Goal: Task Accomplishment & Management: Manage account settings

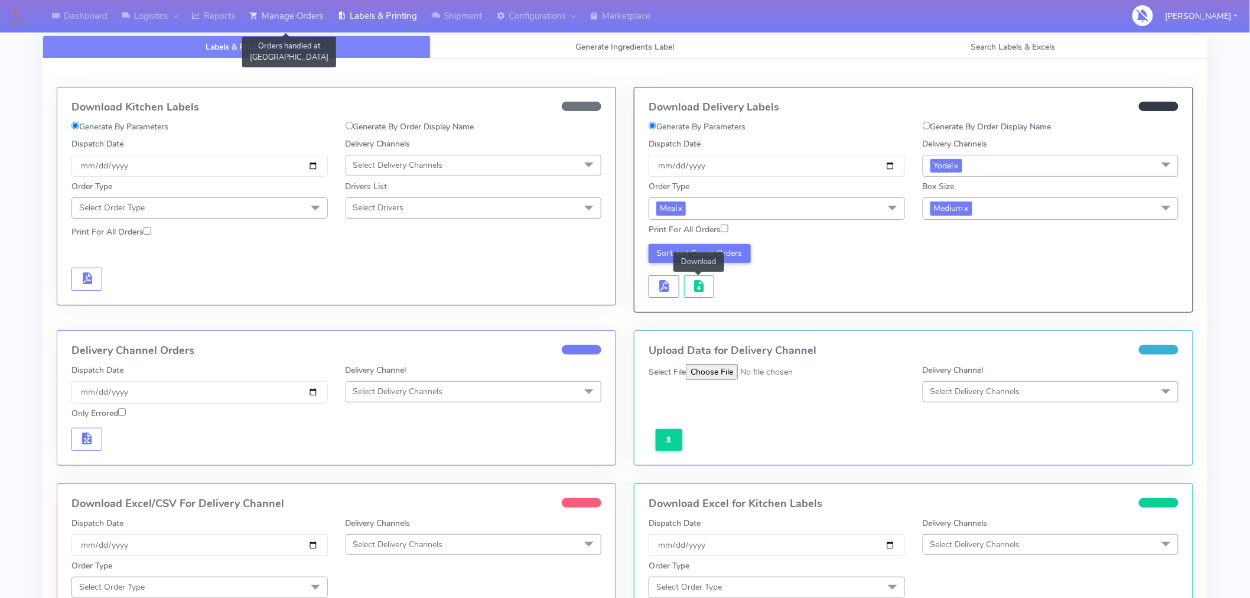
click at [304, 15] on link "Manage Orders" at bounding box center [286, 16] width 88 height 32
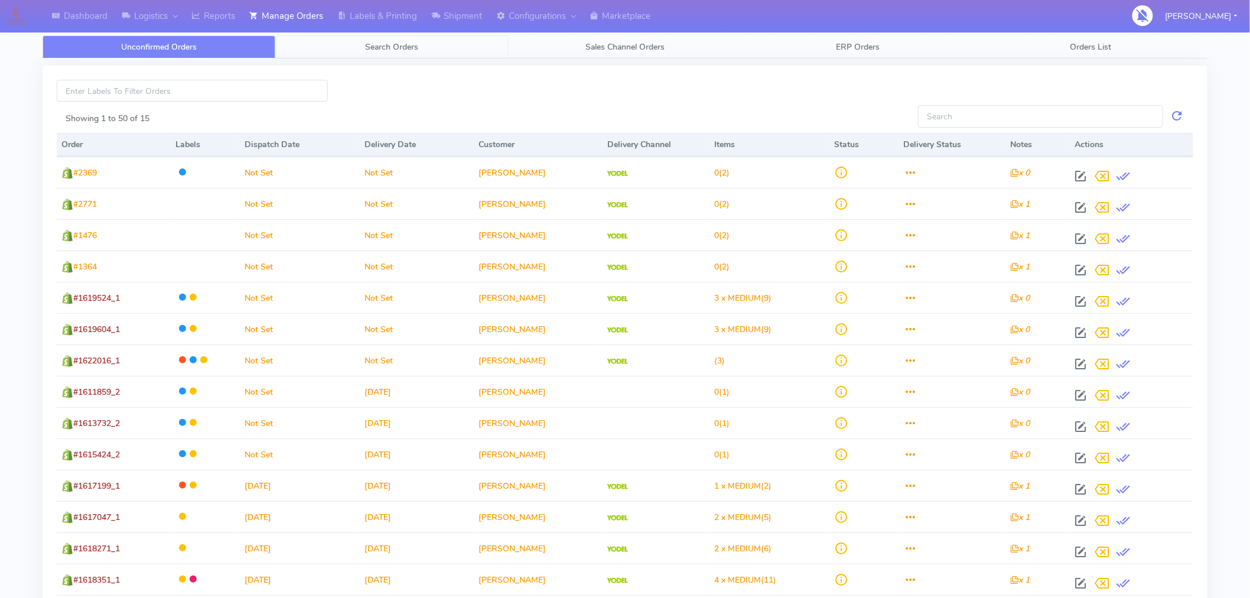
click at [406, 46] on span "Search Orders" at bounding box center [392, 46] width 53 height 11
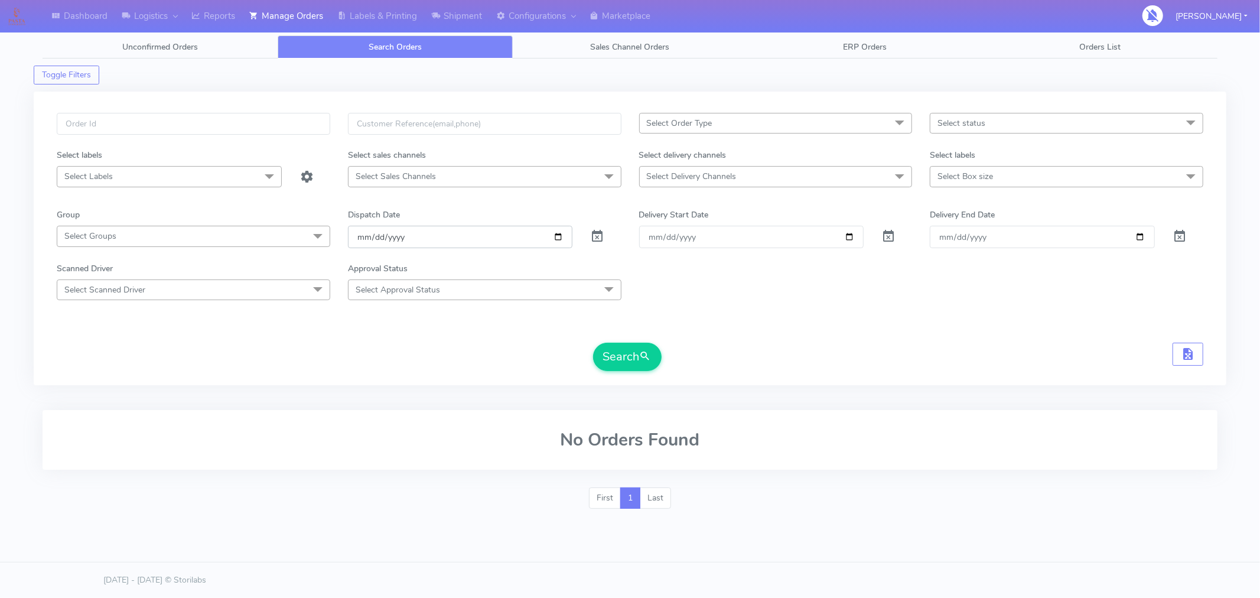
click at [560, 235] on input "[DATE]" at bounding box center [460, 237] width 225 height 22
click at [781, 326] on form "Select Order Type Select All MEALS ATAVI One Off Pasta Club Gift Kit Event Unkn…" at bounding box center [630, 242] width 1147 height 258
click at [555, 236] on input "[DATE]" at bounding box center [460, 237] width 225 height 22
type input "2025-09-04"
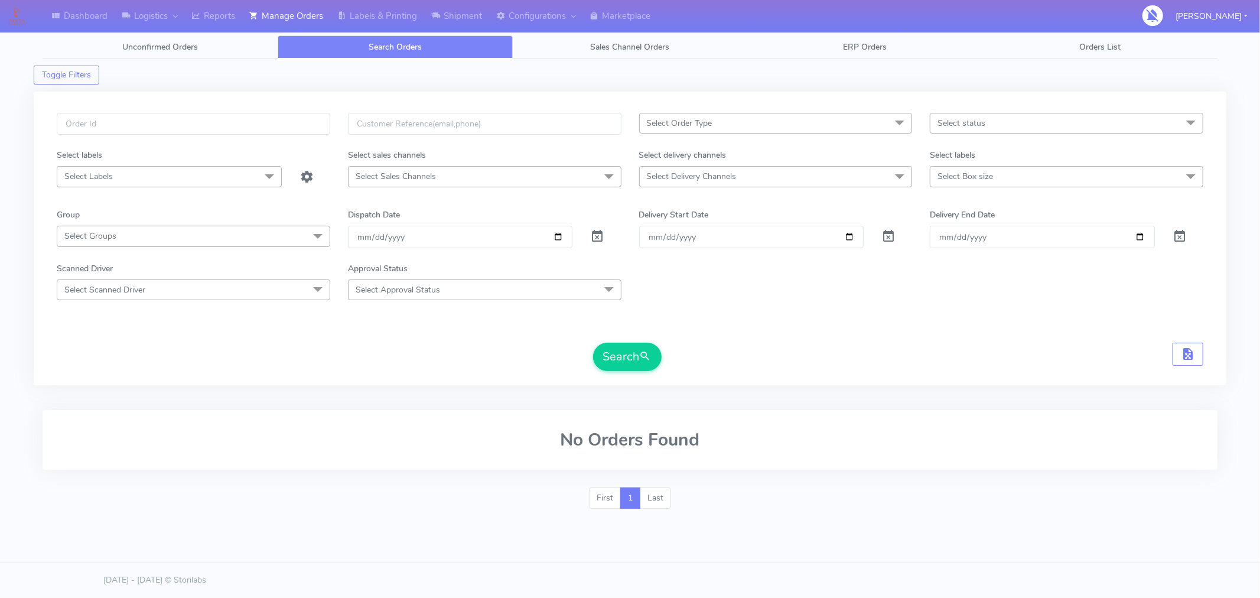
click at [1016, 120] on span "Select status" at bounding box center [1067, 123] width 274 height 21
click at [985, 227] on div "Confirmed" at bounding box center [1067, 222] width 261 height 12
checkbox input "true"
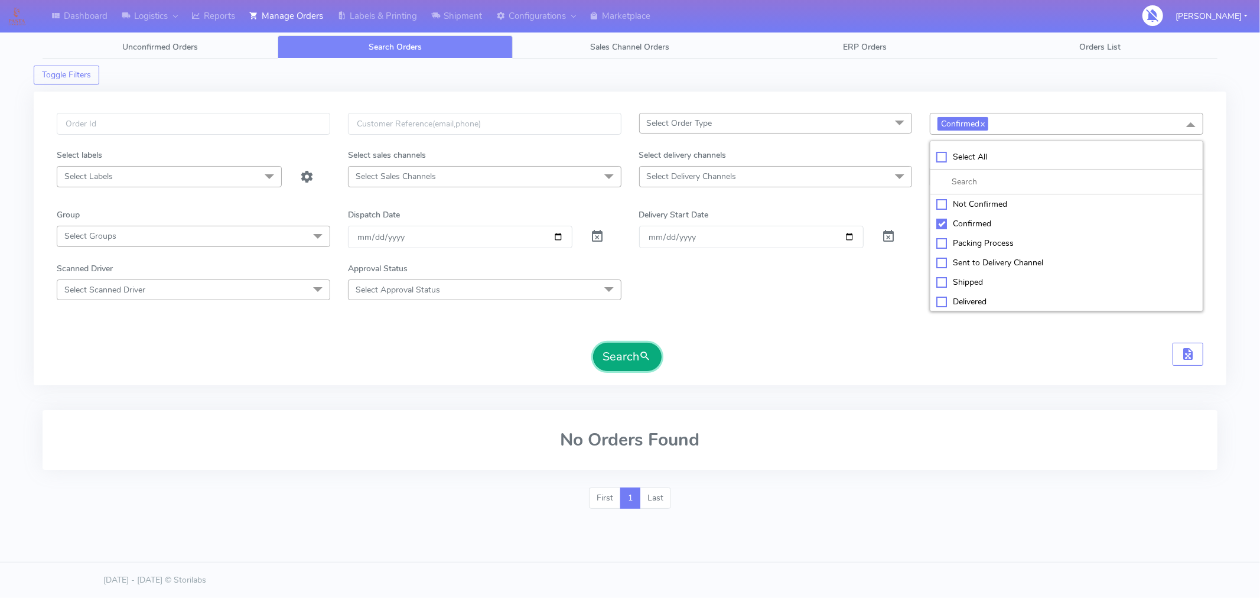
click at [643, 363] on span "submit" at bounding box center [646, 357] width 12 height 16
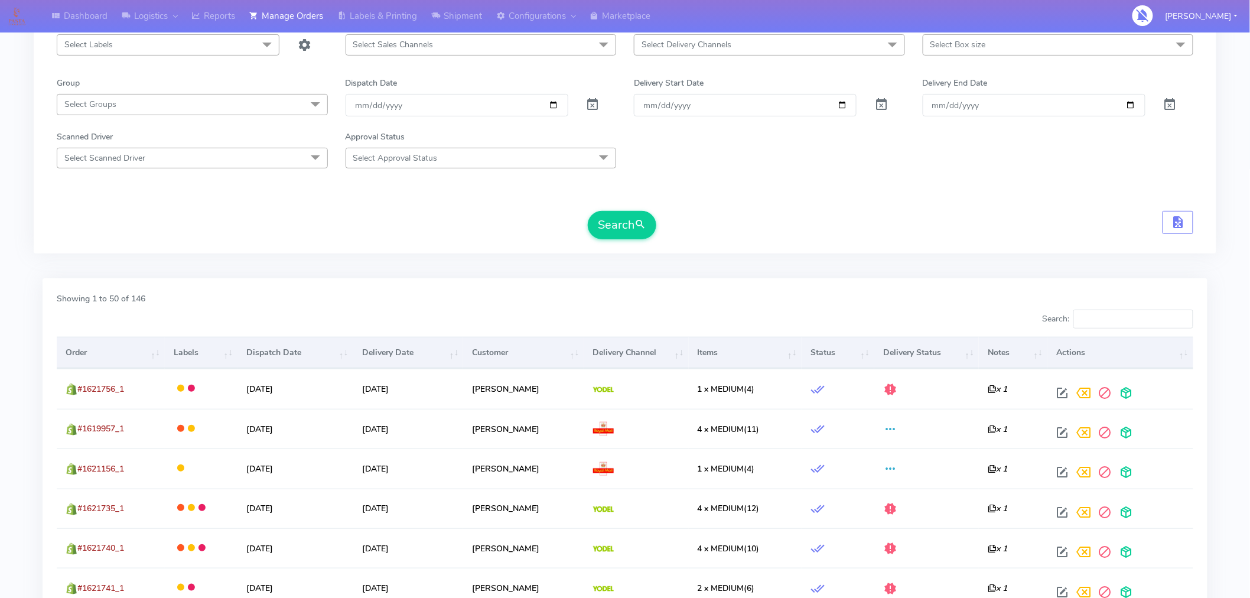
scroll to position [132, 0]
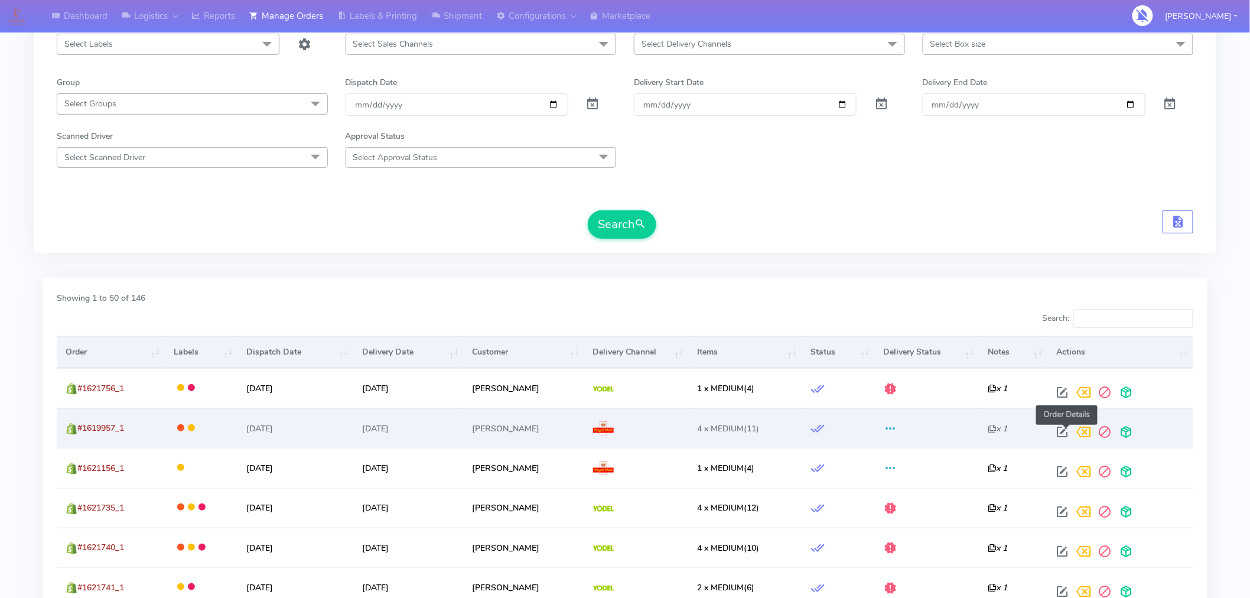
click at [1071, 430] on span at bounding box center [1062, 434] width 21 height 11
select select "3"
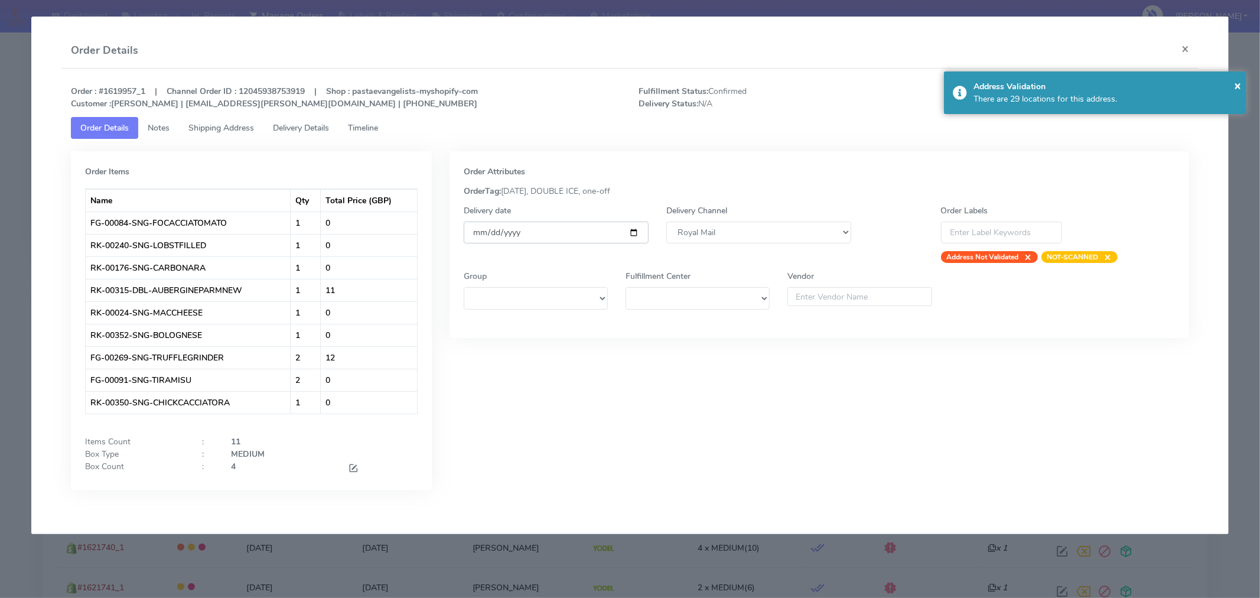
click at [635, 238] on input "[DATE]" at bounding box center [556, 233] width 185 height 22
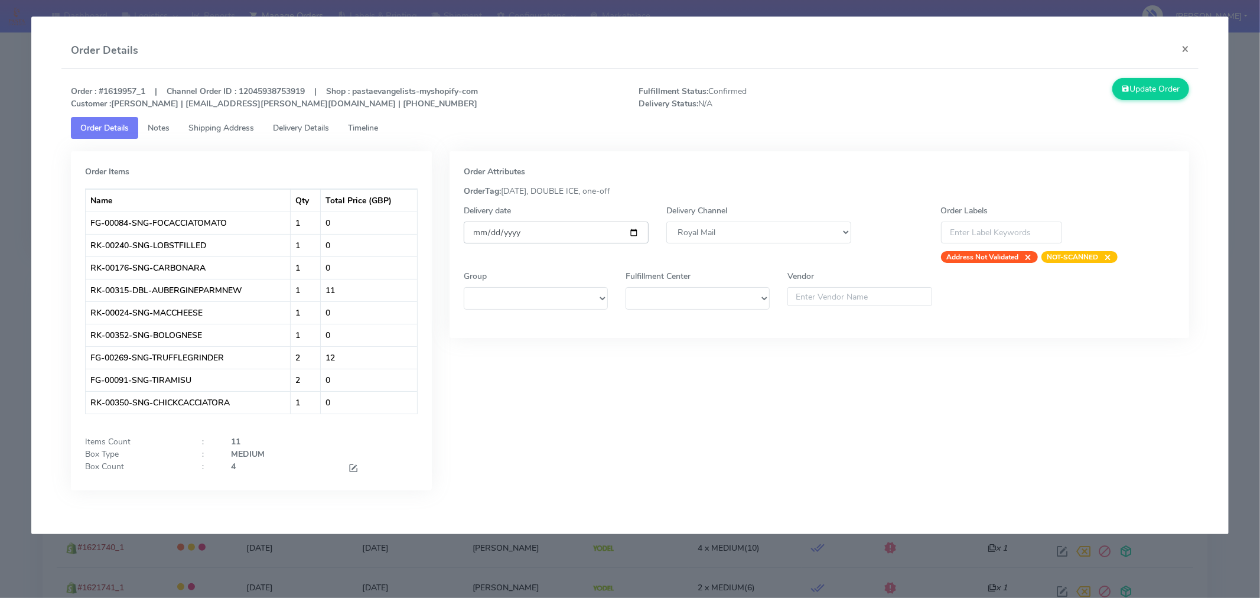
click at [634, 236] on input "[DATE]" at bounding box center [556, 233] width 185 height 22
type input "2025-09-06"
click at [1150, 95] on button "Update Order" at bounding box center [1151, 89] width 77 height 22
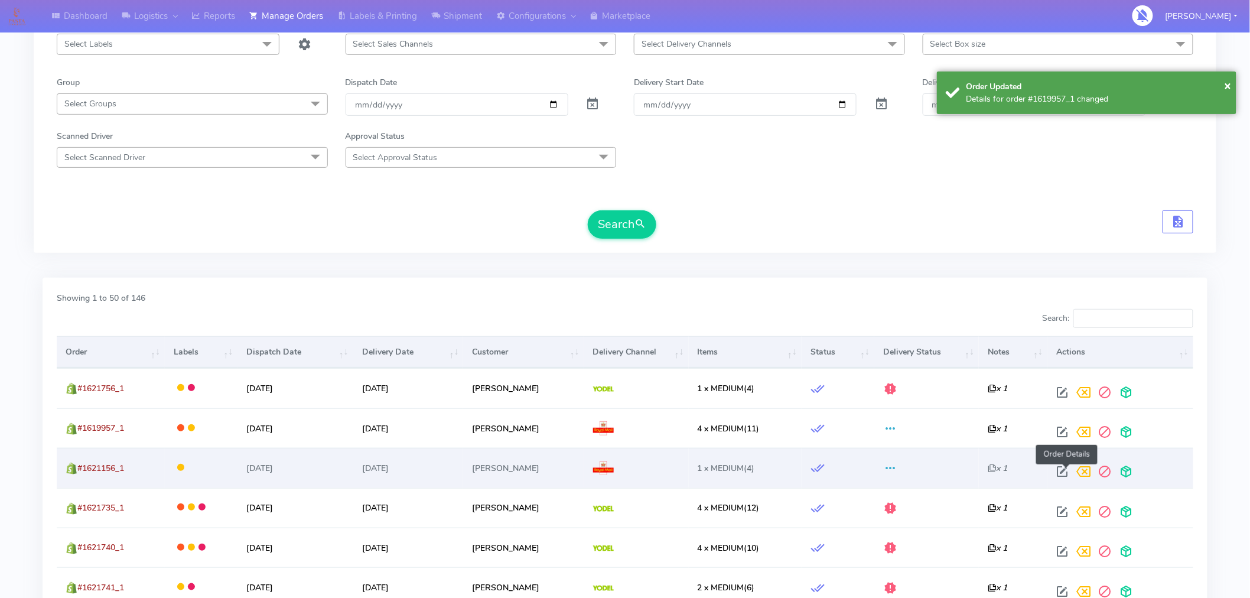
click at [1067, 471] on span at bounding box center [1062, 474] width 21 height 11
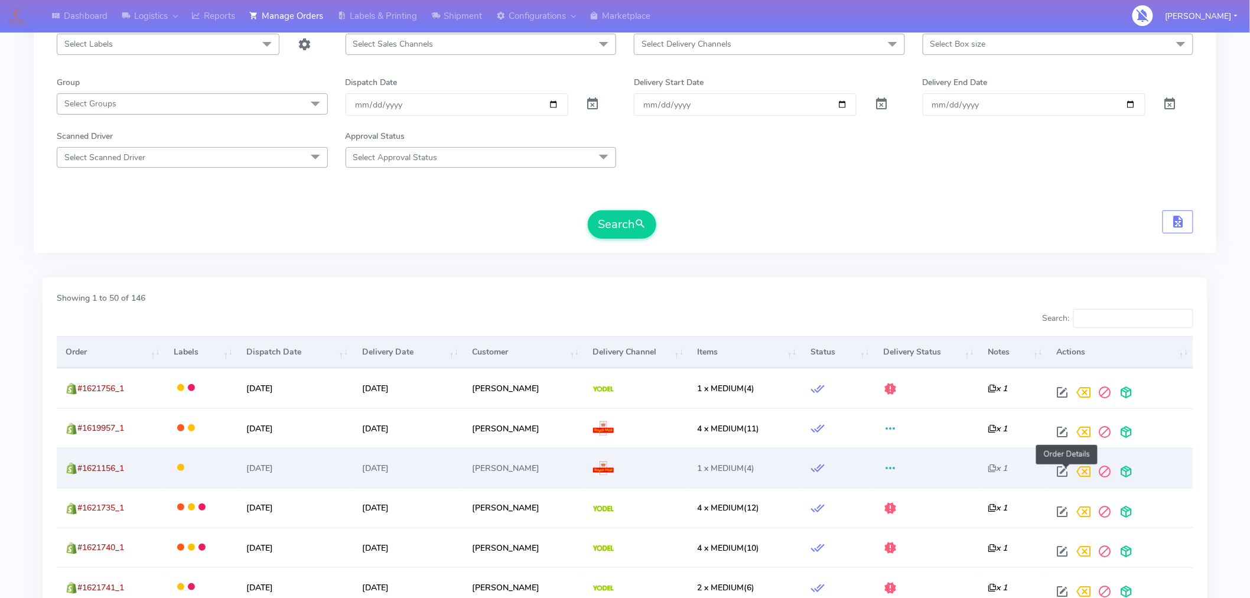
select select "3"
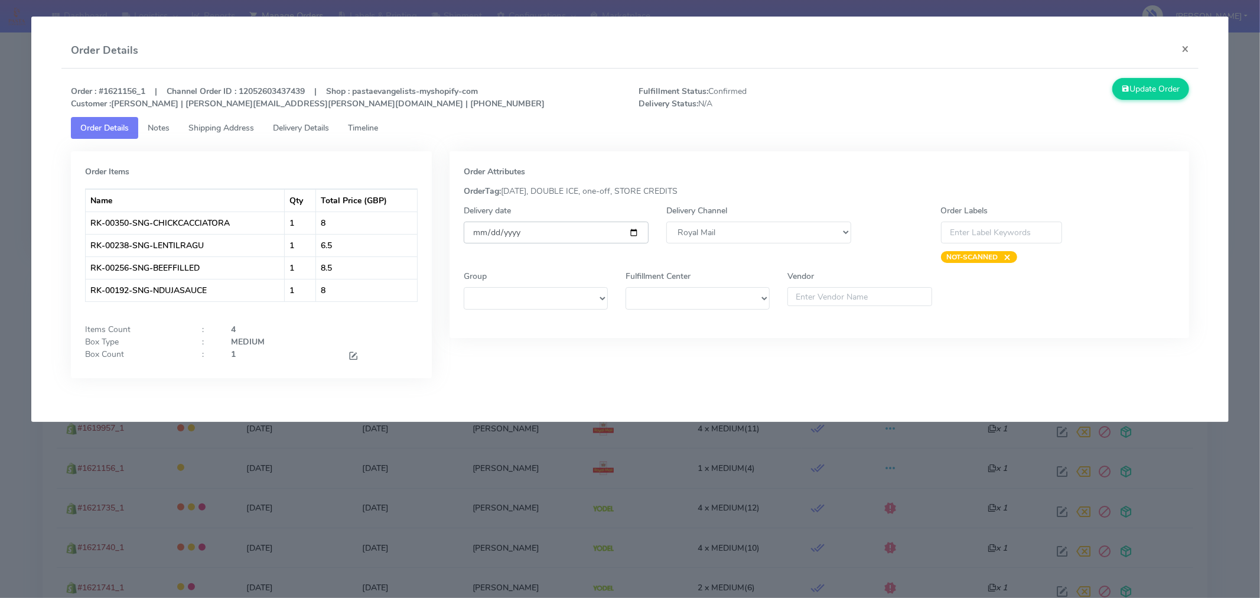
click at [634, 227] on input "[DATE]" at bounding box center [556, 233] width 185 height 22
type input "2025-09-06"
click at [1147, 90] on button "Update Order" at bounding box center [1151, 89] width 77 height 22
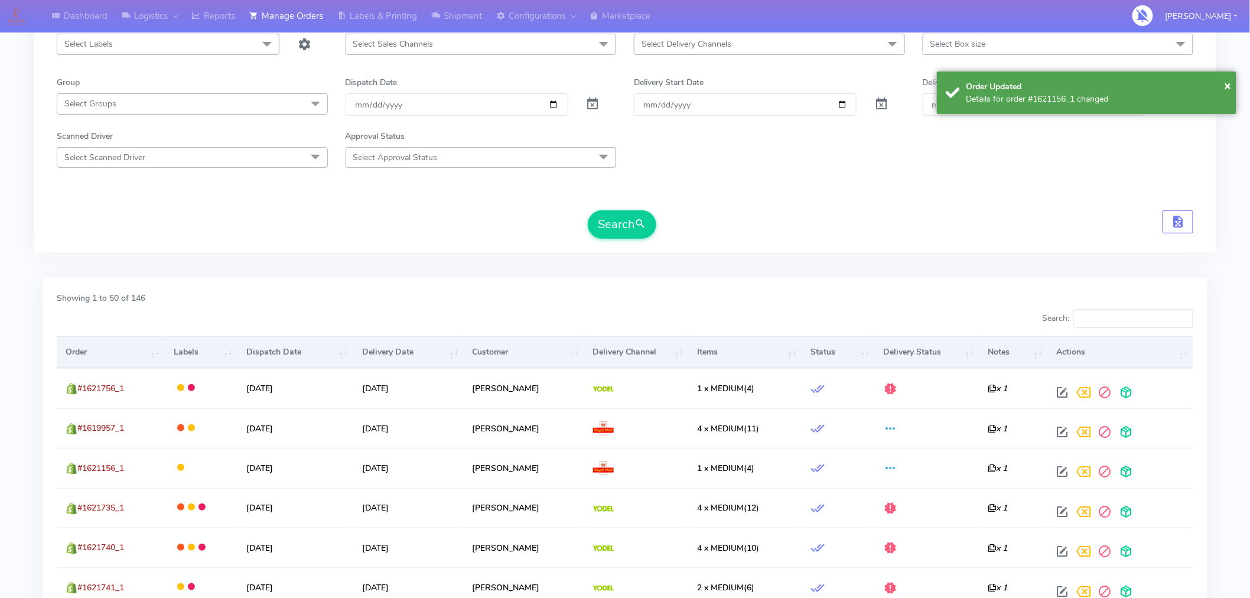
scroll to position [0, 0]
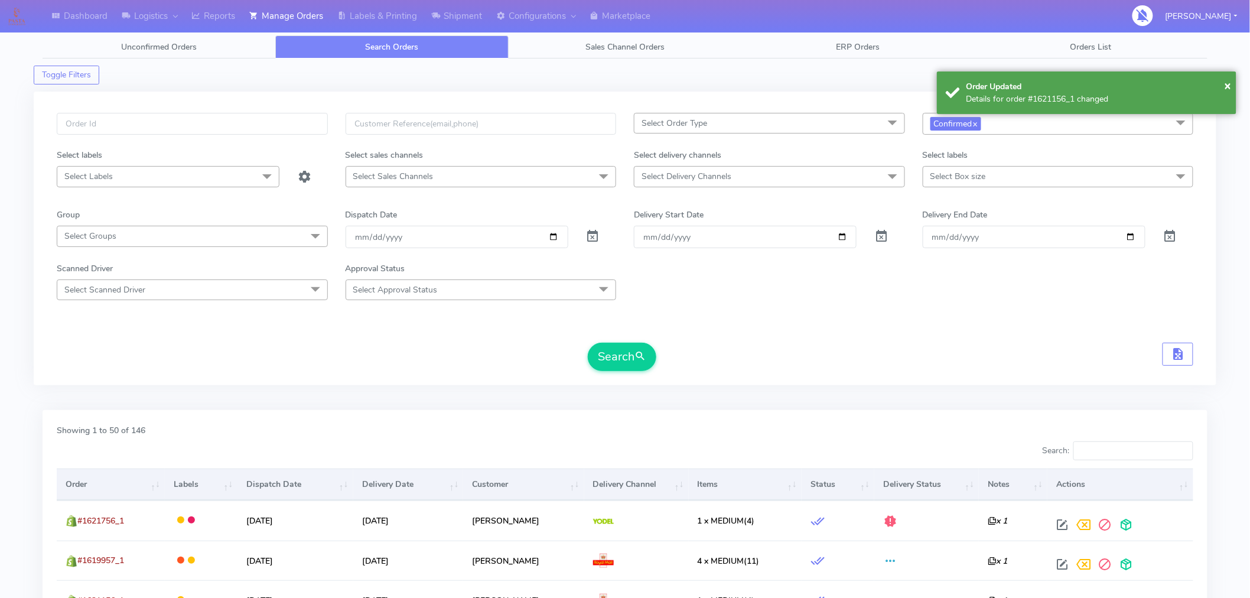
click at [743, 178] on span "Select Delivery Channels" at bounding box center [769, 176] width 271 height 21
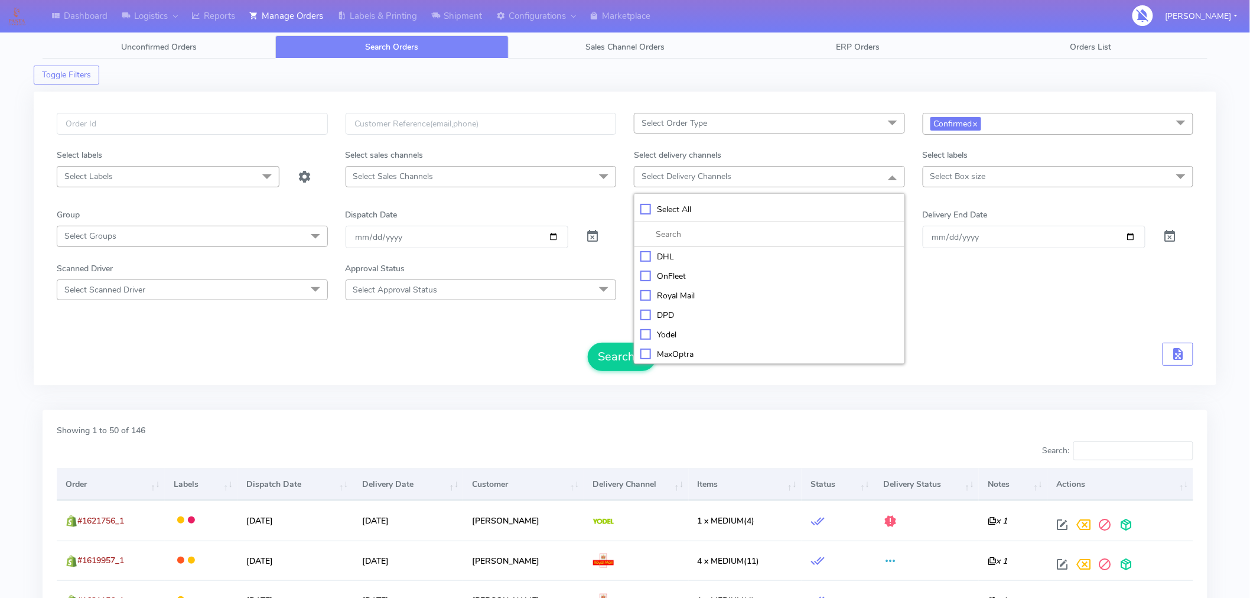
click at [678, 300] on div "Royal Mail" at bounding box center [770, 296] width 258 height 12
checkbox input "true"
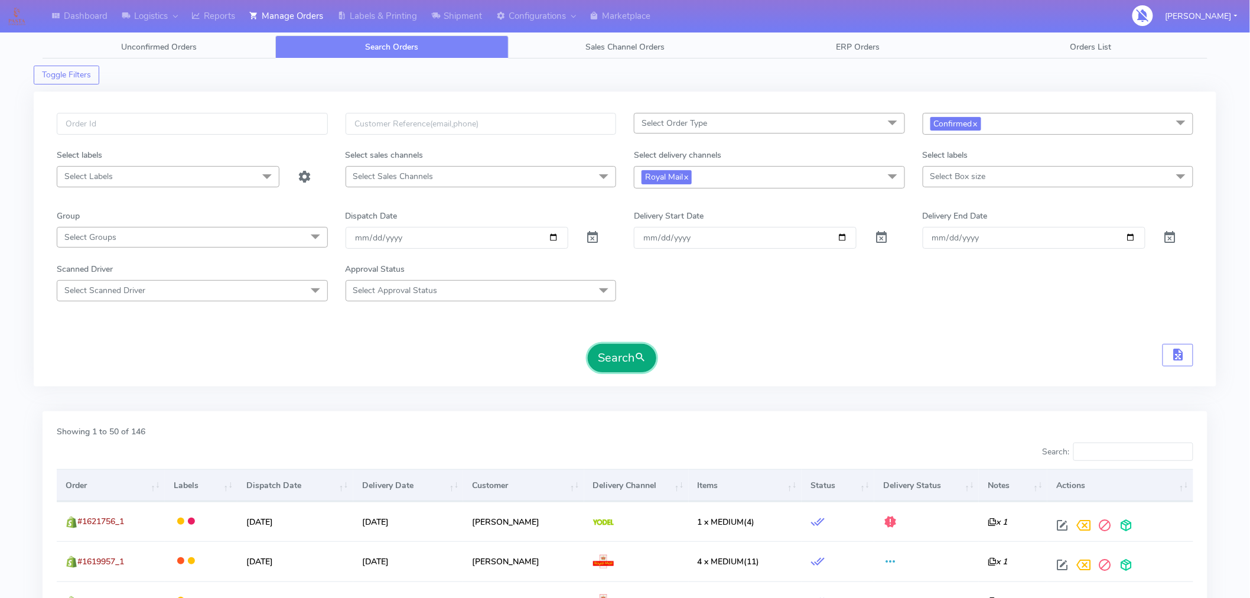
click at [612, 357] on button "Search" at bounding box center [622, 358] width 69 height 28
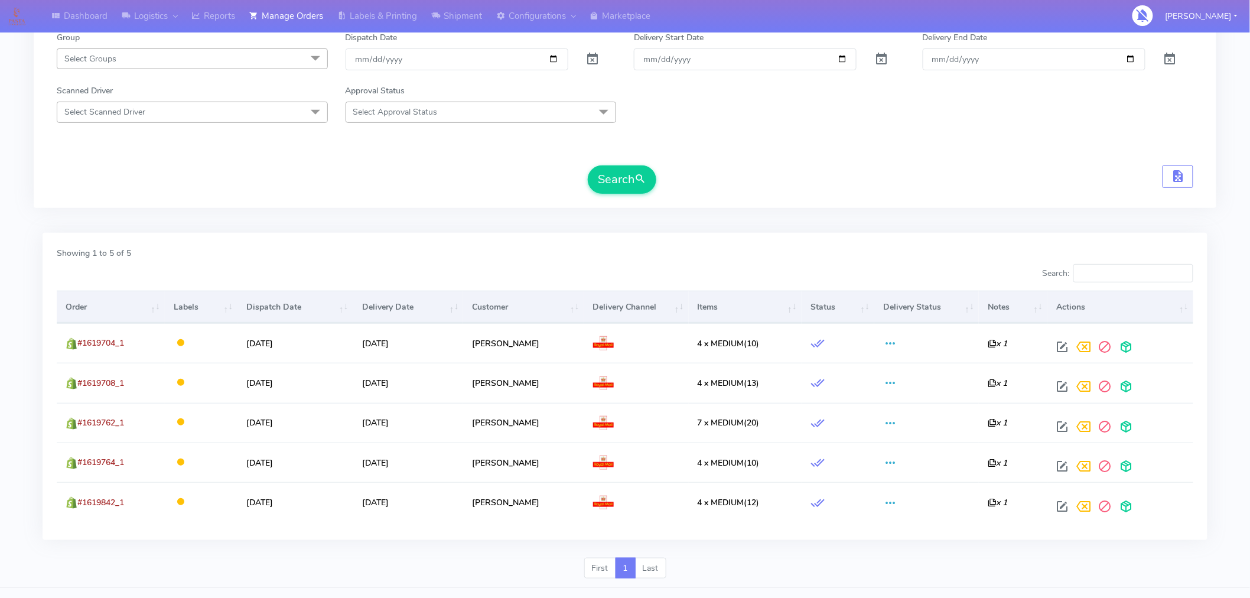
scroll to position [204, 0]
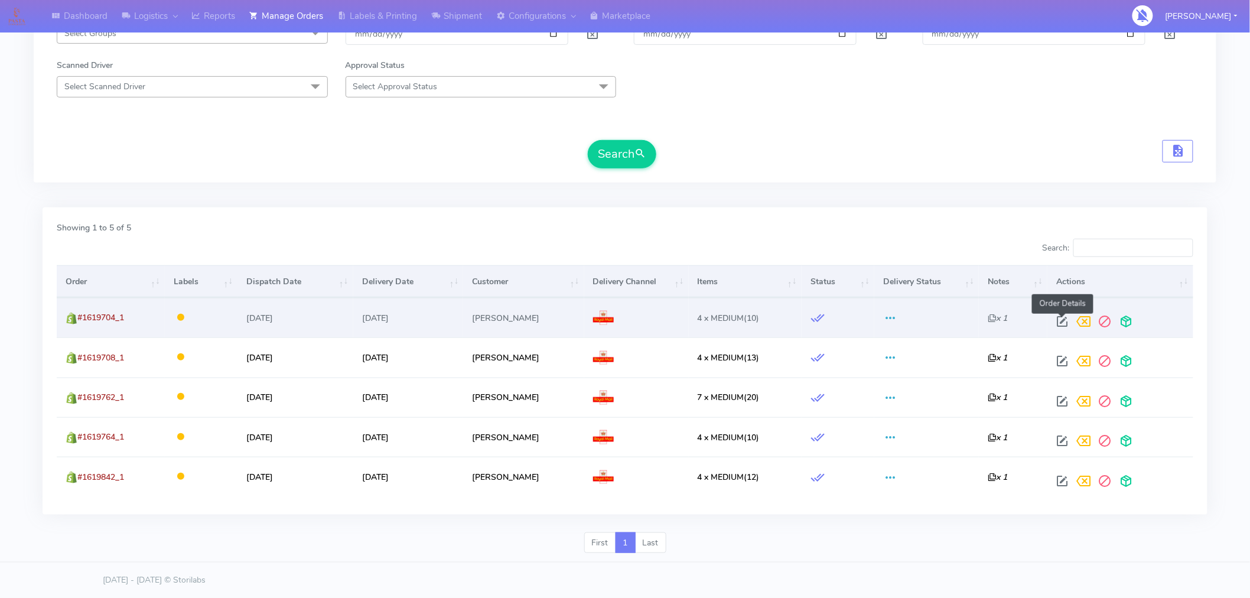
click at [1061, 318] on span at bounding box center [1062, 323] width 21 height 11
select select "3"
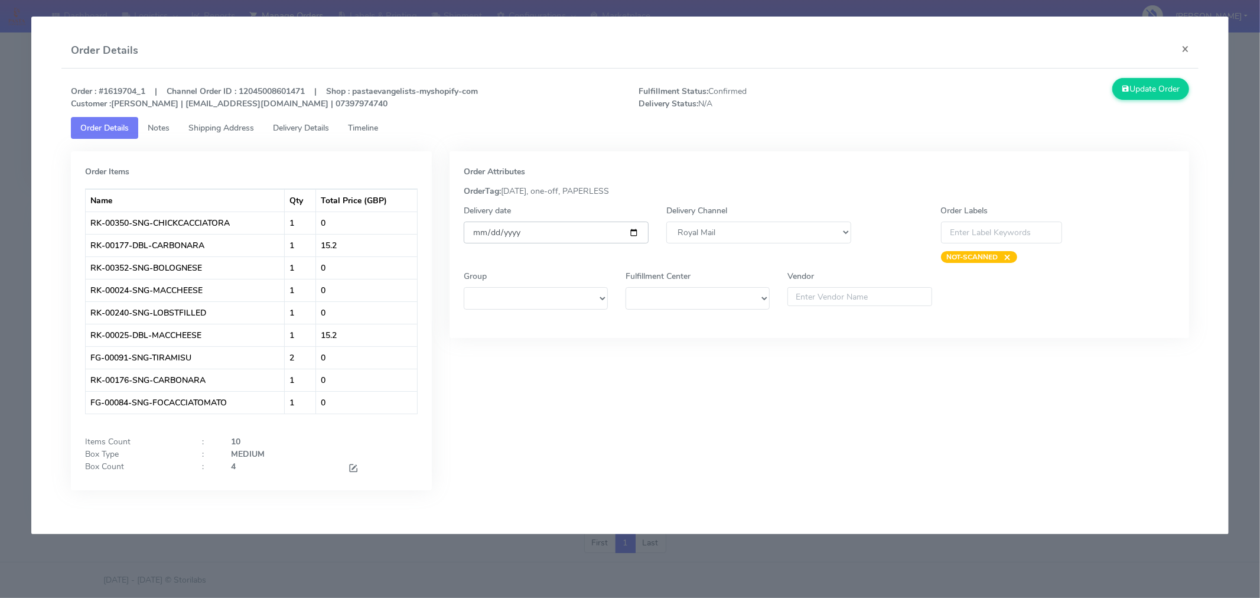
click at [636, 232] on input "[DATE]" at bounding box center [556, 233] width 185 height 22
type input "2025-09-06"
click at [1145, 87] on button "Update Order" at bounding box center [1151, 89] width 77 height 22
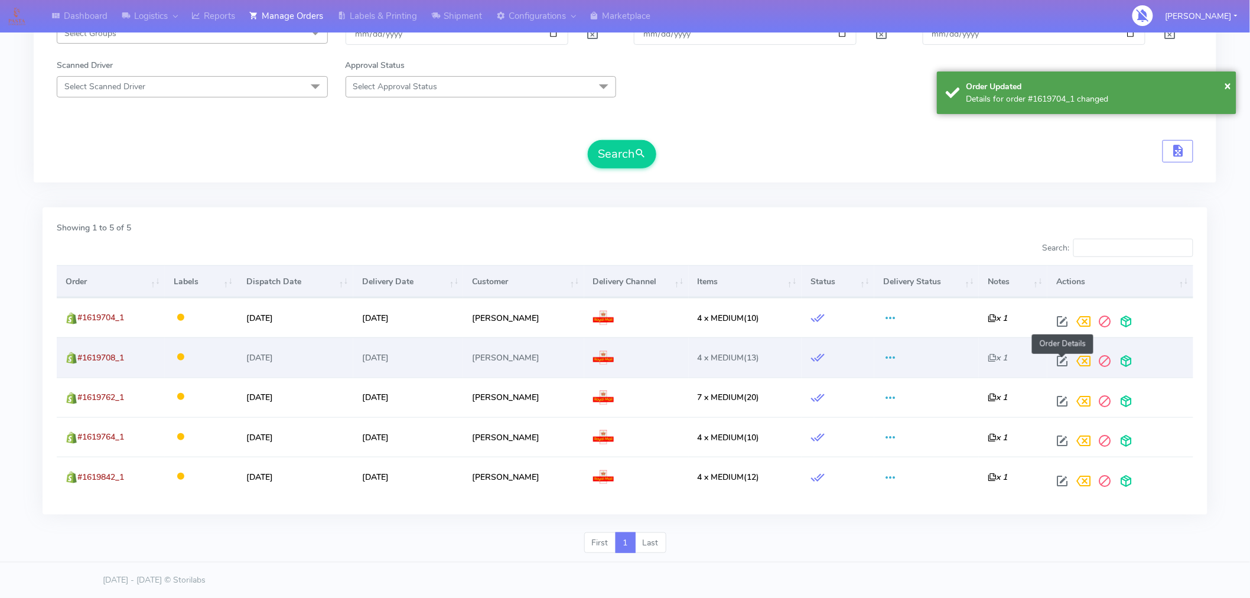
click at [1064, 363] on span at bounding box center [1062, 363] width 21 height 11
select select "3"
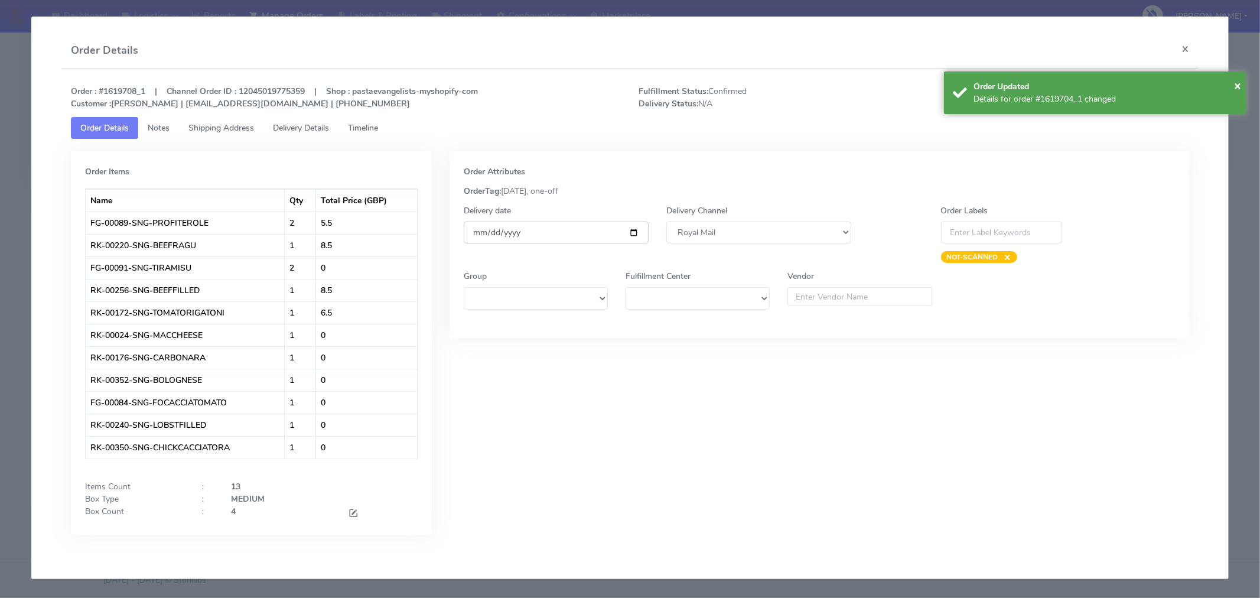
click at [630, 233] on input "[DATE]" at bounding box center [556, 233] width 185 height 22
type input "2025-09-06"
click at [1241, 83] on span "×" at bounding box center [1237, 85] width 7 height 16
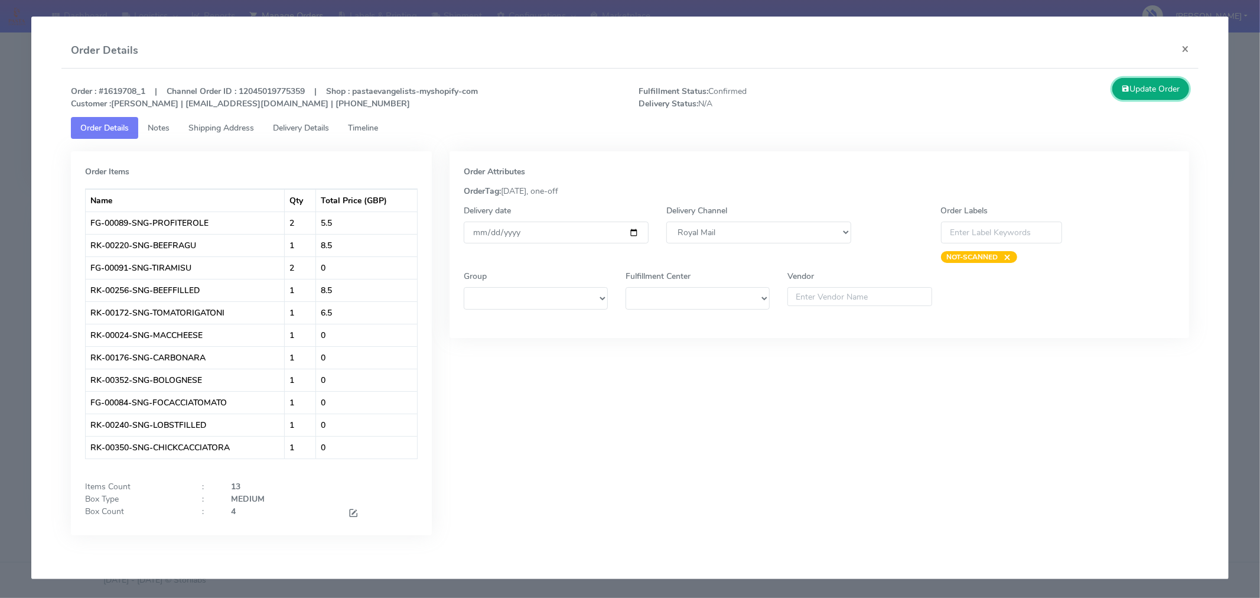
click at [1157, 91] on button "Update Order" at bounding box center [1151, 89] width 77 height 22
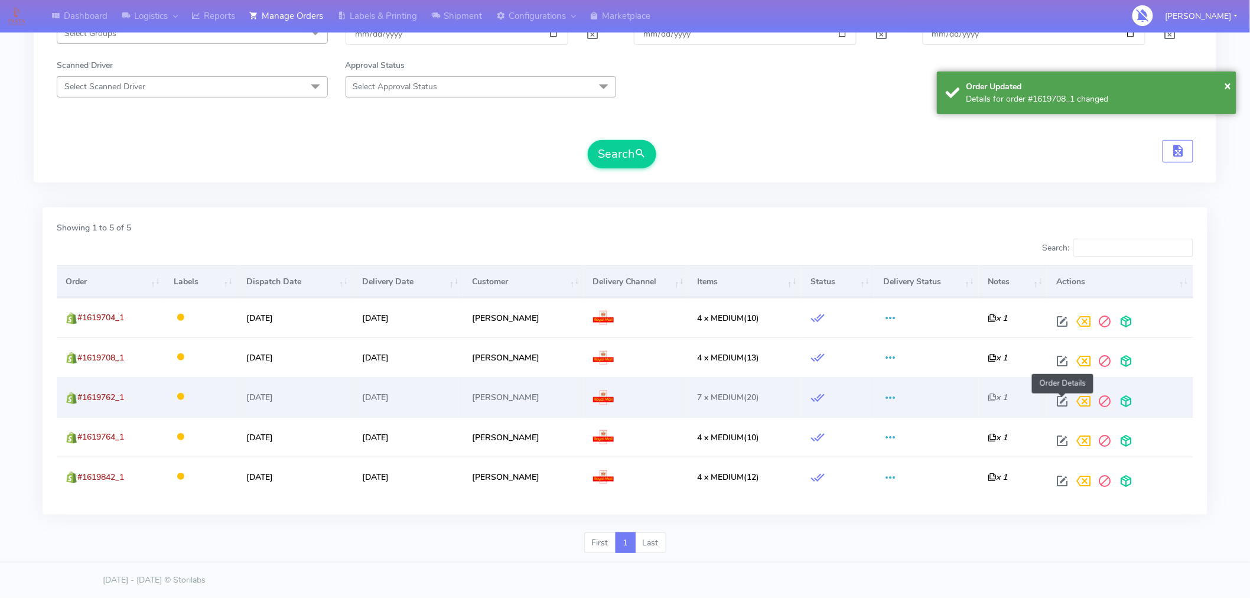
click at [1064, 399] on span at bounding box center [1062, 403] width 21 height 11
select select "3"
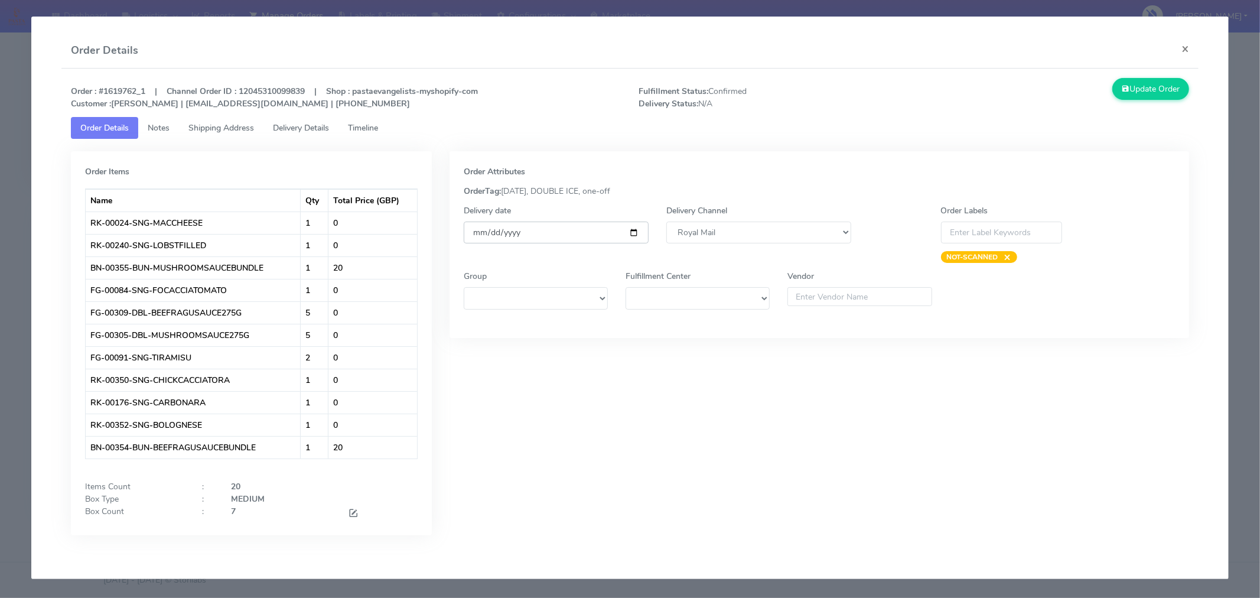
click at [636, 232] on input "[DATE]" at bounding box center [556, 233] width 185 height 22
type input "2025-09-06"
click at [1153, 98] on button "Update Order" at bounding box center [1151, 89] width 77 height 22
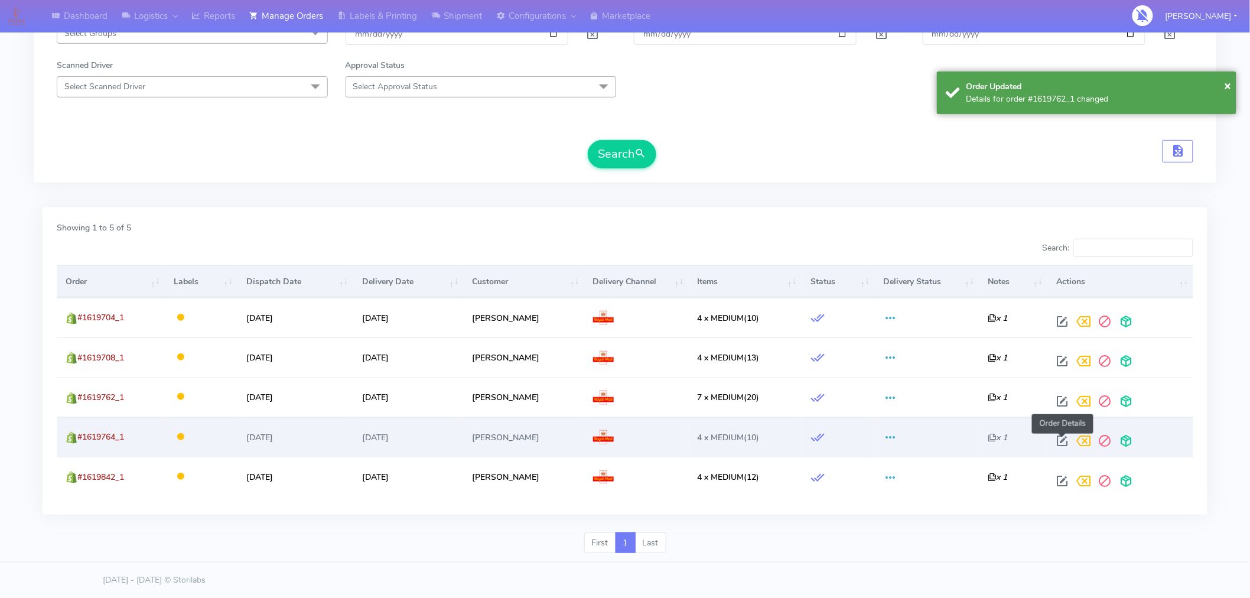
click at [1064, 438] on span at bounding box center [1062, 443] width 21 height 11
select select "3"
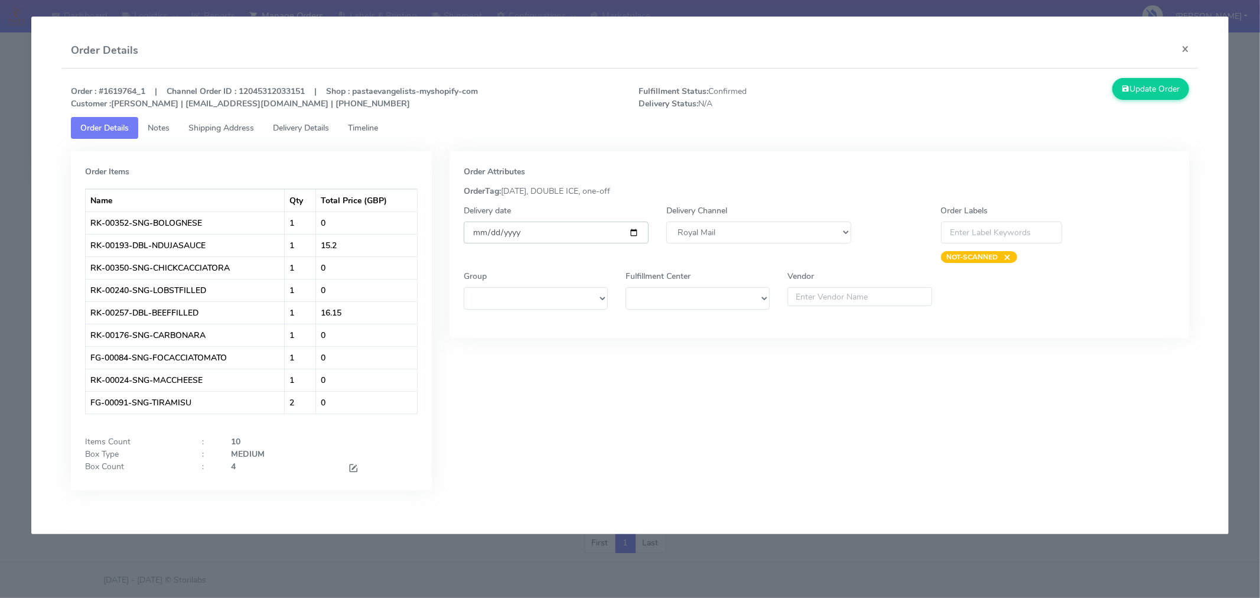
click at [635, 232] on input "[DATE]" at bounding box center [556, 233] width 185 height 22
type input "2025-09-06"
click at [1146, 89] on button "Update Order" at bounding box center [1151, 89] width 77 height 22
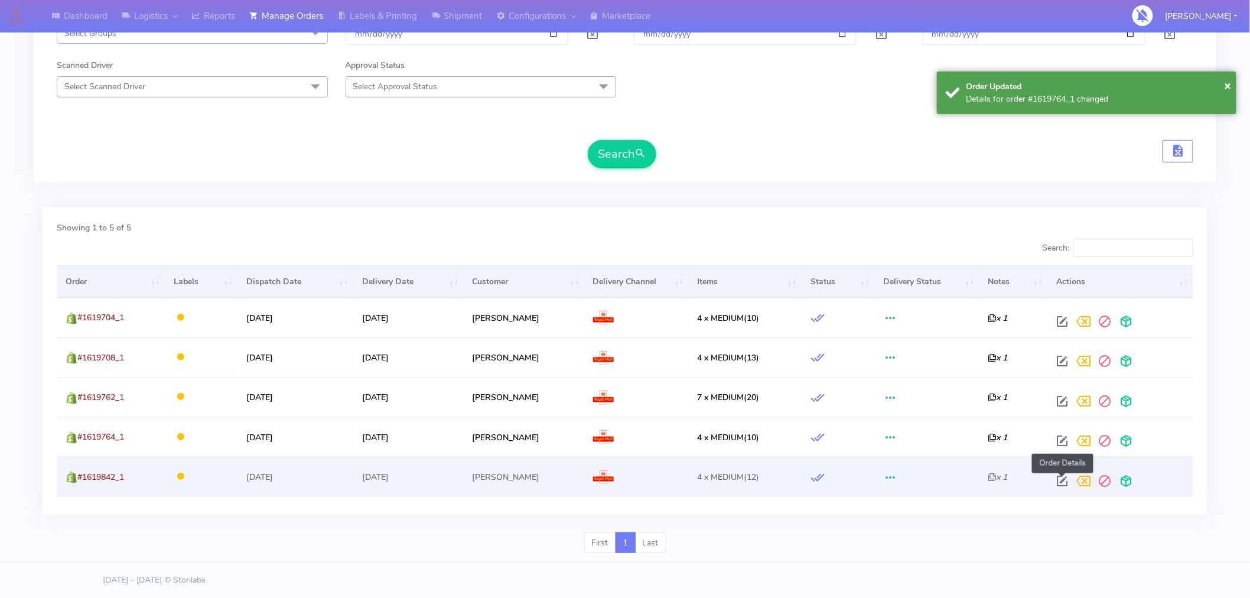
click at [1064, 480] on span at bounding box center [1062, 483] width 21 height 11
select select "3"
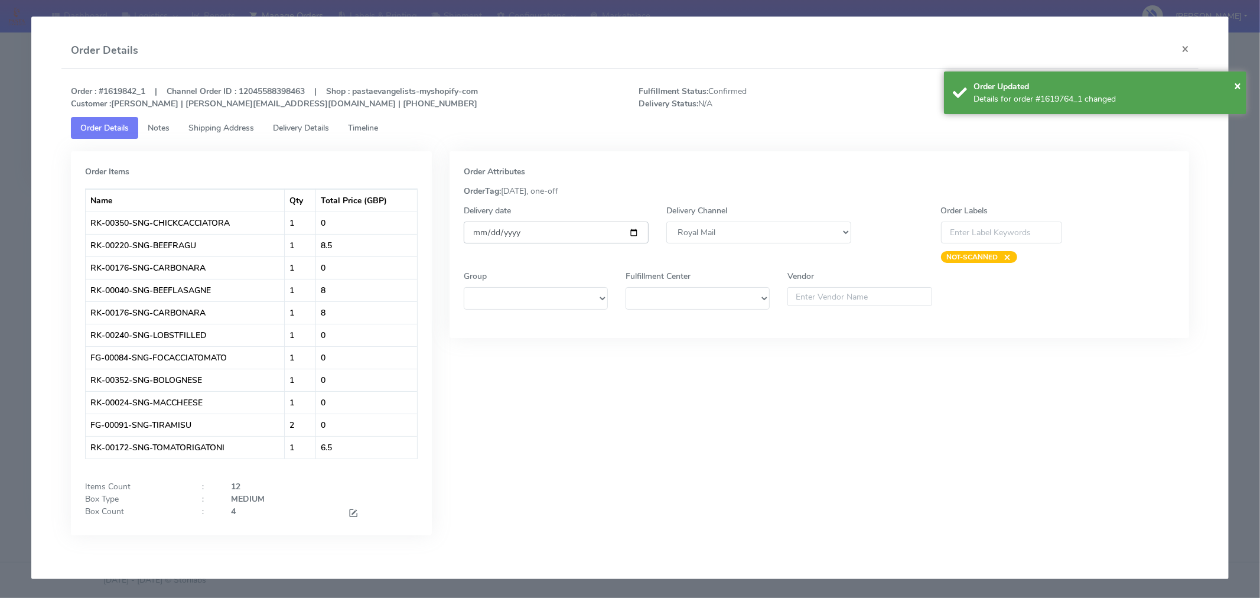
click at [639, 232] on input "[DATE]" at bounding box center [556, 233] width 185 height 22
type input "2025-09-06"
click at [1236, 89] on span "×" at bounding box center [1237, 85] width 7 height 16
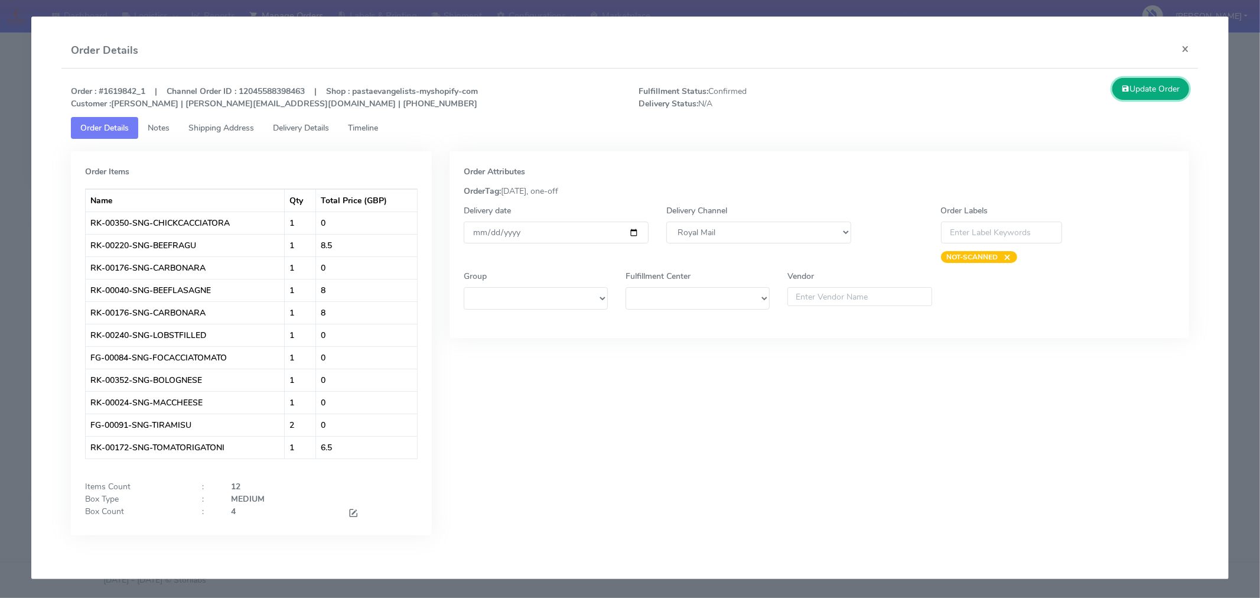
click at [1156, 83] on button "Update Order" at bounding box center [1151, 89] width 77 height 22
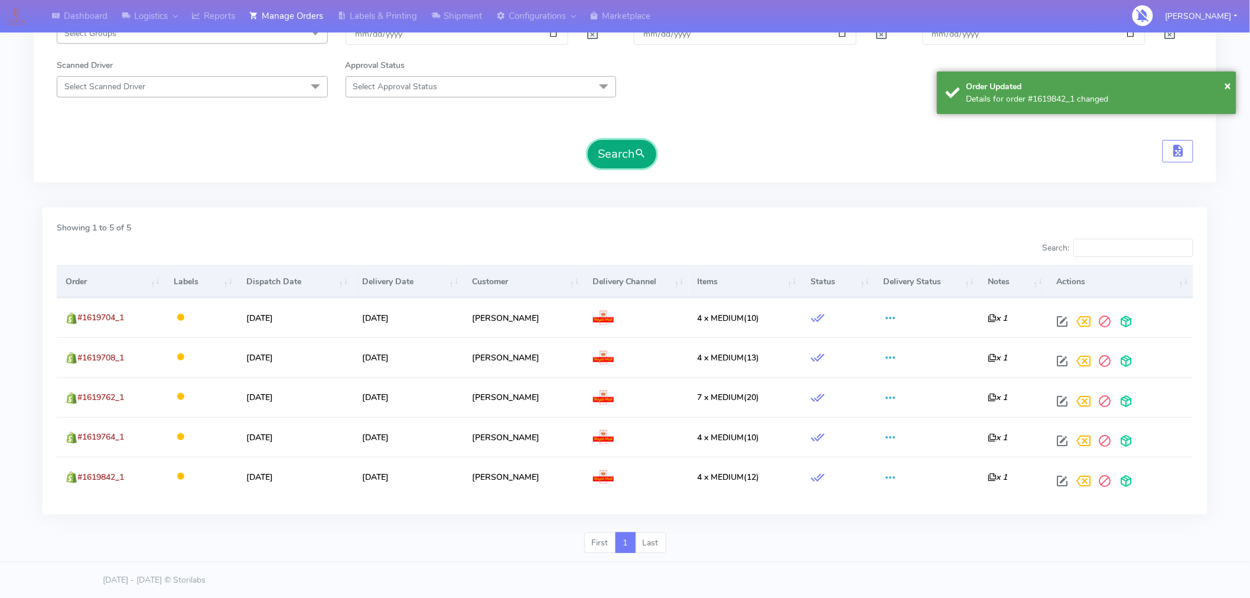
click at [625, 146] on button "Search" at bounding box center [622, 154] width 69 height 28
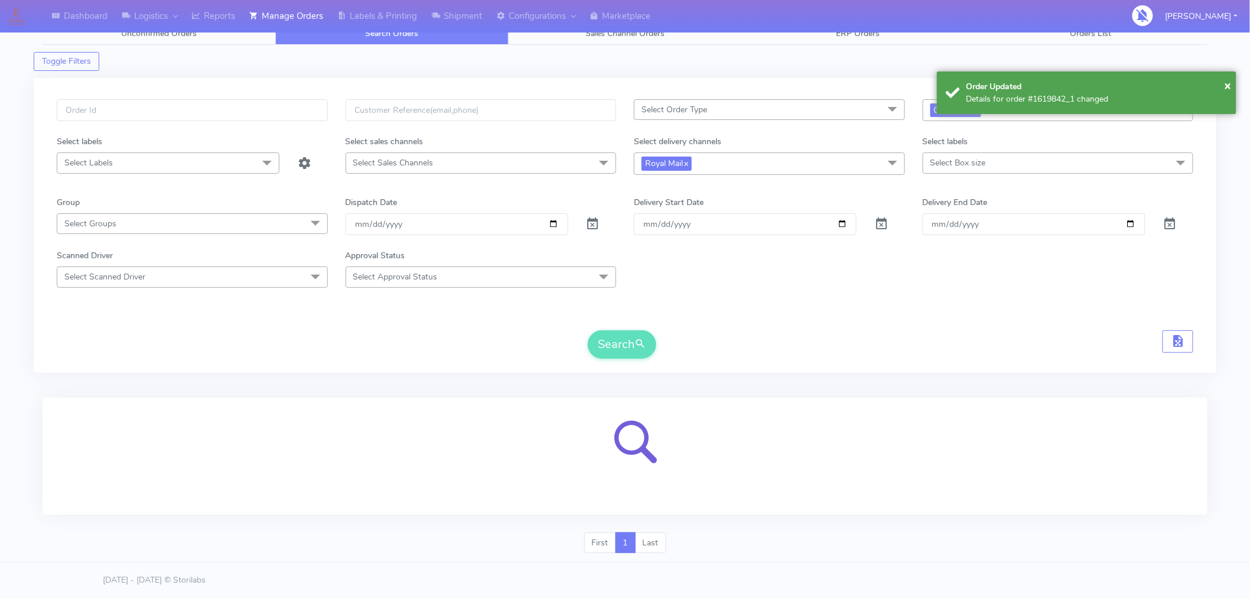
scroll to position [0, 0]
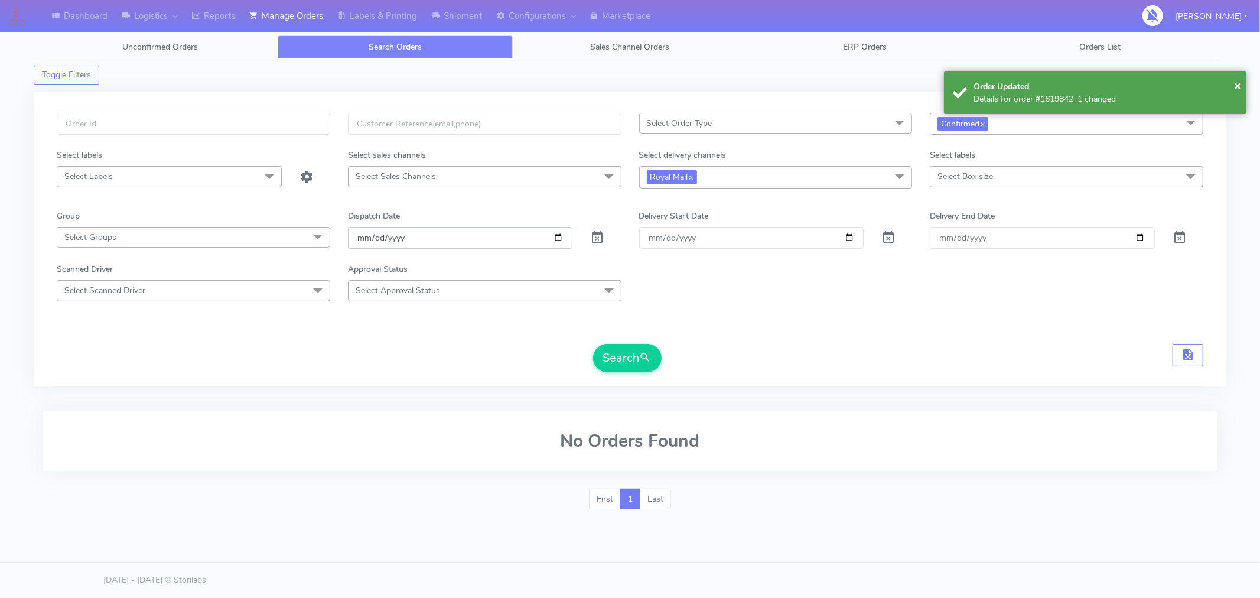
click at [557, 235] on input "2025-09-04" at bounding box center [460, 238] width 225 height 22
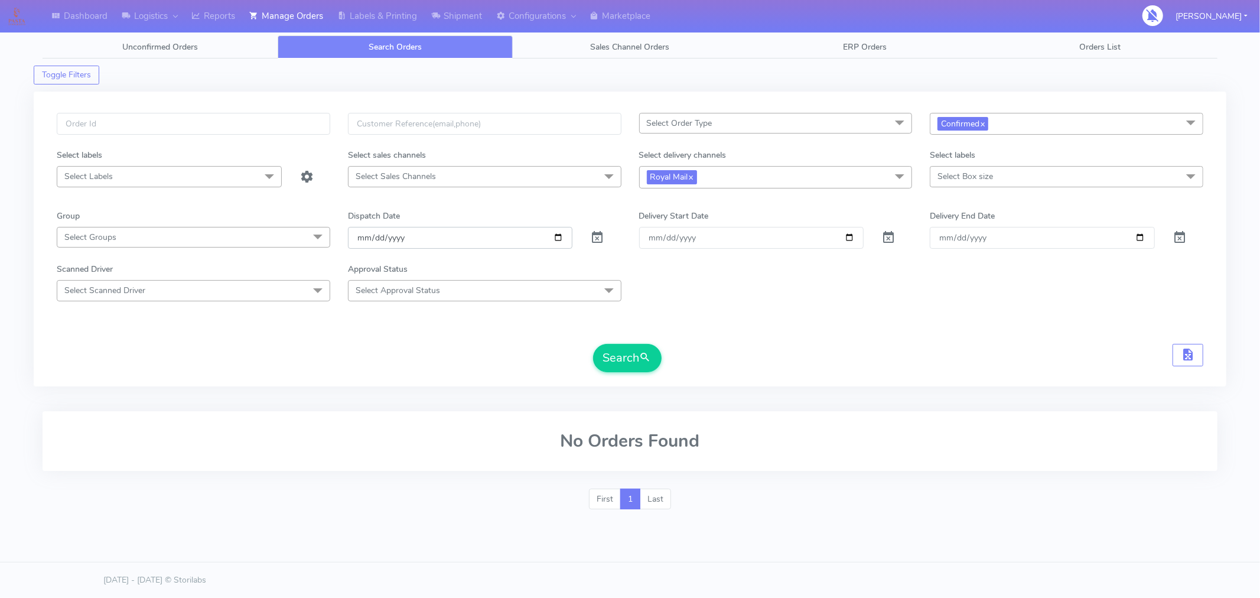
type input "[DATE]"
click at [691, 177] on link "x" at bounding box center [690, 176] width 5 height 12
click at [704, 177] on span "Select Delivery Channels" at bounding box center [692, 176] width 90 height 11
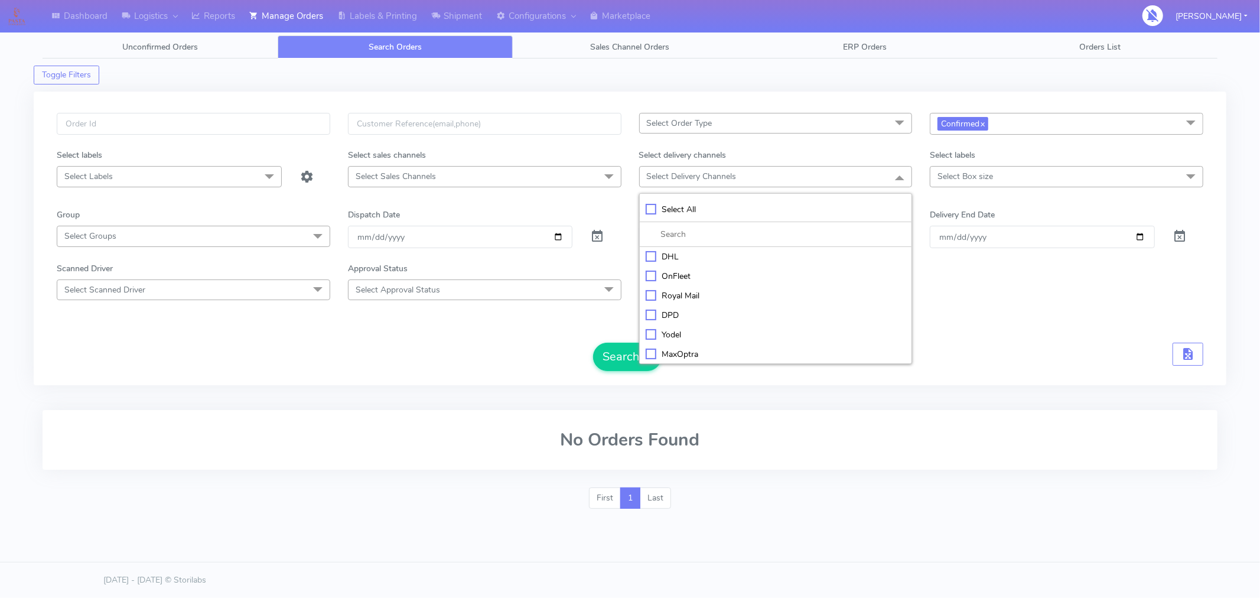
click at [687, 331] on div "Yodel" at bounding box center [776, 335] width 261 height 12
checkbox input "true"
click at [613, 355] on button "Search" at bounding box center [627, 358] width 69 height 28
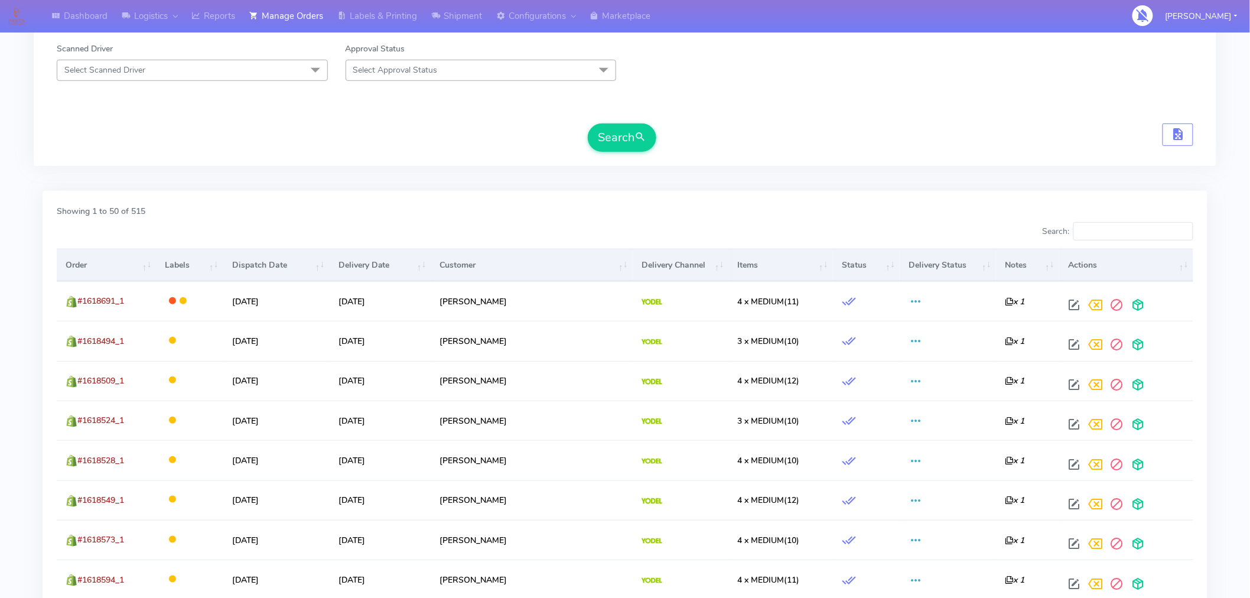
scroll to position [221, 0]
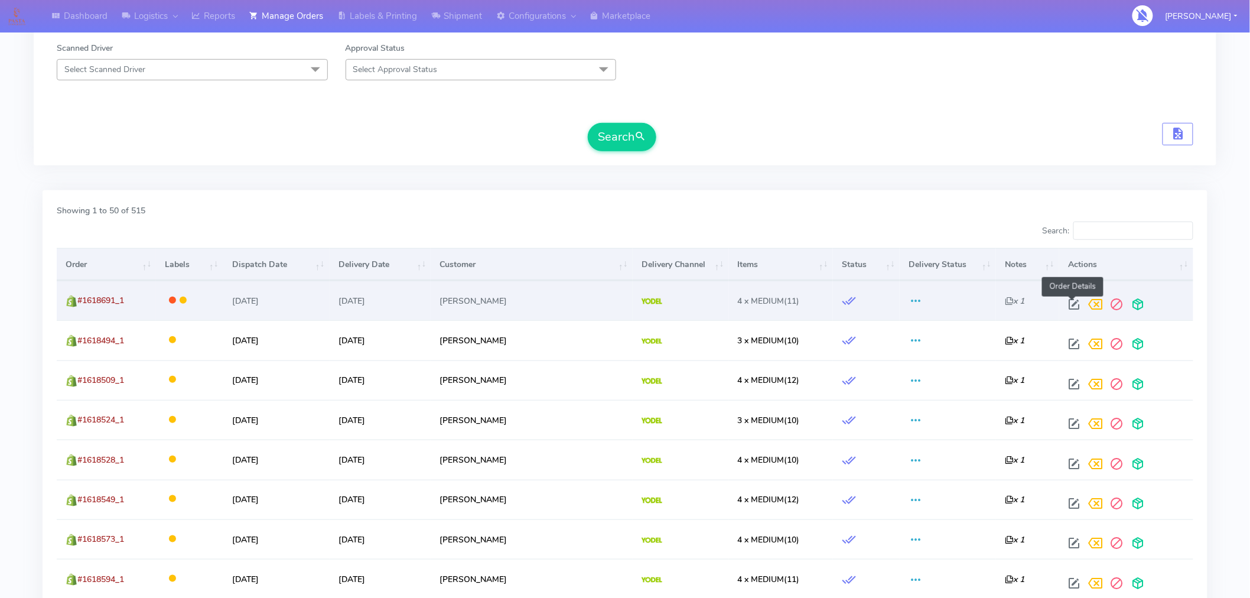
click at [1071, 308] on span at bounding box center [1074, 306] width 21 height 11
select select "5"
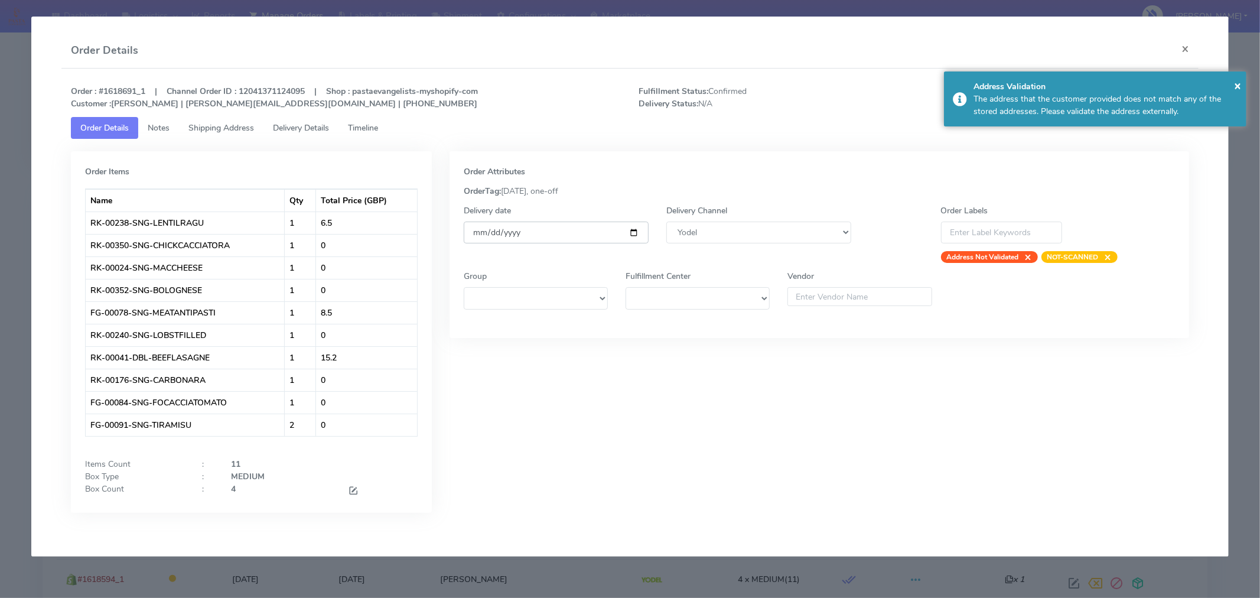
click at [634, 232] on input "2025-09-06" at bounding box center [556, 233] width 185 height 22
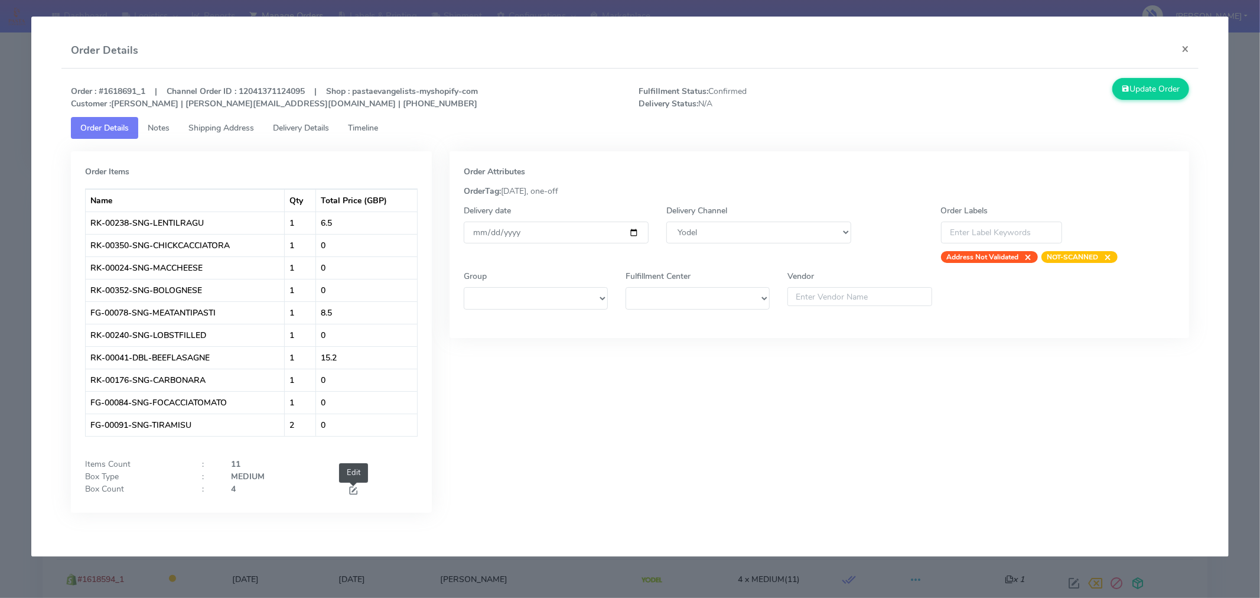
click at [351, 493] on span at bounding box center [353, 491] width 11 height 11
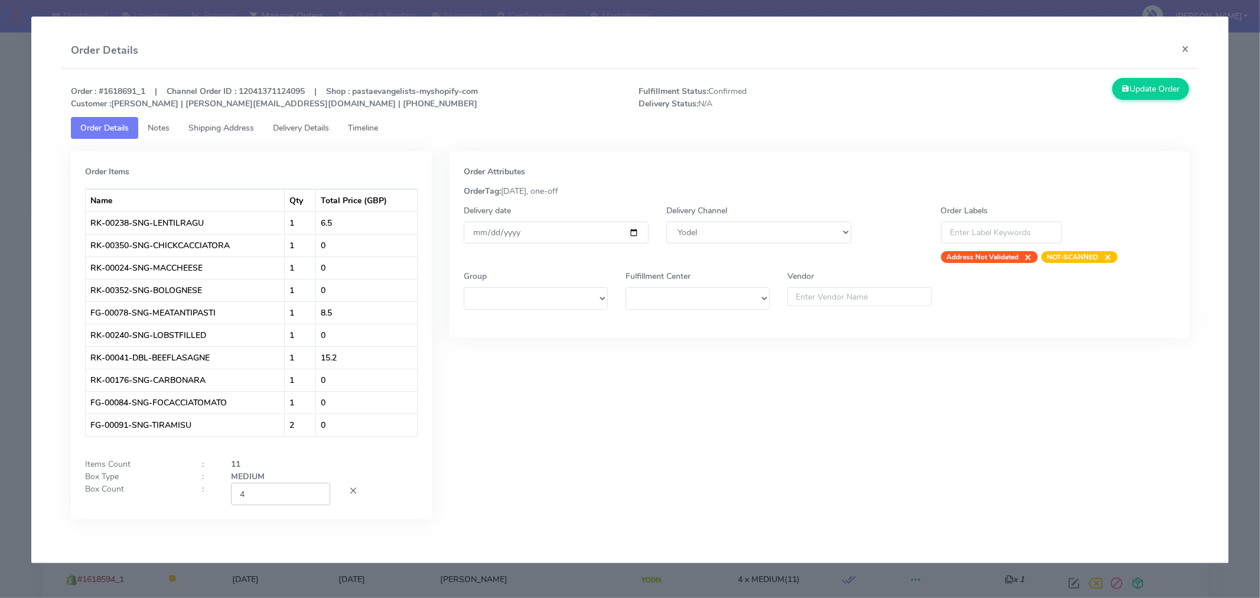
click at [307, 505] on input "4" at bounding box center [280, 494] width 99 height 22
type input "2"
click at [587, 393] on div "Order Attributes OrderTag: 06-09-2025, one-off Delivery date 2025-09-06 Deliver…" at bounding box center [820, 344] width 758 height 386
click at [1172, 90] on button "Update Order" at bounding box center [1151, 89] width 77 height 22
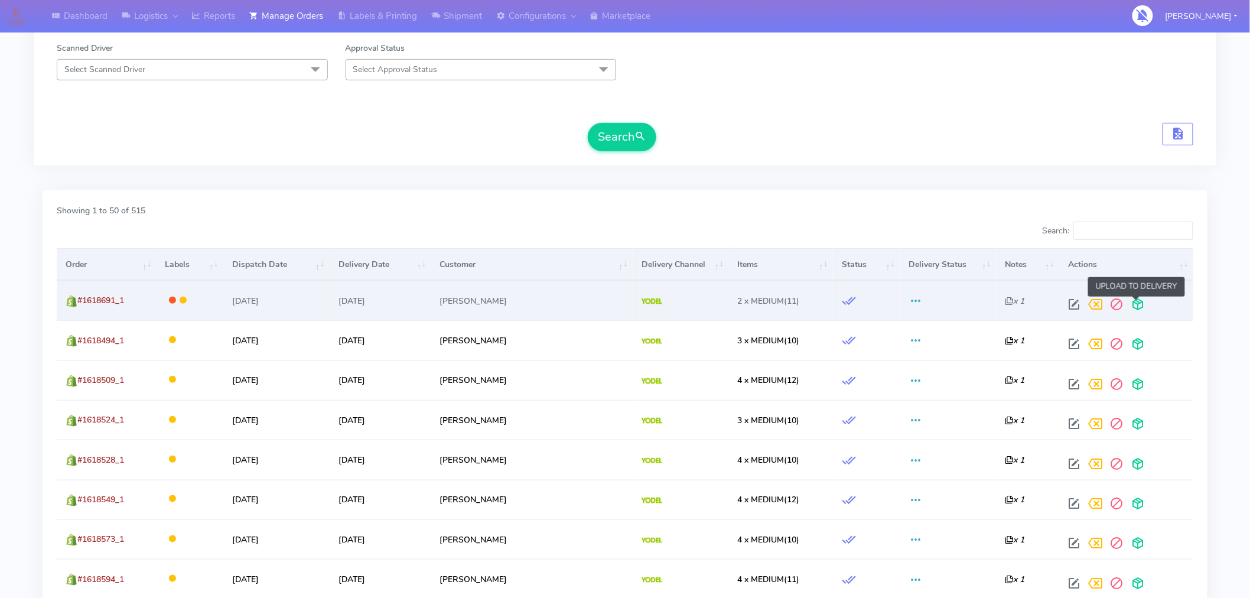
click at [1138, 305] on span at bounding box center [1137, 306] width 21 height 11
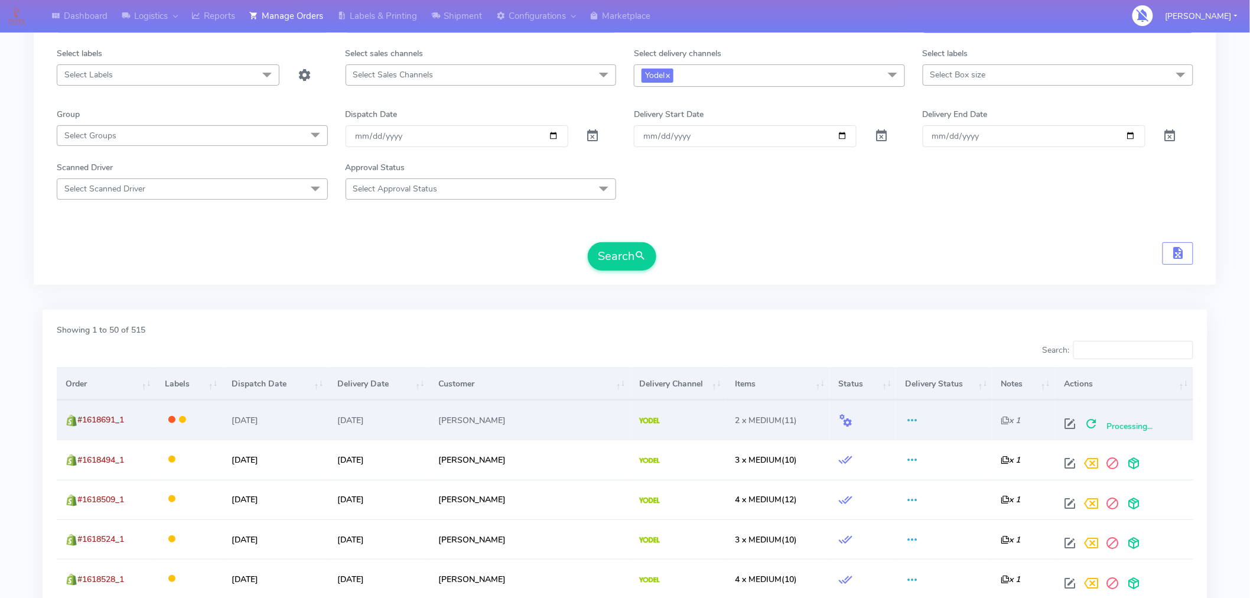
scroll to position [0, 0]
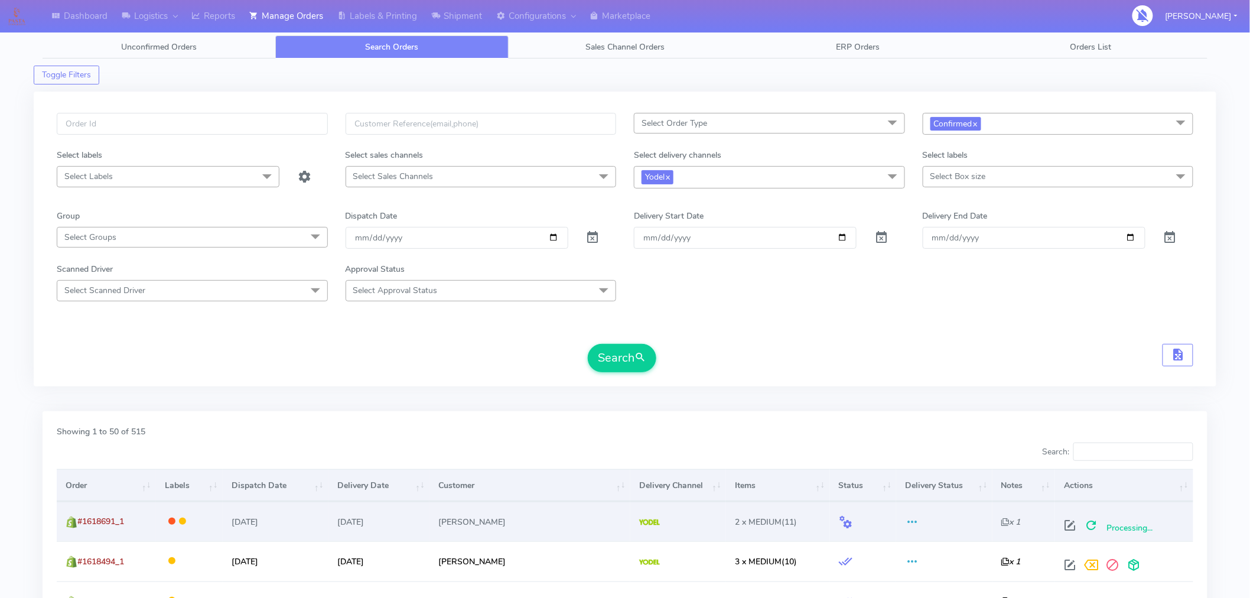
click at [758, 314] on form "Select Order Type Select All MEALS ATAVI One Off Pasta Club Gift Kit Event Unkn…" at bounding box center [625, 242] width 1137 height 259
click at [554, 239] on input "[DATE]" at bounding box center [457, 238] width 223 height 22
type input "2025-09-04"
click at [632, 363] on button "Search" at bounding box center [622, 358] width 69 height 28
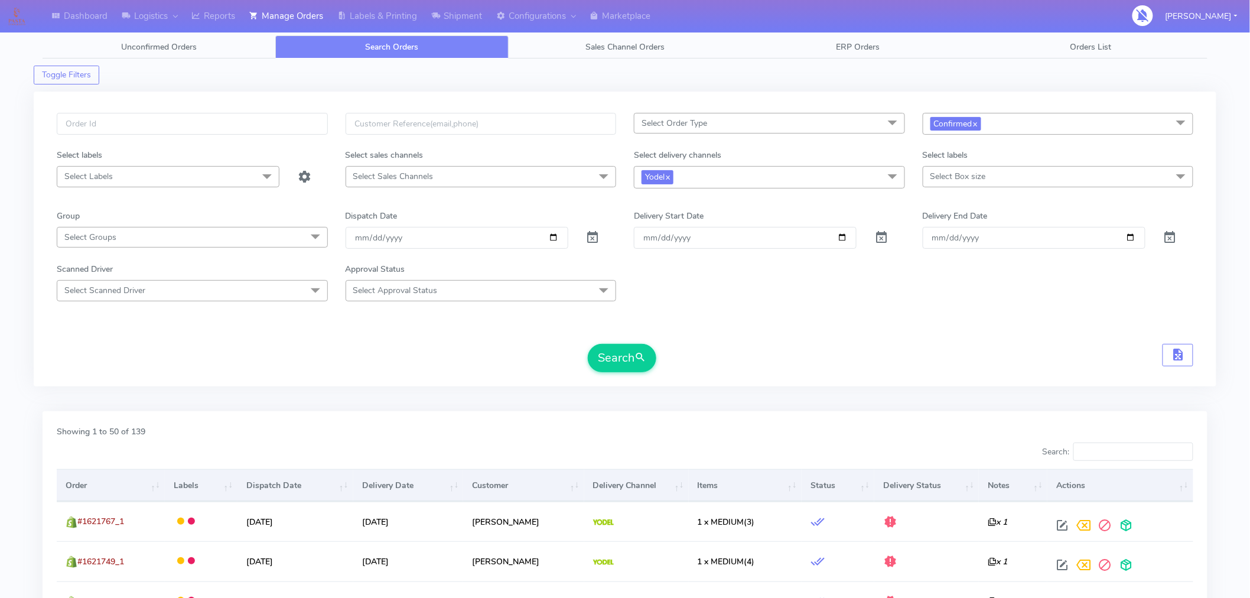
click at [760, 176] on span "Yodel x" at bounding box center [769, 177] width 271 height 22
click at [665, 303] on div "Royal Mail" at bounding box center [770, 297] width 258 height 12
checkbox input "true"
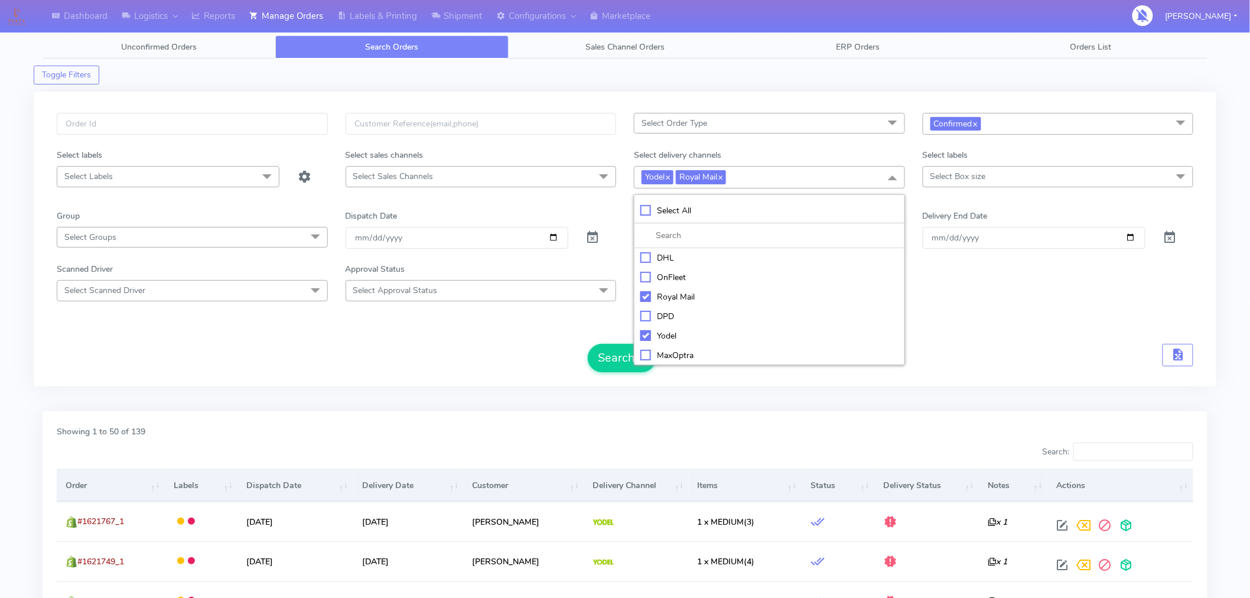
click at [644, 334] on div "Yodel" at bounding box center [770, 336] width 258 height 12
click at [613, 368] on button "Search" at bounding box center [622, 358] width 69 height 28
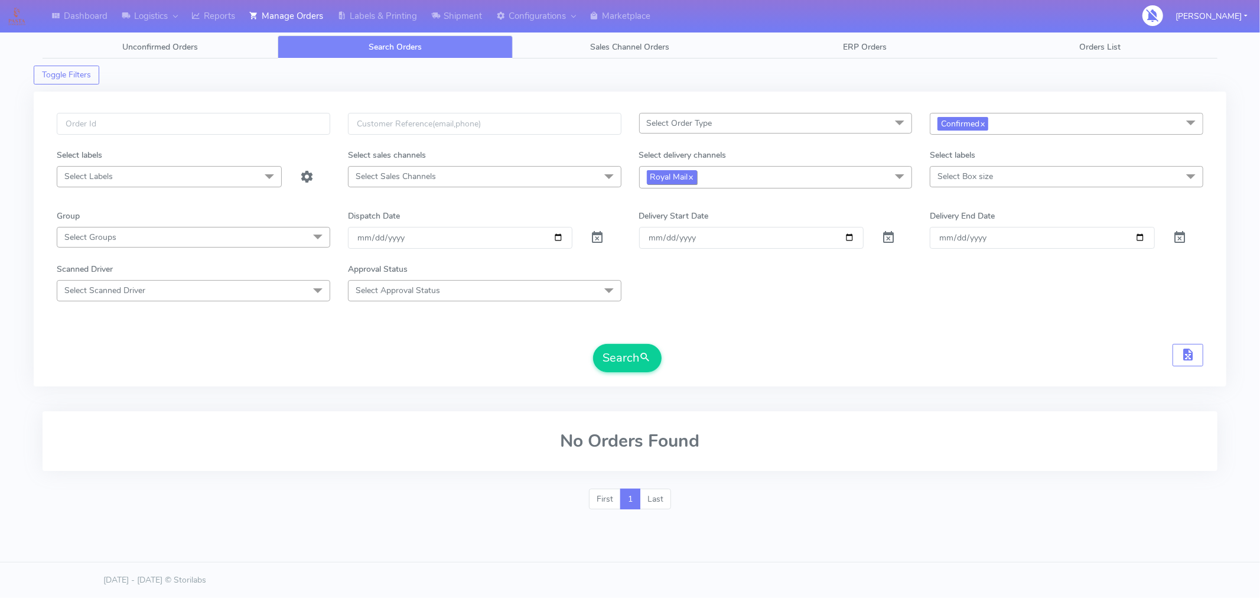
click at [697, 181] on span "Royal Mail x" at bounding box center [672, 177] width 50 height 14
click at [671, 339] on div "Yodel" at bounding box center [776, 336] width 261 height 12
checkbox input "true"
click at [694, 181] on link "x" at bounding box center [690, 176] width 5 height 12
click at [633, 355] on button "Search" at bounding box center [627, 358] width 69 height 28
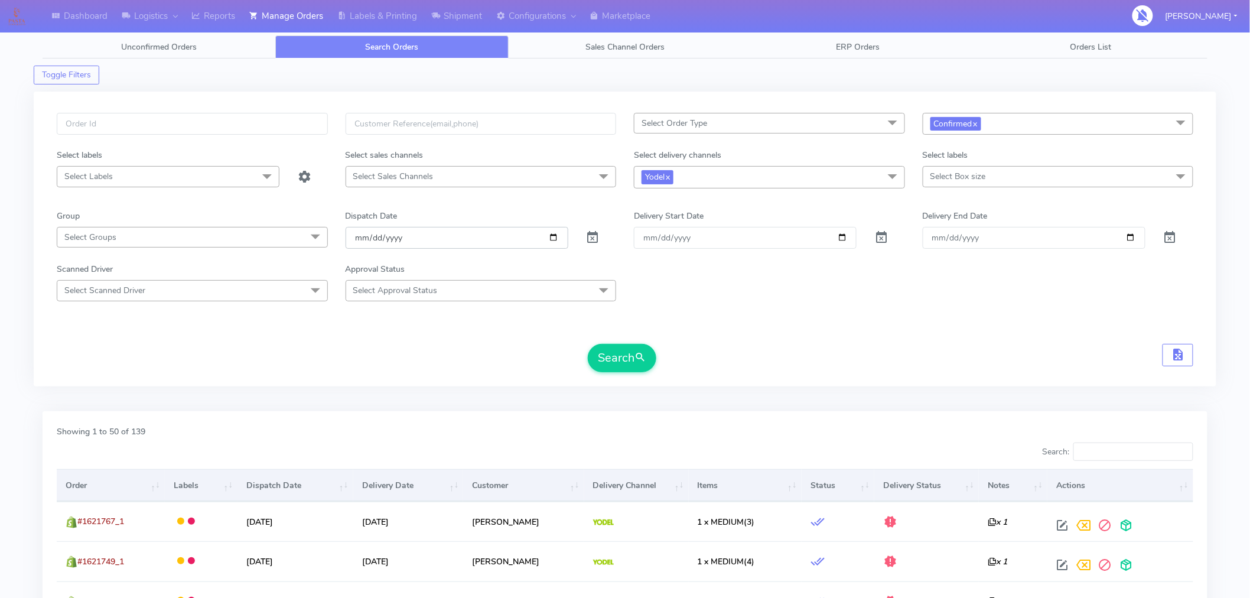
click at [551, 237] on input "2025-09-04" at bounding box center [457, 238] width 223 height 22
type input "2025-09-06"
click at [703, 186] on span "Yodel x" at bounding box center [769, 177] width 271 height 22
click at [672, 302] on div "Royal Mail" at bounding box center [770, 297] width 258 height 12
checkbox input "true"
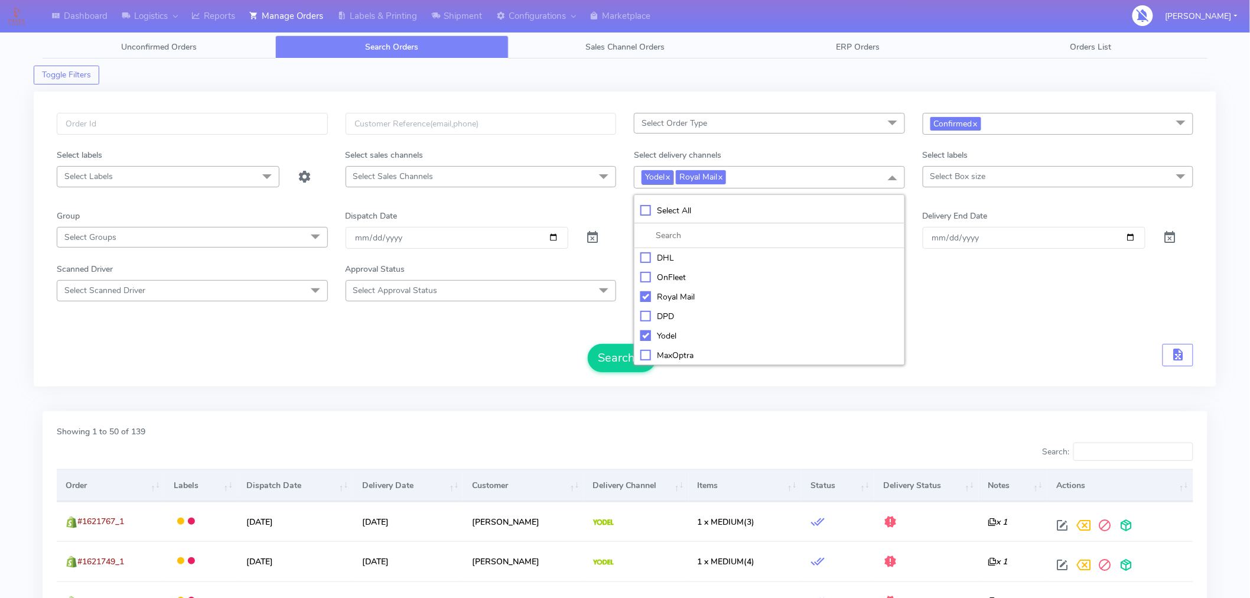
click at [669, 181] on link "x" at bounding box center [667, 176] width 5 height 12
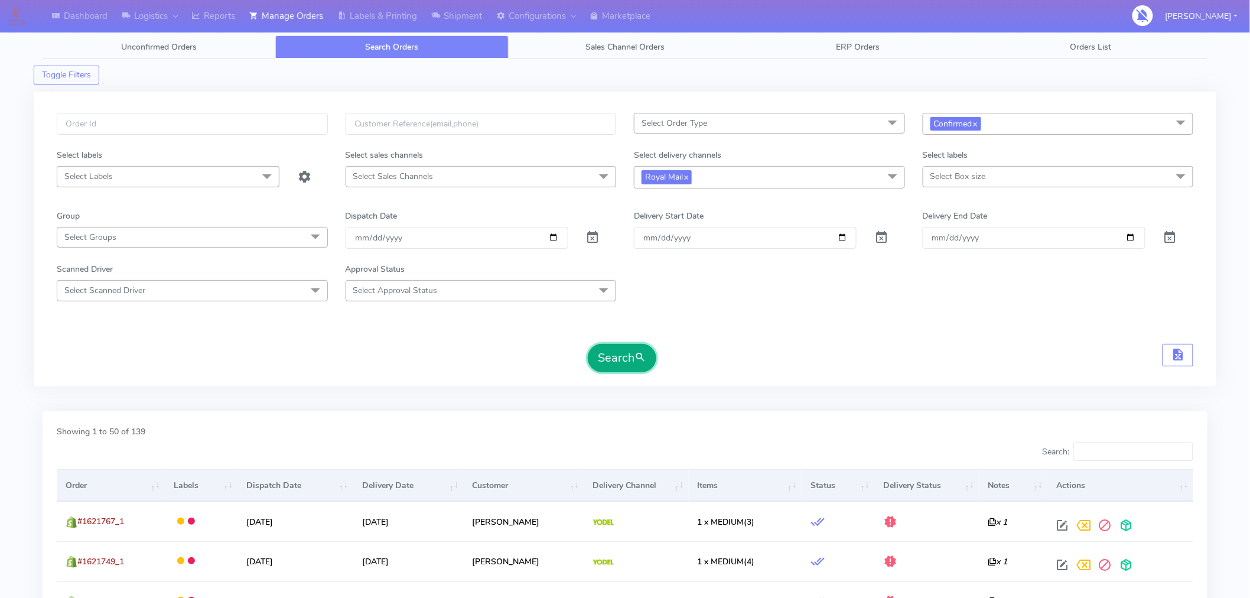
click at [622, 356] on button "Search" at bounding box center [622, 358] width 69 height 28
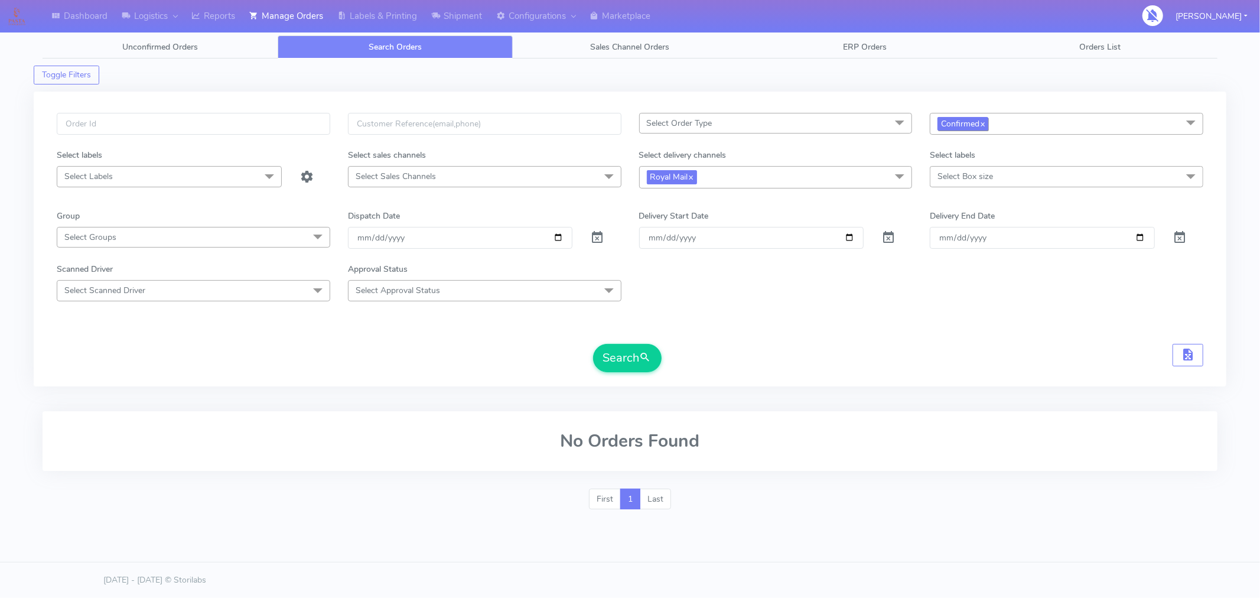
click at [985, 122] on link "x" at bounding box center [982, 123] width 5 height 12
click at [620, 356] on button "Search" at bounding box center [627, 358] width 69 height 28
click at [557, 240] on input "2025-09-06" at bounding box center [460, 238] width 225 height 22
type input "[DATE]"
click at [610, 357] on button "Search" at bounding box center [627, 358] width 69 height 28
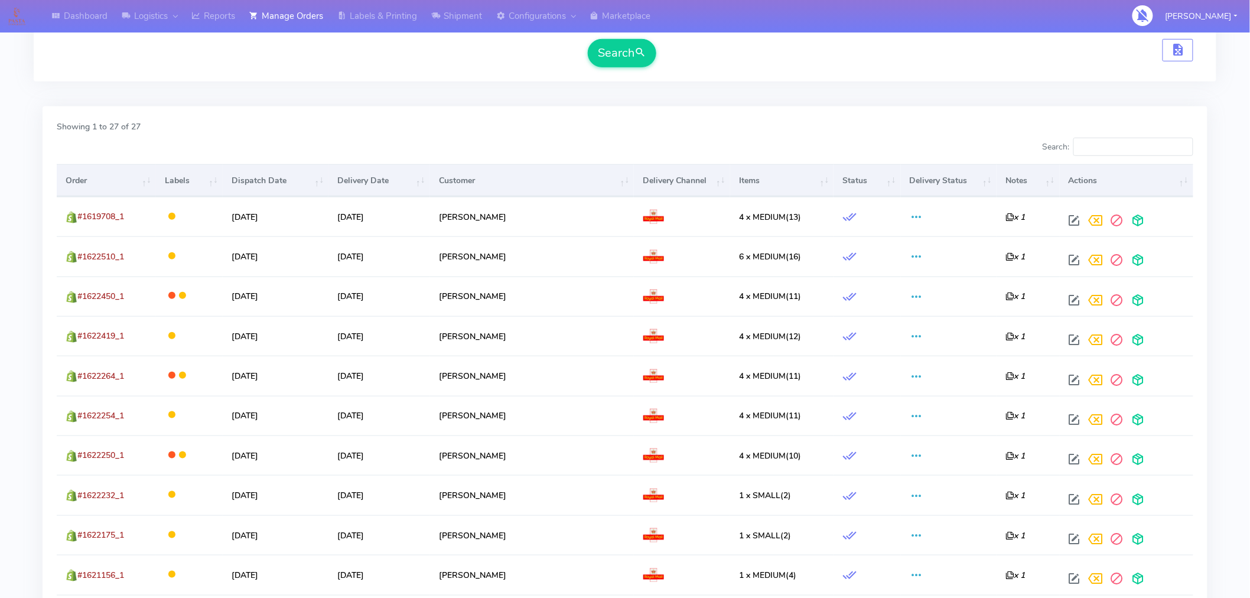
scroll to position [95, 0]
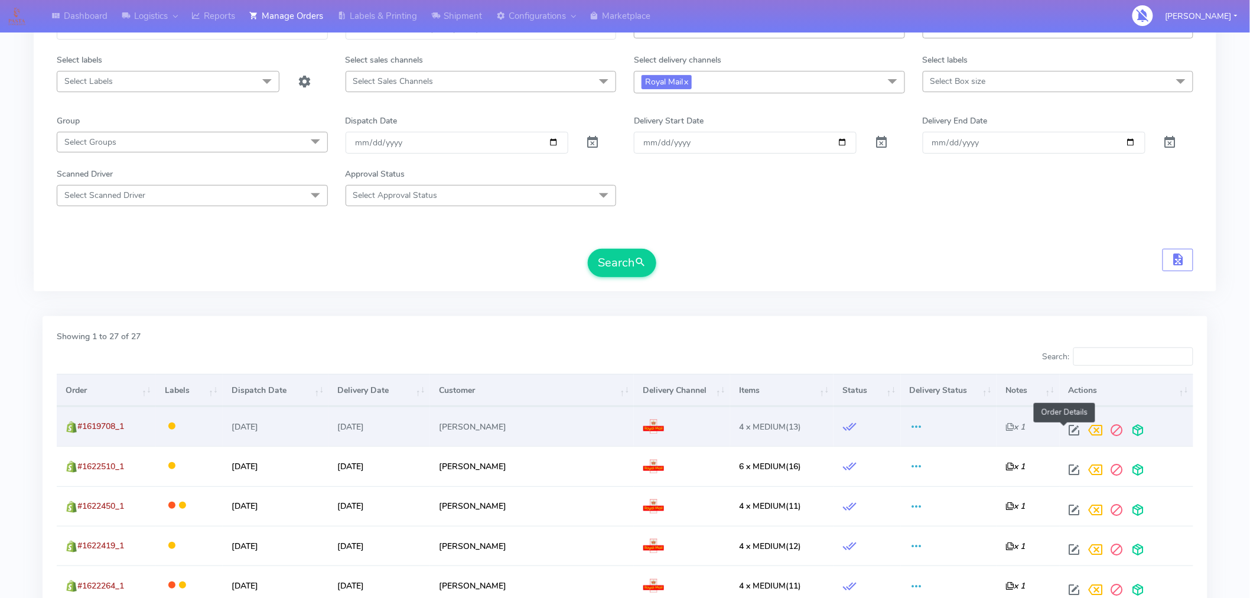
click at [1064, 430] on span at bounding box center [1074, 432] width 21 height 11
select select "3"
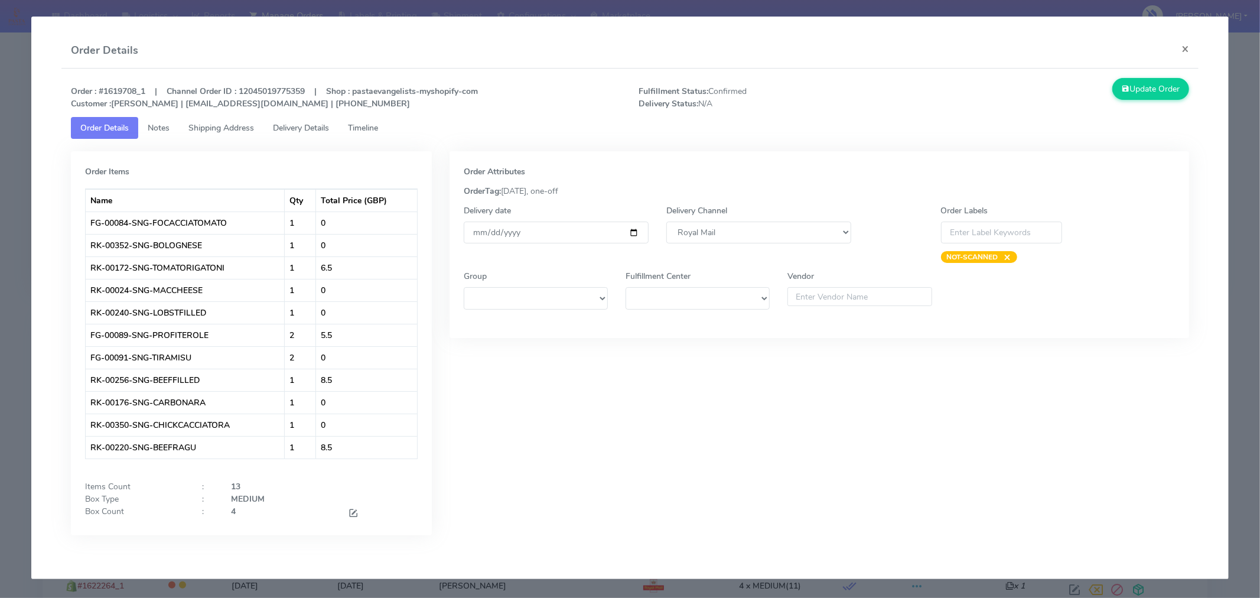
click at [363, 126] on span "Timeline" at bounding box center [363, 127] width 30 height 11
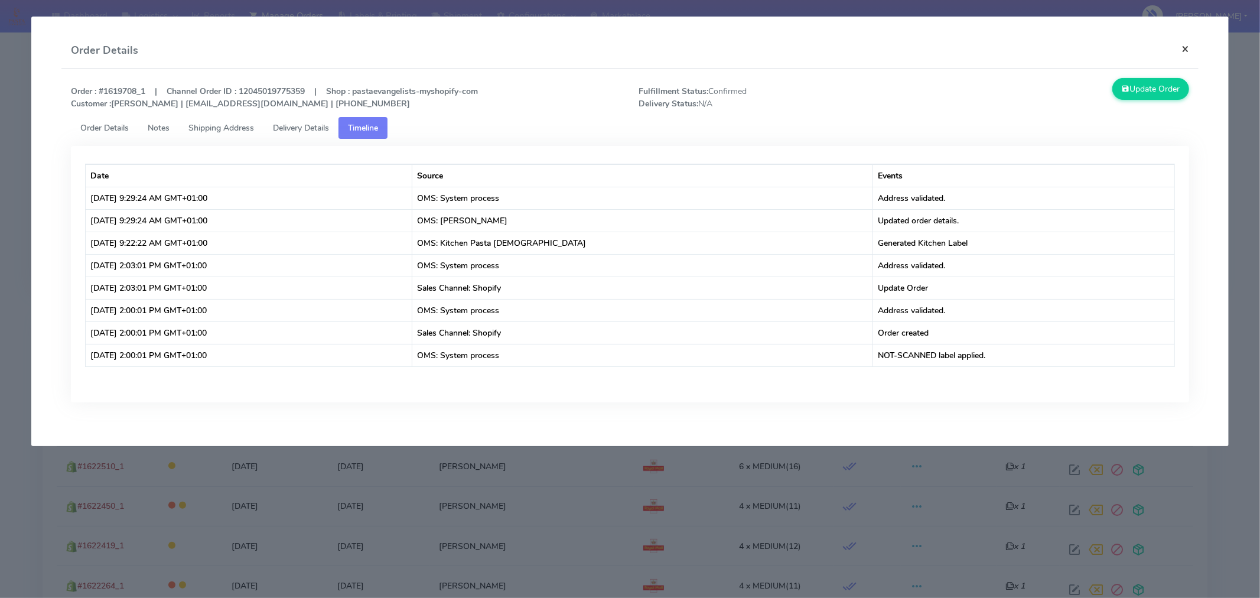
click at [1182, 45] on button "×" at bounding box center [1185, 48] width 27 height 31
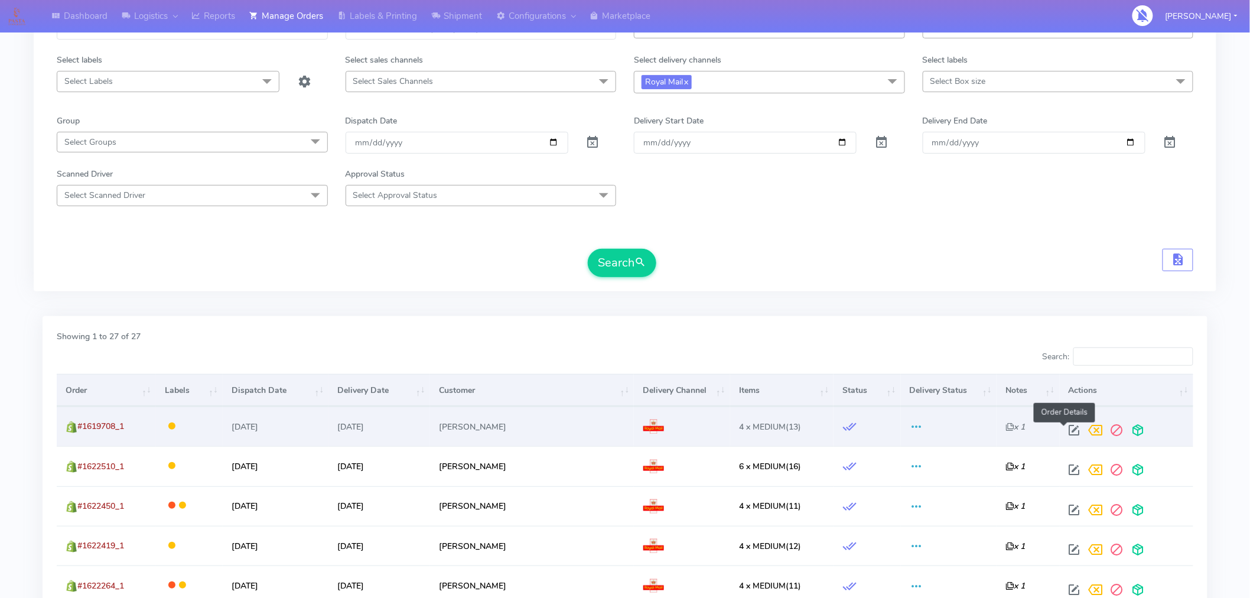
click at [1068, 428] on span at bounding box center [1074, 432] width 21 height 11
select select "3"
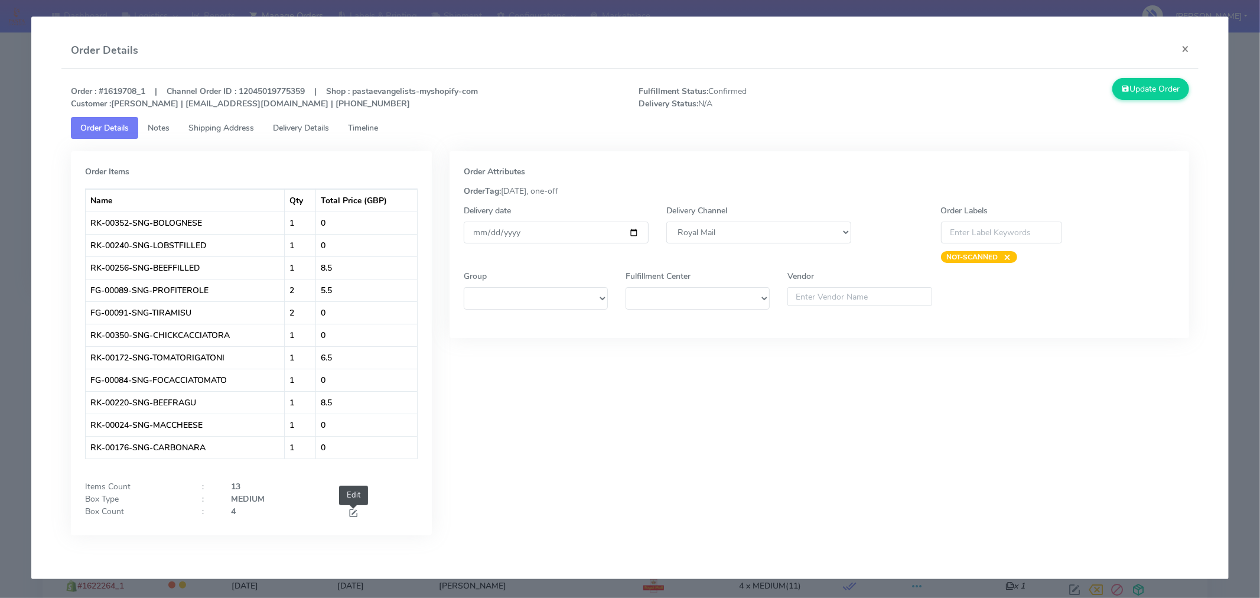
click at [352, 516] on span at bounding box center [353, 514] width 11 height 11
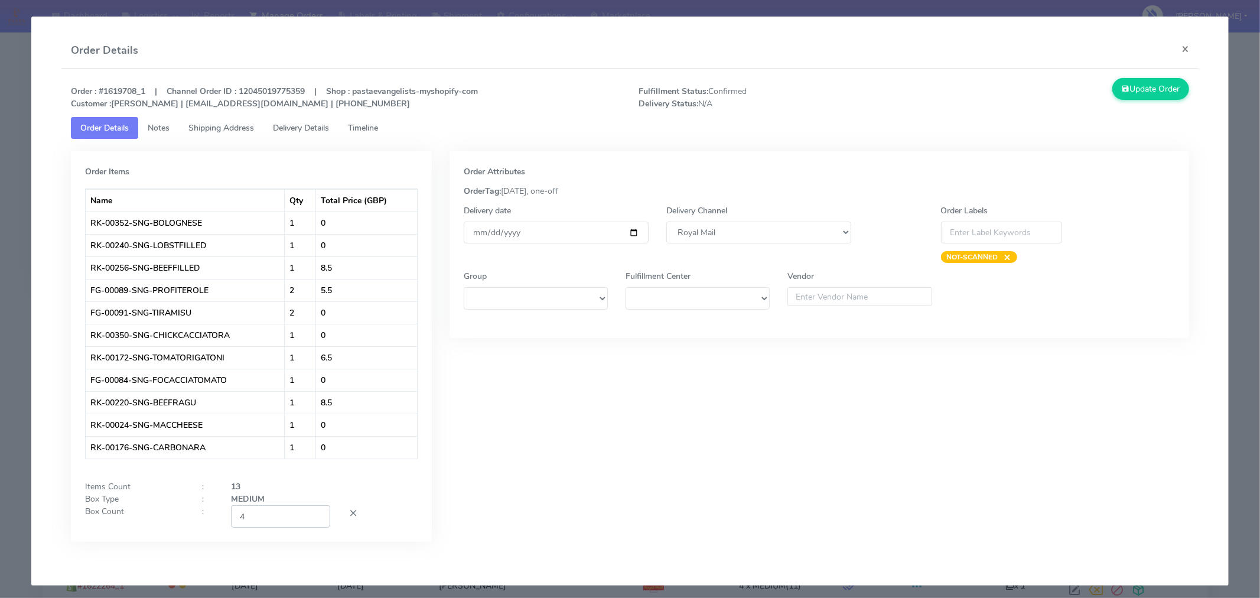
click at [286, 521] on input "4" at bounding box center [280, 516] width 99 height 22
type input "2"
click at [682, 447] on div "Order Attributes OrderTag: 02-09-2025, one-off Delivery date 2025-09-06 Deliver…" at bounding box center [820, 355] width 758 height 408
click at [1141, 85] on button "Update Order" at bounding box center [1151, 89] width 77 height 22
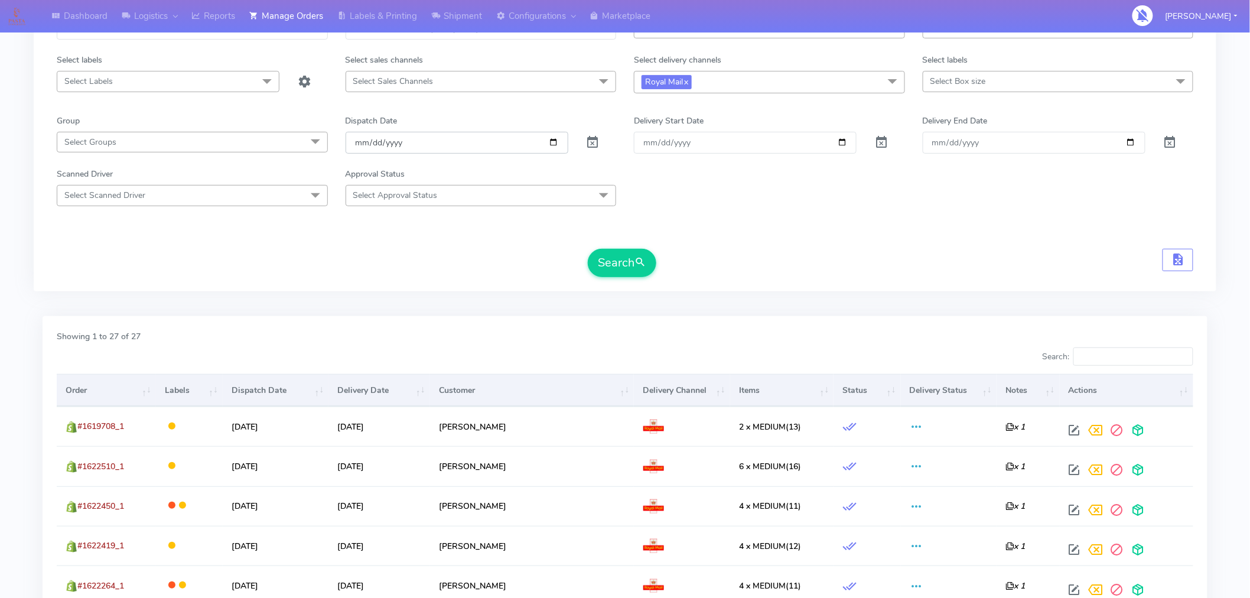
click at [551, 144] on input "[DATE]" at bounding box center [457, 143] width 223 height 22
type input "2025-09-04"
click at [605, 264] on button "Search" at bounding box center [622, 263] width 69 height 28
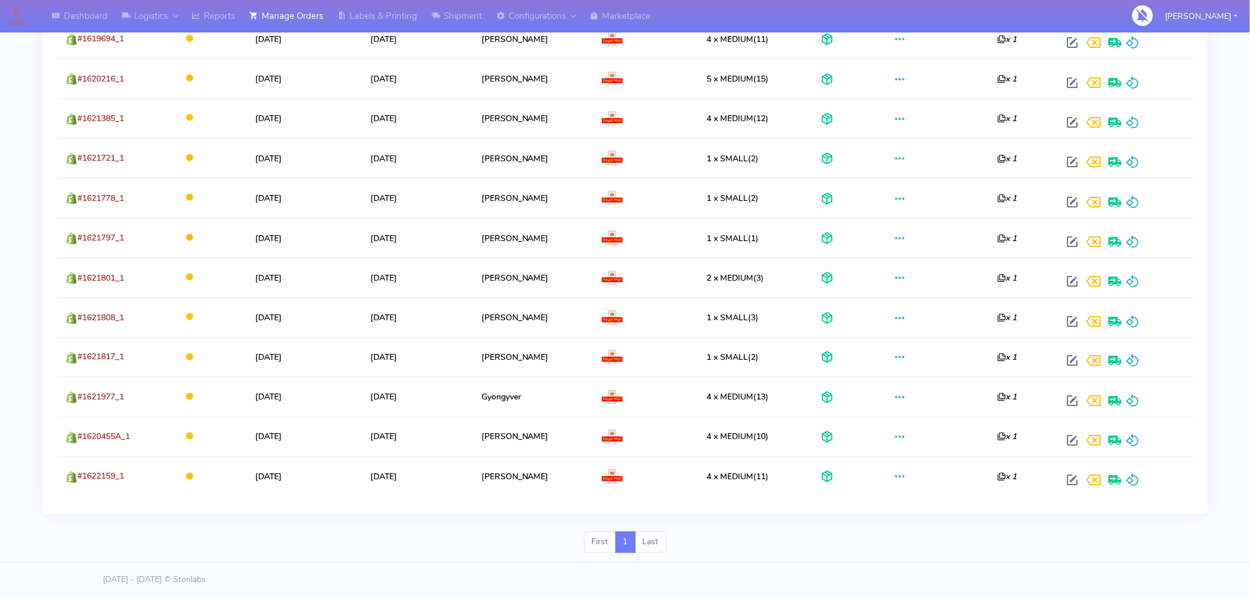
scroll to position [0, 0]
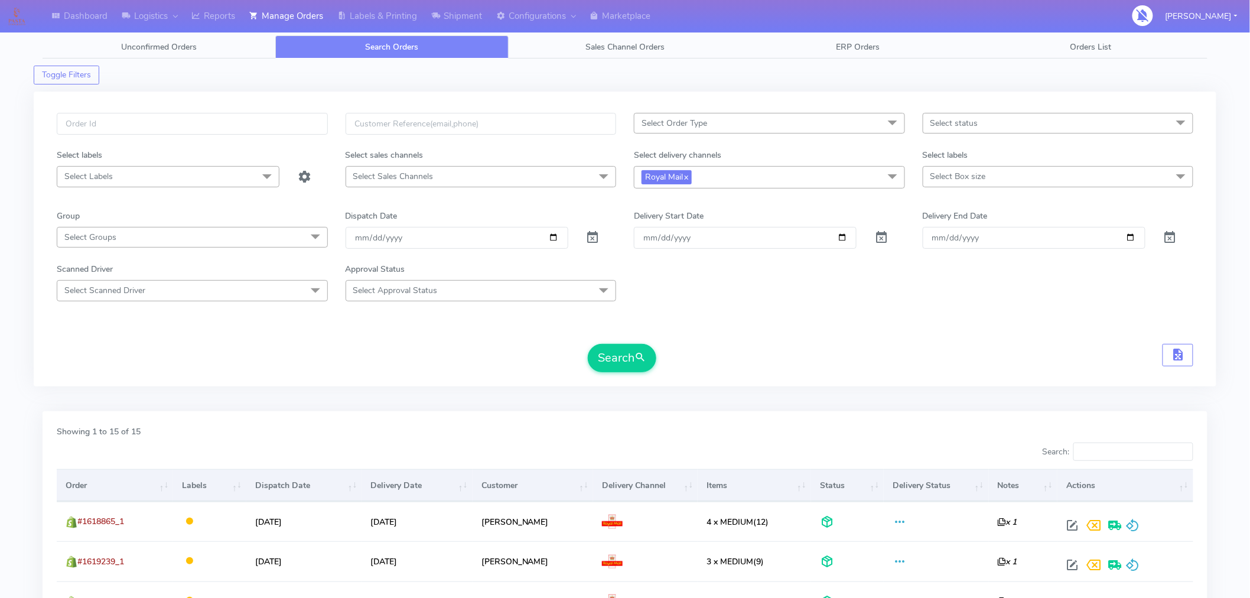
click at [981, 125] on span "Select status" at bounding box center [1058, 123] width 271 height 21
click at [965, 225] on div "Confirmed" at bounding box center [1058, 222] width 258 height 12
checkbox input "true"
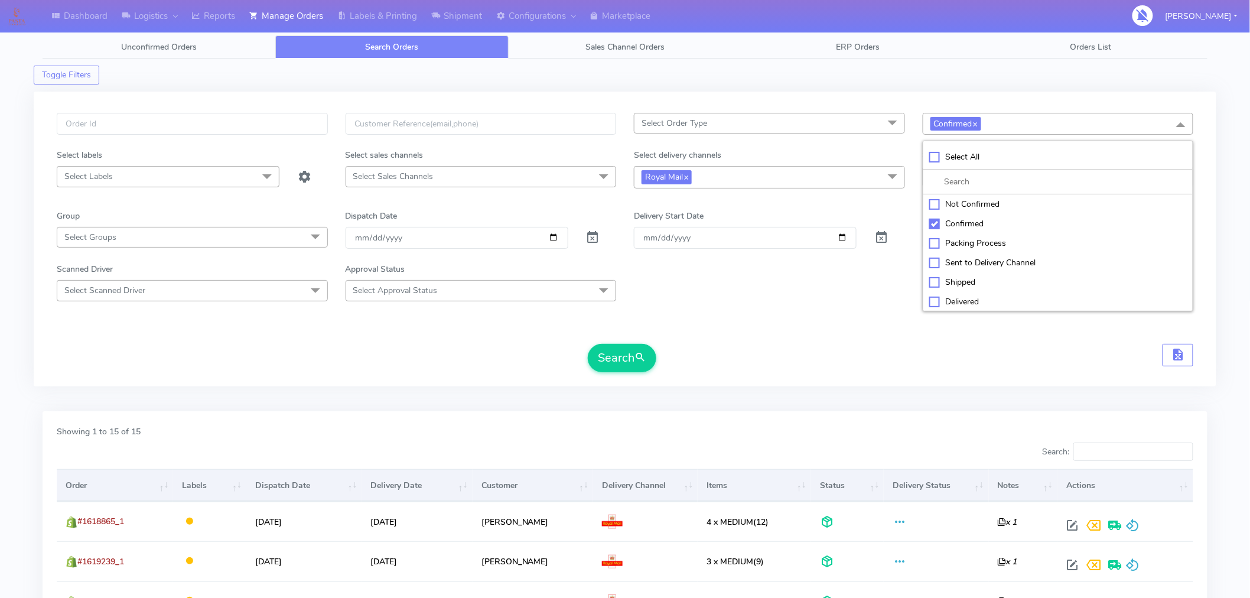
click at [864, 304] on form "Select Order Type Select All MEALS ATAVI One Off Pasta Club Gift Kit Event Unkn…" at bounding box center [625, 242] width 1137 height 259
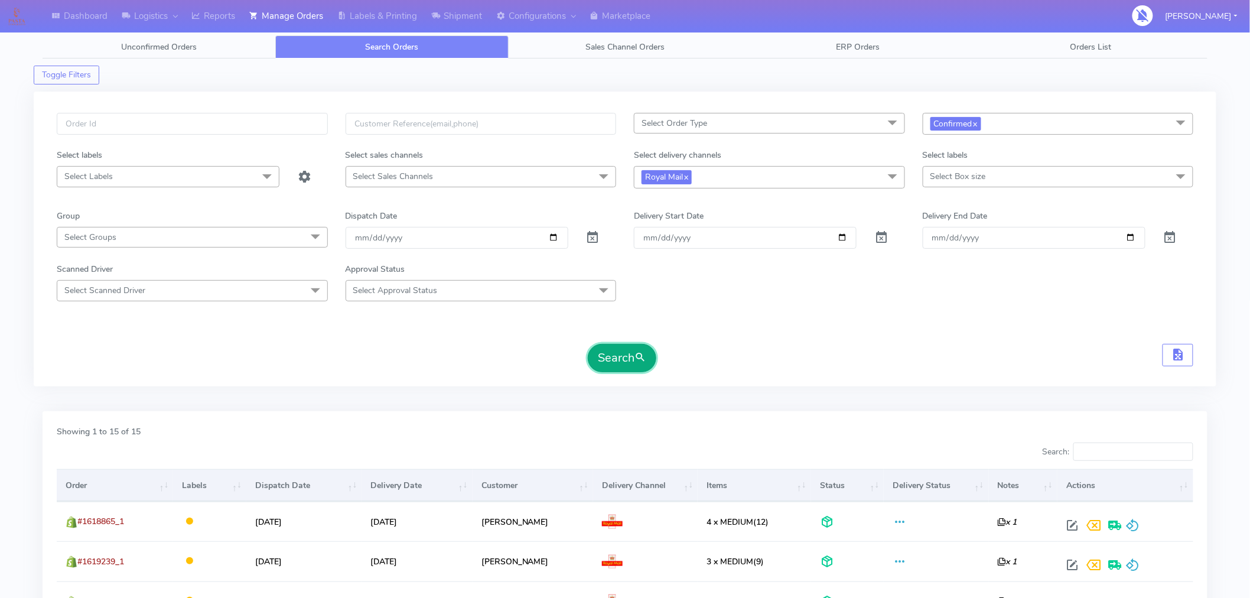
click at [642, 360] on span "submit" at bounding box center [641, 358] width 12 height 16
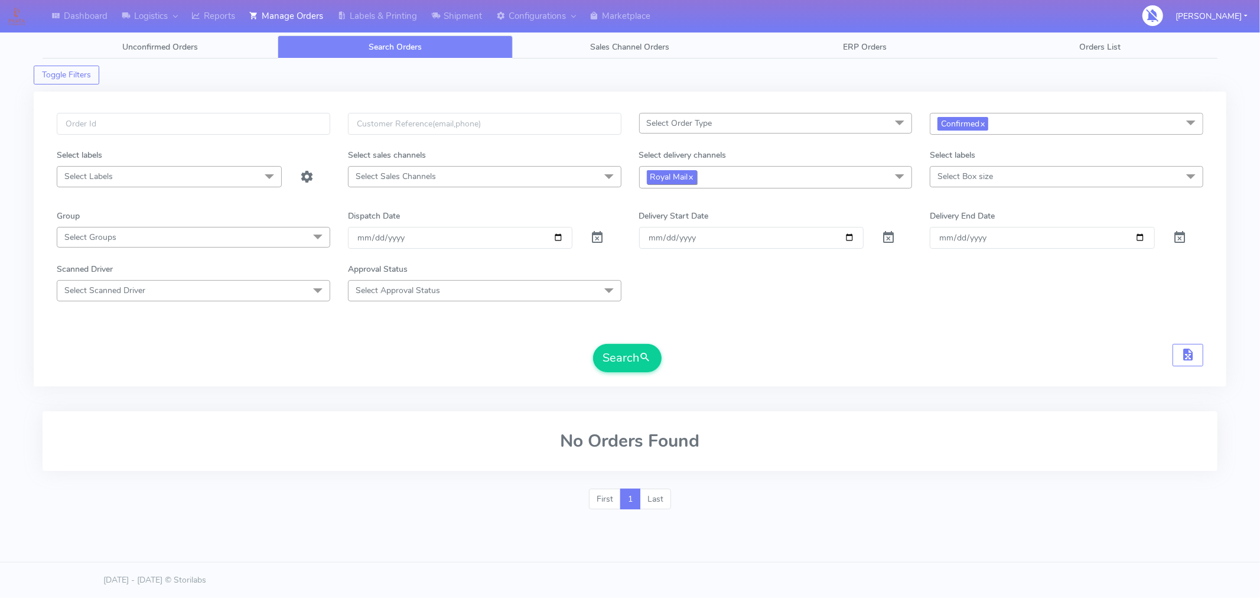
click at [689, 181] on span "Royal Mail x" at bounding box center [672, 177] width 50 height 14
click at [681, 338] on div "Yodel" at bounding box center [776, 336] width 261 height 12
checkbox input "true"
click at [650, 294] on div "Royal Mail" at bounding box center [776, 297] width 261 height 12
checkbox input "false"
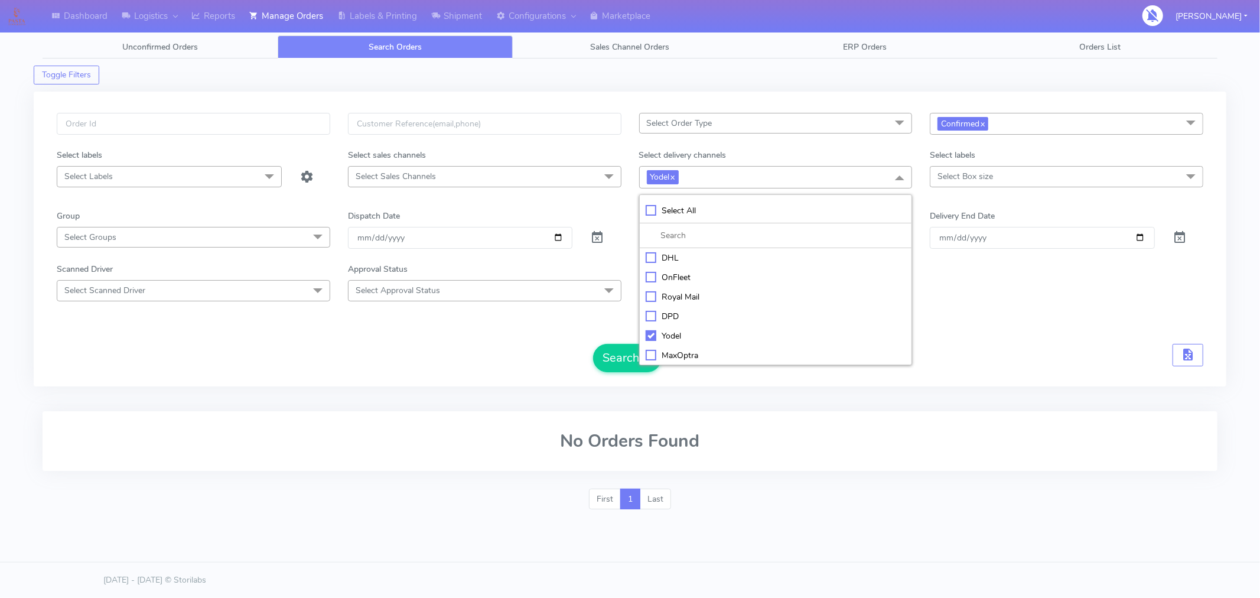
click at [470, 382] on div "Select Order Type Select All MEALS ATAVI One Off Pasta Club Gift Kit Event Unkn…" at bounding box center [630, 239] width 1193 height 295
click at [635, 347] on button "Search" at bounding box center [627, 358] width 69 height 28
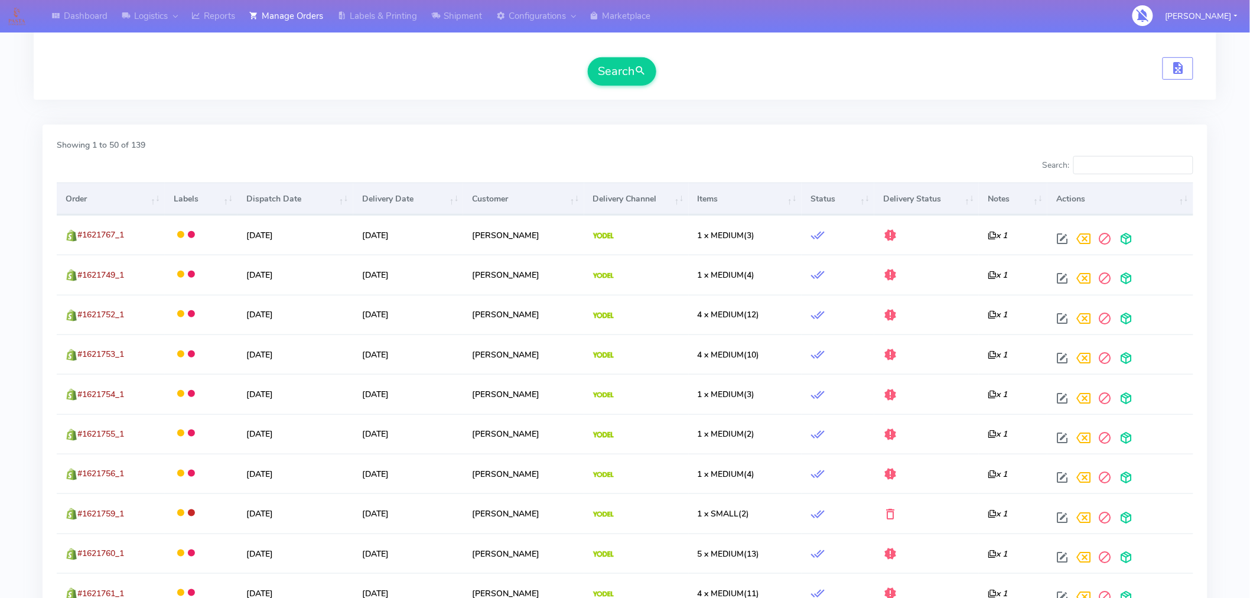
scroll to position [286, 0]
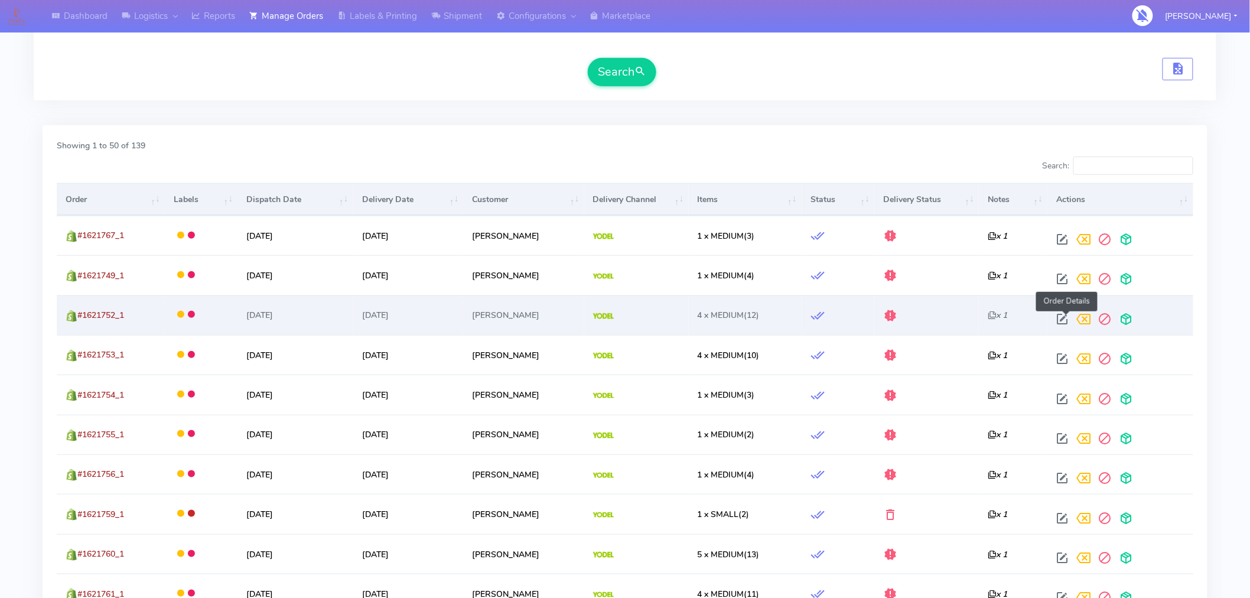
click at [1065, 317] on span at bounding box center [1062, 321] width 21 height 11
select select "5"
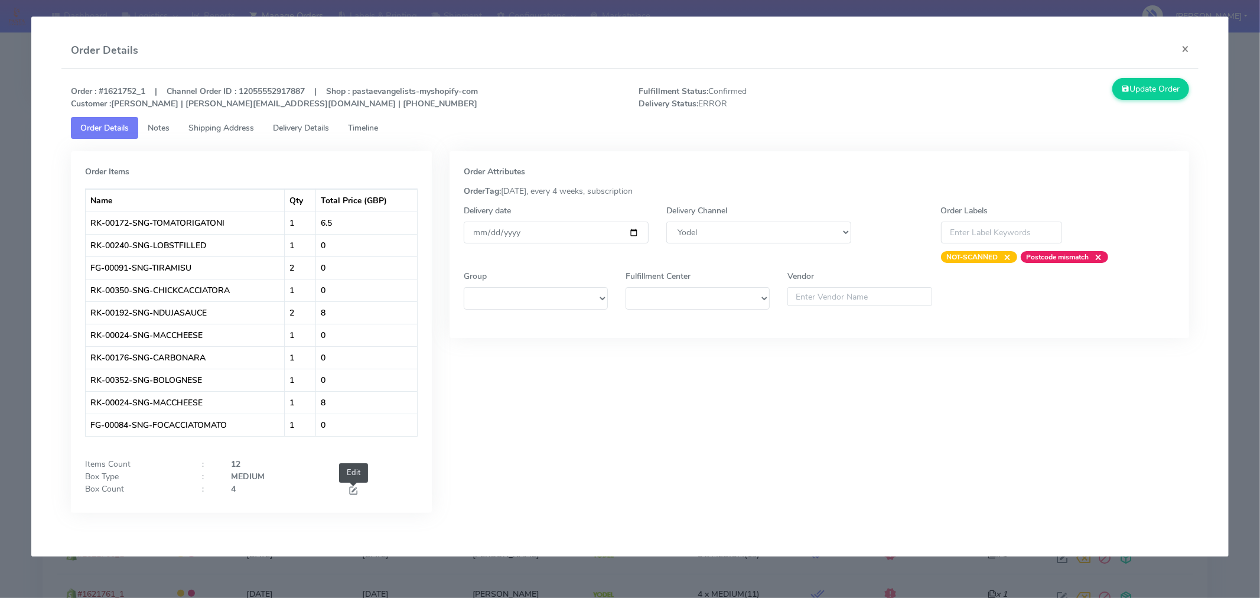
click at [355, 491] on span at bounding box center [353, 491] width 11 height 11
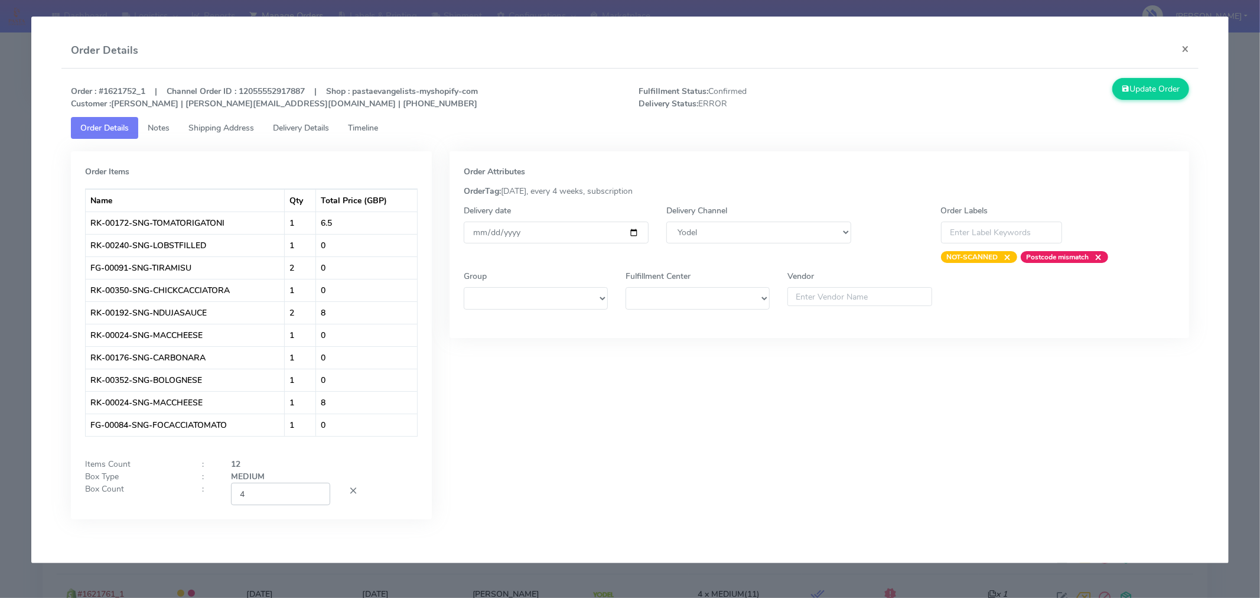
click at [299, 499] on input "4" at bounding box center [280, 494] width 99 height 22
type input "2"
click at [551, 431] on div "Order Attributes OrderTag: 05-09-2025, every 4 weeks, subscription Delivery dat…" at bounding box center [820, 344] width 758 height 386
click at [1142, 96] on button "Update Order" at bounding box center [1151, 89] width 77 height 22
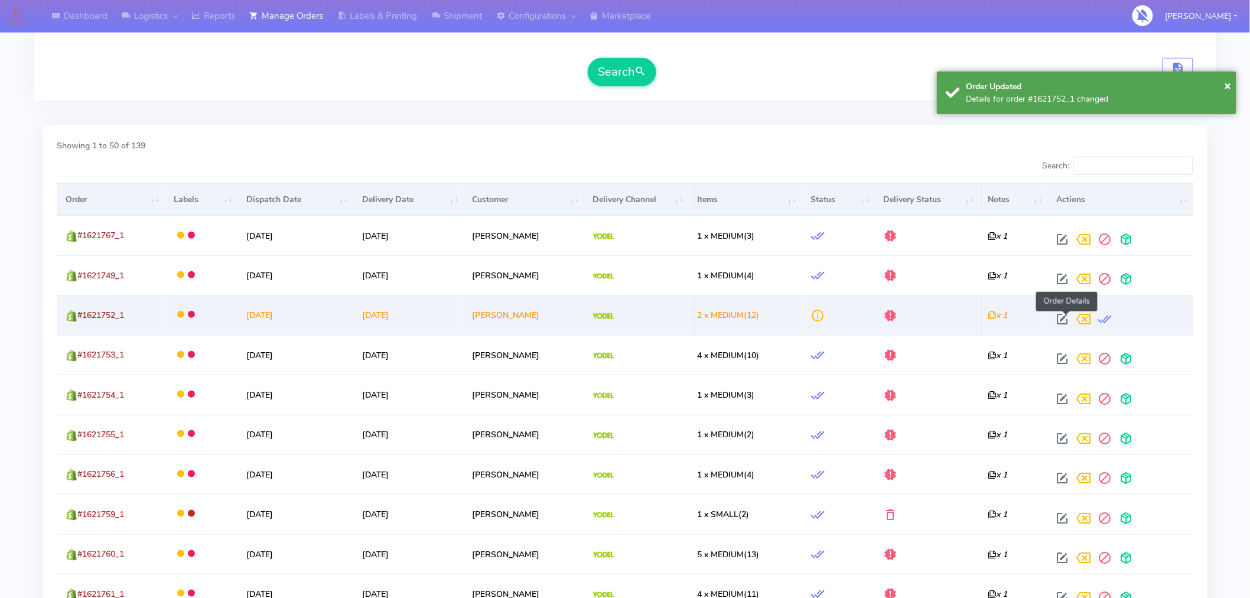
click at [1069, 316] on span at bounding box center [1062, 321] width 21 height 11
select select "5"
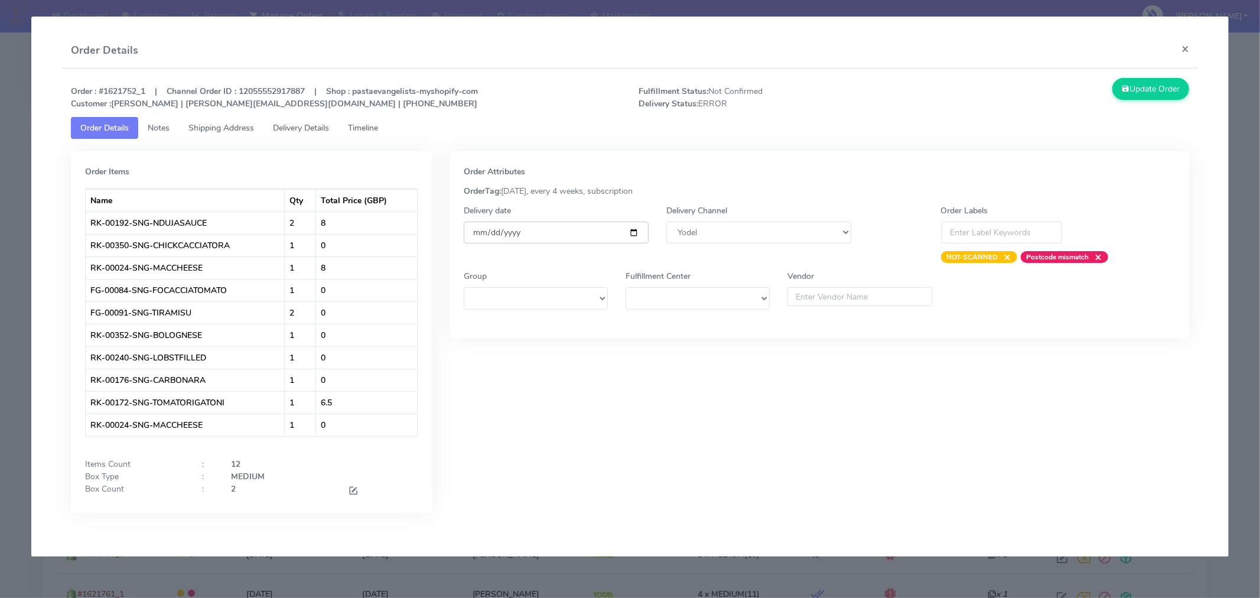
click at [636, 226] on input "[DATE]" at bounding box center [556, 233] width 185 height 22
click at [636, 229] on input "[DATE]" at bounding box center [556, 233] width 185 height 22
type input "2025-09-06"
click at [1142, 93] on button "Update Order" at bounding box center [1151, 89] width 77 height 22
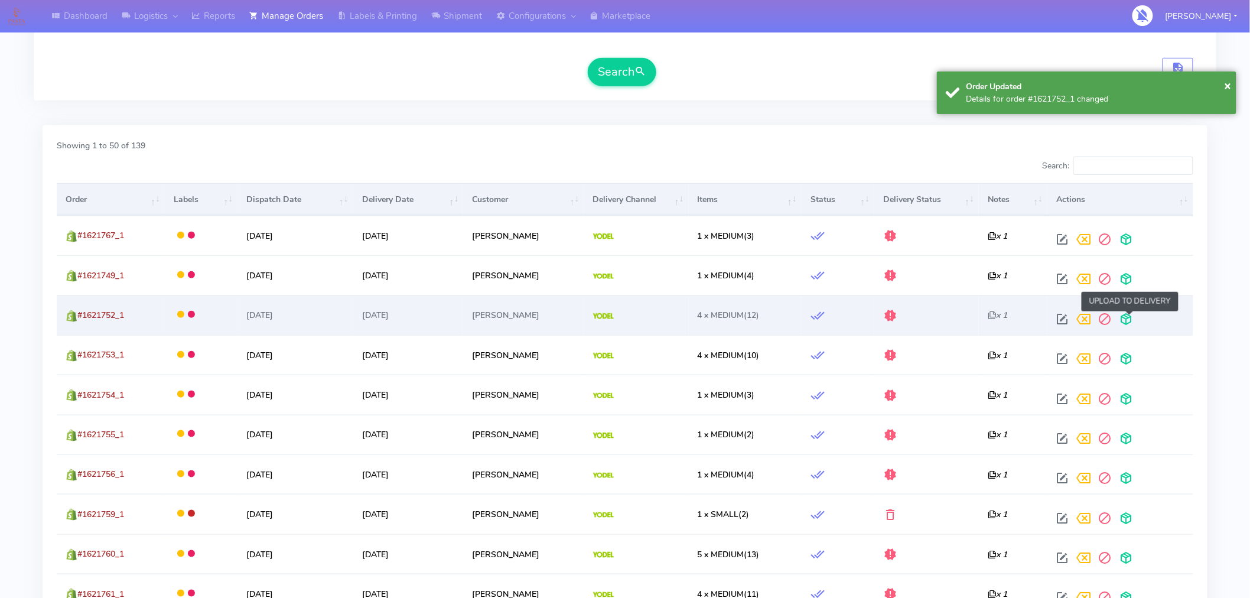
click at [1132, 321] on span at bounding box center [1126, 321] width 21 height 11
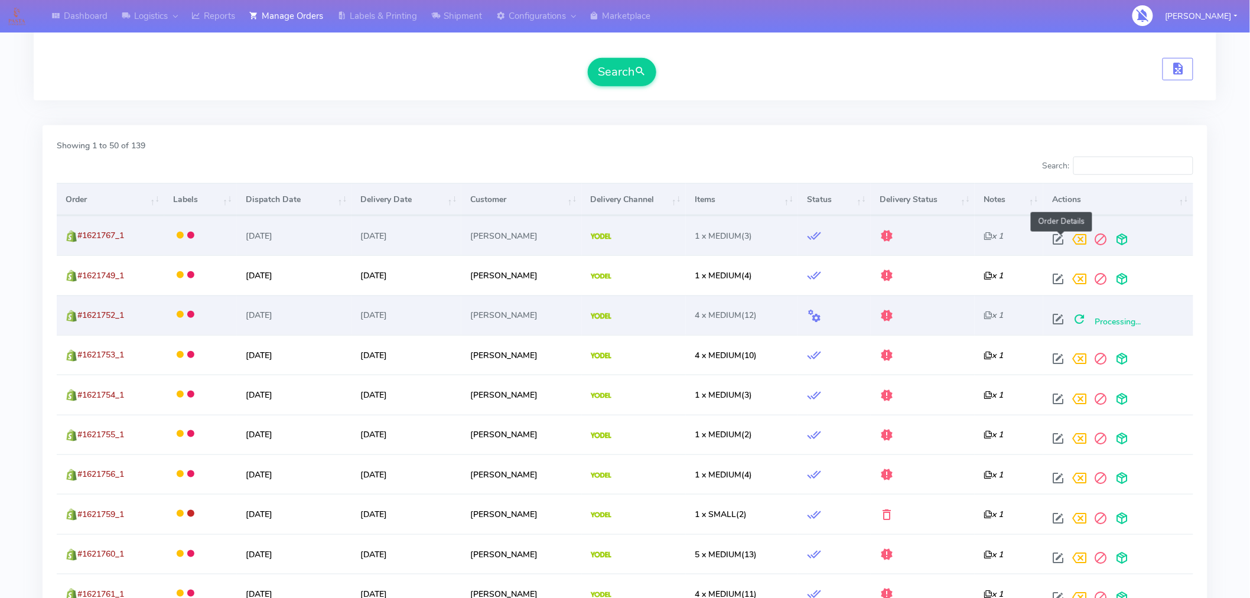
click at [1059, 239] on span at bounding box center [1058, 241] width 21 height 11
select select "5"
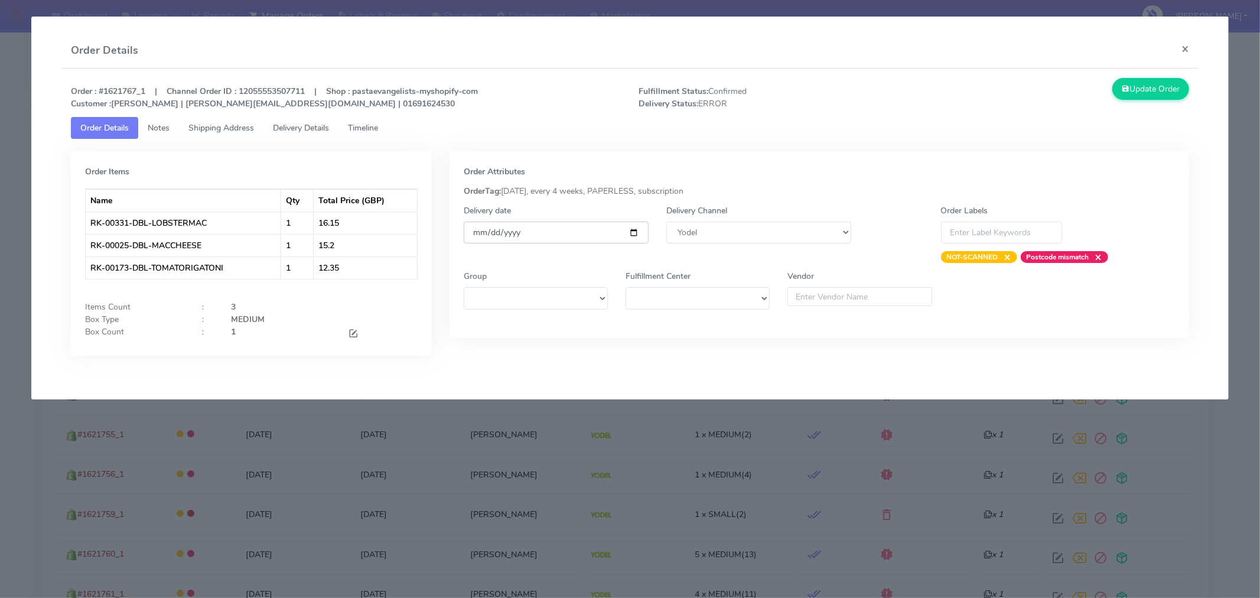
click at [627, 231] on input "[DATE]" at bounding box center [556, 233] width 185 height 22
click at [635, 226] on input "[DATE]" at bounding box center [556, 233] width 185 height 22
click at [633, 230] on input "[DATE]" at bounding box center [556, 233] width 185 height 22
type input "2025-09-06"
click at [1135, 87] on button "Update Order" at bounding box center [1151, 89] width 77 height 22
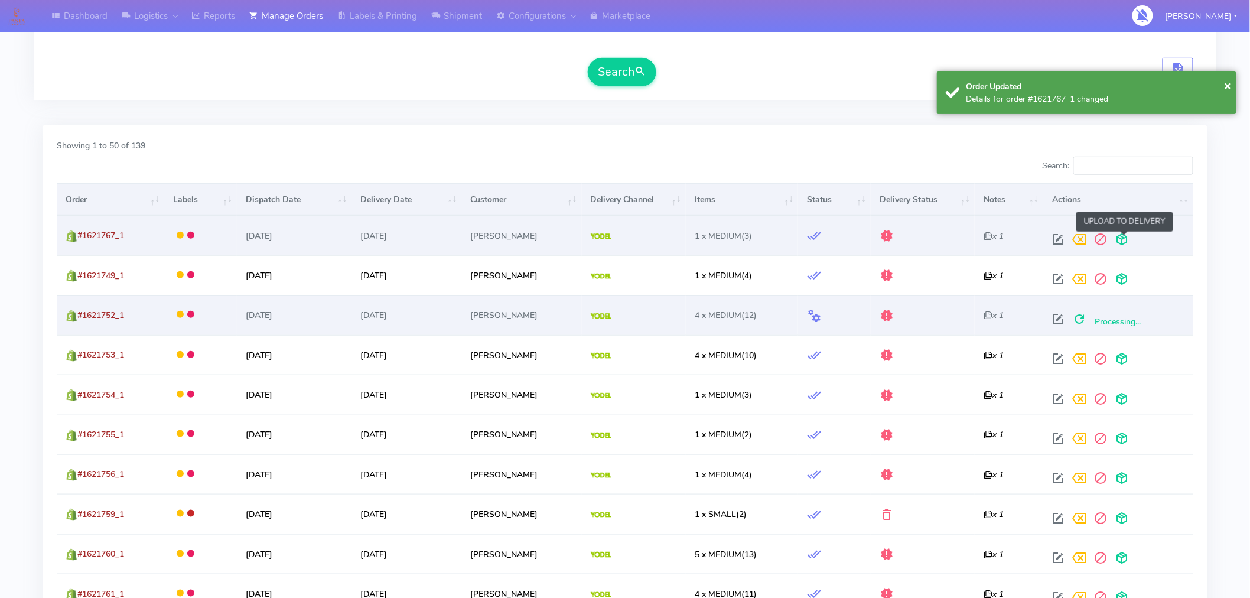
click at [1123, 239] on span at bounding box center [1121, 241] width 21 height 11
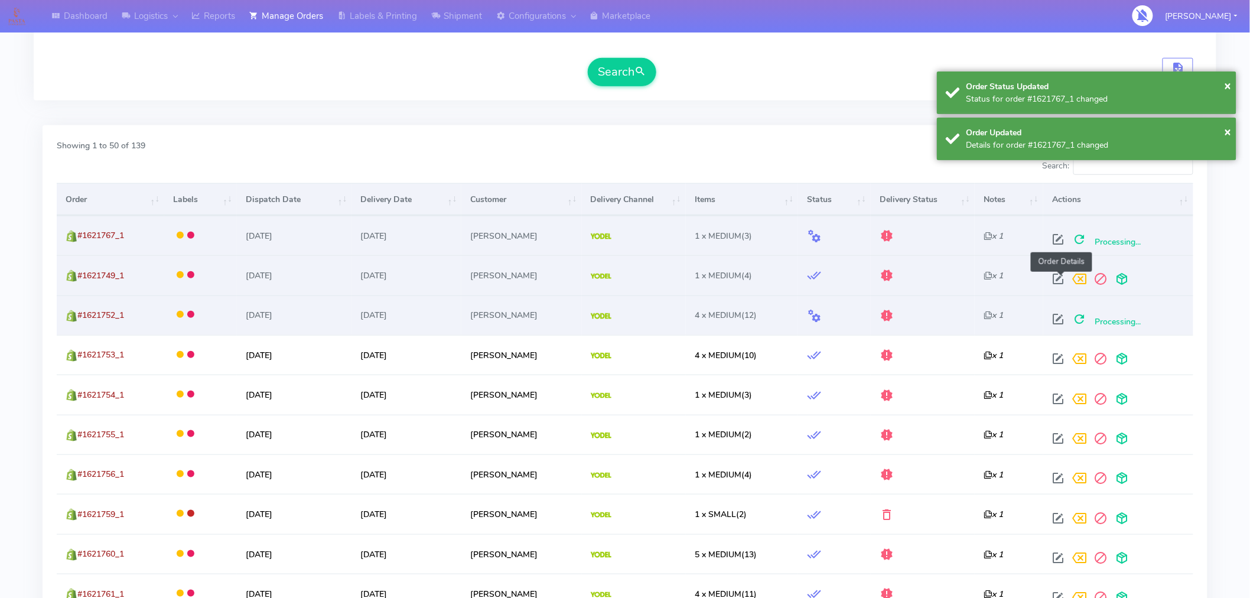
click at [1064, 279] on span at bounding box center [1058, 281] width 21 height 11
select select "5"
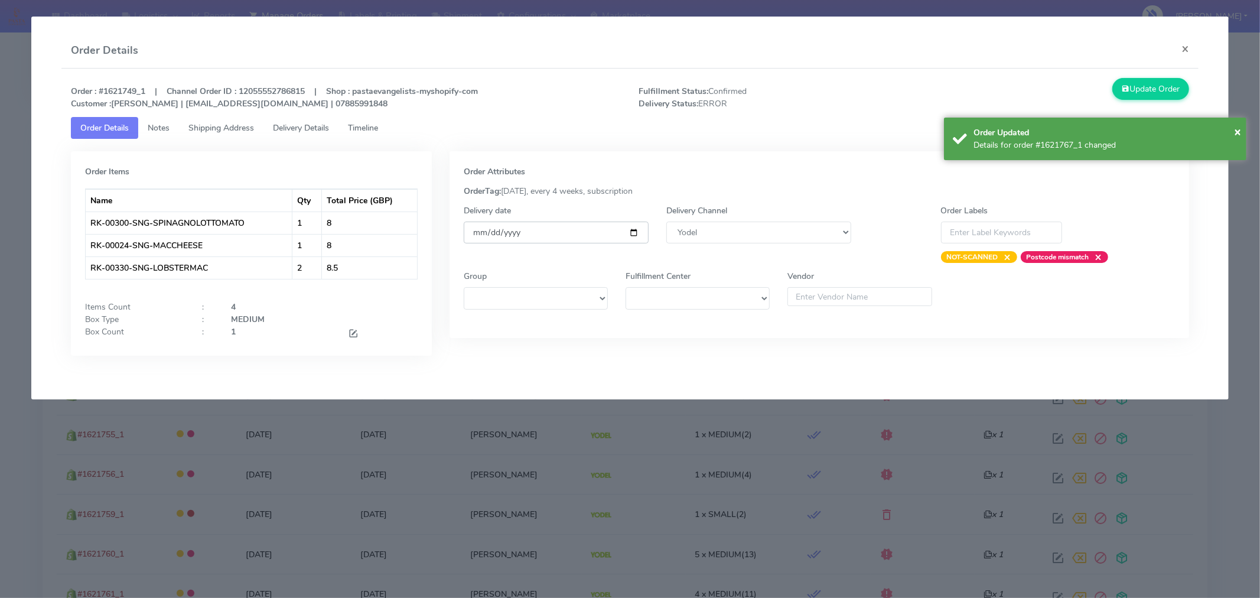
click at [636, 230] on input "[DATE]" at bounding box center [556, 233] width 185 height 22
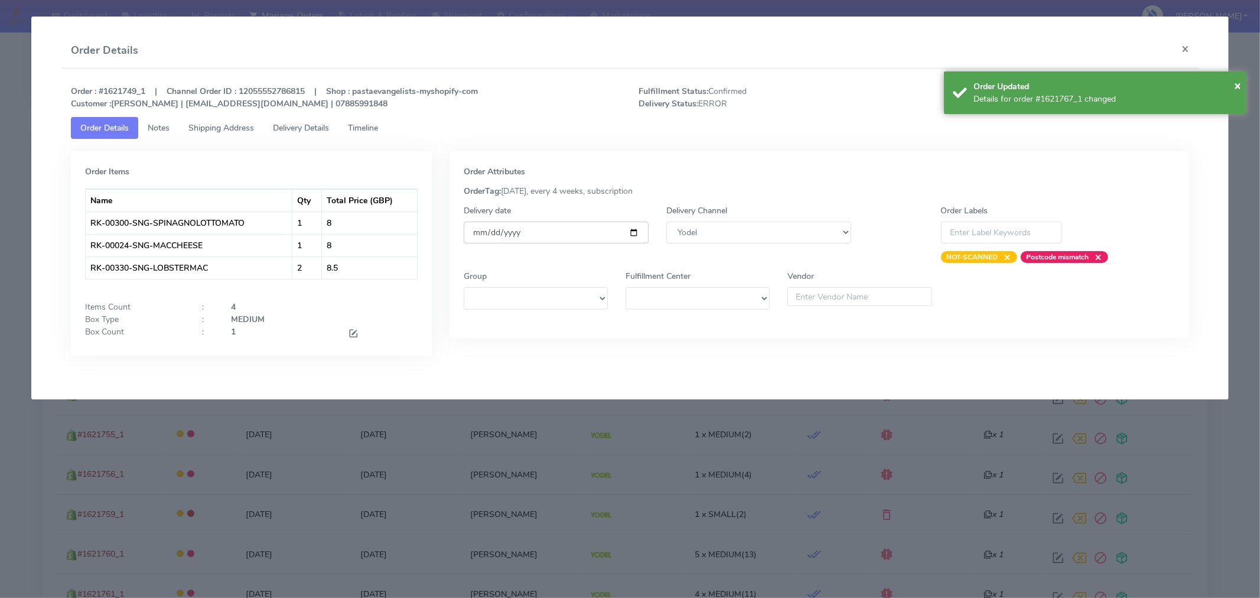
type input "2025-09-06"
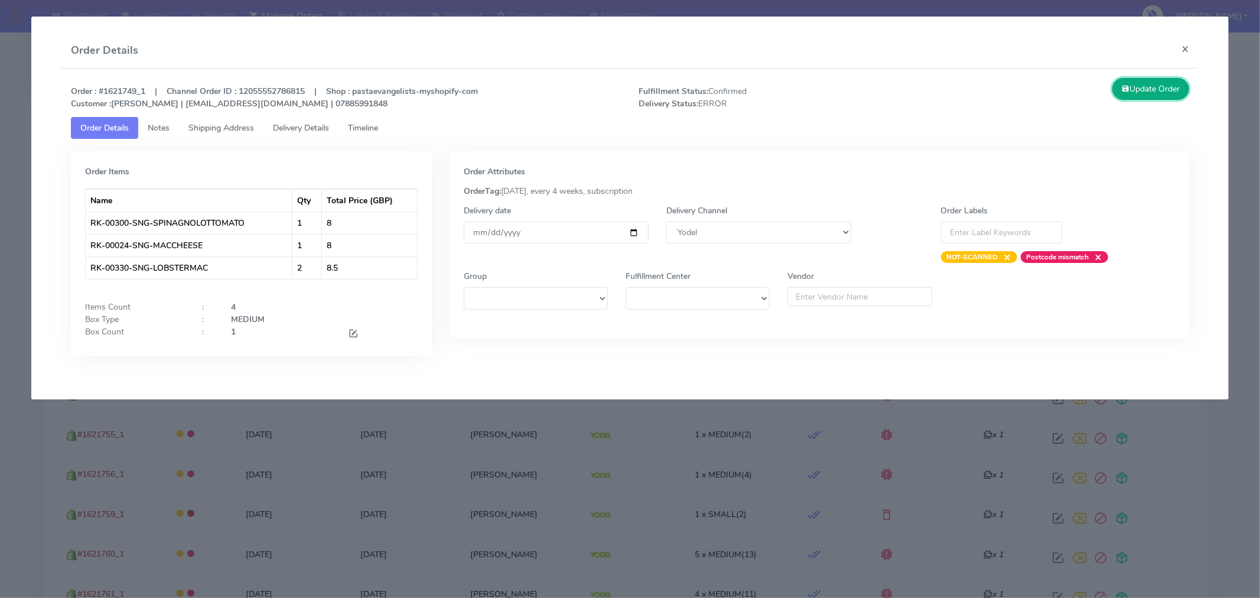
click at [1169, 89] on button "Update Order" at bounding box center [1151, 89] width 77 height 22
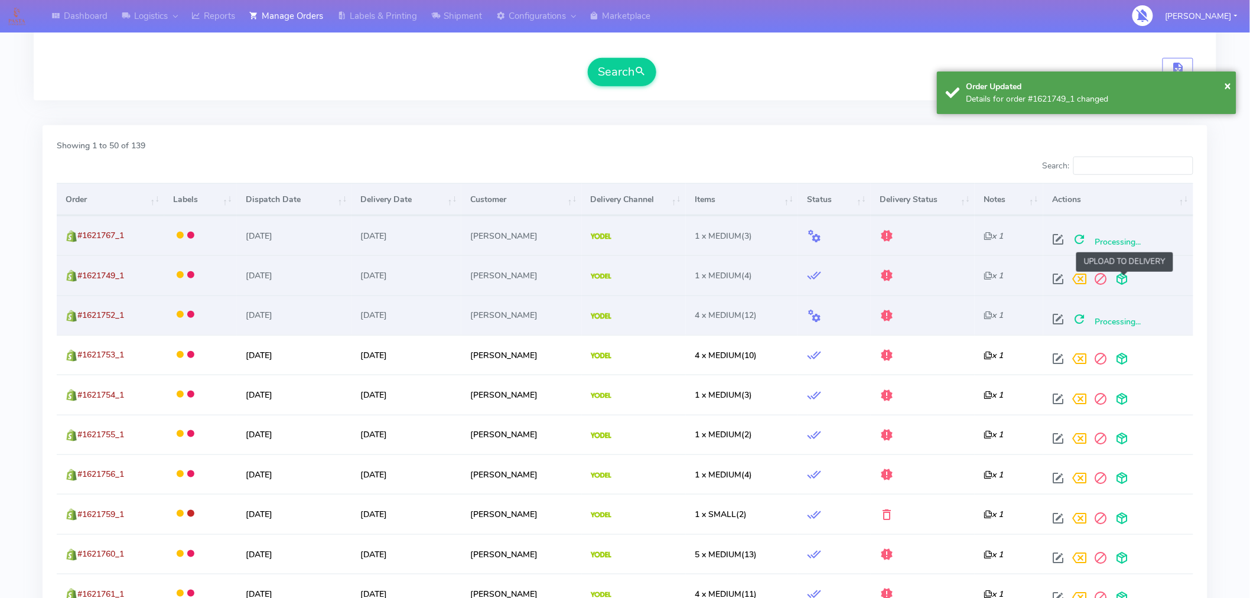
click at [1125, 276] on span at bounding box center [1121, 281] width 21 height 11
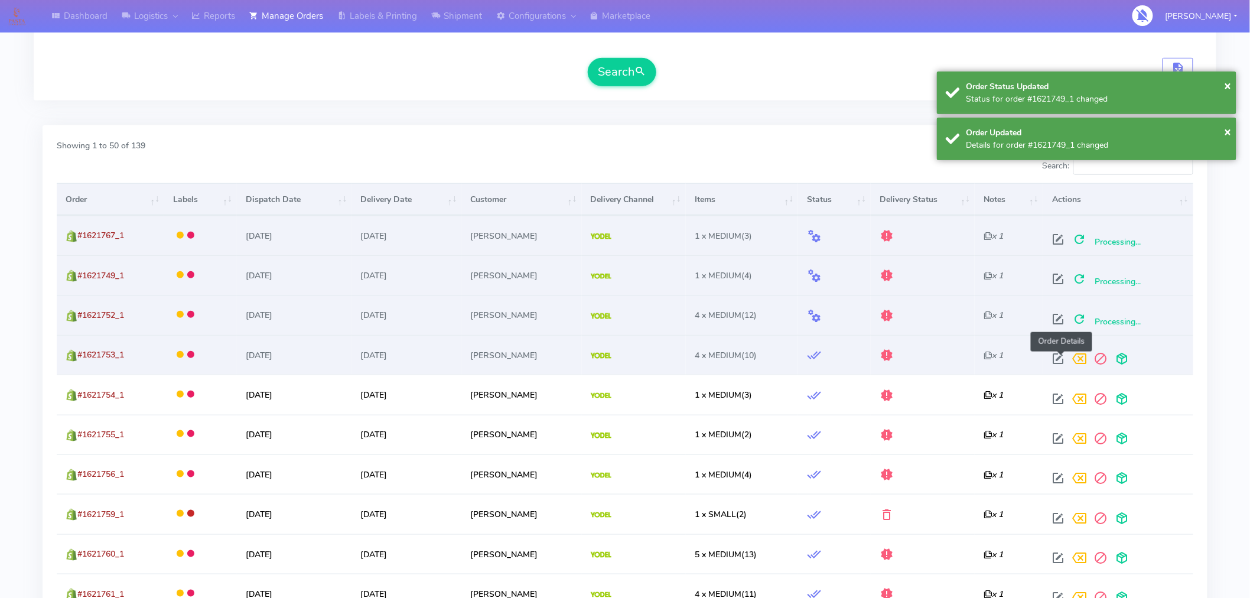
click at [1059, 356] on span at bounding box center [1058, 361] width 21 height 11
select select "5"
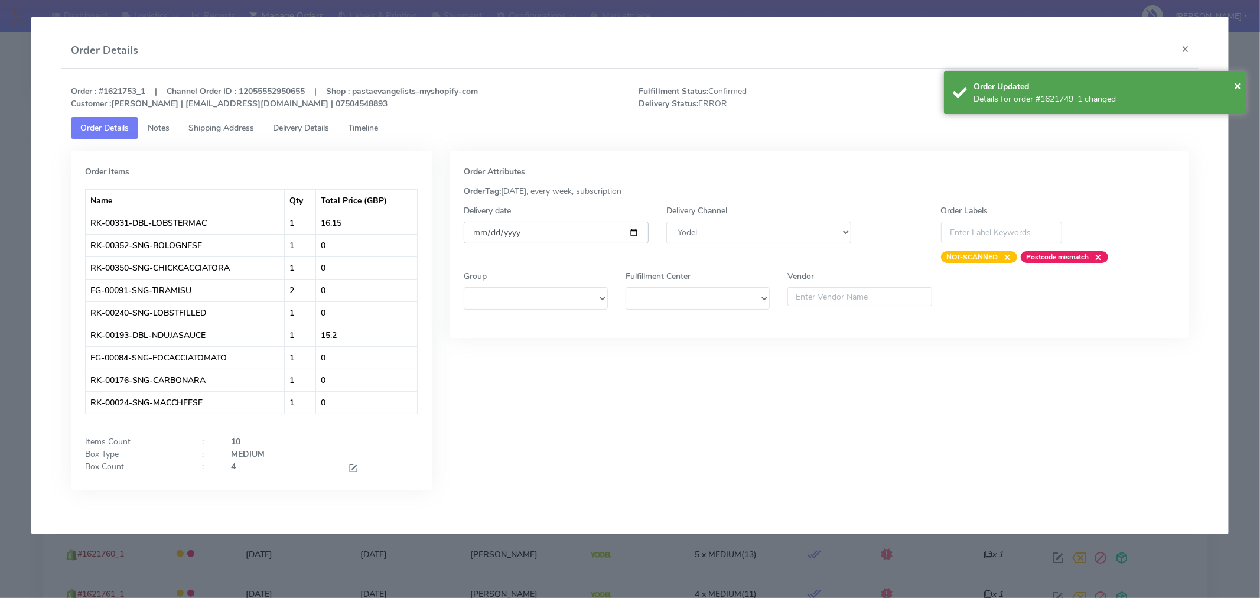
click at [631, 232] on input "[DATE]" at bounding box center [556, 233] width 185 height 22
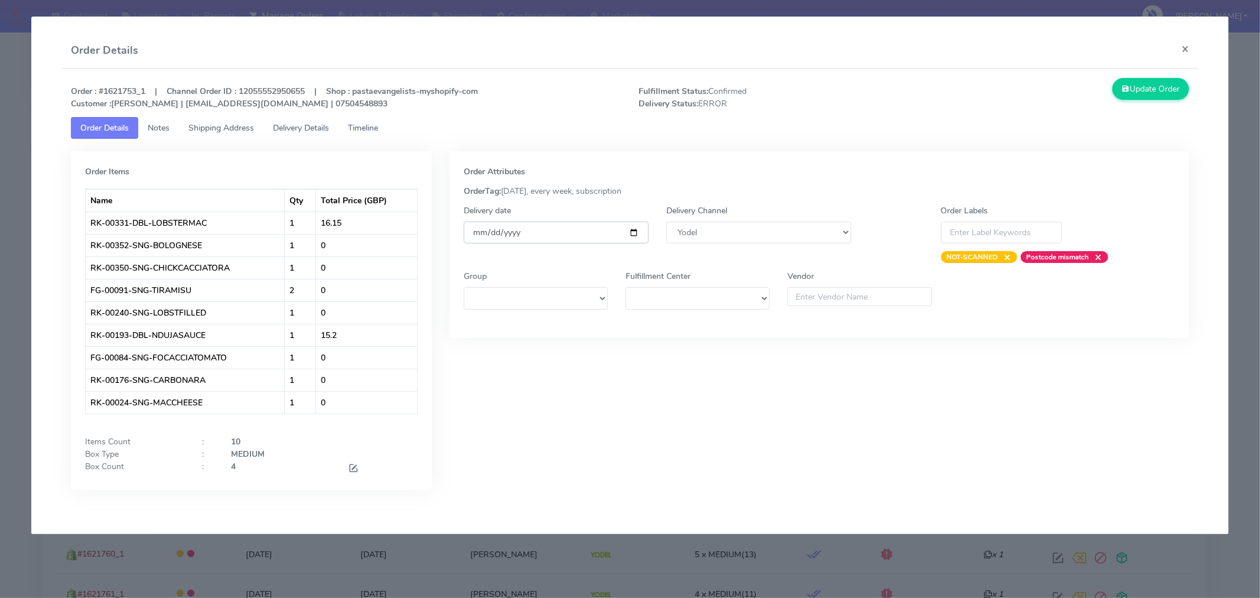
type input "2025-09-06"
click at [355, 467] on span at bounding box center [353, 469] width 11 height 11
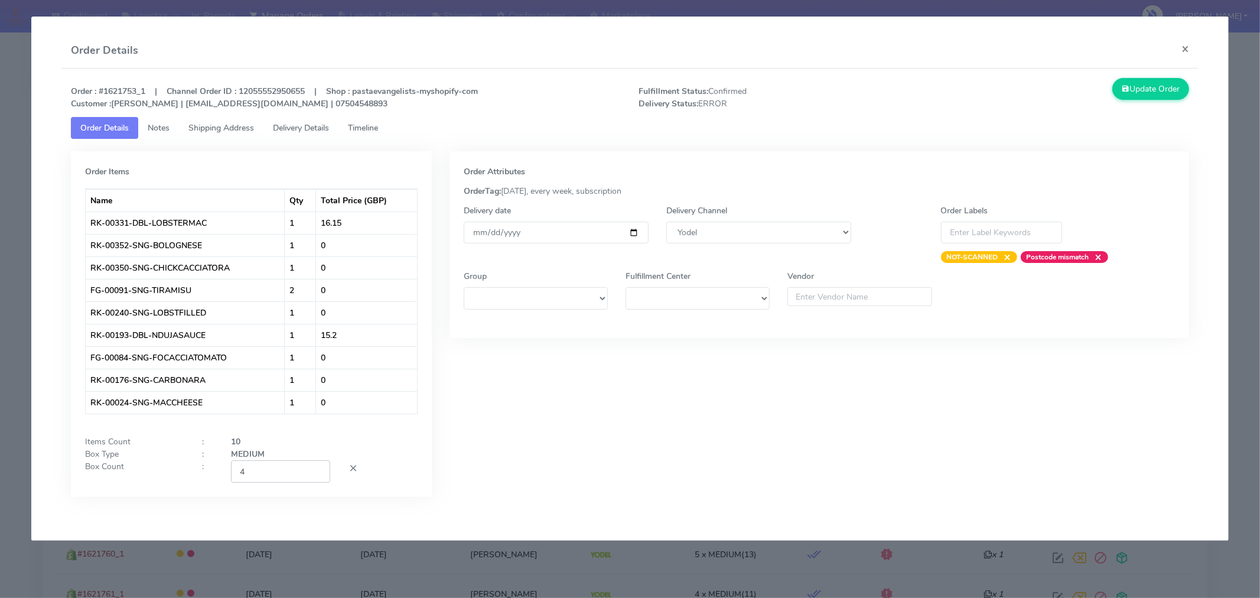
click at [277, 477] on input "4" at bounding box center [280, 471] width 99 height 22
type input "2"
click at [609, 369] on div "Order Attributes OrderTag: 05-09-2025, every week, subscription Delivery date 2…" at bounding box center [820, 332] width 758 height 363
click at [1167, 89] on button "Update Order" at bounding box center [1151, 89] width 77 height 22
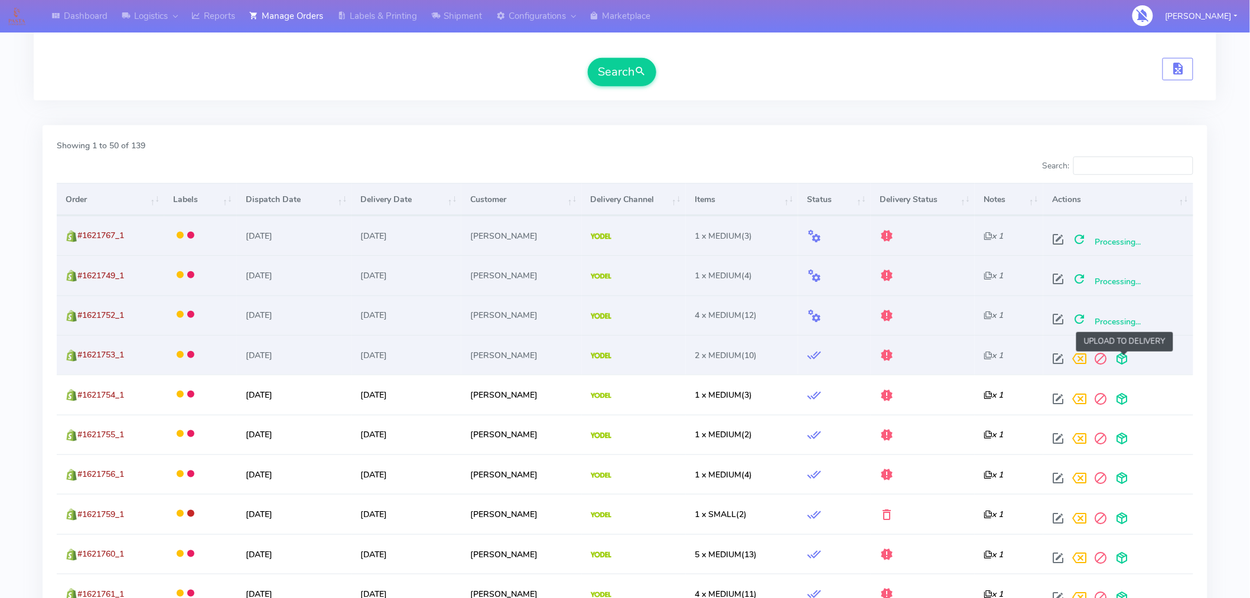
click at [1126, 359] on span at bounding box center [1121, 361] width 21 height 11
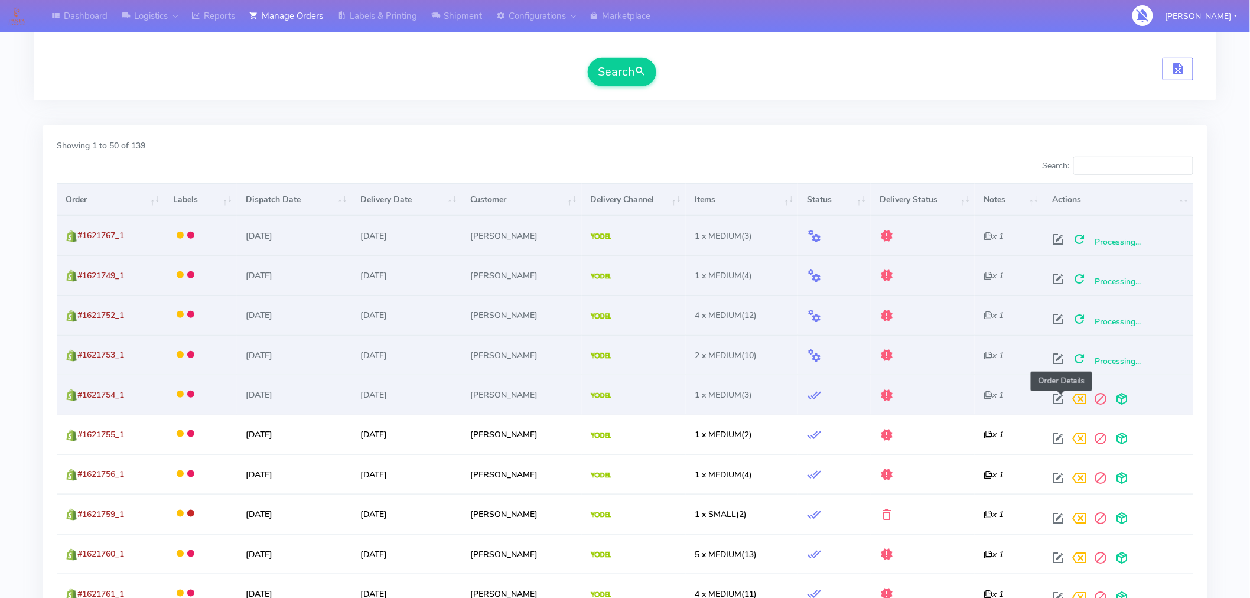
click at [1062, 398] on span at bounding box center [1058, 401] width 21 height 11
select select "5"
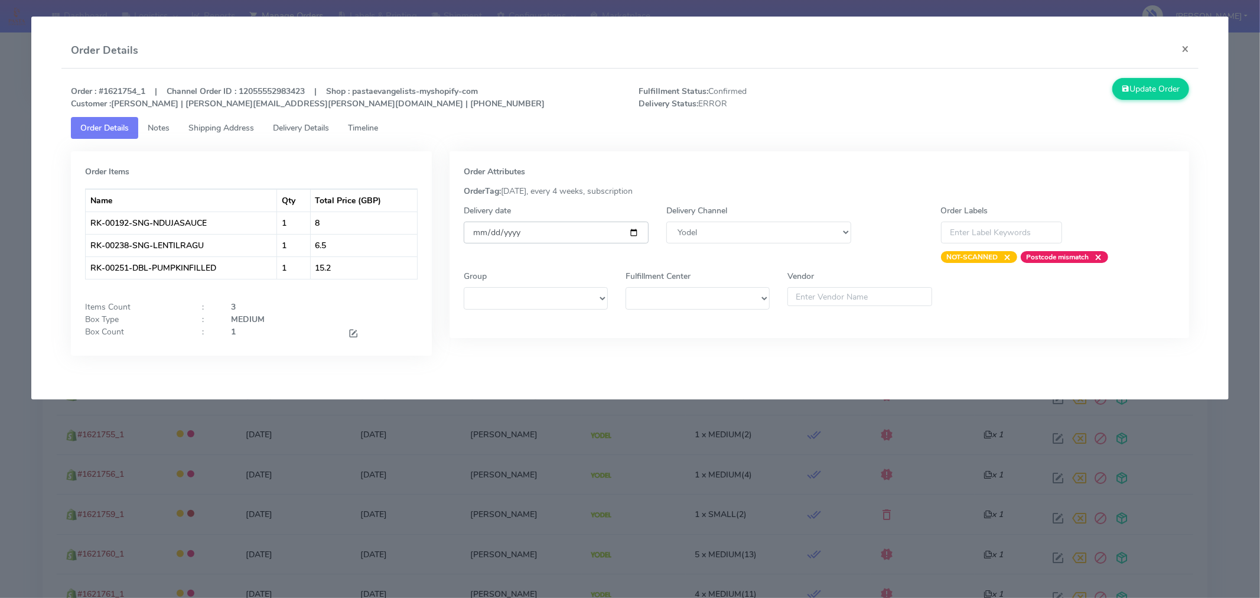
click at [630, 232] on input "[DATE]" at bounding box center [556, 233] width 185 height 22
type input "2025-09-06"
click at [1155, 84] on button "Update Order" at bounding box center [1151, 89] width 77 height 22
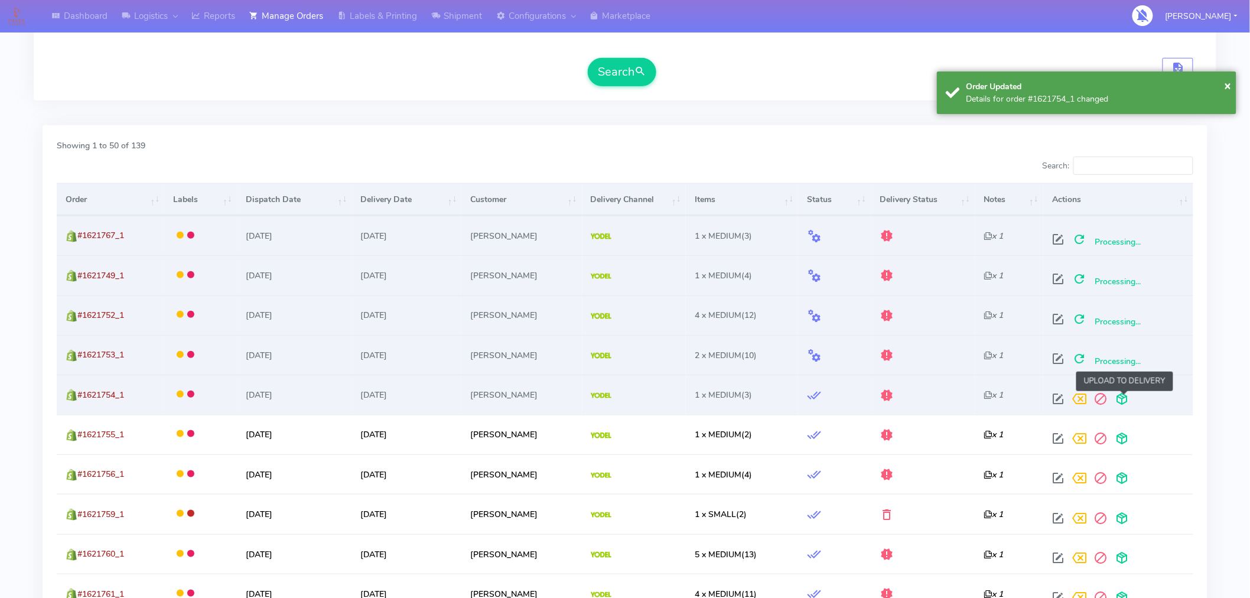
click at [1126, 401] on span at bounding box center [1121, 401] width 21 height 11
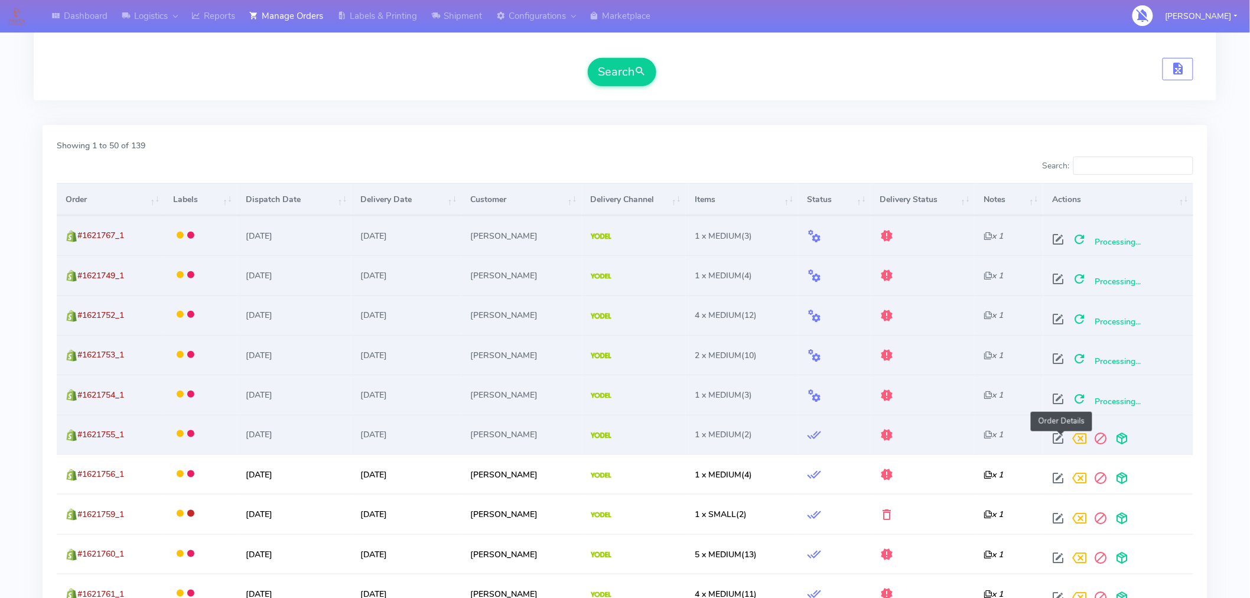
click at [1065, 444] on span at bounding box center [1058, 440] width 21 height 11
select select "5"
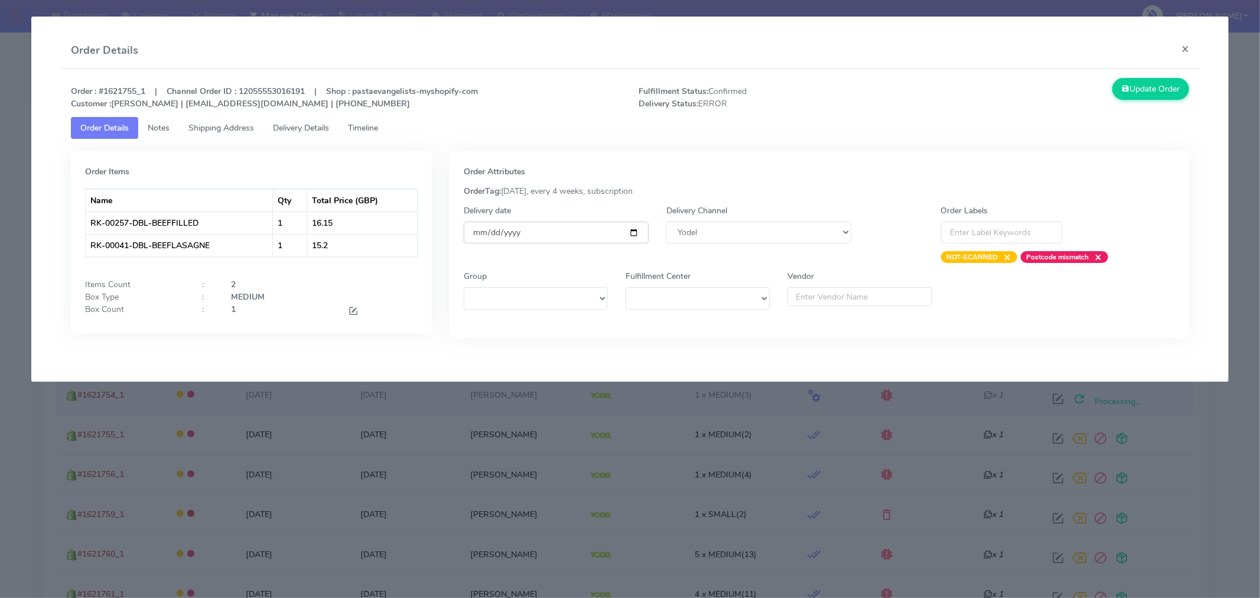
click at [633, 231] on input "[DATE]" at bounding box center [556, 233] width 185 height 22
type input "2025-09-06"
click at [1144, 90] on button "Update Order" at bounding box center [1151, 89] width 77 height 22
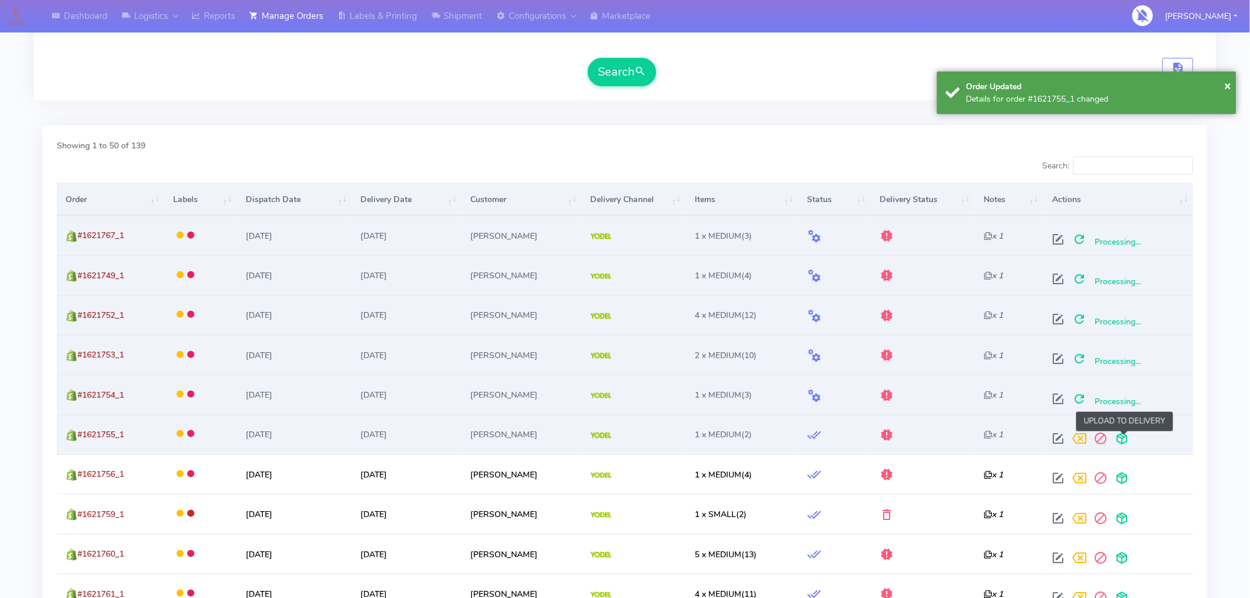
click at [1126, 439] on span at bounding box center [1121, 440] width 21 height 11
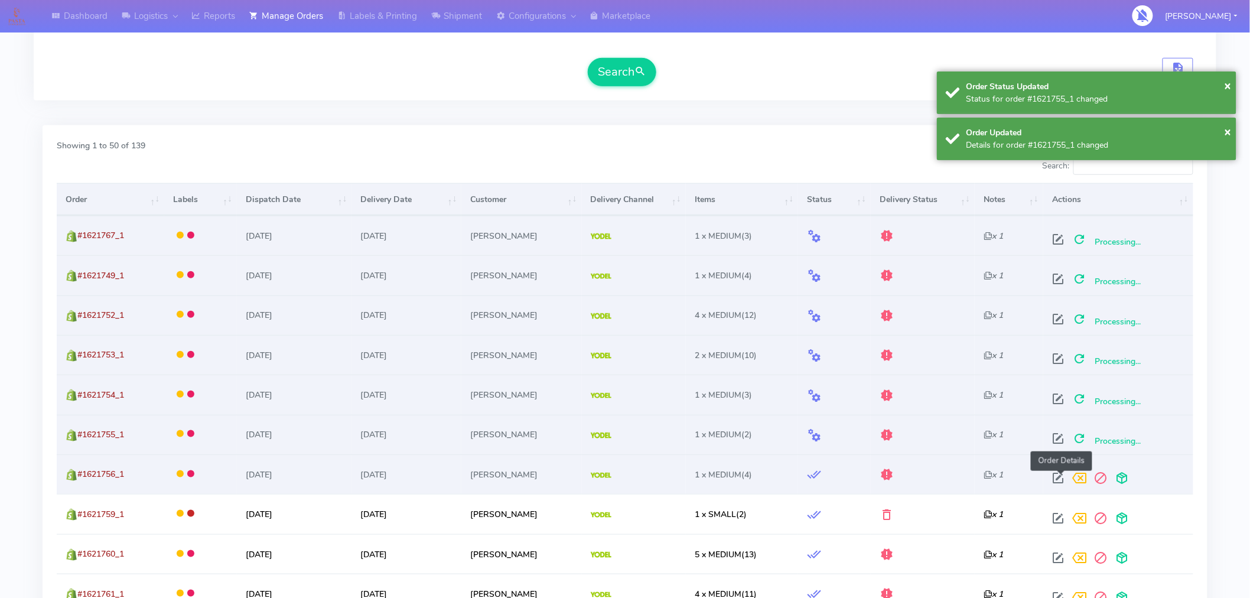
click at [1064, 480] on span at bounding box center [1058, 480] width 21 height 11
select select "5"
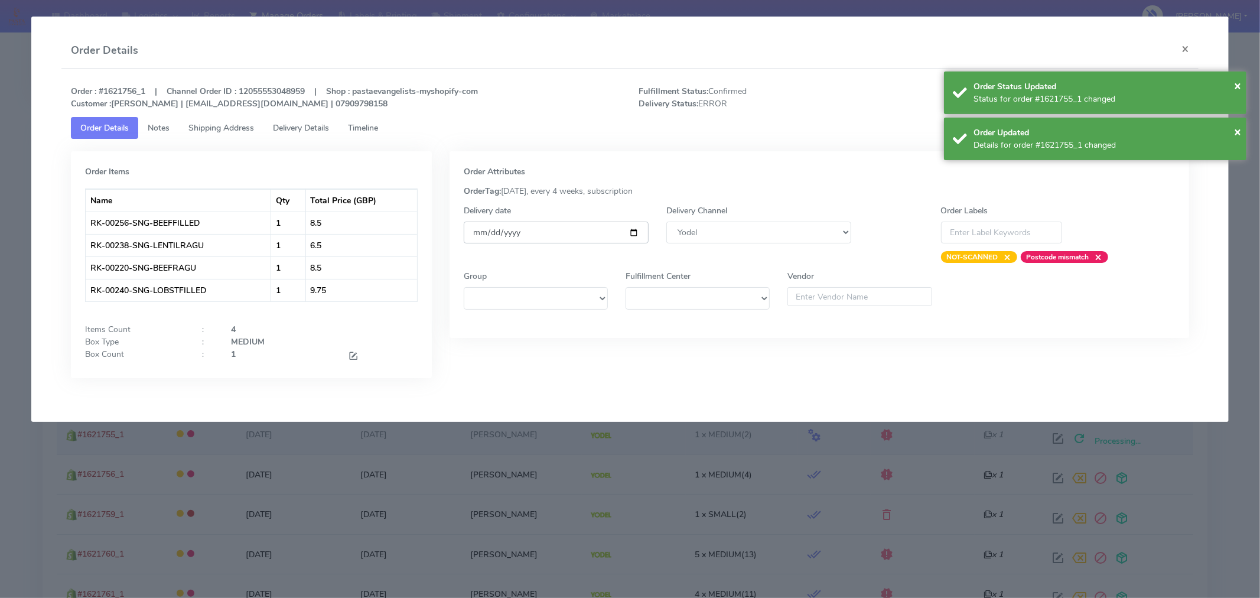
click at [633, 230] on input "[DATE]" at bounding box center [556, 233] width 185 height 22
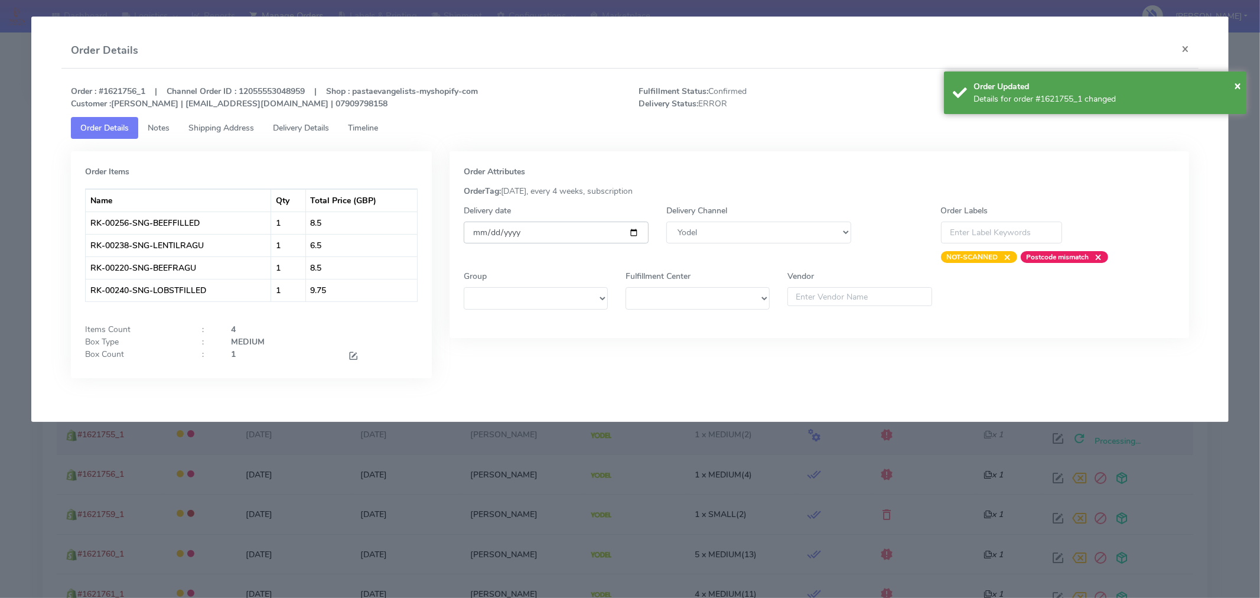
type input "2025-09-06"
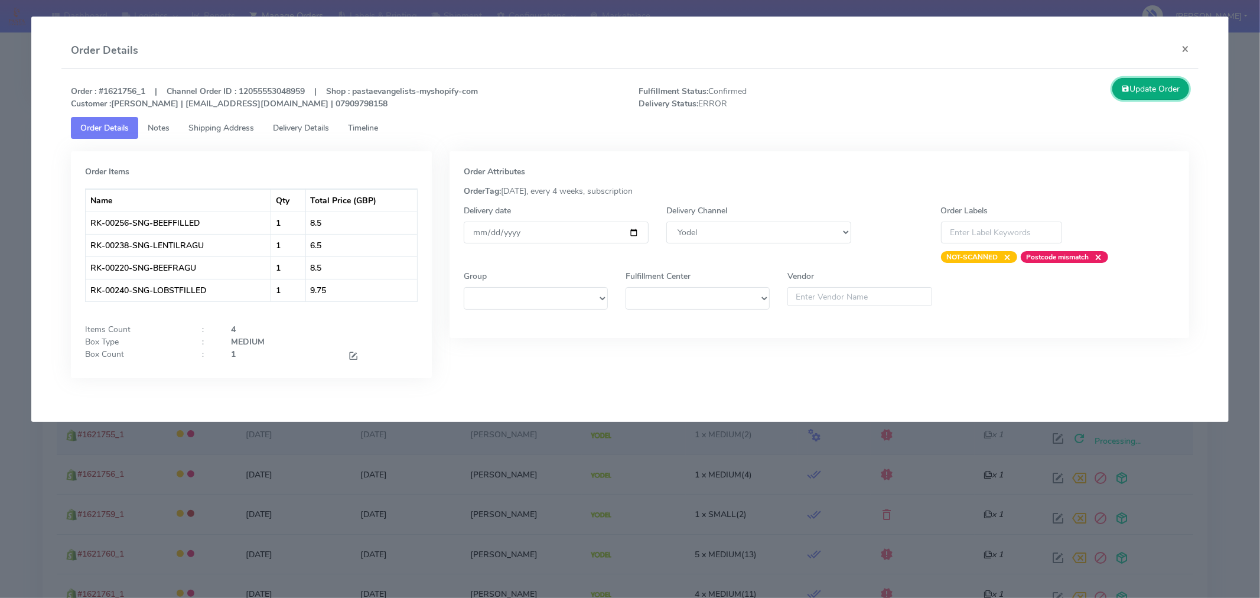
click at [1153, 92] on button "Update Order" at bounding box center [1151, 89] width 77 height 22
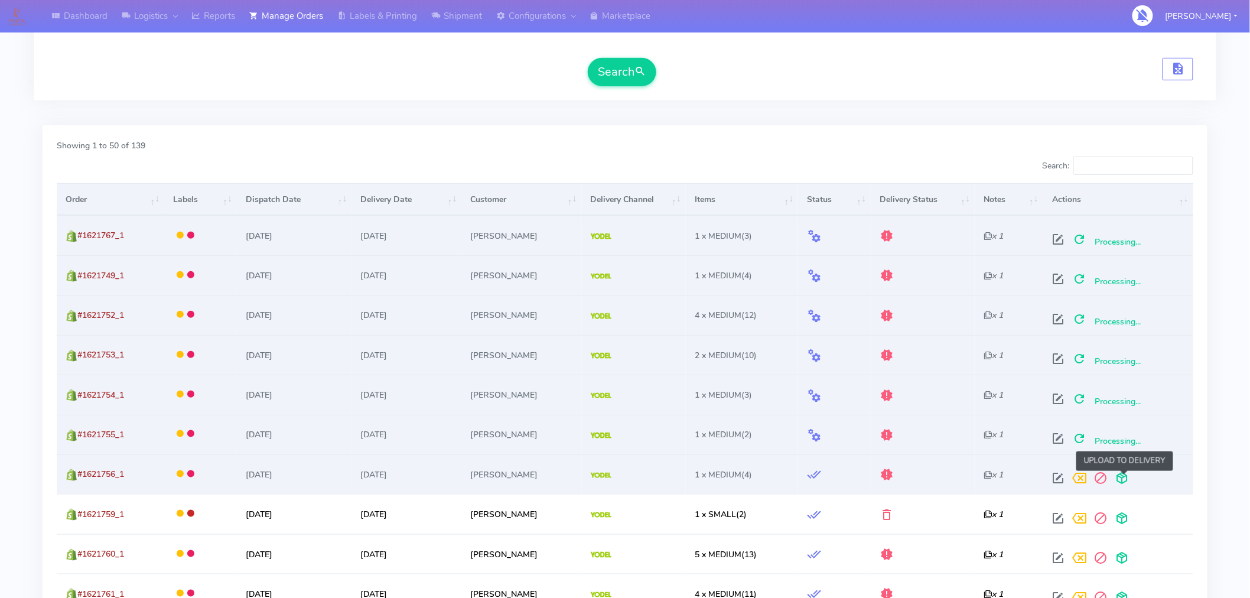
click at [1124, 483] on span at bounding box center [1121, 480] width 21 height 11
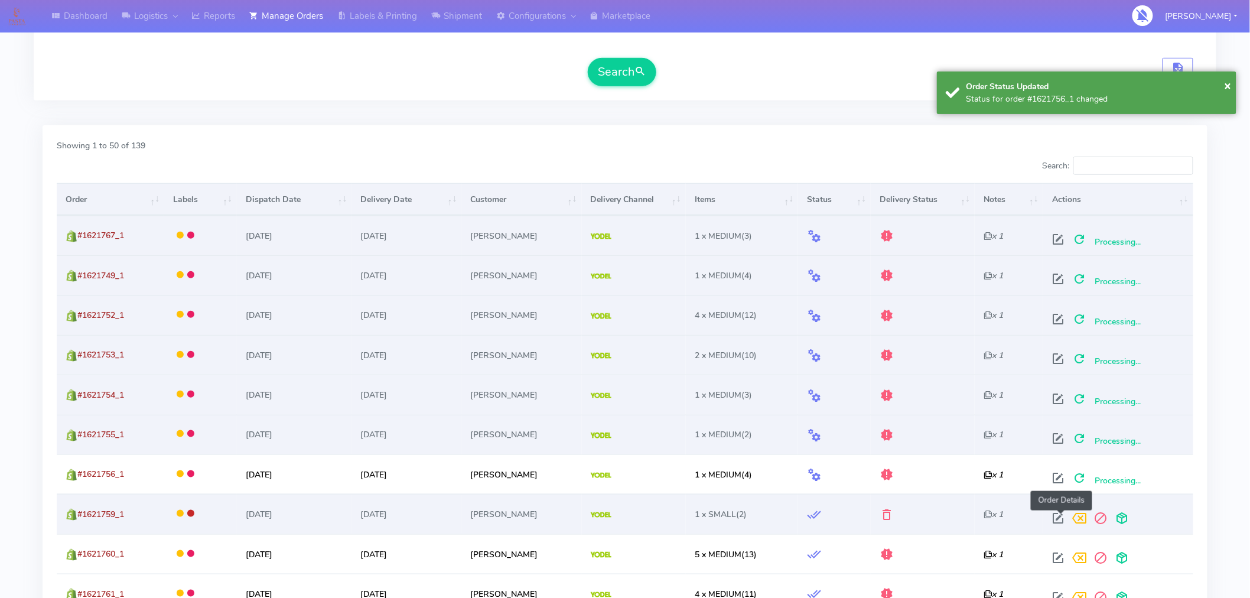
click at [1064, 517] on span at bounding box center [1058, 520] width 21 height 11
select select "5"
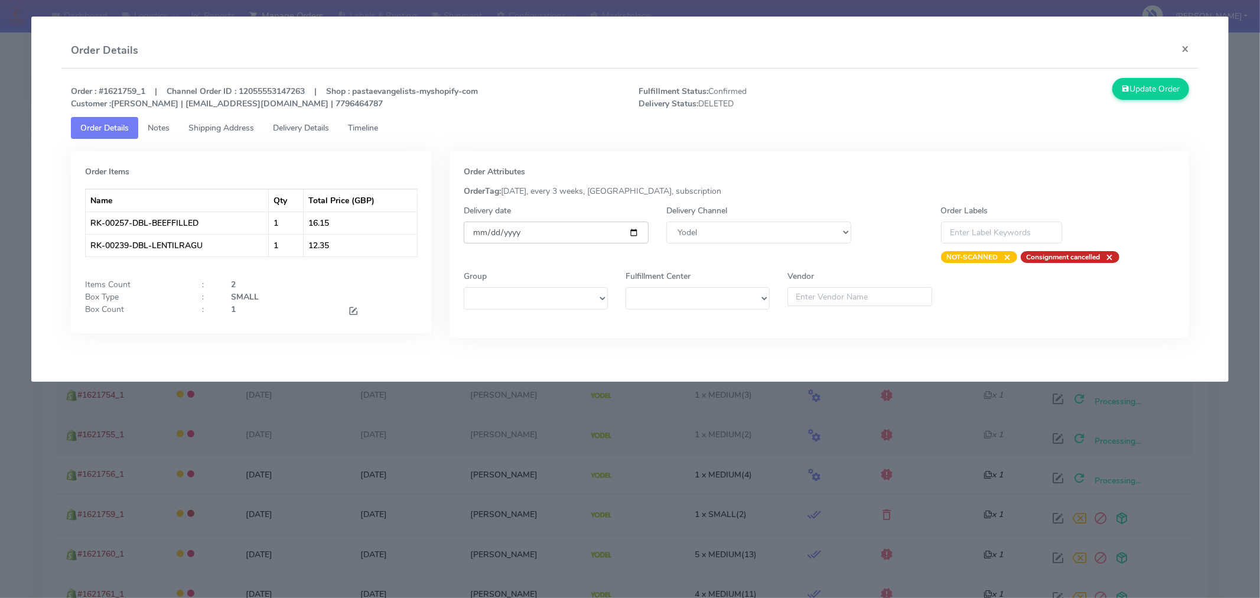
click at [628, 233] on input "[DATE]" at bounding box center [556, 233] width 185 height 22
type input "2025-09-06"
click at [1146, 92] on button "Update Order" at bounding box center [1151, 89] width 77 height 22
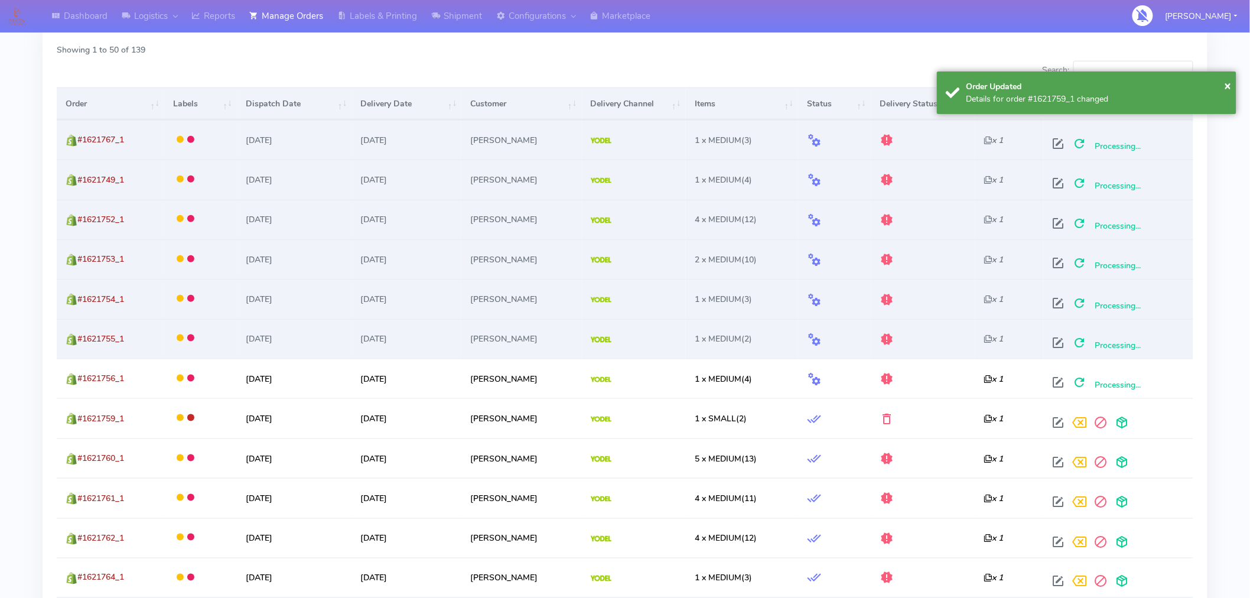
scroll to position [386, 0]
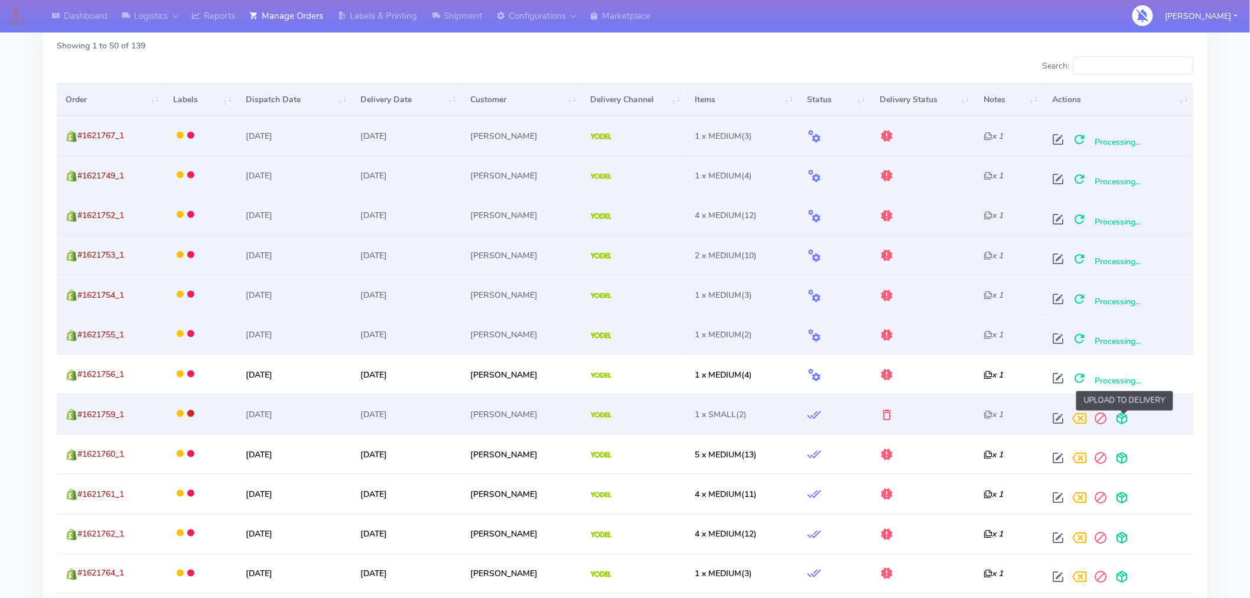
click at [1127, 418] on span at bounding box center [1121, 420] width 21 height 11
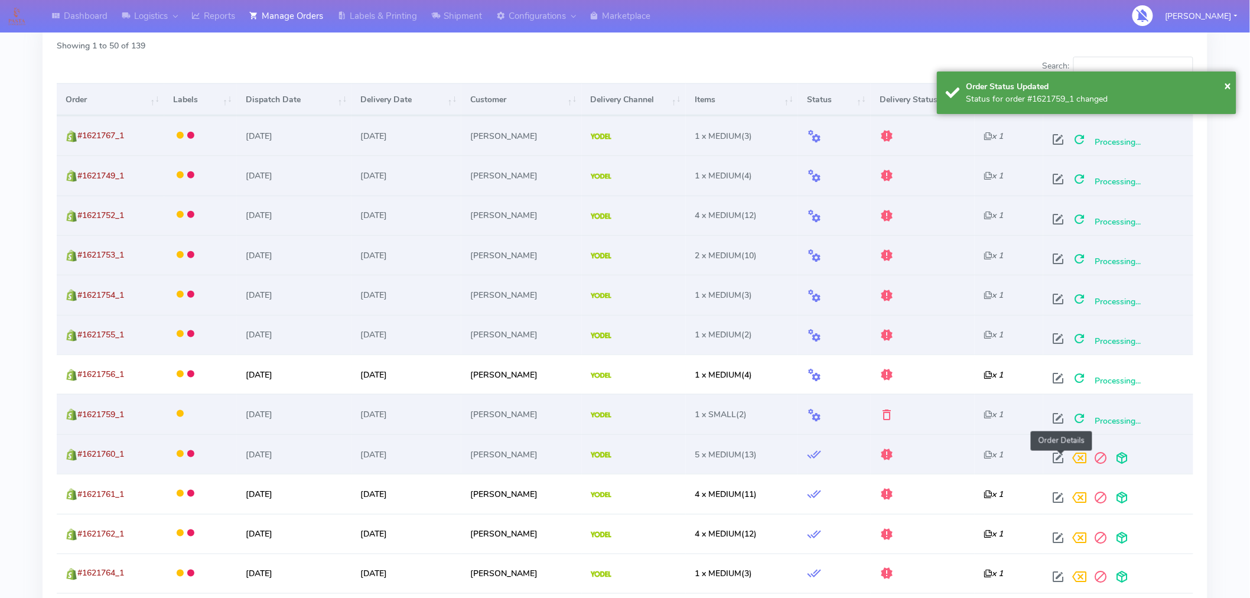
click at [1062, 459] on span at bounding box center [1058, 460] width 21 height 11
select select "5"
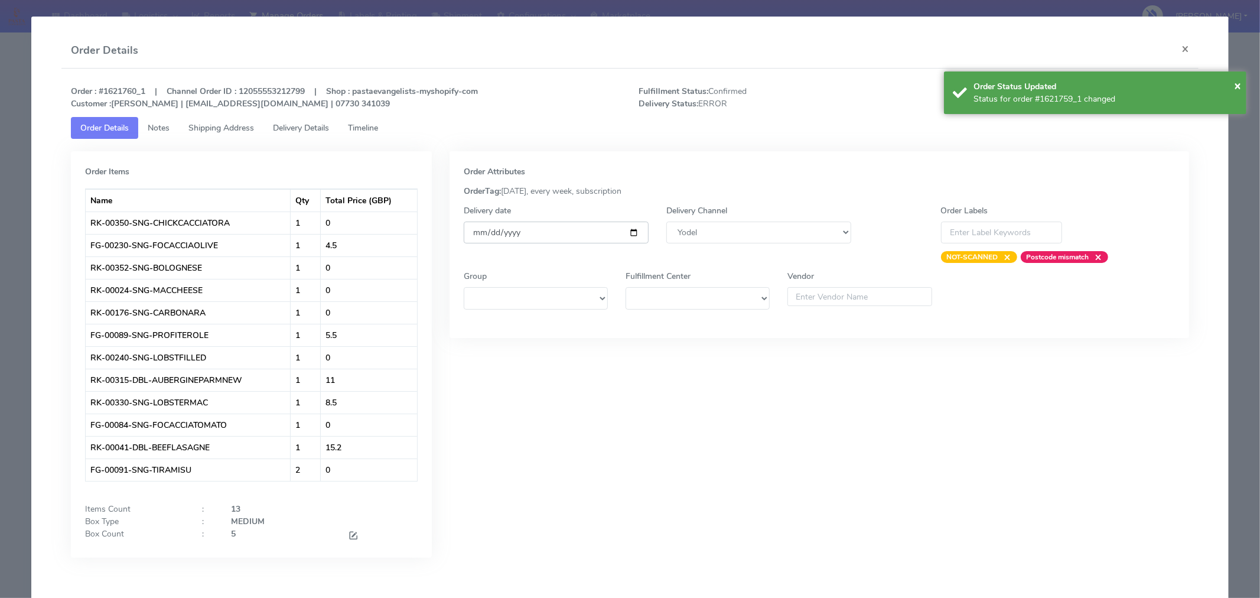
click at [633, 235] on input "[DATE]" at bounding box center [556, 233] width 185 height 22
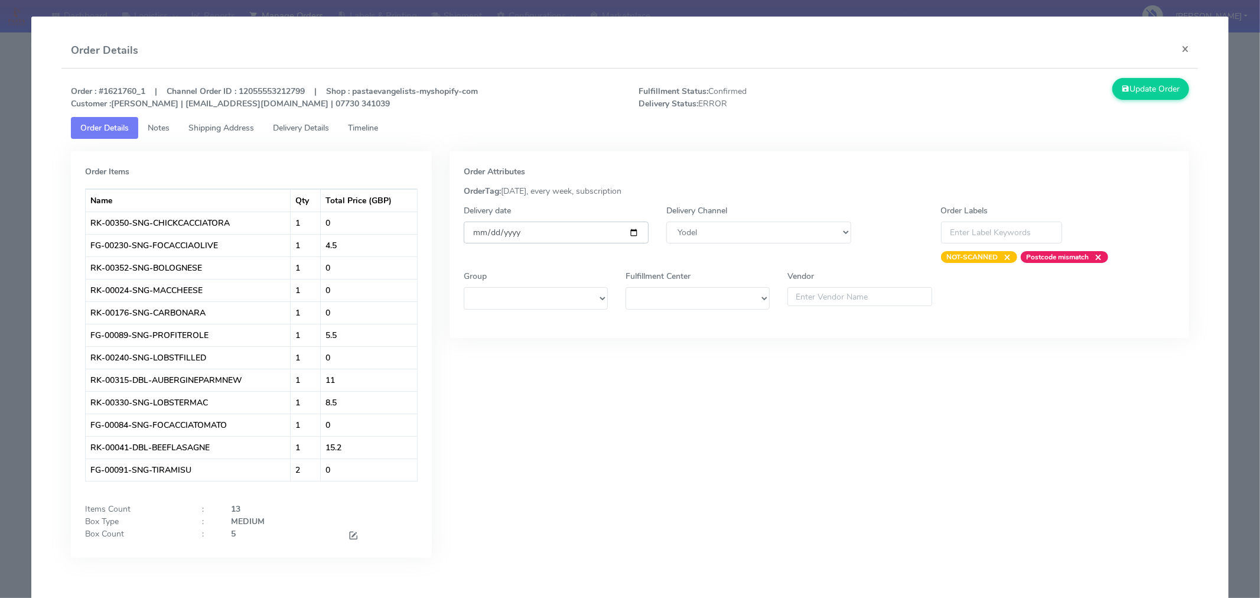
type input "2025-09-06"
click at [350, 538] on span at bounding box center [353, 536] width 11 height 11
click at [281, 545] on input "5" at bounding box center [280, 539] width 99 height 22
type input "2"
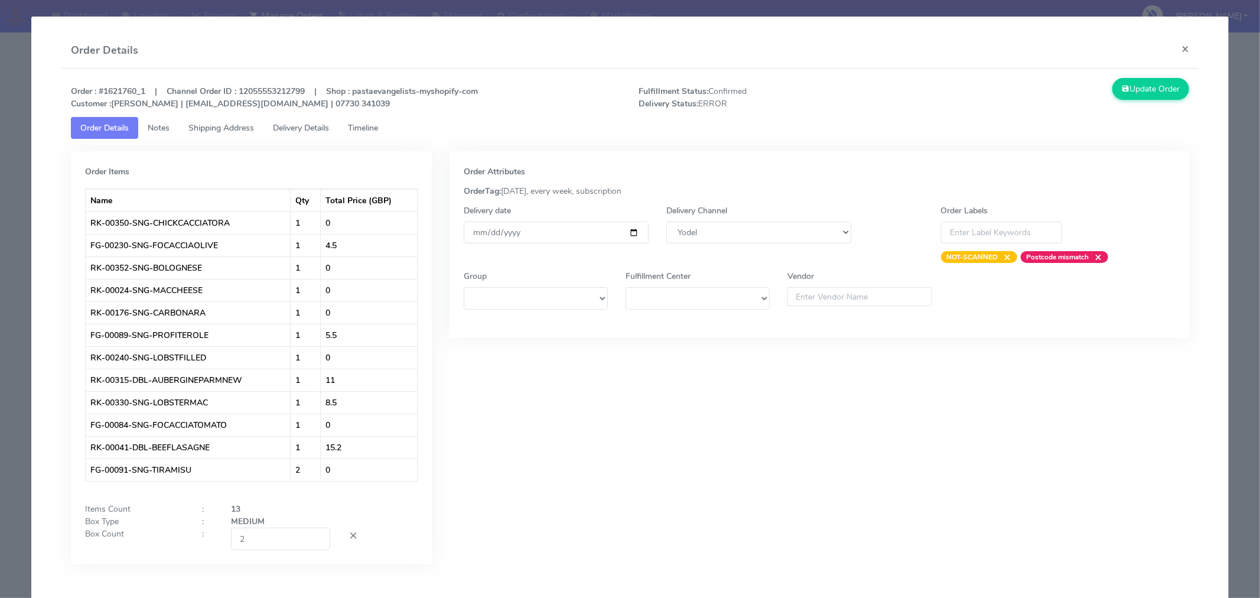
click at [540, 483] on div "Order Attributes OrderTag: 05-09-2025, every week, subscription Delivery date 2…" at bounding box center [820, 366] width 758 height 431
click at [1156, 86] on button "Update Order" at bounding box center [1151, 89] width 77 height 22
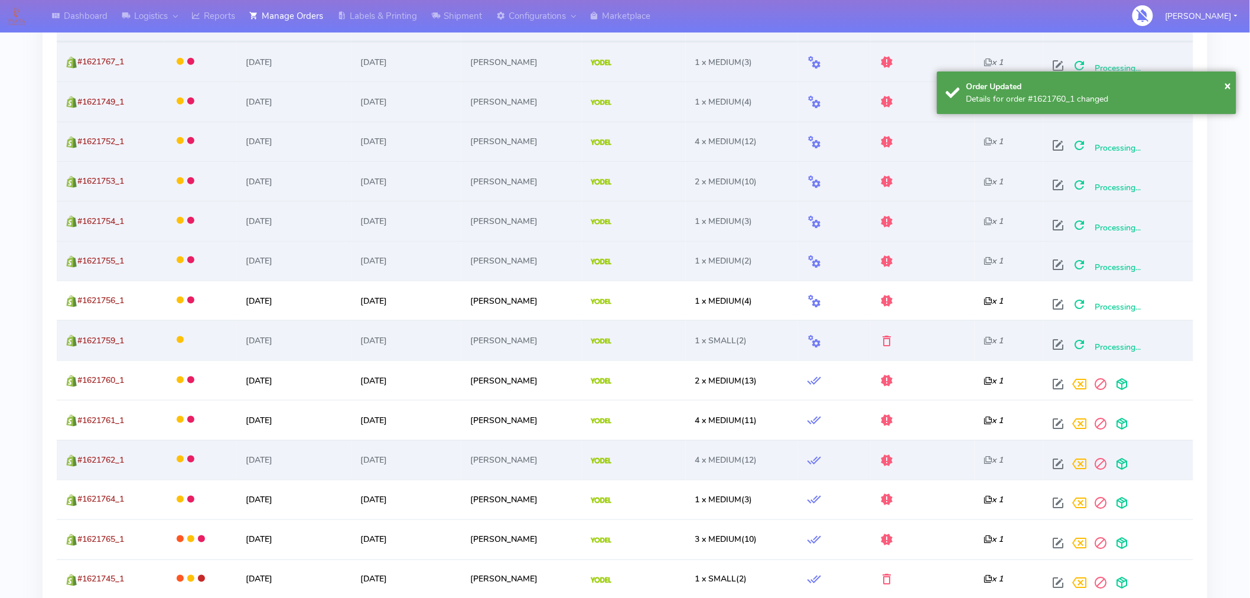
scroll to position [470, 0]
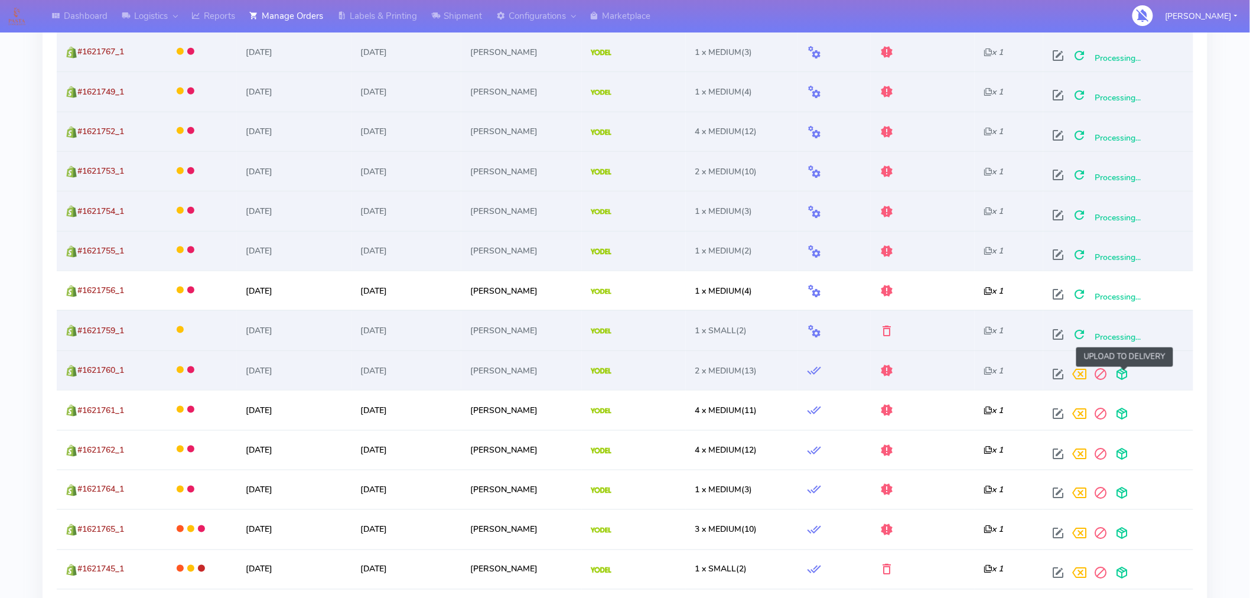
click at [1126, 375] on span at bounding box center [1121, 376] width 21 height 11
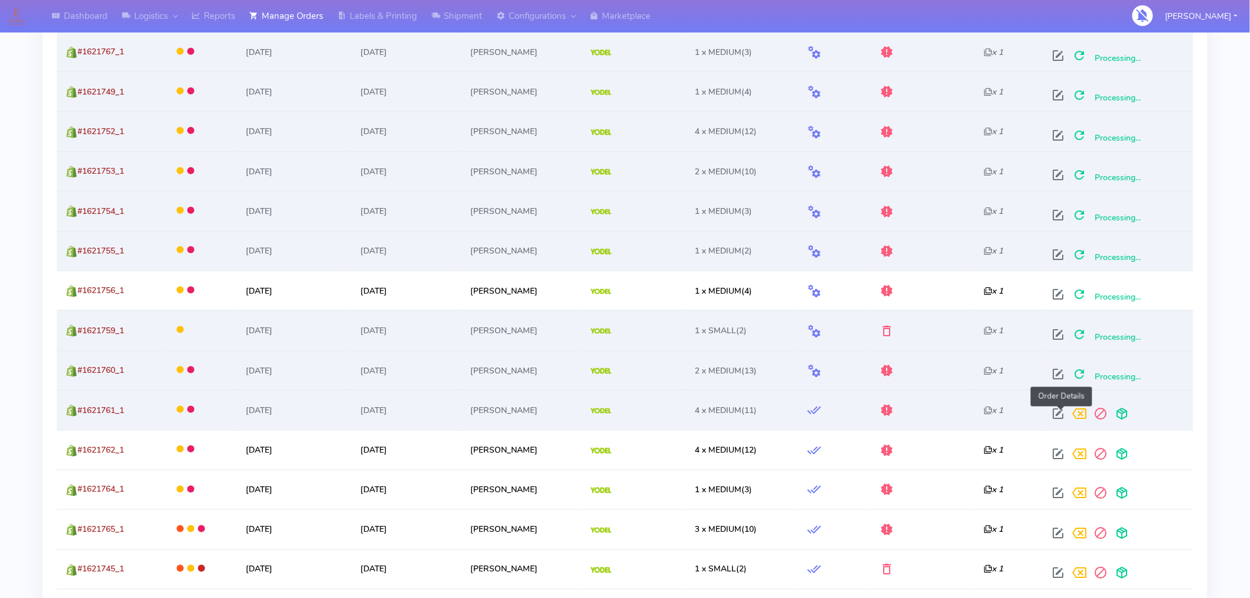
click at [1059, 417] on span at bounding box center [1058, 416] width 21 height 11
select select "5"
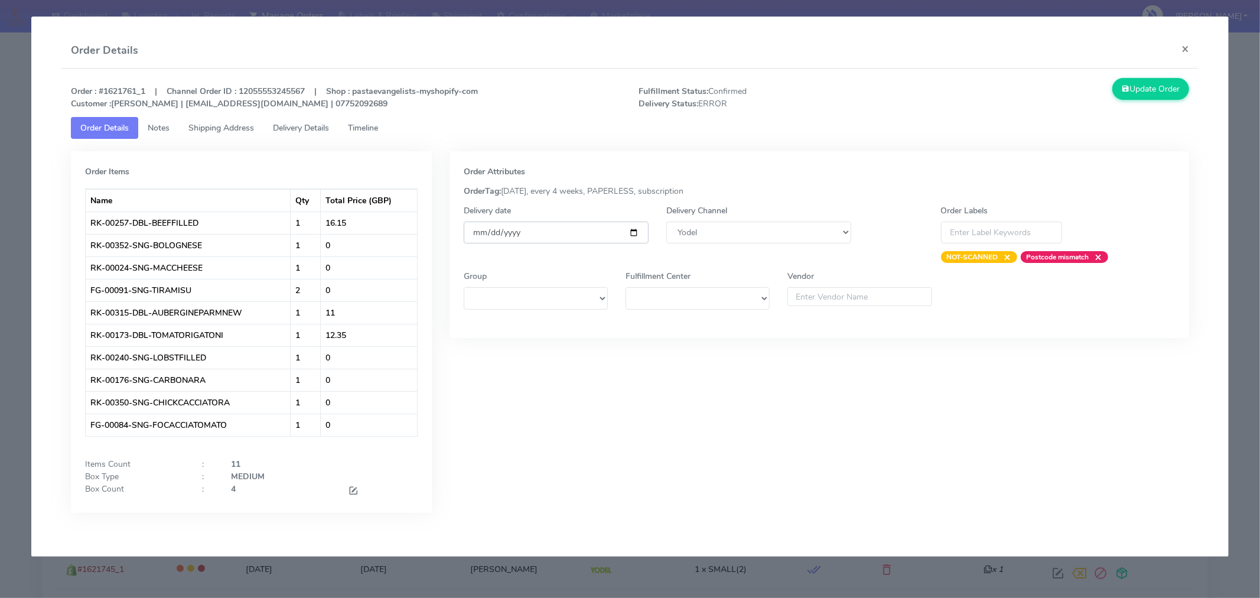
click at [633, 232] on input "[DATE]" at bounding box center [556, 233] width 185 height 22
type input "2025-09-06"
click at [356, 490] on span at bounding box center [353, 491] width 11 height 11
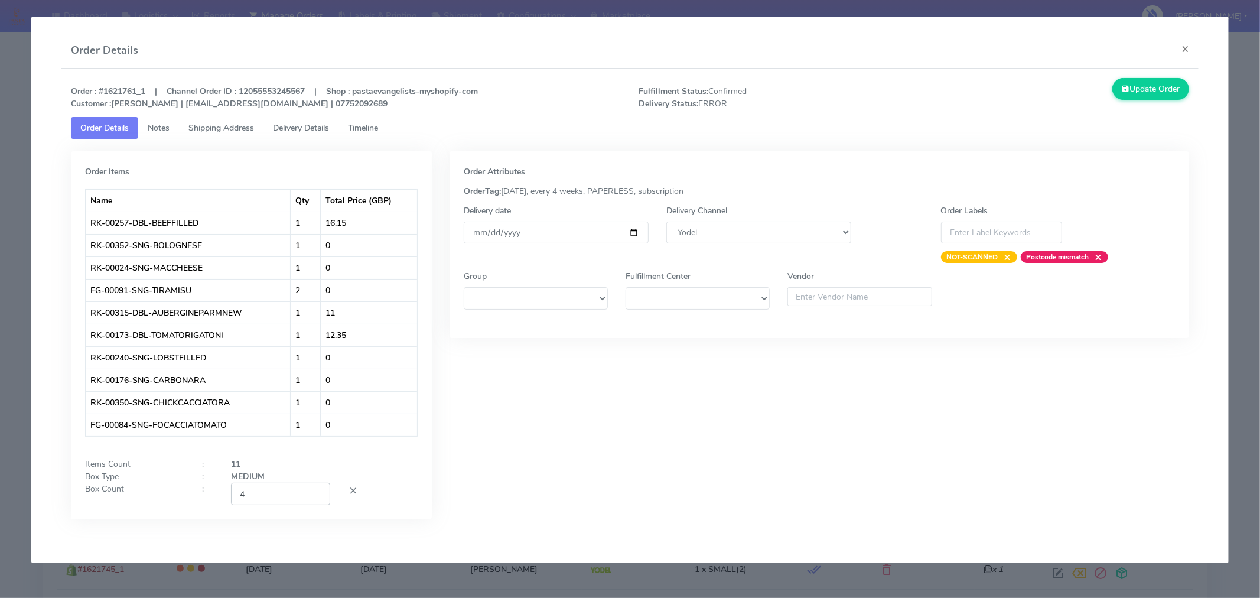
click at [287, 498] on input "4" at bounding box center [280, 494] width 99 height 22
type input "2"
click at [545, 424] on div "Order Attributes OrderTag: 05-09-2025, every 4 weeks, PAPERLESS, subscription D…" at bounding box center [820, 344] width 758 height 386
click at [1156, 97] on button "Update Order" at bounding box center [1151, 89] width 77 height 22
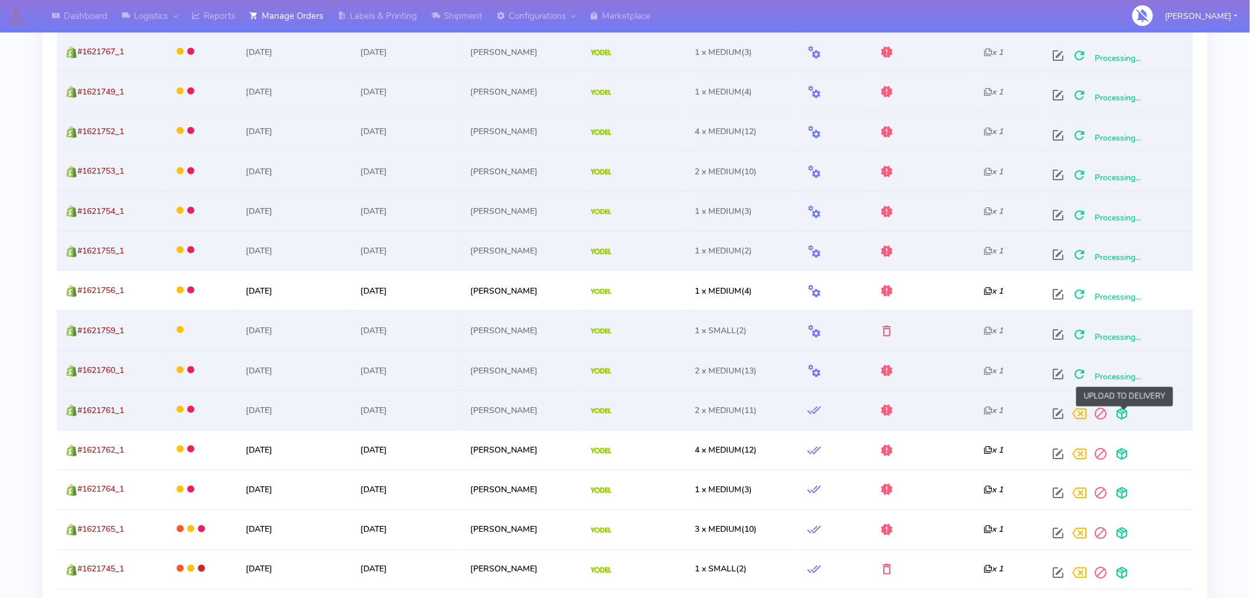
click at [1124, 420] on span at bounding box center [1121, 416] width 21 height 11
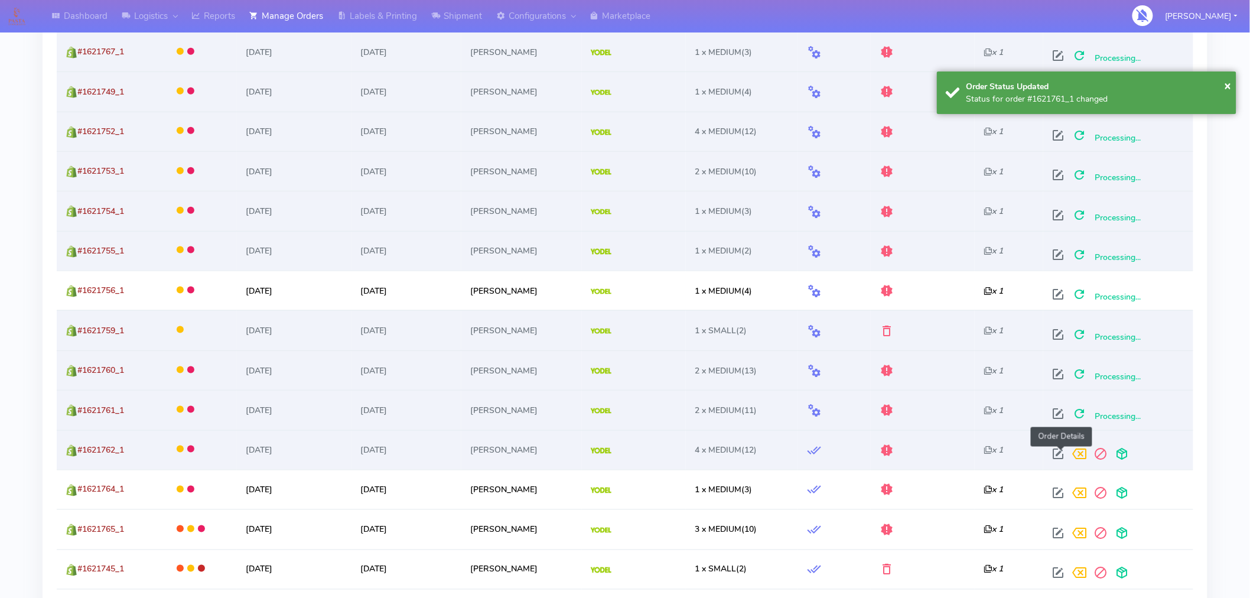
click at [1059, 453] on span at bounding box center [1058, 456] width 21 height 11
select select "5"
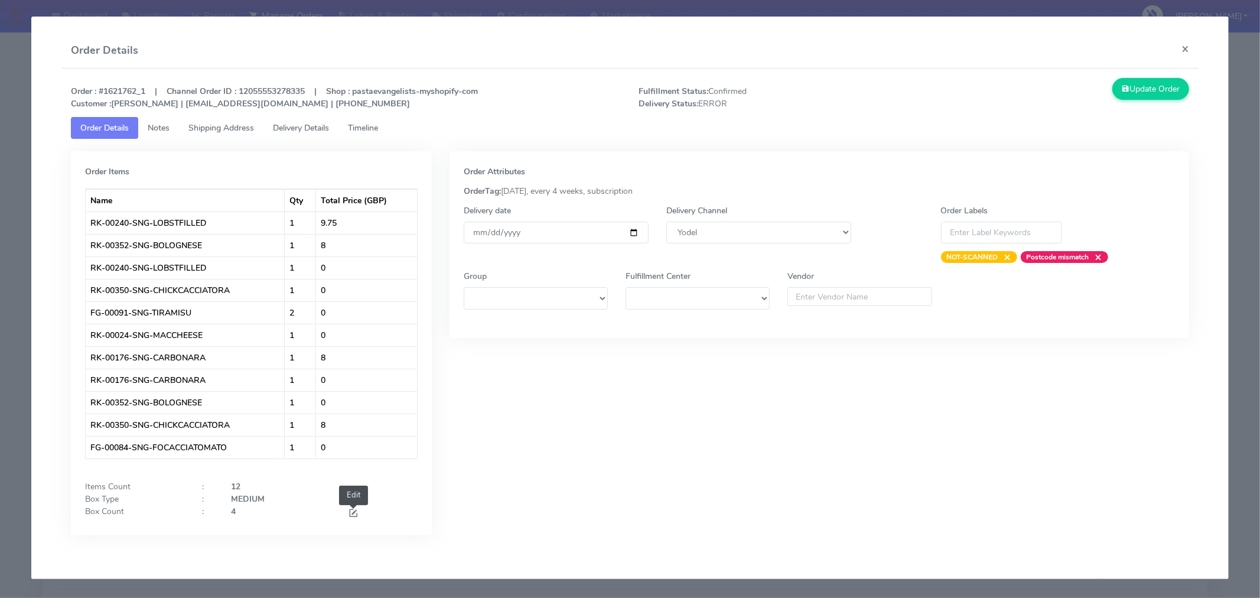
click at [349, 512] on span at bounding box center [353, 514] width 11 height 11
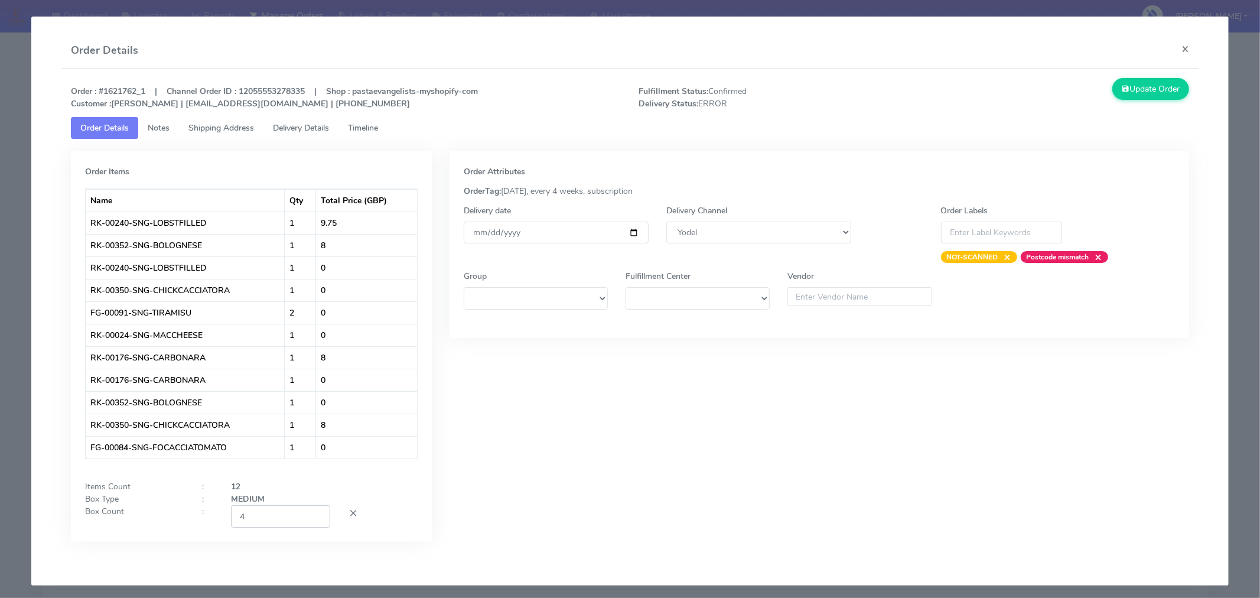
click at [277, 522] on input "4" at bounding box center [280, 516] width 99 height 22
type input "2"
click at [583, 469] on div "Order Attributes OrderTag: 05-09-2025, every 4 weeks, subscription Delivery dat…" at bounding box center [820, 355] width 758 height 408
click at [630, 236] on input "[DATE]" at bounding box center [556, 233] width 185 height 22
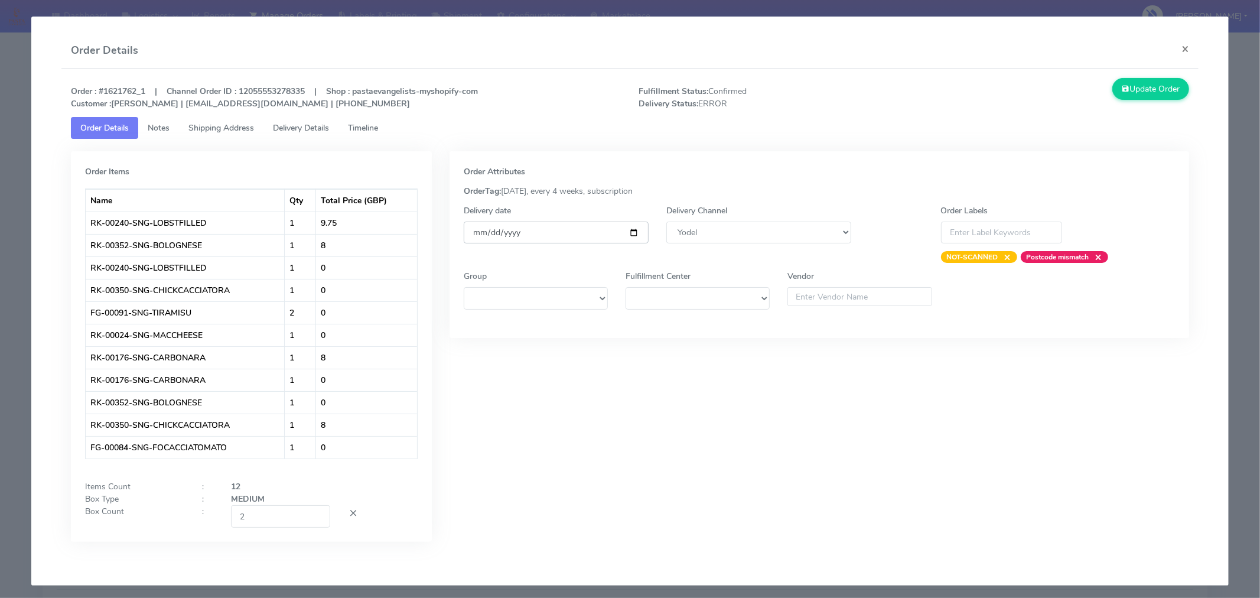
type input "2025-09-06"
click at [1136, 89] on button "Update Order" at bounding box center [1151, 89] width 77 height 22
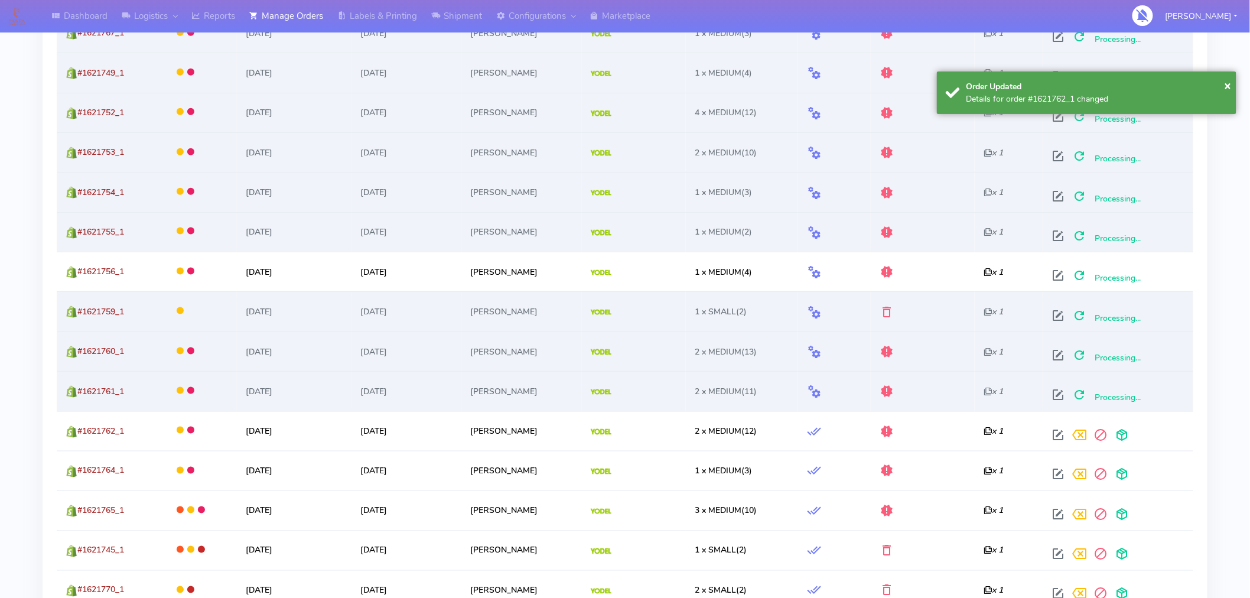
scroll to position [489, 0]
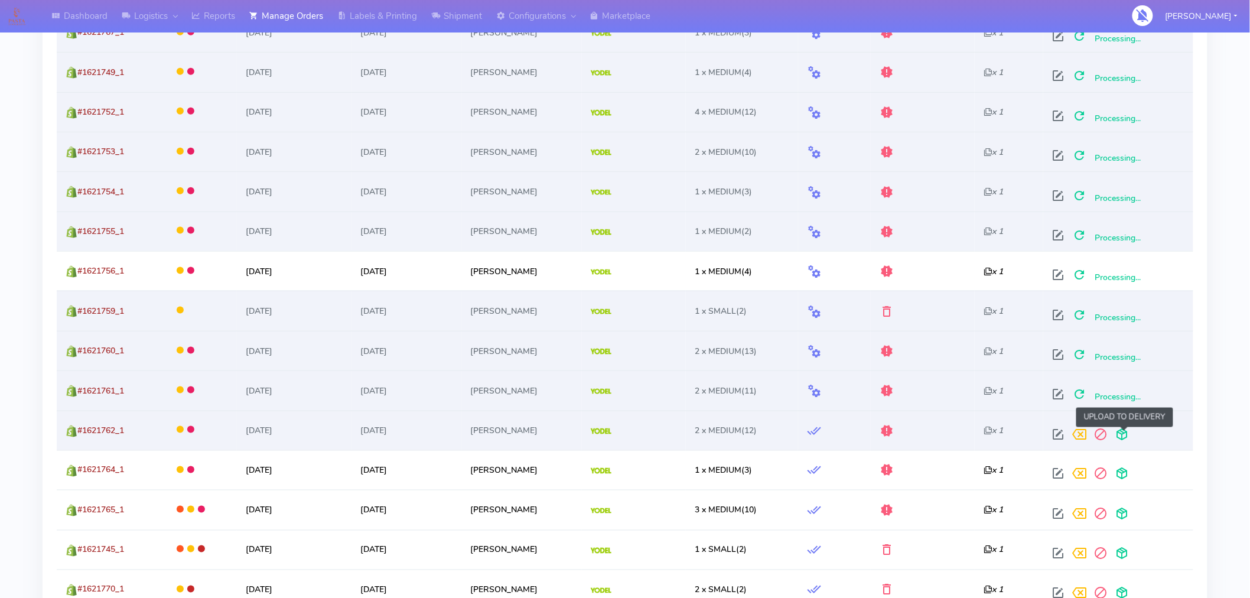
click at [1126, 438] on span at bounding box center [1121, 436] width 21 height 11
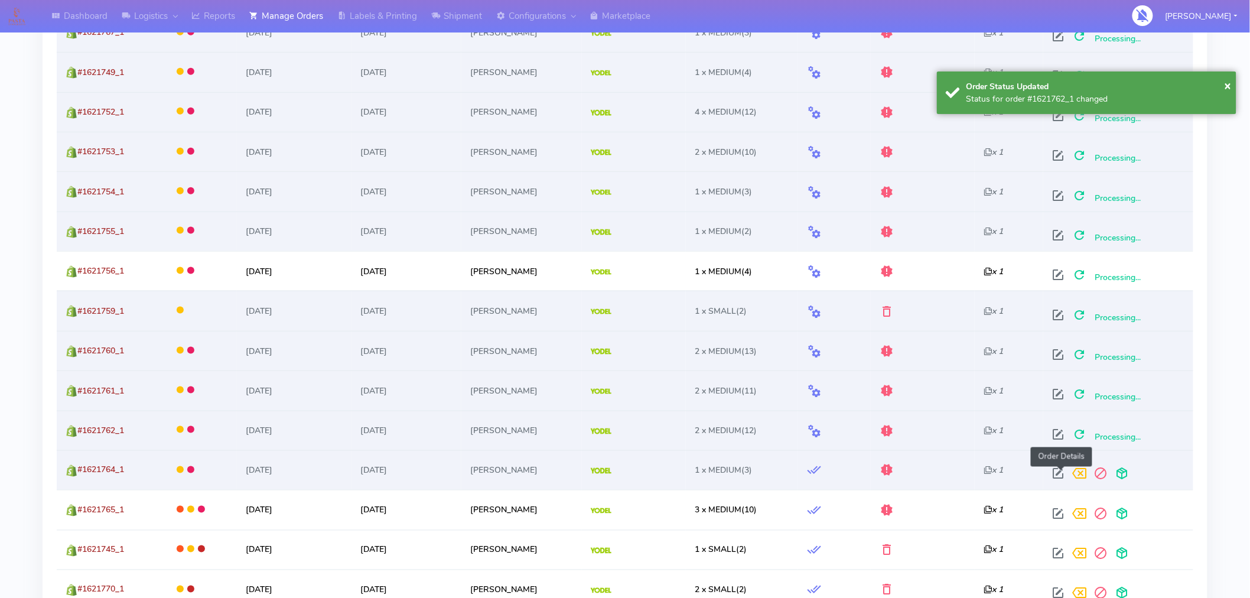
click at [1059, 476] on span at bounding box center [1058, 476] width 21 height 11
select select "5"
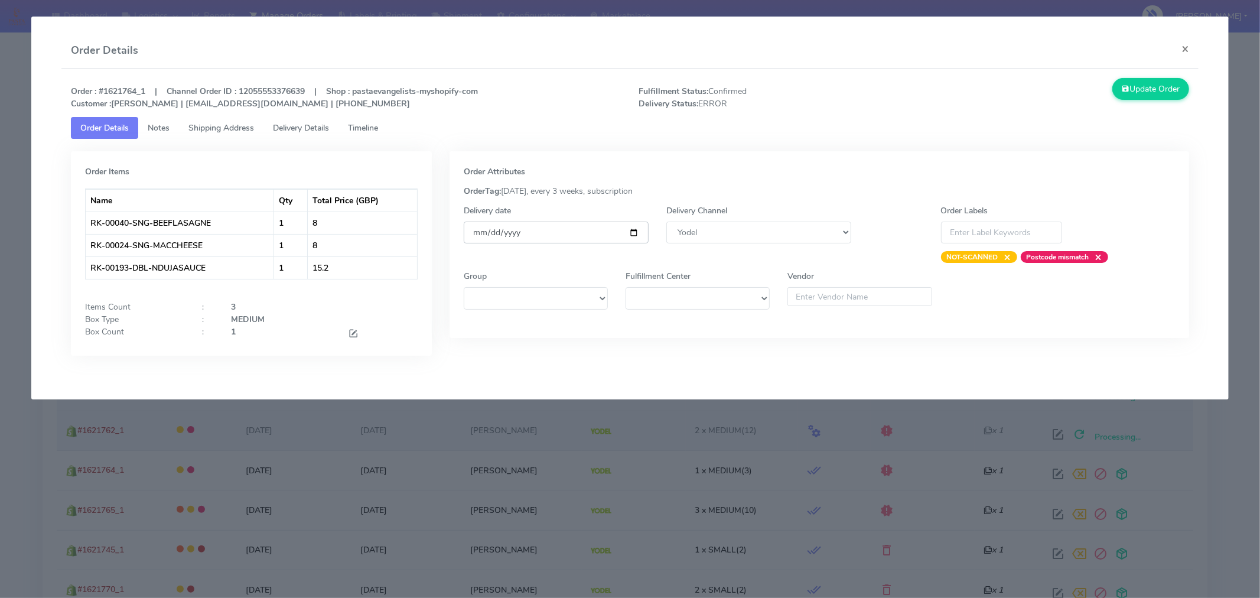
click at [631, 232] on input "[DATE]" at bounding box center [556, 233] width 185 height 22
type input "2025-09-06"
click at [1149, 82] on button "Update Order" at bounding box center [1151, 89] width 77 height 22
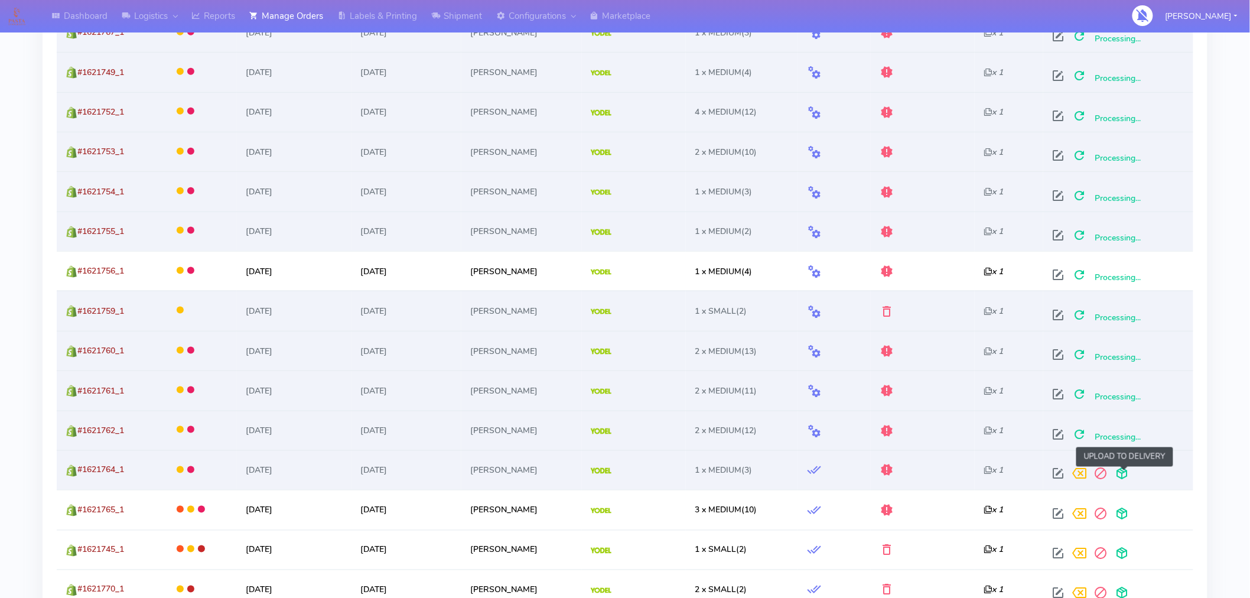
click at [1127, 473] on span at bounding box center [1121, 476] width 21 height 11
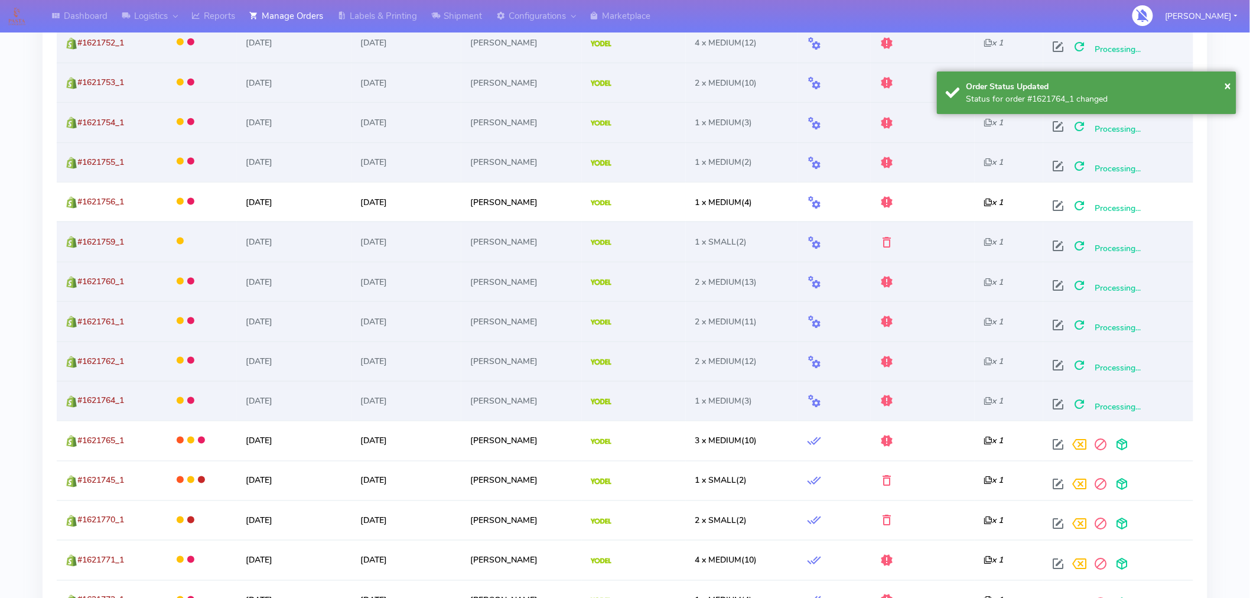
scroll to position [562, 0]
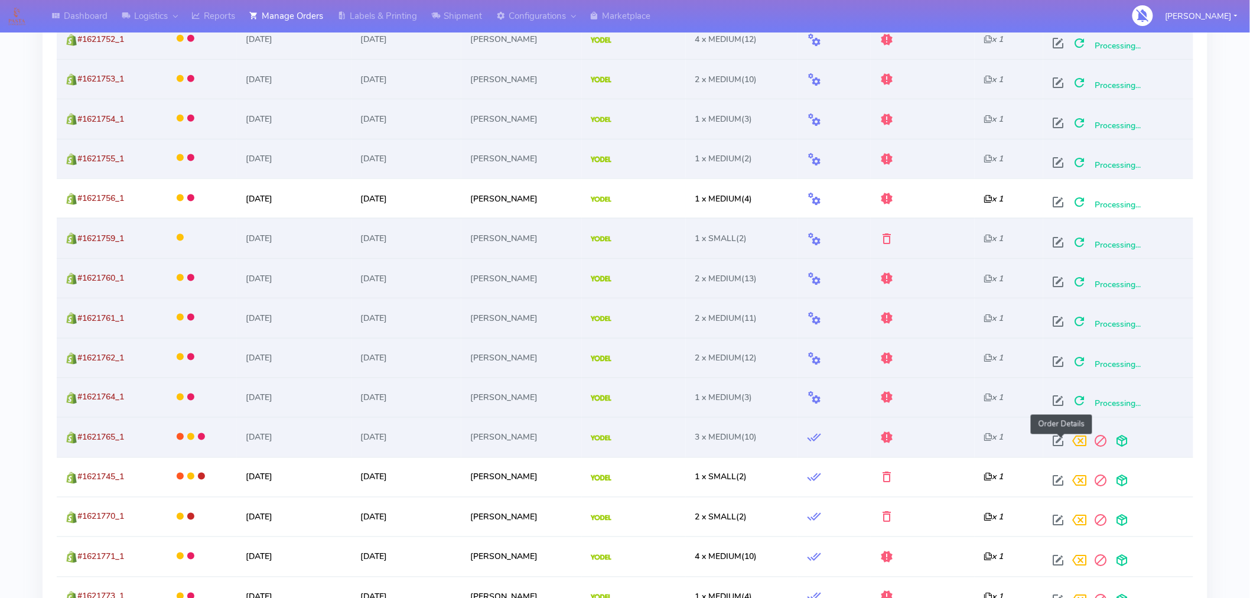
click at [1064, 446] on span at bounding box center [1058, 443] width 21 height 11
select select "5"
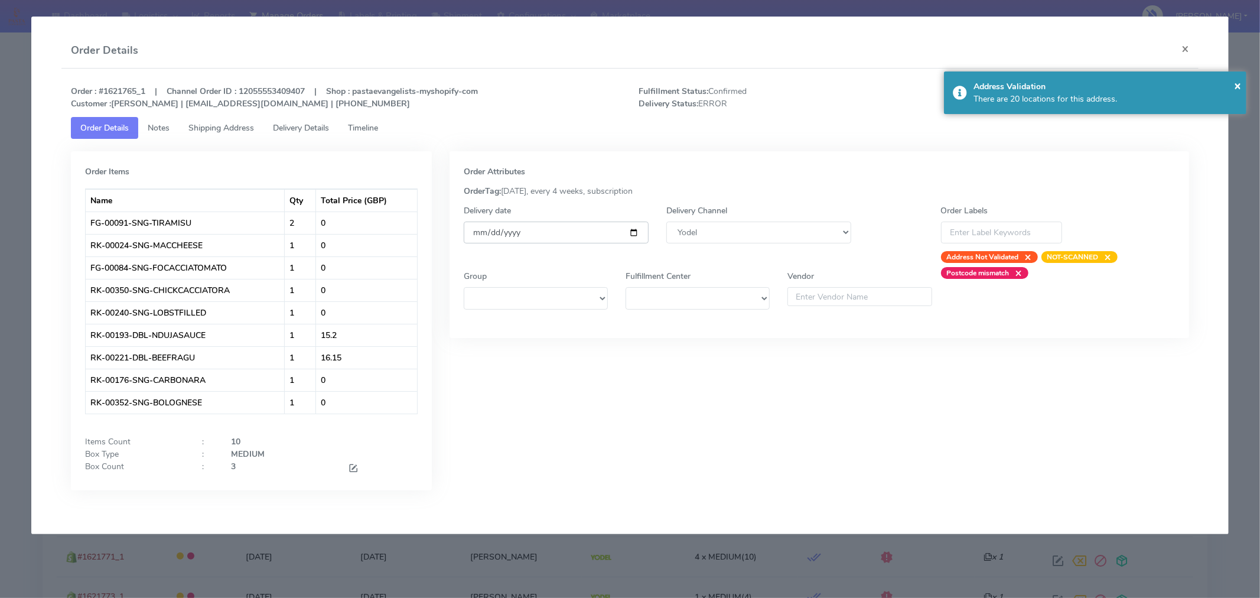
click at [636, 230] on input "[DATE]" at bounding box center [556, 233] width 185 height 22
type input "2025-09-06"
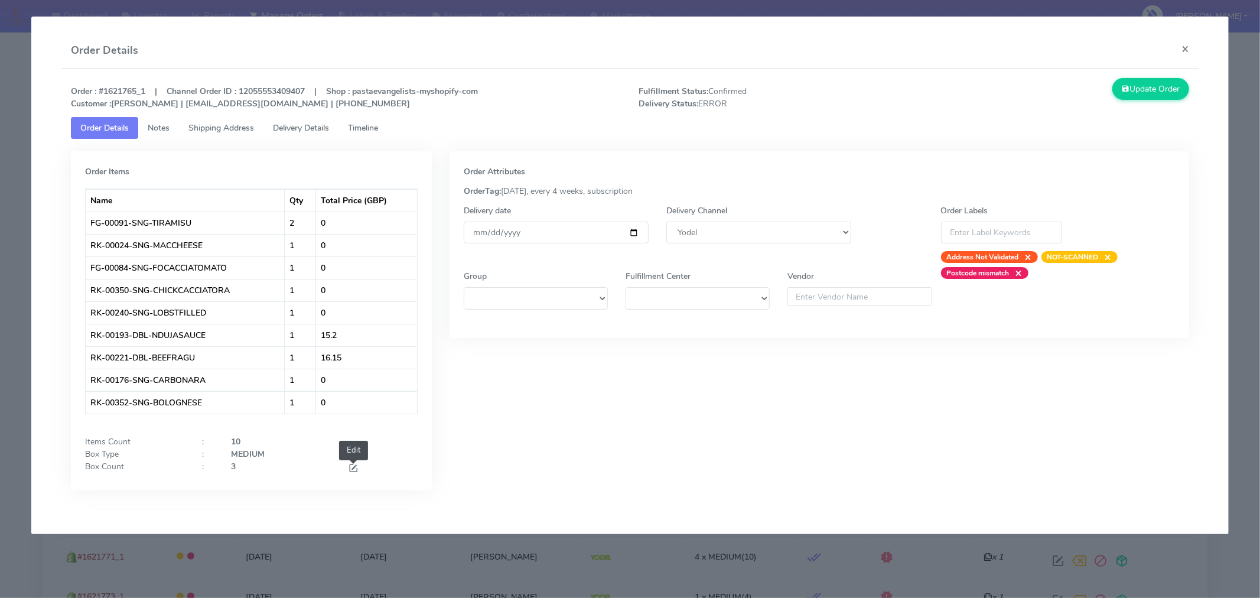
click at [351, 469] on span at bounding box center [353, 469] width 11 height 11
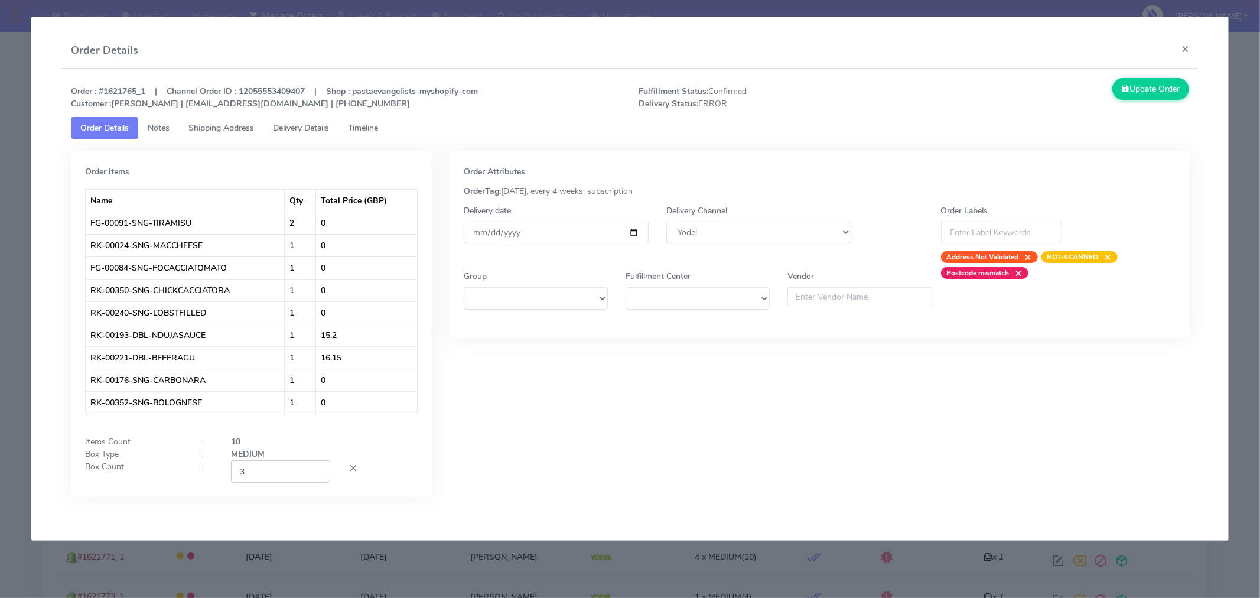
click at [270, 477] on input "3" at bounding box center [280, 471] width 99 height 22
type input "2"
click at [628, 427] on div "Order Attributes OrderTag: 05-09-2025, every 4 weeks, subscription Delivery dat…" at bounding box center [820, 332] width 758 height 363
click at [1154, 92] on button "Update Order" at bounding box center [1151, 89] width 77 height 22
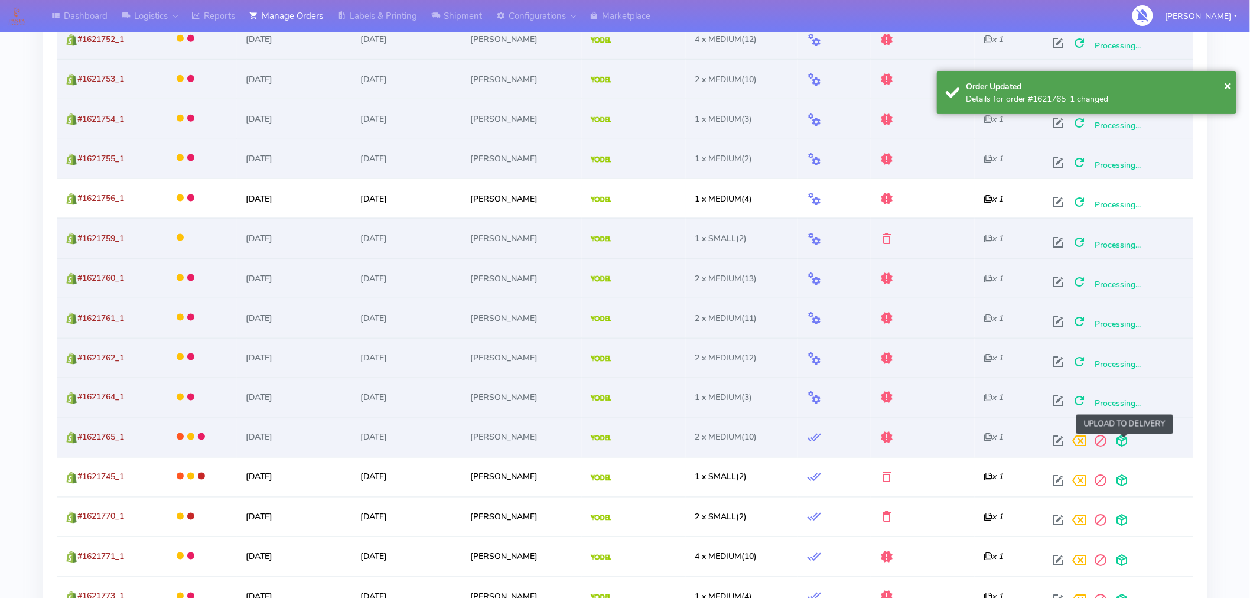
click at [1126, 444] on span at bounding box center [1121, 443] width 21 height 11
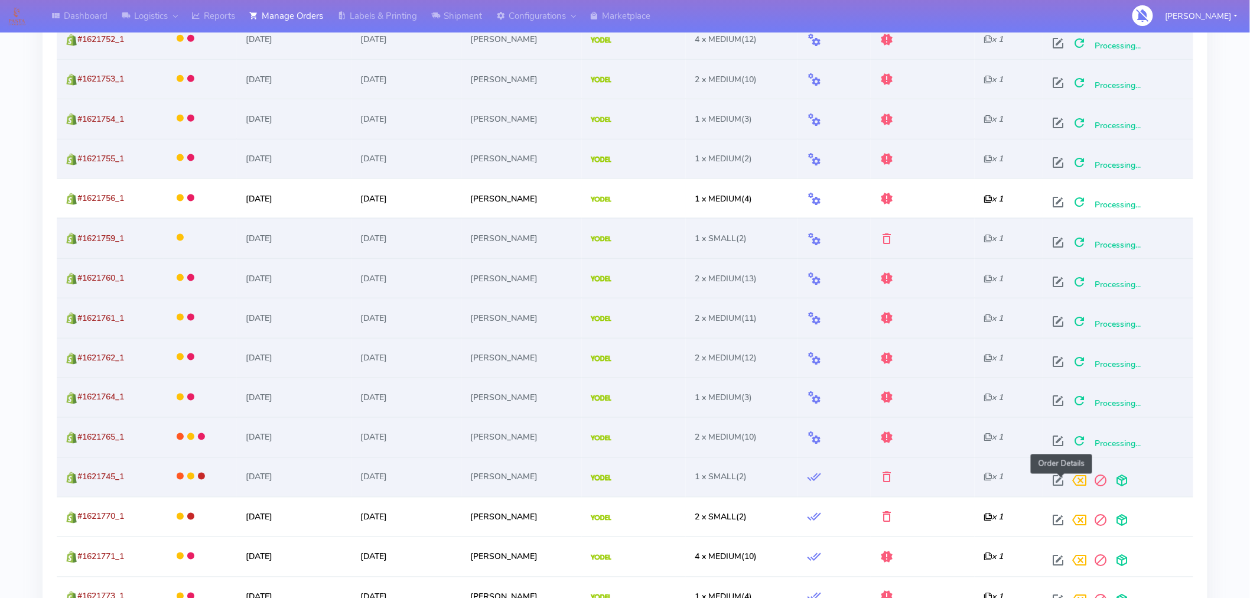
click at [1059, 482] on span at bounding box center [1058, 483] width 21 height 11
select select "5"
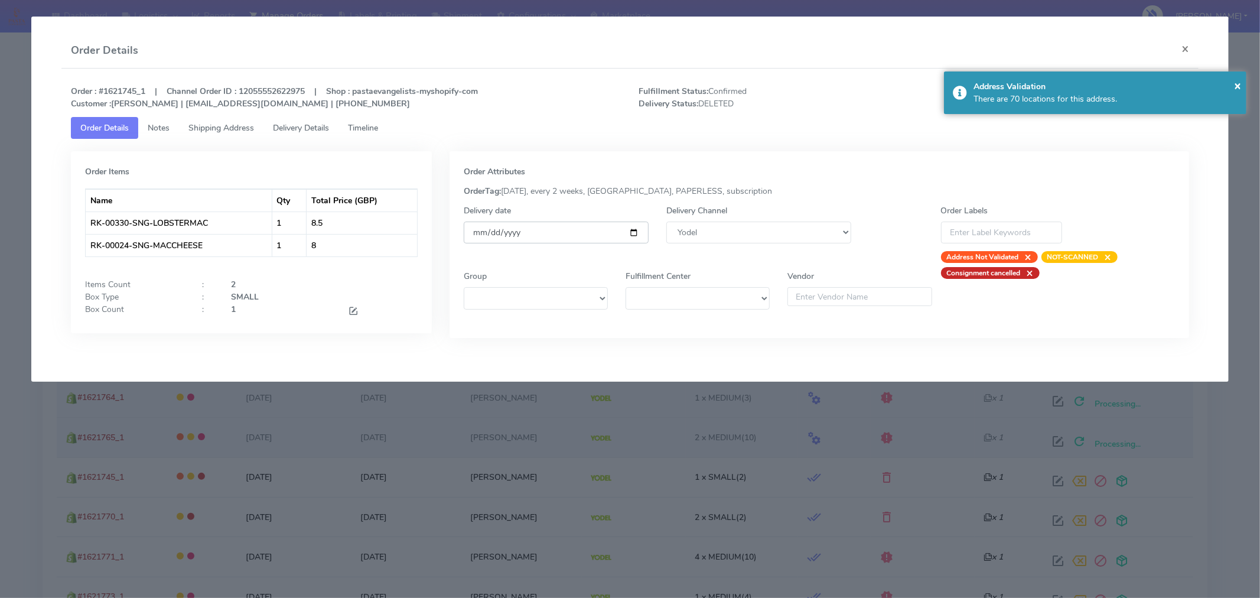
click at [635, 234] on input "[DATE]" at bounding box center [556, 233] width 185 height 22
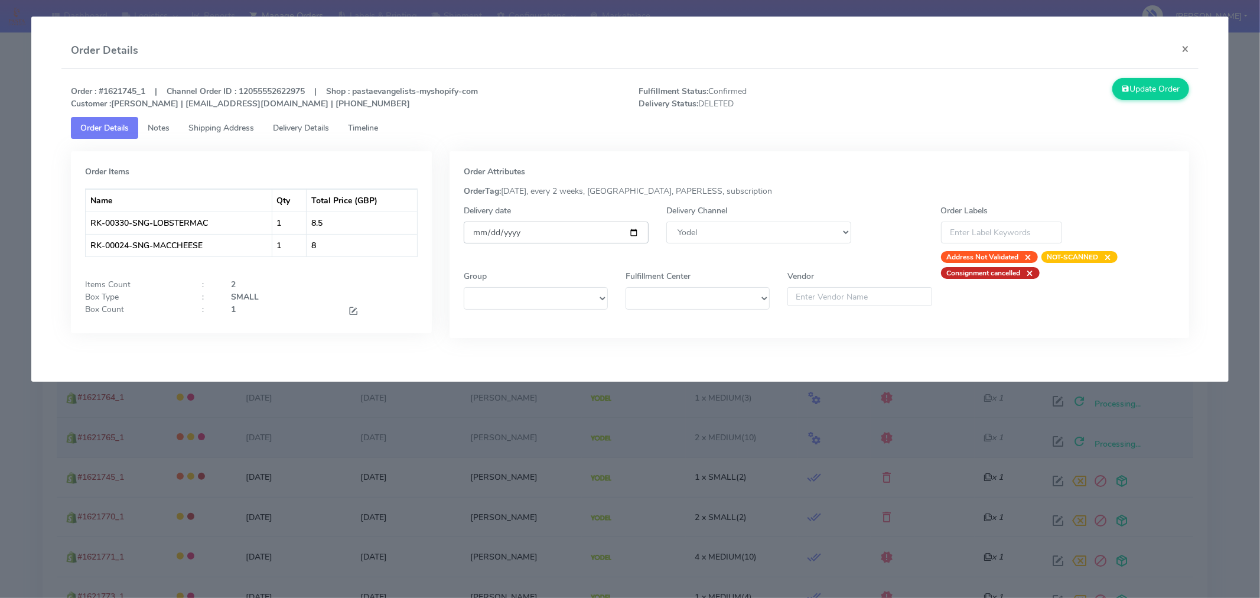
type input "2025-09-06"
click at [944, 154] on div "Order Attributes OrderTag: 05-09-2025, every 2 weeks, London, PAPERLESS, subscr…" at bounding box center [820, 244] width 740 height 187
click at [1142, 82] on button "Update Order" at bounding box center [1151, 89] width 77 height 22
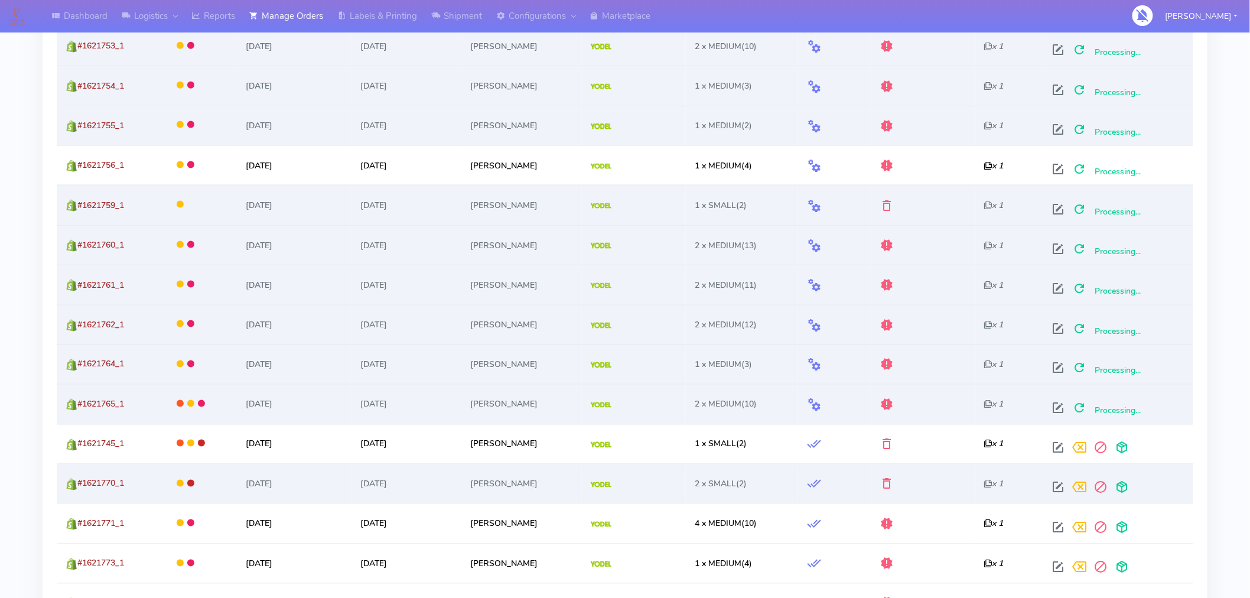
scroll to position [597, 0]
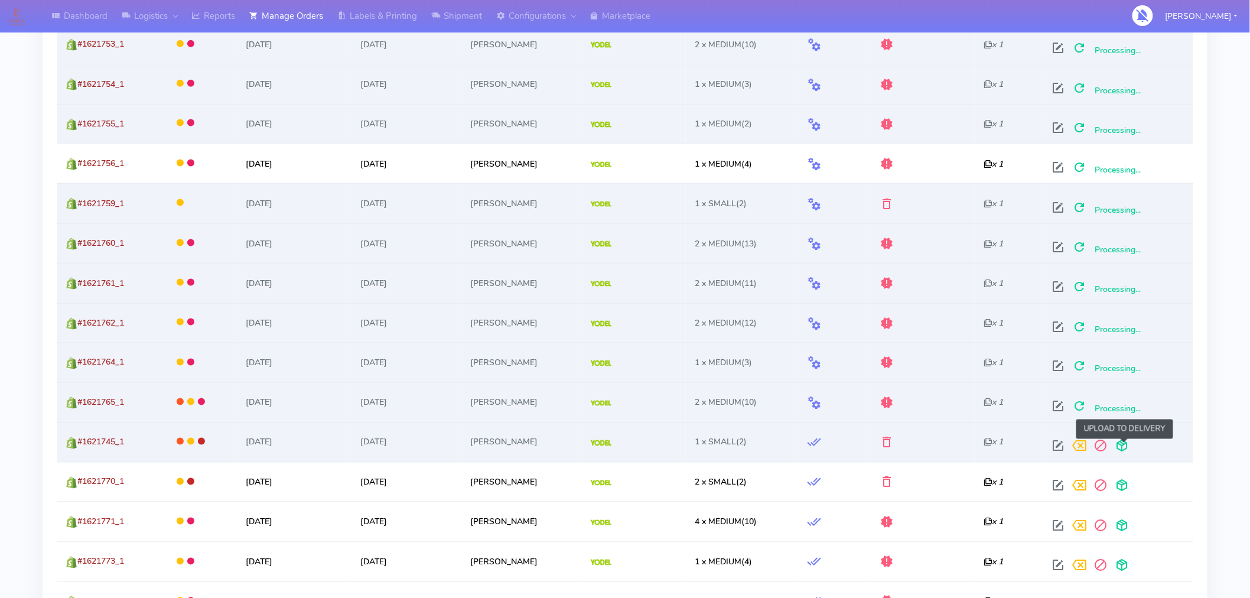
click at [1127, 450] on span at bounding box center [1121, 448] width 21 height 11
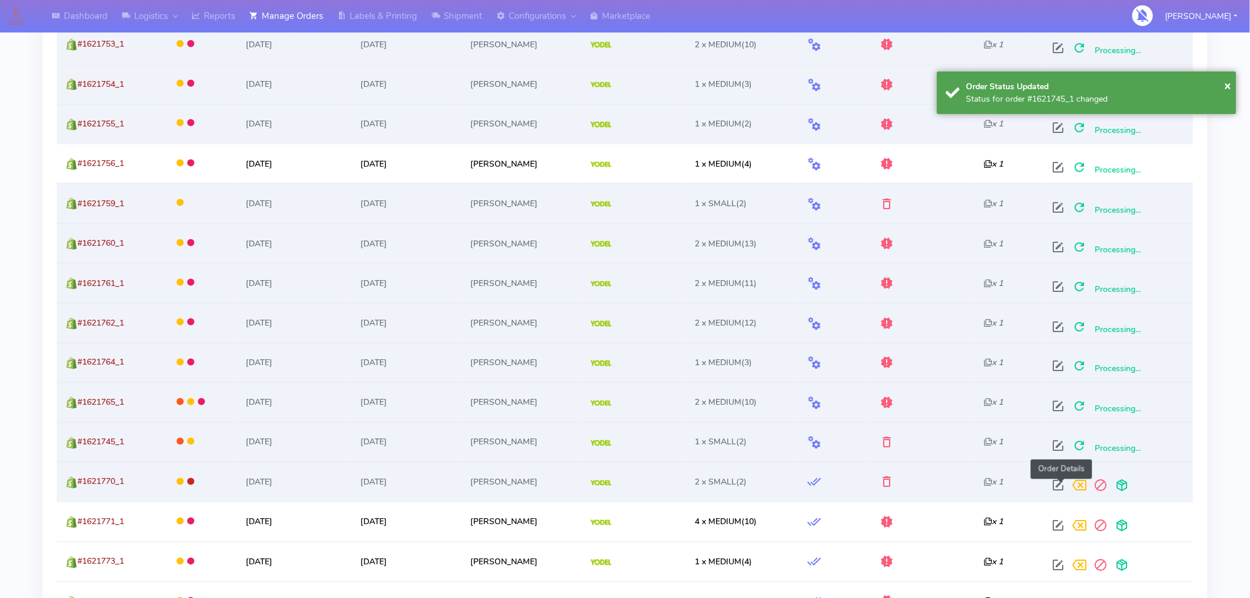
click at [1061, 485] on span at bounding box center [1058, 488] width 21 height 11
select select "5"
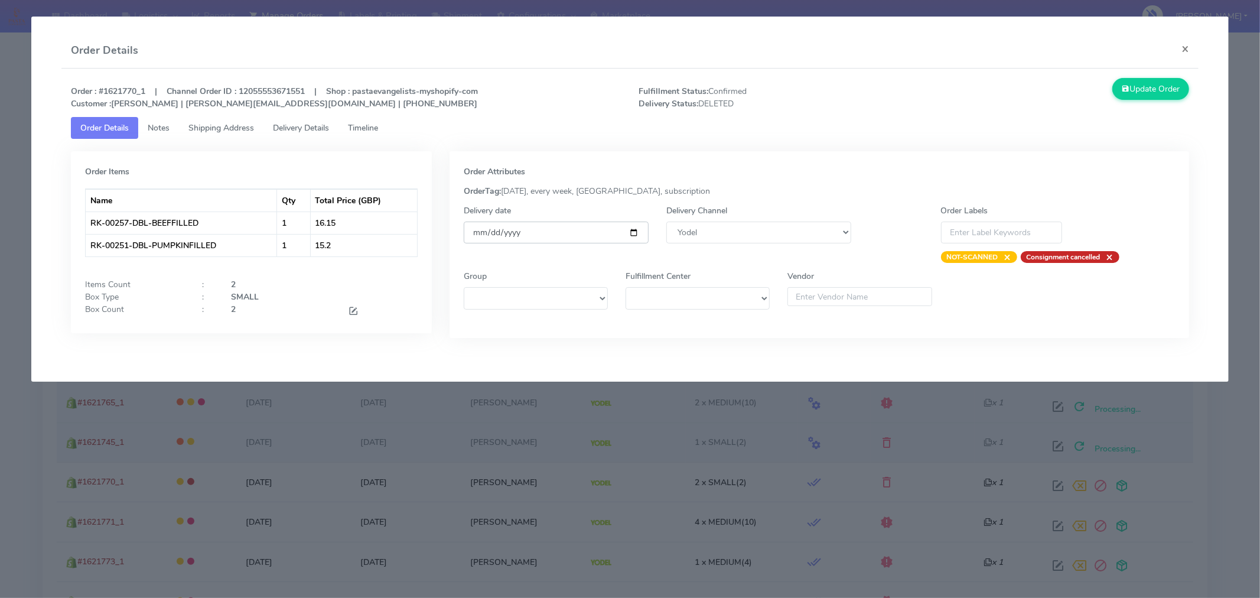
click at [636, 232] on input "[DATE]" at bounding box center [556, 233] width 185 height 22
type input "2025-09-06"
click at [1152, 85] on button "Update Order" at bounding box center [1151, 89] width 77 height 22
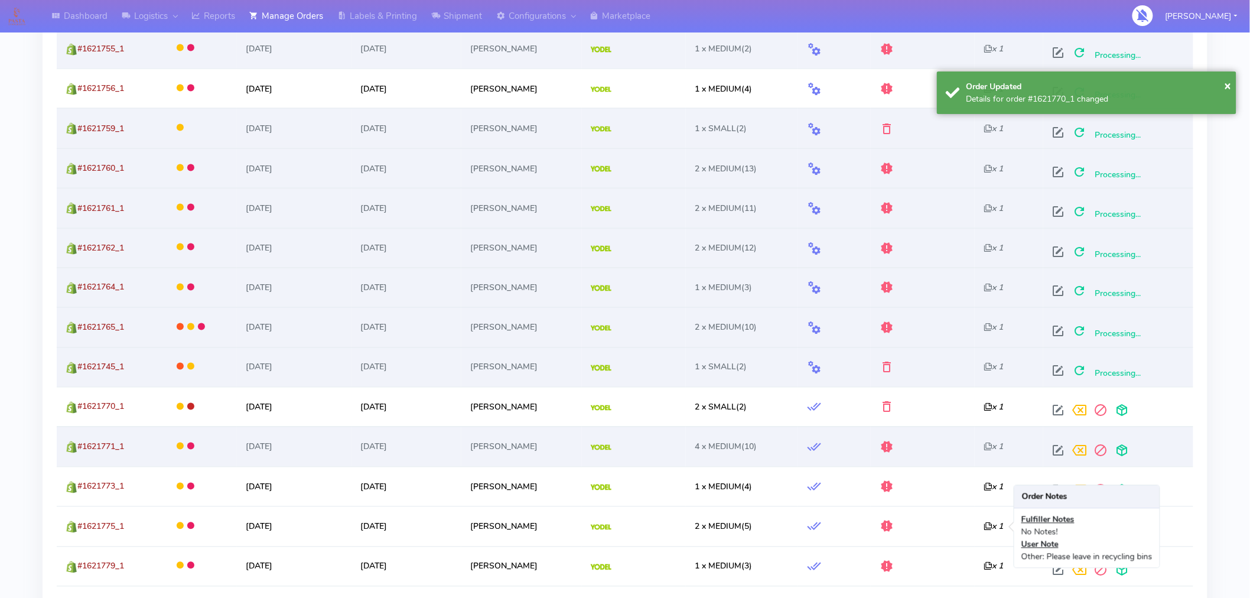
scroll to position [674, 0]
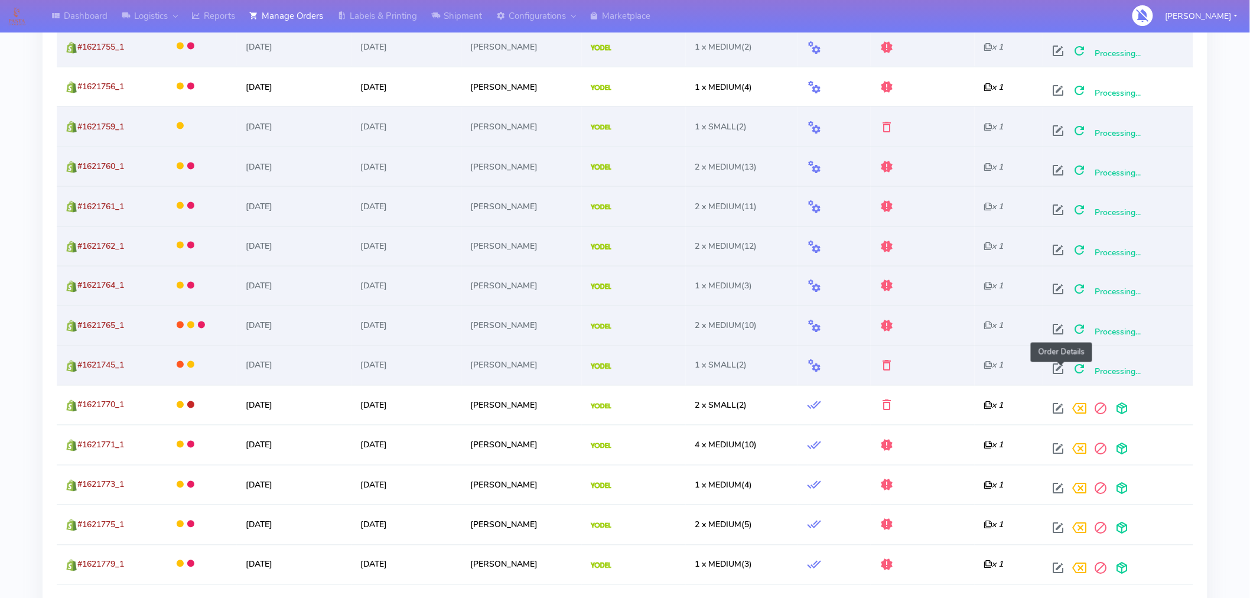
click at [1060, 368] on span at bounding box center [1058, 371] width 21 height 11
select select "5"
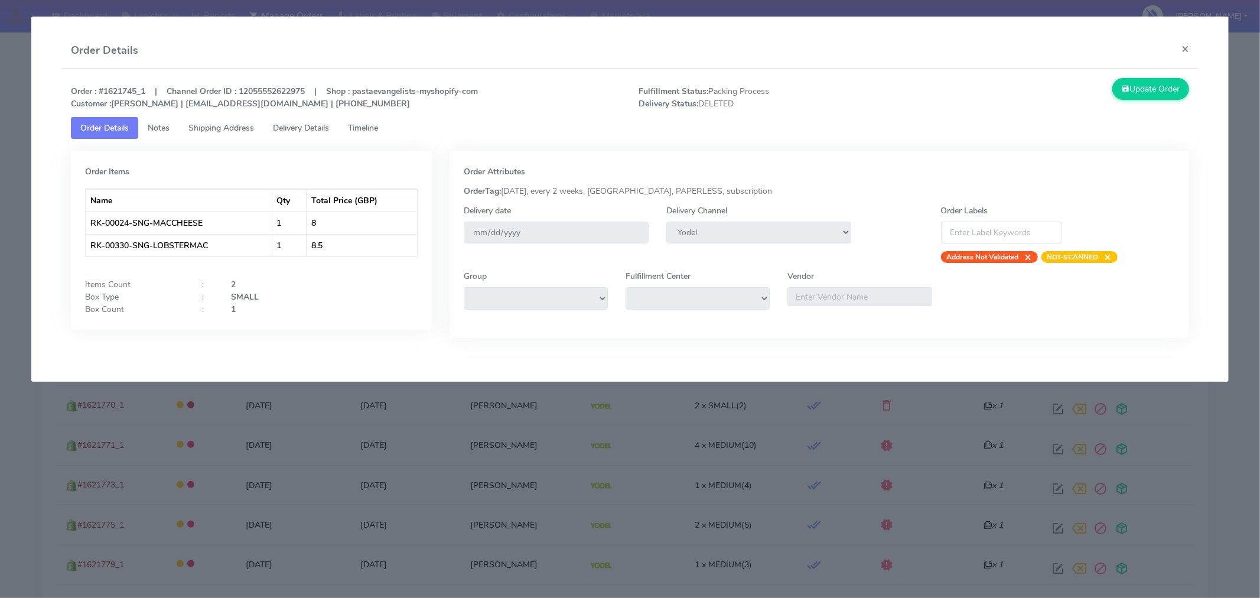
click at [873, 103] on span "Fulfillment Status: Packing Process Delivery Status: DELETED" at bounding box center [772, 97] width 284 height 25
click at [1185, 52] on button "×" at bounding box center [1185, 48] width 27 height 31
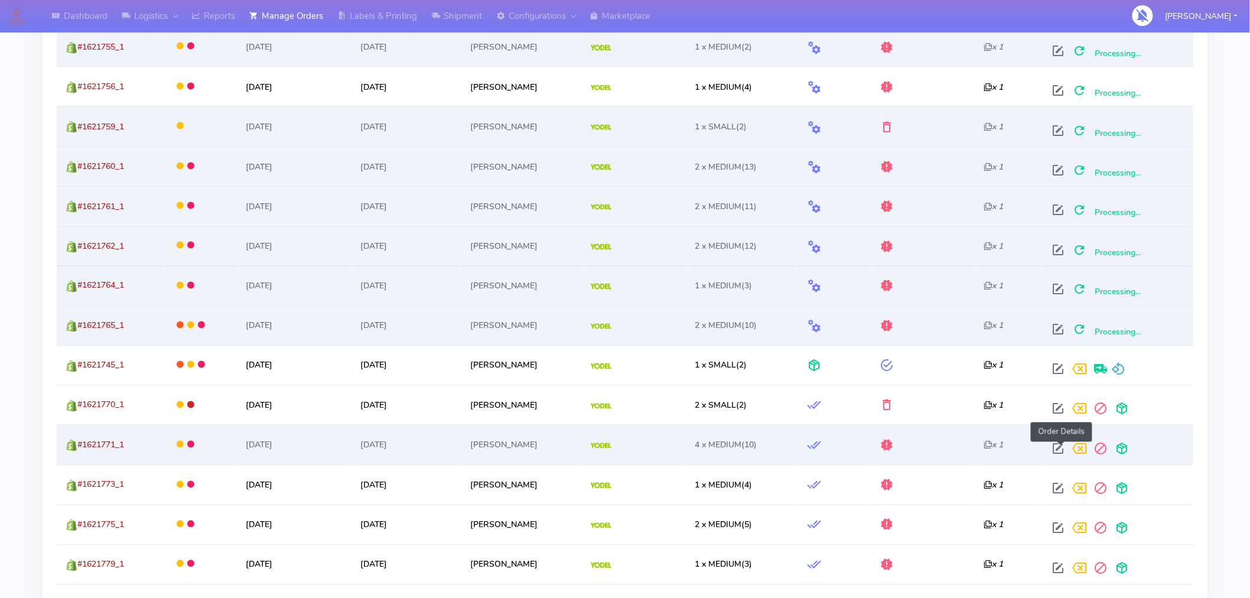
click at [1056, 449] on span at bounding box center [1058, 451] width 21 height 11
select select "5"
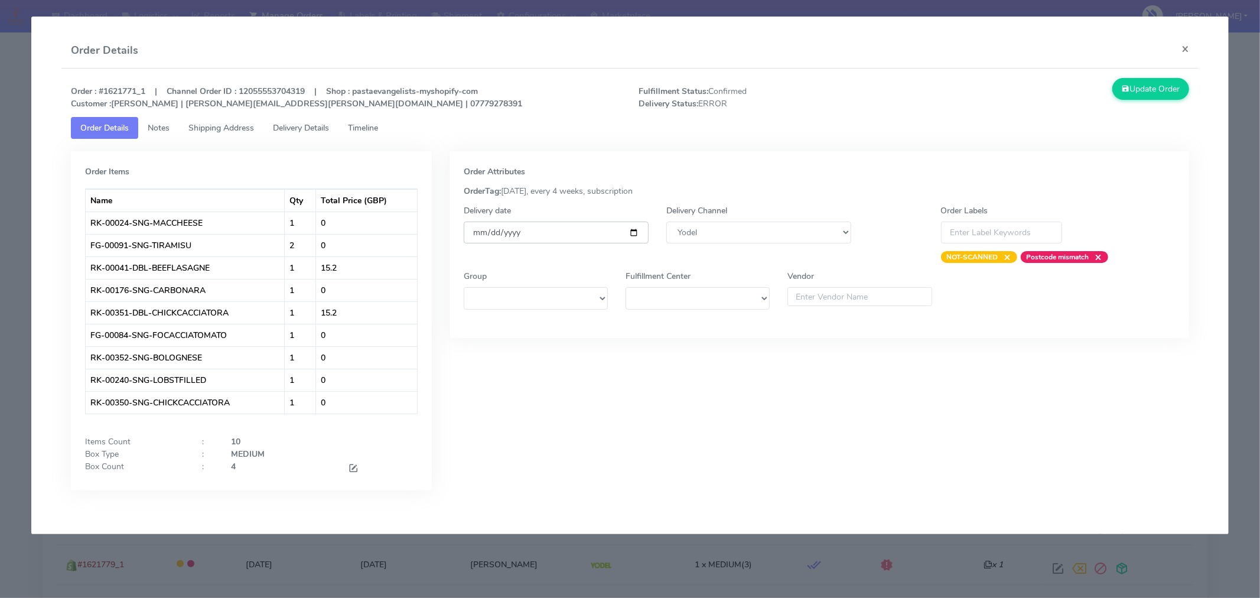
click at [636, 232] on input "[DATE]" at bounding box center [556, 233] width 185 height 22
click at [1181, 52] on button "×" at bounding box center [1185, 48] width 27 height 31
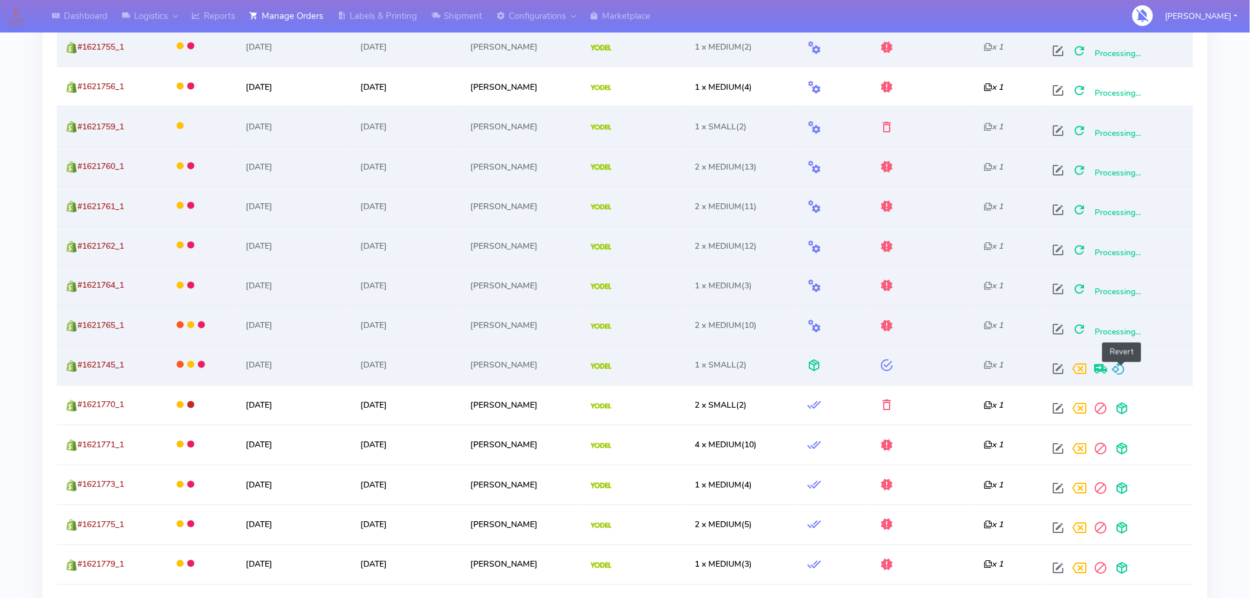
click at [1121, 371] on span at bounding box center [1118, 371] width 14 height 11
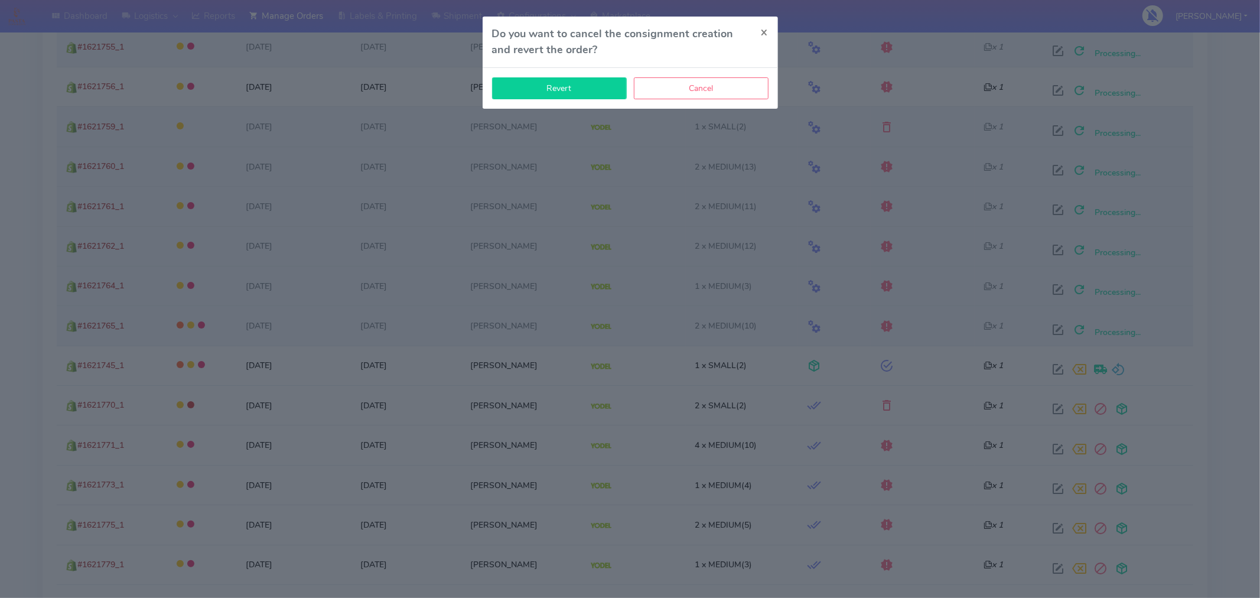
click at [560, 89] on button "Revert" at bounding box center [559, 88] width 135 height 22
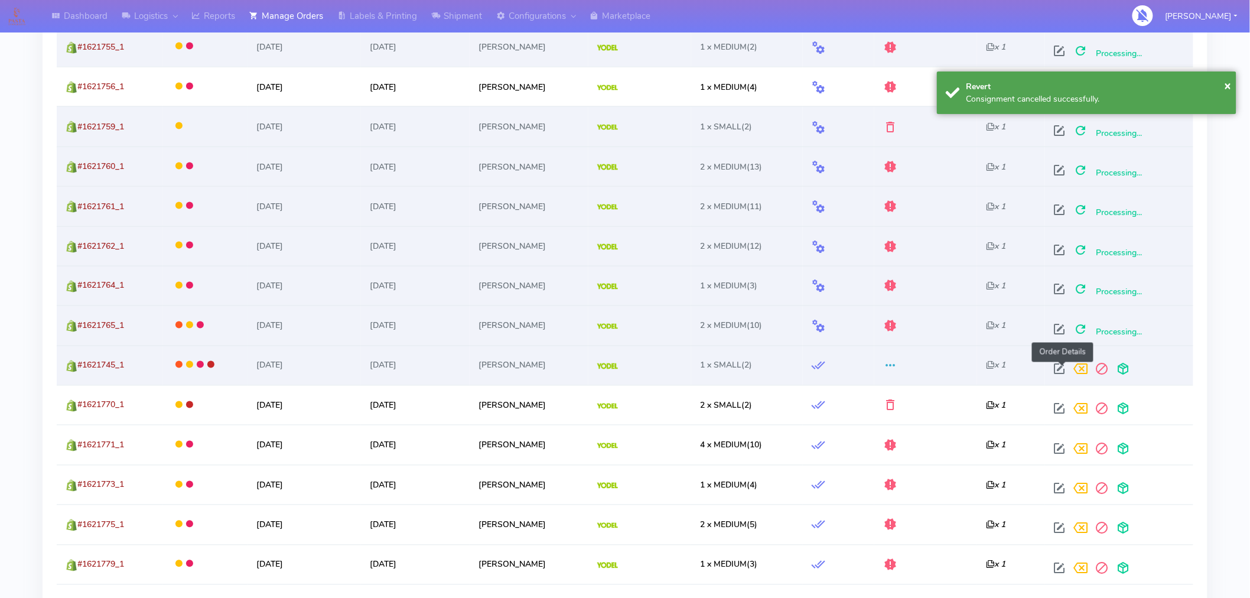
click at [1062, 366] on span at bounding box center [1059, 371] width 21 height 11
select select "5"
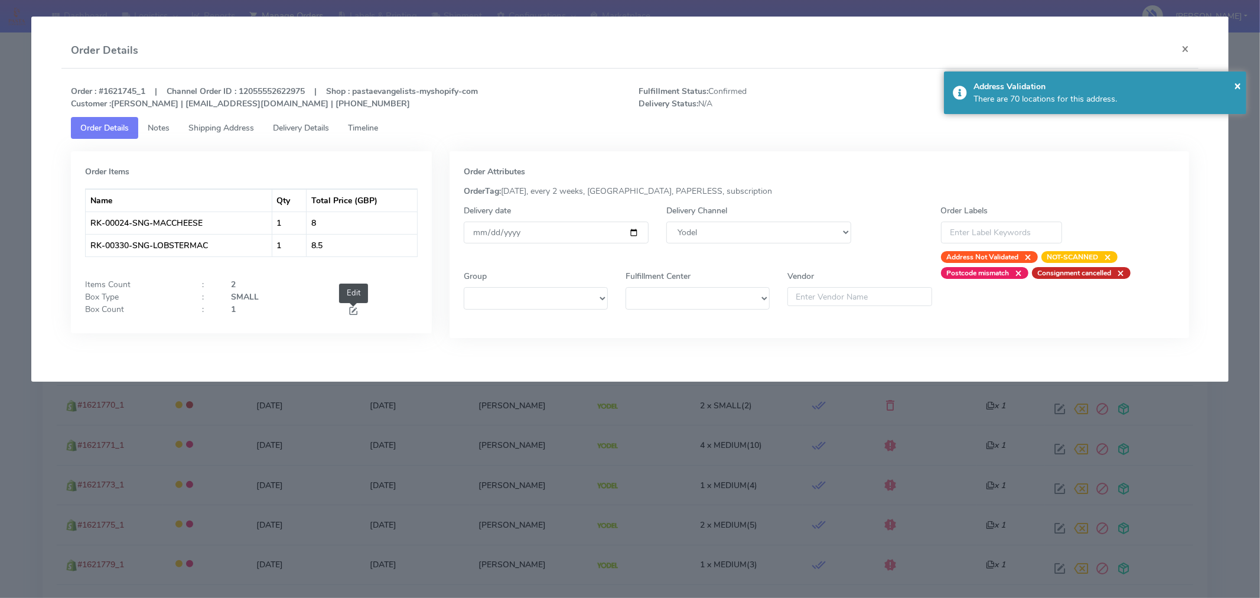
click at [348, 311] on span at bounding box center [353, 312] width 11 height 11
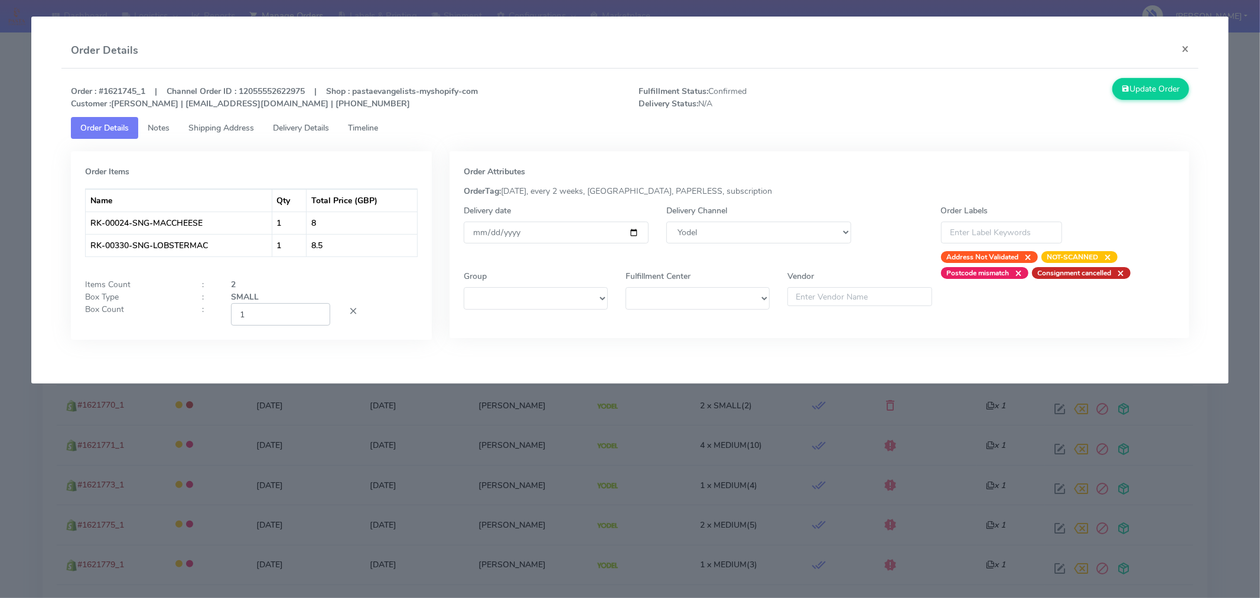
click at [263, 304] on input "1" at bounding box center [280, 314] width 99 height 22
type input "1"
click at [418, 321] on div at bounding box center [382, 314] width 87 height 22
click at [1155, 91] on button "Update Order" at bounding box center [1151, 89] width 77 height 22
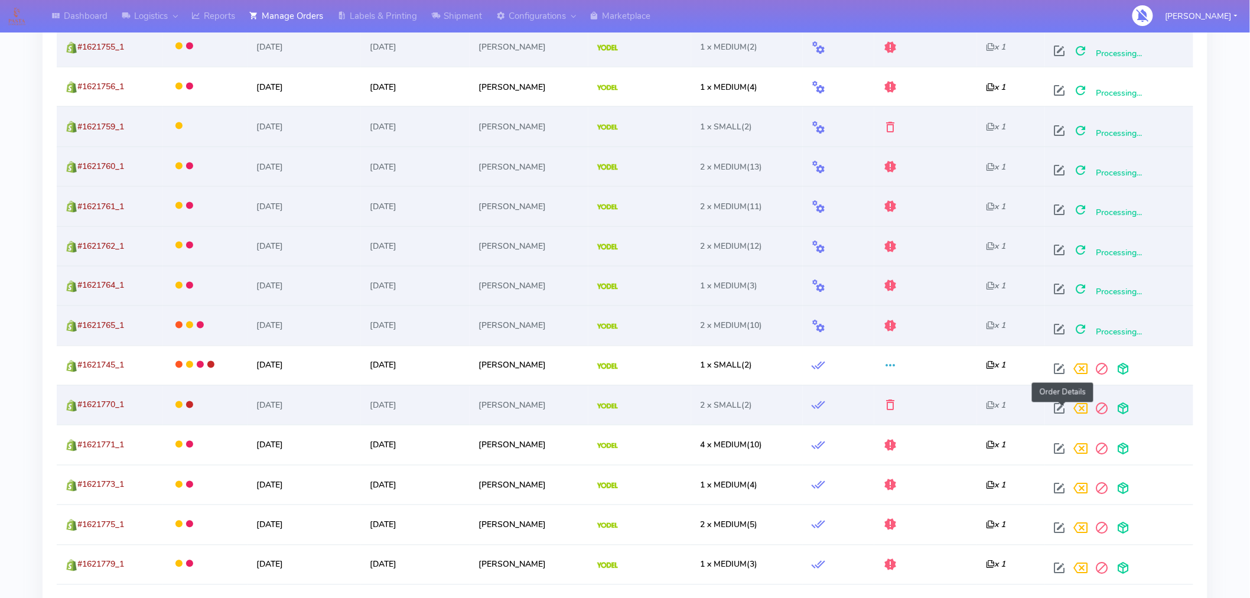
click at [1065, 414] on span at bounding box center [1059, 411] width 21 height 11
select select "5"
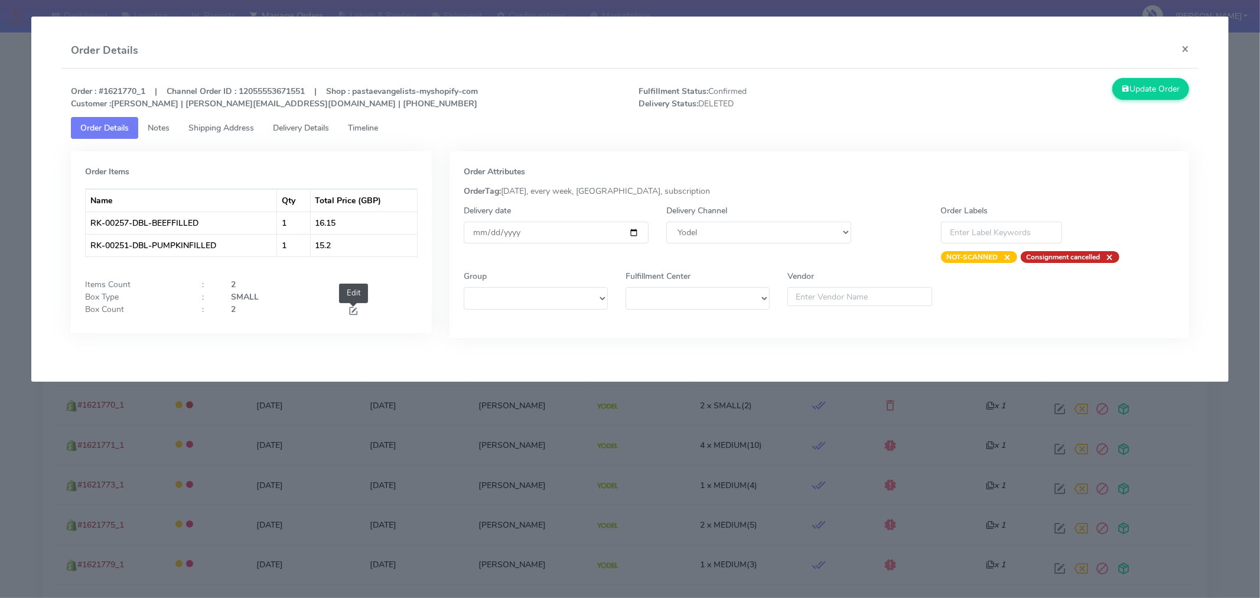
click at [352, 308] on span at bounding box center [353, 312] width 11 height 11
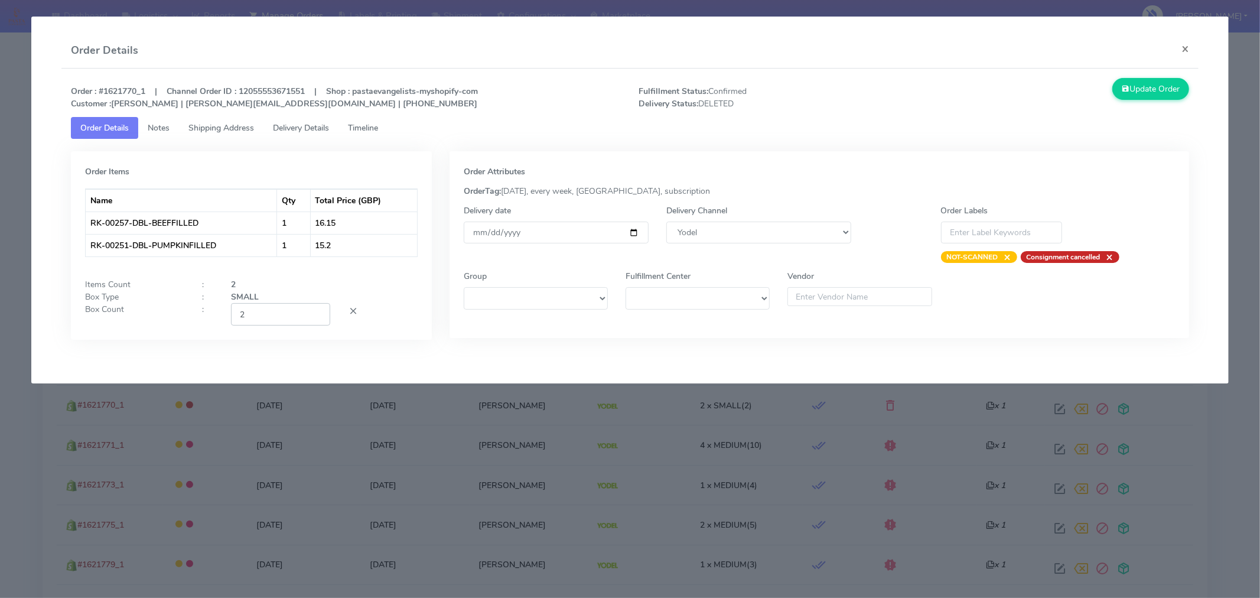
click at [278, 313] on input "2" at bounding box center [280, 314] width 99 height 22
type input "1"
click at [761, 152] on div "Order Attributes OrderTag: 05-09-2025, every week, London, subscription Deliver…" at bounding box center [820, 244] width 740 height 187
click at [1151, 93] on button "Update Order" at bounding box center [1151, 89] width 77 height 22
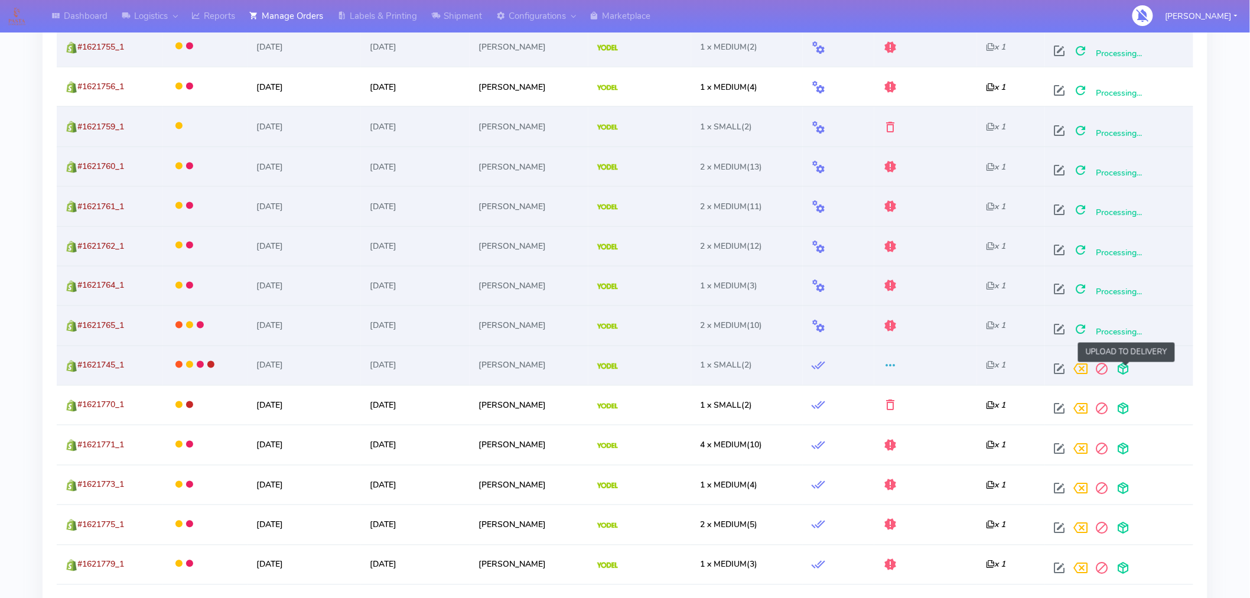
click at [1129, 369] on span at bounding box center [1123, 371] width 21 height 11
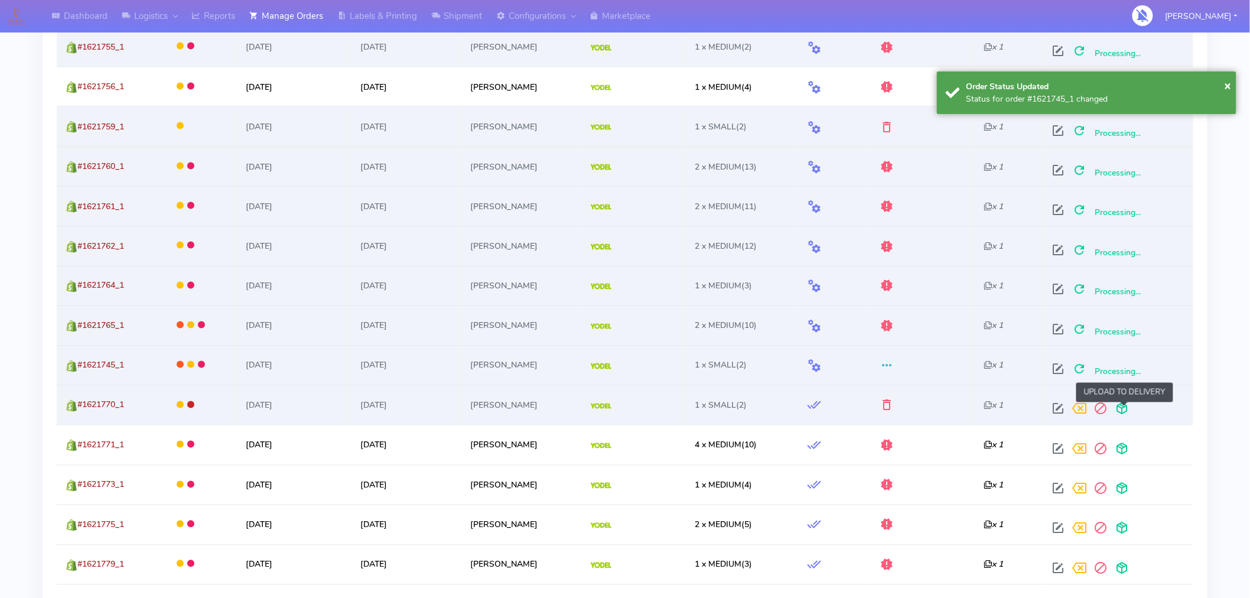
click at [1127, 408] on span at bounding box center [1121, 411] width 21 height 11
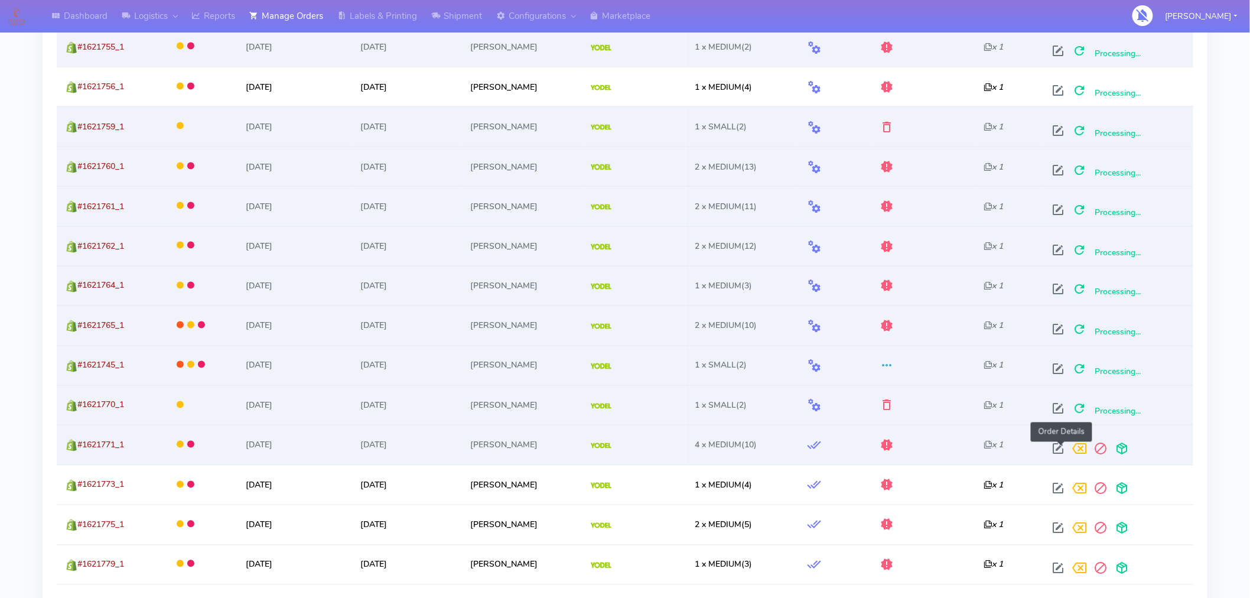
click at [1061, 446] on span at bounding box center [1058, 451] width 21 height 11
select select "5"
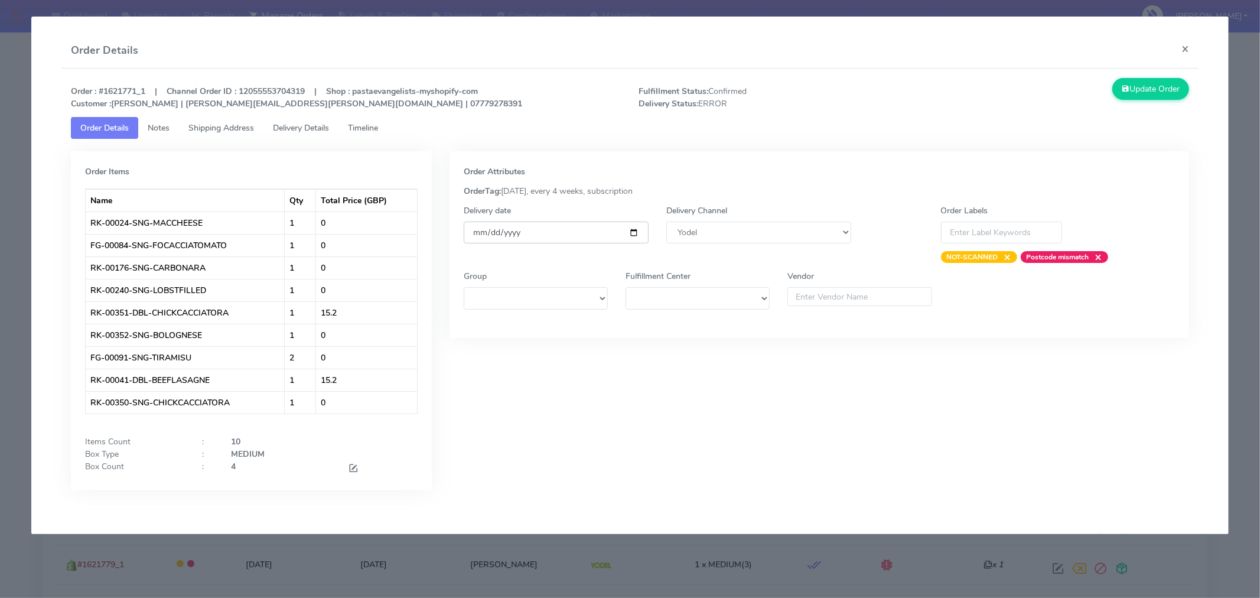
click at [636, 229] on input "[DATE]" at bounding box center [556, 233] width 185 height 22
type input "2025-09-06"
click at [356, 467] on span at bounding box center [353, 469] width 11 height 11
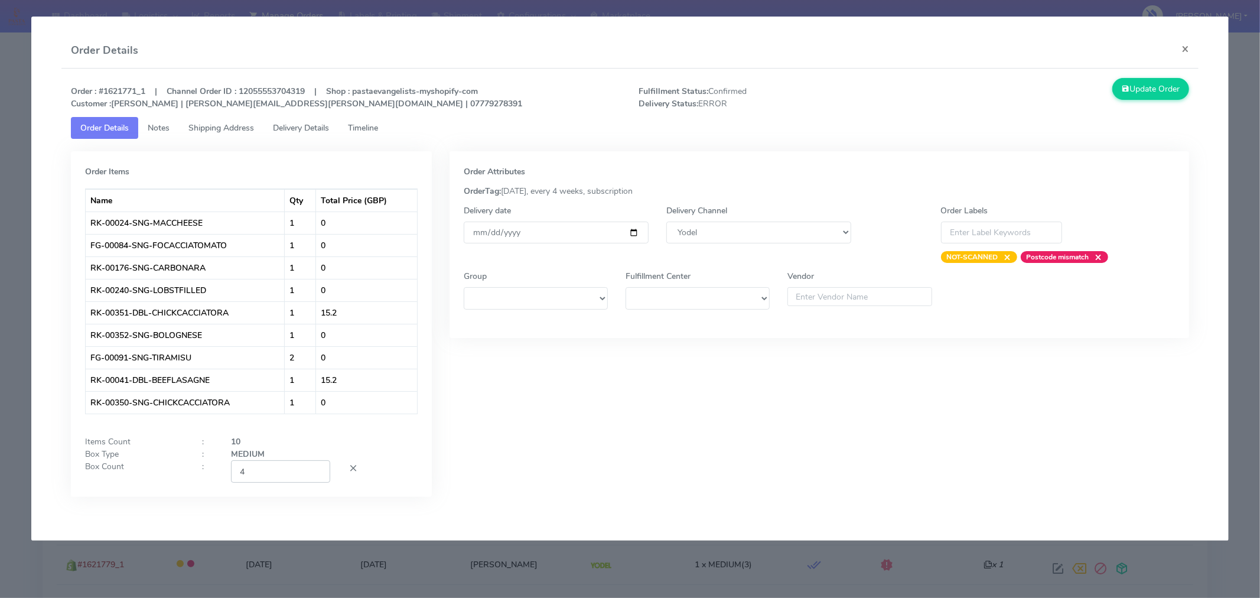
click at [287, 472] on input "4" at bounding box center [280, 471] width 99 height 22
type input "2"
click at [581, 482] on div "Order Attributes OrderTag: 05-09-2025, every 4 weeks, subscription Delivery dat…" at bounding box center [820, 332] width 758 height 363
click at [1143, 95] on button "Update Order" at bounding box center [1151, 89] width 77 height 22
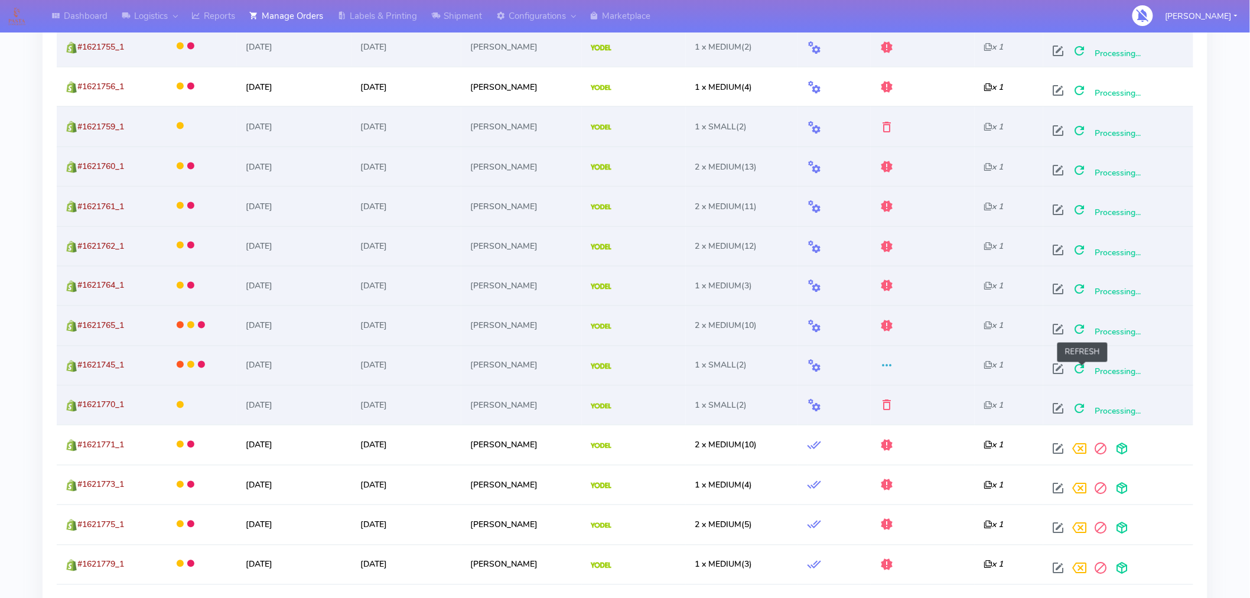
click at [1084, 372] on span at bounding box center [1079, 371] width 21 height 11
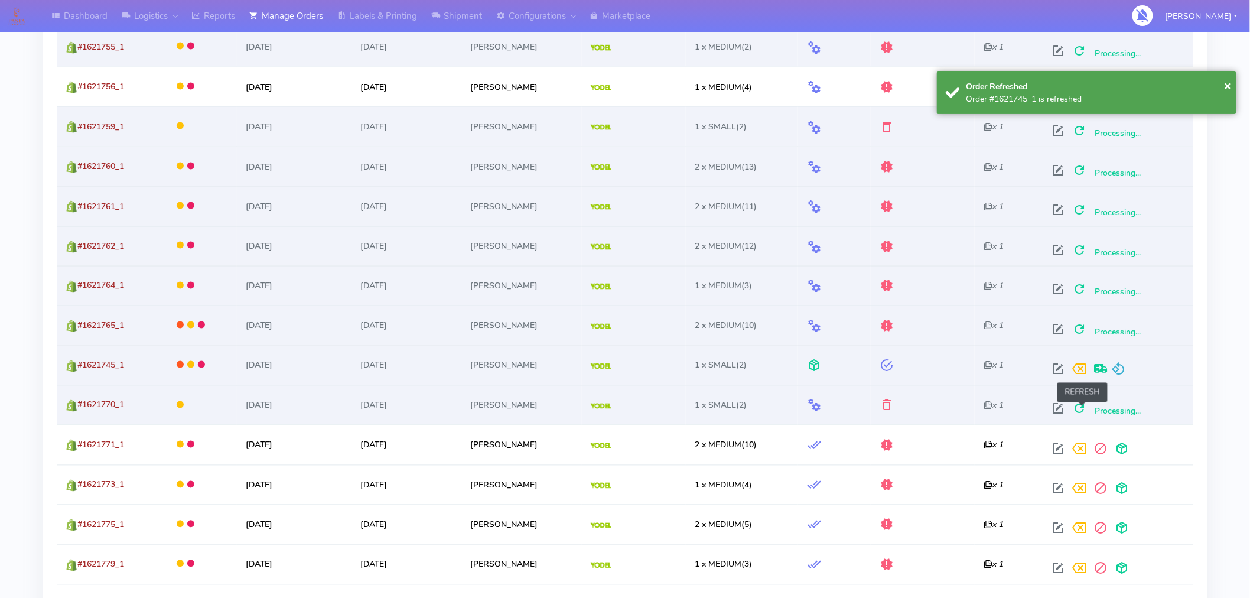
click at [1080, 412] on span at bounding box center [1079, 411] width 21 height 11
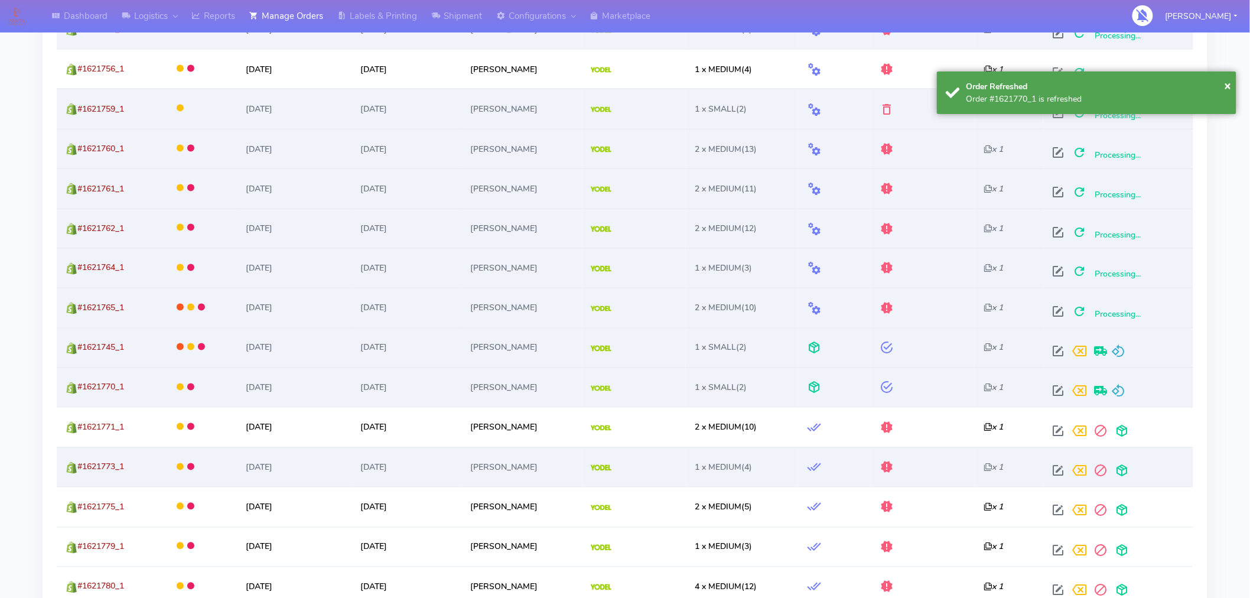
scroll to position [692, 0]
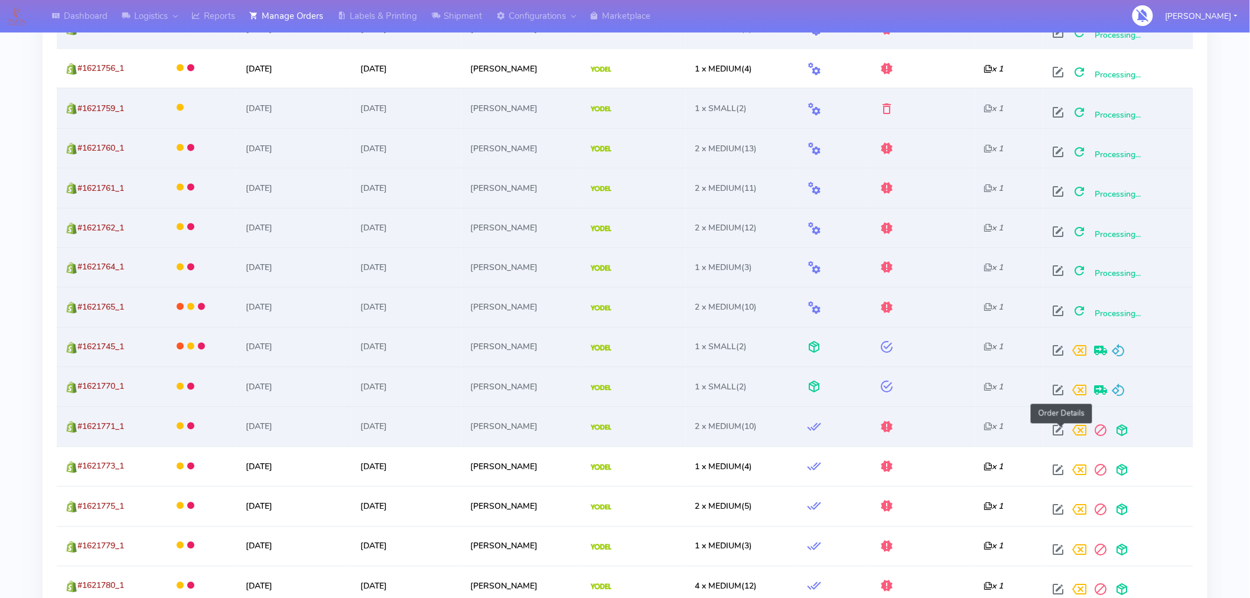
click at [1061, 433] on span at bounding box center [1058, 433] width 21 height 11
select select "5"
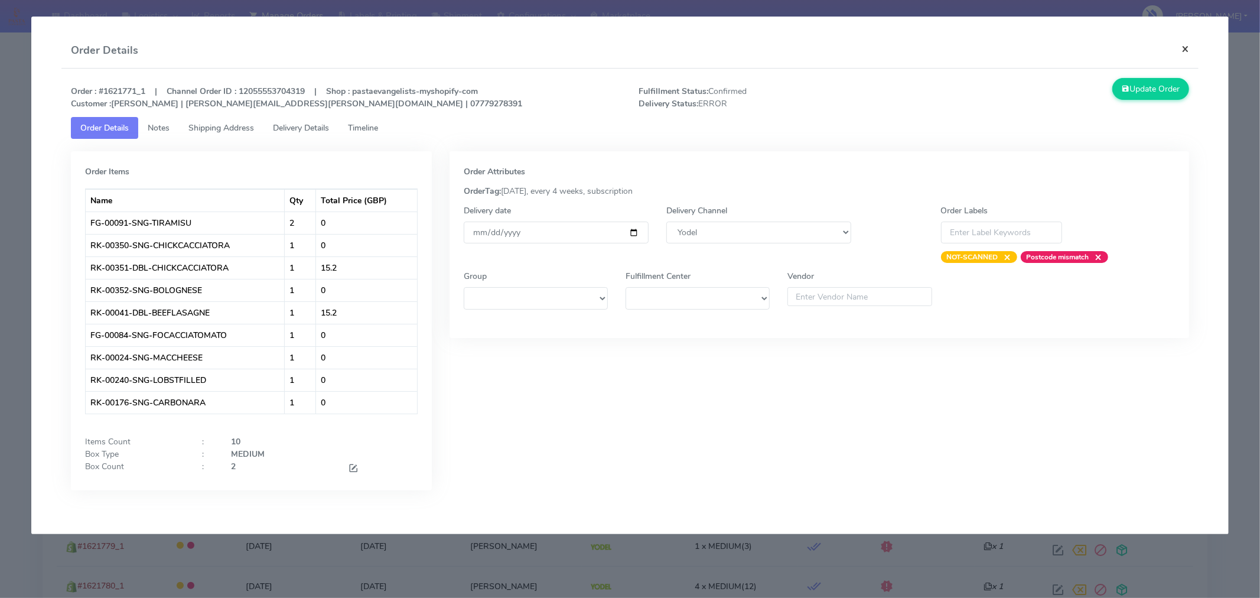
click at [1191, 51] on button "×" at bounding box center [1185, 48] width 27 height 31
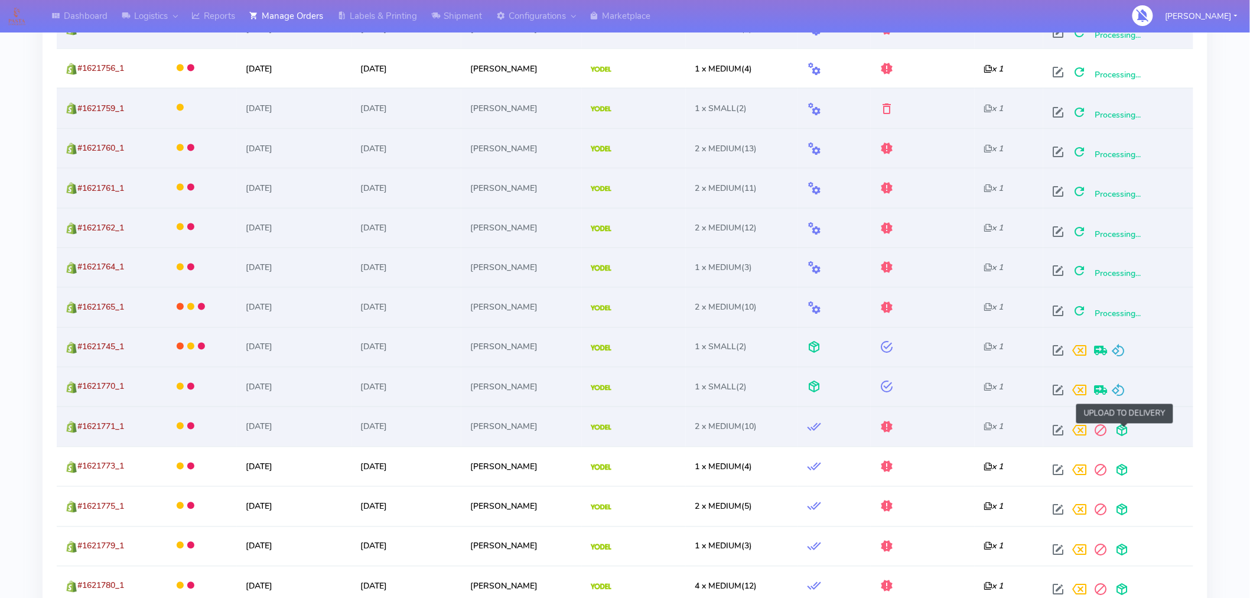
click at [1126, 434] on span at bounding box center [1121, 433] width 21 height 11
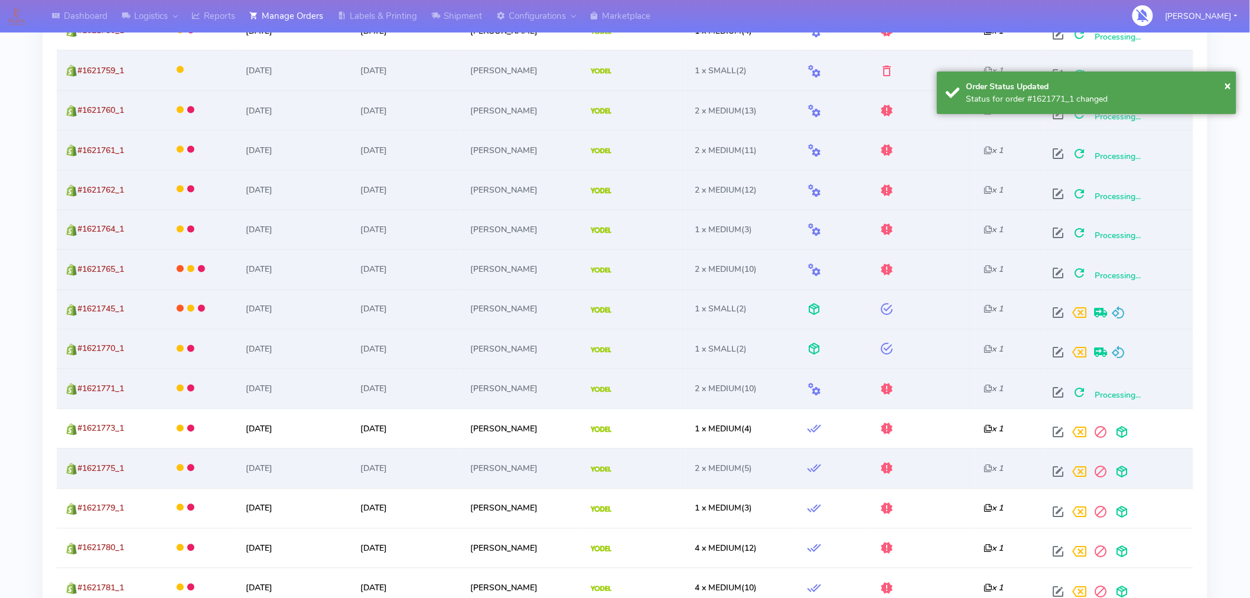
scroll to position [730, 0]
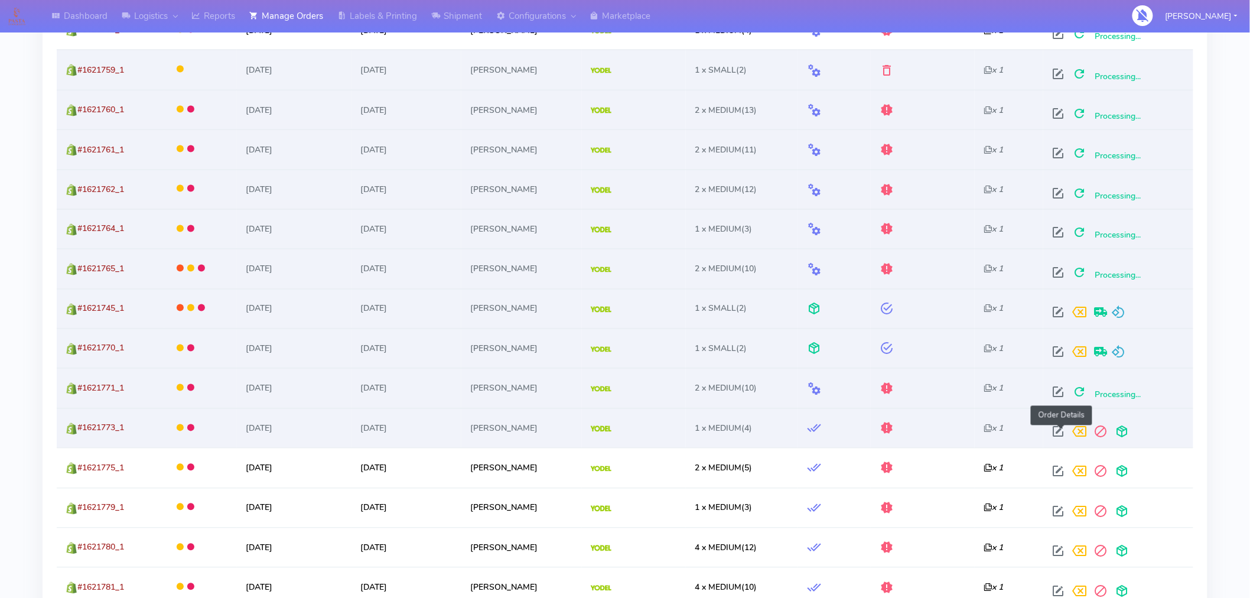
click at [1059, 435] on span at bounding box center [1058, 434] width 21 height 11
select select "5"
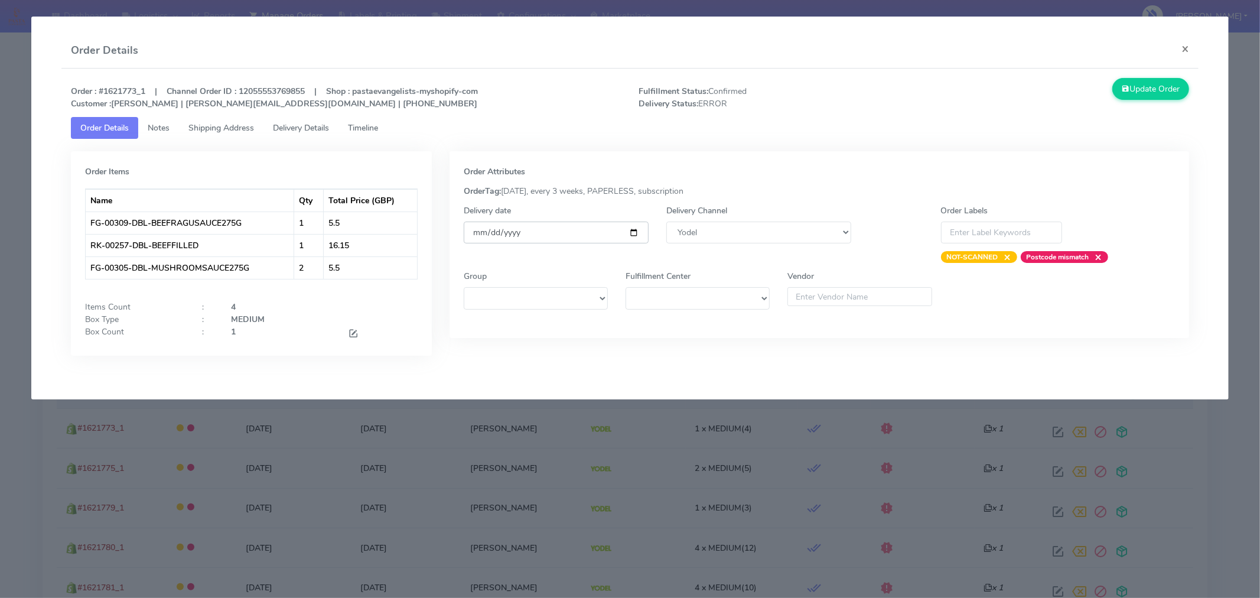
click at [635, 235] on input "[DATE]" at bounding box center [556, 233] width 185 height 22
type input "2025-09-06"
click at [1157, 95] on button "Update Order" at bounding box center [1151, 89] width 77 height 22
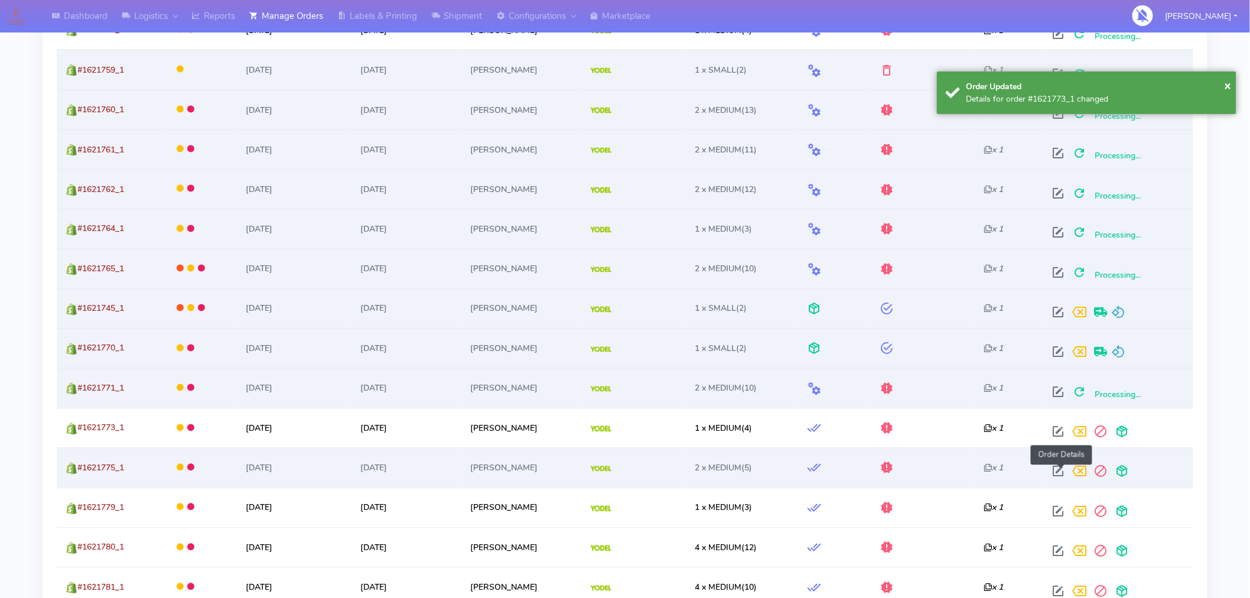
click at [1060, 469] on span at bounding box center [1058, 474] width 21 height 11
select select "5"
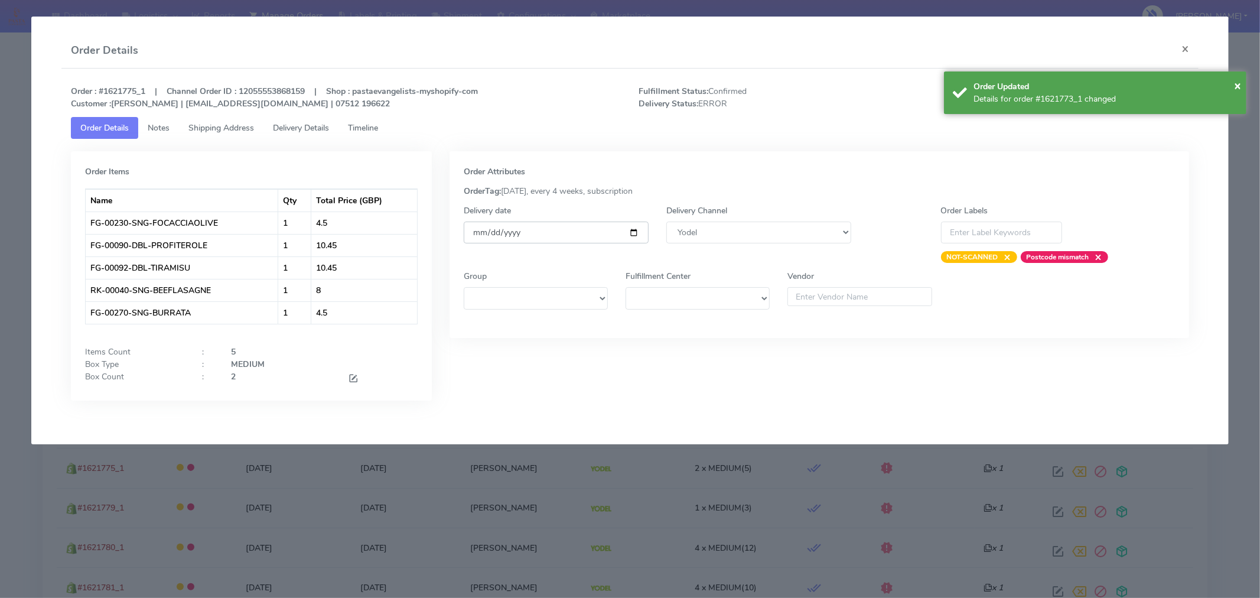
click at [629, 233] on input "[DATE]" at bounding box center [556, 233] width 185 height 22
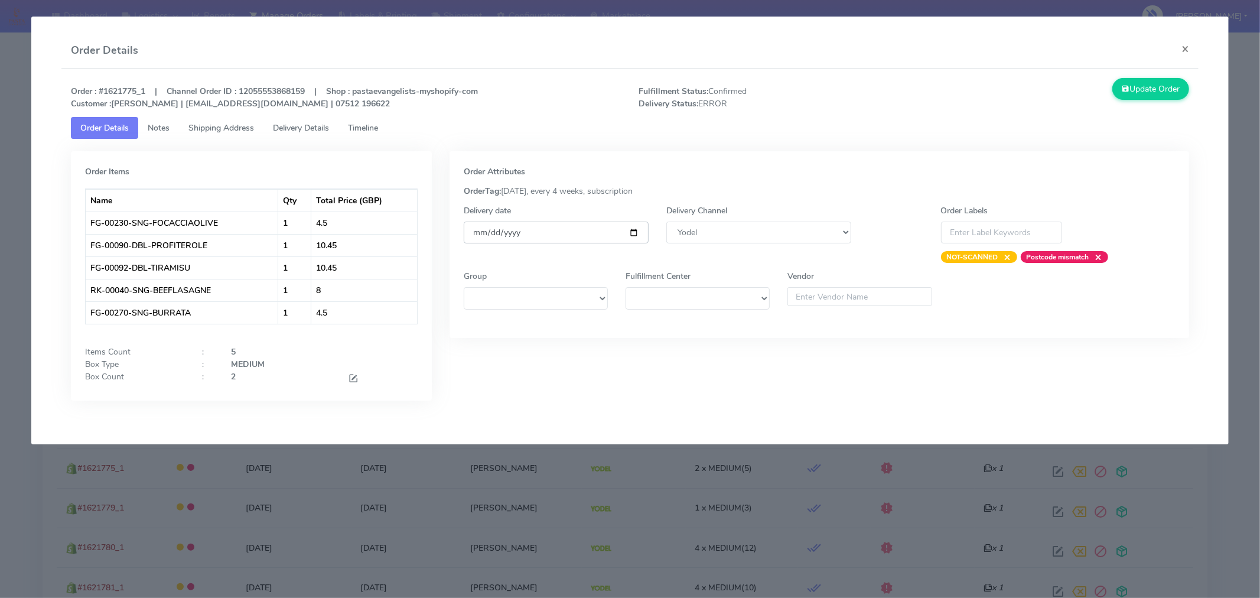
type input "2025-09-06"
click at [353, 380] on span at bounding box center [353, 379] width 11 height 11
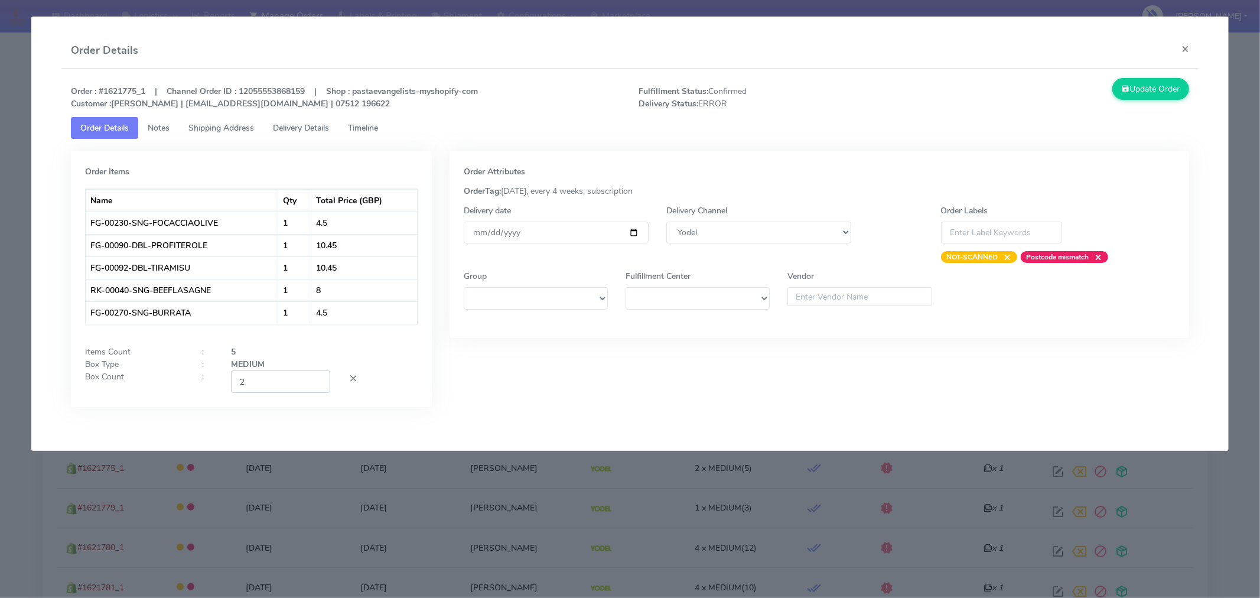
click at [288, 380] on input "2" at bounding box center [280, 381] width 99 height 22
type input "1"
click at [690, 382] on div "Order Attributes OrderTag: 05-09-2025, every 4 weeks, subscription Delivery dat…" at bounding box center [820, 288] width 758 height 274
click at [1142, 90] on button "Update Order" at bounding box center [1151, 89] width 77 height 22
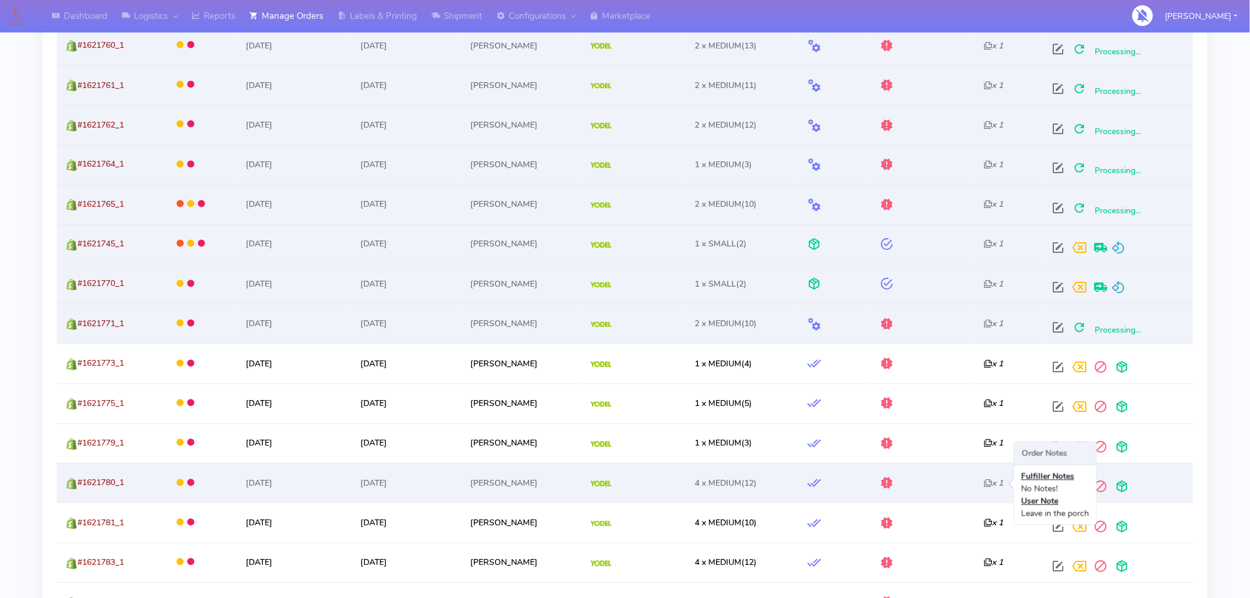
scroll to position [798, 0]
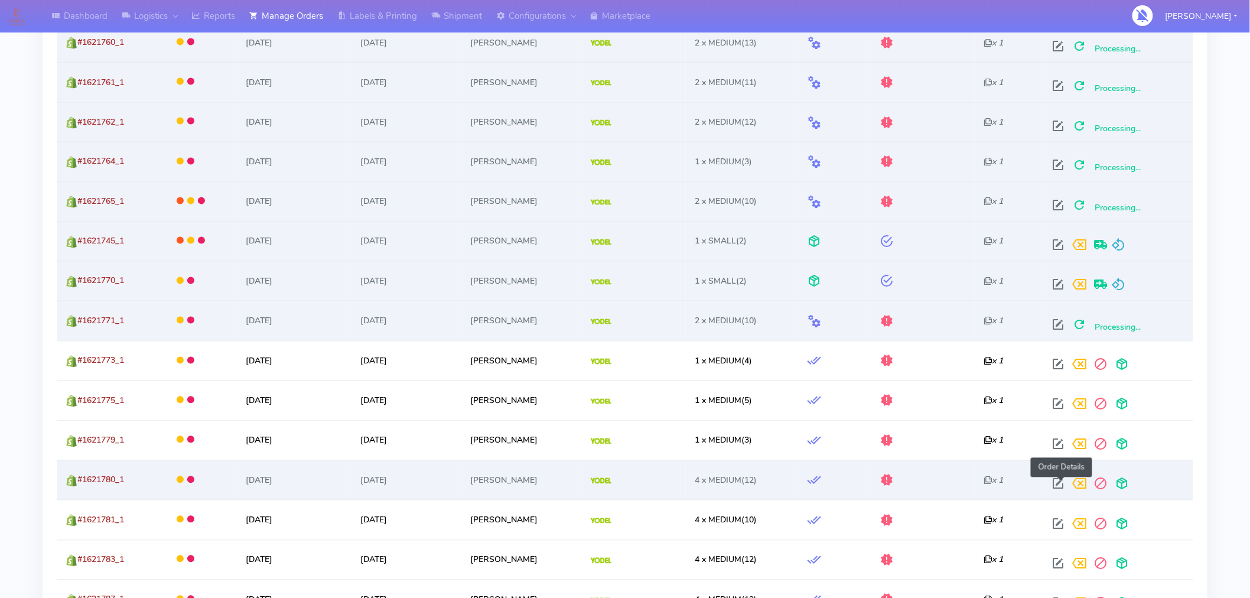
click at [1062, 486] on span at bounding box center [1058, 486] width 21 height 11
select select "5"
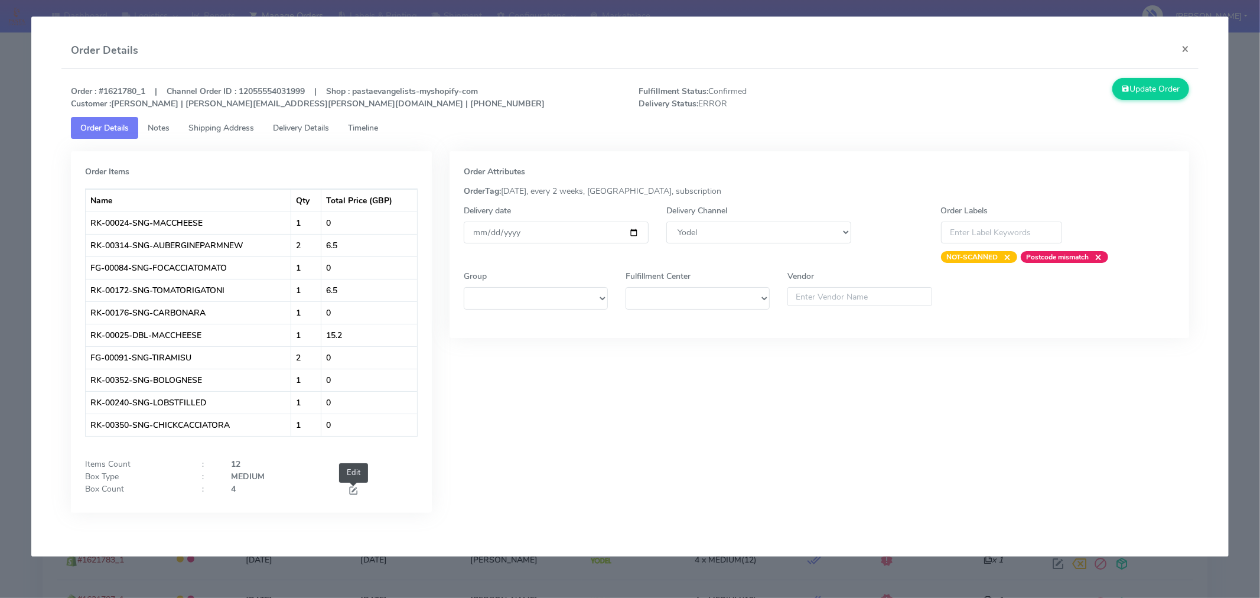
click at [351, 488] on span at bounding box center [353, 491] width 11 height 11
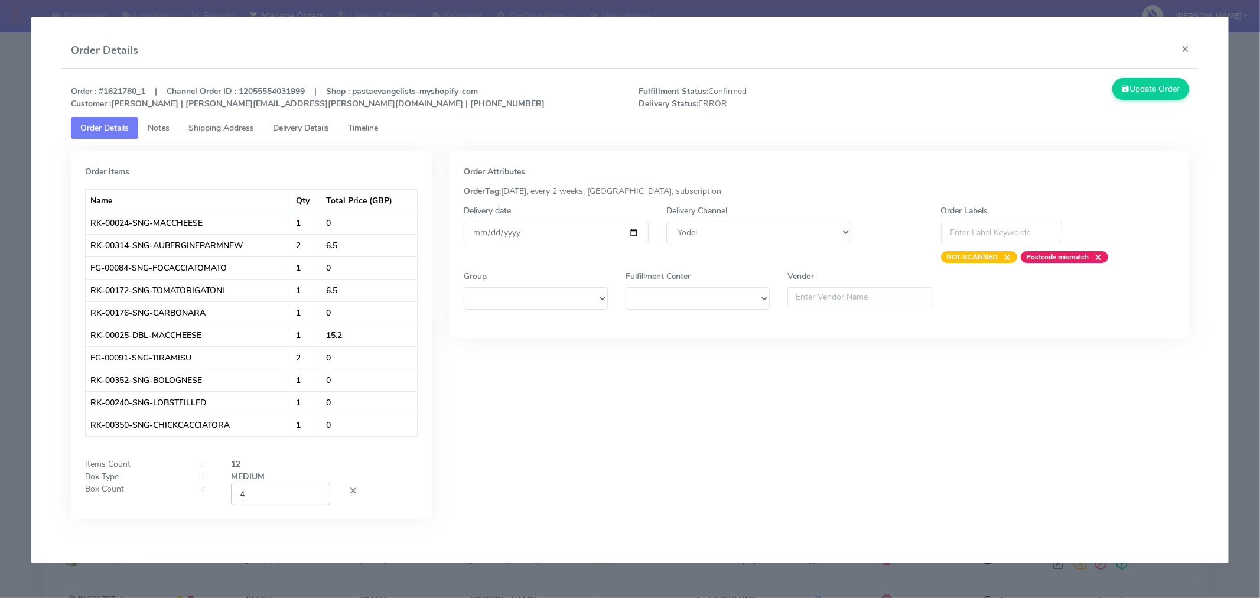
click at [276, 500] on input "4" at bounding box center [280, 494] width 99 height 22
type input "1"
type input "2"
click at [474, 450] on div "Order Attributes OrderTag: 05-09-2025, every 2 weeks, London, subscription Deli…" at bounding box center [820, 344] width 758 height 386
click at [632, 235] on input "[DATE]" at bounding box center [556, 233] width 185 height 22
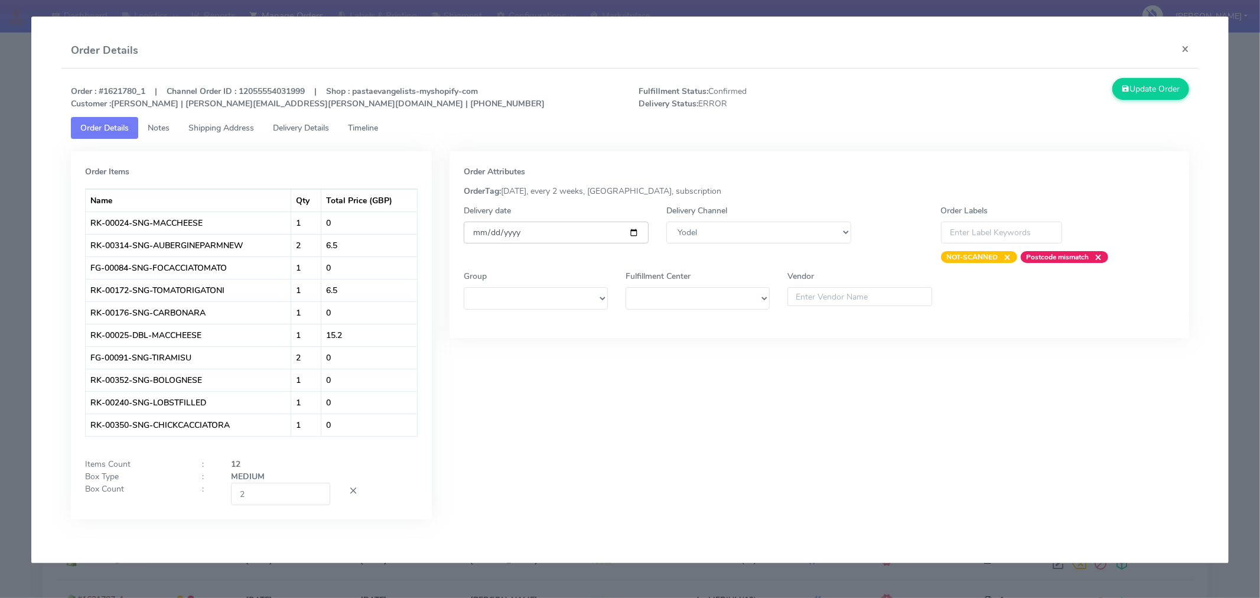
type input "2025-09-06"
click at [1134, 89] on button "Update Order" at bounding box center [1151, 89] width 77 height 22
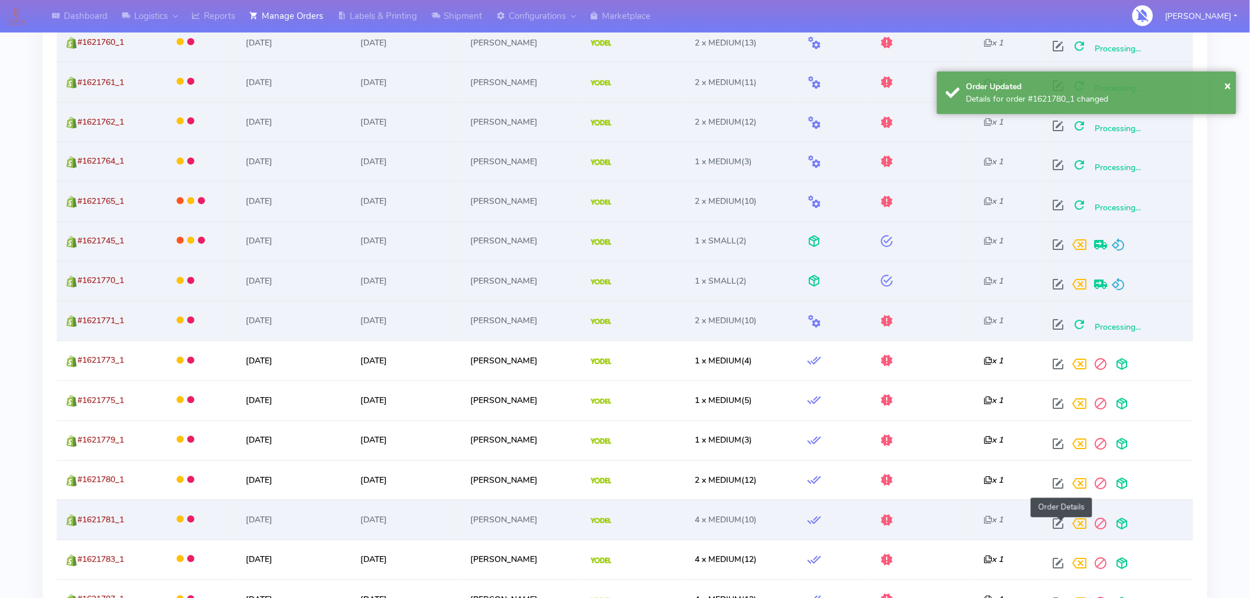
click at [1061, 521] on span at bounding box center [1058, 526] width 21 height 11
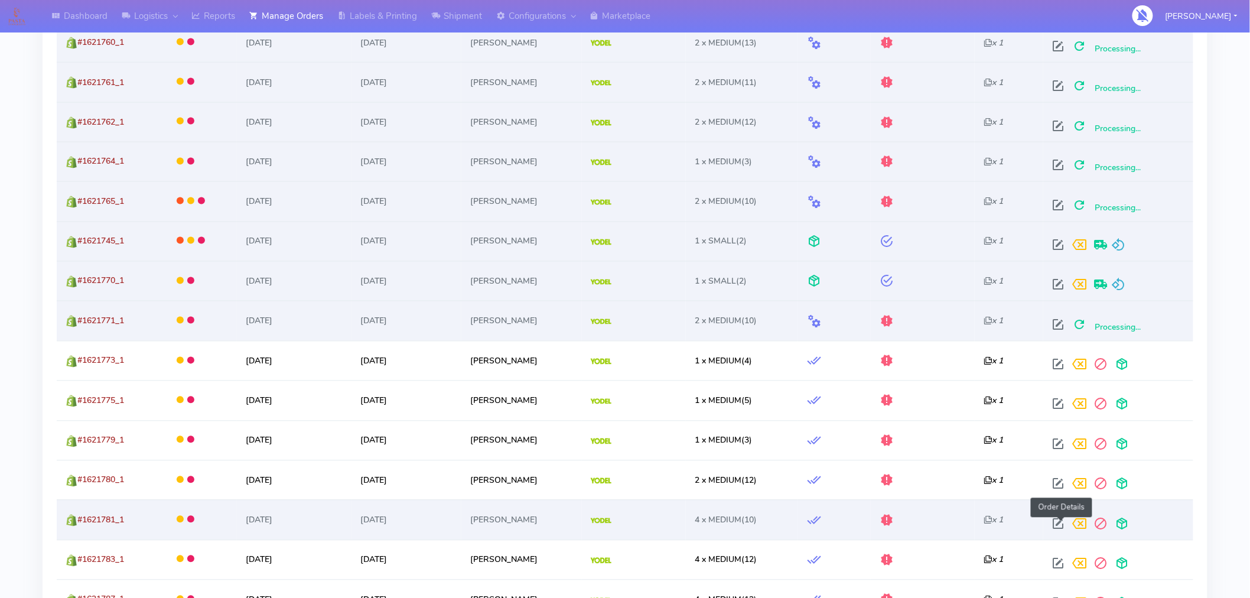
select select "5"
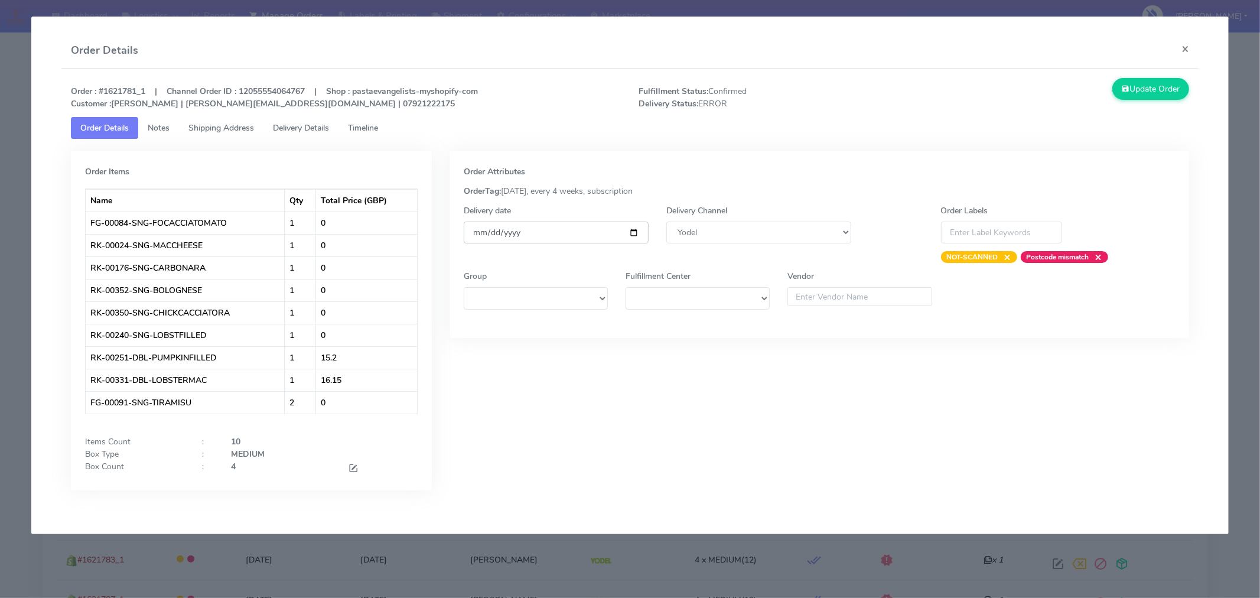
click at [630, 234] on input "[DATE]" at bounding box center [556, 233] width 185 height 22
type input "2025-09-06"
click at [355, 469] on span at bounding box center [353, 469] width 11 height 11
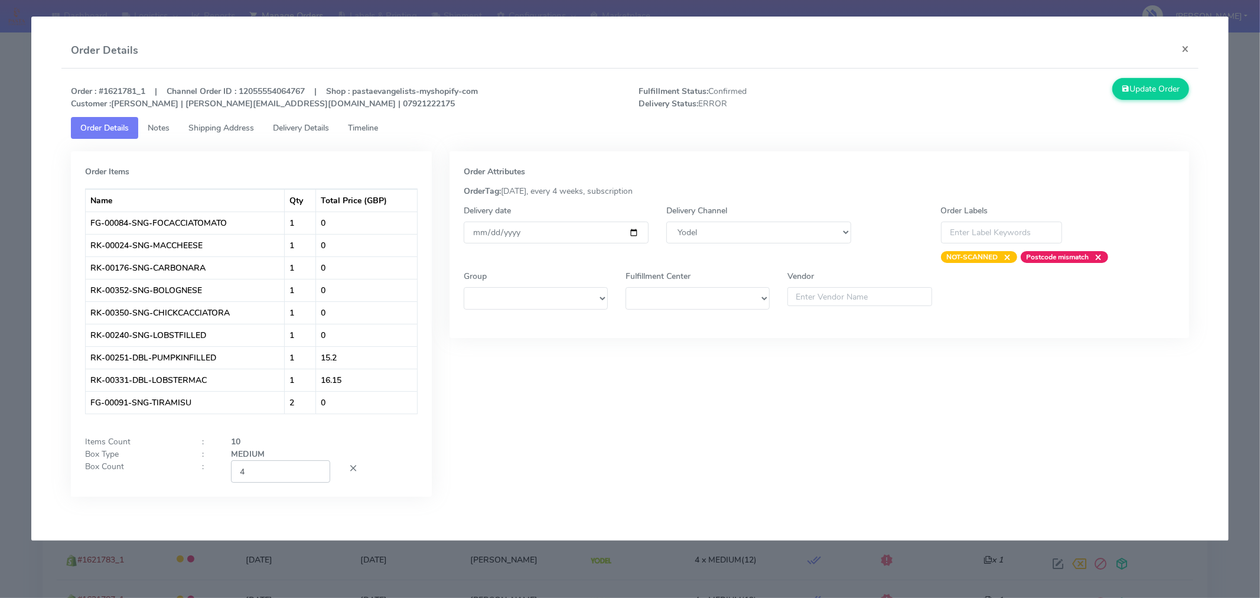
click at [290, 472] on input "4" at bounding box center [280, 471] width 99 height 22
type input "2"
click at [532, 428] on div "Order Attributes OrderTag: 05-09-2025, every 4 weeks, subscription Delivery dat…" at bounding box center [820, 332] width 758 height 363
click at [1165, 97] on button "Update Order" at bounding box center [1151, 89] width 77 height 22
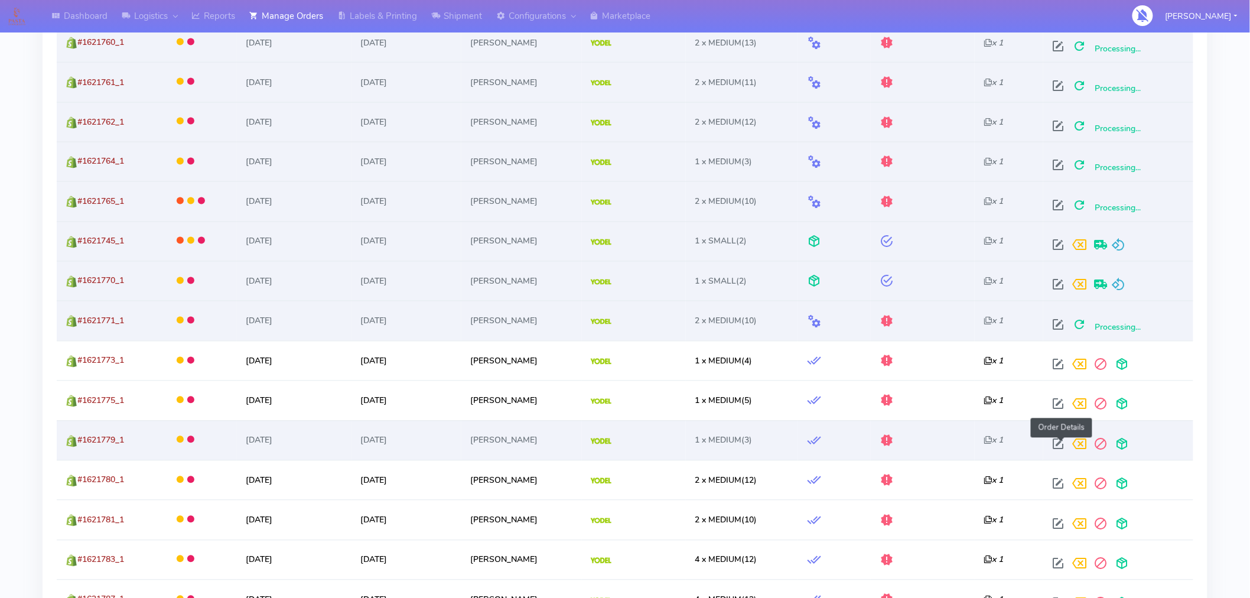
click at [1060, 443] on span at bounding box center [1058, 446] width 21 height 11
select select "5"
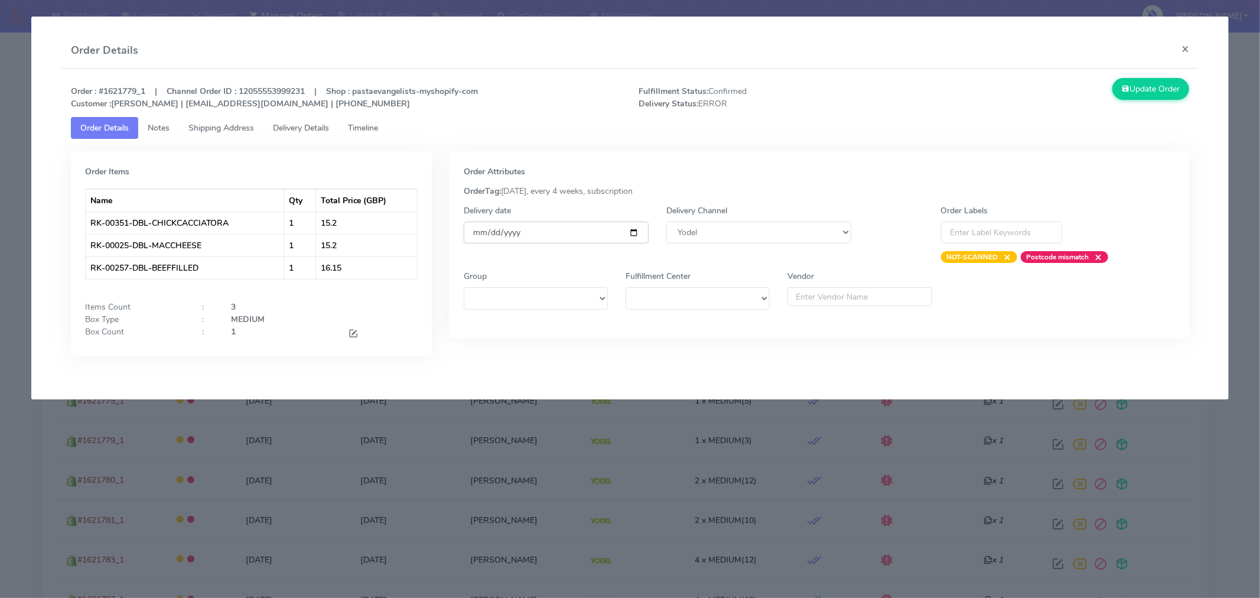
click at [636, 229] on input "[DATE]" at bounding box center [556, 233] width 185 height 22
type input "2025-09-06"
click at [1169, 80] on button "Update Order" at bounding box center [1151, 89] width 77 height 22
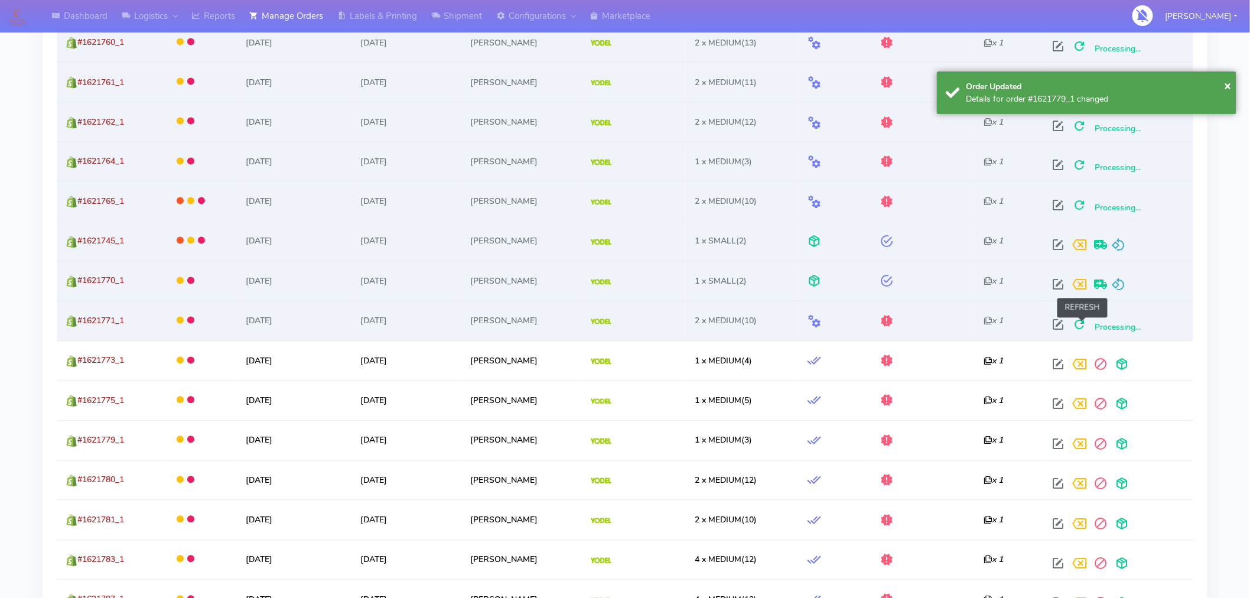
click at [1083, 329] on span at bounding box center [1079, 327] width 21 height 11
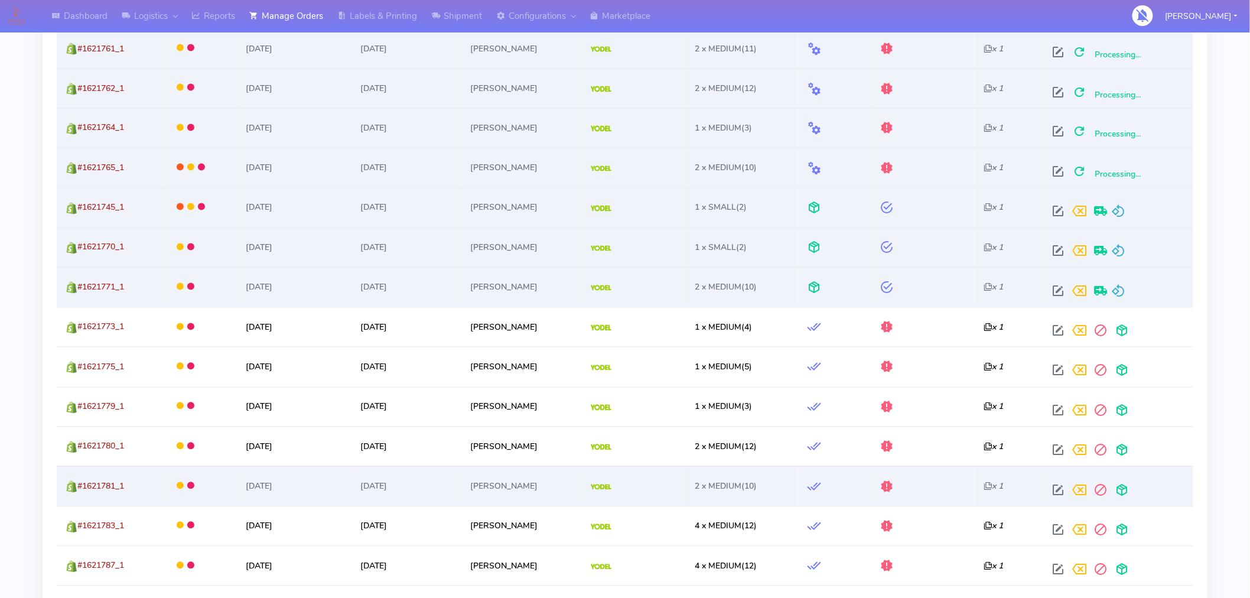
scroll to position [832, 0]
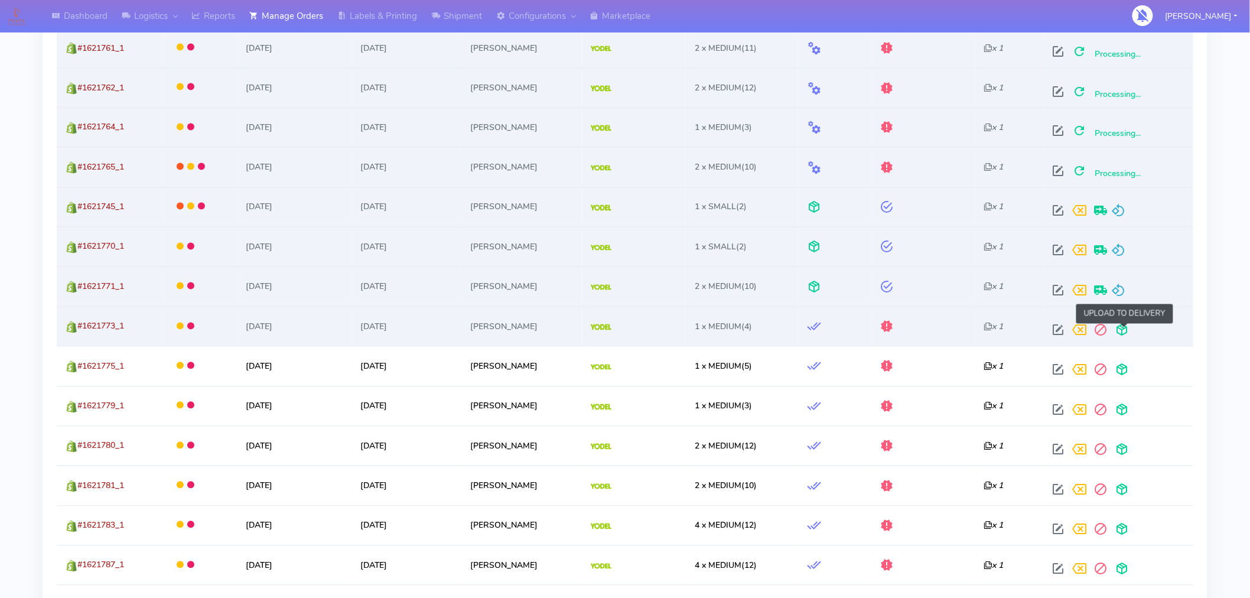
click at [1126, 331] on span at bounding box center [1121, 332] width 21 height 11
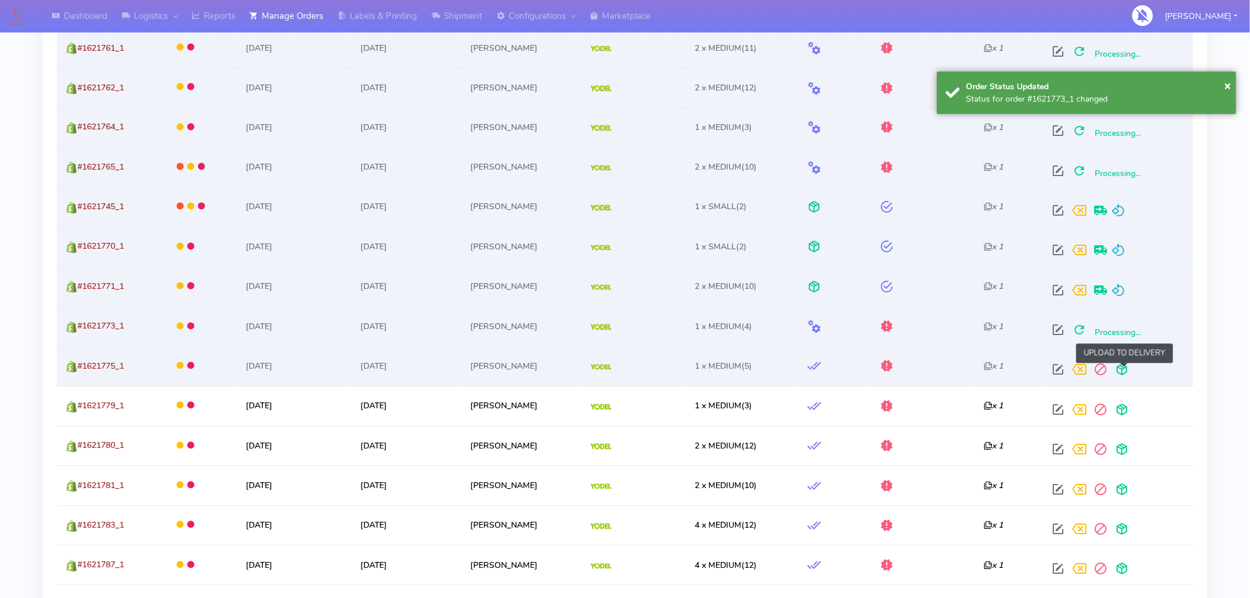
click at [1123, 369] on span at bounding box center [1121, 372] width 21 height 11
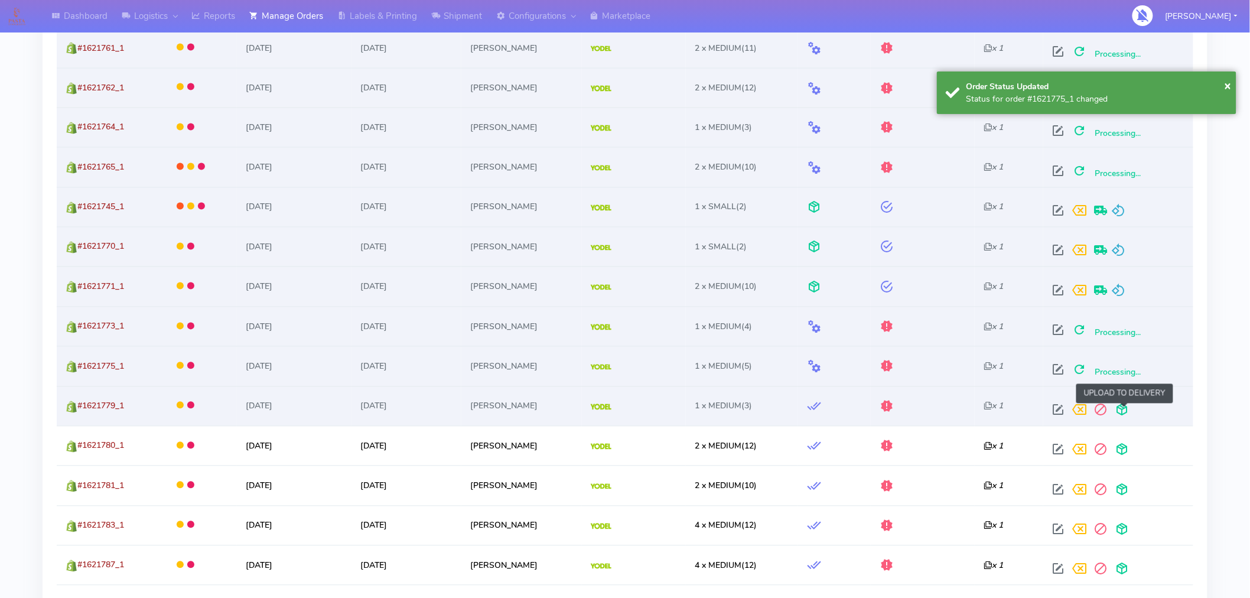
click at [1127, 414] on span at bounding box center [1121, 412] width 21 height 11
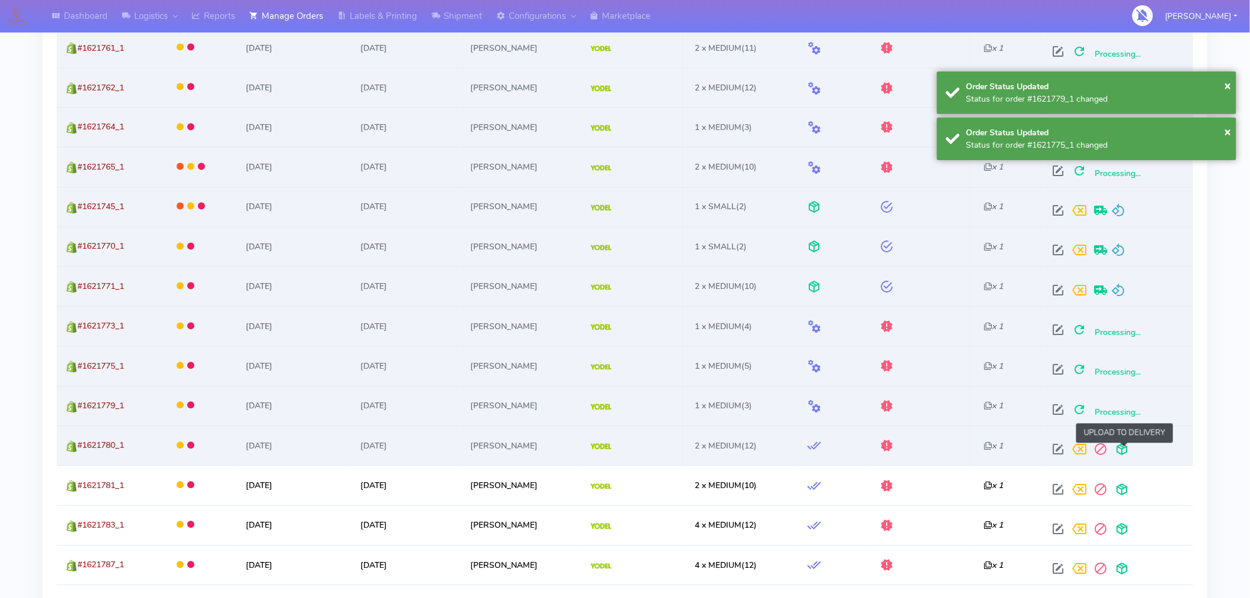
click at [1123, 454] on span at bounding box center [1121, 452] width 21 height 11
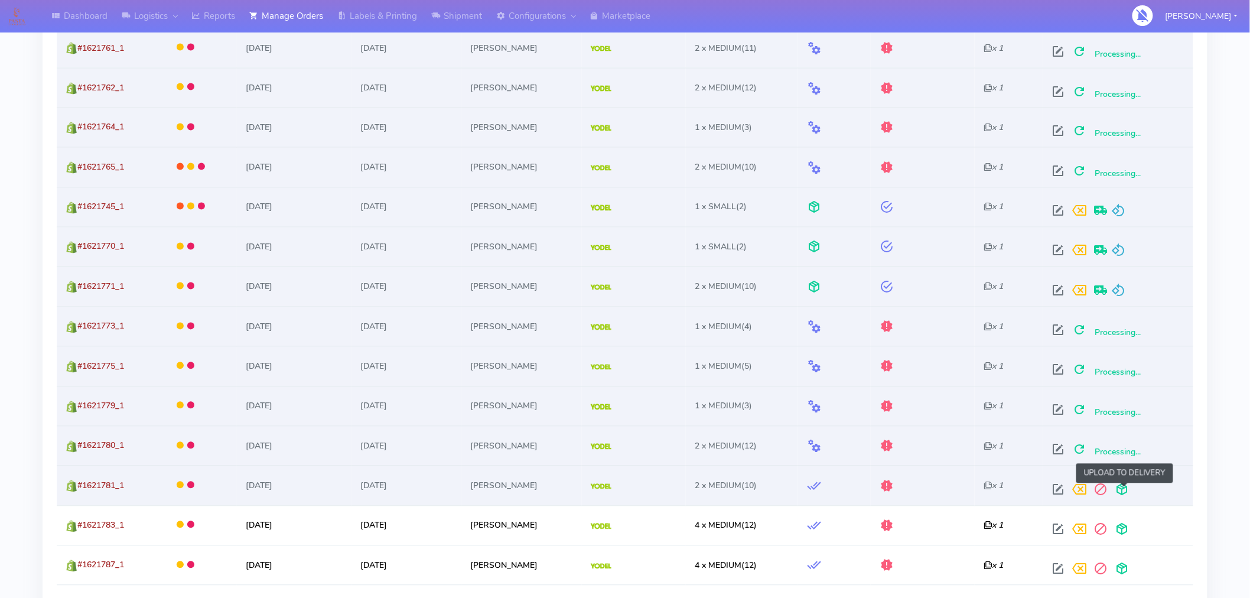
click at [1129, 495] on span at bounding box center [1121, 492] width 21 height 11
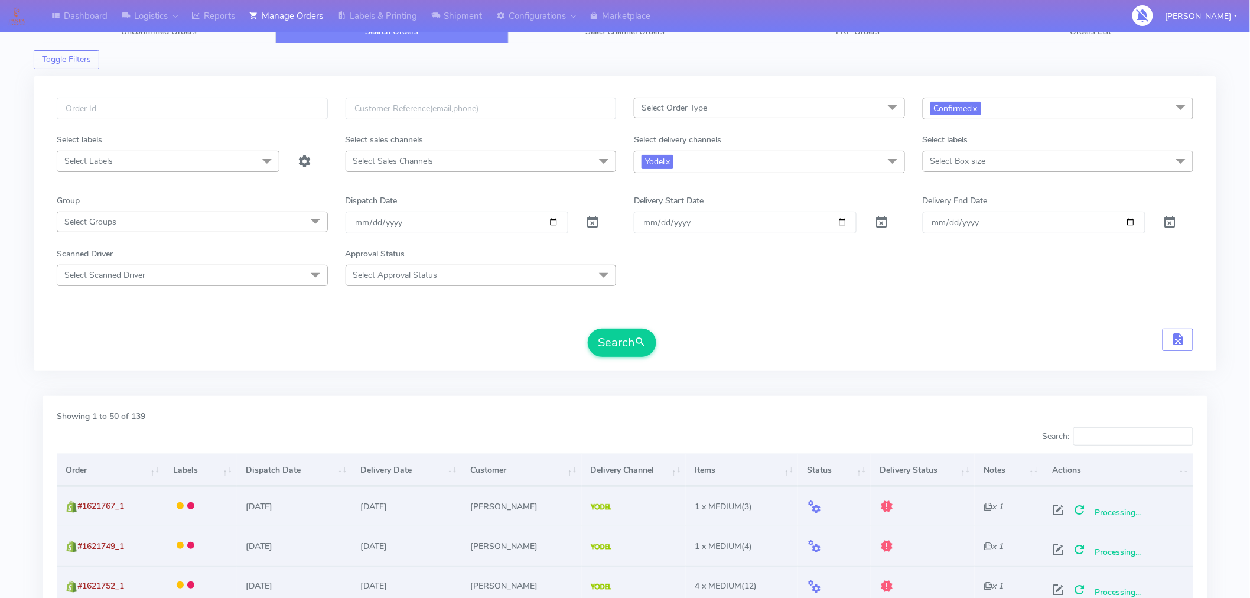
scroll to position [0, 0]
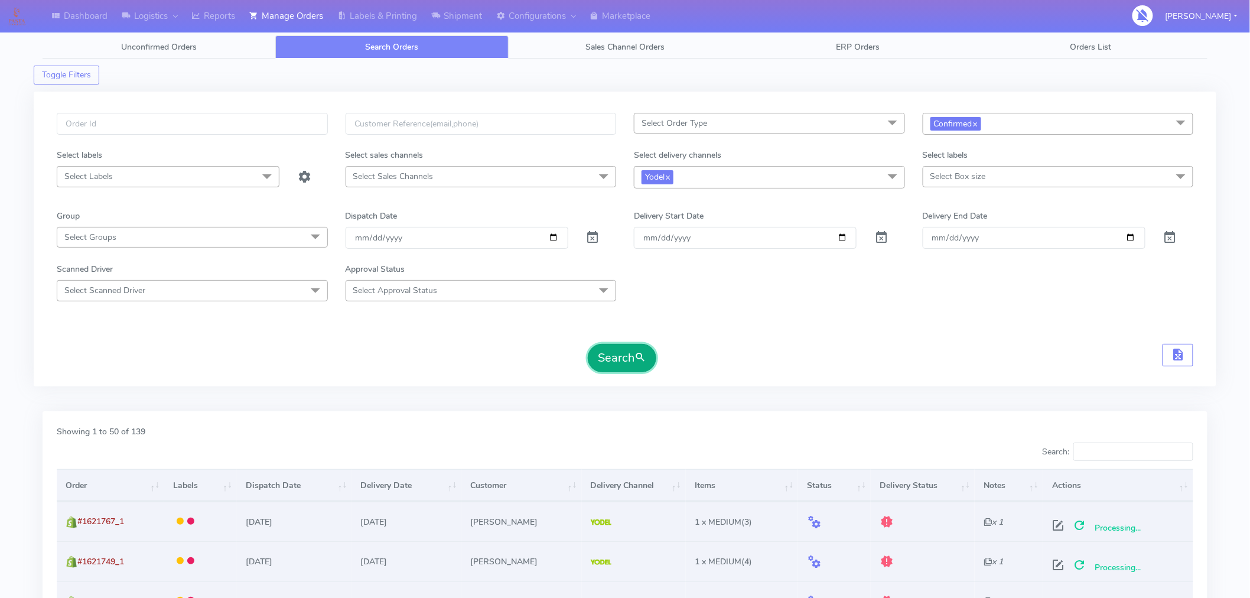
click at [627, 364] on button "Search" at bounding box center [622, 358] width 69 height 28
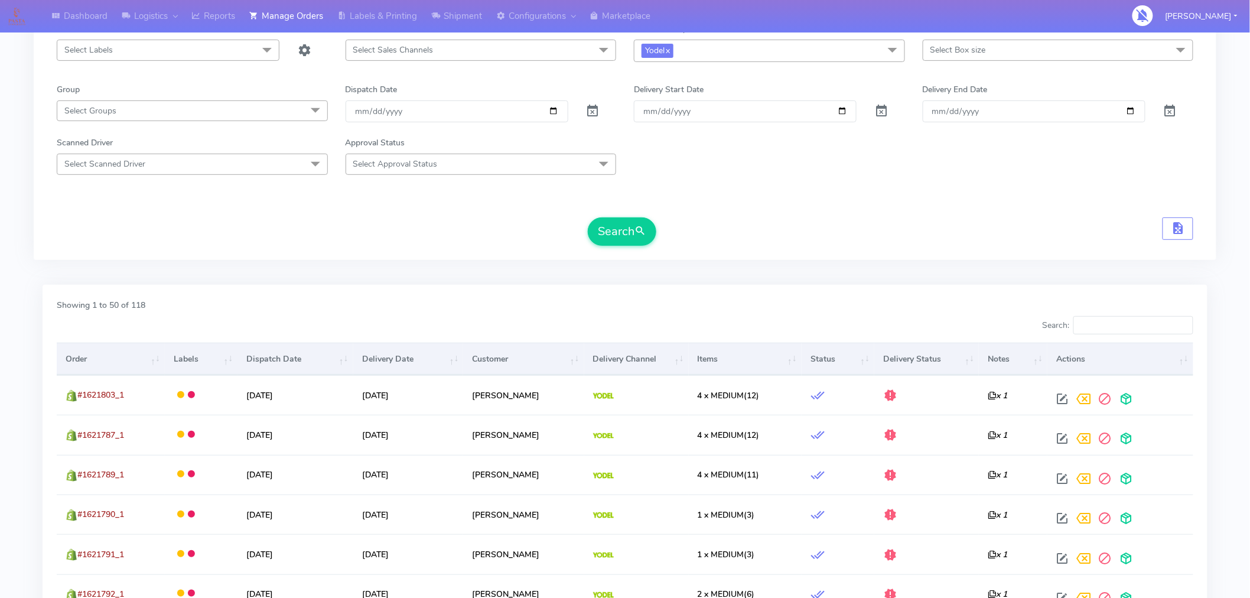
scroll to position [131, 0]
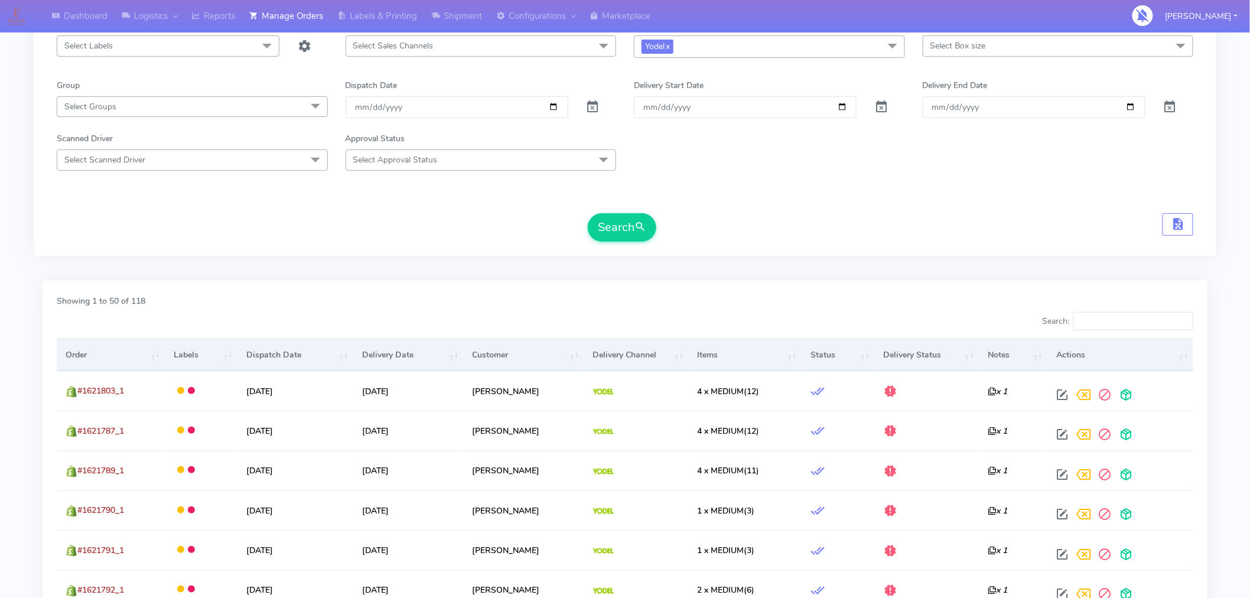
click at [732, 356] on th "Items" at bounding box center [745, 355] width 113 height 32
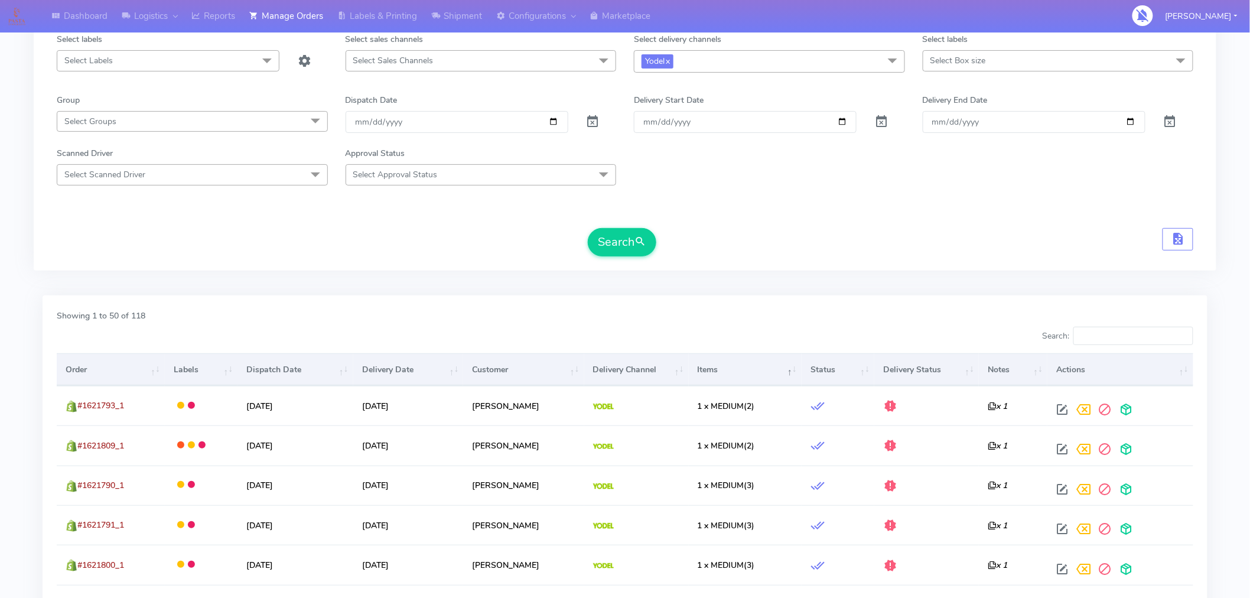
scroll to position [114, 0]
click at [739, 377] on th "Items" at bounding box center [745, 371] width 113 height 32
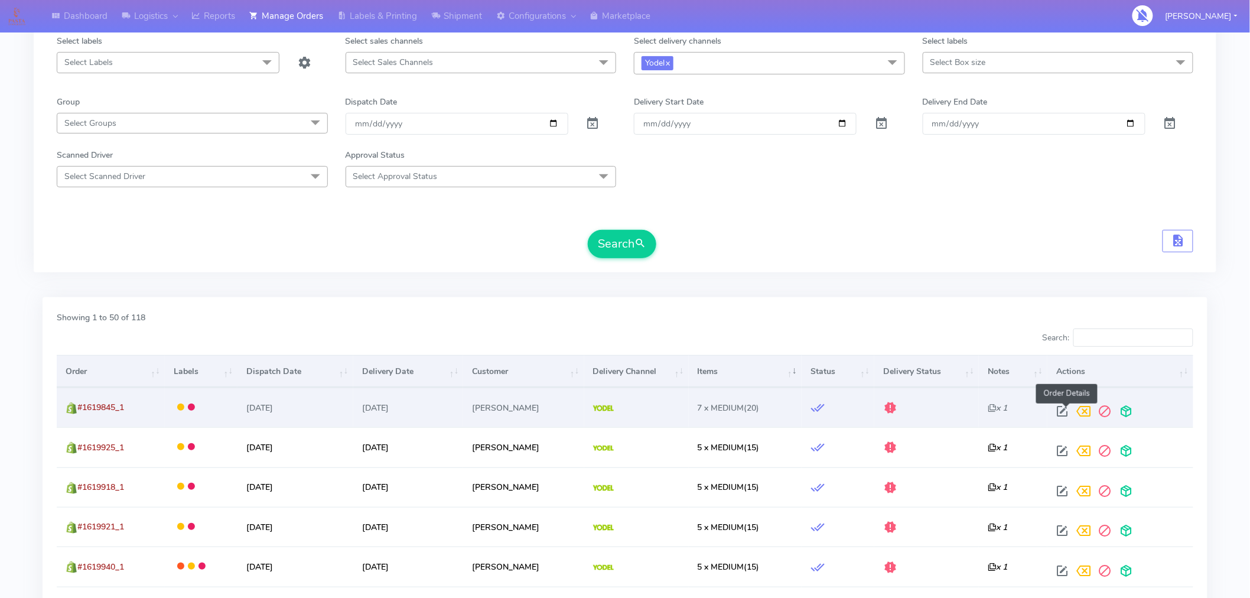
click at [1065, 411] on span at bounding box center [1062, 413] width 21 height 11
select select "5"
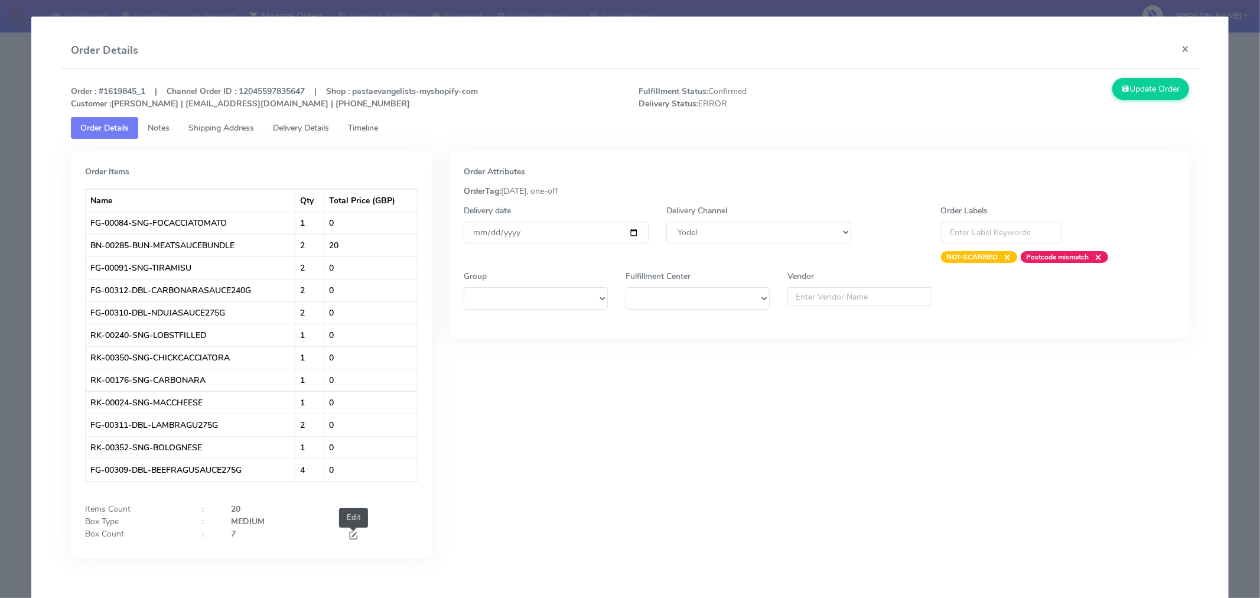
click at [352, 538] on span at bounding box center [353, 536] width 11 height 11
click at [285, 538] on input "7" at bounding box center [280, 539] width 99 height 22
type input "4"
click at [550, 422] on div "Order Attributes OrderTag: 02-09-2025, one-off Delivery date 2025-09-05 Deliver…" at bounding box center [820, 366] width 758 height 431
click at [628, 233] on input "[DATE]" at bounding box center [556, 233] width 185 height 22
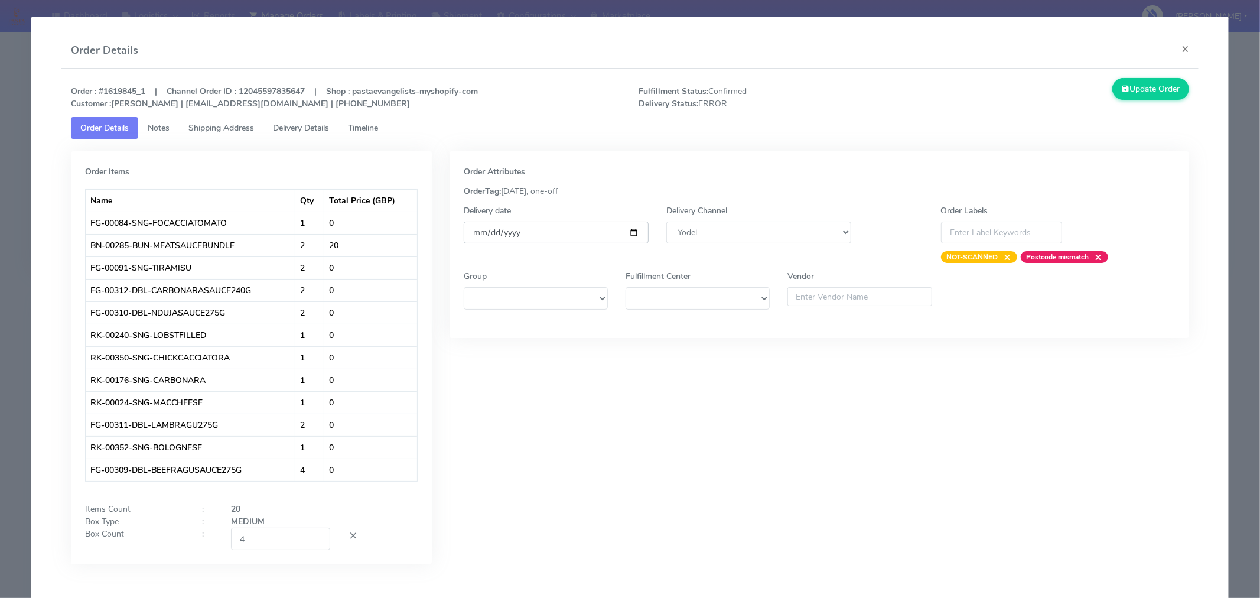
type input "2025-09-06"
click at [1133, 92] on button "Update Order" at bounding box center [1151, 89] width 77 height 22
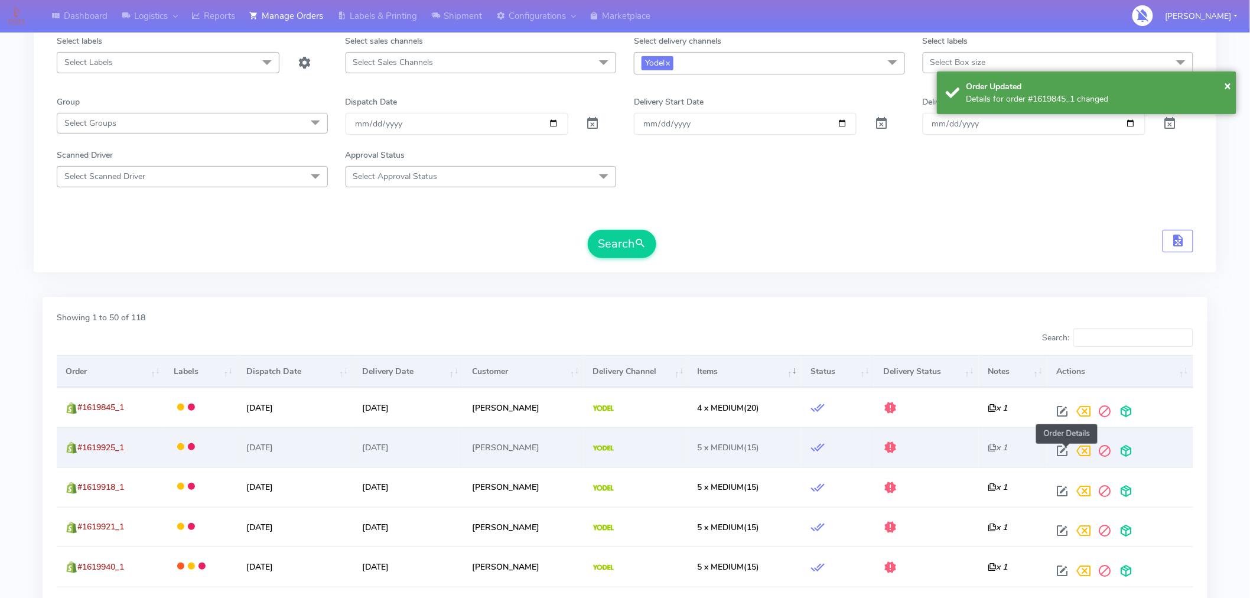
click at [1067, 454] on span at bounding box center [1062, 453] width 21 height 11
select select "5"
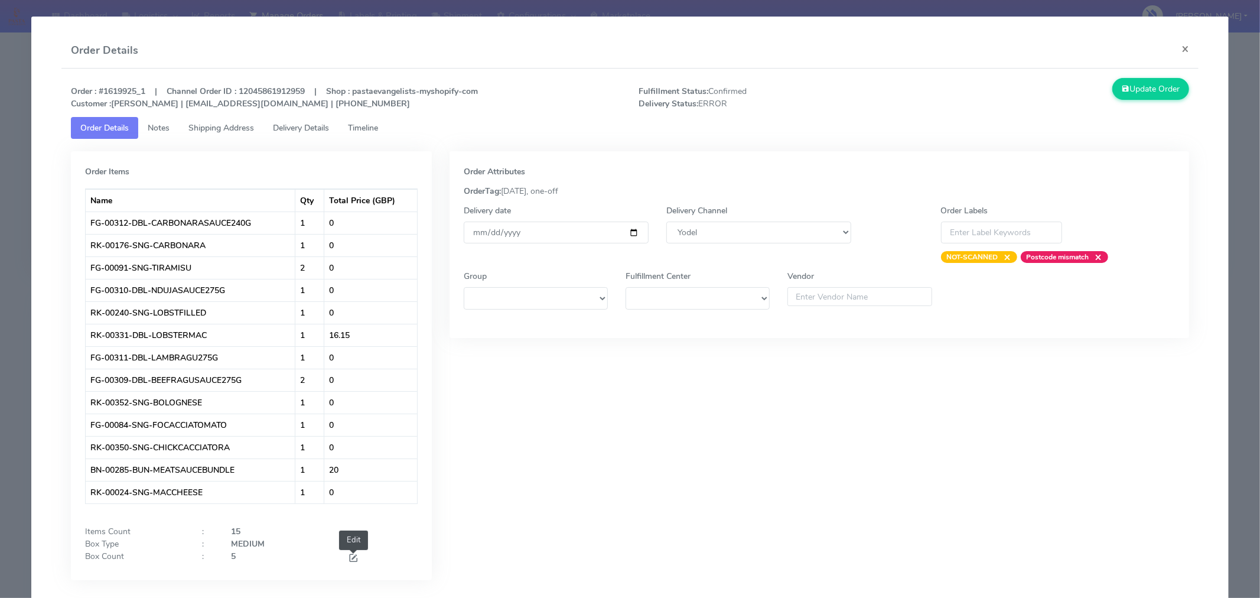
click at [353, 558] on span at bounding box center [353, 559] width 11 height 11
click at [282, 558] on input "5" at bounding box center [280, 561] width 99 height 22
type input "3"
click at [552, 583] on div "Order Attributes OrderTag: 02-09-2025, one-off Delivery date 2025-09-05 Deliver…" at bounding box center [820, 377] width 758 height 453
click at [629, 231] on input "[DATE]" at bounding box center [556, 233] width 185 height 22
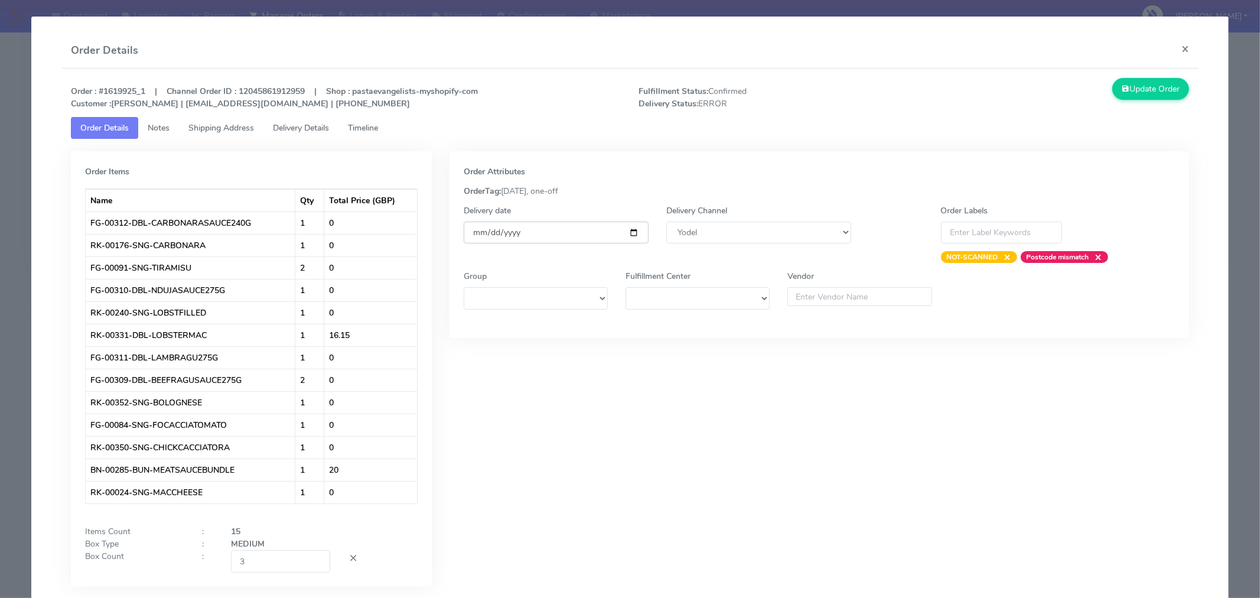
type input "2025-09-06"
click at [742, 477] on div "Order Attributes OrderTag: 02-09-2025, one-off Delivery date 2025-09-06 Deliver…" at bounding box center [820, 377] width 758 height 453
click at [1153, 86] on button "Update Order" at bounding box center [1151, 89] width 77 height 22
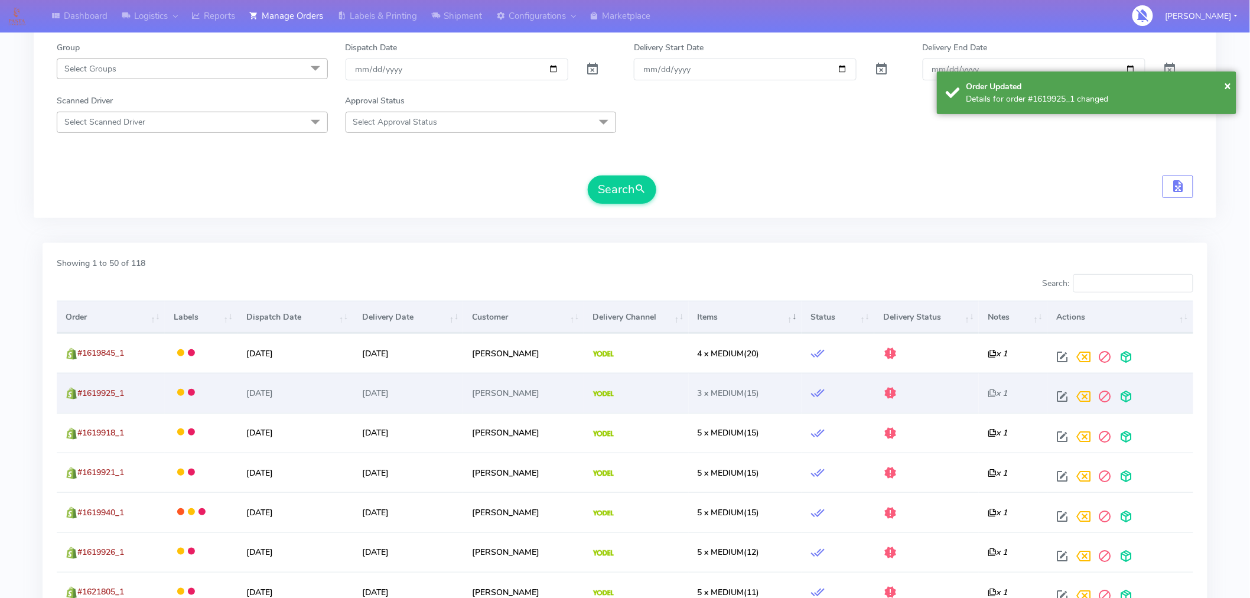
scroll to position [170, 0]
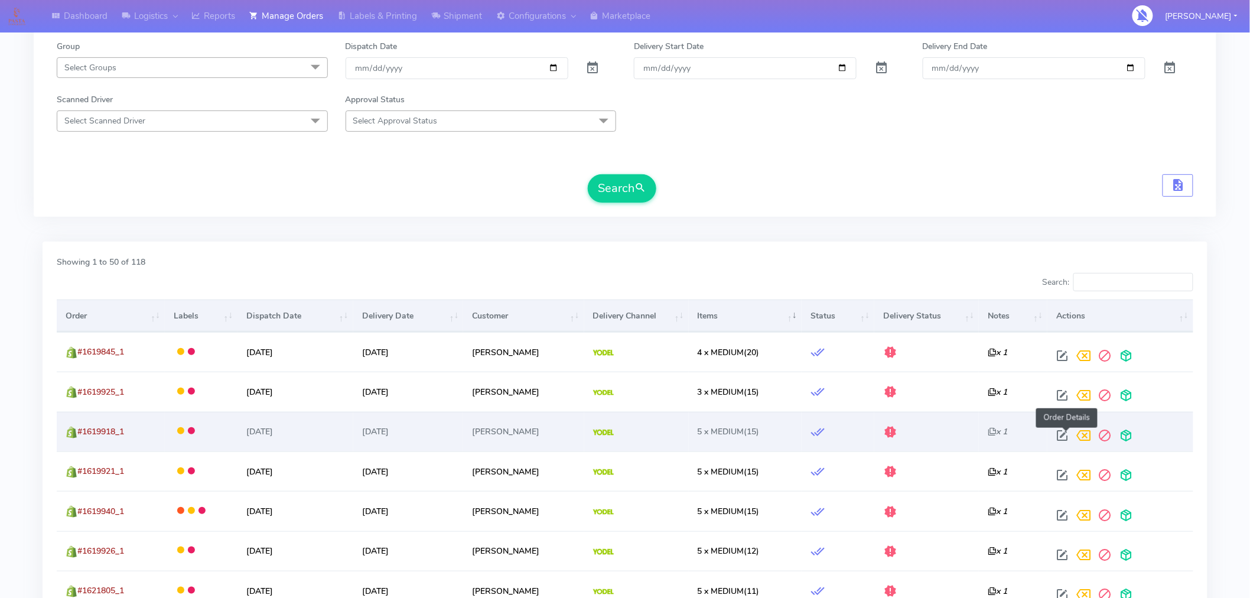
click at [1066, 433] on span at bounding box center [1062, 438] width 21 height 11
select select "5"
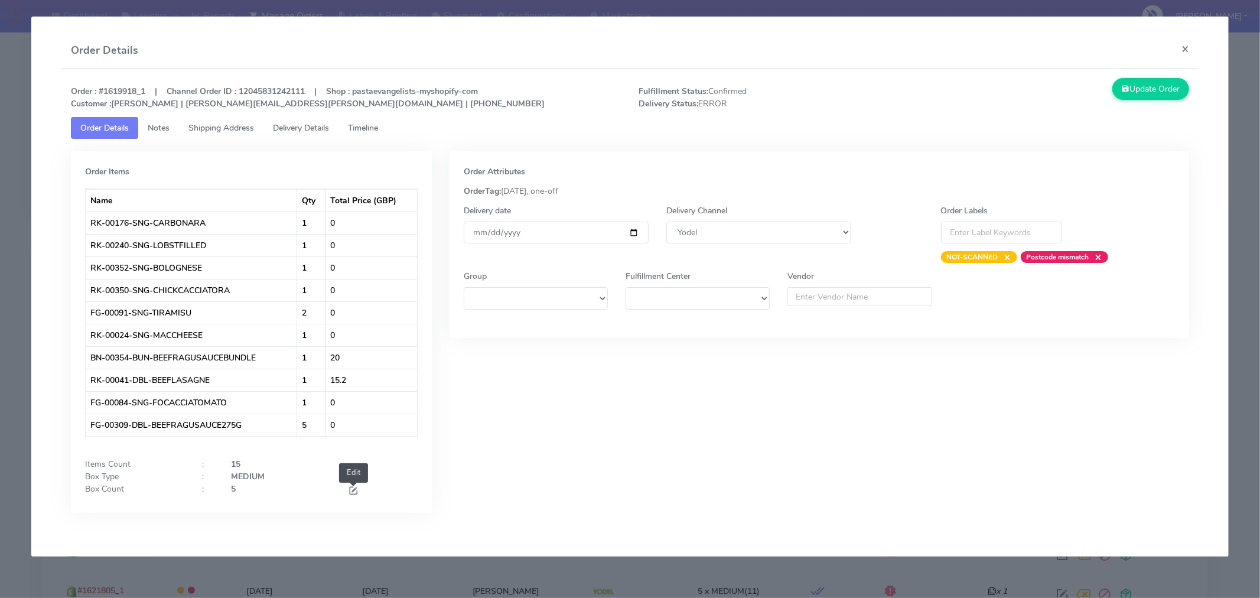
click at [350, 489] on span at bounding box center [353, 491] width 11 height 11
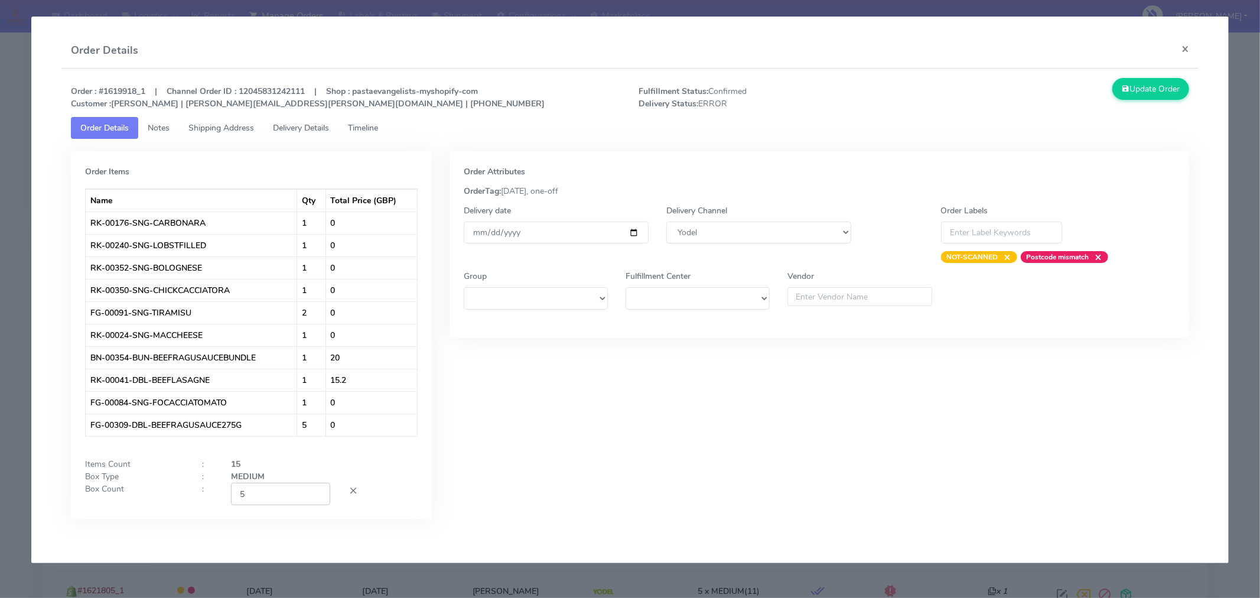
click at [278, 498] on input "5" at bounding box center [280, 494] width 99 height 22
type input "3"
click at [473, 444] on div "Order Attributes OrderTag: 02-09-2025, one-off Delivery date 2025-09-05 Deliver…" at bounding box center [820, 344] width 758 height 386
click at [635, 232] on input "[DATE]" at bounding box center [556, 233] width 185 height 22
type input "2025-09-06"
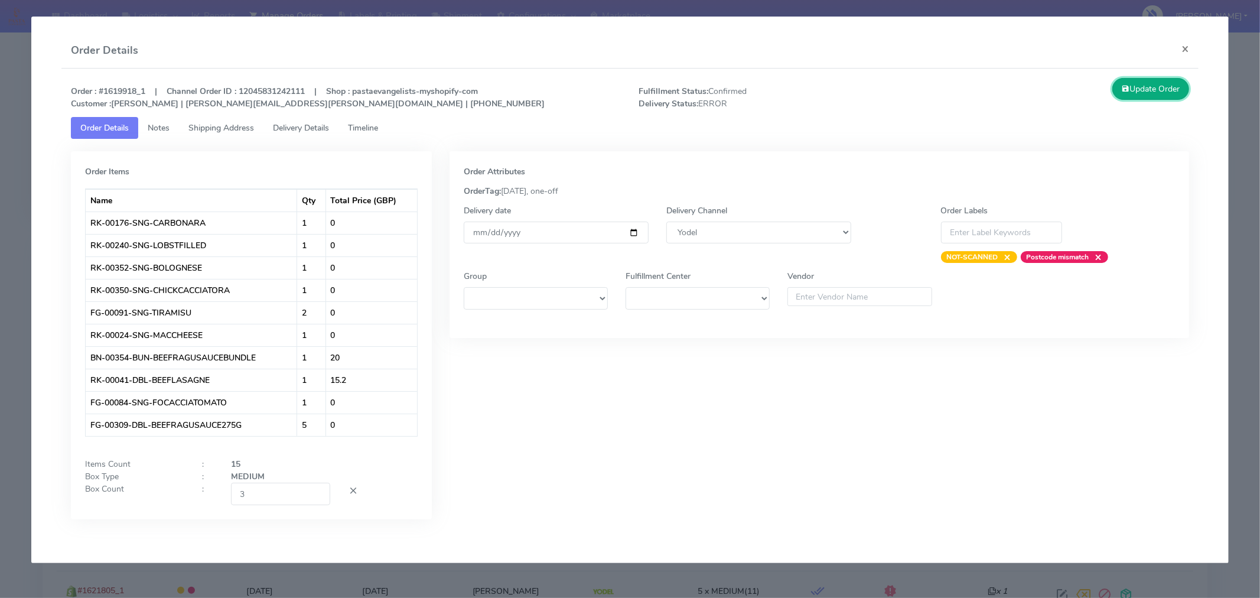
click at [1159, 92] on button "Update Order" at bounding box center [1151, 89] width 77 height 22
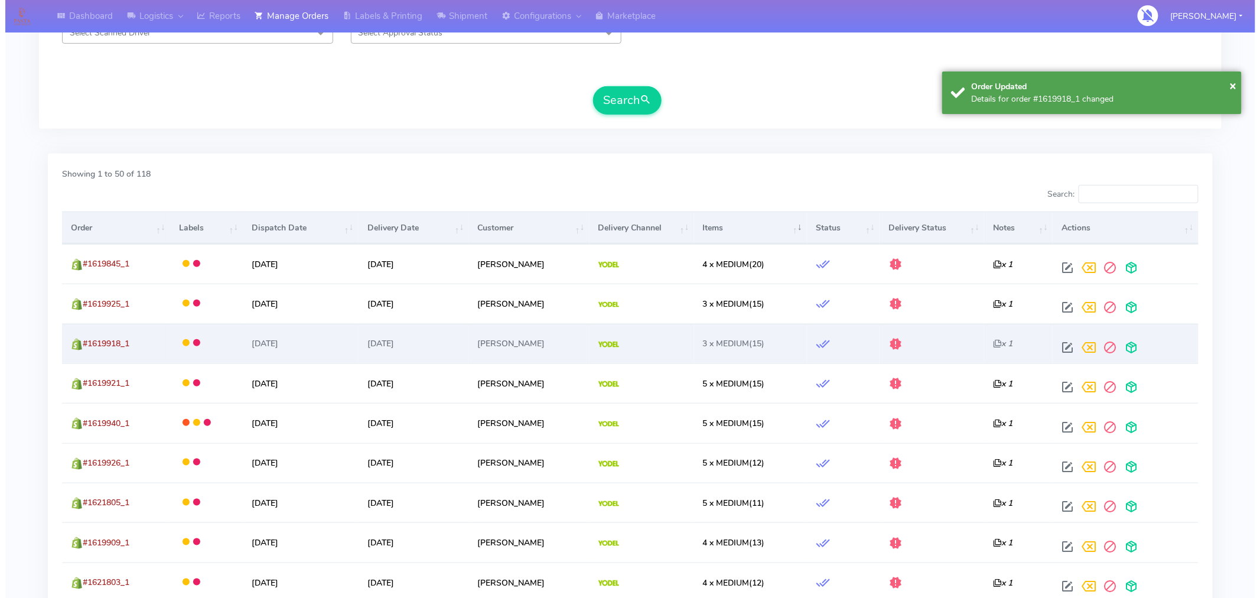
scroll to position [284, 0]
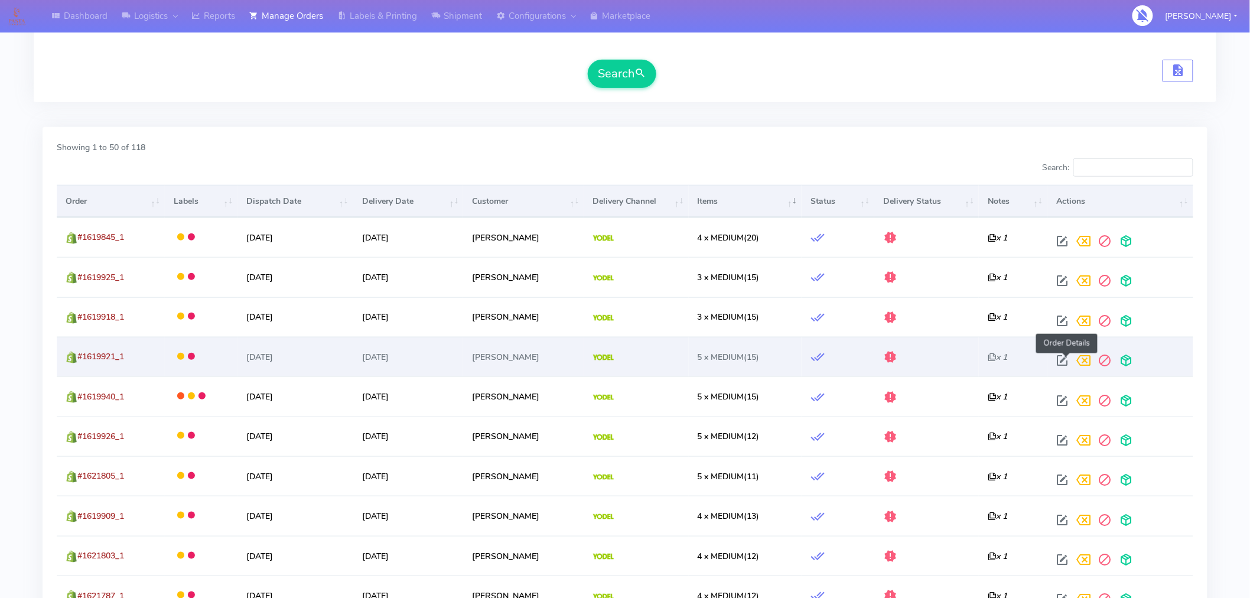
click at [1071, 363] on span at bounding box center [1062, 362] width 21 height 11
select select "5"
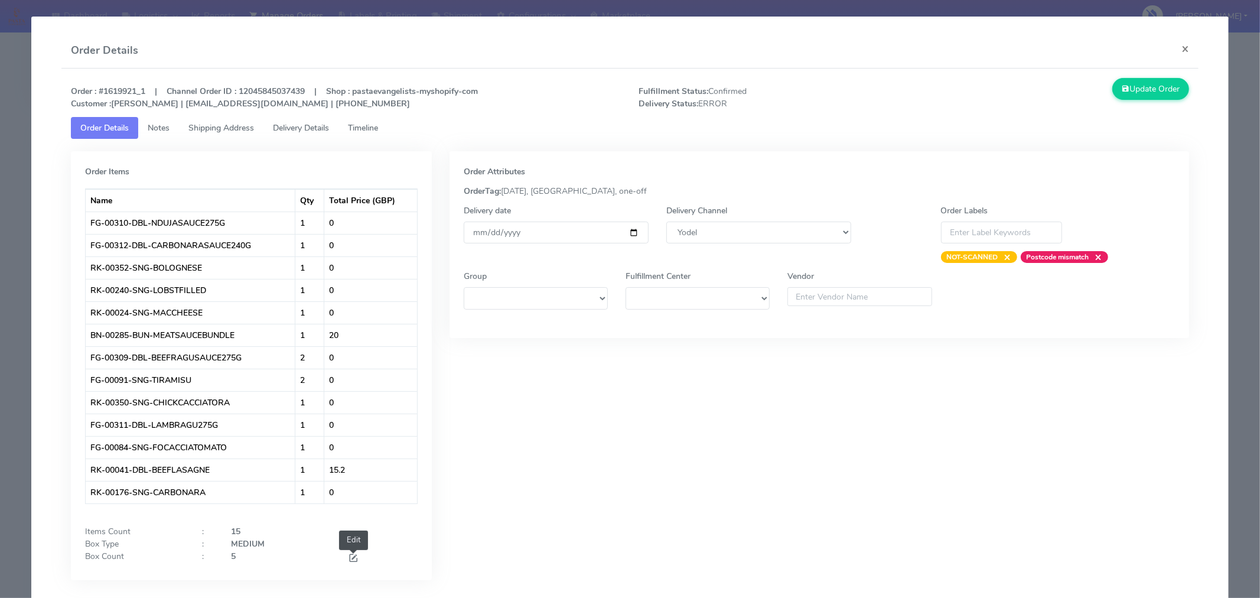
click at [351, 561] on span at bounding box center [353, 559] width 11 height 11
click at [276, 564] on input "5" at bounding box center [280, 561] width 99 height 22
type input "3"
click at [628, 229] on input "[DATE]" at bounding box center [556, 233] width 185 height 22
type input "2025-09-06"
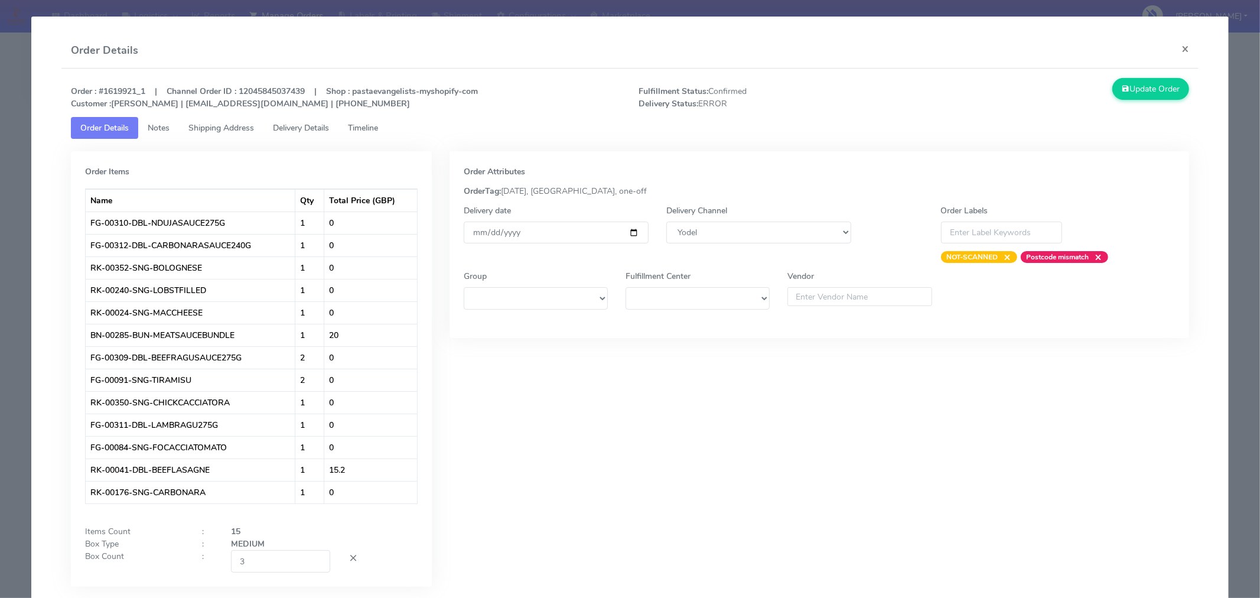
click at [739, 492] on div "Order Attributes OrderTag: 02-09-2025, LONDON, one-off Delivery date 2025-09-06…" at bounding box center [820, 377] width 758 height 453
click at [1136, 90] on button "Update Order" at bounding box center [1151, 89] width 77 height 22
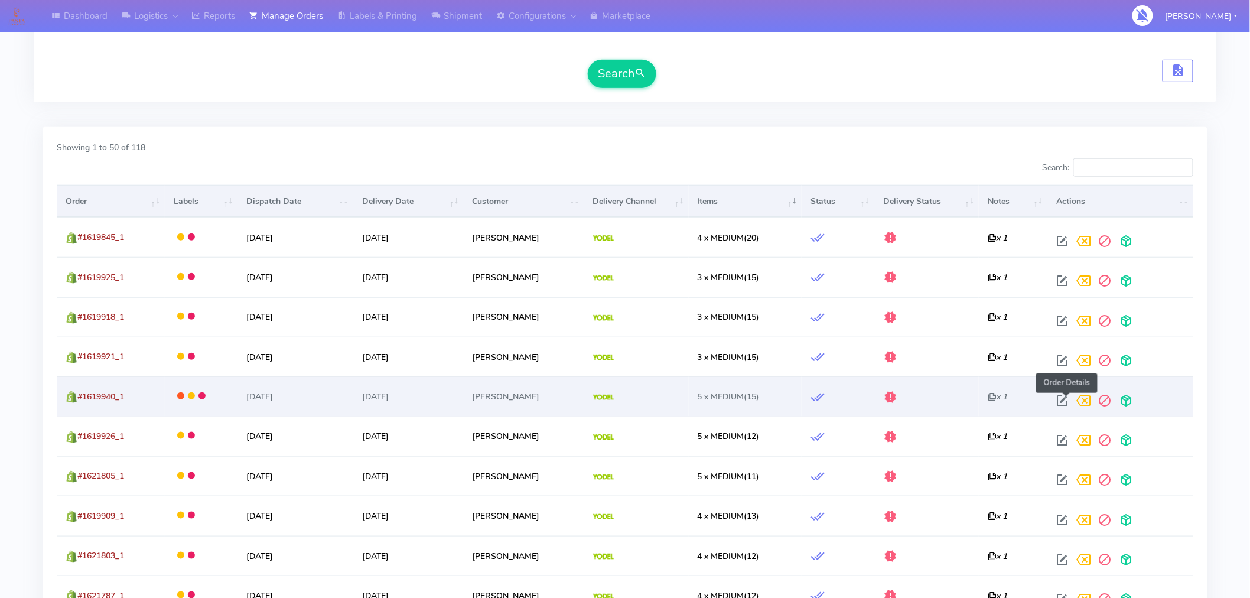
click at [1067, 400] on span at bounding box center [1062, 403] width 21 height 11
select select "5"
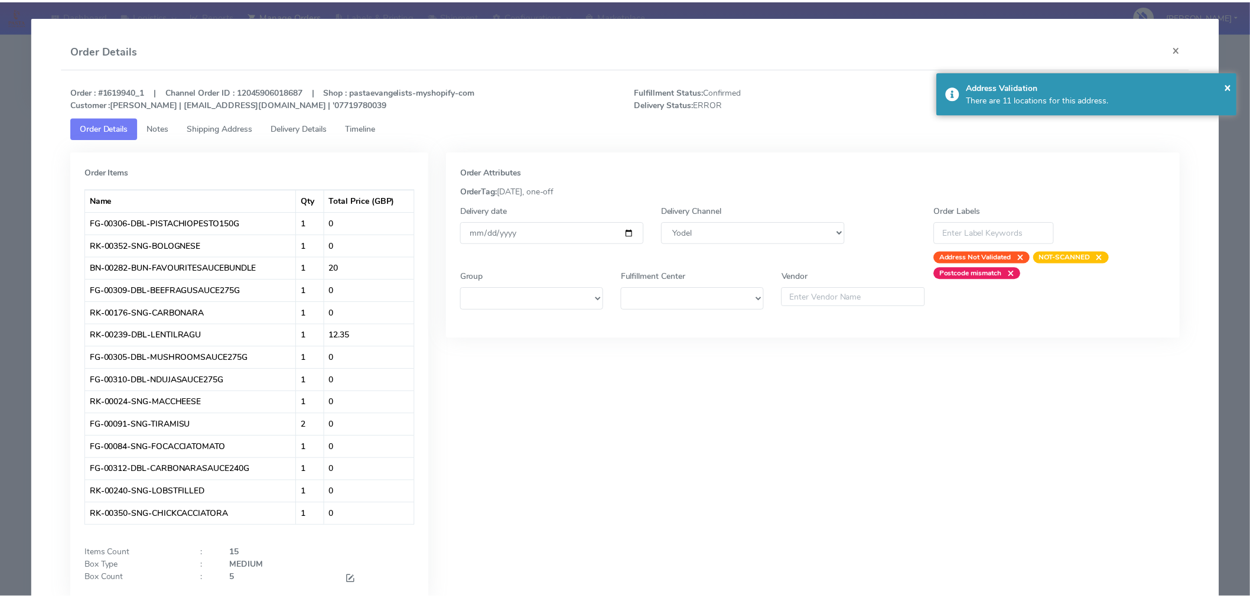
scroll to position [66, 0]
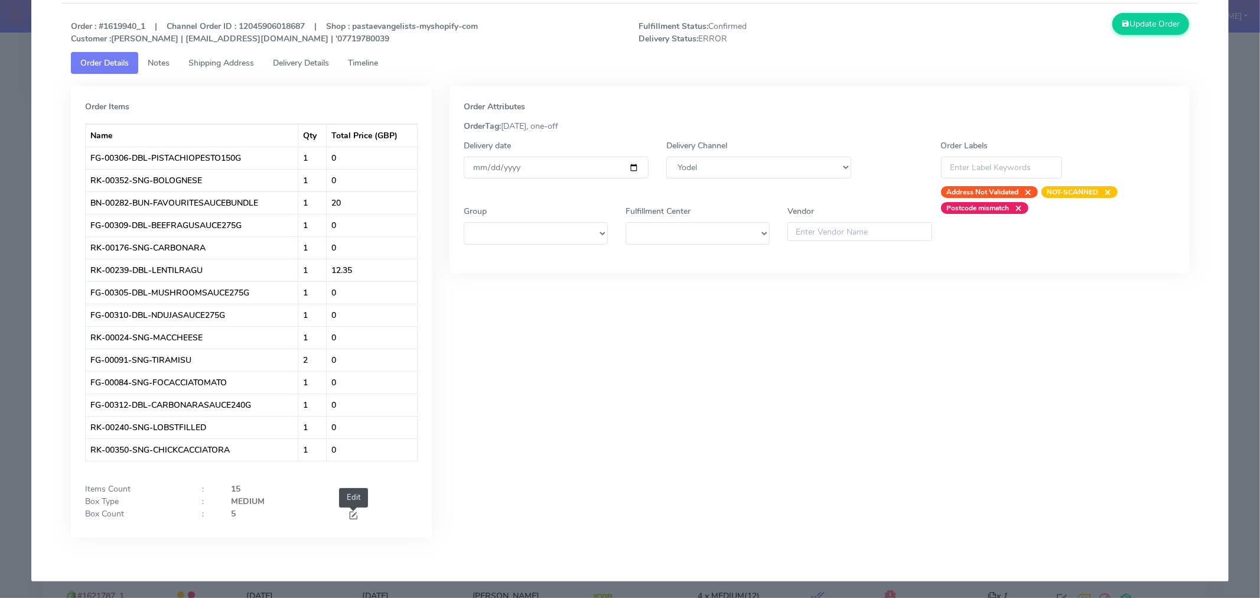
click at [353, 519] on span at bounding box center [353, 516] width 11 height 11
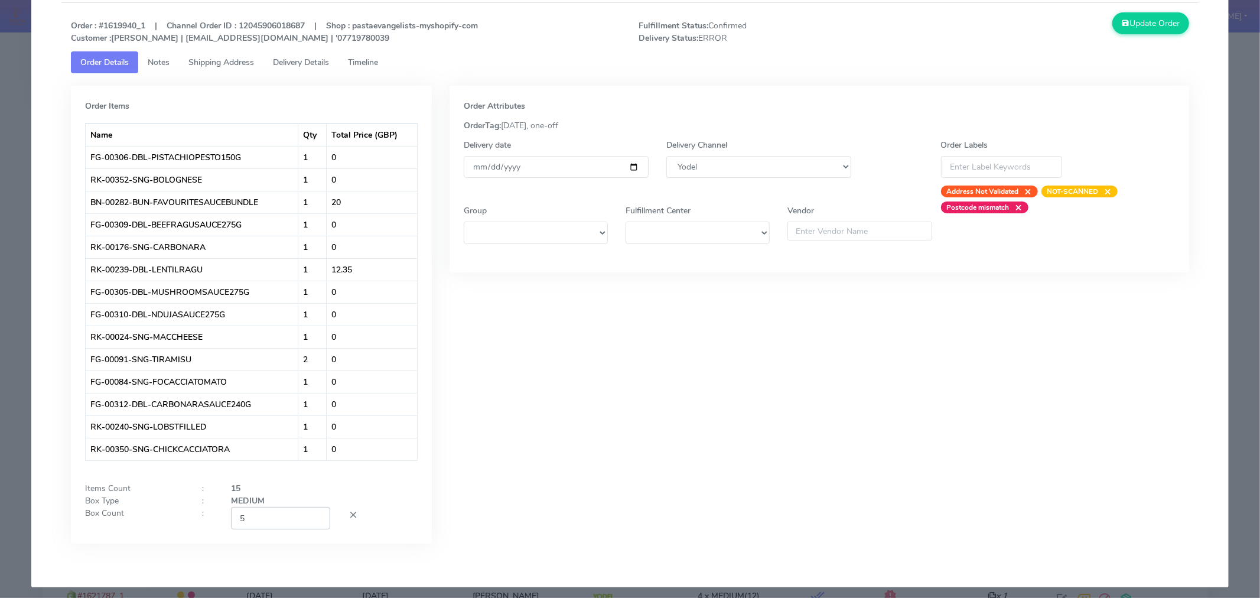
click at [262, 528] on input "5" at bounding box center [280, 518] width 99 height 22
type input "3"
click at [580, 416] on div "Order Attributes OrderTag: 05-09-2025, one-off Delivery date 2025-09-05 Deliver…" at bounding box center [820, 324] width 758 height 476
click at [629, 164] on input "[DATE]" at bounding box center [556, 167] width 185 height 22
type input "2025-09-06"
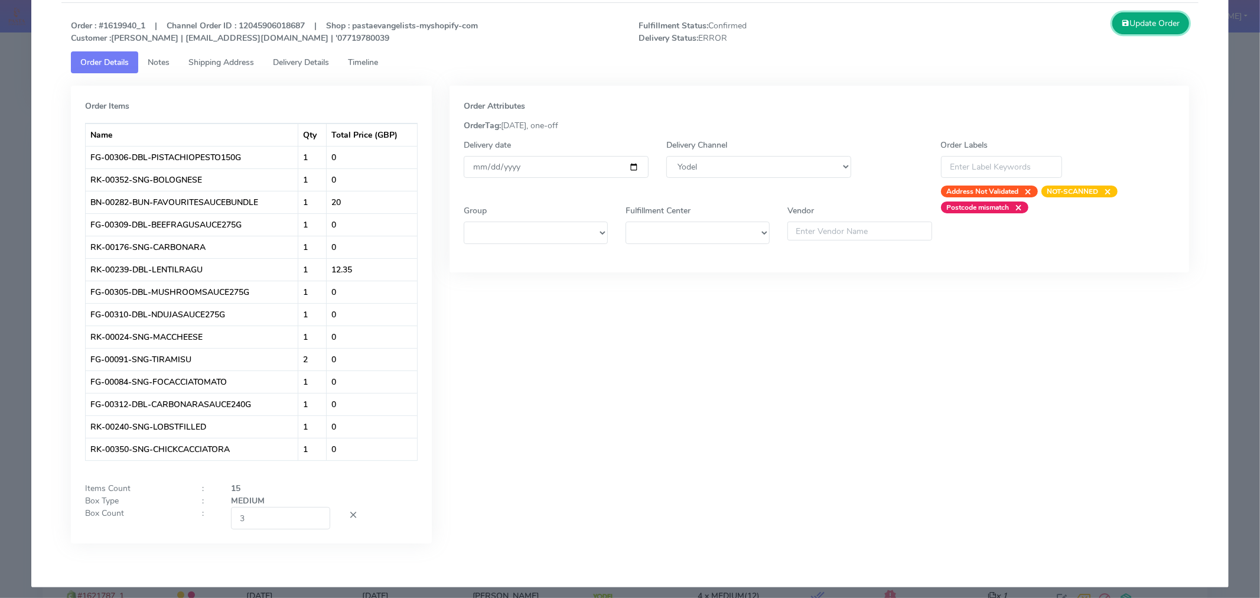
click at [1147, 25] on button "Update Order" at bounding box center [1151, 23] width 77 height 22
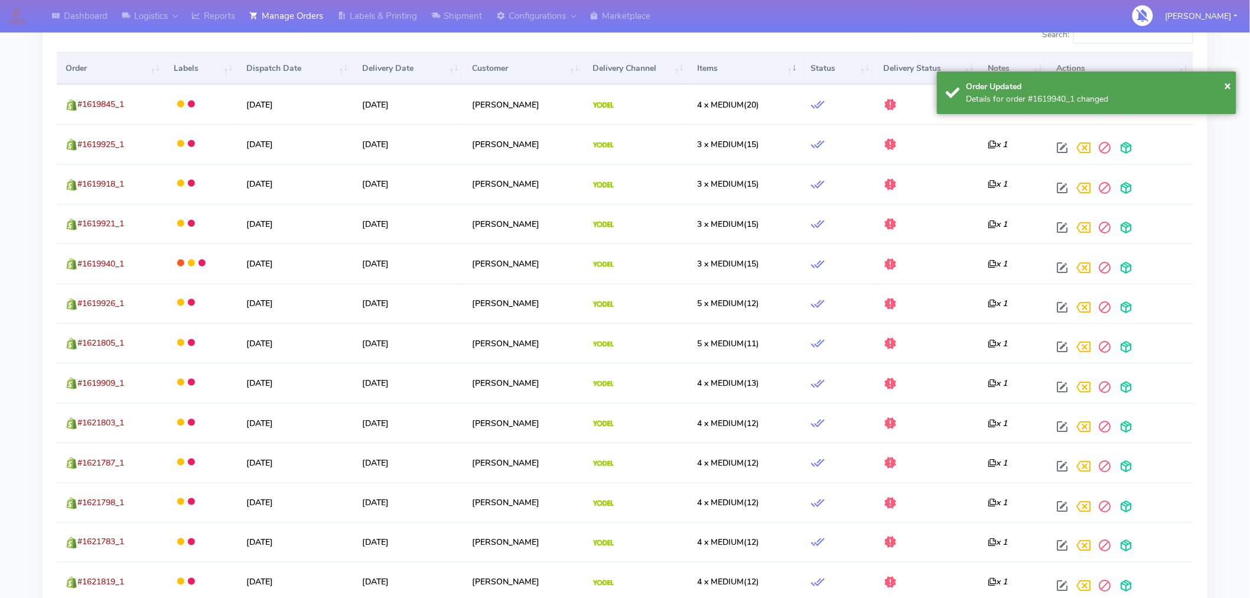
scroll to position [418, 0]
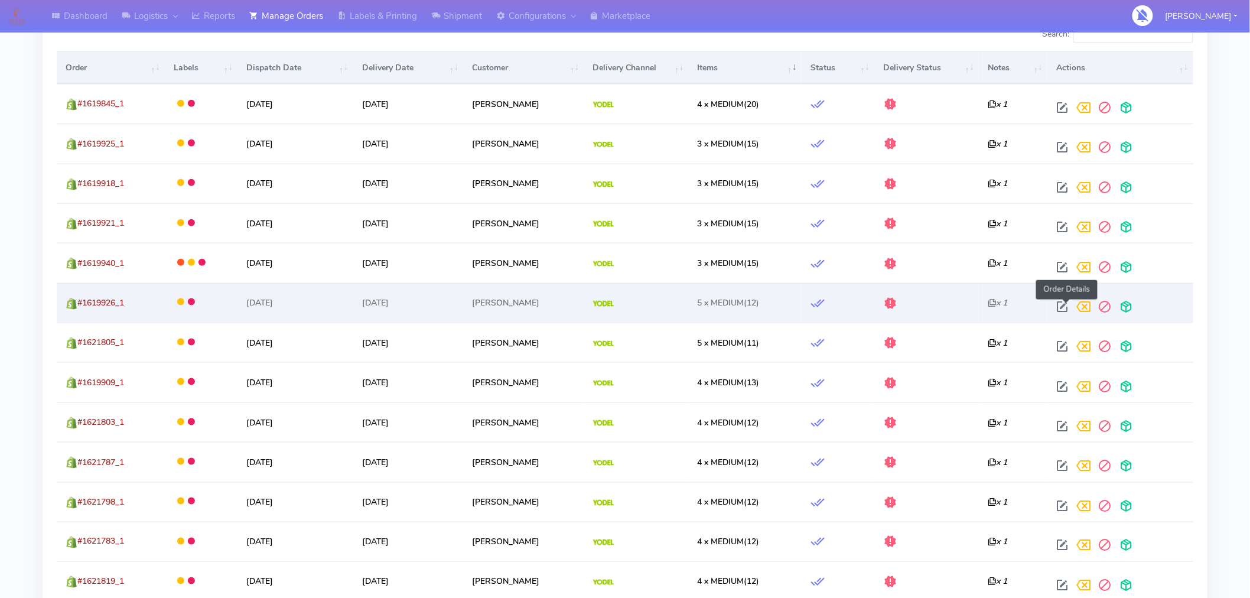
click at [1067, 308] on span at bounding box center [1062, 309] width 21 height 11
select select "5"
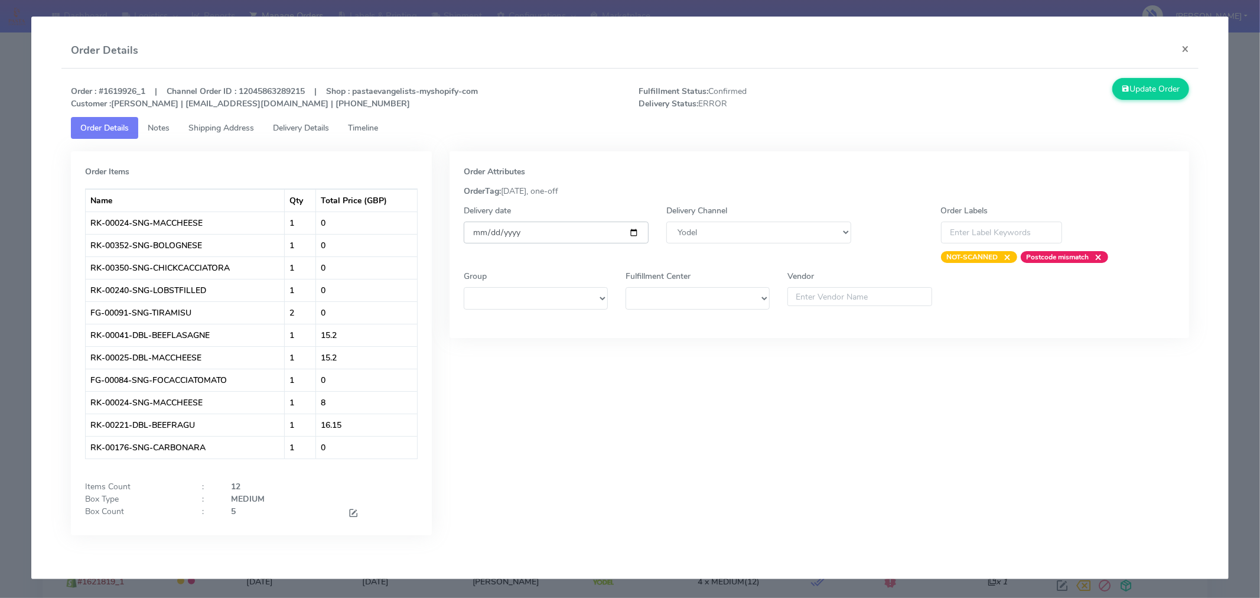
click at [632, 233] on input "[DATE]" at bounding box center [556, 233] width 185 height 22
type input "2025-09-06"
click at [353, 511] on span at bounding box center [353, 514] width 11 height 11
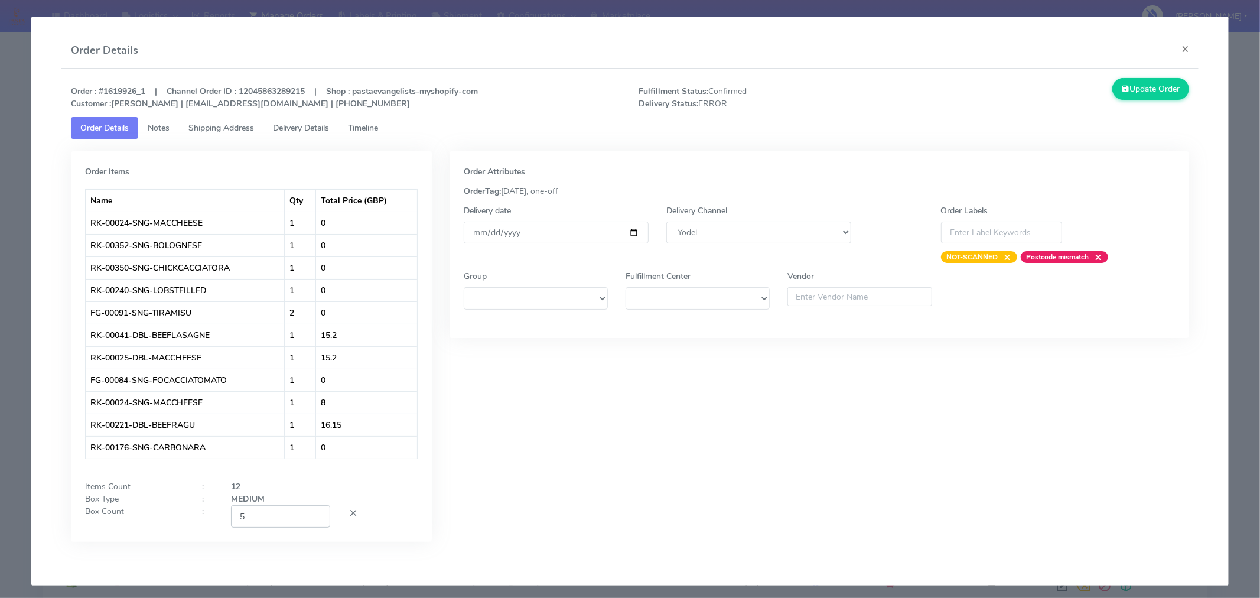
click at [268, 527] on input "5" at bounding box center [280, 516] width 99 height 22
type input "3"
click at [552, 448] on div "Order Attributes OrderTag: 02-09-2025, one-off Delivery date 2025-09-06 Deliver…" at bounding box center [820, 355] width 758 height 408
click at [1137, 91] on button "Update Order" at bounding box center [1151, 89] width 77 height 22
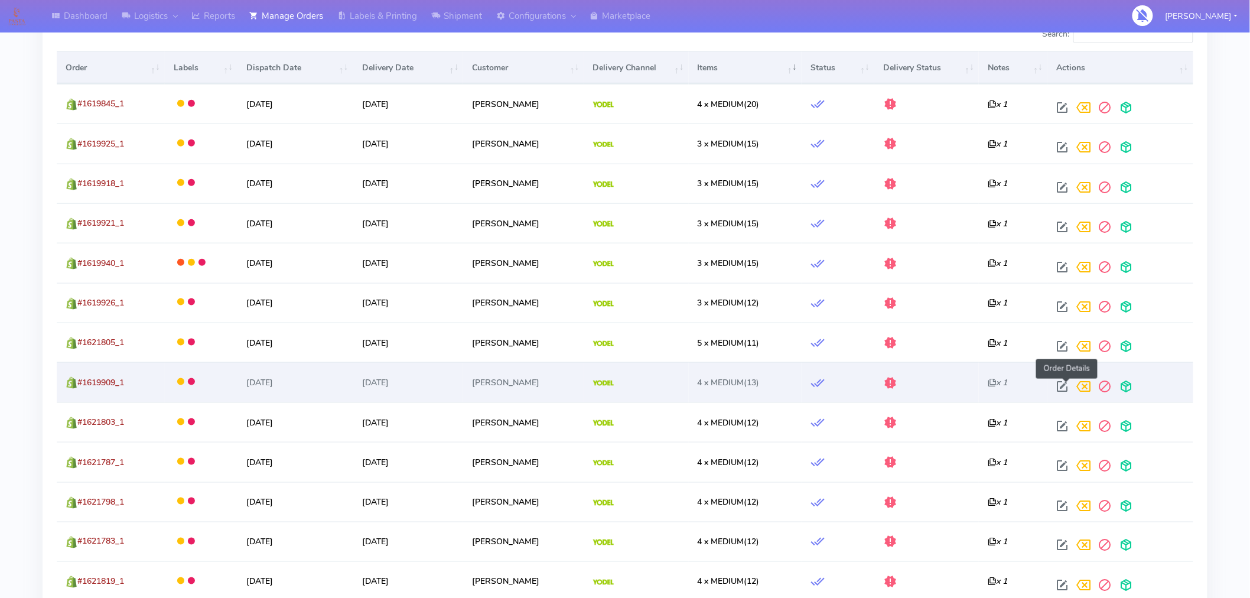
click at [1068, 383] on span at bounding box center [1062, 388] width 21 height 11
select select "5"
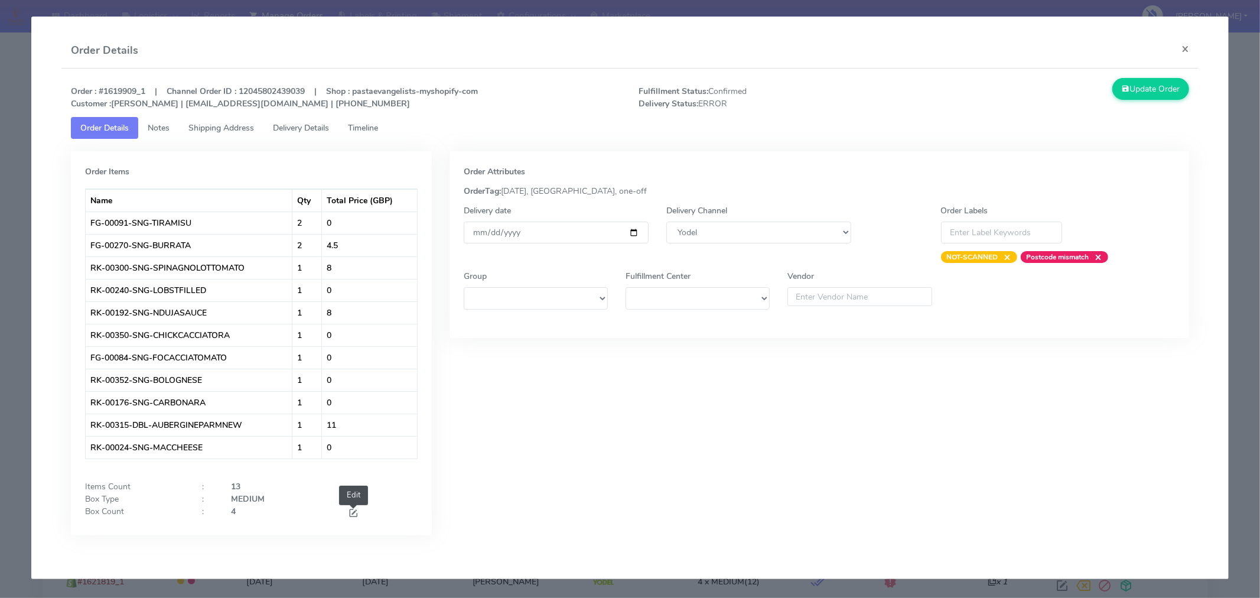
click at [356, 512] on span at bounding box center [353, 514] width 11 height 11
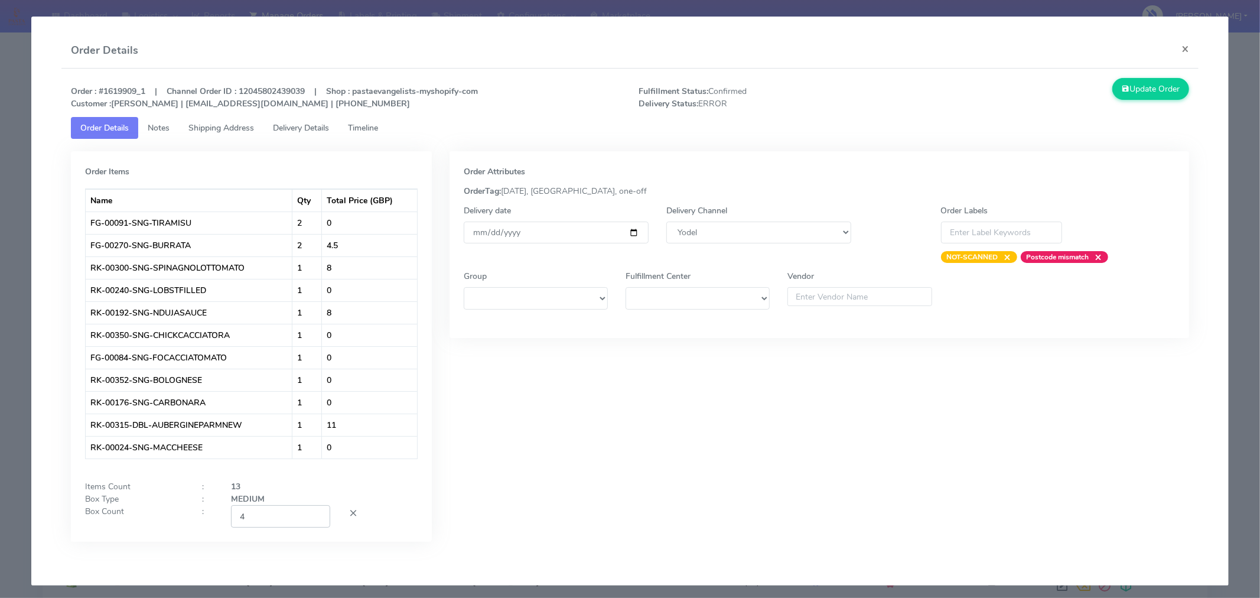
click at [296, 523] on input "4" at bounding box center [280, 516] width 99 height 22
type input "2"
click at [534, 471] on div "Order Attributes OrderTag: 02-09-2025, London, one-off Delivery date 2025-09-05…" at bounding box center [820, 355] width 758 height 408
click at [628, 233] on input "[DATE]" at bounding box center [556, 233] width 185 height 22
type input "2025-09-06"
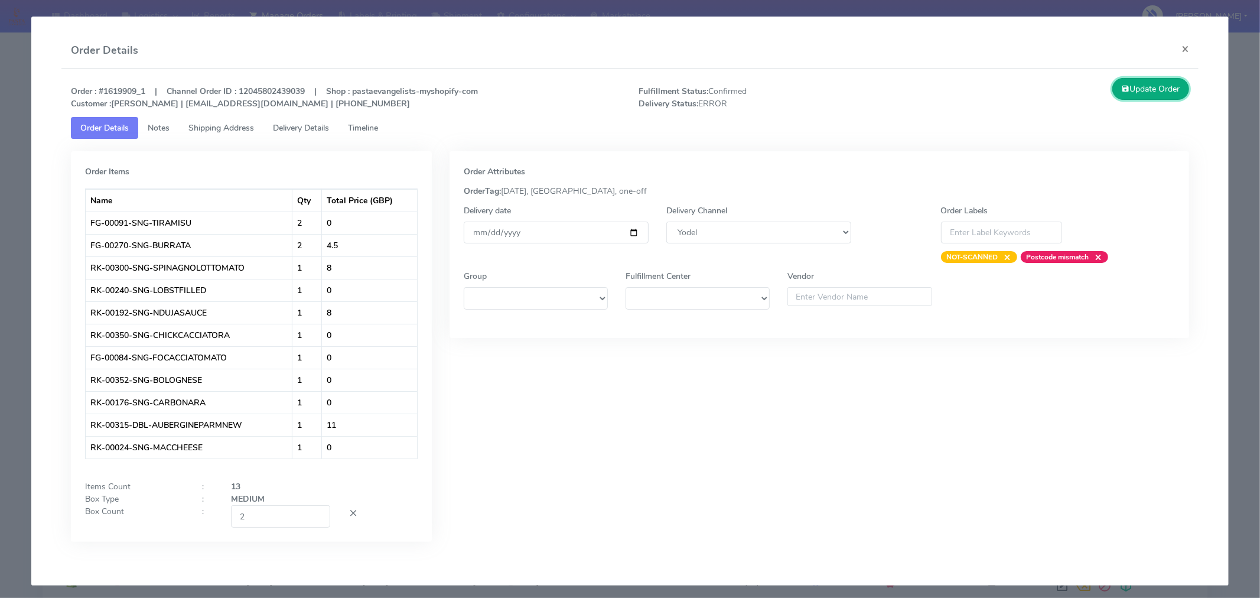
click at [1126, 86] on button "Update Order" at bounding box center [1151, 89] width 77 height 22
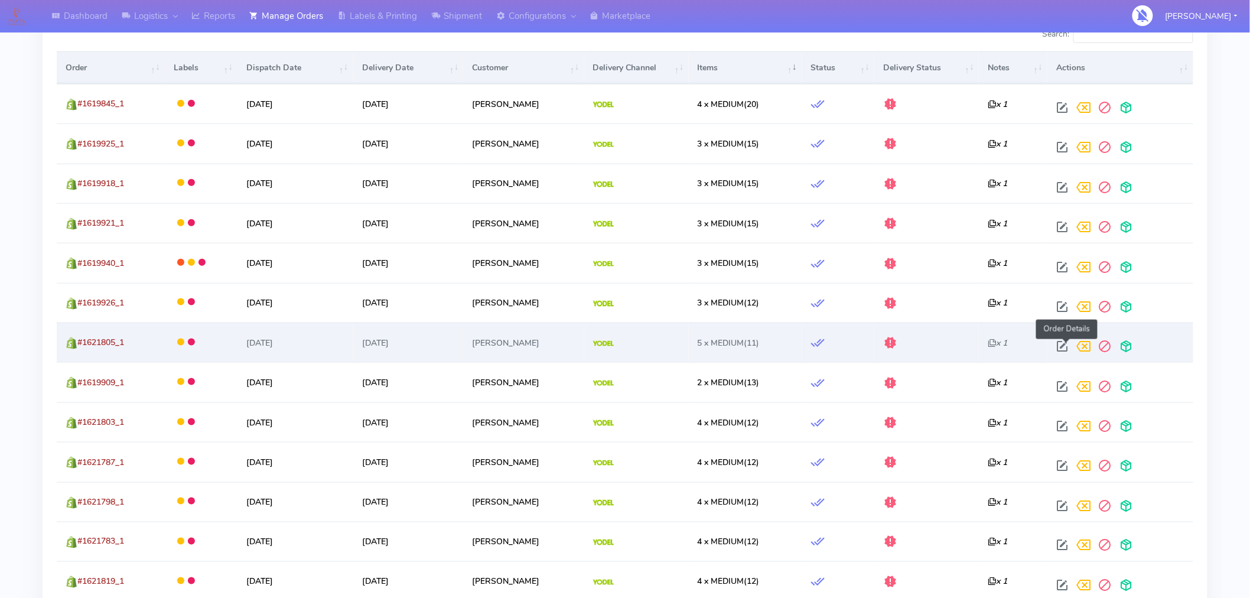
click at [1067, 346] on span at bounding box center [1062, 348] width 21 height 11
select select "5"
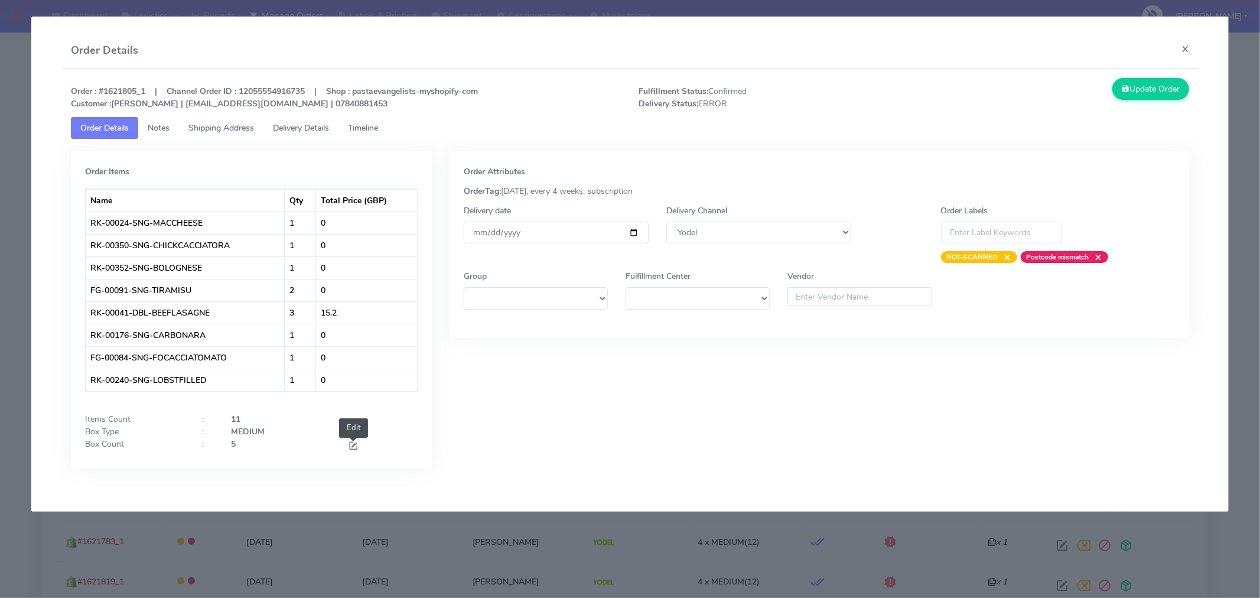
click at [356, 442] on span at bounding box center [353, 446] width 11 height 11
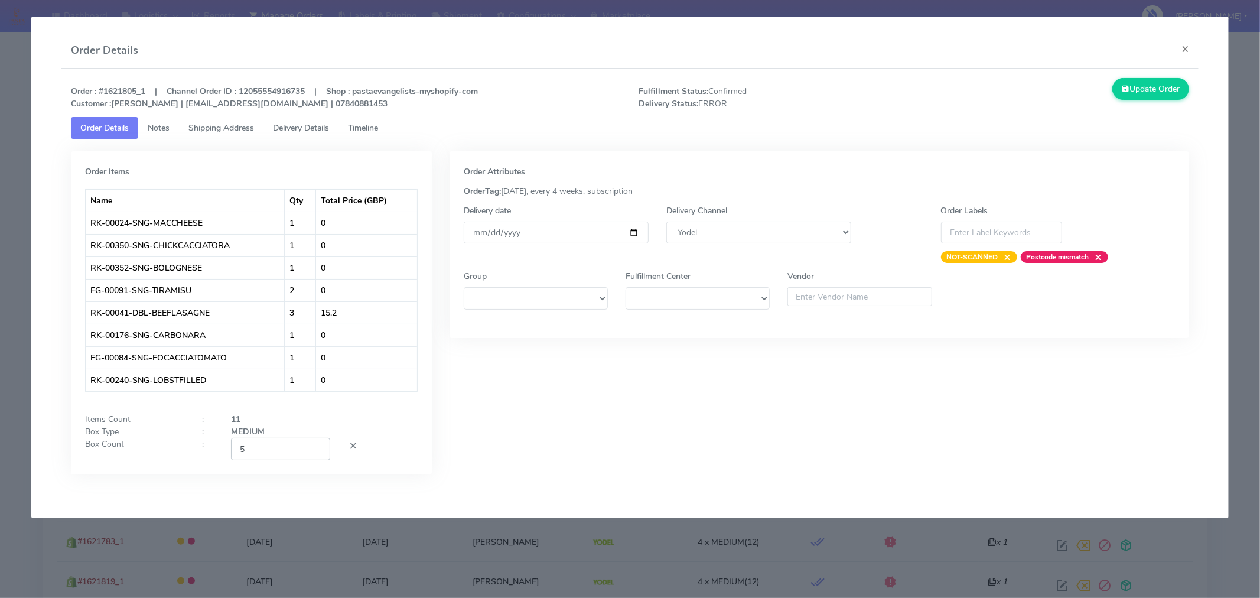
click at [274, 454] on input "5" at bounding box center [280, 449] width 99 height 22
type input "2"
click at [582, 408] on div "Order Attributes OrderTag: 05-09-2025, every 4 weeks, subscription Delivery dat…" at bounding box center [820, 321] width 758 height 341
click at [631, 232] on input "[DATE]" at bounding box center [556, 233] width 185 height 22
type input "2025-09-06"
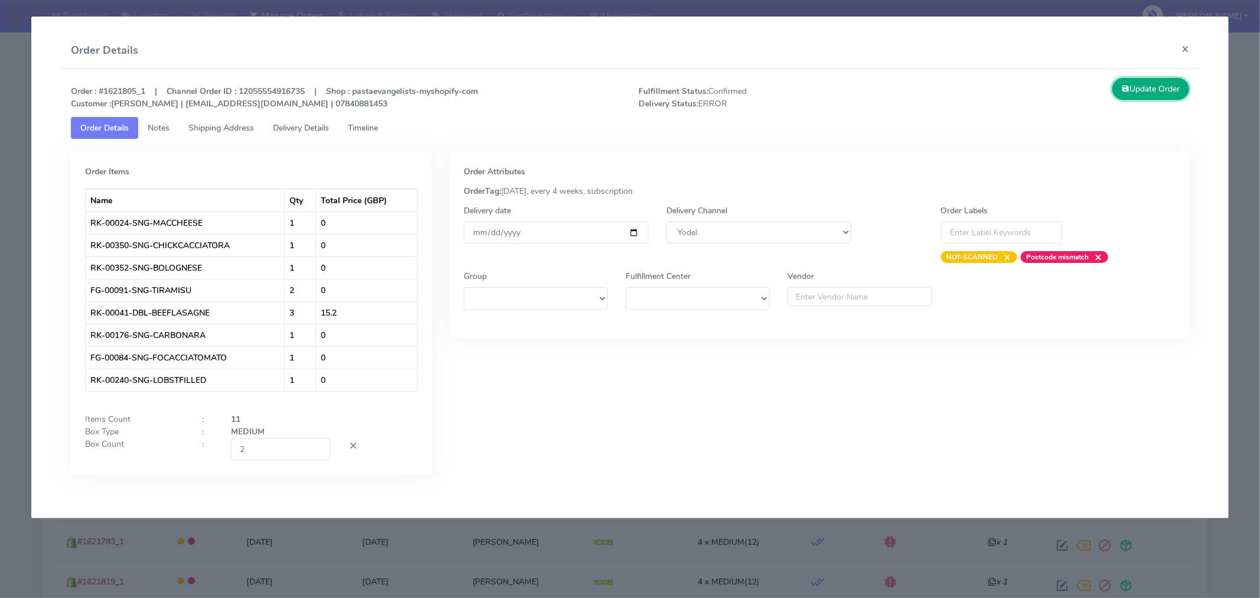
click at [1136, 84] on button "Update Order" at bounding box center [1151, 89] width 77 height 22
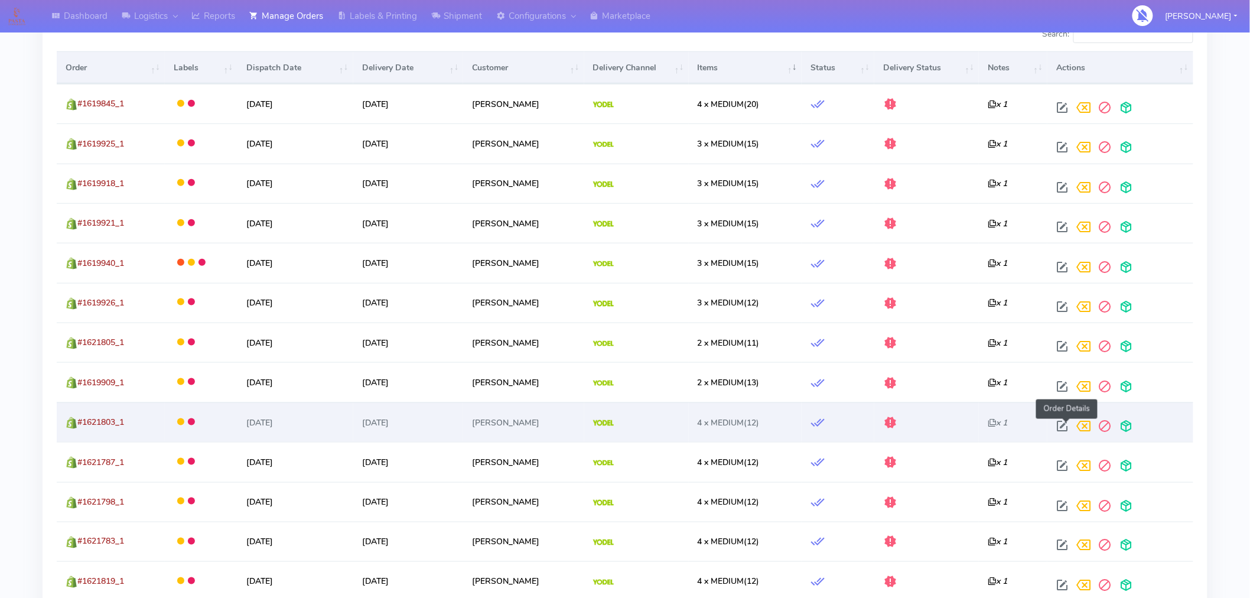
click at [1067, 424] on span at bounding box center [1062, 428] width 21 height 11
select select "5"
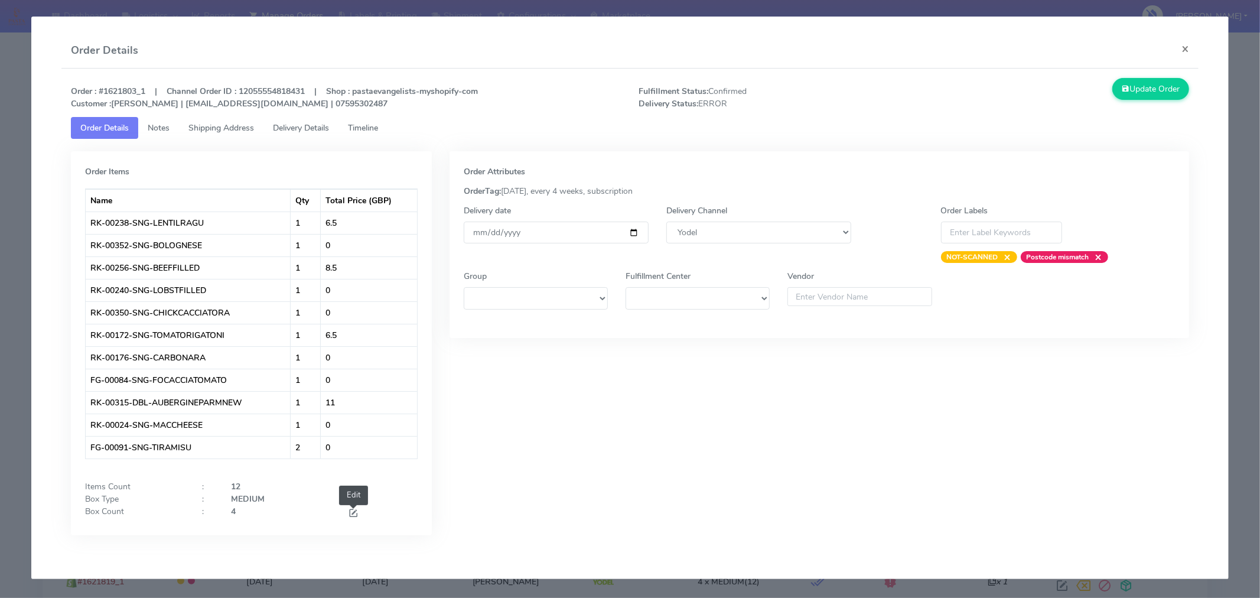
click at [353, 515] on span at bounding box center [353, 514] width 11 height 11
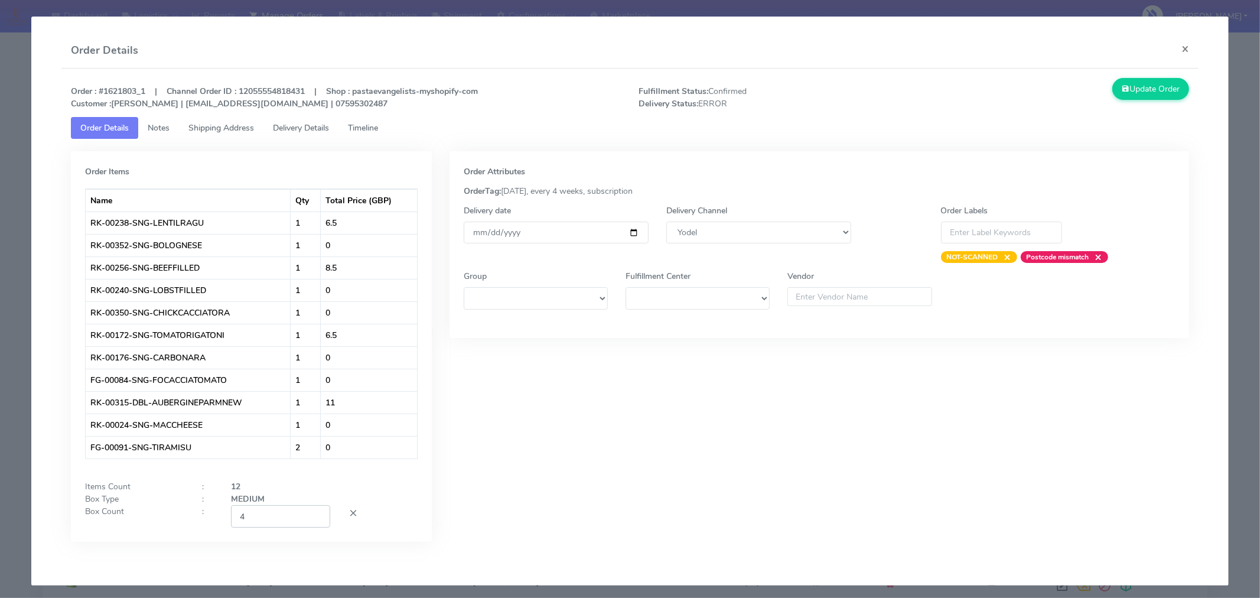
click at [287, 521] on input "4" at bounding box center [280, 516] width 99 height 22
type input "2"
click at [564, 474] on div "Order Attributes OrderTag: 05-09-2025, every 4 weeks, subscription Delivery dat…" at bounding box center [820, 355] width 758 height 408
click at [632, 233] on input "[DATE]" at bounding box center [556, 233] width 185 height 22
type input "2025-09-06"
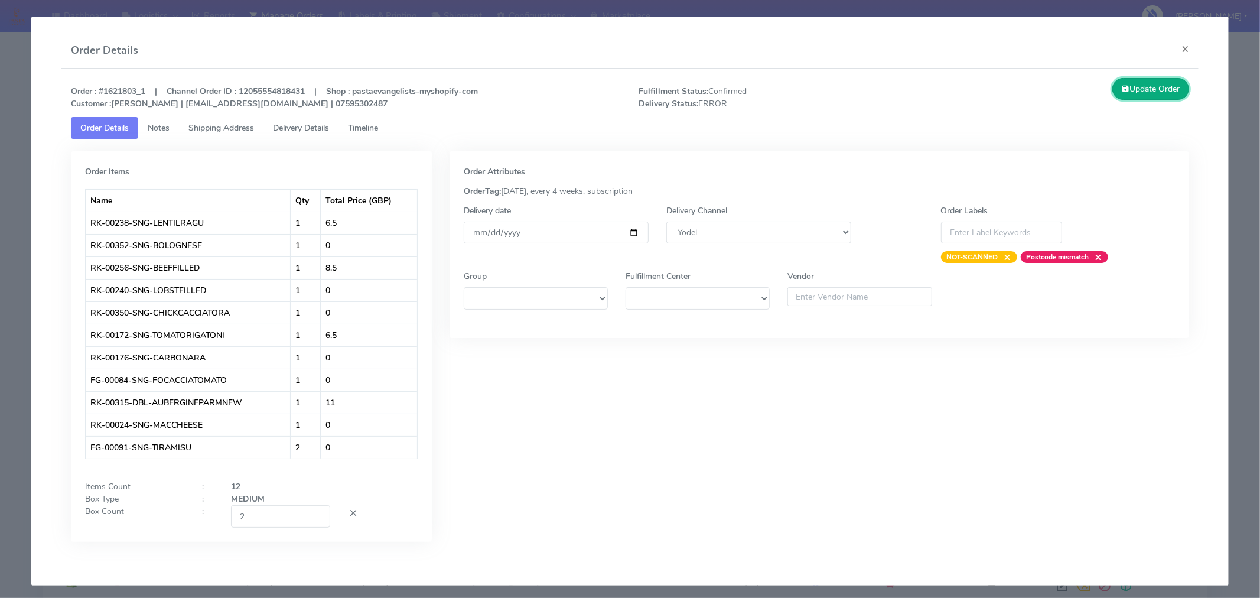
click at [1137, 90] on button "Update Order" at bounding box center [1151, 89] width 77 height 22
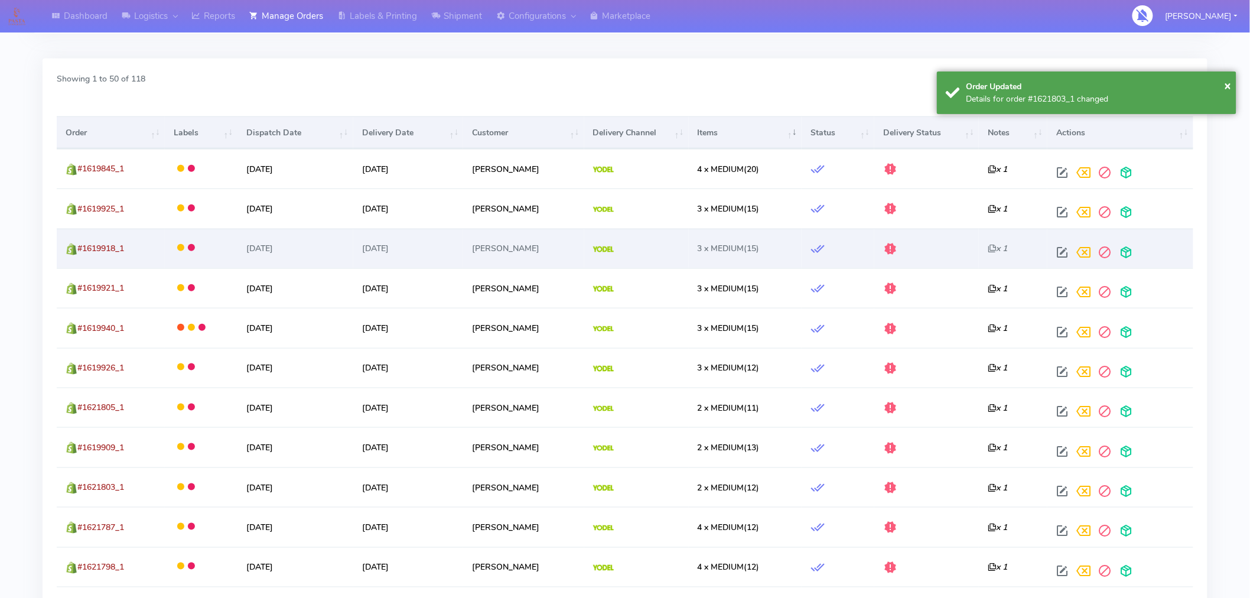
scroll to position [351, 0]
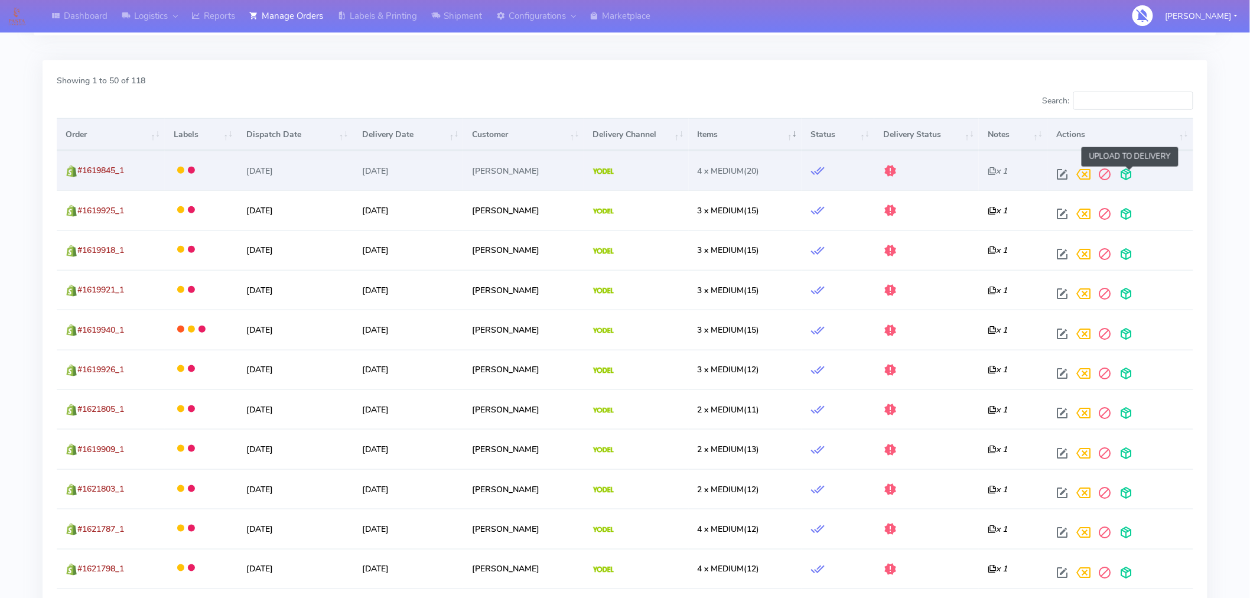
click at [1130, 177] on span at bounding box center [1126, 176] width 21 height 11
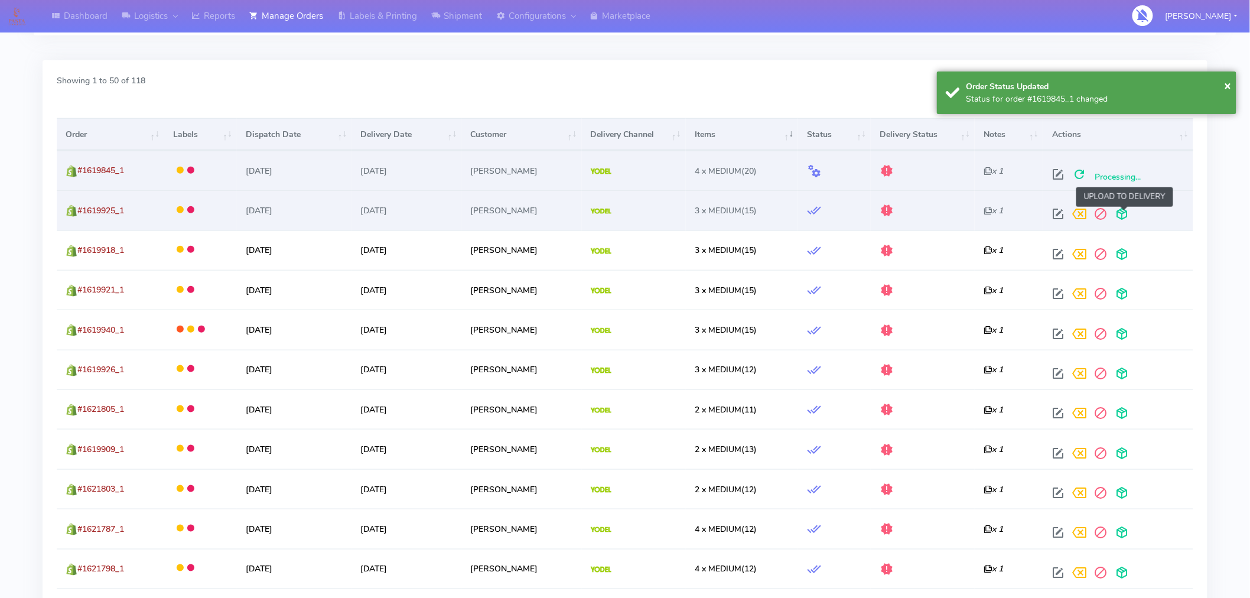
click at [1129, 214] on span at bounding box center [1121, 216] width 21 height 11
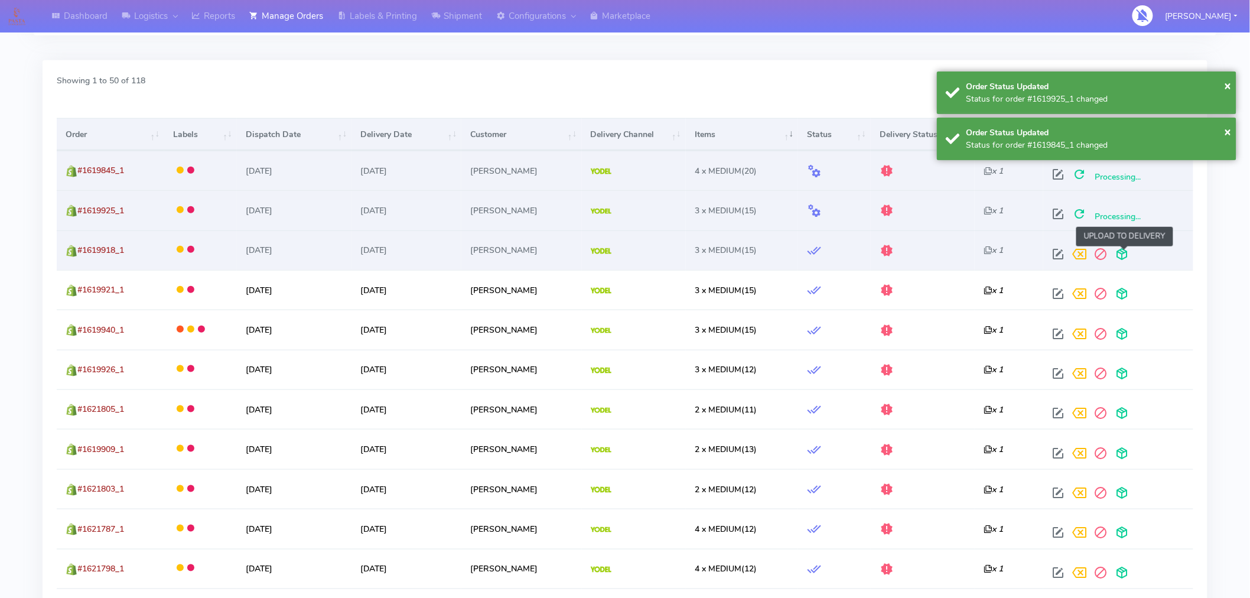
click at [1124, 251] on span at bounding box center [1121, 256] width 21 height 11
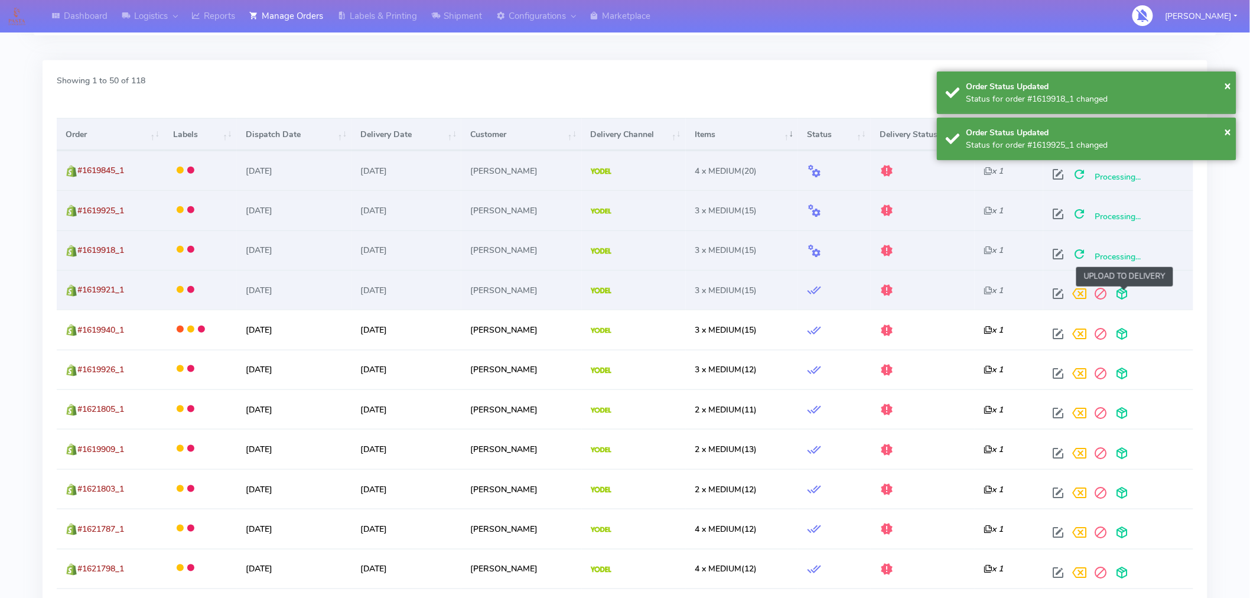
click at [1127, 298] on span at bounding box center [1121, 296] width 21 height 11
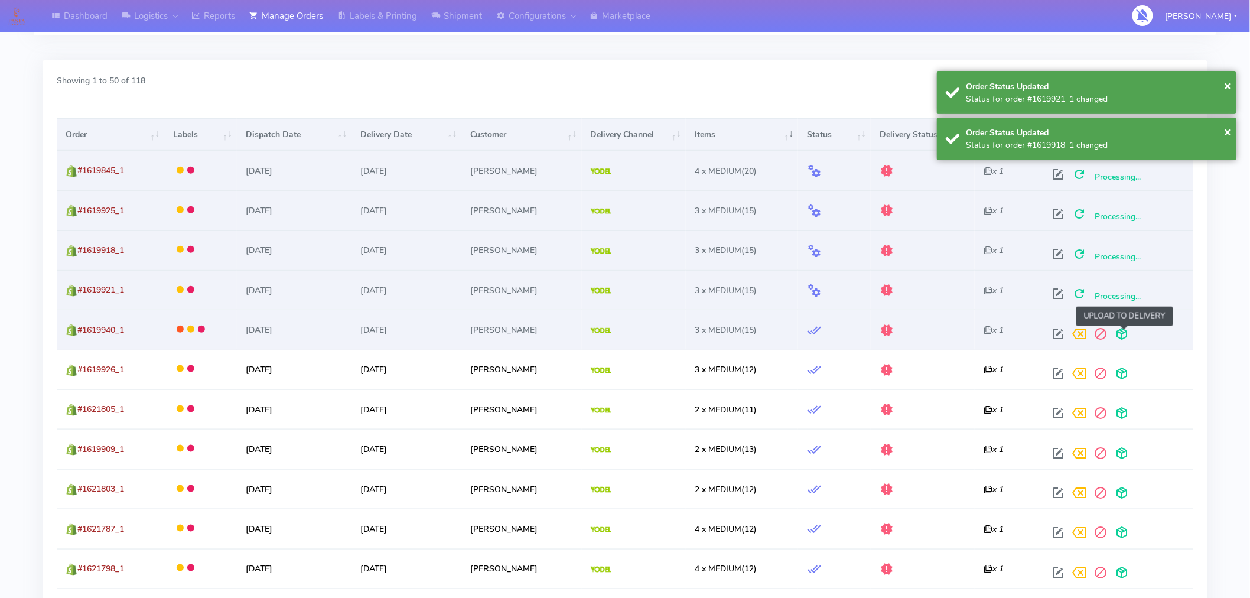
click at [1123, 333] on span at bounding box center [1121, 336] width 21 height 11
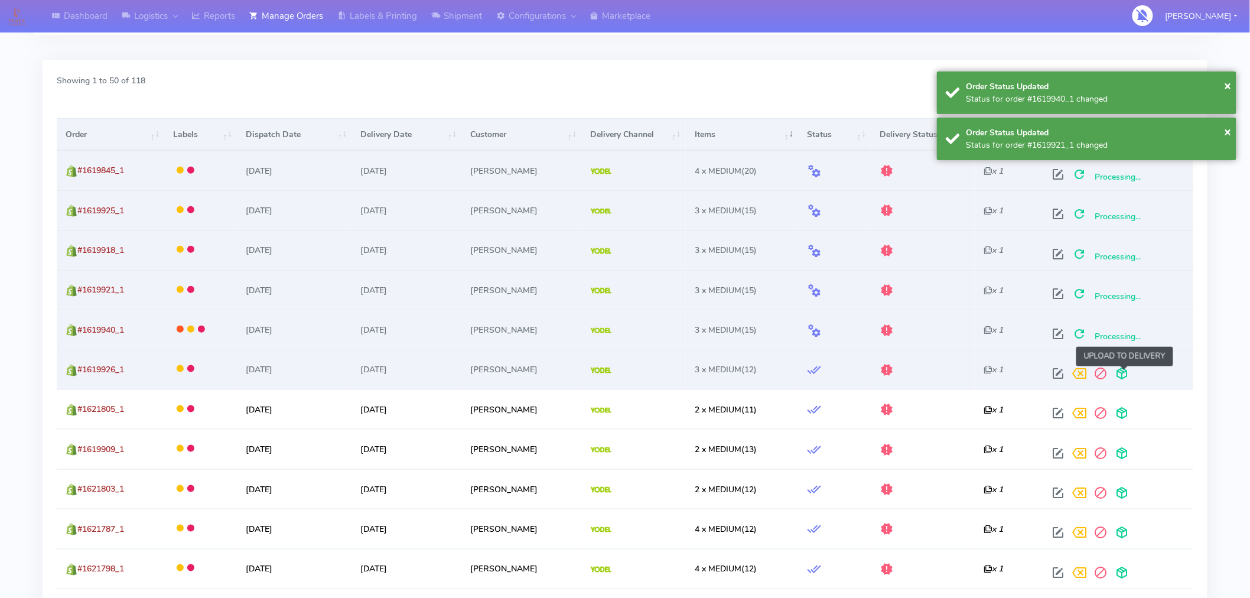
click at [1125, 370] on span at bounding box center [1121, 375] width 21 height 11
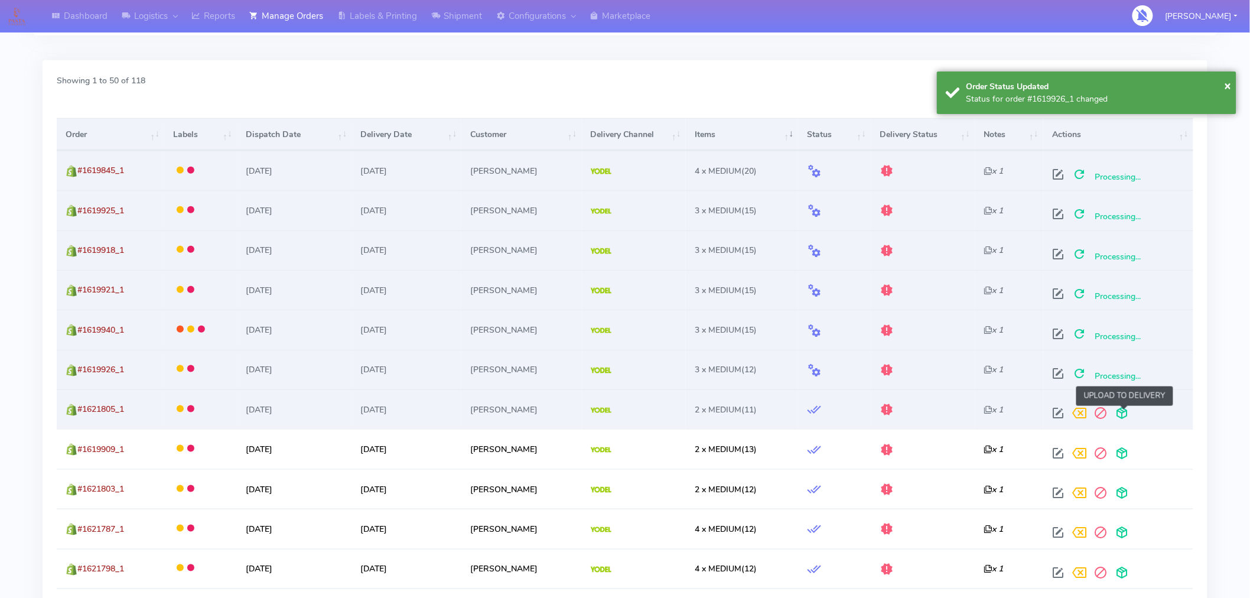
click at [1125, 414] on span at bounding box center [1121, 415] width 21 height 11
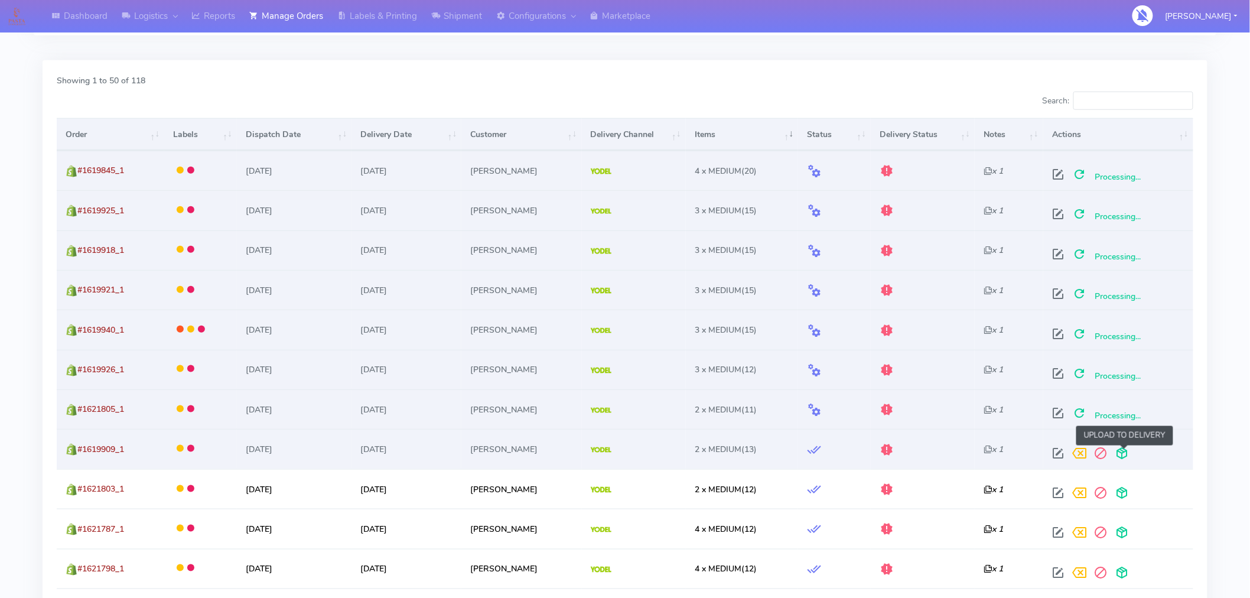
click at [1123, 456] on span at bounding box center [1121, 455] width 21 height 11
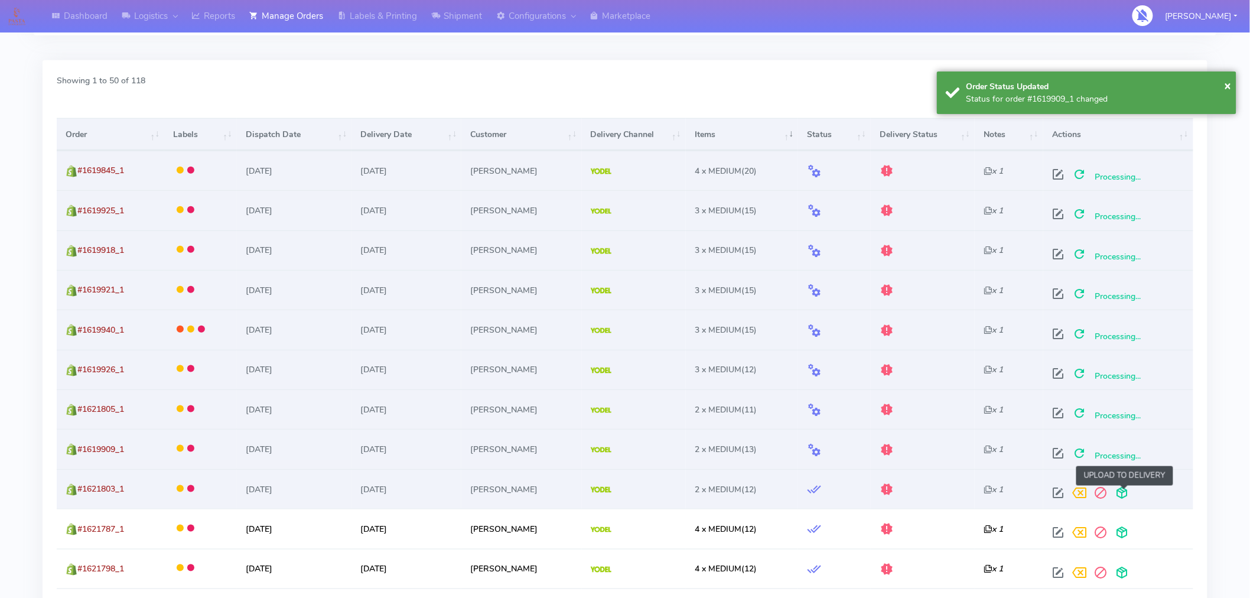
click at [1127, 494] on span at bounding box center [1121, 495] width 21 height 11
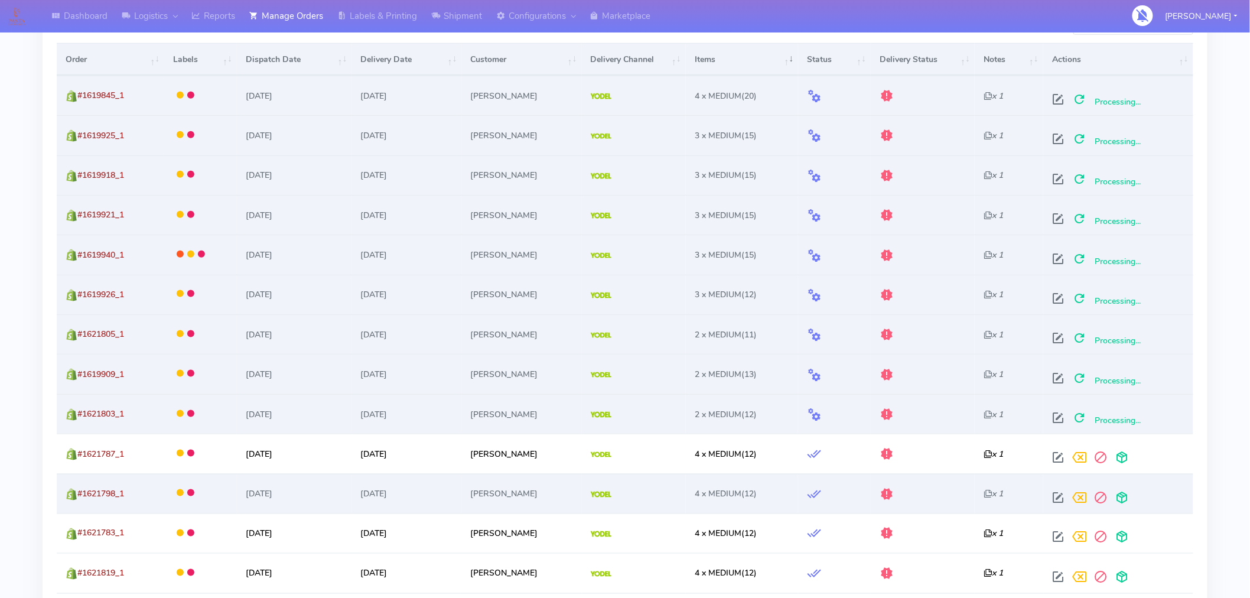
scroll to position [427, 0]
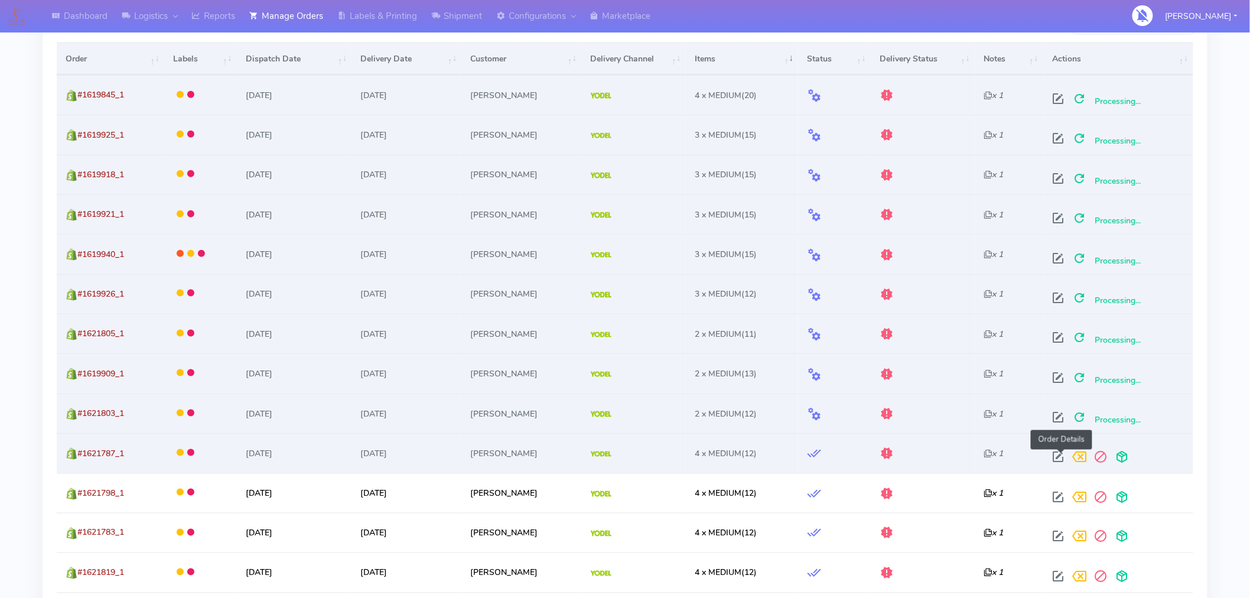
click at [1064, 456] on span at bounding box center [1058, 459] width 21 height 11
select select "5"
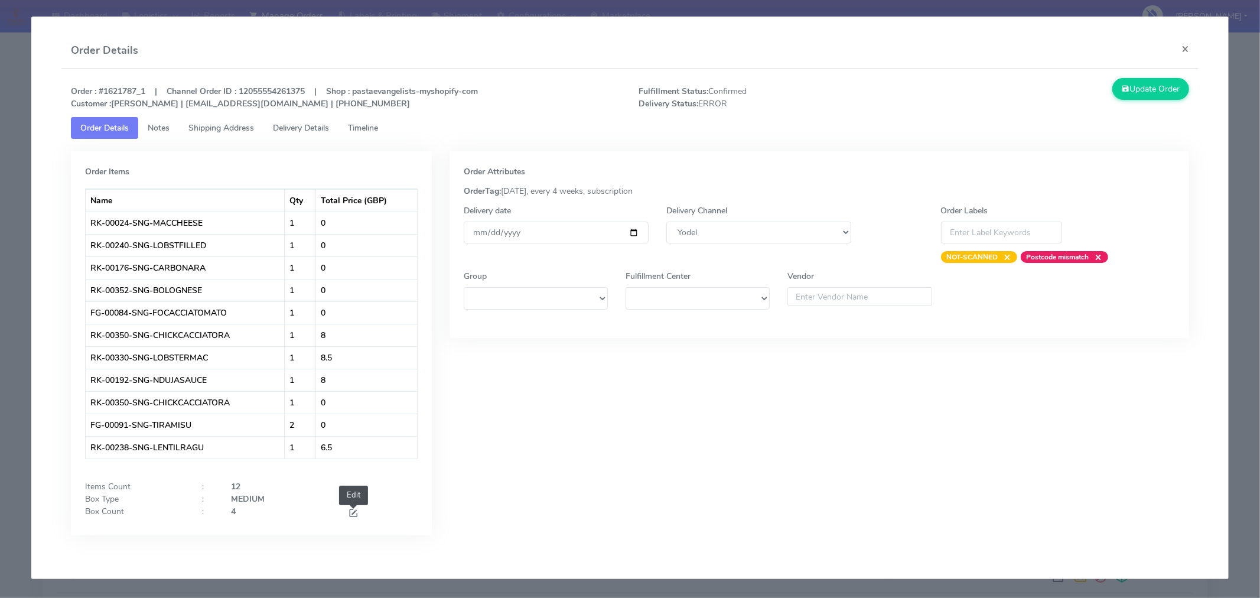
click at [349, 514] on span at bounding box center [353, 514] width 11 height 11
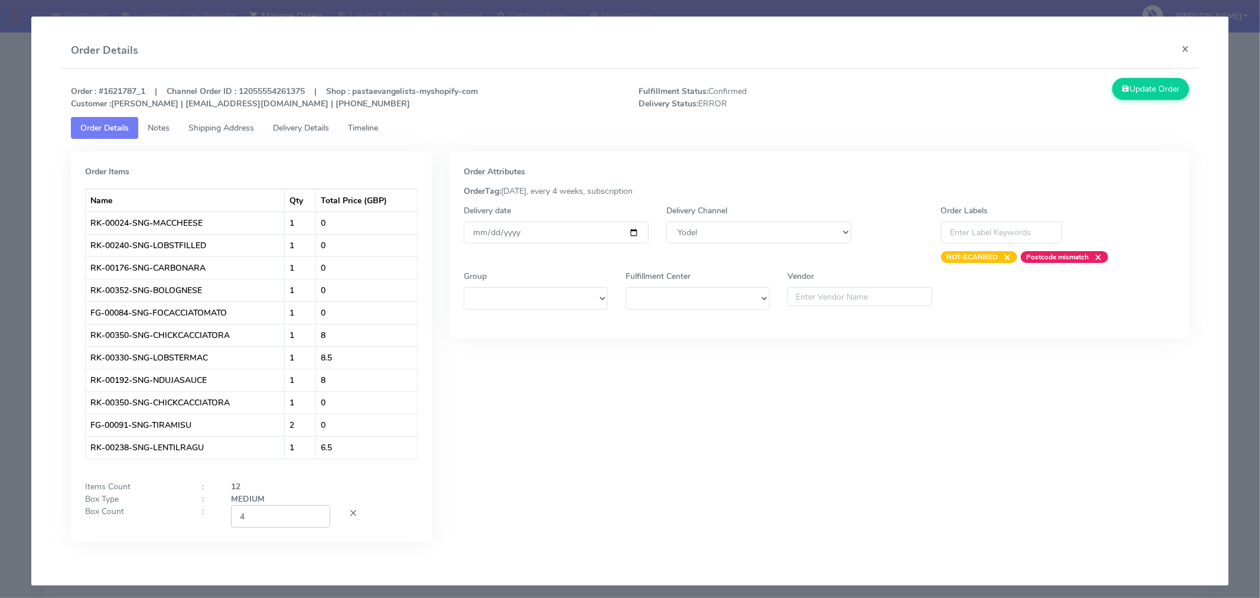
click at [285, 518] on input "4" at bounding box center [280, 516] width 99 height 22
type input "2"
click at [485, 482] on div "Order Attributes OrderTag: 05-09-2025, every 4 weeks, subscription Delivery dat…" at bounding box center [820, 355] width 758 height 408
click at [629, 232] on input "[DATE]" at bounding box center [556, 233] width 185 height 22
type input "2025-09-06"
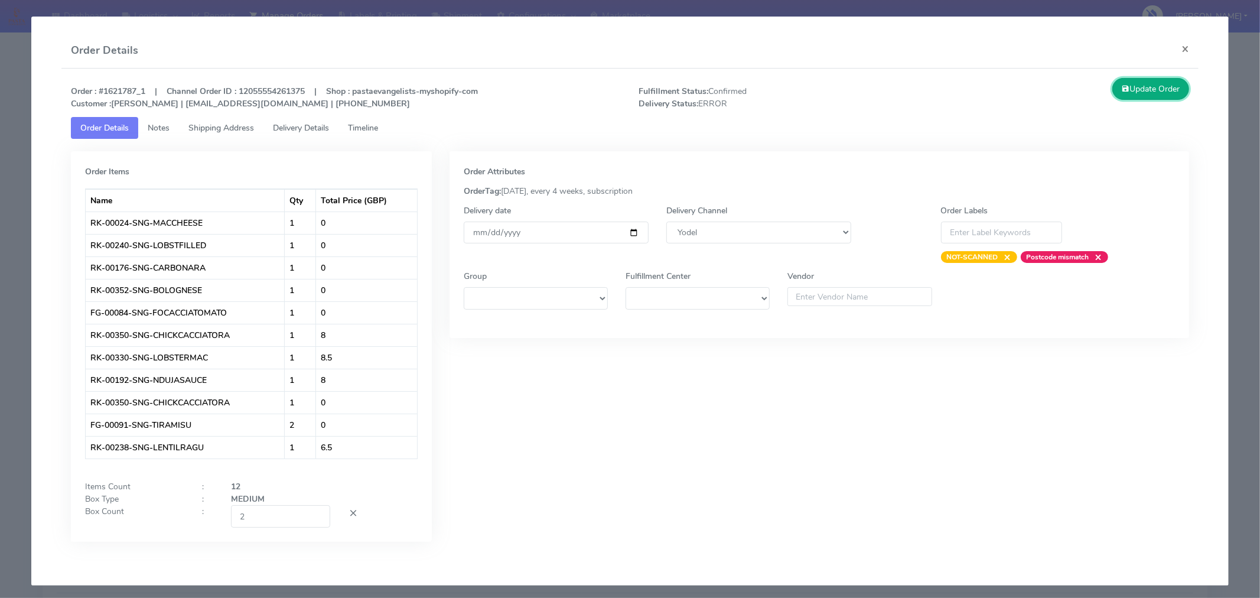
click at [1145, 86] on button "Update Order" at bounding box center [1151, 89] width 77 height 22
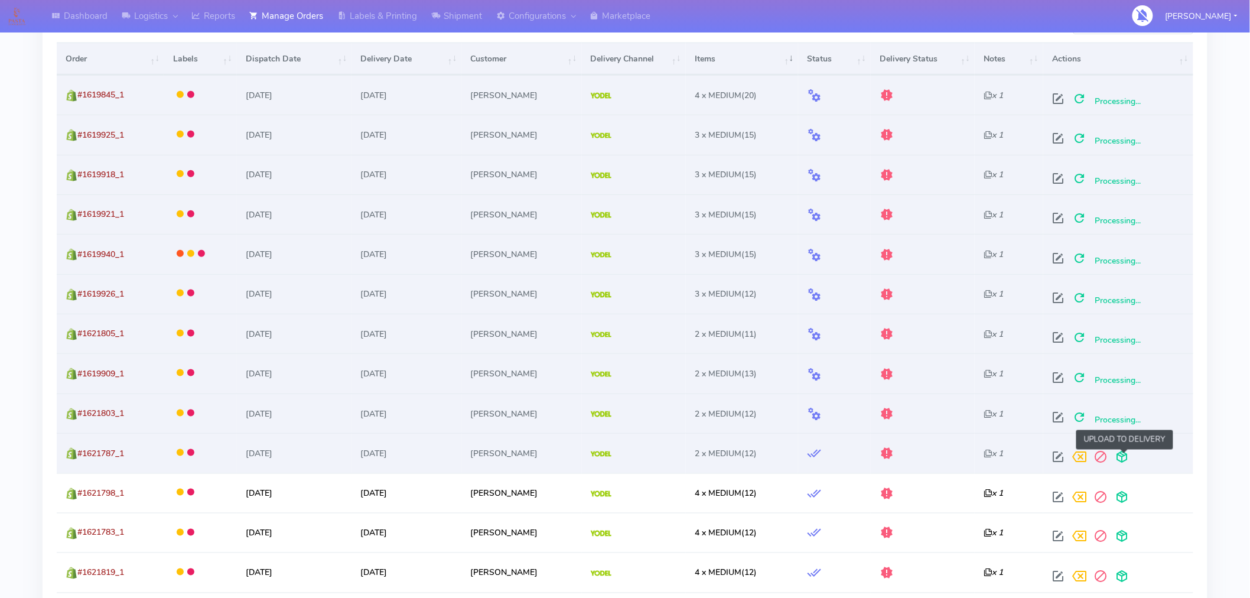
click at [1123, 463] on span at bounding box center [1121, 459] width 21 height 11
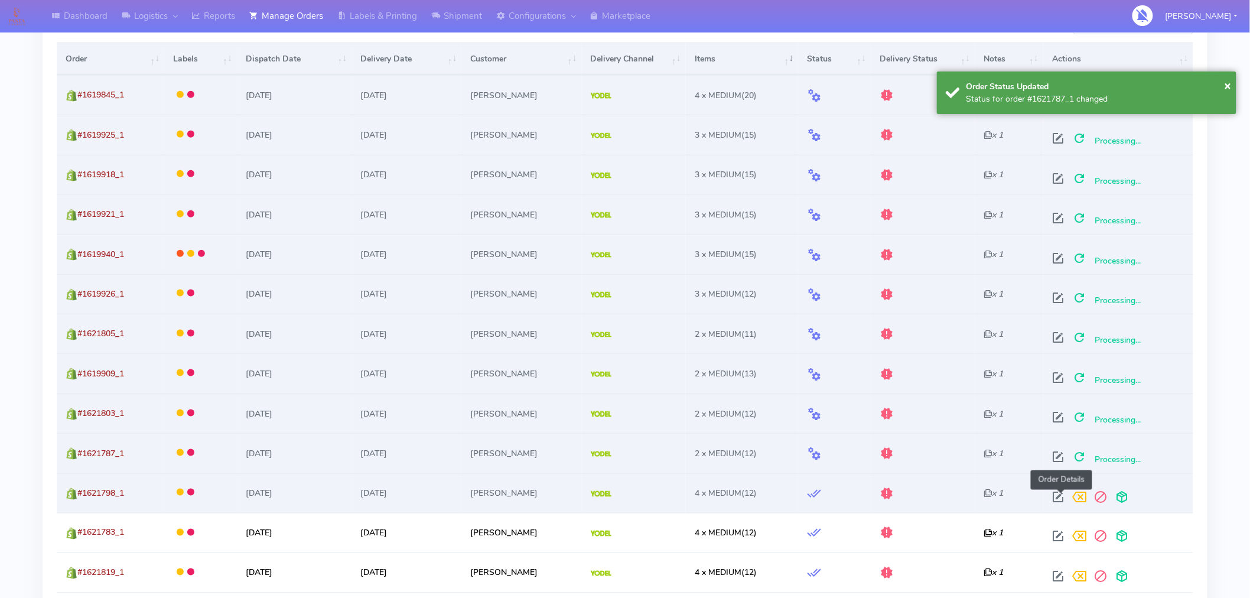
click at [1061, 499] on span at bounding box center [1058, 499] width 21 height 11
select select "5"
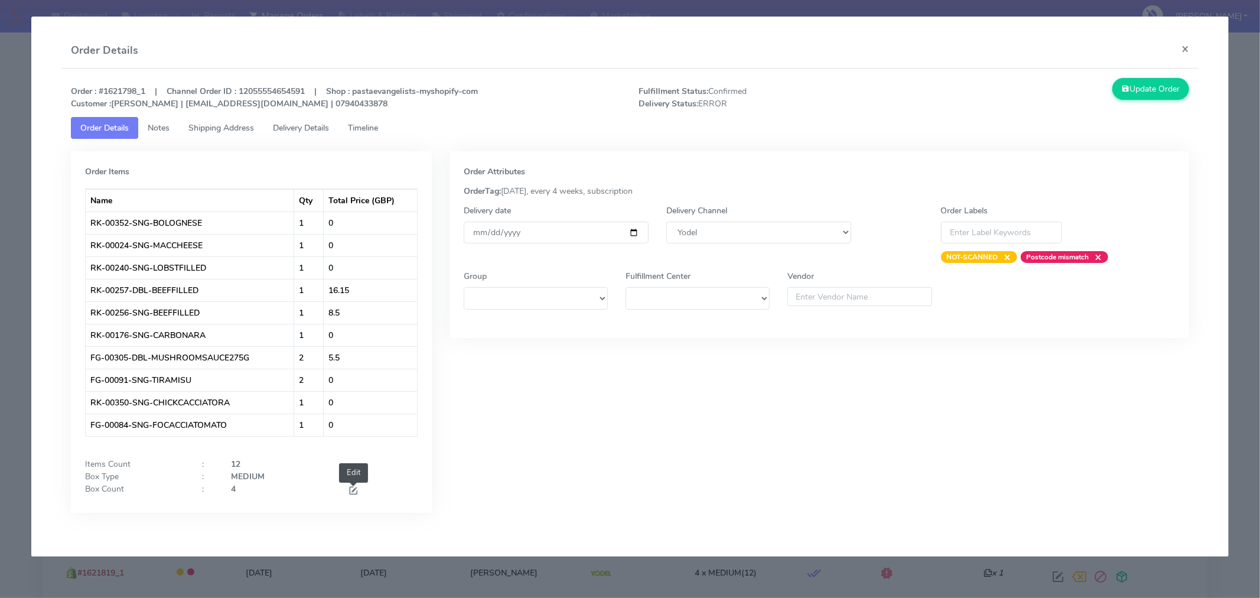
click at [349, 486] on span at bounding box center [353, 491] width 11 height 11
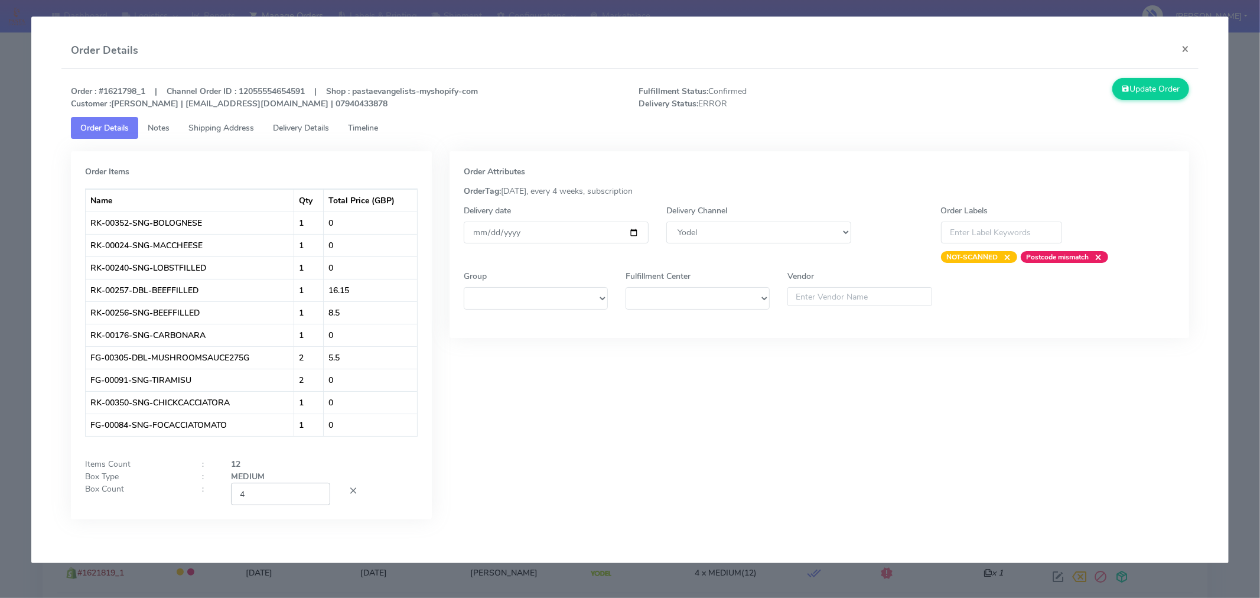
click at [274, 497] on input "4" at bounding box center [280, 494] width 99 height 22
type input "2"
click at [505, 456] on div "Order Attributes OrderTag: 05-09-2025, every 4 weeks, subscription Delivery dat…" at bounding box center [820, 344] width 758 height 386
click at [634, 232] on input "[DATE]" at bounding box center [556, 233] width 185 height 22
type input "2025-09-06"
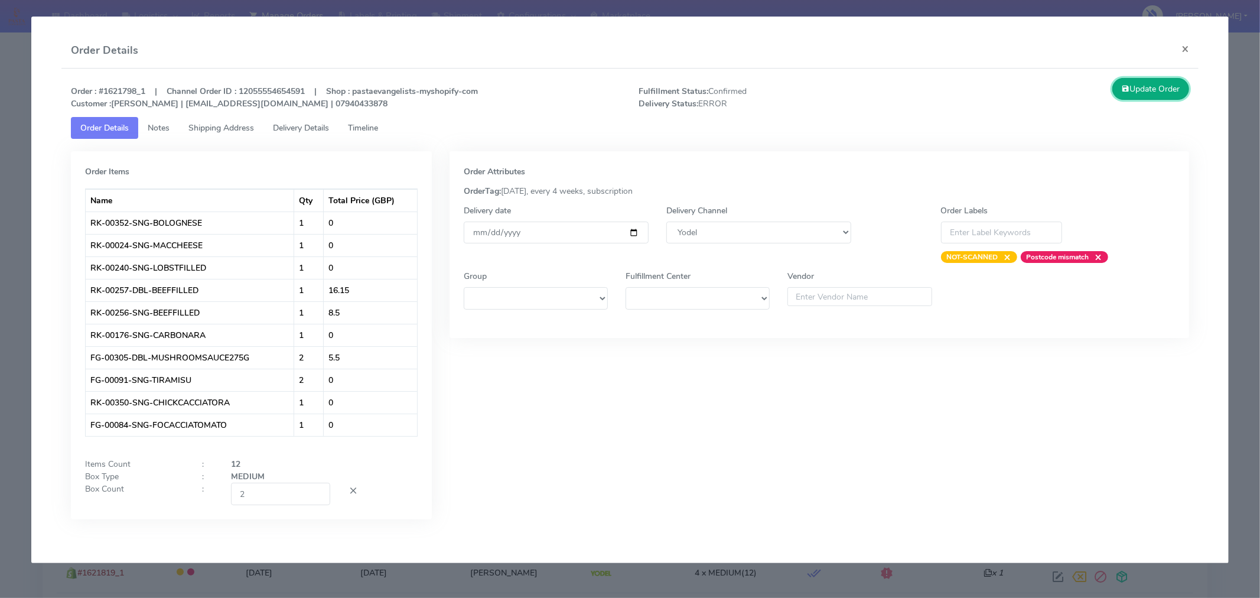
click at [1140, 93] on button "Update Order" at bounding box center [1151, 89] width 77 height 22
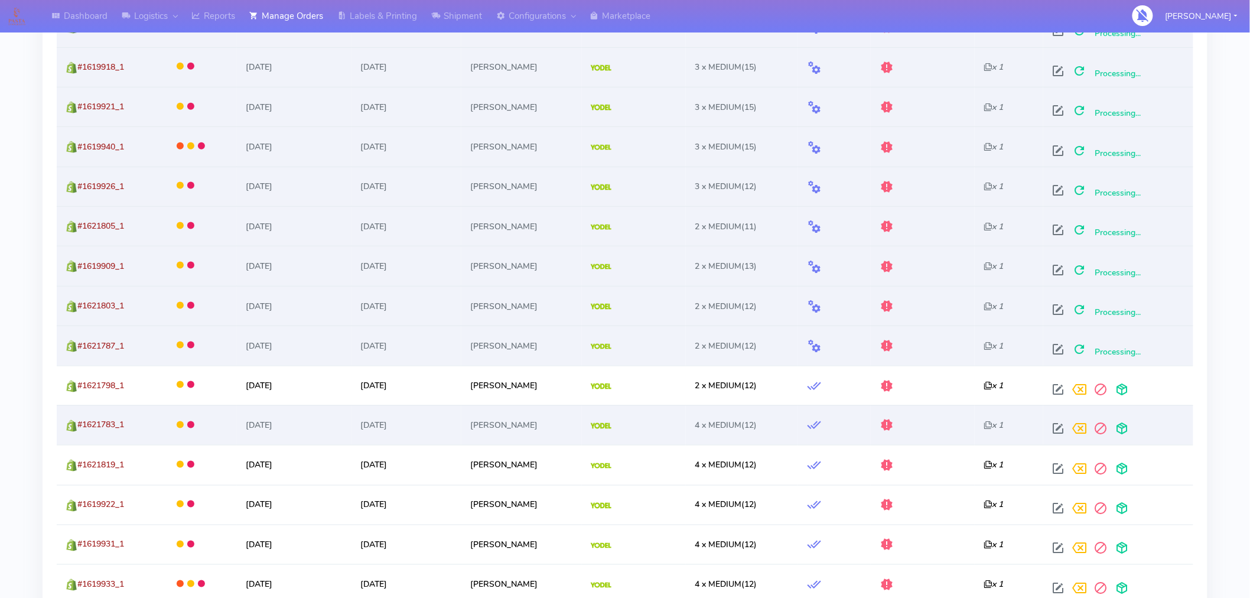
scroll to position [535, 0]
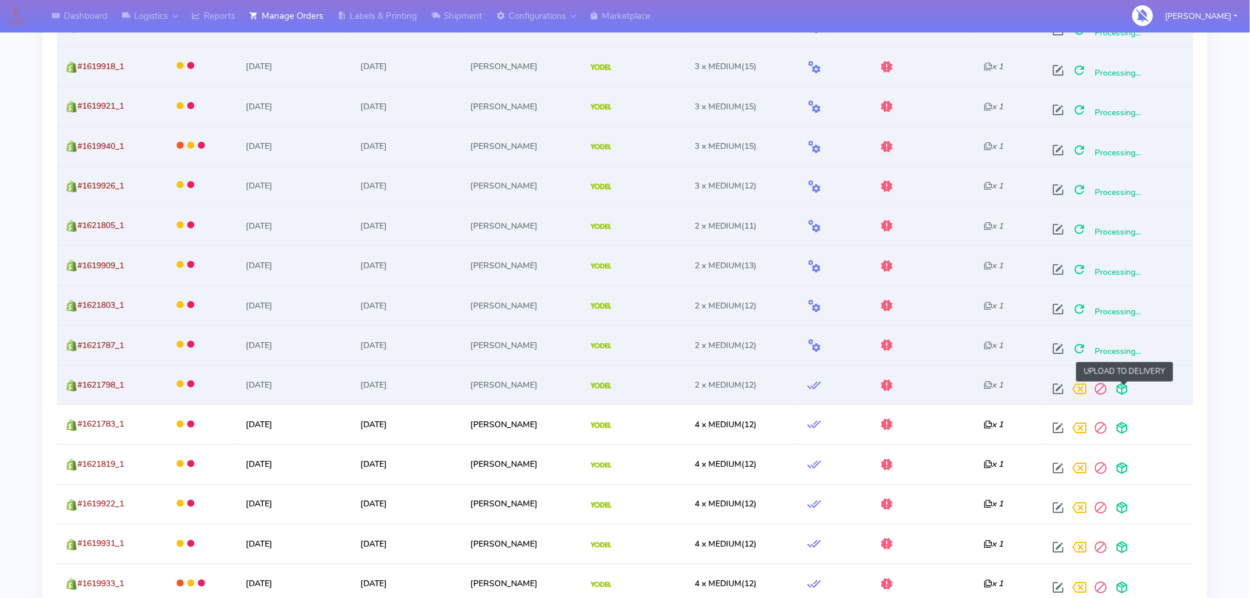
click at [1124, 389] on span at bounding box center [1121, 391] width 21 height 11
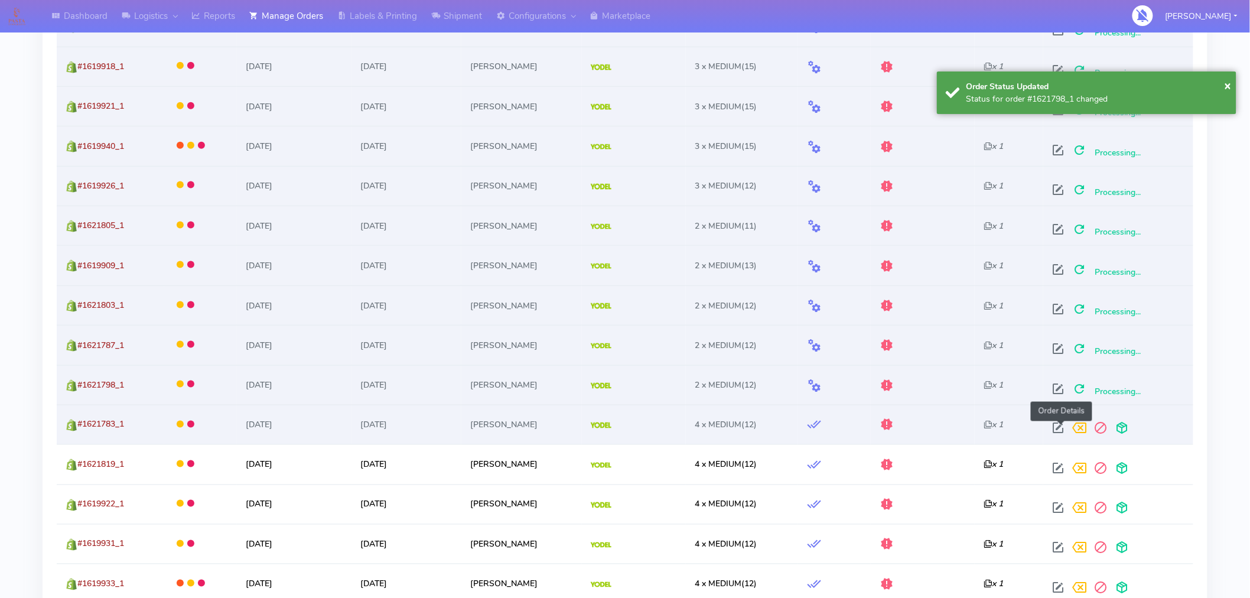
click at [1061, 425] on span at bounding box center [1058, 430] width 21 height 11
select select "5"
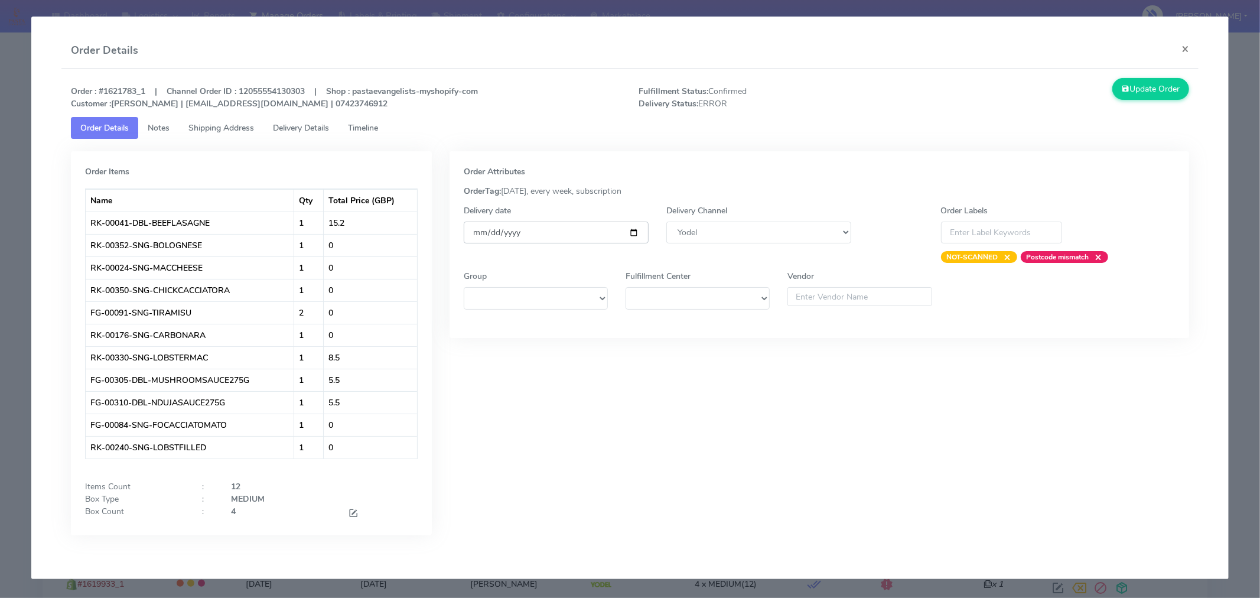
click at [635, 235] on input "[DATE]" at bounding box center [556, 233] width 185 height 22
type input "2025-09-06"
click at [356, 513] on span at bounding box center [353, 514] width 11 height 11
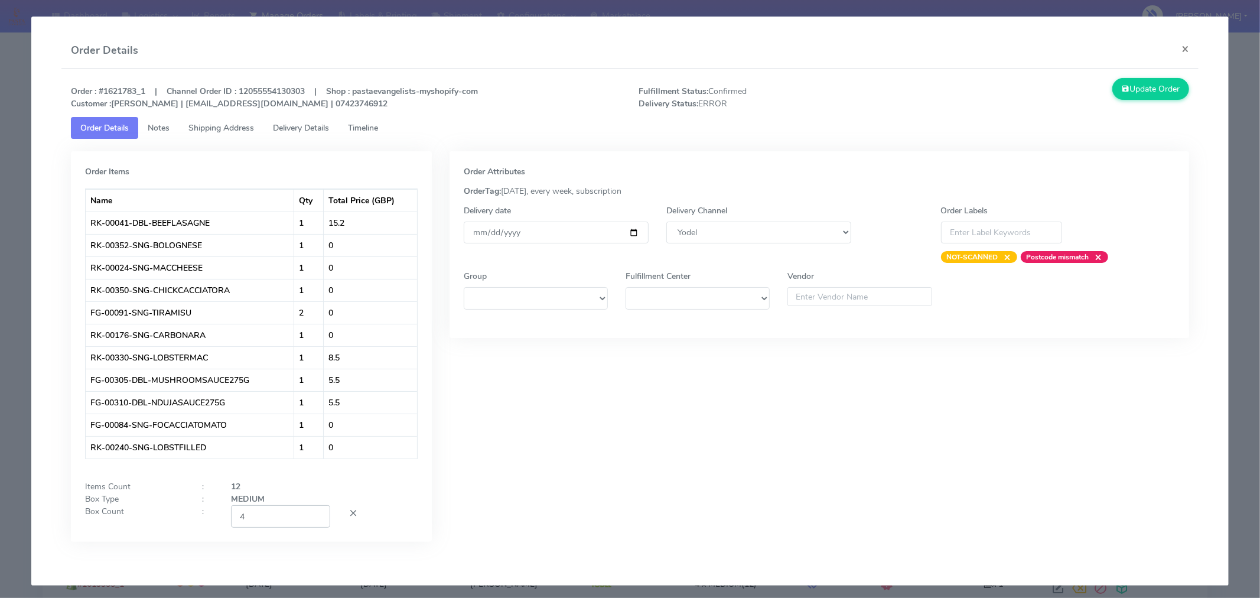
click at [298, 521] on input "4" at bounding box center [280, 516] width 99 height 22
type input "2"
click at [560, 474] on div "Order Attributes OrderTag: 05-09-2025, every week, subscription Delivery date 2…" at bounding box center [820, 355] width 758 height 408
click at [1147, 90] on button "Update Order" at bounding box center [1151, 89] width 77 height 22
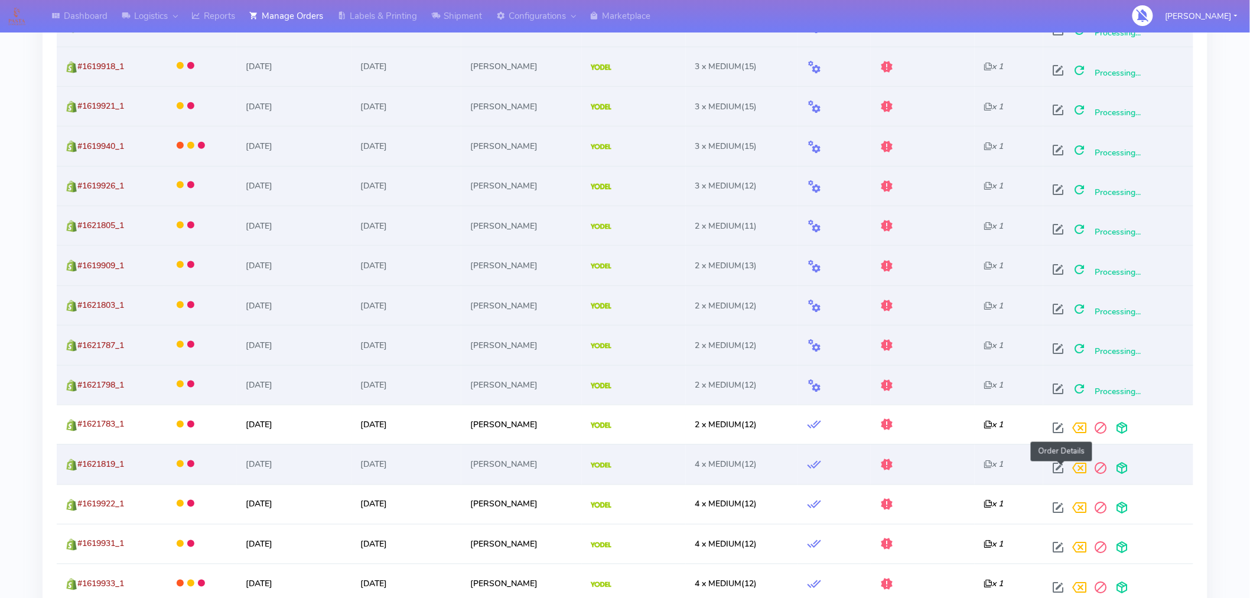
click at [1062, 469] on span at bounding box center [1058, 471] width 21 height 11
select select "5"
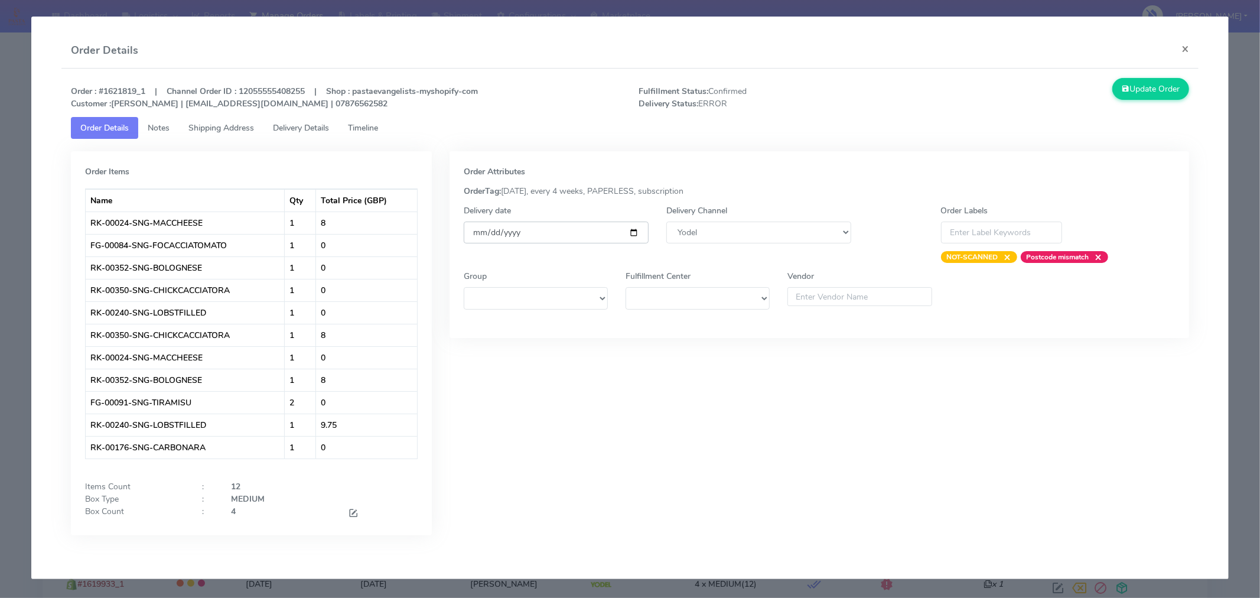
click at [629, 235] on input "[DATE]" at bounding box center [556, 233] width 185 height 22
type input "2025-09-06"
click at [352, 513] on span at bounding box center [353, 514] width 11 height 11
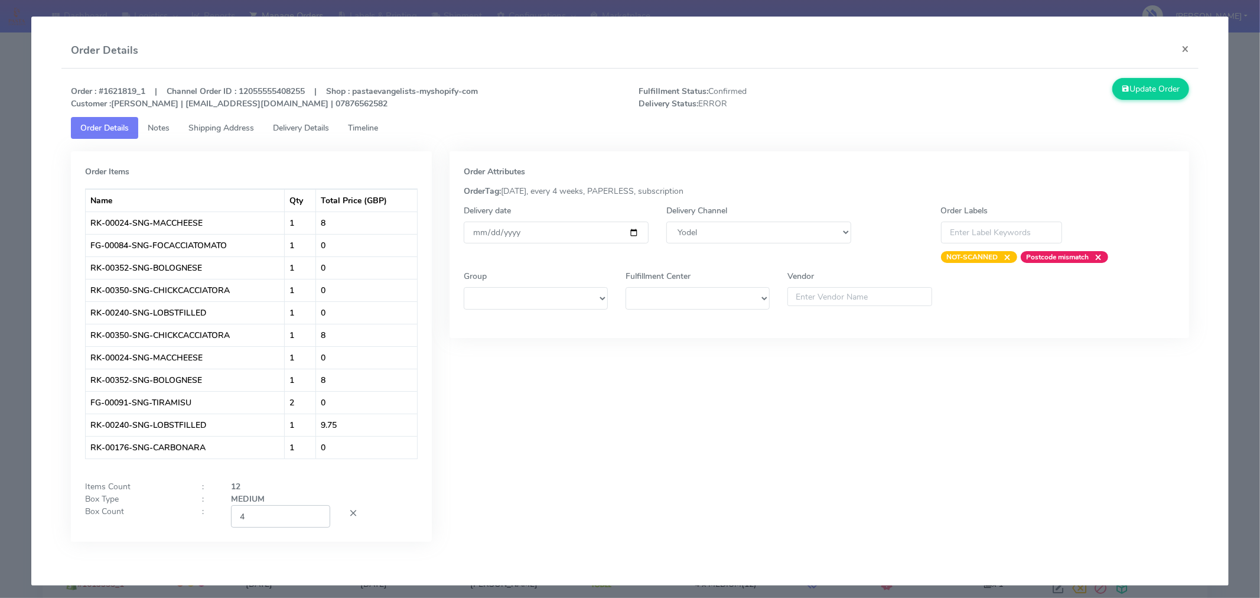
click at [298, 516] on input "4" at bounding box center [280, 516] width 99 height 22
type input "2"
click at [597, 467] on div "Order Attributes OrderTag: 05-09-2025, every 4 weeks, PAPERLESS, subscription D…" at bounding box center [820, 355] width 758 height 408
click at [1154, 87] on button "Update Order" at bounding box center [1151, 89] width 77 height 22
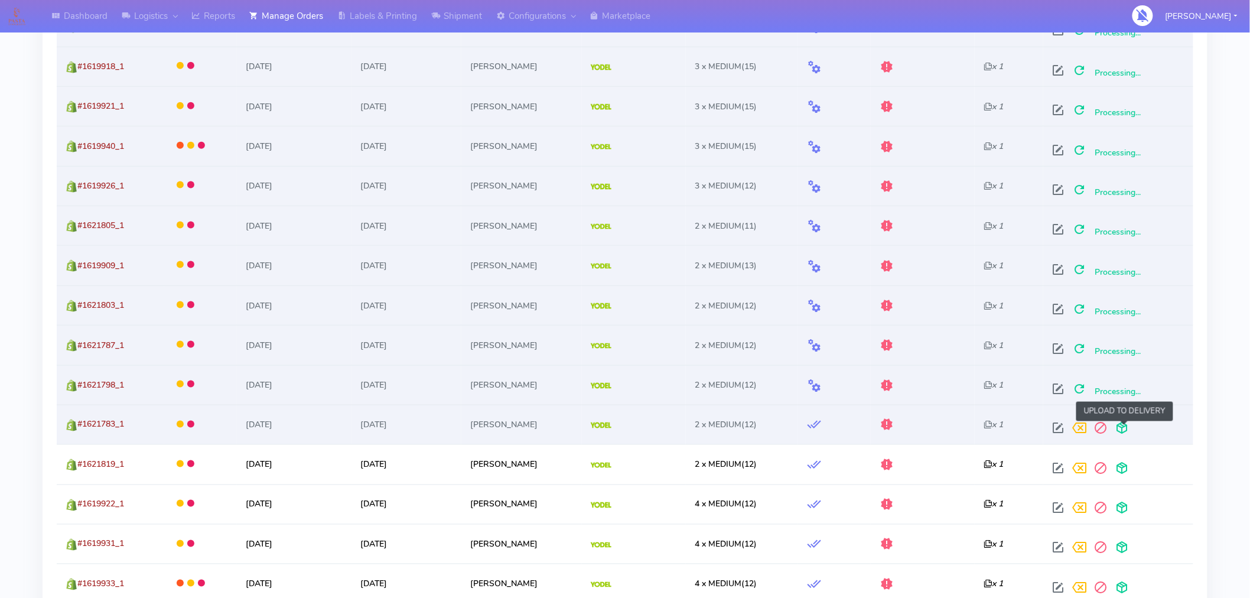
click at [1127, 433] on span at bounding box center [1121, 430] width 21 height 11
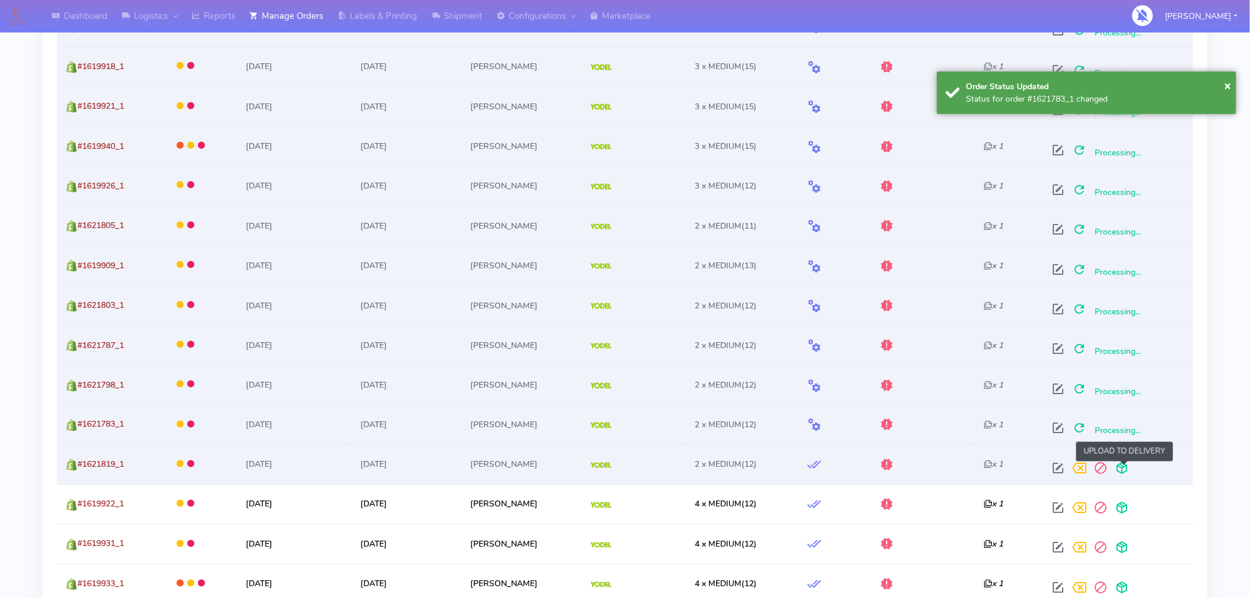
click at [1124, 469] on span at bounding box center [1121, 471] width 21 height 11
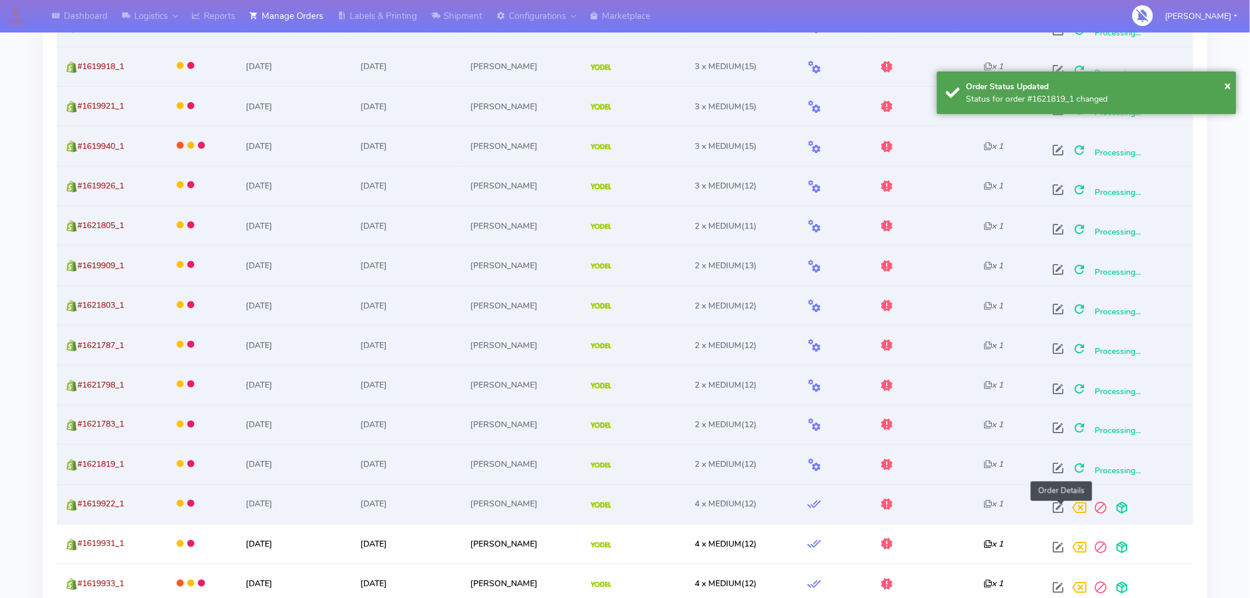
click at [1062, 512] on span at bounding box center [1058, 510] width 21 height 11
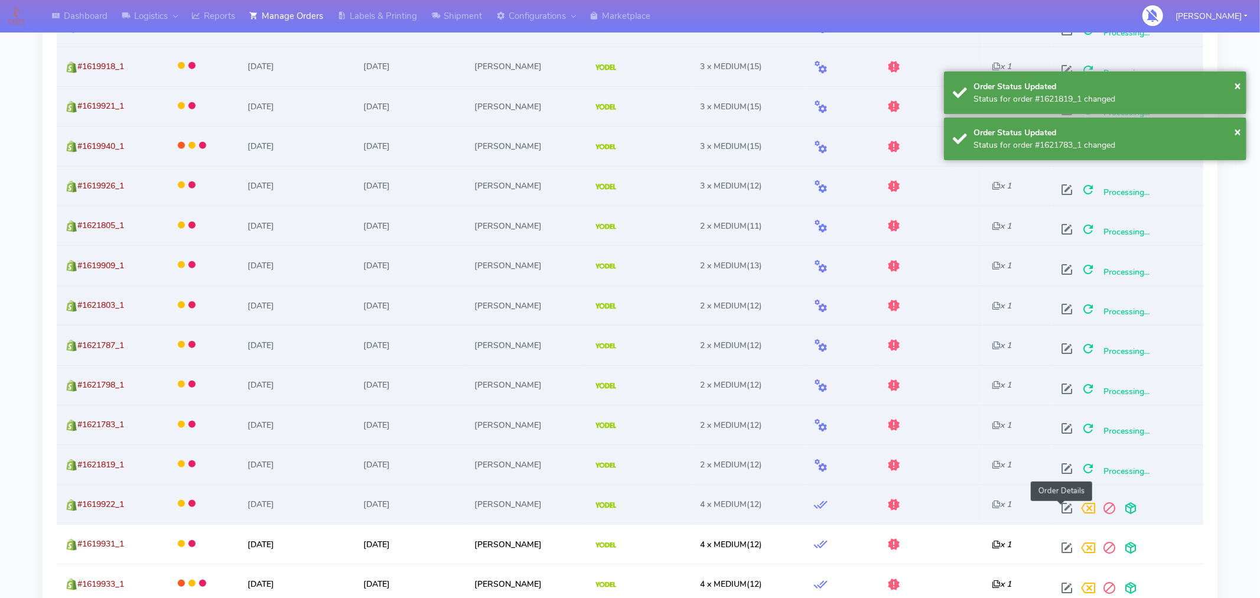
select select "5"
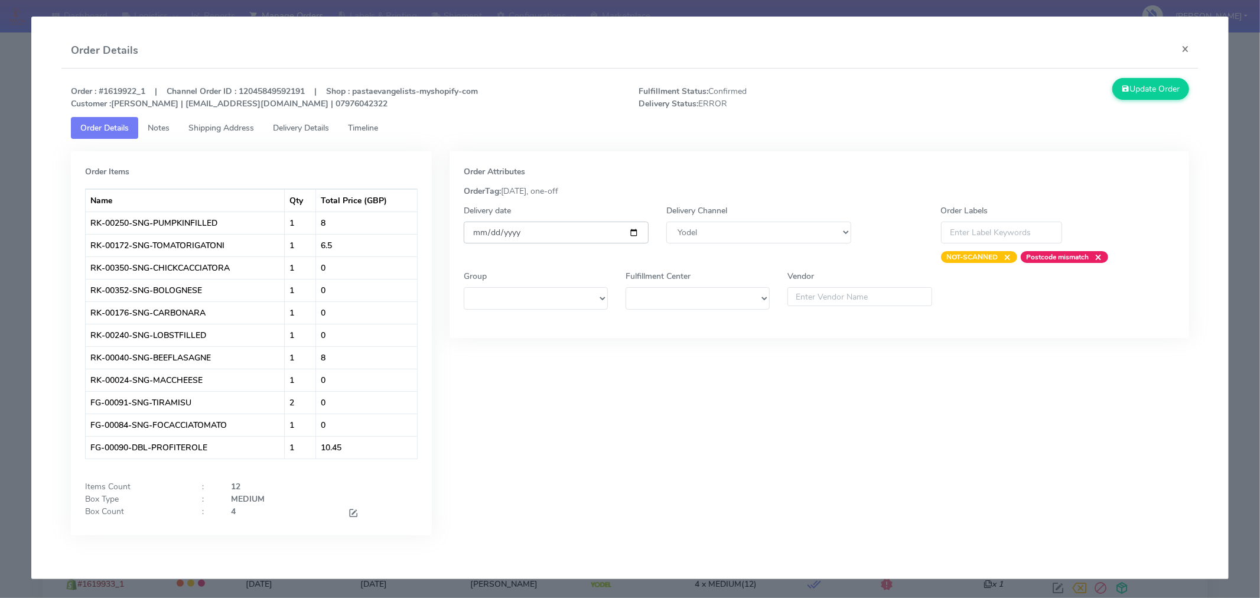
click at [630, 232] on input "[DATE]" at bounding box center [556, 233] width 185 height 22
type input "2025-09-06"
click at [351, 517] on span at bounding box center [353, 514] width 11 height 11
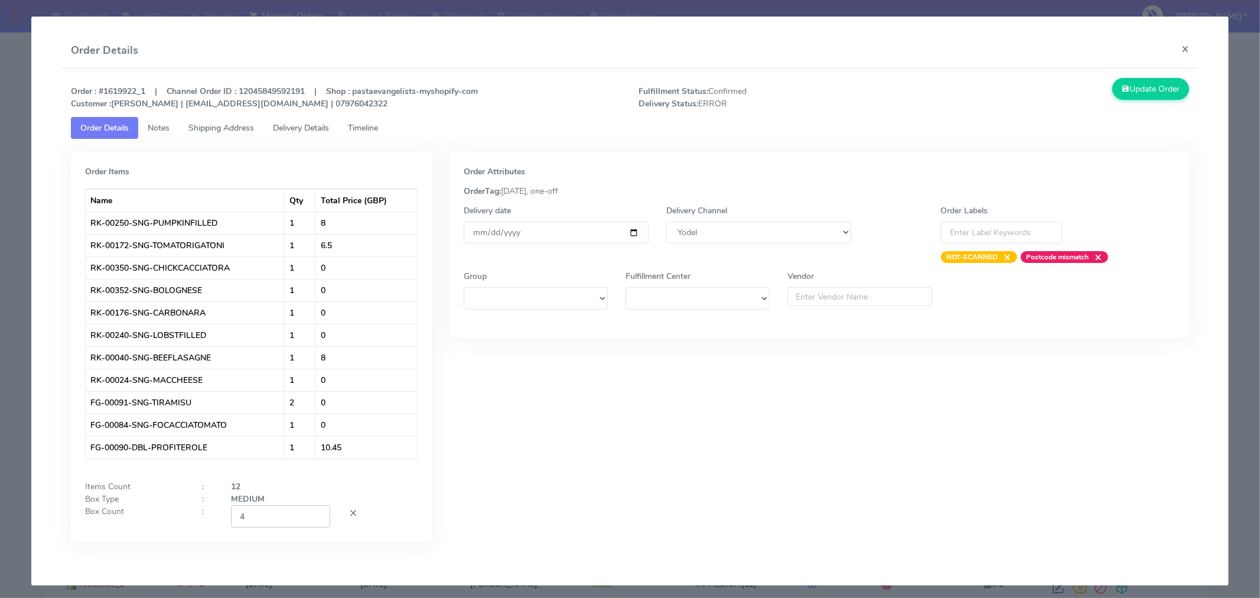
click at [281, 526] on input "4" at bounding box center [280, 516] width 99 height 22
type input "2"
click at [607, 468] on div "Order Attributes OrderTag: 02-09-2025, one-off Delivery date 2025-09-06 Deliver…" at bounding box center [820, 355] width 758 height 408
click at [1137, 89] on button "Update Order" at bounding box center [1151, 89] width 77 height 22
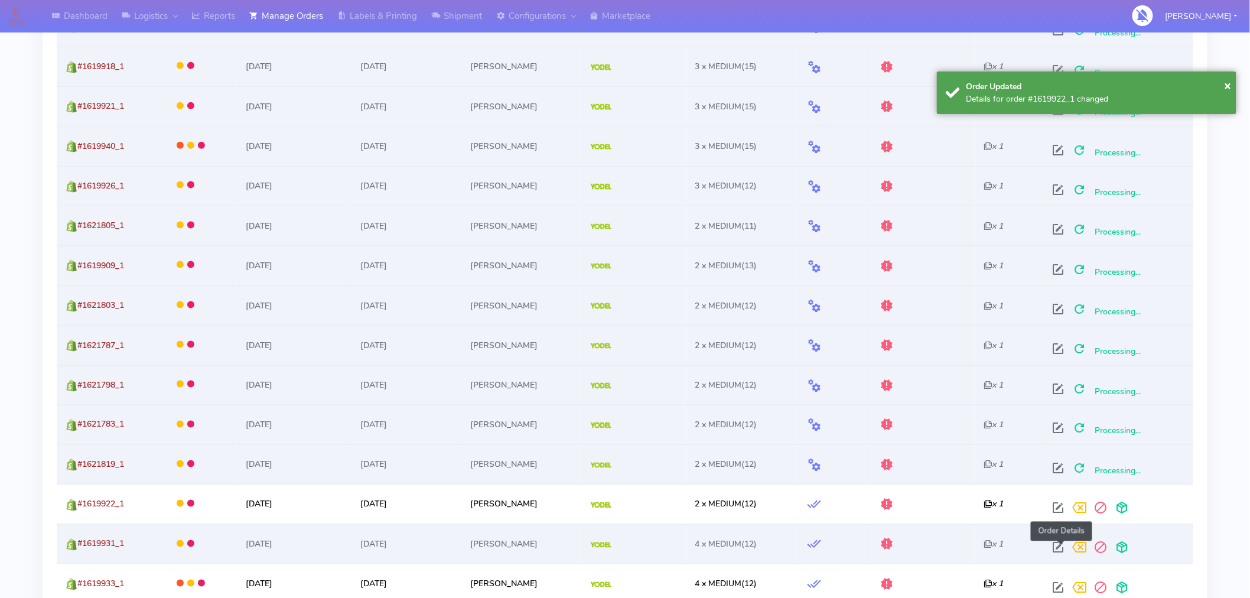
click at [1061, 550] on span at bounding box center [1058, 550] width 21 height 11
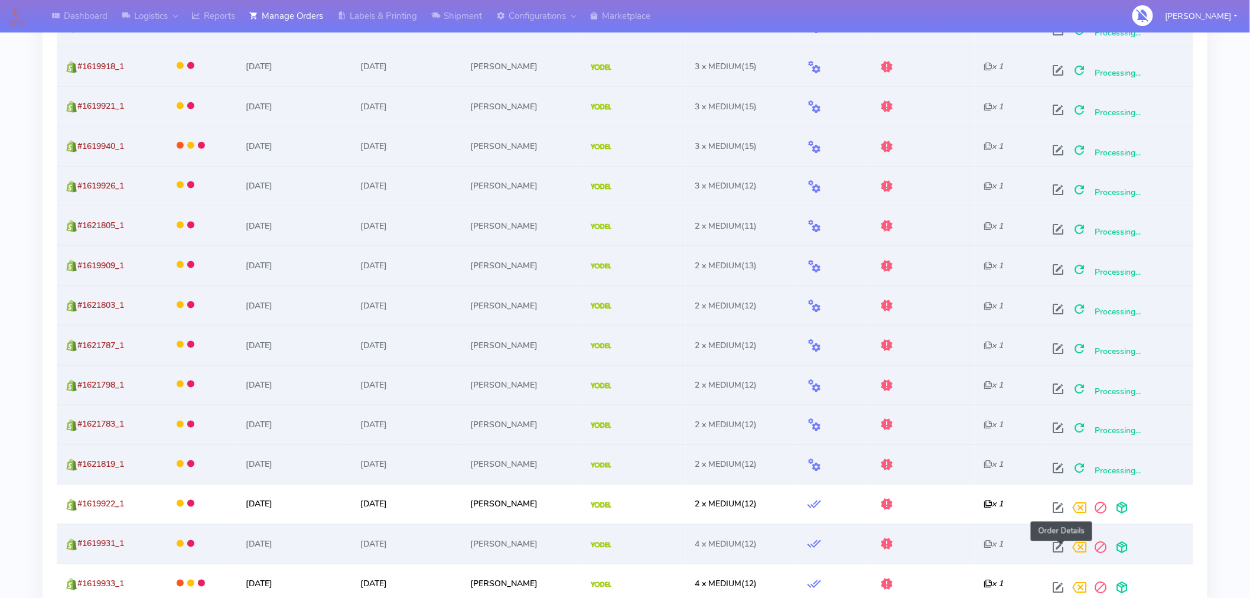
select select "5"
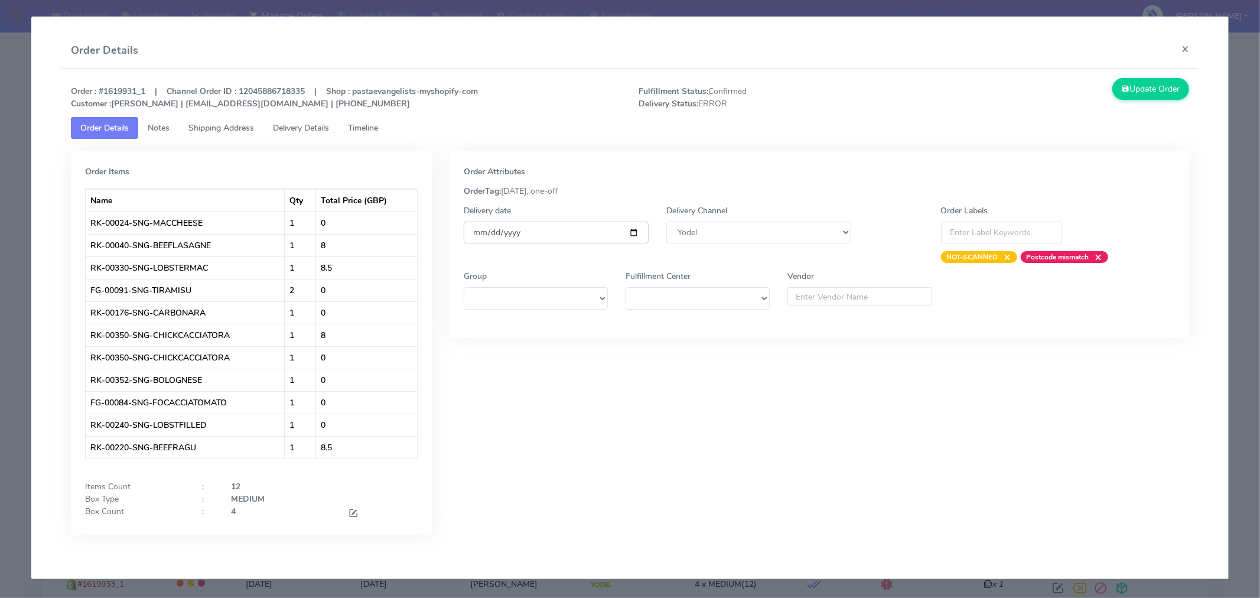
click at [631, 227] on input "[DATE]" at bounding box center [556, 233] width 185 height 22
type input "2025-09-06"
click at [352, 514] on span at bounding box center [353, 514] width 11 height 11
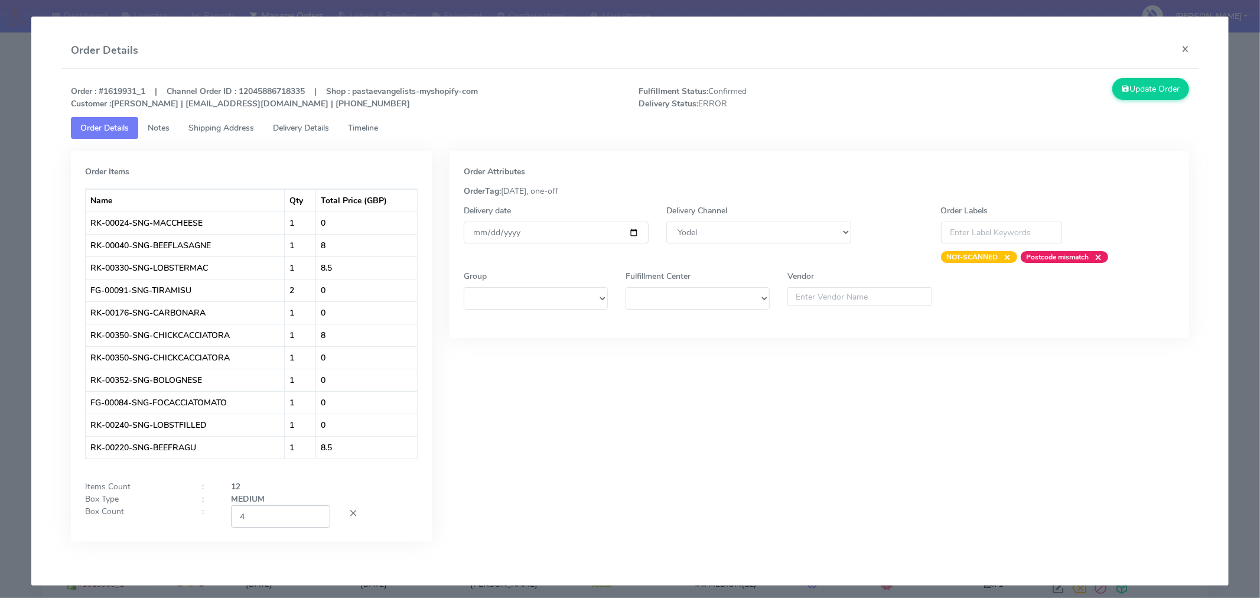
click at [295, 524] on input "4" at bounding box center [280, 516] width 99 height 22
type input "2"
click at [560, 435] on div "Order Attributes OrderTag: 02-09-2025, one-off Delivery date 2025-09-06 Deliver…" at bounding box center [820, 355] width 758 height 408
click at [1140, 90] on button "Update Order" at bounding box center [1151, 89] width 77 height 22
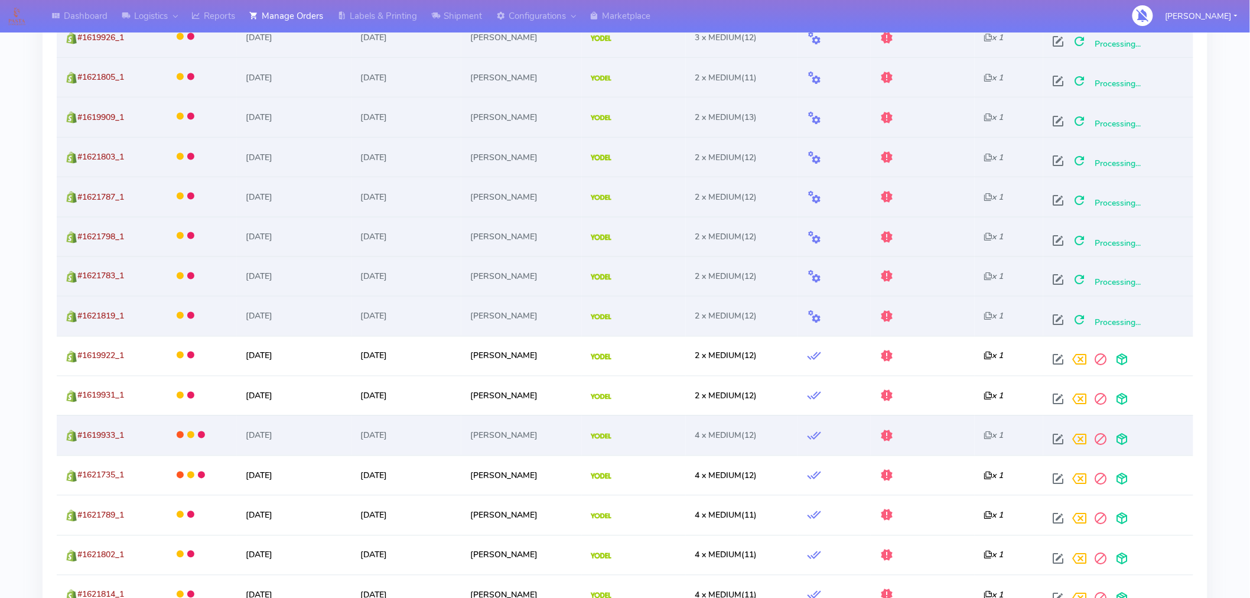
scroll to position [684, 0]
click at [1059, 441] on span at bounding box center [1058, 441] width 21 height 11
select select "5"
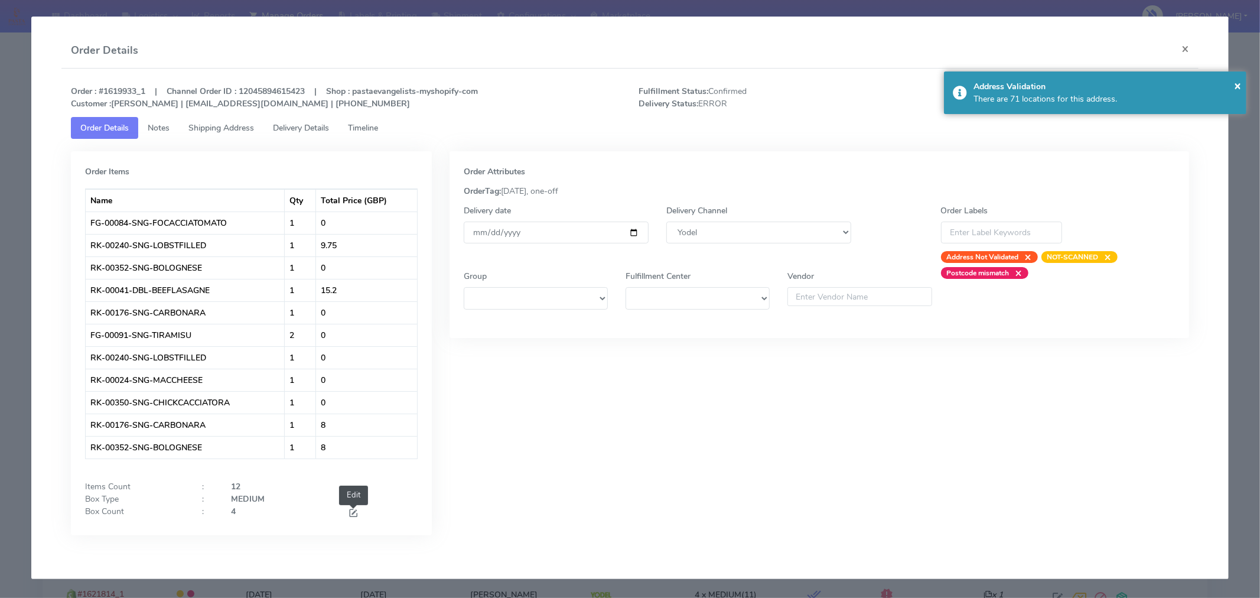
click at [356, 515] on span at bounding box center [353, 514] width 11 height 11
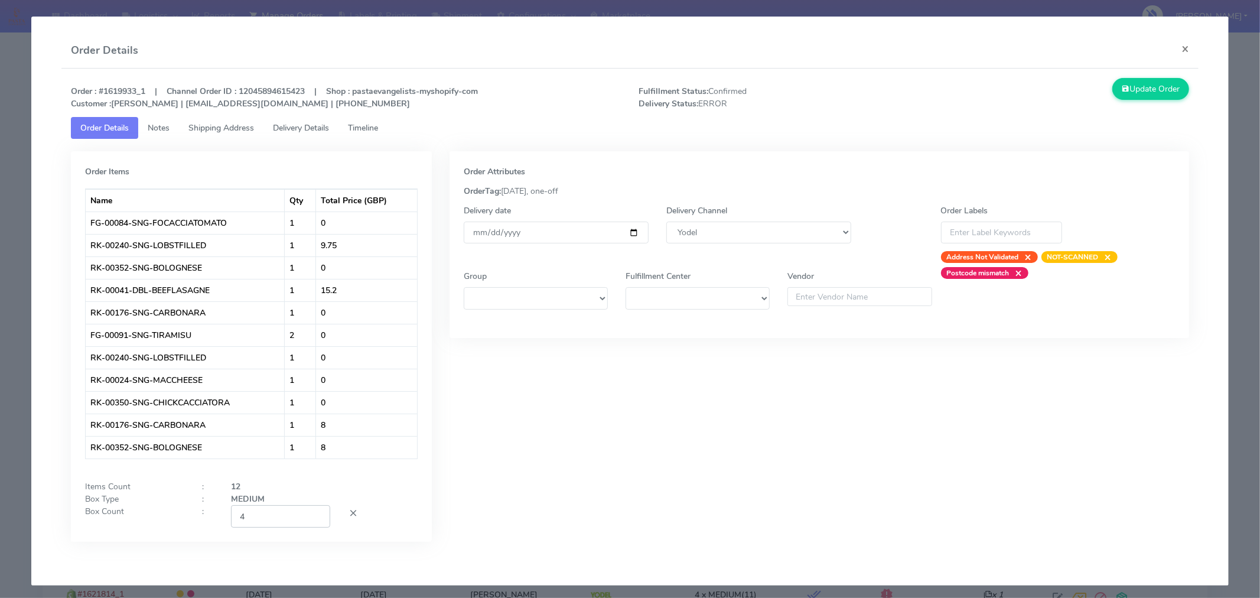
click at [280, 523] on input "4" at bounding box center [280, 516] width 99 height 22
type input "2"
click at [597, 467] on div "Order Attributes OrderTag: 05-09-2025, one-off Delivery date 2025-09-05 Deliver…" at bounding box center [820, 355] width 758 height 408
click at [628, 232] on input "[DATE]" at bounding box center [556, 233] width 185 height 22
type input "2025-09-06"
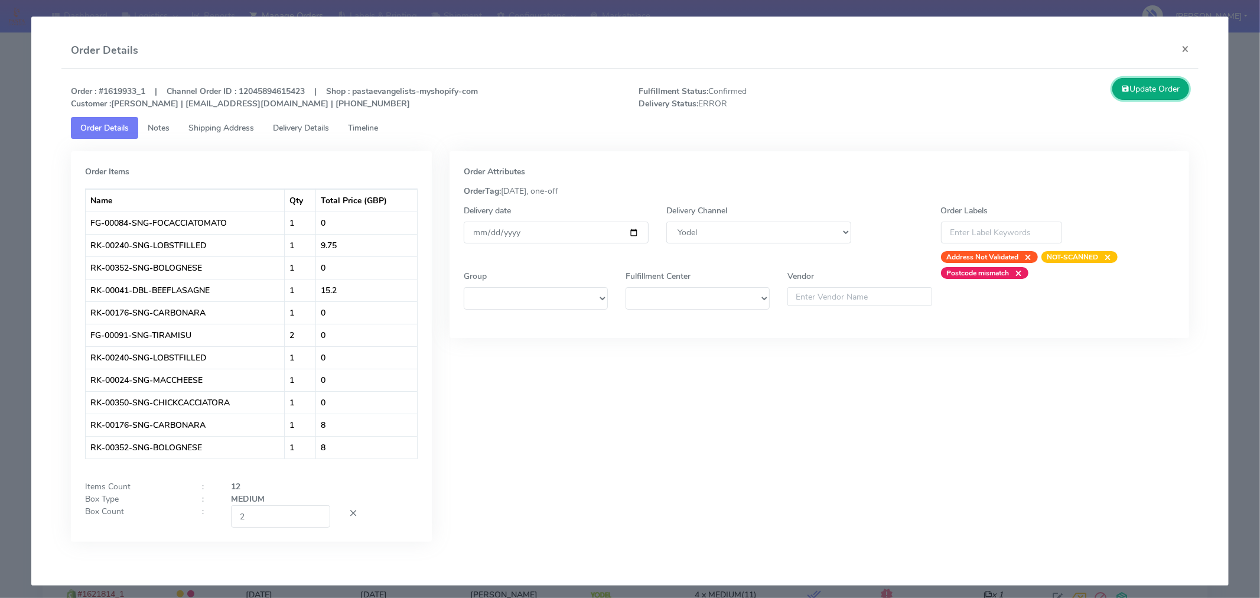
click at [1132, 93] on button "Update Order" at bounding box center [1151, 89] width 77 height 22
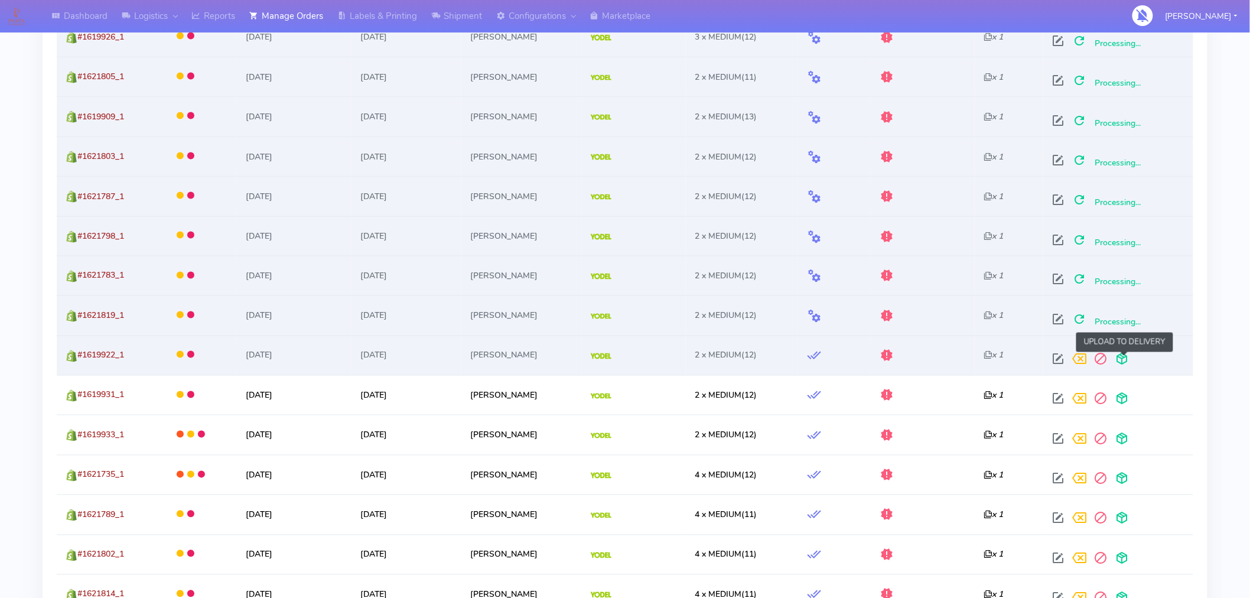
click at [1124, 365] on span at bounding box center [1121, 361] width 21 height 11
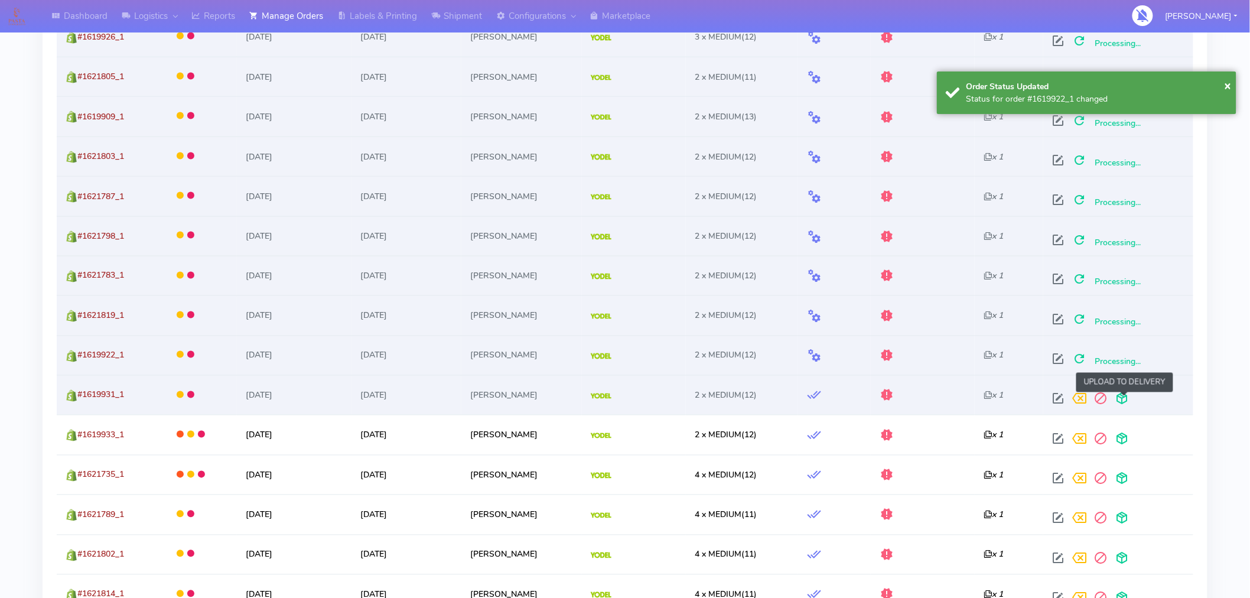
click at [1126, 405] on span at bounding box center [1121, 401] width 21 height 11
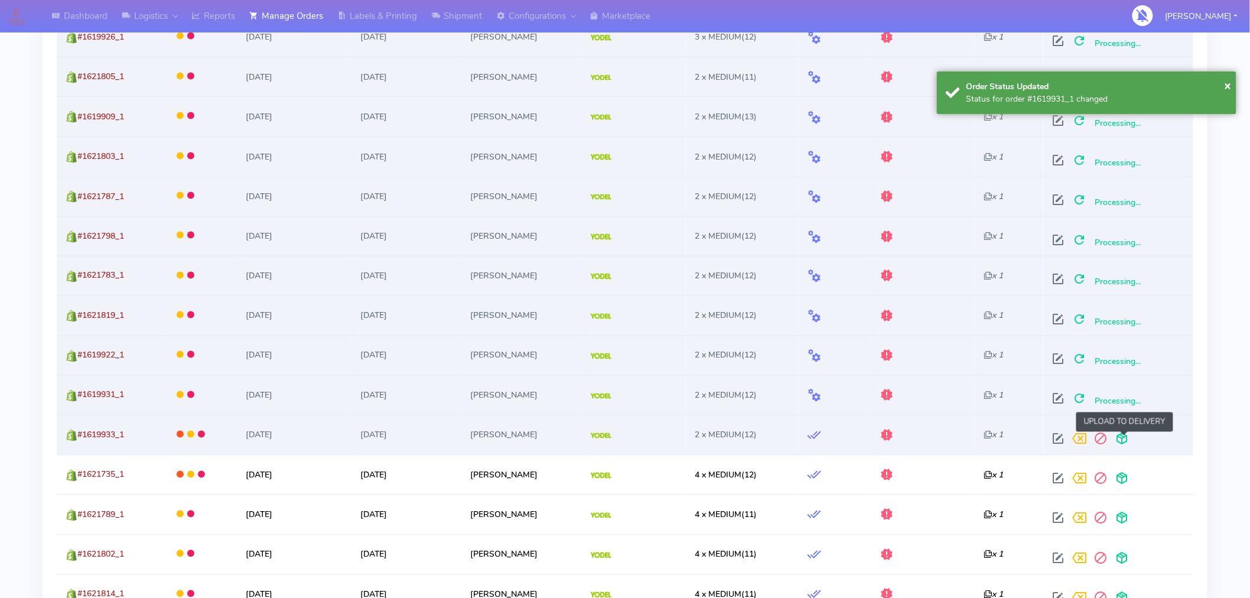
click at [1126, 444] on span at bounding box center [1121, 441] width 21 height 11
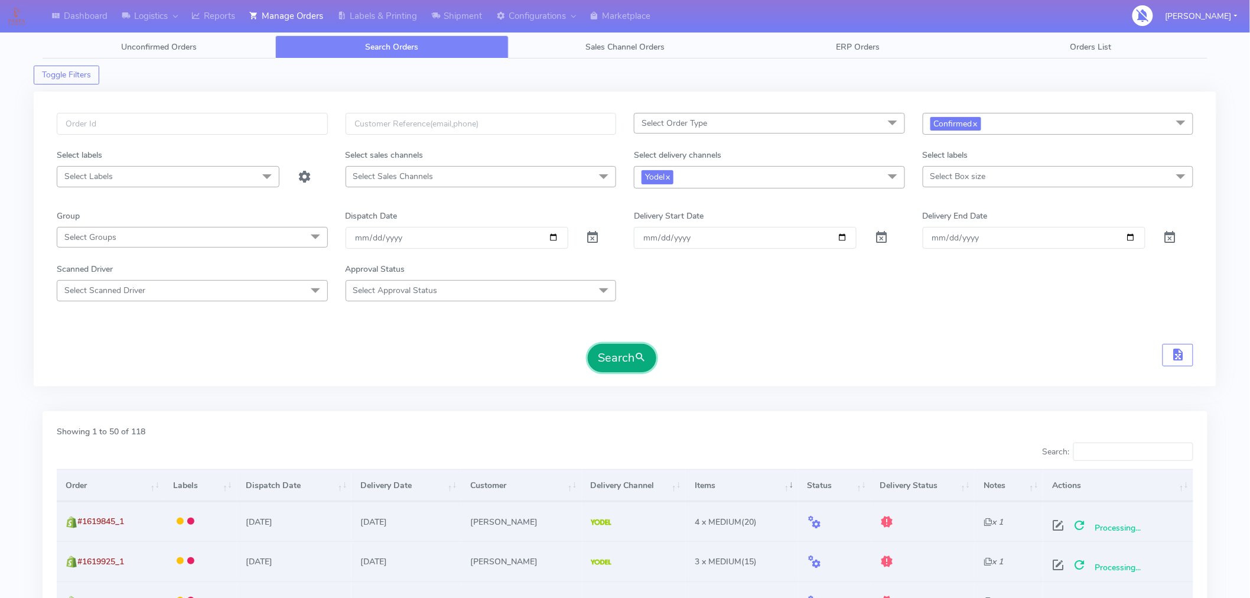
click at [624, 359] on button "Search" at bounding box center [622, 358] width 69 height 28
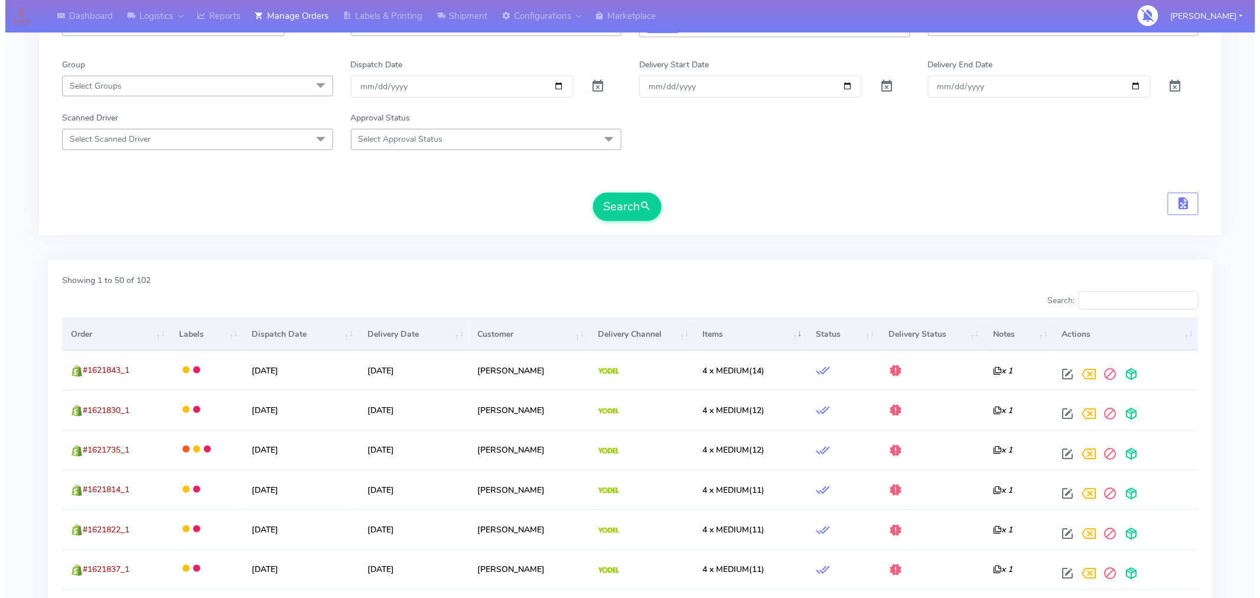
scroll to position [152, 0]
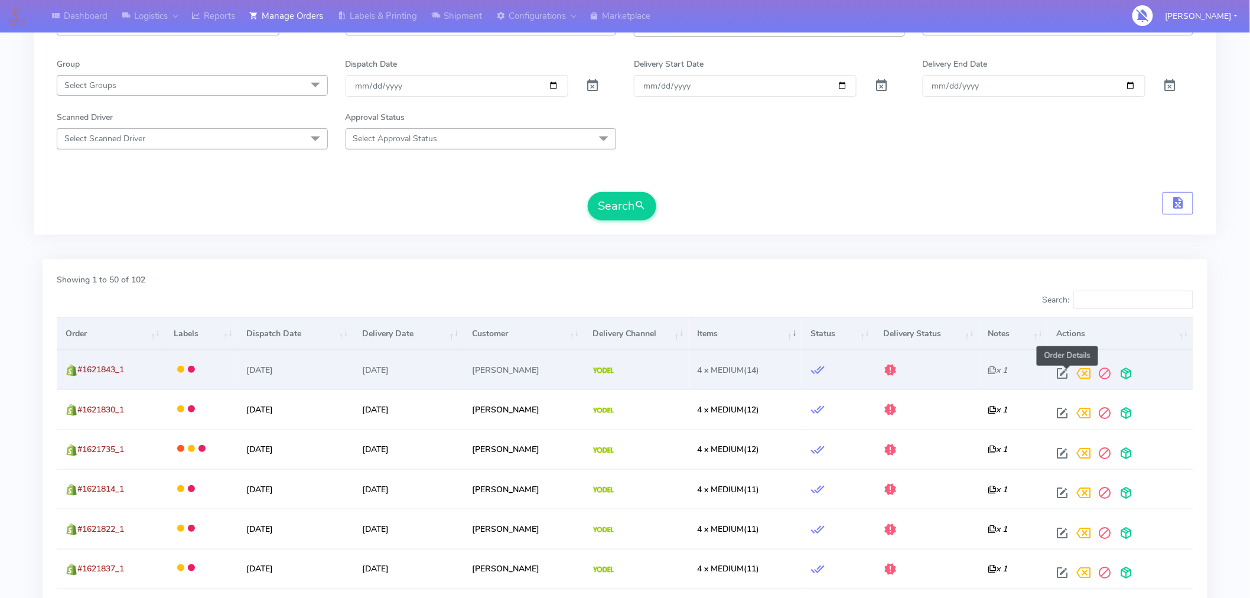
click at [1067, 376] on span at bounding box center [1062, 375] width 21 height 11
select select "5"
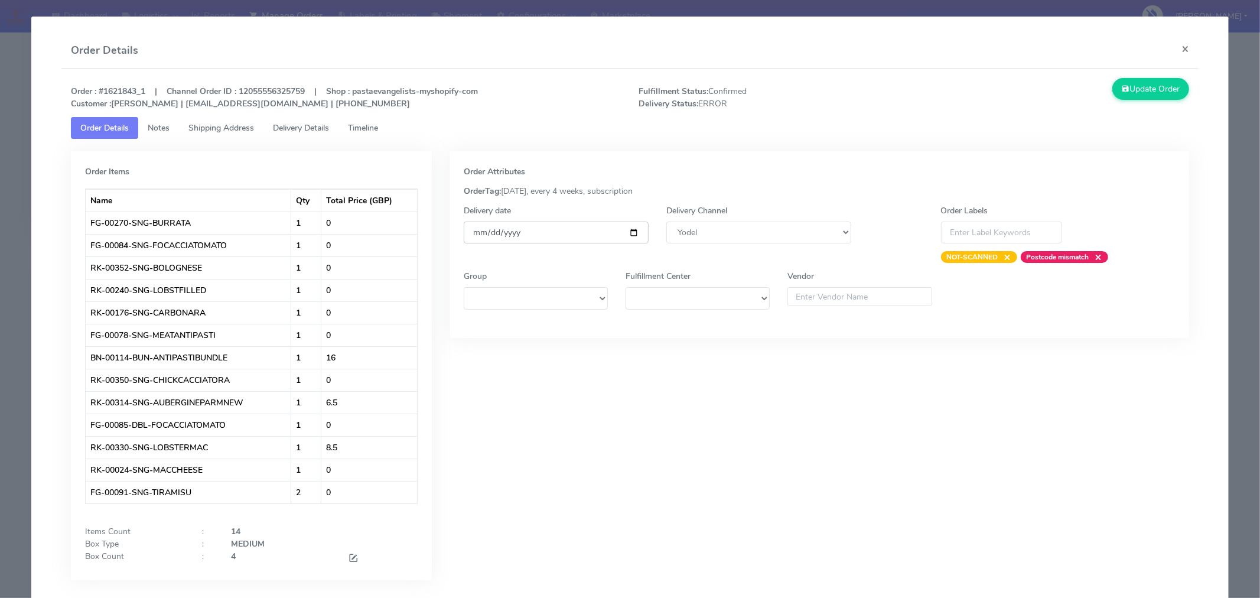
click at [633, 233] on input "[DATE]" at bounding box center [556, 233] width 185 height 22
type input "2025-09-06"
click at [349, 557] on span at bounding box center [353, 559] width 11 height 11
click at [278, 551] on input "4" at bounding box center [280, 561] width 99 height 22
type input "2"
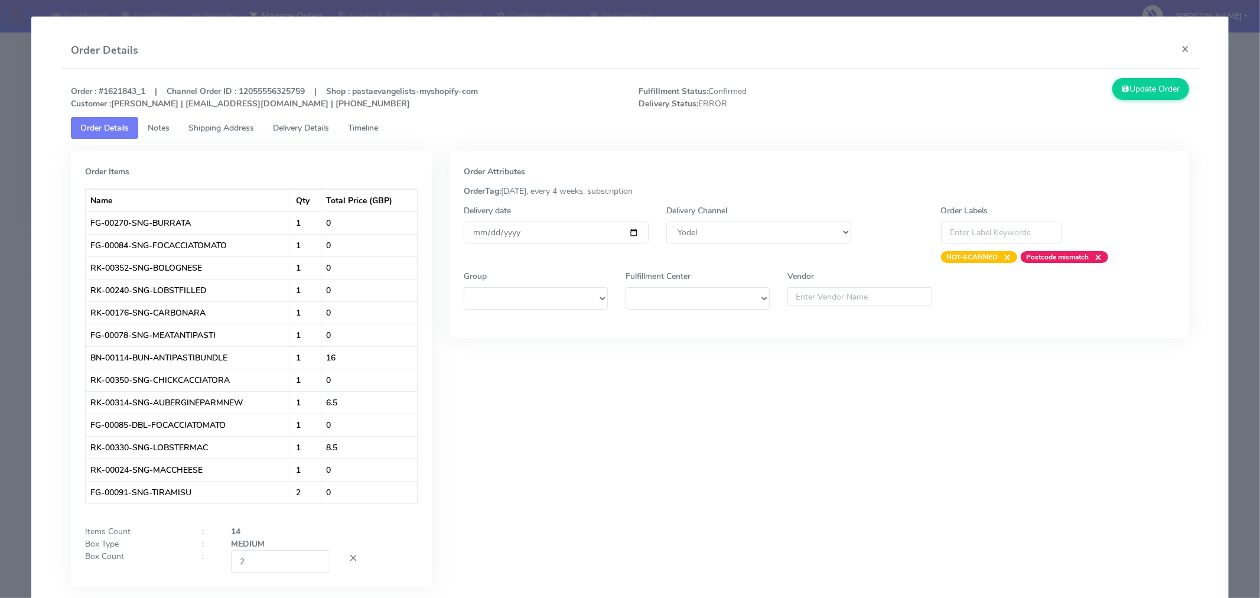
click at [663, 458] on div "Order Attributes OrderTag: 05-09-2025, every 4 weeks, subscription Delivery dat…" at bounding box center [820, 377] width 758 height 453
click at [1116, 96] on button "Update Order" at bounding box center [1151, 89] width 77 height 22
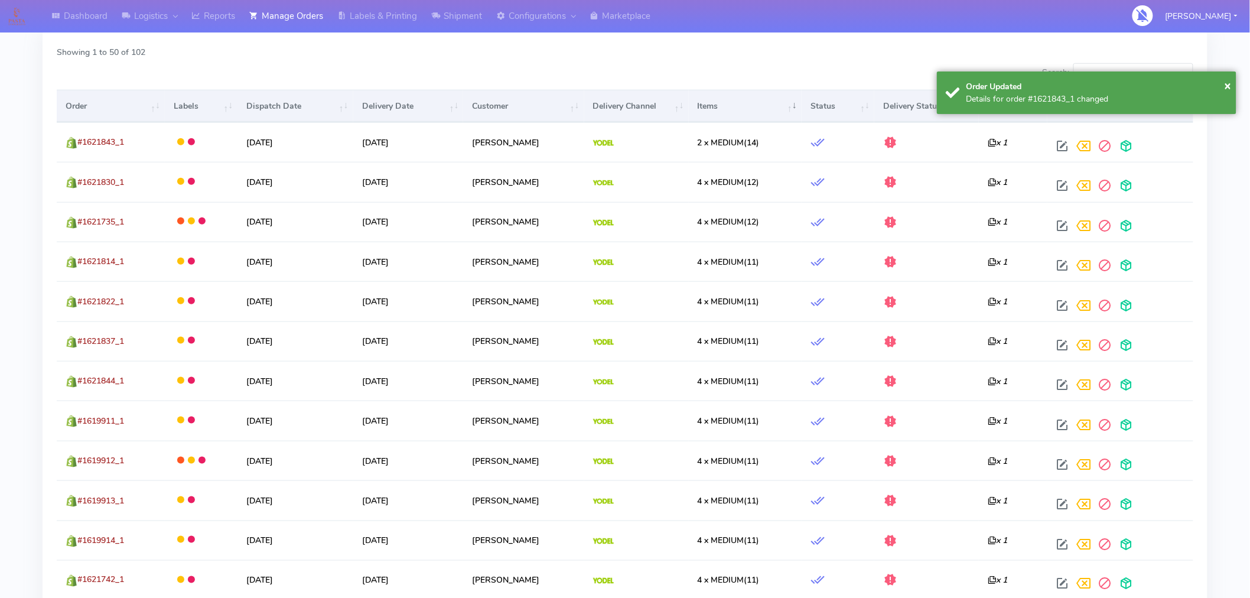
scroll to position [380, 0]
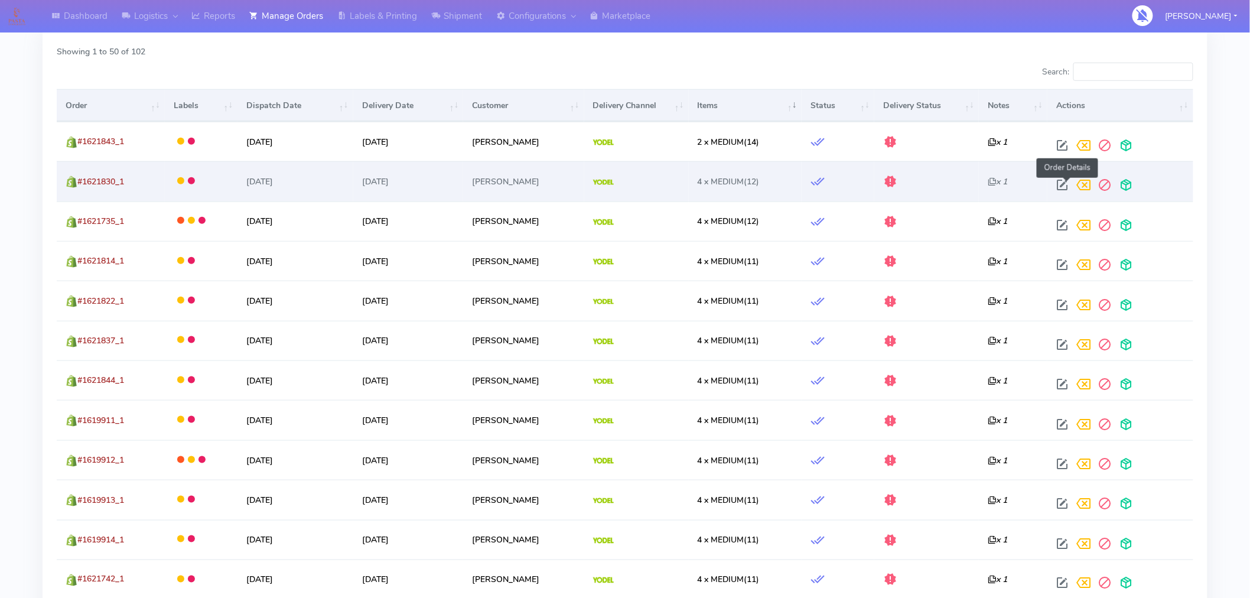
click at [1065, 182] on span at bounding box center [1062, 187] width 21 height 11
select select "5"
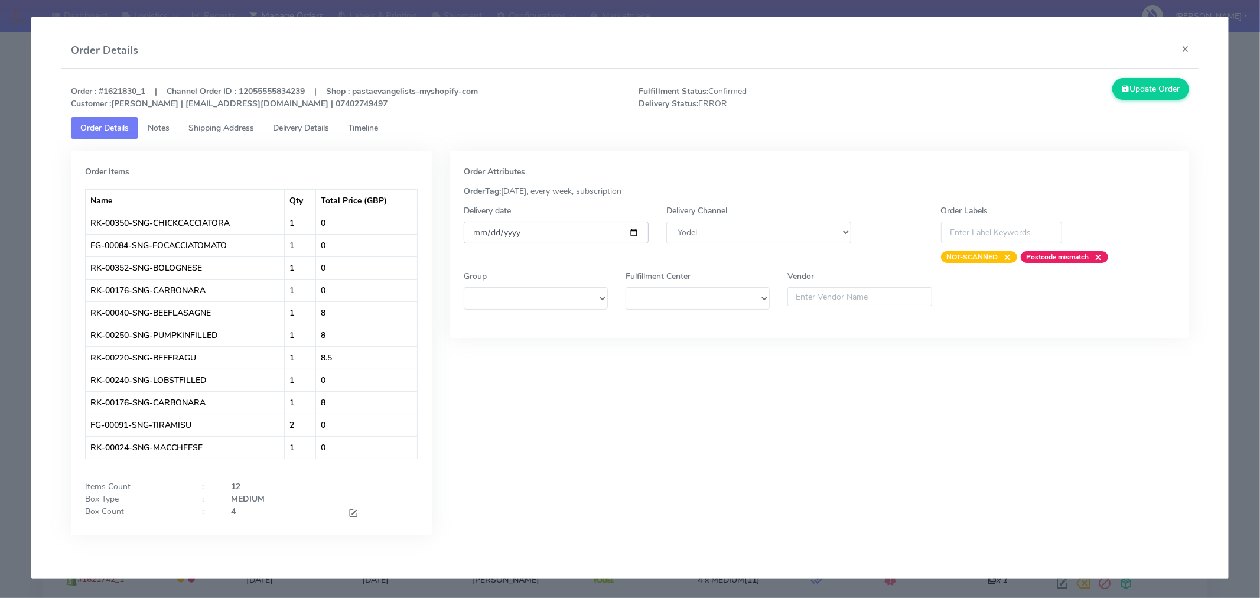
click at [636, 228] on input "[DATE]" at bounding box center [556, 233] width 185 height 22
type input "2025-09-06"
click at [353, 515] on span at bounding box center [353, 514] width 11 height 11
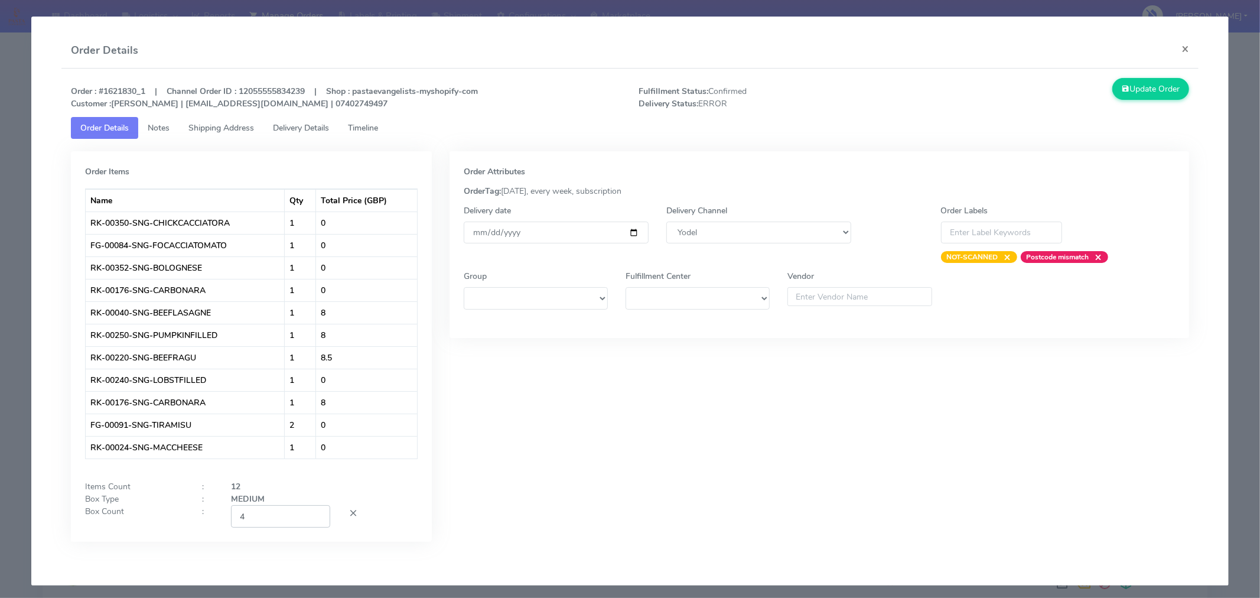
click at [275, 527] on input "4" at bounding box center [280, 516] width 99 height 22
type input "2"
click at [564, 450] on div "Order Attributes OrderTag: 05-09-2025, every week, subscription Delivery date 2…" at bounding box center [820, 355] width 758 height 408
click at [1135, 87] on button "Update Order" at bounding box center [1151, 89] width 77 height 22
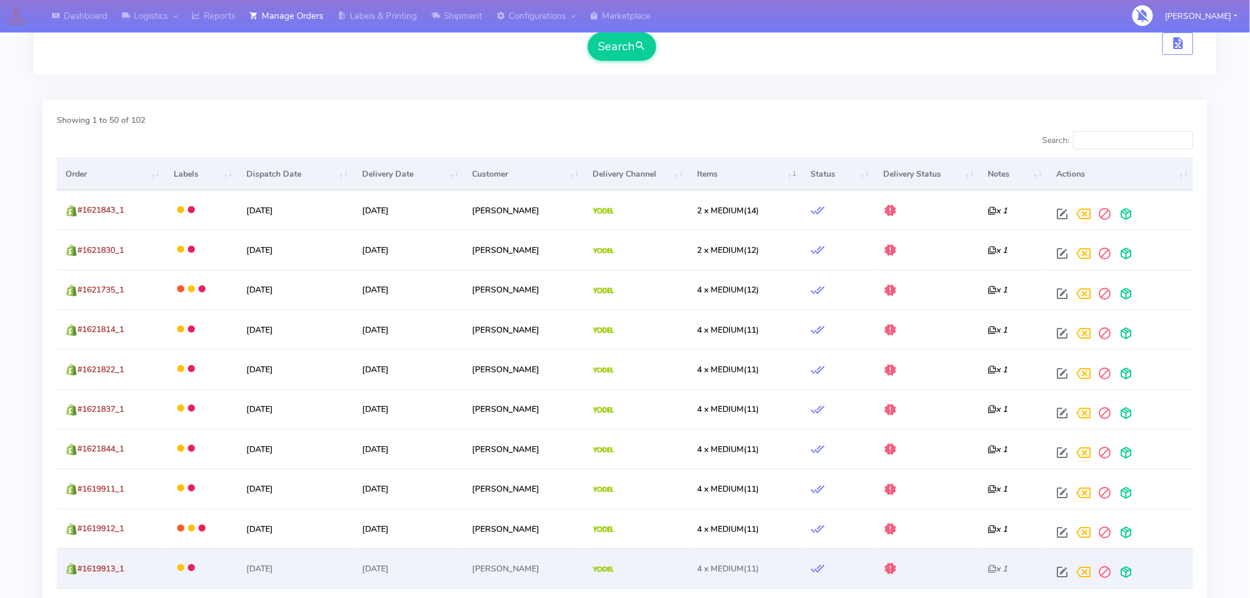
scroll to position [311, 0]
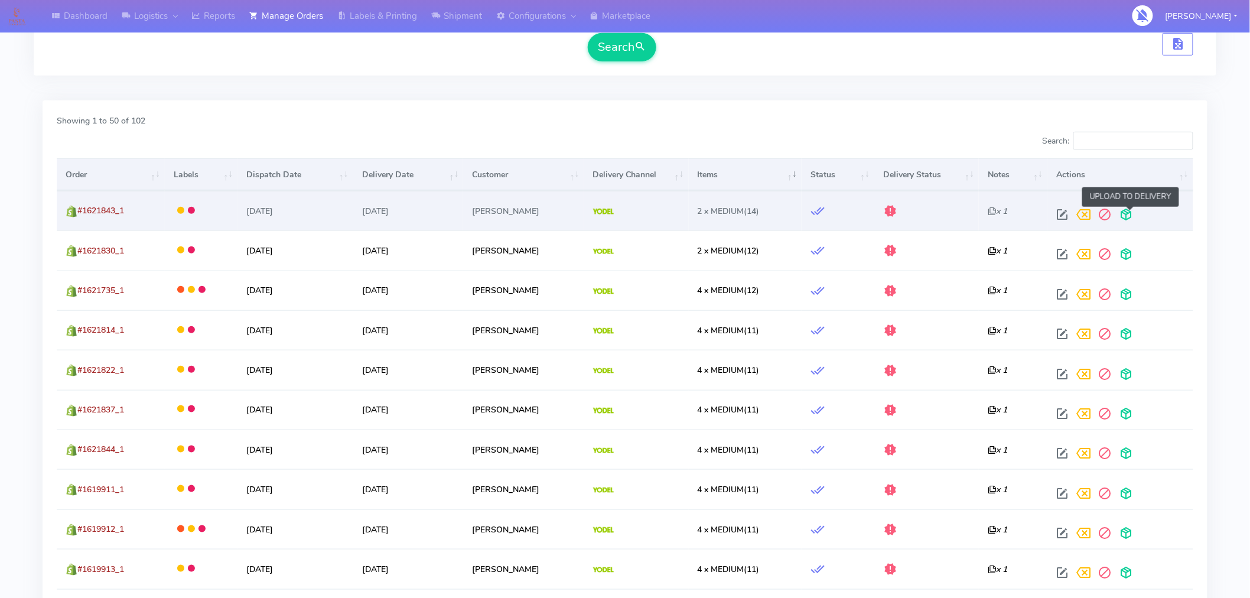
click at [1132, 217] on span at bounding box center [1126, 217] width 21 height 11
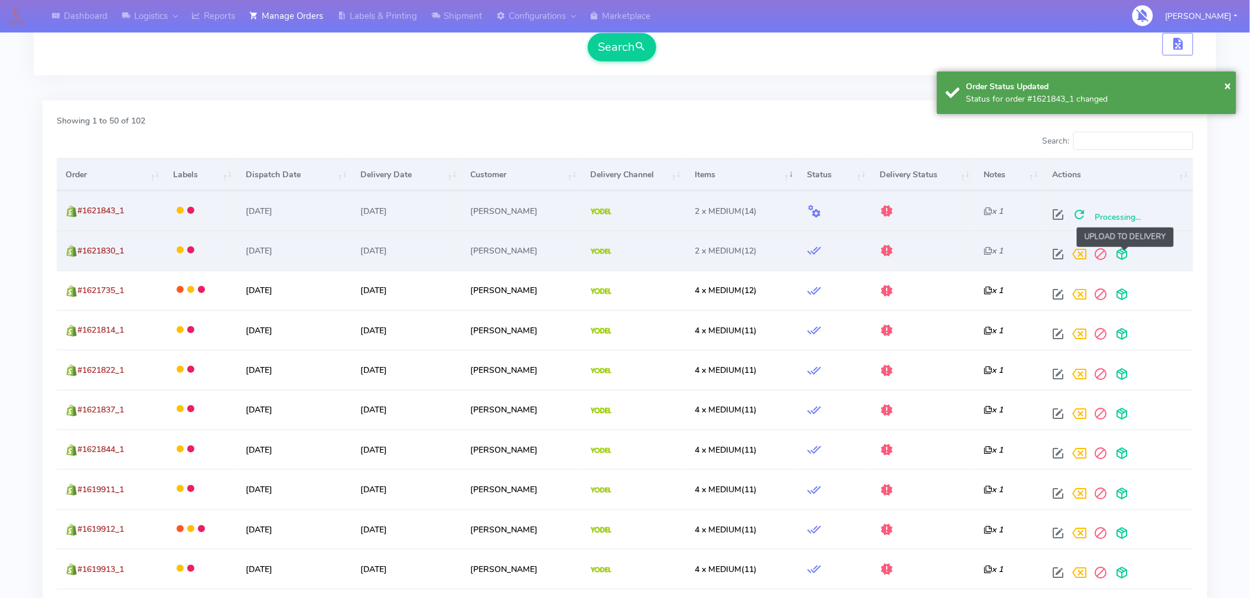
click at [1130, 256] on span at bounding box center [1121, 256] width 21 height 11
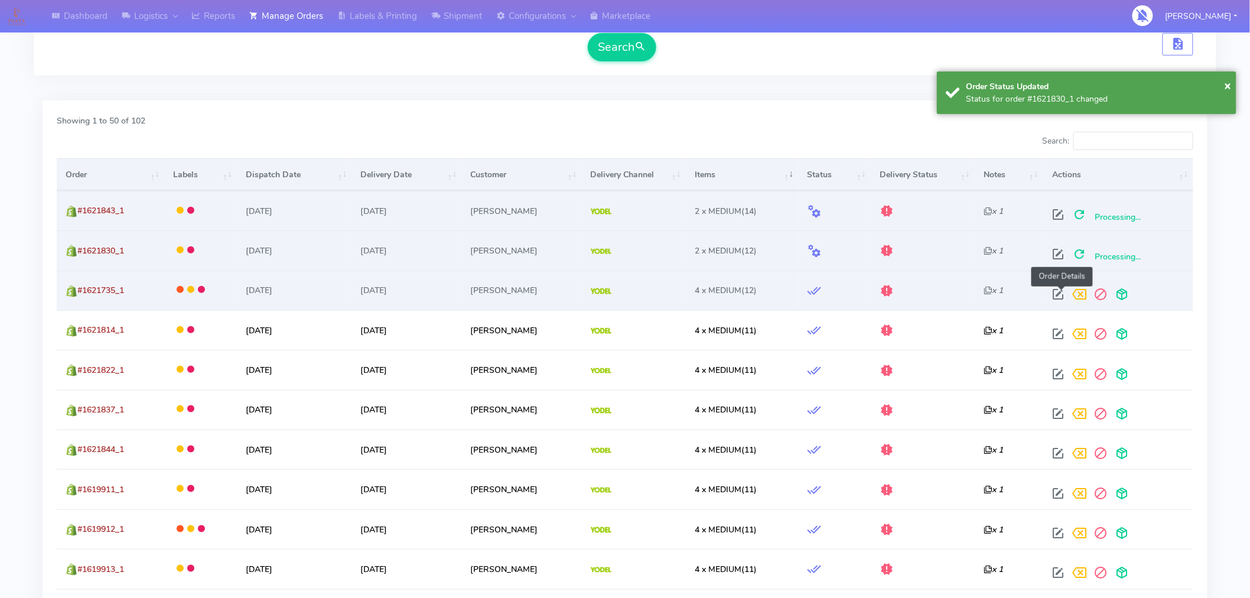
click at [1059, 292] on span at bounding box center [1058, 296] width 21 height 11
select select "5"
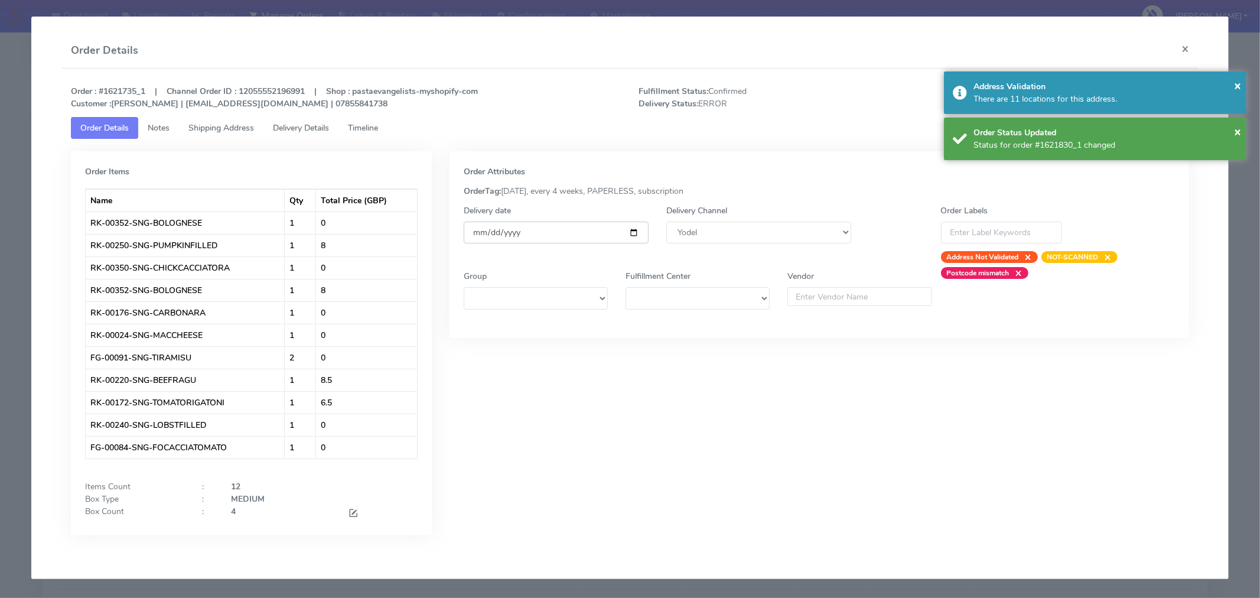
click at [628, 232] on input "[DATE]" at bounding box center [556, 233] width 185 height 22
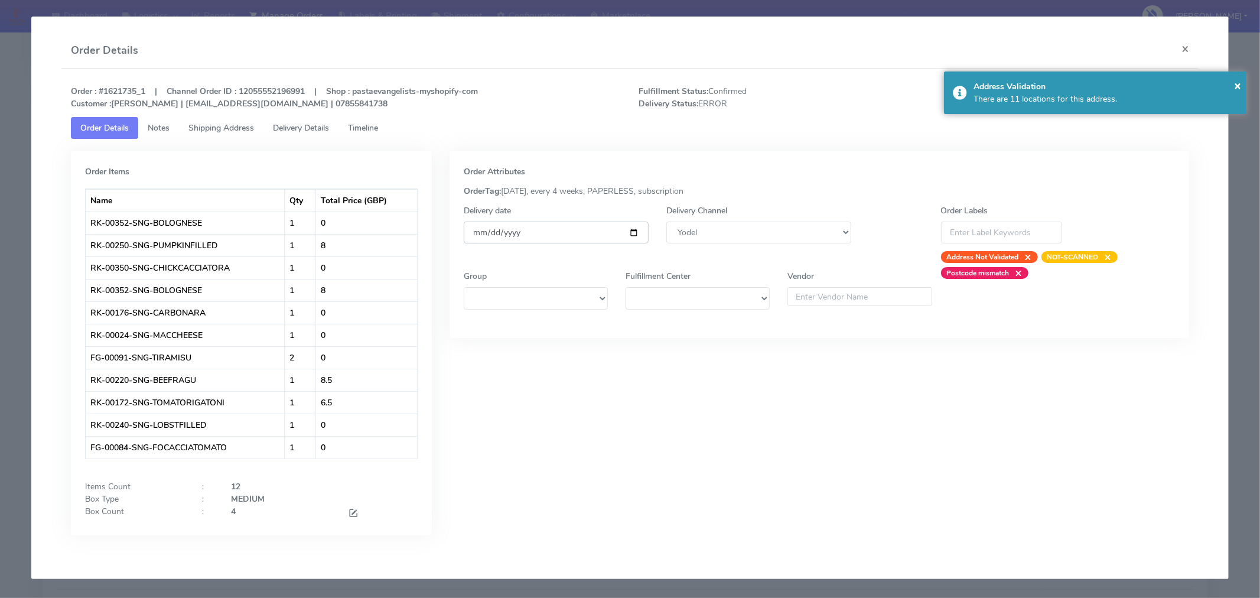
click at [633, 232] on input "[DATE]" at bounding box center [556, 233] width 185 height 22
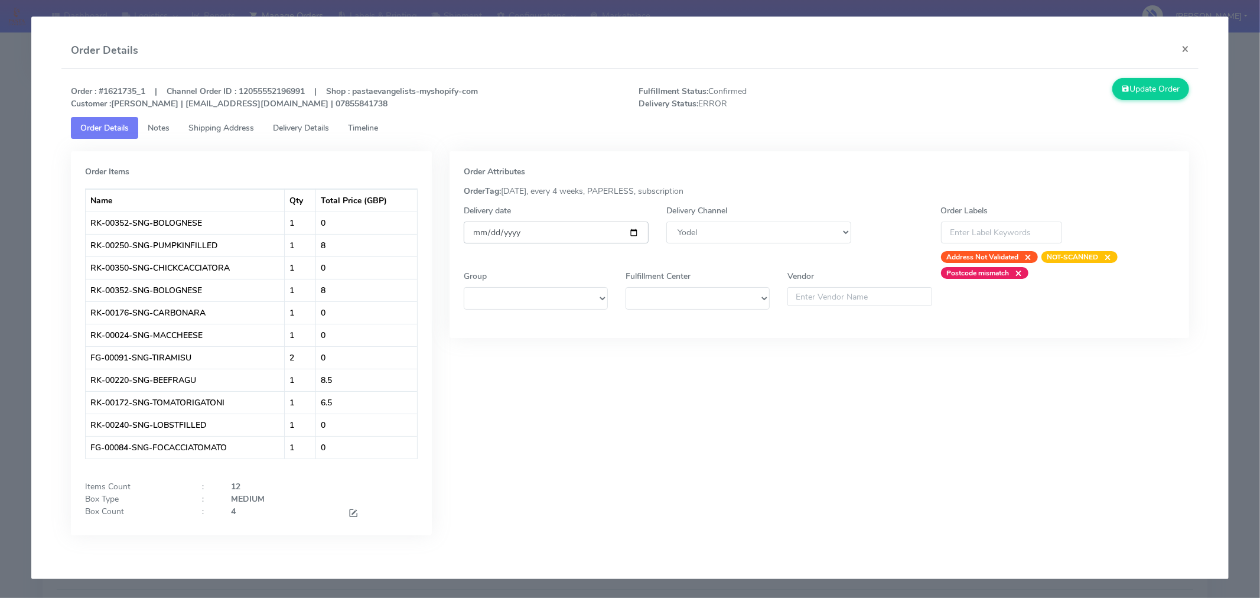
type input "2025-09-06"
click at [353, 516] on span at bounding box center [353, 514] width 11 height 11
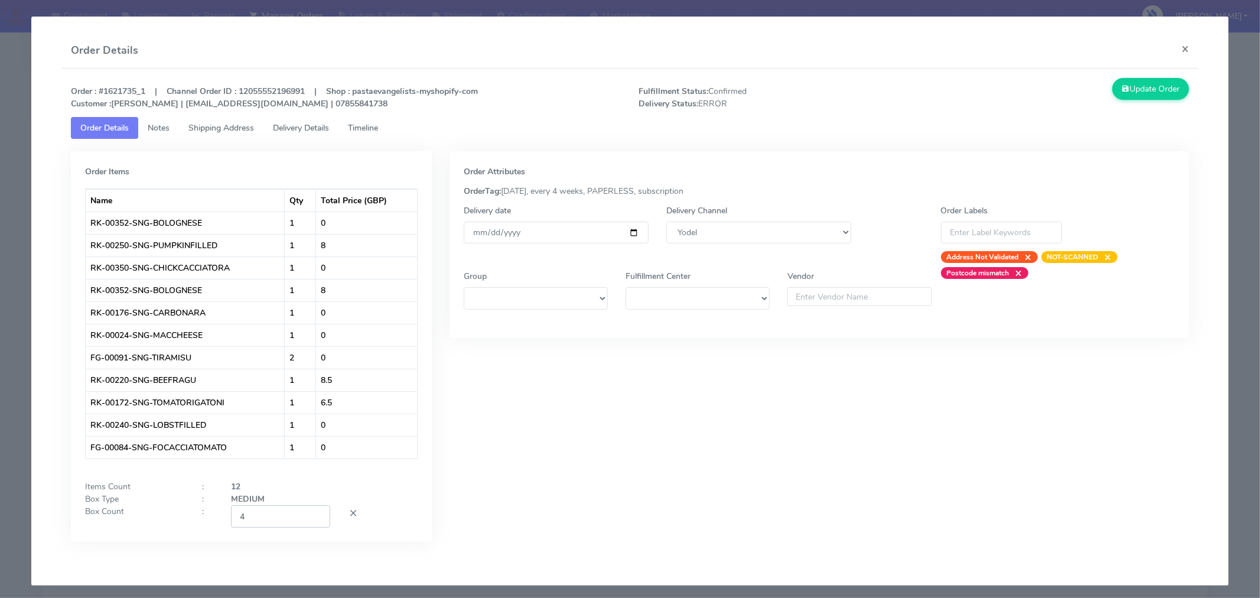
click at [275, 521] on input "4" at bounding box center [280, 516] width 99 height 22
type input "2"
click at [550, 473] on div "Order Attributes OrderTag: 05-09-2025, every 4 weeks, PAPERLESS, subscription D…" at bounding box center [820, 355] width 758 height 408
click at [1139, 86] on button "Update Order" at bounding box center [1151, 89] width 77 height 22
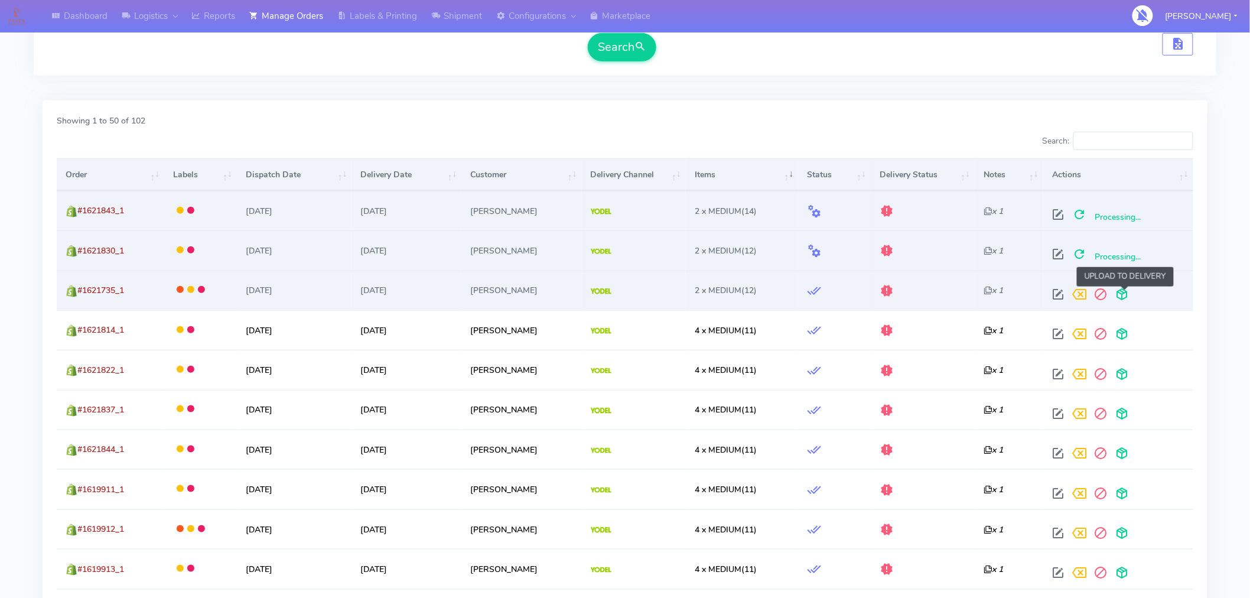
click at [1130, 294] on span at bounding box center [1121, 296] width 21 height 11
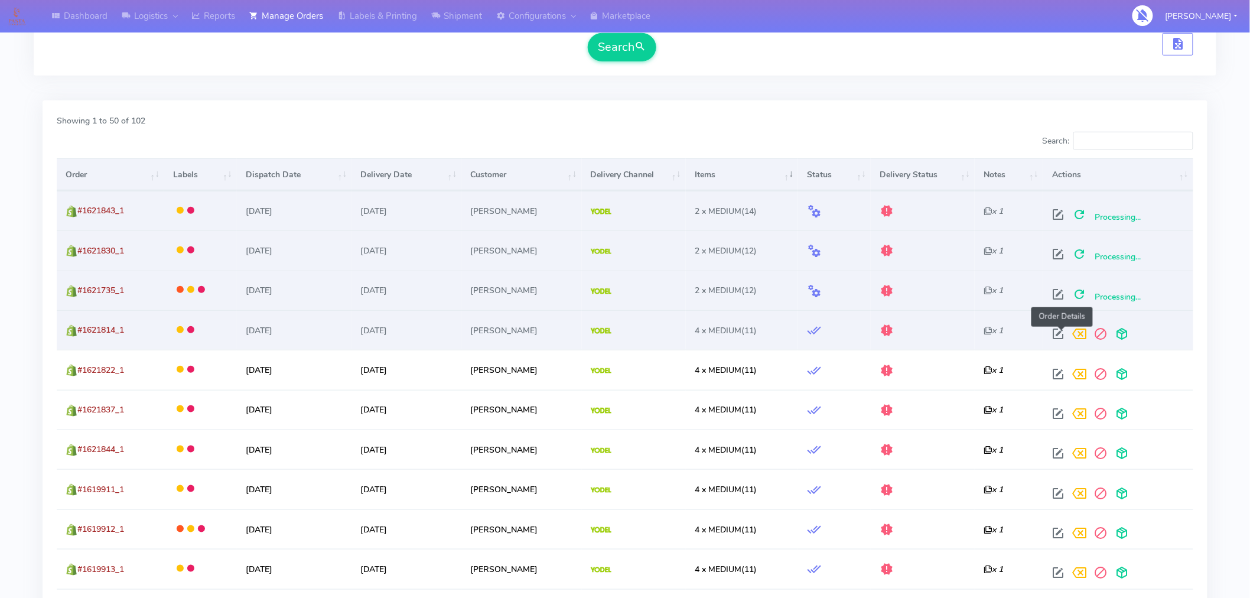
click at [1062, 337] on span at bounding box center [1058, 336] width 21 height 11
select select "5"
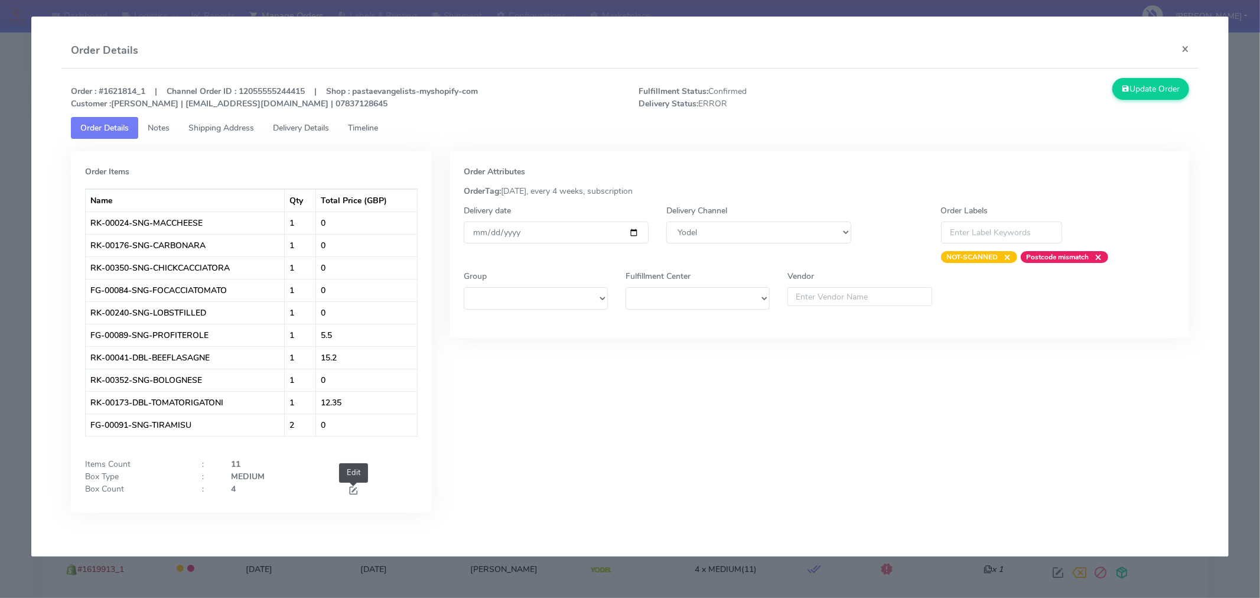
click at [350, 489] on span at bounding box center [353, 491] width 11 height 11
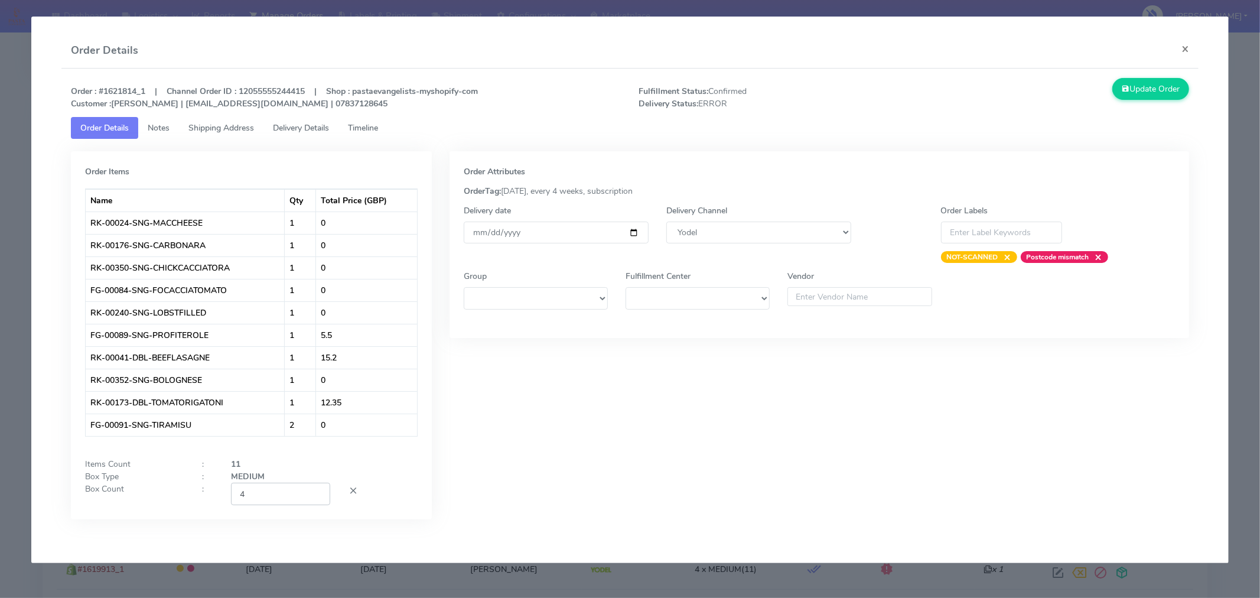
click at [265, 487] on input "4" at bounding box center [280, 494] width 99 height 22
type input "2"
click at [508, 493] on div "Order Attributes OrderTag: 05-09-2025, every 4 weeks, subscription Delivery dat…" at bounding box center [820, 344] width 758 height 386
click at [1140, 87] on button "Update Order" at bounding box center [1151, 89] width 77 height 22
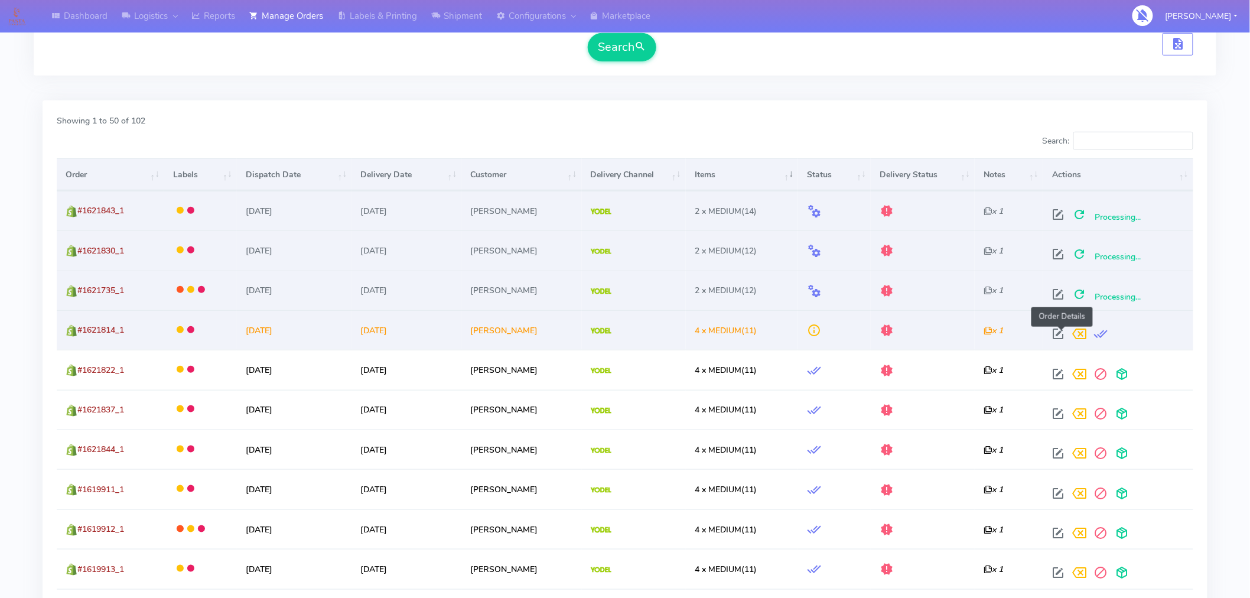
click at [1055, 334] on span at bounding box center [1058, 336] width 21 height 11
select select "5"
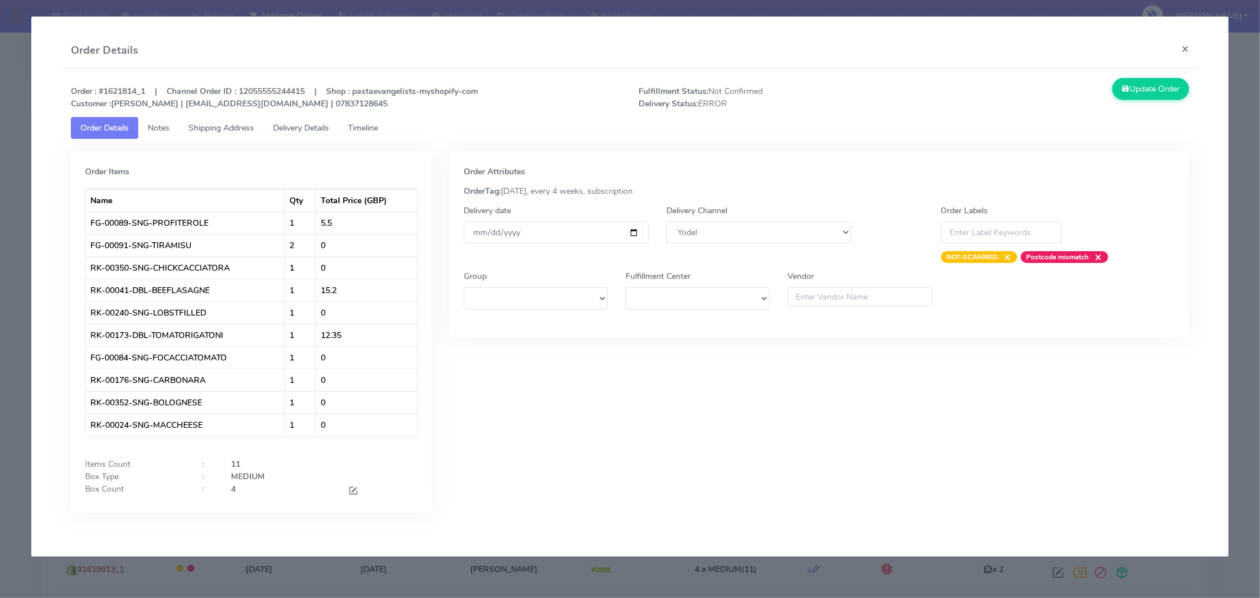
click at [345, 487] on div at bounding box center [382, 491] width 87 height 16
click at [359, 489] on div at bounding box center [382, 491] width 87 height 16
click at [352, 491] on span at bounding box center [353, 491] width 11 height 11
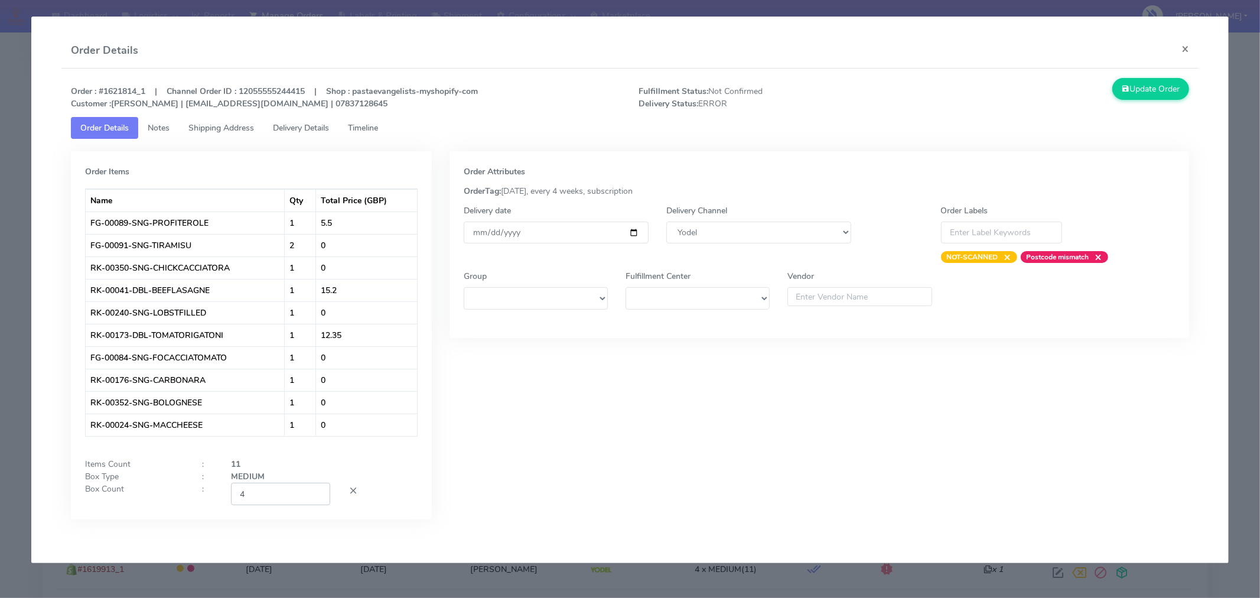
click at [309, 498] on input "4" at bounding box center [280, 494] width 99 height 22
type input "3"
type input "2"
click at [635, 233] on input "[DATE]" at bounding box center [556, 233] width 185 height 22
type input "2025-09-06"
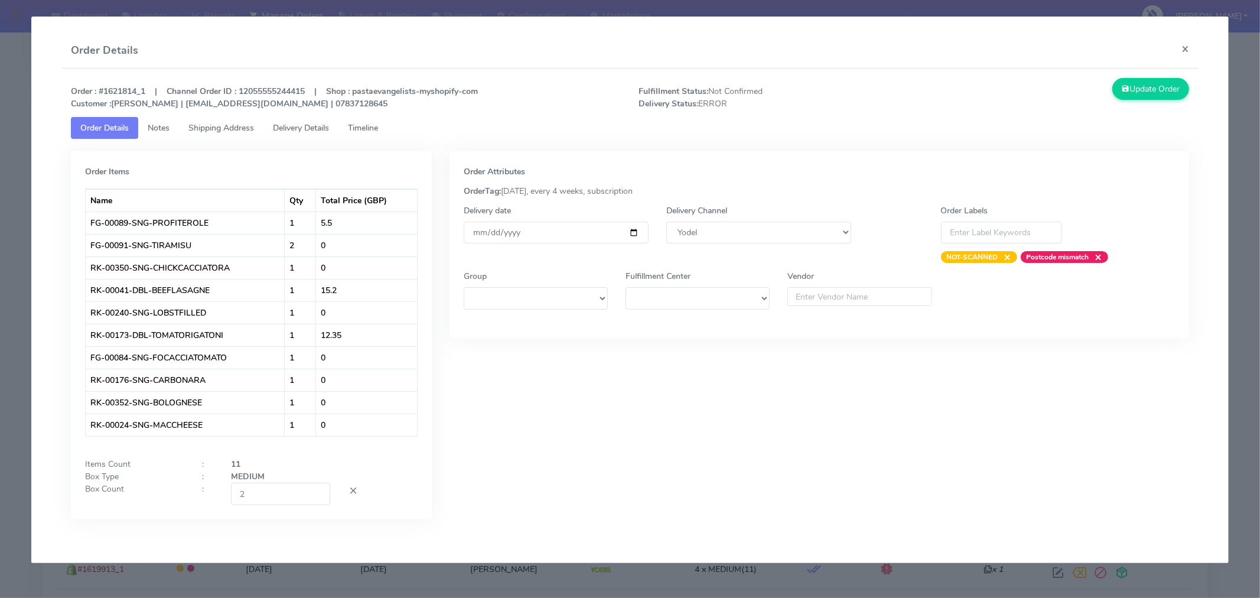
click at [678, 417] on div "Order Attributes OrderTag: 05-09-2025, every 4 weeks, subscription Delivery dat…" at bounding box center [820, 344] width 758 height 386
click at [1163, 92] on button "Update Order" at bounding box center [1151, 89] width 77 height 22
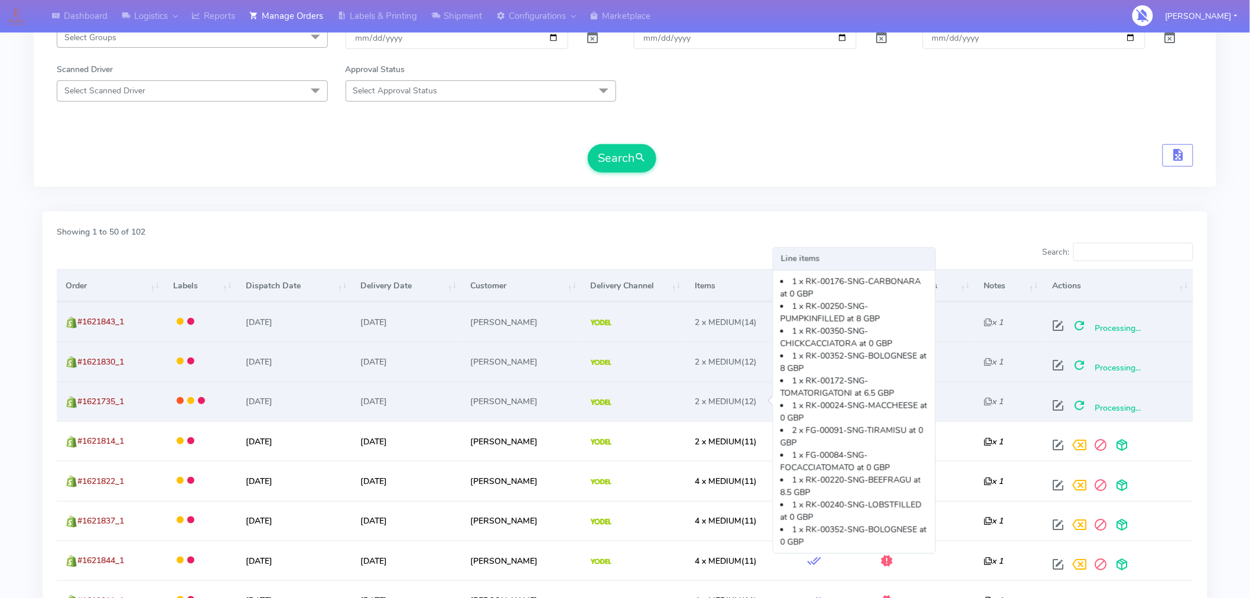
scroll to position [188, 0]
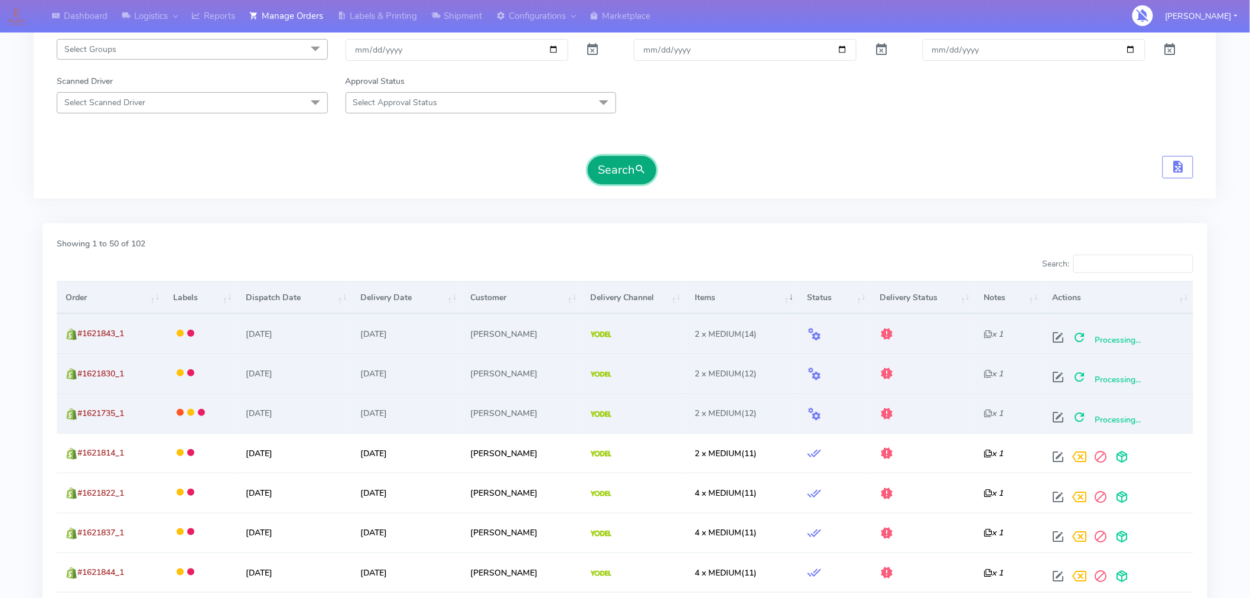
click at [624, 173] on button "Search" at bounding box center [622, 170] width 69 height 28
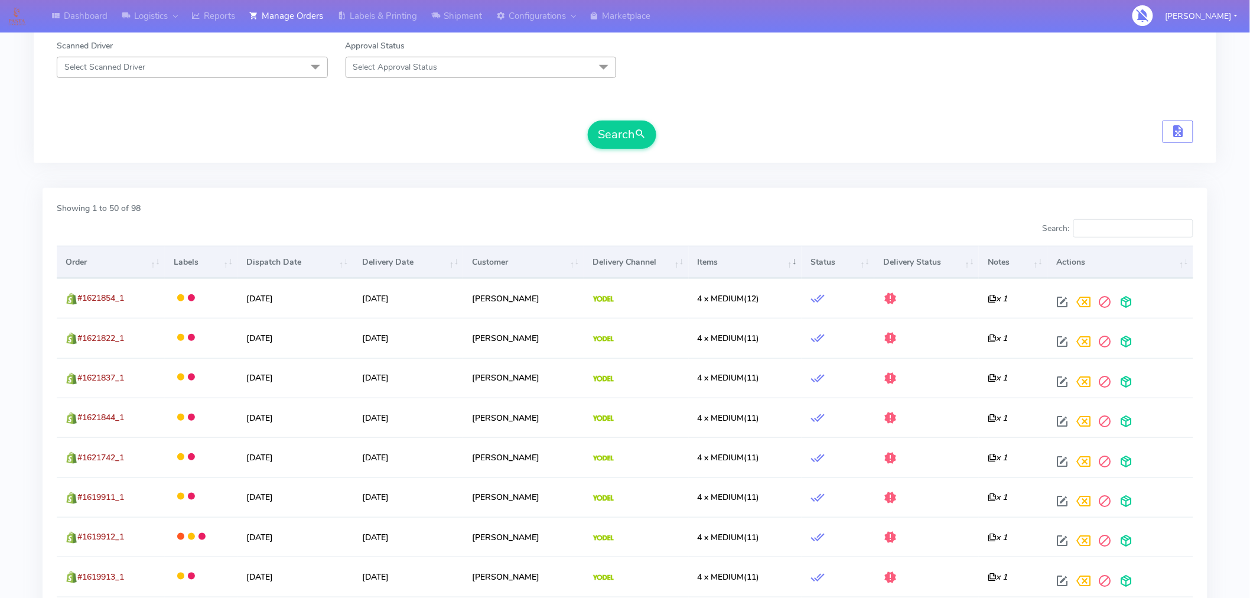
scroll to position [226, 0]
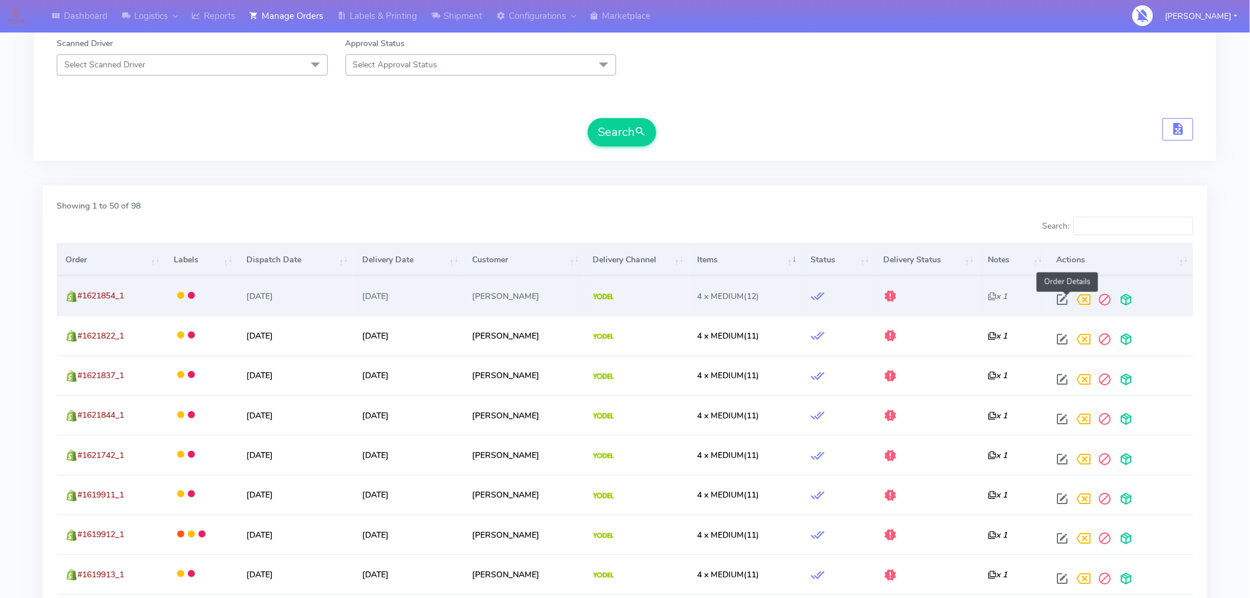
click at [1066, 302] on span at bounding box center [1062, 302] width 21 height 11
select select "5"
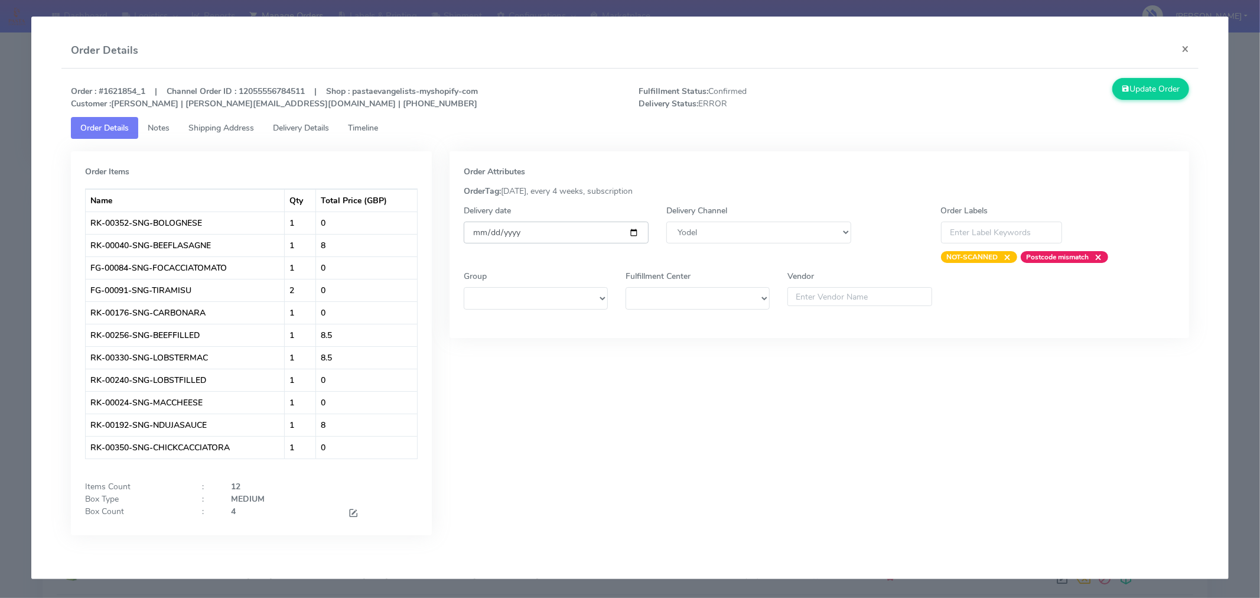
click at [638, 235] on input "[DATE]" at bounding box center [556, 233] width 185 height 22
type input "2025-09-06"
click at [352, 515] on span at bounding box center [353, 514] width 11 height 11
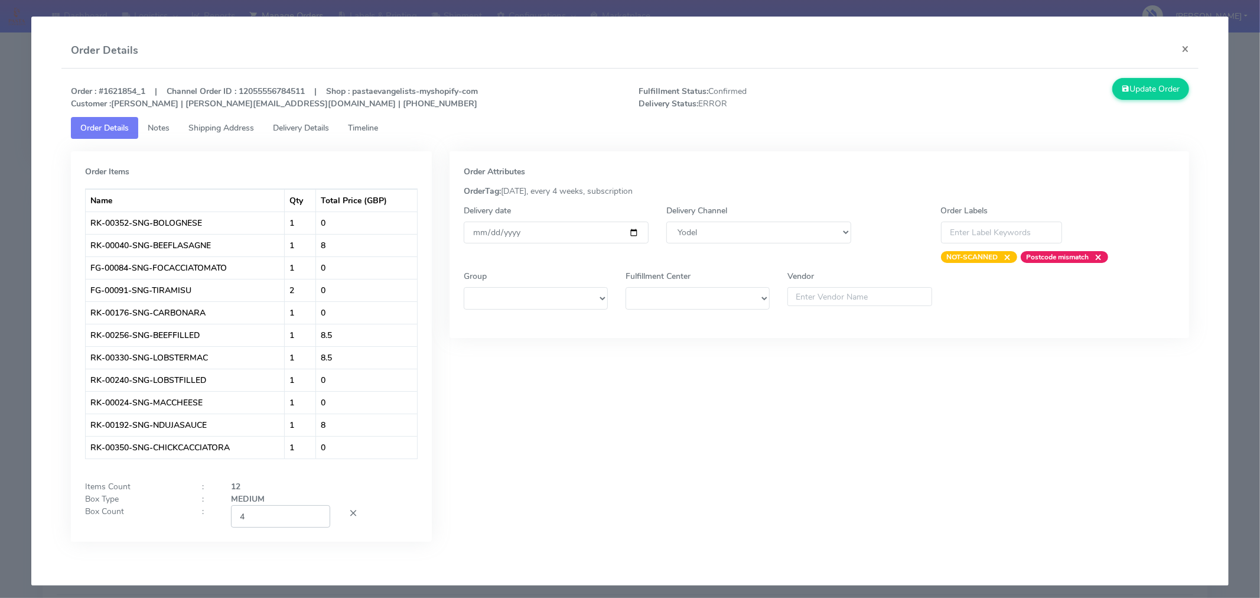
click at [287, 518] on input "4" at bounding box center [280, 516] width 99 height 22
type input "2"
click at [600, 447] on div "Order Attributes OrderTag: 05-09-2025, every 4 weeks, subscription Delivery dat…" at bounding box center [820, 355] width 758 height 408
click at [1156, 95] on button "Update Order" at bounding box center [1151, 89] width 77 height 22
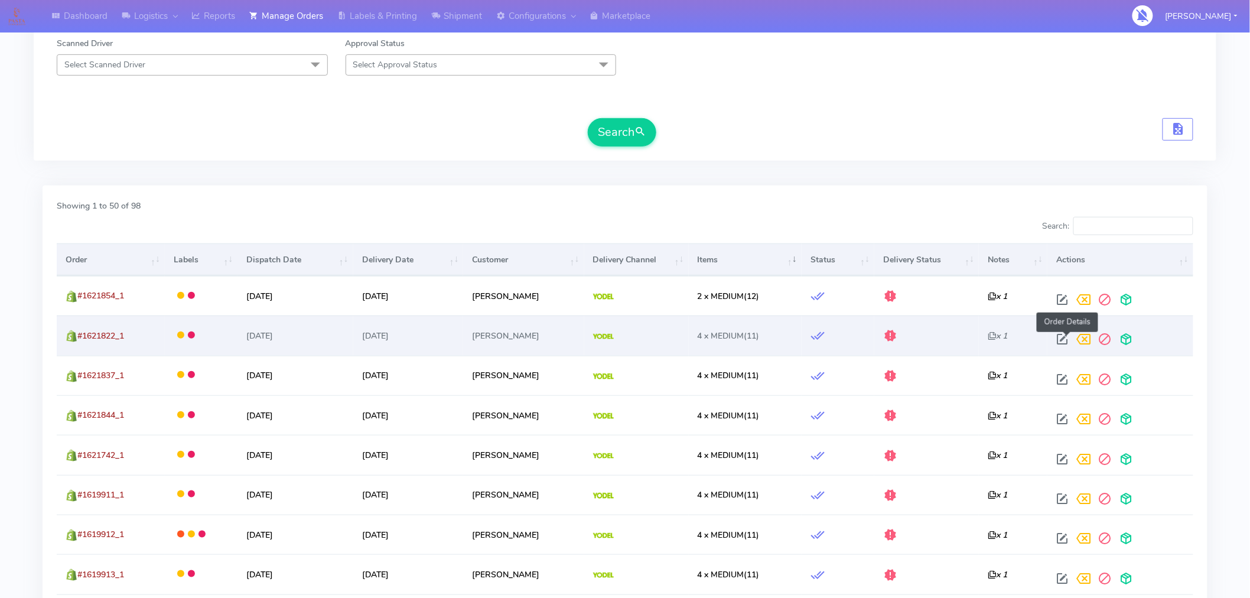
click at [1067, 336] on span at bounding box center [1062, 341] width 21 height 11
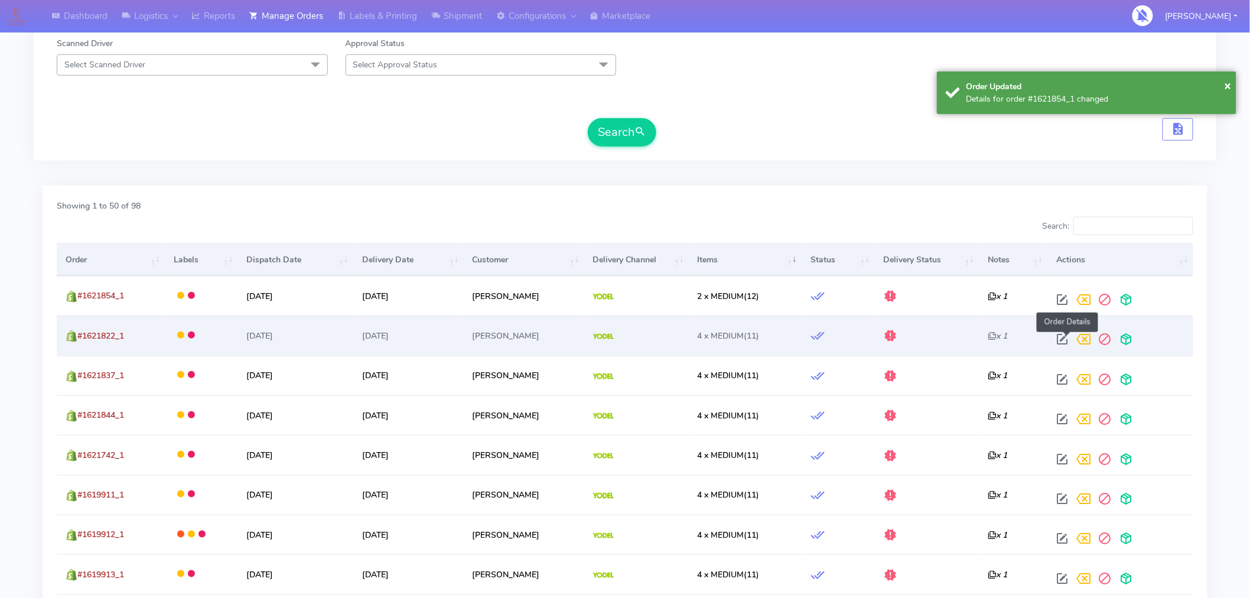
select select "5"
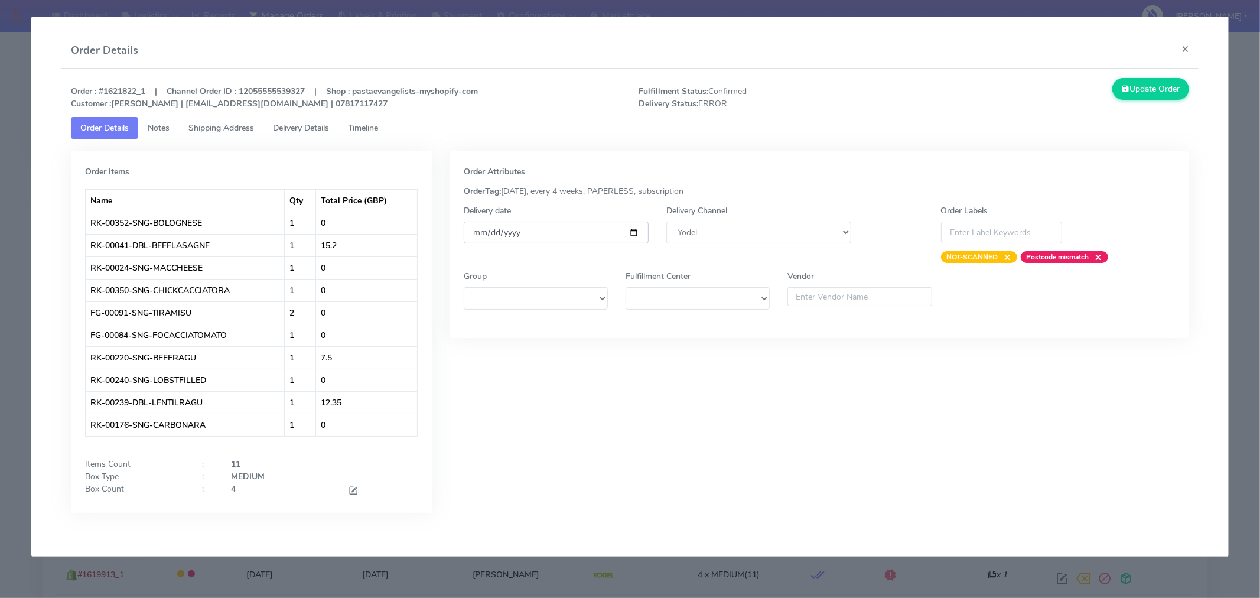
click at [631, 229] on input "[DATE]" at bounding box center [556, 233] width 185 height 22
type input "2025-09-06"
click at [353, 492] on span at bounding box center [353, 491] width 11 height 11
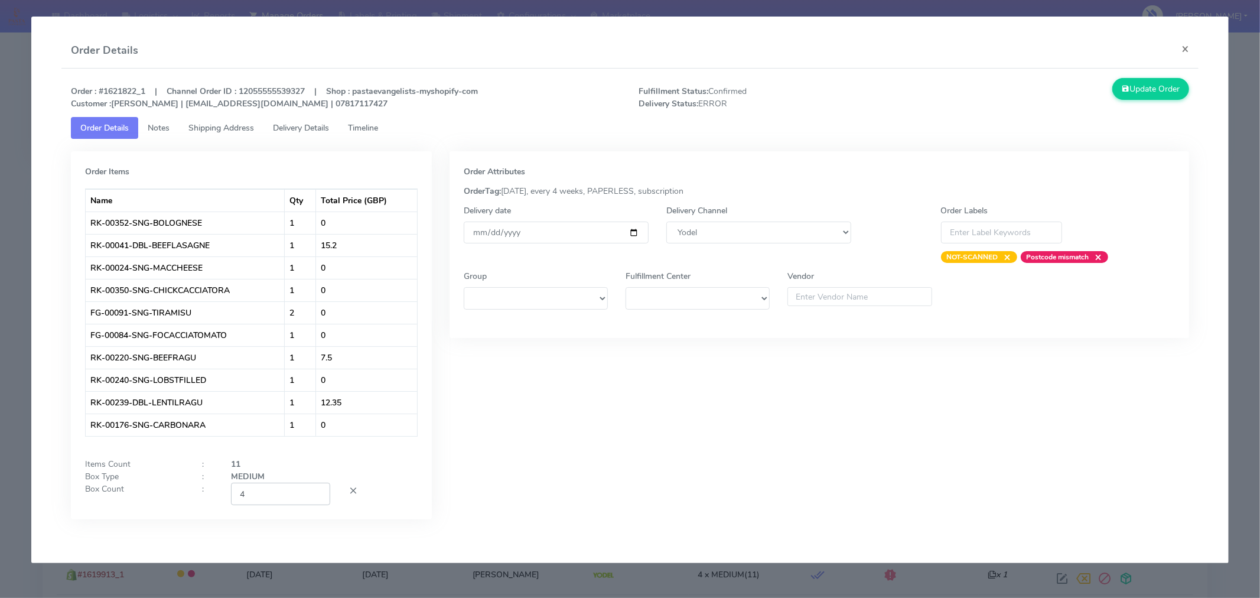
click at [287, 495] on input "4" at bounding box center [280, 494] width 99 height 22
type input "2"
click at [607, 444] on div "Order Attributes OrderTag: 05-09-2025, every 4 weeks, PAPERLESS, subscription D…" at bounding box center [820, 344] width 758 height 386
click at [1137, 93] on button "Update Order" at bounding box center [1151, 89] width 77 height 22
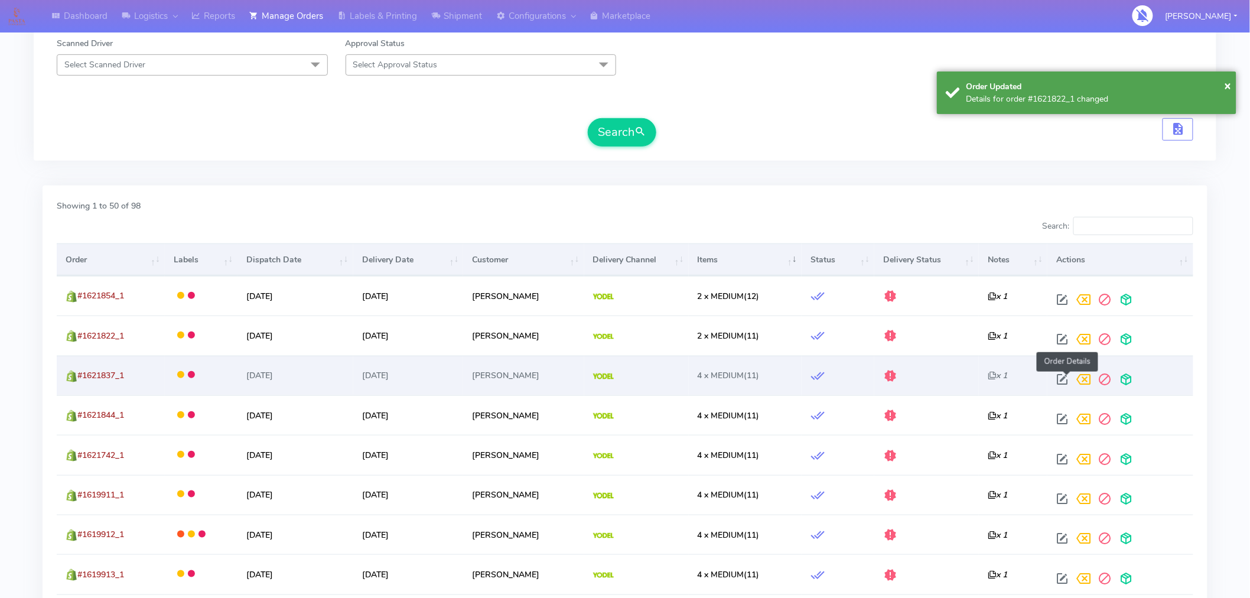
click at [1073, 379] on span at bounding box center [1062, 381] width 21 height 11
select select "5"
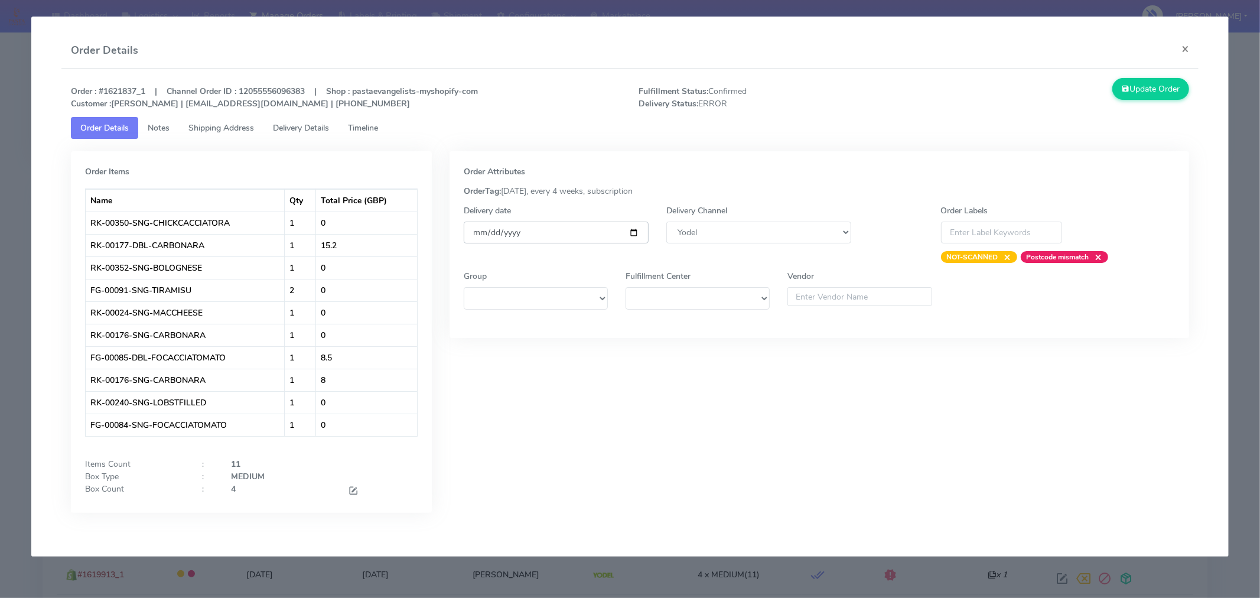
click at [635, 227] on input "[DATE]" at bounding box center [556, 233] width 185 height 22
type input "2025-09-06"
click at [355, 489] on span at bounding box center [353, 491] width 11 height 11
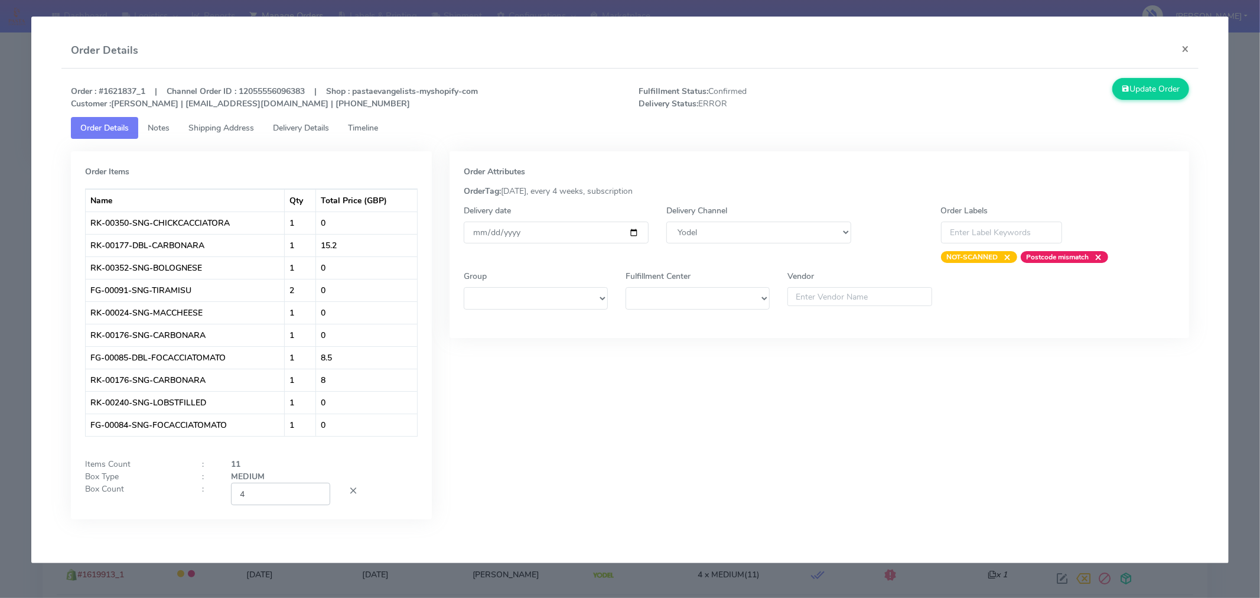
click at [291, 498] on input "4" at bounding box center [280, 494] width 99 height 22
type input "2"
click at [550, 460] on div "Order Attributes OrderTag: 05-09-2025, every 4 weeks, subscription Delivery dat…" at bounding box center [820, 344] width 758 height 386
click at [1159, 78] on button "Update Order" at bounding box center [1151, 89] width 77 height 22
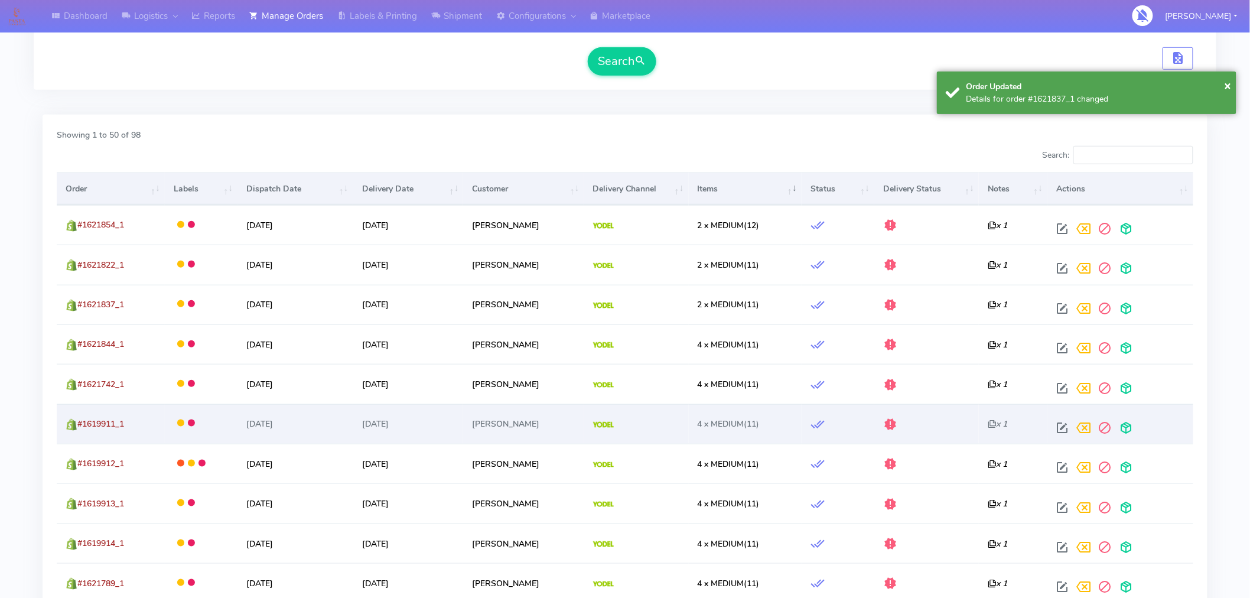
scroll to position [297, 0]
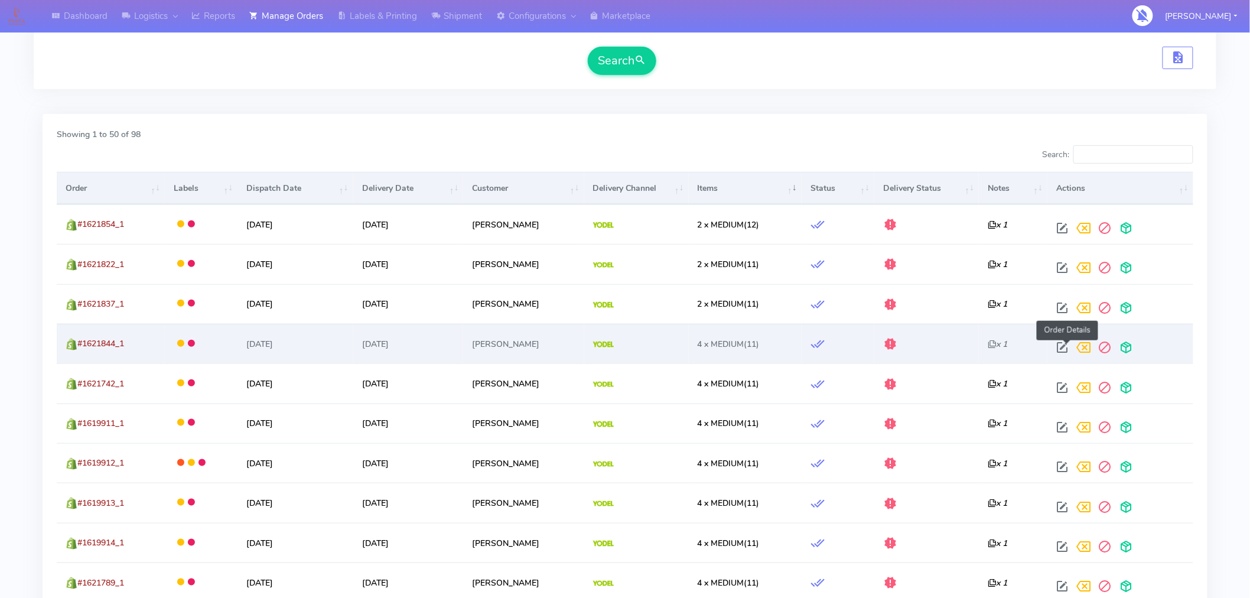
click at [1064, 344] on span at bounding box center [1062, 349] width 21 height 11
select select "5"
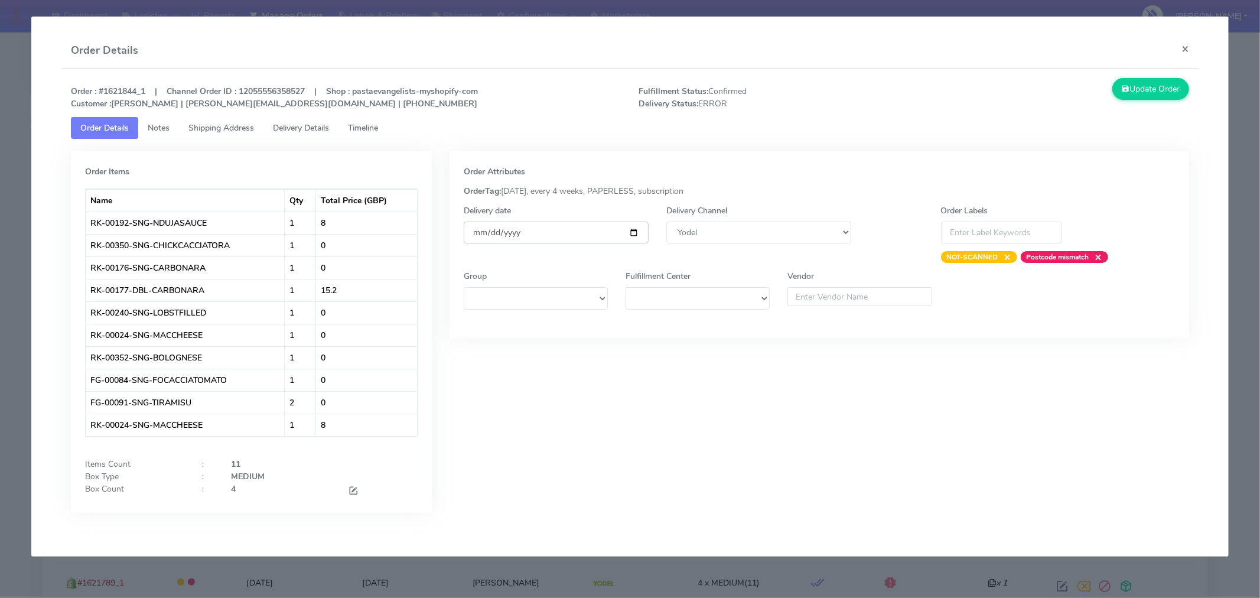
click at [635, 234] on input "[DATE]" at bounding box center [556, 233] width 185 height 22
type input "2025-09-06"
click at [355, 493] on span at bounding box center [353, 491] width 11 height 11
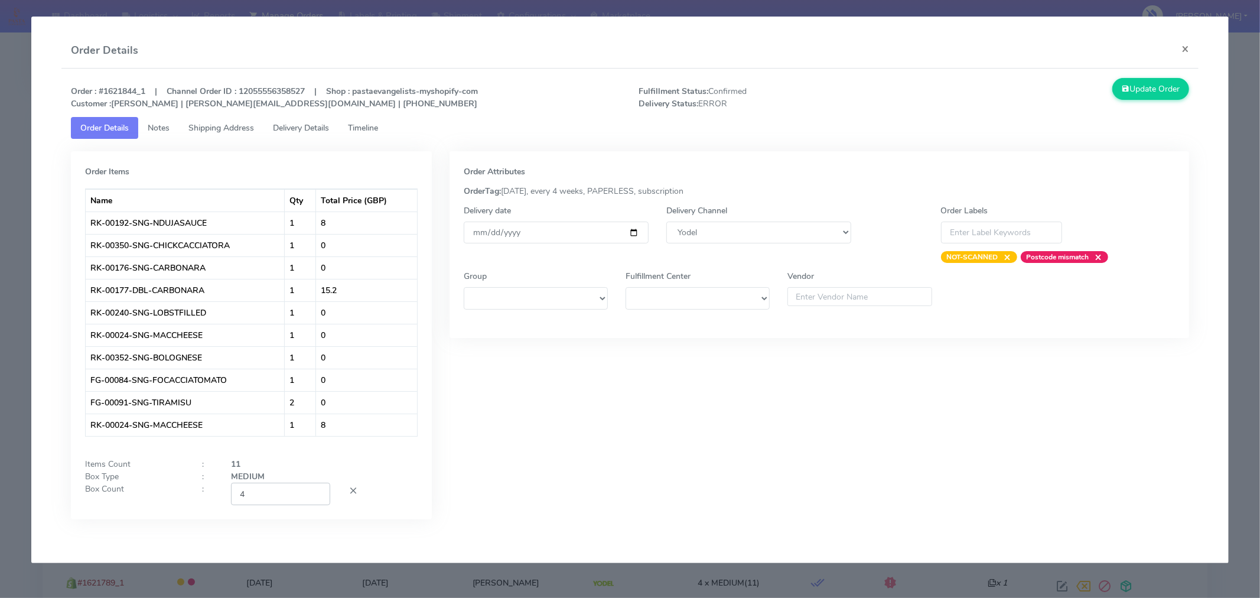
click at [303, 494] on input "4" at bounding box center [280, 494] width 99 height 22
type input "2"
click at [551, 435] on div "Order Attributes OrderTag: 05-09-2025, every 4 weeks, PAPERLESS, subscription D…" at bounding box center [820, 344] width 758 height 386
click at [1156, 96] on button "Update Order" at bounding box center [1151, 89] width 77 height 22
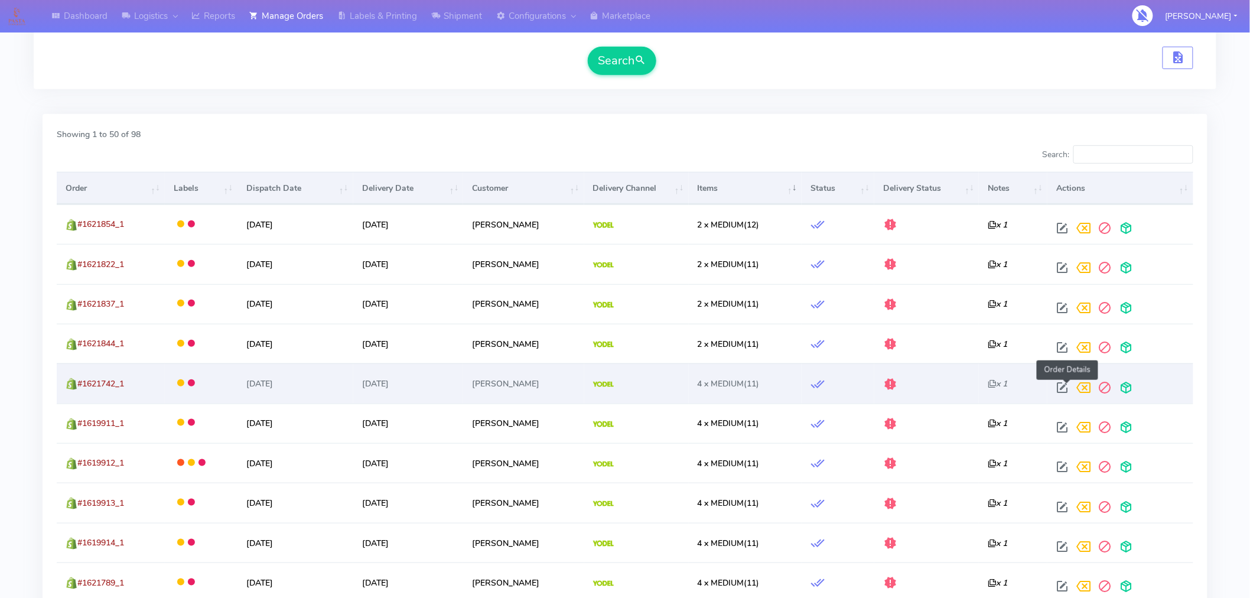
click at [1062, 390] on span at bounding box center [1062, 390] width 21 height 11
select select "5"
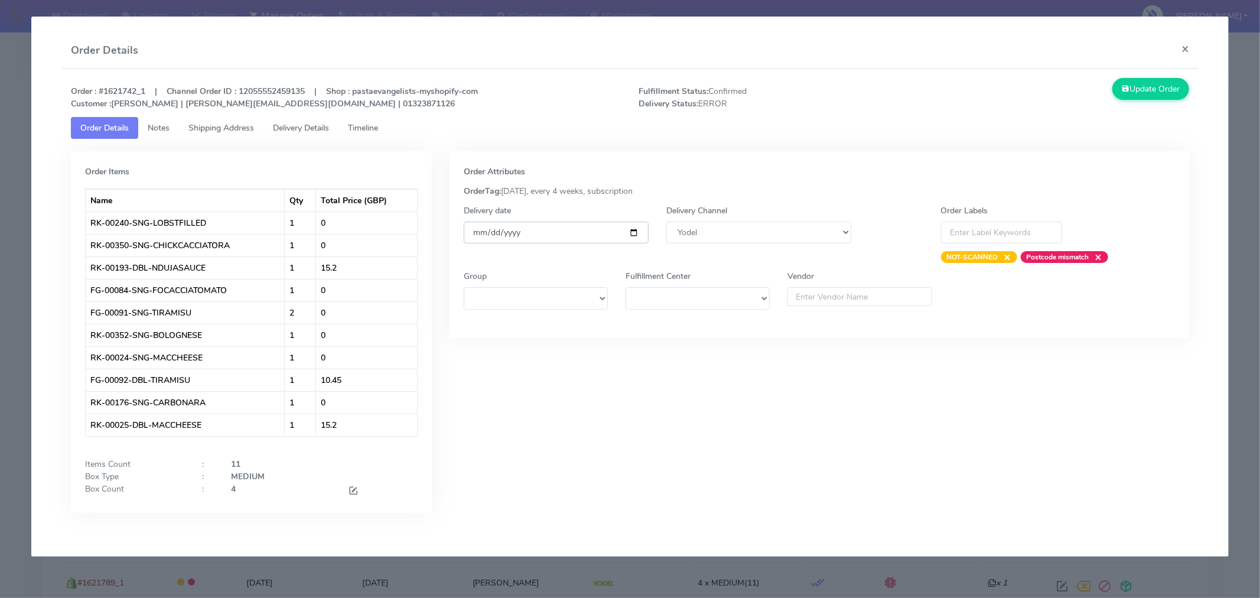
click at [635, 233] on input "[DATE]" at bounding box center [556, 233] width 185 height 22
type input "2025-09-06"
click at [350, 495] on span at bounding box center [353, 491] width 11 height 11
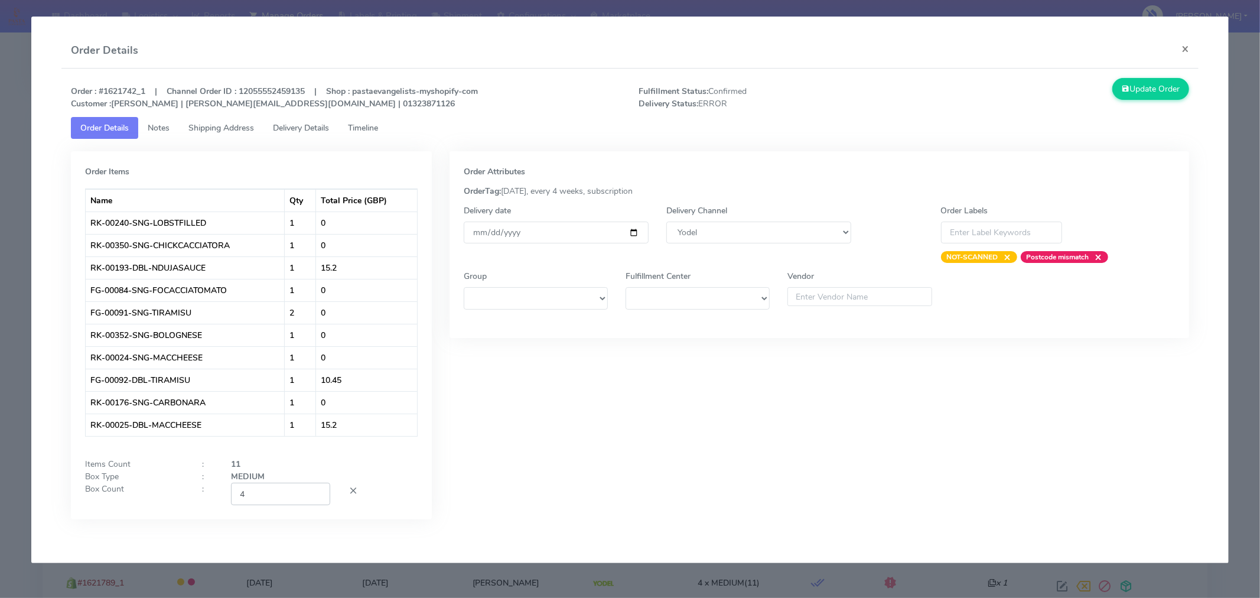
click at [309, 498] on input "4" at bounding box center [280, 494] width 99 height 22
type input "2"
click at [577, 396] on div "Order Attributes OrderTag: 05-09-2025, every 4 weeks, subscription Delivery dat…" at bounding box center [820, 344] width 758 height 386
click at [1126, 82] on button "Update Order" at bounding box center [1151, 89] width 77 height 22
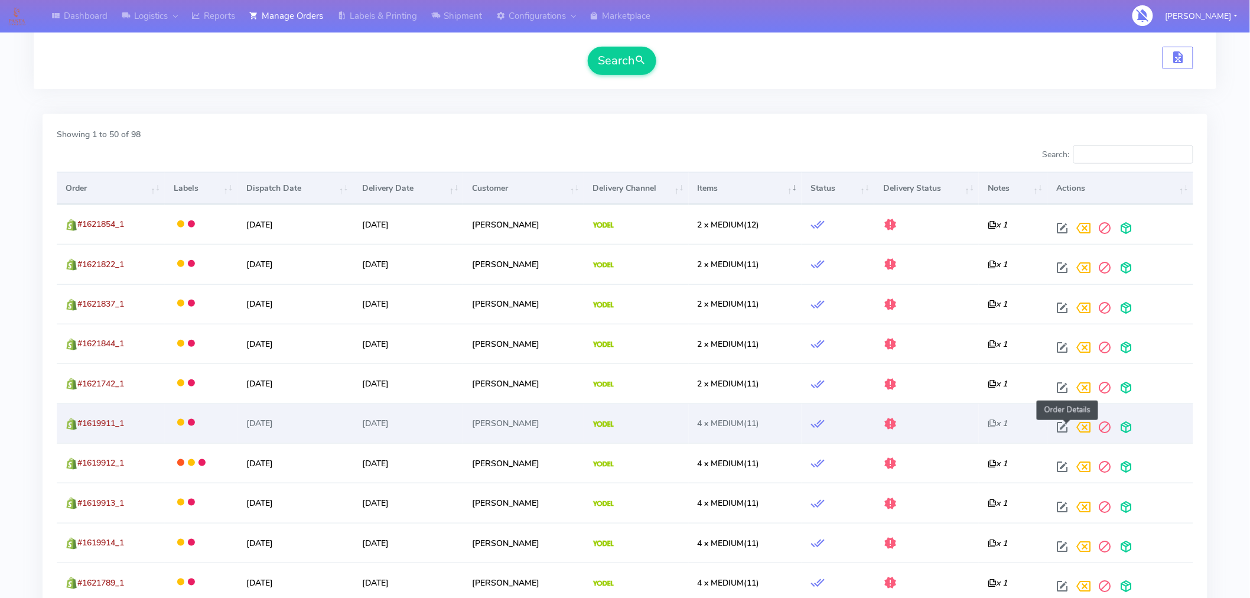
click at [1067, 428] on span at bounding box center [1062, 429] width 21 height 11
select select "5"
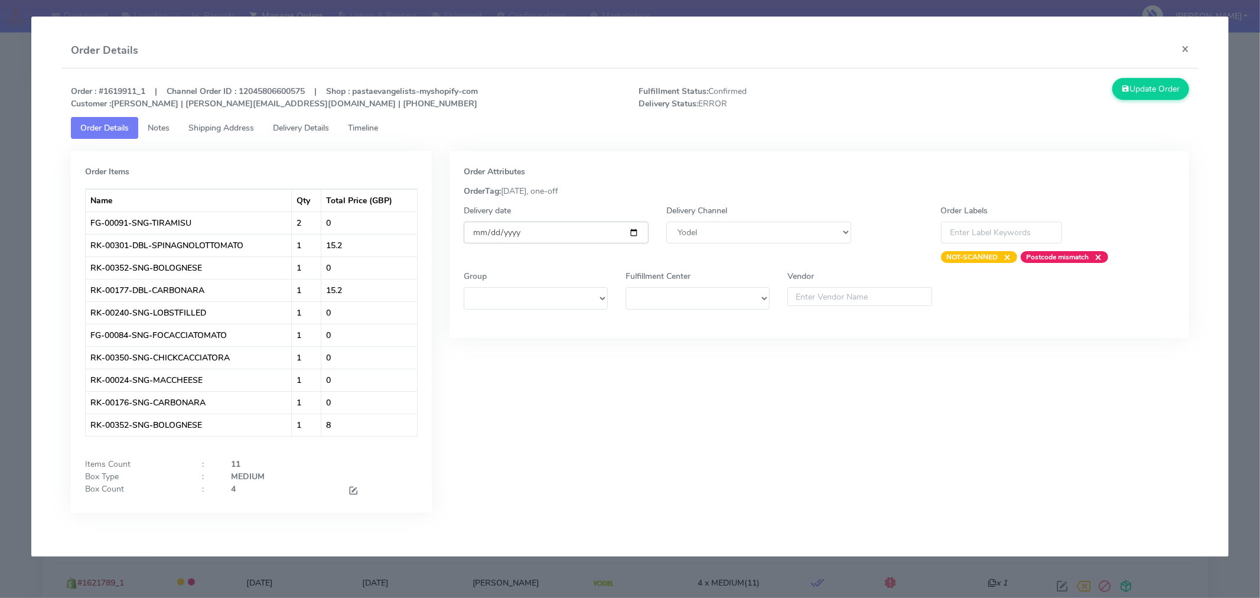
click at [637, 235] on input "[DATE]" at bounding box center [556, 233] width 185 height 22
type input "2025-09-06"
click at [352, 486] on span at bounding box center [353, 491] width 11 height 11
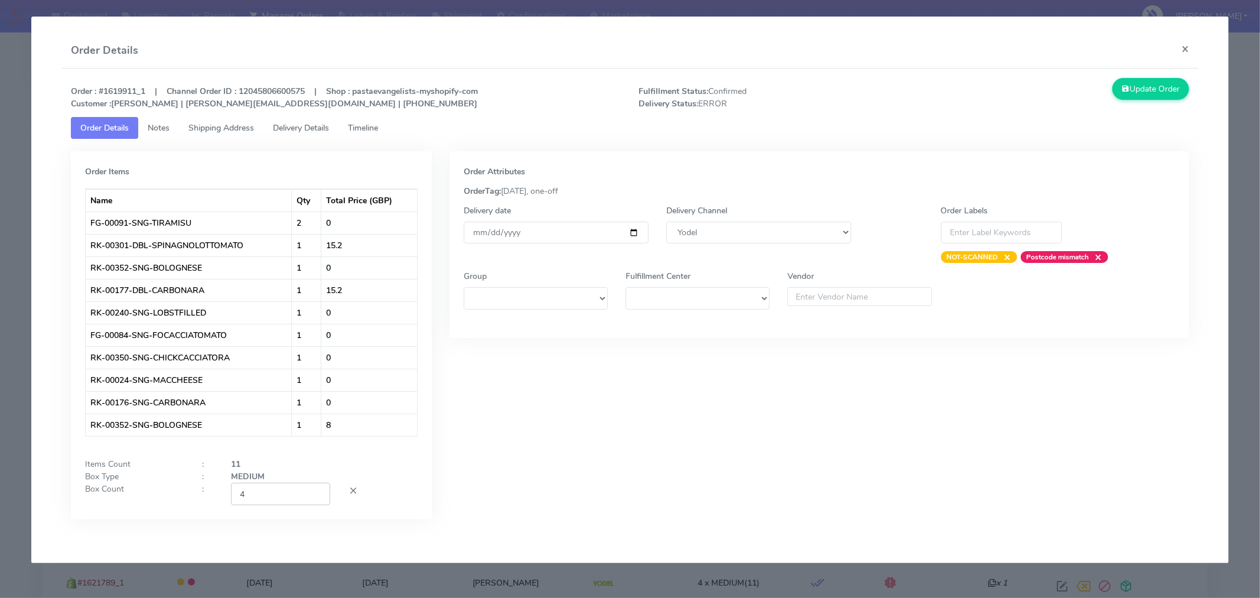
click at [288, 499] on input "4" at bounding box center [280, 494] width 99 height 22
type input "2"
click at [527, 444] on div "Order Attributes OrderTag: 02-09-2025, one-off Delivery date 2025-09-06 Deliver…" at bounding box center [820, 344] width 758 height 386
click at [1136, 92] on button "Update Order" at bounding box center [1151, 89] width 77 height 22
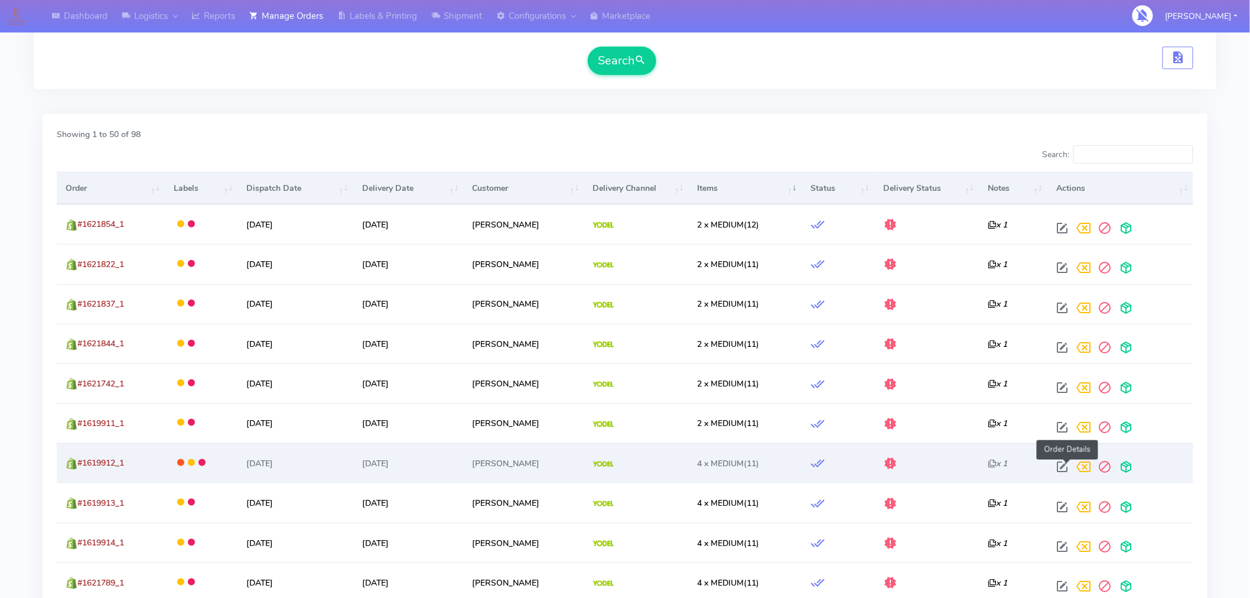
click at [1066, 469] on span at bounding box center [1062, 469] width 21 height 11
select select "5"
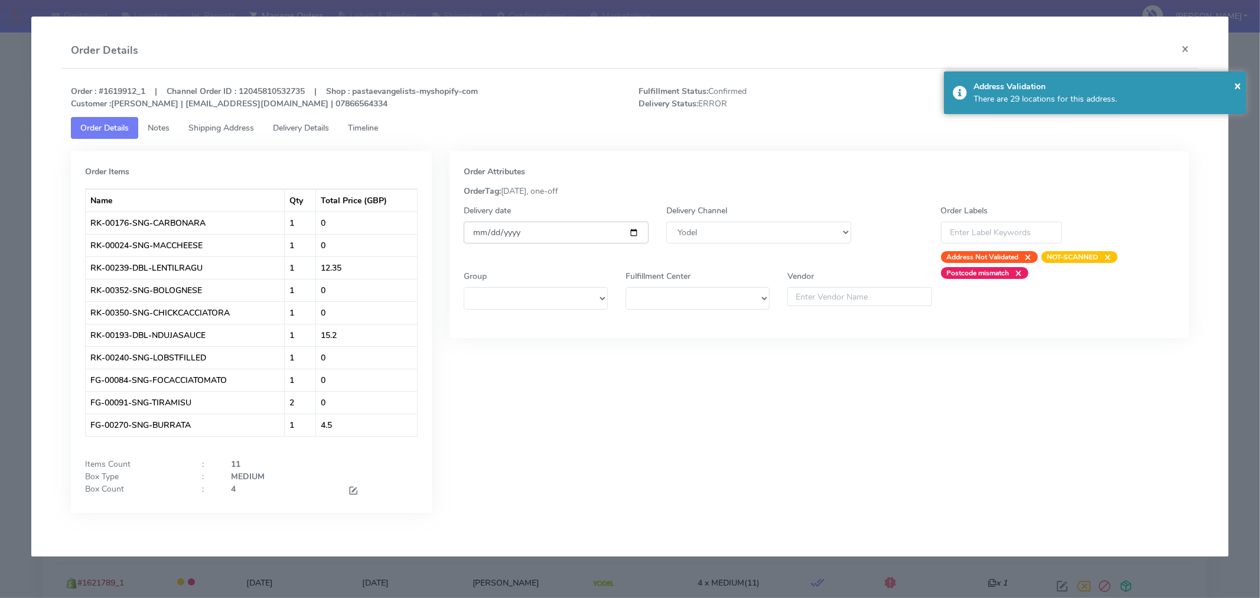
click at [632, 232] on input "[DATE]" at bounding box center [556, 233] width 185 height 22
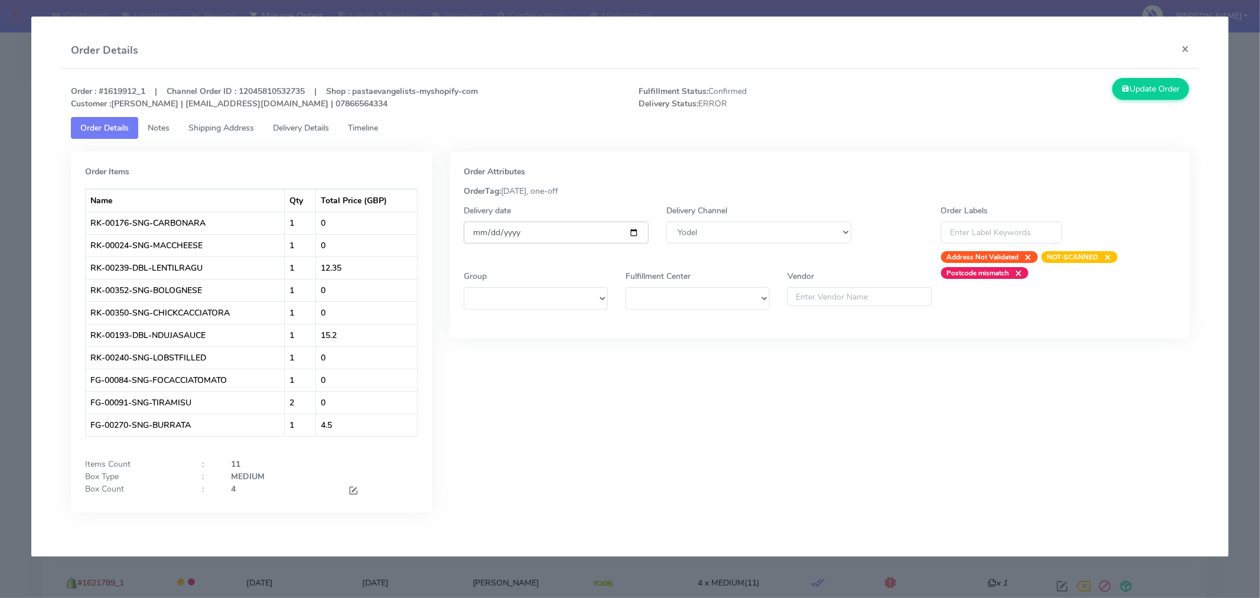
type input "2025-09-06"
click at [355, 489] on span at bounding box center [353, 491] width 11 height 11
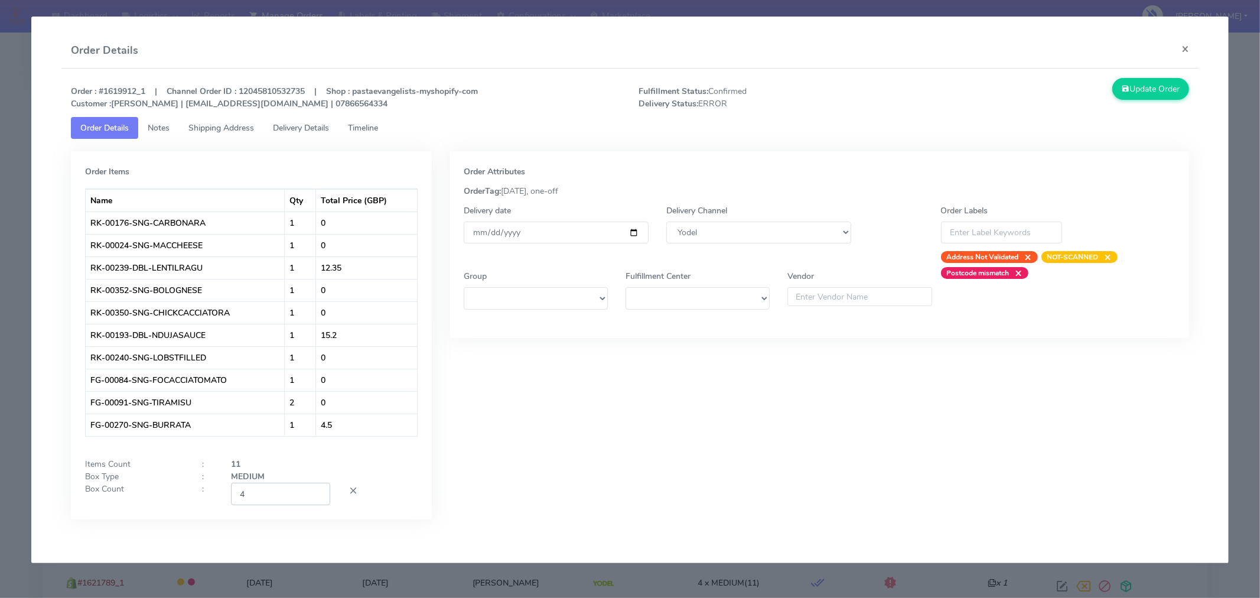
click at [287, 495] on input "4" at bounding box center [280, 494] width 99 height 22
type input "2"
click at [482, 450] on div "Order Attributes OrderTag: 02-09-2025, one-off Delivery date 2025-09-06 Deliver…" at bounding box center [820, 344] width 758 height 386
click at [1142, 86] on button "Update Order" at bounding box center [1151, 89] width 77 height 22
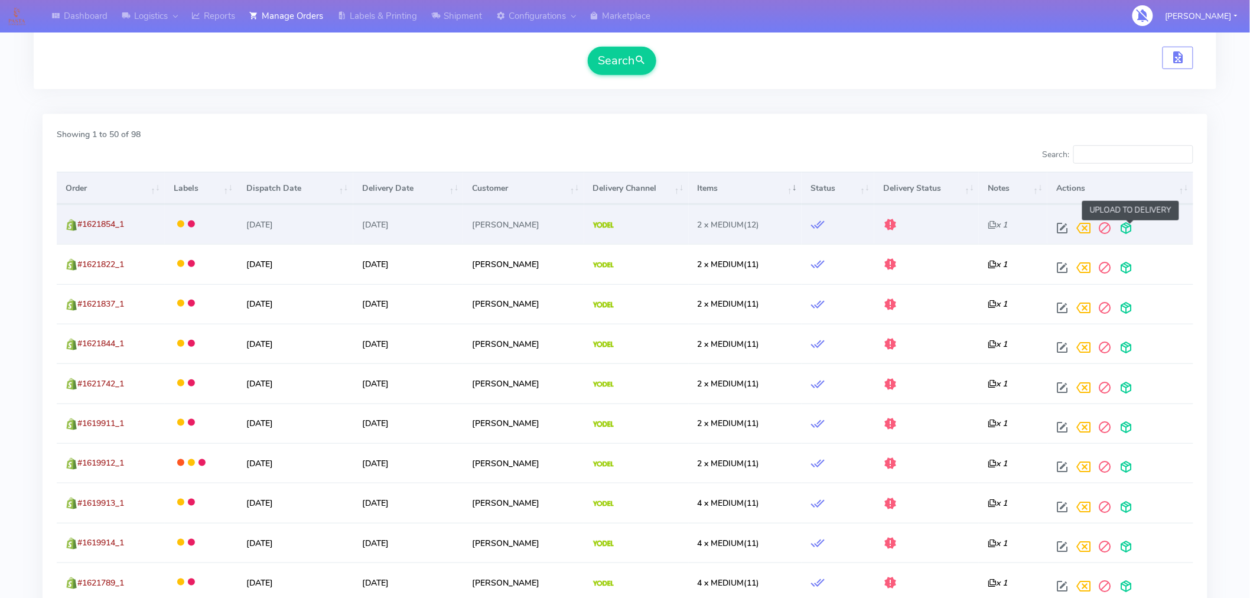
click at [1129, 226] on span at bounding box center [1126, 230] width 21 height 11
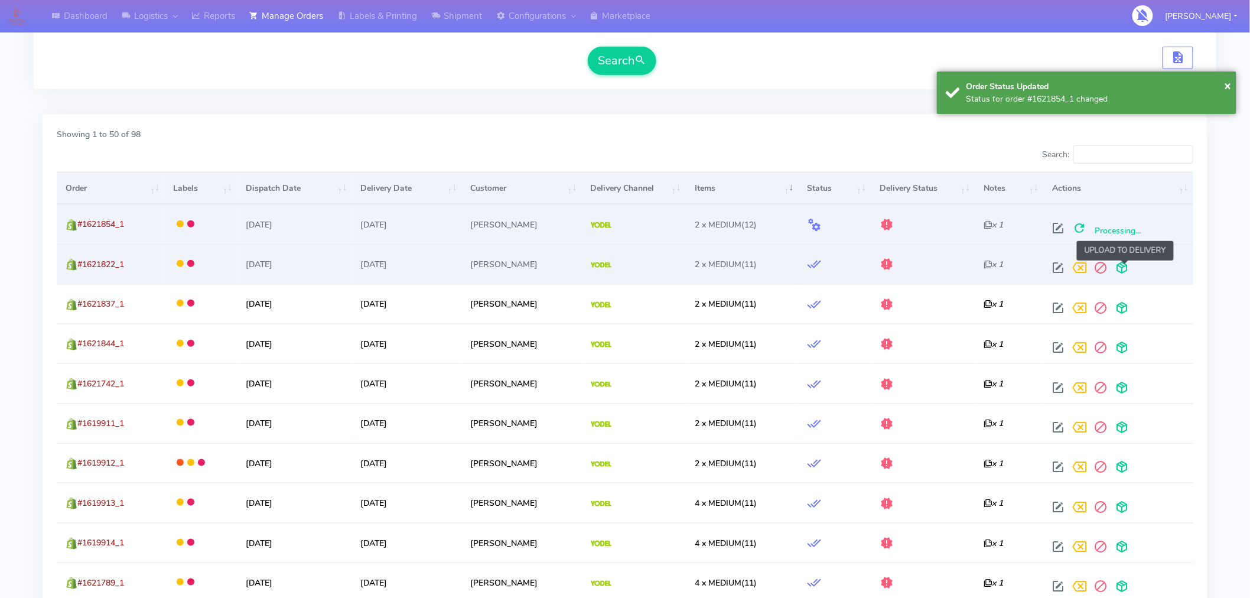
click at [1130, 273] on span at bounding box center [1121, 270] width 21 height 11
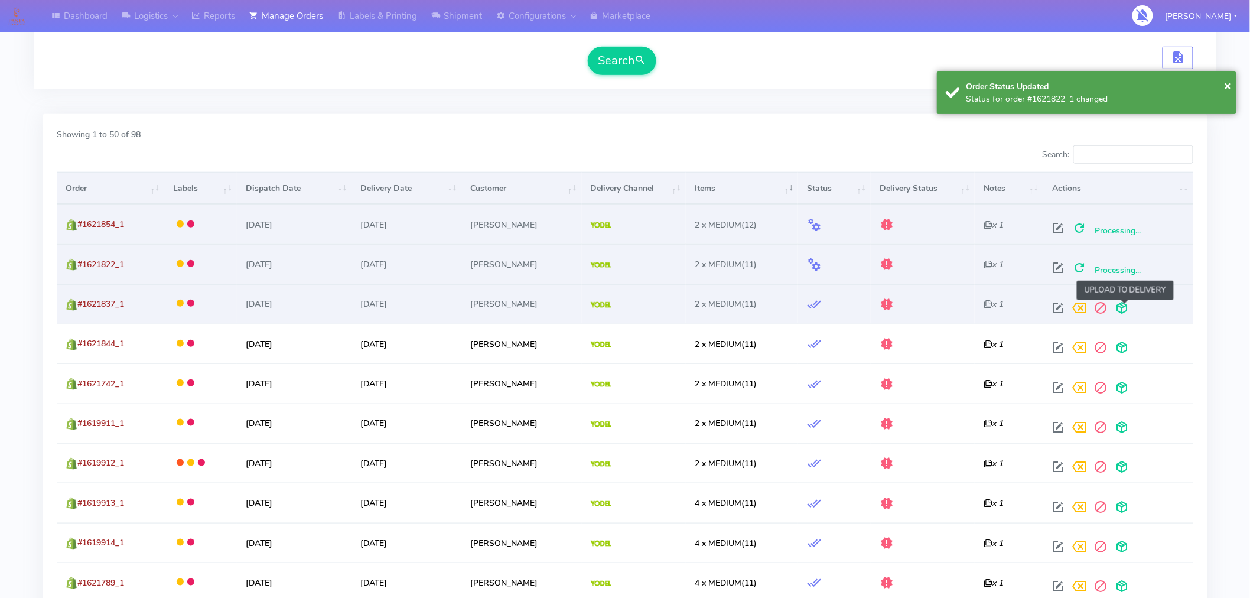
click at [1124, 308] on span at bounding box center [1121, 310] width 21 height 11
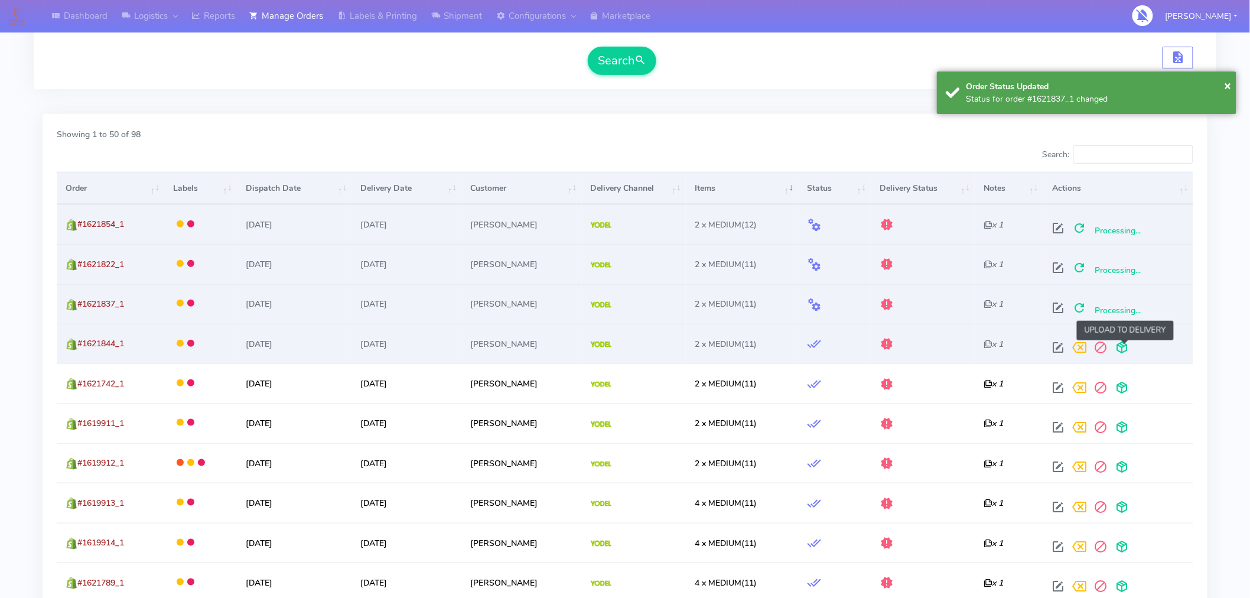
click at [1129, 347] on span at bounding box center [1121, 349] width 21 height 11
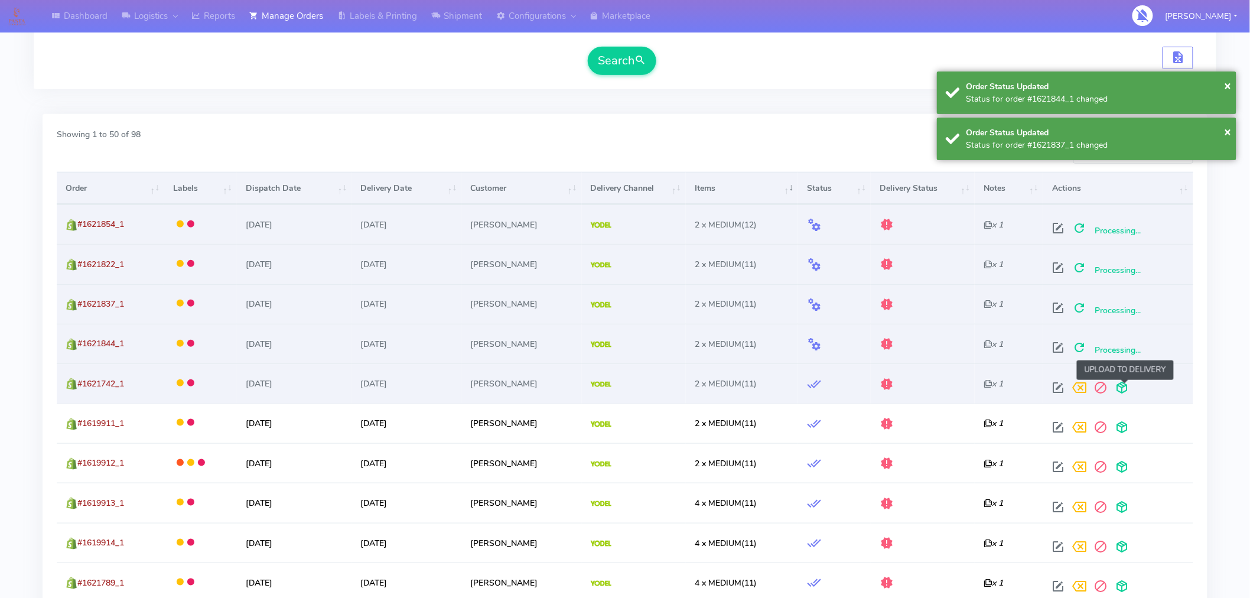
click at [1120, 388] on span at bounding box center [1121, 390] width 21 height 11
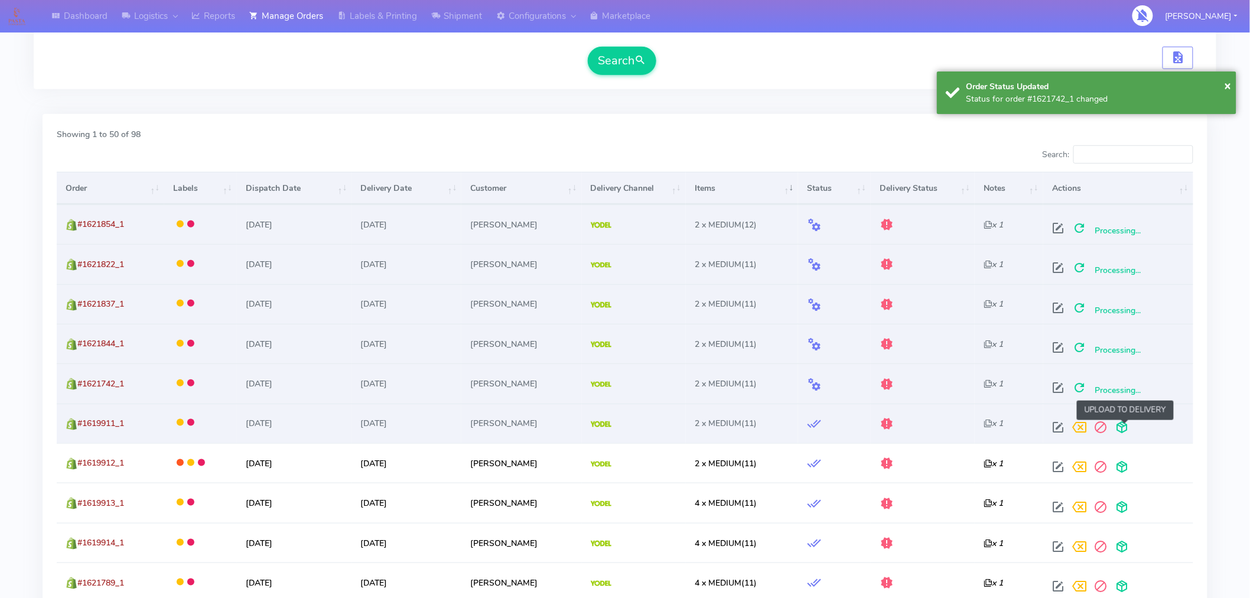
click at [1124, 428] on span at bounding box center [1121, 429] width 21 height 11
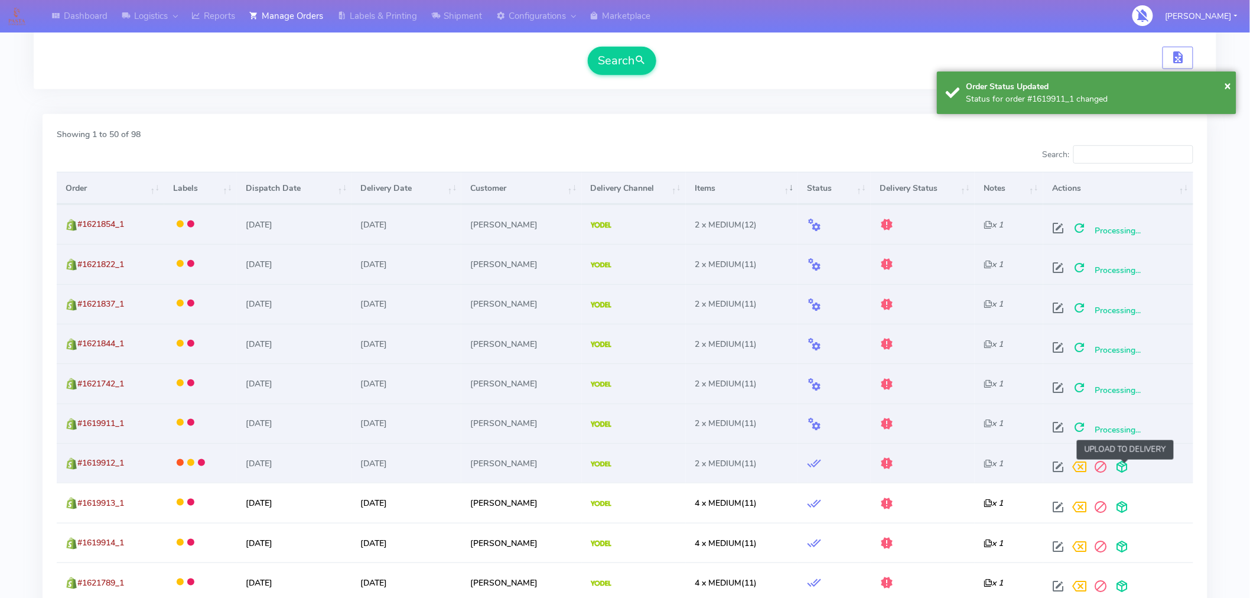
click at [1124, 468] on span at bounding box center [1121, 469] width 21 height 11
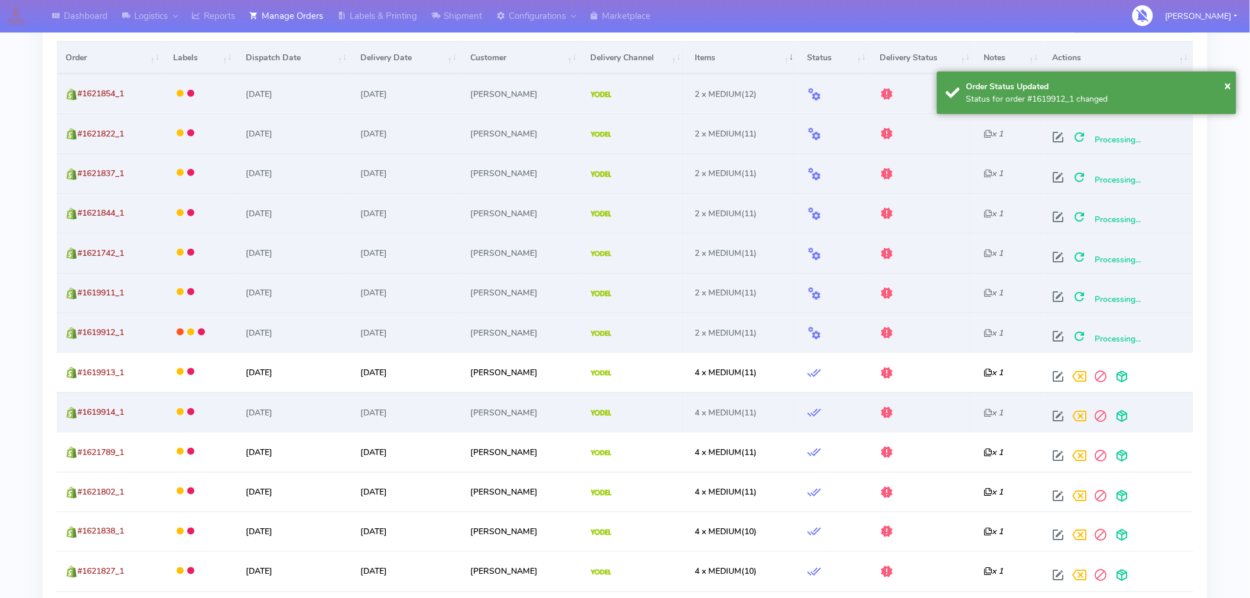
scroll to position [438, 0]
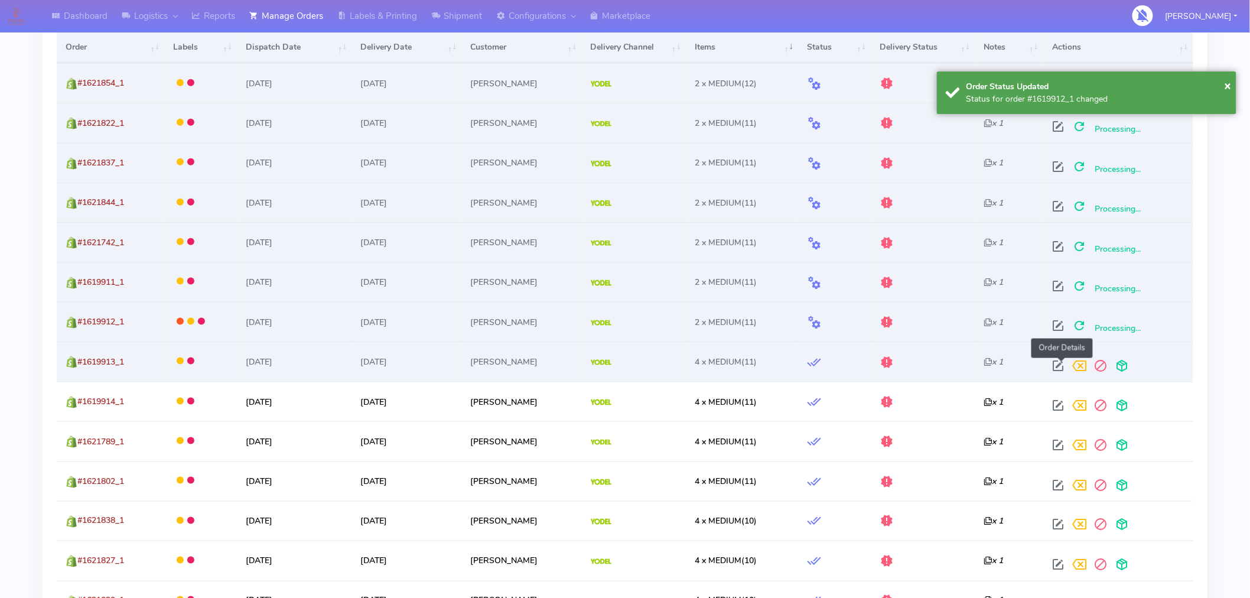
click at [1062, 368] on span at bounding box center [1058, 368] width 21 height 11
select select "5"
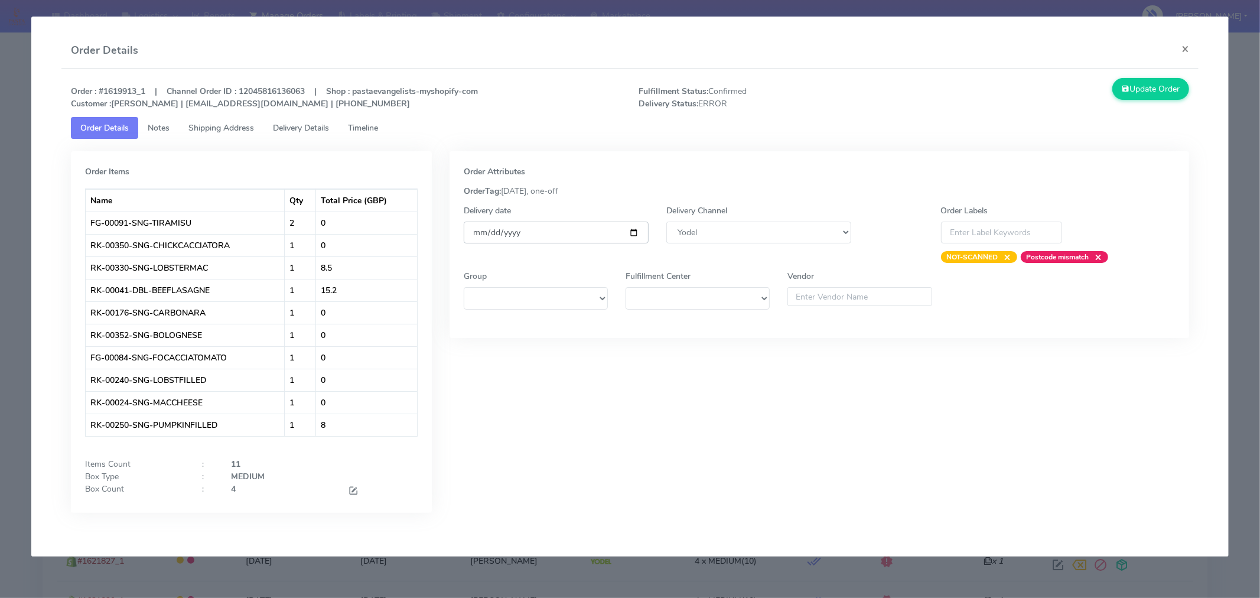
click at [636, 232] on input "[DATE]" at bounding box center [556, 233] width 185 height 22
type input "2025-09-06"
click at [351, 491] on span at bounding box center [353, 491] width 11 height 11
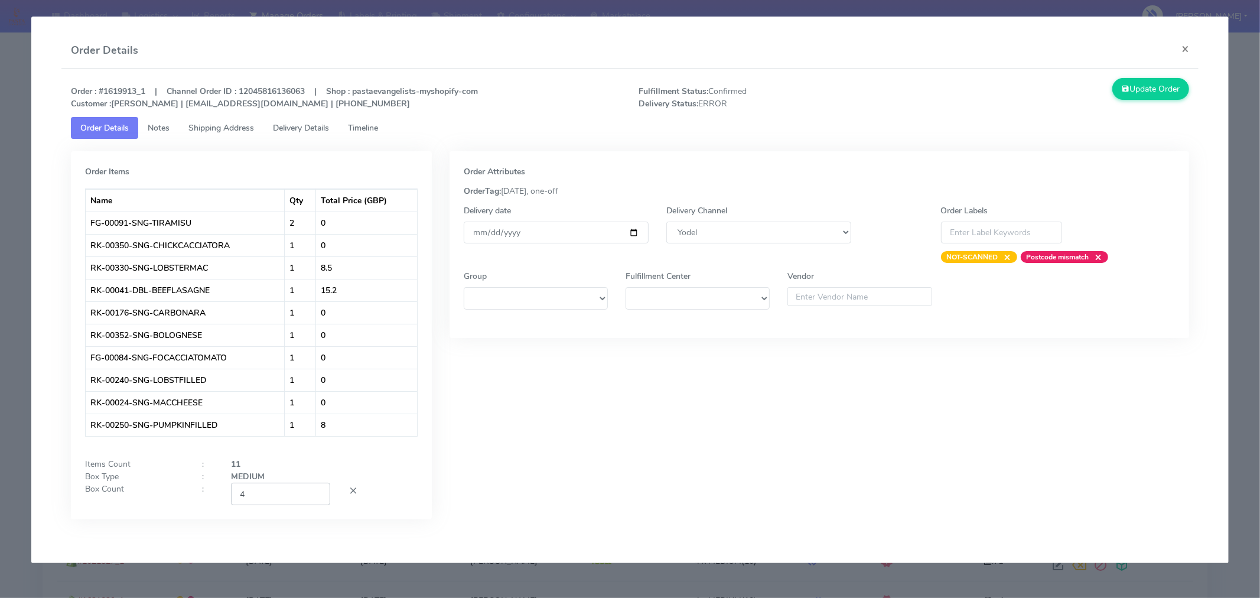
click at [292, 496] on input "4" at bounding box center [280, 494] width 99 height 22
type input "2"
click at [692, 405] on div "Order Attributes OrderTag: 05-09-2025, one-off Delivery date 2025-09-06 Deliver…" at bounding box center [820, 344] width 758 height 386
click at [1140, 98] on button "Update Order" at bounding box center [1151, 89] width 77 height 22
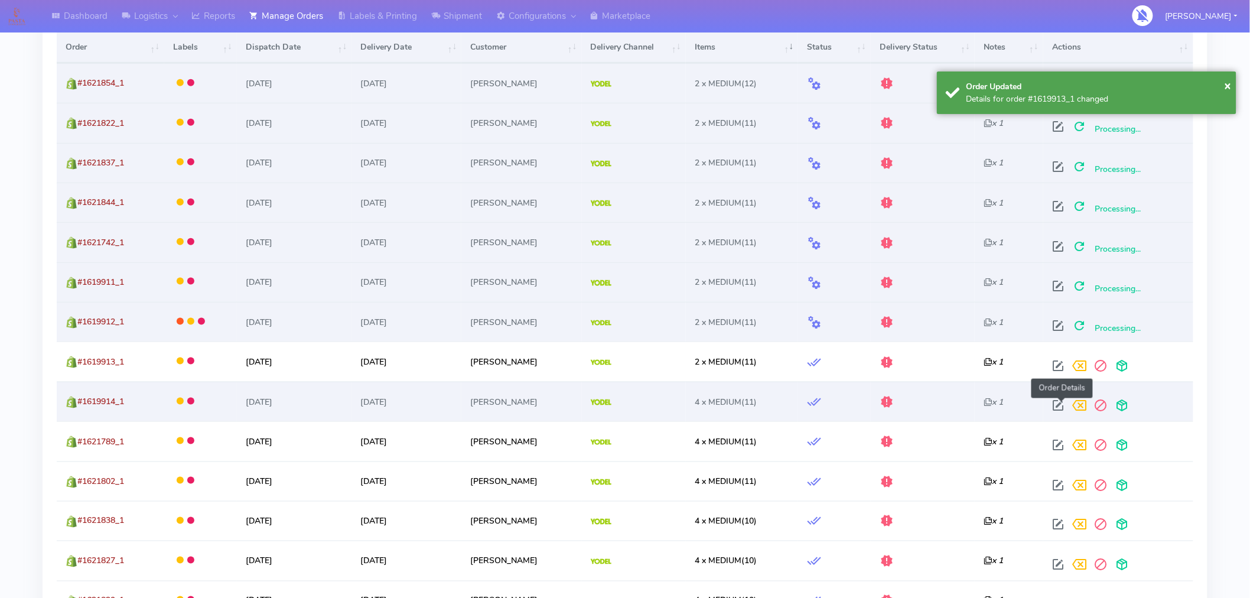
click at [1062, 409] on span at bounding box center [1058, 407] width 21 height 11
select select "5"
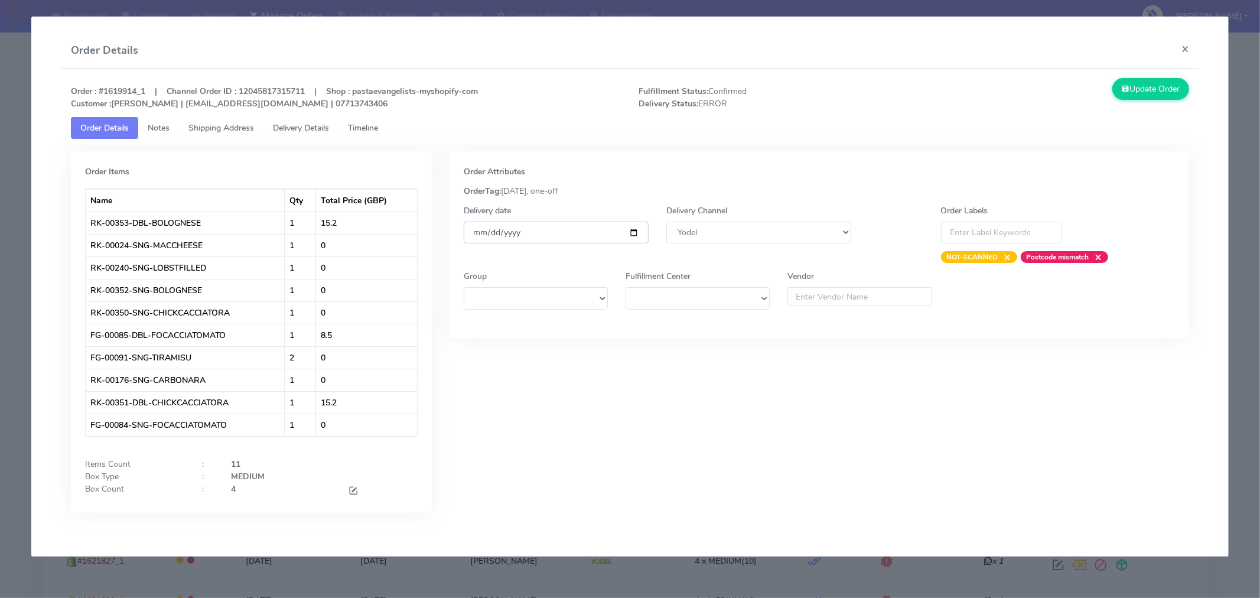
click at [633, 232] on input "[DATE]" at bounding box center [556, 233] width 185 height 22
type input "2025-09-06"
click at [351, 489] on span at bounding box center [353, 491] width 11 height 11
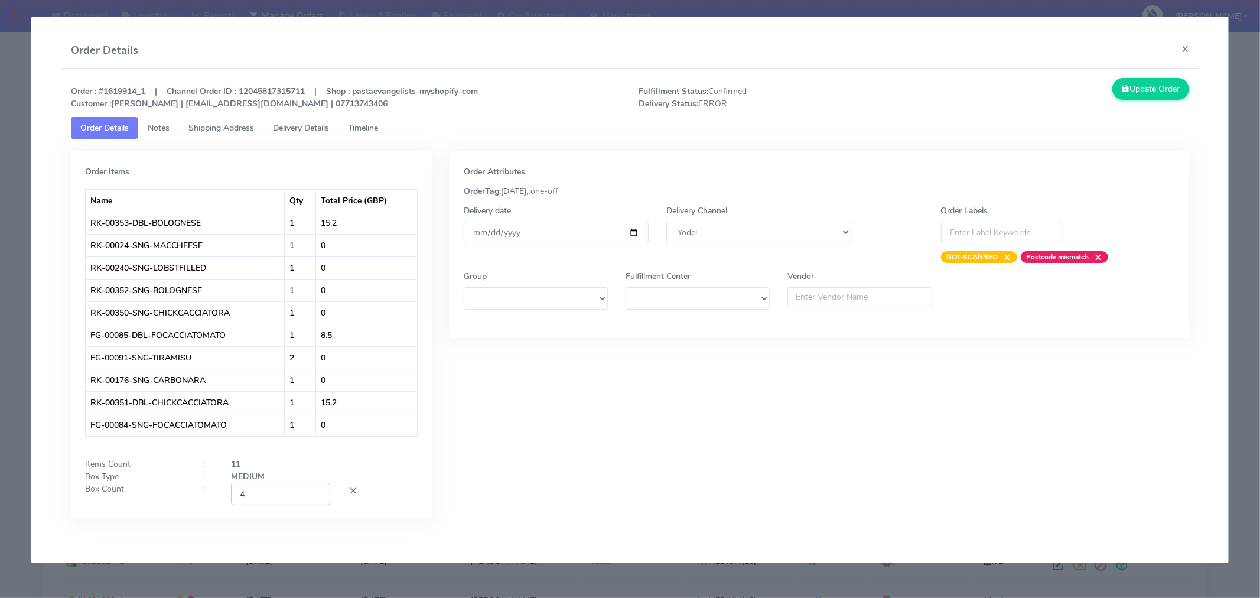
click at [300, 495] on input "4" at bounding box center [280, 494] width 99 height 22
type input "2"
click at [642, 439] on div "Order Attributes OrderTag: 05-09-2025, one-off Delivery date 2025-09-06 Deliver…" at bounding box center [820, 344] width 758 height 386
click at [1143, 87] on button "Update Order" at bounding box center [1151, 89] width 77 height 22
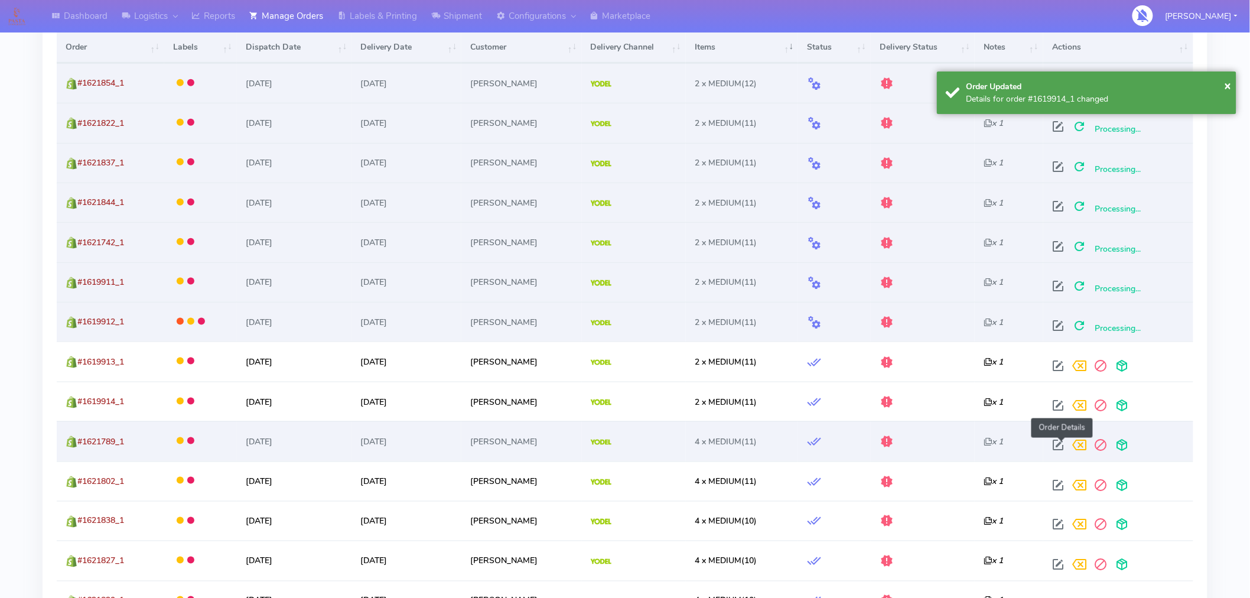
click at [1061, 443] on span at bounding box center [1058, 447] width 21 height 11
select select "5"
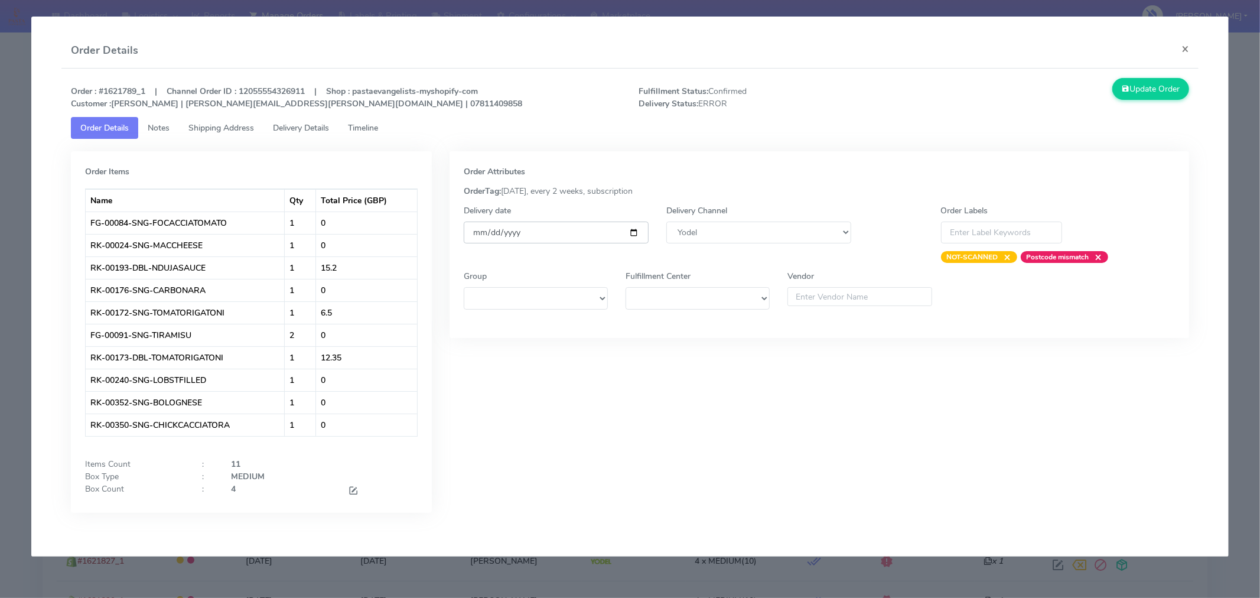
click at [633, 229] on input "[DATE]" at bounding box center [556, 233] width 185 height 22
type input "2025-09-06"
click at [357, 492] on span at bounding box center [353, 491] width 11 height 11
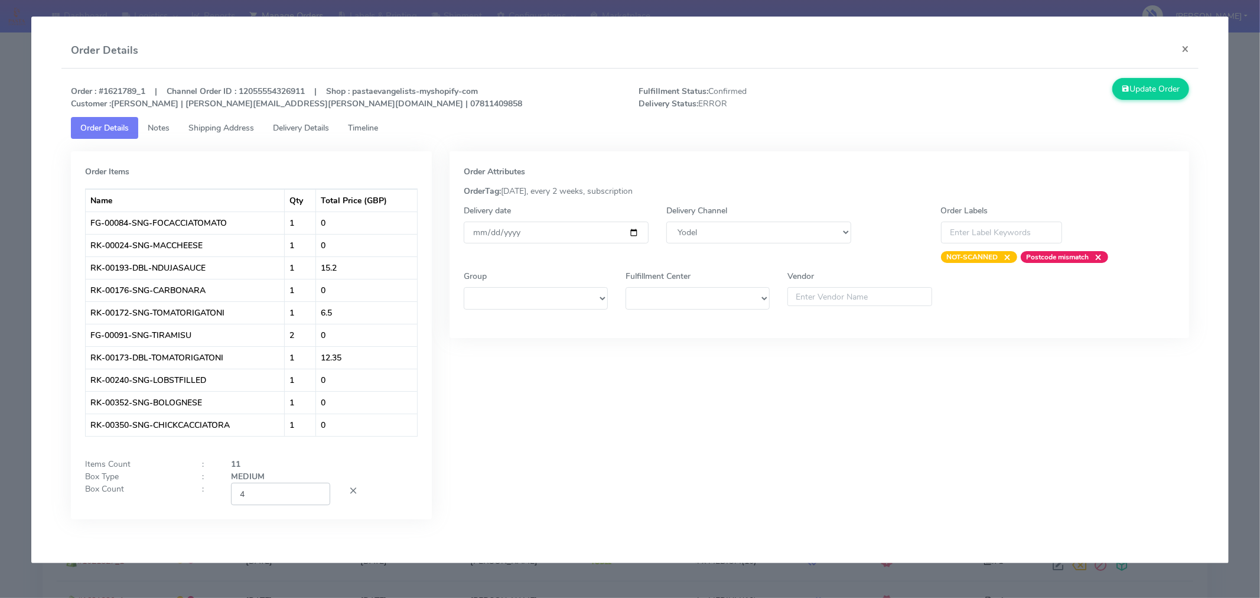
click at [290, 495] on input "4" at bounding box center [280, 494] width 99 height 22
type input "2"
click at [675, 467] on div "Order Attributes OrderTag: 05-09-2025, every 2 weeks, subscription Delivery dat…" at bounding box center [820, 344] width 758 height 386
click at [1136, 86] on button "Update Order" at bounding box center [1151, 89] width 77 height 22
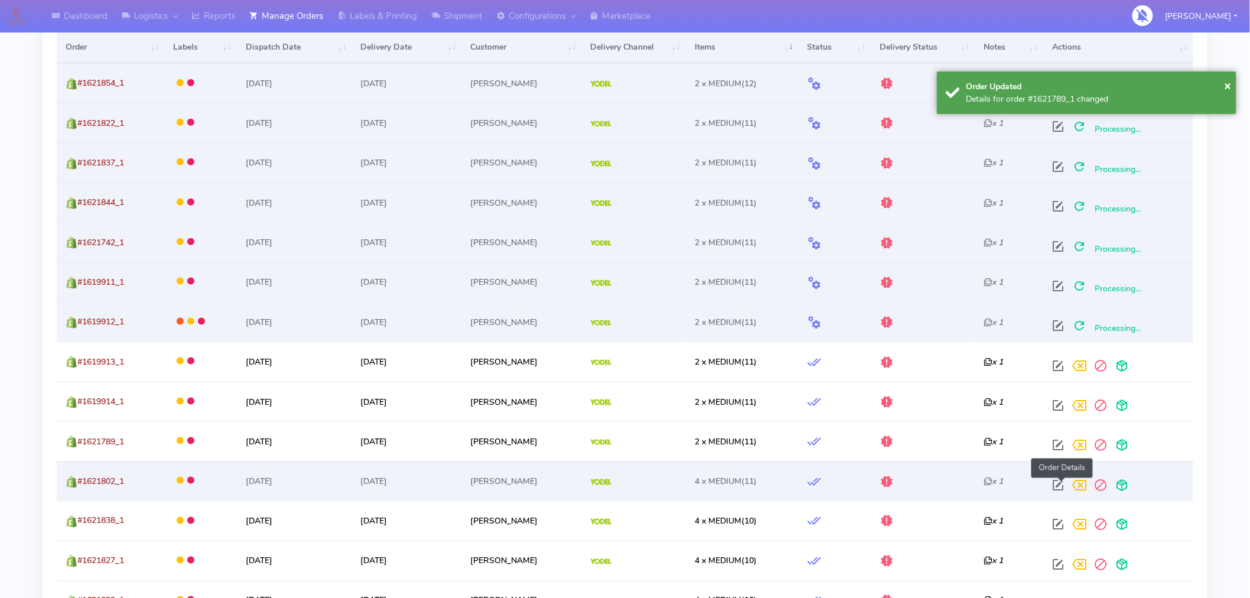
click at [1058, 483] on span at bounding box center [1058, 487] width 21 height 11
select select "5"
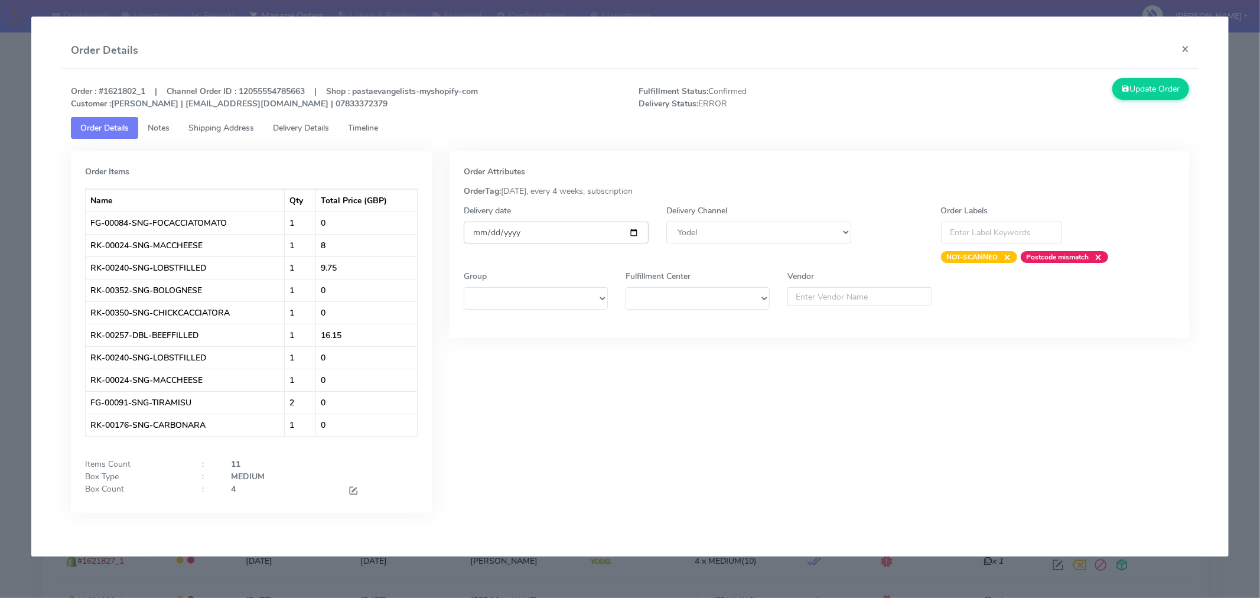
click at [633, 232] on input "[DATE]" at bounding box center [556, 233] width 185 height 22
type input "2025-09-06"
click at [355, 489] on span at bounding box center [353, 491] width 11 height 11
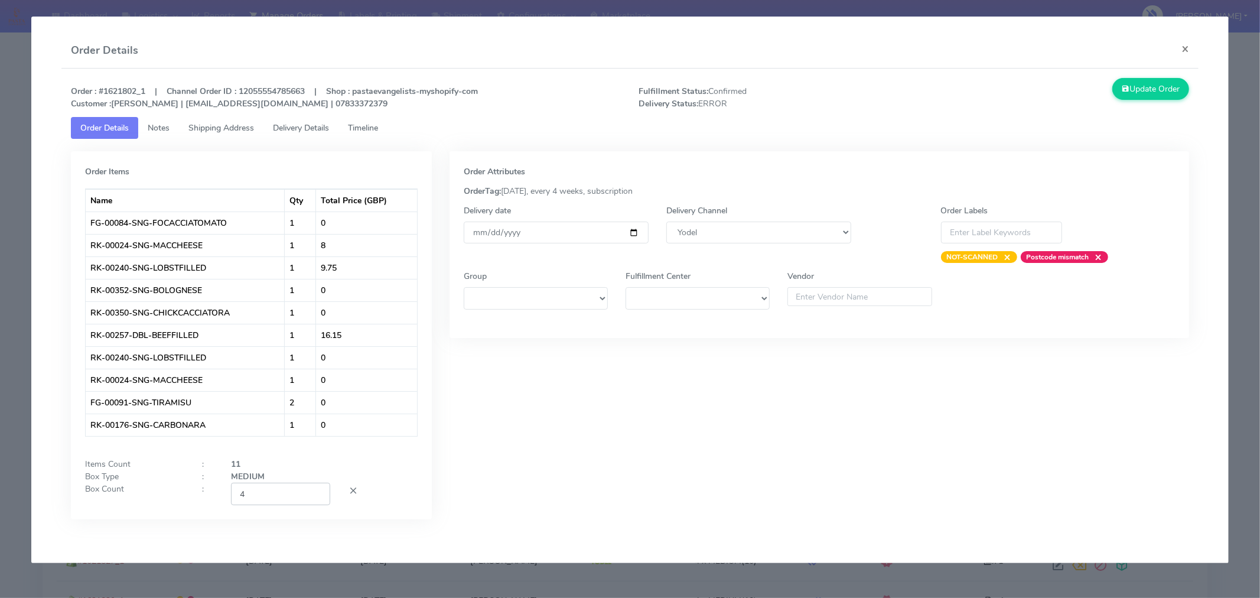
click at [293, 493] on input "4" at bounding box center [280, 494] width 99 height 22
type input "2"
click at [705, 446] on div "Order Attributes OrderTag: 05-09-2025, every 4 weeks, subscription Delivery dat…" at bounding box center [820, 344] width 758 height 386
click at [1133, 85] on button "Update Order" at bounding box center [1151, 89] width 77 height 22
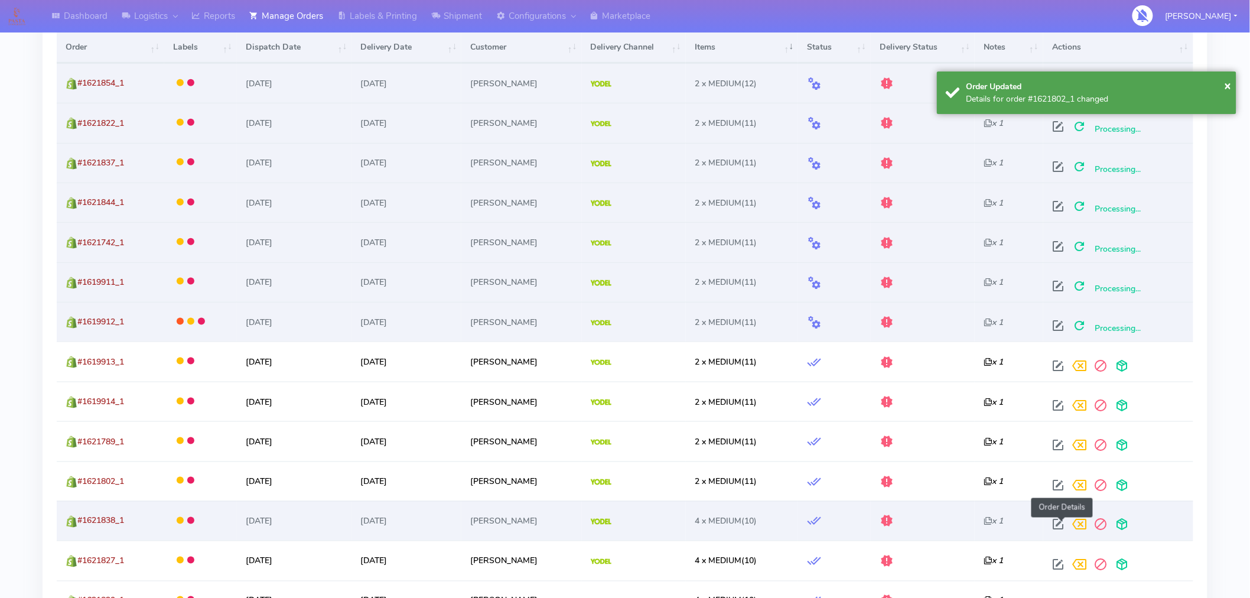
click at [1064, 528] on span at bounding box center [1058, 527] width 21 height 11
select select "5"
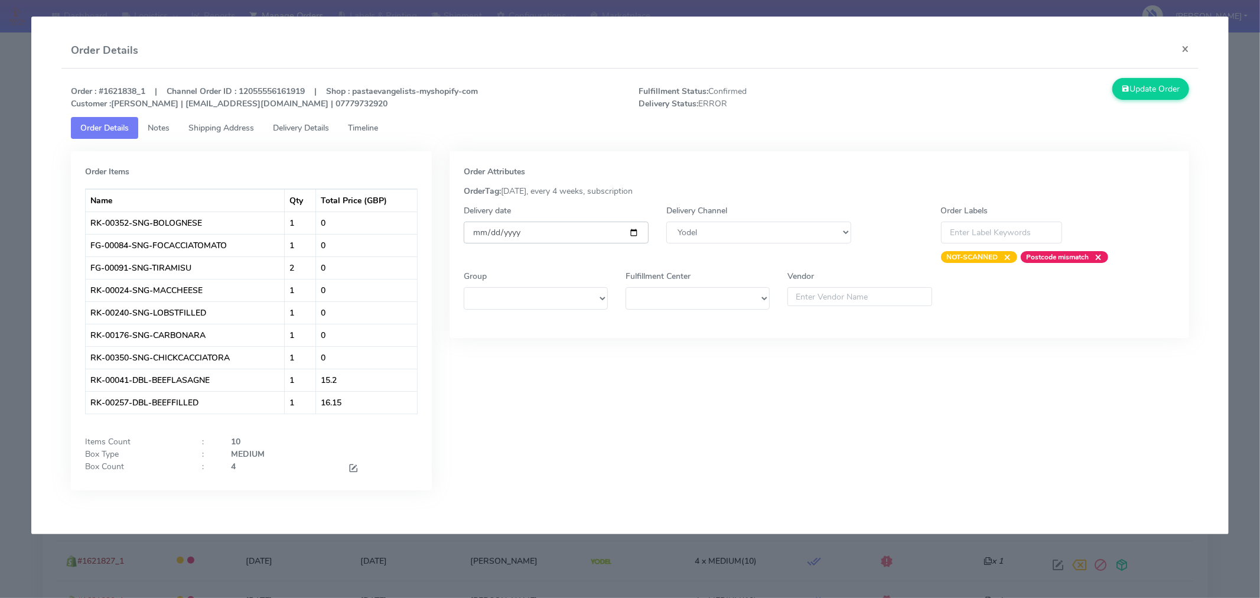
click at [628, 231] on input "[DATE]" at bounding box center [556, 233] width 185 height 22
type input "2025-09-06"
click at [352, 469] on span at bounding box center [353, 469] width 11 height 11
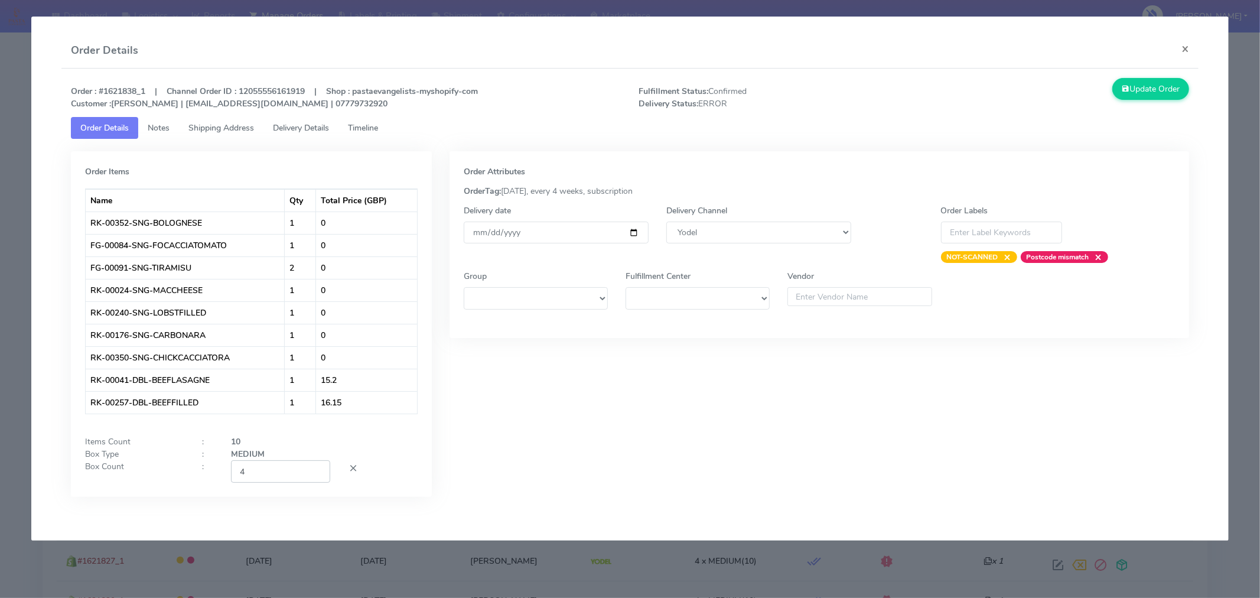
click at [292, 474] on input "4" at bounding box center [280, 471] width 99 height 22
type input "2"
click at [658, 453] on div "Order Attributes OrderTag: 05-09-2025, every 4 weeks, subscription Delivery dat…" at bounding box center [820, 332] width 758 height 363
click at [1147, 87] on button "Update Order" at bounding box center [1151, 89] width 77 height 22
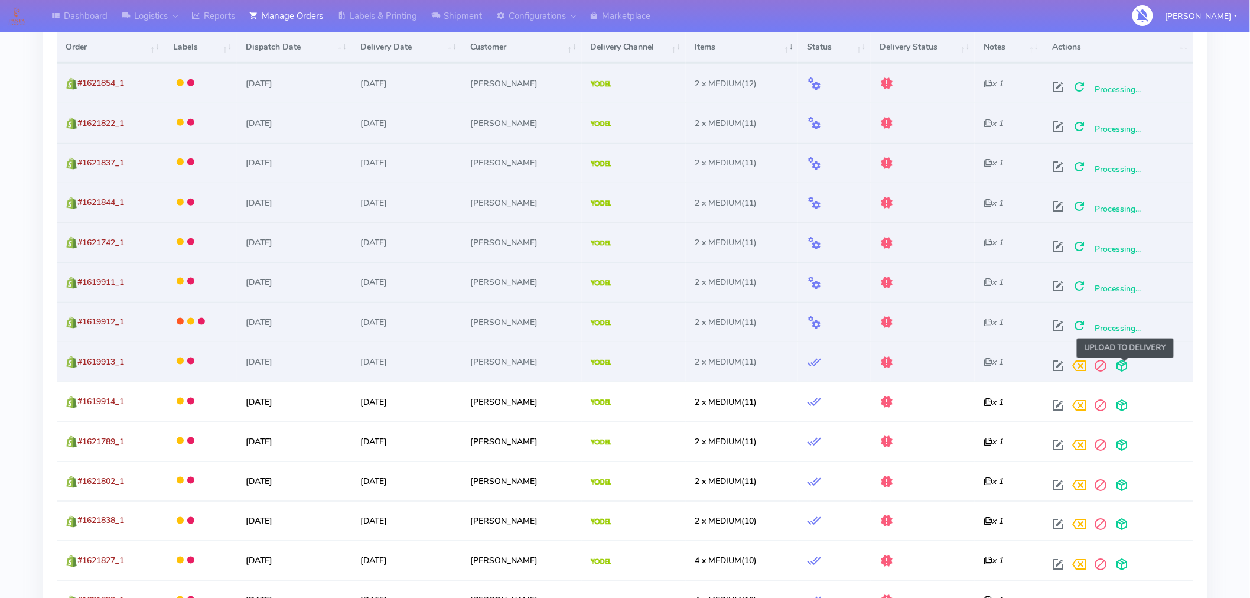
click at [1124, 366] on span at bounding box center [1121, 368] width 21 height 11
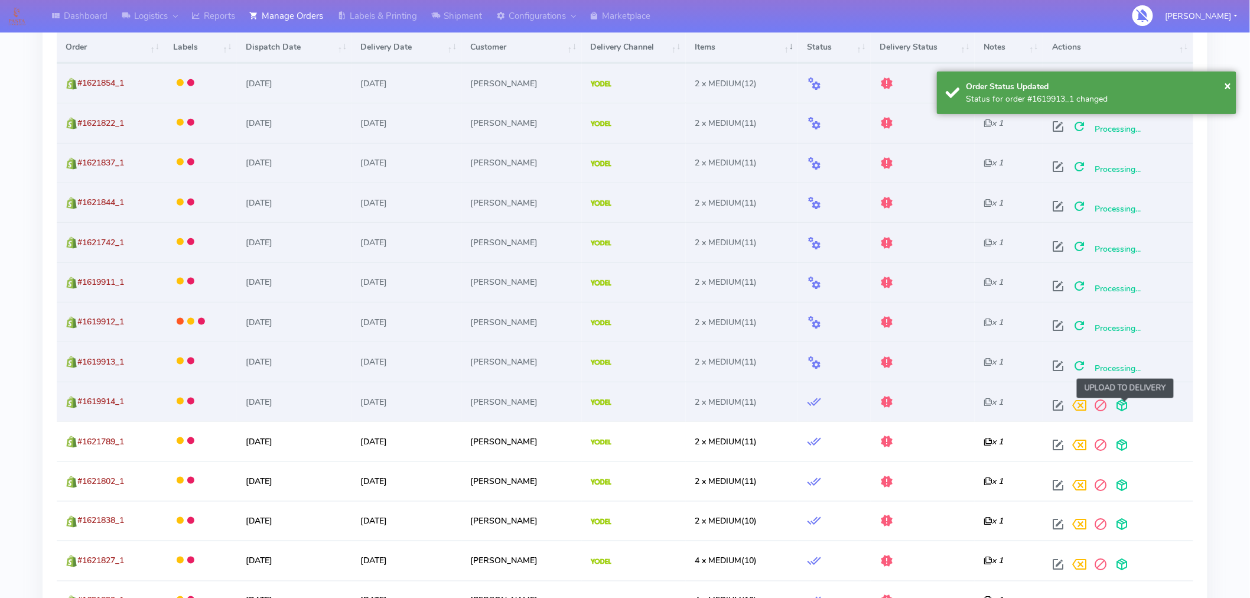
click at [1127, 406] on span at bounding box center [1121, 407] width 21 height 11
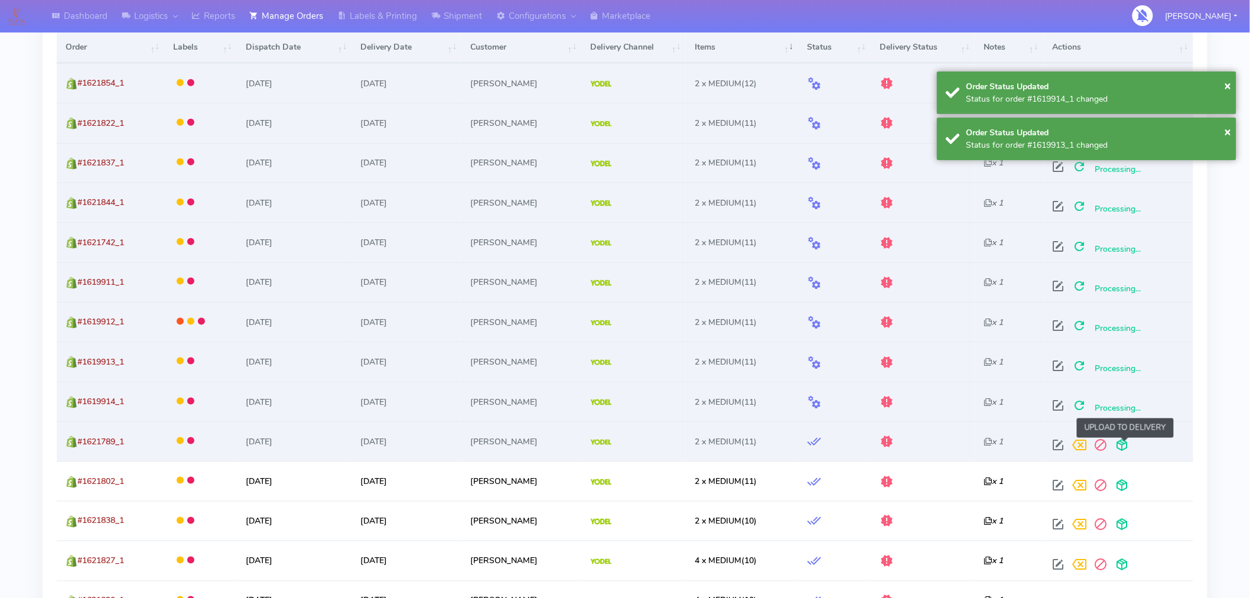
click at [1123, 444] on span at bounding box center [1121, 447] width 21 height 11
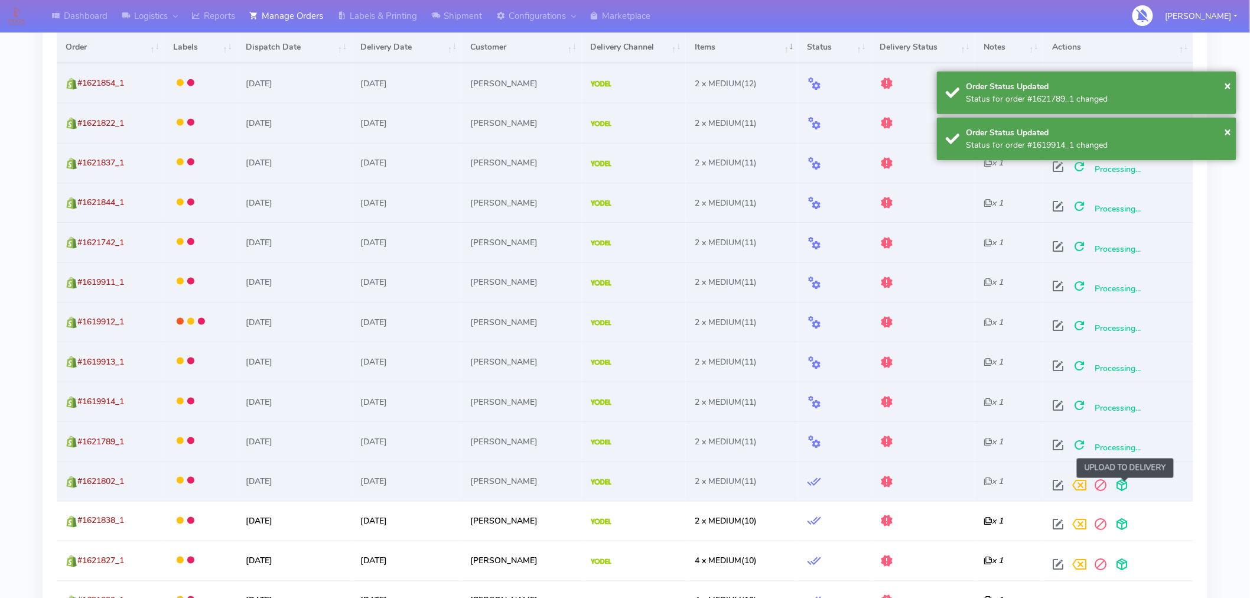
click at [1126, 489] on span at bounding box center [1121, 487] width 21 height 11
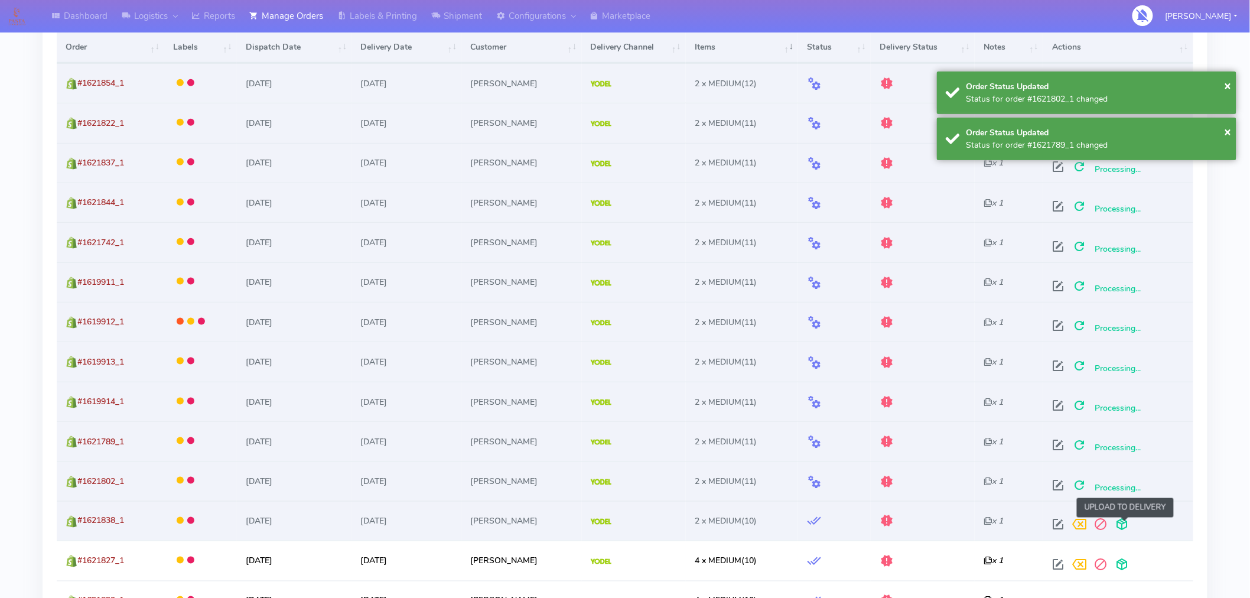
click at [1126, 523] on span at bounding box center [1121, 527] width 21 height 11
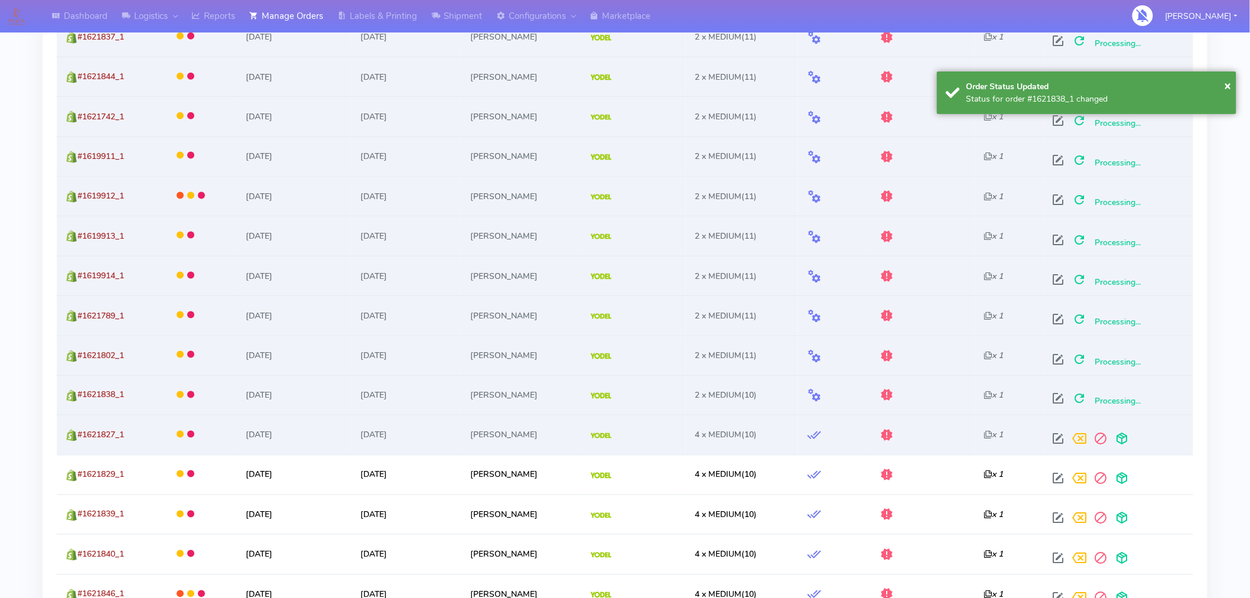
scroll to position [565, 0]
click at [1062, 435] on span at bounding box center [1058, 440] width 21 height 11
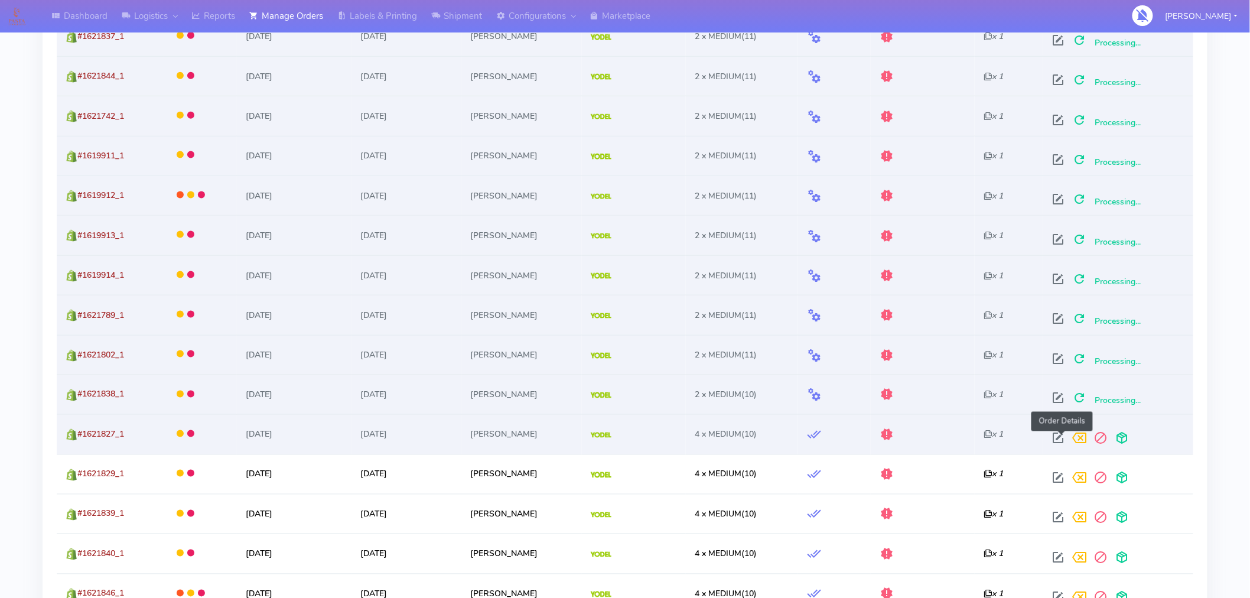
select select "5"
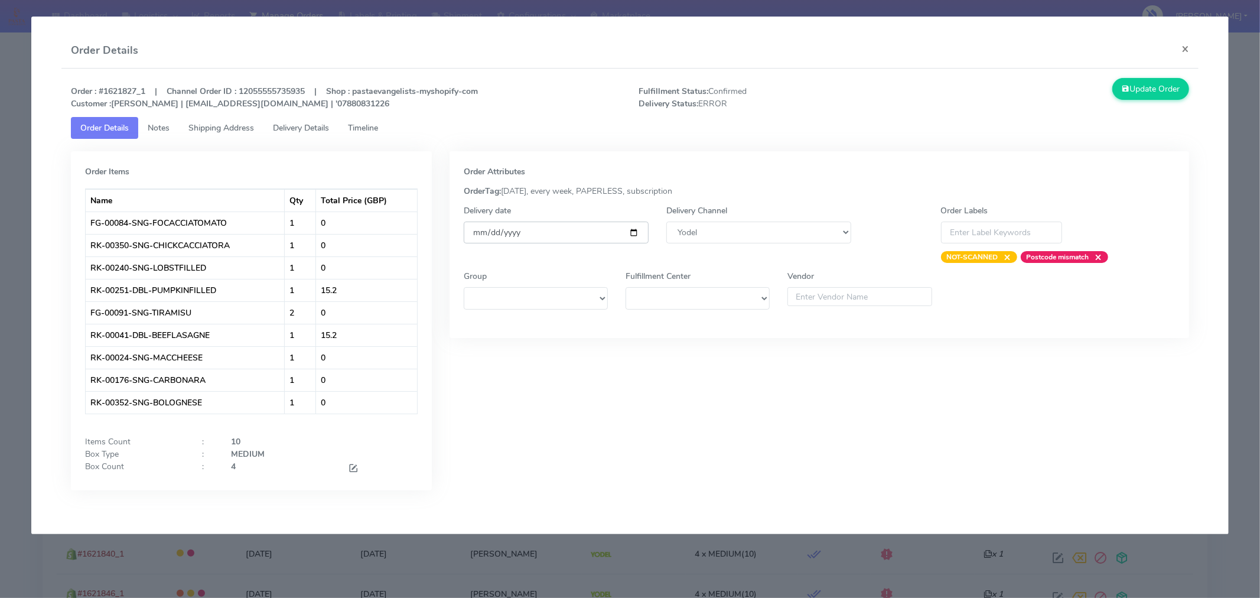
click at [630, 235] on input "[DATE]" at bounding box center [556, 233] width 185 height 22
type input "2025-09-06"
click at [356, 469] on span at bounding box center [353, 469] width 11 height 11
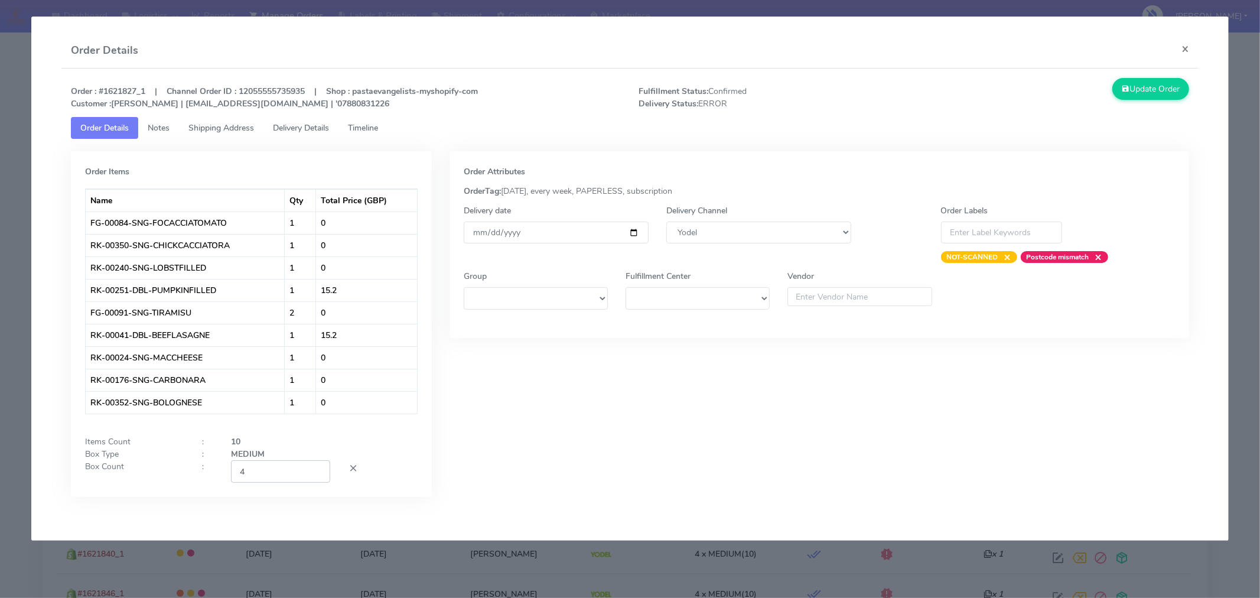
click at [300, 473] on input "4" at bounding box center [280, 471] width 99 height 22
type input "2"
click at [577, 464] on div "Order Attributes OrderTag: 05-09-2025, every week, PAPERLESS, subscription Deli…" at bounding box center [820, 332] width 758 height 363
click at [1133, 92] on button "Update Order" at bounding box center [1151, 89] width 77 height 22
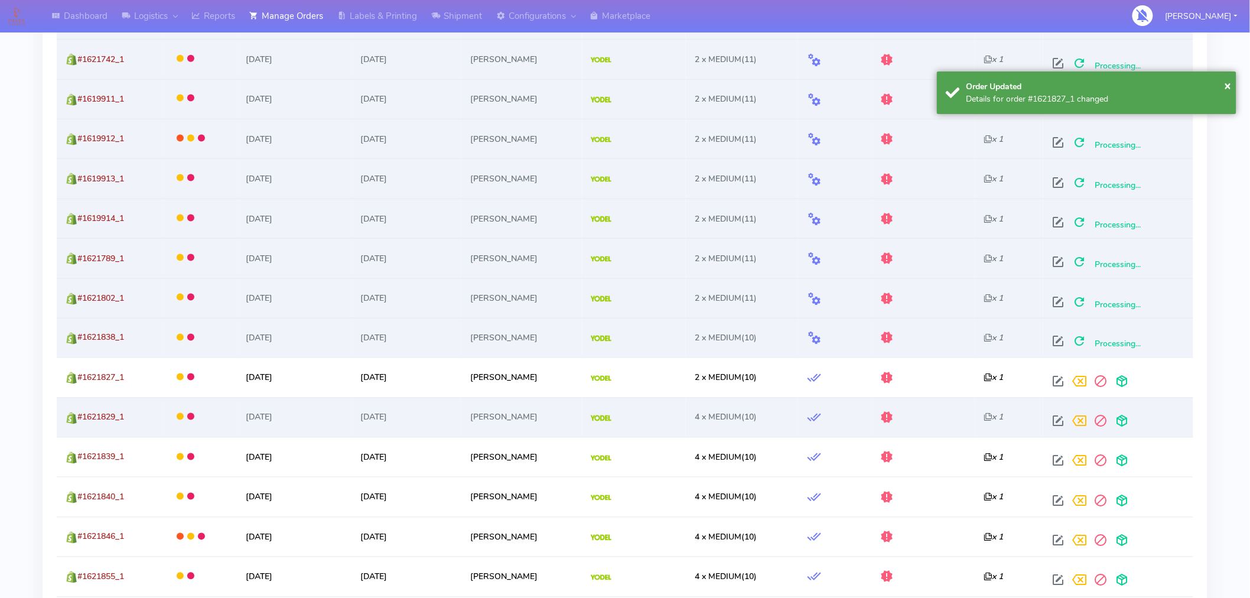
scroll to position [622, 0]
click at [1062, 422] on span at bounding box center [1058, 423] width 21 height 11
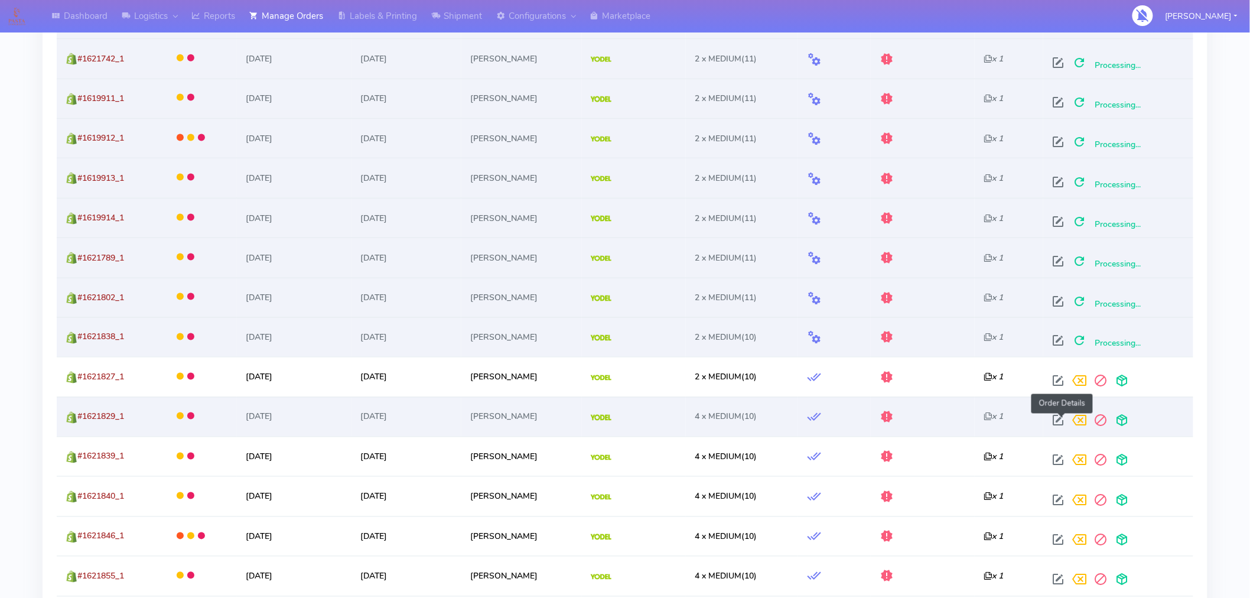
select select "5"
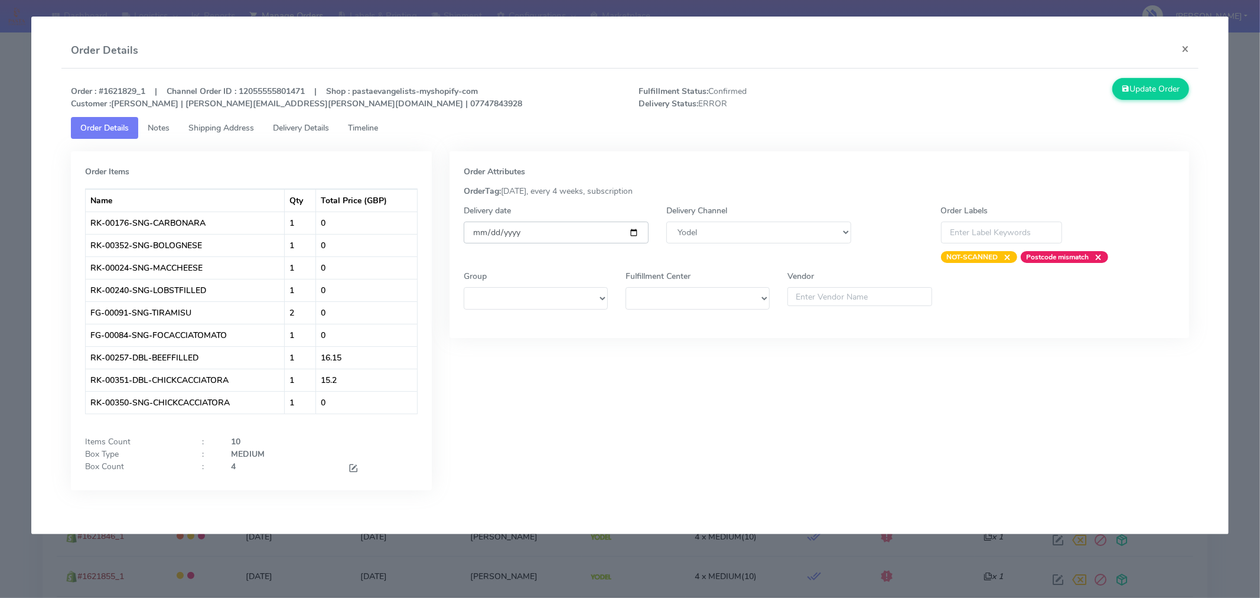
click at [636, 229] on input "[DATE]" at bounding box center [556, 233] width 185 height 22
type input "2025-09-06"
click at [353, 467] on span at bounding box center [353, 469] width 11 height 11
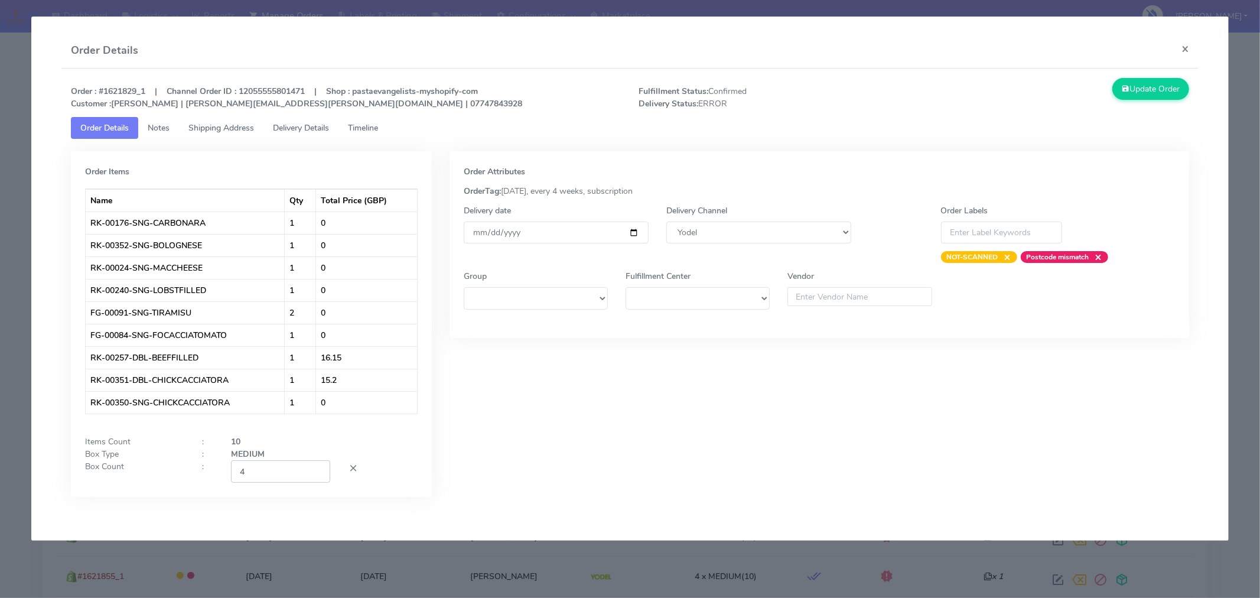
click at [285, 469] on input "4" at bounding box center [280, 471] width 99 height 22
type input "2"
click at [566, 447] on div "Order Attributes OrderTag: 05-09-2025, every 4 weeks, subscription Delivery dat…" at bounding box center [820, 332] width 758 height 363
click at [1160, 95] on button "Update Order" at bounding box center [1151, 89] width 77 height 22
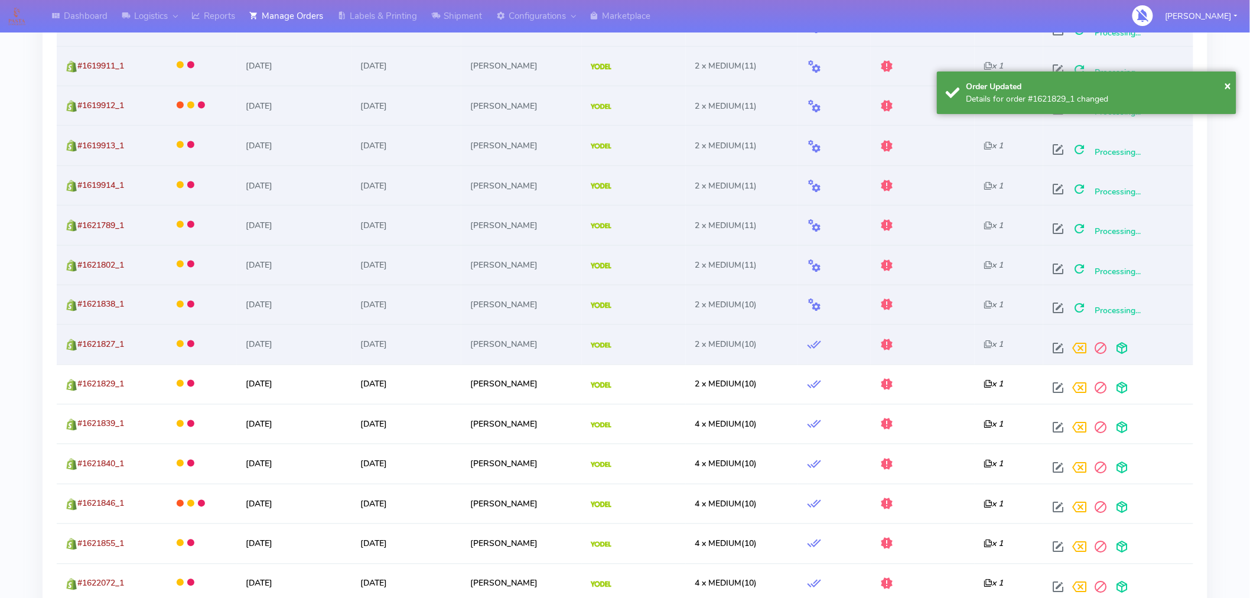
scroll to position [656, 0]
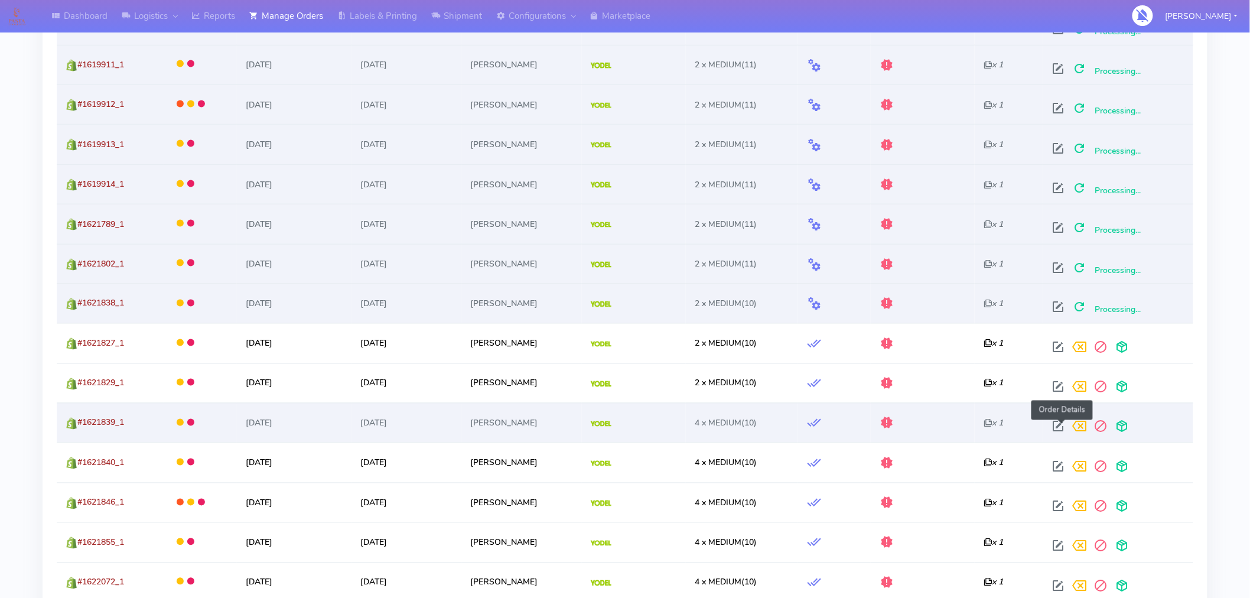
click at [1058, 429] on span at bounding box center [1058, 429] width 21 height 11
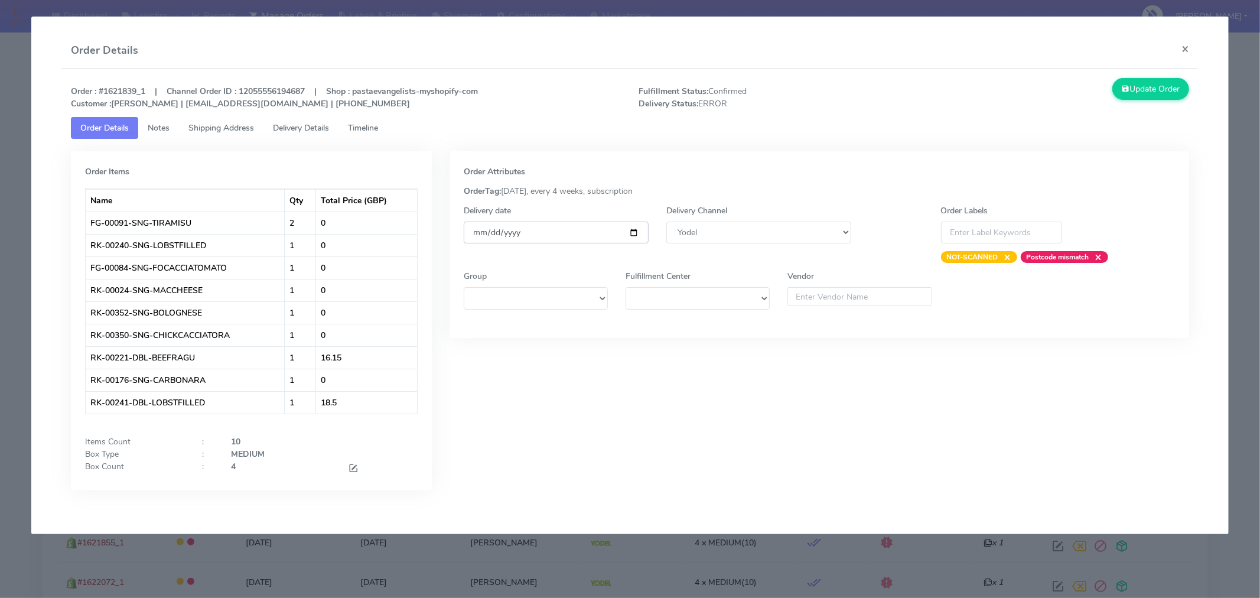
click at [635, 233] on input "[DATE]" at bounding box center [556, 233] width 185 height 22
click at [355, 469] on span at bounding box center [353, 469] width 11 height 11
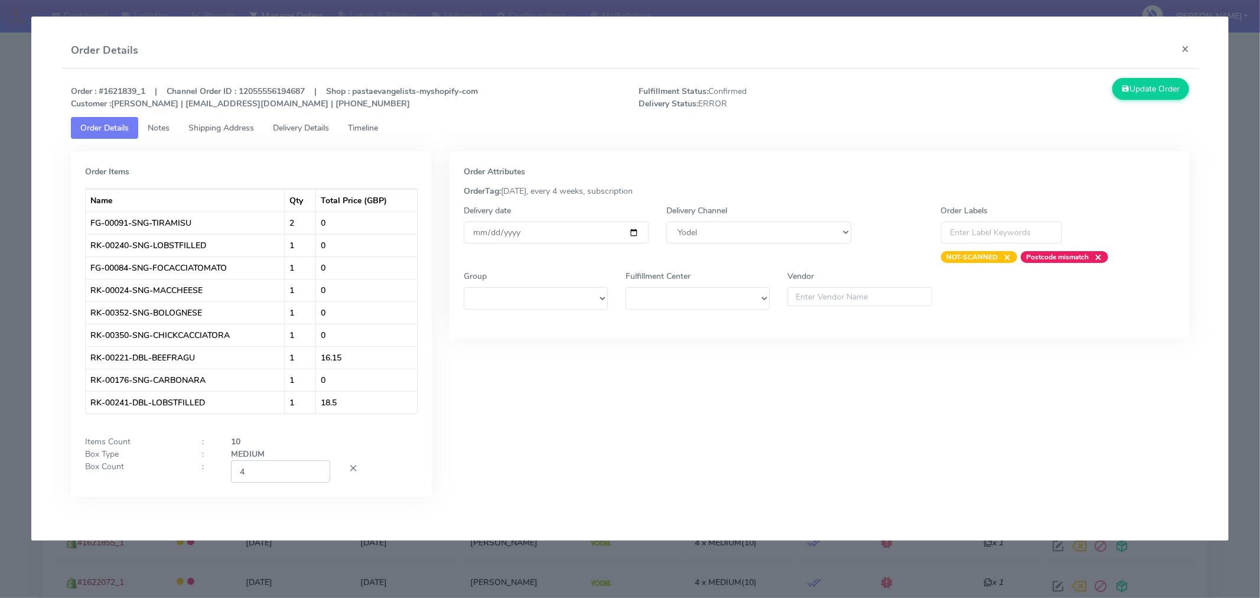
click at [286, 474] on input "4" at bounding box center [280, 471] width 99 height 22
click at [489, 477] on div "Order Attributes OrderTag: 05-09-2025, every 4 weeks, subscription Delivery dat…" at bounding box center [820, 332] width 758 height 363
click at [1141, 89] on button "Update Order" at bounding box center [1151, 89] width 77 height 22
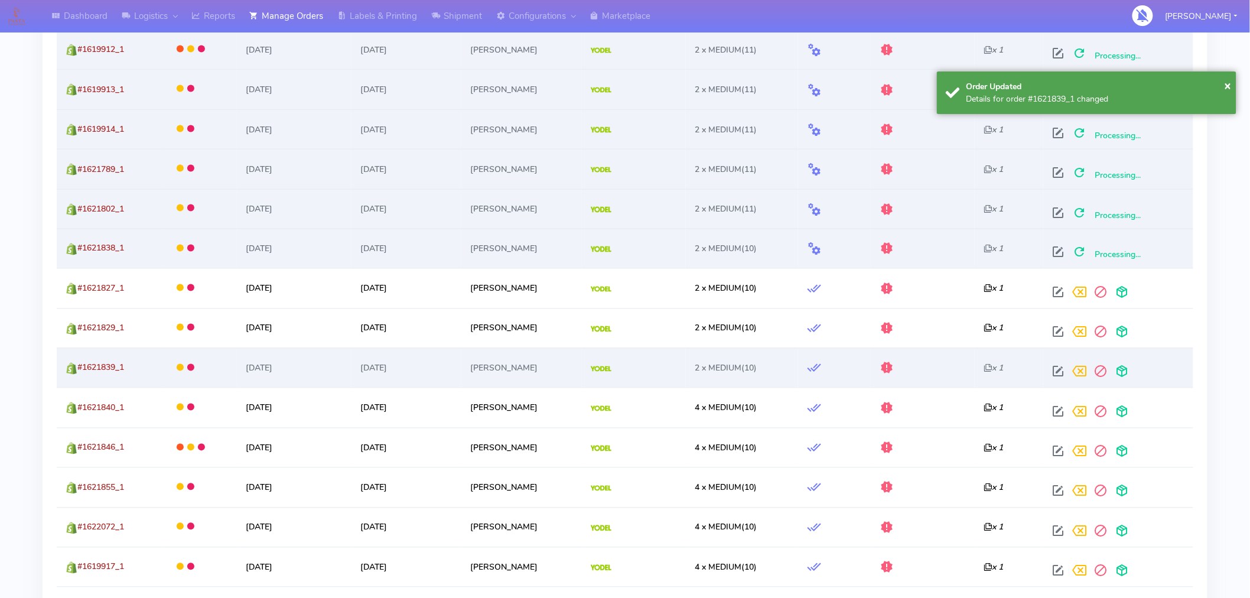
scroll to position [711, 0]
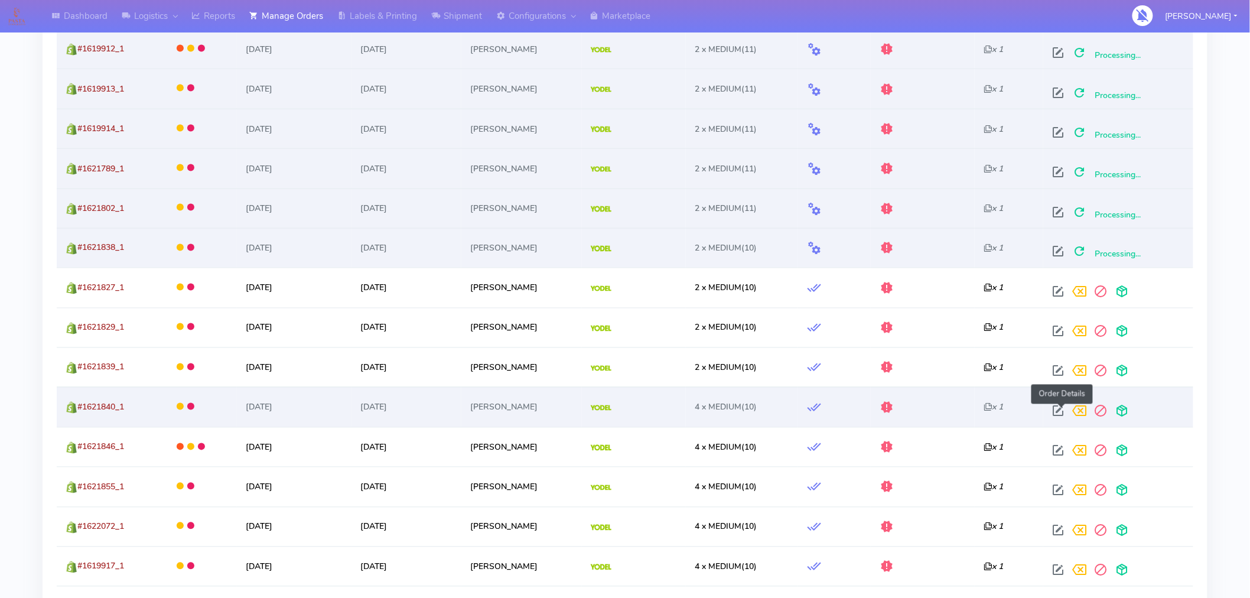
click at [1065, 411] on span at bounding box center [1058, 413] width 21 height 11
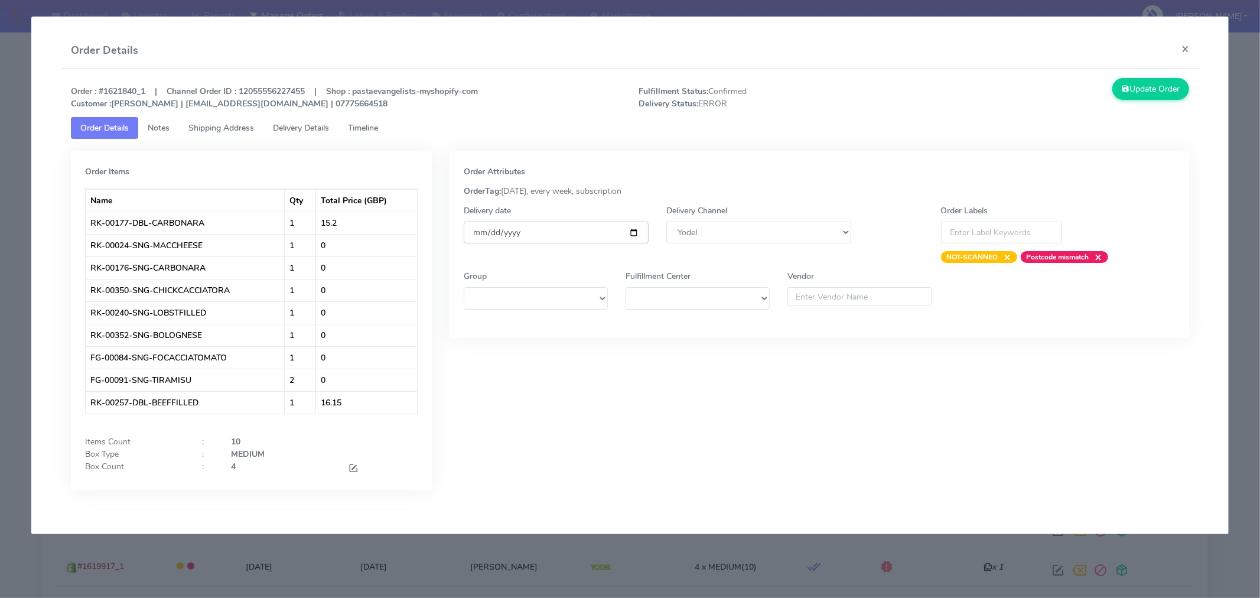
click at [636, 232] on input "[DATE]" at bounding box center [556, 233] width 185 height 22
click at [355, 467] on span at bounding box center [353, 469] width 11 height 11
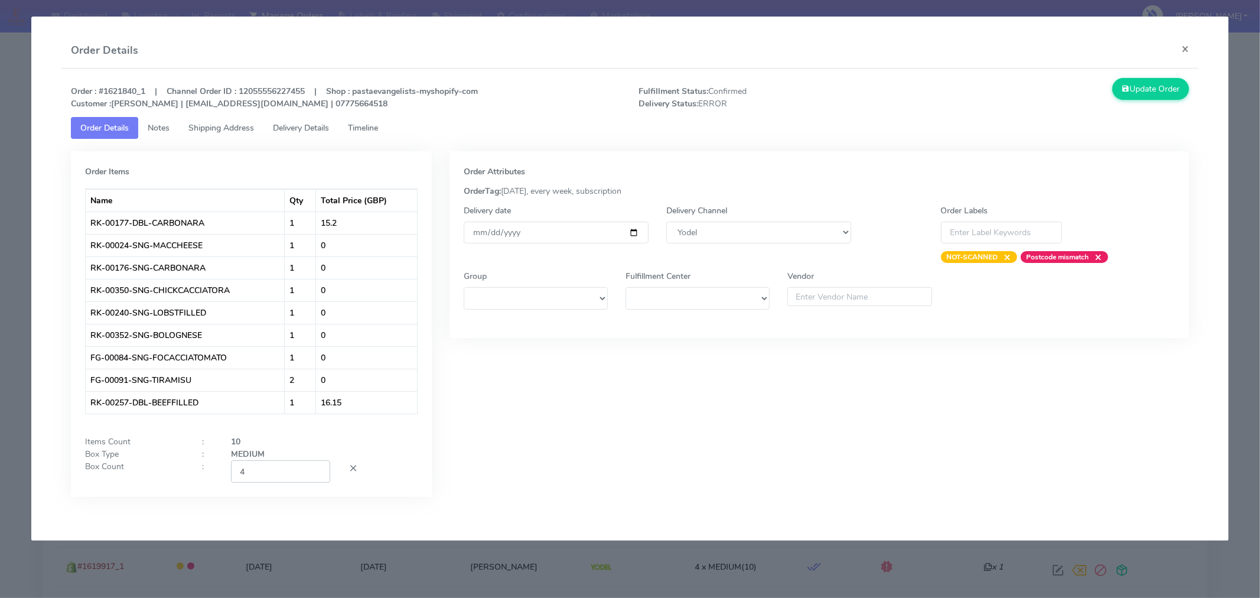
click at [277, 472] on input "4" at bounding box center [280, 471] width 99 height 22
click at [568, 426] on div "Order Attributes OrderTag: 05-09-2025, every week, subscription Delivery date 2…" at bounding box center [820, 332] width 758 height 363
click at [1145, 92] on button "Update Order" at bounding box center [1151, 89] width 77 height 22
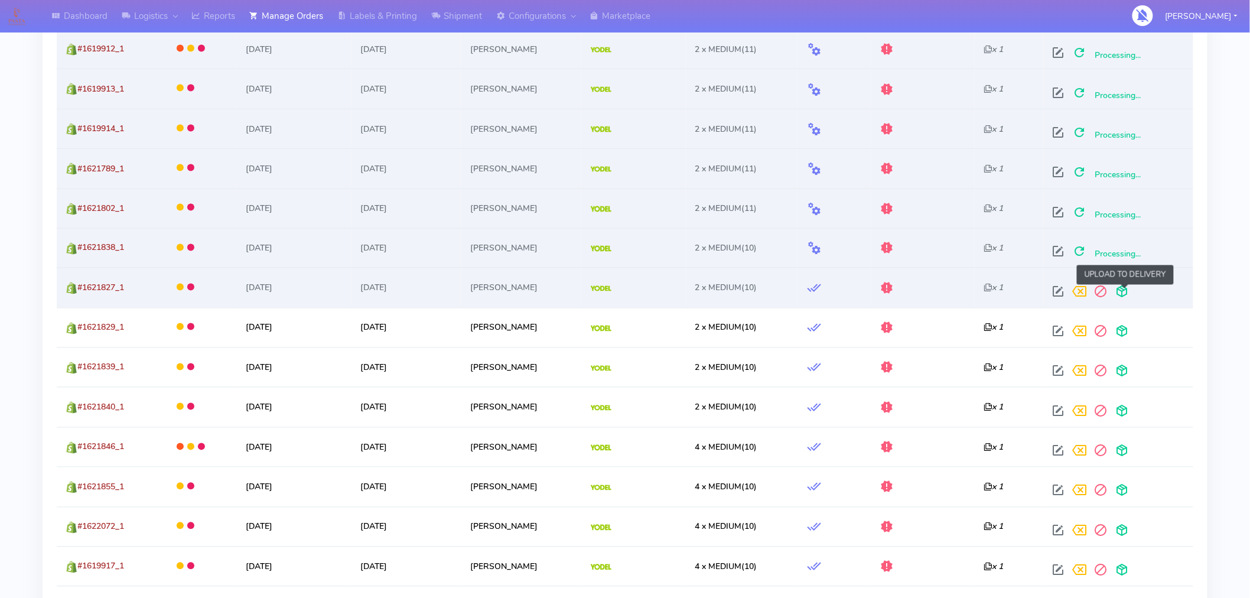
click at [1126, 295] on span at bounding box center [1121, 294] width 21 height 11
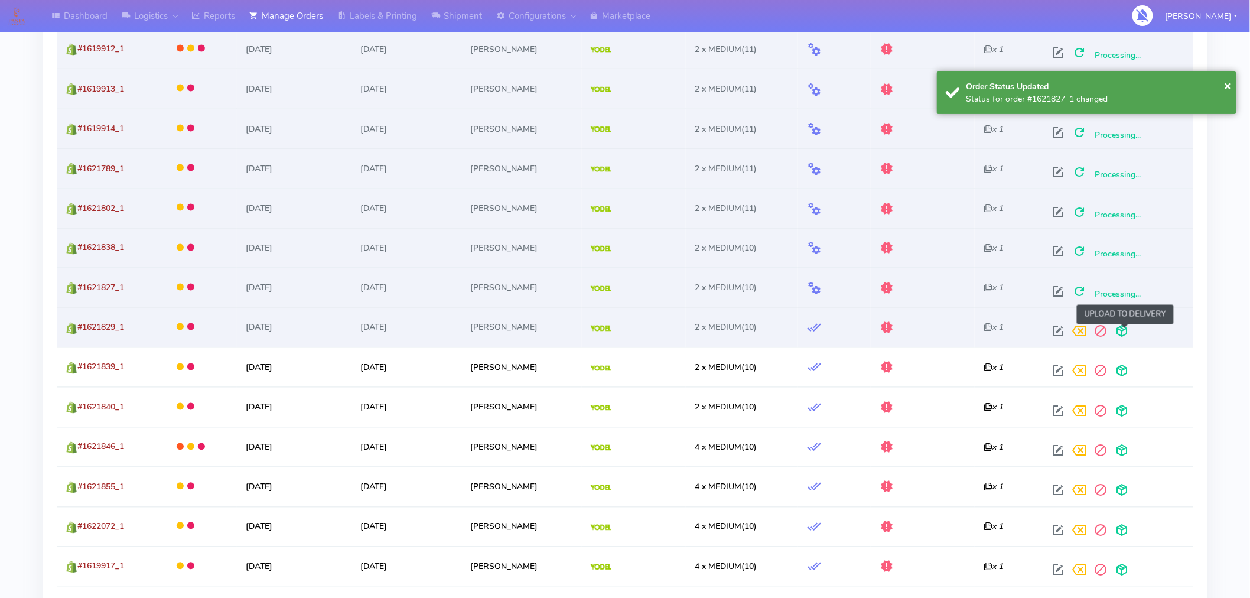
click at [1126, 333] on span at bounding box center [1121, 334] width 21 height 11
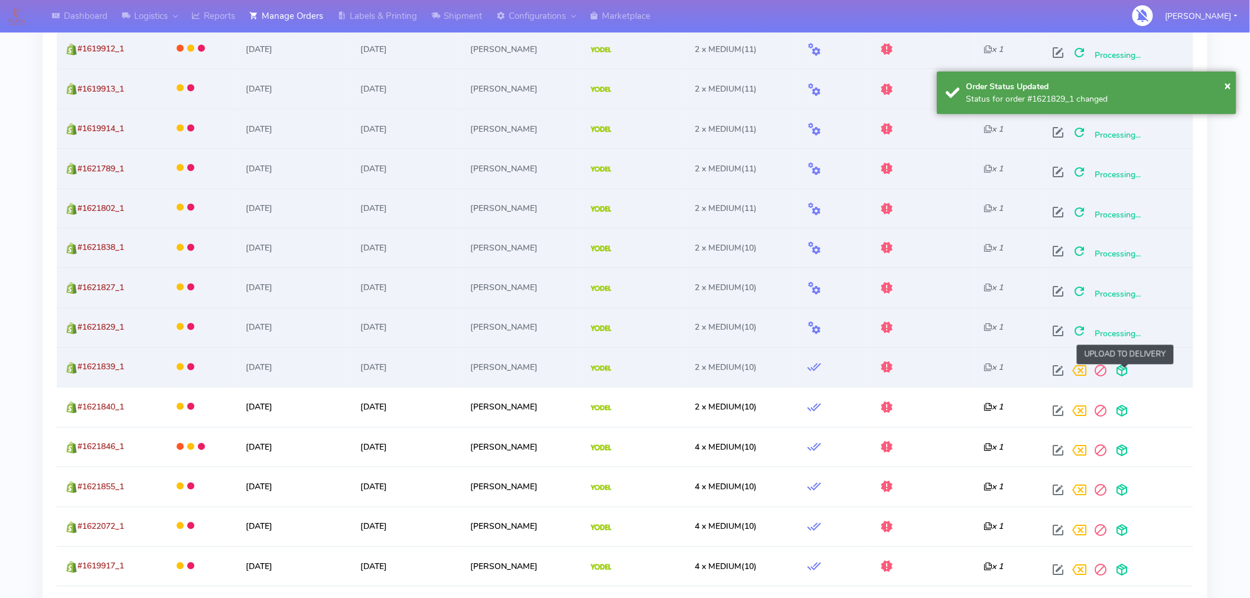
click at [1125, 371] on span at bounding box center [1121, 373] width 21 height 11
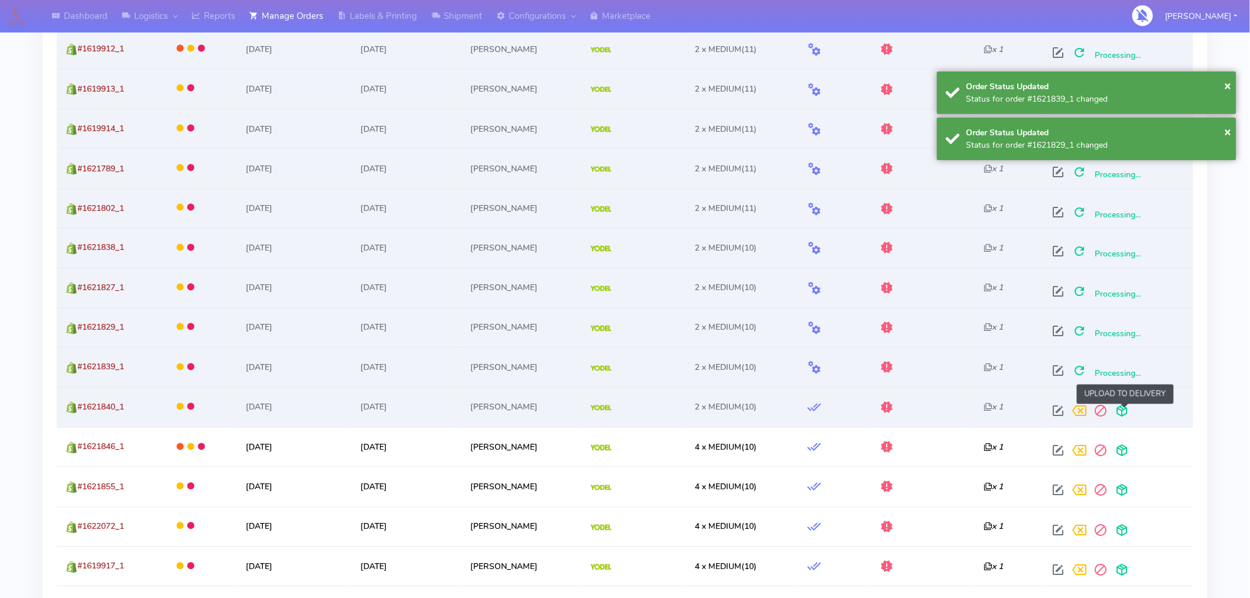
click at [1126, 410] on span at bounding box center [1121, 413] width 21 height 11
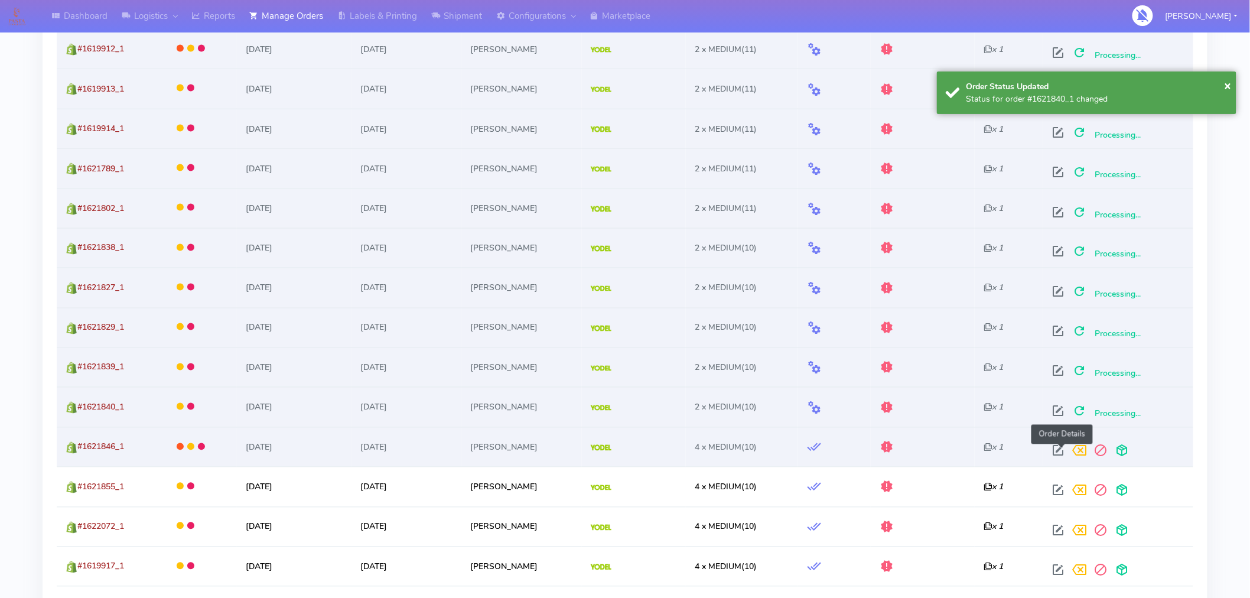
click at [1058, 453] on span at bounding box center [1058, 453] width 21 height 11
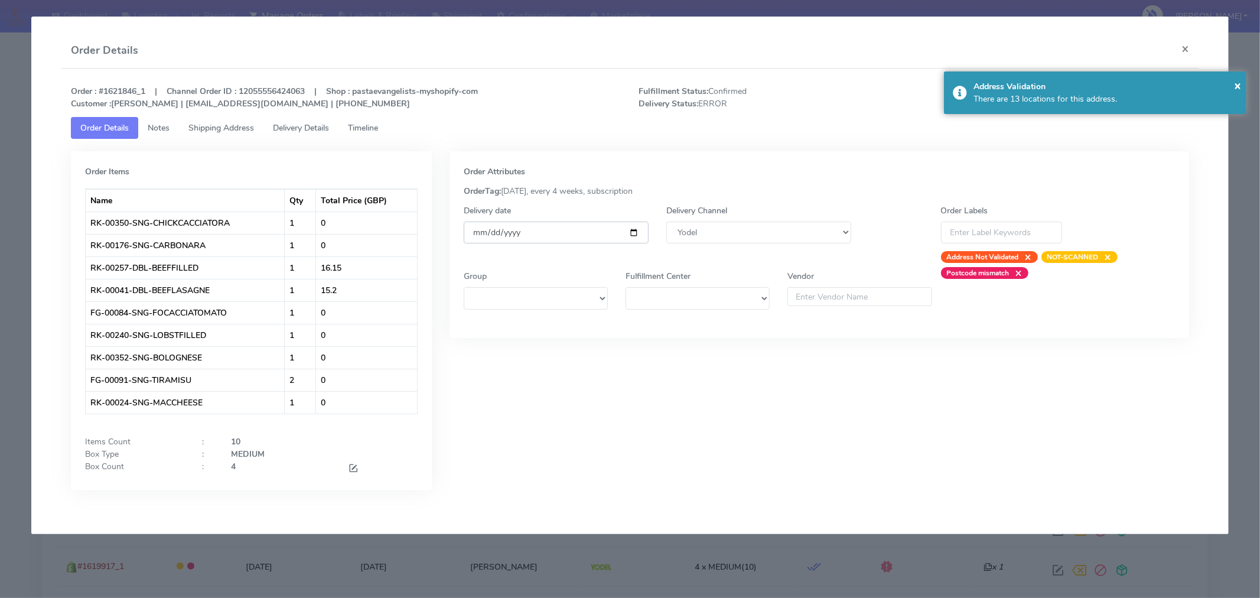
click at [632, 232] on input "[DATE]" at bounding box center [556, 233] width 185 height 22
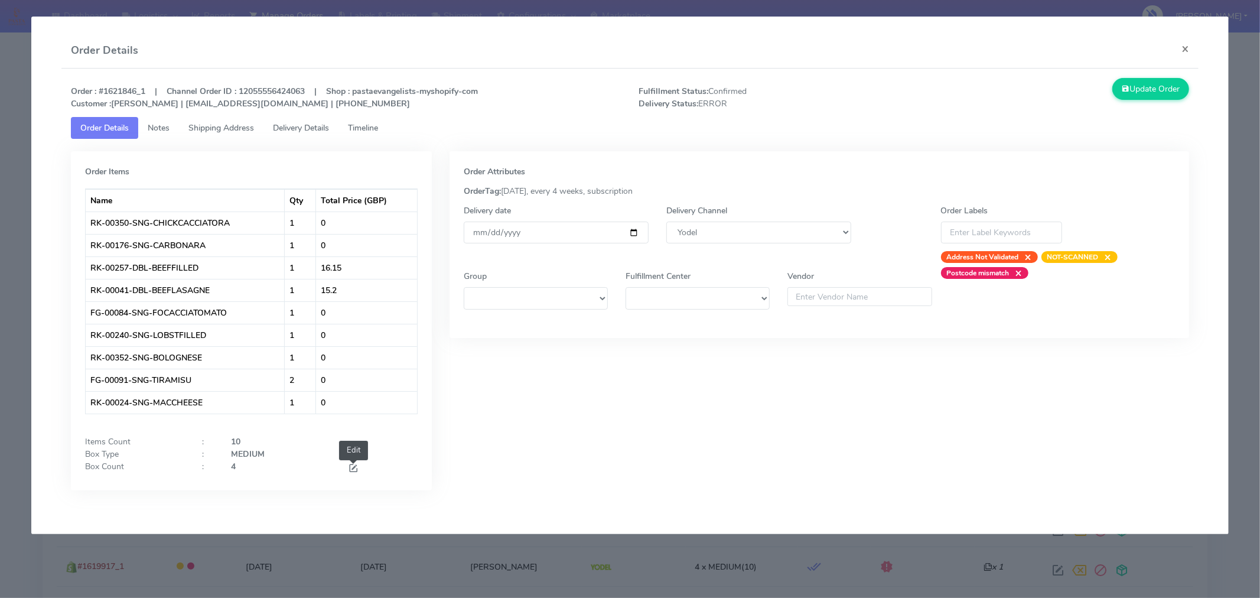
click at [353, 467] on span at bounding box center [353, 469] width 11 height 11
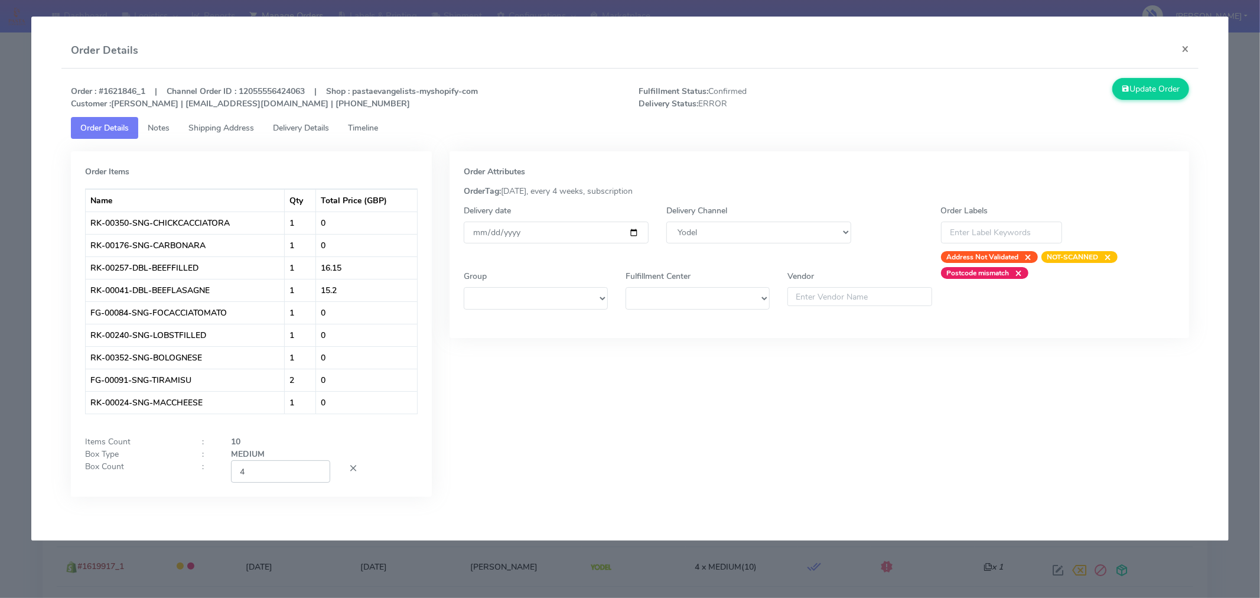
click at [275, 473] on input "4" at bounding box center [280, 471] width 99 height 22
click at [589, 449] on div "Order Attributes OrderTag: 05-09-2025, every 4 weeks, subscription Delivery dat…" at bounding box center [820, 332] width 758 height 363
click at [1132, 87] on button "Update Order" at bounding box center [1151, 89] width 77 height 22
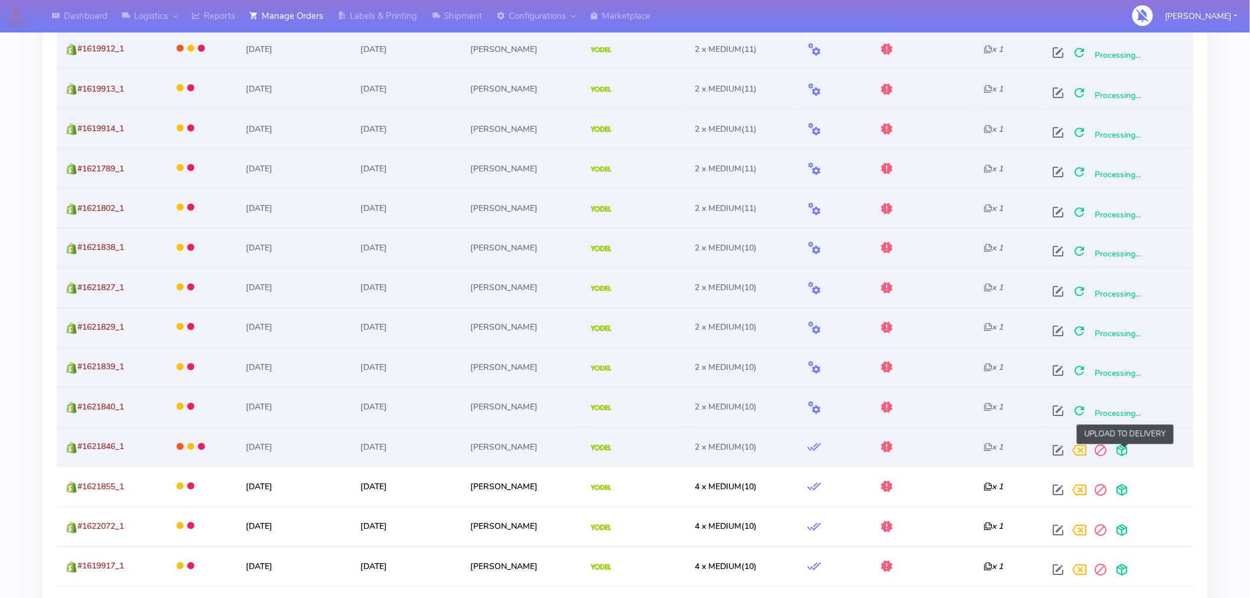
click at [1125, 454] on span at bounding box center [1121, 453] width 21 height 11
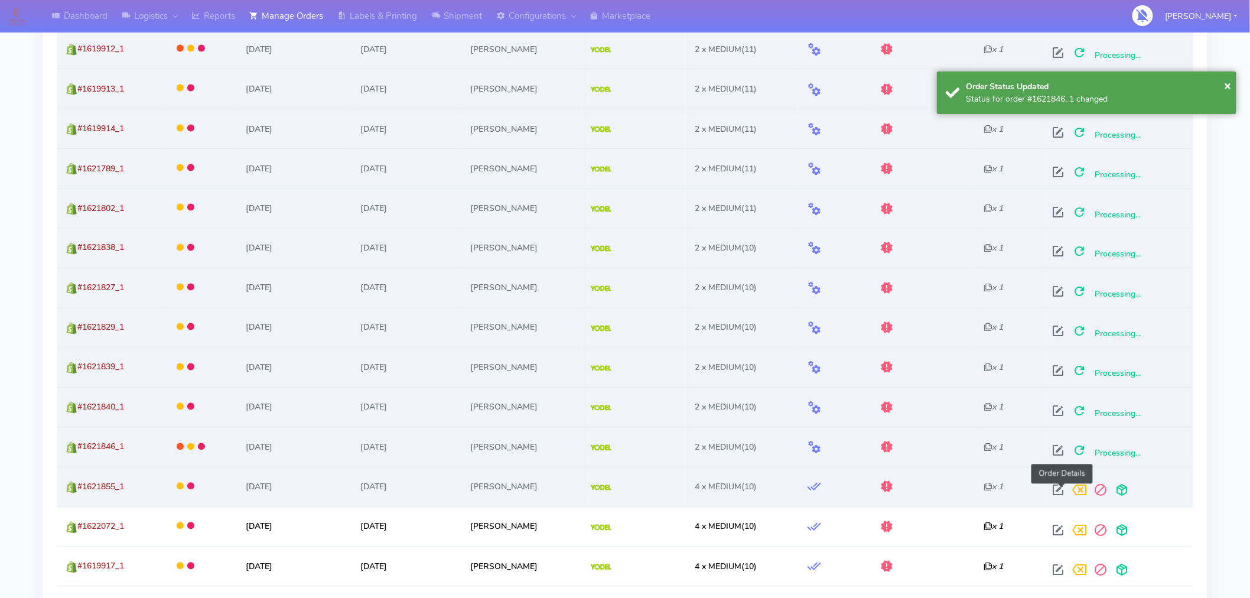
click at [1065, 493] on span at bounding box center [1058, 492] width 21 height 11
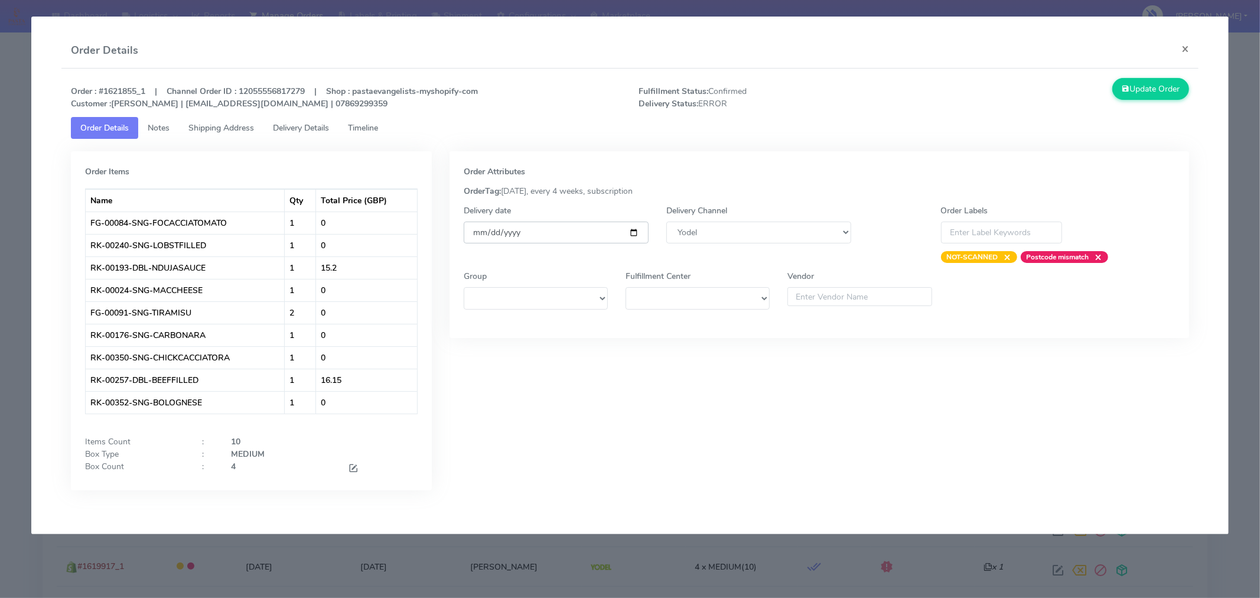
click at [635, 235] on input "[DATE]" at bounding box center [556, 233] width 185 height 22
click at [353, 470] on span at bounding box center [353, 469] width 11 height 11
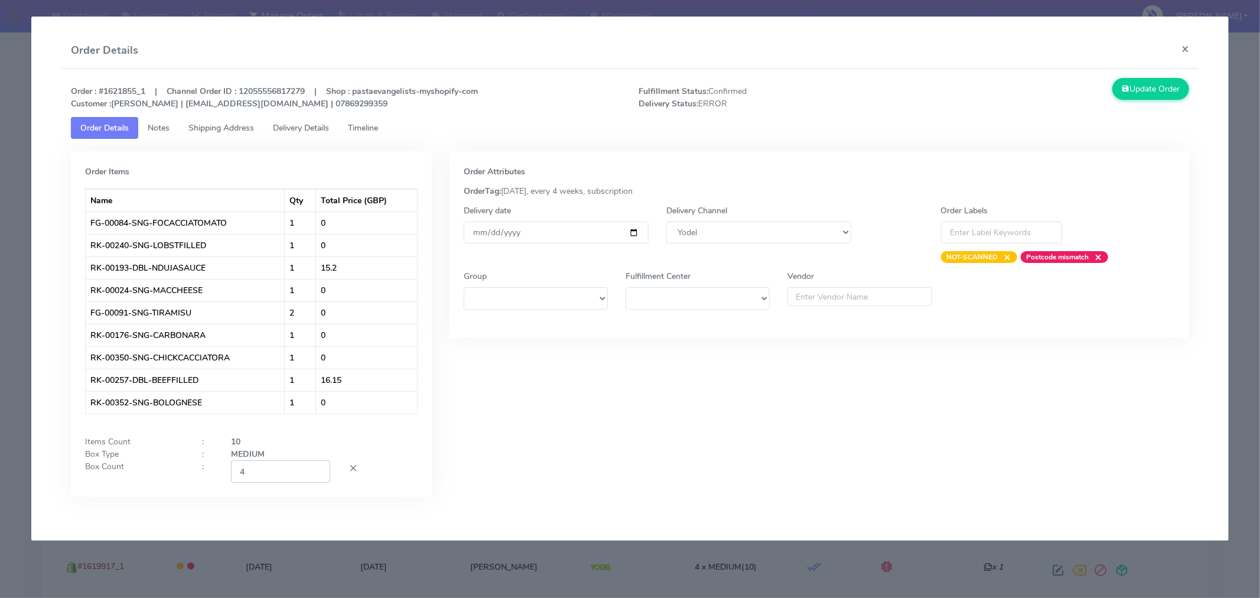
click at [271, 471] on input "4" at bounding box center [280, 471] width 99 height 22
click at [571, 443] on div "Order Attributes OrderTag: 05-09-2025, every 4 weeks, subscription Delivery dat…" at bounding box center [820, 332] width 758 height 363
click at [1153, 97] on button "Update Order" at bounding box center [1151, 89] width 77 height 22
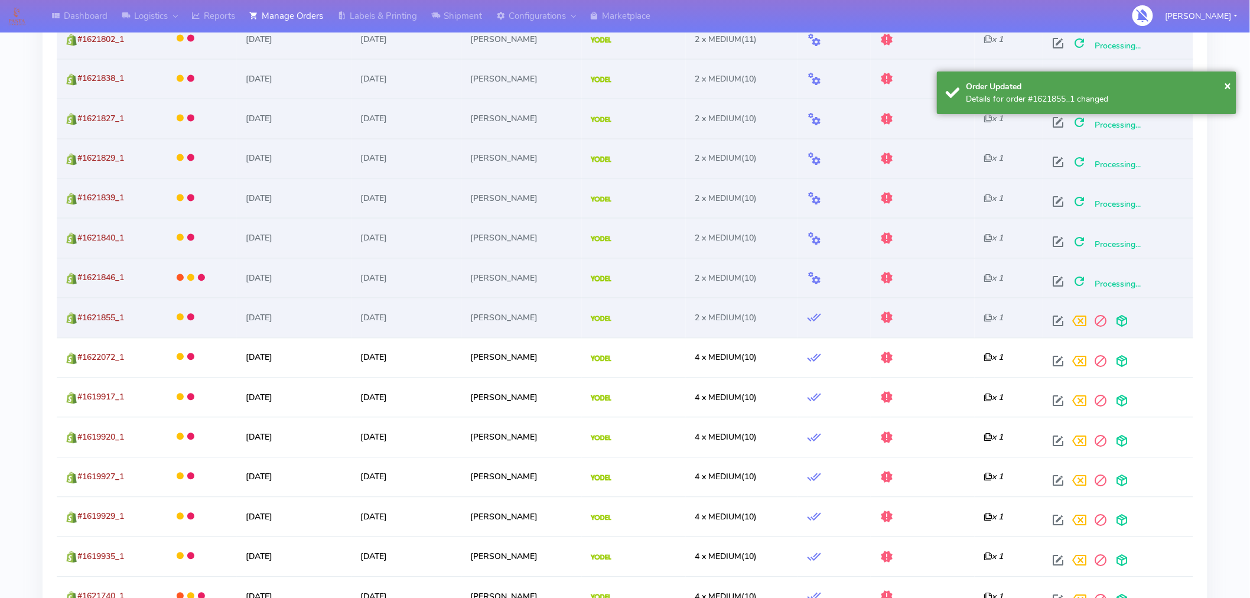
scroll to position [886, 0]
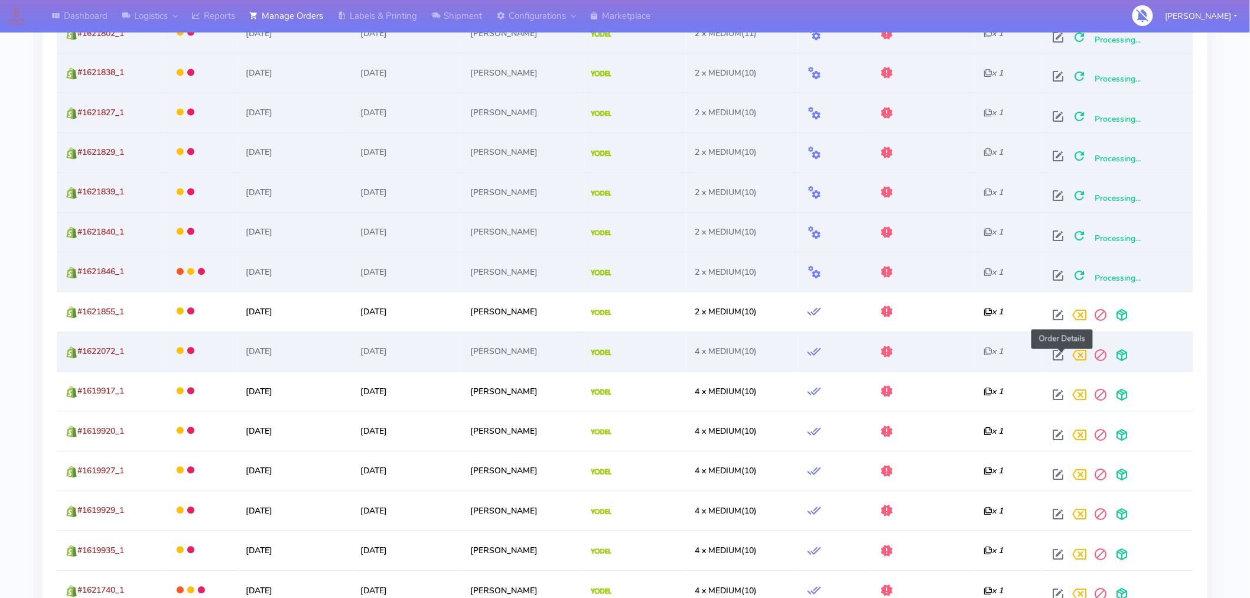
click at [1061, 356] on span at bounding box center [1058, 358] width 21 height 11
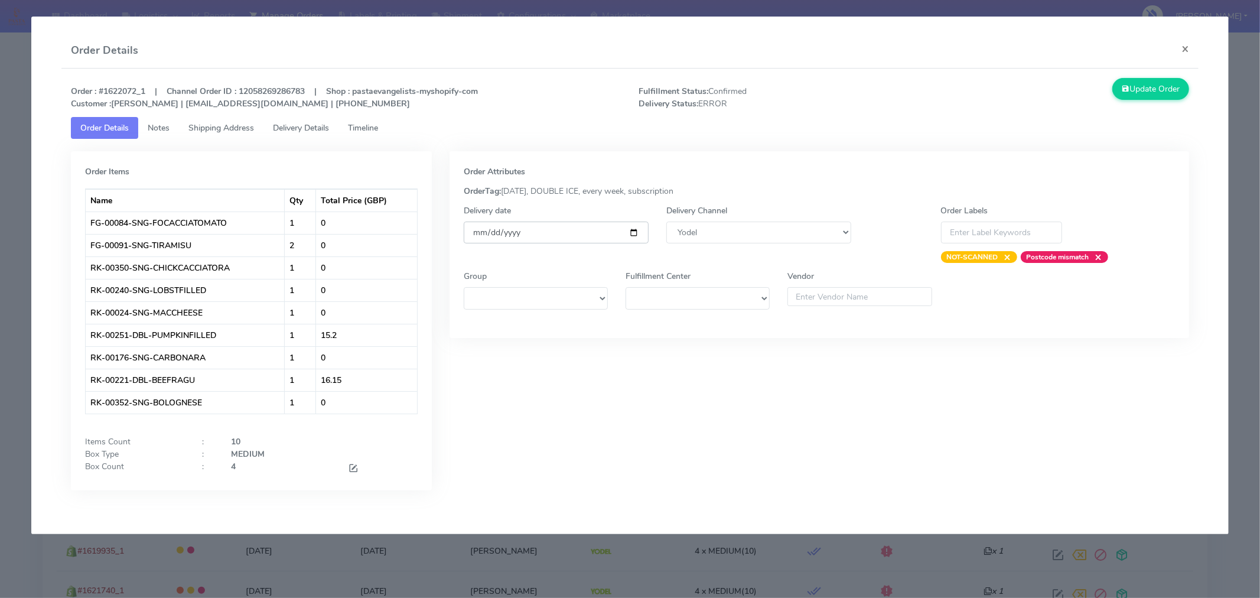
click at [633, 229] on input "[DATE]" at bounding box center [556, 233] width 185 height 22
click at [355, 469] on span at bounding box center [353, 469] width 11 height 11
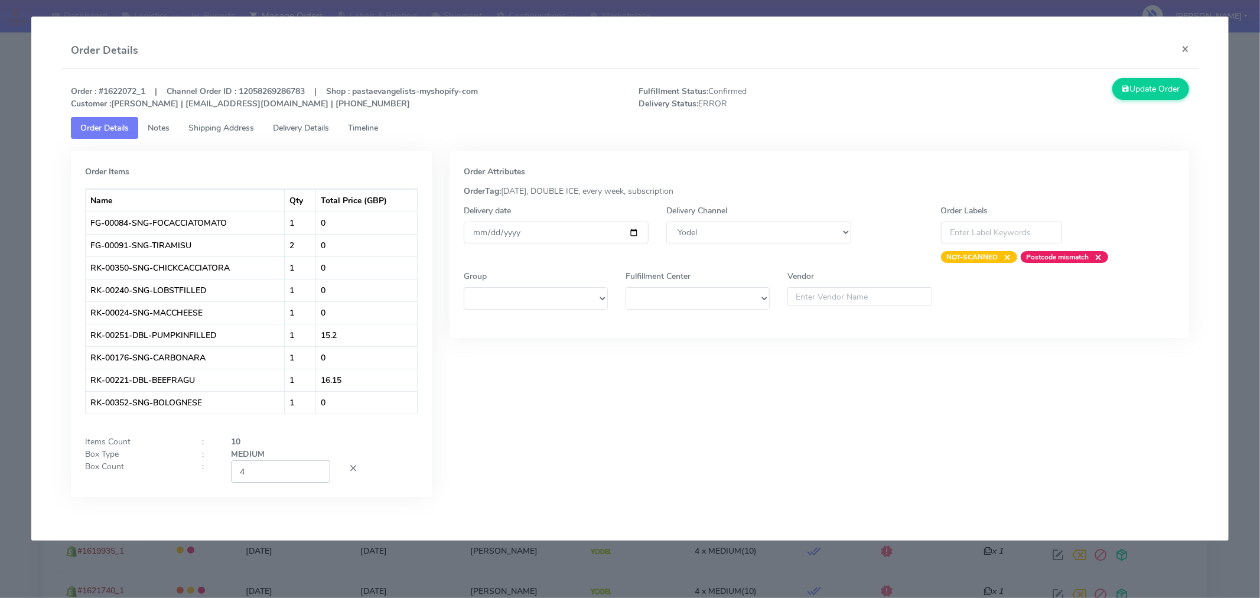
click at [292, 476] on input "4" at bounding box center [280, 471] width 99 height 22
click at [622, 447] on div "Order Attributes OrderTag: 05-09-2025, DOUBLE ICE, every week, subscription Del…" at bounding box center [820, 332] width 758 height 363
click at [1147, 89] on button "Update Order" at bounding box center [1151, 89] width 77 height 22
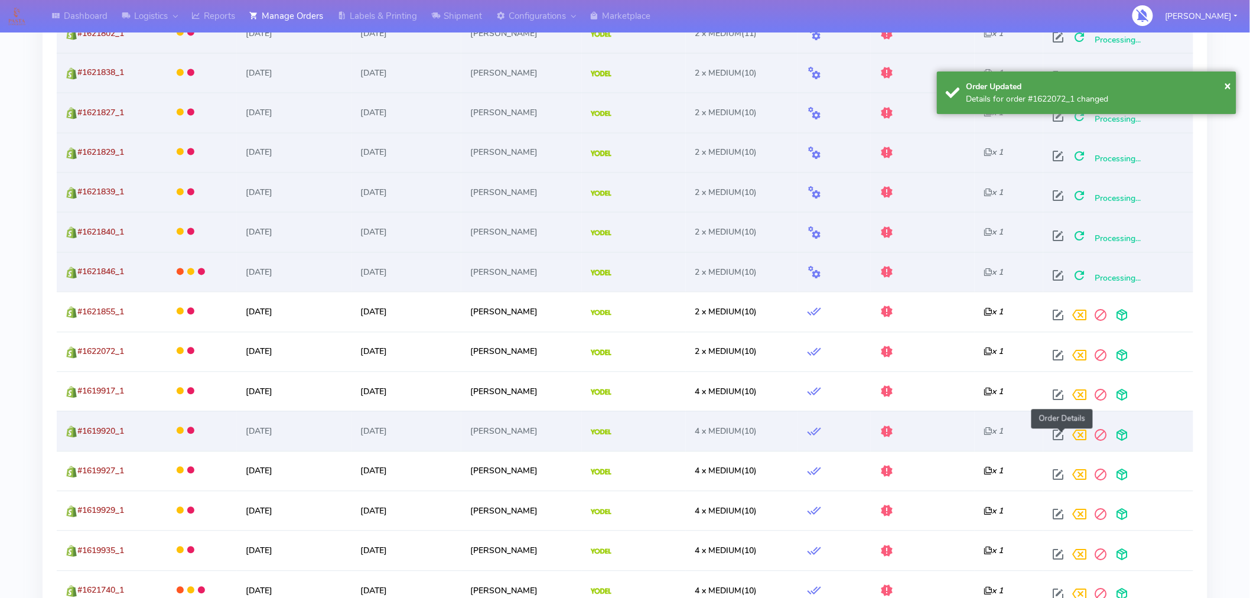
click at [1064, 438] on span at bounding box center [1058, 438] width 21 height 11
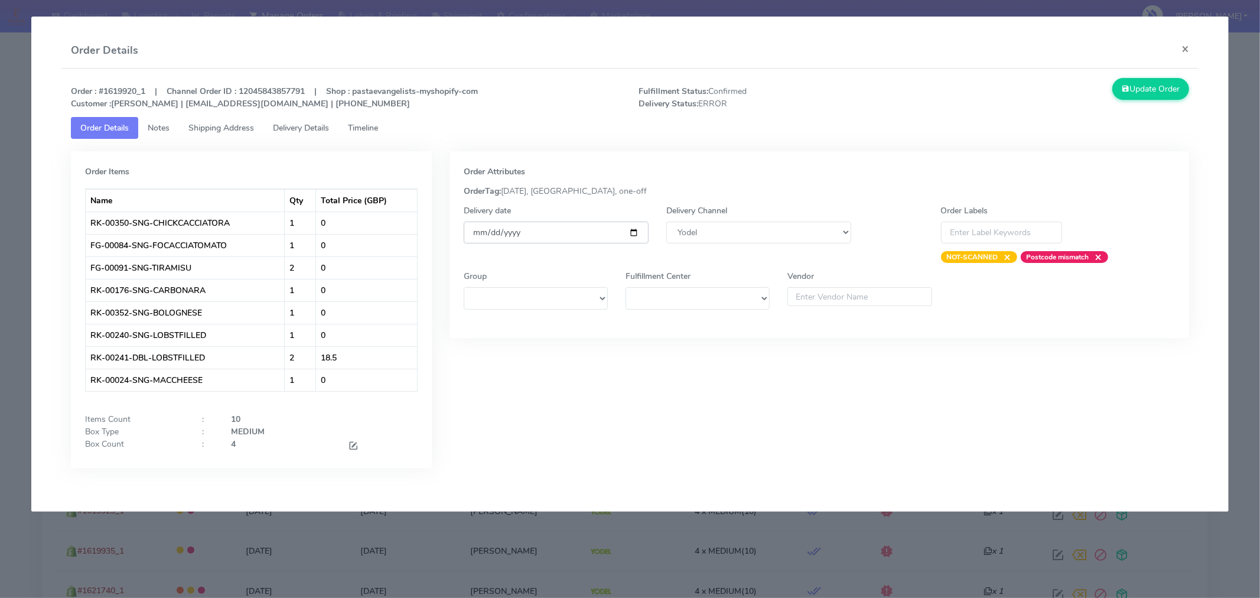
click at [635, 233] on input "[DATE]" at bounding box center [556, 233] width 185 height 22
click at [355, 445] on span at bounding box center [353, 446] width 11 height 11
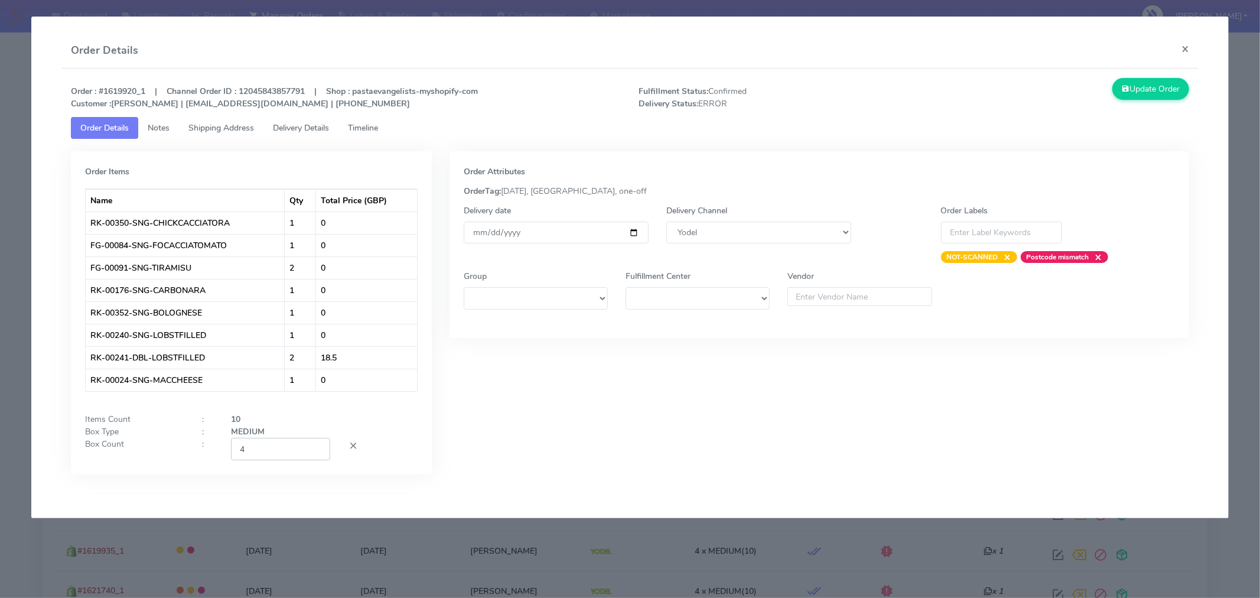
click at [293, 456] on input "4" at bounding box center [280, 449] width 99 height 22
click at [619, 446] on div "Order Attributes OrderTag: 05-09-2025, London, one-off Delivery date 2025-09-06…" at bounding box center [820, 321] width 758 height 341
click at [1148, 87] on button "Update Order" at bounding box center [1151, 89] width 77 height 22
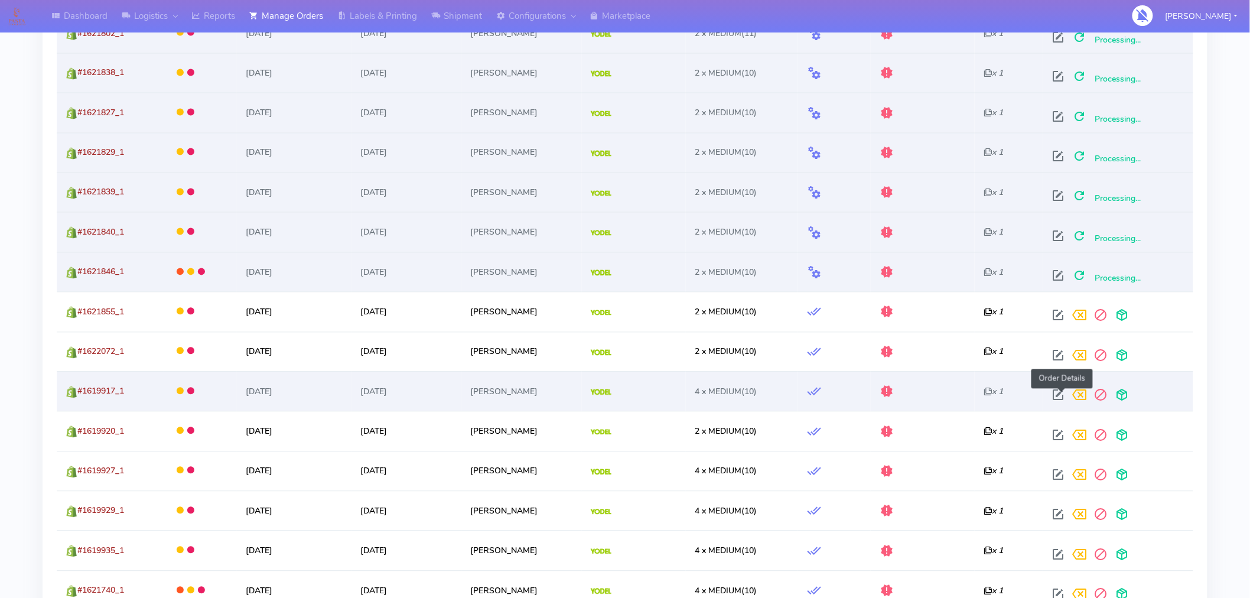
click at [1062, 394] on span at bounding box center [1058, 397] width 21 height 11
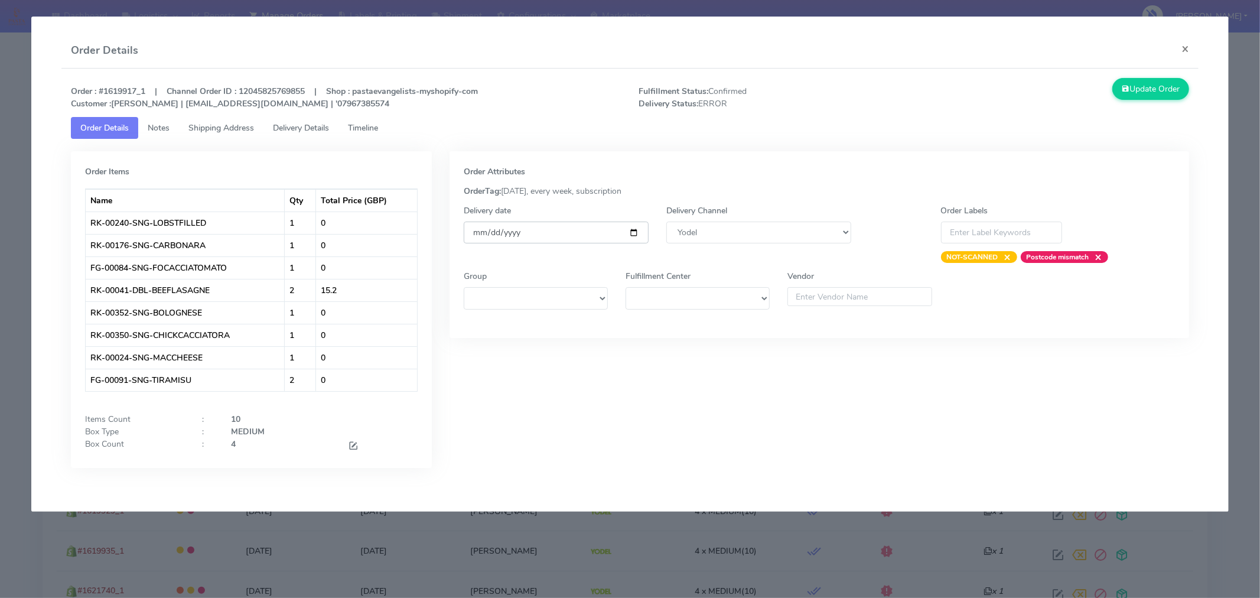
click at [631, 228] on input "[DATE]" at bounding box center [556, 233] width 185 height 22
click at [353, 447] on span at bounding box center [353, 446] width 11 height 11
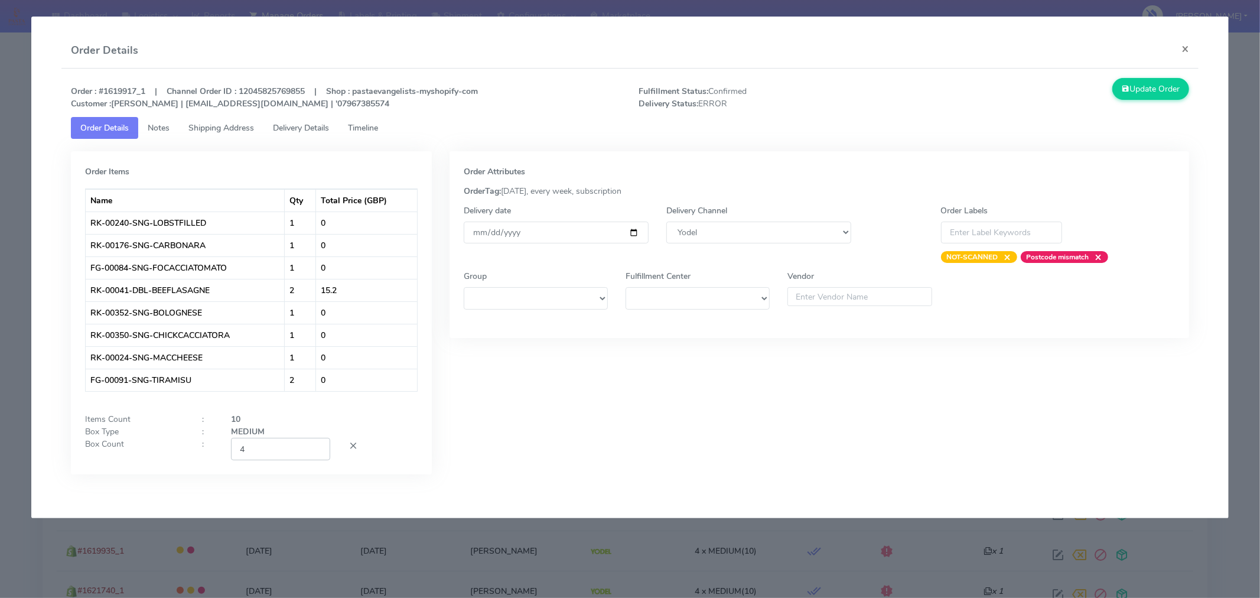
click at [285, 457] on input "4" at bounding box center [280, 449] width 99 height 22
click at [503, 440] on div "Order Attributes OrderTag: 05-09-2025, every week, subscription Delivery date 2…" at bounding box center [820, 321] width 758 height 341
click at [1149, 93] on button "Update Order" at bounding box center [1151, 89] width 77 height 22
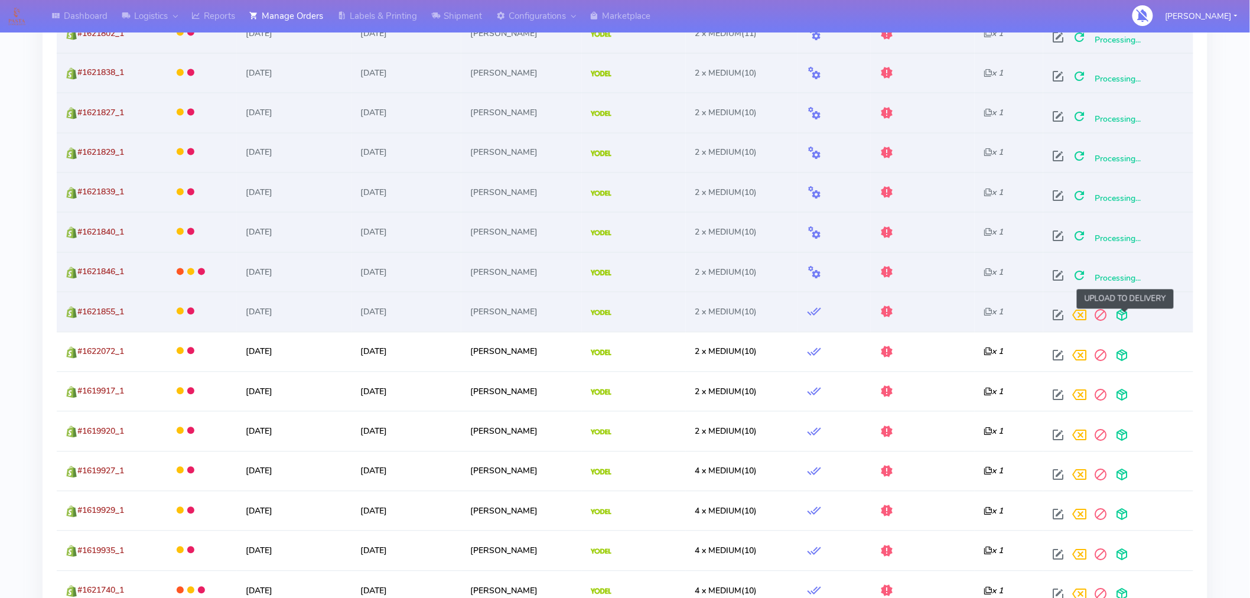
click at [1127, 321] on span at bounding box center [1121, 318] width 21 height 11
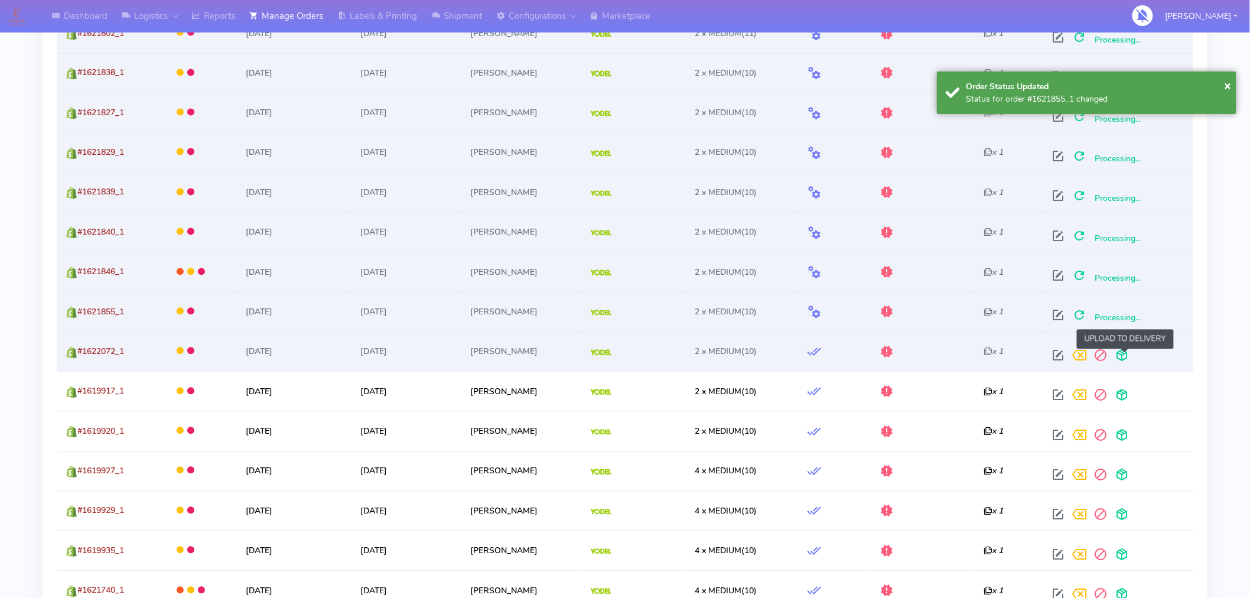
click at [1127, 353] on span at bounding box center [1121, 358] width 21 height 11
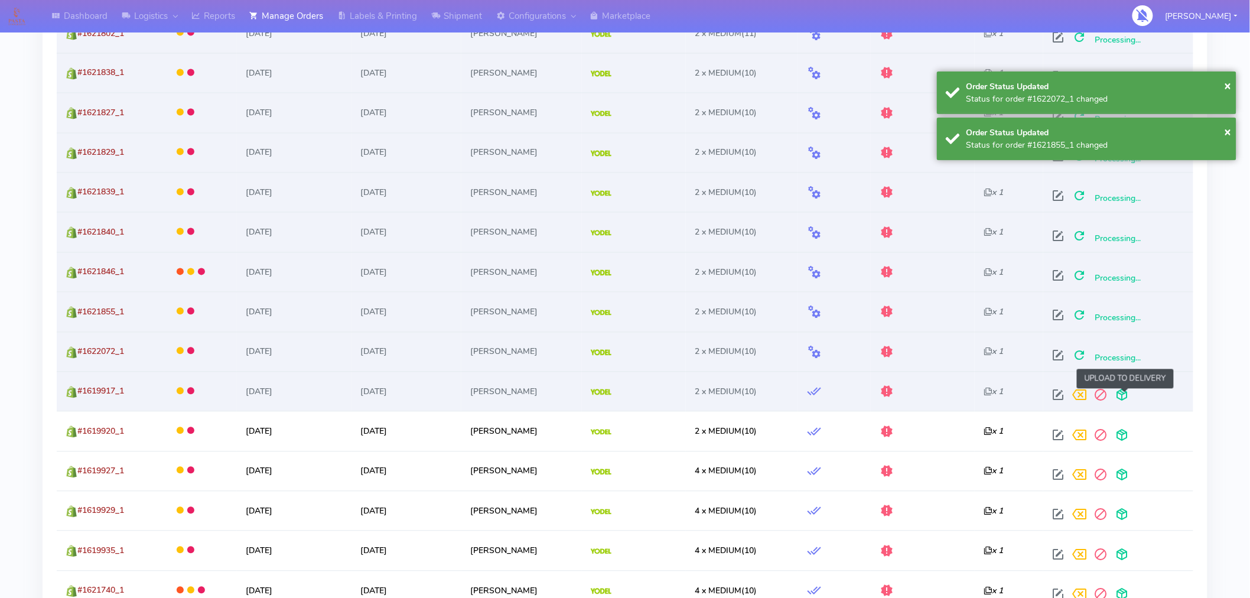
click at [1126, 392] on span at bounding box center [1121, 397] width 21 height 11
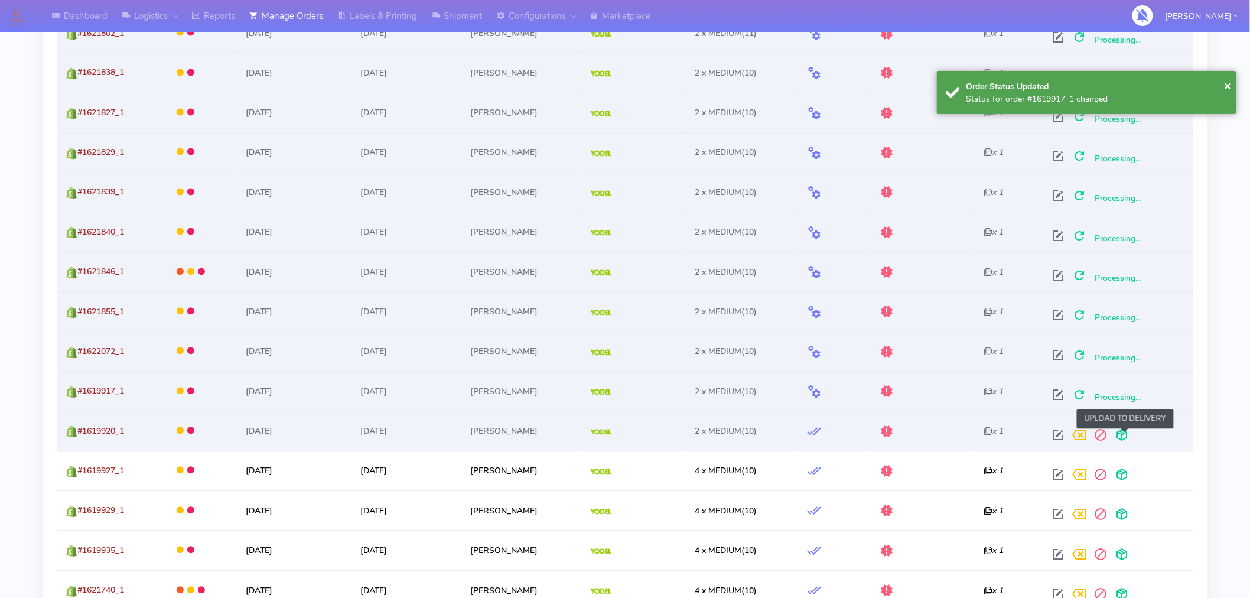
click at [1125, 435] on span at bounding box center [1121, 438] width 21 height 11
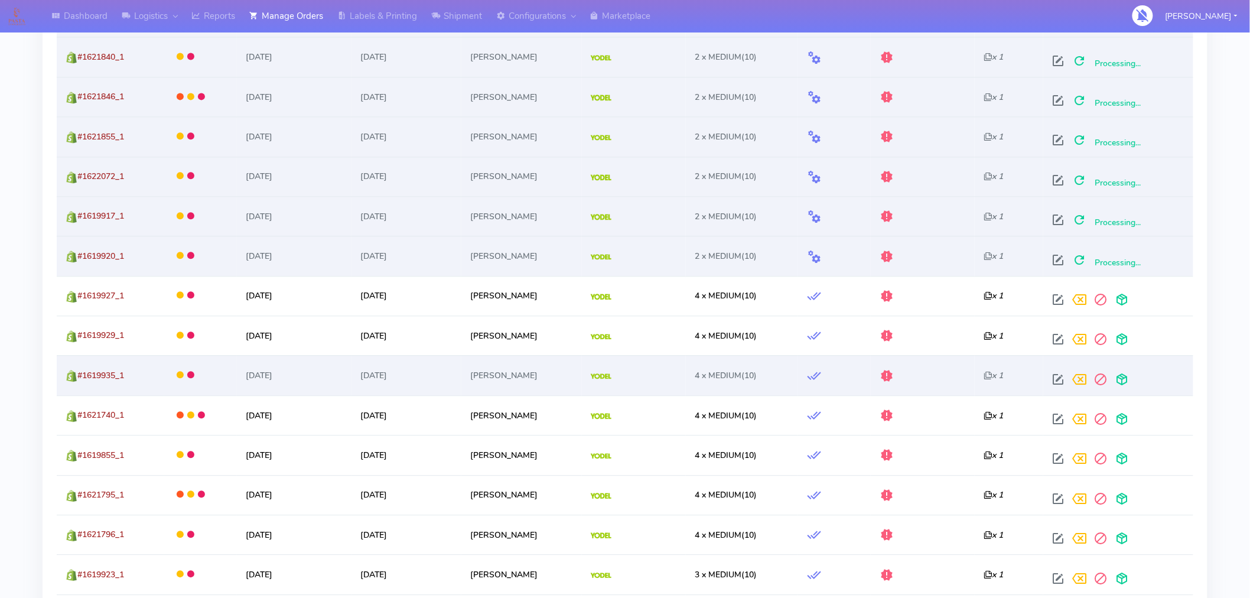
scroll to position [1062, 0]
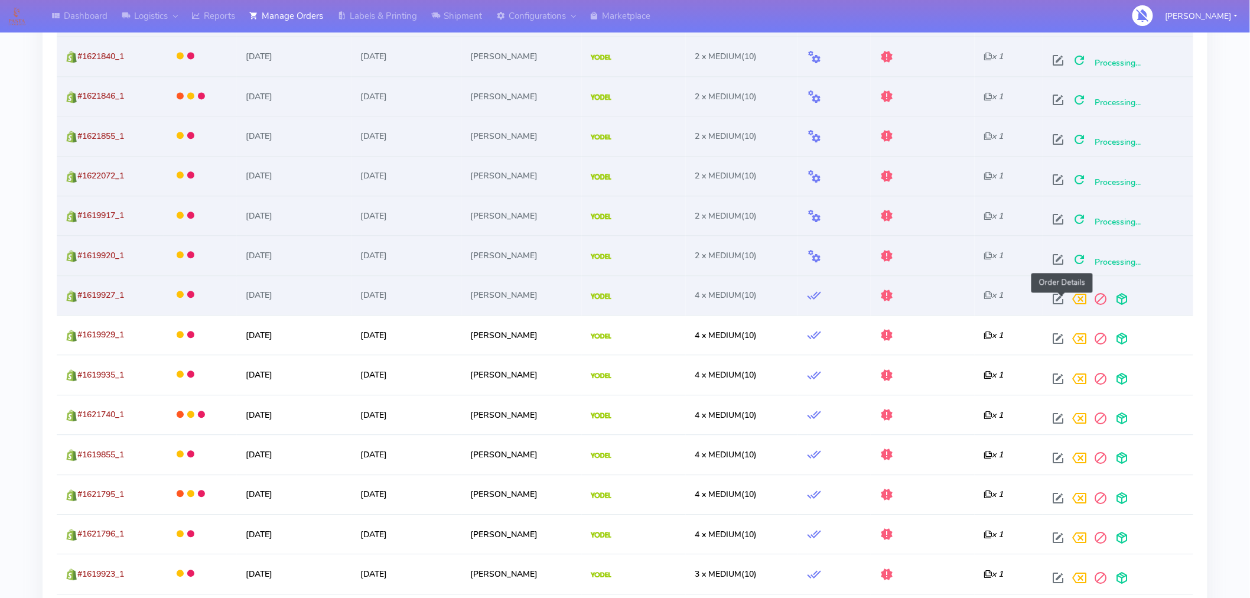
click at [1067, 298] on span at bounding box center [1058, 301] width 21 height 11
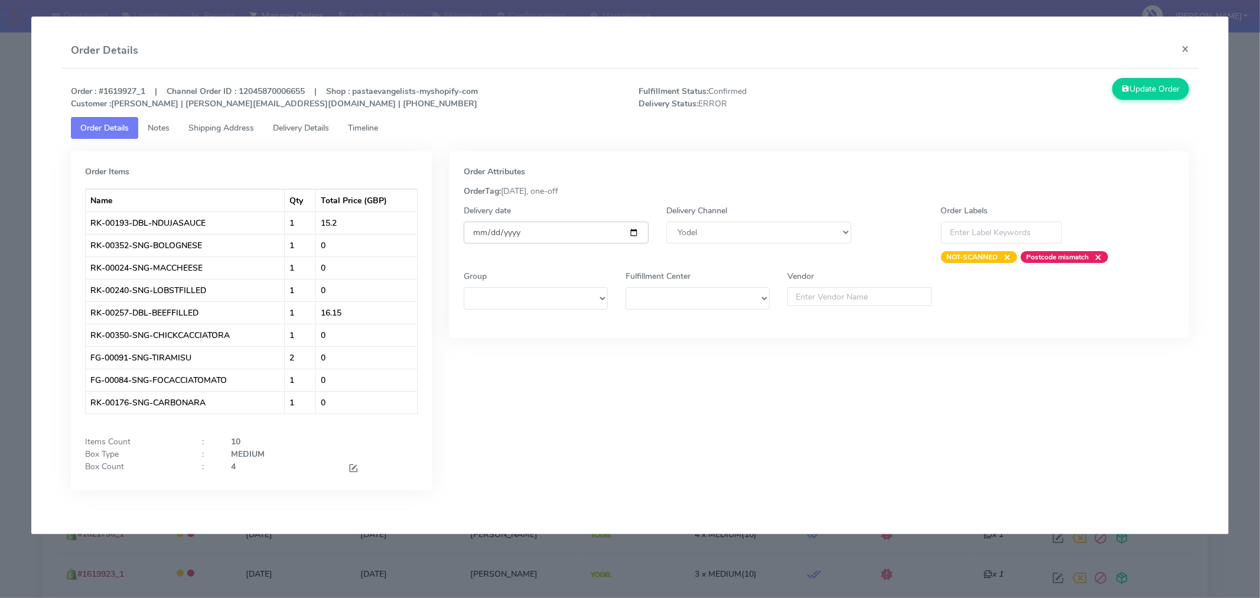
click at [636, 228] on input "[DATE]" at bounding box center [556, 233] width 185 height 22
click at [349, 467] on span at bounding box center [353, 469] width 11 height 11
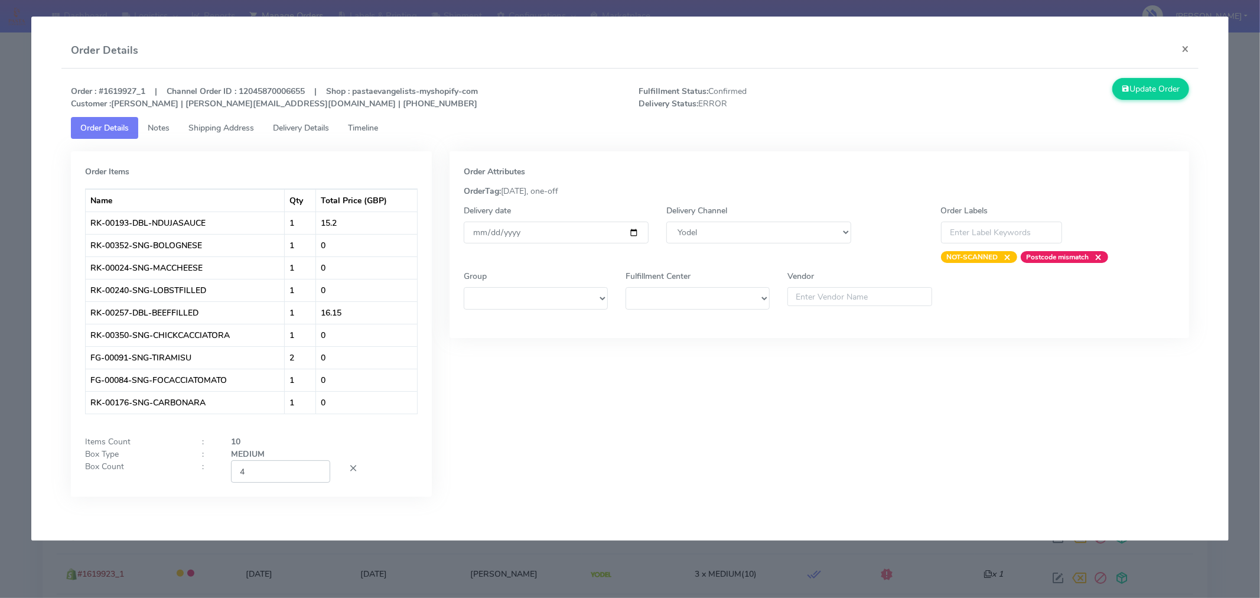
click at [279, 480] on input "4" at bounding box center [280, 471] width 99 height 22
click at [534, 461] on div "Order Attributes OrderTag: 02-09-2025, one-off Delivery date 2025-09-06 Deliver…" at bounding box center [820, 332] width 758 height 363
click at [1162, 93] on button "Update Order" at bounding box center [1151, 89] width 77 height 22
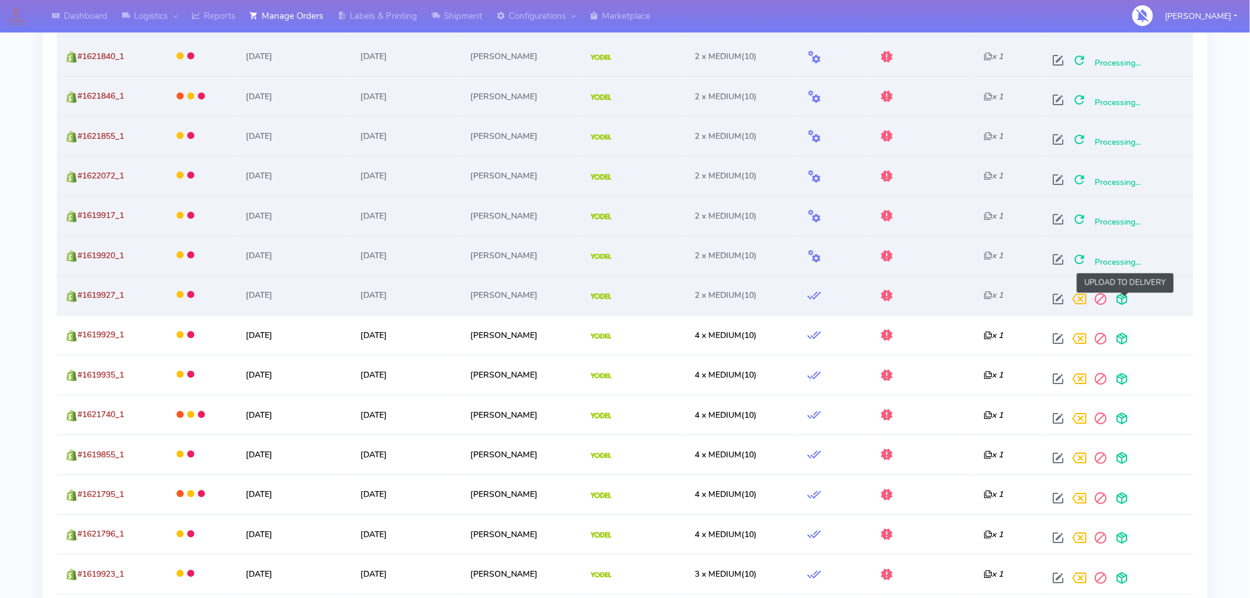
click at [1127, 301] on span at bounding box center [1121, 301] width 21 height 11
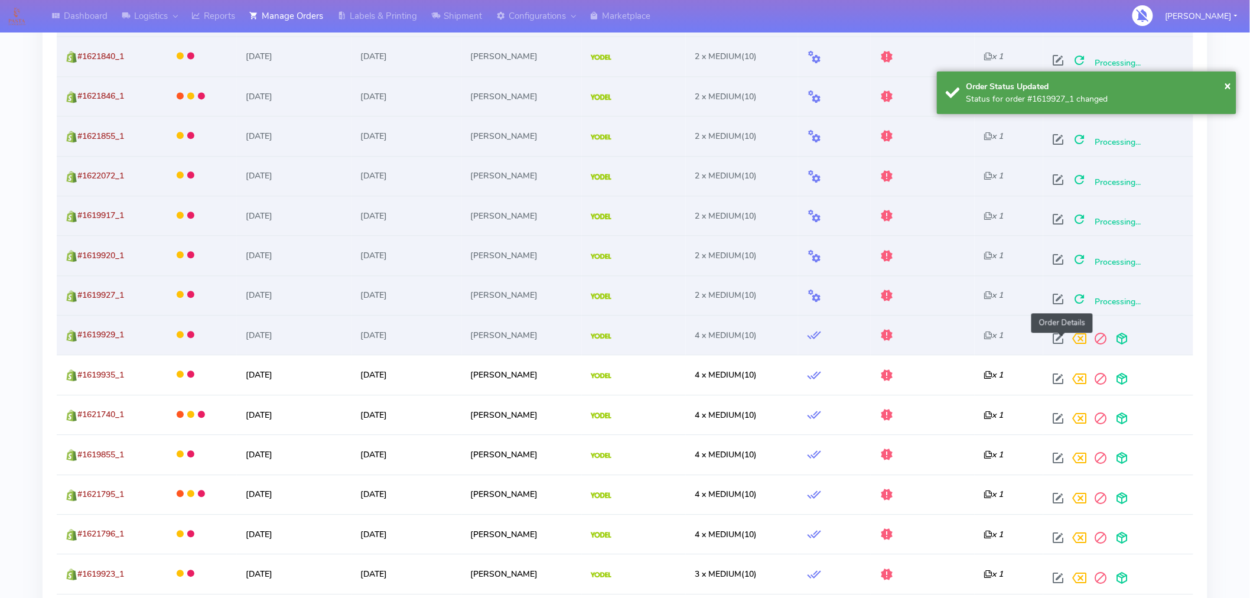
click at [1062, 341] on span at bounding box center [1058, 341] width 21 height 11
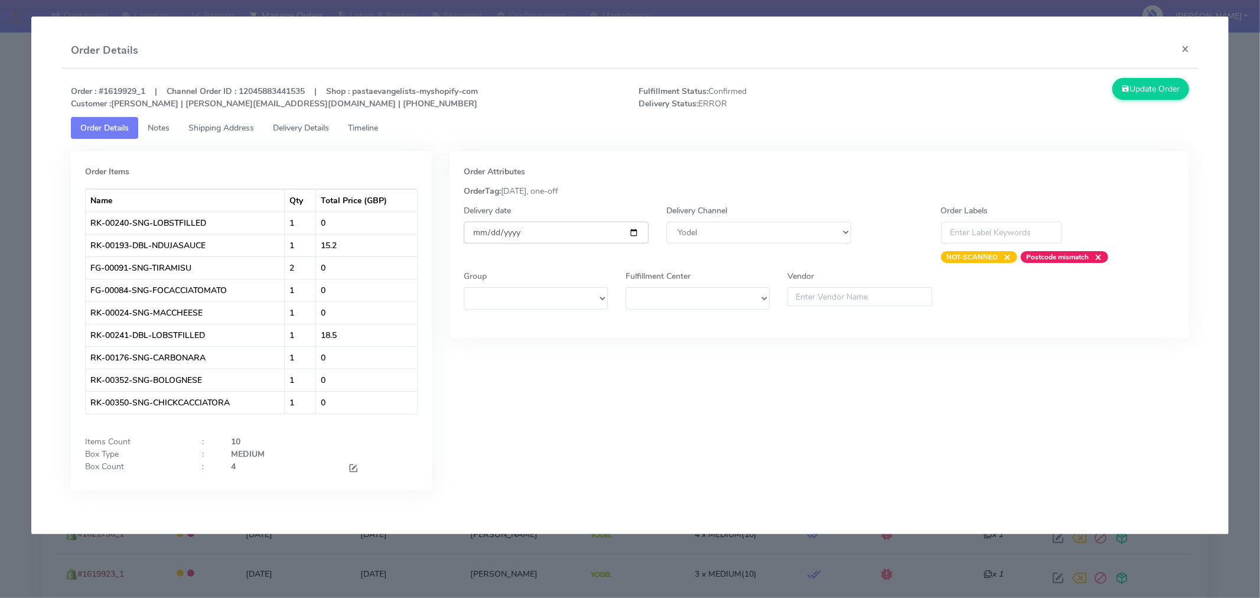
click at [638, 232] on input "[DATE]" at bounding box center [556, 233] width 185 height 22
click at [353, 466] on span at bounding box center [353, 469] width 11 height 11
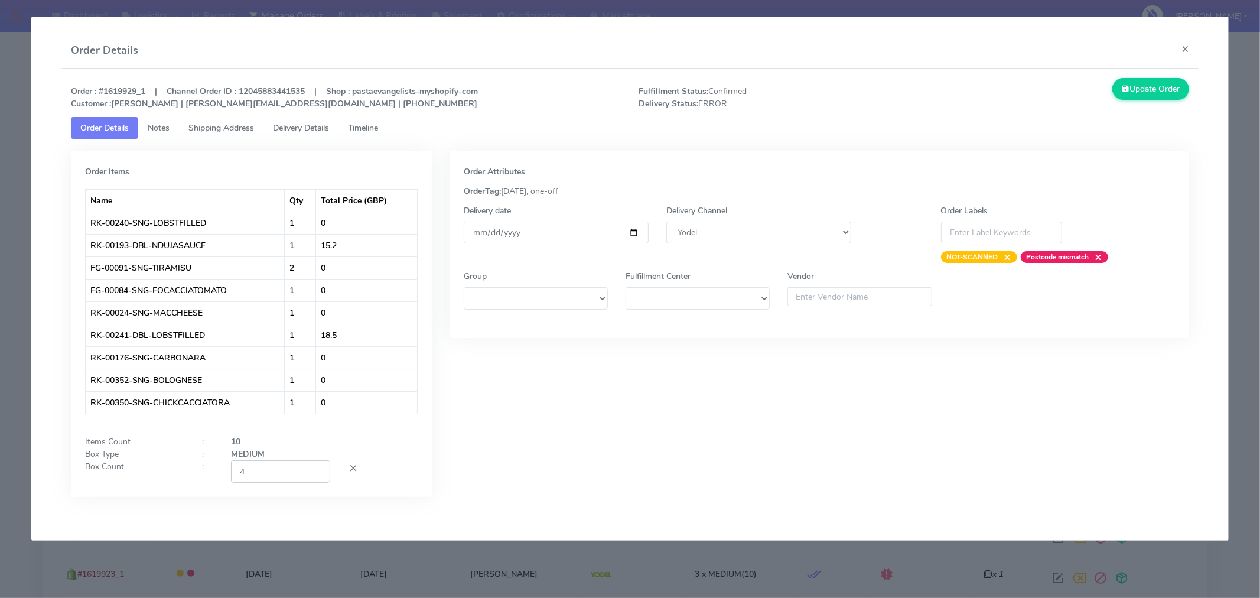
click at [273, 479] on input "4" at bounding box center [280, 471] width 99 height 22
click at [612, 433] on div "Order Attributes OrderTag: 02-09-2025, one-off Delivery date 2025-09-06 Deliver…" at bounding box center [820, 332] width 758 height 363
click at [1142, 89] on button "Update Order" at bounding box center [1151, 89] width 77 height 22
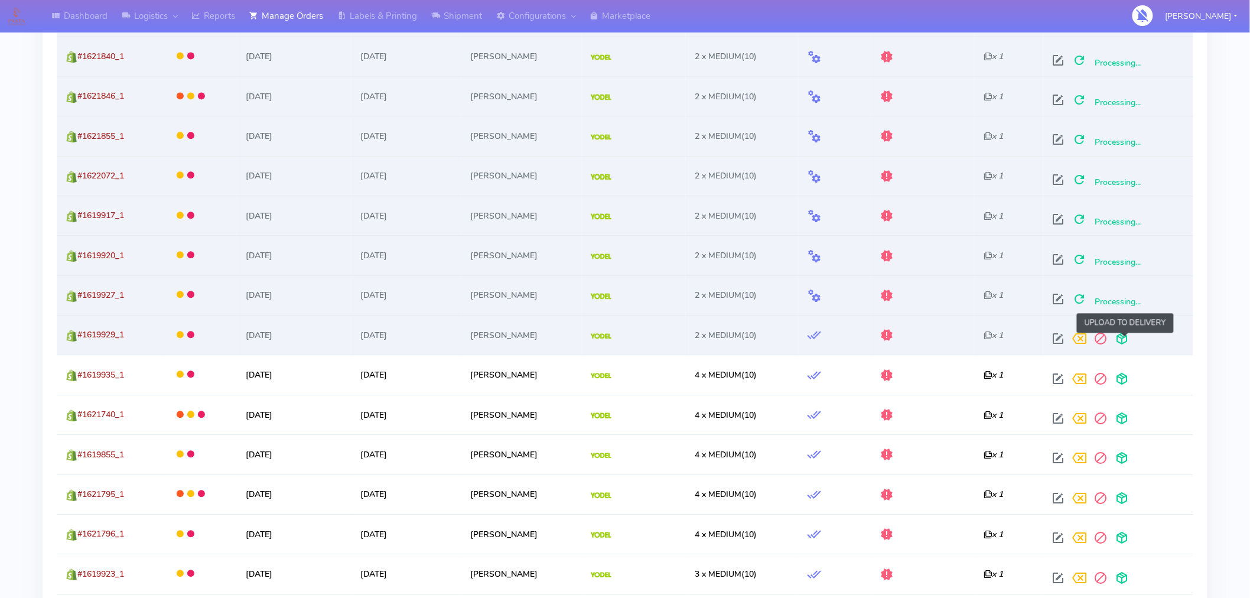
click at [1129, 343] on span at bounding box center [1121, 341] width 21 height 11
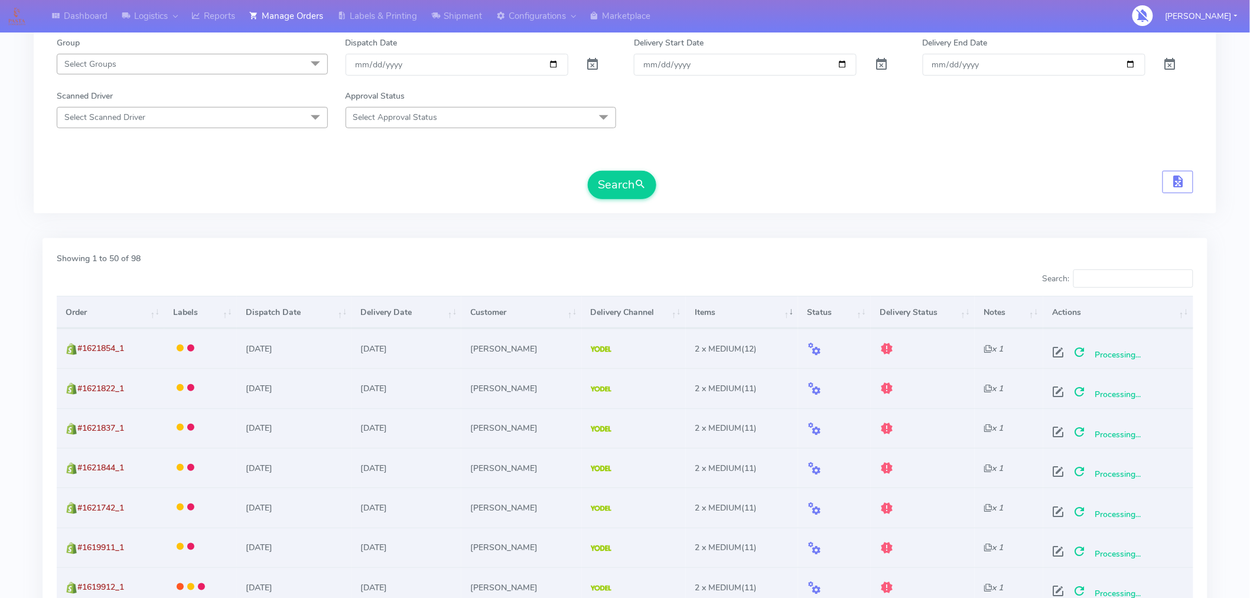
scroll to position [148, 0]
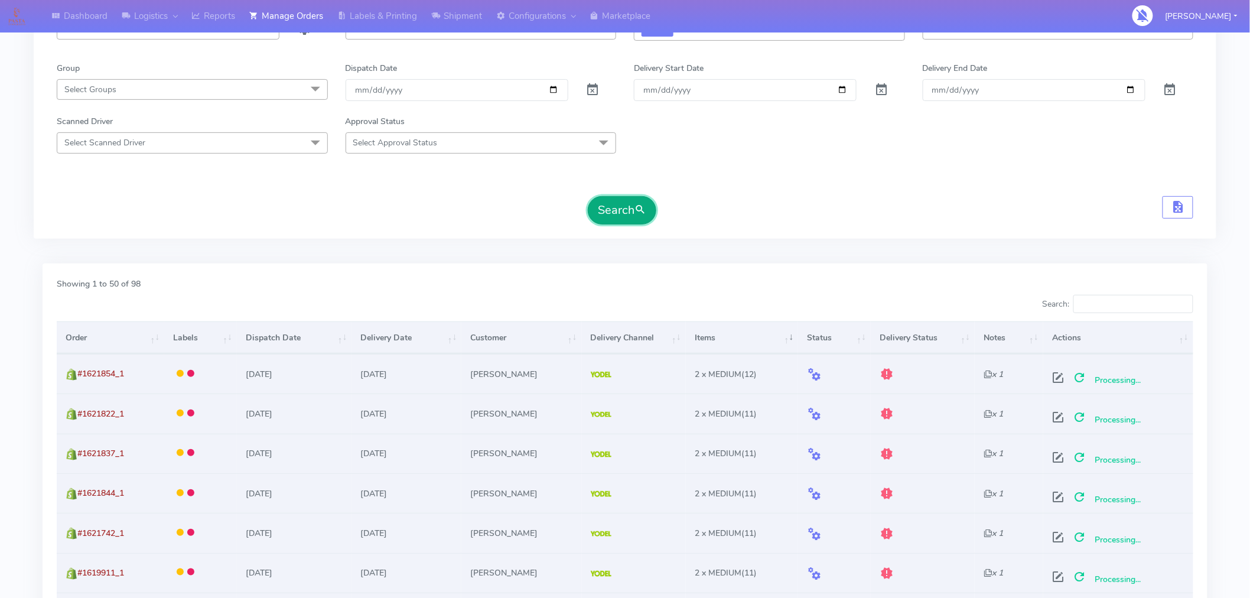
click at [632, 210] on button "Search" at bounding box center [622, 210] width 69 height 28
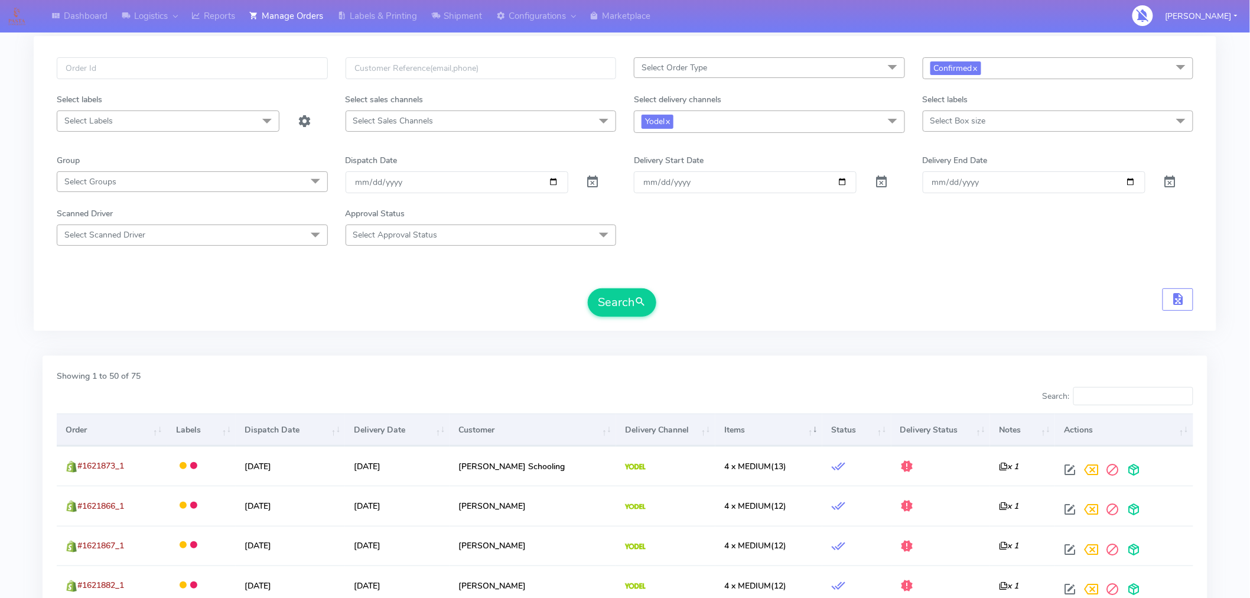
scroll to position [0, 0]
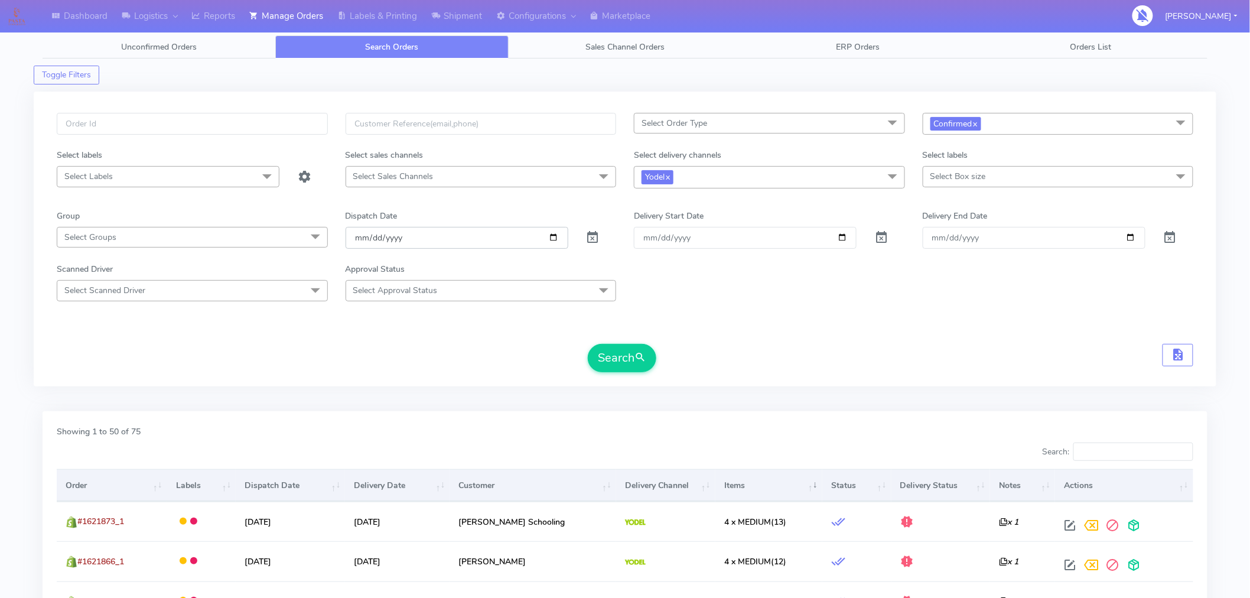
click at [553, 240] on input "2025-09-04" at bounding box center [457, 238] width 223 height 22
click at [1000, 128] on span "Confirmed x" at bounding box center [1058, 124] width 271 height 22
click at [971, 259] on div "Sent to Delivery Channel" at bounding box center [1058, 262] width 258 height 12
click at [977, 126] on link "x" at bounding box center [975, 123] width 5 height 12
click at [639, 358] on span "submit" at bounding box center [641, 358] width 12 height 16
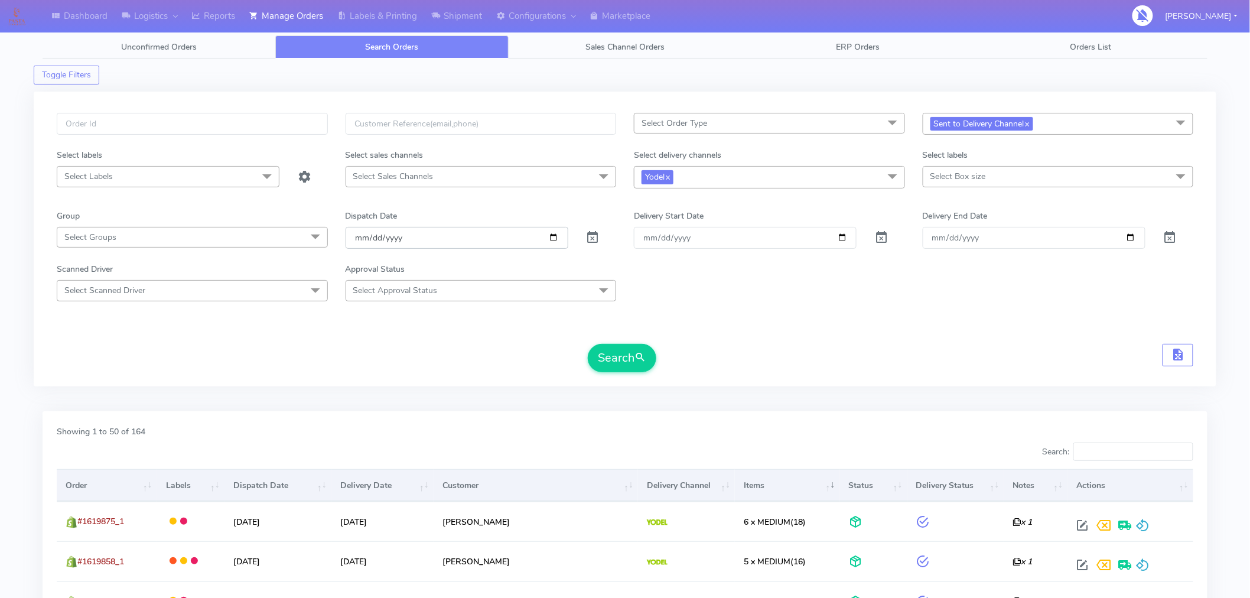
click at [554, 238] on input "[DATE]" at bounding box center [457, 238] width 223 height 22
click at [1030, 127] on link "x" at bounding box center [1027, 123] width 5 height 12
click at [1031, 127] on span "Select status" at bounding box center [1058, 123] width 271 height 21
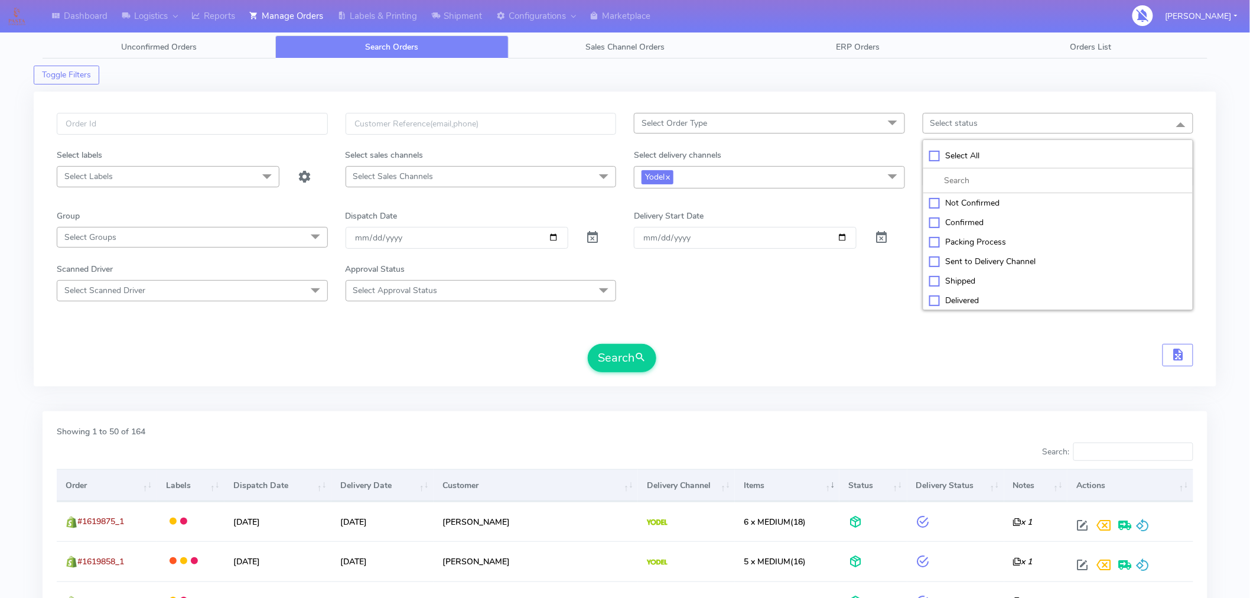
click at [963, 226] on div "Confirmed" at bounding box center [1058, 222] width 258 height 12
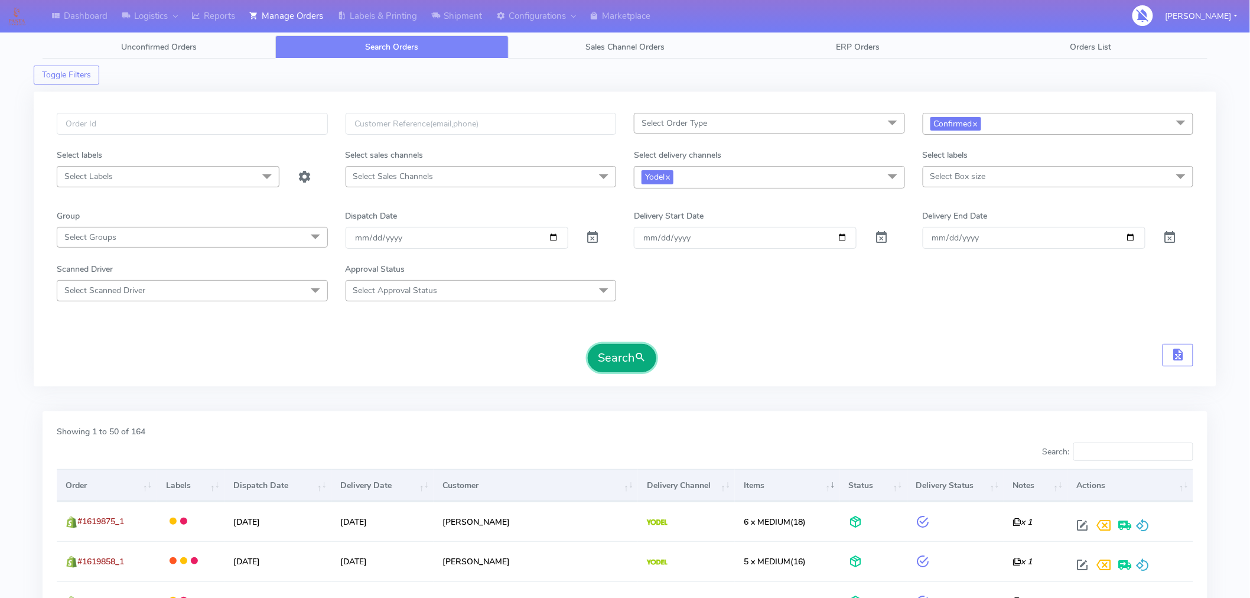
click at [616, 356] on button "Search" at bounding box center [622, 358] width 69 height 28
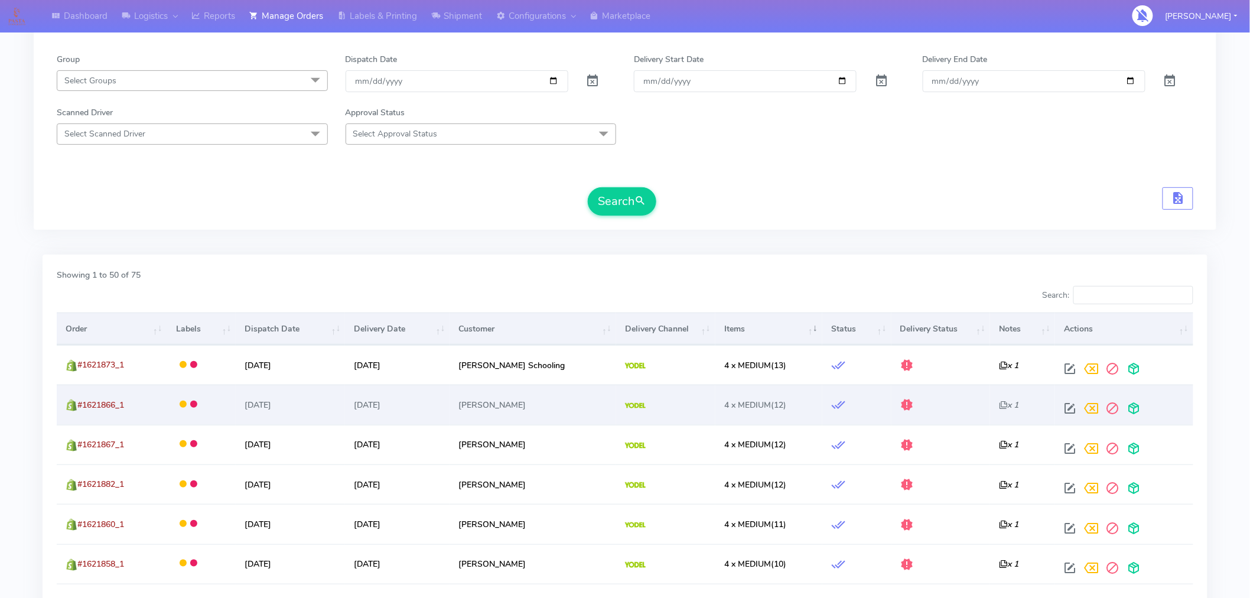
scroll to position [155, 0]
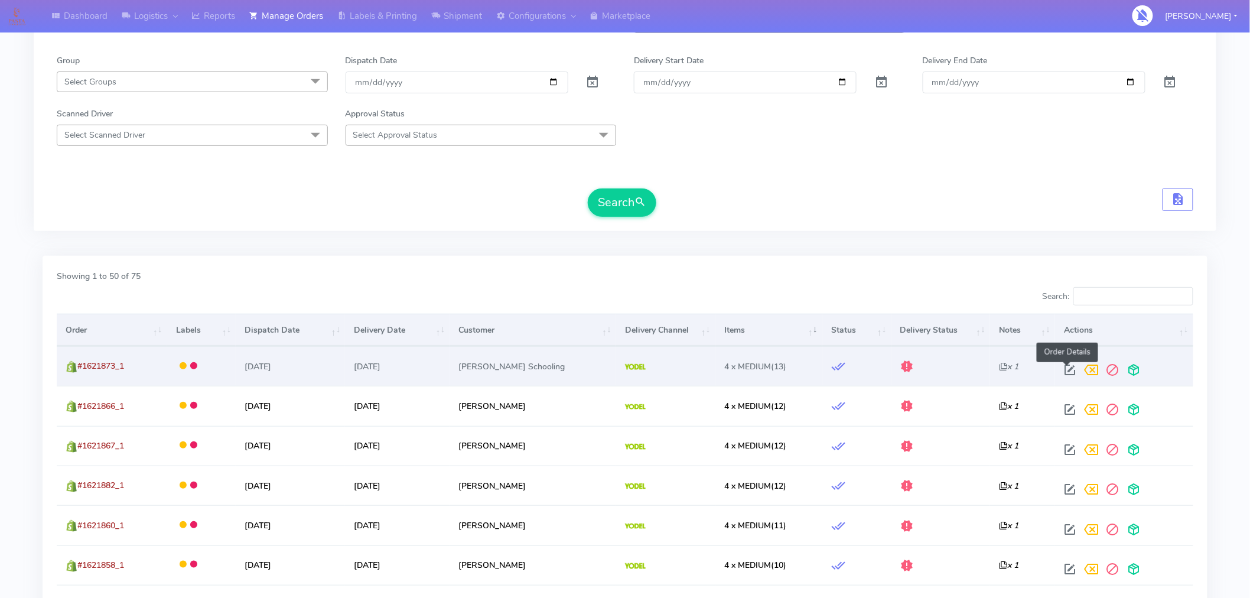
click at [1065, 372] on span at bounding box center [1070, 372] width 21 height 11
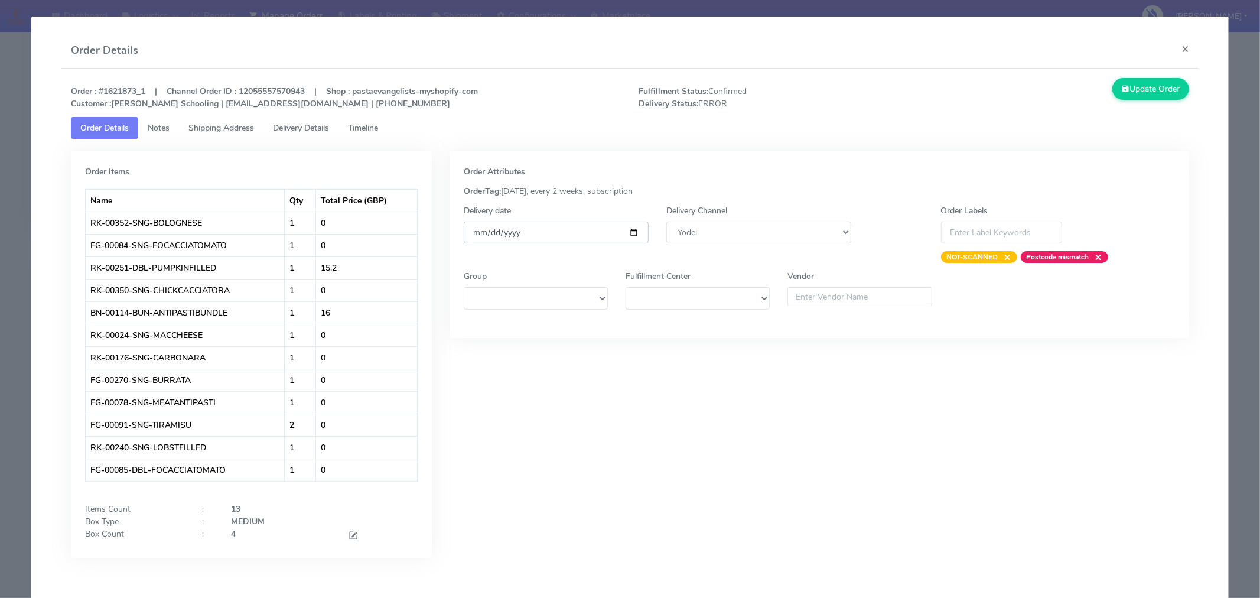
click at [624, 237] on input "[DATE]" at bounding box center [556, 233] width 185 height 22
click at [350, 536] on span at bounding box center [353, 536] width 11 height 11
click at [273, 542] on input "4" at bounding box center [280, 539] width 99 height 22
click at [455, 498] on div "Order Attributes OrderTag: 05-09-2025, every 2 weeks, subscription Delivery dat…" at bounding box center [820, 366] width 758 height 431
click at [278, 544] on input "2" at bounding box center [280, 539] width 99 height 22
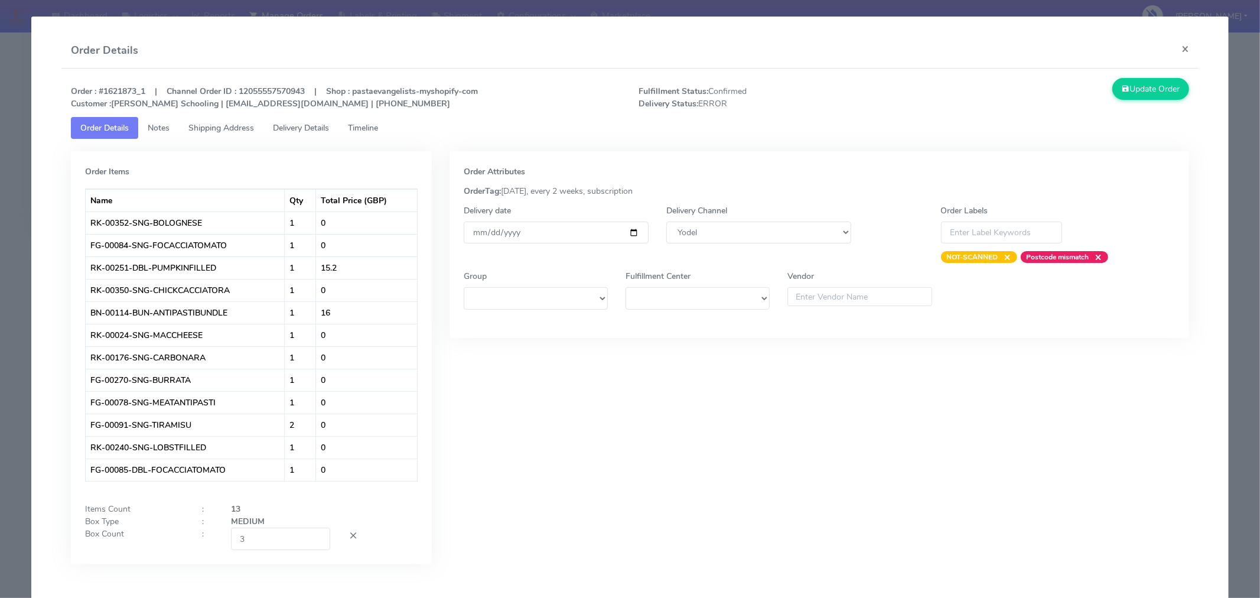
click at [498, 480] on div "Order Attributes OrderTag: 05-09-2025, every 2 weeks, subscription Delivery dat…" at bounding box center [820, 366] width 758 height 431
click at [1151, 92] on button "Update Order" at bounding box center [1151, 89] width 77 height 22
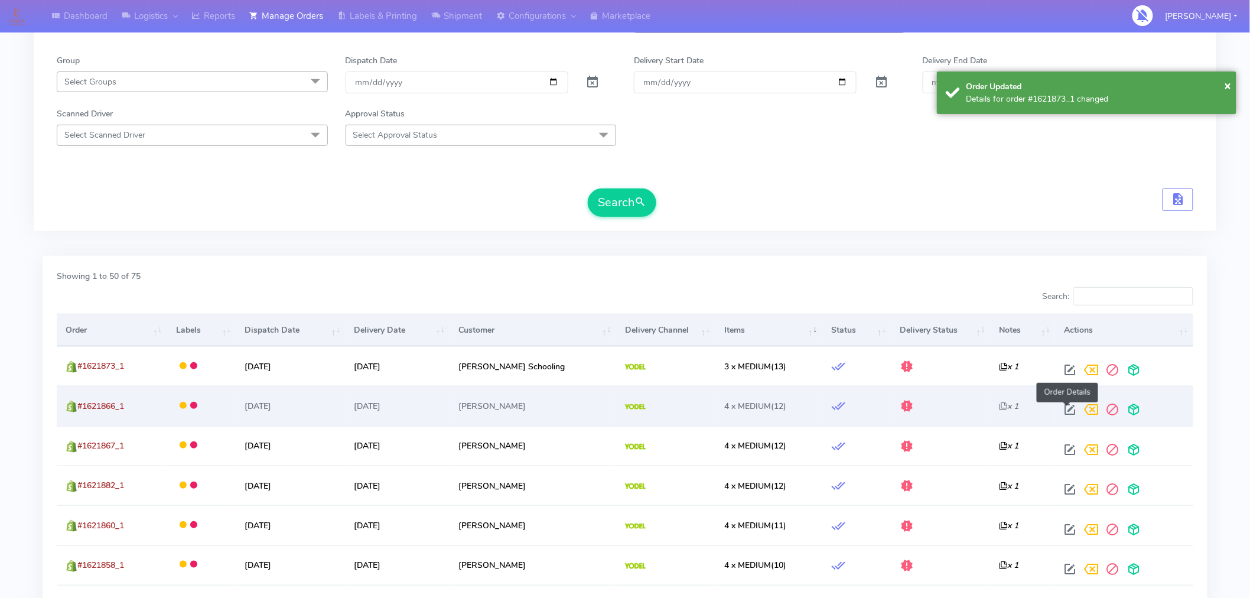
click at [1070, 411] on span at bounding box center [1070, 412] width 21 height 11
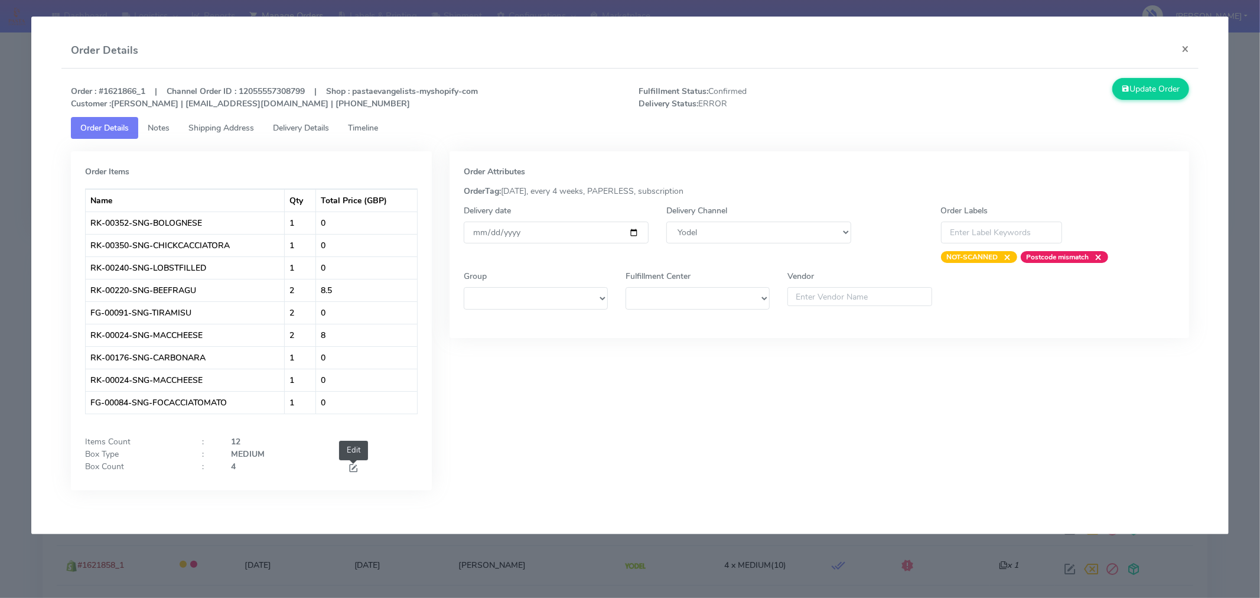
click at [353, 467] on span at bounding box center [353, 469] width 11 height 11
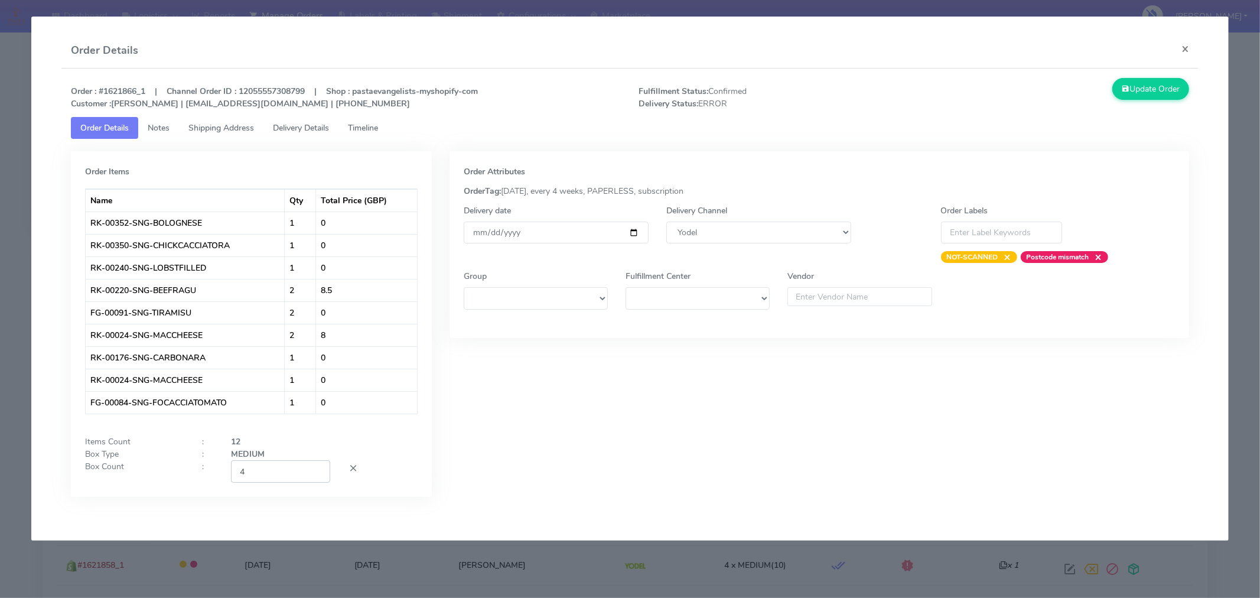
click at [272, 464] on input "4" at bounding box center [280, 471] width 99 height 22
click at [617, 422] on div "Order Attributes OrderTag: 05-09-2025, every 4 weeks, PAPERLESS, subscription D…" at bounding box center [820, 332] width 758 height 363
click at [639, 231] on input "[DATE]" at bounding box center [556, 233] width 185 height 22
click at [1152, 89] on button "Update Order" at bounding box center [1151, 89] width 77 height 22
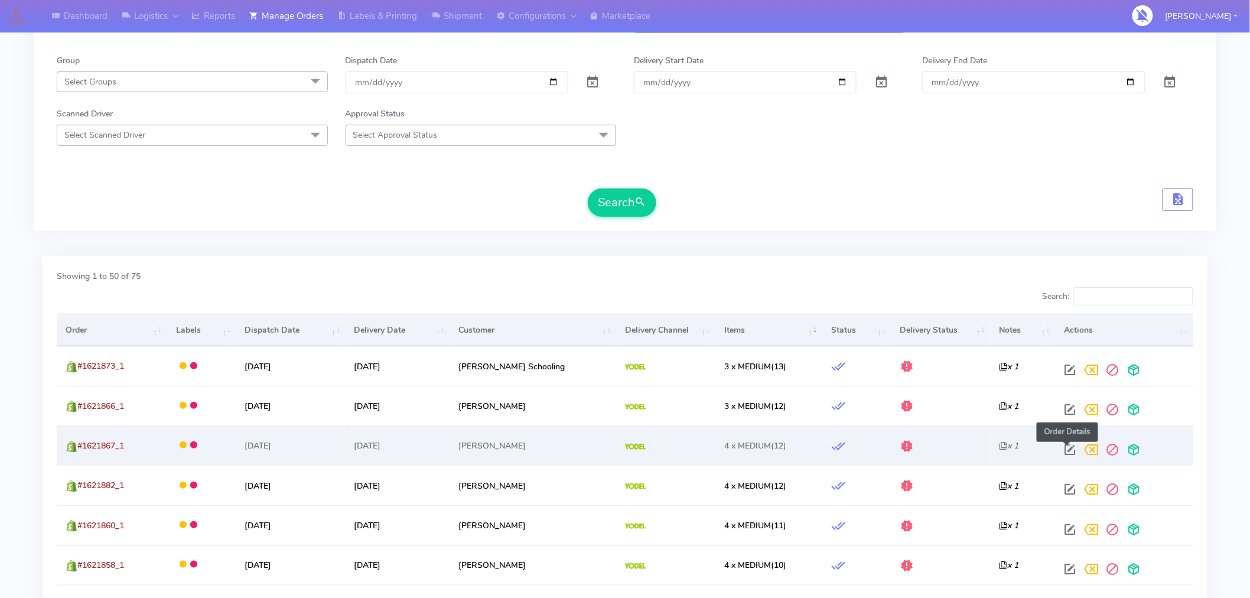
click at [1066, 447] on span at bounding box center [1070, 452] width 21 height 11
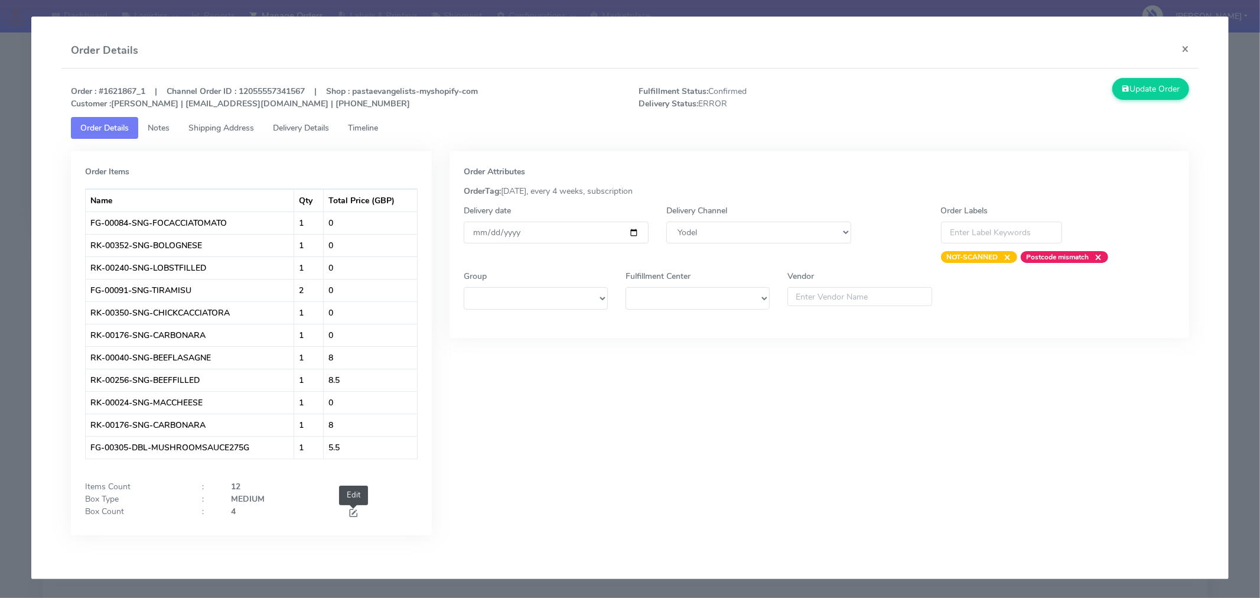
click at [356, 515] on span at bounding box center [353, 514] width 11 height 11
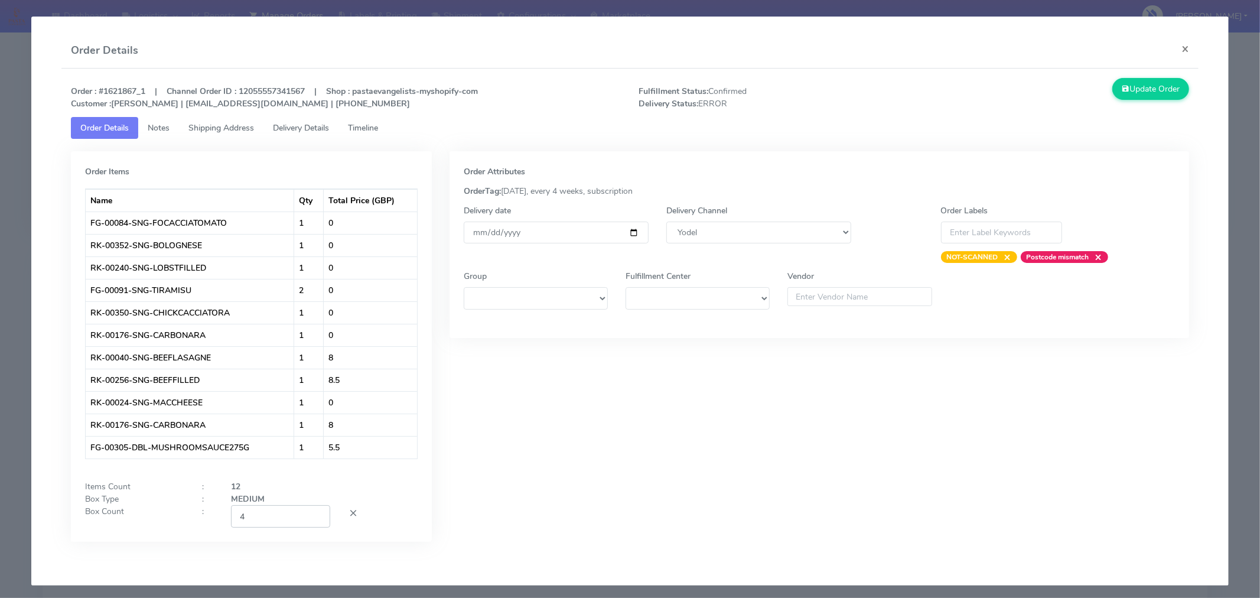
click at [291, 514] on input "4" at bounding box center [280, 516] width 99 height 22
click at [559, 451] on div "Order Attributes OrderTag: 05-09-2025, every 4 weeks, subscription Delivery dat…" at bounding box center [820, 355] width 758 height 408
click at [628, 233] on input "[DATE]" at bounding box center [556, 233] width 185 height 22
click at [1132, 90] on button "Update Order" at bounding box center [1151, 89] width 77 height 22
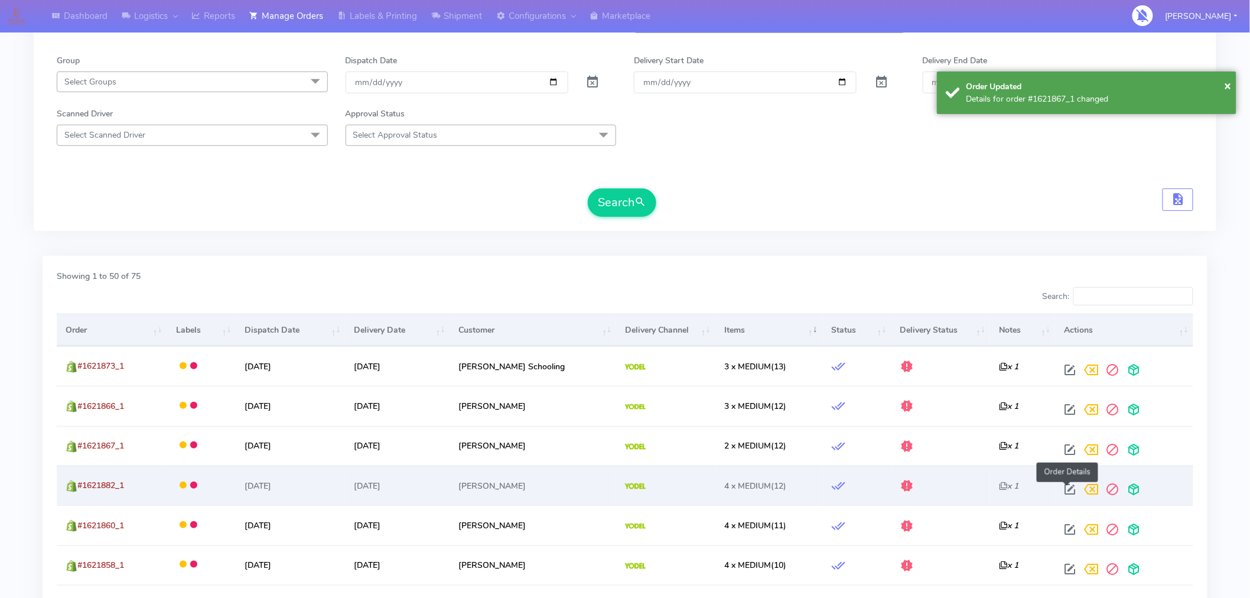
click at [1066, 489] on span at bounding box center [1070, 491] width 21 height 11
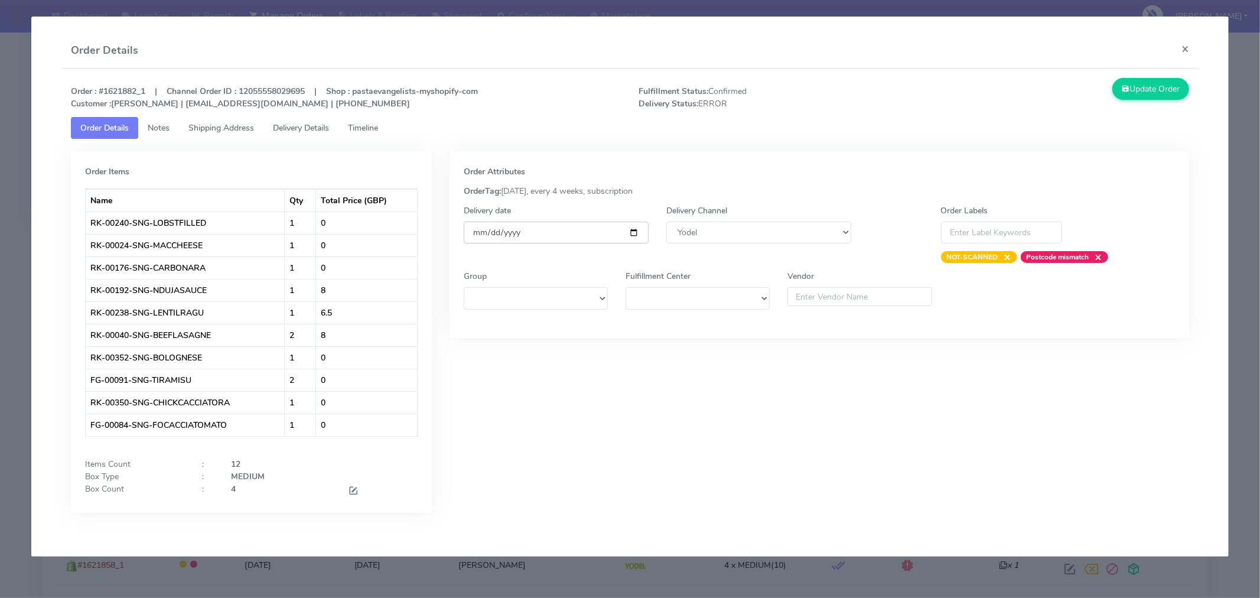
click at [632, 229] on input "[DATE]" at bounding box center [556, 233] width 185 height 22
click at [353, 489] on span at bounding box center [353, 491] width 11 height 11
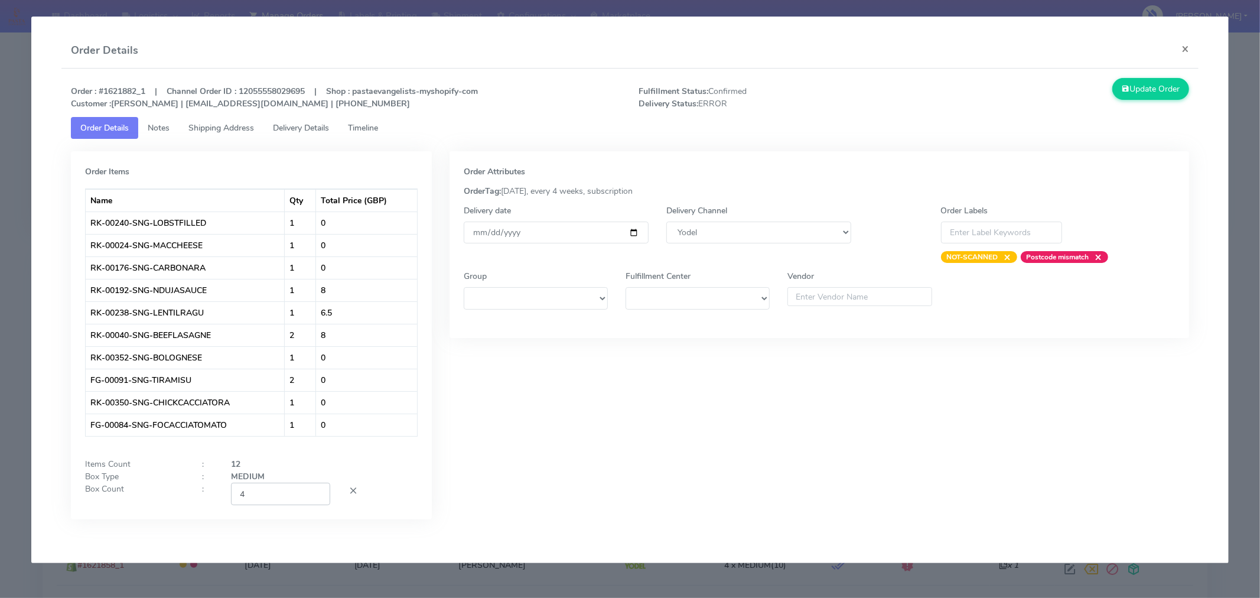
click at [262, 495] on input "4" at bounding box center [280, 494] width 99 height 22
click at [522, 436] on div "Order Attributes OrderTag: 05-09-2025, every 4 weeks, subscription Delivery dat…" at bounding box center [820, 344] width 758 height 386
click at [1121, 99] on button "Update Order" at bounding box center [1151, 89] width 77 height 22
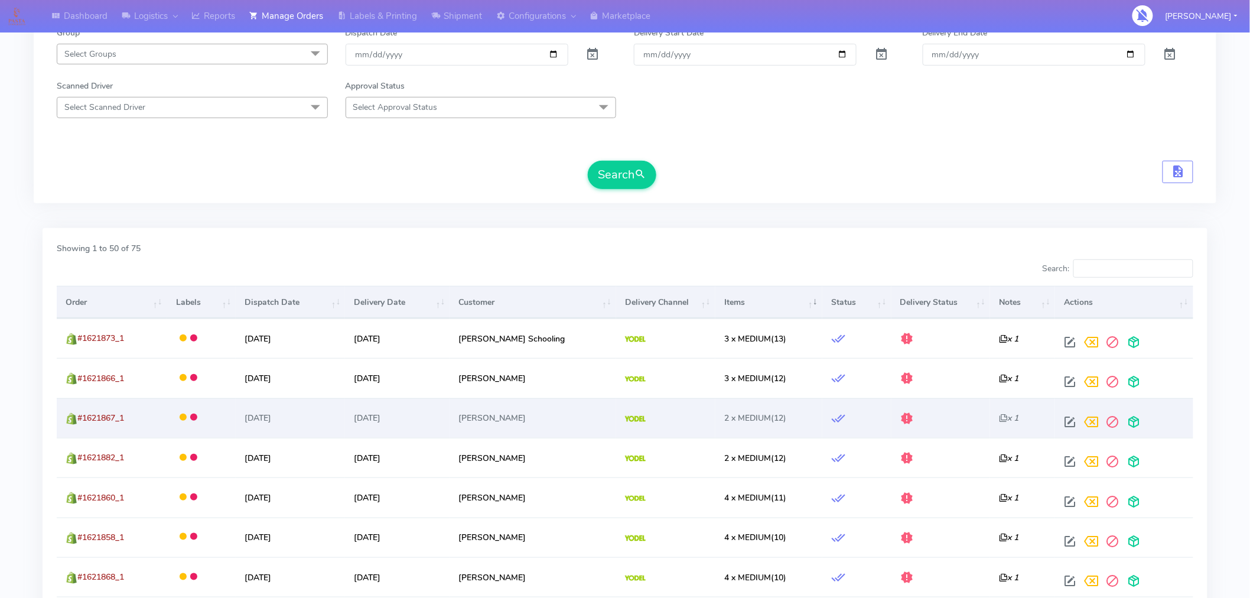
scroll to position [192, 0]
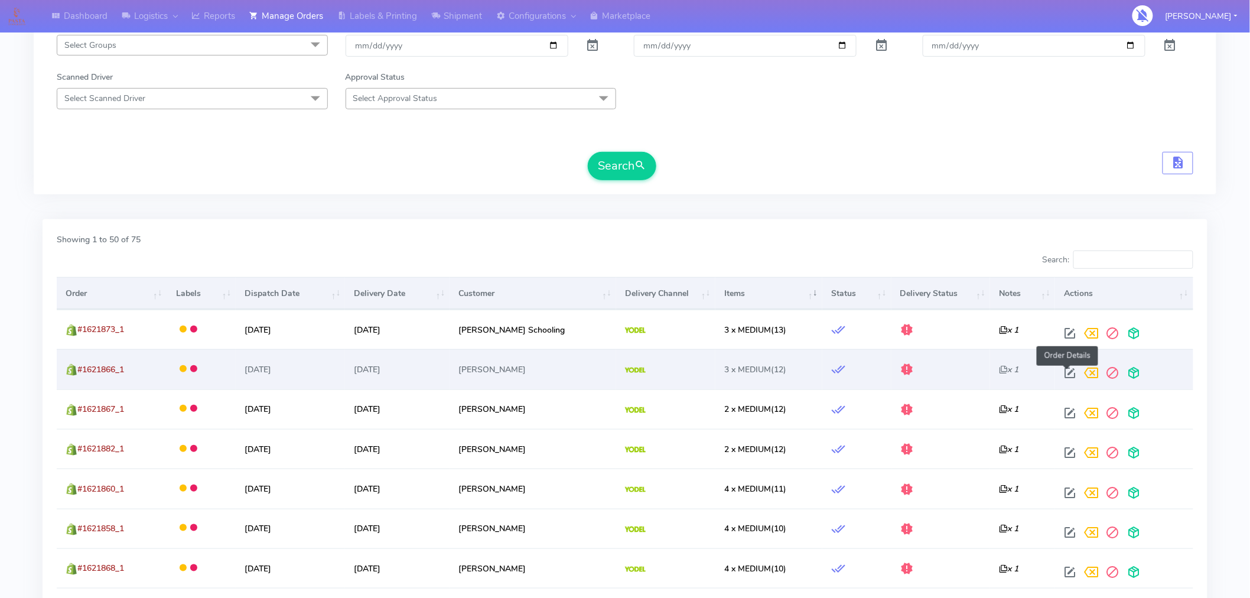
click at [1060, 373] on span at bounding box center [1070, 375] width 21 height 11
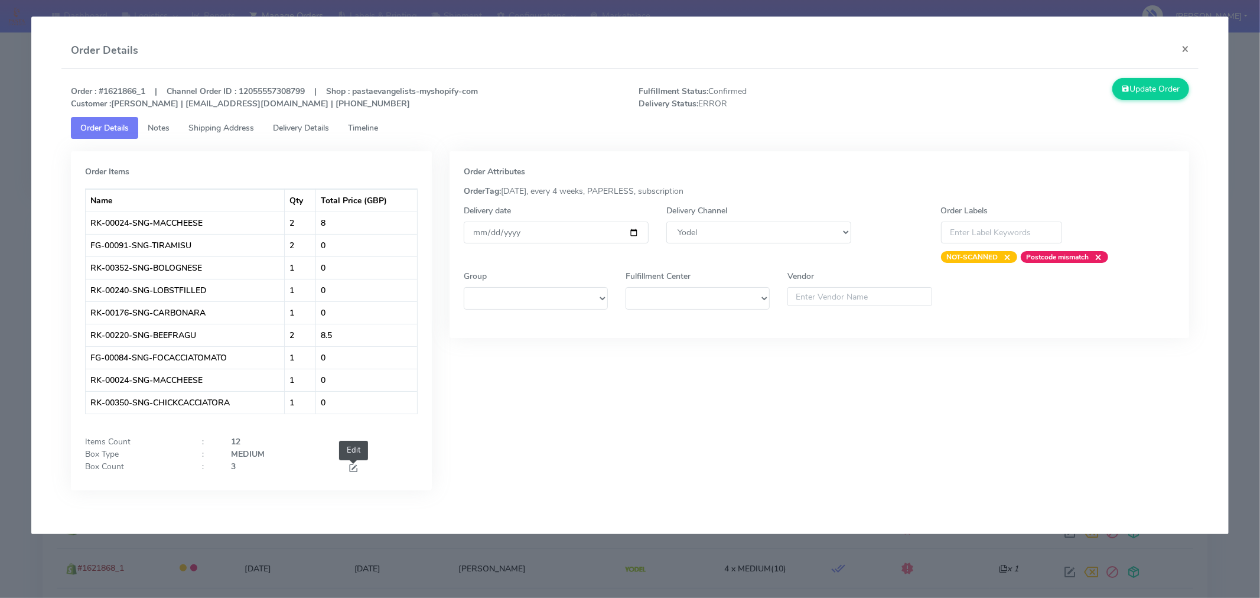
click at [355, 467] on span at bounding box center [353, 469] width 11 height 11
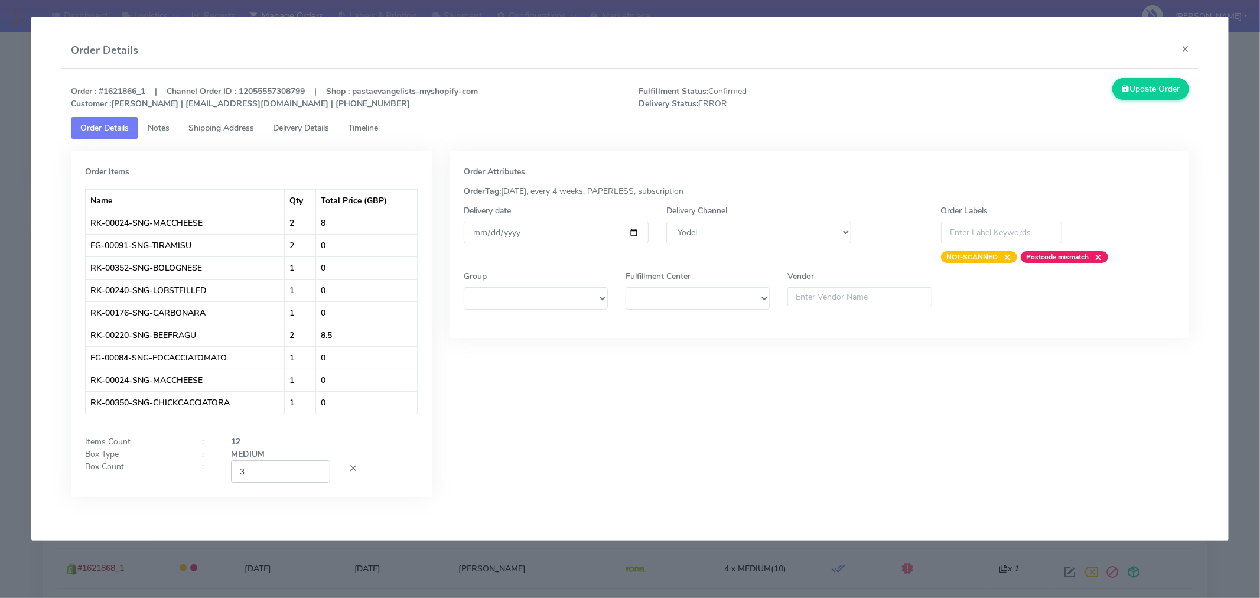
click at [261, 475] on input "3" at bounding box center [280, 471] width 99 height 22
click at [630, 440] on div "Order Attributes OrderTag: 05-09-2025, every 4 weeks, PAPERLESS, subscription D…" at bounding box center [820, 332] width 758 height 363
click at [1143, 96] on button "Update Order" at bounding box center [1151, 89] width 77 height 22
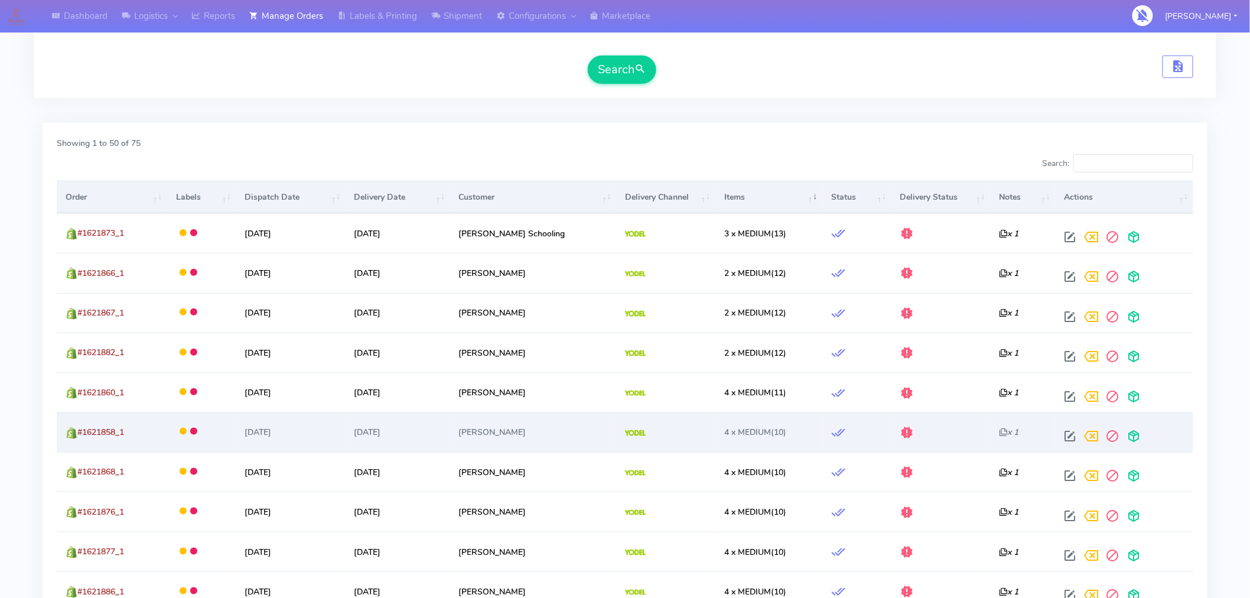
scroll to position [296, 0]
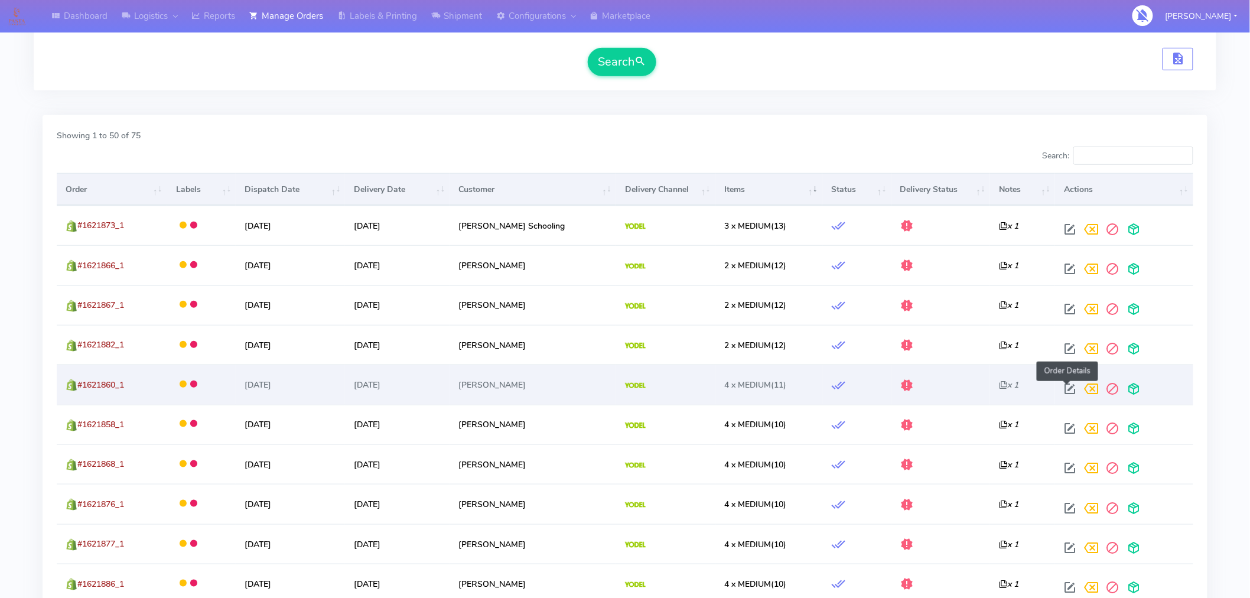
click at [1067, 390] on span at bounding box center [1070, 391] width 21 height 11
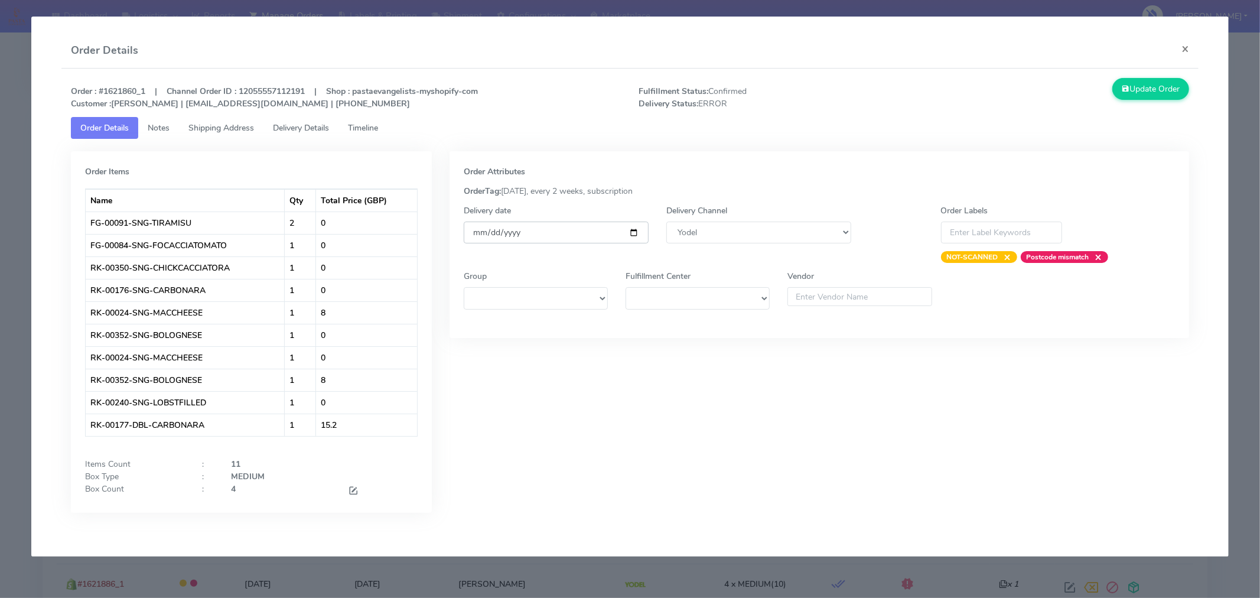
click at [630, 232] on input "[DATE]" at bounding box center [556, 233] width 185 height 22
click at [350, 498] on span at bounding box center [353, 491] width 11 height 11
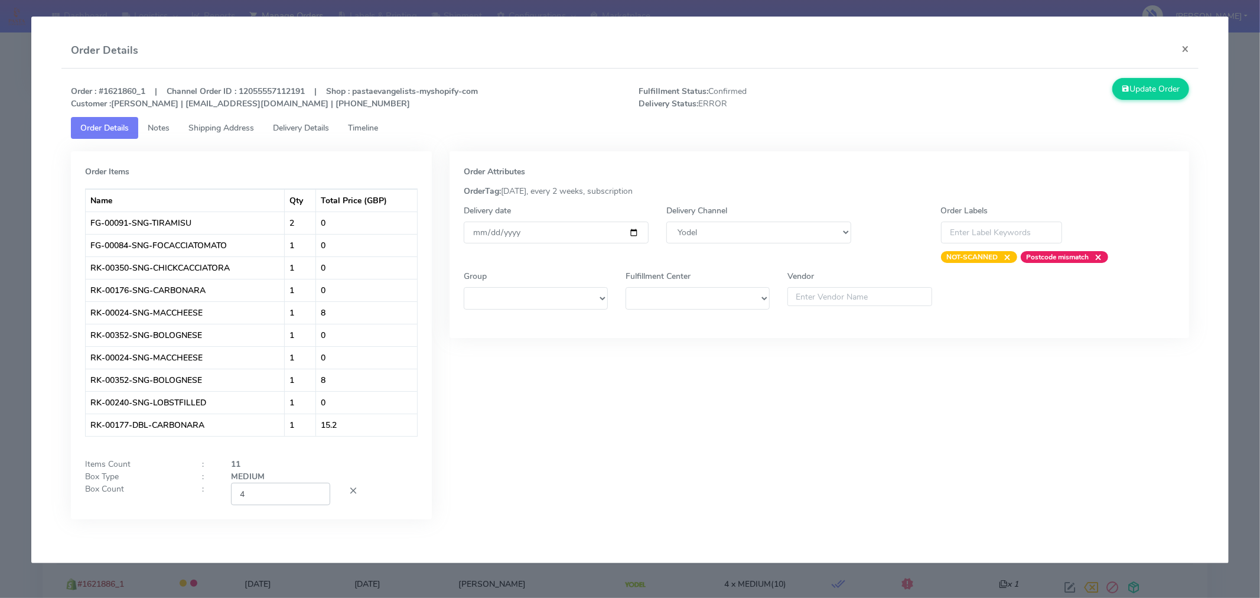
click at [291, 499] on input "4" at bounding box center [280, 494] width 99 height 22
click at [586, 428] on div "Order Attributes OrderTag: 05-09-2025, every 2 weeks, subscription Delivery dat…" at bounding box center [820, 344] width 758 height 386
click at [1160, 96] on button "Update Order" at bounding box center [1151, 89] width 77 height 22
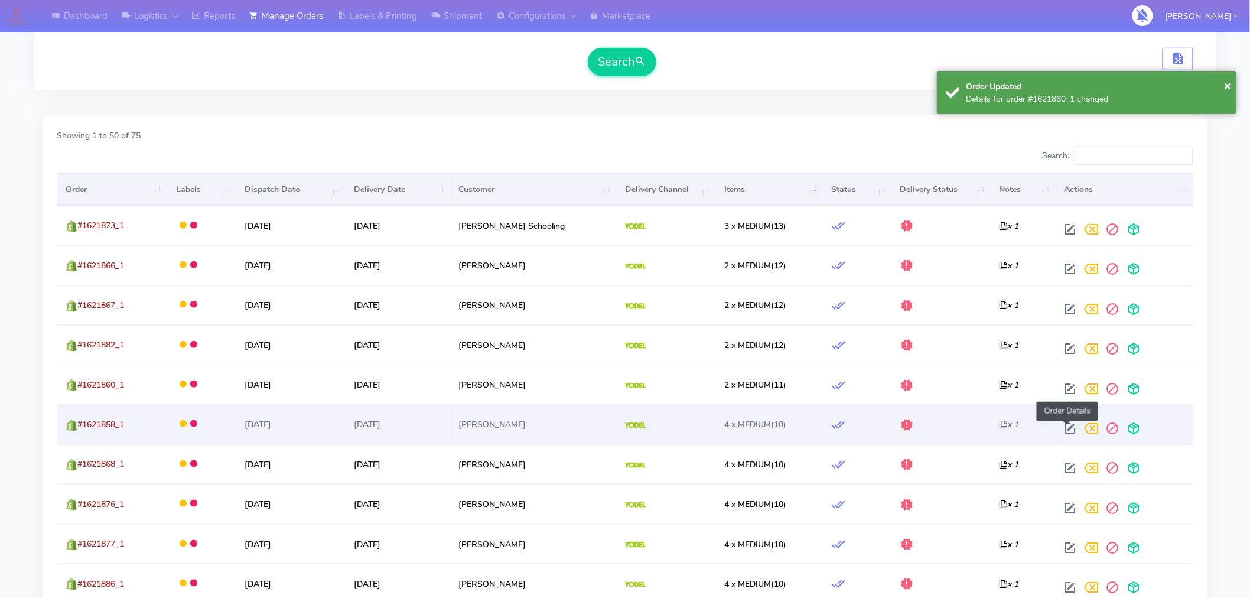
click at [1068, 425] on span at bounding box center [1070, 430] width 21 height 11
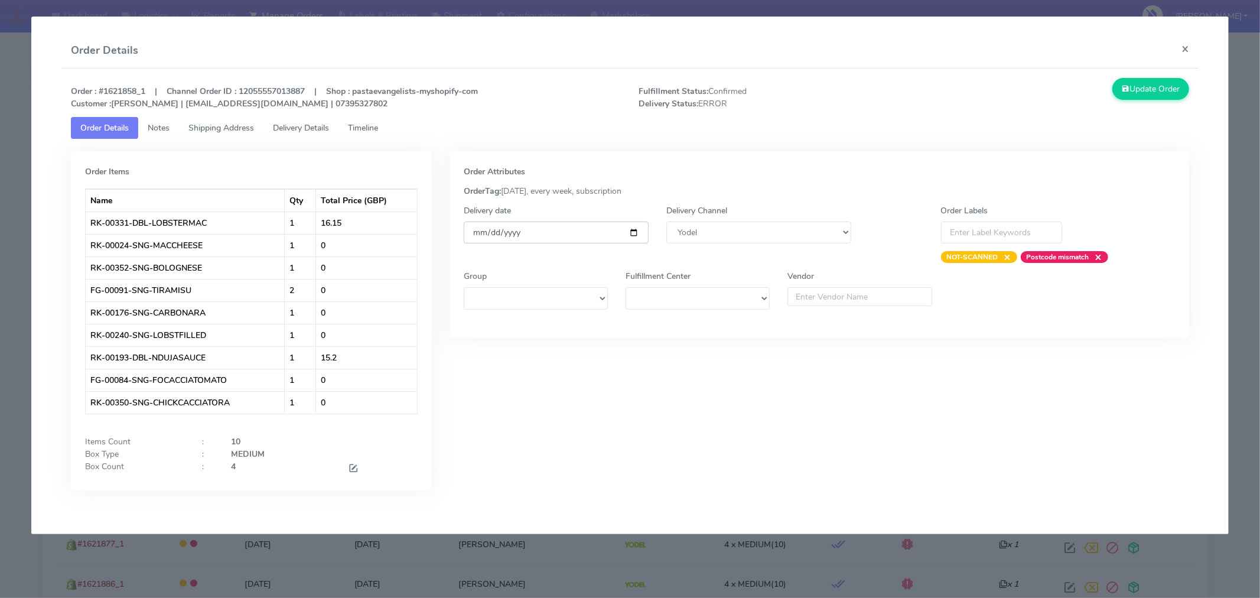
click at [632, 229] on input "[DATE]" at bounding box center [556, 233] width 185 height 22
click at [355, 467] on span at bounding box center [353, 469] width 11 height 11
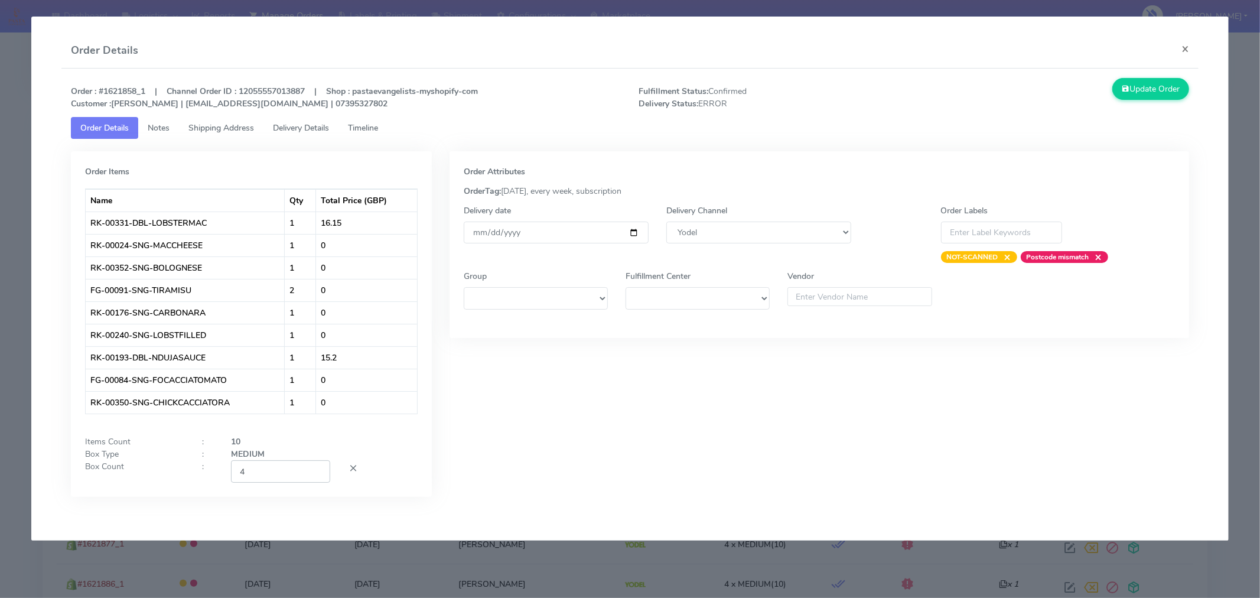
click at [282, 474] on input "4" at bounding box center [280, 471] width 99 height 22
click at [564, 428] on div "Order Attributes OrderTag: 05-09-2025, every week, subscription Delivery date 2…" at bounding box center [820, 332] width 758 height 363
click at [1151, 89] on button "Update Order" at bounding box center [1151, 89] width 77 height 22
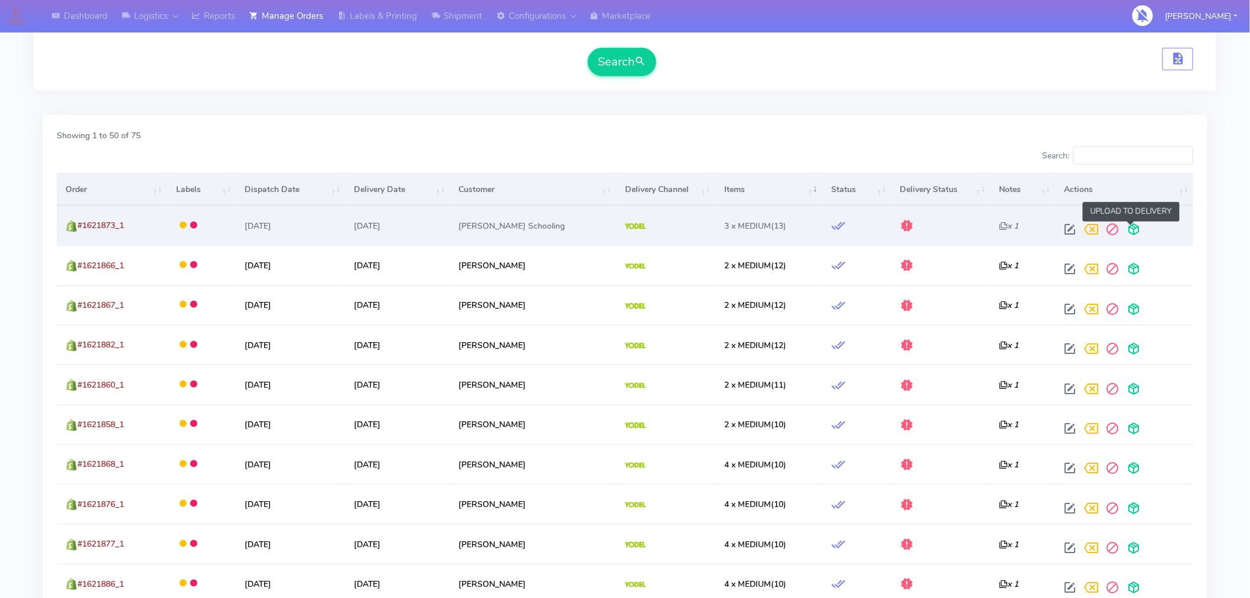
click at [1133, 233] on span at bounding box center [1134, 231] width 21 height 11
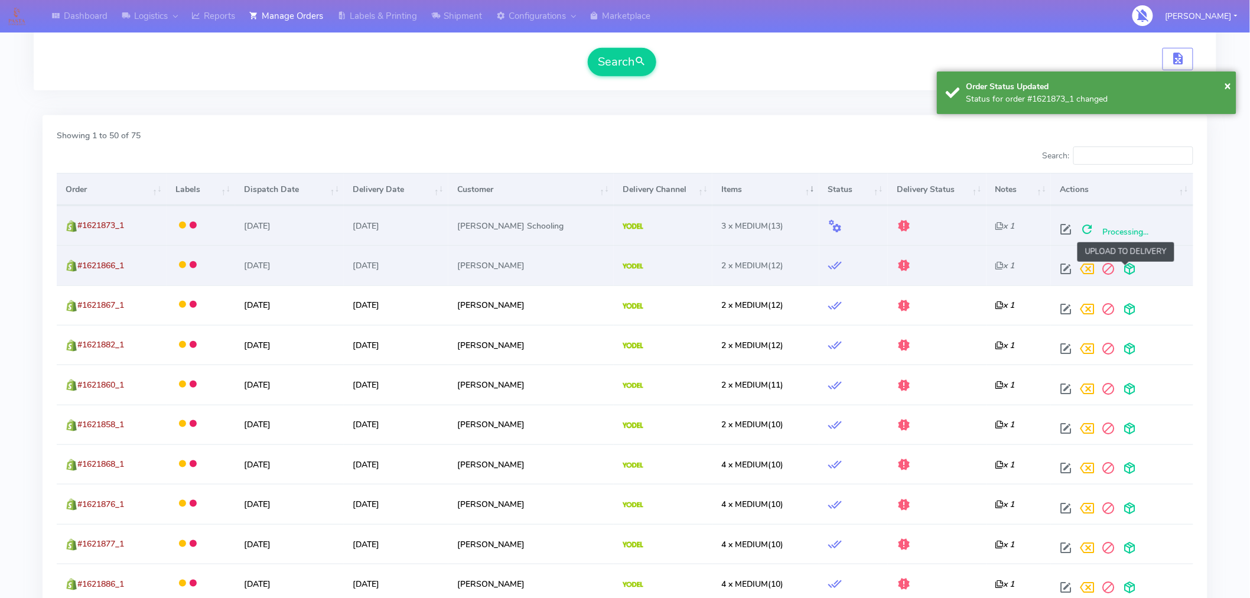
click at [1129, 269] on span at bounding box center [1130, 271] width 21 height 11
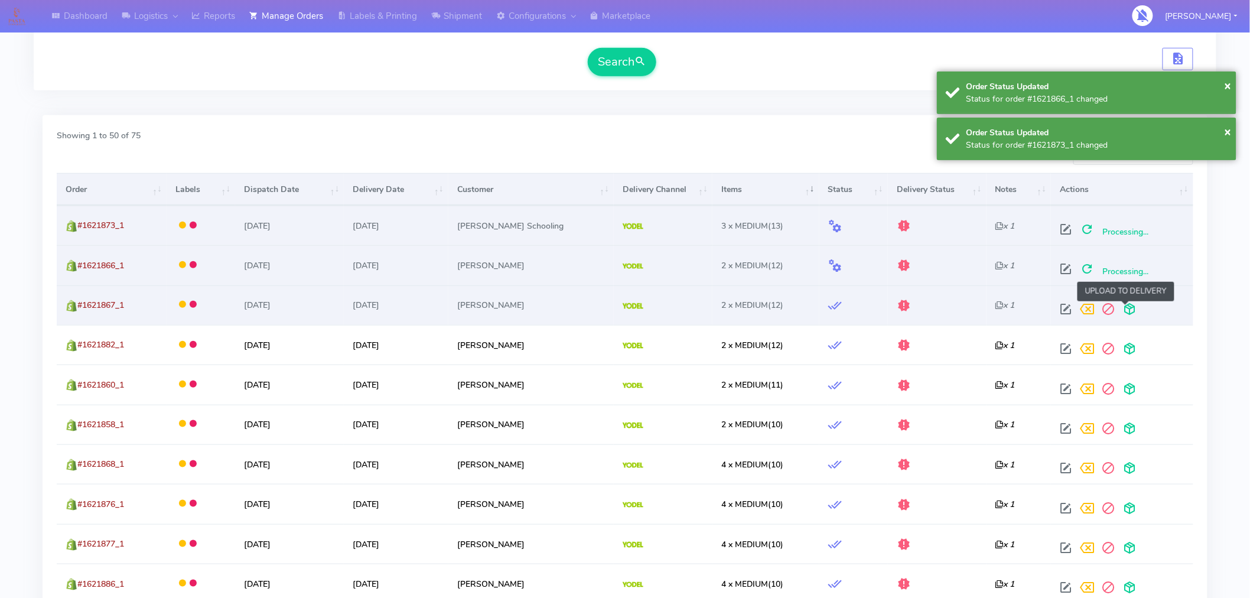
click at [1126, 308] on span at bounding box center [1130, 311] width 21 height 11
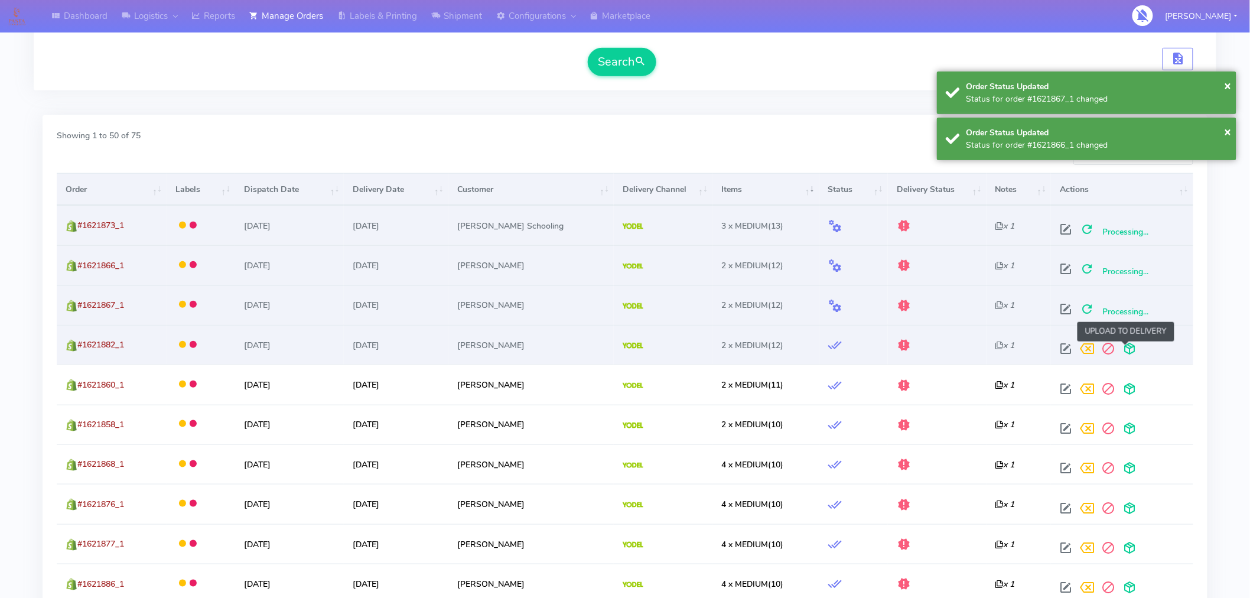
click at [1125, 349] on span at bounding box center [1130, 351] width 21 height 11
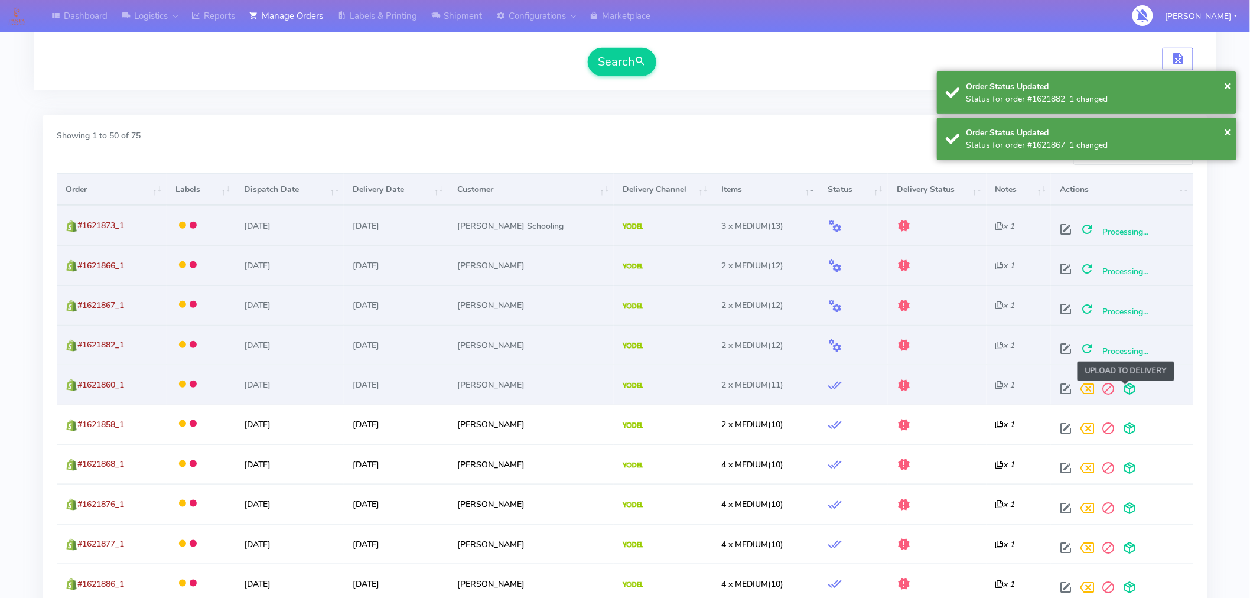
click at [1121, 388] on span at bounding box center [1130, 391] width 21 height 11
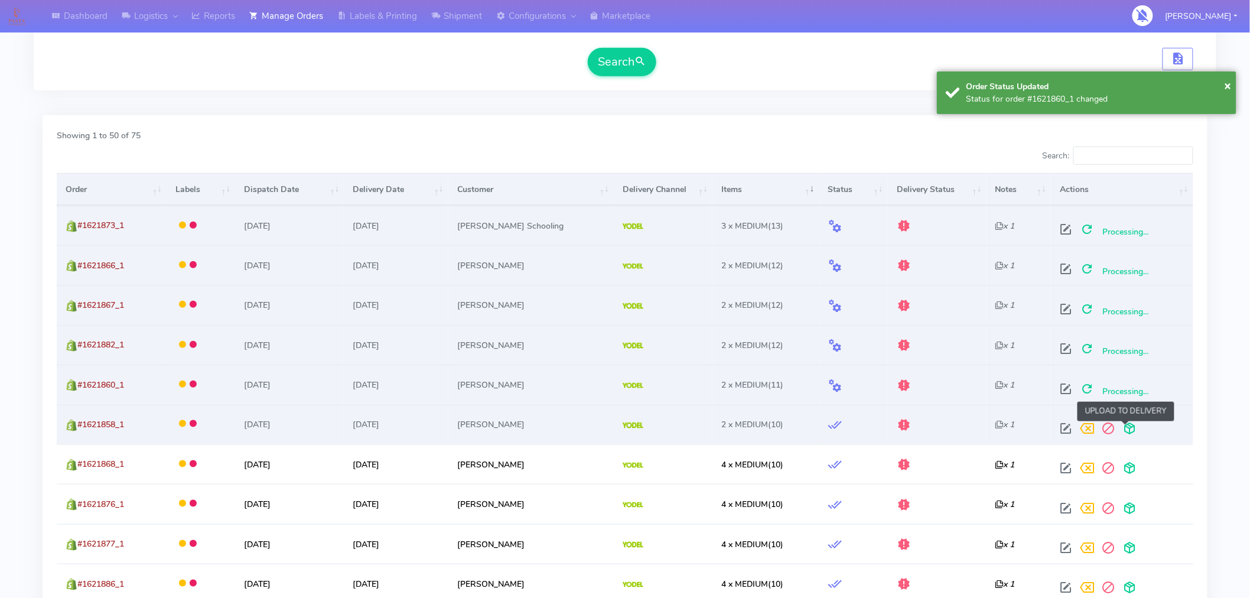
click at [1127, 426] on span at bounding box center [1130, 430] width 21 height 11
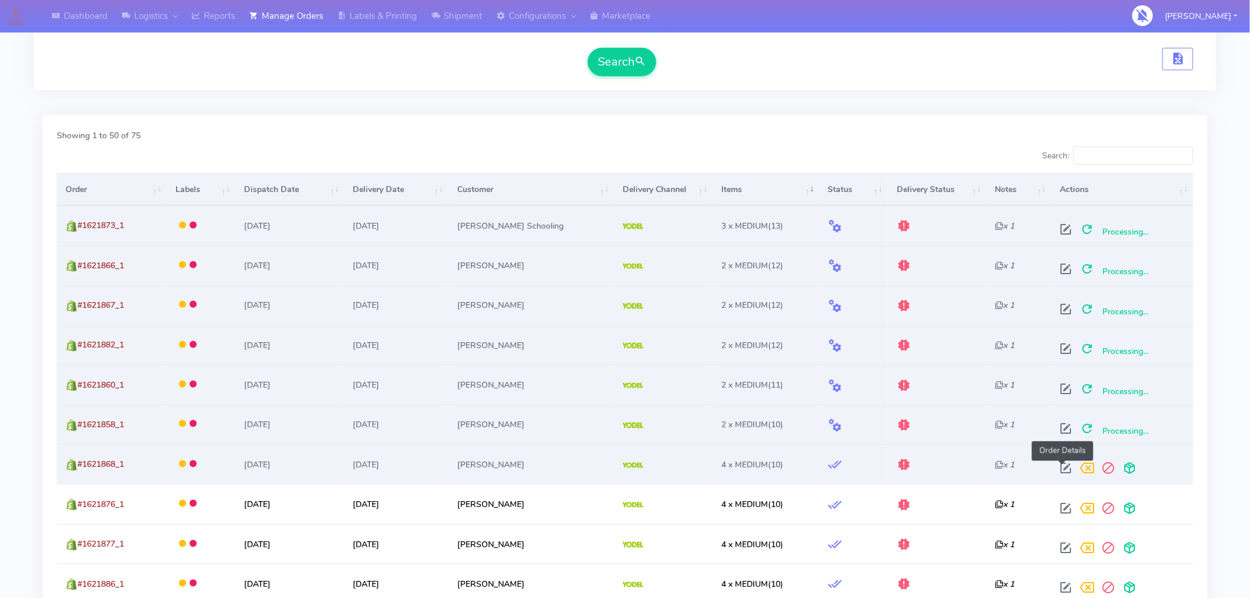
click at [1061, 470] on span at bounding box center [1066, 470] width 21 height 11
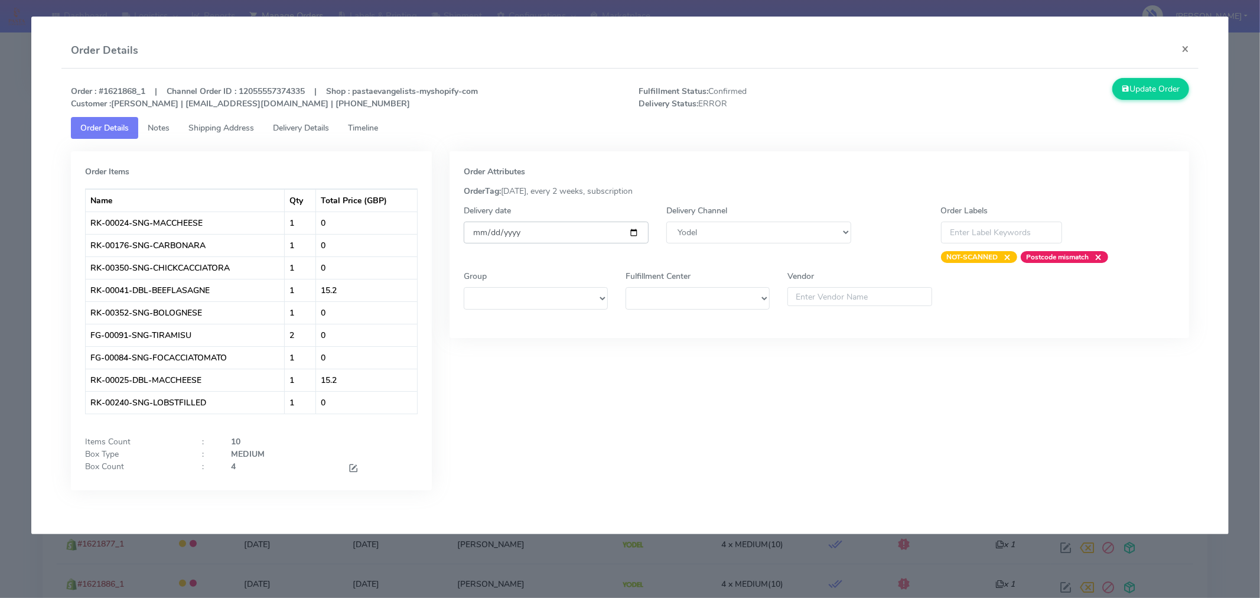
click at [633, 230] on input "[DATE]" at bounding box center [556, 233] width 185 height 22
click at [357, 467] on span at bounding box center [353, 469] width 11 height 11
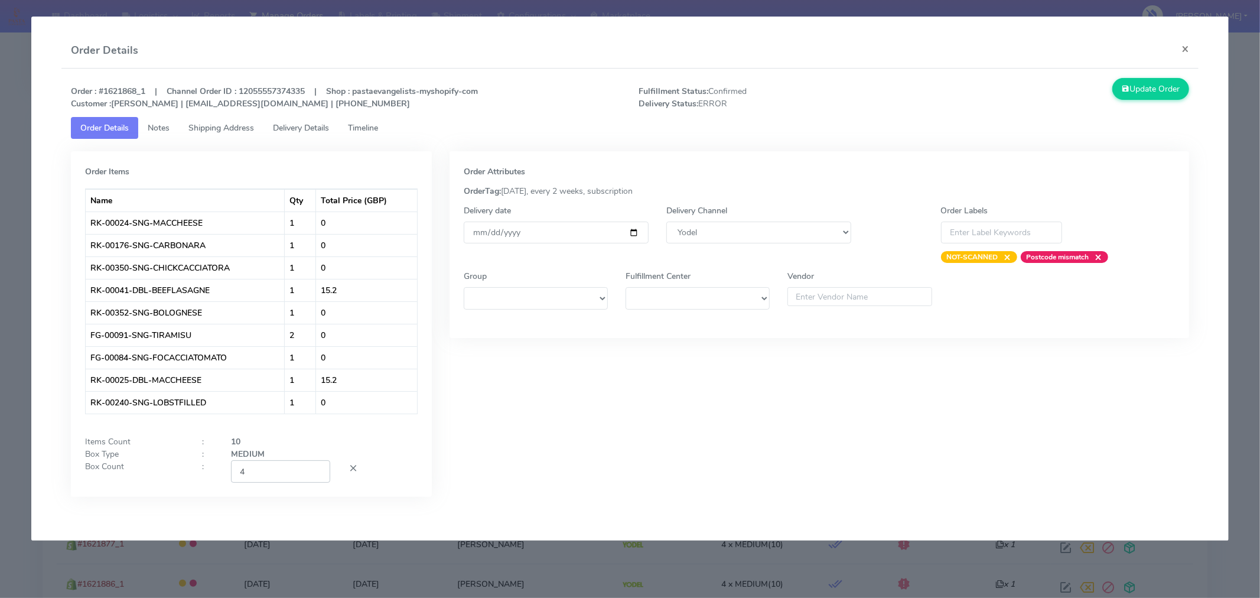
click at [290, 473] on input "4" at bounding box center [280, 471] width 99 height 22
click at [566, 430] on div "Order Attributes OrderTag: 05-09-2025, every 2 weeks, subscription Delivery dat…" at bounding box center [820, 332] width 758 height 363
click at [1151, 80] on button "Update Order" at bounding box center [1151, 89] width 77 height 22
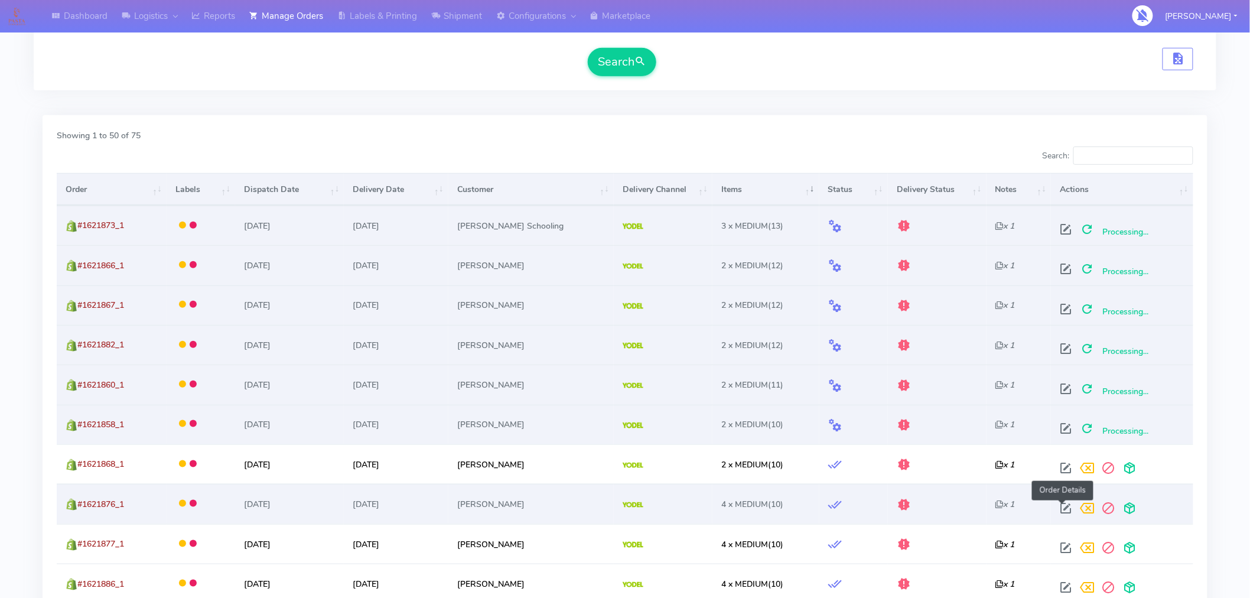
click at [1062, 512] on span at bounding box center [1066, 510] width 21 height 11
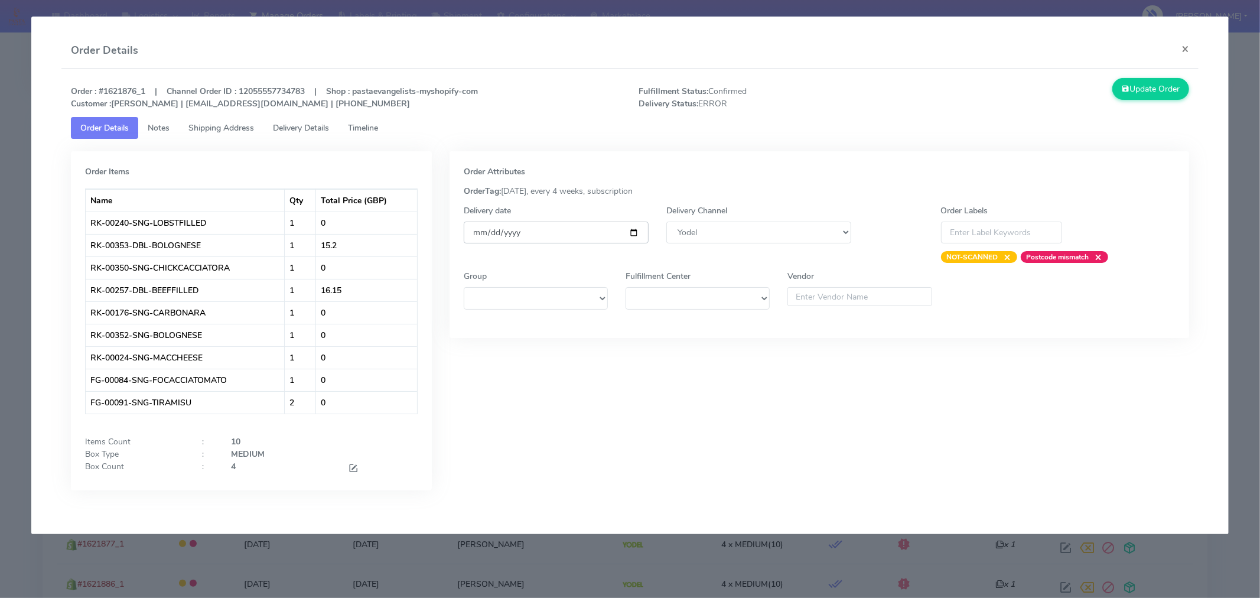
click at [634, 231] on input "[DATE]" at bounding box center [556, 233] width 185 height 22
click at [355, 468] on span at bounding box center [353, 469] width 11 height 11
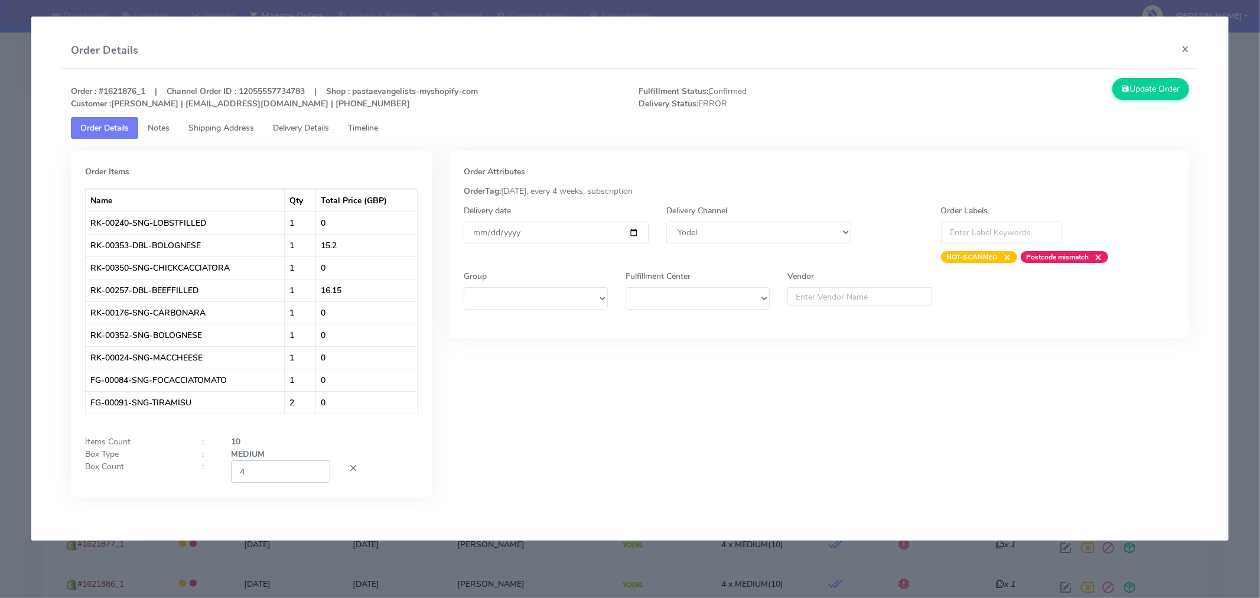
click at [285, 480] on input "4" at bounding box center [280, 471] width 99 height 22
click at [523, 423] on div "Order Attributes OrderTag: 05-09-2025, every 4 weeks, subscription Delivery dat…" at bounding box center [820, 332] width 758 height 363
click at [1155, 97] on button "Update Order" at bounding box center [1151, 89] width 77 height 22
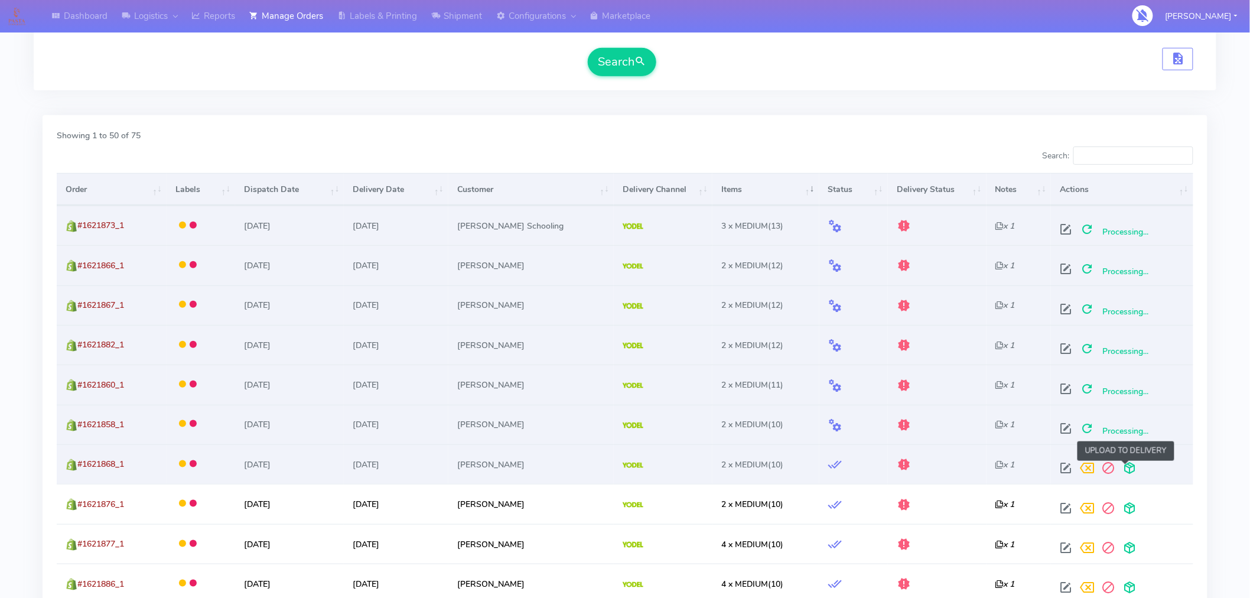
click at [1129, 467] on span at bounding box center [1130, 470] width 21 height 11
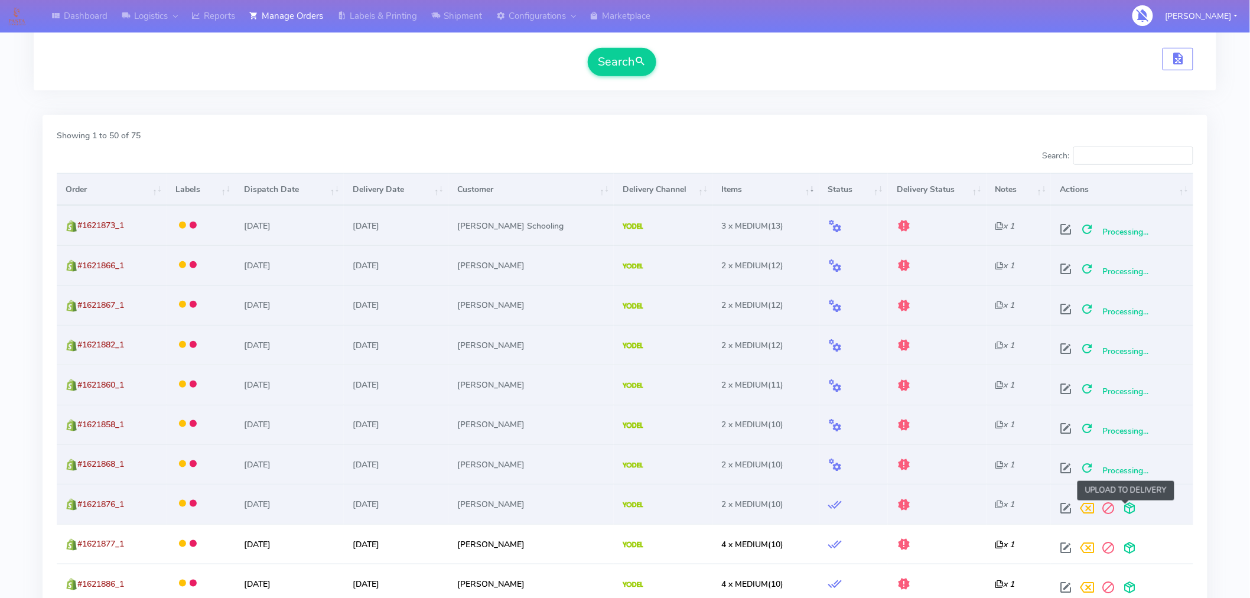
click at [1126, 506] on span at bounding box center [1130, 510] width 21 height 11
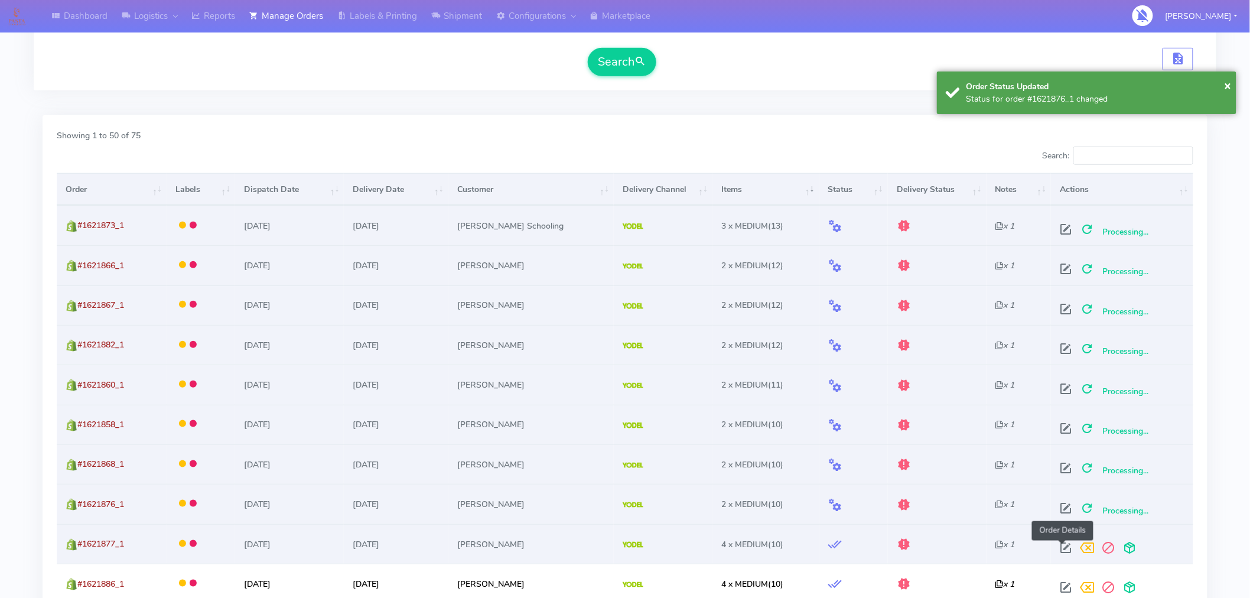
click at [1064, 551] on span at bounding box center [1066, 550] width 21 height 11
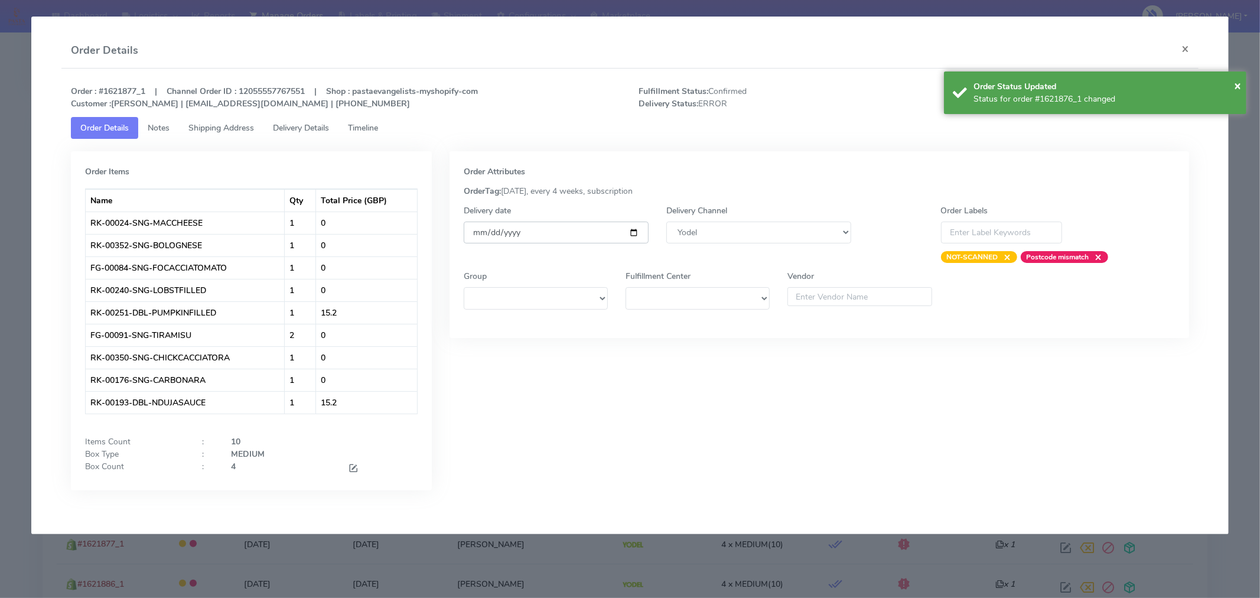
click at [634, 233] on input "[DATE]" at bounding box center [556, 233] width 185 height 22
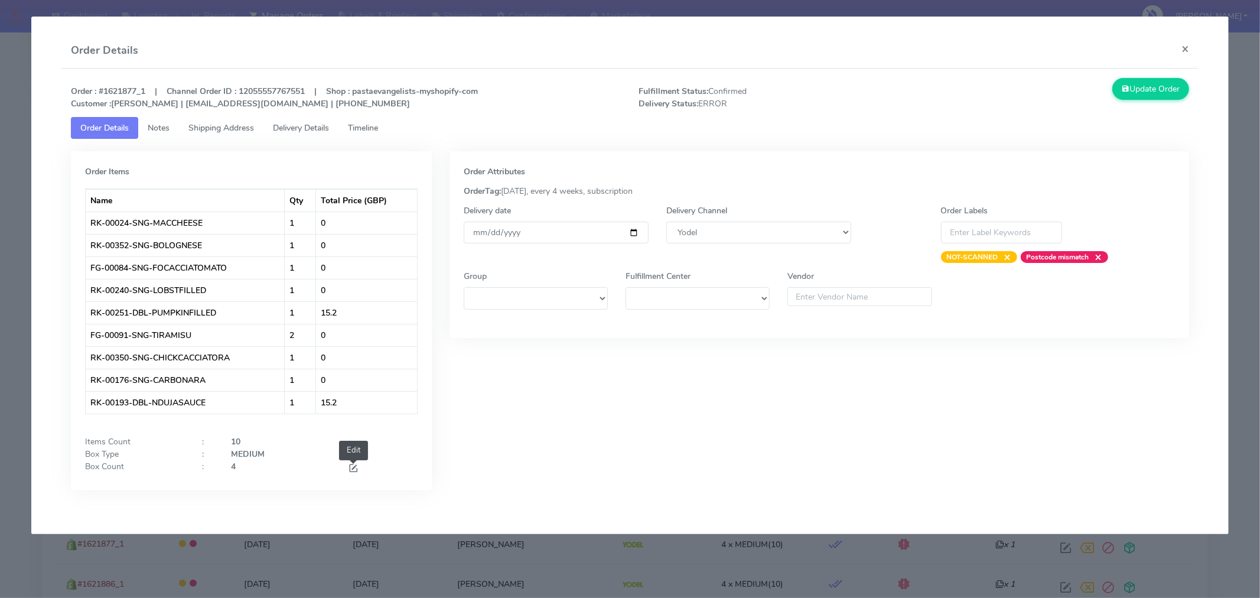
click at [356, 468] on span at bounding box center [353, 469] width 11 height 11
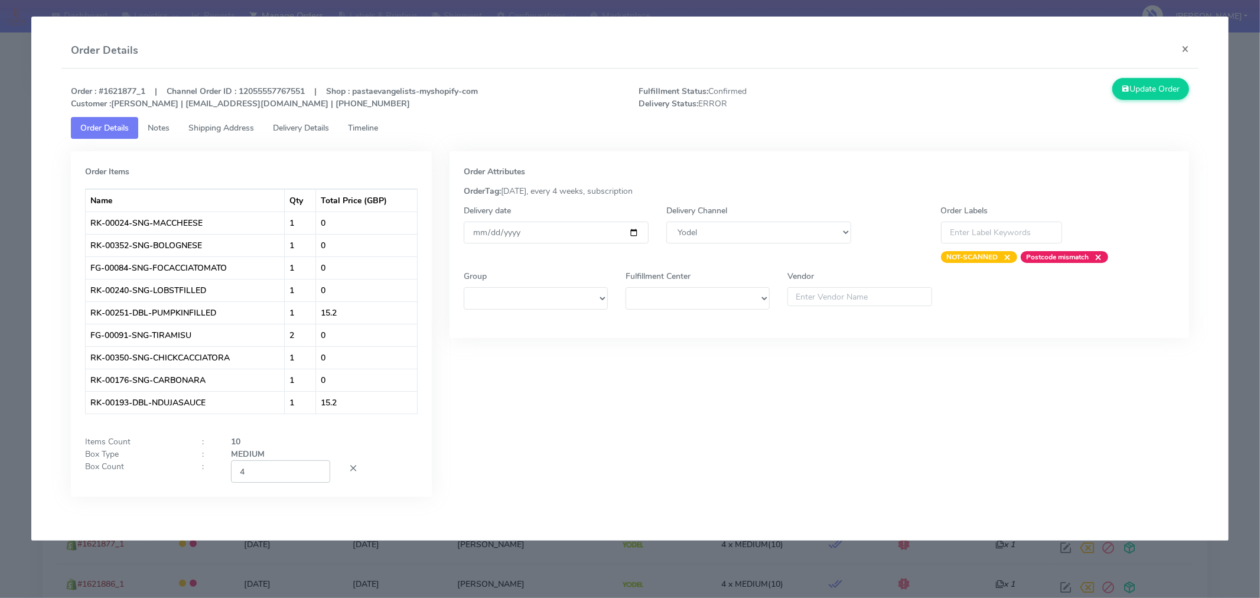
click at [291, 470] on input "4" at bounding box center [280, 471] width 99 height 22
click at [518, 441] on div "Order Attributes OrderTag: 05-09-2025, every 4 weeks, subscription Delivery dat…" at bounding box center [820, 332] width 758 height 363
click at [1159, 93] on button "Update Order" at bounding box center [1151, 89] width 77 height 22
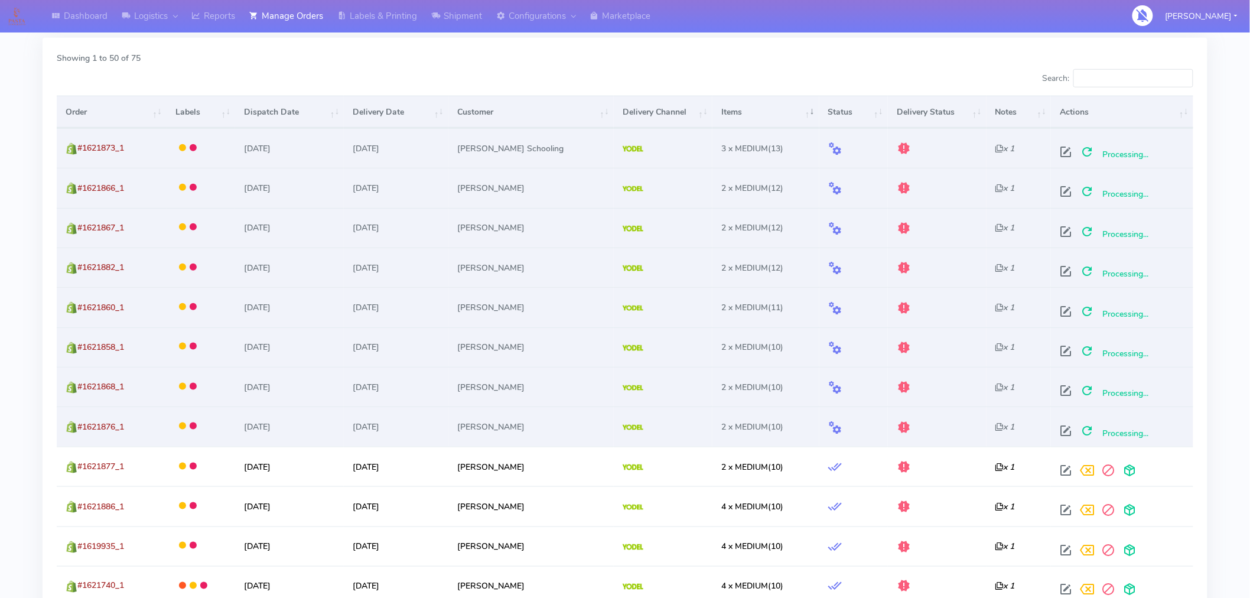
scroll to position [374, 0]
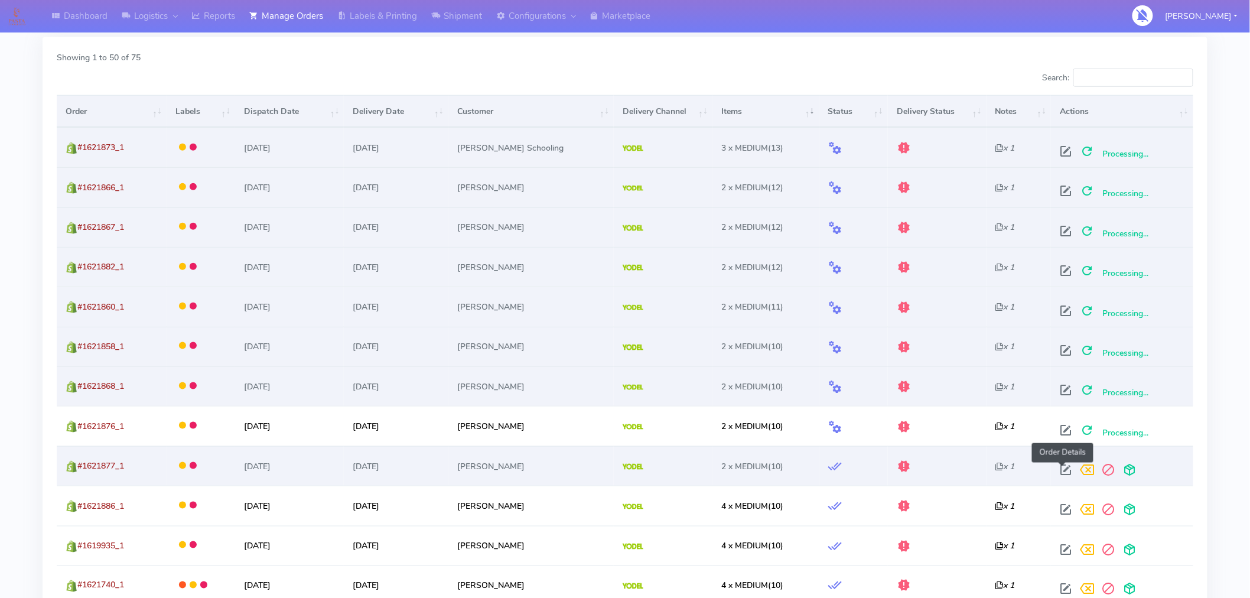
click at [1064, 474] on span at bounding box center [1066, 472] width 21 height 11
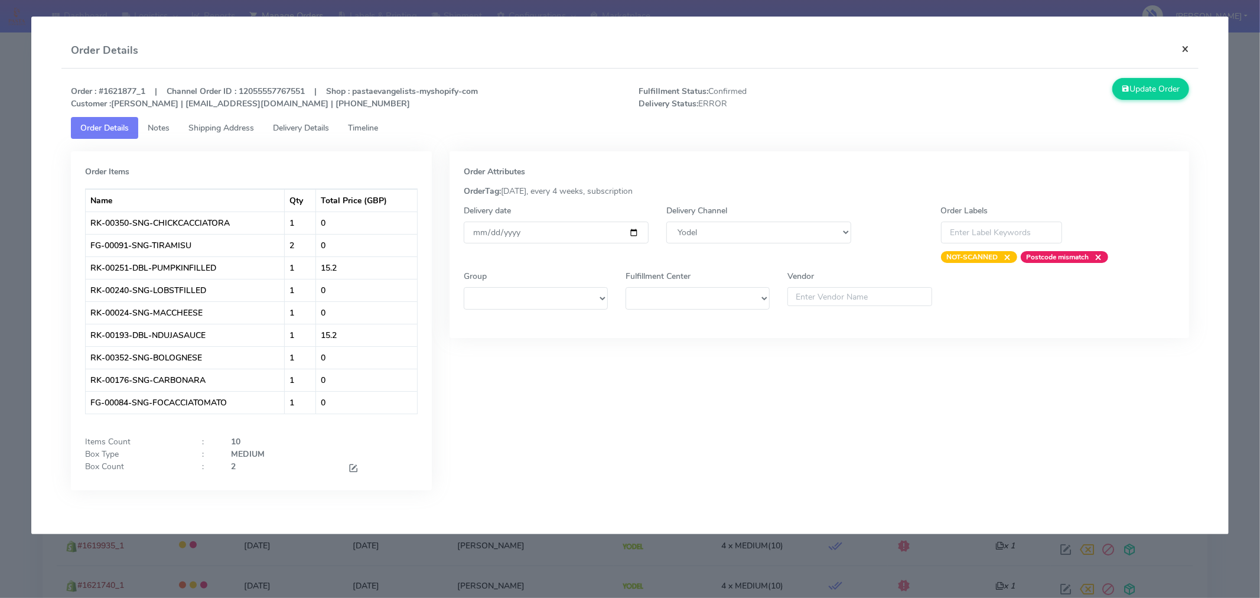
click at [1182, 46] on button "×" at bounding box center [1185, 48] width 27 height 31
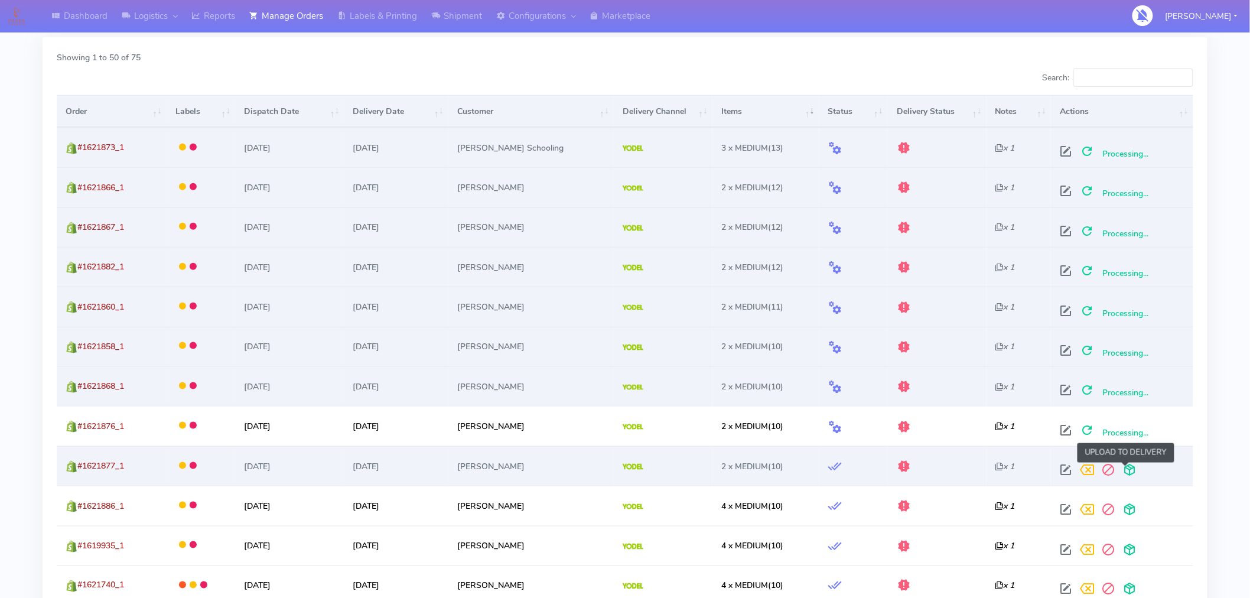
click at [1121, 470] on span at bounding box center [1130, 472] width 21 height 11
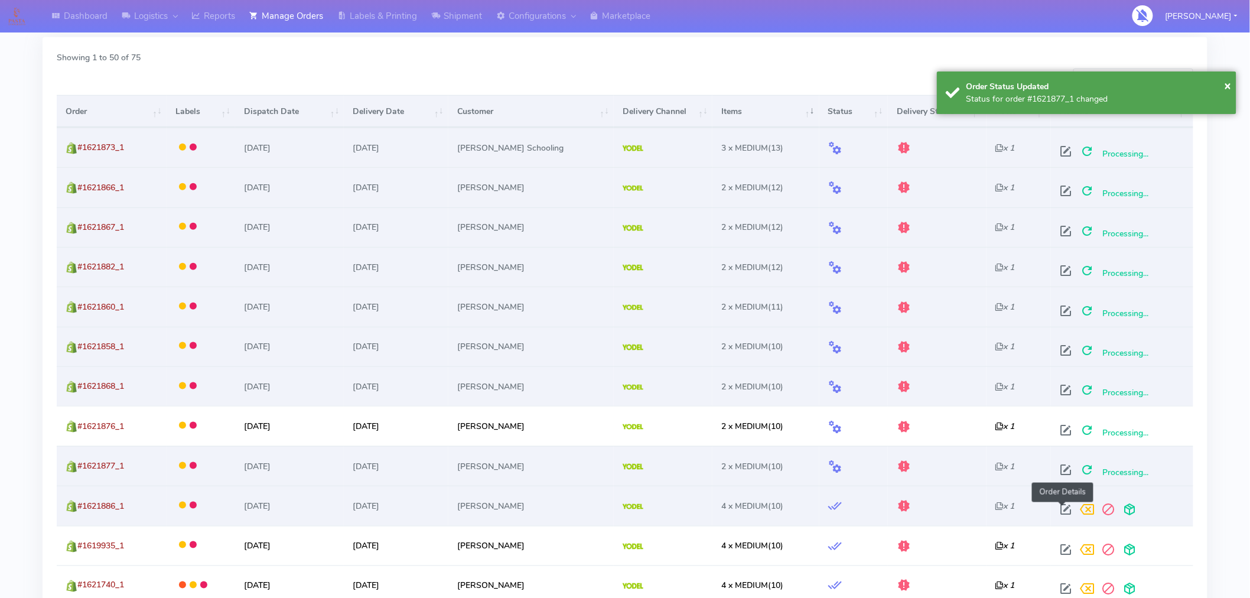
click at [1062, 509] on span at bounding box center [1066, 511] width 21 height 11
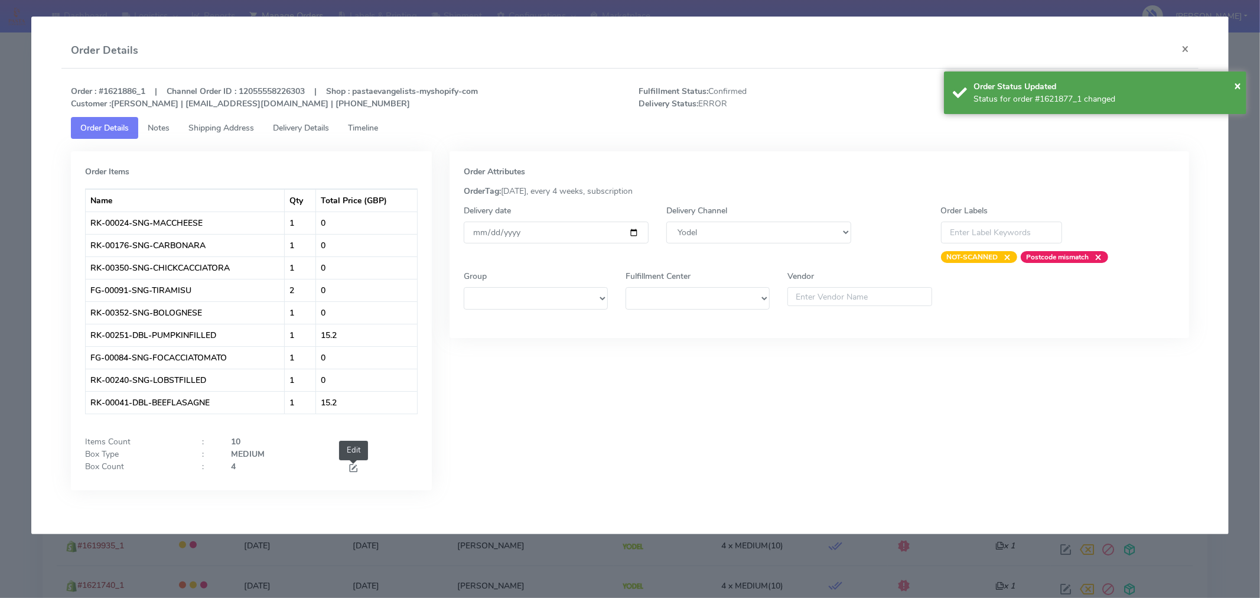
click at [355, 475] on span at bounding box center [353, 469] width 11 height 11
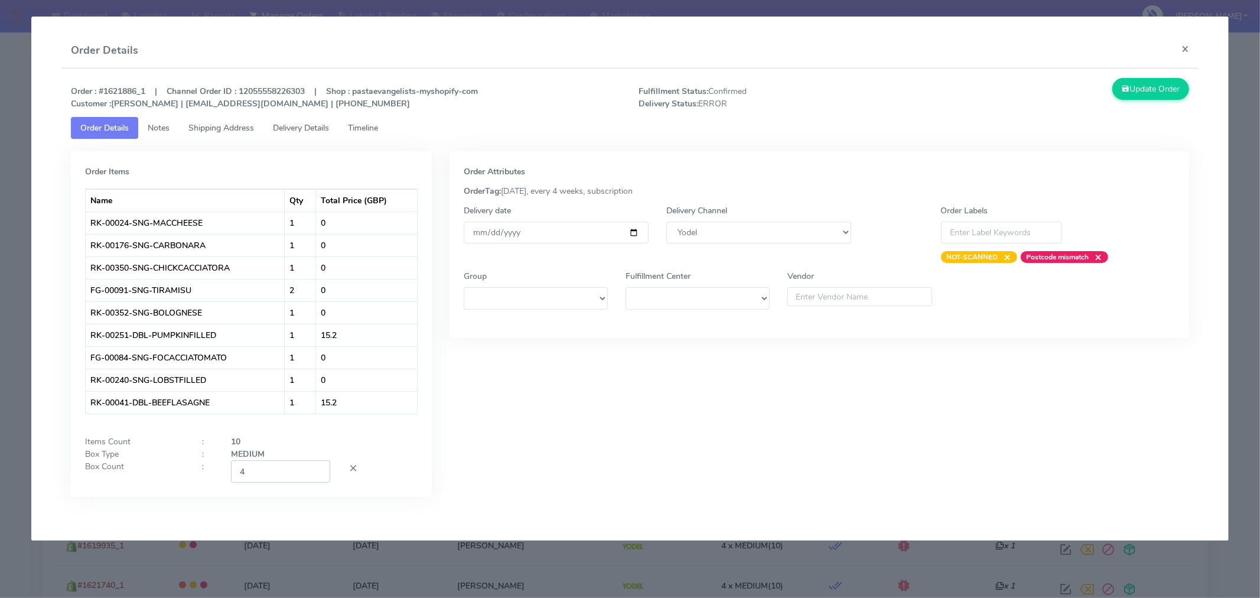
click at [292, 467] on input "4" at bounding box center [280, 471] width 99 height 22
click at [706, 412] on div "Order Attributes OrderTag: 05-09-2025, every 4 weeks, subscription Delivery dat…" at bounding box center [820, 332] width 758 height 363
click at [629, 232] on input "[DATE]" at bounding box center [556, 233] width 185 height 22
click at [1164, 90] on button "Update Order" at bounding box center [1151, 89] width 77 height 22
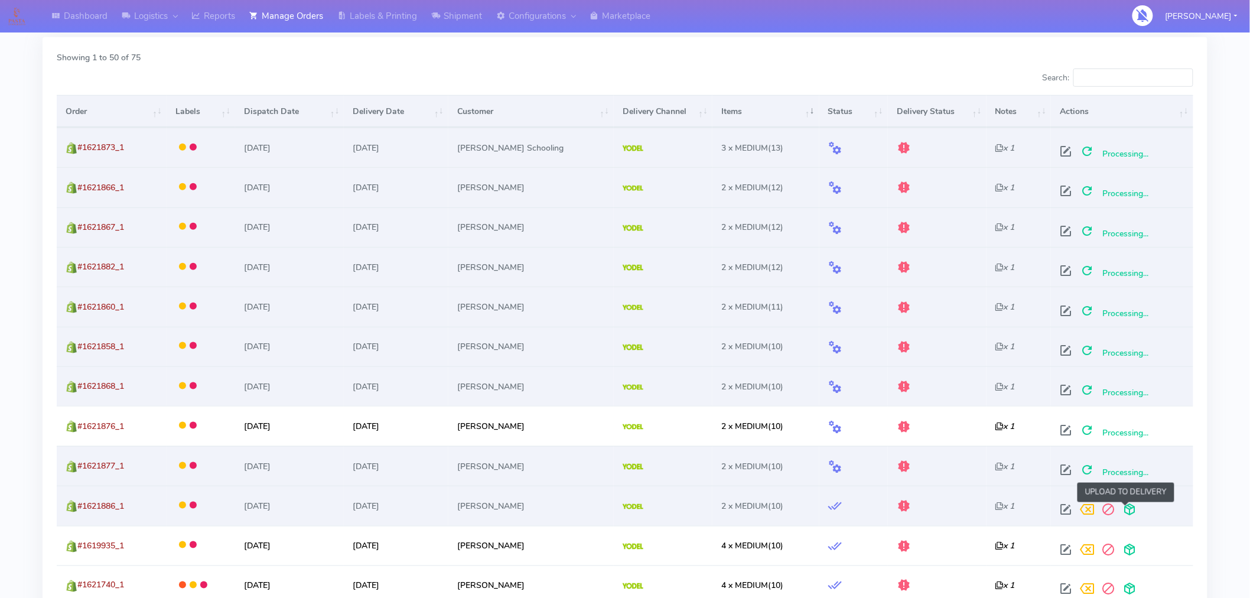
click at [1129, 509] on span at bounding box center [1130, 511] width 21 height 11
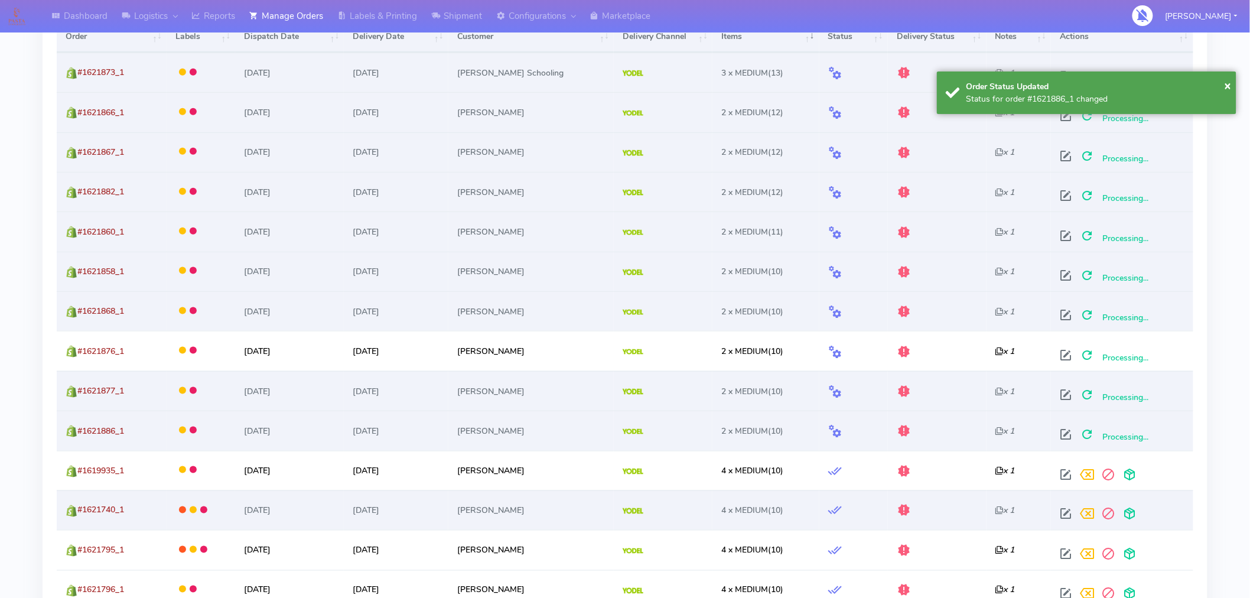
scroll to position [450, 0]
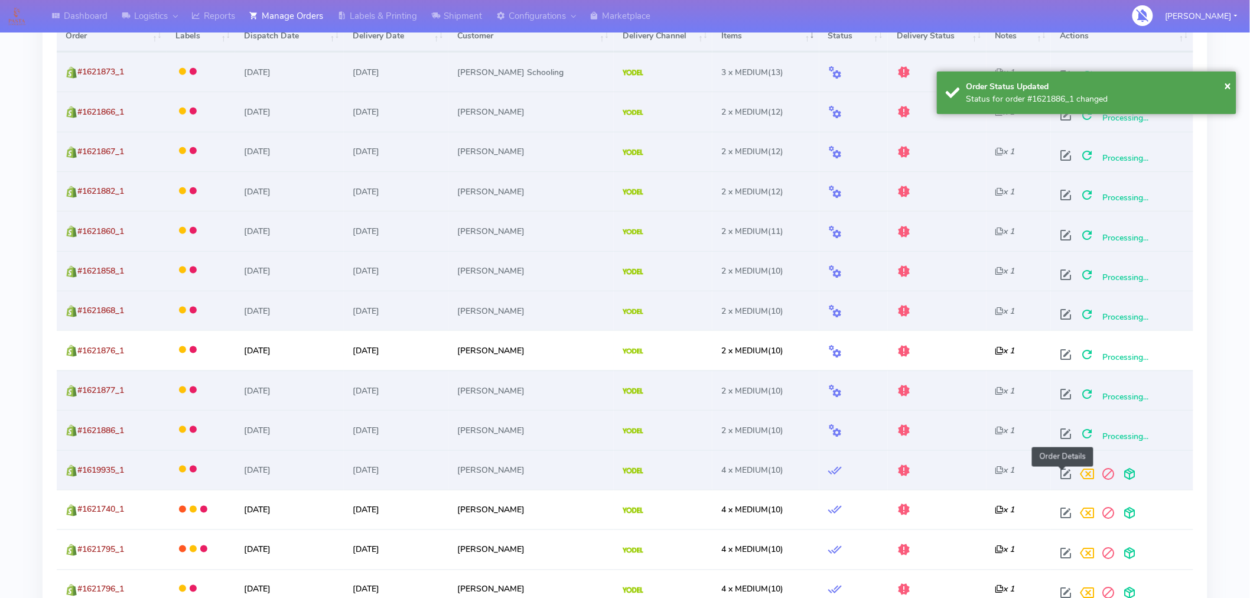
click at [1062, 473] on span at bounding box center [1066, 476] width 21 height 11
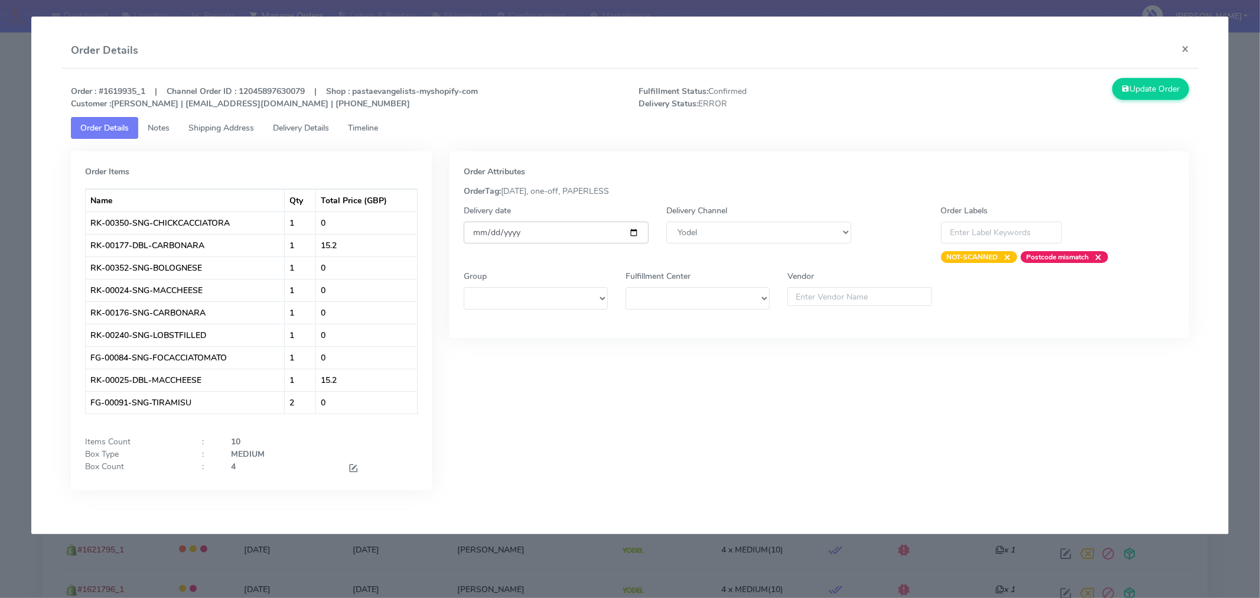
click at [636, 235] on input "[DATE]" at bounding box center [556, 233] width 185 height 22
click at [355, 468] on span at bounding box center [353, 469] width 11 height 11
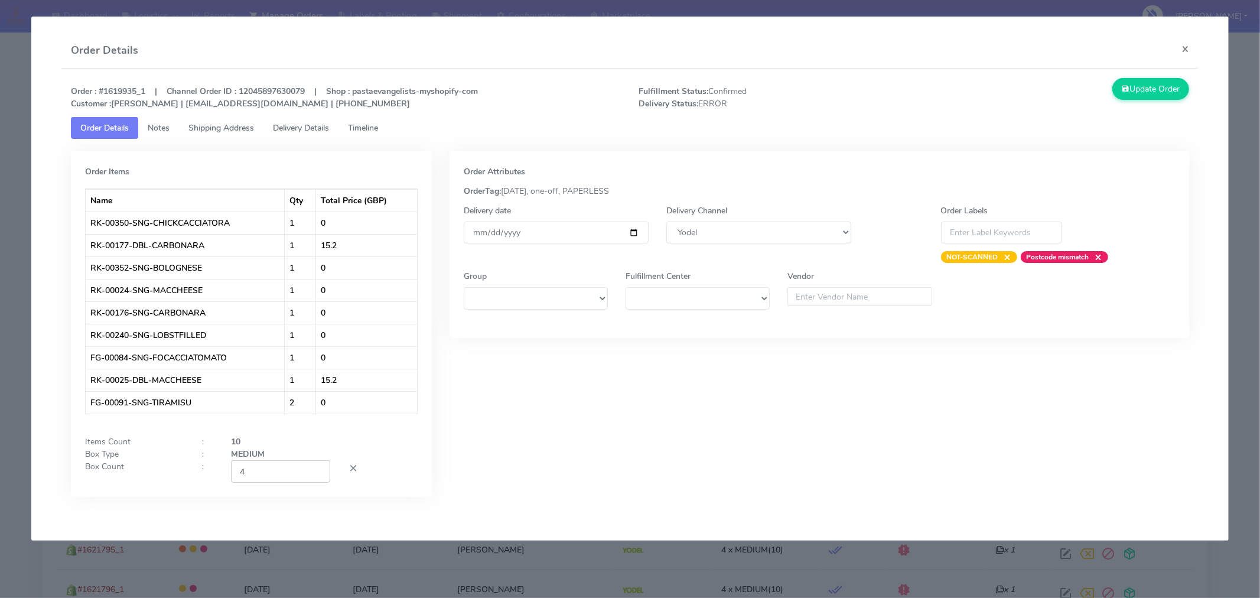
click at [292, 470] on input "4" at bounding box center [280, 471] width 99 height 22
click at [568, 463] on div "Order Attributes OrderTag: 05-09-2025, one-off, PAPERLESS Delivery date 2025-09…" at bounding box center [820, 332] width 758 height 363
click at [1147, 92] on button "Update Order" at bounding box center [1151, 89] width 77 height 22
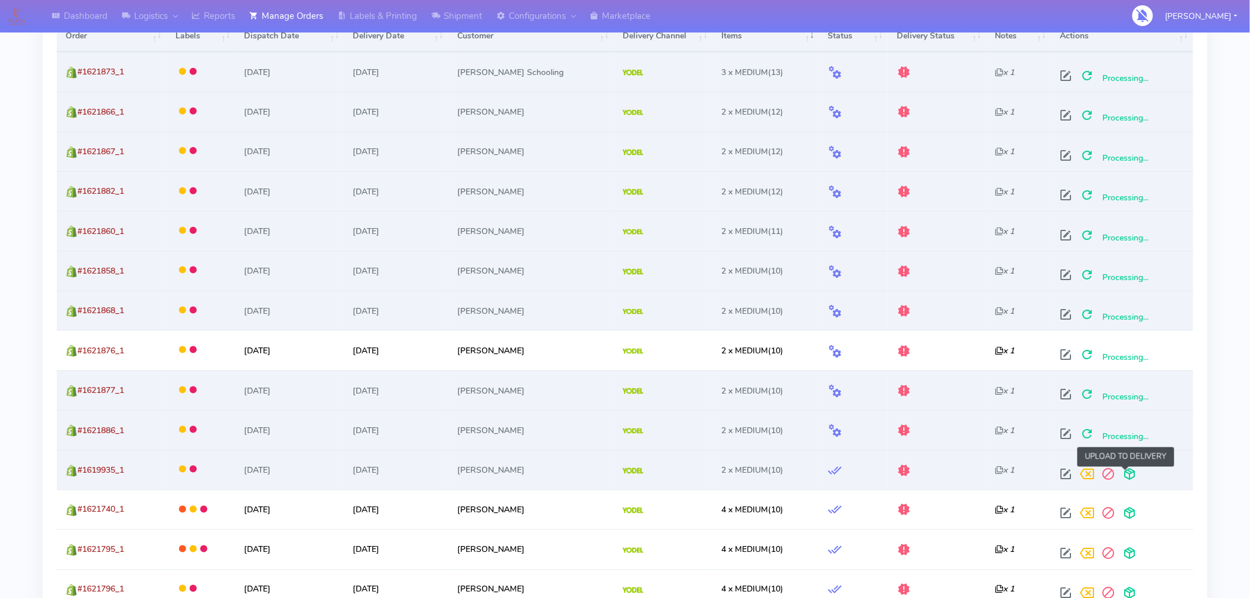
click at [1127, 476] on span at bounding box center [1130, 476] width 21 height 11
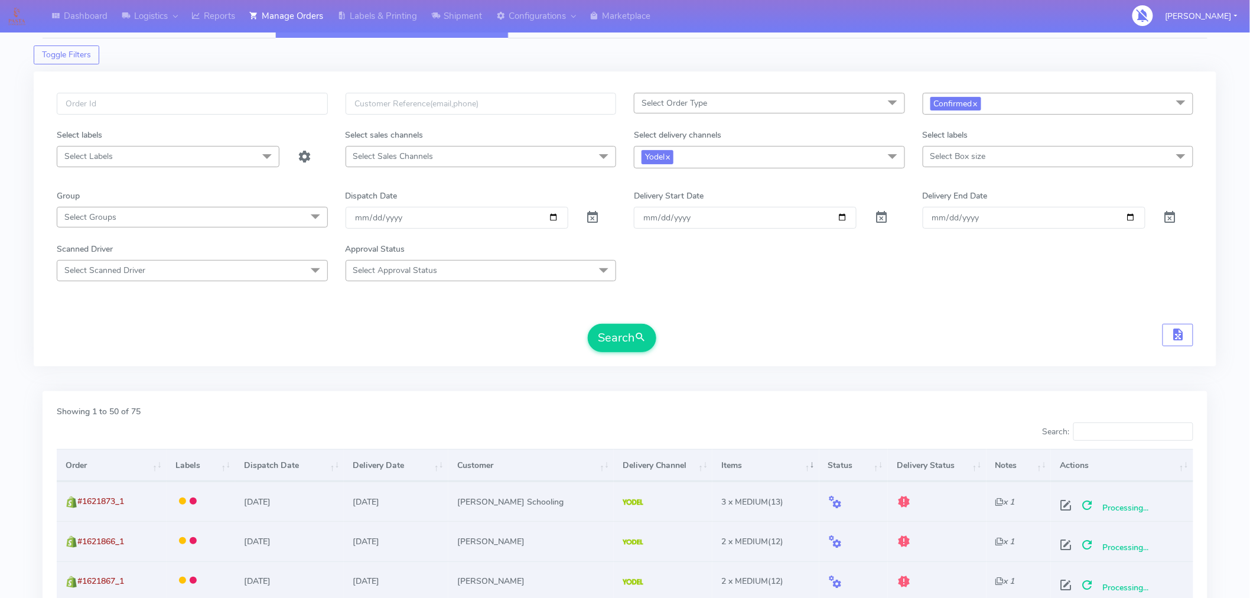
scroll to position [0, 0]
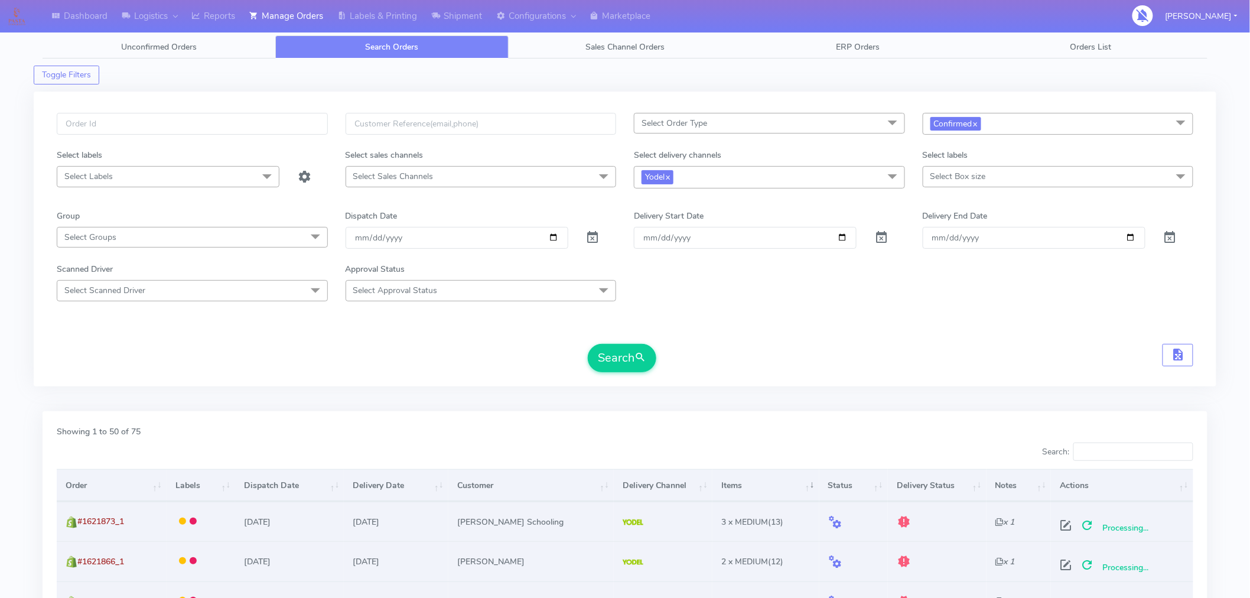
click at [1012, 112] on div "Select Order Type Select All MEALS ATAVI One Off Pasta Club Gift Kit Event Unkn…" at bounding box center [625, 239] width 1183 height 295
click at [1011, 127] on span "Confirmed x" at bounding box center [1058, 124] width 271 height 22
click at [991, 262] on div "Sent to Delivery Channel" at bounding box center [1058, 262] width 258 height 12
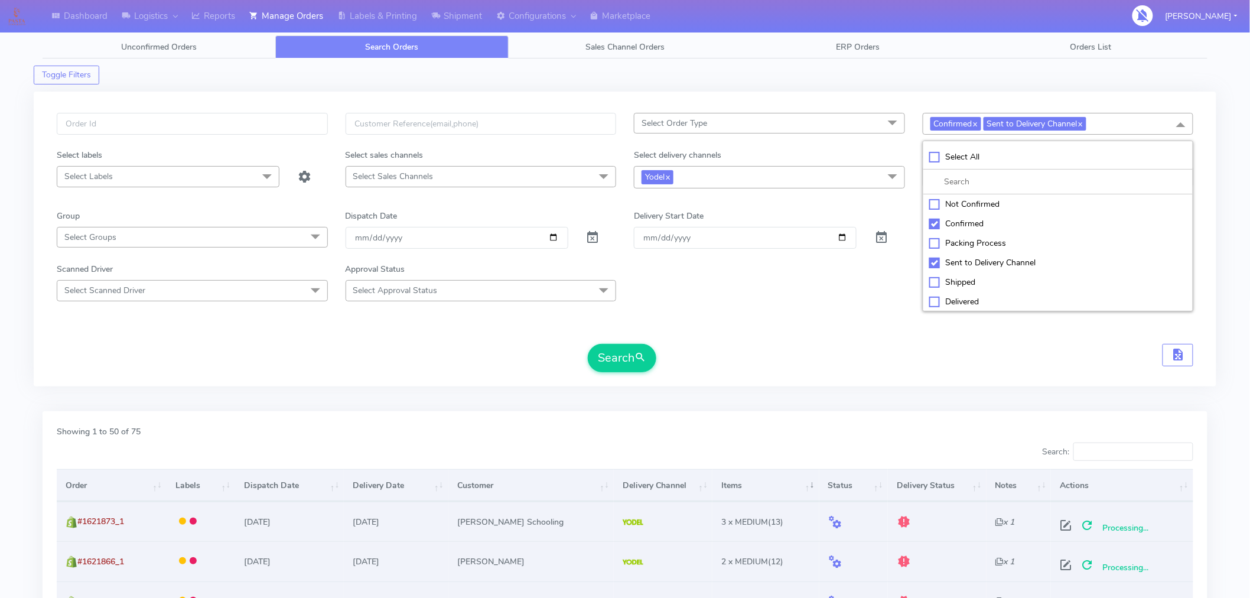
click at [936, 220] on div "Confirmed" at bounding box center [1058, 223] width 258 height 12
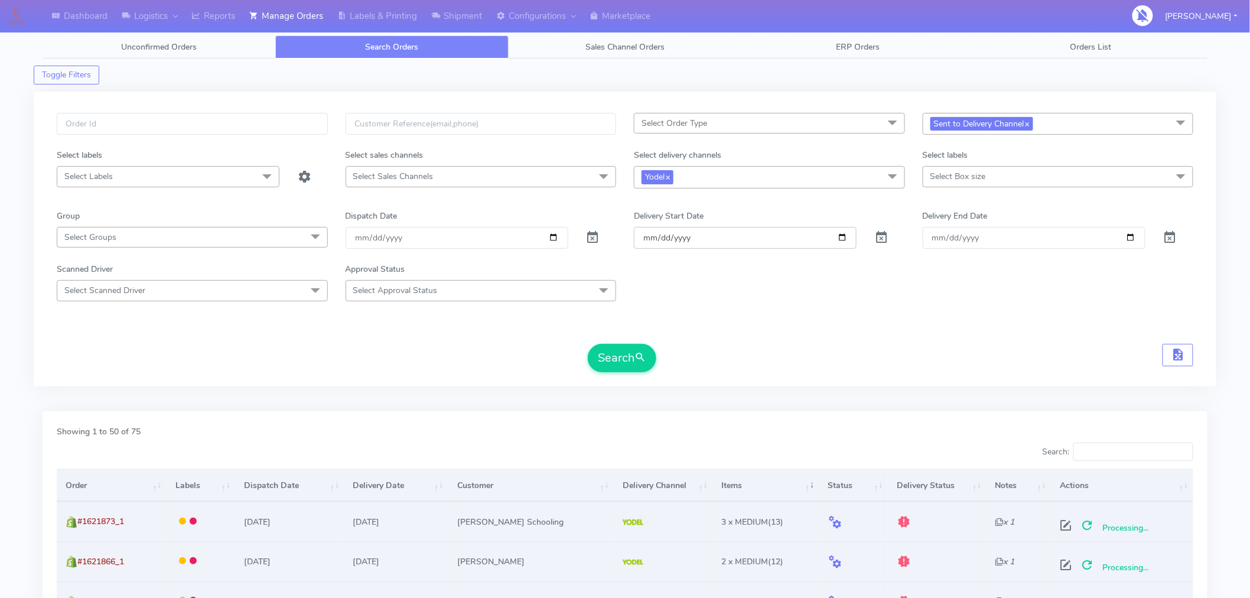
click at [843, 238] on input "Order" at bounding box center [745, 238] width 223 height 22
click at [882, 238] on span at bounding box center [882, 240] width 14 height 11
click at [552, 238] on input "2025-09-04" at bounding box center [457, 238] width 223 height 22
click at [622, 356] on button "Search" at bounding box center [622, 358] width 69 height 28
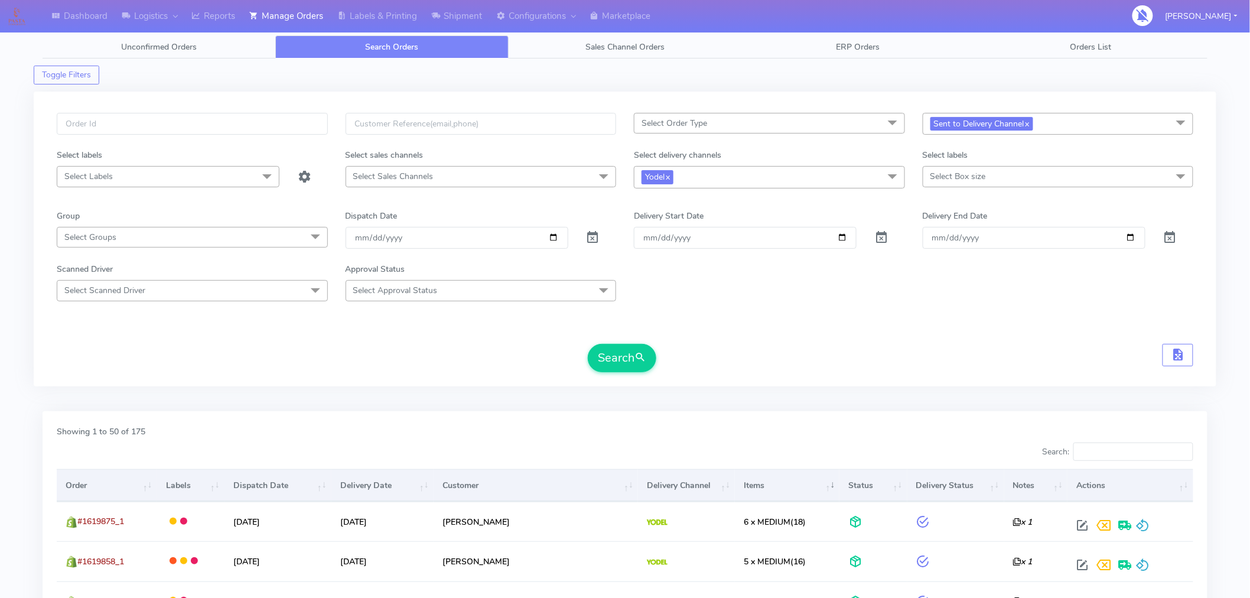
click at [1081, 124] on span "Sent to Delivery Channel x" at bounding box center [1058, 124] width 271 height 22
click at [960, 225] on div "Confirmed" at bounding box center [1058, 223] width 258 height 12
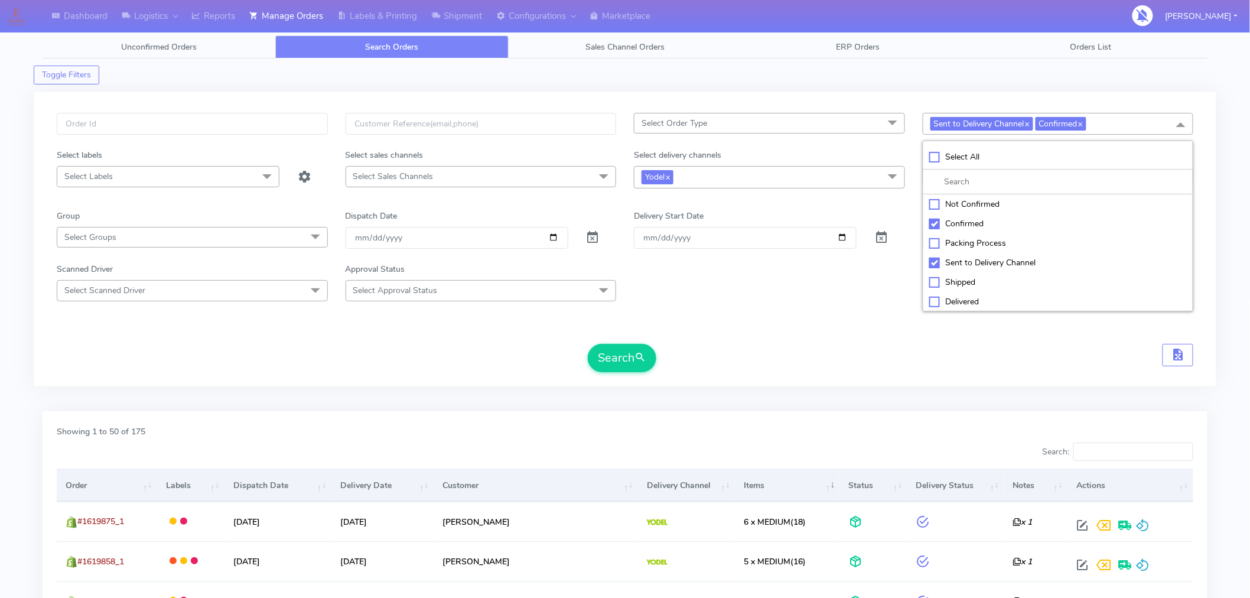
click at [935, 261] on div "Sent to Delivery Channel" at bounding box center [1058, 262] width 258 height 12
click at [550, 236] on input "[DATE]" at bounding box center [457, 238] width 223 height 22
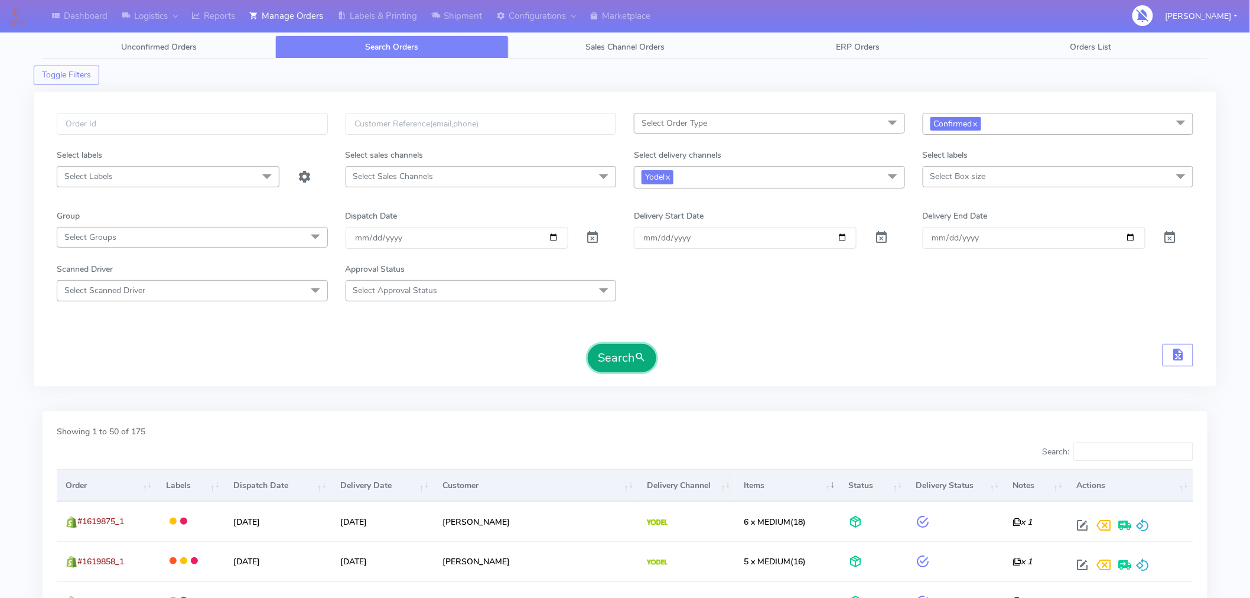
click at [611, 357] on button "Search" at bounding box center [622, 358] width 69 height 28
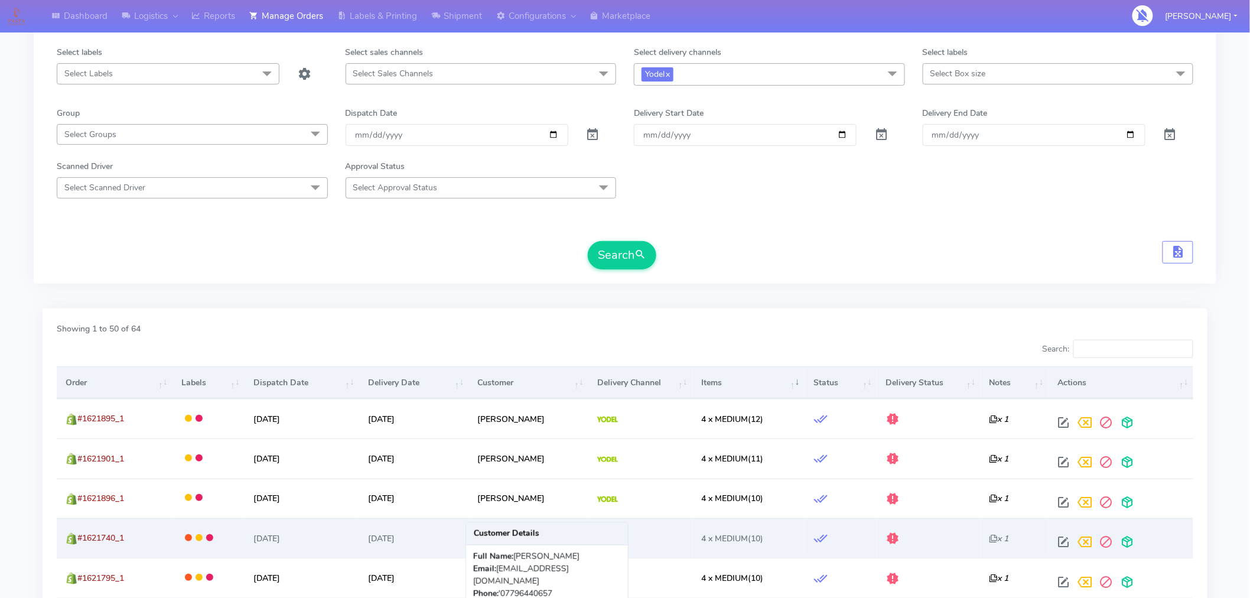
scroll to position [103, 0]
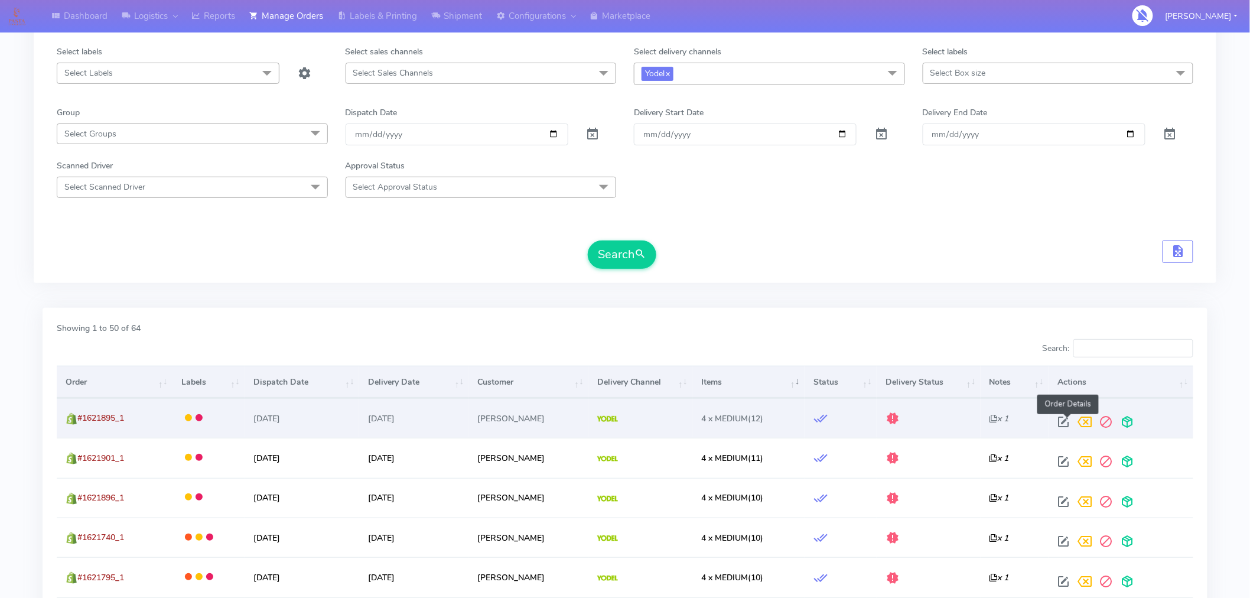
click at [1071, 422] on span at bounding box center [1063, 424] width 21 height 11
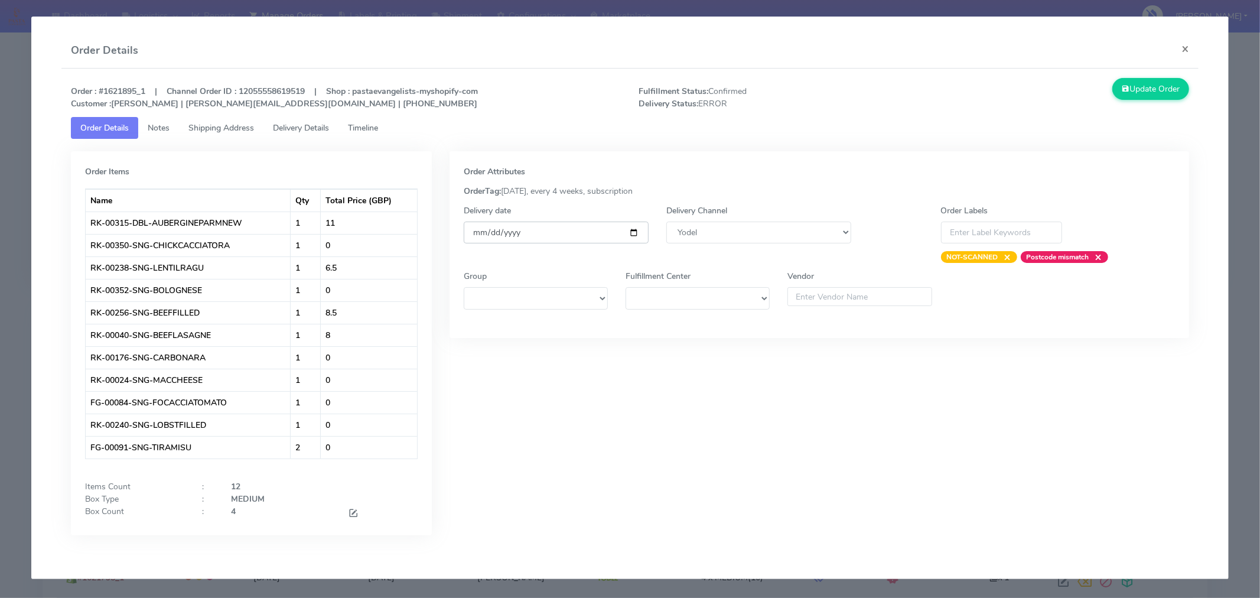
click at [636, 231] on input "[DATE]" at bounding box center [556, 233] width 185 height 22
click at [352, 512] on span at bounding box center [353, 514] width 11 height 11
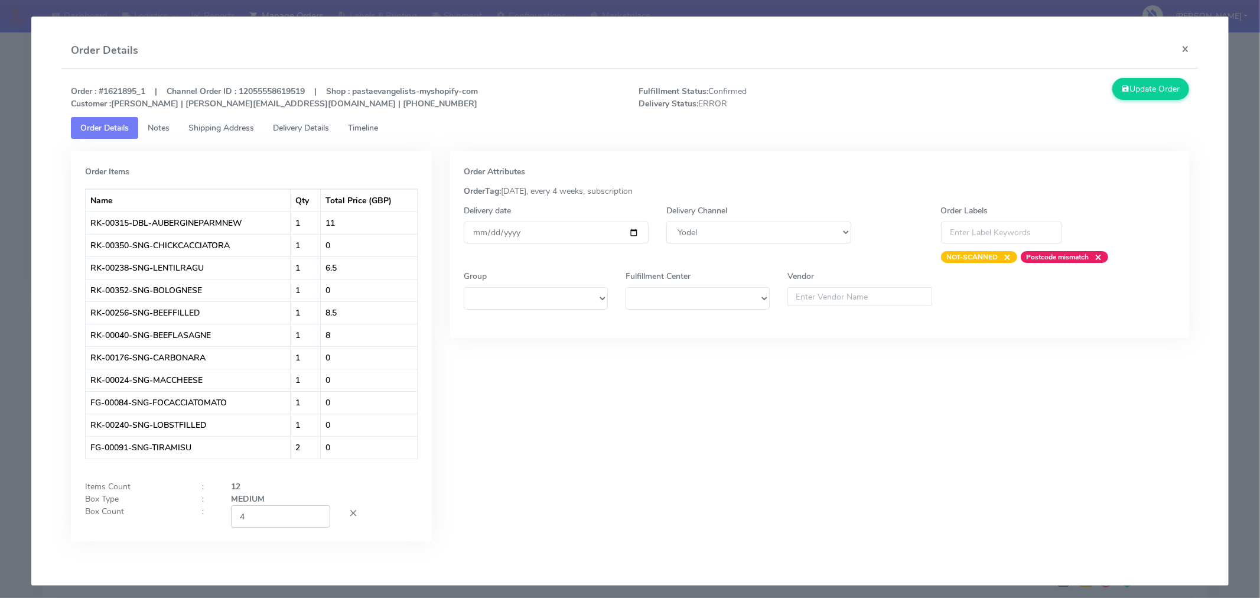
click at [262, 516] on input "4" at bounding box center [280, 516] width 99 height 22
click at [544, 486] on div "Order Attributes OrderTag: 05-09-2025, every 4 weeks, subscription Delivery dat…" at bounding box center [820, 355] width 758 height 408
click at [1150, 83] on button "Update Order" at bounding box center [1151, 89] width 77 height 22
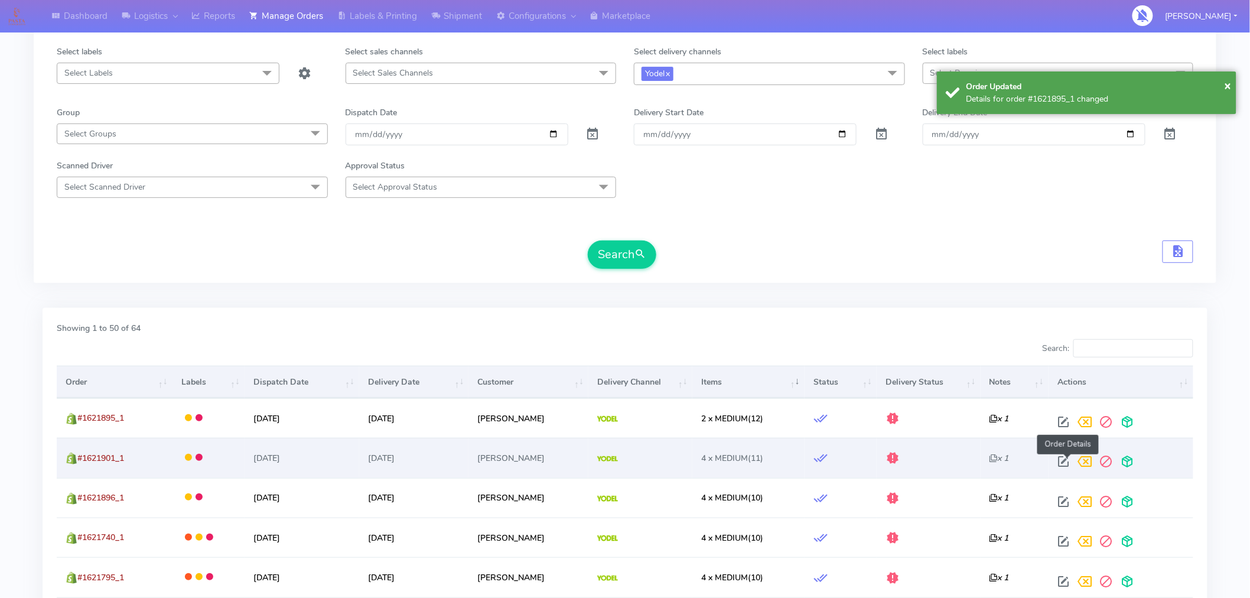
click at [1068, 462] on span at bounding box center [1063, 464] width 21 height 11
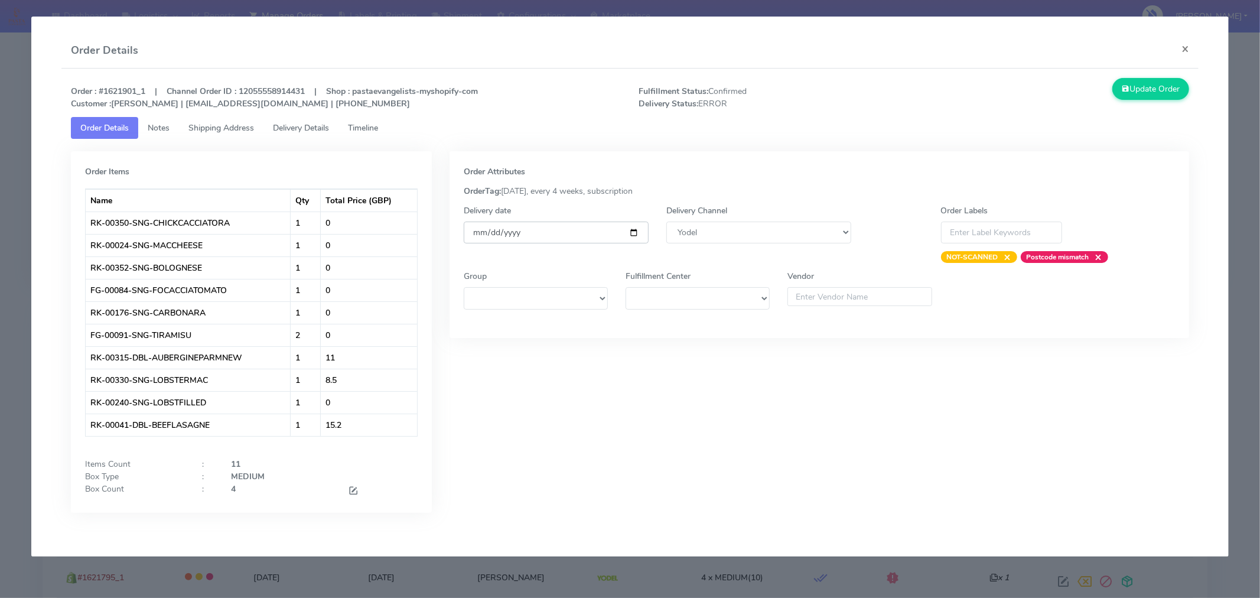
click at [636, 227] on input "[DATE]" at bounding box center [556, 233] width 185 height 22
click at [352, 492] on span at bounding box center [353, 491] width 11 height 11
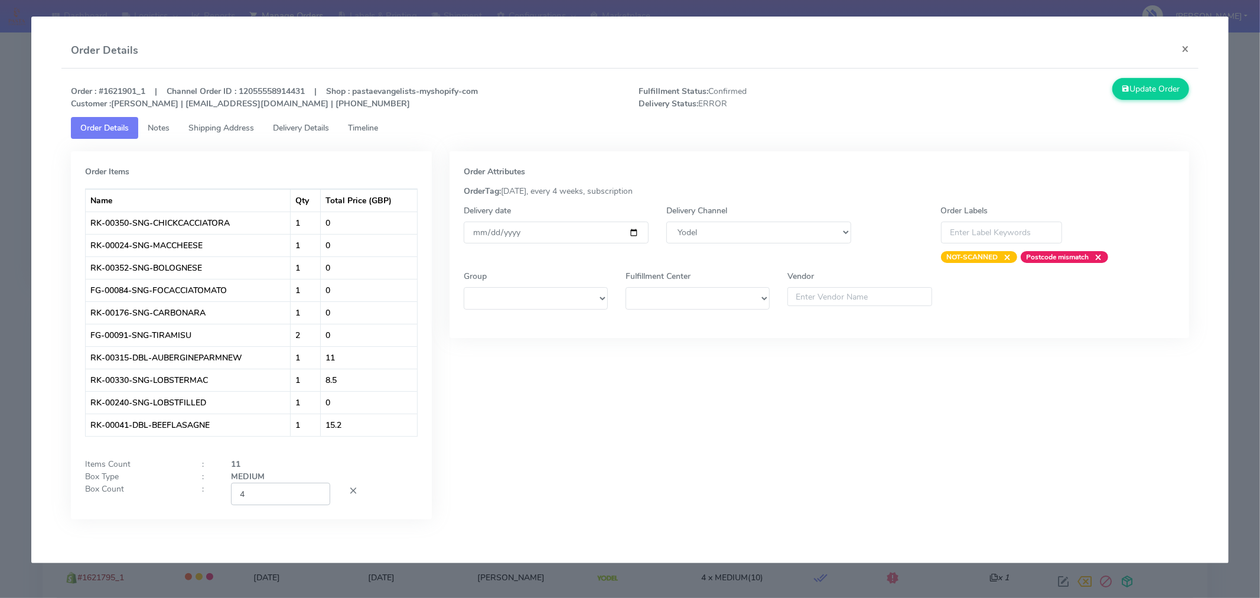
click at [290, 491] on input "4" at bounding box center [280, 494] width 99 height 22
click at [695, 448] on div "Order Attributes OrderTag: 05-09-2025, every 4 weeks, subscription Delivery dat…" at bounding box center [820, 344] width 758 height 386
click at [1141, 95] on button "Update Order" at bounding box center [1151, 89] width 77 height 22
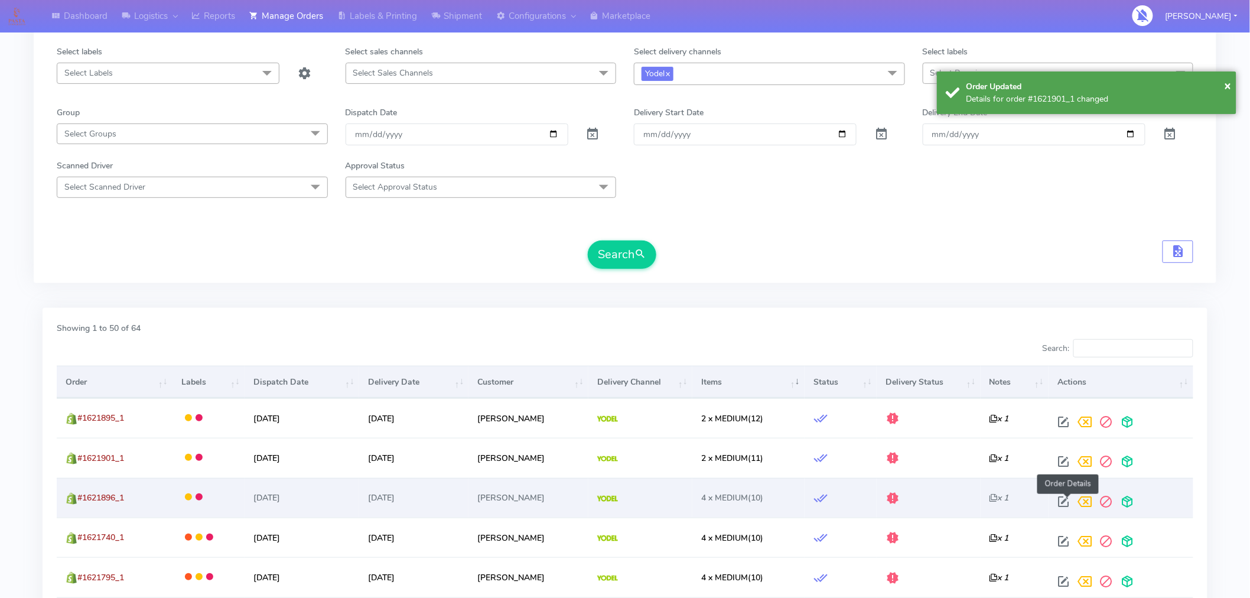
click at [1073, 503] on span at bounding box center [1063, 504] width 21 height 11
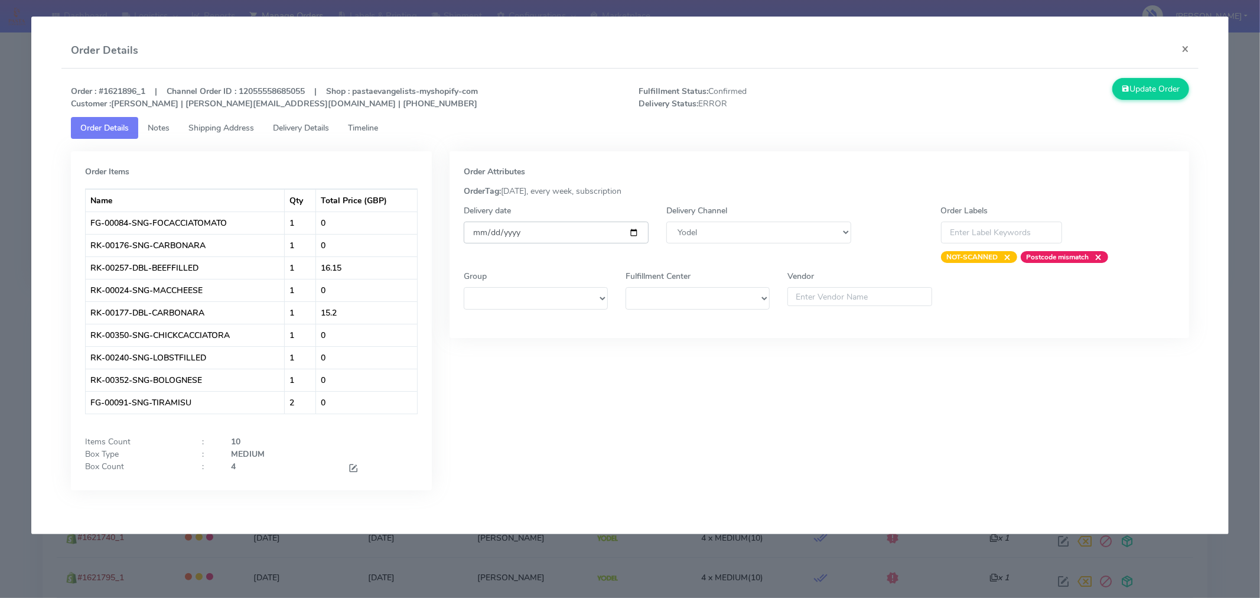
click at [633, 230] on input "[DATE]" at bounding box center [556, 233] width 185 height 22
click at [355, 467] on span at bounding box center [353, 469] width 11 height 11
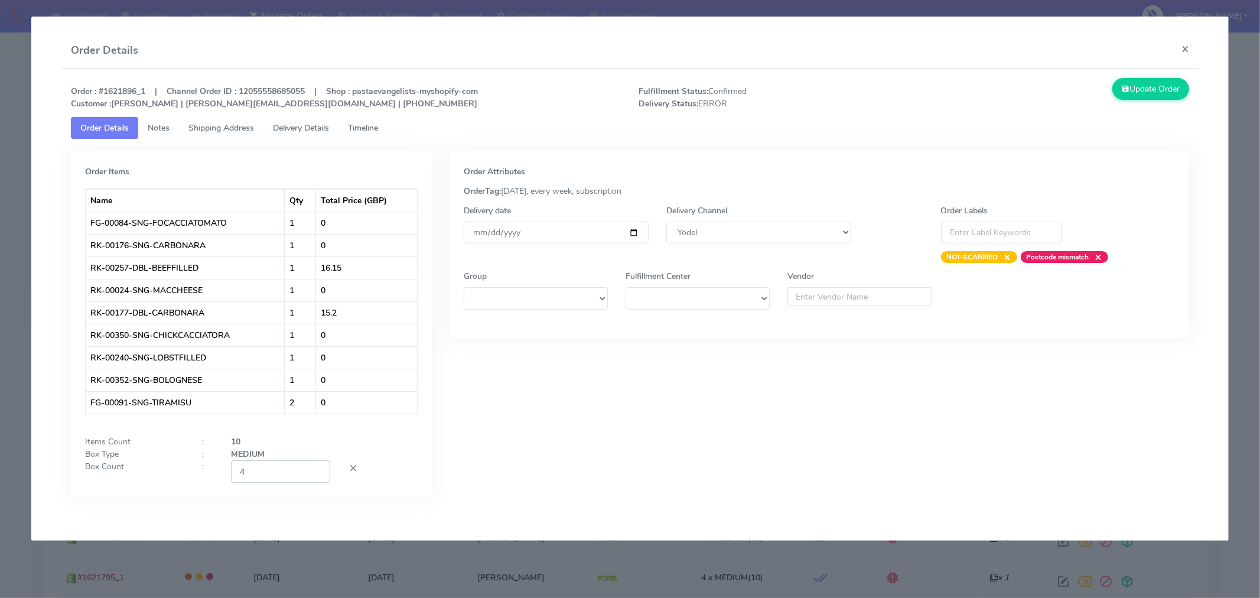
click at [281, 471] on input "4" at bounding box center [280, 471] width 99 height 22
click at [666, 450] on div "Order Attributes OrderTag: 05-09-2025, every week, subscription Delivery date 2…" at bounding box center [820, 332] width 758 height 363
click at [1125, 95] on button "Update Order" at bounding box center [1151, 89] width 77 height 22
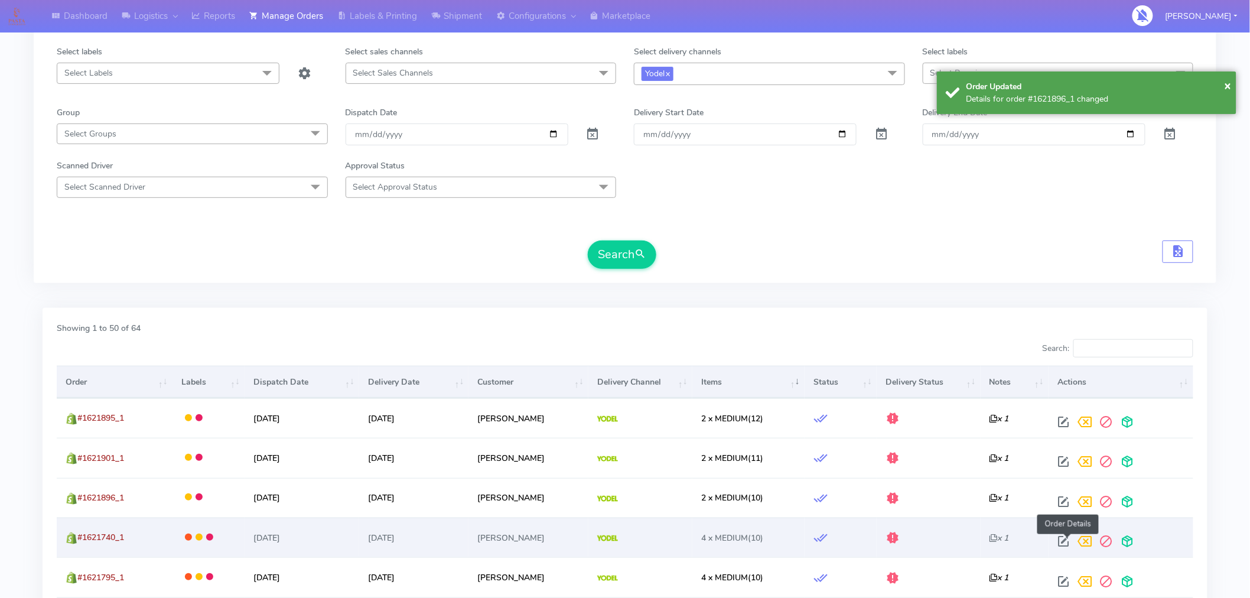
click at [1069, 540] on span at bounding box center [1063, 543] width 21 height 11
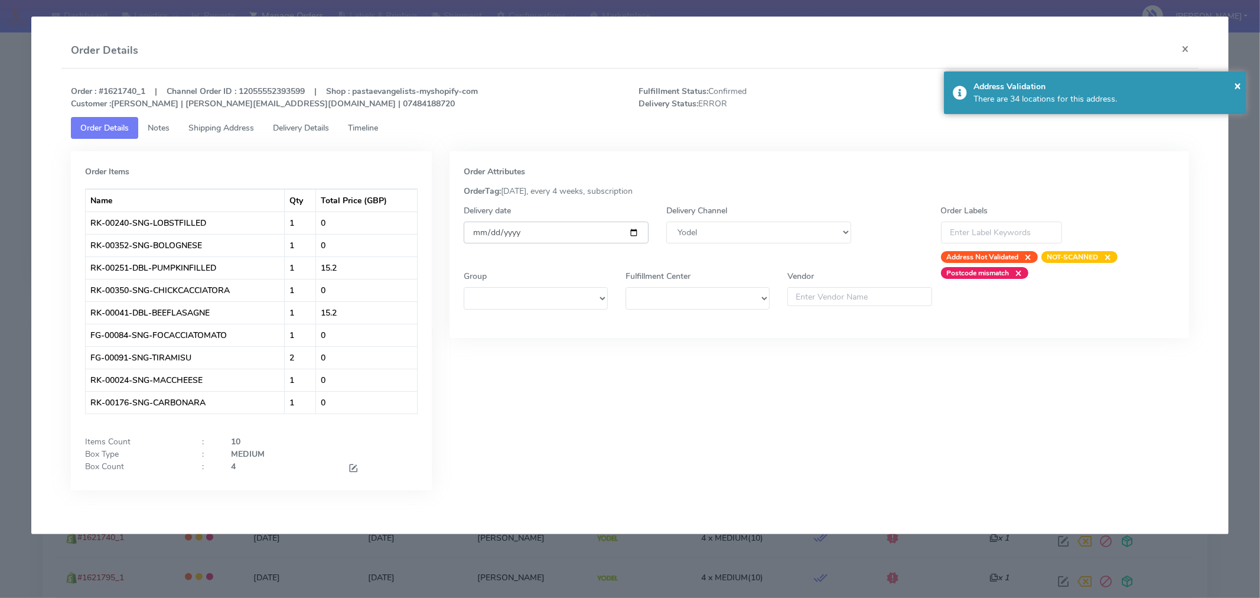
click at [635, 233] on input "[DATE]" at bounding box center [556, 233] width 185 height 22
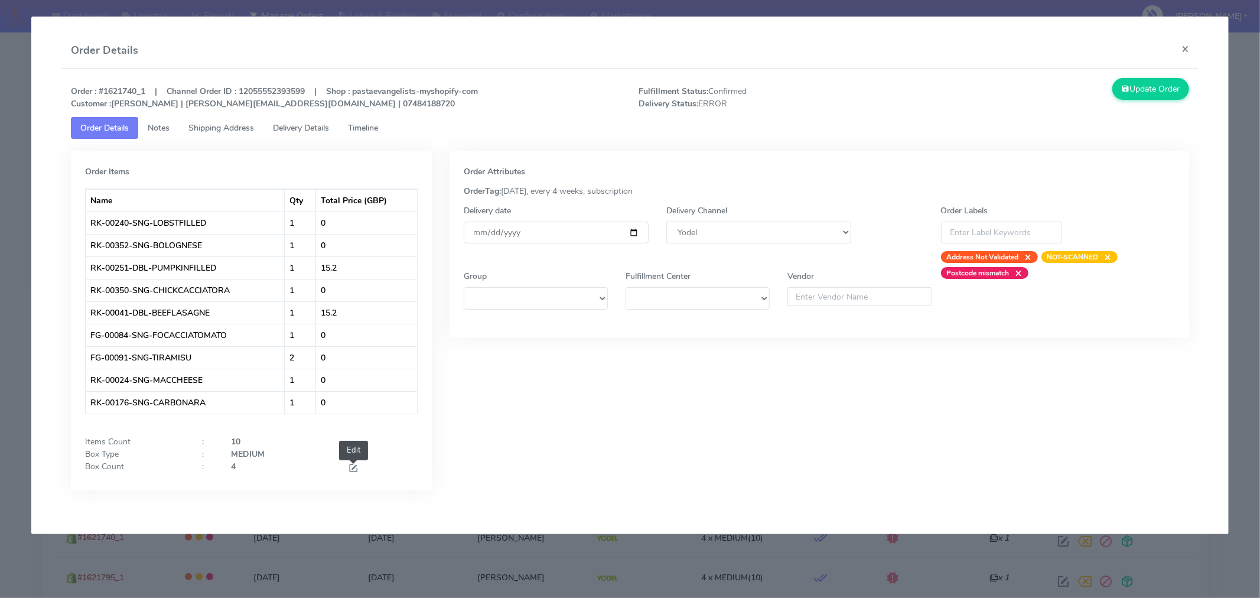
click at [352, 470] on span at bounding box center [353, 469] width 11 height 11
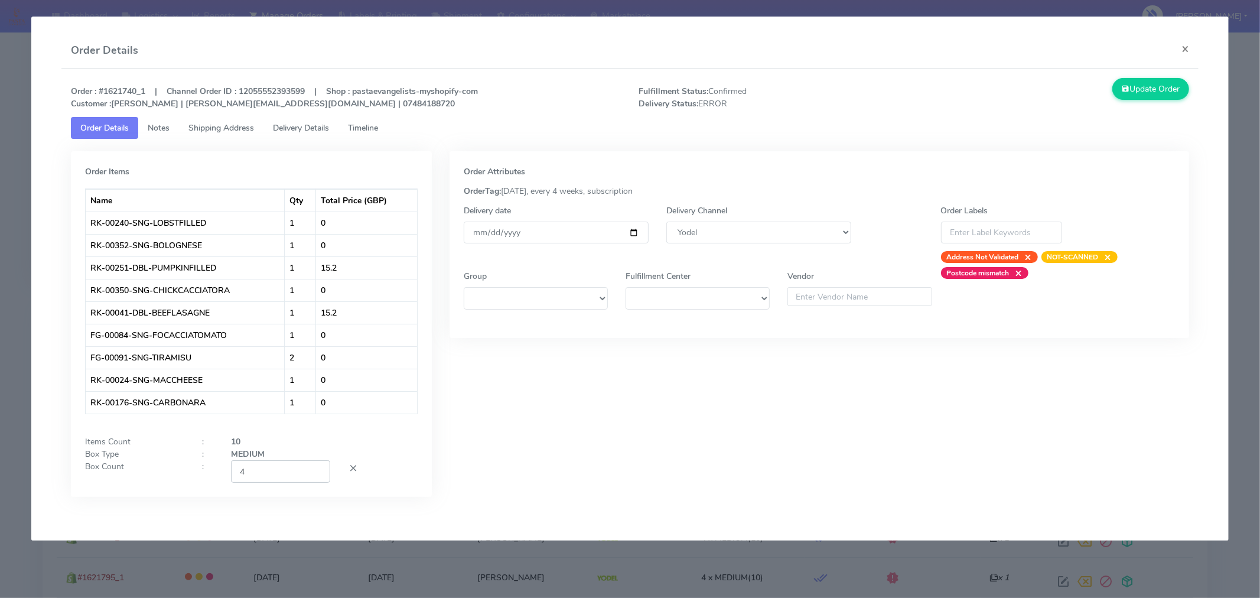
click at [266, 477] on input "4" at bounding box center [280, 471] width 99 height 22
click at [495, 476] on div "Order Attributes OrderTag: 05-09-2025, every 4 weeks, subscription Delivery dat…" at bounding box center [820, 332] width 758 height 363
click at [1150, 89] on button "Update Order" at bounding box center [1151, 89] width 77 height 22
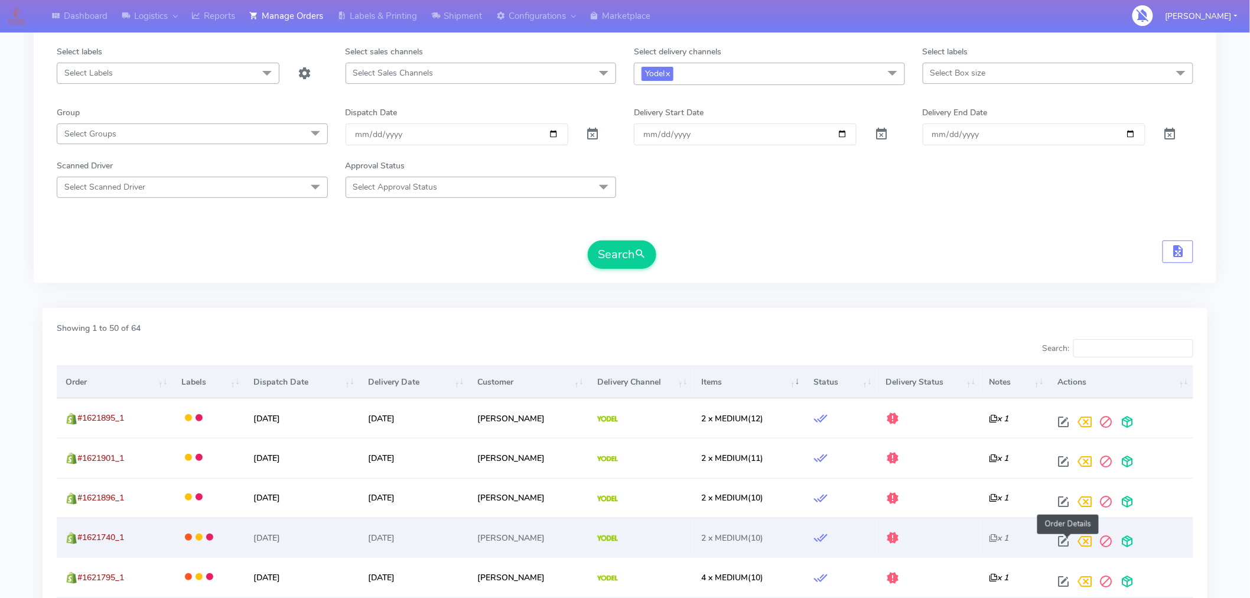
click at [1070, 542] on span at bounding box center [1063, 543] width 21 height 11
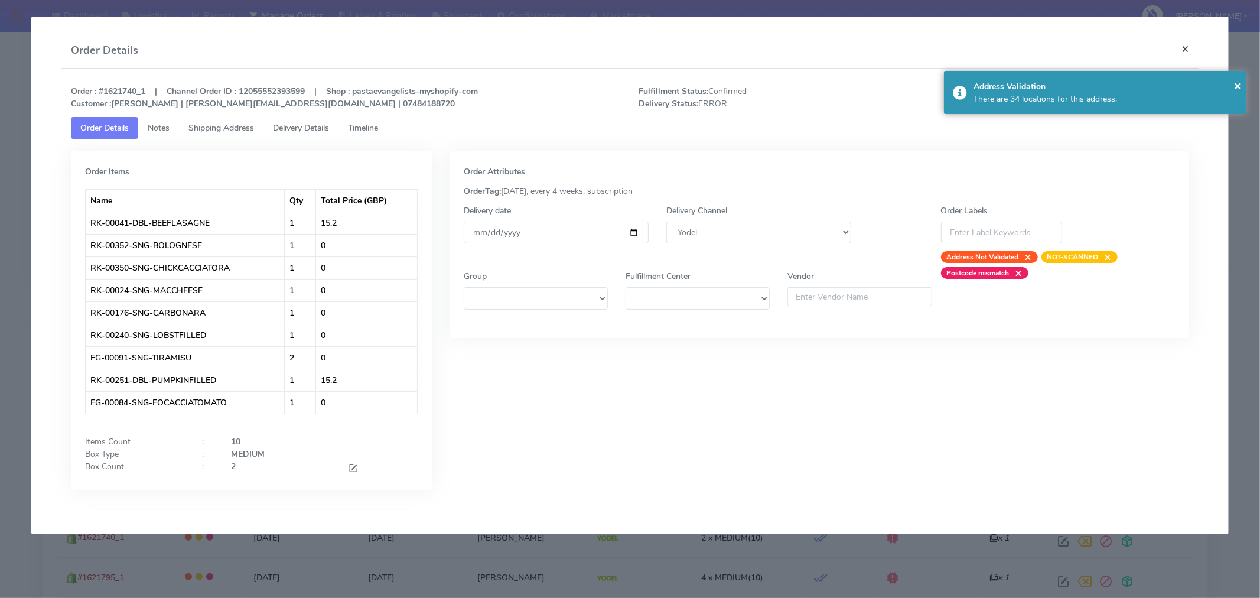
click at [1188, 48] on button "×" at bounding box center [1185, 48] width 27 height 31
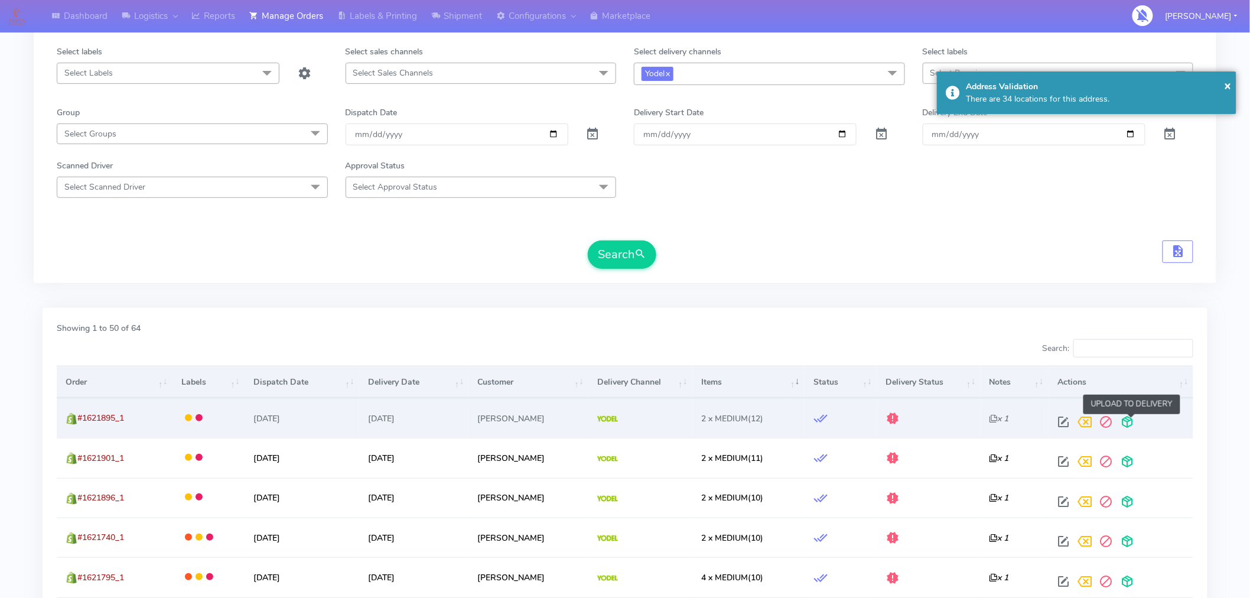
click at [1132, 421] on span at bounding box center [1127, 424] width 21 height 11
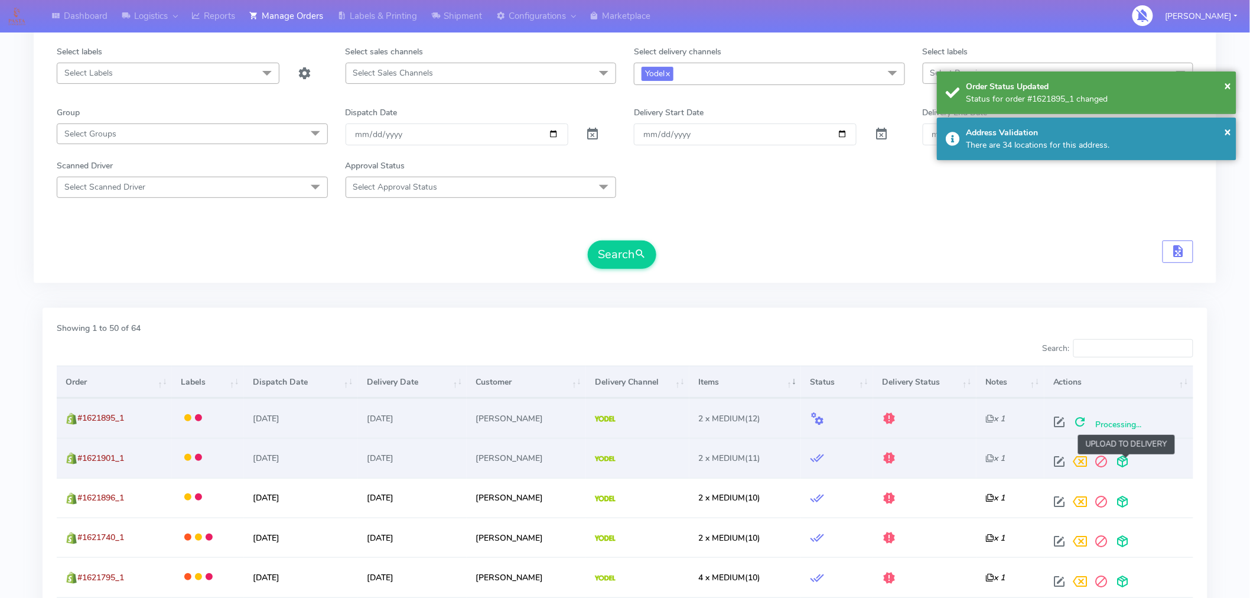
click at [1129, 463] on span at bounding box center [1123, 464] width 21 height 11
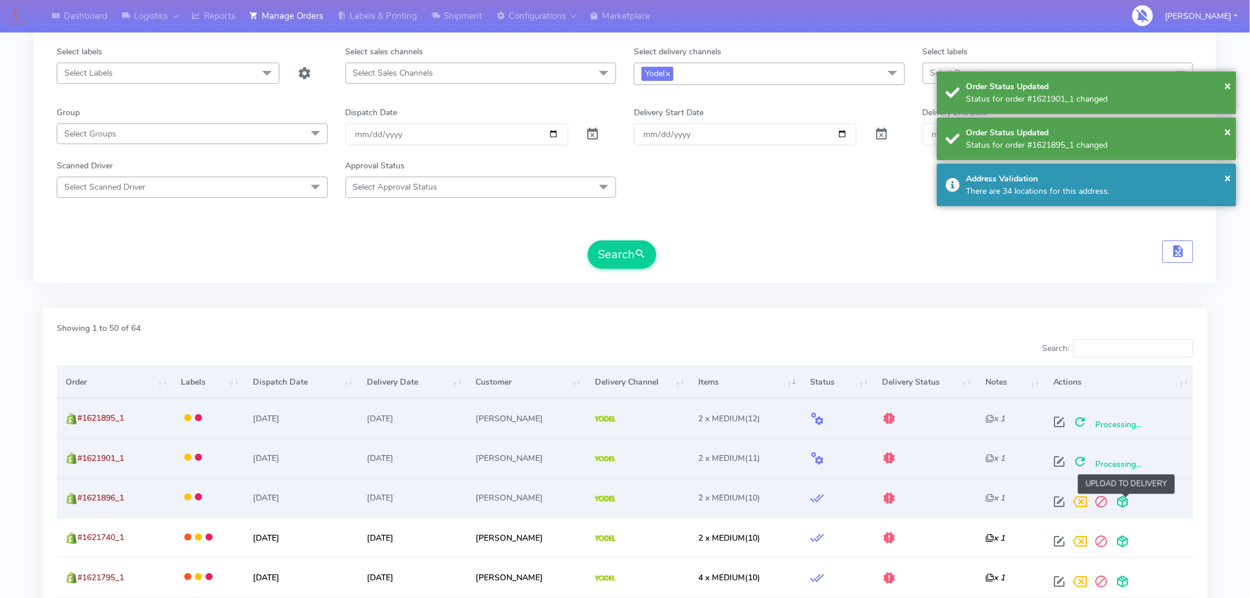
click at [1126, 501] on span at bounding box center [1123, 504] width 21 height 11
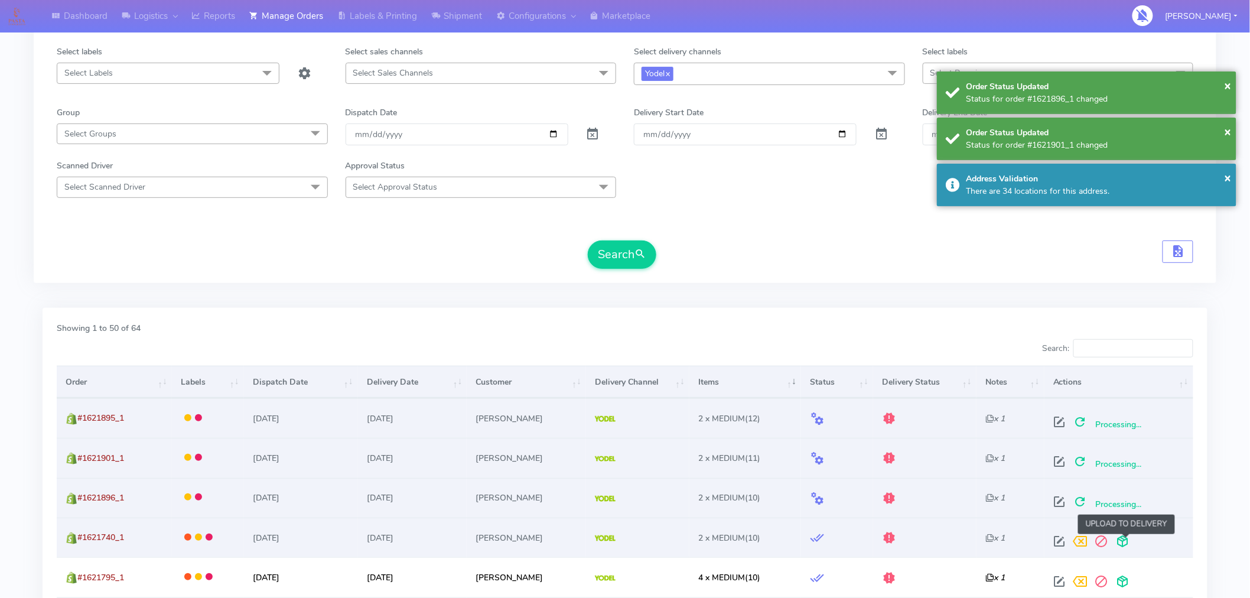
click at [1127, 545] on span at bounding box center [1123, 543] width 21 height 11
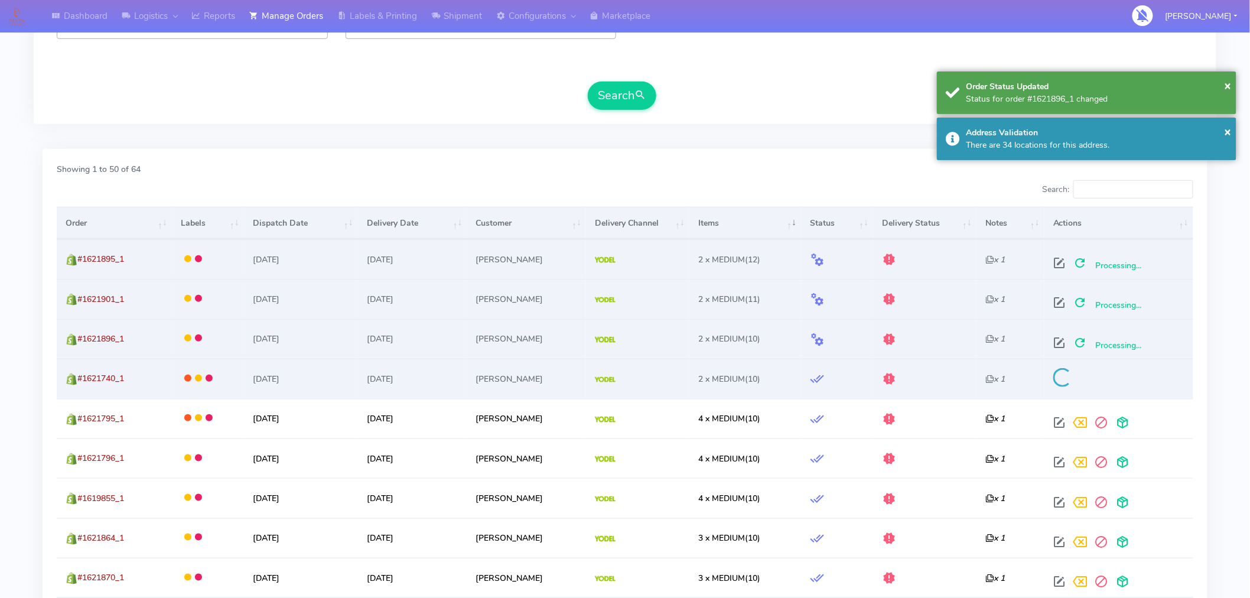
scroll to position [266, 0]
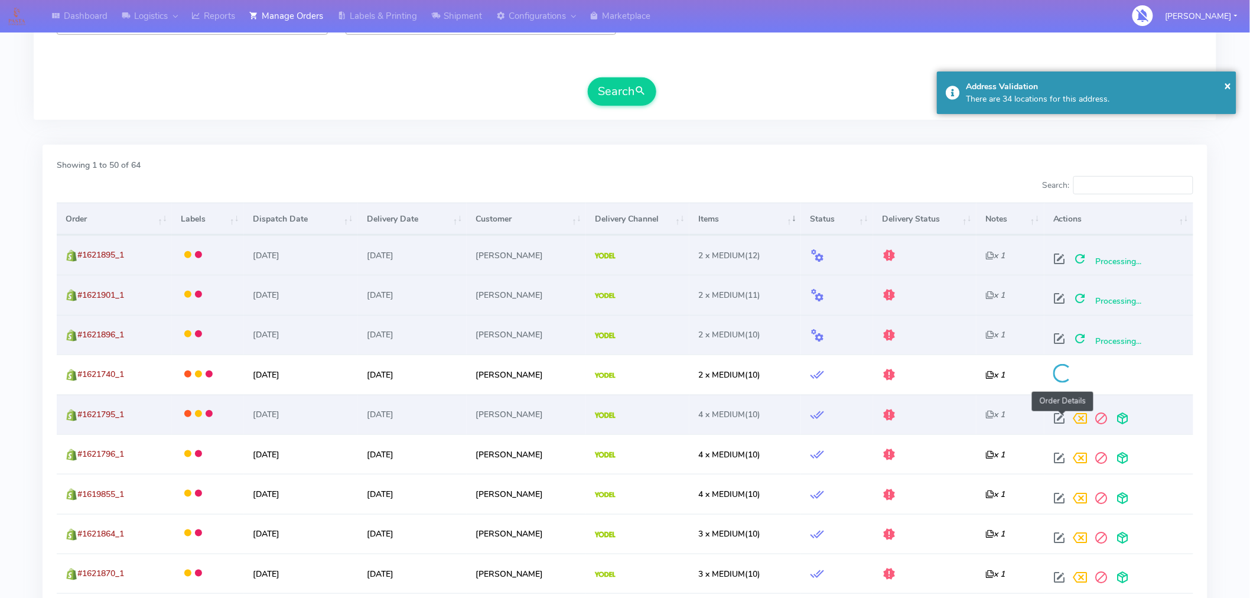
click at [1059, 420] on span at bounding box center [1059, 420] width 21 height 11
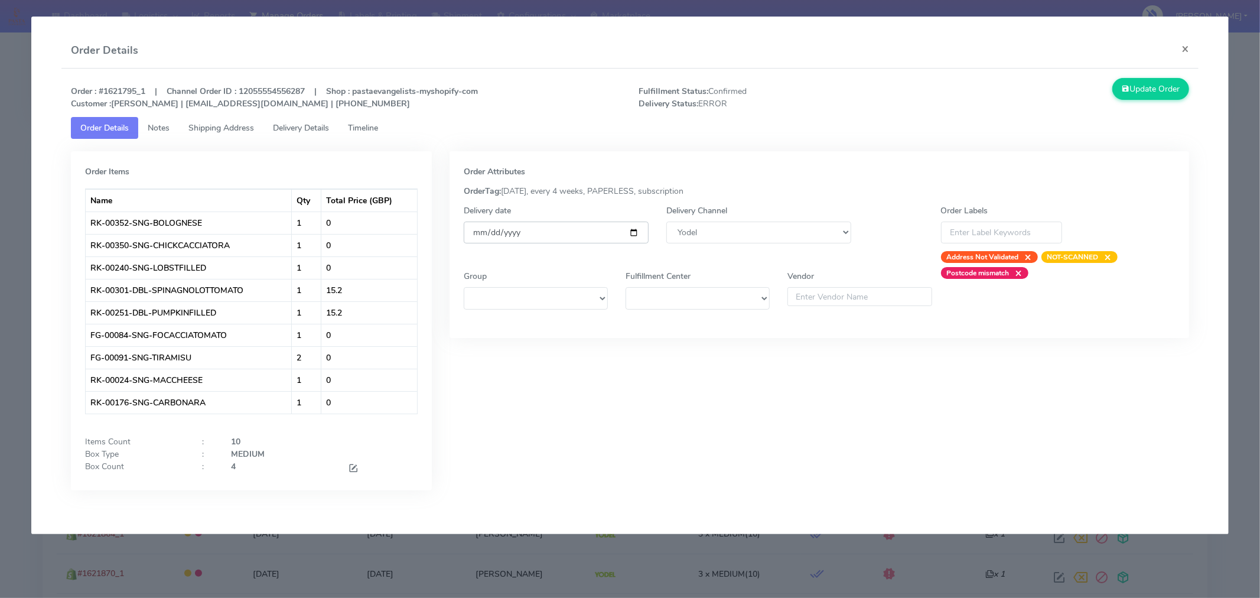
click at [633, 230] on input "[DATE]" at bounding box center [556, 233] width 185 height 22
click at [353, 467] on span at bounding box center [353, 469] width 11 height 11
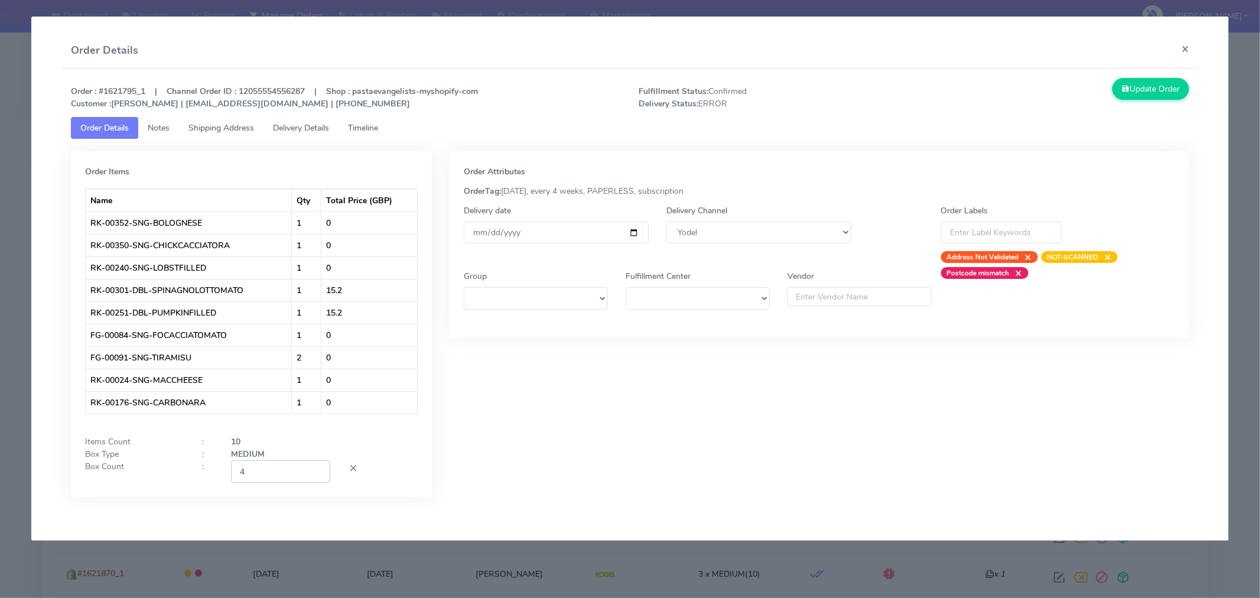
click at [294, 474] on input "4" at bounding box center [280, 471] width 99 height 22
click at [560, 491] on div "Order Attributes OrderTag: 05-09-2025, every 4 weeks, PAPERLESS, subscription D…" at bounding box center [820, 332] width 758 height 363
click at [1153, 97] on button "Update Order" at bounding box center [1151, 89] width 77 height 22
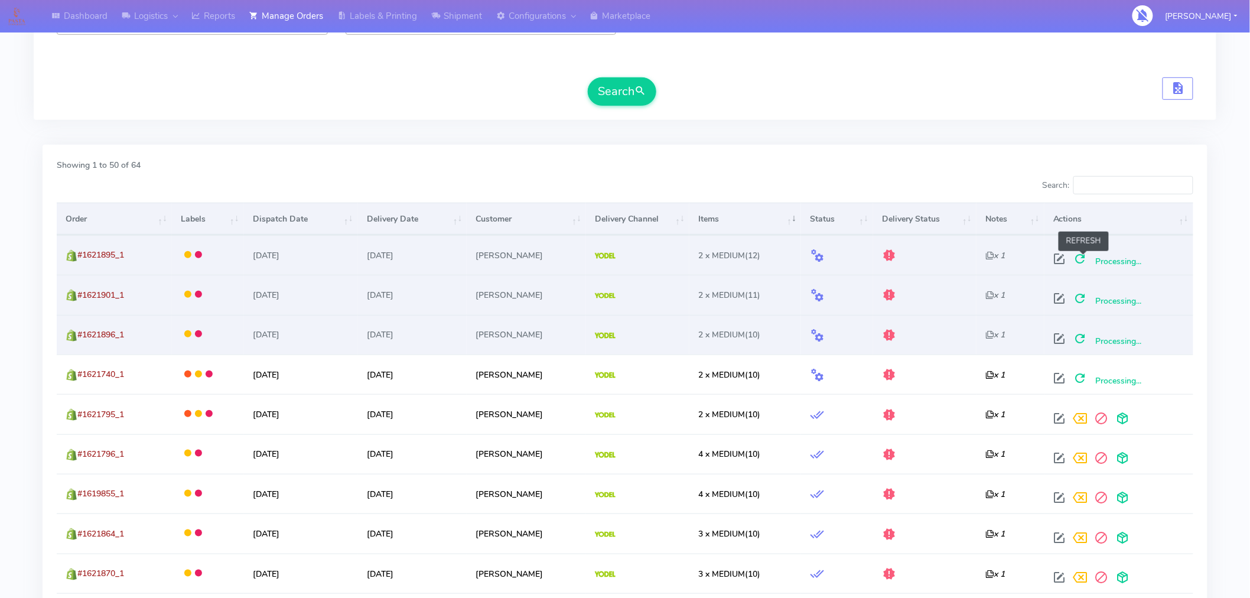
click at [1082, 263] on span at bounding box center [1080, 261] width 21 height 11
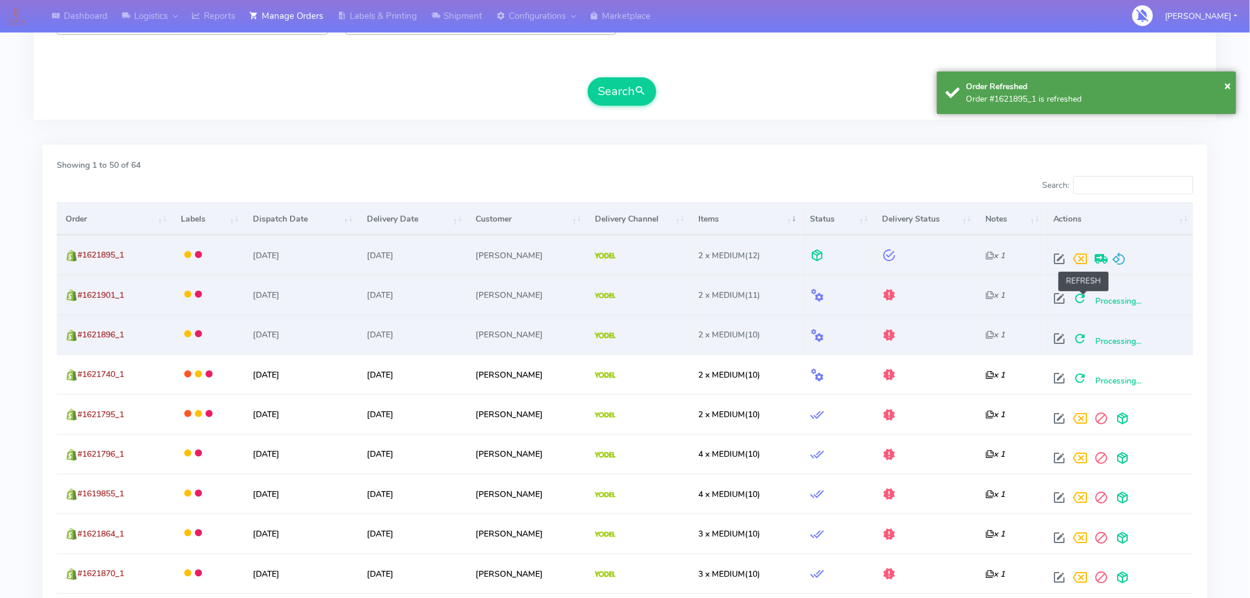
click at [1082, 296] on span at bounding box center [1080, 300] width 21 height 11
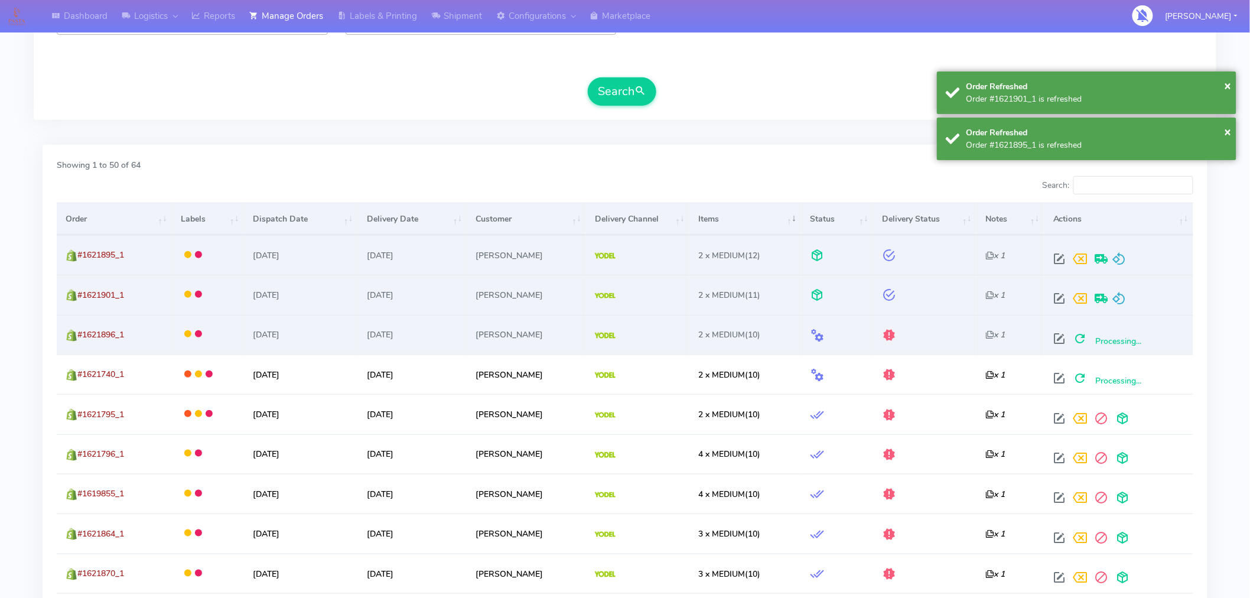
click at [1085, 352] on td "Processing..." at bounding box center [1119, 335] width 149 height 40
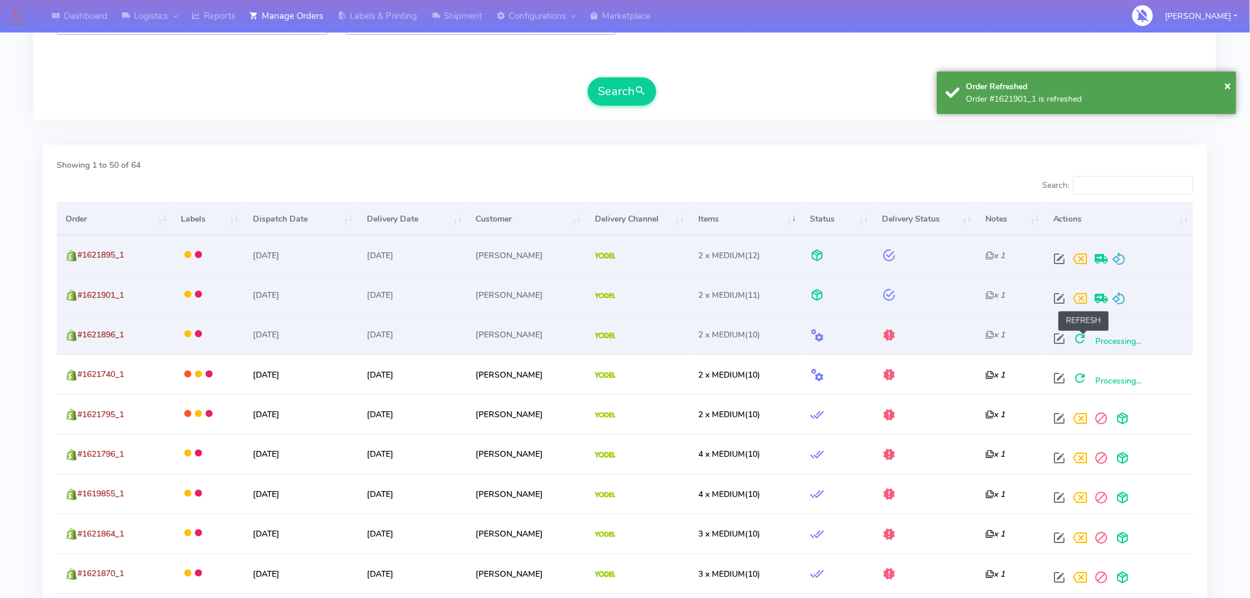
click at [1085, 342] on span at bounding box center [1080, 341] width 21 height 11
click at [1084, 379] on span at bounding box center [1080, 380] width 21 height 11
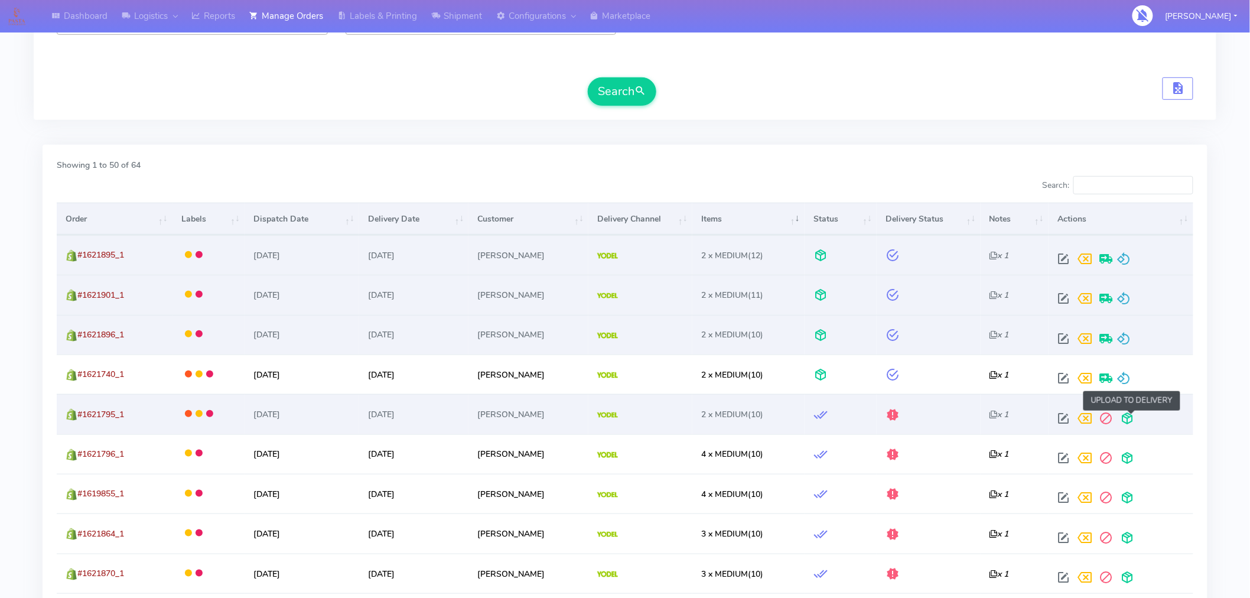
click at [1129, 421] on span at bounding box center [1127, 420] width 21 height 11
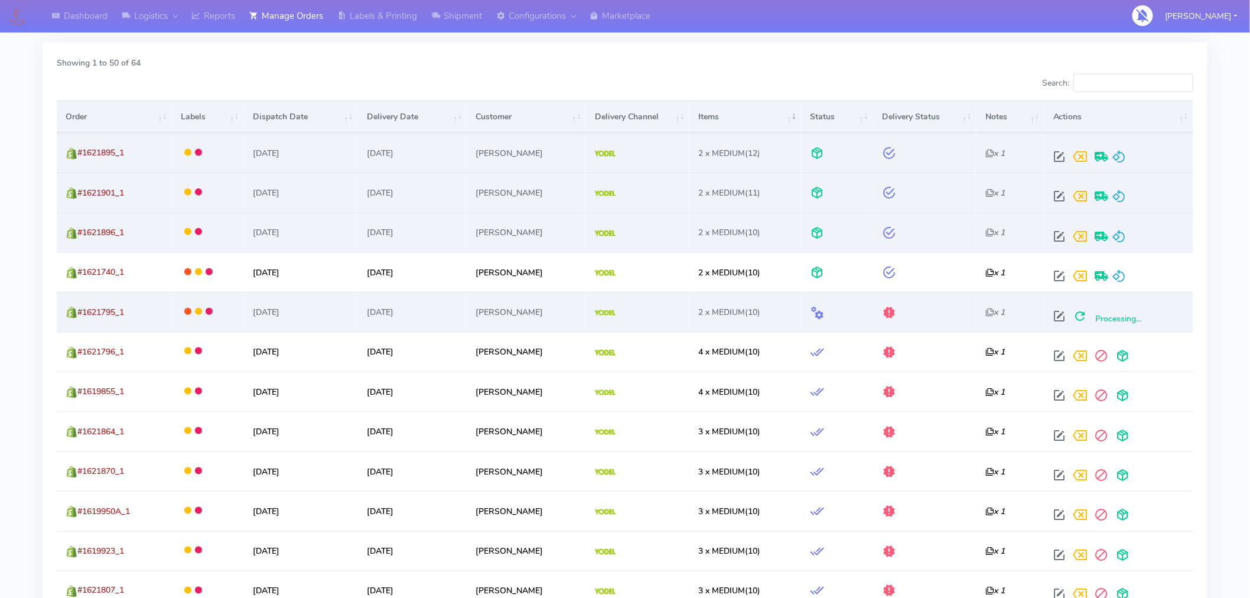
scroll to position [369, 0]
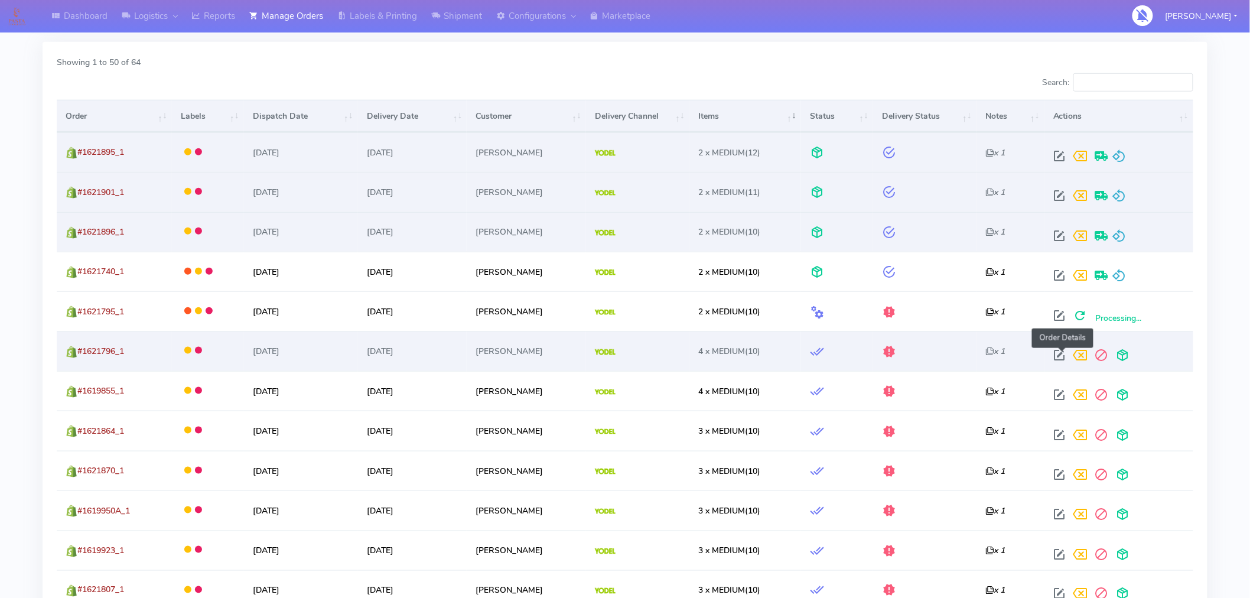
click at [1060, 356] on span at bounding box center [1059, 357] width 21 height 11
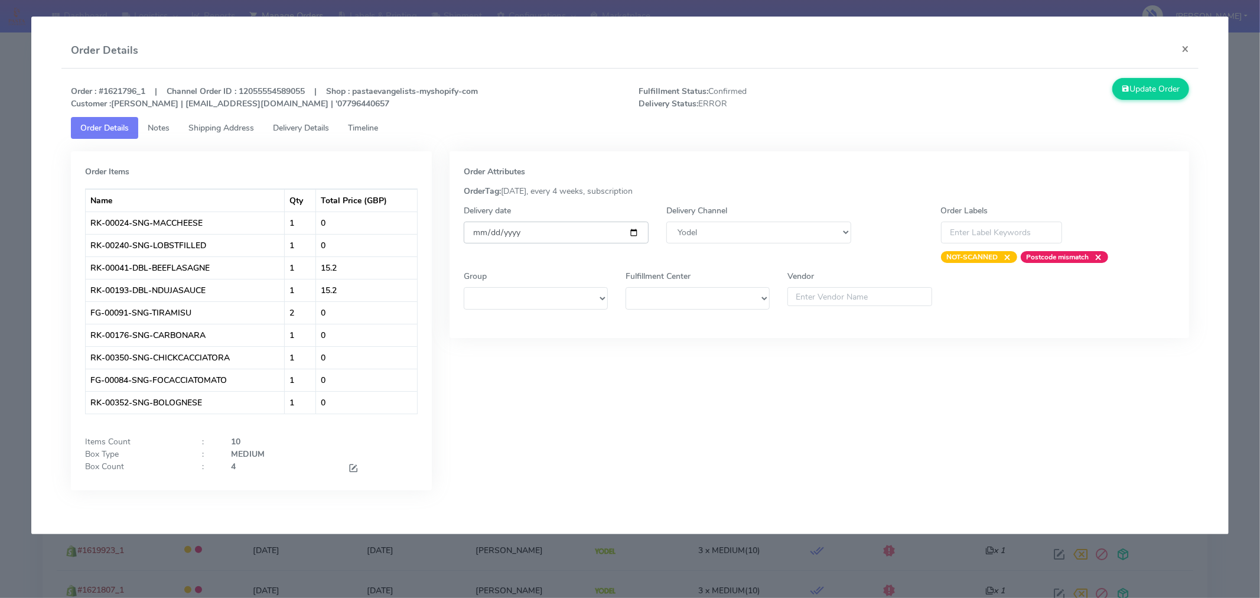
click at [631, 230] on input "[DATE]" at bounding box center [556, 233] width 185 height 22
click at [355, 466] on span at bounding box center [353, 469] width 11 height 11
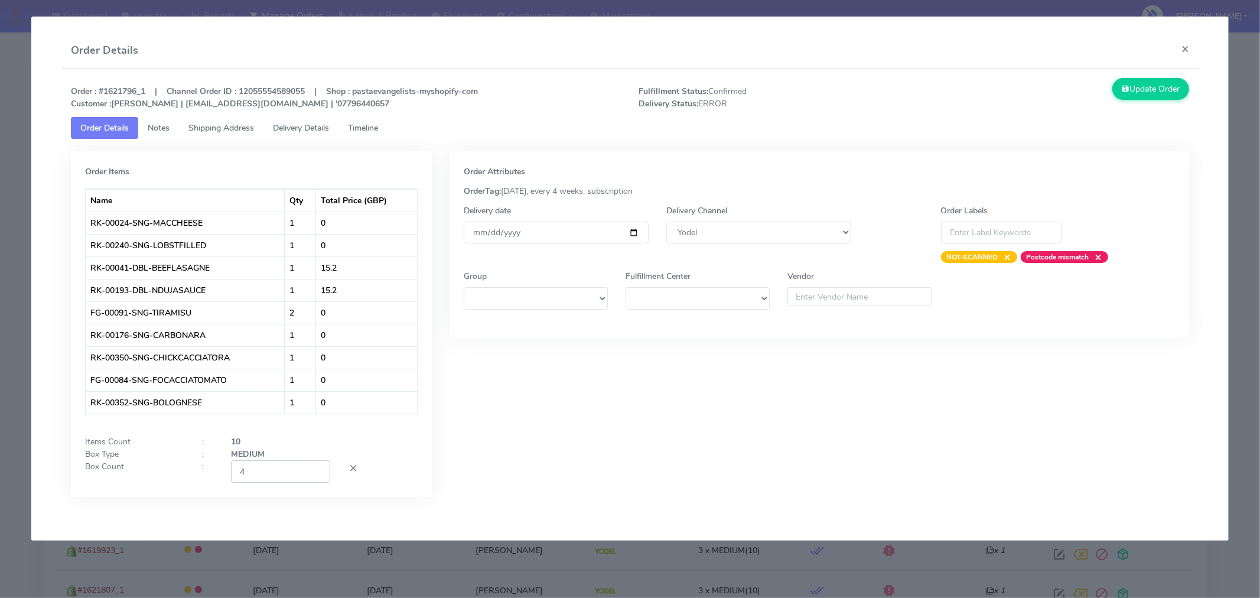
click at [278, 477] on input "4" at bounding box center [280, 471] width 99 height 22
click at [635, 427] on div "Order Attributes OrderTag: 05-09-2025, every 4 weeks, subscription Delivery dat…" at bounding box center [820, 332] width 758 height 363
click at [1164, 90] on button "Update Order" at bounding box center [1151, 89] width 77 height 22
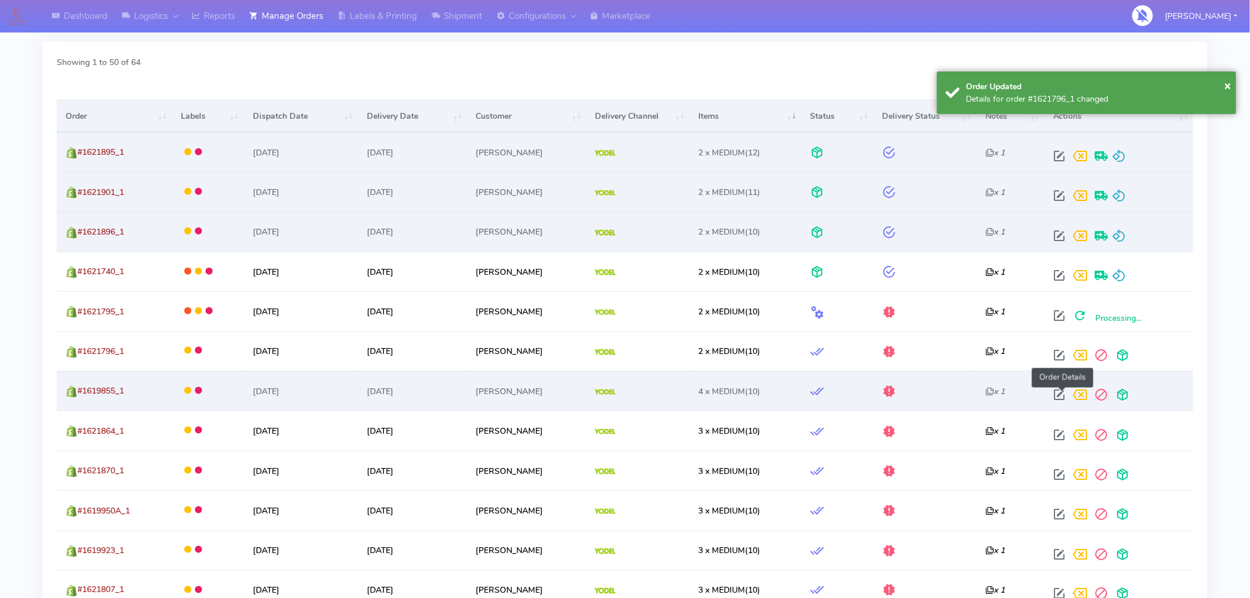
click at [1065, 396] on span at bounding box center [1059, 397] width 21 height 11
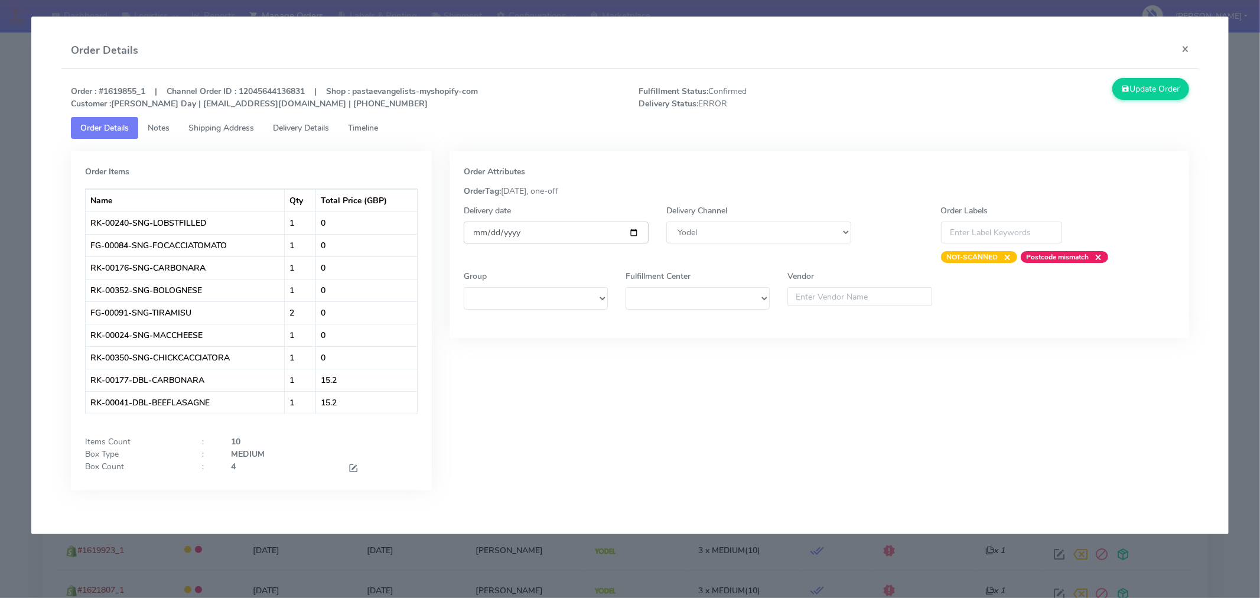
click at [635, 235] on input "[DATE]" at bounding box center [556, 233] width 185 height 22
click at [351, 472] on span at bounding box center [353, 469] width 11 height 11
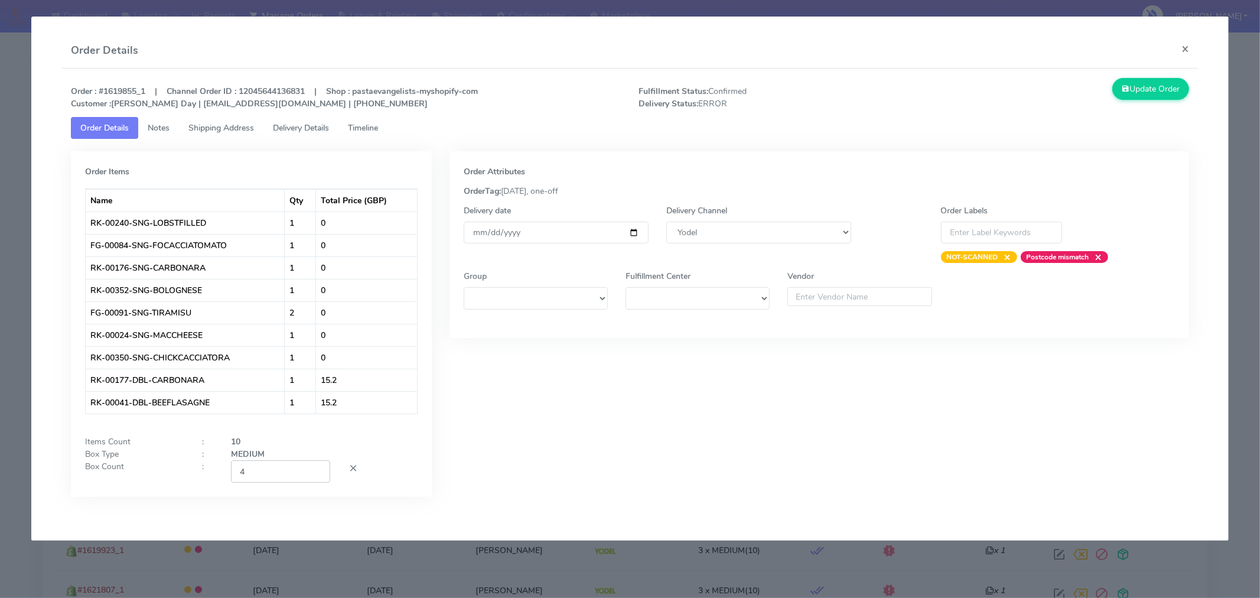
click at [291, 469] on input "4" at bounding box center [280, 471] width 99 height 22
click at [651, 436] on div "Order Attributes OrderTag: 05-09-2025, one-off Delivery date 2025-09-06 Deliver…" at bounding box center [820, 332] width 758 height 363
click at [1156, 96] on button "Update Order" at bounding box center [1151, 89] width 77 height 22
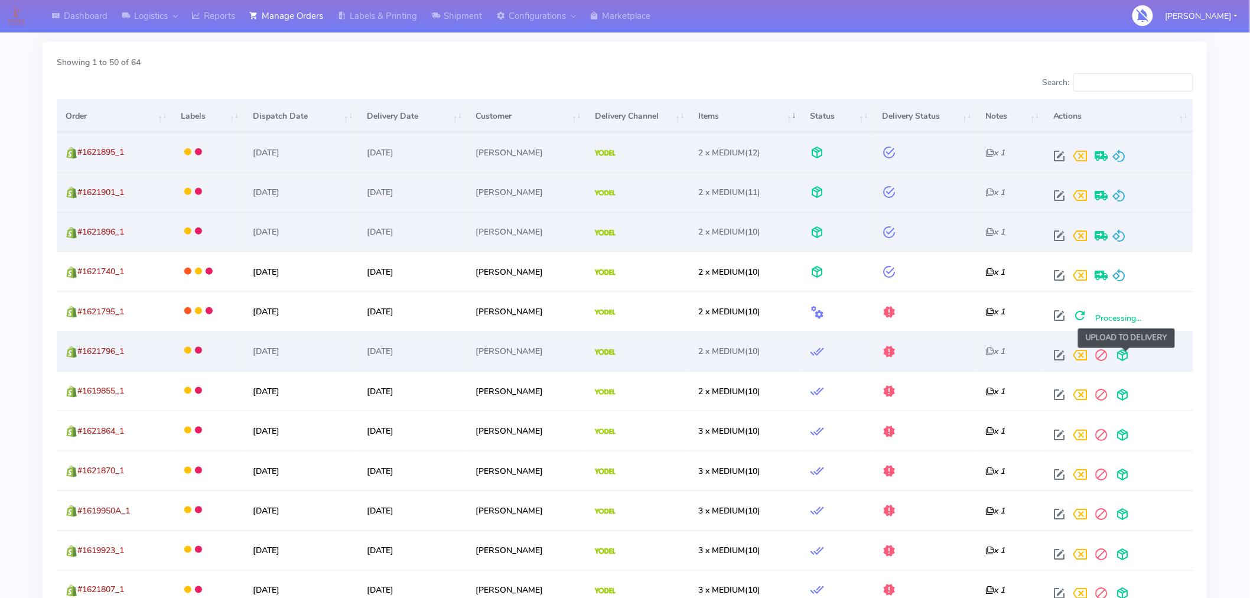
click at [1127, 359] on span at bounding box center [1123, 357] width 21 height 11
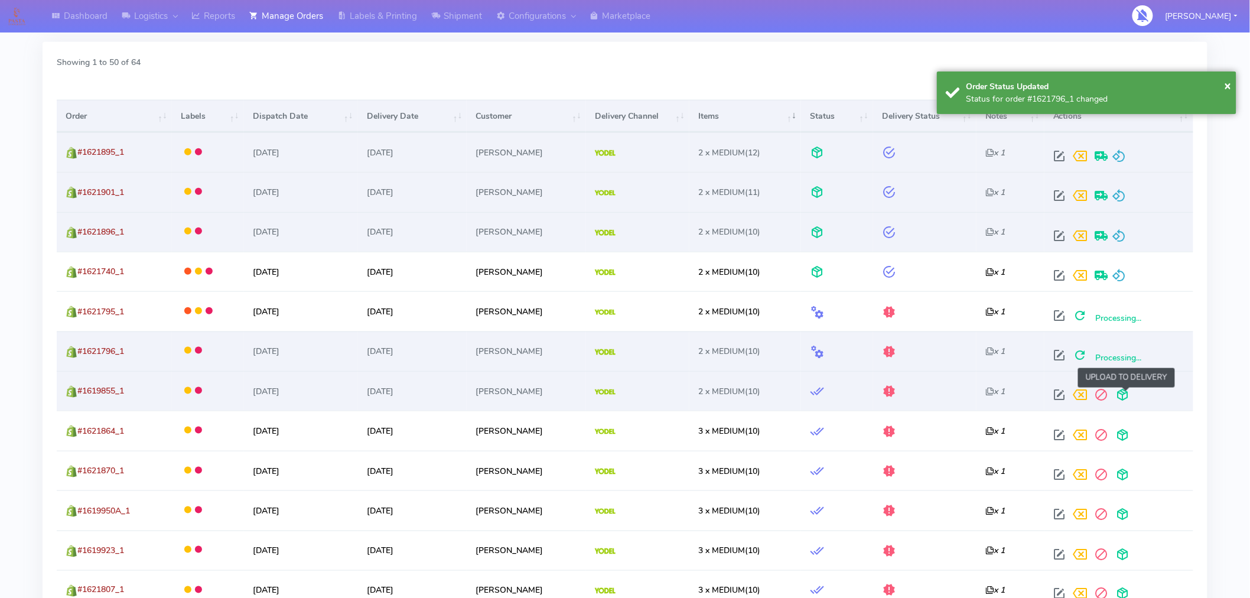
click at [1130, 396] on span at bounding box center [1123, 397] width 21 height 11
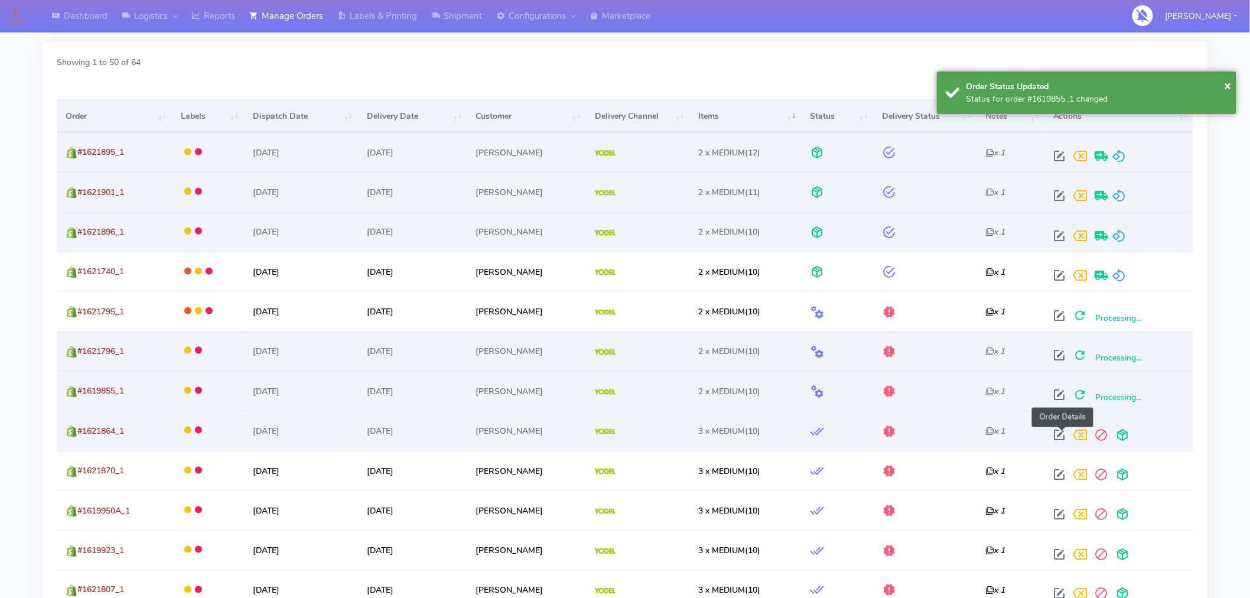
click at [1060, 434] on span at bounding box center [1059, 437] width 21 height 11
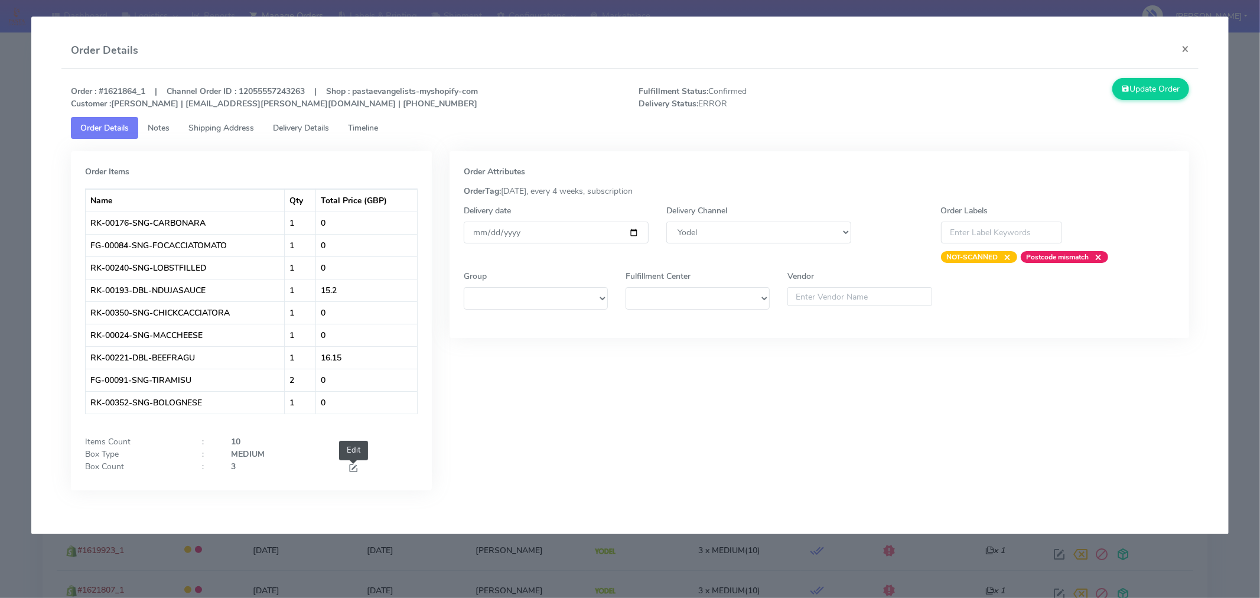
click at [352, 469] on span at bounding box center [353, 469] width 11 height 11
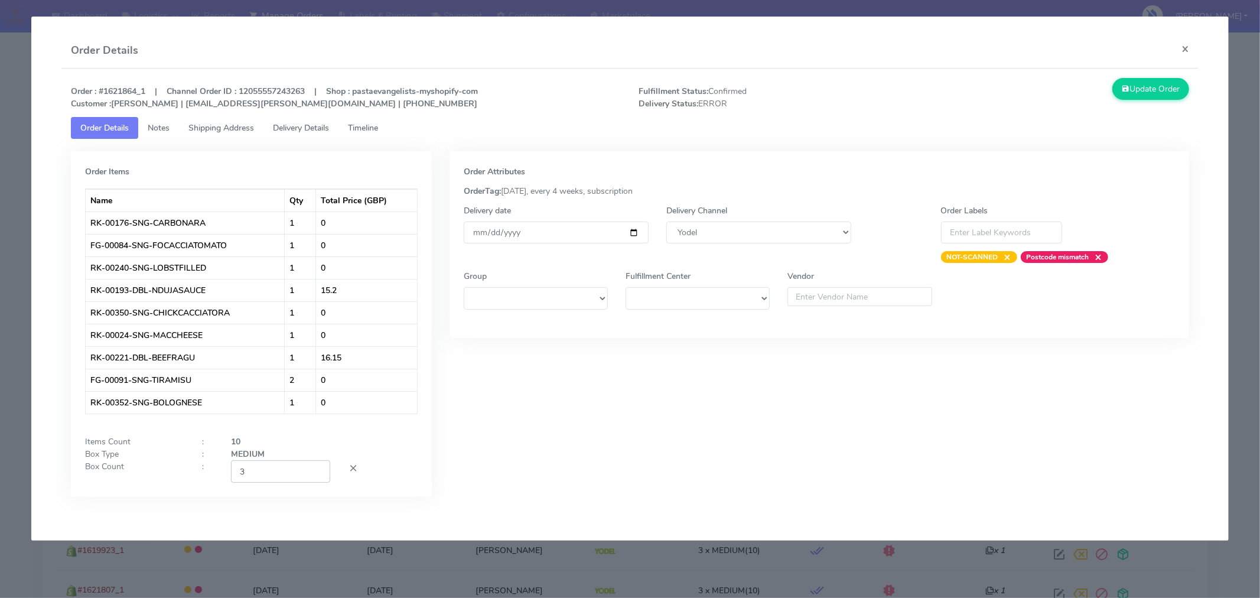
click at [276, 473] on input "3" at bounding box center [280, 471] width 99 height 22
click at [644, 441] on div "Order Attributes OrderTag: 05-09-2025, every 4 weeks, subscription Delivery dat…" at bounding box center [820, 332] width 758 height 363
click at [631, 235] on input "[DATE]" at bounding box center [556, 233] width 185 height 22
click at [1145, 86] on button "Update Order" at bounding box center [1151, 89] width 77 height 22
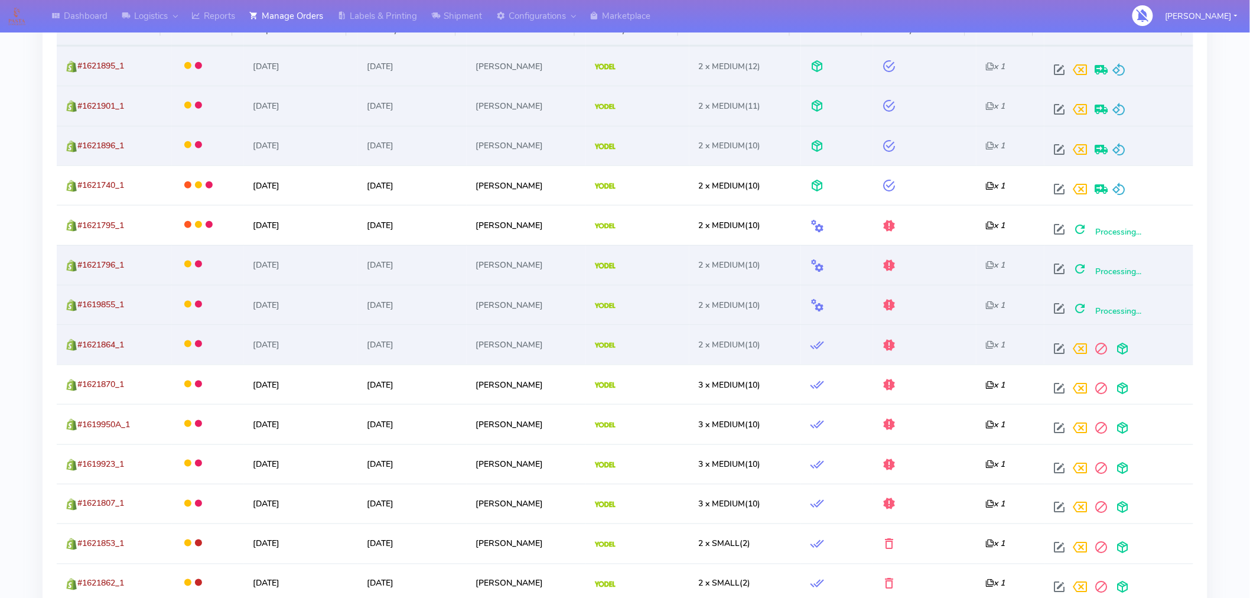
scroll to position [461, 0]
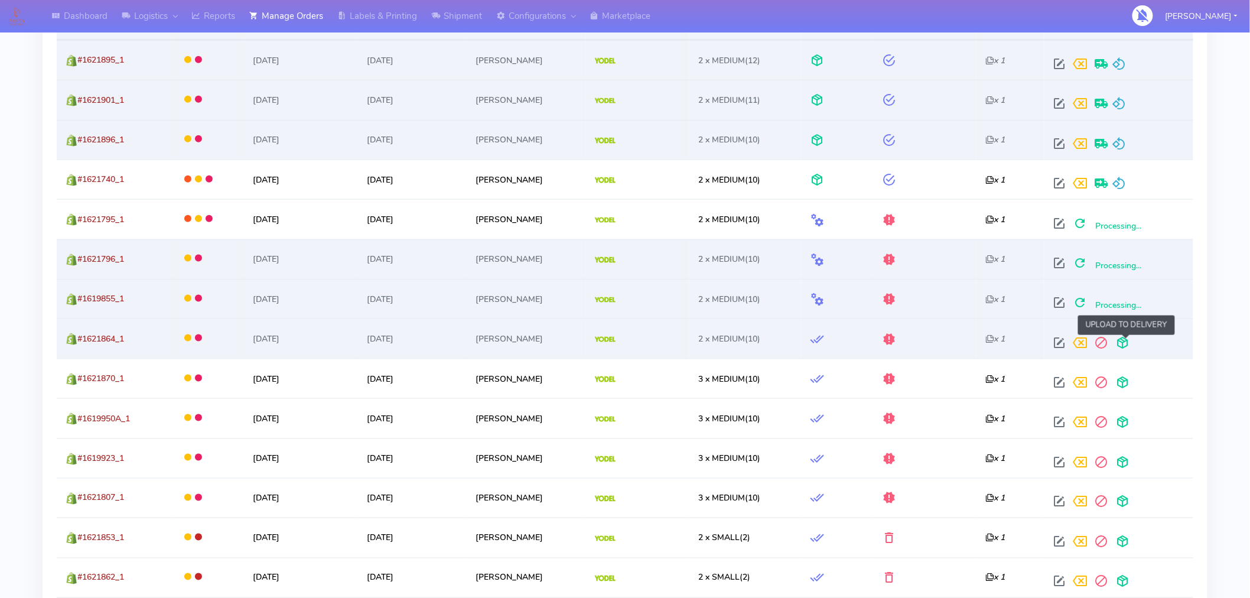
click at [1124, 346] on span at bounding box center [1123, 345] width 21 height 11
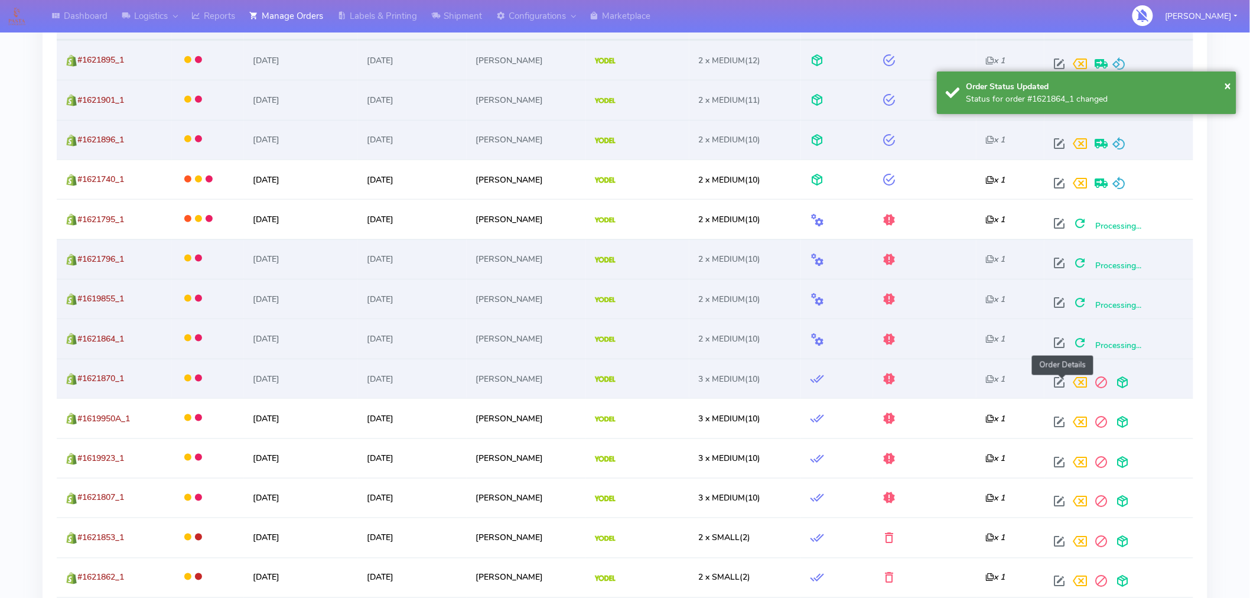
click at [1061, 384] on span at bounding box center [1059, 384] width 21 height 11
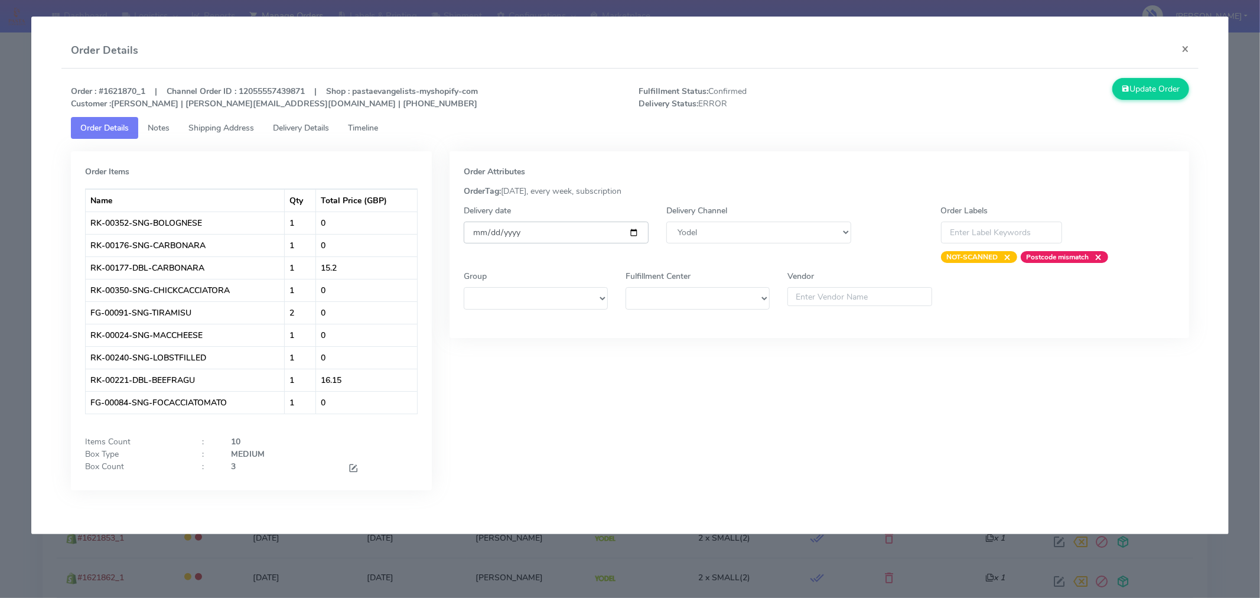
click at [631, 232] on input "[DATE]" at bounding box center [556, 233] width 185 height 22
click at [352, 467] on span at bounding box center [353, 469] width 11 height 11
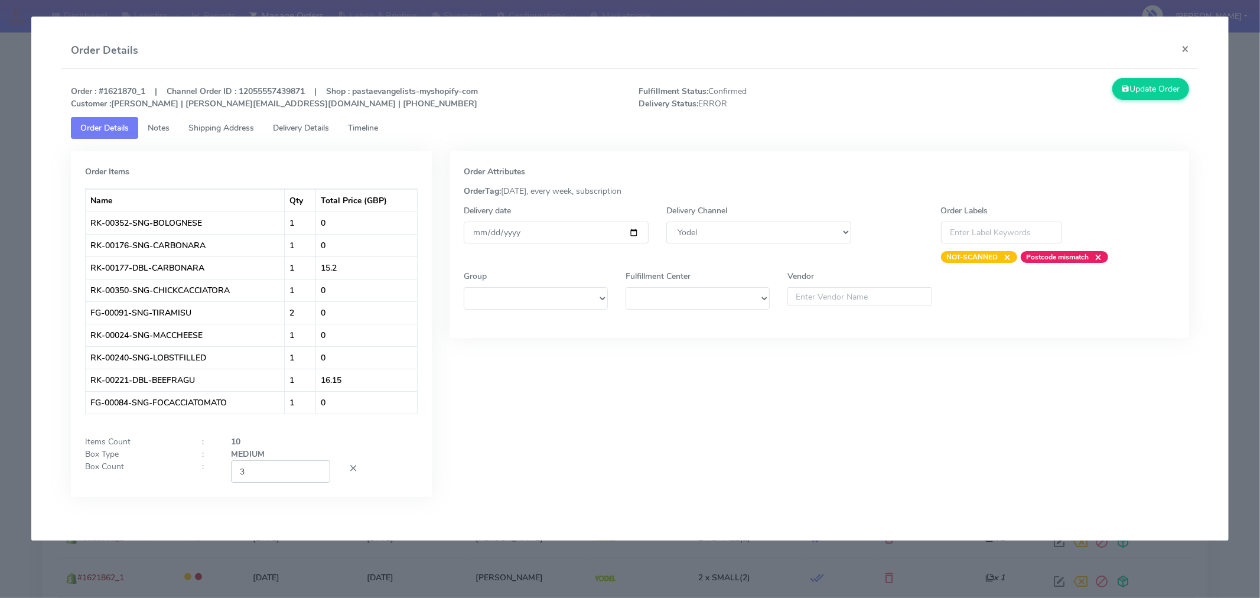
click at [294, 480] on input "3" at bounding box center [280, 471] width 99 height 22
click at [570, 464] on div "Order Attributes OrderTag: 05-09-2025, every week, subscription Delivery date 2…" at bounding box center [820, 332] width 758 height 363
click at [1156, 90] on button "Update Order" at bounding box center [1151, 89] width 77 height 22
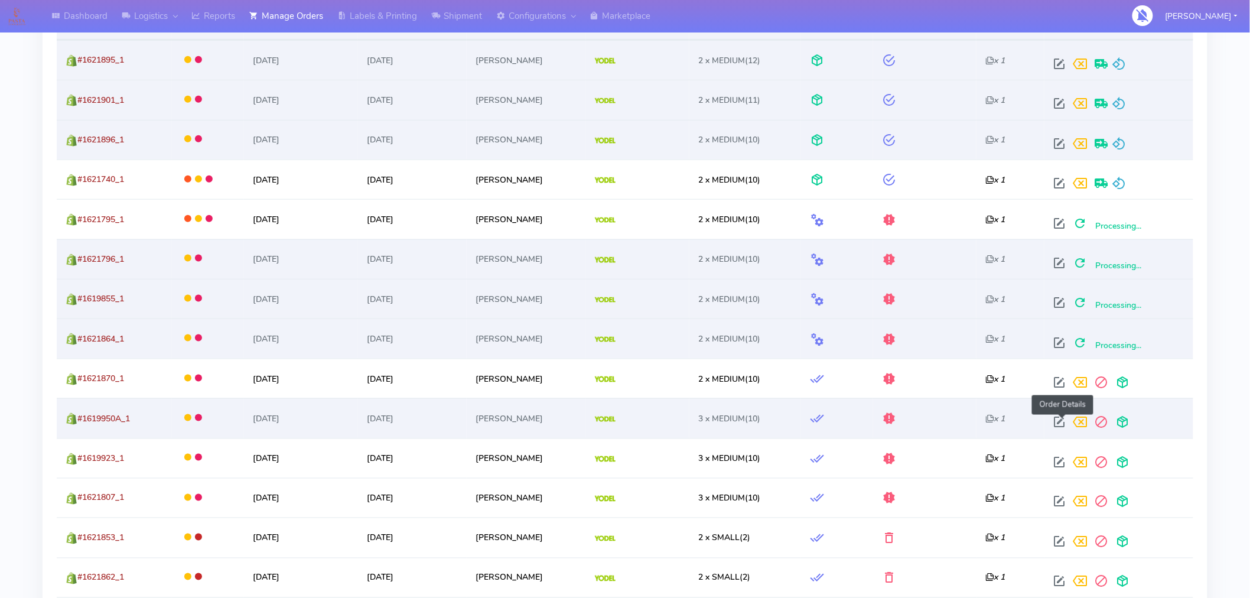
click at [1064, 422] on span at bounding box center [1059, 424] width 21 height 11
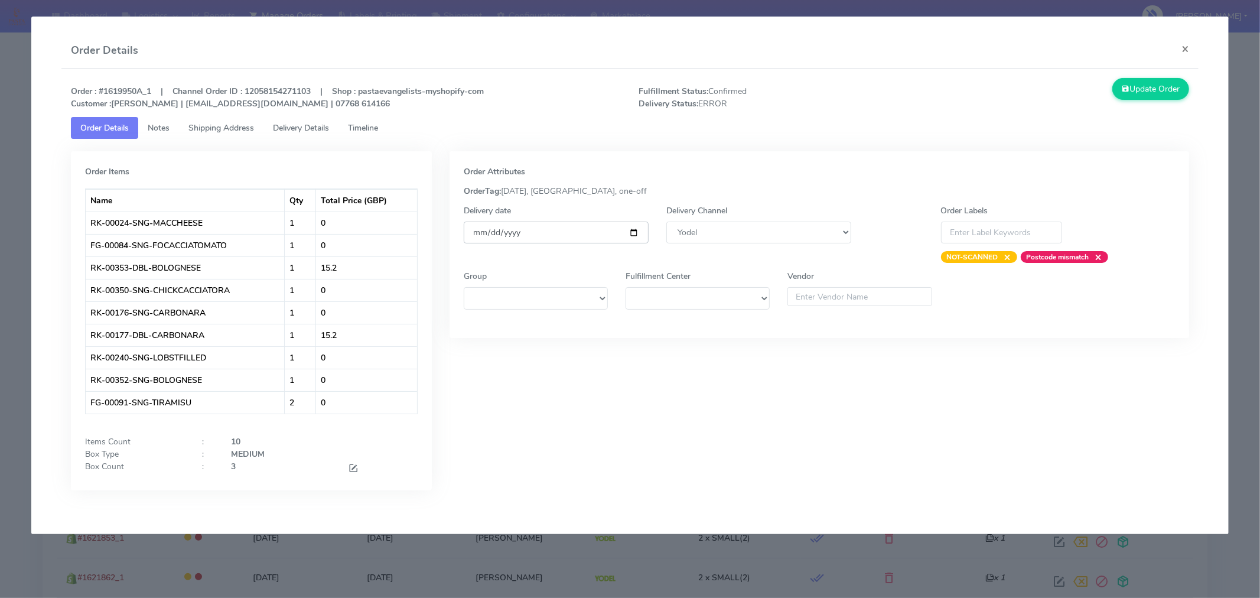
click at [633, 233] on input "[DATE]" at bounding box center [556, 233] width 185 height 22
click at [355, 467] on span at bounding box center [353, 469] width 11 height 11
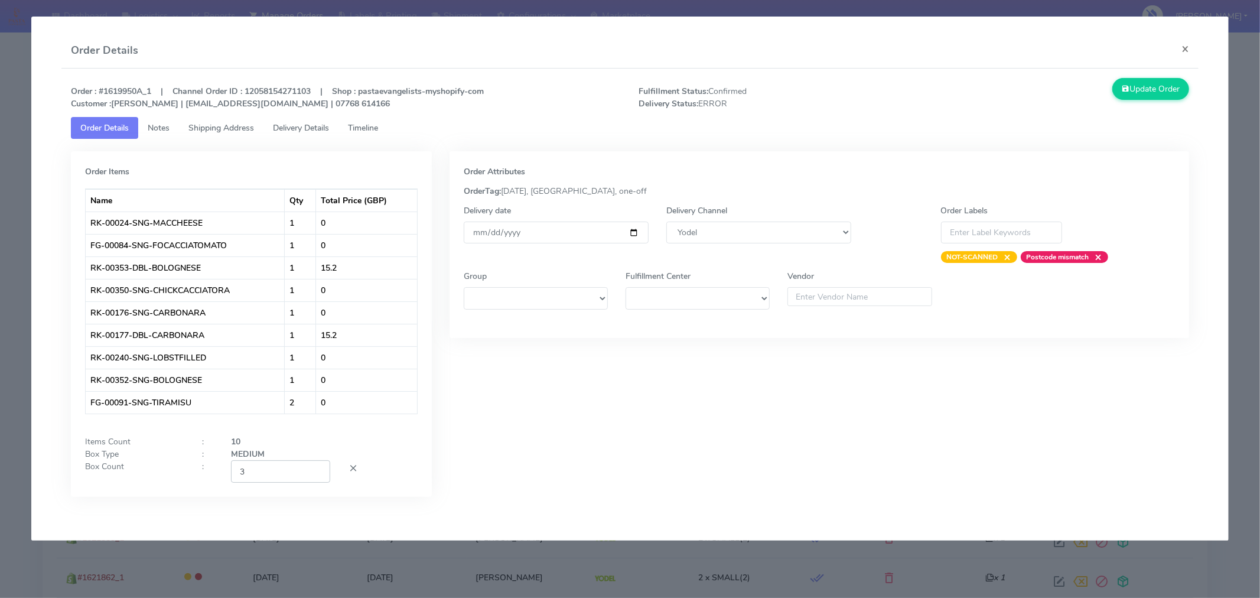
click at [287, 474] on input "3" at bounding box center [280, 471] width 99 height 22
click at [584, 457] on div "Order Attributes OrderTag: 05-09-2025, London, one-off Delivery date 2025-09-06…" at bounding box center [820, 332] width 758 height 363
click at [1160, 92] on button "Update Order" at bounding box center [1151, 89] width 77 height 22
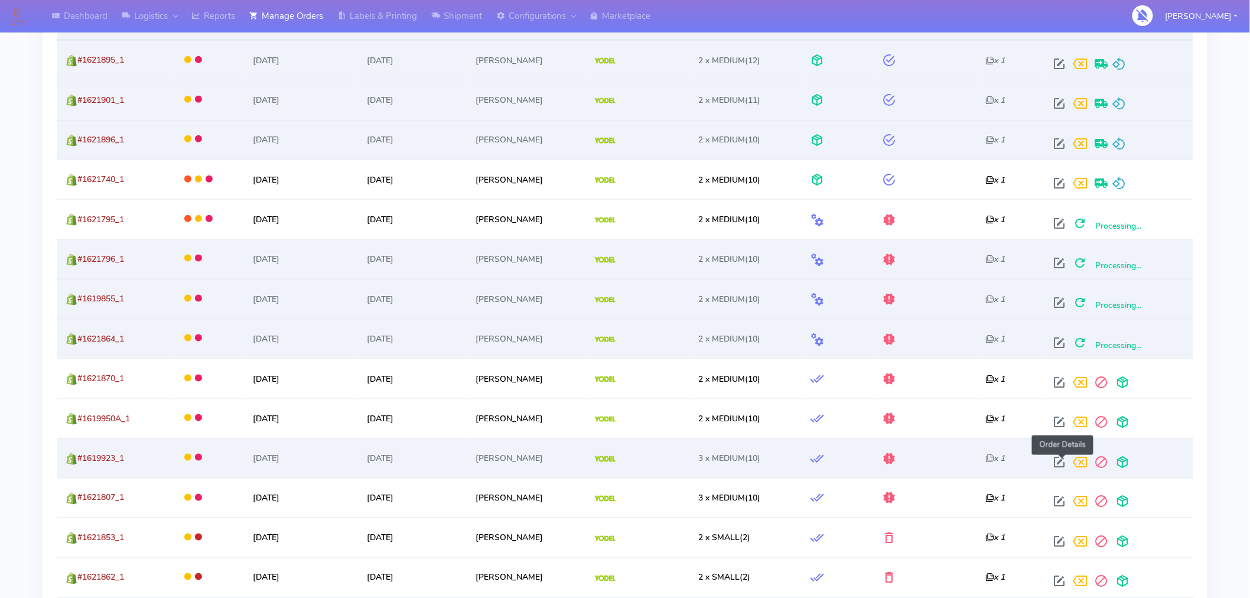
click at [1061, 463] on span at bounding box center [1059, 464] width 21 height 11
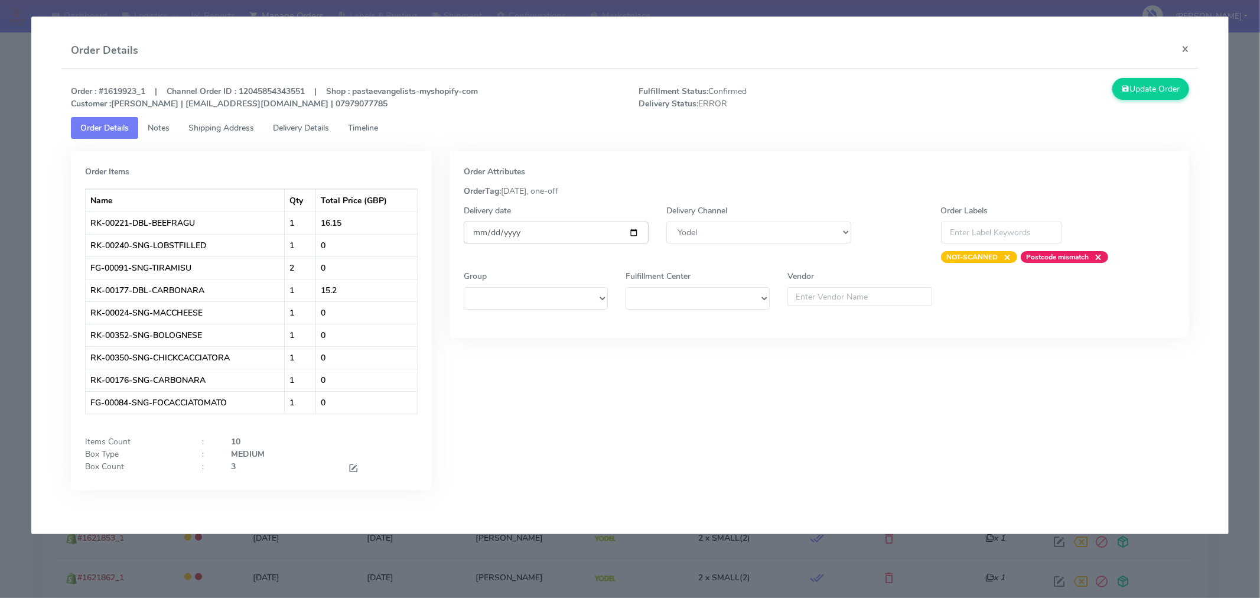
click at [633, 231] on input "[DATE]" at bounding box center [556, 233] width 185 height 22
click at [356, 469] on span at bounding box center [353, 469] width 11 height 11
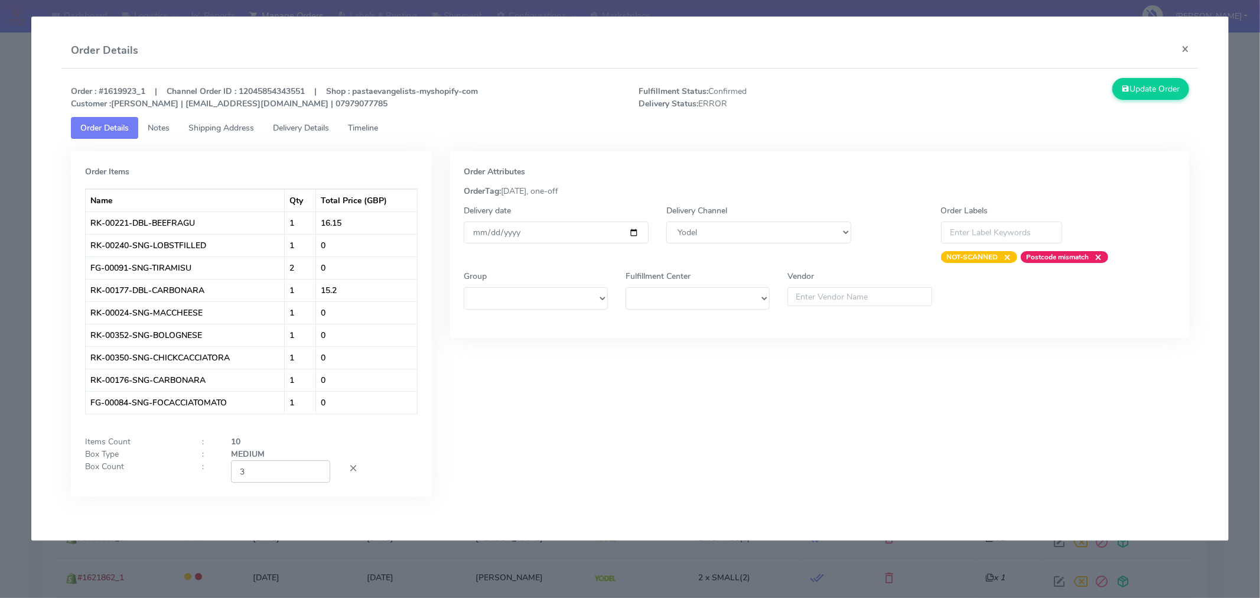
click at [292, 474] on input "3" at bounding box center [280, 471] width 99 height 22
click at [501, 476] on div "Order Attributes OrderTag: 02-09-2025, one-off Delivery date 2025-09-06 Deliver…" at bounding box center [820, 332] width 758 height 363
click at [1133, 95] on button "Update Order" at bounding box center [1151, 89] width 77 height 22
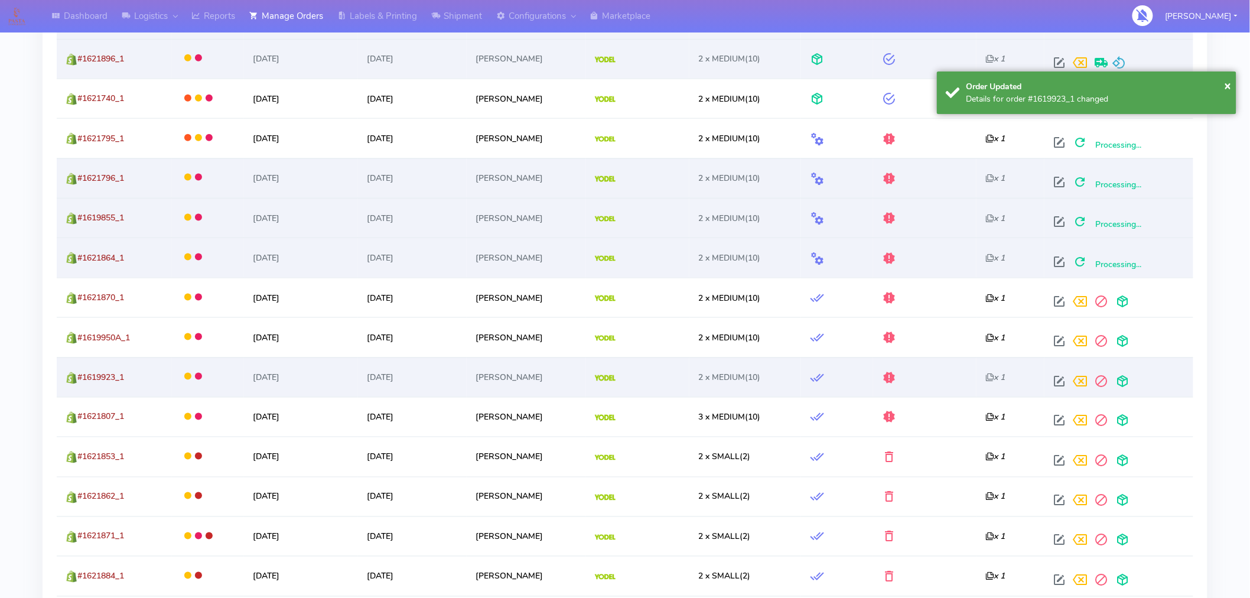
scroll to position [544, 0]
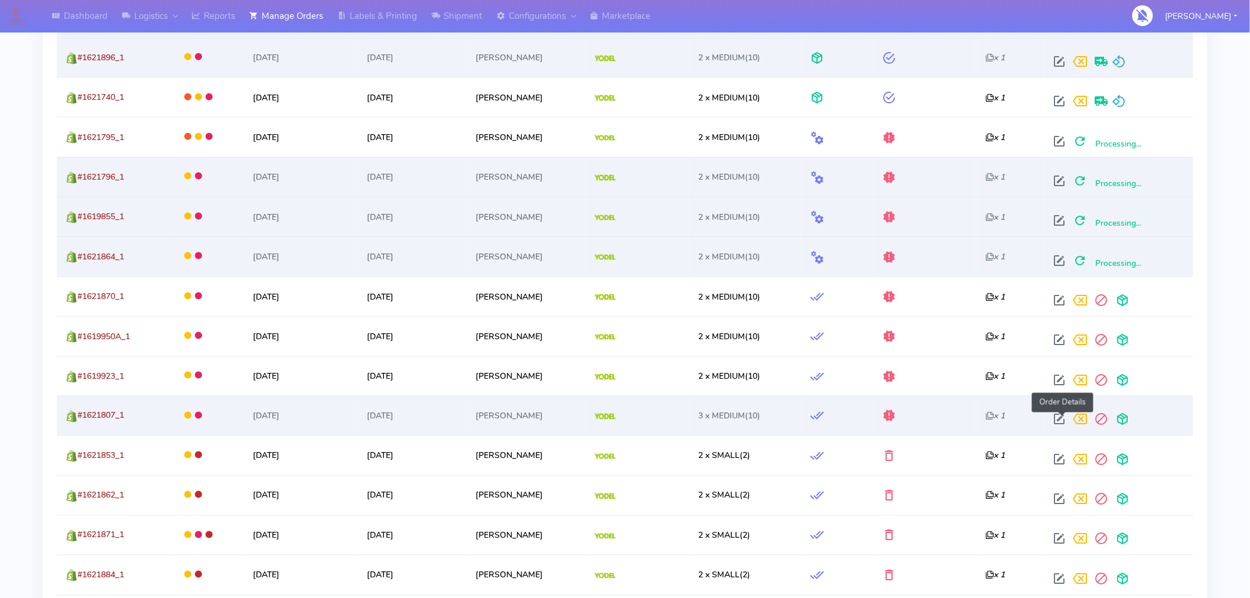
click at [1062, 421] on span at bounding box center [1059, 422] width 21 height 11
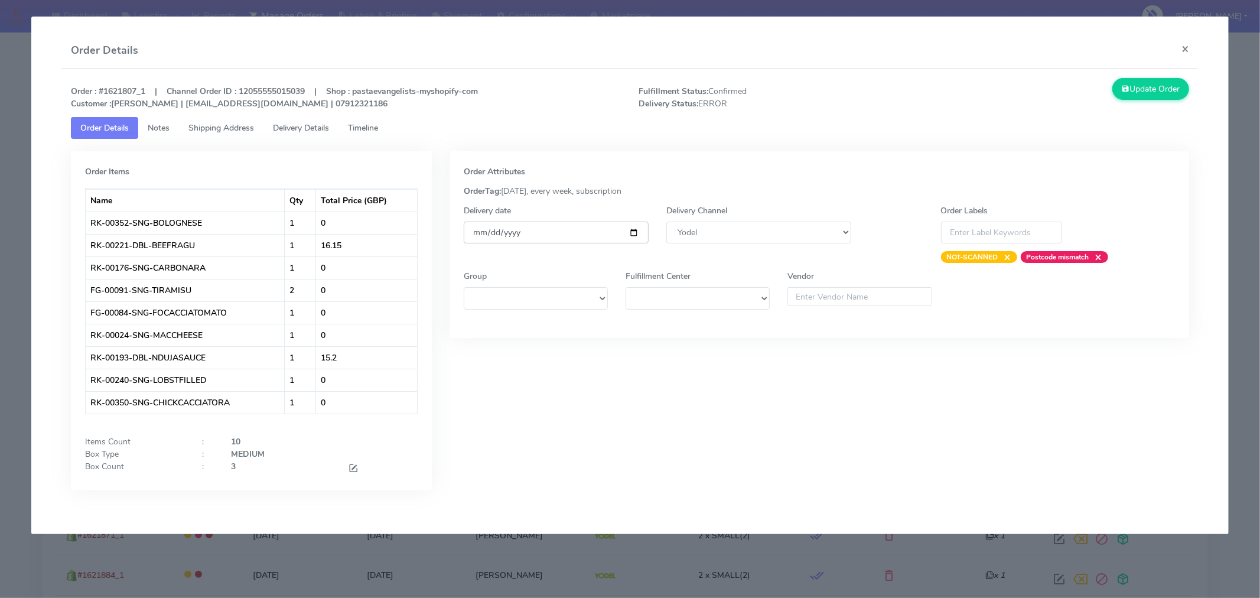
click at [633, 233] on input "[DATE]" at bounding box center [556, 233] width 185 height 22
click at [355, 467] on span at bounding box center [353, 469] width 11 height 11
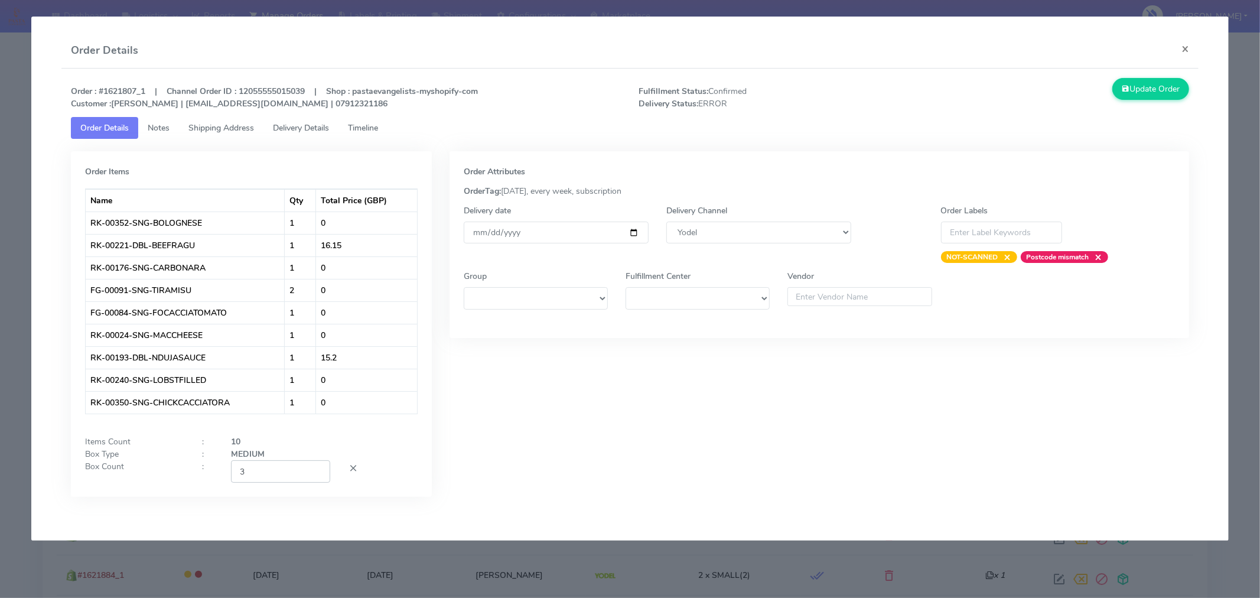
click at [290, 468] on input "3" at bounding box center [280, 471] width 99 height 22
click at [545, 457] on div "Order Attributes OrderTag: 05-09-2025, every week, subscription Delivery date 2…" at bounding box center [820, 332] width 758 height 363
click at [1146, 97] on button "Update Order" at bounding box center [1151, 89] width 77 height 22
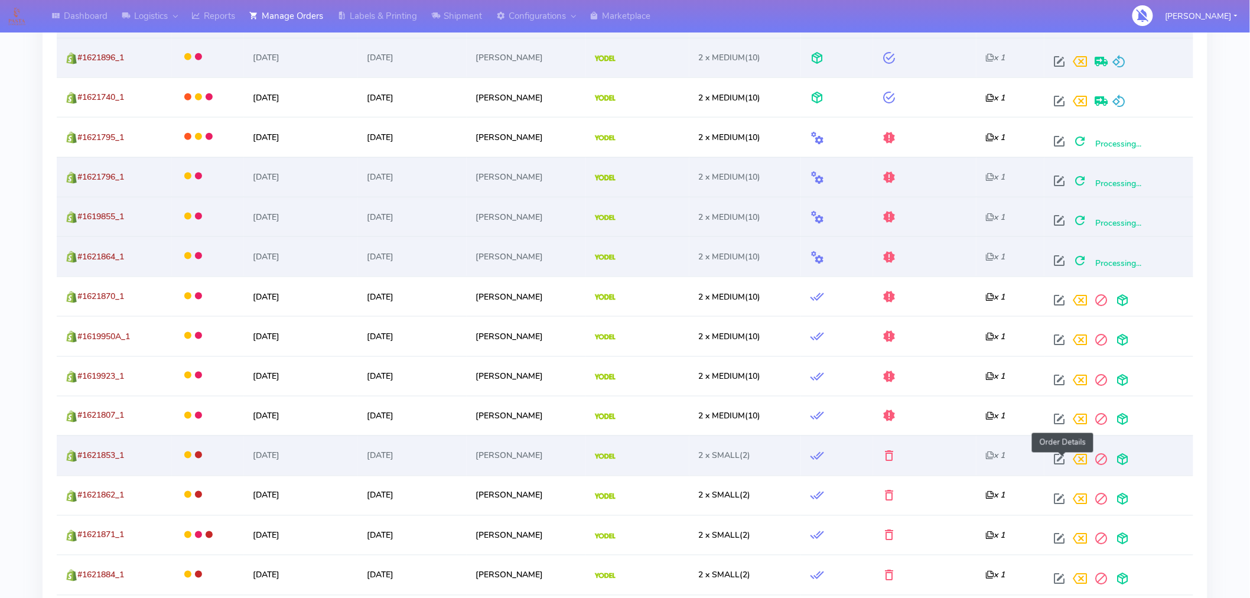
click at [1061, 461] on span at bounding box center [1059, 462] width 21 height 11
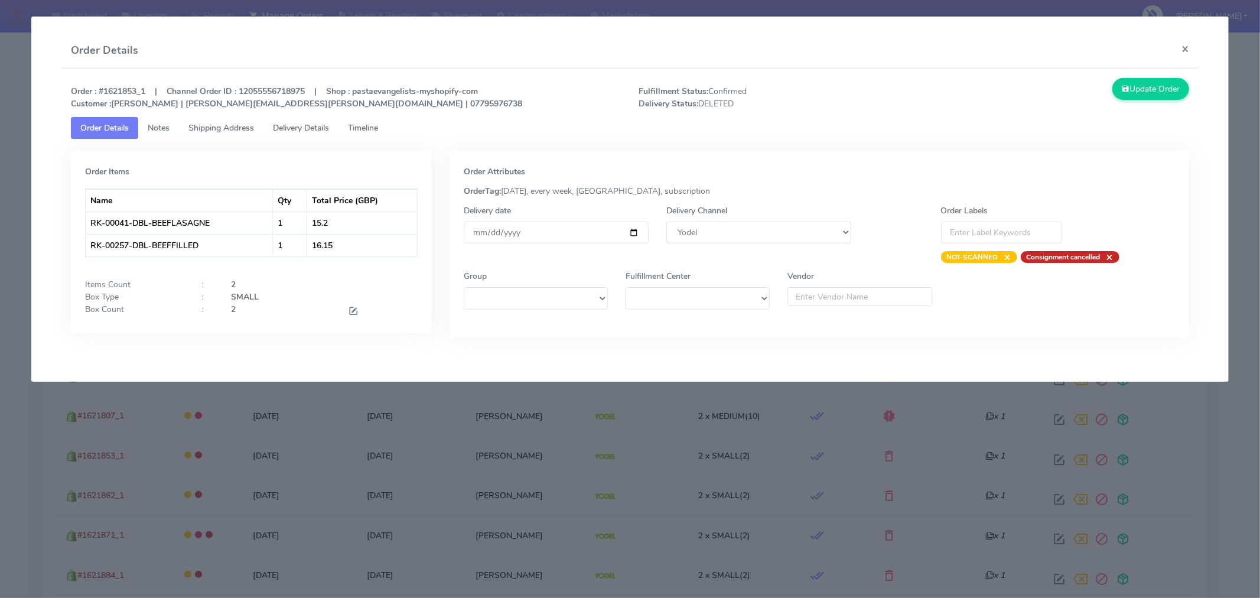
click at [373, 127] on span "Timeline" at bounding box center [363, 127] width 30 height 11
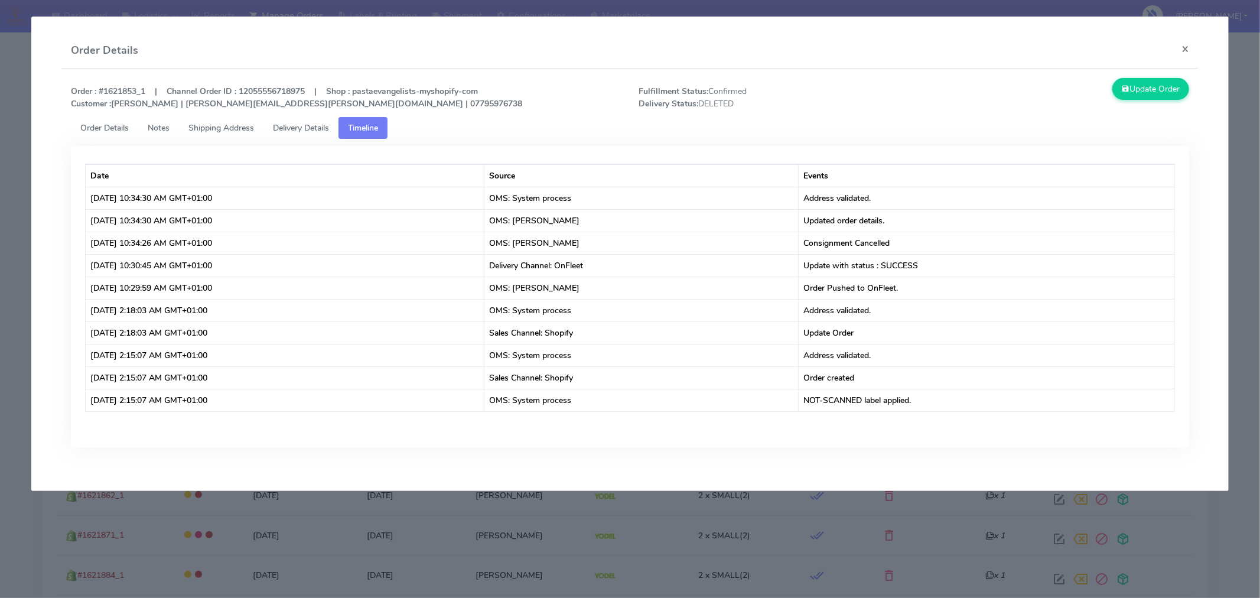
click at [131, 123] on link "Order Details" at bounding box center [104, 128] width 67 height 22
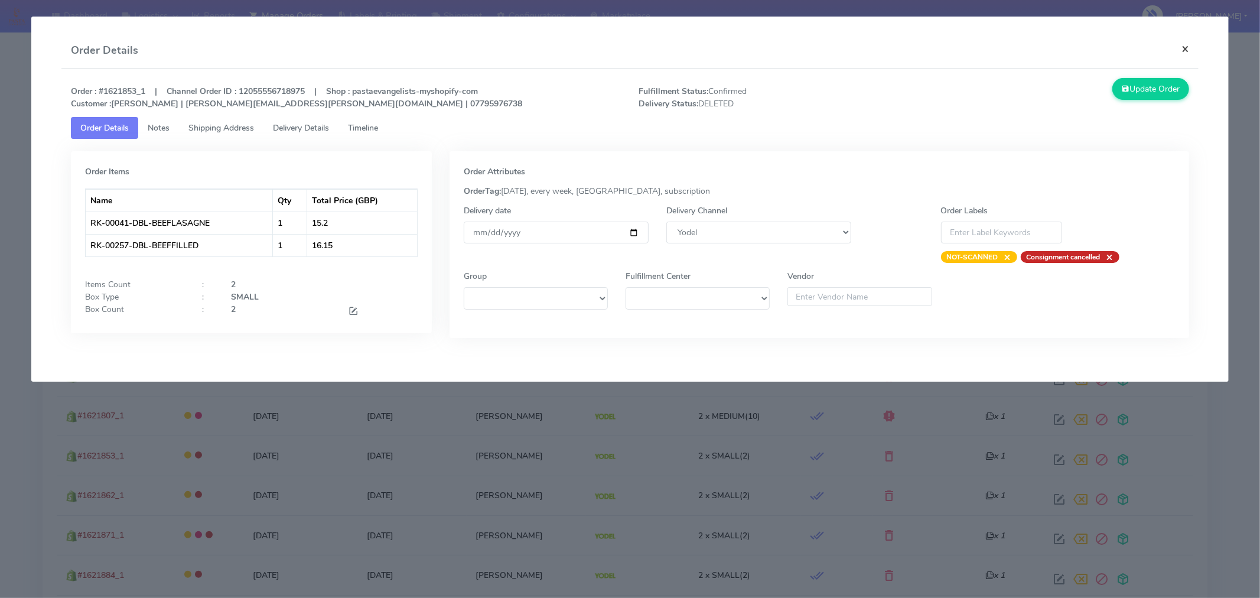
click at [1188, 45] on button "×" at bounding box center [1185, 48] width 27 height 31
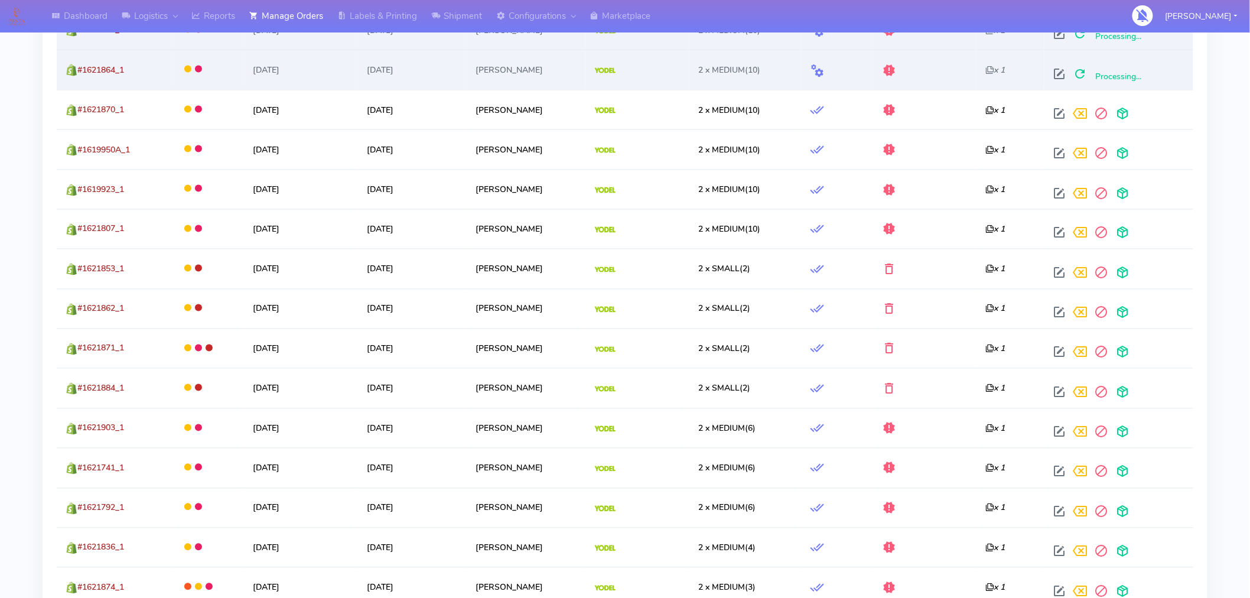
scroll to position [728, 0]
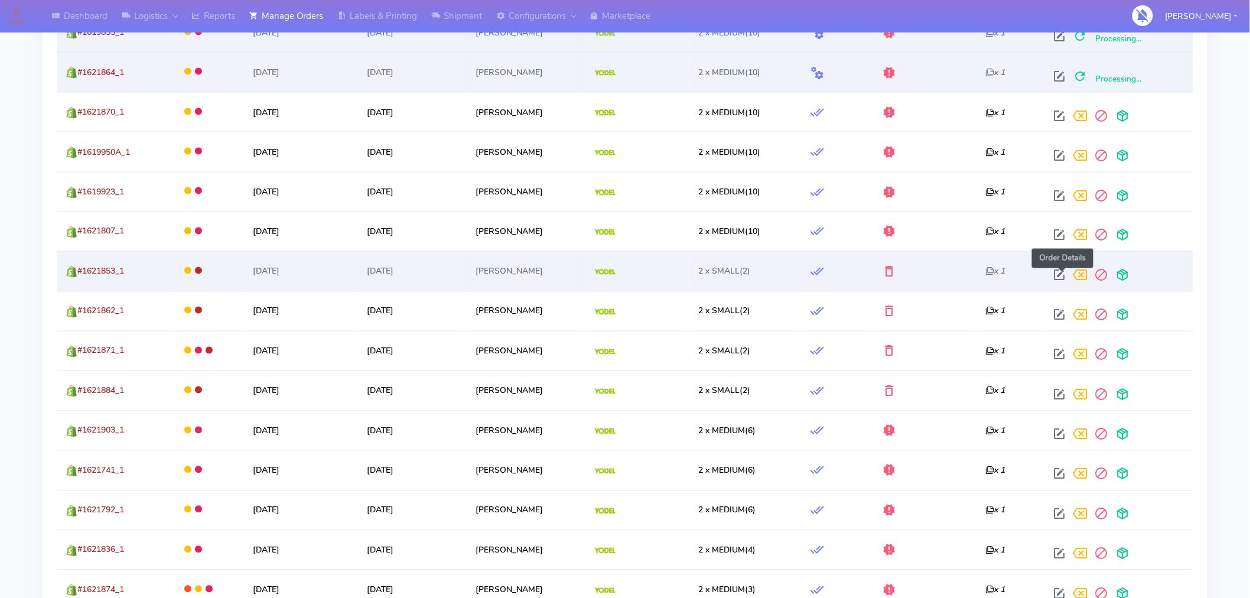
click at [1062, 273] on span at bounding box center [1059, 277] width 21 height 11
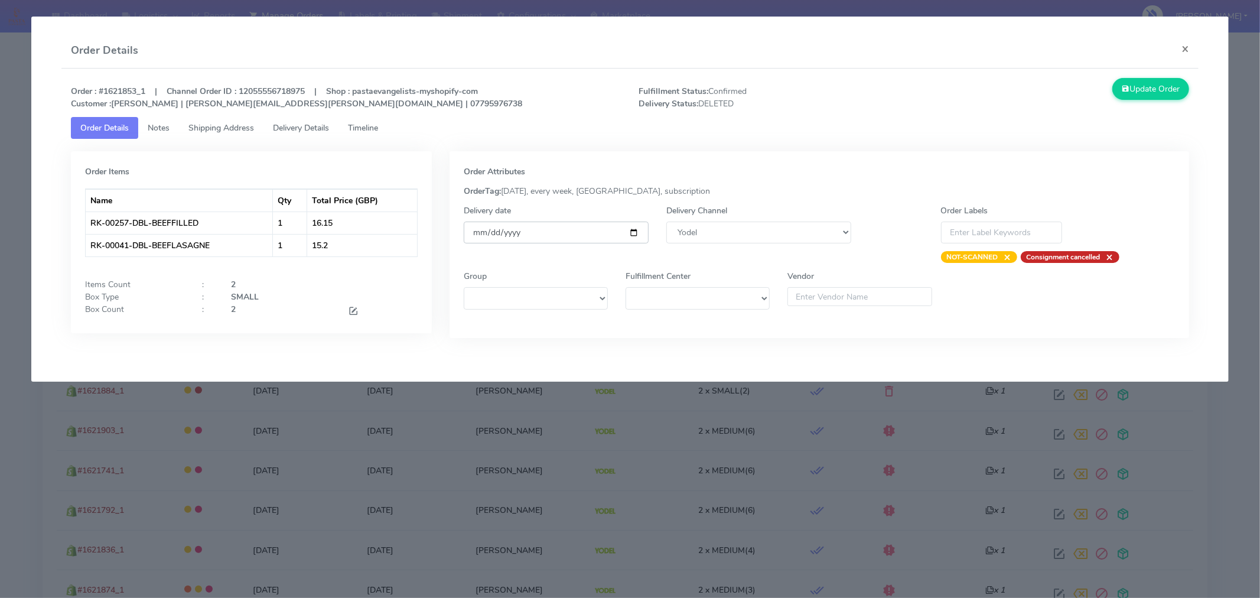
click at [634, 229] on input "[DATE]" at bounding box center [556, 233] width 185 height 22
click at [807, 144] on tab "Order Items Name Qty Total Price (GBP) RK-00257-DBL-BEEFFILLED 1 16.15 RK-00041…" at bounding box center [630, 247] width 1119 height 217
click at [352, 308] on span at bounding box center [353, 312] width 11 height 11
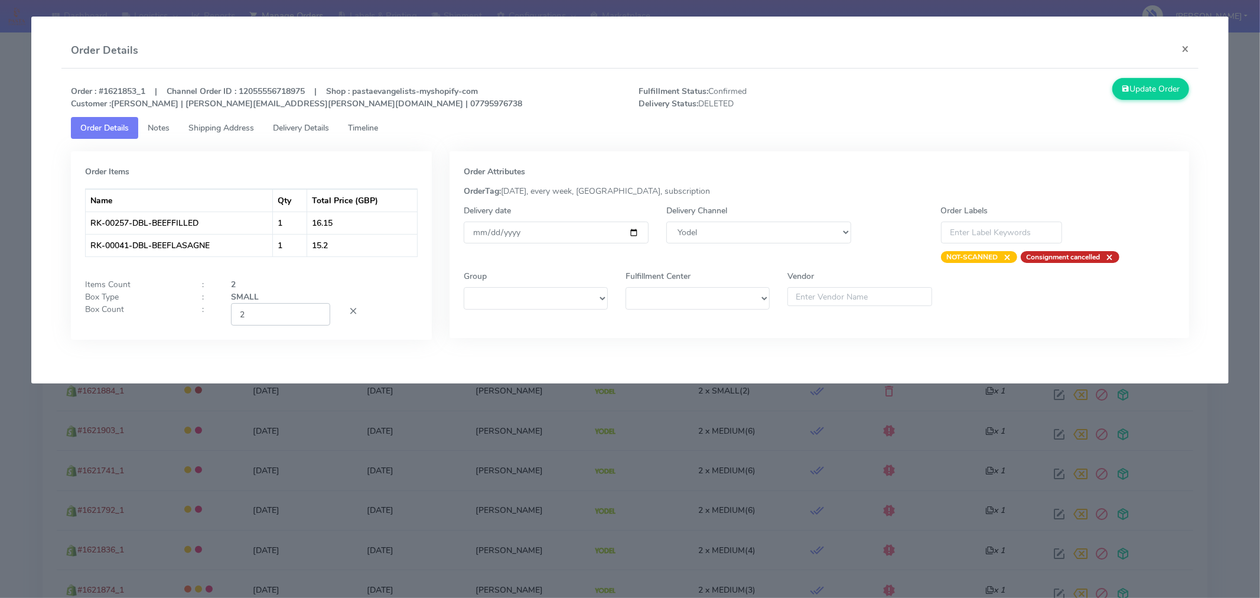
click at [285, 321] on input "2" at bounding box center [280, 314] width 99 height 22
click at [427, 320] on div "Order Items Name Qty Total Price (GBP) RK-00257-DBL-BEEFFILLED 1 16.15 RK-00041…" at bounding box center [251, 245] width 361 height 188
click at [1163, 92] on button "Update Order" at bounding box center [1151, 89] width 77 height 22
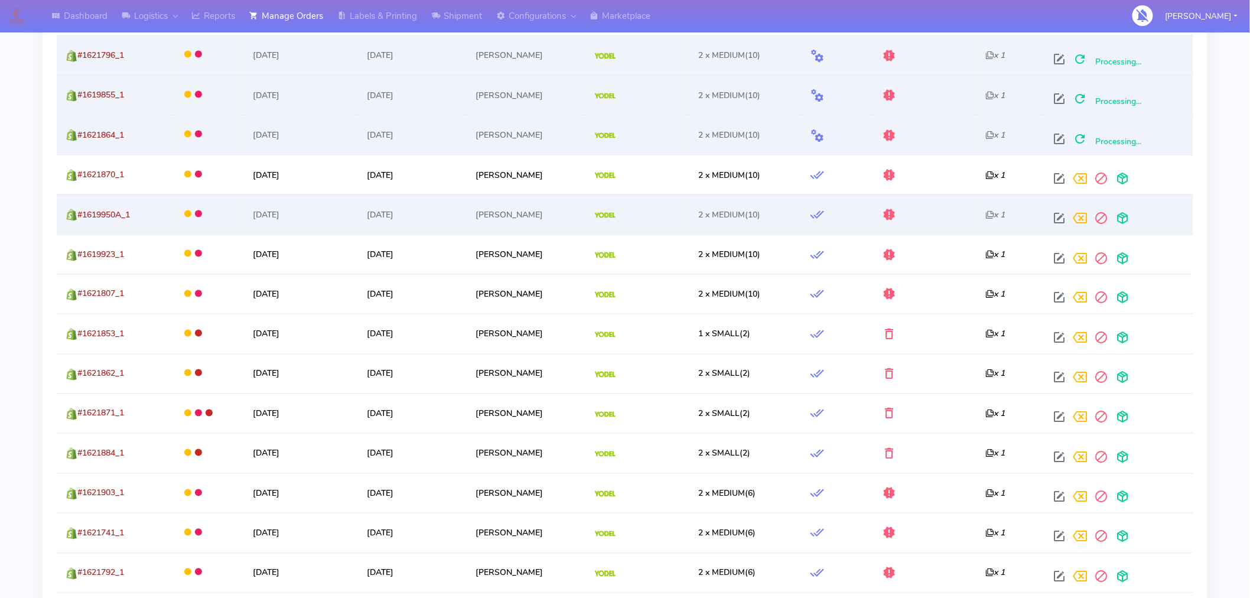
scroll to position [664, 0]
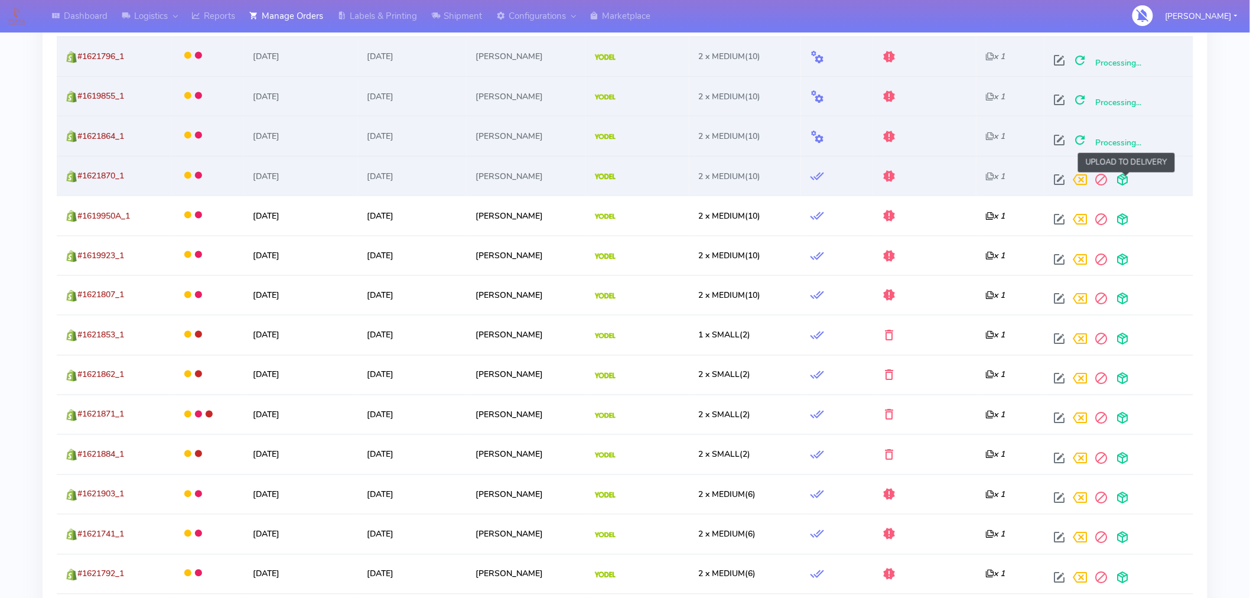
click at [1127, 178] on span at bounding box center [1123, 182] width 21 height 11
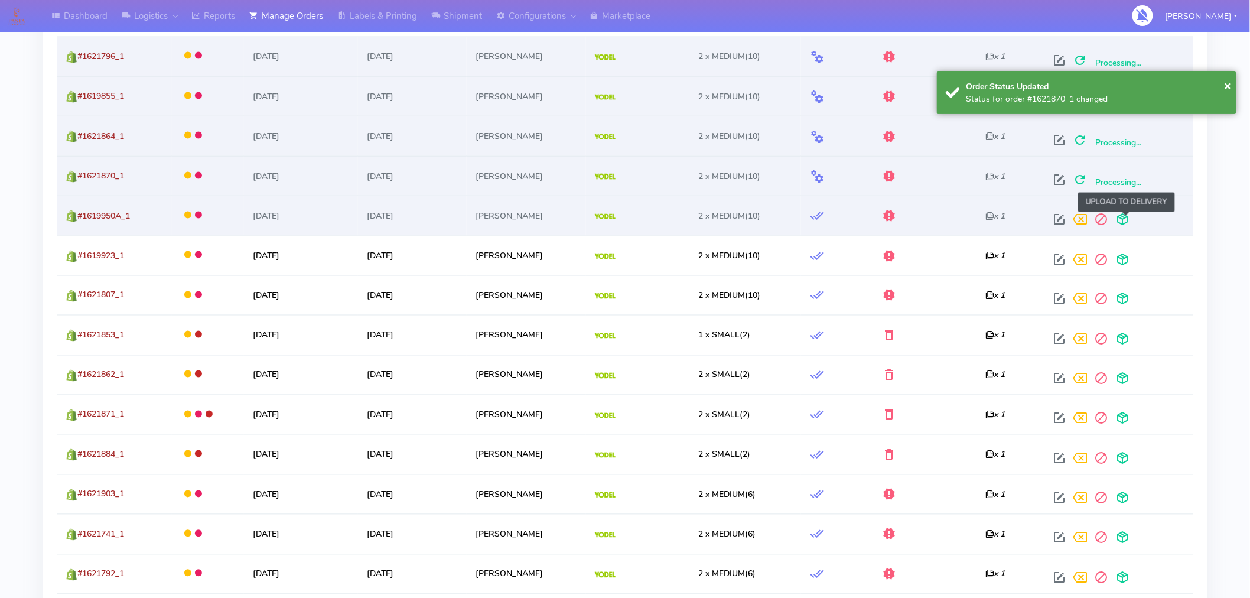
click at [1127, 217] on span at bounding box center [1123, 221] width 21 height 11
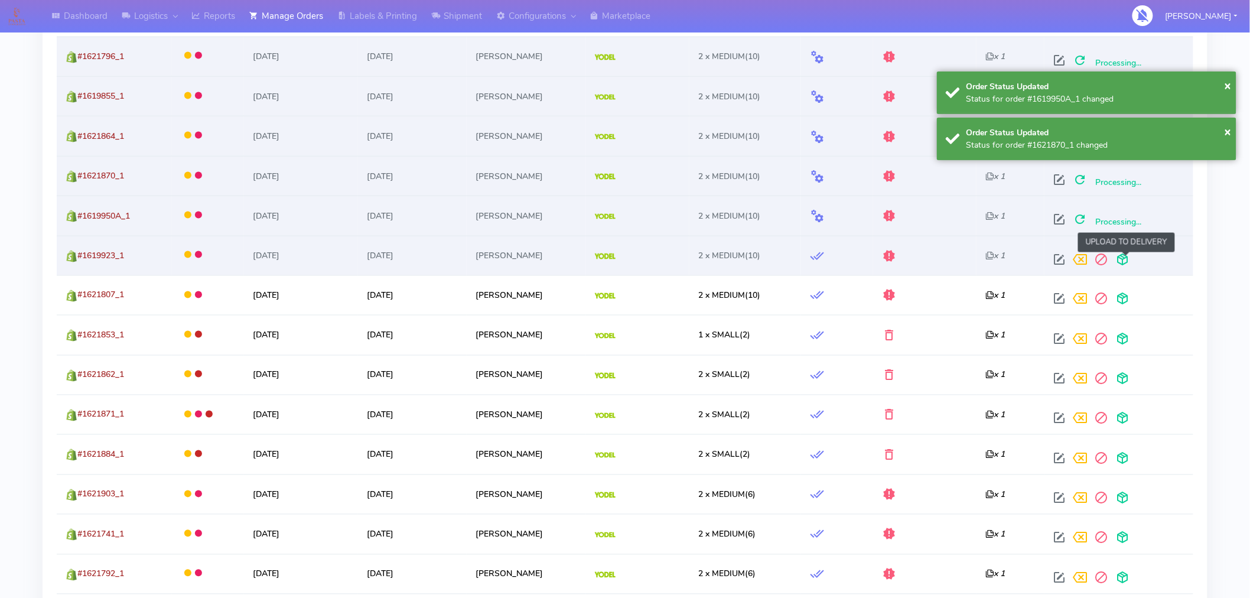
click at [1124, 258] on span at bounding box center [1123, 261] width 21 height 11
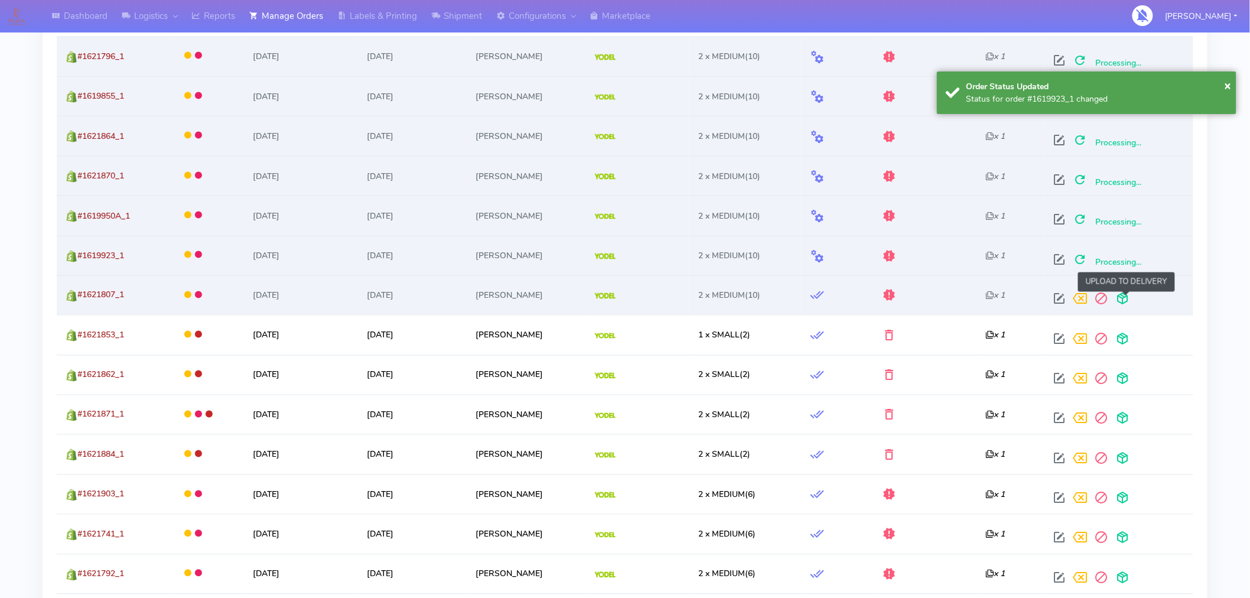
click at [1126, 296] on span at bounding box center [1123, 301] width 21 height 11
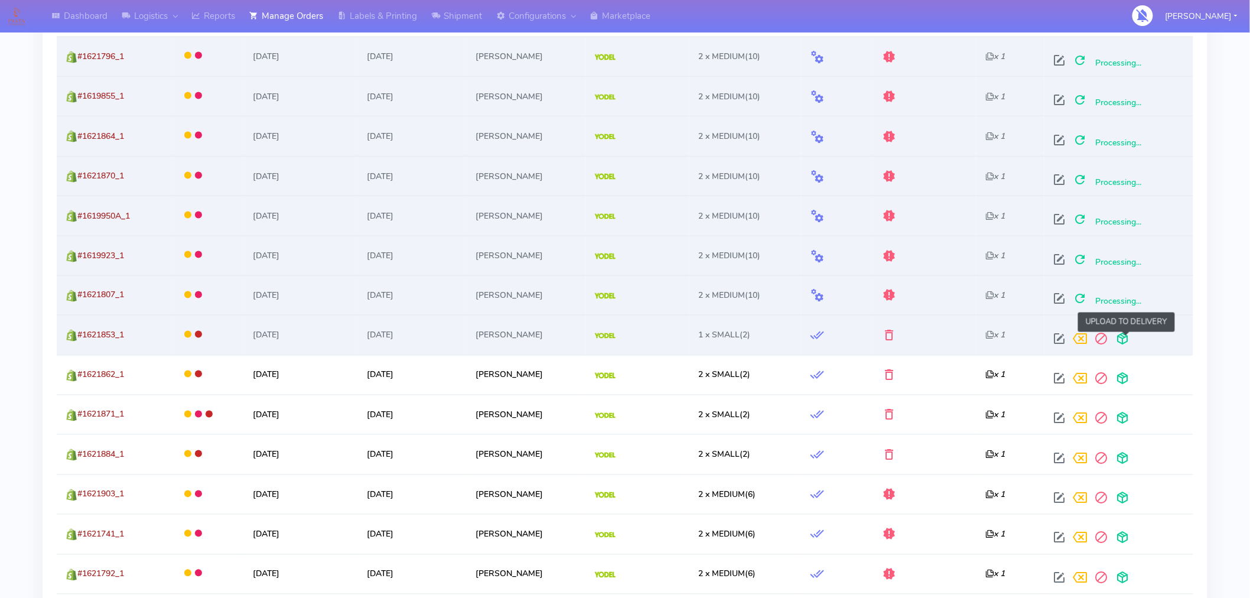
click at [1126, 339] on span at bounding box center [1123, 341] width 21 height 11
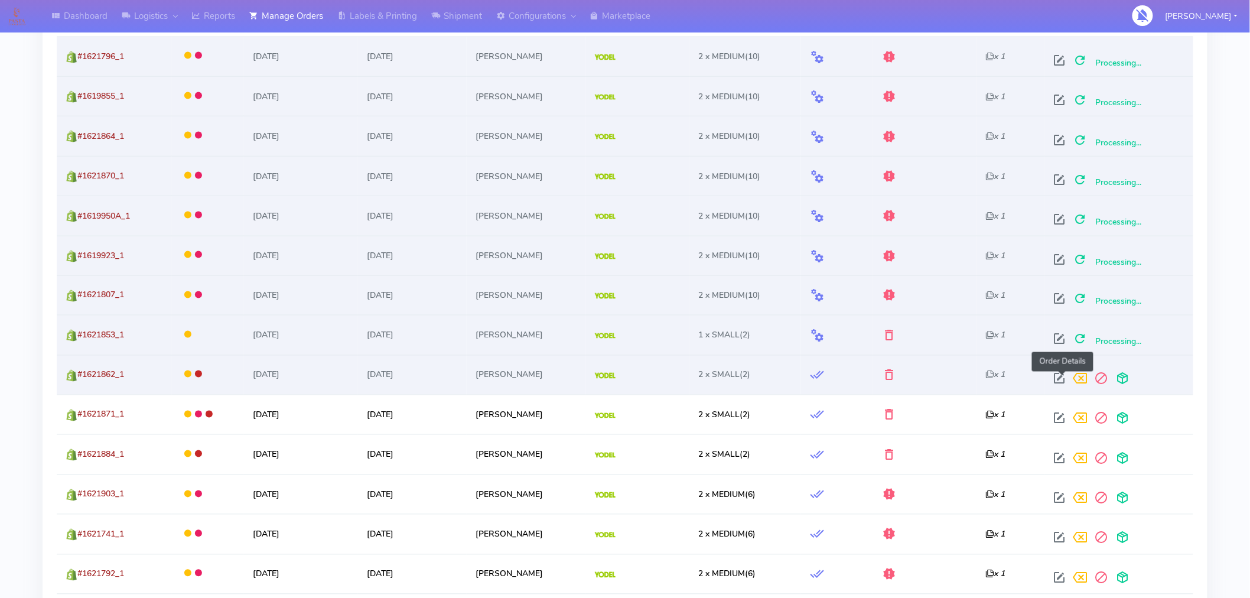
click at [1060, 379] on span at bounding box center [1059, 381] width 21 height 11
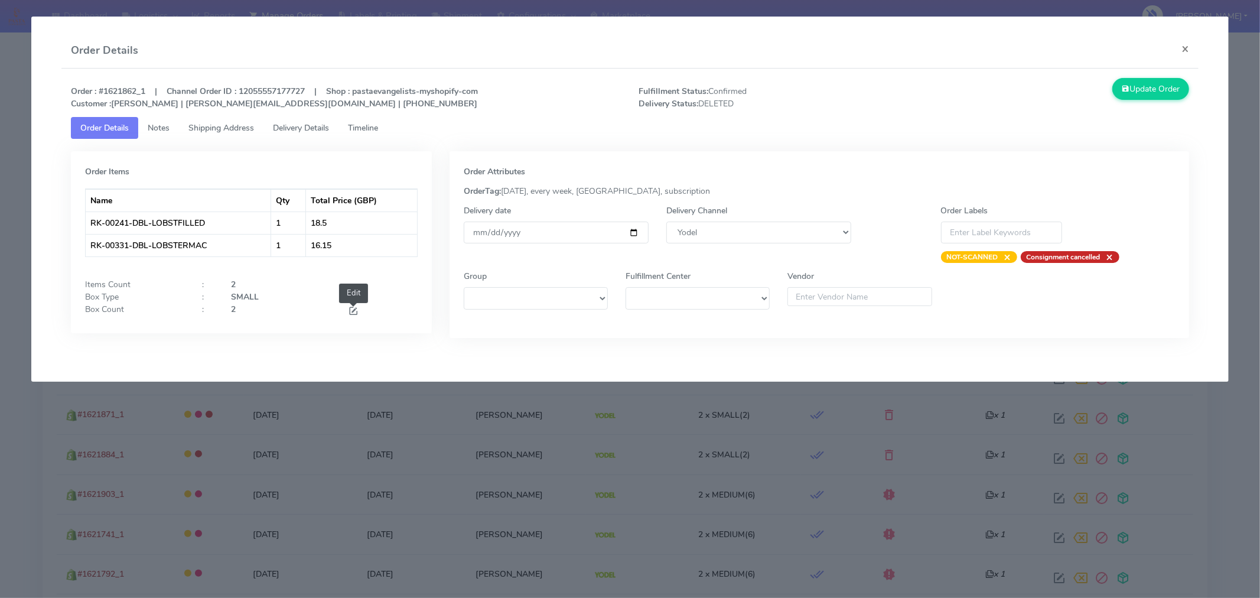
click at [353, 316] on span at bounding box center [353, 312] width 11 height 11
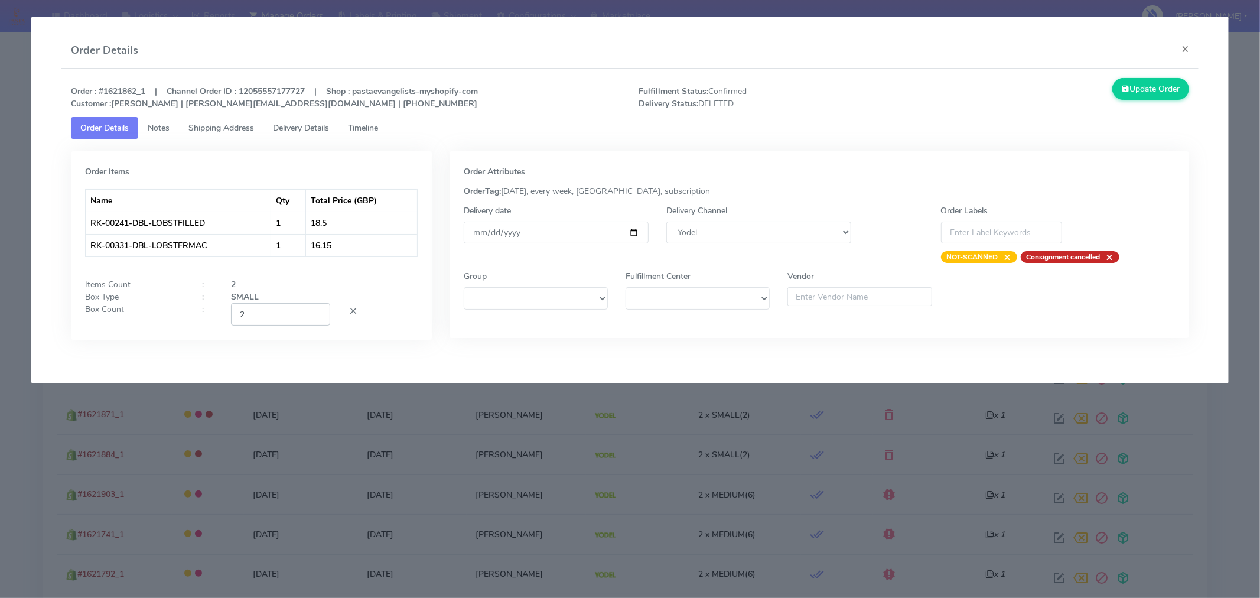
click at [294, 318] on input "2" at bounding box center [280, 314] width 99 height 22
click at [408, 325] on div at bounding box center [382, 314] width 87 height 22
click at [636, 232] on input "[DATE]" at bounding box center [556, 233] width 185 height 22
click at [1143, 85] on button "Update Order" at bounding box center [1151, 89] width 77 height 22
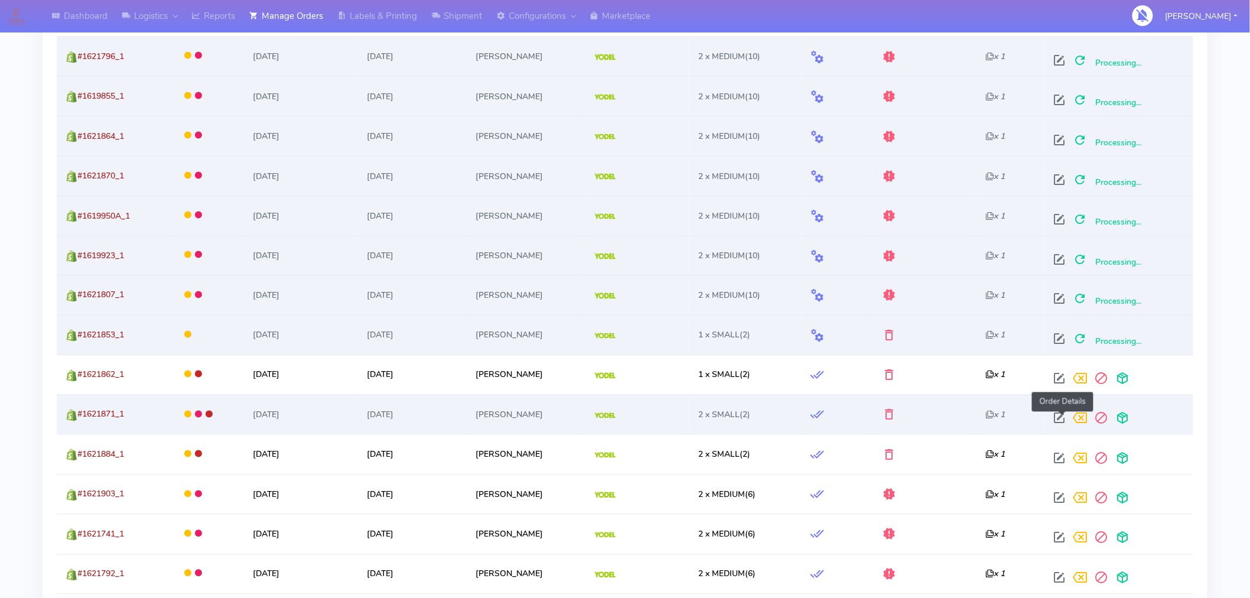
click at [1062, 418] on span at bounding box center [1059, 420] width 21 height 11
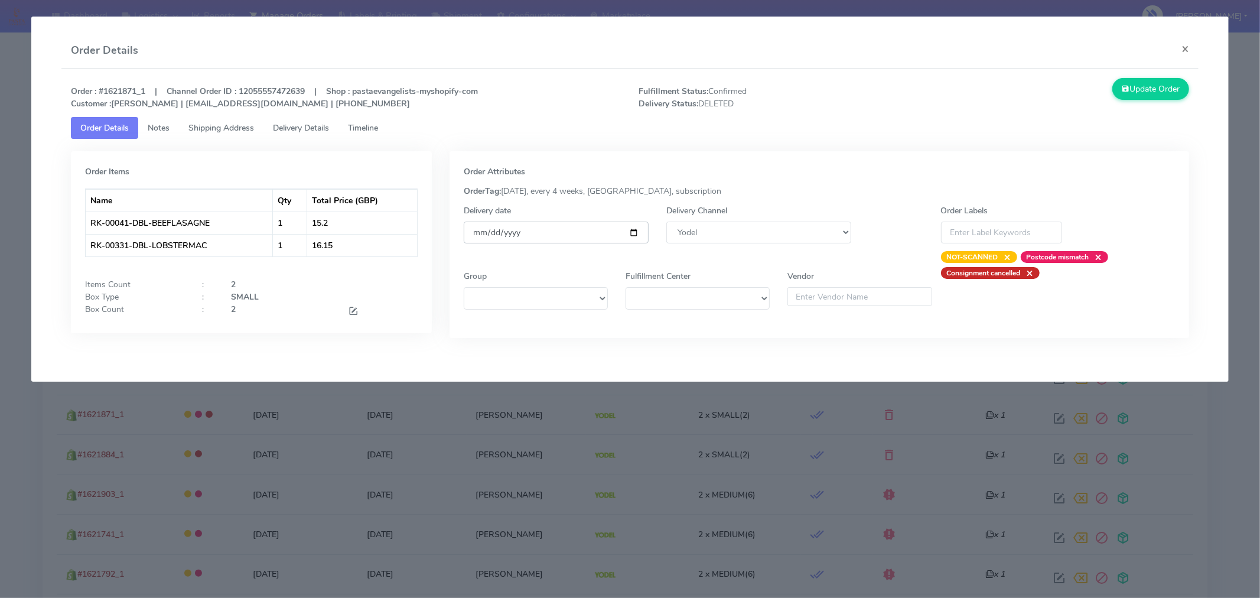
click at [633, 233] on input "[DATE]" at bounding box center [556, 233] width 185 height 22
click at [353, 310] on span at bounding box center [353, 312] width 11 height 11
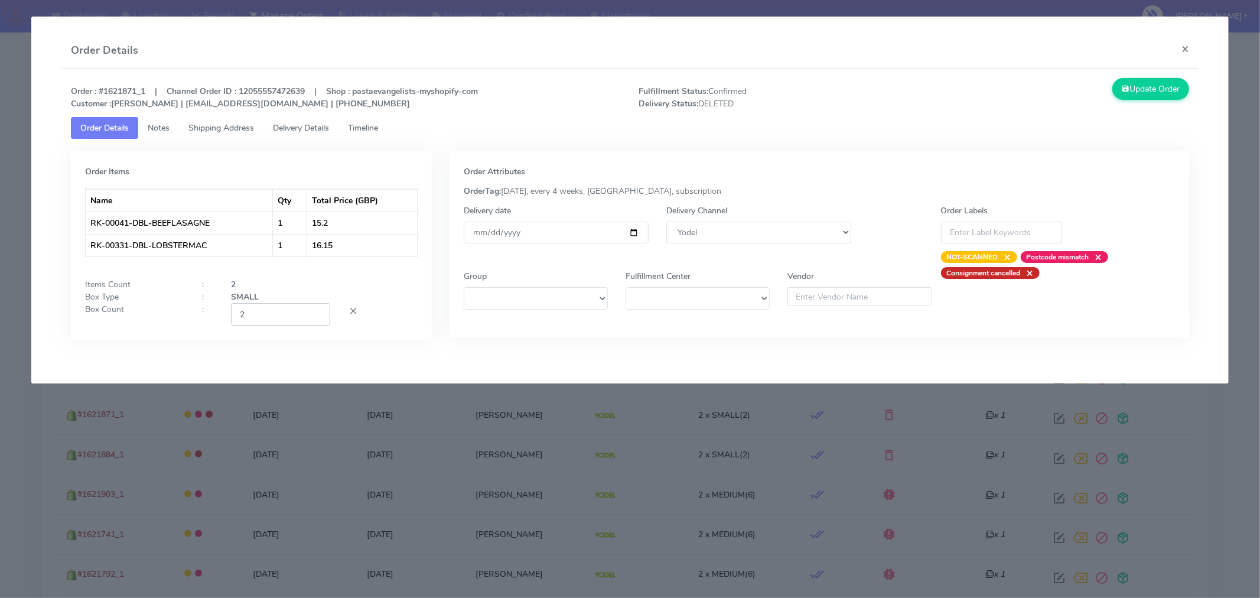
click at [287, 324] on input "2" at bounding box center [280, 314] width 99 height 22
click at [406, 320] on div at bounding box center [382, 314] width 87 height 22
click at [1154, 89] on button "Update Order" at bounding box center [1151, 89] width 77 height 22
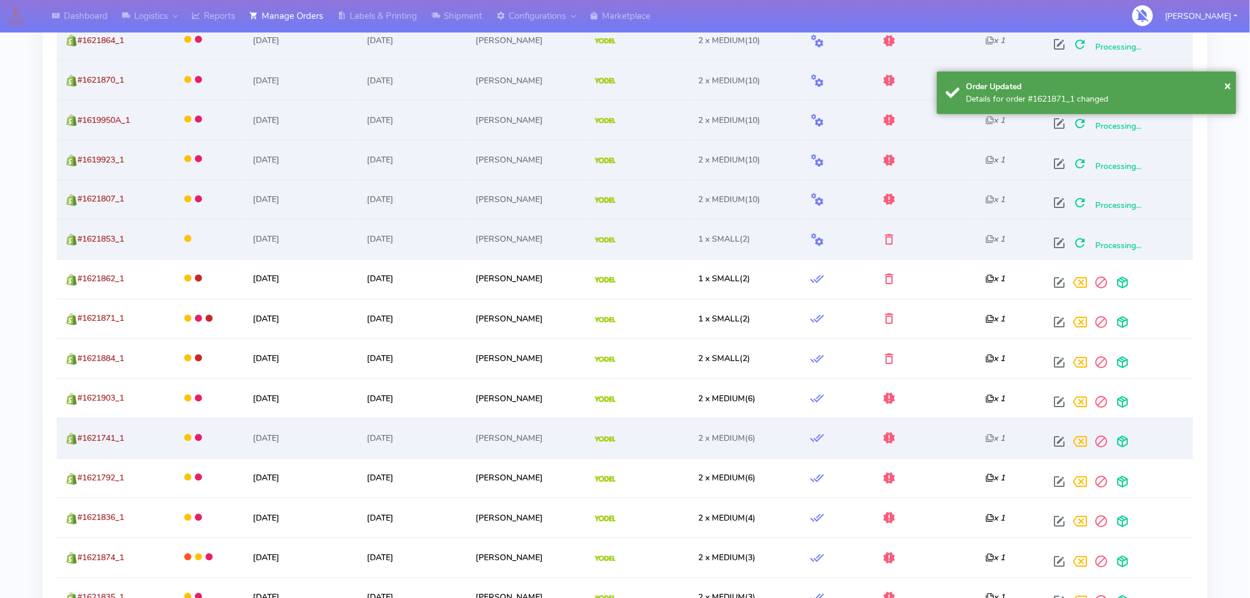
scroll to position [760, 0]
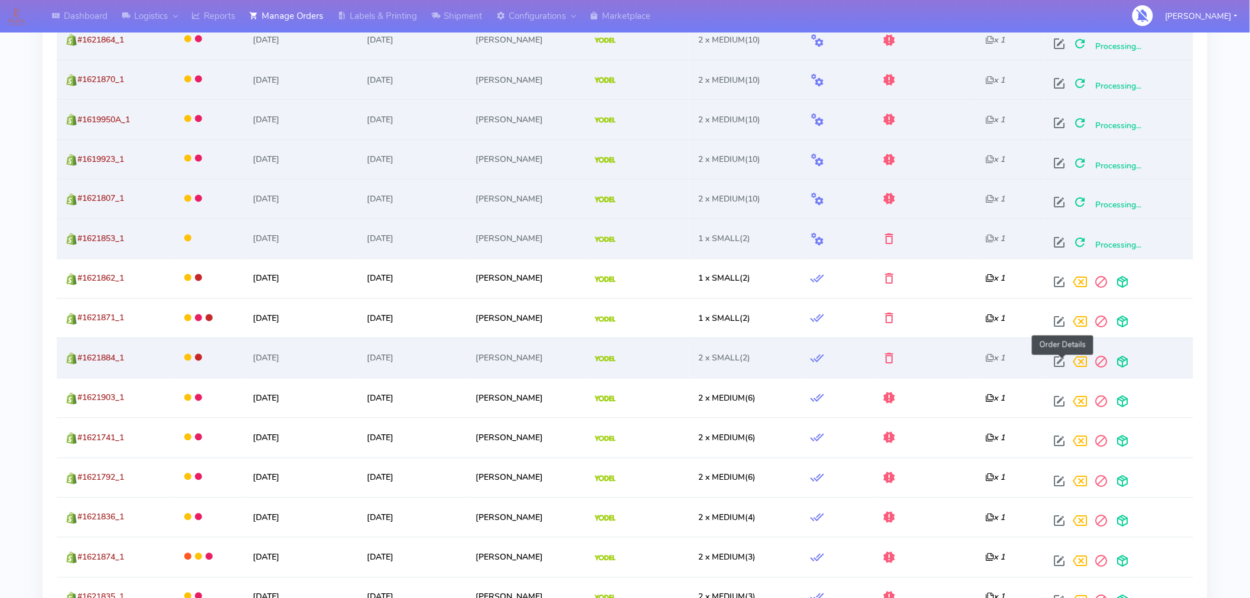
click at [1064, 361] on span at bounding box center [1059, 364] width 21 height 11
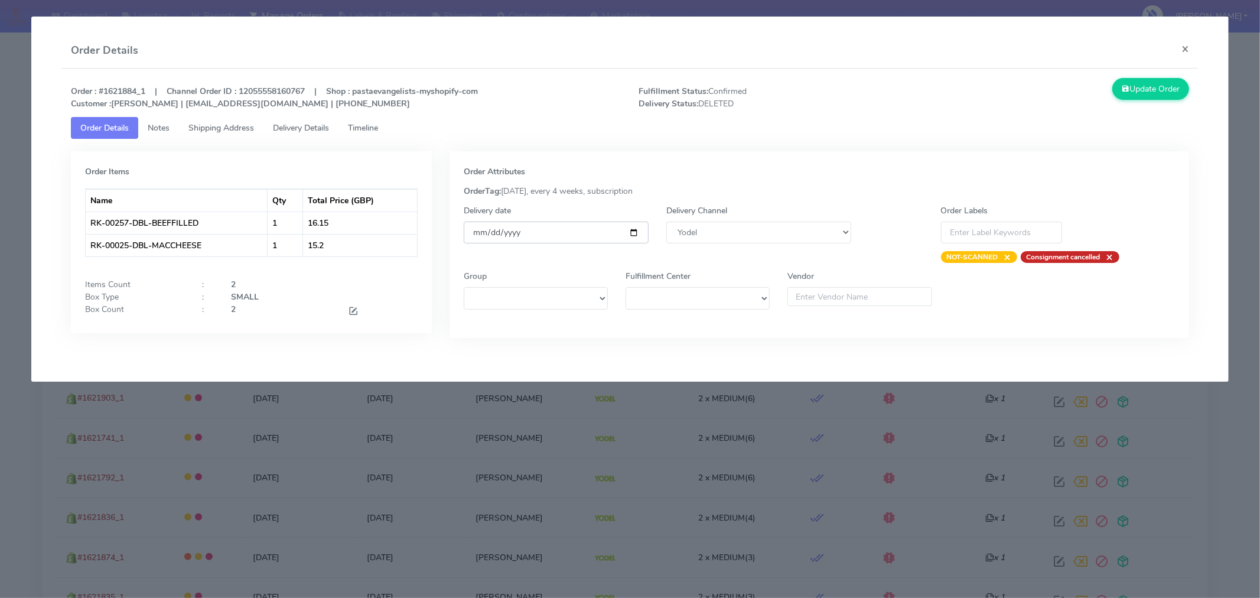
click at [632, 232] on input "[DATE]" at bounding box center [556, 233] width 185 height 22
click at [352, 314] on span at bounding box center [353, 312] width 11 height 11
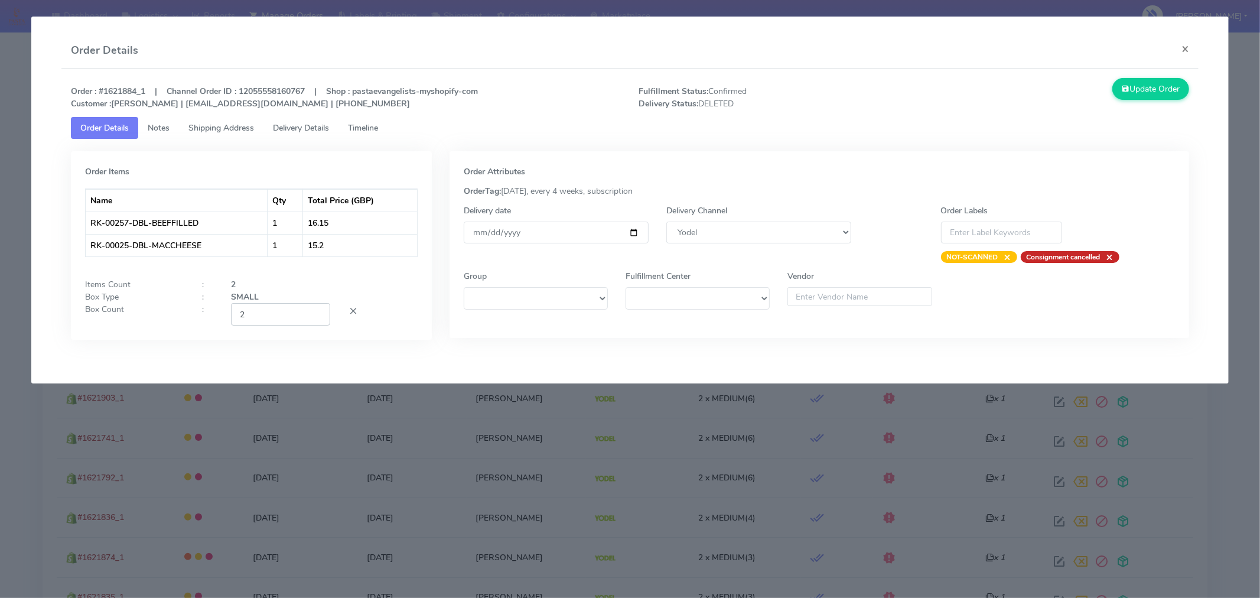
click at [268, 317] on input "2" at bounding box center [280, 314] width 99 height 22
click at [429, 320] on div "Order Items Name Qty Total Price (GBP) RK-00257-DBL-BEEFFILLED 1 16.15 RK-00025…" at bounding box center [251, 245] width 361 height 188
click at [1142, 93] on button "Update Order" at bounding box center [1151, 89] width 77 height 22
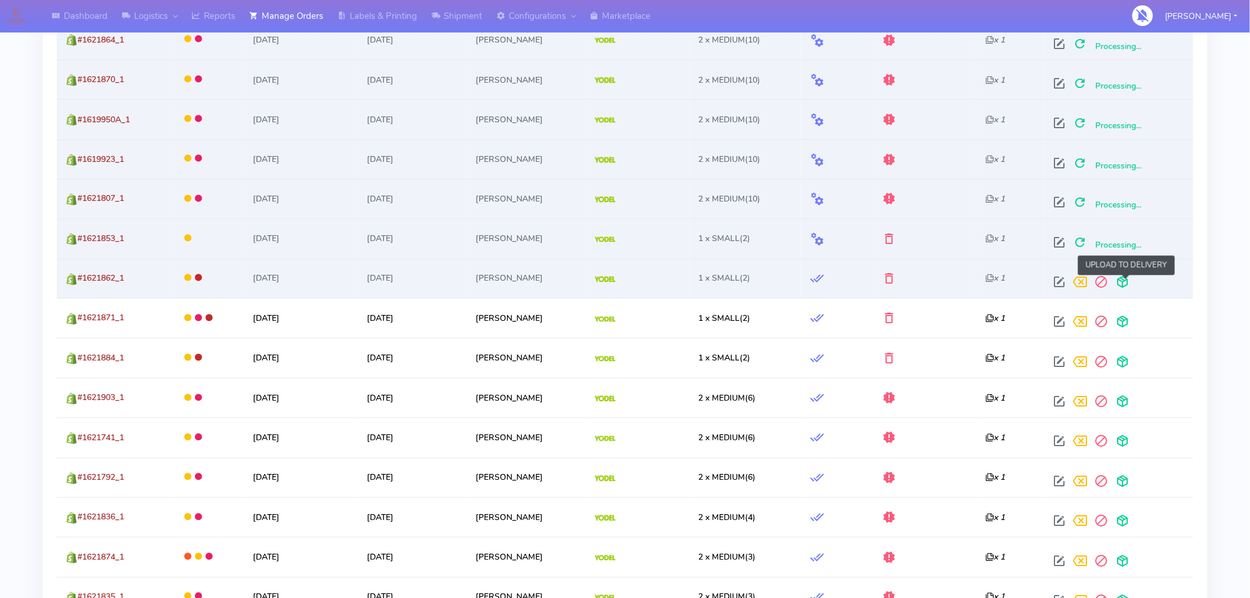
click at [1130, 284] on span at bounding box center [1123, 284] width 21 height 11
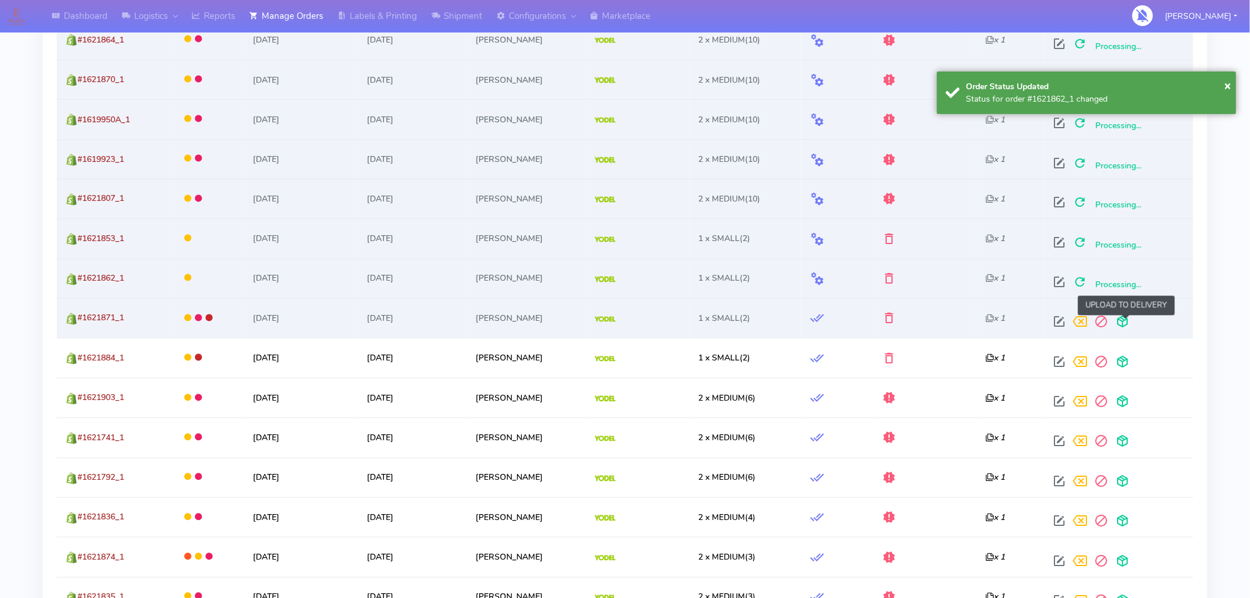
click at [1127, 321] on span at bounding box center [1123, 324] width 21 height 11
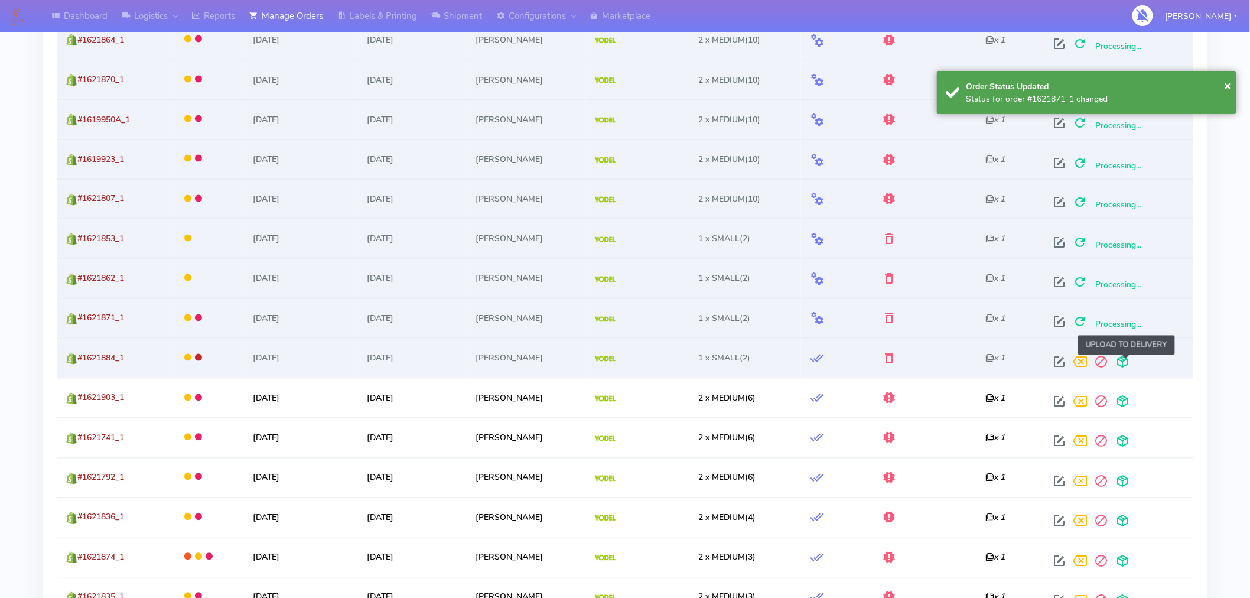
click at [1126, 362] on span at bounding box center [1123, 364] width 21 height 11
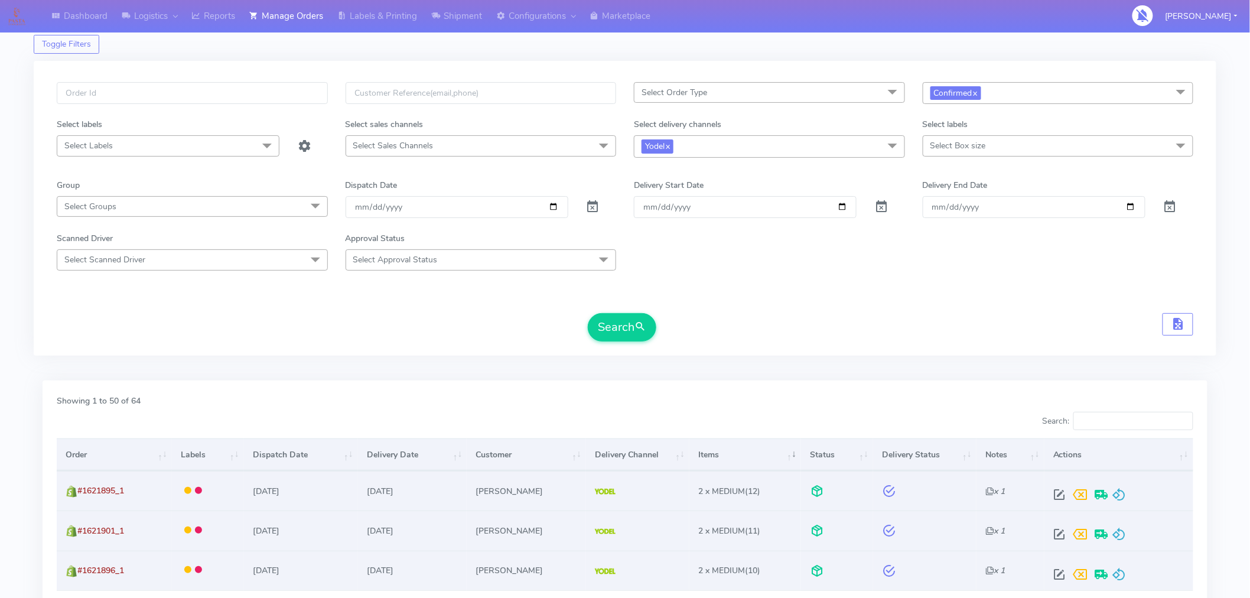
scroll to position [0, 0]
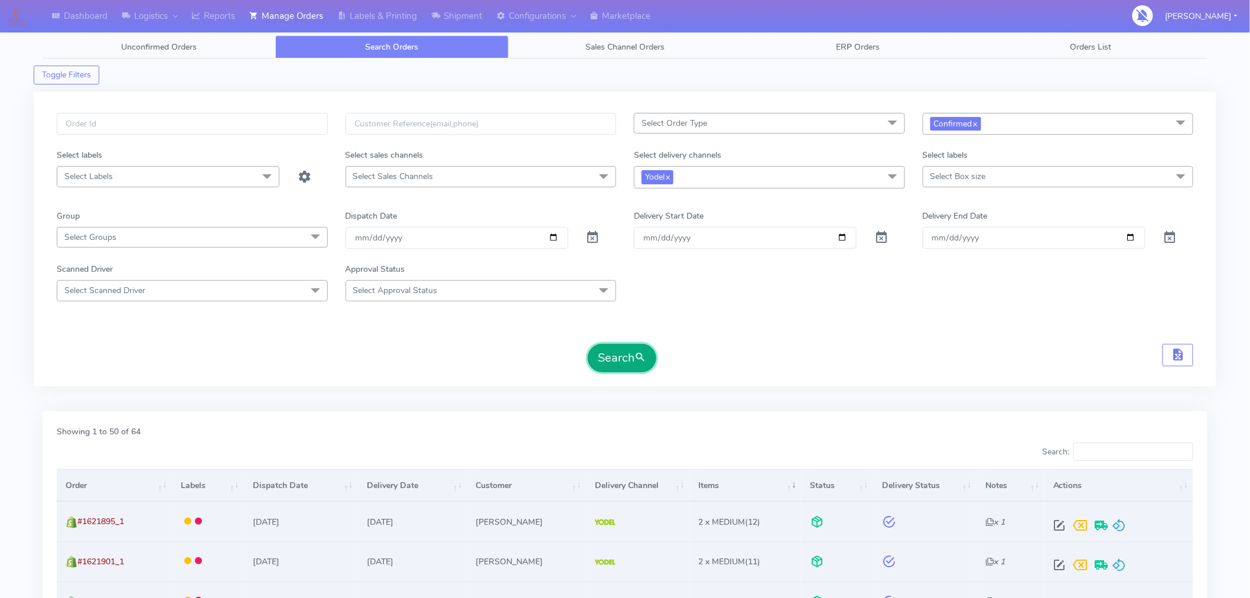
click at [643, 357] on span "submit" at bounding box center [641, 358] width 12 height 16
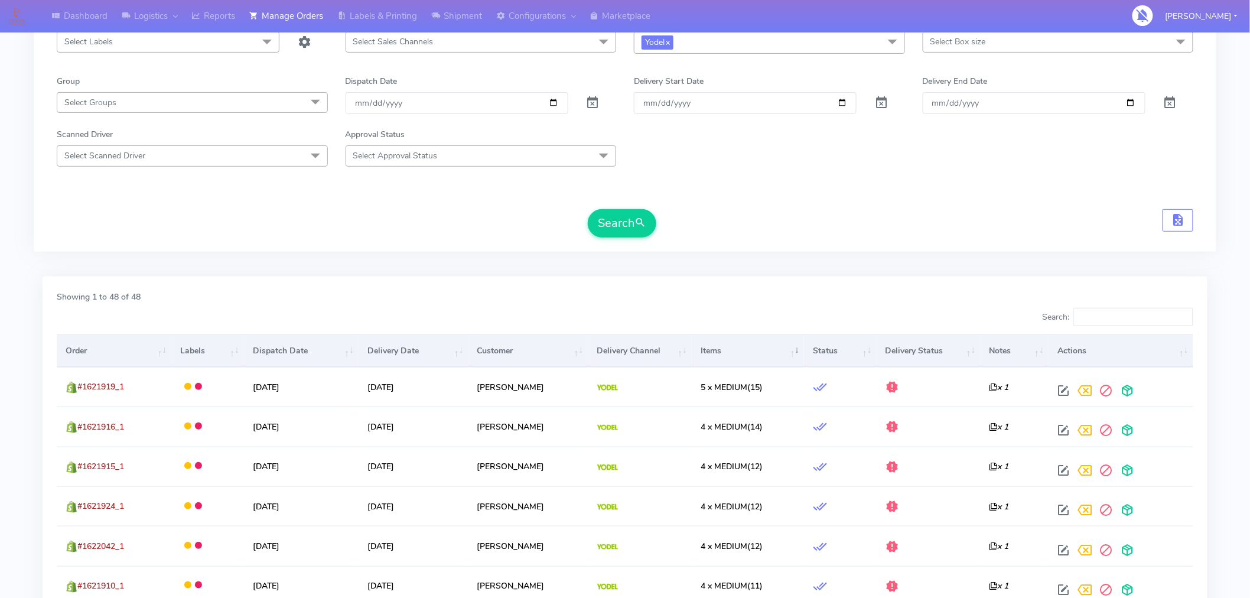
scroll to position [136, 0]
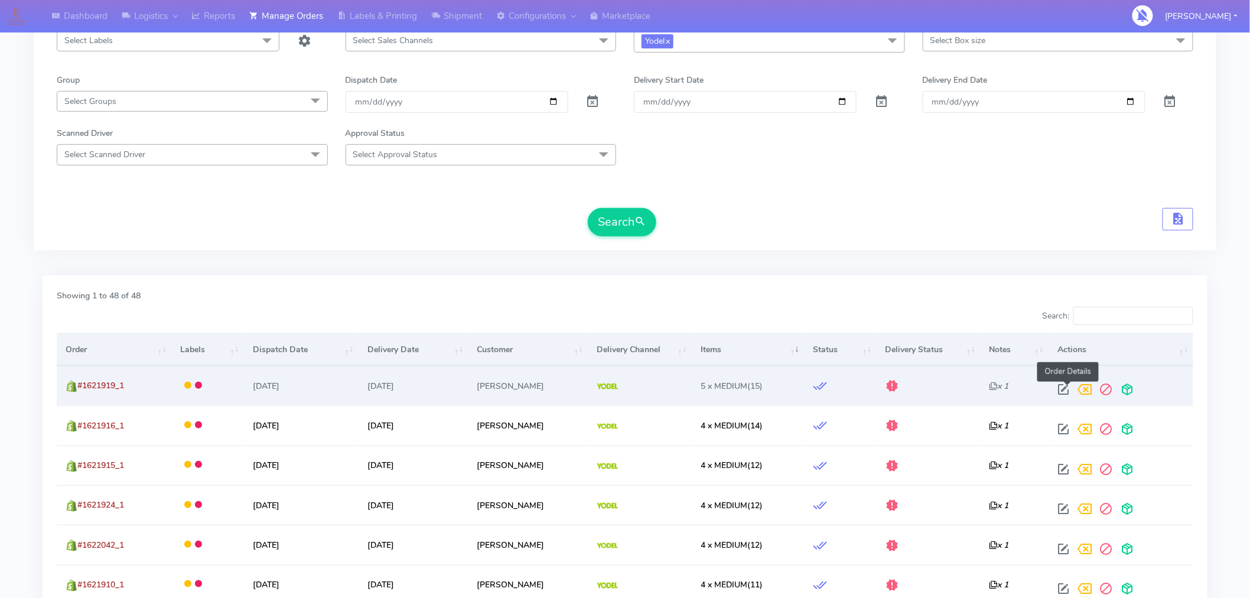
click at [1067, 386] on span at bounding box center [1063, 391] width 21 height 11
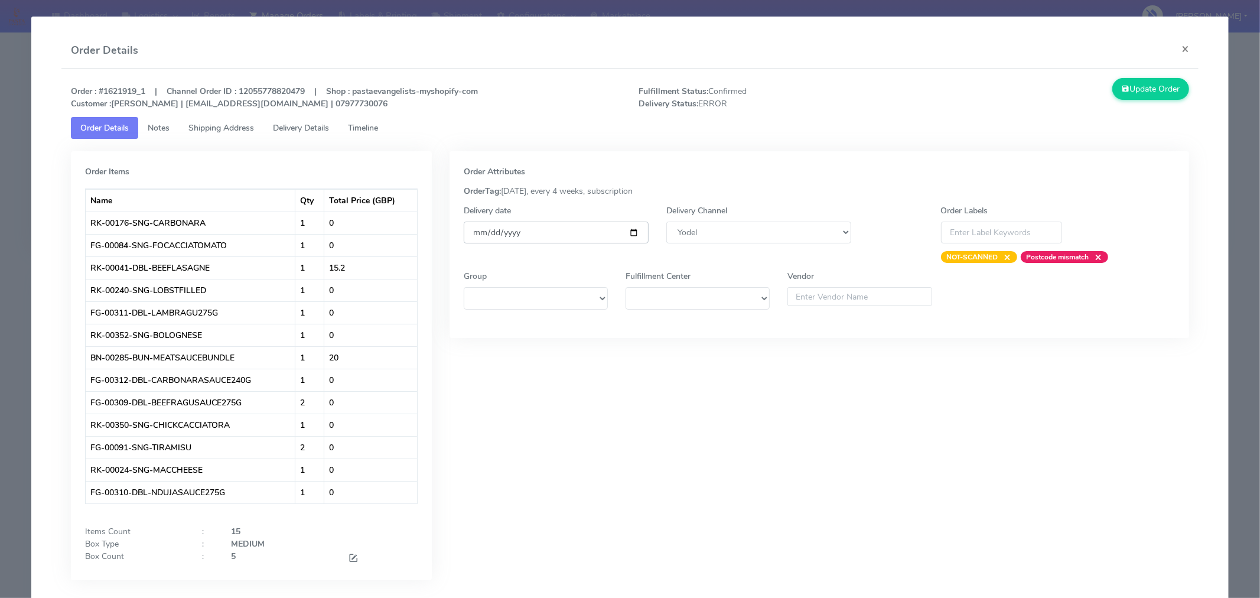
click at [630, 232] on input "[DATE]" at bounding box center [556, 233] width 185 height 22
click at [1178, 48] on button "×" at bounding box center [1185, 48] width 27 height 31
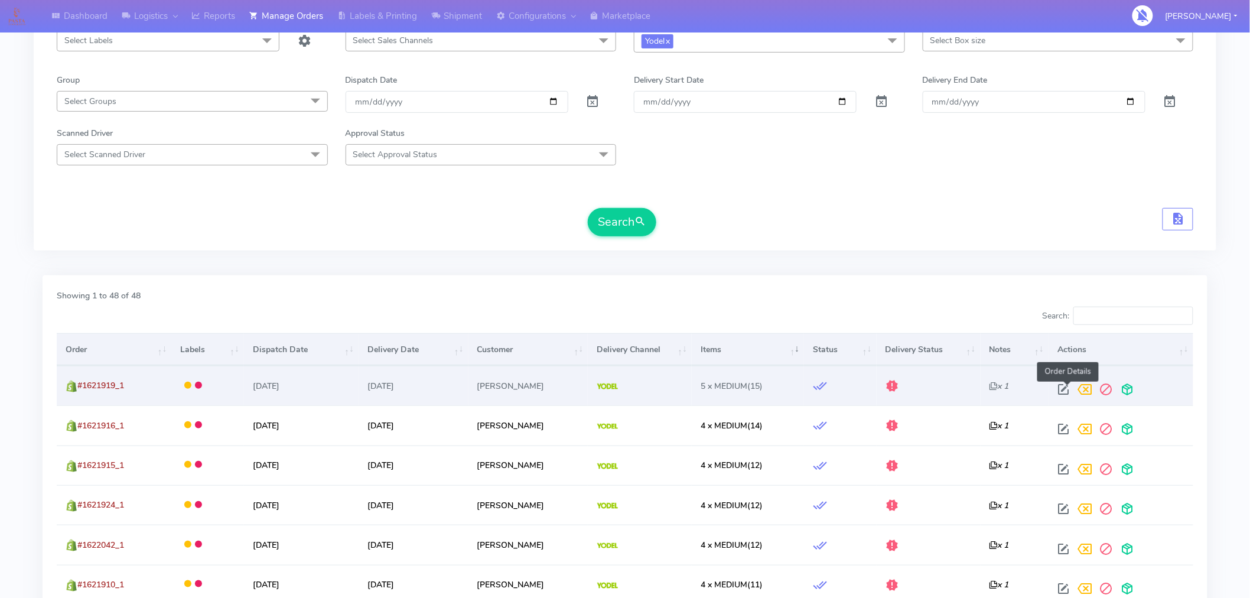
click at [1069, 387] on span at bounding box center [1063, 391] width 21 height 11
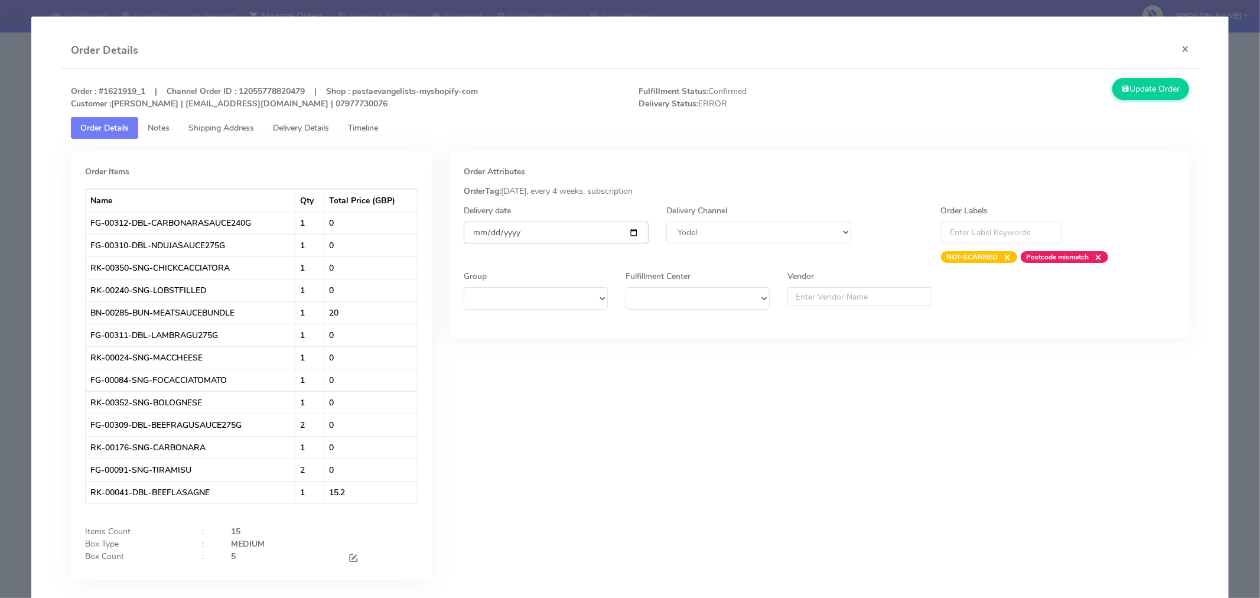
click at [632, 232] on input "[DATE]" at bounding box center [556, 233] width 185 height 22
click at [350, 559] on span at bounding box center [353, 559] width 11 height 11
click at [299, 554] on input "5" at bounding box center [280, 561] width 99 height 22
click at [414, 527] on div "15" at bounding box center [324, 531] width 204 height 12
click at [1162, 86] on button "Update Order" at bounding box center [1151, 89] width 77 height 22
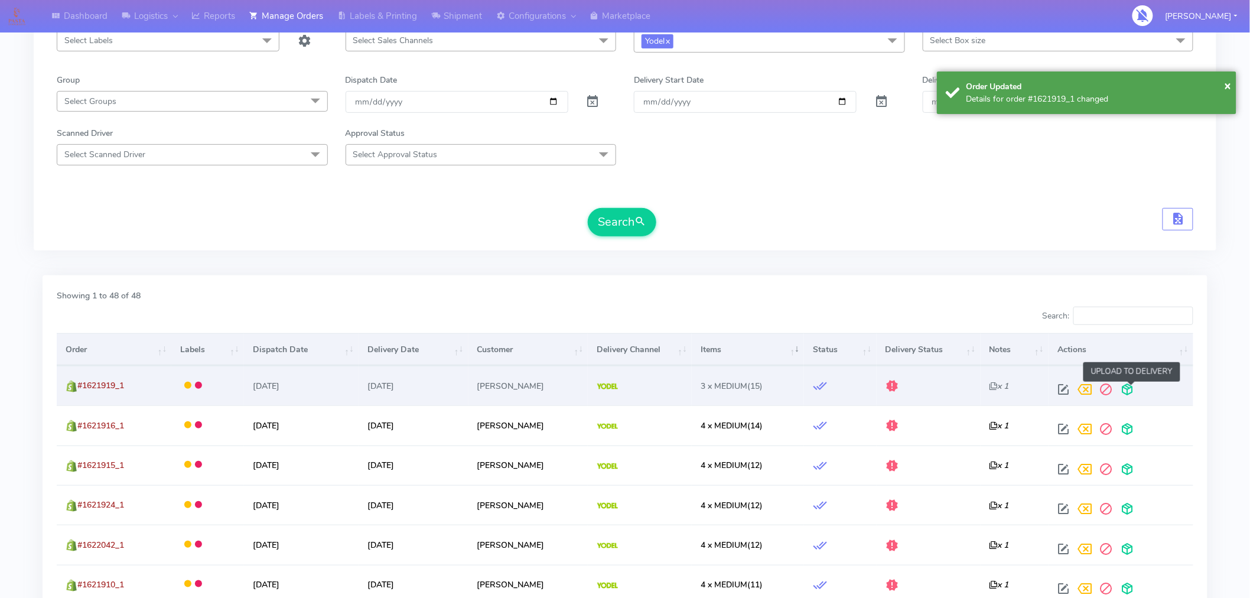
click at [1131, 392] on span at bounding box center [1127, 391] width 21 height 11
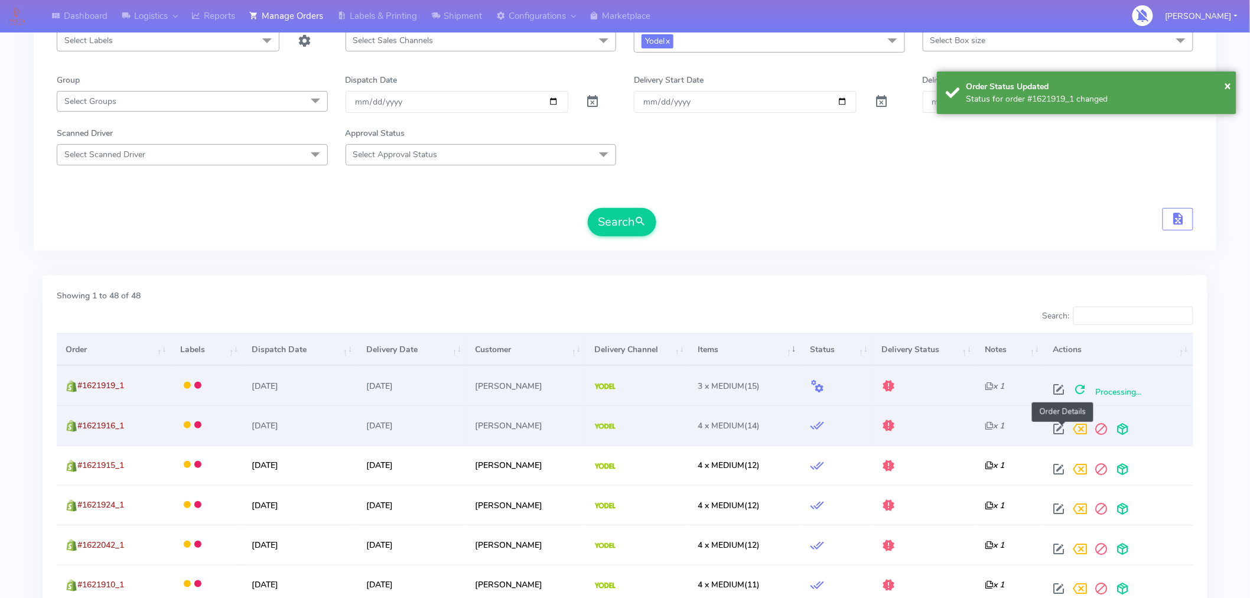
click at [1061, 427] on span at bounding box center [1059, 431] width 21 height 11
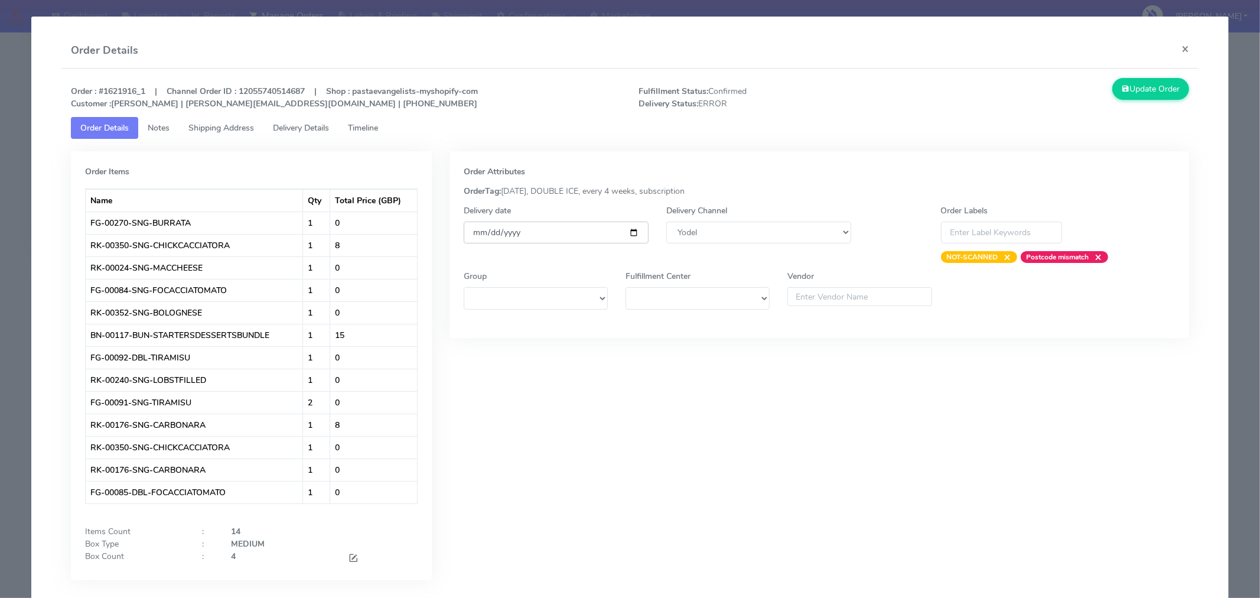
click at [629, 235] on input "[DATE]" at bounding box center [556, 233] width 185 height 22
click at [348, 560] on span at bounding box center [353, 559] width 11 height 11
click at [279, 553] on input "4" at bounding box center [280, 561] width 99 height 22
click at [554, 554] on div "Order Attributes OrderTag: 05-09-2025, DOUBLE ICE, every 4 weeks, subscription …" at bounding box center [820, 377] width 758 height 453
click at [1129, 93] on button "Update Order" at bounding box center [1151, 89] width 77 height 22
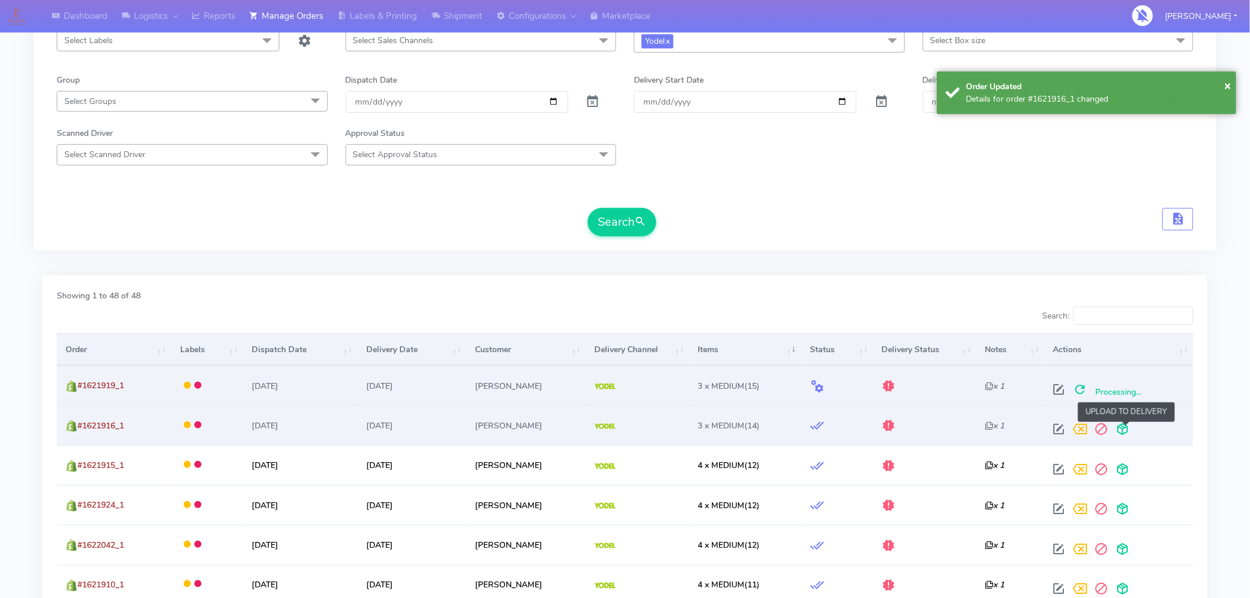
click at [1127, 433] on span at bounding box center [1123, 431] width 21 height 11
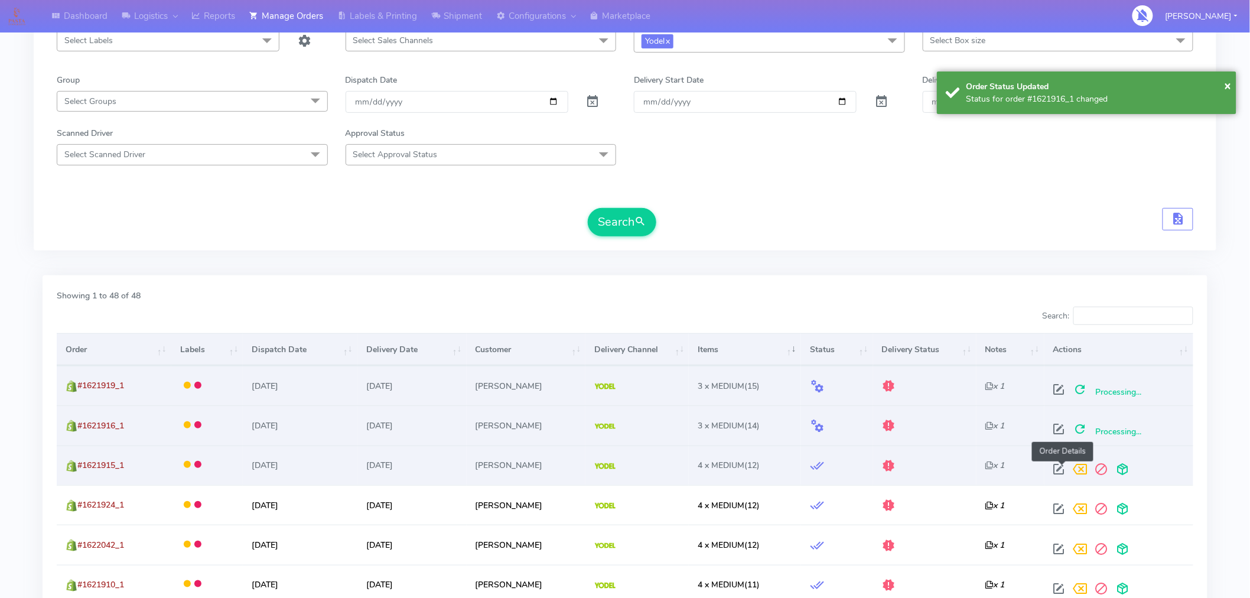
click at [1064, 473] on span at bounding box center [1059, 471] width 21 height 11
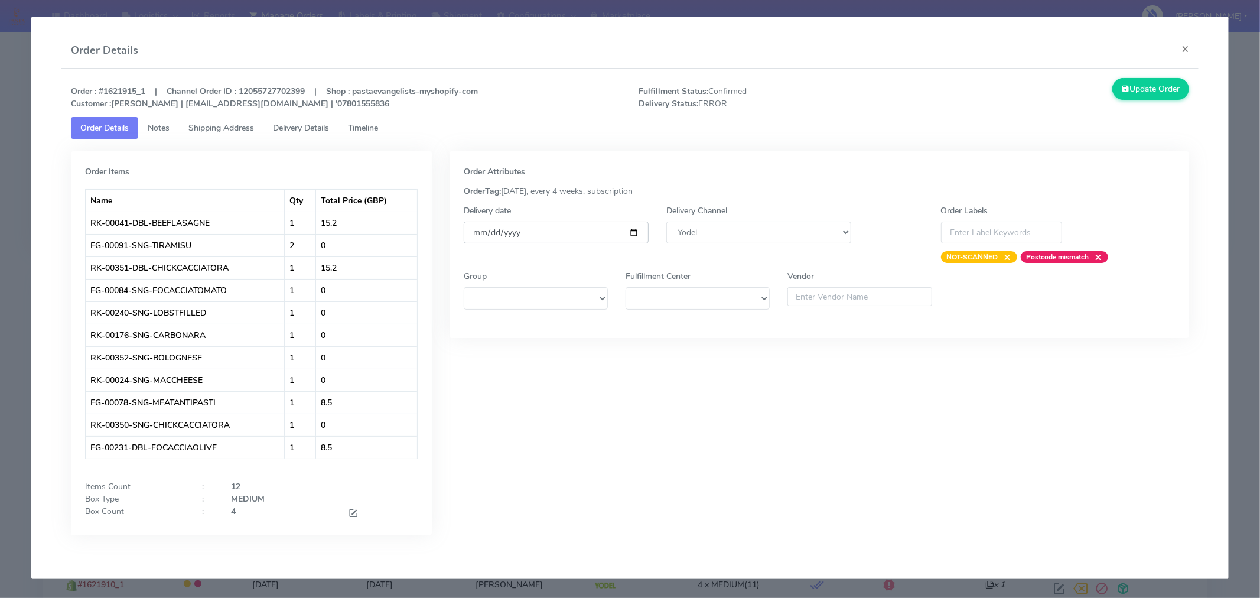
click at [632, 232] on input "[DATE]" at bounding box center [556, 233] width 185 height 22
click at [357, 515] on span at bounding box center [353, 514] width 11 height 11
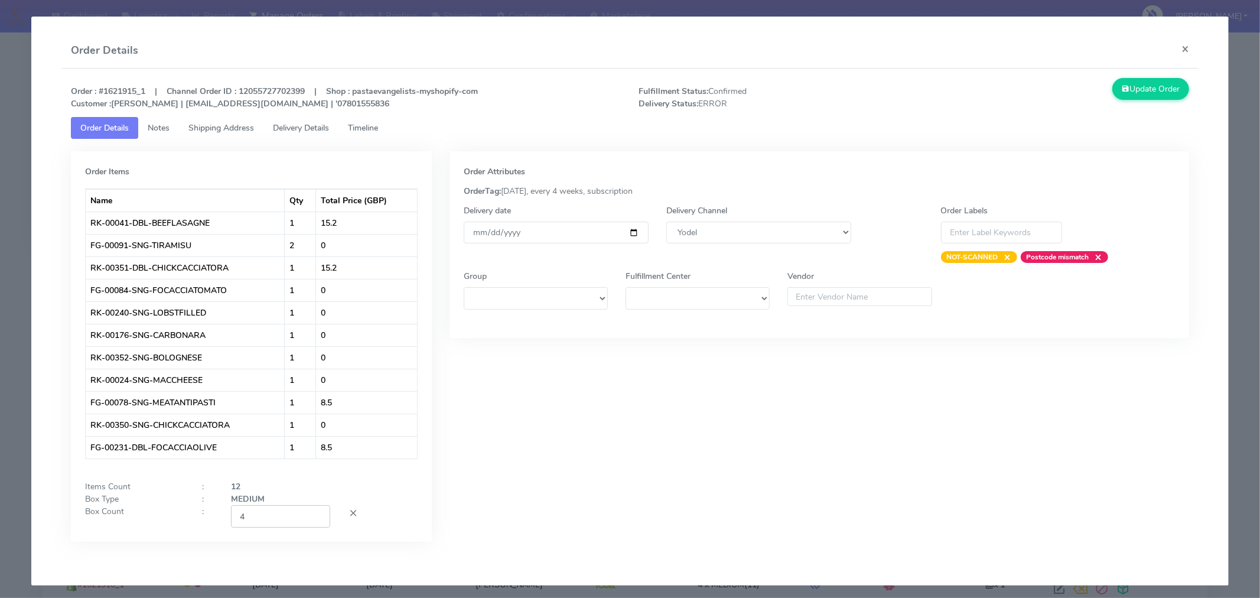
click at [303, 518] on input "4" at bounding box center [280, 516] width 99 height 22
click at [533, 516] on div "Order Attributes OrderTag: 05-09-2025, every 4 weeks, subscription Delivery dat…" at bounding box center [820, 355] width 758 height 408
click at [1172, 92] on button "Update Order" at bounding box center [1151, 89] width 77 height 22
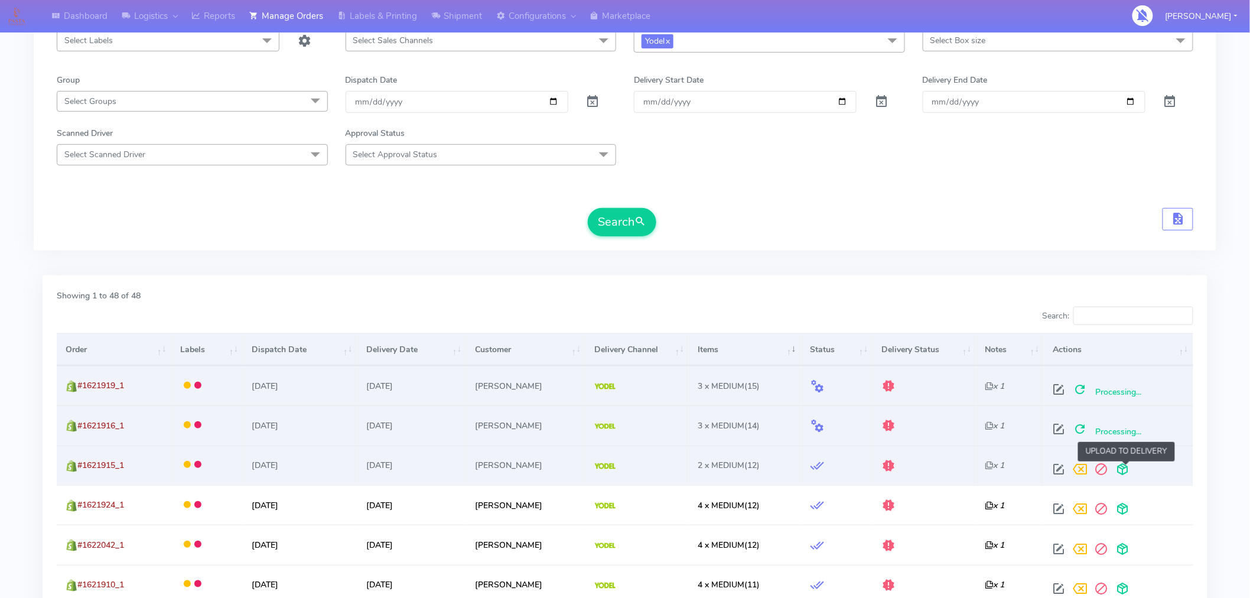
click at [1121, 467] on span at bounding box center [1123, 471] width 21 height 11
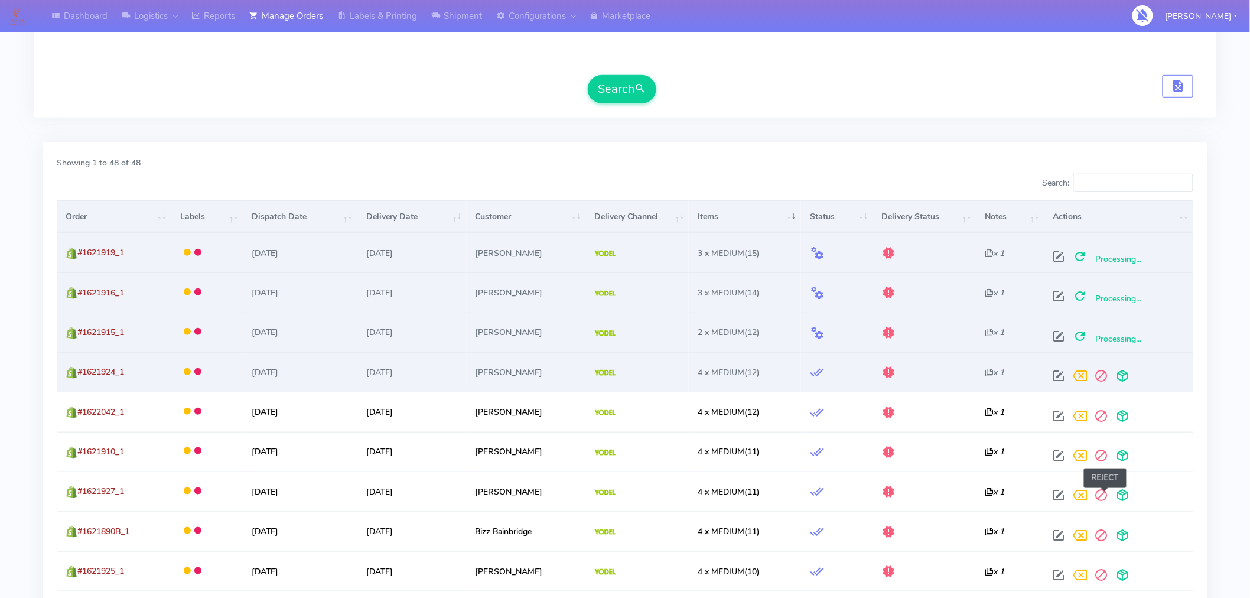
scroll to position [269, 0]
click at [1062, 378] on span at bounding box center [1059, 377] width 21 height 11
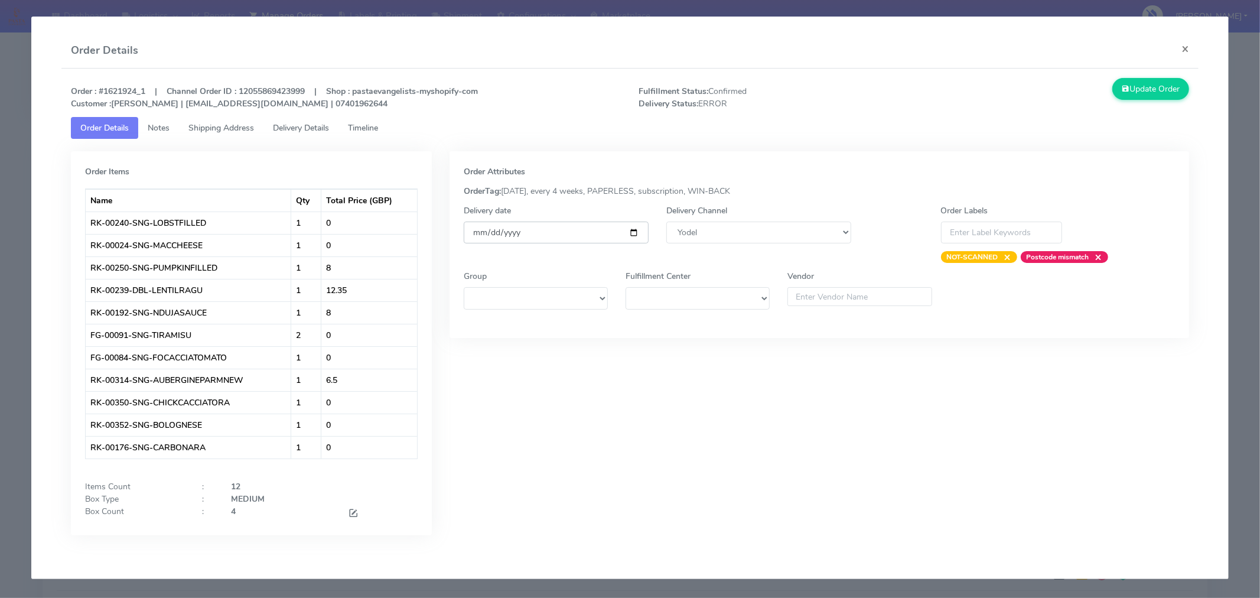
click at [635, 231] on input "[DATE]" at bounding box center [556, 233] width 185 height 22
click at [352, 514] on span at bounding box center [353, 514] width 11 height 11
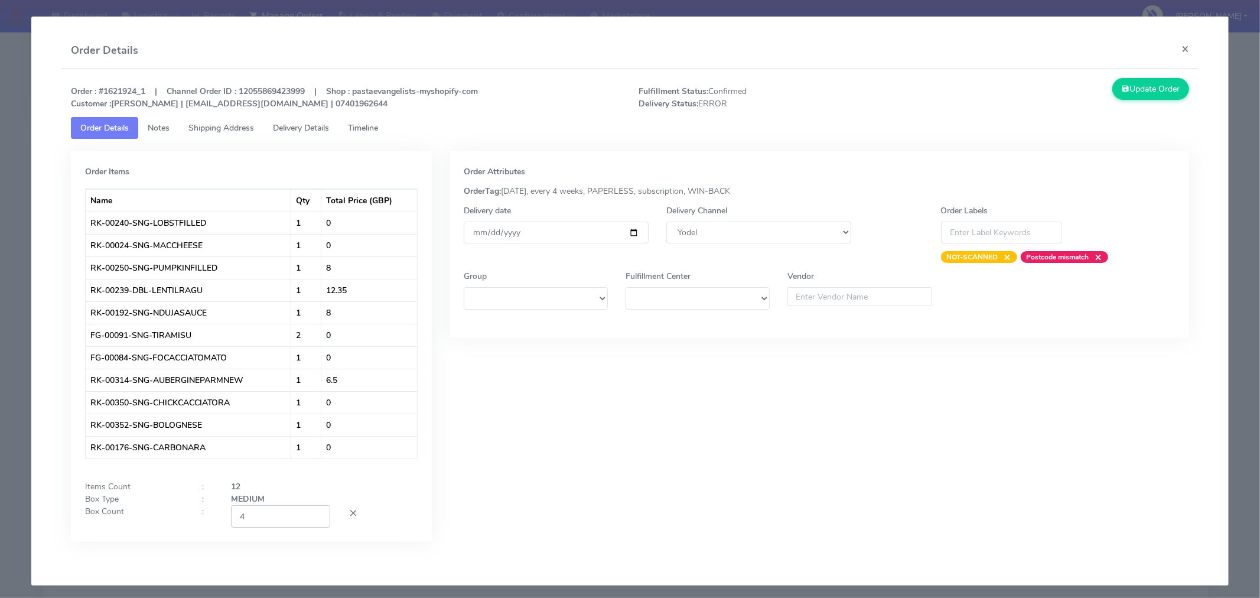
click at [293, 514] on input "4" at bounding box center [280, 516] width 99 height 22
click at [444, 509] on div "Order Attributes OrderTag: 05-09-2025, every 4 weeks, PAPERLESS, subscription, …" at bounding box center [820, 355] width 758 height 408
click at [1140, 89] on button "Update Order" at bounding box center [1151, 89] width 77 height 22
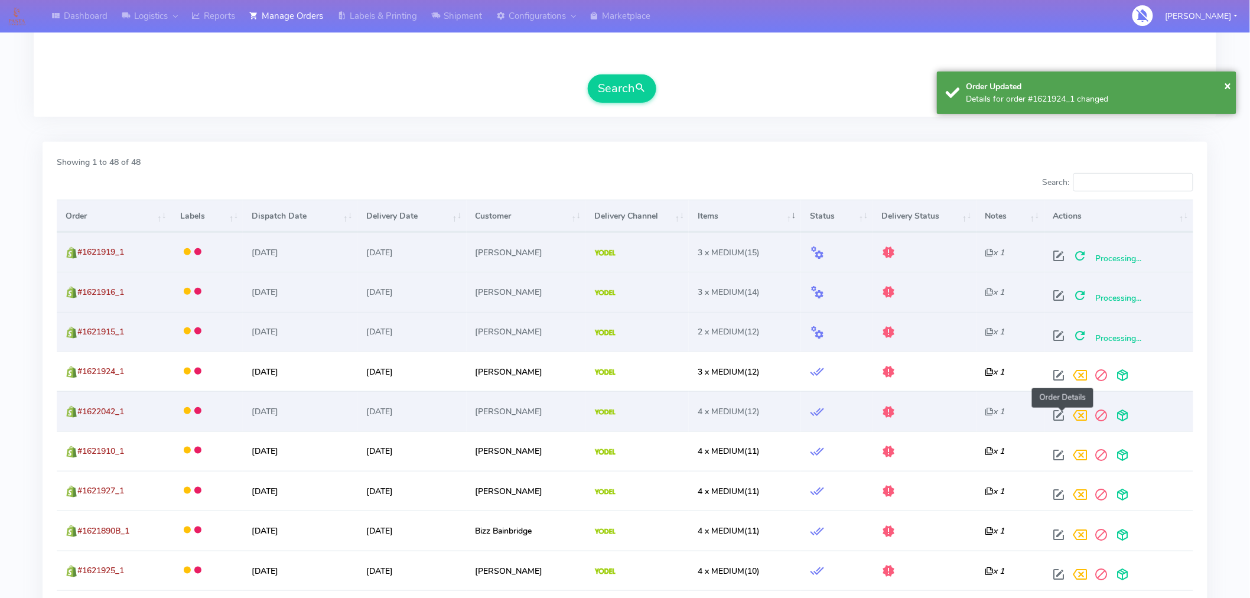
click at [1061, 416] on span at bounding box center [1059, 417] width 21 height 11
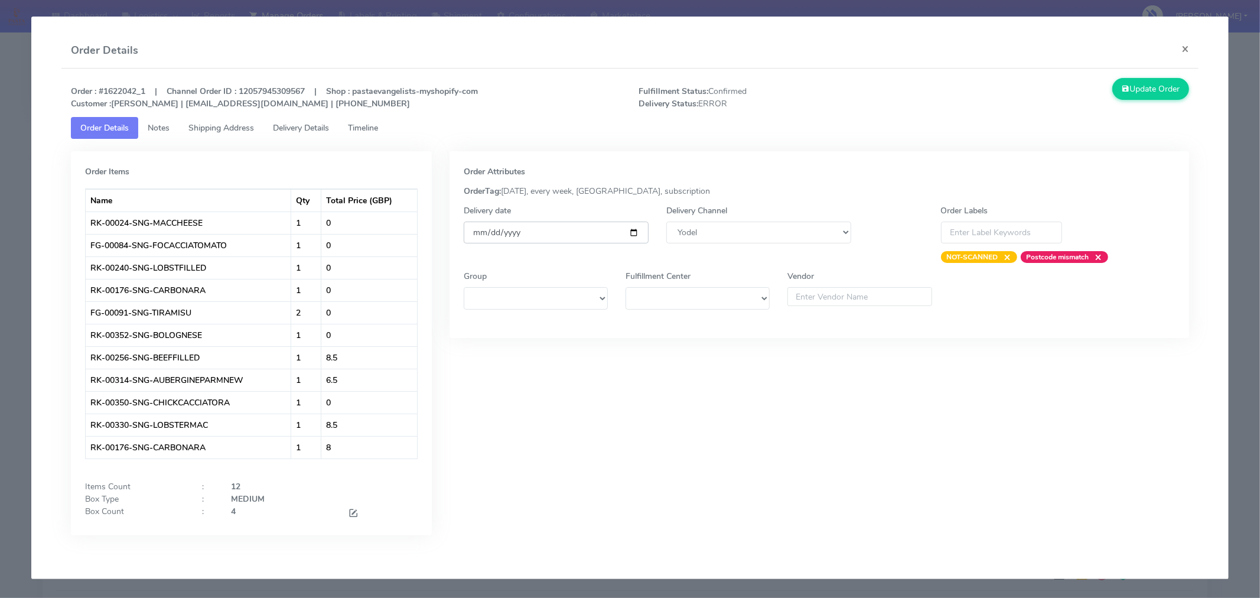
click at [635, 233] on input "[DATE]" at bounding box center [556, 233] width 185 height 22
click at [353, 514] on span at bounding box center [353, 514] width 11 height 11
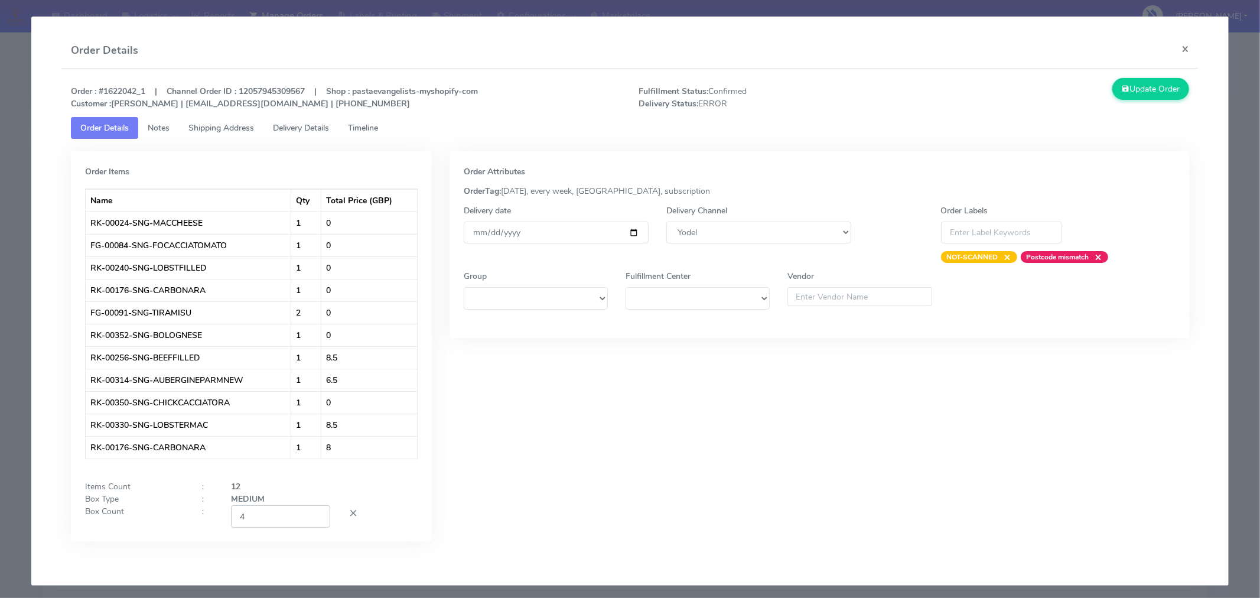
click at [281, 522] on input "4" at bounding box center [280, 516] width 99 height 22
click at [492, 498] on div "Order Attributes OrderTag: 05-09-2025, every week, London, subscription Deliver…" at bounding box center [820, 355] width 758 height 408
click at [1133, 97] on button "Update Order" at bounding box center [1151, 89] width 77 height 22
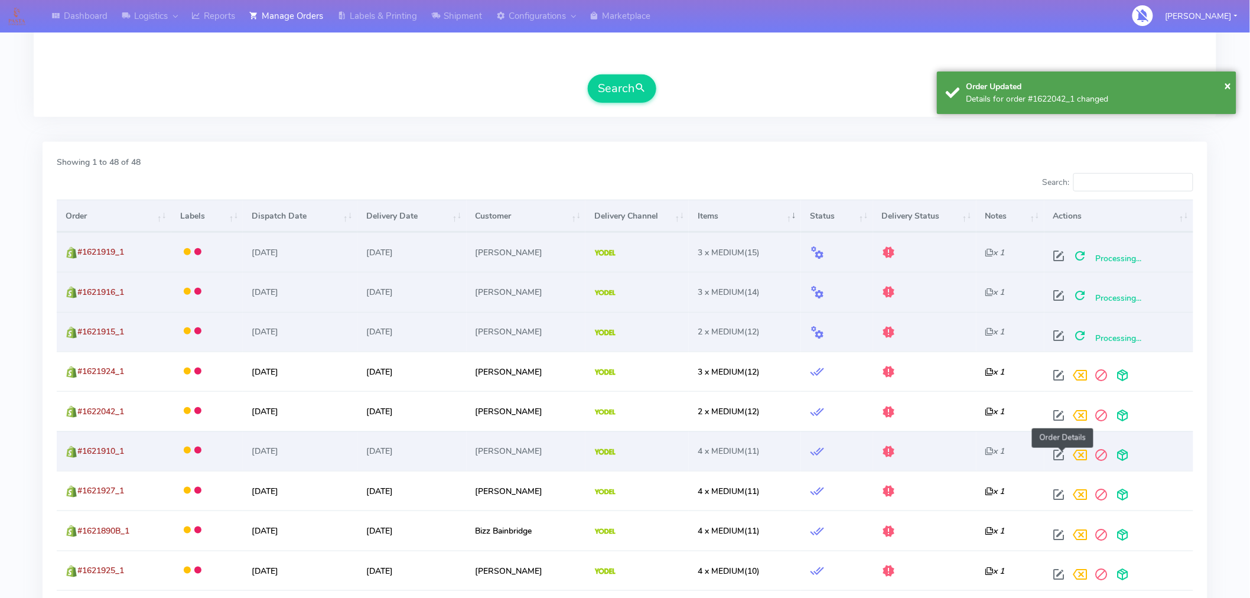
click at [1065, 452] on span at bounding box center [1059, 457] width 21 height 11
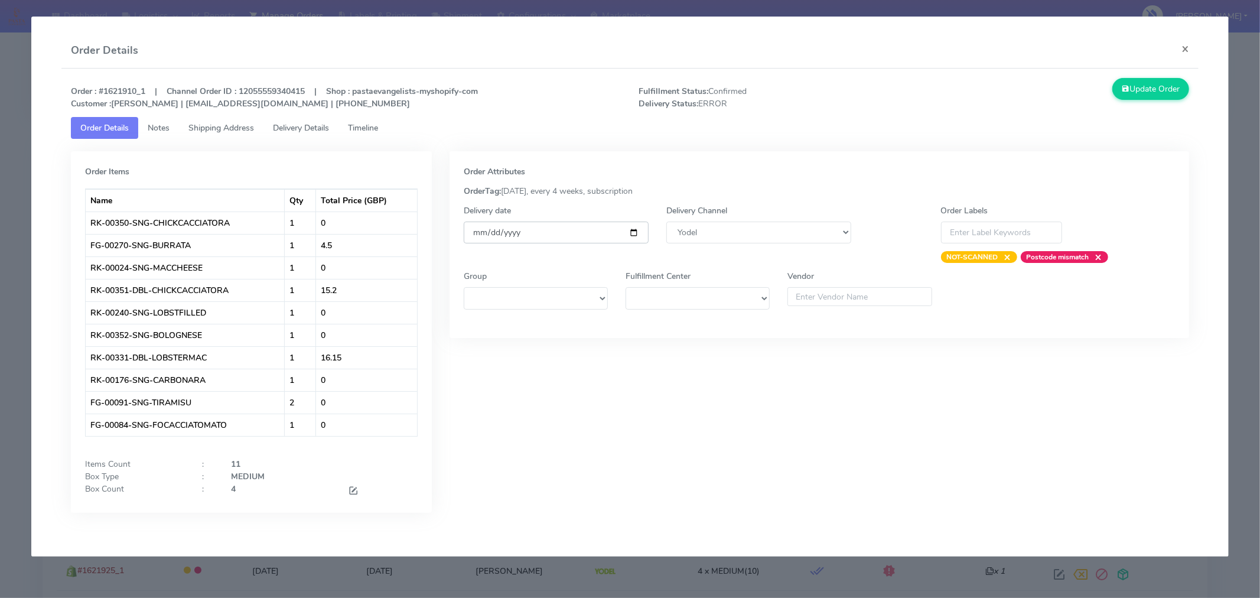
click at [635, 234] on input "[DATE]" at bounding box center [556, 233] width 185 height 22
click at [356, 489] on span at bounding box center [353, 491] width 11 height 11
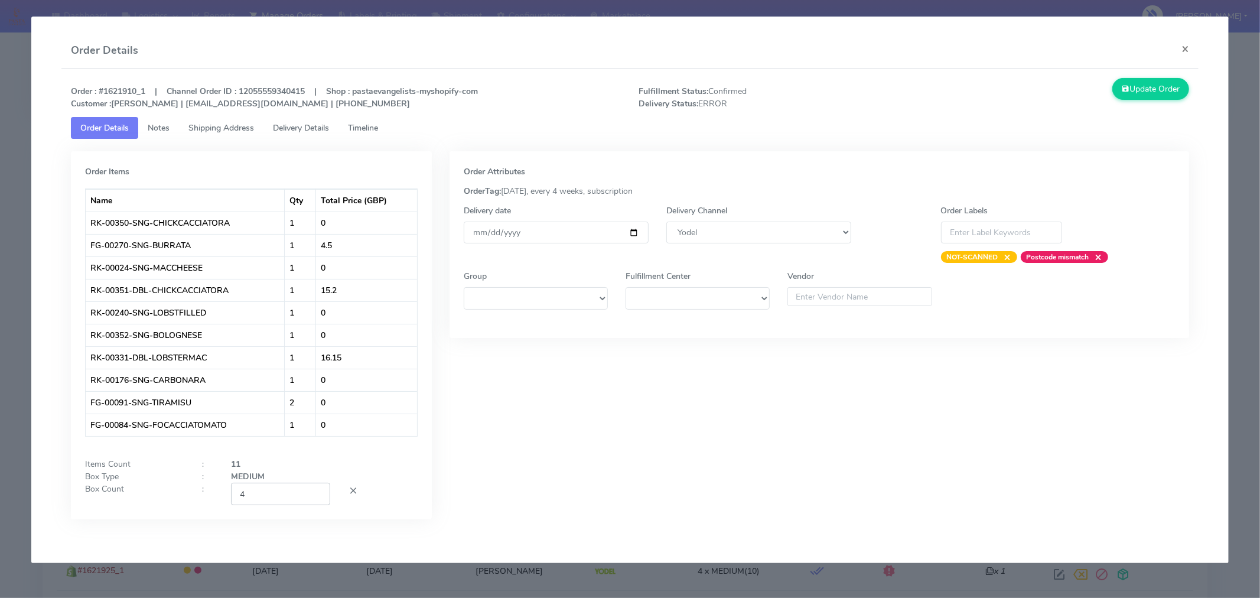
click at [281, 492] on input "4" at bounding box center [280, 494] width 99 height 22
click at [534, 486] on div "Order Attributes OrderTag: 05-09-2025, every 4 weeks, subscription Delivery dat…" at bounding box center [820, 344] width 758 height 386
click at [1122, 89] on icon at bounding box center [1126, 88] width 8 height 11
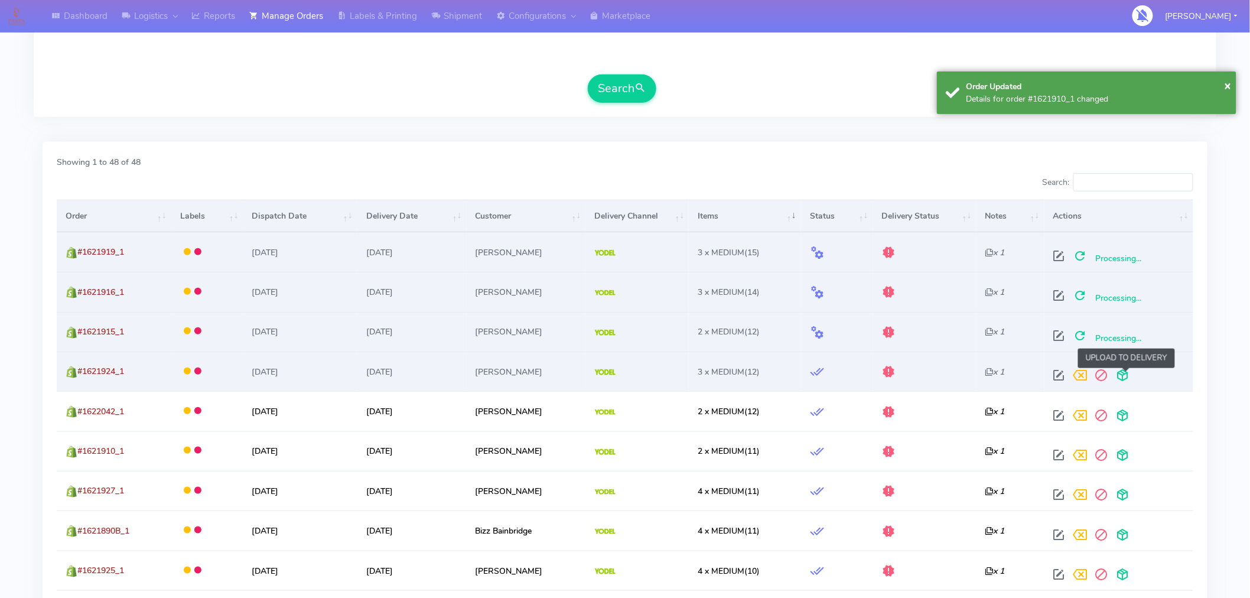
click at [1127, 375] on span at bounding box center [1123, 377] width 21 height 11
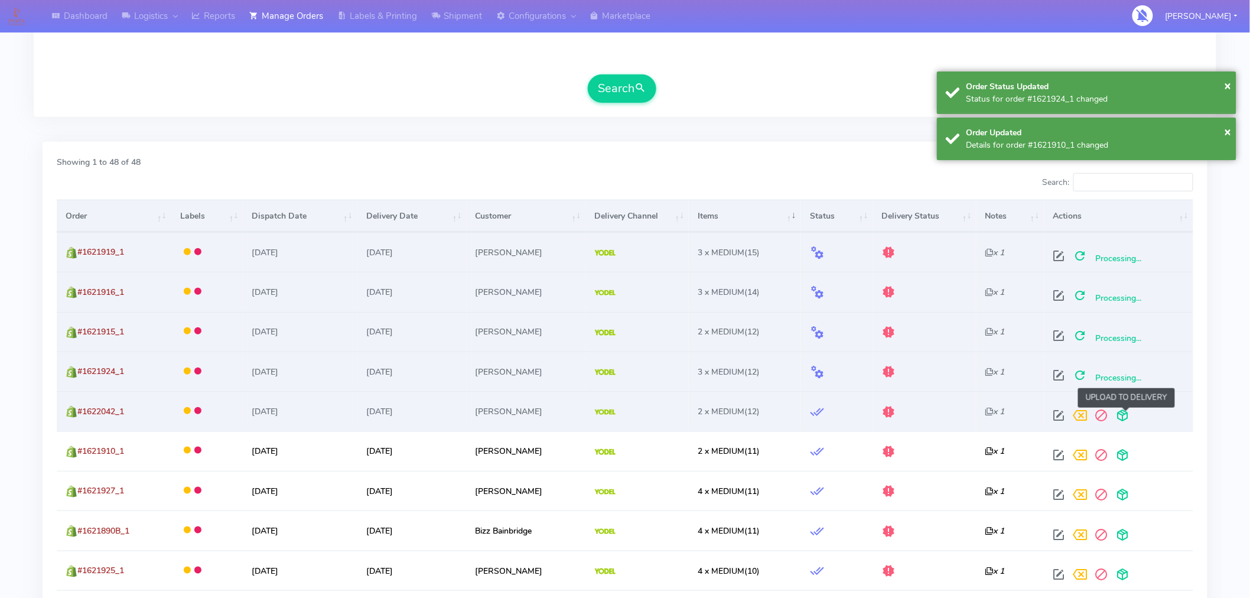
click at [1126, 414] on span at bounding box center [1123, 417] width 21 height 11
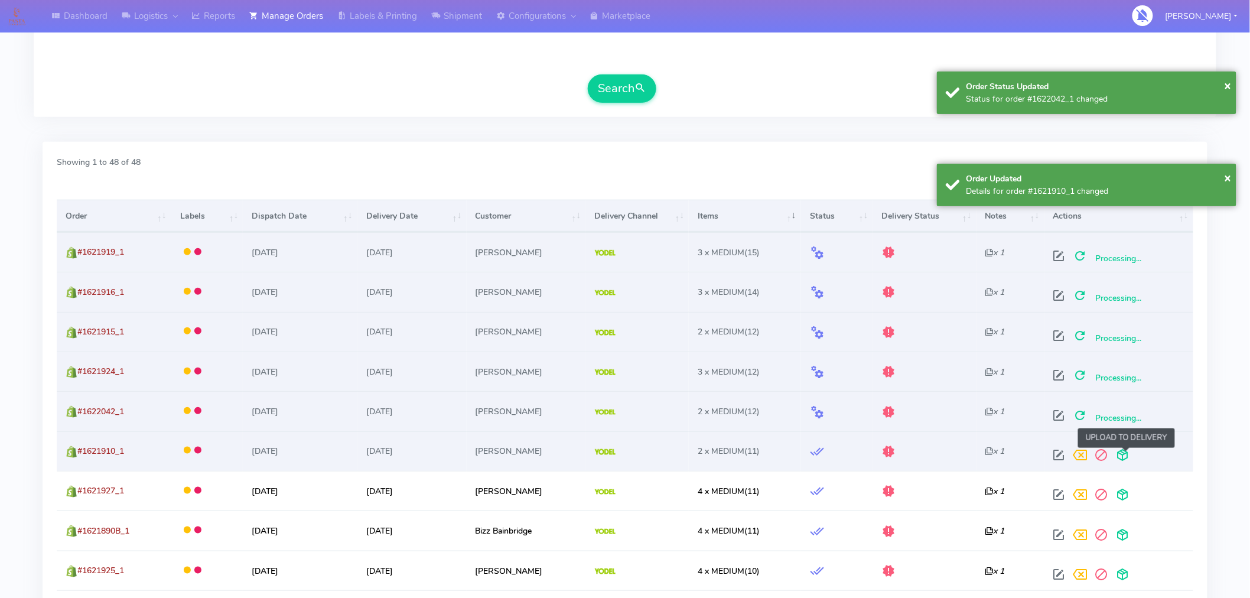
click at [1127, 454] on span at bounding box center [1123, 457] width 21 height 11
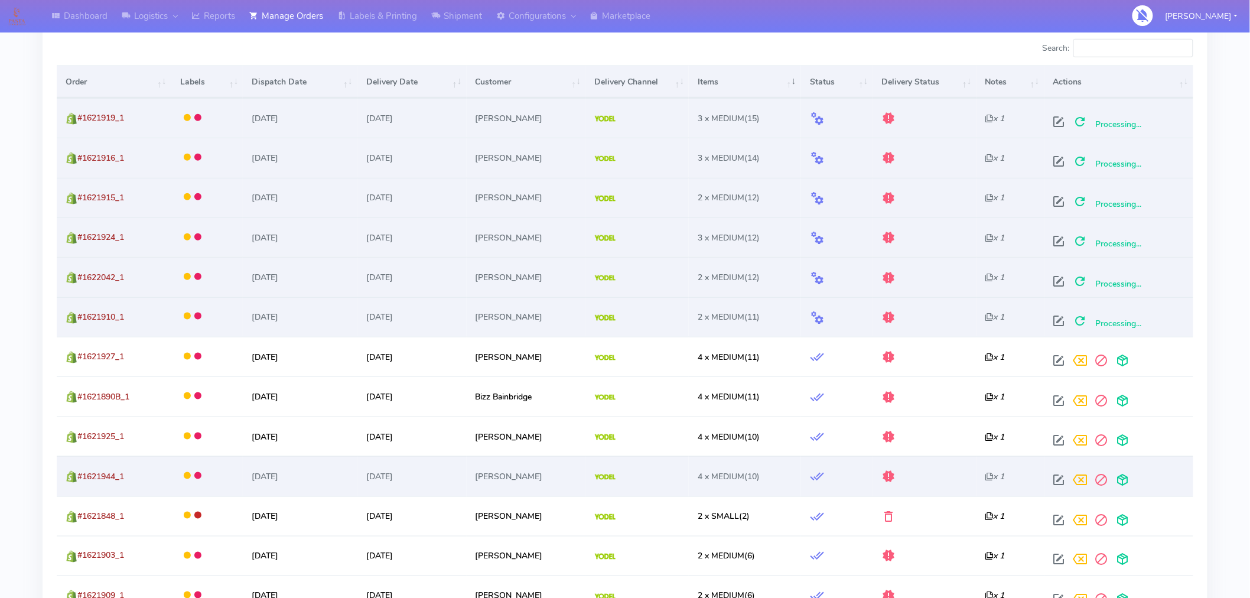
scroll to position [407, 0]
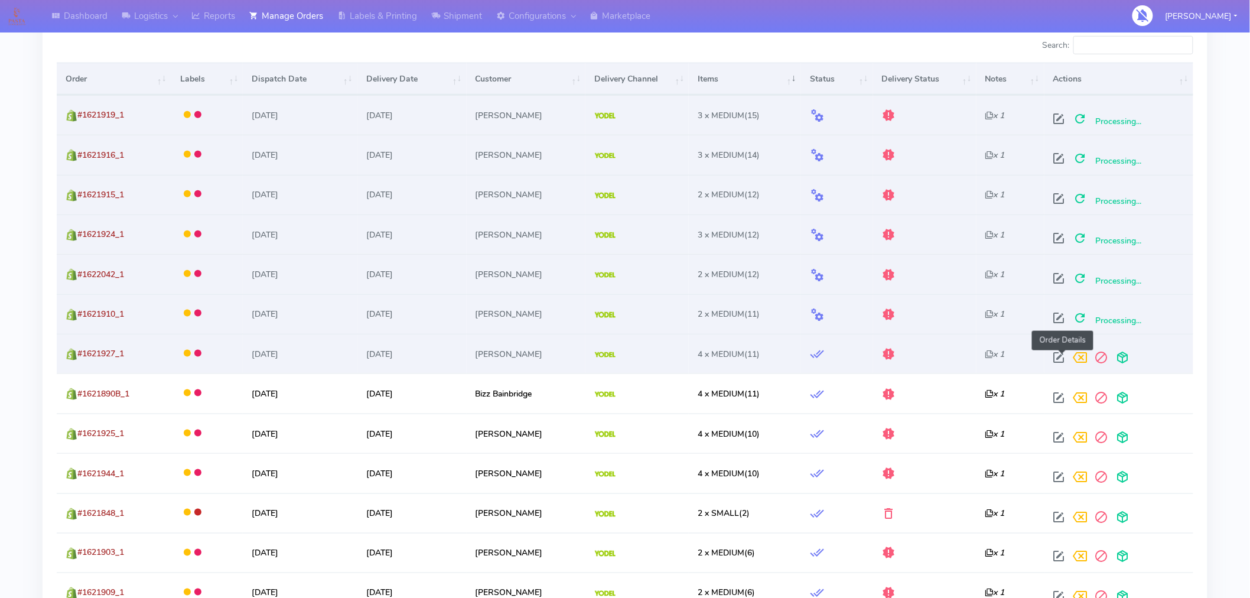
click at [1064, 356] on span at bounding box center [1059, 360] width 21 height 11
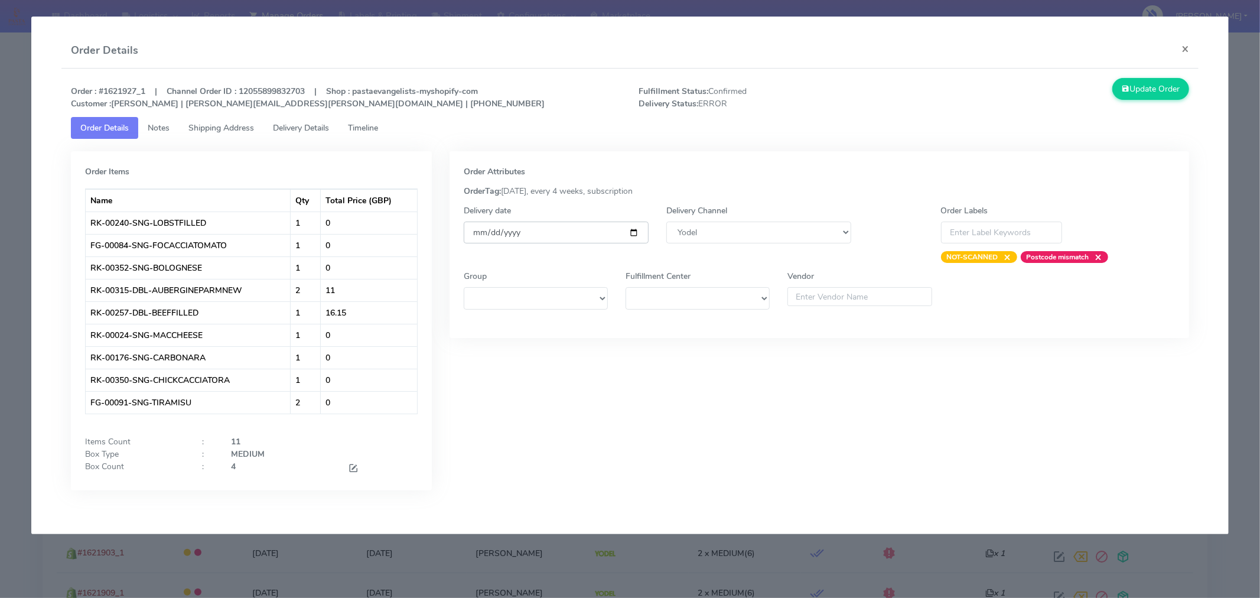
click at [632, 232] on input "[DATE]" at bounding box center [556, 233] width 185 height 22
click at [352, 468] on span at bounding box center [353, 469] width 11 height 11
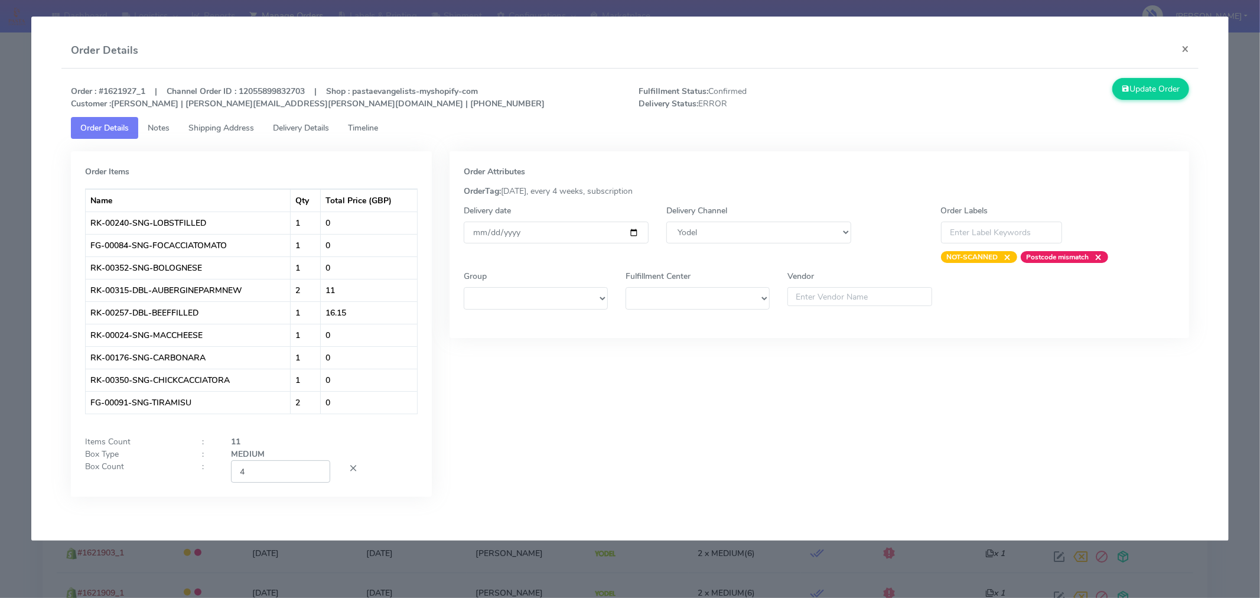
click at [288, 469] on input "4" at bounding box center [280, 471] width 99 height 22
click at [545, 470] on div "Order Attributes OrderTag: 05-09-2025, every 4 weeks, subscription Delivery dat…" at bounding box center [820, 332] width 758 height 363
click at [1139, 93] on button "Update Order" at bounding box center [1151, 89] width 77 height 22
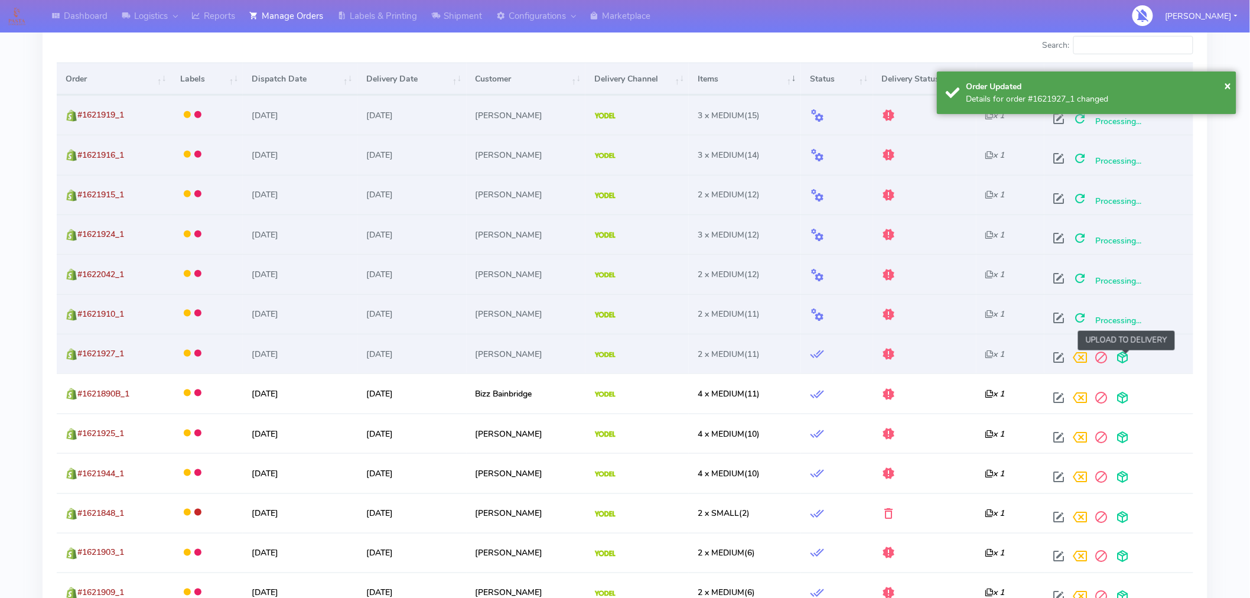
click at [1130, 360] on span at bounding box center [1123, 360] width 21 height 11
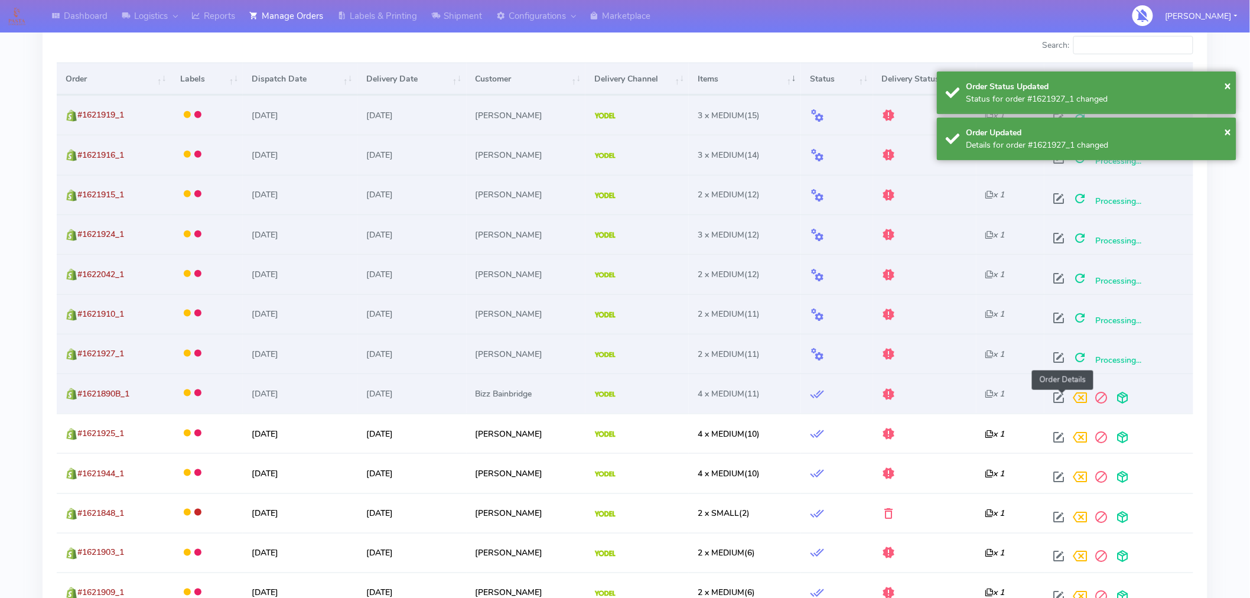
click at [1064, 398] on span at bounding box center [1059, 400] width 21 height 11
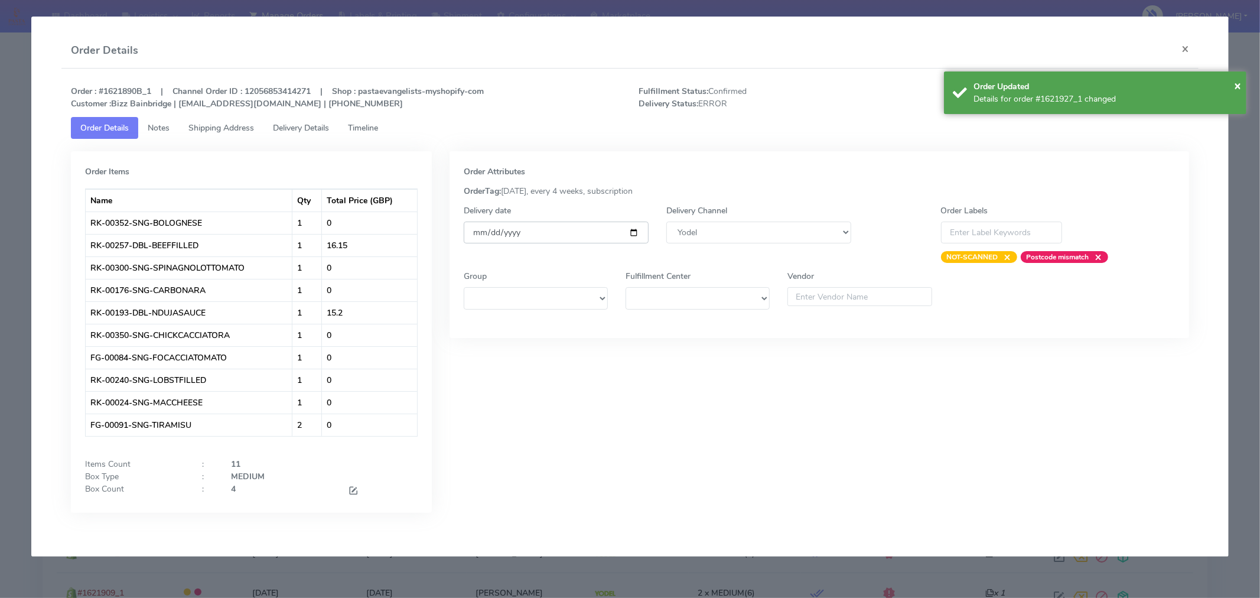
click at [636, 229] on input "[DATE]" at bounding box center [556, 233] width 185 height 22
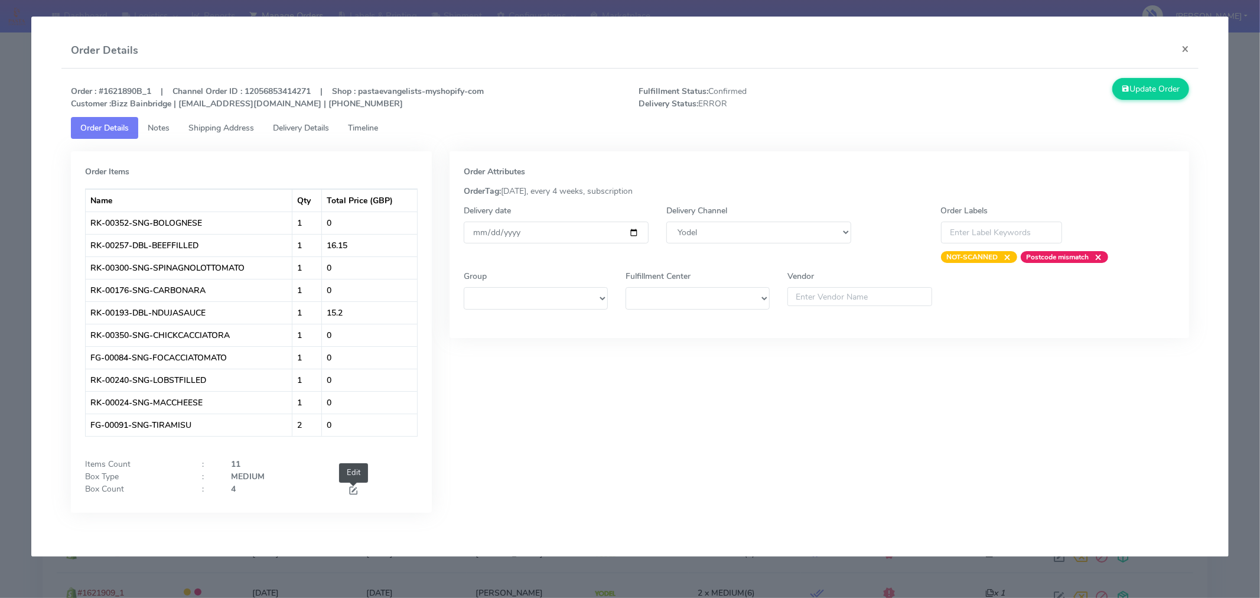
click at [352, 489] on span at bounding box center [353, 491] width 11 height 11
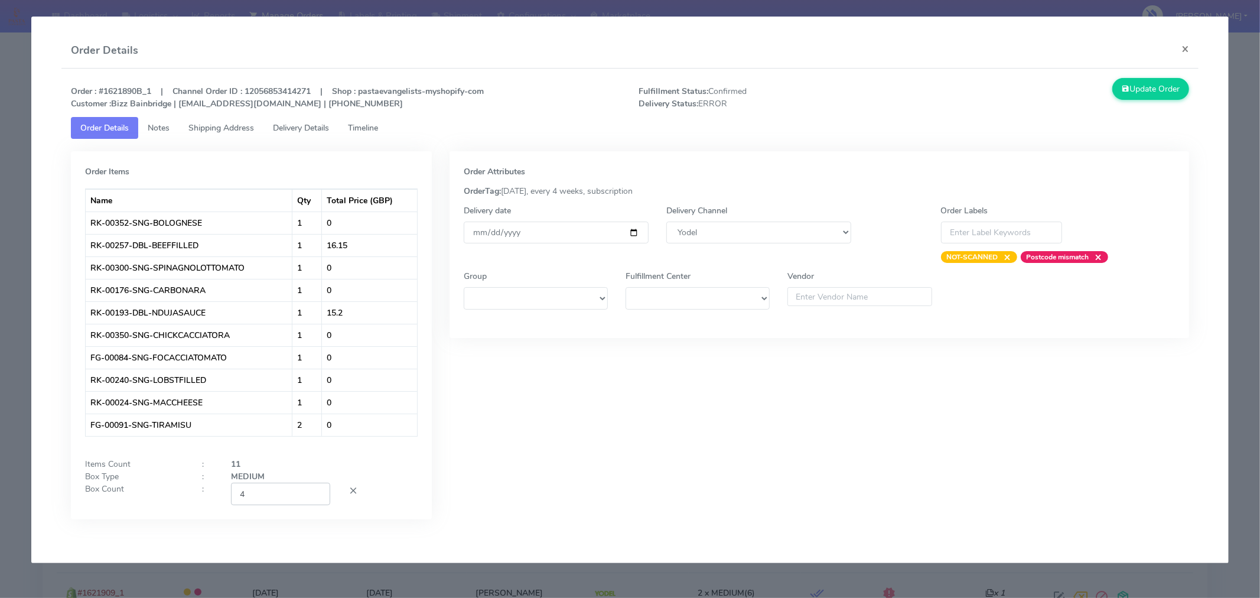
click at [298, 489] on input "4" at bounding box center [280, 494] width 99 height 22
click at [514, 483] on div "Order Attributes OrderTag: 05-09-2025, every 4 weeks, subscription Delivery dat…" at bounding box center [820, 344] width 758 height 386
click at [1135, 95] on button "Update Order" at bounding box center [1151, 89] width 77 height 22
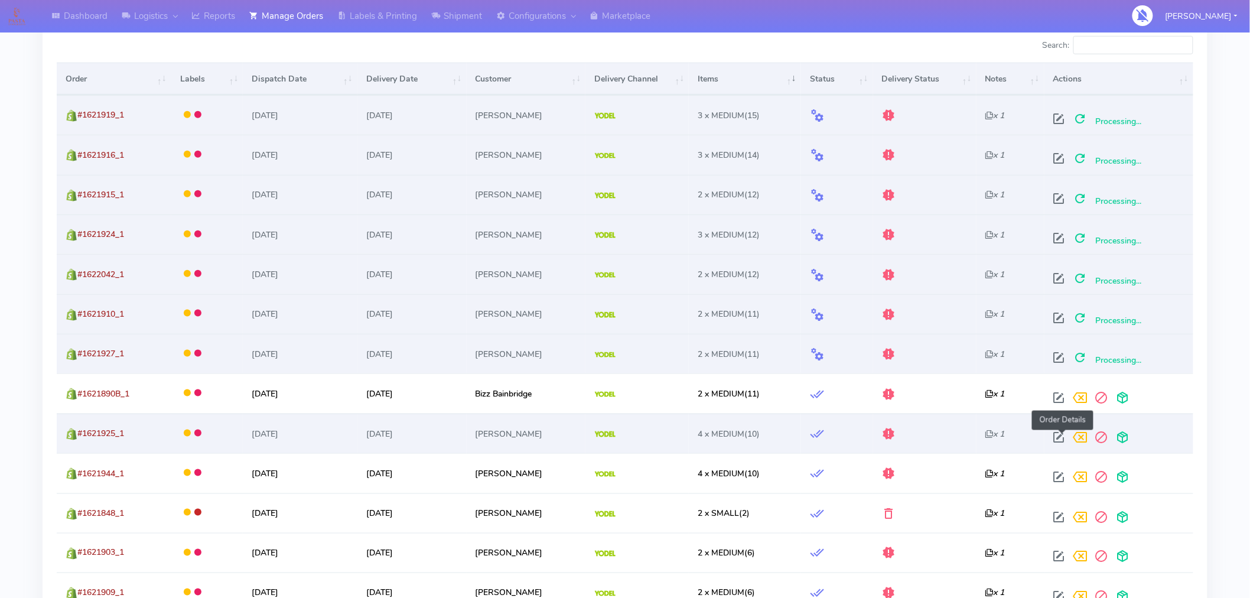
click at [1067, 435] on span at bounding box center [1059, 439] width 21 height 11
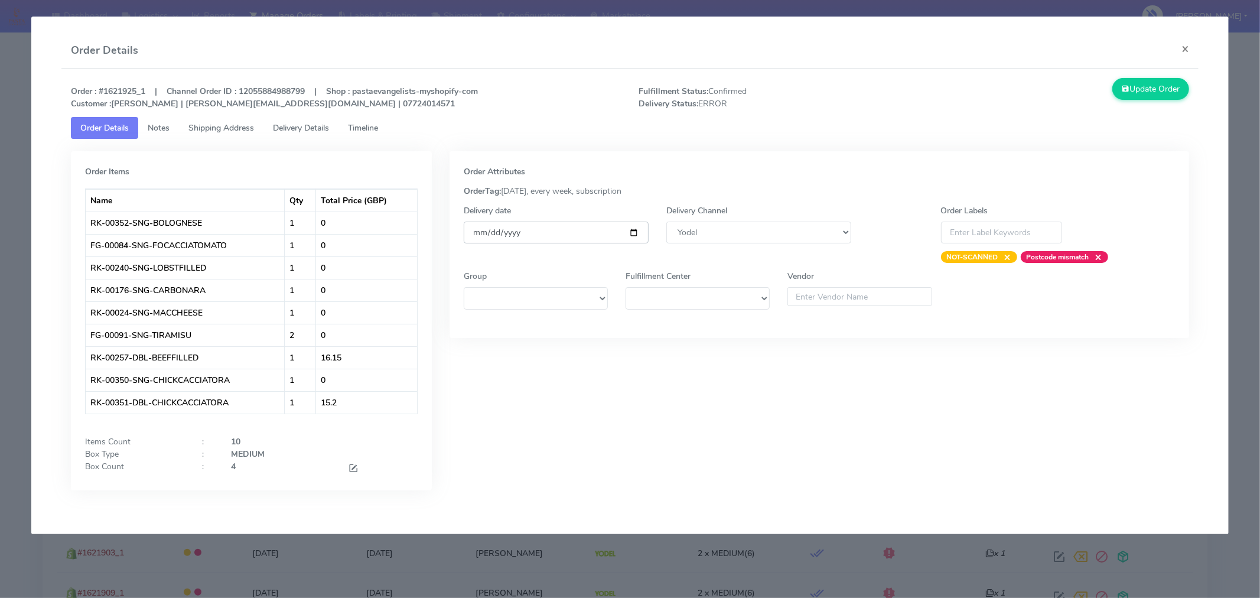
click at [635, 234] on input "[DATE]" at bounding box center [556, 233] width 185 height 22
click at [353, 466] on span at bounding box center [353, 469] width 11 height 11
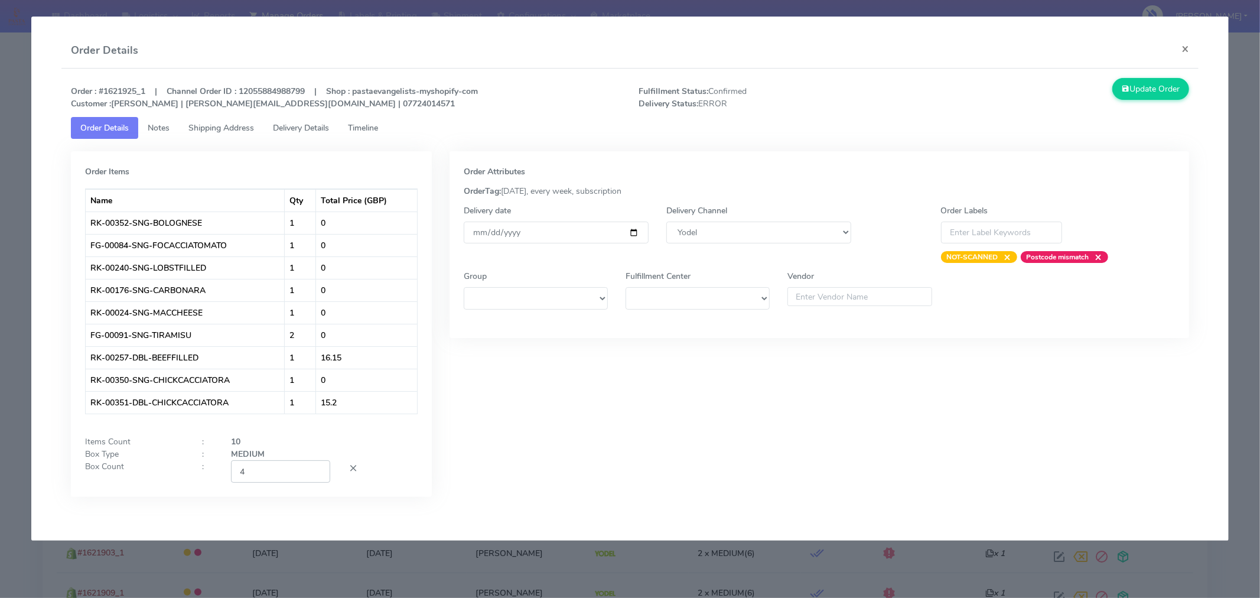
click at [285, 474] on input "4" at bounding box center [280, 471] width 99 height 22
click at [541, 461] on div "Order Attributes OrderTag: 05-09-2025, every week, subscription Delivery date 2…" at bounding box center [820, 332] width 758 height 363
click at [1145, 93] on button "Update Order" at bounding box center [1151, 89] width 77 height 22
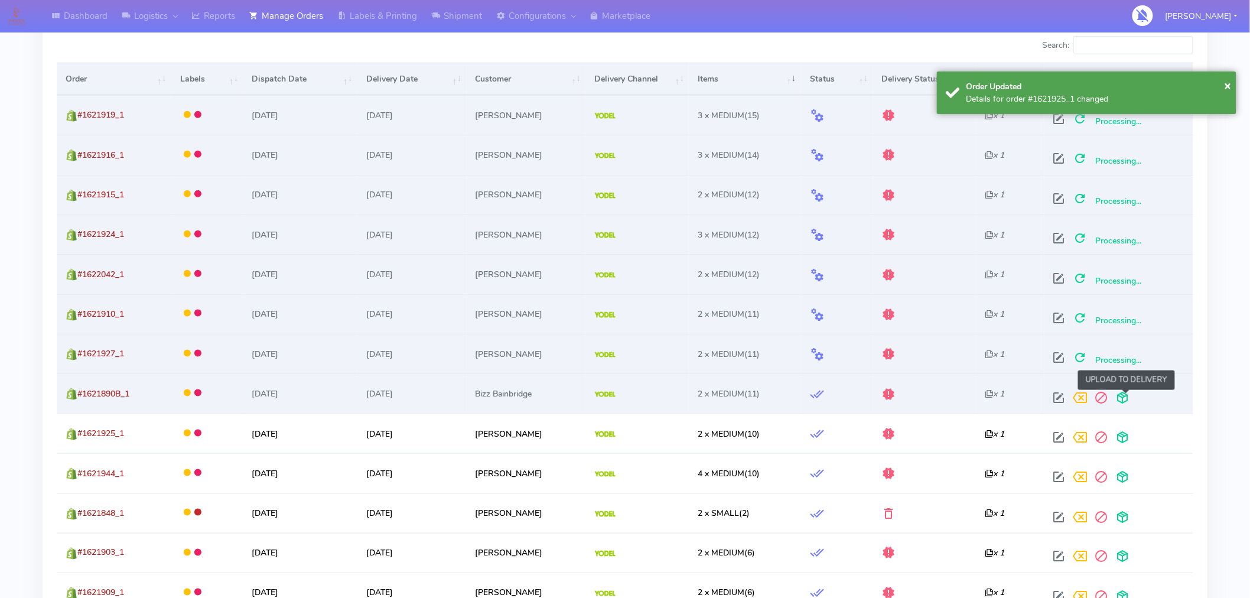
click at [1123, 397] on span at bounding box center [1123, 400] width 21 height 11
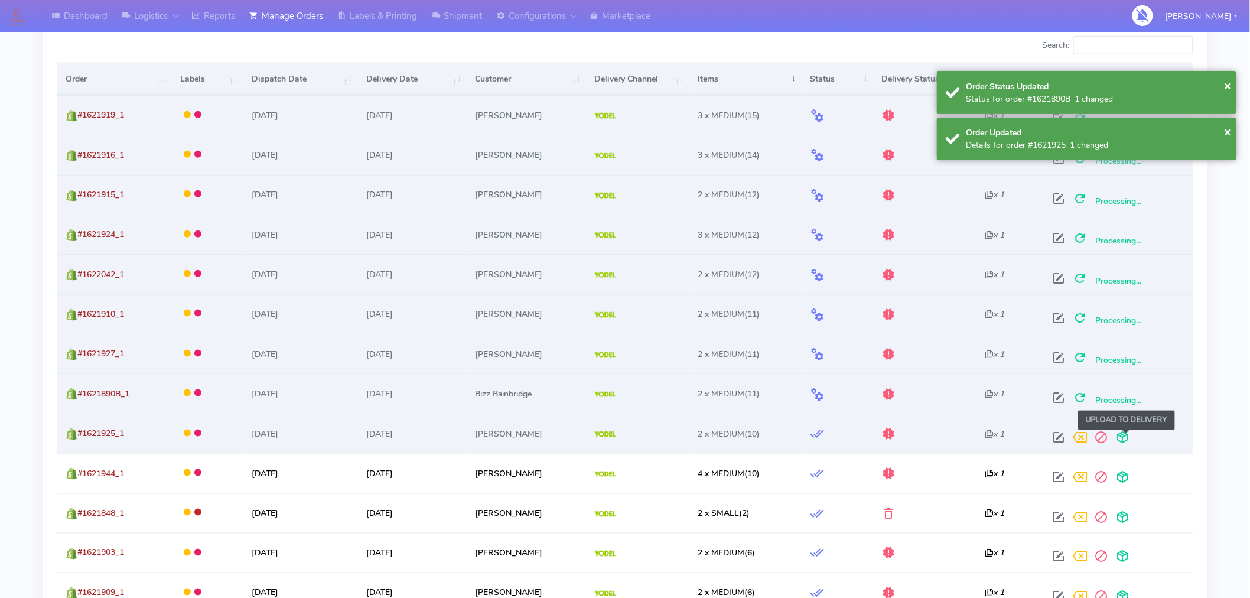
click at [1124, 441] on span at bounding box center [1123, 439] width 21 height 11
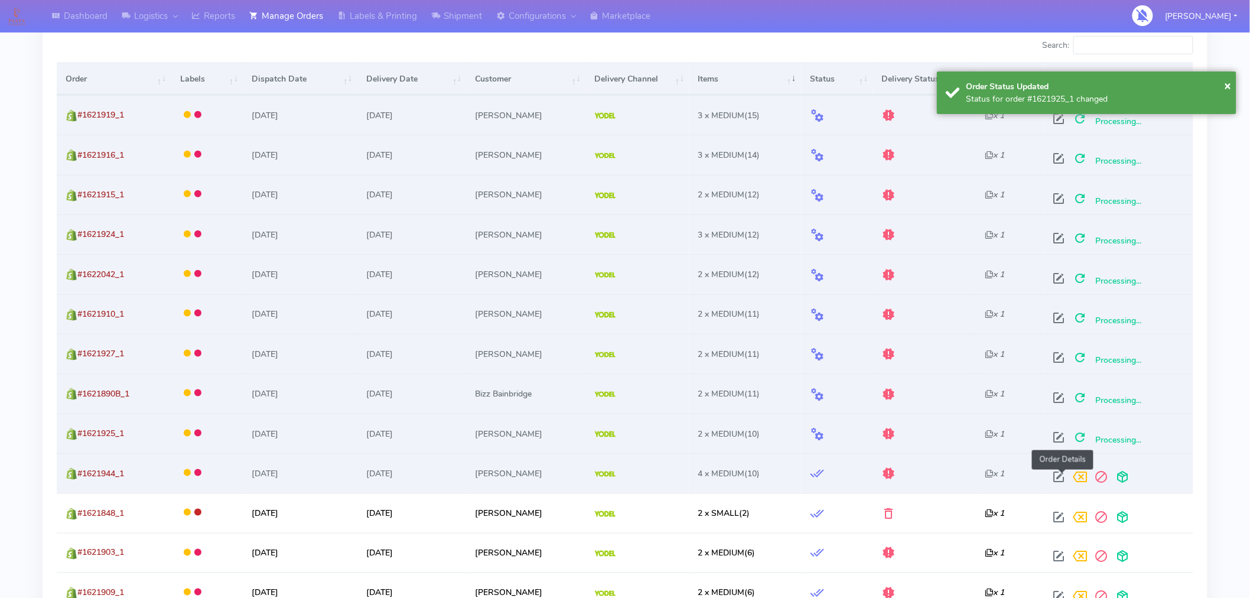
click at [1060, 477] on span at bounding box center [1059, 479] width 21 height 11
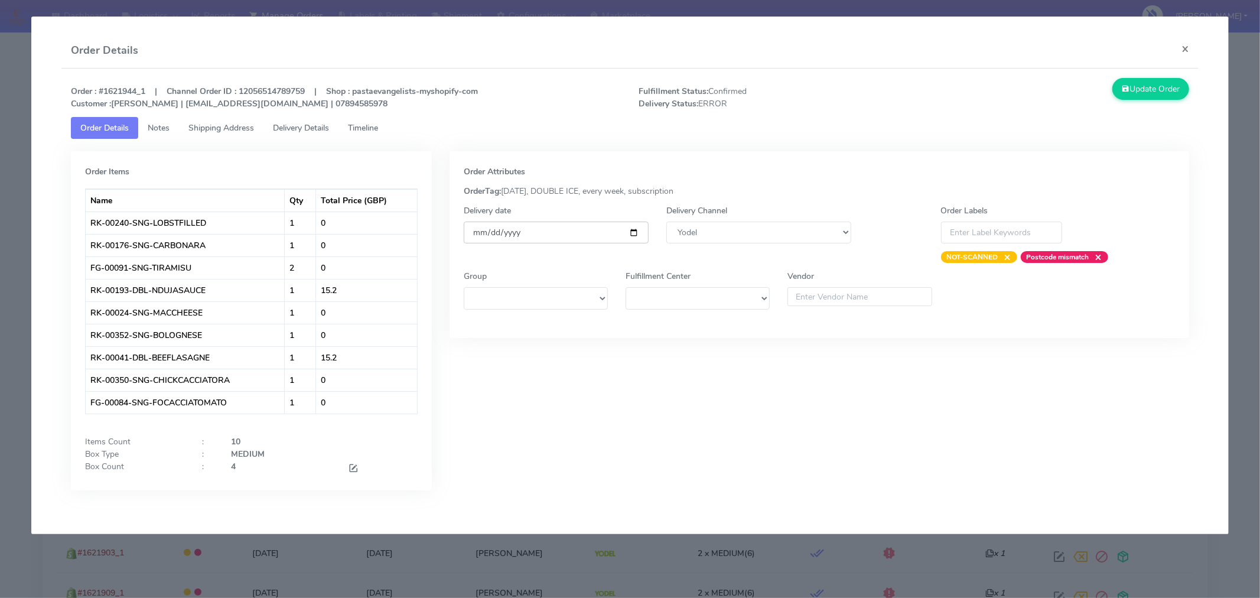
click at [634, 230] on input "[DATE]" at bounding box center [556, 233] width 185 height 22
click at [352, 469] on span at bounding box center [353, 469] width 11 height 11
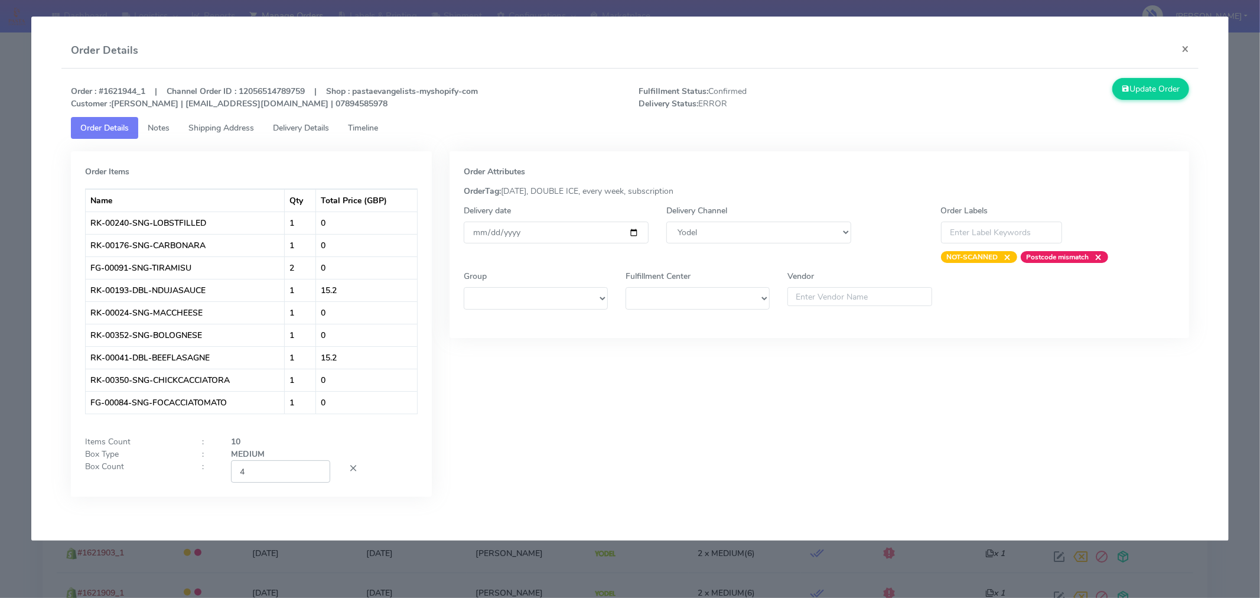
click at [285, 473] on input "4" at bounding box center [280, 471] width 99 height 22
click at [626, 412] on div "Order Attributes OrderTag: 05-09-2025, DOUBLE ICE, every week, subscription Del…" at bounding box center [820, 332] width 758 height 363
click at [1139, 95] on button "Update Order" at bounding box center [1151, 89] width 77 height 22
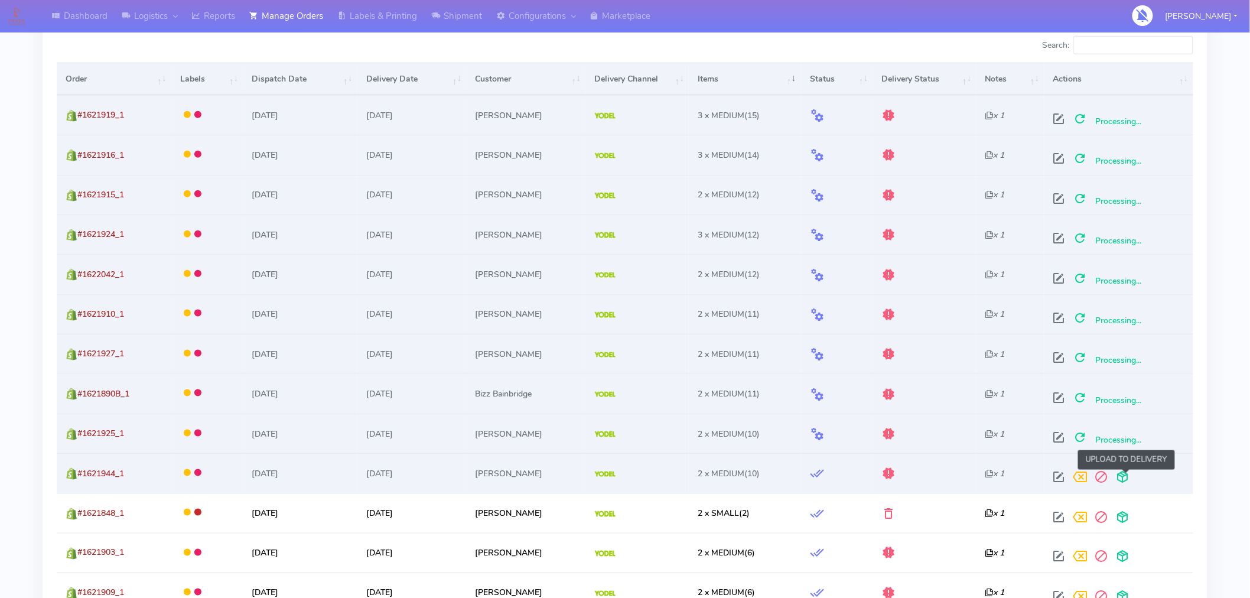
click at [1130, 474] on span at bounding box center [1123, 479] width 21 height 11
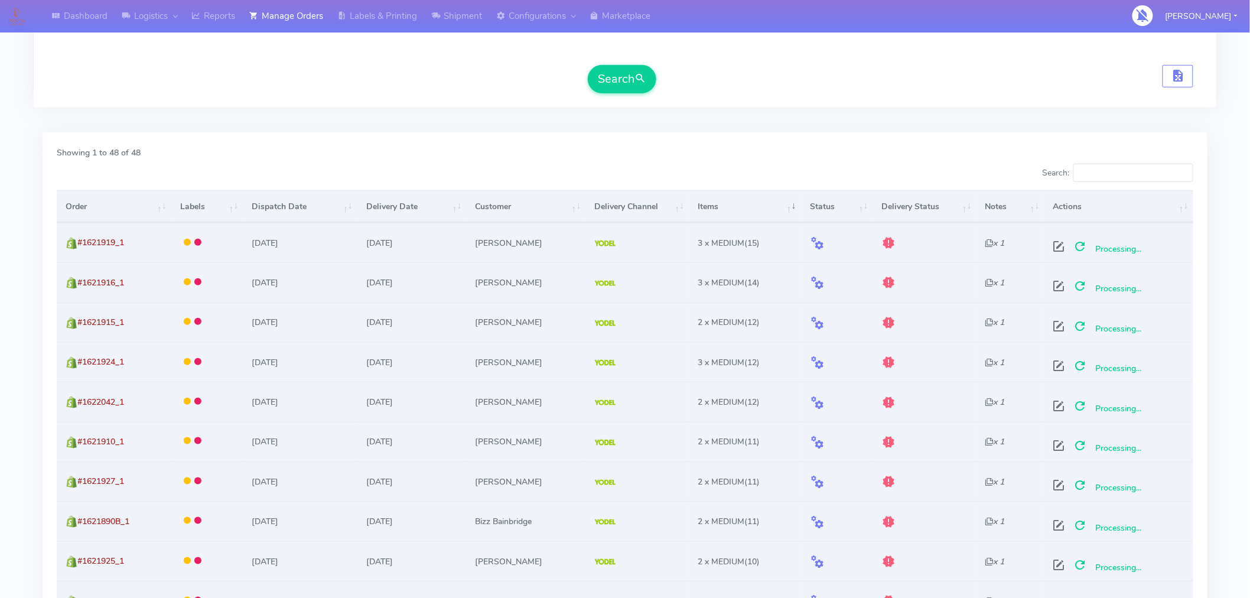
scroll to position [0, 0]
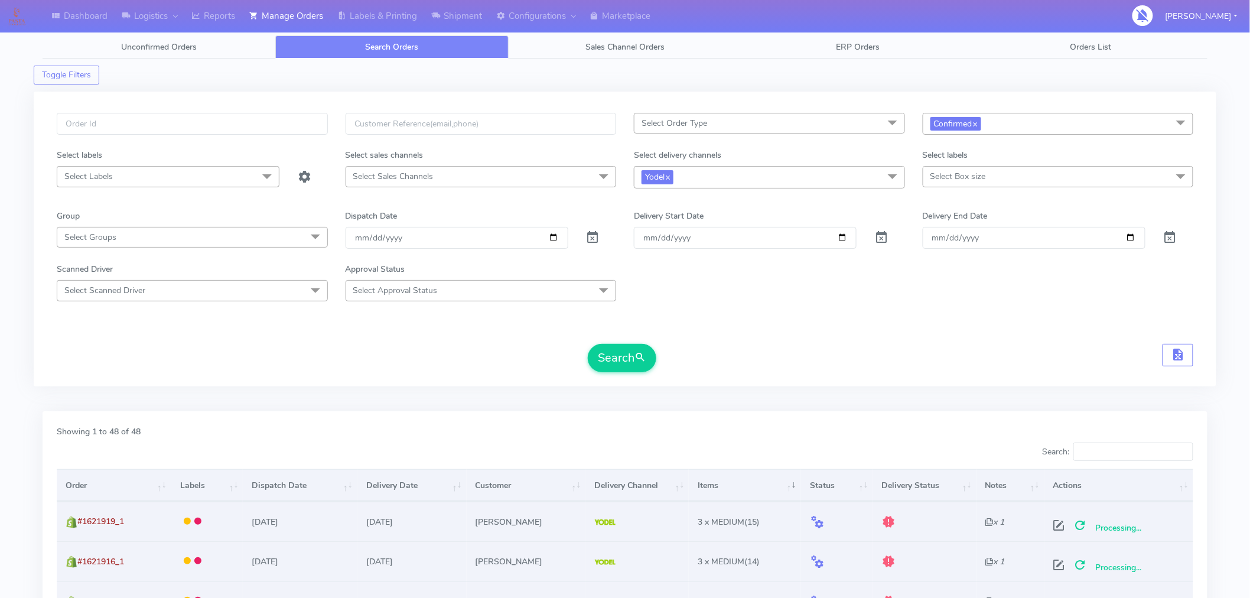
click at [722, 320] on form "Select Order Type Select All MEALS ATAVI One Off Pasta Club Gift Kit Event Unkn…" at bounding box center [625, 242] width 1137 height 259
click at [623, 356] on button "Search" at bounding box center [622, 358] width 69 height 28
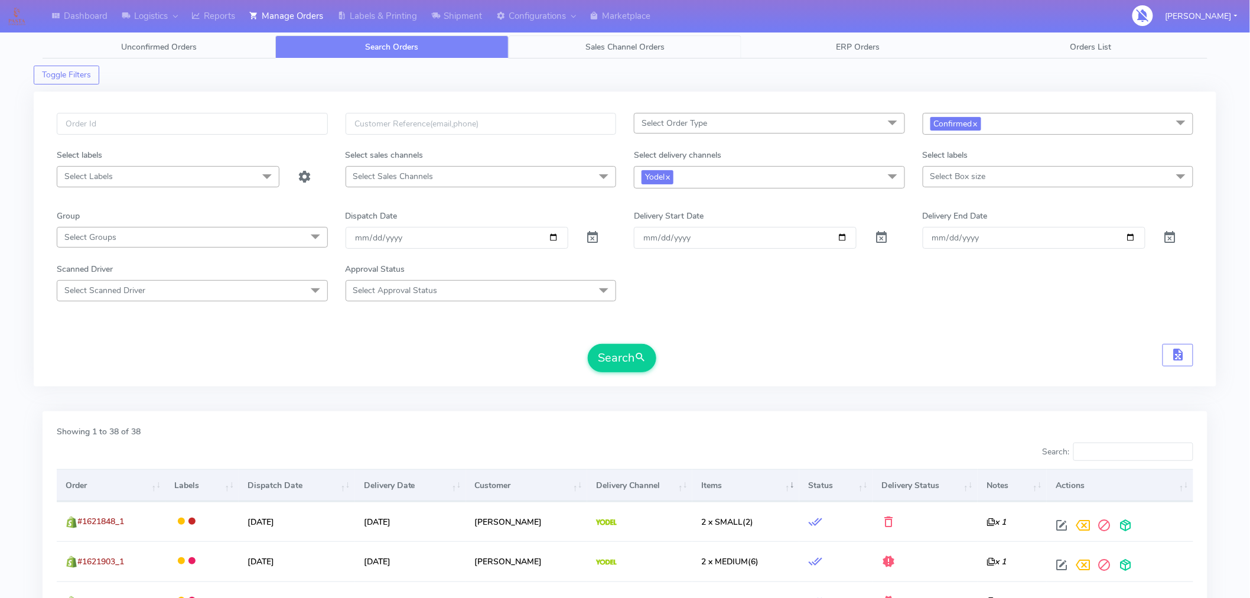
click at [603, 49] on span "Sales Channel Orders" at bounding box center [625, 46] width 79 height 11
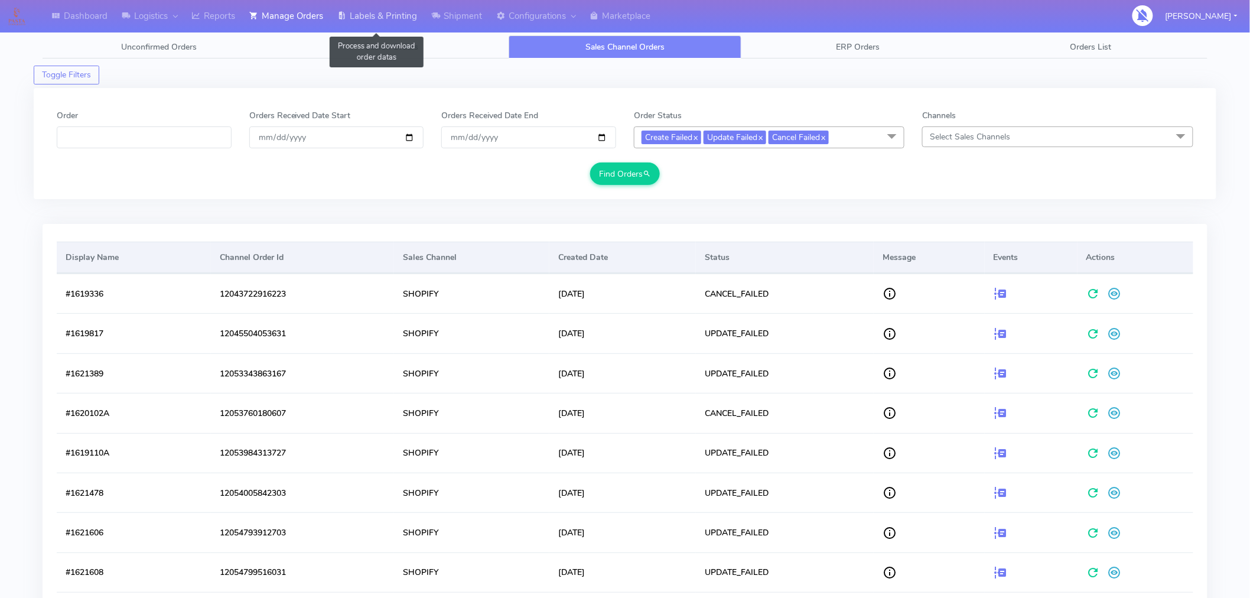
click at [384, 15] on link "Labels & Printing" at bounding box center [377, 16] width 94 height 32
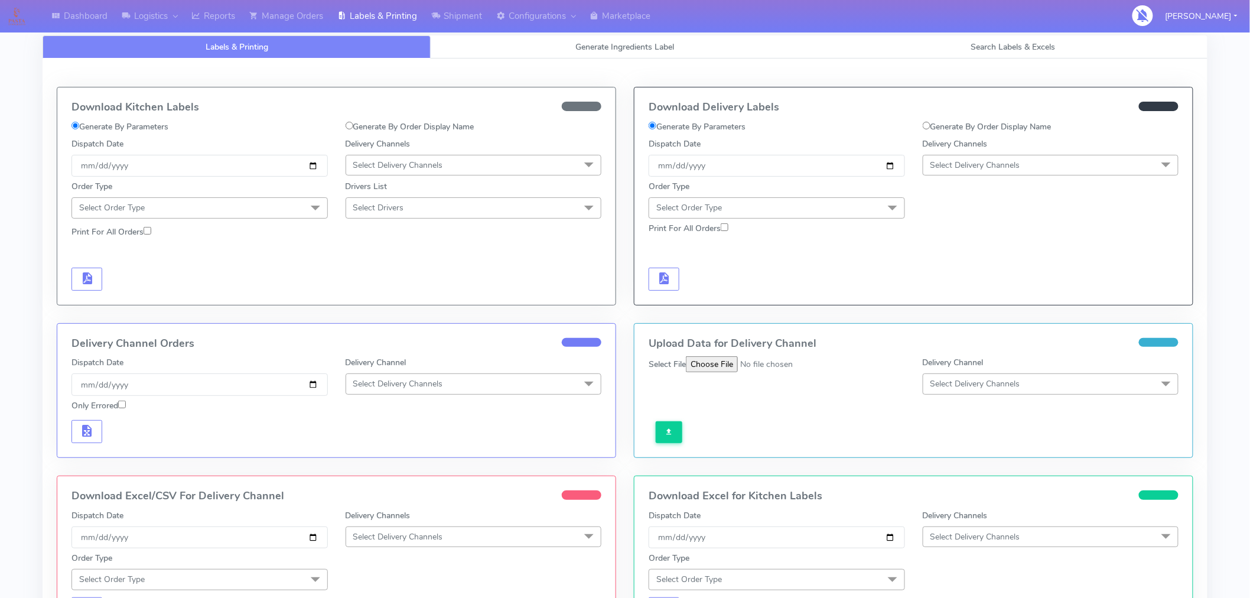
click at [964, 164] on span "Select Delivery Channels" at bounding box center [976, 165] width 90 height 11
click at [960, 294] on div "Yodel" at bounding box center [1050, 298] width 243 height 12
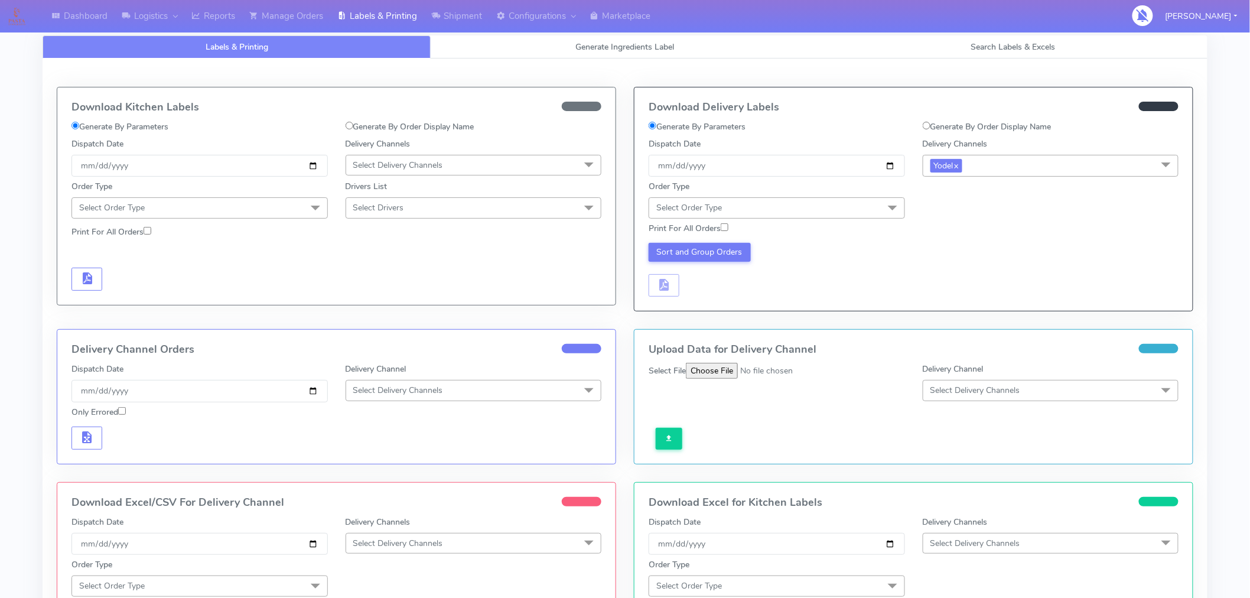
click at [837, 211] on span "Select Order Type" at bounding box center [777, 207] width 256 height 21
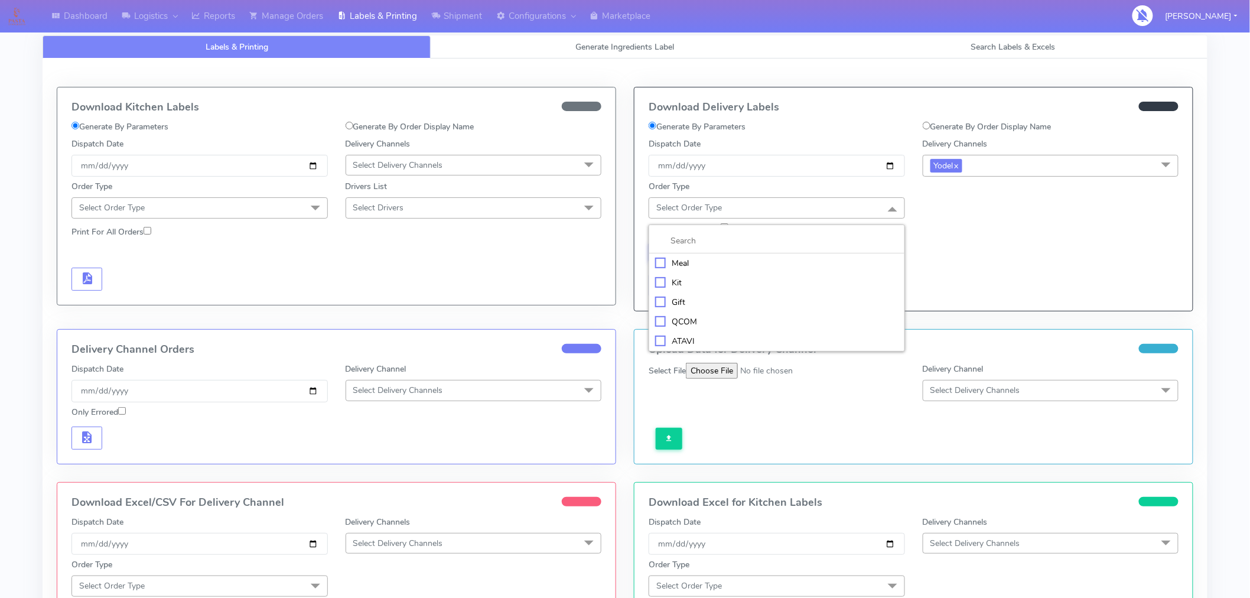
click at [678, 264] on div "Meal" at bounding box center [776, 263] width 243 height 12
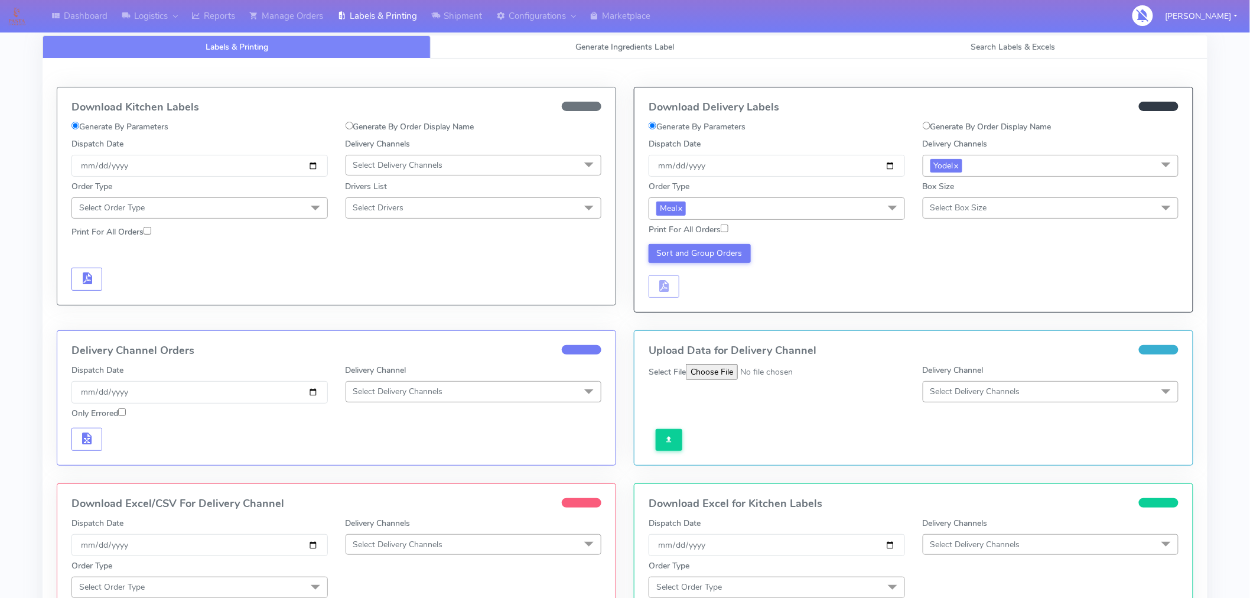
click at [932, 258] on div "Sort and Group Orders" at bounding box center [914, 269] width 548 height 58
click at [950, 203] on span "Select Box Size" at bounding box center [959, 207] width 57 height 11
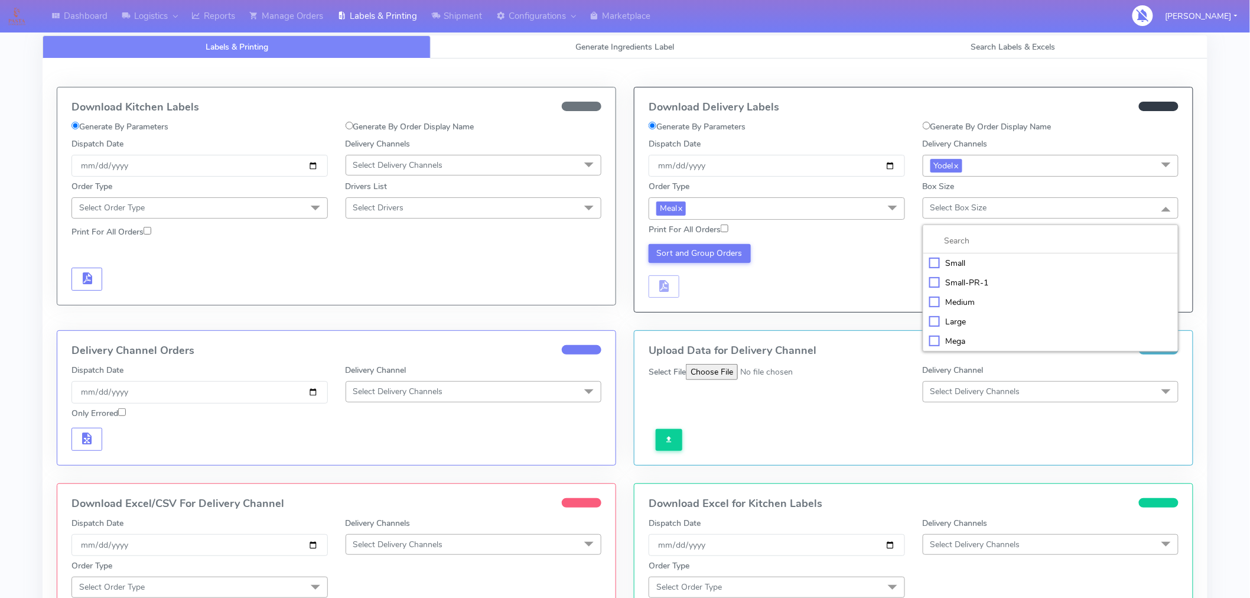
click at [955, 308] on div "Medium" at bounding box center [1050, 302] width 243 height 12
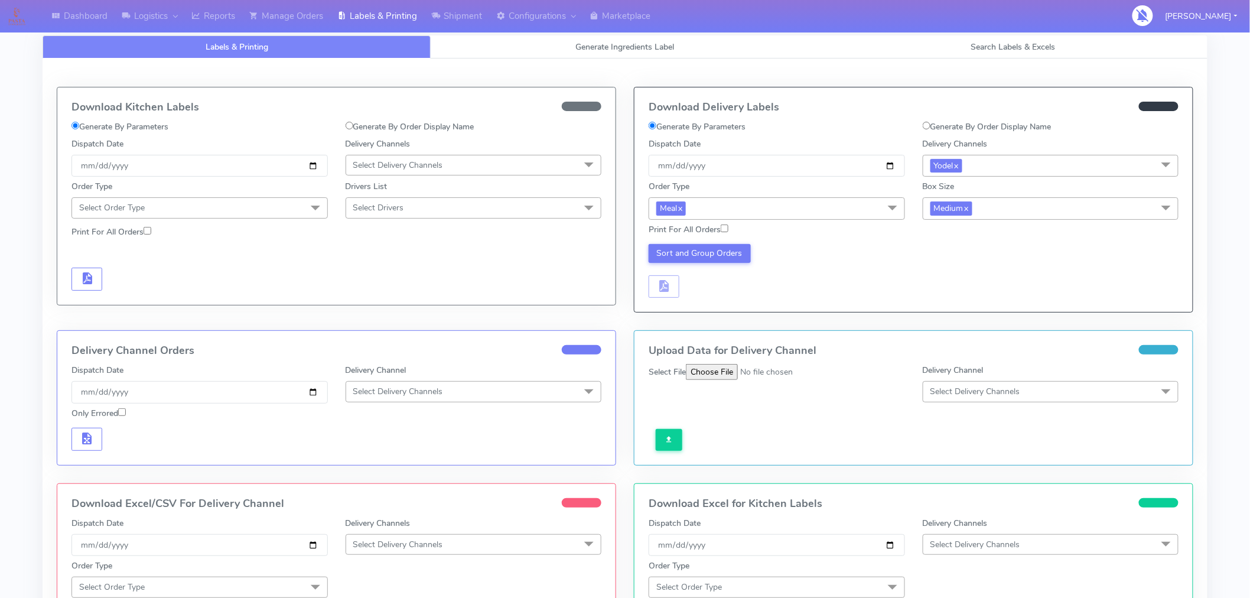
click at [873, 269] on div "Sort and Group Orders" at bounding box center [777, 271] width 274 height 54
click at [716, 258] on button "Sort and Group Orders" at bounding box center [700, 253] width 102 height 19
click at [836, 278] on div "Sort and Group Orders" at bounding box center [777, 271] width 274 height 54
click at [670, 288] on span "button" at bounding box center [664, 288] width 14 height 11
click at [701, 285] on span "button" at bounding box center [699, 288] width 14 height 11
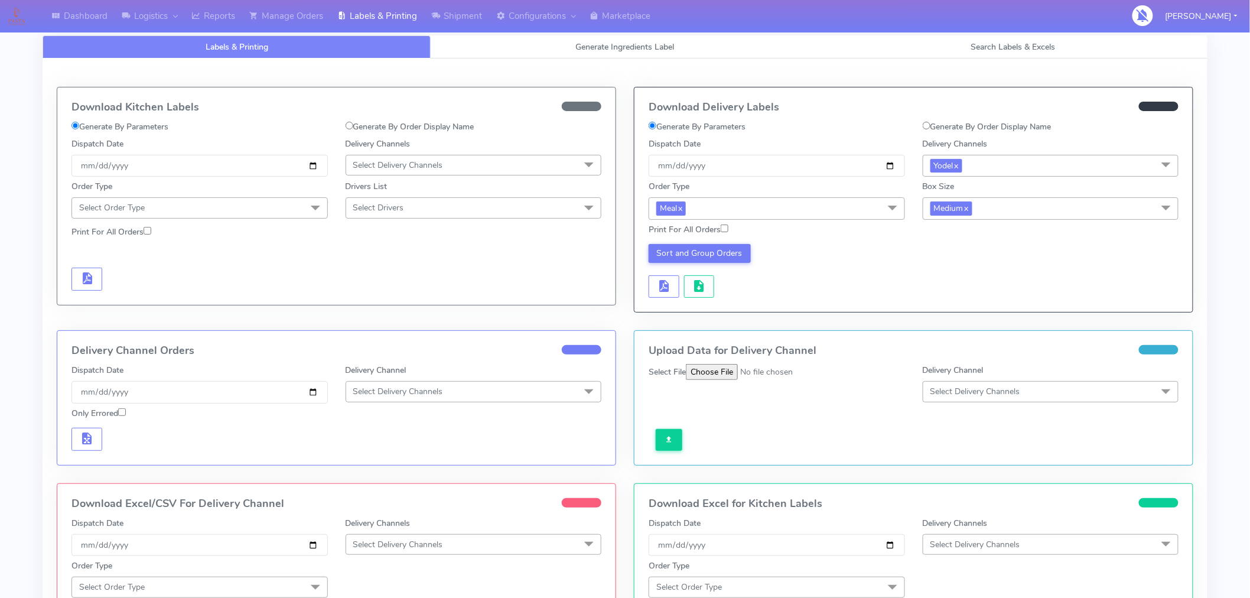
click at [1231, 190] on div "Dashboard Logistics London Logistics Reports Manage Orders Labels & Printing Sh…" at bounding box center [625, 385] width 1250 height 728
click at [298, 14] on link "Manage Orders" at bounding box center [286, 16] width 88 height 32
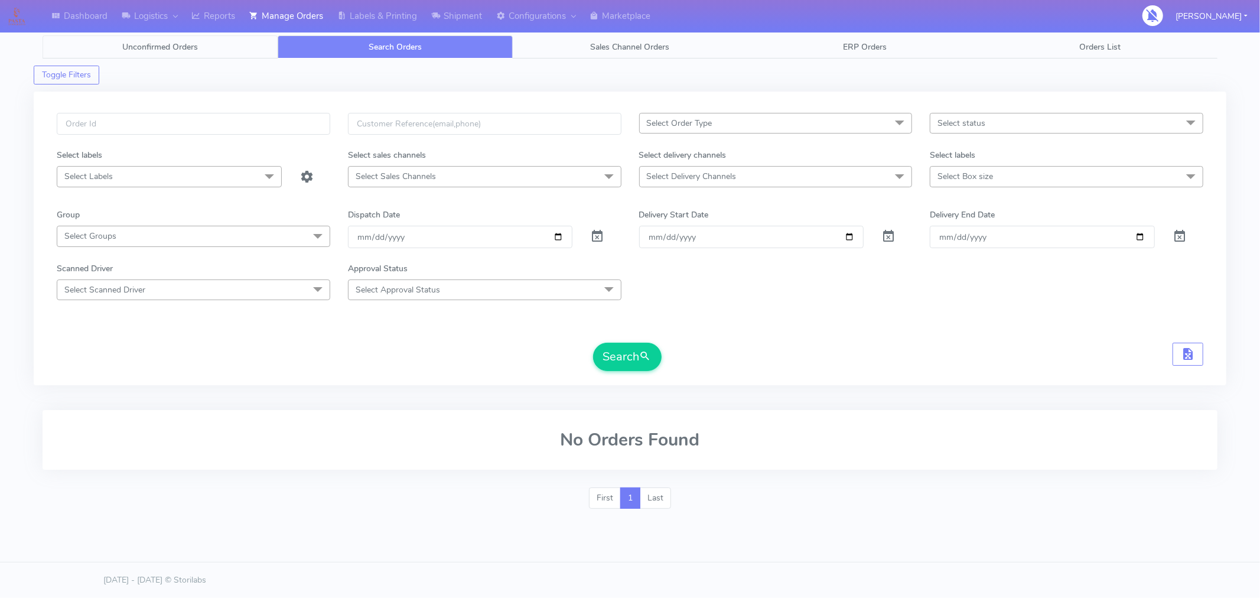
click at [178, 48] on span "Unconfirmed Orders" at bounding box center [160, 46] width 76 height 11
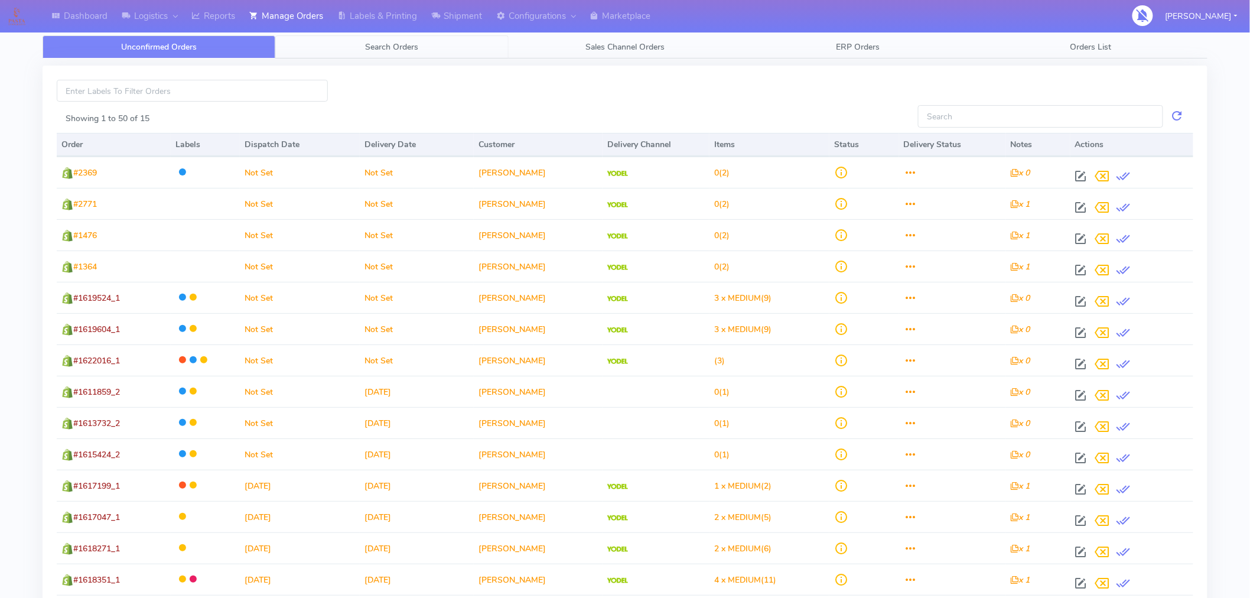
click at [395, 42] on span "Search Orders" at bounding box center [392, 46] width 53 height 11
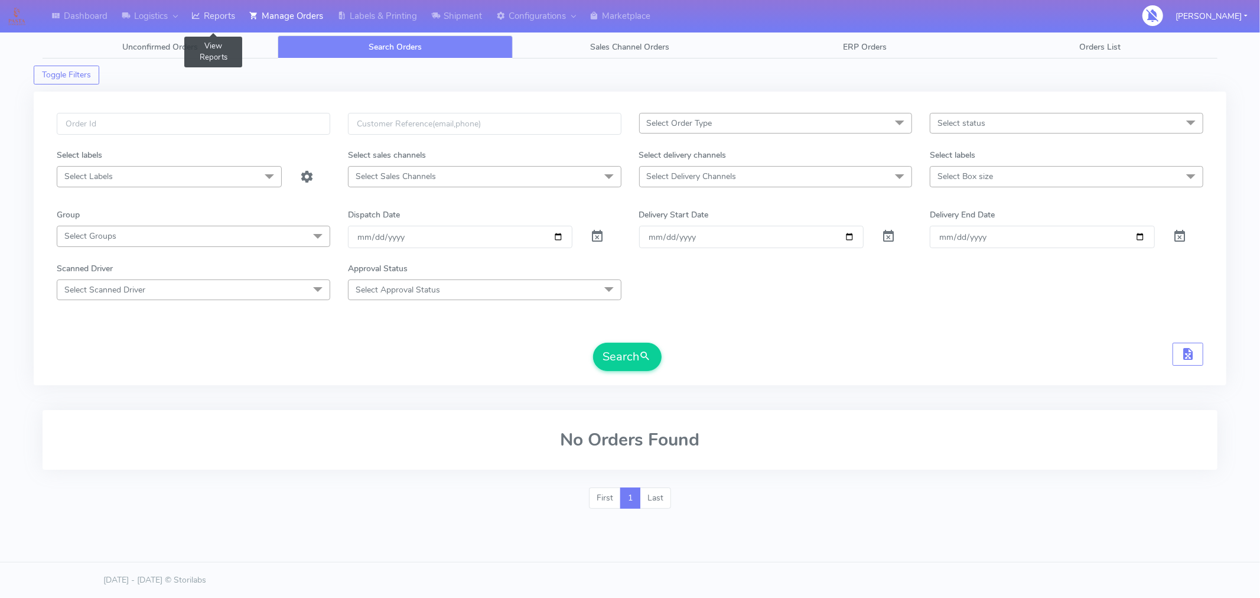
click at [207, 22] on link "Reports" at bounding box center [213, 16] width 58 height 32
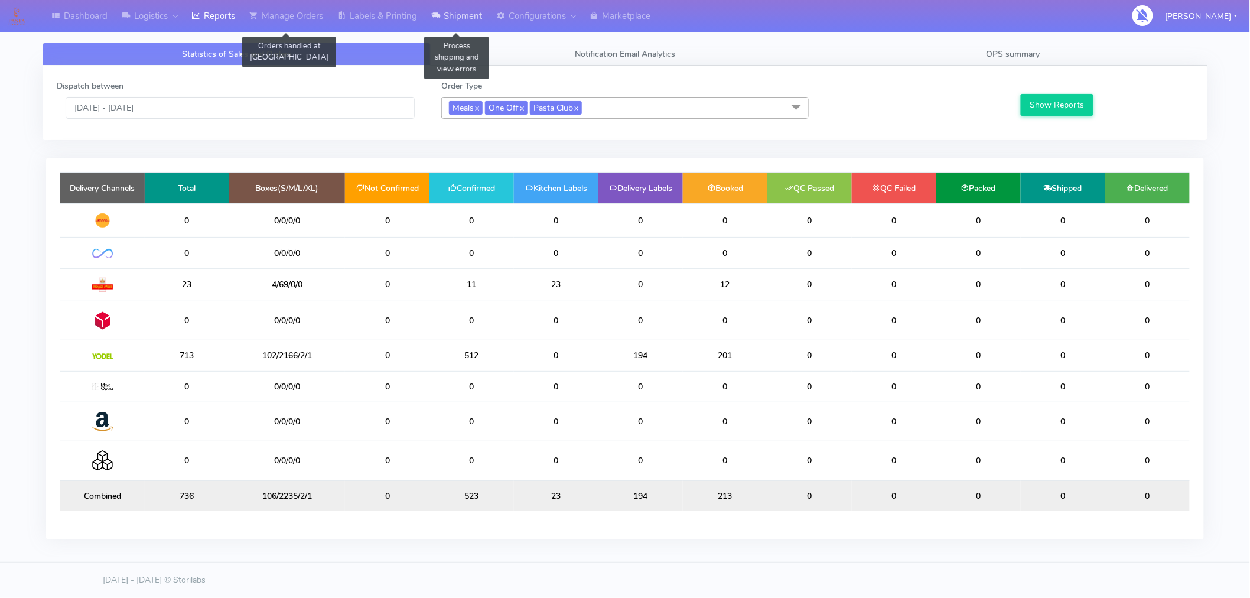
click at [477, 18] on link "Shipment" at bounding box center [456, 16] width 65 height 32
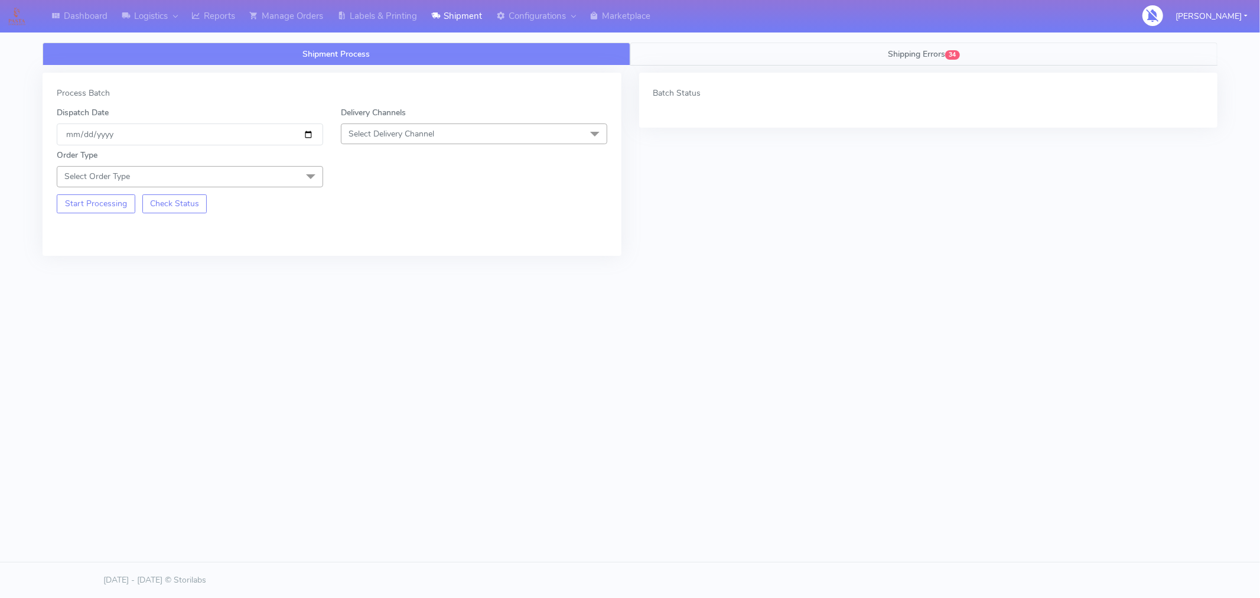
click at [911, 59] on link "Shipping Errors 34" at bounding box center [924, 54] width 588 height 23
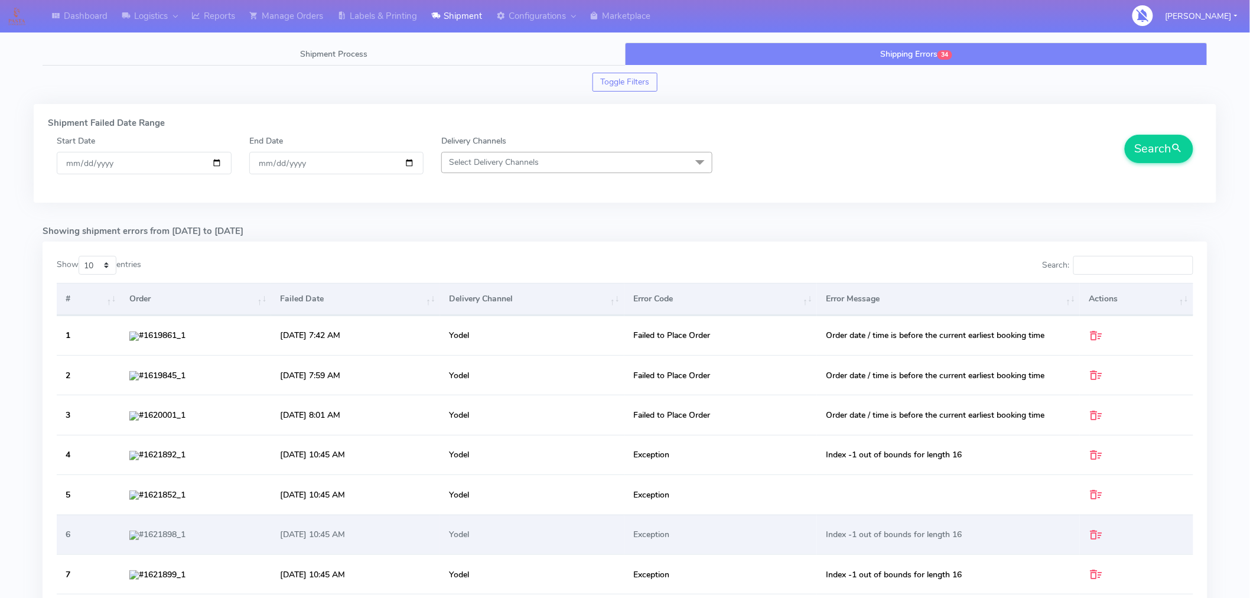
scroll to position [294, 0]
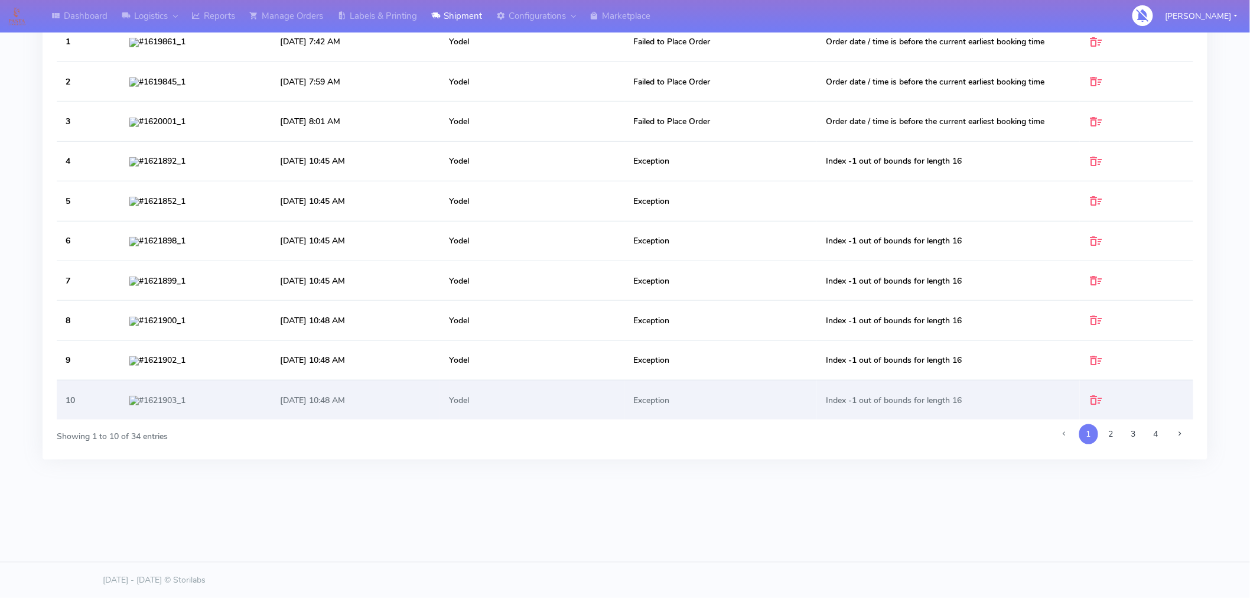
drag, startPoint x: 981, startPoint y: 405, endPoint x: 834, endPoint y: 404, distance: 147.7
click at [834, 404] on td "Index -1 out of bounds for length 16" at bounding box center [948, 400] width 263 height 40
copy td "Index -1 out of bounds for length 16"
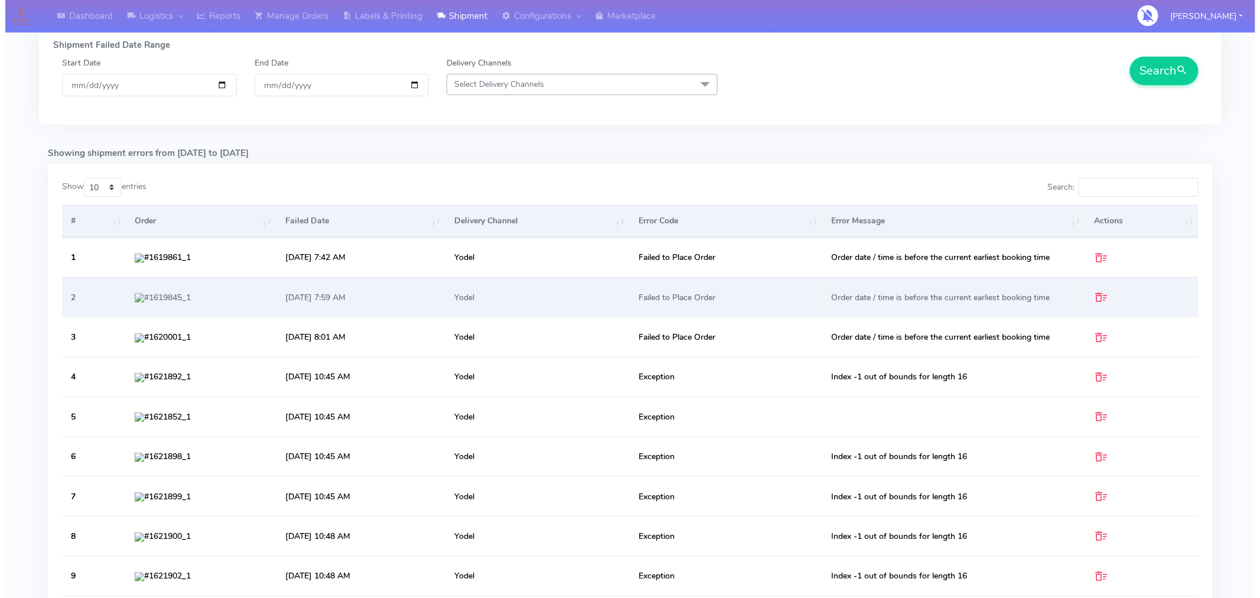
scroll to position [0, 0]
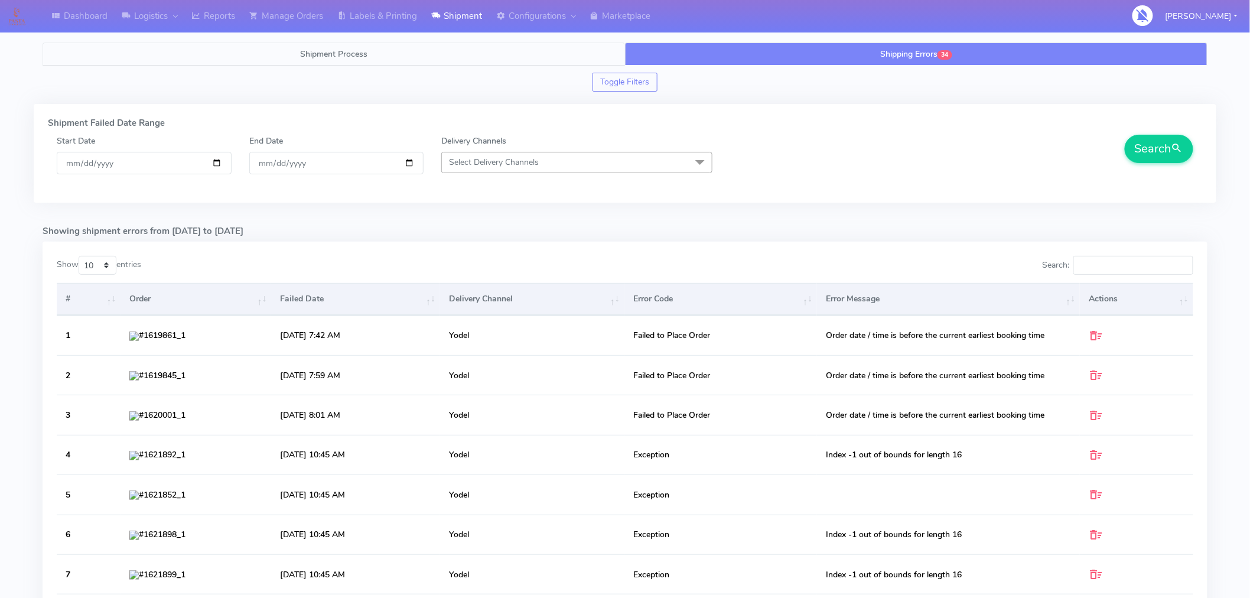
click at [498, 51] on link "Shipment Process" at bounding box center [334, 54] width 583 height 23
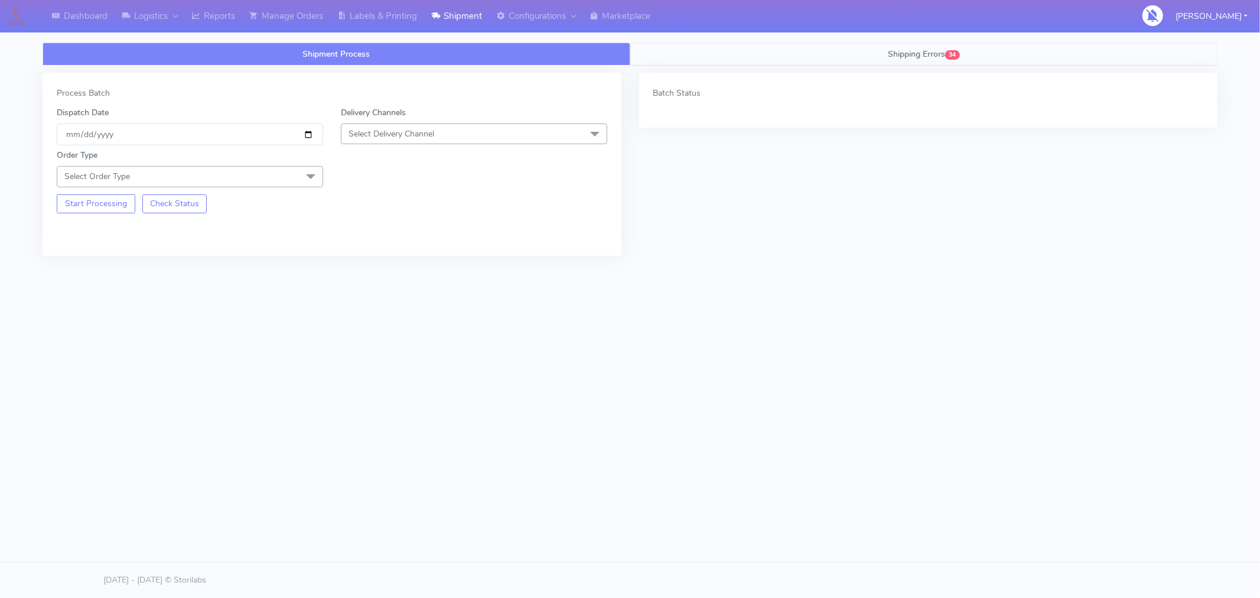
click at [885, 43] on link "Shipping Errors 34" at bounding box center [924, 54] width 588 height 23
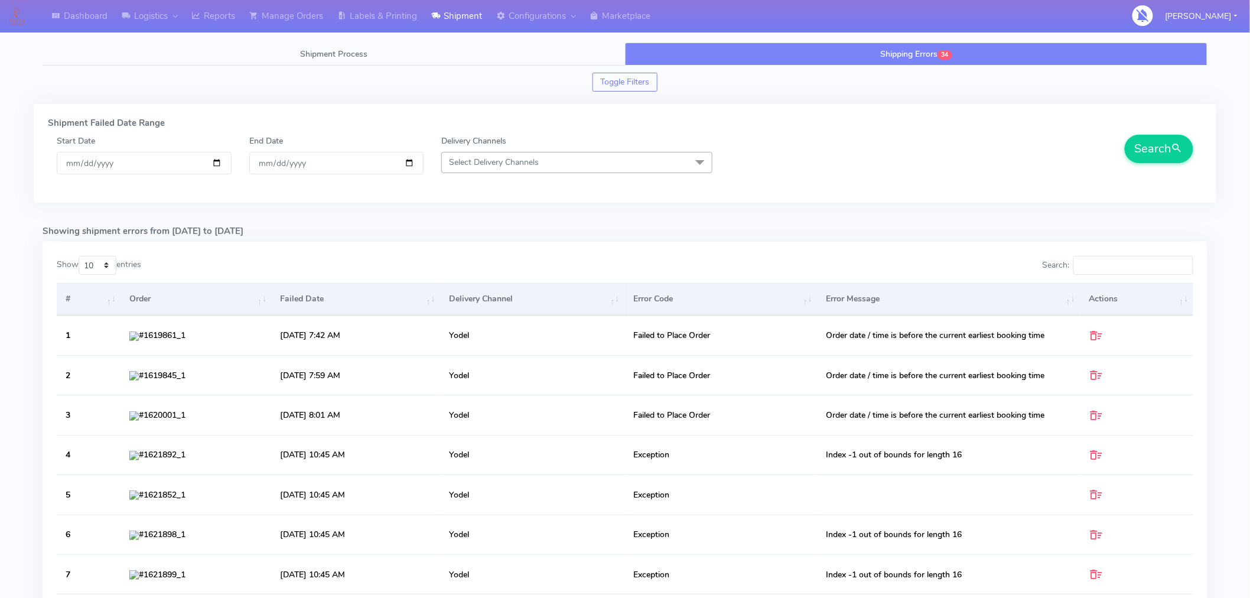
click at [871, 115] on div "Shipment Failed Date Range Start Date 2025-09-05 End Date 2025-09-05 Delivery C…" at bounding box center [625, 153] width 1183 height 99
click at [986, 164] on div "Search" at bounding box center [961, 161] width 481 height 53
click at [355, 51] on span "Shipment Process" at bounding box center [333, 53] width 67 height 11
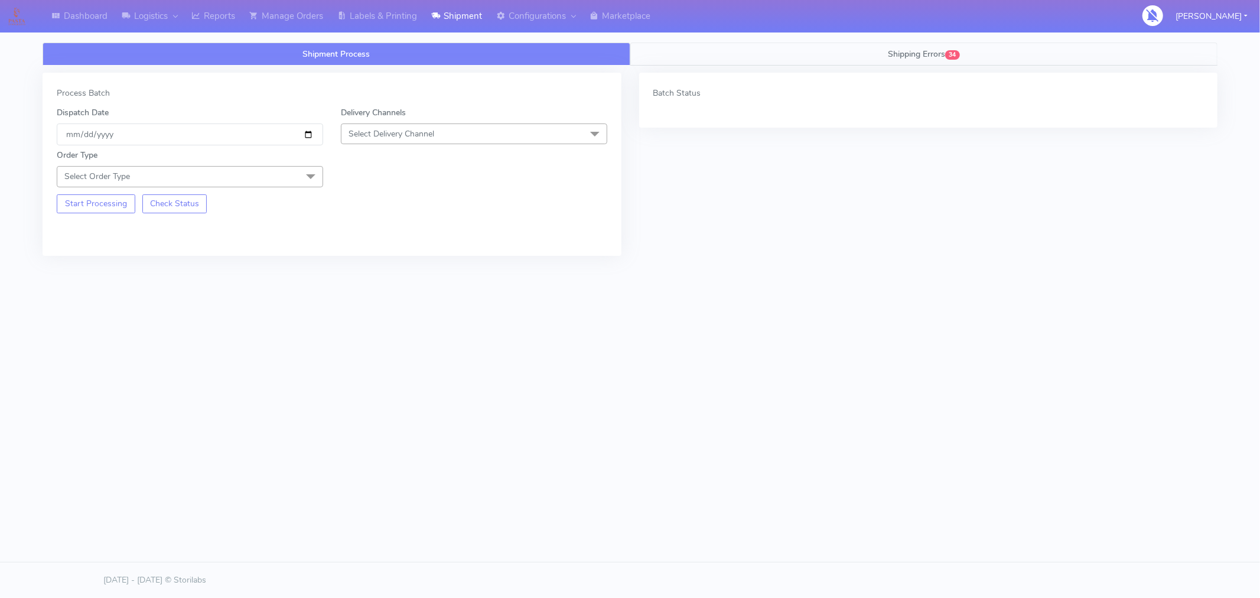
click at [916, 61] on link "Shipping Errors 34" at bounding box center [924, 54] width 588 height 23
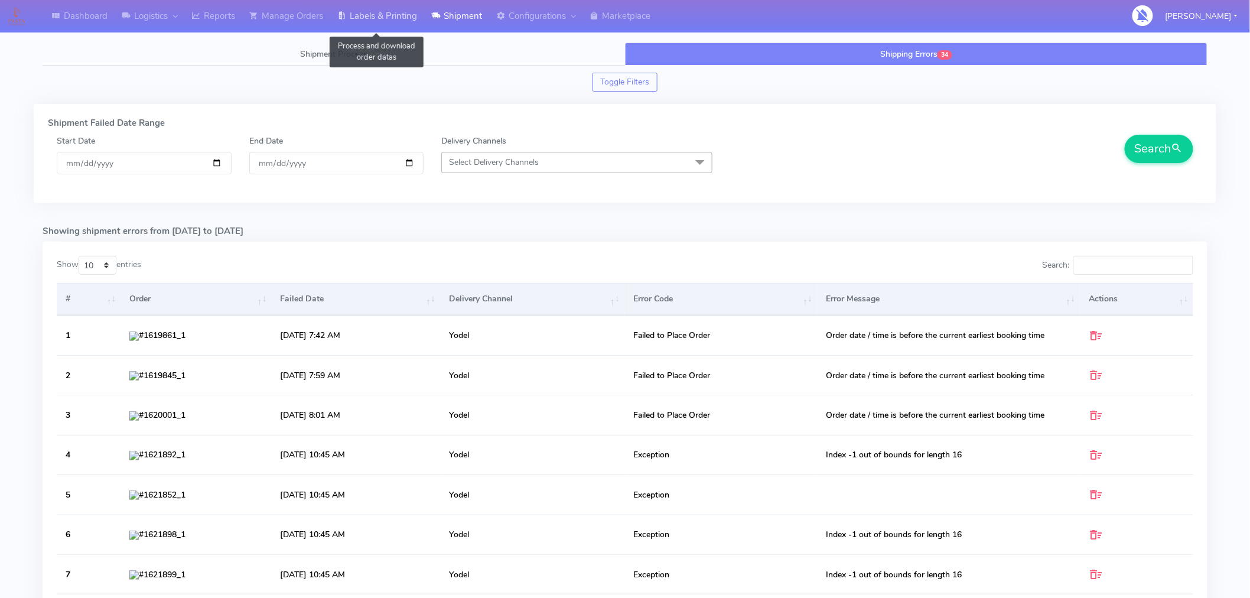
click at [393, 17] on link "Labels & Printing" at bounding box center [377, 16] width 94 height 32
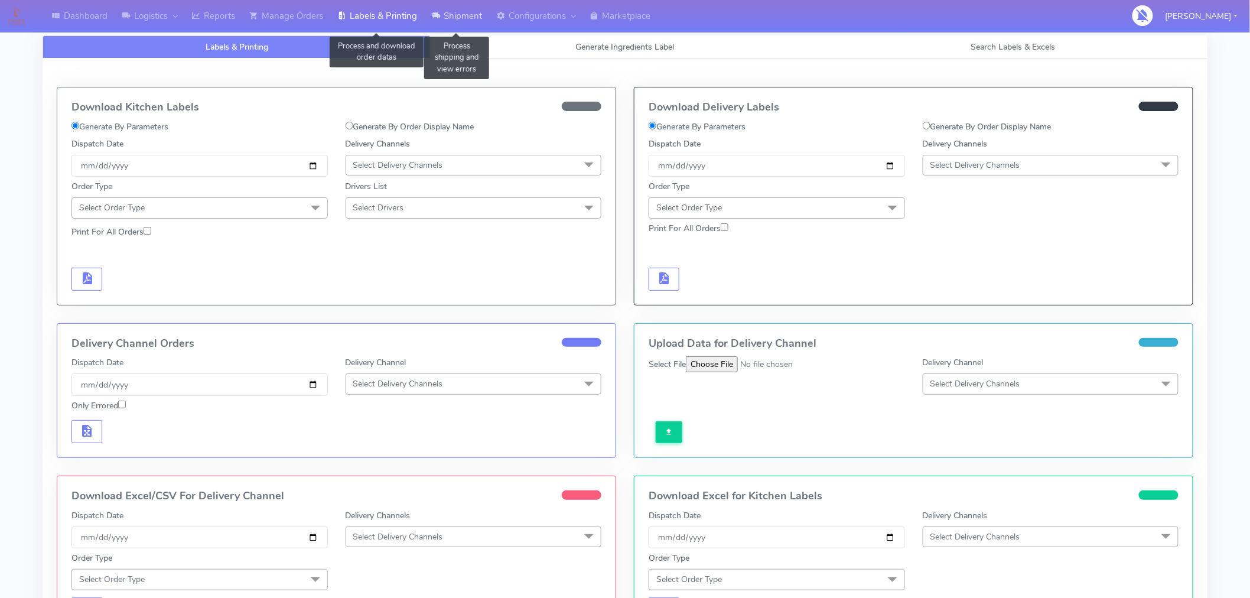
click at [464, 16] on link "Shipment" at bounding box center [456, 16] width 65 height 32
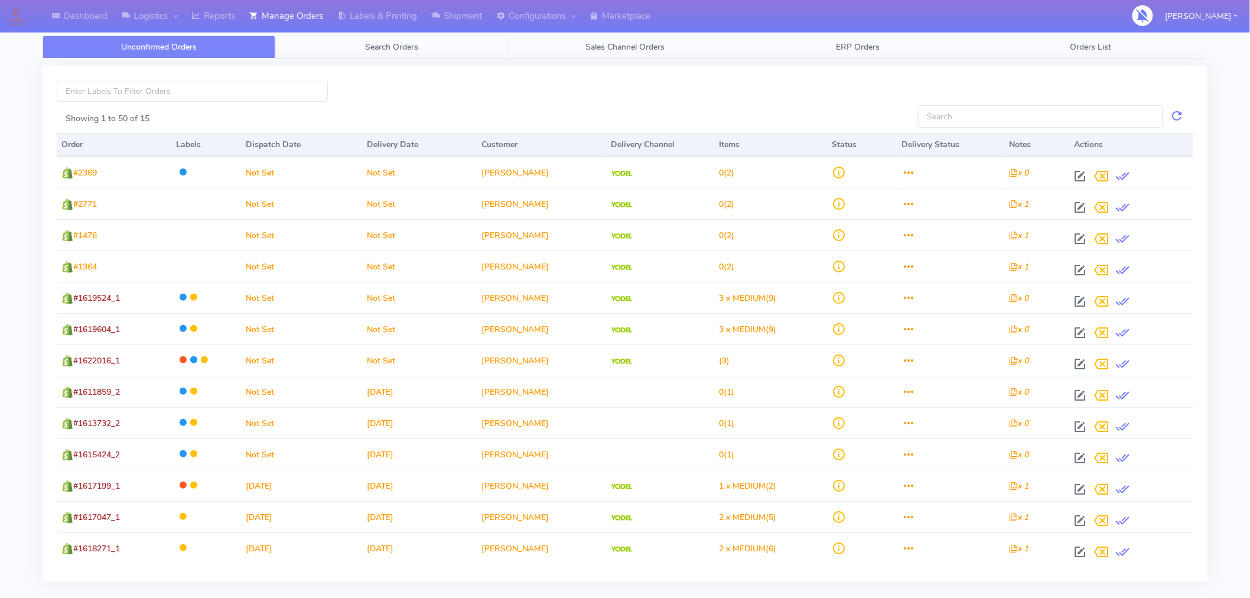
click at [385, 44] on span "Search Orders" at bounding box center [392, 46] width 53 height 11
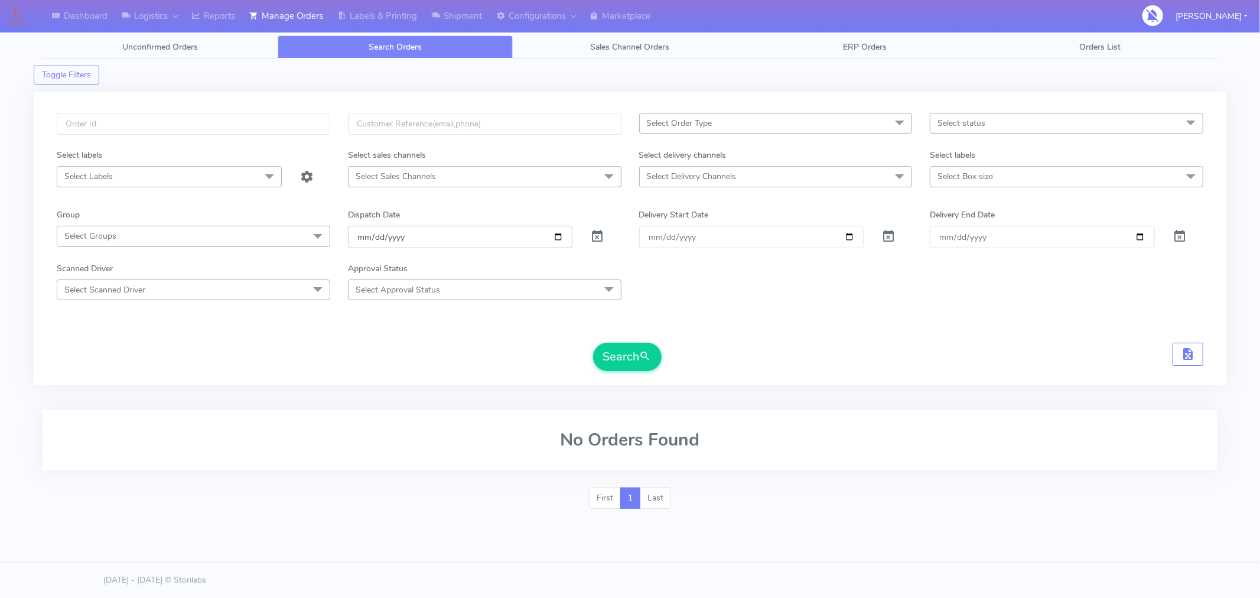
drag, startPoint x: 560, startPoint y: 239, endPoint x: 552, endPoint y: 241, distance: 8.0
click at [552, 241] on input "[DATE]" at bounding box center [460, 237] width 225 height 22
type input "2025-09-04"
click at [973, 130] on span "Select status" at bounding box center [1067, 123] width 274 height 21
click at [966, 225] on div "Confirmed" at bounding box center [1067, 222] width 261 height 12
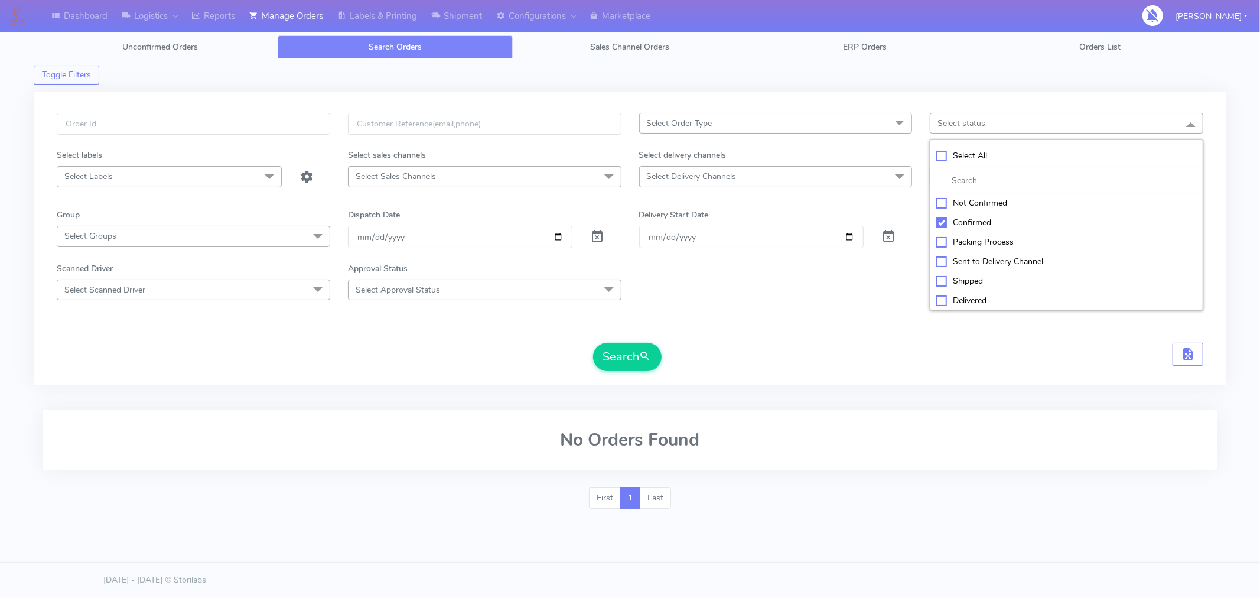
checkbox input "true"
click at [870, 185] on span "Select Delivery Channels" at bounding box center [776, 176] width 274 height 21
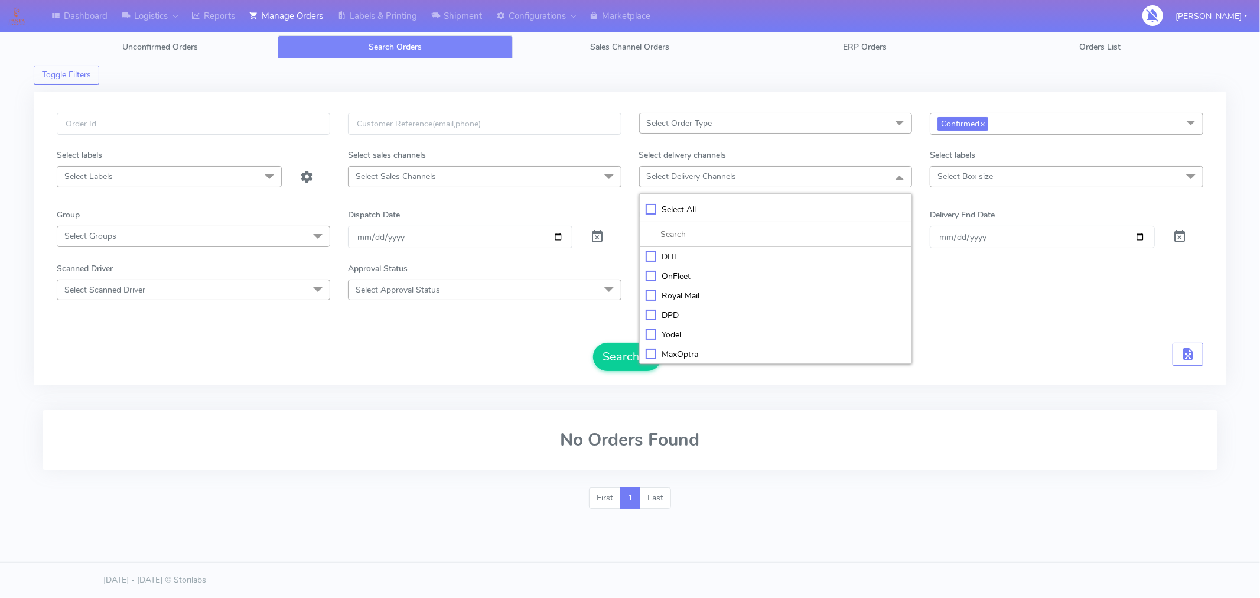
click at [674, 332] on div "Yodel" at bounding box center [776, 335] width 261 height 12
checkbox input "true"
click at [616, 359] on button "Search" at bounding box center [627, 358] width 69 height 28
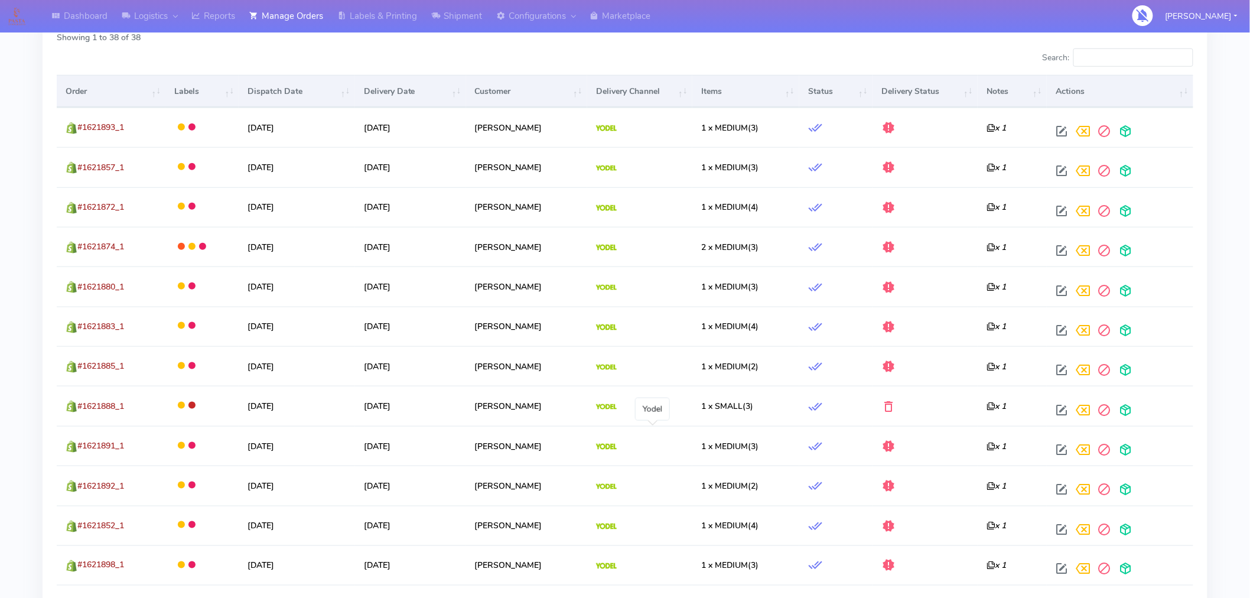
scroll to position [356, 0]
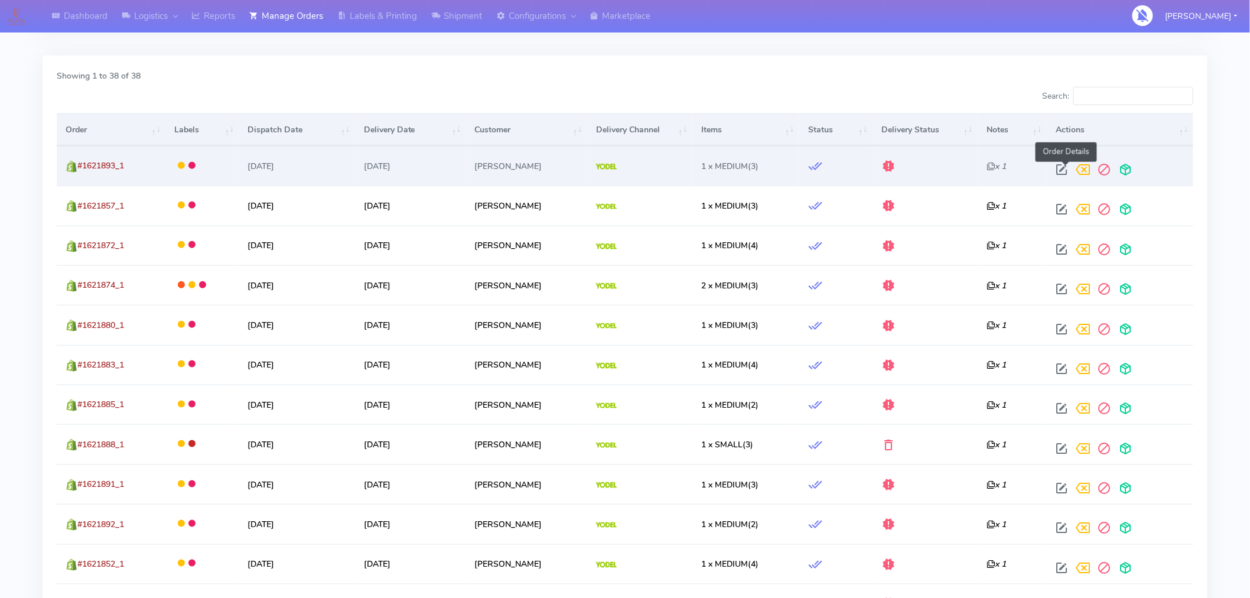
click at [1068, 170] on span at bounding box center [1061, 172] width 21 height 11
select select "5"
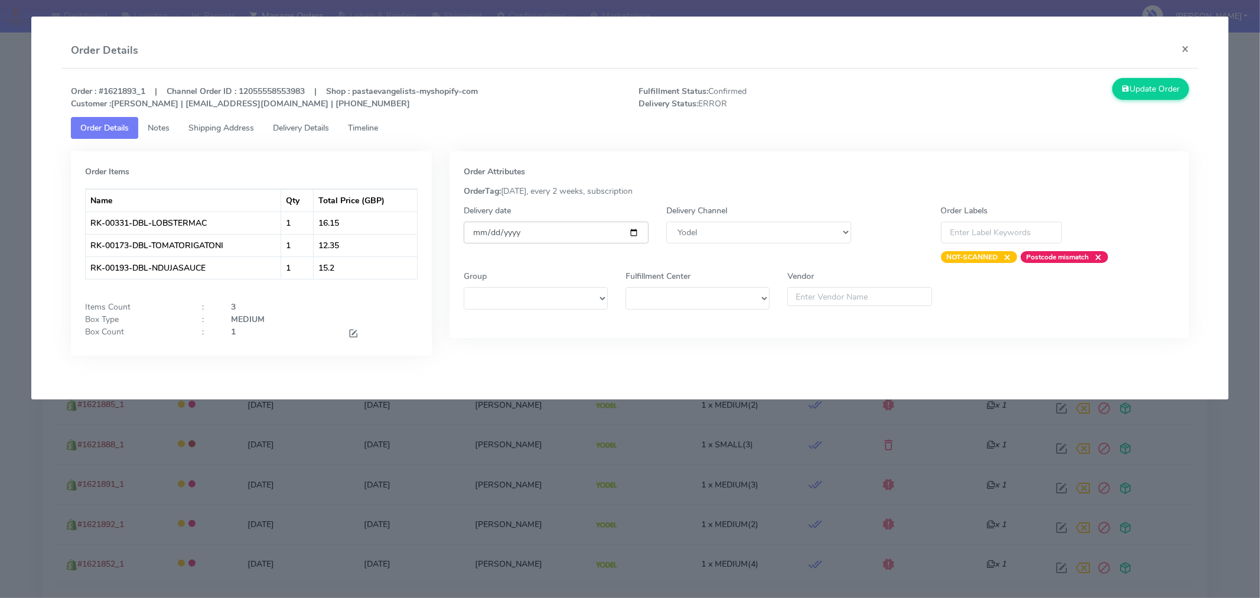
click at [633, 232] on input "[DATE]" at bounding box center [556, 233] width 185 height 22
type input "2025-09-06"
click at [1171, 86] on button "Update Order" at bounding box center [1151, 89] width 77 height 22
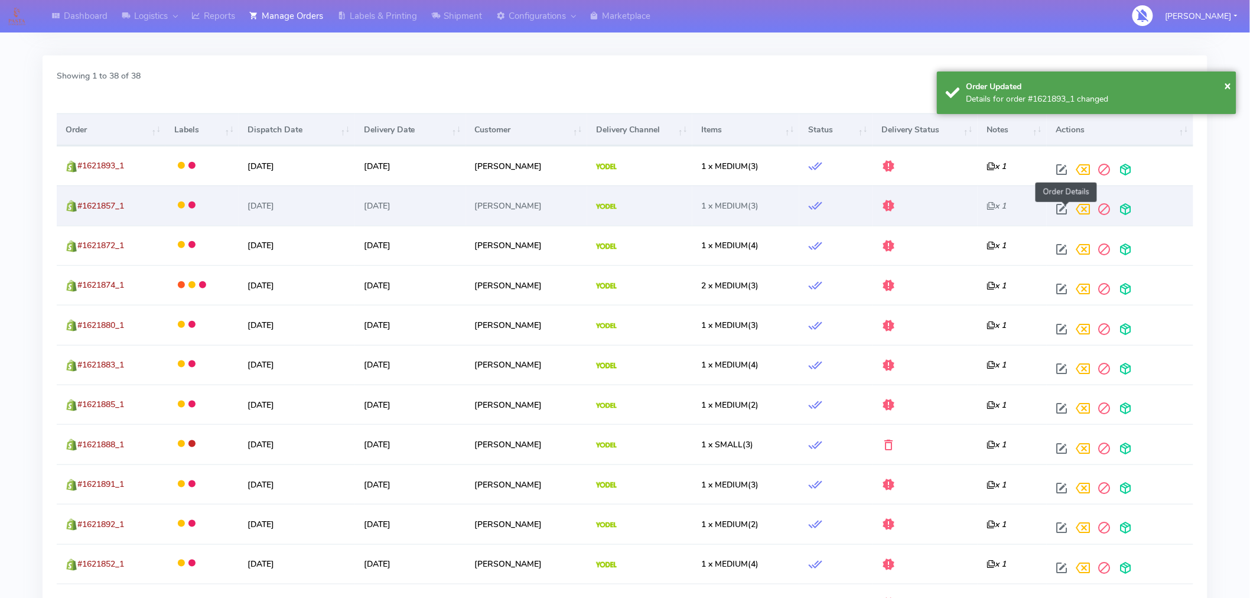
click at [1062, 210] on span at bounding box center [1061, 211] width 21 height 11
select select "5"
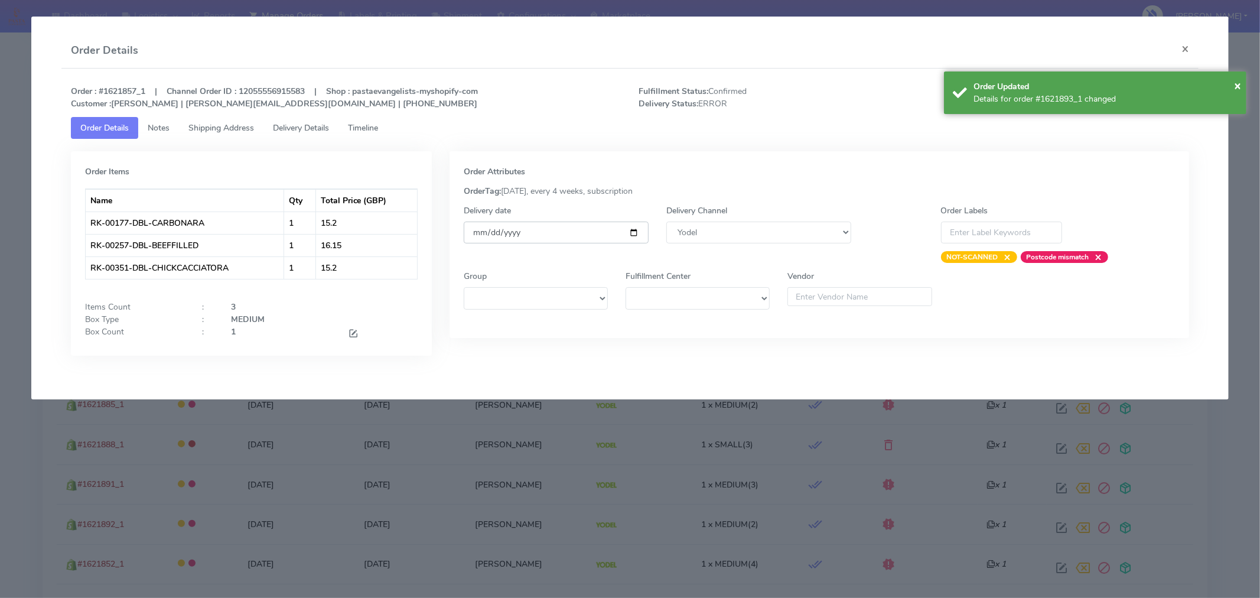
click at [639, 232] on input "[DATE]" at bounding box center [556, 233] width 185 height 22
type input "2025-09-06"
click at [1233, 86] on div "Order Updated" at bounding box center [1106, 86] width 264 height 12
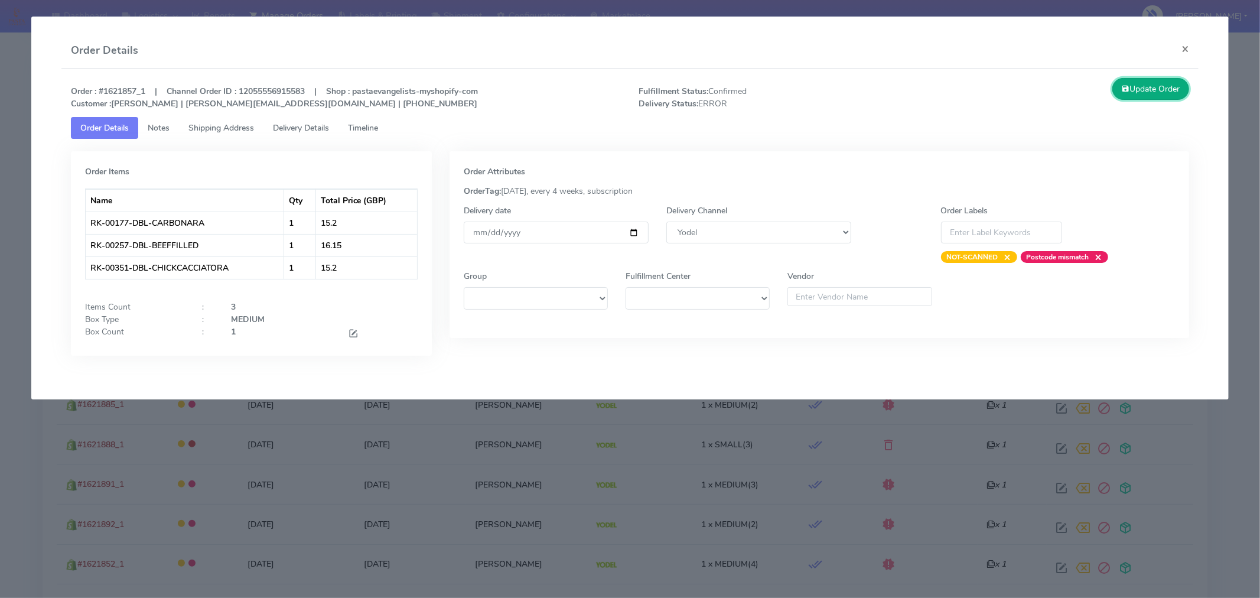
click at [1164, 84] on button "Update Order" at bounding box center [1151, 89] width 77 height 22
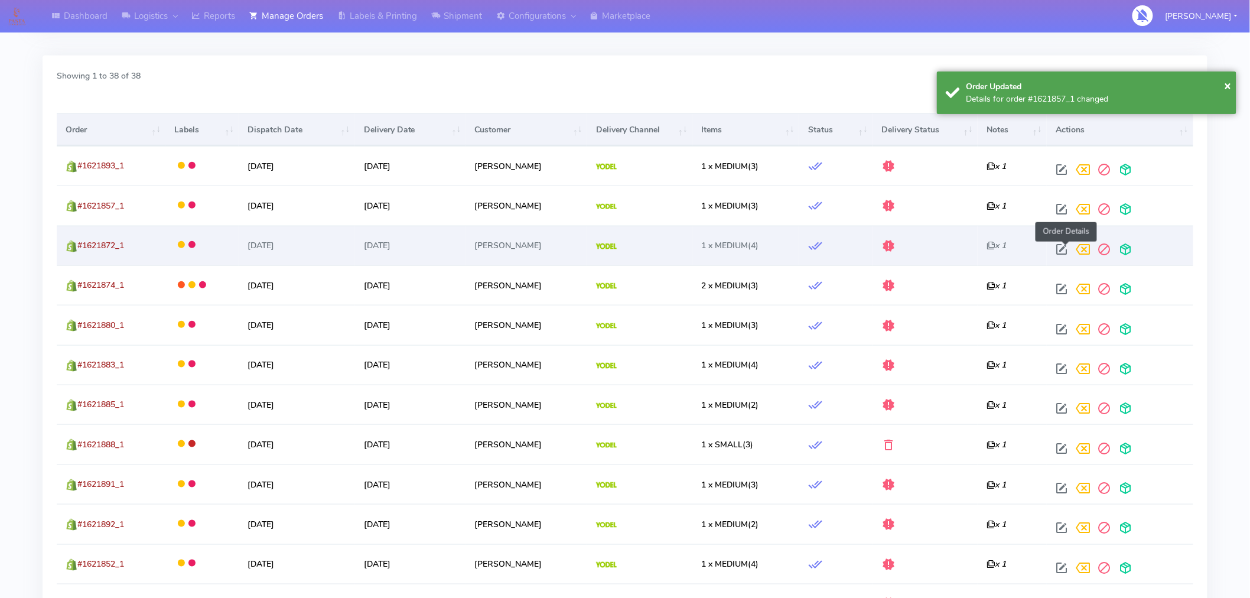
click at [1066, 247] on span at bounding box center [1061, 251] width 21 height 11
select select "5"
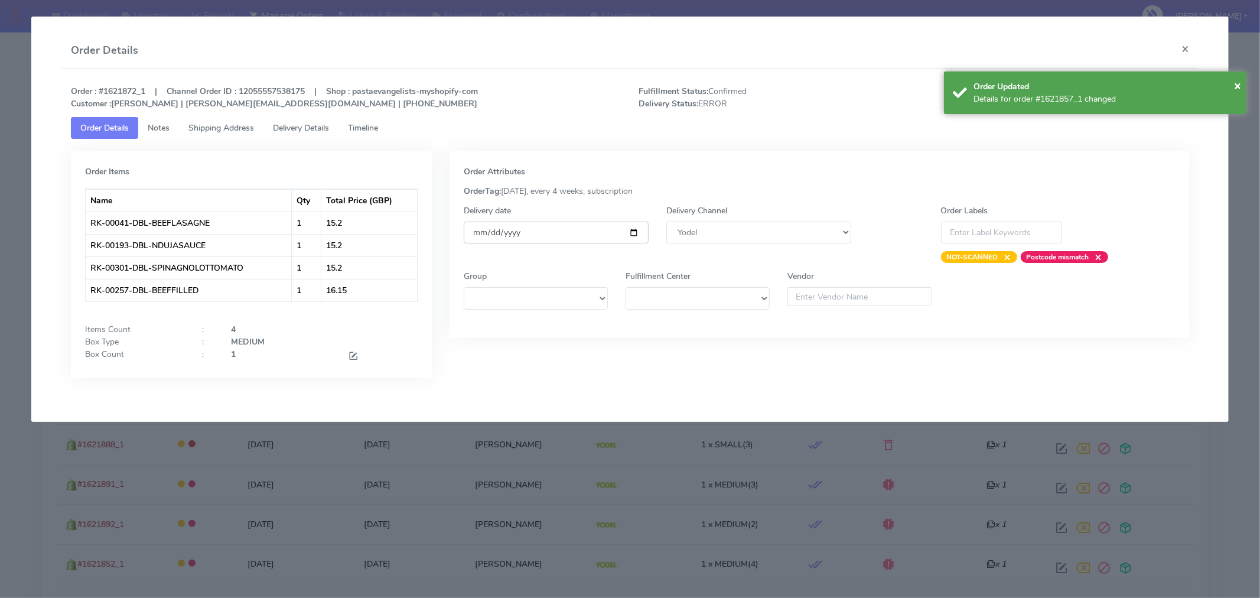
click at [633, 232] on input "[DATE]" at bounding box center [556, 233] width 185 height 22
type input "2025-09-06"
click at [1240, 86] on span "×" at bounding box center [1237, 85] width 7 height 16
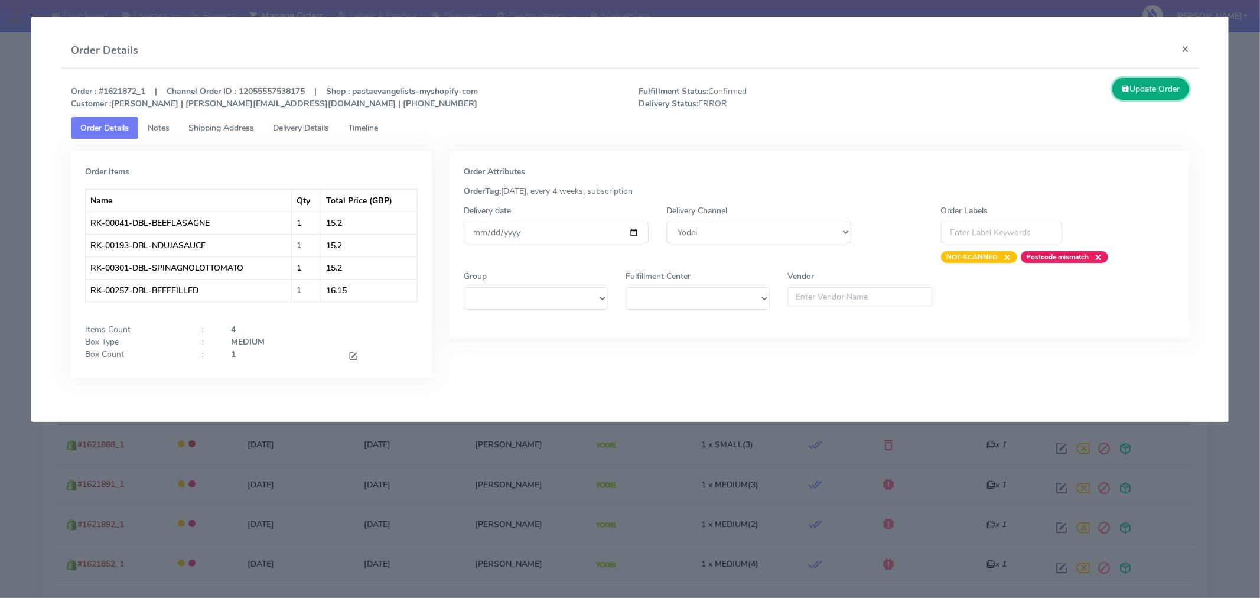
click at [1160, 89] on button "Update Order" at bounding box center [1151, 89] width 77 height 22
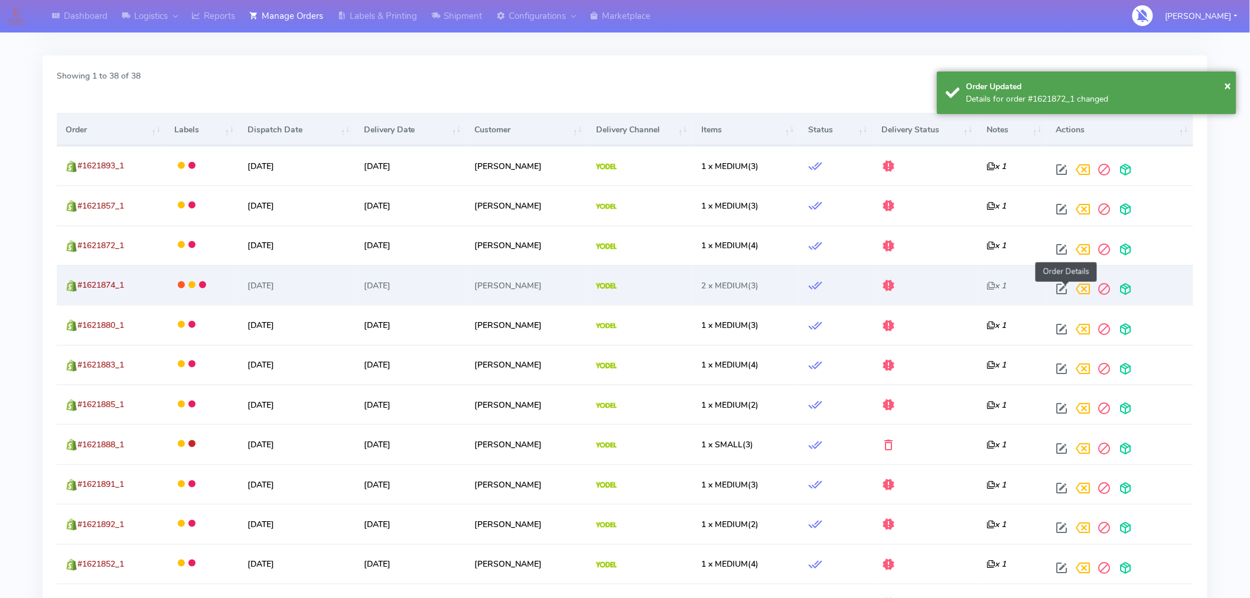
click at [1071, 291] on span at bounding box center [1061, 291] width 21 height 11
select select "5"
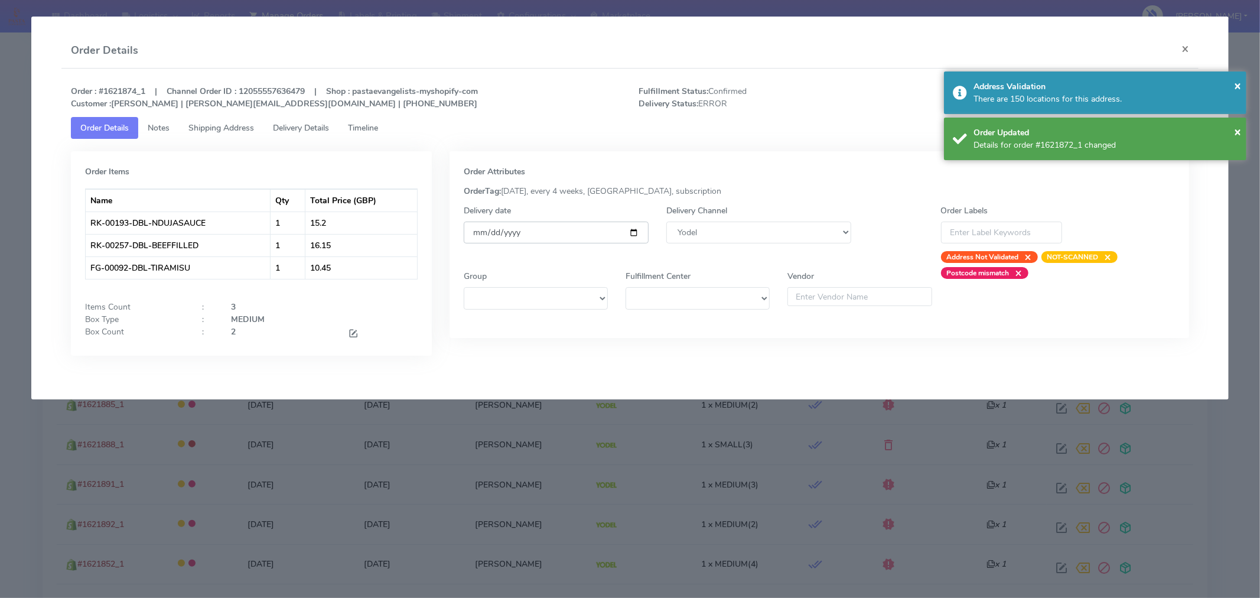
click at [636, 233] on input "[DATE]" at bounding box center [556, 233] width 185 height 22
type input "2025-09-06"
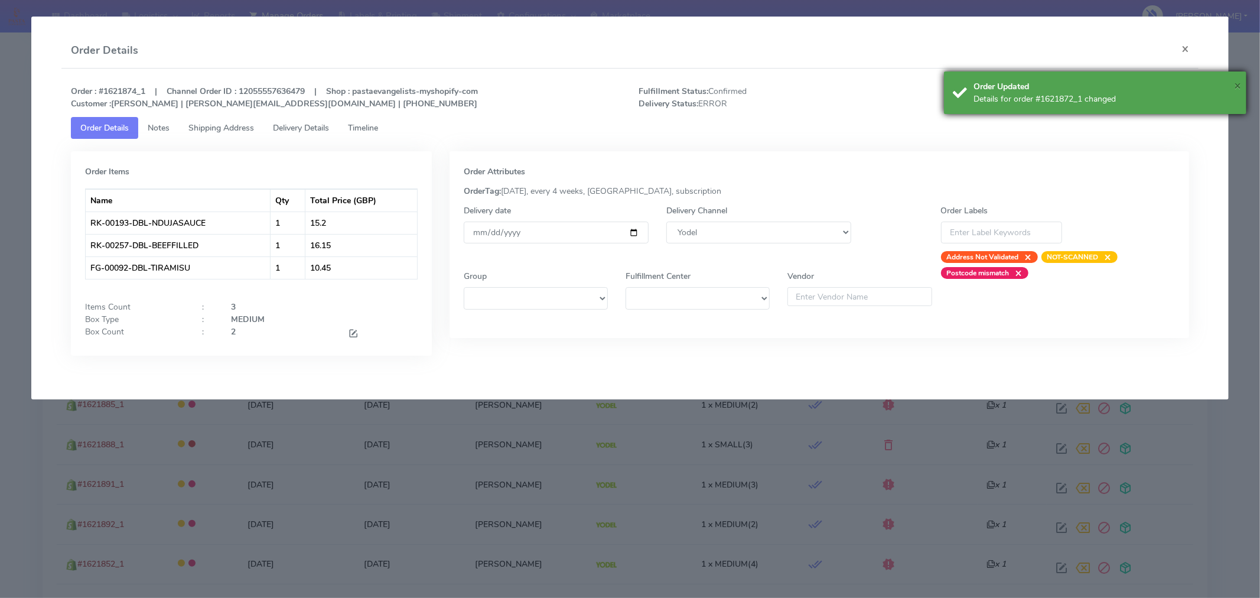
click at [1236, 86] on span "×" at bounding box center [1237, 85] width 7 height 16
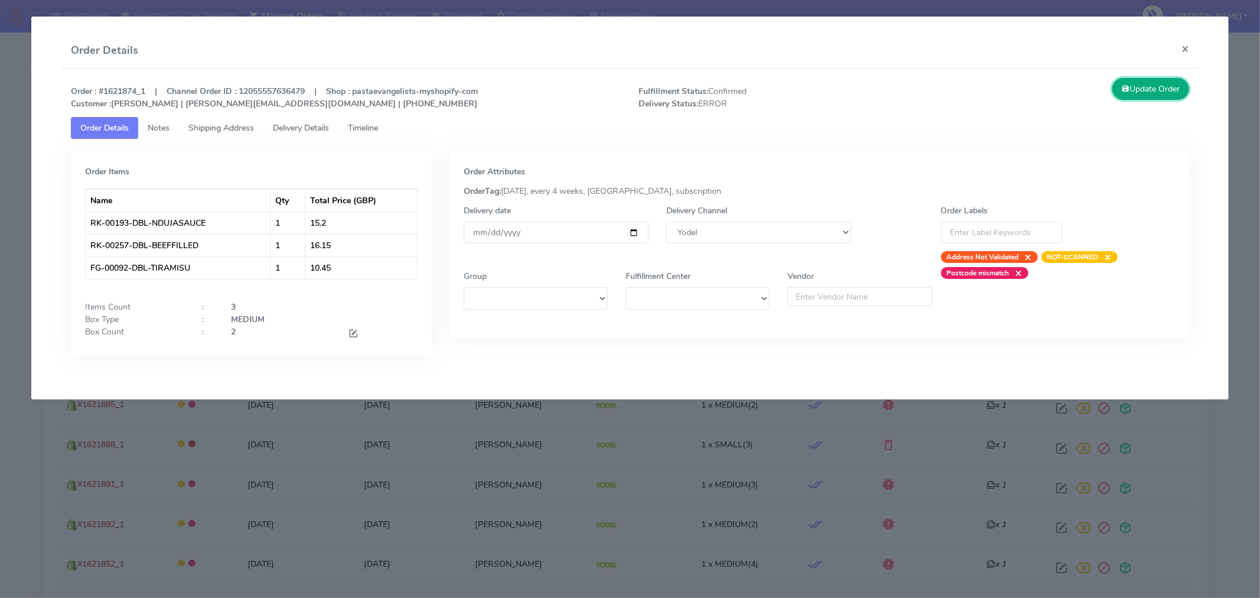
click at [1156, 87] on button "Update Order" at bounding box center [1151, 89] width 77 height 22
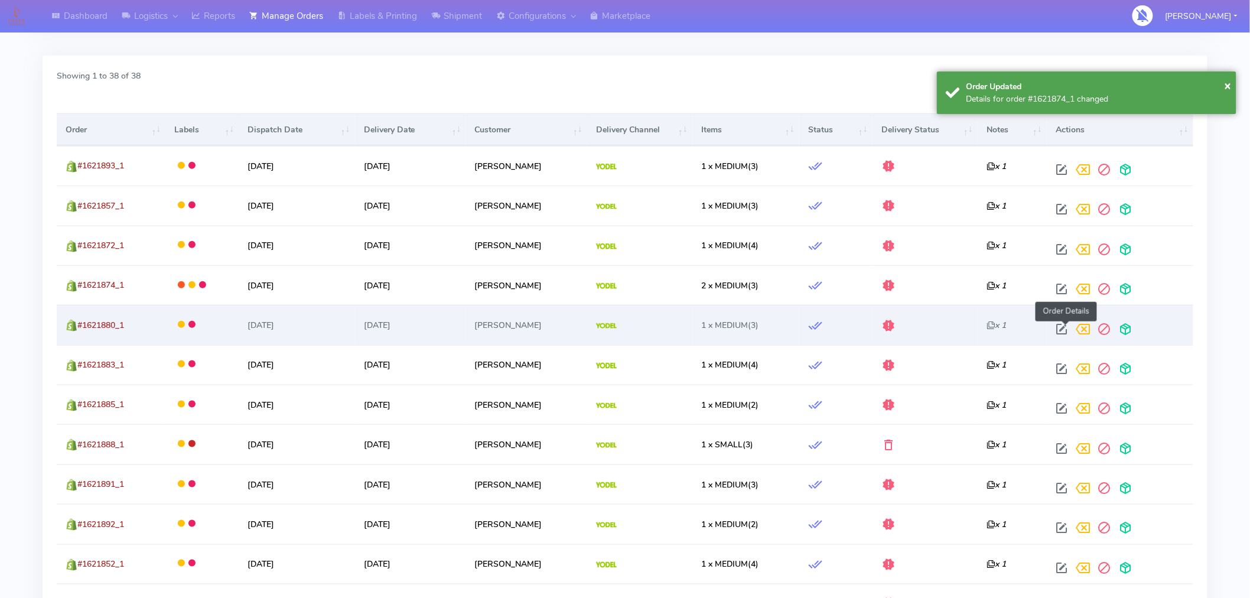
click at [1069, 333] on span at bounding box center [1061, 331] width 21 height 11
select select "5"
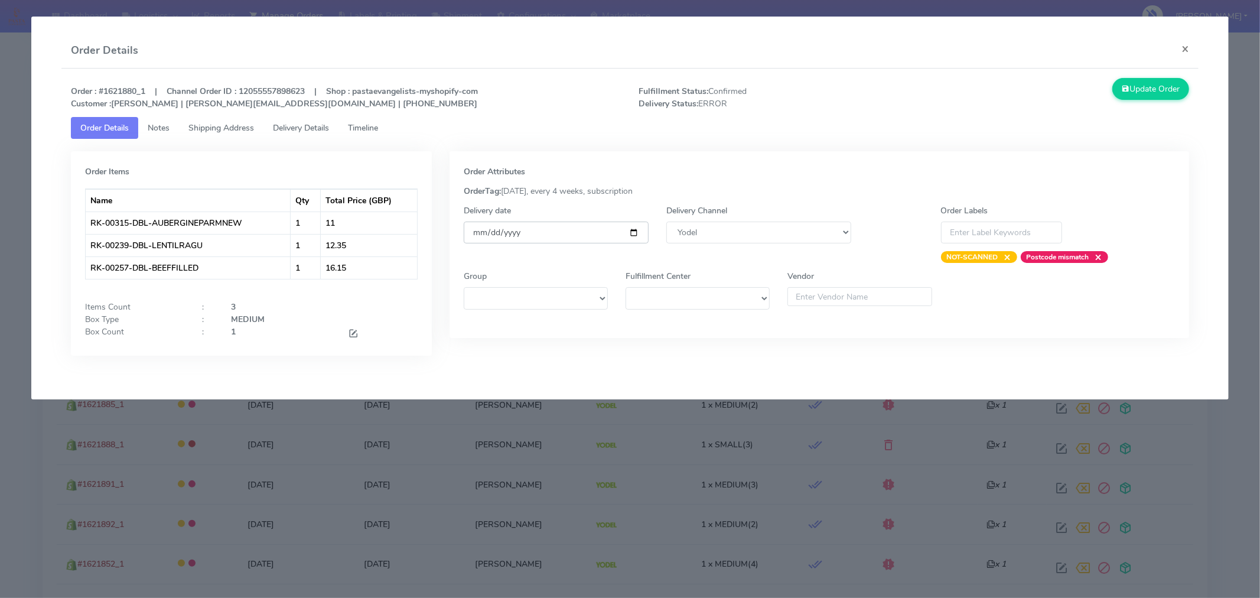
click at [630, 230] on input "[DATE]" at bounding box center [556, 233] width 185 height 22
type input "2025-09-06"
click at [1133, 98] on button "Update Order" at bounding box center [1151, 89] width 77 height 22
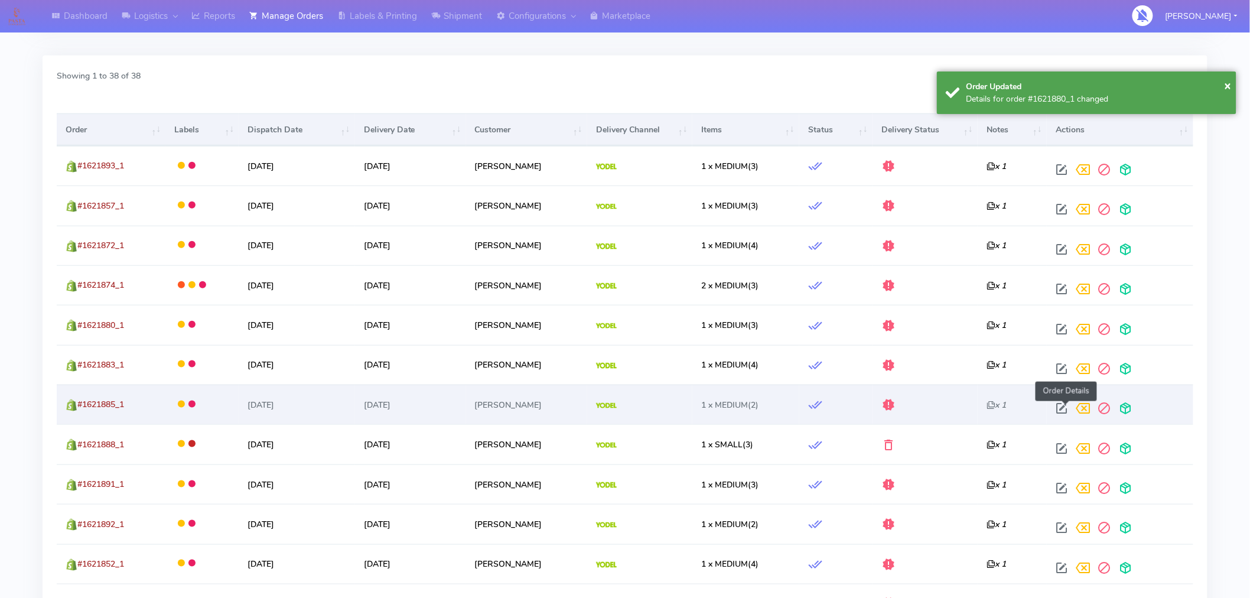
click at [1069, 417] on span at bounding box center [1061, 410] width 21 height 11
select select "5"
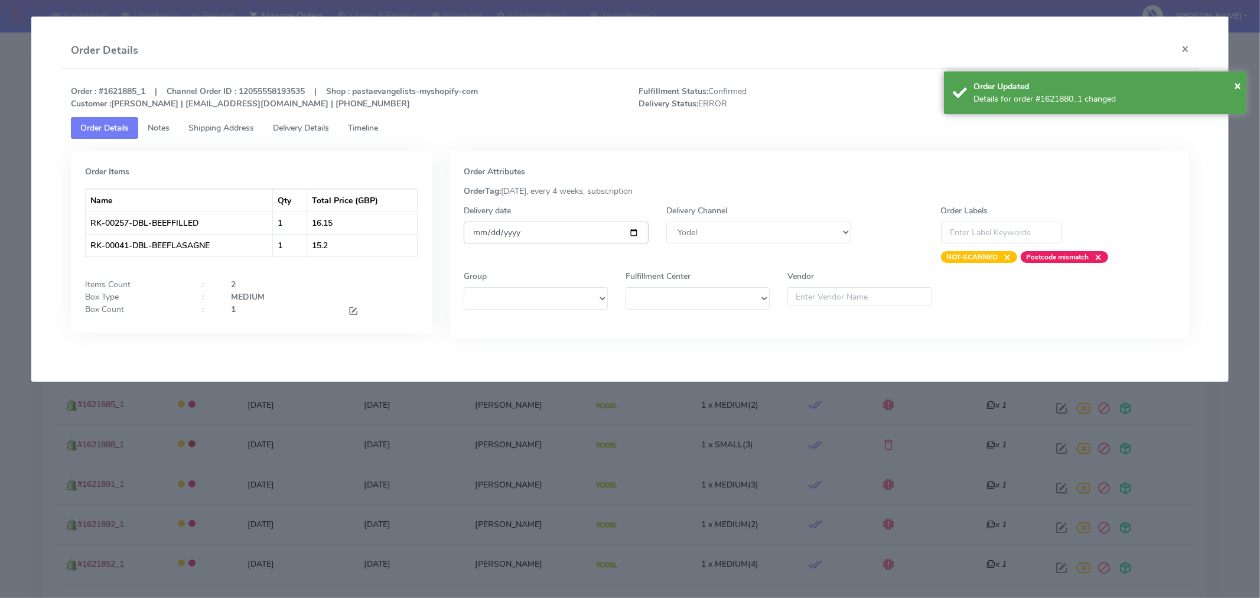
click at [632, 231] on input "[DATE]" at bounding box center [556, 233] width 185 height 22
type input "2025-09-06"
click at [1244, 90] on div "× Order Updated Details for order #1621880_1 changed" at bounding box center [1095, 92] width 303 height 43
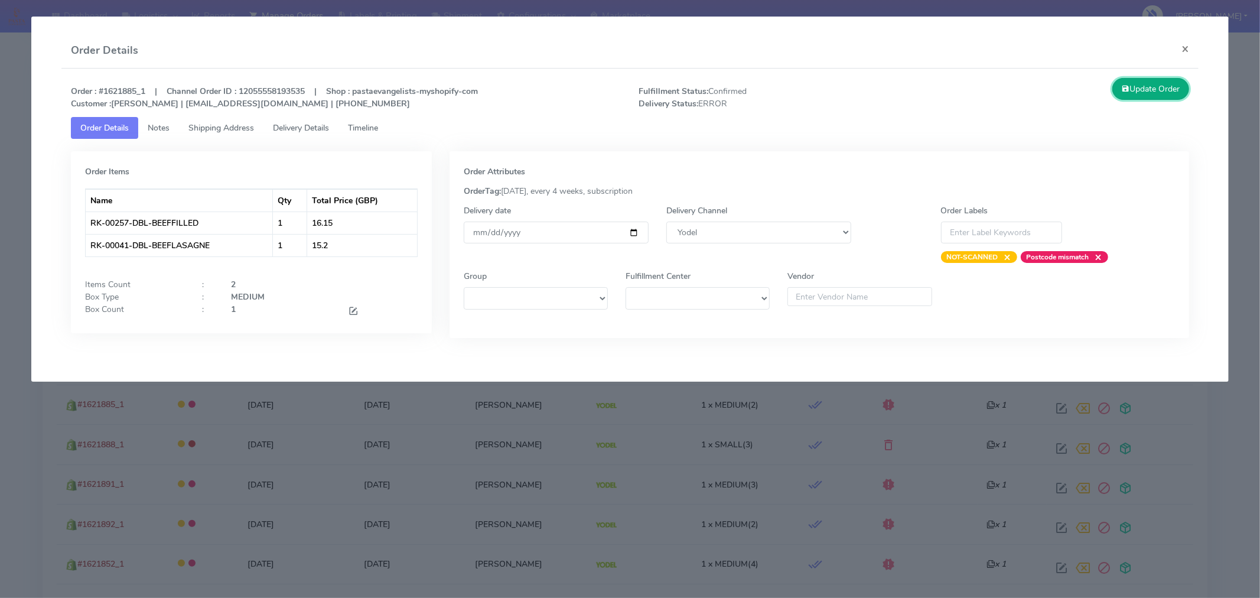
click at [1147, 90] on button "Update Order" at bounding box center [1151, 89] width 77 height 22
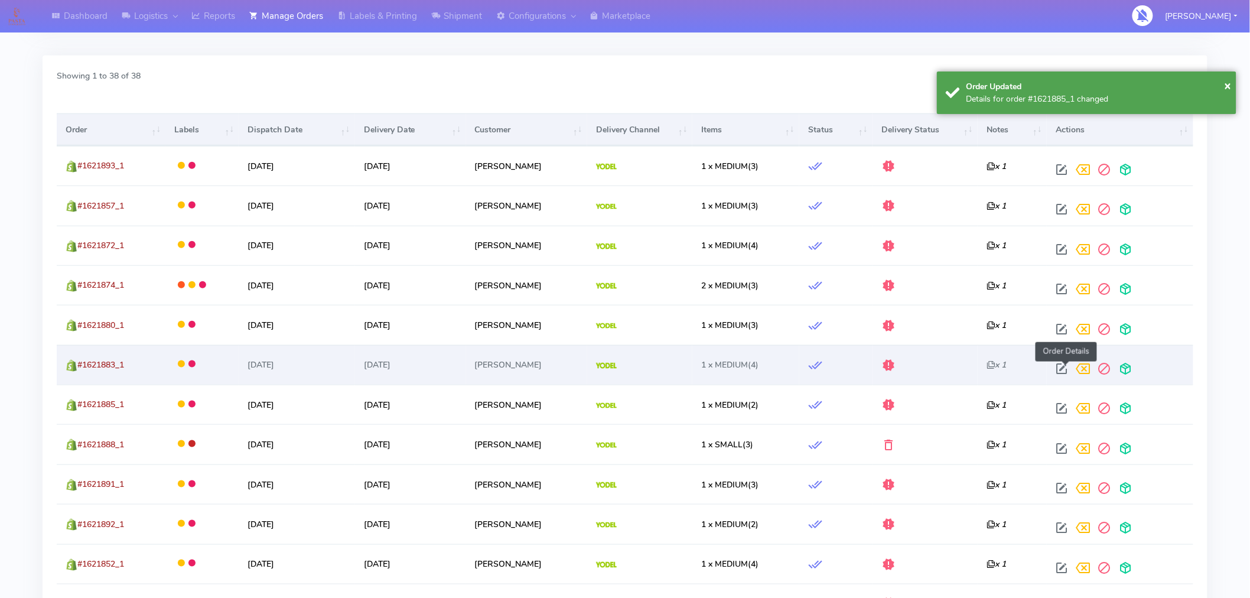
click at [1065, 369] on span at bounding box center [1061, 371] width 21 height 11
select select "5"
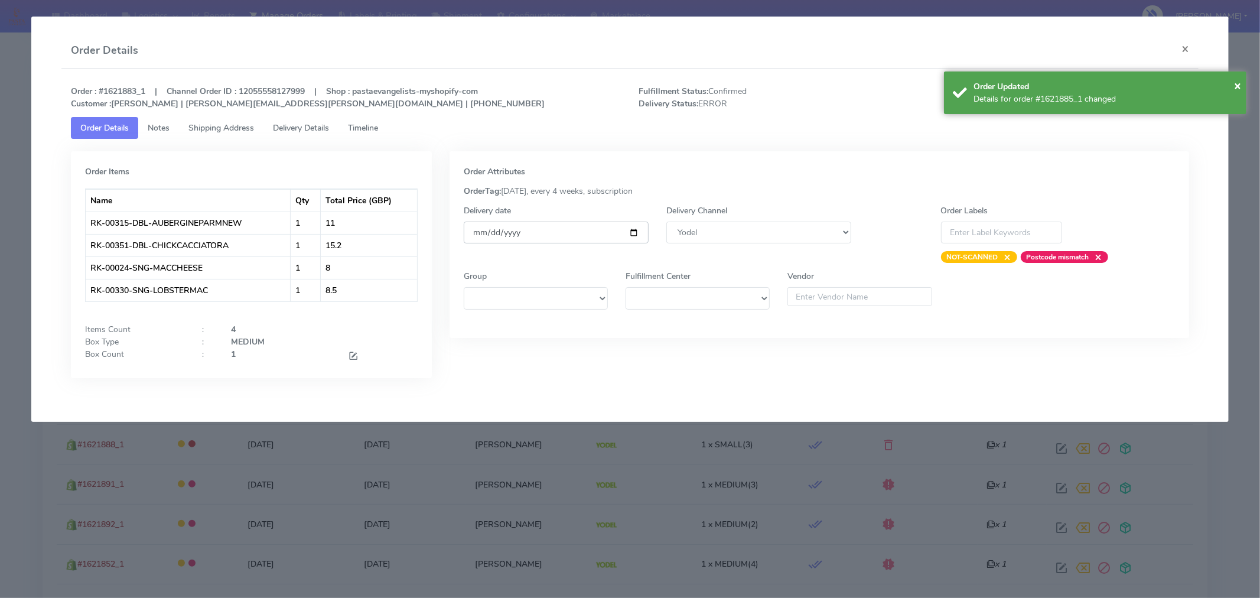
click at [630, 232] on input "[DATE]" at bounding box center [556, 233] width 185 height 22
type input "2025-09-06"
click at [1236, 90] on span "×" at bounding box center [1237, 85] width 7 height 16
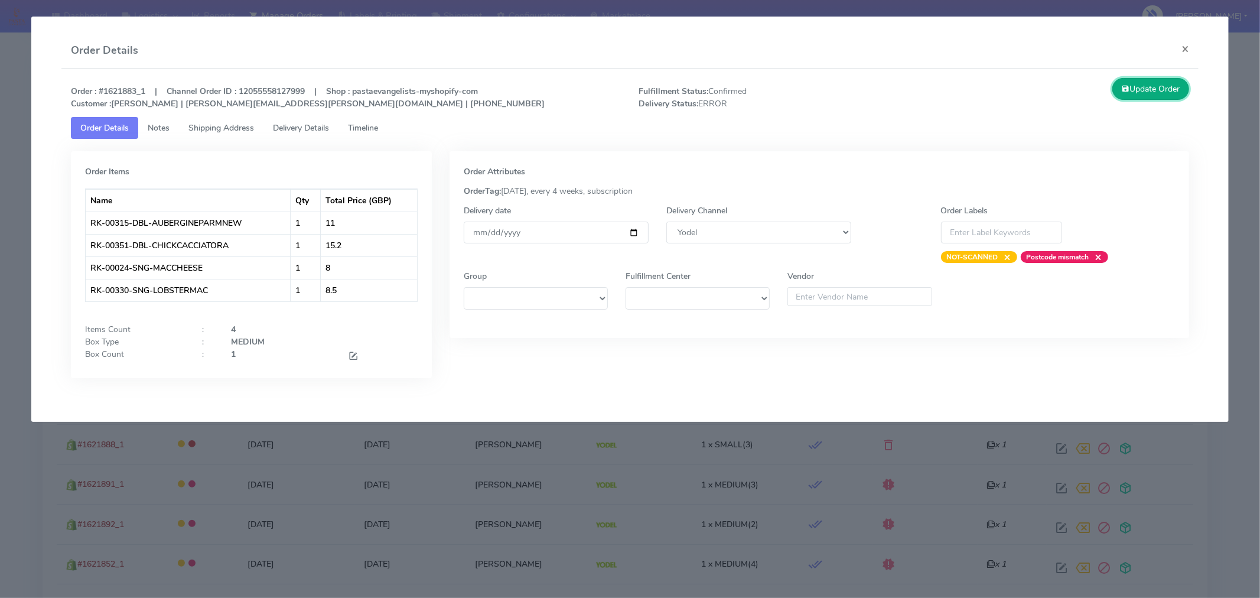
click at [1165, 95] on button "Update Order" at bounding box center [1151, 89] width 77 height 22
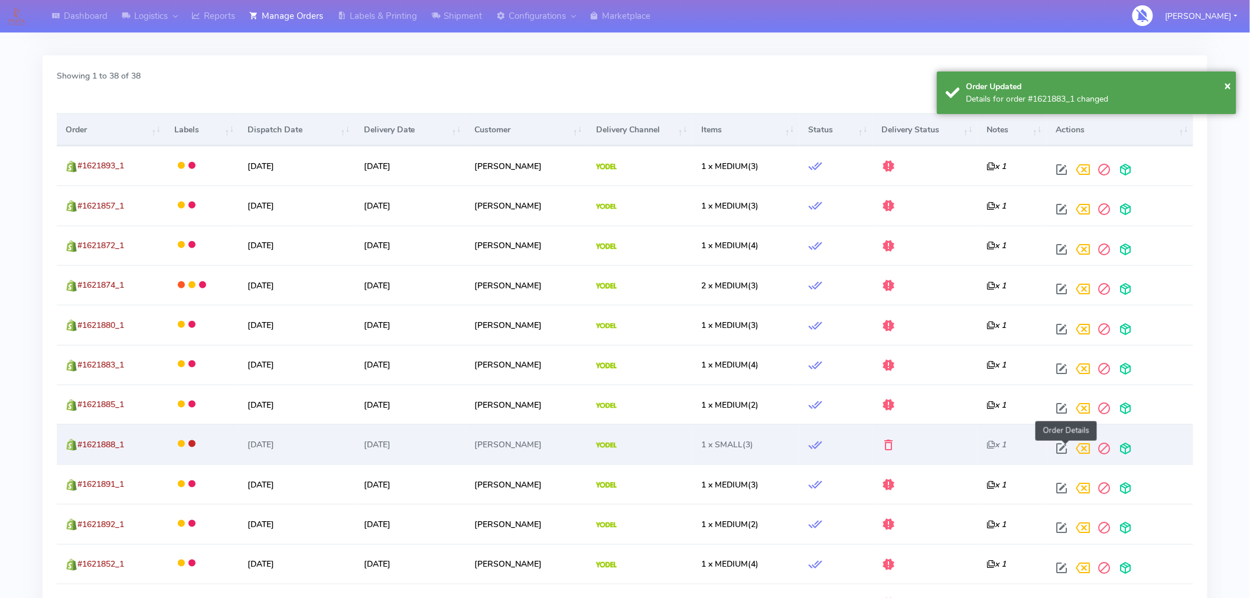
click at [1068, 450] on span at bounding box center [1061, 451] width 21 height 11
select select "5"
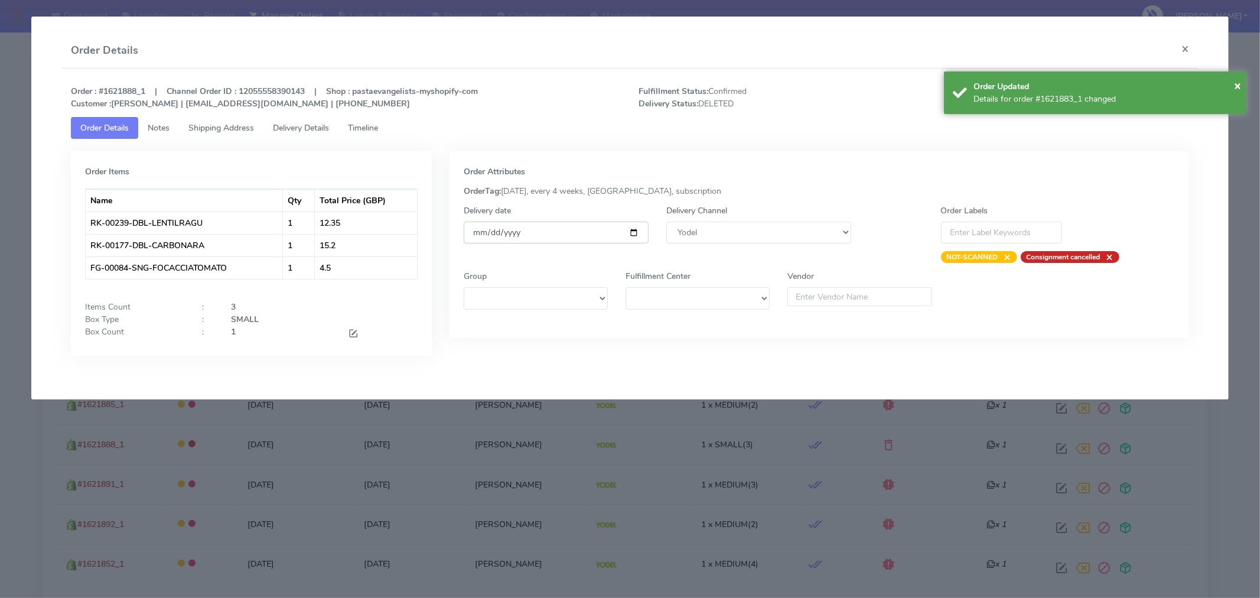
click at [635, 234] on input "[DATE]" at bounding box center [556, 233] width 185 height 22
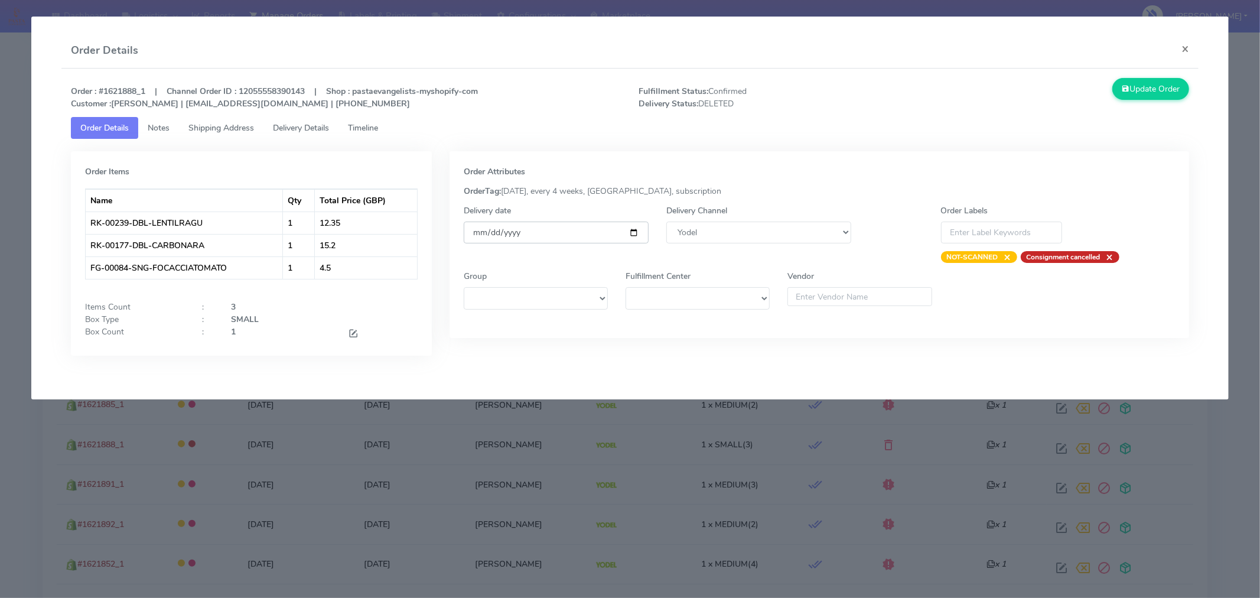
type input "2025-09-06"
click at [1141, 93] on button "Update Order" at bounding box center [1151, 89] width 77 height 22
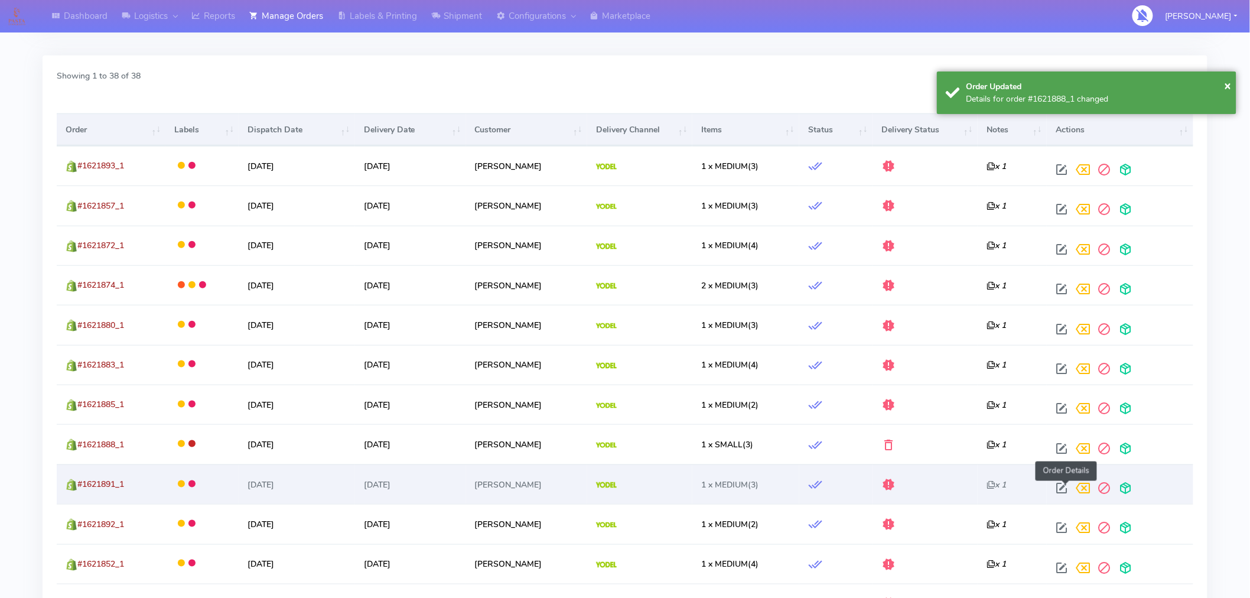
click at [1066, 487] on span at bounding box center [1061, 490] width 21 height 11
select select "5"
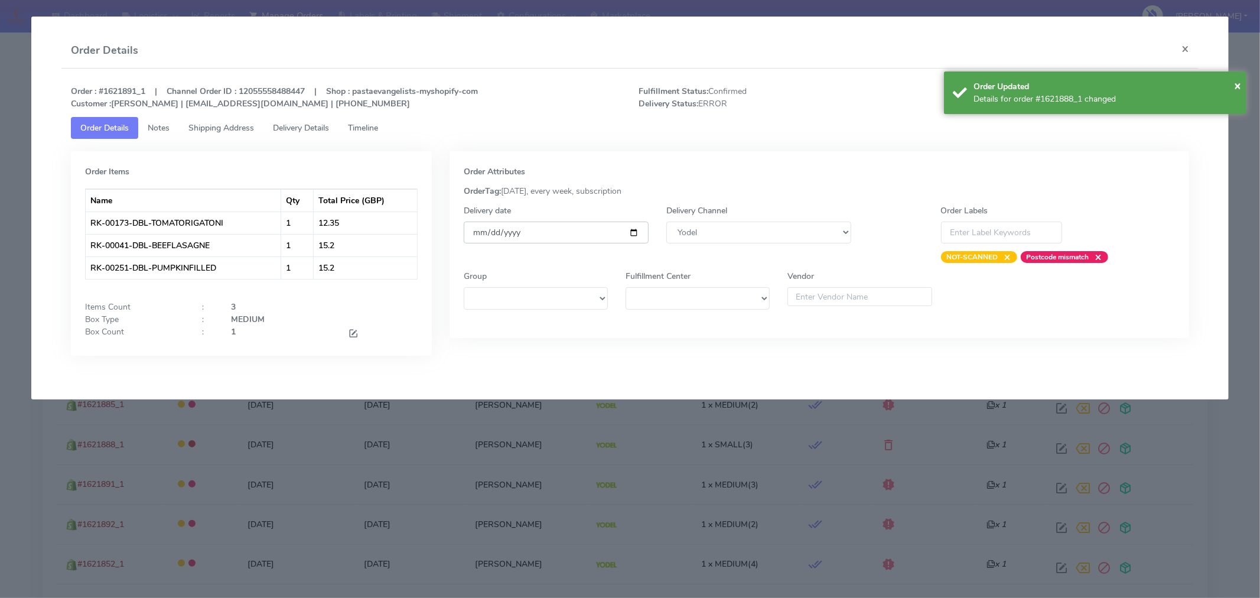
click at [637, 238] on input "[DATE]" at bounding box center [556, 233] width 185 height 22
click at [635, 232] on input "[DATE]" at bounding box center [556, 233] width 185 height 22
type input "2025-09-06"
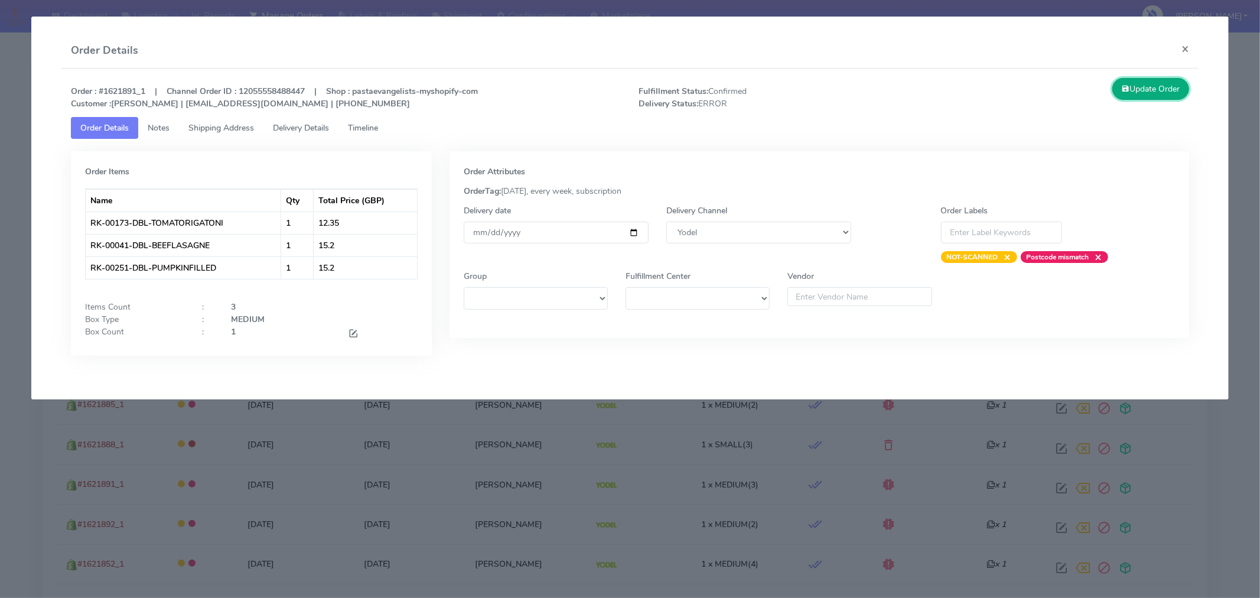
click at [1125, 93] on icon at bounding box center [1126, 88] width 8 height 11
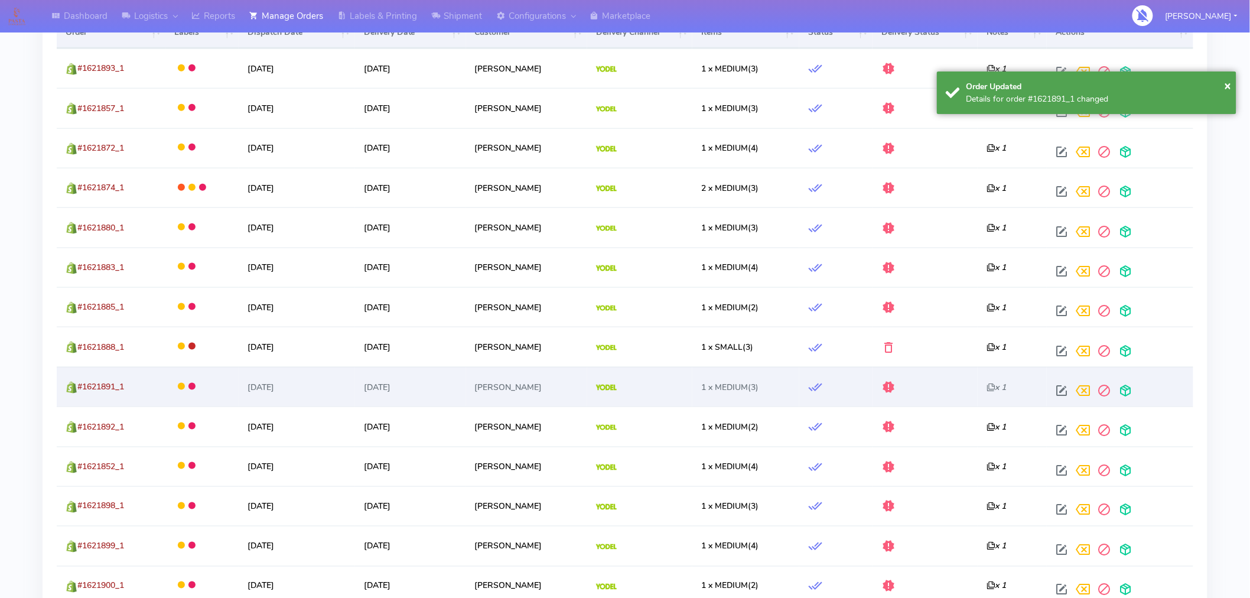
scroll to position [456, 0]
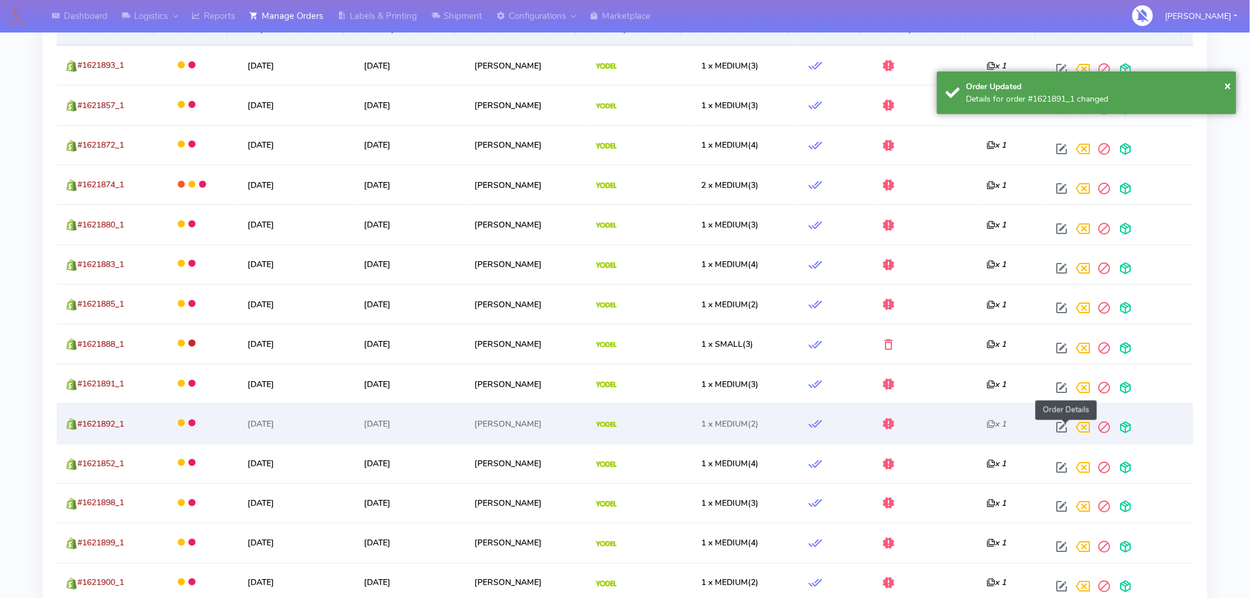
click at [1062, 424] on span at bounding box center [1061, 429] width 21 height 11
select select "5"
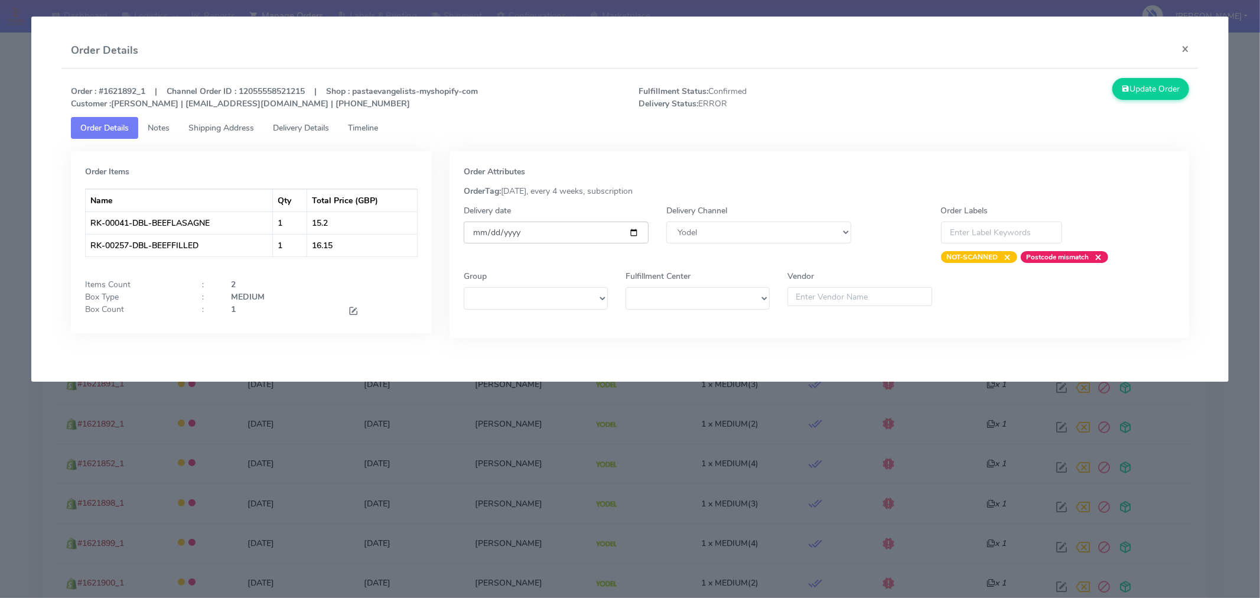
click at [635, 234] on input "[DATE]" at bounding box center [556, 233] width 185 height 22
type input "2025-09-06"
click at [1133, 92] on button "Update Order" at bounding box center [1151, 89] width 77 height 22
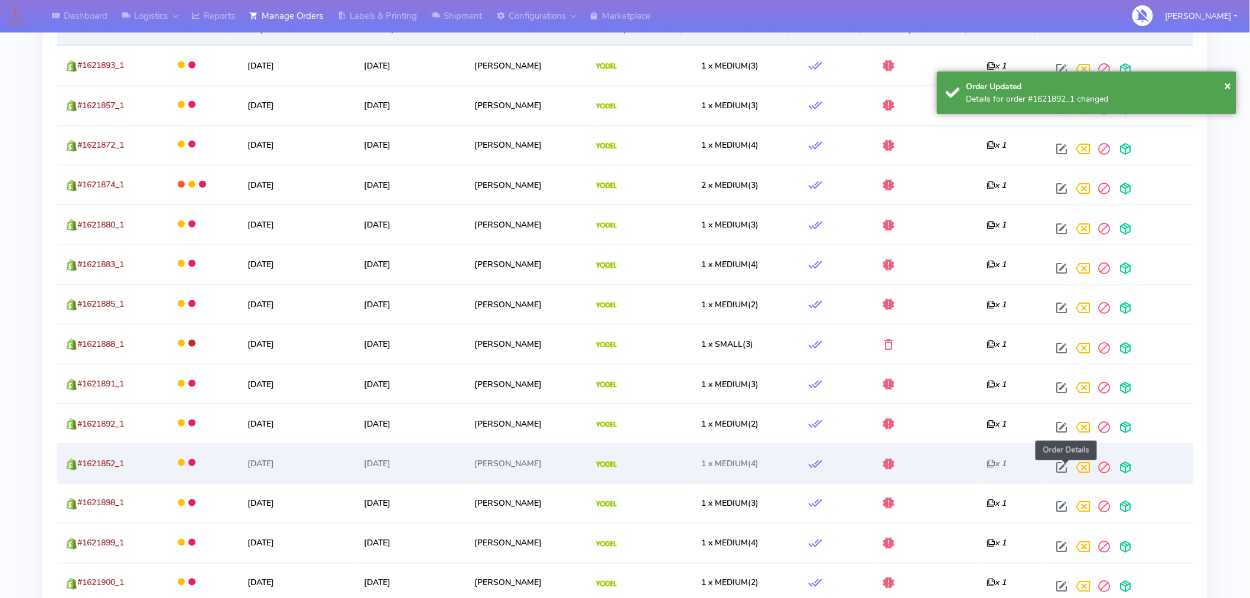
click at [1062, 469] on span at bounding box center [1061, 469] width 21 height 11
select select "5"
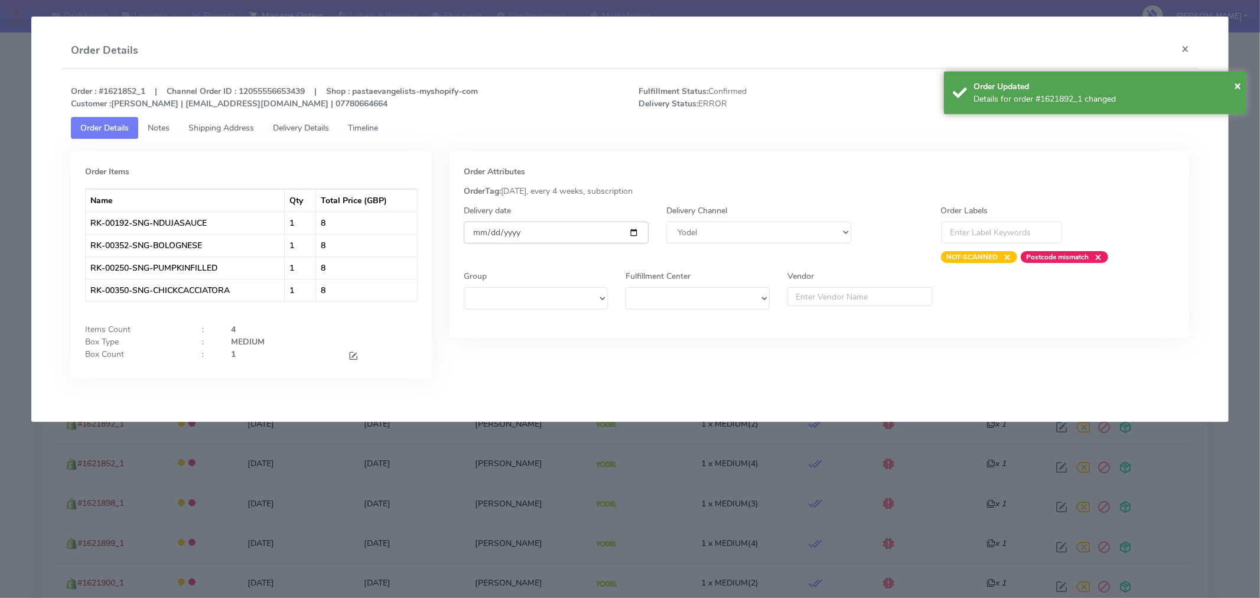
click at [635, 232] on input "[DATE]" at bounding box center [556, 233] width 185 height 22
type input "2025-09-06"
click at [1239, 90] on span "×" at bounding box center [1237, 85] width 7 height 16
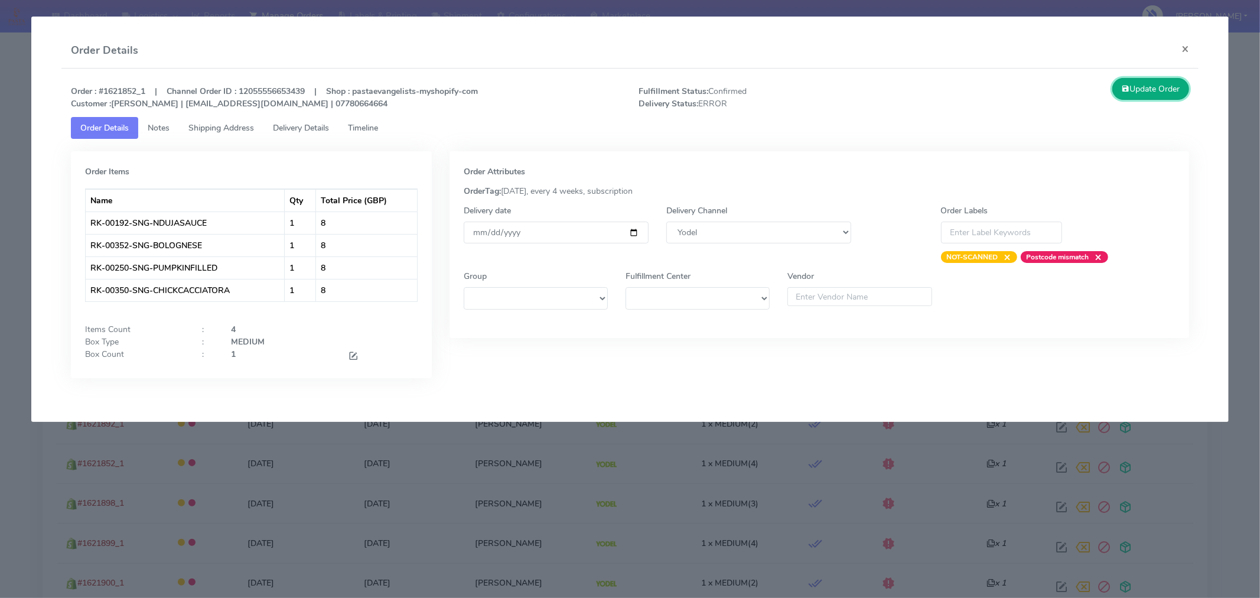
click at [1149, 85] on button "Update Order" at bounding box center [1151, 89] width 77 height 22
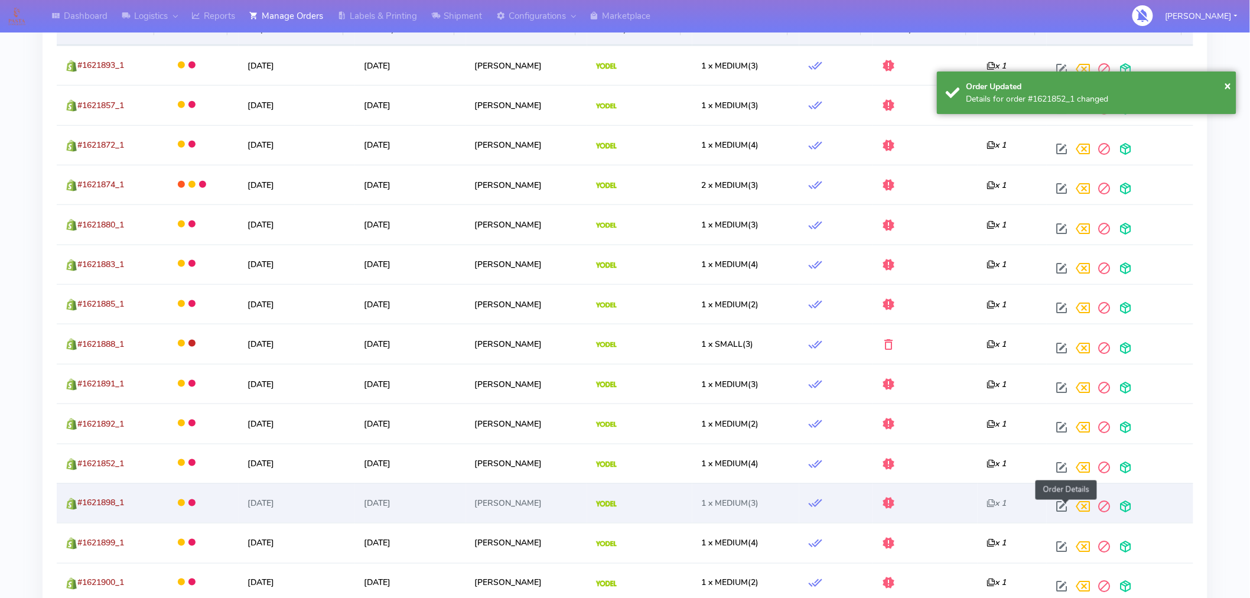
click at [1068, 505] on span at bounding box center [1061, 509] width 21 height 11
select select "5"
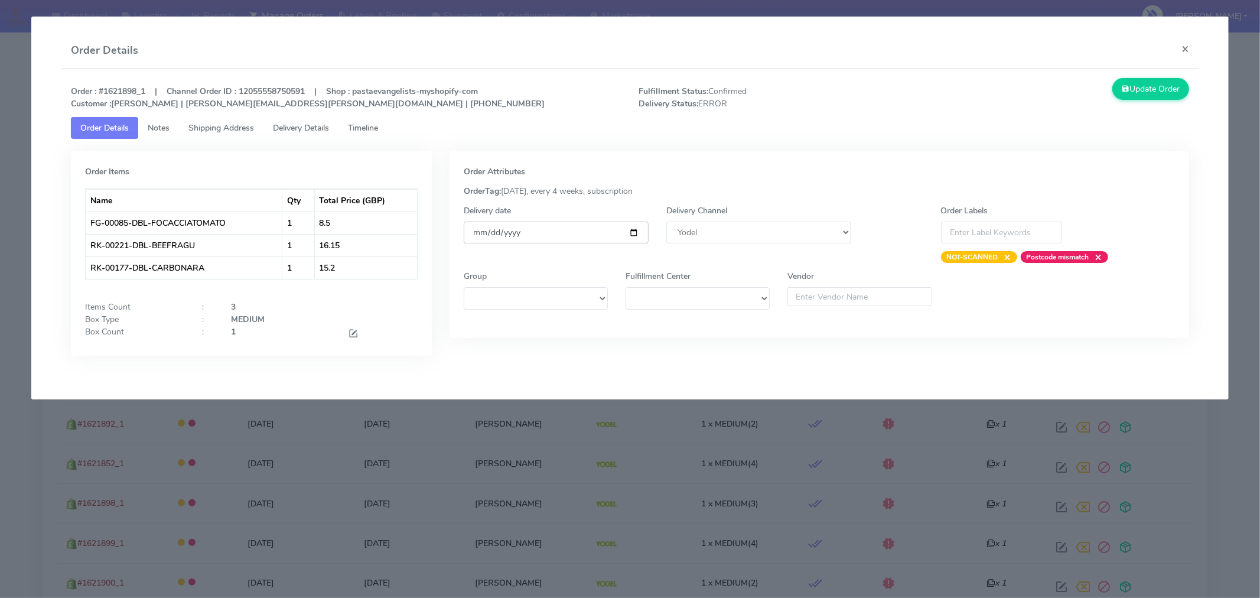
click at [635, 232] on input "[DATE]" at bounding box center [556, 233] width 185 height 22
type input "2025-09-06"
click at [1149, 95] on button "Update Order" at bounding box center [1151, 89] width 77 height 22
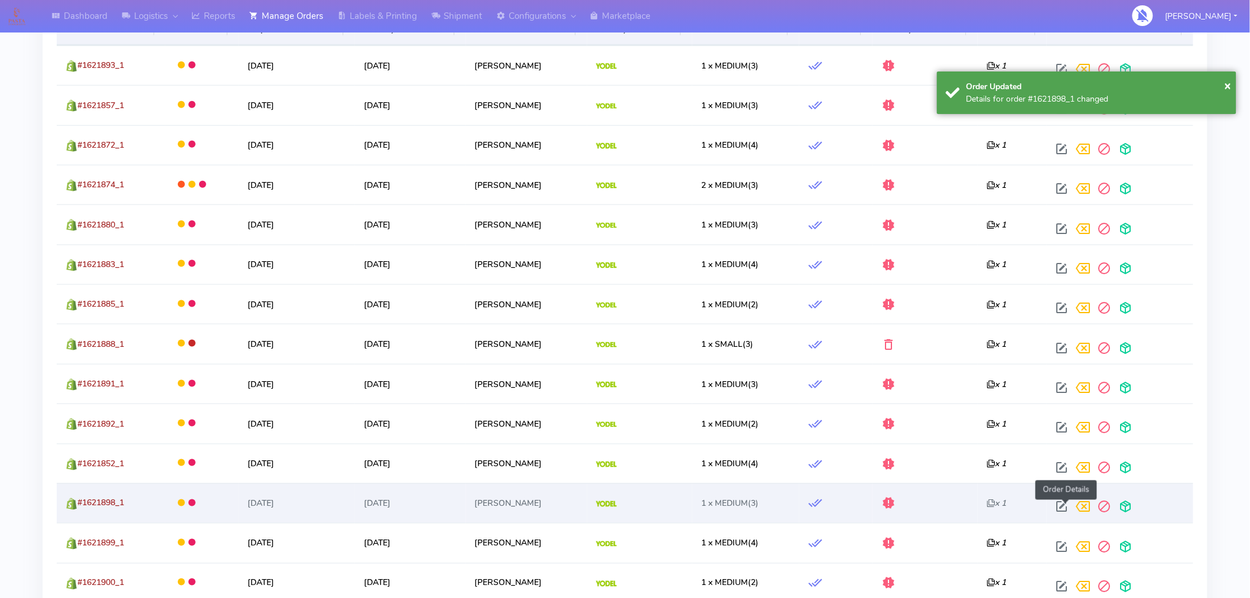
click at [1062, 507] on span at bounding box center [1061, 509] width 21 height 11
select select "5"
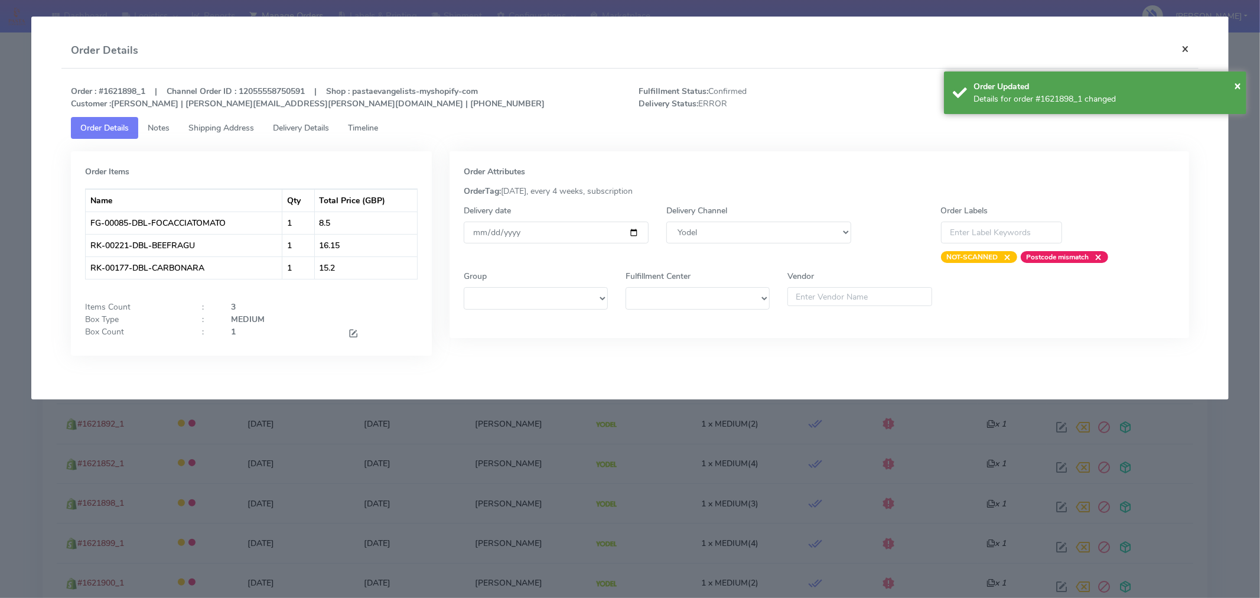
click at [1186, 51] on button "×" at bounding box center [1185, 48] width 27 height 31
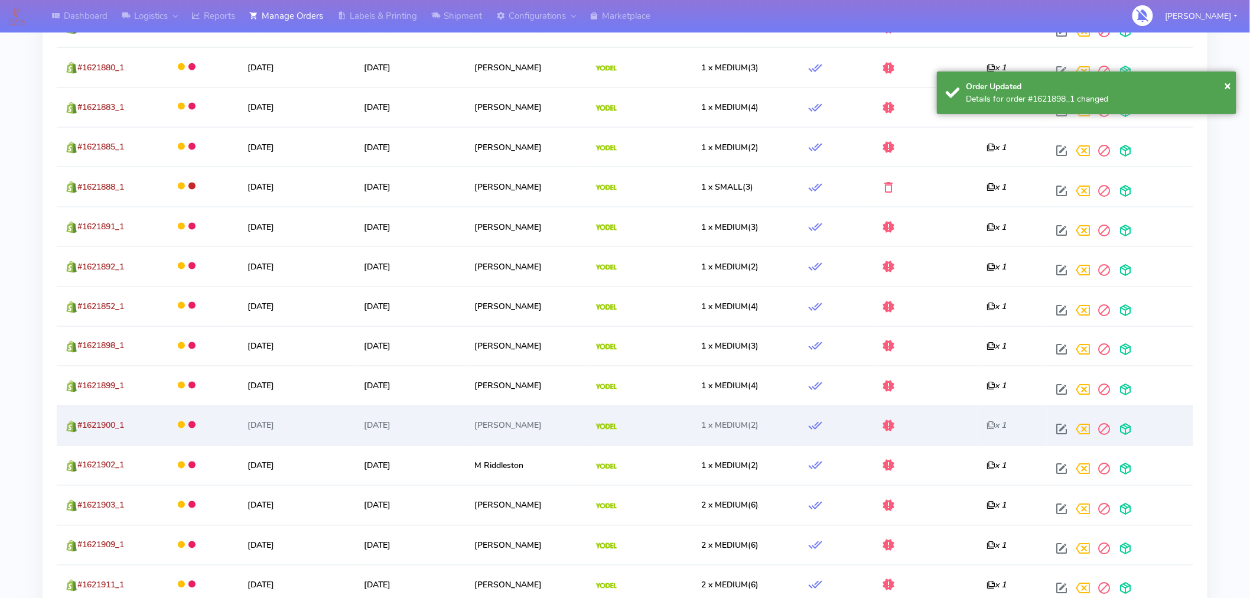
scroll to position [629, 0]
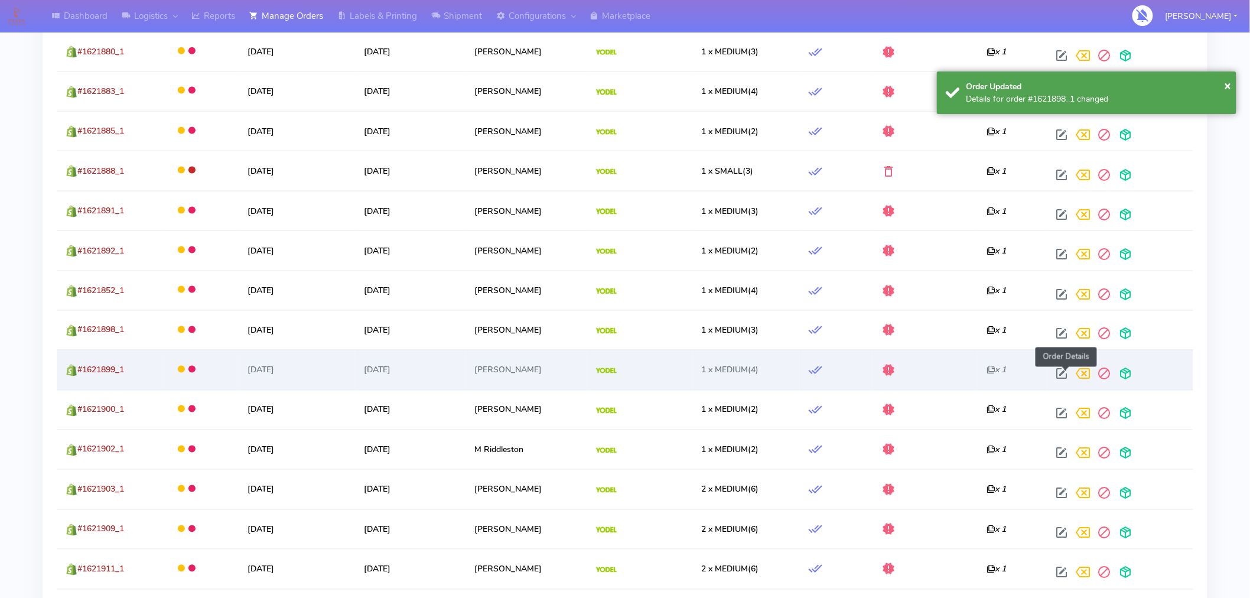
click at [1067, 377] on span at bounding box center [1061, 376] width 21 height 11
select select "5"
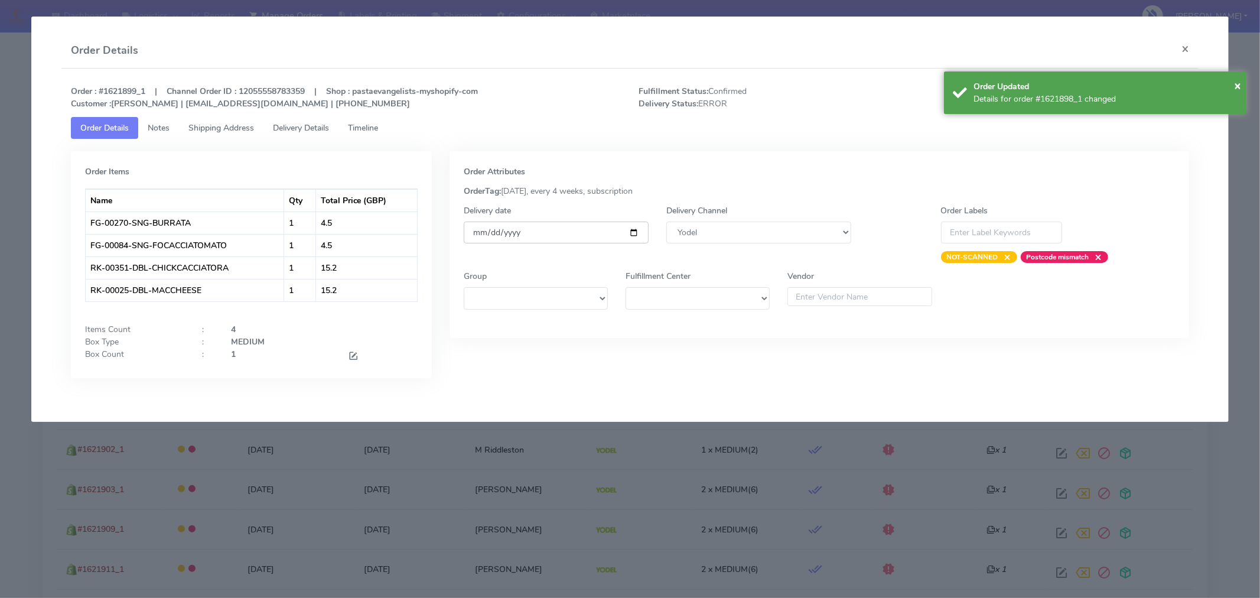
click at [637, 231] on input "[DATE]" at bounding box center [556, 233] width 185 height 22
type input "2025-09-06"
click at [1236, 92] on span "×" at bounding box center [1237, 85] width 7 height 16
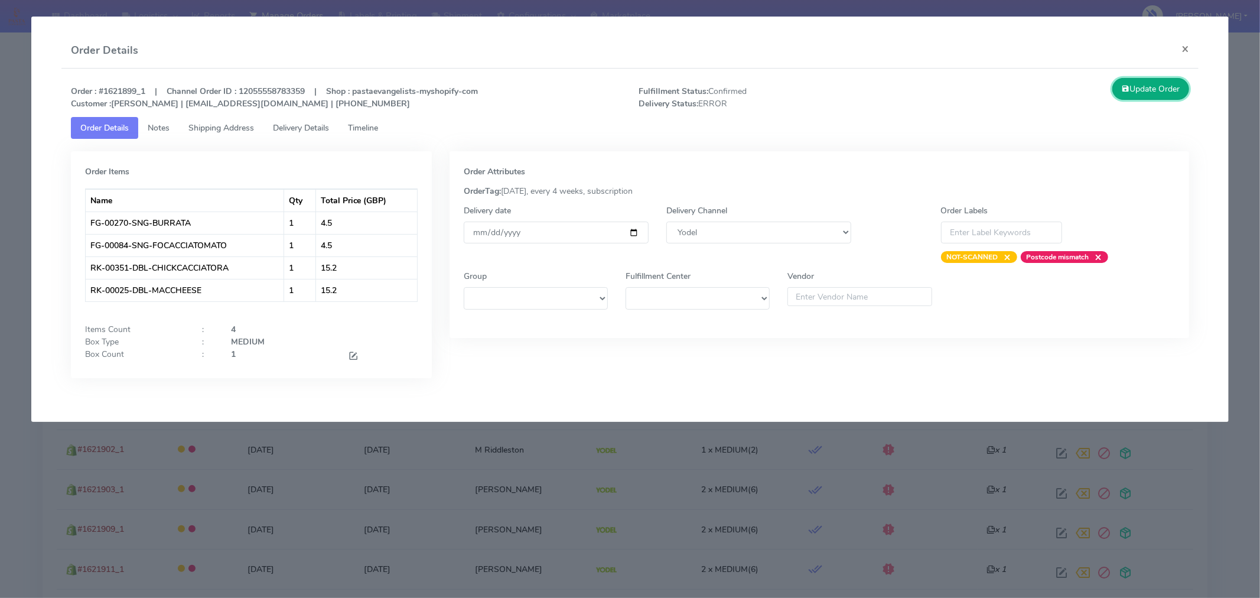
click at [1162, 86] on button "Update Order" at bounding box center [1151, 89] width 77 height 22
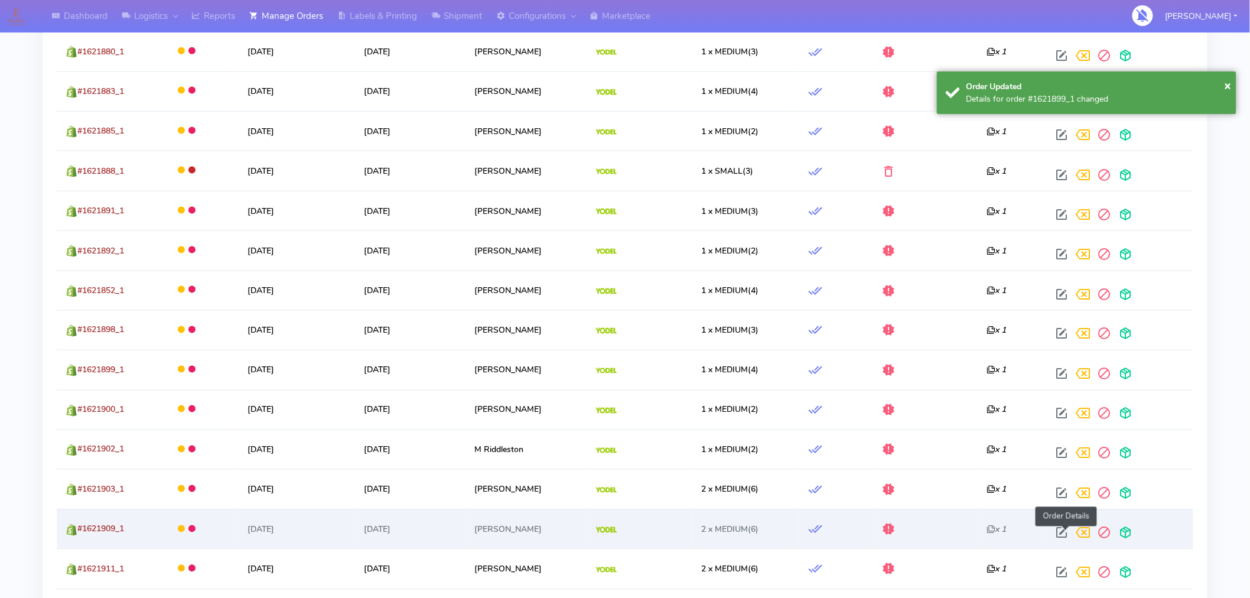
click at [1065, 530] on span at bounding box center [1061, 535] width 21 height 11
select select "5"
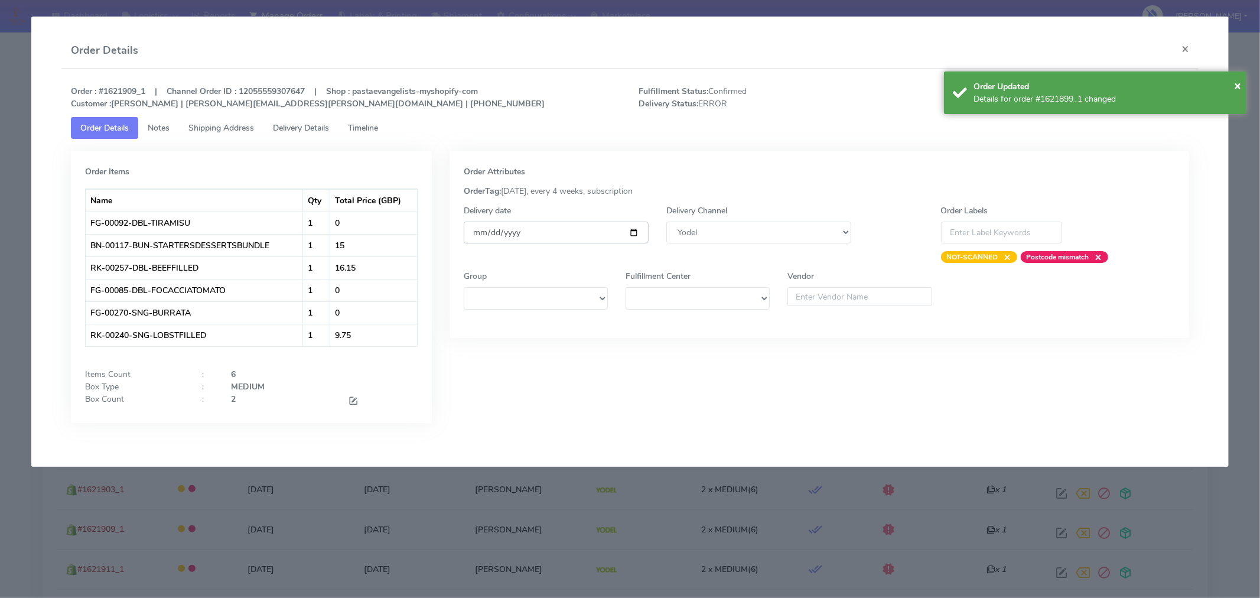
click at [633, 230] on input "[DATE]" at bounding box center [556, 233] width 185 height 22
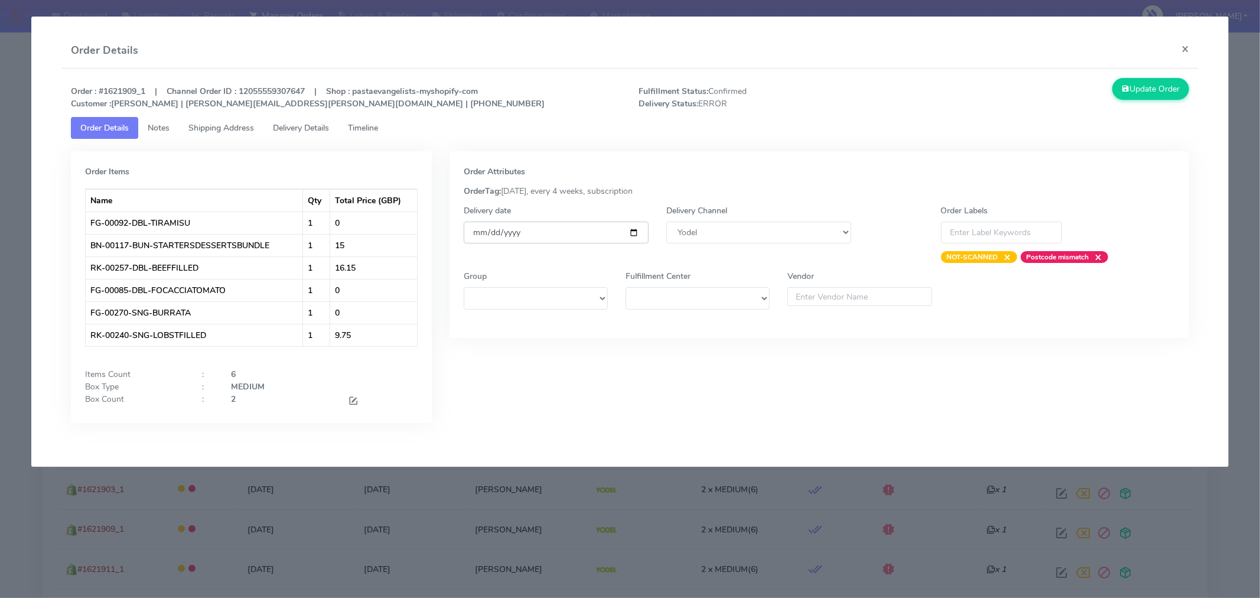
type input "2025-09-06"
click at [1149, 86] on button "Update Order" at bounding box center [1151, 89] width 77 height 22
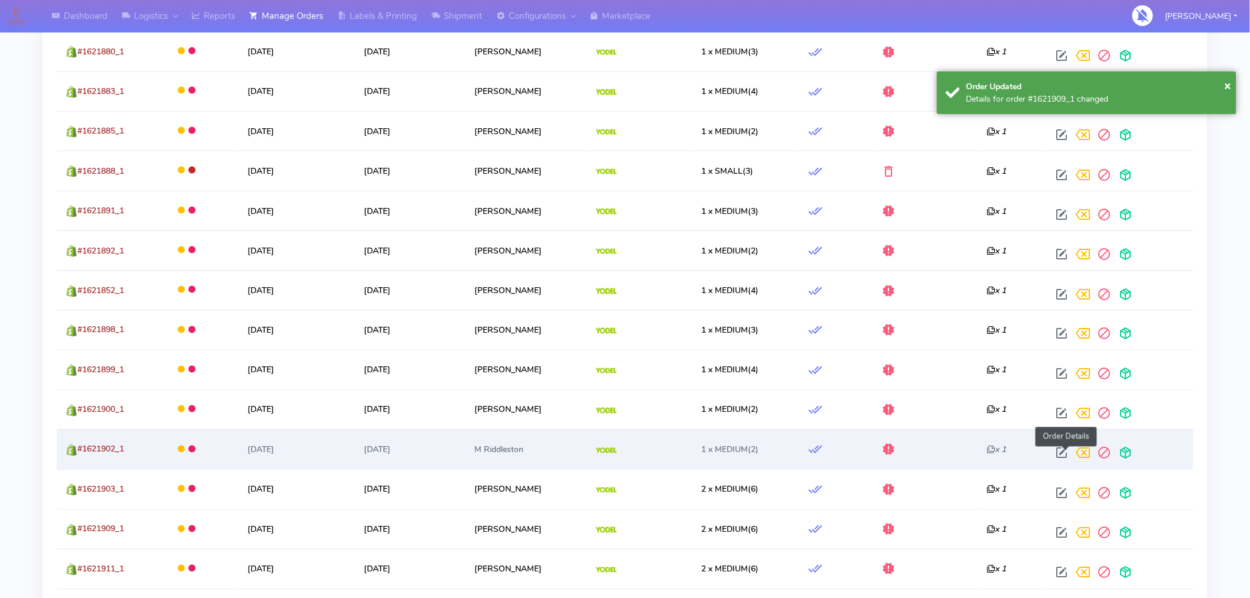
click at [1064, 450] on span at bounding box center [1061, 455] width 21 height 11
select select "5"
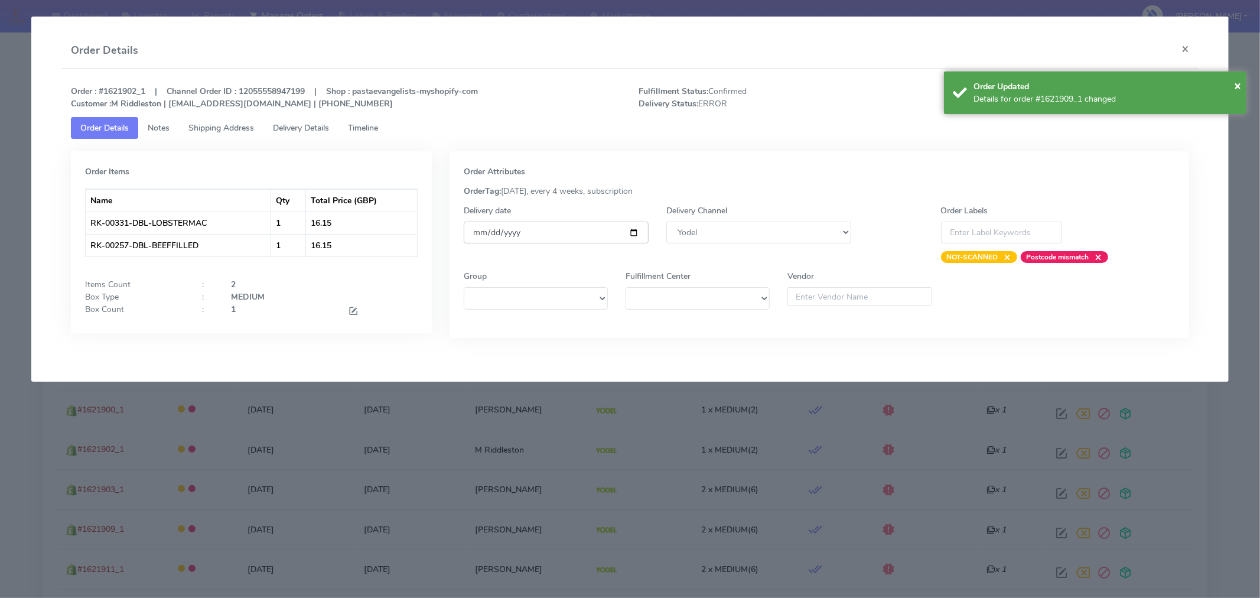
click at [635, 234] on input "[DATE]" at bounding box center [556, 233] width 185 height 22
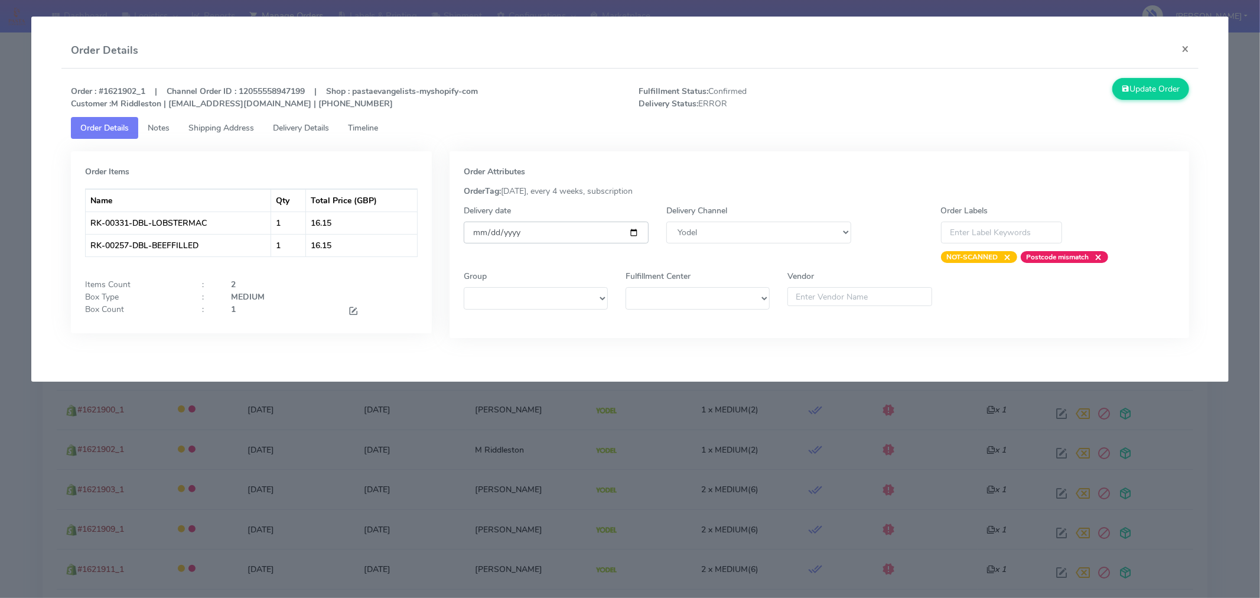
type input "2025-09-06"
click at [1137, 92] on button "Update Order" at bounding box center [1151, 89] width 77 height 22
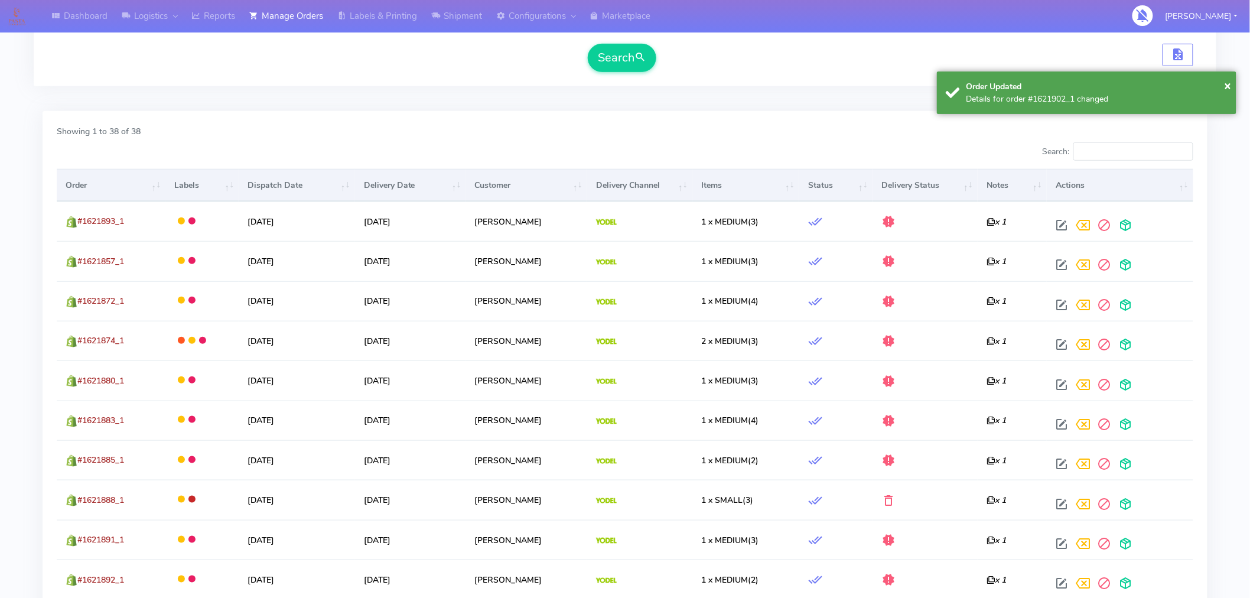
scroll to position [298, 0]
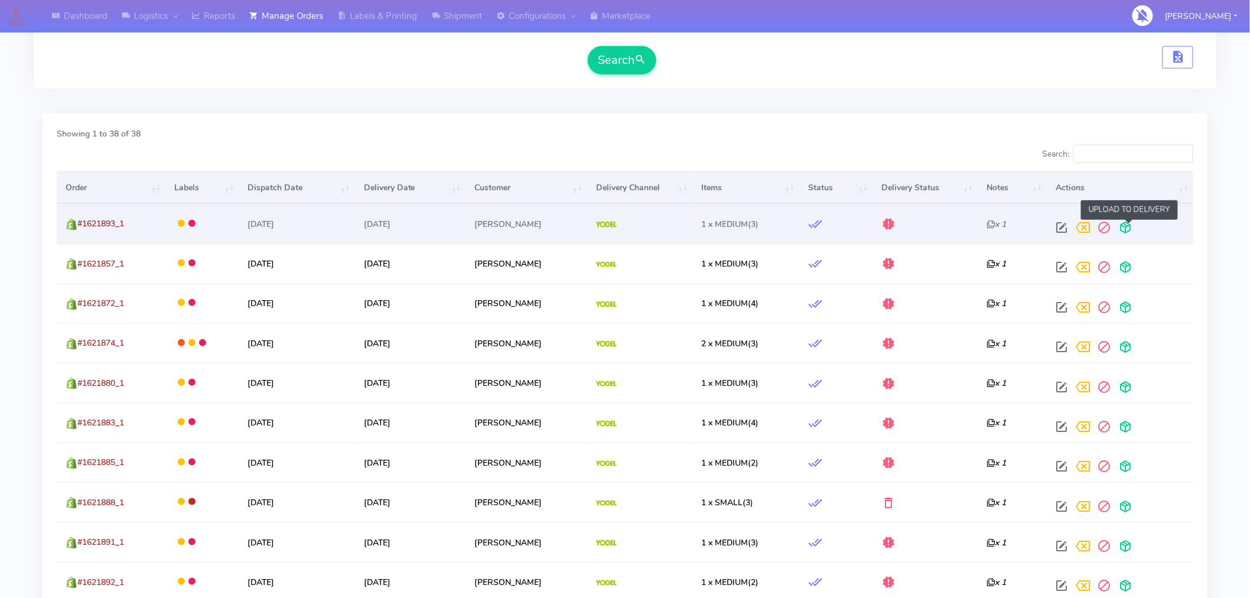
click at [1131, 227] on span at bounding box center [1125, 230] width 21 height 11
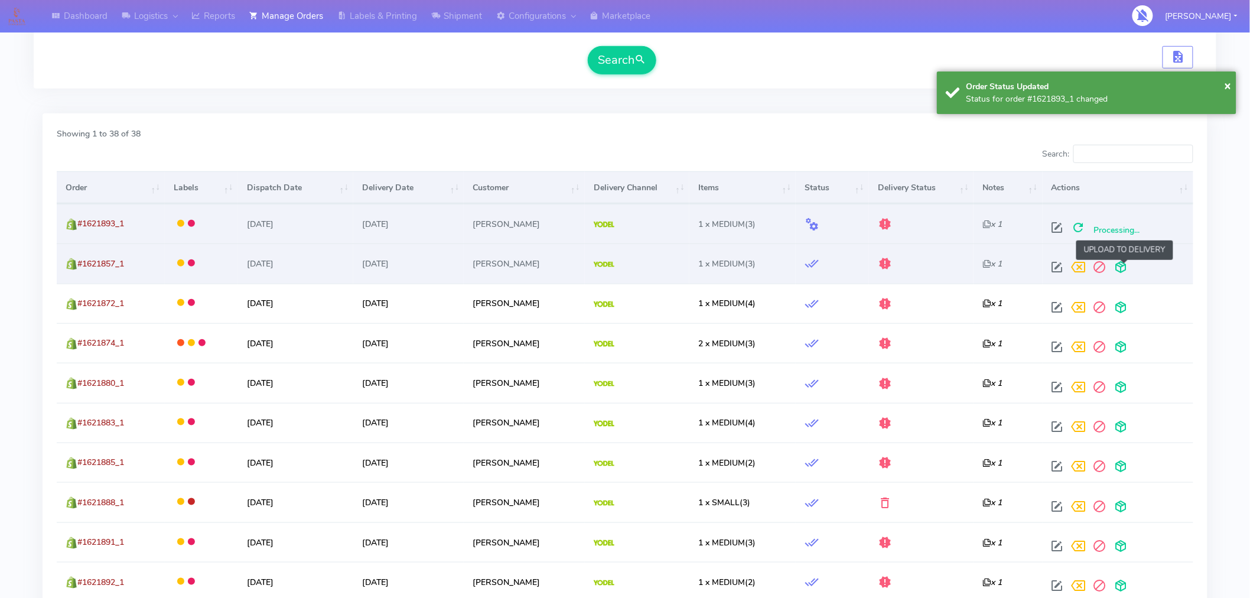
click at [1129, 269] on span at bounding box center [1121, 269] width 21 height 11
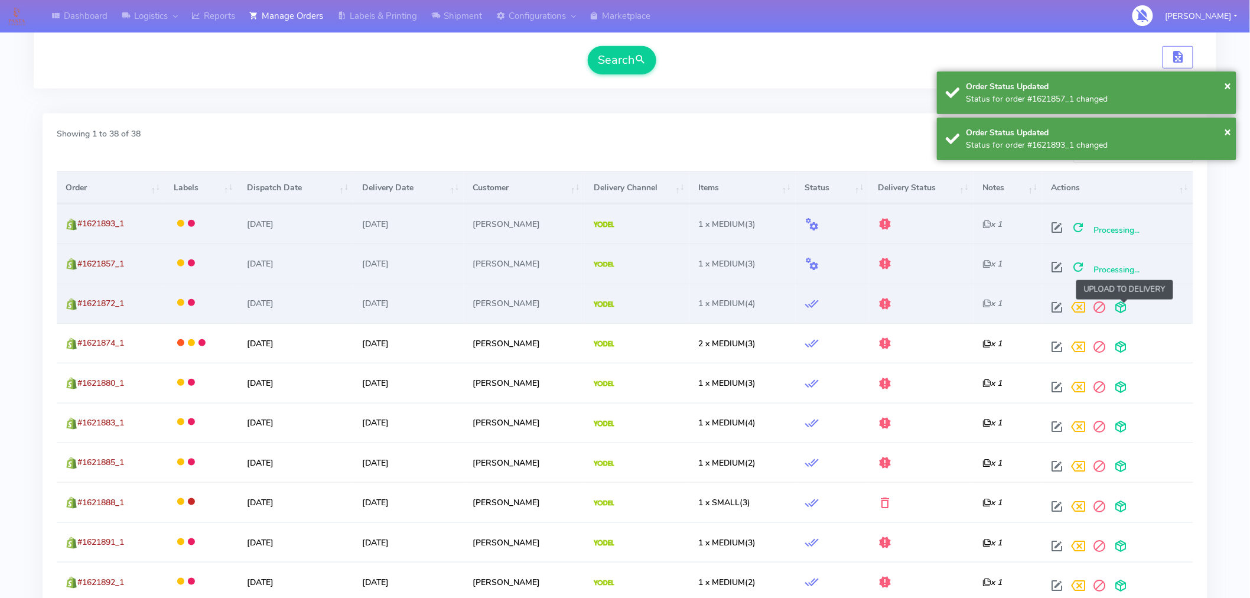
click at [1124, 310] on span at bounding box center [1121, 309] width 21 height 11
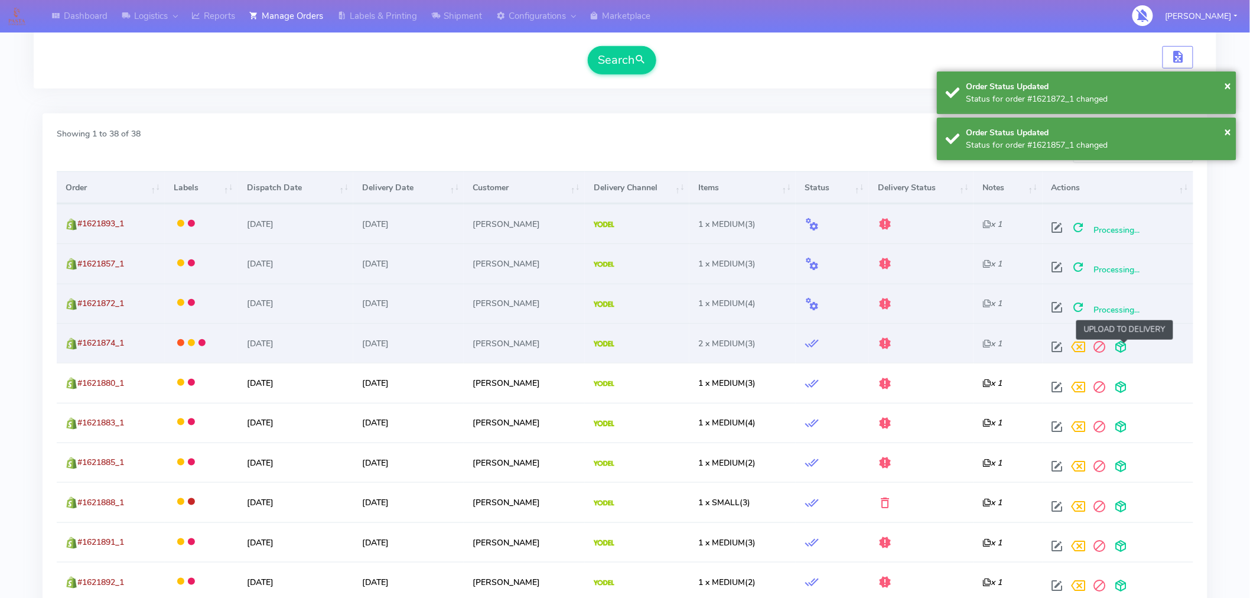
click at [1126, 345] on span at bounding box center [1121, 349] width 21 height 11
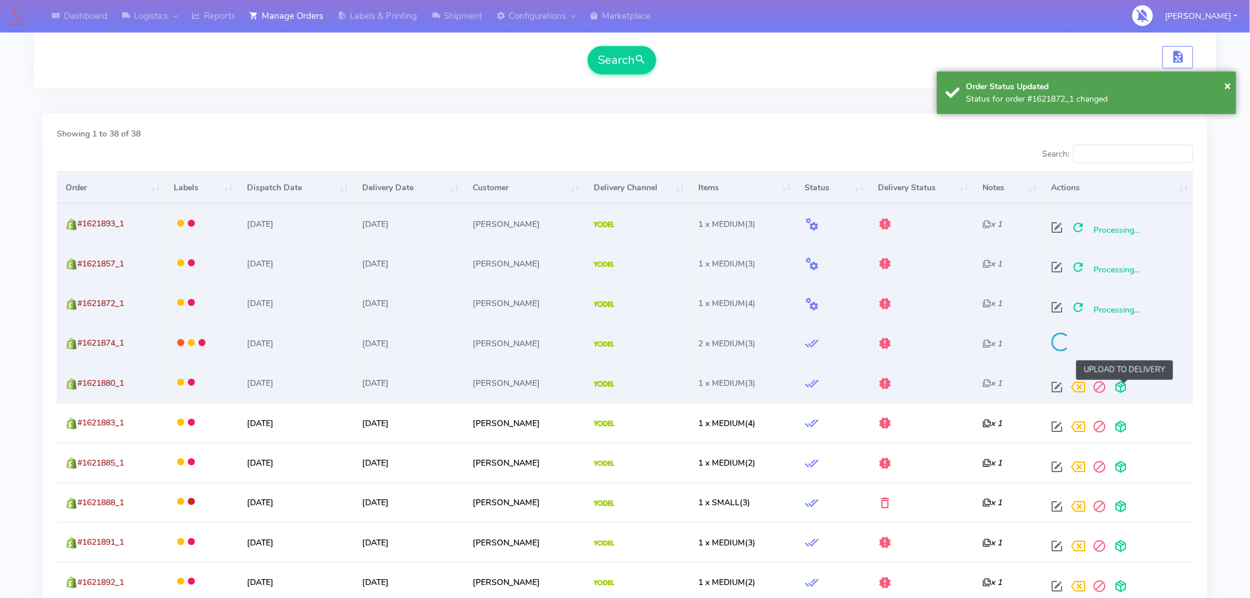
click at [1124, 388] on span at bounding box center [1121, 389] width 21 height 11
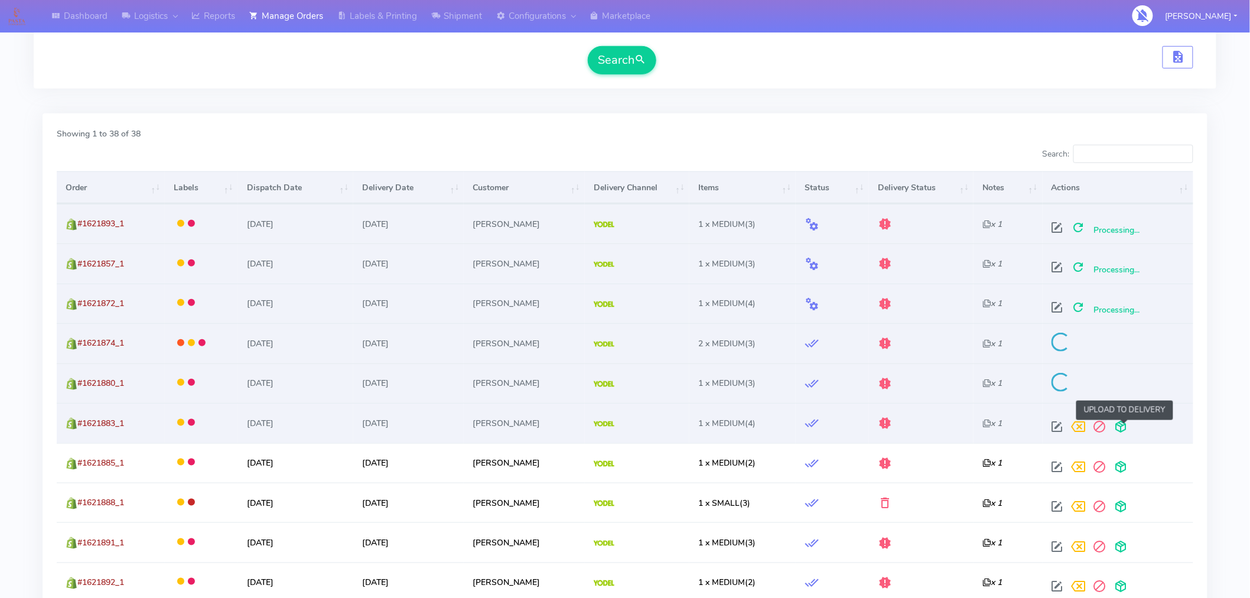
click at [1124, 427] on span at bounding box center [1121, 429] width 21 height 11
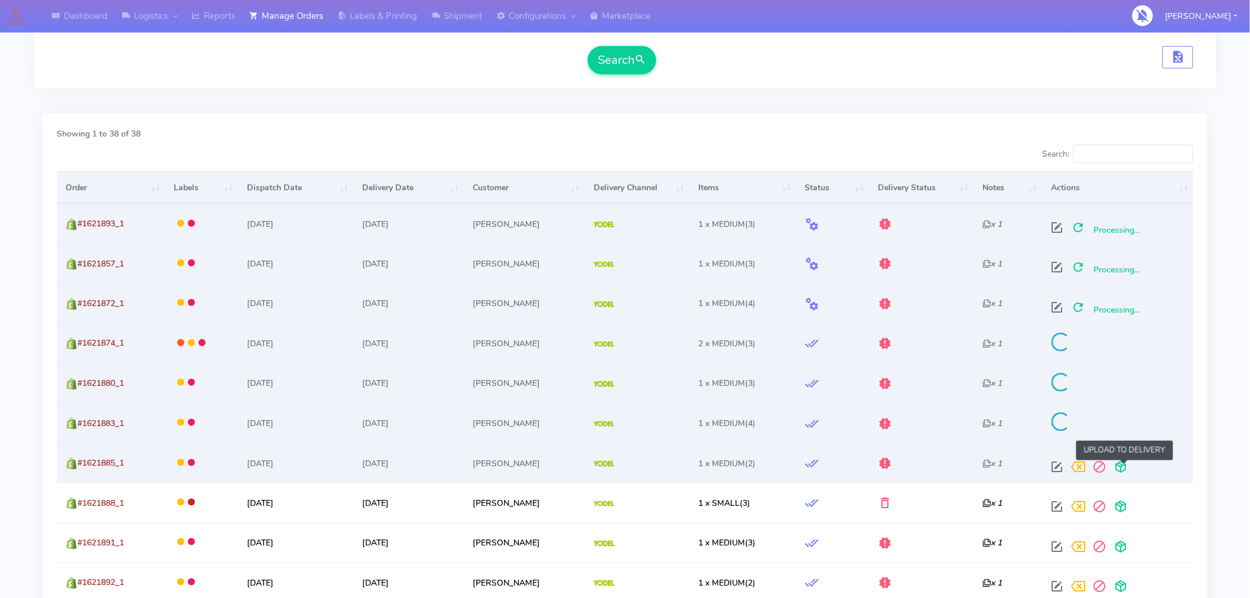
click at [1126, 469] on span at bounding box center [1121, 469] width 21 height 11
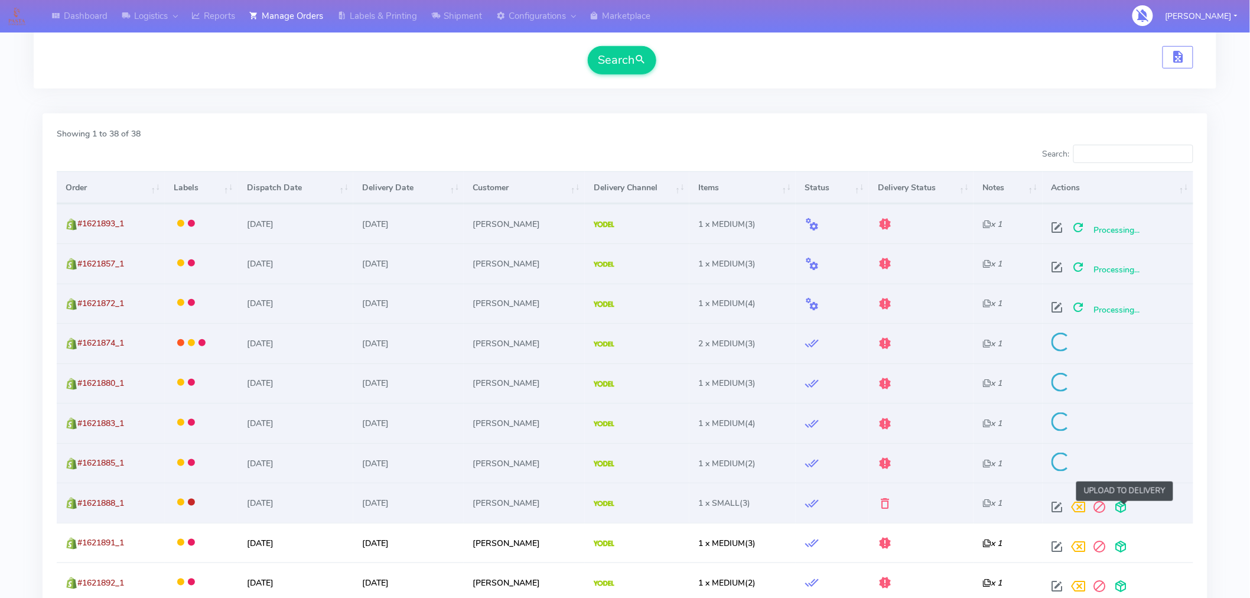
click at [1123, 511] on span at bounding box center [1121, 509] width 21 height 11
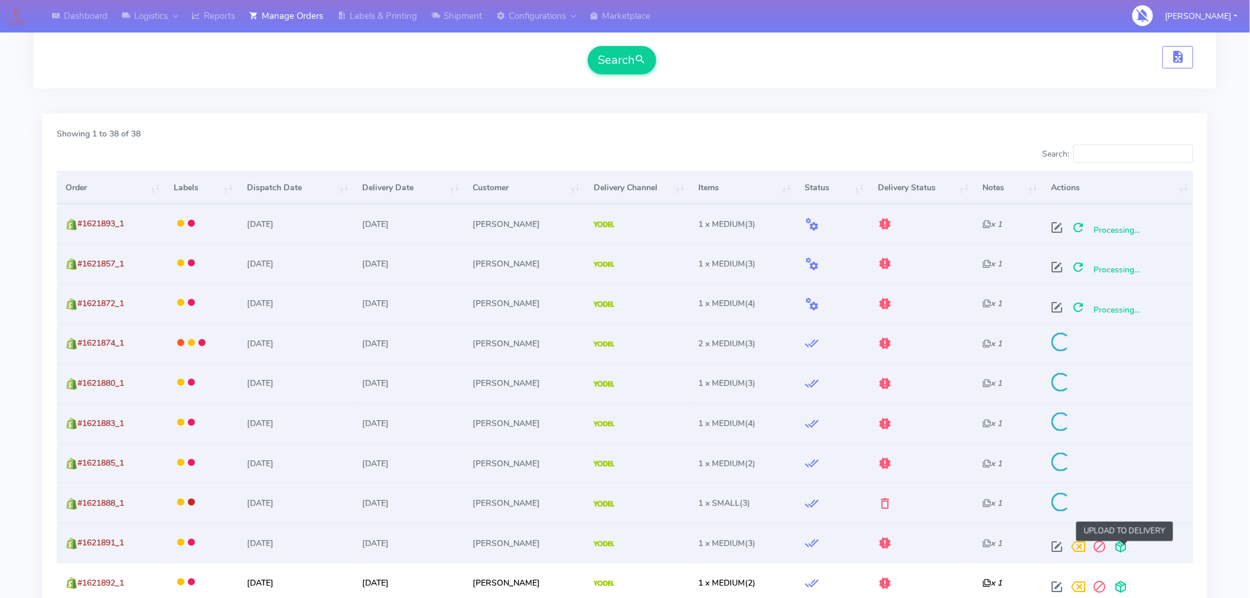
click at [1125, 547] on span at bounding box center [1121, 549] width 21 height 11
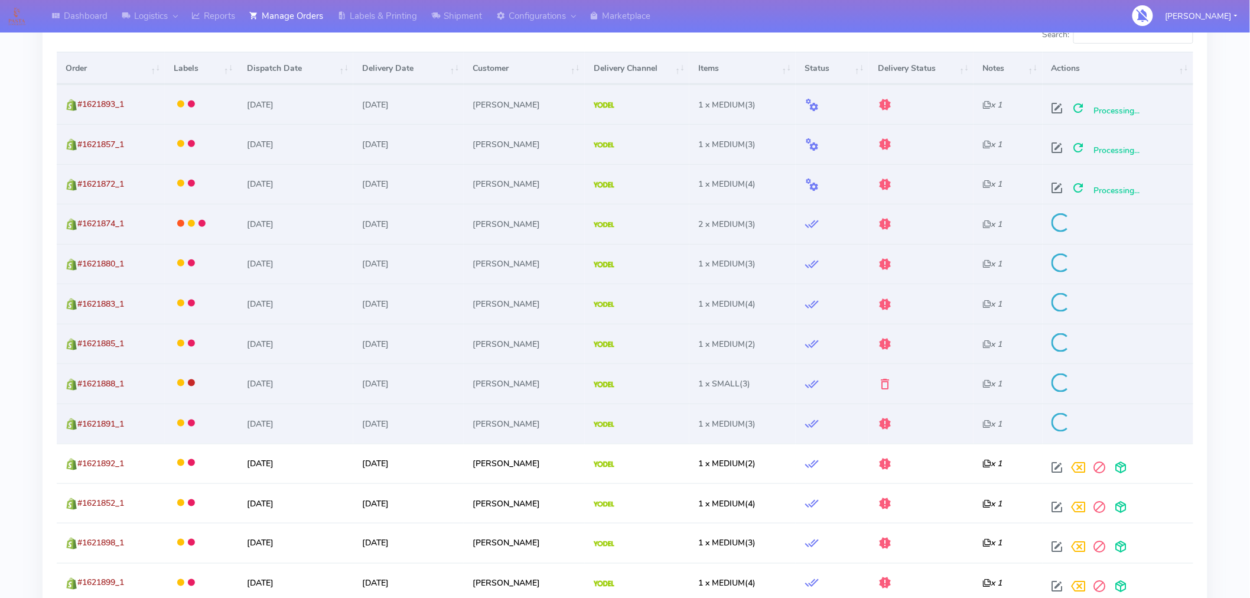
scroll to position [432, 0]
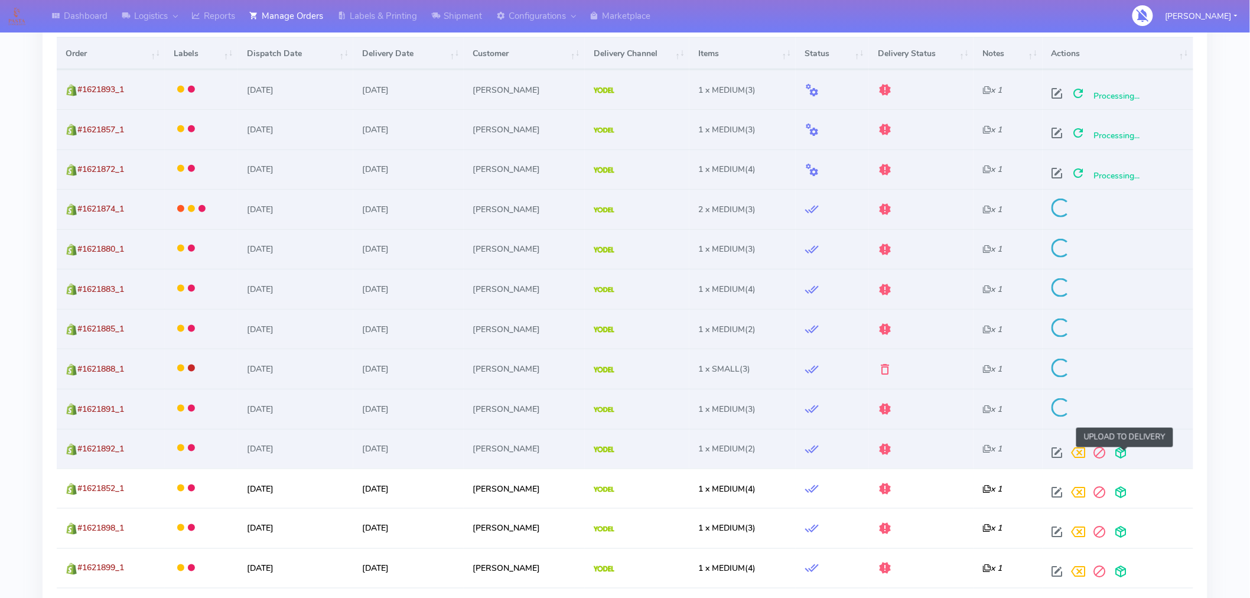
click at [1125, 460] on span at bounding box center [1121, 455] width 21 height 11
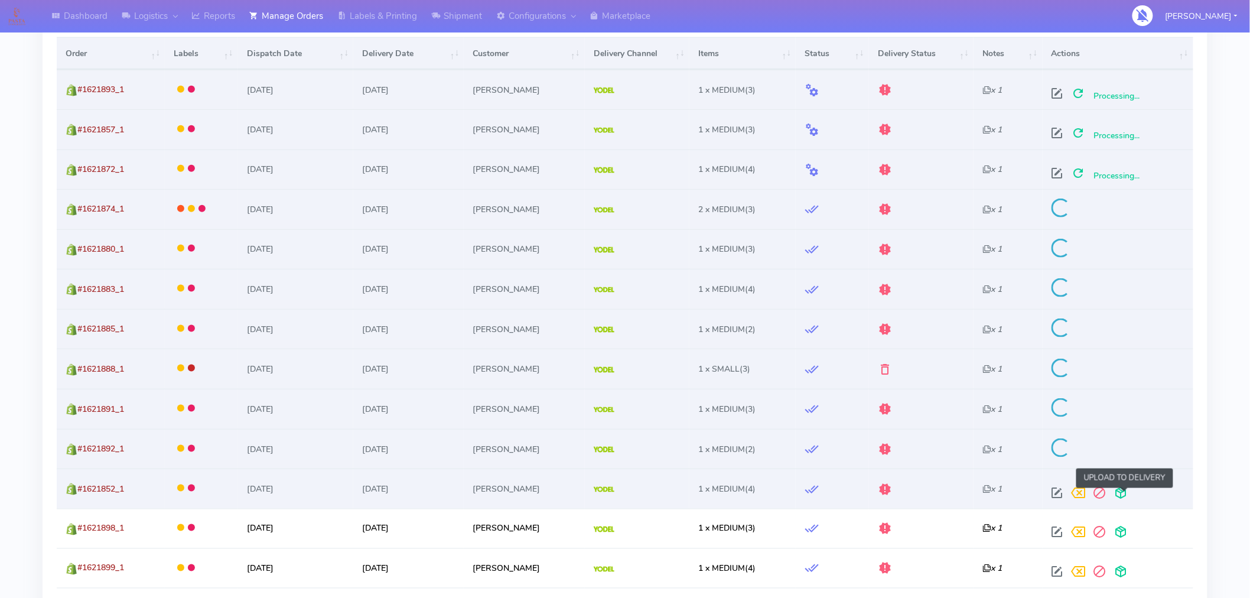
click at [1126, 498] on span at bounding box center [1121, 495] width 21 height 11
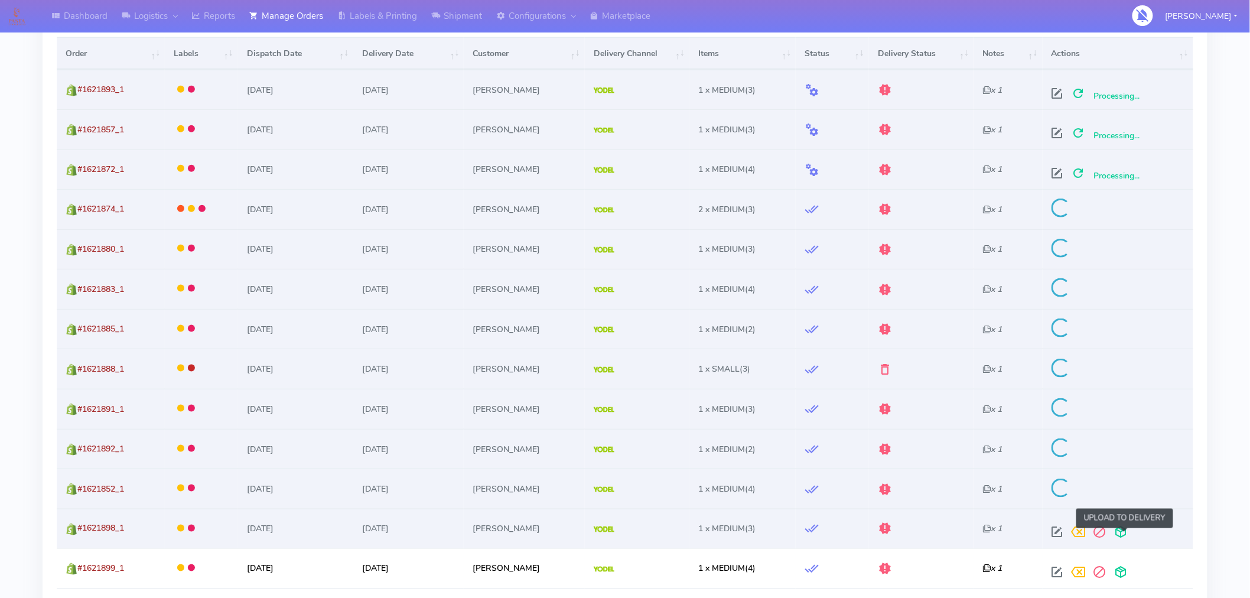
click at [1125, 538] on span at bounding box center [1121, 534] width 21 height 11
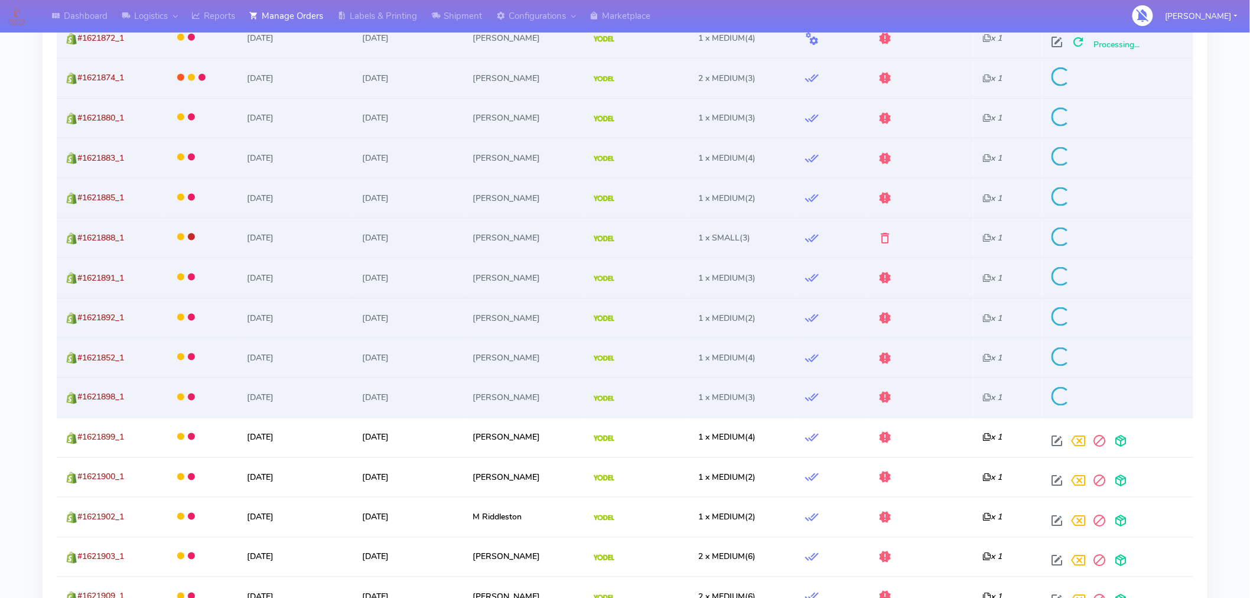
scroll to position [568, 0]
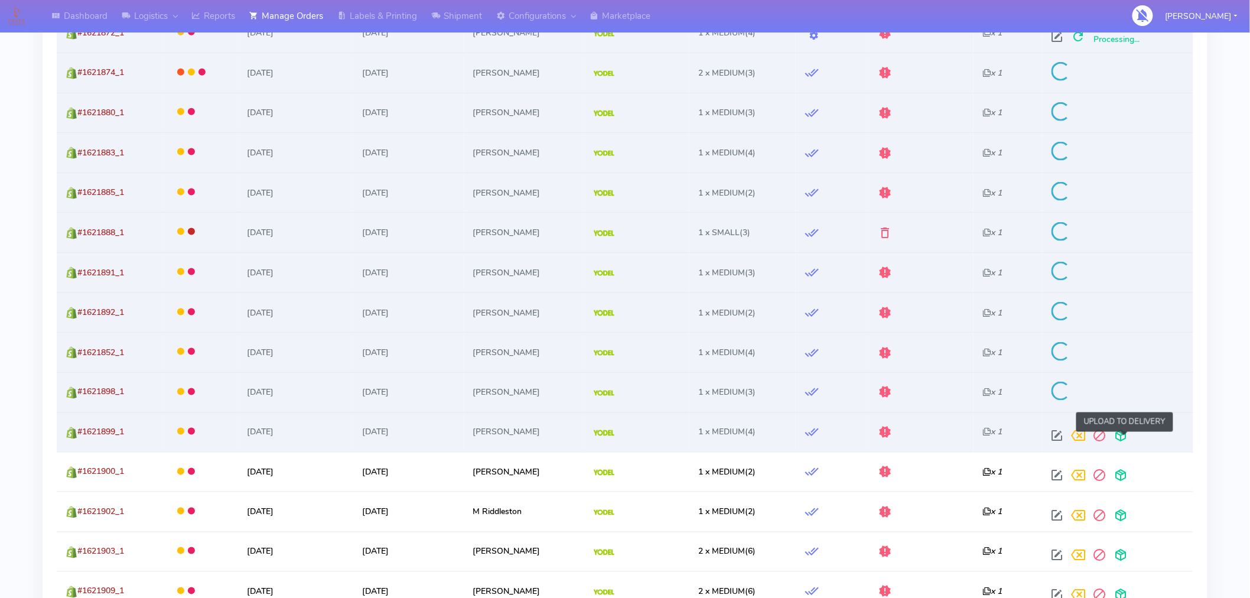
click at [1125, 442] on span at bounding box center [1121, 438] width 21 height 11
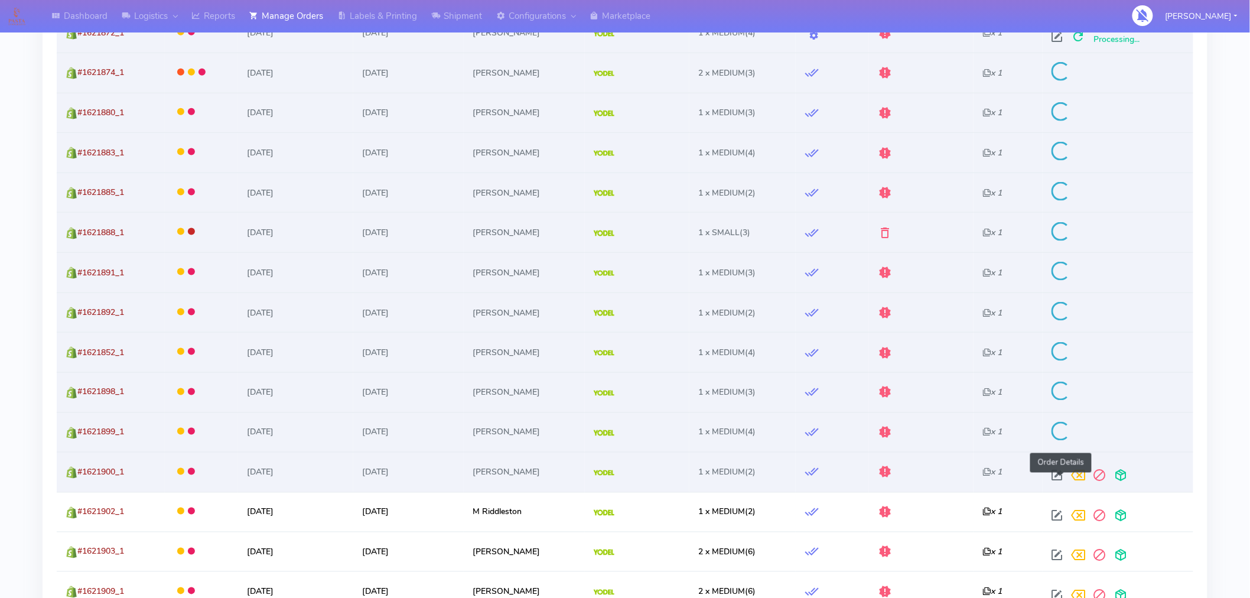
click at [1061, 480] on span at bounding box center [1057, 478] width 21 height 11
select select "5"
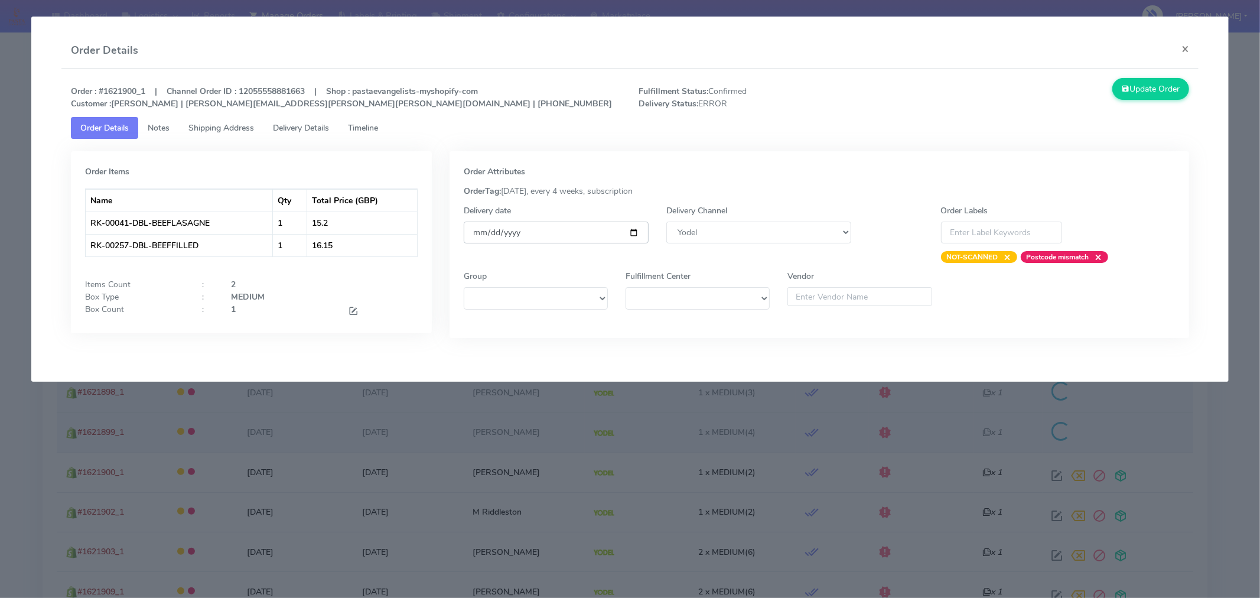
click at [639, 230] on input "[DATE]" at bounding box center [556, 233] width 185 height 22
type input "2025-09-06"
click at [1152, 96] on button "Update Order" at bounding box center [1151, 89] width 77 height 22
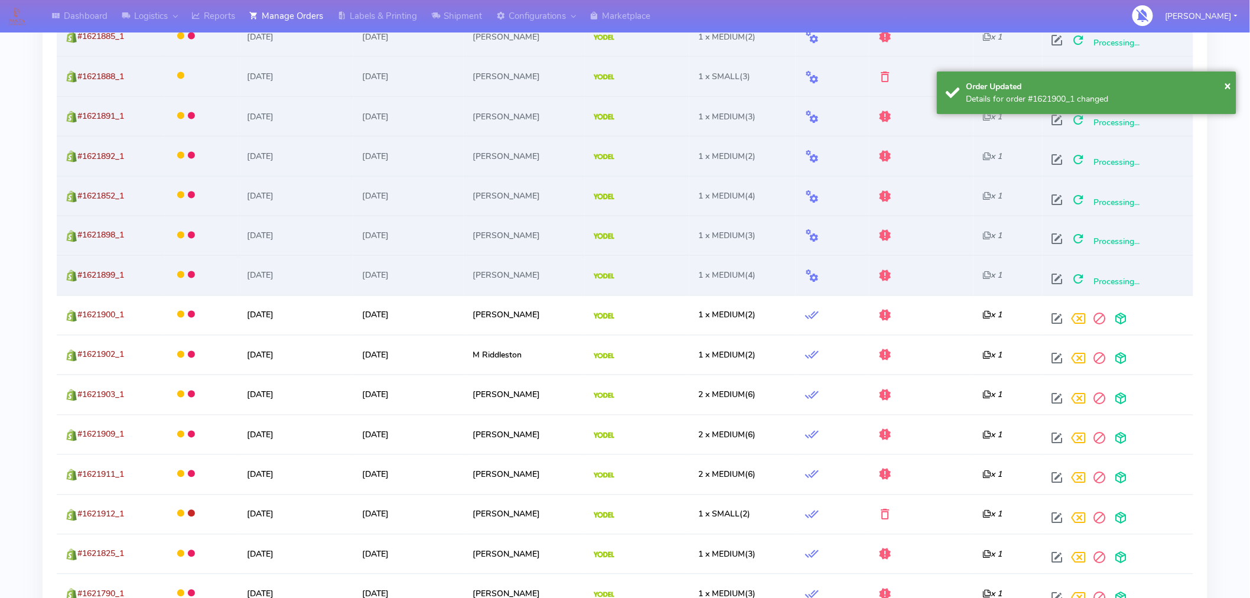
scroll to position [724, 0]
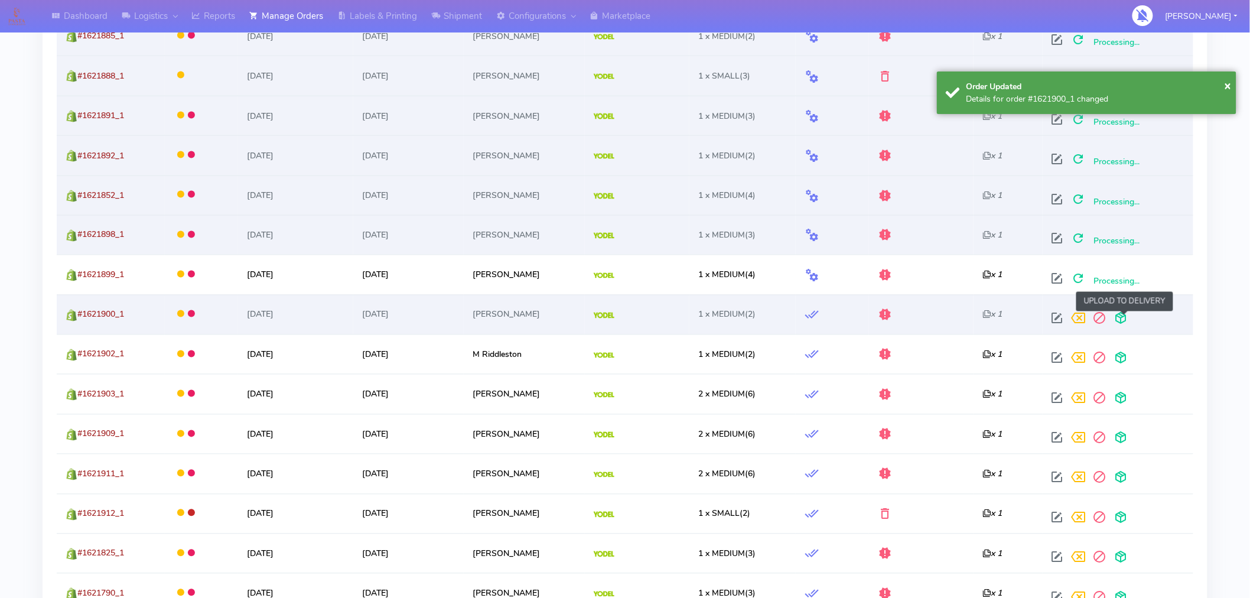
click at [1126, 325] on span at bounding box center [1121, 321] width 21 height 11
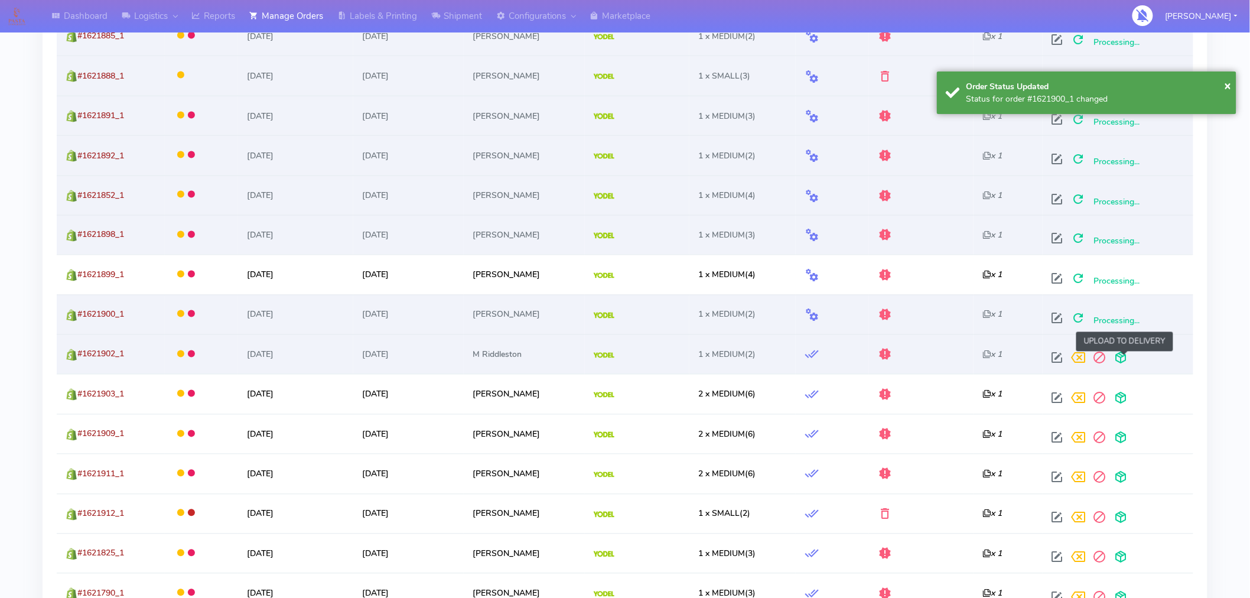
click at [1121, 362] on span at bounding box center [1121, 360] width 21 height 11
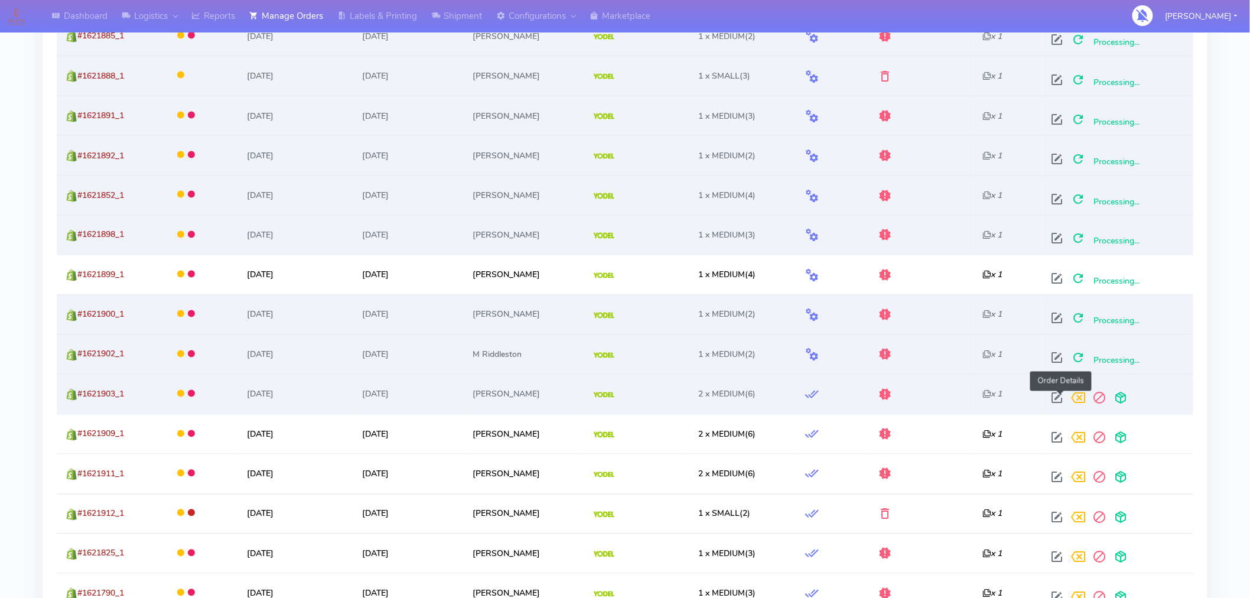
click at [1055, 398] on span at bounding box center [1057, 400] width 21 height 11
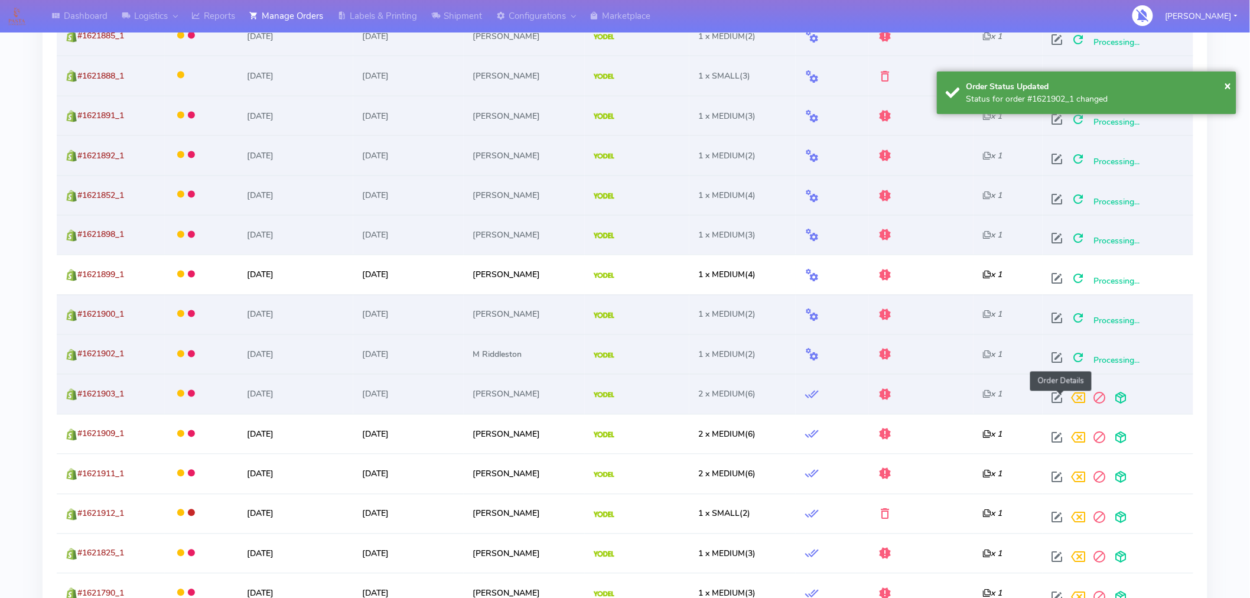
select select "5"
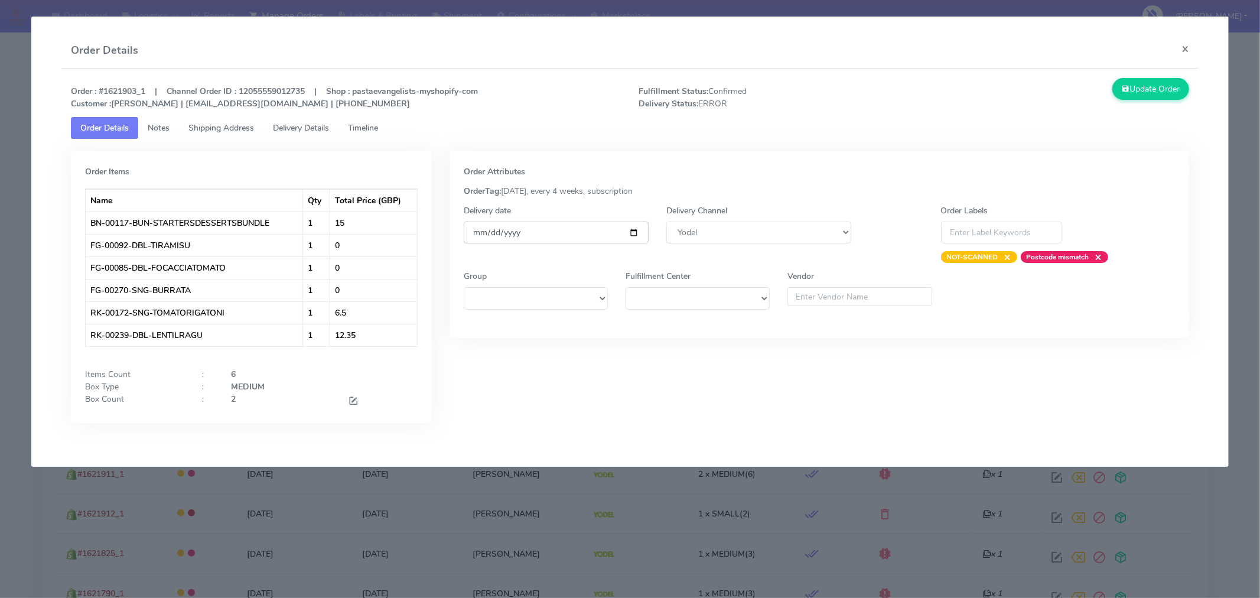
click at [631, 229] on input "[DATE]" at bounding box center [556, 233] width 185 height 22
type input "2025-09-06"
click at [1139, 87] on button "Update Order" at bounding box center [1151, 89] width 77 height 22
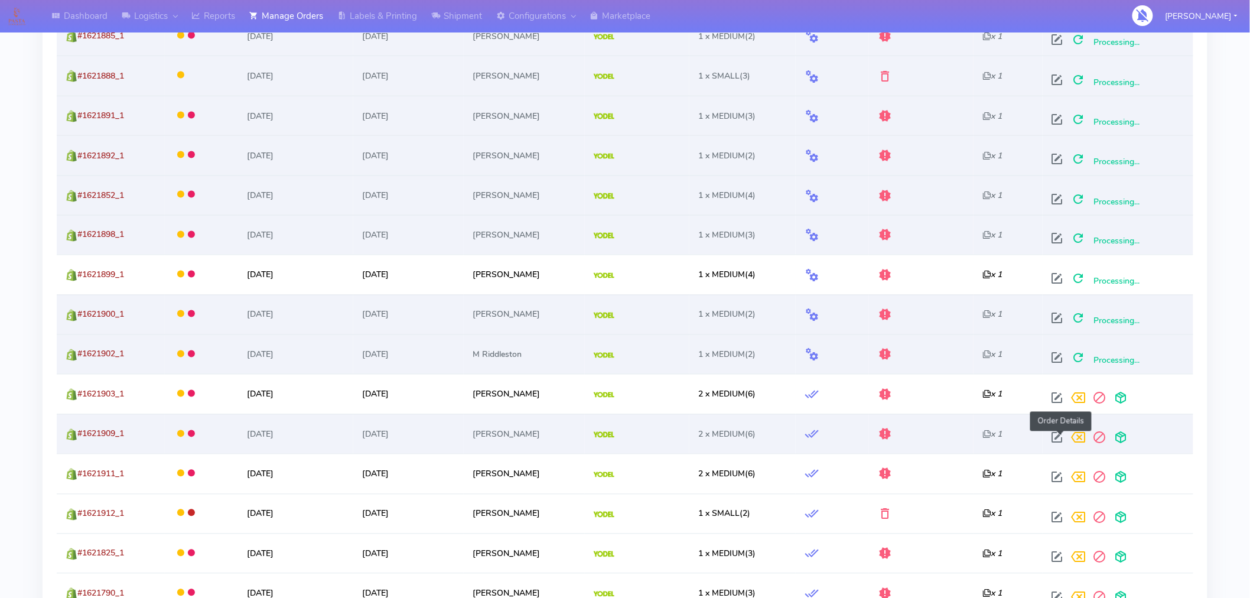
click at [1059, 440] on span at bounding box center [1057, 440] width 21 height 11
select select "5"
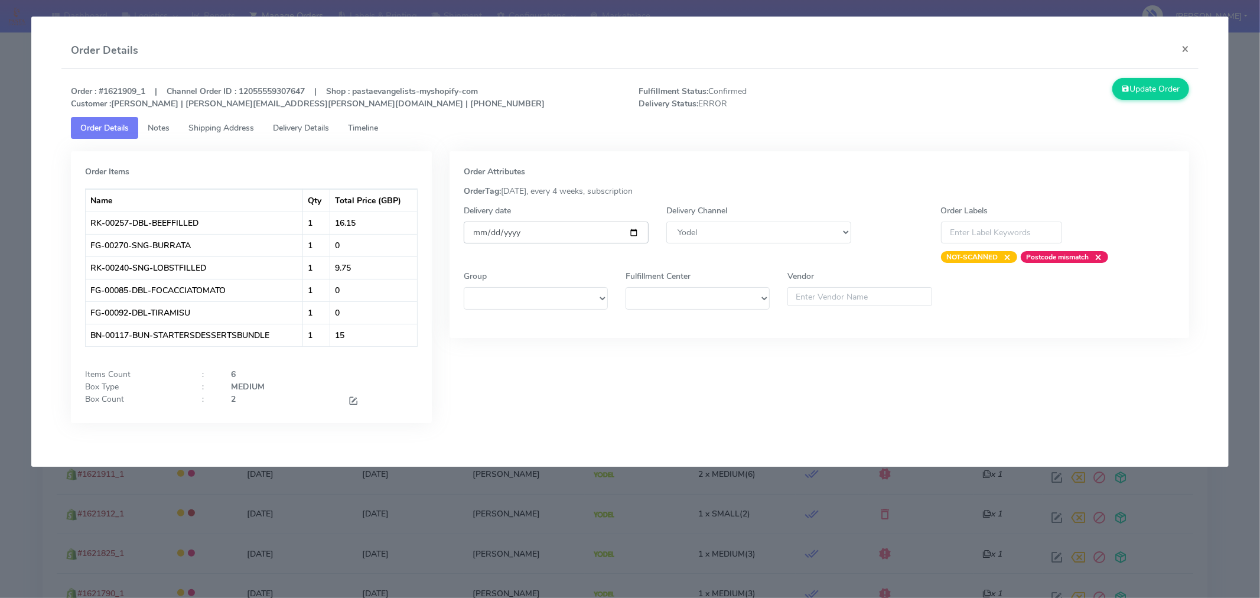
click at [635, 233] on input "2025-09-06" at bounding box center [556, 233] width 185 height 22
click at [1191, 48] on button "×" at bounding box center [1185, 48] width 27 height 31
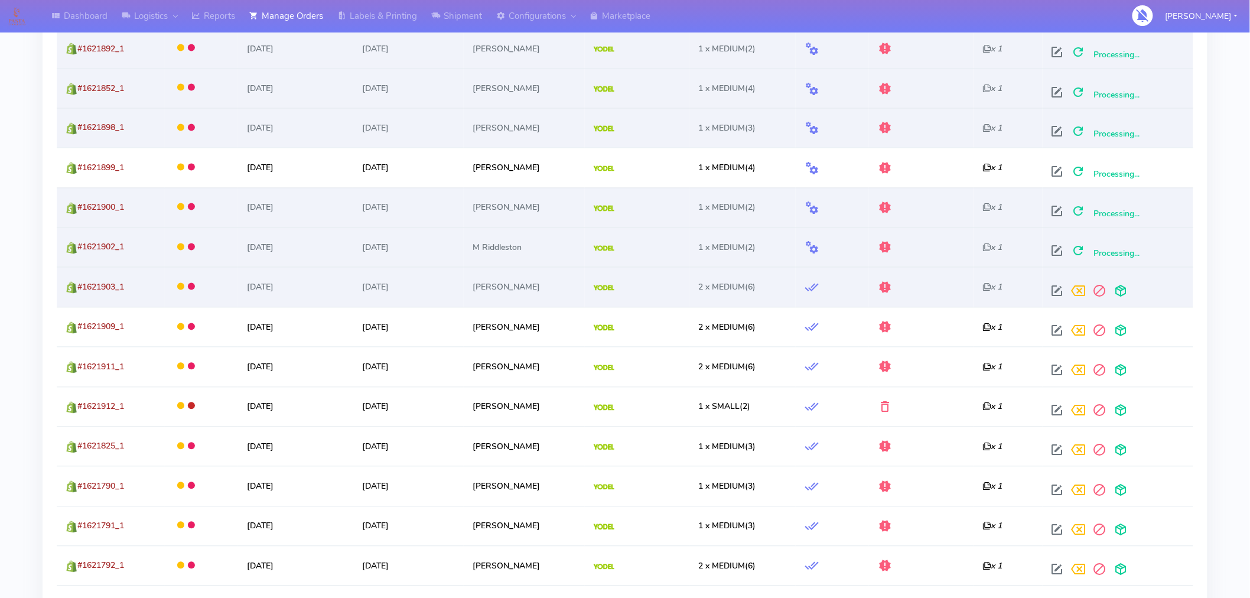
scroll to position [832, 0]
click at [1130, 291] on span at bounding box center [1121, 293] width 21 height 11
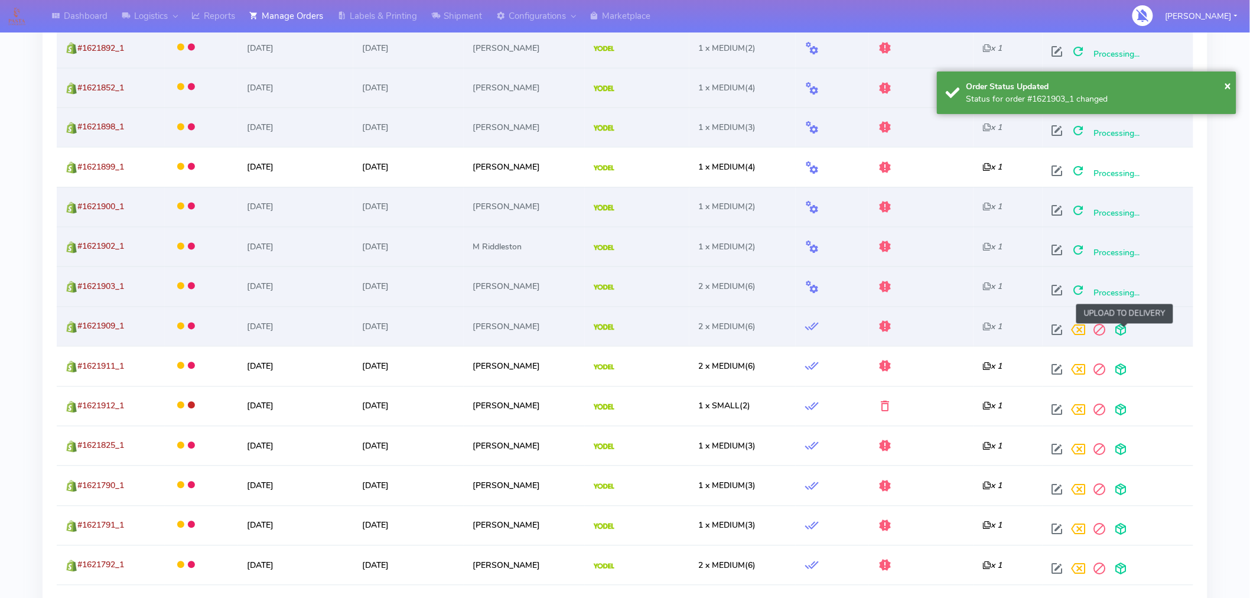
click at [1123, 331] on span at bounding box center [1121, 332] width 21 height 11
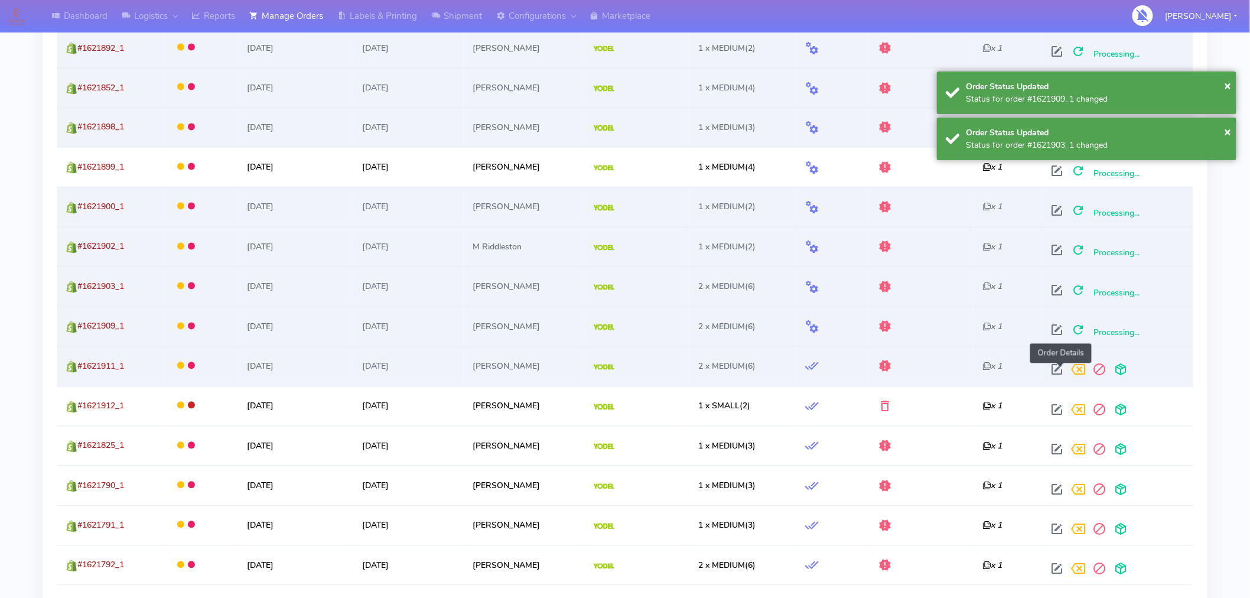
click at [1059, 374] on span at bounding box center [1057, 372] width 21 height 11
select select "5"
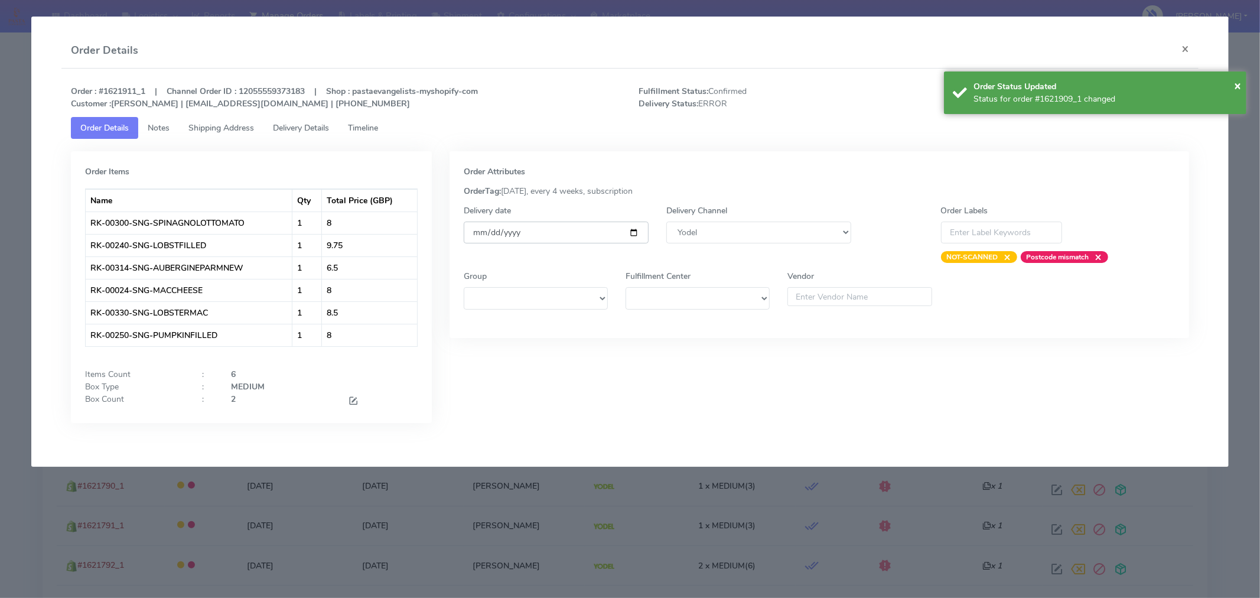
click at [636, 233] on input "[DATE]" at bounding box center [556, 233] width 185 height 22
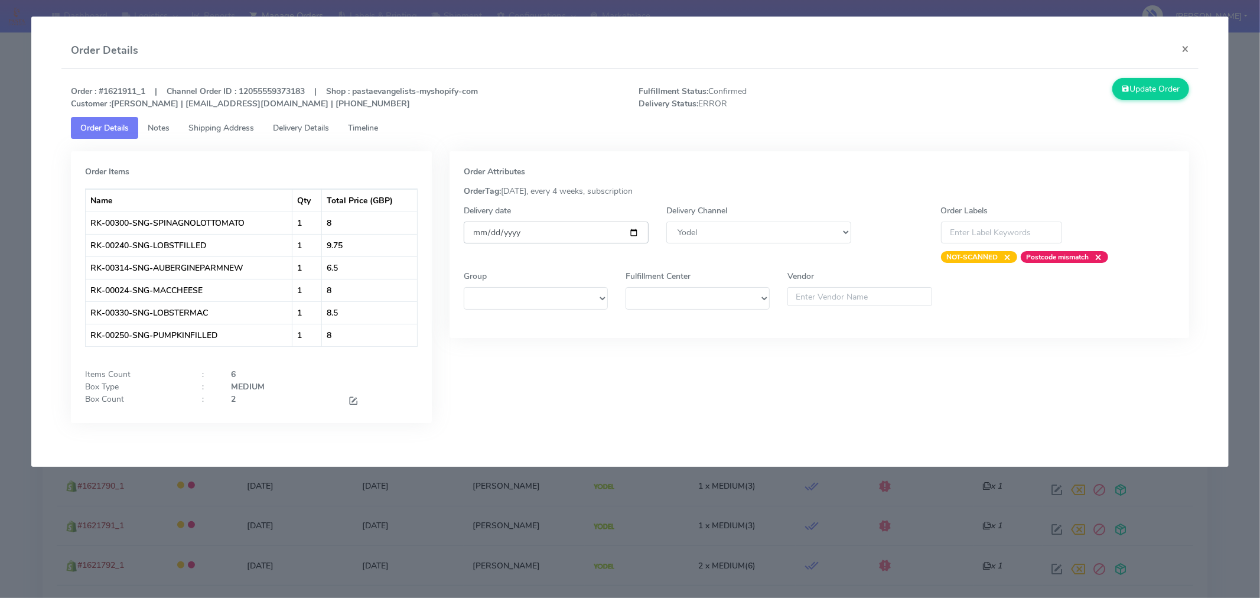
type input "2025-09-06"
click at [1148, 93] on button "Update Order" at bounding box center [1151, 89] width 77 height 22
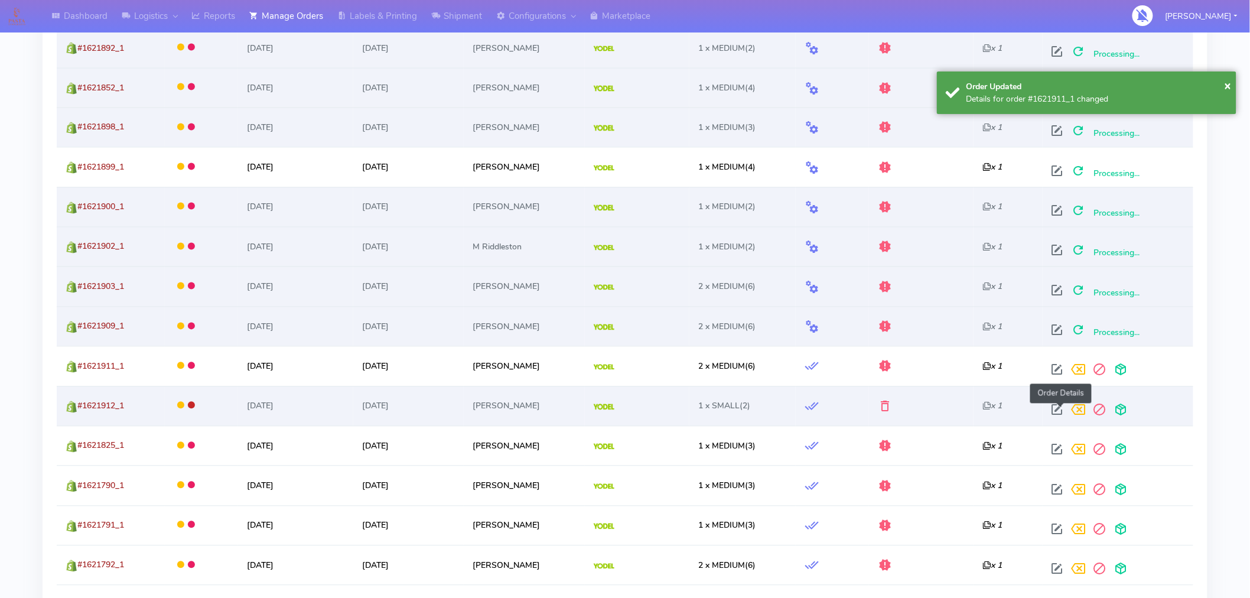
click at [1061, 411] on span at bounding box center [1057, 412] width 21 height 11
select select "5"
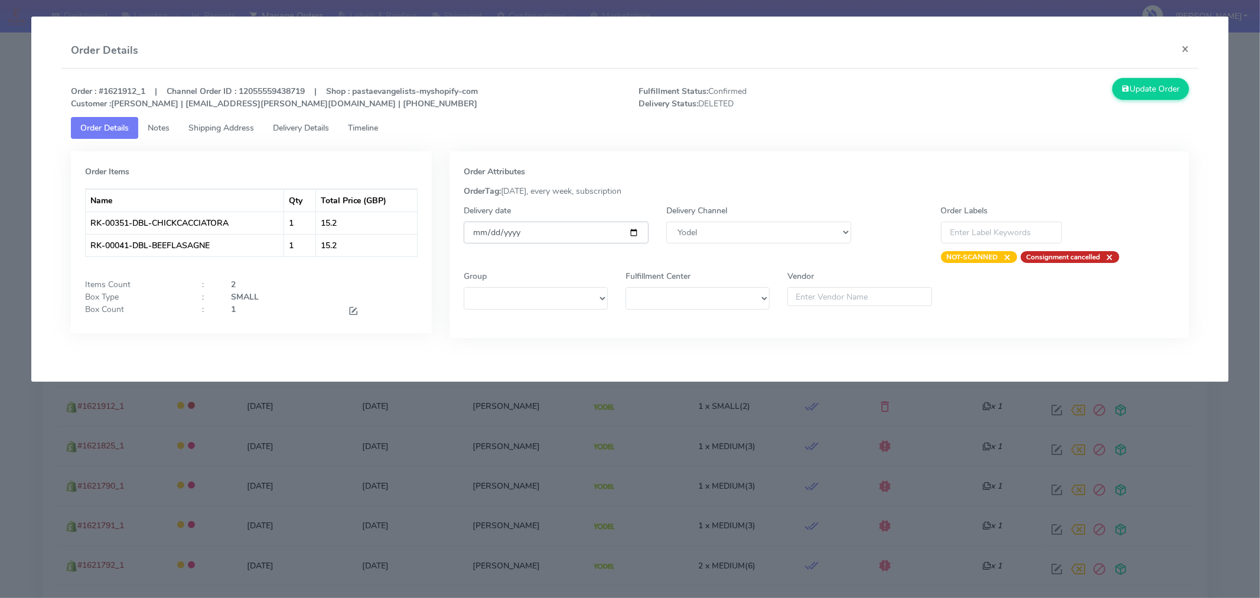
click at [636, 232] on input "[DATE]" at bounding box center [556, 233] width 185 height 22
type input "2025-09-06"
click at [1149, 99] on button "Update Order" at bounding box center [1151, 89] width 77 height 22
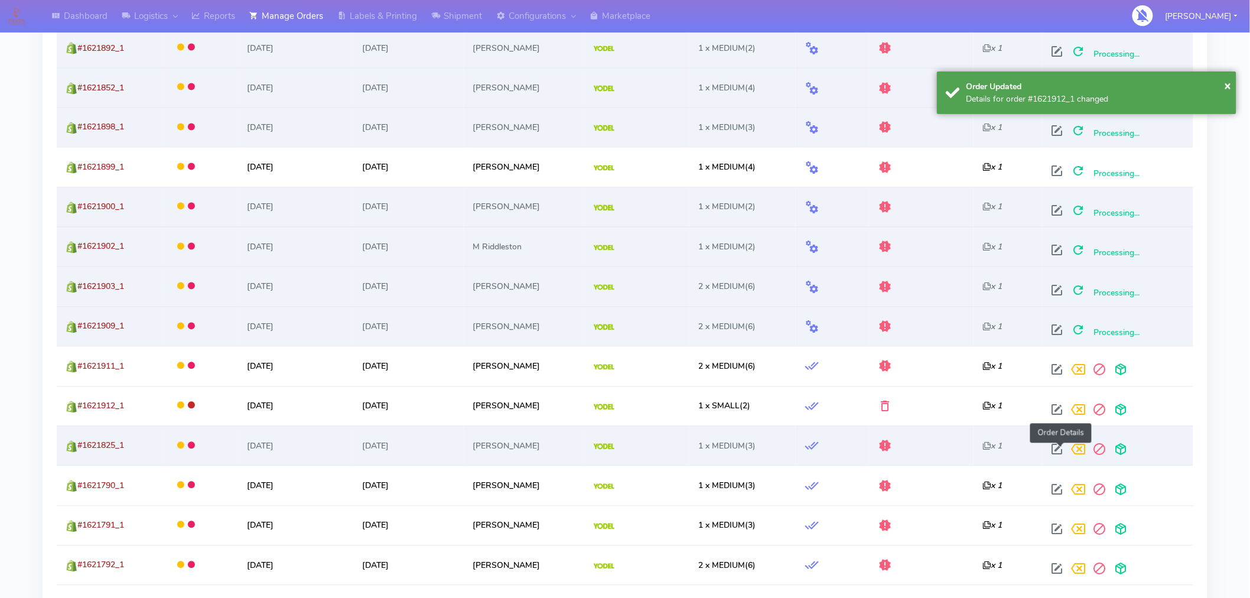
click at [1058, 451] on span at bounding box center [1057, 452] width 21 height 11
select select "5"
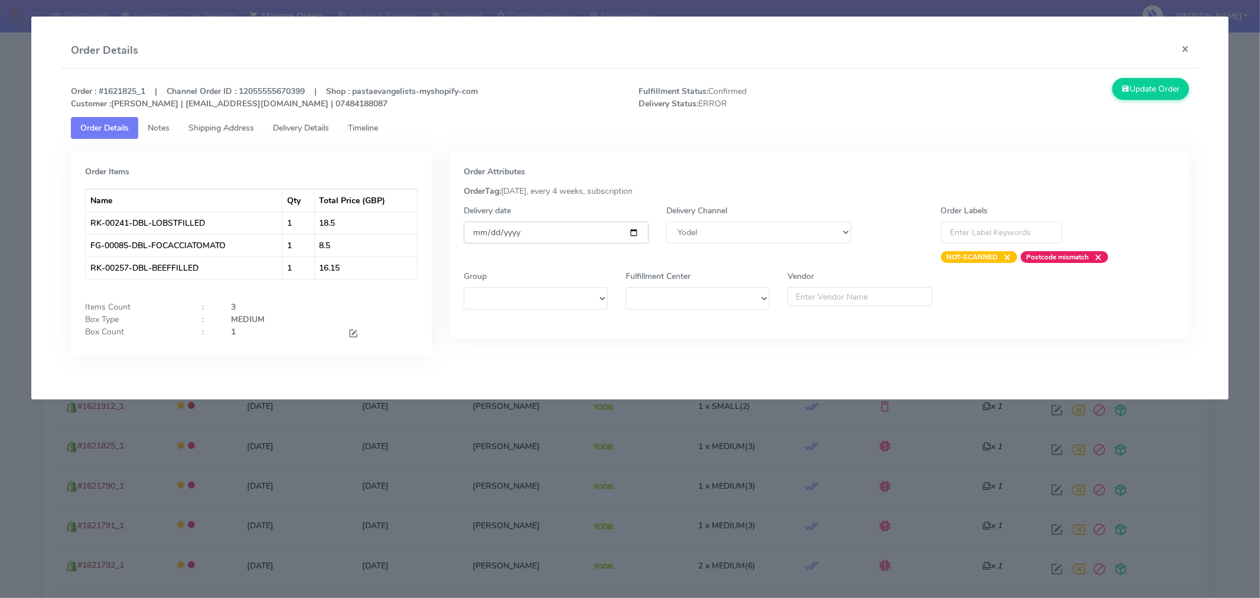
click at [635, 230] on input "[DATE]" at bounding box center [556, 233] width 185 height 22
type input "2025-09-06"
click at [1140, 89] on button "Update Order" at bounding box center [1151, 89] width 77 height 22
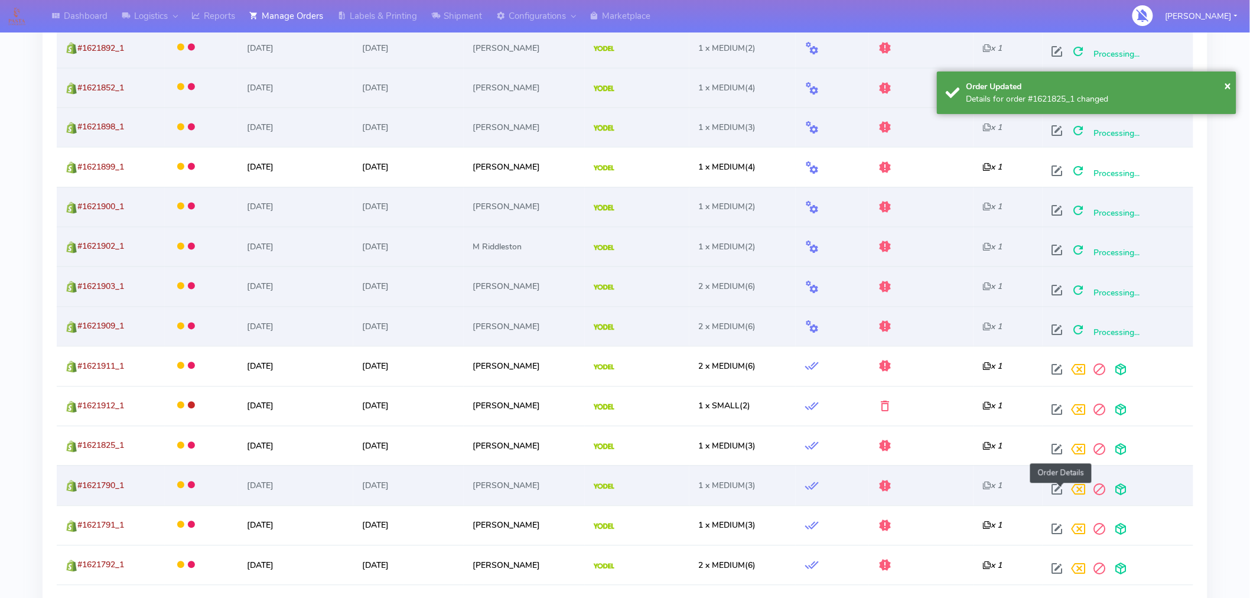
click at [1064, 487] on span at bounding box center [1057, 492] width 21 height 11
select select "5"
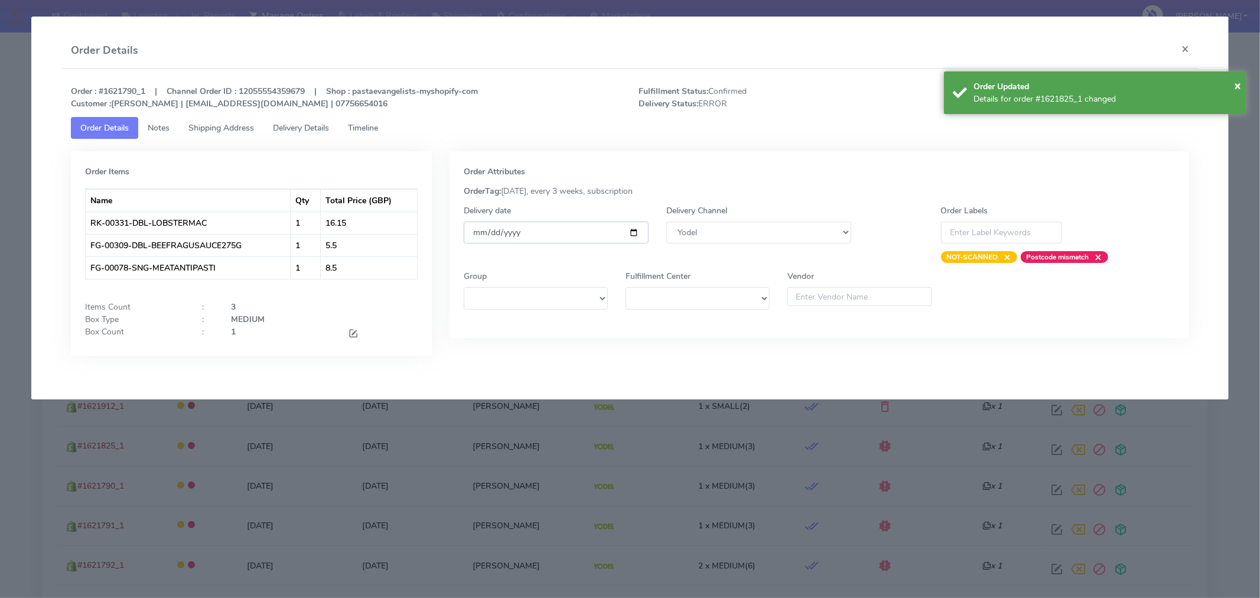
click at [636, 232] on input "[DATE]" at bounding box center [556, 233] width 185 height 22
type input "2025-09-06"
click at [1231, 84] on div "Order Updated" at bounding box center [1106, 86] width 264 height 12
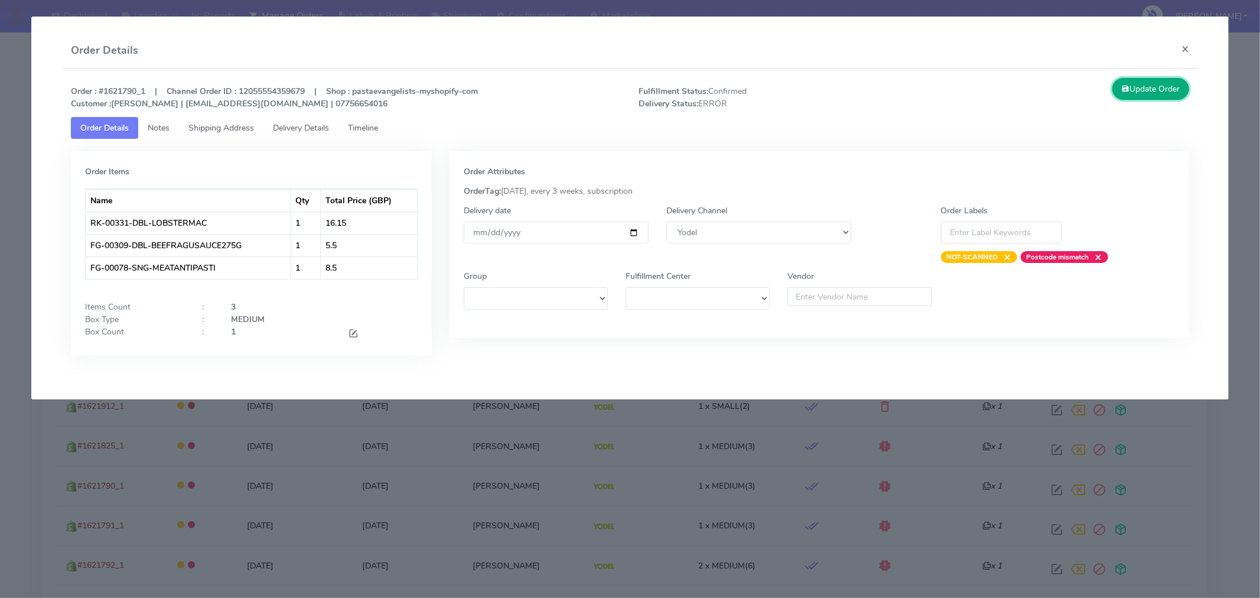
click at [1165, 86] on button "Update Order" at bounding box center [1151, 89] width 77 height 22
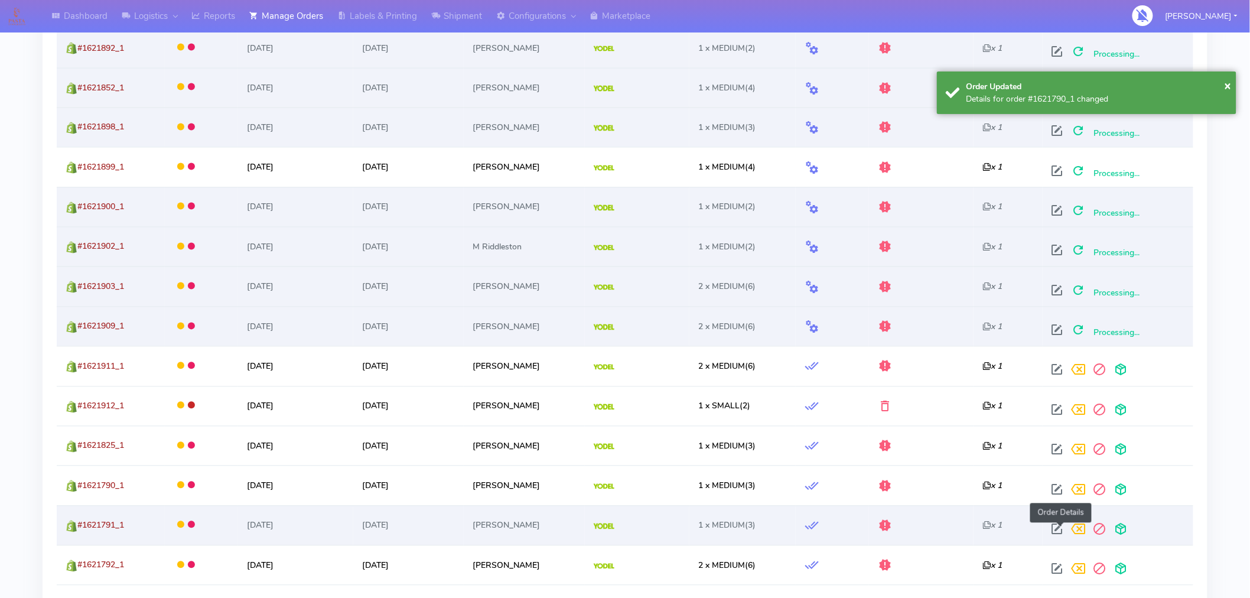
click at [1060, 532] on span at bounding box center [1057, 531] width 21 height 11
select select "5"
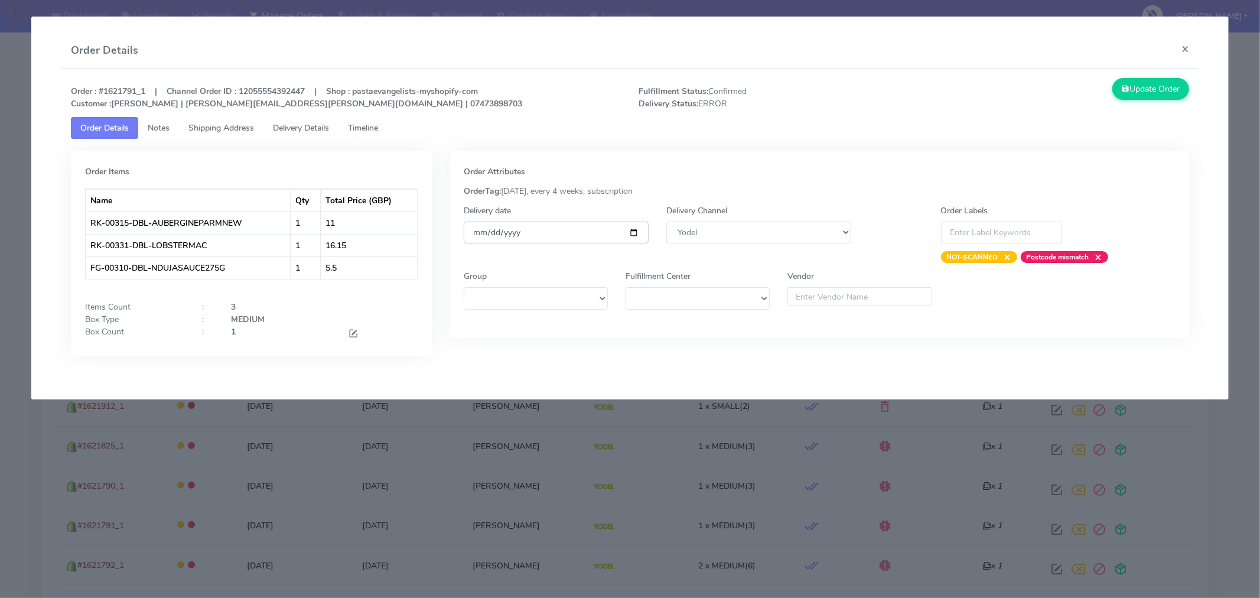
click at [633, 232] on input "[DATE]" at bounding box center [556, 233] width 185 height 22
type input "2025-09-06"
click at [1139, 90] on button "Update Order" at bounding box center [1151, 89] width 77 height 22
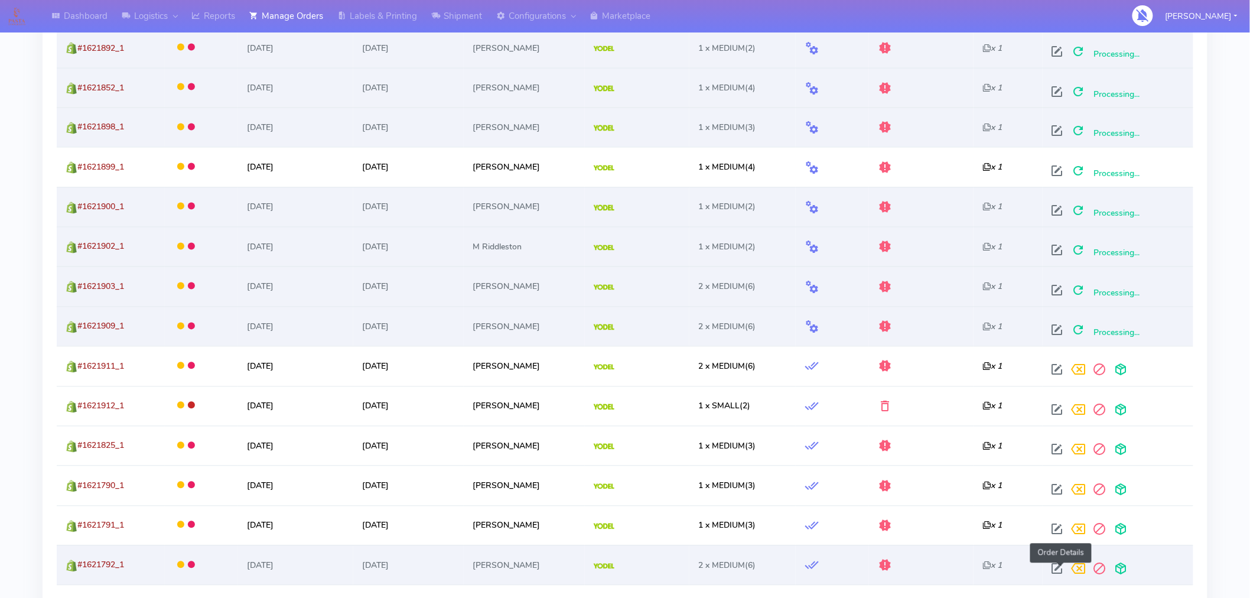
click at [1062, 571] on span at bounding box center [1057, 571] width 21 height 11
select select "5"
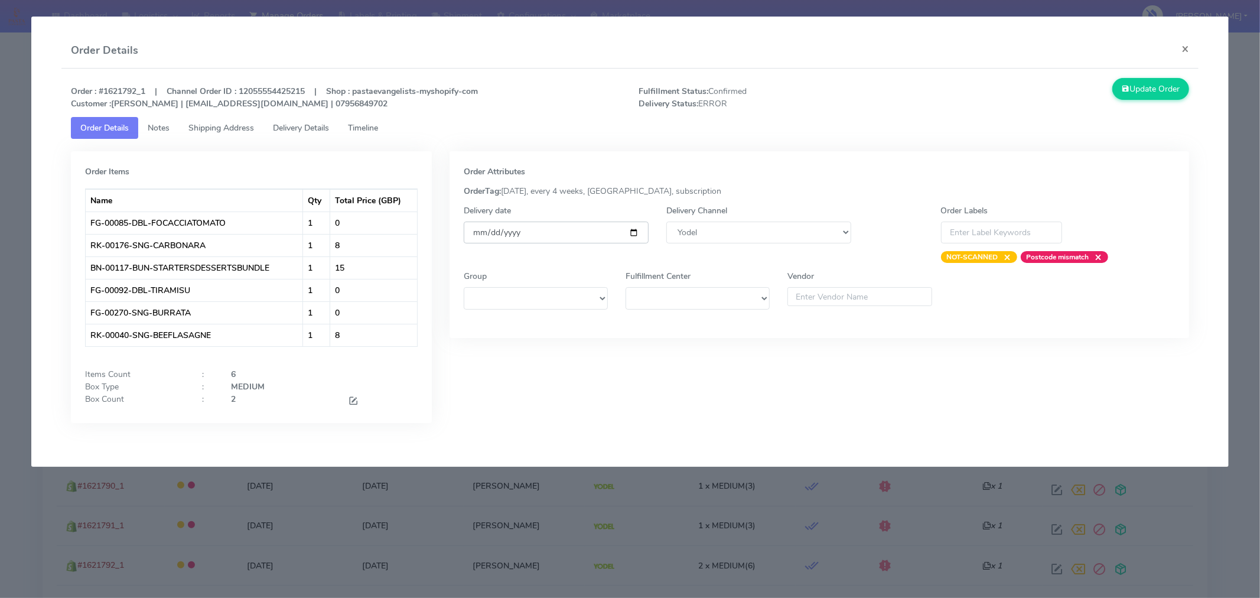
click at [632, 231] on input "[DATE]" at bounding box center [556, 233] width 185 height 22
type input "2025-09-06"
click at [1143, 95] on button "Update Order" at bounding box center [1151, 89] width 77 height 22
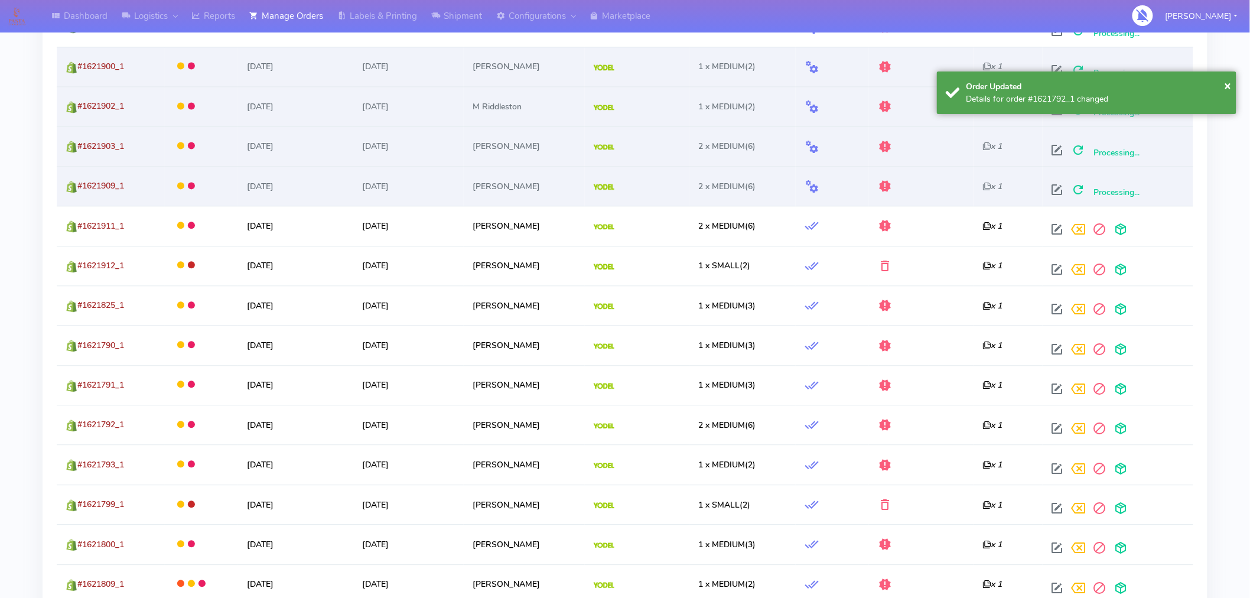
scroll to position [975, 0]
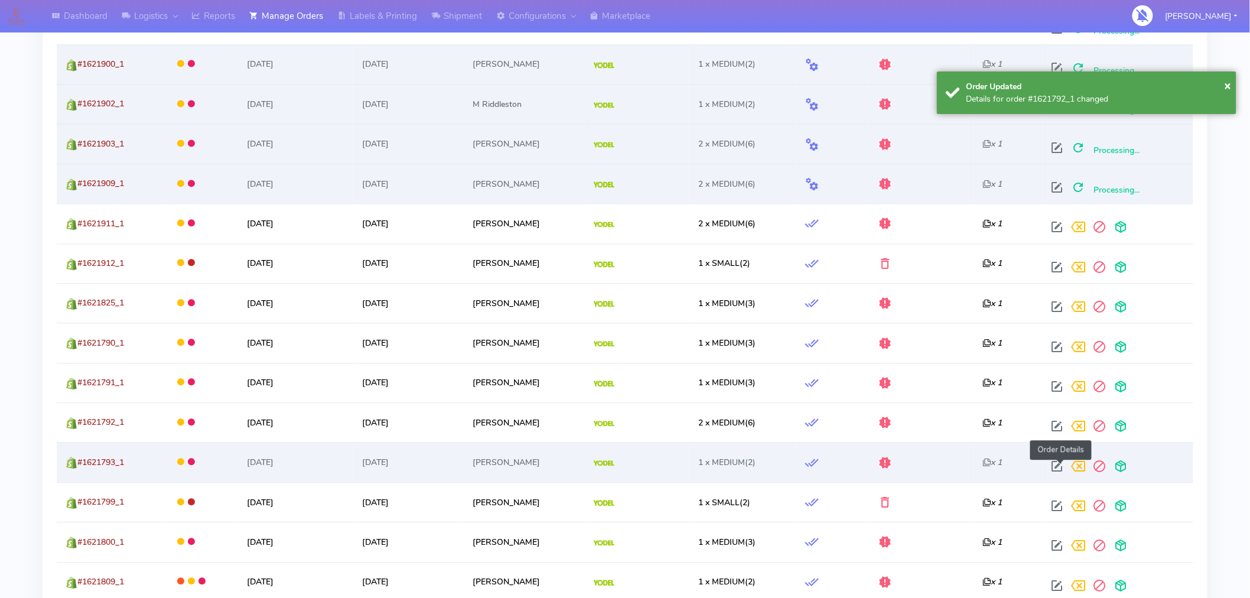
click at [1065, 474] on span at bounding box center [1057, 468] width 21 height 11
select select "5"
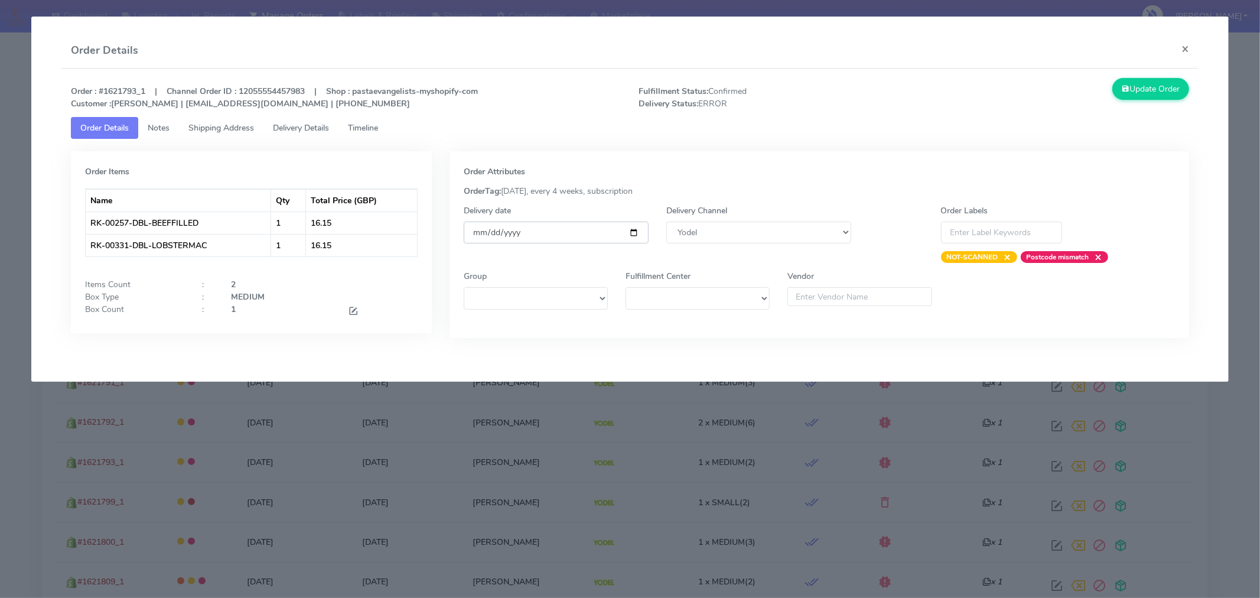
click at [633, 233] on input "[DATE]" at bounding box center [556, 233] width 185 height 22
type input "2025-09-06"
click at [1139, 90] on button "Update Order" at bounding box center [1151, 89] width 77 height 22
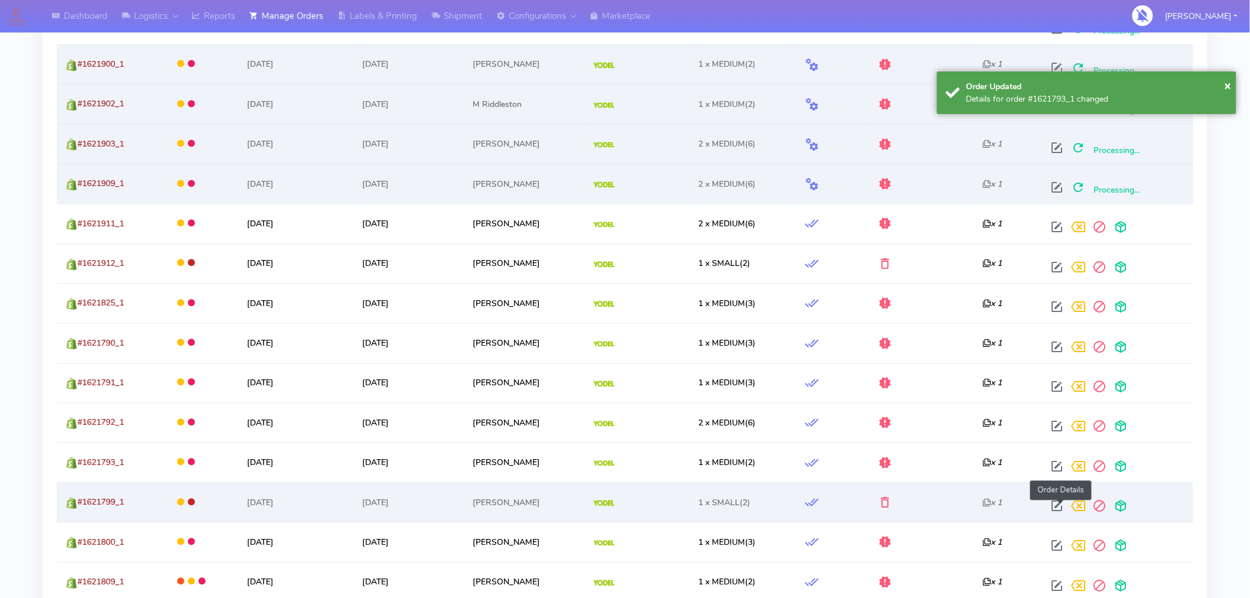
click at [1061, 508] on span at bounding box center [1057, 508] width 21 height 11
select select "5"
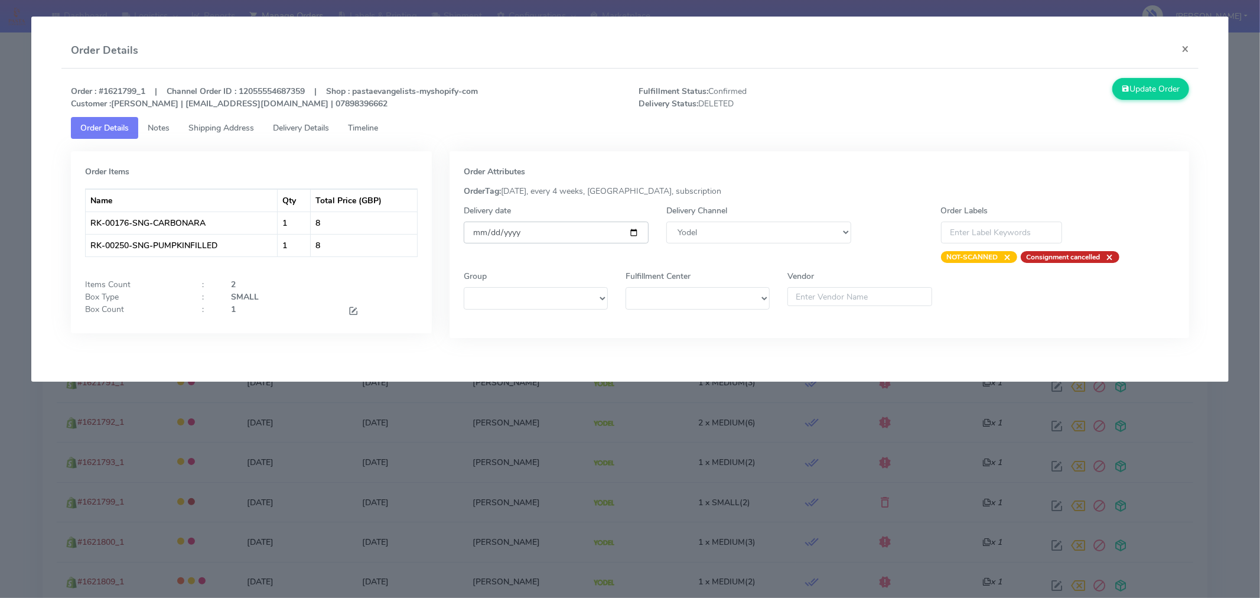
click at [634, 232] on input "[DATE]" at bounding box center [556, 233] width 185 height 22
type input "2025-09-06"
click at [1152, 98] on button "Update Order" at bounding box center [1151, 89] width 77 height 22
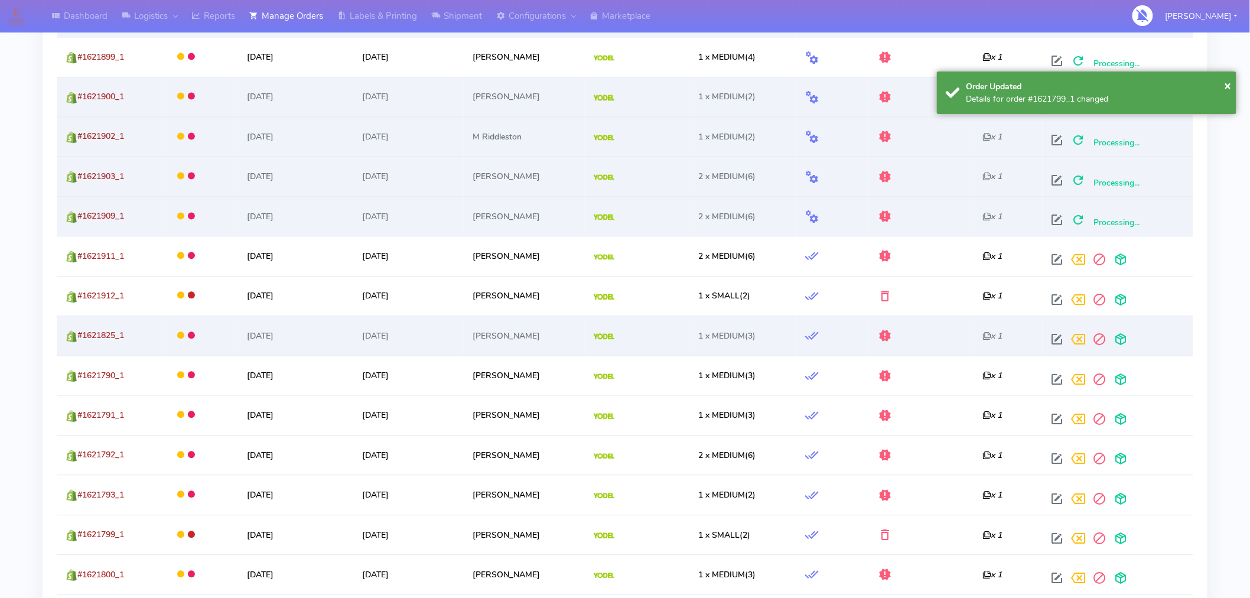
scroll to position [947, 0]
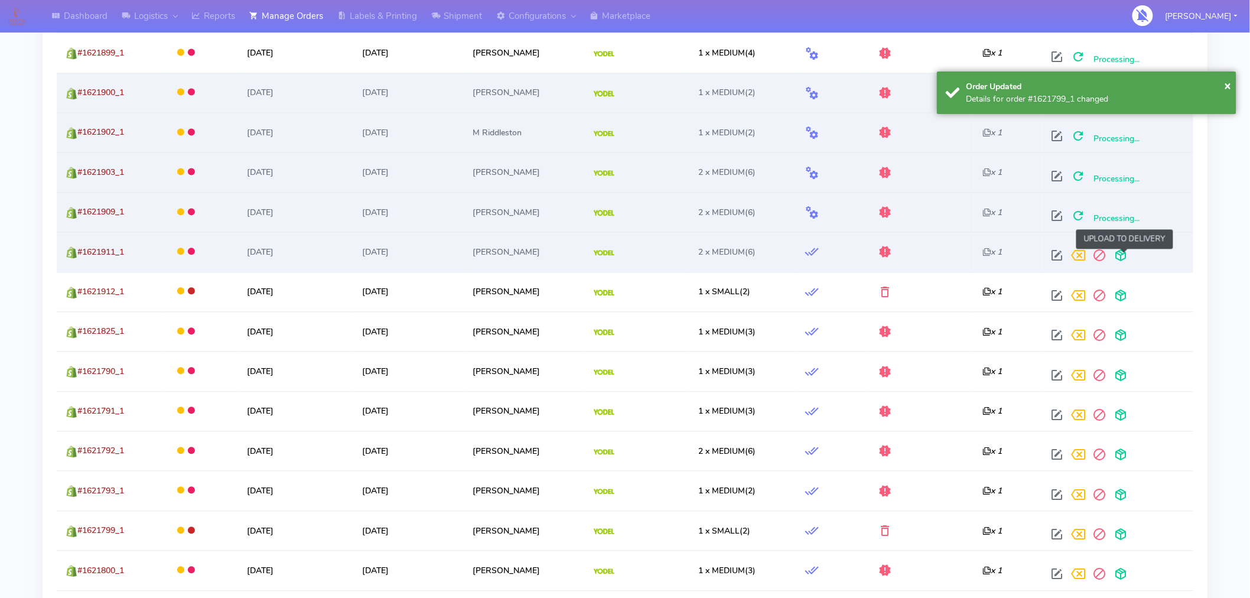
click at [1127, 260] on span at bounding box center [1121, 257] width 21 height 11
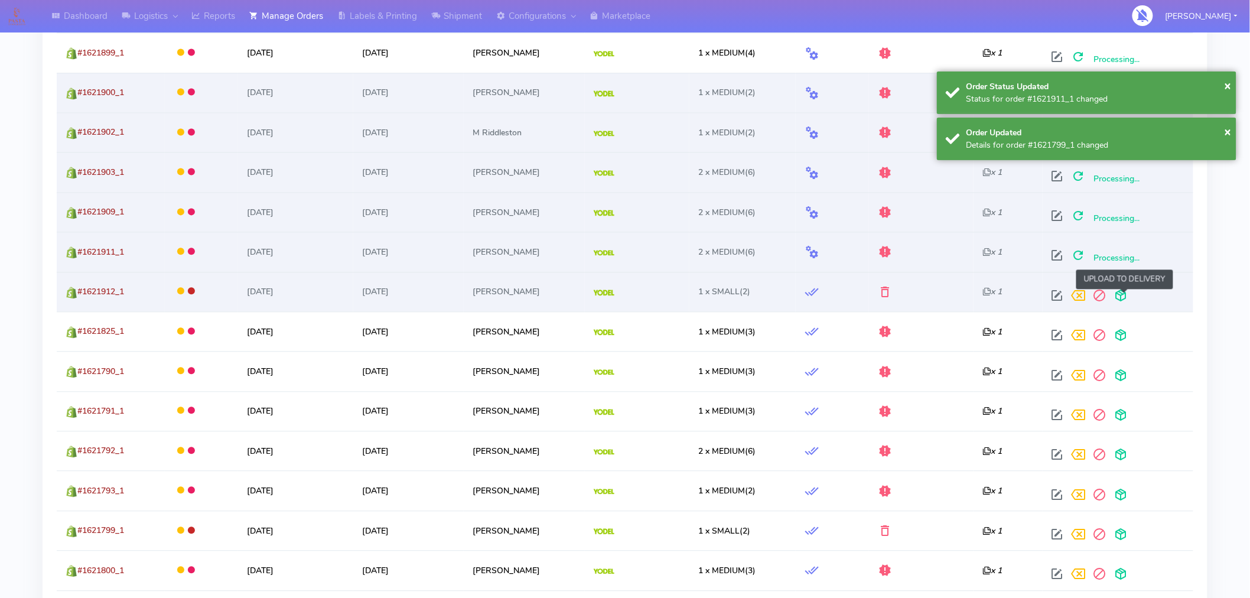
click at [1126, 298] on span at bounding box center [1121, 297] width 21 height 11
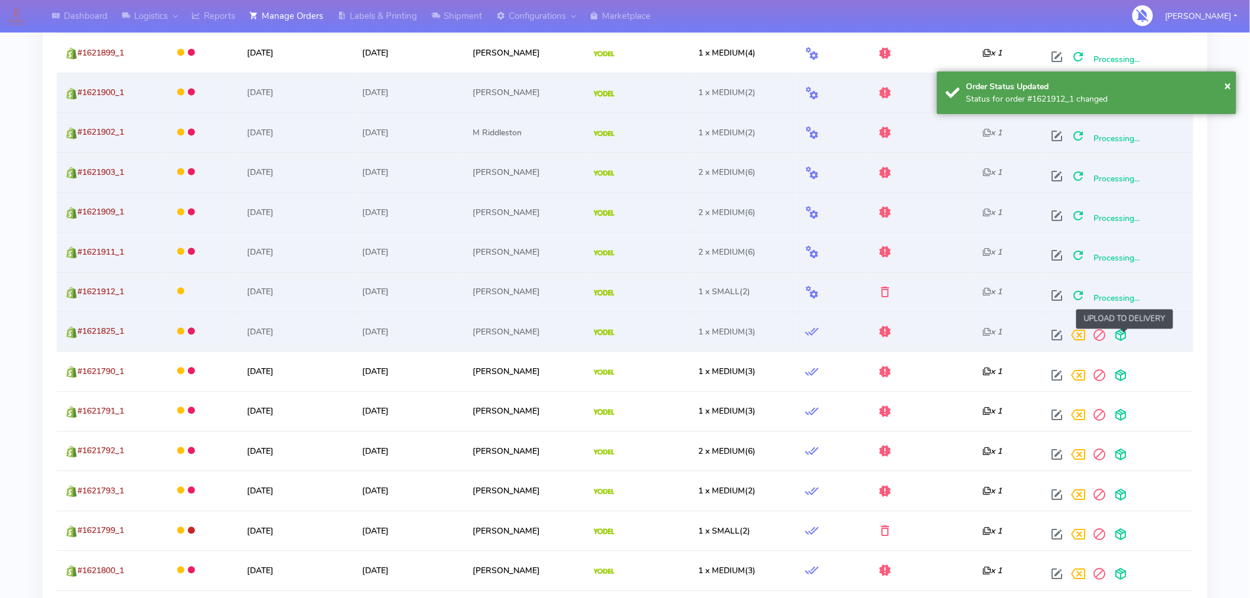
click at [1123, 333] on span at bounding box center [1121, 337] width 21 height 11
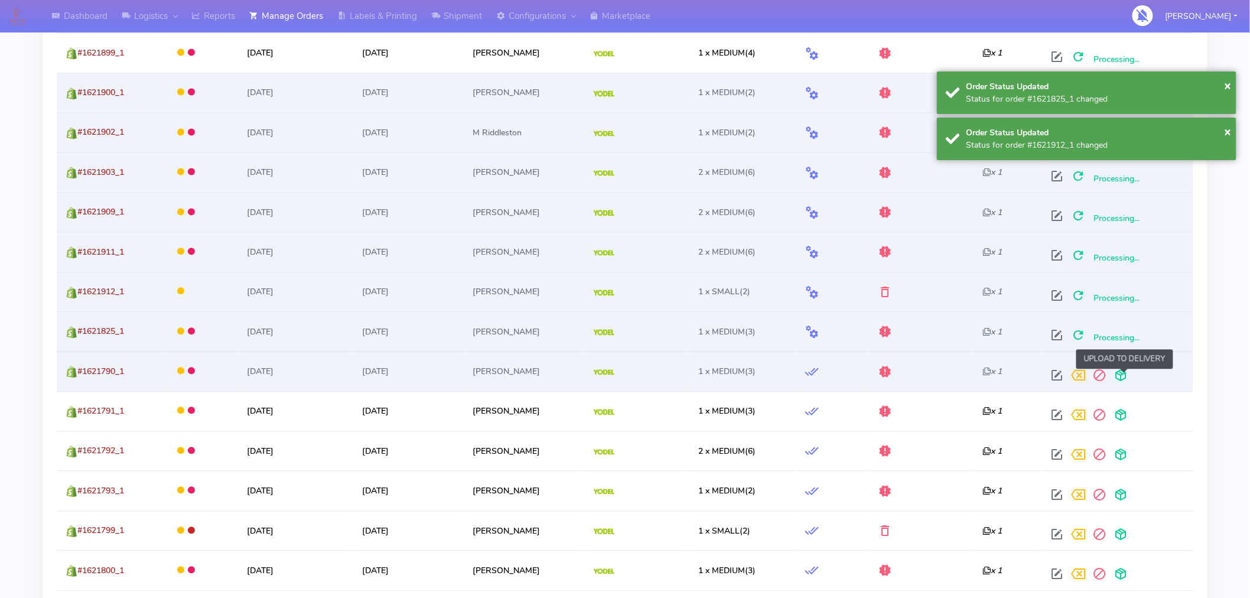
click at [1124, 375] on span at bounding box center [1121, 377] width 21 height 11
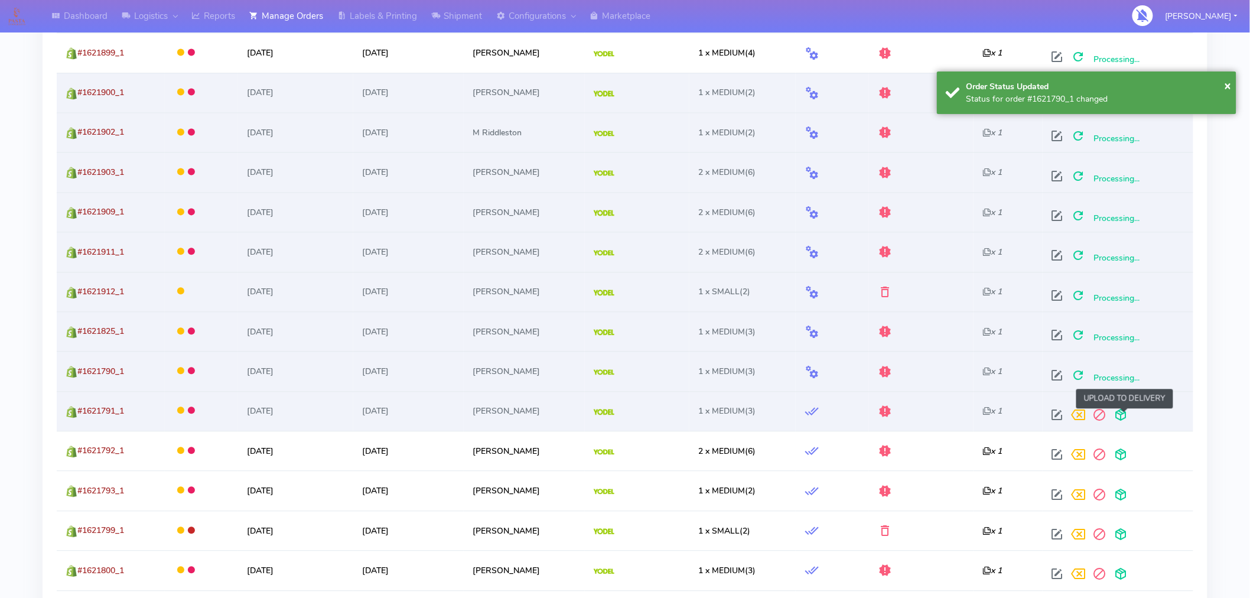
click at [1124, 417] on span at bounding box center [1121, 417] width 21 height 11
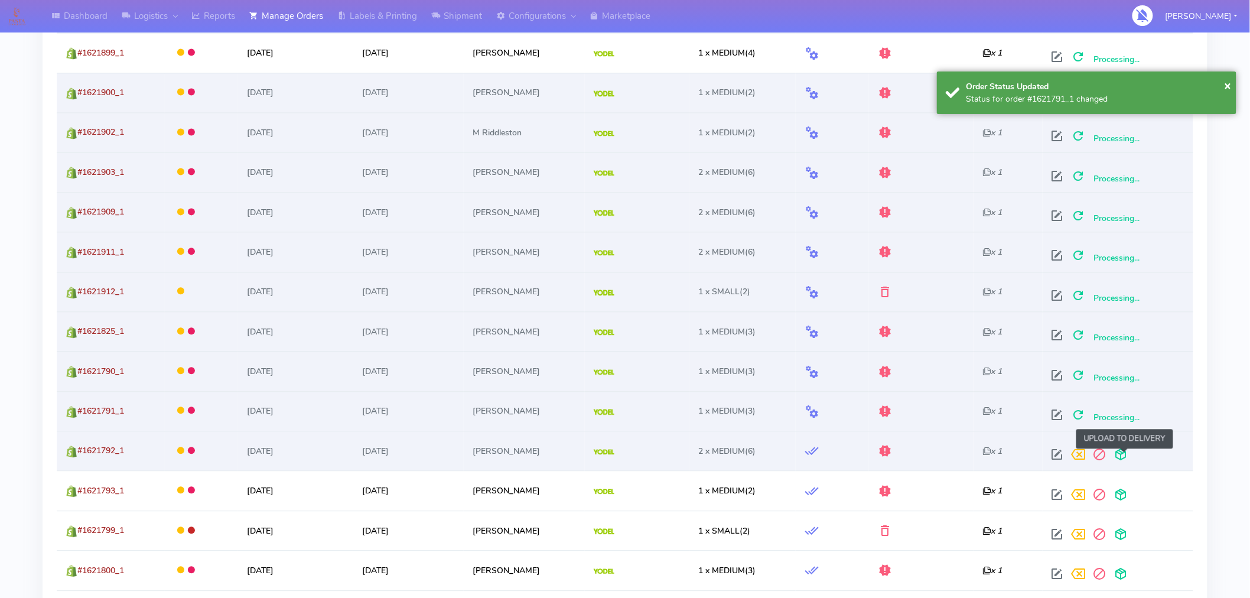
click at [1123, 456] on span at bounding box center [1121, 456] width 21 height 11
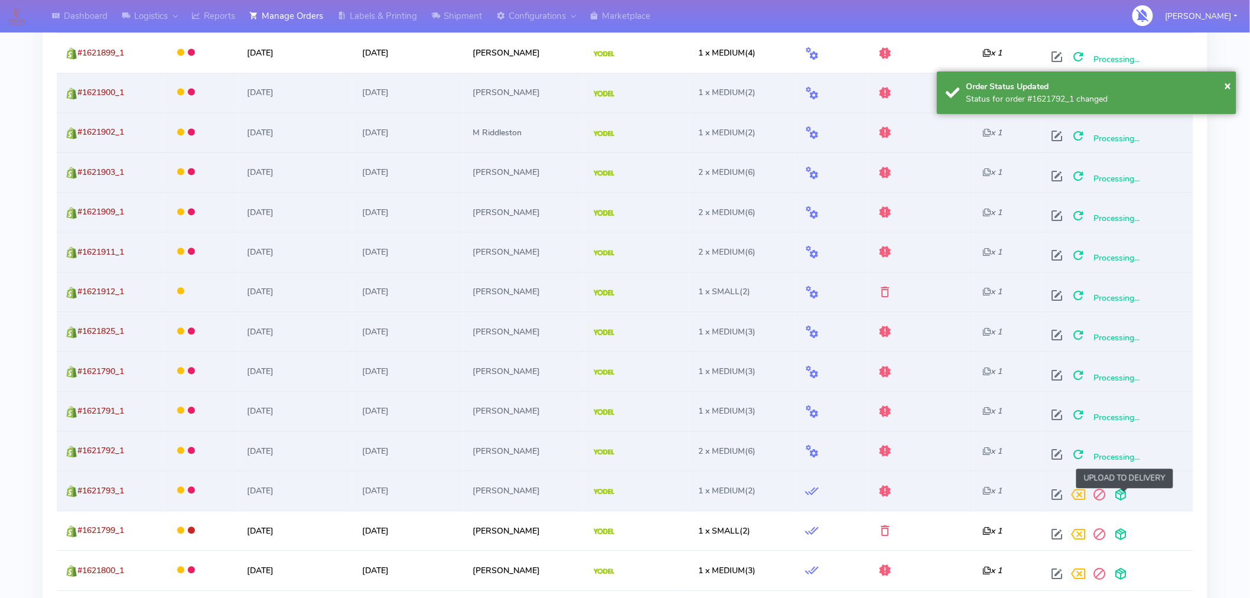
click at [1124, 494] on span at bounding box center [1121, 497] width 21 height 11
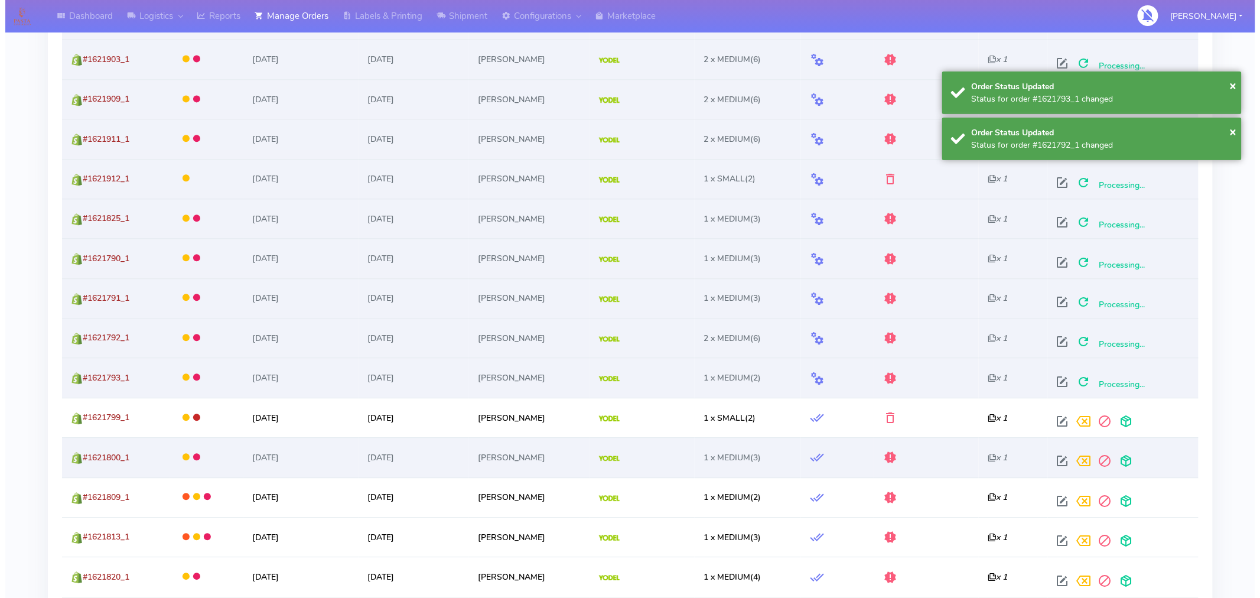
scroll to position [1060, 0]
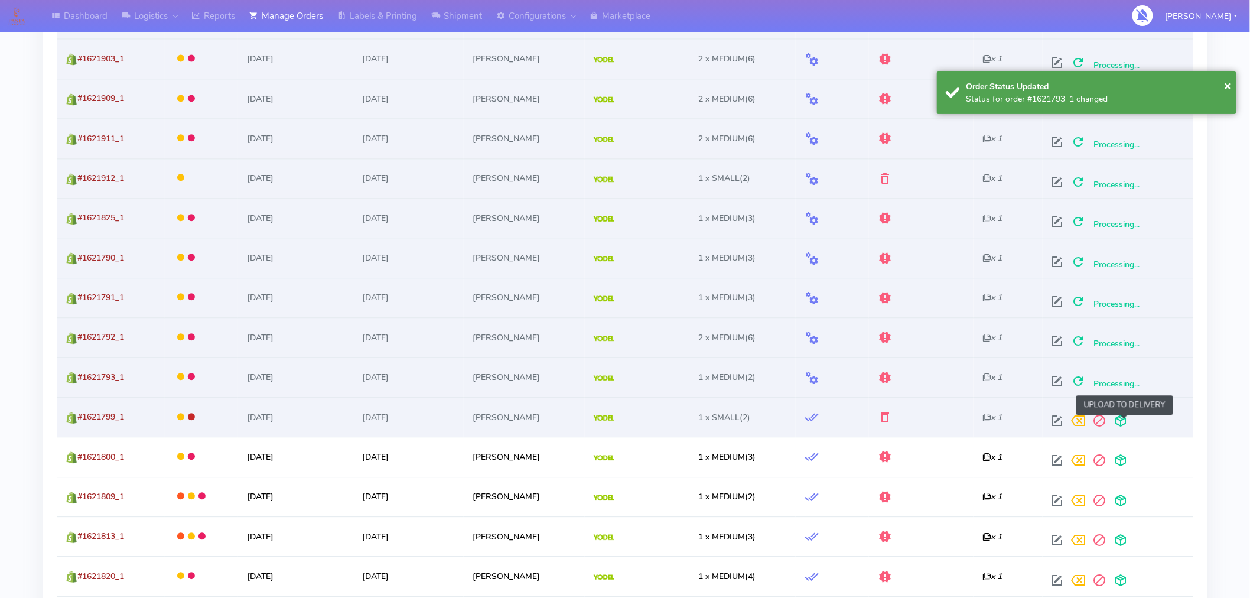
click at [1125, 422] on span at bounding box center [1121, 423] width 21 height 11
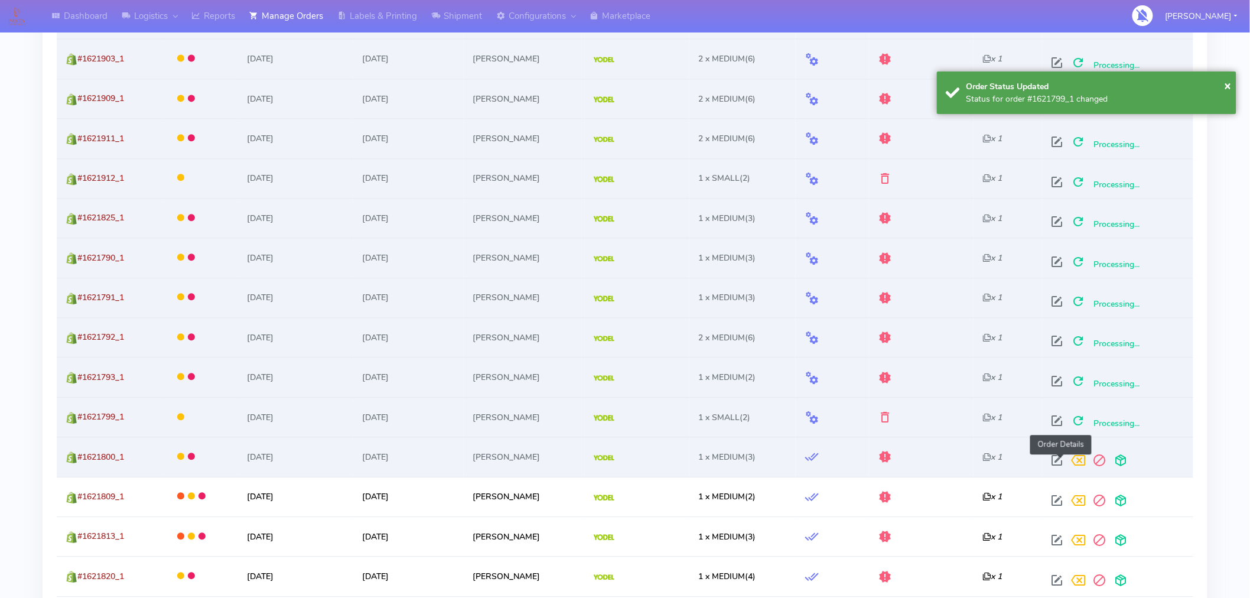
click at [1061, 461] on span at bounding box center [1057, 462] width 21 height 11
select select "5"
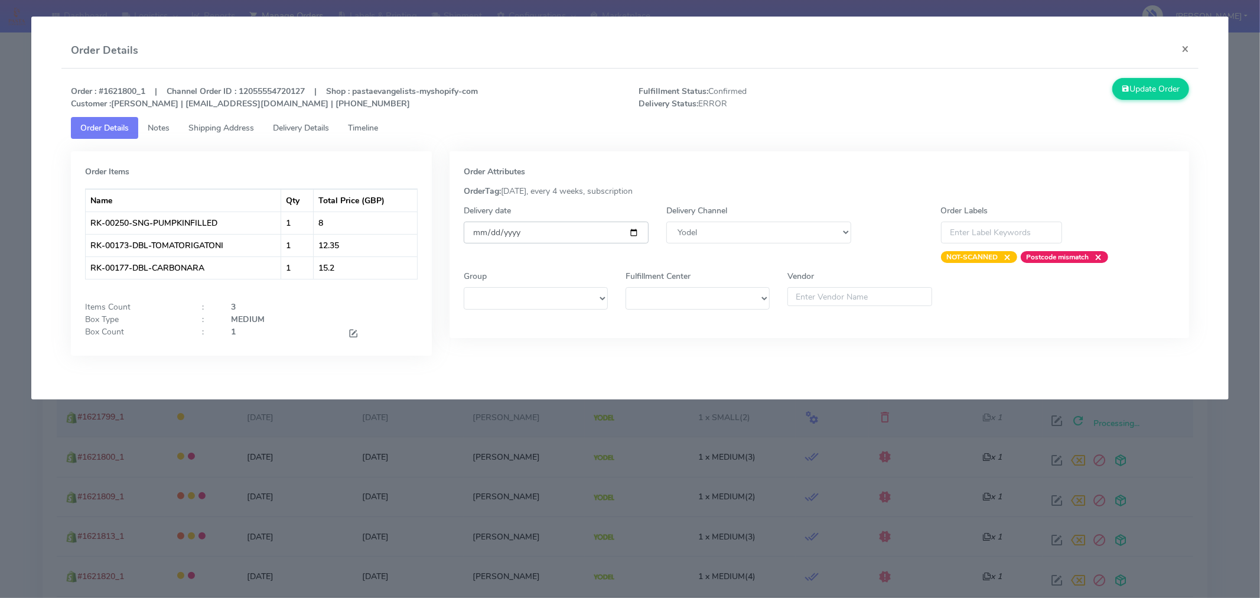
click at [633, 232] on input "[DATE]" at bounding box center [556, 233] width 185 height 22
type input "2025-09-06"
click at [1150, 95] on button "Update Order" at bounding box center [1151, 89] width 77 height 22
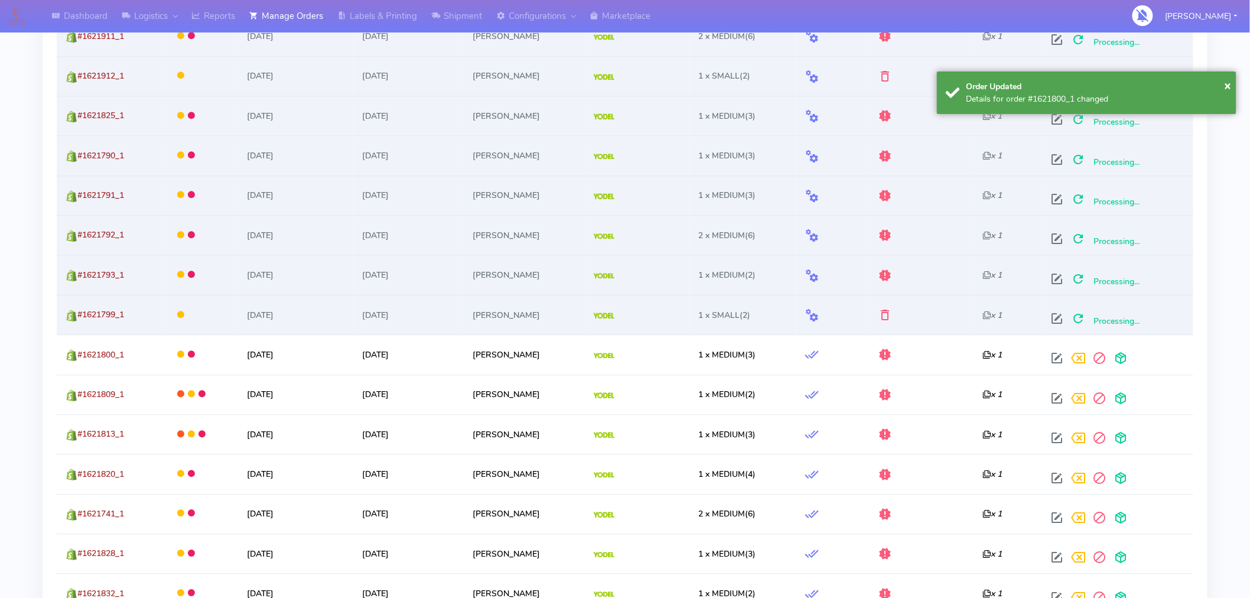
scroll to position [1163, 0]
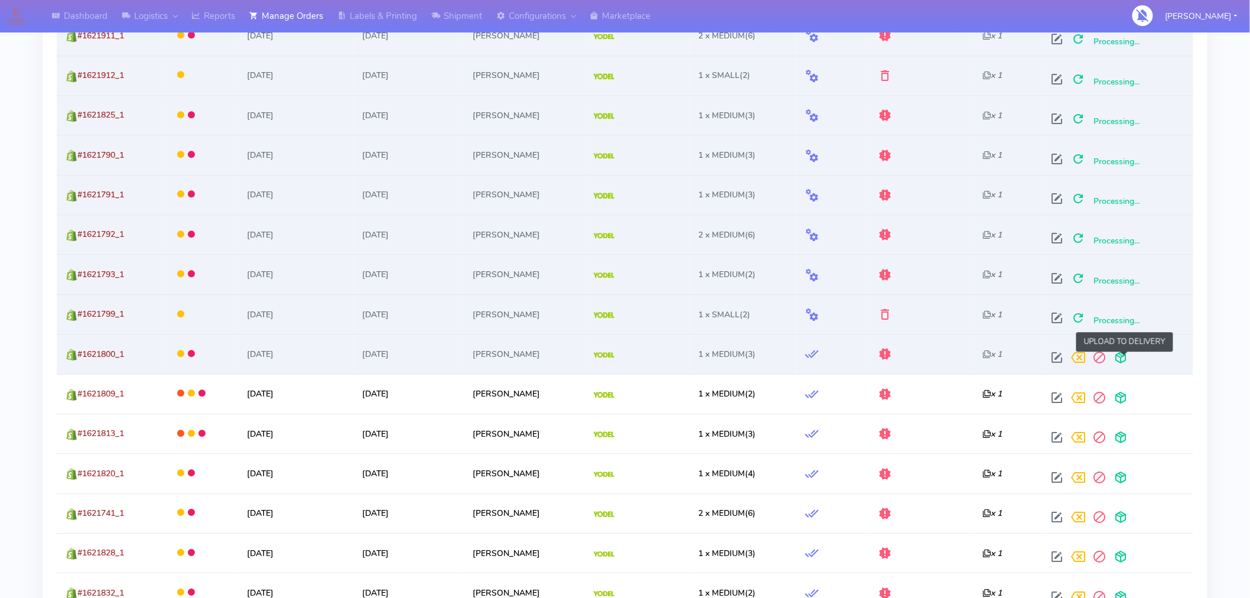
click at [1130, 365] on span at bounding box center [1121, 360] width 21 height 11
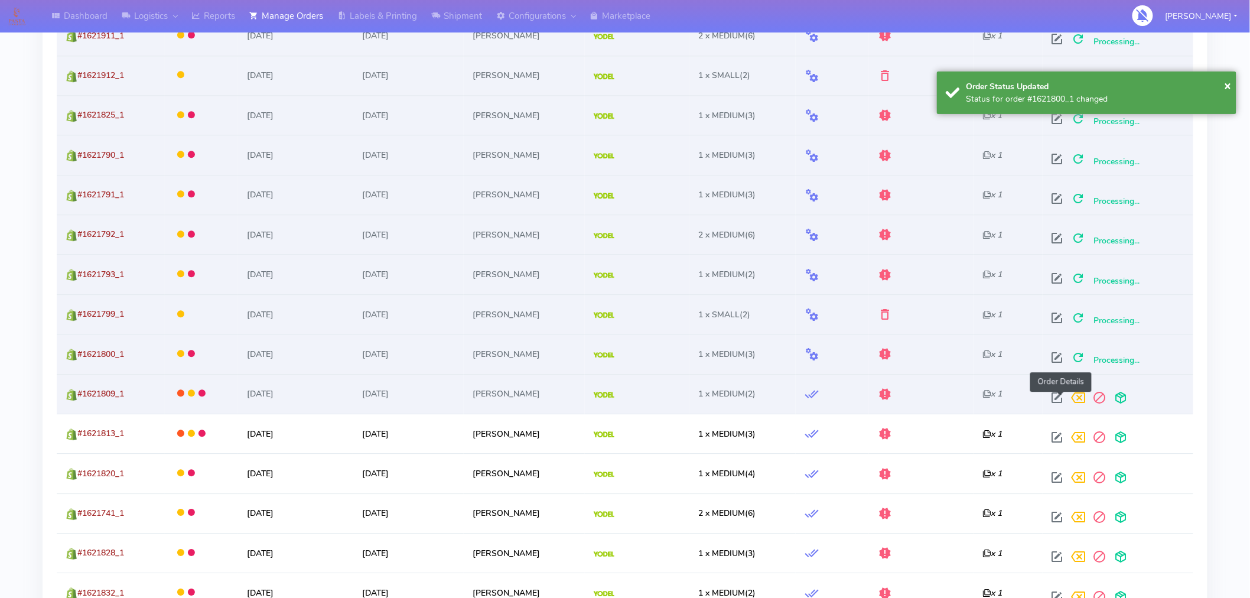
click at [1062, 399] on span at bounding box center [1057, 400] width 21 height 11
select select "5"
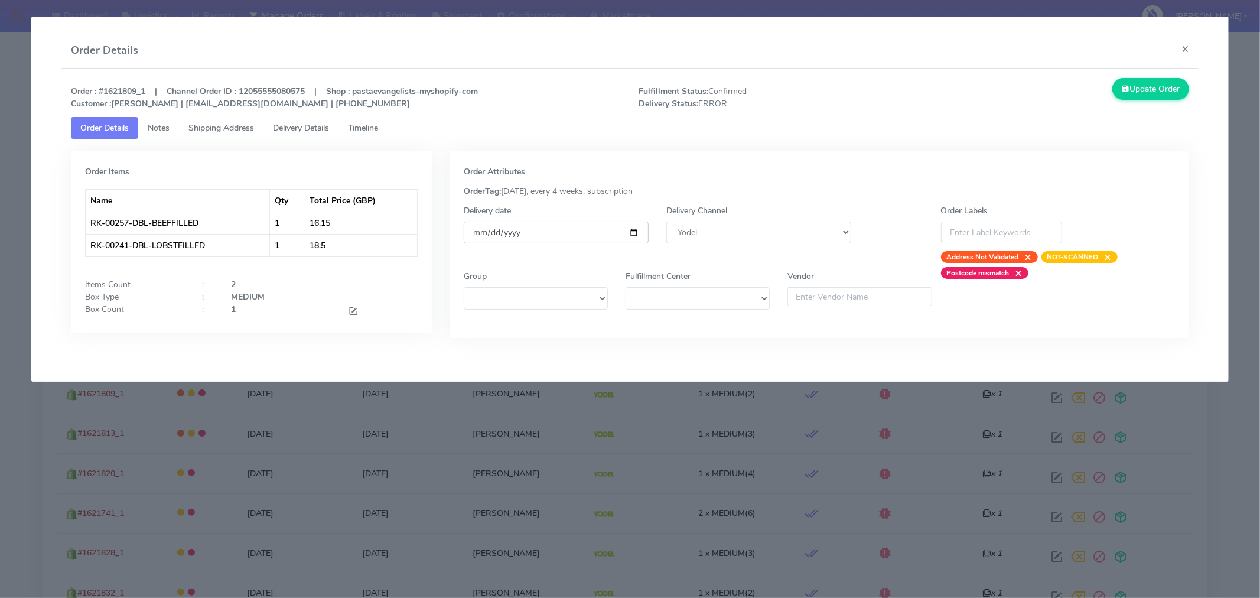
click at [633, 230] on input "[DATE]" at bounding box center [556, 233] width 185 height 22
type input "2025-09-06"
click at [1155, 103] on div "Update Order" at bounding box center [1056, 94] width 284 height 32
click at [1153, 89] on button "Update Order" at bounding box center [1151, 89] width 77 height 22
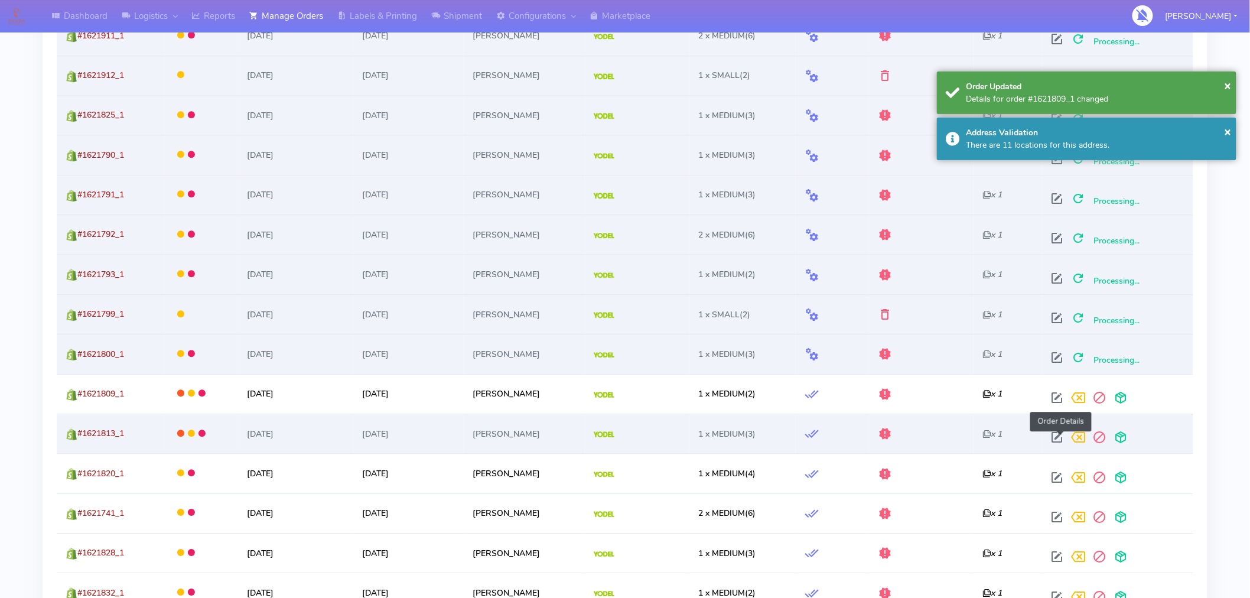
click at [1065, 444] on span at bounding box center [1057, 439] width 21 height 11
select select "5"
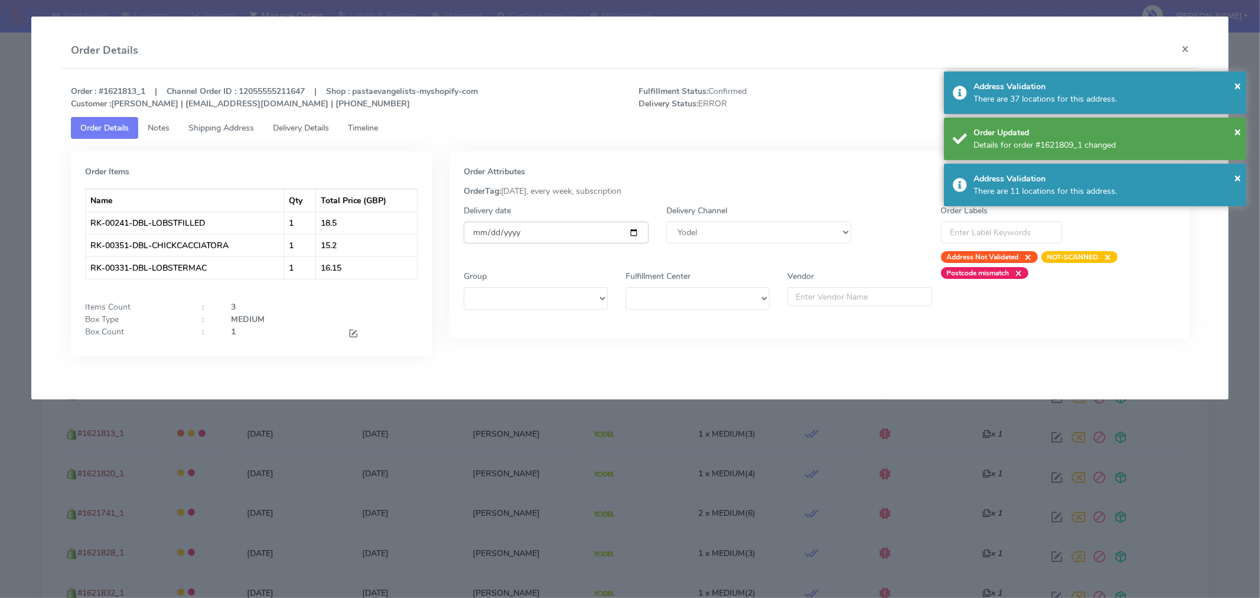
click at [636, 231] on input "[DATE]" at bounding box center [556, 233] width 185 height 22
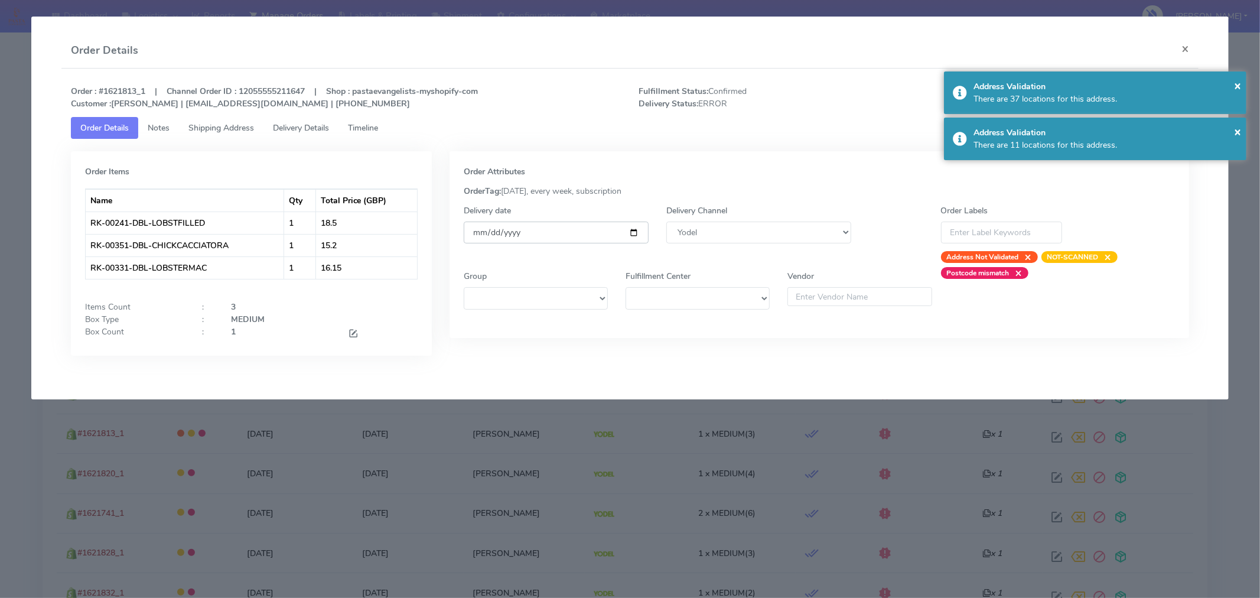
type input "2025-09-06"
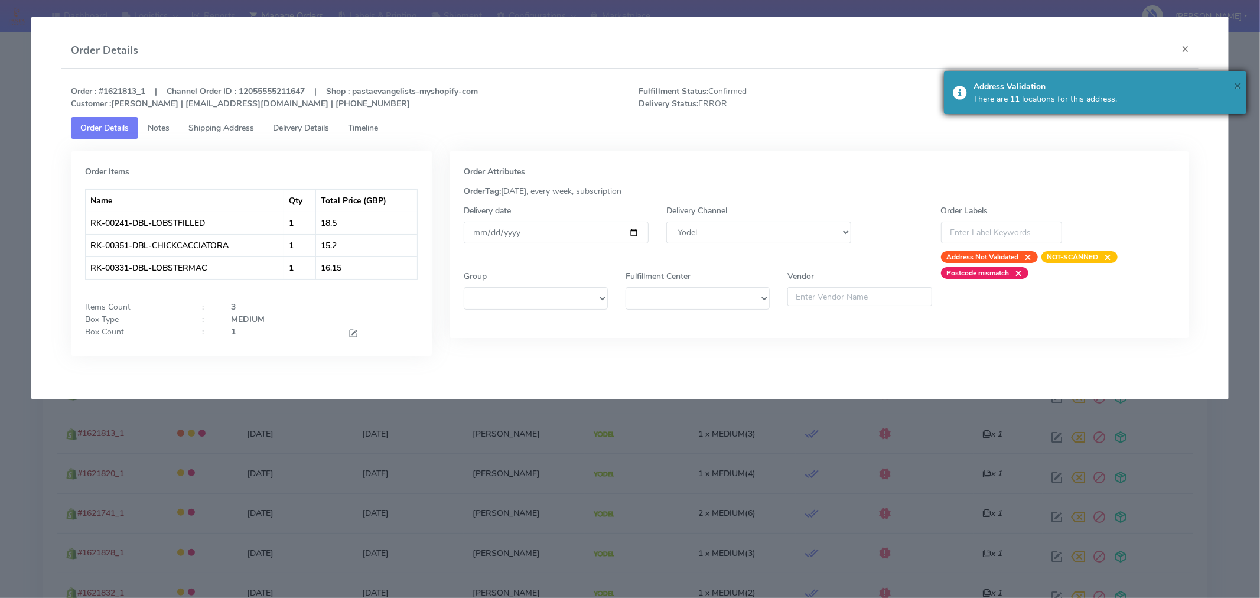
click at [1241, 81] on span "×" at bounding box center [1237, 85] width 7 height 16
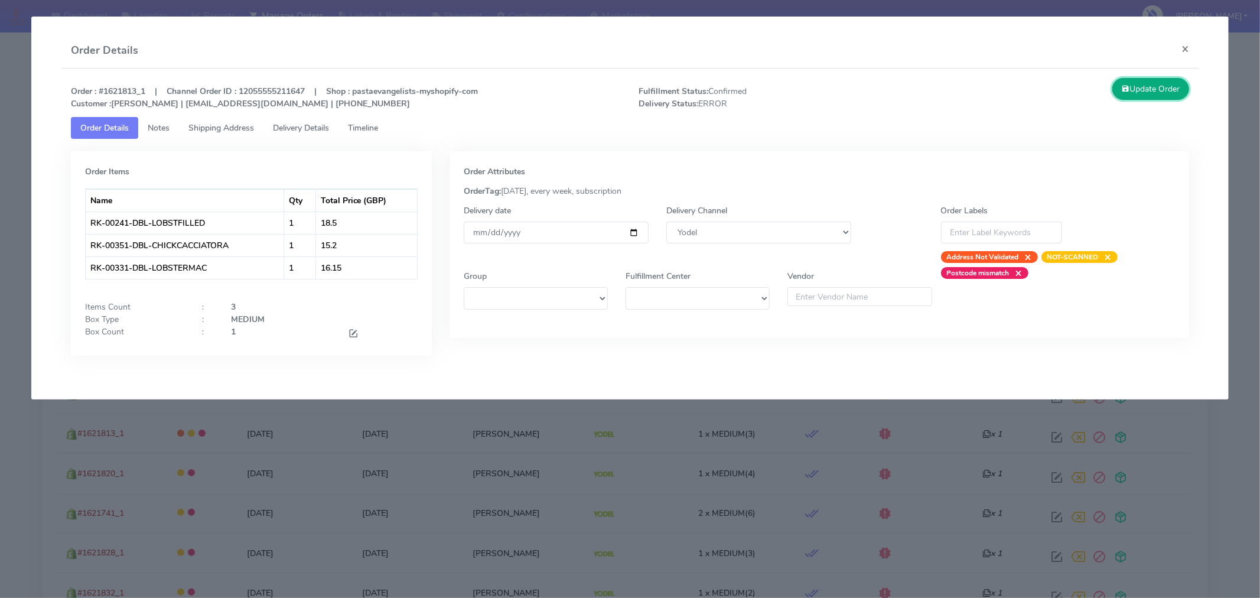
click at [1165, 90] on button "Update Order" at bounding box center [1151, 89] width 77 height 22
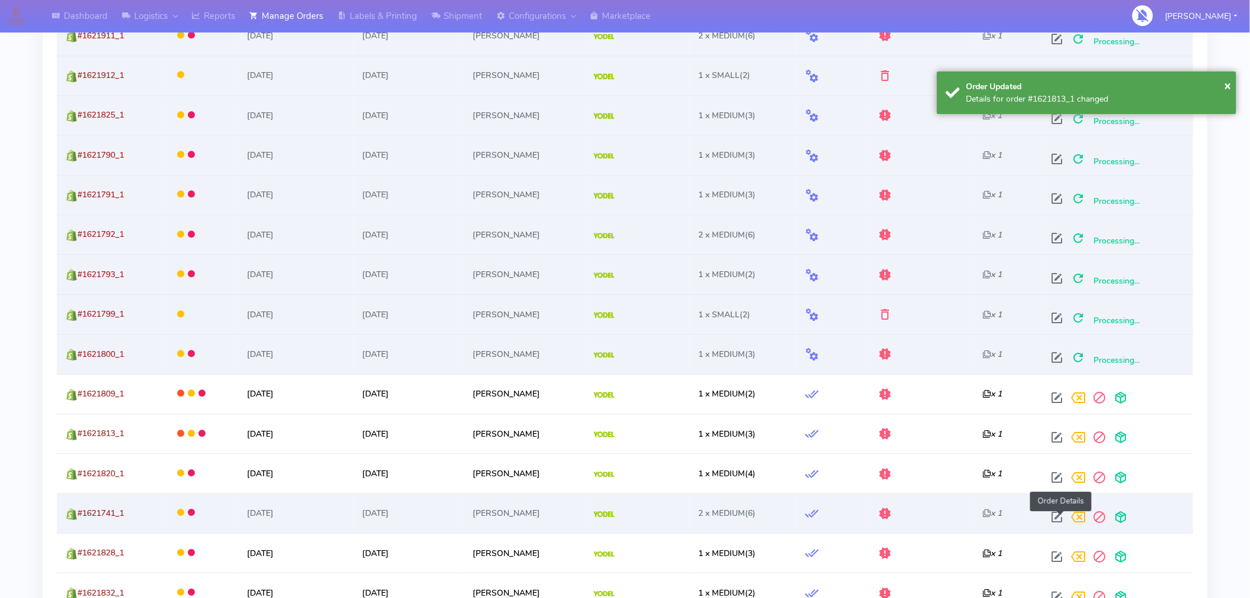
click at [1061, 517] on span at bounding box center [1057, 519] width 21 height 11
select select "5"
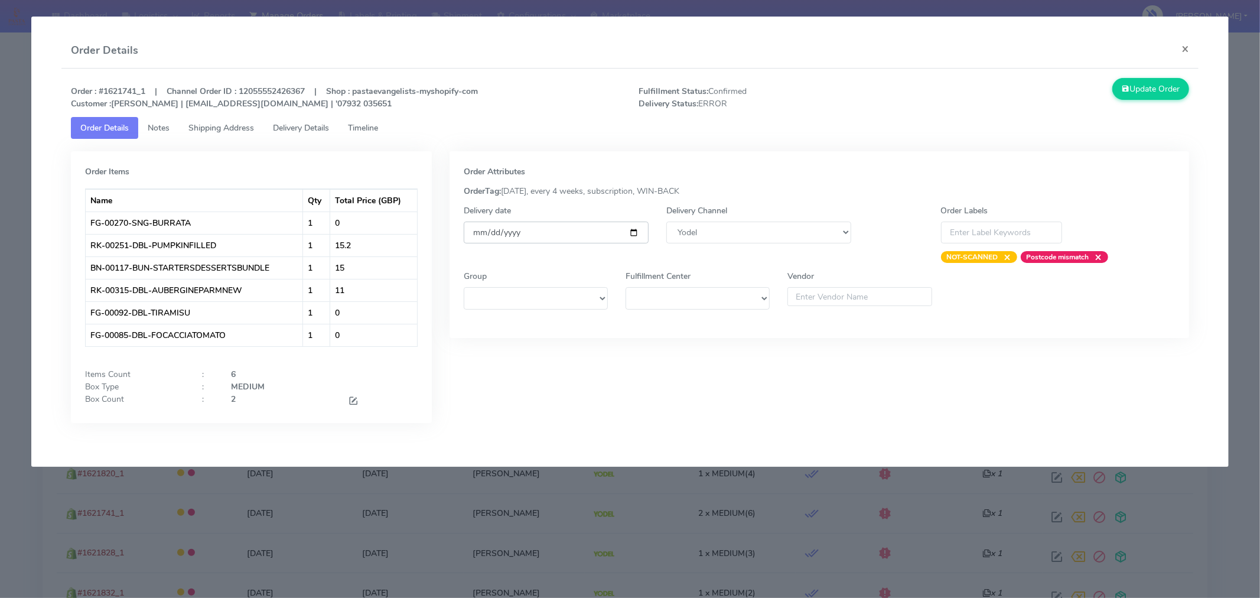
click at [634, 232] on input "[DATE]" at bounding box center [556, 233] width 185 height 22
type input "2025-09-06"
click at [1133, 95] on button "Update Order" at bounding box center [1151, 89] width 77 height 22
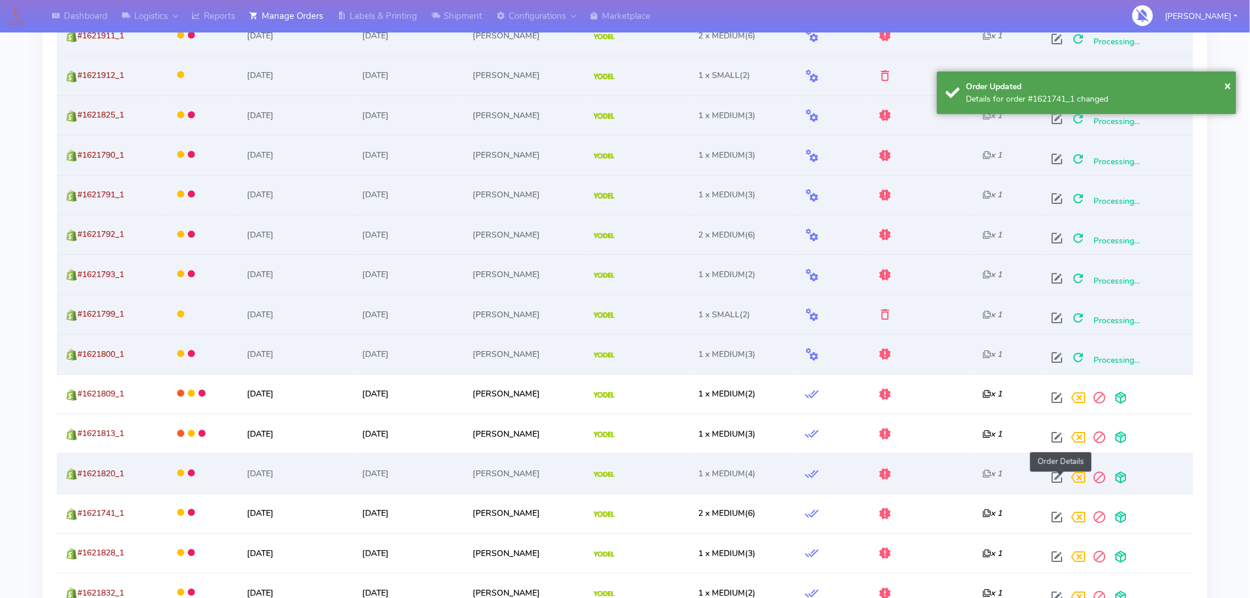
click at [1059, 477] on span at bounding box center [1057, 479] width 21 height 11
select select "5"
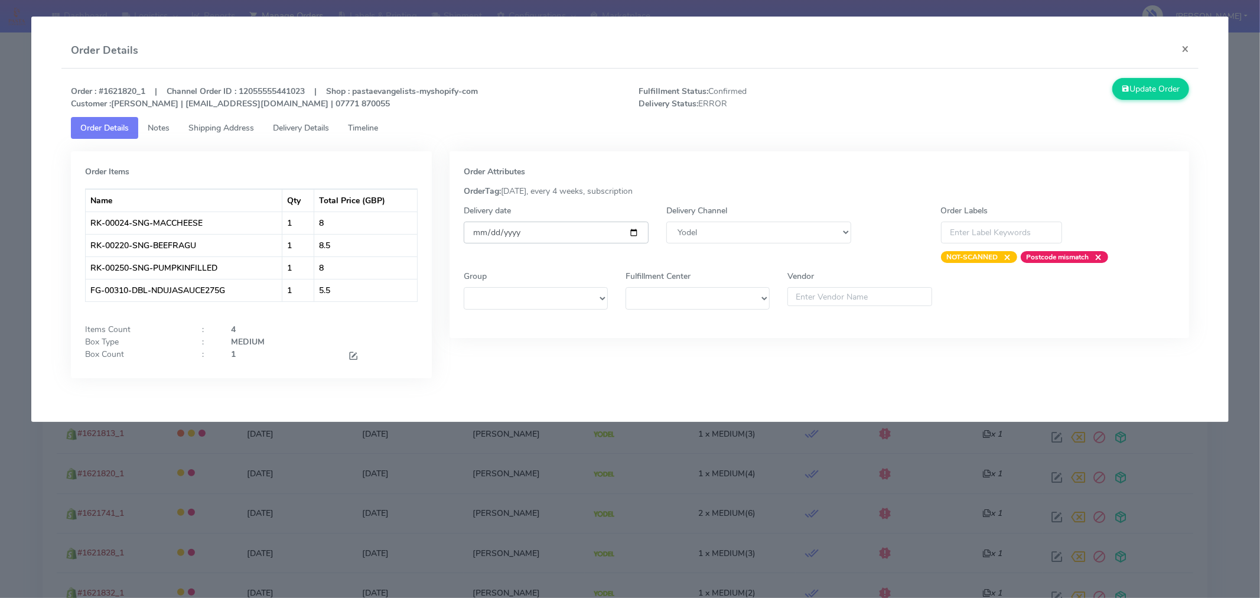
click at [635, 232] on input "[DATE]" at bounding box center [556, 233] width 185 height 22
type input "2025-09-06"
click at [1117, 93] on button "Update Order" at bounding box center [1151, 89] width 77 height 22
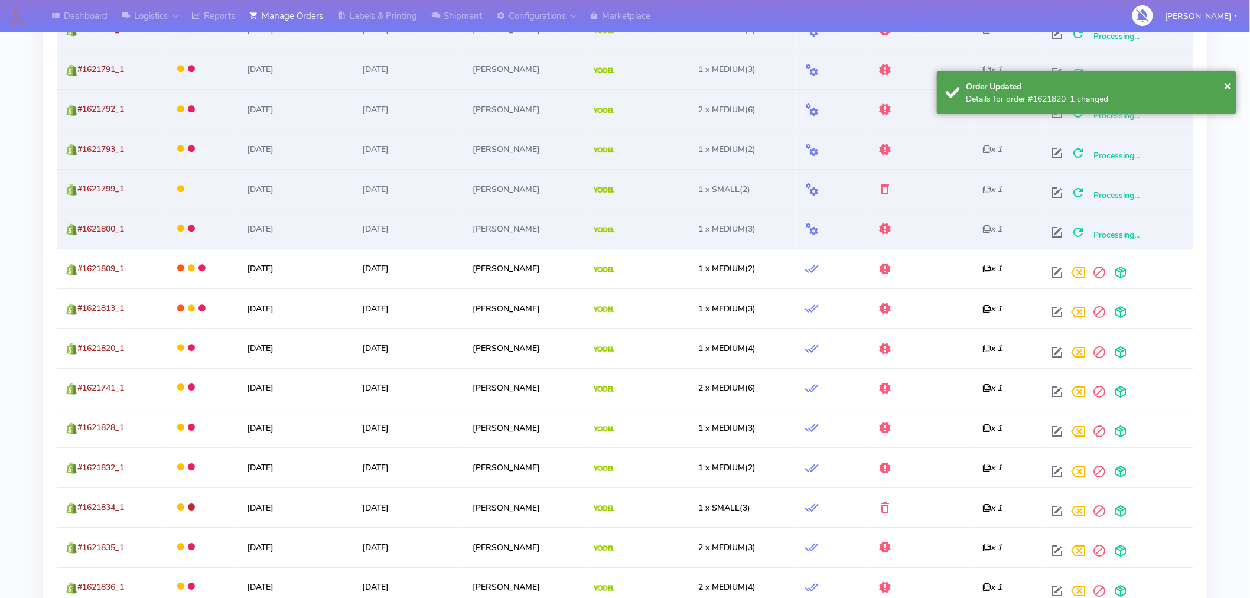
scroll to position [1289, 0]
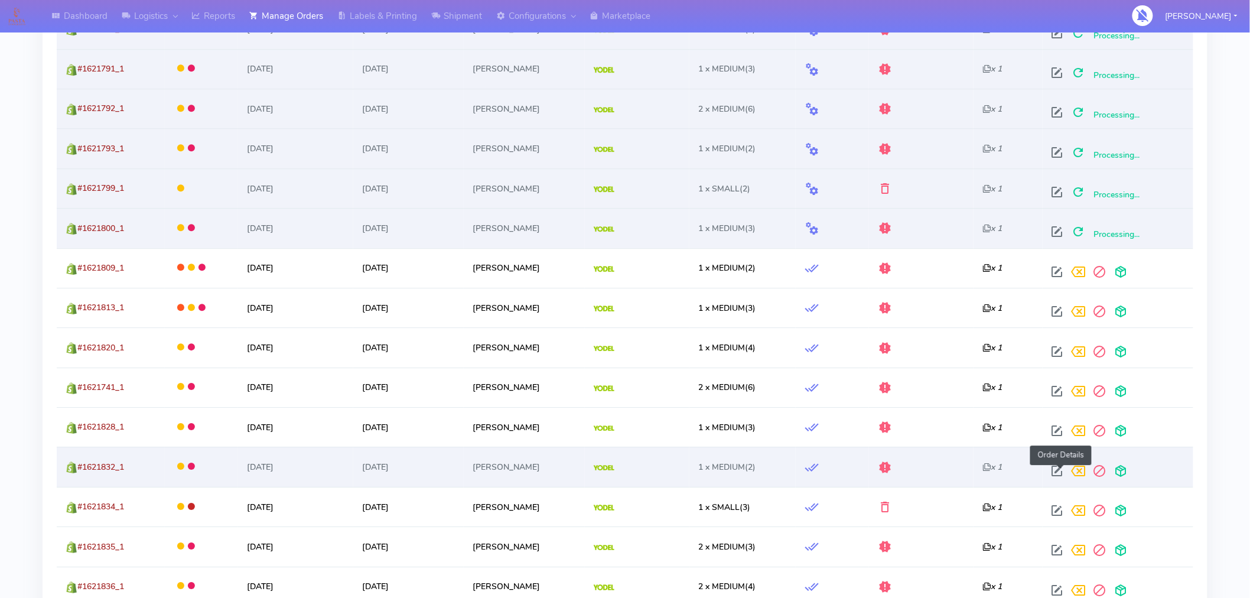
click at [1062, 473] on span at bounding box center [1057, 473] width 21 height 11
select select "5"
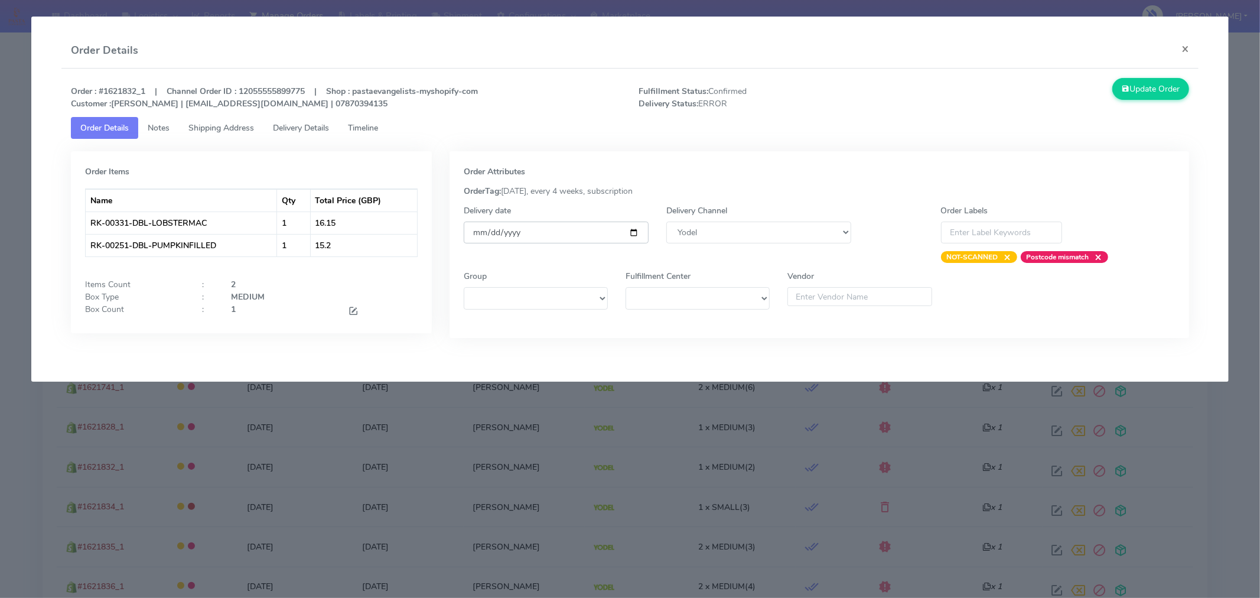
click at [635, 227] on input "[DATE]" at bounding box center [556, 233] width 185 height 22
type input "2025-09-06"
click at [1151, 93] on button "Update Order" at bounding box center [1151, 89] width 77 height 22
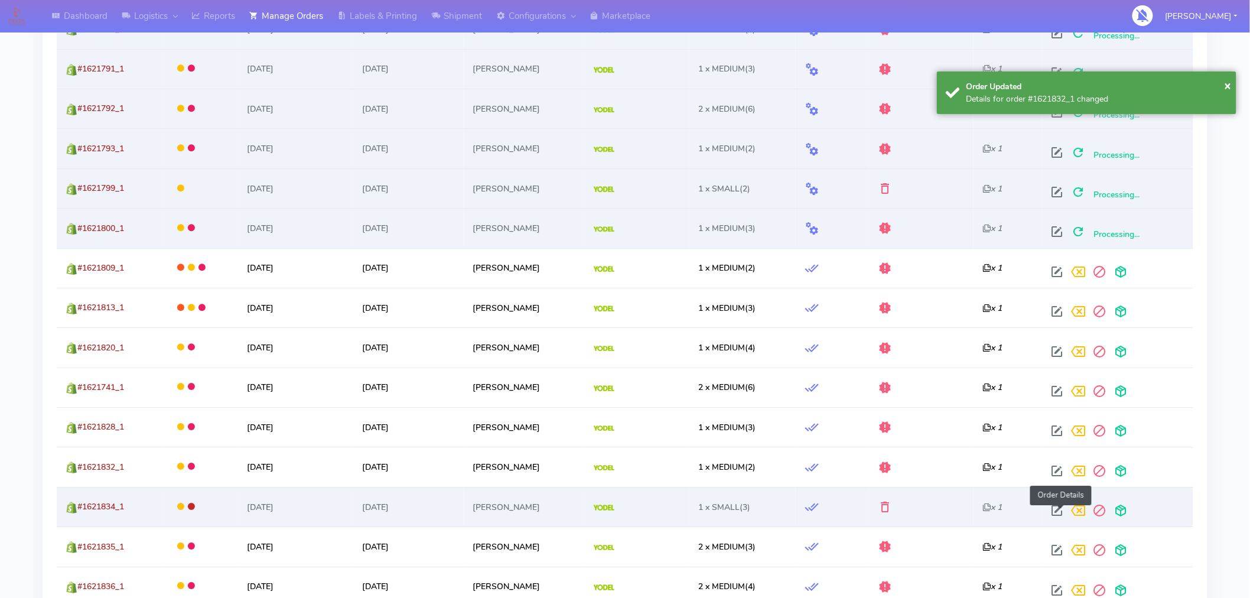
click at [1061, 515] on span at bounding box center [1057, 513] width 21 height 11
select select "5"
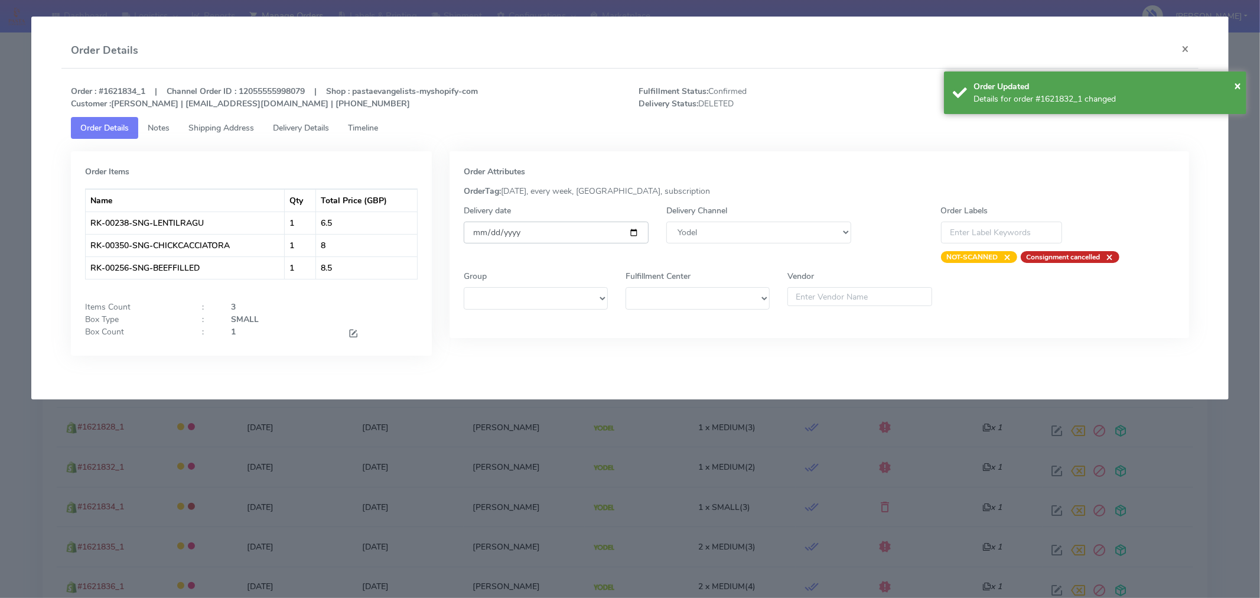
click at [639, 233] on input "[DATE]" at bounding box center [556, 233] width 185 height 22
type input "2025-09-06"
click at [1239, 89] on span "×" at bounding box center [1237, 85] width 7 height 16
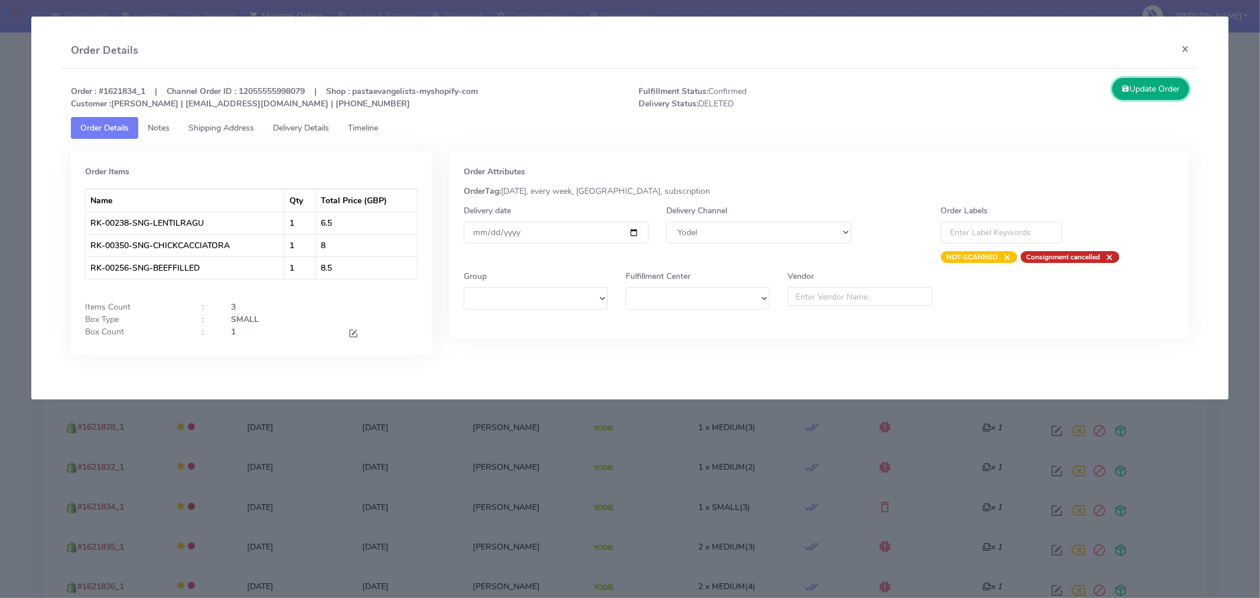
click at [1162, 99] on button "Update Order" at bounding box center [1151, 89] width 77 height 22
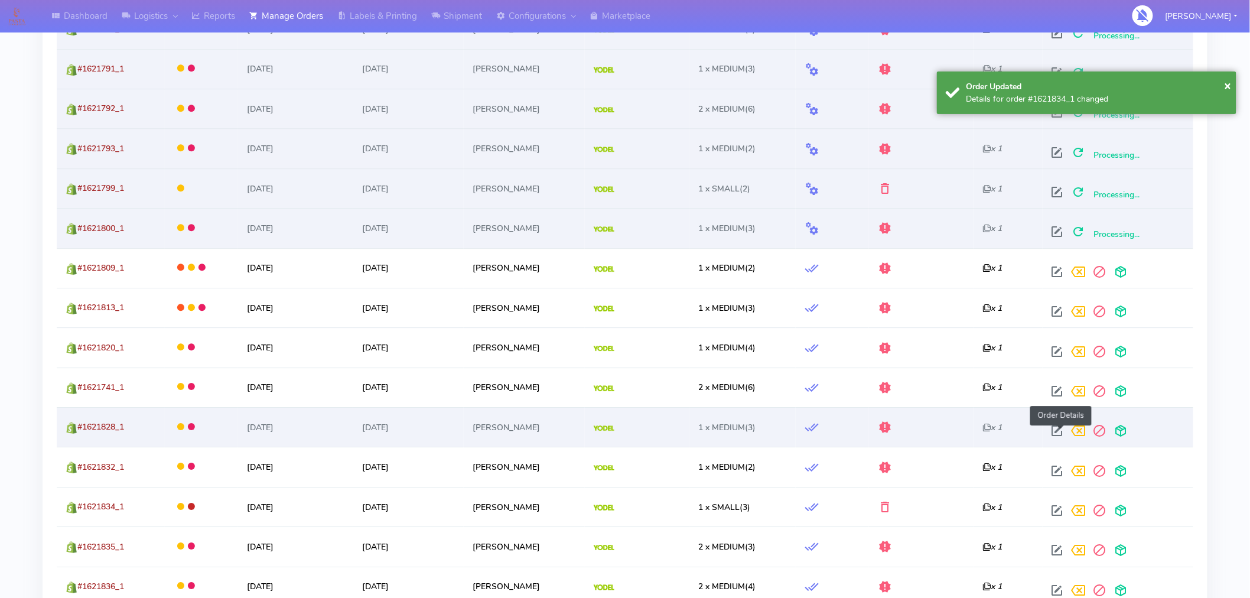
click at [1062, 434] on span at bounding box center [1057, 433] width 21 height 11
select select "5"
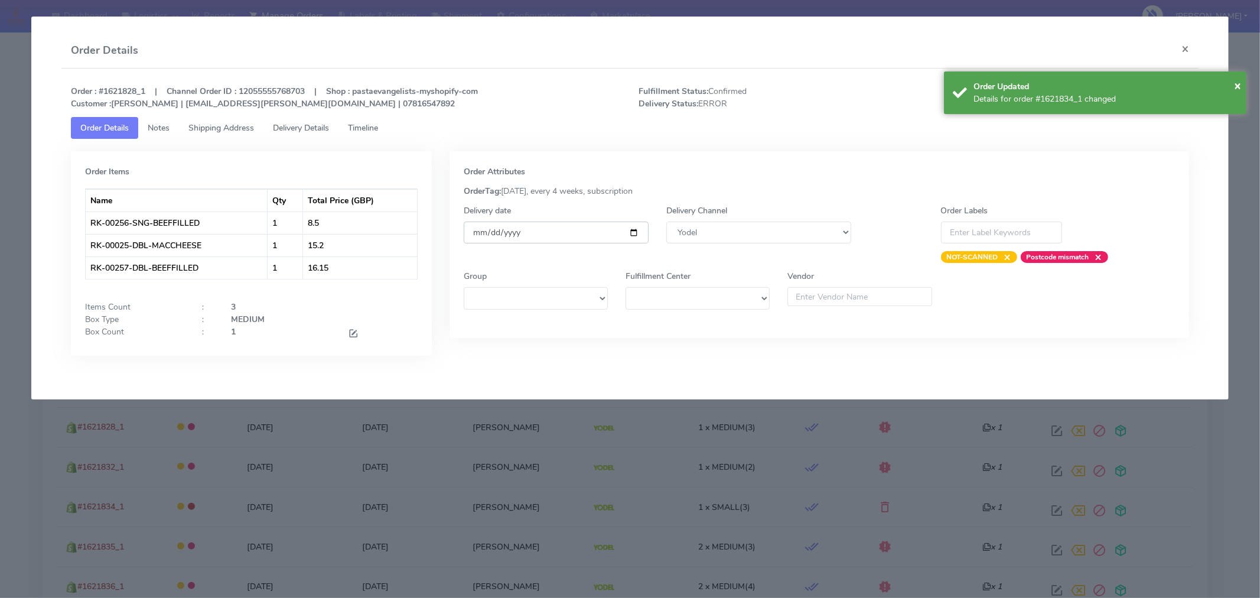
click at [633, 231] on input "[DATE]" at bounding box center [556, 233] width 185 height 22
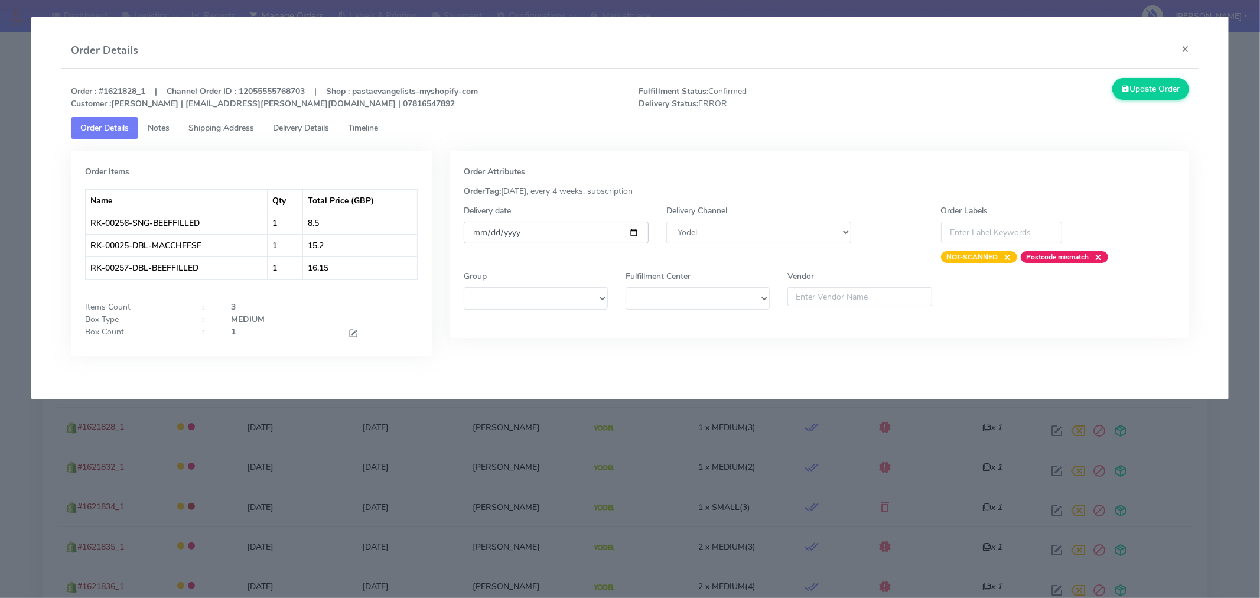
type input "2025-09-06"
click at [1133, 86] on button "Update Order" at bounding box center [1151, 89] width 77 height 22
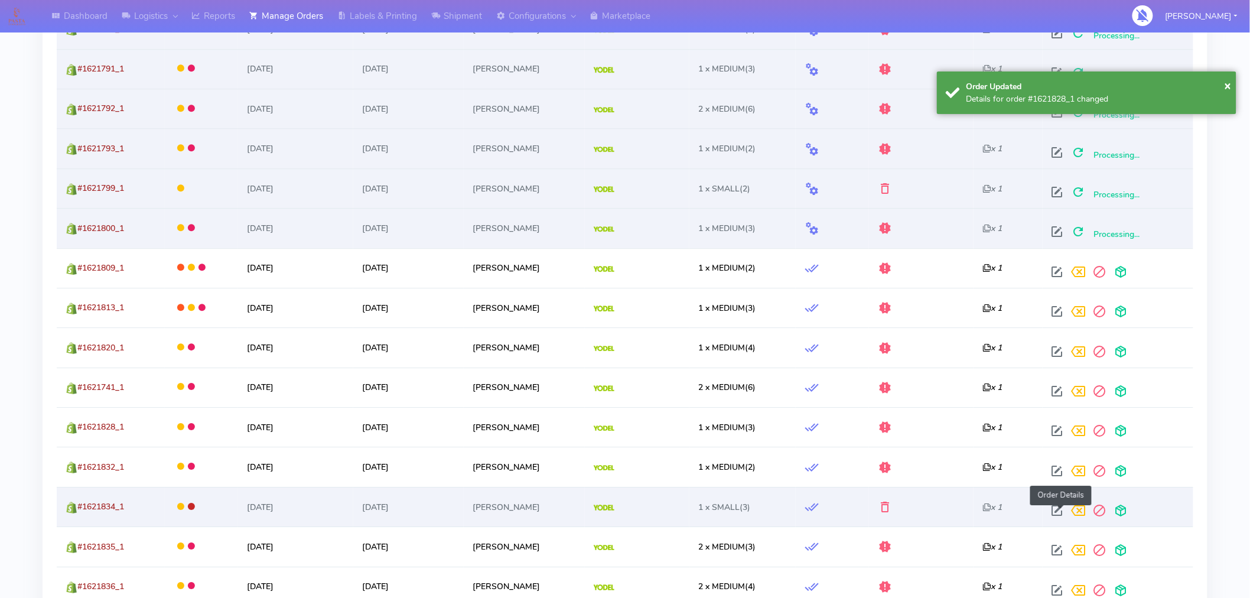
click at [1059, 516] on span at bounding box center [1057, 513] width 21 height 11
select select "5"
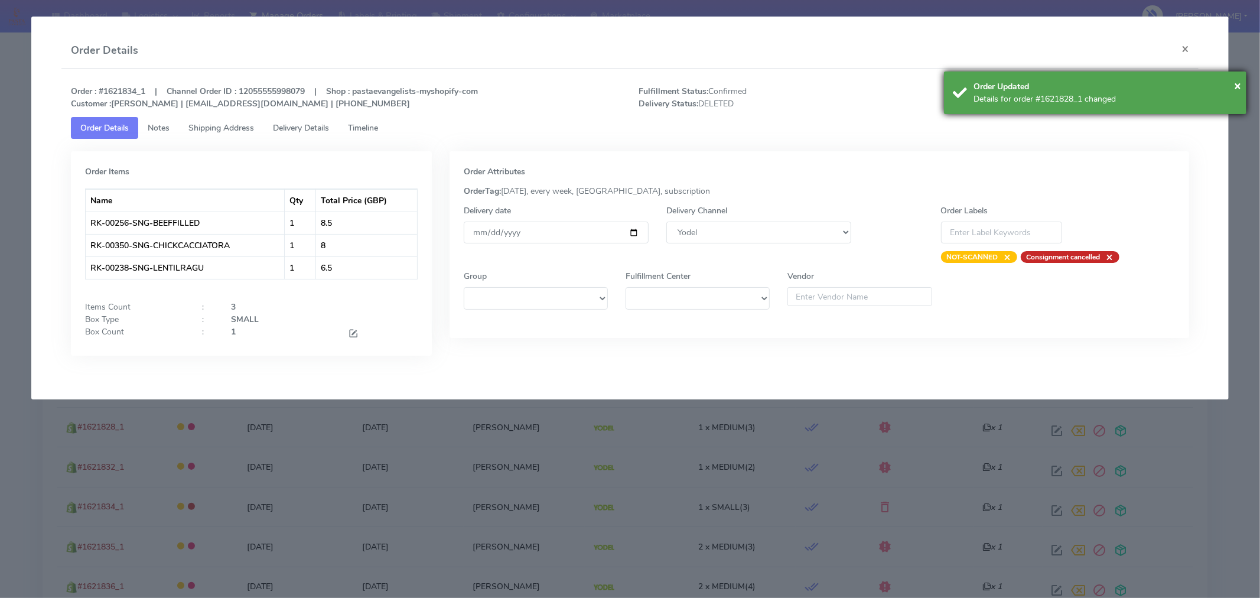
click at [1247, 83] on div "× Order Updated Details for order #1621828_1 changed" at bounding box center [1095, 92] width 303 height 43
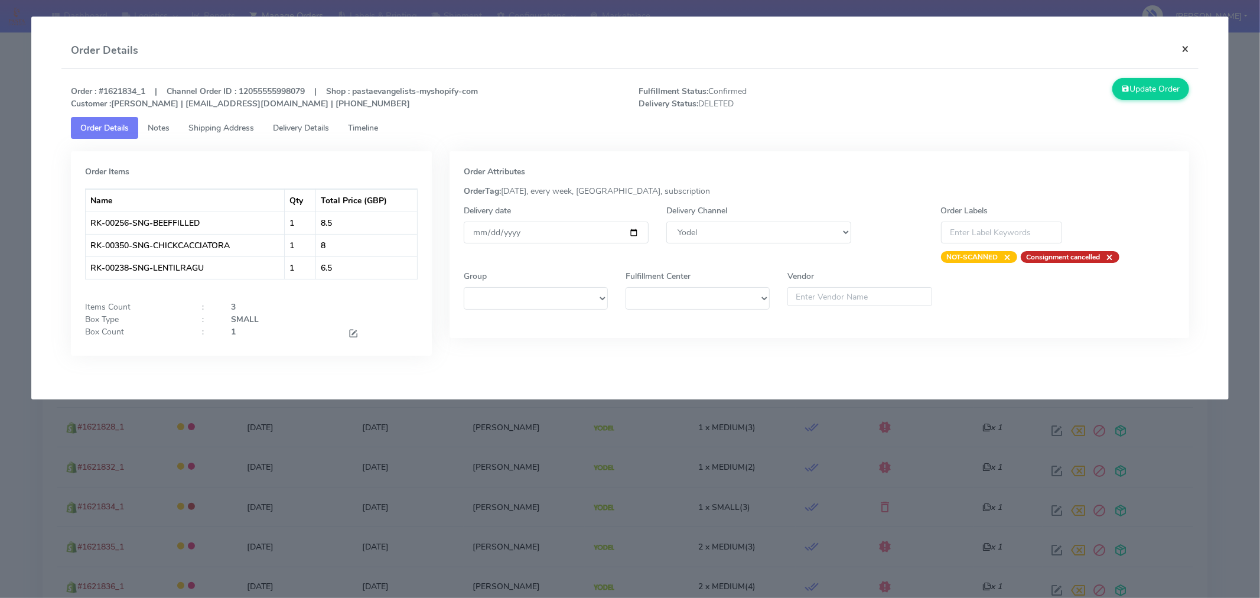
click at [1191, 50] on button "×" at bounding box center [1185, 48] width 27 height 31
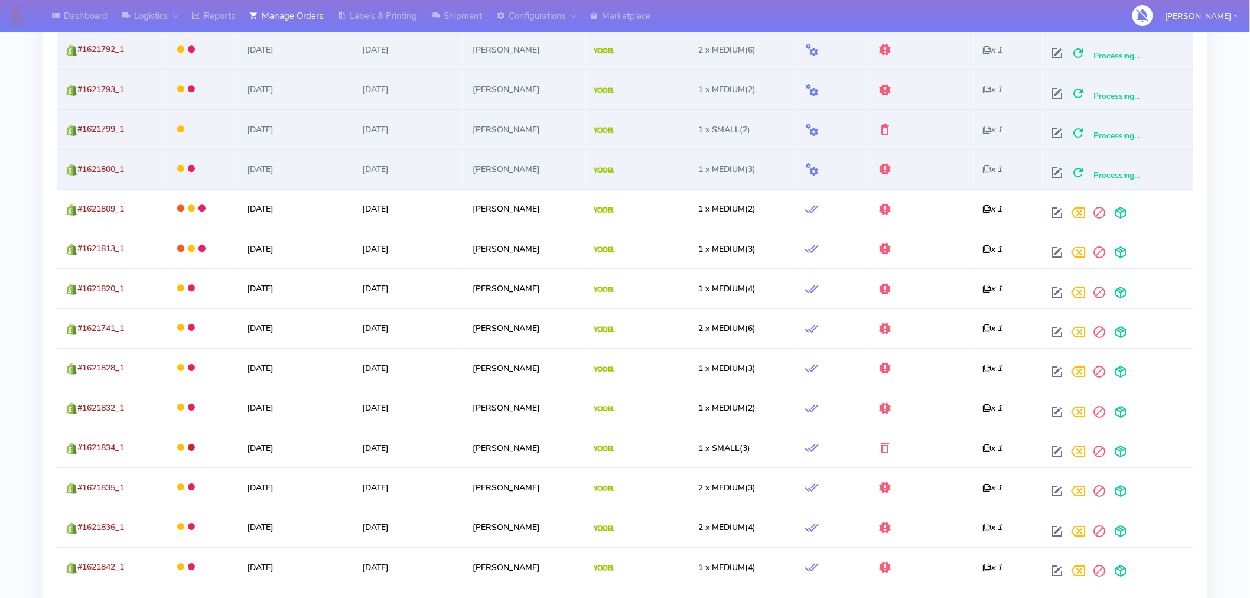
scroll to position [1357, 0]
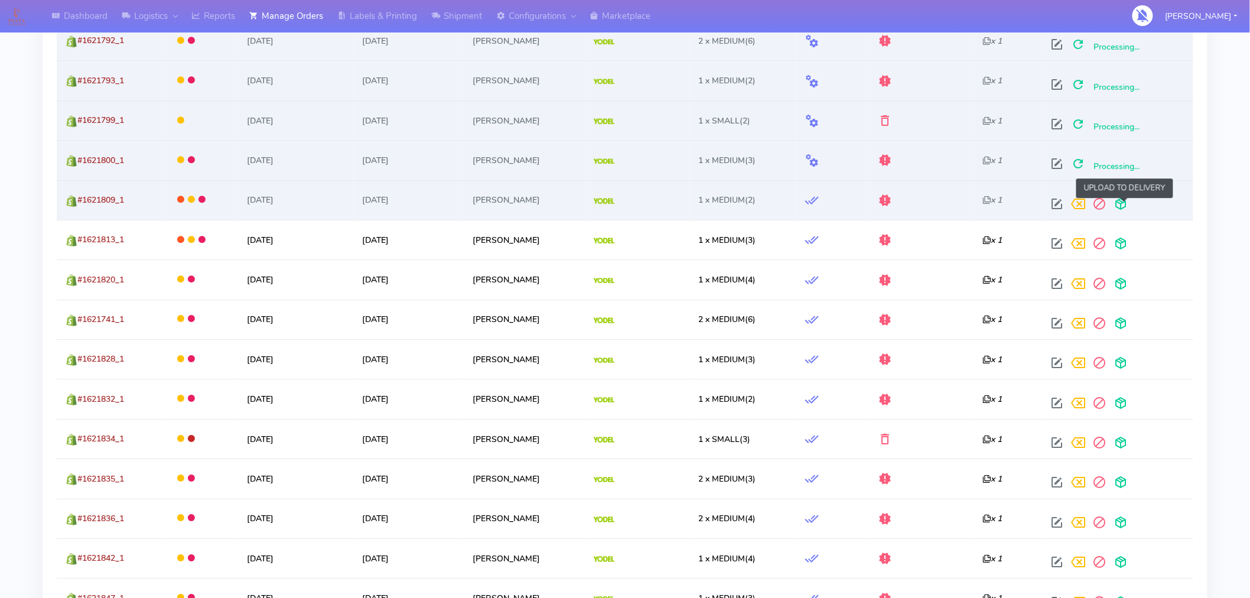
click at [1124, 207] on span at bounding box center [1121, 206] width 21 height 11
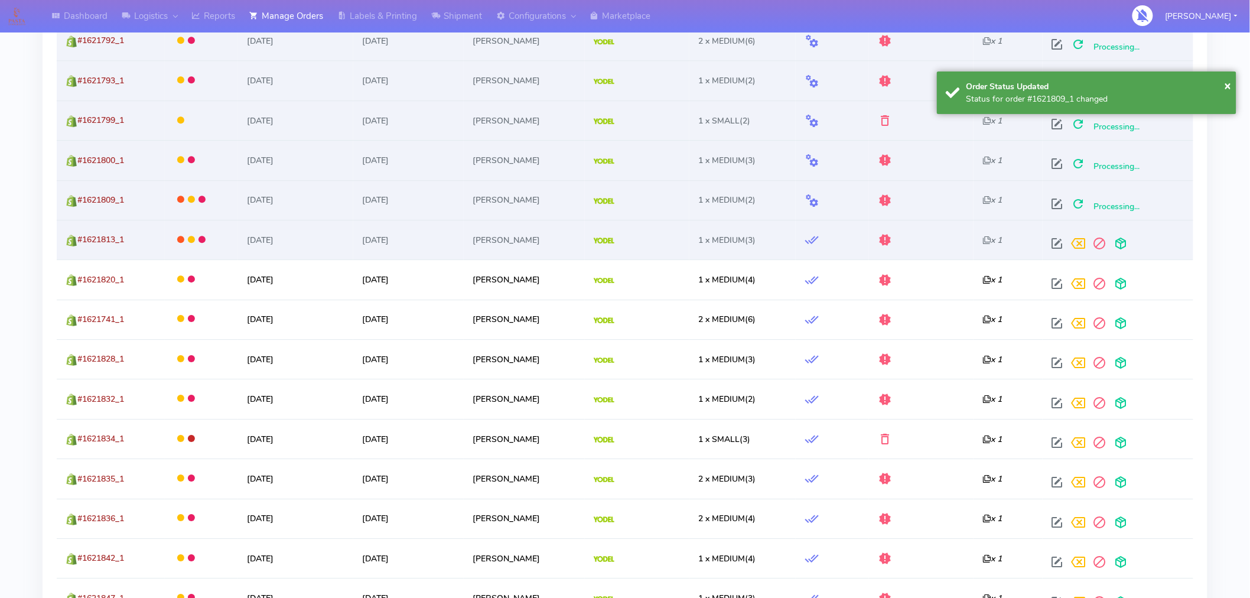
click at [1121, 256] on td at bounding box center [1118, 240] width 151 height 40
click at [1123, 249] on span at bounding box center [1121, 245] width 21 height 11
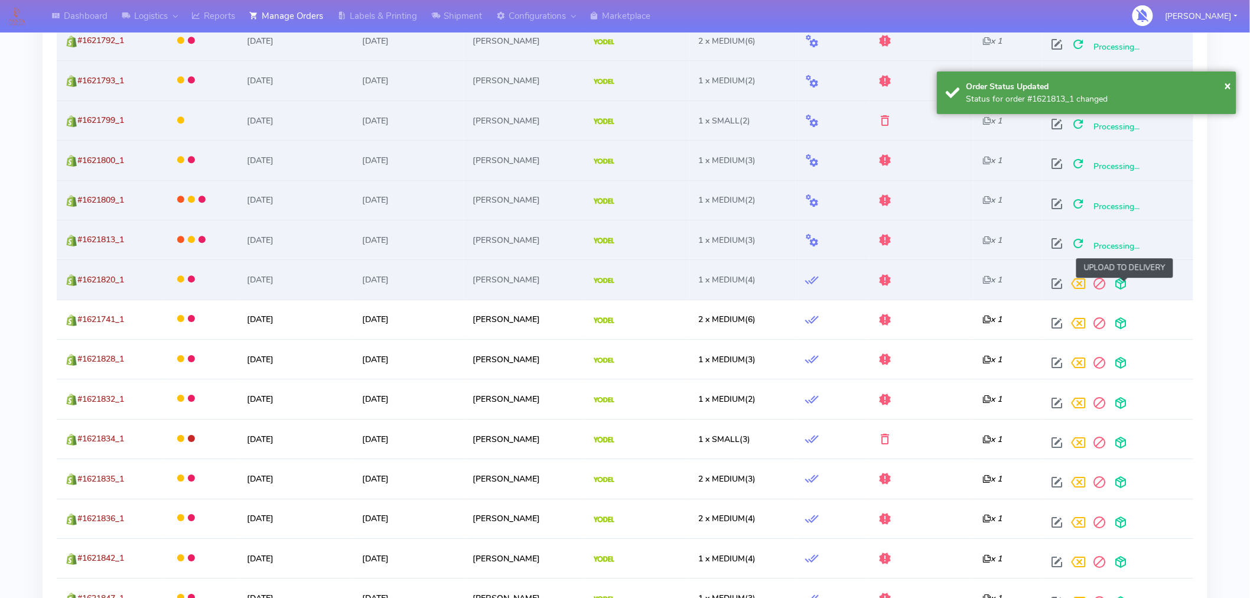
click at [1123, 281] on span at bounding box center [1121, 286] width 21 height 11
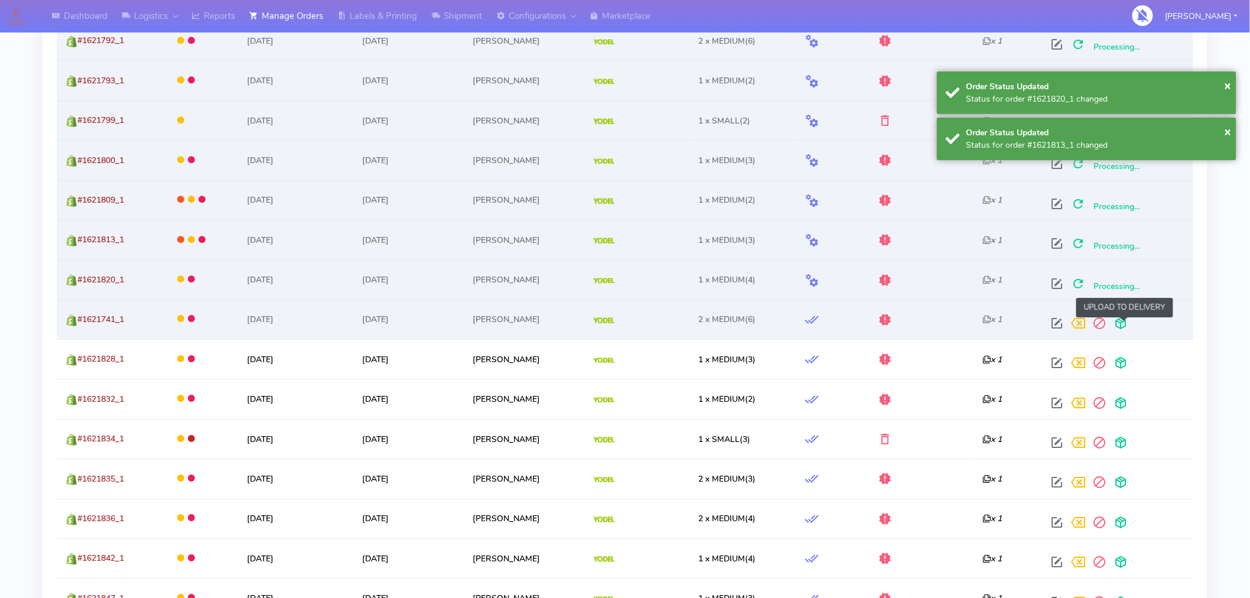
click at [1126, 326] on span at bounding box center [1121, 325] width 21 height 11
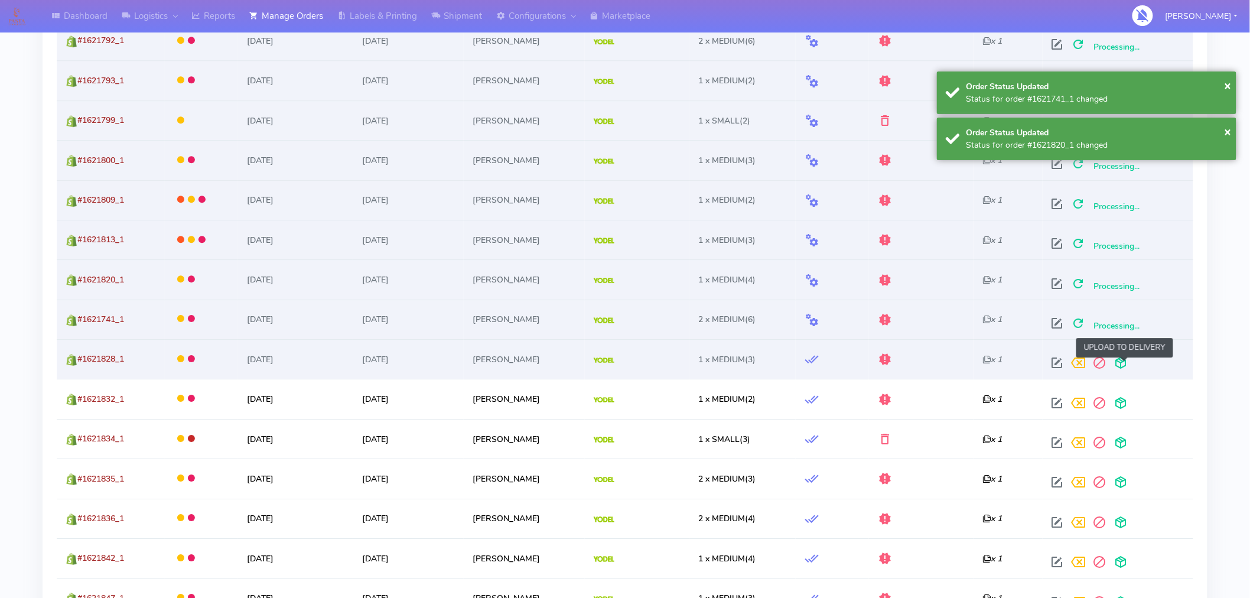
click at [1127, 360] on span at bounding box center [1121, 365] width 21 height 11
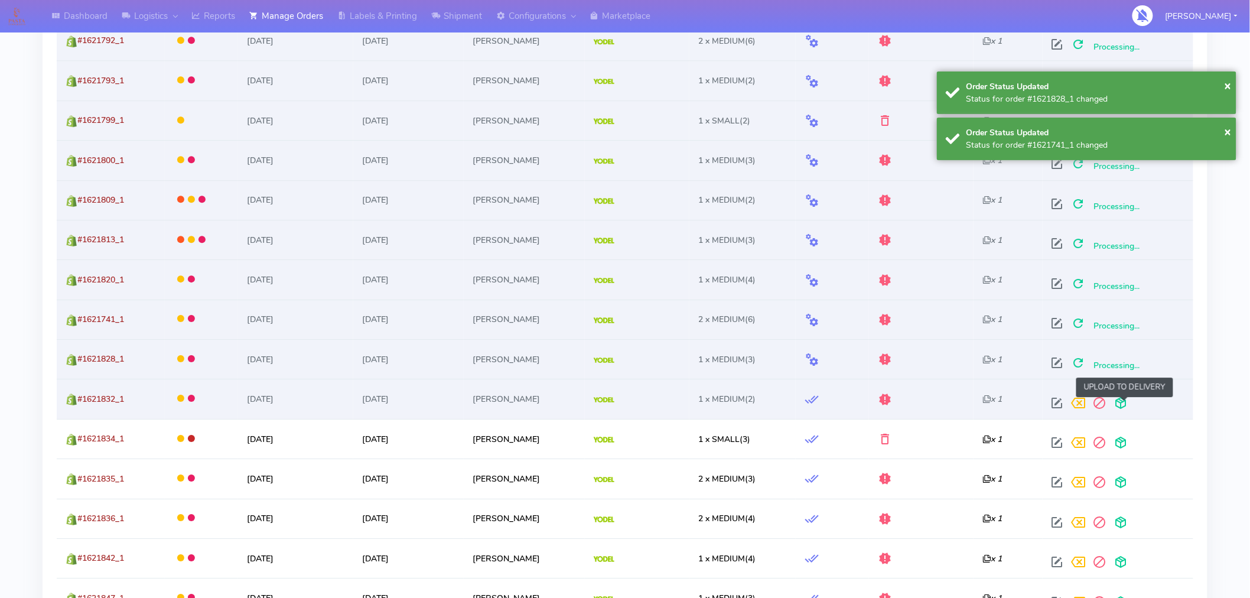
click at [1127, 402] on span at bounding box center [1121, 405] width 21 height 11
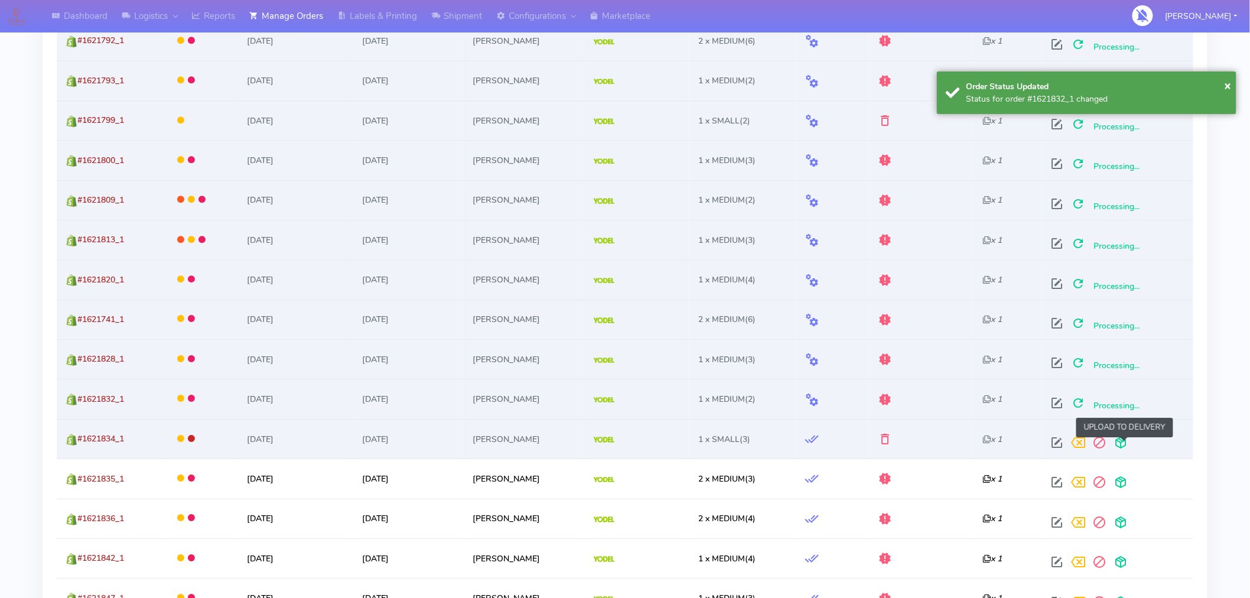
click at [1125, 447] on span at bounding box center [1121, 445] width 21 height 11
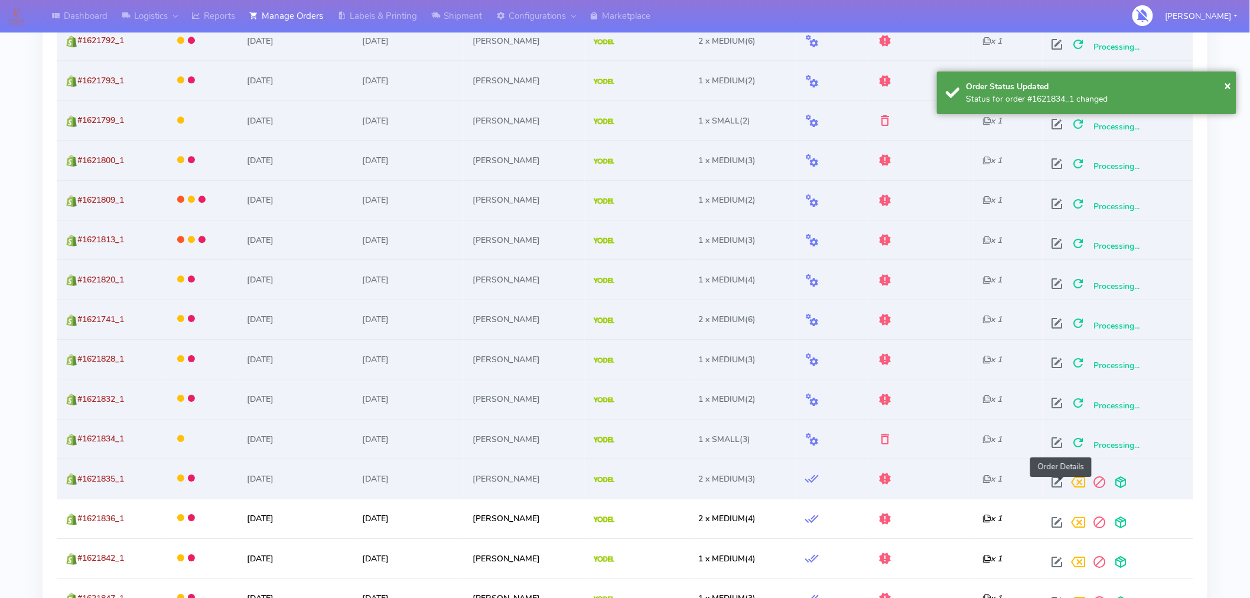
click at [1060, 485] on span at bounding box center [1057, 484] width 21 height 11
select select "5"
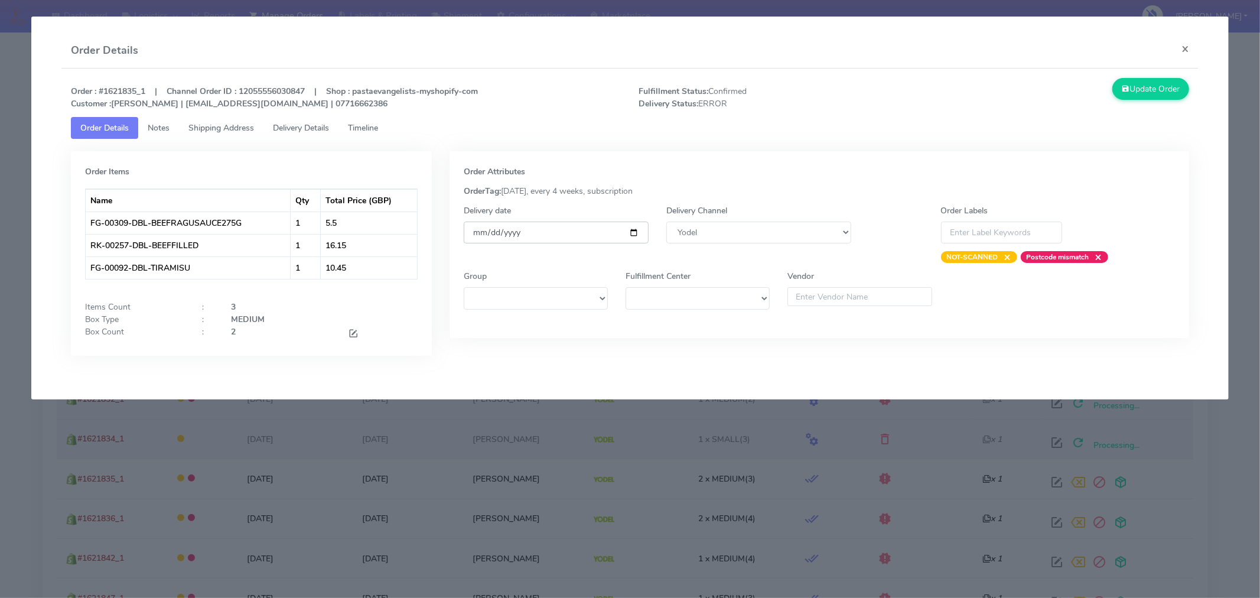
click at [631, 229] on input "[DATE]" at bounding box center [556, 233] width 185 height 22
type input "2025-09-06"
click at [1148, 93] on button "Update Order" at bounding box center [1151, 89] width 77 height 22
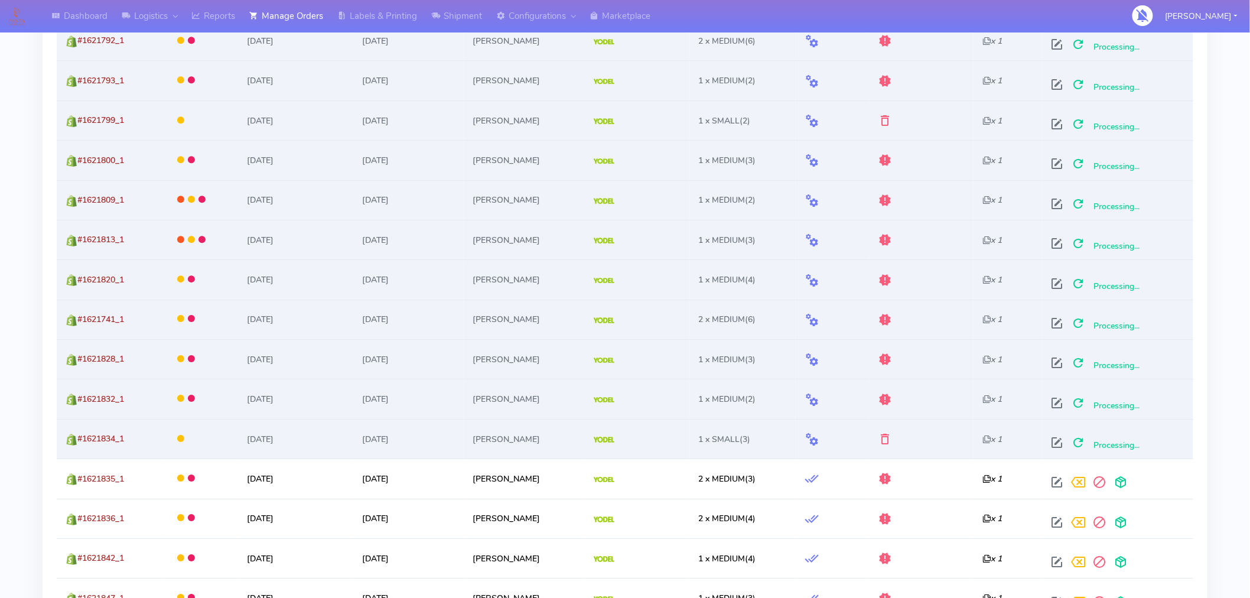
scroll to position [1520, 0]
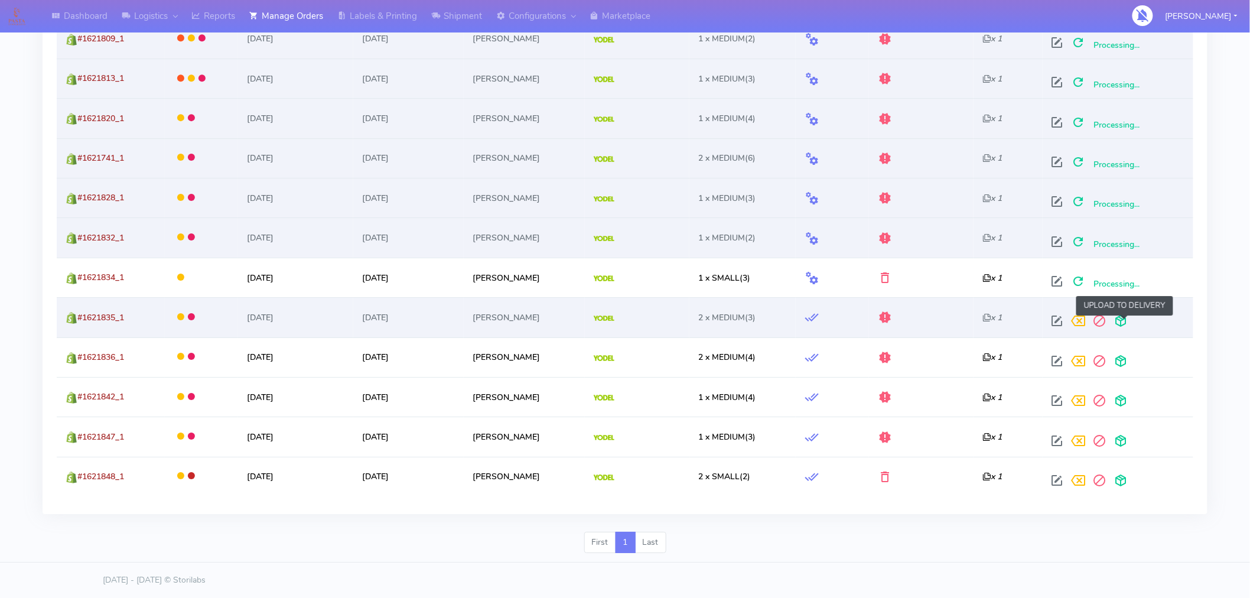
click at [1121, 321] on span at bounding box center [1121, 323] width 21 height 11
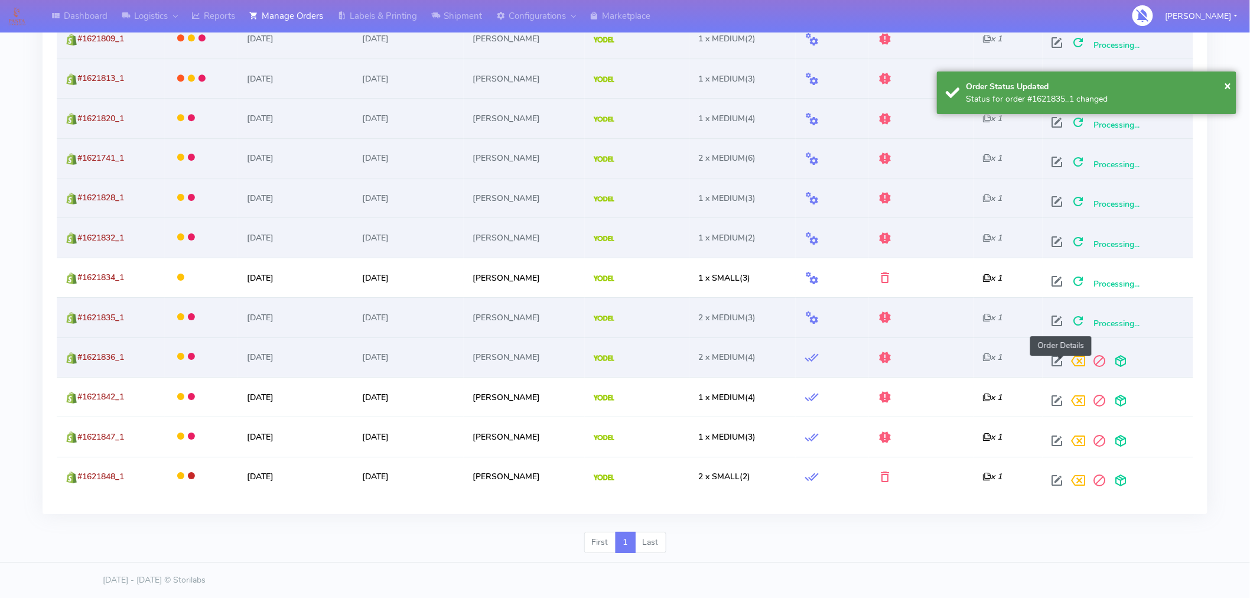
click at [1060, 362] on span at bounding box center [1057, 363] width 21 height 11
select select "5"
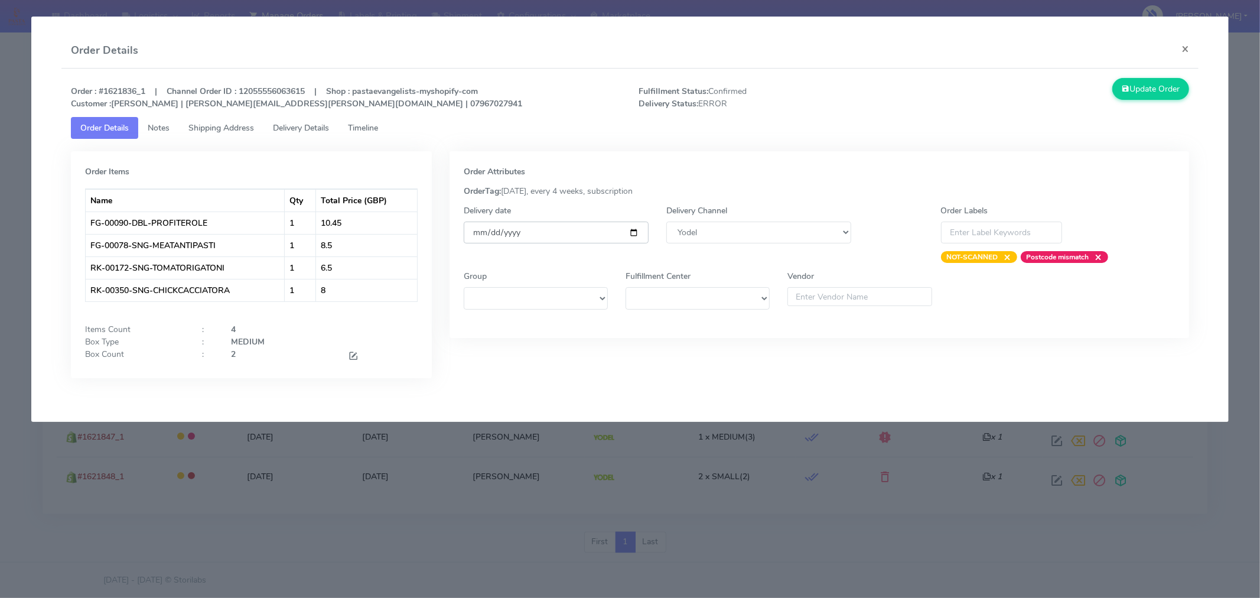
click at [639, 231] on input "[DATE]" at bounding box center [556, 233] width 185 height 22
type input "2025-09-06"
click at [1127, 90] on button "Update Order" at bounding box center [1151, 89] width 77 height 22
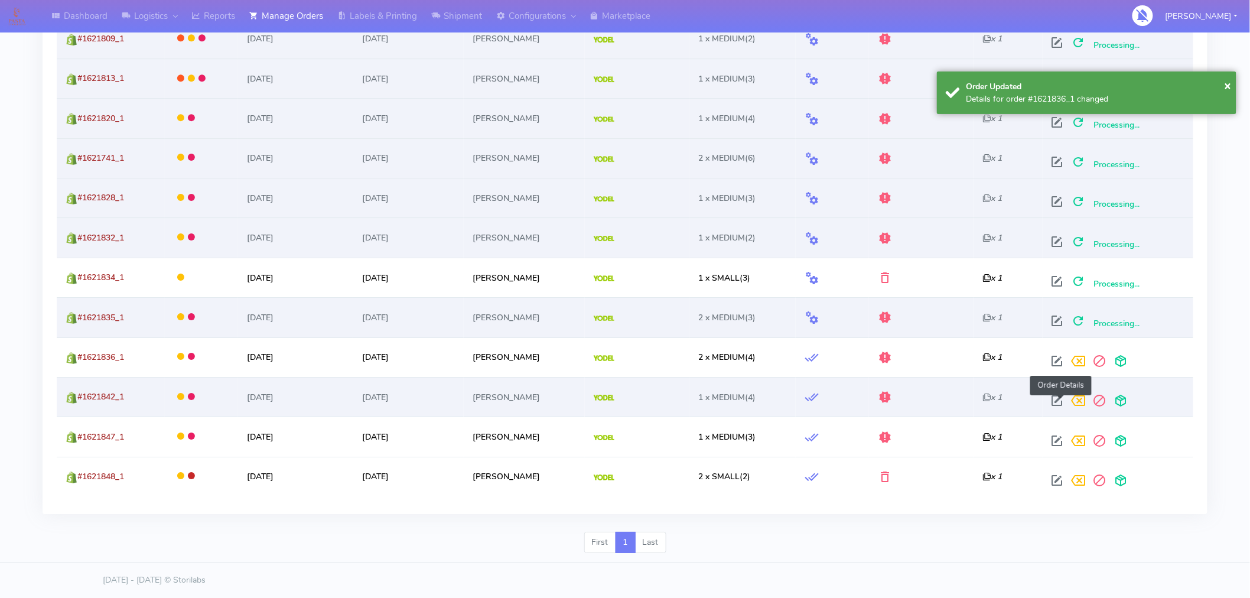
click at [1061, 399] on span at bounding box center [1057, 403] width 21 height 11
select select "5"
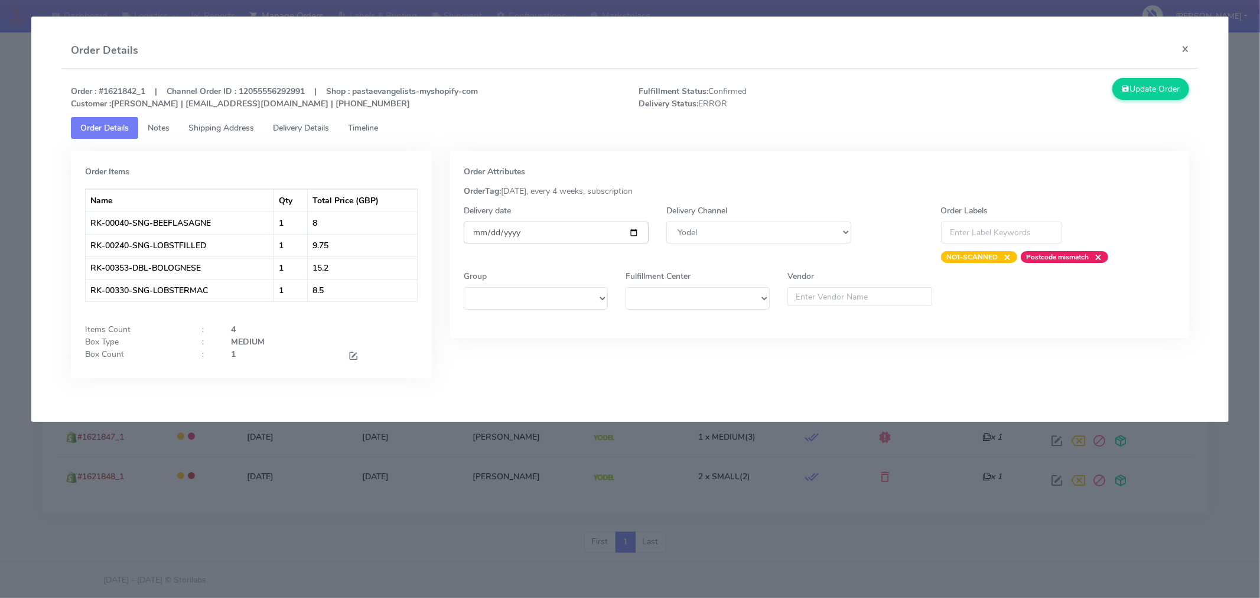
click at [634, 235] on input "[DATE]" at bounding box center [556, 233] width 185 height 22
type input "2025-09-06"
click at [1151, 87] on button "Update Order" at bounding box center [1151, 89] width 77 height 22
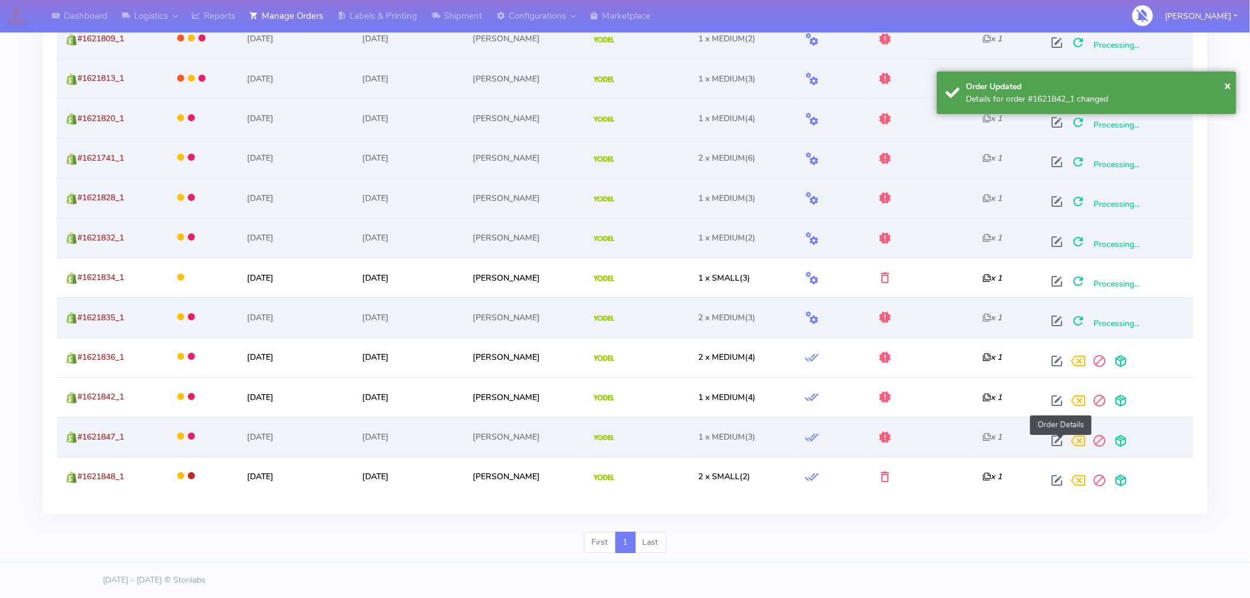
click at [1061, 439] on span at bounding box center [1057, 443] width 21 height 11
select select "5"
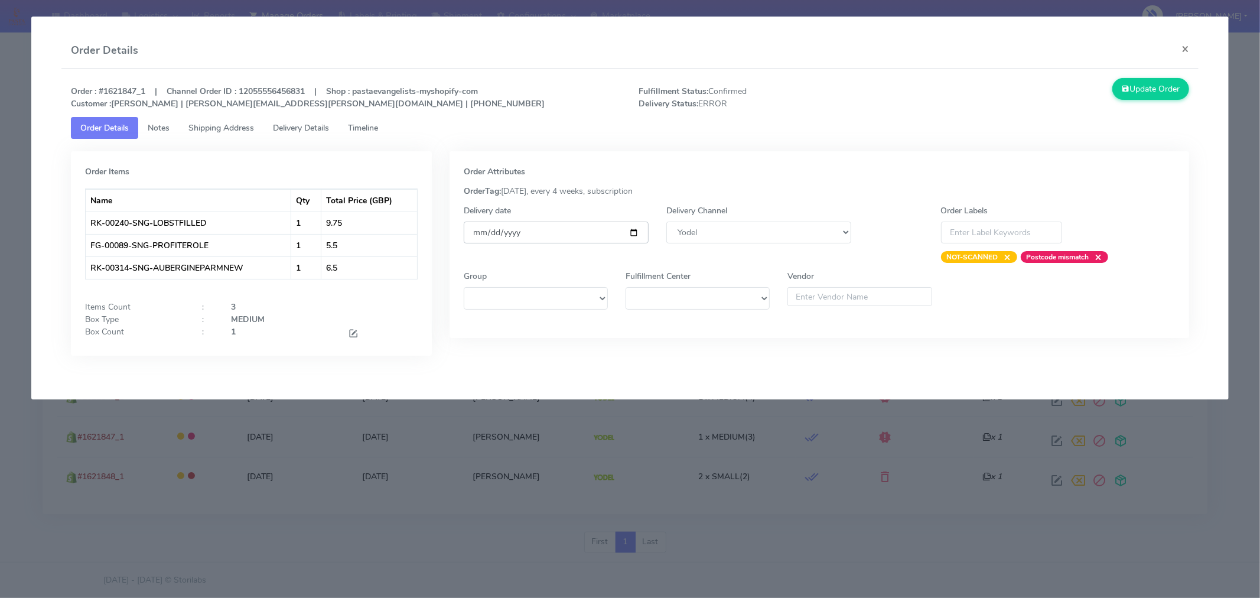
click at [635, 236] on input "[DATE]" at bounding box center [556, 233] width 185 height 22
type input "2025-09-06"
click at [1141, 86] on button "Update Order" at bounding box center [1151, 89] width 77 height 22
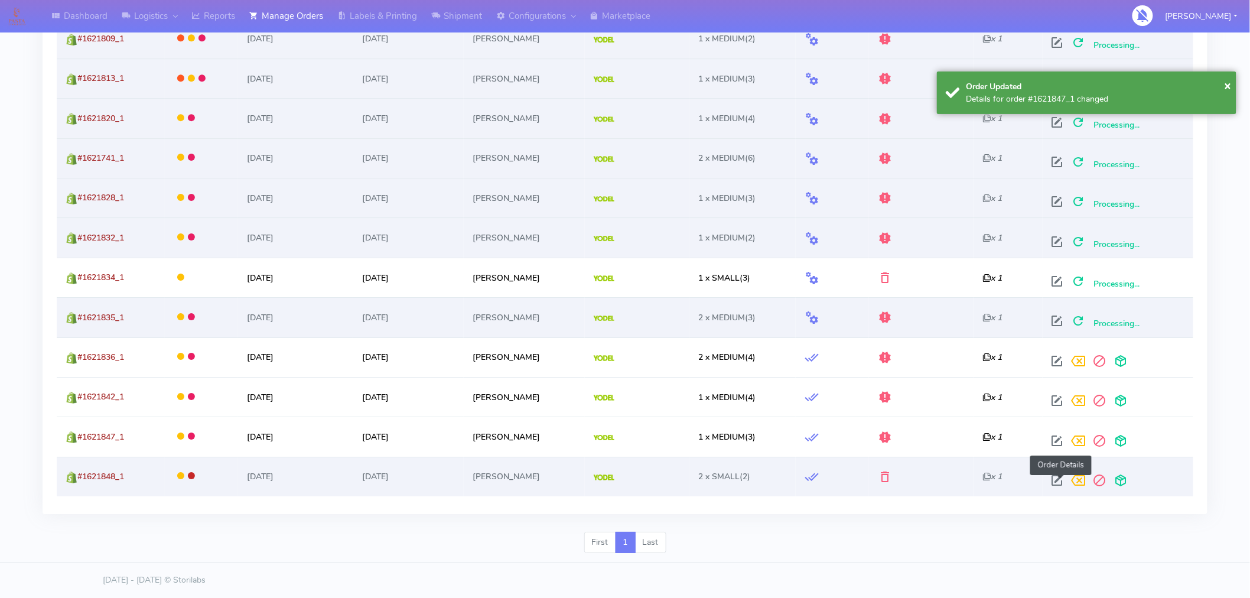
click at [1061, 479] on span at bounding box center [1057, 482] width 21 height 11
select select "5"
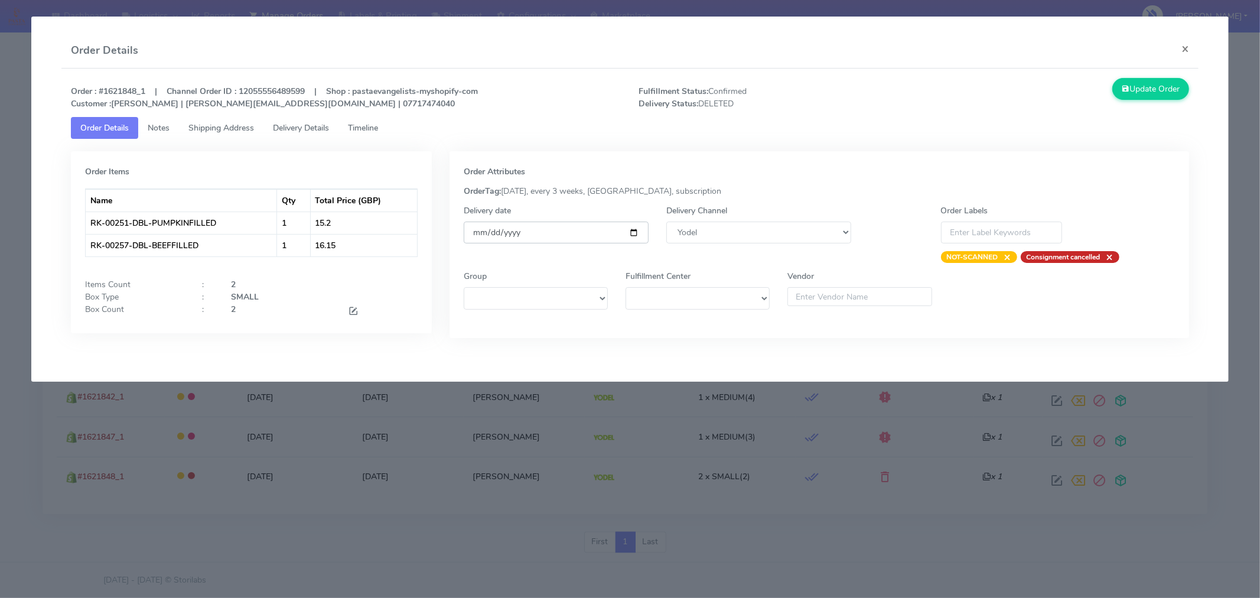
click at [634, 234] on input "[DATE]" at bounding box center [556, 233] width 185 height 22
type input "2025-09-06"
click at [1149, 87] on button "Update Order" at bounding box center [1151, 89] width 77 height 22
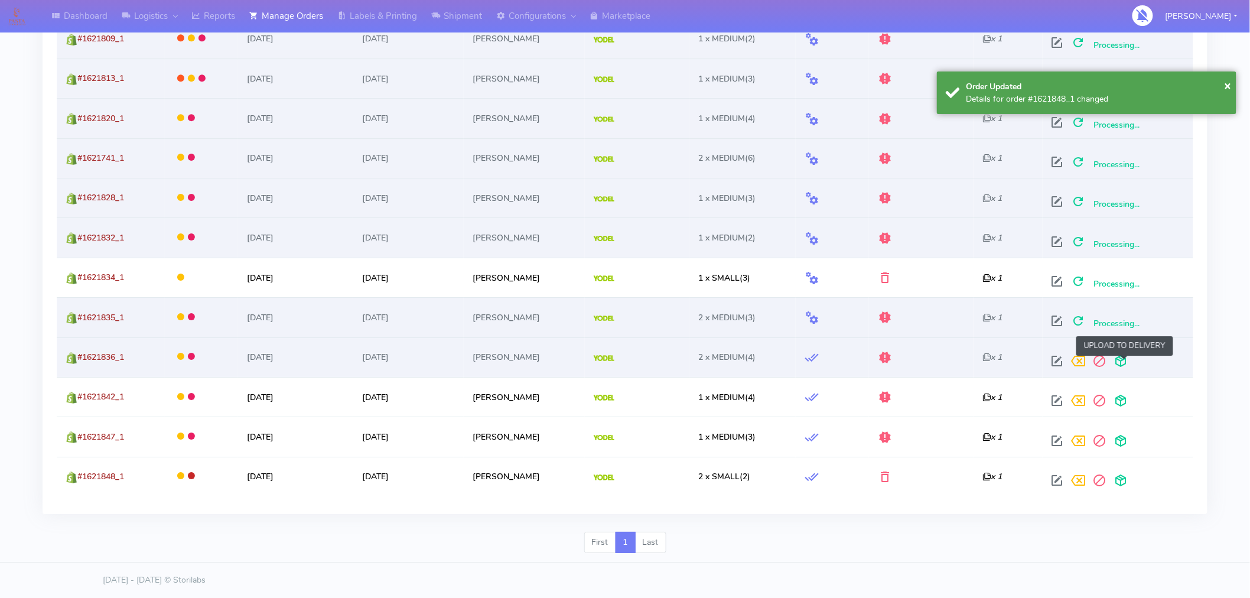
click at [1126, 364] on span at bounding box center [1121, 363] width 21 height 11
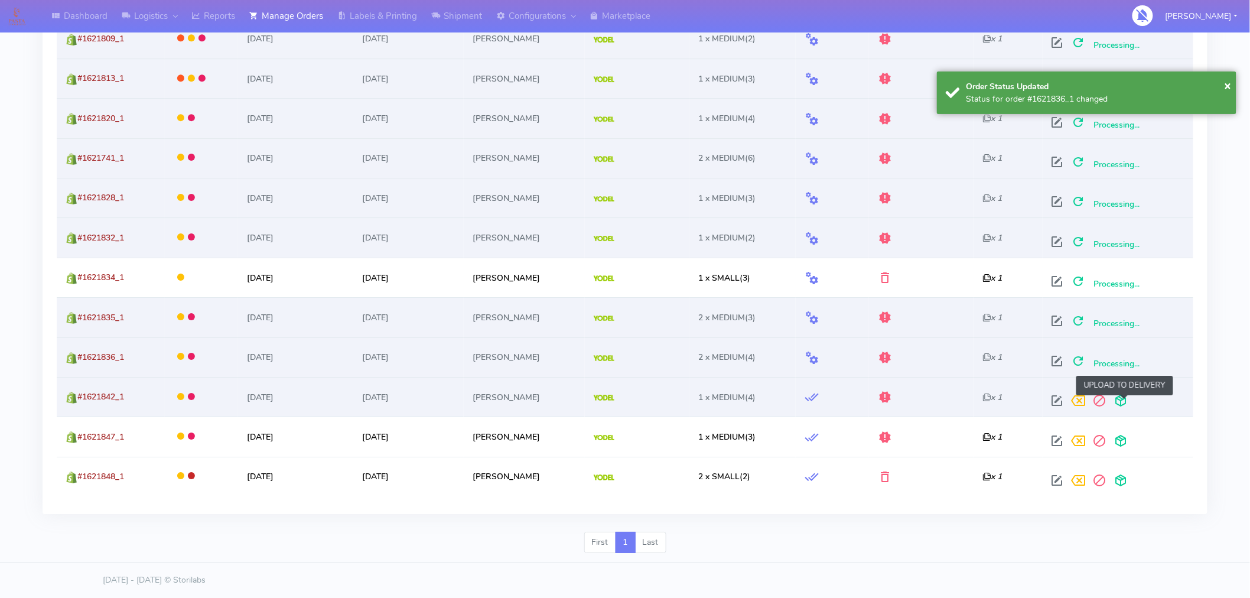
click at [1126, 402] on span at bounding box center [1121, 403] width 21 height 11
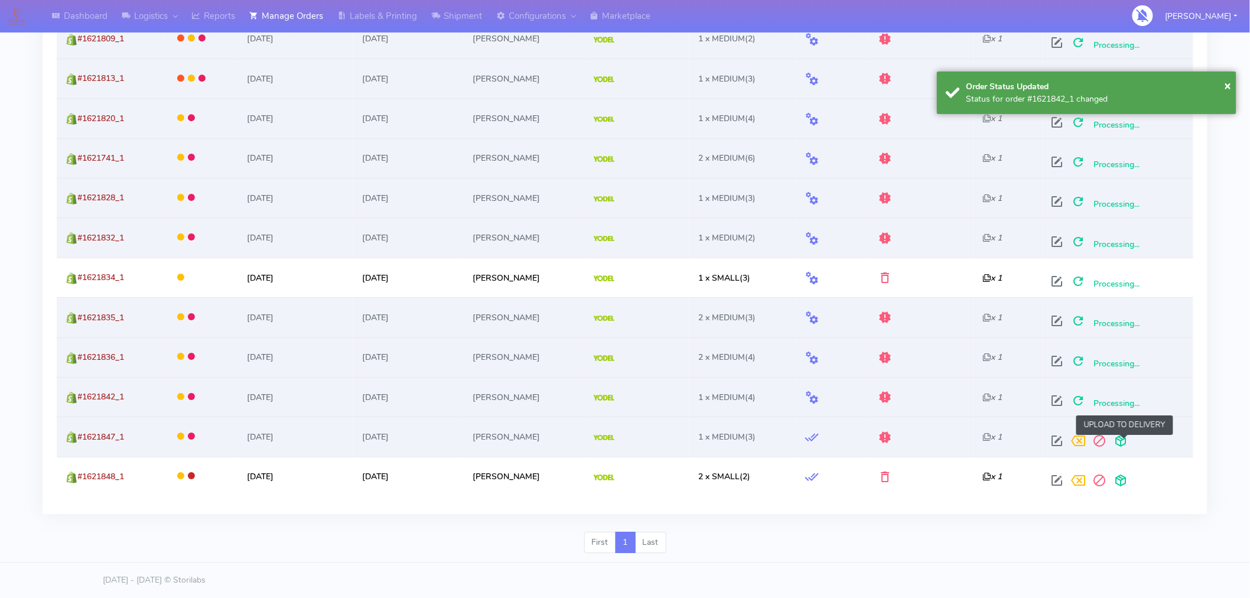
click at [1124, 438] on span at bounding box center [1121, 443] width 21 height 11
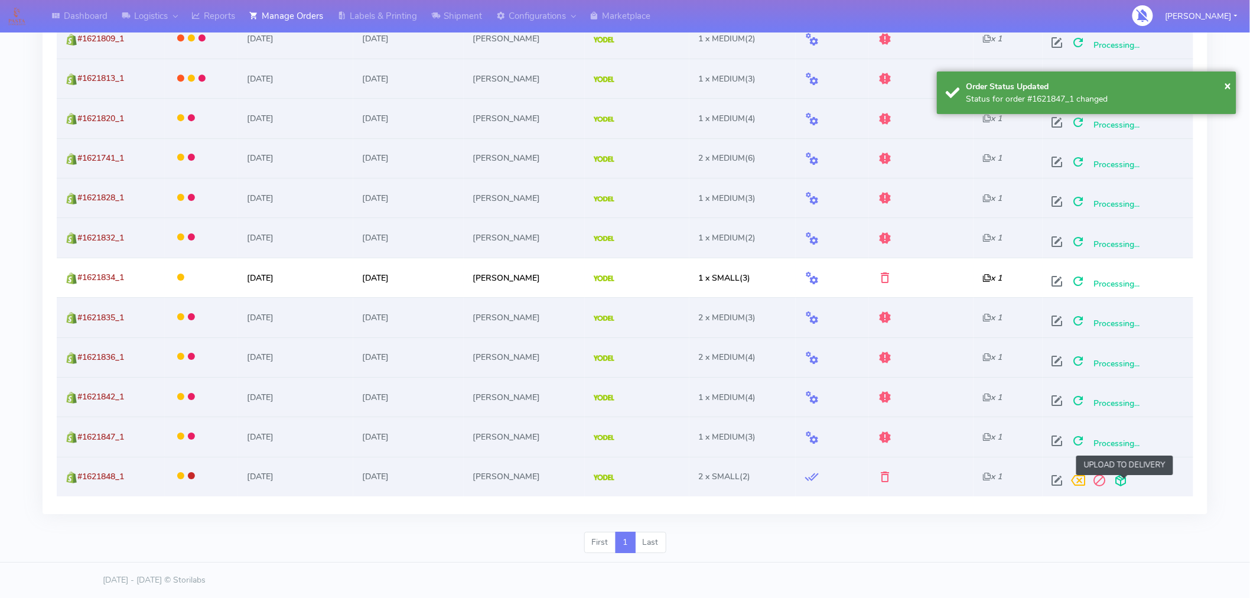
click at [1126, 483] on span at bounding box center [1121, 482] width 21 height 11
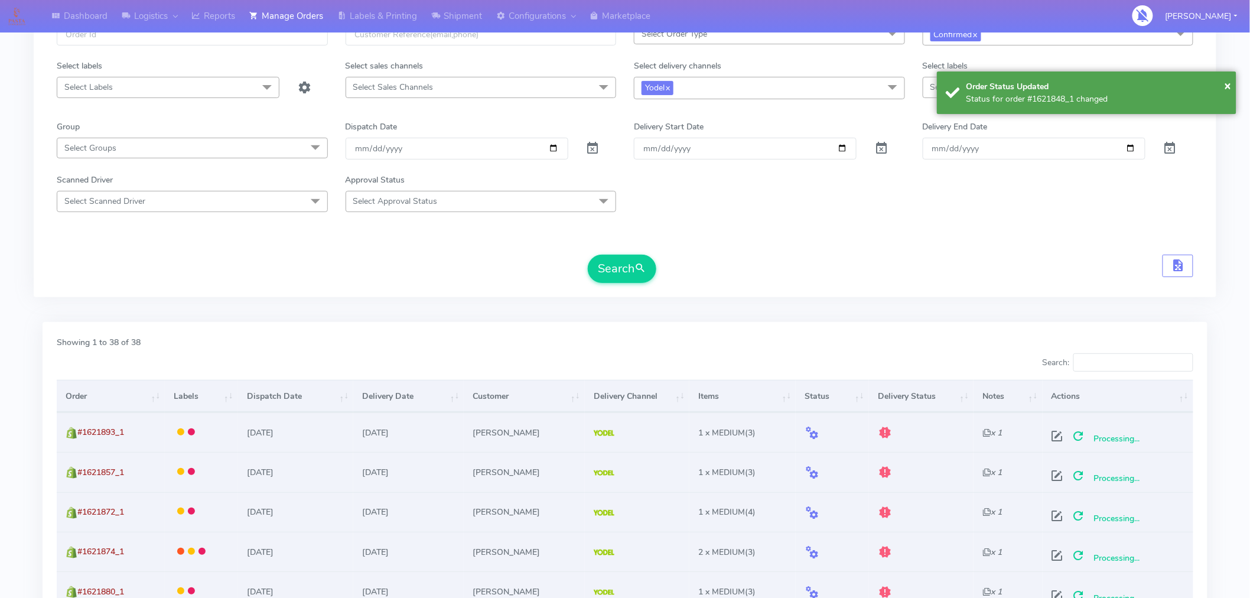
scroll to position [0, 0]
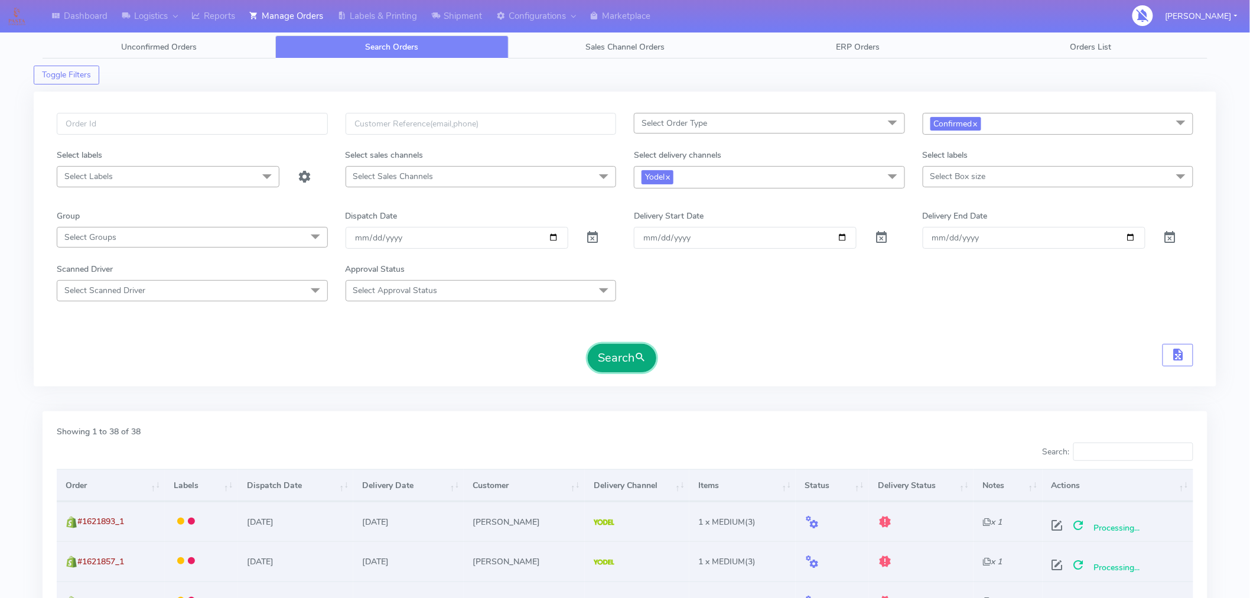
click at [625, 361] on button "Search" at bounding box center [622, 358] width 69 height 28
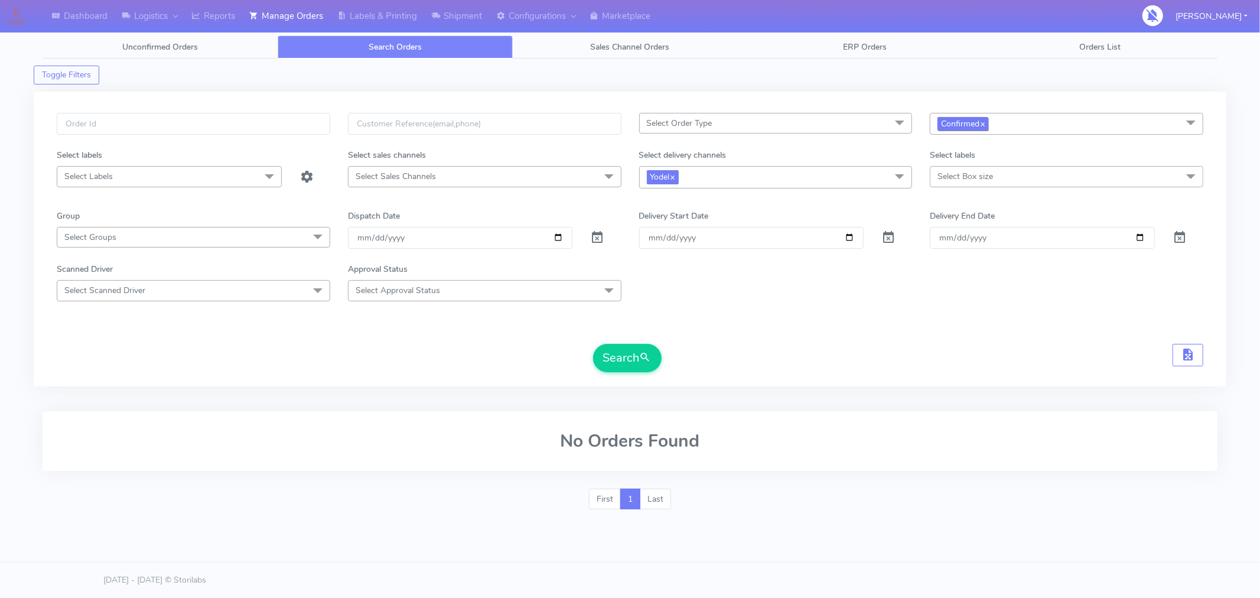
click at [985, 126] on link "x" at bounding box center [982, 123] width 5 height 12
click at [554, 236] on input "2025-09-04" at bounding box center [460, 238] width 225 height 22
type input "[DATE]"
click at [974, 123] on span "Select status" at bounding box center [962, 123] width 48 height 11
click at [967, 222] on div "Confirmed" at bounding box center [1067, 222] width 261 height 12
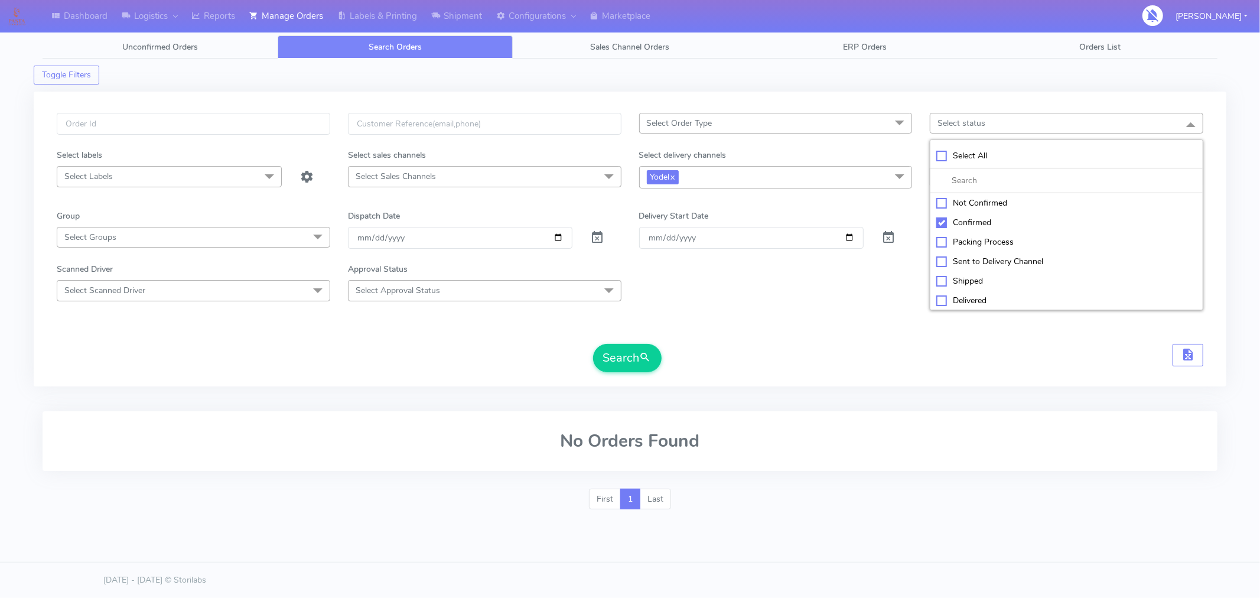
checkbox input "true"
click at [646, 353] on span "submit" at bounding box center [646, 358] width 12 height 16
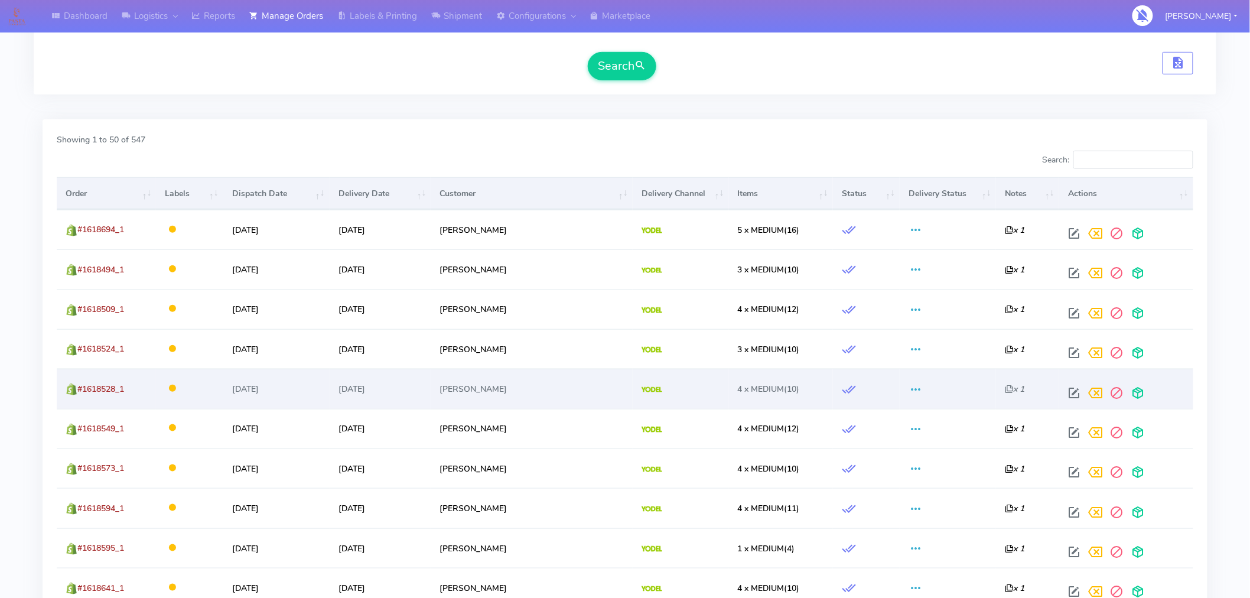
scroll to position [291, 0]
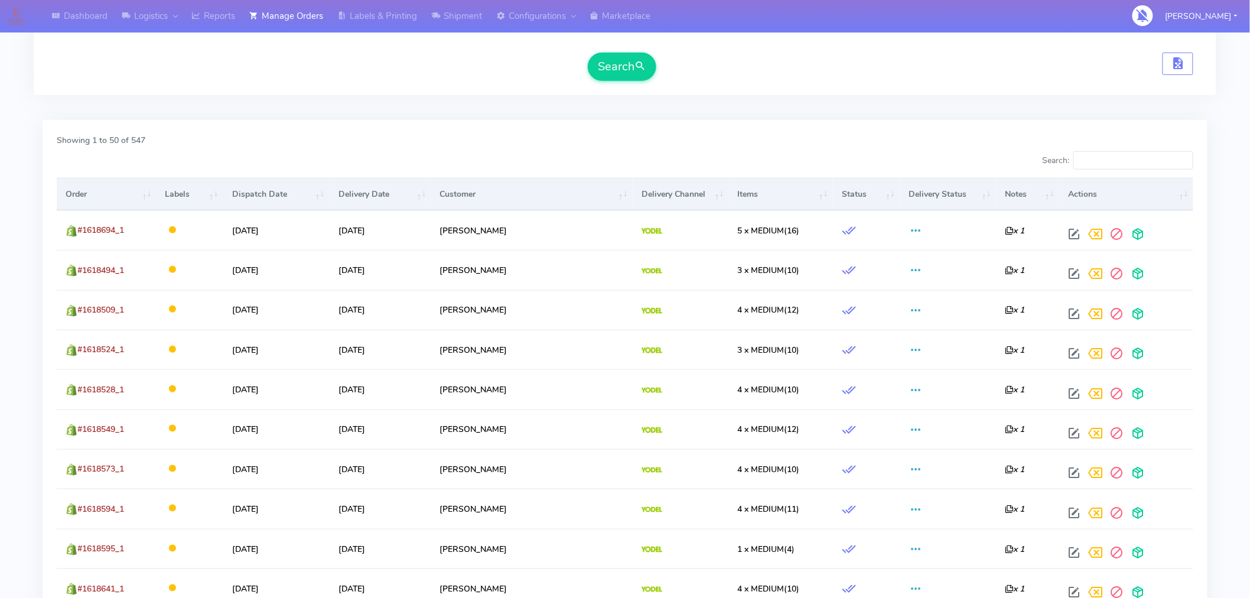
click at [100, 195] on th "Order" at bounding box center [106, 194] width 99 height 32
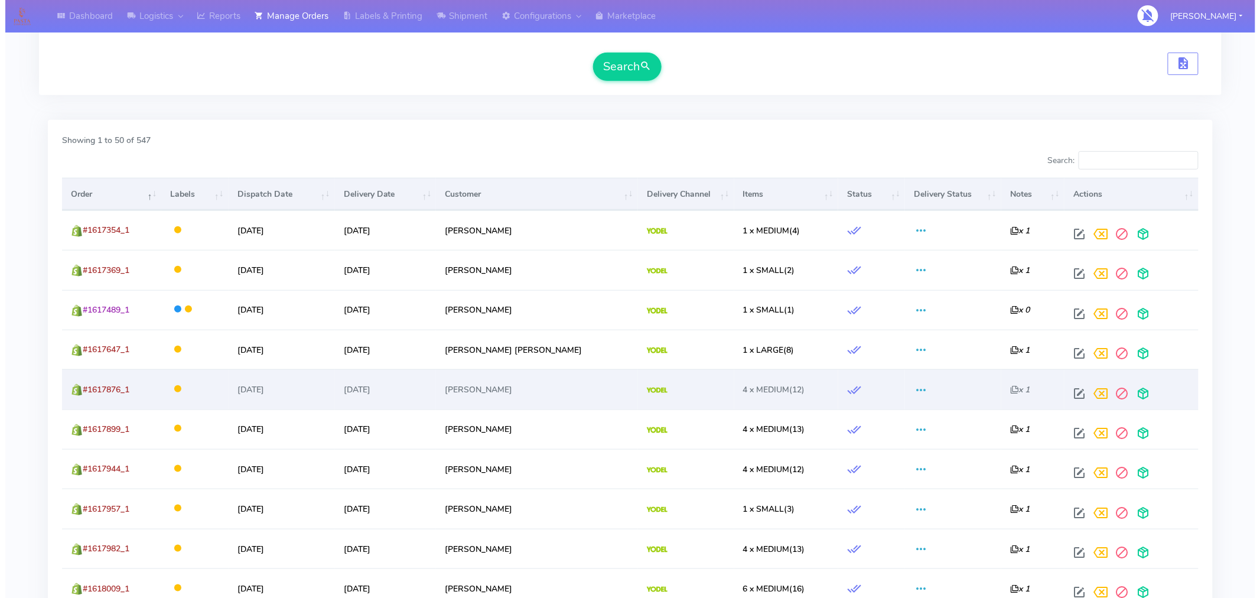
scroll to position [291, 0]
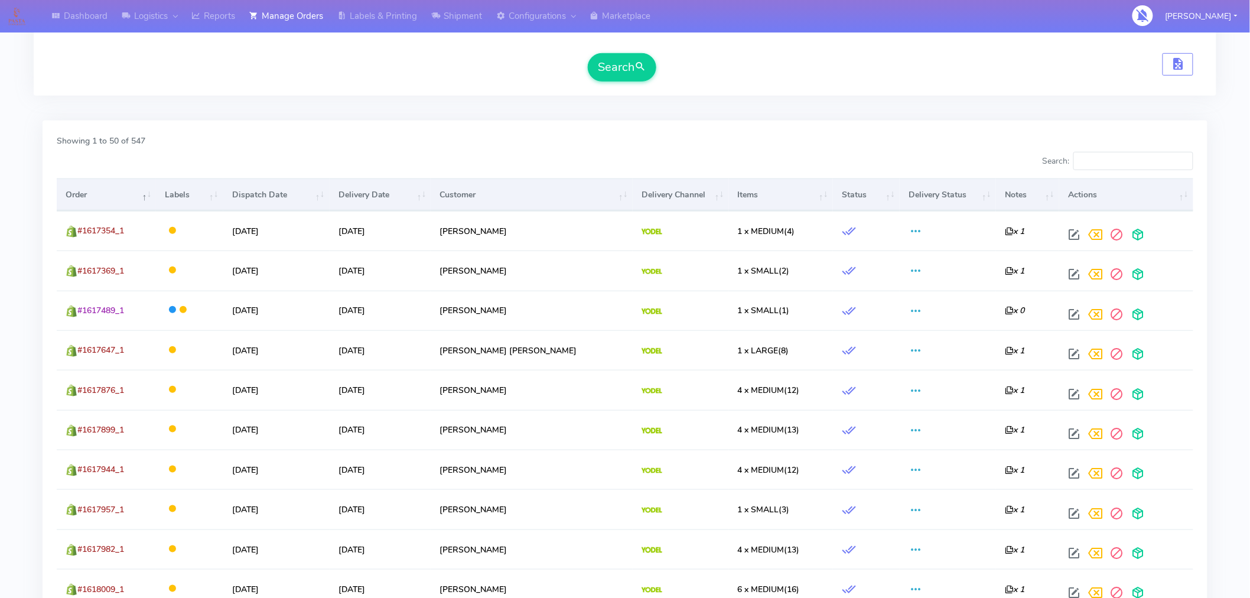
click at [87, 202] on th "Order" at bounding box center [106, 194] width 99 height 32
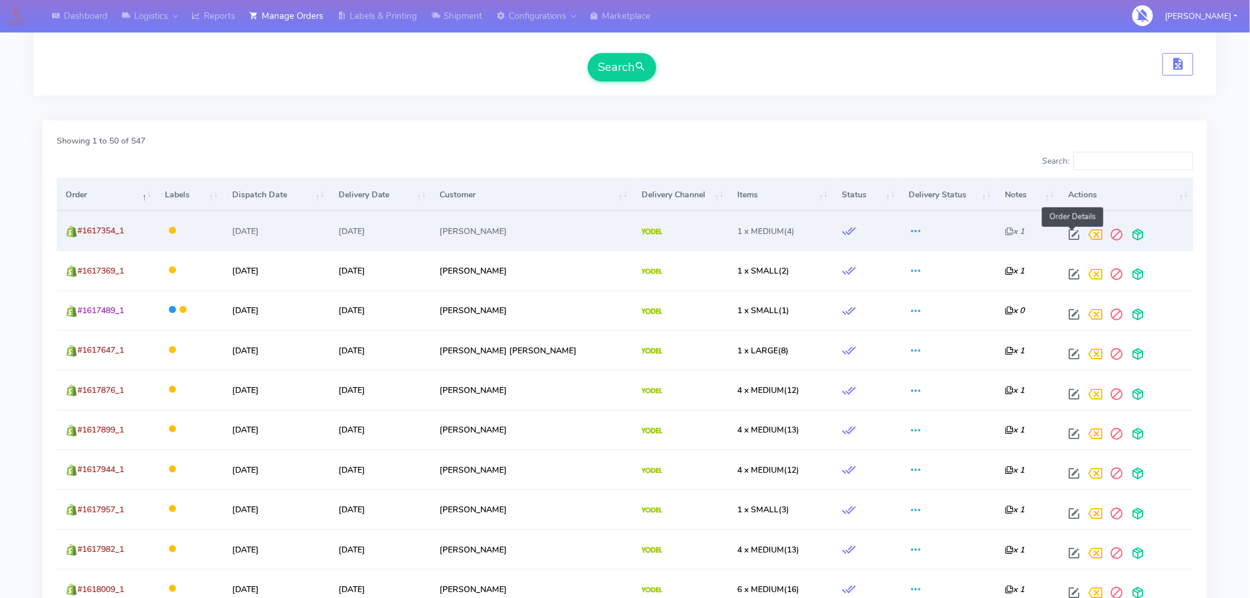
click at [1071, 239] on span at bounding box center [1074, 237] width 21 height 11
select select "5"
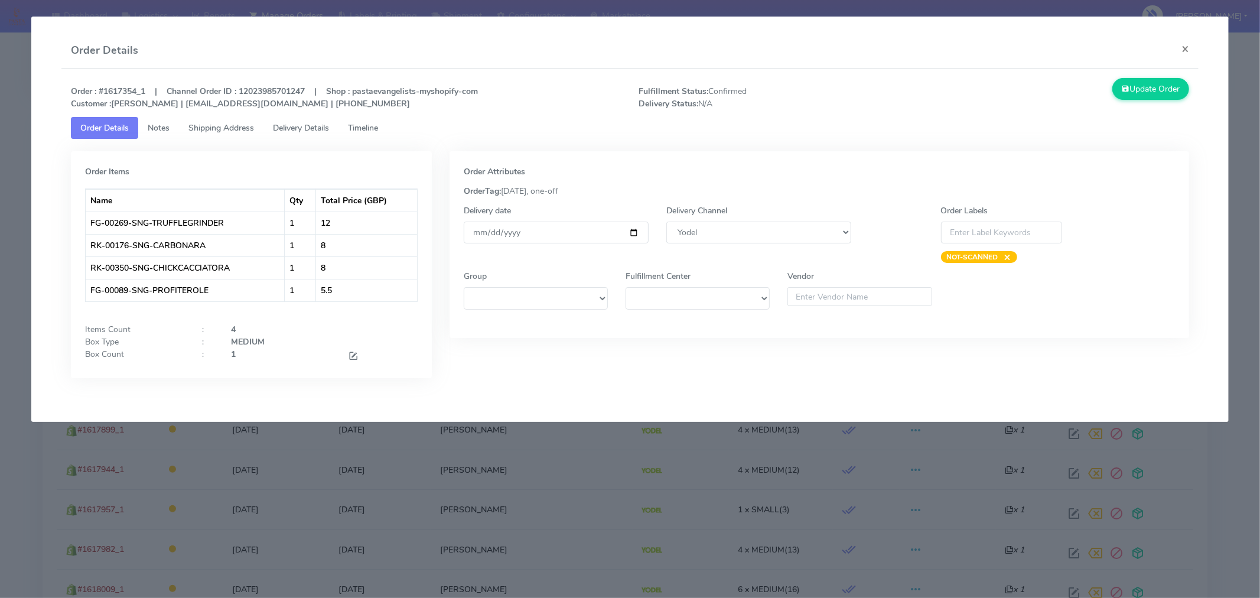
click at [376, 131] on span "Timeline" at bounding box center [363, 127] width 30 height 11
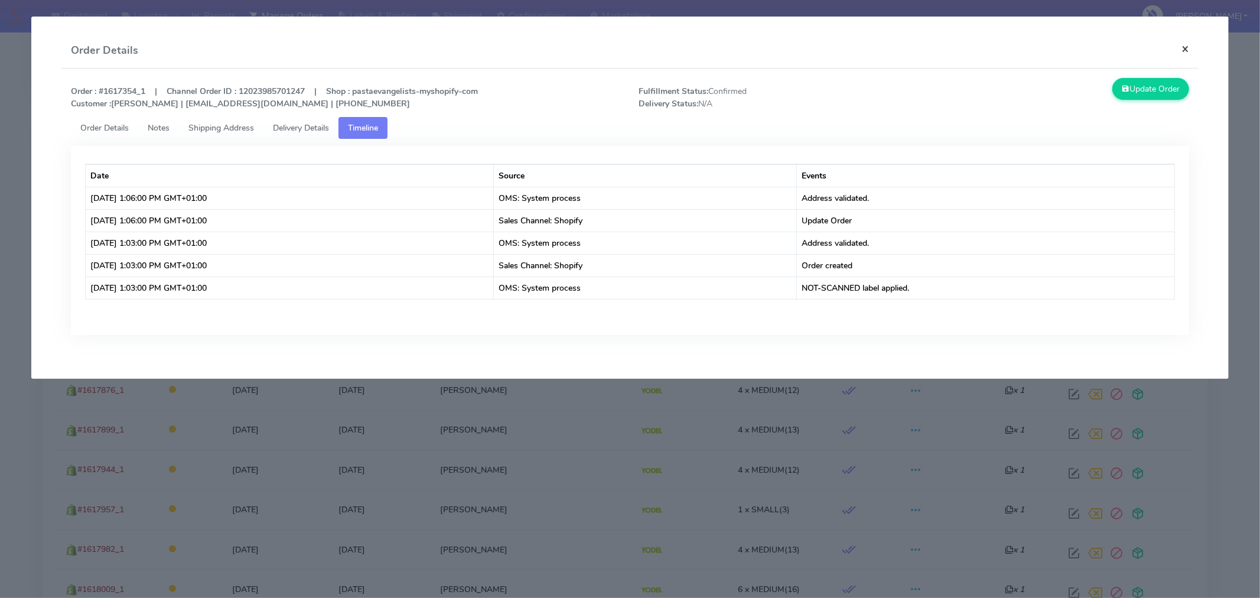
click at [1186, 51] on button "×" at bounding box center [1185, 48] width 27 height 31
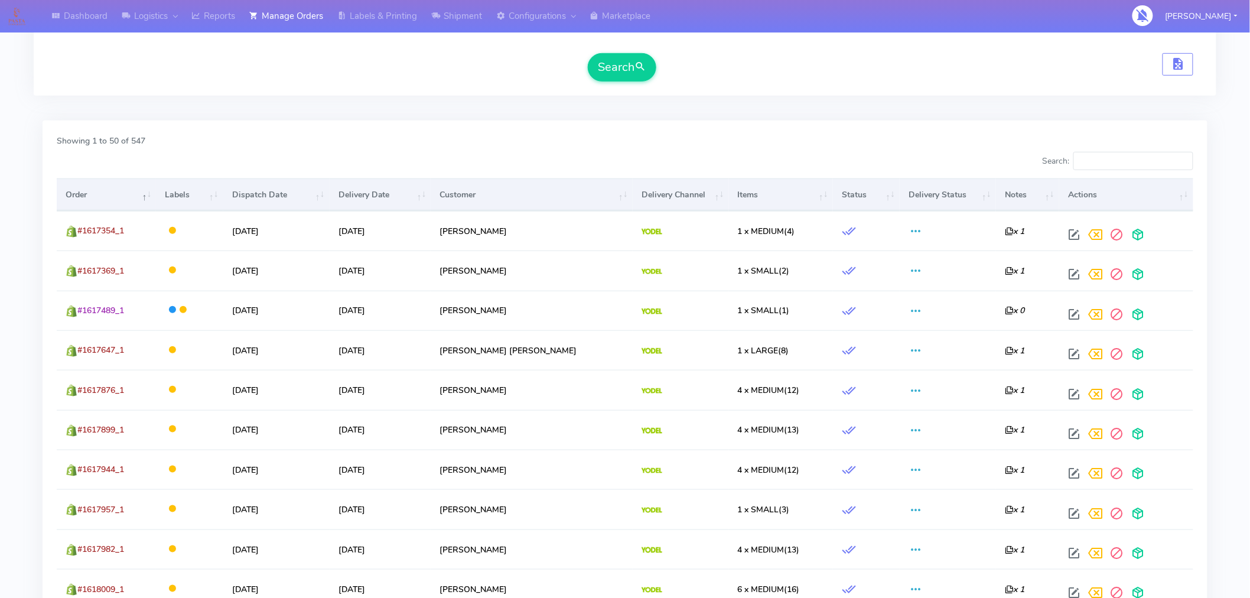
click at [99, 197] on th "Order" at bounding box center [106, 194] width 99 height 32
click at [766, 197] on th "Items" at bounding box center [781, 194] width 104 height 32
click at [756, 200] on th "Items" at bounding box center [781, 194] width 104 height 32
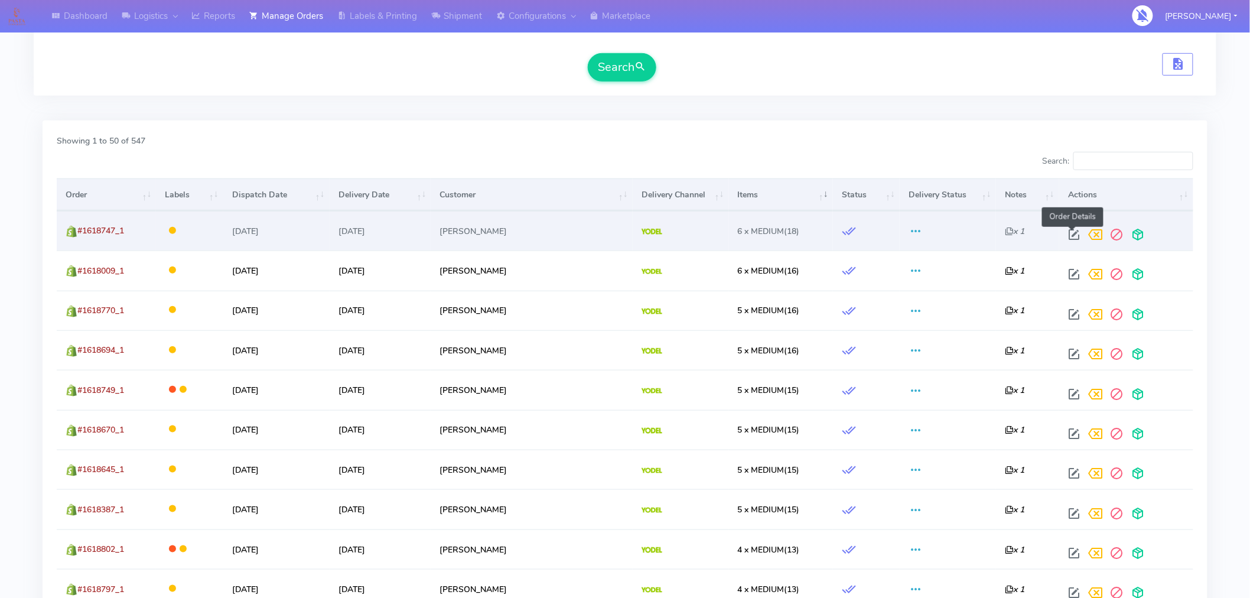
click at [1071, 235] on span at bounding box center [1074, 237] width 21 height 11
select select "5"
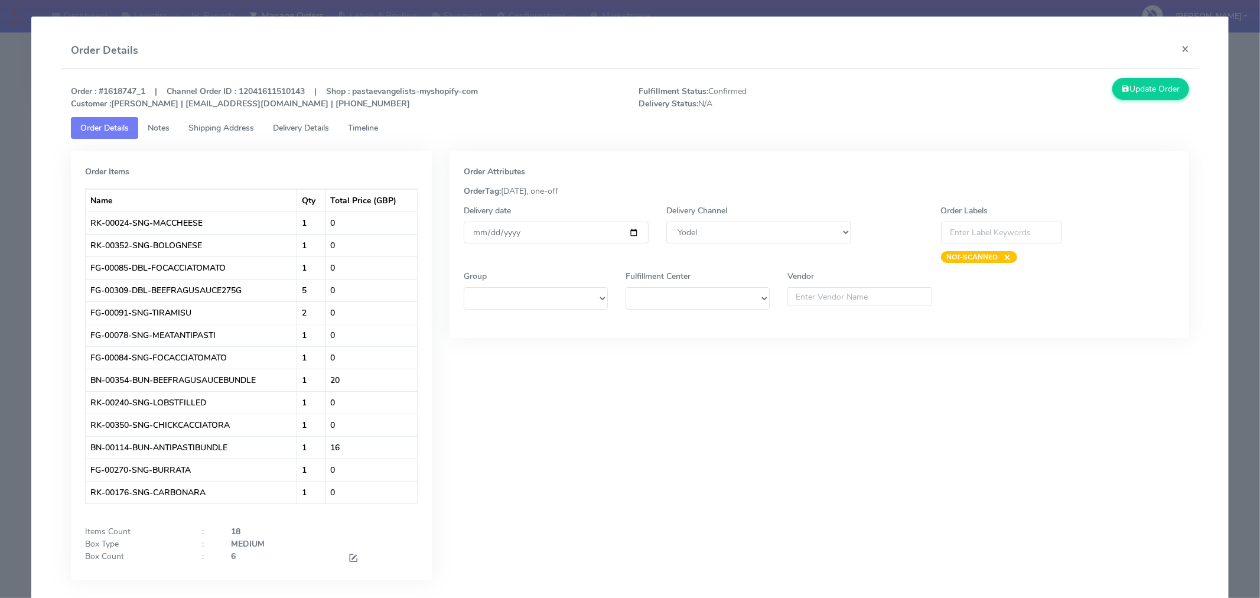
click at [368, 131] on span "Timeline" at bounding box center [363, 127] width 30 height 11
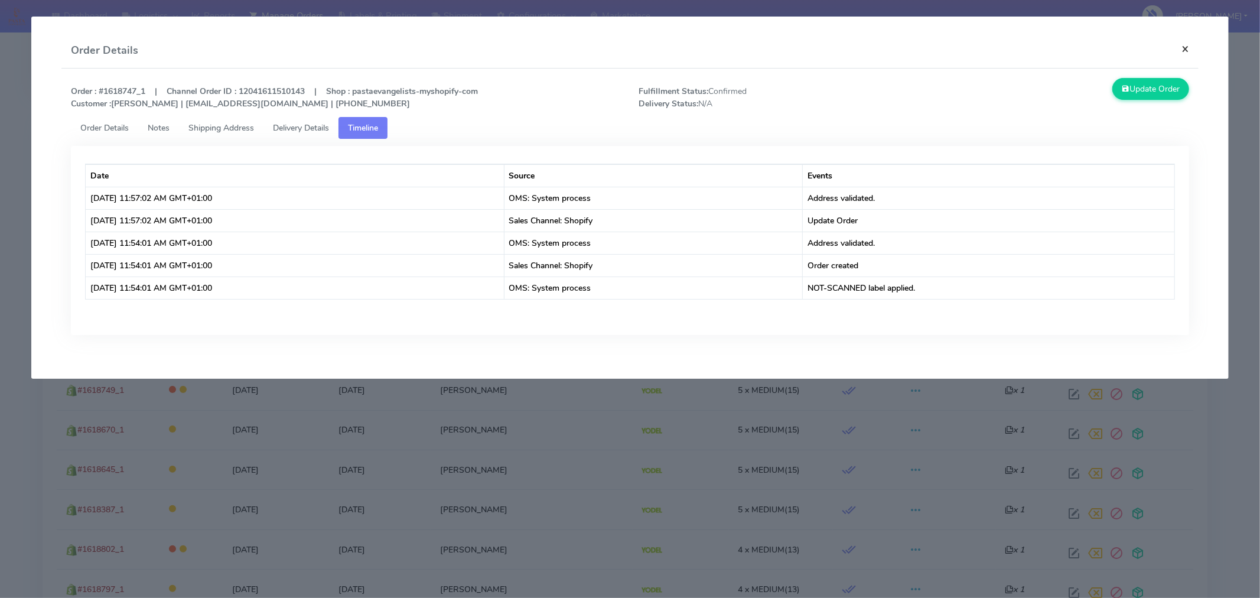
click at [1183, 52] on button "×" at bounding box center [1185, 48] width 27 height 31
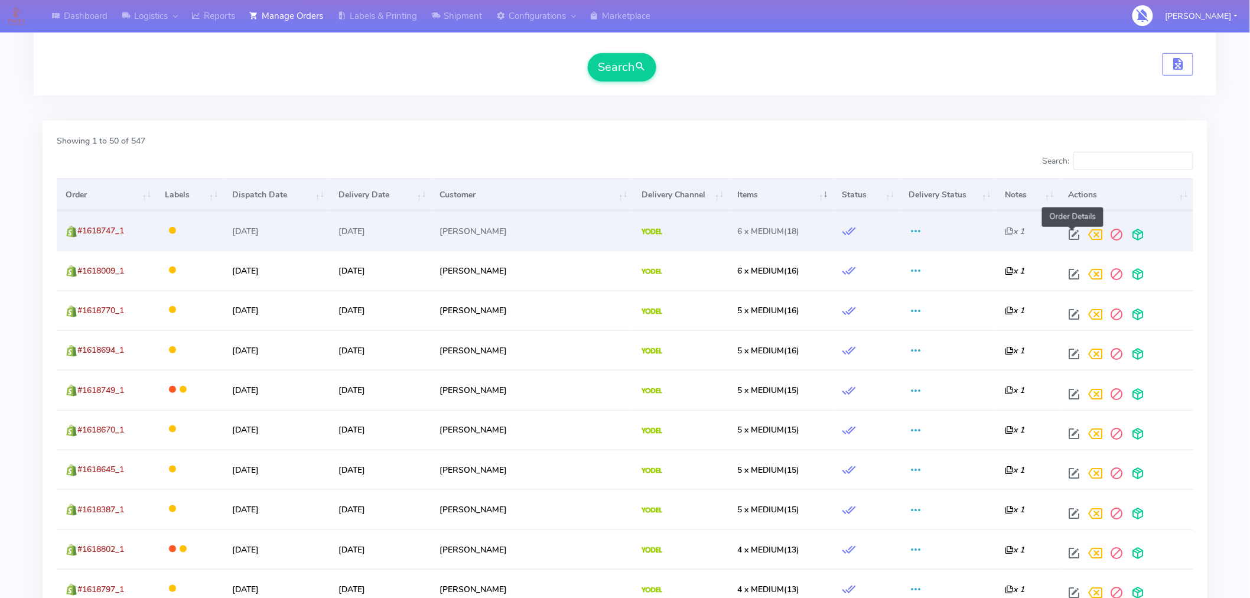
click at [1072, 238] on span at bounding box center [1074, 237] width 21 height 11
select select "5"
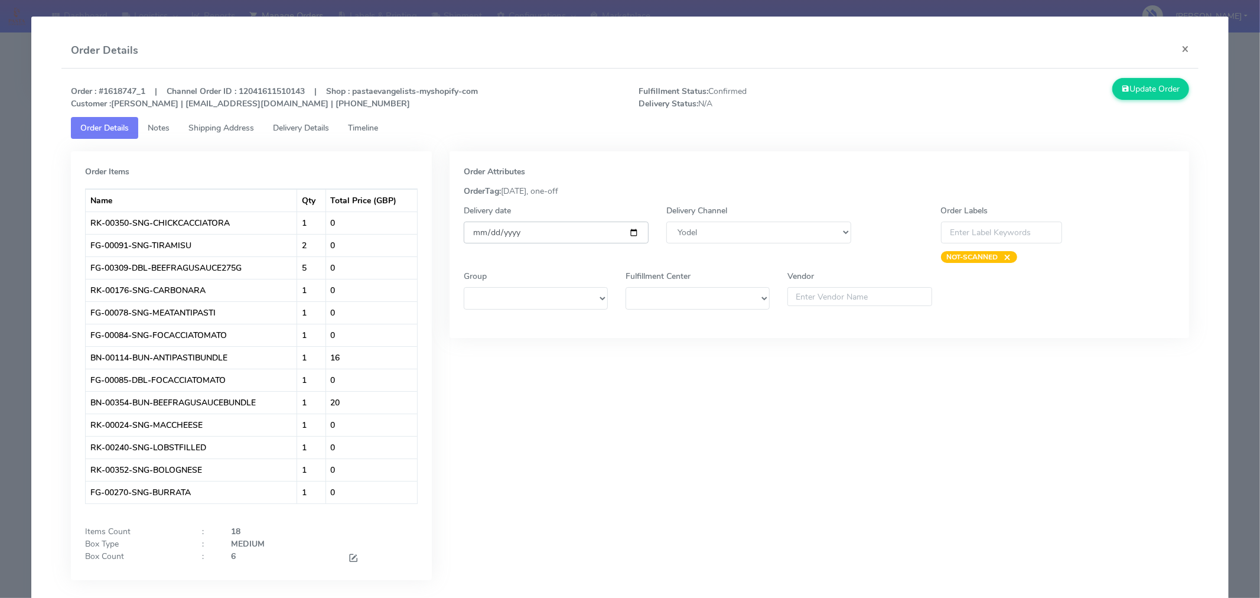
click at [629, 233] on input "2025-09-06" at bounding box center [556, 233] width 185 height 22
click at [349, 563] on span at bounding box center [353, 559] width 11 height 11
click at [269, 573] on div "Order Items Name Qty Total Price (GBP) RK-00350-SNG-CHICKCACCIATORA 1 0 FG-0009…" at bounding box center [251, 368] width 361 height 435
click at [270, 570] on input "6" at bounding box center [280, 561] width 99 height 22
type input "3"
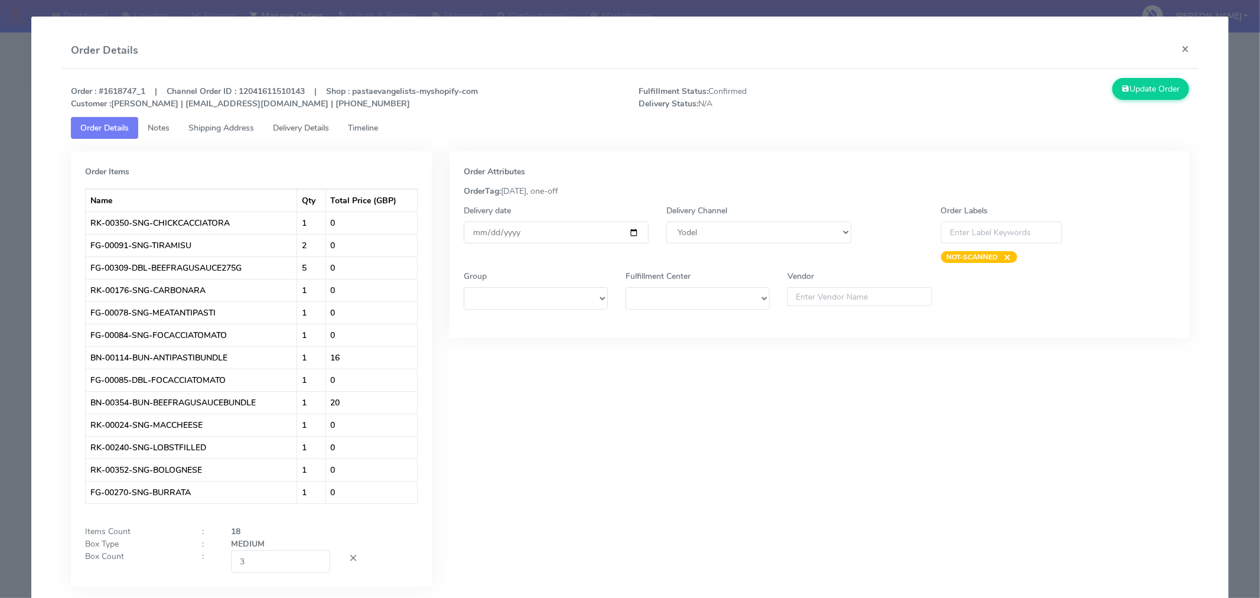
click at [463, 523] on div "Order Attributes OrderTag: 06-09-2025, one-off Delivery date 2025-09-06 Deliver…" at bounding box center [820, 377] width 758 height 453
click at [1123, 92] on button "Update Order" at bounding box center [1151, 89] width 77 height 22
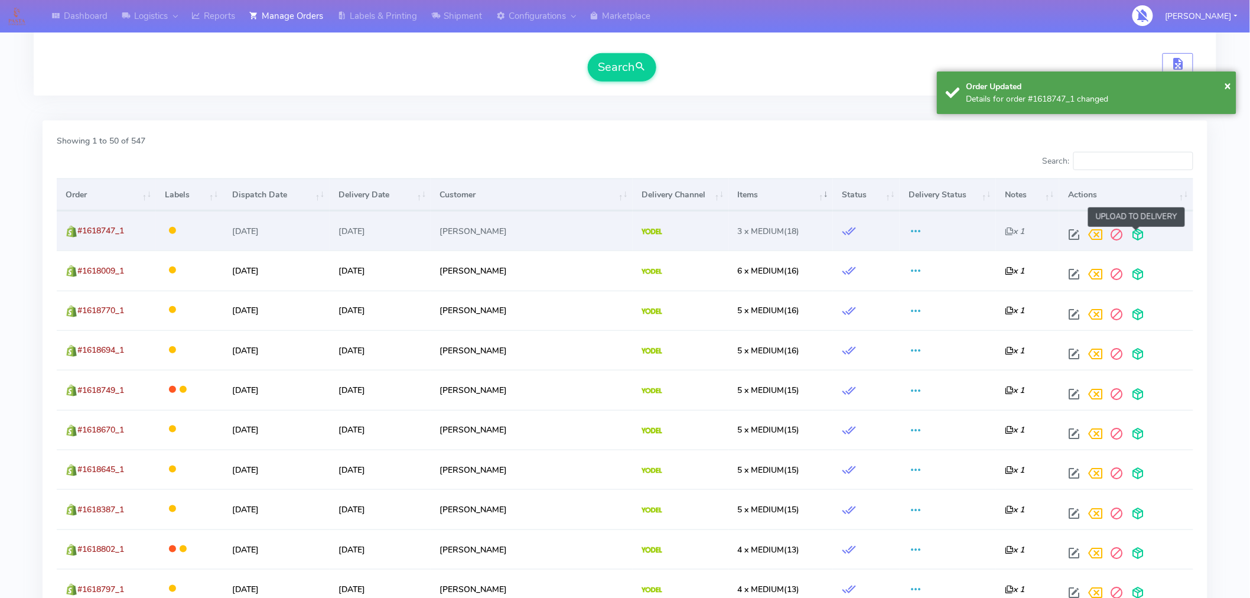
click at [1136, 238] on span at bounding box center [1137, 237] width 21 height 11
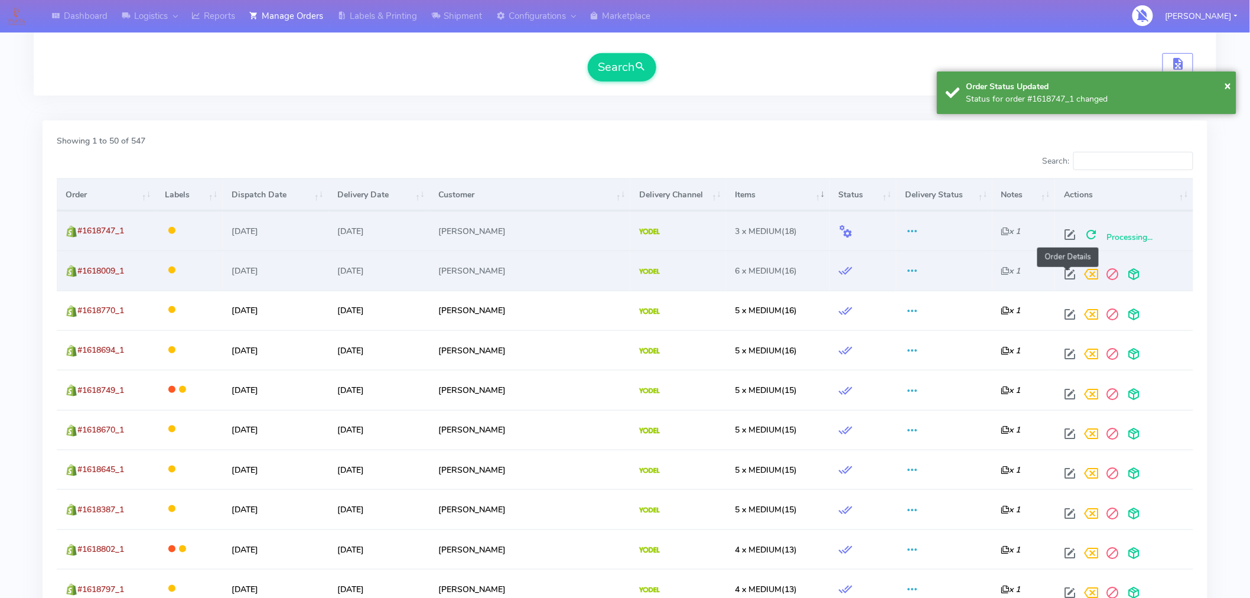
click at [1068, 276] on span at bounding box center [1069, 276] width 21 height 11
select select "5"
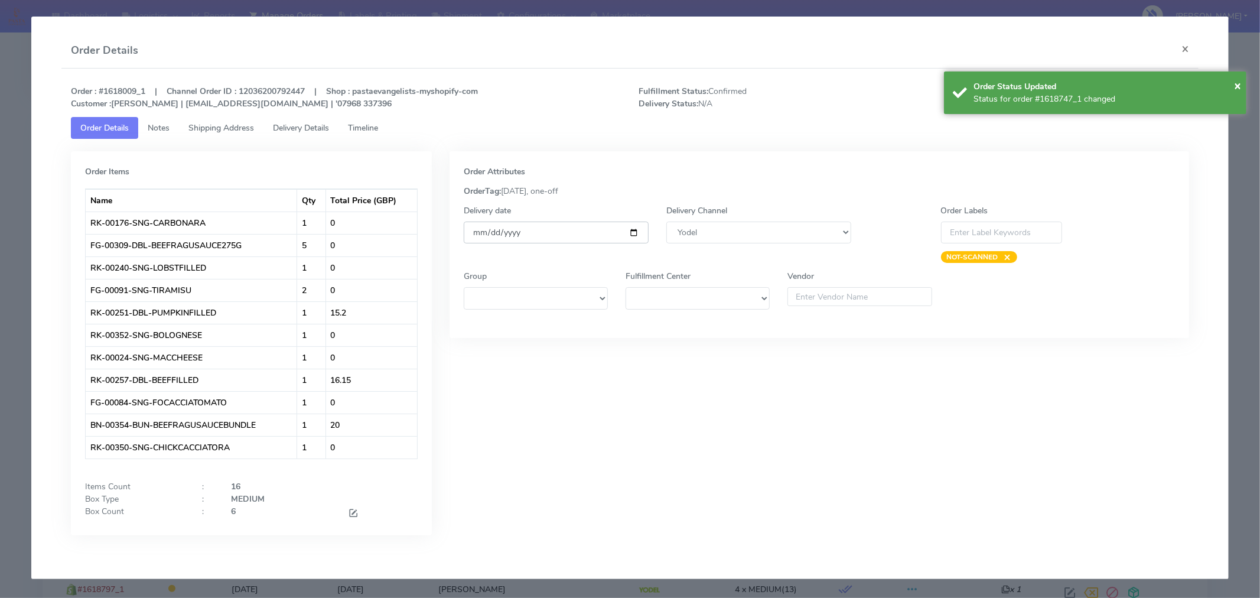
click at [635, 227] on input "2025-09-06" at bounding box center [556, 233] width 185 height 22
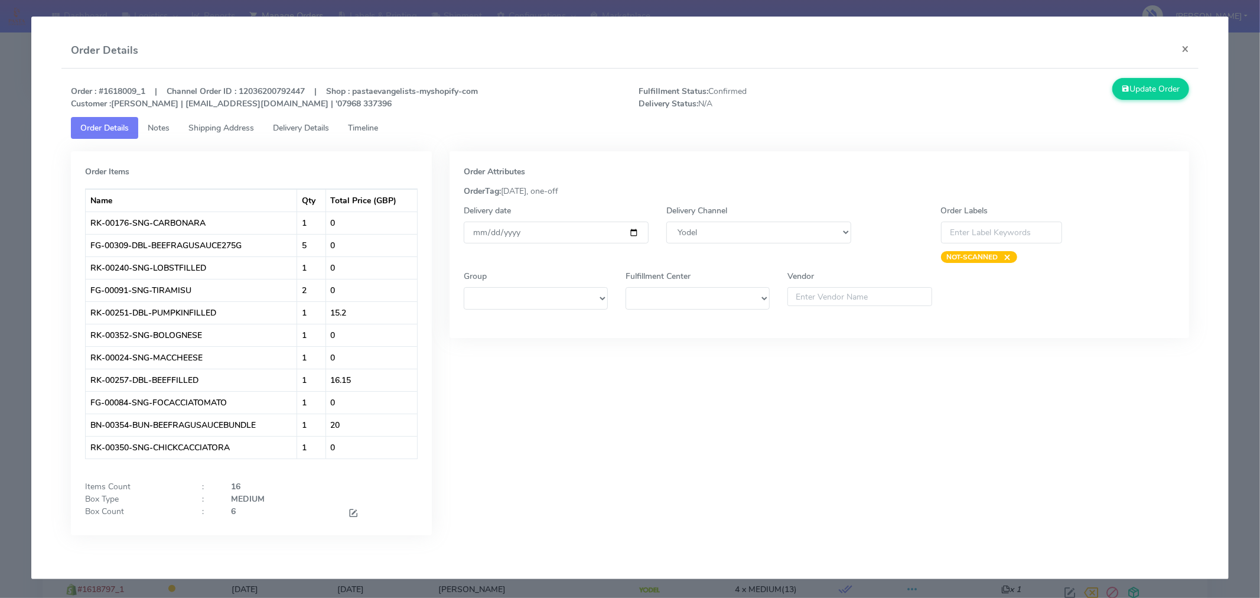
click at [699, 355] on div "Order Attributes OrderTag: 06-09-2025, one-off Delivery date 2025-09-06 Deliver…" at bounding box center [820, 352] width 758 height 402
click at [350, 510] on span at bounding box center [353, 514] width 11 height 11
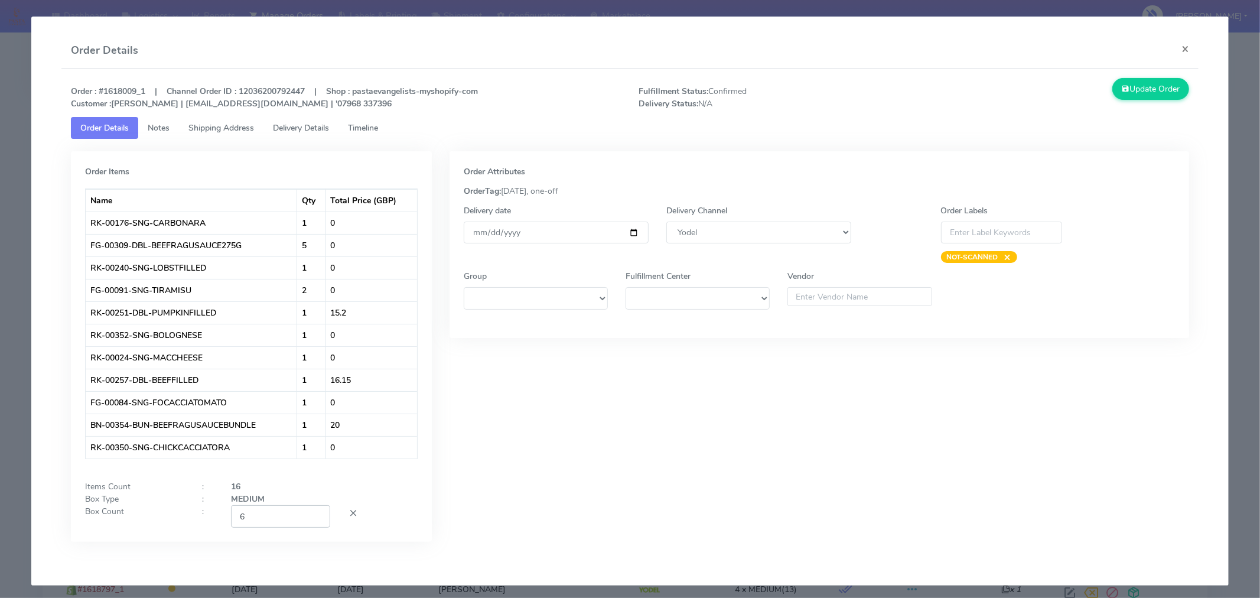
click at [267, 522] on input "6" at bounding box center [280, 516] width 99 height 22
type input "3"
click at [441, 490] on div "Order Attributes OrderTag: 06-09-2025, one-off Delivery date 2025-09-06 Deliver…" at bounding box center [820, 355] width 758 height 408
click at [1132, 90] on button "Update Order" at bounding box center [1151, 89] width 77 height 22
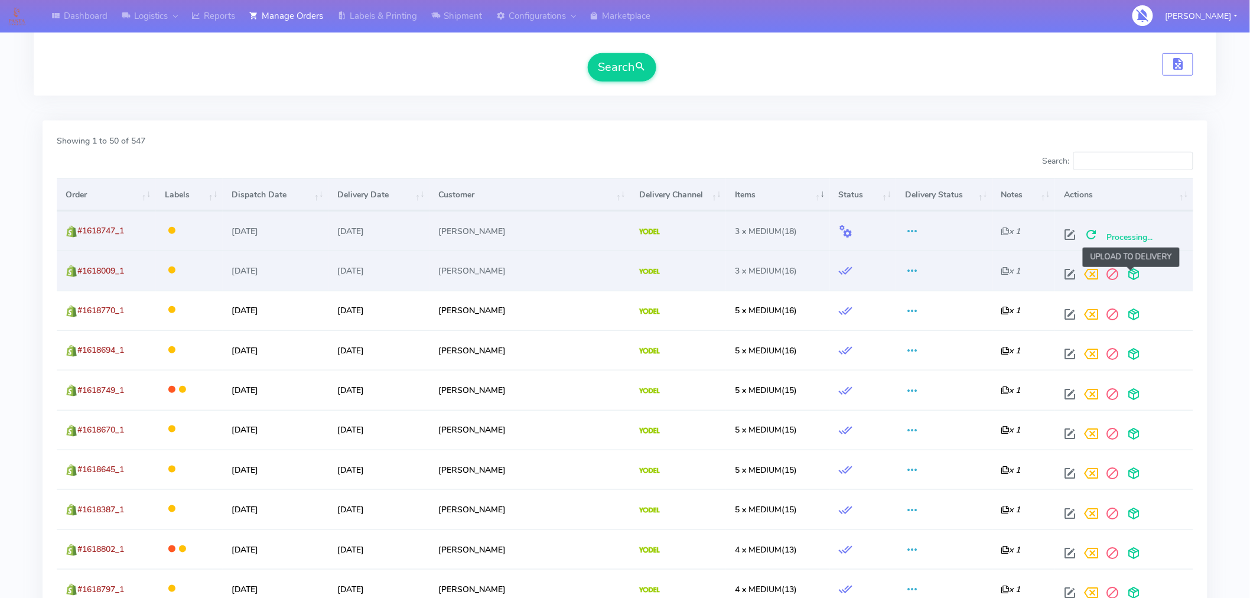
click at [1134, 278] on span at bounding box center [1133, 276] width 21 height 11
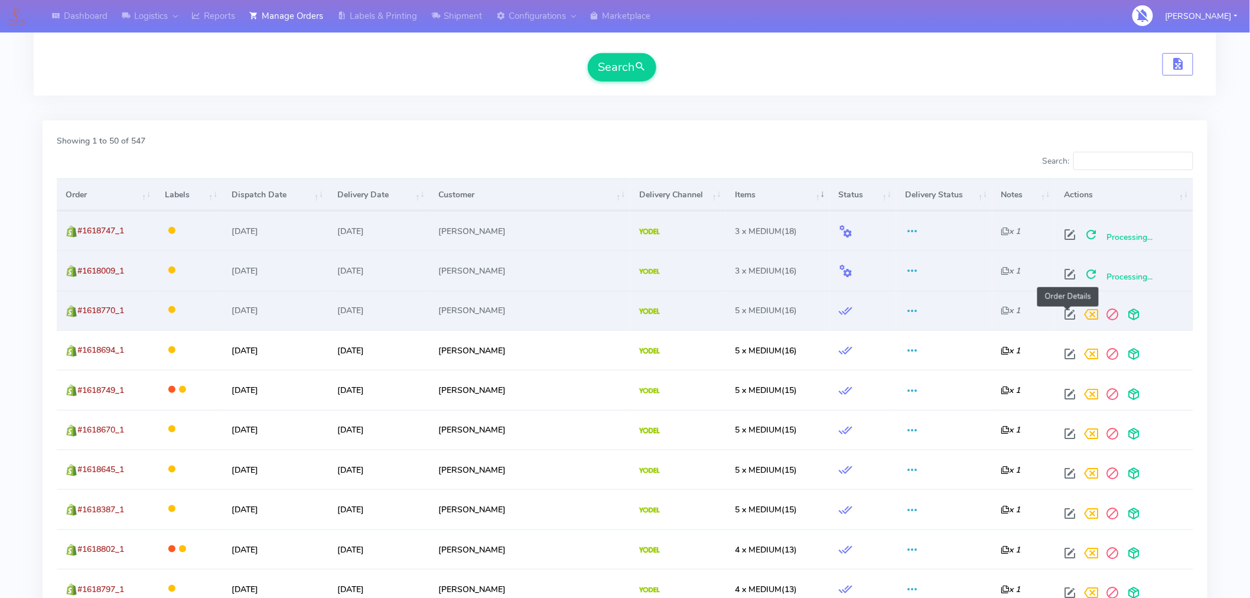
click at [1068, 315] on span at bounding box center [1069, 316] width 21 height 11
select select "5"
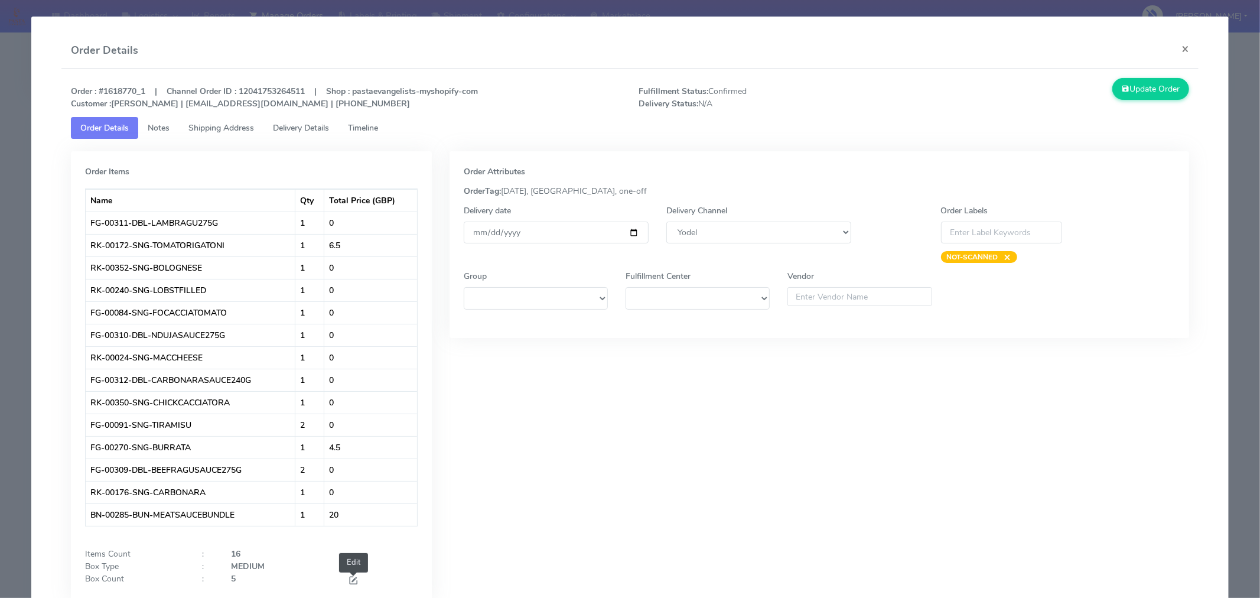
click at [350, 582] on span at bounding box center [353, 581] width 11 height 11
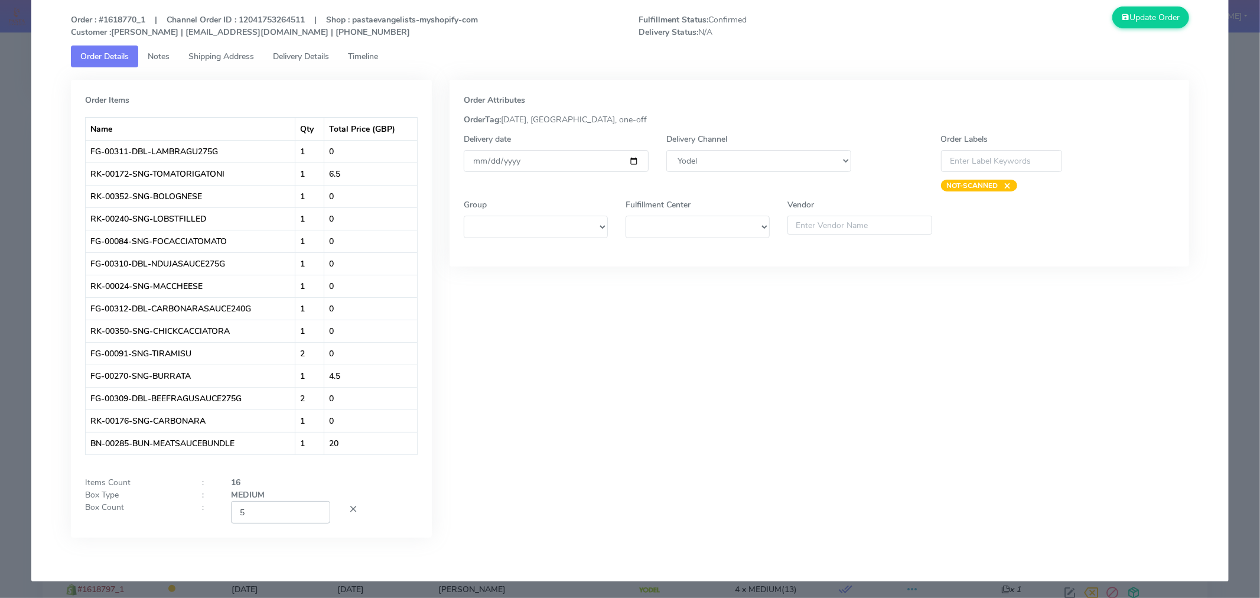
click at [254, 512] on input "5" at bounding box center [280, 512] width 99 height 22
type input "3"
click at [524, 463] on div "Order Attributes OrderTag: 06-09-2025, London, one-off Delivery date 2025-09-06…" at bounding box center [820, 318] width 758 height 476
click at [1133, 24] on button "Update Order" at bounding box center [1151, 17] width 77 height 22
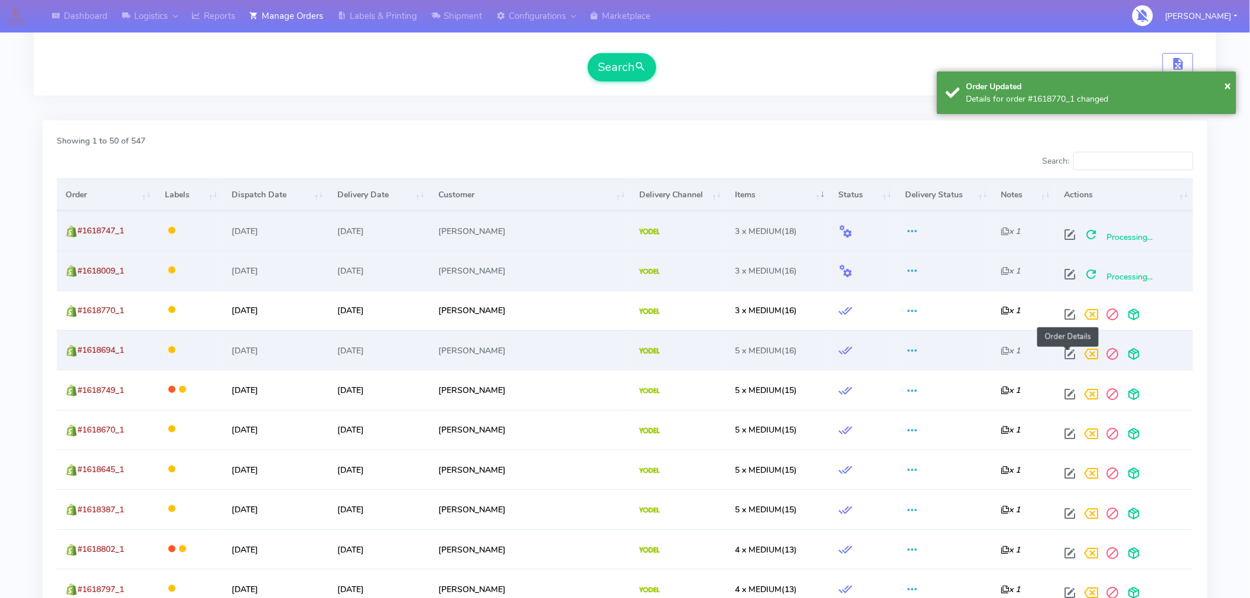
click at [1067, 353] on span at bounding box center [1069, 356] width 21 height 11
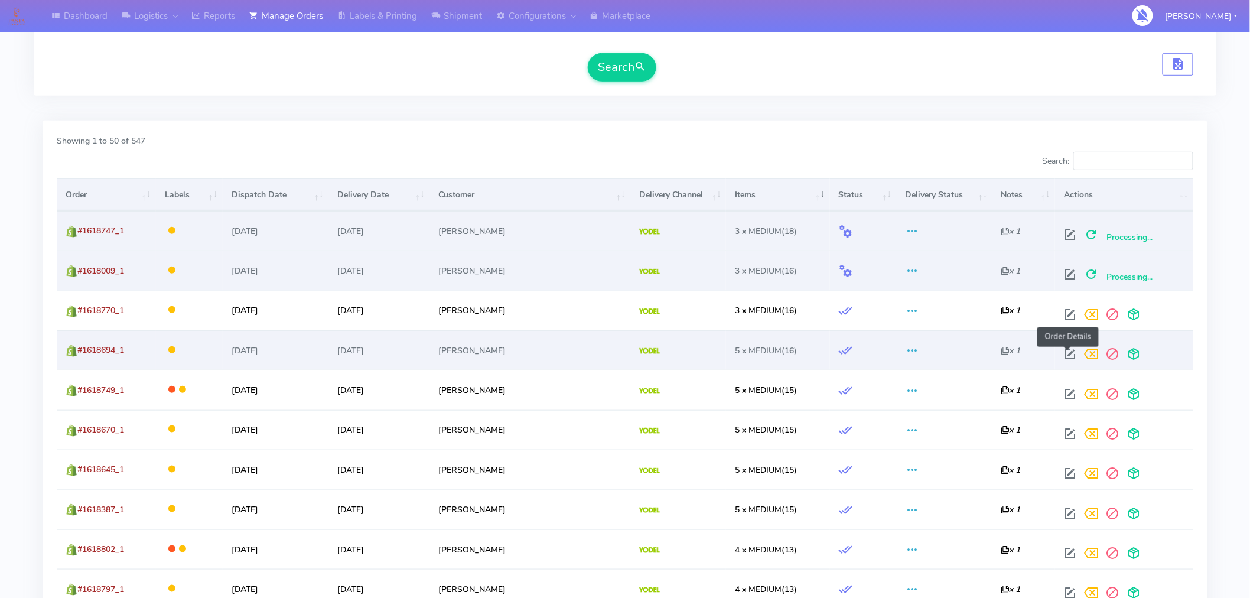
select select "5"
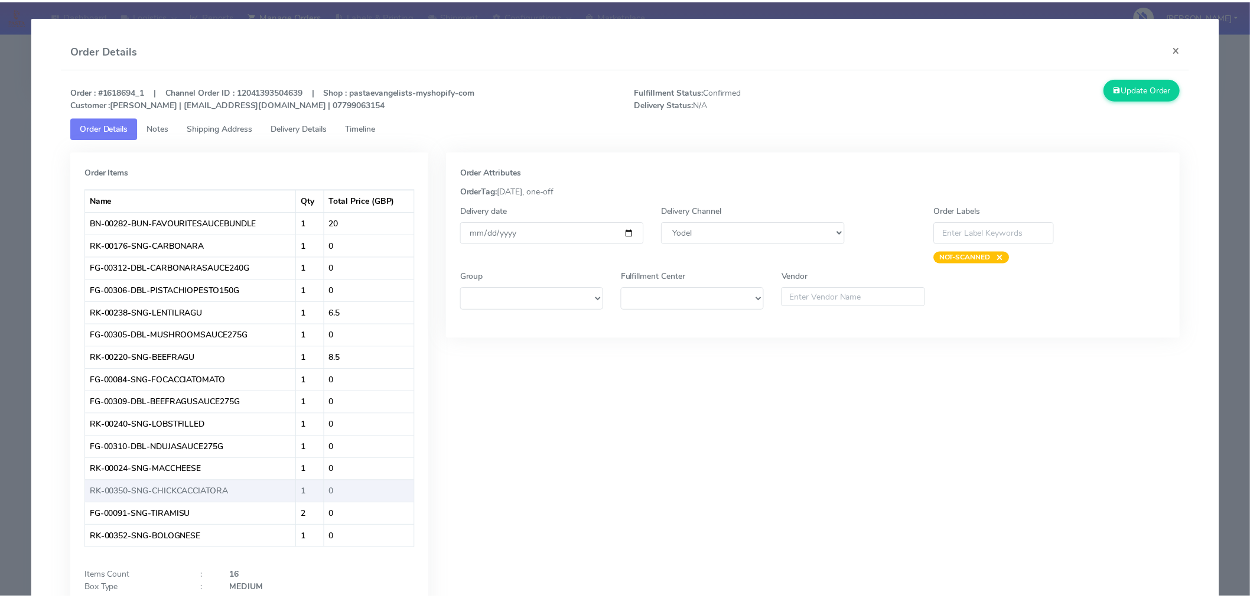
scroll to position [87, 0]
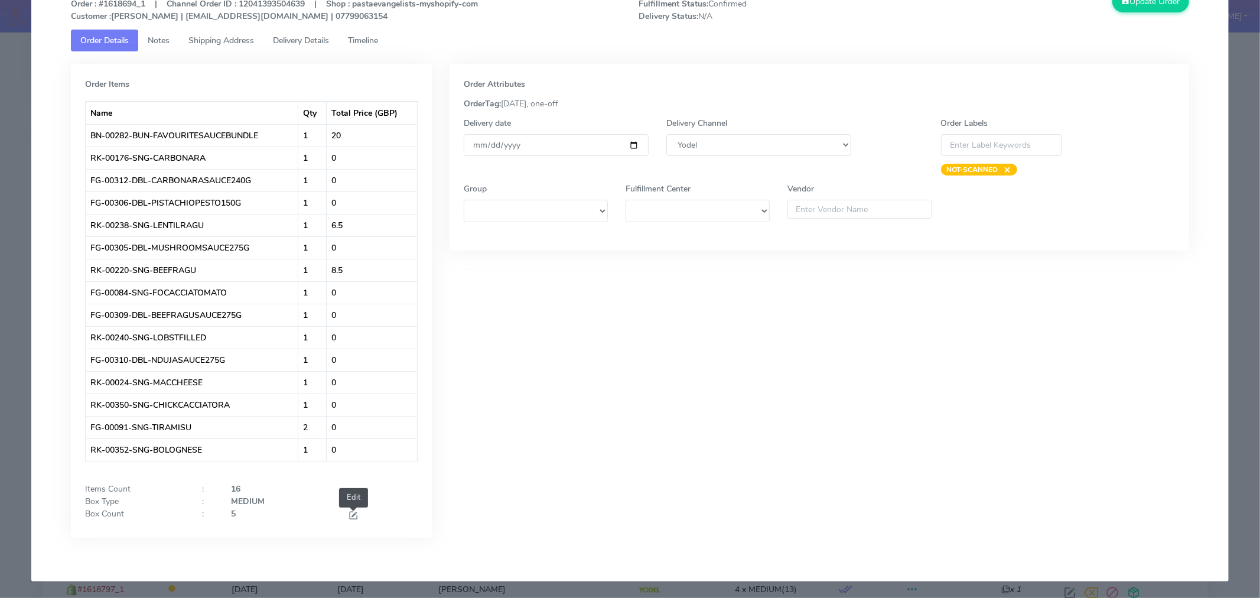
click at [349, 518] on span at bounding box center [353, 516] width 11 height 11
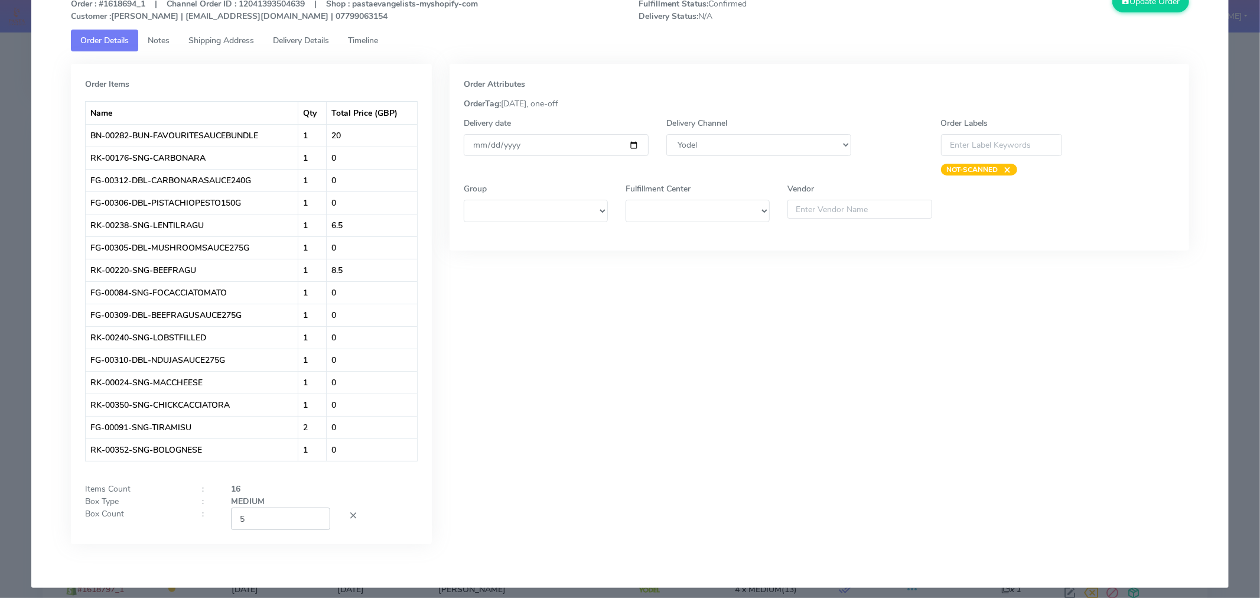
click at [273, 521] on input "5" at bounding box center [280, 519] width 99 height 22
type input "3"
click at [523, 492] on div "Order Attributes OrderTag: 06-09-2025, one-off Delivery date 2025-09-06 Deliver…" at bounding box center [820, 313] width 758 height 498
click at [1125, 5] on button "Update Order" at bounding box center [1151, 2] width 77 height 22
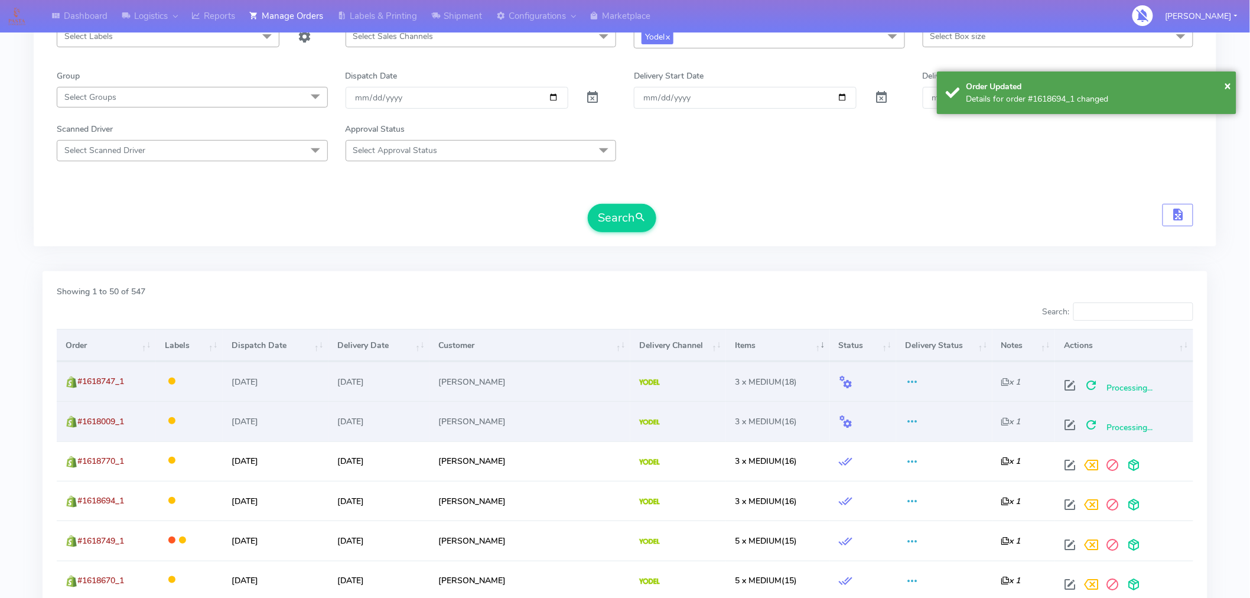
scroll to position [142, 0]
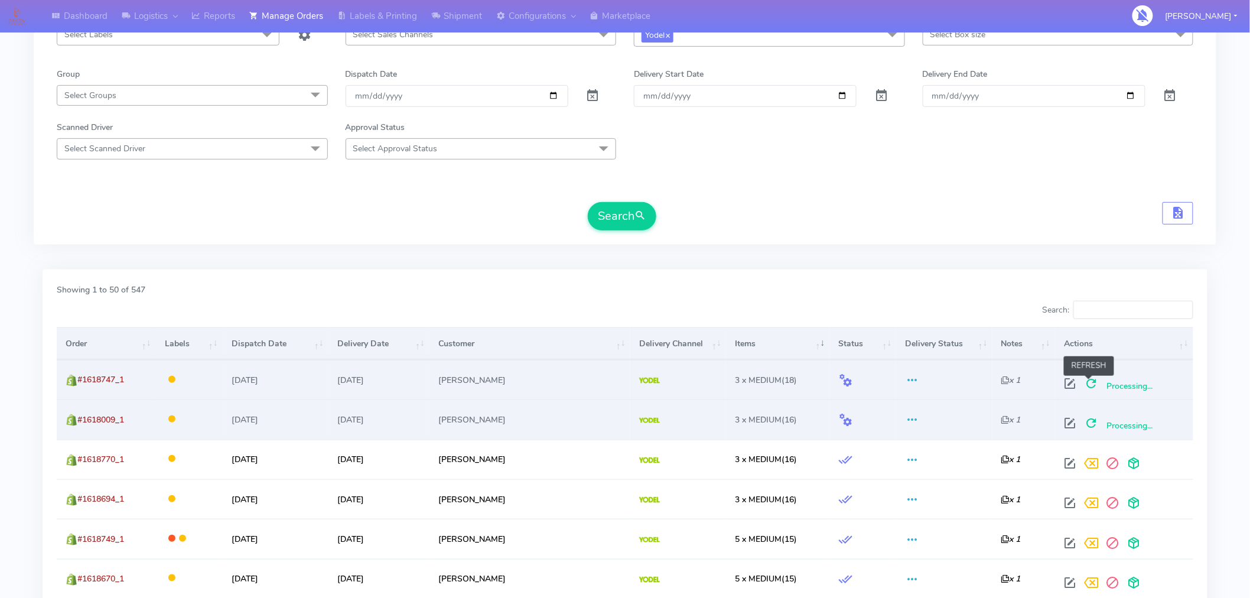
click at [1090, 382] on span at bounding box center [1091, 386] width 21 height 11
click at [1088, 424] on span at bounding box center [1091, 425] width 21 height 11
click at [1066, 388] on span at bounding box center [1074, 386] width 21 height 11
select select "5"
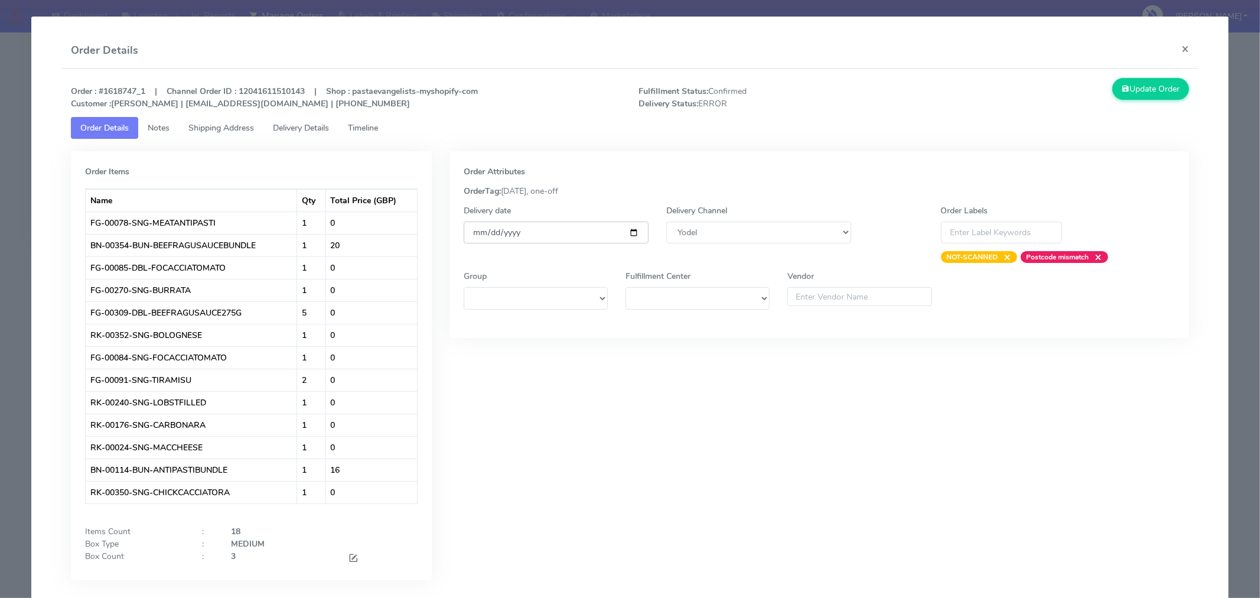
click at [629, 233] on input "2025-09-06" at bounding box center [556, 233] width 185 height 22
click at [1143, 96] on button "Update Order" at bounding box center [1151, 89] width 77 height 22
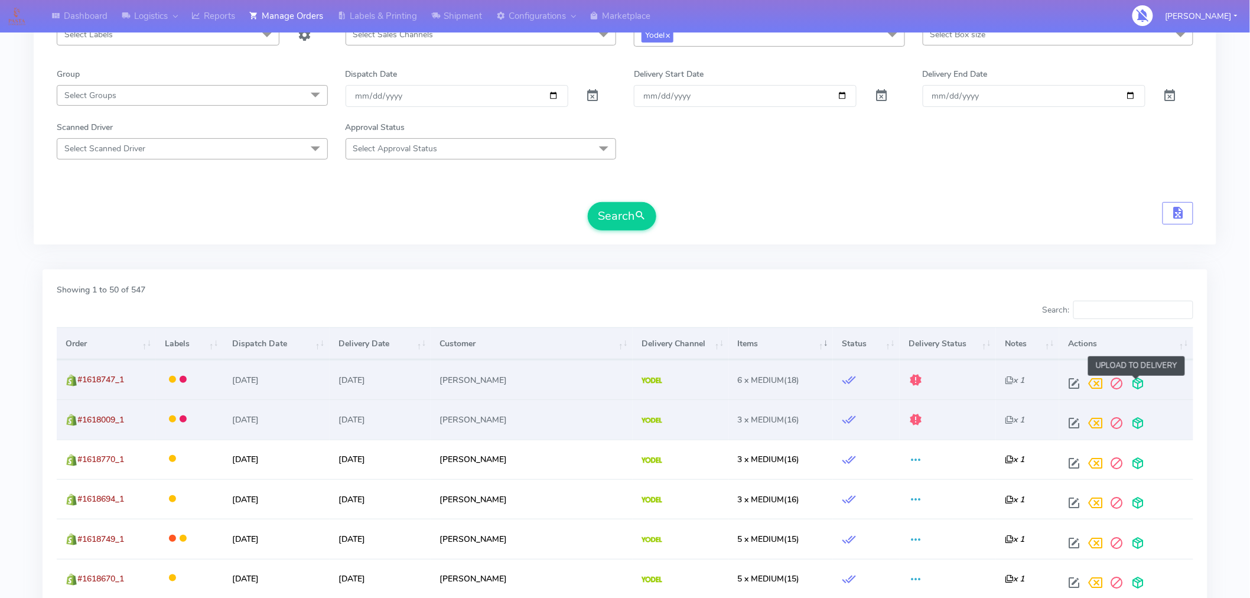
click at [1136, 385] on span at bounding box center [1137, 386] width 21 height 11
click at [1087, 386] on span at bounding box center [1091, 386] width 21 height 11
click at [1071, 383] on span at bounding box center [1074, 386] width 21 height 11
select select "5"
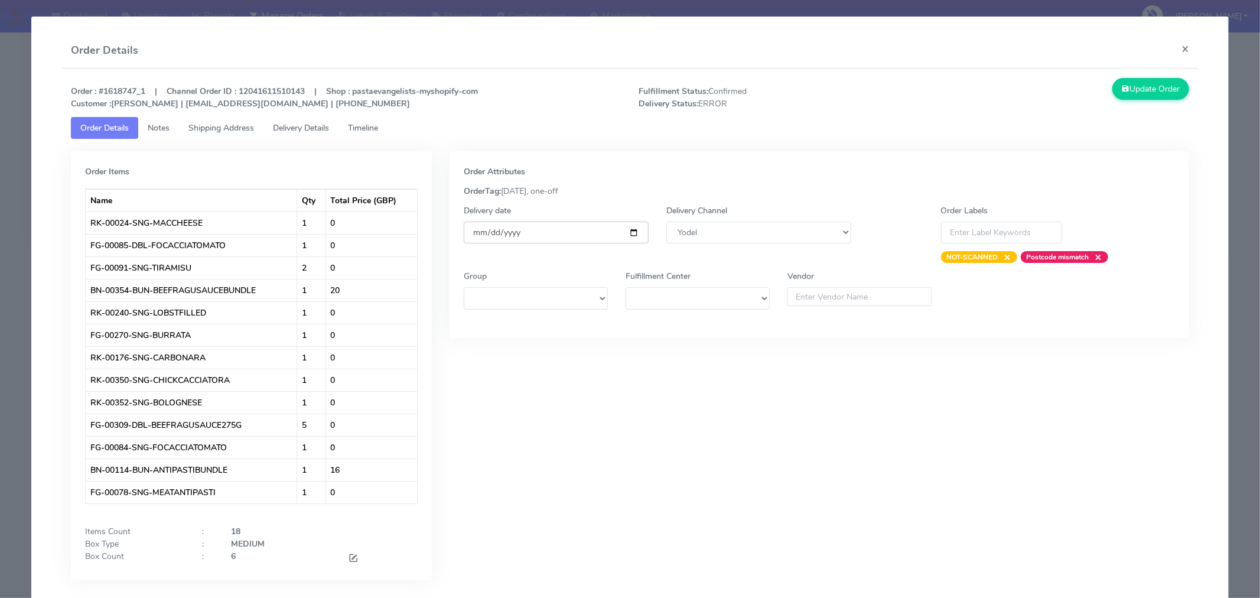
click at [623, 229] on input "2025-09-06" at bounding box center [556, 233] width 185 height 22
click at [629, 233] on input "2025-09-06" at bounding box center [556, 233] width 185 height 22
type input "[DATE]"
click at [1150, 92] on button "Update Order" at bounding box center [1151, 89] width 77 height 22
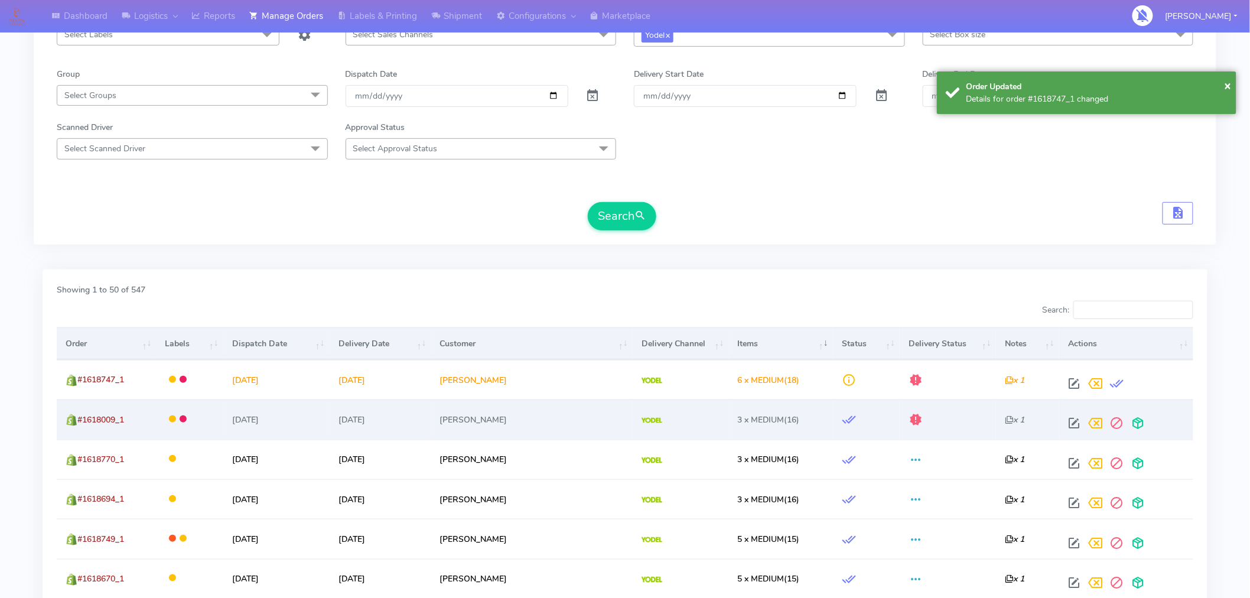
scroll to position [0, 0]
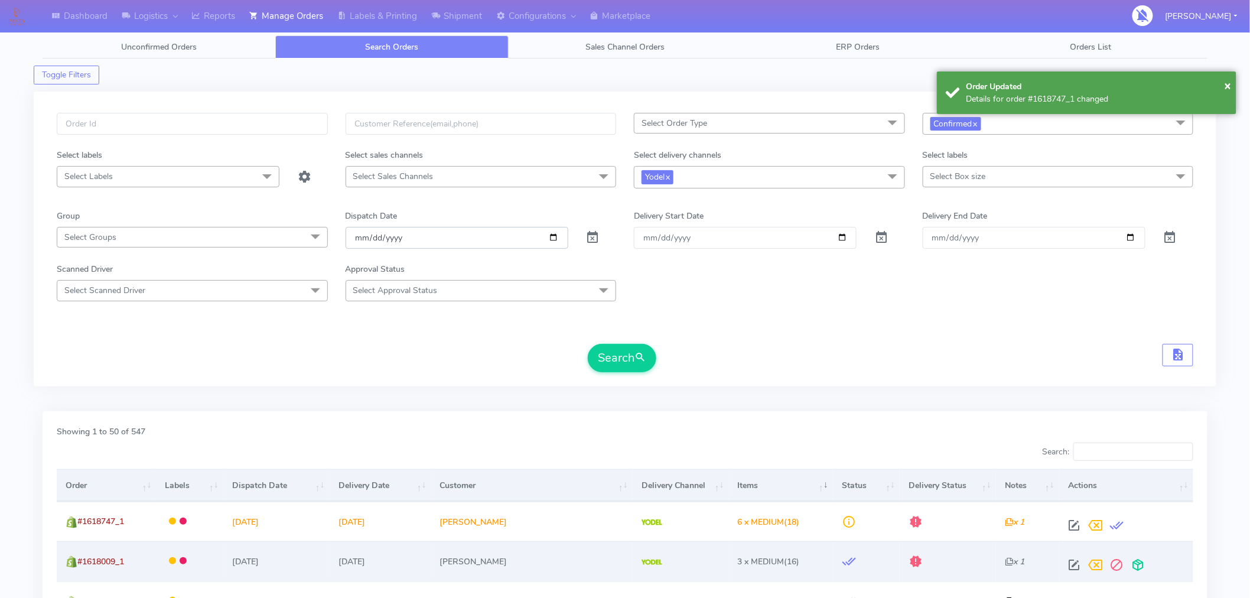
click at [557, 239] on input "[DATE]" at bounding box center [457, 238] width 223 height 22
type input "2025-09-04"
click at [1011, 126] on span "Confirmed x" at bounding box center [1058, 124] width 271 height 22
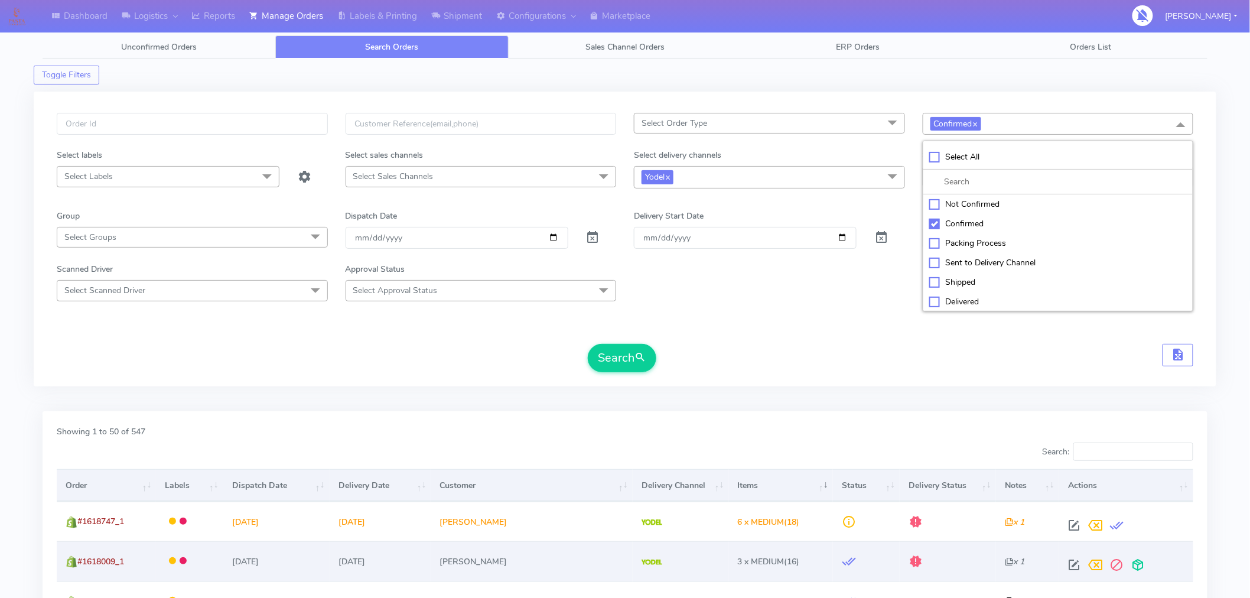
click at [966, 208] on div "Not Confirmed" at bounding box center [1058, 204] width 258 height 12
checkbox input "true"
click at [633, 356] on button "Search" at bounding box center [622, 358] width 69 height 28
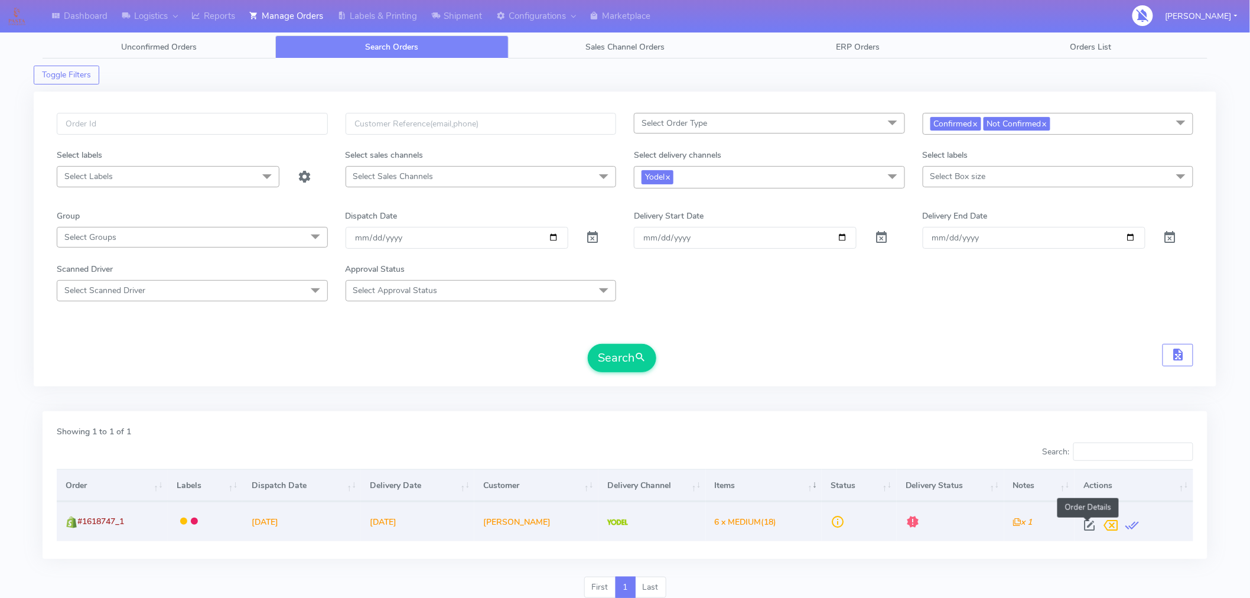
click at [1085, 526] on span at bounding box center [1089, 527] width 21 height 11
select select "5"
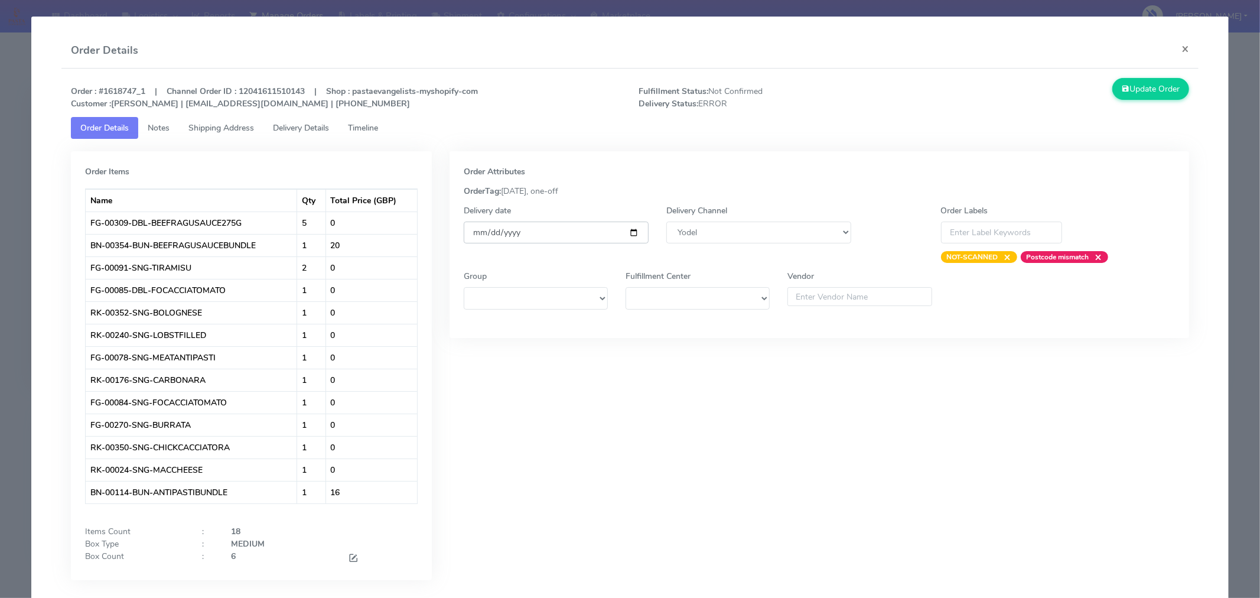
click at [630, 229] on input "[DATE]" at bounding box center [556, 233] width 185 height 22
type input "2025-09-06"
click at [1146, 92] on button "Update Order" at bounding box center [1151, 89] width 77 height 22
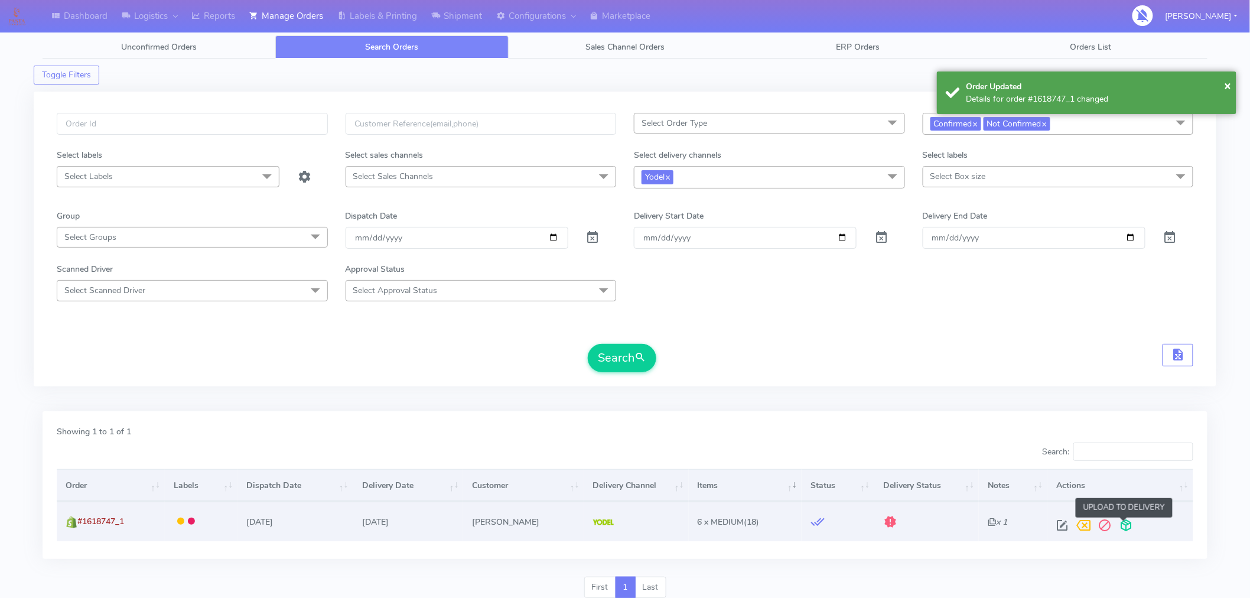
click at [1126, 526] on span at bounding box center [1126, 527] width 21 height 11
click at [1074, 528] on span at bounding box center [1079, 527] width 21 height 11
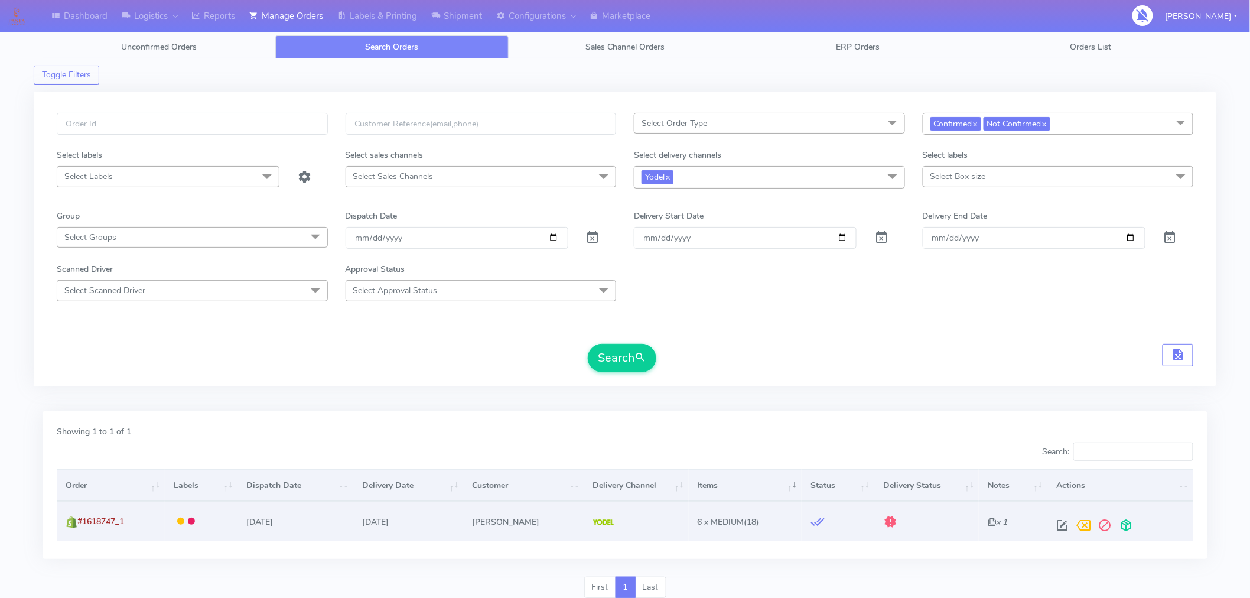
click at [1035, 328] on form "Select Order Type Select All MEALS ATAVI One Off Pasta Club Gift Kit Event Unkn…" at bounding box center [625, 242] width 1137 height 259
click at [483, 16] on link "Shipment" at bounding box center [456, 16] width 65 height 32
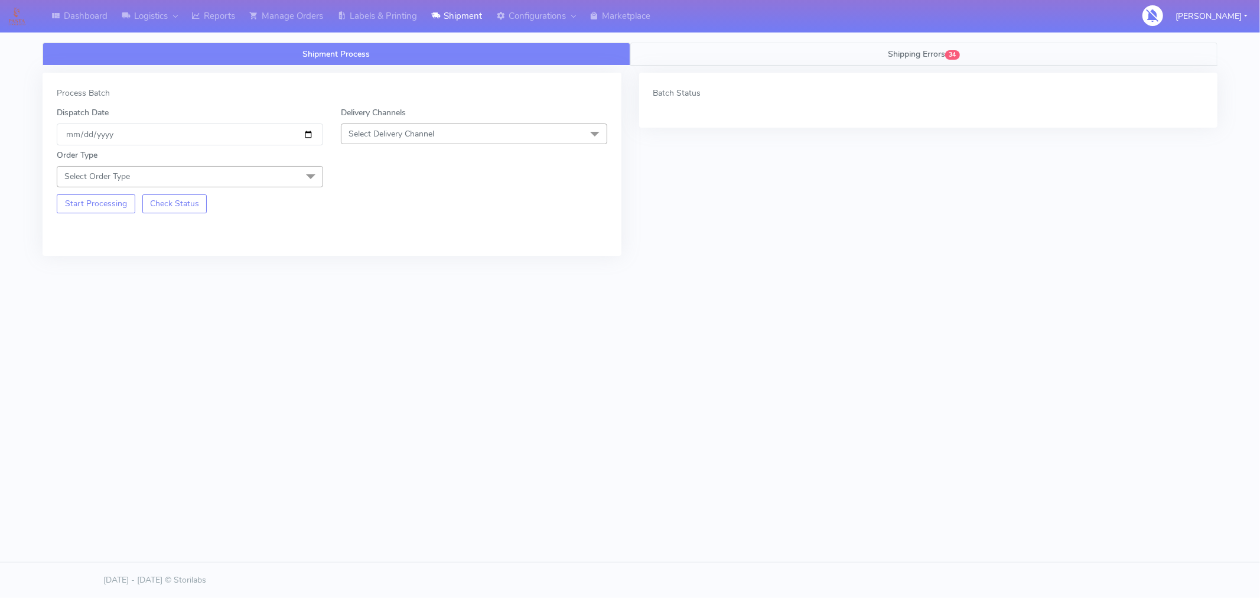
click at [932, 56] on span "Shipping Errors" at bounding box center [916, 53] width 57 height 11
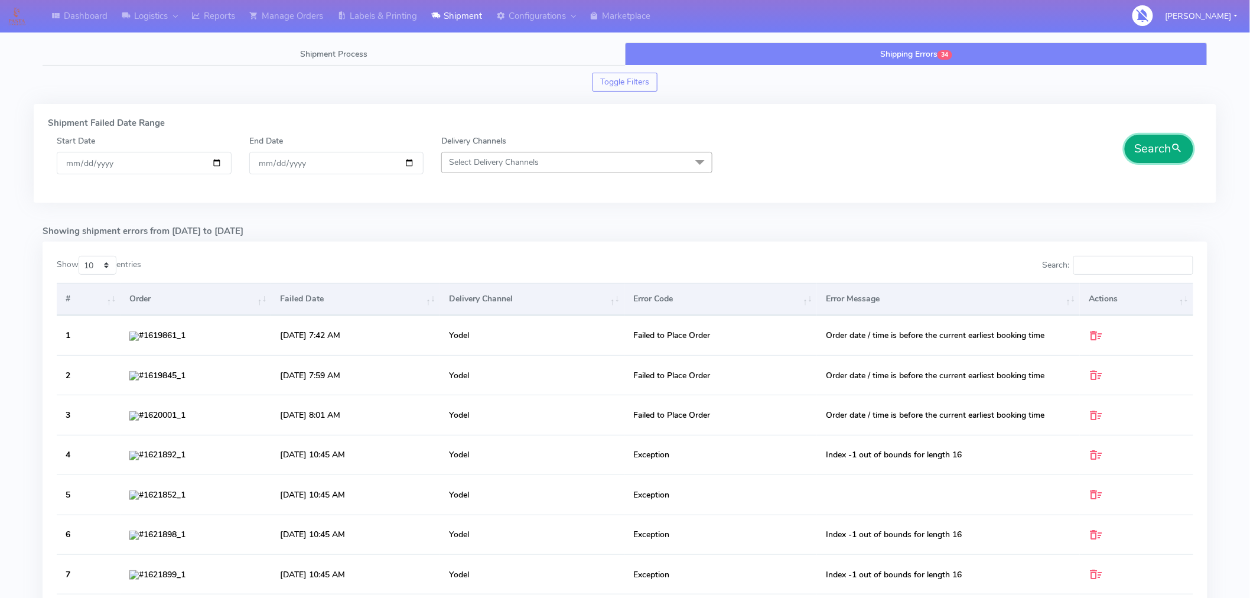
click at [1140, 157] on button "Search" at bounding box center [1159, 149] width 69 height 28
click at [301, 15] on link "Manage Orders" at bounding box center [286, 16] width 88 height 32
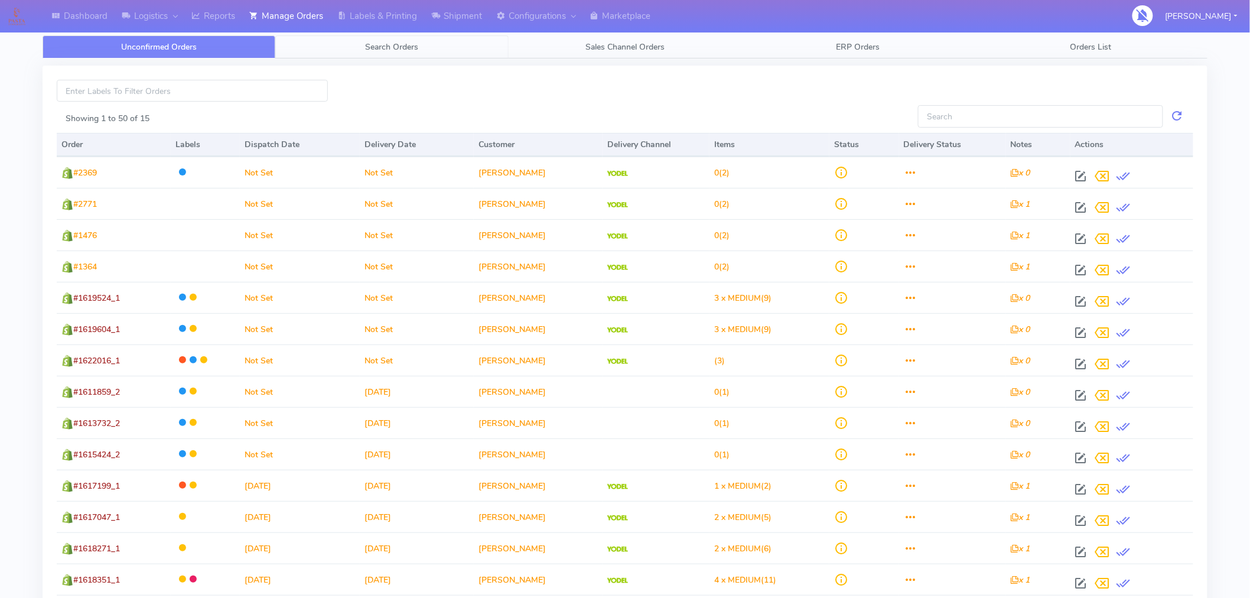
click at [396, 54] on link "Search Orders" at bounding box center [391, 46] width 233 height 23
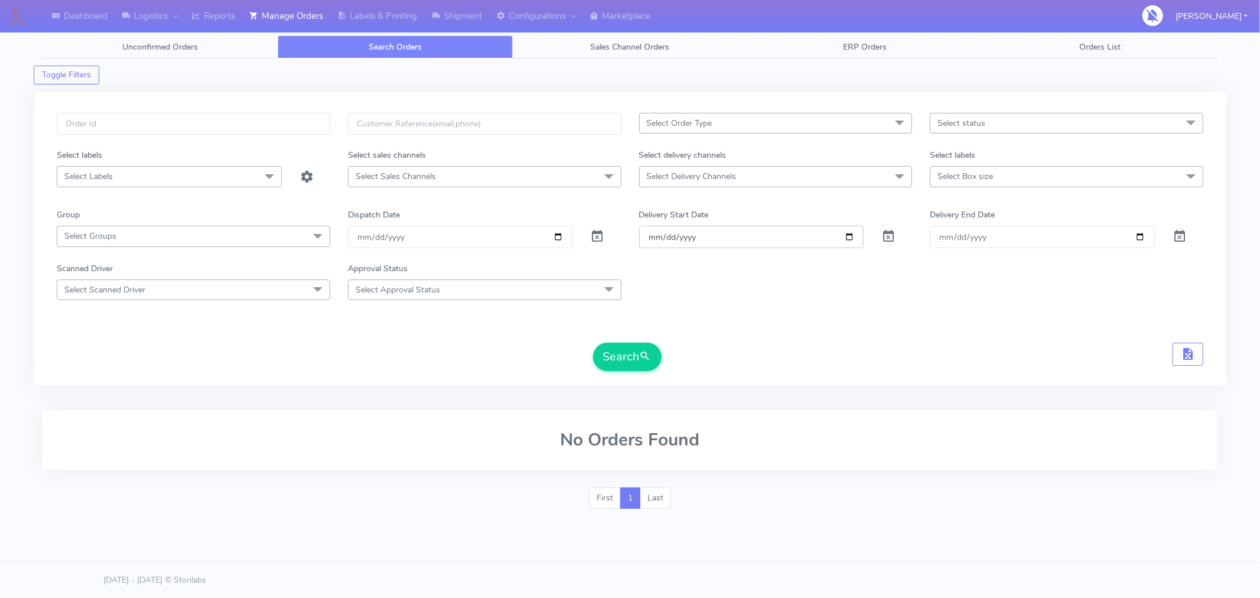
click at [850, 234] on input "Order" at bounding box center [751, 237] width 225 height 22
type input "2025-09-06"
click at [890, 238] on span at bounding box center [889, 238] width 14 height 11
click at [955, 131] on span "Select status" at bounding box center [1067, 123] width 274 height 21
click at [964, 223] on div "Confirmed" at bounding box center [1067, 222] width 261 height 12
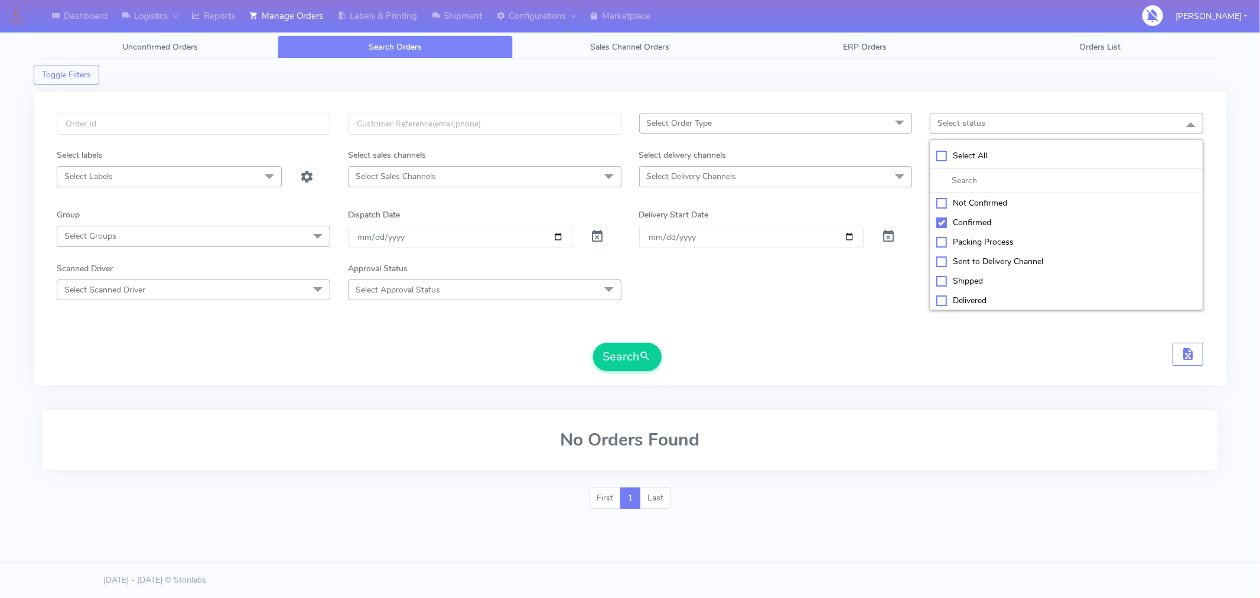
checkbox input "true"
click at [825, 308] on form "Select Order Type Select All MEALS ATAVI One Off Pasta Club Gift Kit Event Unkn…" at bounding box center [630, 242] width 1147 height 258
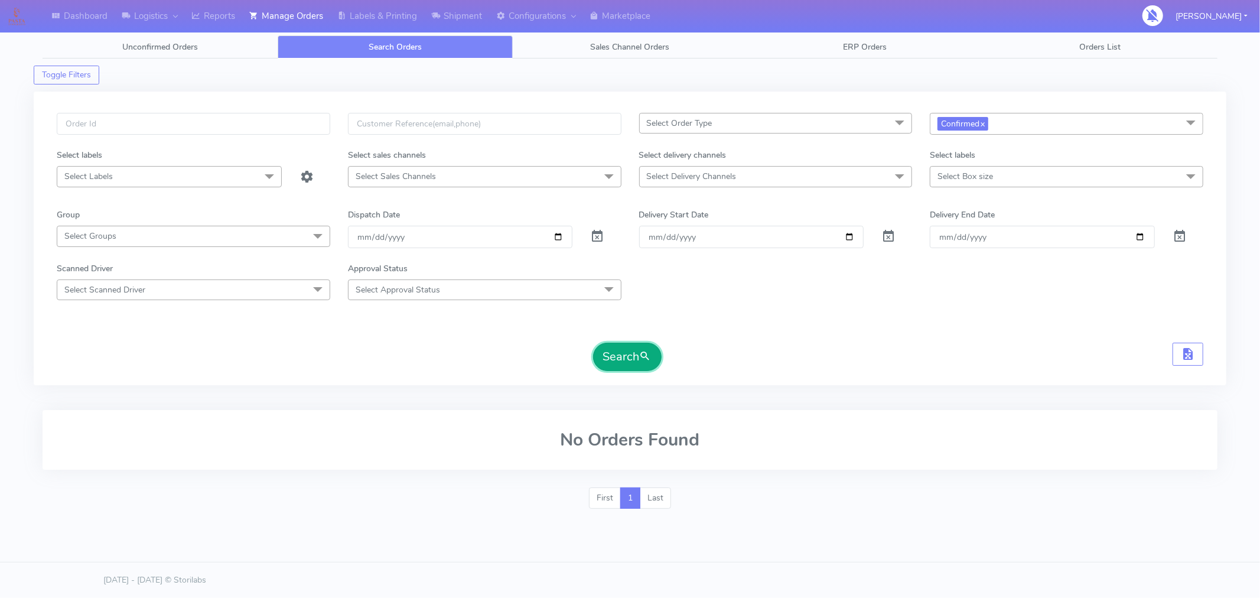
click at [628, 358] on button "Search" at bounding box center [627, 357] width 69 height 28
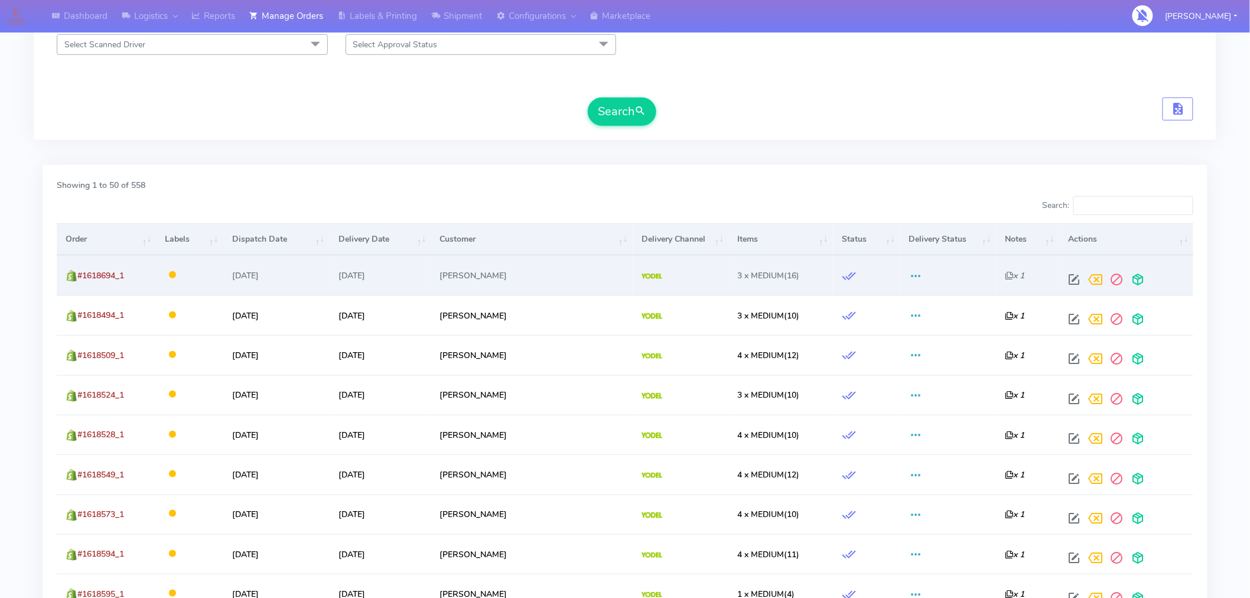
scroll to position [245, 0]
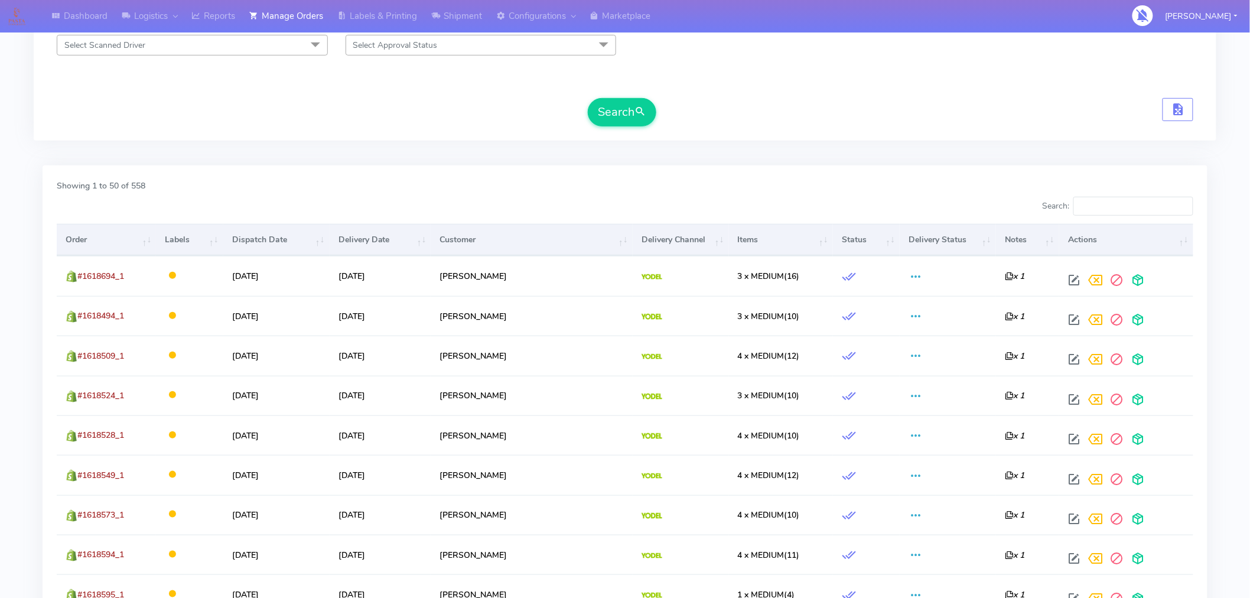
click at [931, 247] on th "Delivery Status" at bounding box center [948, 240] width 96 height 32
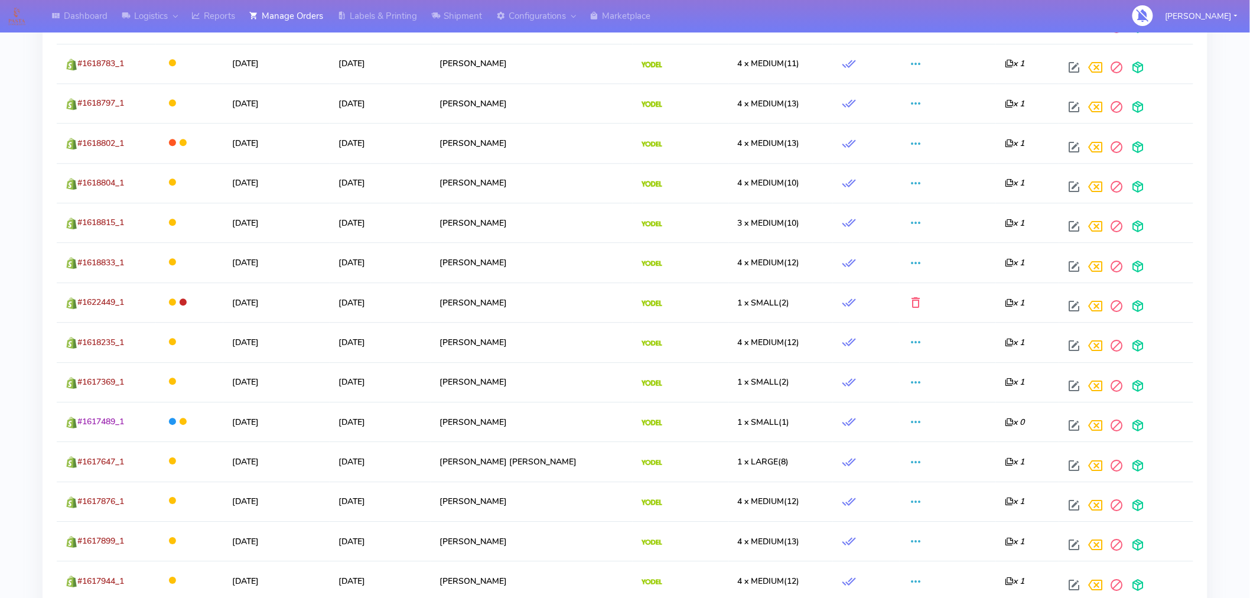
scroll to position [1214, 0]
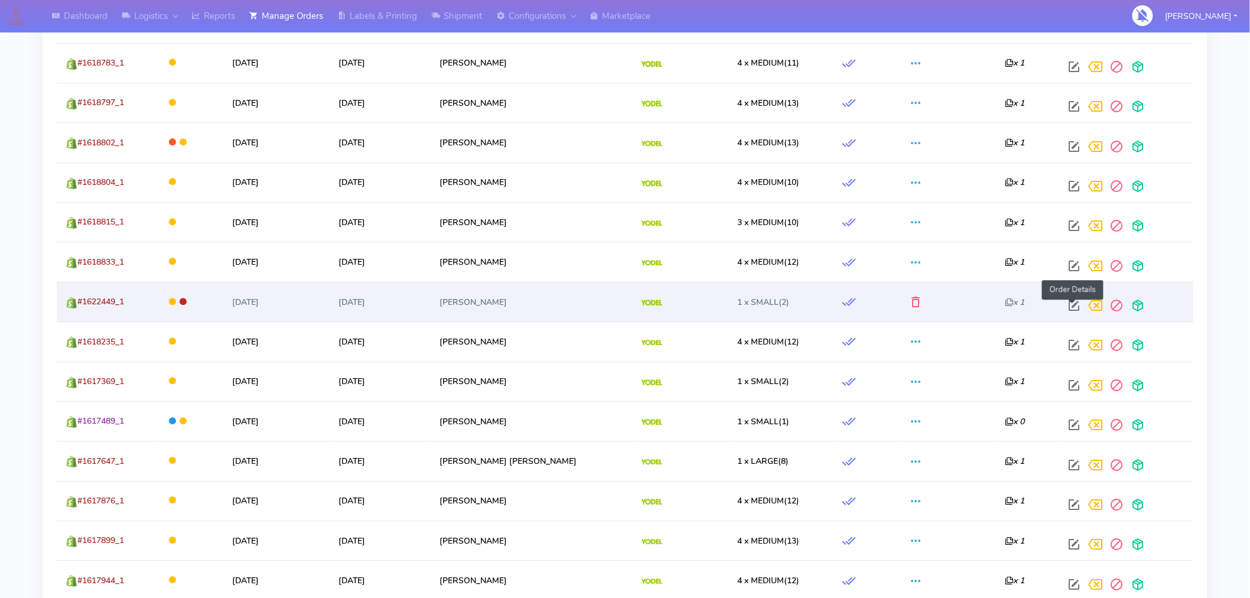
click at [1070, 308] on span at bounding box center [1074, 308] width 21 height 11
select select "5"
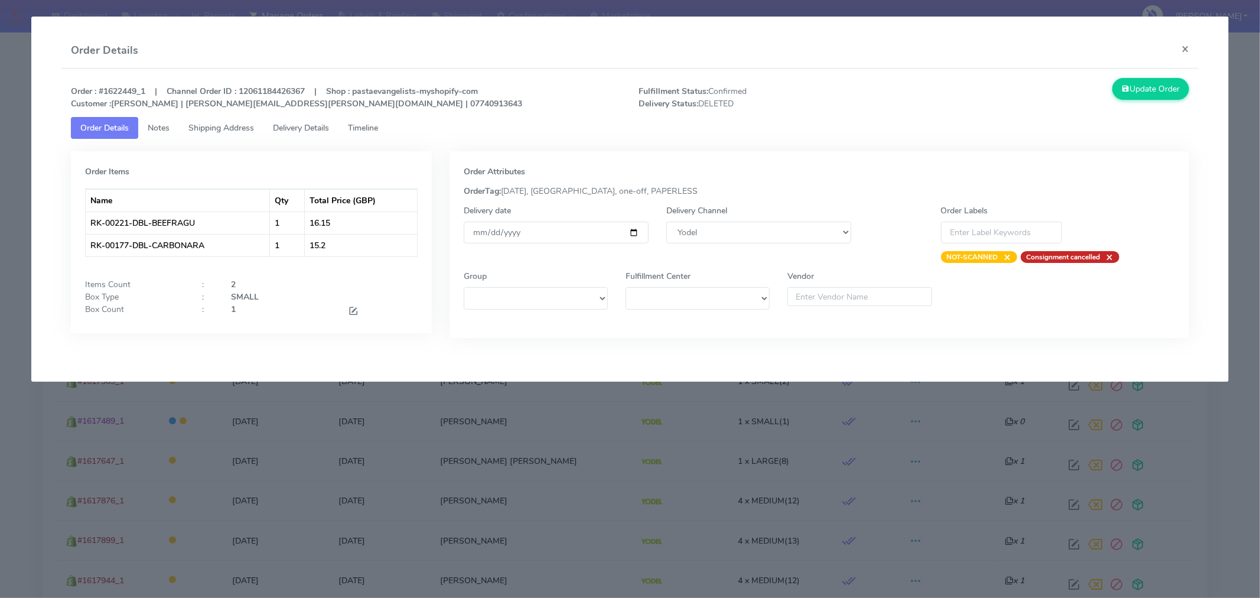
click at [366, 134] on link "Timeline" at bounding box center [363, 128] width 49 height 22
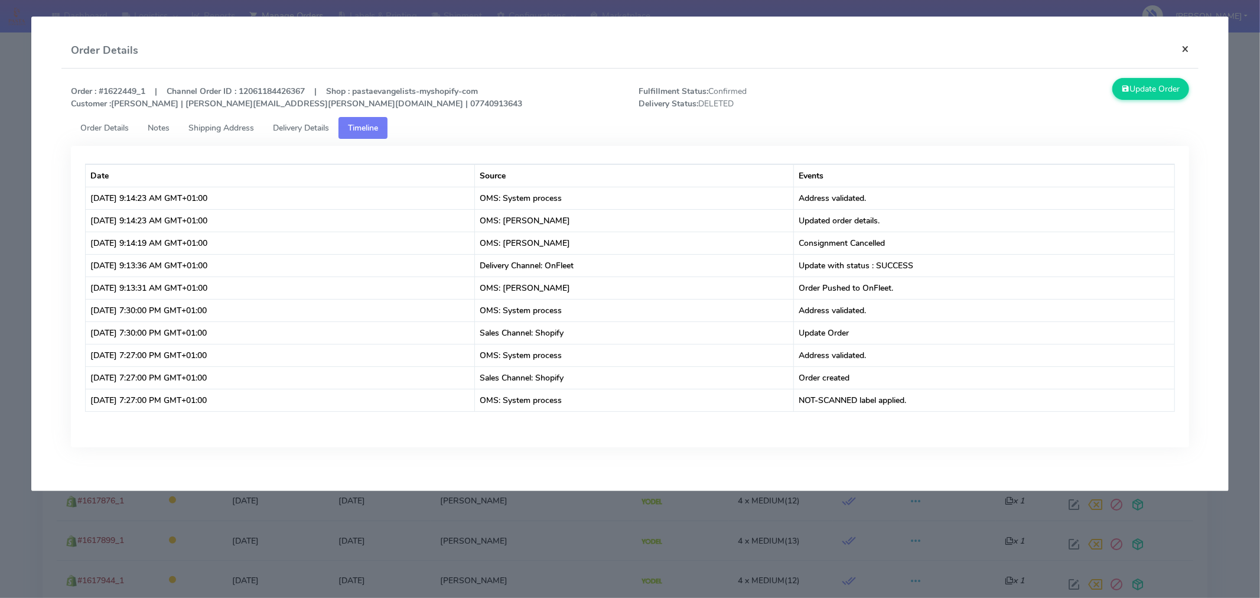
click at [1182, 50] on button "×" at bounding box center [1185, 48] width 27 height 31
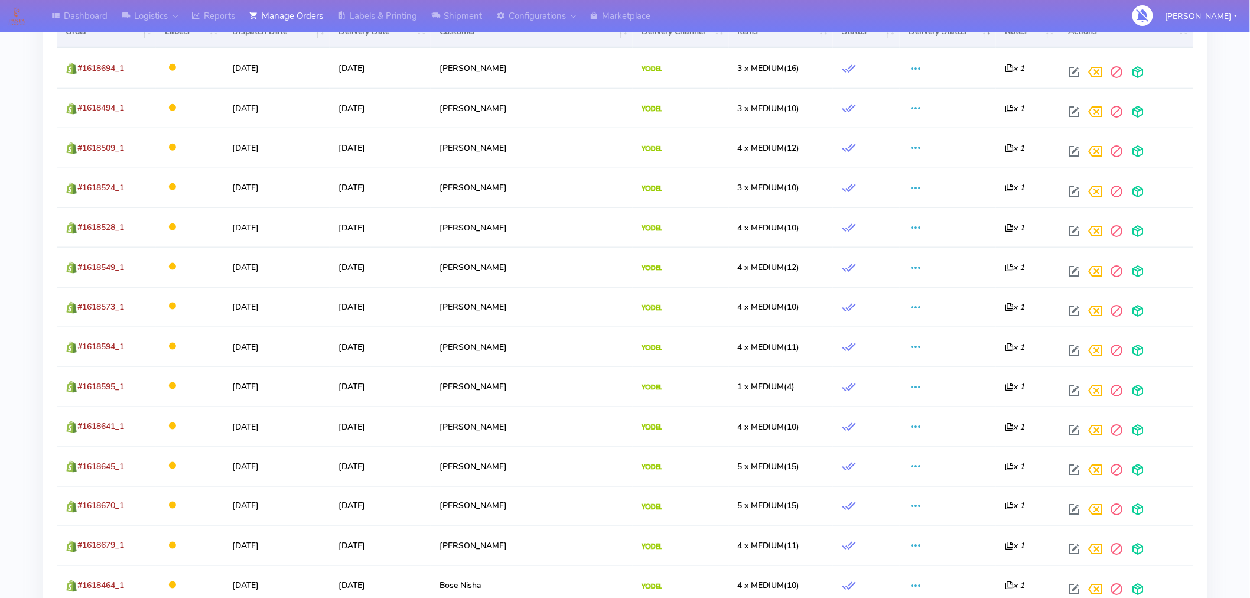
scroll to position [0, 0]
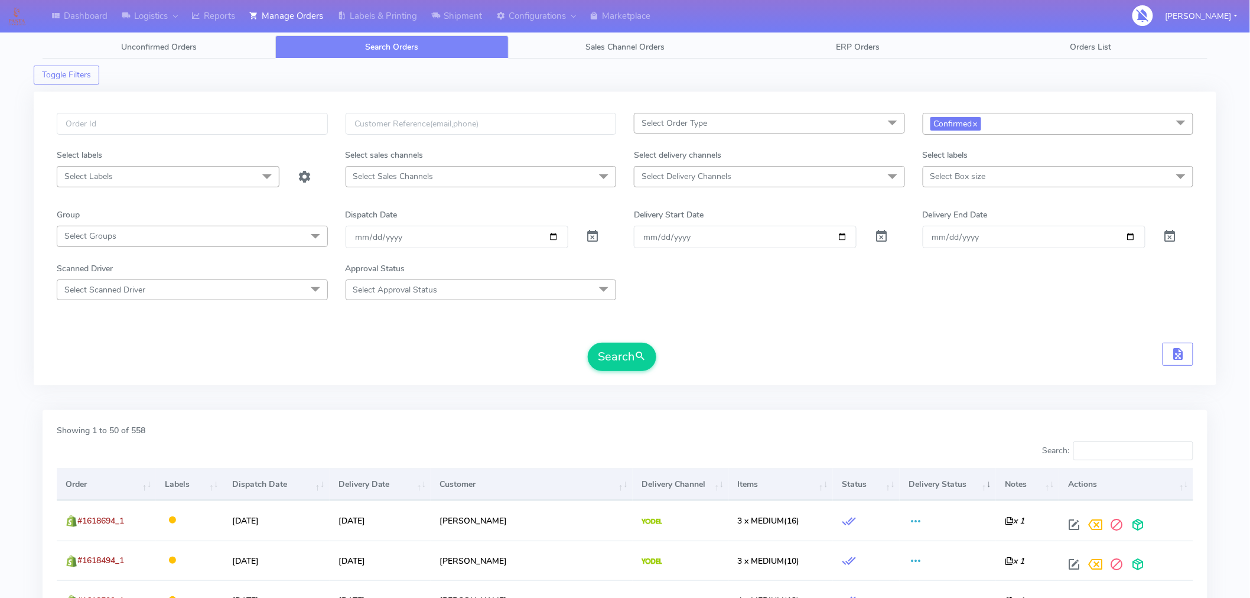
click at [1020, 125] on span "Confirmed x" at bounding box center [1058, 124] width 271 height 22
click at [988, 264] on div "Sent to Delivery Channel" at bounding box center [1058, 262] width 258 height 12
checkbox input "true"
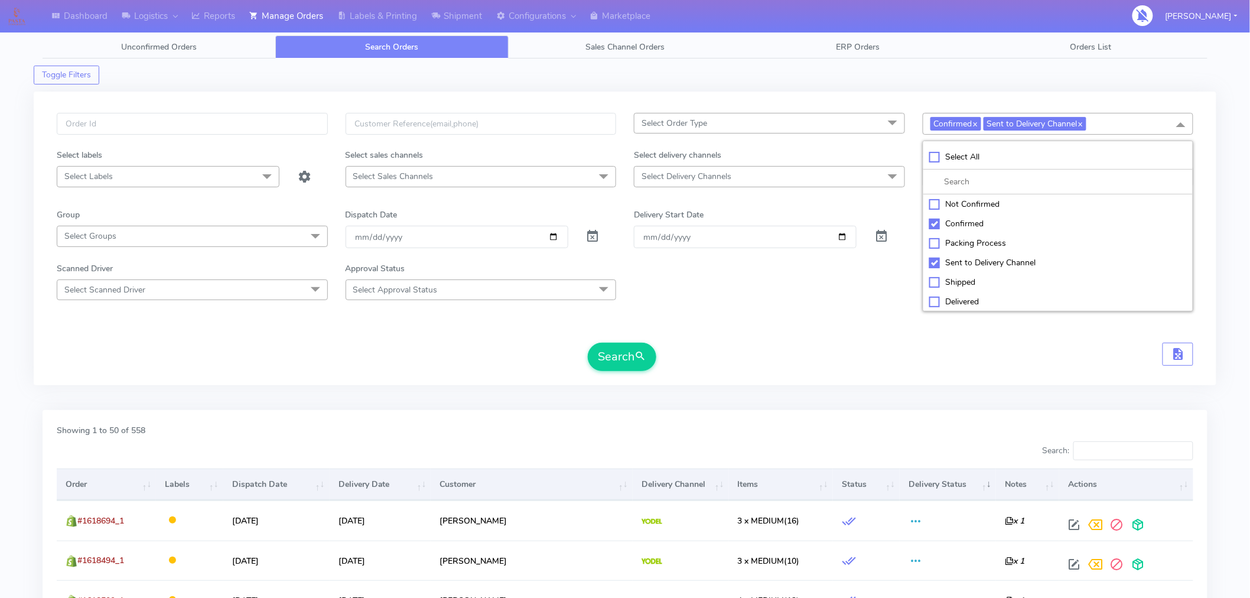
click at [934, 227] on div "Confirmed" at bounding box center [1058, 223] width 258 height 12
checkbox input "false"
click at [635, 356] on button "Search" at bounding box center [622, 357] width 69 height 28
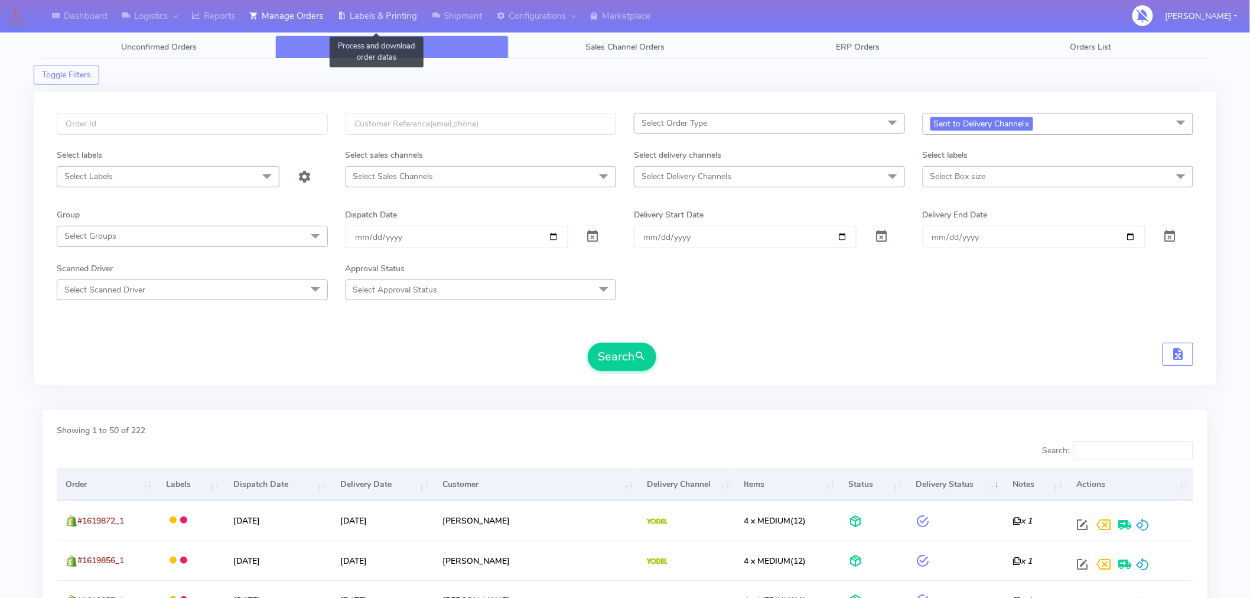
click at [409, 14] on link "Labels & Printing" at bounding box center [377, 16] width 94 height 32
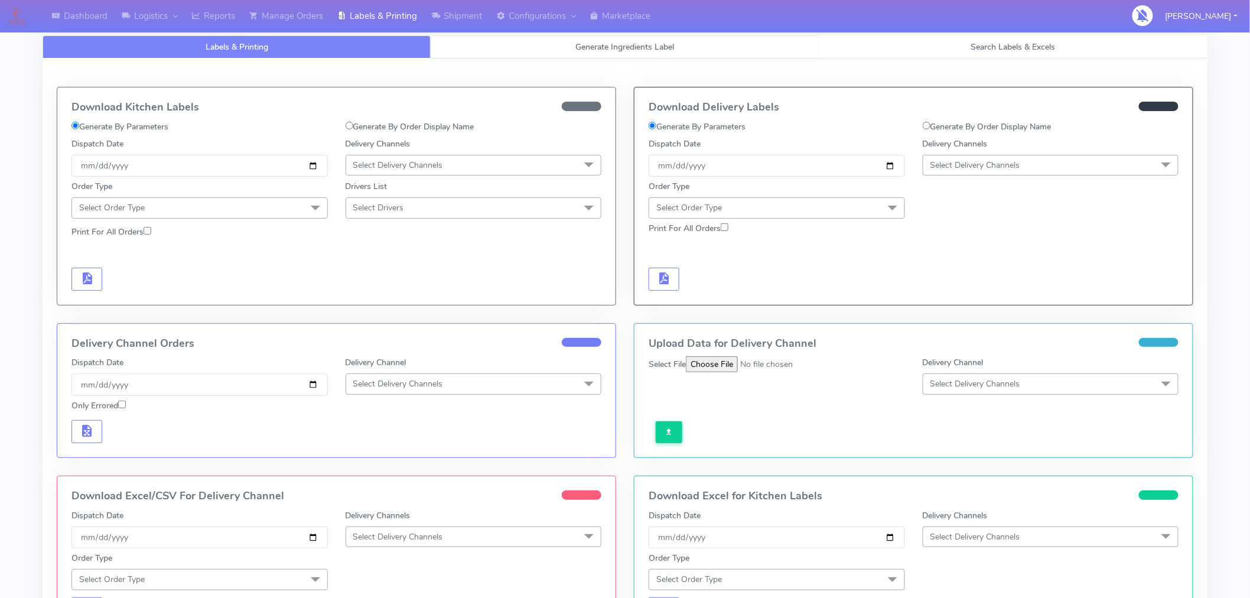
click at [628, 48] on span "Generate Ingredients Label" at bounding box center [625, 46] width 99 height 11
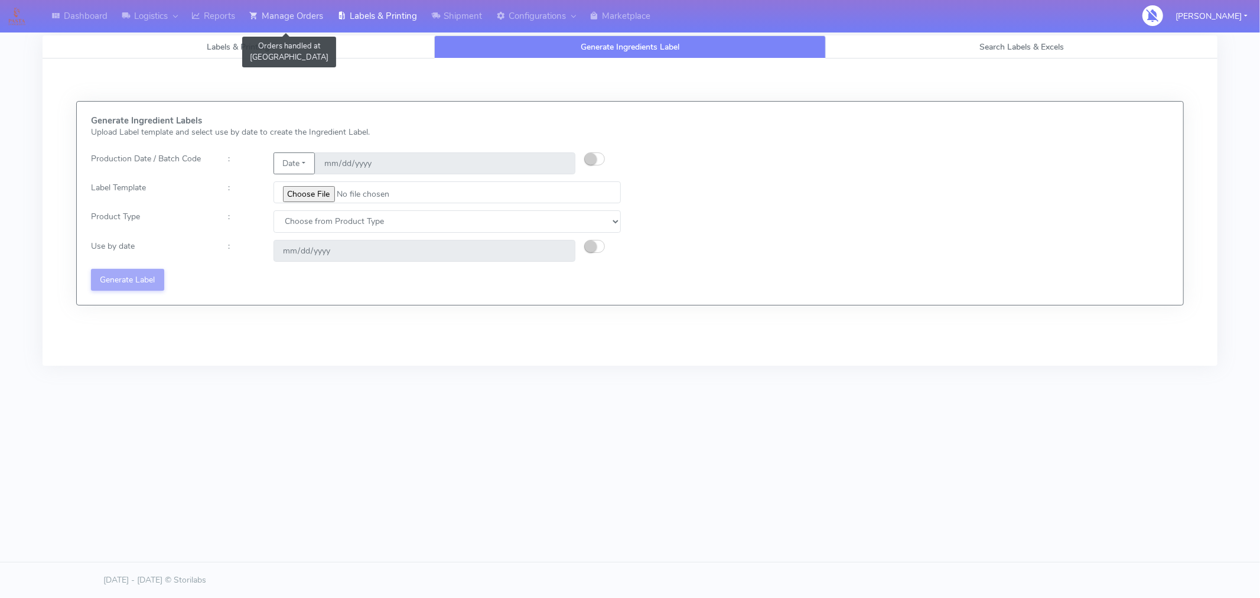
click at [304, 22] on link "Manage Orders" at bounding box center [286, 16] width 88 height 32
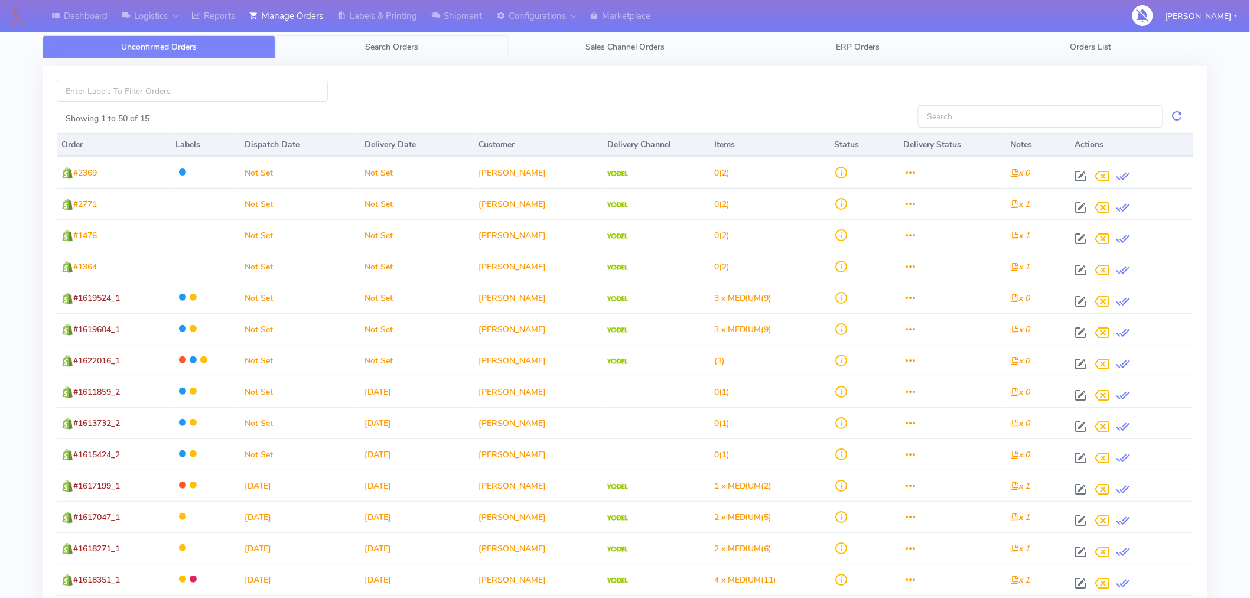
click at [399, 45] on span "Search Orders" at bounding box center [392, 46] width 53 height 11
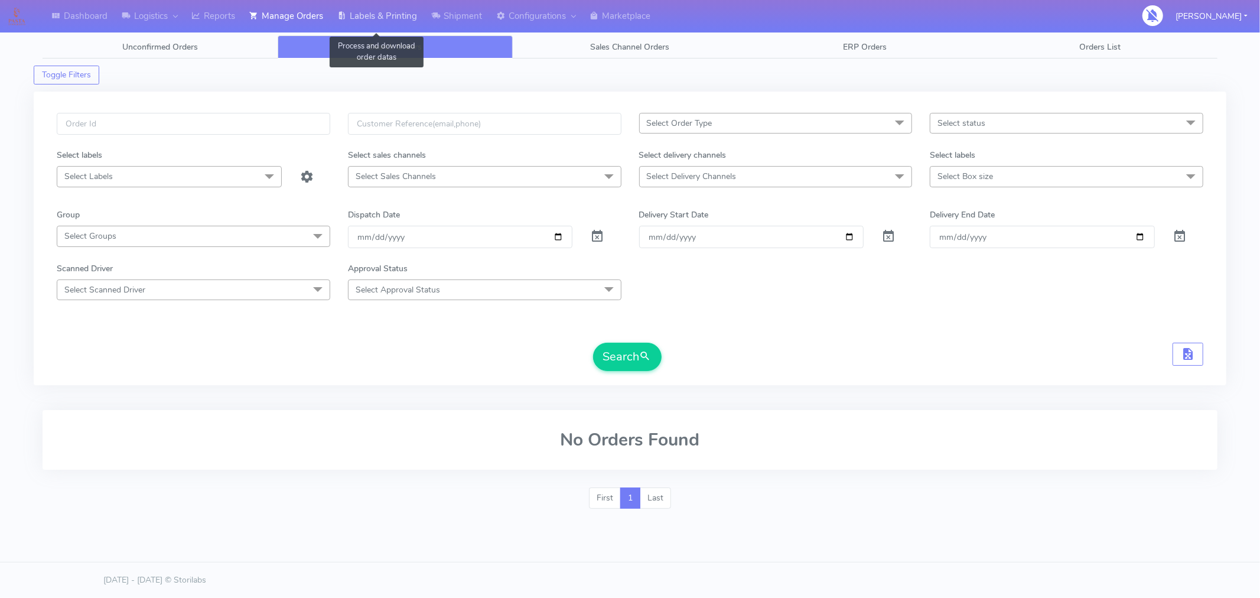
click at [408, 16] on link "Labels & Printing" at bounding box center [377, 16] width 94 height 32
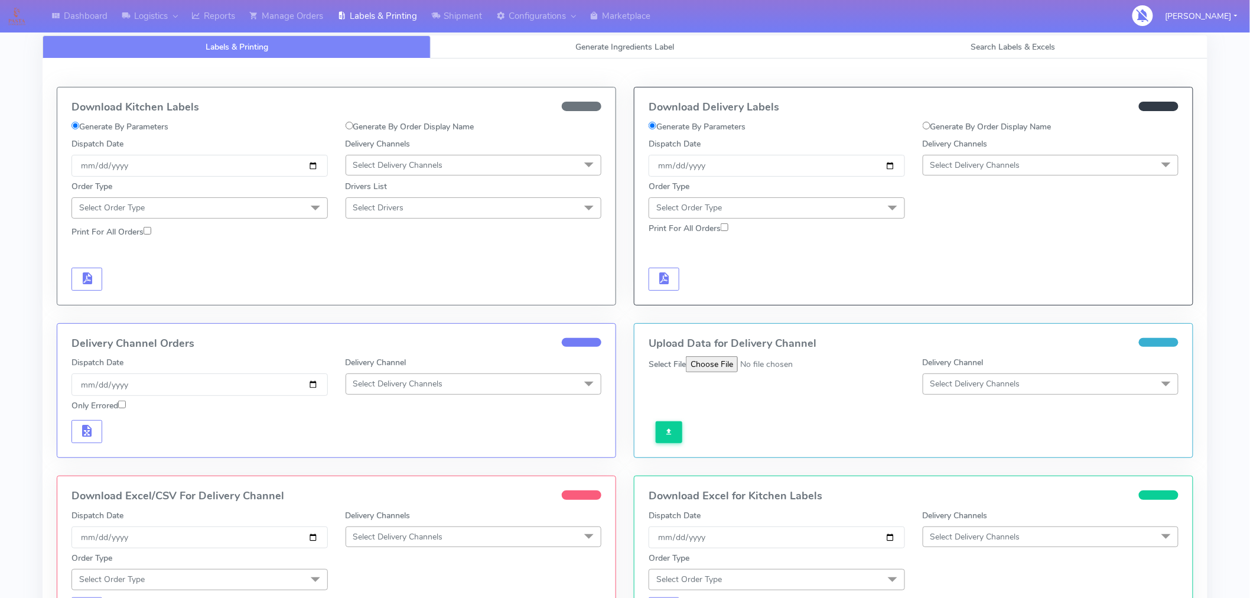
click at [971, 170] on span "Select Delivery Channels" at bounding box center [976, 165] width 90 height 11
click at [955, 295] on div "Yodel" at bounding box center [1050, 298] width 243 height 12
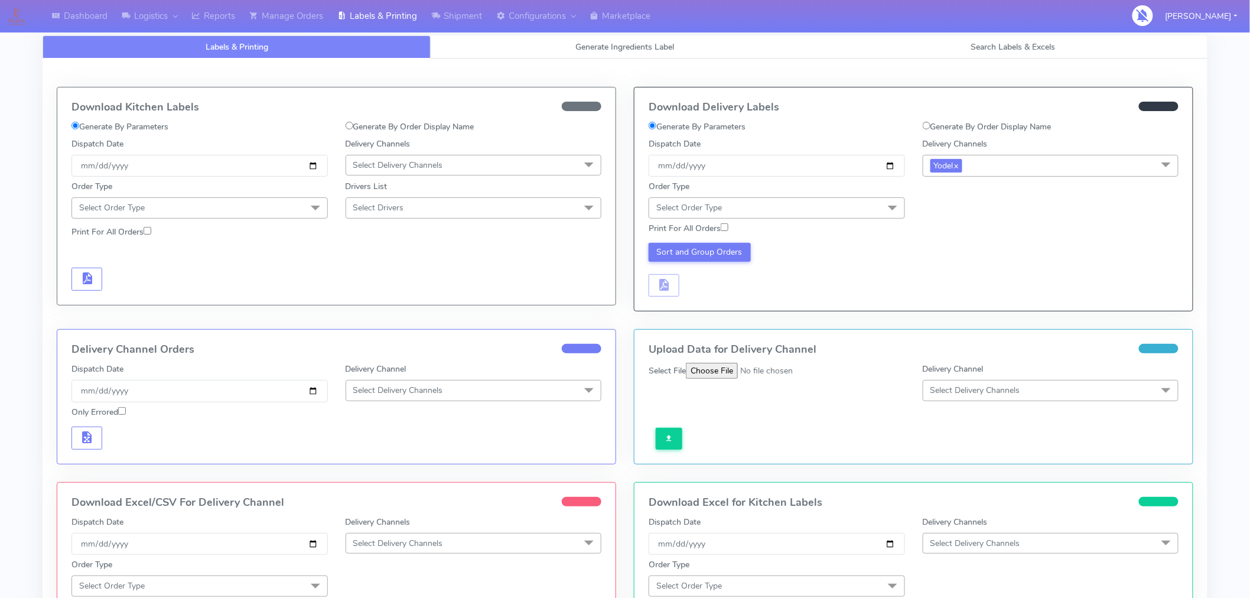
click at [814, 208] on span "Select Order Type" at bounding box center [777, 207] width 256 height 21
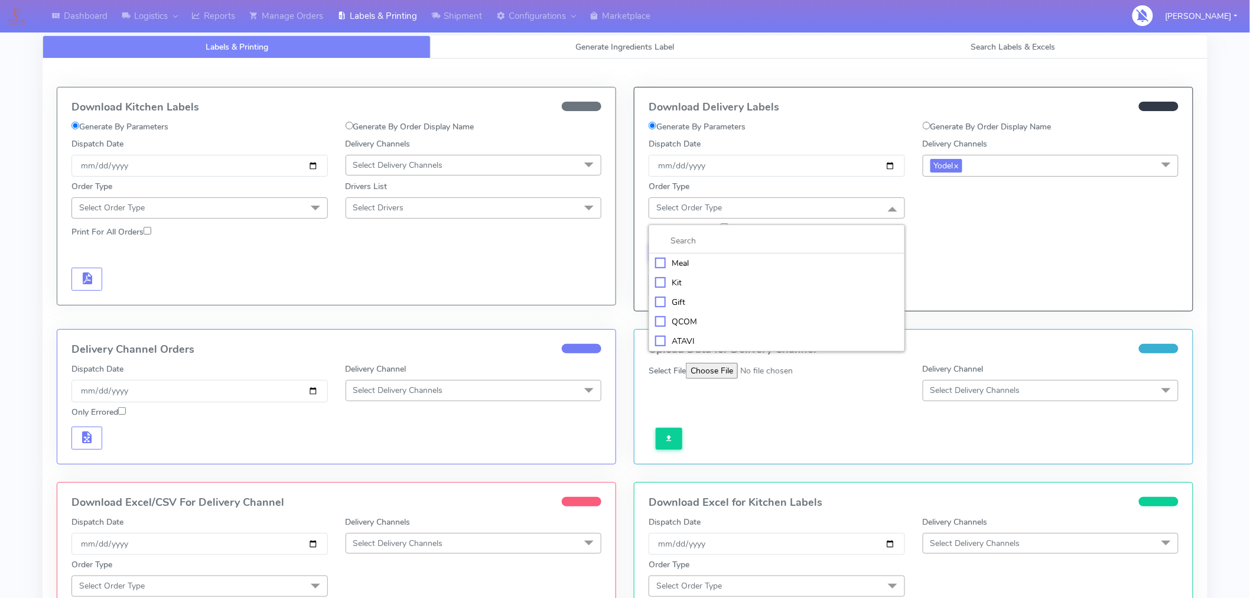
click at [705, 262] on div "Meal" at bounding box center [776, 263] width 243 height 12
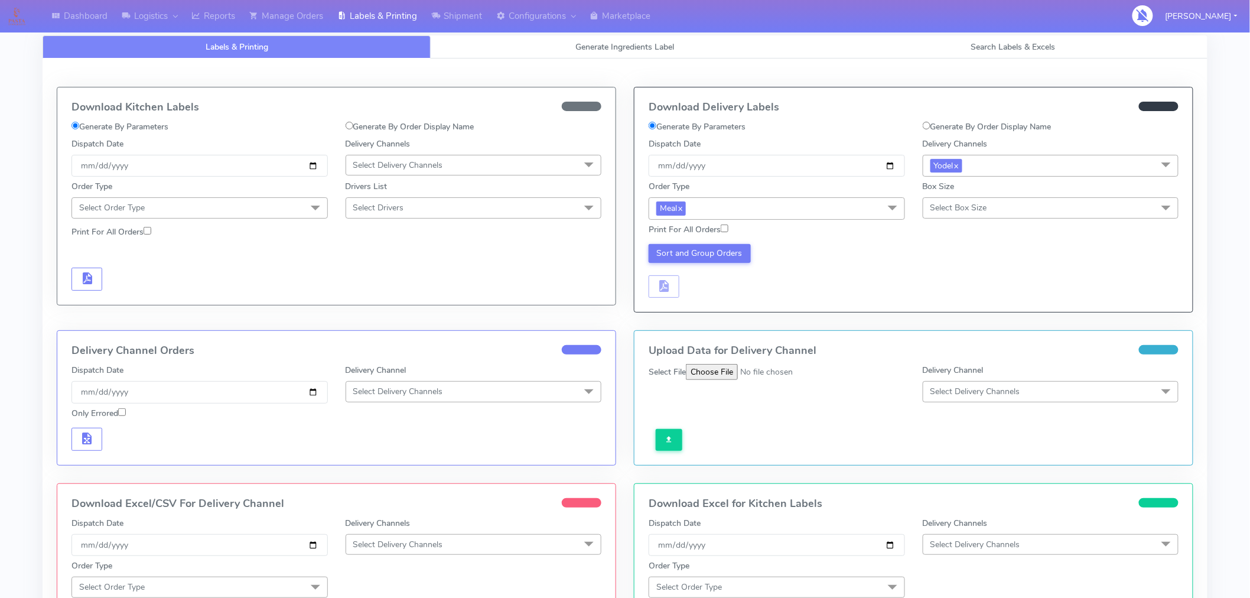
click at [984, 214] on span "Select Box Size" at bounding box center [1051, 207] width 256 height 21
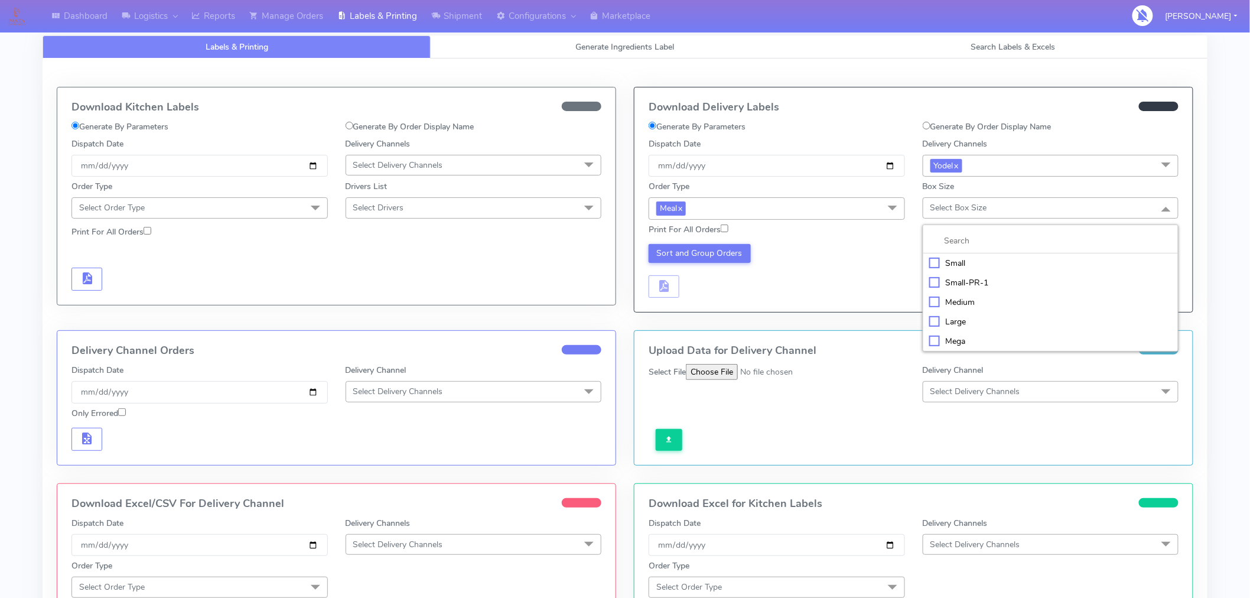
click at [959, 299] on div "Medium" at bounding box center [1050, 302] width 243 height 12
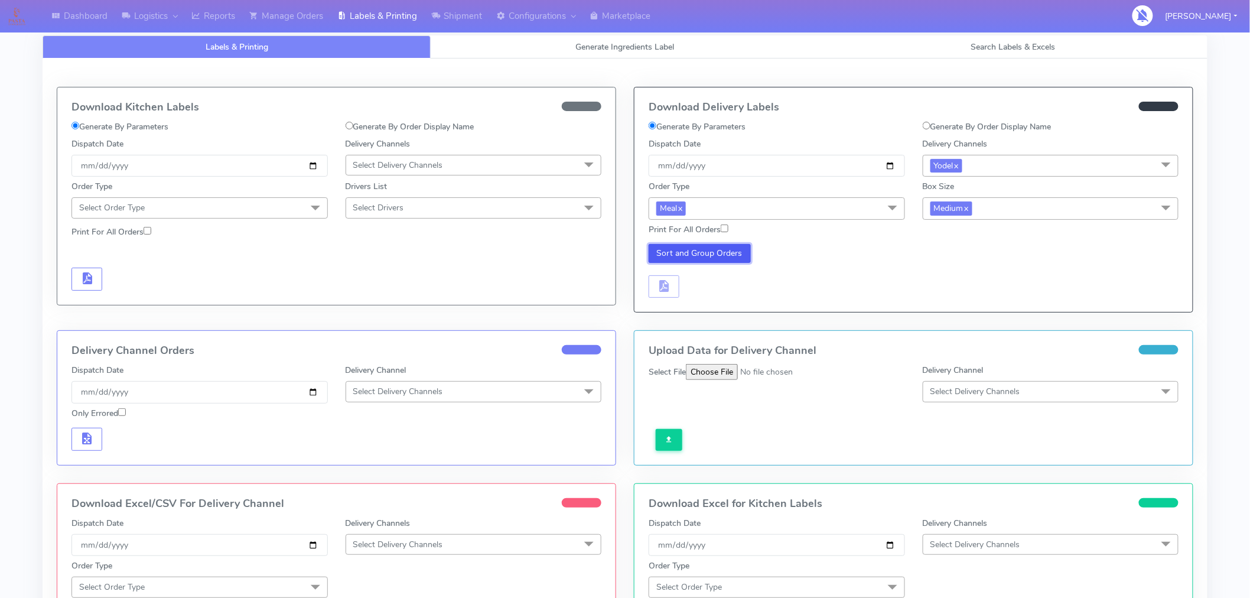
click at [734, 258] on button "Sort and Group Orders" at bounding box center [700, 253] width 102 height 19
click at [662, 291] on span "button" at bounding box center [664, 288] width 14 height 11
click at [706, 291] on span "button" at bounding box center [699, 288] width 14 height 11
click at [905, 282] on div "Sort and Group Orders Download" at bounding box center [777, 271] width 274 height 54
click at [1010, 209] on span "Medium x" at bounding box center [1051, 208] width 256 height 22
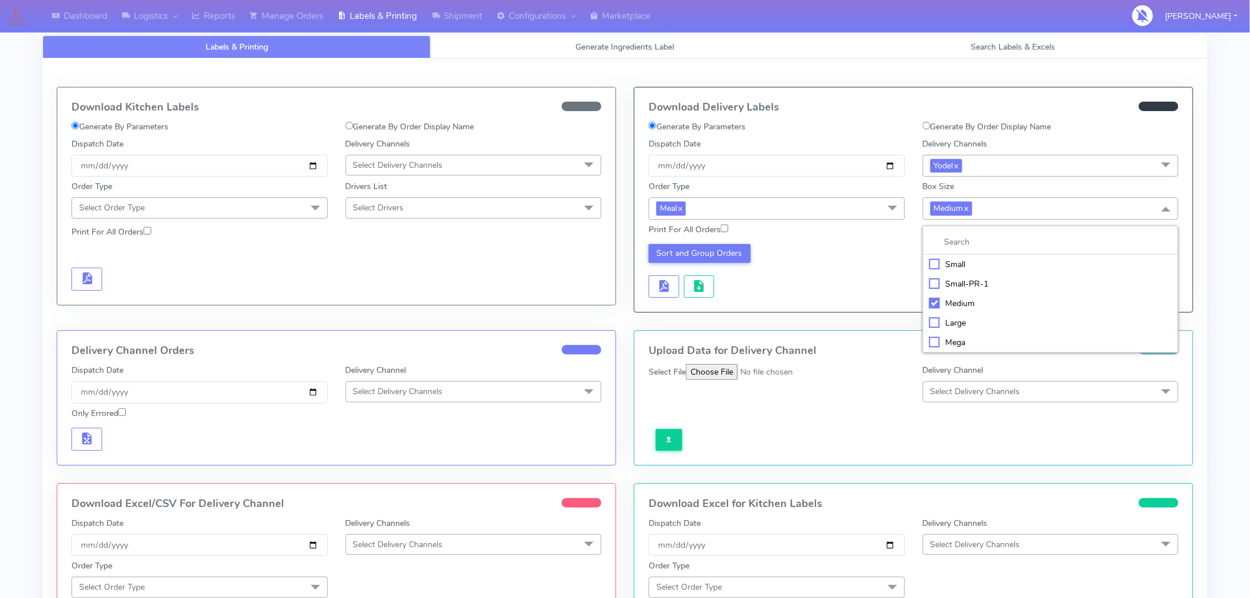
click at [946, 269] on div "Small" at bounding box center [1050, 264] width 243 height 12
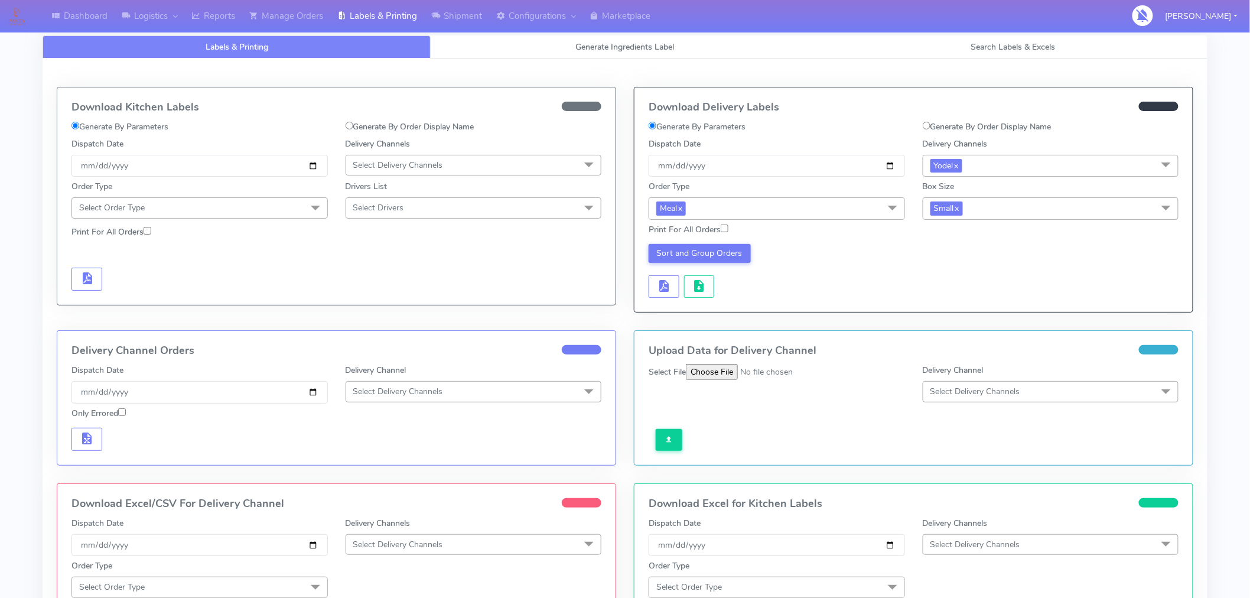
click at [889, 291] on div "Sort and Group Orders" at bounding box center [777, 271] width 274 height 54
click at [703, 248] on button "Sort and Group Orders" at bounding box center [700, 253] width 102 height 19
click at [665, 292] on span "button" at bounding box center [664, 288] width 14 height 11
click at [702, 286] on span "button" at bounding box center [699, 288] width 14 height 11
click at [294, 8] on link "Manage Orders" at bounding box center [286, 16] width 88 height 32
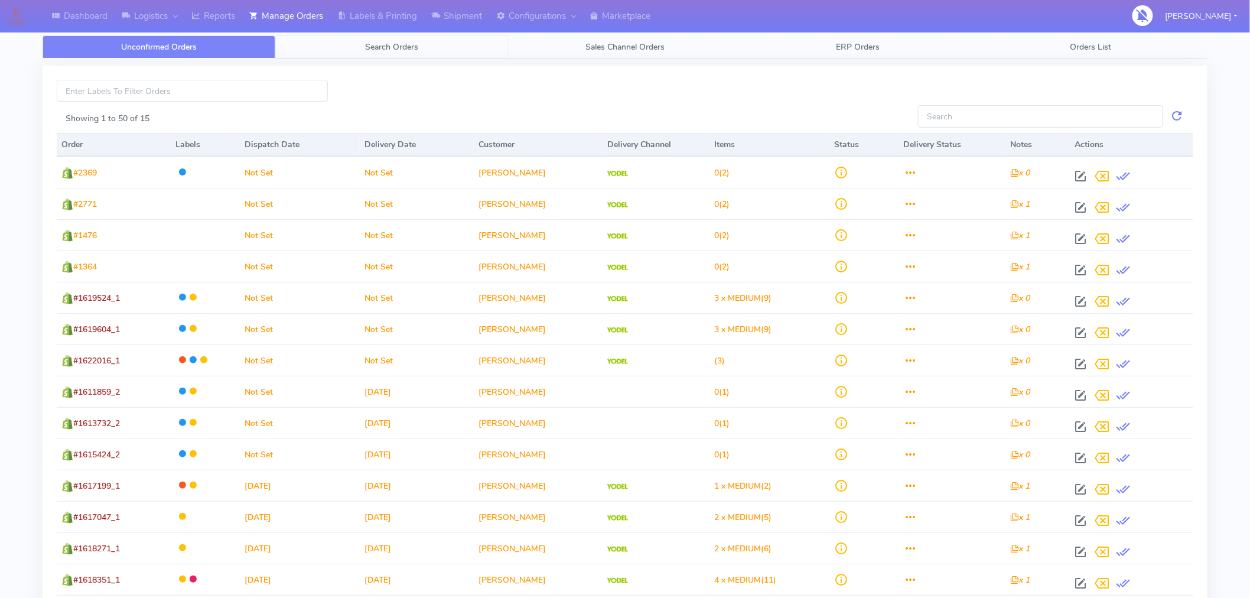
click at [408, 50] on span "Search Orders" at bounding box center [392, 46] width 53 height 11
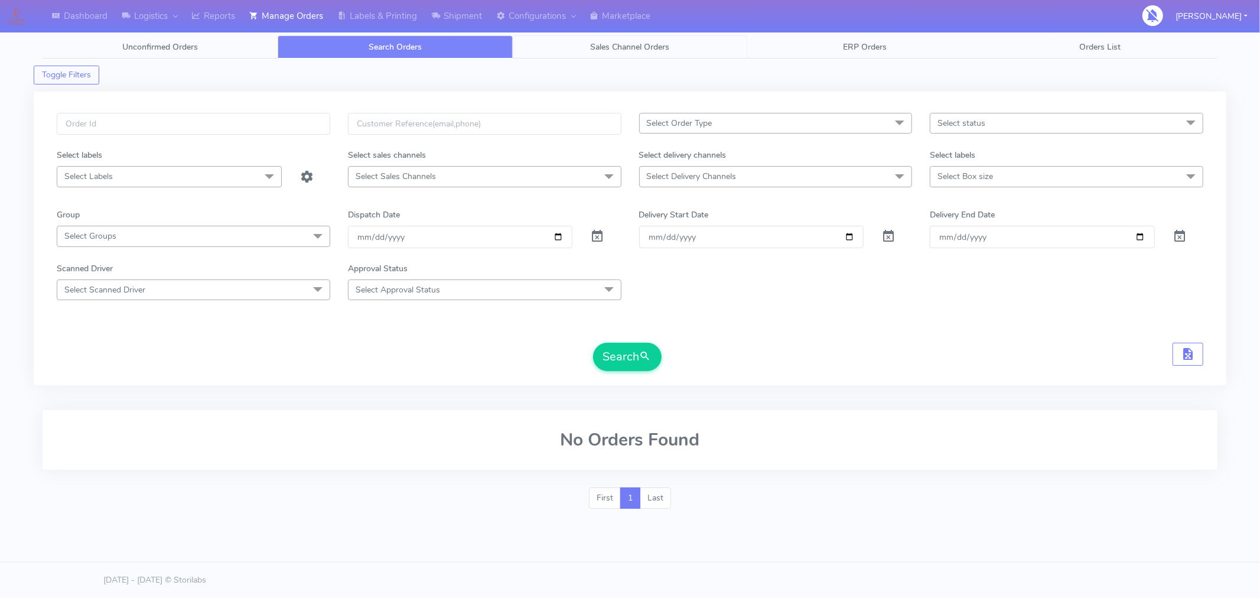
click at [628, 41] on span "Sales Channel Orders" at bounding box center [629, 46] width 79 height 11
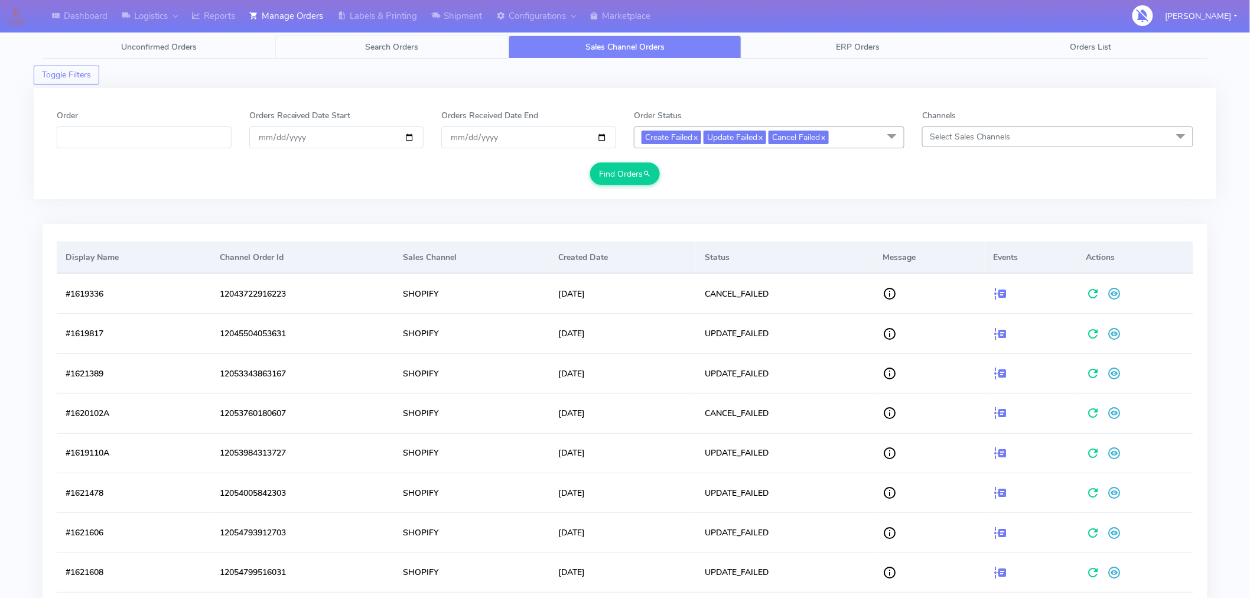
click at [376, 50] on span "Search Orders" at bounding box center [392, 46] width 53 height 11
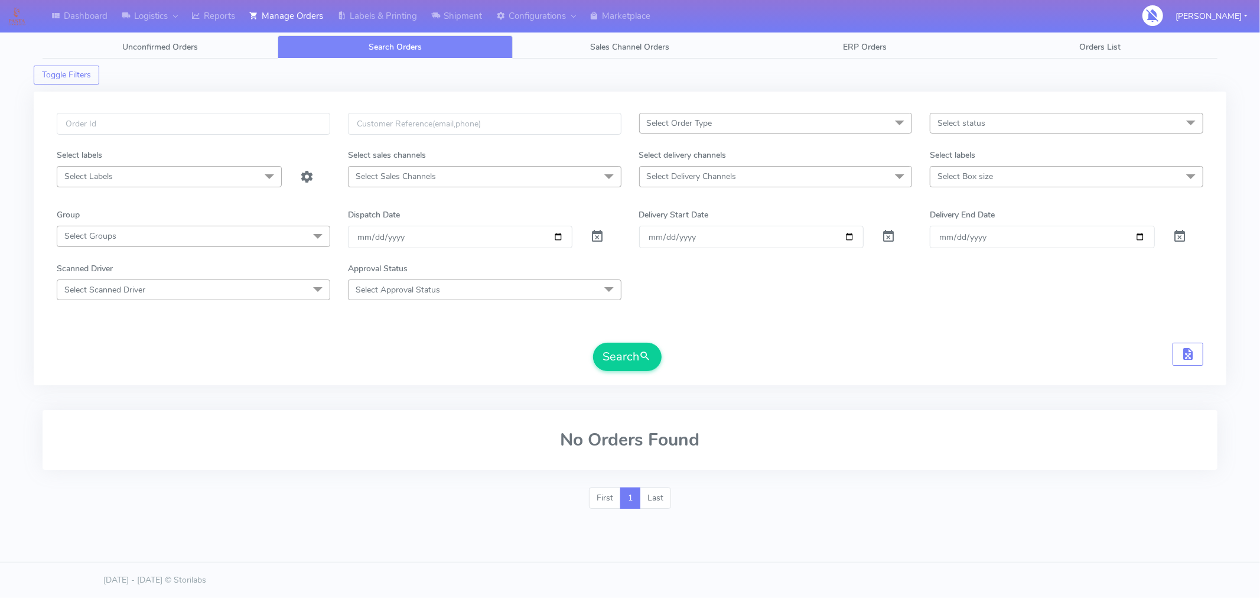
click at [971, 133] on span "Select status" at bounding box center [1067, 123] width 274 height 21
click at [974, 226] on div "Confirmed" at bounding box center [1067, 222] width 261 height 12
checkbox input "true"
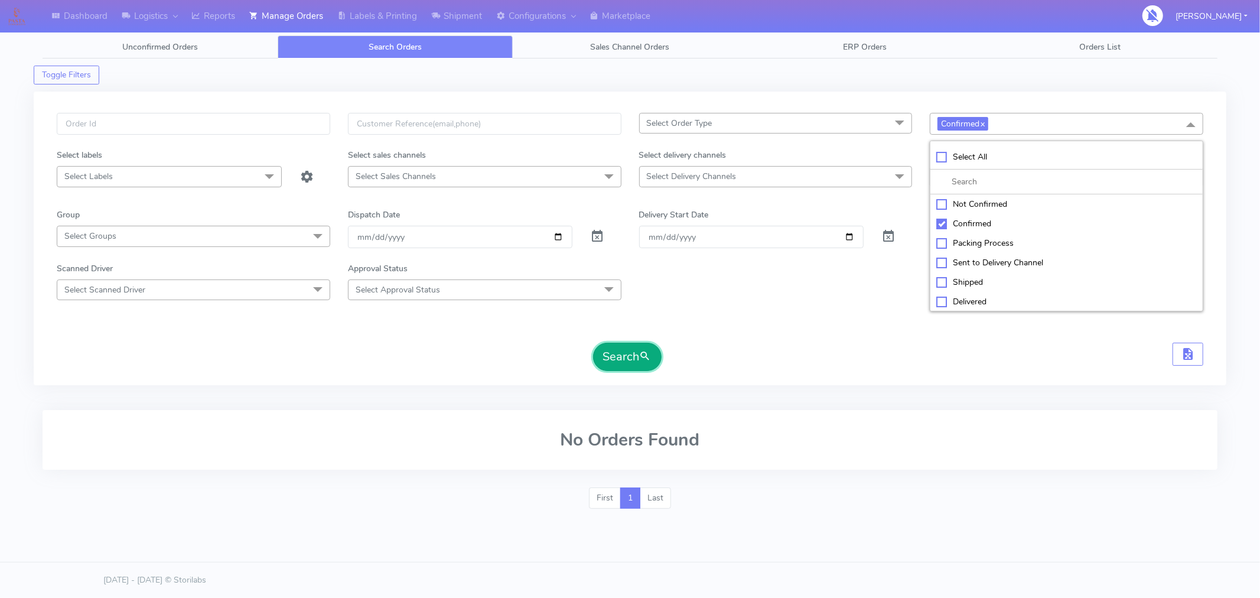
click at [632, 358] on button "Search" at bounding box center [627, 357] width 69 height 28
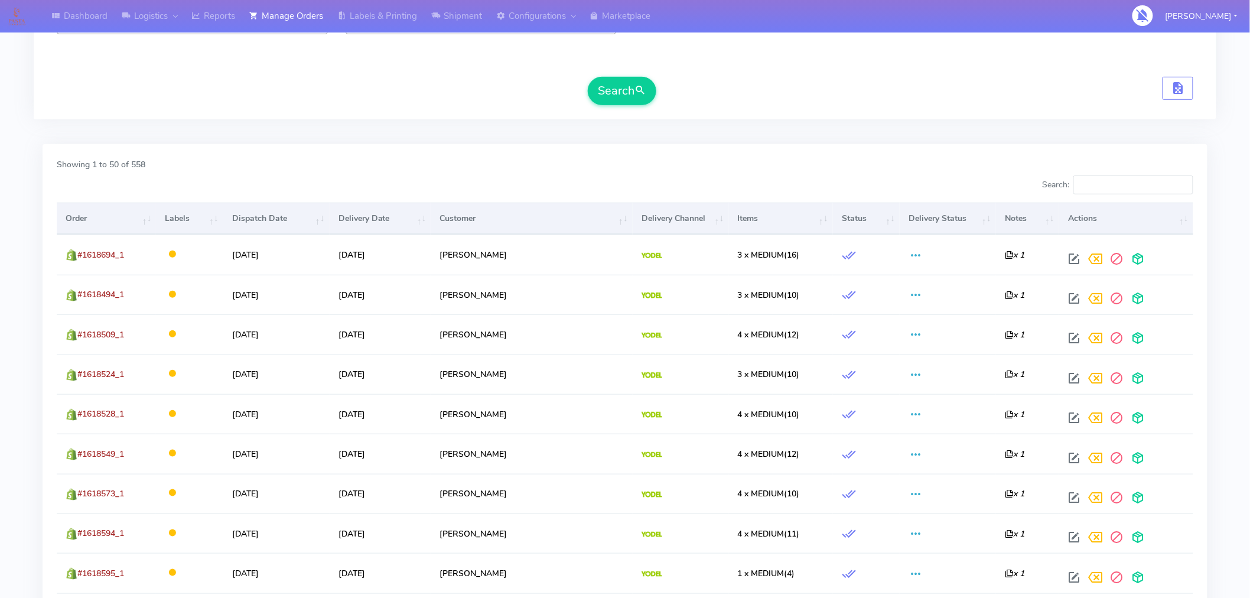
scroll to position [265, 0]
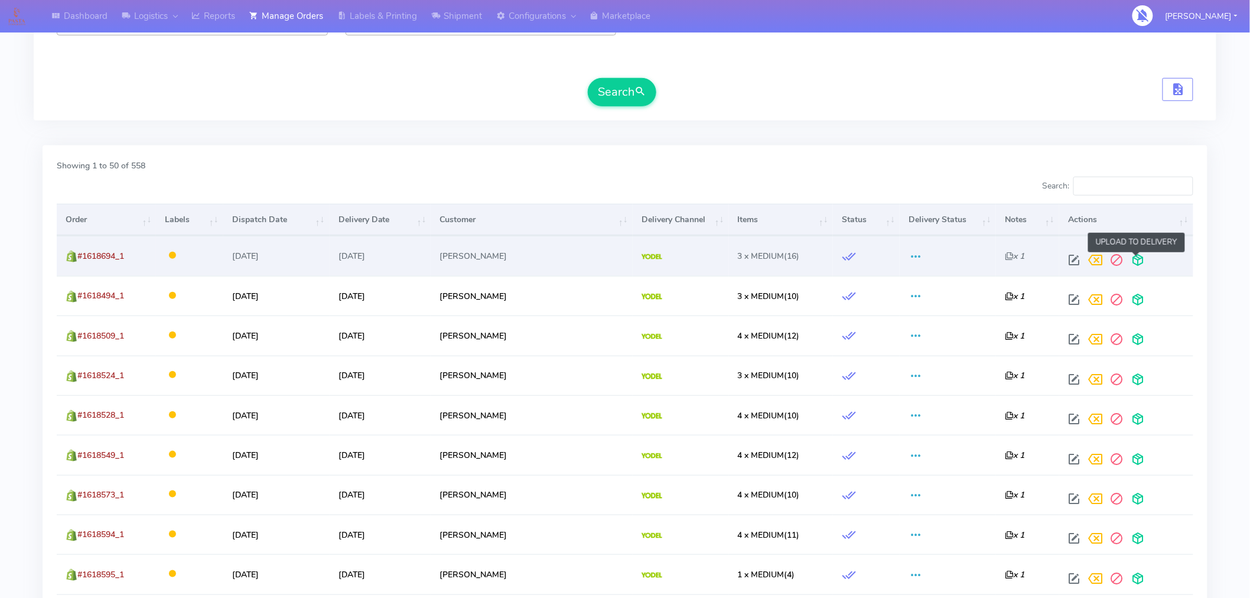
click at [1136, 264] on span at bounding box center [1137, 262] width 21 height 11
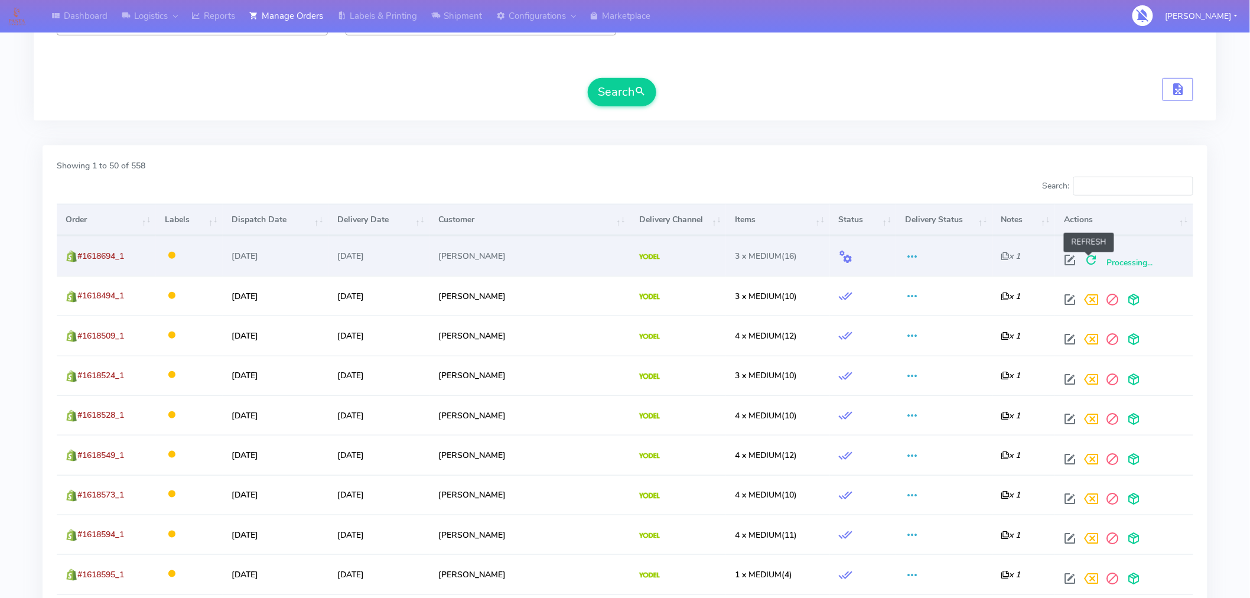
click at [1085, 257] on span at bounding box center [1091, 262] width 21 height 11
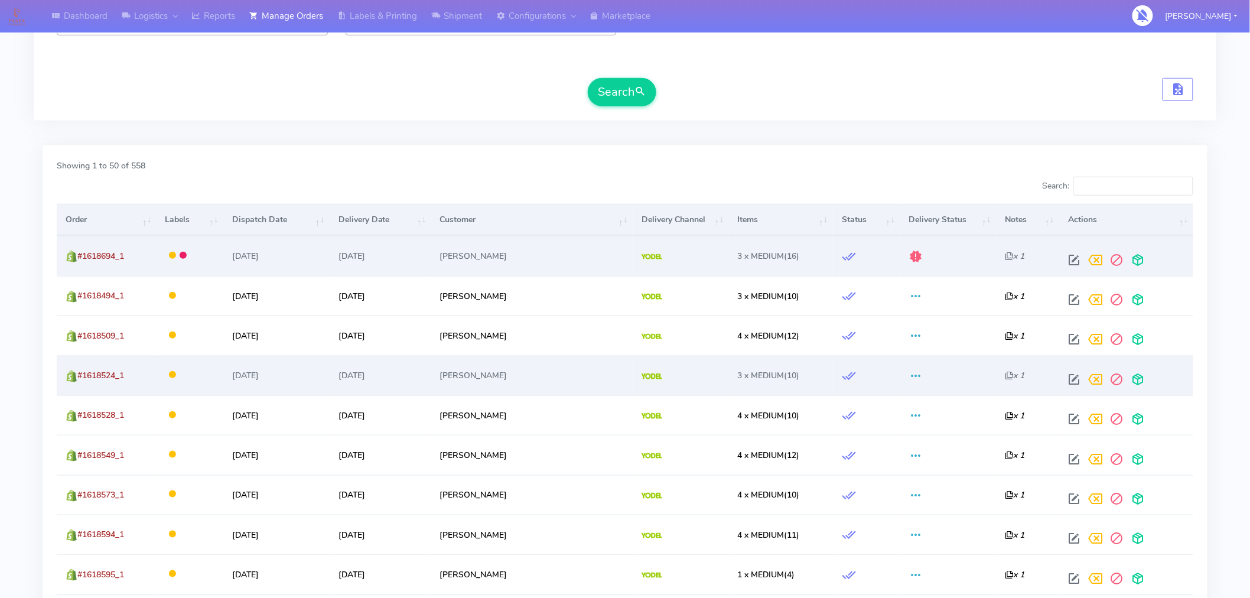
scroll to position [0, 0]
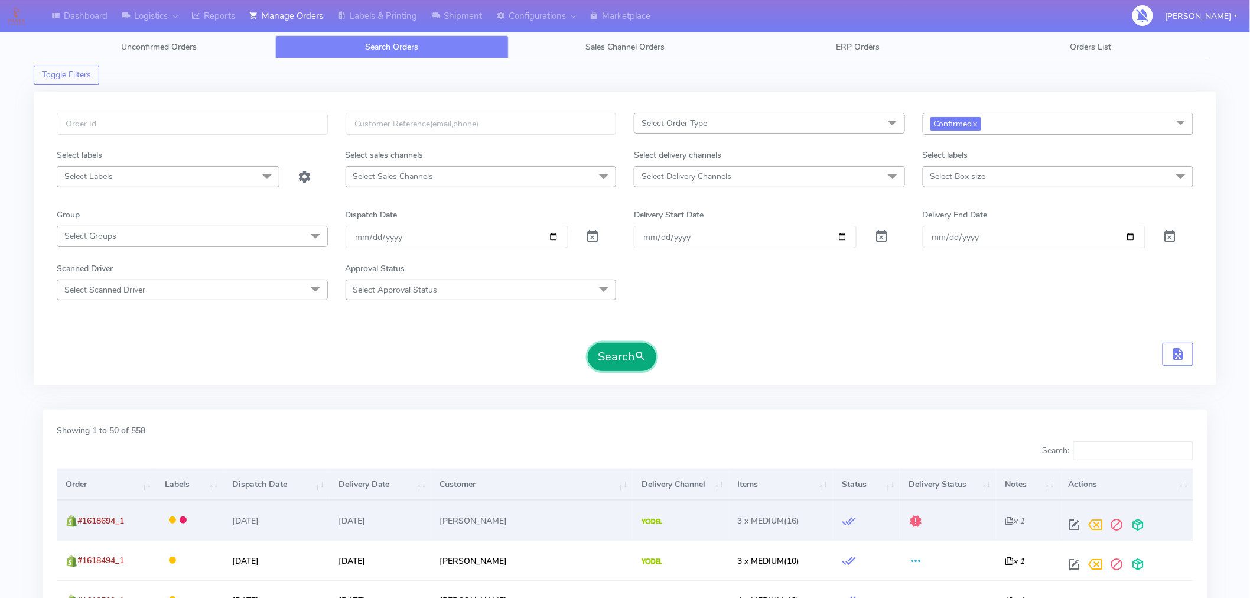
click at [635, 358] on span "submit" at bounding box center [641, 357] width 12 height 16
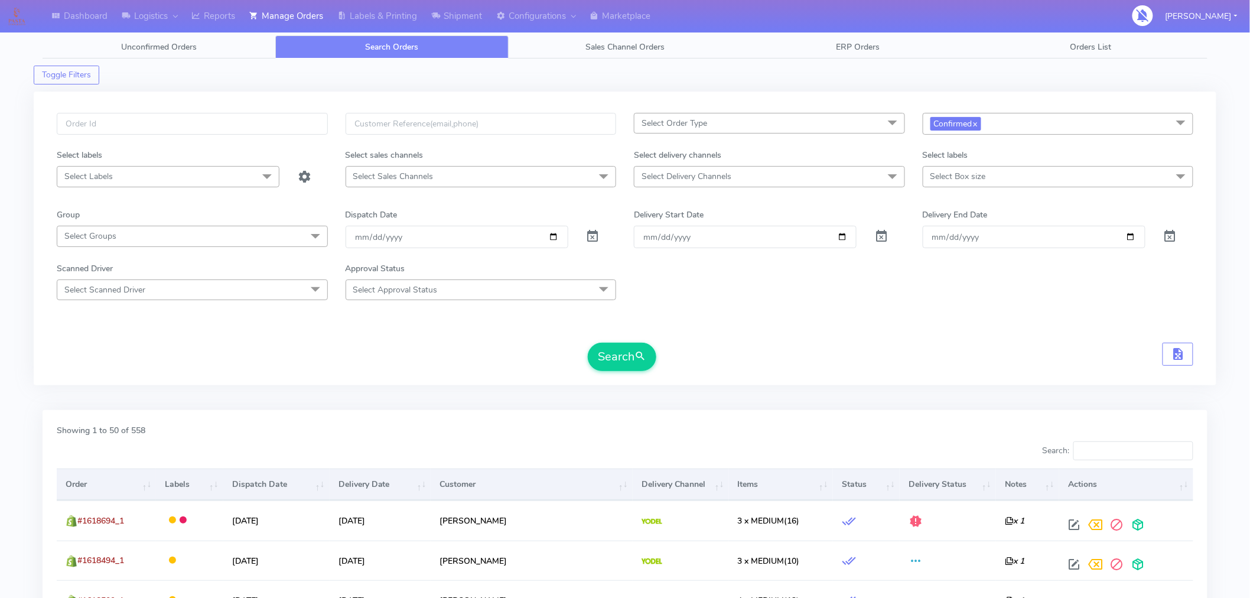
click at [804, 428] on div "Showing 1 to 50 of 558" at bounding box center [625, 432] width 1155 height 17
click at [789, 181] on span "Select Delivery Channels" at bounding box center [769, 176] width 271 height 21
click at [969, 305] on form "Select Order Type Select All MEALS ATAVI One Off Pasta Club Gift Kit Event Unkn…" at bounding box center [625, 242] width 1137 height 258
click at [983, 174] on span "Select Box size" at bounding box center [959, 176] width 56 height 11
click at [953, 255] on div "Small" at bounding box center [1058, 257] width 258 height 12
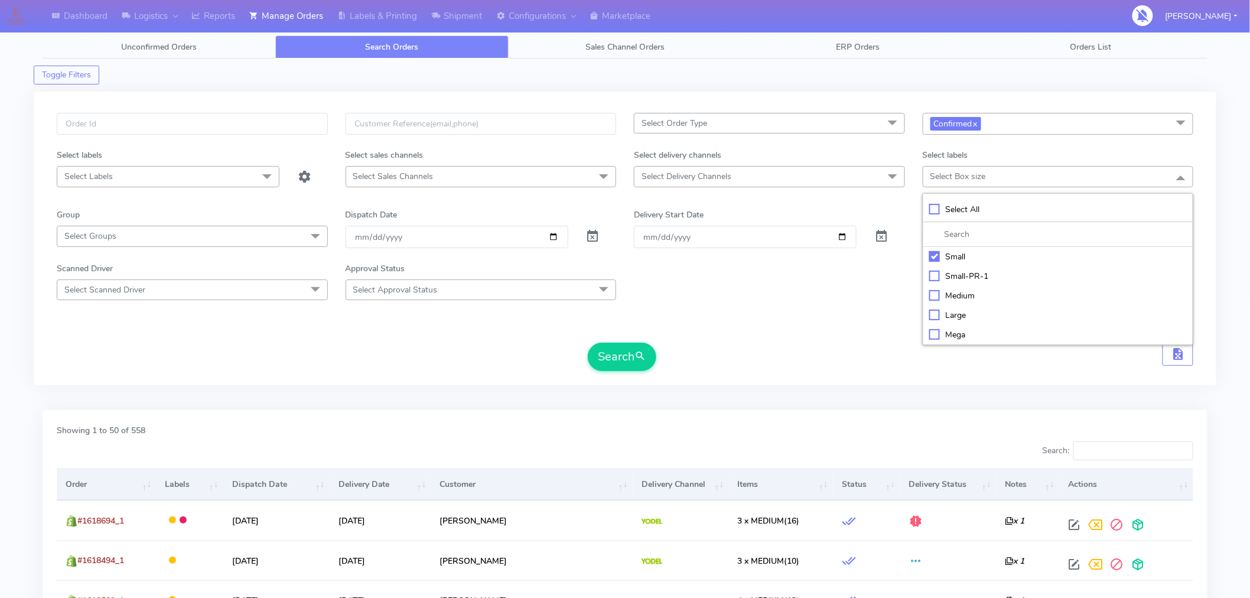
checkbox input "true"
click at [629, 347] on button "Search" at bounding box center [622, 358] width 69 height 28
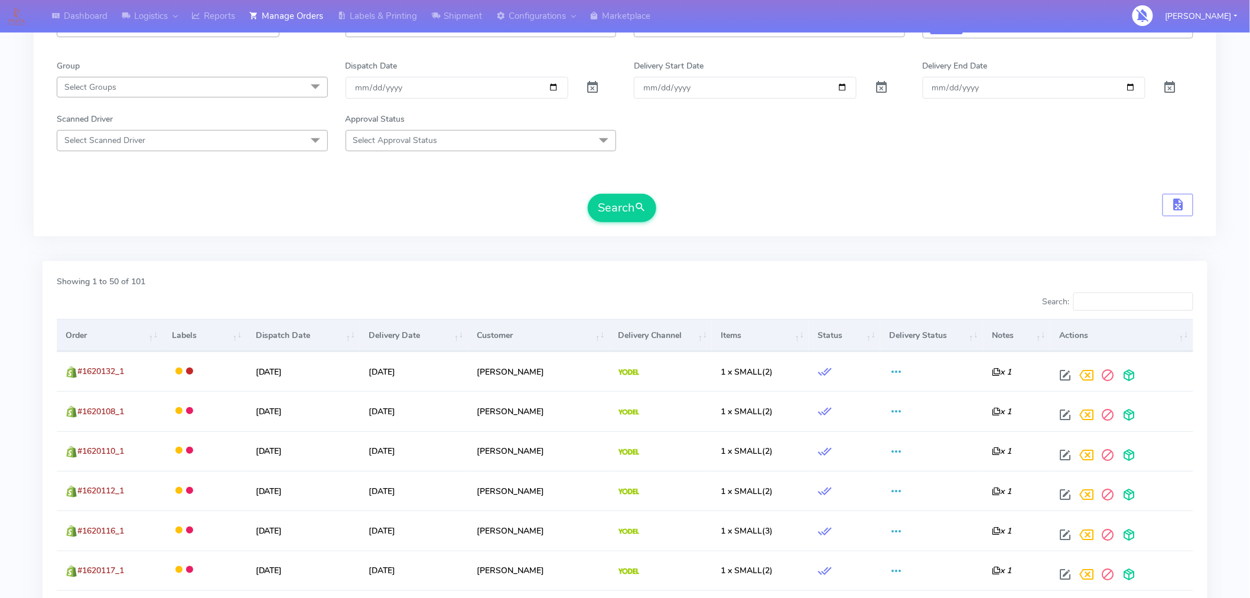
scroll to position [155, 0]
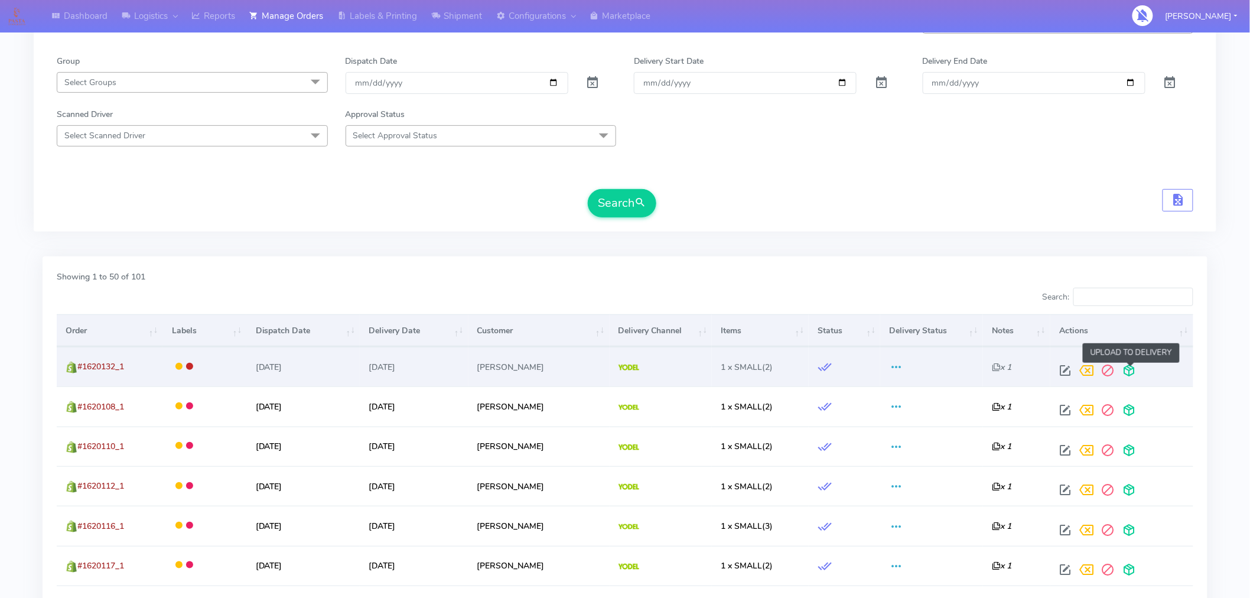
click at [1133, 372] on span at bounding box center [1129, 373] width 21 height 11
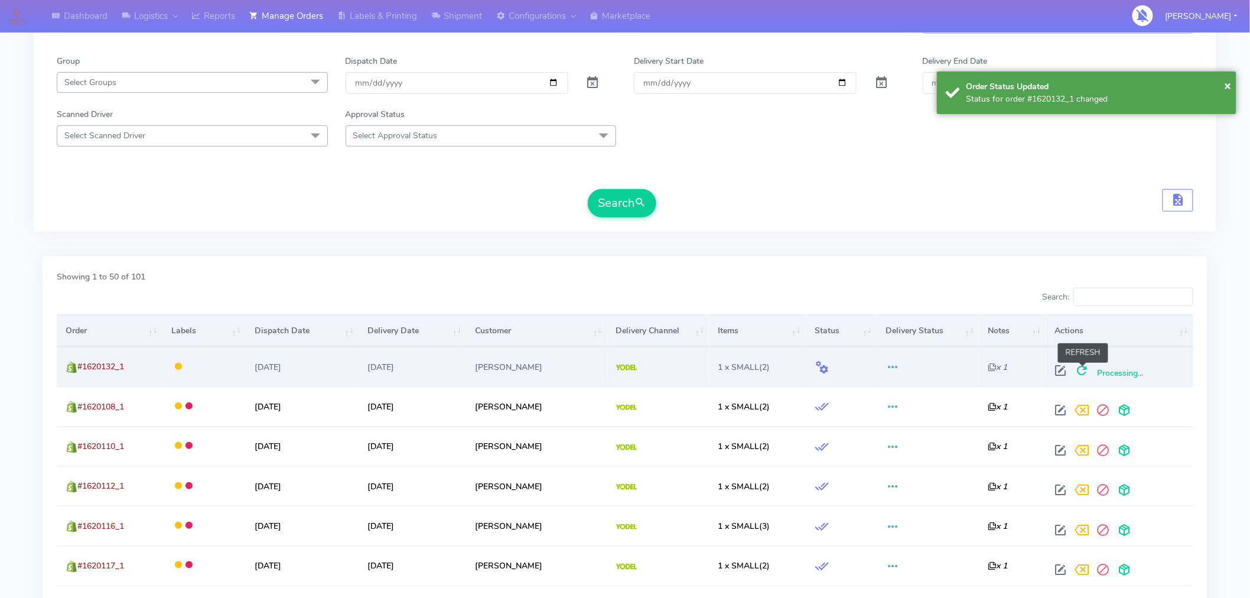
click at [1085, 373] on span at bounding box center [1082, 373] width 21 height 11
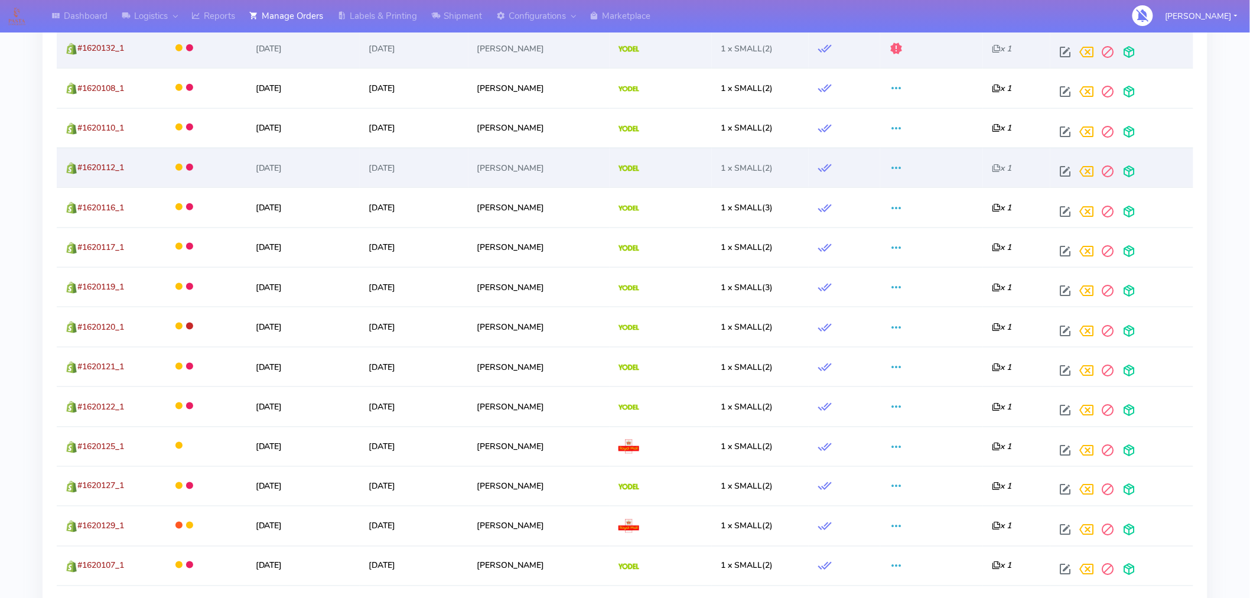
scroll to position [0, 0]
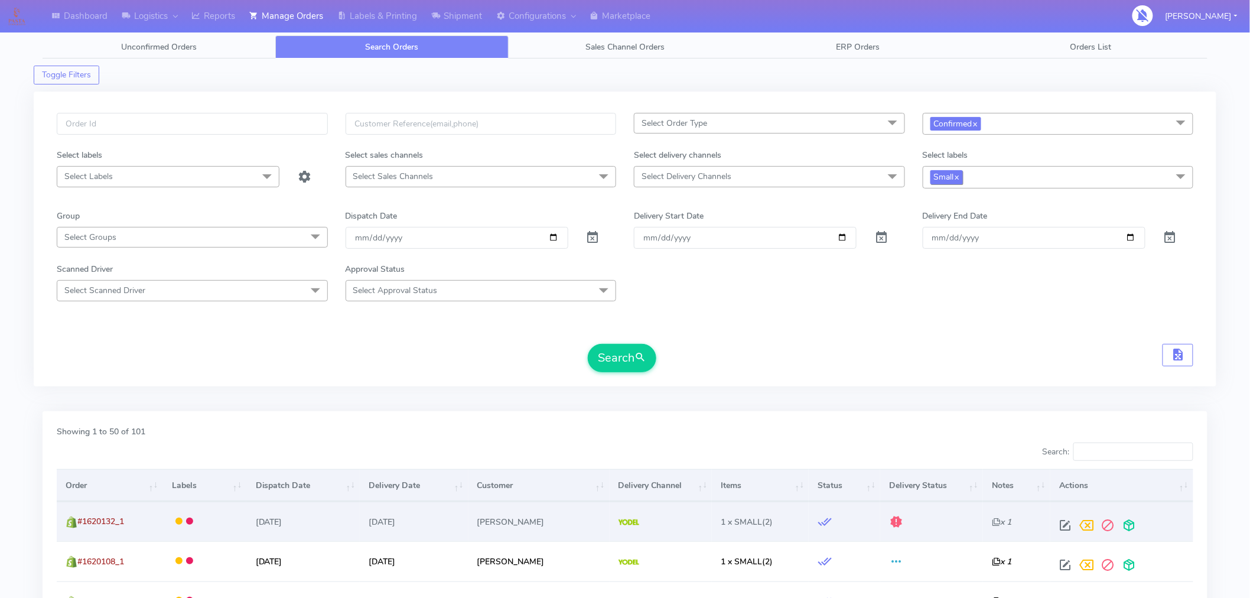
click at [957, 178] on link "x" at bounding box center [956, 176] width 5 height 12
click at [683, 312] on form "Select Order Type Select All MEALS ATAVI One Off Pasta Club Gift Kit Event Unkn…" at bounding box center [625, 242] width 1137 height 258
click at [621, 352] on button "Search" at bounding box center [622, 357] width 69 height 28
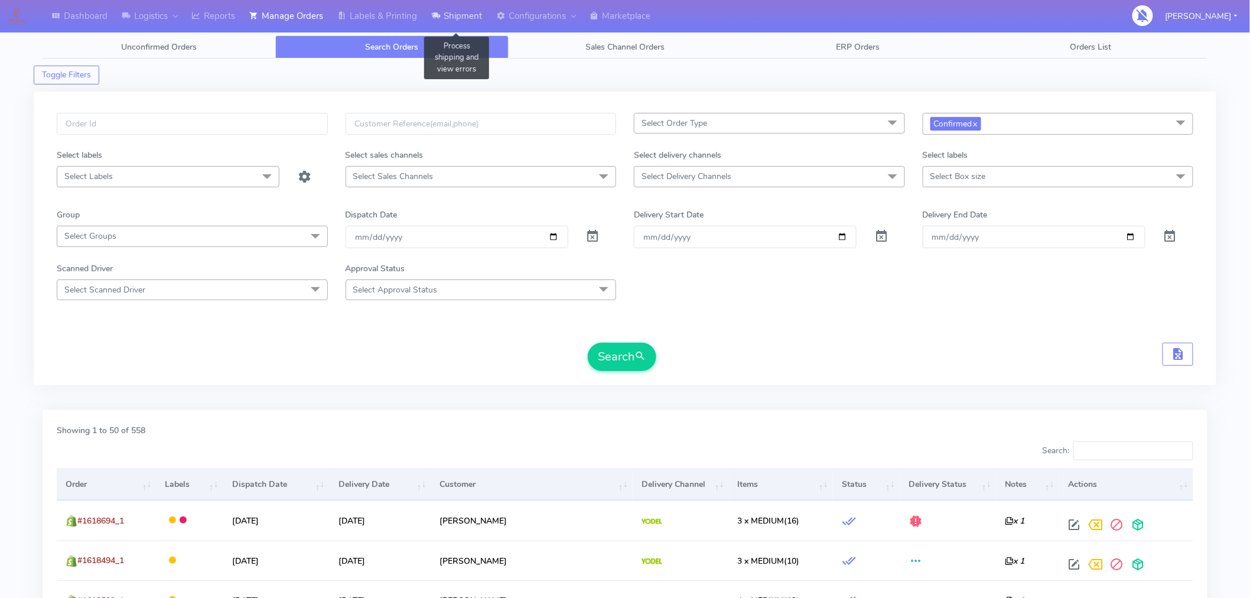
click at [471, 18] on link "Shipment" at bounding box center [456, 16] width 65 height 32
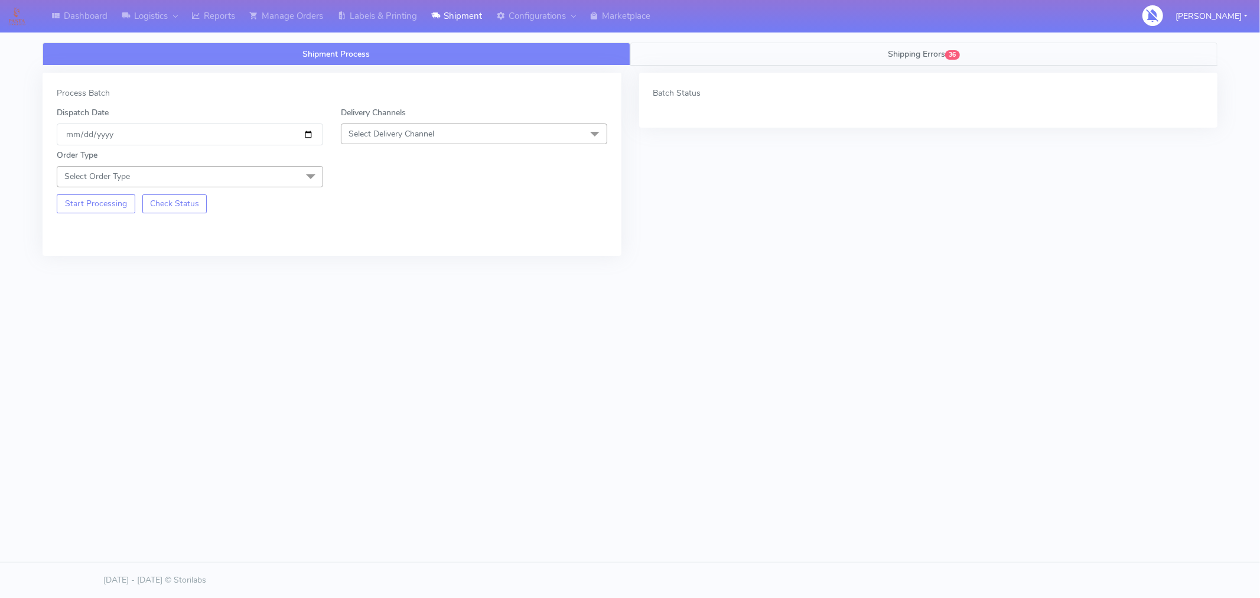
click at [916, 59] on link "Shipping Errors 36" at bounding box center [924, 54] width 588 height 23
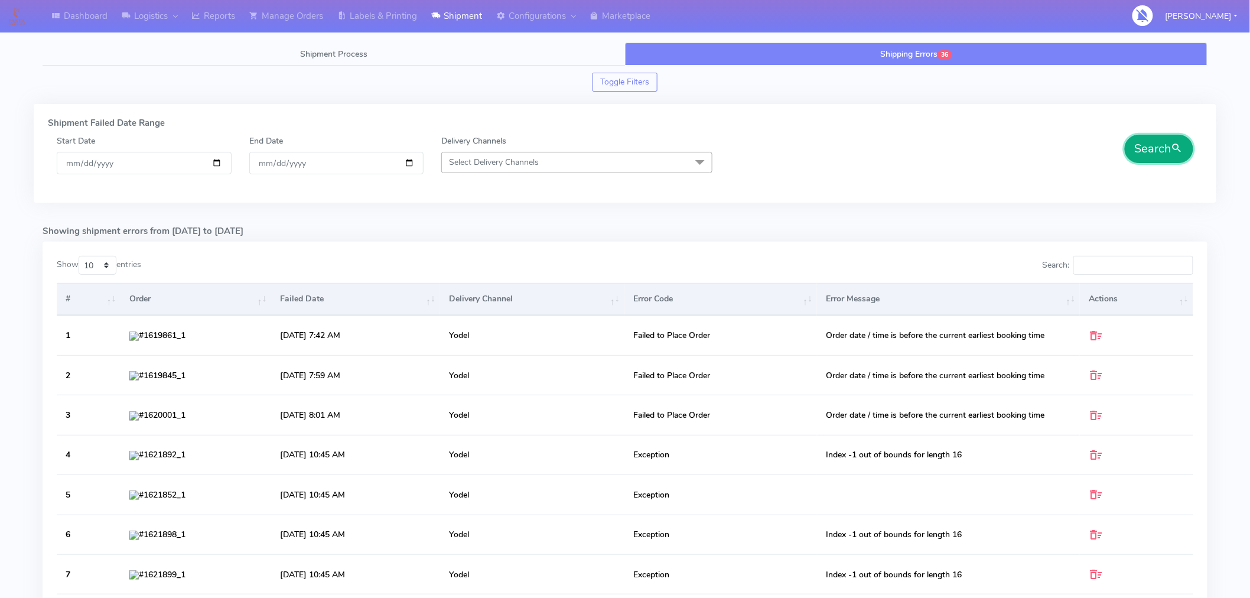
click at [1154, 155] on button "Search" at bounding box center [1159, 149] width 69 height 28
click at [1099, 261] on input "Search:" at bounding box center [1134, 265] width 120 height 19
click at [329, 56] on span "Shipment Process" at bounding box center [333, 53] width 67 height 11
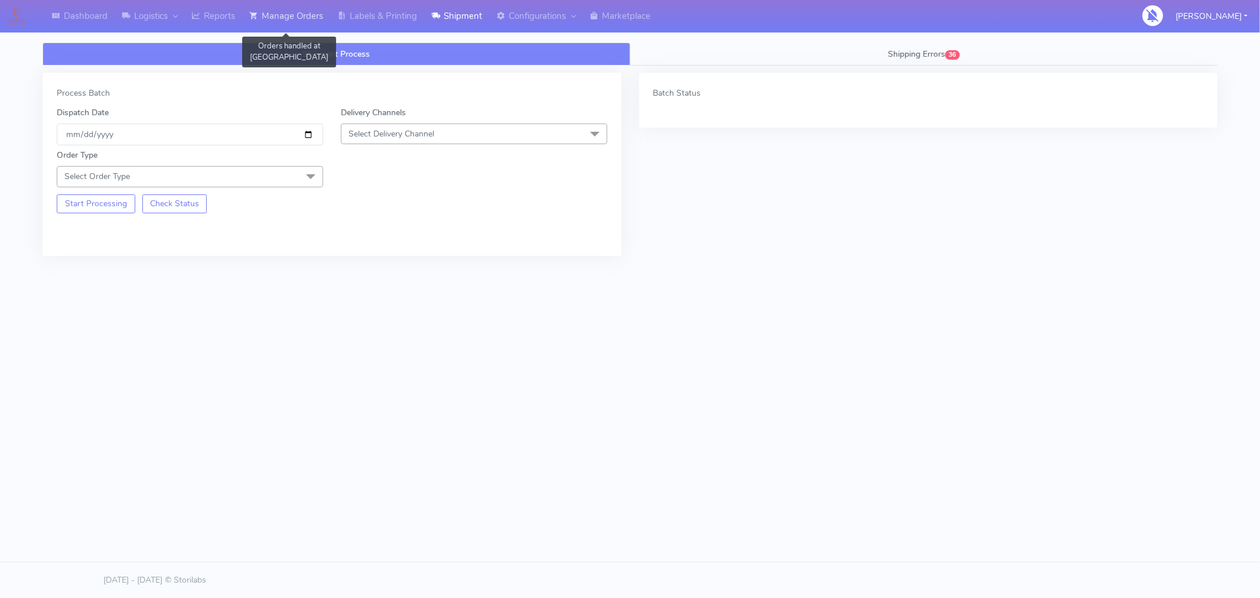
click at [279, 20] on link "Manage Orders" at bounding box center [286, 16] width 88 height 32
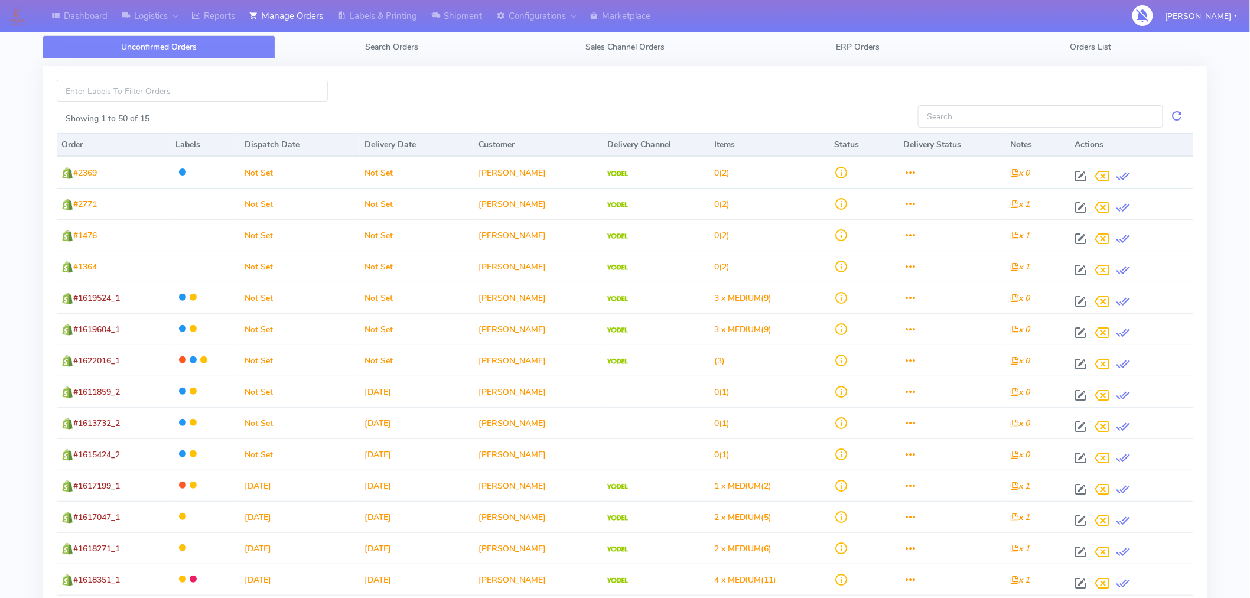
click at [401, 60] on div "Showing 1 to 50 of 15 Order Labels Dispatch Date Delivery Date Customer Deliver…" at bounding box center [625, 359] width 1183 height 603
click at [397, 54] on link "Search Orders" at bounding box center [391, 46] width 233 height 23
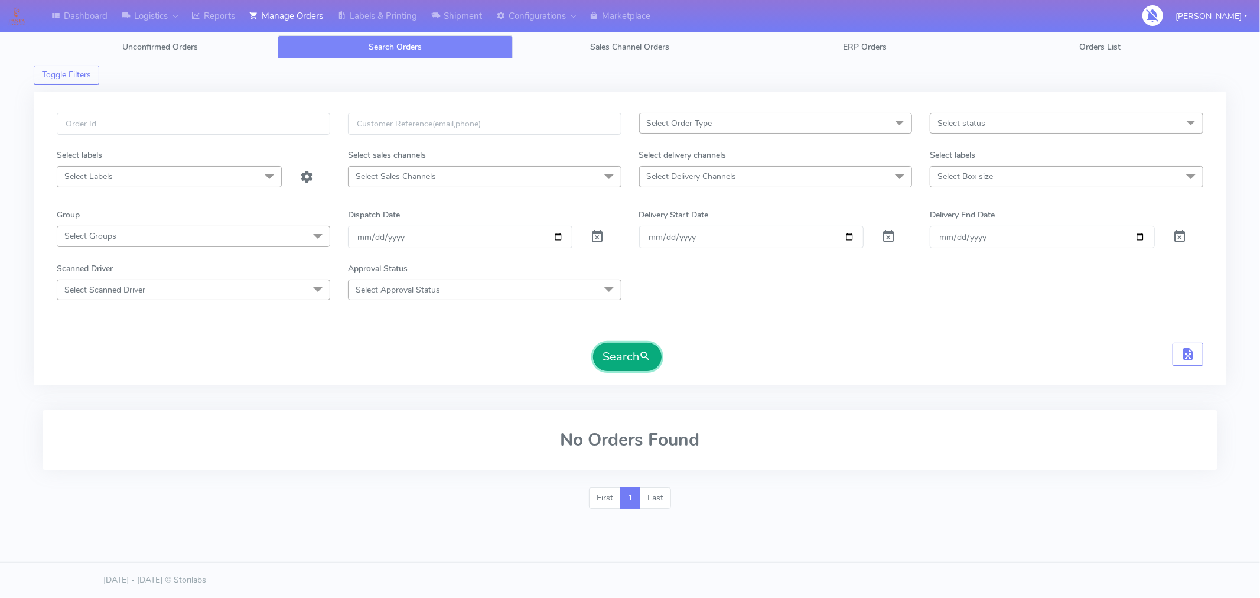
click at [629, 353] on button "Search" at bounding box center [627, 357] width 69 height 28
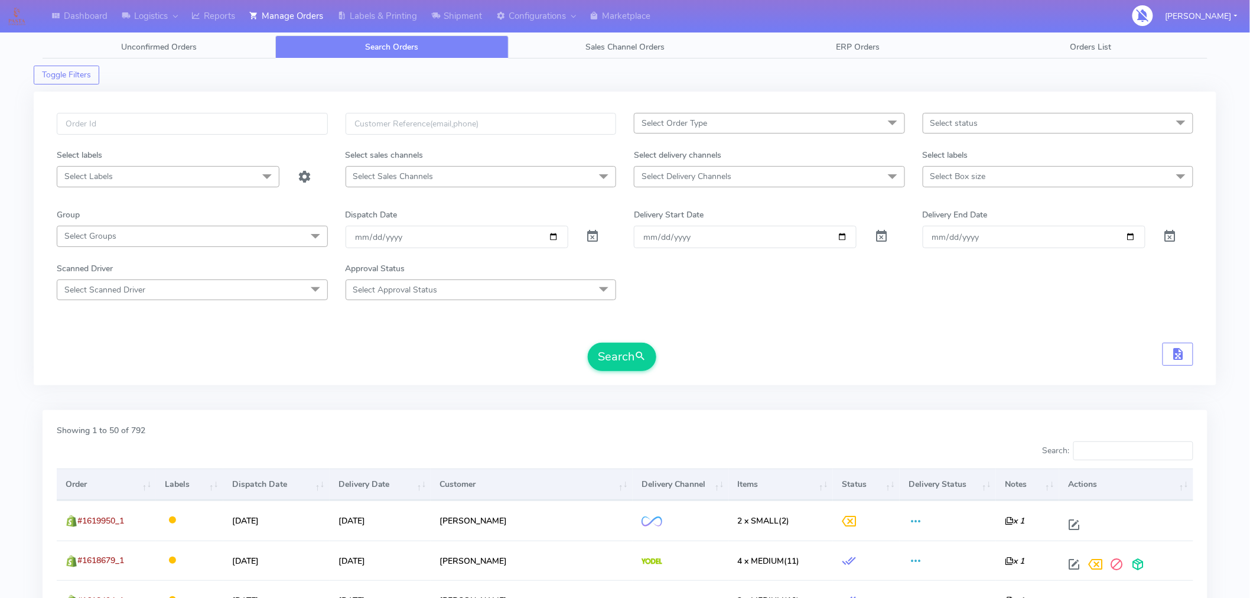
click at [970, 131] on span "Select status" at bounding box center [1058, 123] width 271 height 21
click at [960, 219] on div "Confirmed" at bounding box center [1058, 222] width 258 height 12
checkbox input "true"
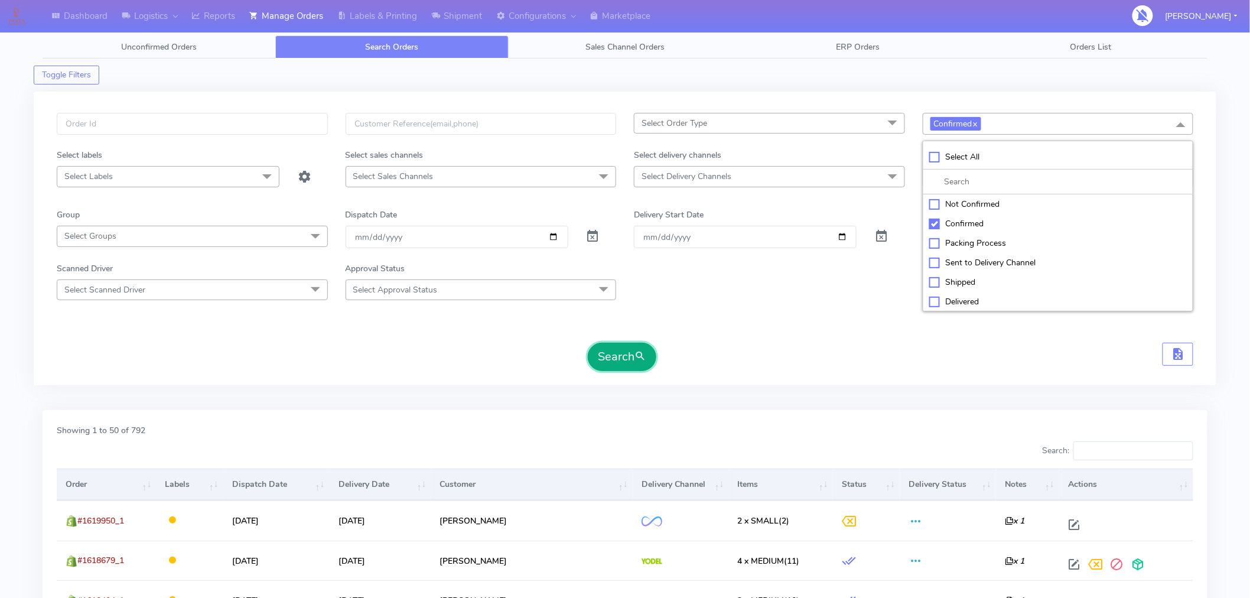
click at [645, 361] on span "submit" at bounding box center [641, 357] width 12 height 16
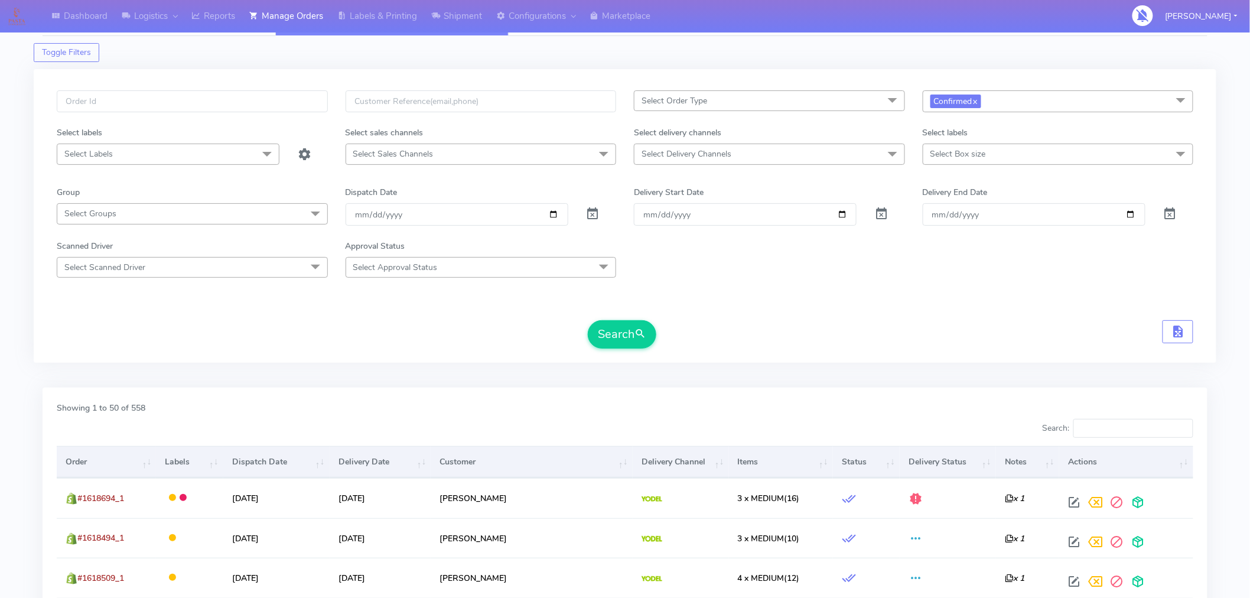
scroll to position [24, 0]
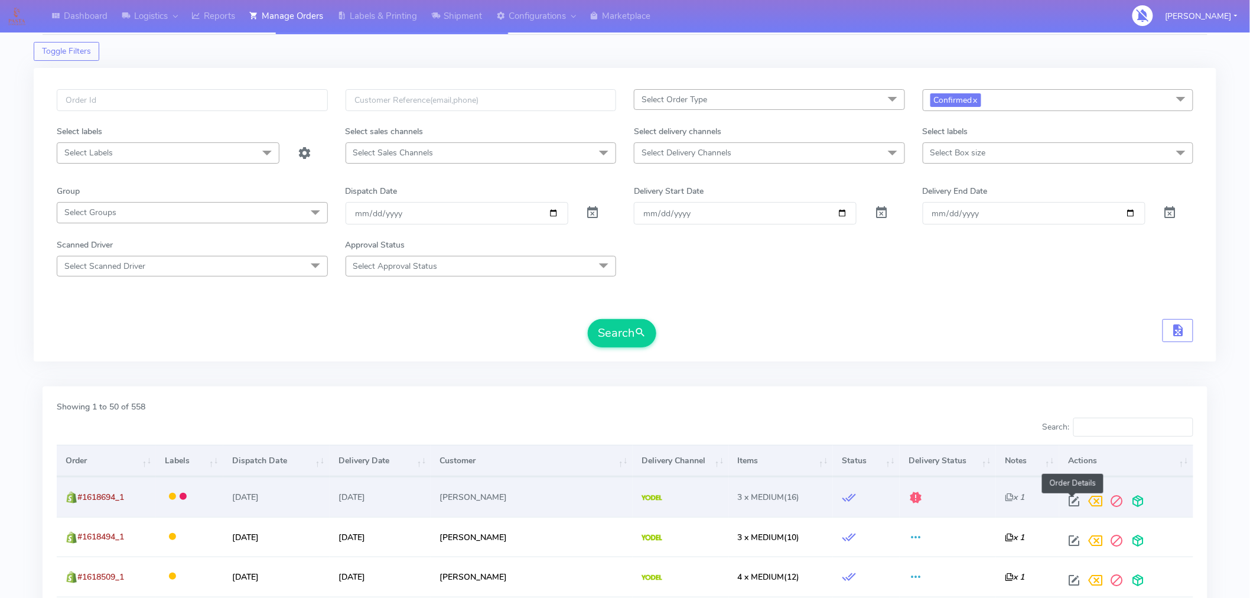
click at [1073, 498] on span at bounding box center [1074, 503] width 21 height 11
select select "5"
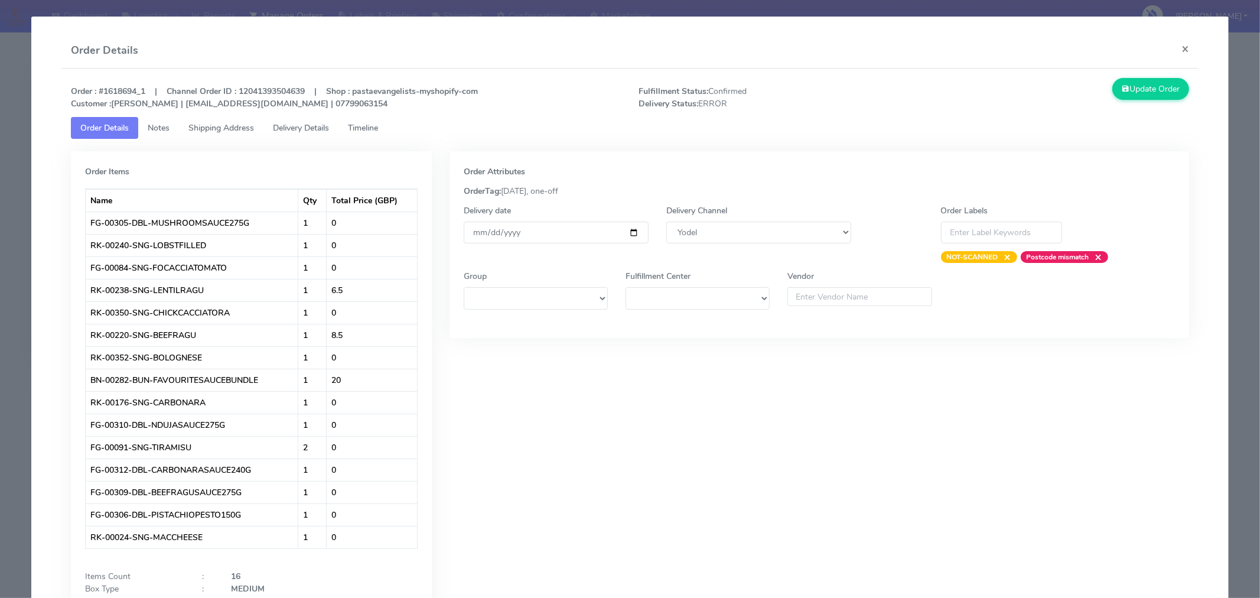
click at [373, 138] on link "Timeline" at bounding box center [363, 128] width 49 height 22
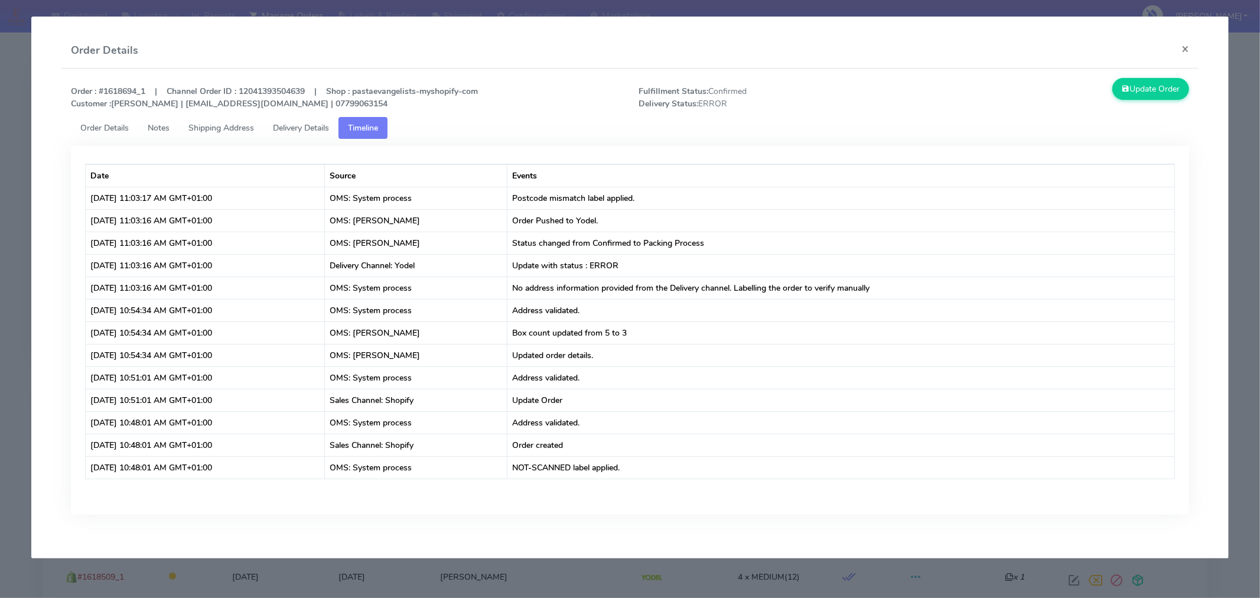
click at [321, 136] on link "Delivery Details" at bounding box center [301, 128] width 75 height 22
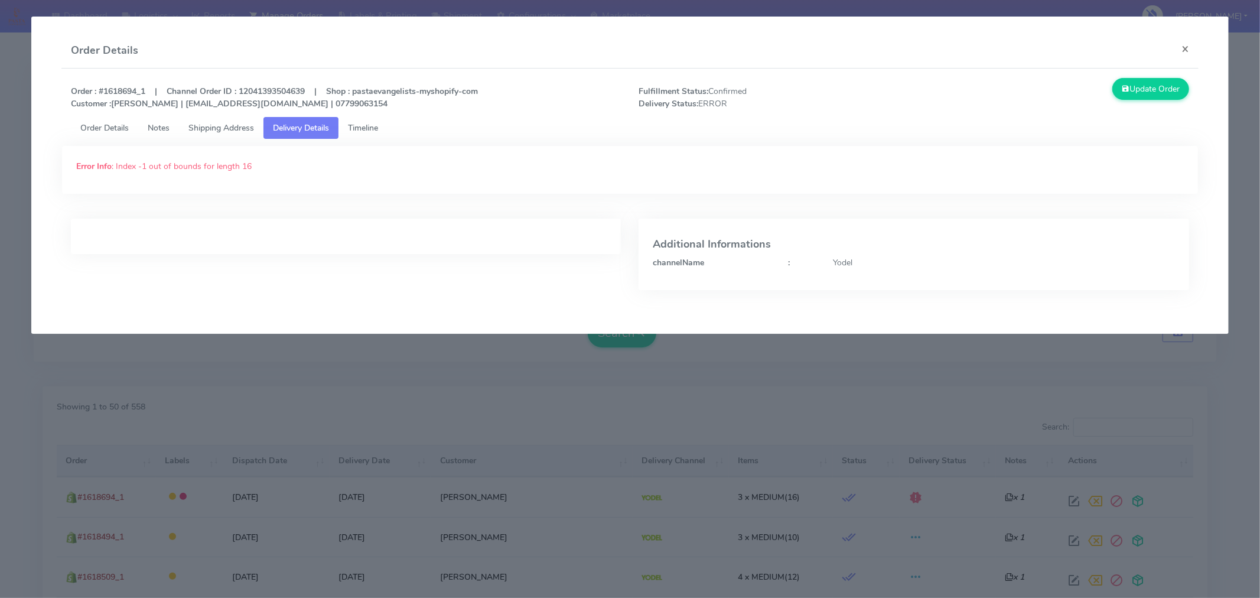
click at [245, 132] on span "Shipping Address" at bounding box center [221, 127] width 66 height 11
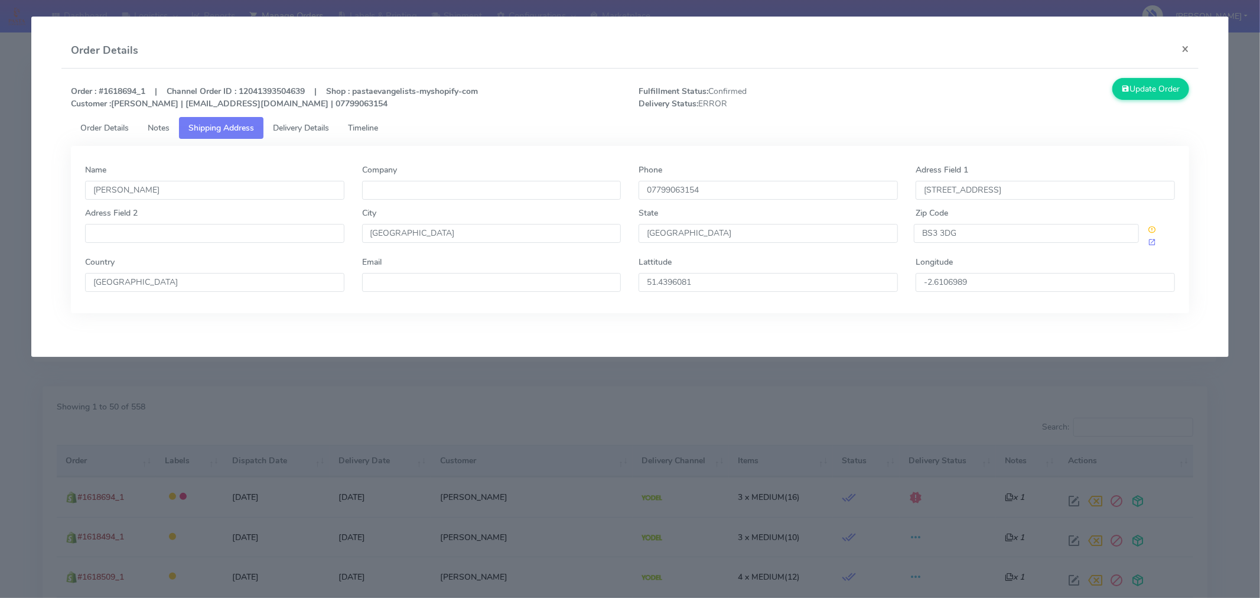
click at [372, 126] on span "Timeline" at bounding box center [363, 127] width 30 height 11
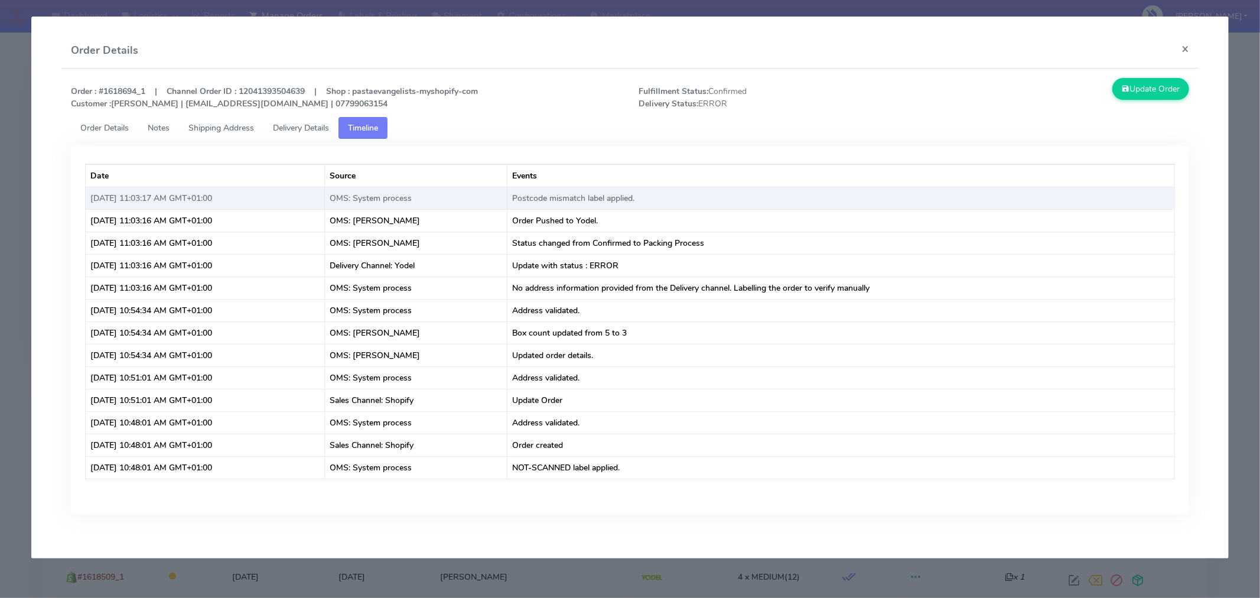
click at [604, 204] on td "Postcode mismatch label applied." at bounding box center [841, 198] width 667 height 22
copy td "Postcode mismatch label applied."
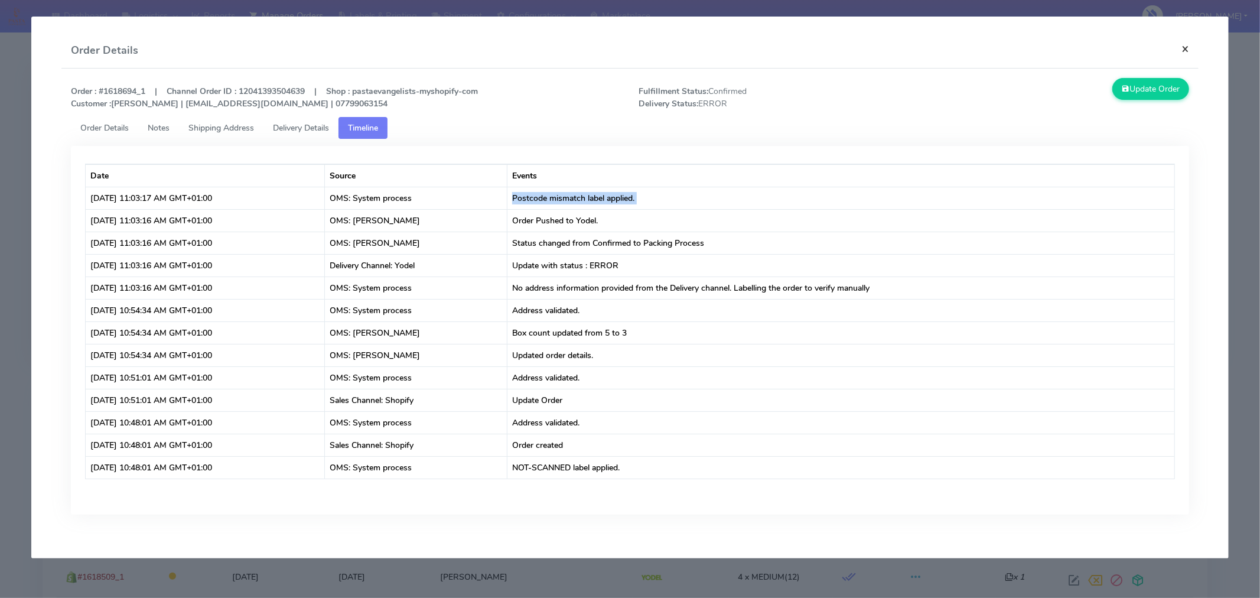
click at [1188, 51] on button "×" at bounding box center [1185, 48] width 27 height 31
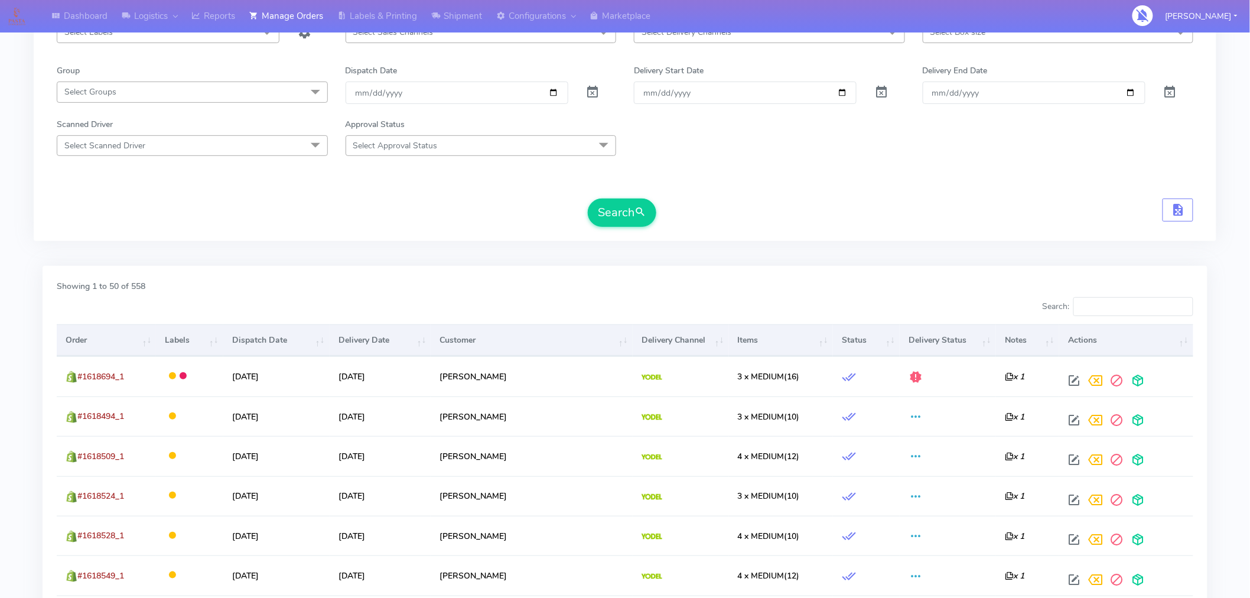
scroll to position [145, 0]
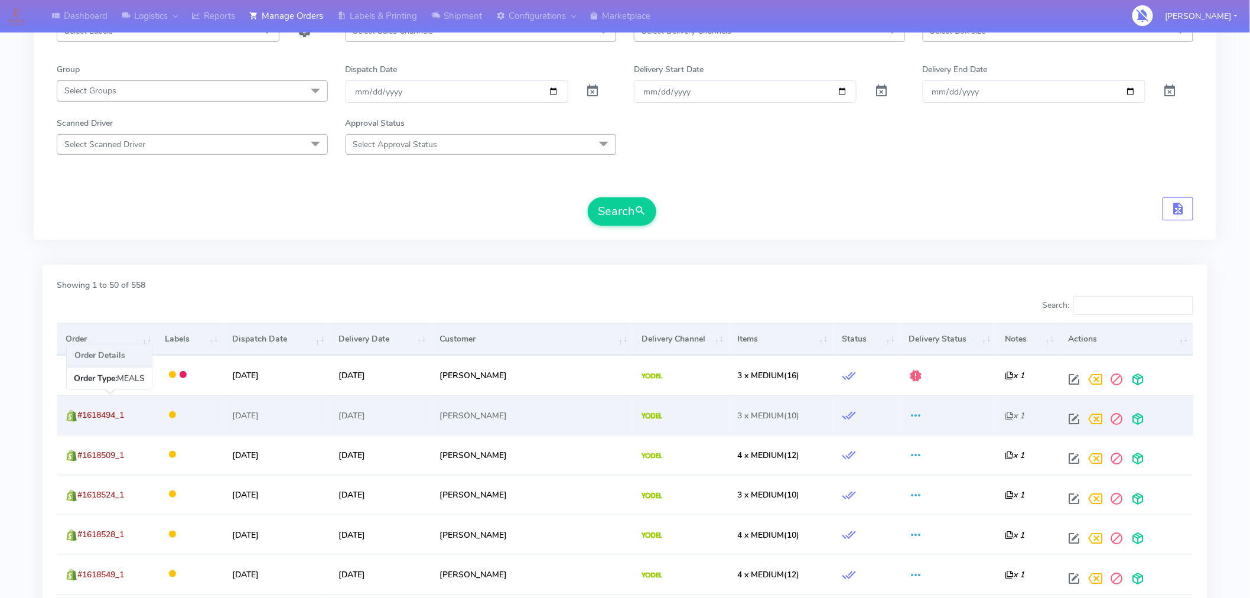
drag, startPoint x: 136, startPoint y: 414, endPoint x: 82, endPoint y: 415, distance: 55.0
click at [82, 415] on td "#1618494_1" at bounding box center [106, 415] width 99 height 40
copy span "#1618494_1"
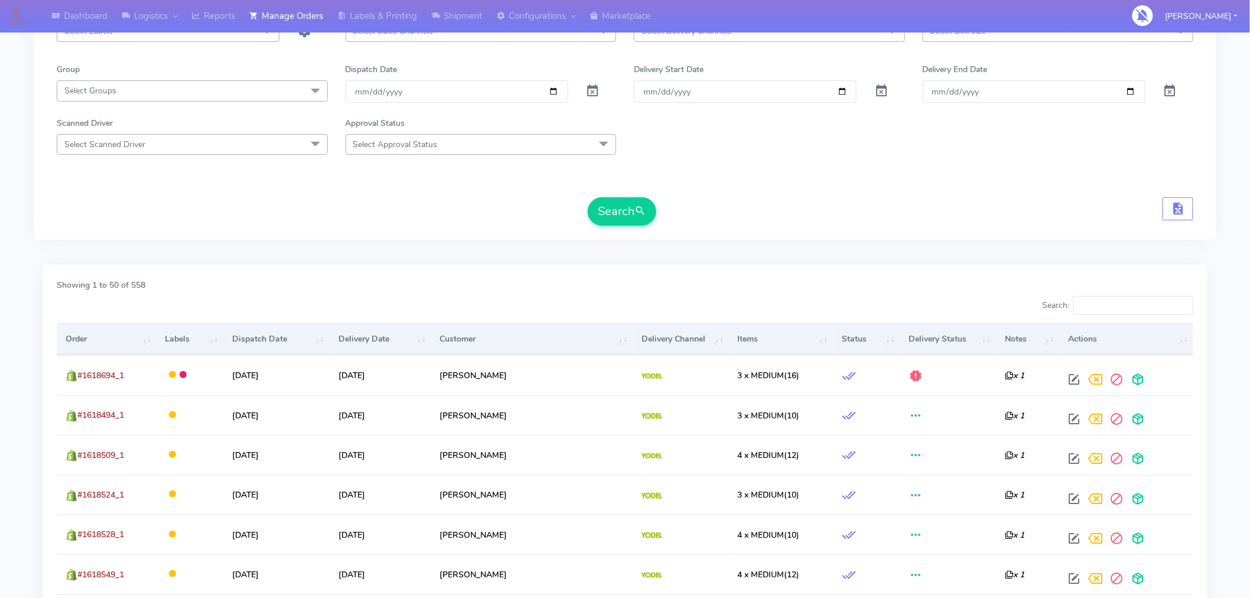
click at [435, 300] on div at bounding box center [336, 308] width 577 height 24
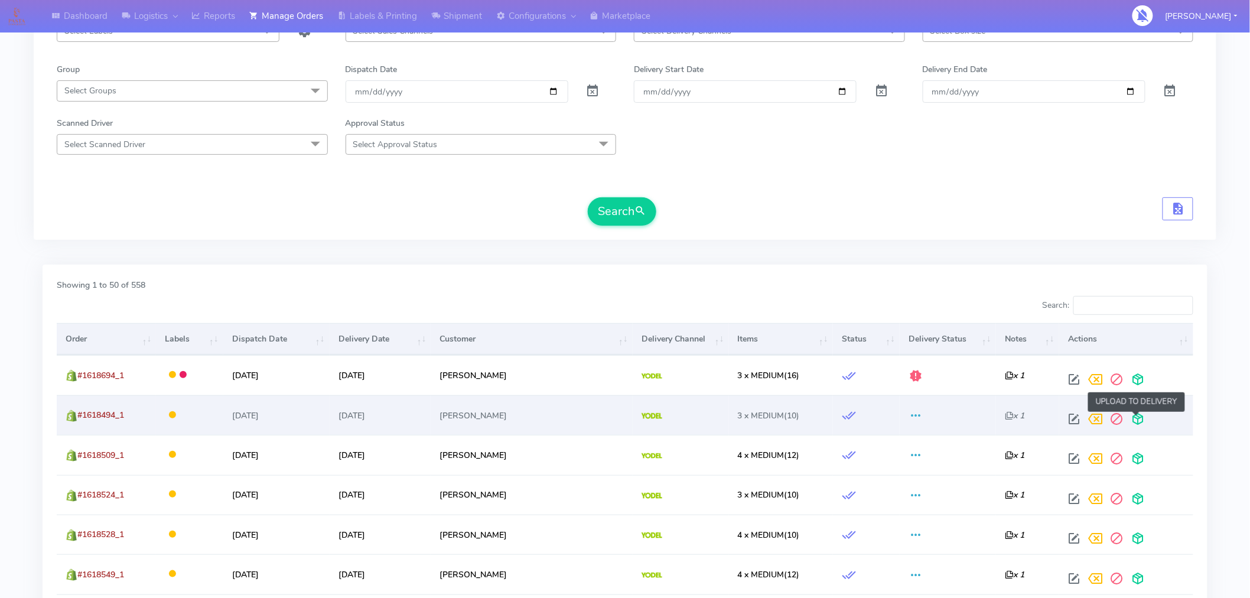
click at [1133, 420] on span at bounding box center [1137, 421] width 21 height 11
click at [1090, 420] on span at bounding box center [1091, 421] width 21 height 11
click at [730, 161] on form "Select Order Type Select All MEALS ATAVI One Off Pasta Club Gift Kit Event Unkn…" at bounding box center [625, 97] width 1137 height 258
click at [711, 126] on div "Scanned Driver Select Scanned Driver Select All Test Driver Mohibur R Chaudhry …" at bounding box center [625, 136] width 1155 height 38
click at [971, 217] on div "Search" at bounding box center [625, 211] width 1137 height 28
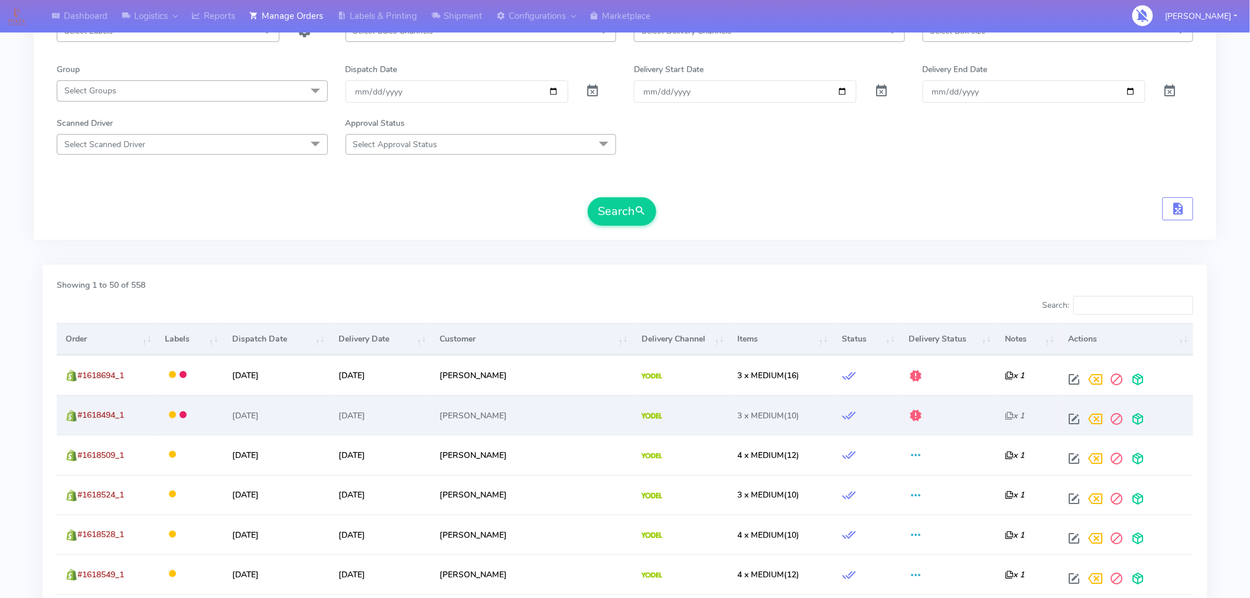
click at [807, 242] on div "Select Order Type Select All MEALS ATAVI One Off Pasta Club Gift Kit Event Unkn…" at bounding box center [625, 98] width 1183 height 318
click at [919, 181] on form "Select Order Type Select All MEALS ATAVI One Off Pasta Club Gift Kit Event Unkn…" at bounding box center [625, 97] width 1137 height 258
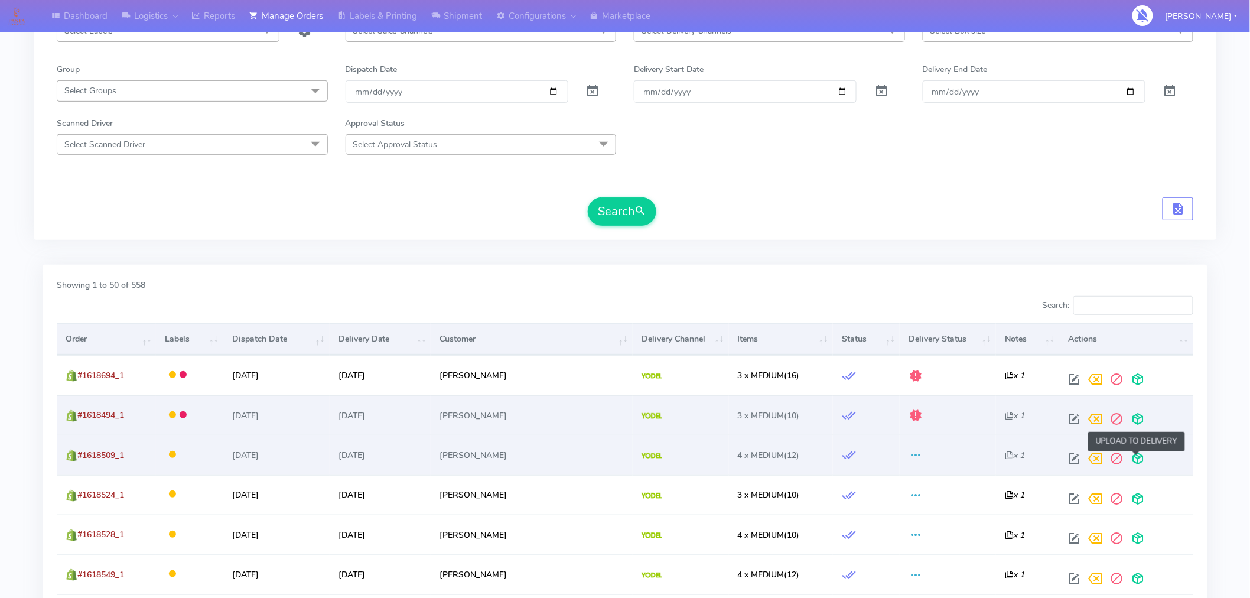
click at [1136, 460] on span at bounding box center [1137, 461] width 21 height 11
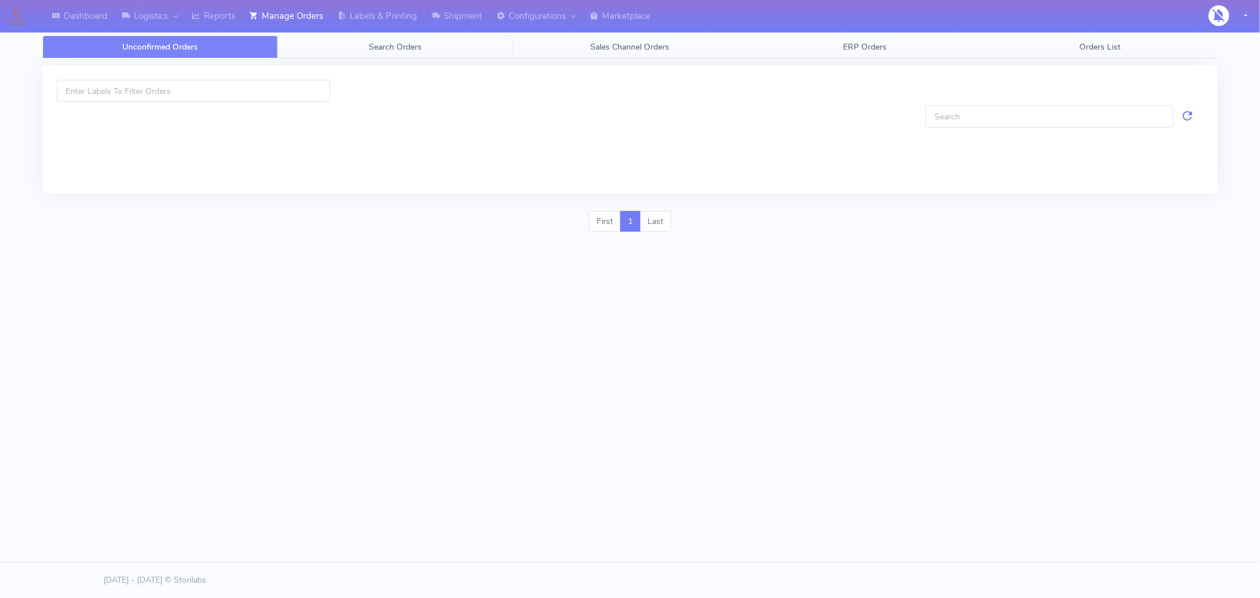
click at [385, 54] on link "Search Orders" at bounding box center [395, 46] width 235 height 23
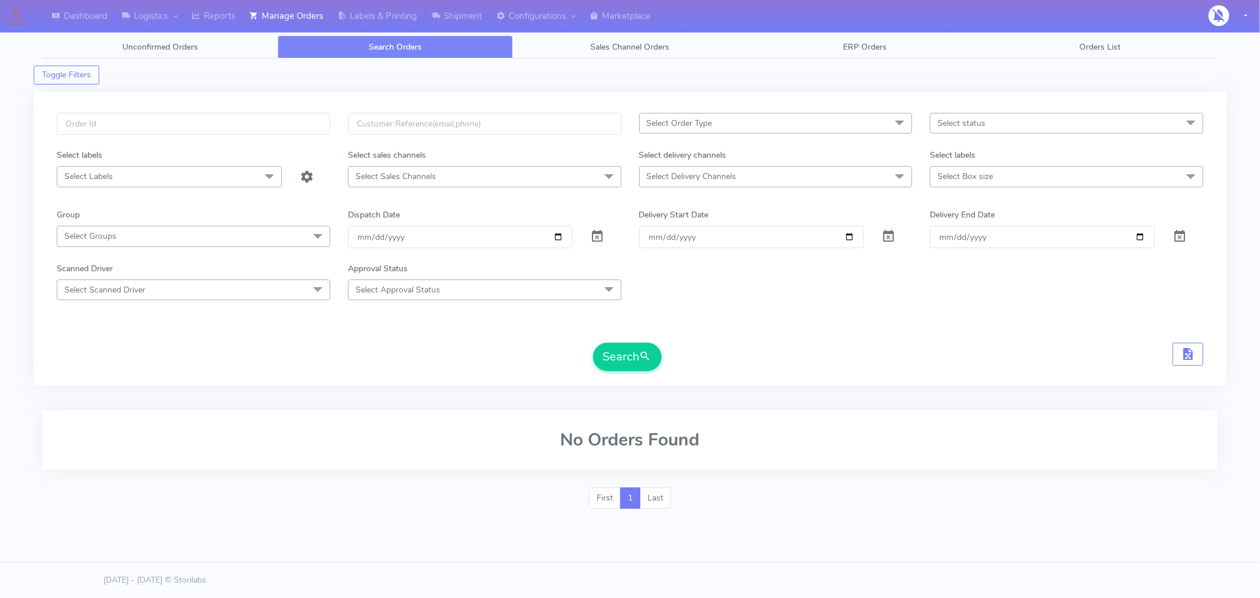
click at [948, 121] on span "Select status" at bounding box center [962, 123] width 48 height 11
click at [975, 223] on div "Confirmed" at bounding box center [1067, 222] width 261 height 12
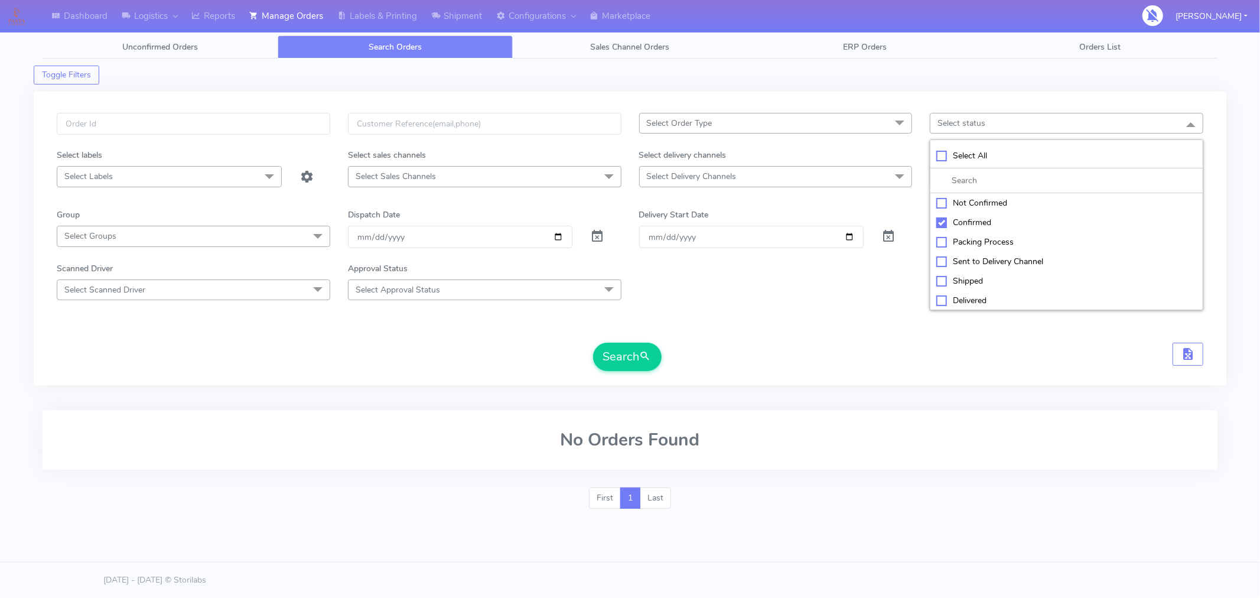
checkbox input "true"
click at [631, 360] on button "Search" at bounding box center [627, 357] width 69 height 28
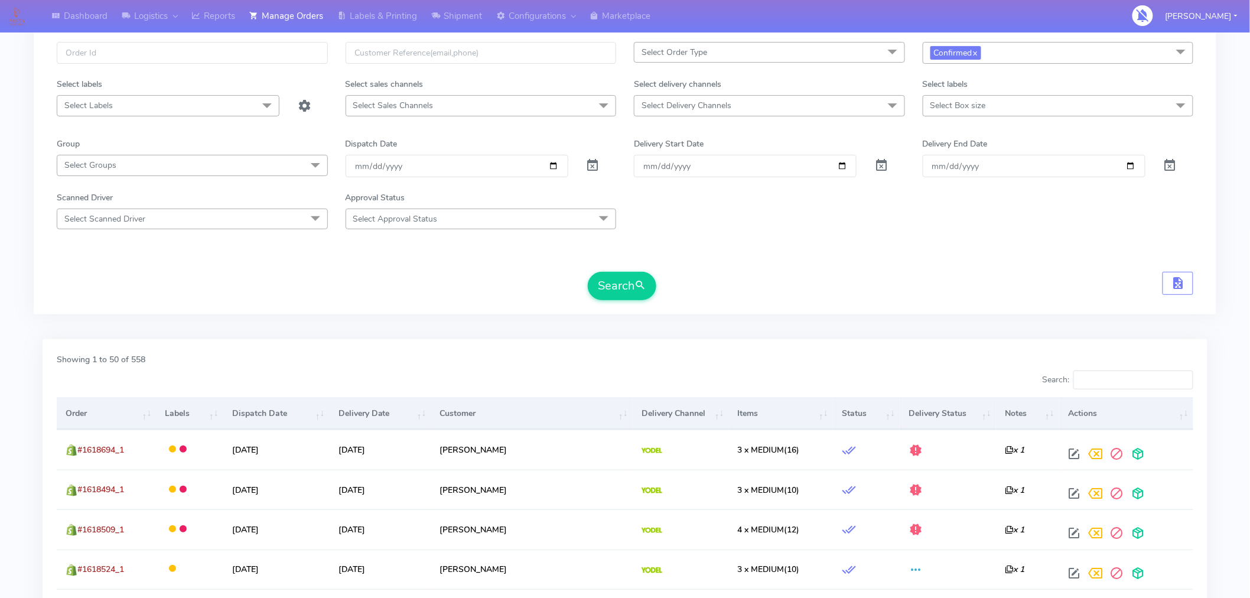
scroll to position [71, 0]
click at [1168, 235] on form "Select Order Type Select All MEALS ATAVI One Off Pasta Club Gift Kit Event Unkn…" at bounding box center [625, 170] width 1137 height 258
click at [1216, 253] on div "Select Order Type Select All MEALS ATAVI One Off Pasta Club Gift Kit Event Unkn…" at bounding box center [625, 167] width 1183 height 294
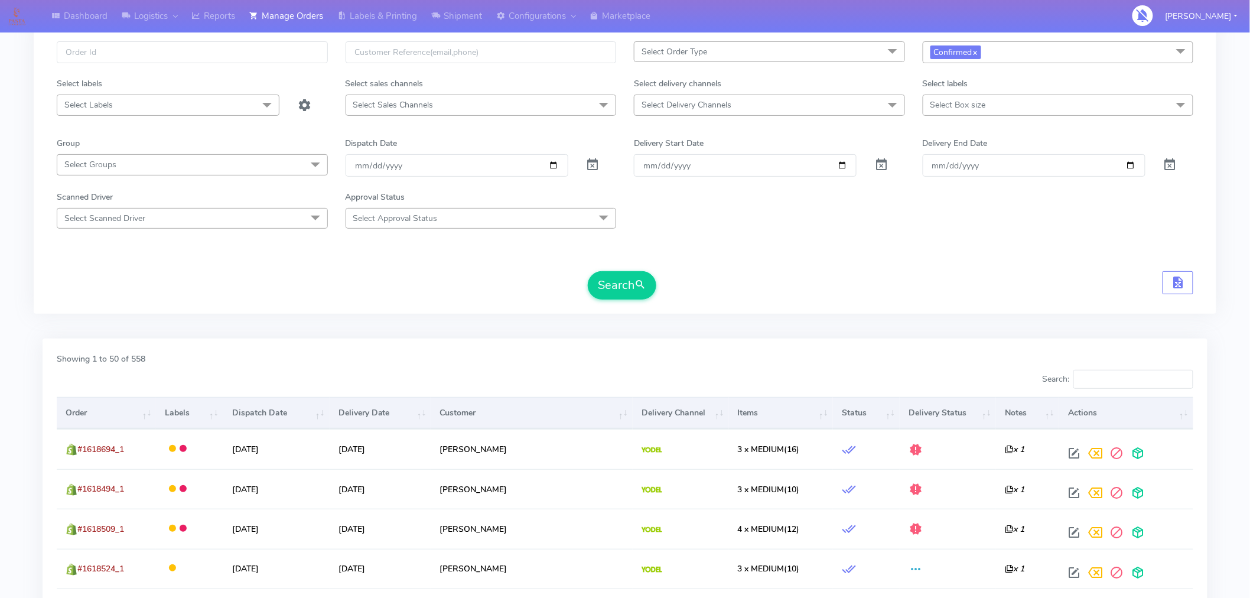
click at [804, 225] on div "Scanned Driver Select Scanned Driver Select All Test Driver Mohibur R Chaudhry …" at bounding box center [625, 210] width 1155 height 38
click at [870, 284] on div "Search" at bounding box center [625, 285] width 1137 height 28
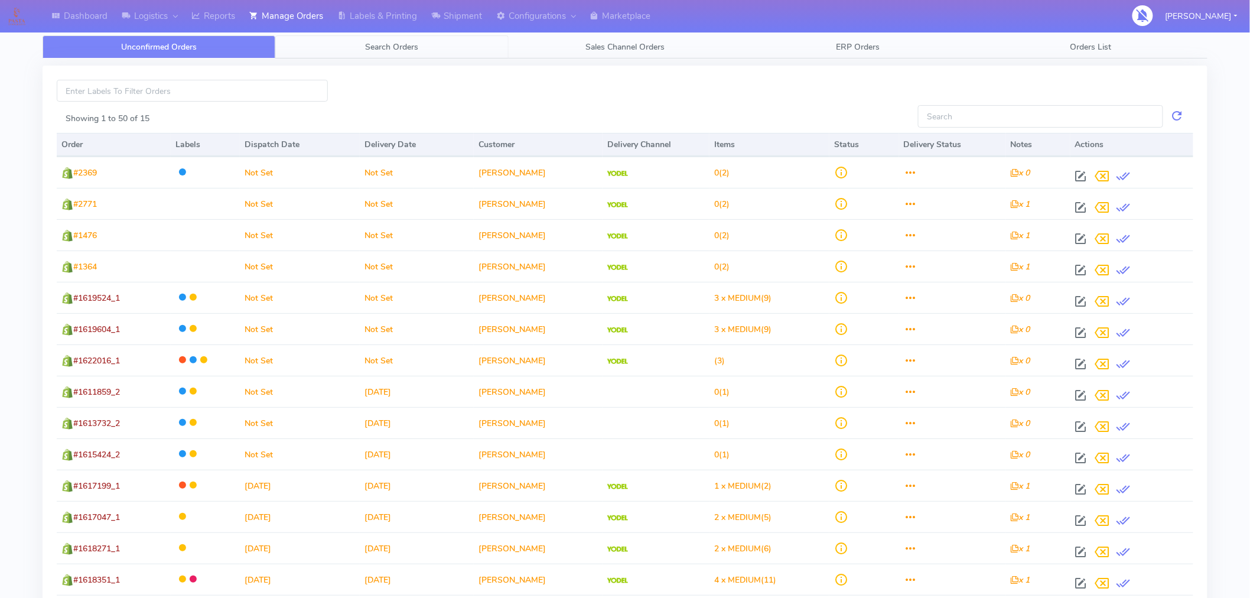
click at [408, 49] on span "Search Orders" at bounding box center [392, 46] width 53 height 11
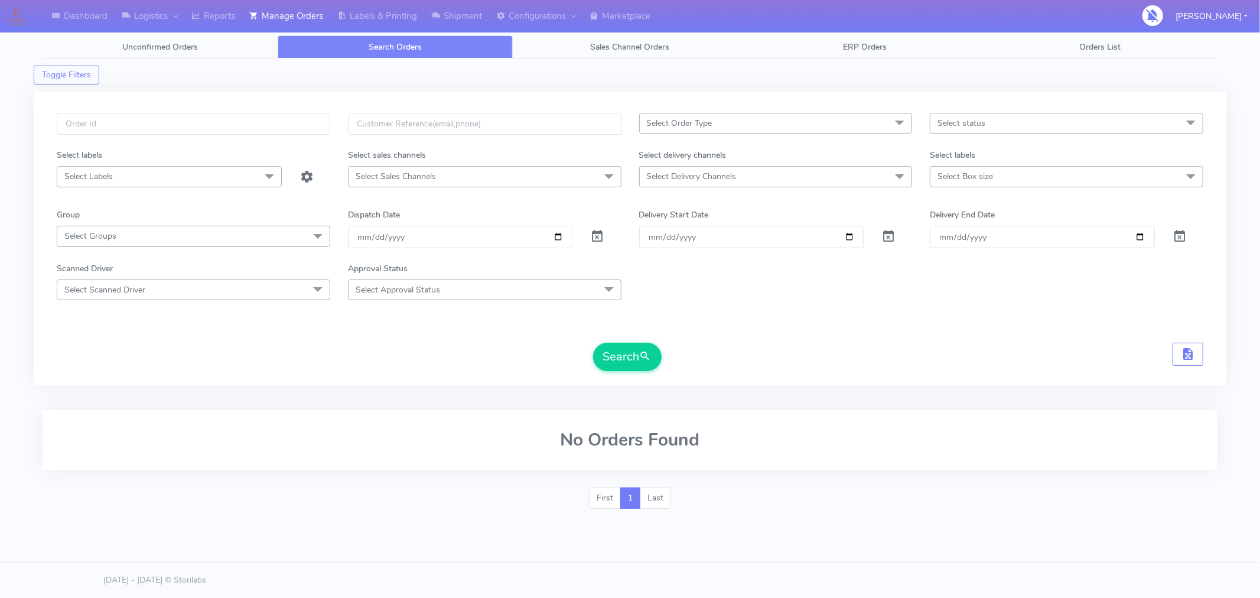
click at [981, 126] on span "Select status" at bounding box center [962, 123] width 48 height 11
click at [969, 229] on div "Confirmed" at bounding box center [1067, 222] width 261 height 12
checkbox input "true"
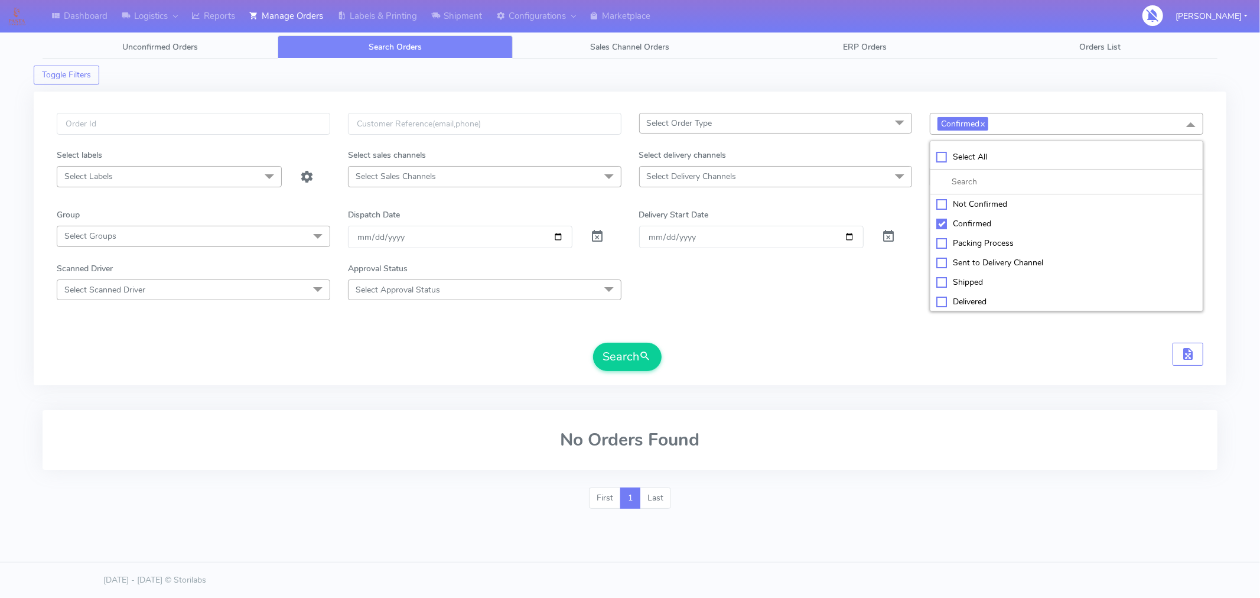
click at [698, 178] on span "Select Delivery Channels" at bounding box center [692, 176] width 90 height 11
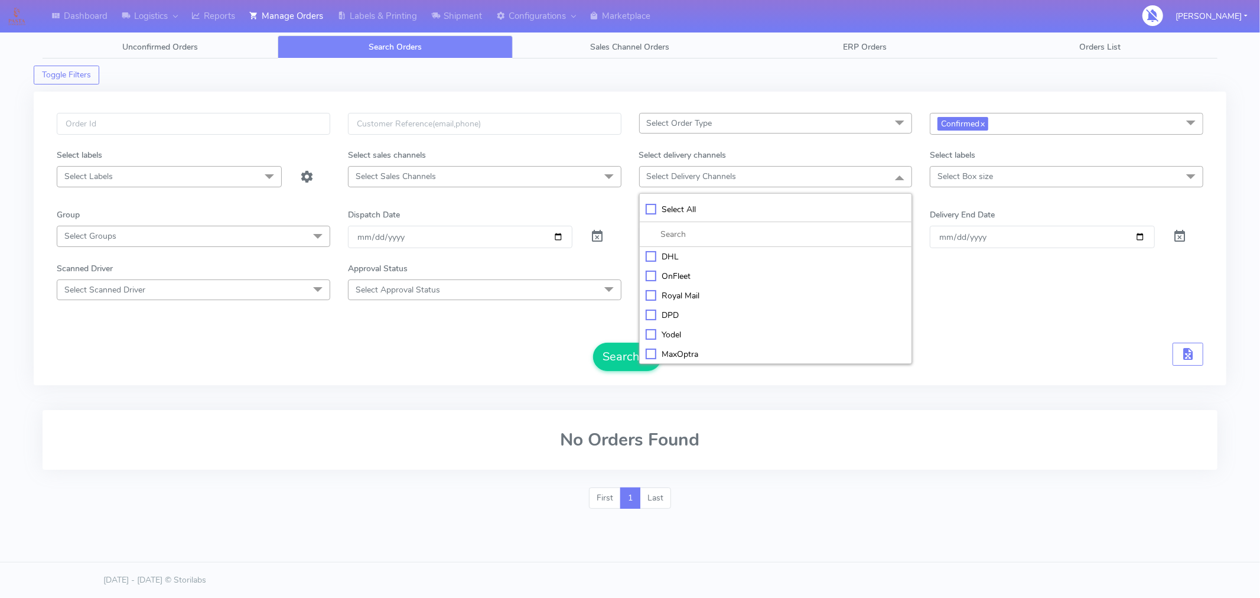
click at [680, 331] on div "Yodel" at bounding box center [776, 335] width 261 height 12
checkbox input "true"
click at [620, 349] on button "Search" at bounding box center [627, 358] width 69 height 28
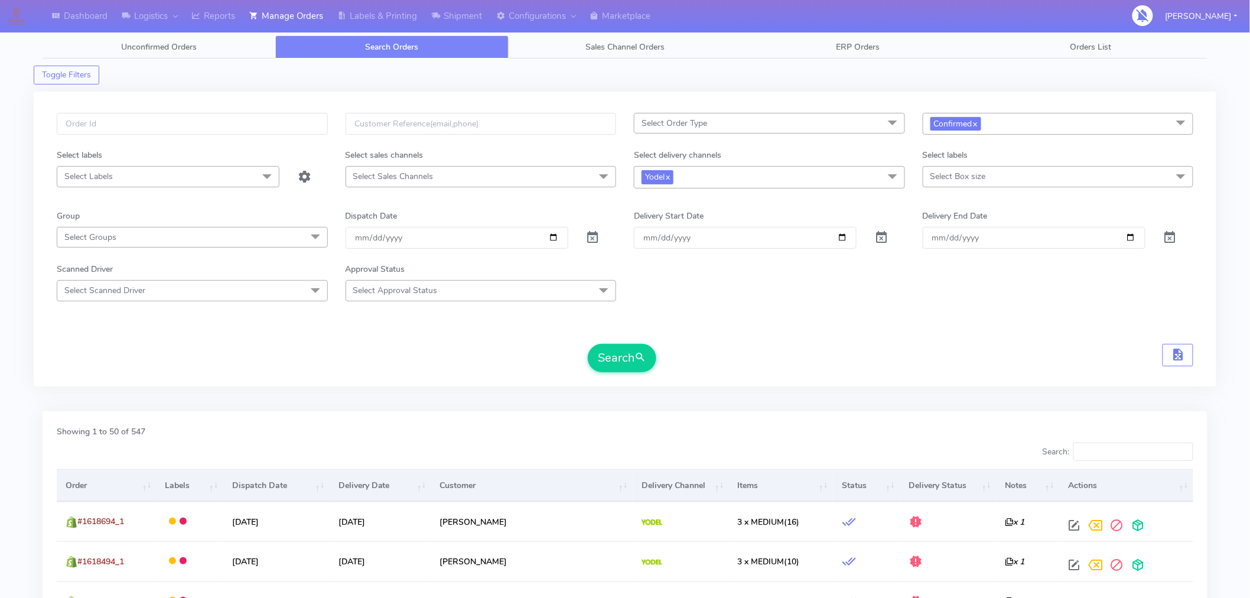
click at [798, 336] on form "Select Order Type Select All MEALS ATAVI One Off Pasta Club Gift Kit Event Unkn…" at bounding box center [625, 242] width 1137 height 259
click at [919, 382] on div "Select Order Type Select All MEALS ATAVI One Off Pasta Club Gift Kit Event Unkn…" at bounding box center [625, 239] width 1183 height 295
click at [890, 350] on div "Search" at bounding box center [625, 358] width 1137 height 28
click at [1012, 353] on div "Search" at bounding box center [625, 358] width 1137 height 28
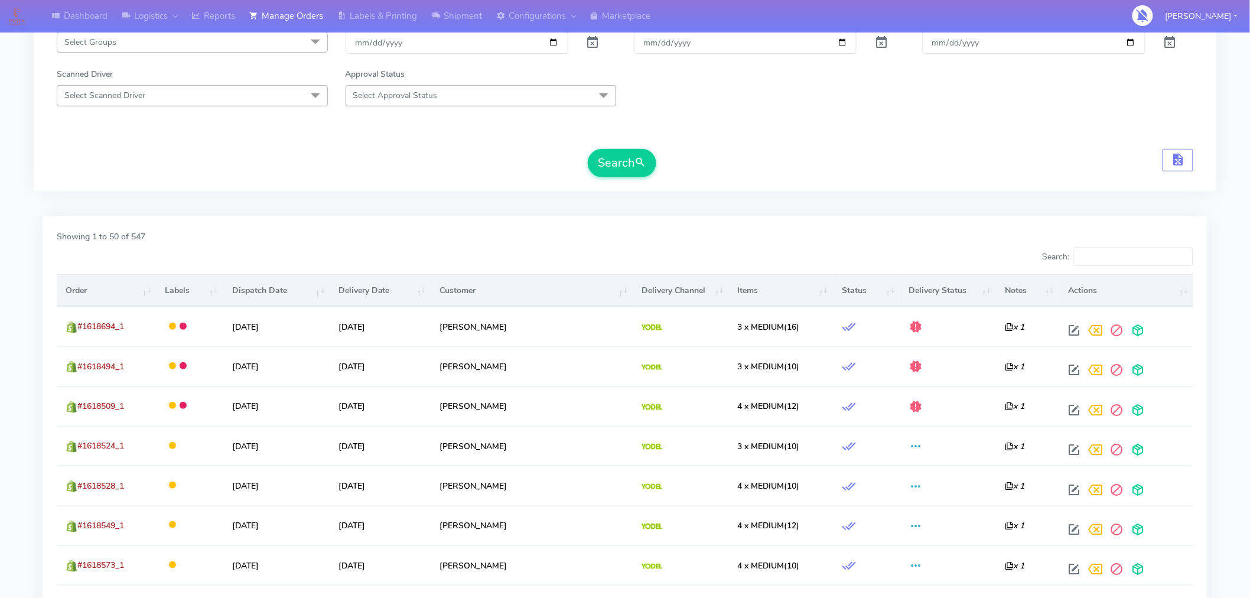
scroll to position [196, 0]
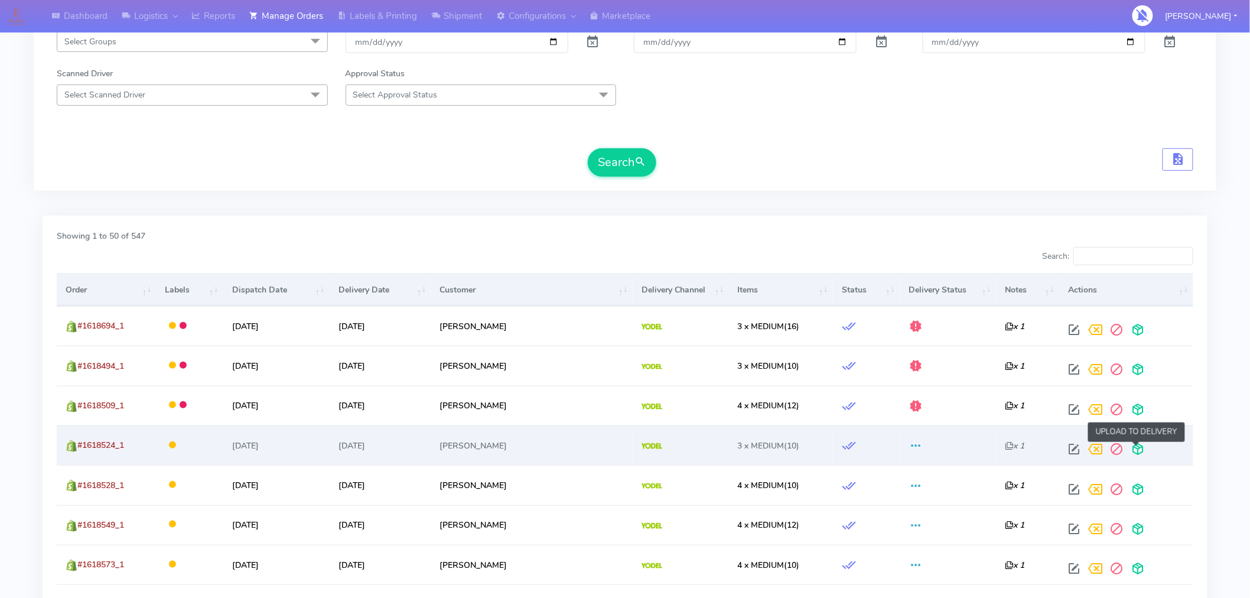
click at [1142, 451] on span at bounding box center [1137, 451] width 21 height 11
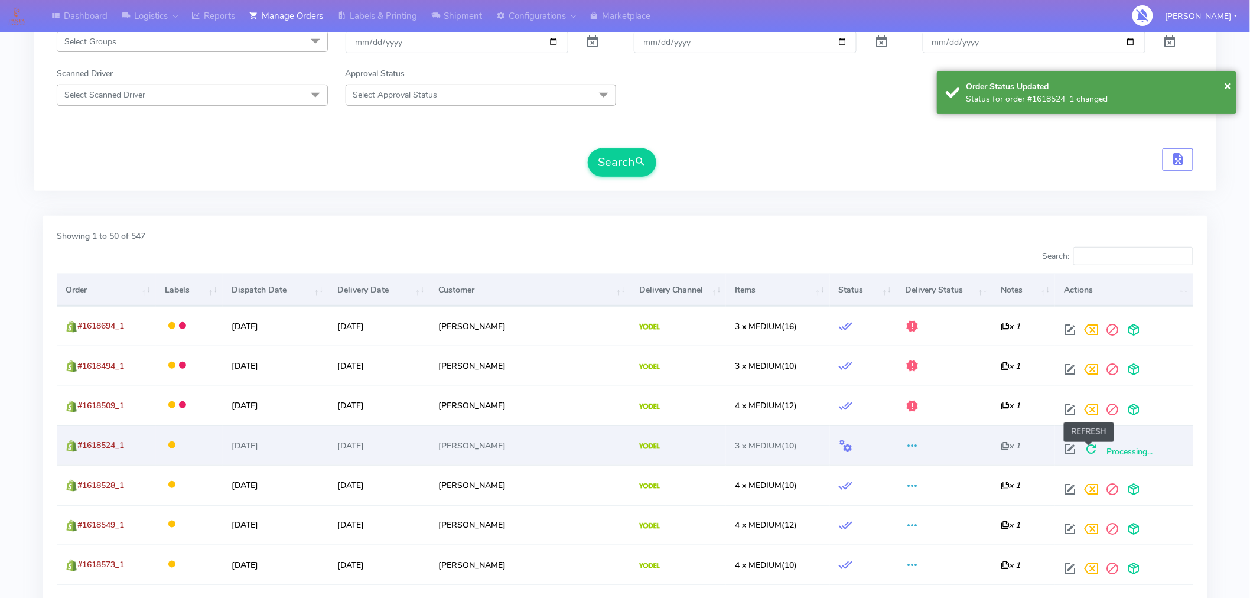
click at [1086, 448] on span at bounding box center [1091, 451] width 21 height 11
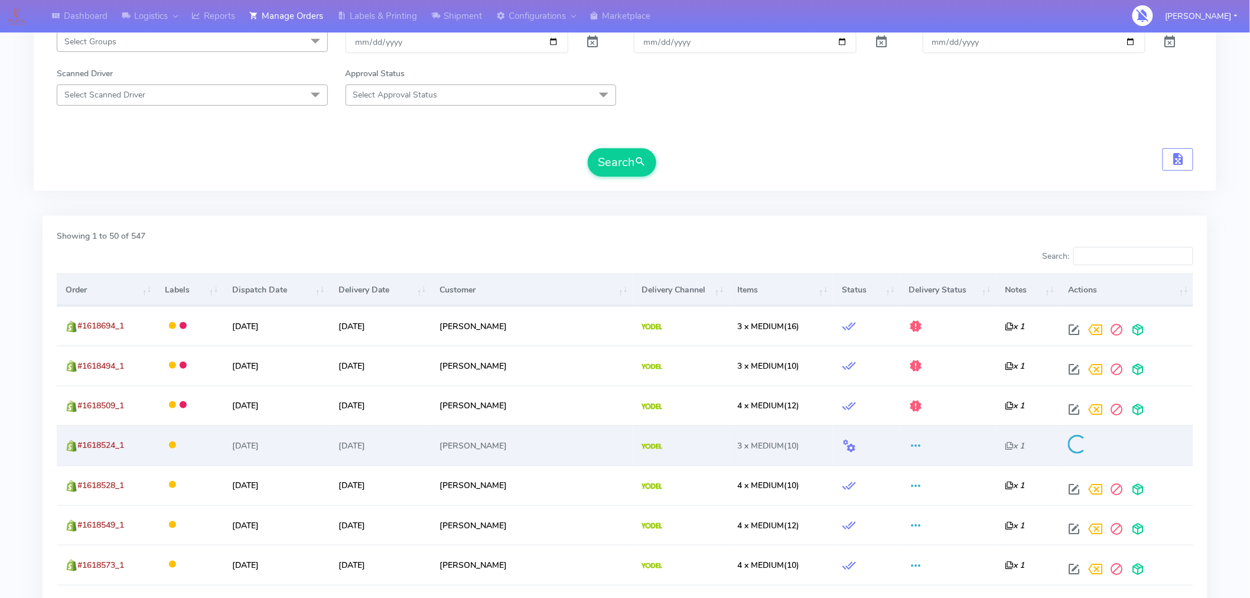
click at [1062, 163] on div "Search" at bounding box center [625, 162] width 1137 height 28
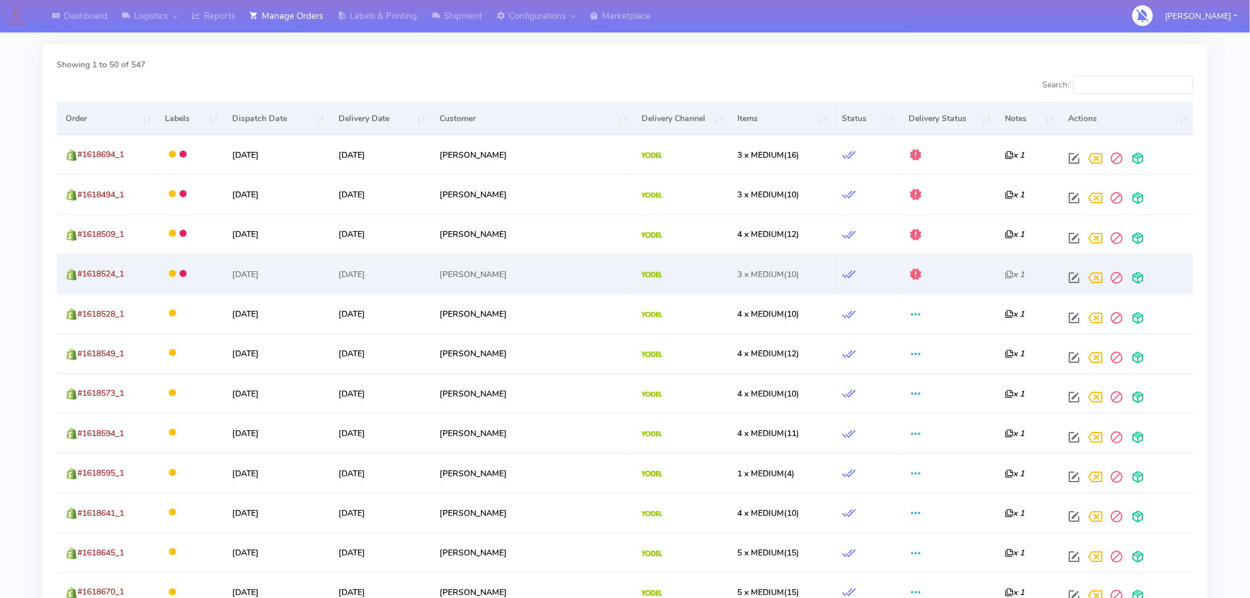
scroll to position [368, 0]
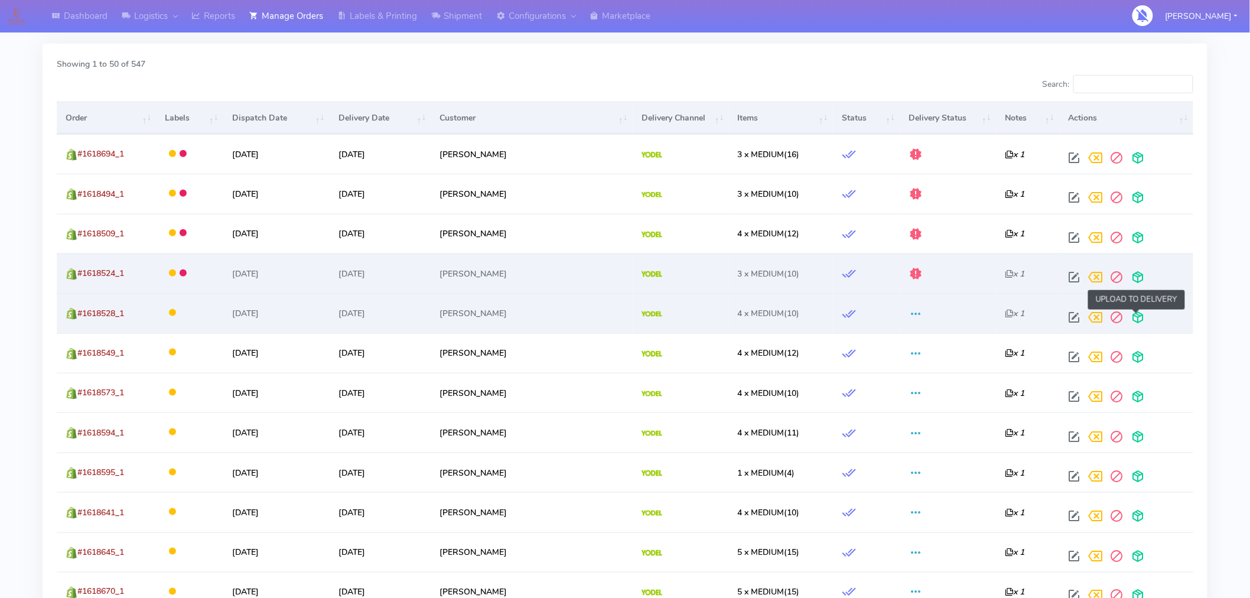
click at [1140, 317] on span at bounding box center [1137, 319] width 21 height 11
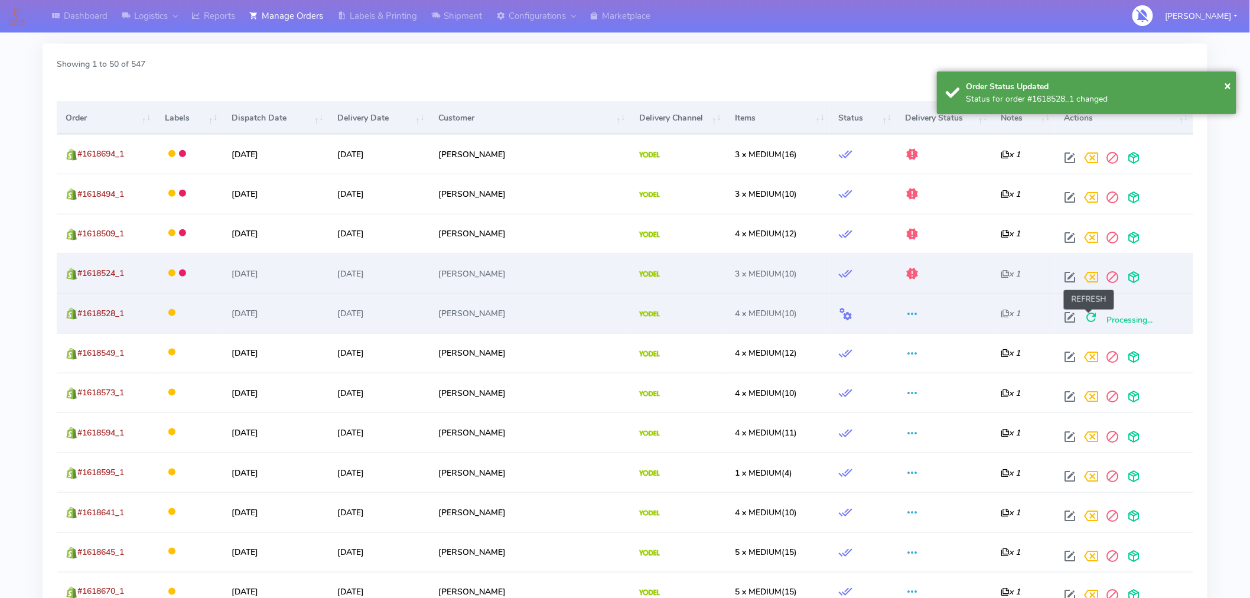
click at [1090, 318] on span at bounding box center [1091, 319] width 21 height 11
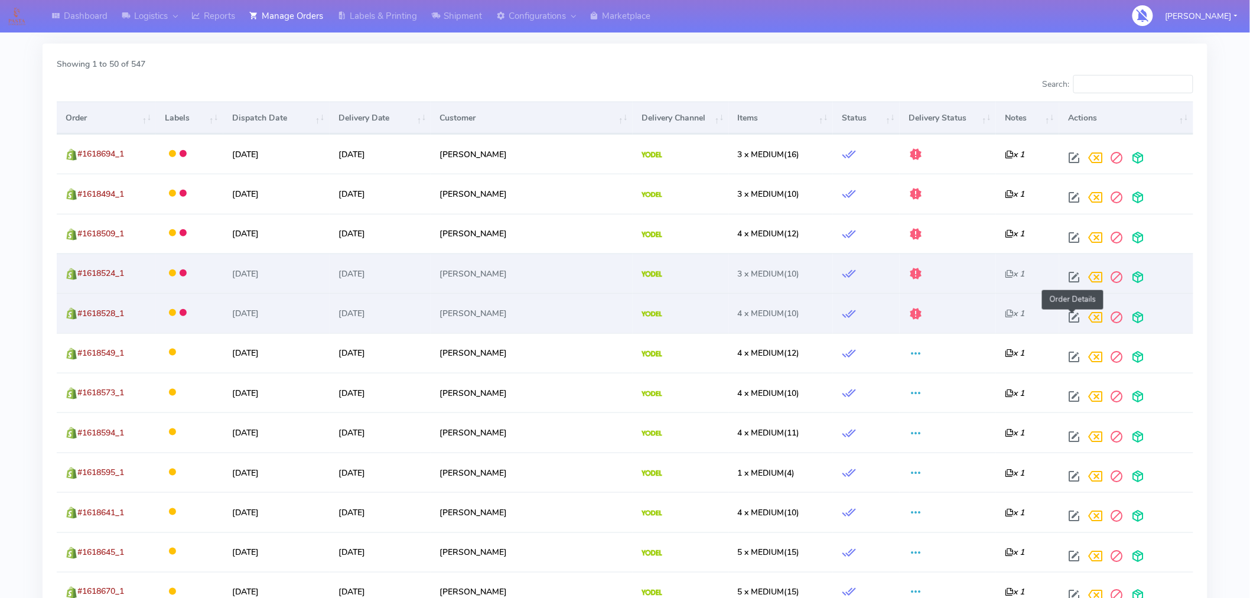
click at [1075, 321] on span at bounding box center [1074, 319] width 21 height 11
select select "5"
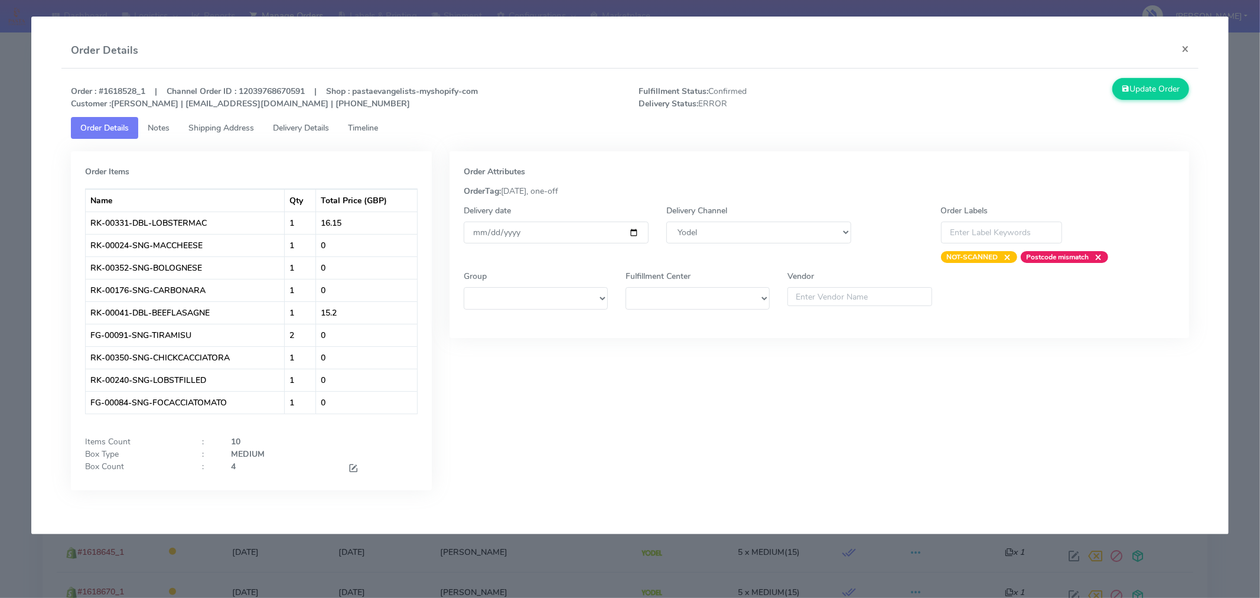
click at [374, 130] on span "Timeline" at bounding box center [363, 127] width 30 height 11
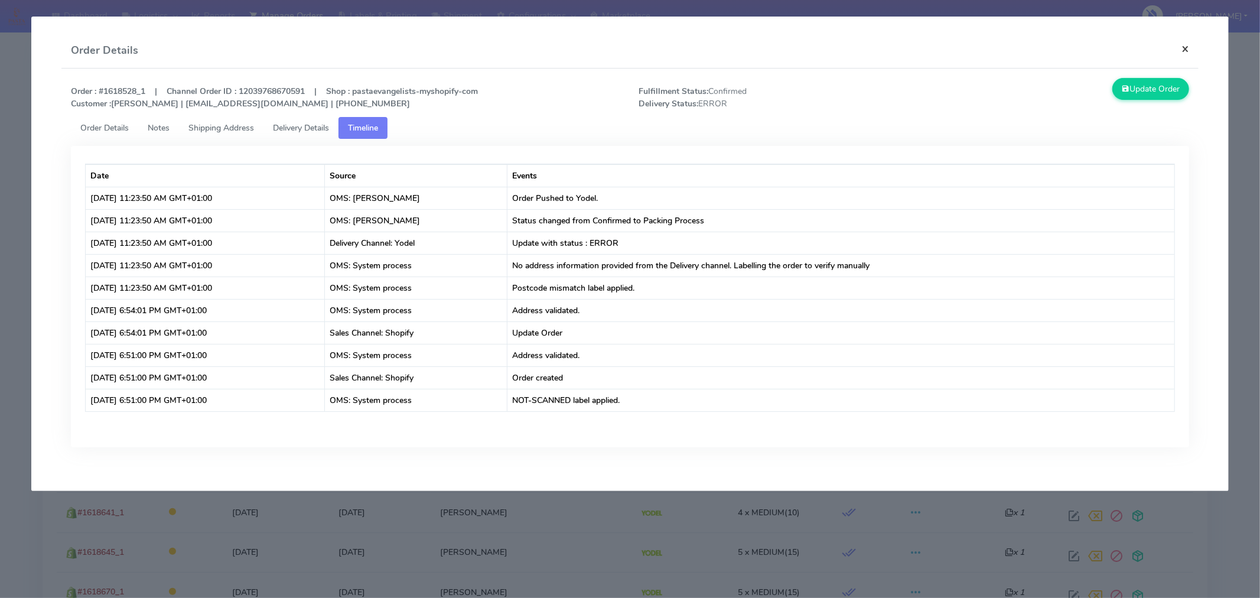
click at [1182, 46] on button "×" at bounding box center [1185, 48] width 27 height 31
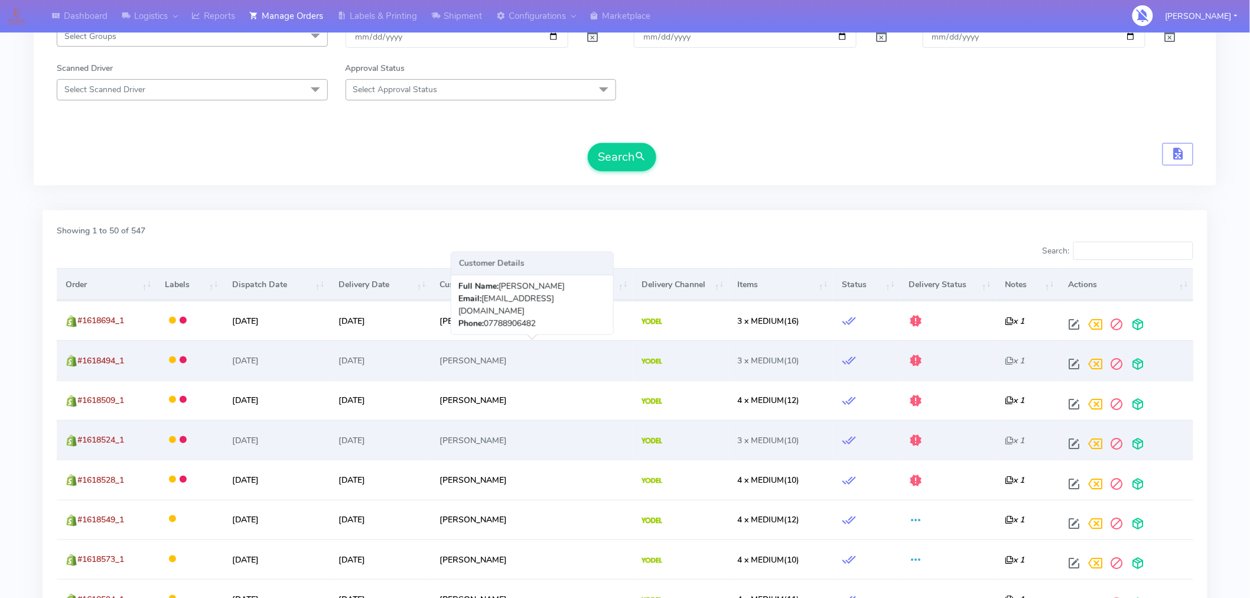
scroll to position [0, 0]
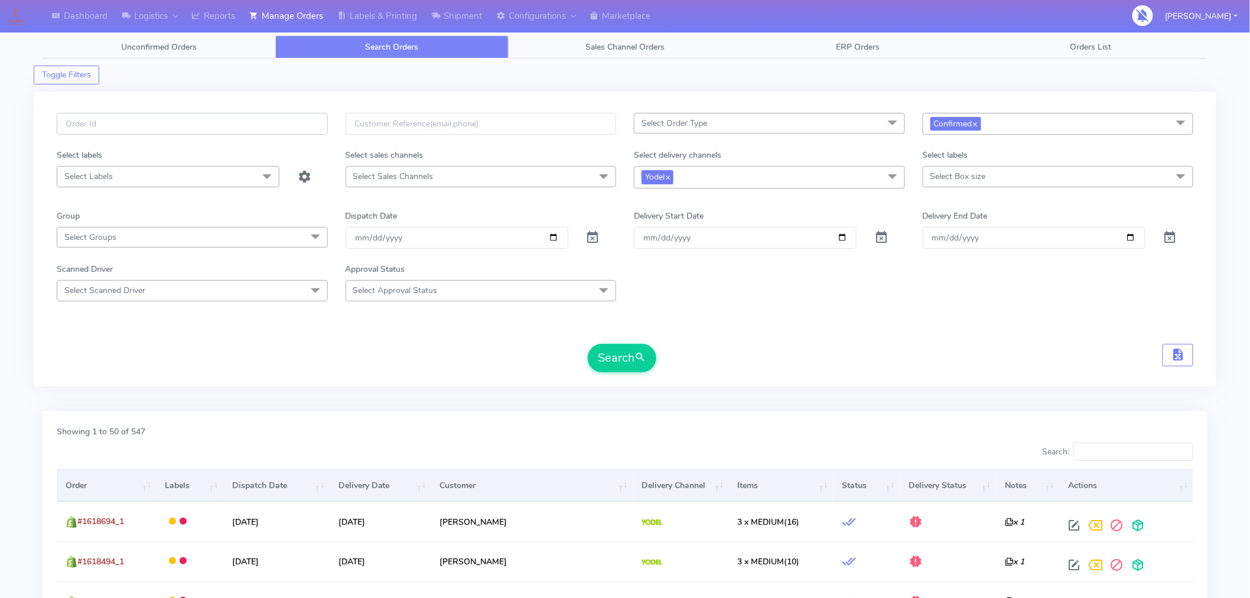
click at [181, 123] on input "text" at bounding box center [192, 124] width 271 height 22
click at [1095, 313] on form "1627481 Select Order Type Select All MEALS ATAVI One Off Pasta Club Gift Kit Ev…" at bounding box center [625, 242] width 1137 height 259
click at [187, 122] on input "1627481" at bounding box center [192, 124] width 271 height 22
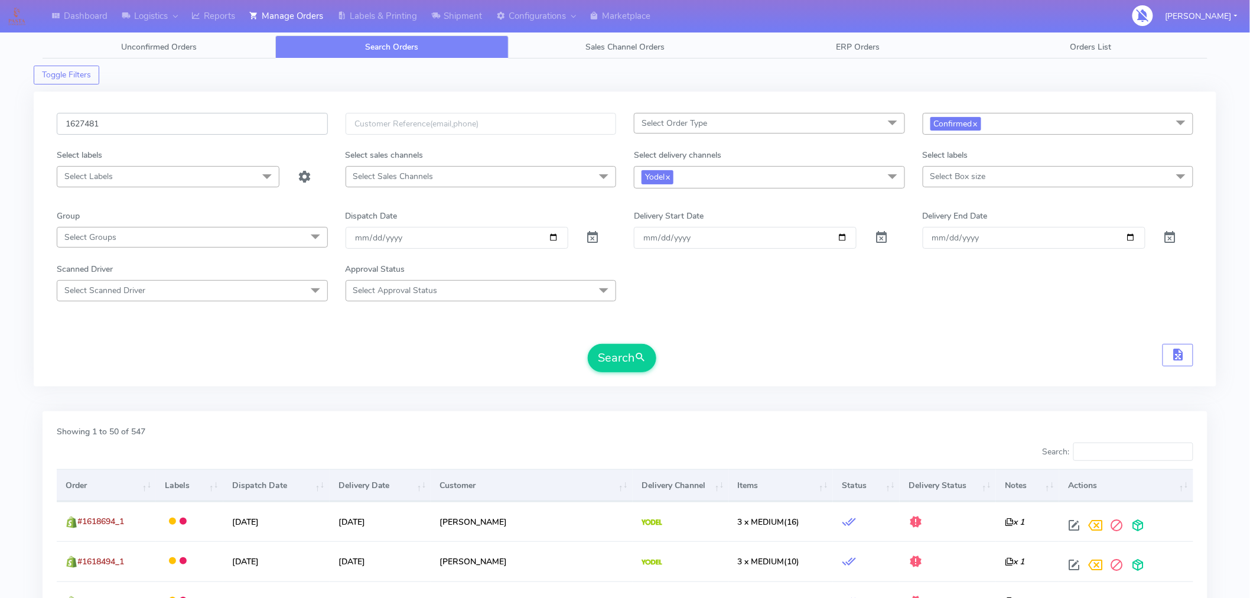
paste input "#1621478_"
type input "#1621478_1"
click at [646, 353] on span "submit" at bounding box center [641, 358] width 12 height 16
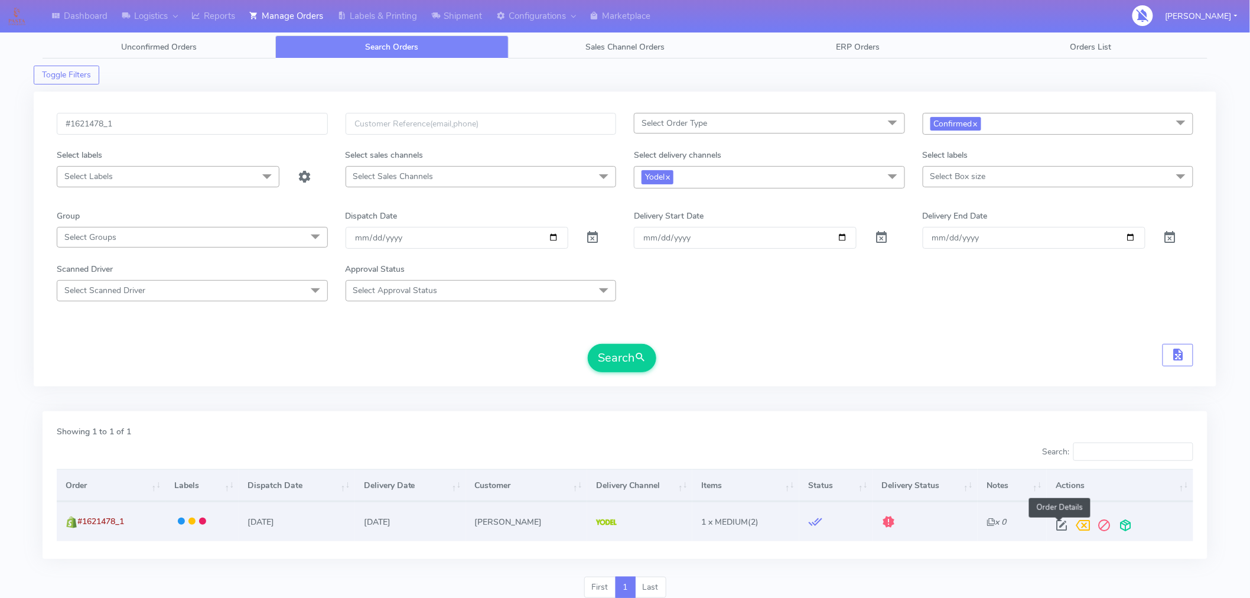
click at [1064, 527] on span at bounding box center [1061, 527] width 21 height 11
select select "5"
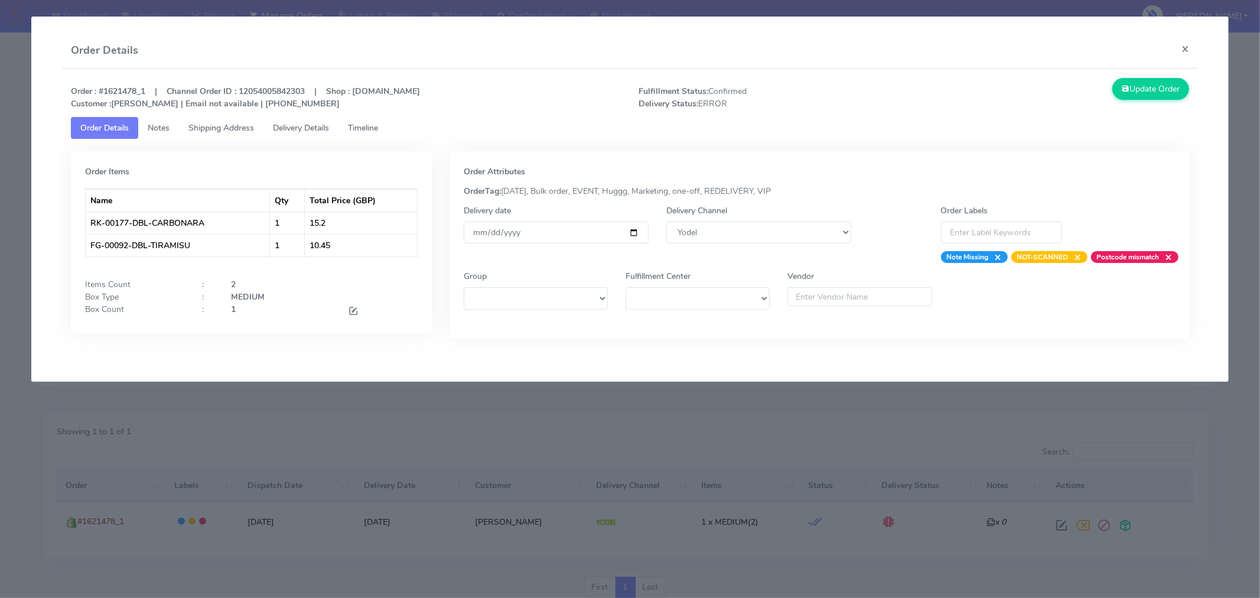
click at [365, 126] on span "Timeline" at bounding box center [363, 127] width 30 height 11
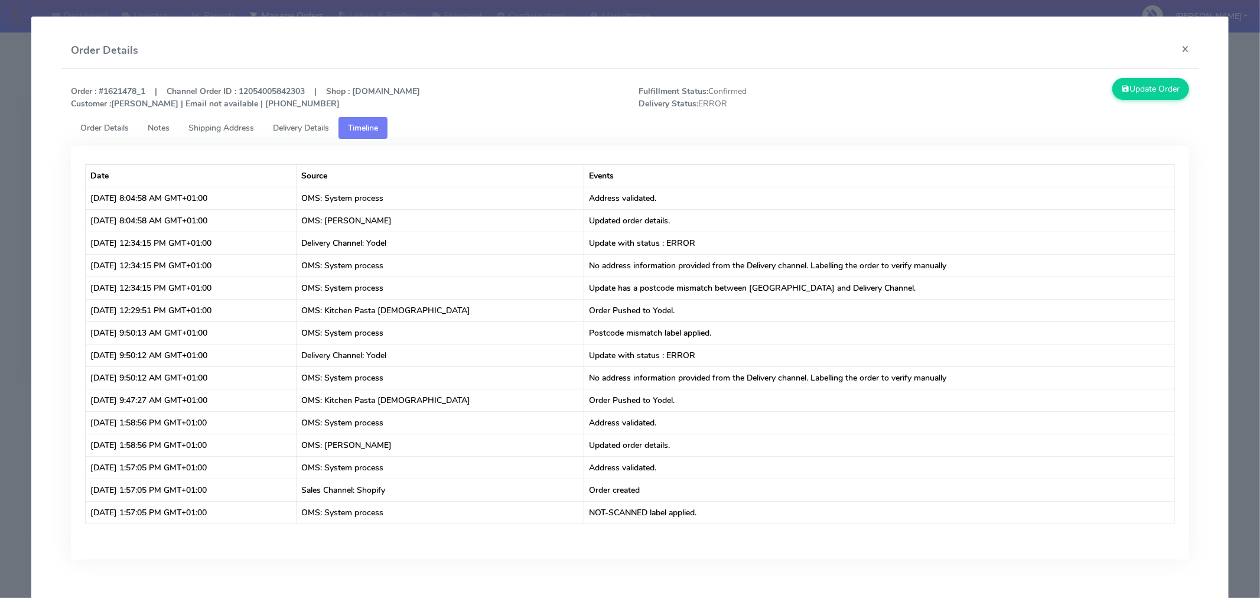
click at [232, 128] on span "Shipping Address" at bounding box center [221, 127] width 66 height 11
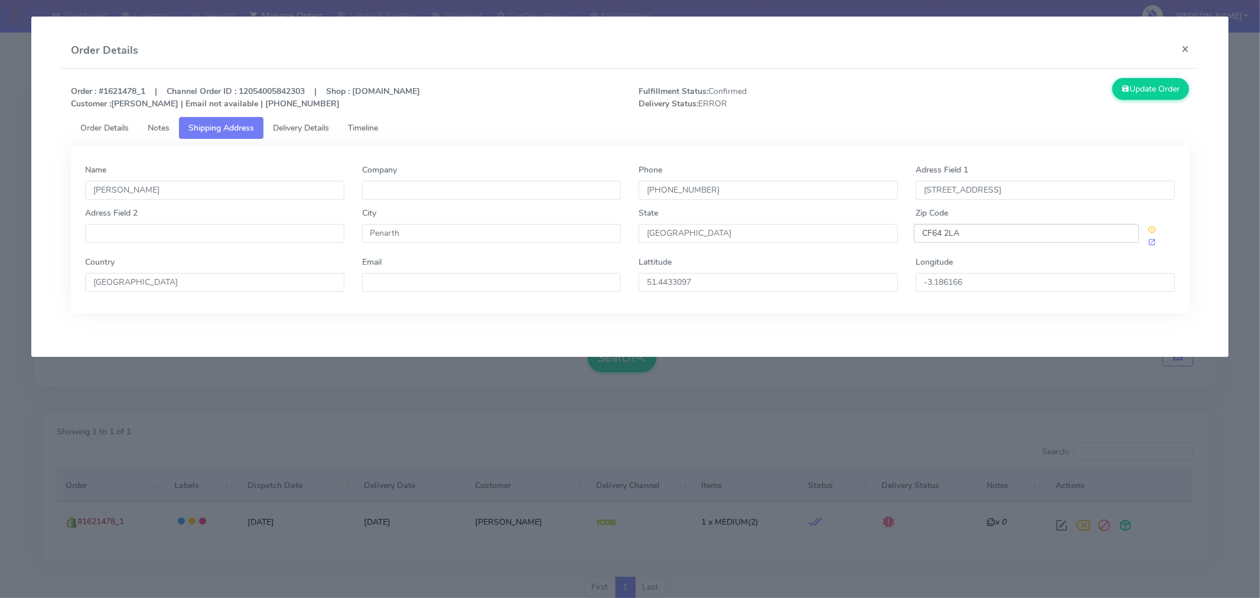
click at [973, 233] on input "CF64 2LA" at bounding box center [1026, 233] width 225 height 19
click at [1190, 38] on button "×" at bounding box center [1185, 48] width 27 height 31
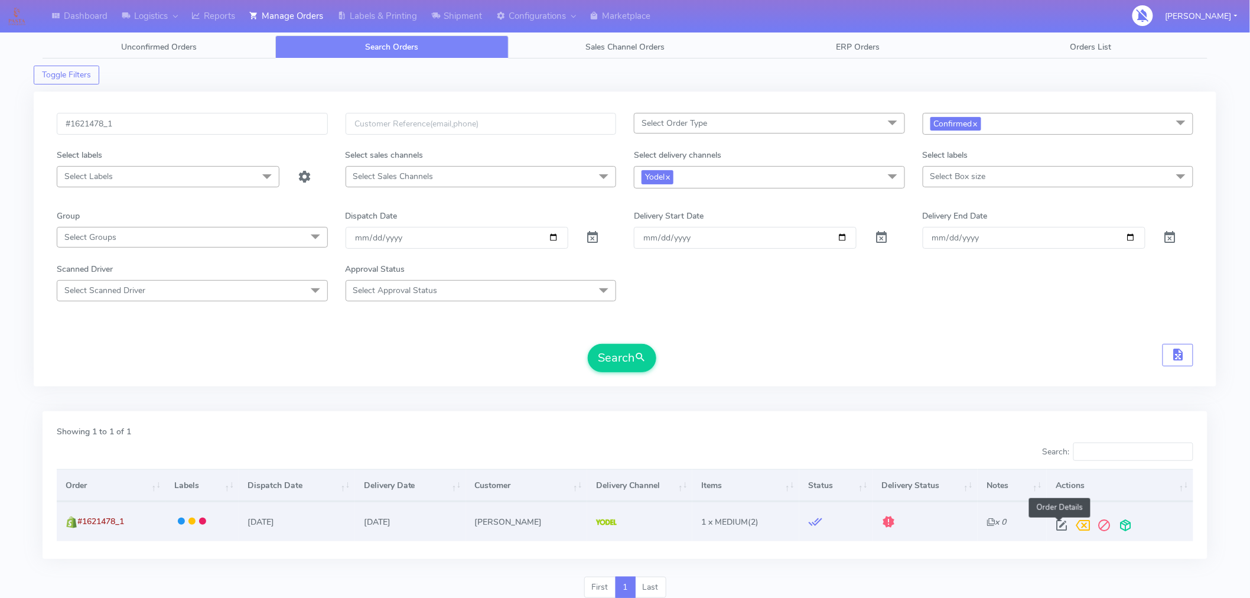
click at [1062, 533] on span at bounding box center [1061, 527] width 21 height 11
select select "5"
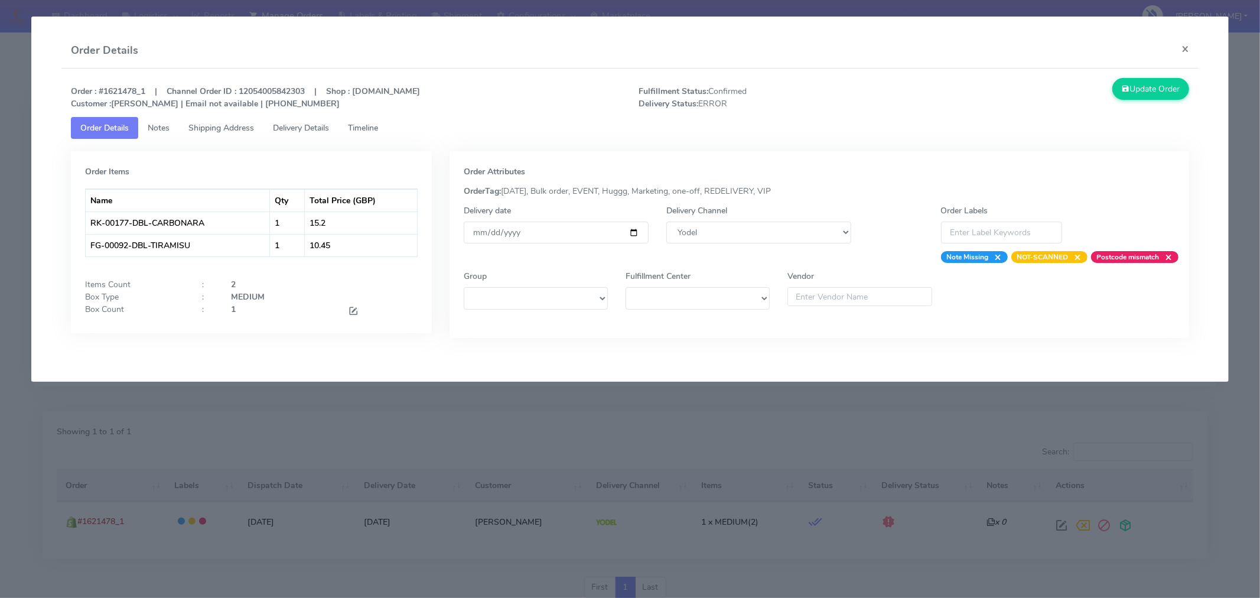
click at [363, 131] on span "Timeline" at bounding box center [363, 127] width 30 height 11
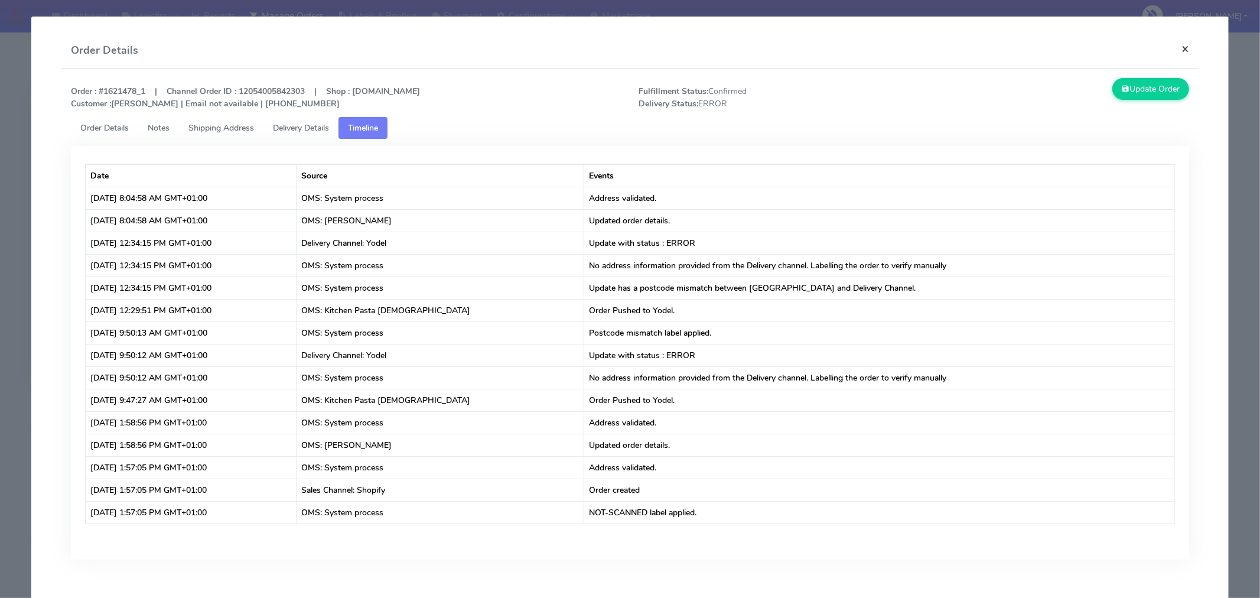
click at [1176, 50] on button "×" at bounding box center [1185, 48] width 27 height 31
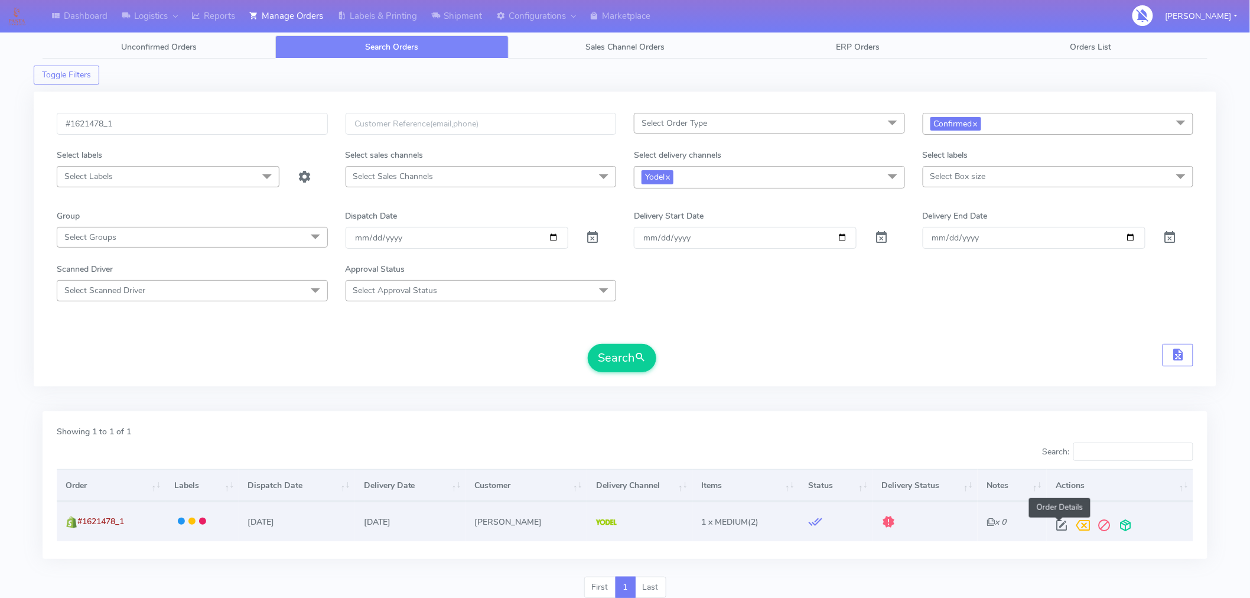
click at [1065, 527] on span at bounding box center [1061, 527] width 21 height 11
select select "5"
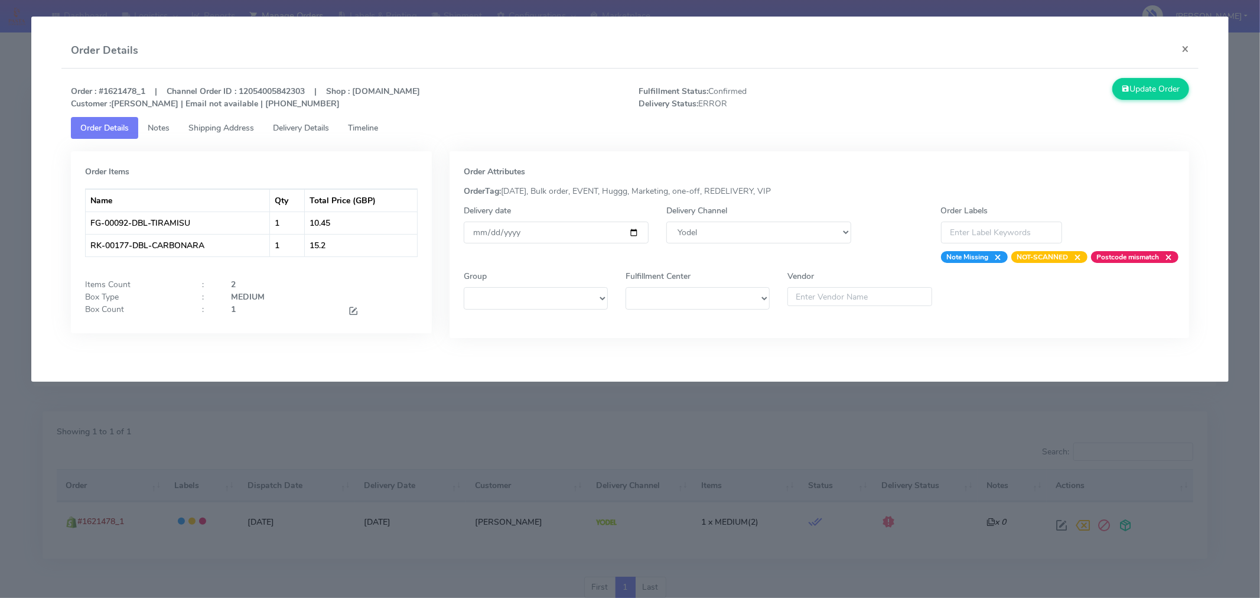
click at [376, 135] on link "Timeline" at bounding box center [363, 128] width 49 height 22
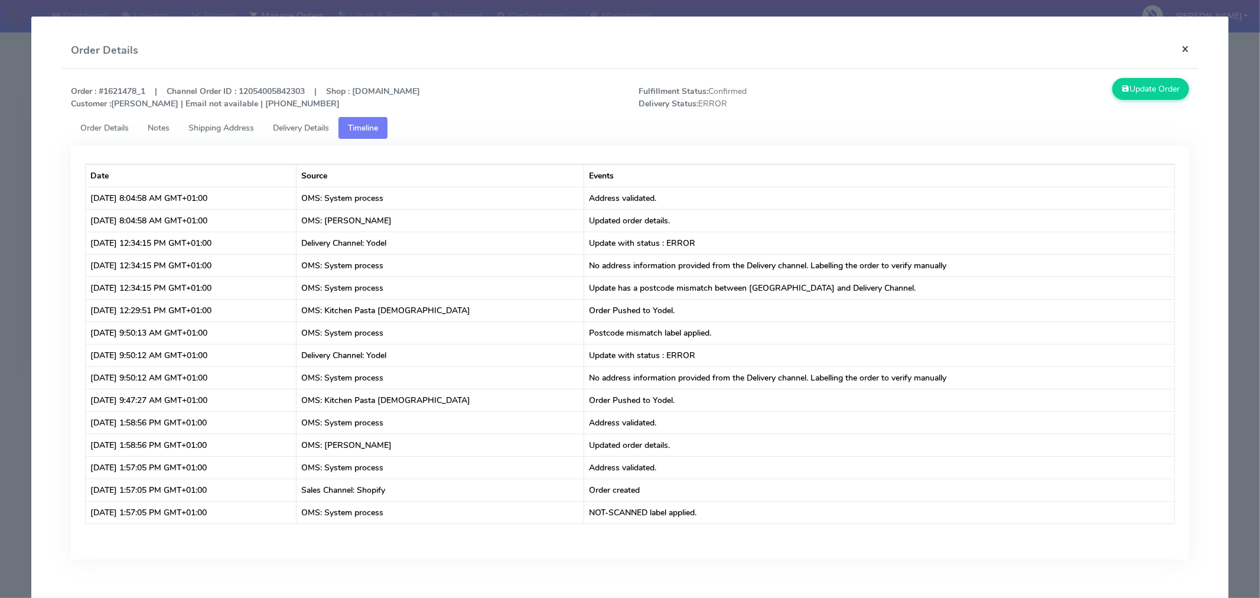
click at [1181, 53] on button "×" at bounding box center [1185, 48] width 27 height 31
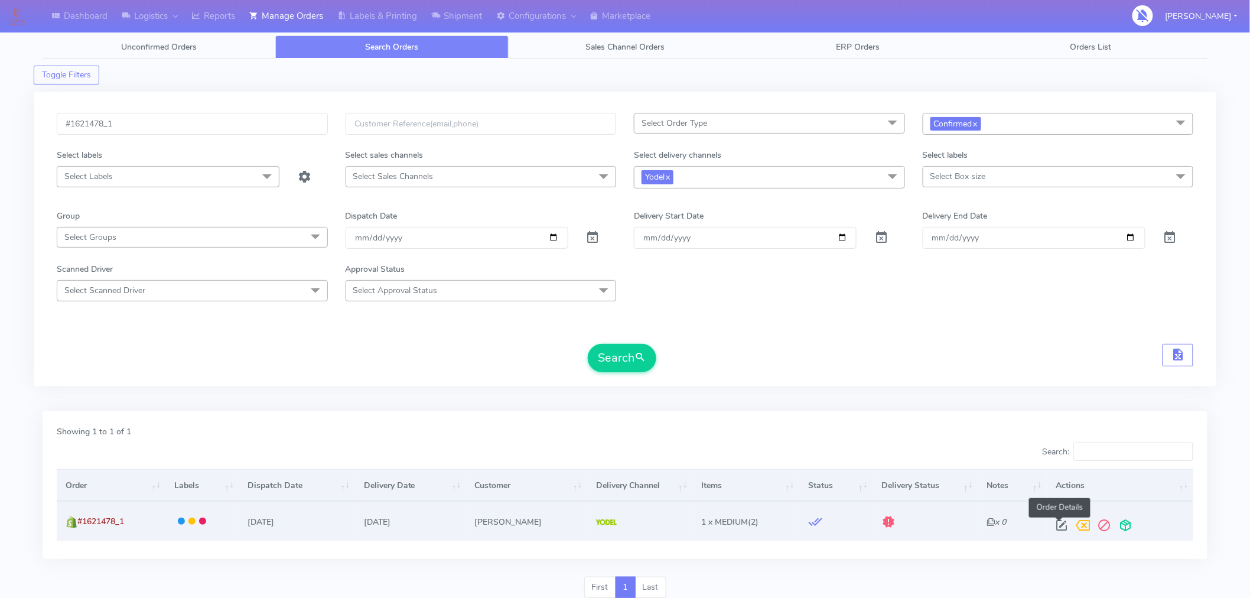
click at [1059, 528] on span at bounding box center [1061, 527] width 21 height 11
select select "5"
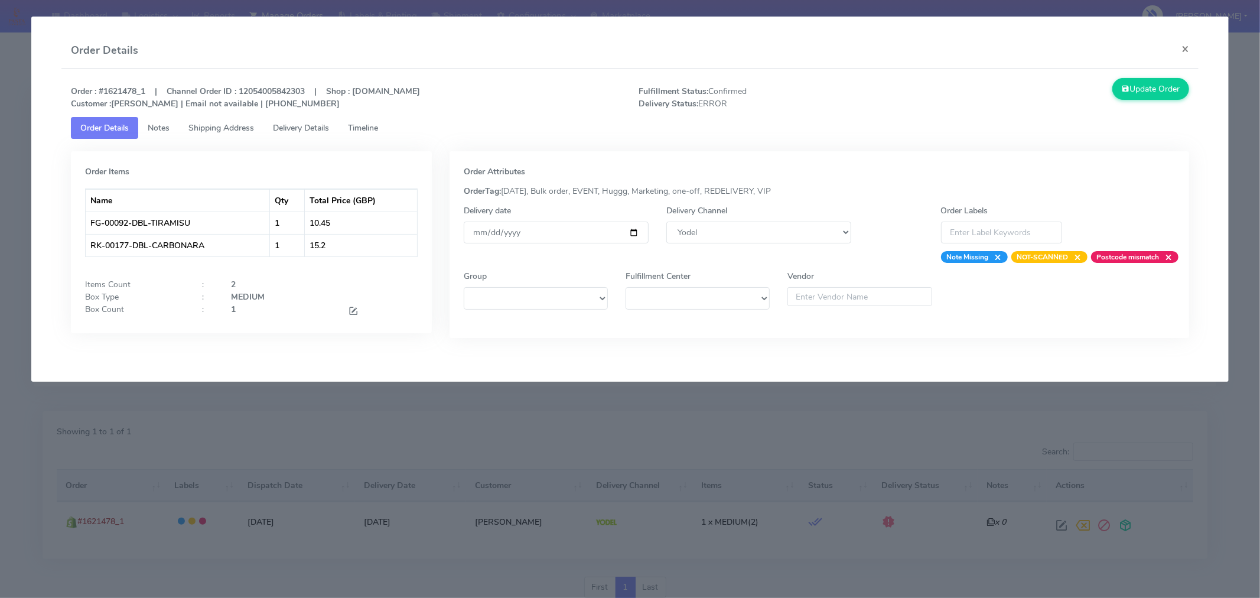
click at [373, 131] on span "Timeline" at bounding box center [363, 127] width 30 height 11
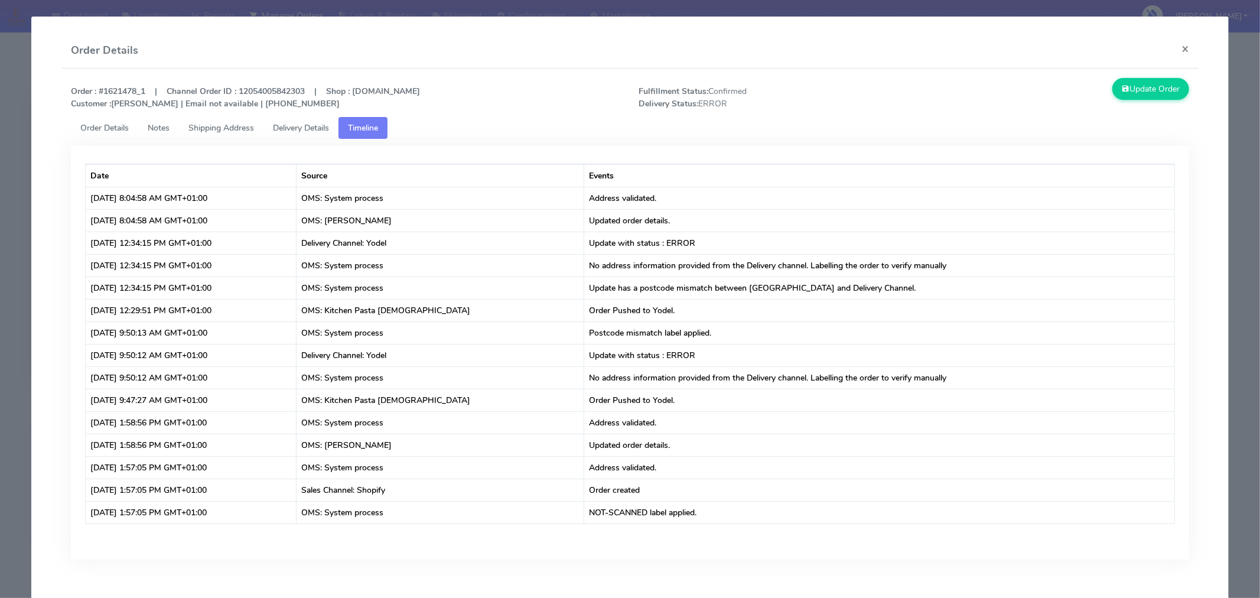
click at [297, 133] on link "Delivery Details" at bounding box center [301, 128] width 75 height 22
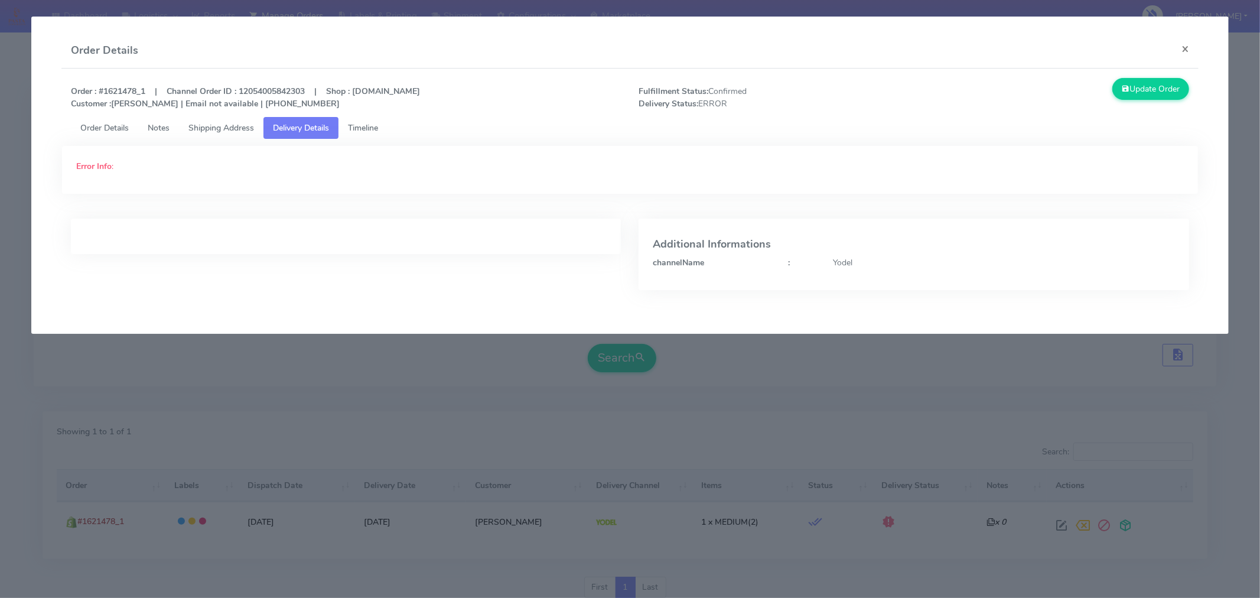
click at [210, 134] on link "Shipping Address" at bounding box center [221, 128] width 84 height 22
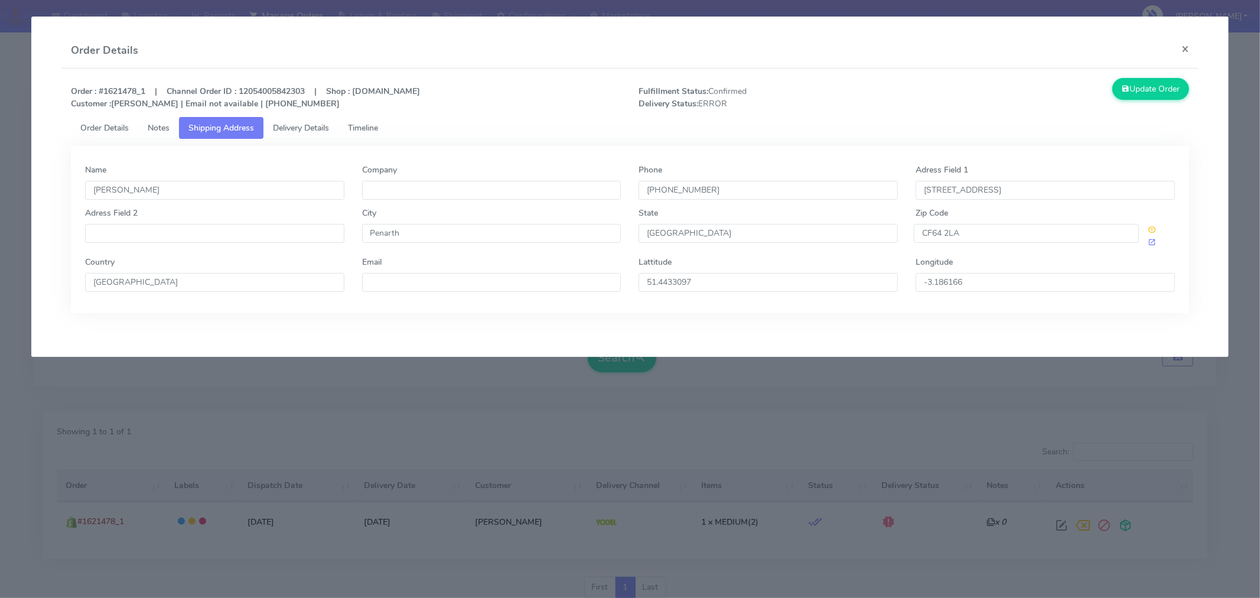
click at [972, 243] on div "CF64 2LA" at bounding box center [1045, 236] width 277 height 25
click at [972, 239] on input "CF64 2LA" at bounding box center [1026, 233] width 225 height 19
click at [1189, 50] on button "×" at bounding box center [1185, 48] width 27 height 31
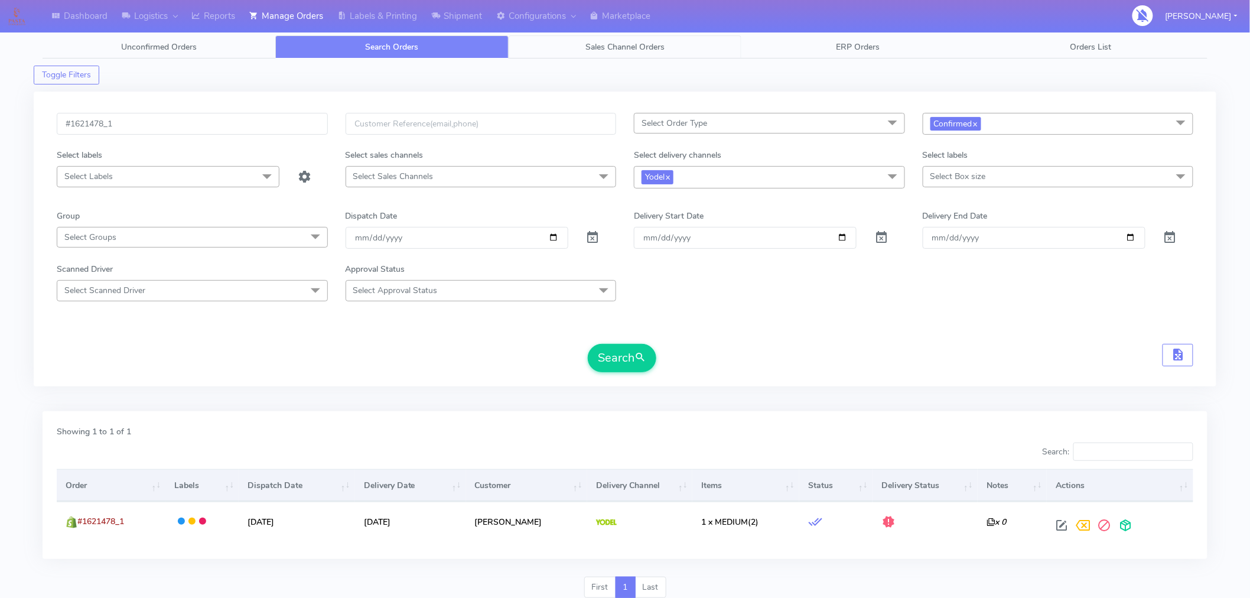
click at [625, 54] on link "Sales Channel Orders" at bounding box center [625, 46] width 233 height 23
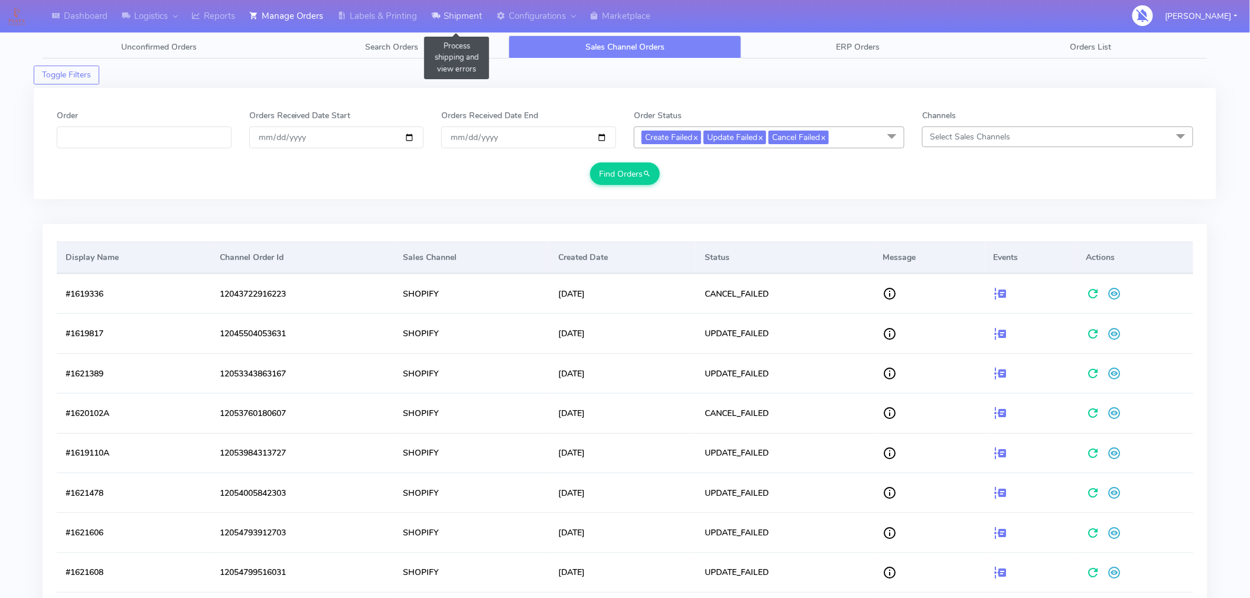
click at [461, 11] on link "Shipment" at bounding box center [456, 16] width 65 height 32
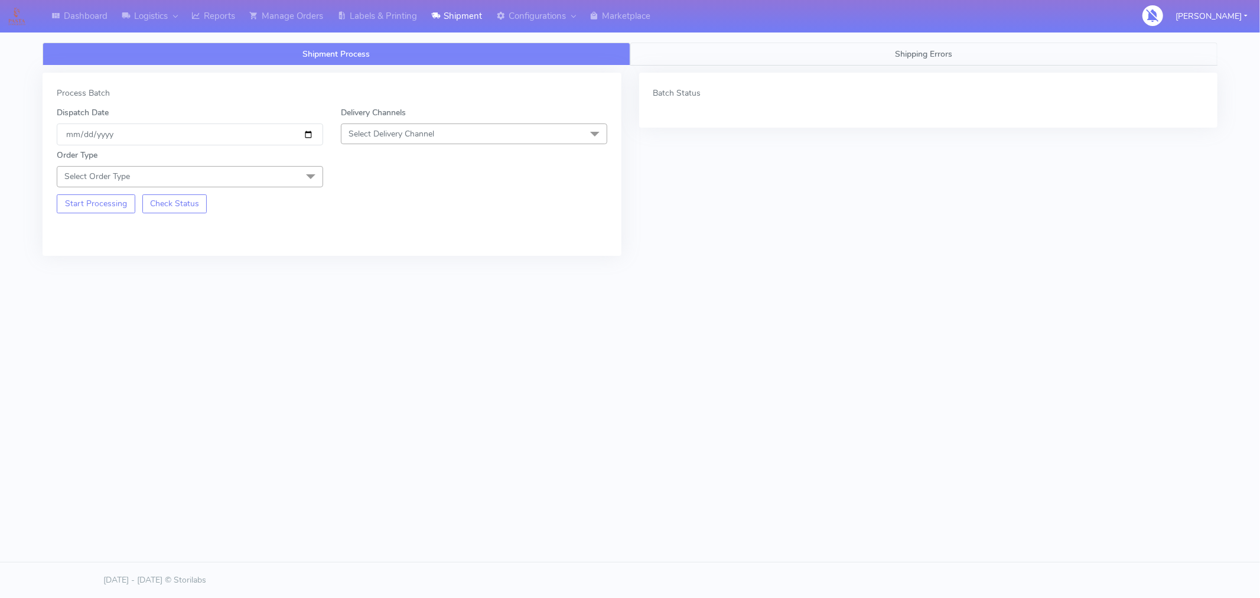
click at [930, 60] on link "Shipping Errors" at bounding box center [924, 54] width 588 height 23
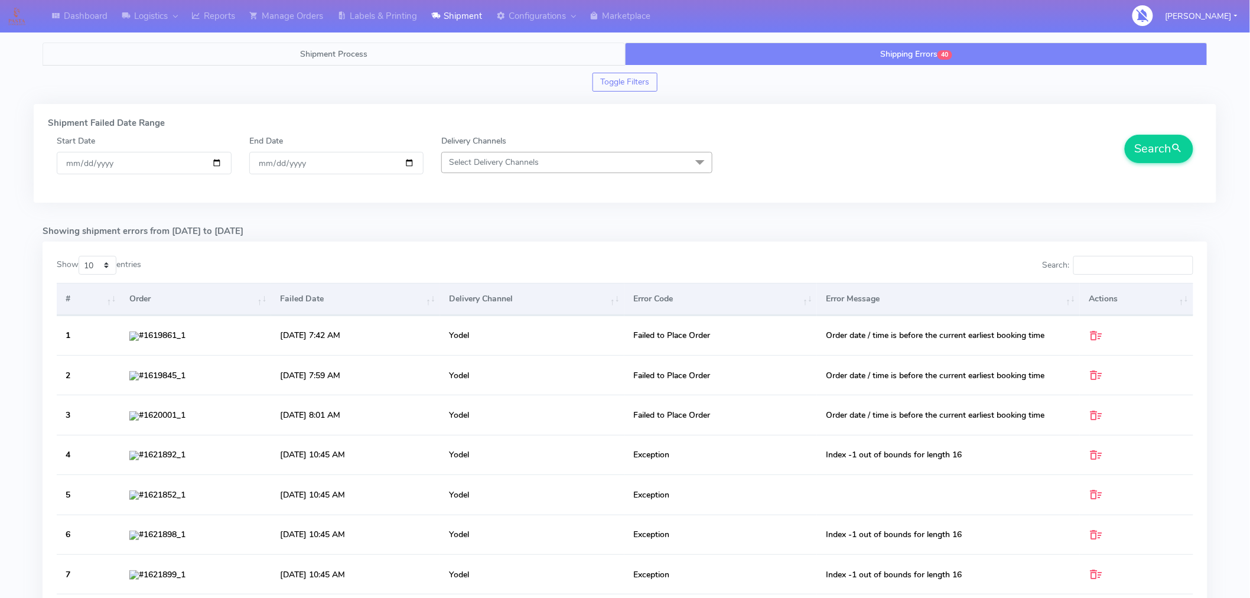
click at [363, 43] on link "Shipment Process" at bounding box center [334, 54] width 583 height 23
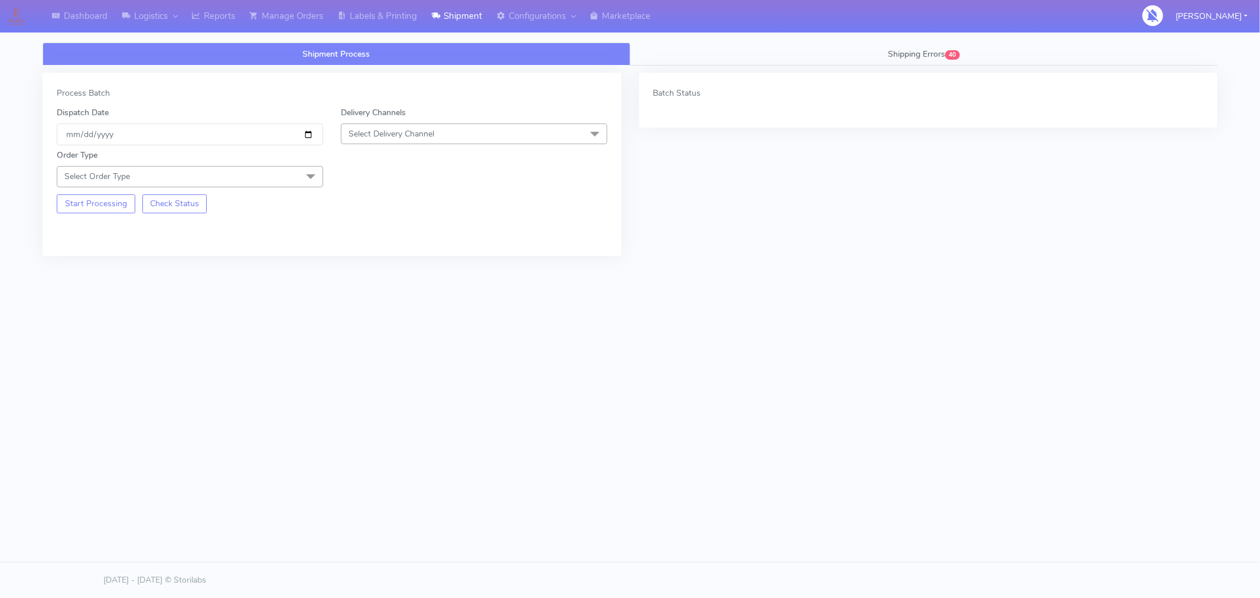
click at [681, 327] on div "Shipment Process Shipping Errors 40 Process Batch Dispatch Date 2025-09-05 Deli…" at bounding box center [630, 196] width 1193 height 323
click at [302, 16] on link "Manage Orders" at bounding box center [286, 16] width 88 height 32
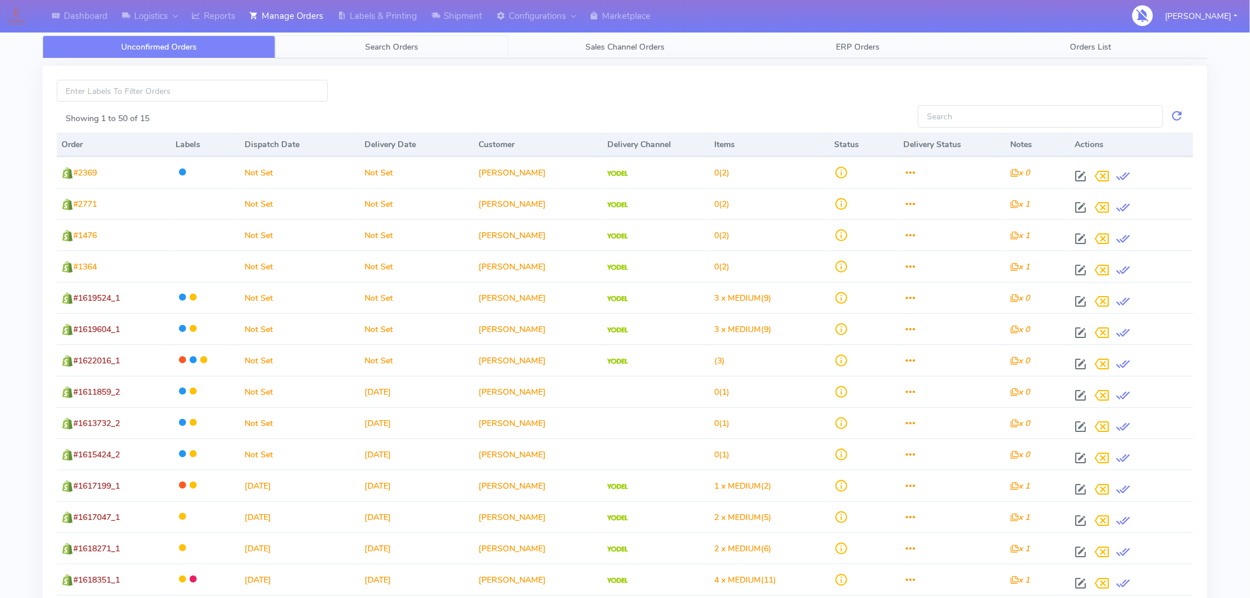
click at [388, 46] on span "Search Orders" at bounding box center [392, 46] width 53 height 11
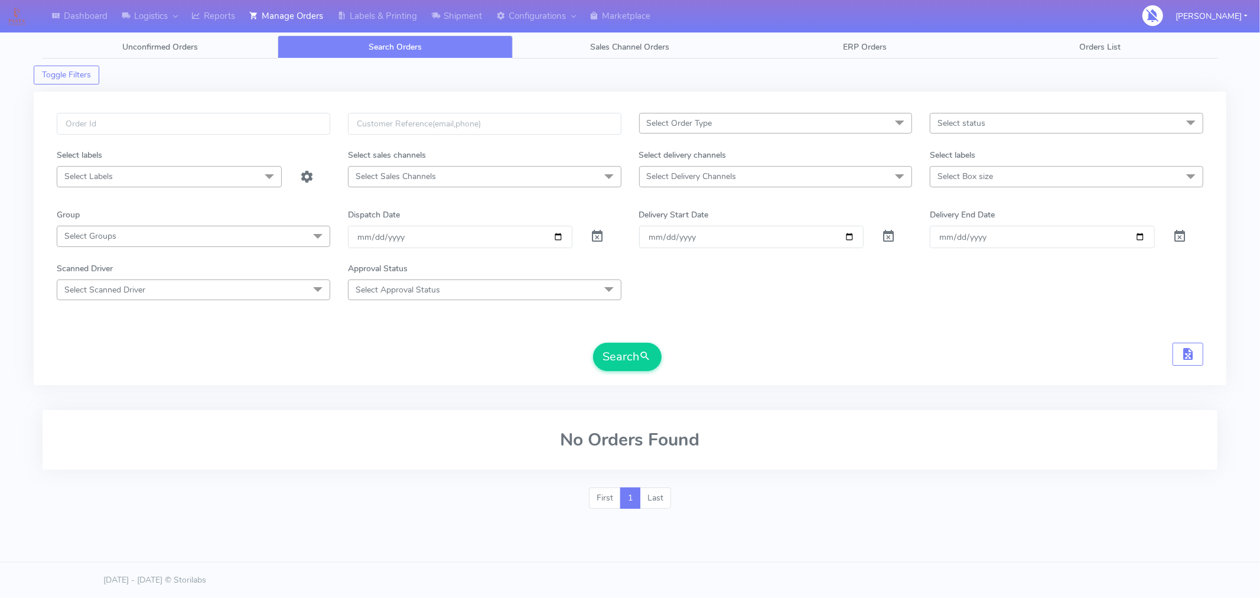
click at [960, 132] on span "Select status" at bounding box center [1067, 123] width 274 height 21
click at [967, 223] on div "Confirmed" at bounding box center [1067, 222] width 261 height 12
checkbox input "true"
click at [841, 304] on form "Select Order Type Select All MEALS ATAVI One Off Pasta Club Gift Kit Event Unkn…" at bounding box center [630, 242] width 1147 height 258
click at [616, 358] on button "Search" at bounding box center [627, 357] width 69 height 28
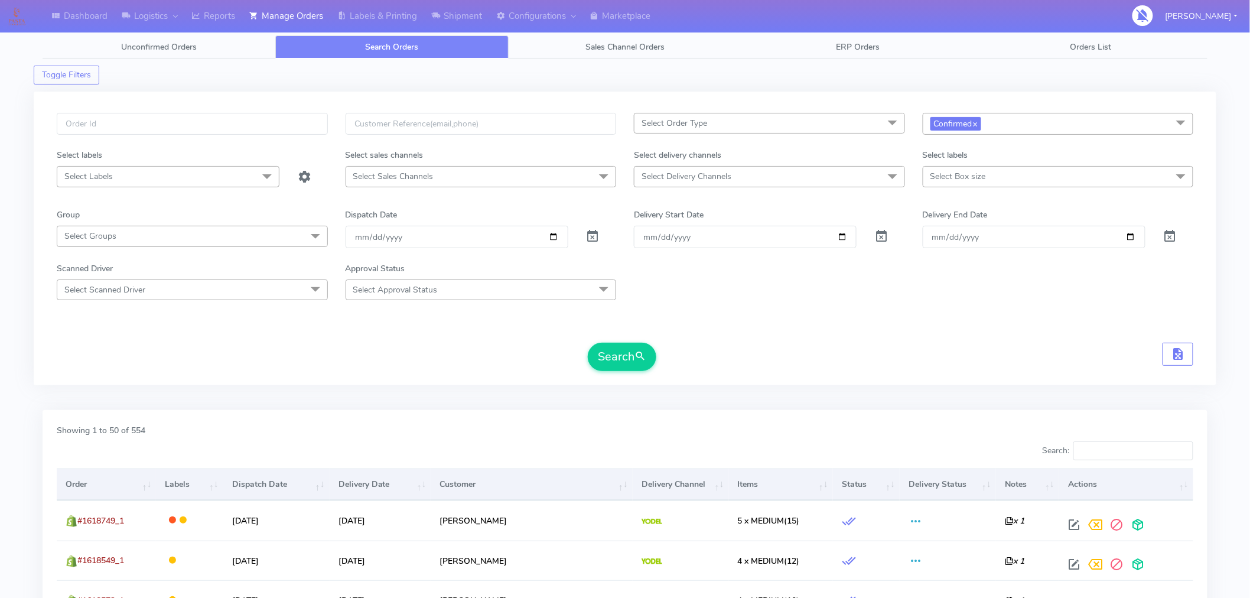
click at [1022, 122] on span "Confirmed x" at bounding box center [1058, 124] width 271 height 22
click at [983, 263] on div "Sent to Delivery Channel" at bounding box center [1058, 262] width 258 height 12
checkbox input "true"
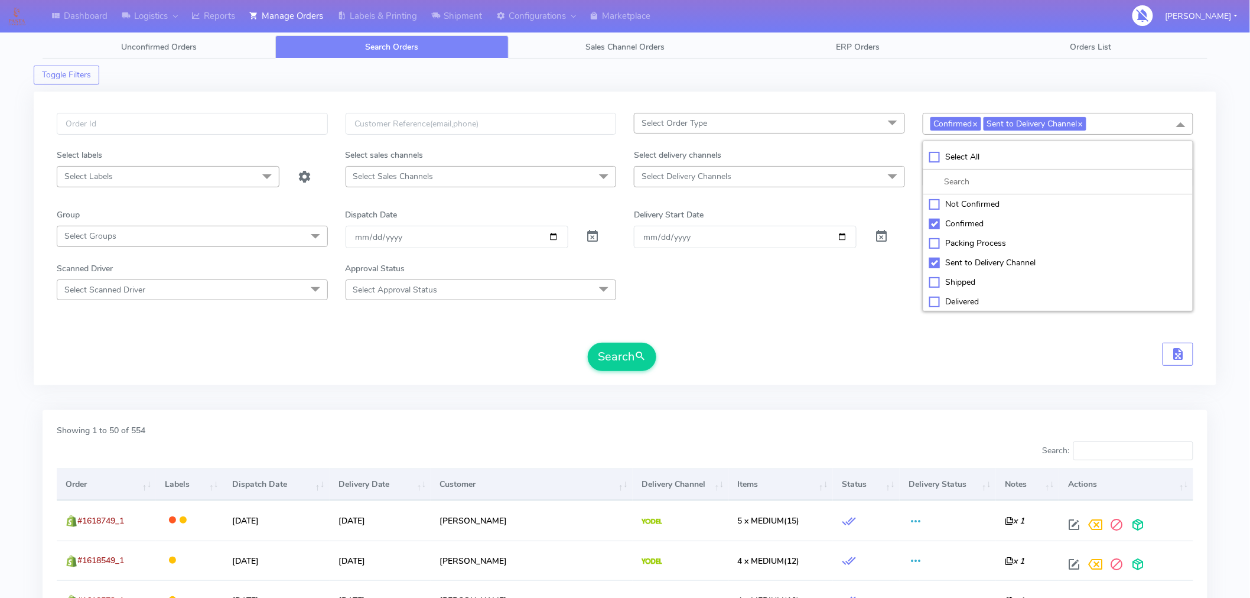
click at [936, 222] on div "Confirmed" at bounding box center [1058, 223] width 258 height 12
checkbox input "false"
click at [629, 356] on button "Search" at bounding box center [622, 357] width 69 height 28
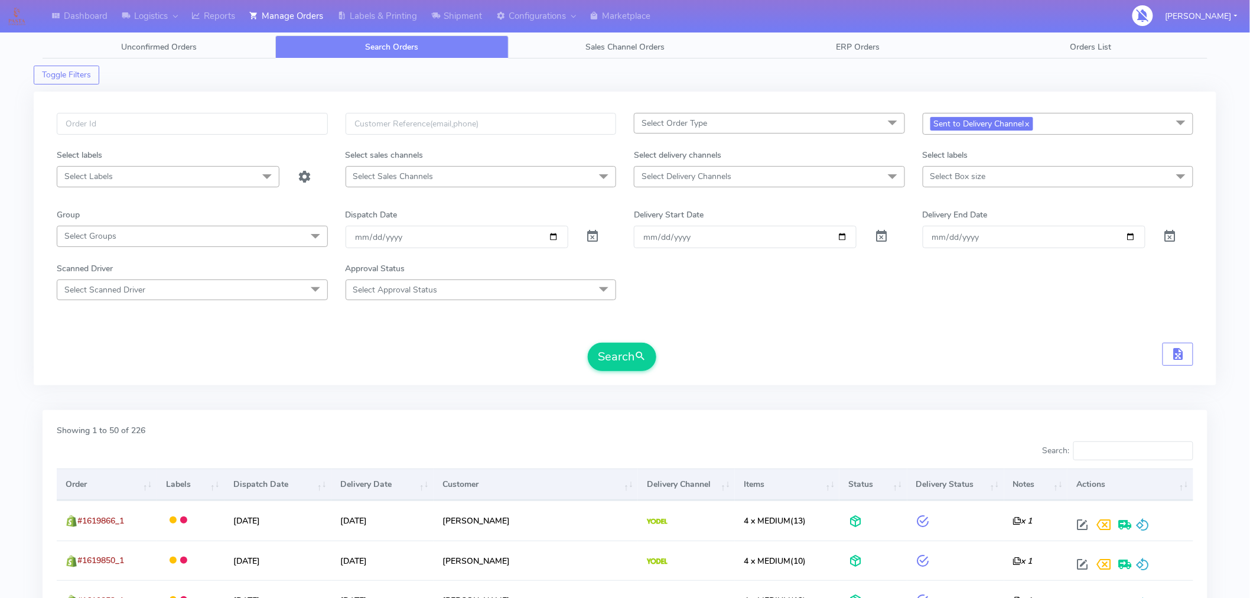
click at [766, 176] on span "Select Delivery Channels" at bounding box center [769, 176] width 271 height 21
click at [997, 316] on form "Select Order Type Select All MEALS ATAVI One Off Pasta Club Gift Kit Event Unkn…" at bounding box center [625, 242] width 1137 height 258
click at [821, 175] on span "Select Delivery Channels" at bounding box center [769, 176] width 271 height 21
click at [1030, 122] on link "x" at bounding box center [1027, 123] width 5 height 12
click at [824, 172] on span "Select Delivery Channels" at bounding box center [769, 176] width 271 height 21
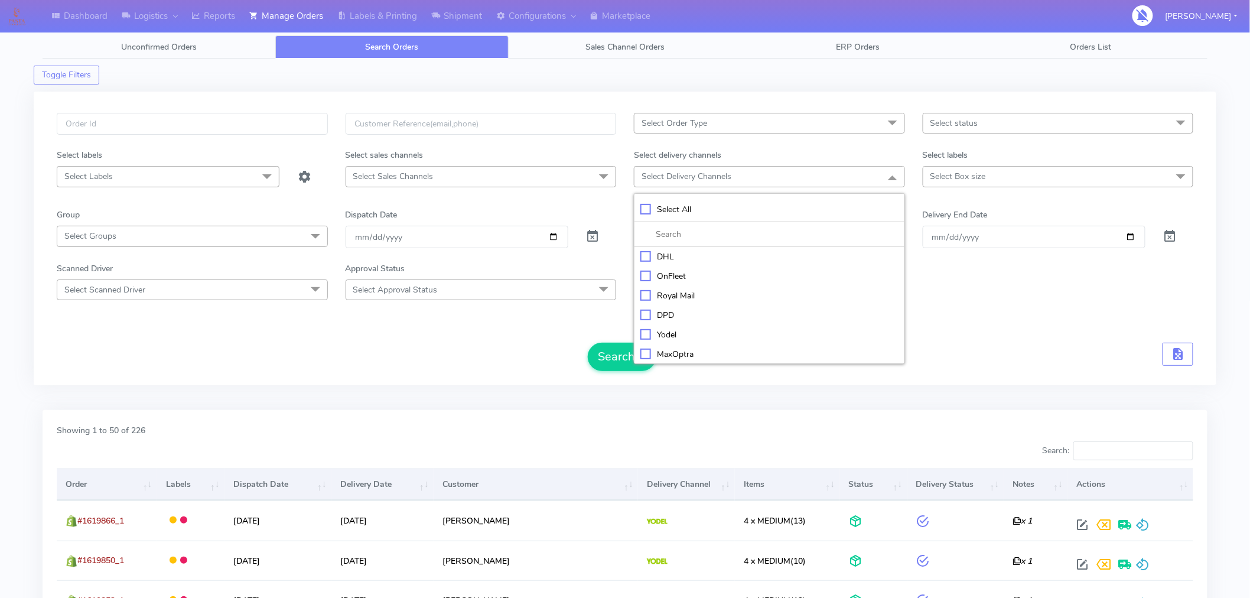
click at [677, 331] on div "Yodel" at bounding box center [770, 335] width 258 height 12
checkbox input "true"
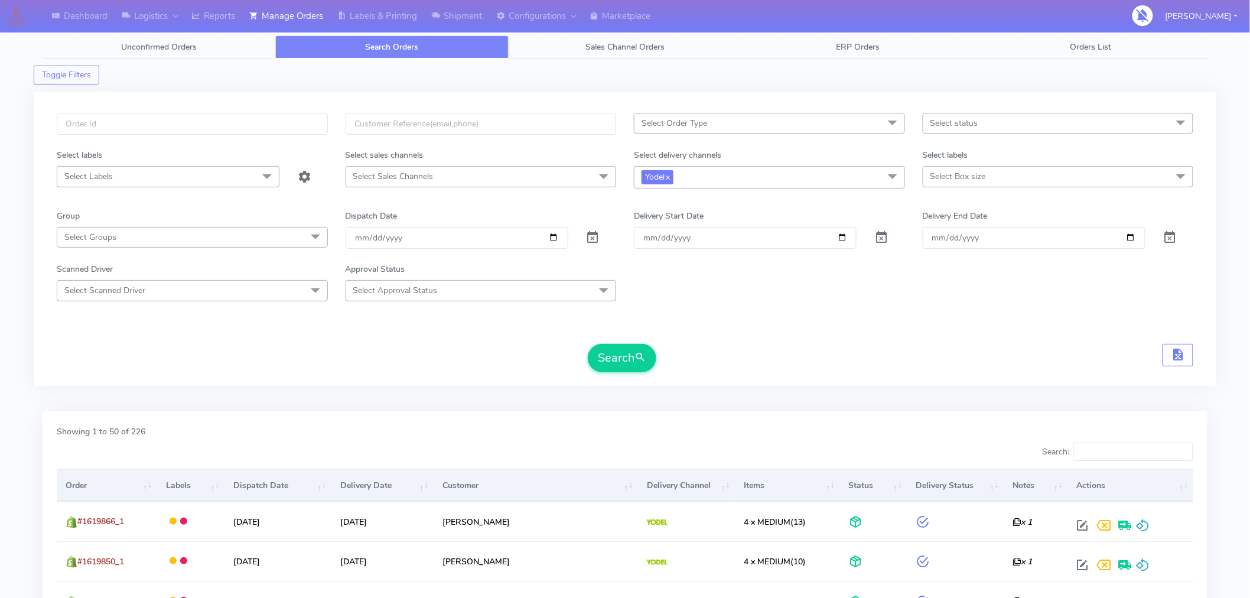
click at [990, 330] on form "Select Order Type Select All MEALS ATAVI One Off Pasta Club Gift Kit Event Unkn…" at bounding box center [625, 242] width 1137 height 259
click at [964, 119] on span "Select status" at bounding box center [955, 123] width 48 height 11
click at [955, 225] on div "Confirmed" at bounding box center [1058, 222] width 258 height 12
checkbox input "true"
click at [630, 353] on button "Search" at bounding box center [622, 358] width 69 height 28
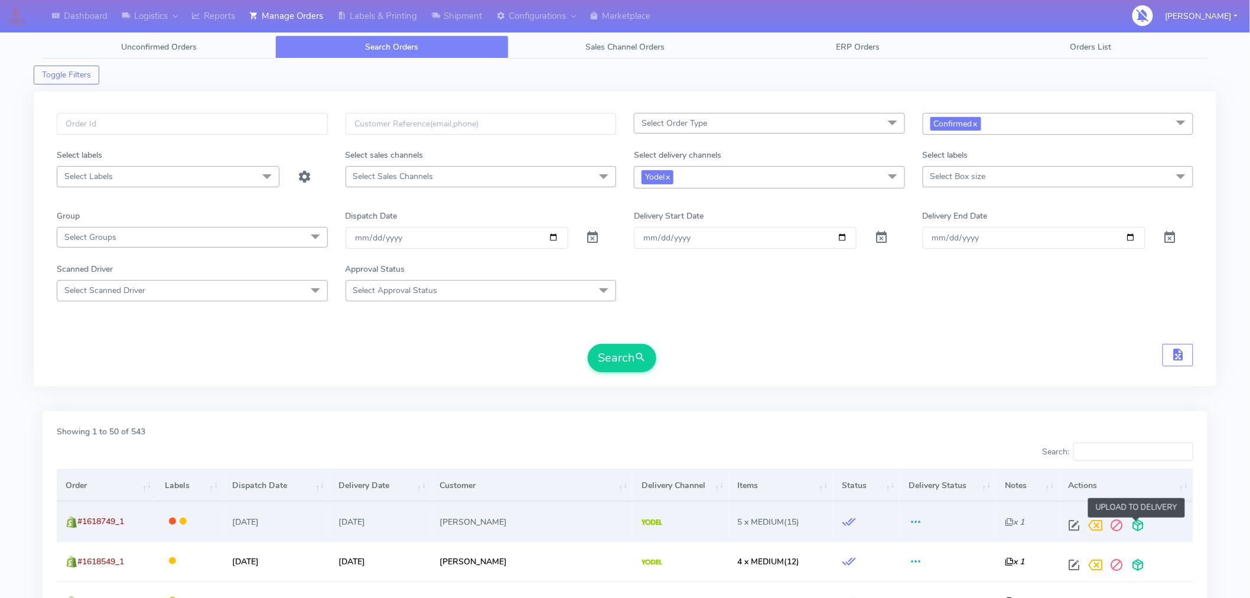
click at [1136, 527] on span at bounding box center [1137, 527] width 21 height 11
click at [1086, 527] on span at bounding box center [1091, 527] width 21 height 11
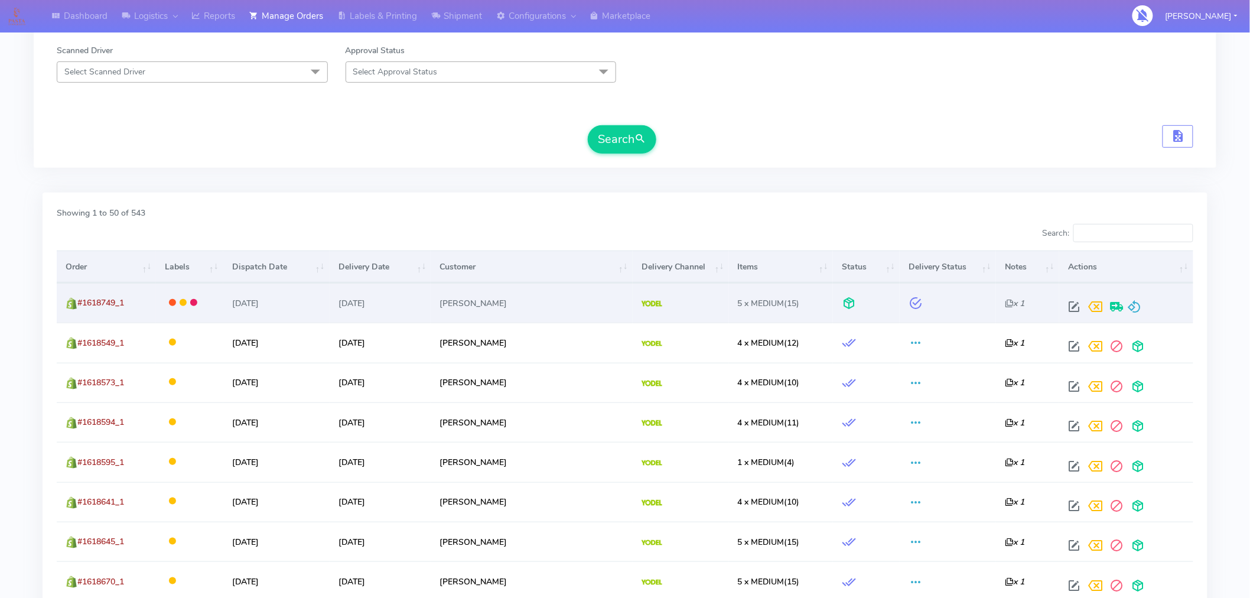
scroll to position [203, 0]
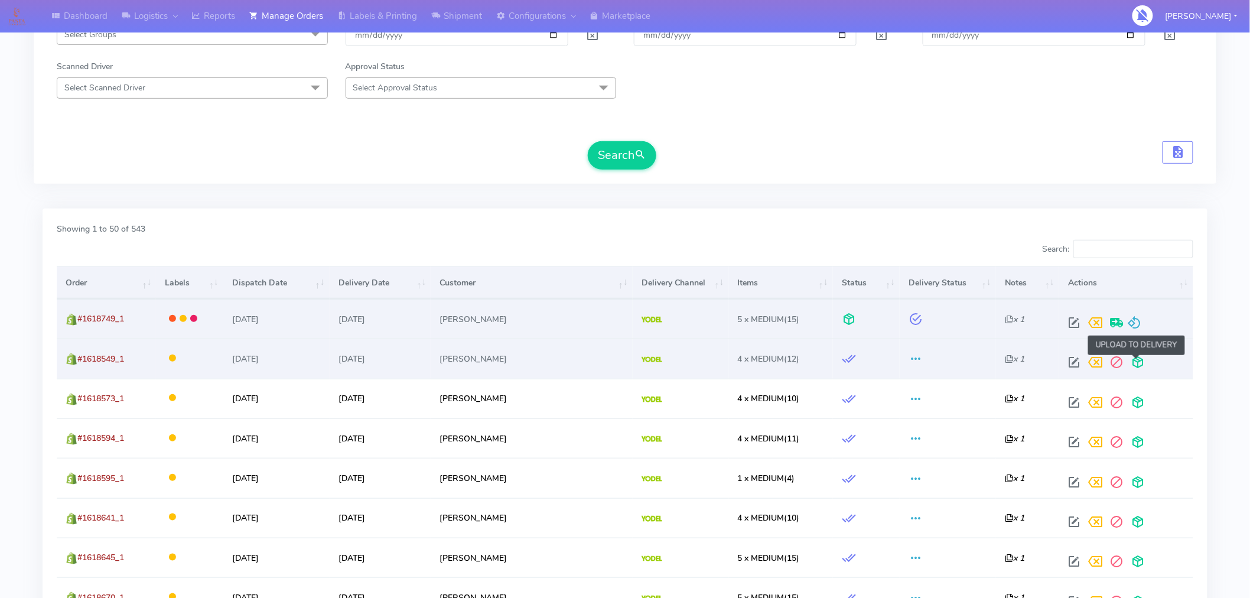
click at [1134, 363] on span at bounding box center [1137, 364] width 21 height 11
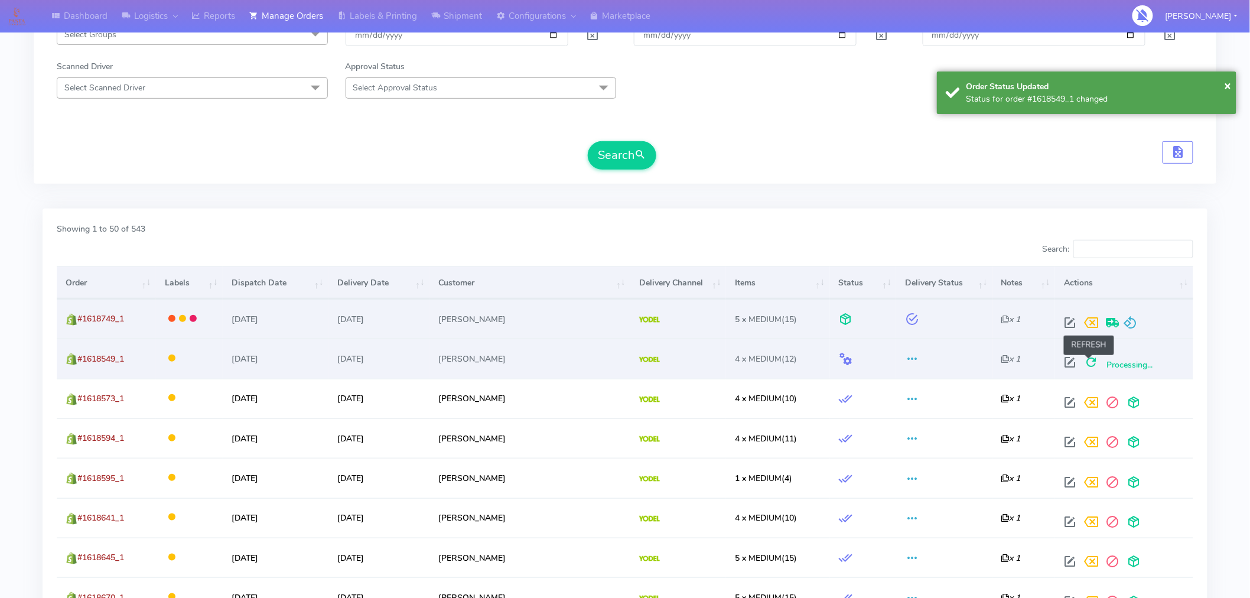
click at [1088, 362] on span at bounding box center [1091, 364] width 21 height 11
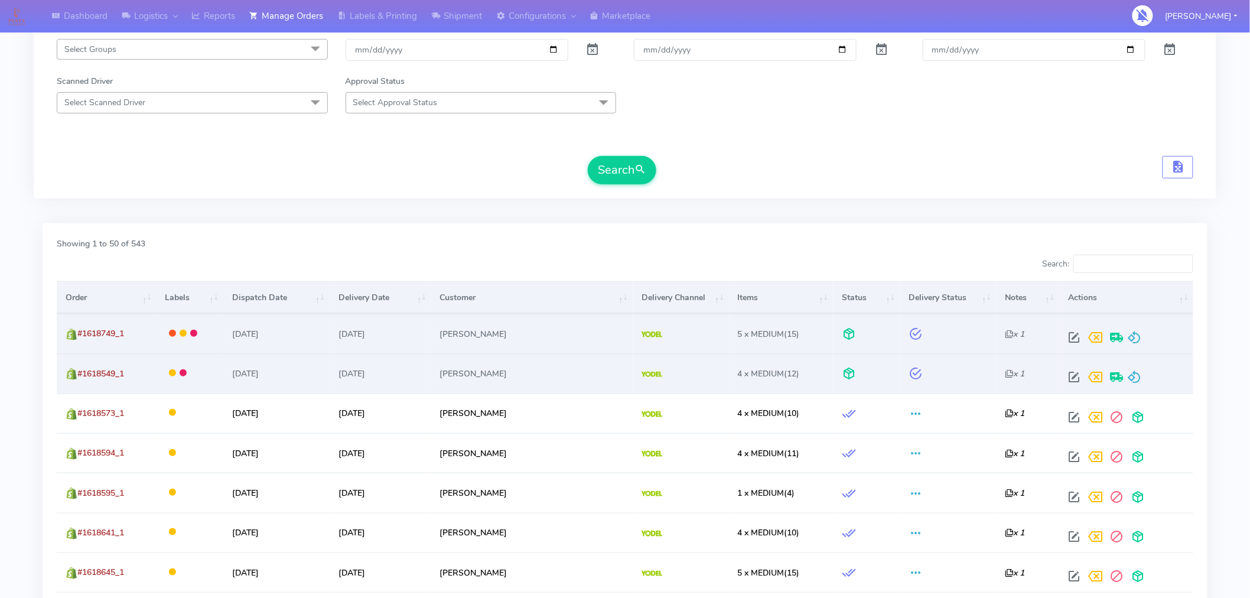
scroll to position [187, 0]
click at [118, 292] on th "Order" at bounding box center [106, 298] width 99 height 32
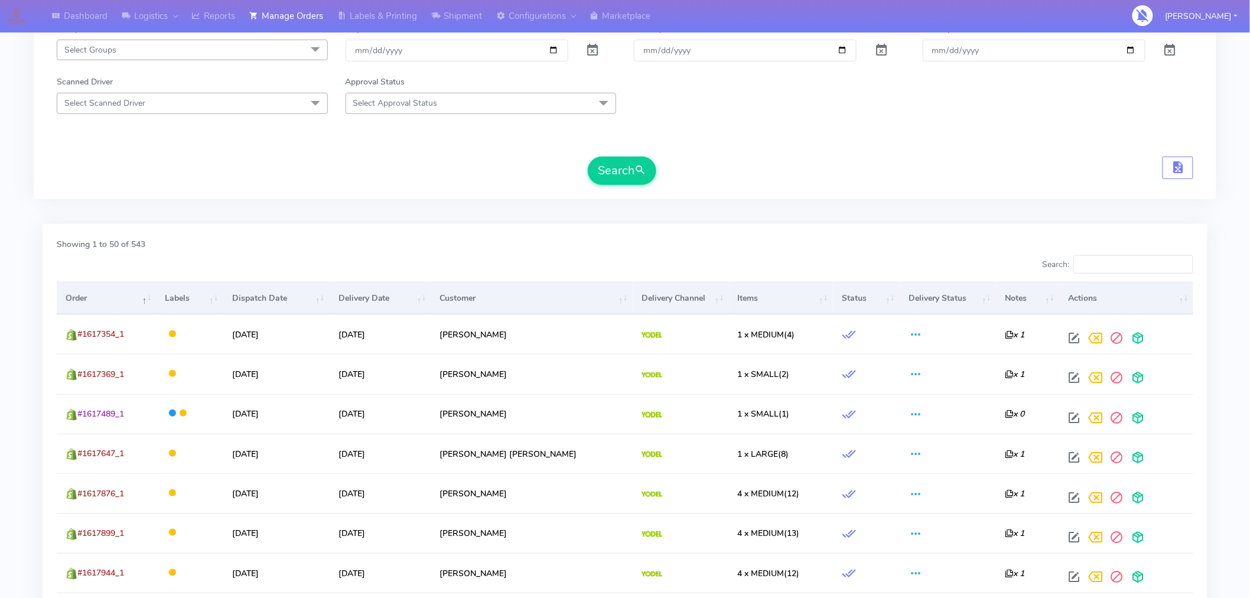
click at [118, 292] on th "Order" at bounding box center [106, 298] width 99 height 32
click at [740, 300] on th "Items" at bounding box center [781, 298] width 104 height 32
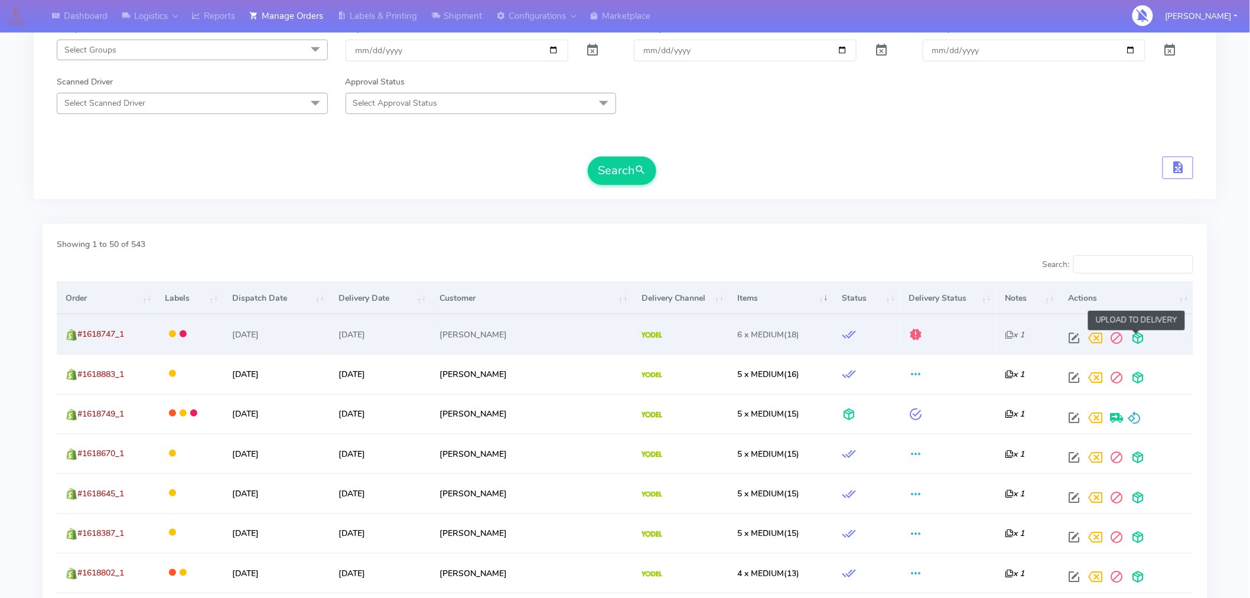
click at [1139, 339] on span at bounding box center [1137, 340] width 21 height 11
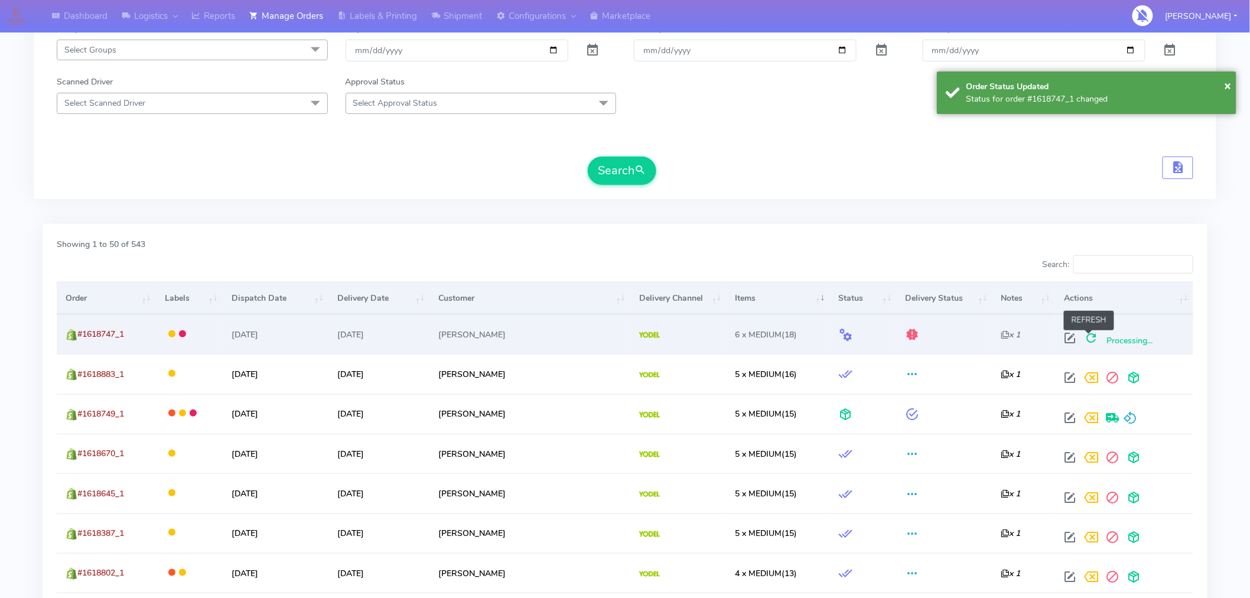
click at [1090, 339] on span at bounding box center [1091, 340] width 21 height 11
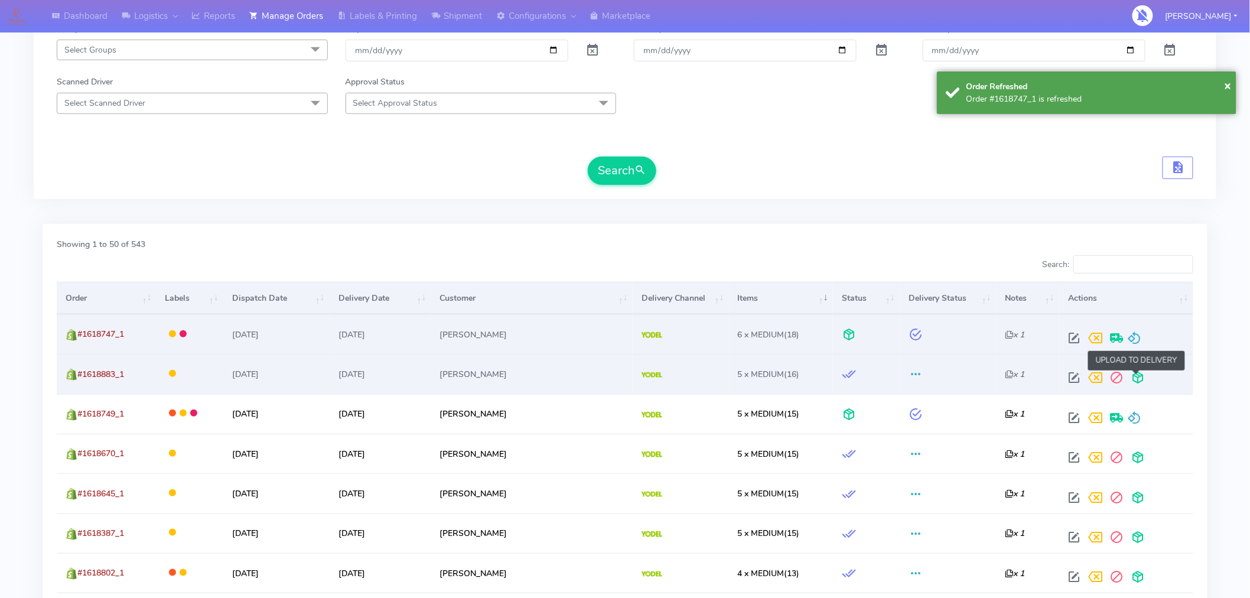
click at [1133, 375] on span at bounding box center [1137, 380] width 21 height 11
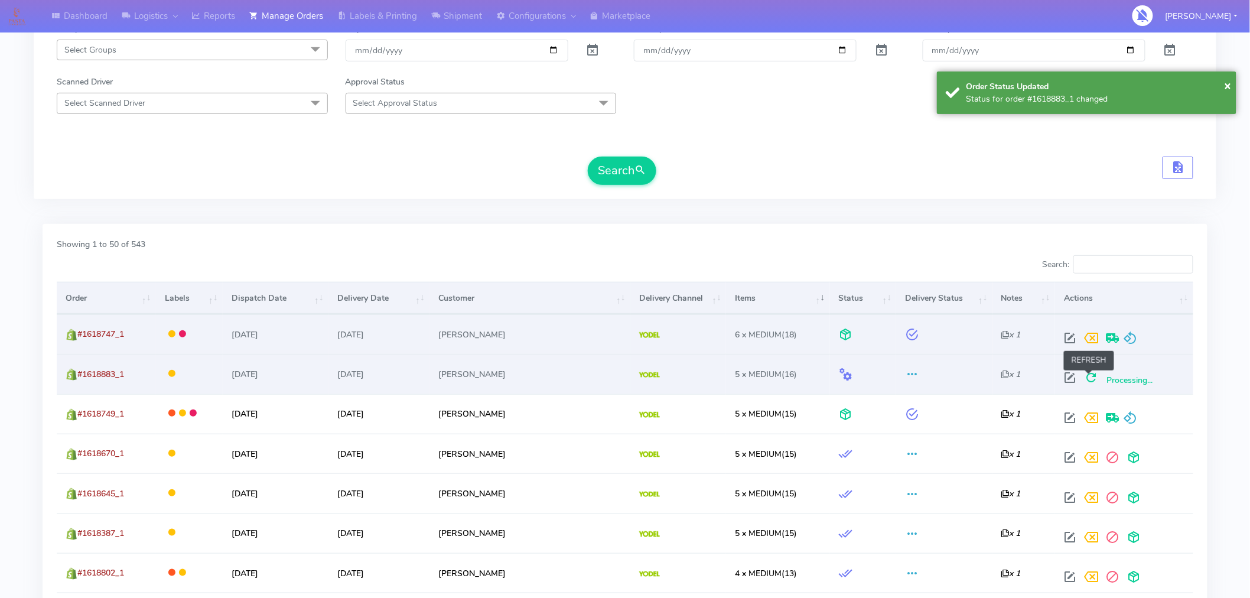
click at [1087, 377] on span at bounding box center [1091, 380] width 21 height 11
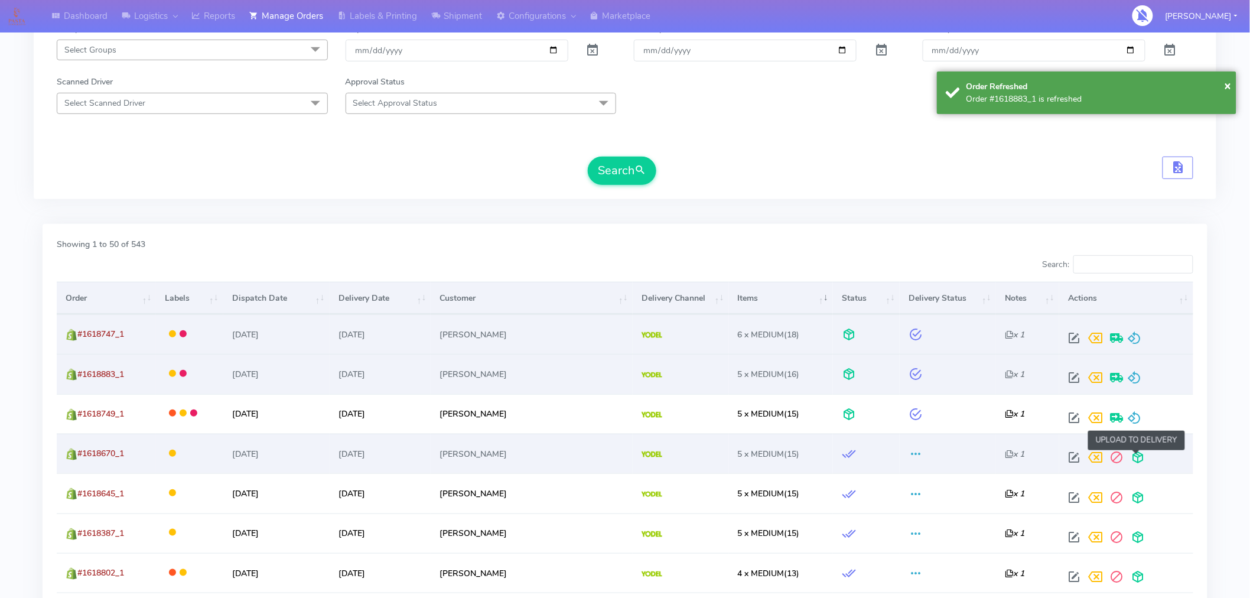
click at [1137, 463] on span at bounding box center [1137, 459] width 21 height 11
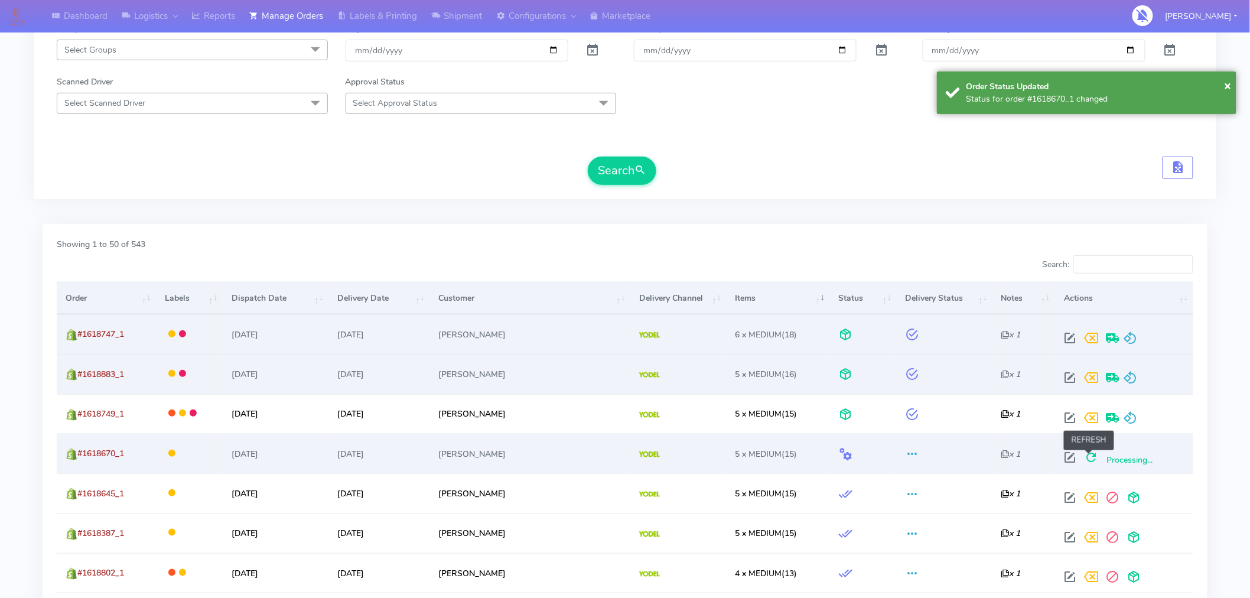
click at [1097, 464] on span at bounding box center [1091, 459] width 21 height 11
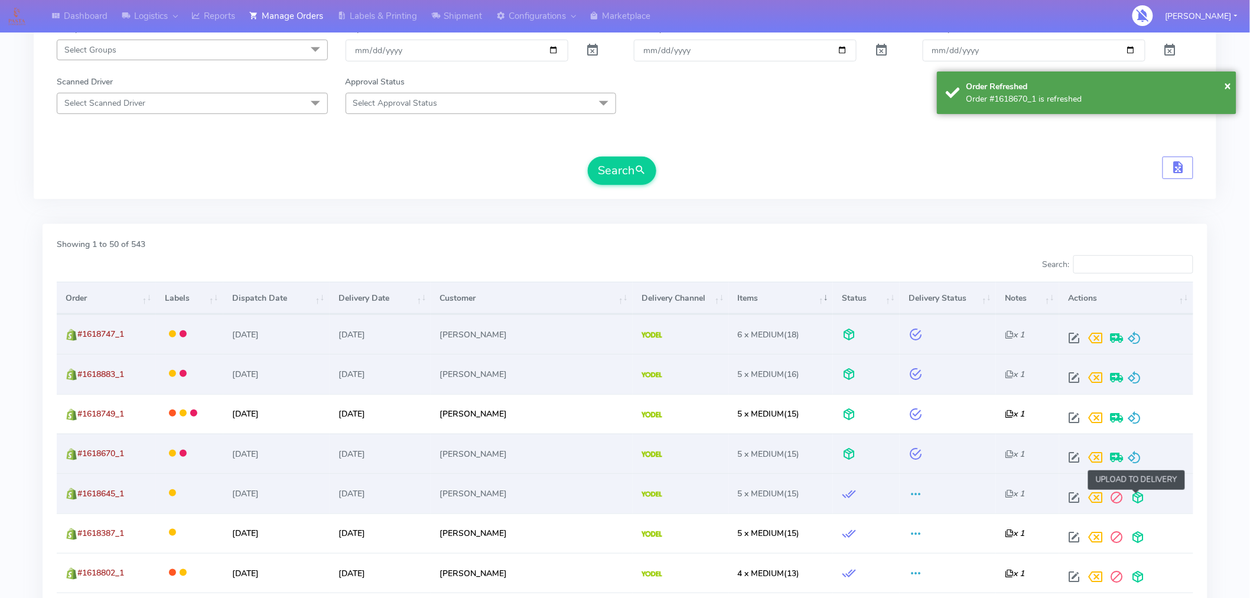
click at [1131, 495] on span at bounding box center [1137, 500] width 21 height 11
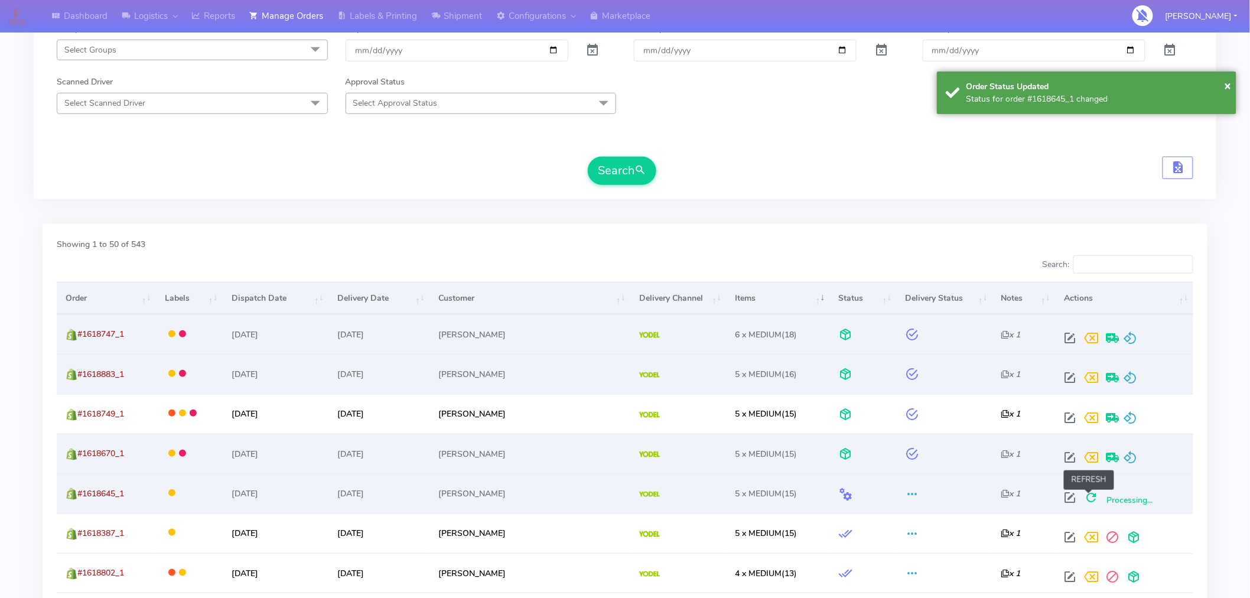
click at [1091, 496] on span at bounding box center [1091, 500] width 21 height 11
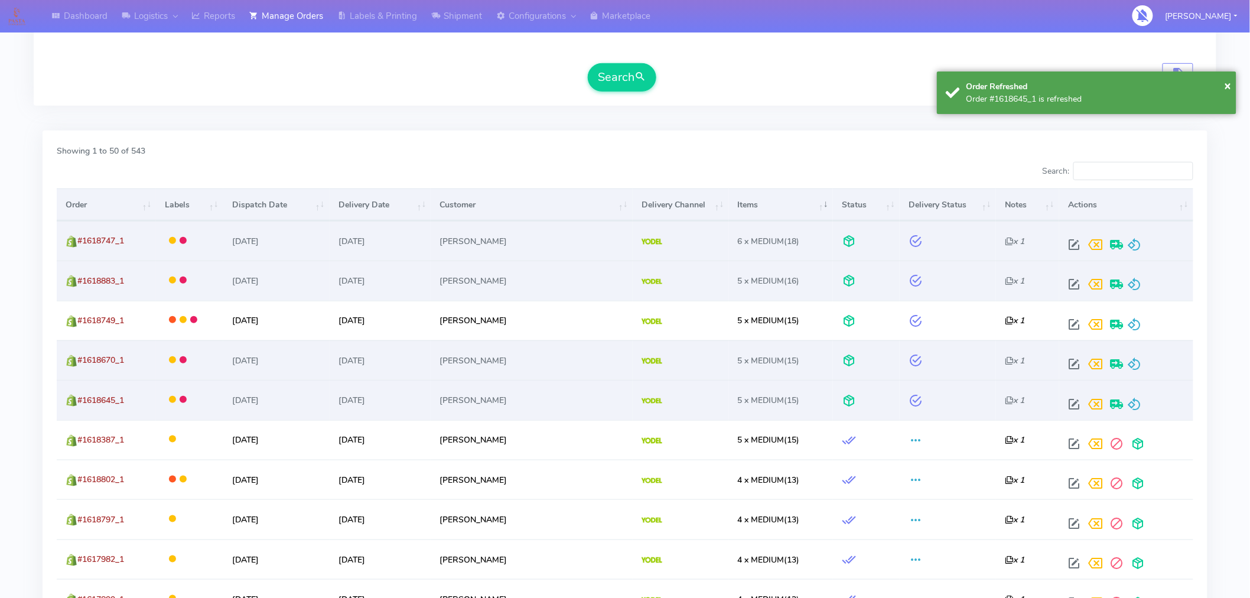
scroll to position [282, 0]
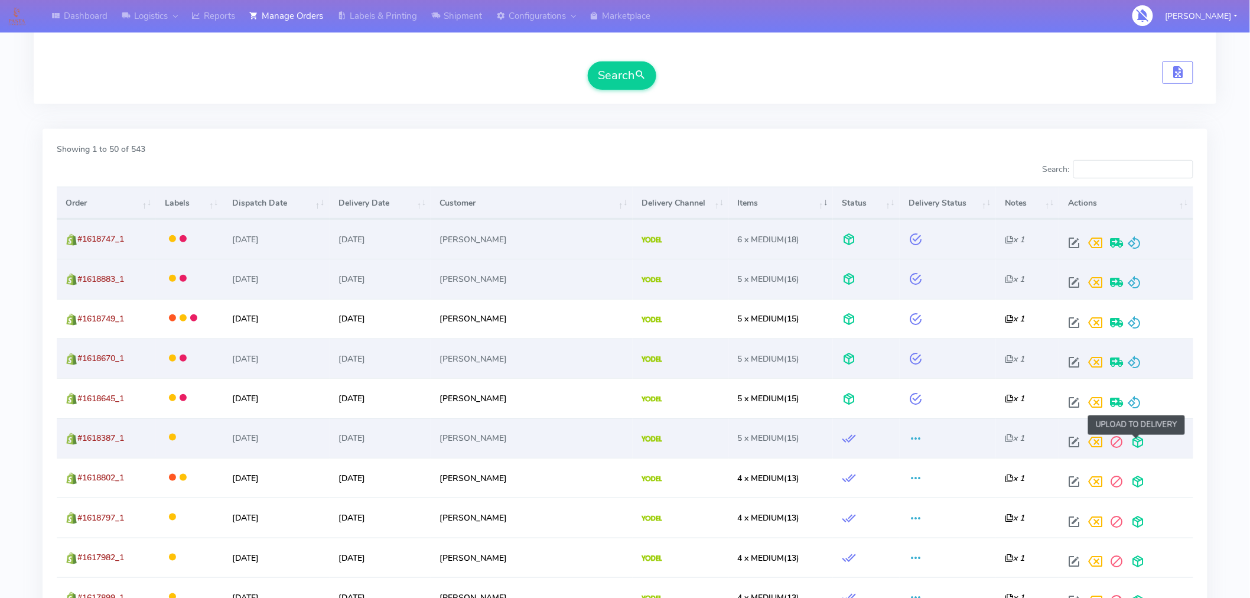
click at [1133, 449] on span at bounding box center [1137, 444] width 21 height 11
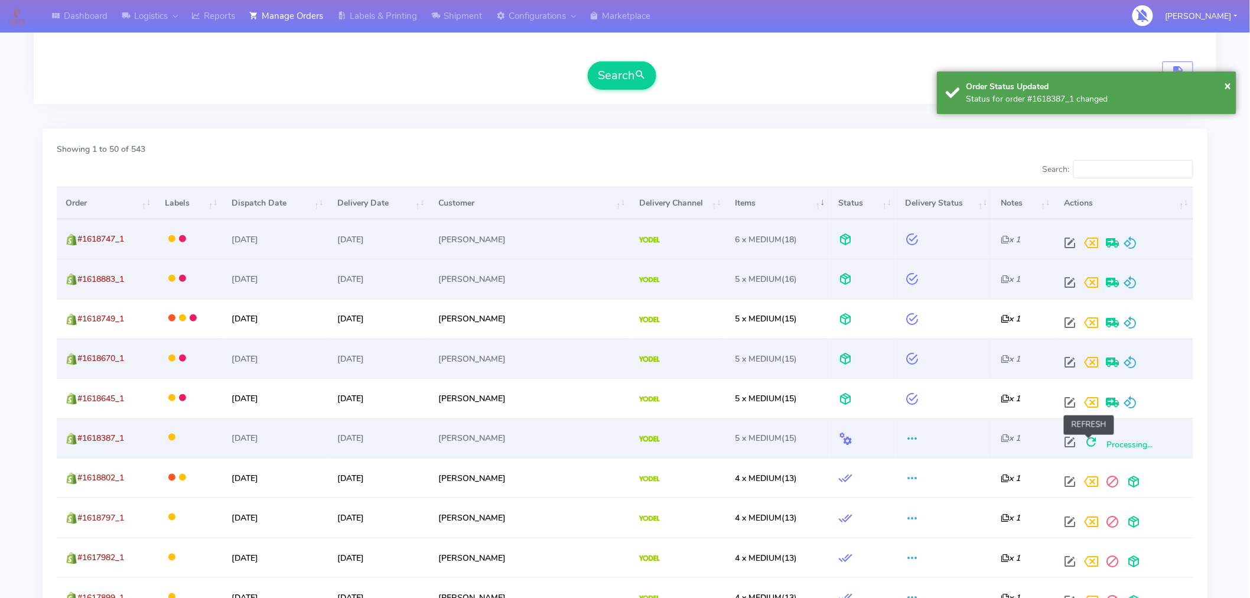
click at [1093, 443] on span at bounding box center [1091, 444] width 21 height 11
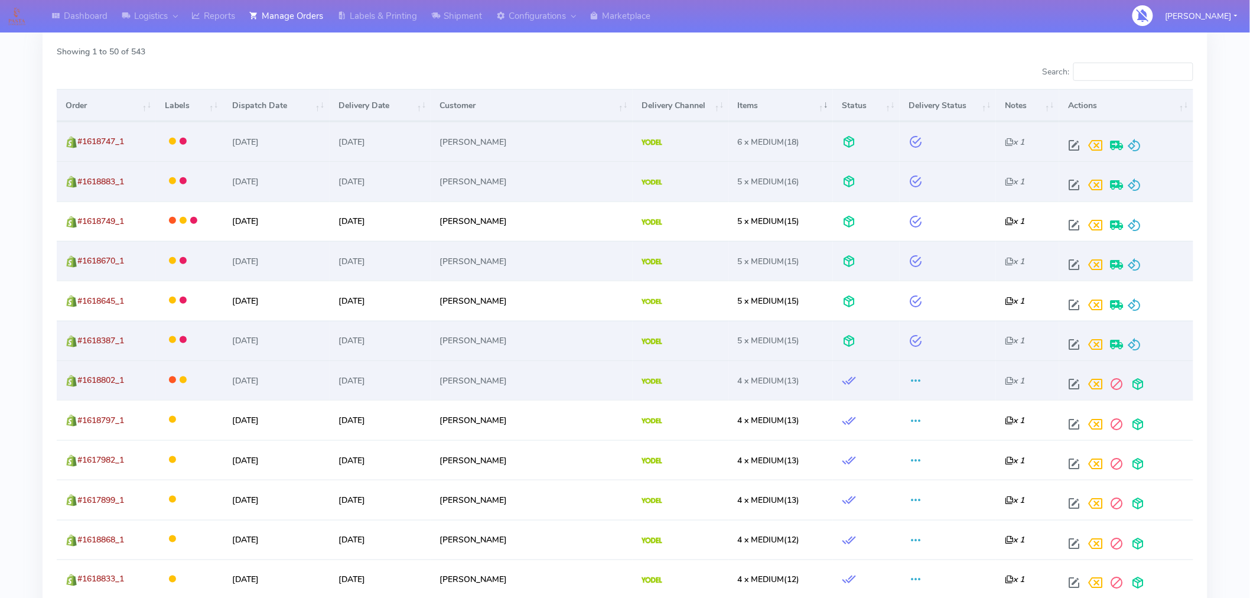
scroll to position [389, 0]
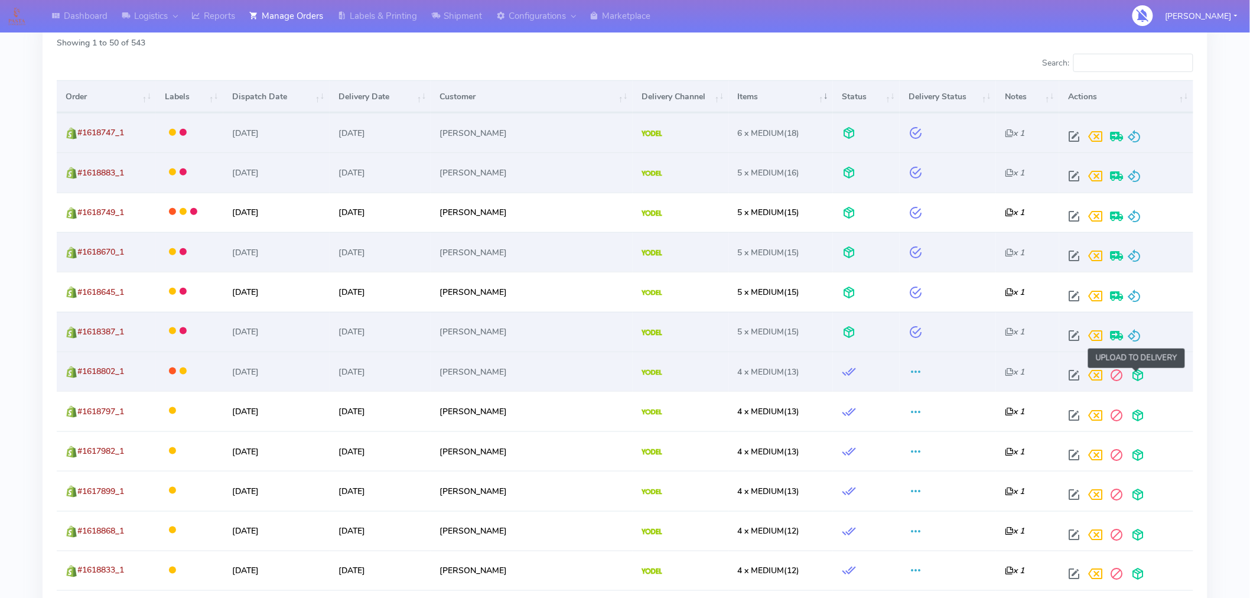
click at [1136, 380] on span at bounding box center [1137, 377] width 21 height 11
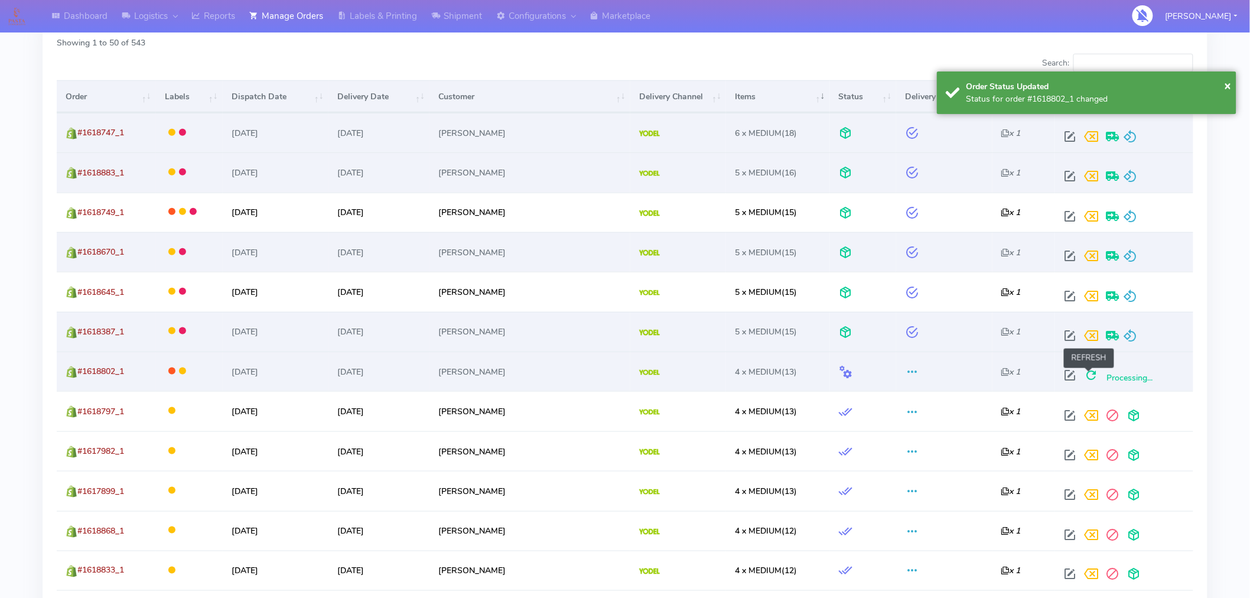
click at [1094, 375] on span at bounding box center [1091, 377] width 21 height 11
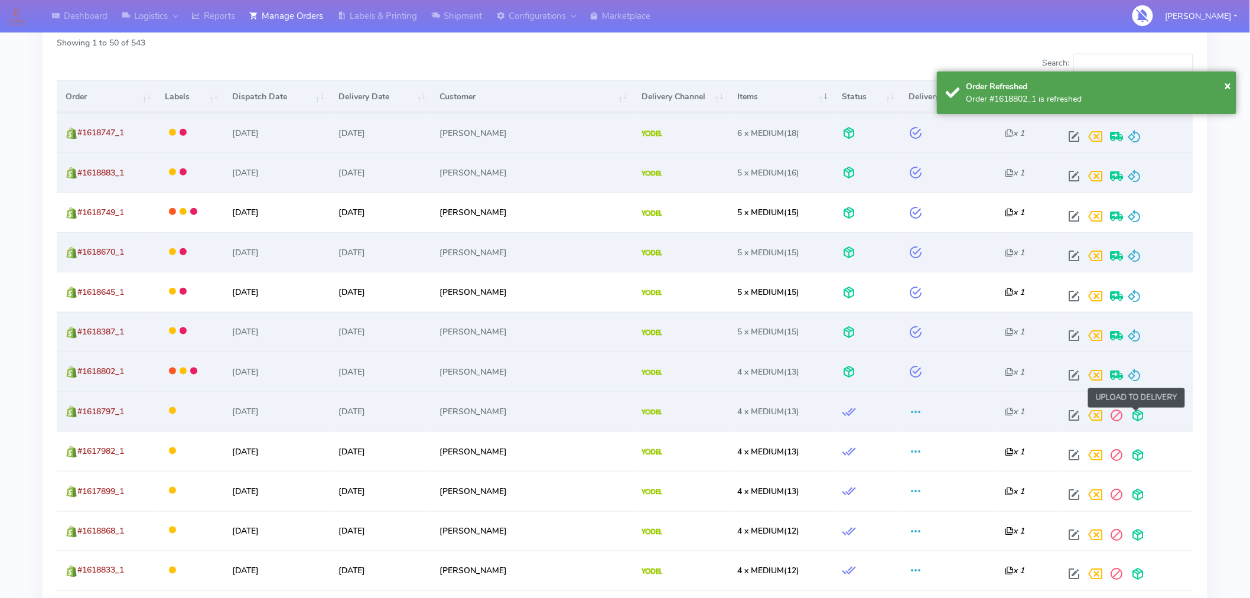
click at [1140, 412] on span at bounding box center [1137, 417] width 21 height 11
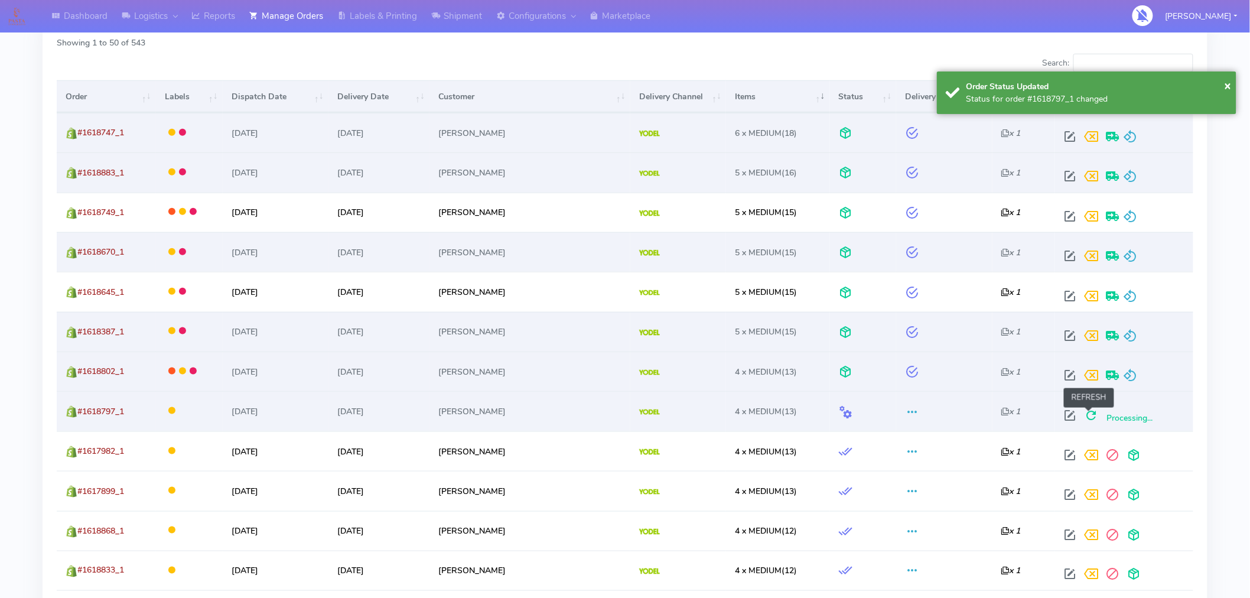
click at [1088, 420] on span at bounding box center [1091, 417] width 21 height 11
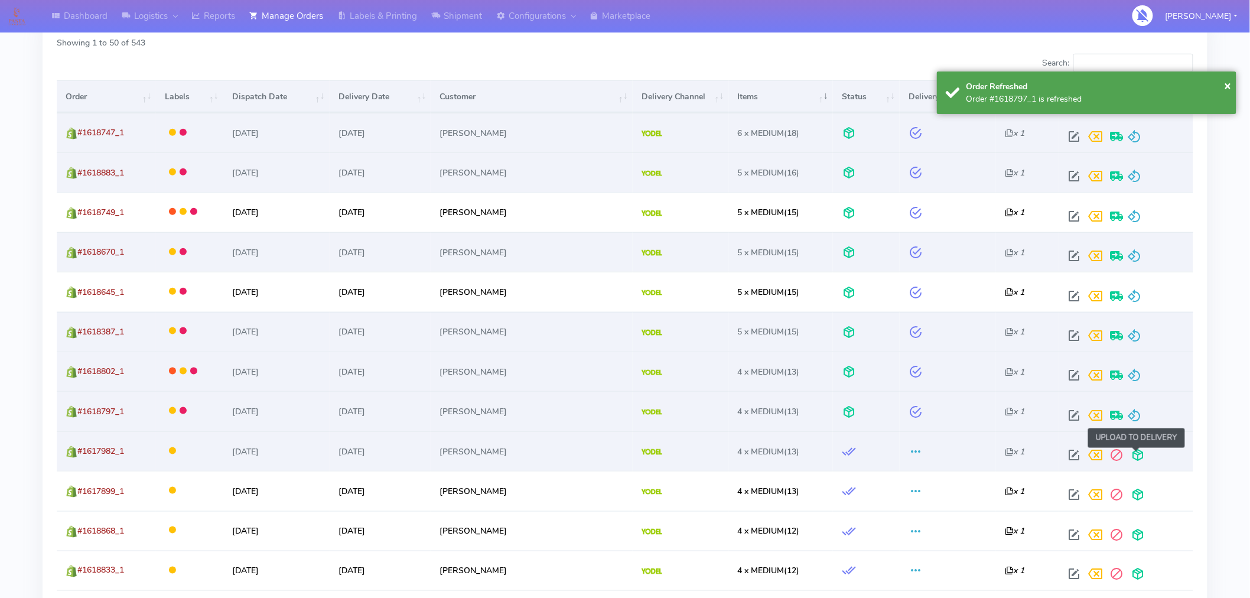
click at [1133, 461] on span at bounding box center [1137, 457] width 21 height 11
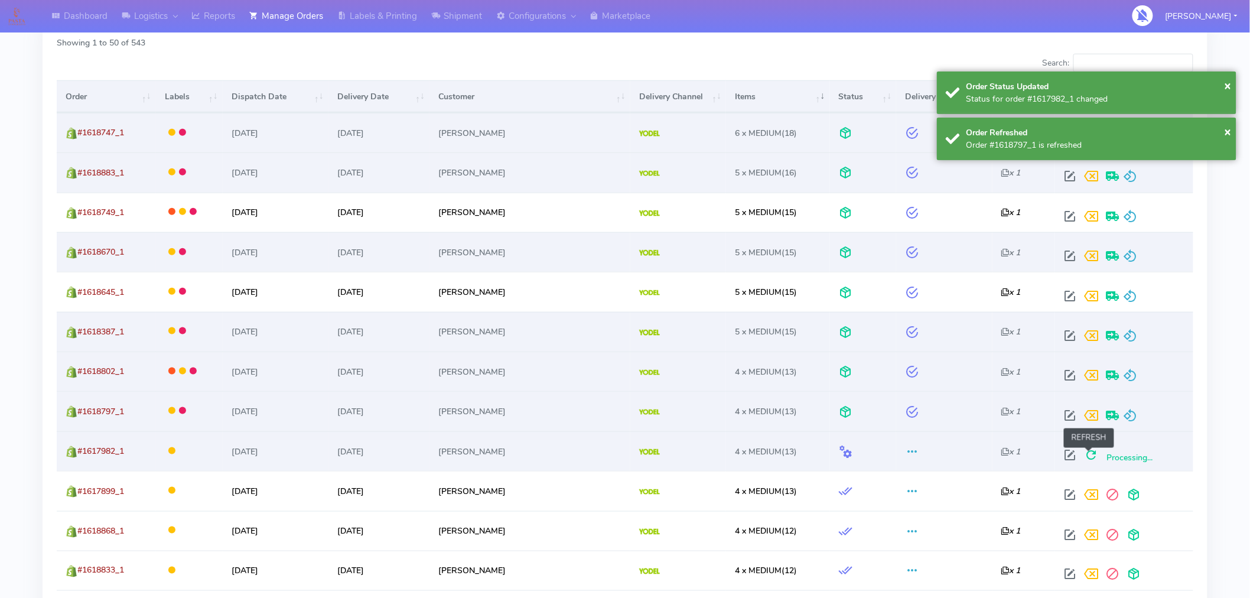
click at [1088, 457] on span at bounding box center [1091, 457] width 21 height 11
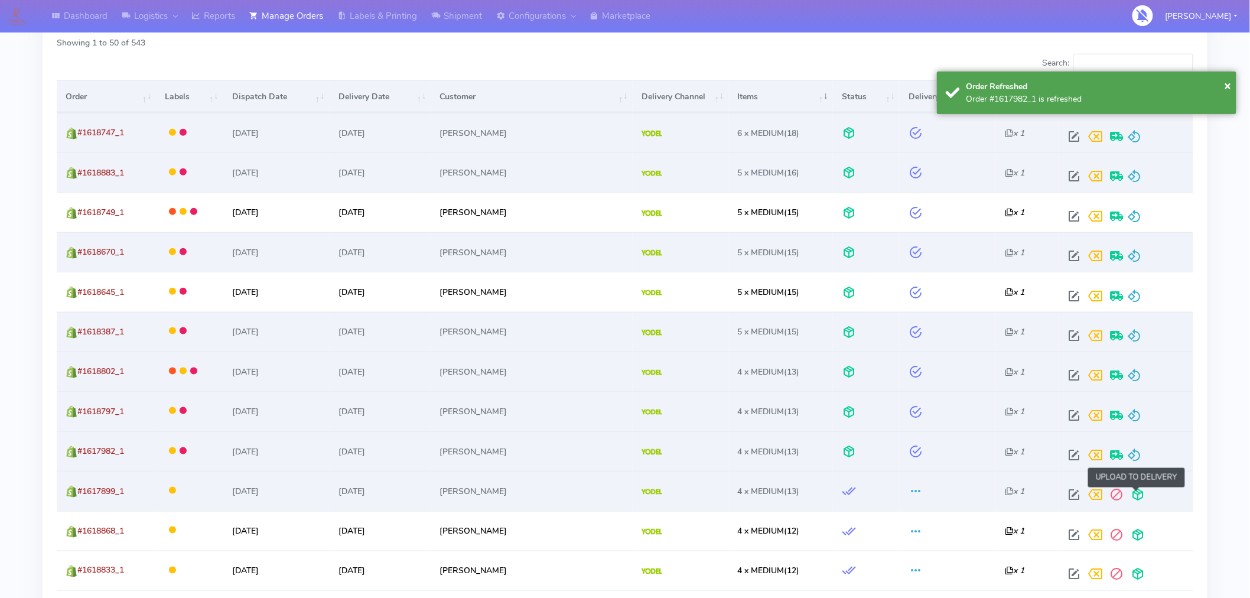
click at [1132, 492] on span at bounding box center [1137, 497] width 21 height 11
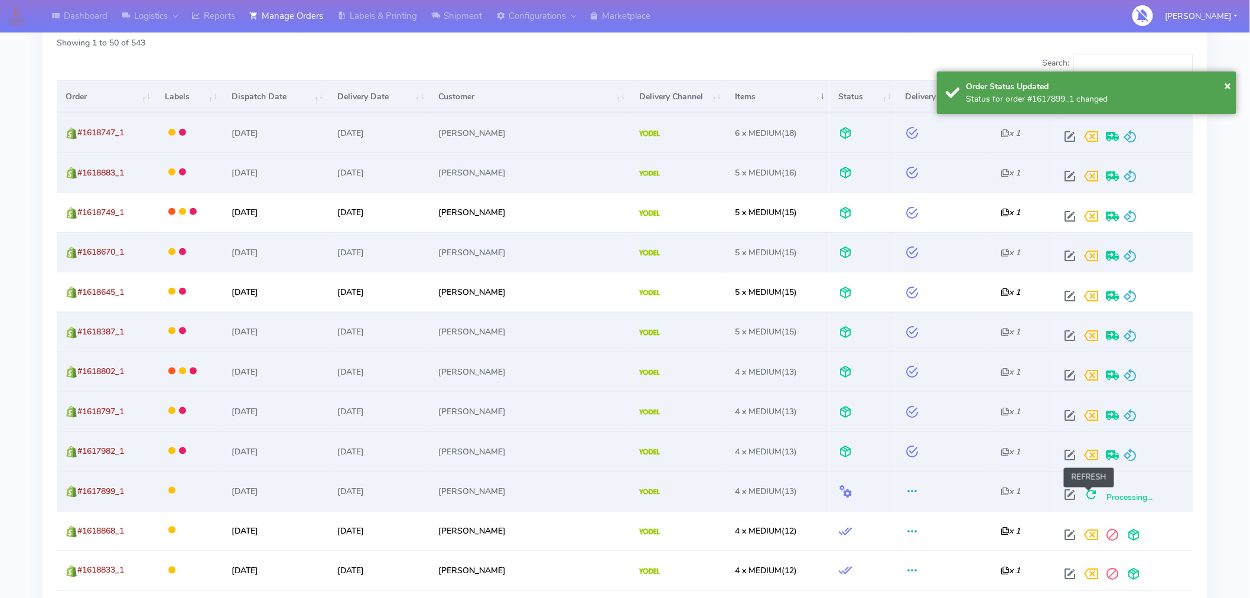
click at [1091, 493] on span at bounding box center [1091, 497] width 21 height 11
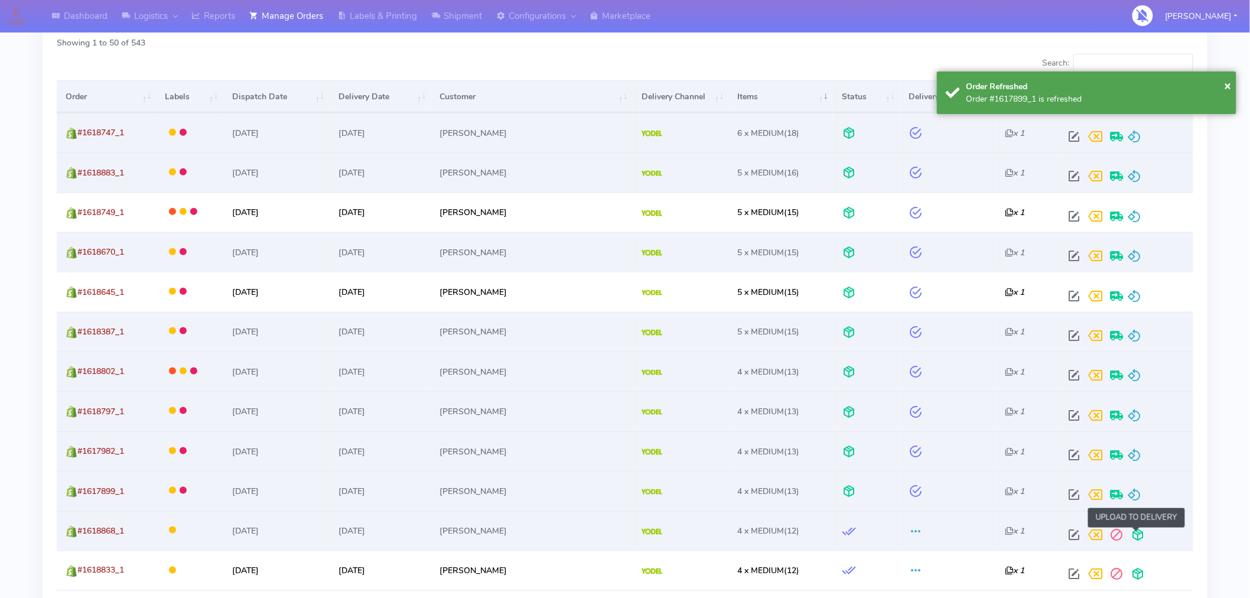
click at [1139, 537] on span at bounding box center [1137, 537] width 21 height 11
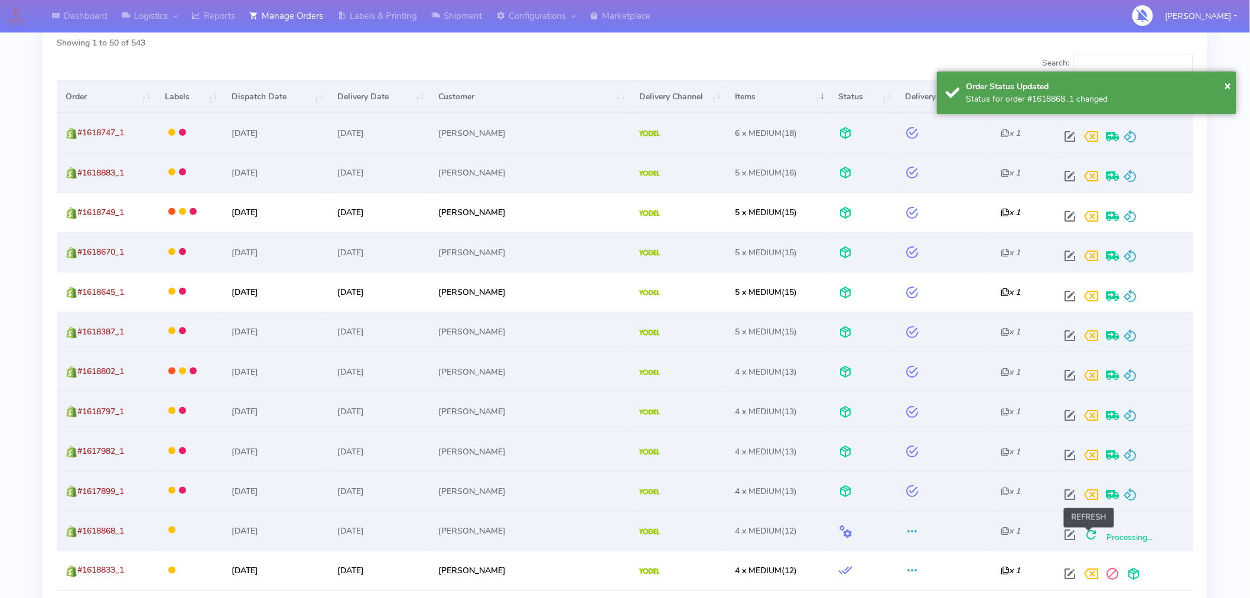
click at [1090, 537] on span at bounding box center [1091, 537] width 21 height 11
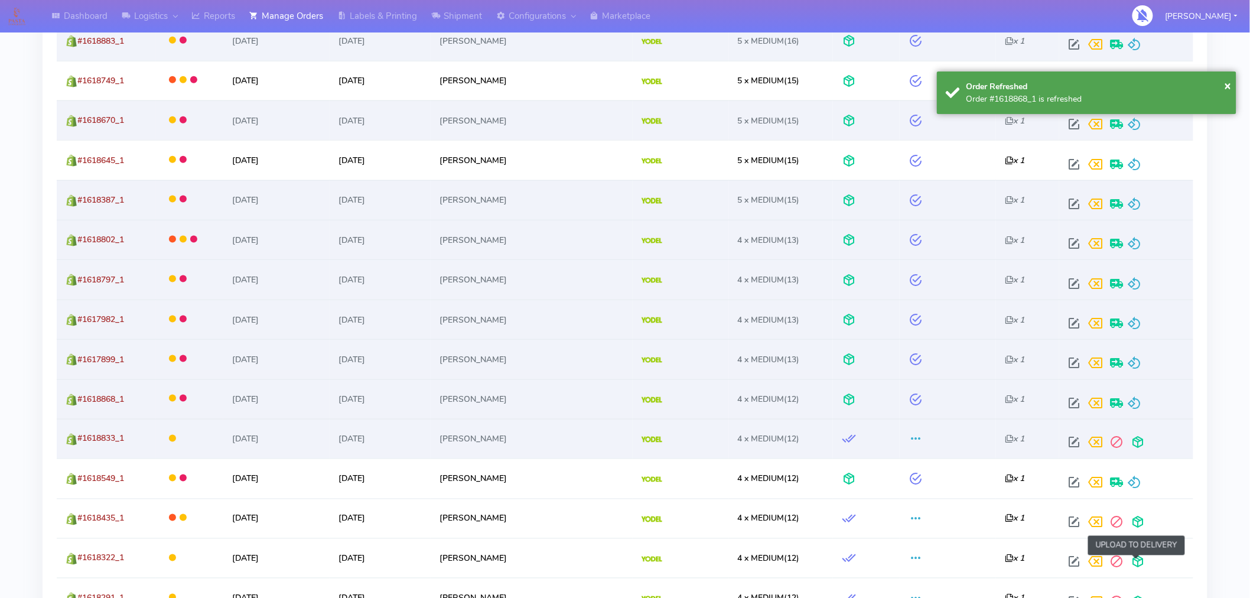
scroll to position [522, 0]
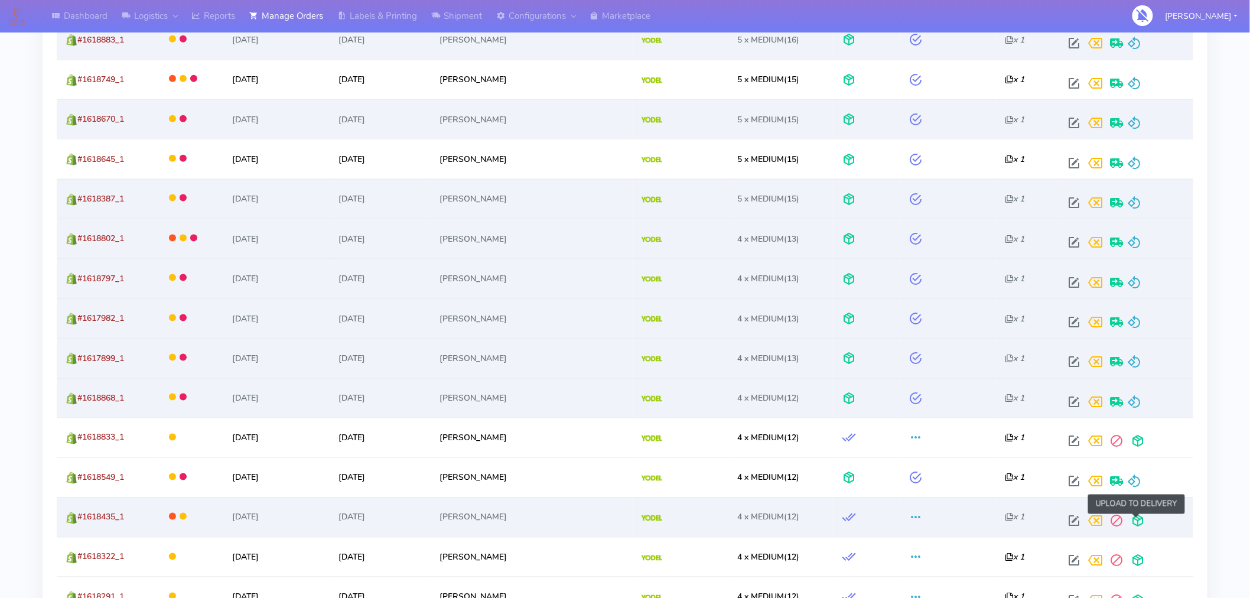
click at [1143, 527] on span at bounding box center [1137, 523] width 21 height 11
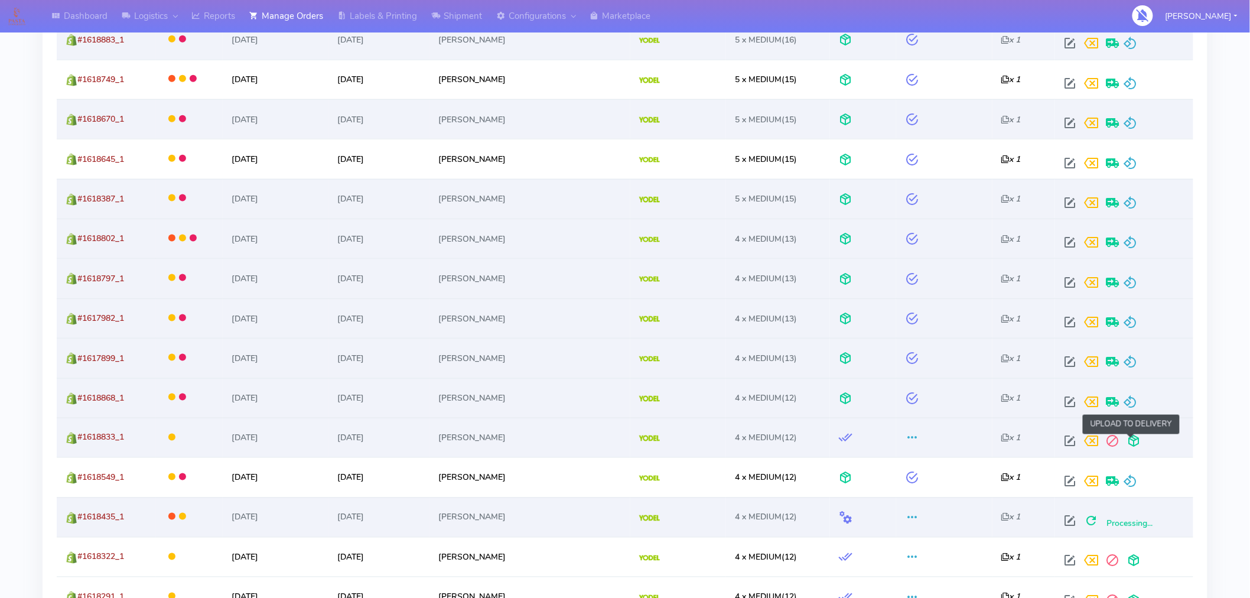
click at [1129, 440] on span at bounding box center [1133, 443] width 21 height 11
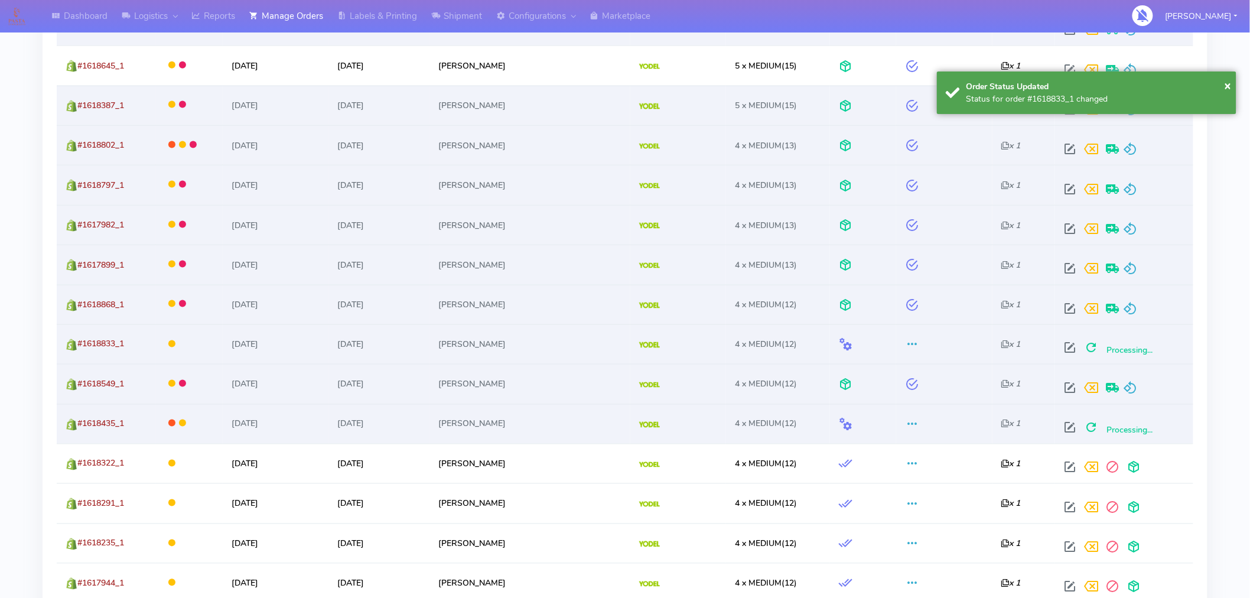
scroll to position [645, 0]
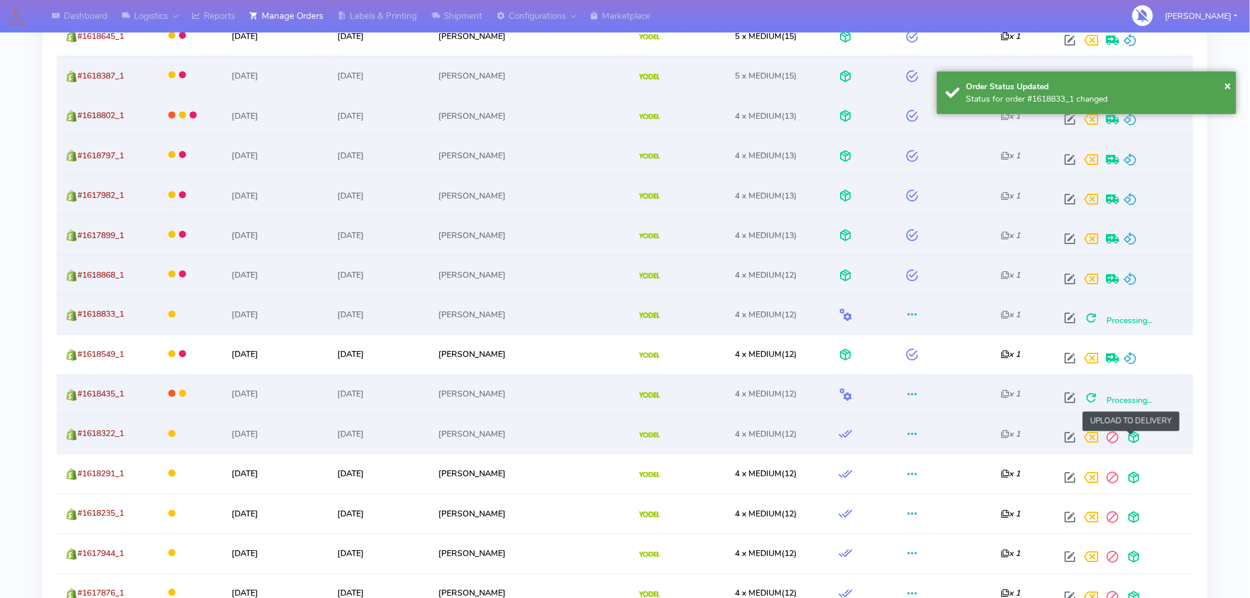
click at [1132, 435] on span at bounding box center [1133, 440] width 21 height 11
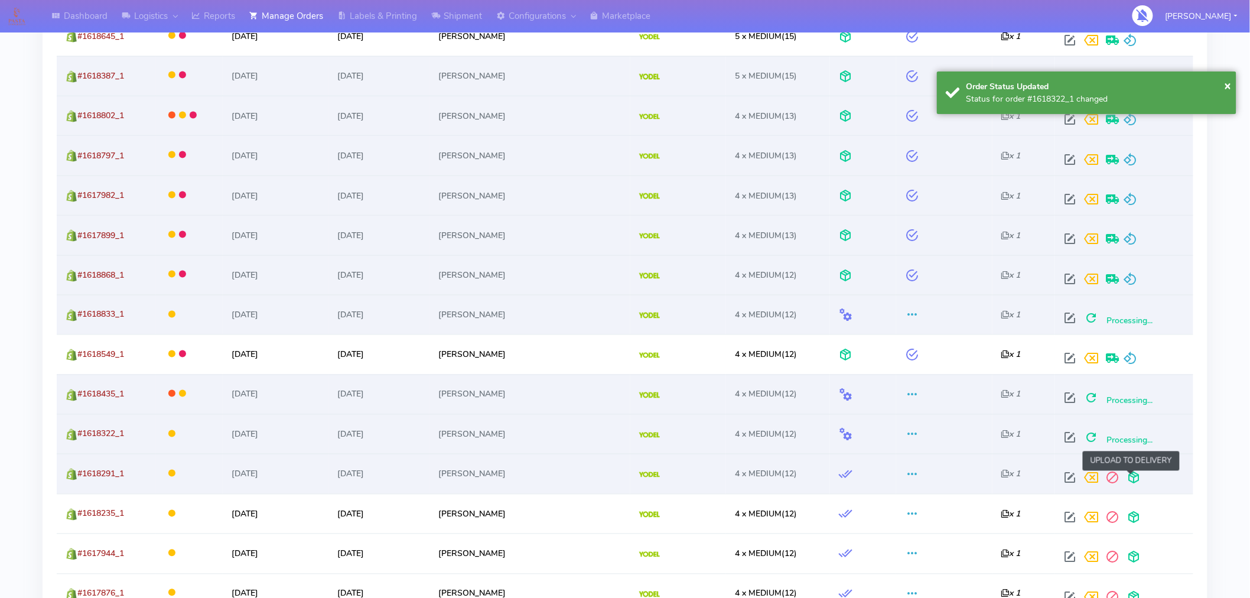
click at [1131, 477] on span at bounding box center [1133, 480] width 21 height 11
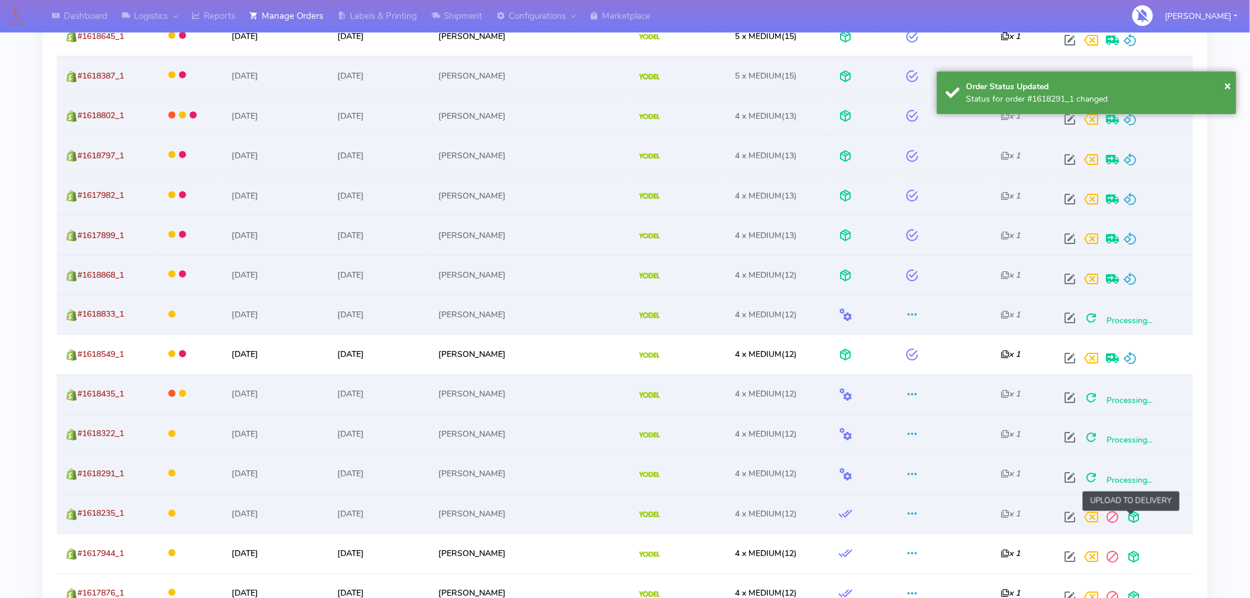
click at [1131, 519] on span at bounding box center [1133, 520] width 21 height 11
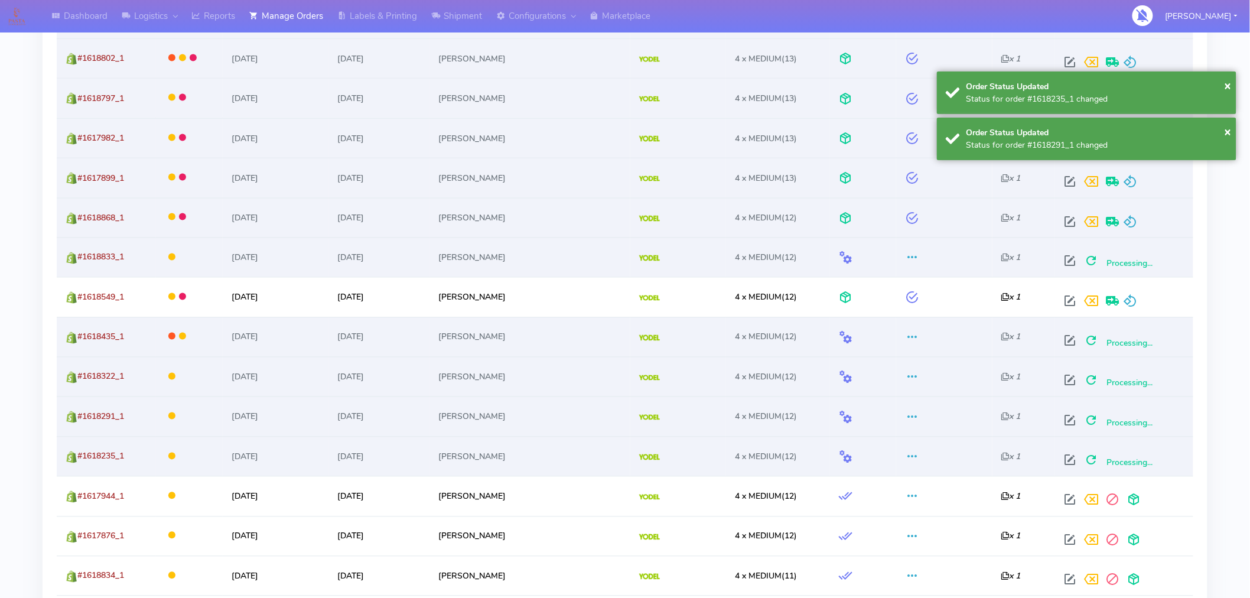
scroll to position [710, 0]
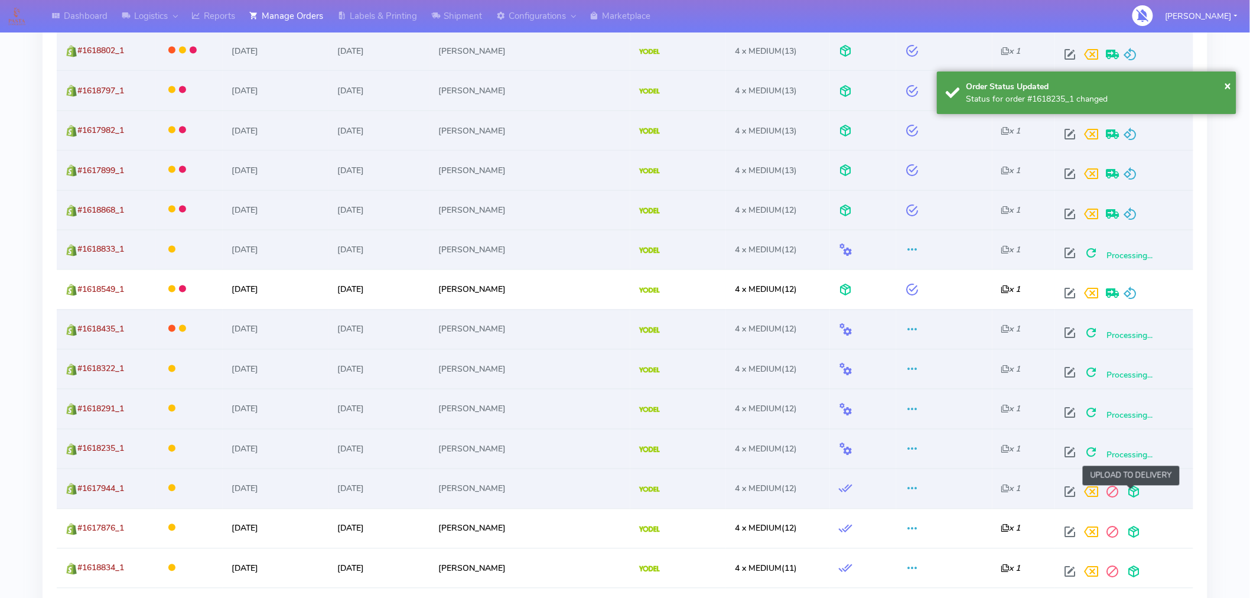
click at [1135, 497] on span at bounding box center [1133, 494] width 21 height 11
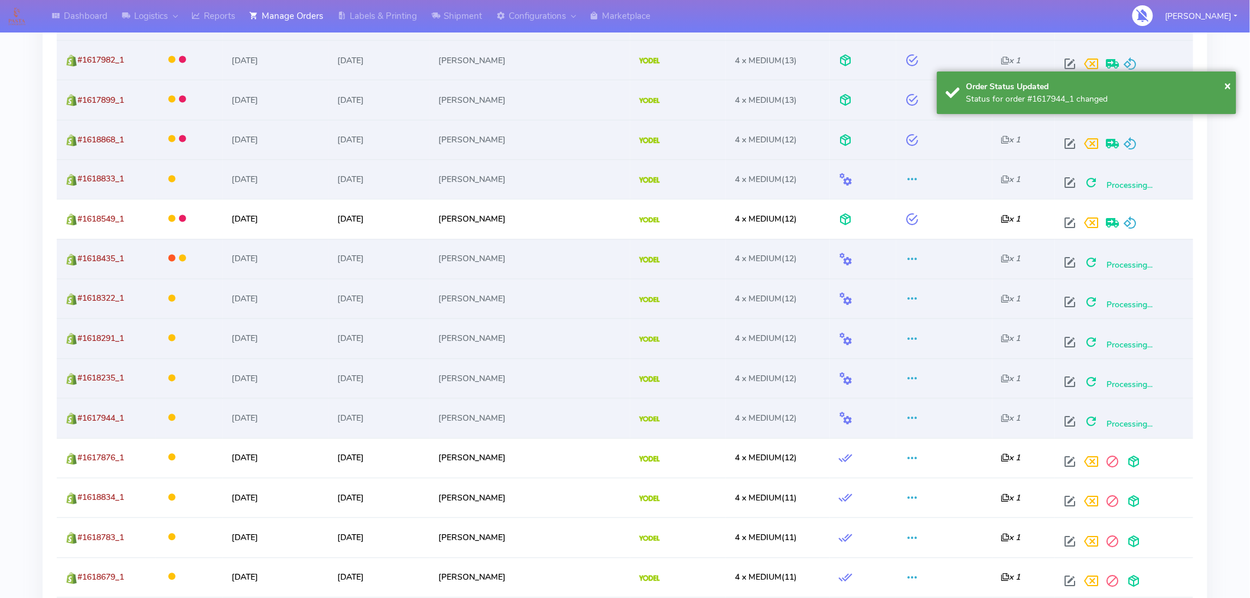
scroll to position [782, 0]
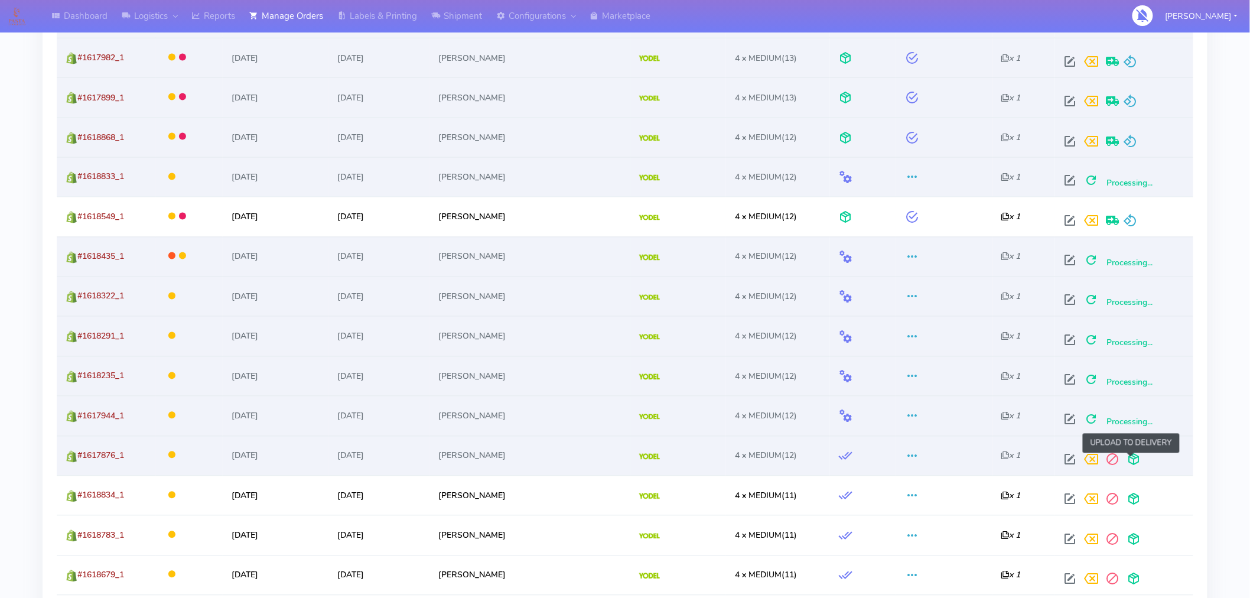
click at [1136, 461] on span at bounding box center [1133, 462] width 21 height 11
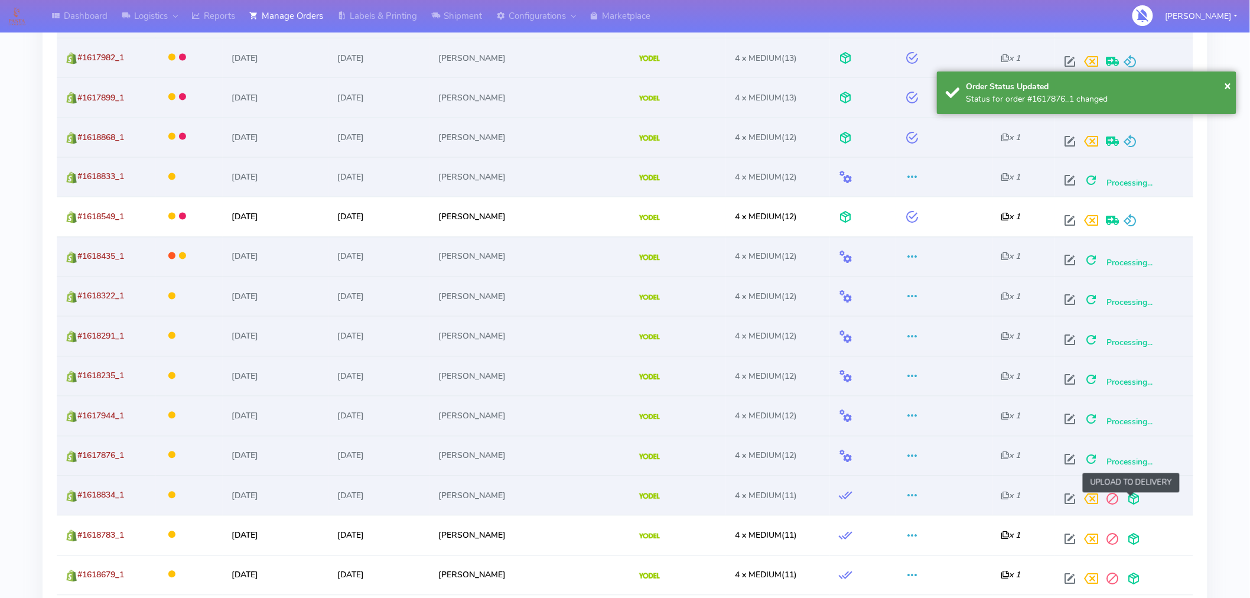
click at [1133, 501] on span at bounding box center [1133, 501] width 21 height 11
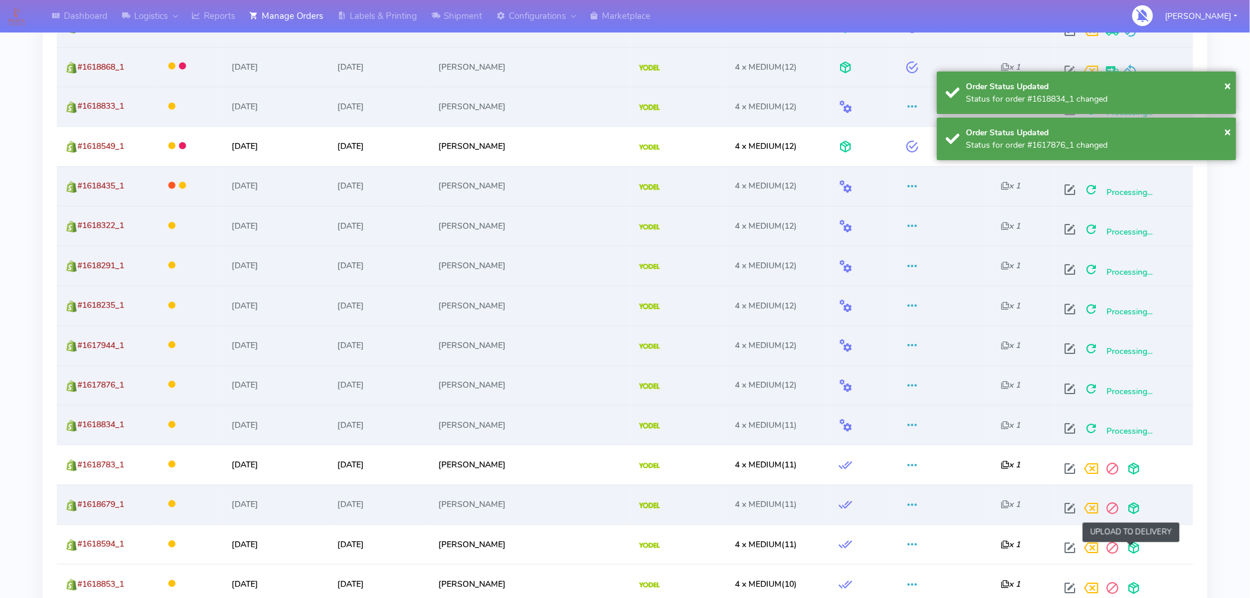
scroll to position [860, 0]
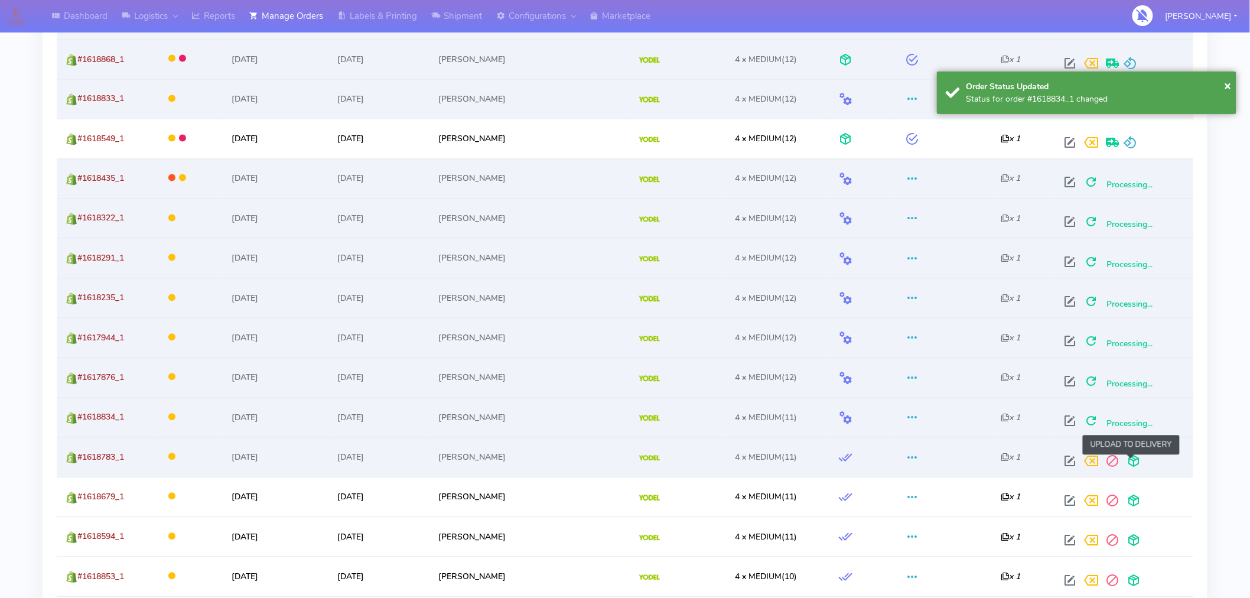
click at [1133, 459] on span at bounding box center [1133, 464] width 21 height 11
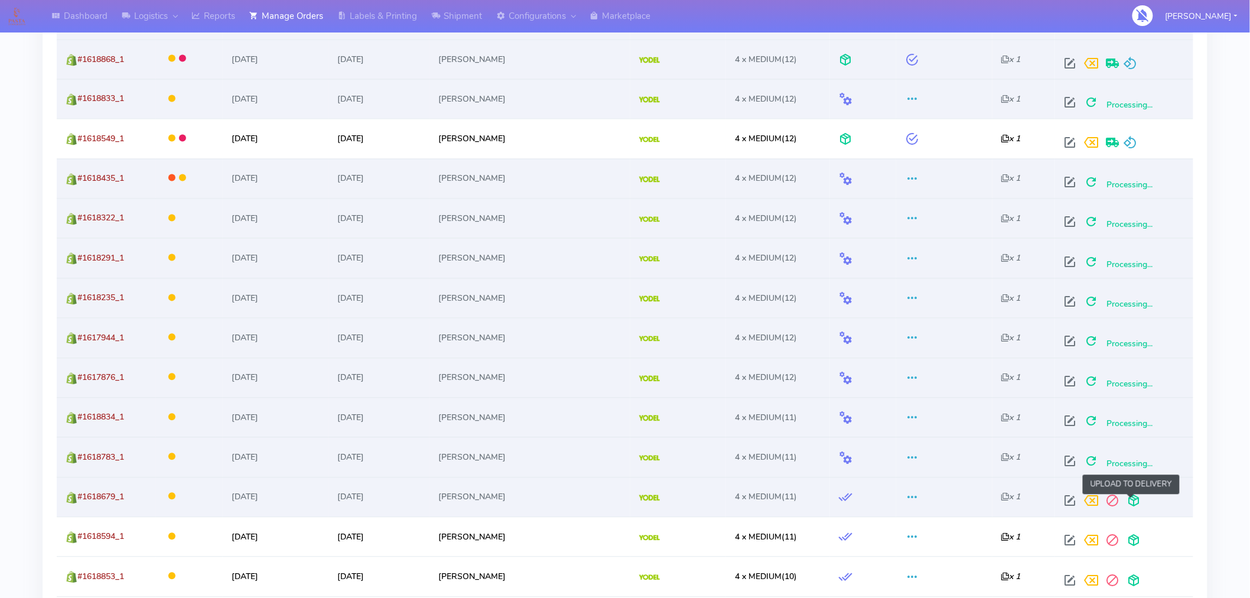
click at [1133, 502] on span at bounding box center [1133, 503] width 21 height 11
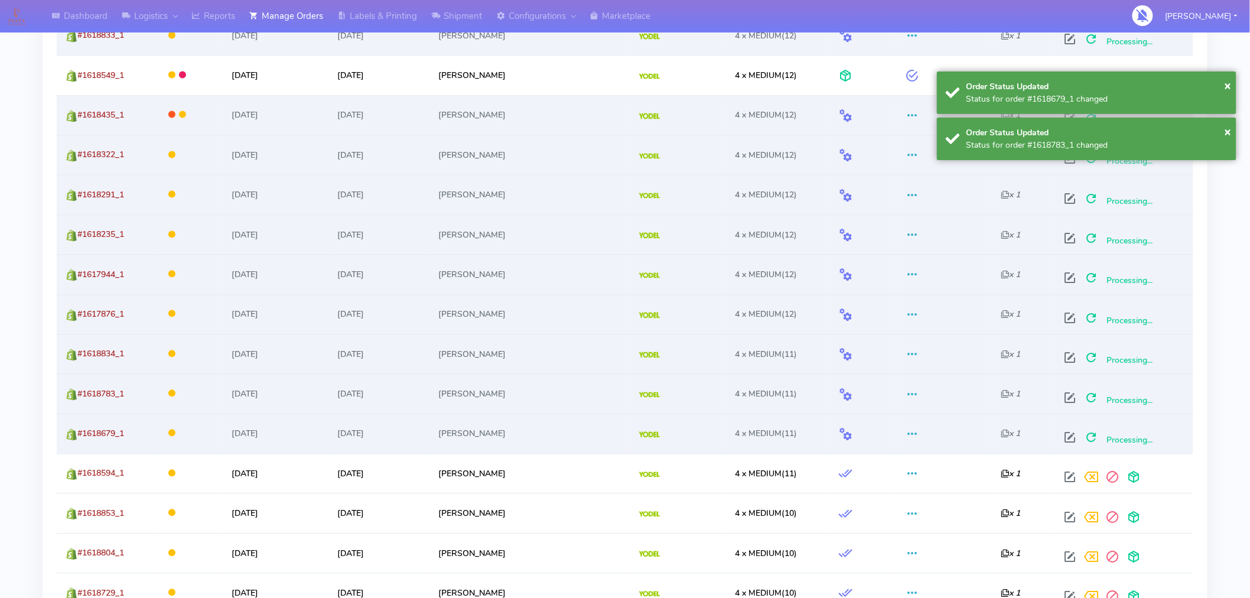
scroll to position [924, 0]
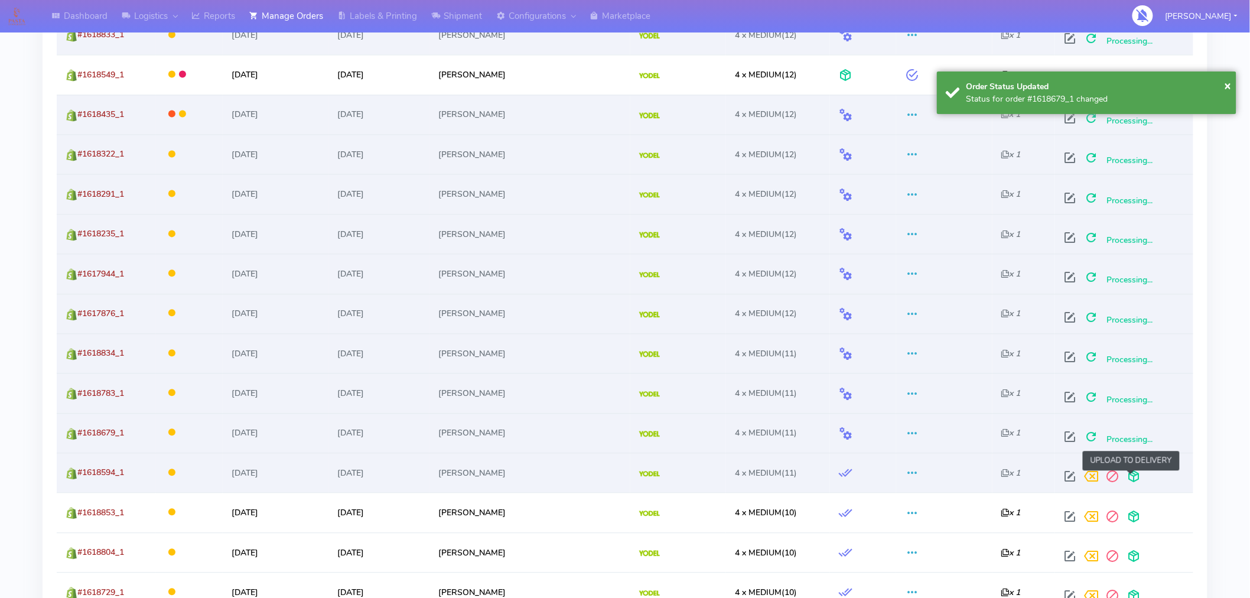
click at [1129, 483] on span at bounding box center [1133, 479] width 21 height 11
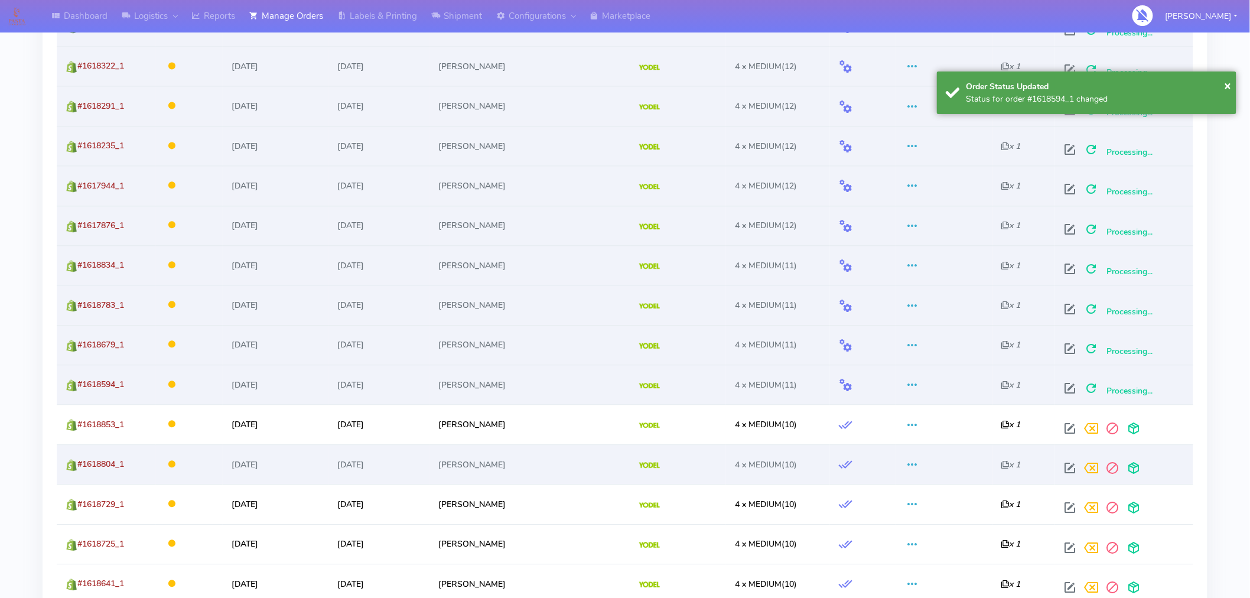
scroll to position [1013, 0]
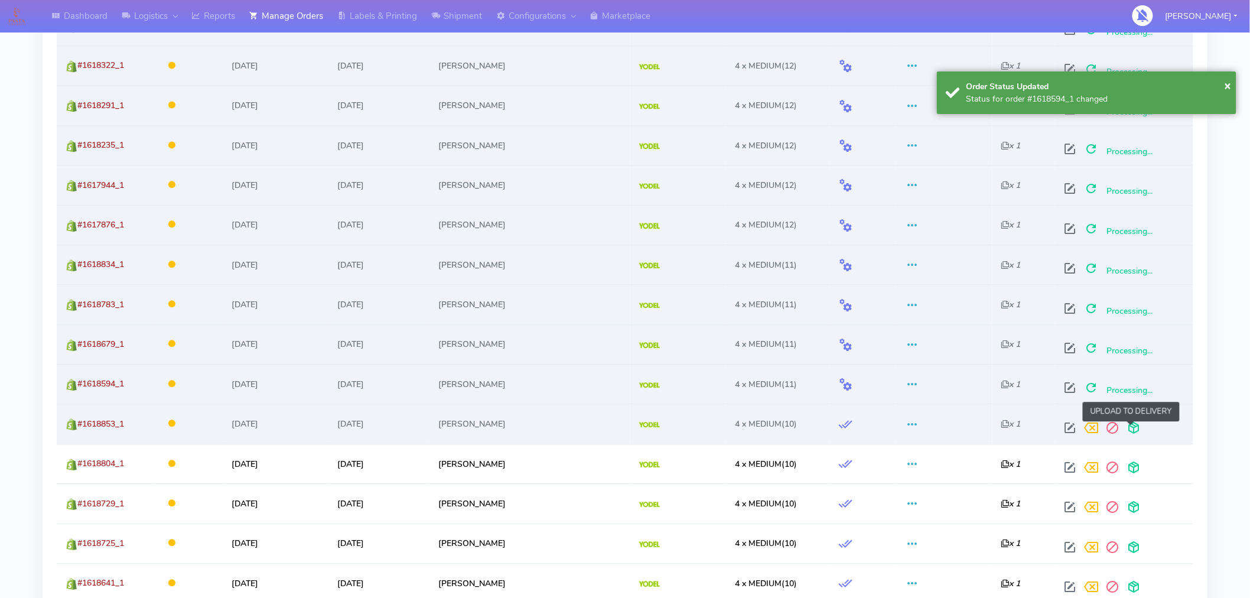
click at [1133, 430] on span at bounding box center [1133, 430] width 21 height 11
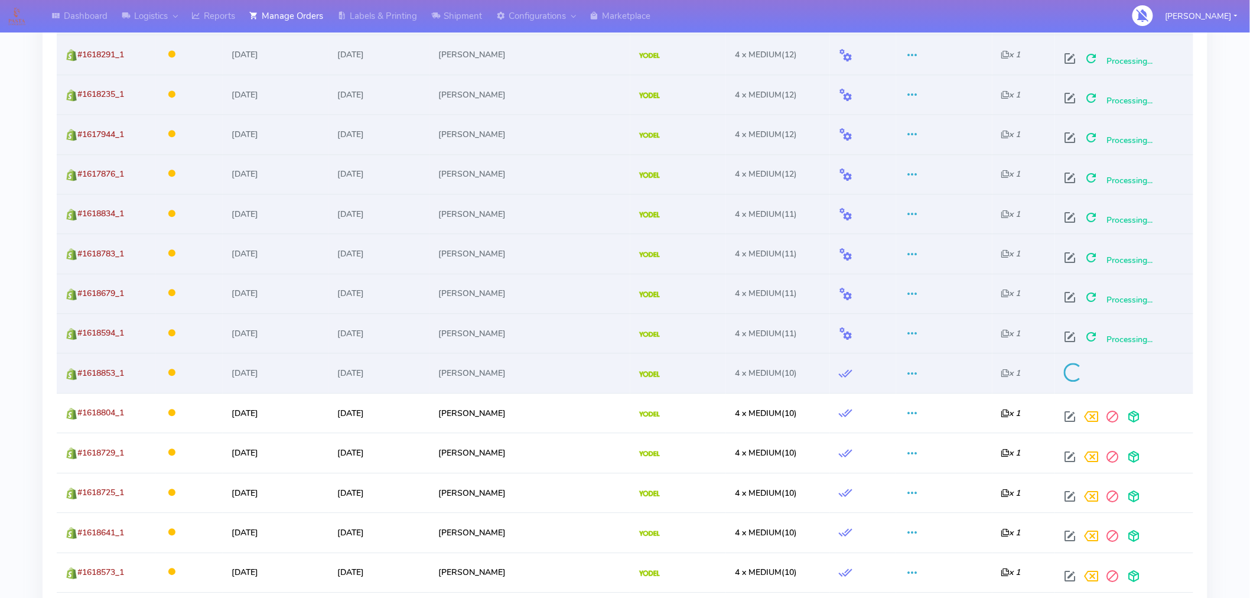
scroll to position [1067, 0]
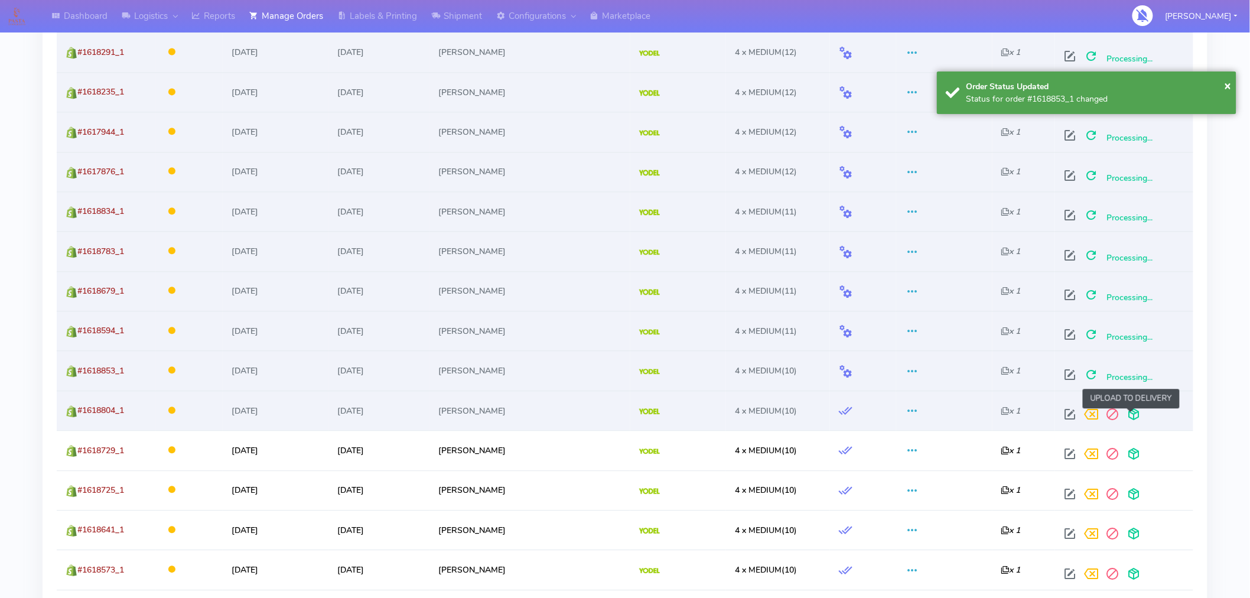
click at [1131, 418] on span at bounding box center [1133, 416] width 21 height 11
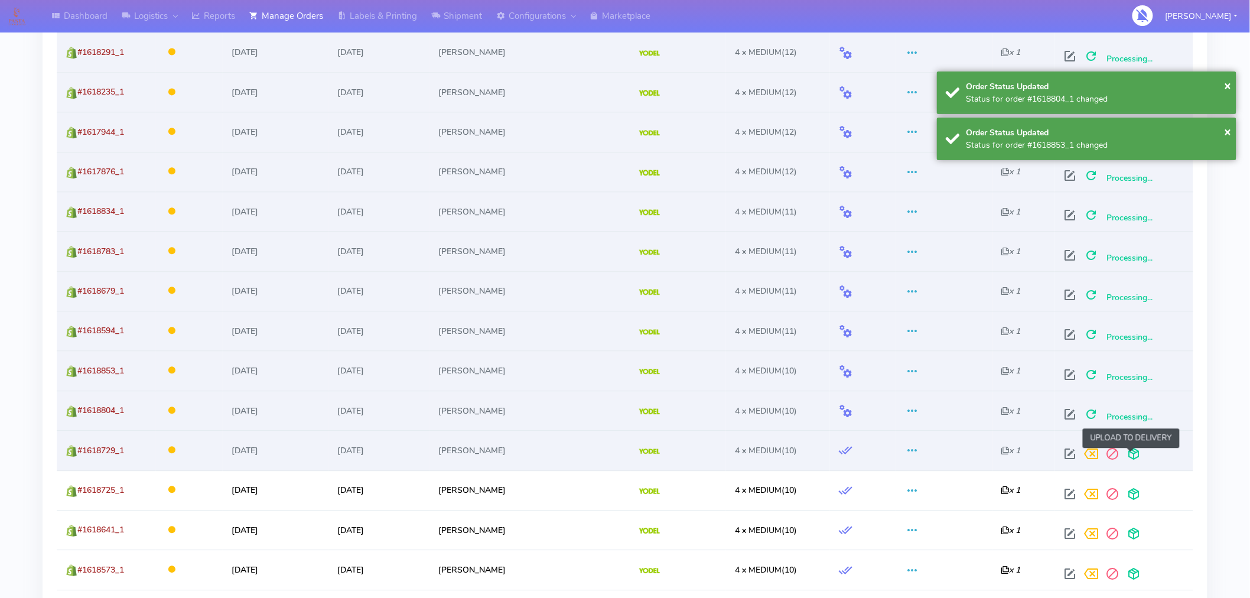
click at [1132, 454] on span at bounding box center [1133, 456] width 21 height 11
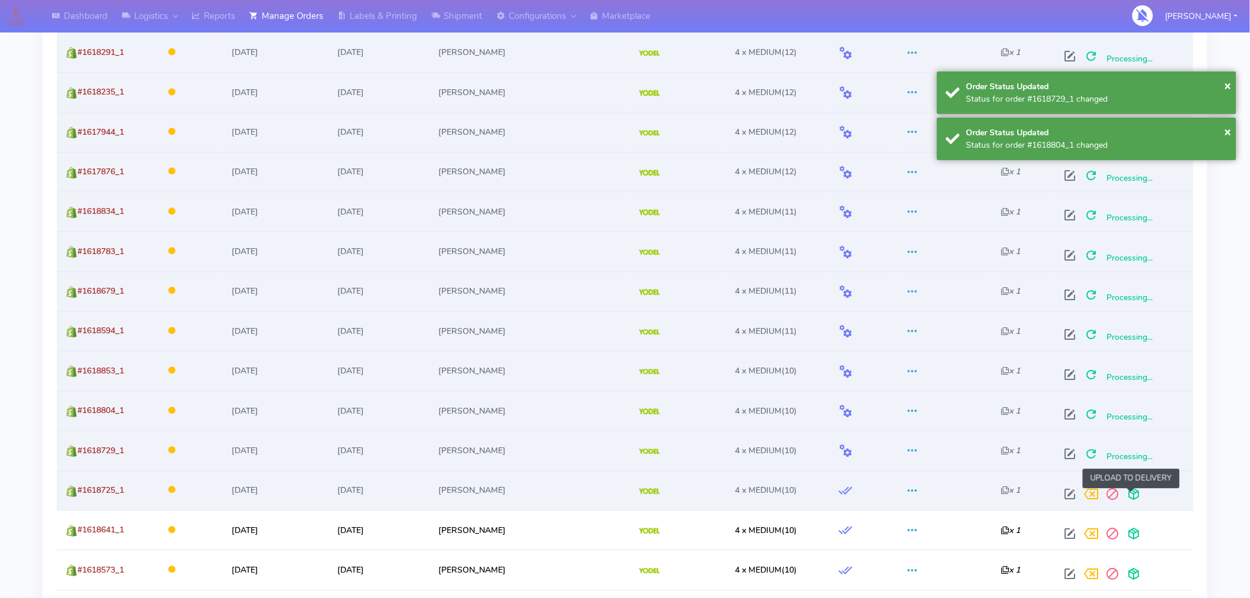
click at [1132, 491] on span at bounding box center [1133, 496] width 21 height 11
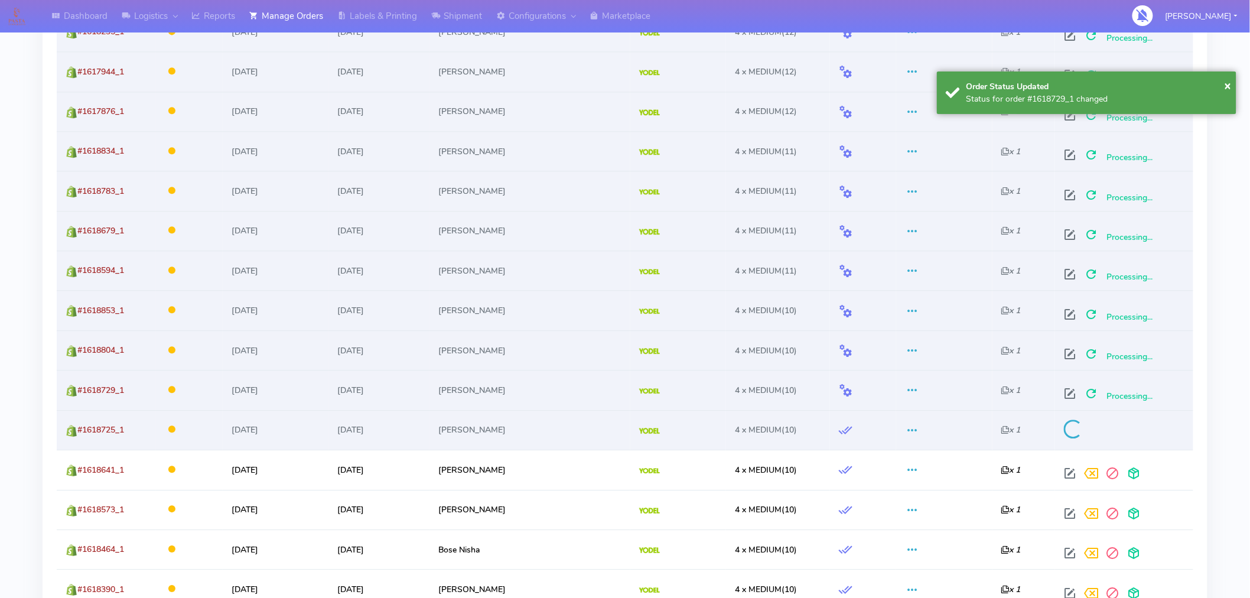
scroll to position [1130, 0]
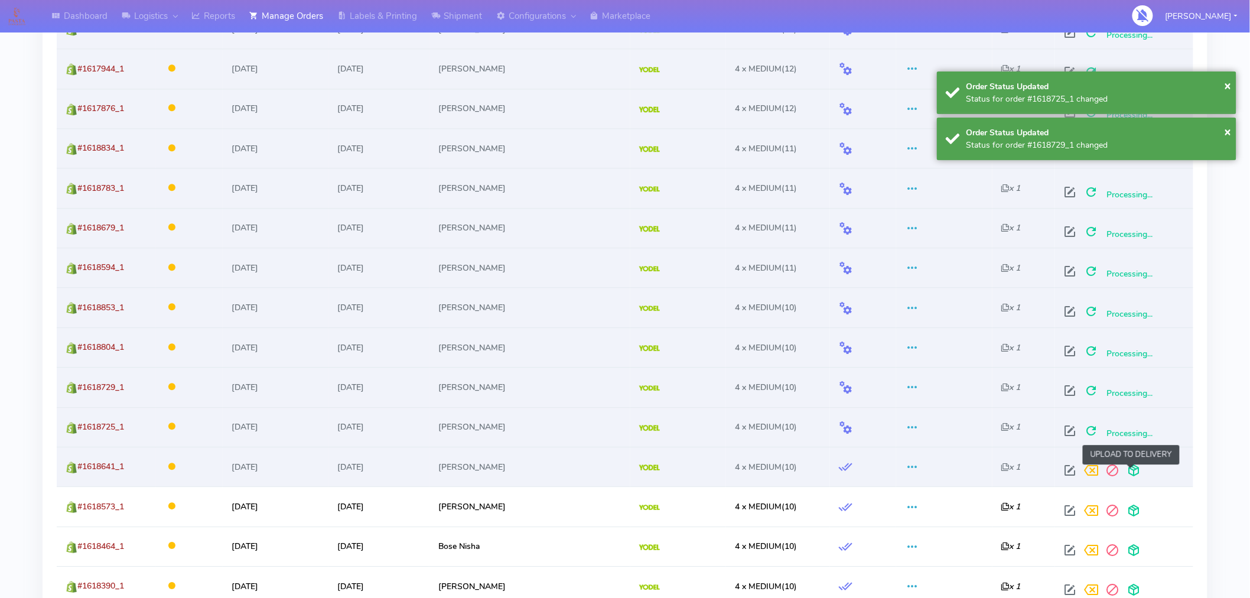
click at [1133, 476] on span at bounding box center [1133, 472] width 21 height 11
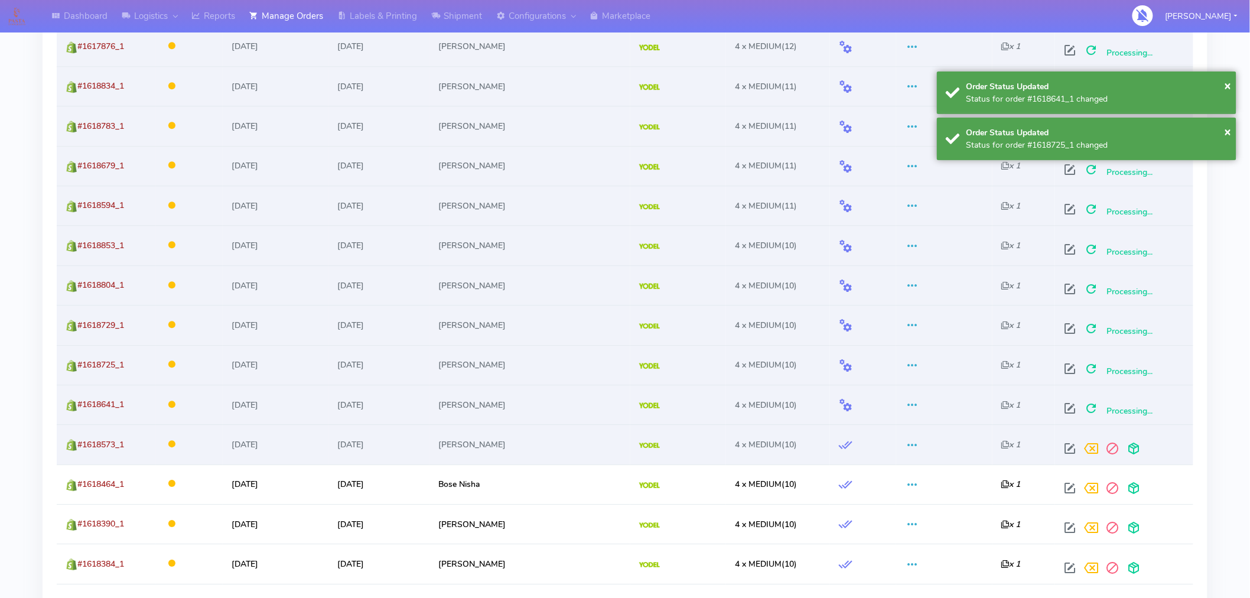
click at [1133, 463] on td at bounding box center [1124, 444] width 138 height 40
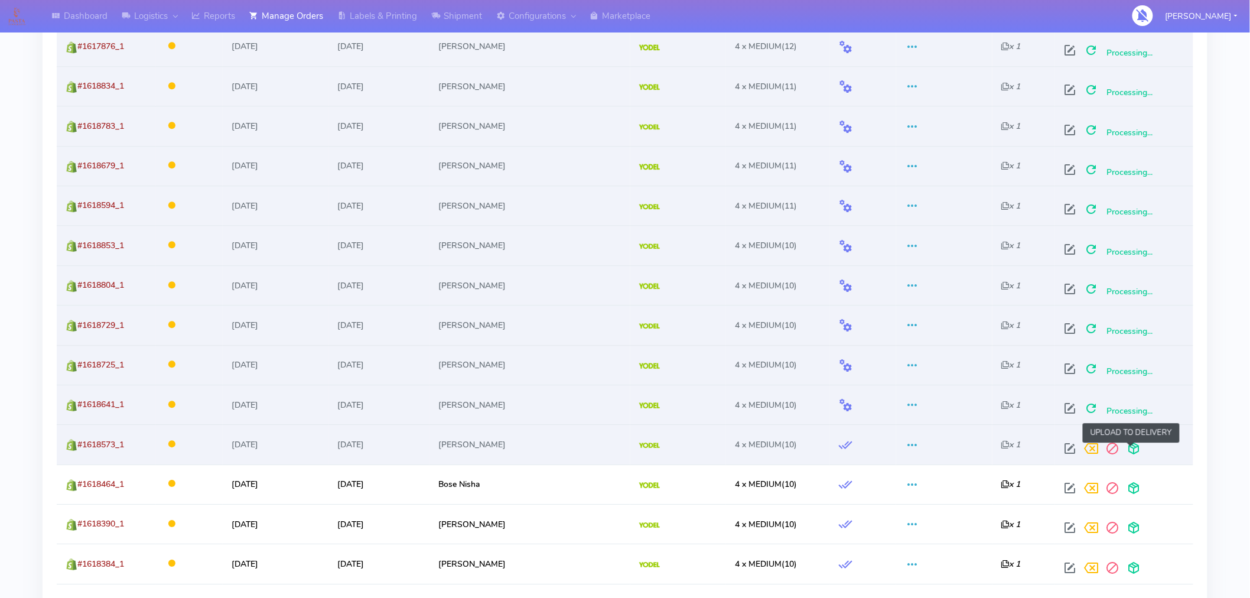
click at [1132, 454] on span at bounding box center [1133, 451] width 21 height 11
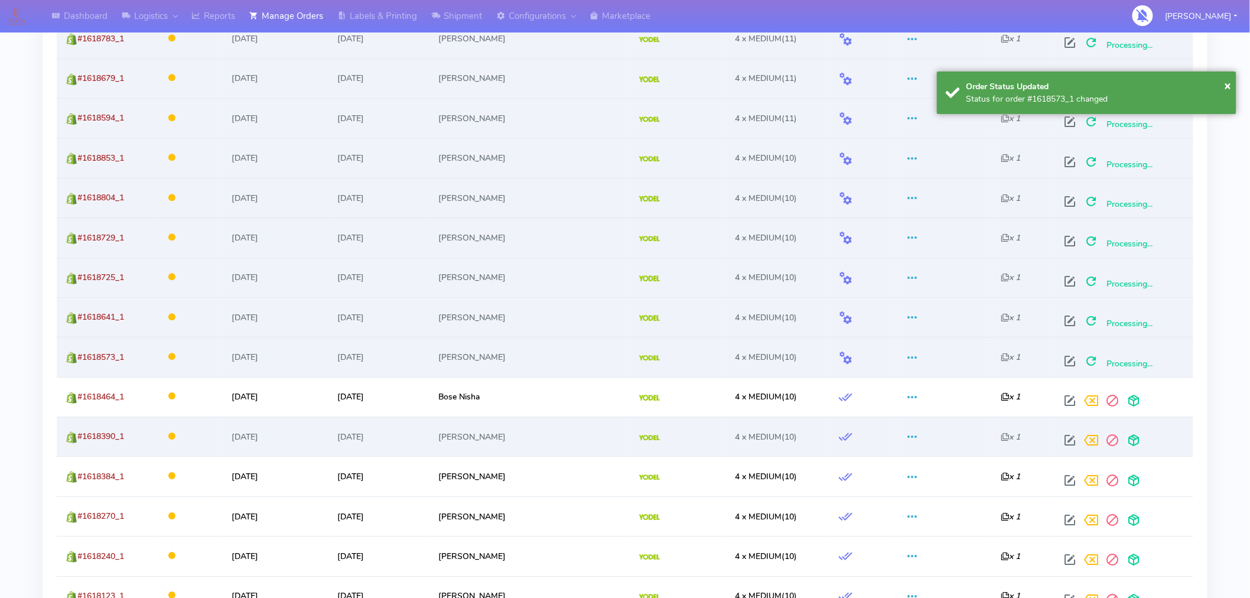
scroll to position [1280, 0]
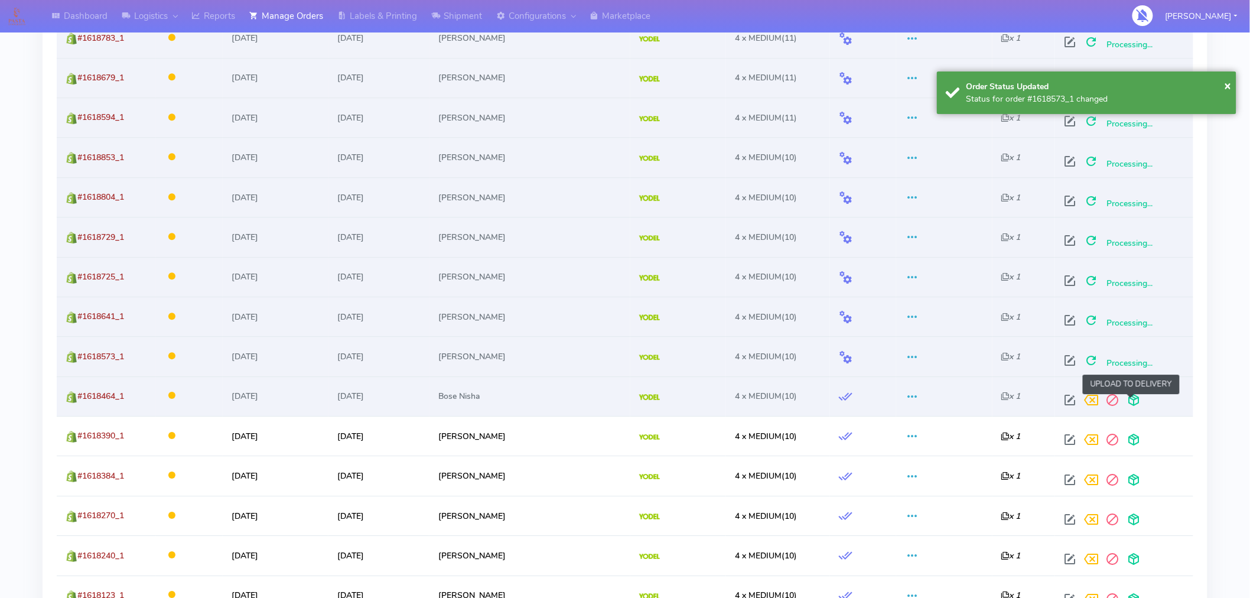
click at [1129, 398] on span at bounding box center [1133, 402] width 21 height 11
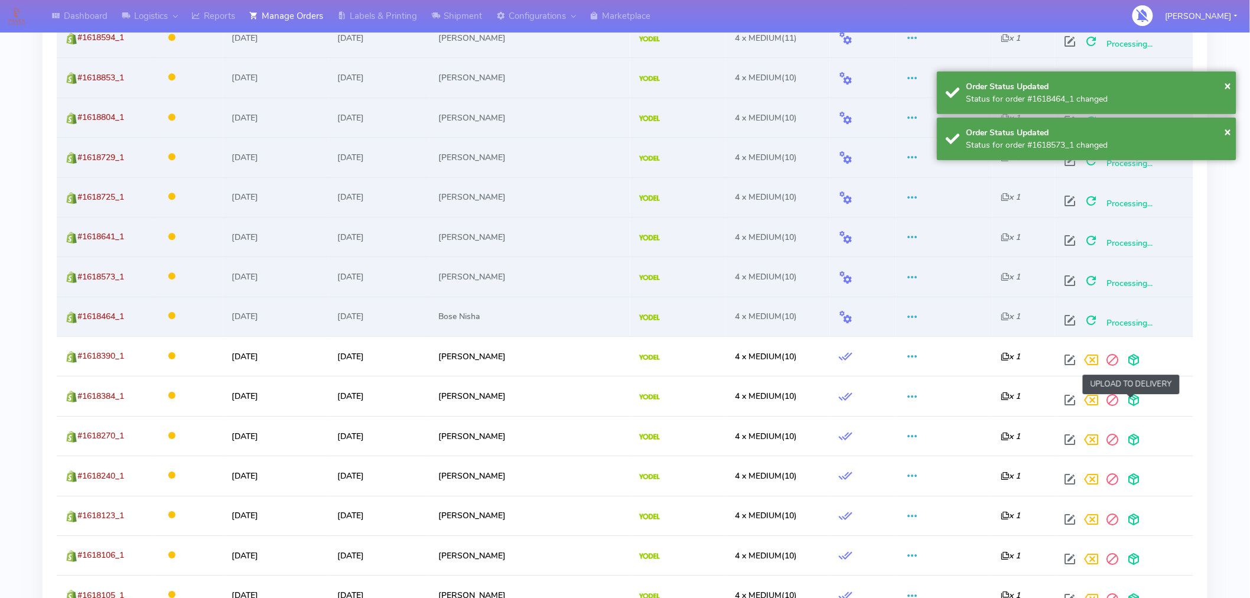
scroll to position [1360, 0]
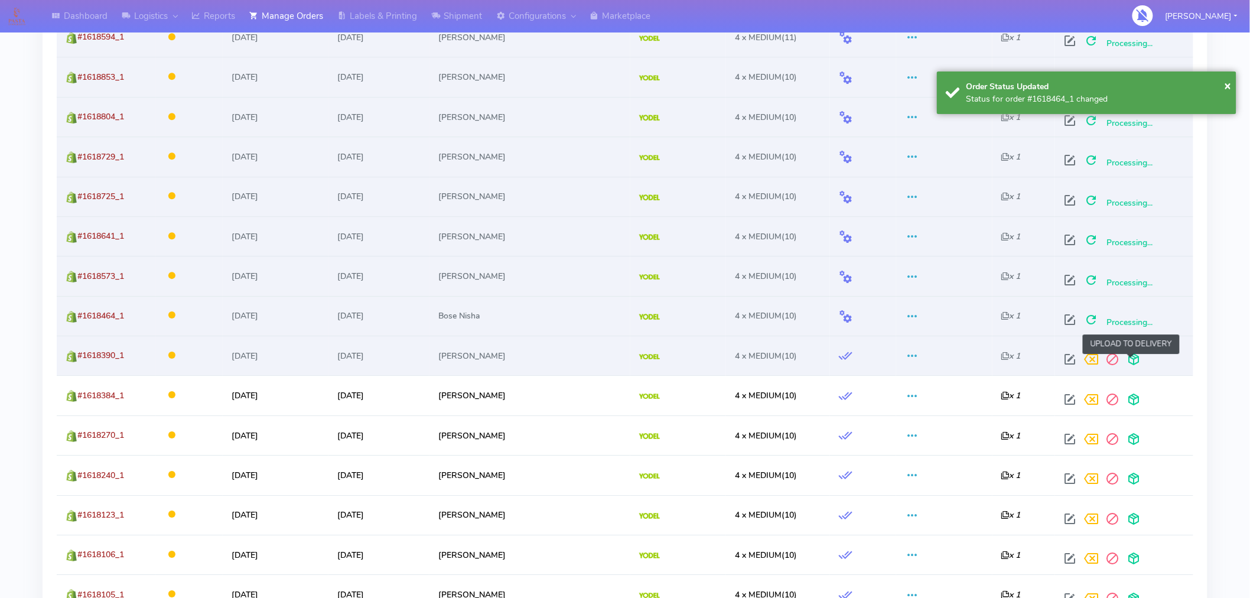
click at [1130, 365] on span at bounding box center [1133, 361] width 21 height 11
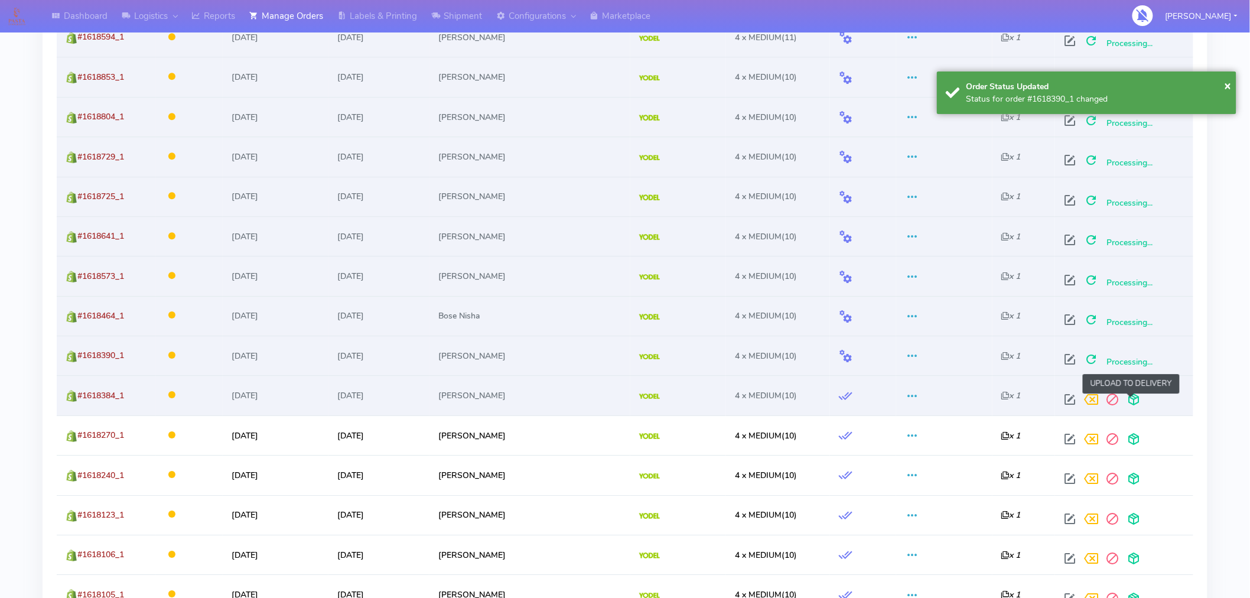
click at [1131, 399] on span at bounding box center [1133, 401] width 21 height 11
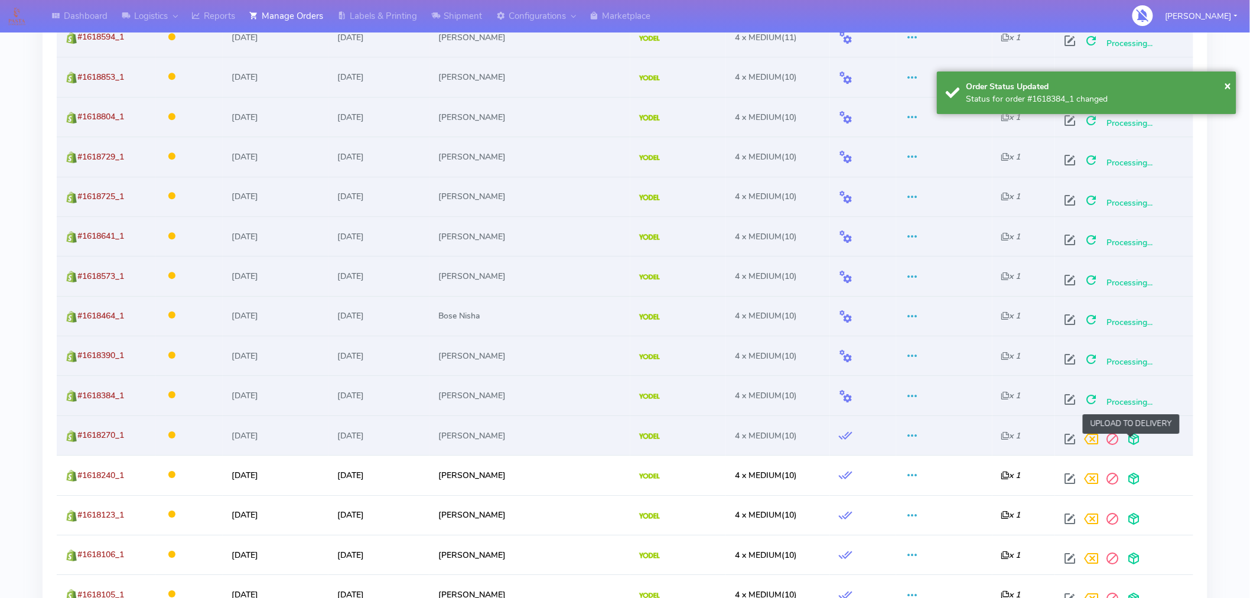
click at [1130, 438] on span at bounding box center [1133, 441] width 21 height 11
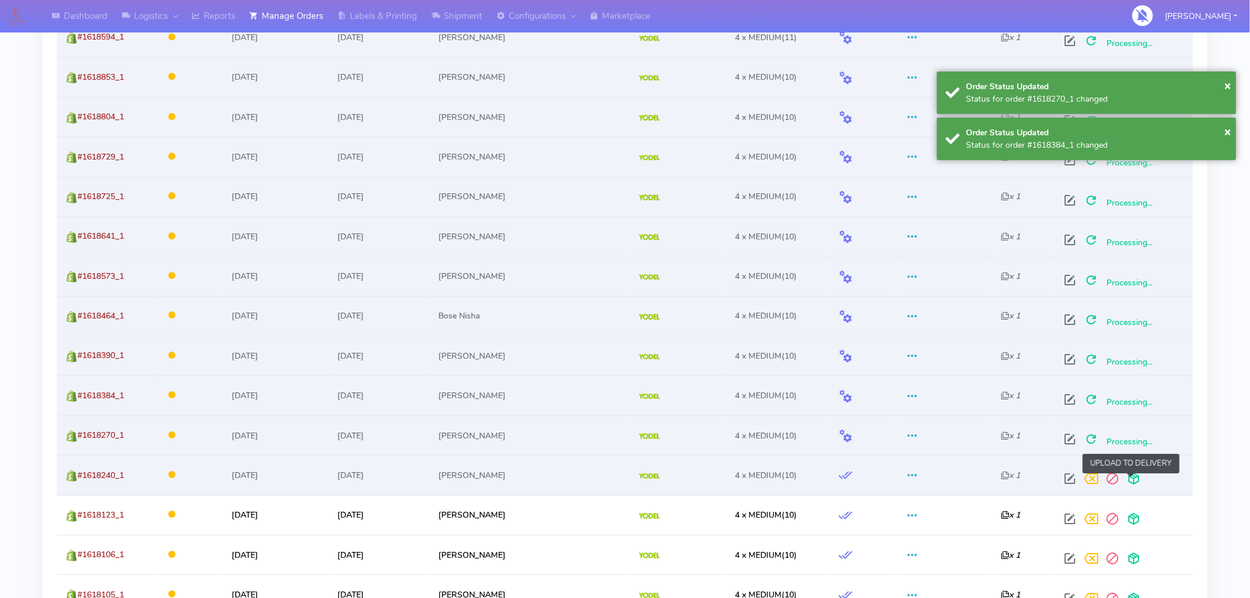
click at [1130, 477] on span at bounding box center [1133, 481] width 21 height 11
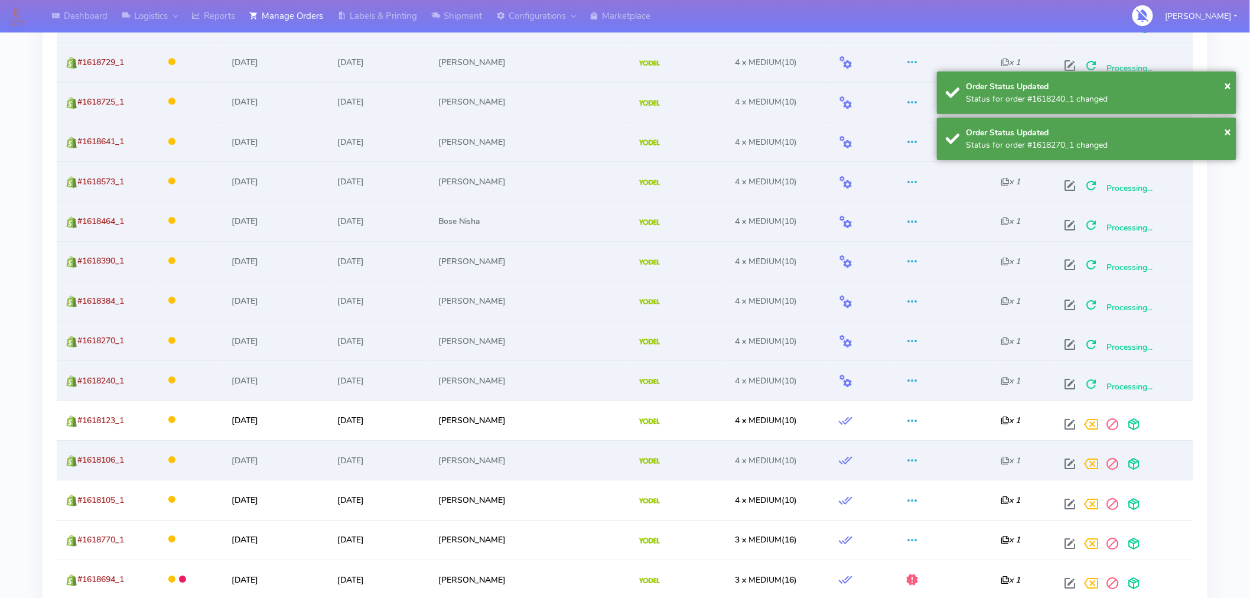
scroll to position [1458, 0]
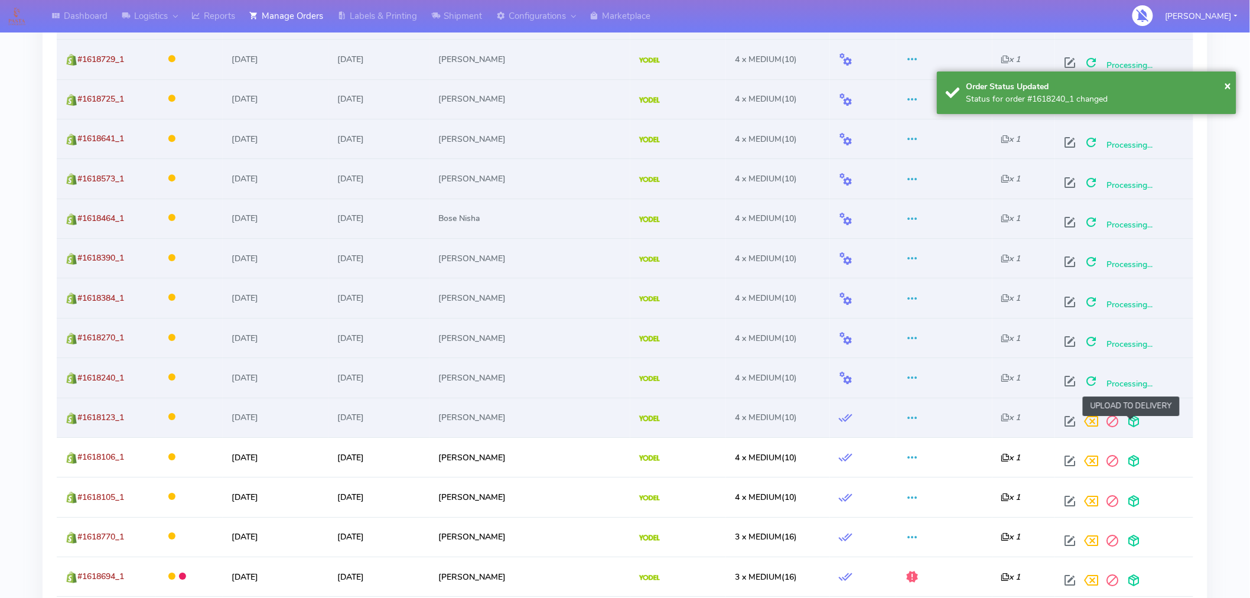
click at [1132, 423] on span at bounding box center [1133, 423] width 21 height 11
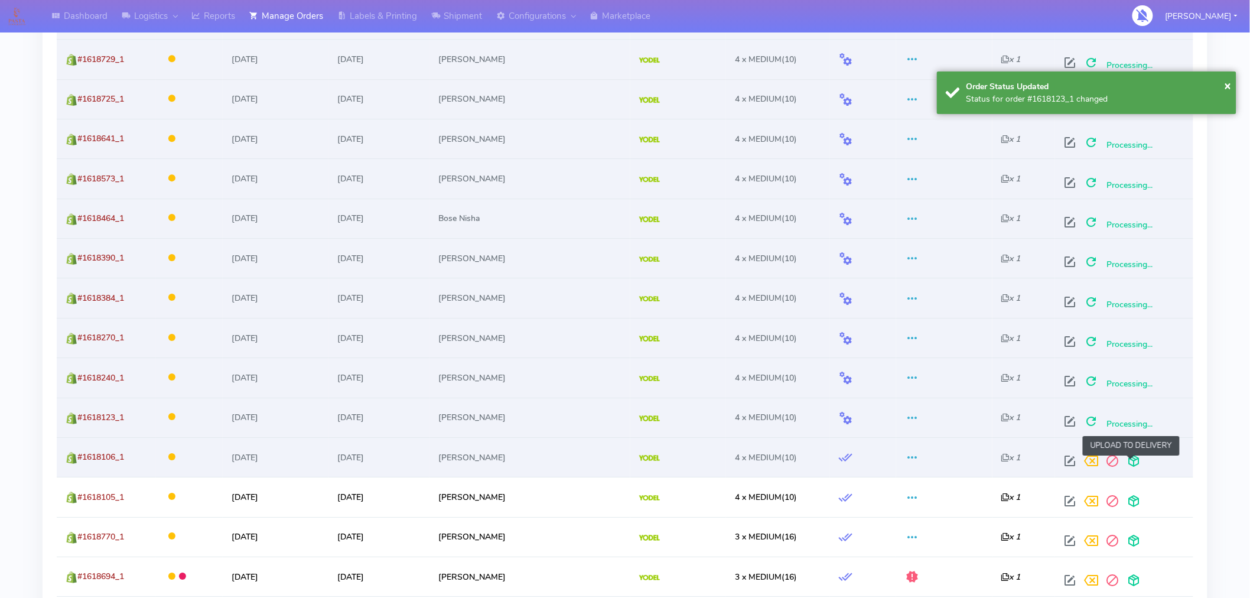
click at [1133, 463] on span at bounding box center [1133, 463] width 21 height 11
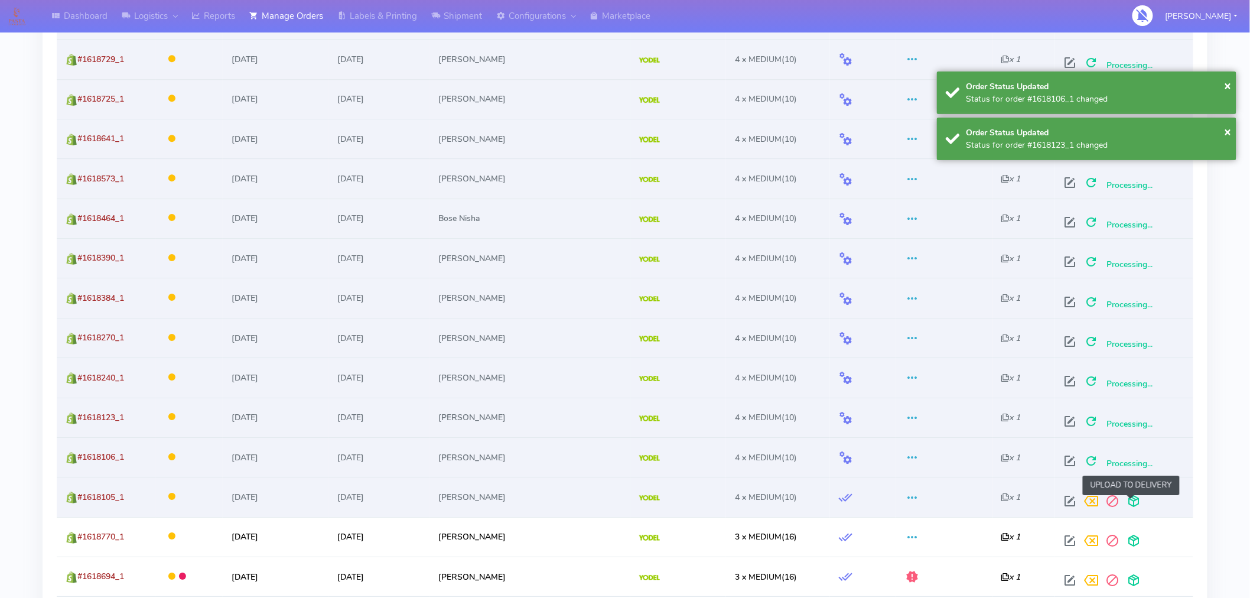
click at [1132, 499] on span at bounding box center [1133, 503] width 21 height 11
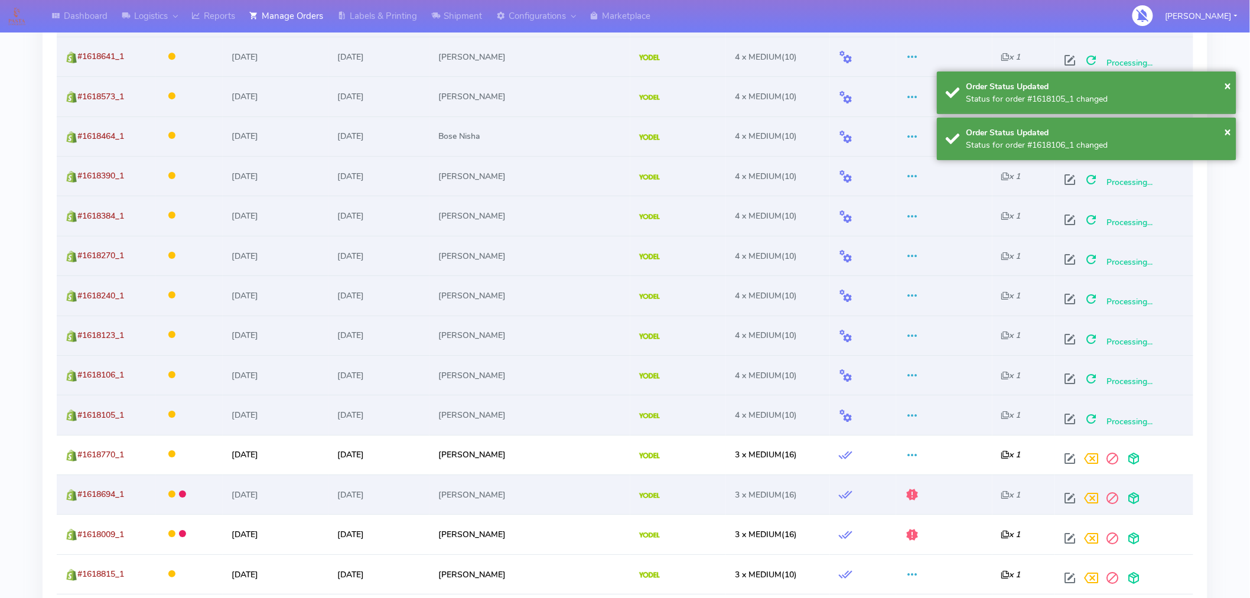
scroll to position [1554, 0]
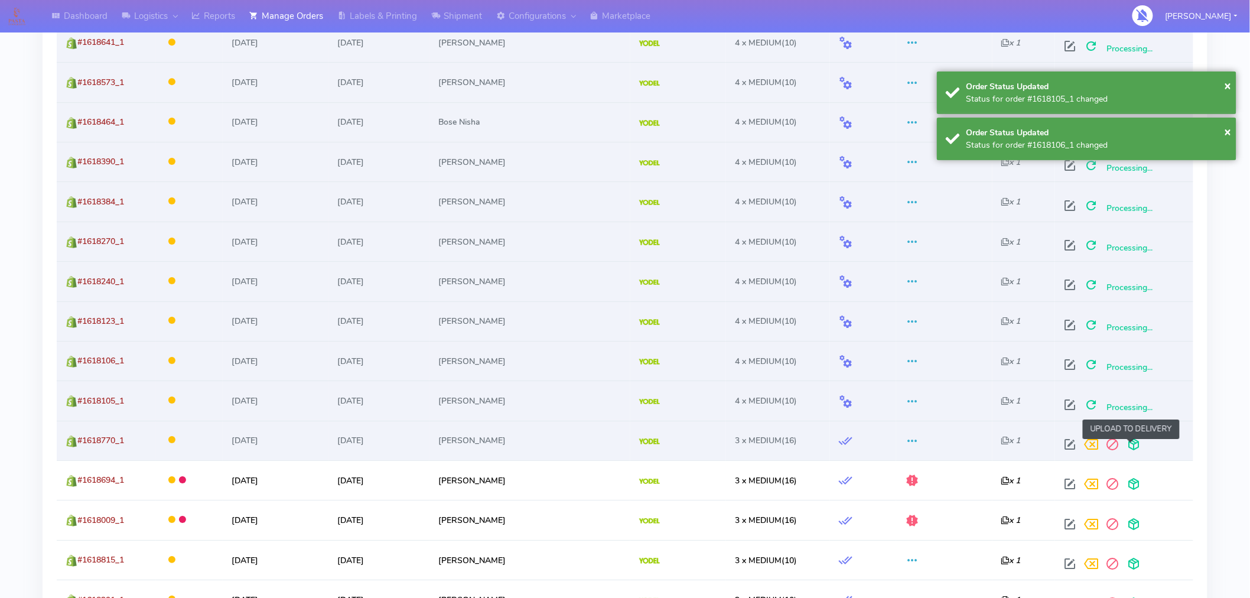
click at [1133, 448] on span at bounding box center [1133, 446] width 21 height 11
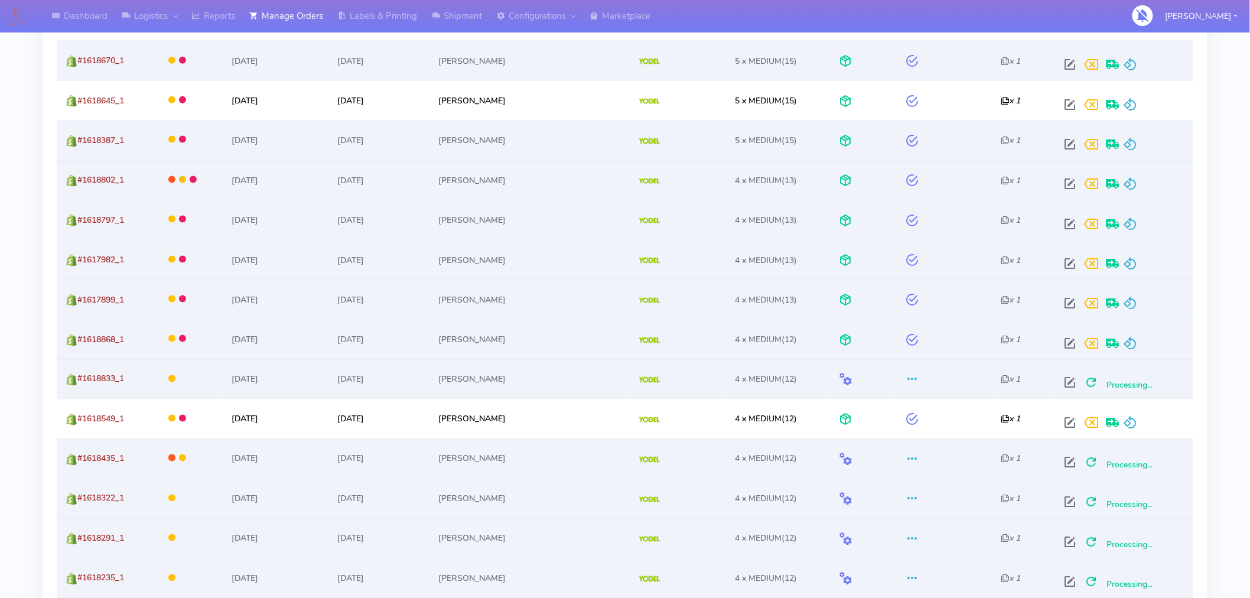
scroll to position [574, 0]
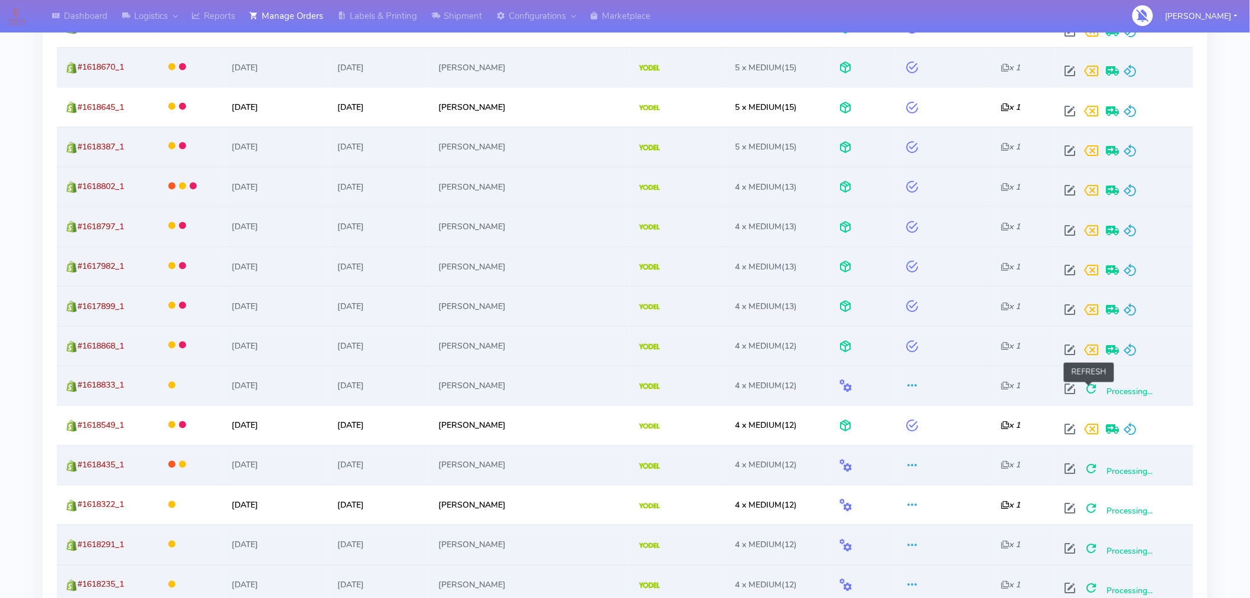
click at [1086, 394] on span at bounding box center [1091, 391] width 21 height 11
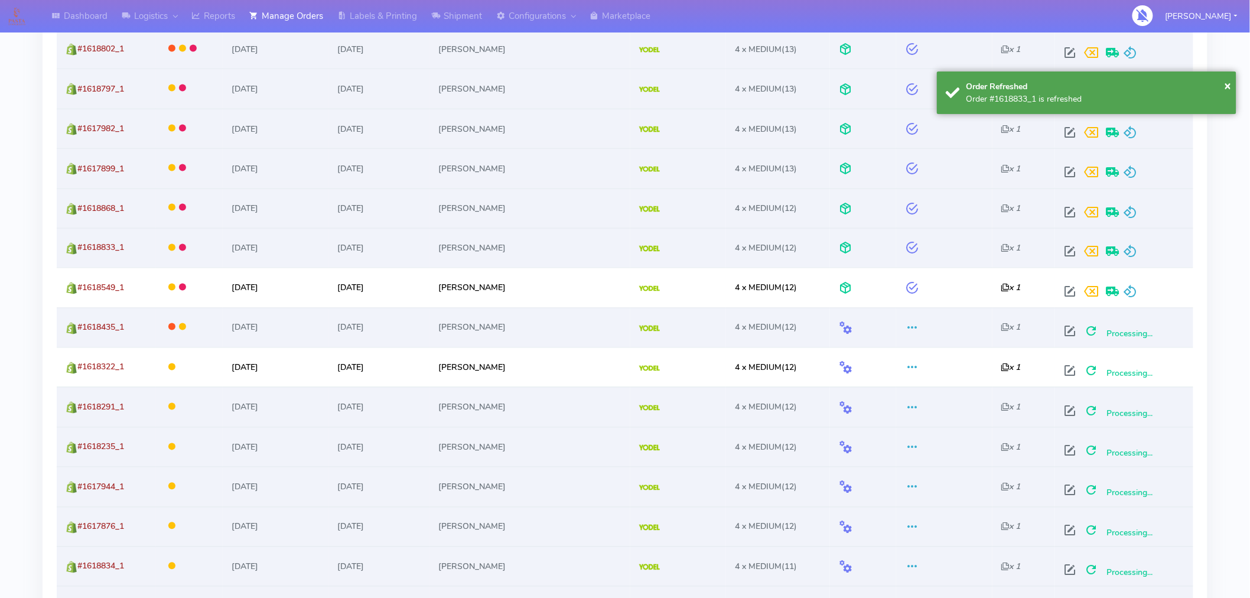
scroll to position [729, 0]
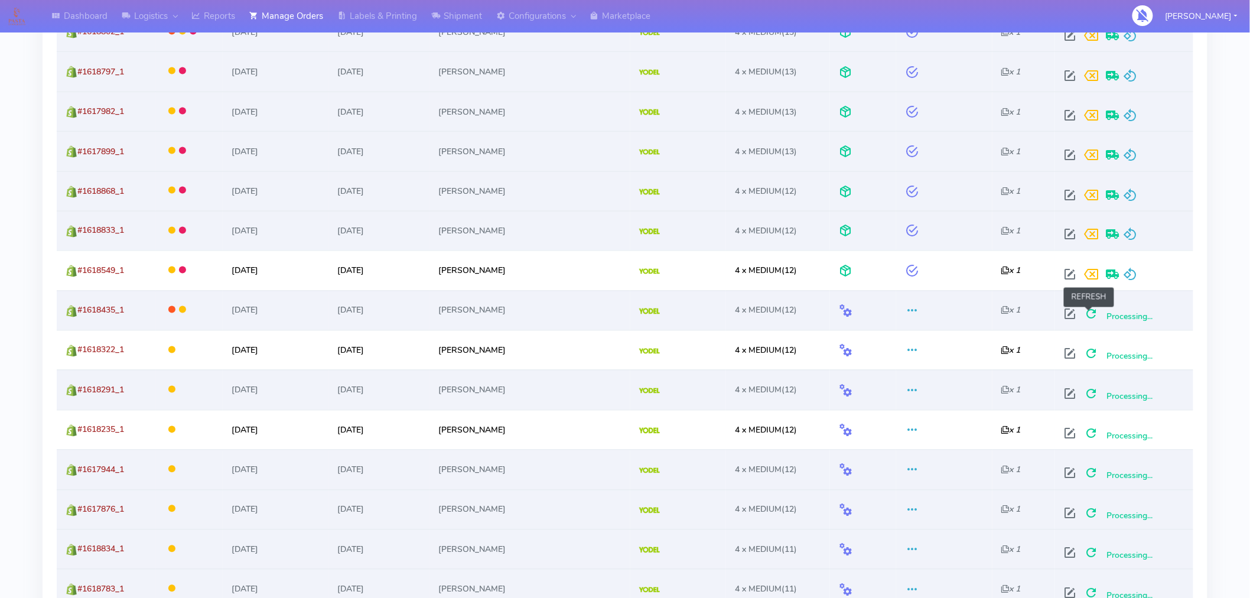
click at [1091, 320] on span at bounding box center [1091, 316] width 21 height 11
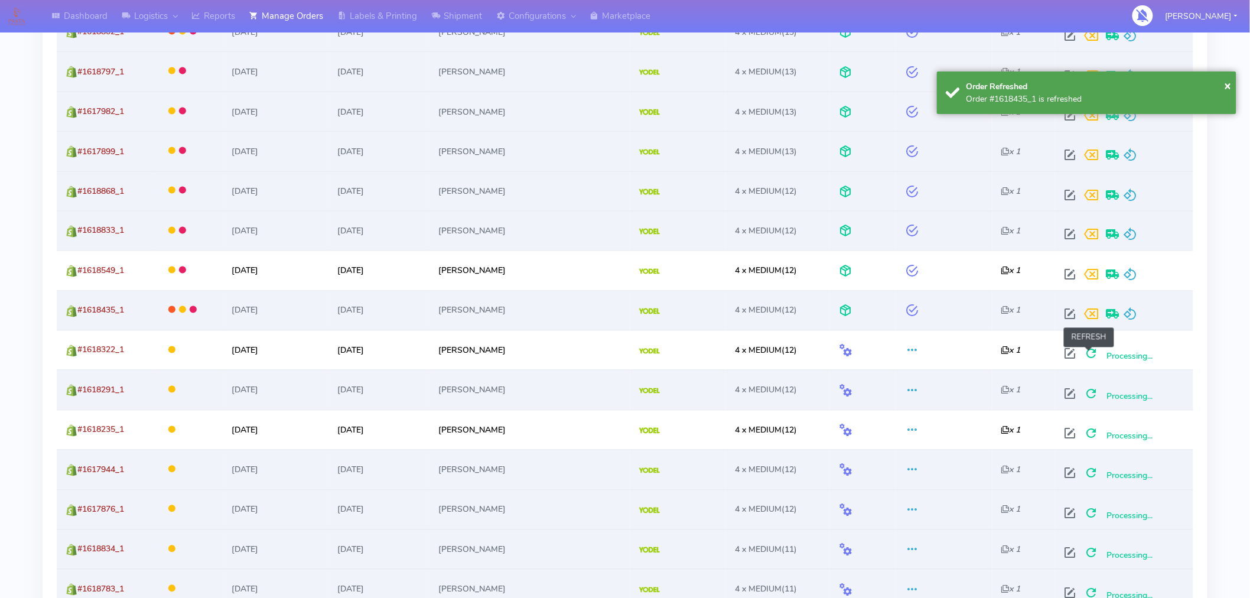
click at [1090, 355] on span at bounding box center [1091, 356] width 21 height 11
click at [1090, 395] on span at bounding box center [1091, 396] width 21 height 11
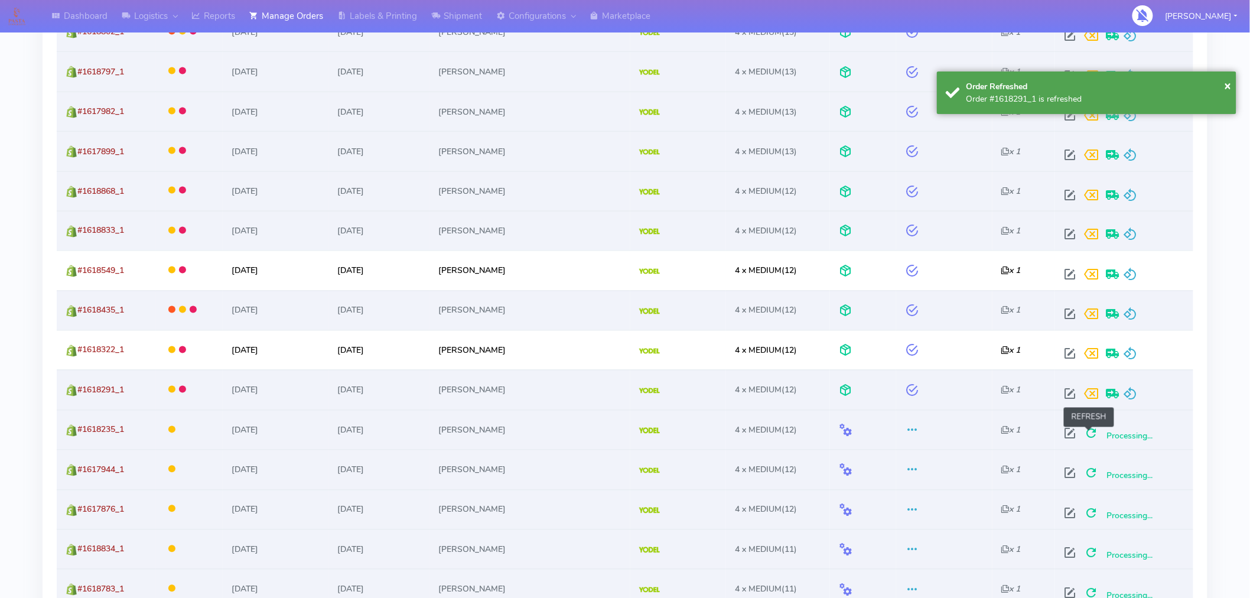
click at [1089, 436] on span at bounding box center [1091, 436] width 21 height 11
click at [1088, 475] on span at bounding box center [1091, 475] width 21 height 11
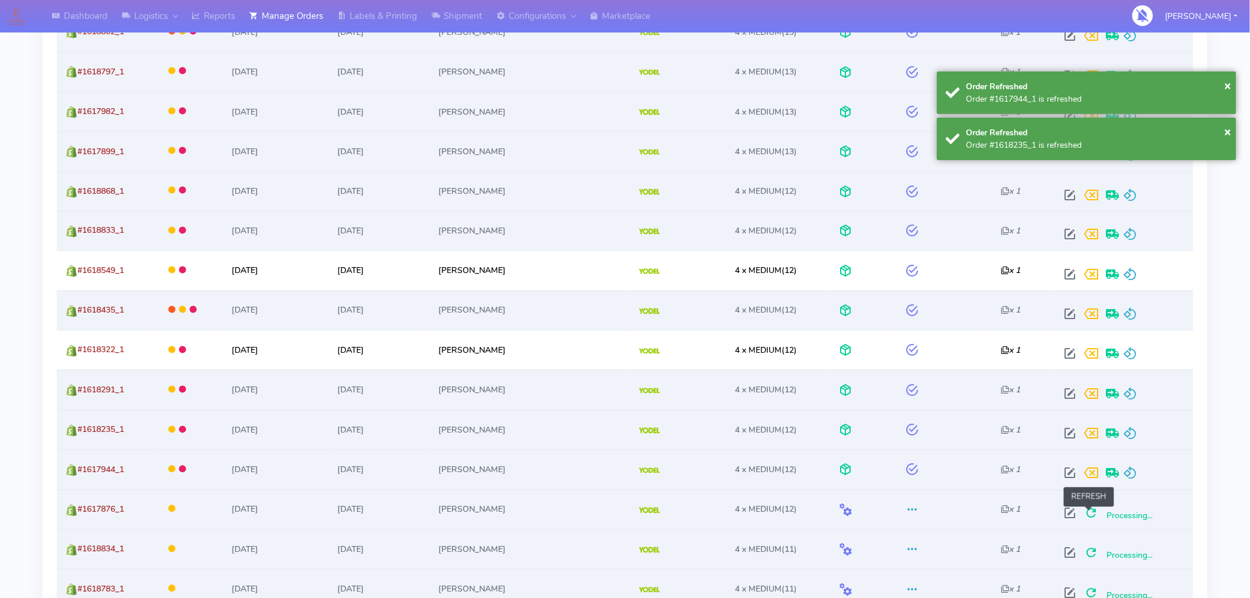
click at [1088, 515] on span at bounding box center [1091, 516] width 21 height 11
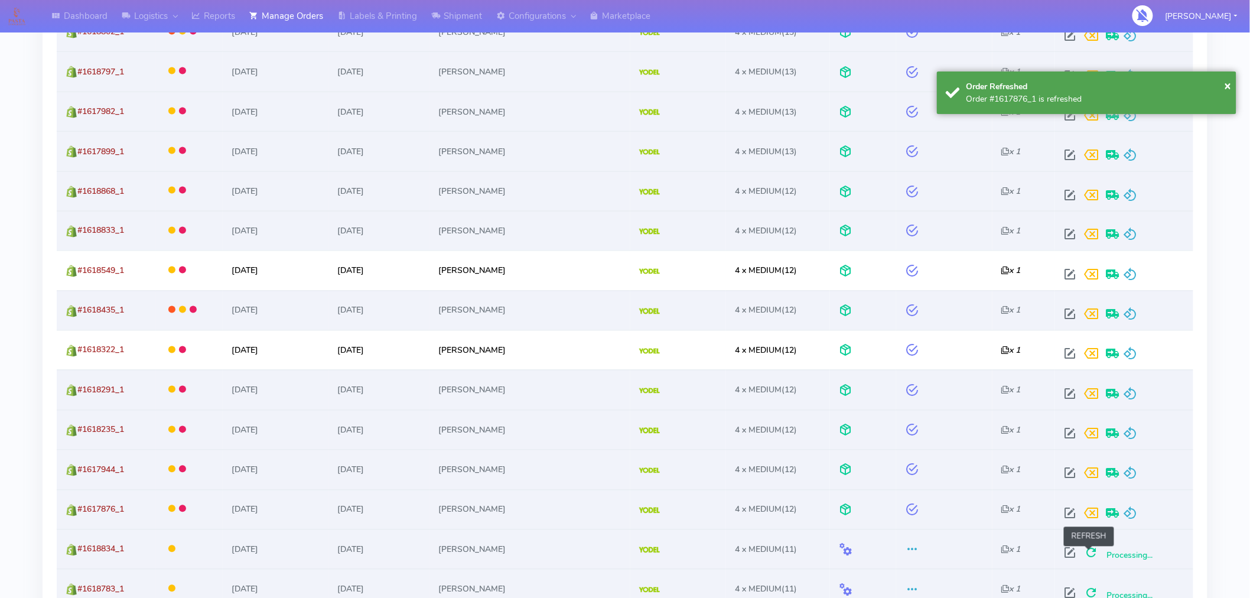
click at [1089, 554] on span at bounding box center [1091, 555] width 21 height 11
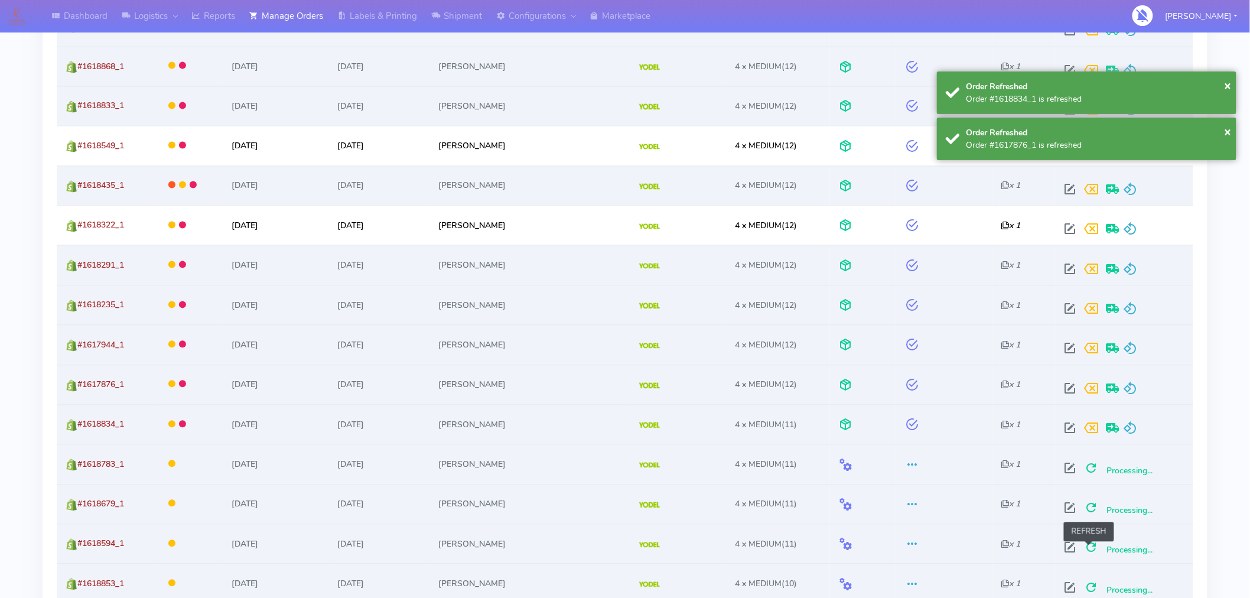
scroll to position [864, 0]
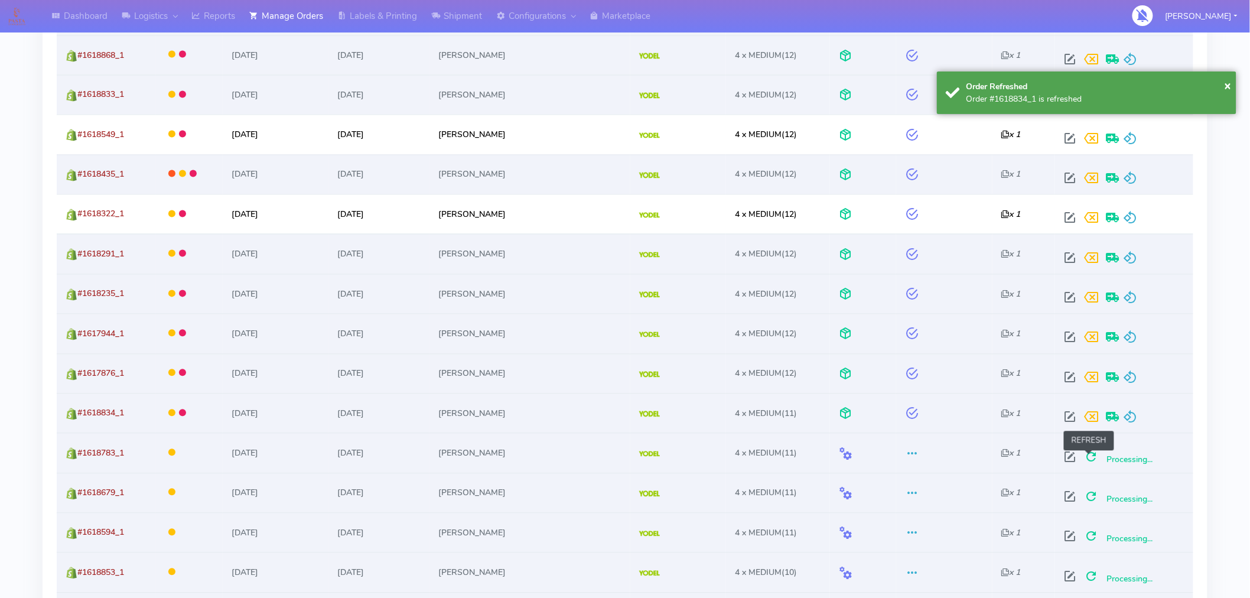
click at [1085, 461] on span at bounding box center [1091, 459] width 21 height 11
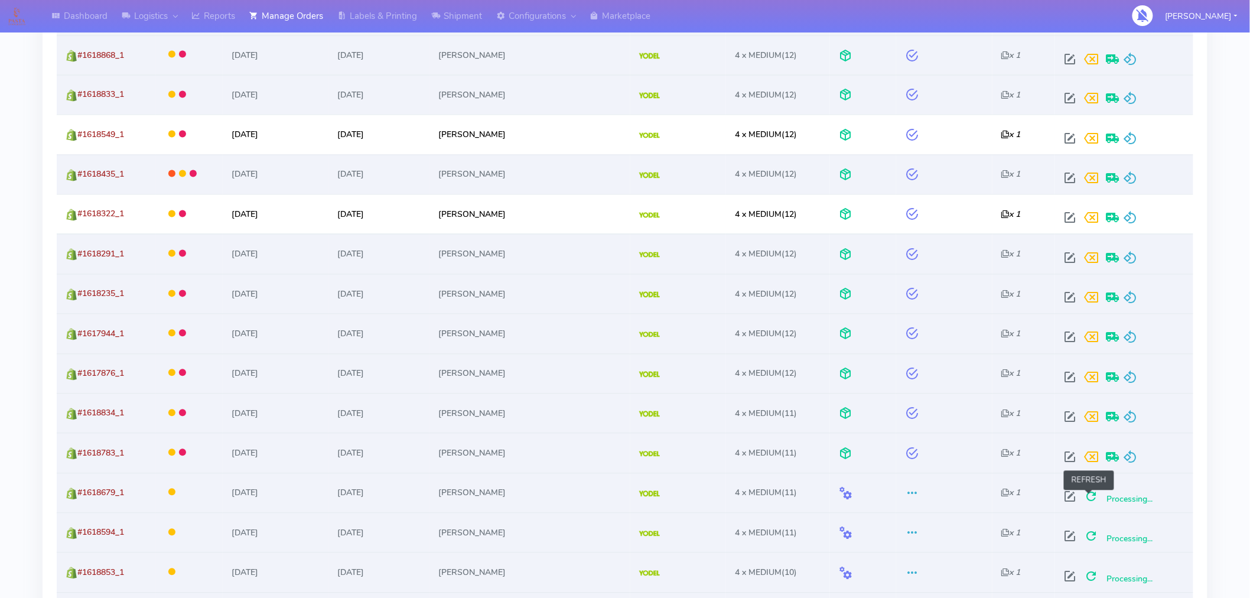
click at [1093, 505] on span at bounding box center [1091, 499] width 21 height 11
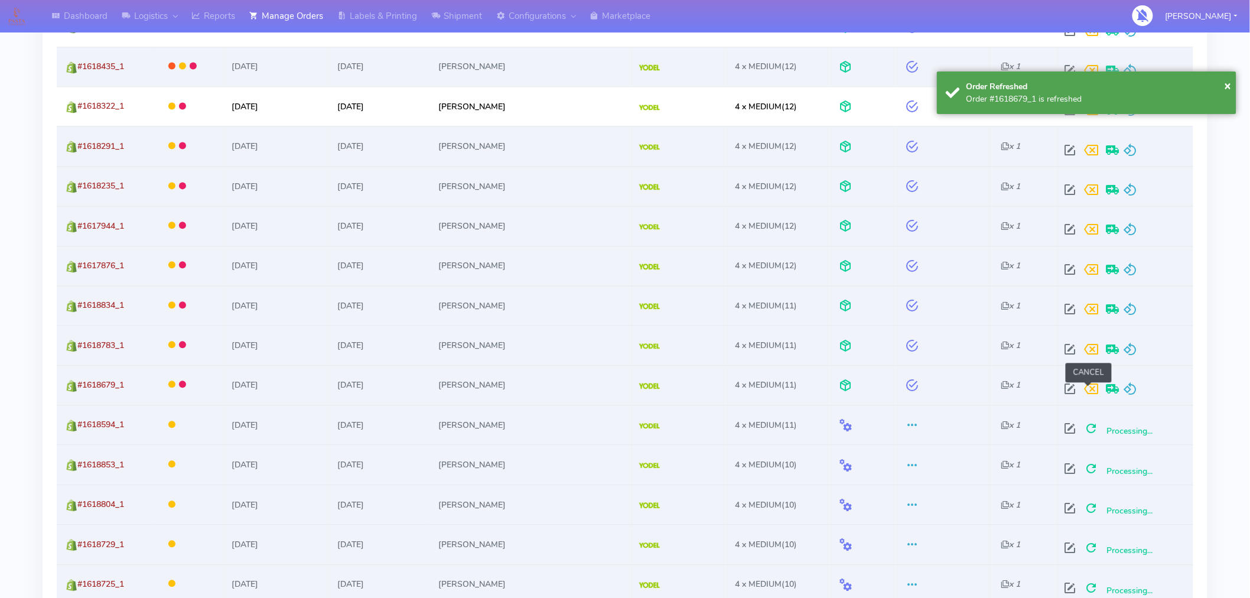
scroll to position [1003, 0]
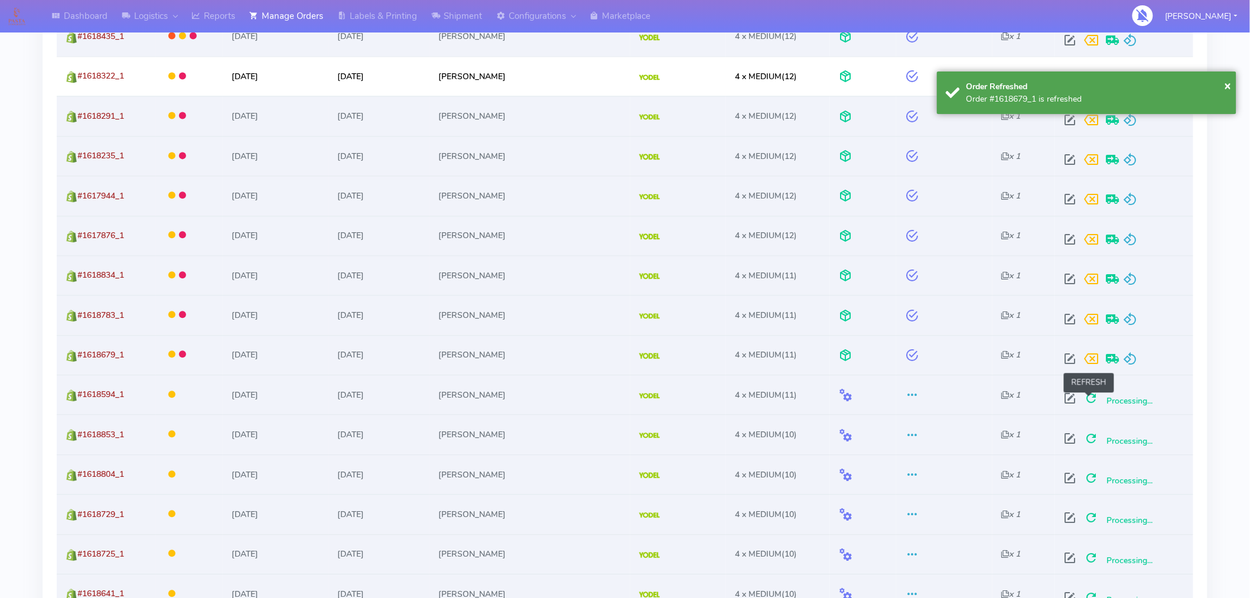
click at [1088, 405] on span at bounding box center [1091, 400] width 21 height 11
click at [1090, 442] on span at bounding box center [1091, 440] width 21 height 11
click at [1089, 479] on span at bounding box center [1091, 480] width 21 height 11
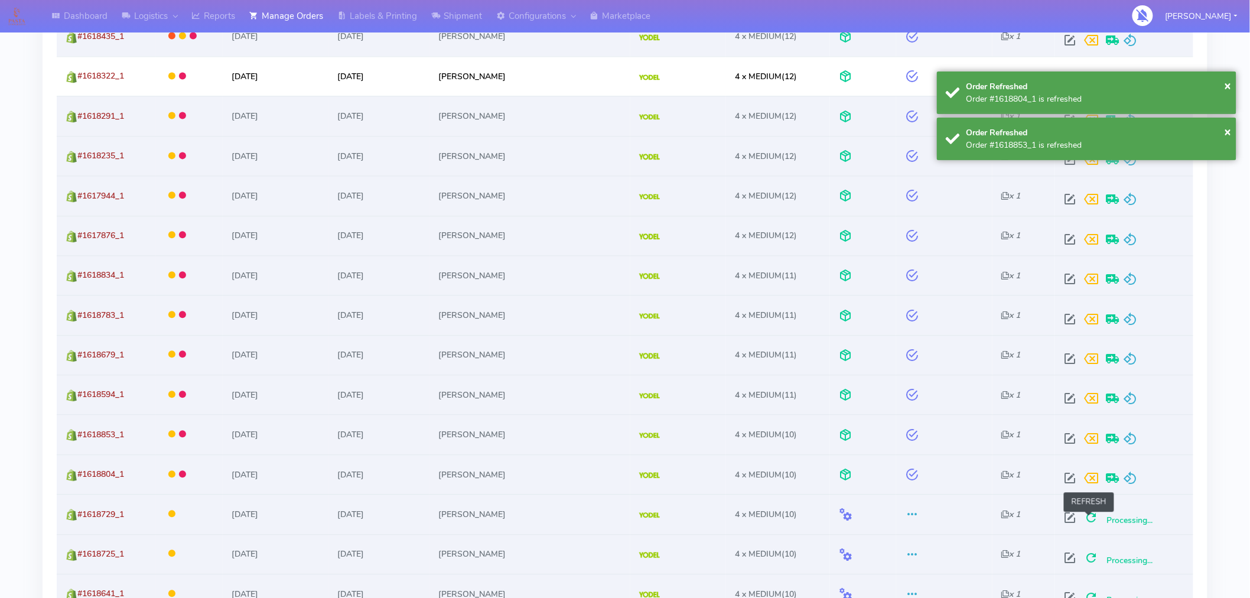
click at [1088, 523] on span at bounding box center [1091, 520] width 21 height 11
click at [1090, 557] on span at bounding box center [1091, 560] width 21 height 11
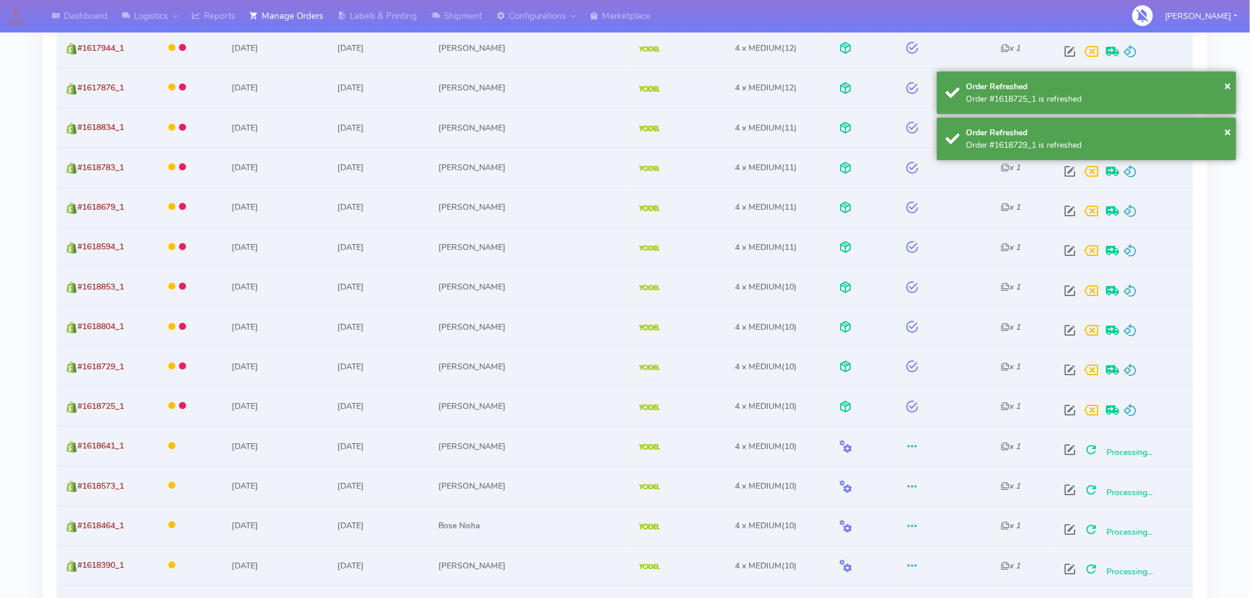
scroll to position [1151, 0]
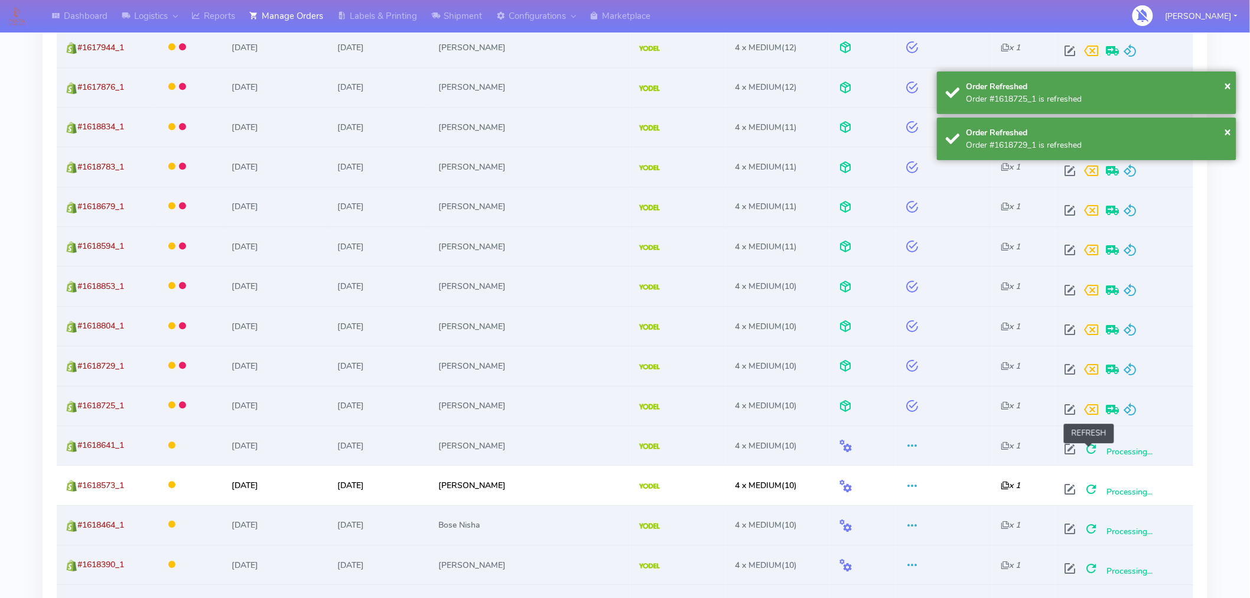
click at [1090, 453] on span at bounding box center [1091, 451] width 21 height 11
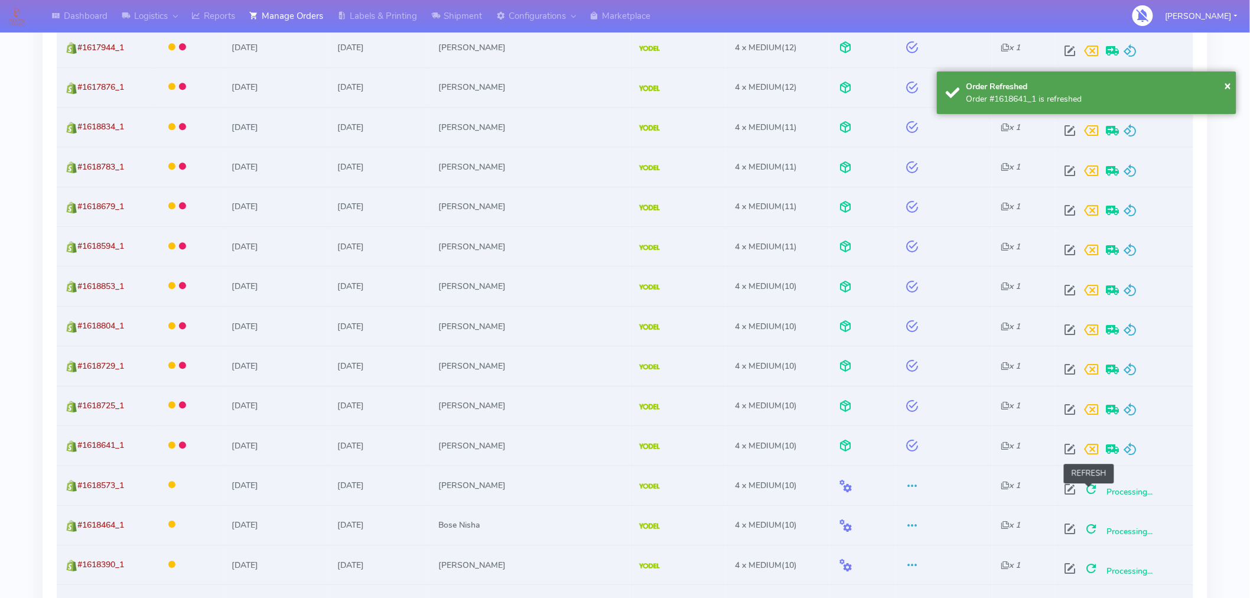
click at [1087, 493] on span at bounding box center [1091, 491] width 21 height 11
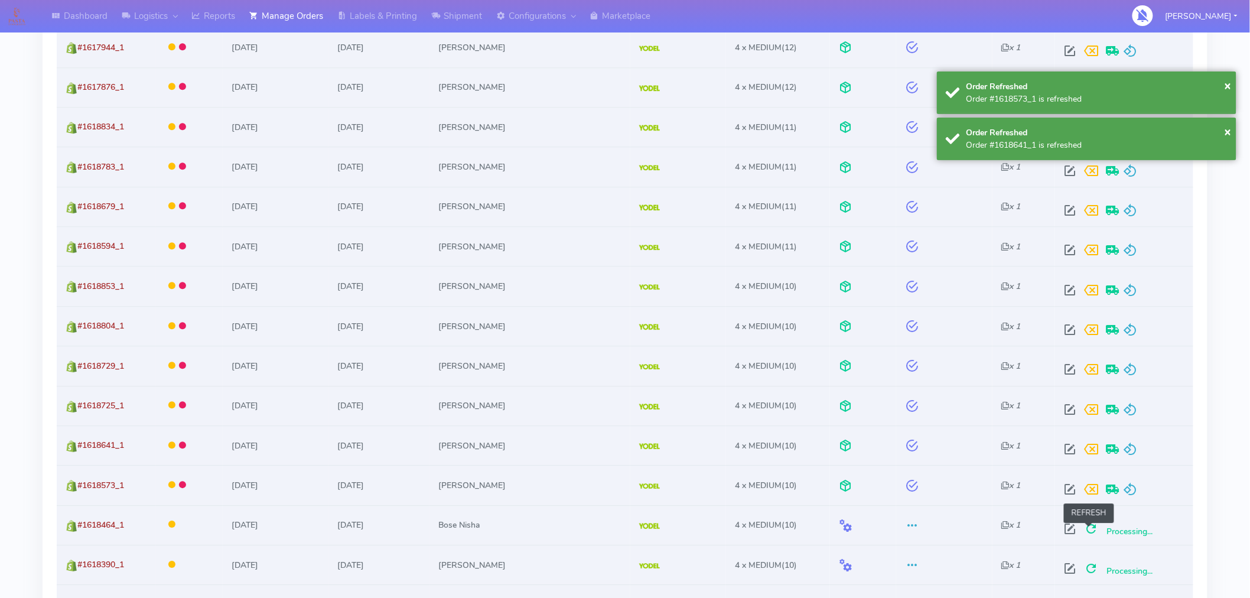
click at [1090, 530] on span at bounding box center [1091, 531] width 21 height 11
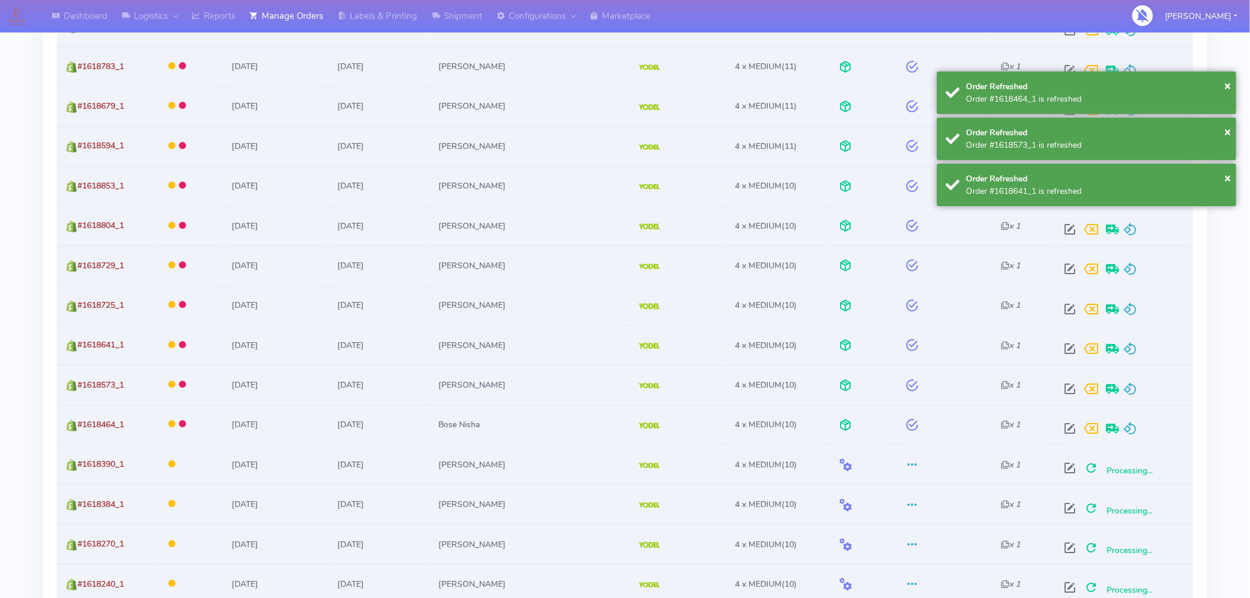
scroll to position [1292, 0]
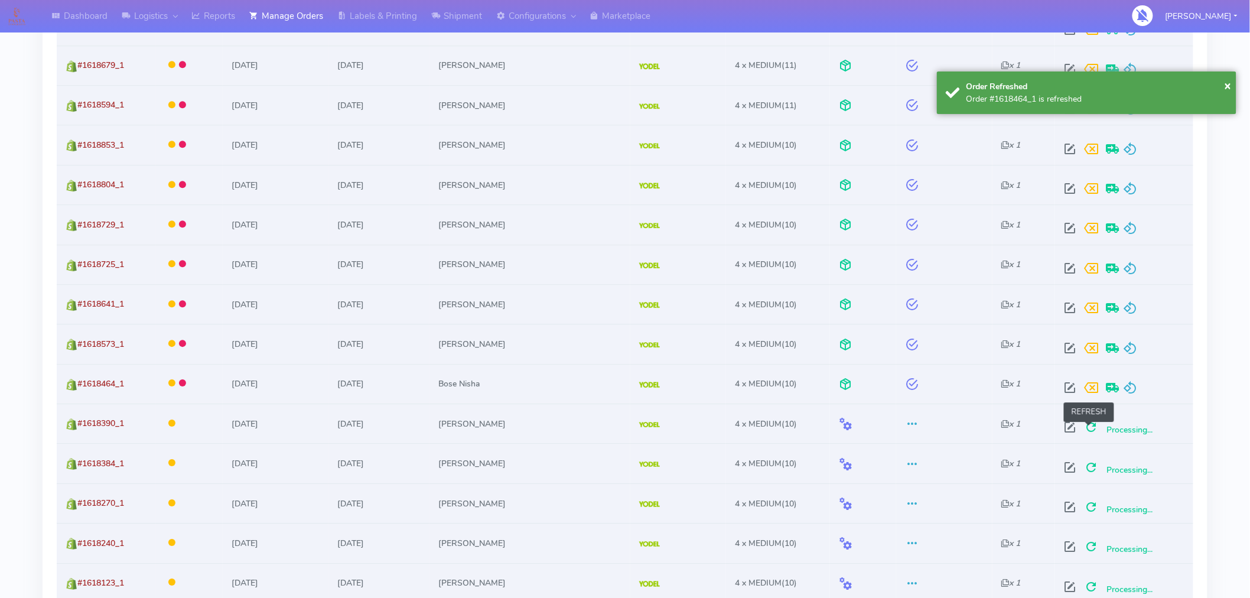
click at [1090, 426] on span at bounding box center [1091, 429] width 21 height 11
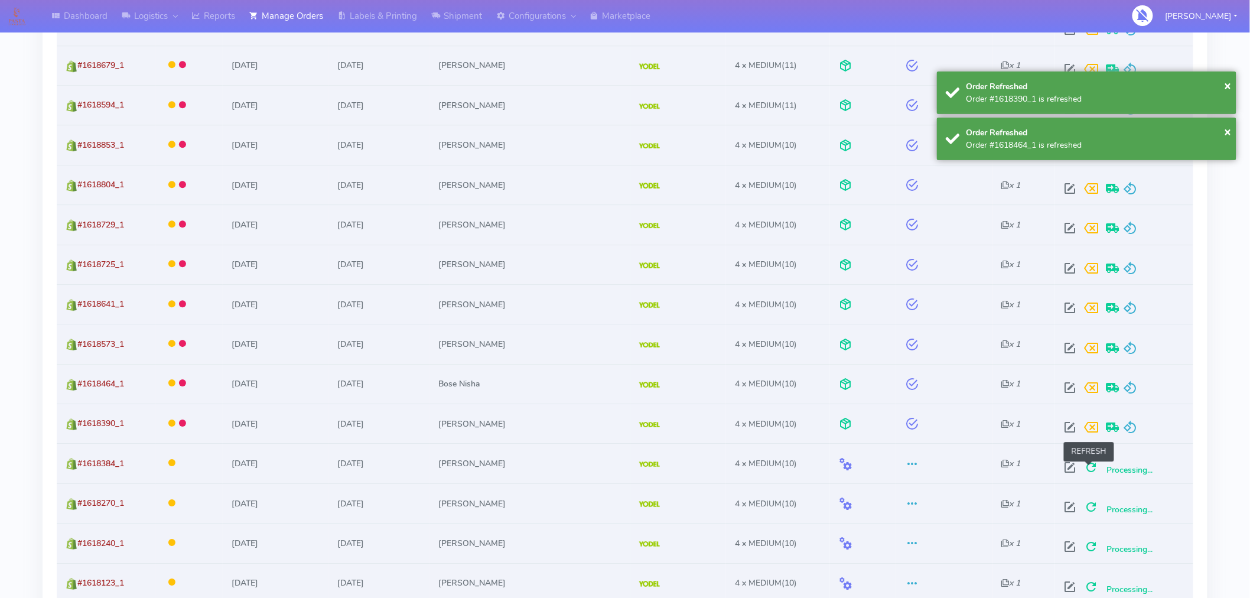
click at [1090, 475] on span at bounding box center [1091, 469] width 21 height 11
click at [1090, 511] on span at bounding box center [1091, 509] width 21 height 11
click at [1088, 548] on span at bounding box center [1091, 549] width 21 height 11
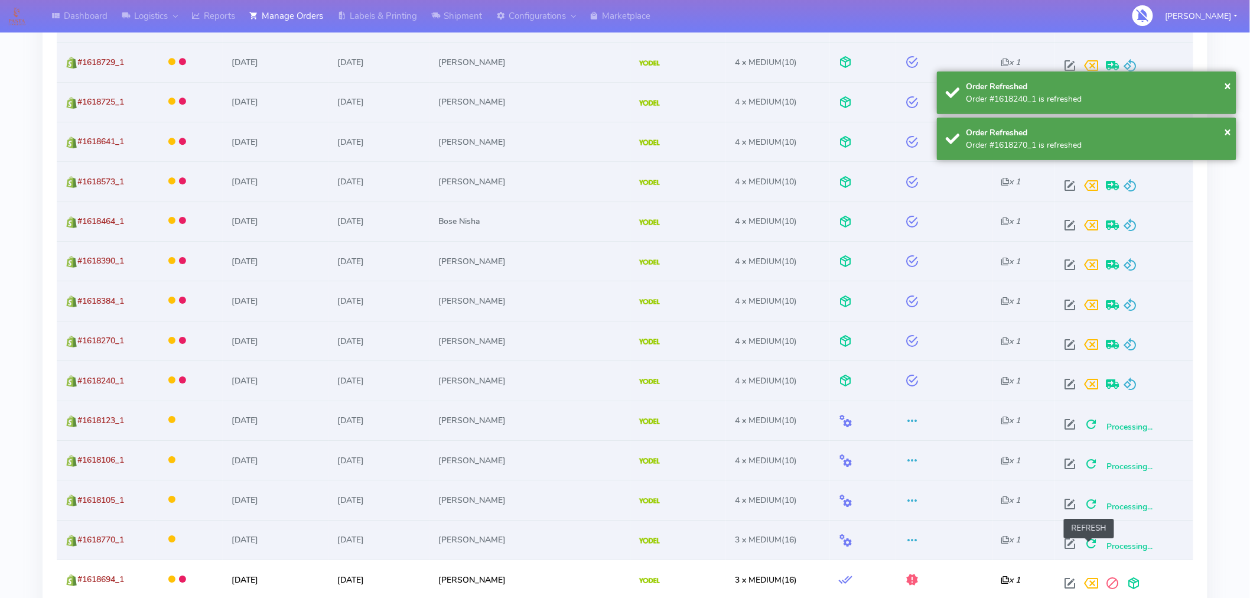
scroll to position [1455, 0]
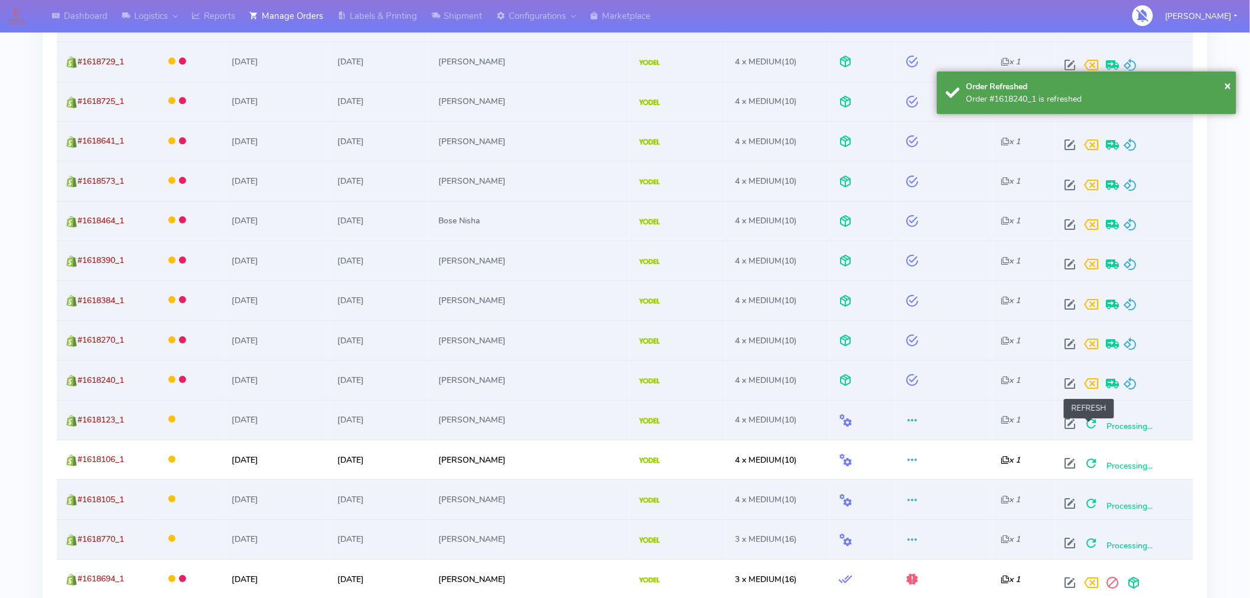
click at [1091, 426] on span at bounding box center [1091, 426] width 21 height 11
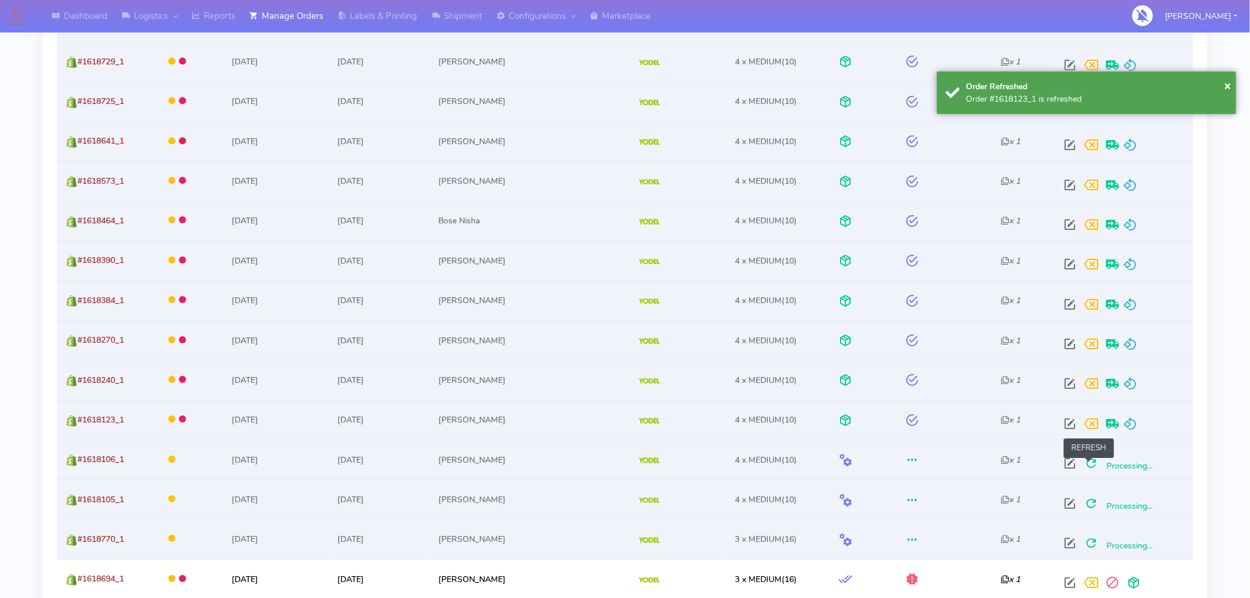
click at [1088, 468] on span at bounding box center [1091, 465] width 21 height 11
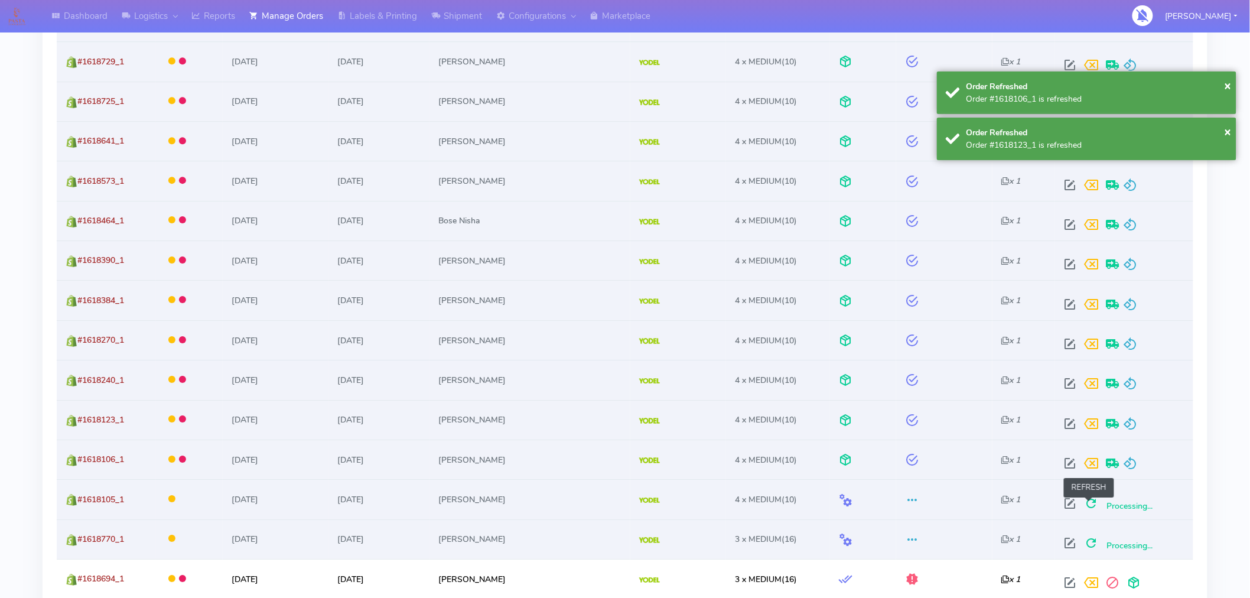
click at [1089, 500] on span at bounding box center [1091, 505] width 21 height 11
click at [1088, 544] on span at bounding box center [1091, 545] width 21 height 11
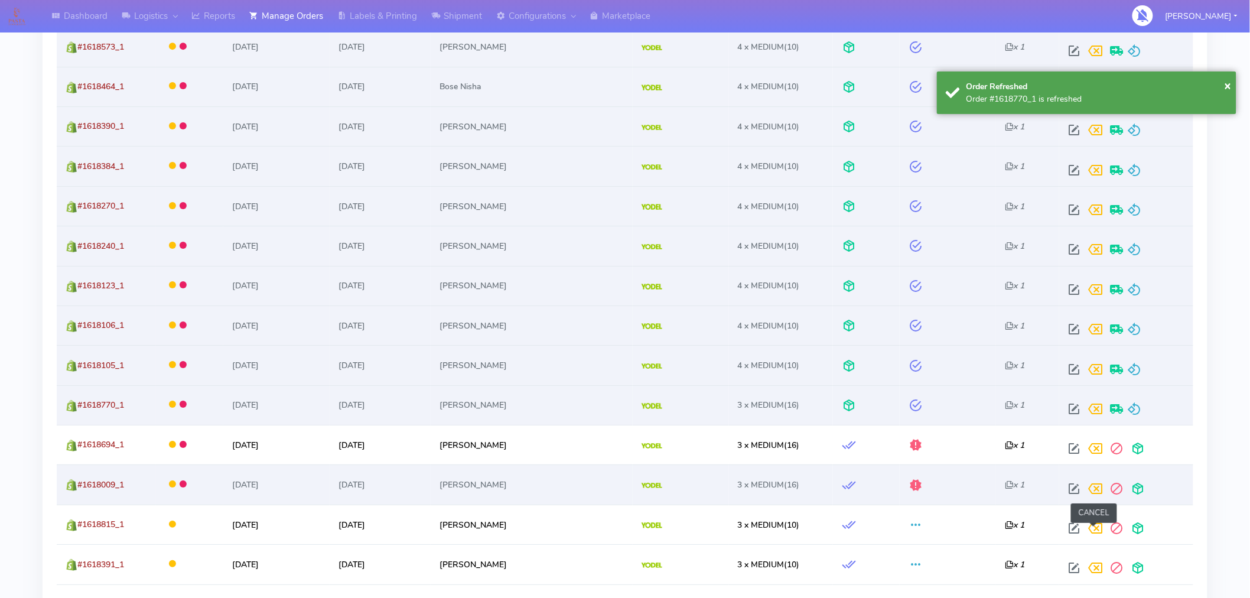
scroll to position [1591, 0]
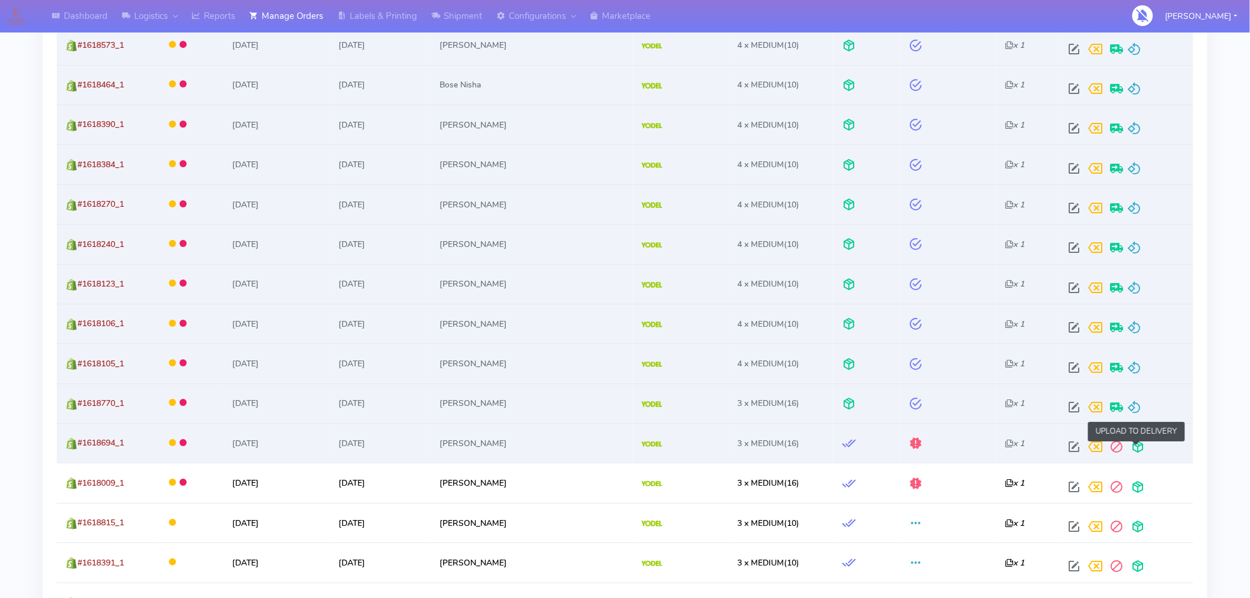
click at [1139, 452] on span at bounding box center [1137, 449] width 21 height 11
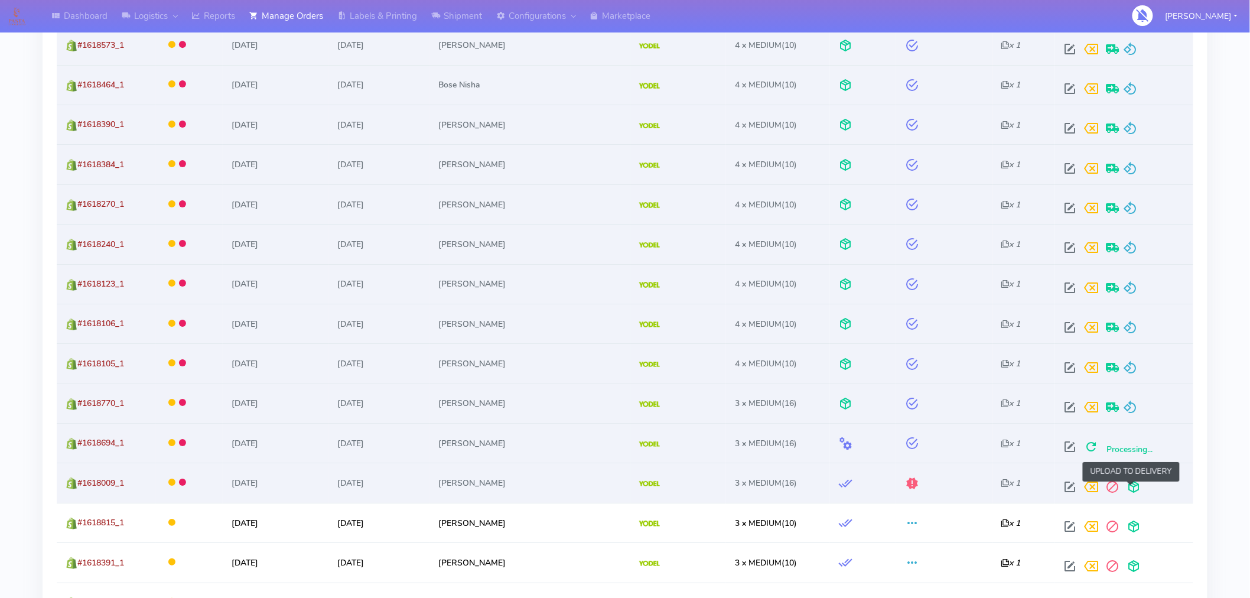
click at [1135, 489] on span at bounding box center [1133, 489] width 21 height 11
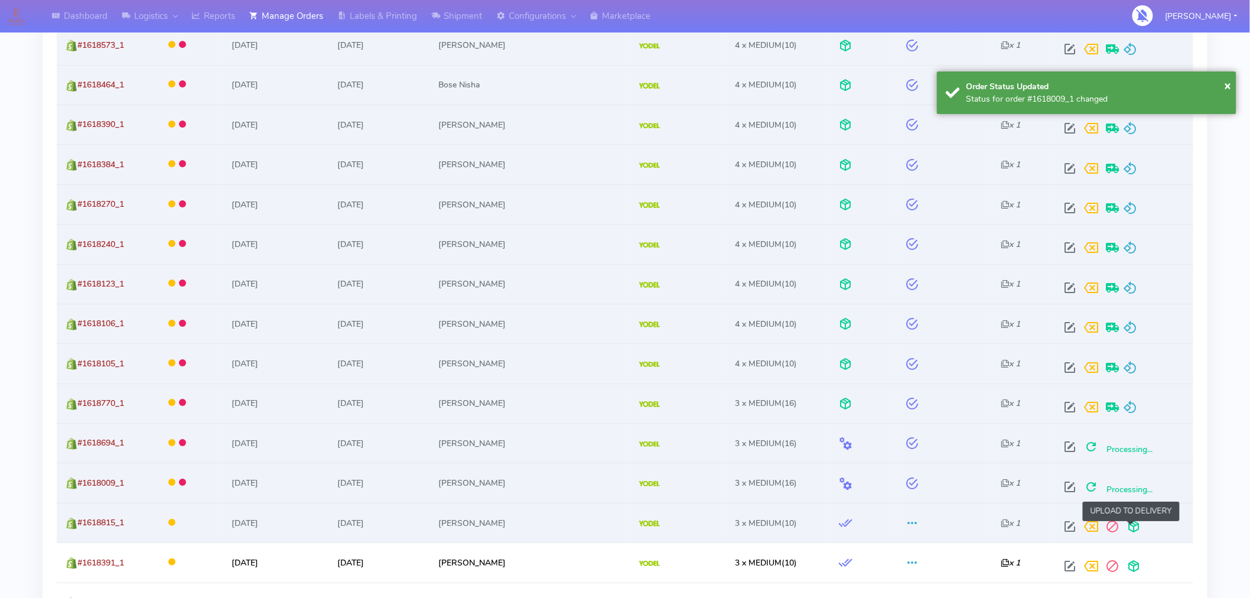
click at [1131, 530] on span at bounding box center [1133, 529] width 21 height 11
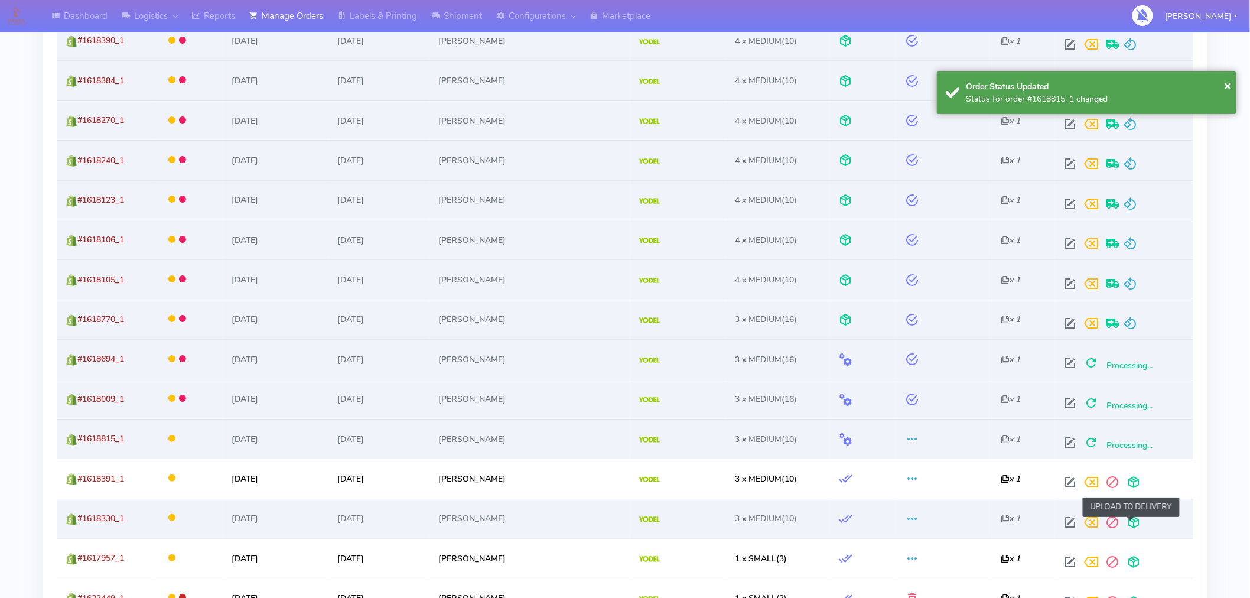
scroll to position [1676, 0]
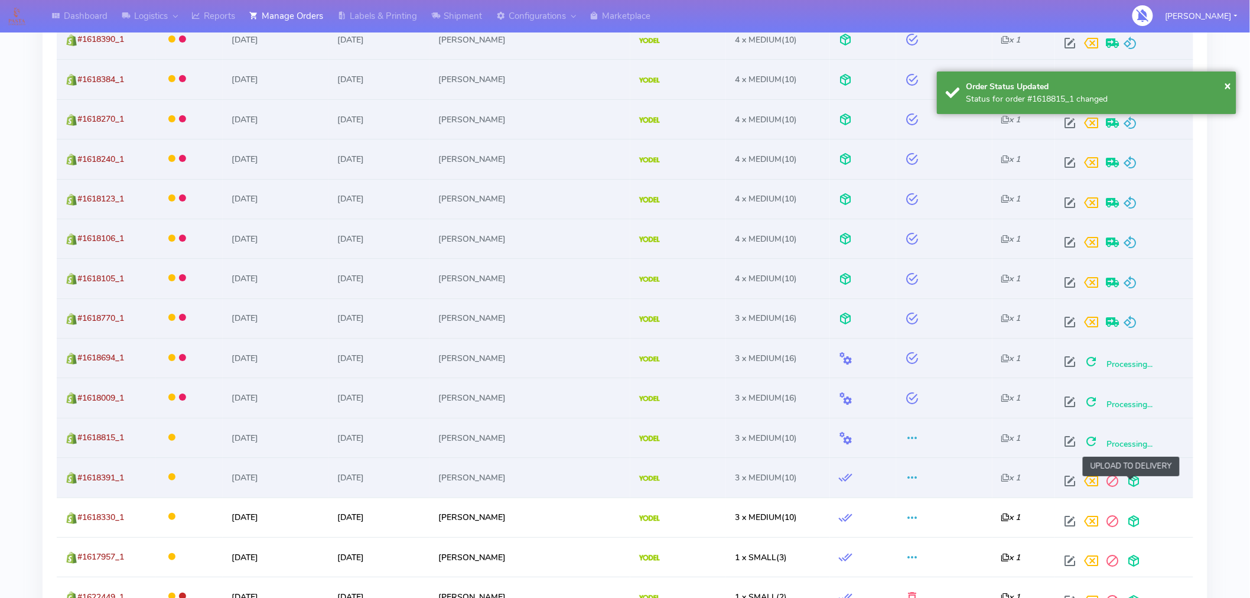
click at [1131, 481] on span at bounding box center [1133, 483] width 21 height 11
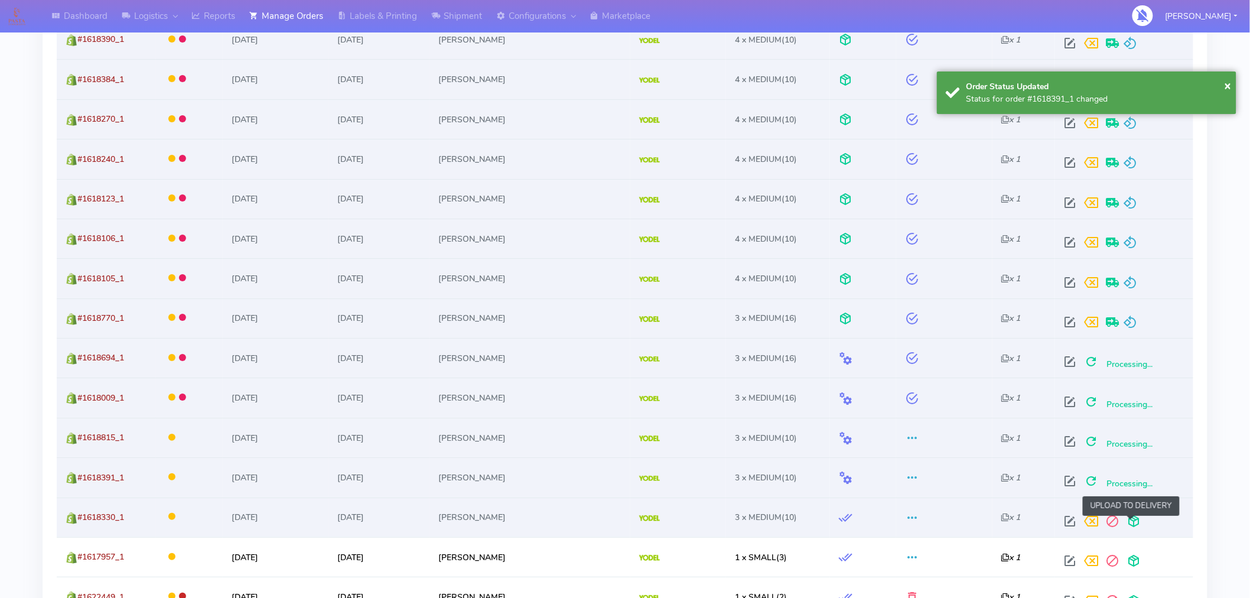
click at [1133, 523] on span at bounding box center [1133, 523] width 21 height 11
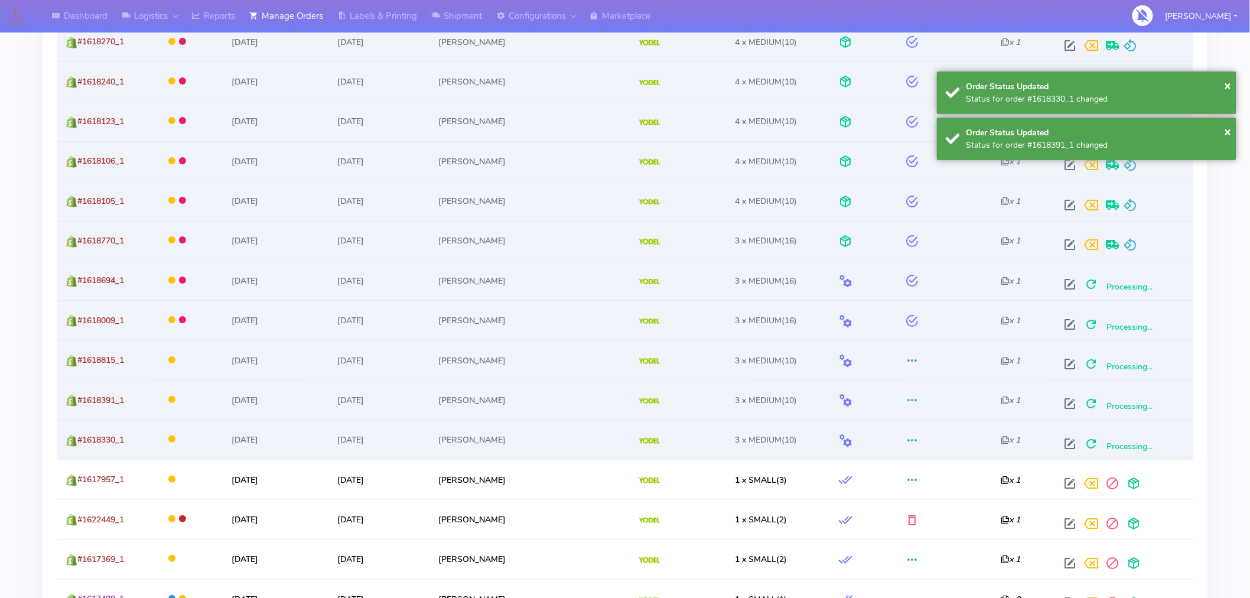
scroll to position [1775, 0]
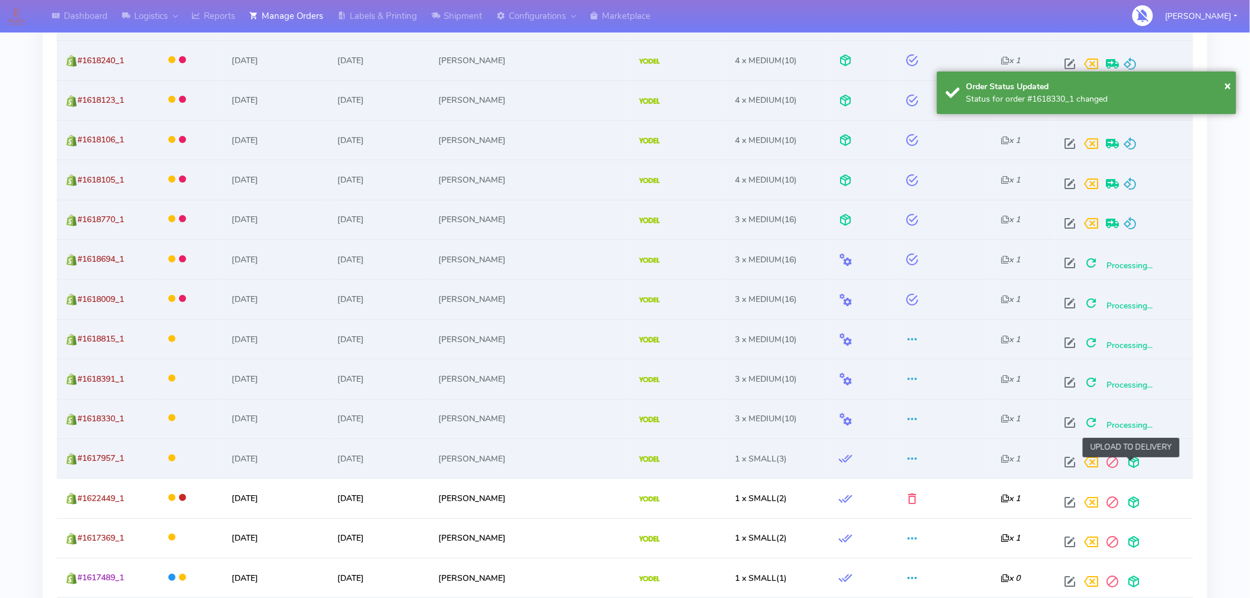
click at [1132, 470] on span at bounding box center [1133, 464] width 21 height 11
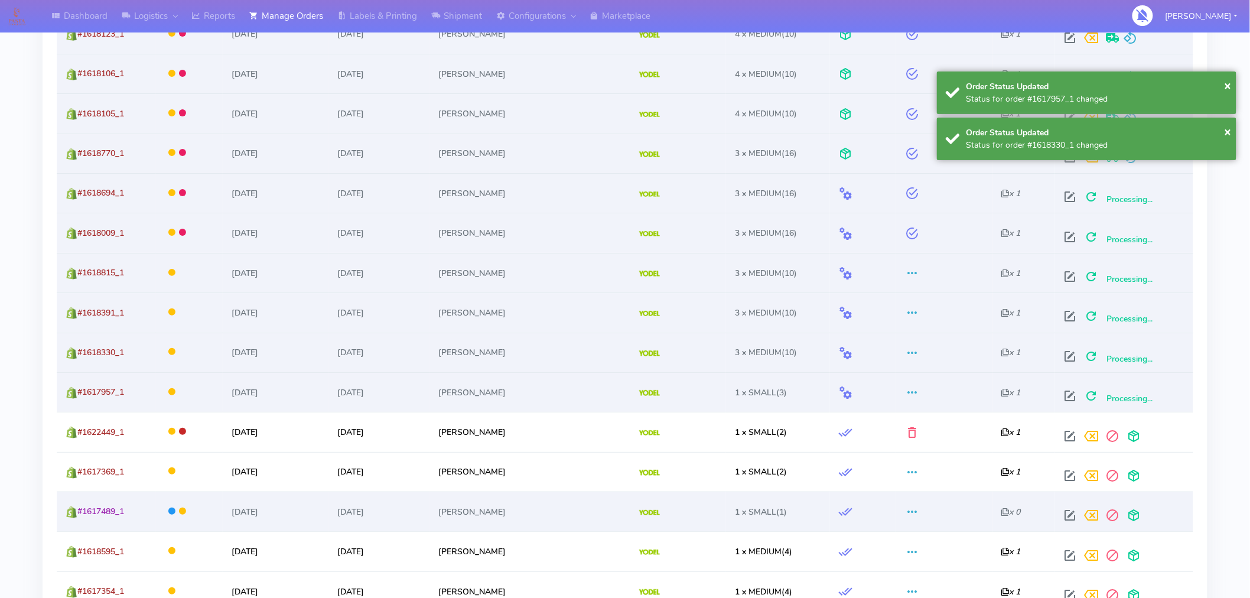
scroll to position [1851, 0]
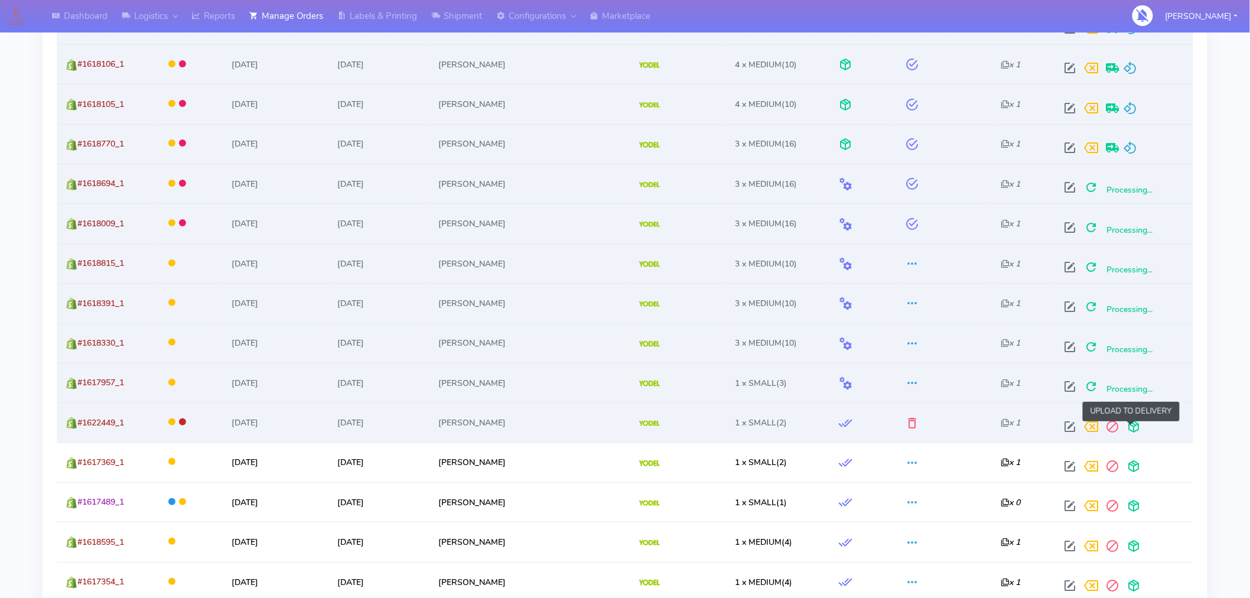
click at [1135, 427] on span at bounding box center [1133, 429] width 21 height 11
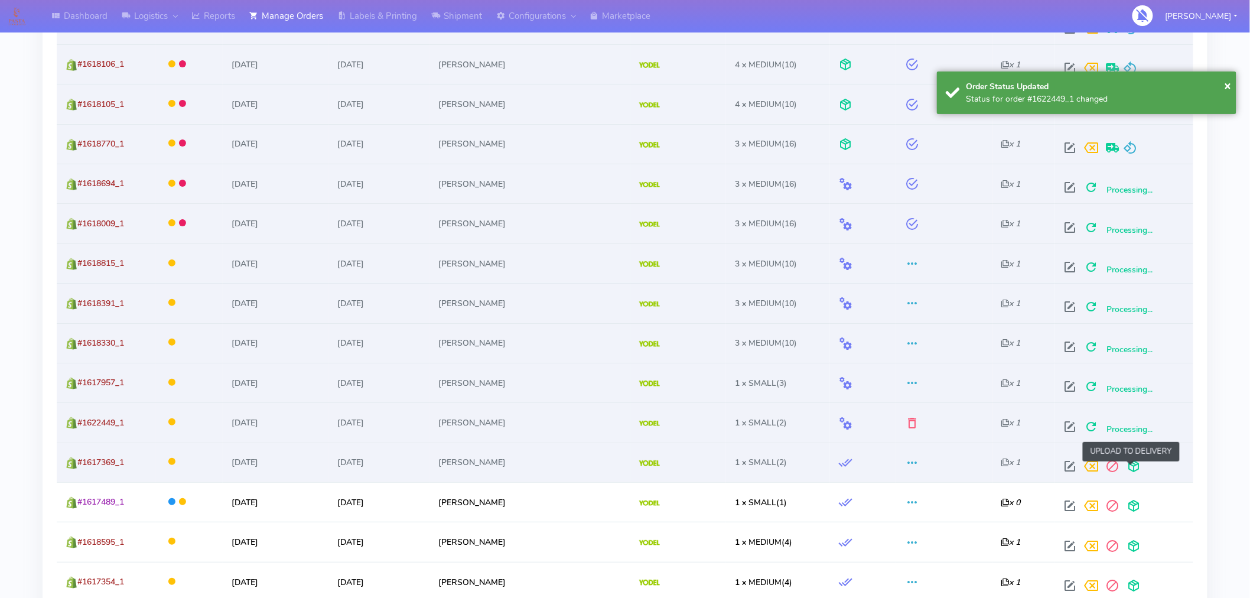
click at [1125, 470] on span at bounding box center [1133, 468] width 21 height 11
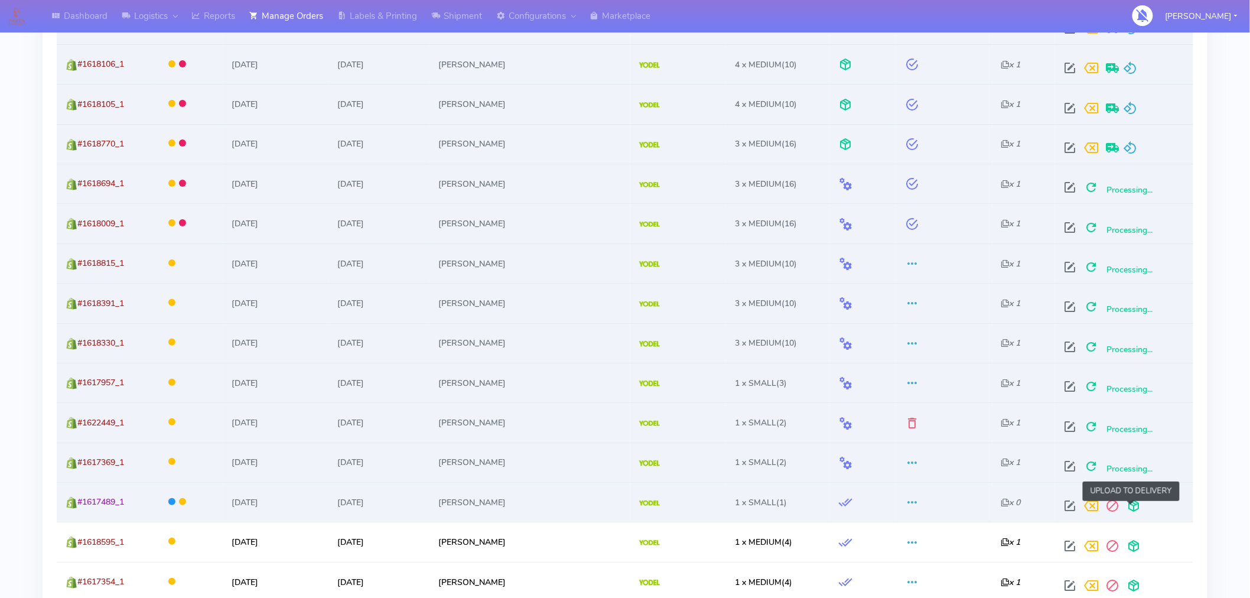
click at [1130, 512] on span at bounding box center [1133, 508] width 21 height 11
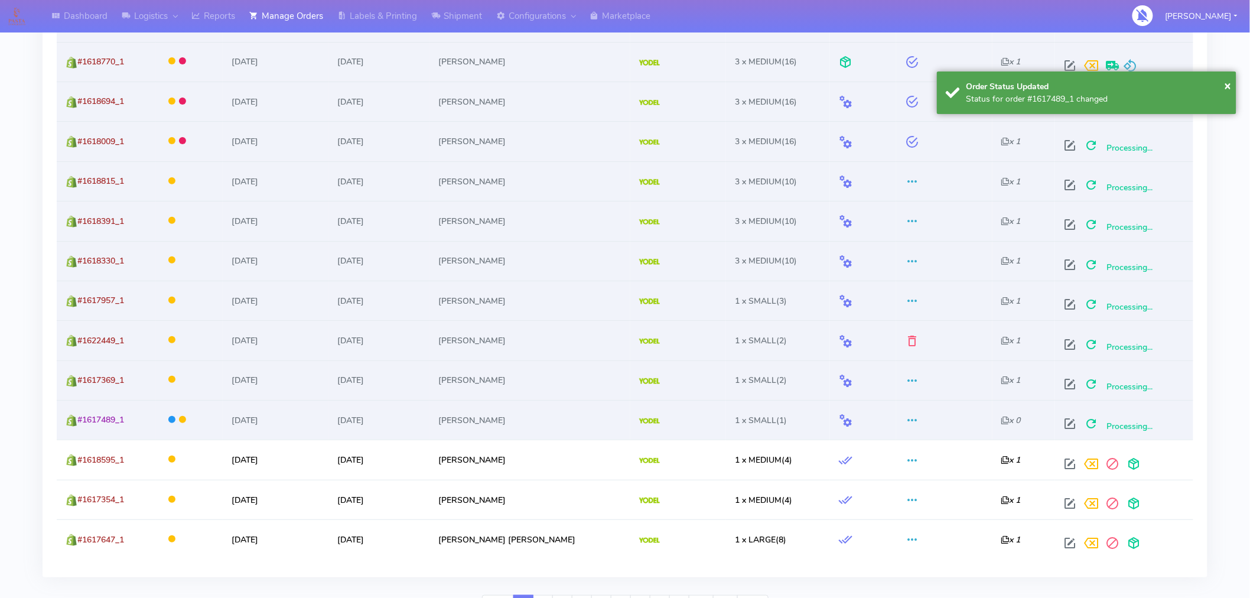
scroll to position [1958, 0]
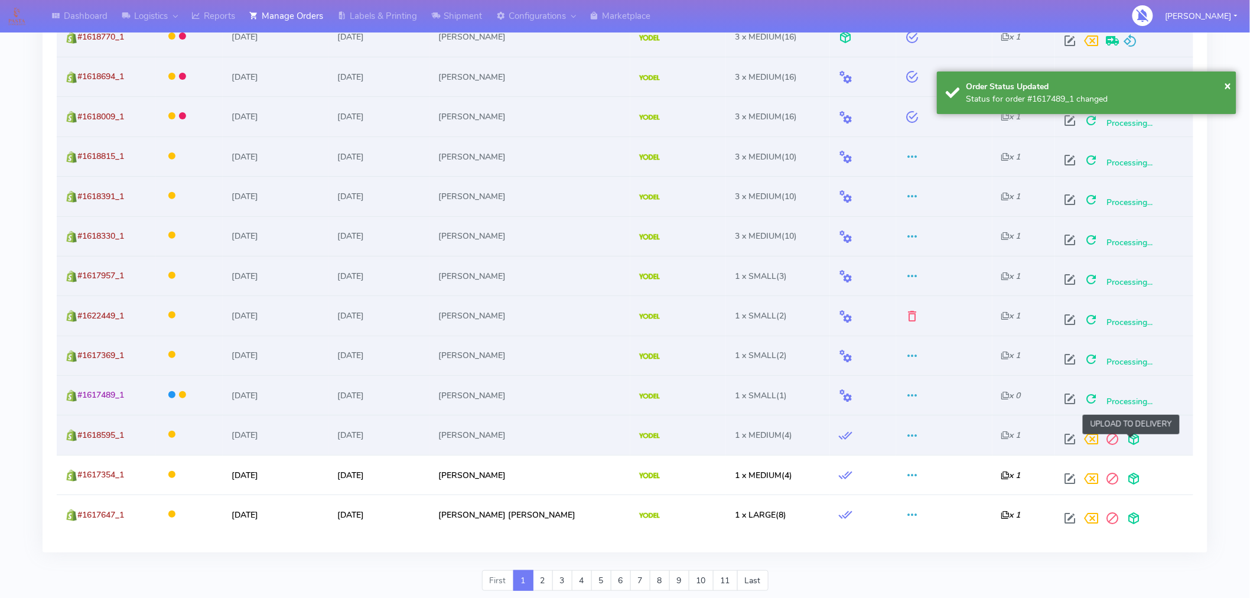
click at [1132, 445] on span at bounding box center [1133, 441] width 21 height 11
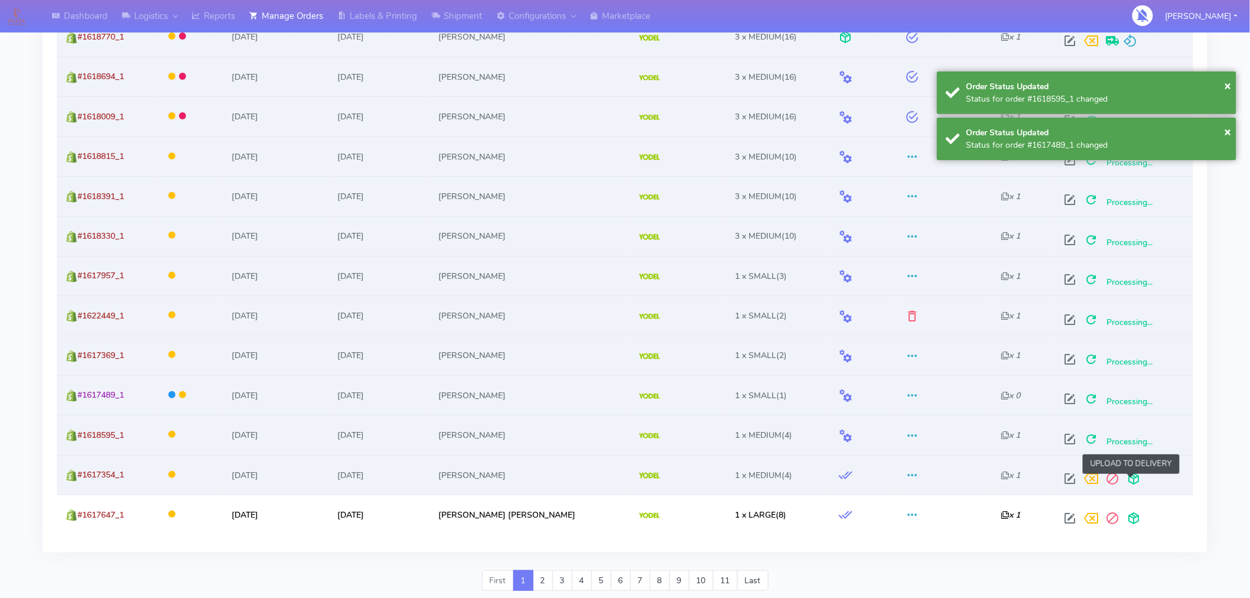
click at [1132, 480] on span at bounding box center [1133, 481] width 21 height 11
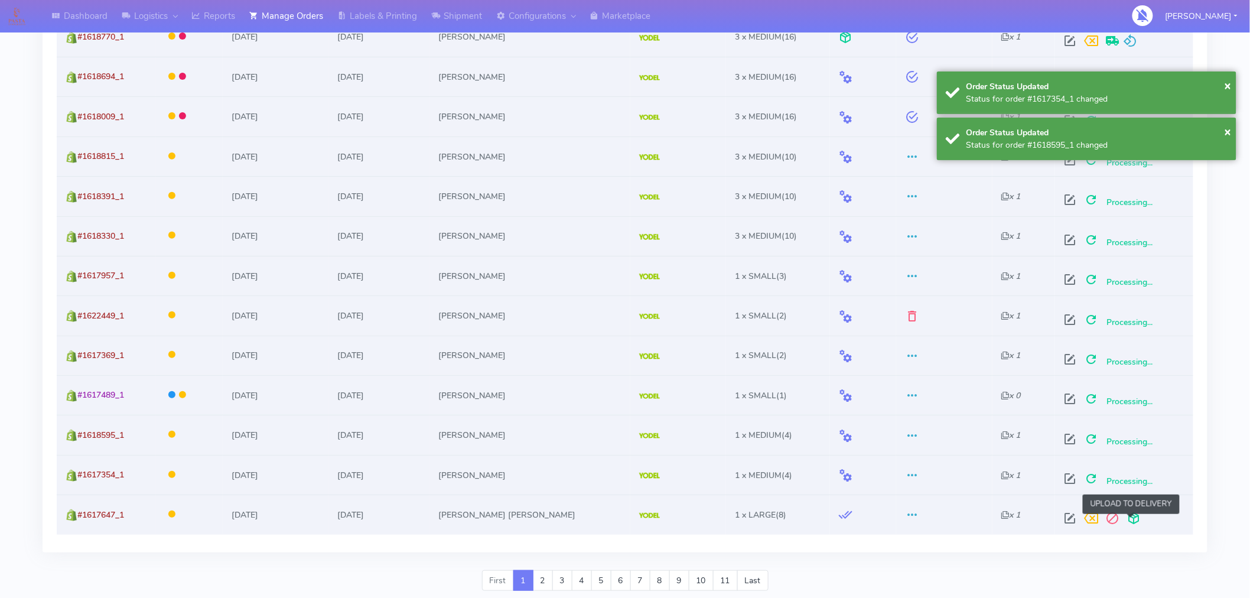
click at [1131, 519] on span at bounding box center [1133, 520] width 21 height 11
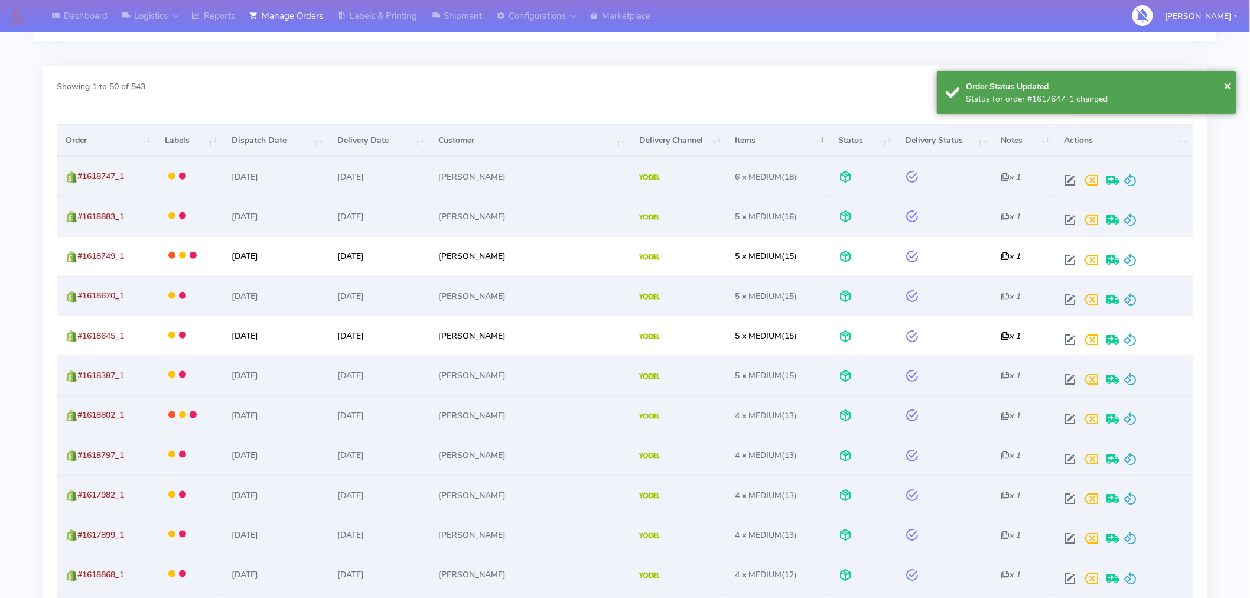
scroll to position [0, 0]
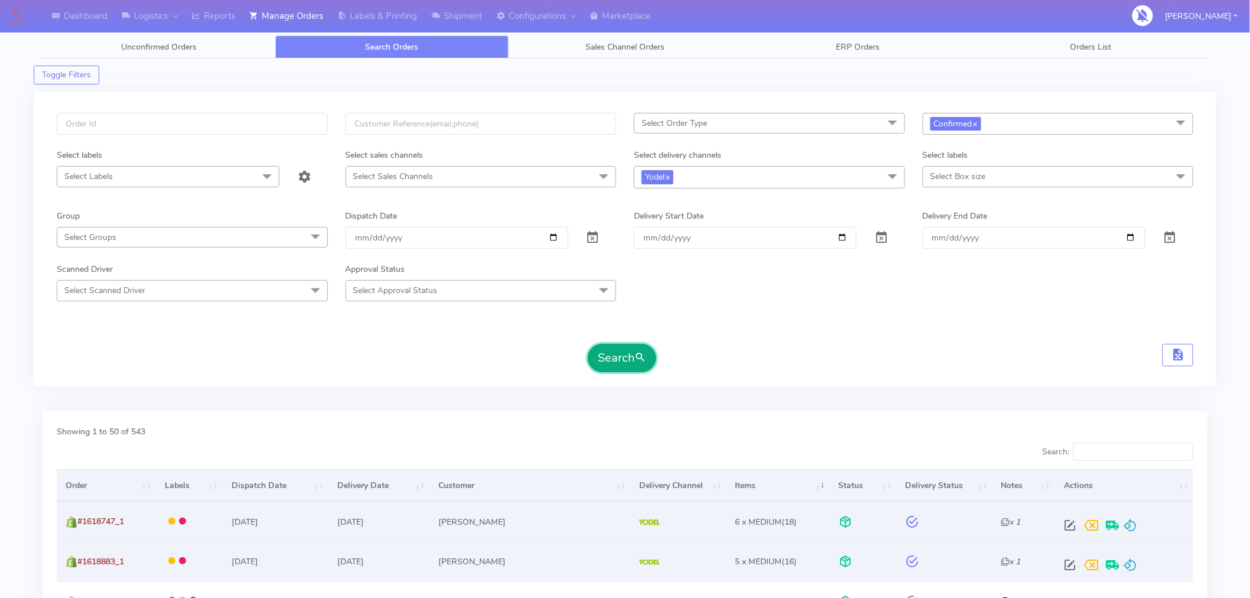
click at [630, 355] on button "Search" at bounding box center [622, 358] width 69 height 28
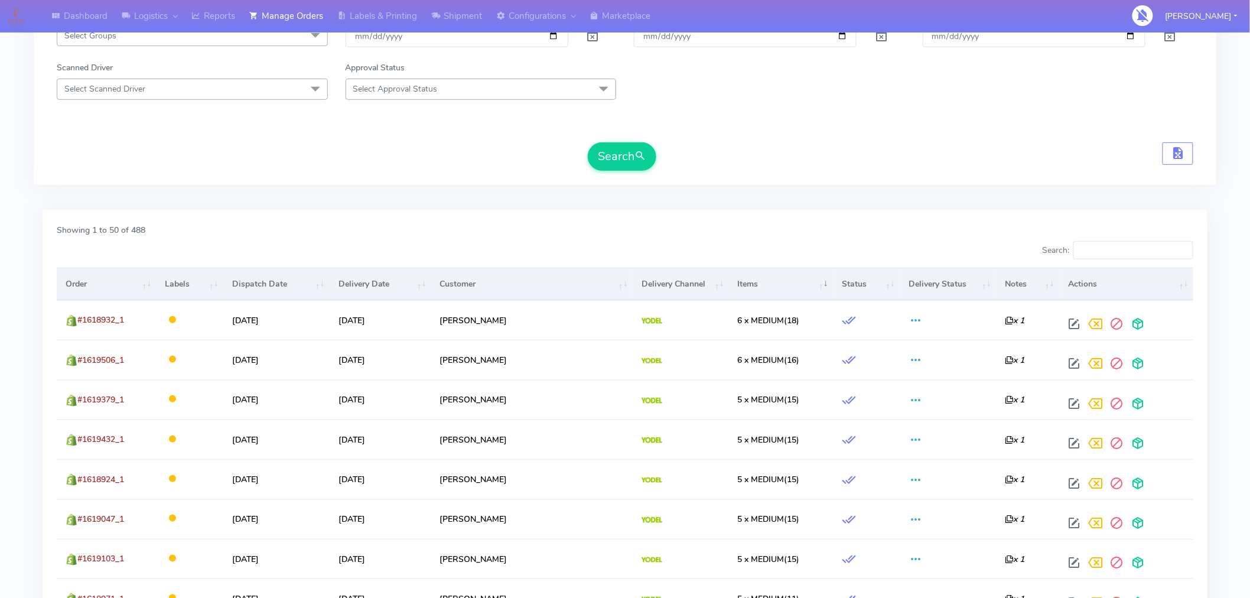
scroll to position [282, 0]
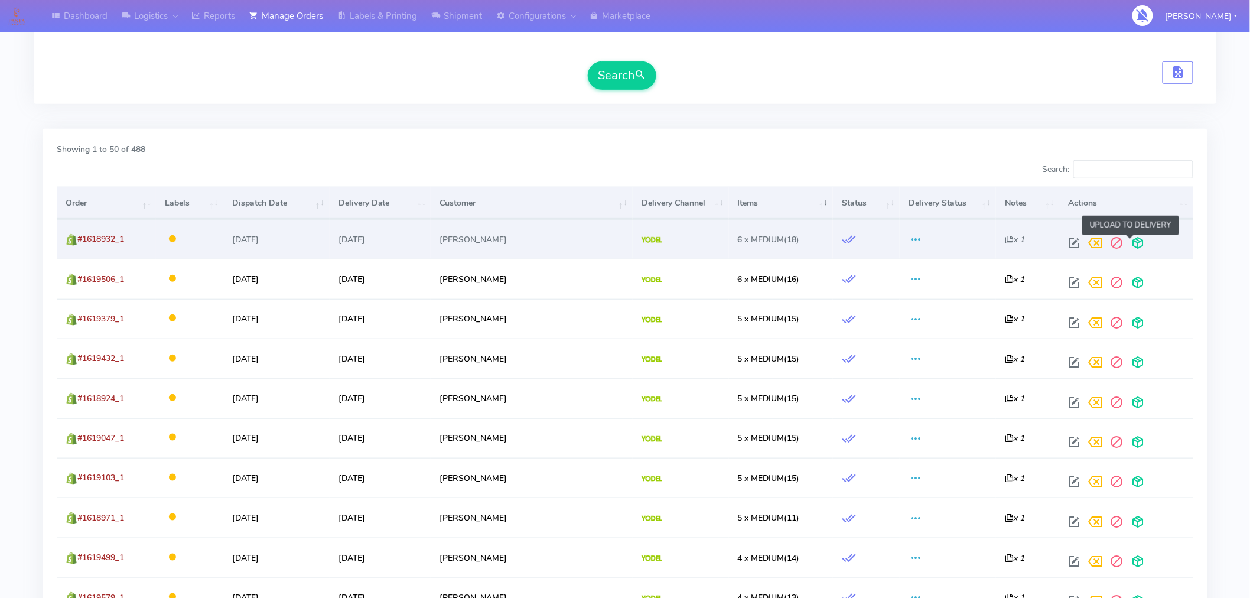
click at [1133, 245] on span at bounding box center [1137, 245] width 21 height 11
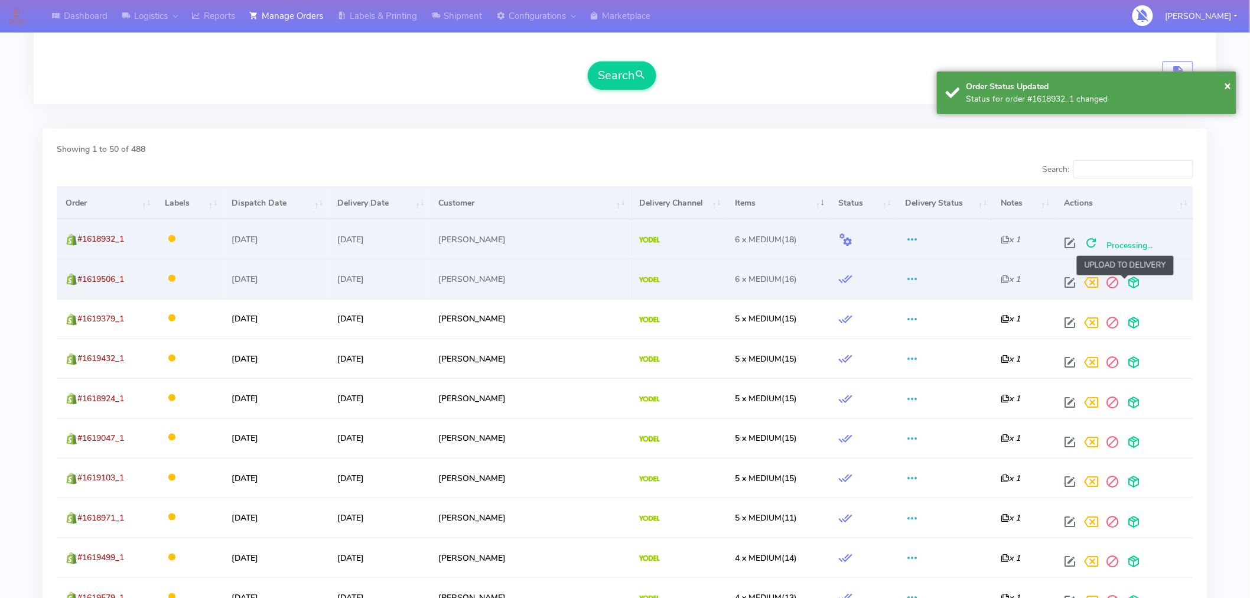
click at [1132, 286] on span at bounding box center [1133, 284] width 21 height 11
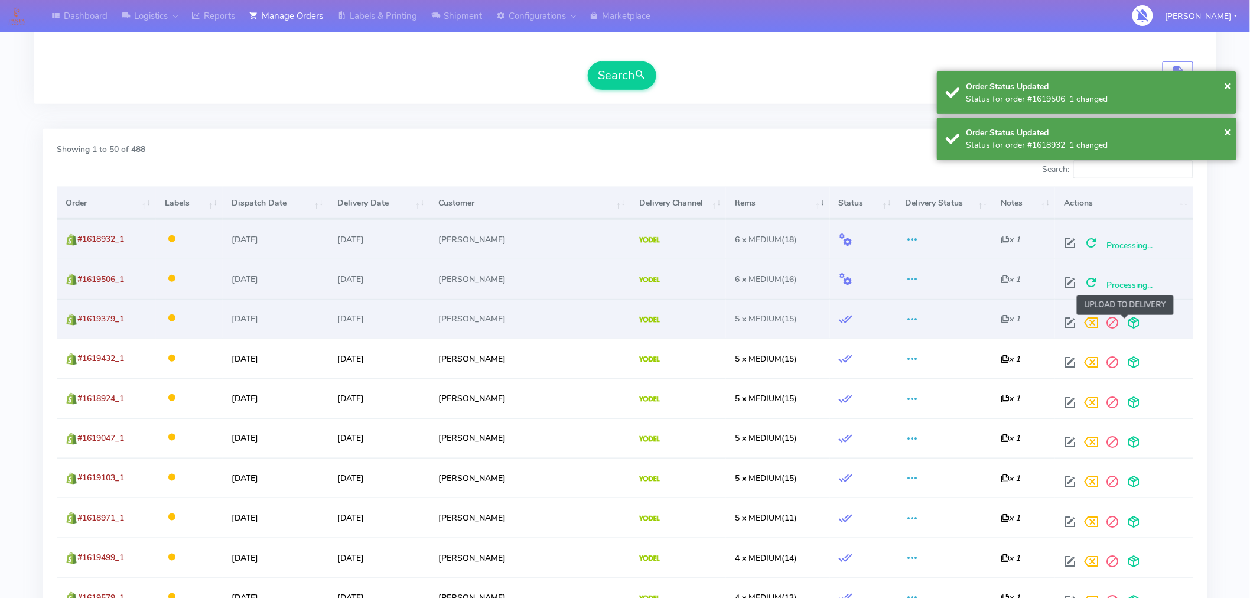
click at [1126, 320] on span at bounding box center [1133, 325] width 21 height 11
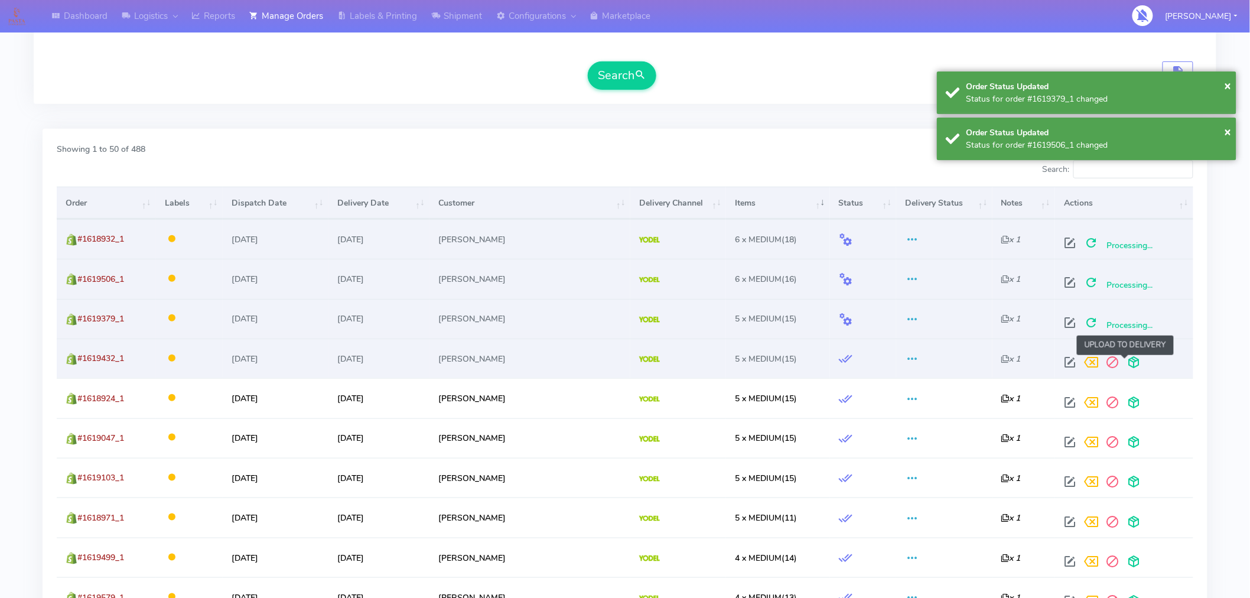
click at [1124, 363] on span at bounding box center [1133, 364] width 21 height 11
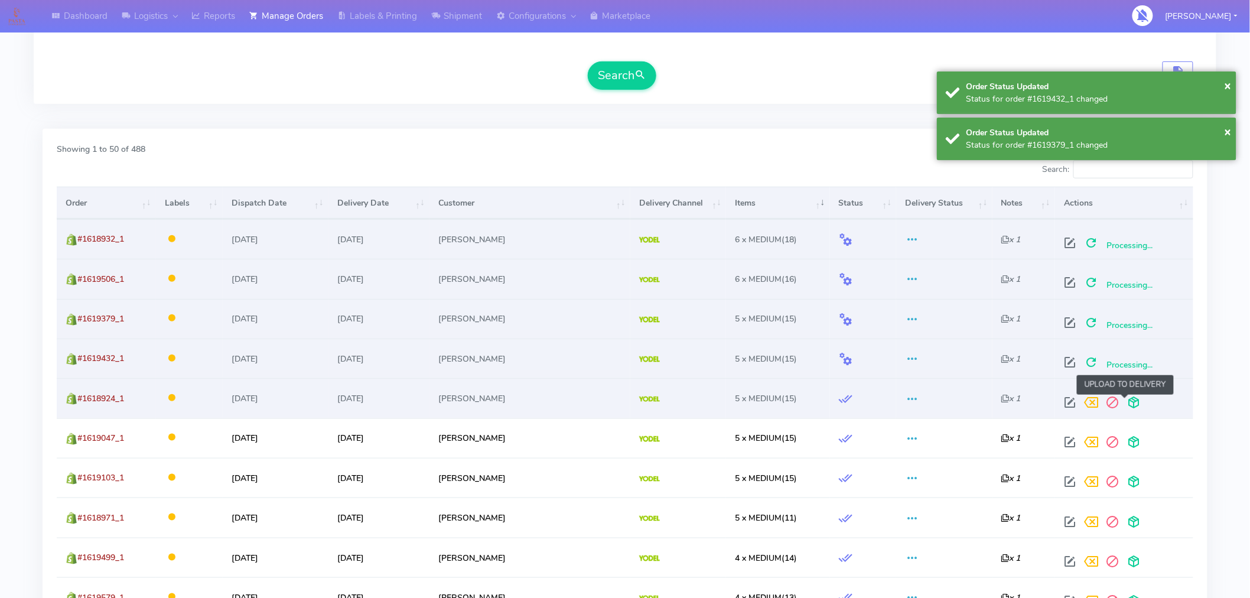
click at [1124, 404] on span at bounding box center [1133, 404] width 21 height 11
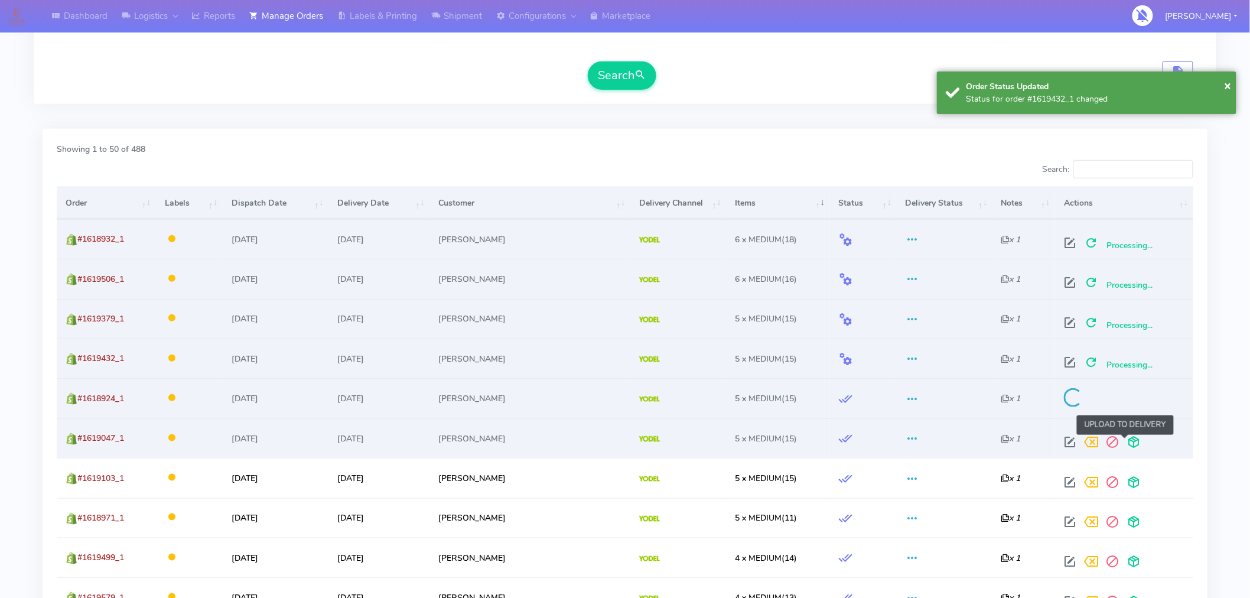
click at [1124, 443] on span at bounding box center [1133, 444] width 21 height 11
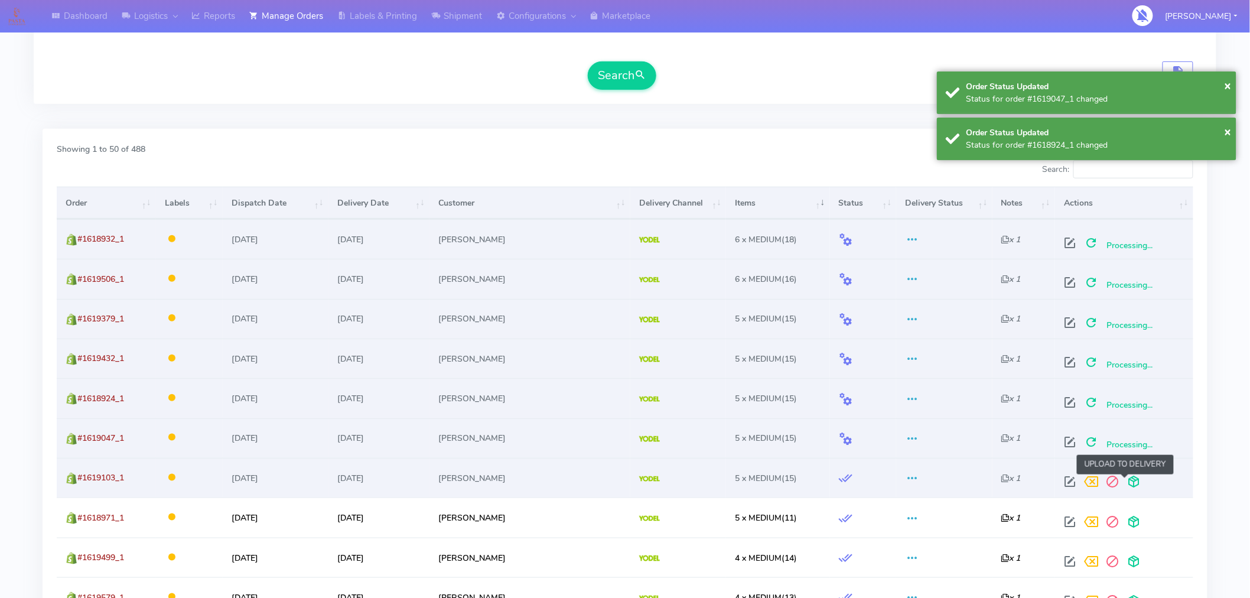
click at [1123, 483] on span at bounding box center [1133, 484] width 21 height 11
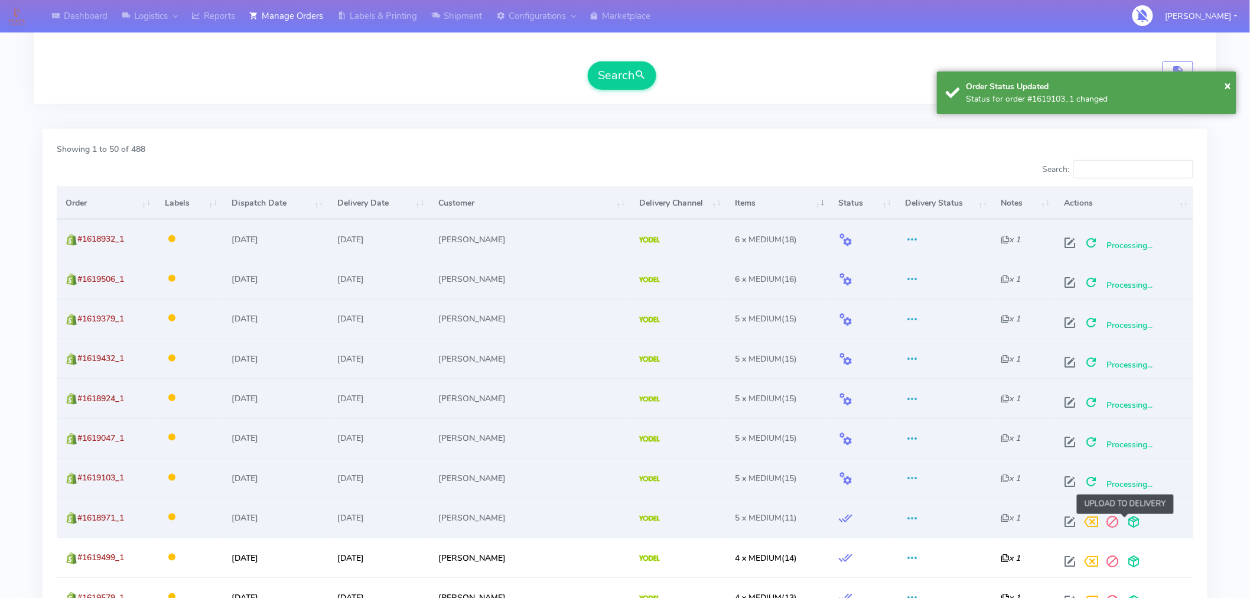
click at [1124, 523] on span at bounding box center [1133, 524] width 21 height 11
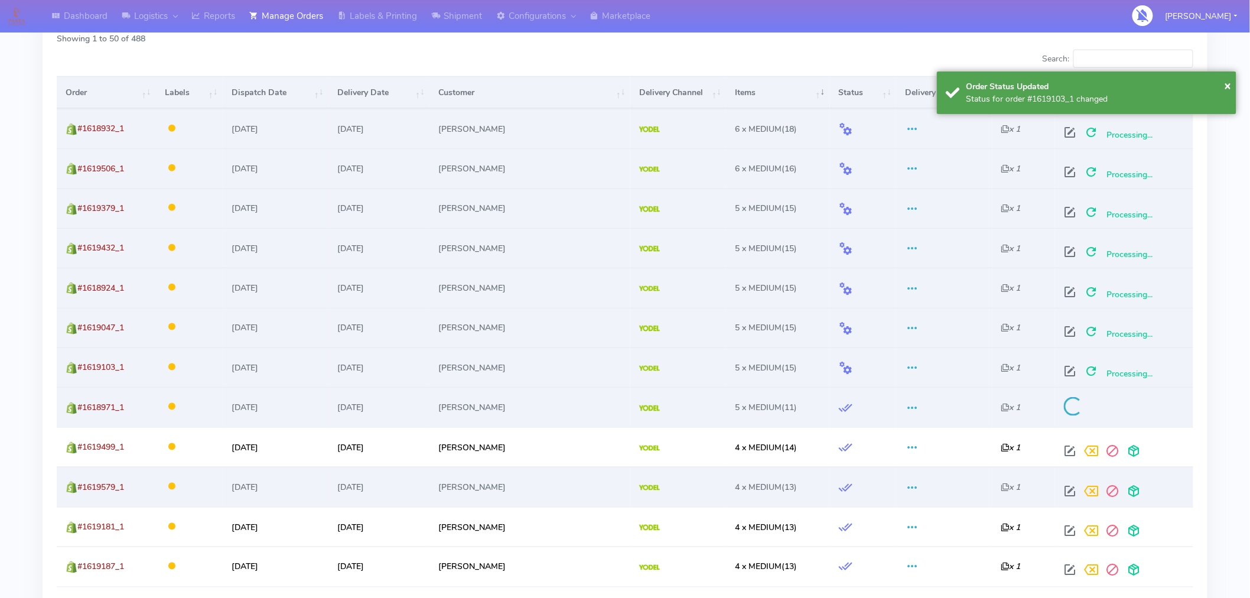
scroll to position [415, 0]
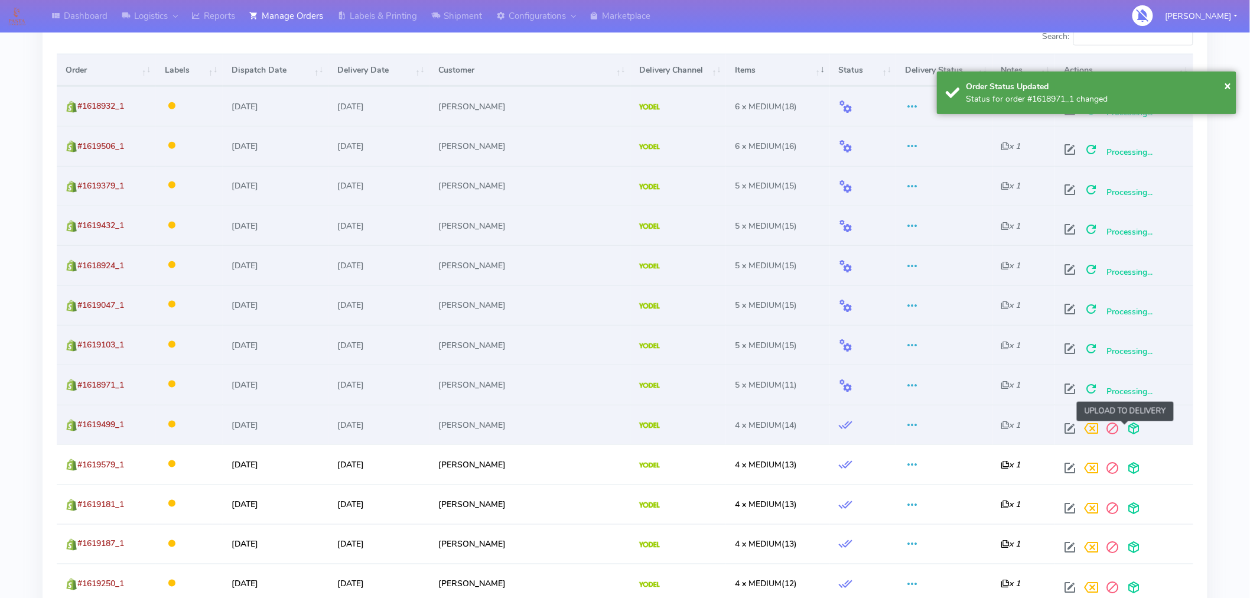
click at [1126, 428] on span at bounding box center [1133, 430] width 21 height 11
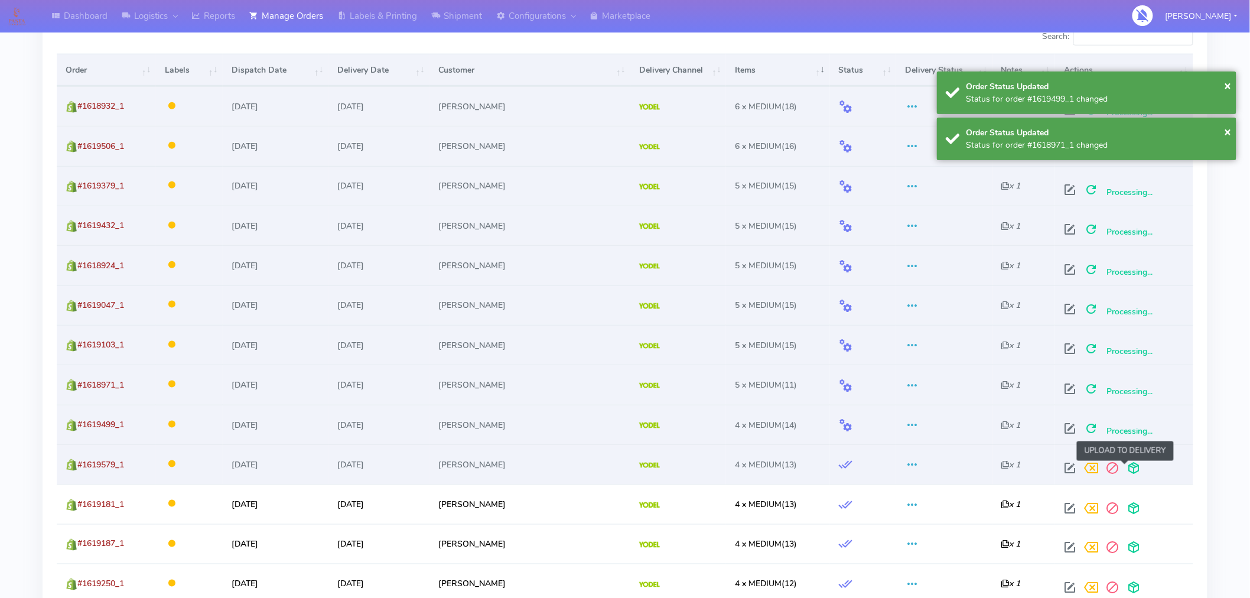
click at [1126, 467] on span at bounding box center [1133, 470] width 21 height 11
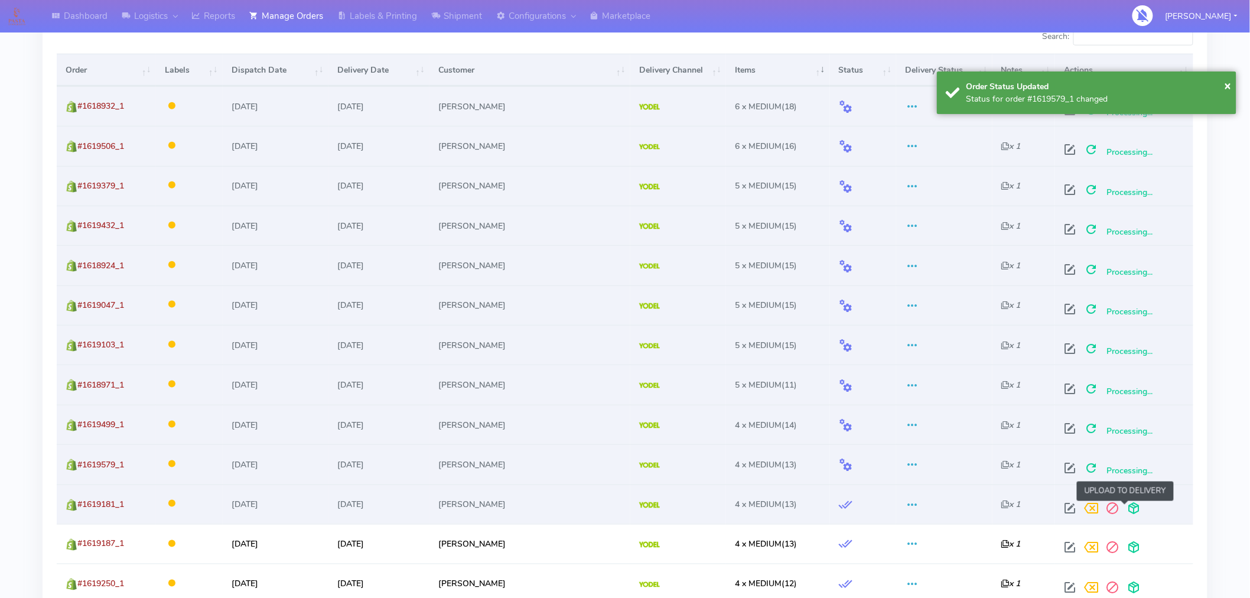
click at [1125, 511] on span at bounding box center [1133, 510] width 21 height 11
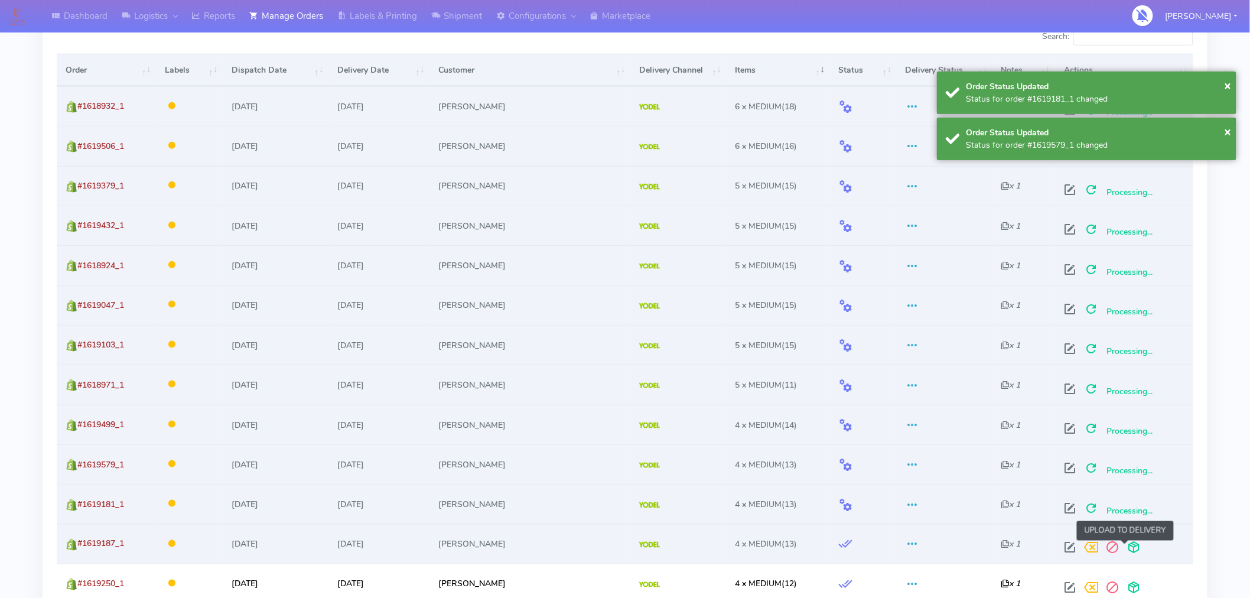
click at [1125, 547] on span at bounding box center [1133, 550] width 21 height 11
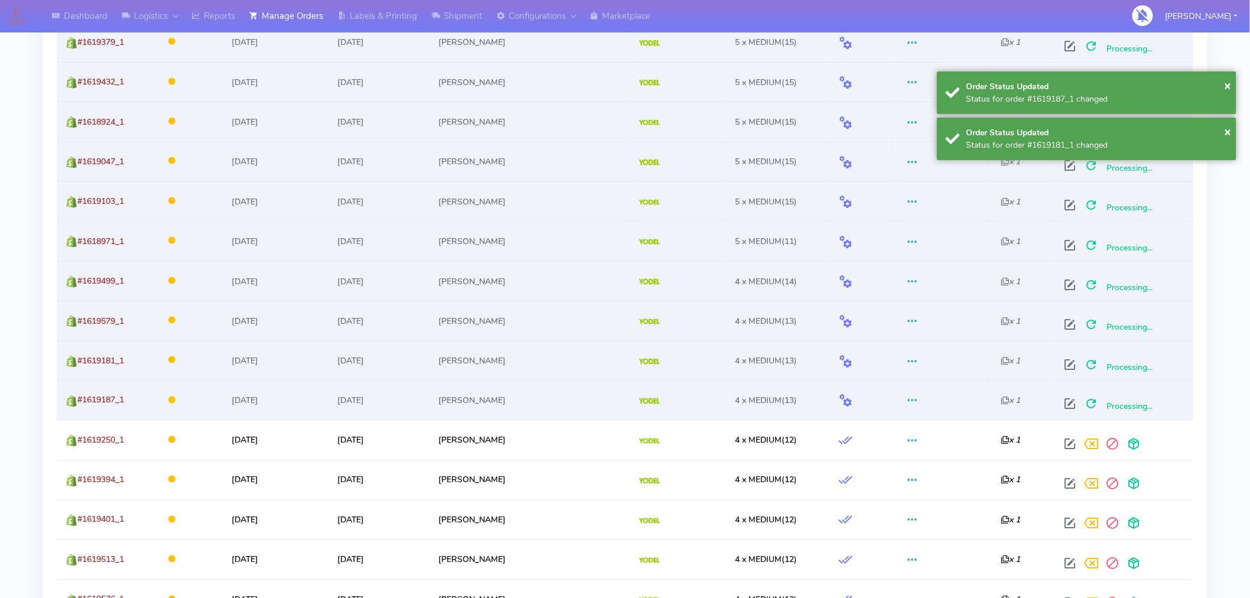
scroll to position [570, 0]
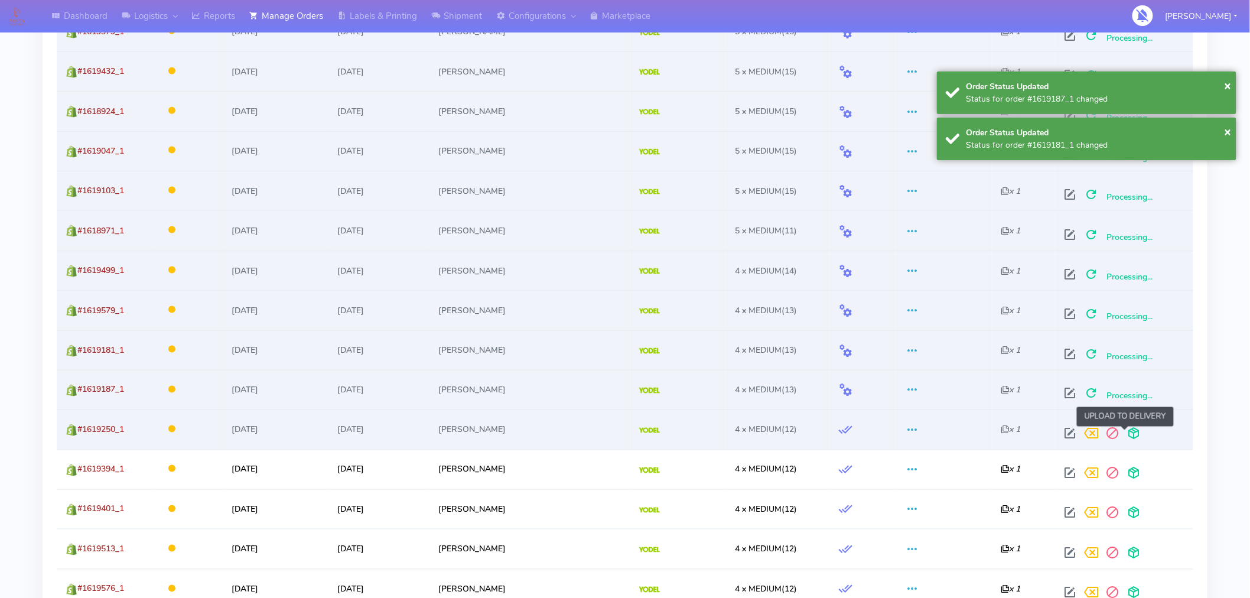
click at [1127, 434] on span at bounding box center [1133, 436] width 21 height 11
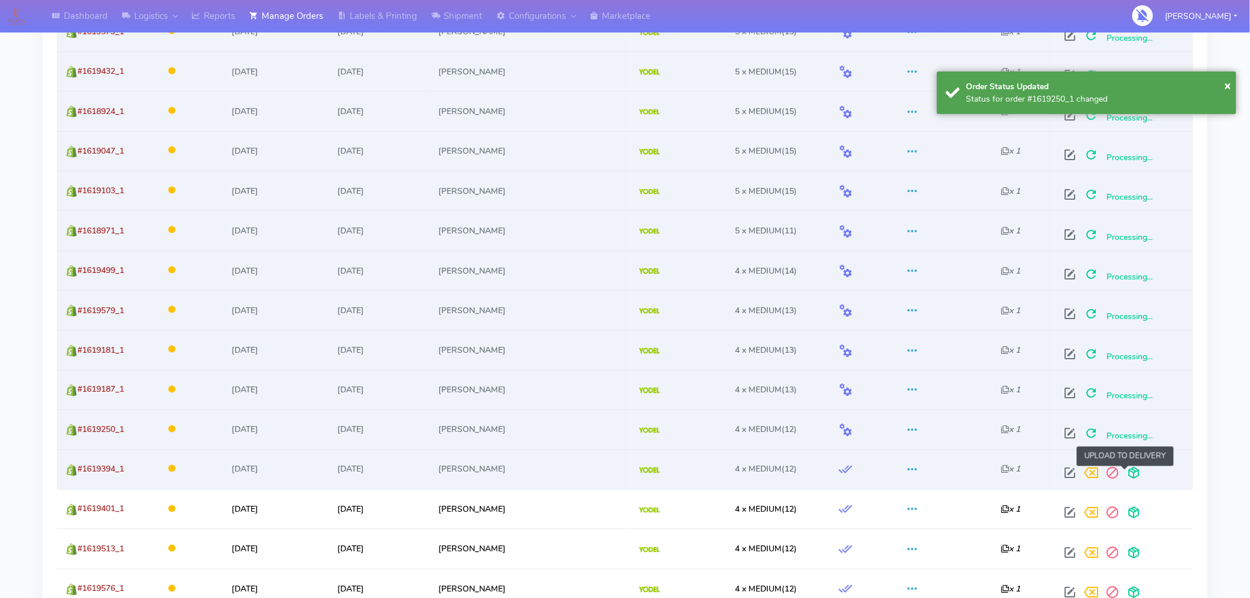
click at [1125, 476] on span at bounding box center [1133, 475] width 21 height 11
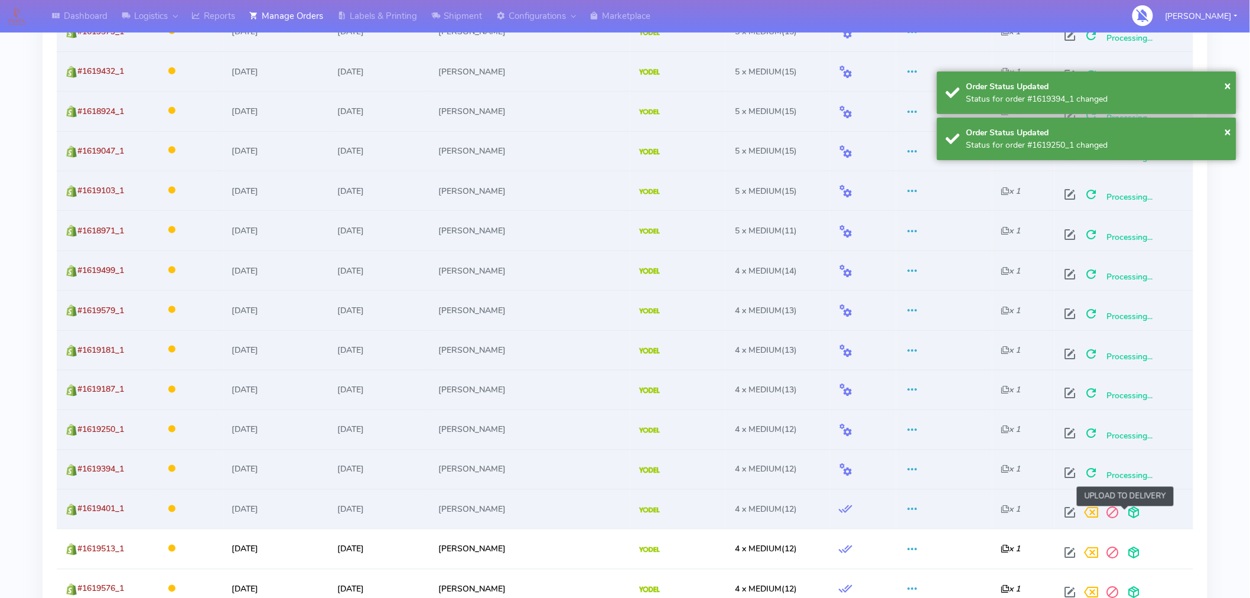
click at [1124, 514] on span at bounding box center [1133, 515] width 21 height 11
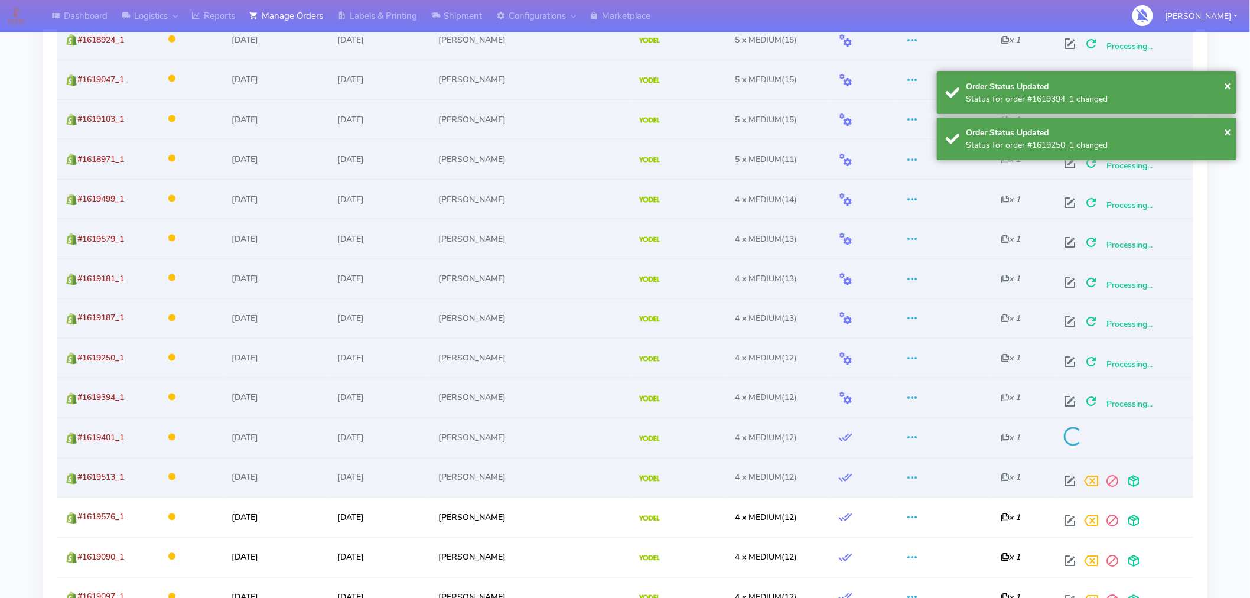
scroll to position [653, 0]
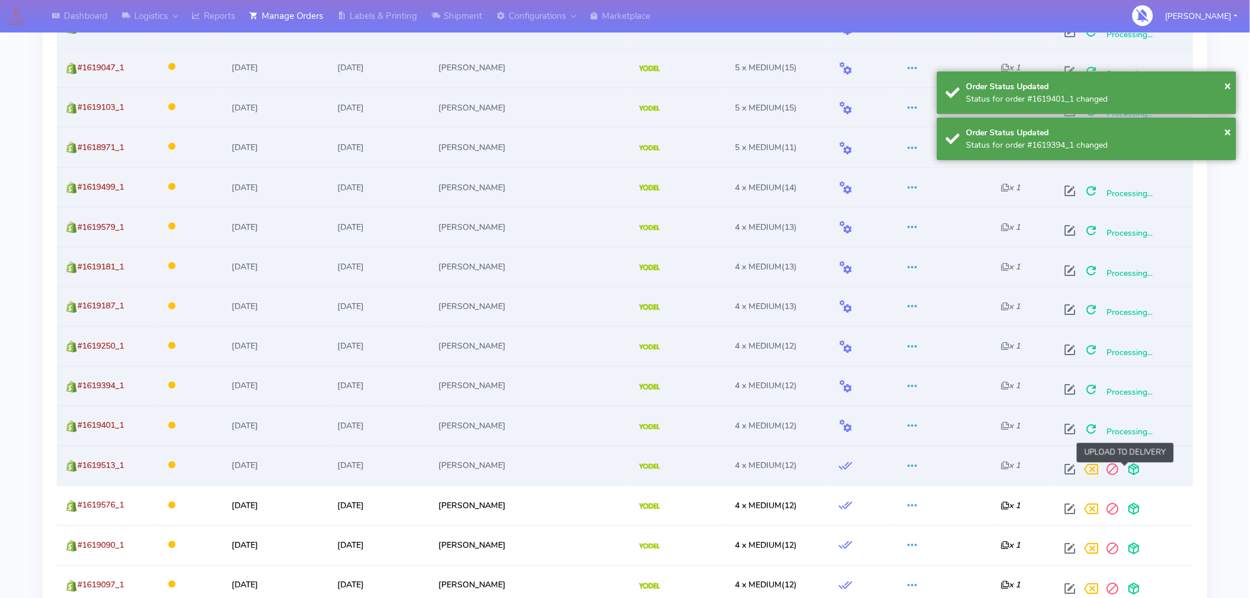
click at [1124, 469] on span at bounding box center [1133, 472] width 21 height 11
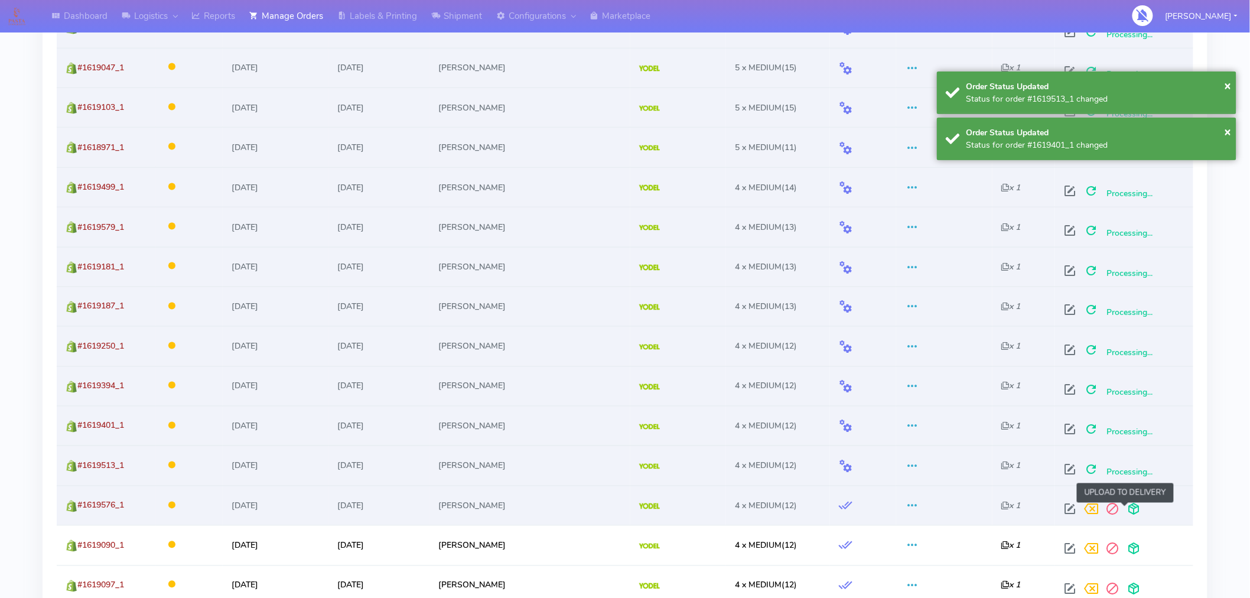
click at [1125, 509] on span at bounding box center [1133, 511] width 21 height 11
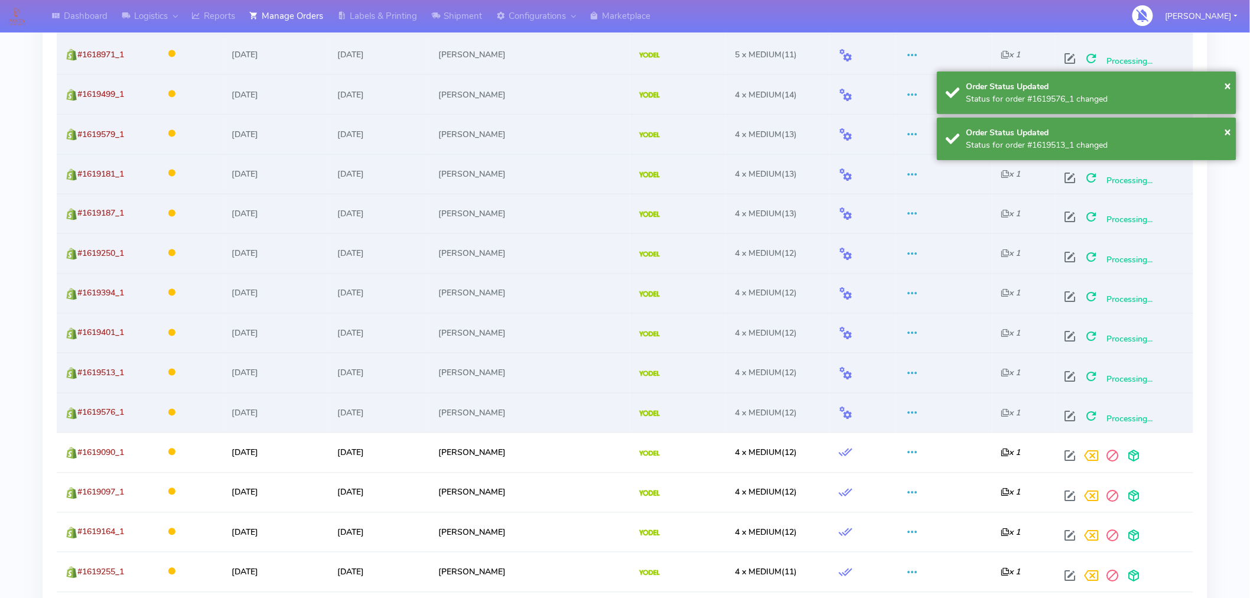
scroll to position [759, 0]
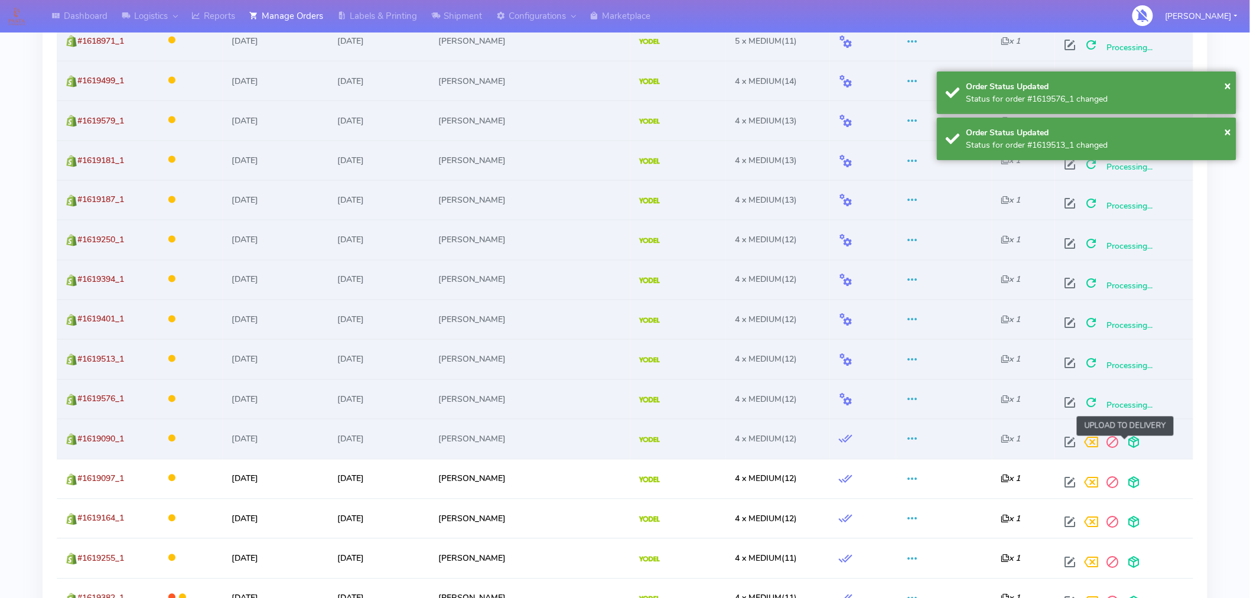
click at [1125, 444] on span at bounding box center [1133, 445] width 21 height 11
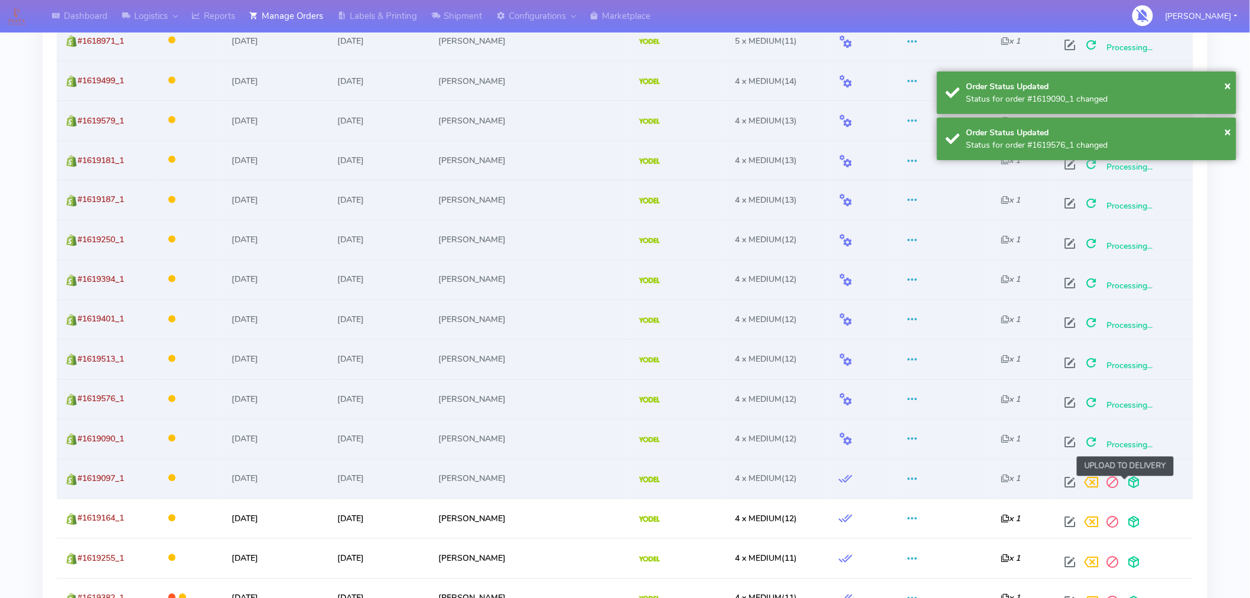
click at [1125, 483] on span at bounding box center [1133, 485] width 21 height 11
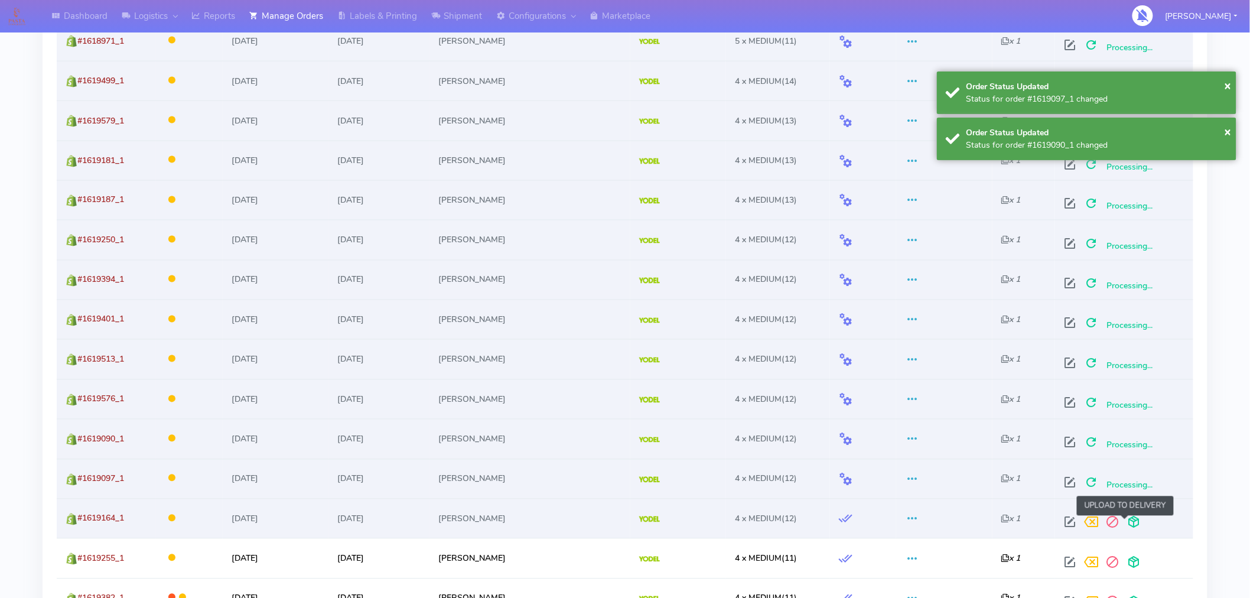
click at [1126, 524] on span at bounding box center [1133, 524] width 21 height 11
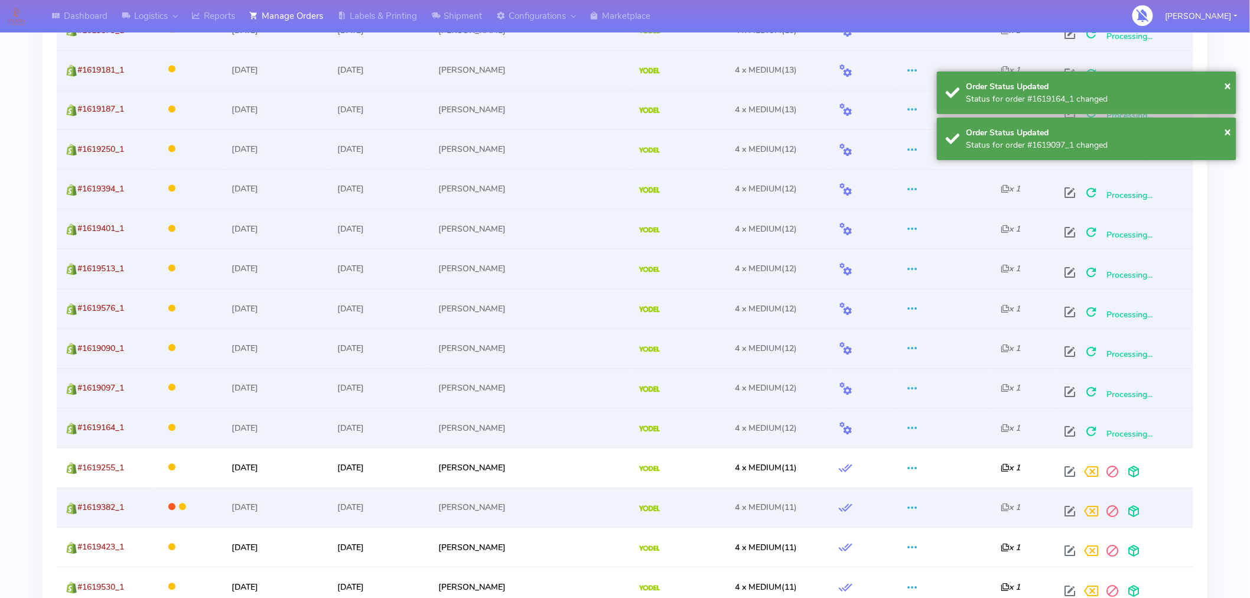
scroll to position [851, 0]
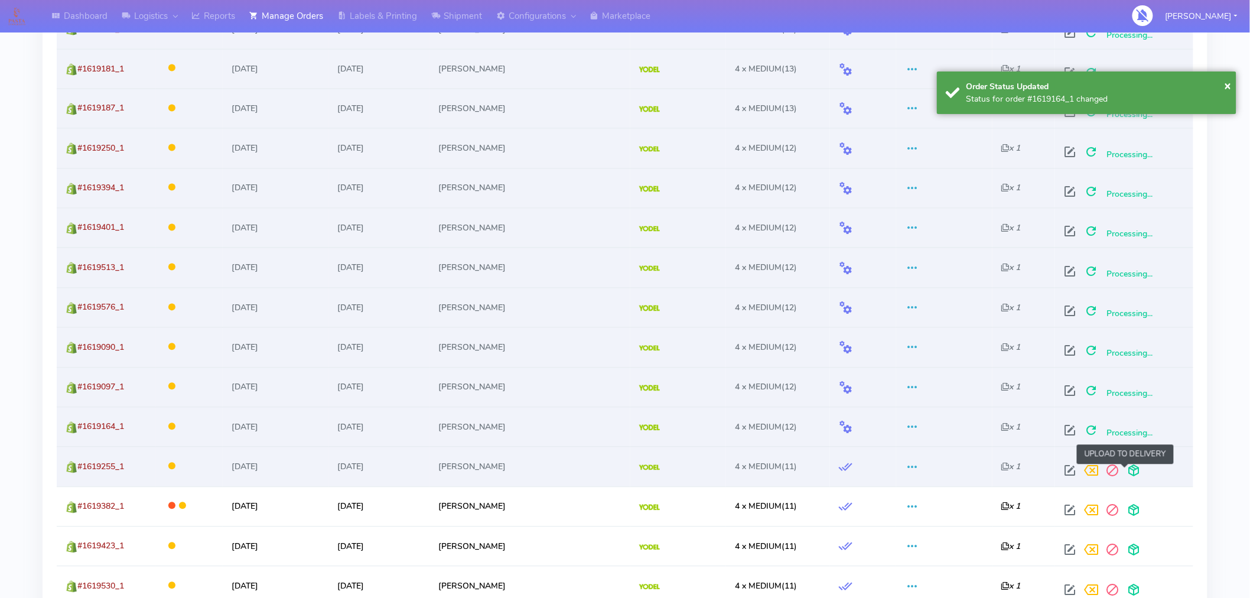
click at [1127, 474] on span at bounding box center [1133, 473] width 21 height 11
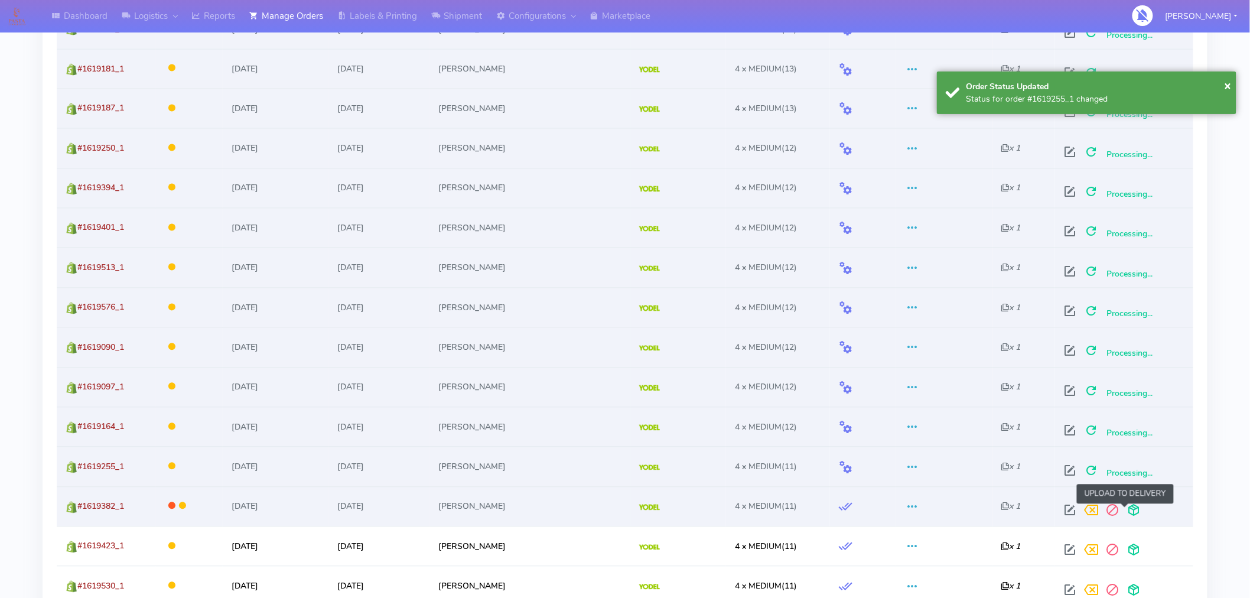
click at [1126, 511] on span at bounding box center [1133, 513] width 21 height 11
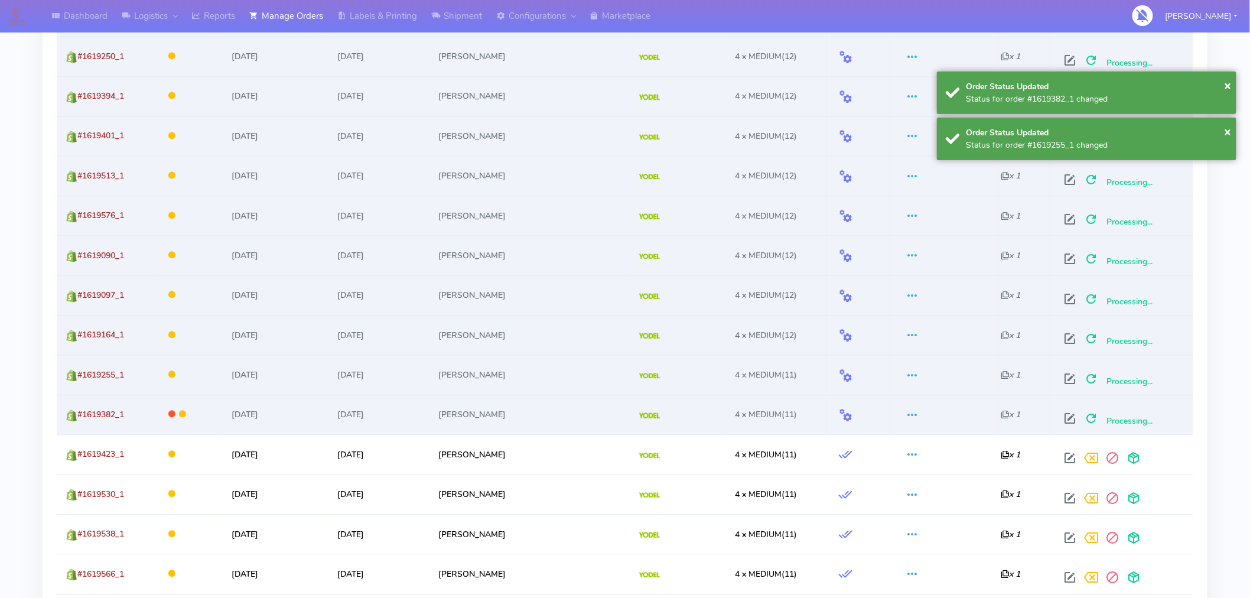
scroll to position [959, 0]
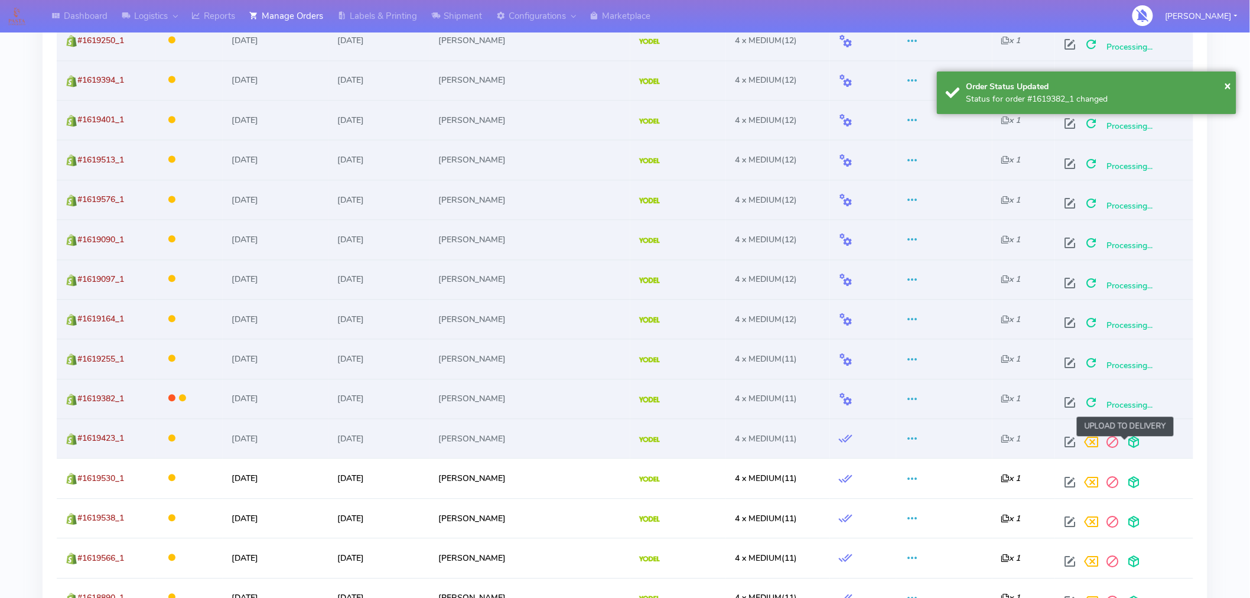
click at [1127, 441] on span at bounding box center [1133, 444] width 21 height 11
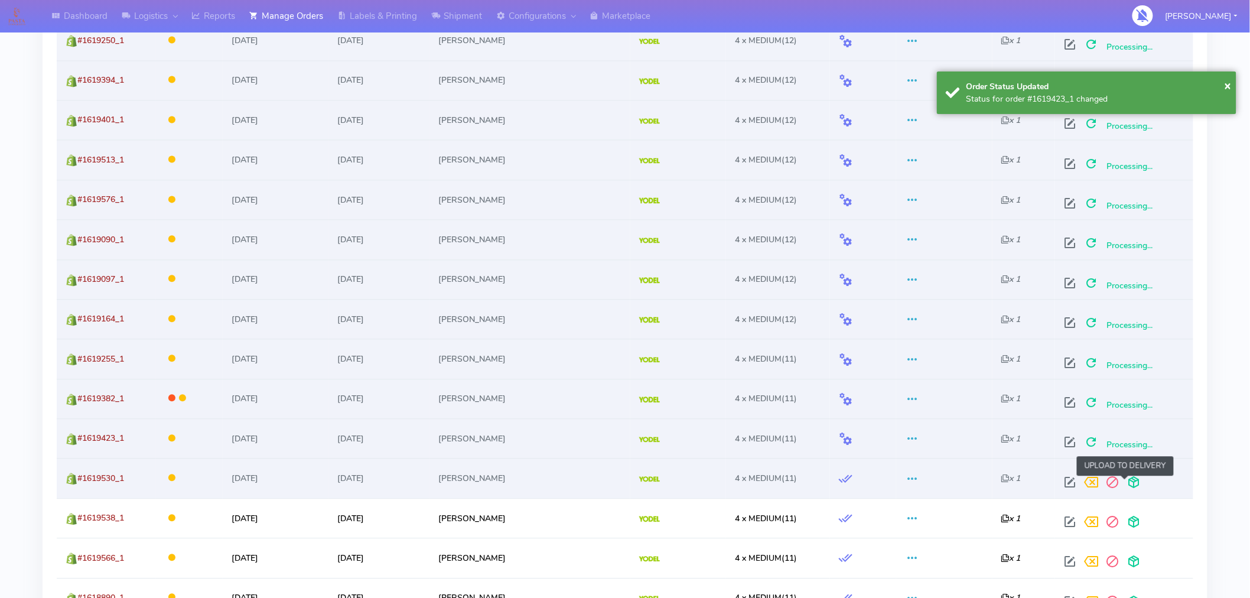
click at [1125, 487] on span at bounding box center [1133, 484] width 21 height 11
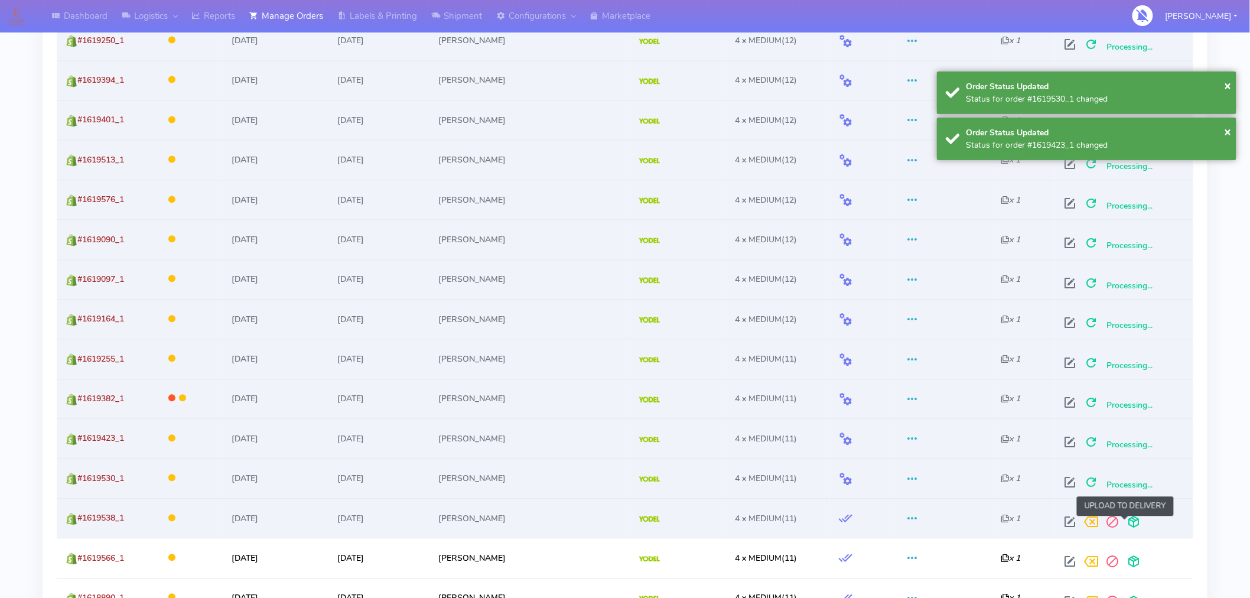
click at [1125, 523] on span at bounding box center [1133, 524] width 21 height 11
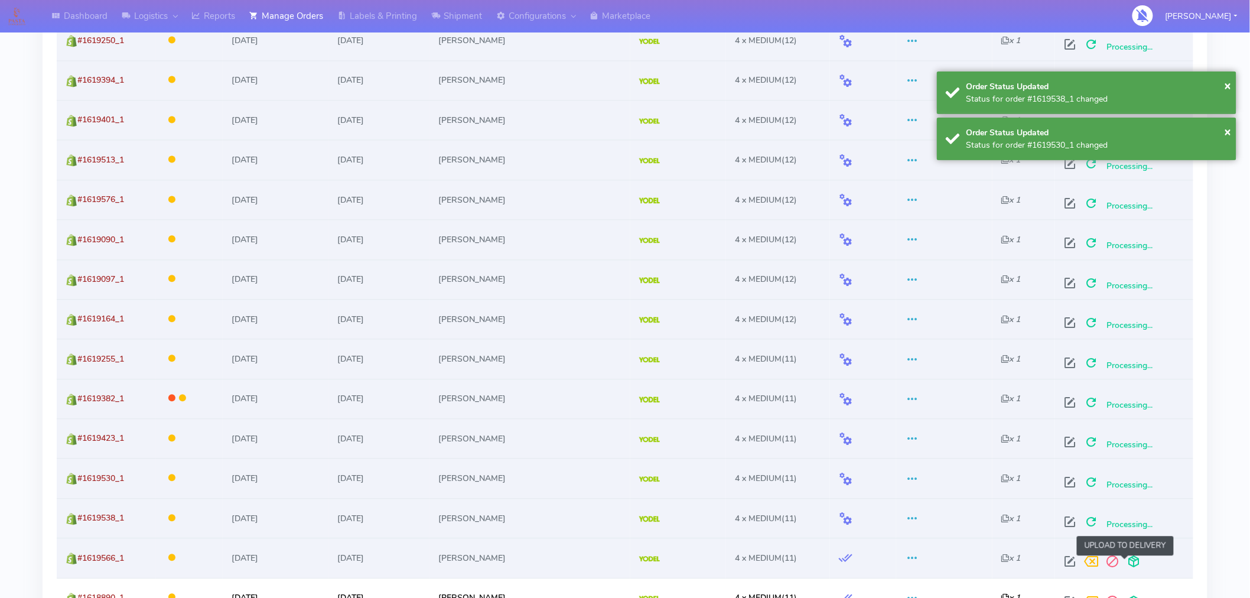
click at [1124, 561] on span at bounding box center [1133, 563] width 21 height 11
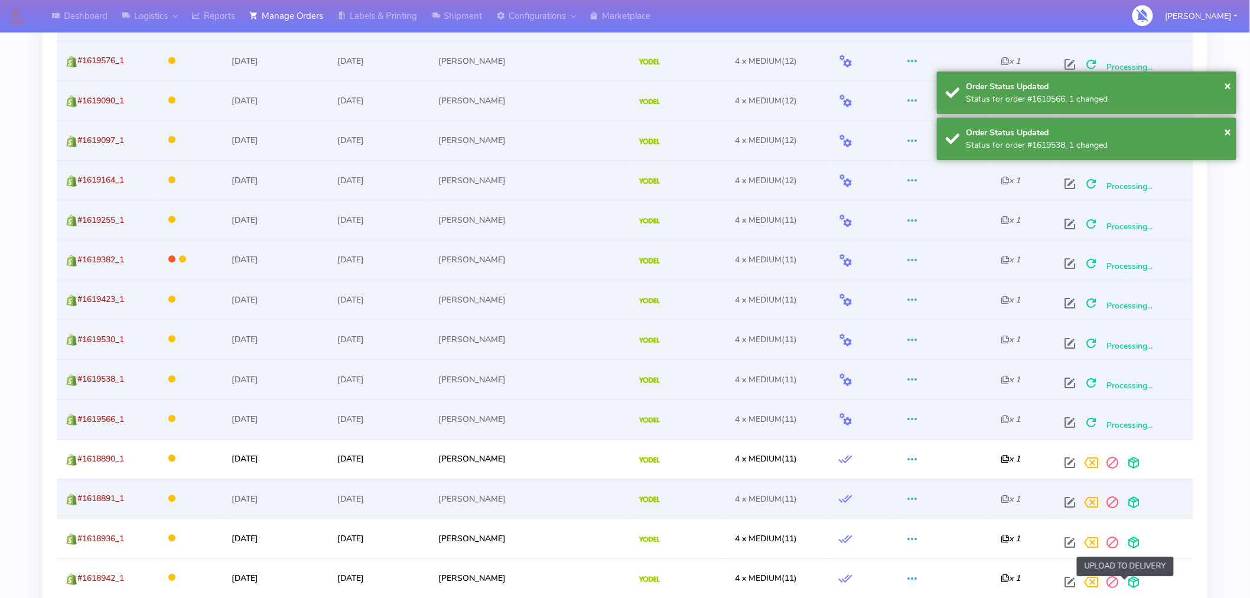
scroll to position [1131, 0]
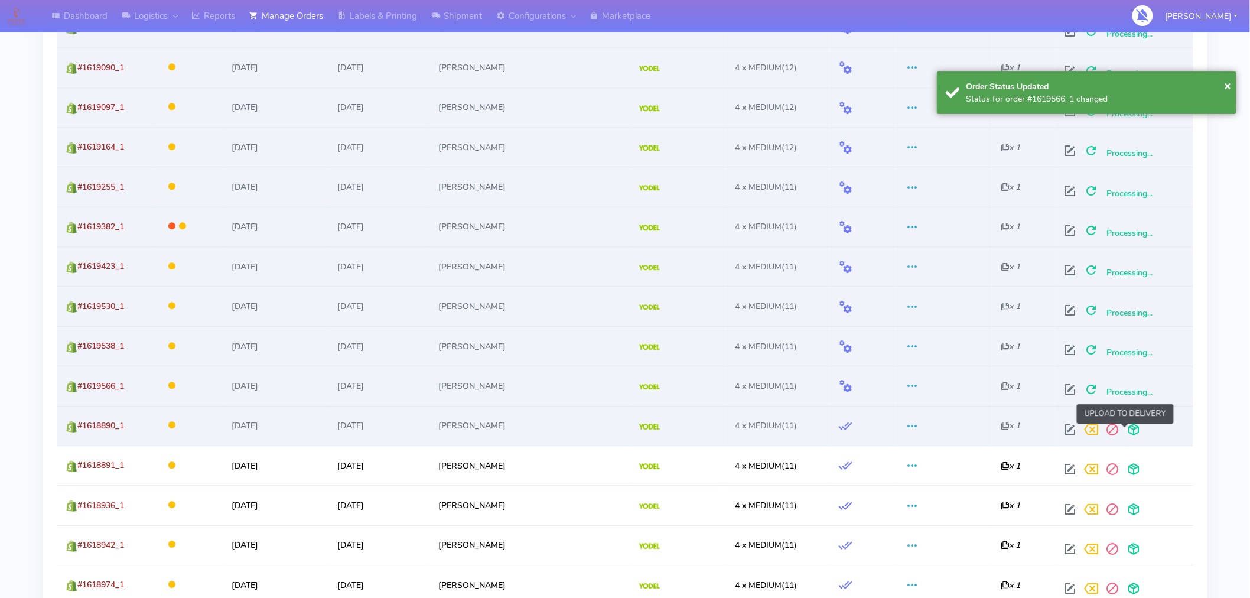
click at [1125, 434] on span at bounding box center [1133, 432] width 21 height 11
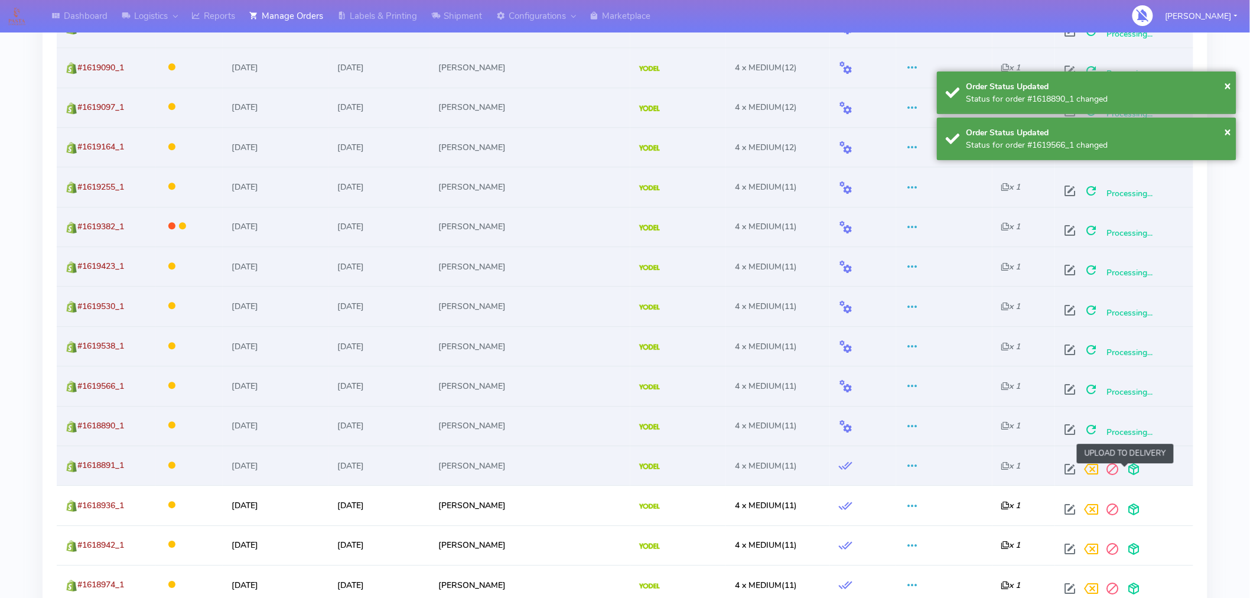
click at [1127, 471] on span at bounding box center [1133, 471] width 21 height 11
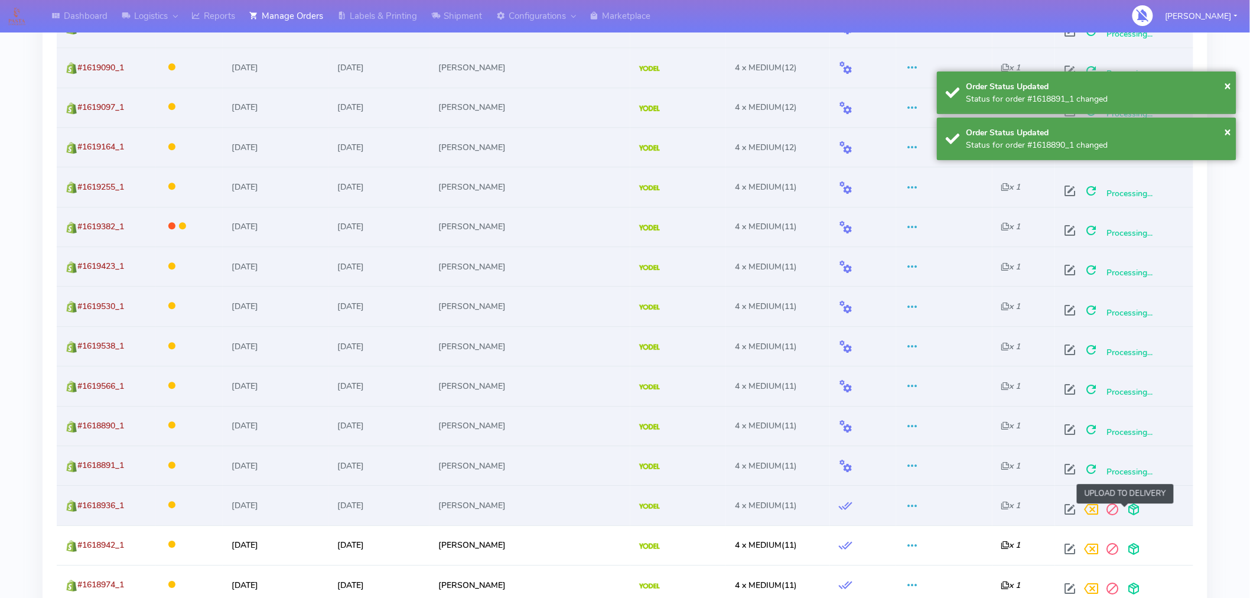
click at [1124, 511] on span at bounding box center [1133, 511] width 21 height 11
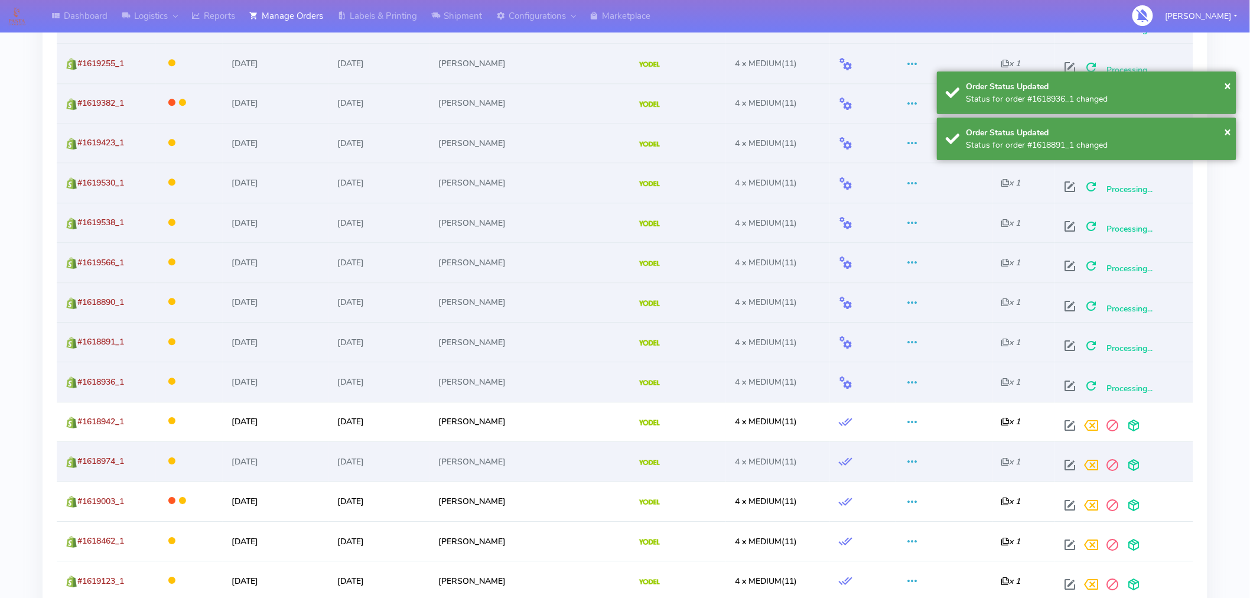
scroll to position [1255, 0]
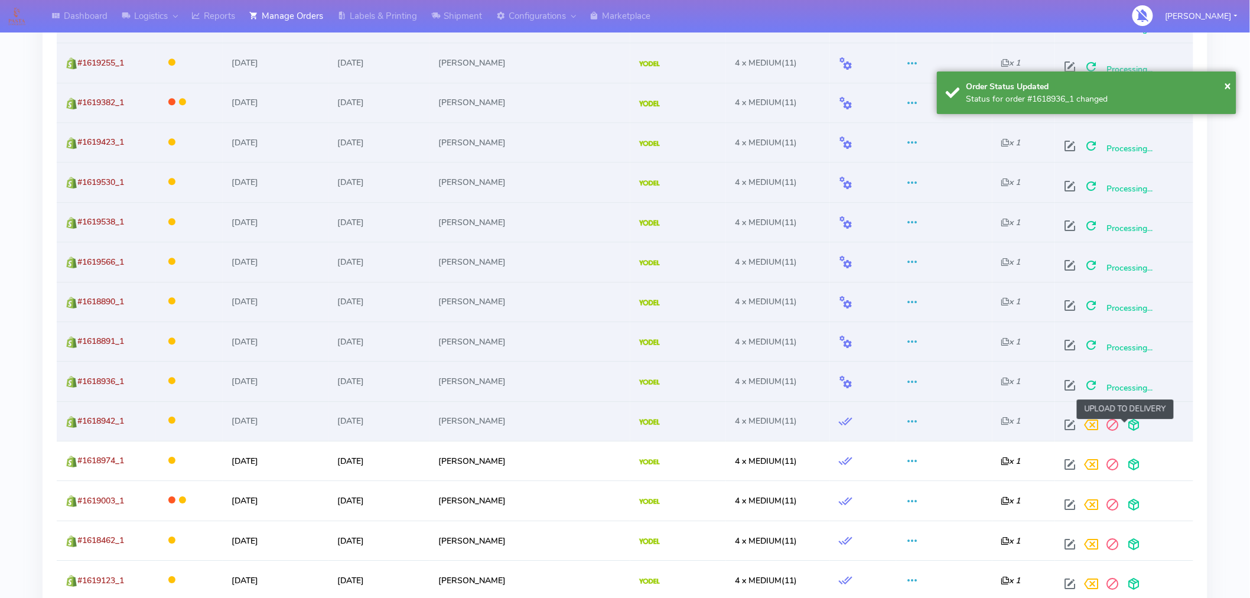
click at [1127, 433] on span at bounding box center [1133, 427] width 21 height 11
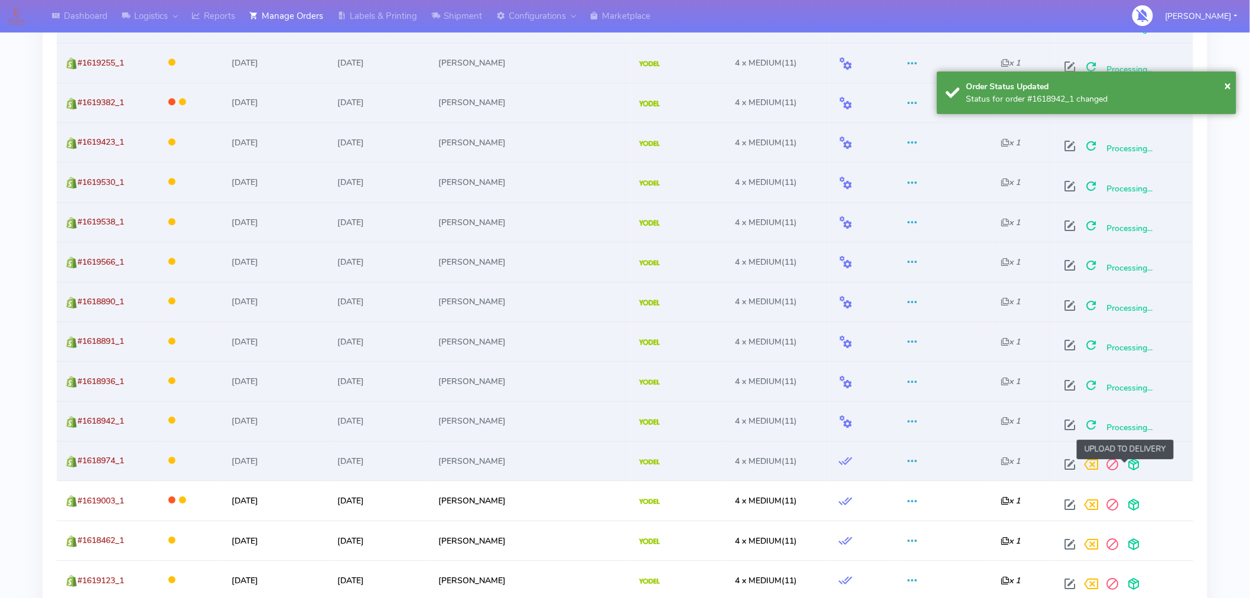
click at [1126, 465] on span at bounding box center [1133, 466] width 21 height 11
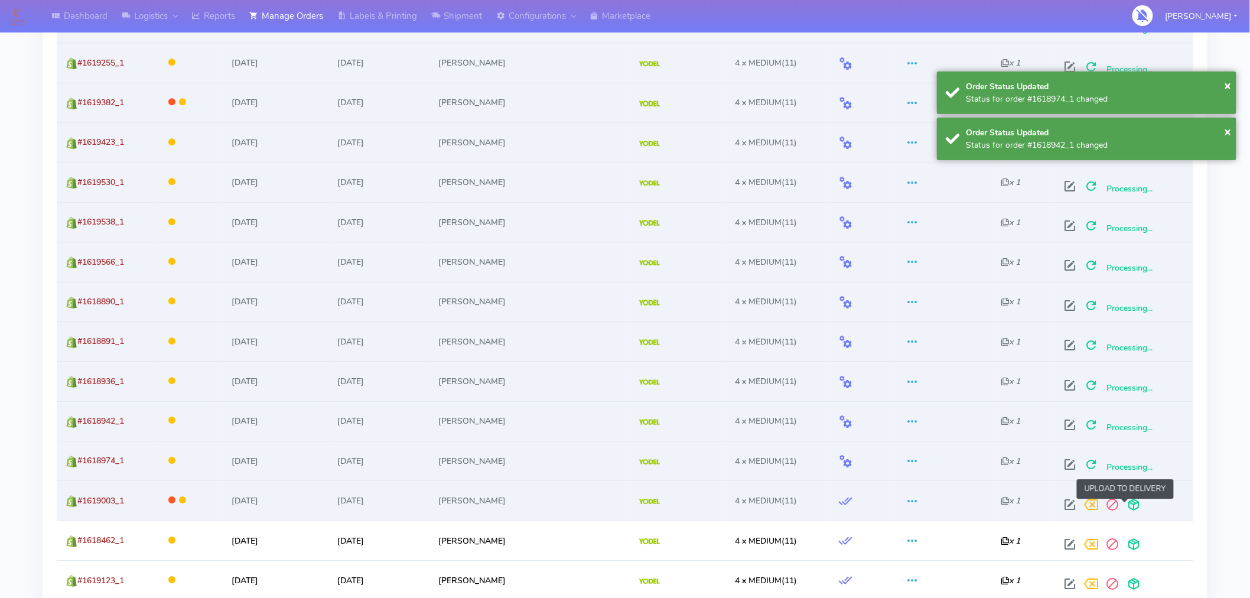
click at [1125, 505] on span at bounding box center [1133, 507] width 21 height 11
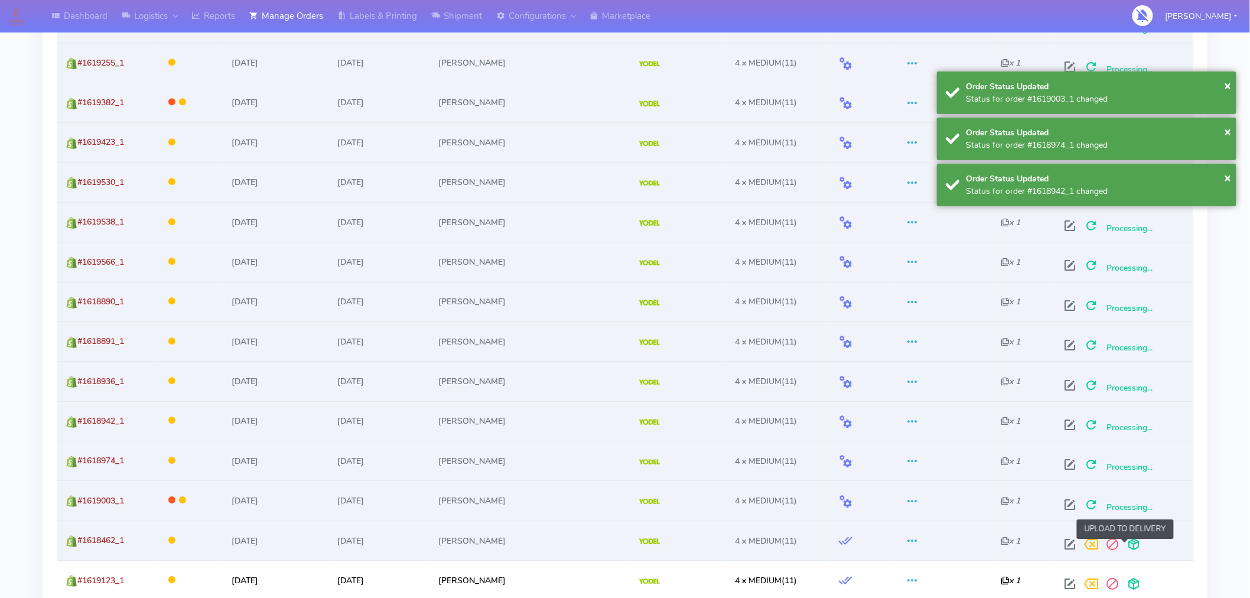
click at [1125, 541] on span at bounding box center [1133, 546] width 21 height 11
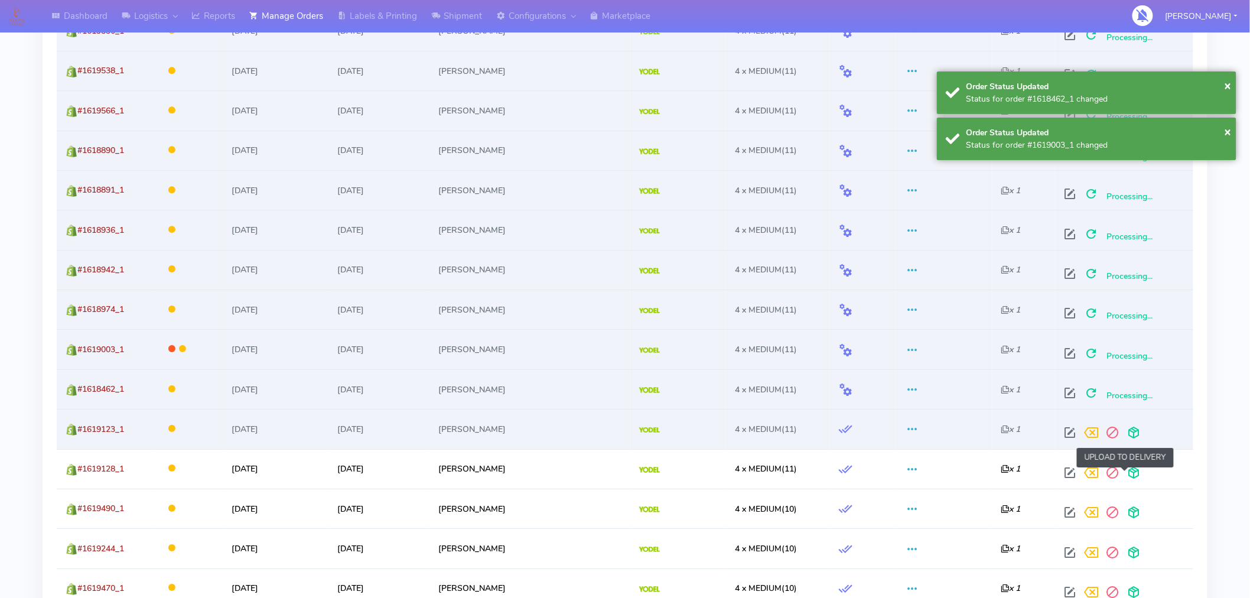
scroll to position [1407, 0]
click at [1124, 433] on span at bounding box center [1133, 434] width 21 height 11
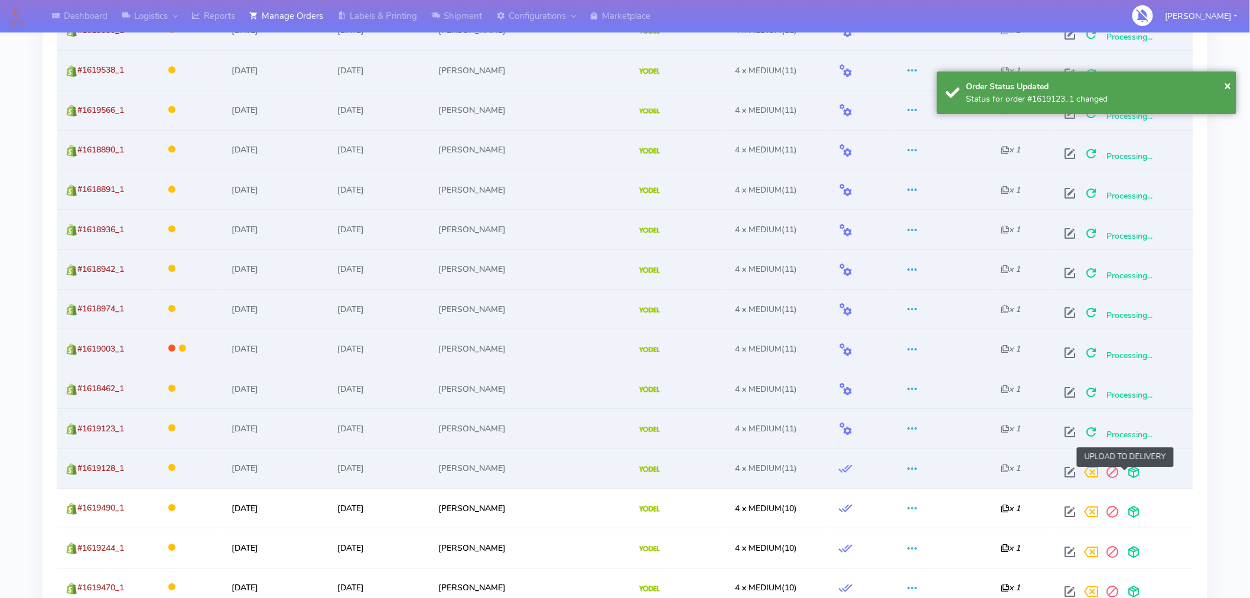
click at [1124, 474] on span at bounding box center [1133, 474] width 21 height 11
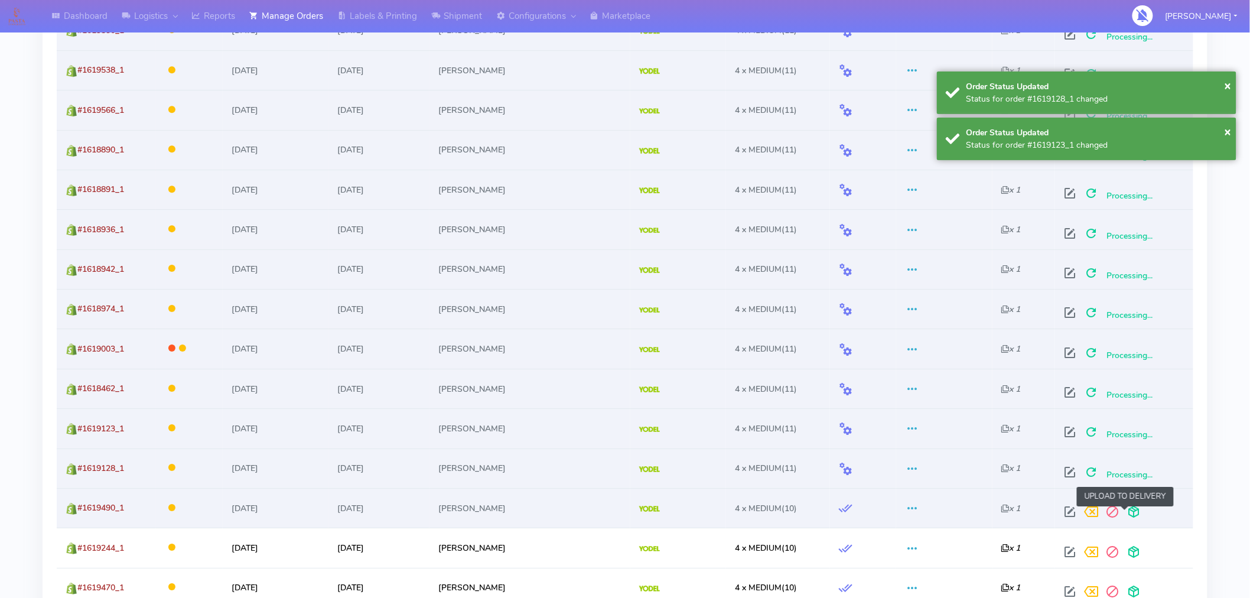
click at [1124, 518] on span at bounding box center [1133, 514] width 21 height 11
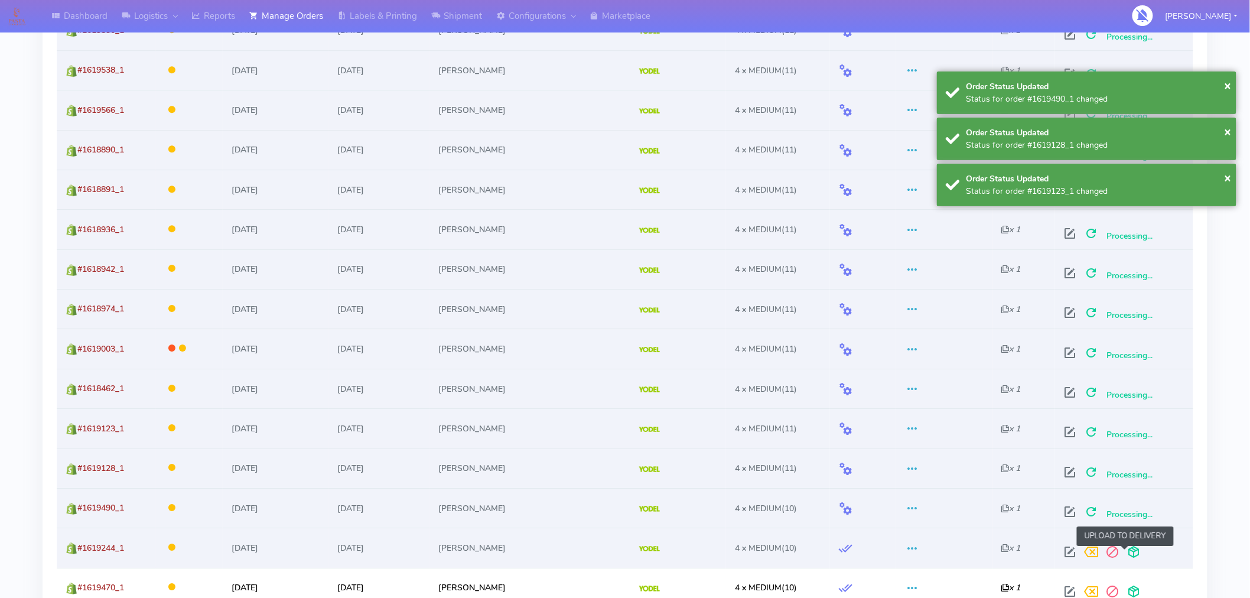
click at [1124, 553] on span at bounding box center [1133, 554] width 21 height 11
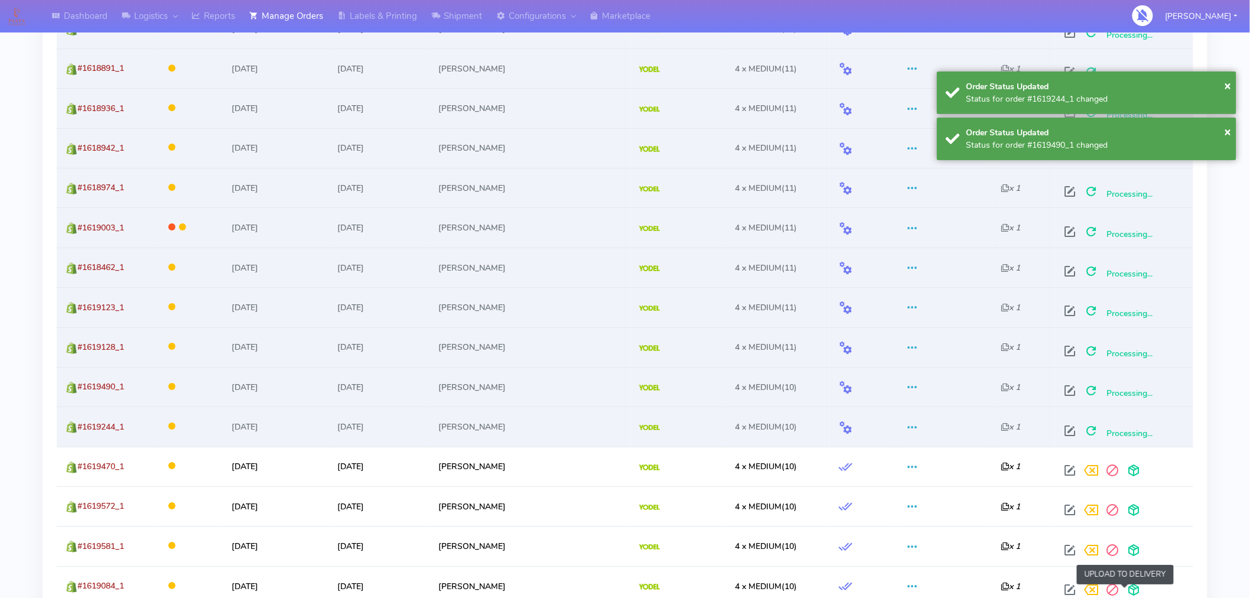
scroll to position [1581, 0]
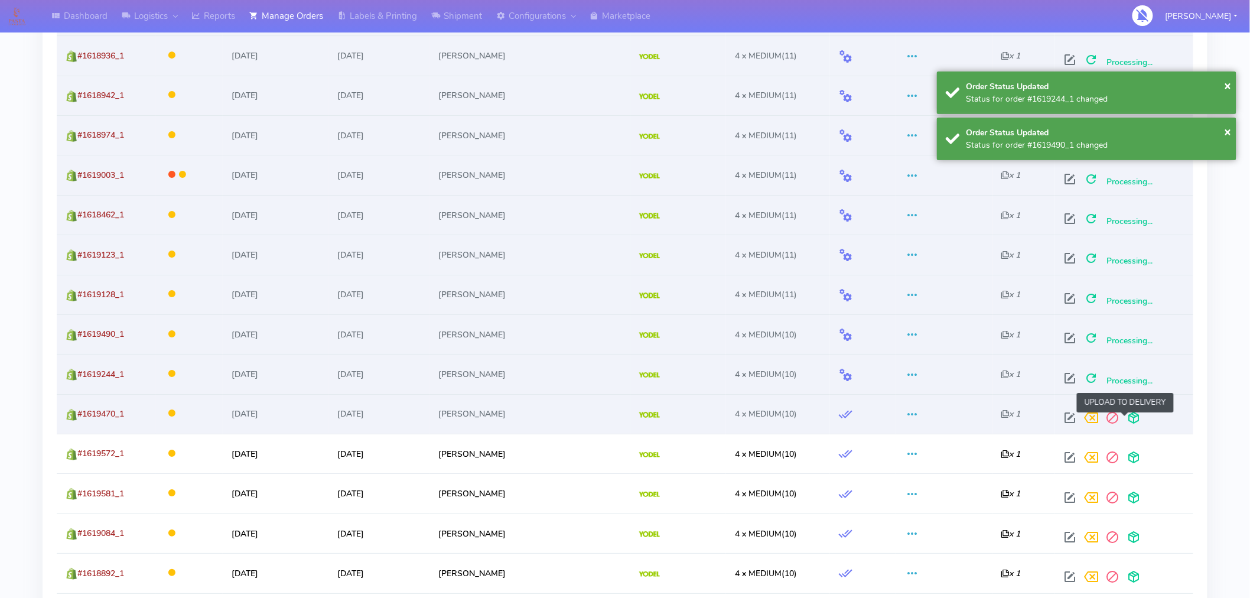
click at [1126, 418] on span at bounding box center [1133, 420] width 21 height 11
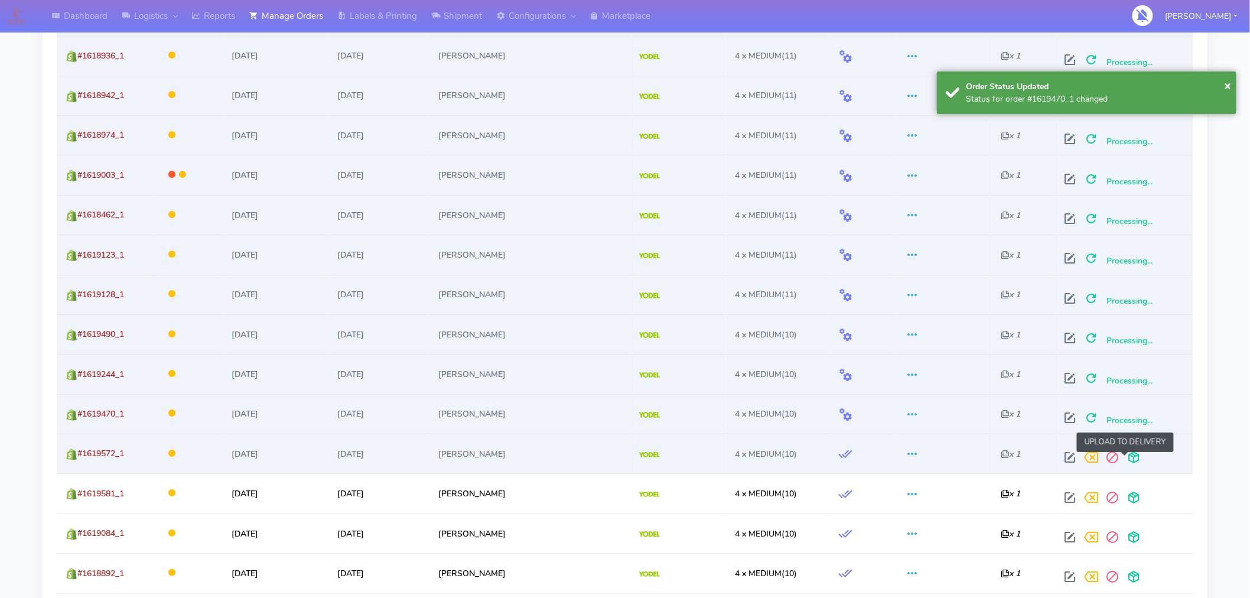
click at [1126, 458] on span at bounding box center [1133, 459] width 21 height 11
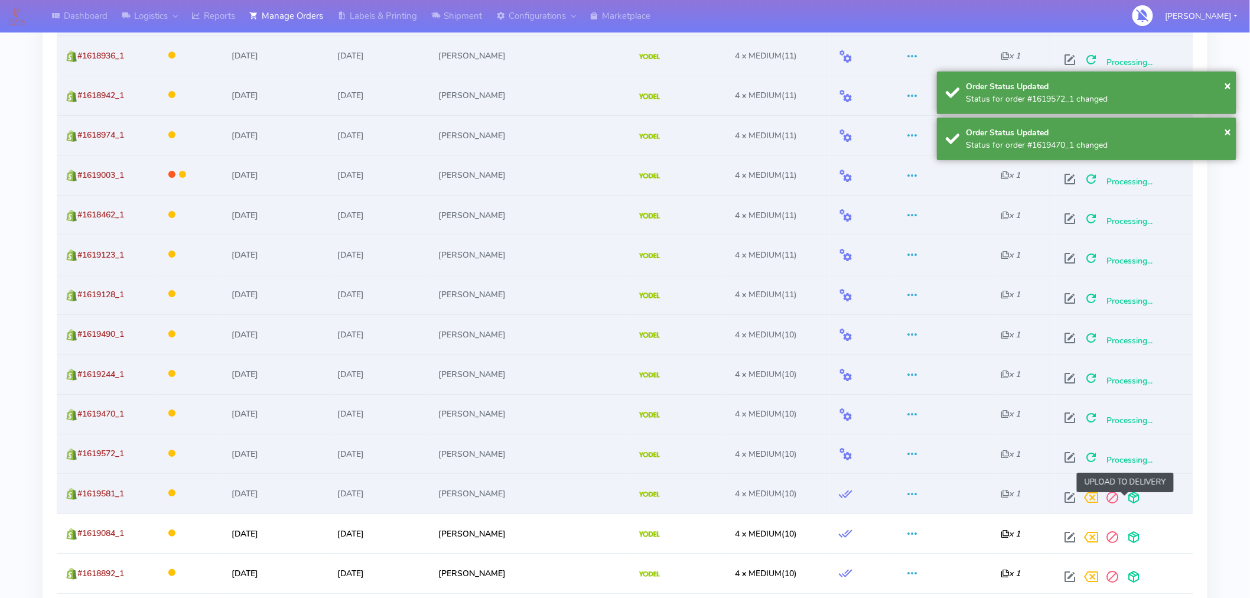
click at [1126, 498] on span at bounding box center [1133, 500] width 21 height 11
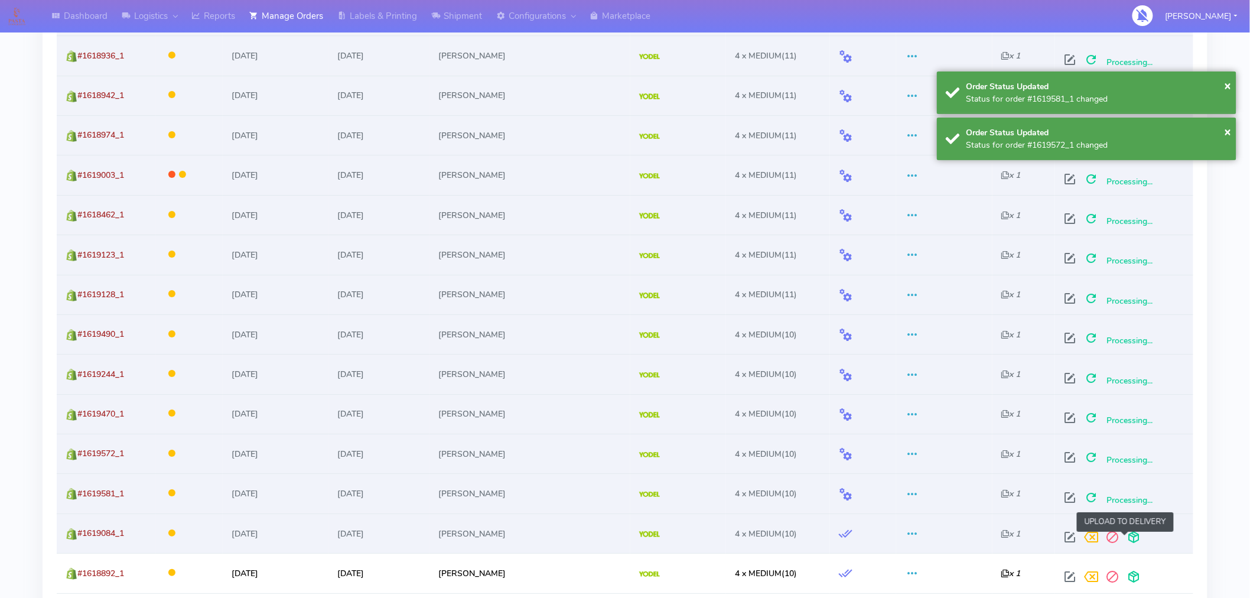
click at [1126, 539] on span at bounding box center [1133, 539] width 21 height 11
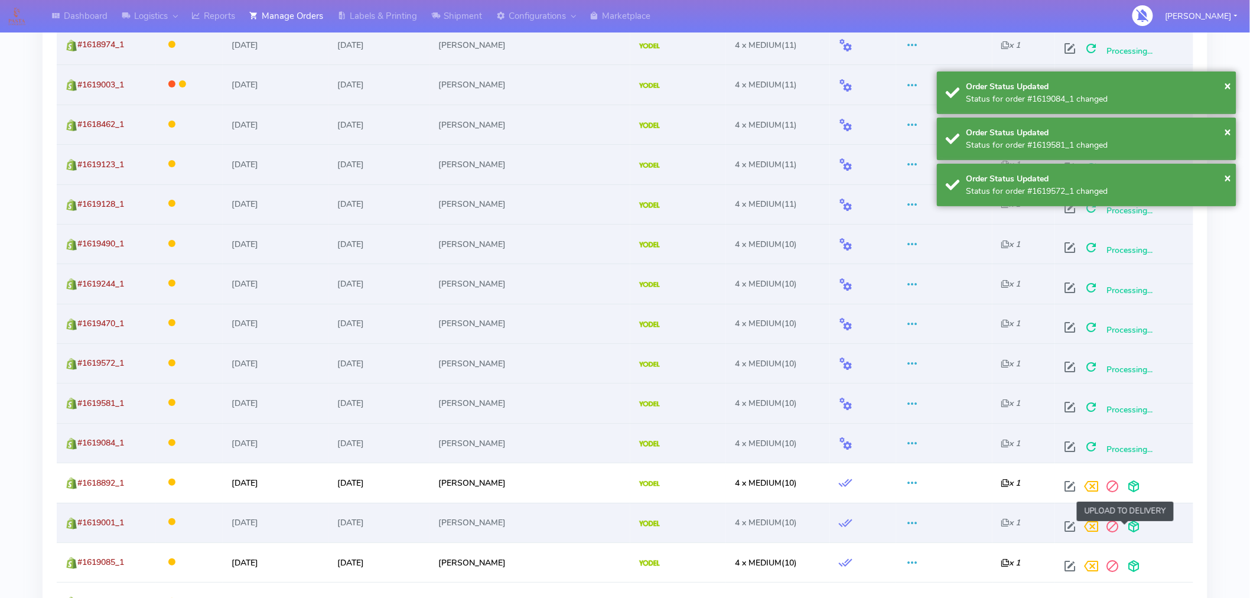
scroll to position [1693, 0]
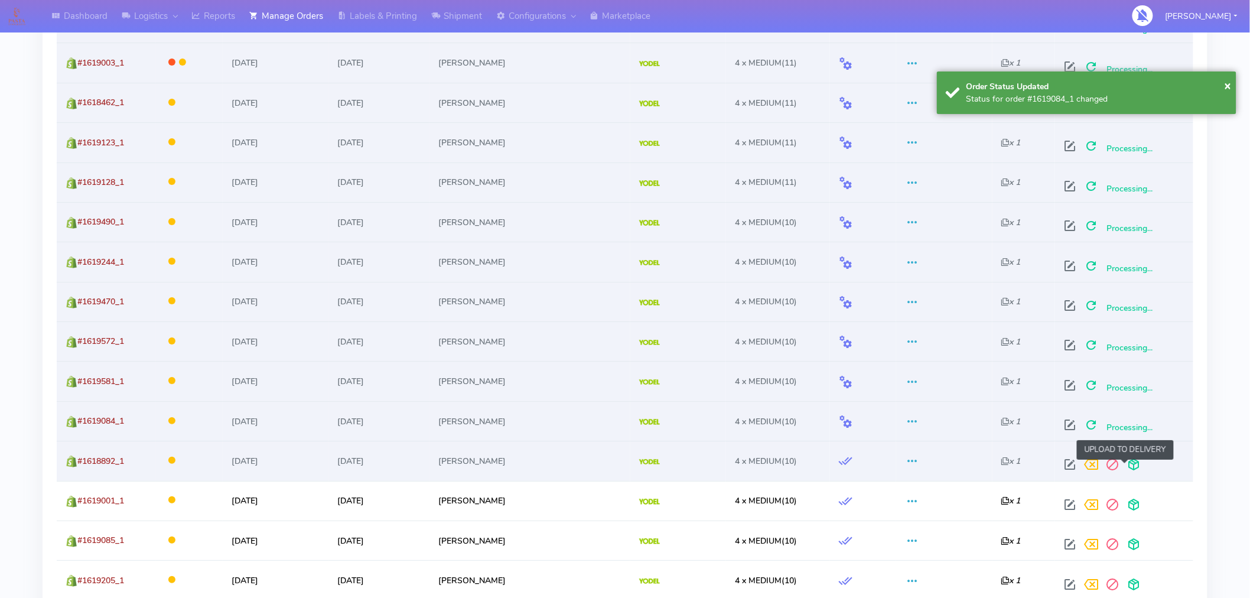
click at [1126, 472] on span at bounding box center [1133, 466] width 21 height 11
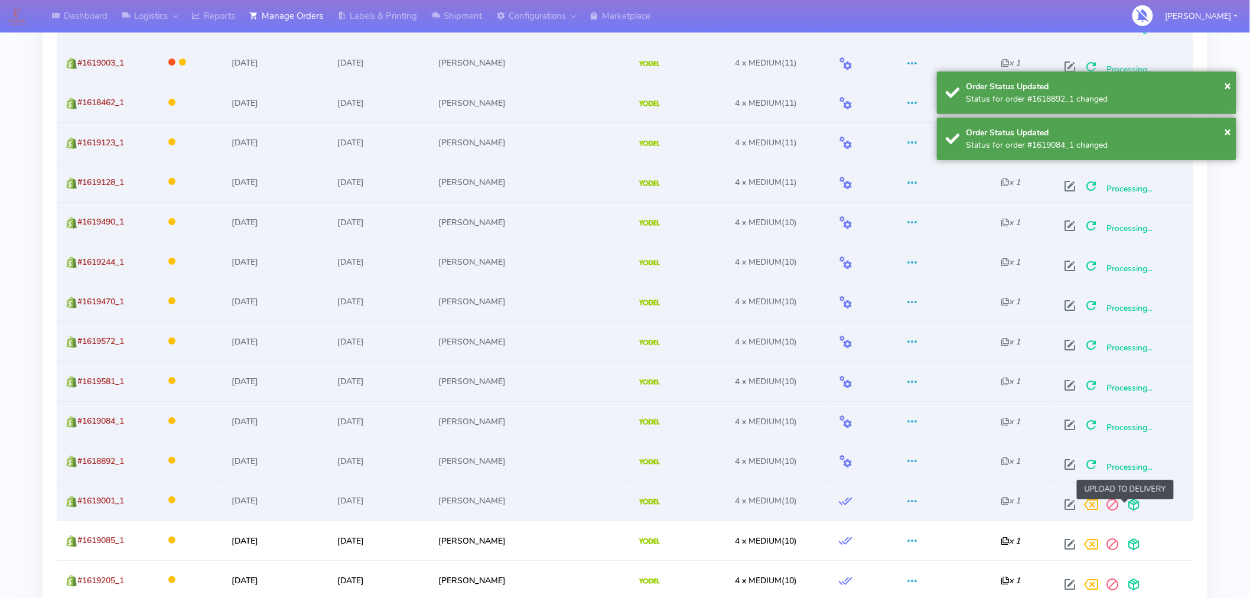
click at [1126, 512] on span at bounding box center [1133, 507] width 21 height 11
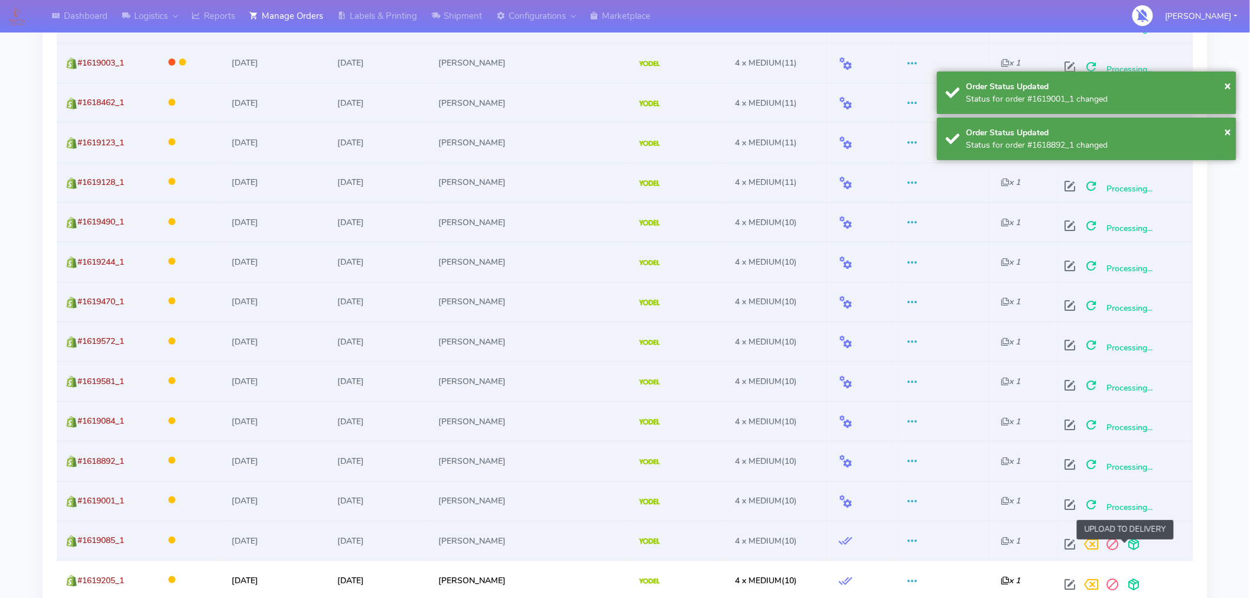
click at [1126, 544] on span at bounding box center [1133, 546] width 21 height 11
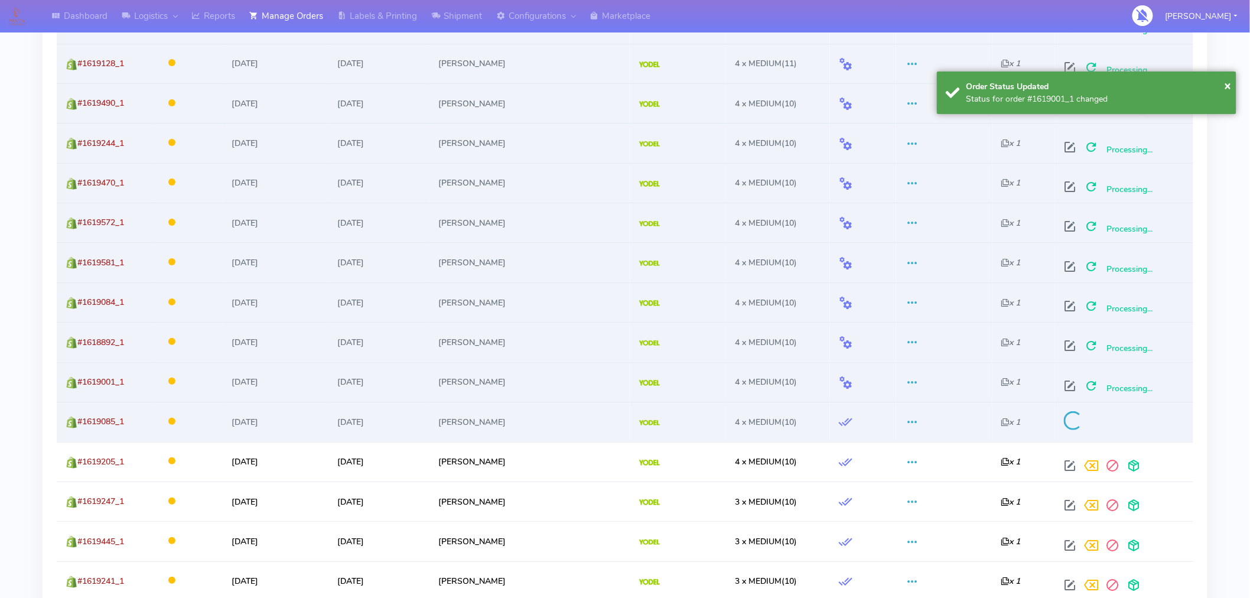
scroll to position [1856, 0]
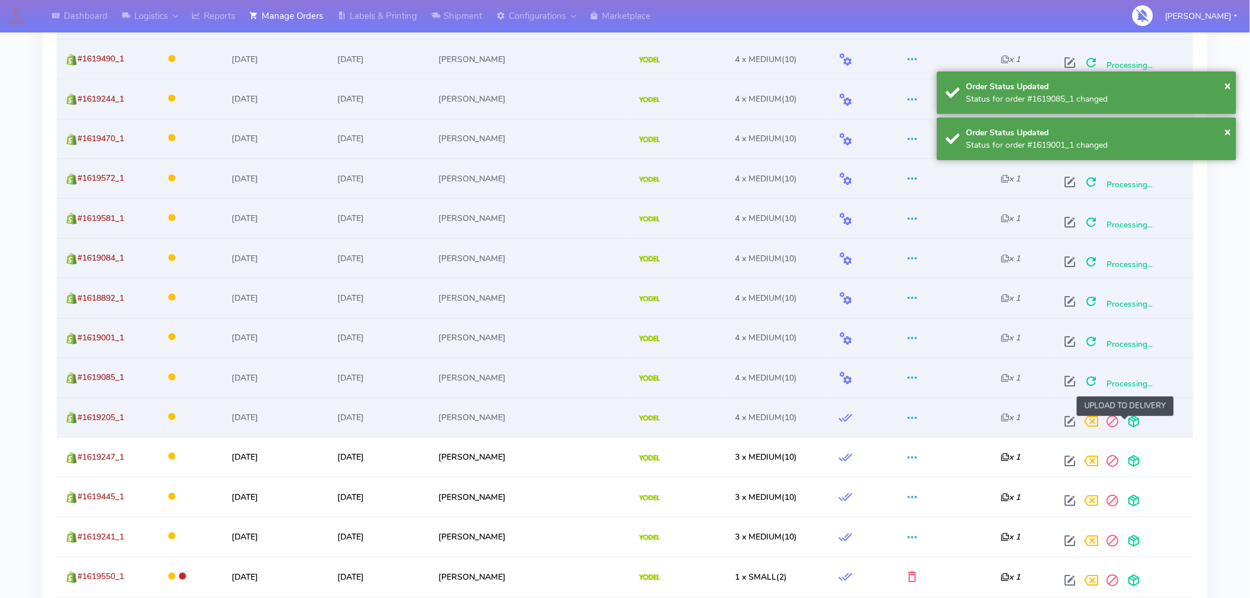
click at [1127, 427] on span at bounding box center [1133, 423] width 21 height 11
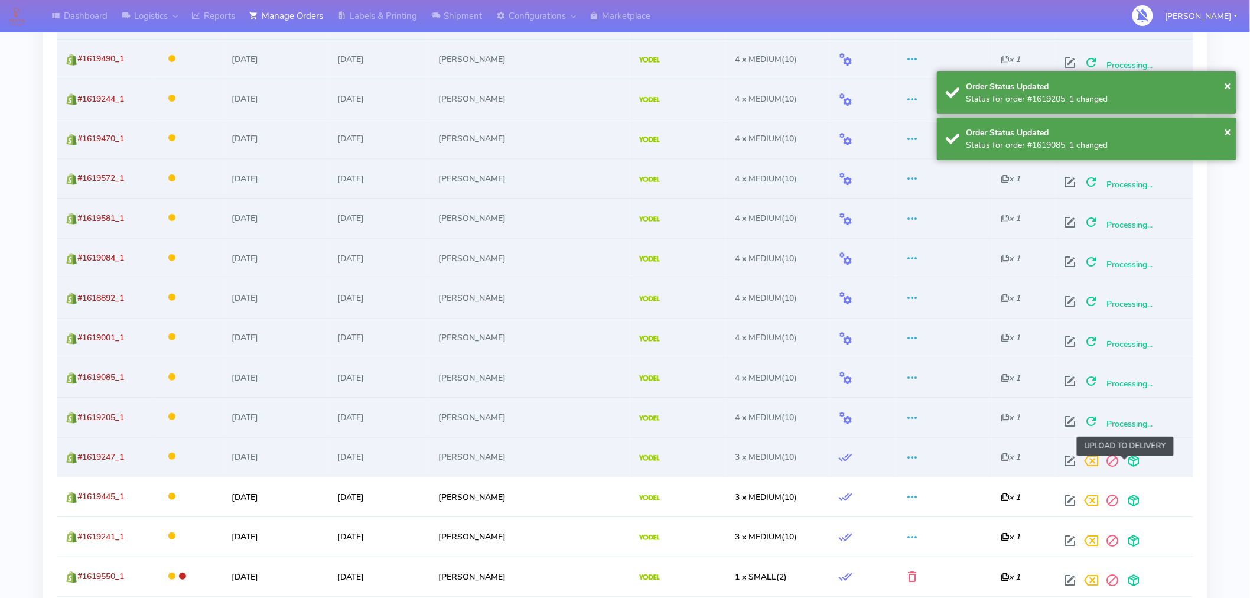
click at [1127, 458] on span at bounding box center [1133, 463] width 21 height 11
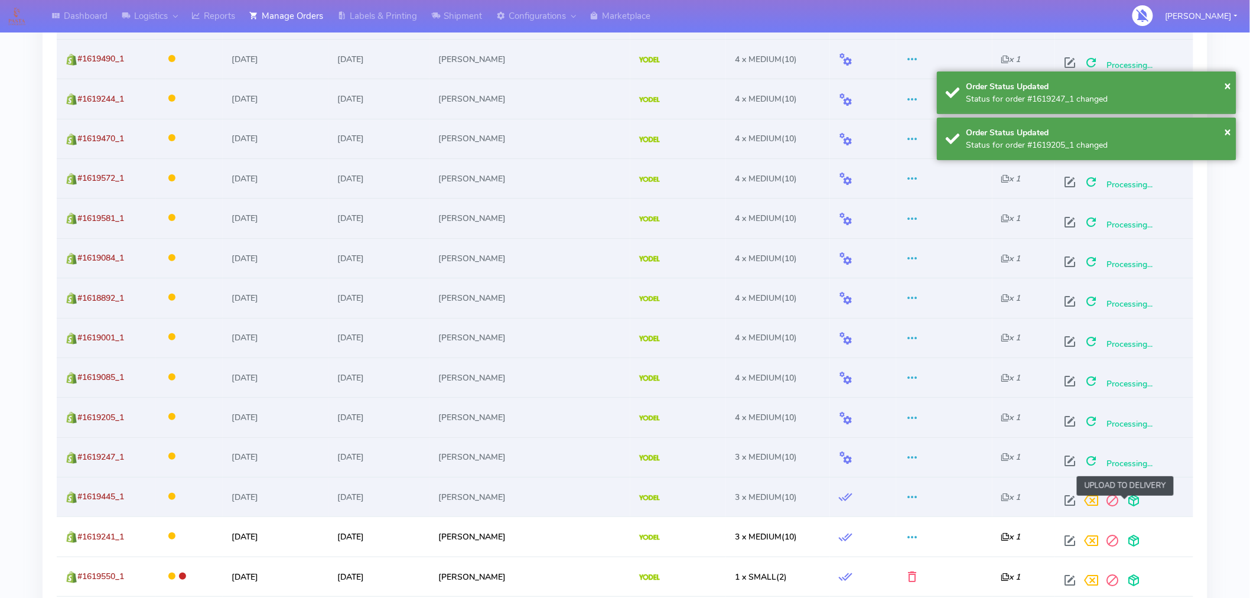
click at [1125, 500] on span at bounding box center [1133, 503] width 21 height 11
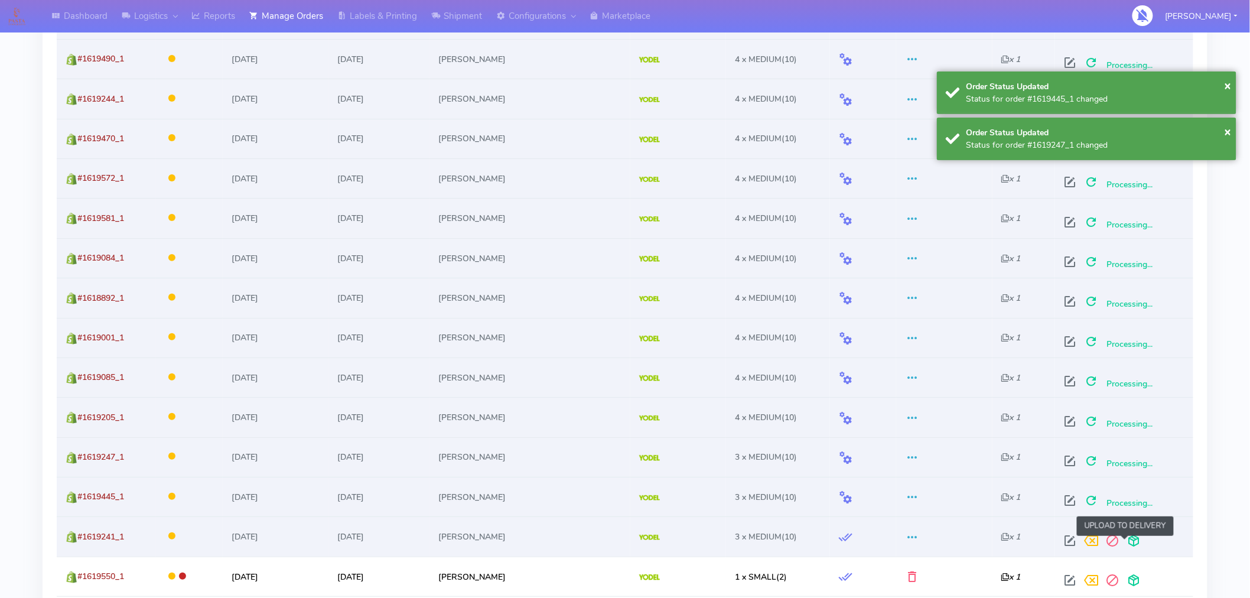
click at [1126, 541] on span at bounding box center [1133, 543] width 21 height 11
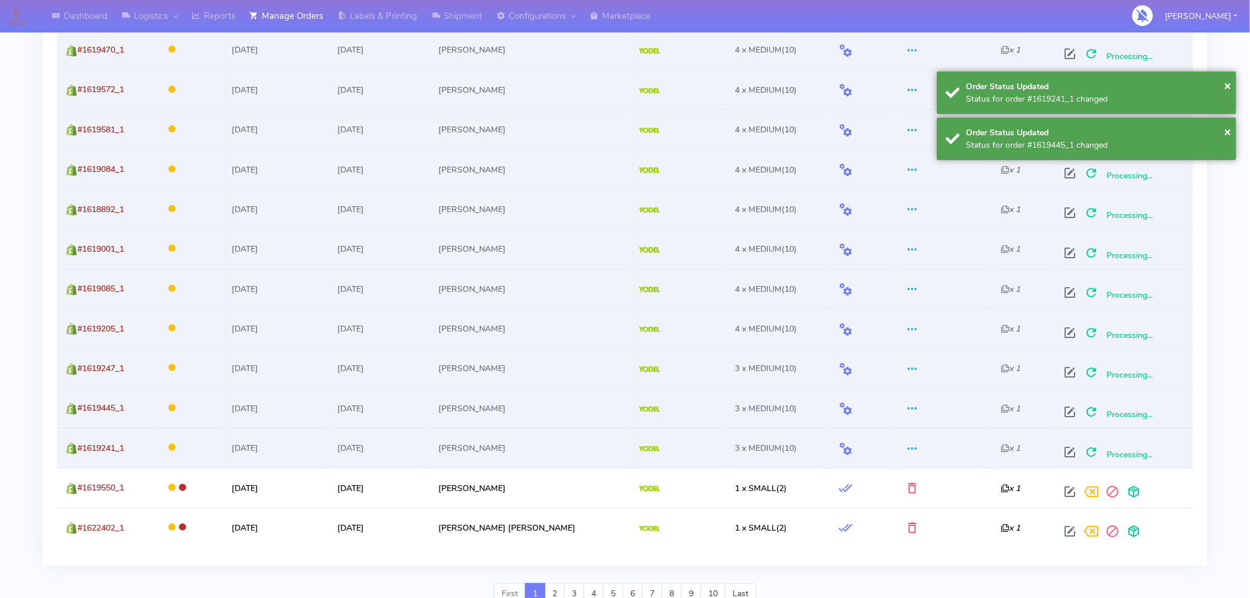
scroll to position [1972, 0]
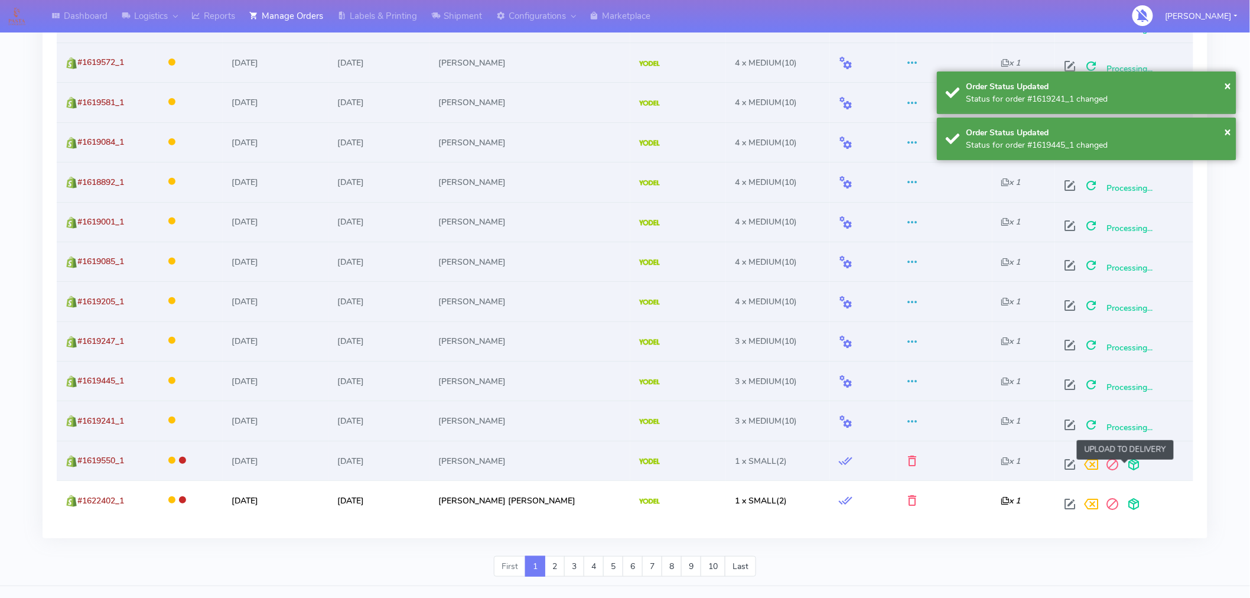
click at [1126, 469] on span at bounding box center [1133, 466] width 21 height 11
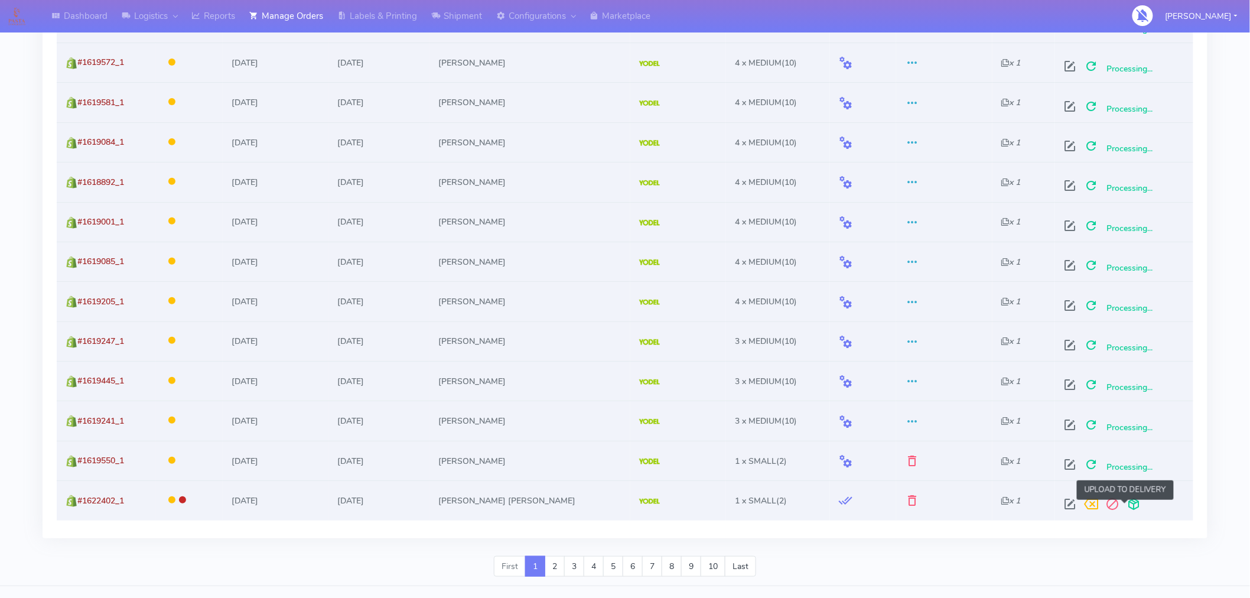
click at [1124, 505] on span at bounding box center [1133, 506] width 21 height 11
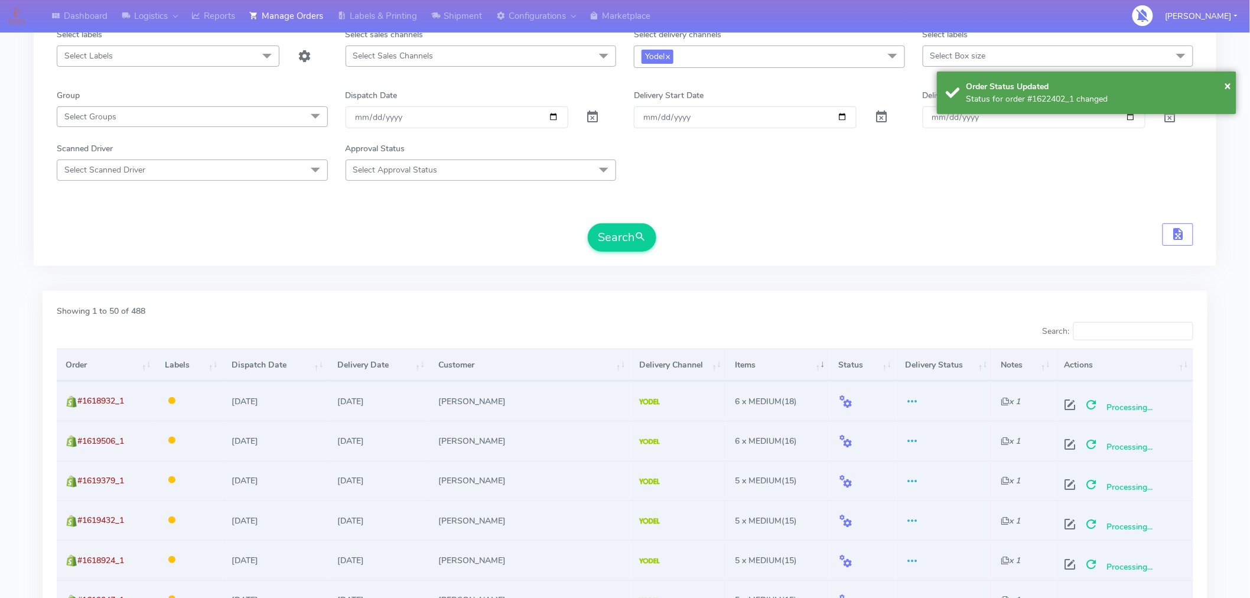
scroll to position [0, 0]
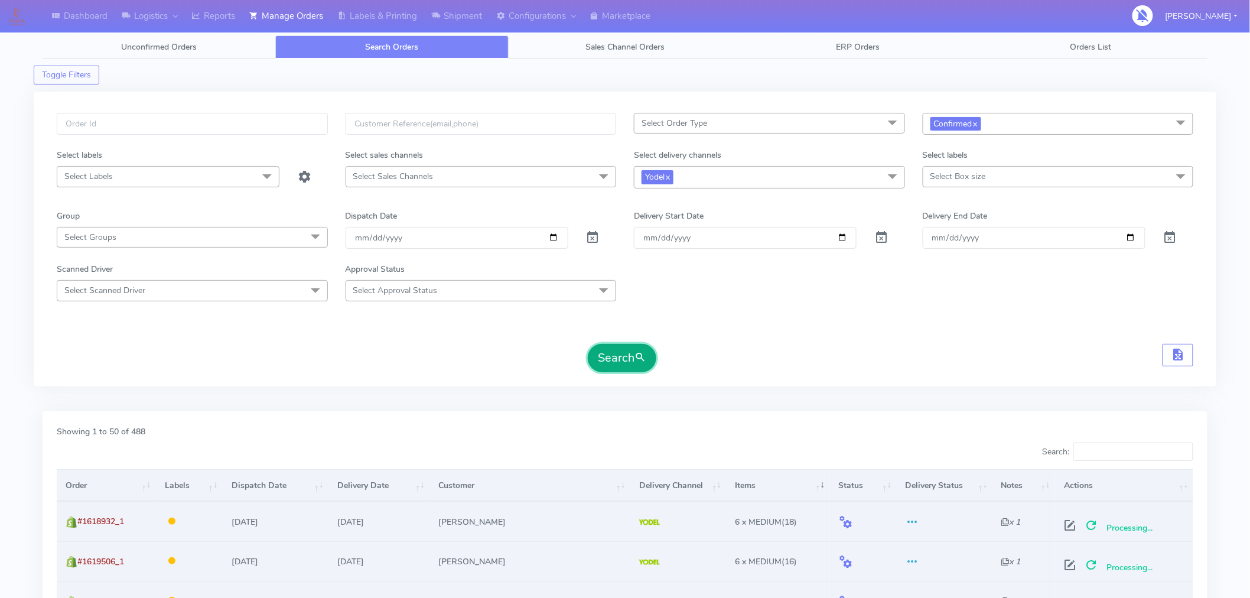
click at [636, 350] on button "Search" at bounding box center [622, 358] width 69 height 28
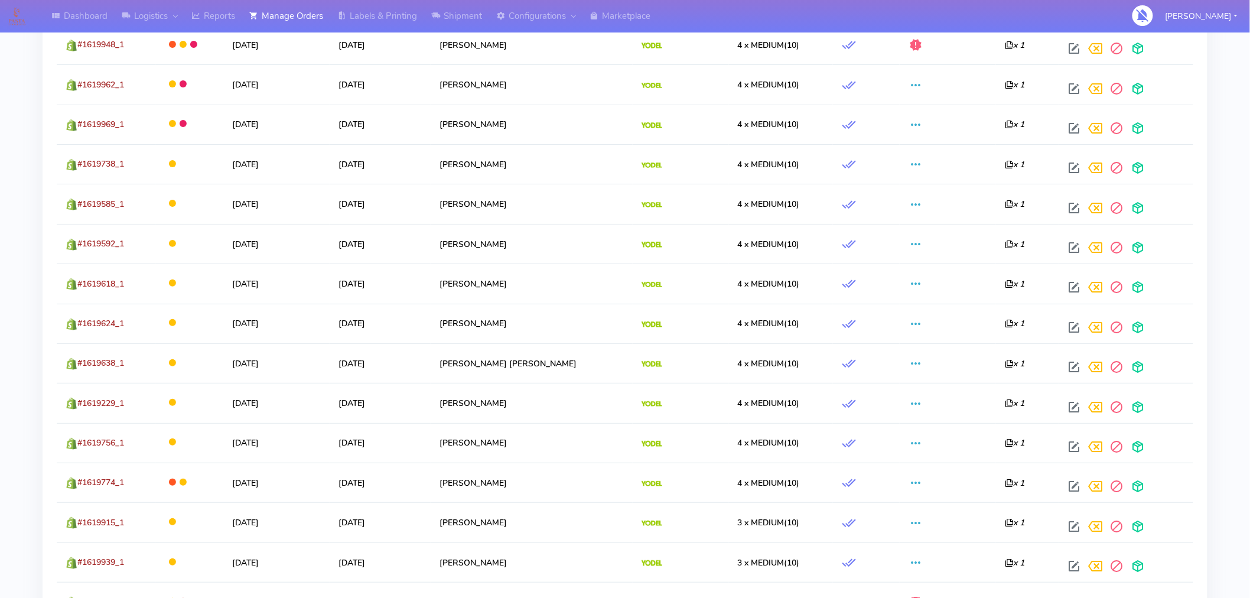
scroll to position [1999, 0]
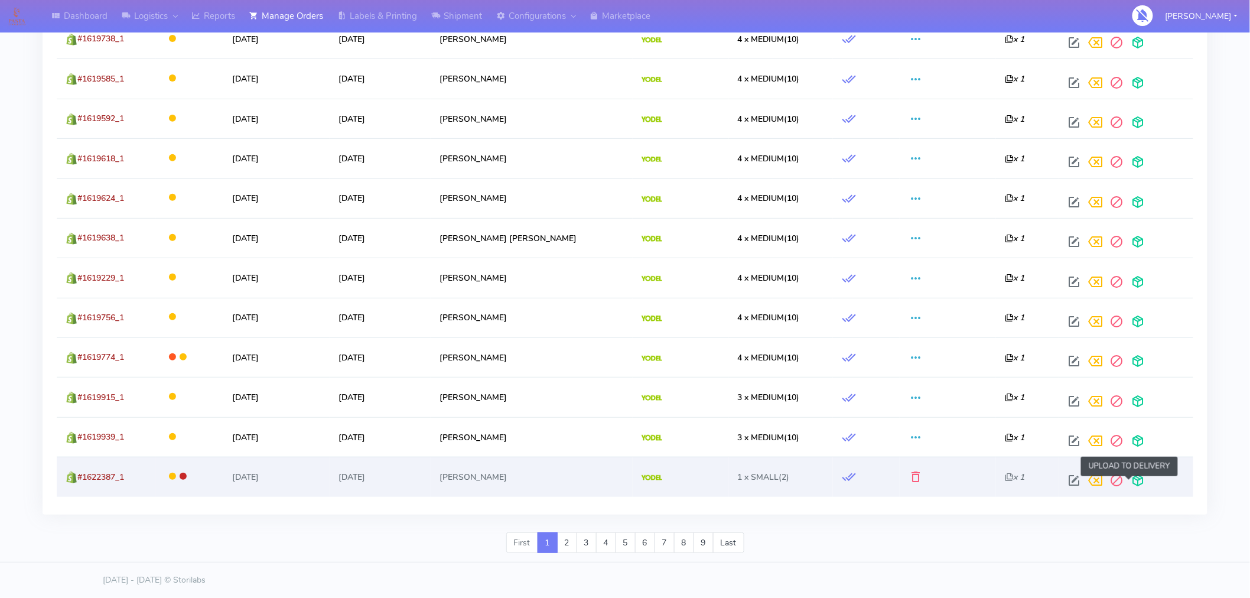
click at [1127, 481] on span at bounding box center [1137, 482] width 21 height 11
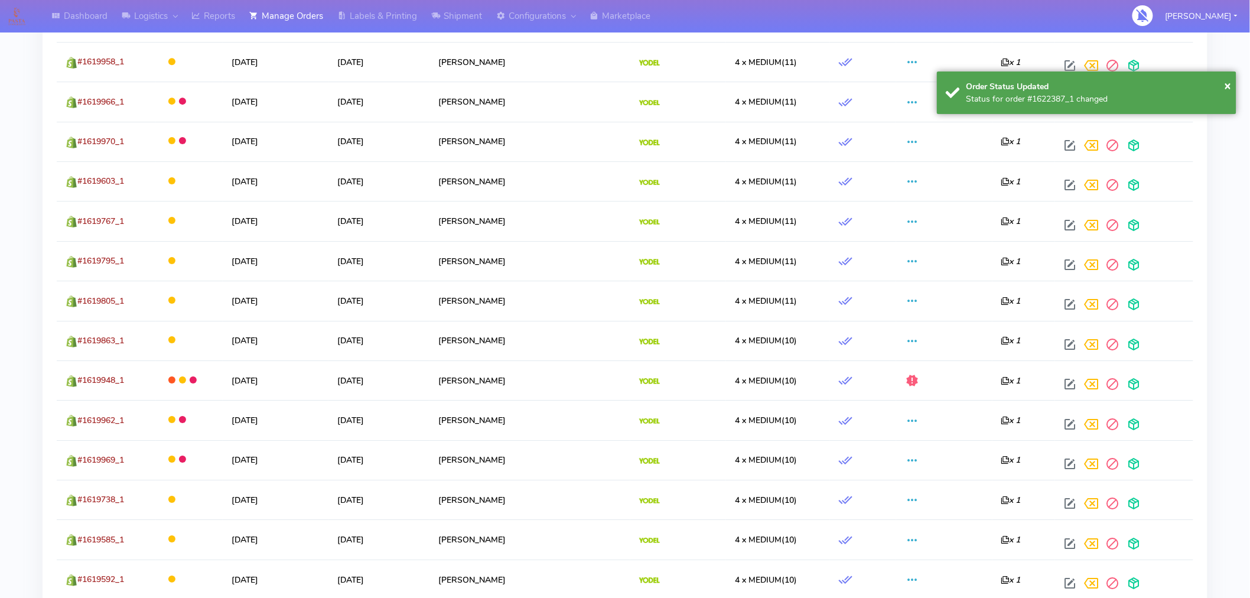
scroll to position [1532, 0]
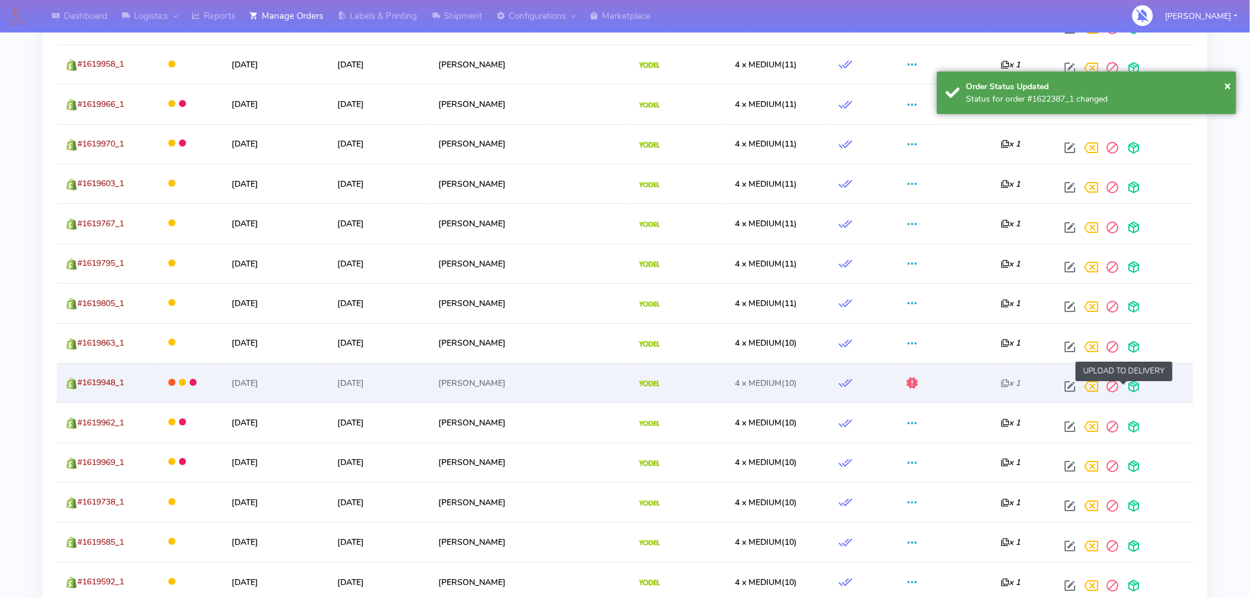
click at [1123, 390] on span at bounding box center [1133, 388] width 21 height 11
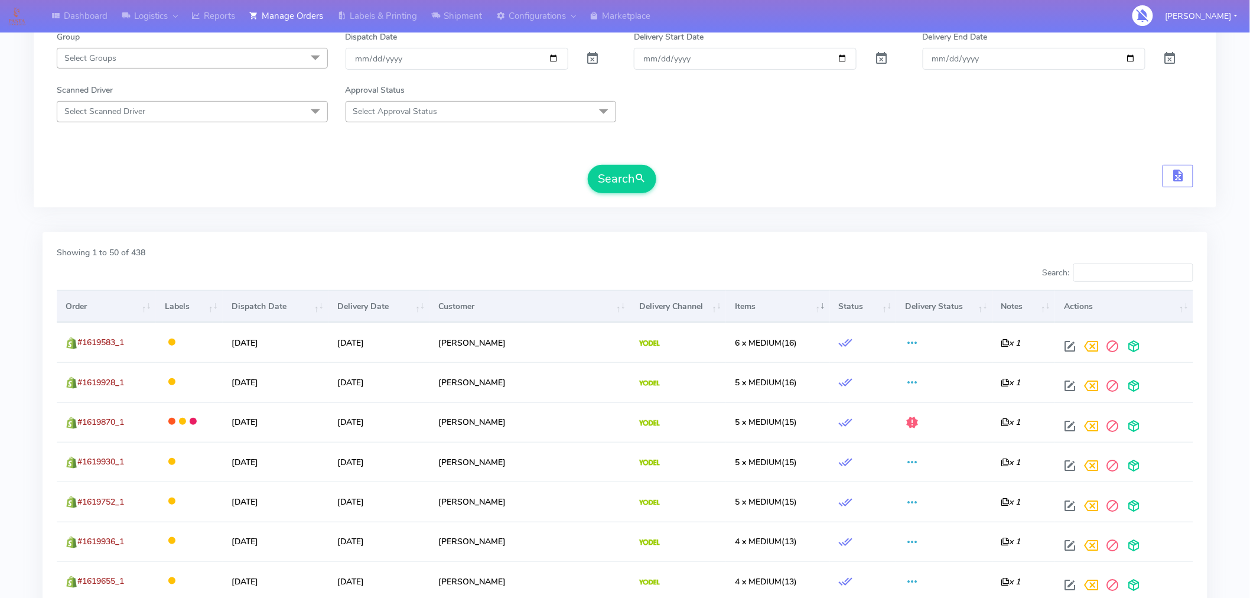
scroll to position [195, 0]
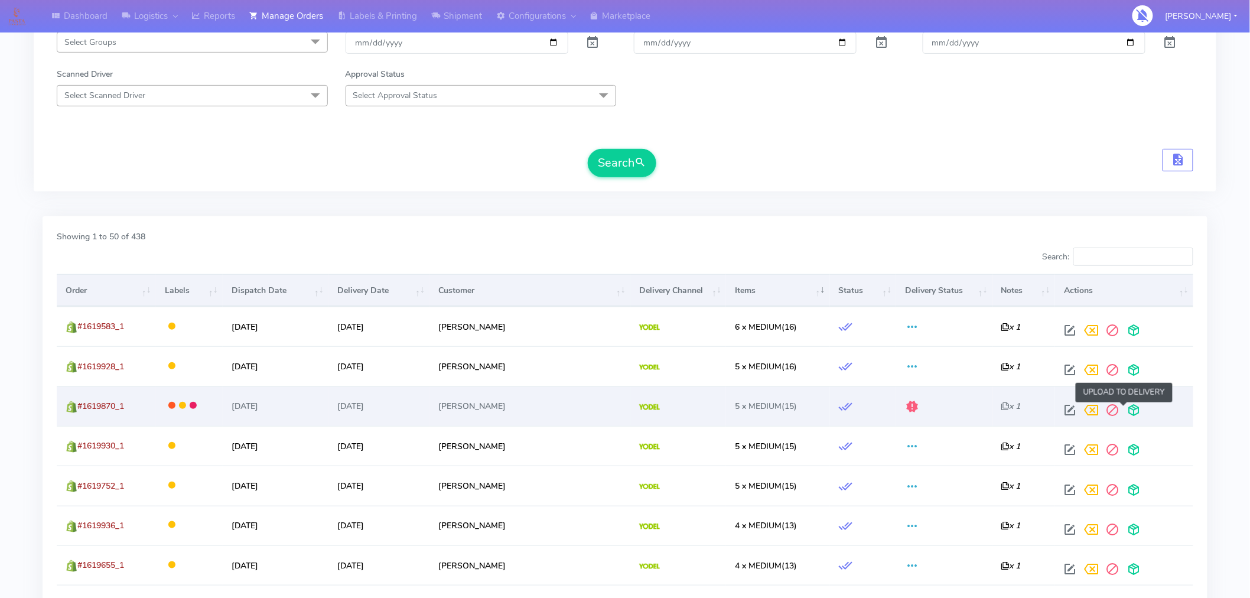
click at [1123, 414] on span at bounding box center [1133, 412] width 21 height 11
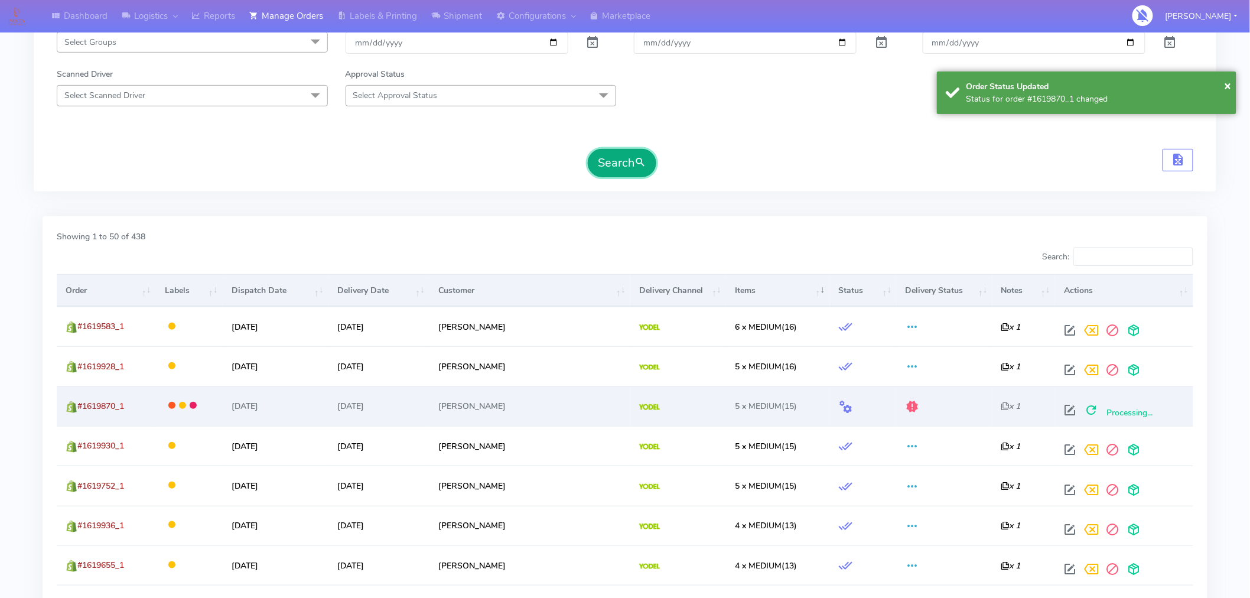
click at [624, 167] on button "Search" at bounding box center [622, 163] width 69 height 28
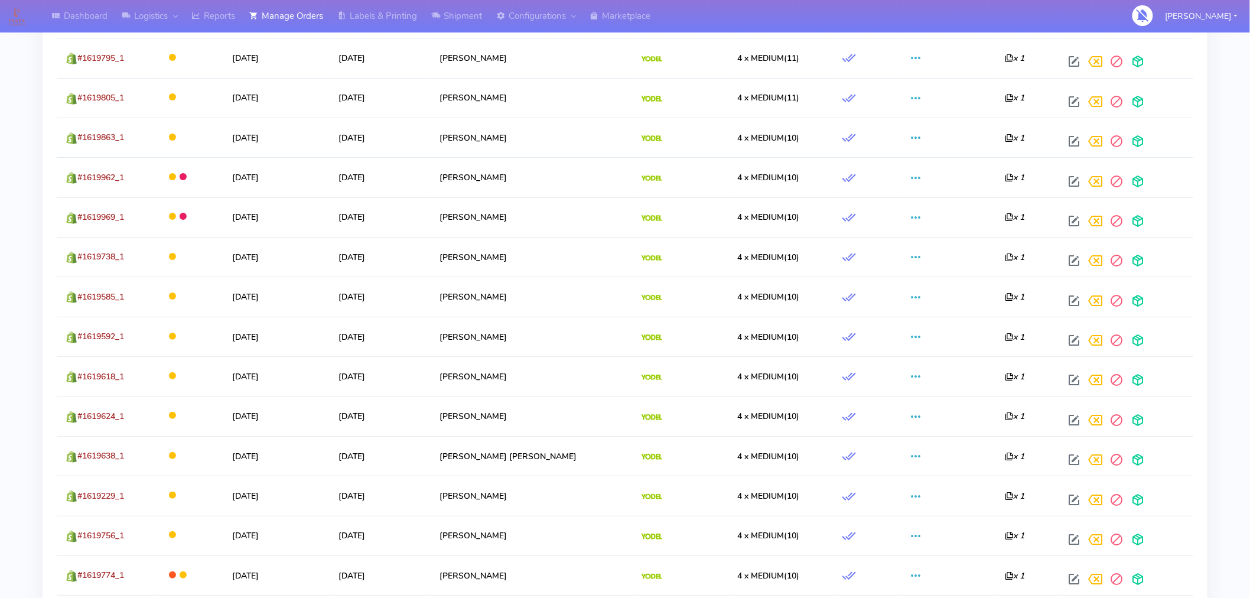
scroll to position [1999, 0]
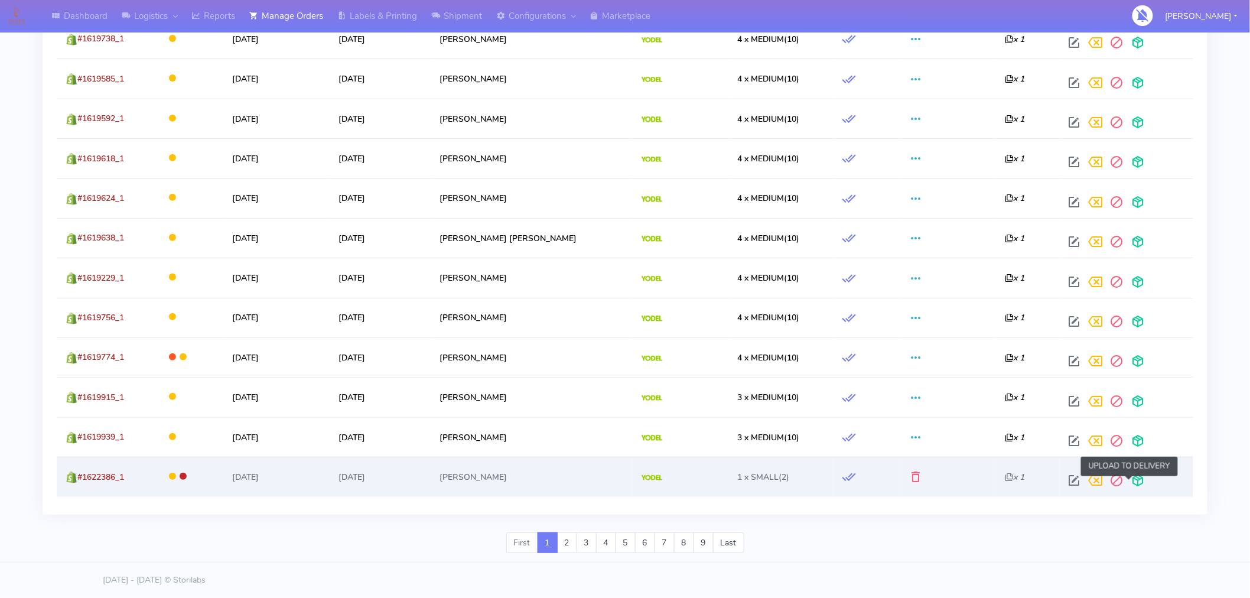
click at [1127, 480] on span at bounding box center [1137, 482] width 21 height 11
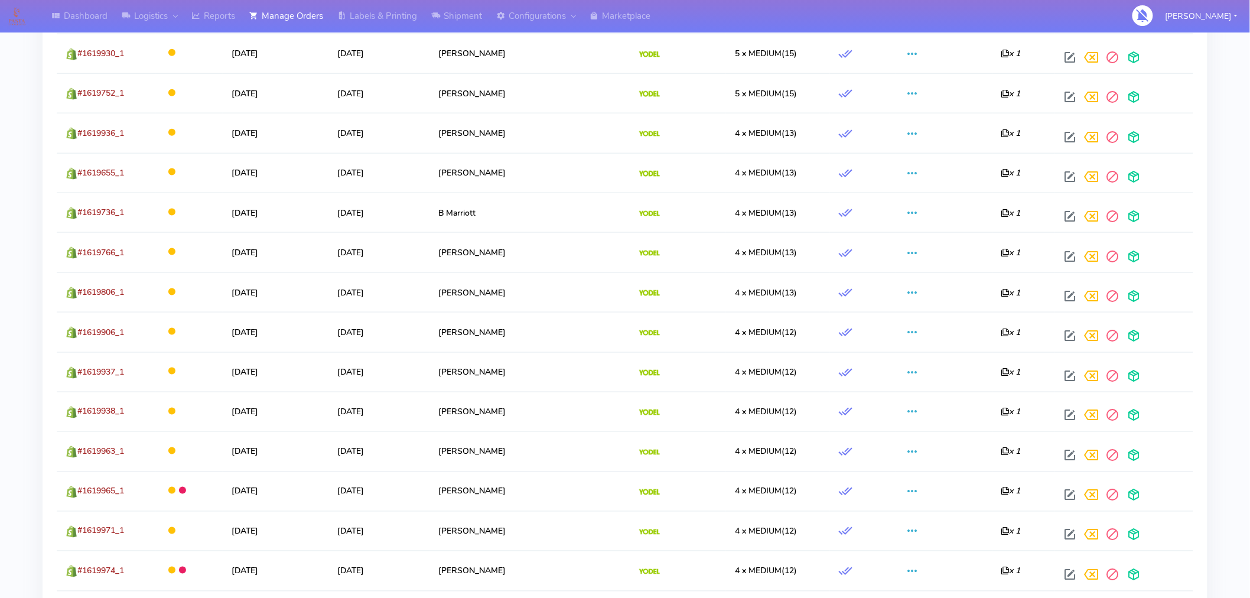
scroll to position [0, 0]
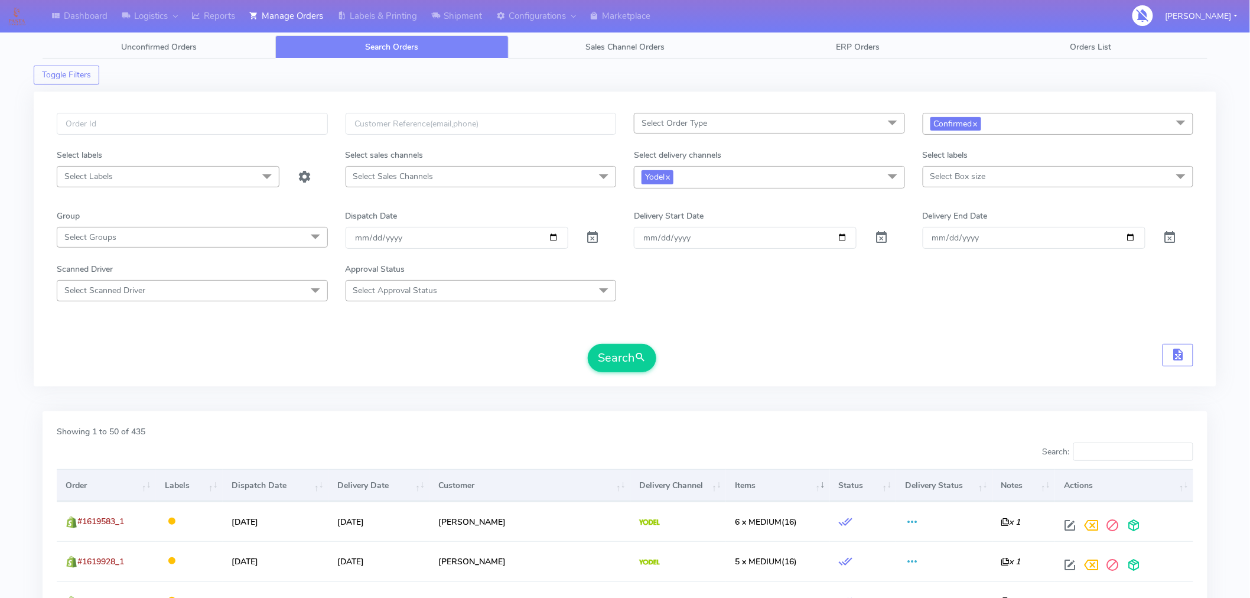
click at [961, 179] on span "Select Box size" at bounding box center [959, 176] width 56 height 11
click at [949, 262] on div "Small" at bounding box center [1058, 257] width 258 height 12
checkbox input "true"
click at [636, 361] on span "submit" at bounding box center [641, 358] width 12 height 16
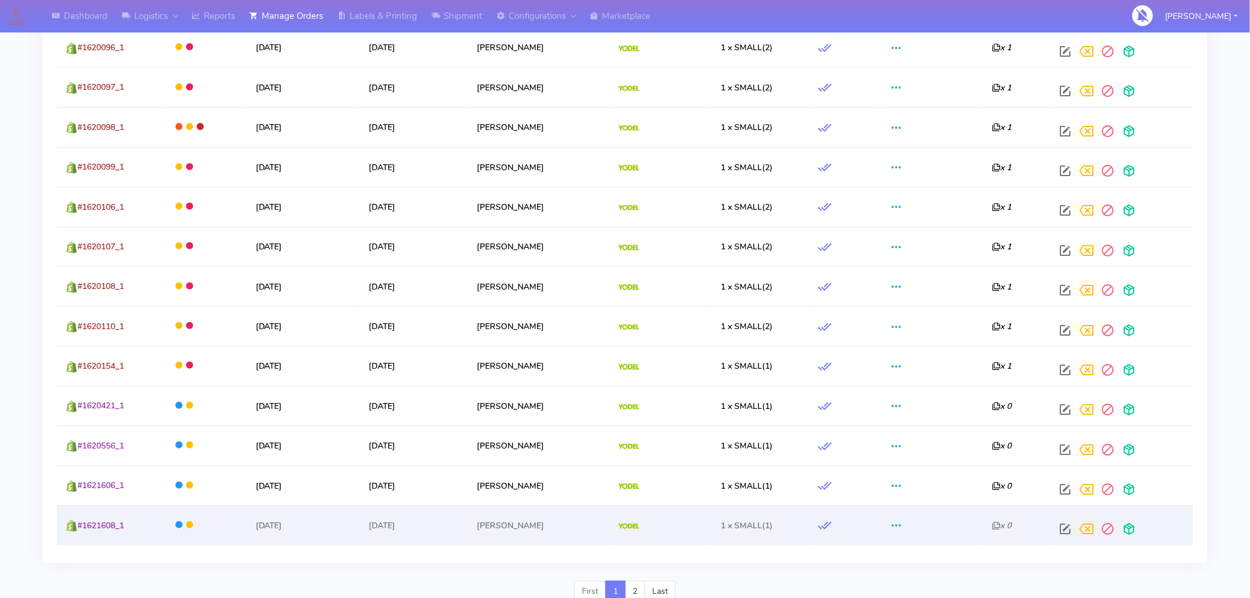
scroll to position [1999, 0]
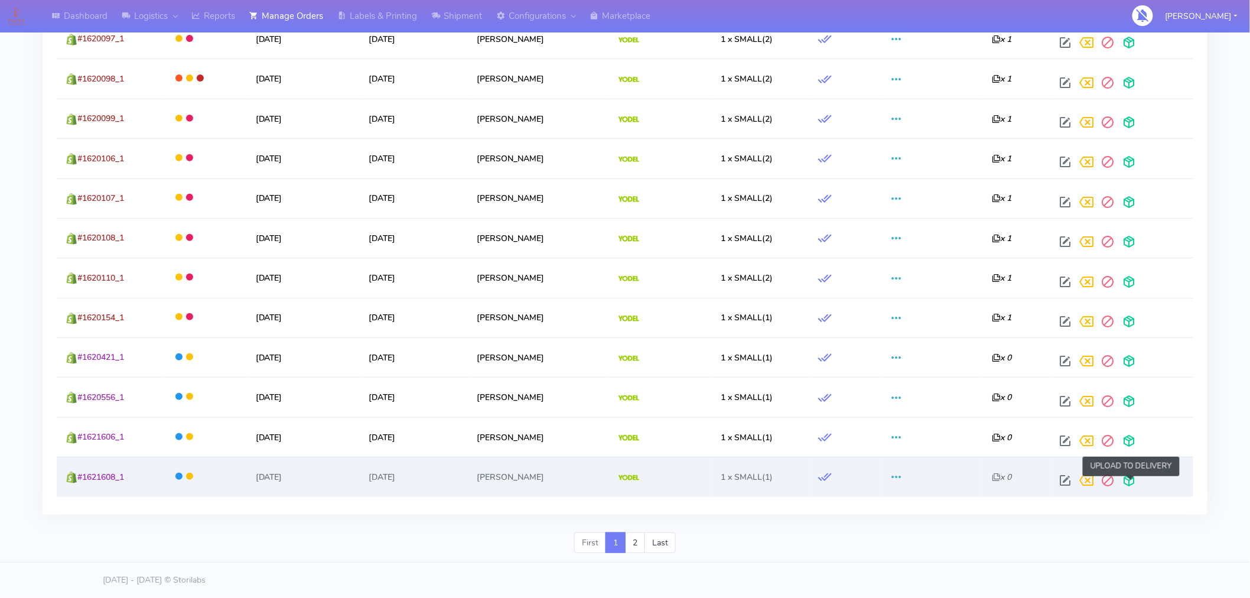
click at [1135, 479] on span at bounding box center [1129, 482] width 21 height 11
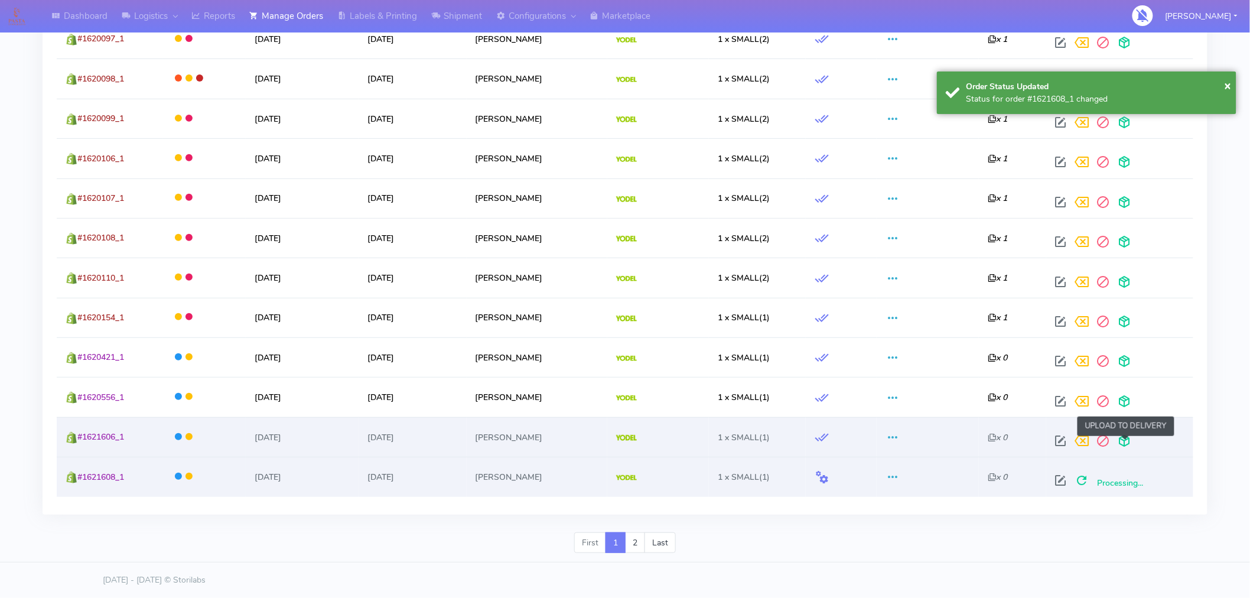
click at [1126, 444] on span at bounding box center [1124, 443] width 21 height 11
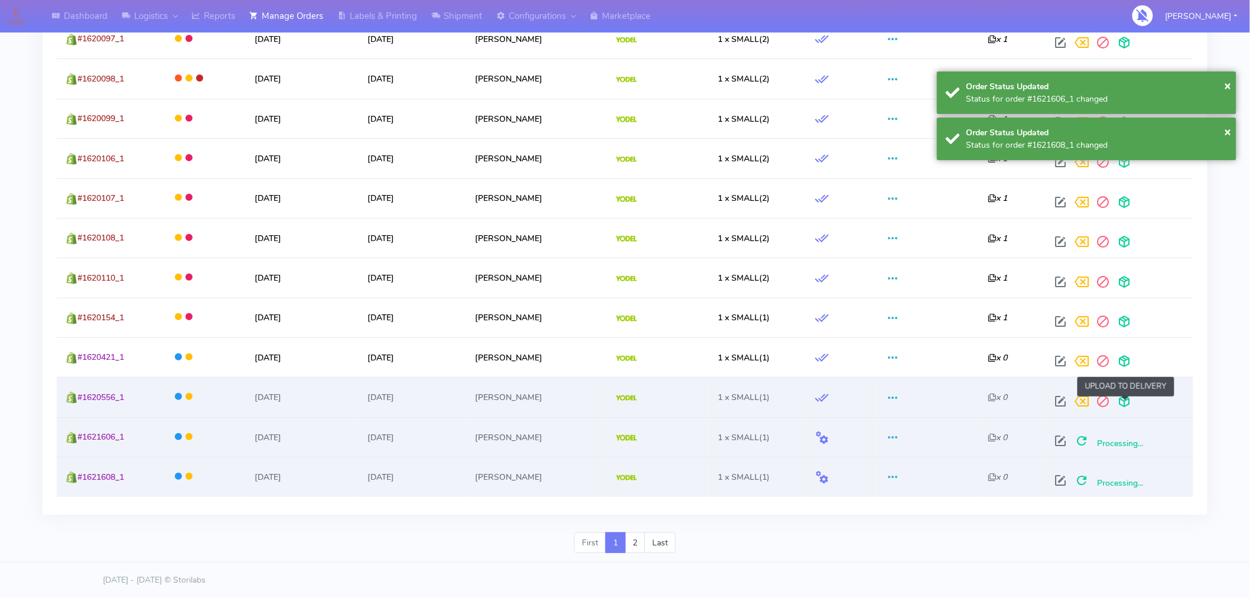
click at [1125, 398] on span at bounding box center [1124, 403] width 21 height 11
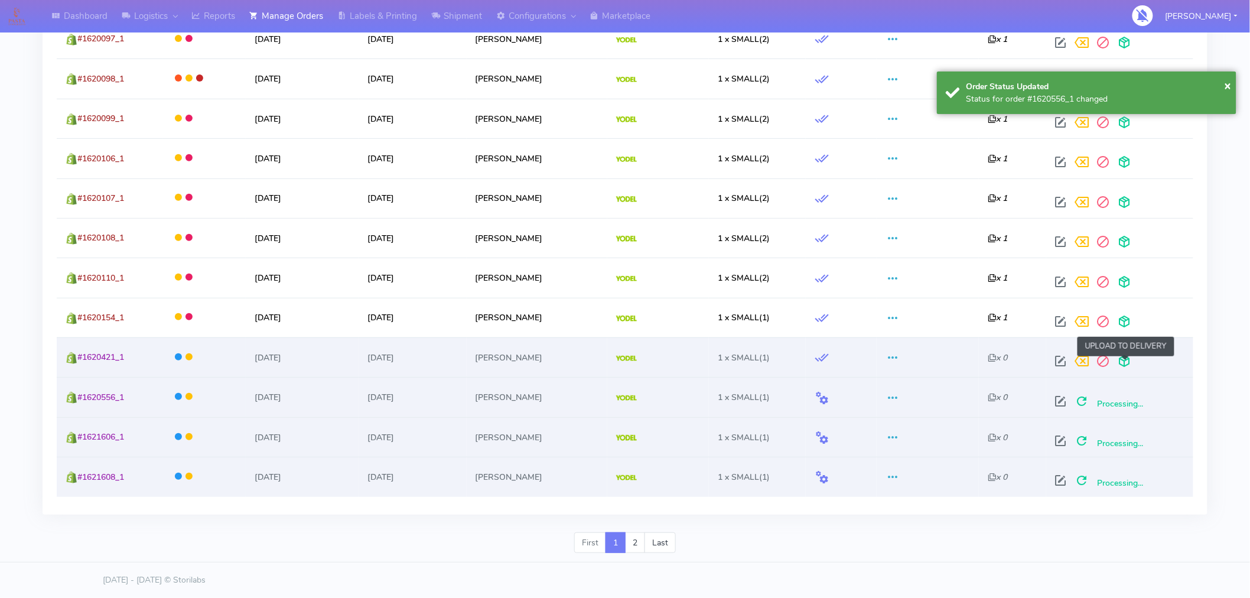
click at [1126, 363] on span at bounding box center [1124, 363] width 21 height 11
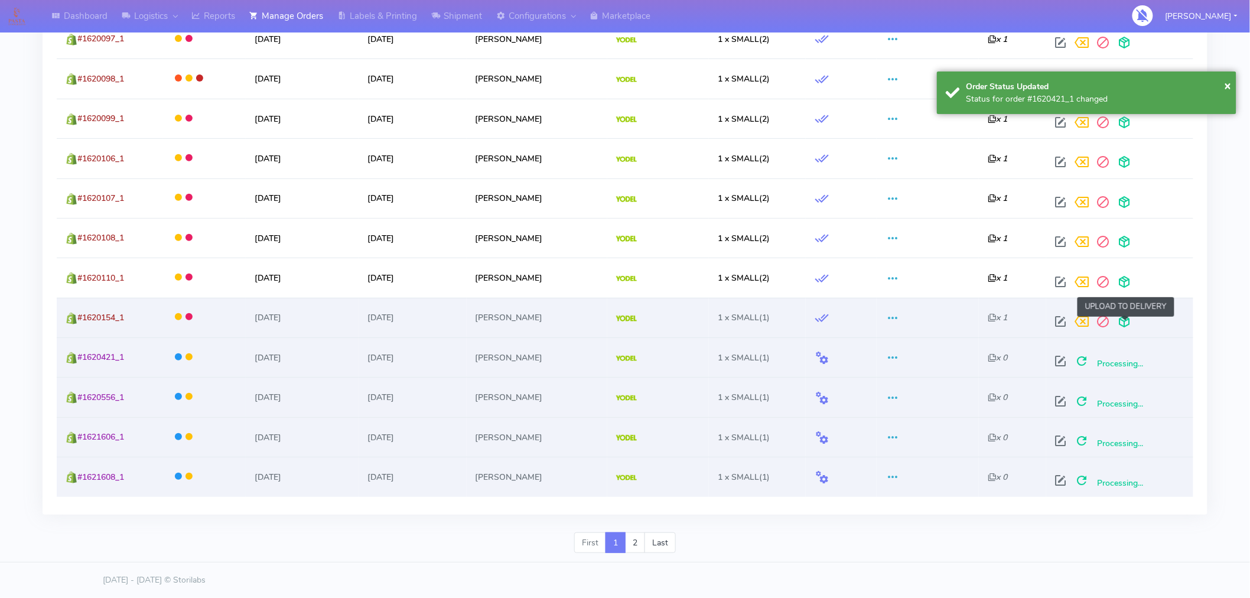
click at [1125, 322] on span at bounding box center [1124, 323] width 21 height 11
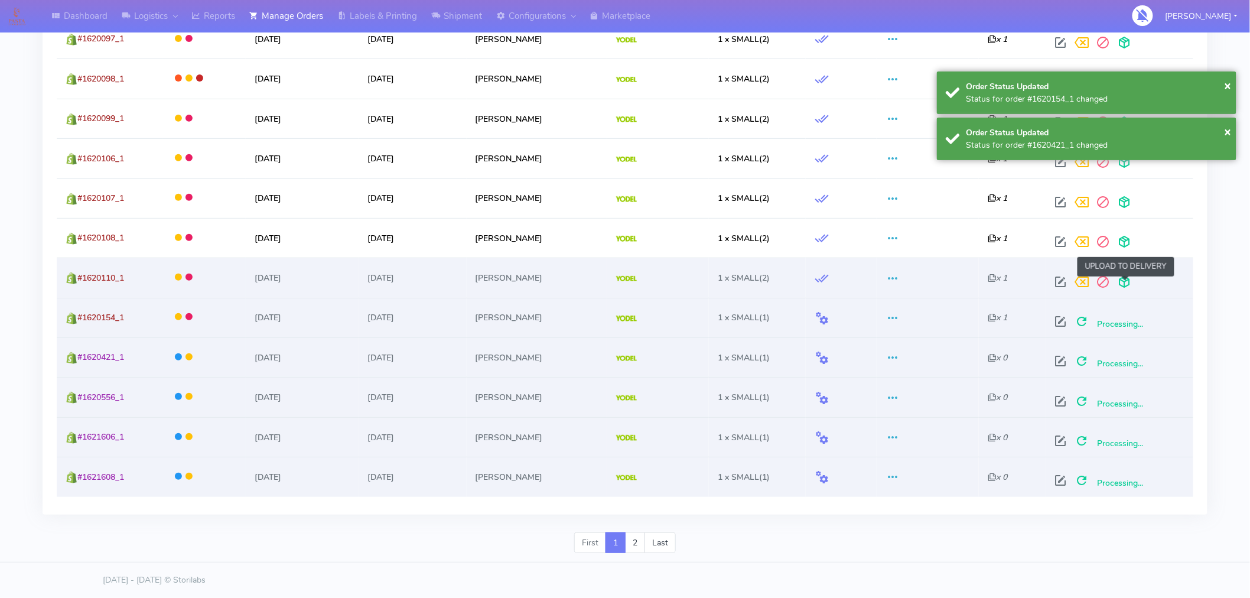
click at [1127, 280] on span at bounding box center [1124, 284] width 21 height 11
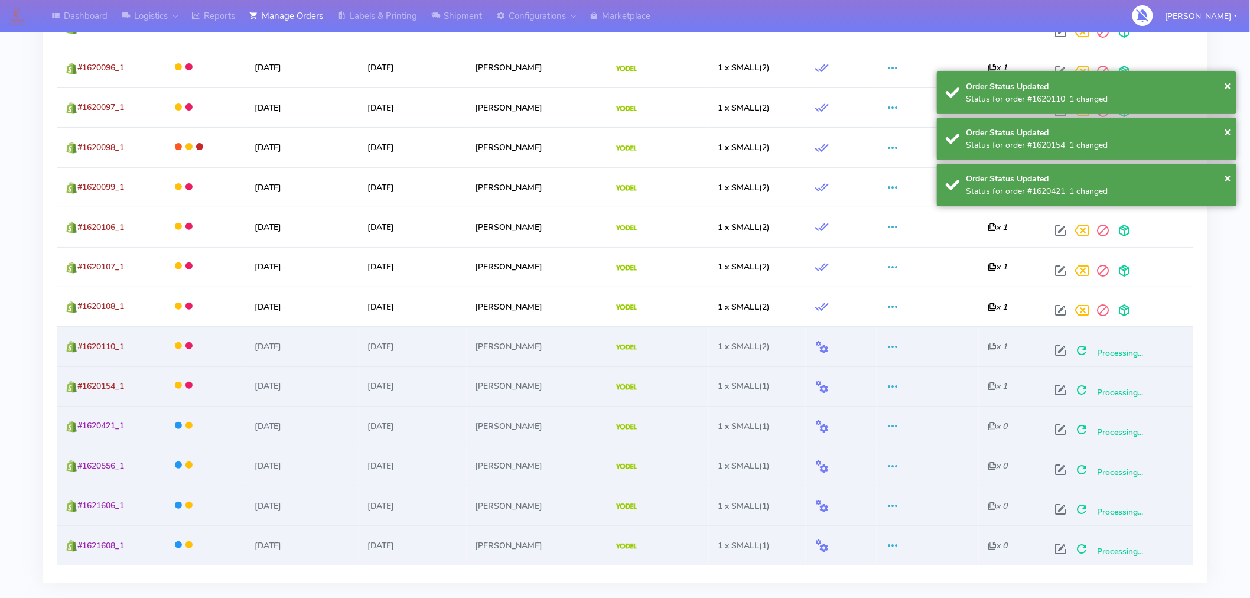
scroll to position [1903, 0]
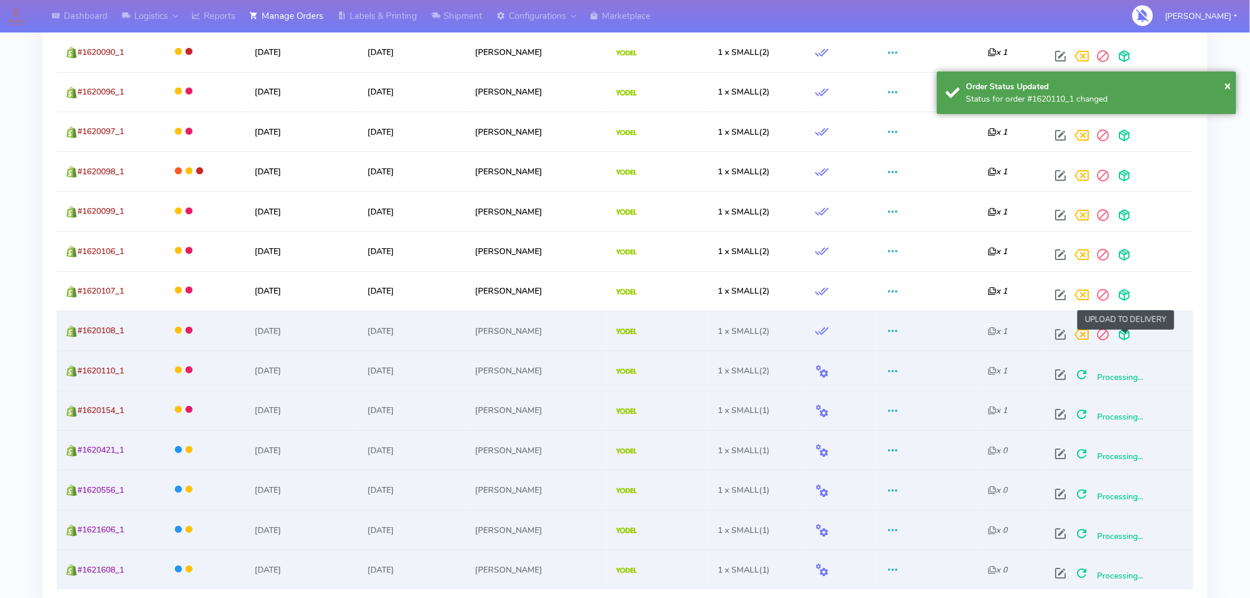
click at [1126, 334] on span at bounding box center [1124, 336] width 21 height 11
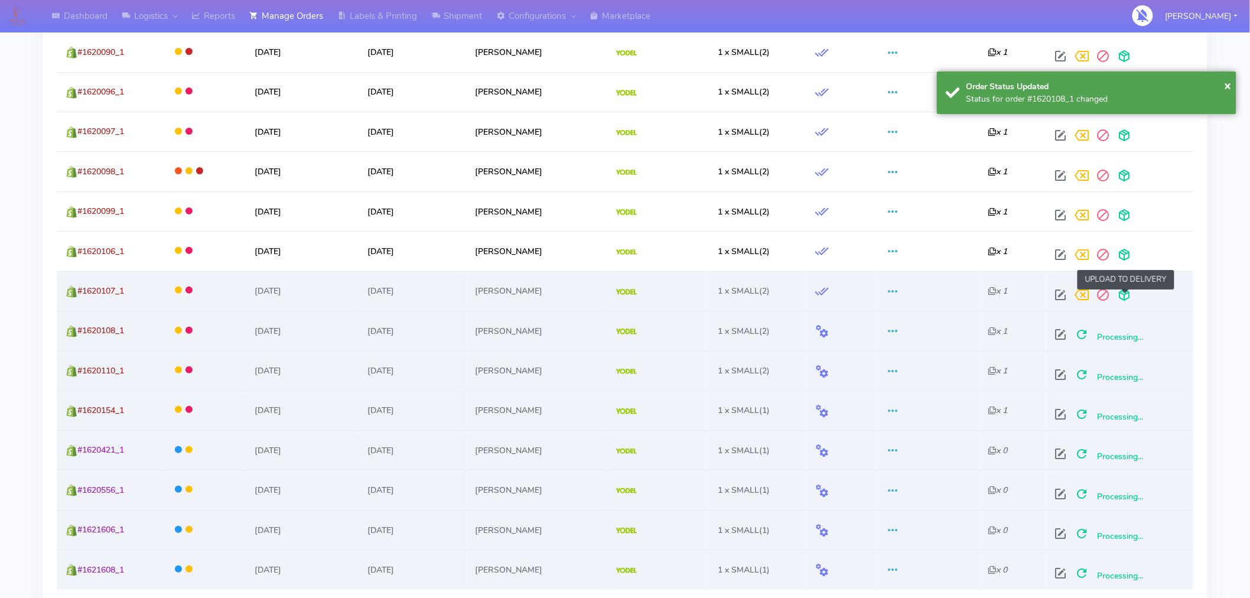
click at [1125, 300] on span at bounding box center [1124, 297] width 21 height 11
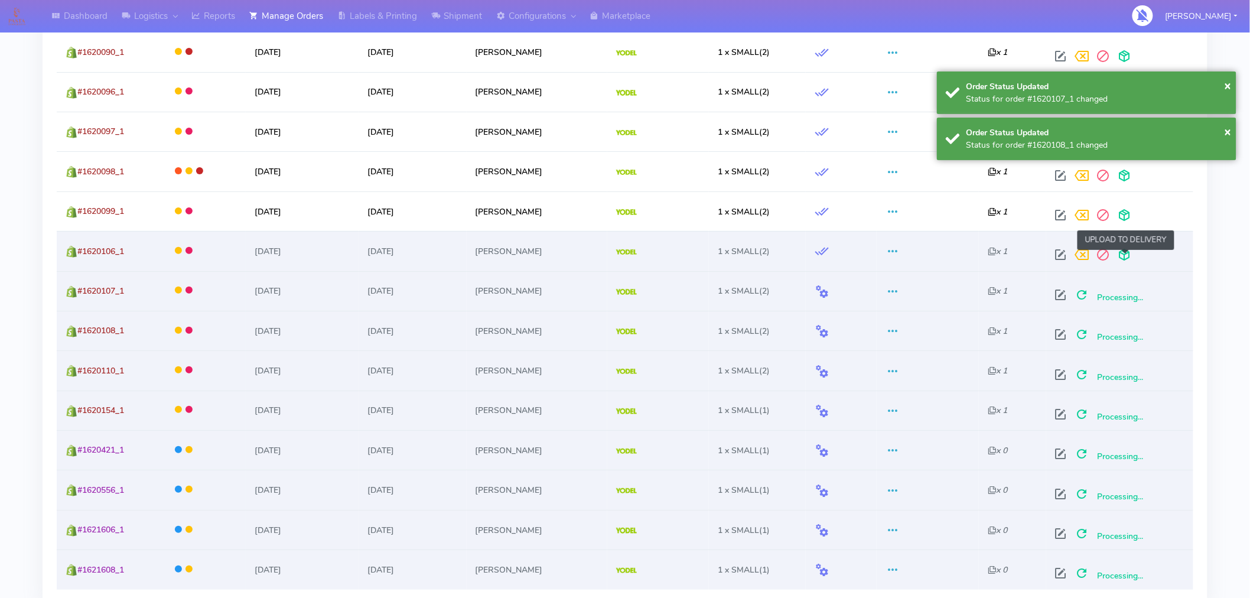
click at [1127, 263] on span at bounding box center [1124, 257] width 21 height 11
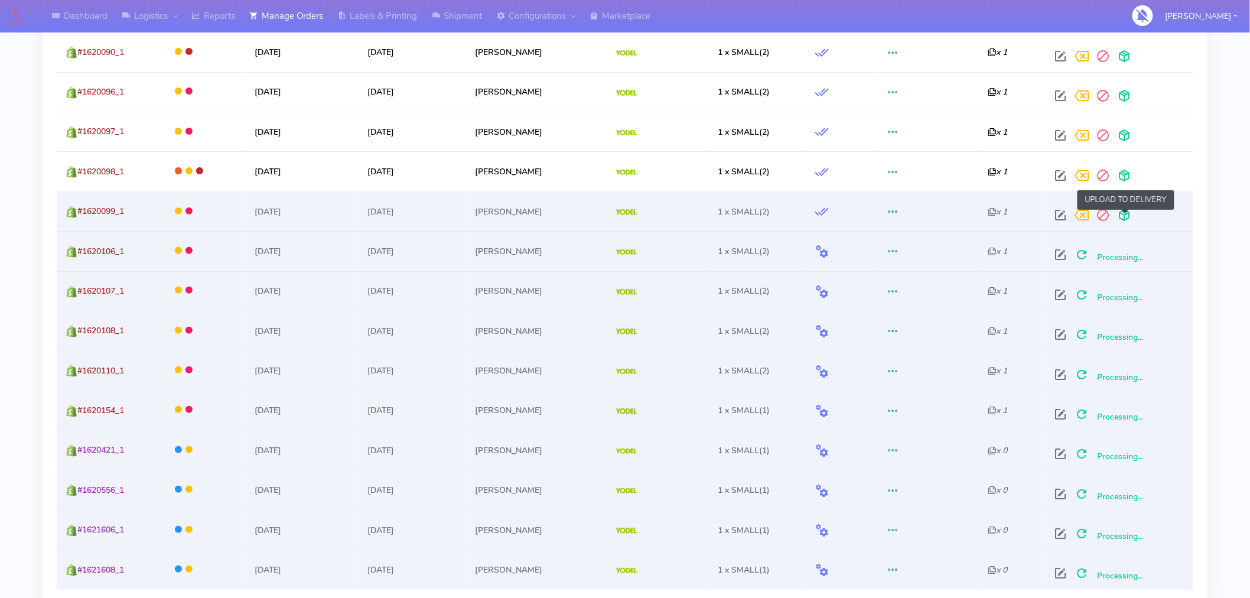
click at [1129, 216] on span at bounding box center [1124, 217] width 21 height 11
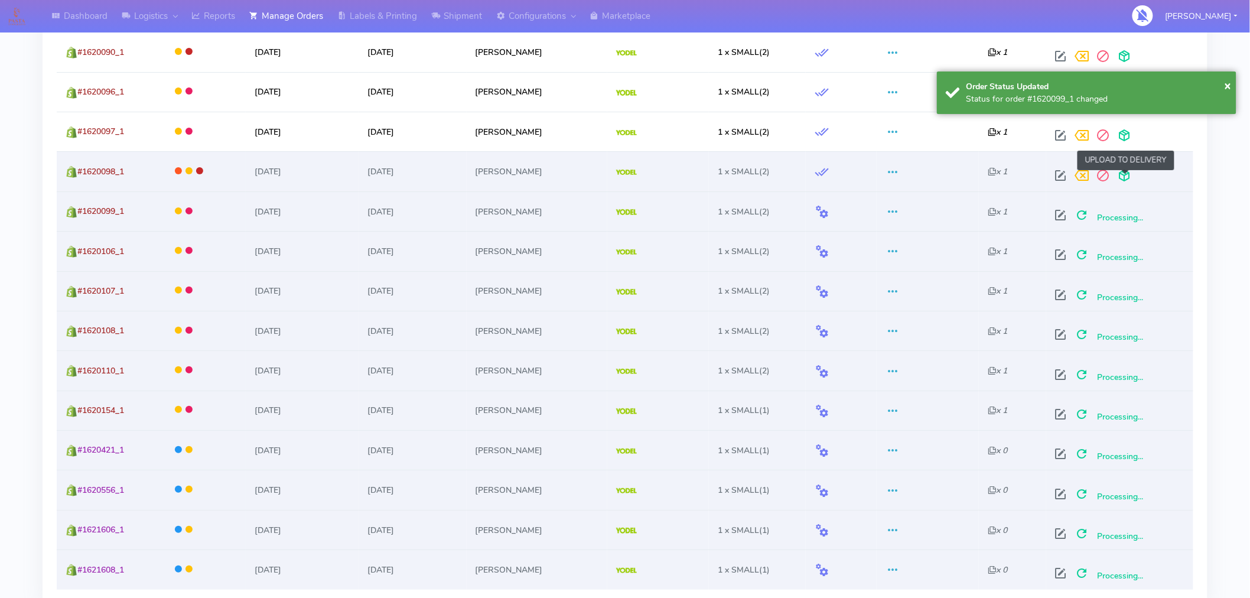
click at [1129, 181] on span at bounding box center [1124, 178] width 21 height 11
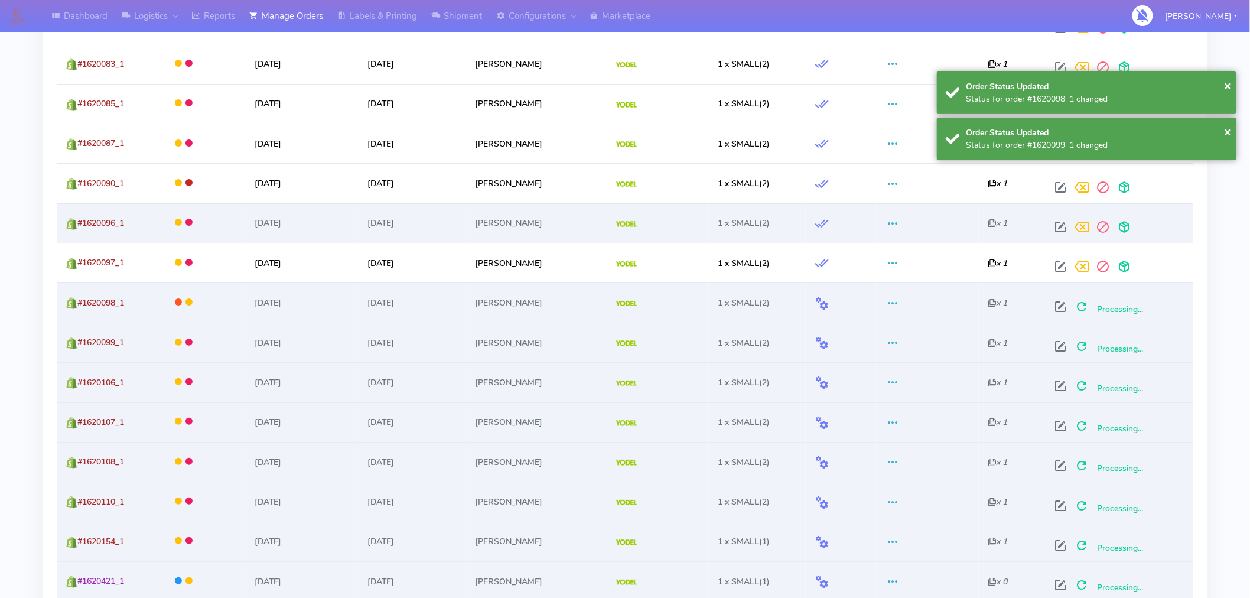
scroll to position [1748, 0]
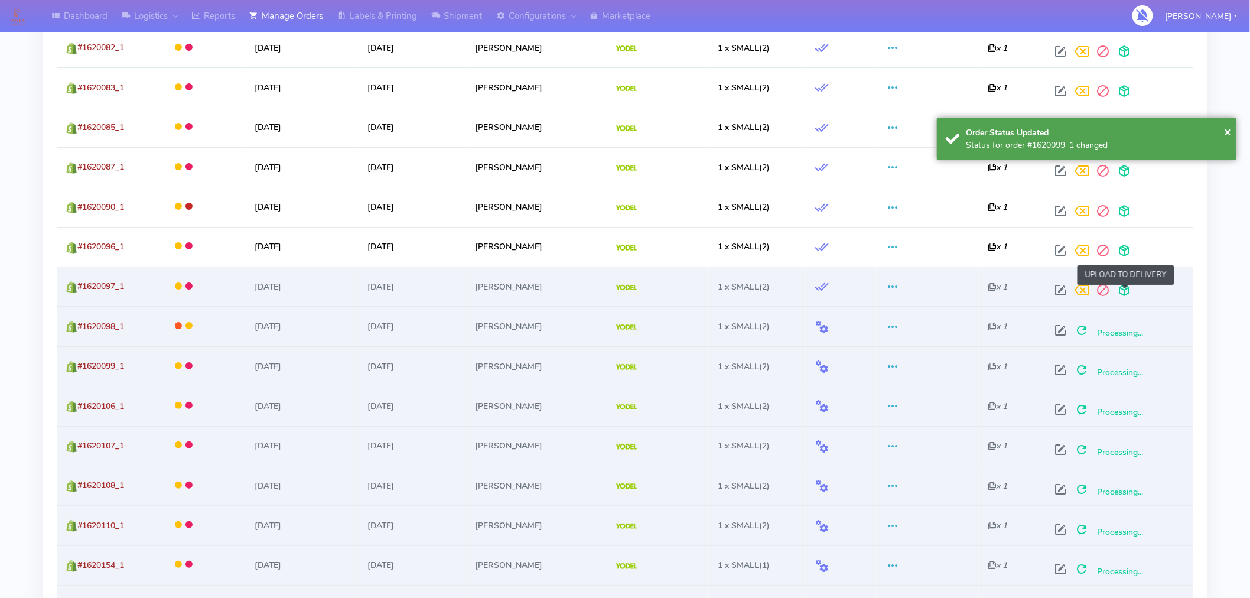
click at [1123, 293] on span at bounding box center [1124, 292] width 21 height 11
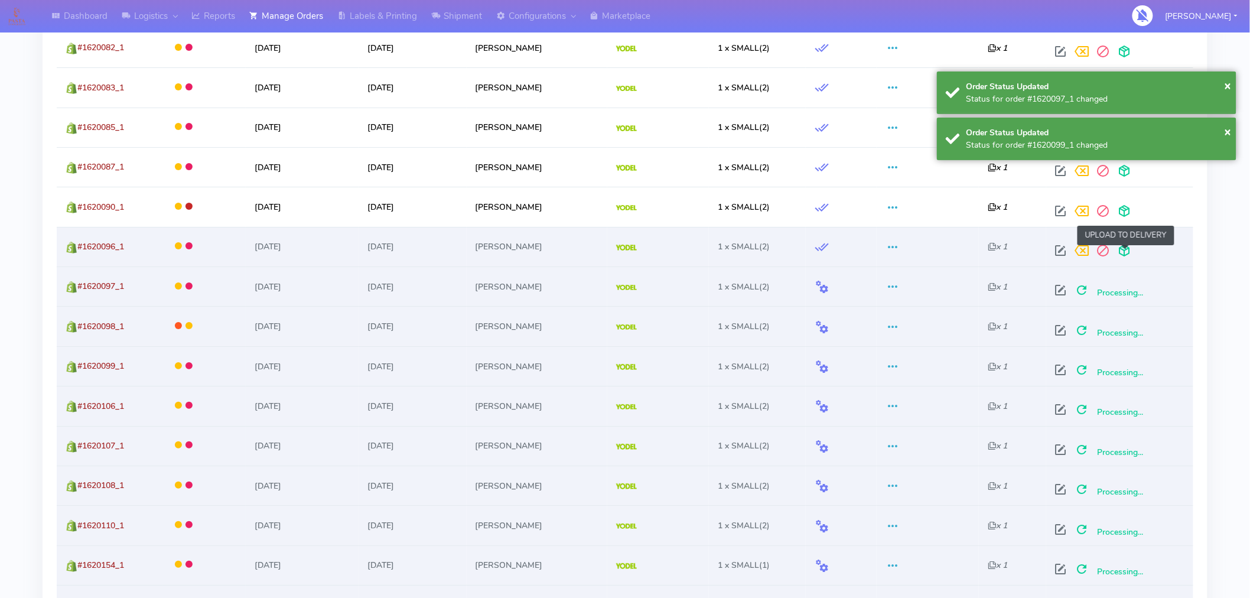
click at [1124, 255] on span at bounding box center [1124, 253] width 21 height 11
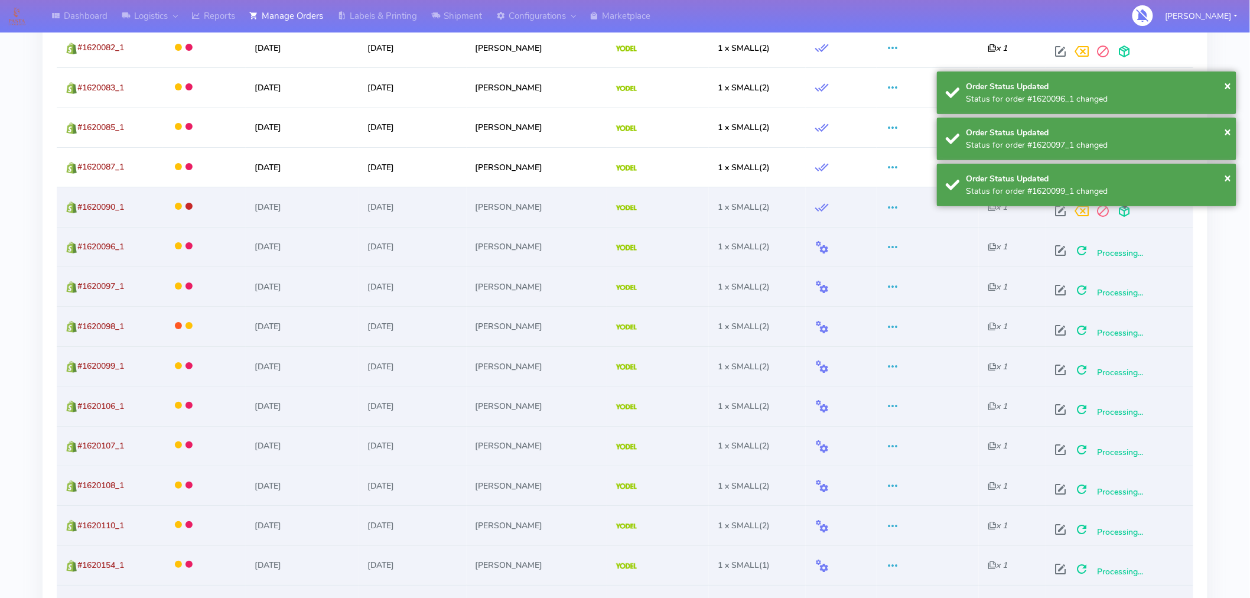
click at [1125, 216] on span at bounding box center [1124, 213] width 21 height 11
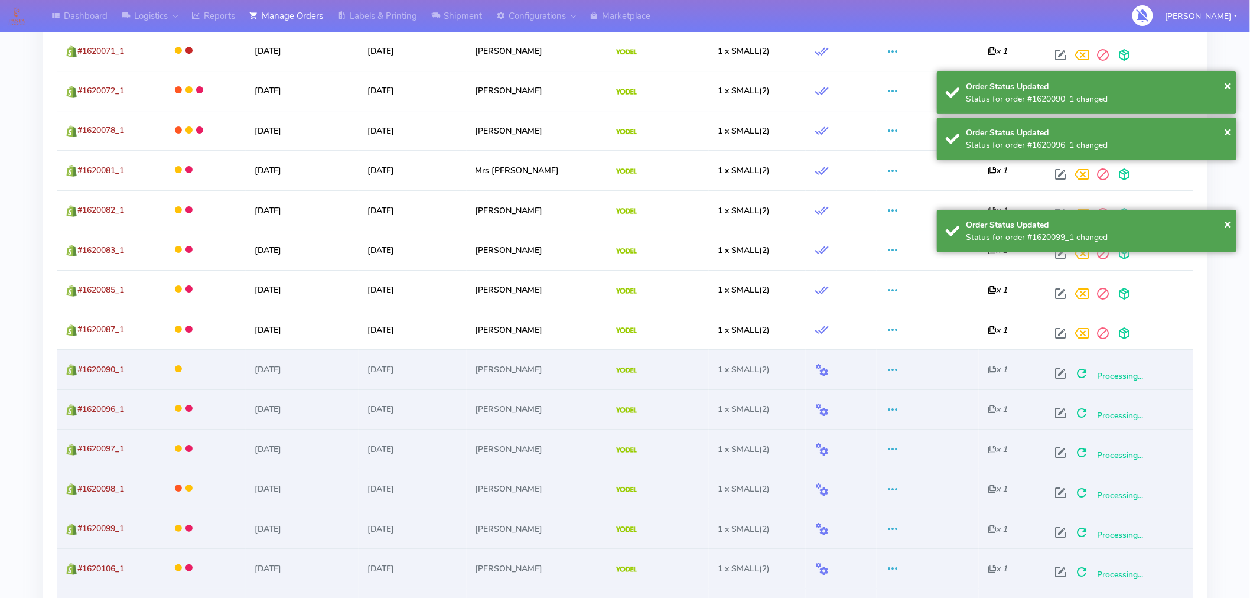
scroll to position [1582, 0]
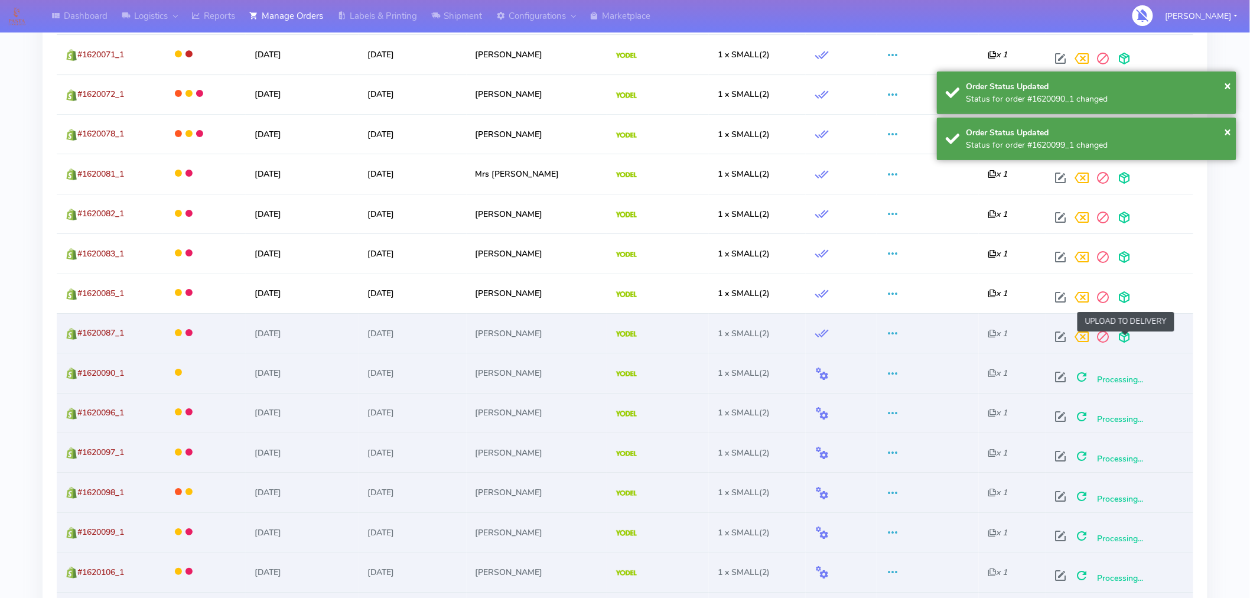
click at [1127, 337] on span at bounding box center [1124, 339] width 21 height 11
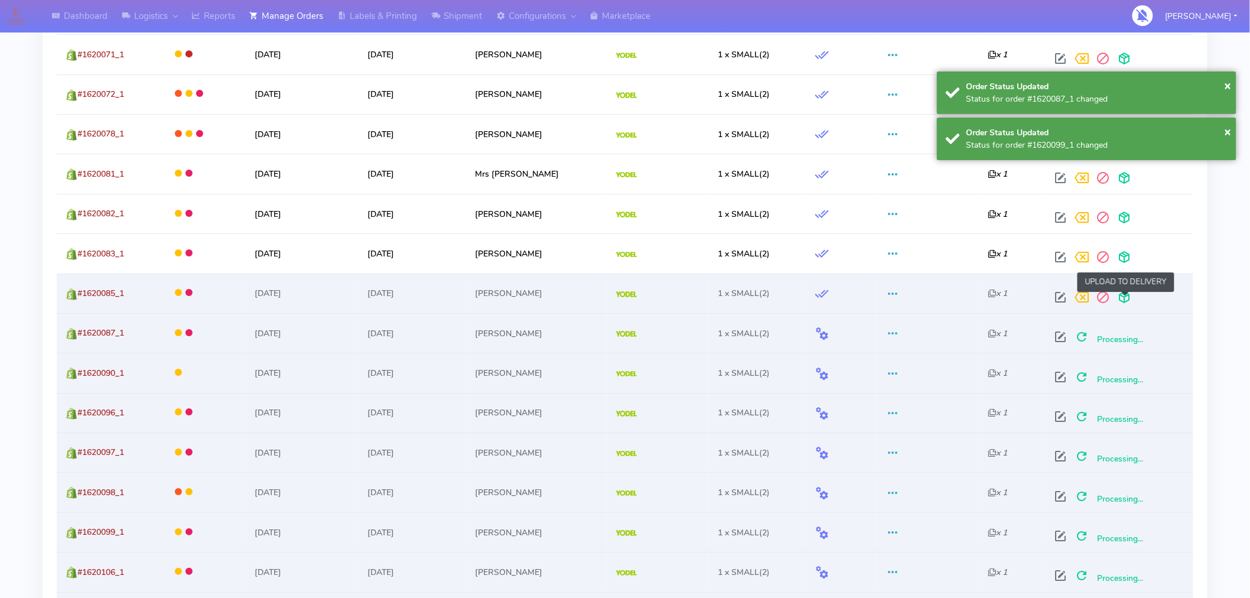
click at [1126, 301] on span at bounding box center [1124, 299] width 21 height 11
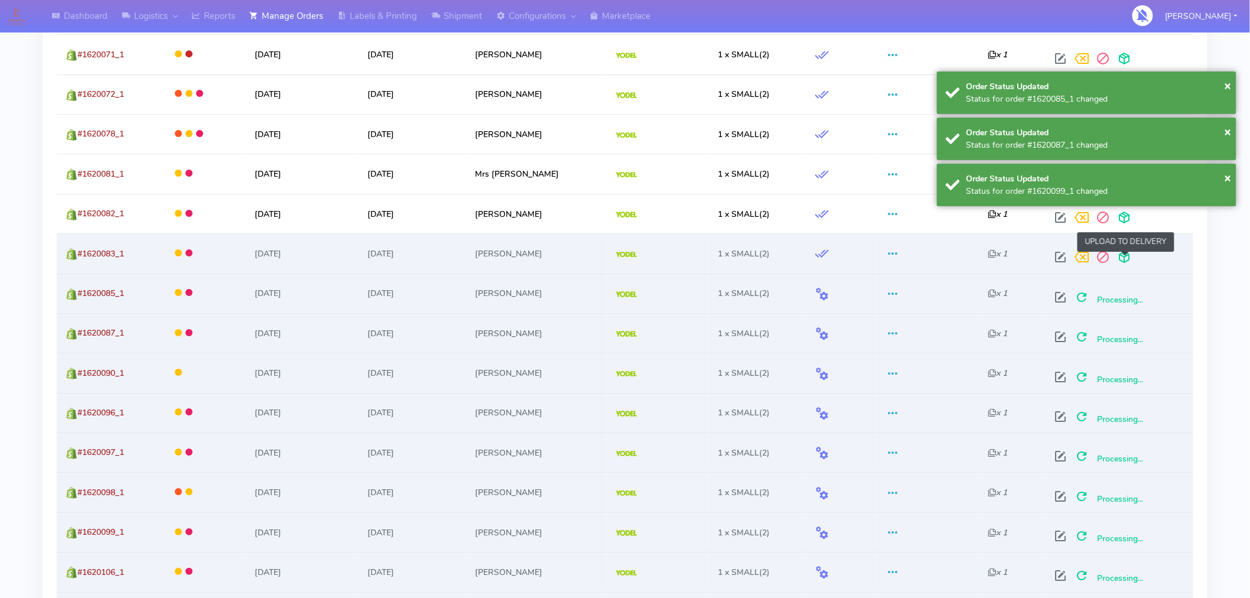
click at [1126, 259] on span at bounding box center [1124, 259] width 21 height 11
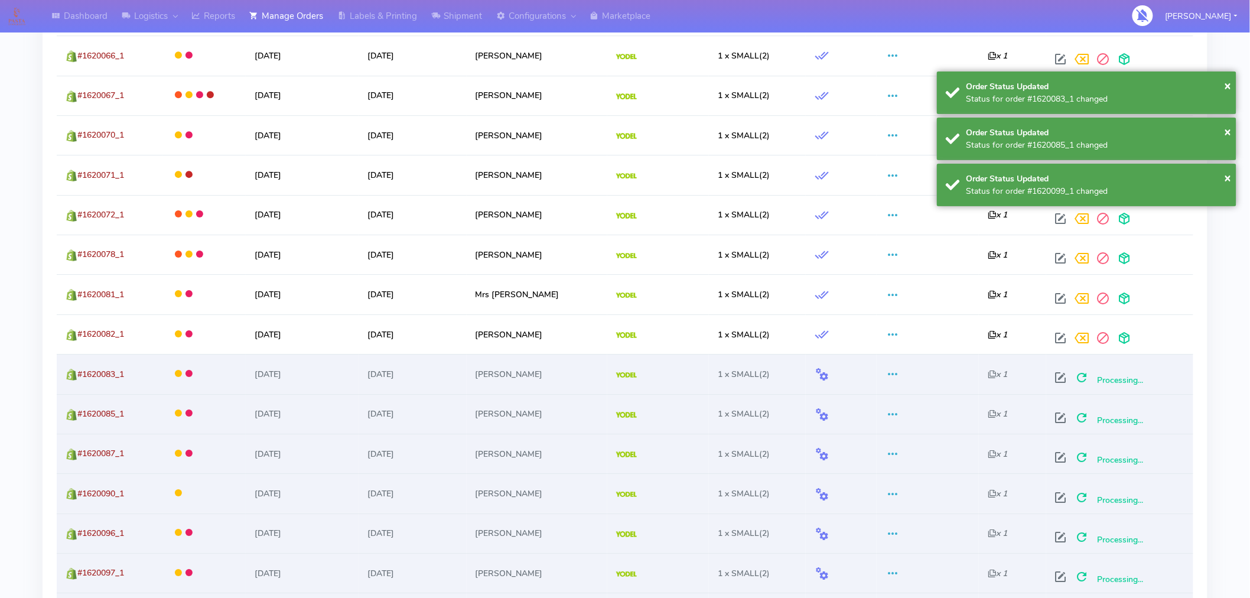
scroll to position [1435, 0]
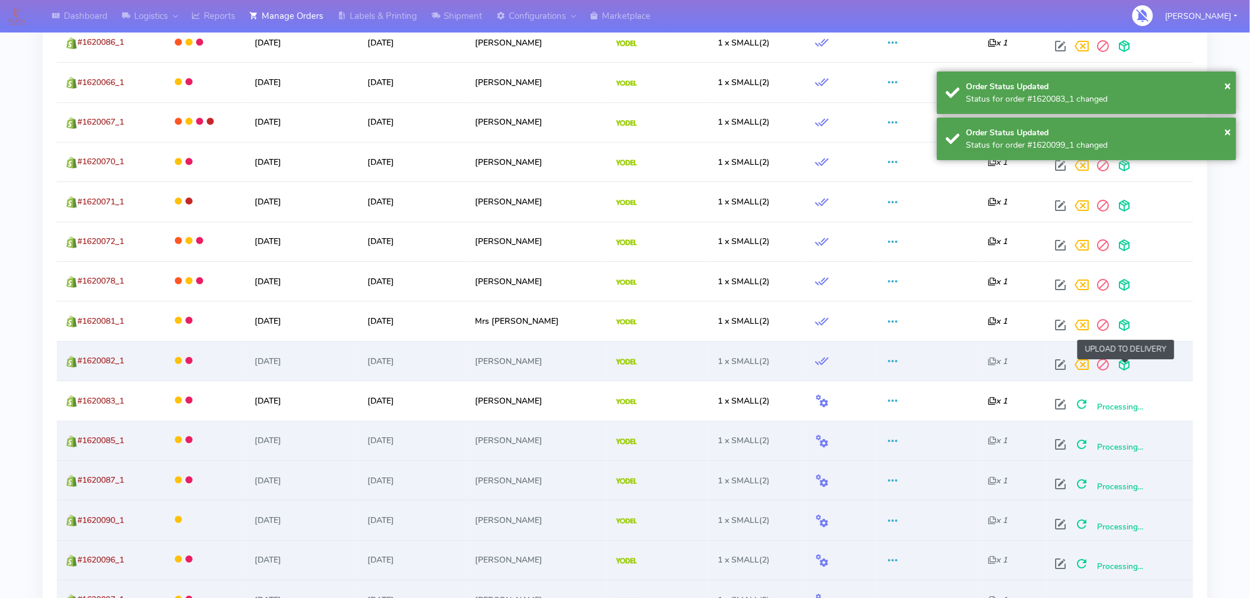
click at [1124, 365] on span at bounding box center [1124, 367] width 21 height 11
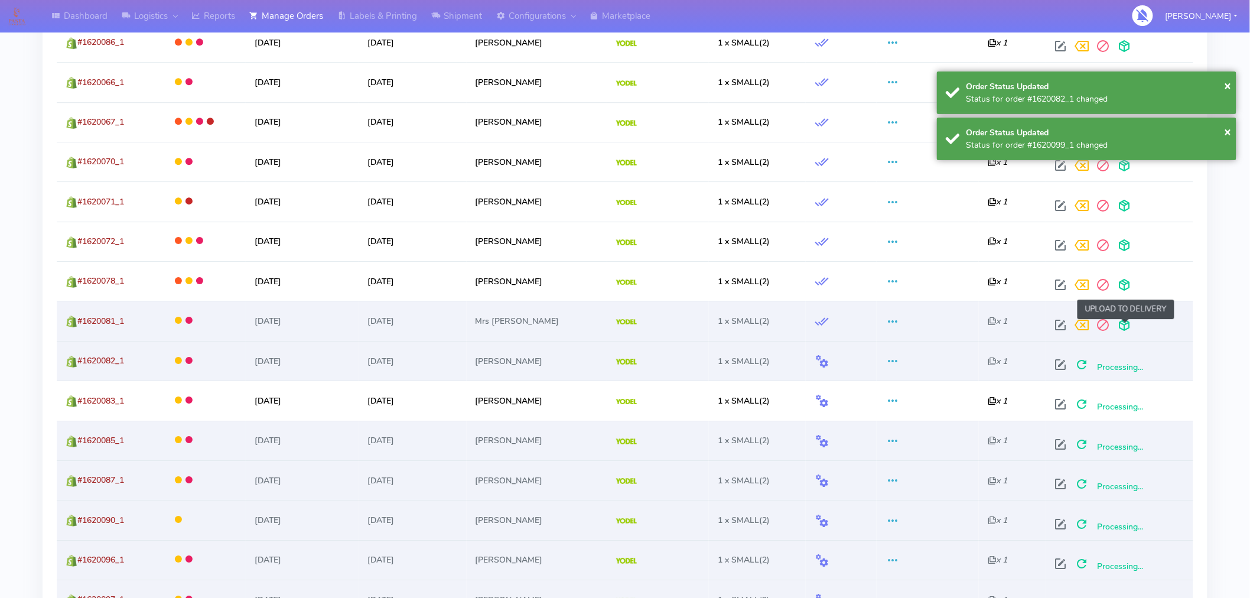
click at [1124, 331] on span at bounding box center [1124, 327] width 21 height 11
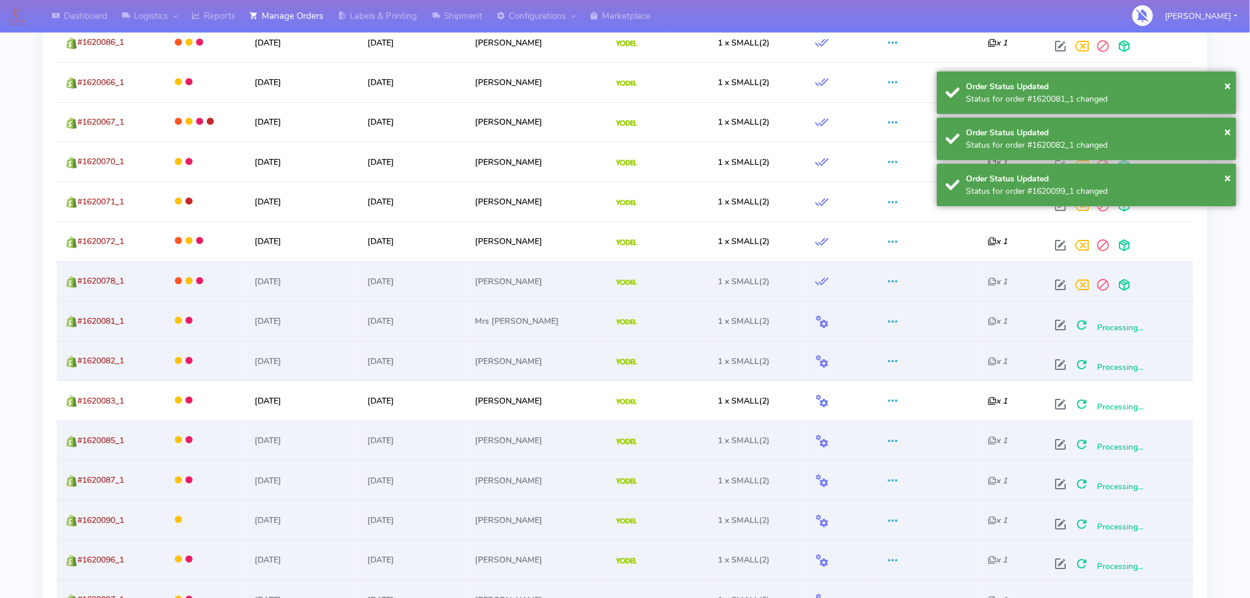
click at [1124, 298] on td at bounding box center [1119, 281] width 147 height 40
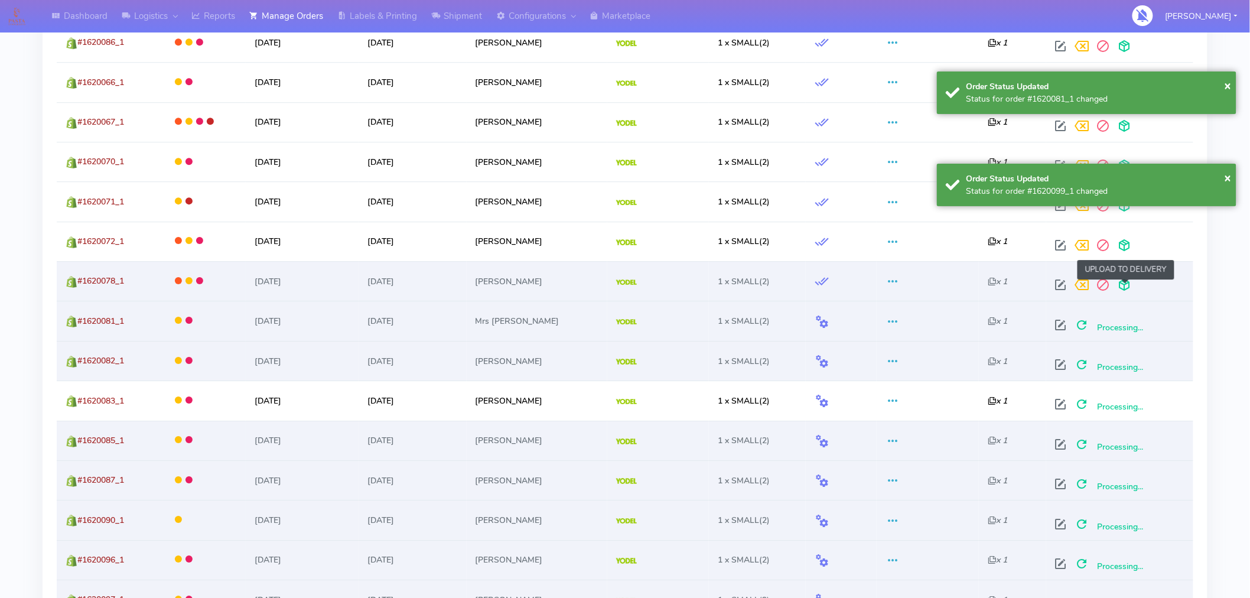
click at [1124, 282] on span at bounding box center [1124, 287] width 21 height 11
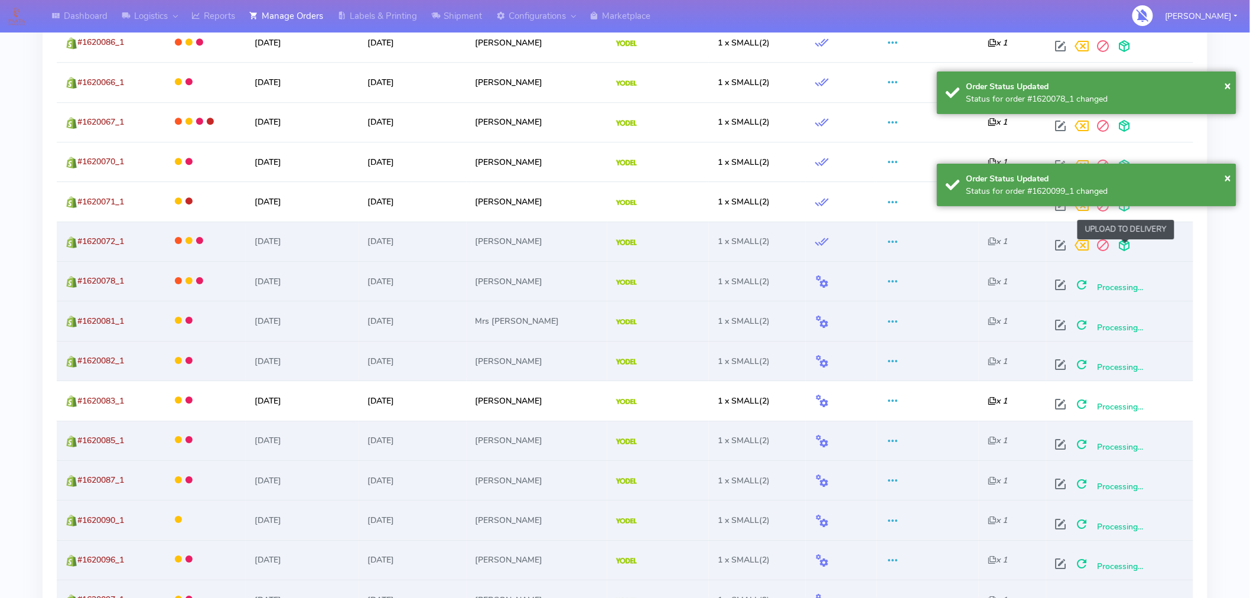
click at [1126, 246] on span at bounding box center [1124, 247] width 21 height 11
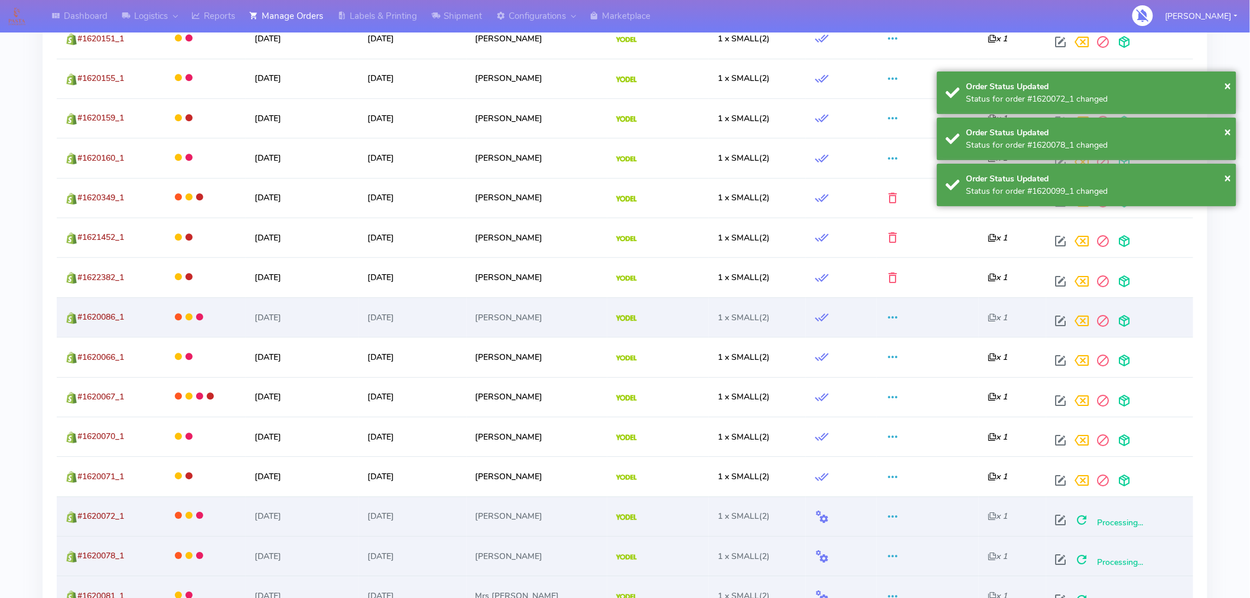
scroll to position [1159, 0]
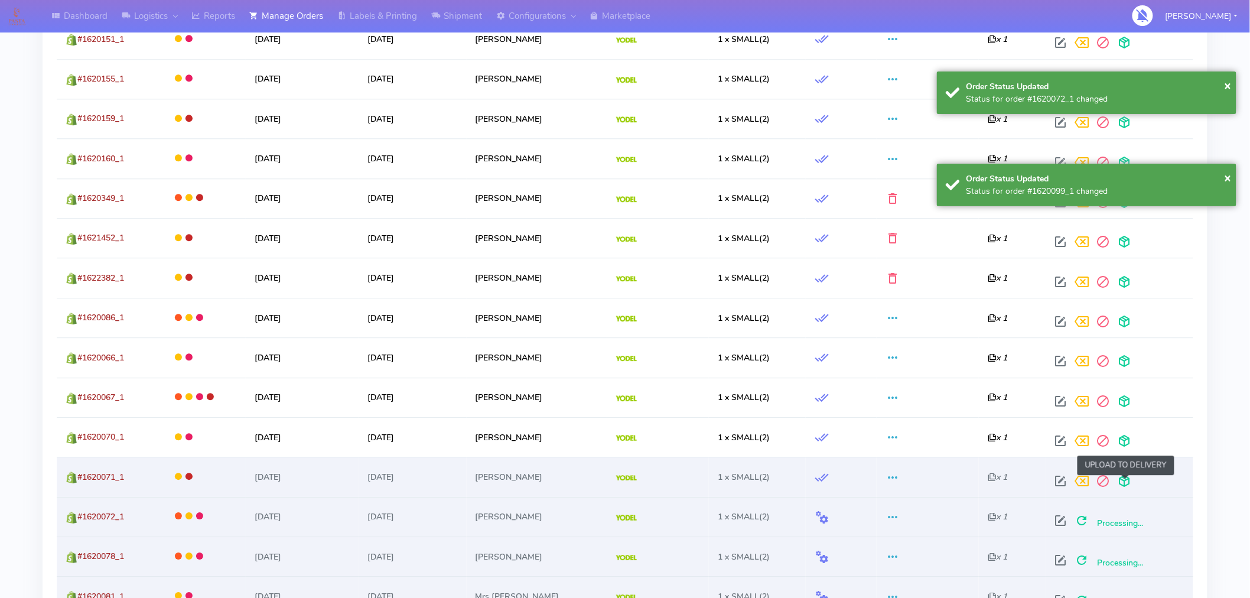
click at [1127, 480] on span at bounding box center [1124, 483] width 21 height 11
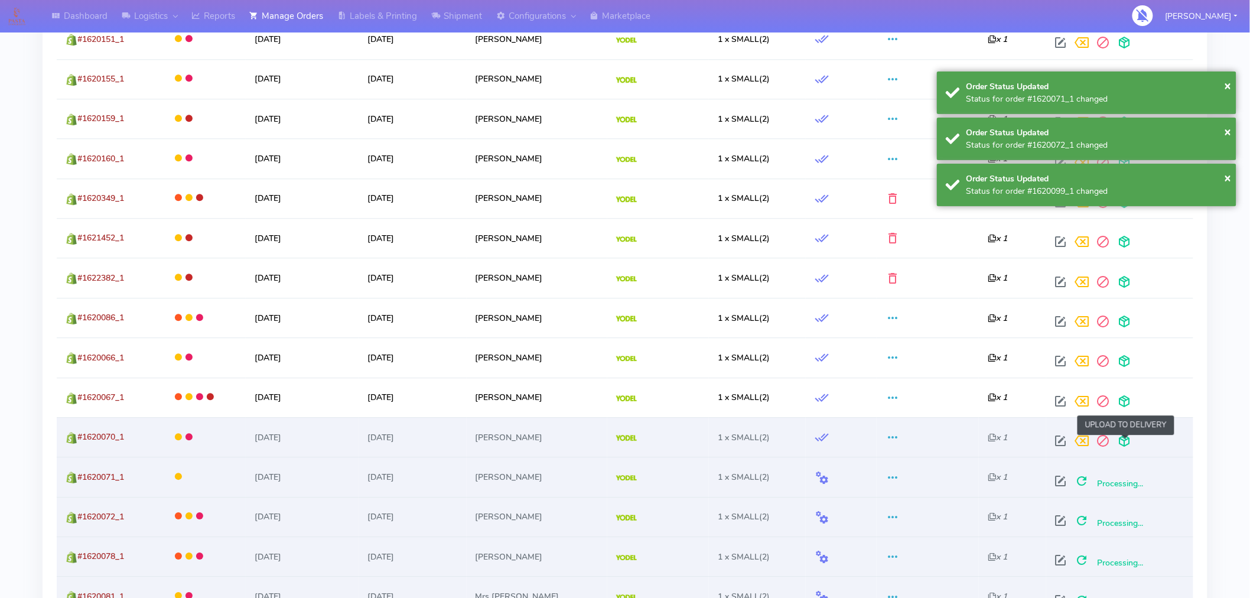
click at [1127, 442] on span at bounding box center [1124, 443] width 21 height 11
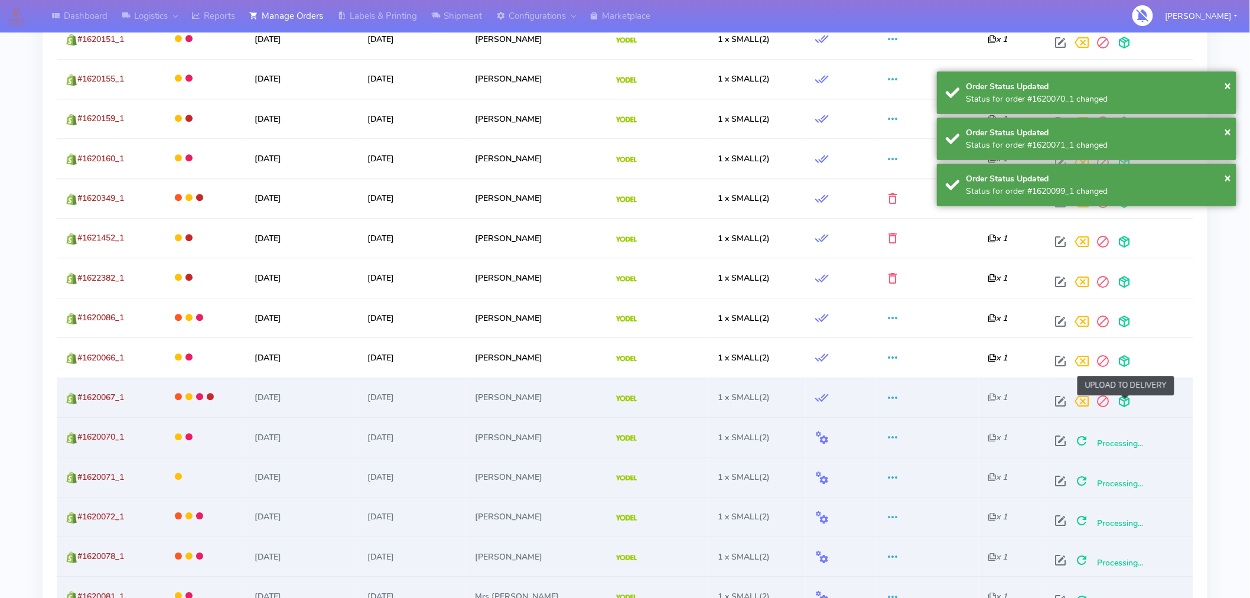
click at [1127, 402] on span at bounding box center [1124, 403] width 21 height 11
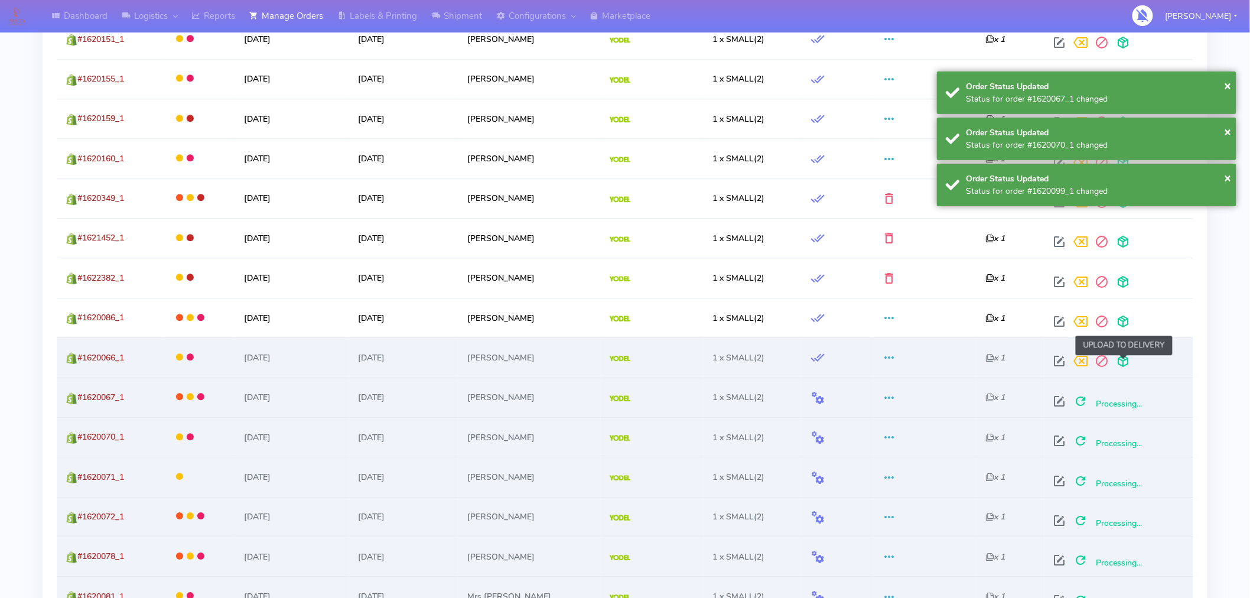
click at [1125, 360] on span at bounding box center [1123, 363] width 21 height 11
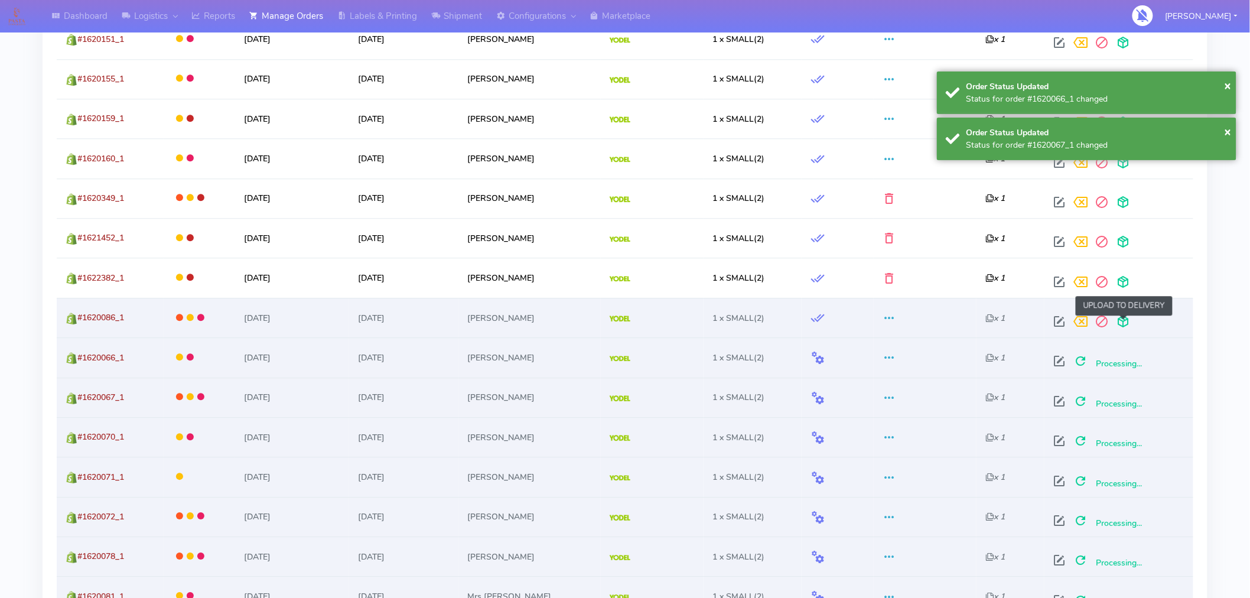
click at [1124, 326] on span at bounding box center [1123, 323] width 21 height 11
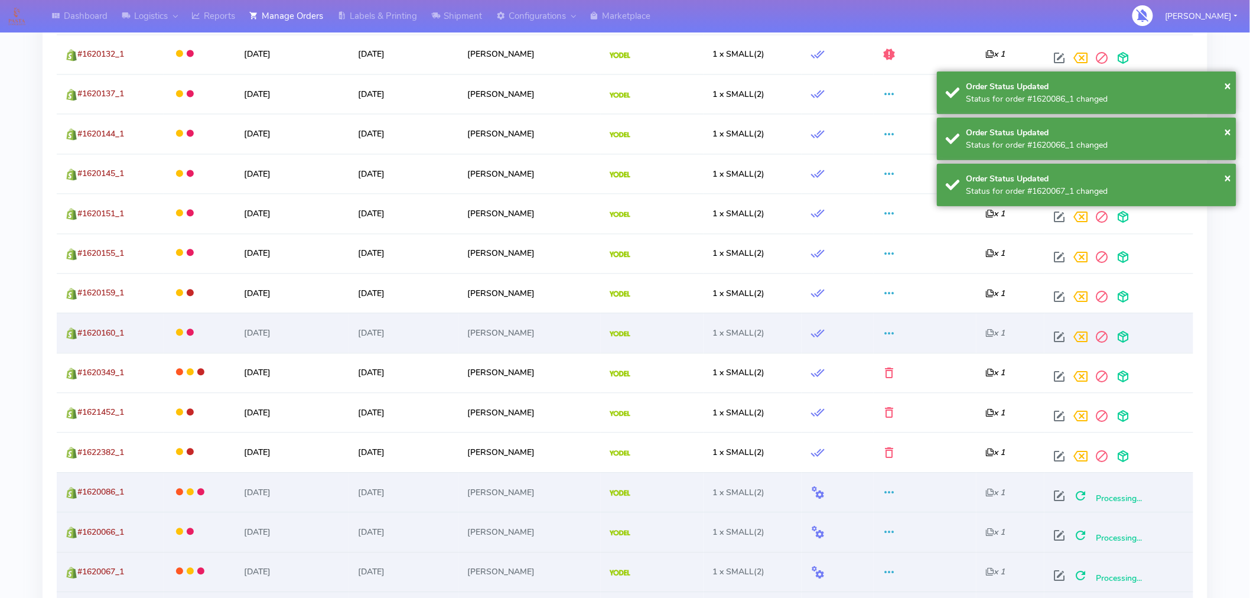
scroll to position [965, 0]
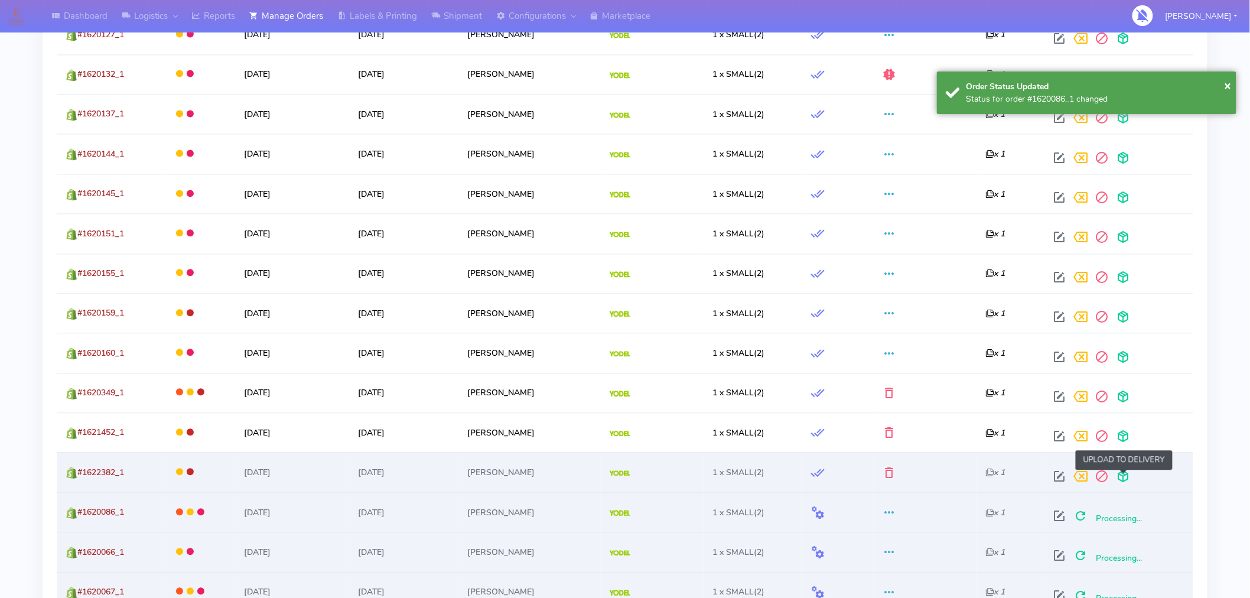
click at [1127, 475] on span at bounding box center [1123, 478] width 21 height 11
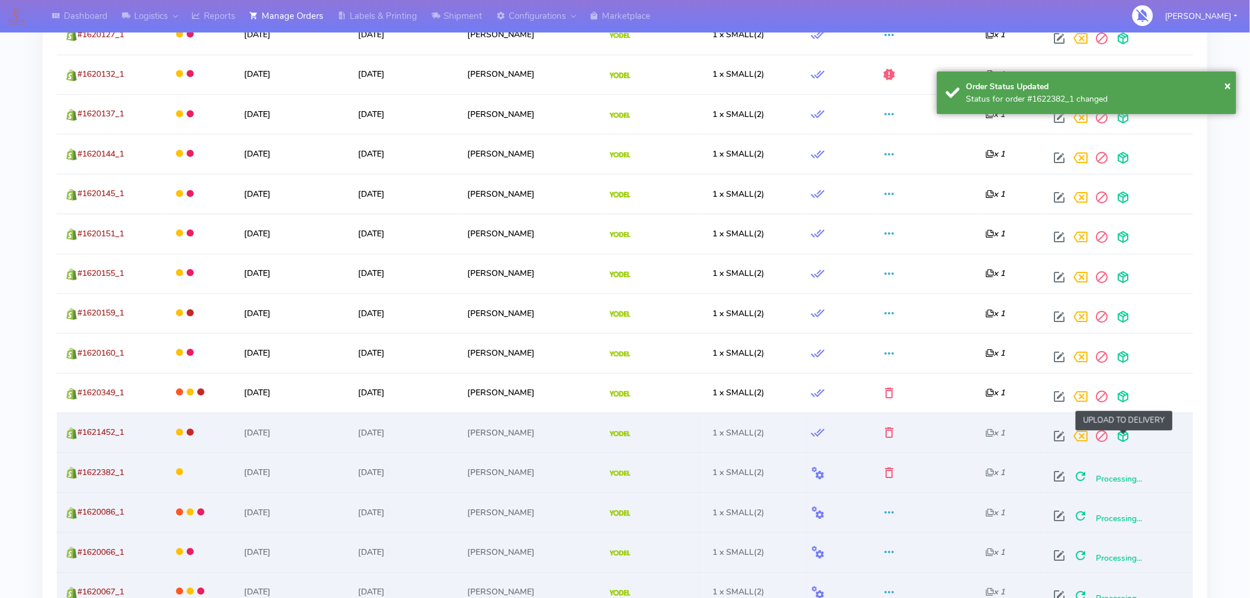
click at [1127, 435] on span at bounding box center [1123, 438] width 21 height 11
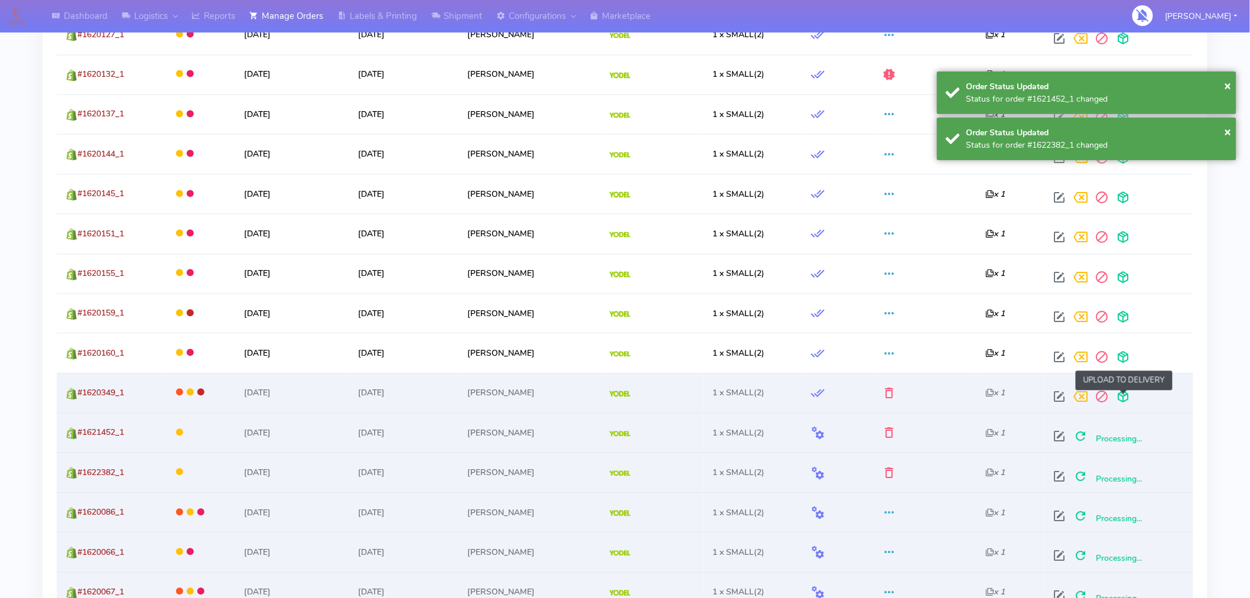
click at [1125, 402] on span at bounding box center [1123, 399] width 21 height 11
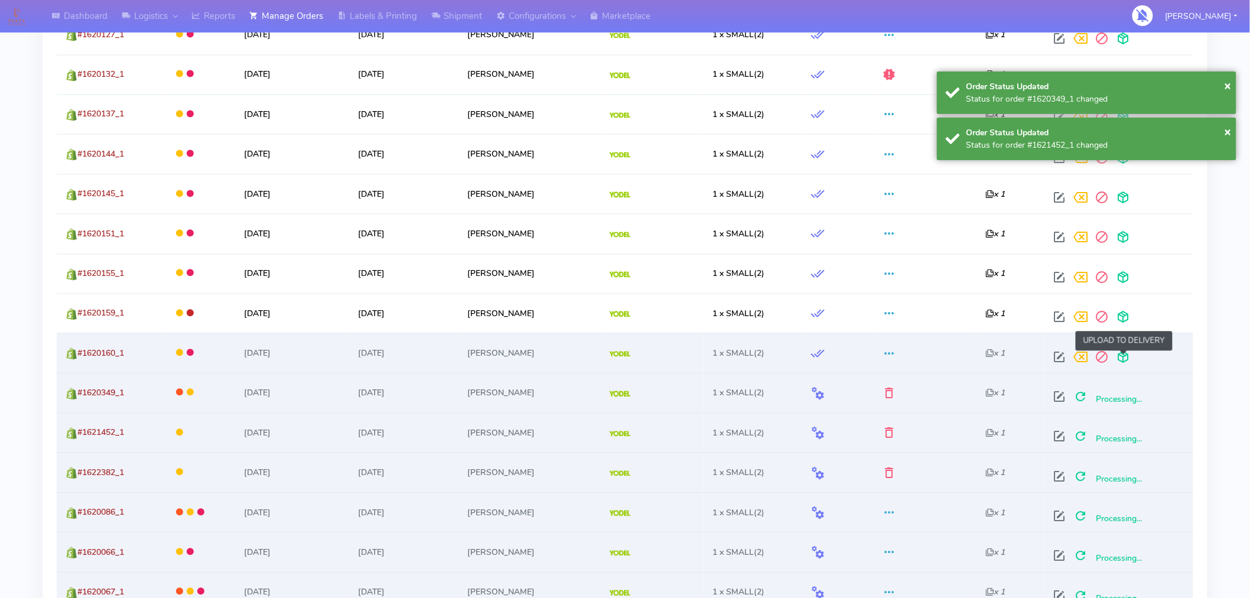
click at [1125, 356] on span at bounding box center [1123, 359] width 21 height 11
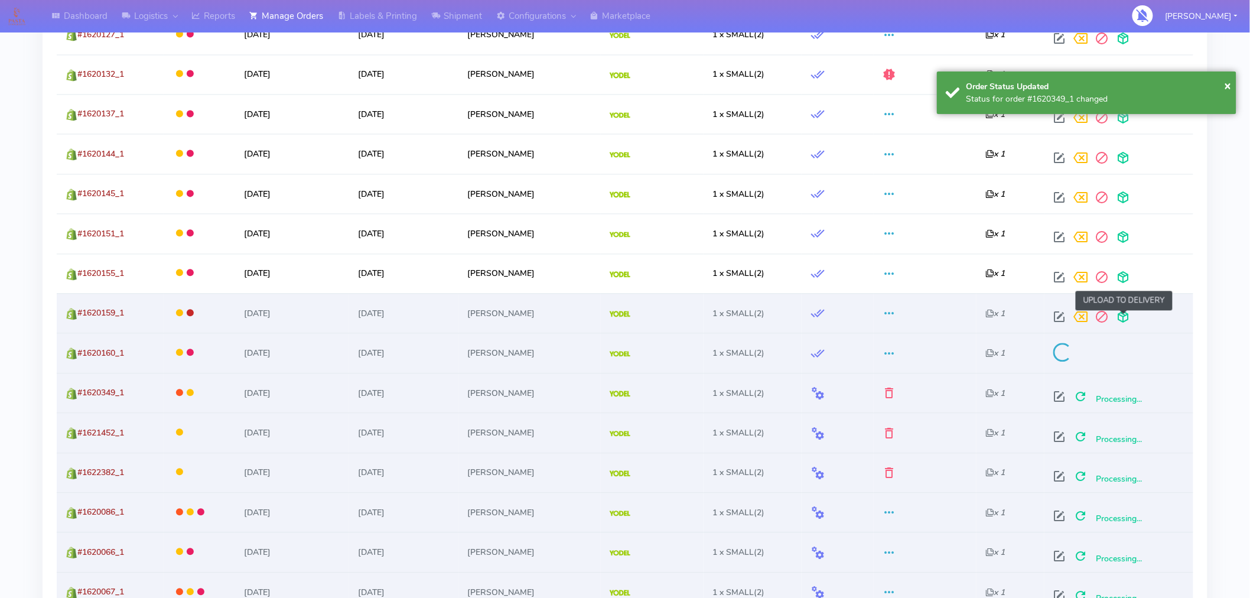
click at [1124, 317] on span at bounding box center [1123, 319] width 21 height 11
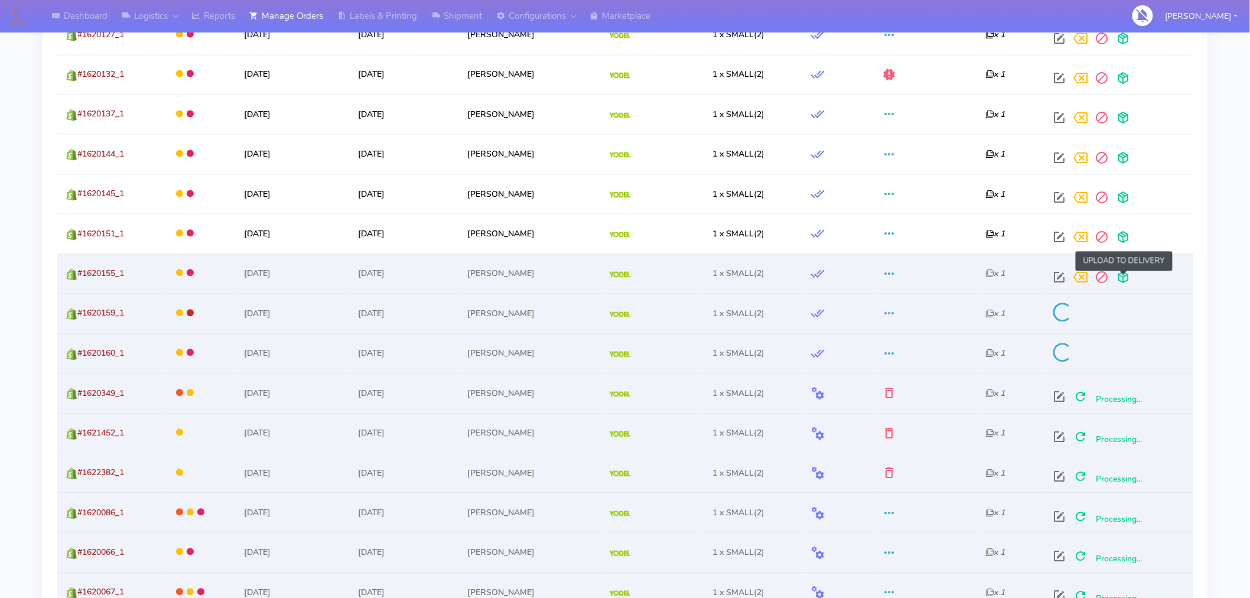
click at [1127, 280] on span at bounding box center [1123, 279] width 21 height 11
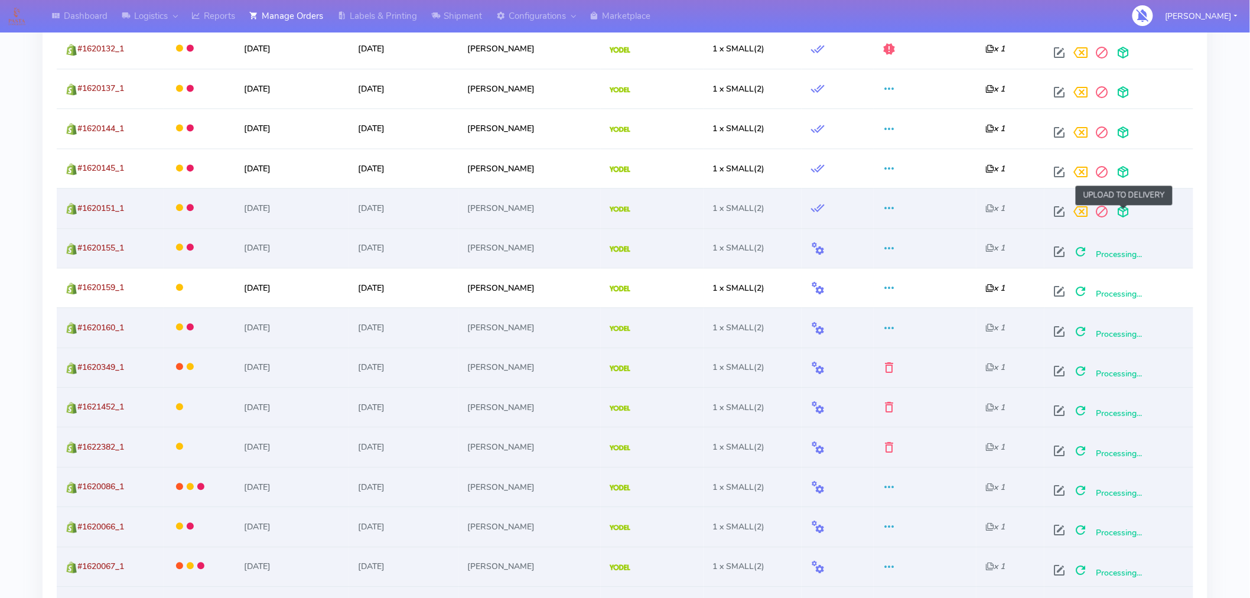
click at [1120, 211] on span at bounding box center [1123, 214] width 21 height 11
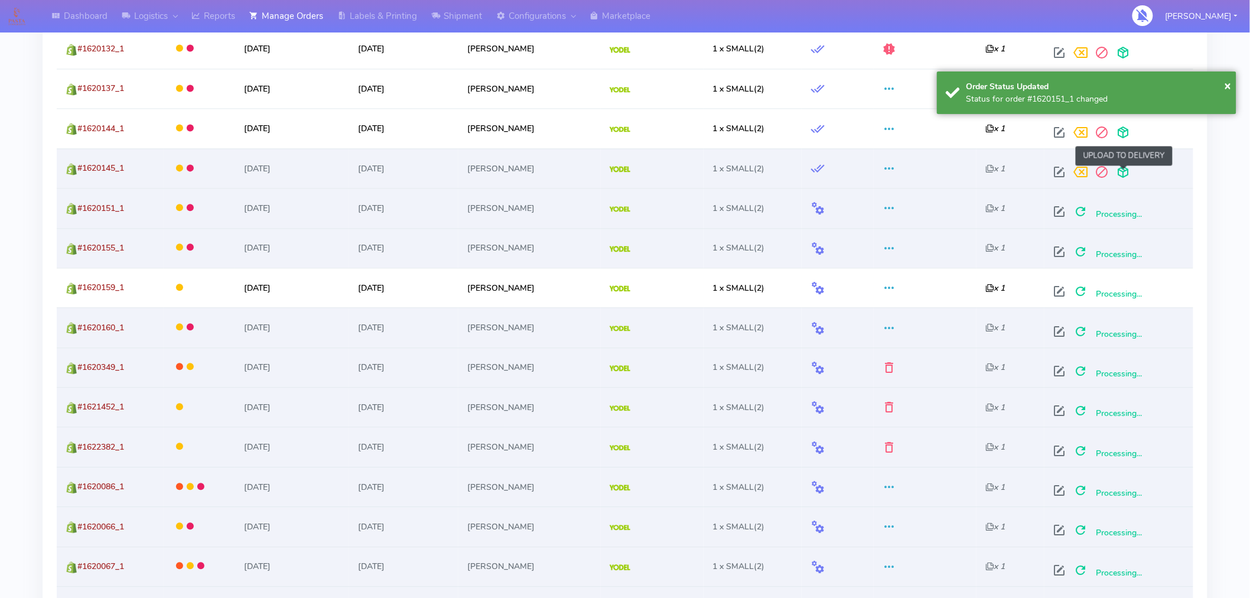
click at [1123, 179] on span at bounding box center [1123, 174] width 21 height 11
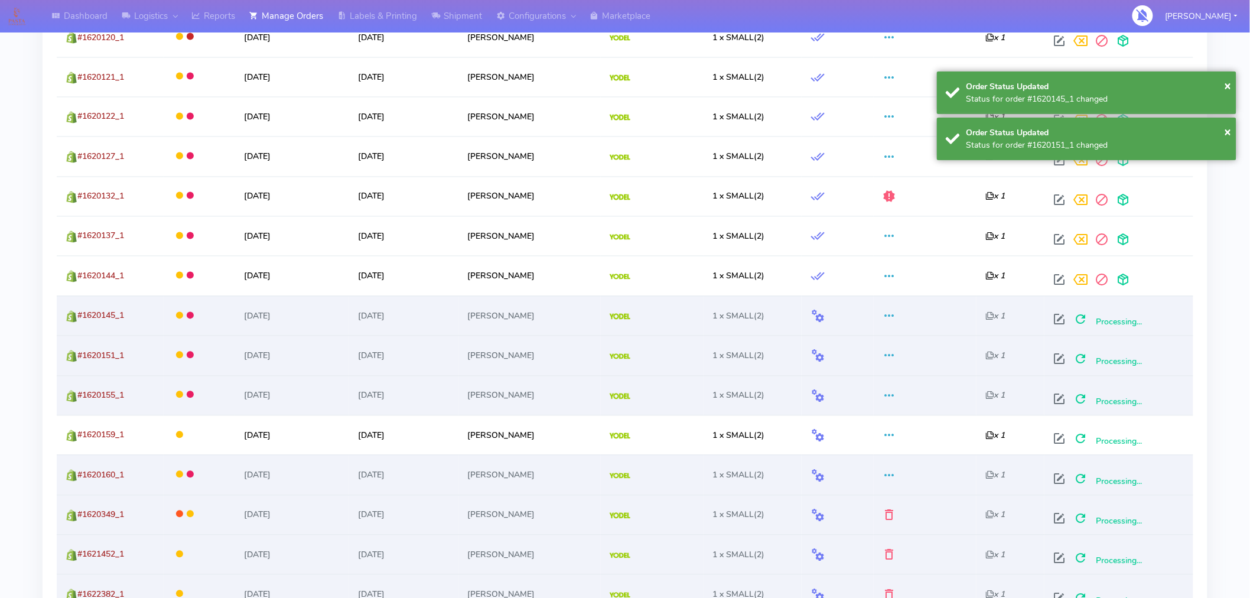
scroll to position [842, 0]
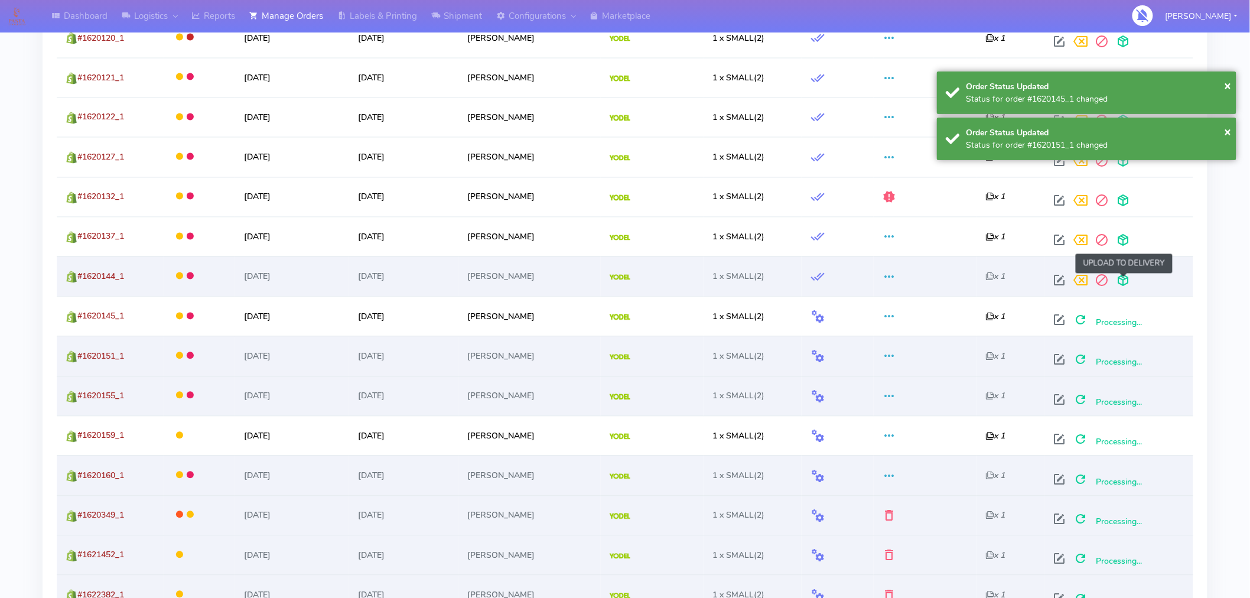
click at [1124, 284] on span at bounding box center [1123, 283] width 21 height 11
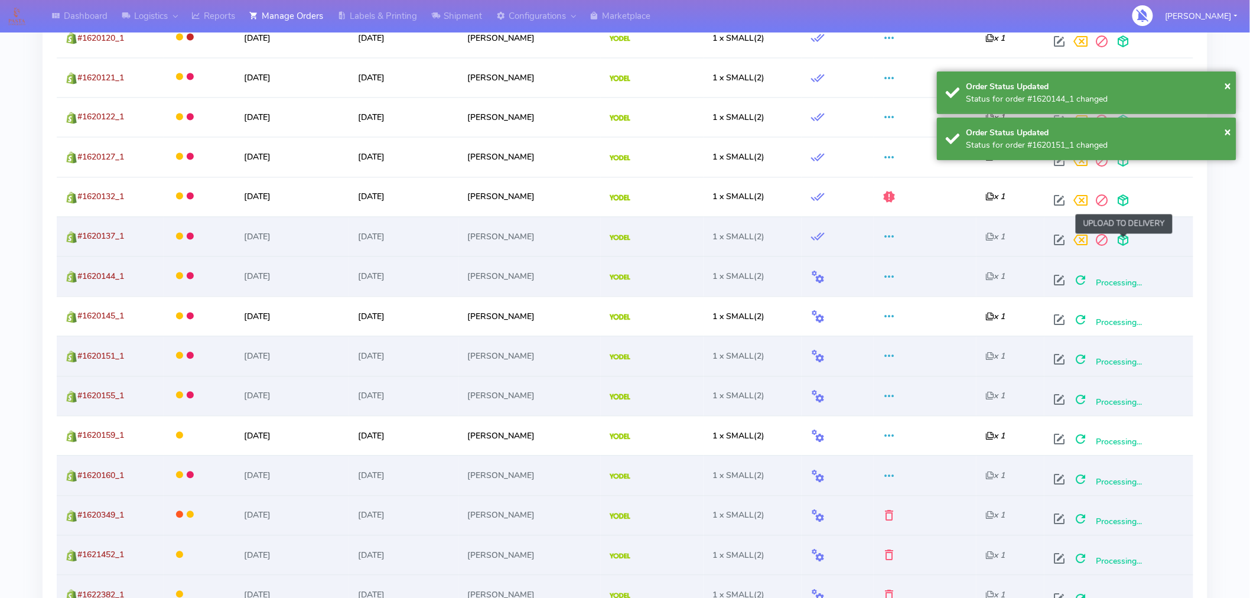
click at [1124, 247] on span at bounding box center [1123, 243] width 21 height 11
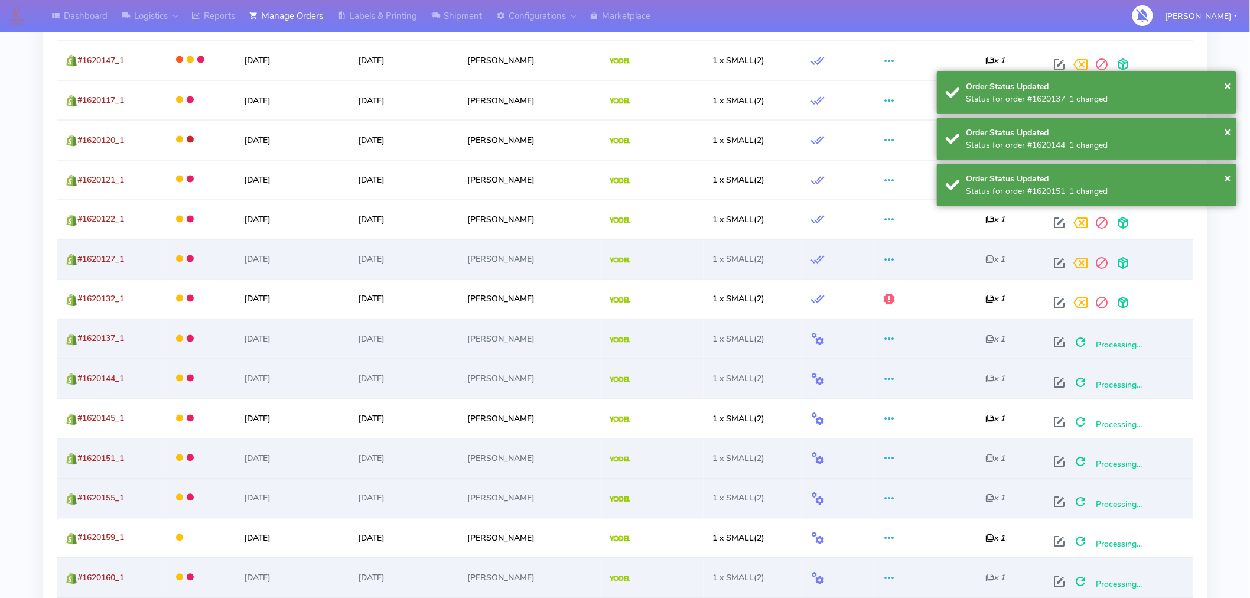
scroll to position [733, 0]
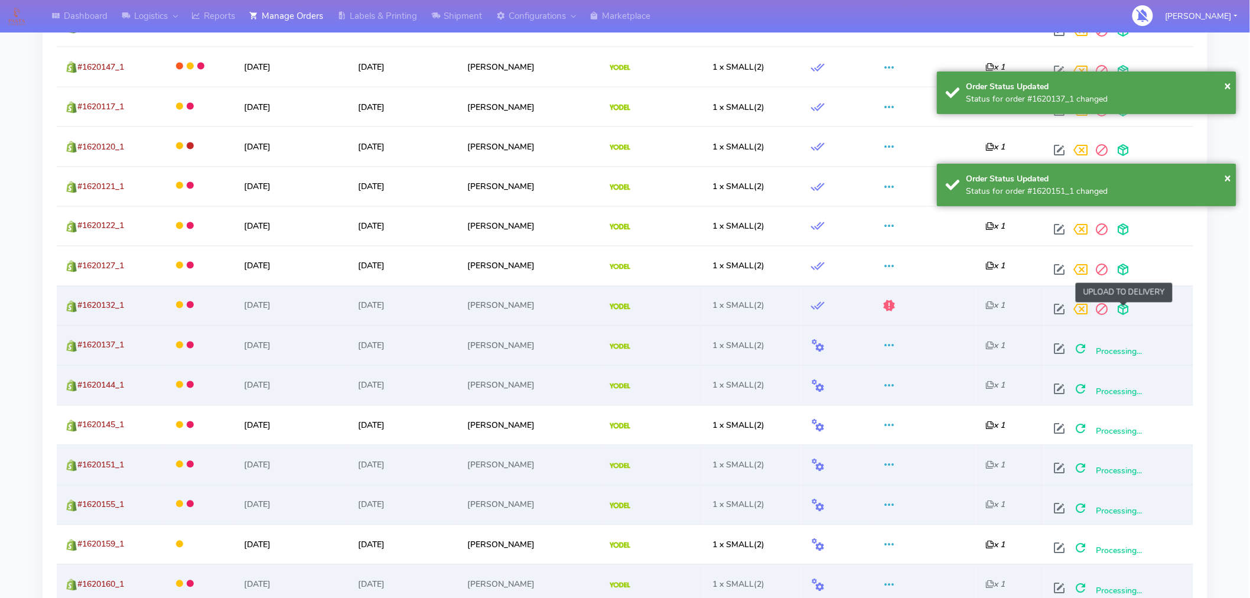
click at [1126, 308] on span at bounding box center [1123, 312] width 21 height 11
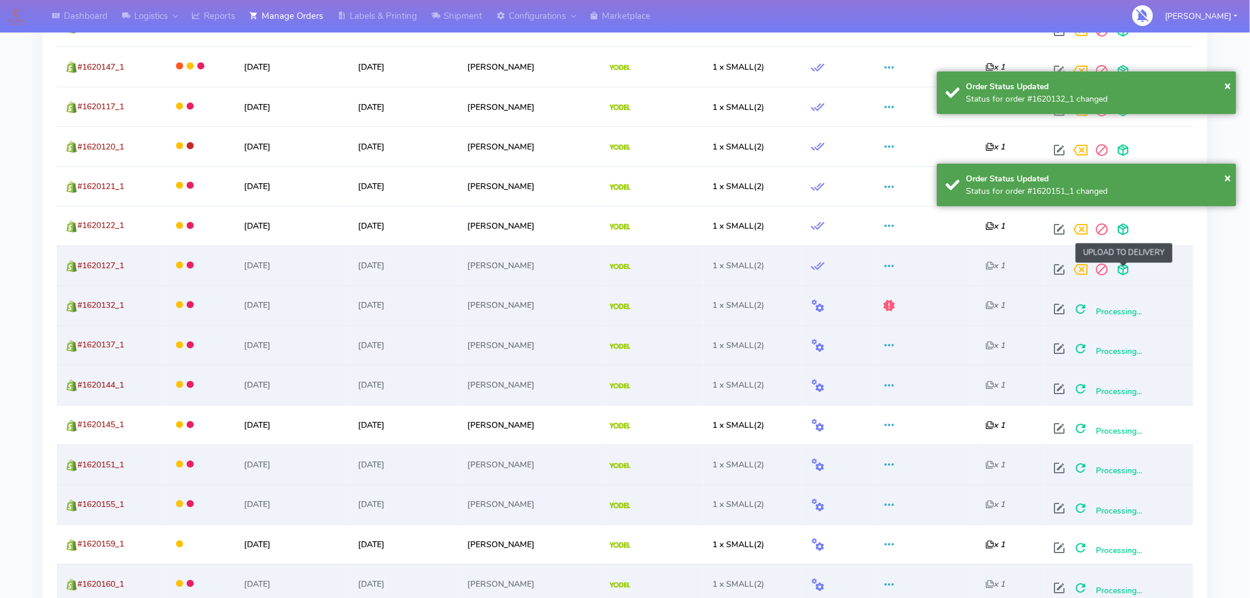
click at [1126, 274] on span at bounding box center [1123, 272] width 21 height 11
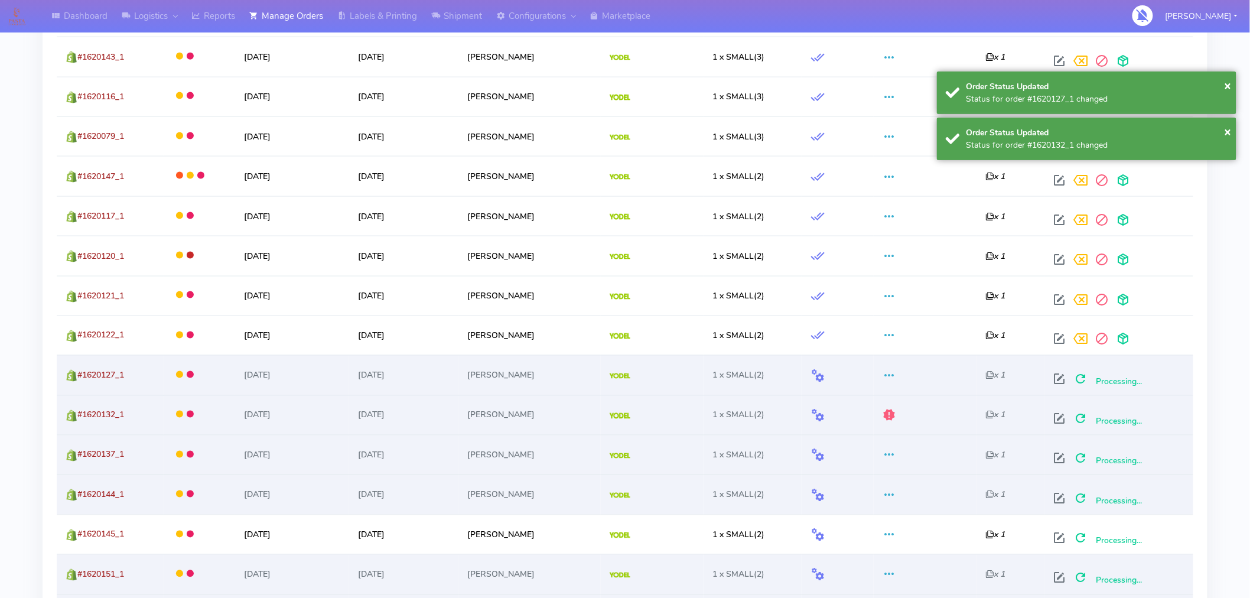
scroll to position [623, 0]
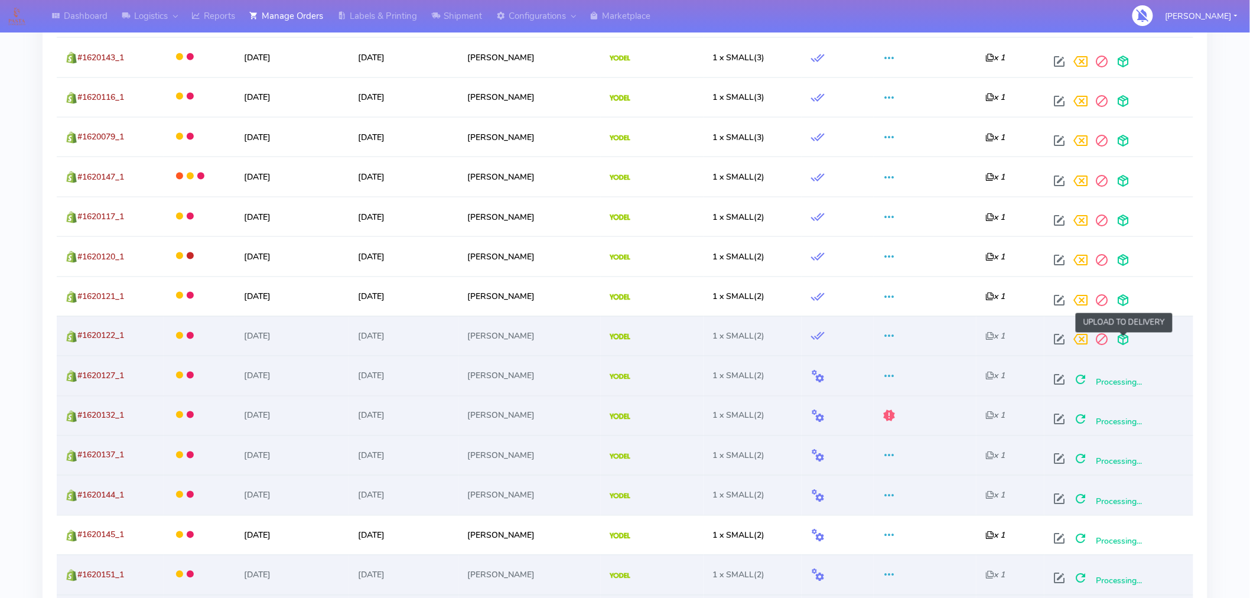
click at [1127, 344] on span at bounding box center [1123, 342] width 21 height 11
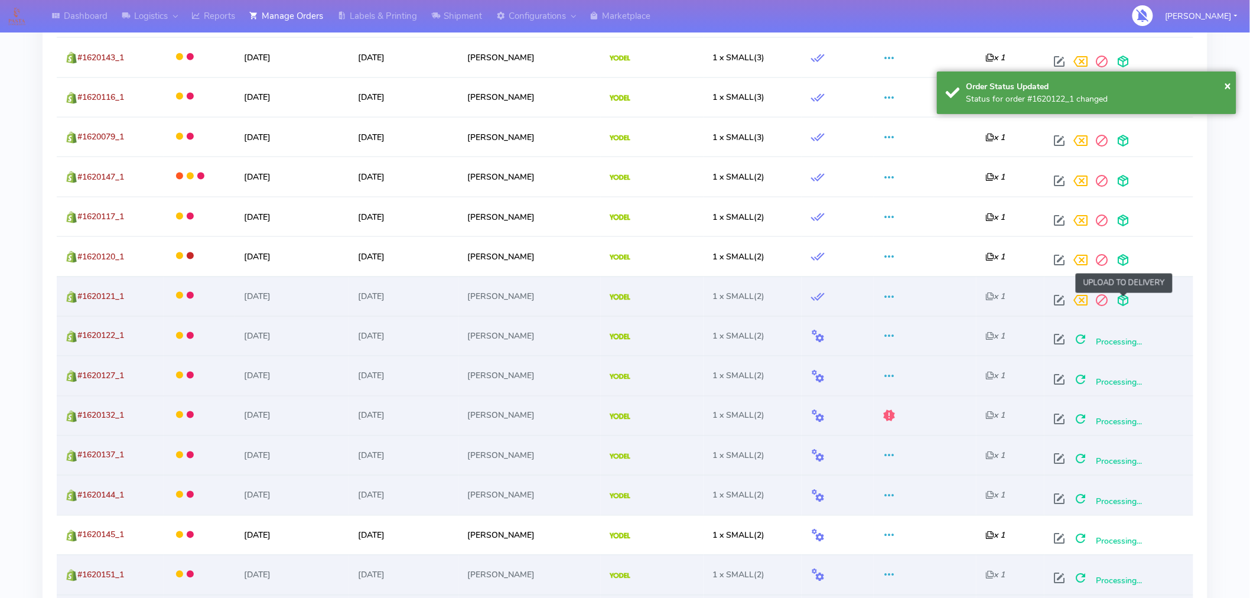
click at [1126, 305] on span at bounding box center [1123, 302] width 21 height 11
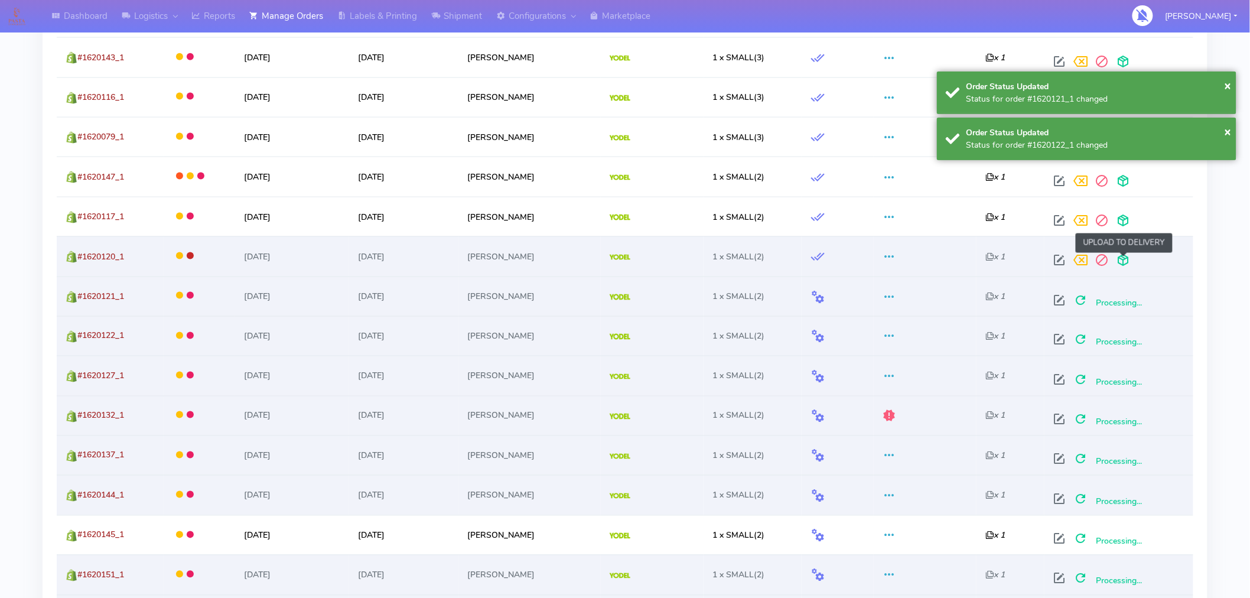
click at [1125, 264] on span at bounding box center [1123, 262] width 21 height 11
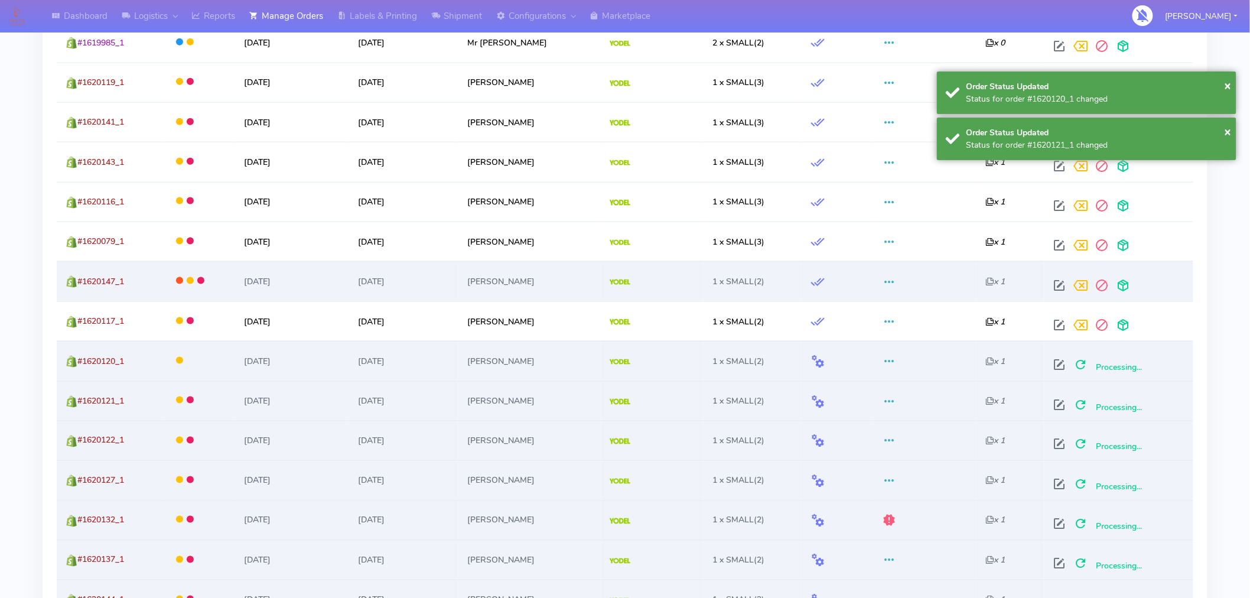
scroll to position [506, 0]
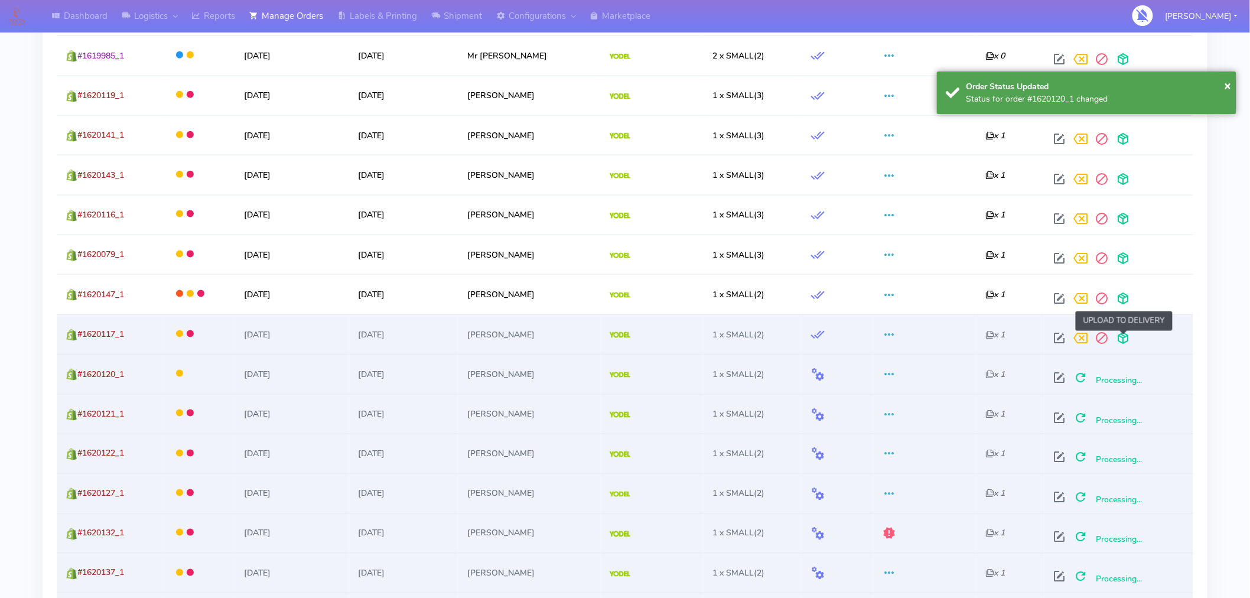
click at [1121, 336] on span at bounding box center [1123, 340] width 21 height 11
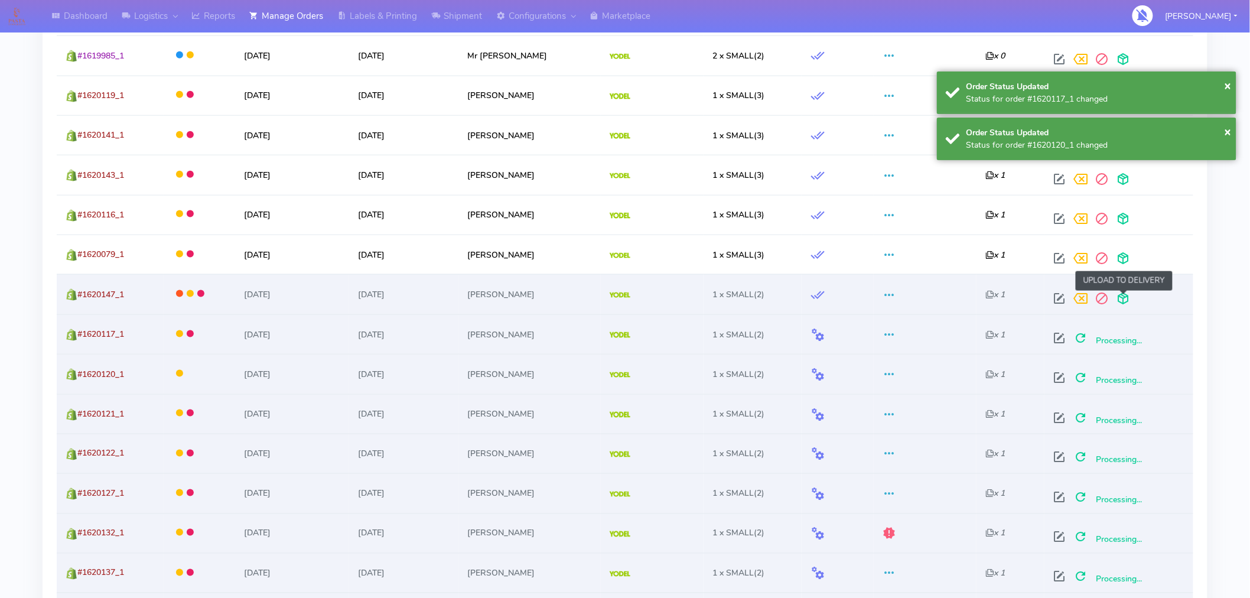
click at [1125, 299] on span at bounding box center [1123, 300] width 21 height 11
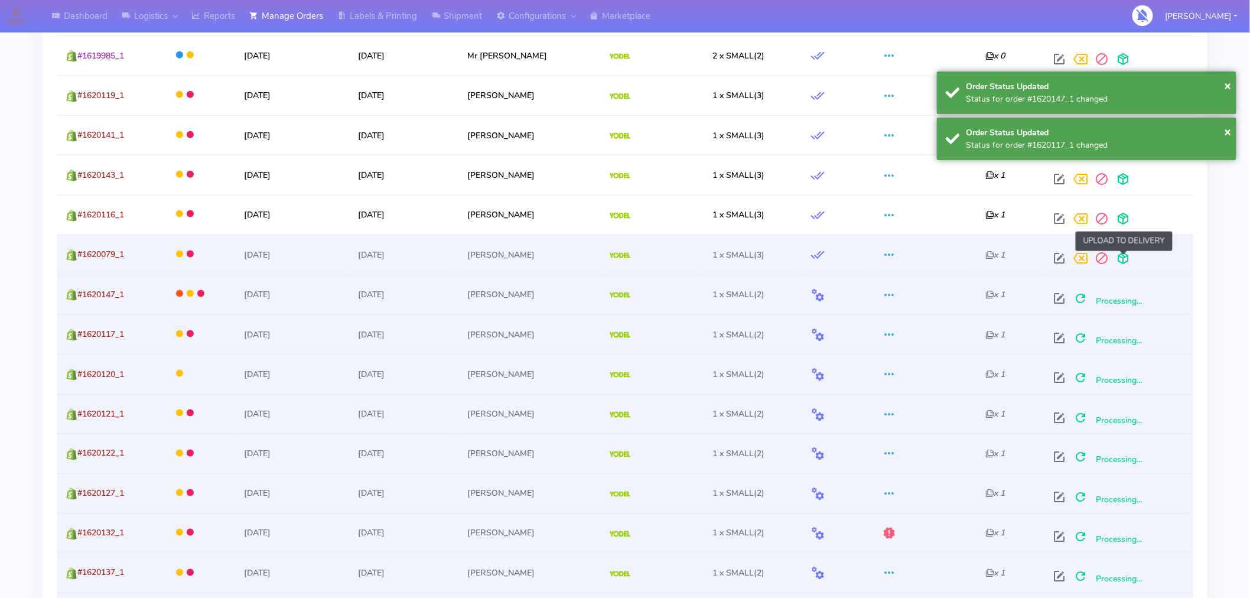
click at [1125, 261] on span at bounding box center [1123, 260] width 21 height 11
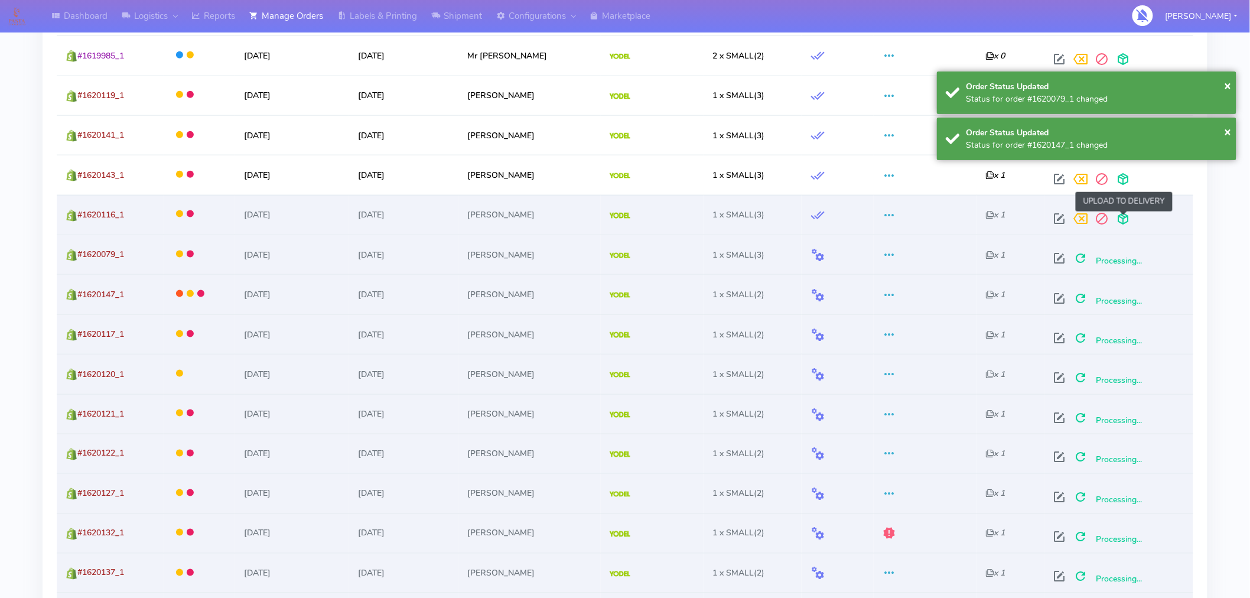
click at [1126, 219] on span at bounding box center [1123, 221] width 21 height 11
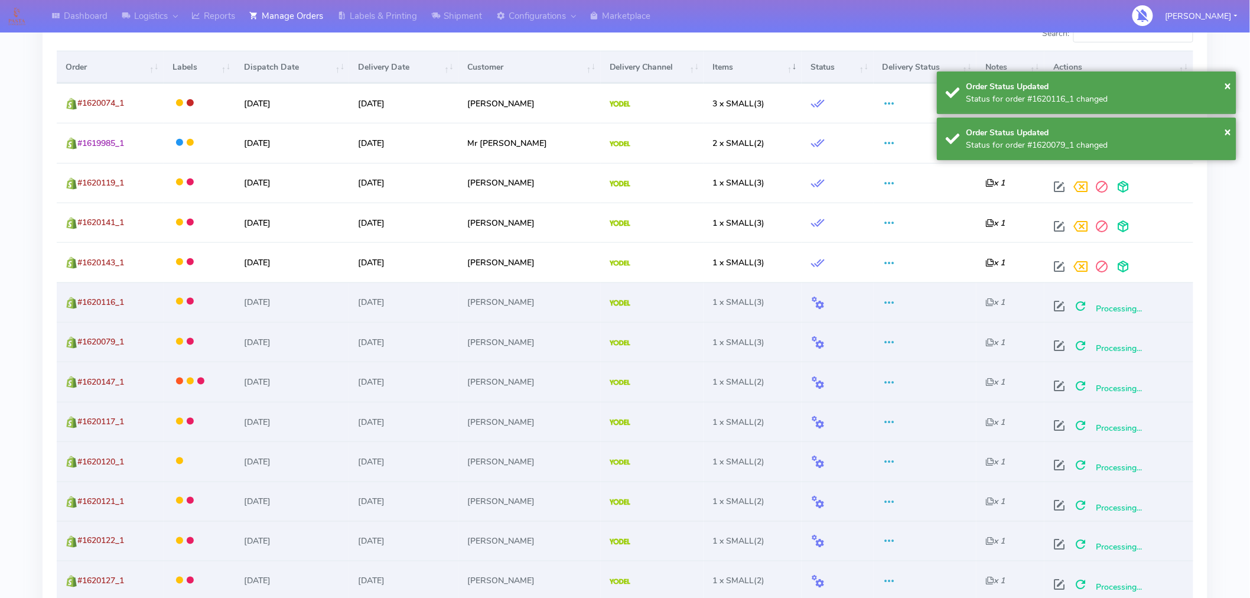
scroll to position [328, 0]
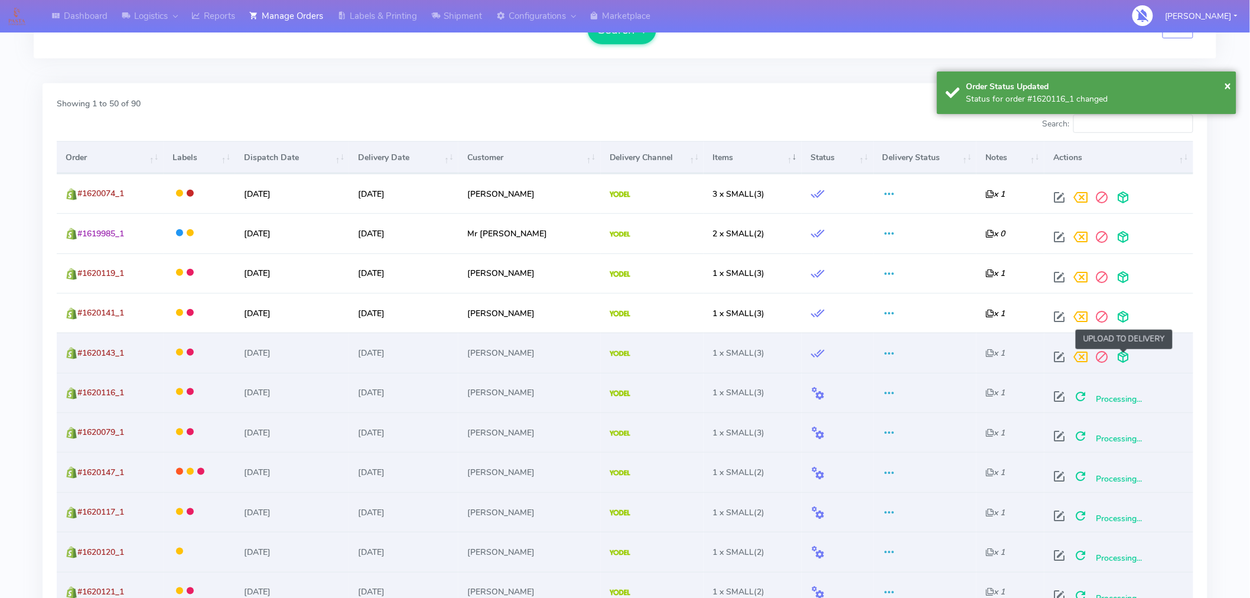
click at [1123, 357] on span at bounding box center [1123, 359] width 21 height 11
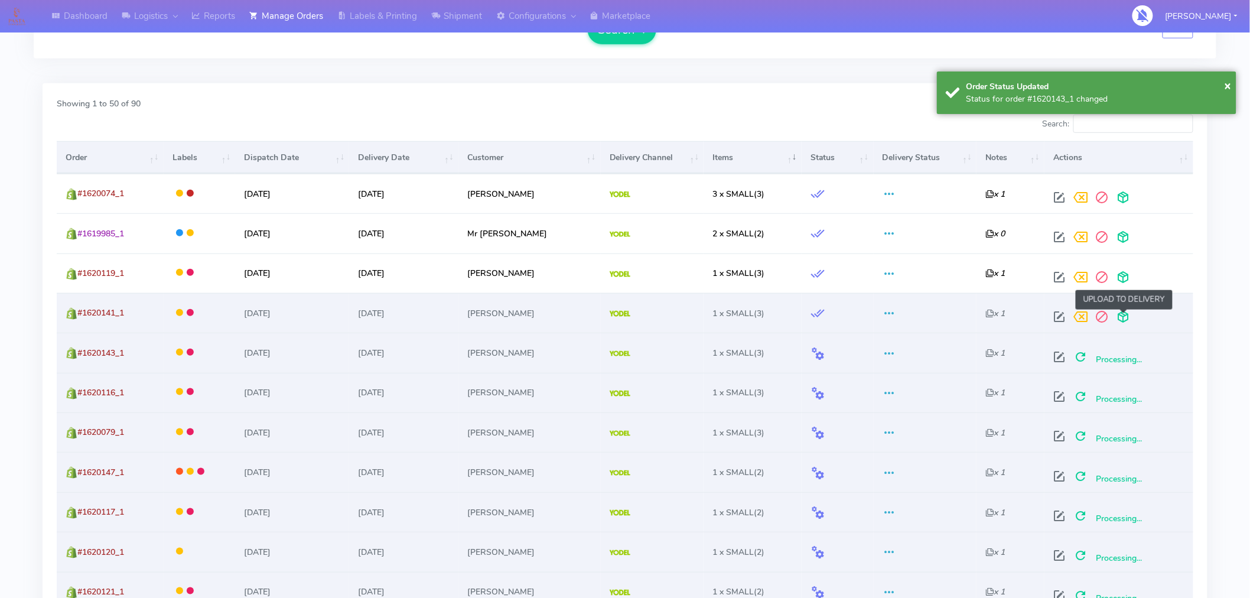
click at [1125, 320] on span at bounding box center [1123, 319] width 21 height 11
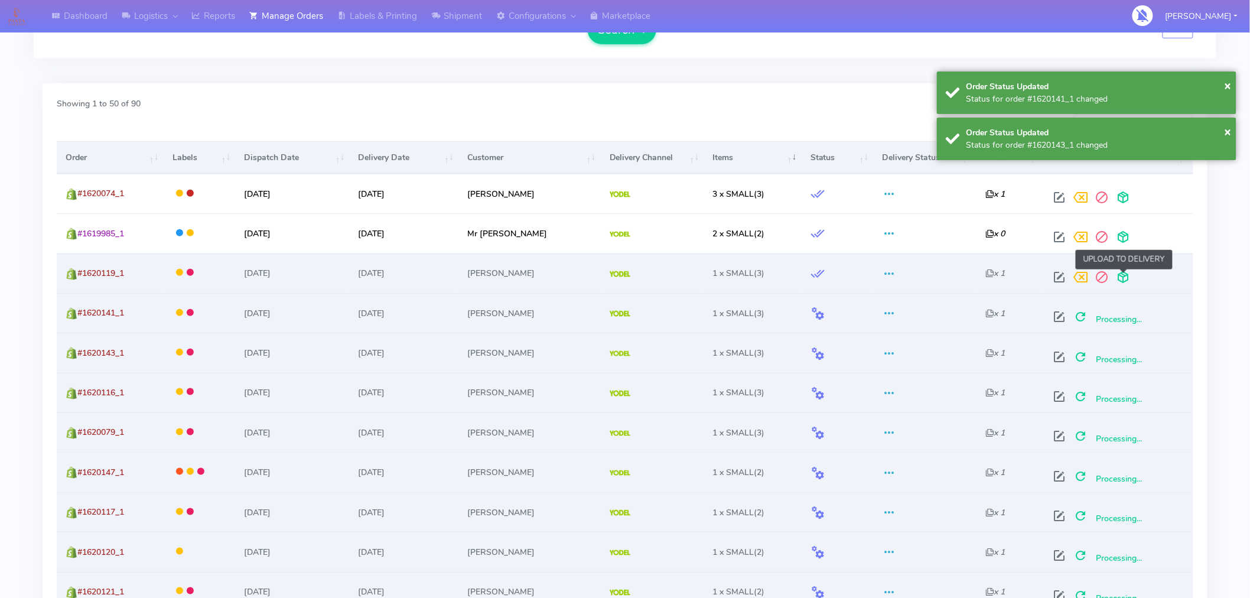
click at [1124, 279] on span at bounding box center [1123, 279] width 21 height 11
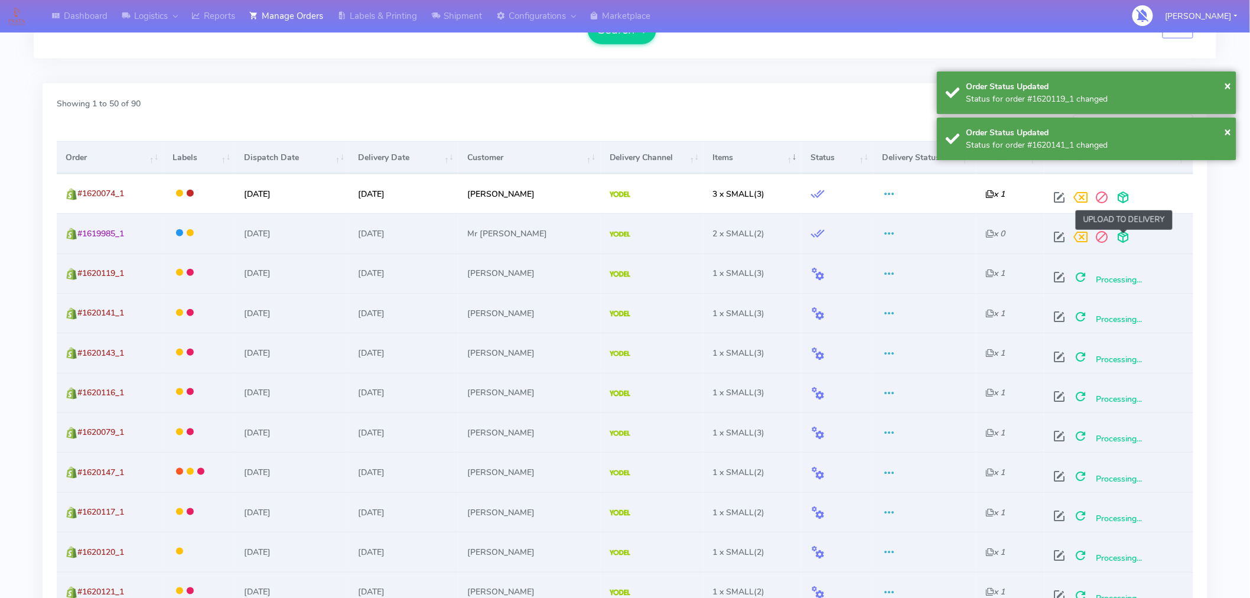
click at [1126, 234] on span at bounding box center [1123, 239] width 21 height 11
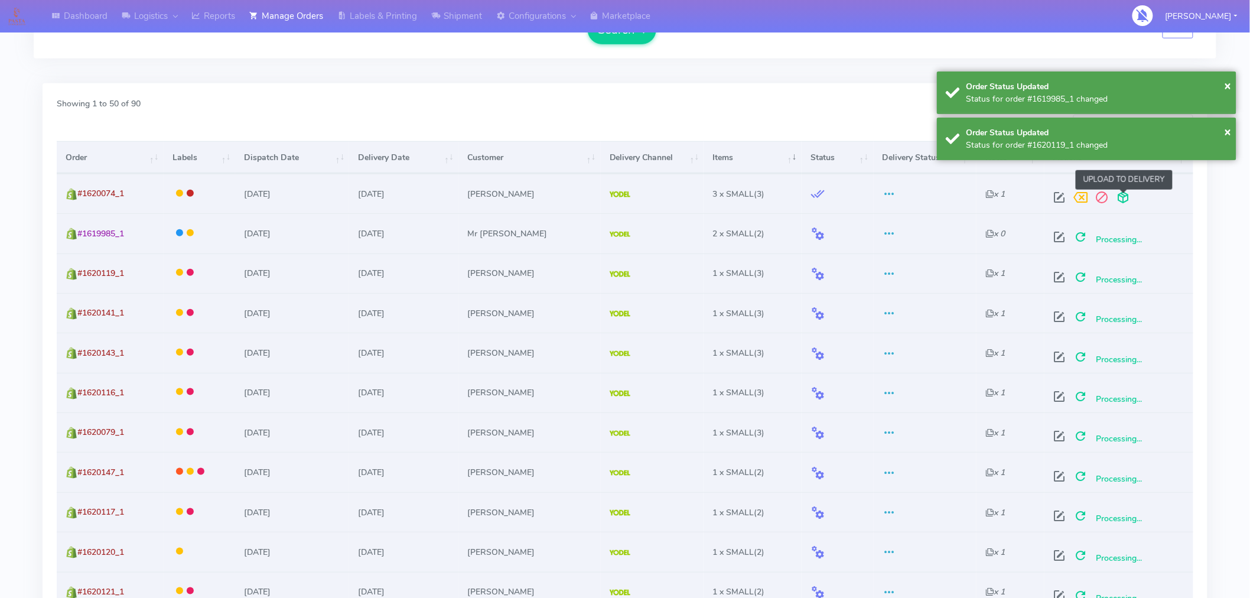
click at [1127, 201] on span at bounding box center [1123, 199] width 21 height 11
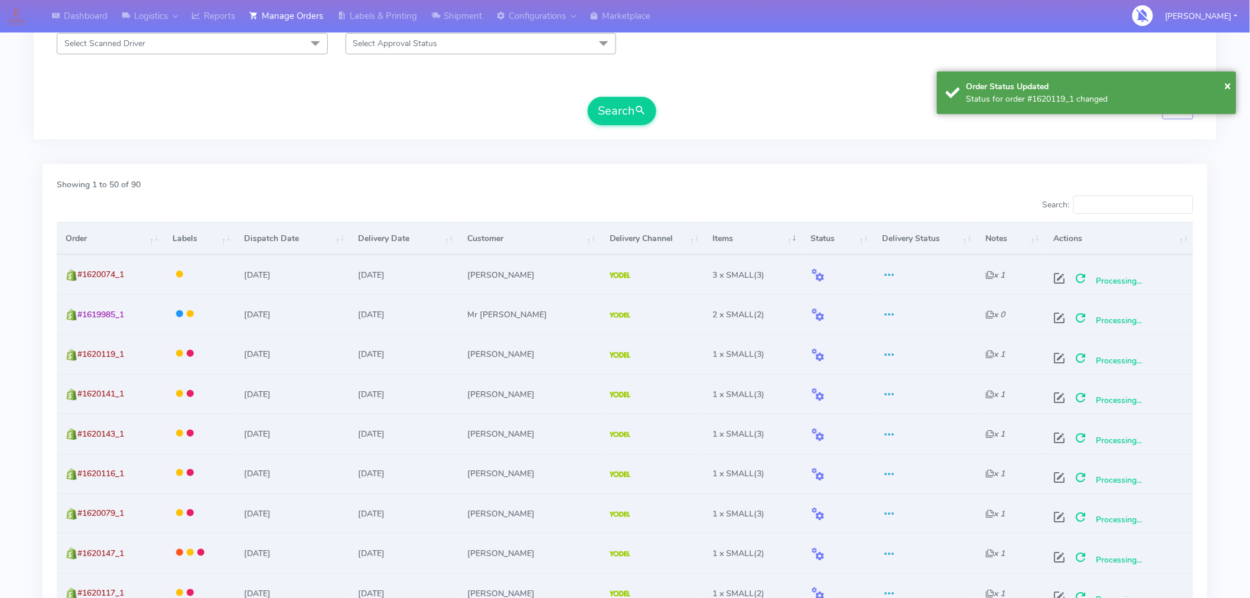
scroll to position [0, 0]
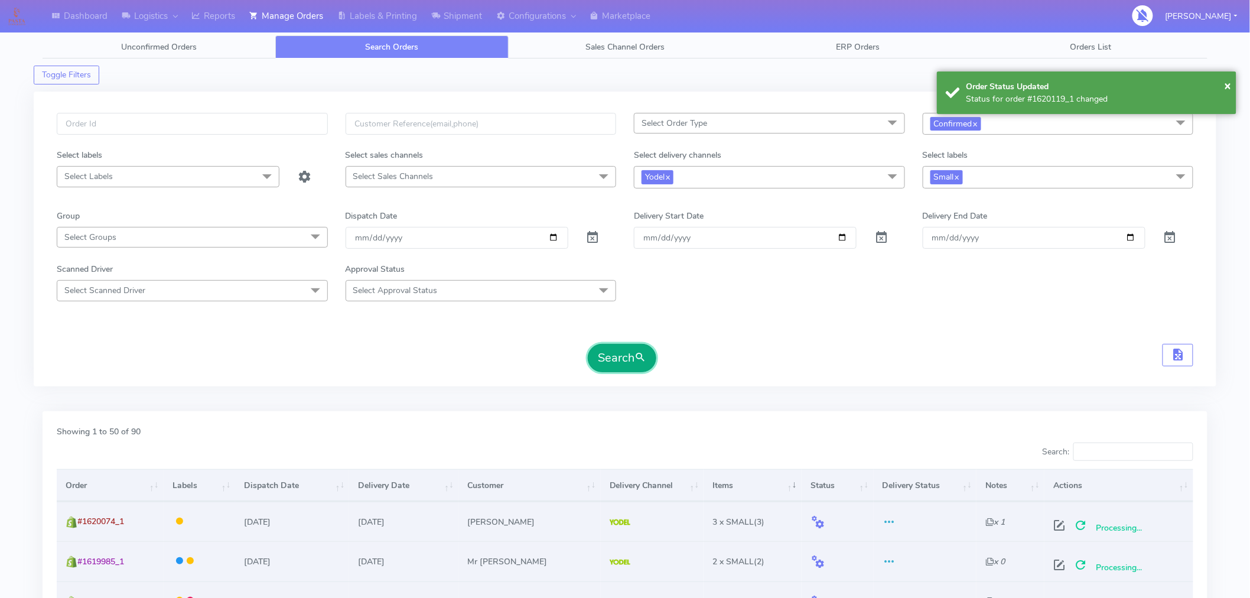
click at [619, 370] on button "Search" at bounding box center [622, 358] width 69 height 28
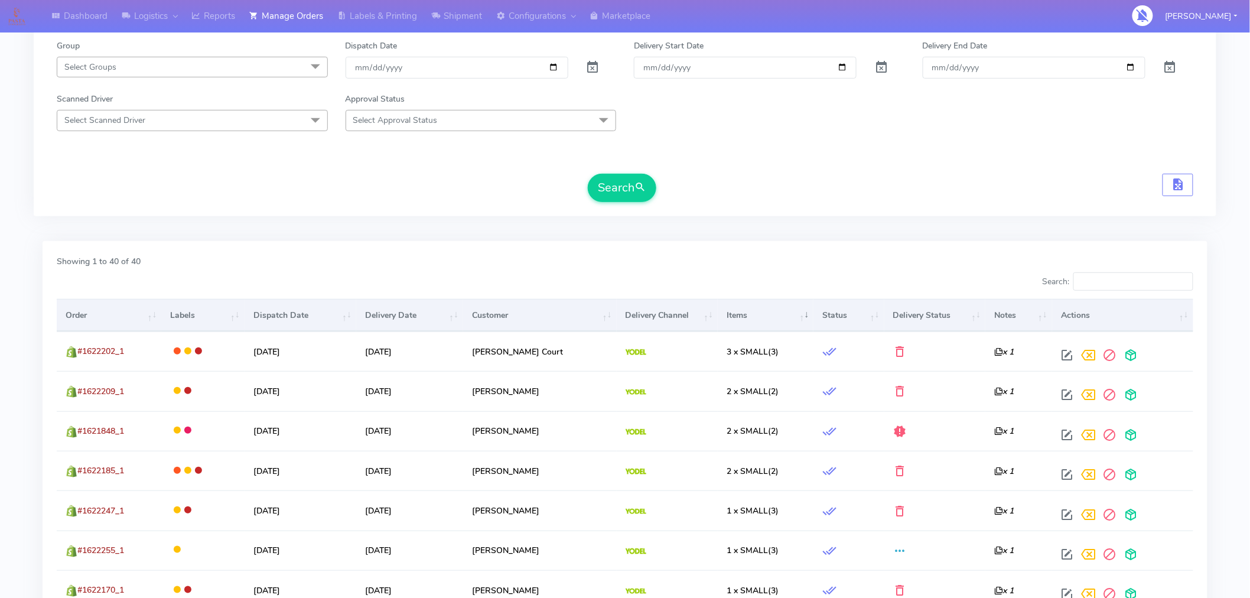
scroll to position [171, 0]
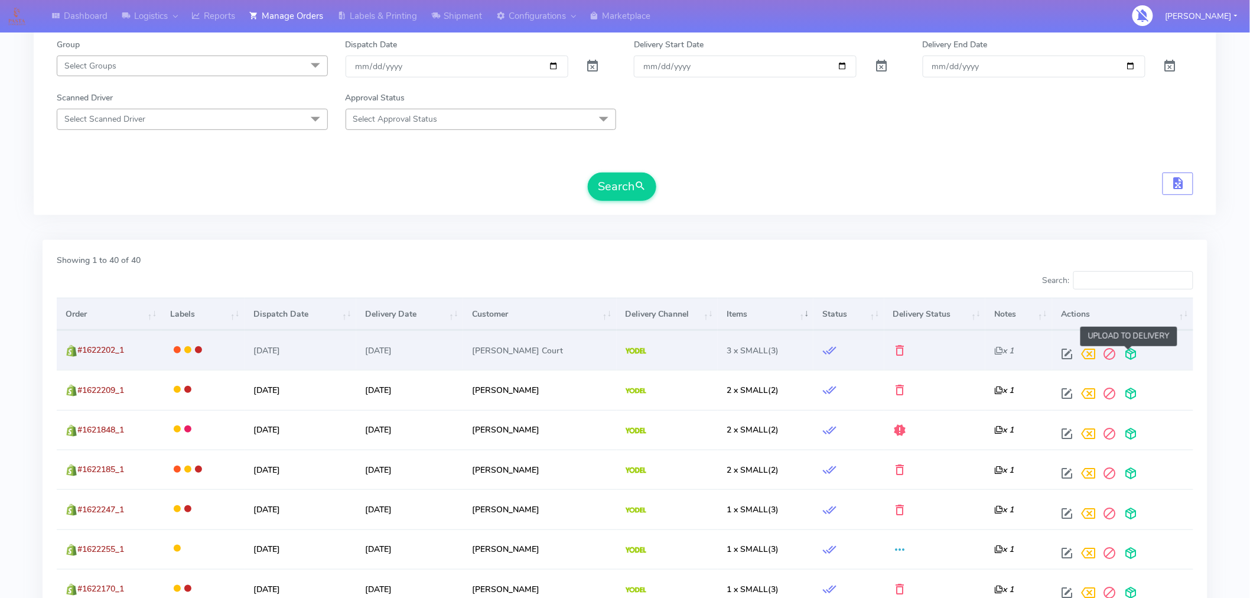
click at [1127, 357] on span at bounding box center [1130, 356] width 21 height 11
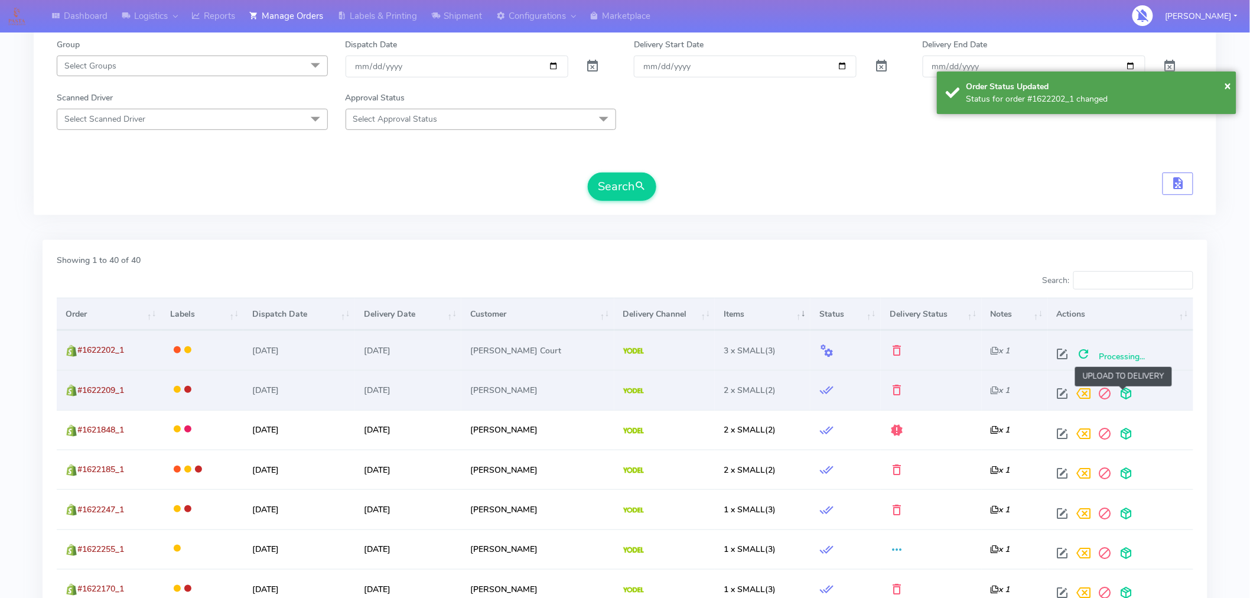
click at [1126, 392] on span at bounding box center [1126, 396] width 21 height 11
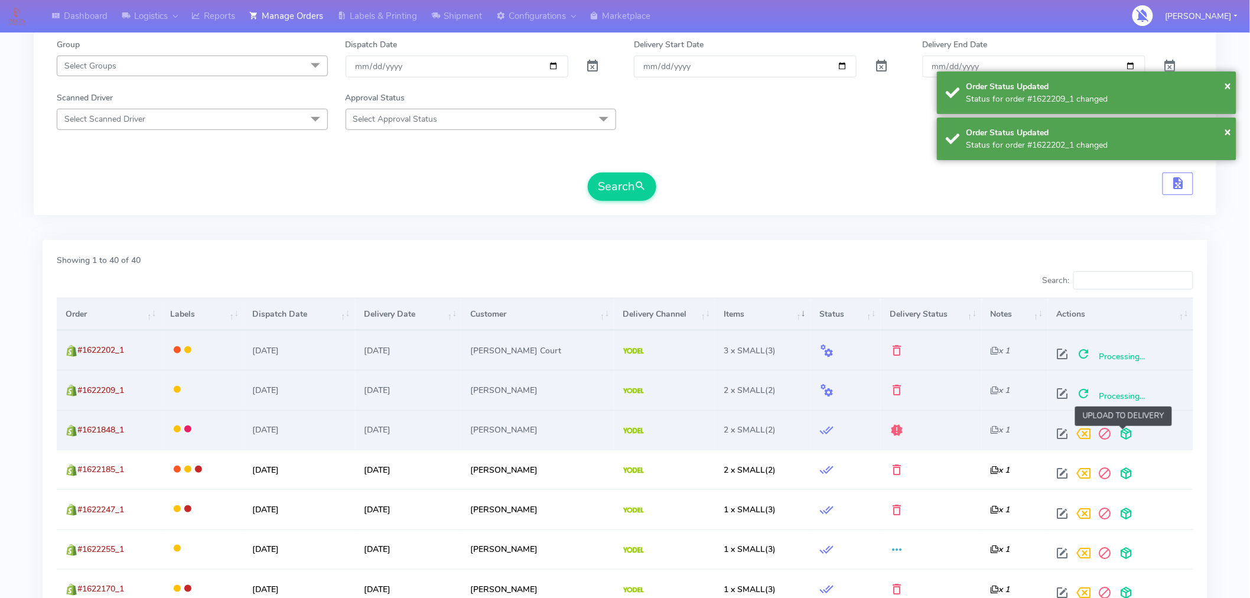
click at [1123, 431] on span at bounding box center [1126, 436] width 21 height 11
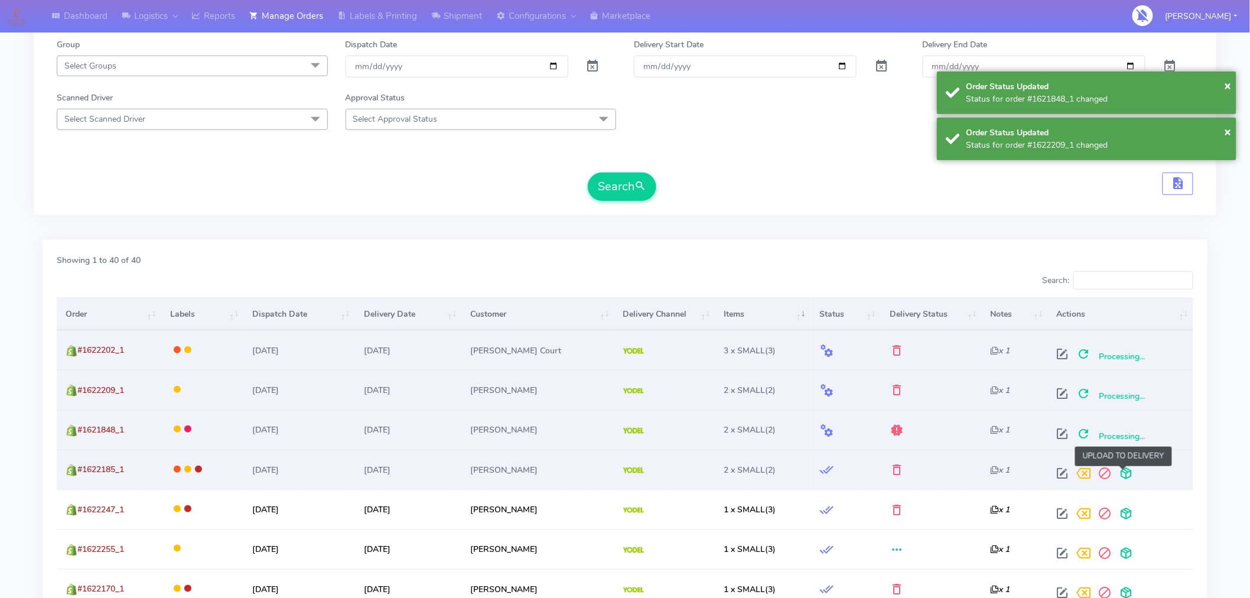
click at [1121, 477] on span at bounding box center [1126, 475] width 21 height 11
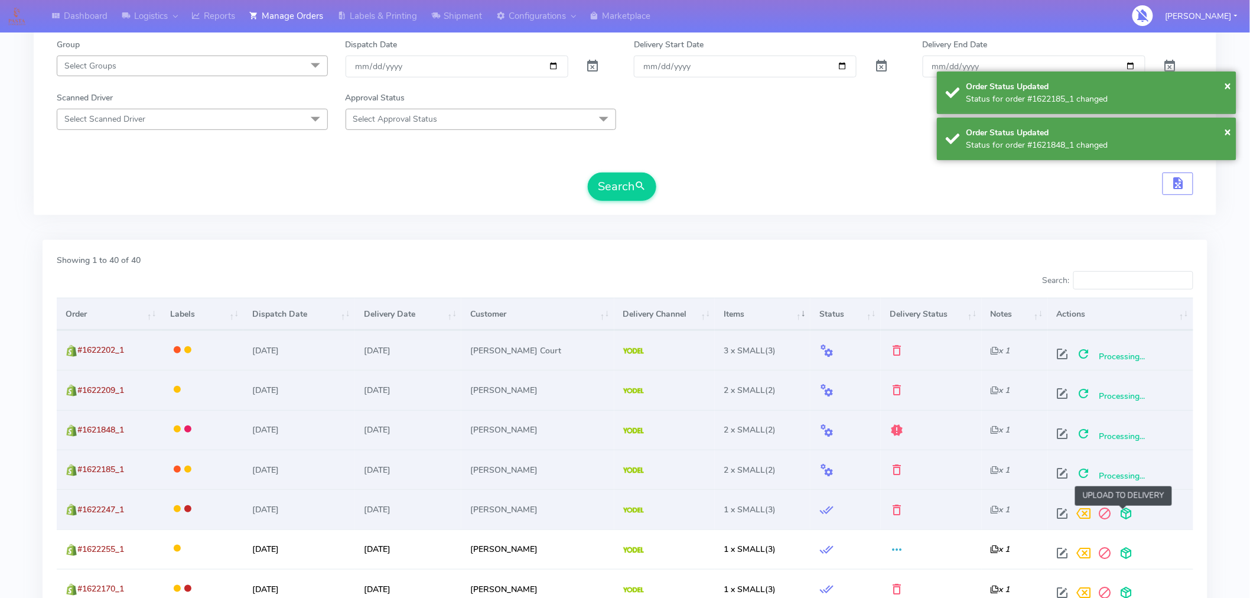
click at [1124, 511] on span at bounding box center [1126, 516] width 21 height 11
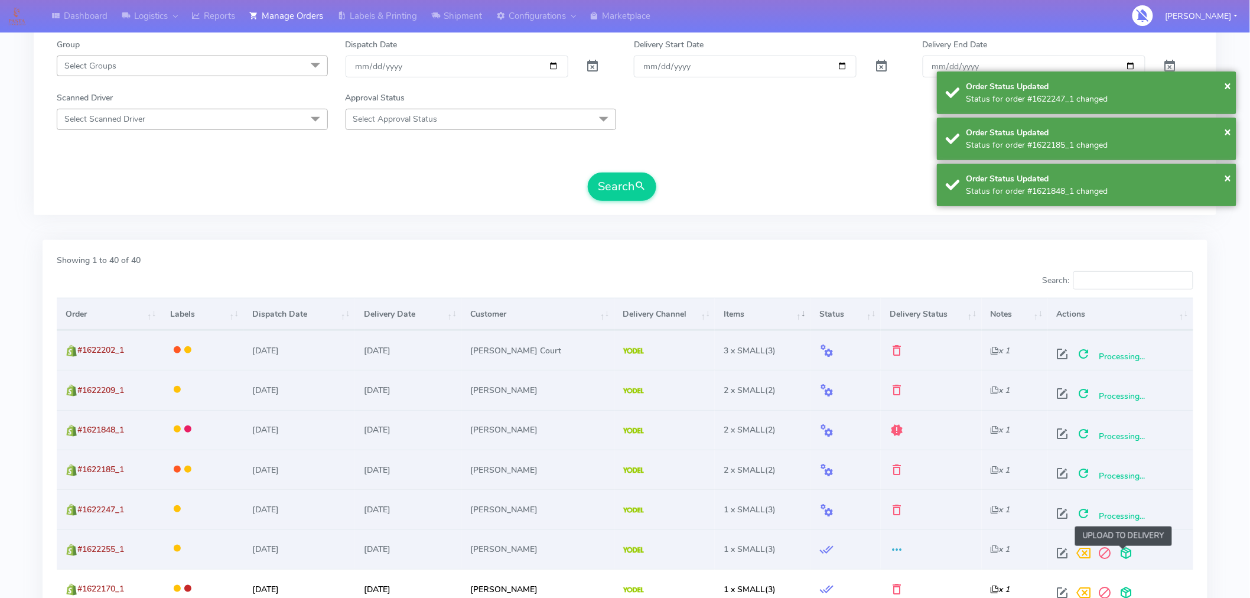
click at [1123, 550] on span at bounding box center [1126, 555] width 21 height 11
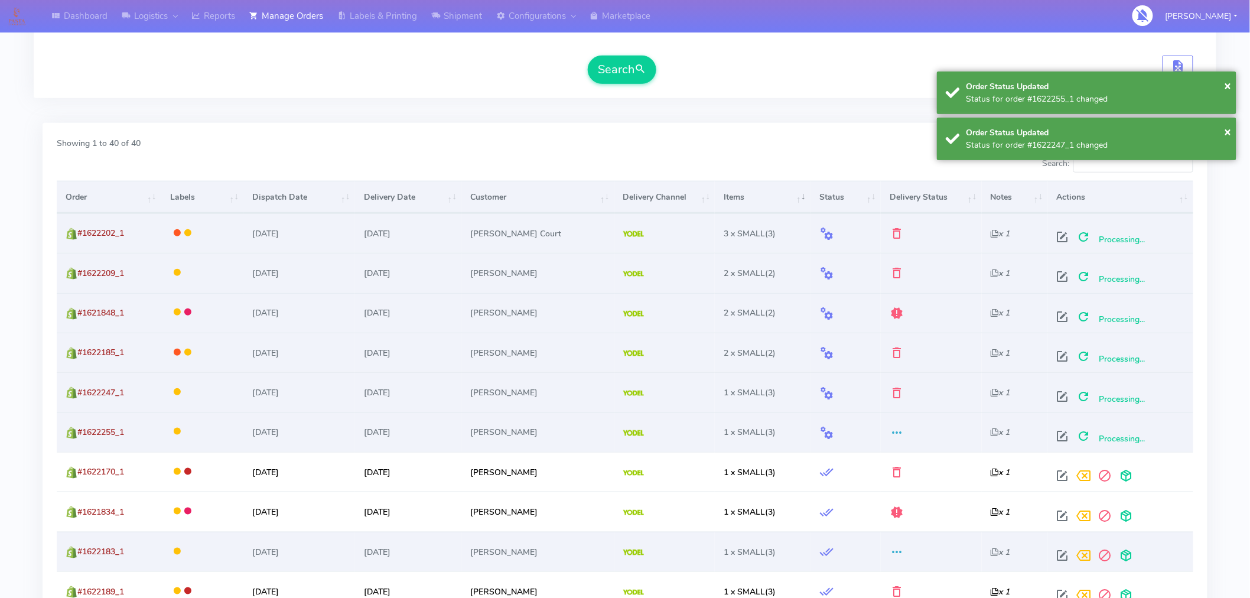
scroll to position [316, 0]
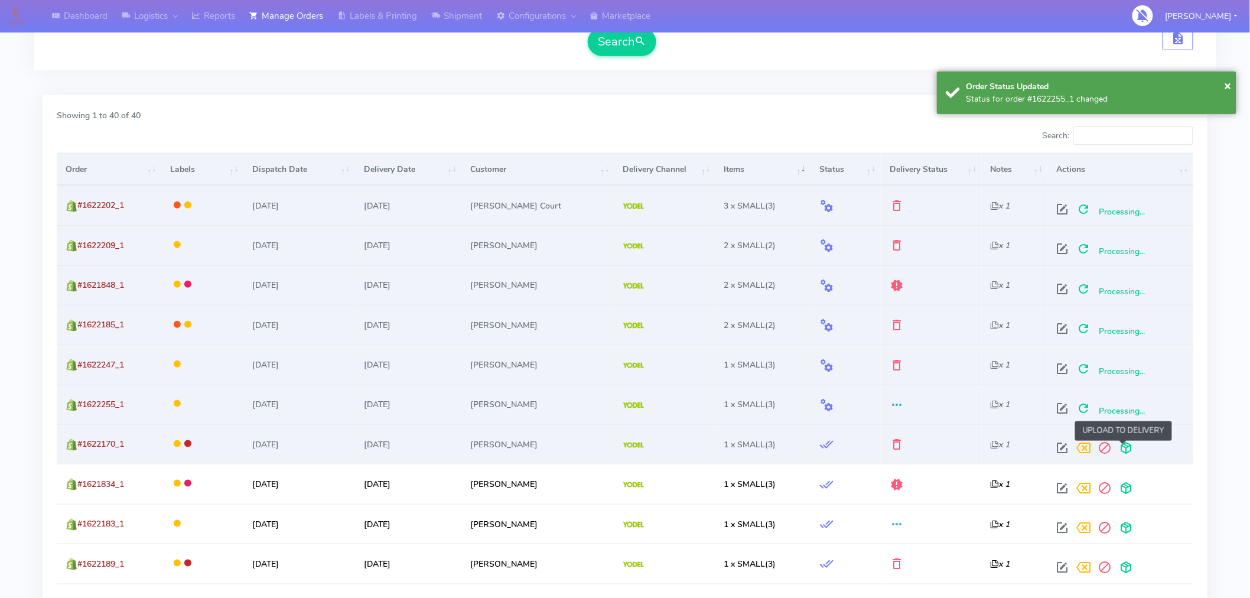
click at [1127, 447] on span at bounding box center [1126, 450] width 21 height 11
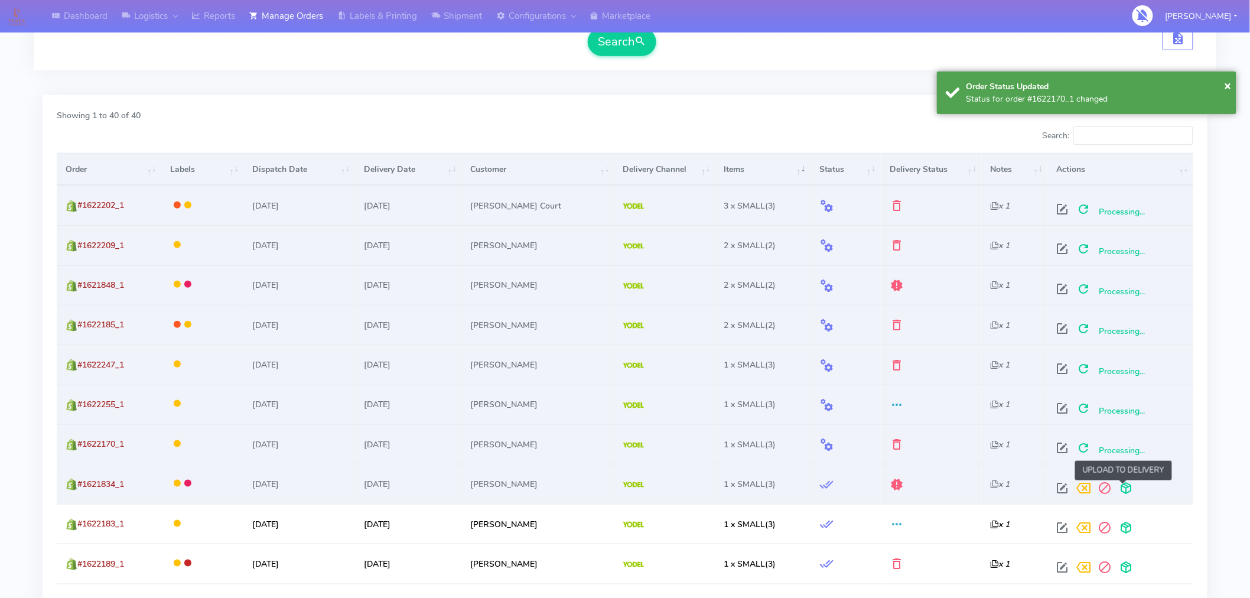
click at [1123, 487] on span at bounding box center [1126, 490] width 21 height 11
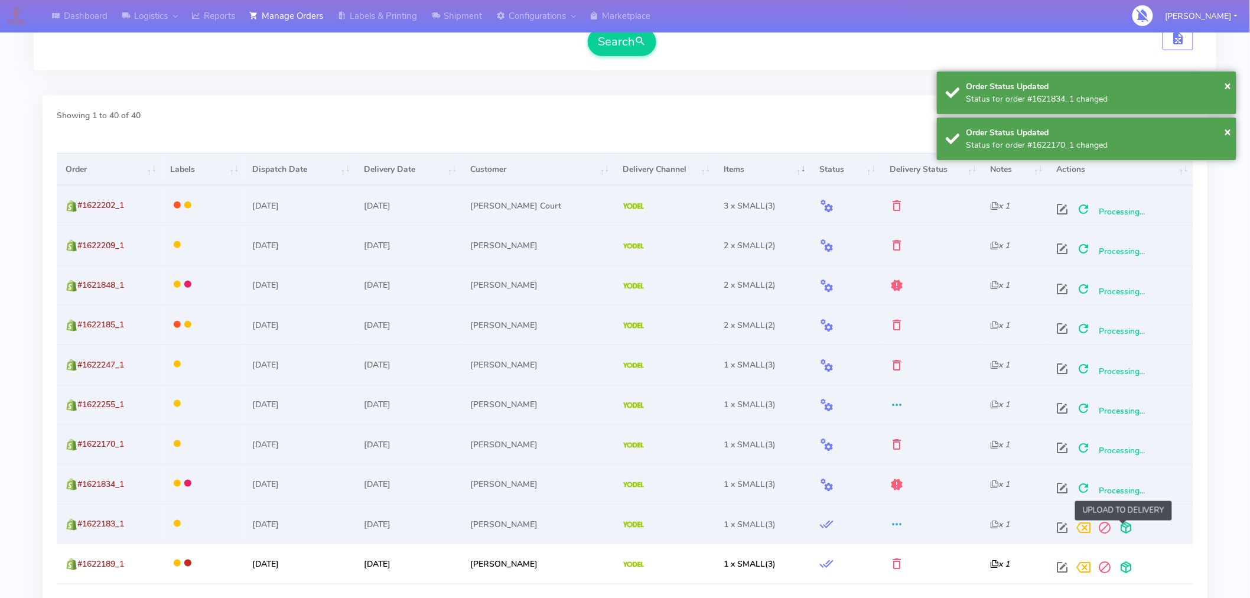
click at [1124, 529] on span at bounding box center [1126, 530] width 21 height 11
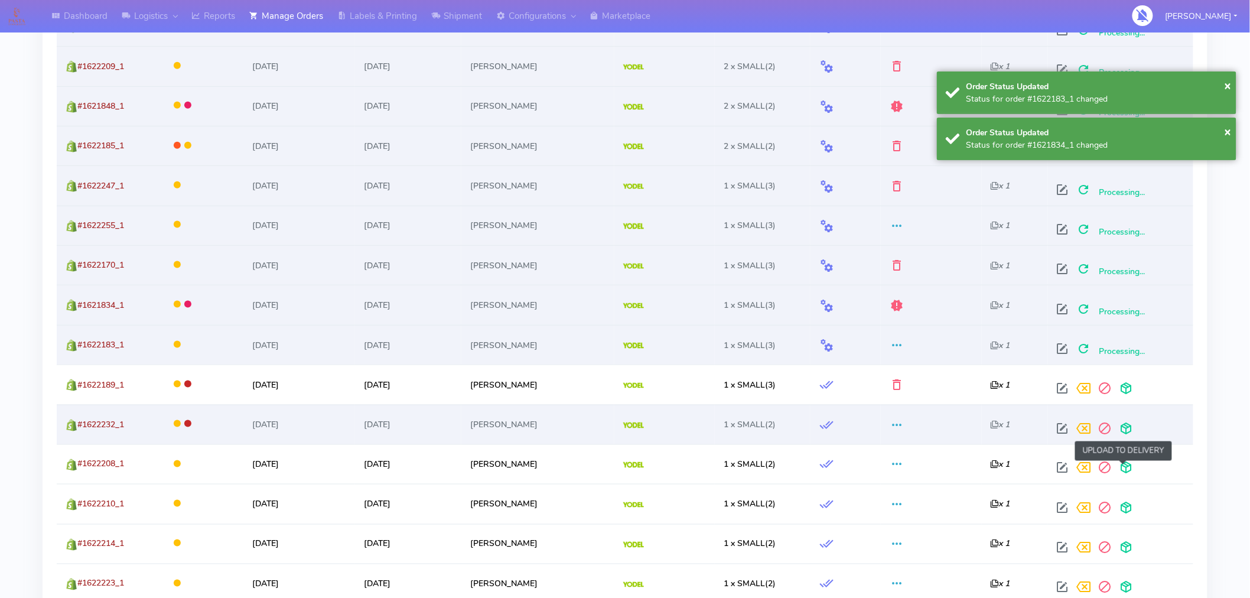
scroll to position [496, 0]
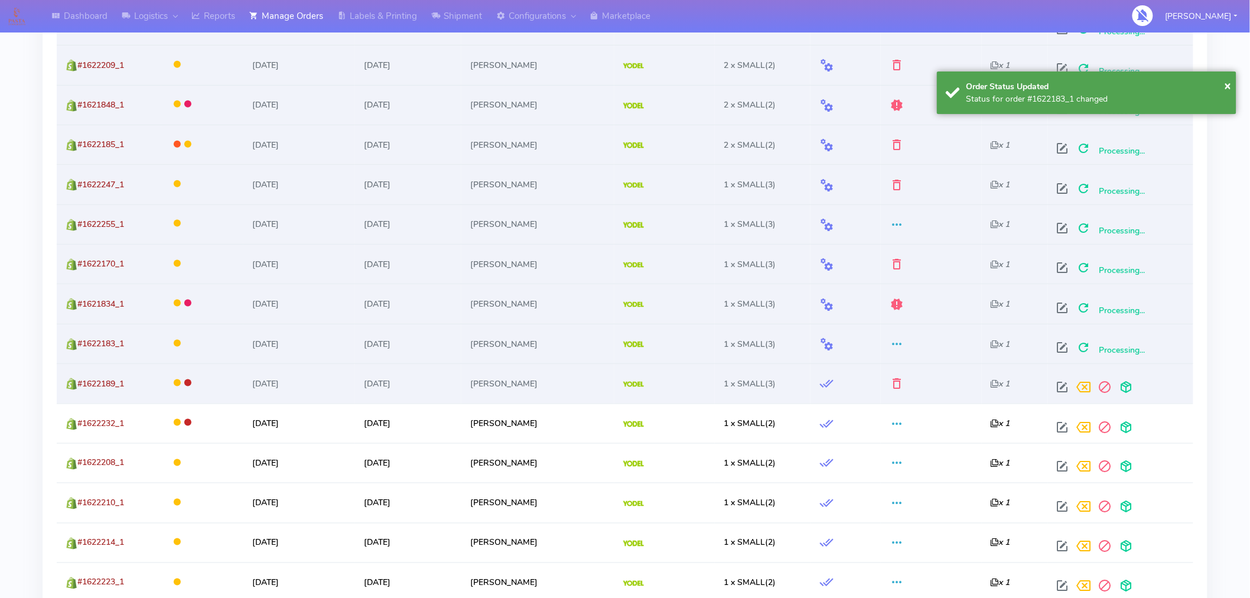
click at [1126, 400] on td at bounding box center [1120, 383] width 145 height 40
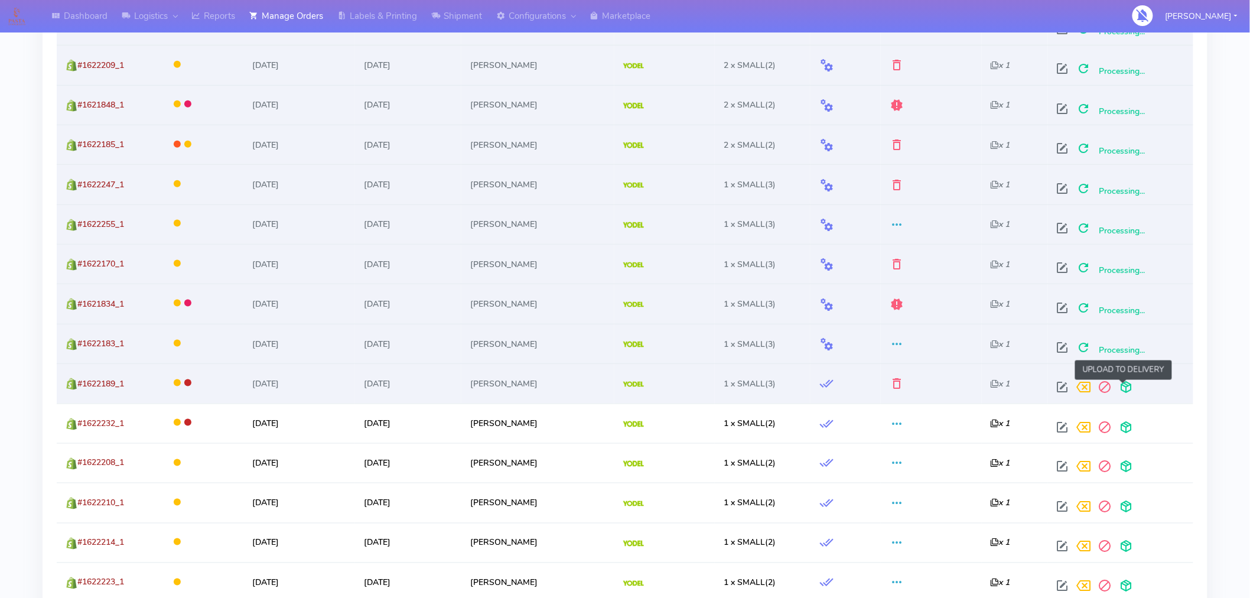
click at [1123, 394] on span at bounding box center [1126, 389] width 21 height 11
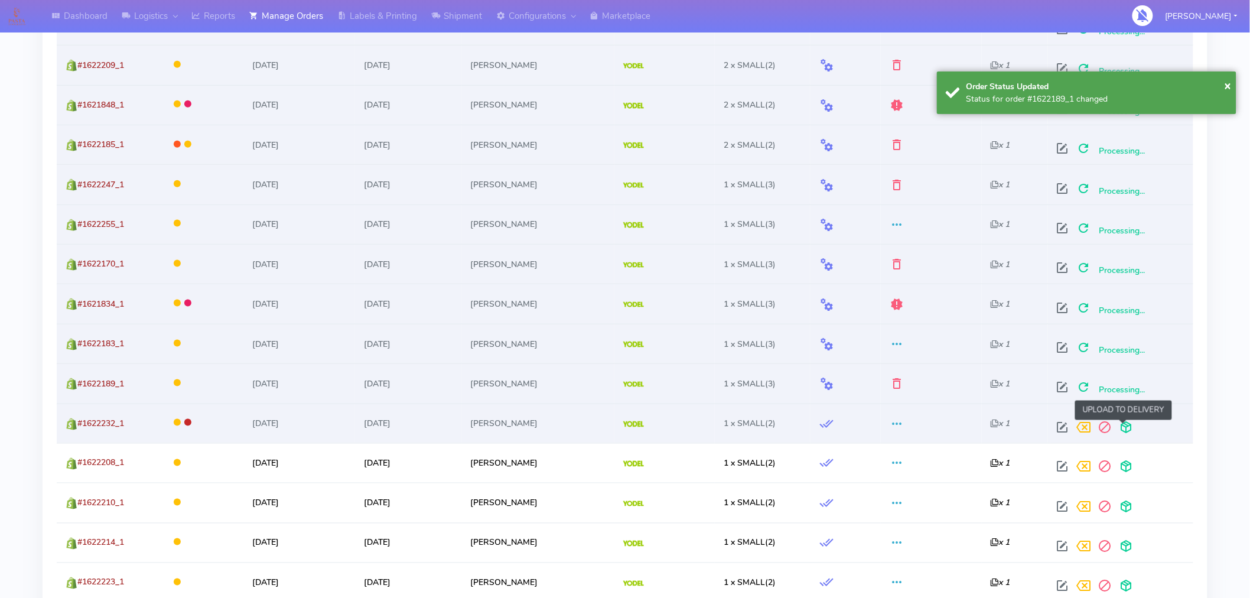
click at [1124, 430] on span at bounding box center [1126, 429] width 21 height 11
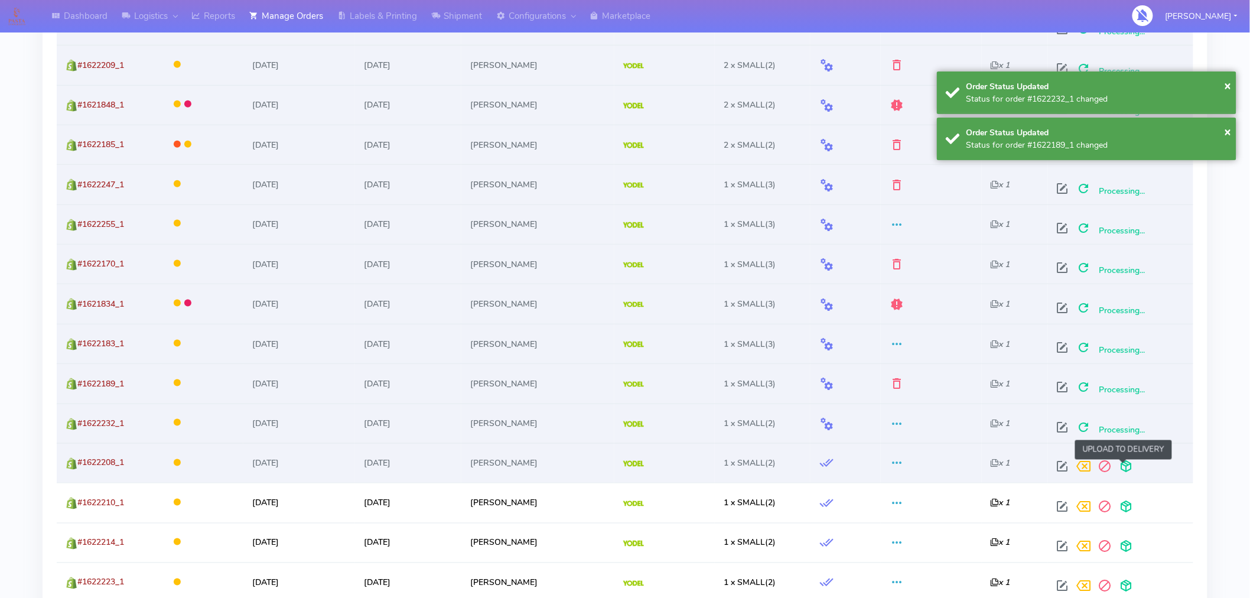
click at [1123, 469] on span at bounding box center [1126, 469] width 21 height 11
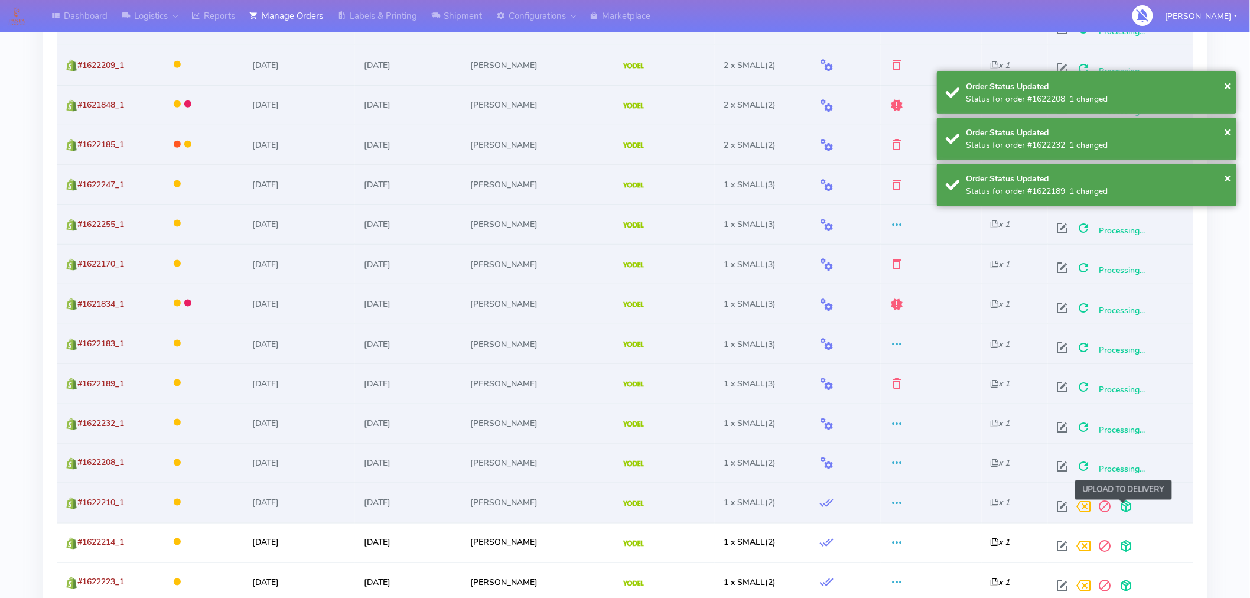
click at [1124, 505] on span at bounding box center [1126, 509] width 21 height 11
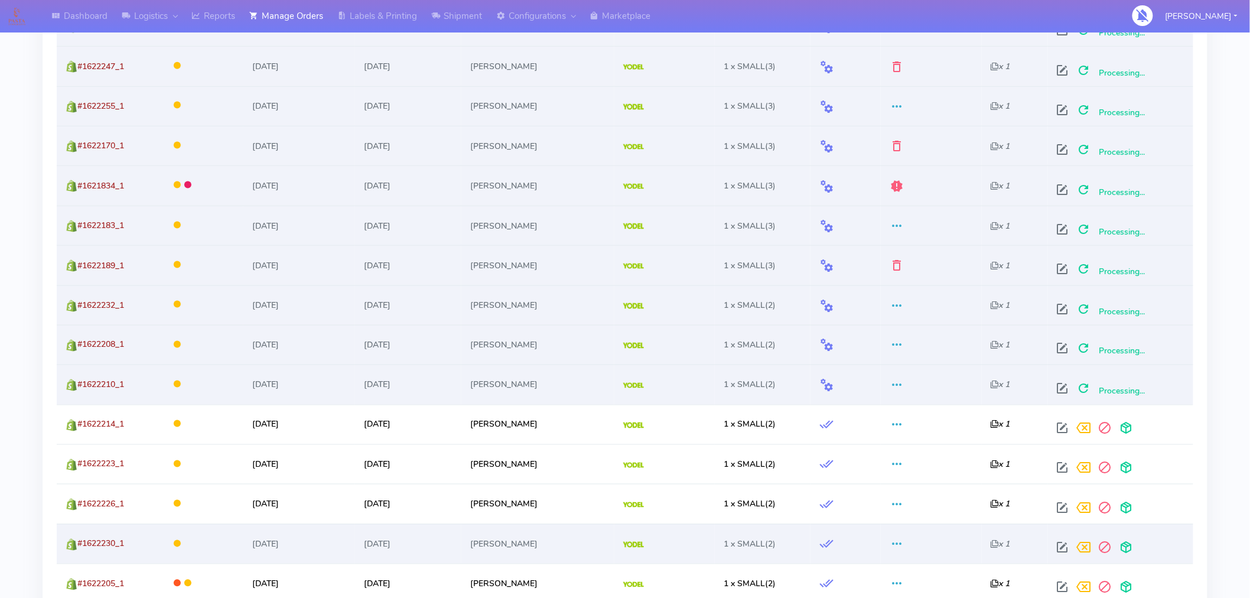
scroll to position [729, 0]
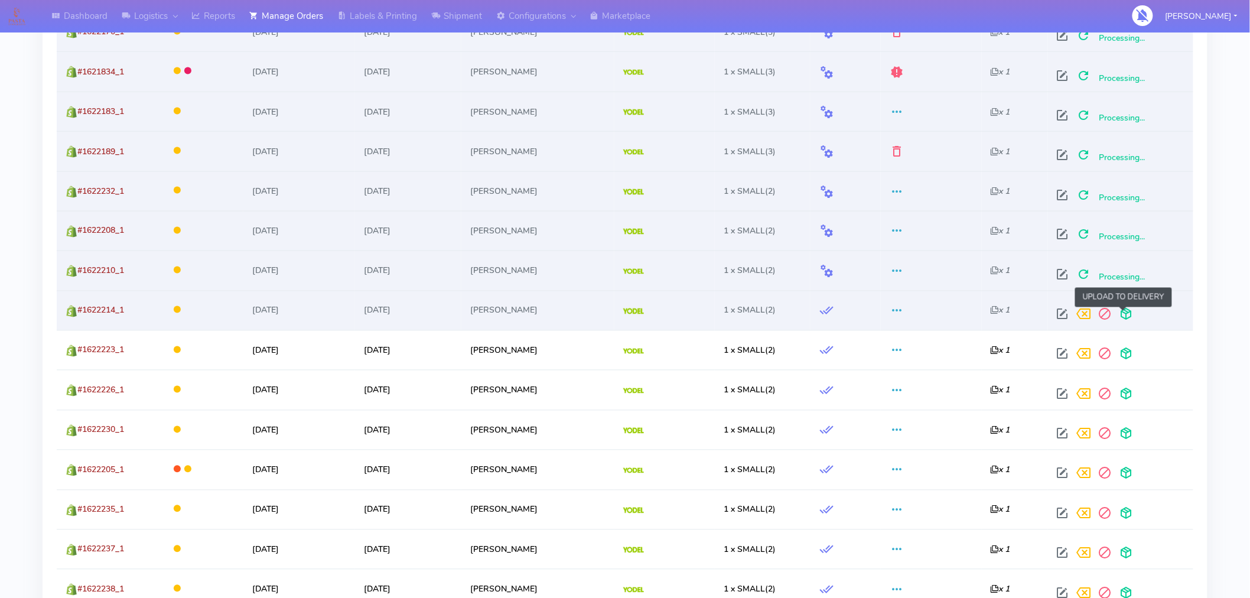
click at [1124, 316] on span at bounding box center [1126, 316] width 21 height 11
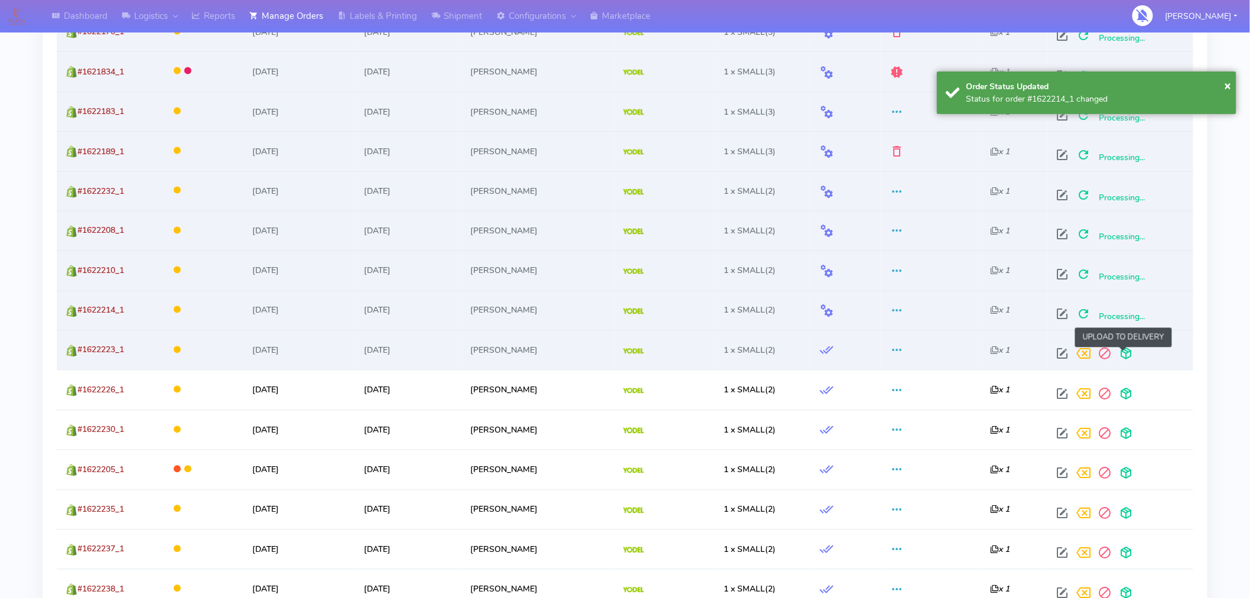
click at [1127, 352] on span at bounding box center [1126, 356] width 21 height 11
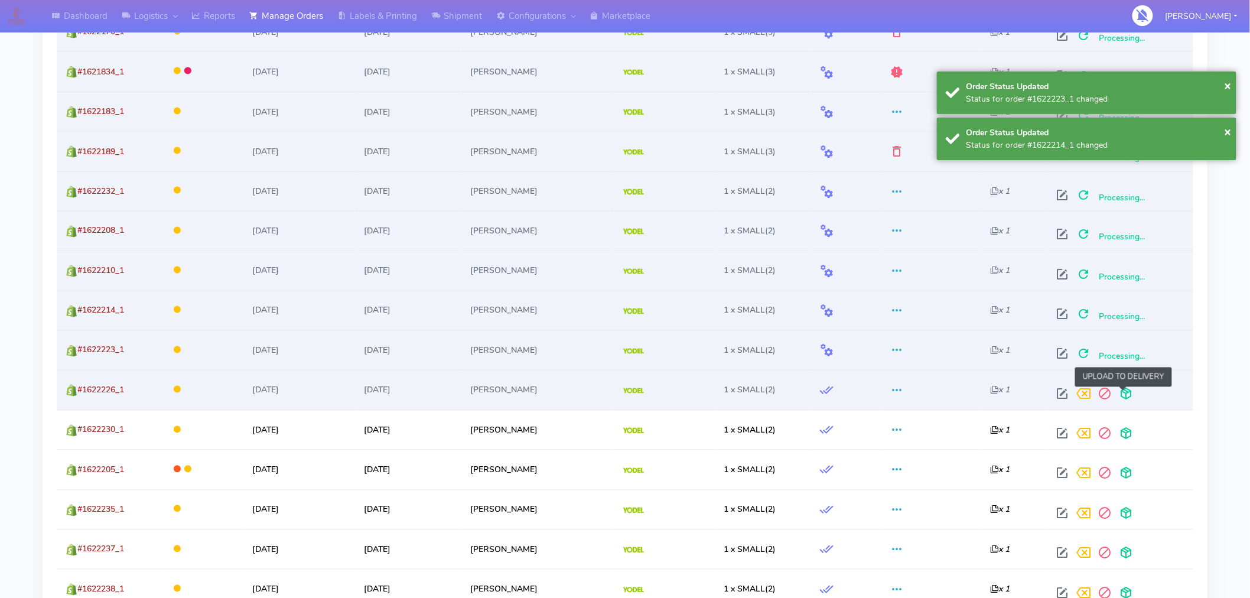
click at [1126, 391] on span at bounding box center [1126, 396] width 21 height 11
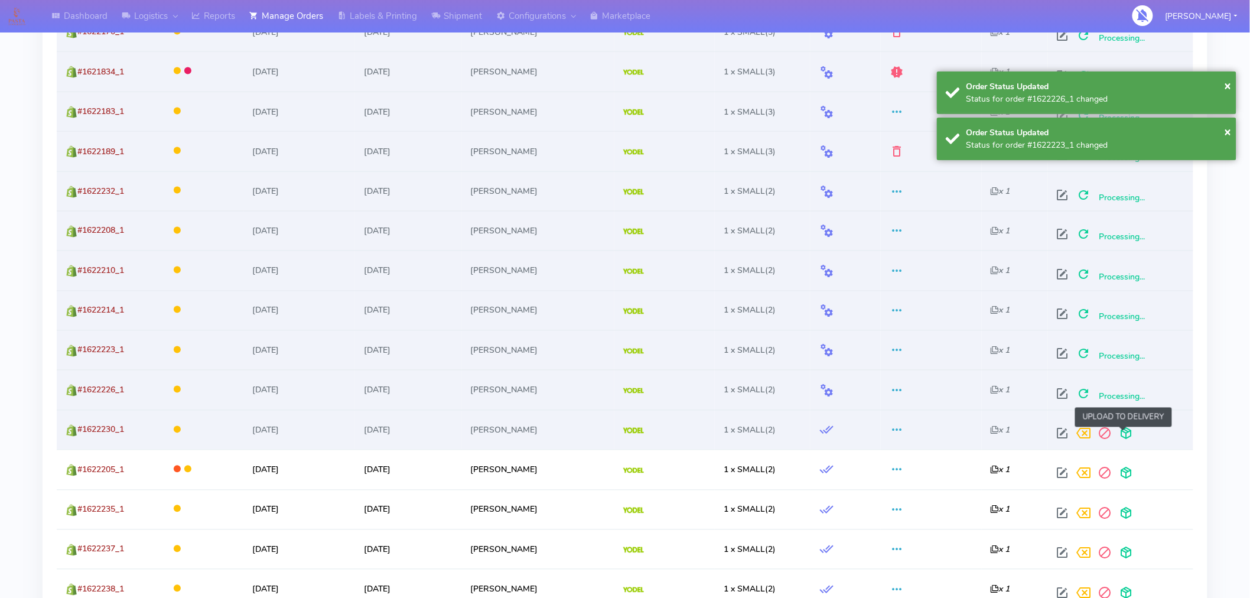
click at [1125, 433] on span at bounding box center [1126, 436] width 21 height 11
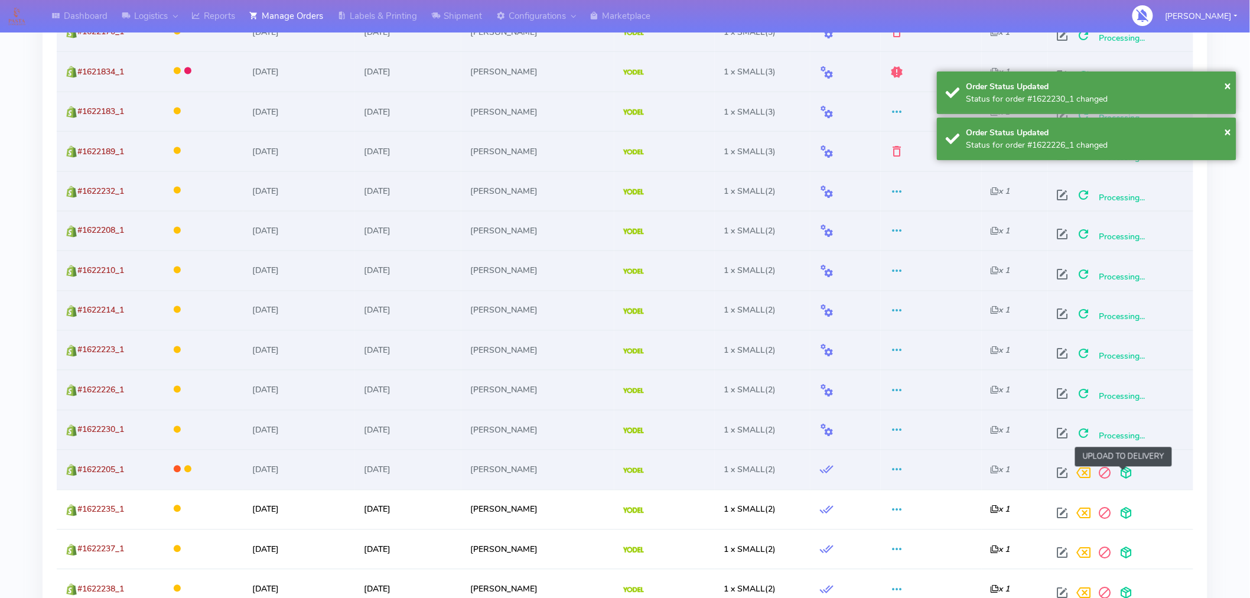
click at [1124, 470] on span at bounding box center [1126, 475] width 21 height 11
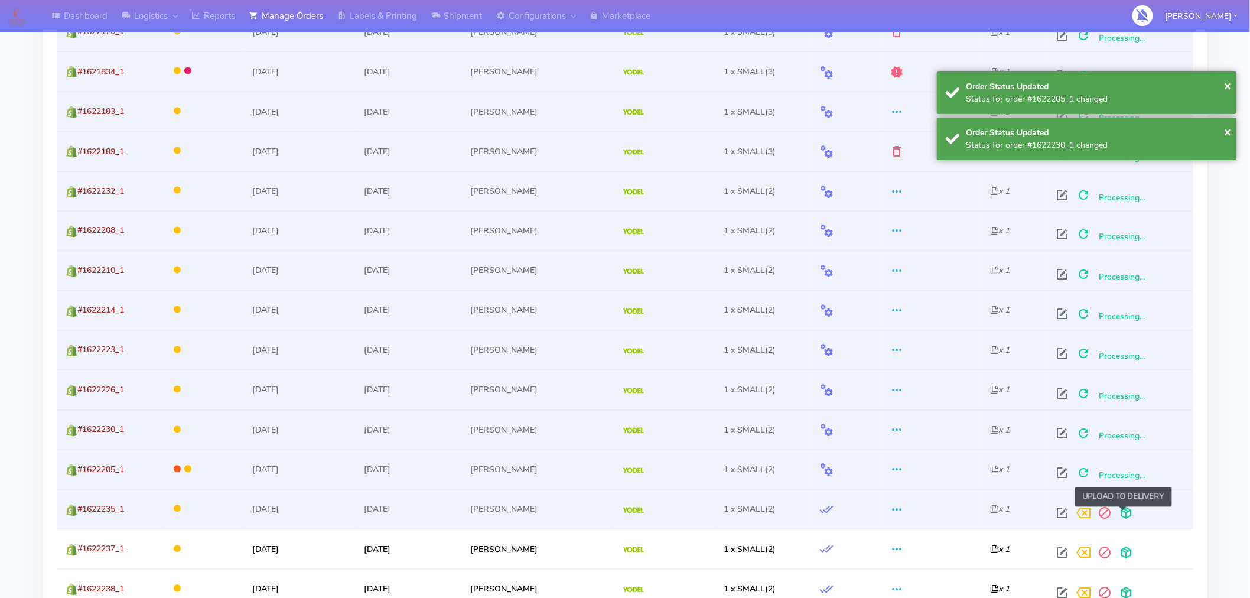
click at [1124, 511] on span at bounding box center [1126, 516] width 21 height 11
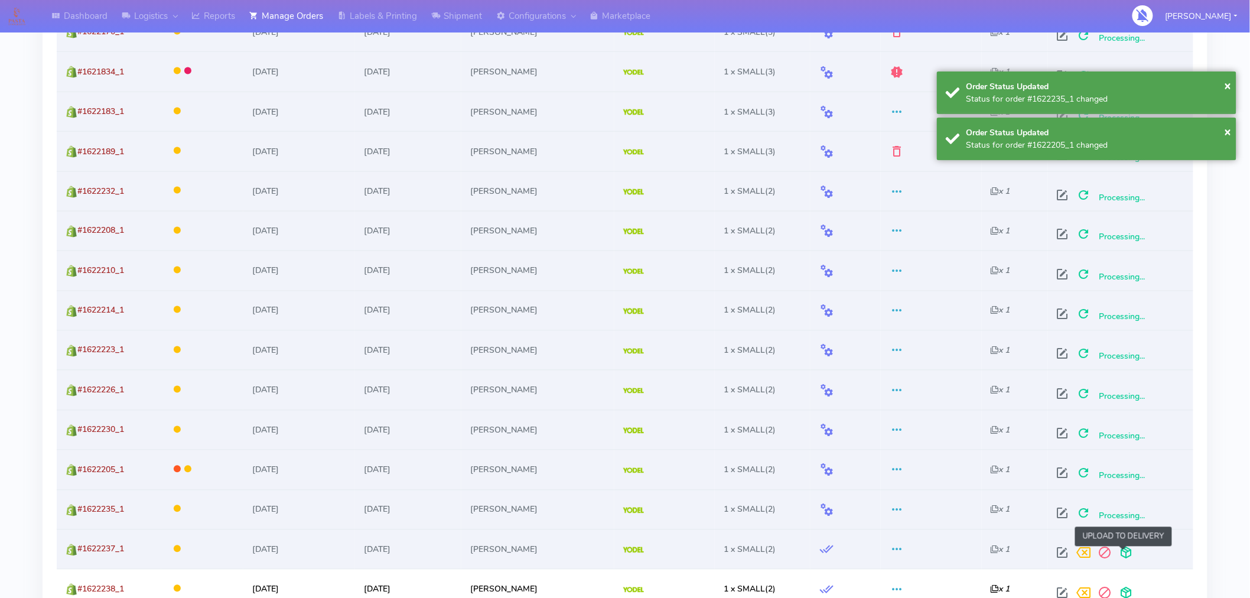
click at [1123, 554] on span at bounding box center [1126, 555] width 21 height 11
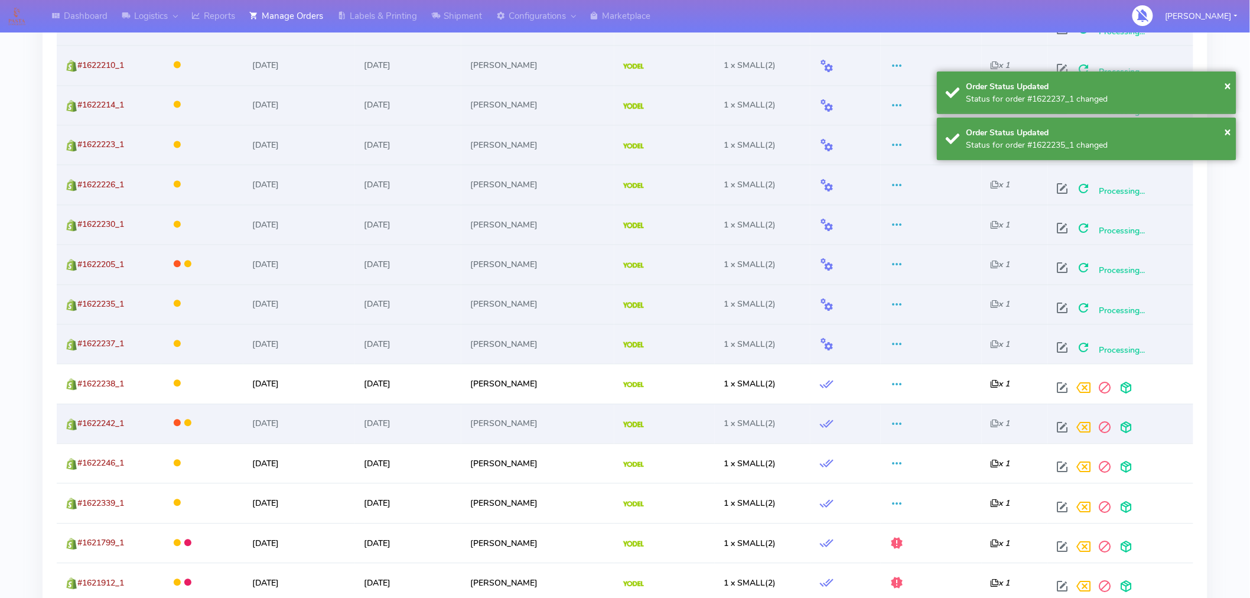
scroll to position [934, 0]
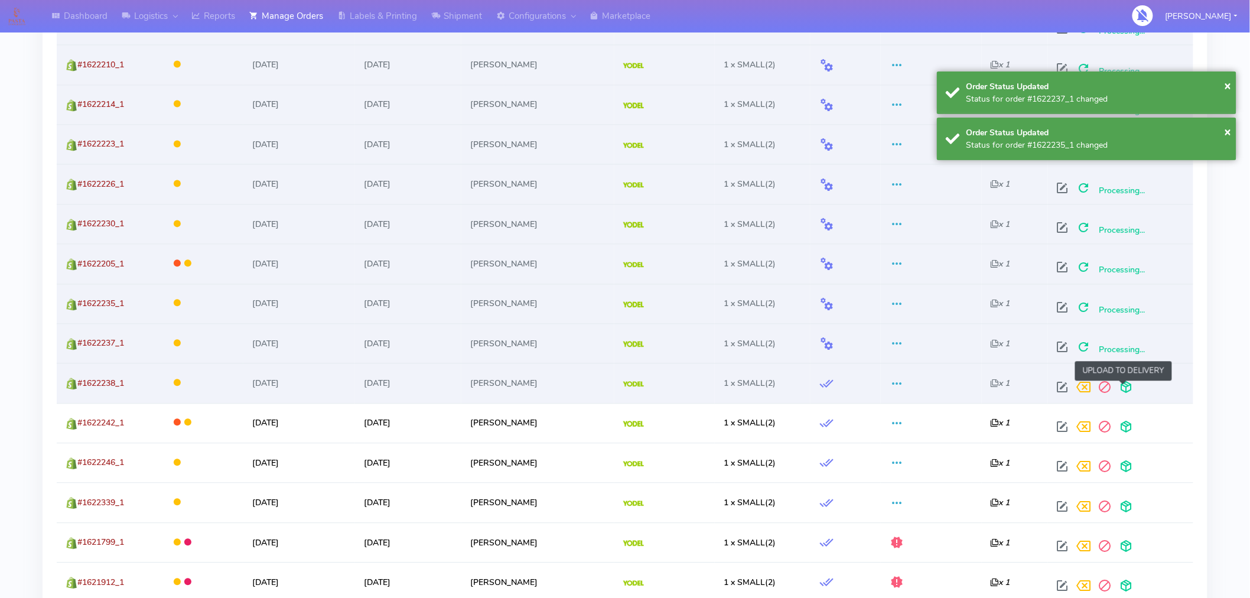
click at [1127, 389] on span at bounding box center [1126, 390] width 21 height 11
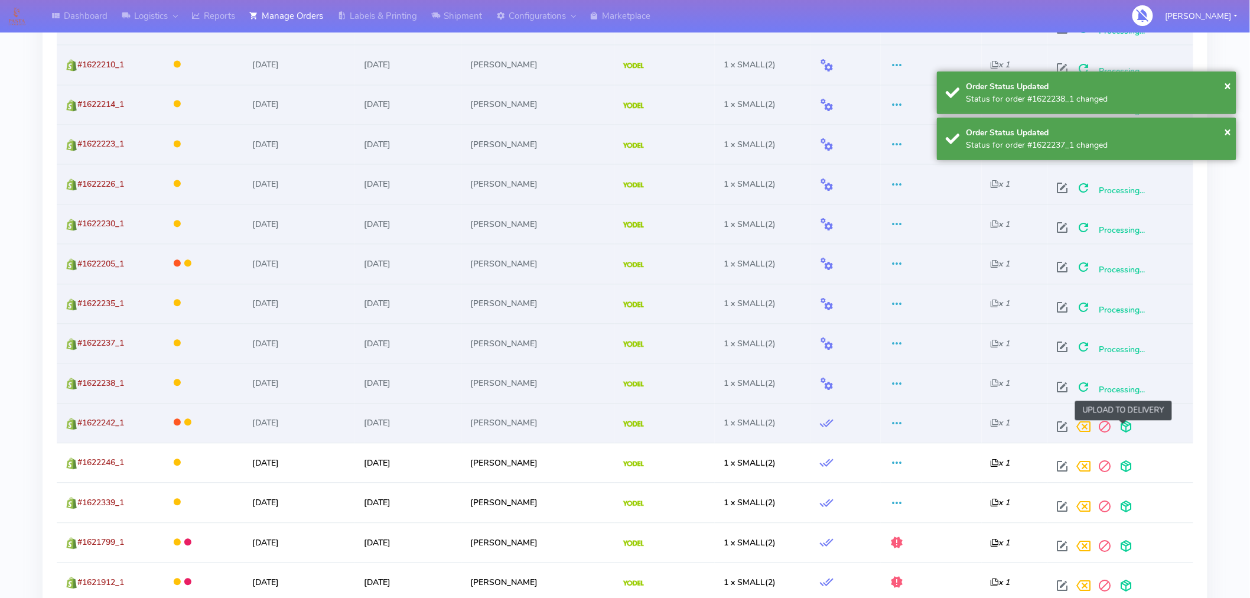
click at [1126, 424] on span at bounding box center [1126, 429] width 21 height 11
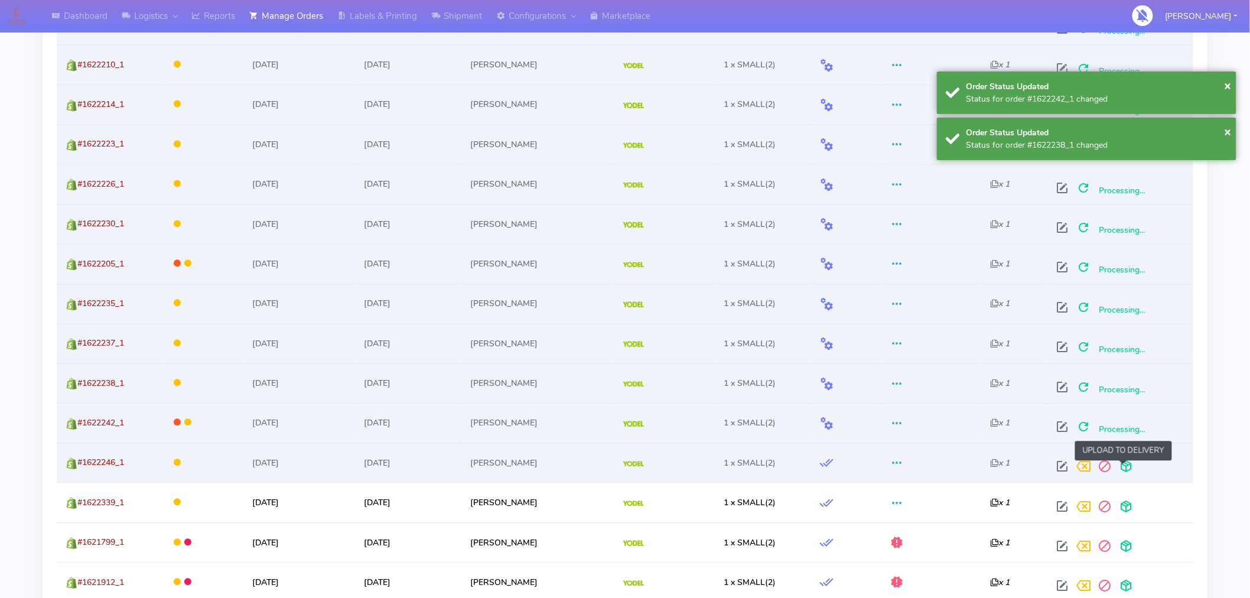
click at [1123, 467] on span at bounding box center [1126, 469] width 21 height 11
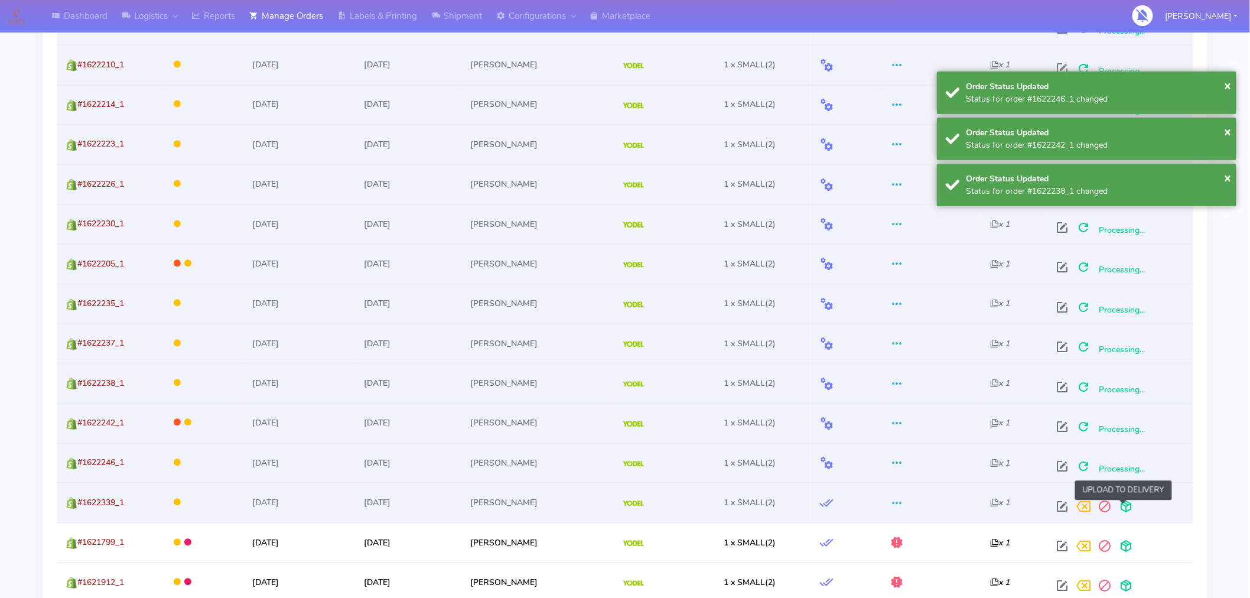
click at [1124, 504] on span at bounding box center [1126, 509] width 21 height 11
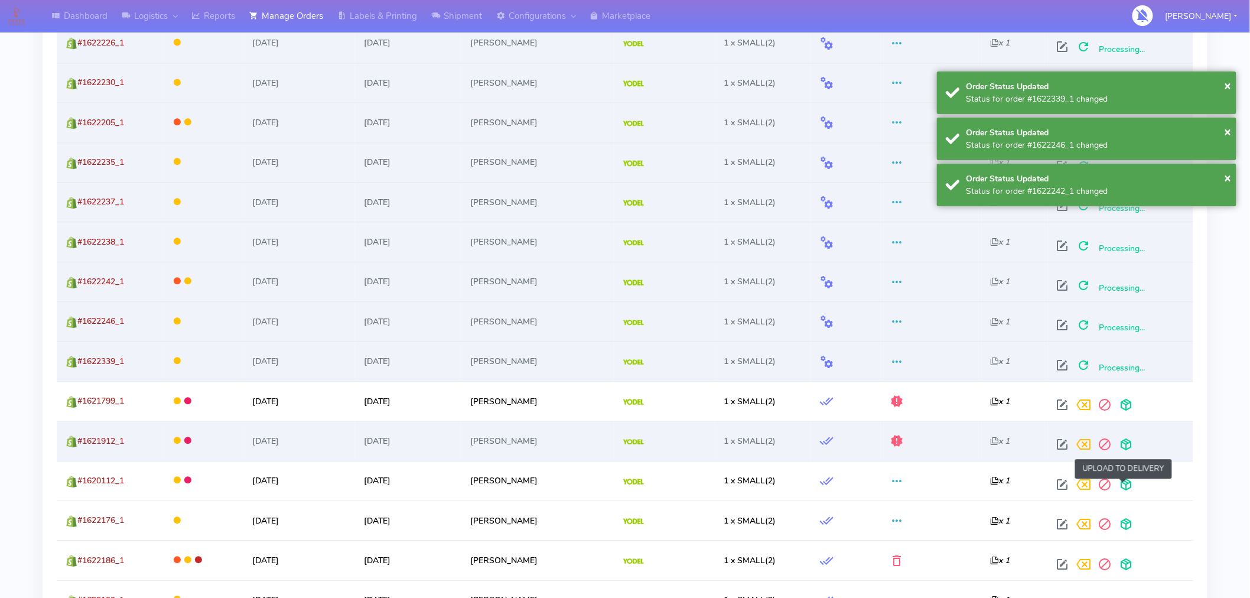
scroll to position [1084, 0]
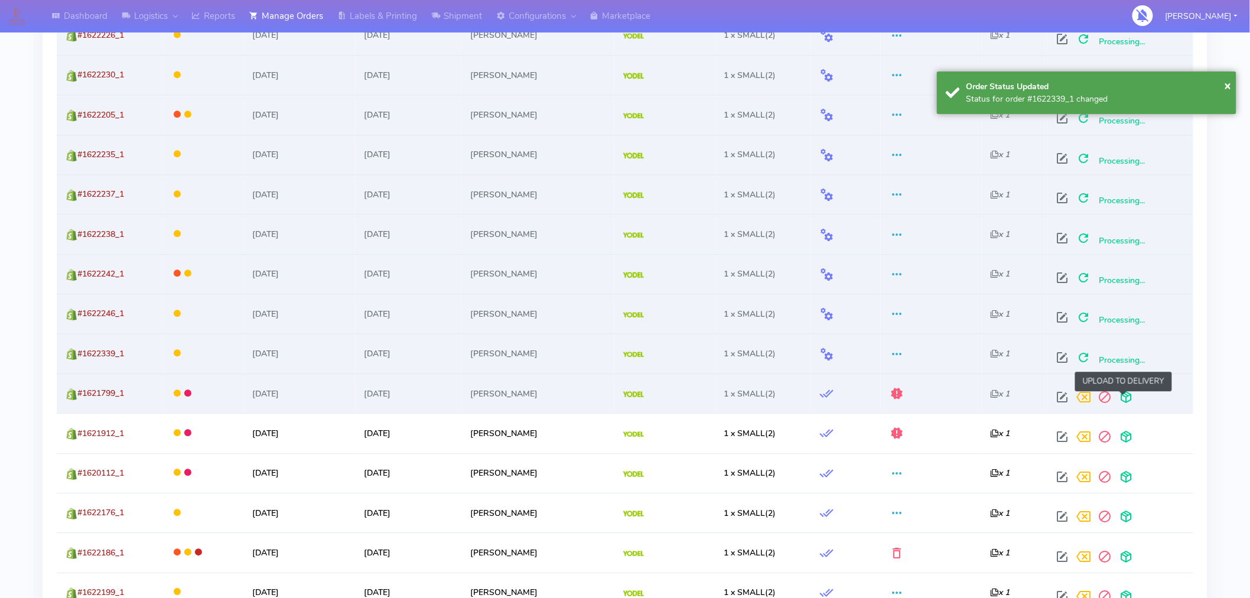
click at [1124, 394] on span at bounding box center [1126, 399] width 21 height 11
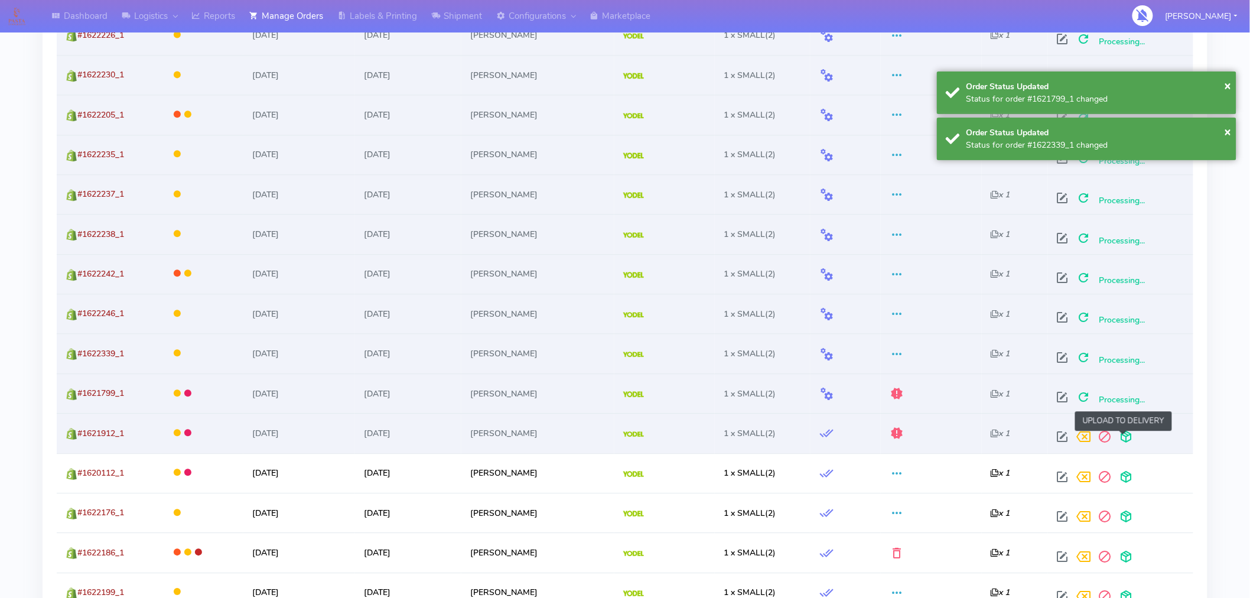
click at [1126, 438] on span at bounding box center [1126, 439] width 21 height 11
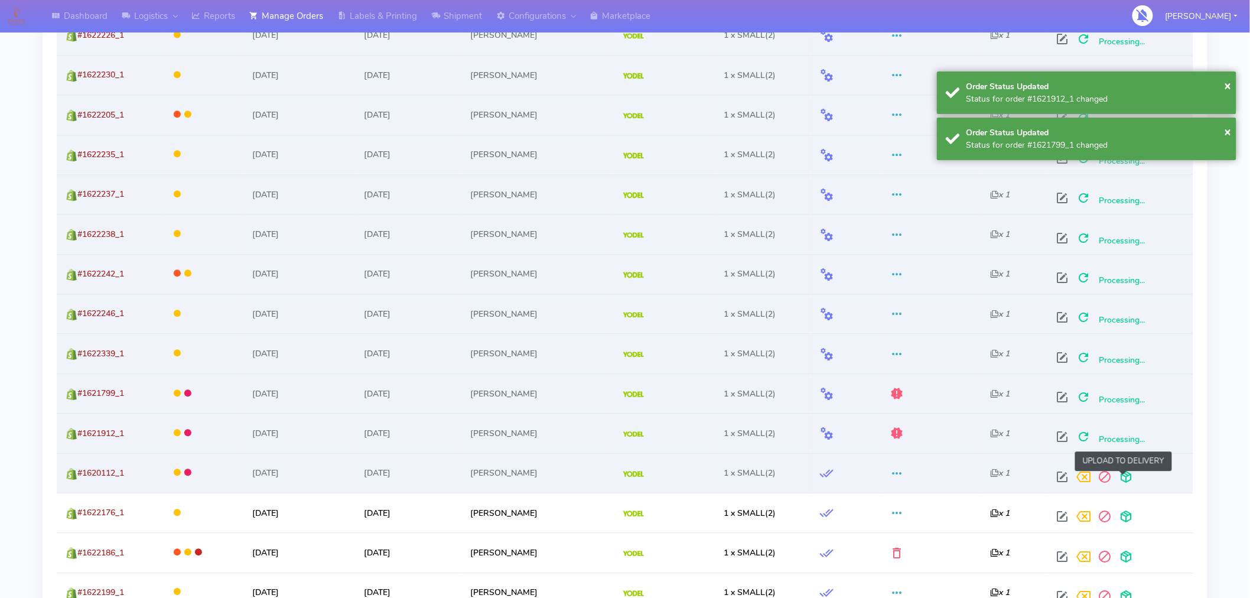
click at [1124, 475] on span at bounding box center [1126, 479] width 21 height 11
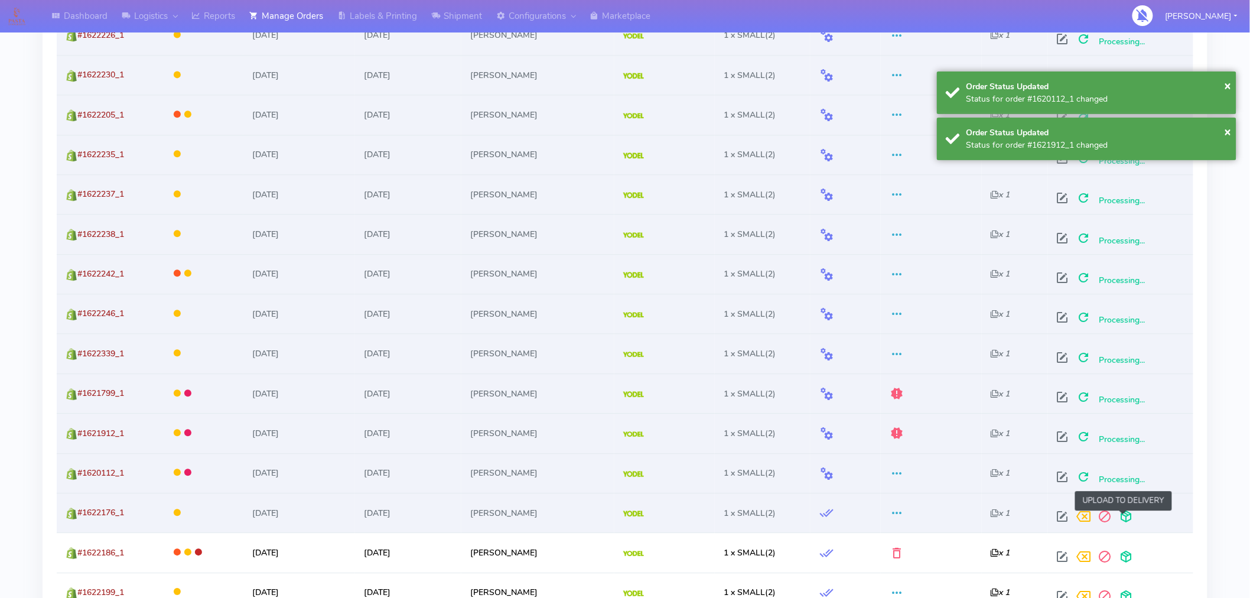
click at [1125, 513] on span at bounding box center [1126, 518] width 21 height 11
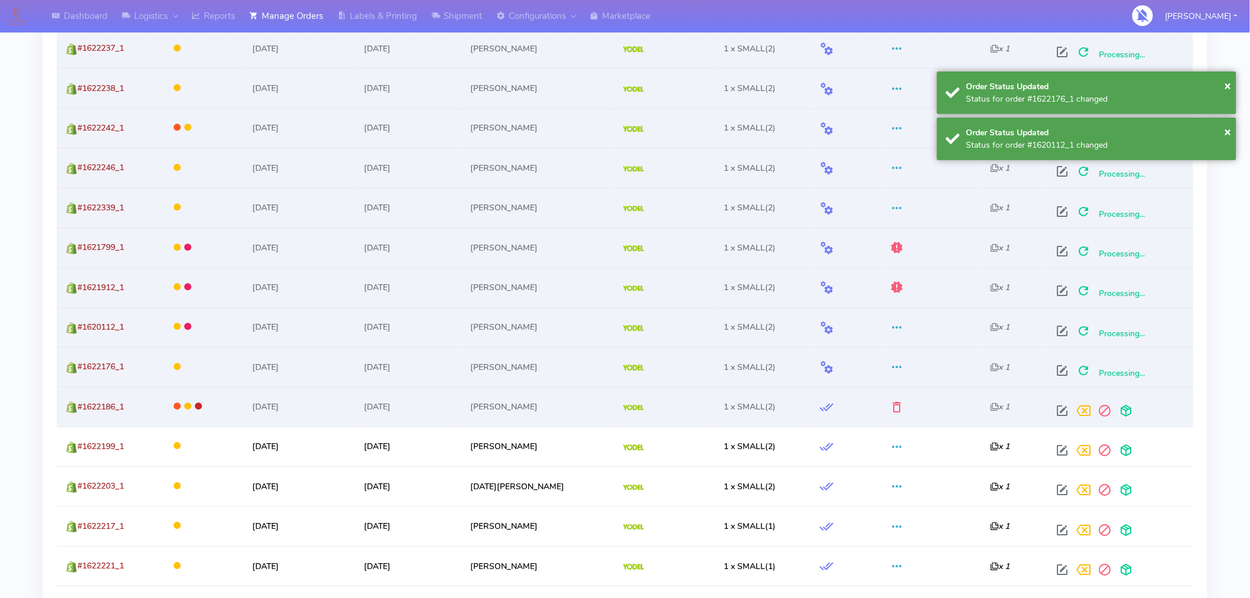
scroll to position [1250, 0]
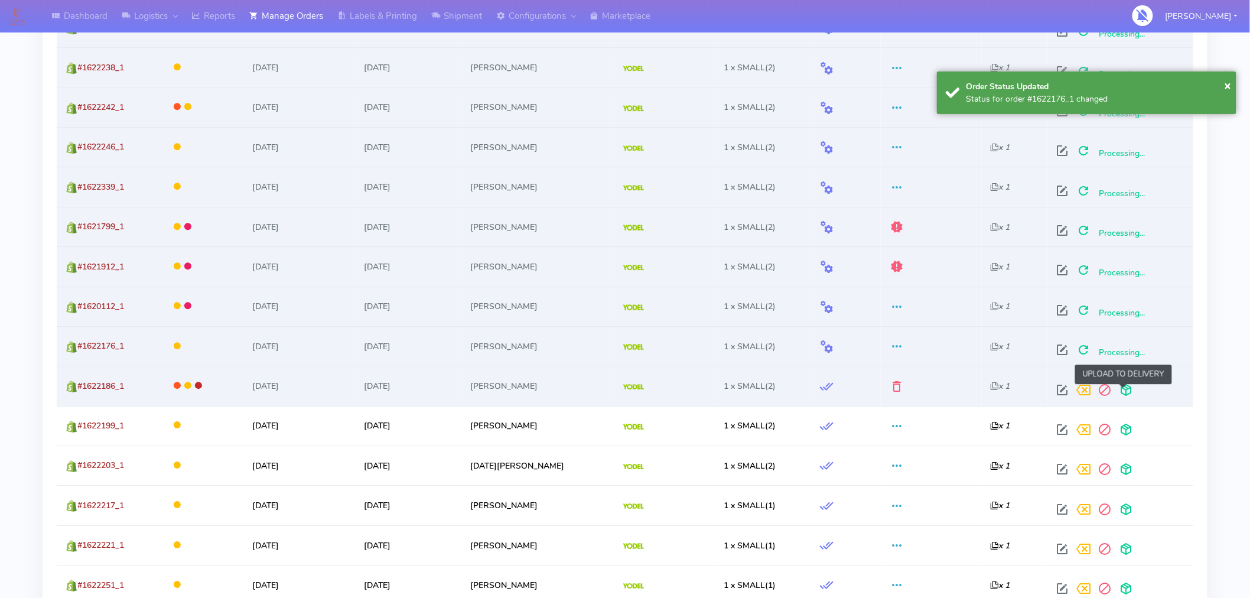
click at [1127, 387] on span at bounding box center [1126, 392] width 21 height 11
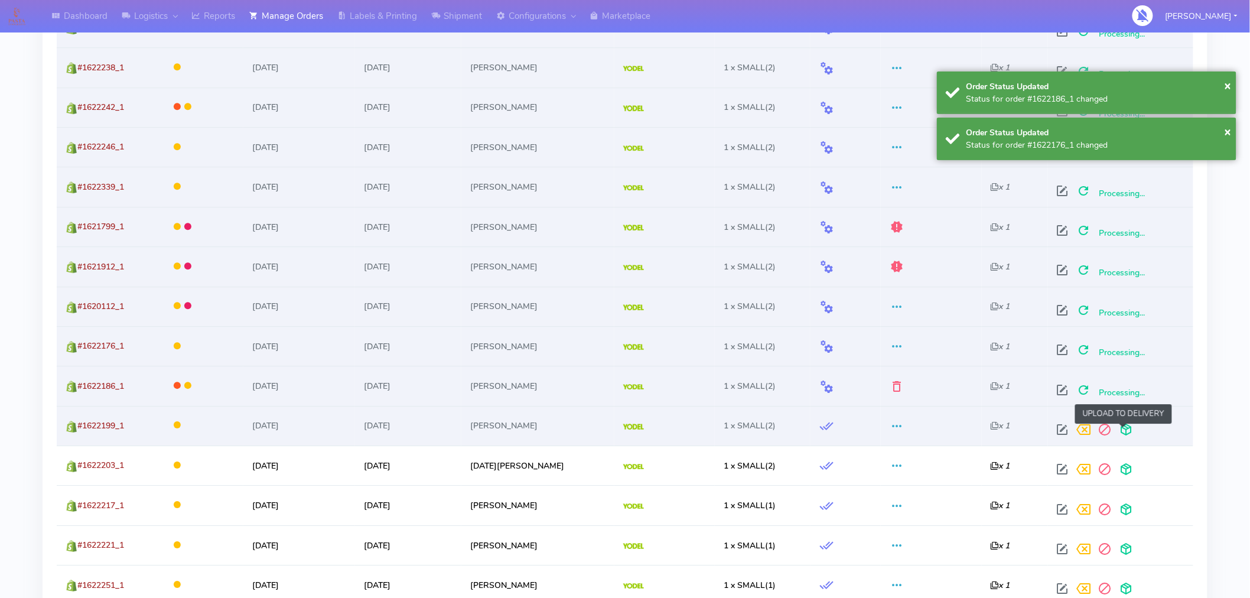
click at [1125, 429] on span at bounding box center [1126, 432] width 21 height 11
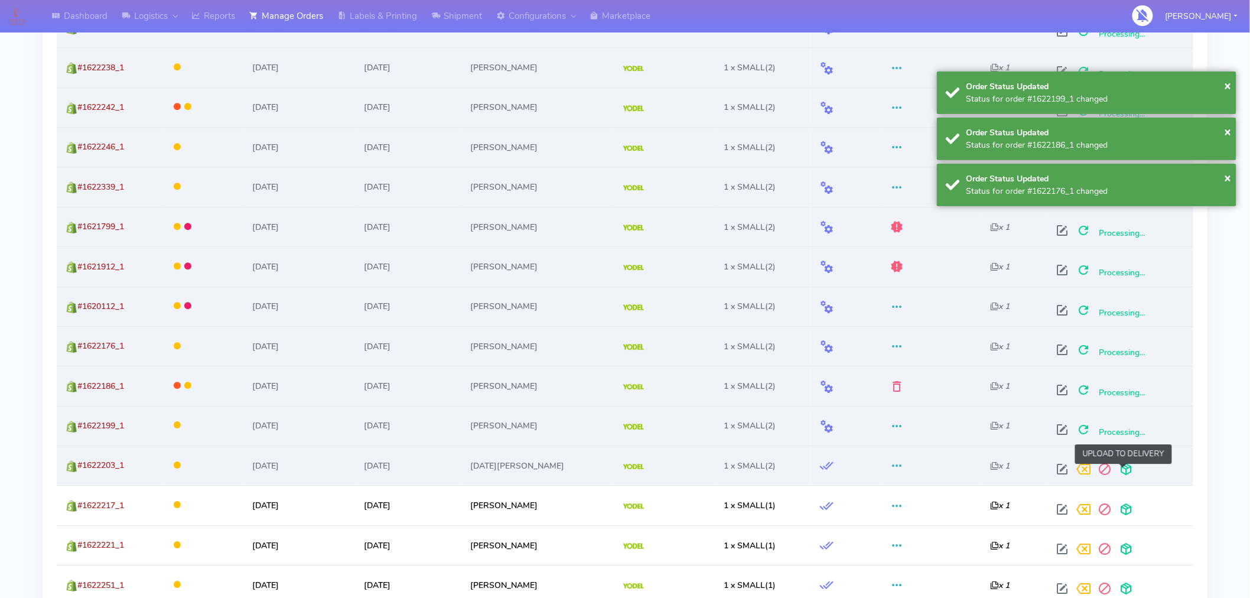
click at [1127, 471] on span at bounding box center [1126, 471] width 21 height 11
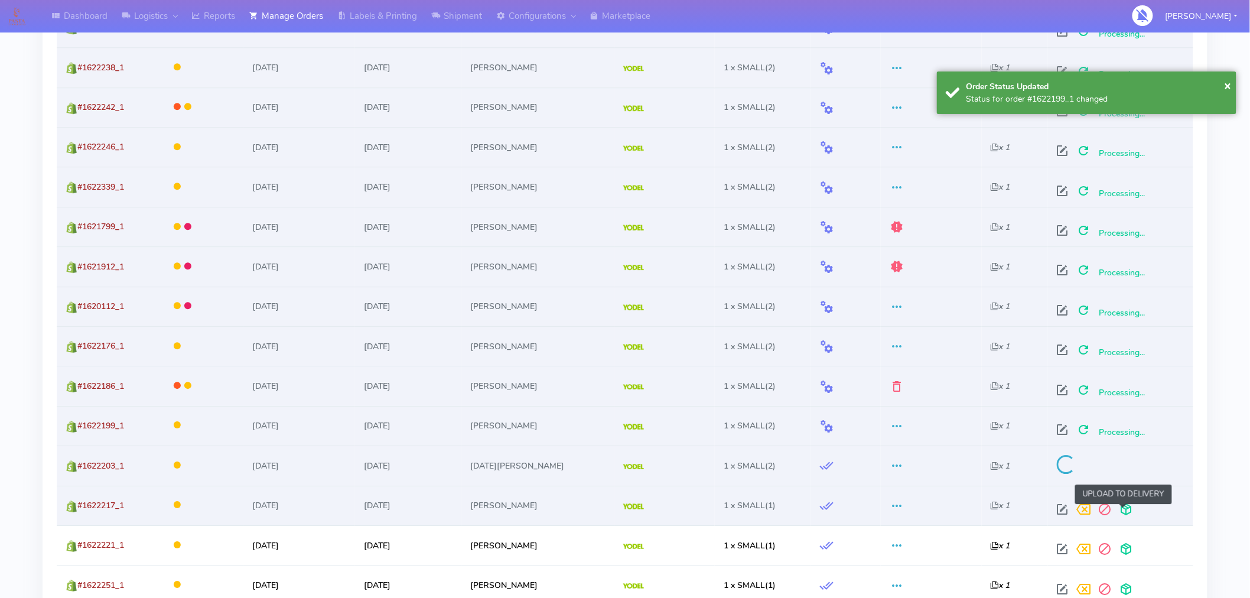
click at [1126, 506] on span at bounding box center [1126, 511] width 21 height 11
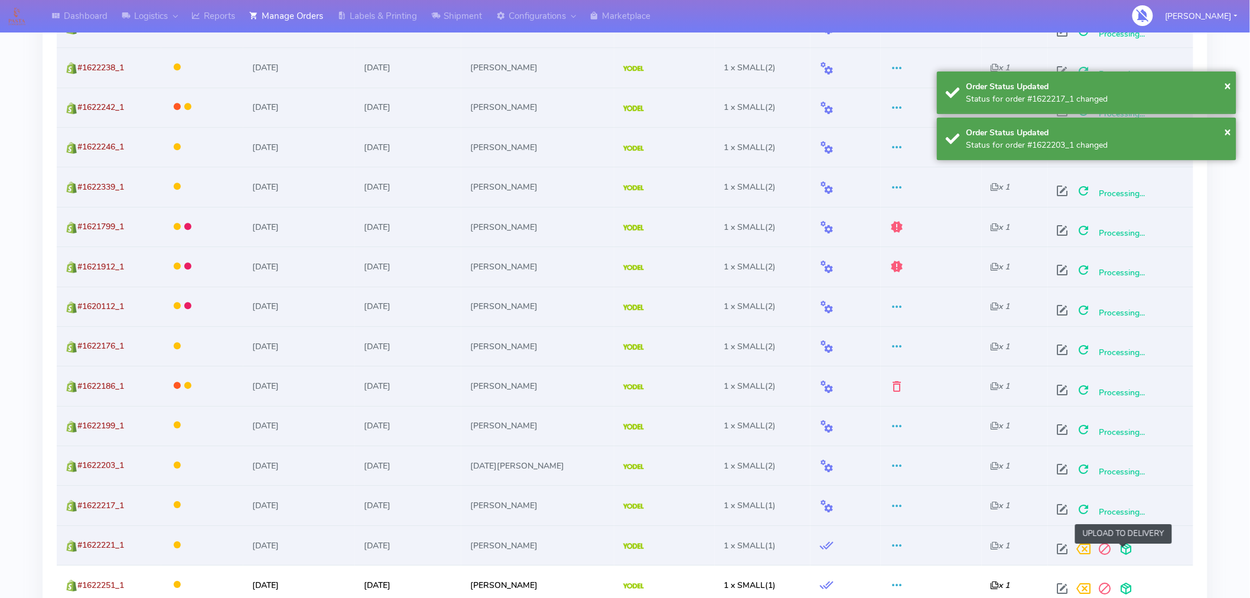
click at [1120, 548] on span at bounding box center [1126, 551] width 21 height 11
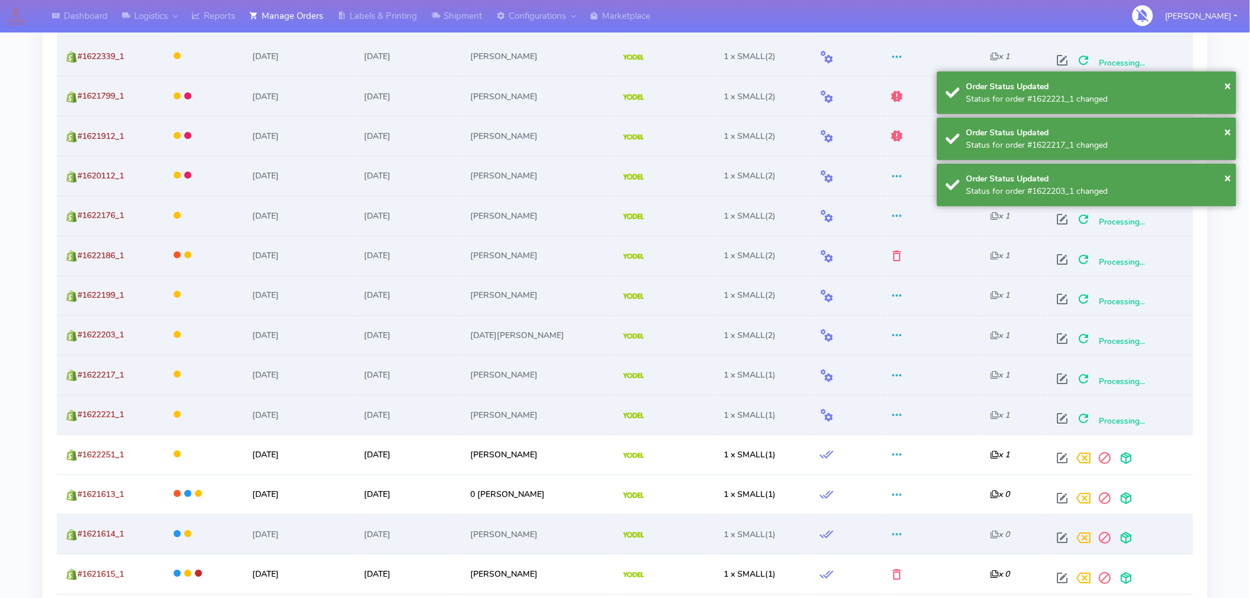
scroll to position [1397, 0]
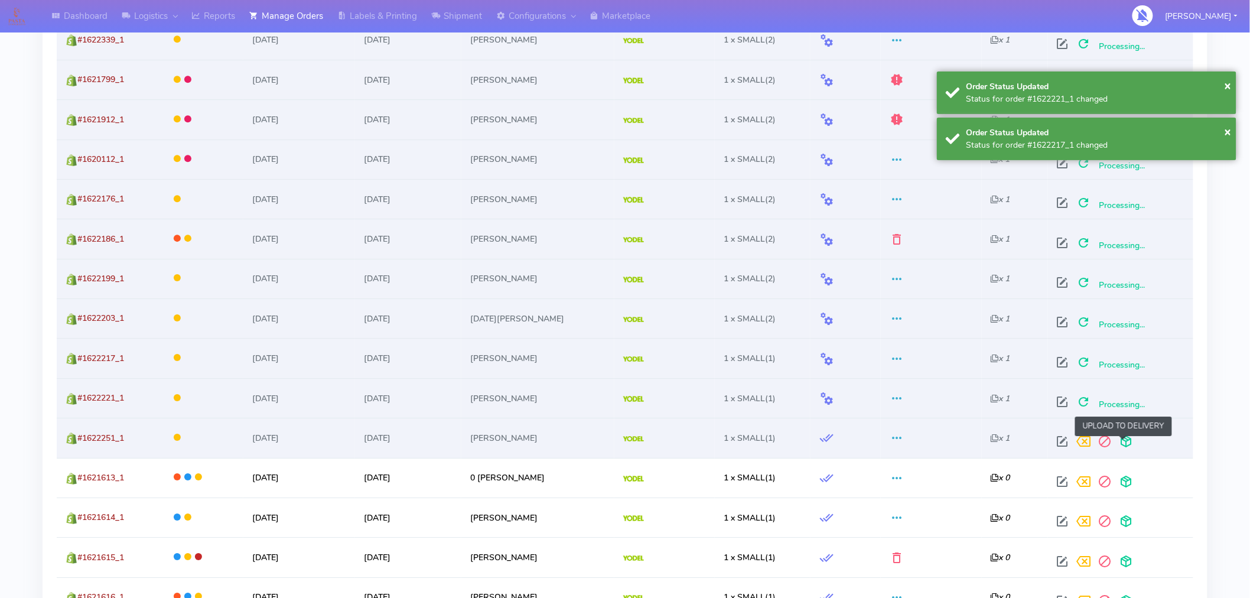
click at [1121, 441] on span at bounding box center [1126, 443] width 21 height 11
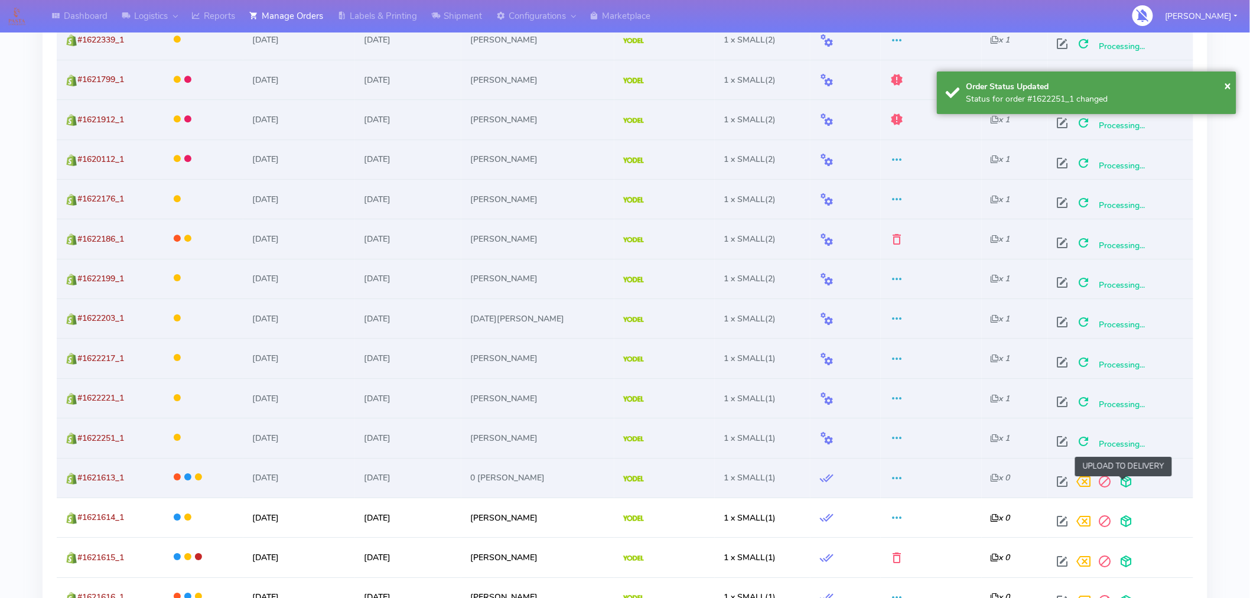
click at [1125, 485] on span at bounding box center [1126, 484] width 21 height 11
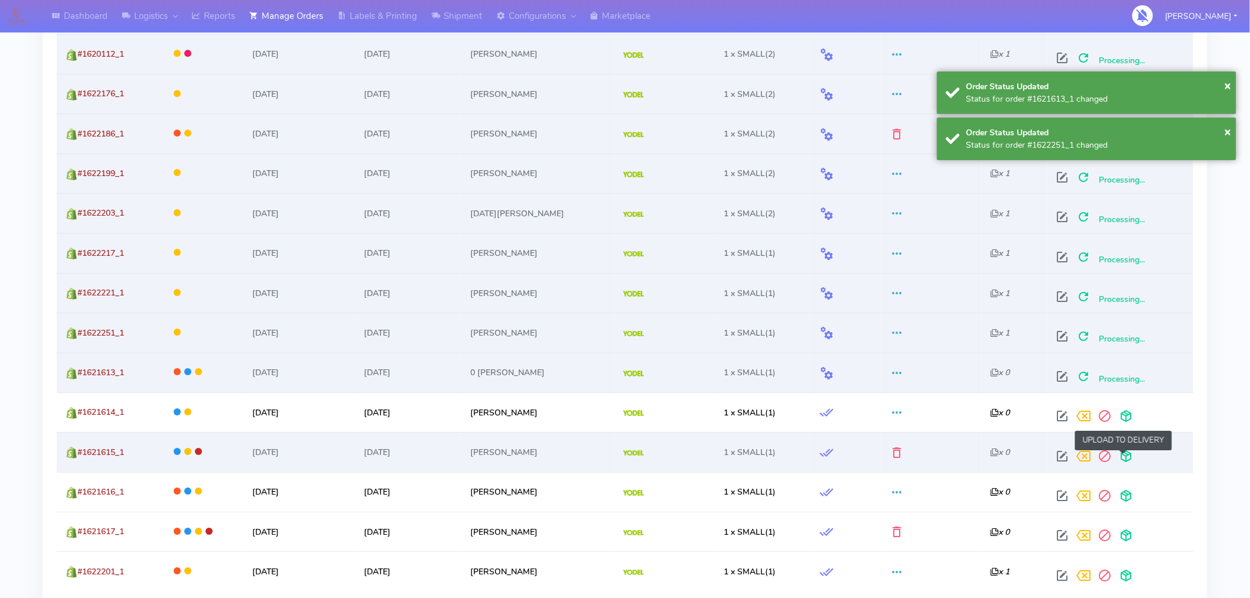
scroll to position [1503, 0]
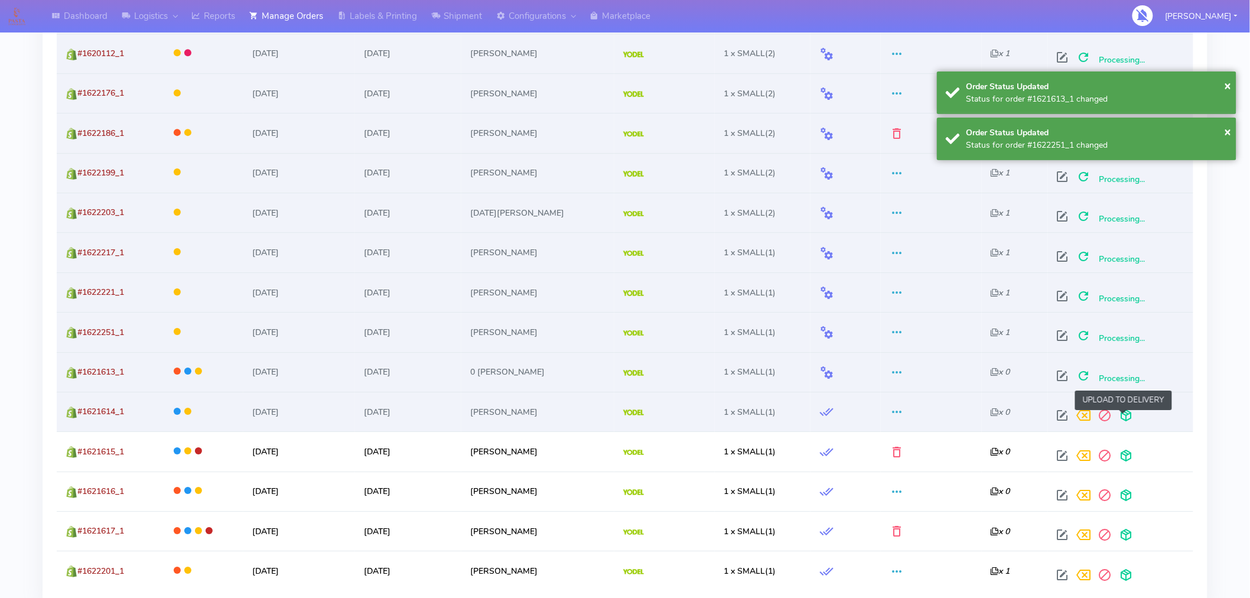
click at [1121, 421] on span at bounding box center [1126, 417] width 21 height 11
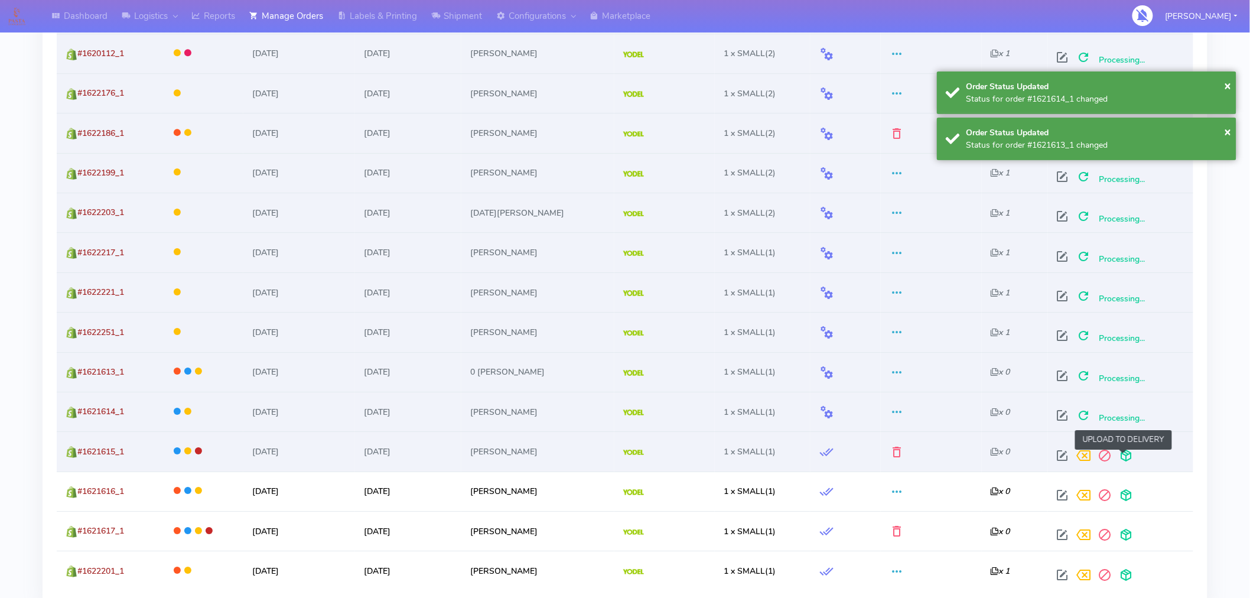
click at [1124, 461] on span at bounding box center [1126, 458] width 21 height 11
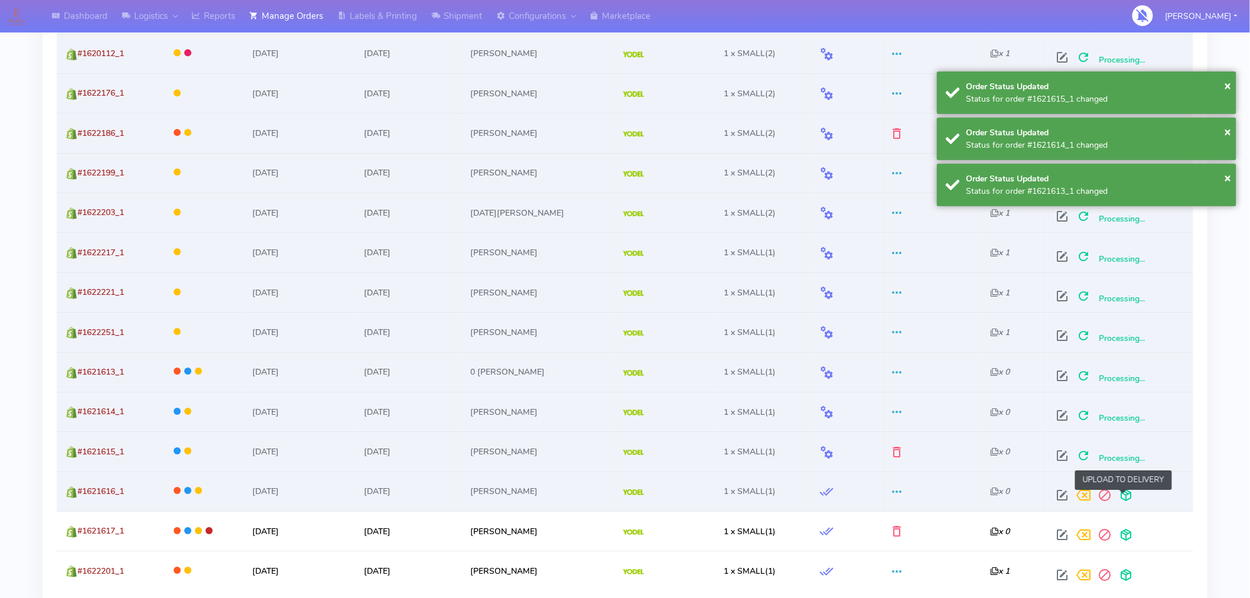
click at [1124, 492] on span at bounding box center [1126, 497] width 21 height 11
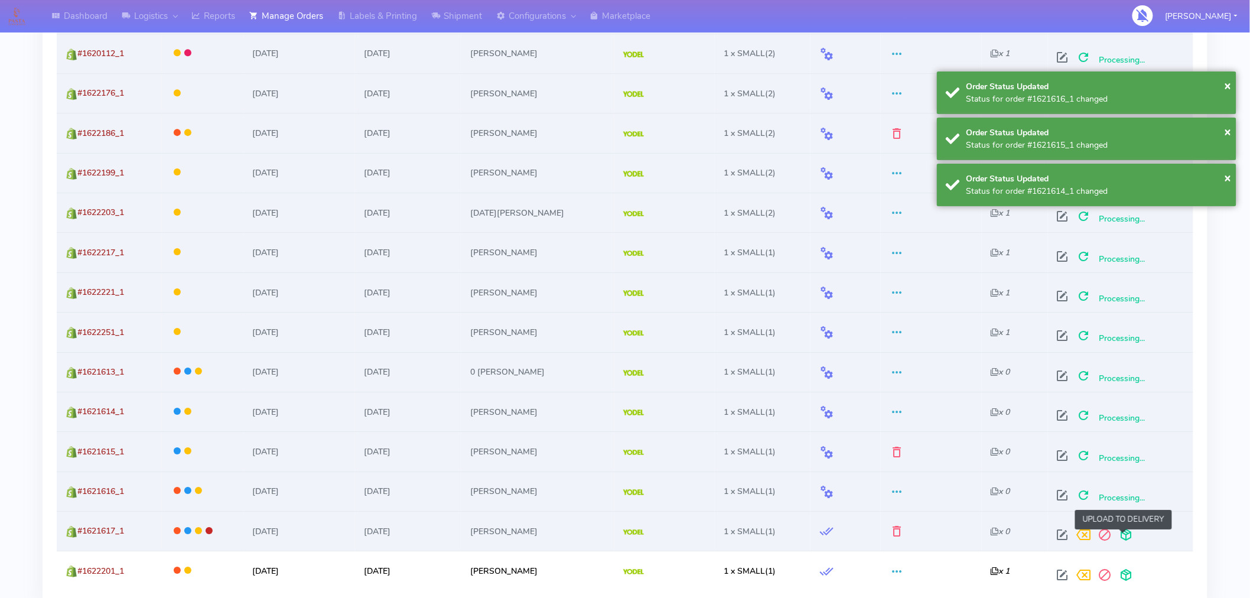
click at [1124, 539] on span at bounding box center [1126, 537] width 21 height 11
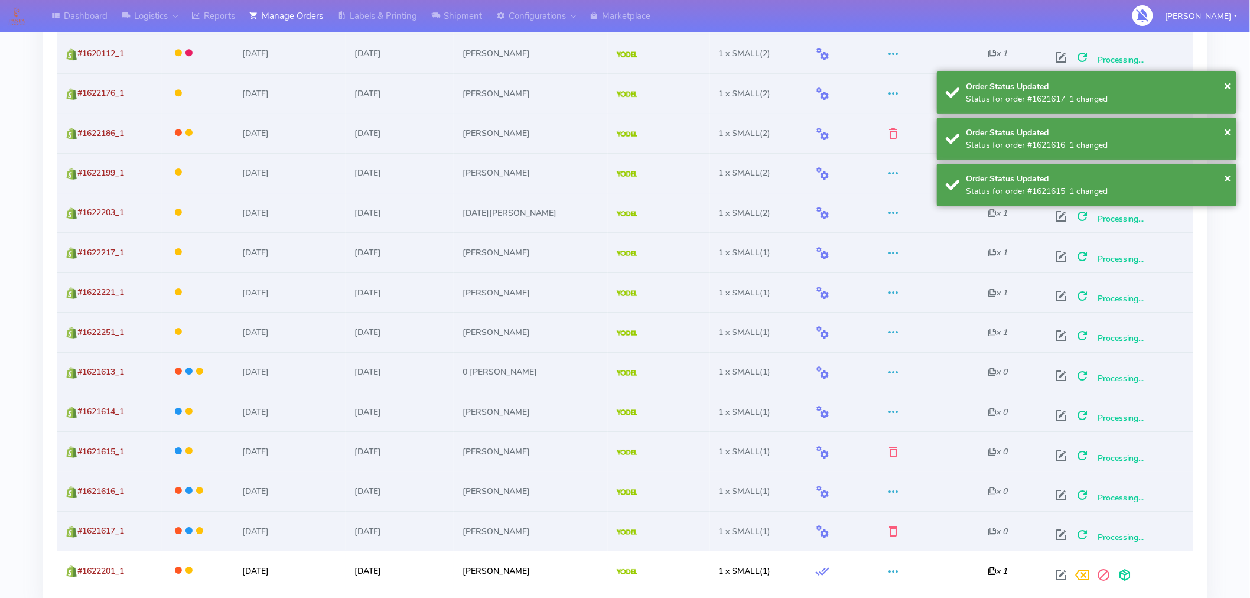
scroll to position [1600, 0]
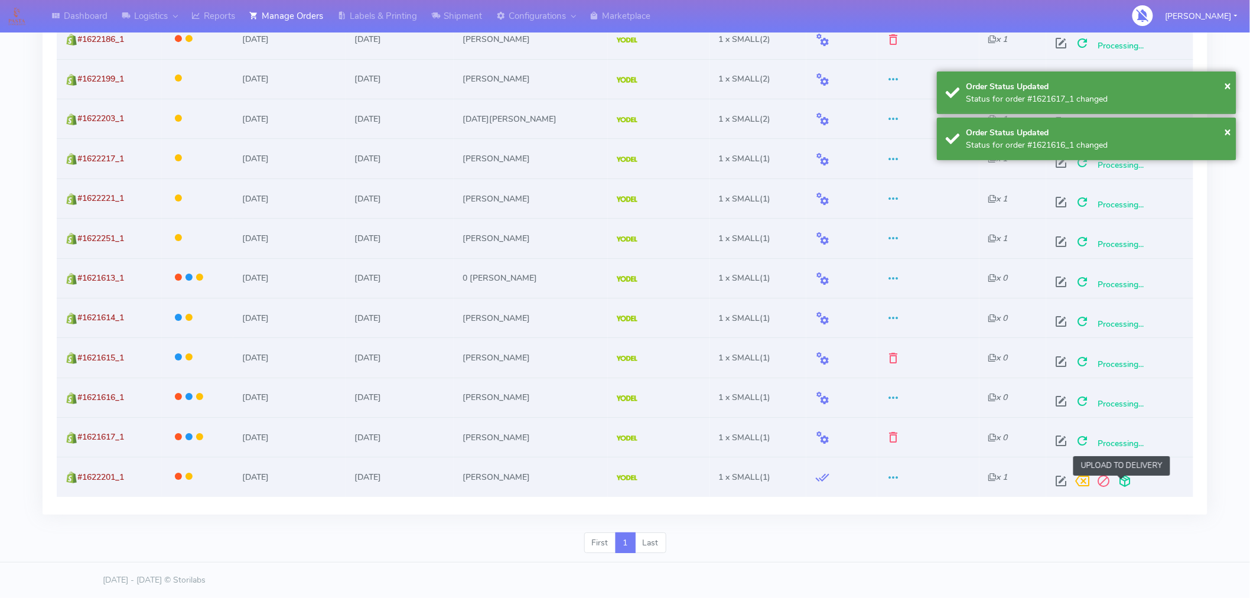
click at [1120, 479] on span at bounding box center [1124, 483] width 21 height 11
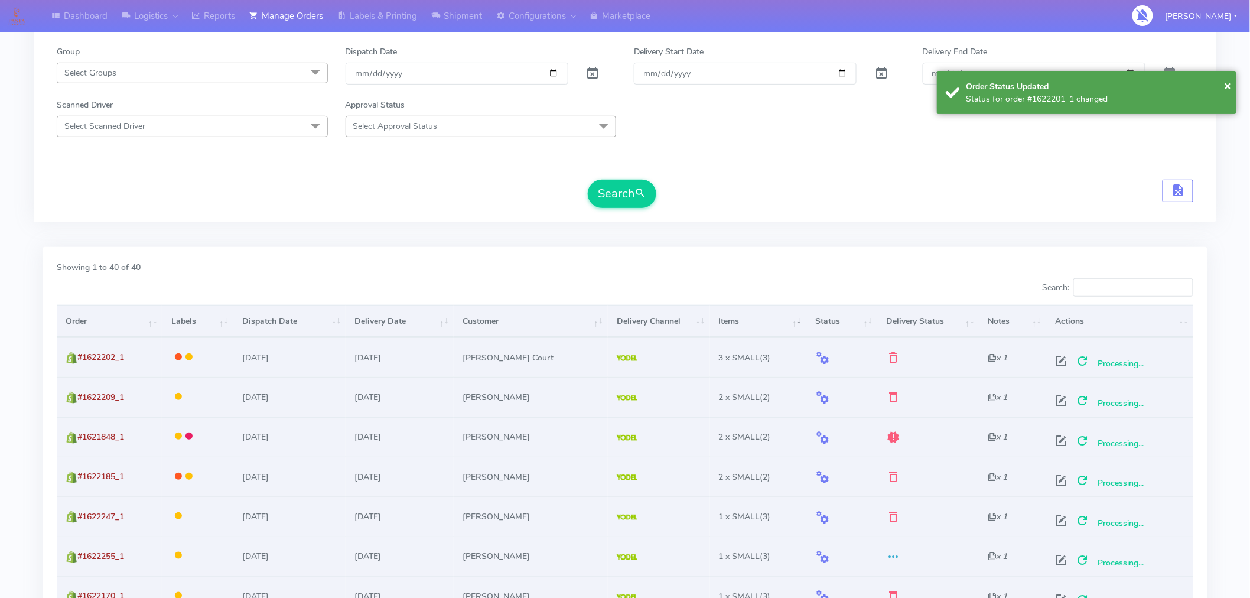
scroll to position [0, 0]
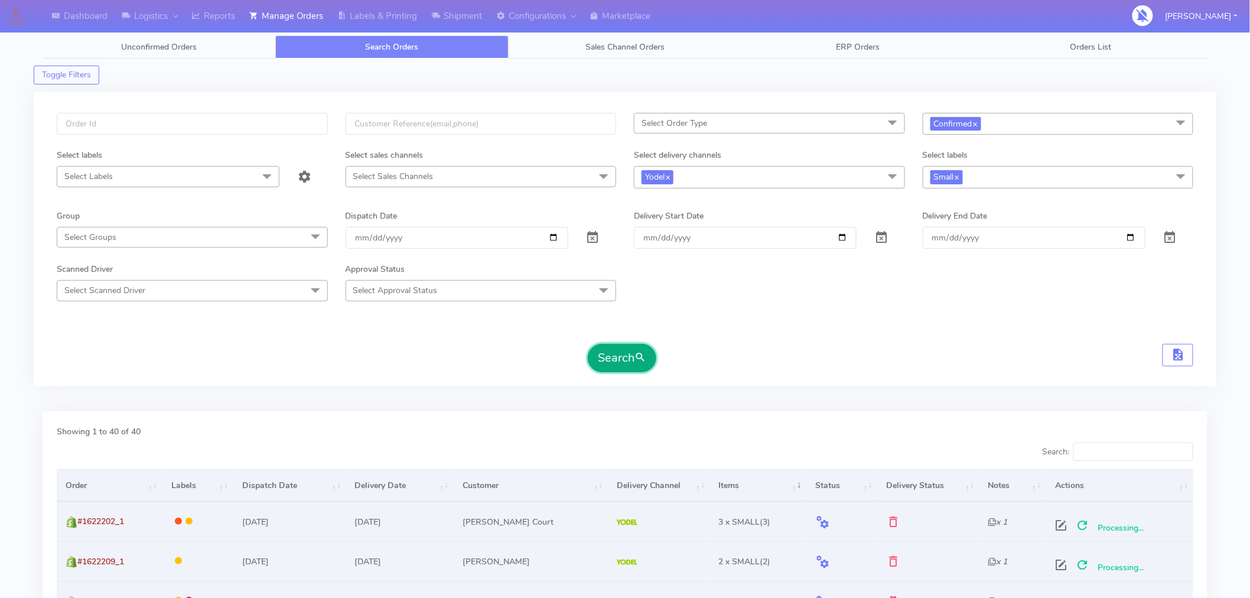
click at [633, 362] on button "Search" at bounding box center [622, 358] width 69 height 28
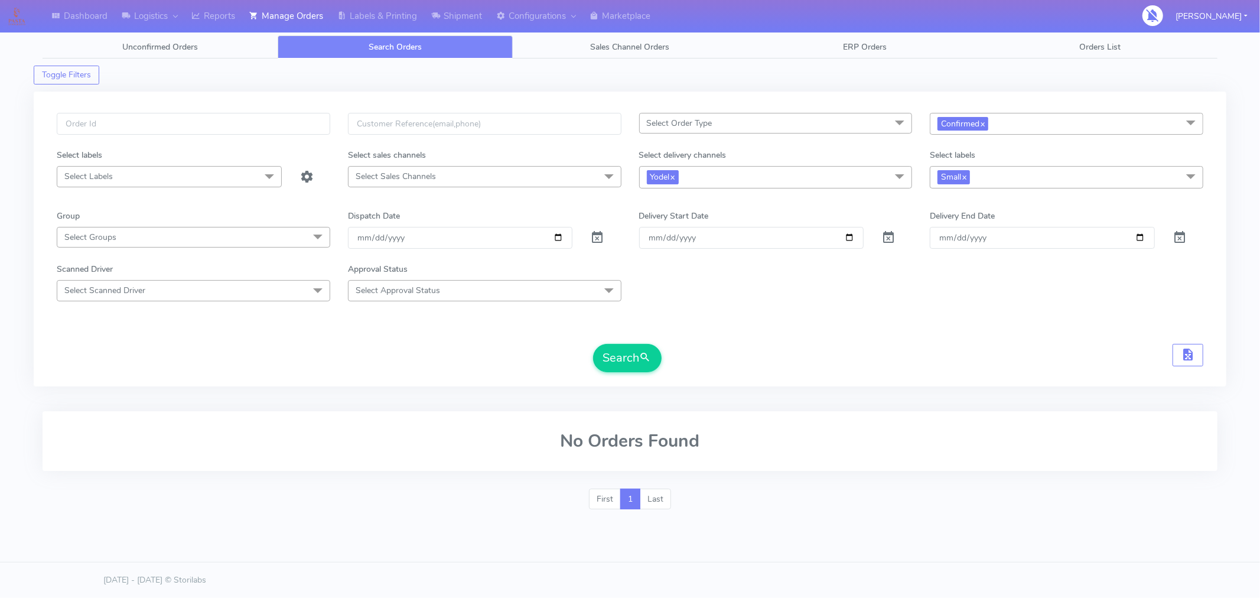
click at [796, 321] on form "Select Order Type Select All MEALS ATAVI One Off Pasta Club Gift Kit Event Unkn…" at bounding box center [630, 242] width 1147 height 259
click at [805, 344] on div "Search" at bounding box center [630, 358] width 1147 height 28
click at [784, 374] on div "Select Order Type Select All MEALS ATAVI One Off Pasta Club Gift Kit Event Unkn…" at bounding box center [630, 246] width 1165 height 266
click at [703, 365] on div "Search" at bounding box center [630, 358] width 1147 height 28
click at [391, 21] on link "Labels & Printing" at bounding box center [377, 16] width 94 height 32
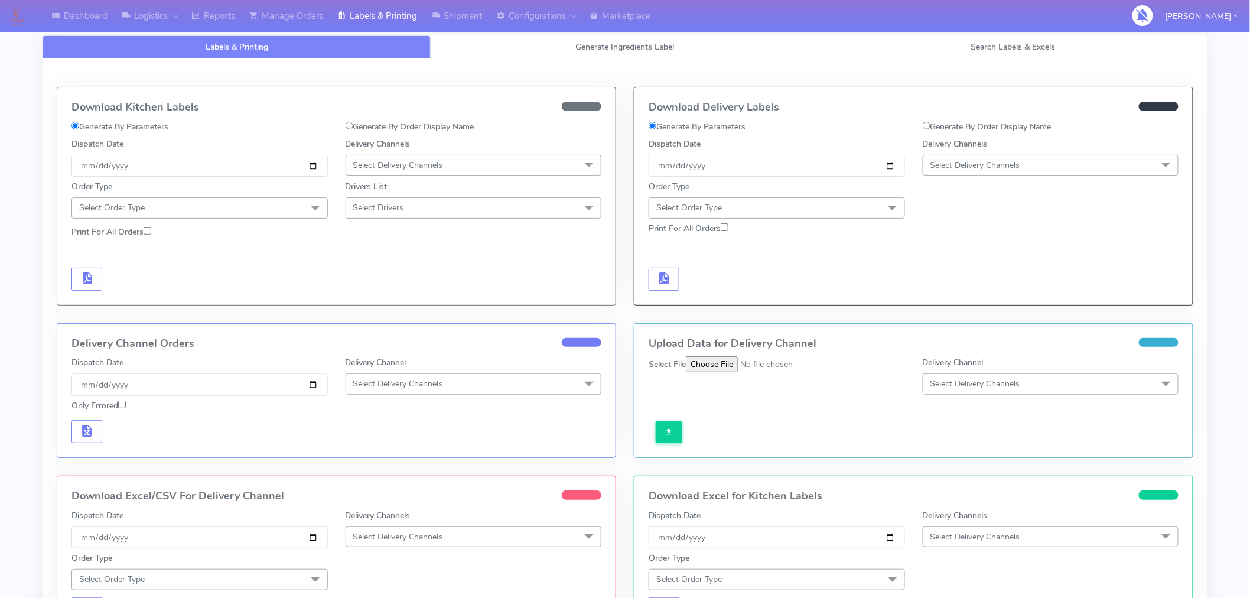
click at [977, 162] on span "Select Delivery Channels" at bounding box center [976, 165] width 90 height 11
click at [959, 298] on div "Yodel" at bounding box center [1050, 298] width 243 height 12
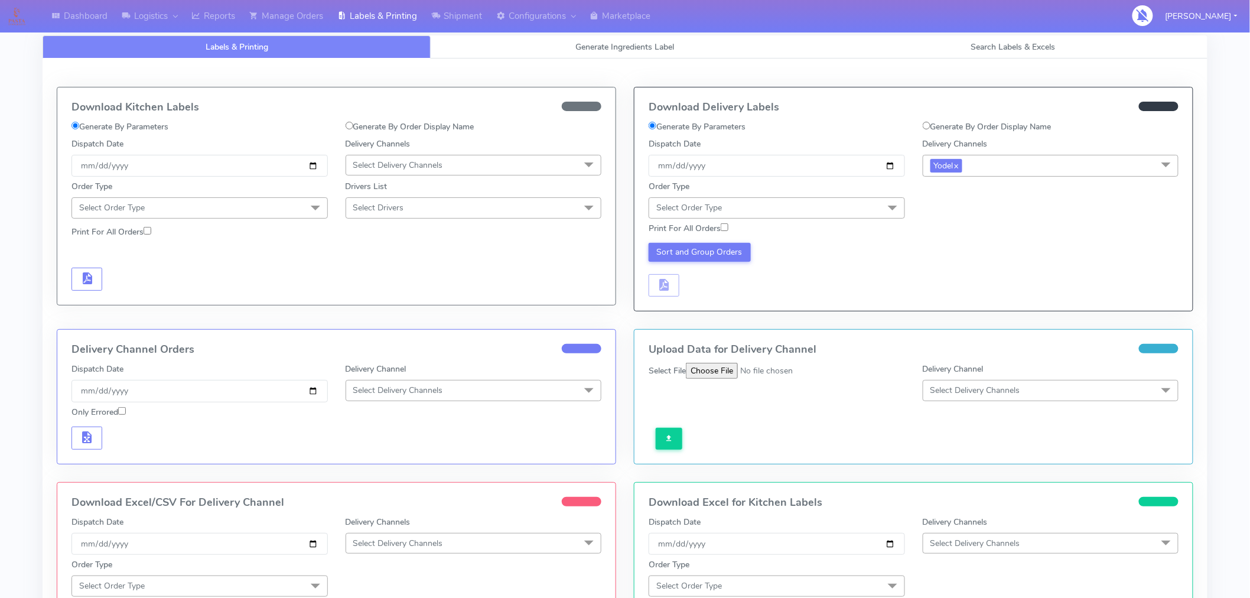
click at [851, 204] on span "Select Order Type" at bounding box center [777, 207] width 256 height 21
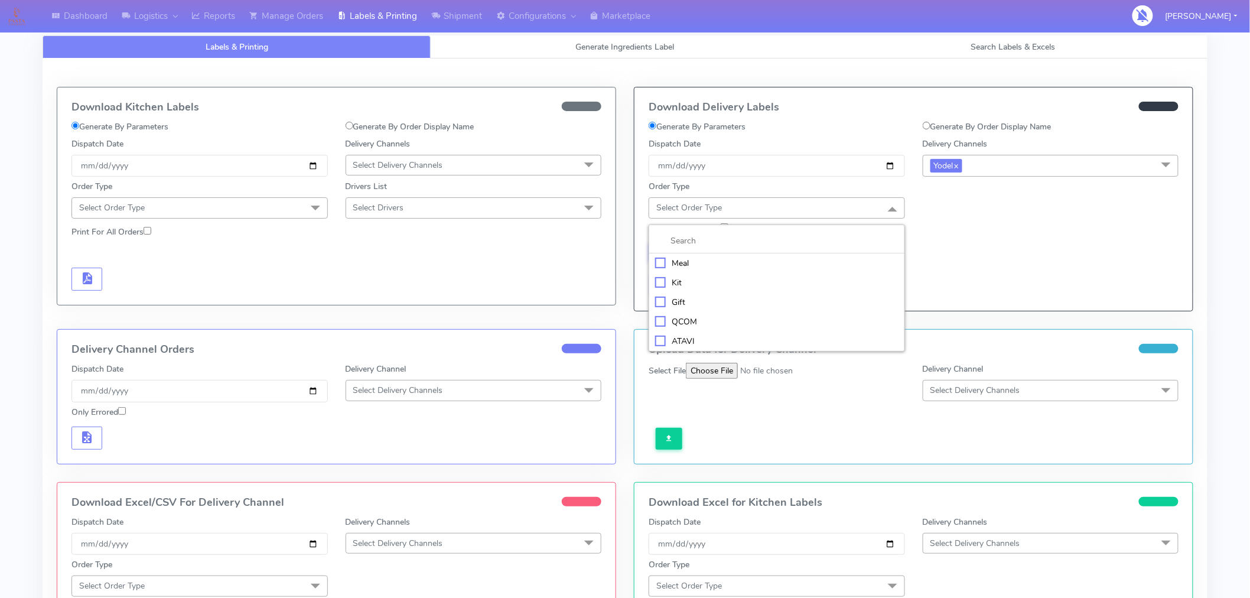
click at [681, 261] on div "Meal" at bounding box center [776, 263] width 243 height 12
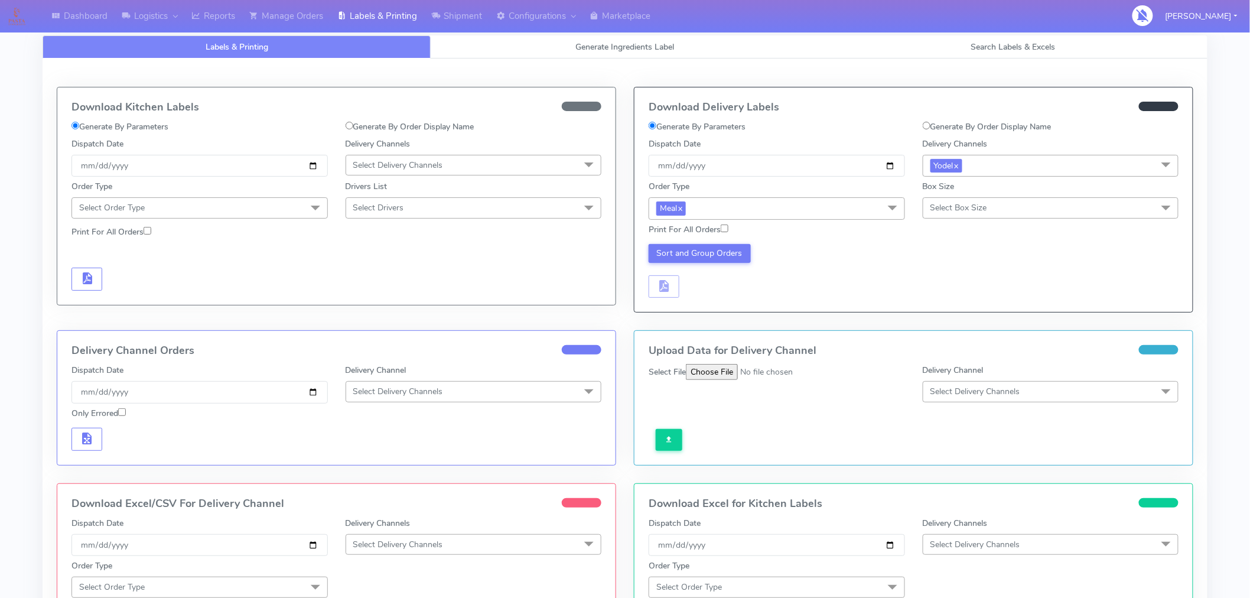
click at [958, 209] on span "Select Box Size" at bounding box center [959, 207] width 57 height 11
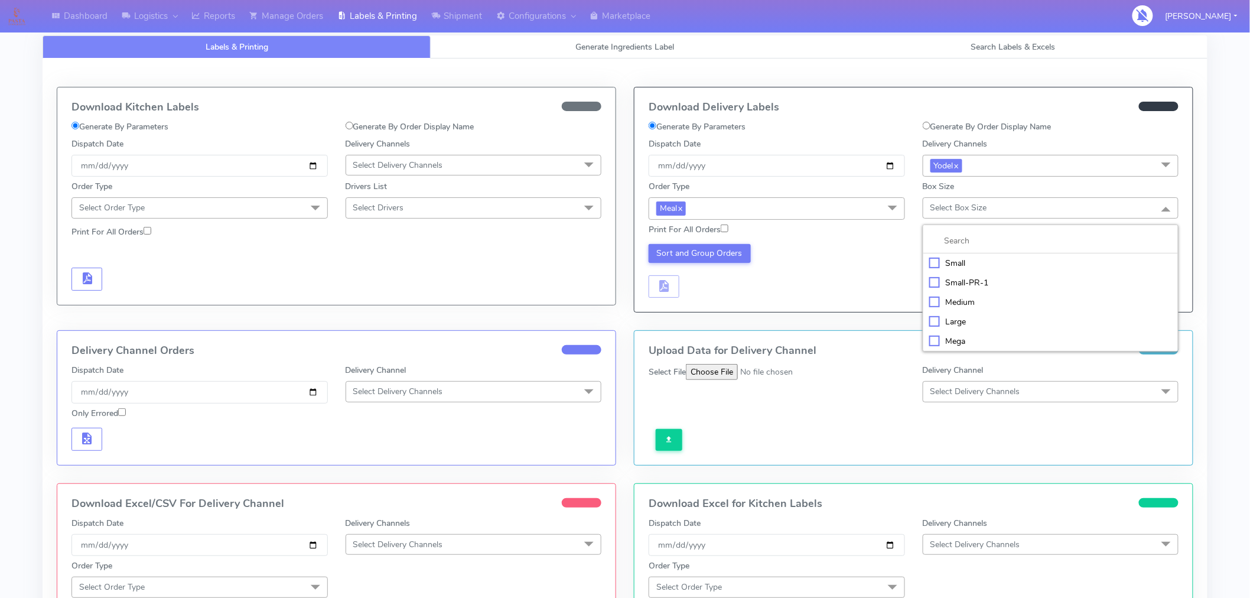
click at [955, 264] on div "Small" at bounding box center [1050, 263] width 243 height 12
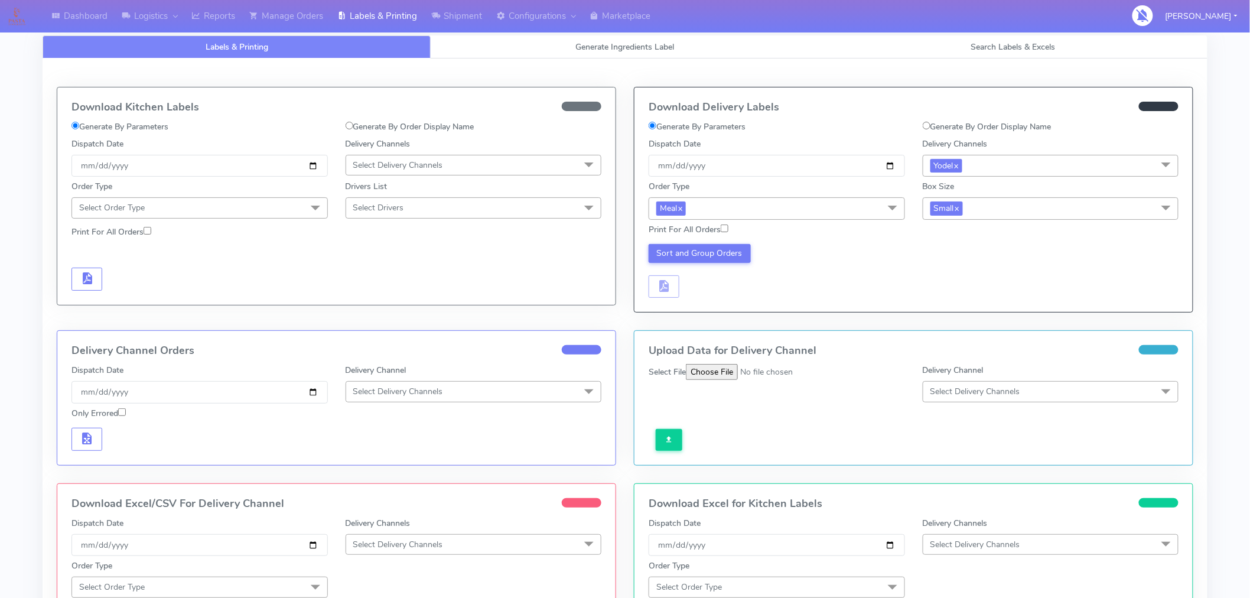
click at [784, 276] on div "Sort and Group Orders" at bounding box center [777, 271] width 274 height 54
click at [714, 259] on button "Sort and Group Orders" at bounding box center [700, 253] width 102 height 19
click at [666, 288] on span "button" at bounding box center [664, 288] width 14 height 11
click at [706, 290] on button "button" at bounding box center [699, 286] width 31 height 23
click at [299, 14] on link "Manage Orders" at bounding box center [286, 16] width 88 height 32
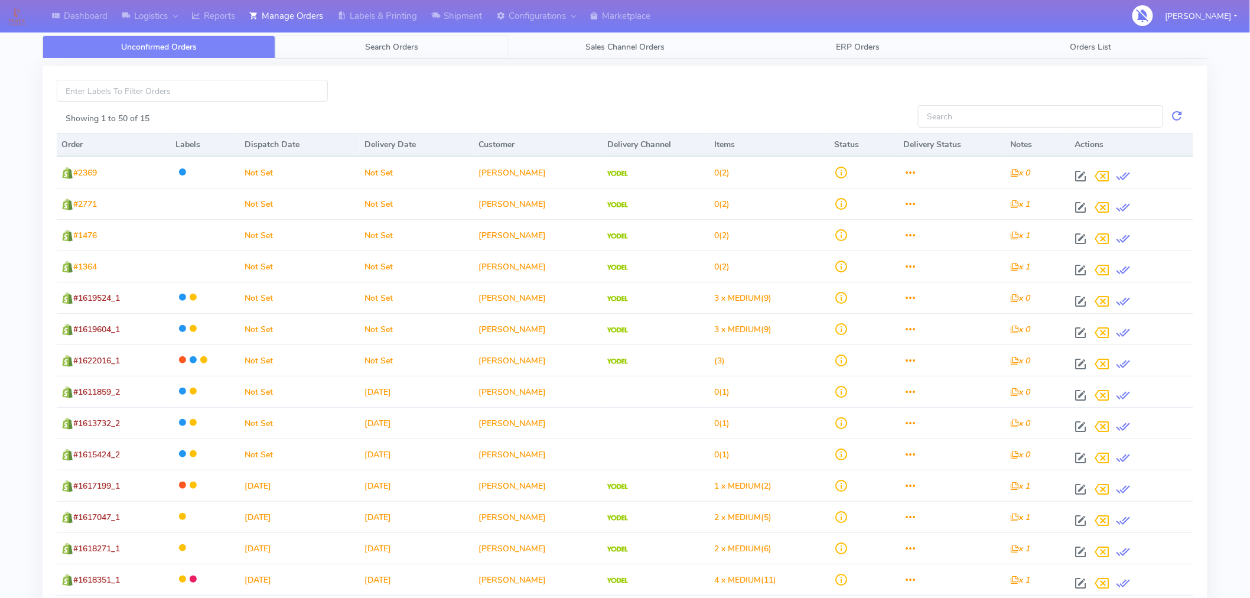
click at [391, 50] on span "Search Orders" at bounding box center [392, 46] width 53 height 11
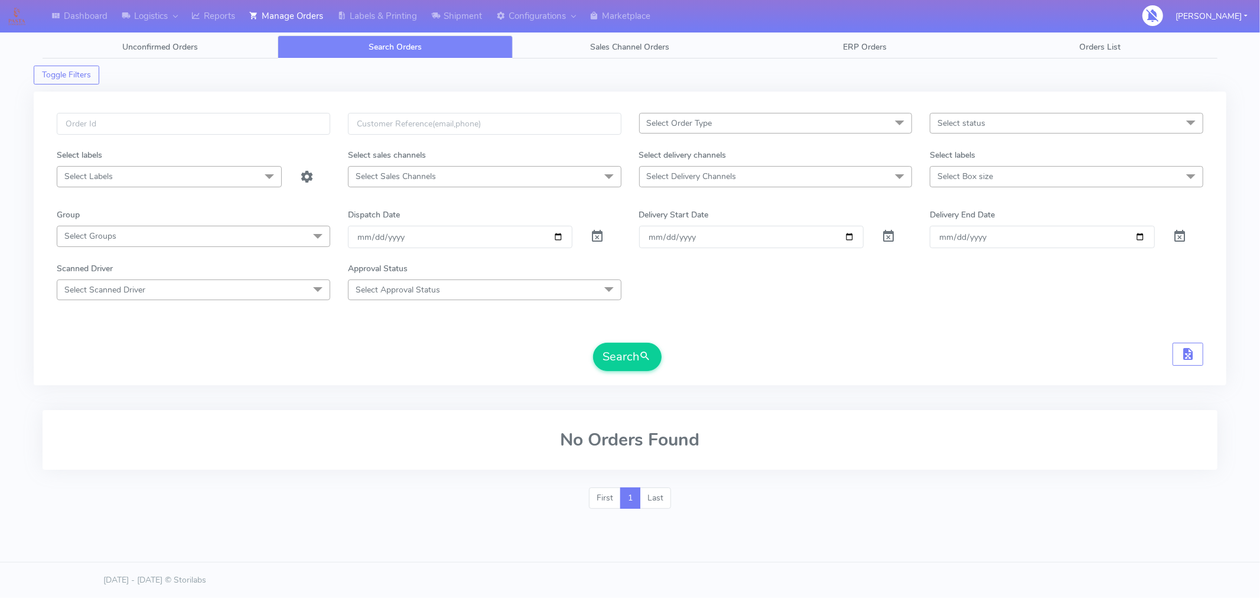
click at [973, 118] on span "Select status" at bounding box center [962, 123] width 48 height 11
click at [966, 215] on li "Confirmed" at bounding box center [1067, 222] width 272 height 19
checkbox input "true"
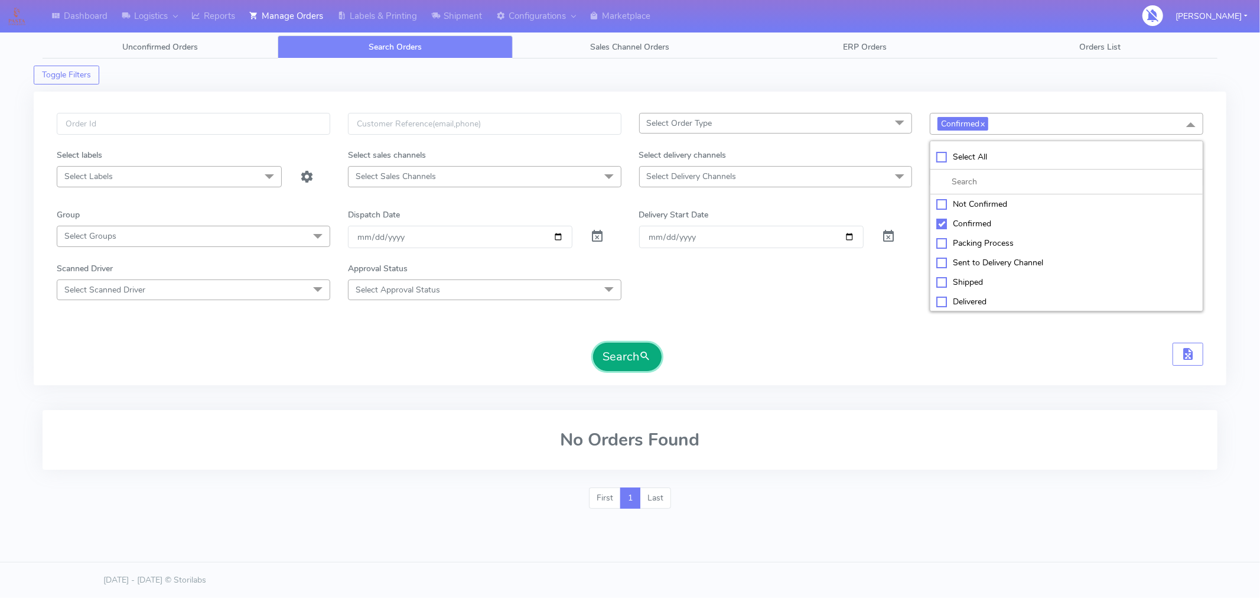
click at [646, 359] on span "submit" at bounding box center [646, 357] width 12 height 16
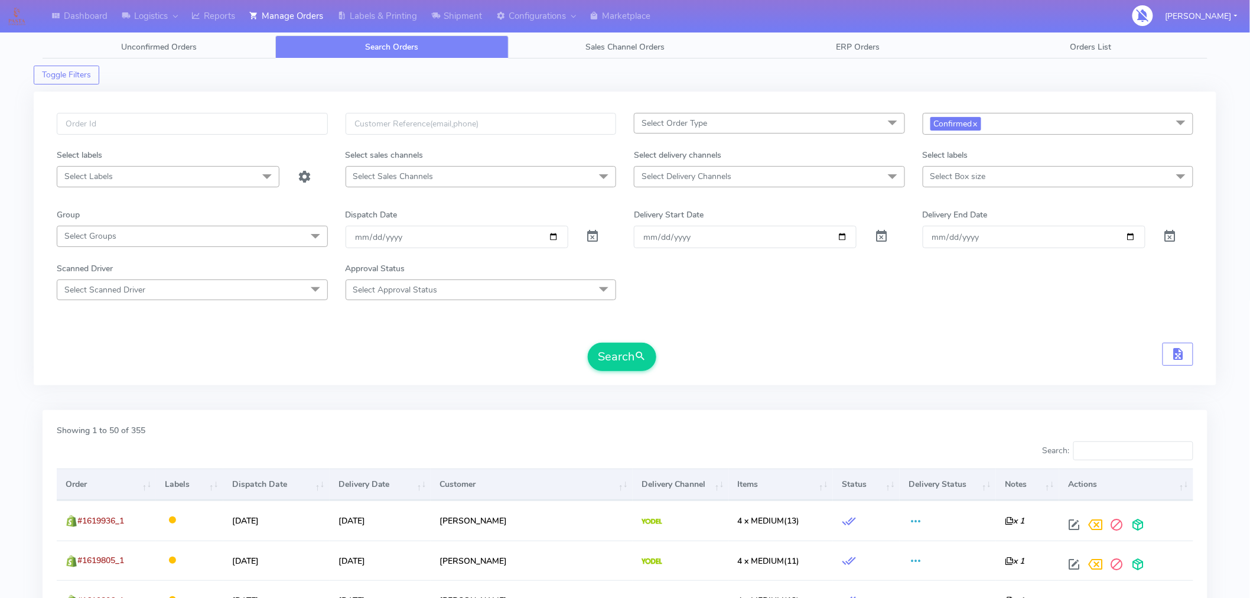
click at [717, 175] on span "Select Delivery Channels" at bounding box center [687, 176] width 90 height 11
click at [675, 331] on div "Yodel" at bounding box center [770, 335] width 258 height 12
checkbox input "true"
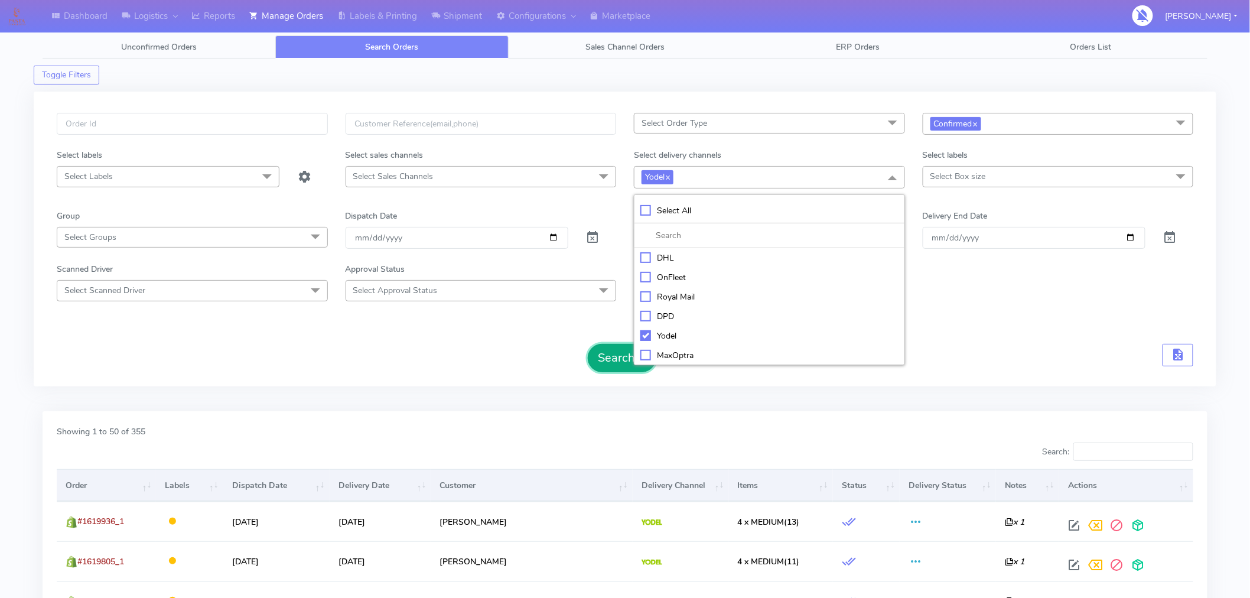
click at [626, 363] on button "Search" at bounding box center [622, 358] width 69 height 28
click at [743, 487] on th "Items" at bounding box center [781, 485] width 104 height 32
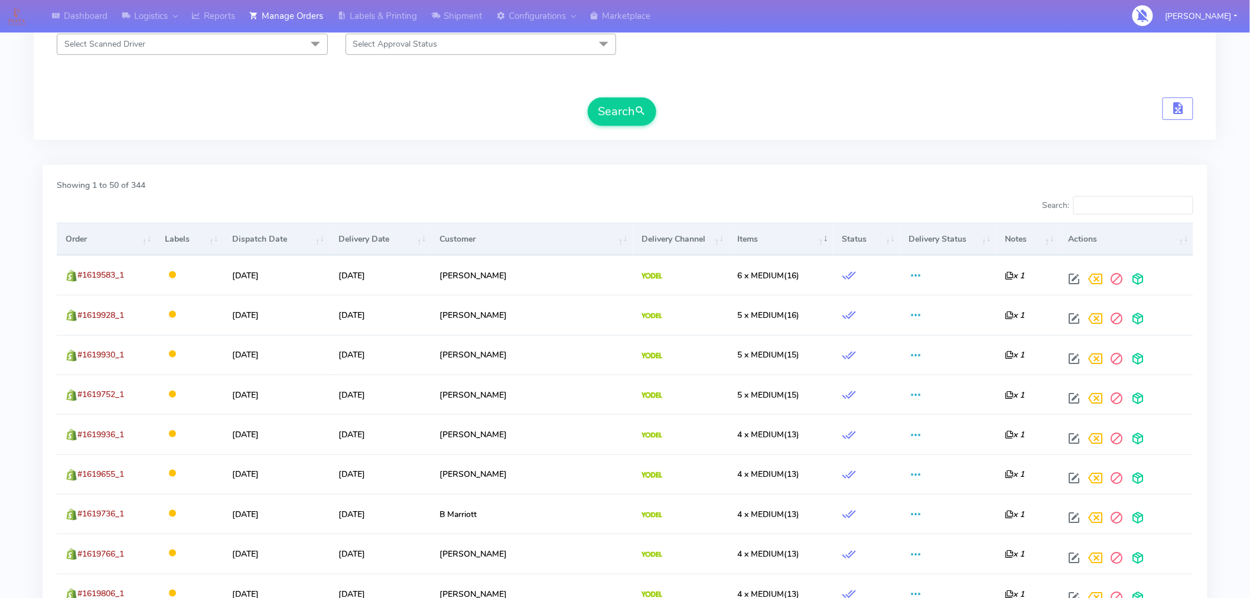
scroll to position [270, 0]
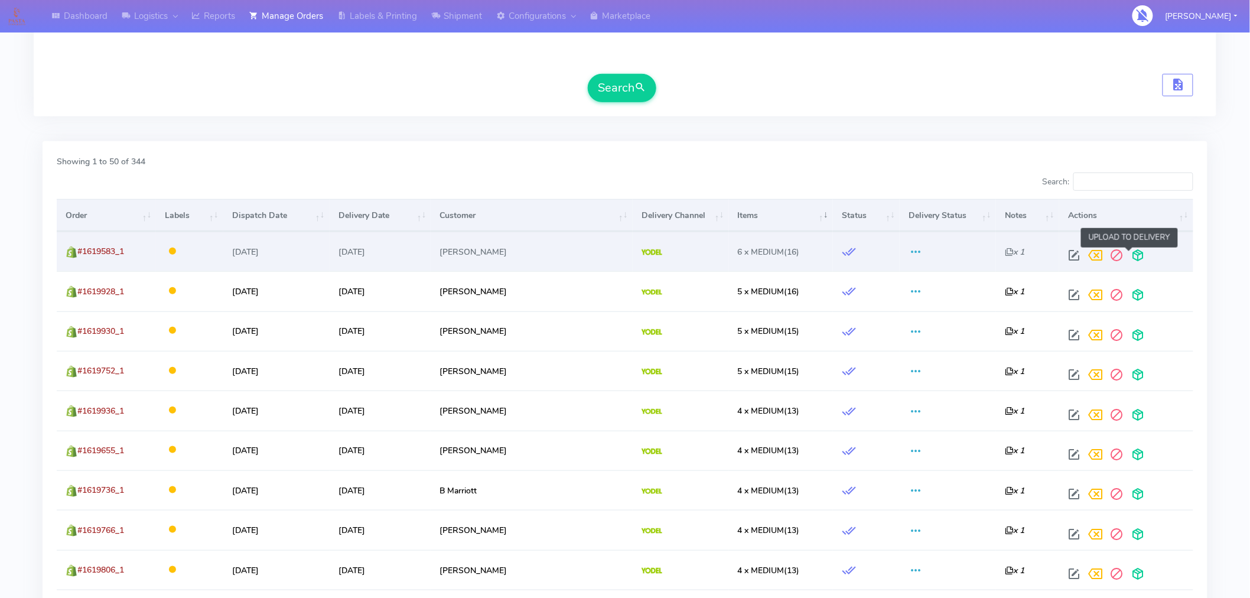
click at [1127, 258] on span at bounding box center [1137, 257] width 21 height 11
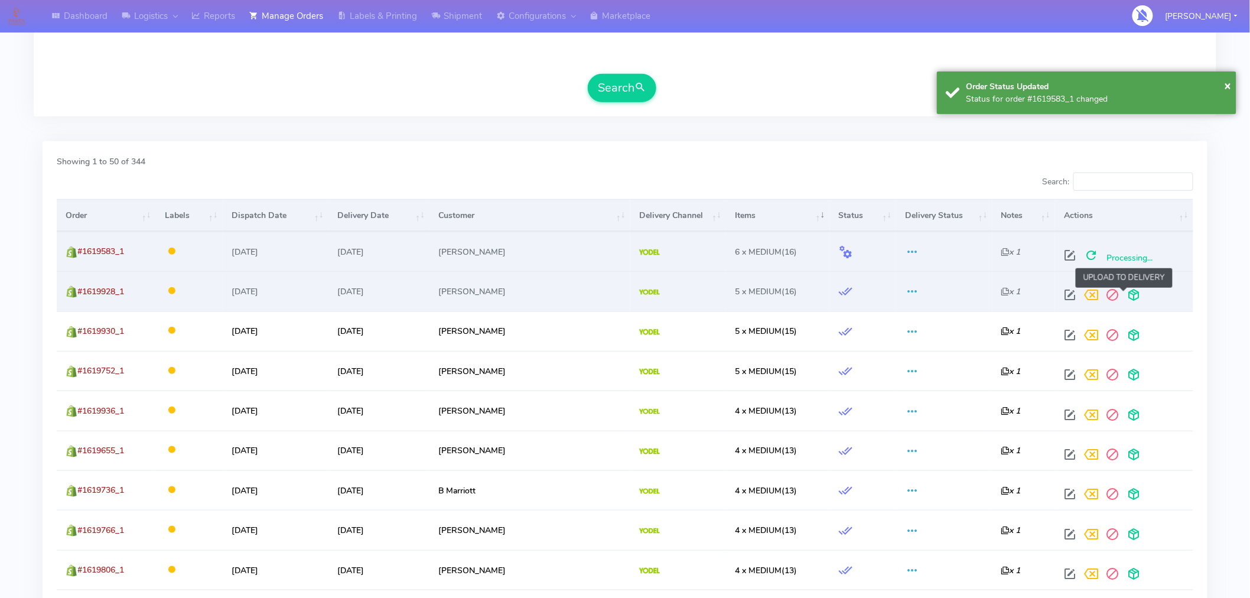
click at [1124, 298] on span at bounding box center [1133, 297] width 21 height 11
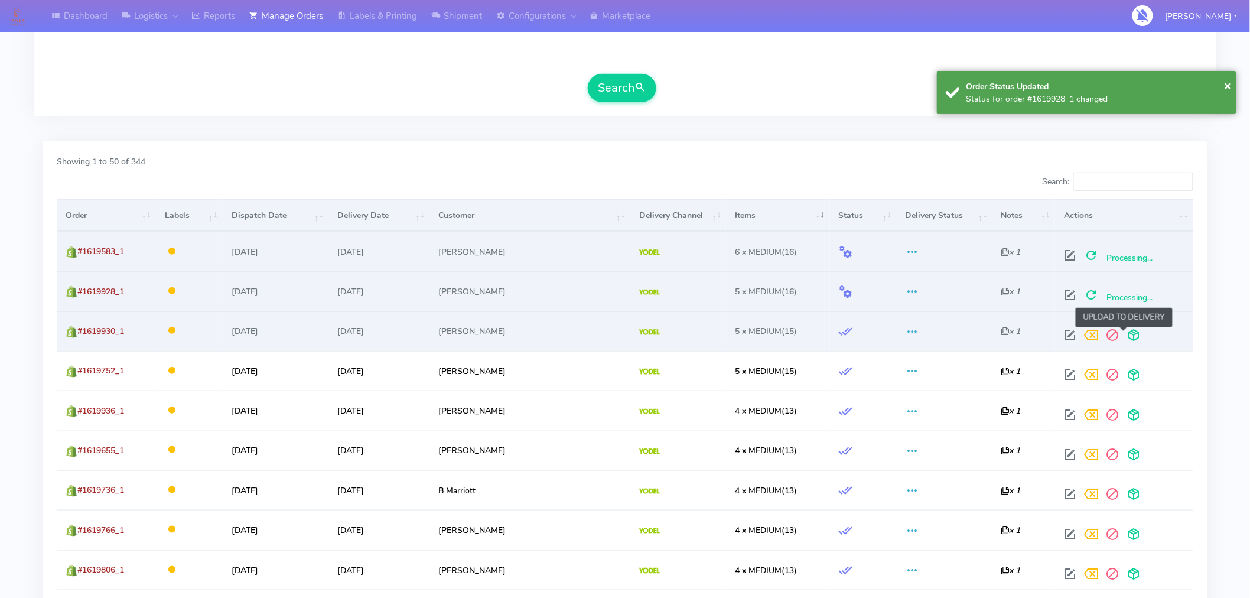
click at [1124, 334] on span at bounding box center [1133, 337] width 21 height 11
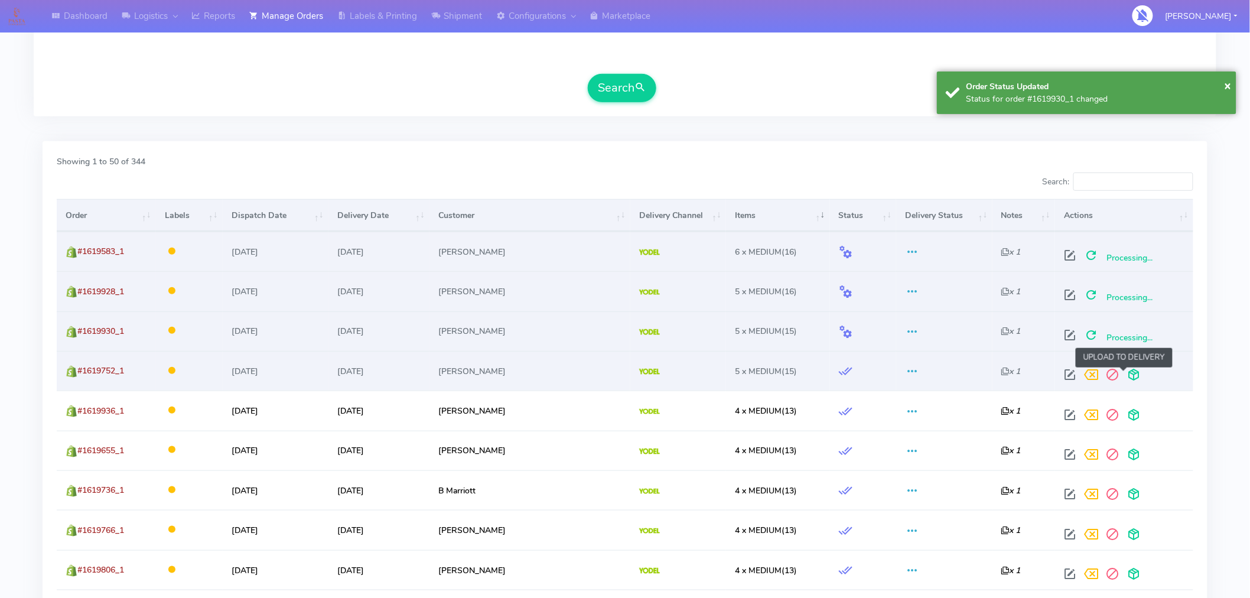
click at [1123, 378] on span at bounding box center [1133, 377] width 21 height 11
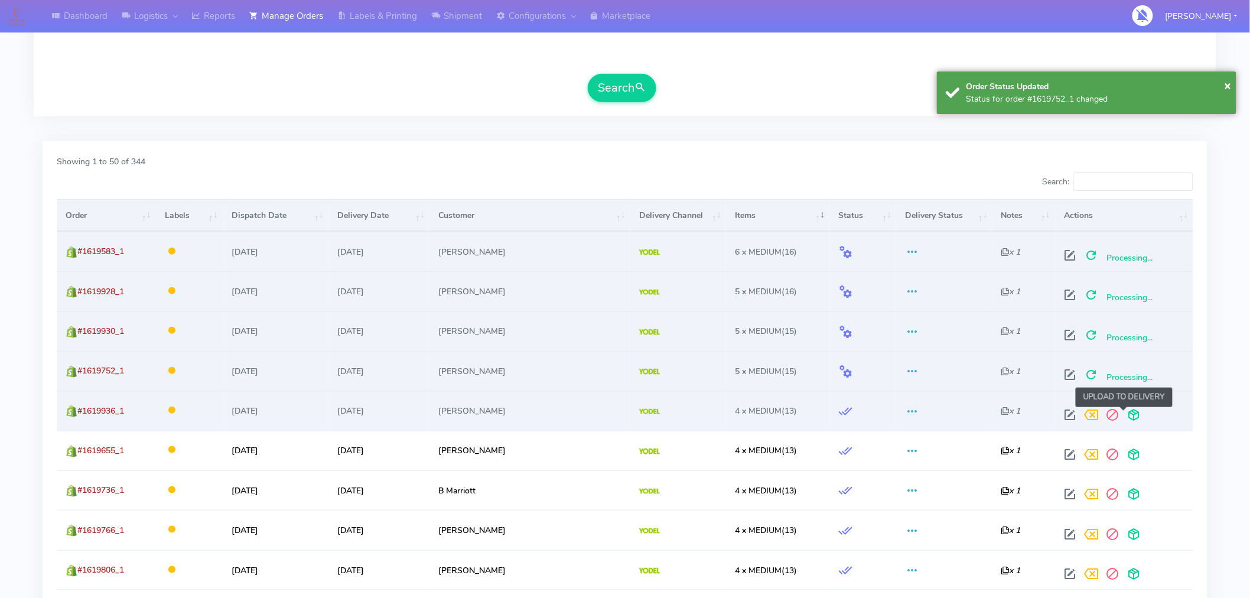
click at [1126, 420] on span at bounding box center [1133, 417] width 21 height 11
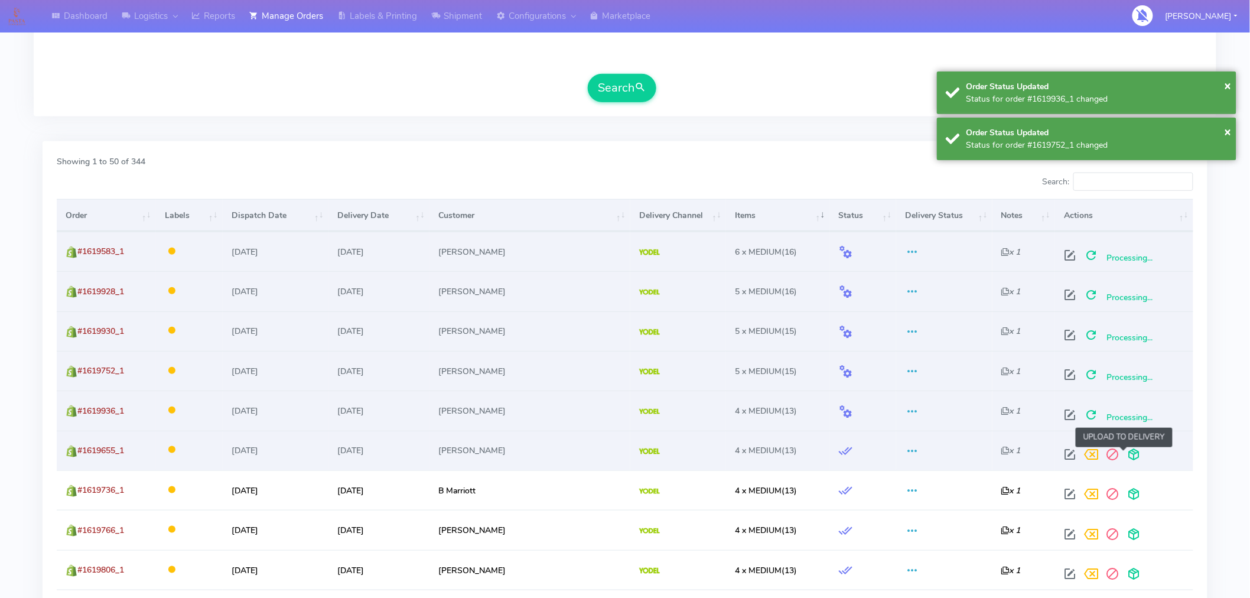
click at [1123, 452] on span at bounding box center [1133, 456] width 21 height 11
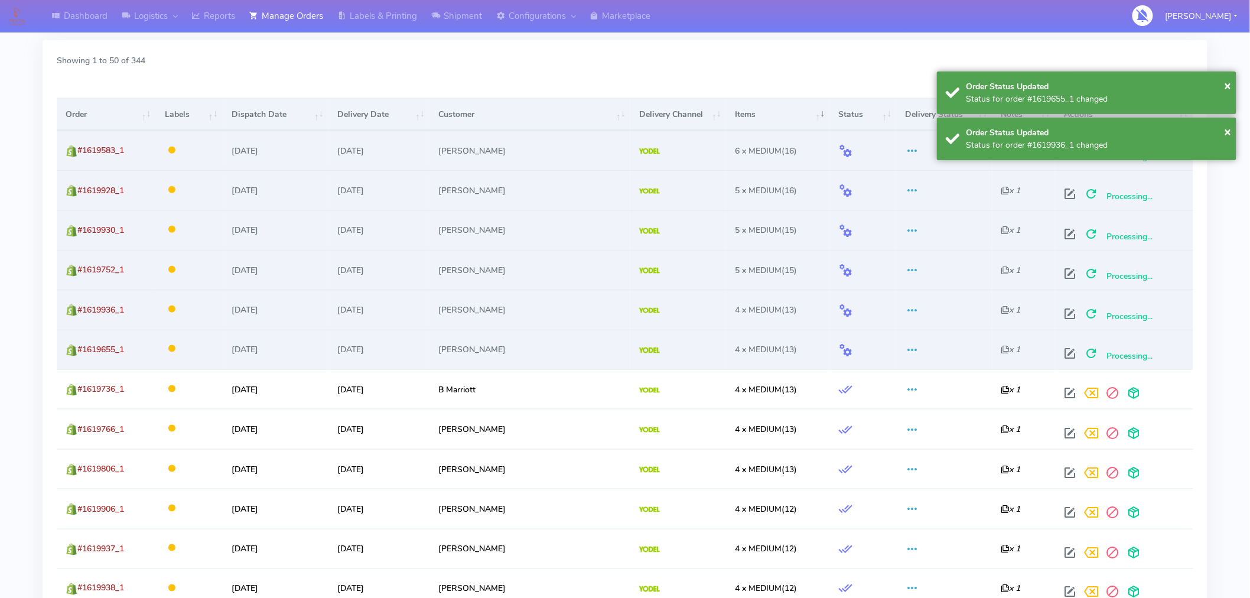
scroll to position [382, 0]
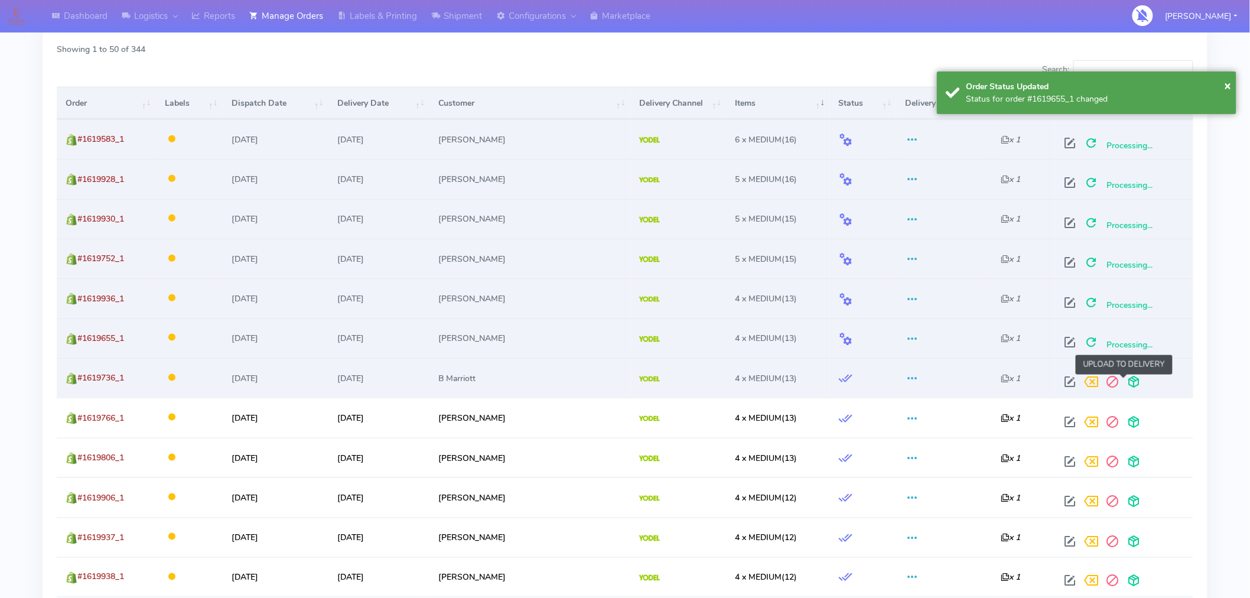
click at [1124, 382] on span at bounding box center [1133, 384] width 21 height 11
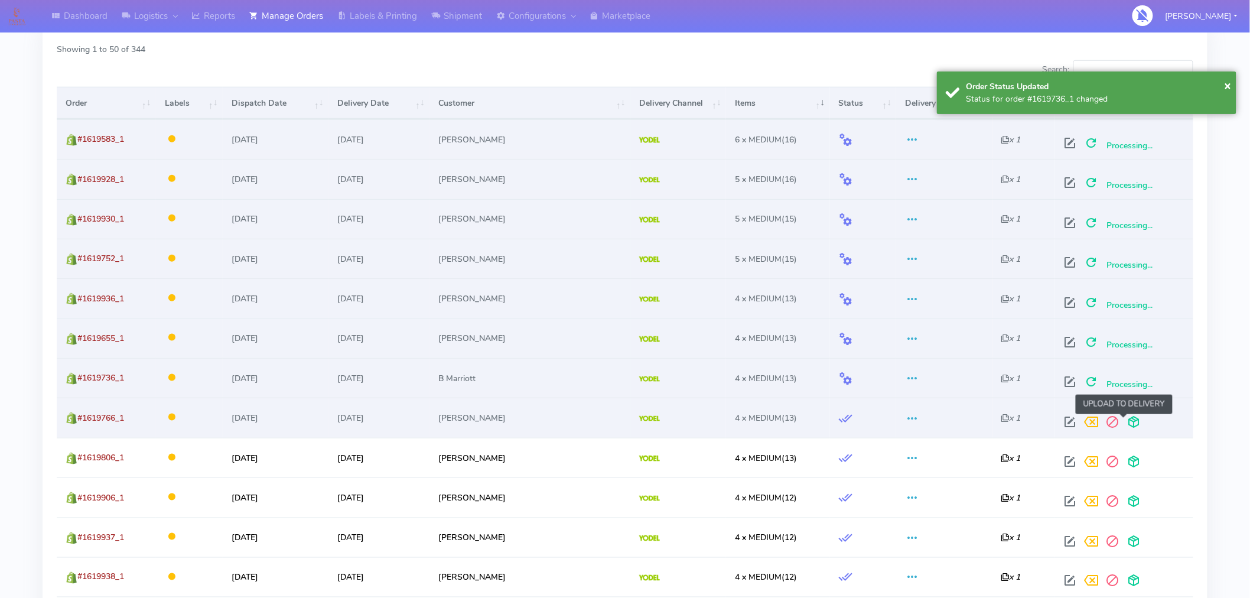
click at [1123, 427] on span at bounding box center [1133, 424] width 21 height 11
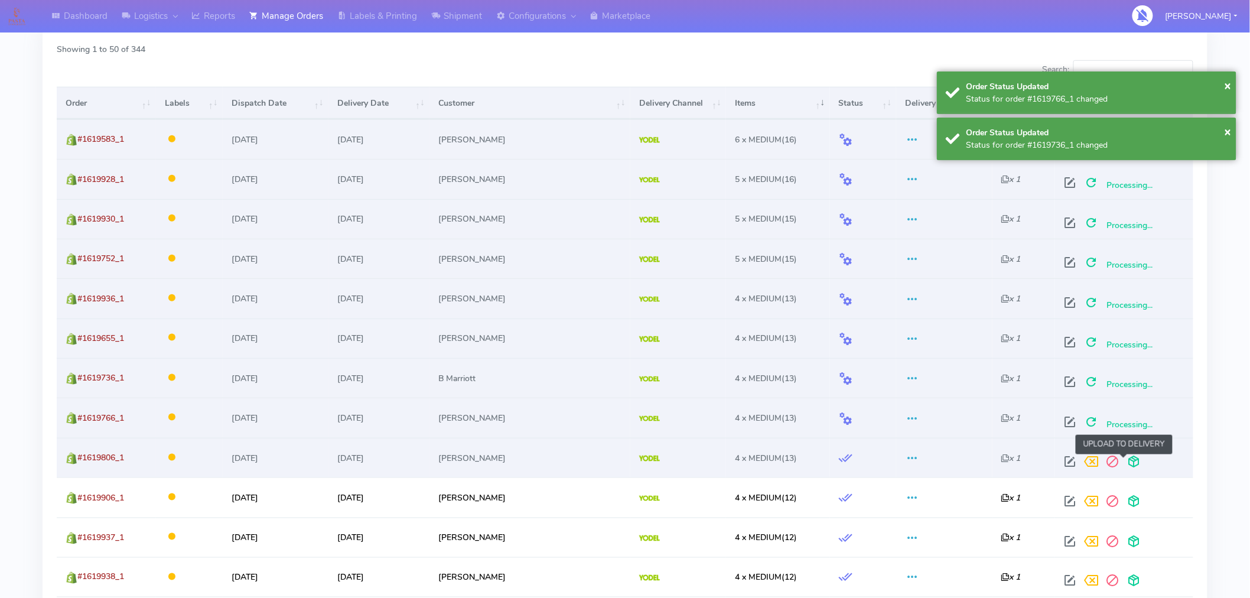
click at [1123, 466] on span at bounding box center [1133, 464] width 21 height 11
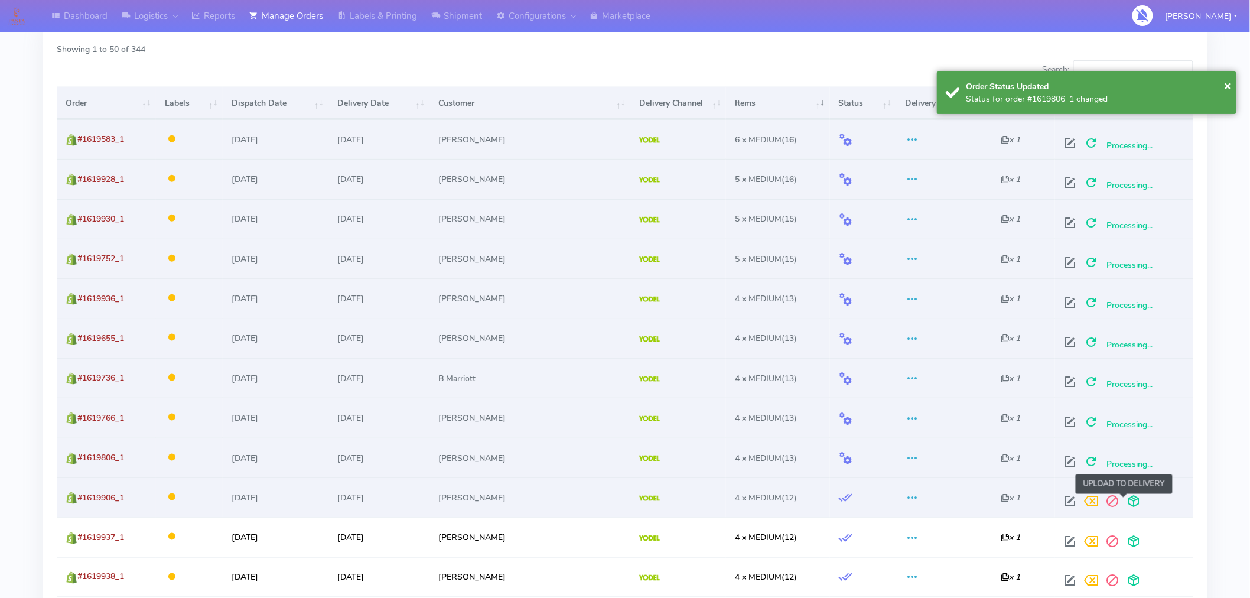
click at [1126, 500] on span at bounding box center [1133, 503] width 21 height 11
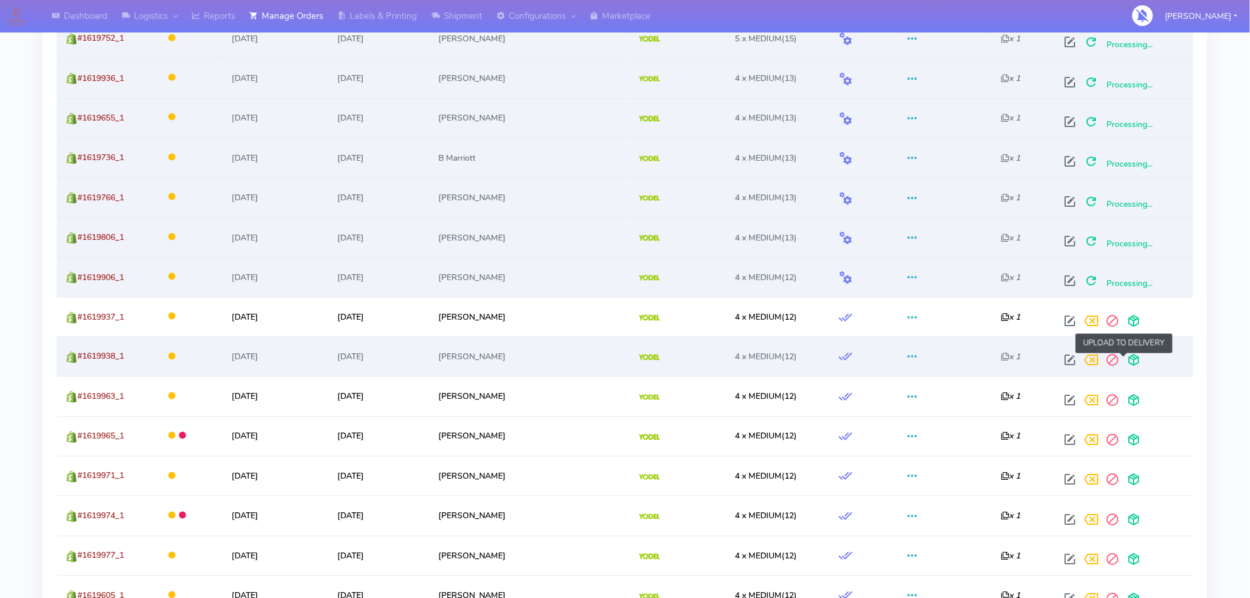
scroll to position [603, 0]
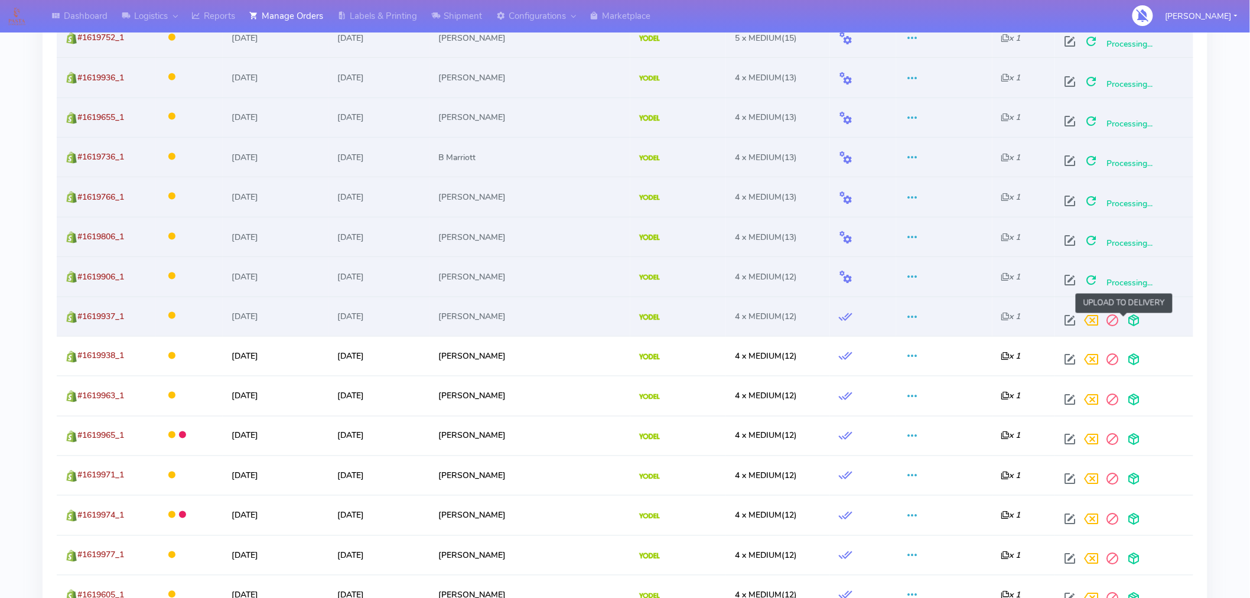
click at [1123, 326] on span at bounding box center [1133, 322] width 21 height 11
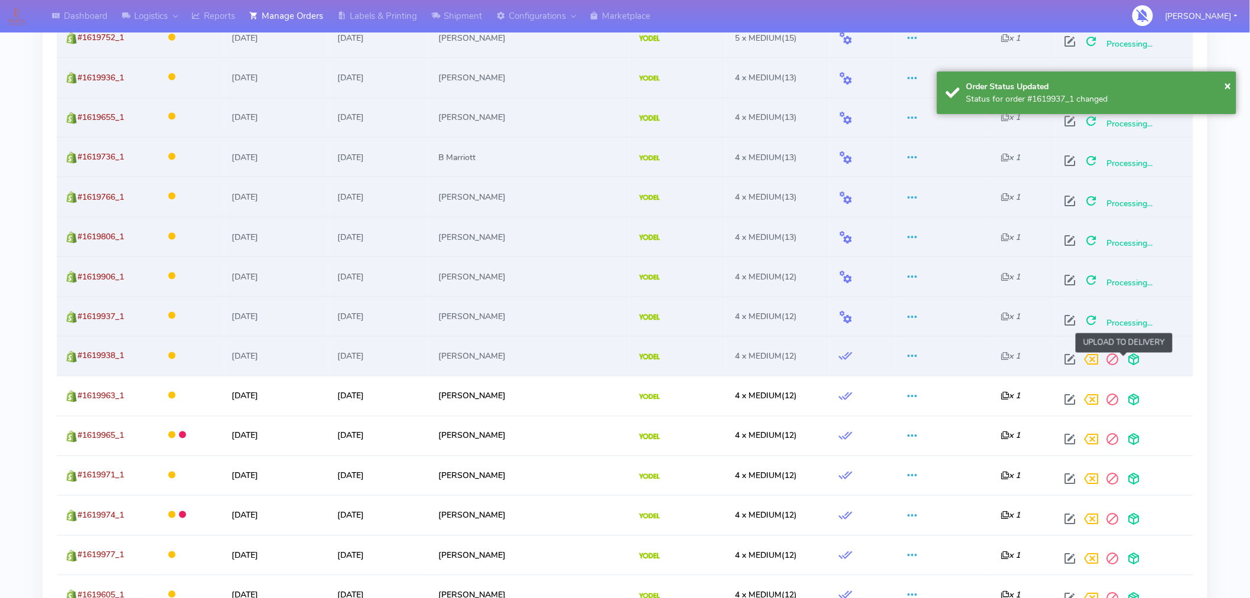
click at [1123, 367] on span at bounding box center [1133, 362] width 21 height 11
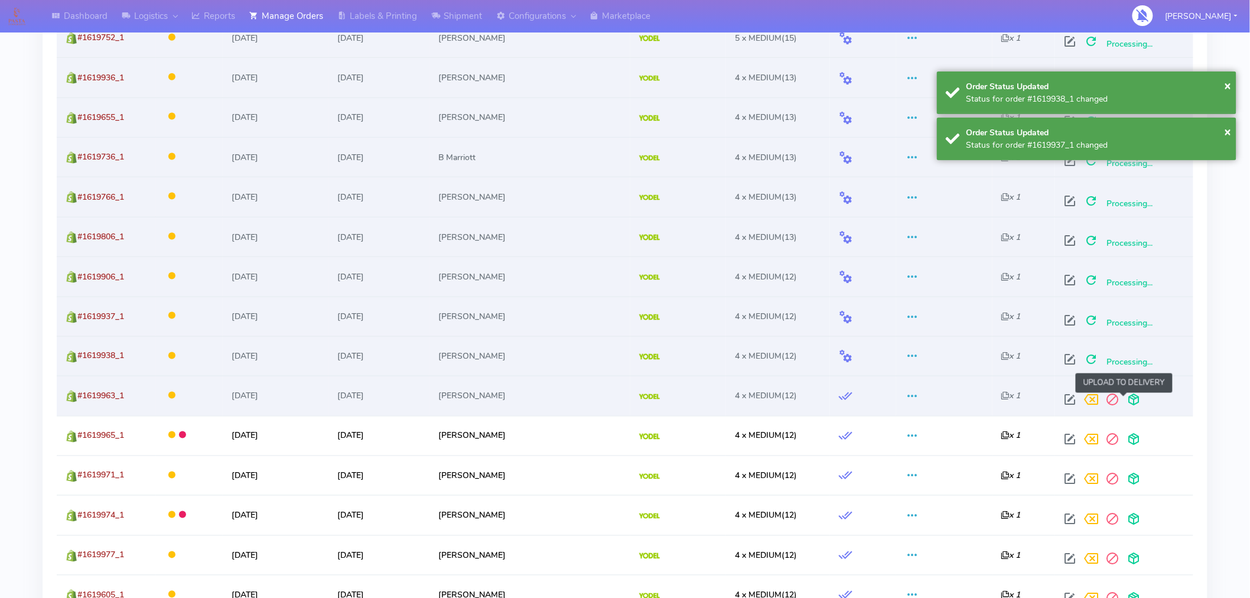
click at [1125, 399] on span at bounding box center [1133, 402] width 21 height 11
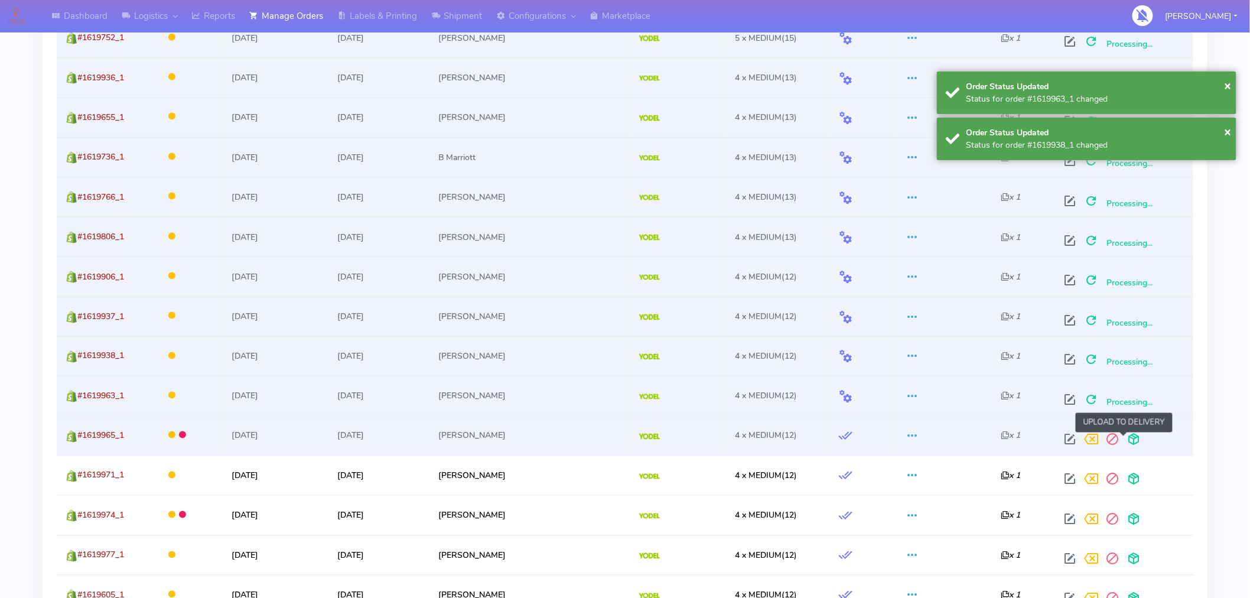
click at [1125, 440] on span at bounding box center [1133, 442] width 21 height 11
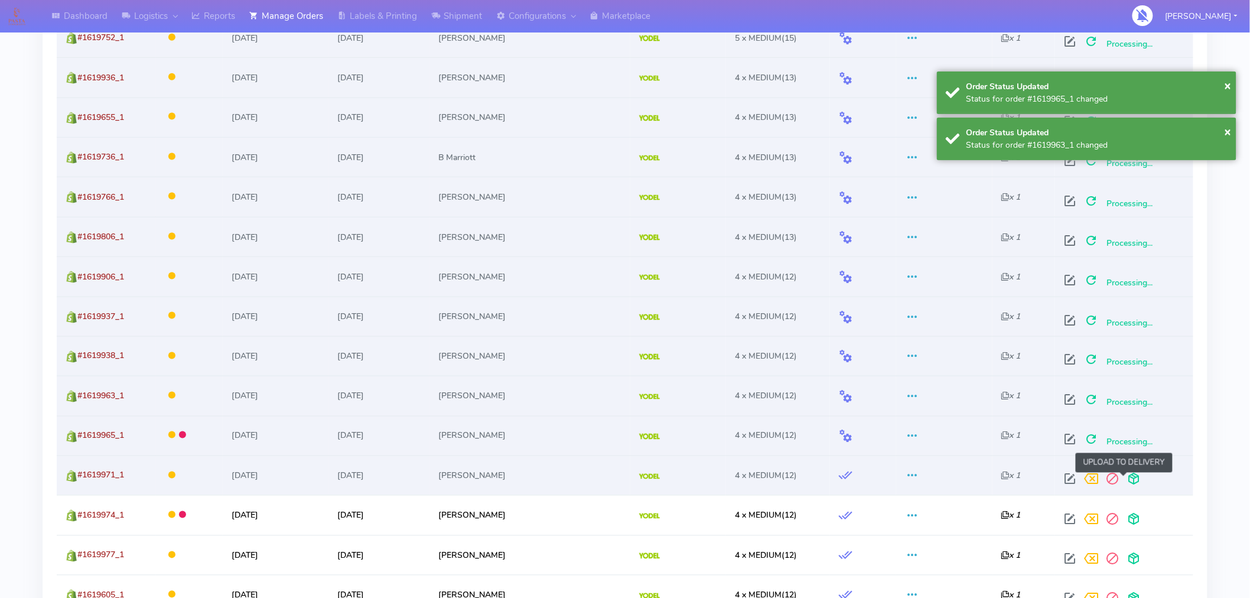
click at [1124, 476] on span at bounding box center [1133, 481] width 21 height 11
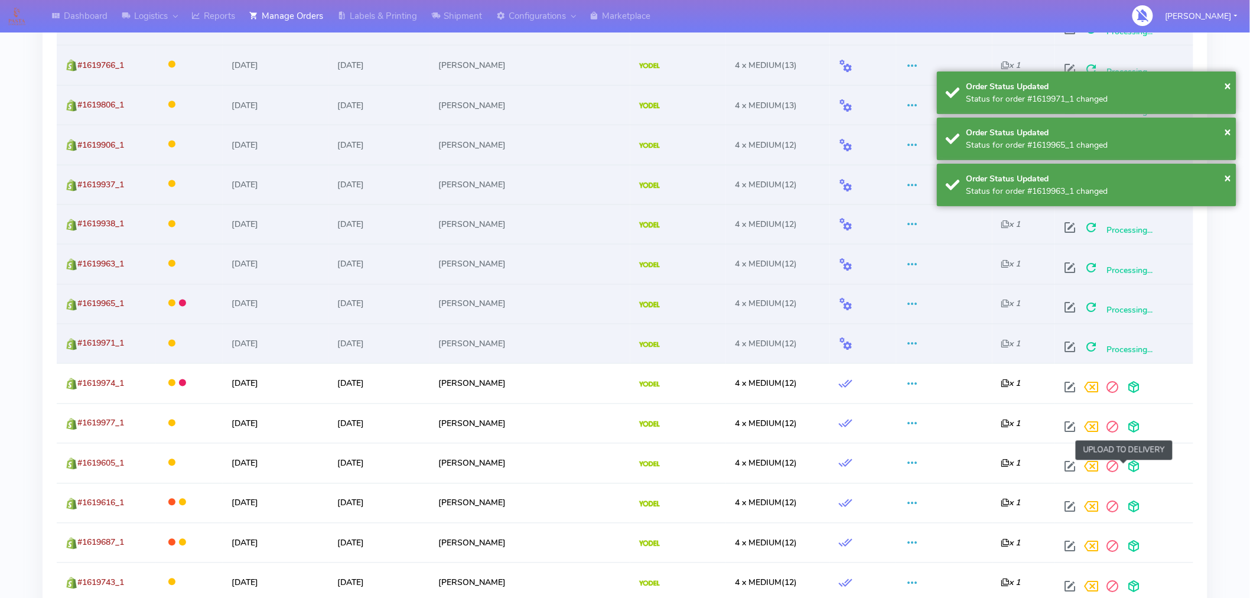
scroll to position [752, 0]
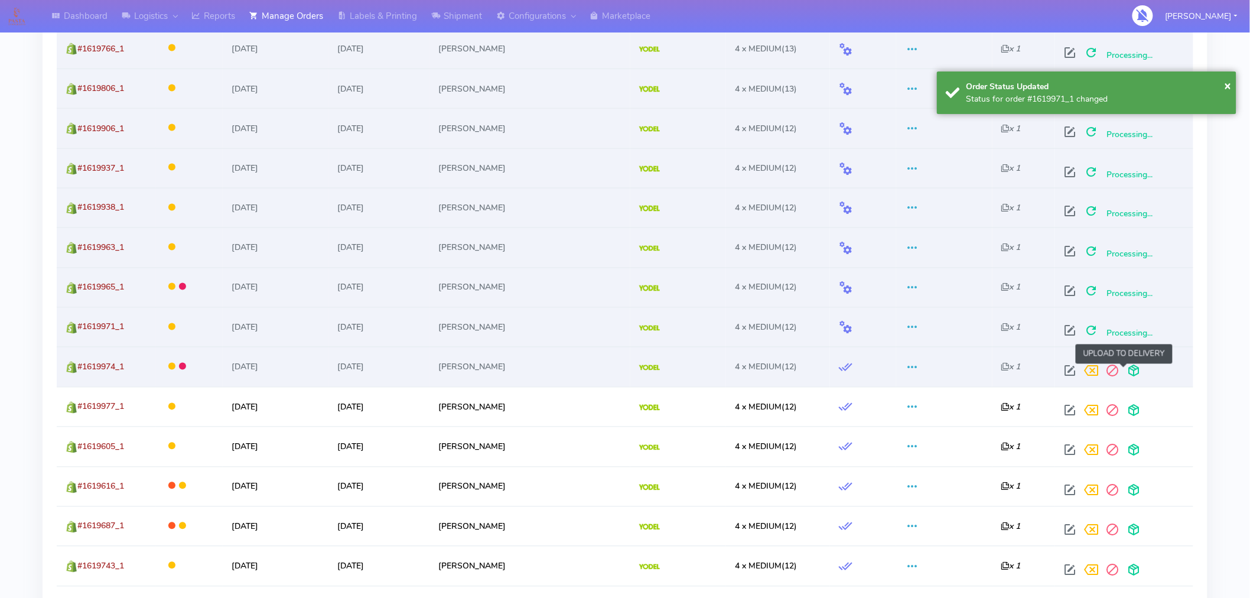
click at [1123, 375] on span at bounding box center [1133, 373] width 21 height 11
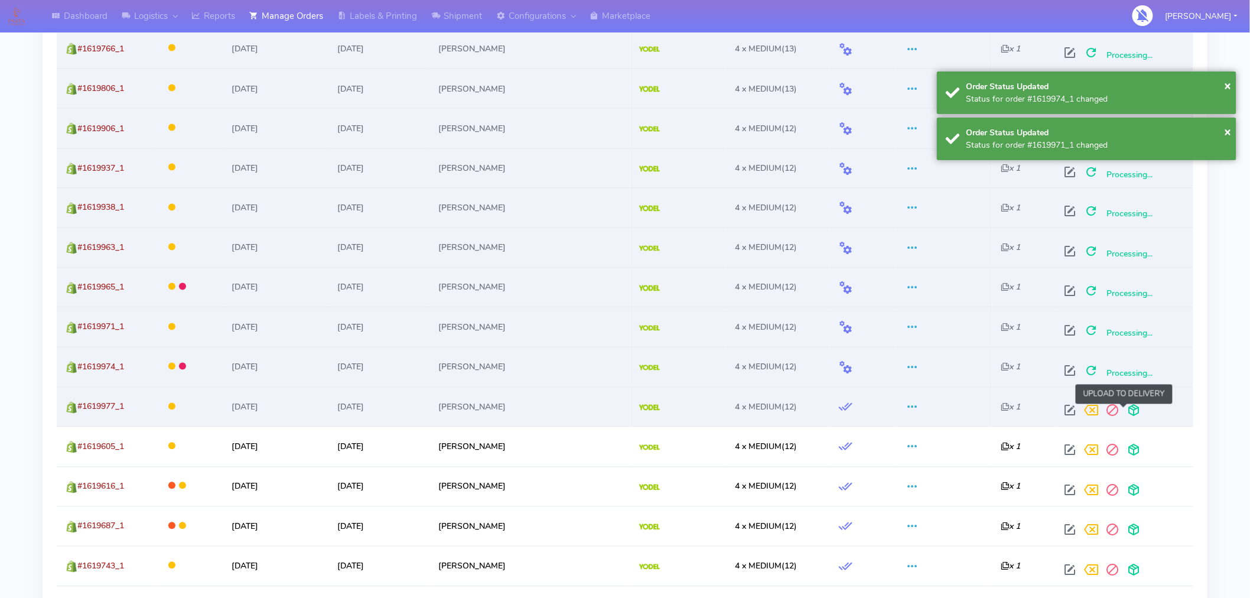
click at [1125, 418] on span at bounding box center [1133, 413] width 21 height 11
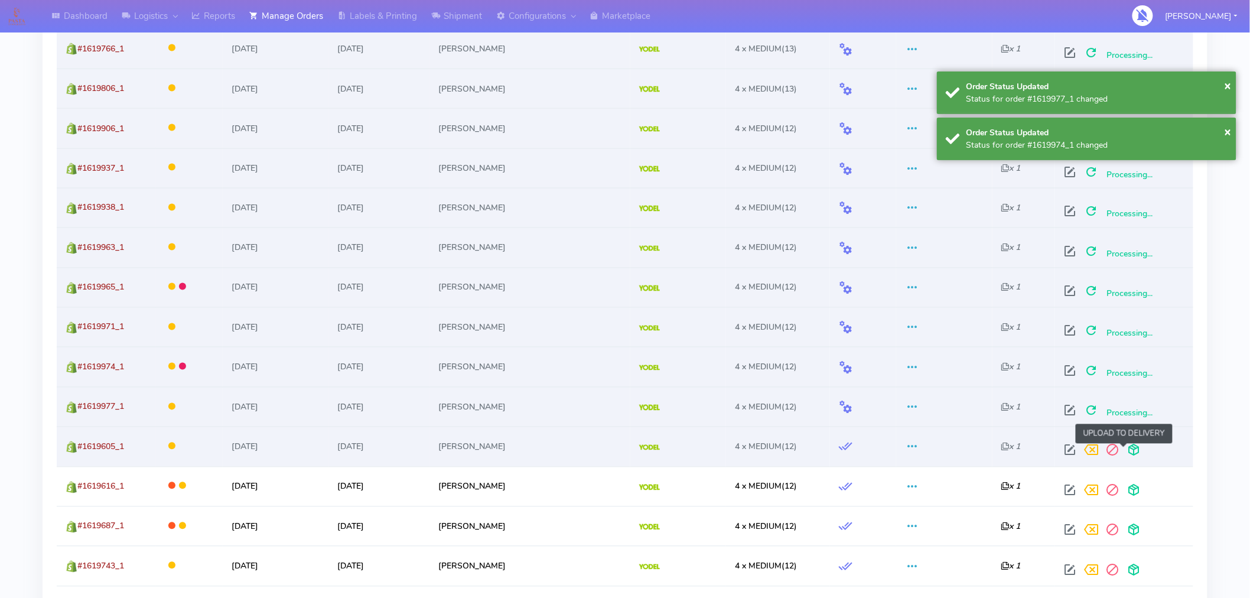
click at [1124, 451] on span at bounding box center [1133, 452] width 21 height 11
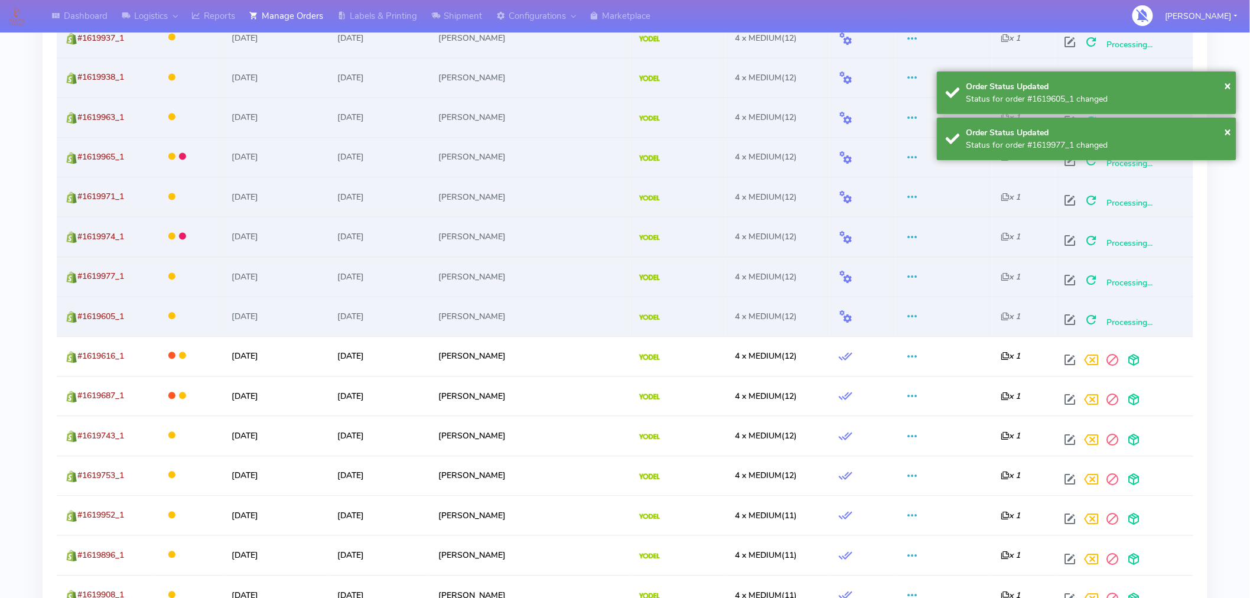
scroll to position [892, 0]
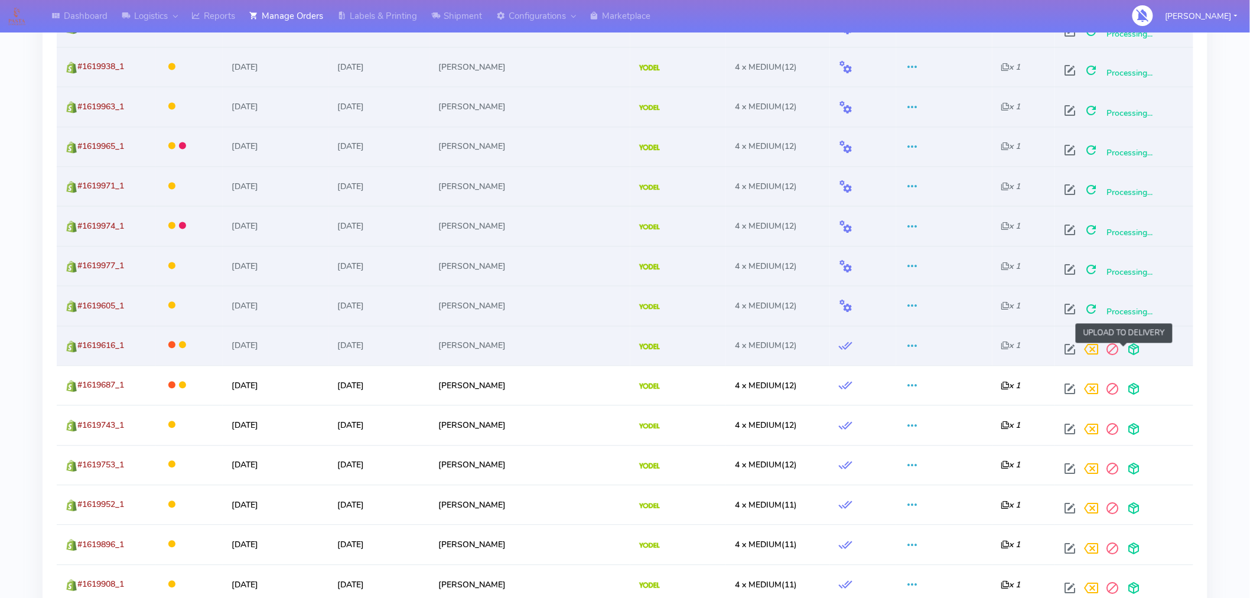
click at [1126, 352] on span at bounding box center [1133, 352] width 21 height 11
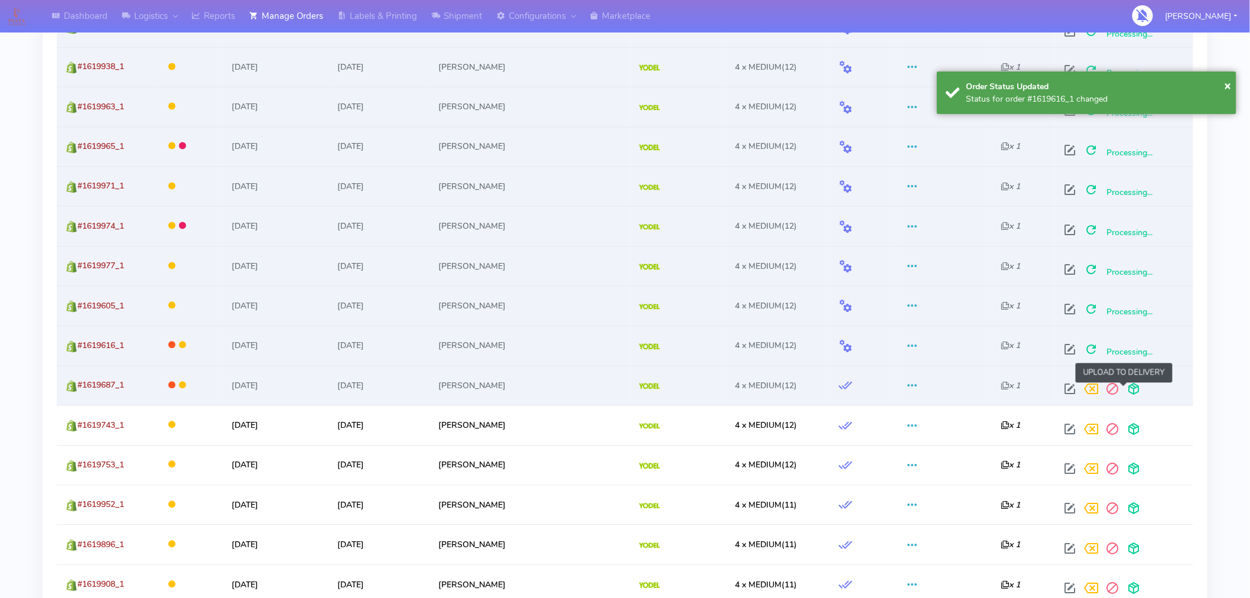
click at [1124, 390] on span at bounding box center [1133, 391] width 21 height 11
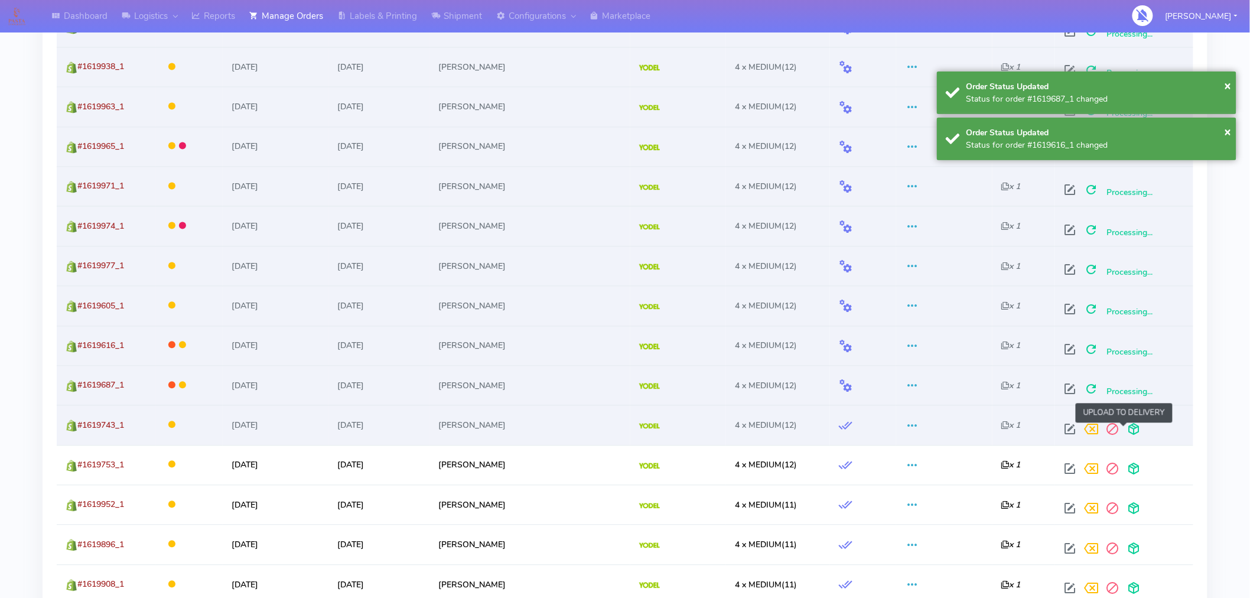
click at [1123, 430] on span at bounding box center [1133, 432] width 21 height 11
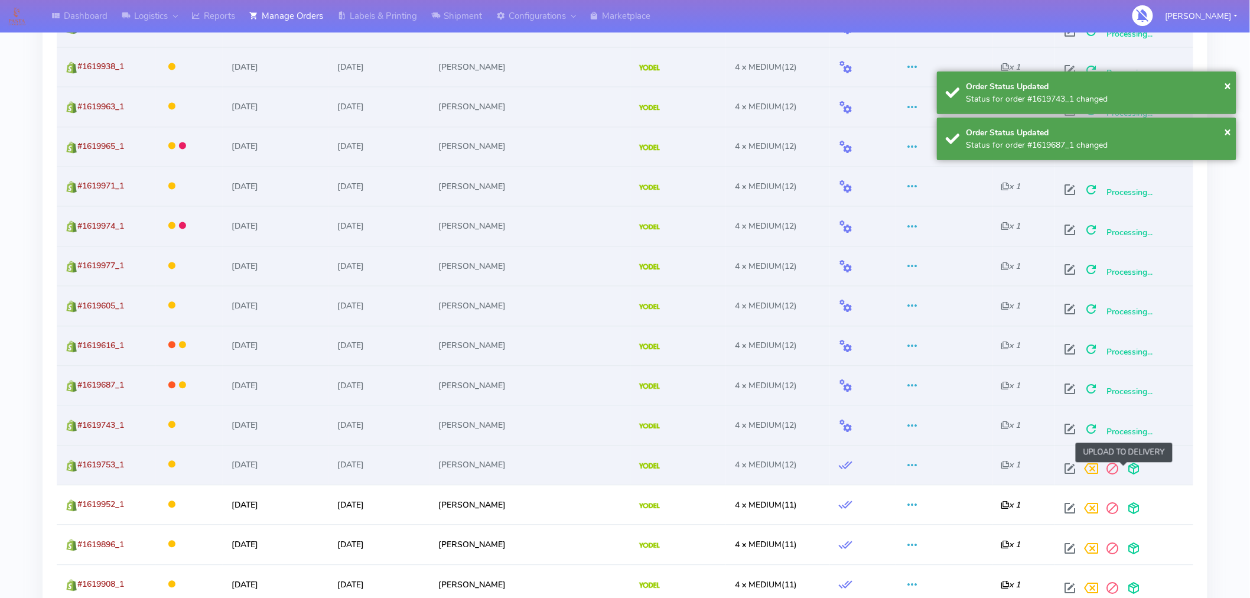
click at [1123, 469] on span at bounding box center [1133, 471] width 21 height 11
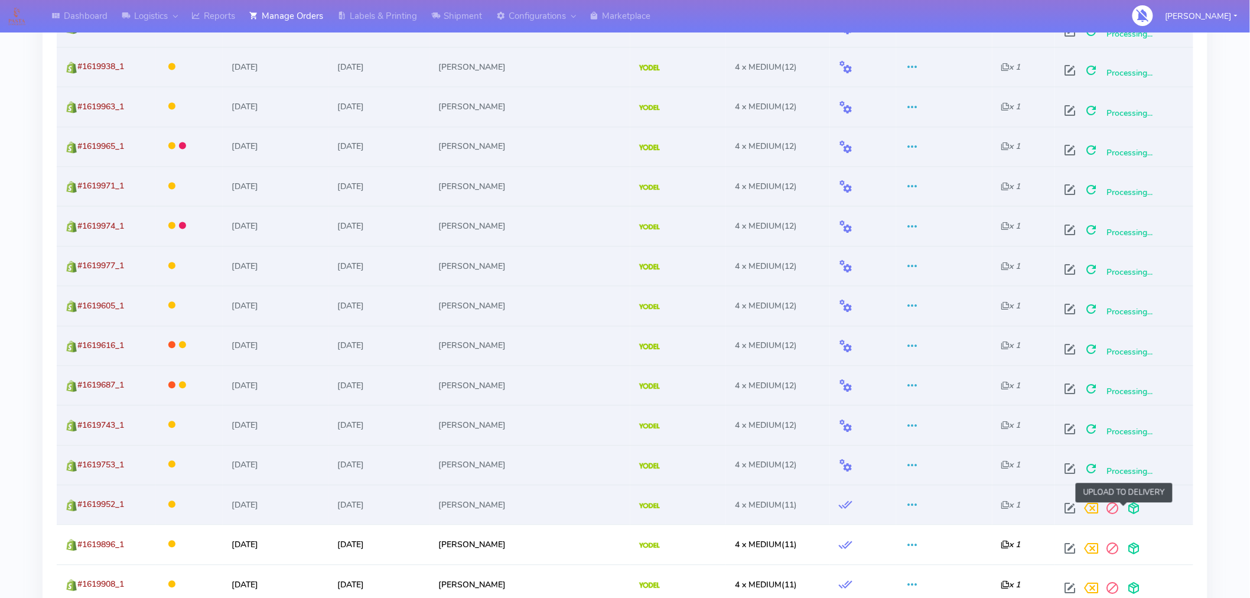
click at [1126, 514] on span at bounding box center [1133, 511] width 21 height 11
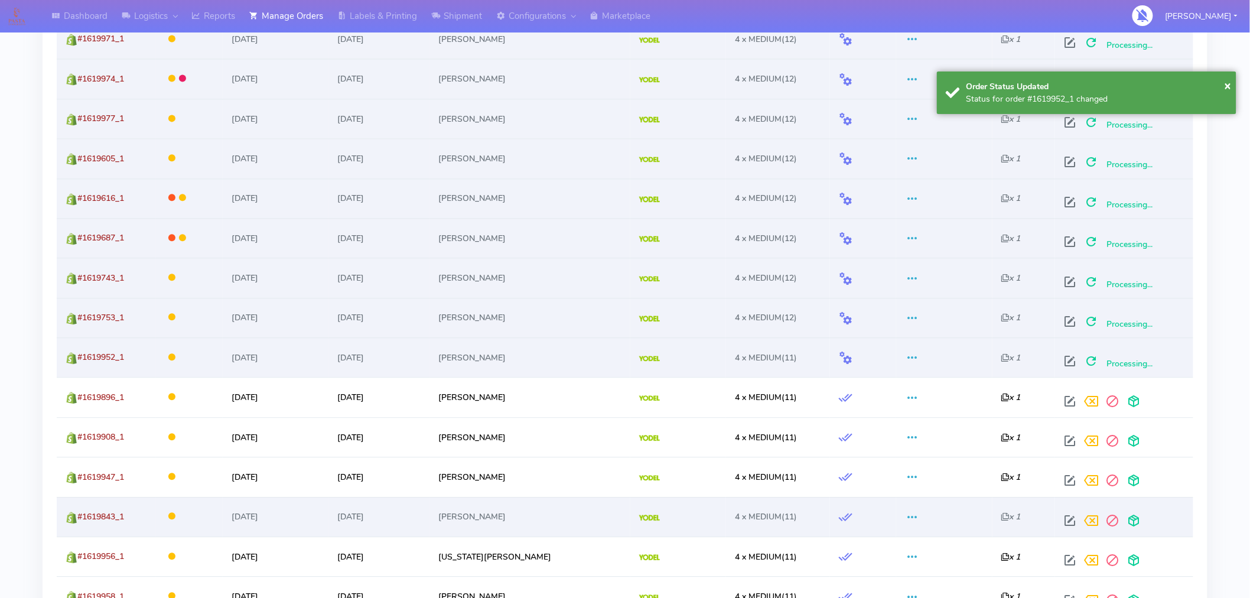
scroll to position [1048, 0]
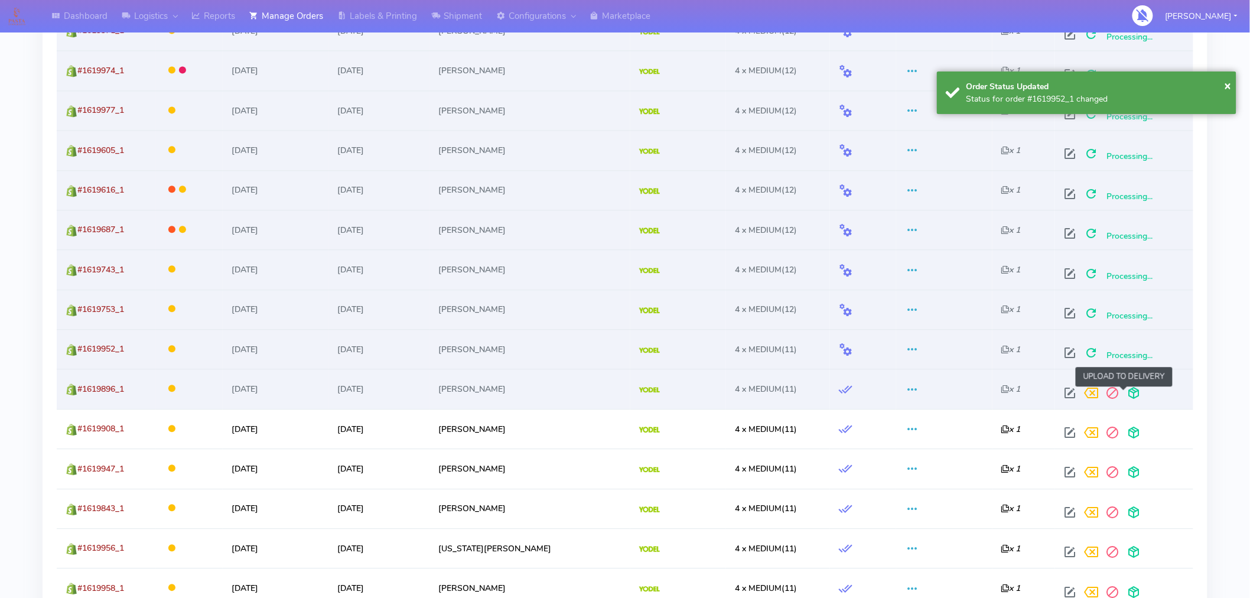
click at [1123, 399] on span at bounding box center [1133, 395] width 21 height 11
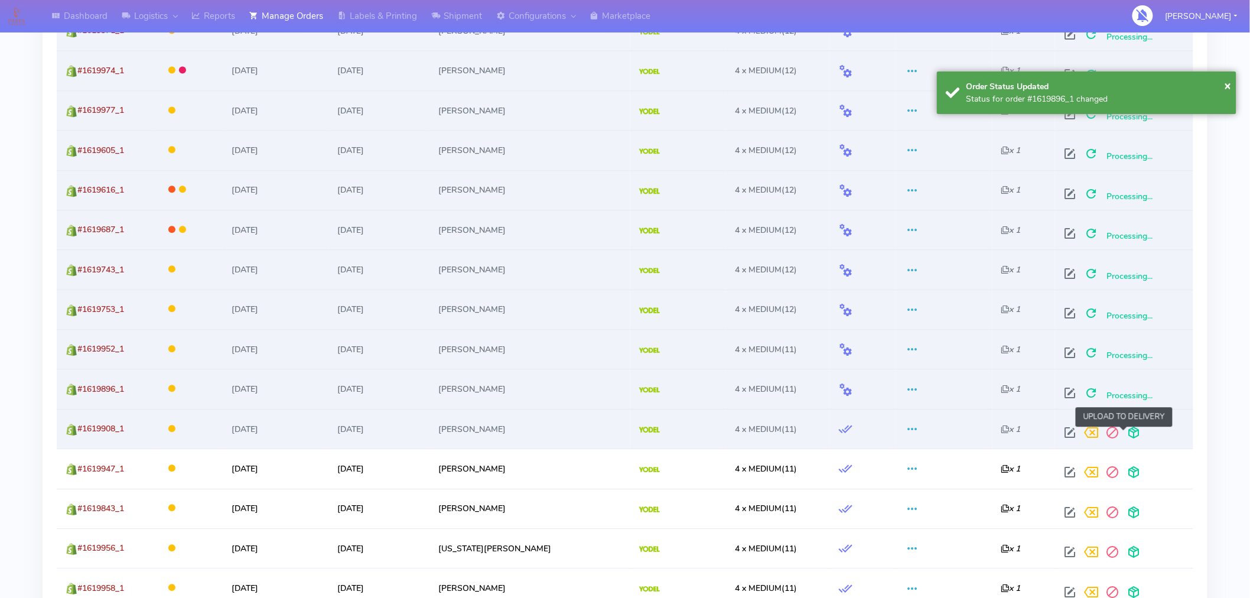
click at [1124, 434] on span at bounding box center [1133, 435] width 21 height 11
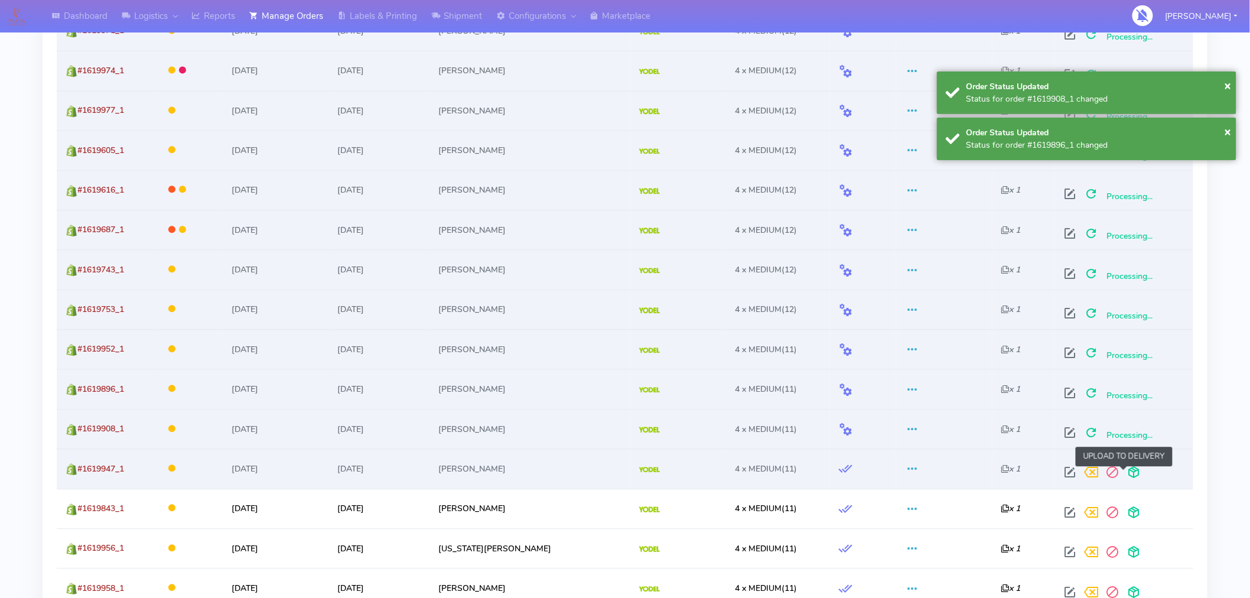
click at [1127, 474] on span at bounding box center [1133, 474] width 21 height 11
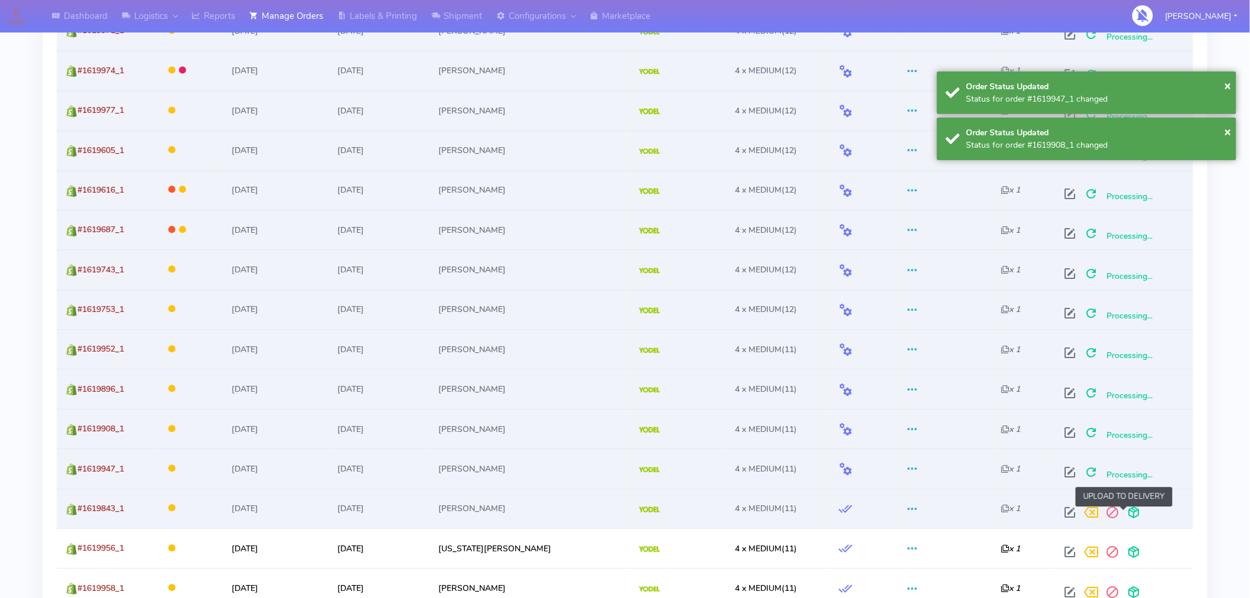
click at [1123, 512] on span at bounding box center [1133, 514] width 21 height 11
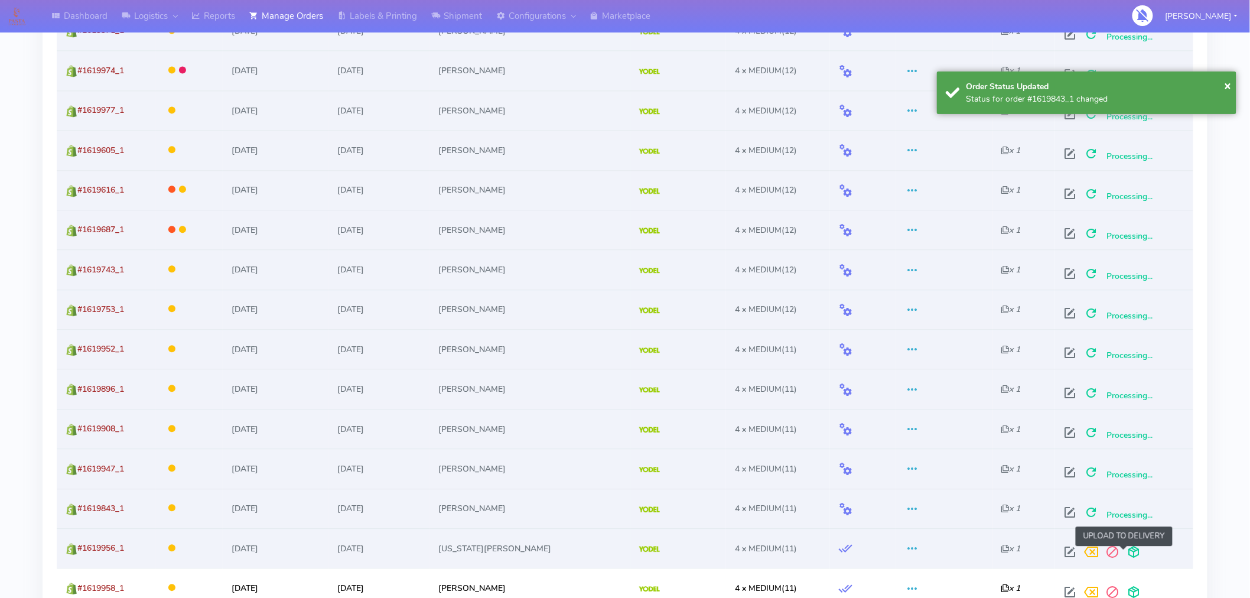
click at [1123, 554] on span at bounding box center [1133, 554] width 21 height 11
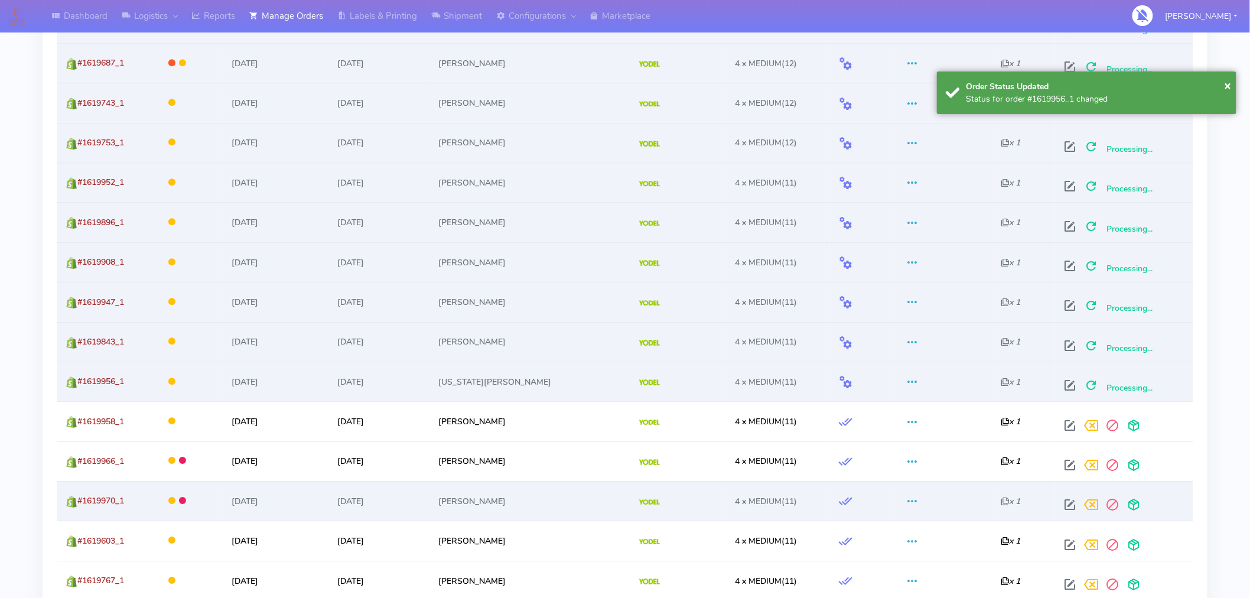
scroll to position [1216, 0]
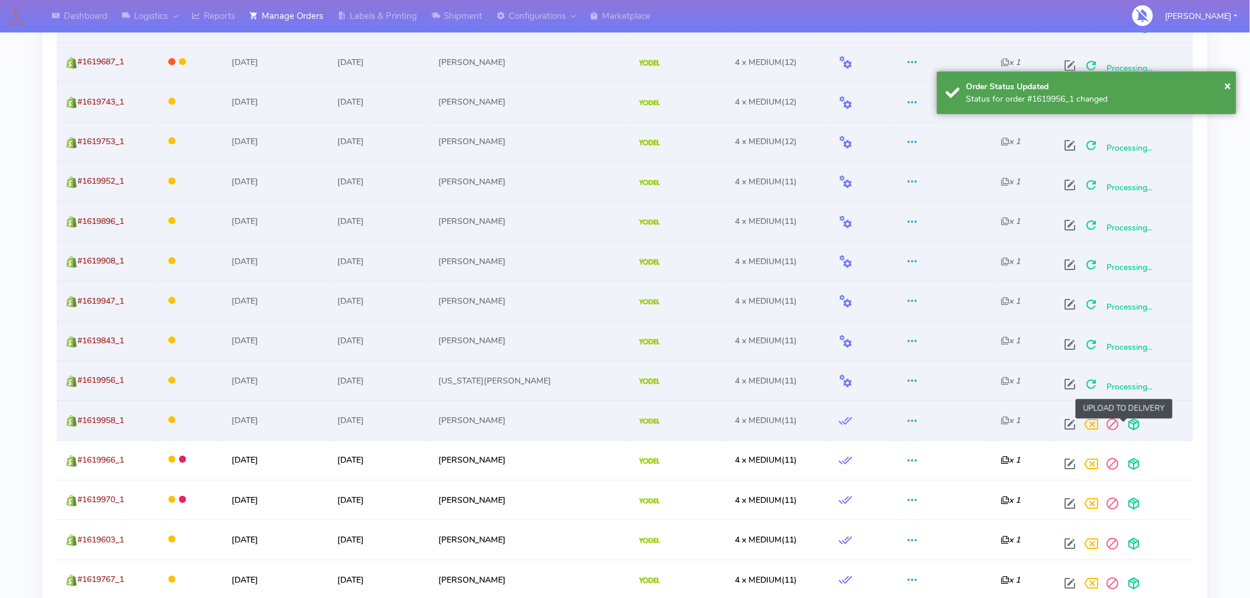
click at [1123, 423] on span at bounding box center [1133, 426] width 21 height 11
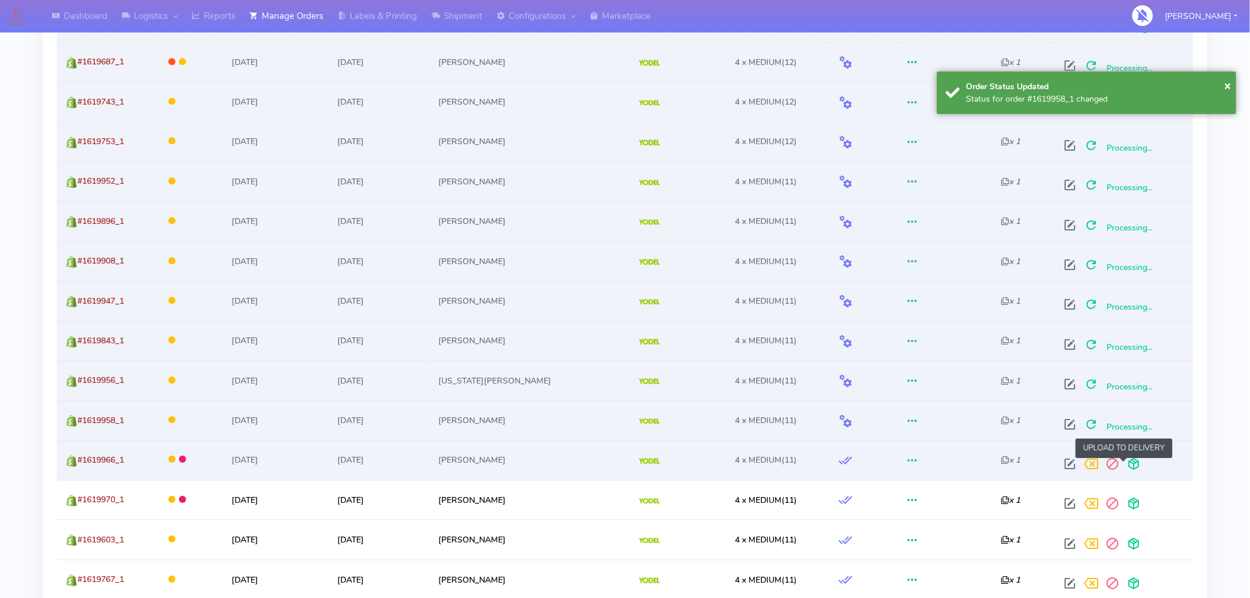
click at [1123, 461] on span at bounding box center [1133, 466] width 21 height 11
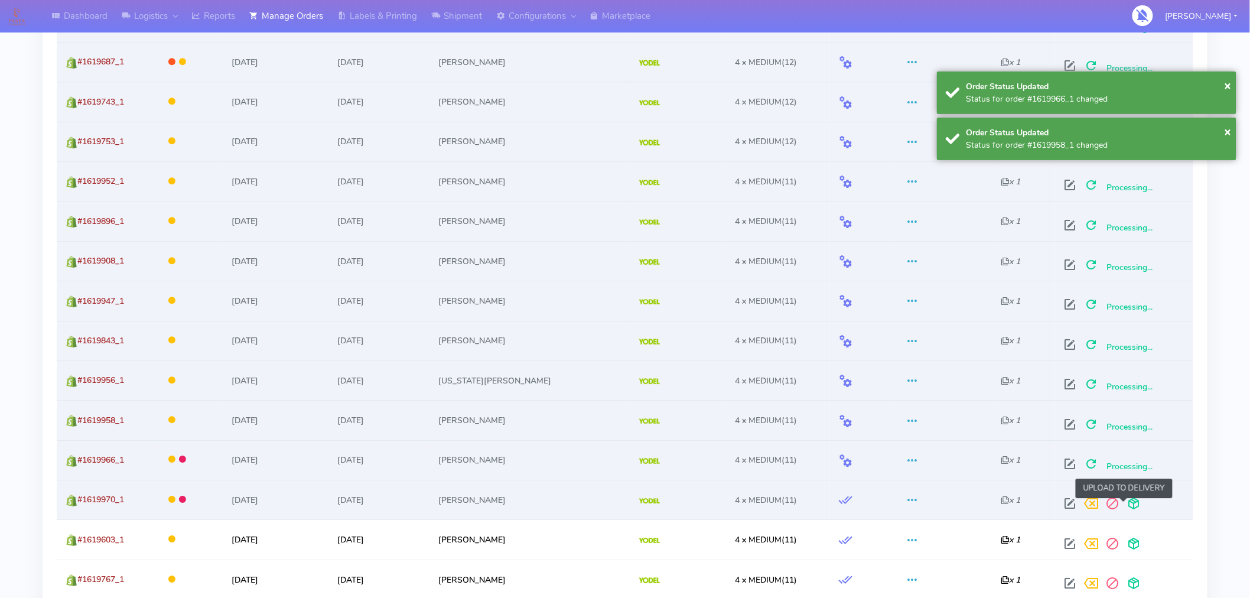
click at [1123, 500] on span at bounding box center [1133, 505] width 21 height 11
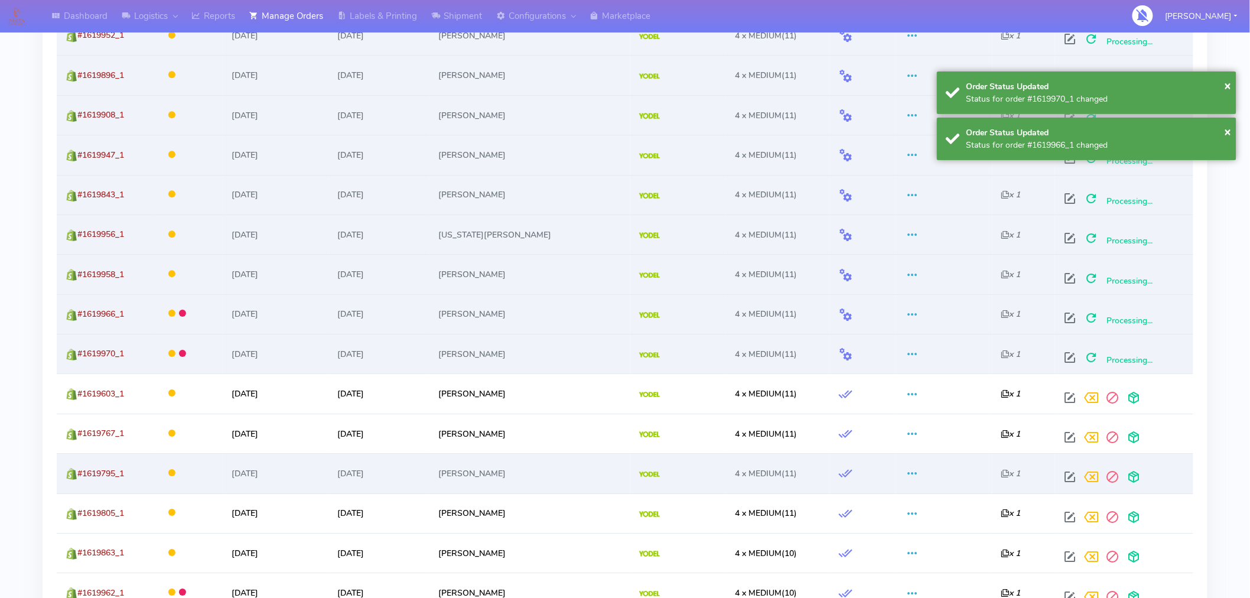
scroll to position [1367, 0]
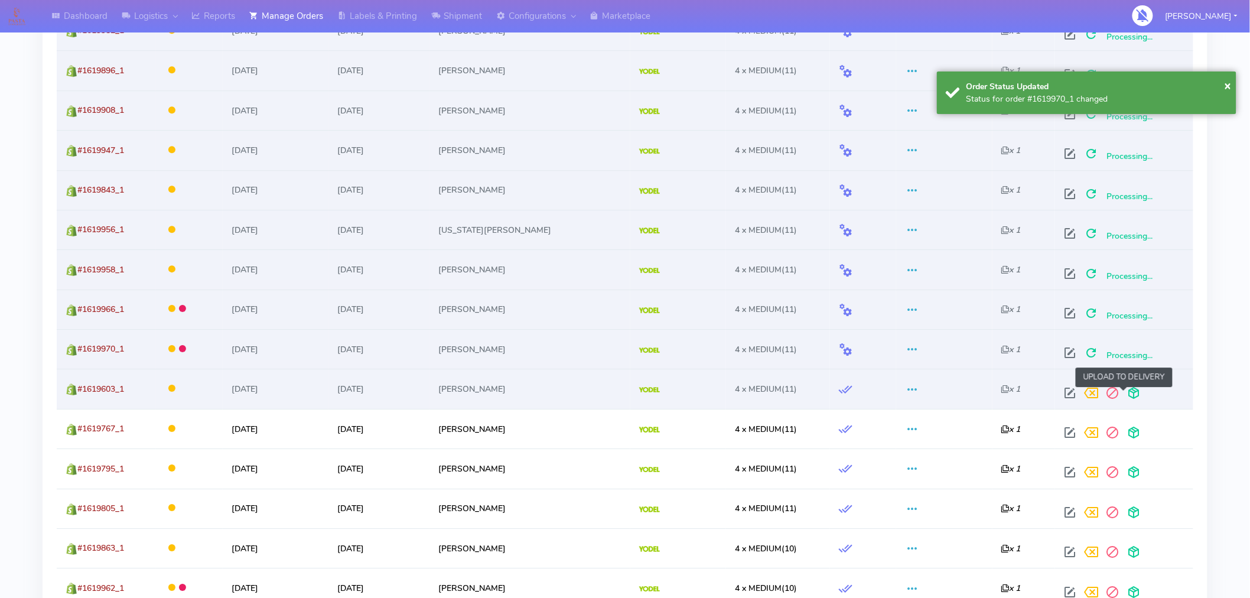
click at [1123, 394] on span at bounding box center [1133, 395] width 21 height 11
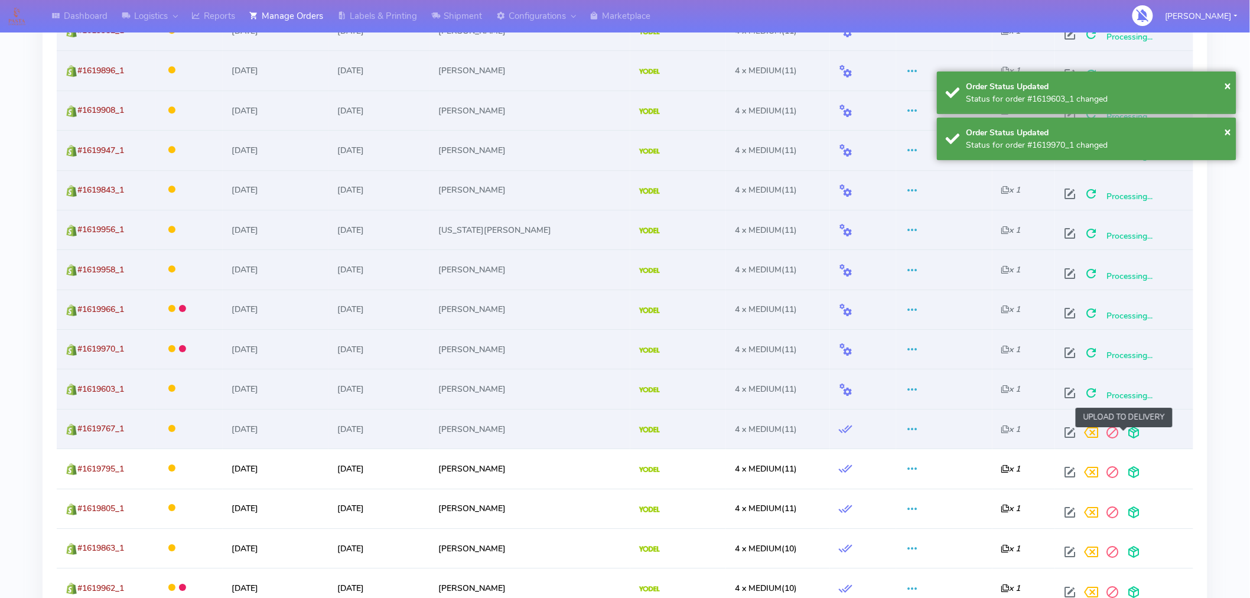
click at [1124, 433] on span at bounding box center [1133, 435] width 21 height 11
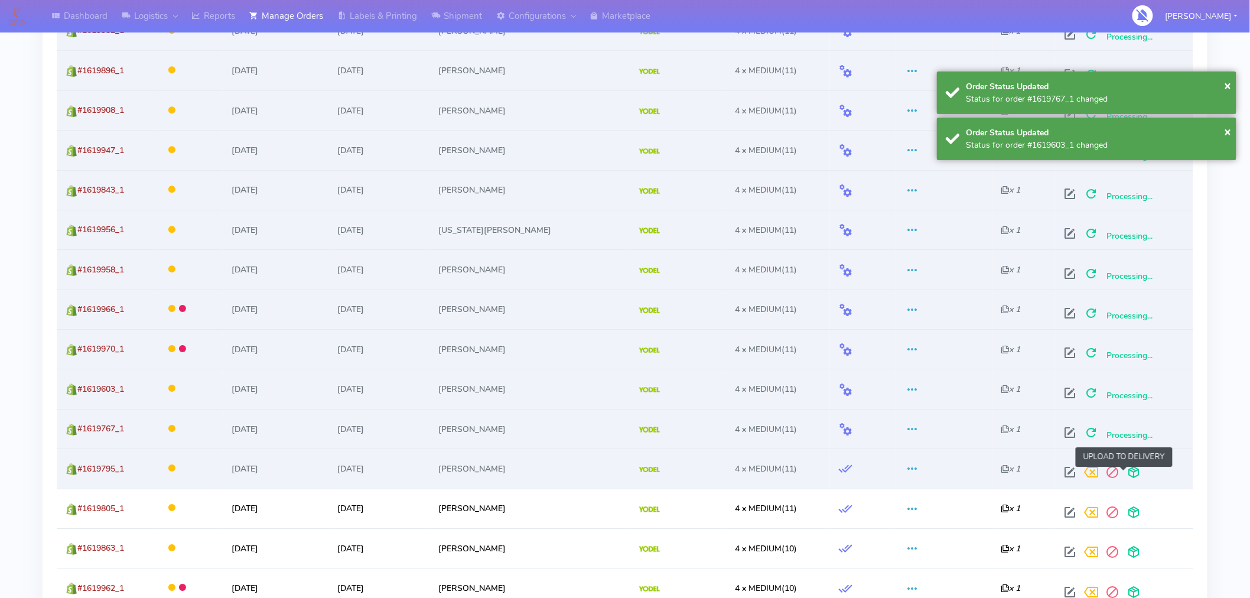
click at [1123, 476] on span at bounding box center [1133, 474] width 21 height 11
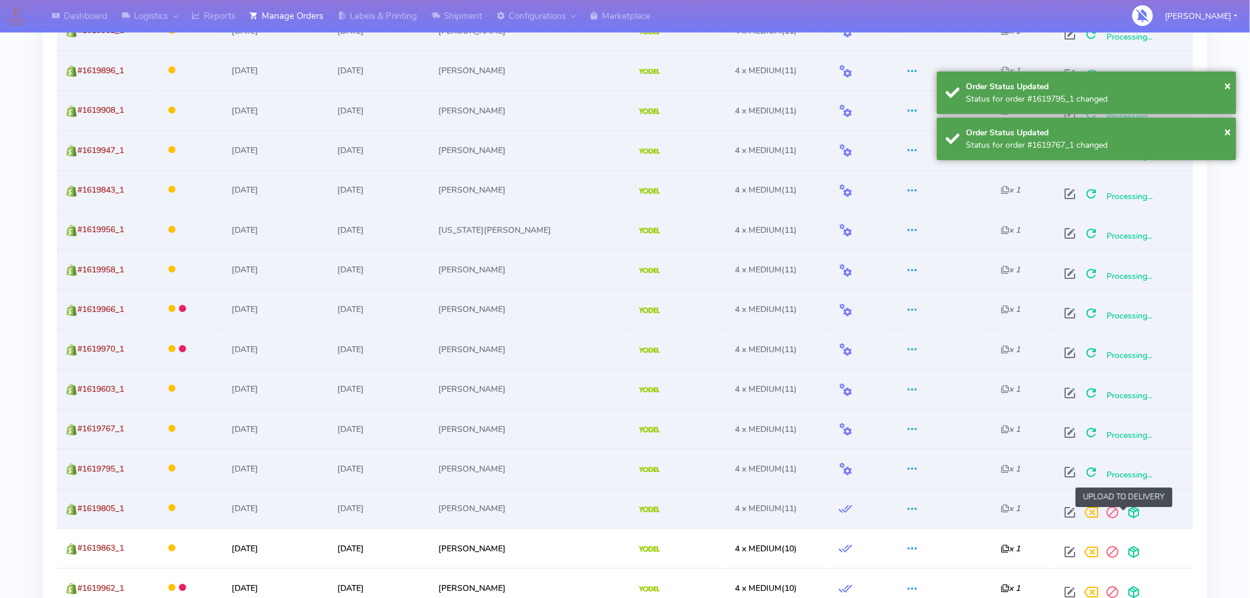
click at [1123, 509] on span at bounding box center [1133, 514] width 21 height 11
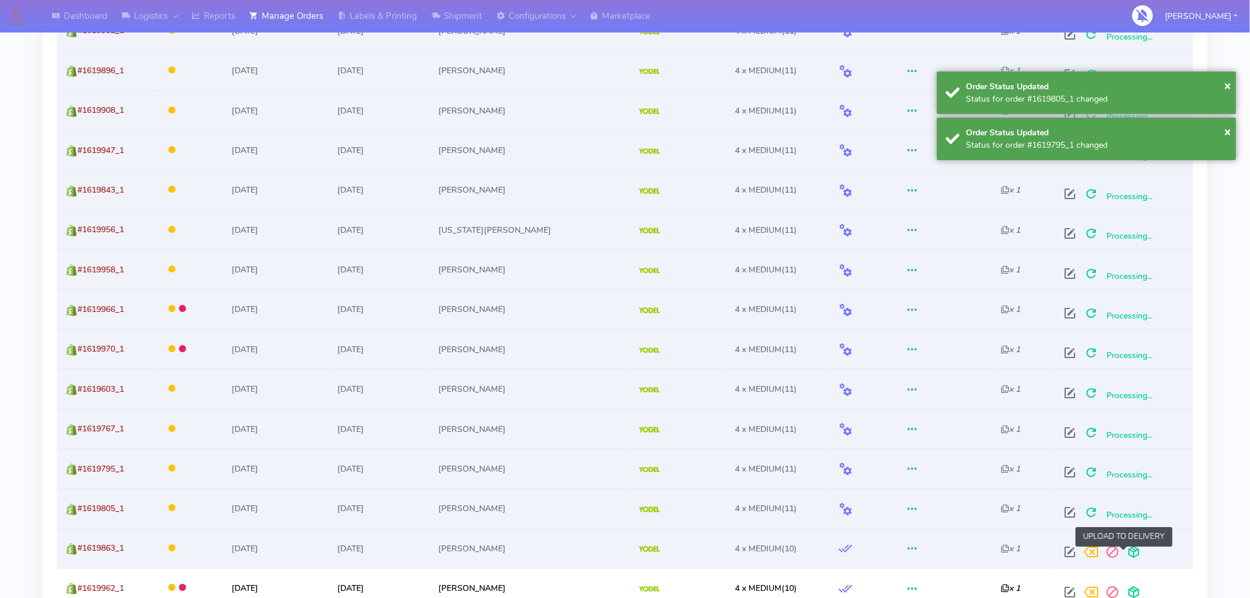
click at [1123, 552] on span at bounding box center [1133, 554] width 21 height 11
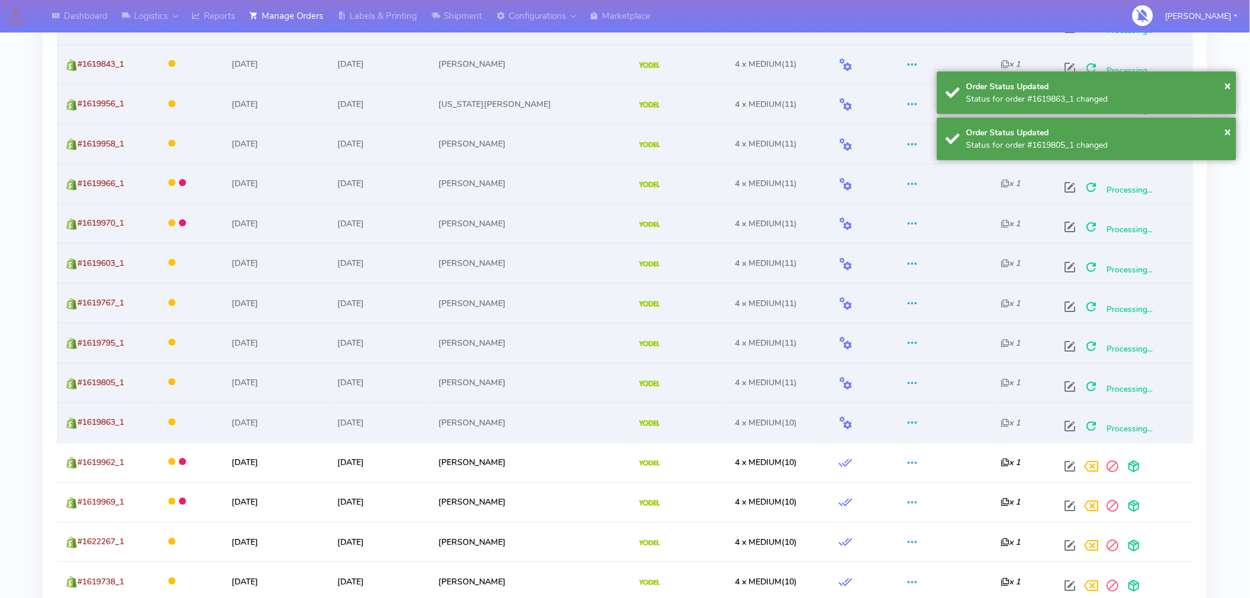
scroll to position [1507, 0]
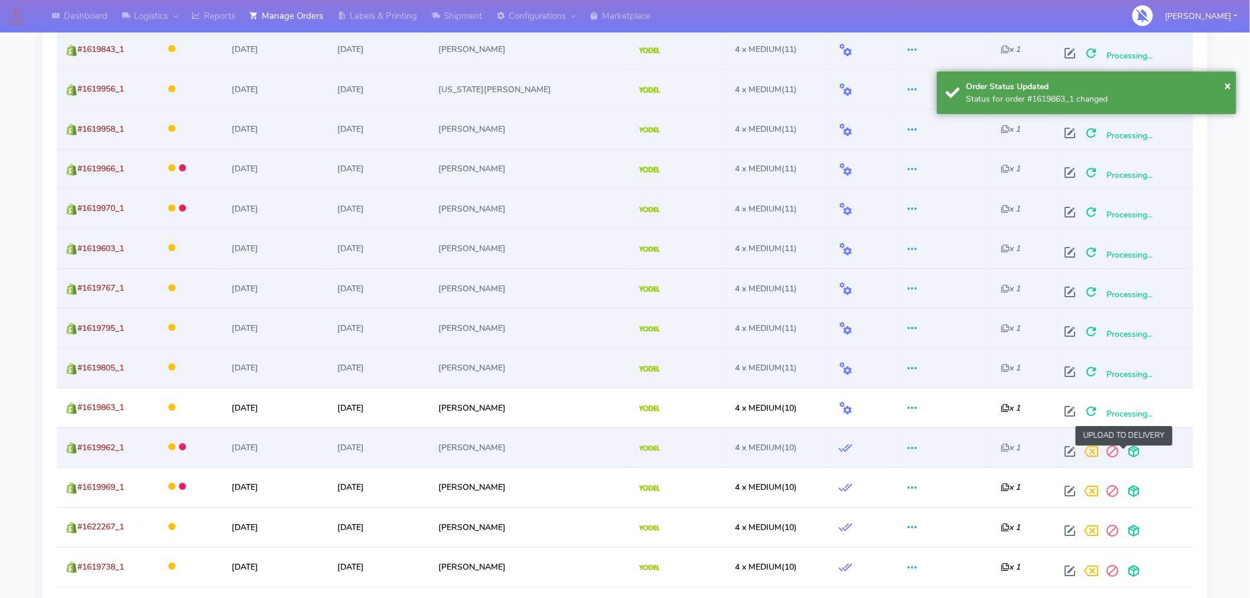
click at [1126, 458] on span at bounding box center [1133, 453] width 21 height 11
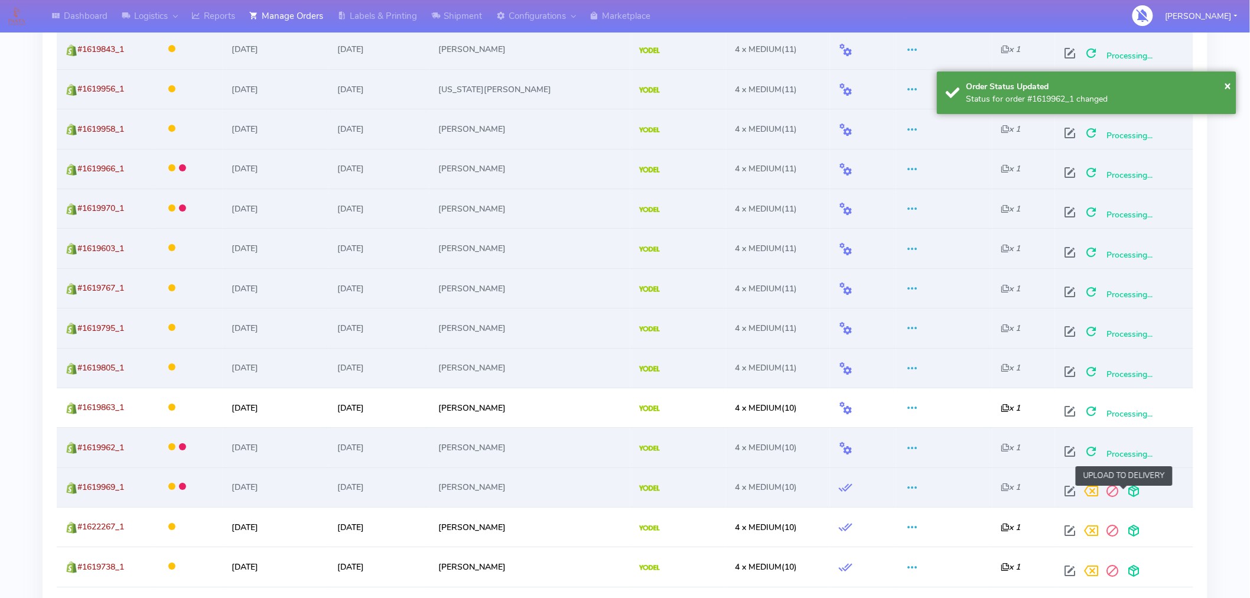
click at [1123, 491] on span at bounding box center [1133, 493] width 21 height 11
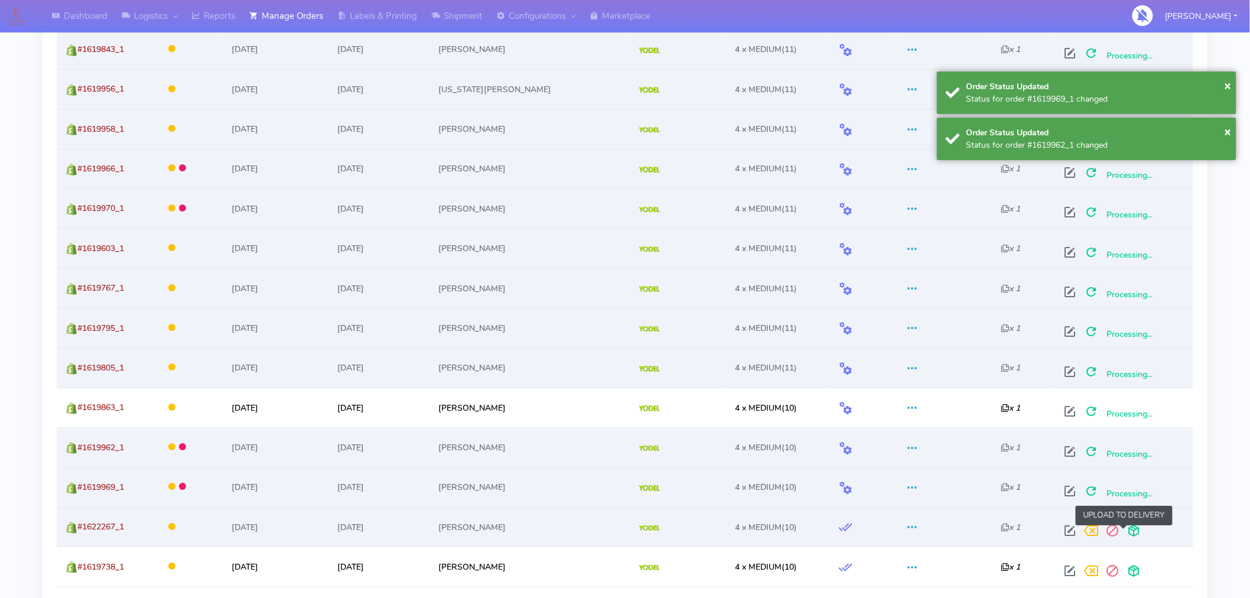
click at [1123, 532] on span at bounding box center [1133, 533] width 21 height 11
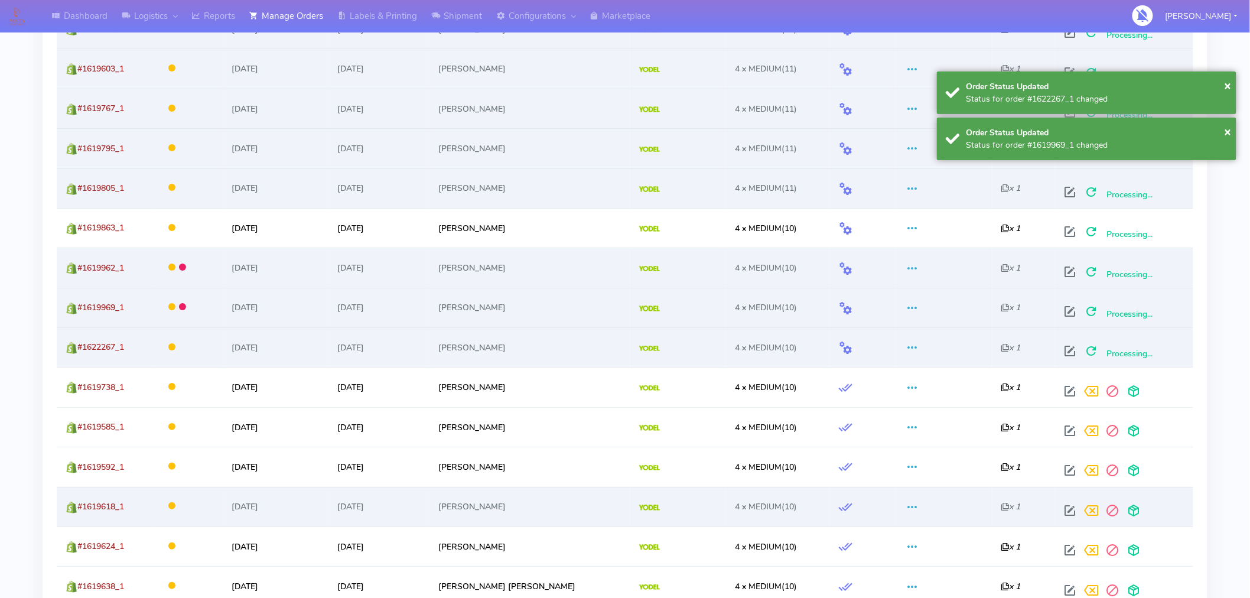
scroll to position [1694, 0]
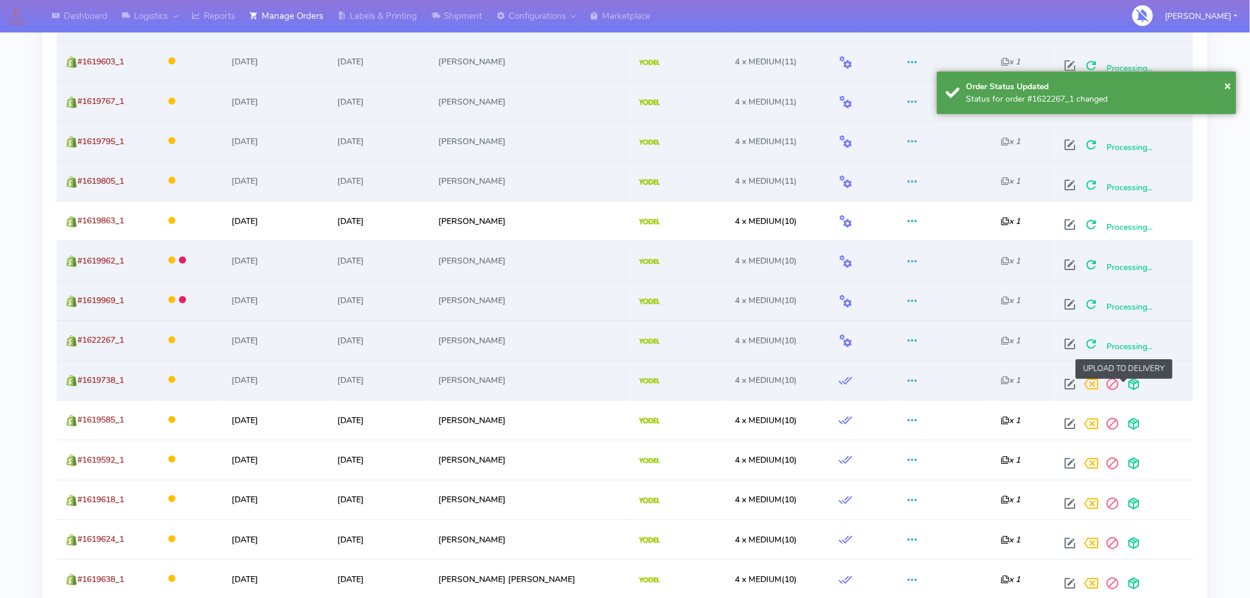
click at [1125, 392] on span at bounding box center [1133, 386] width 21 height 11
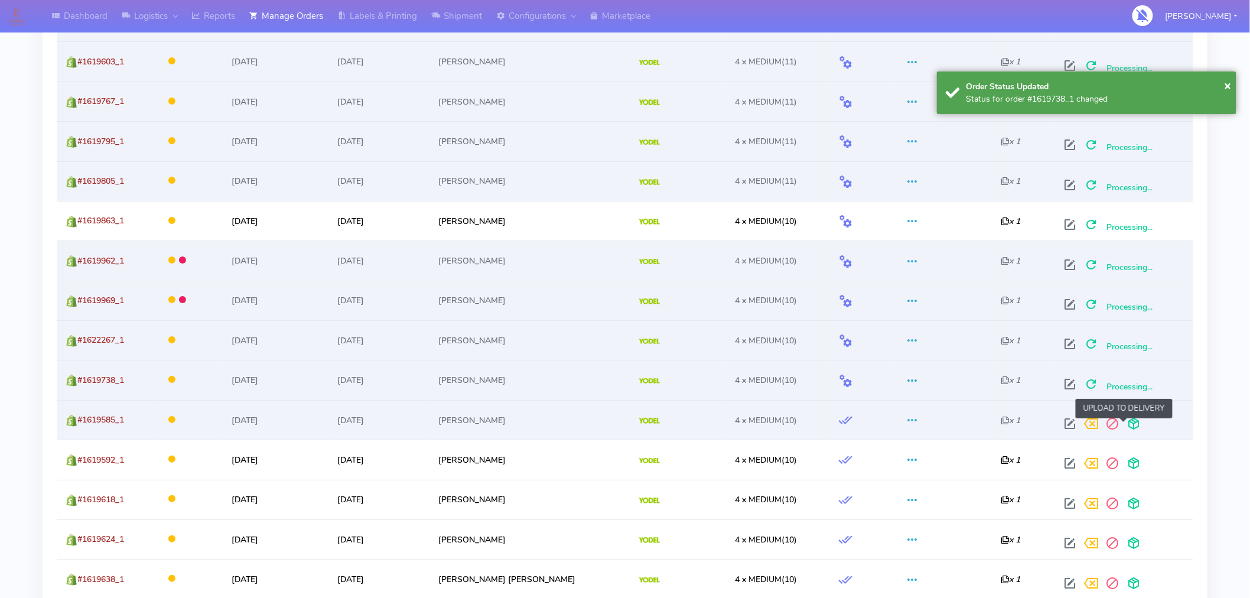
click at [1125, 426] on span at bounding box center [1133, 426] width 21 height 11
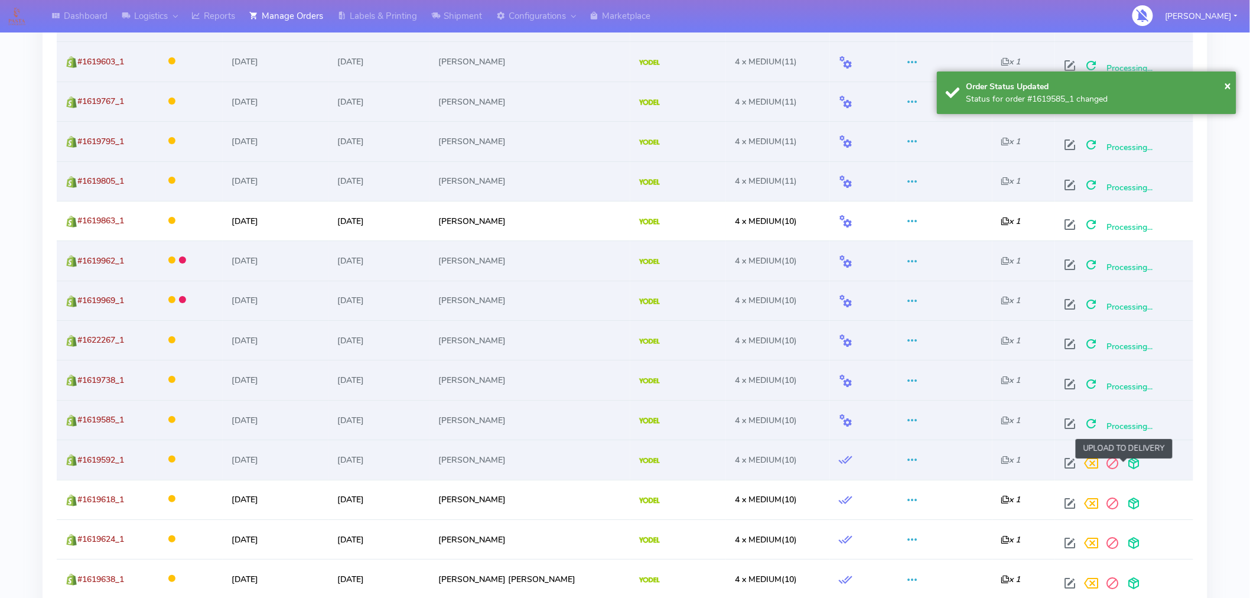
click at [1126, 465] on span at bounding box center [1133, 465] width 21 height 11
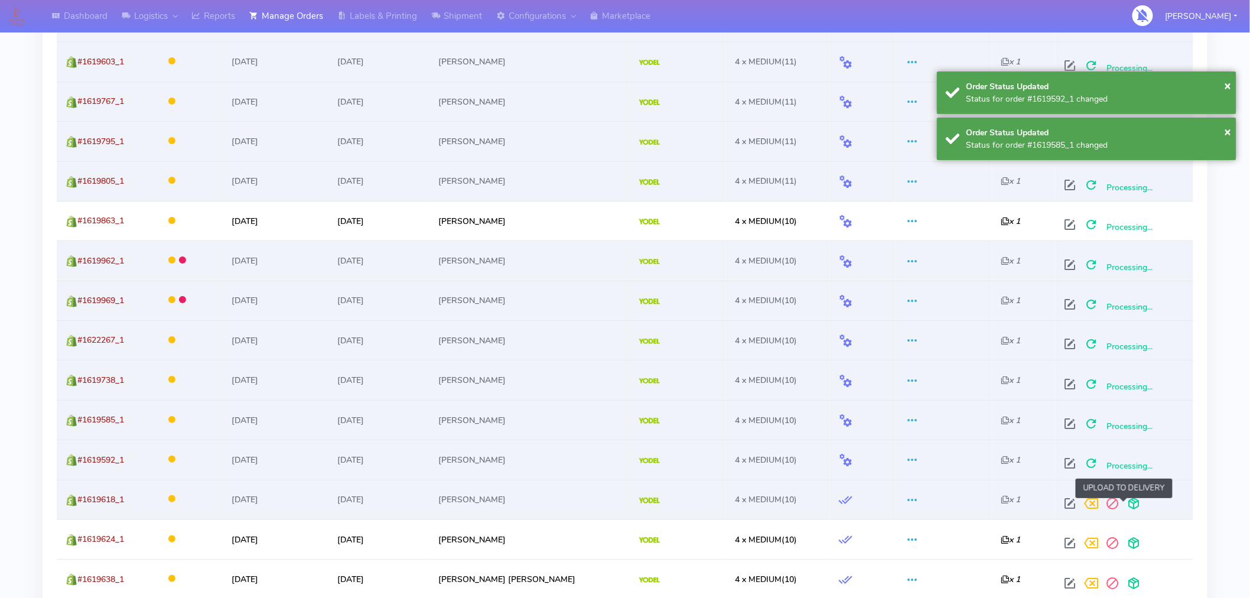
click at [1124, 503] on span at bounding box center [1133, 505] width 21 height 11
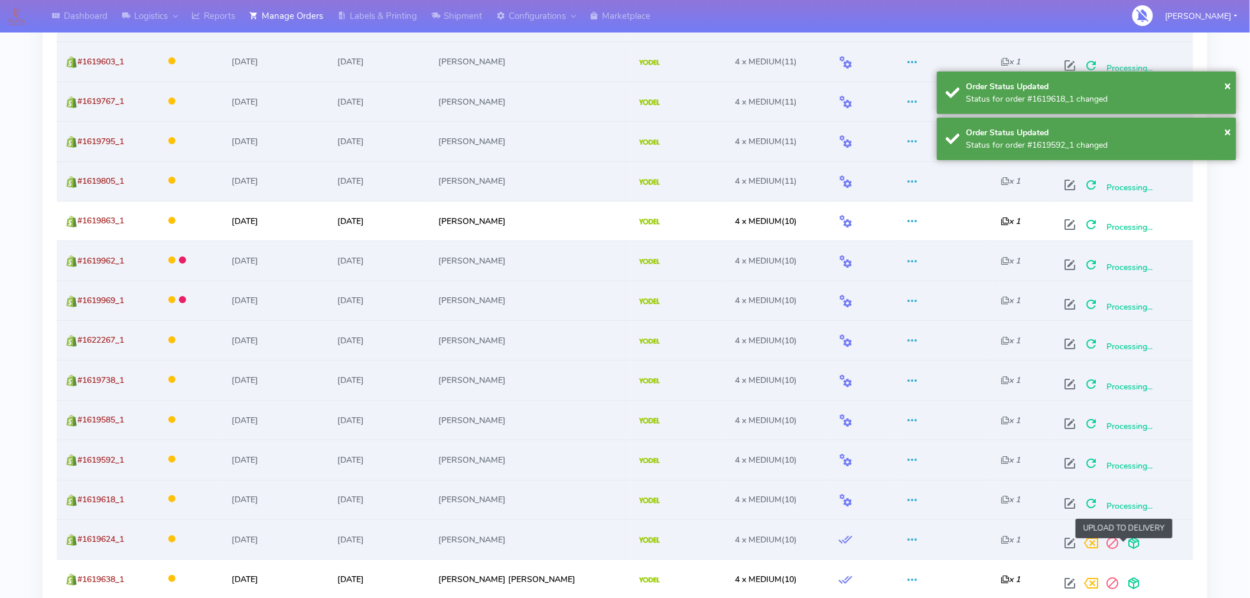
click at [1123, 544] on span at bounding box center [1133, 545] width 21 height 11
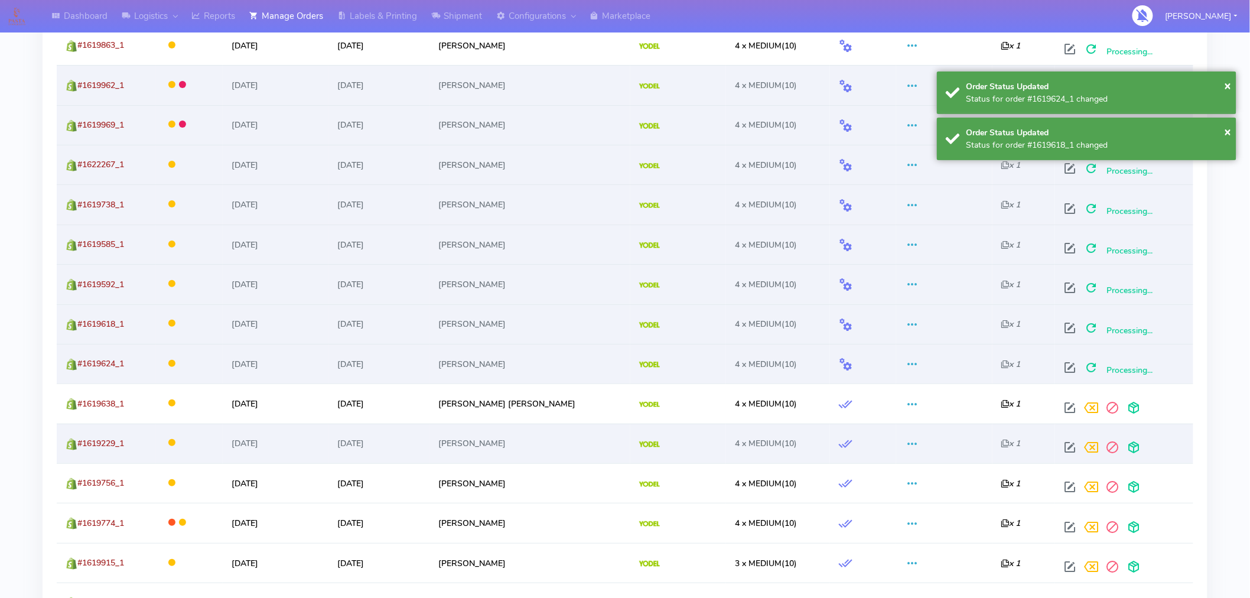
scroll to position [1886, 0]
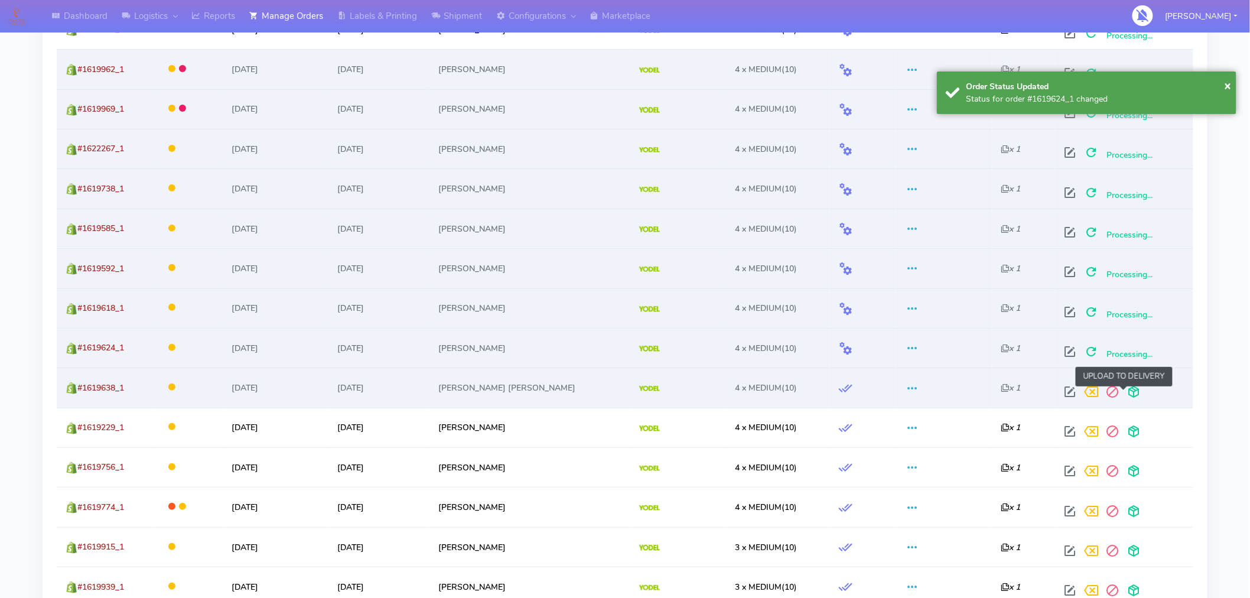
click at [1124, 395] on span at bounding box center [1133, 394] width 21 height 11
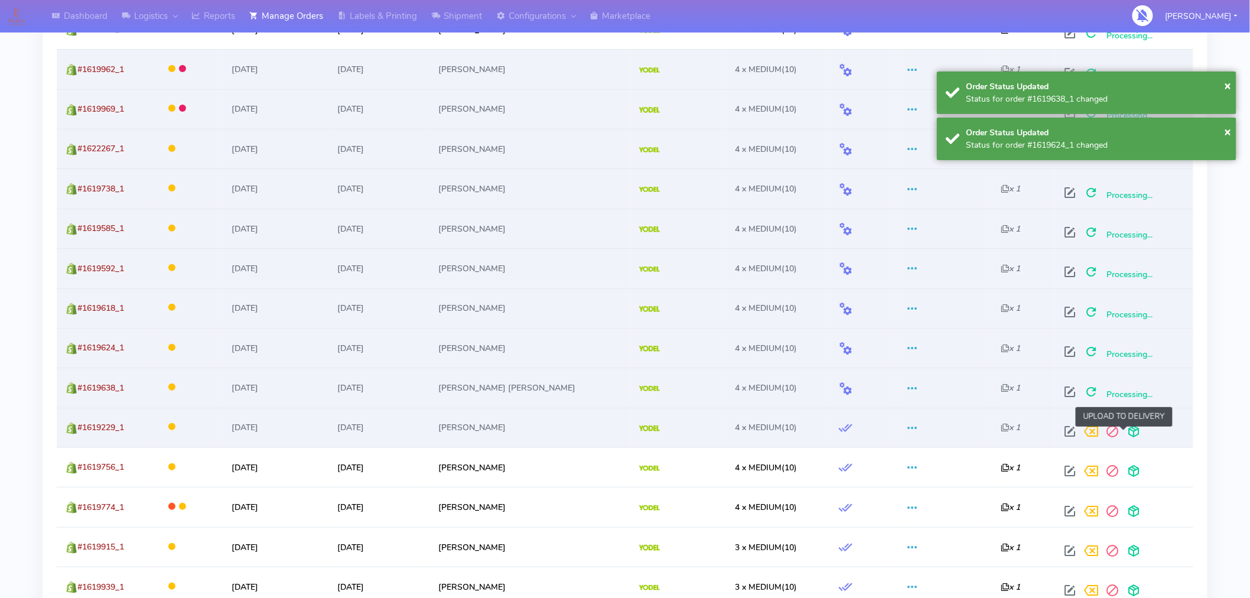
click at [1125, 435] on span at bounding box center [1133, 433] width 21 height 11
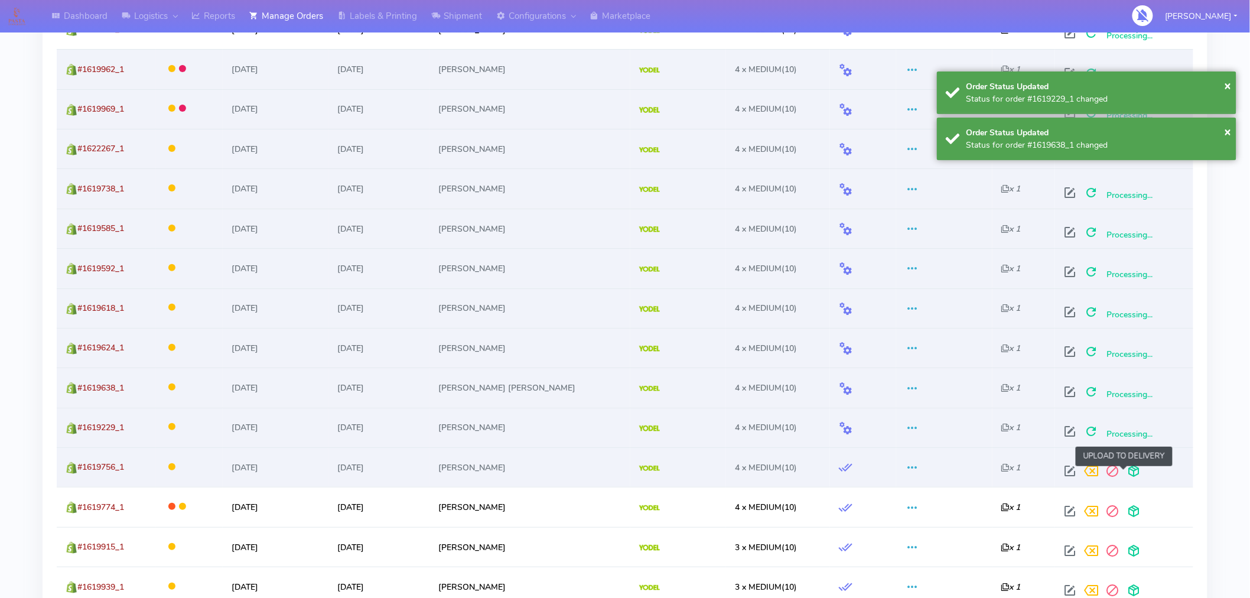
click at [1127, 476] on span at bounding box center [1133, 473] width 21 height 11
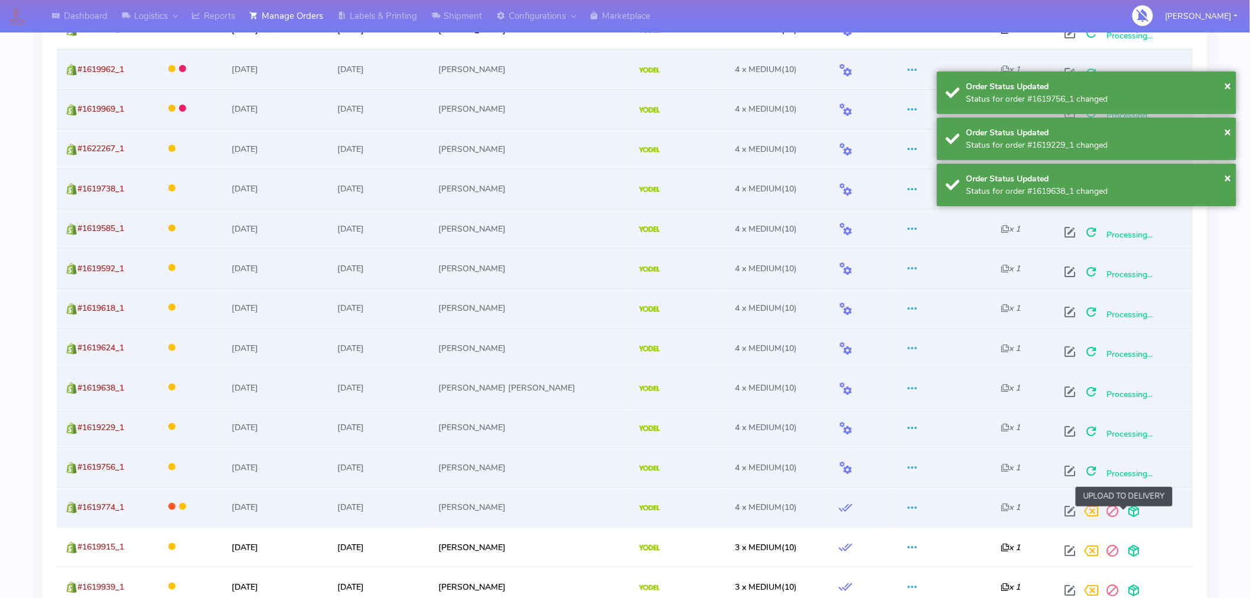
click at [1127, 509] on span at bounding box center [1133, 513] width 21 height 11
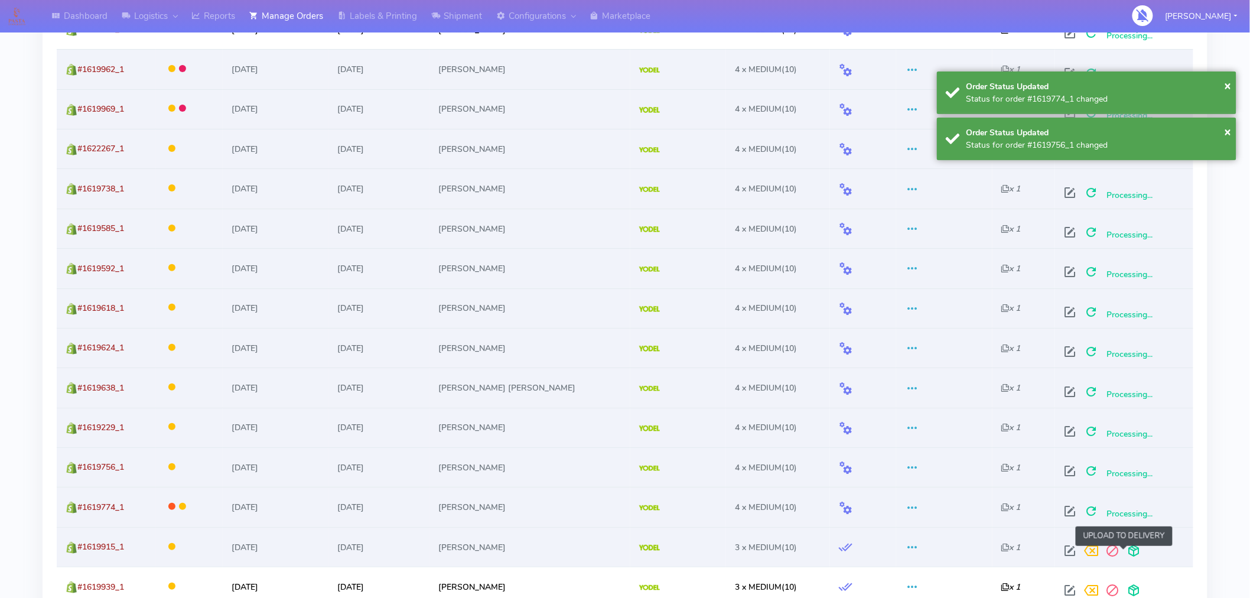
click at [1126, 555] on span at bounding box center [1133, 553] width 21 height 11
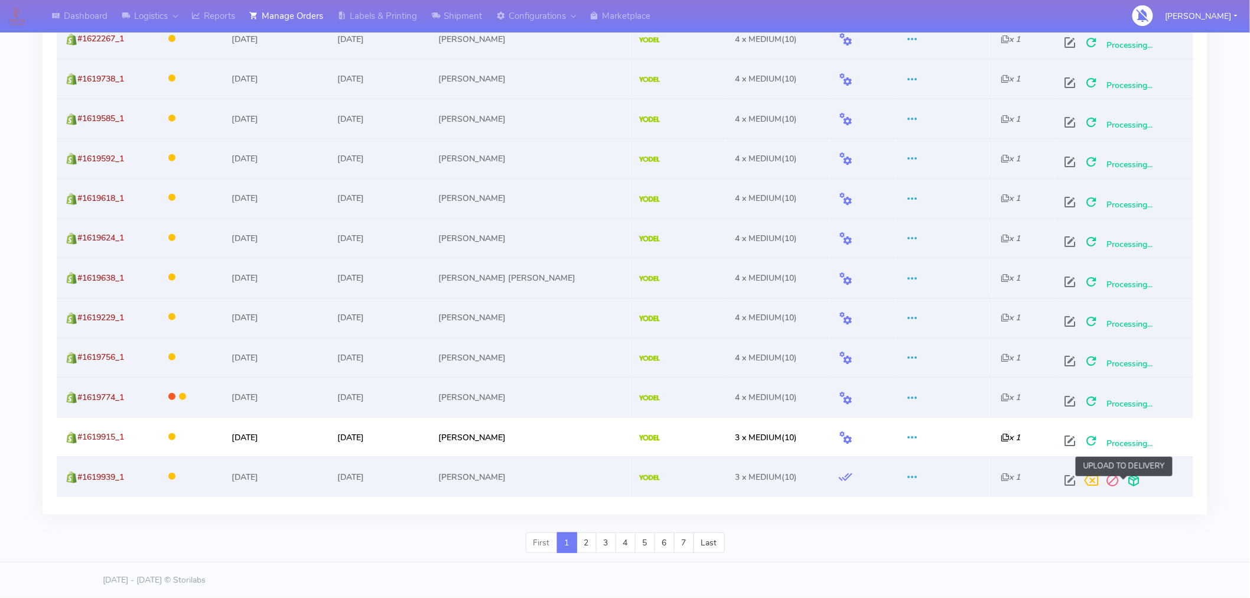
click at [1126, 482] on span at bounding box center [1133, 482] width 21 height 11
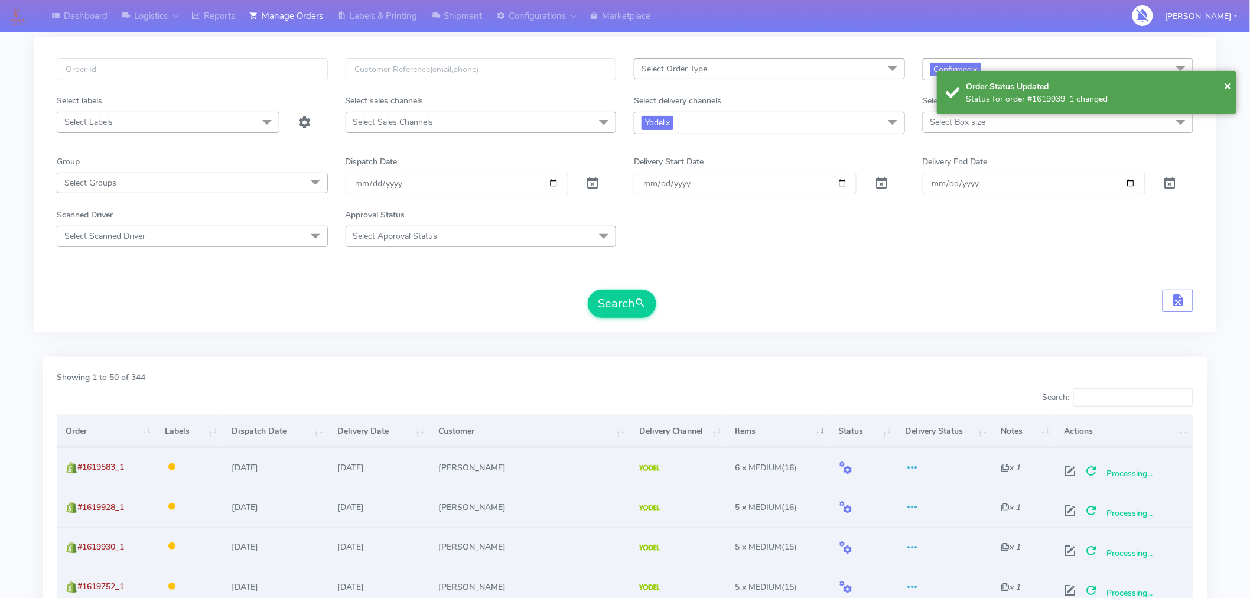
scroll to position [0, 0]
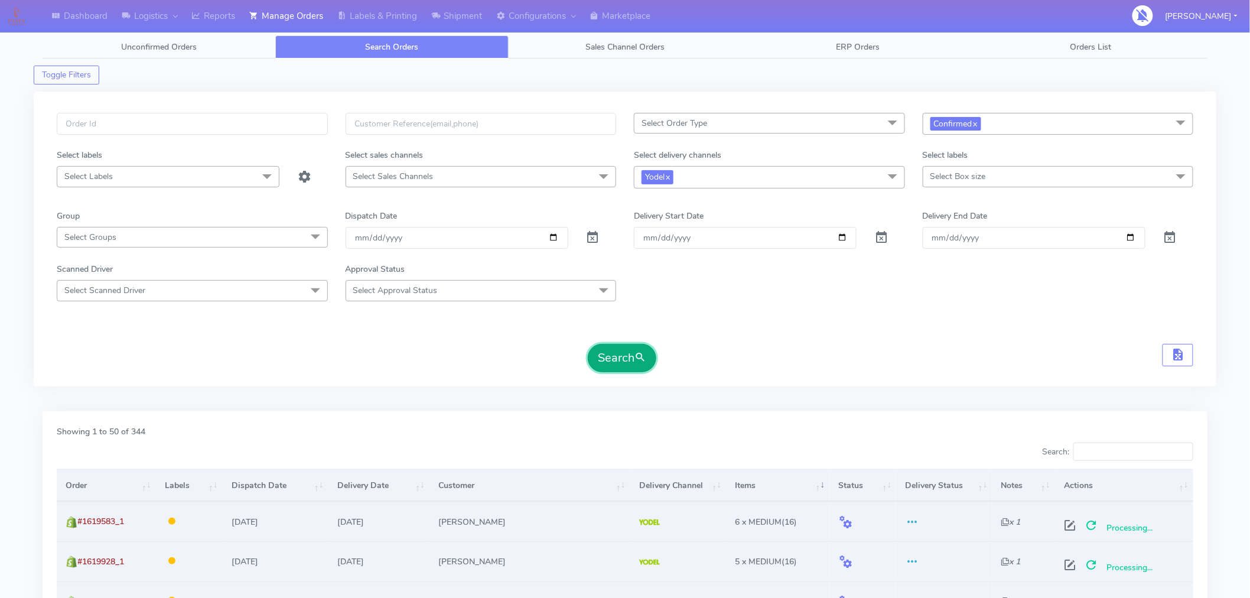
click at [637, 365] on span "submit" at bounding box center [641, 358] width 12 height 16
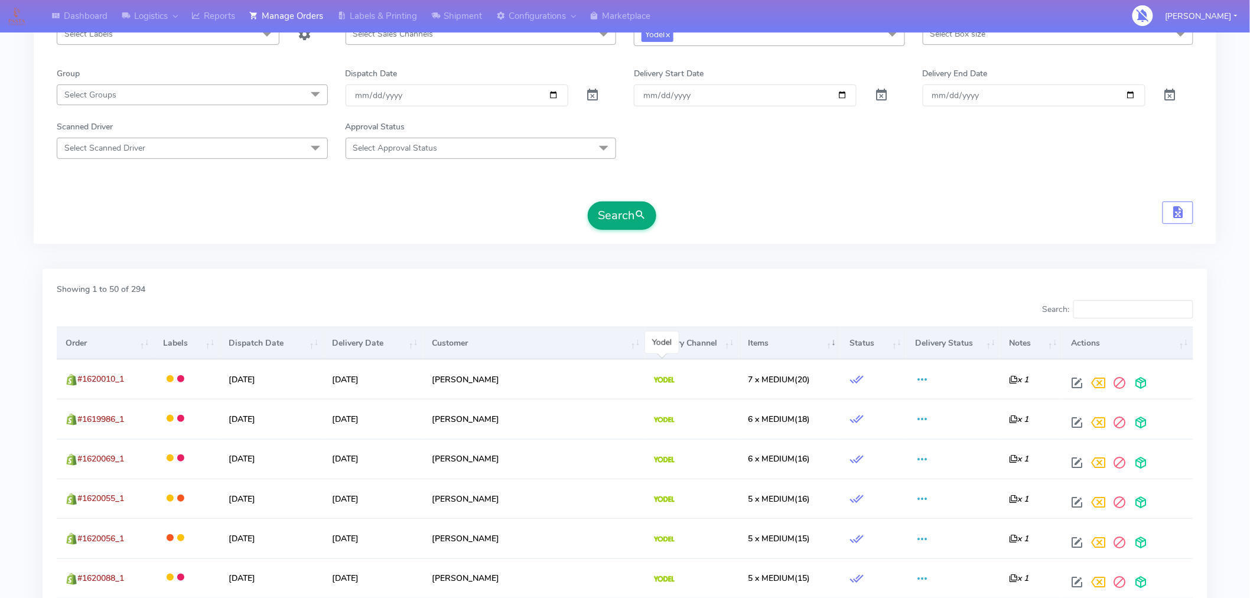
scroll to position [143, 0]
click at [739, 342] on th "Items" at bounding box center [790, 342] width 102 height 32
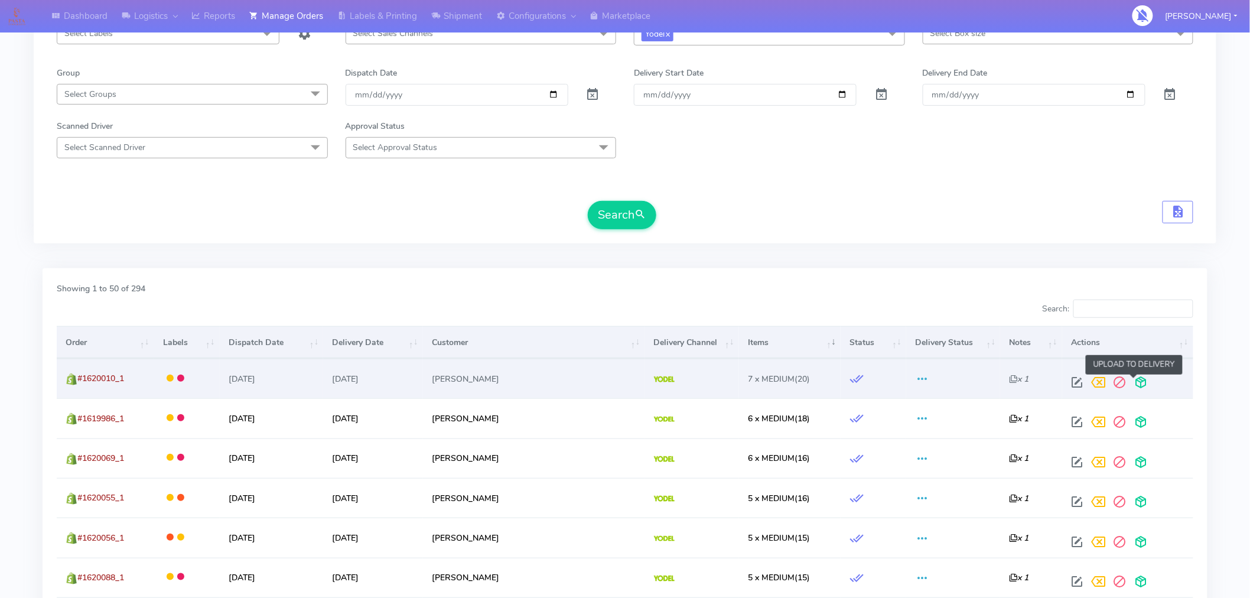
click at [1131, 385] on span at bounding box center [1140, 384] width 21 height 11
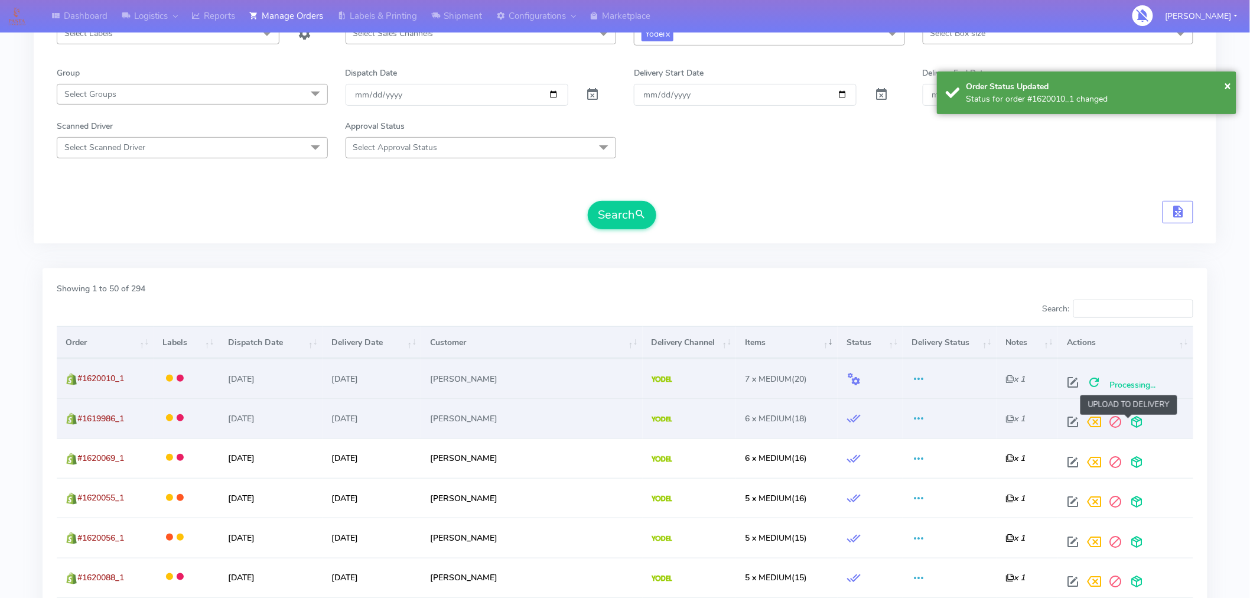
click at [1131, 423] on span at bounding box center [1136, 424] width 21 height 11
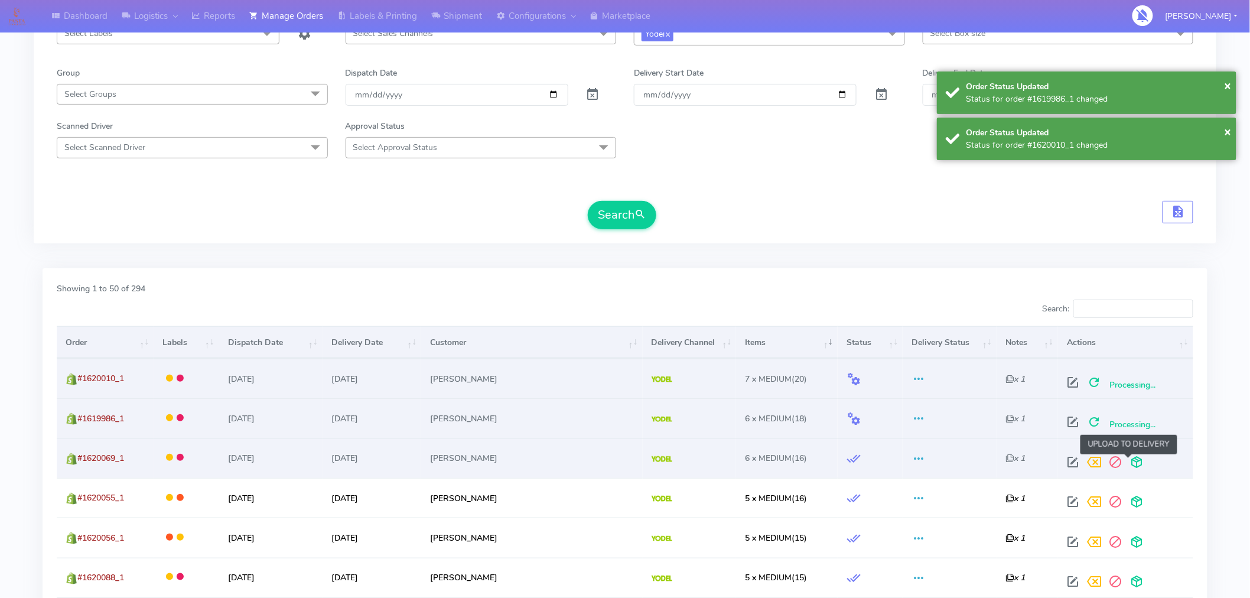
click at [1130, 463] on span at bounding box center [1136, 464] width 21 height 11
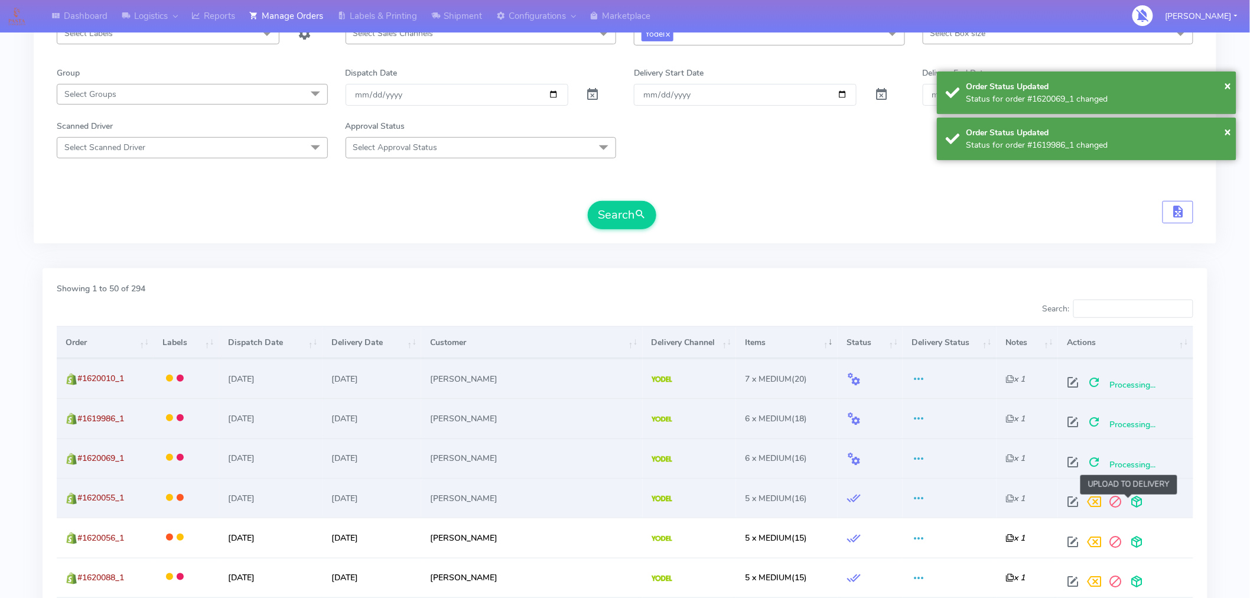
click at [1126, 503] on span at bounding box center [1136, 504] width 21 height 11
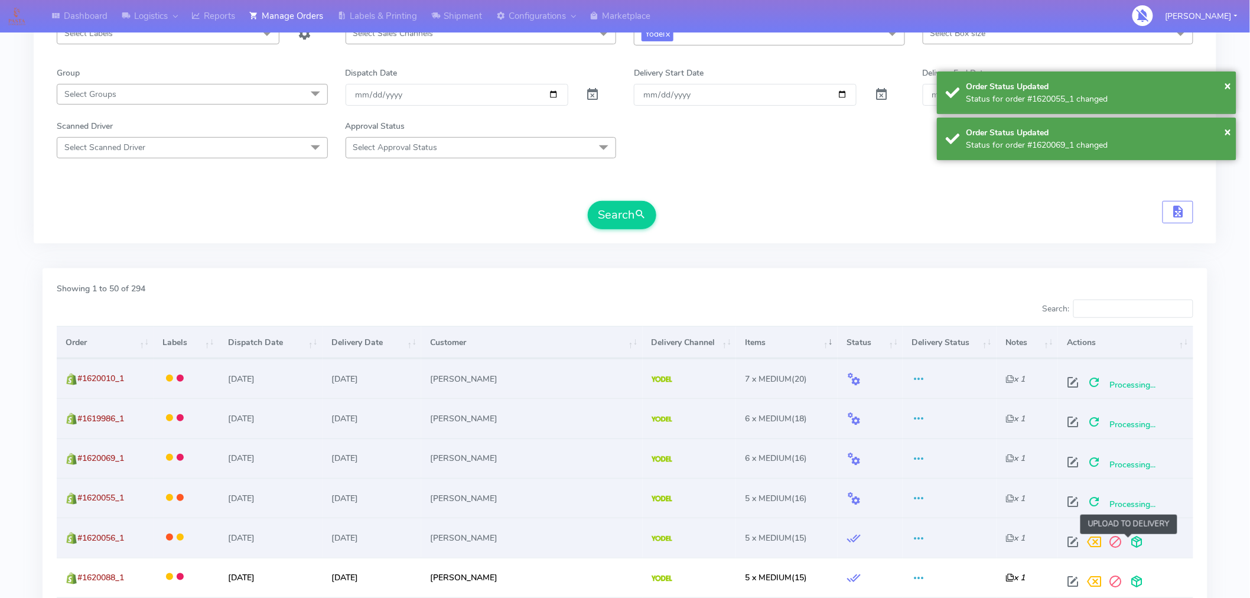
click at [1126, 539] on span at bounding box center [1136, 544] width 21 height 11
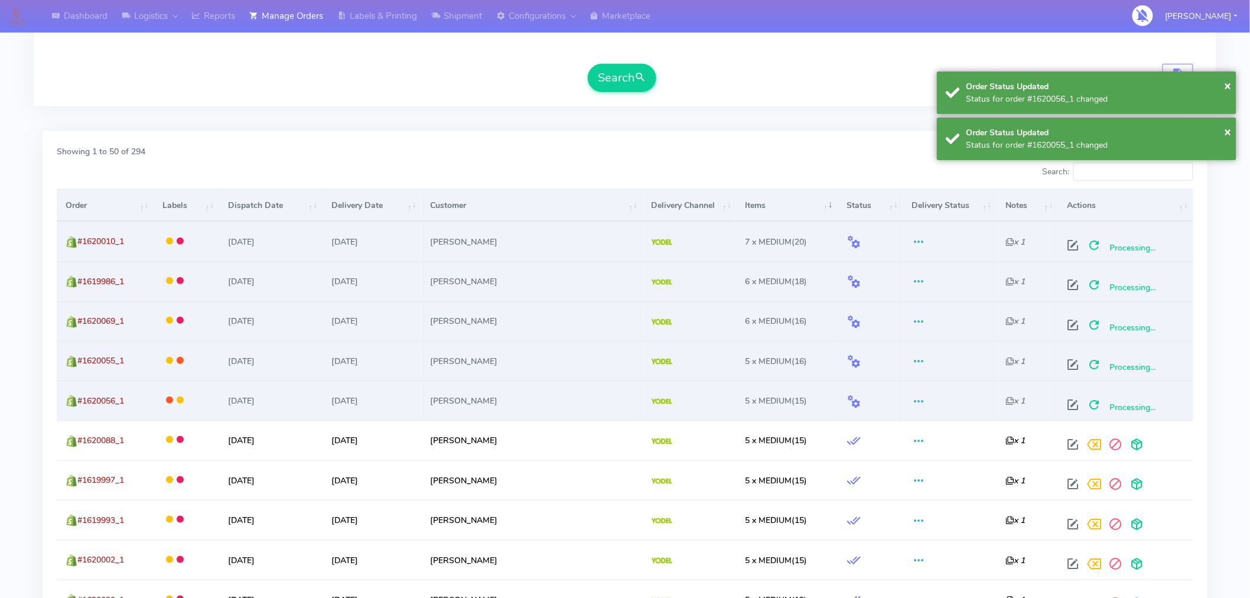
scroll to position [290, 0]
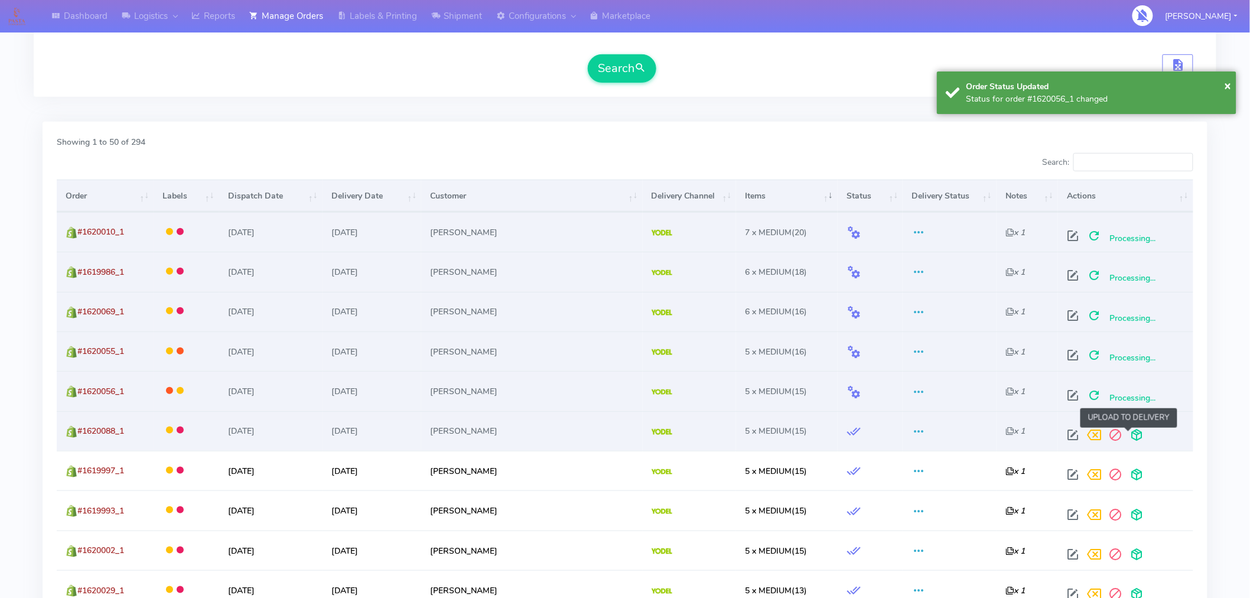
click at [1131, 438] on span at bounding box center [1136, 437] width 21 height 11
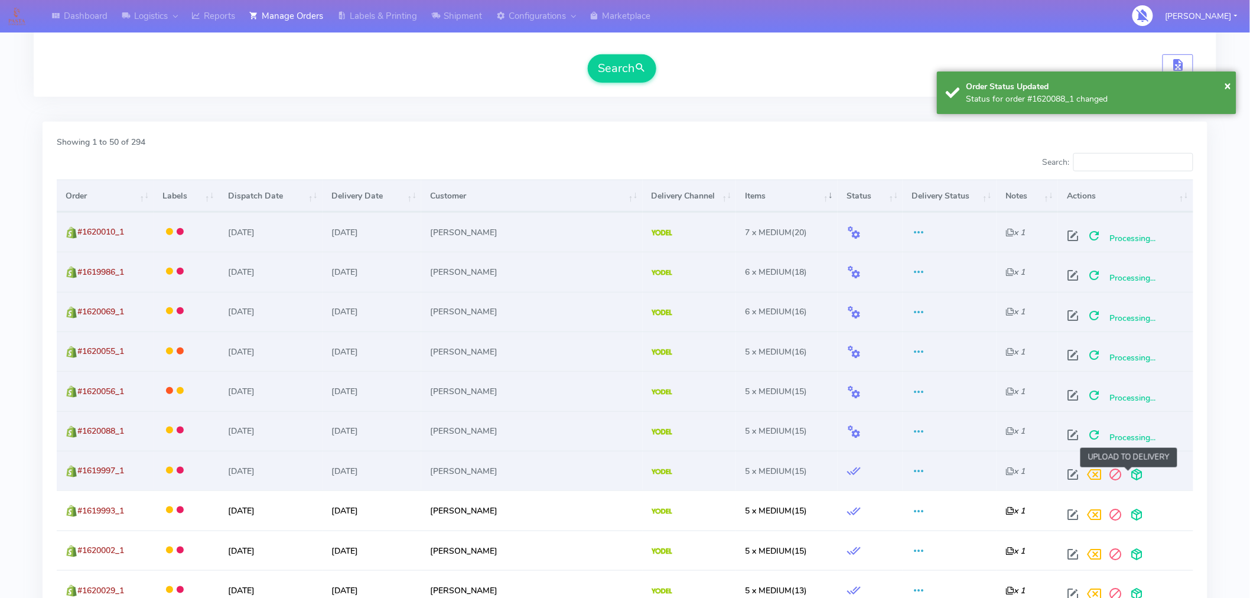
click at [1131, 472] on span at bounding box center [1136, 477] width 21 height 11
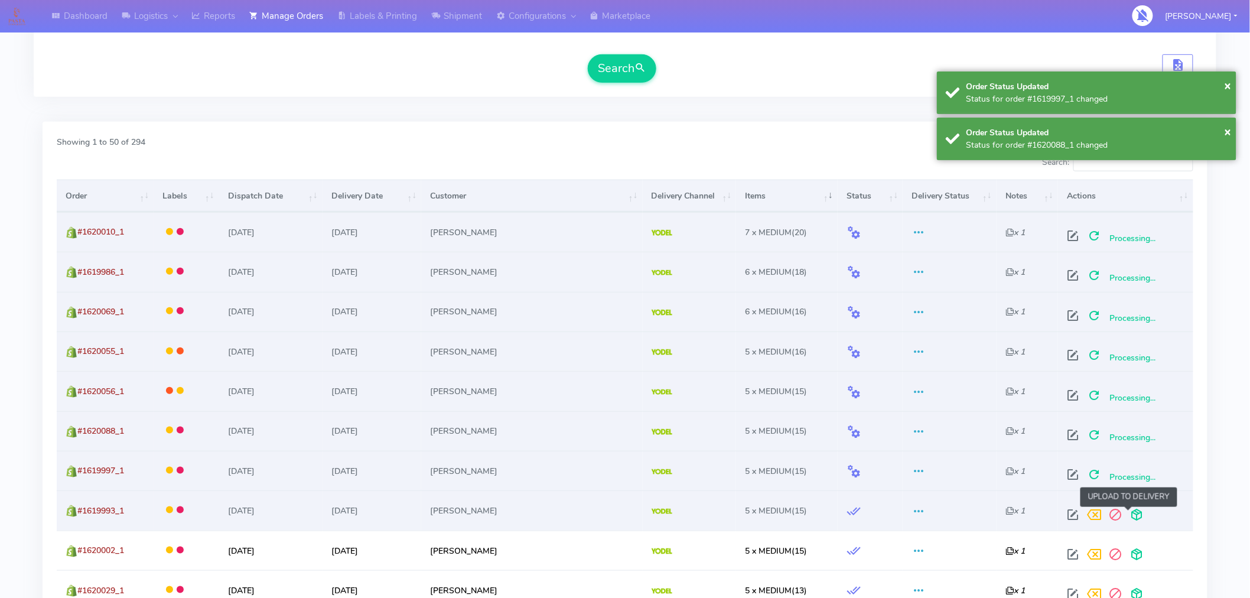
click at [1126, 516] on span at bounding box center [1136, 517] width 21 height 11
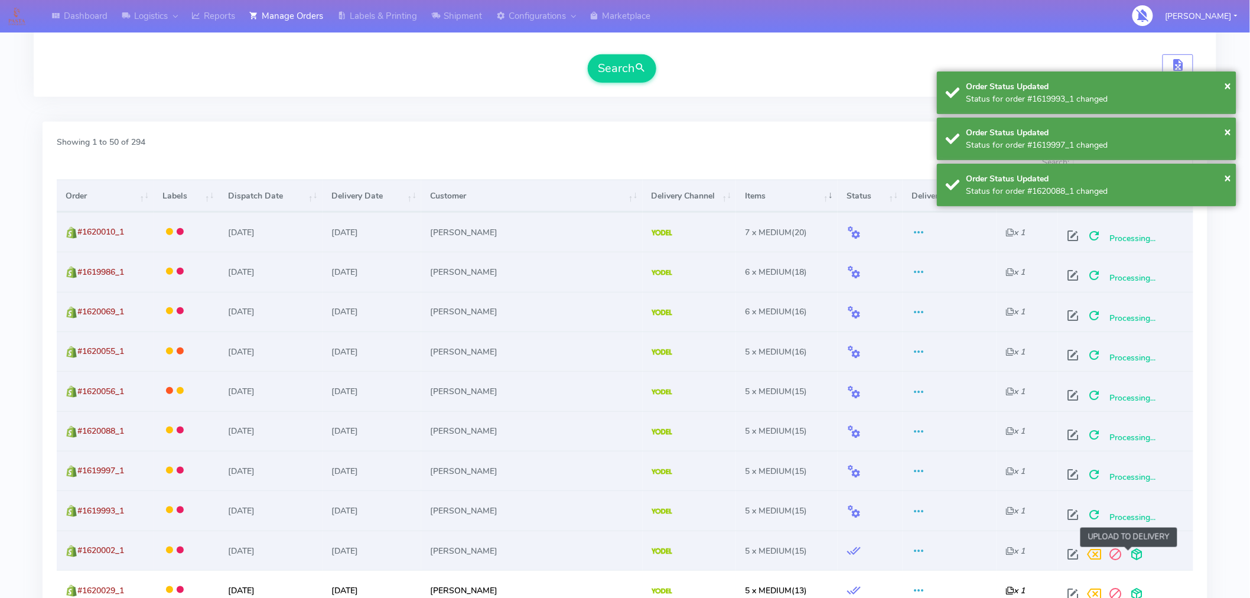
click at [1126, 555] on span at bounding box center [1136, 556] width 21 height 11
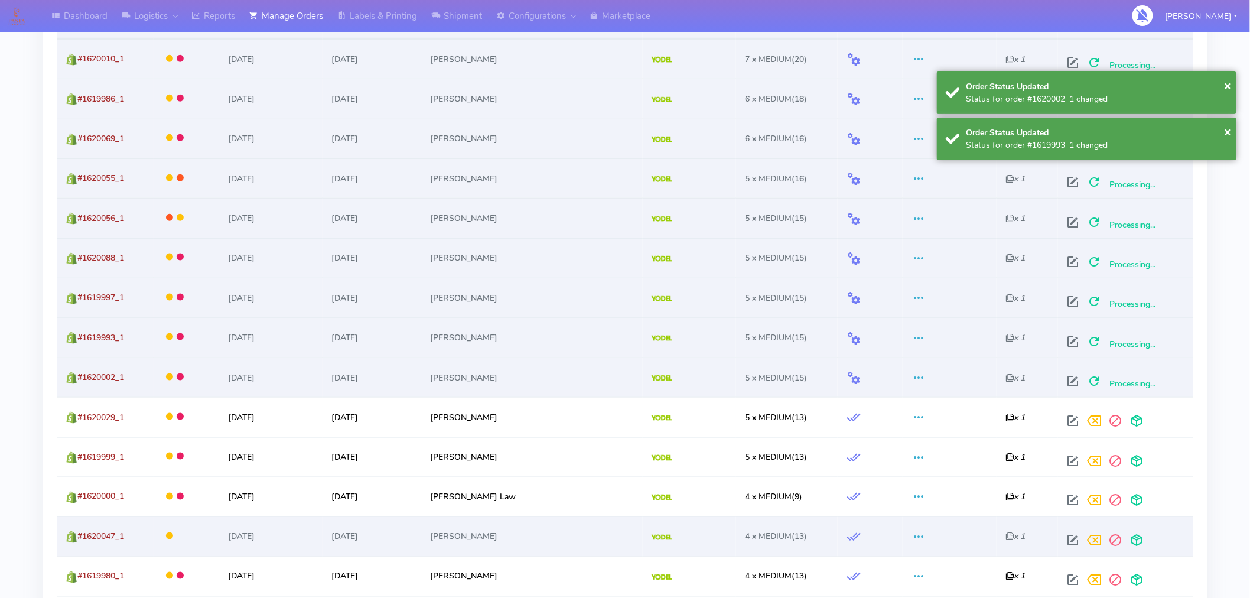
scroll to position [477, 0]
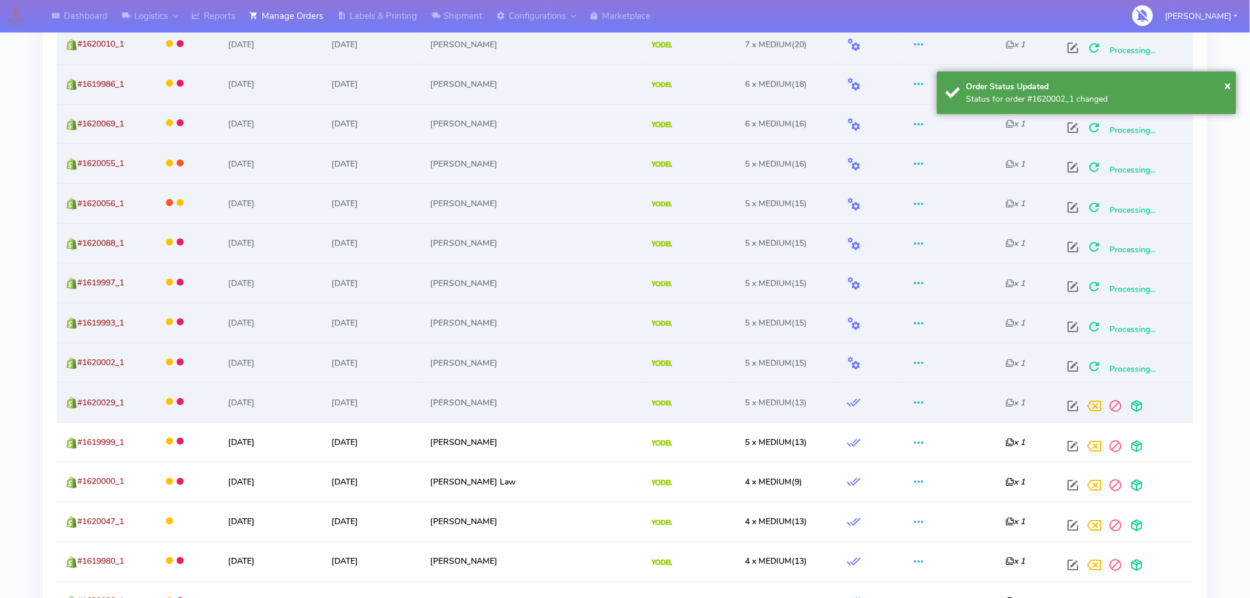
click at [1126, 417] on td at bounding box center [1125, 402] width 135 height 40
click at [1126, 414] on span at bounding box center [1136, 408] width 21 height 11
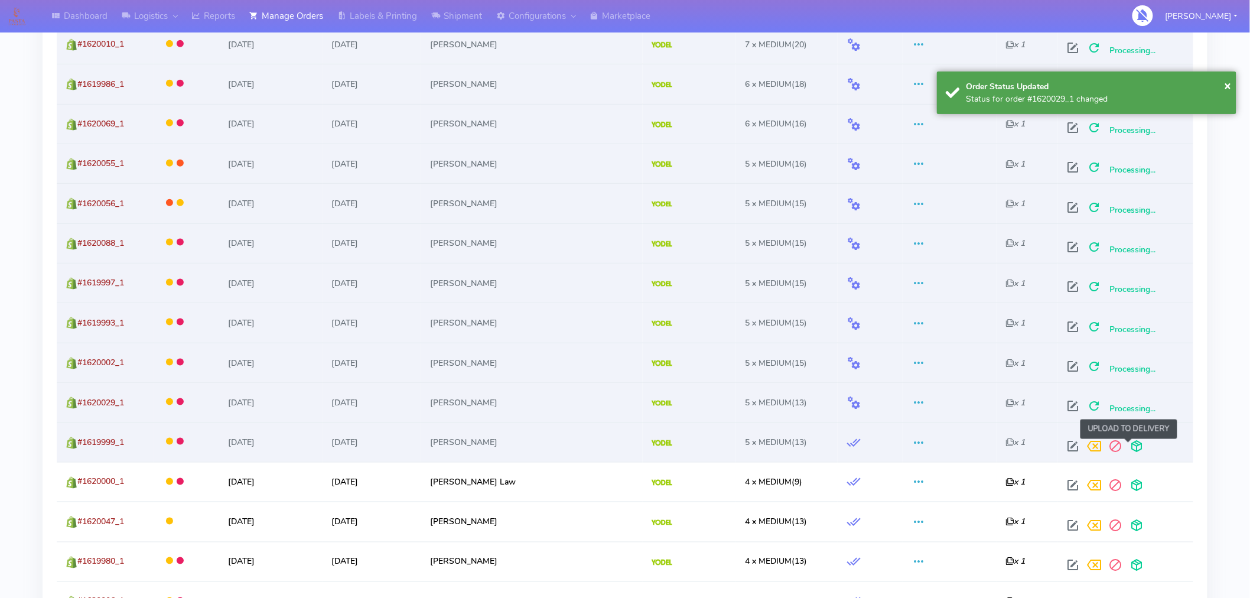
click at [1129, 447] on span at bounding box center [1136, 448] width 21 height 11
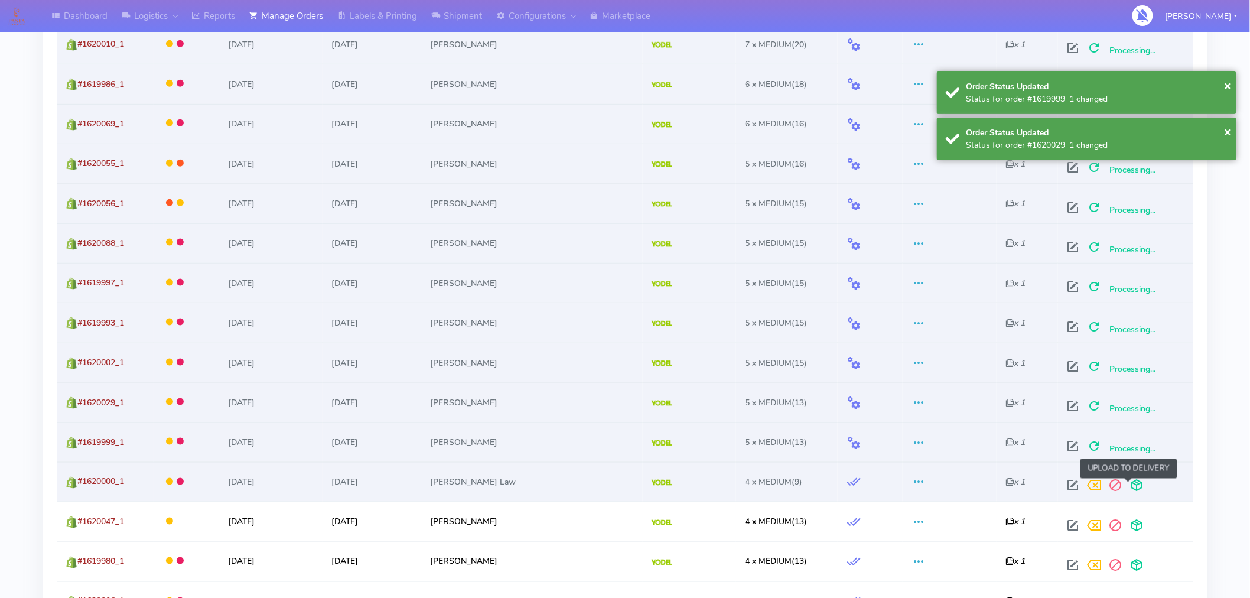
click at [1129, 486] on span at bounding box center [1136, 488] width 21 height 11
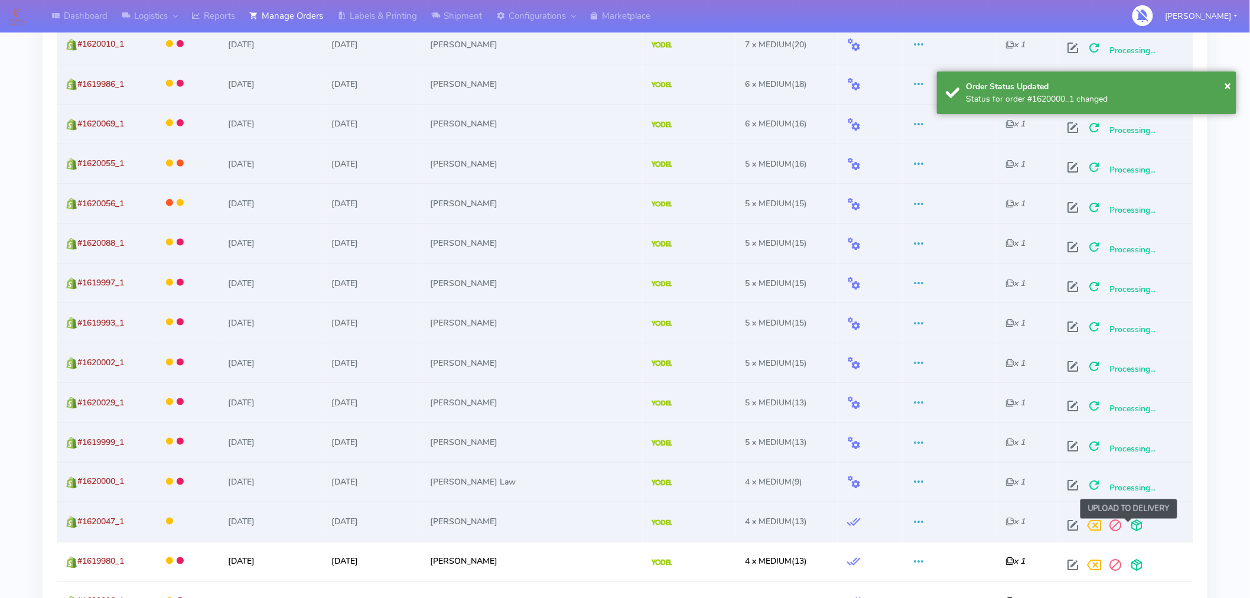
click at [1130, 524] on span at bounding box center [1136, 528] width 21 height 11
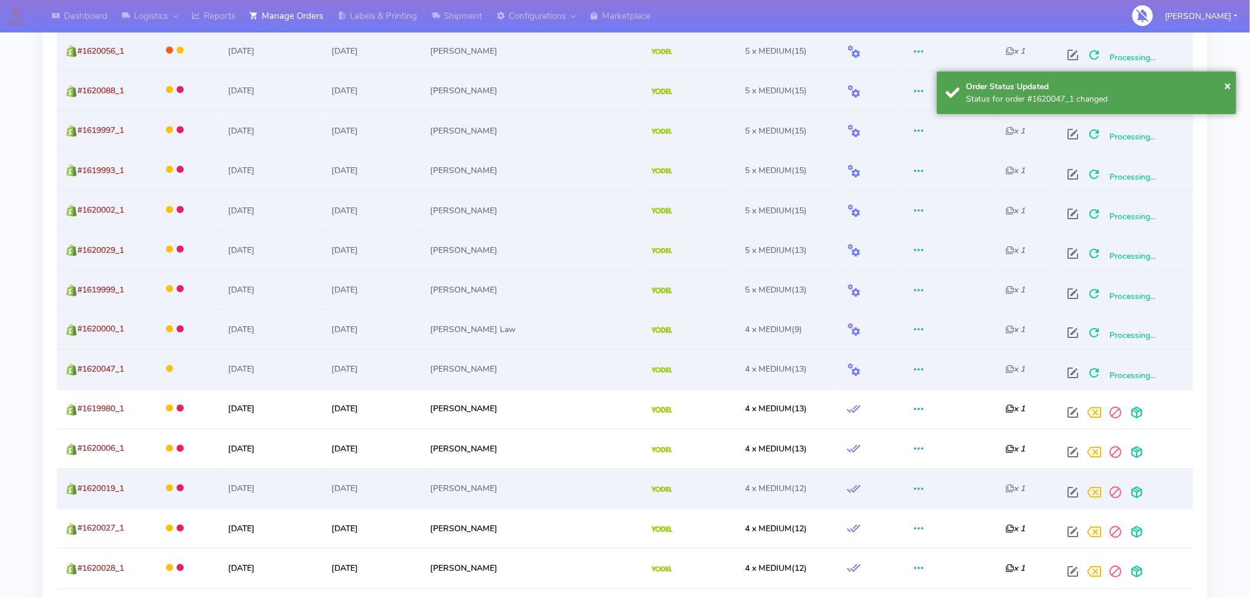
scroll to position [642, 0]
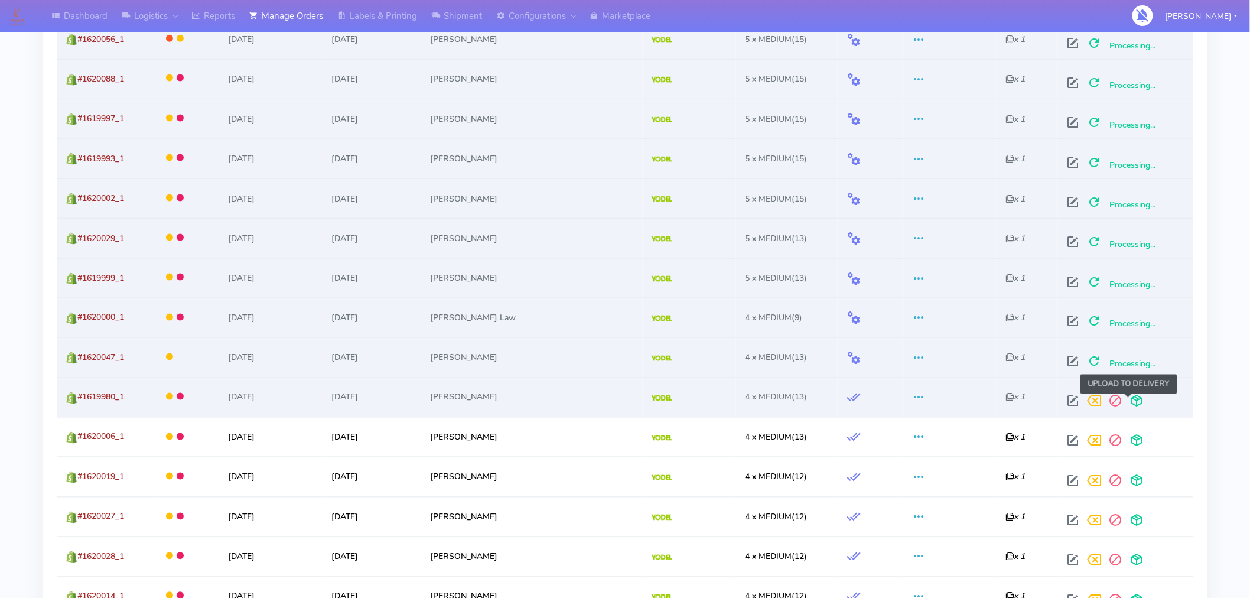
click at [1130, 402] on span at bounding box center [1136, 403] width 21 height 11
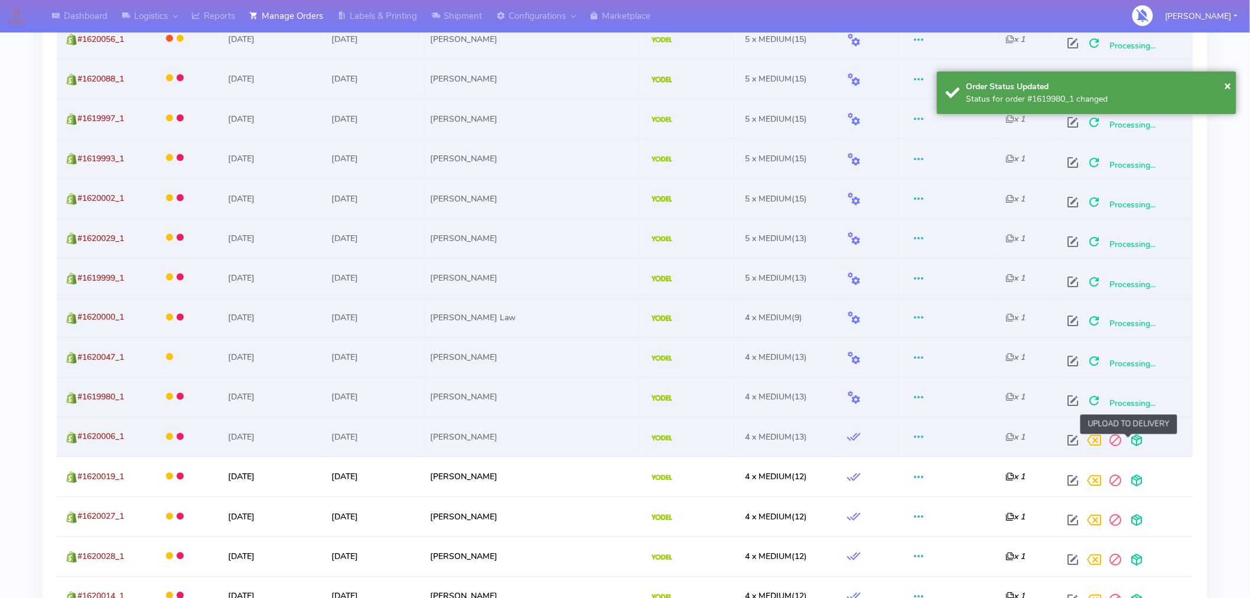
click at [1131, 441] on span at bounding box center [1136, 443] width 21 height 11
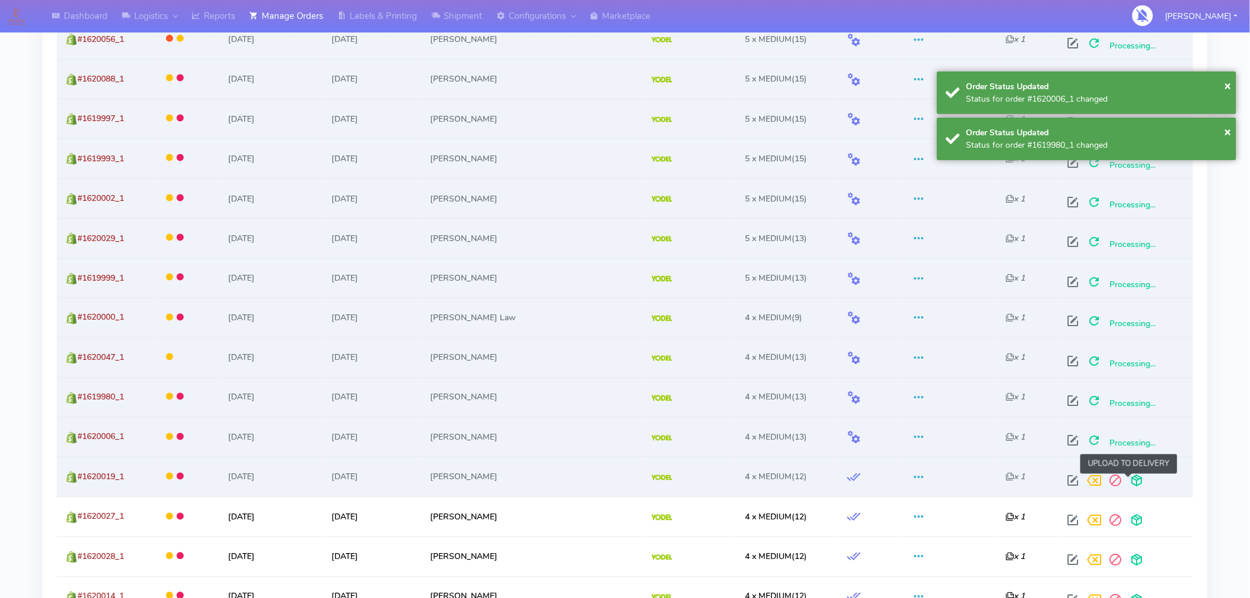
click at [1130, 482] on span at bounding box center [1136, 483] width 21 height 11
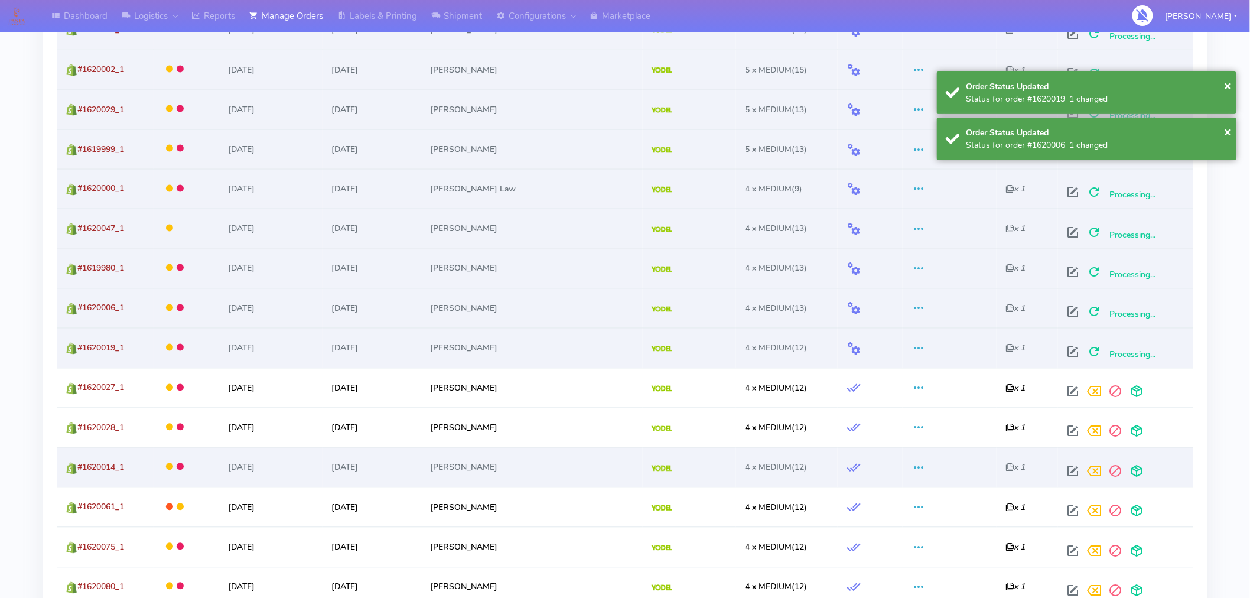
scroll to position [776, 0]
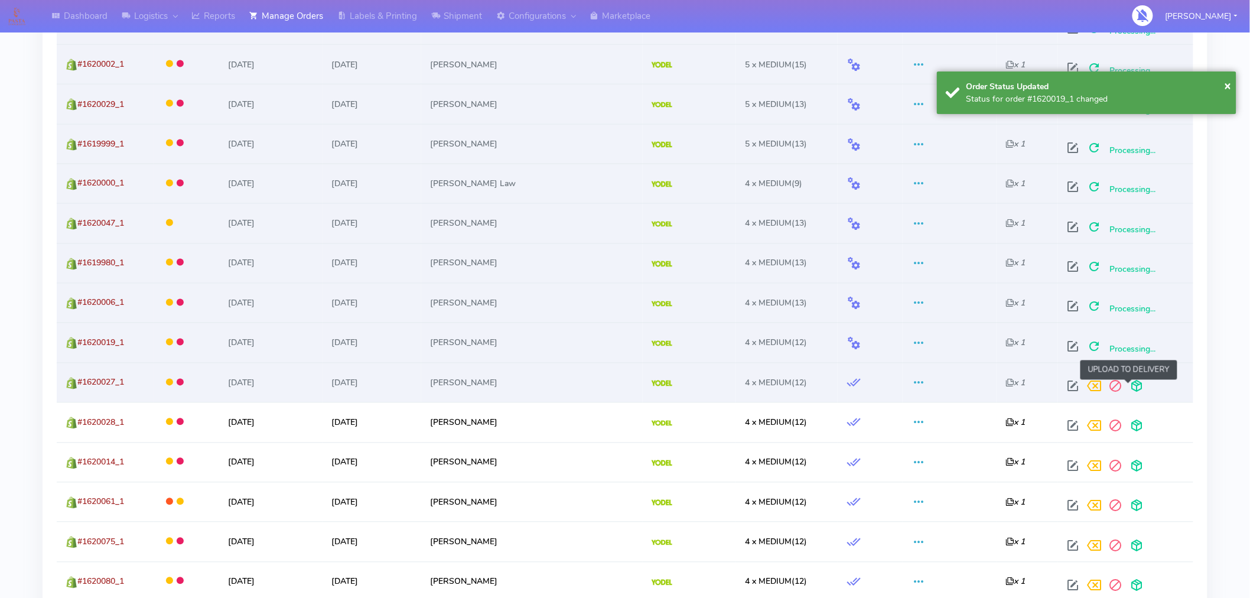
click at [1129, 390] on span at bounding box center [1136, 388] width 21 height 11
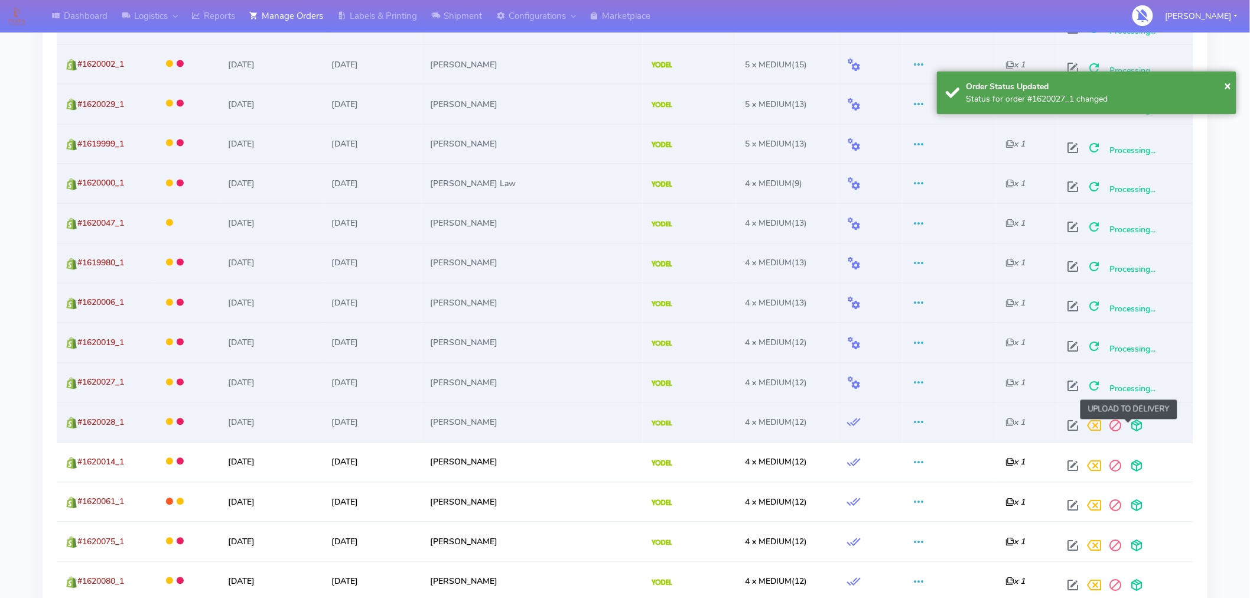
click at [1130, 430] on span at bounding box center [1136, 428] width 21 height 11
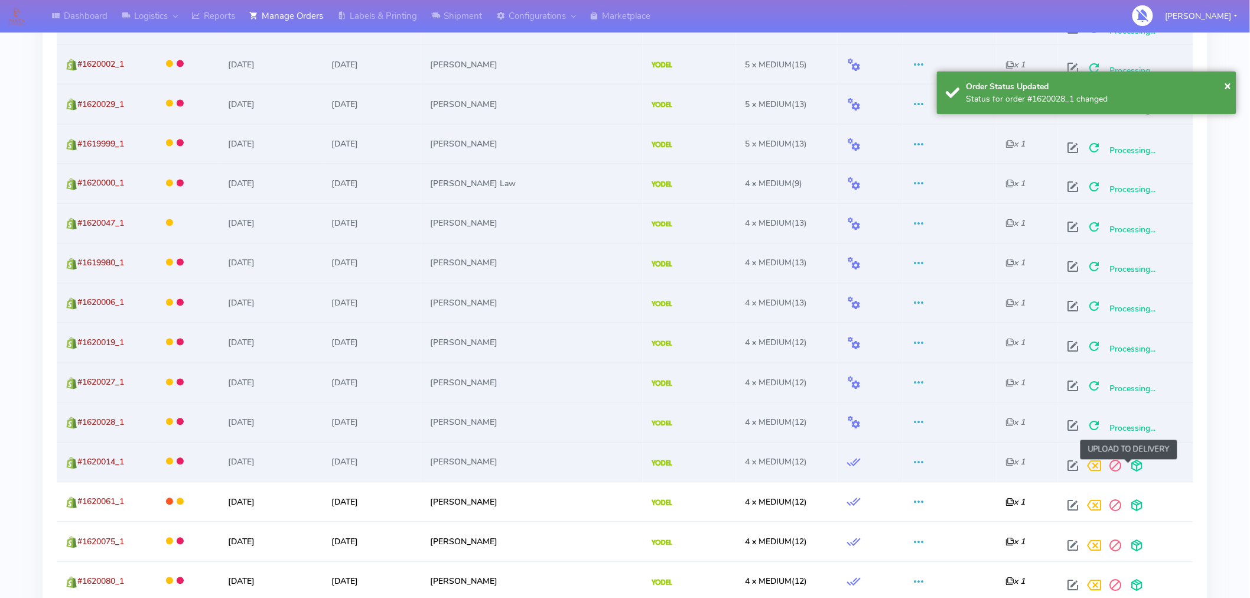
click at [1129, 471] on span at bounding box center [1136, 468] width 21 height 11
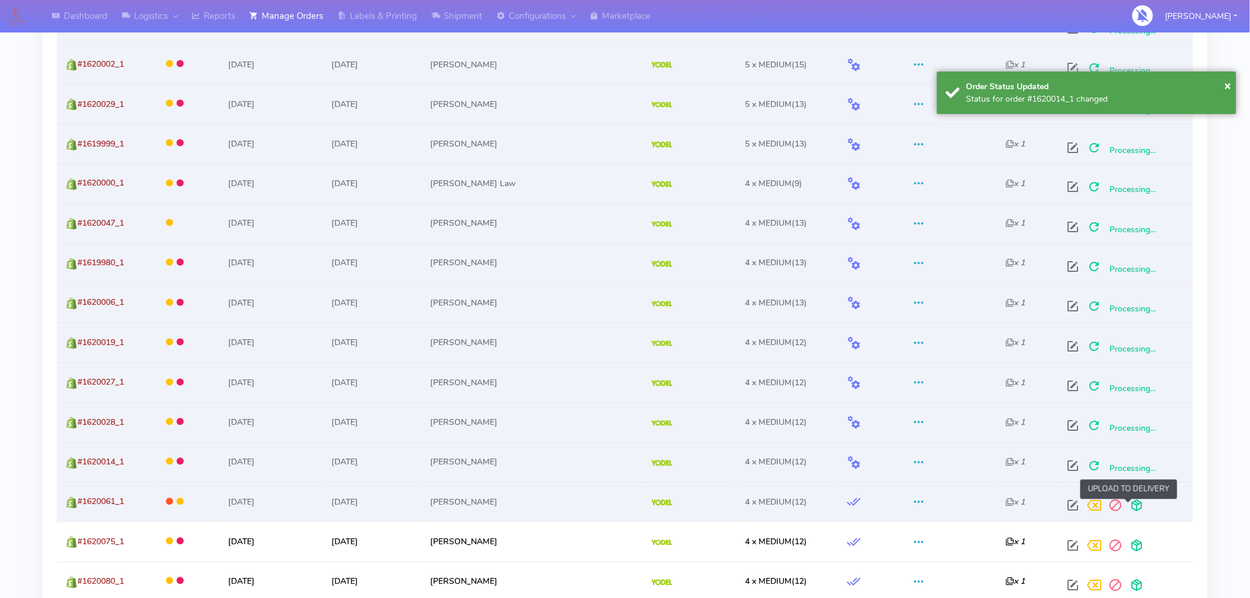
click at [1126, 509] on span at bounding box center [1136, 508] width 21 height 11
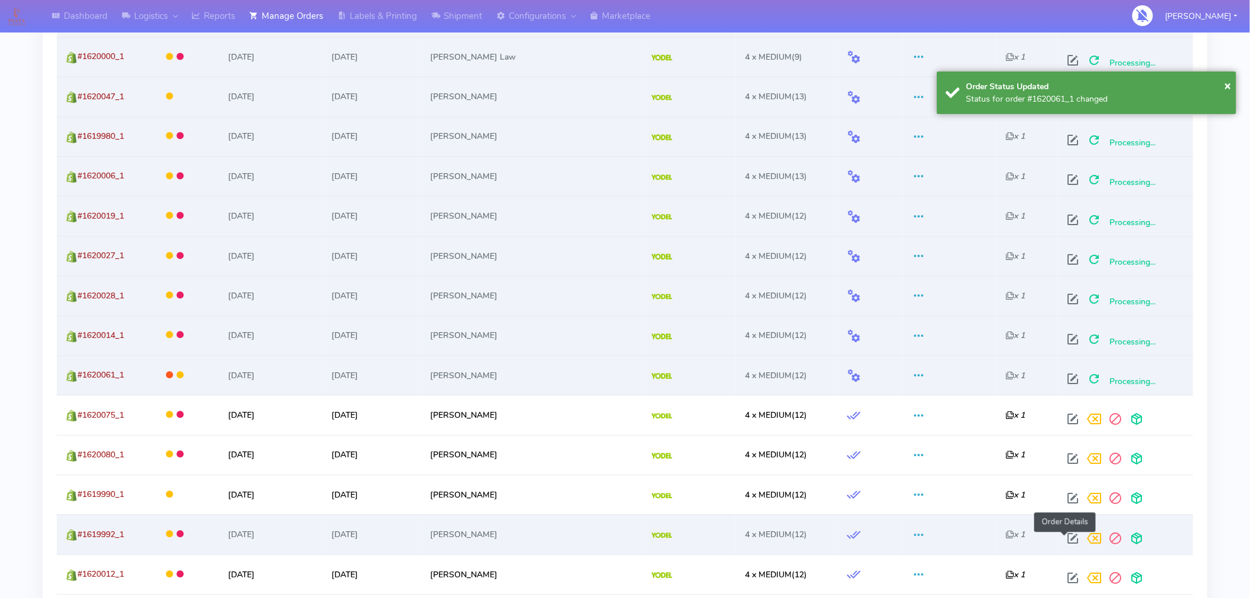
scroll to position [922, 0]
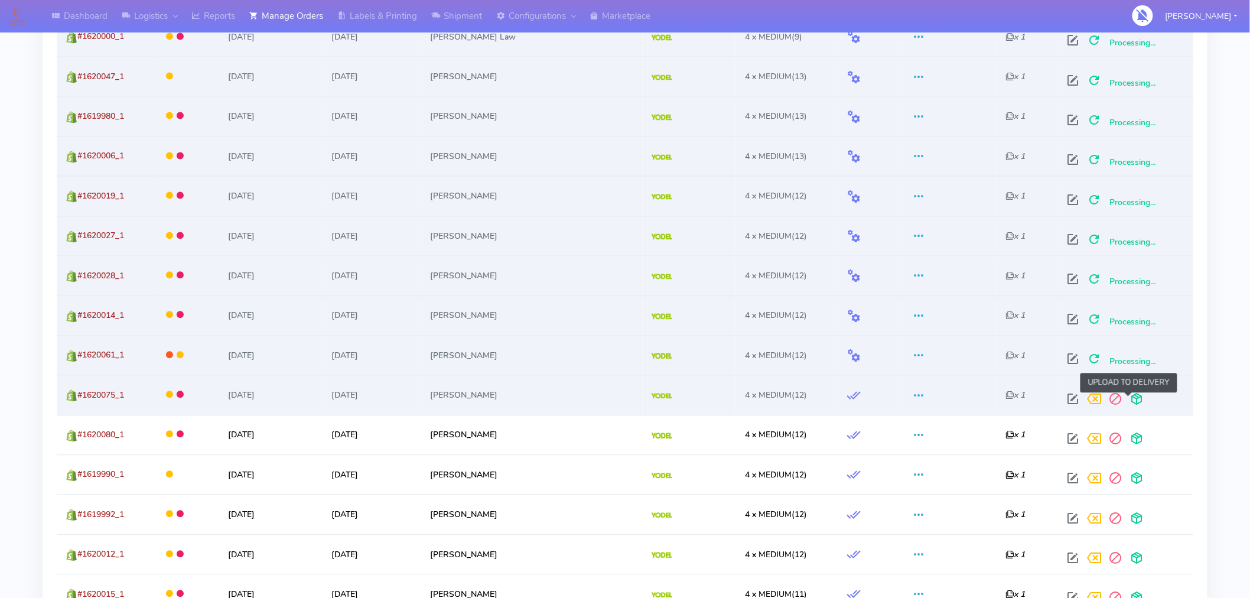
click at [1132, 408] on span at bounding box center [1136, 401] width 21 height 11
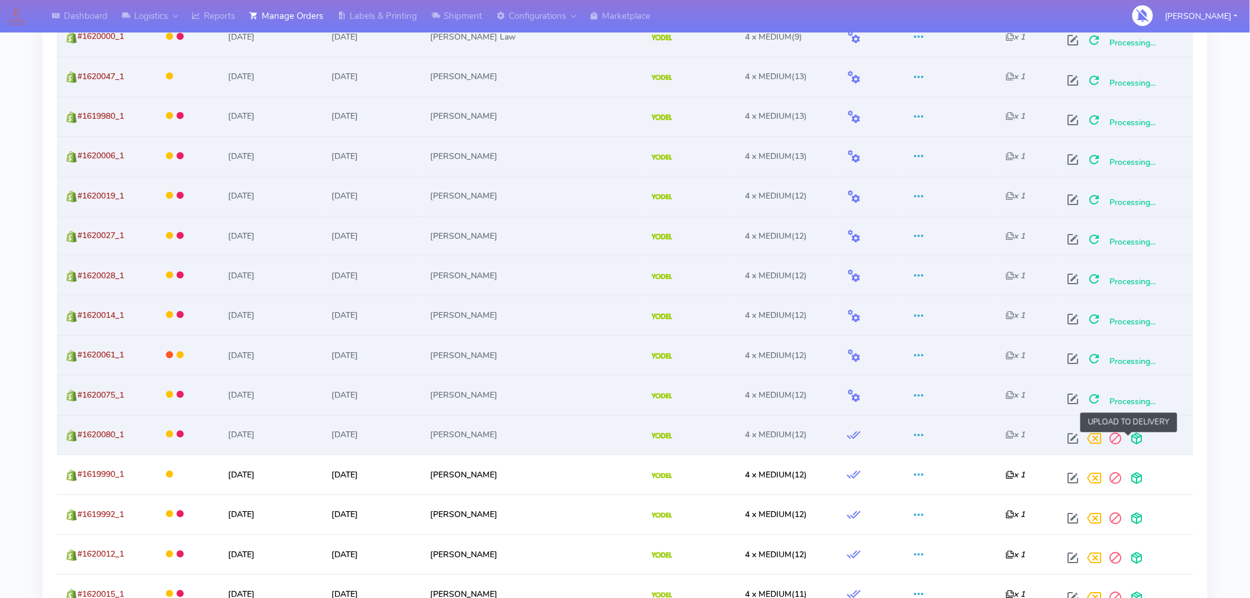
click at [1129, 446] on span at bounding box center [1136, 441] width 21 height 11
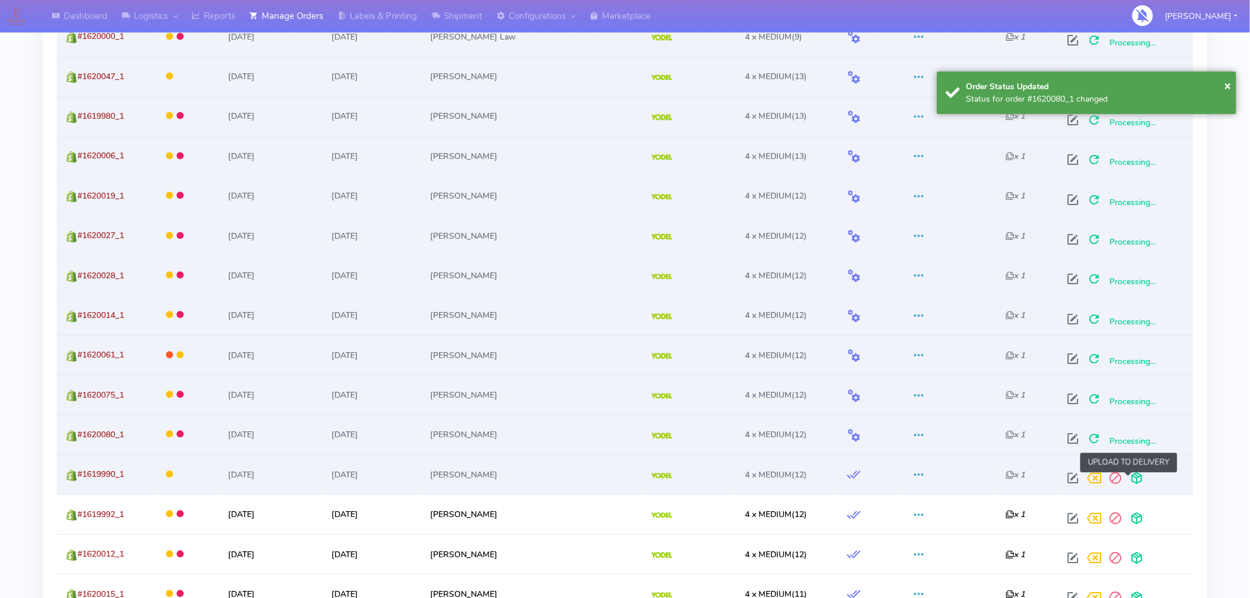
click at [1132, 486] on span at bounding box center [1136, 481] width 21 height 11
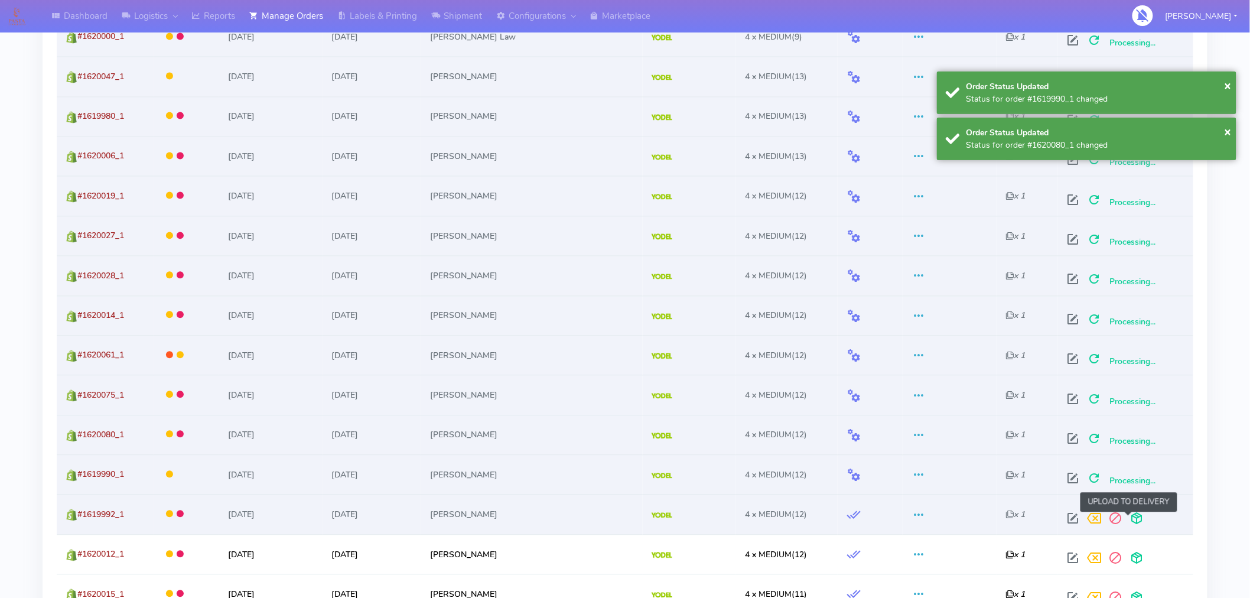
click at [1132, 520] on span at bounding box center [1136, 521] width 21 height 11
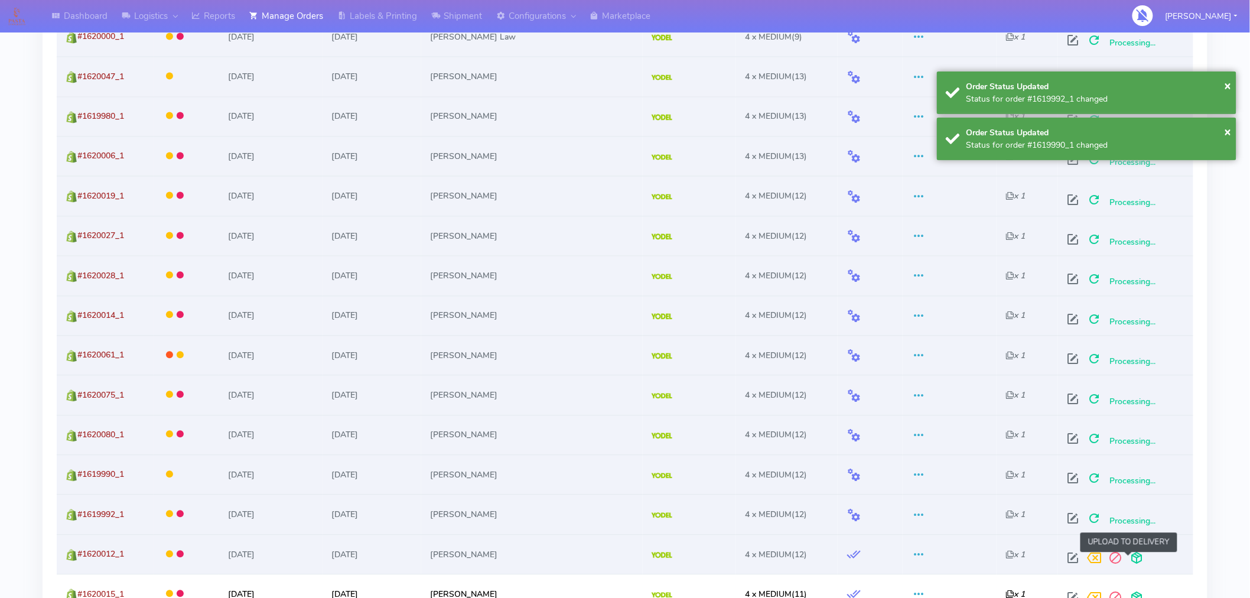
click at [1129, 557] on span at bounding box center [1136, 560] width 21 height 11
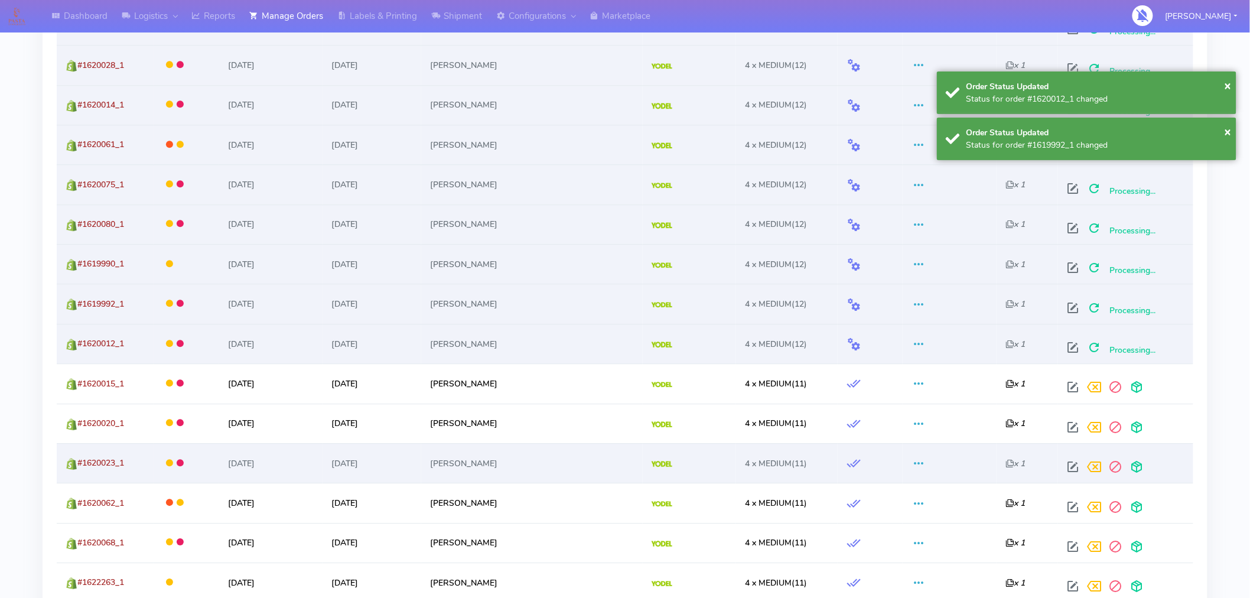
scroll to position [1145, 0]
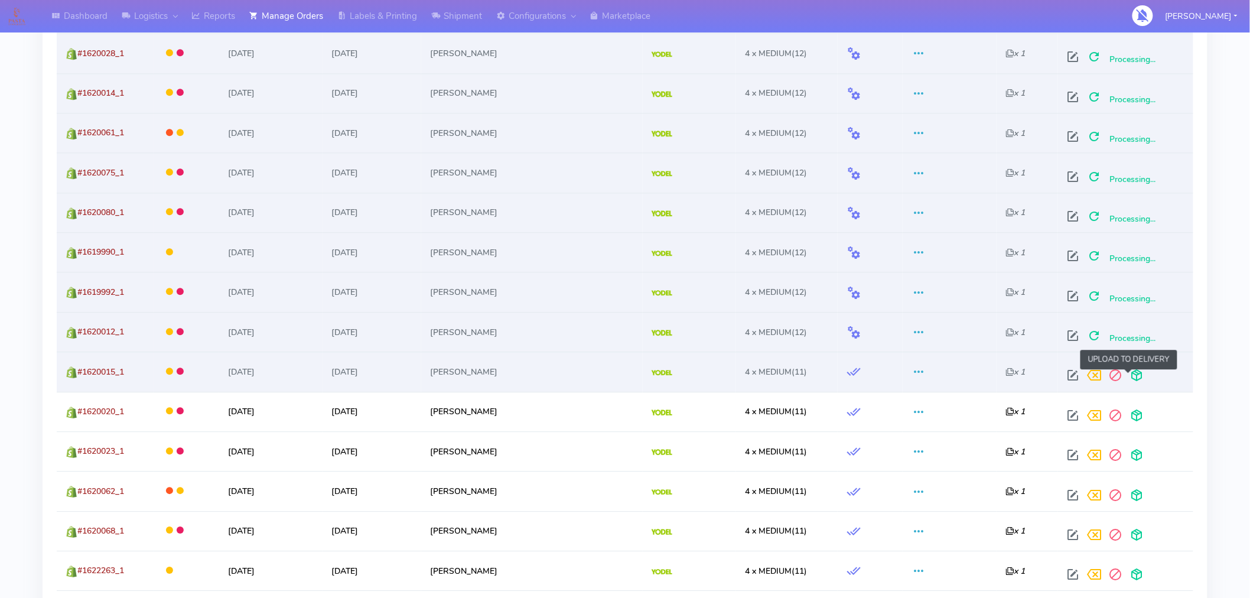
click at [1131, 379] on span at bounding box center [1136, 377] width 21 height 11
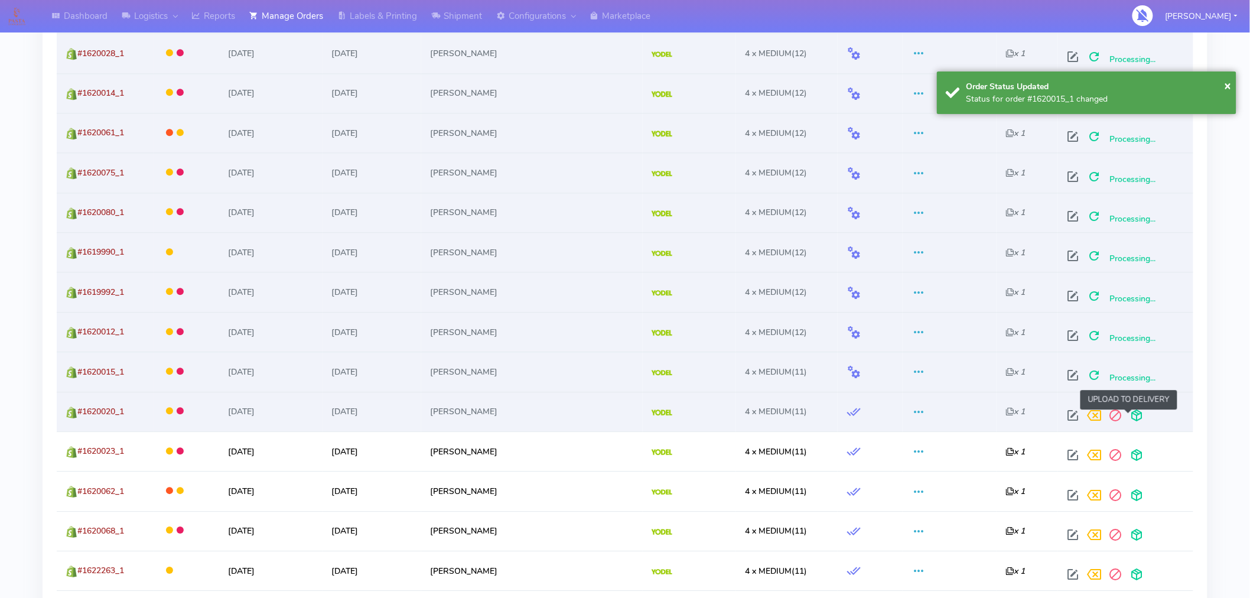
click at [1131, 417] on span at bounding box center [1136, 417] width 21 height 11
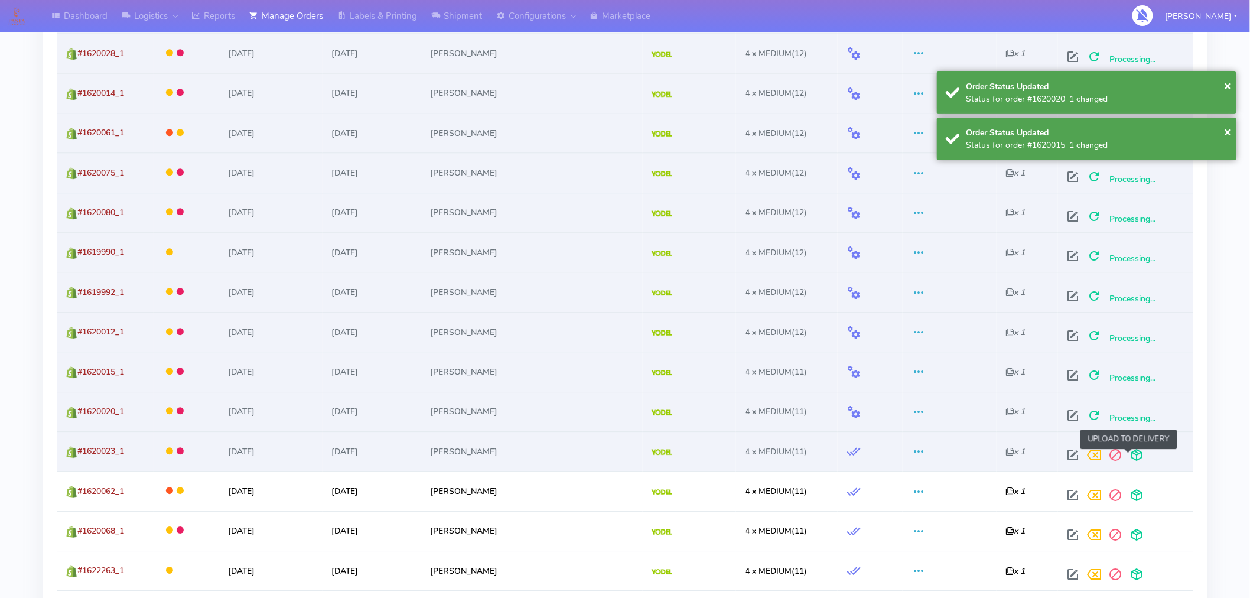
click at [1131, 453] on span at bounding box center [1136, 457] width 21 height 11
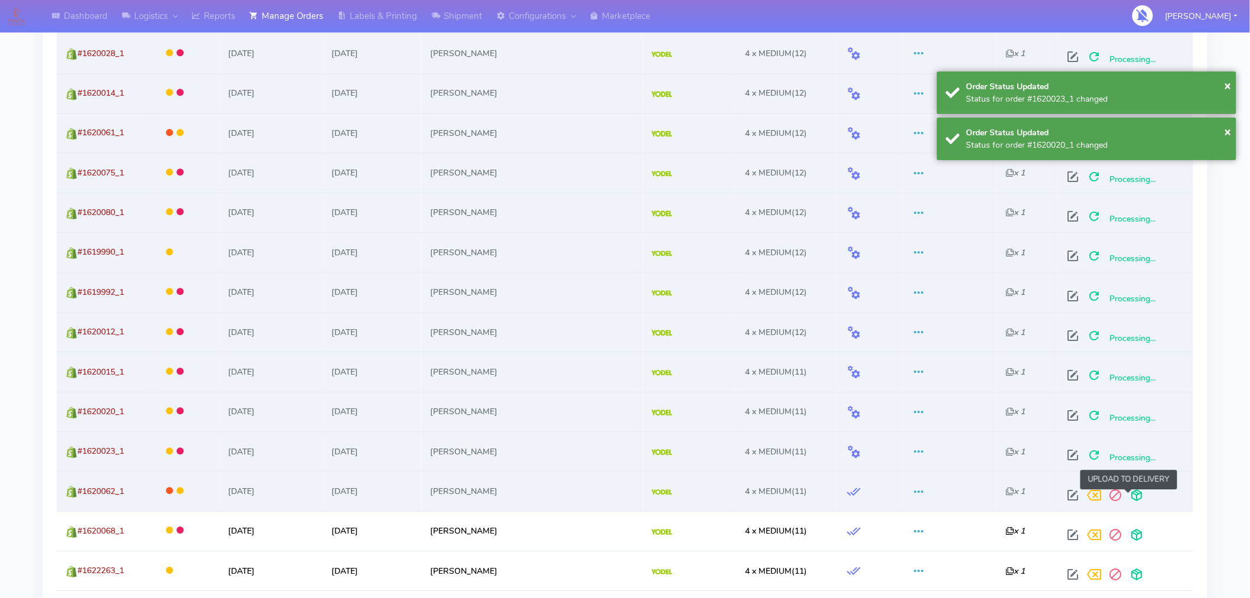
click at [1130, 495] on span at bounding box center [1136, 497] width 21 height 11
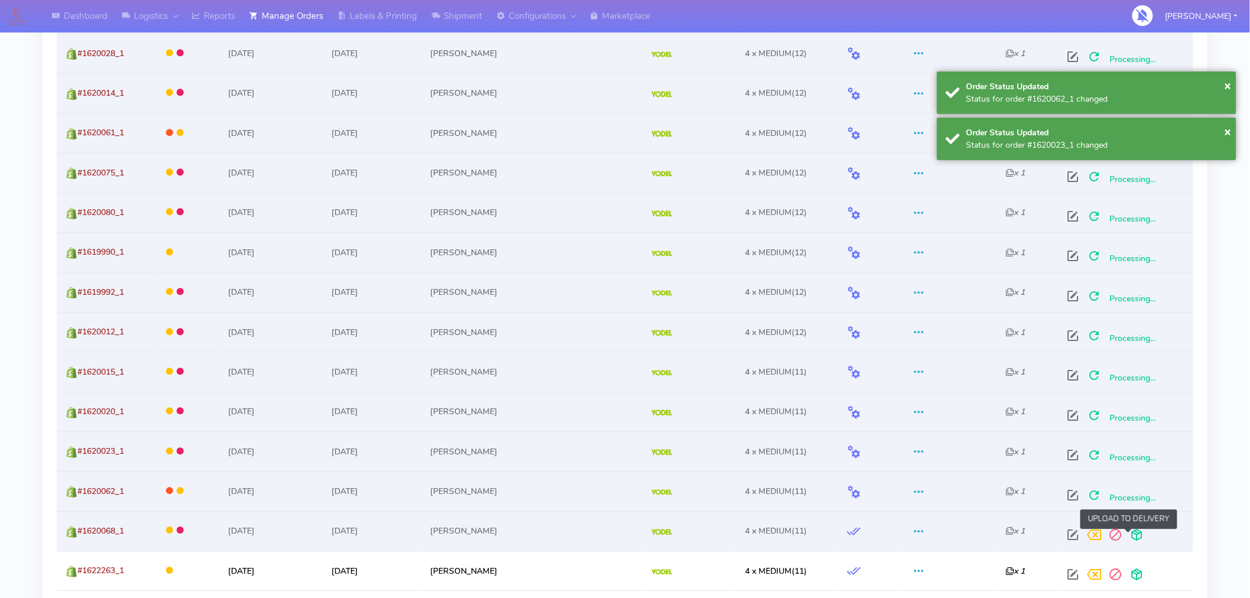
click at [1129, 532] on span at bounding box center [1136, 537] width 21 height 11
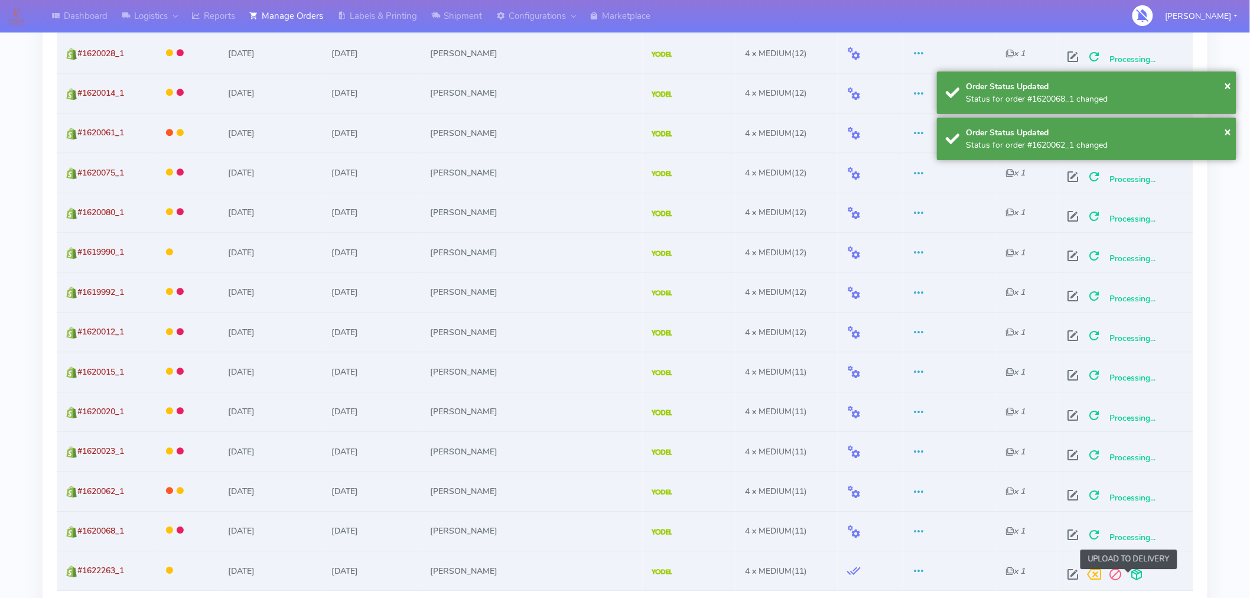
click at [1127, 578] on span at bounding box center [1136, 576] width 21 height 11
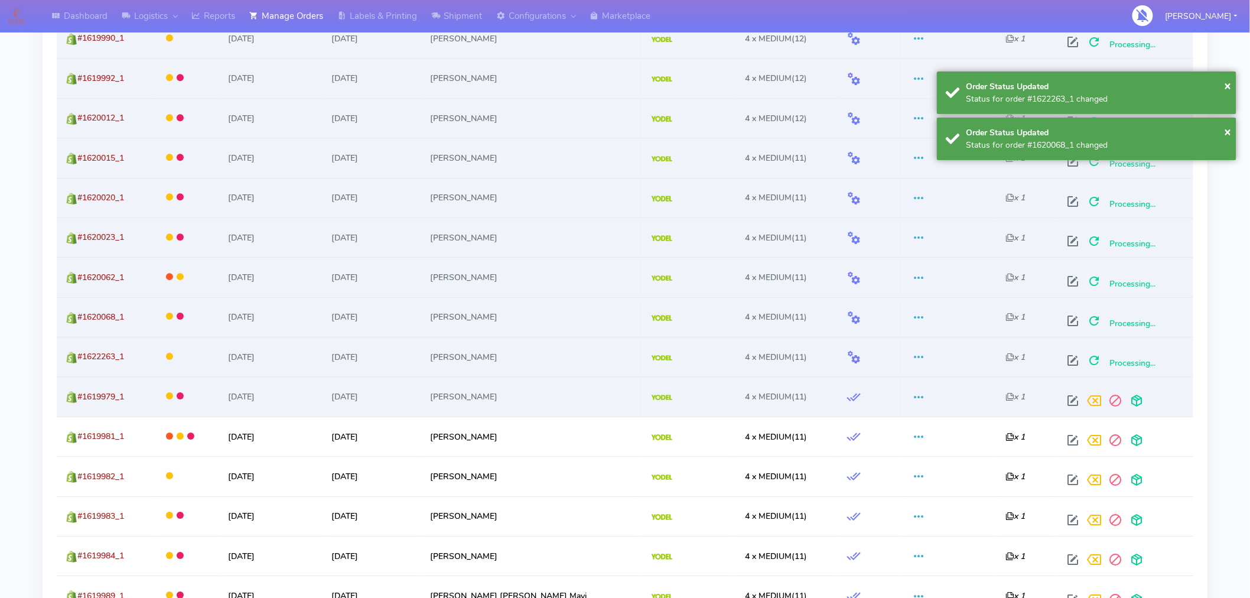
scroll to position [1360, 0]
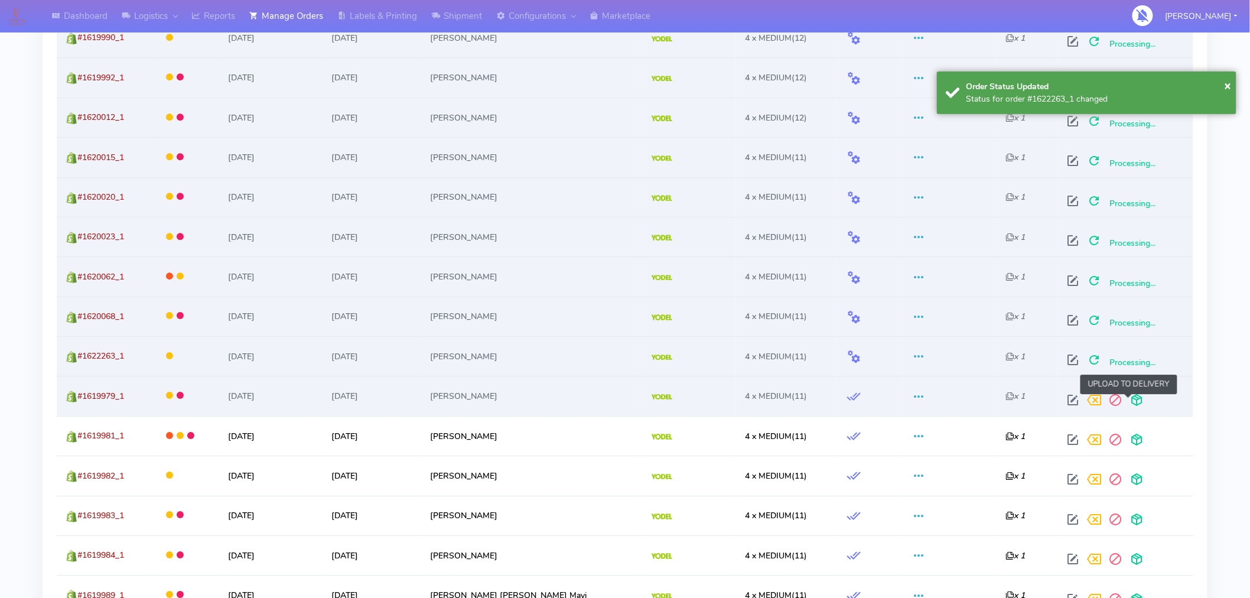
click at [1127, 403] on span at bounding box center [1136, 402] width 21 height 11
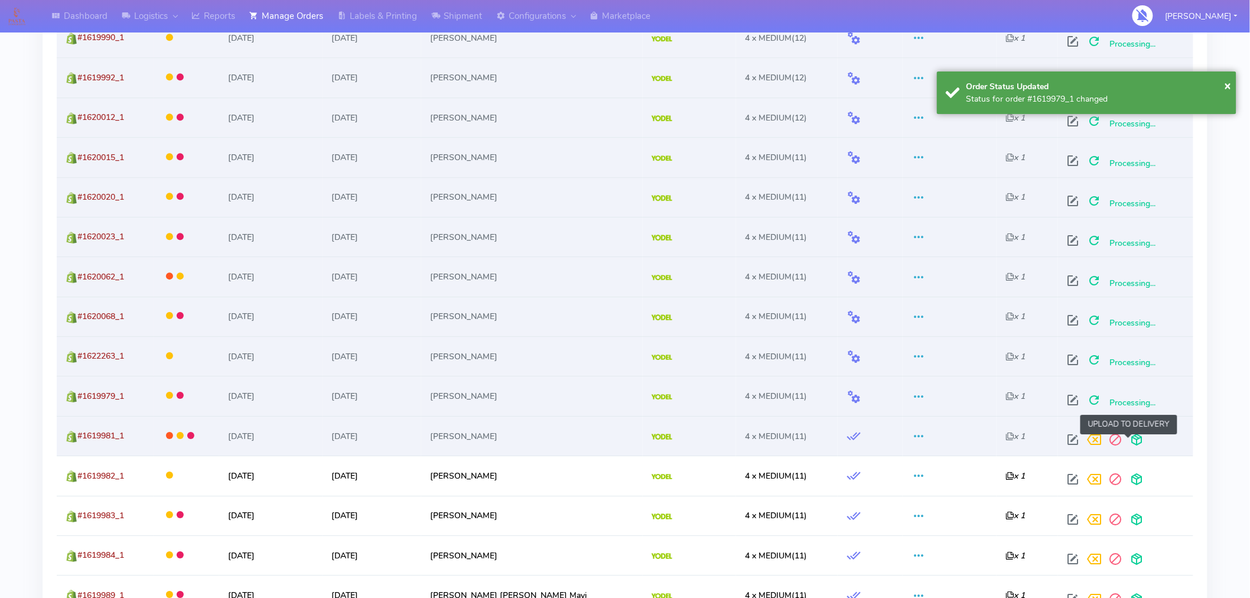
click at [1129, 440] on span at bounding box center [1136, 442] width 21 height 11
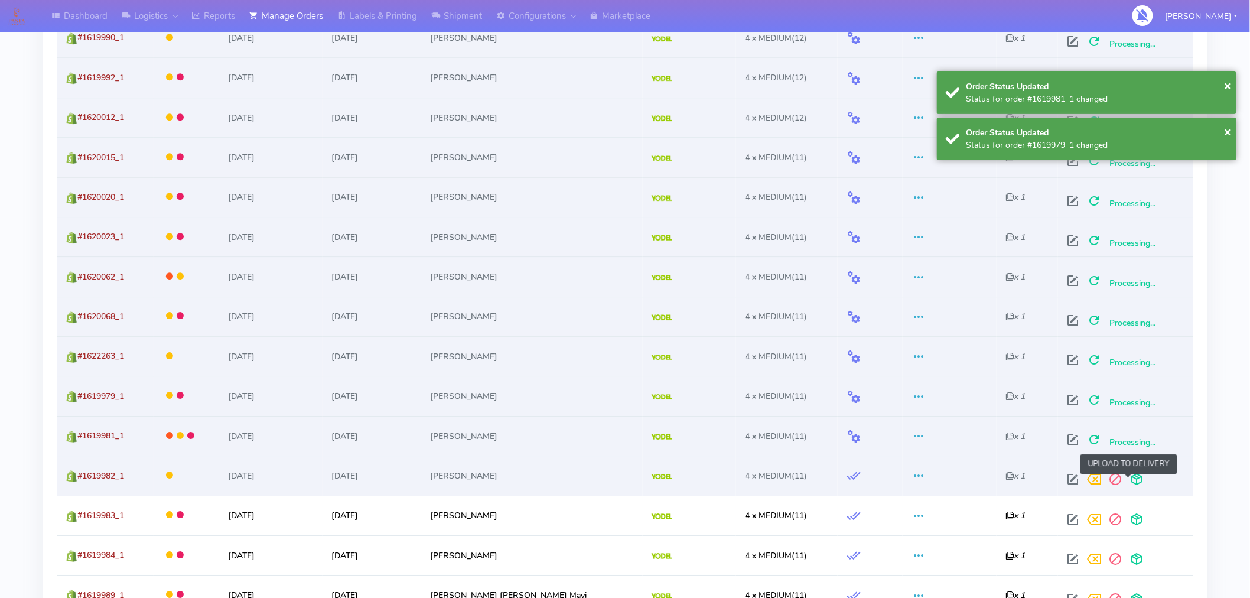
click at [1126, 480] on span at bounding box center [1136, 481] width 21 height 11
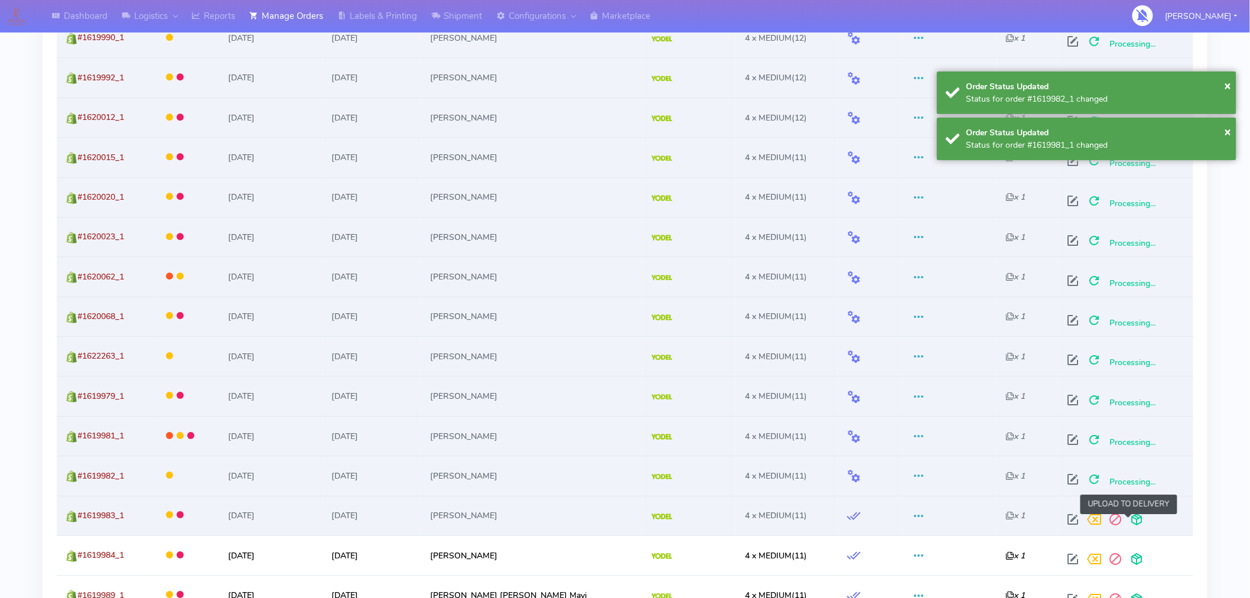
click at [1129, 520] on span at bounding box center [1136, 521] width 21 height 11
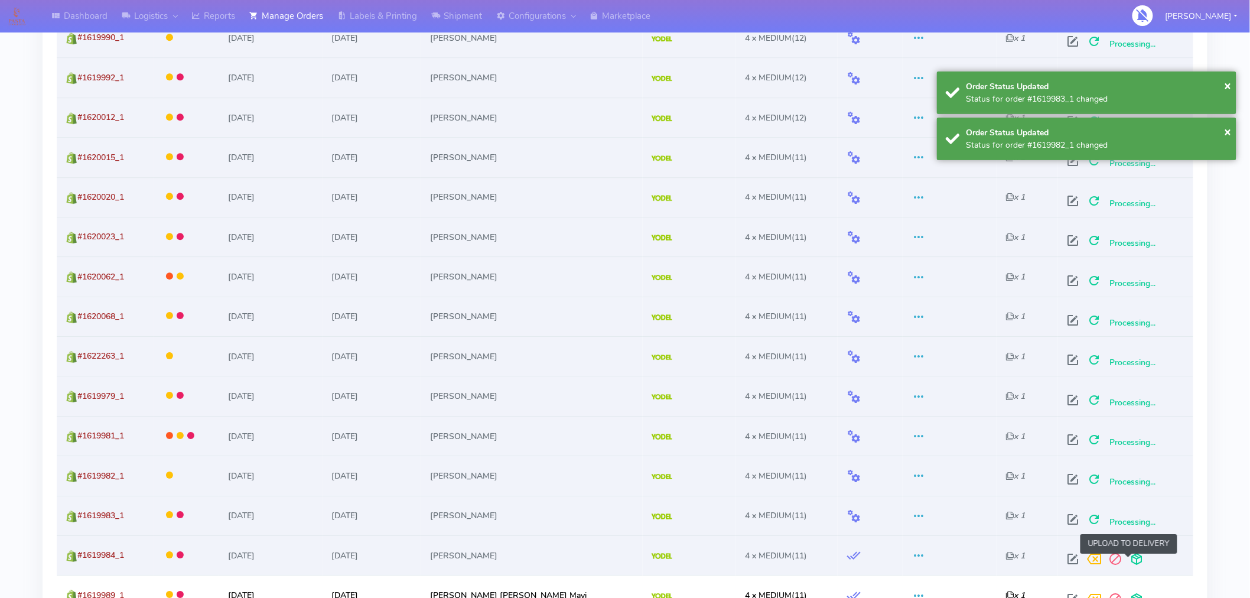
click at [1129, 562] on span at bounding box center [1136, 561] width 21 height 11
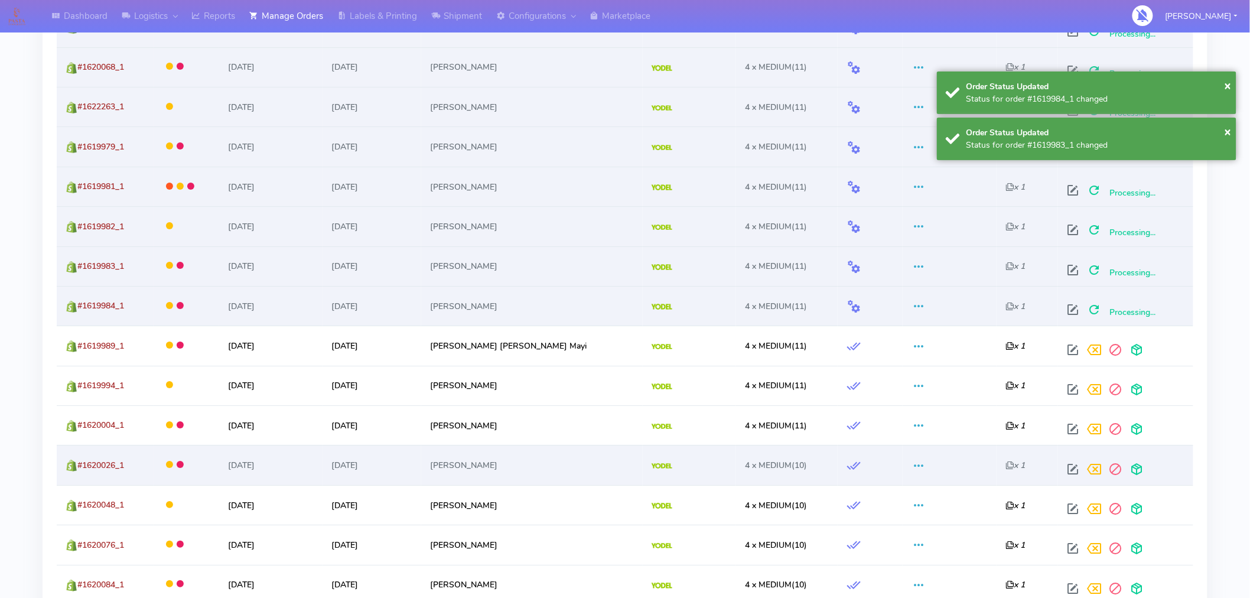
scroll to position [1625, 0]
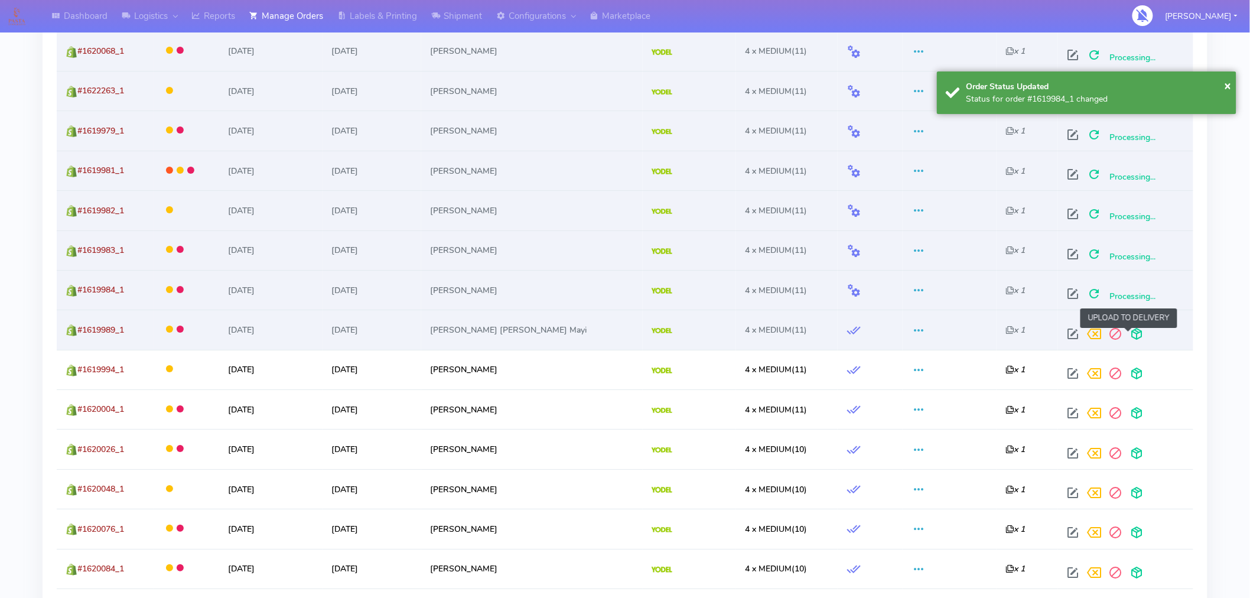
click at [1130, 338] on span at bounding box center [1136, 336] width 21 height 11
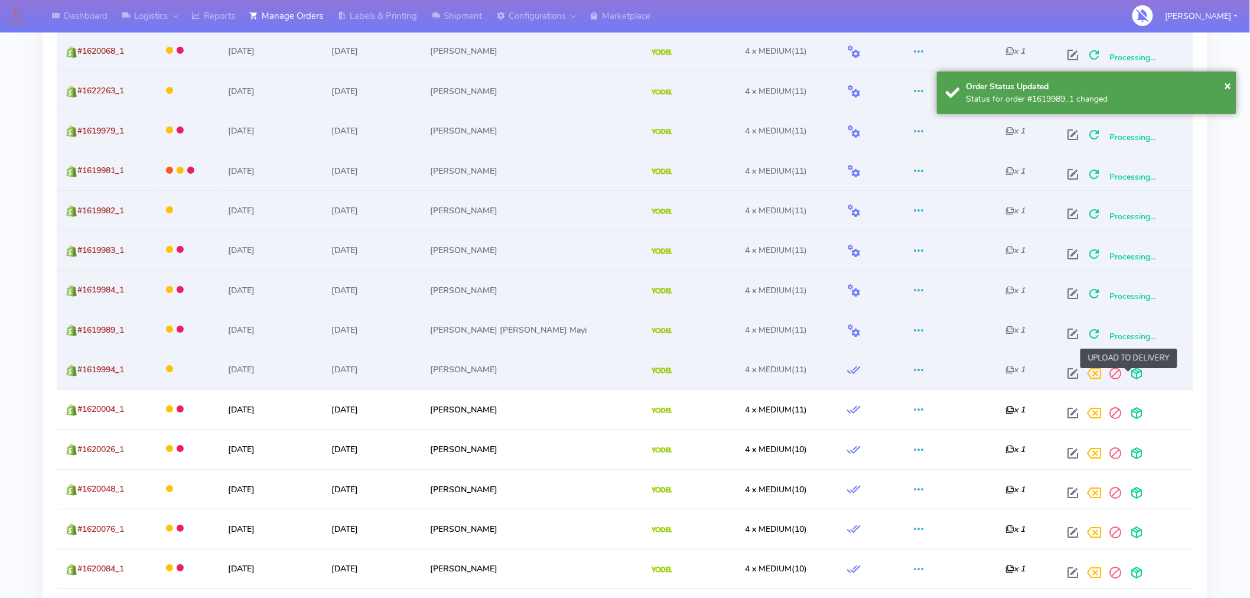
click at [1127, 376] on span at bounding box center [1136, 375] width 21 height 11
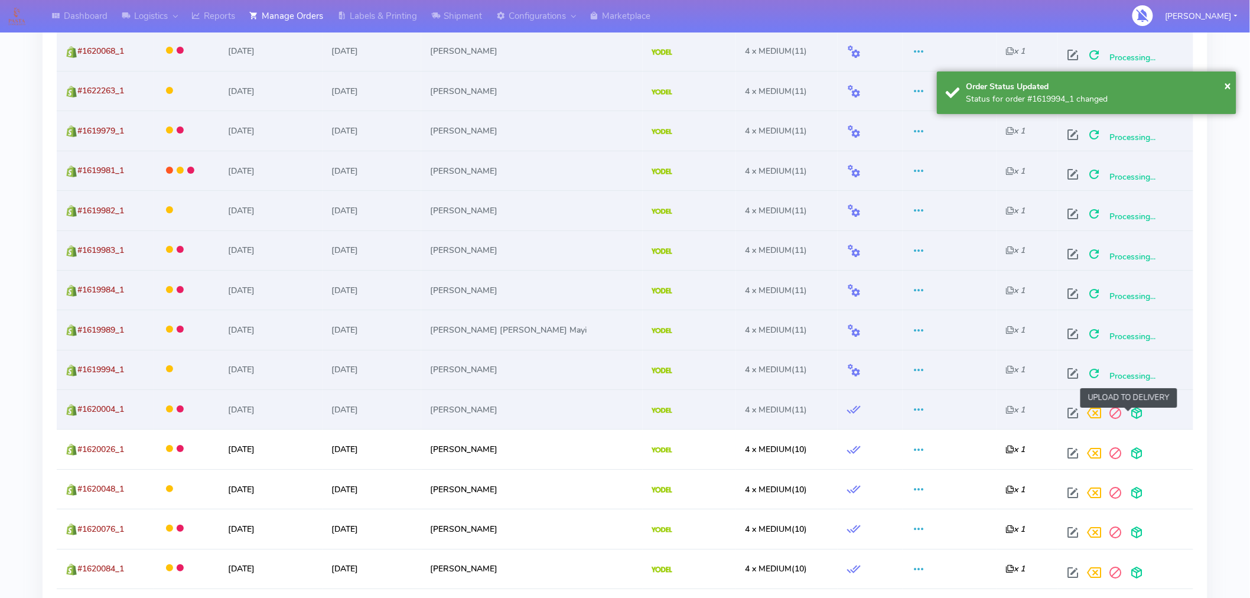
click at [1127, 421] on span at bounding box center [1136, 415] width 21 height 11
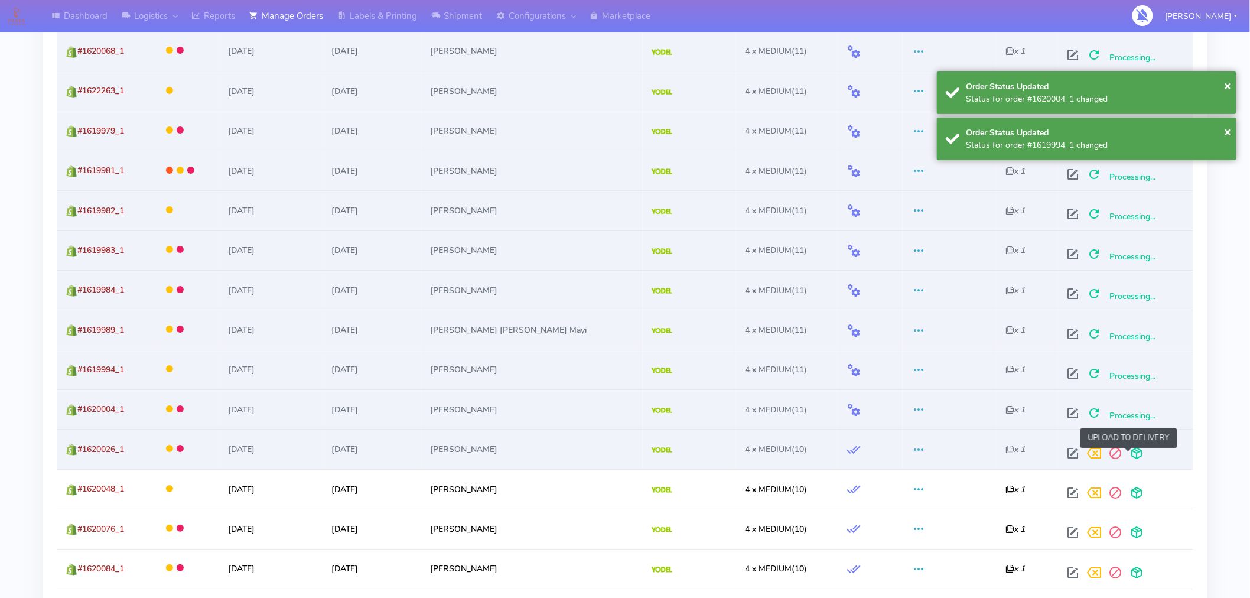
click at [1129, 453] on span at bounding box center [1136, 455] width 21 height 11
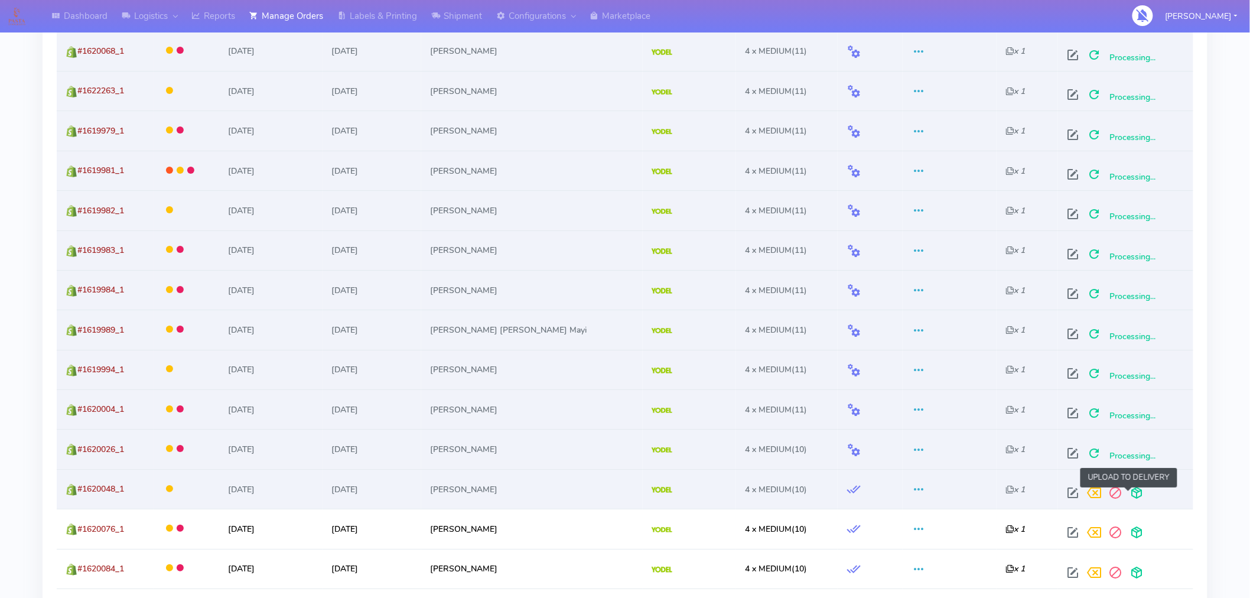
click at [1126, 500] on span at bounding box center [1136, 495] width 21 height 11
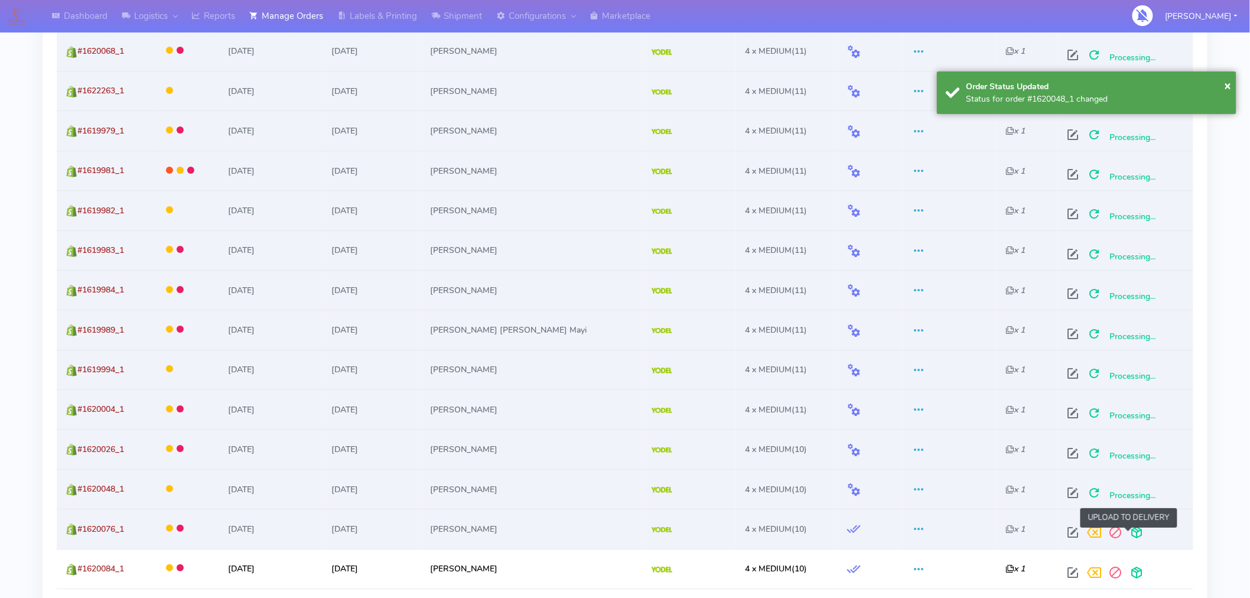
click at [1130, 532] on span at bounding box center [1136, 534] width 21 height 11
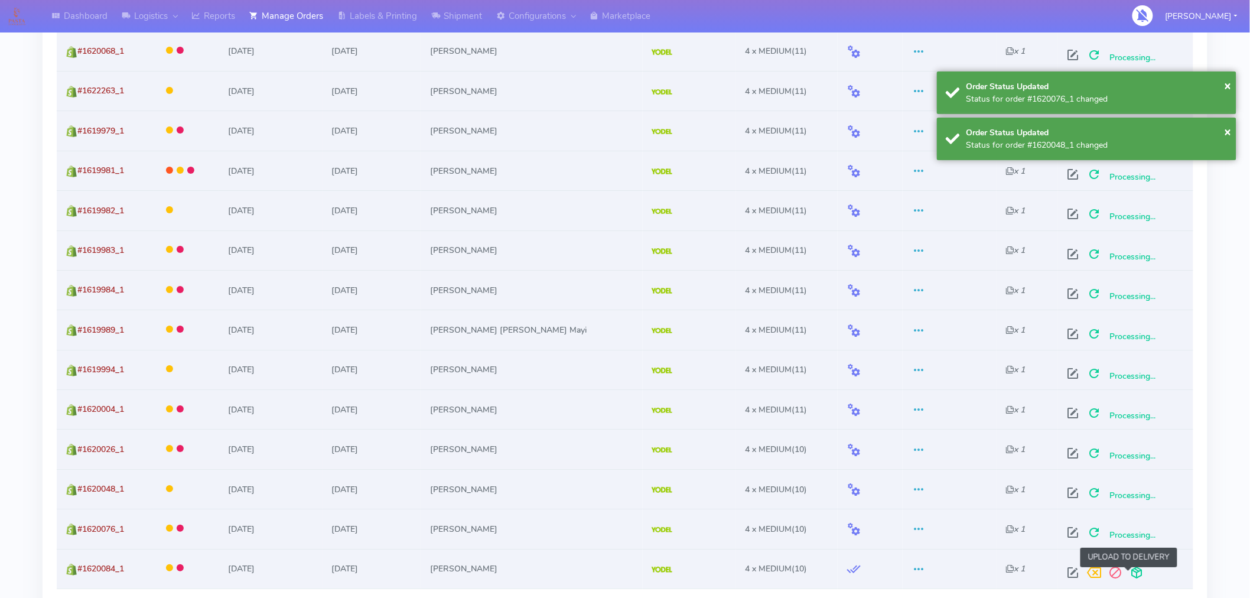
click at [1130, 575] on span at bounding box center [1136, 575] width 21 height 11
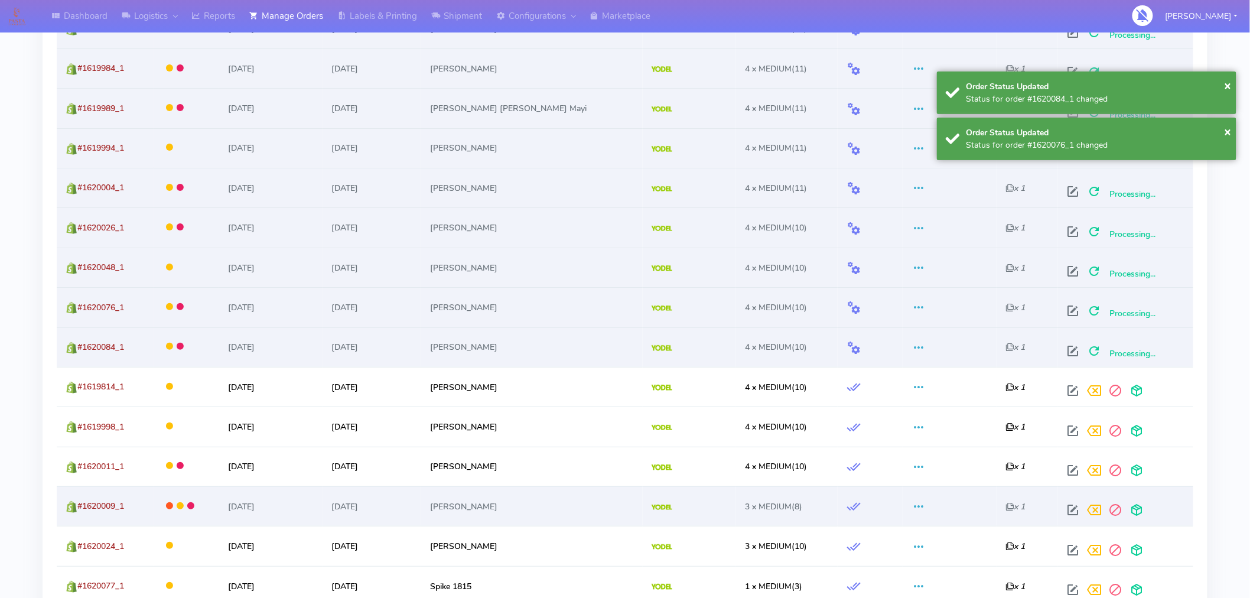
scroll to position [1879, 0]
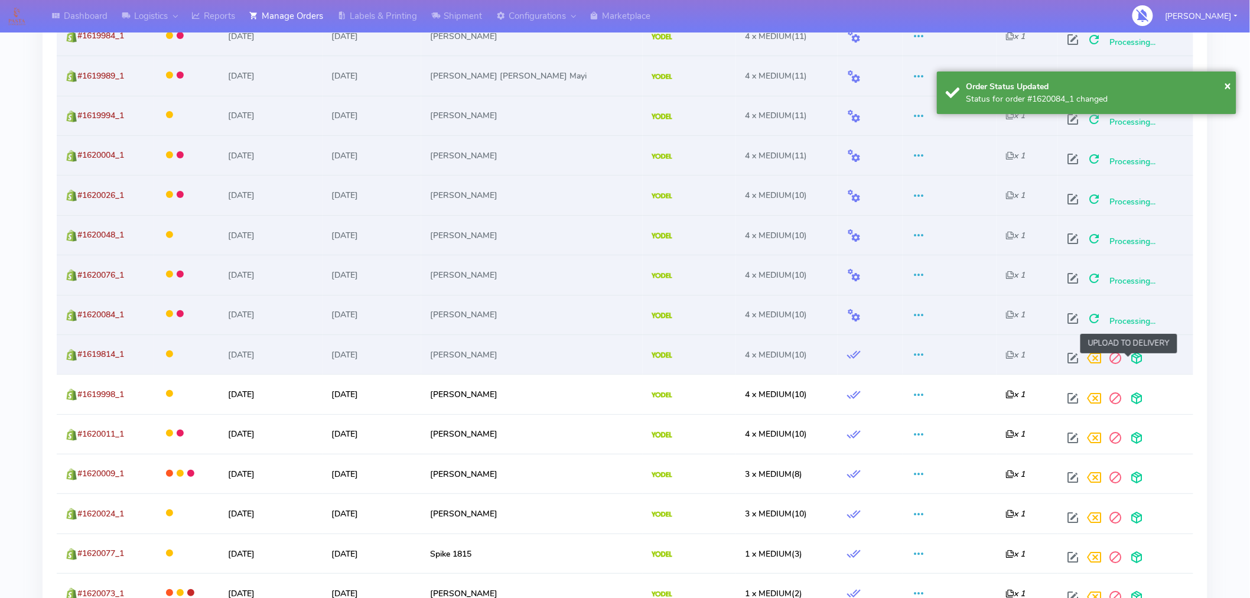
click at [1130, 359] on span at bounding box center [1136, 360] width 21 height 11
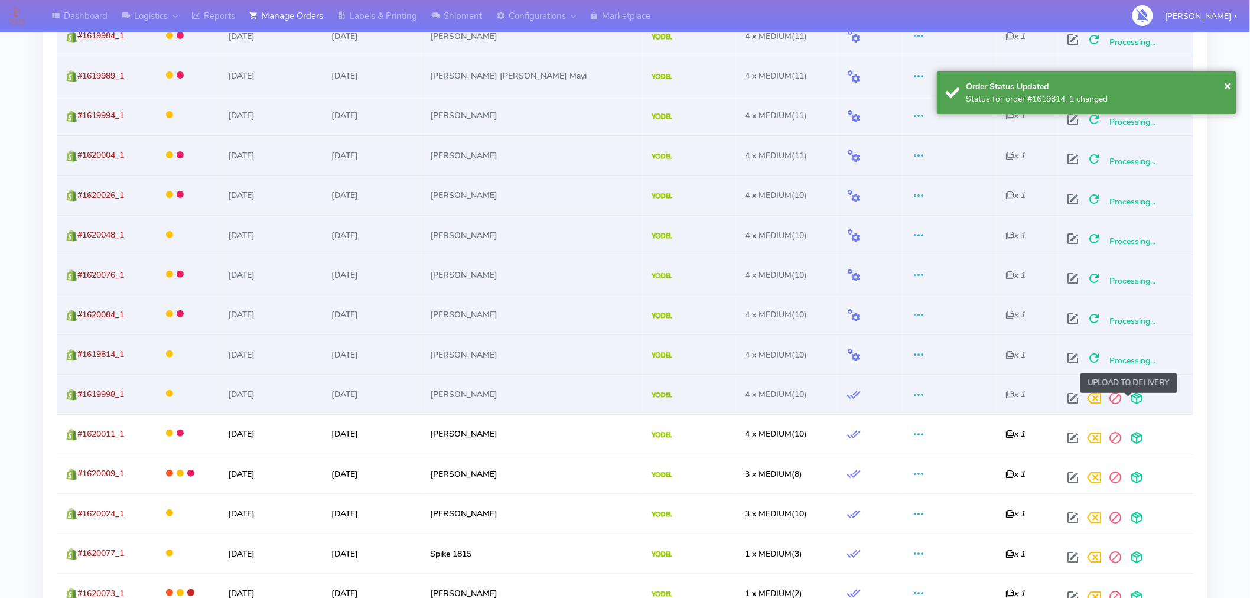
click at [1130, 399] on span at bounding box center [1136, 400] width 21 height 11
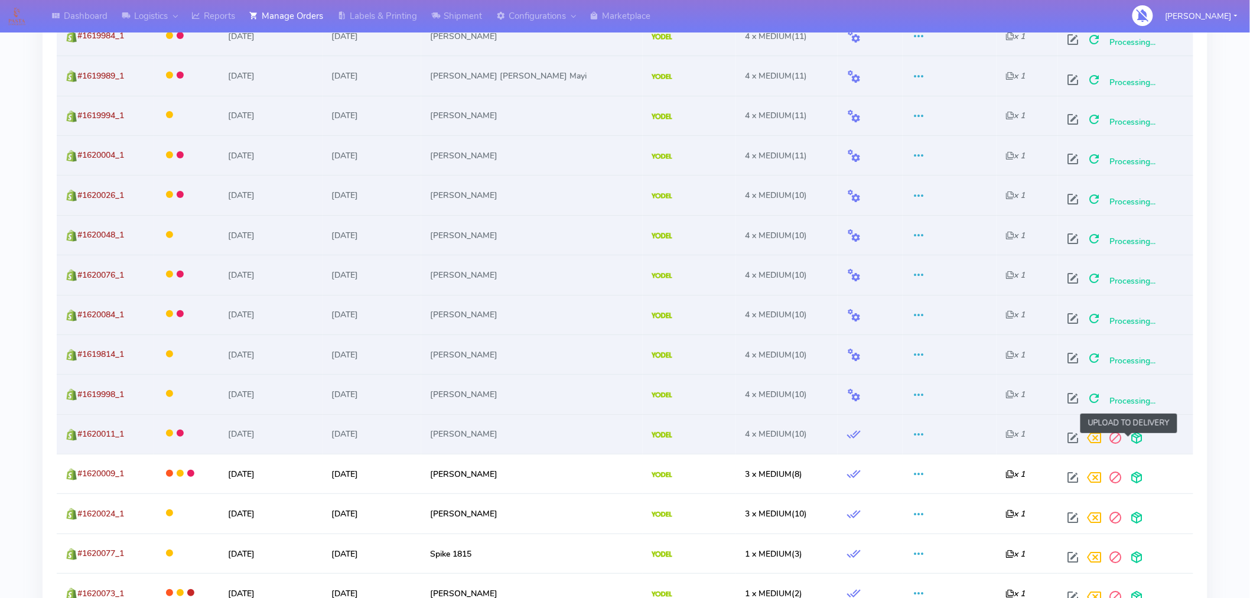
click at [1127, 446] on span at bounding box center [1136, 440] width 21 height 11
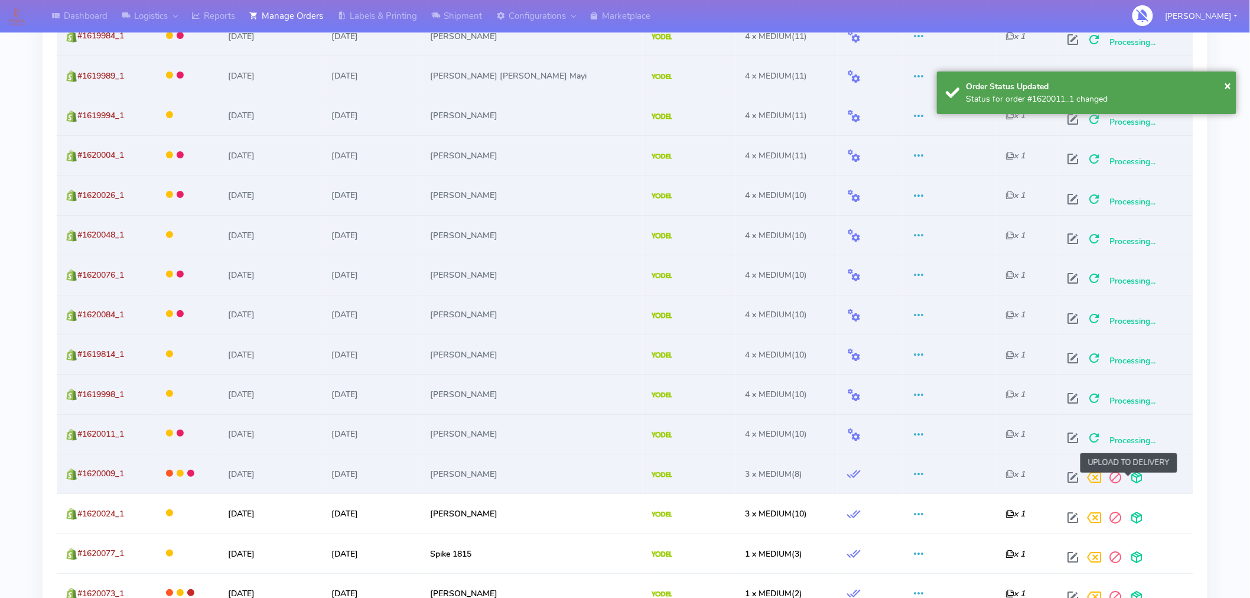
click at [1129, 483] on span at bounding box center [1136, 479] width 21 height 11
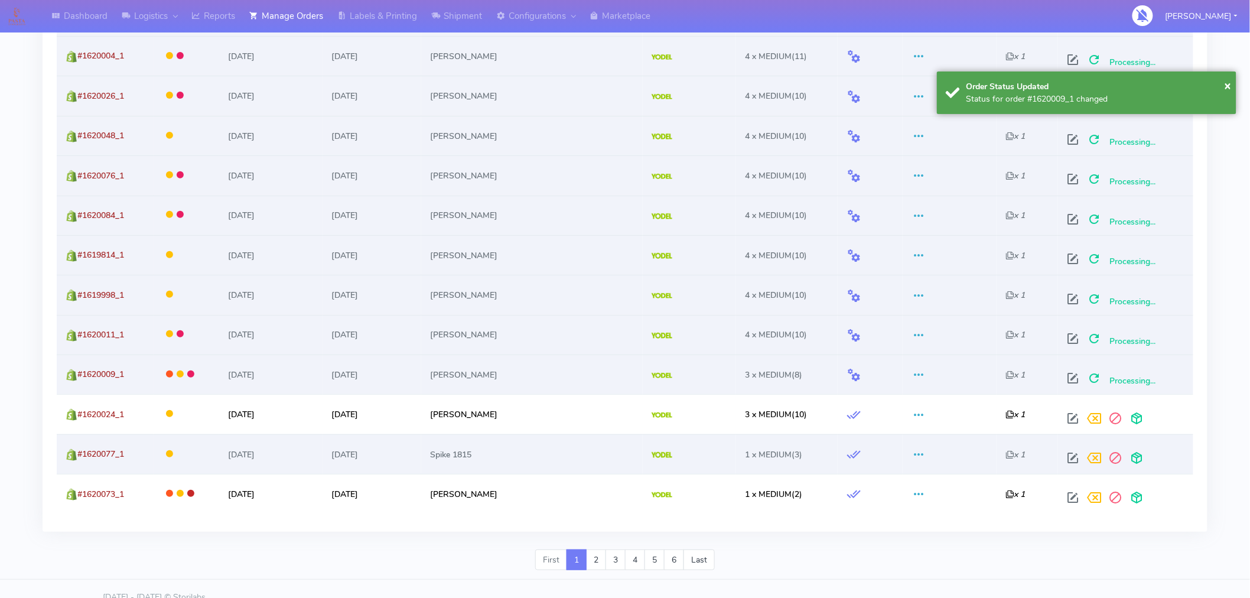
scroll to position [1979, 0]
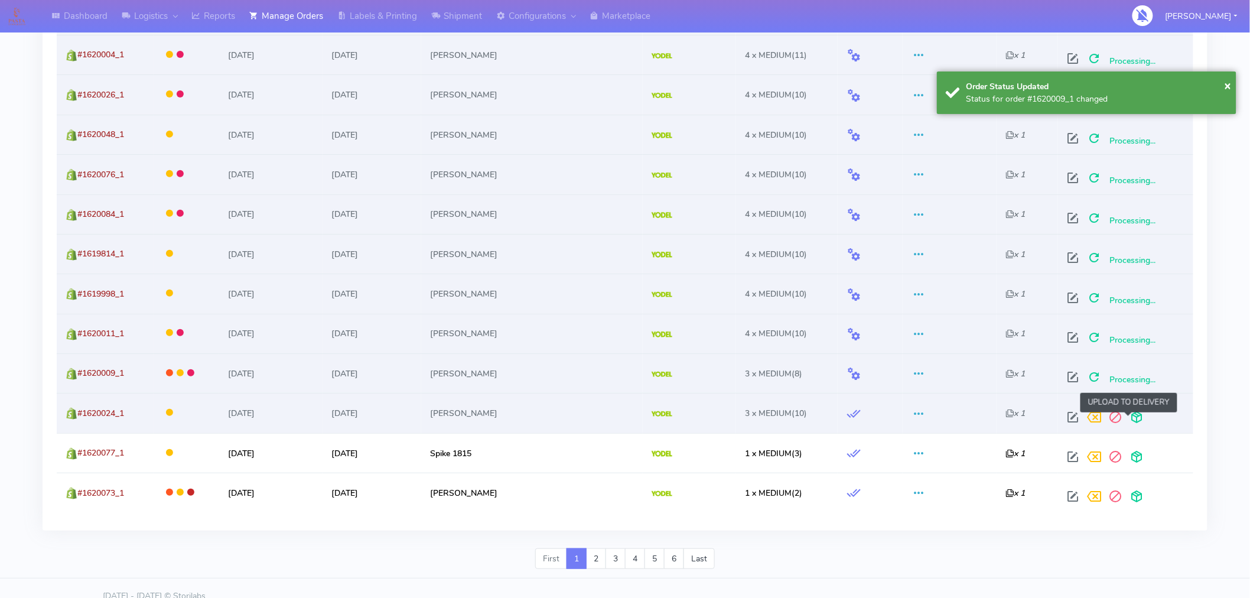
click at [1132, 423] on span at bounding box center [1136, 419] width 21 height 11
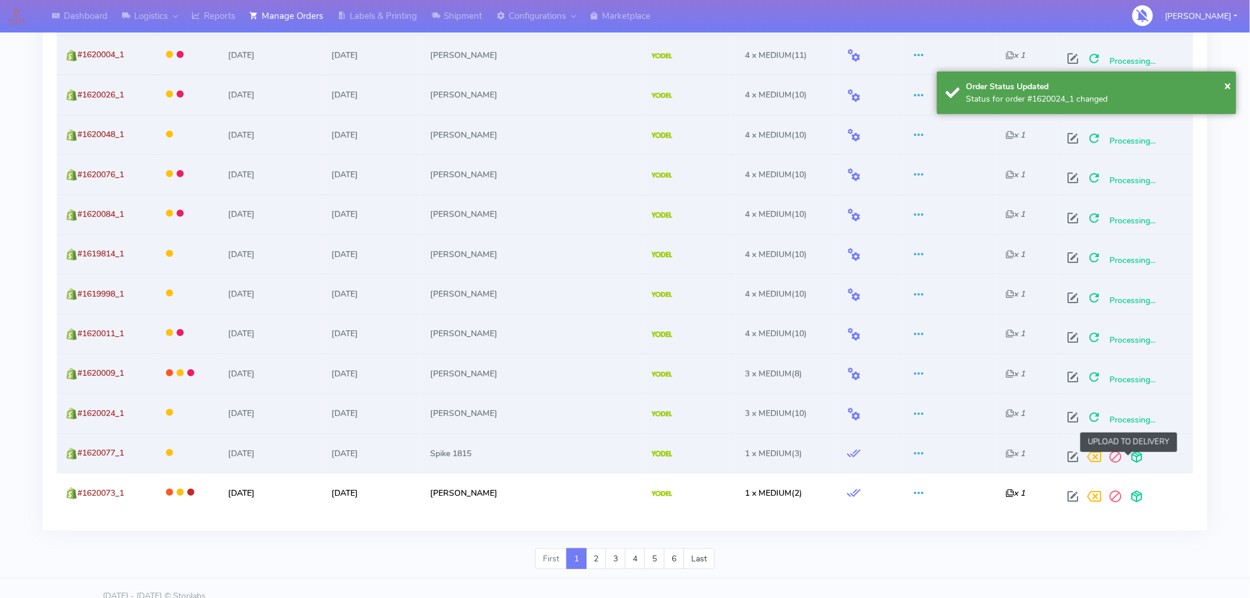
click at [1130, 461] on span at bounding box center [1136, 459] width 21 height 11
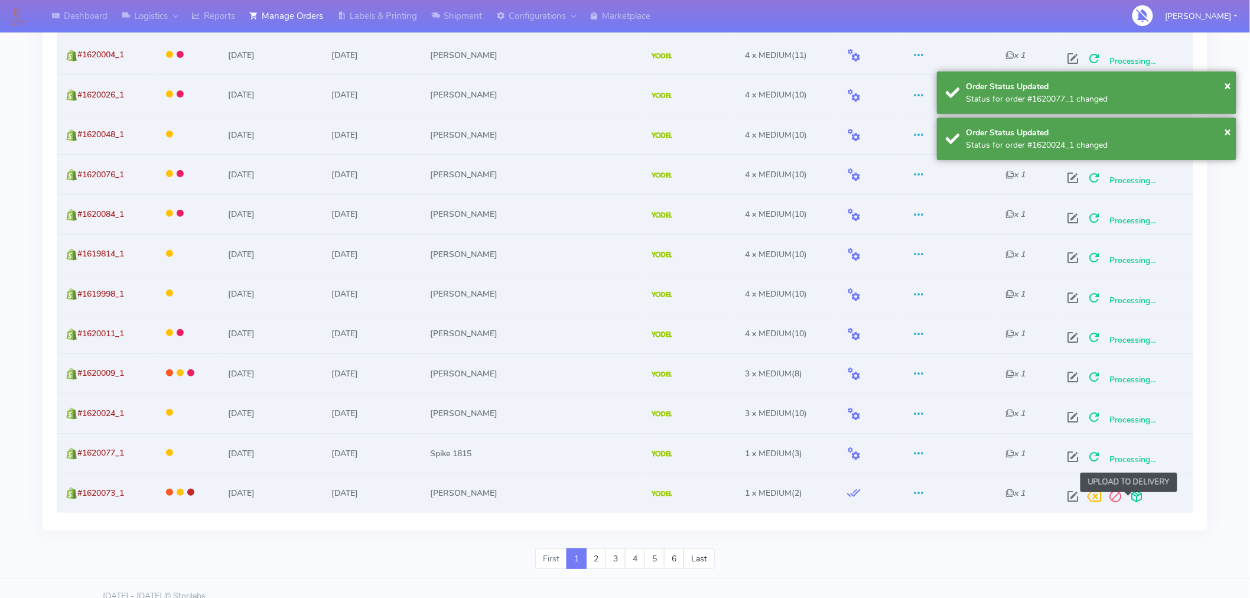
click at [1132, 503] on span at bounding box center [1136, 498] width 21 height 11
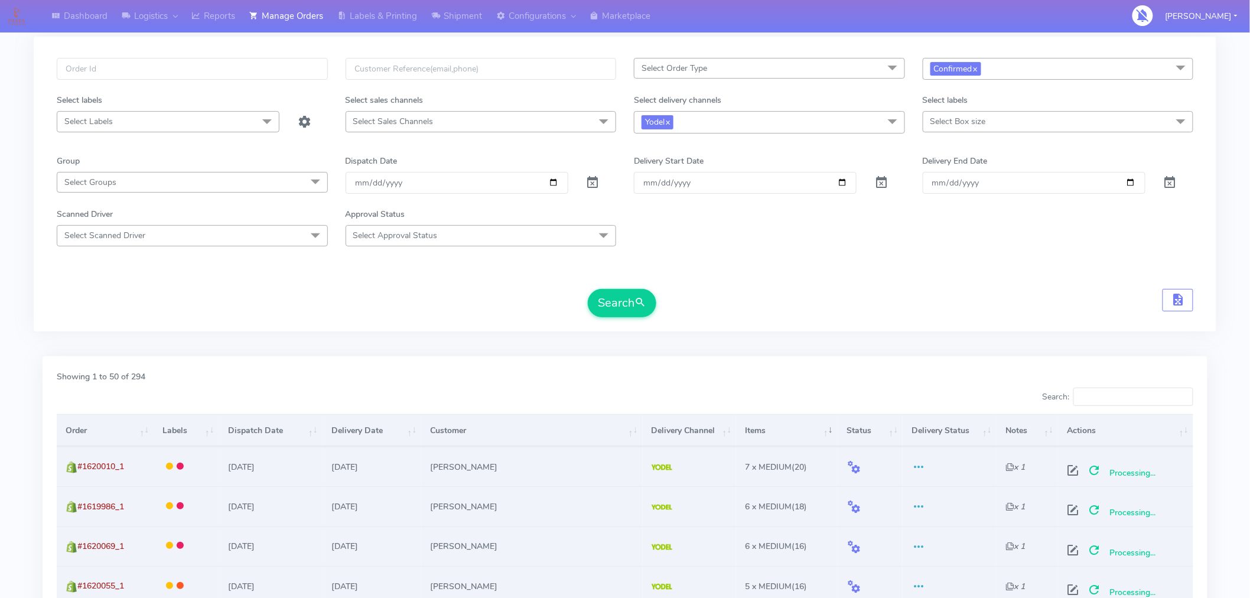
scroll to position [54, 0]
click at [620, 314] on button "Search" at bounding box center [622, 304] width 69 height 28
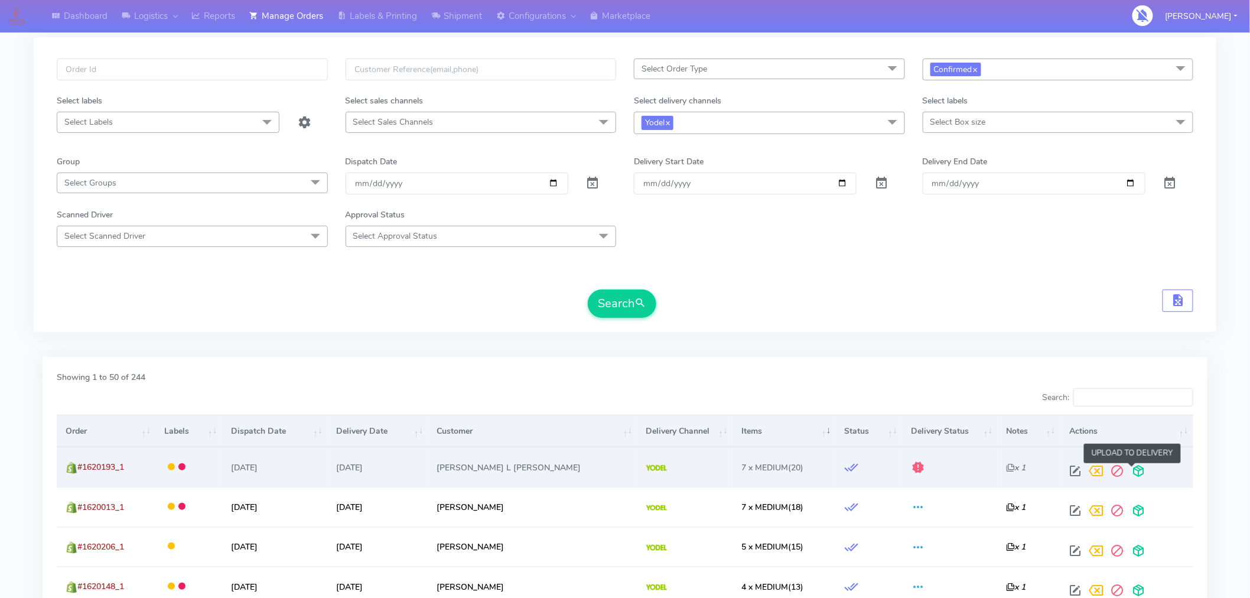
click at [1133, 476] on span at bounding box center [1139, 473] width 21 height 11
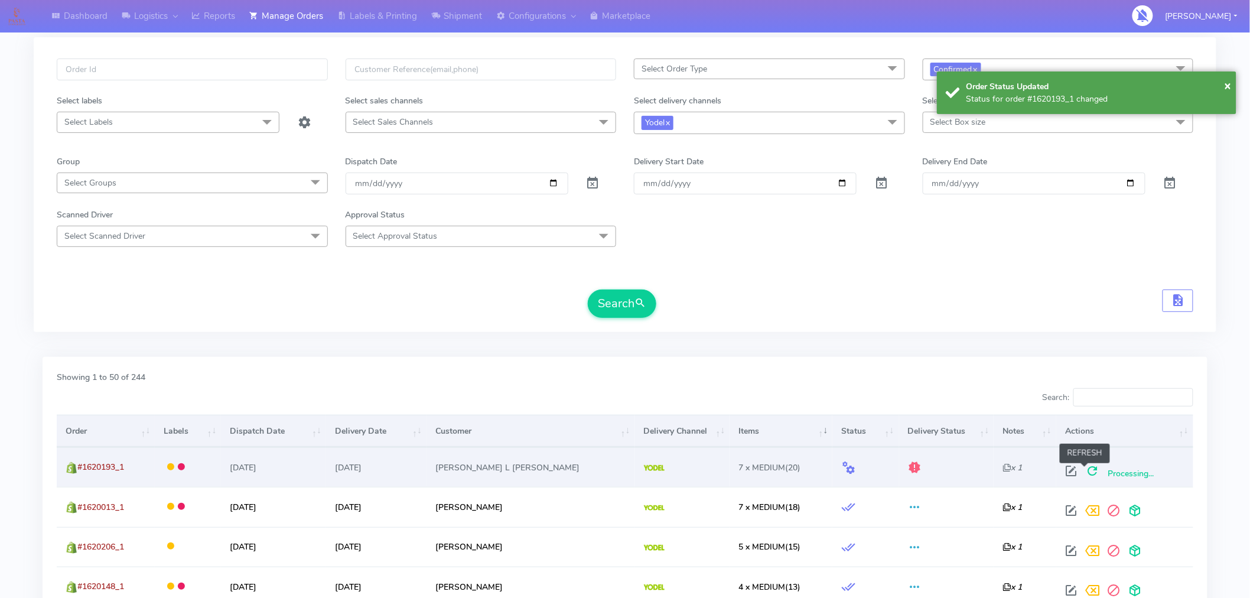
click at [1088, 469] on span at bounding box center [1092, 473] width 21 height 11
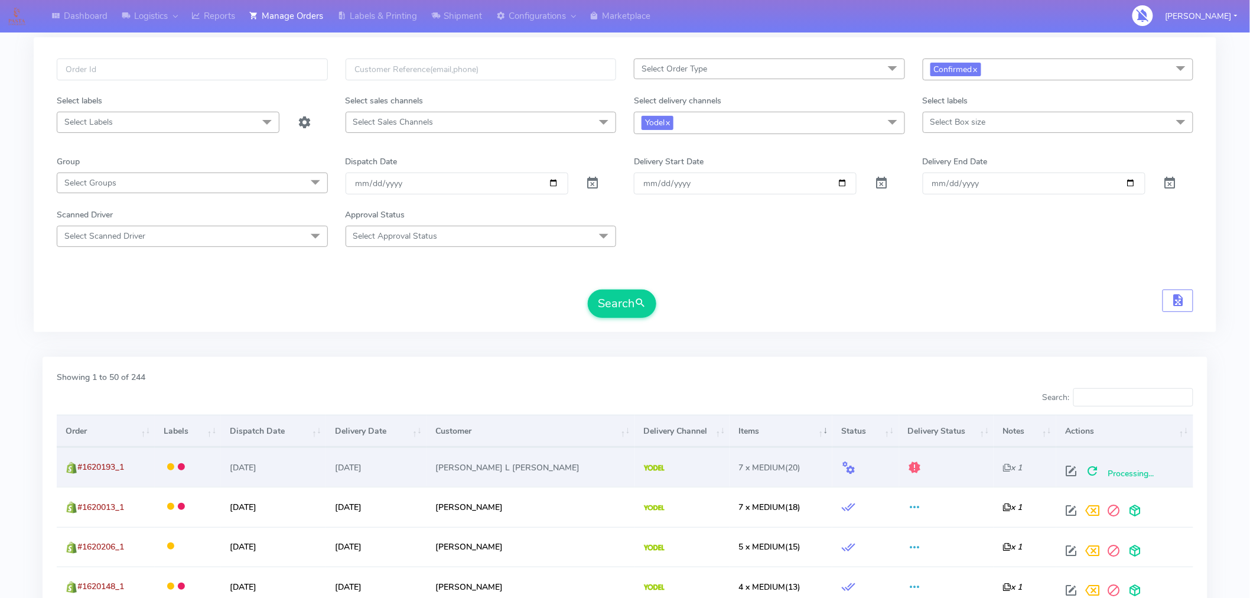
click at [994, 486] on td "x 1" at bounding box center [1025, 467] width 63 height 40
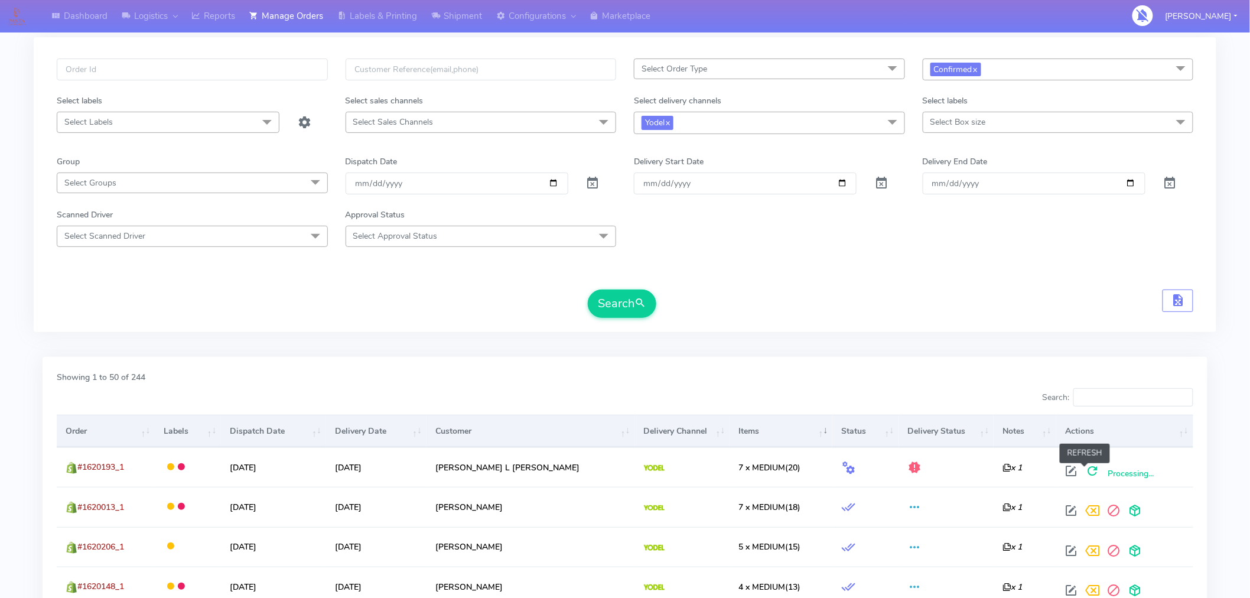
click at [1084, 469] on span at bounding box center [1092, 473] width 21 height 11
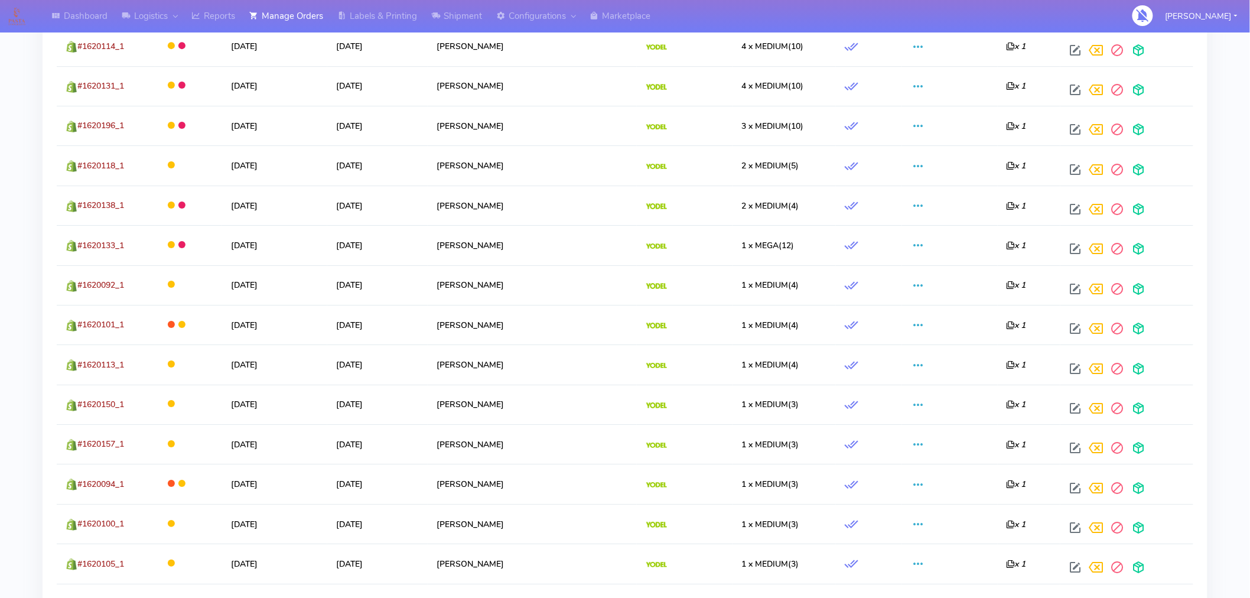
scroll to position [1999, 0]
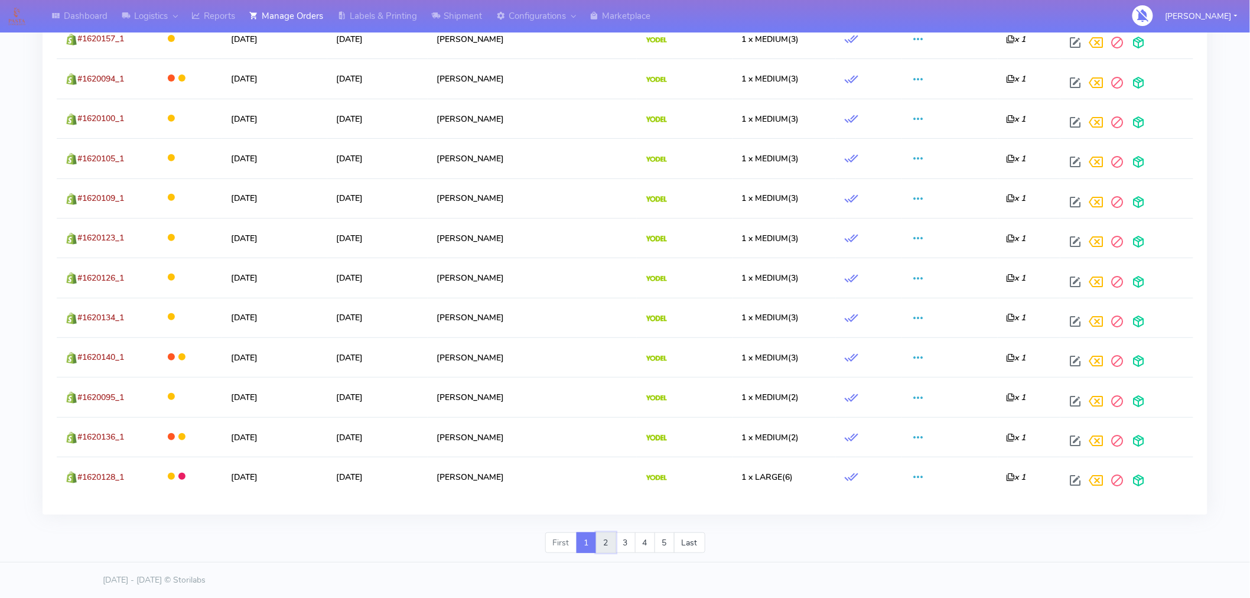
click at [606, 541] on link "2" at bounding box center [606, 542] width 20 height 21
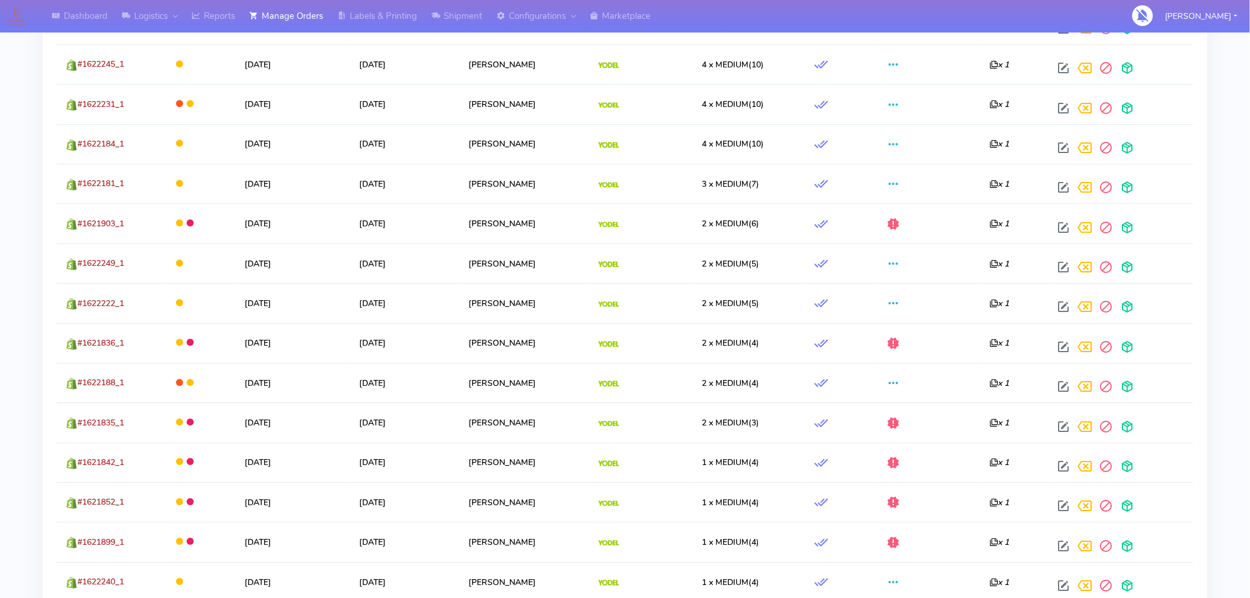
scroll to position [1211, 0]
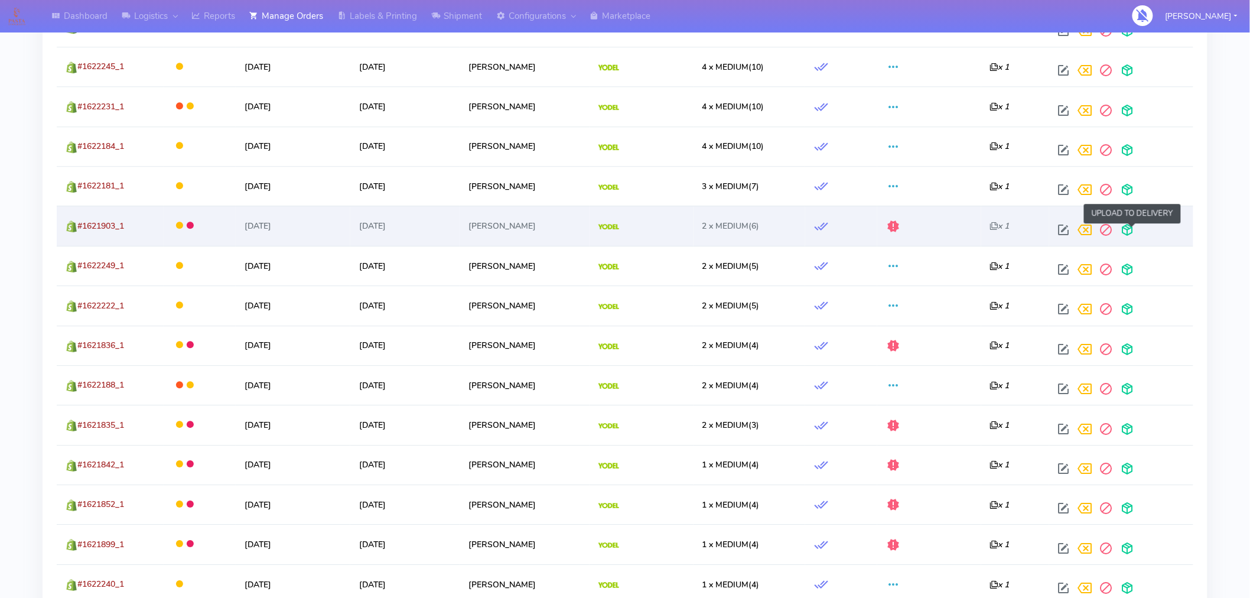
click at [1135, 235] on span at bounding box center [1127, 232] width 21 height 11
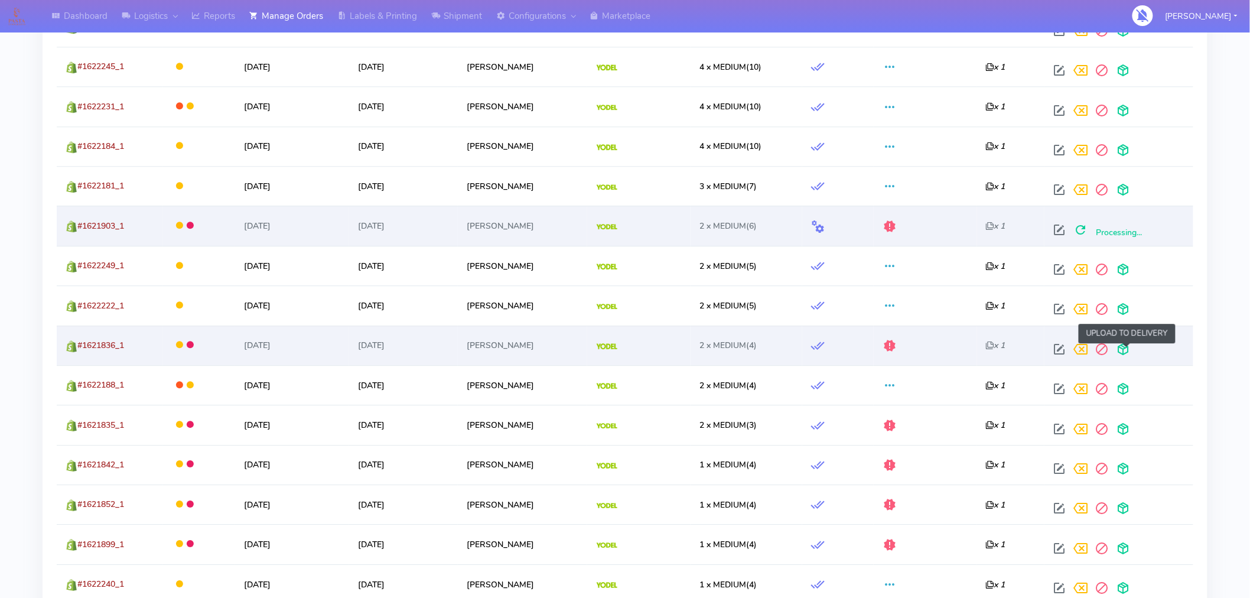
click at [1126, 353] on span at bounding box center [1123, 351] width 21 height 11
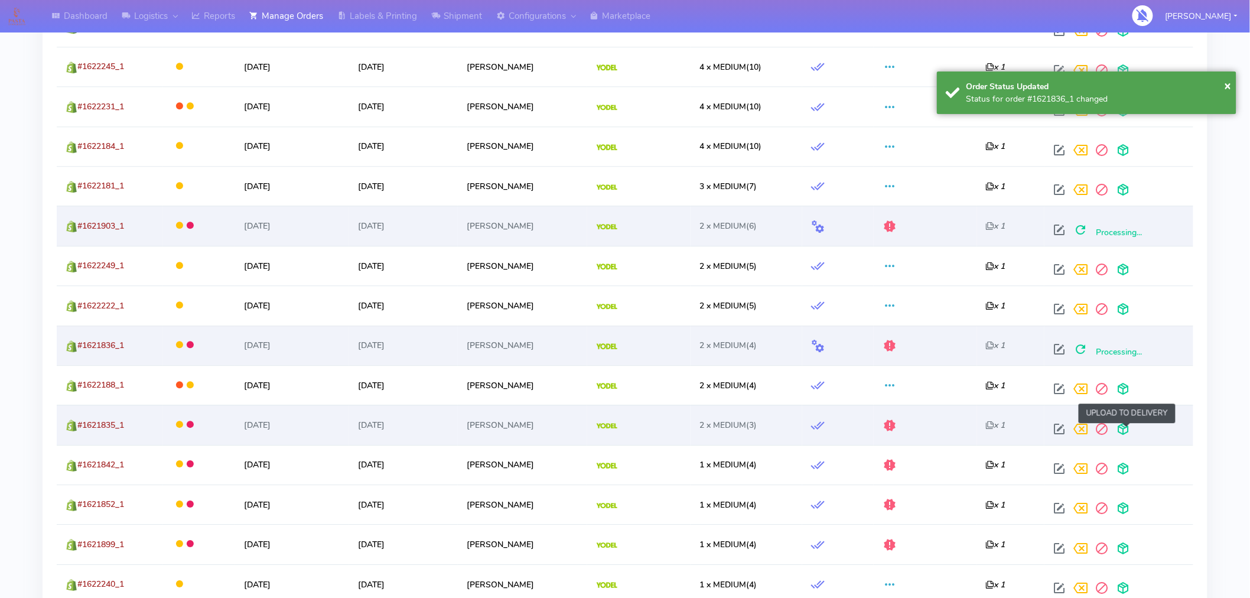
click at [1125, 437] on span at bounding box center [1123, 431] width 21 height 11
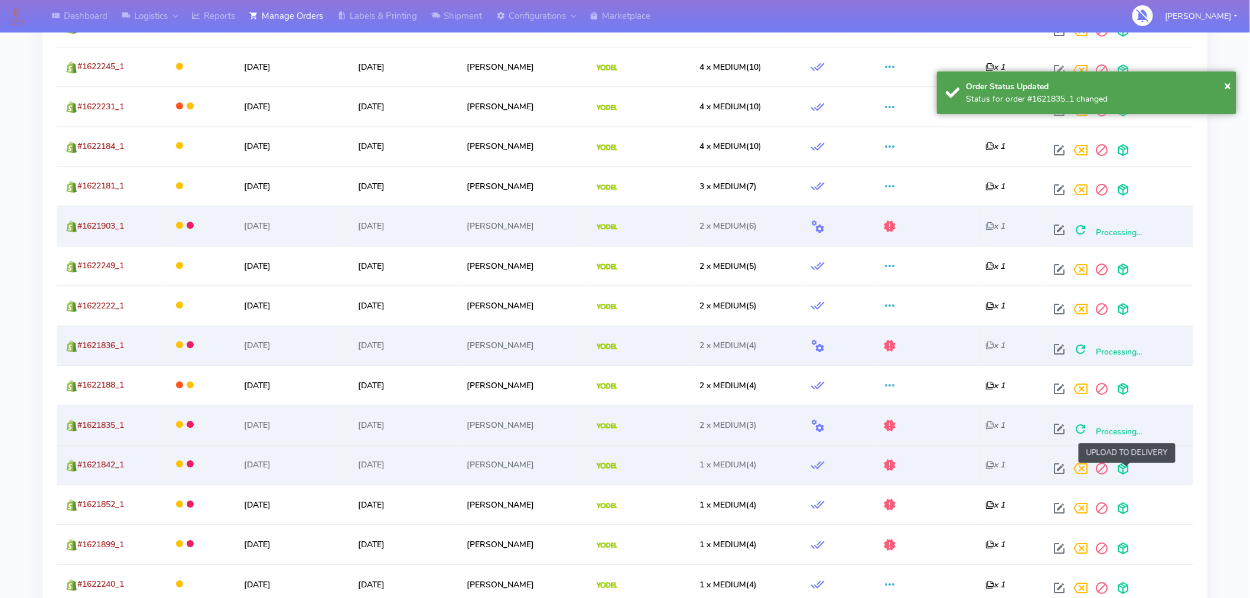
click at [1131, 474] on span at bounding box center [1123, 471] width 21 height 11
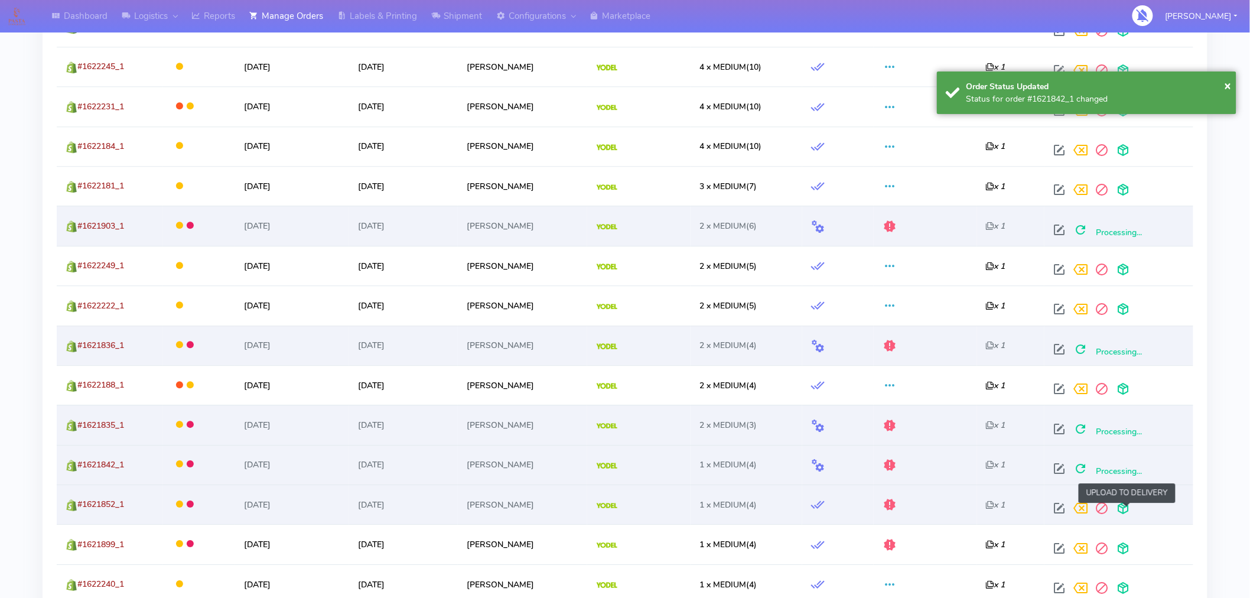
click at [1129, 516] on span at bounding box center [1123, 510] width 21 height 11
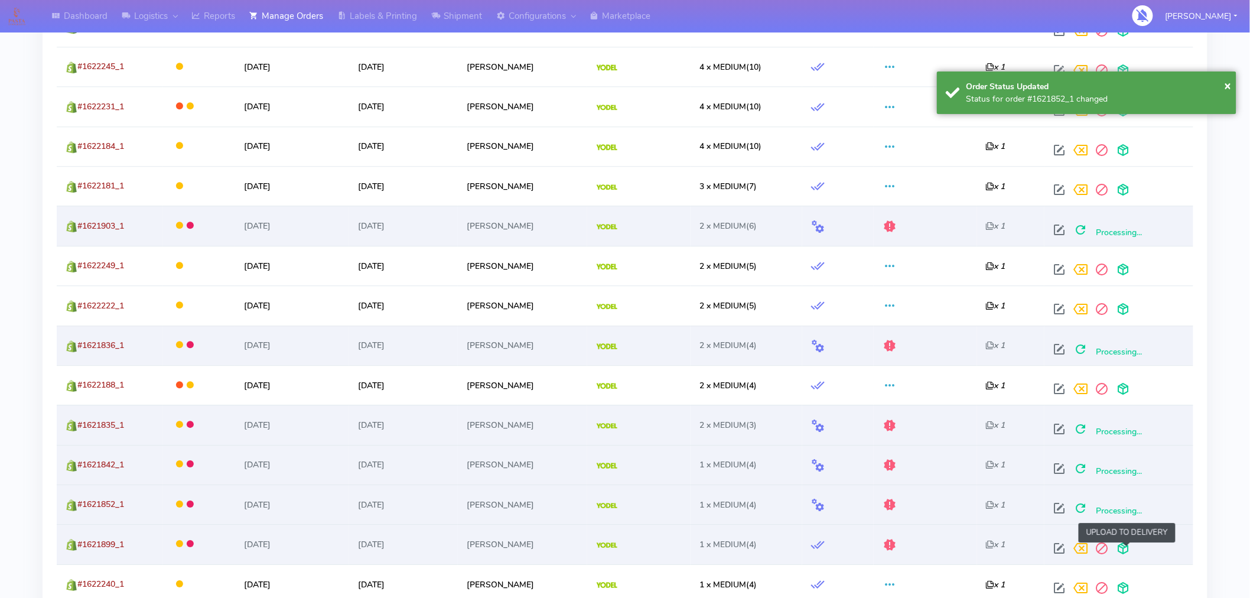
click at [1129, 550] on span at bounding box center [1123, 550] width 21 height 11
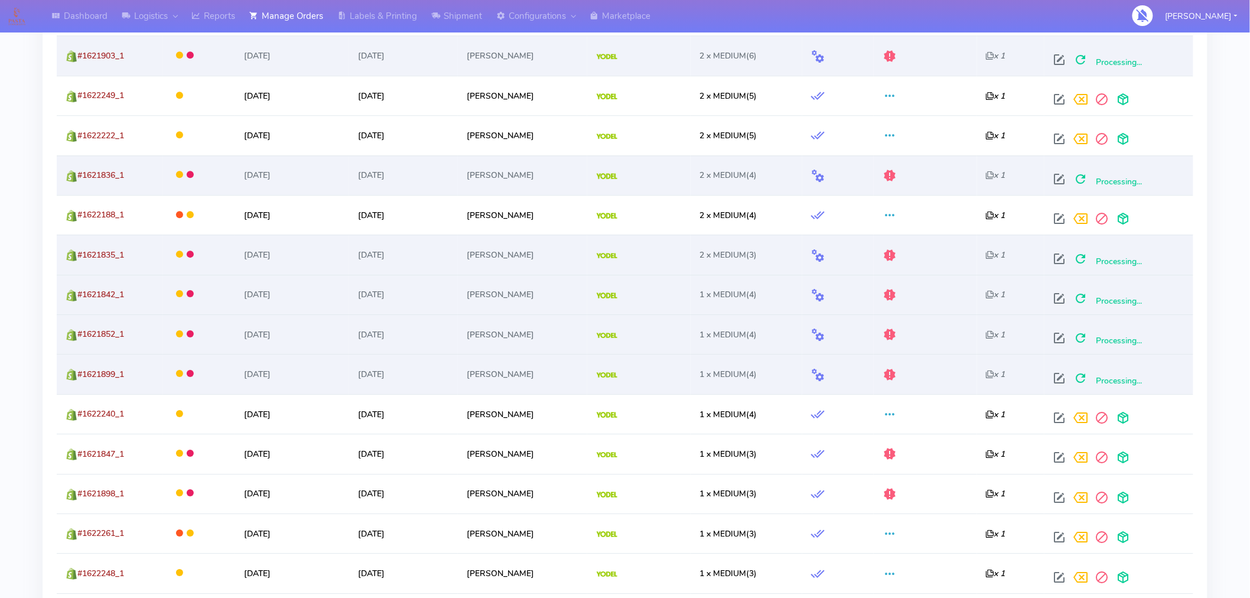
scroll to position [1383, 0]
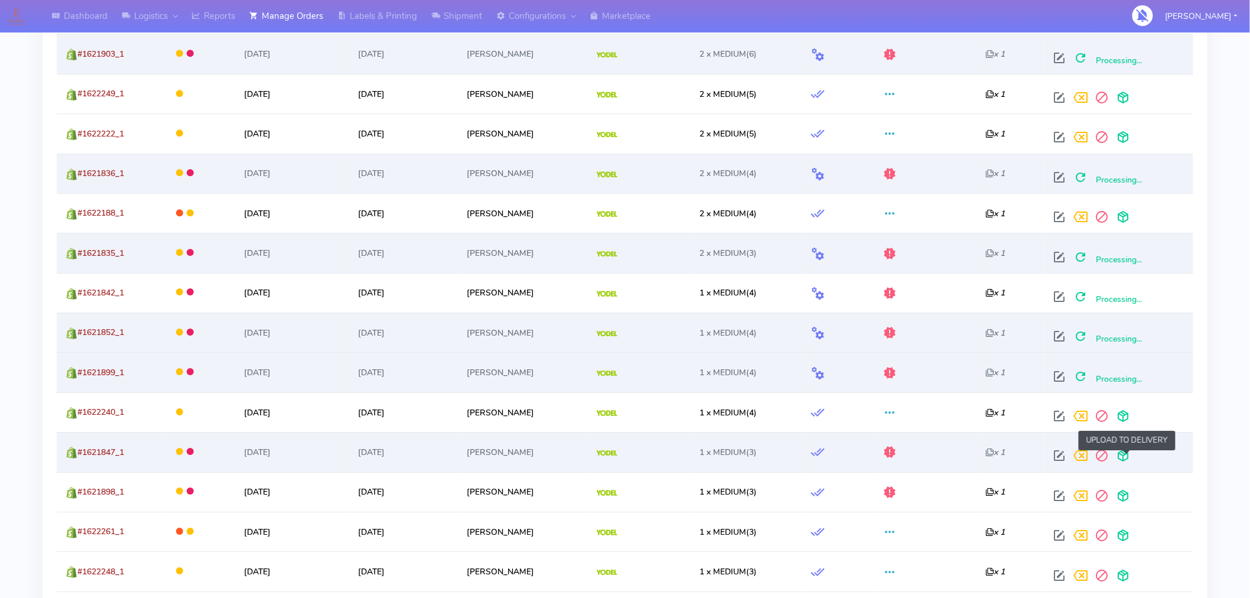
click at [1126, 453] on span at bounding box center [1123, 458] width 21 height 11
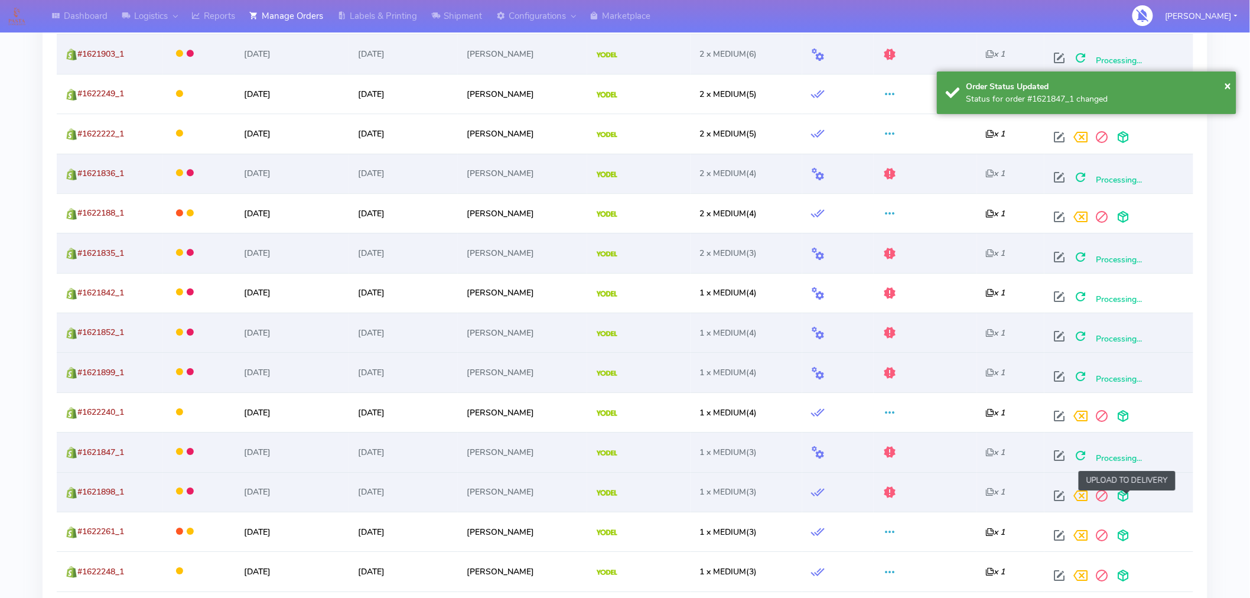
click at [1129, 503] on span at bounding box center [1123, 498] width 21 height 11
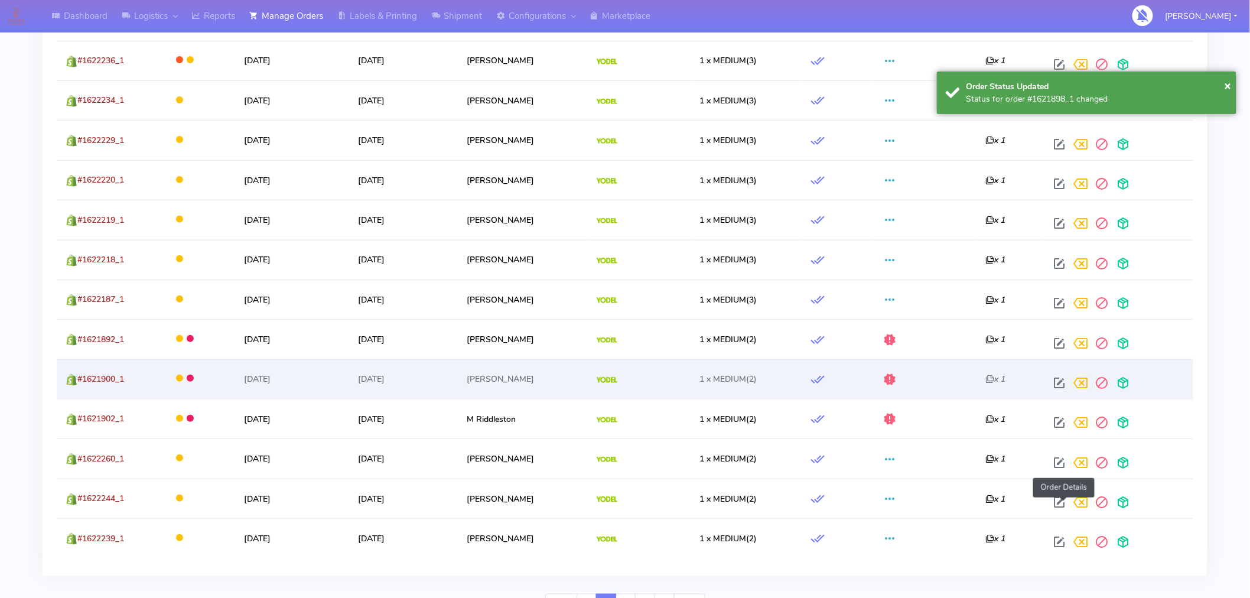
scroll to position [1931, 0]
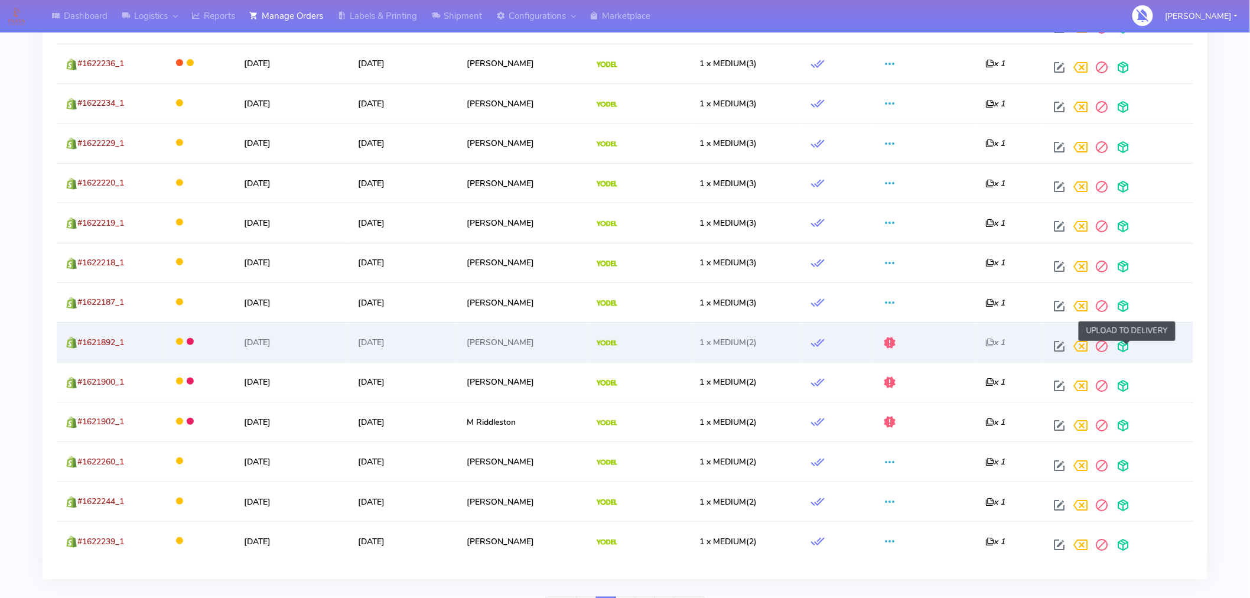
click at [1130, 351] on span at bounding box center [1123, 348] width 21 height 11
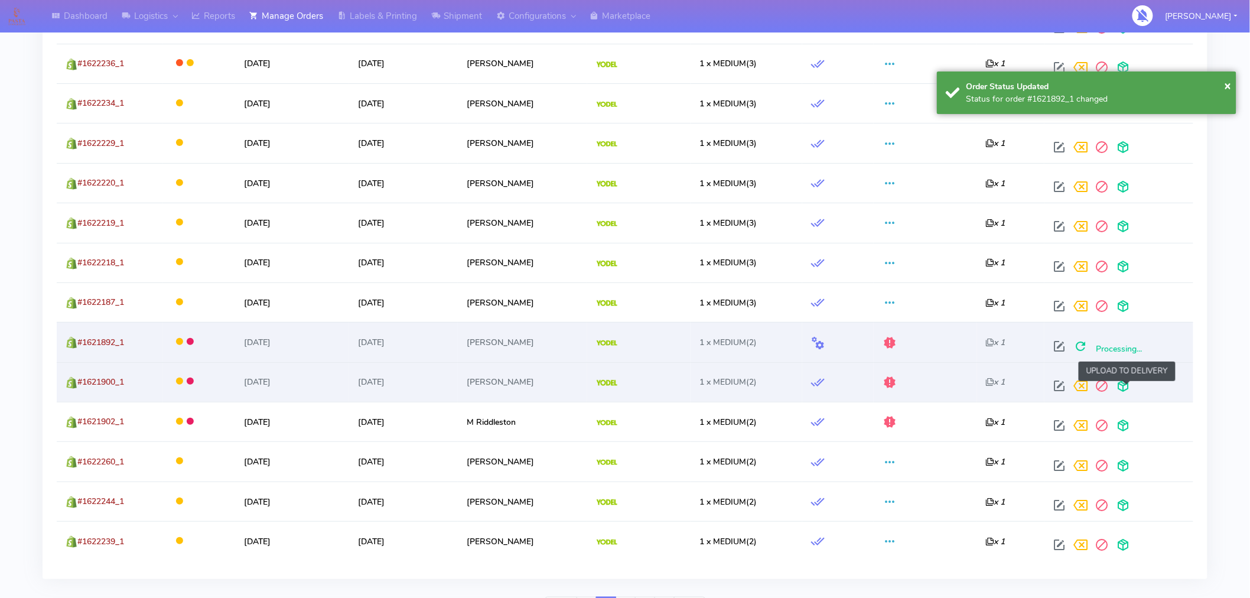
click at [1129, 386] on span at bounding box center [1123, 388] width 21 height 11
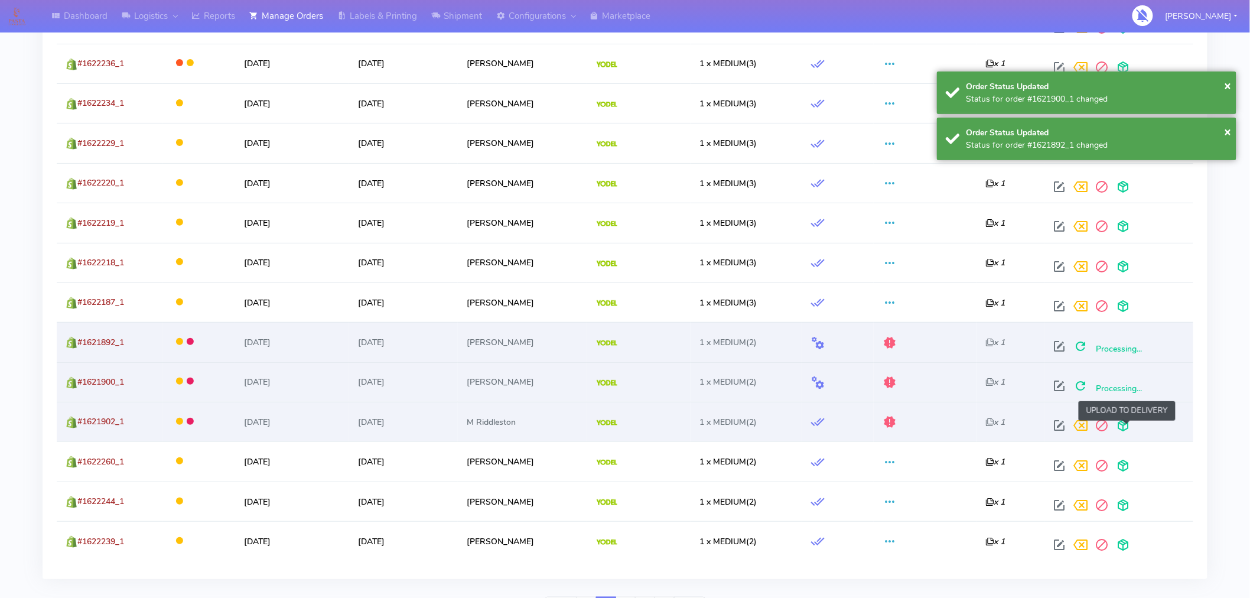
click at [1127, 424] on span at bounding box center [1123, 427] width 21 height 11
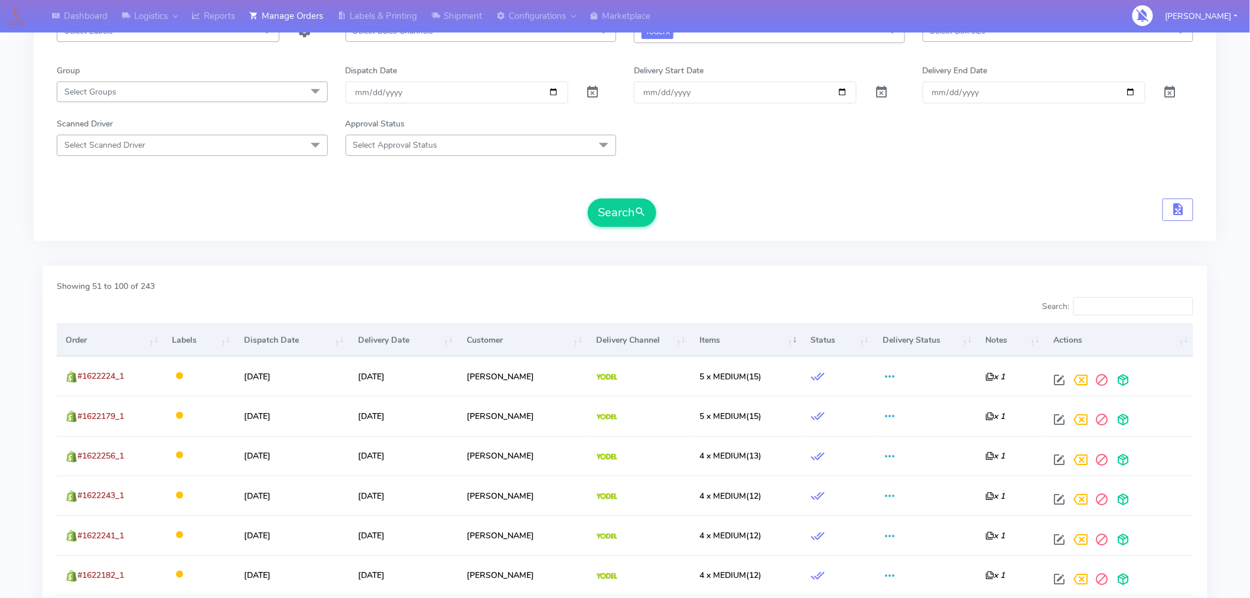
scroll to position [0, 0]
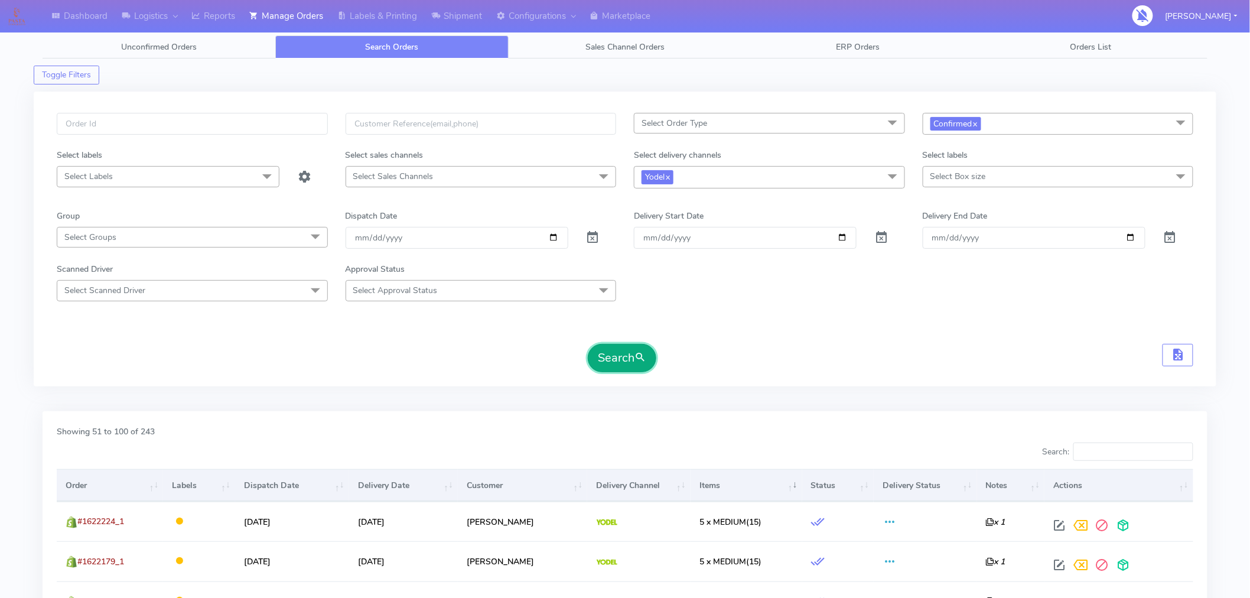
click at [627, 363] on button "Search" at bounding box center [622, 358] width 69 height 28
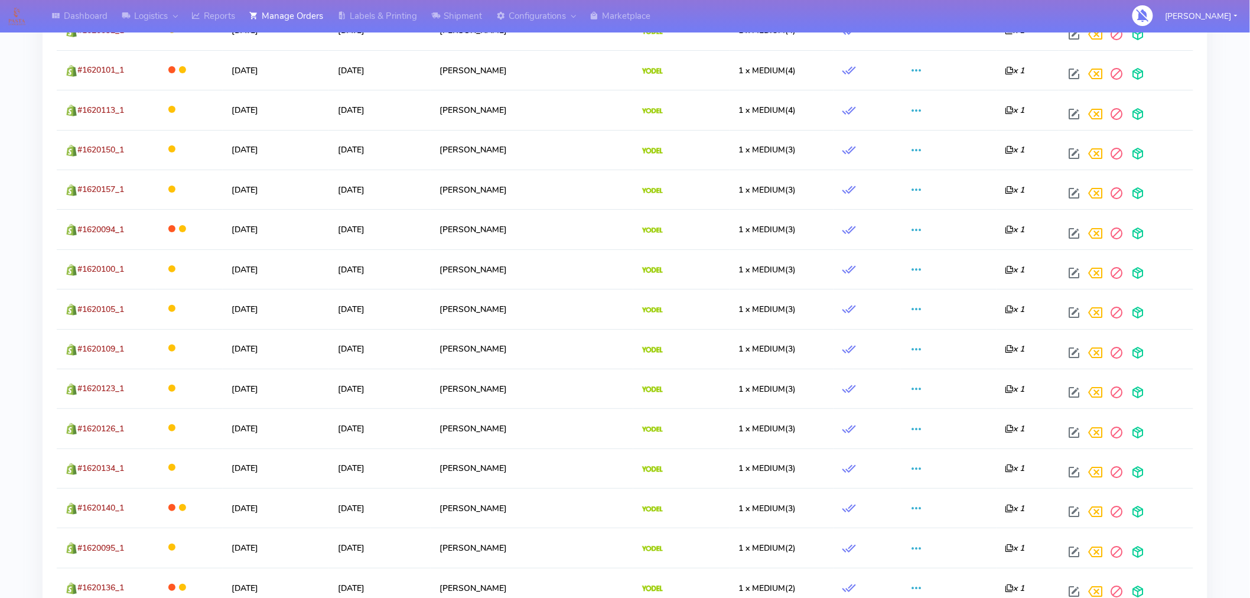
scroll to position [1999, 0]
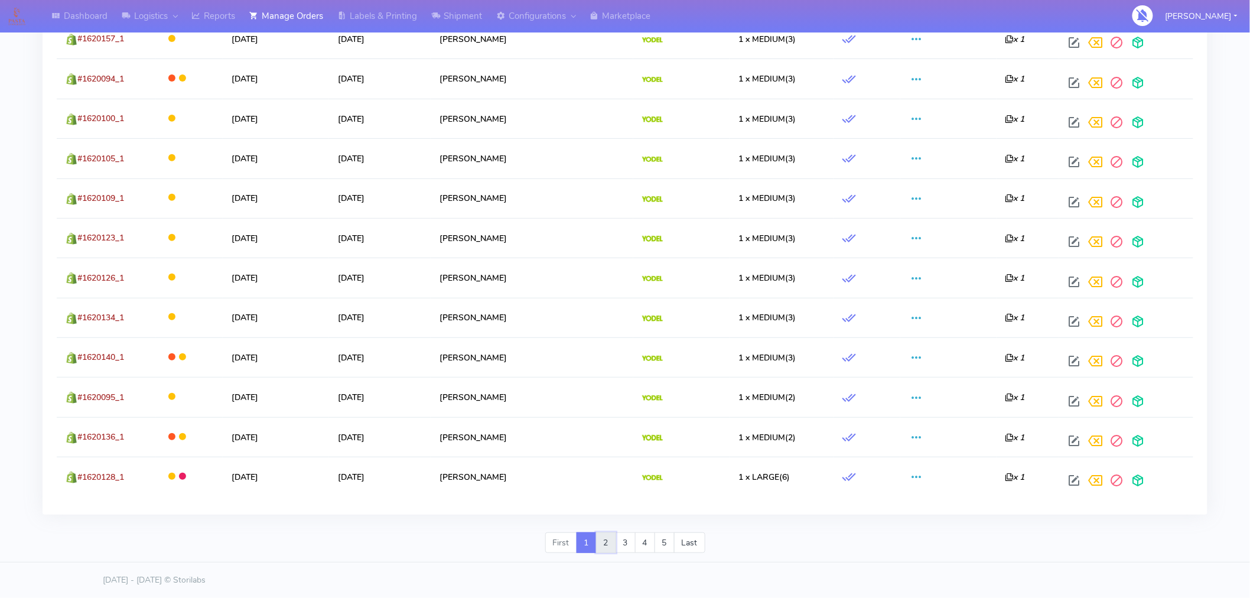
click at [604, 550] on link "2" at bounding box center [606, 542] width 20 height 21
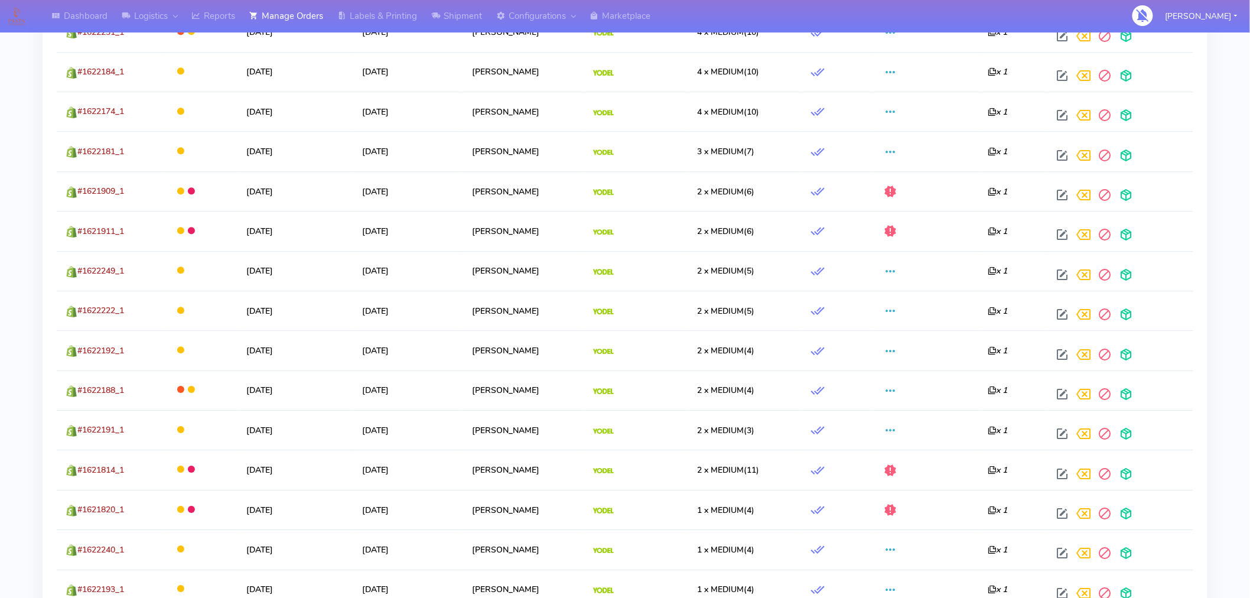
scroll to position [1285, 0]
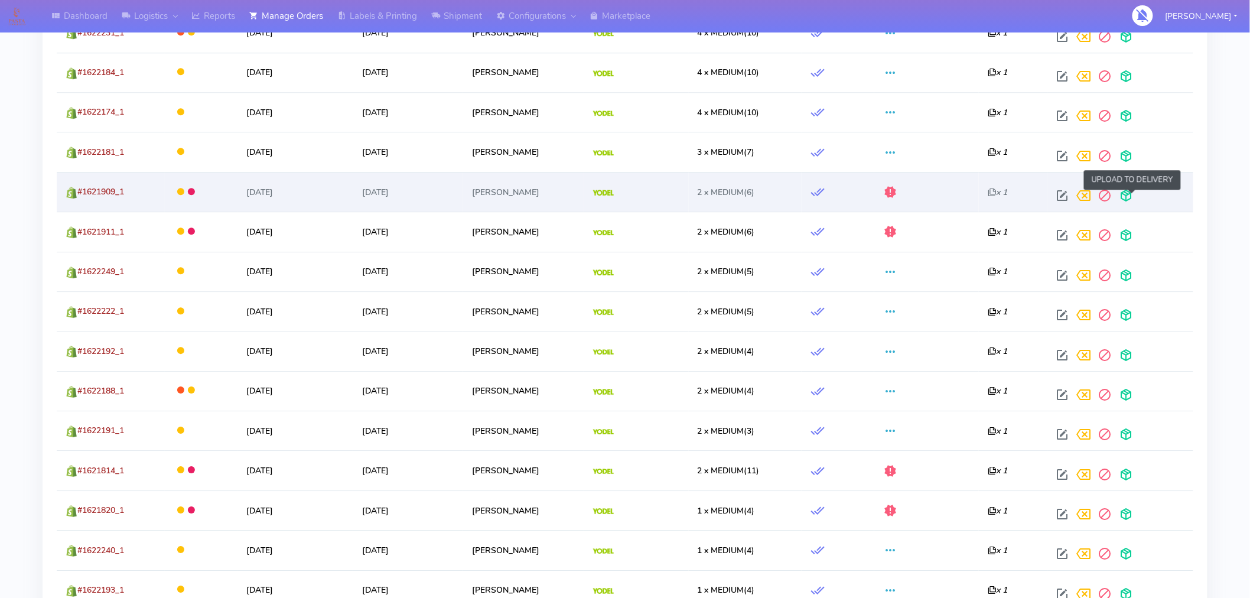
click at [1132, 200] on span at bounding box center [1126, 198] width 21 height 11
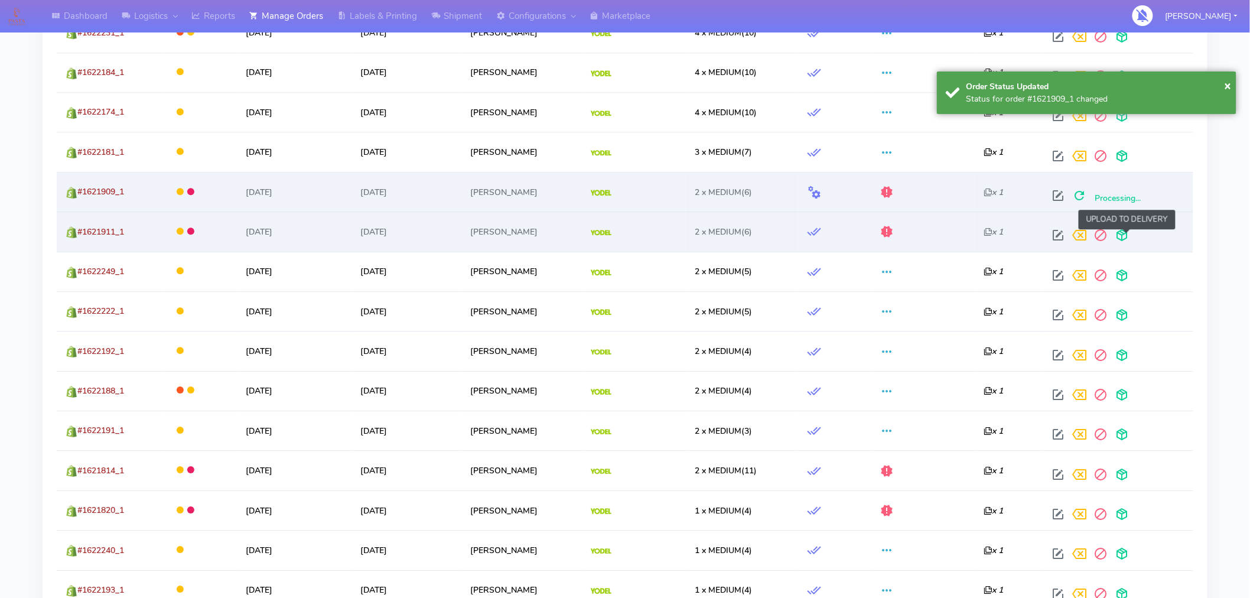
click at [1124, 238] on span at bounding box center [1121, 237] width 21 height 11
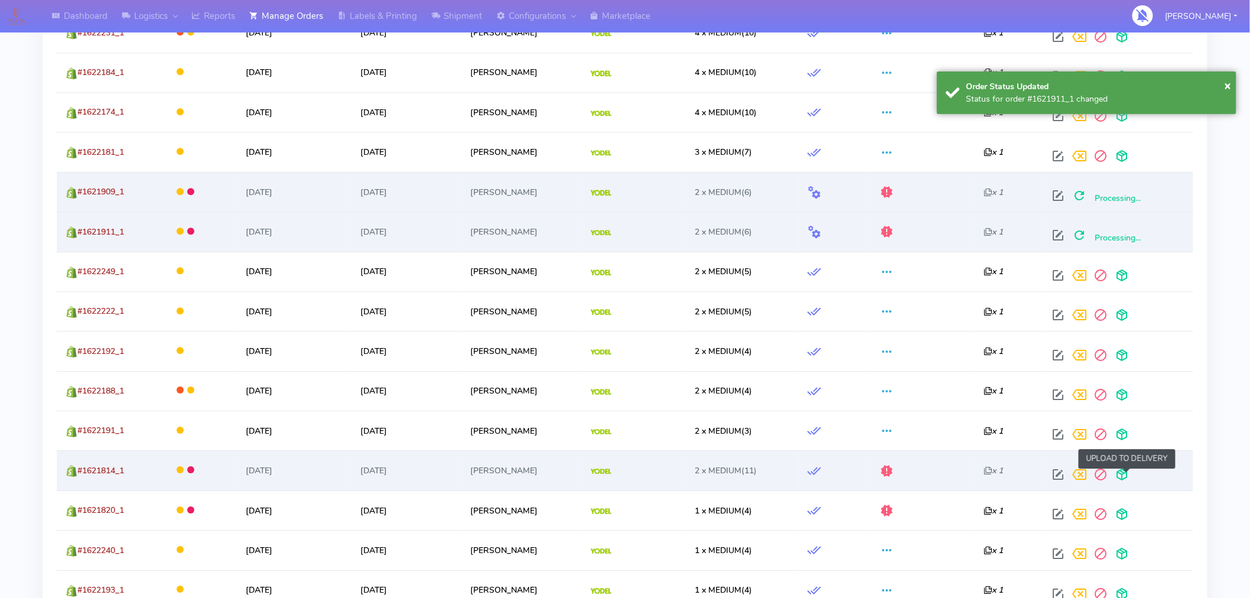
click at [1129, 474] on span at bounding box center [1121, 477] width 21 height 11
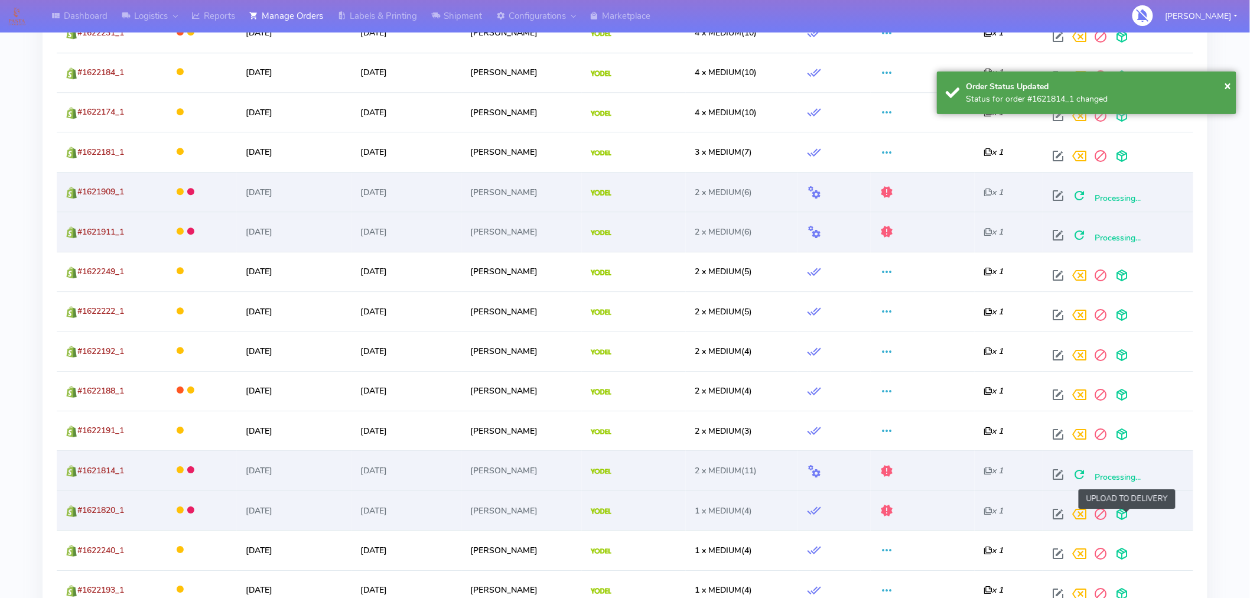
click at [1129, 521] on span at bounding box center [1121, 516] width 21 height 11
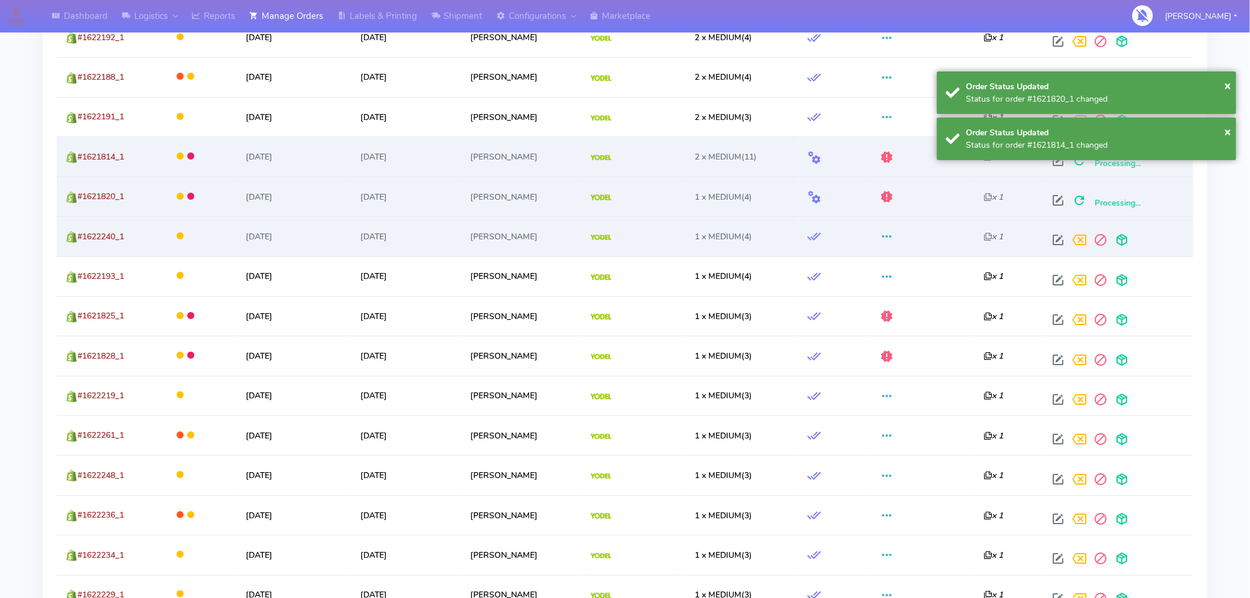
scroll to position [1612, 0]
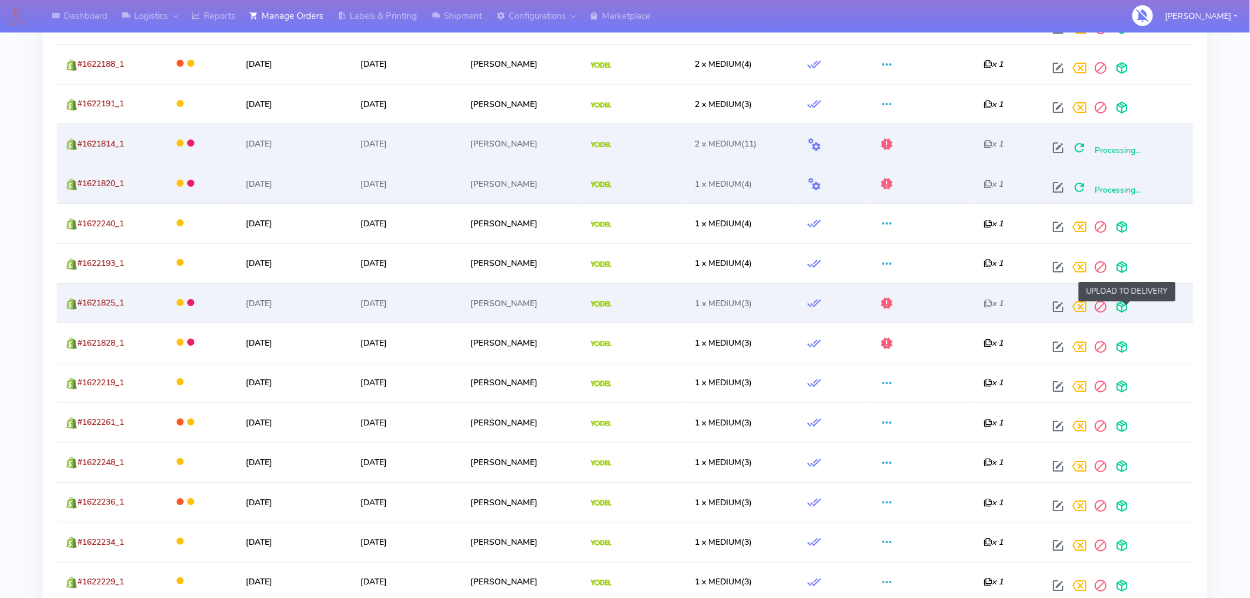
click at [1127, 310] on span at bounding box center [1121, 309] width 21 height 11
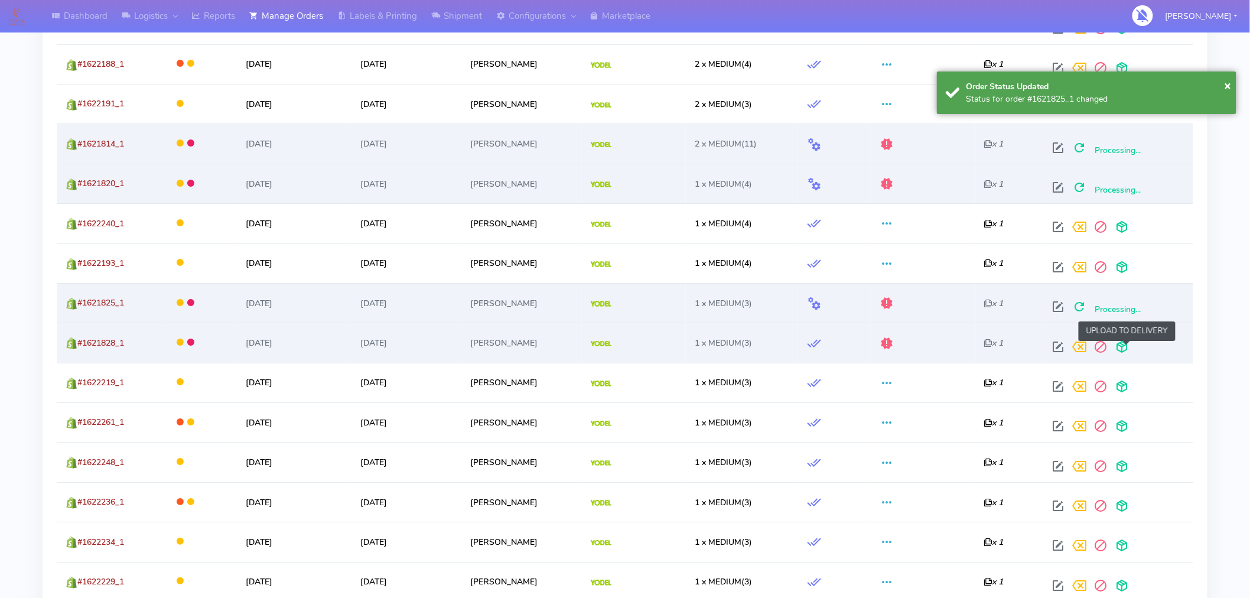
click at [1130, 349] on span at bounding box center [1121, 349] width 21 height 11
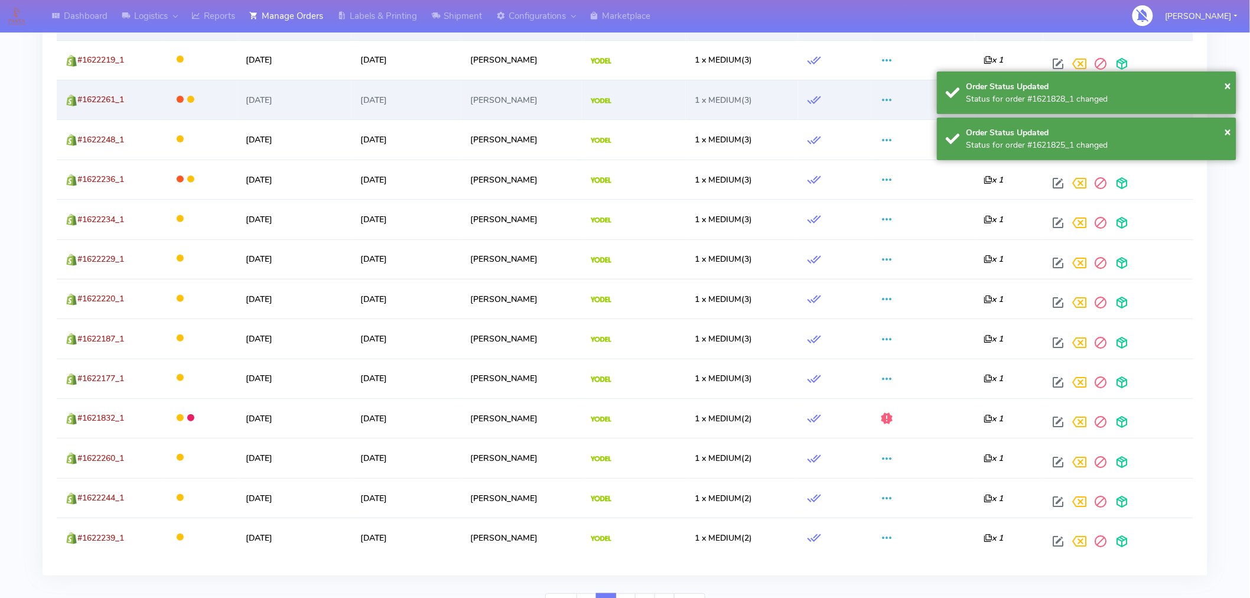
scroll to position [1999, 0]
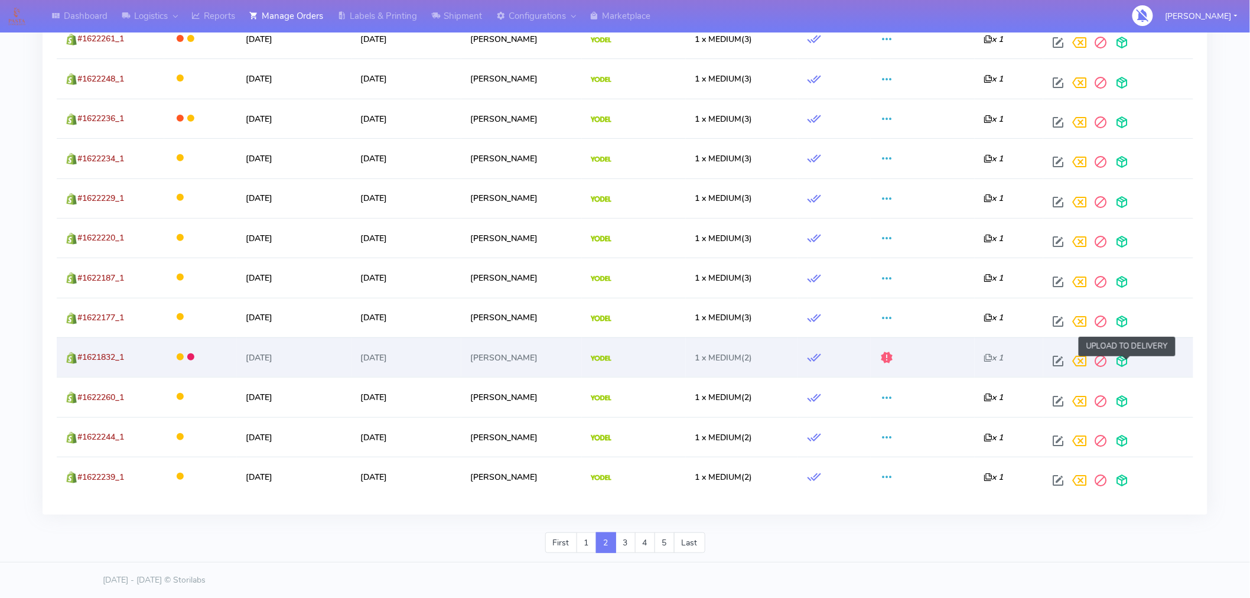
click at [1129, 367] on span at bounding box center [1121, 363] width 21 height 11
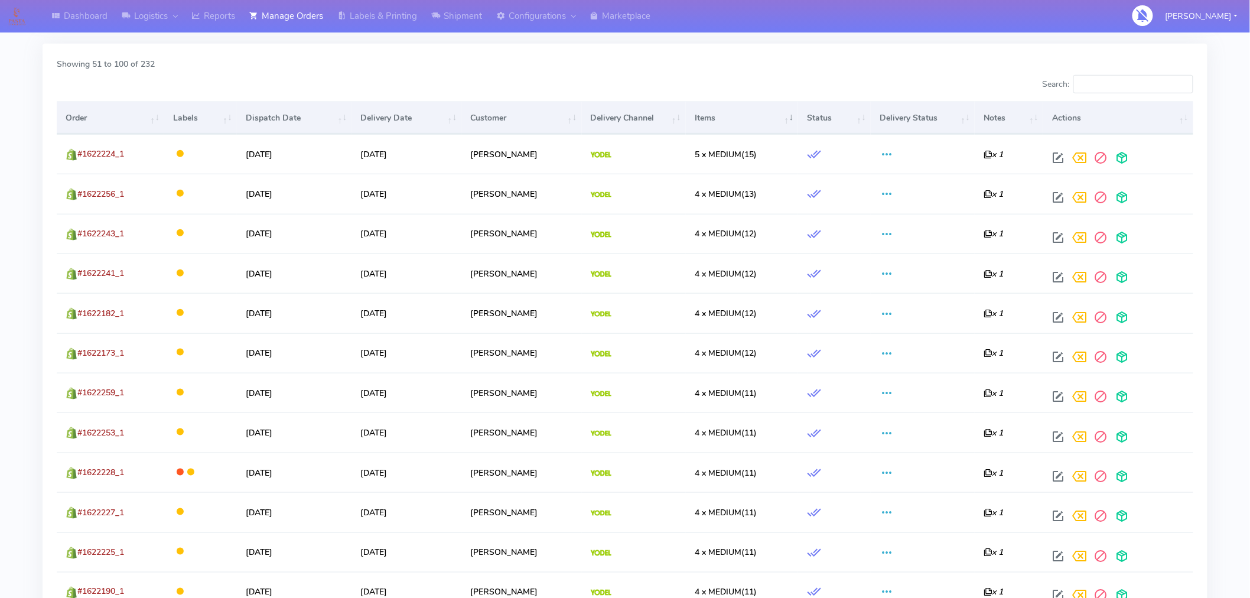
scroll to position [0, 0]
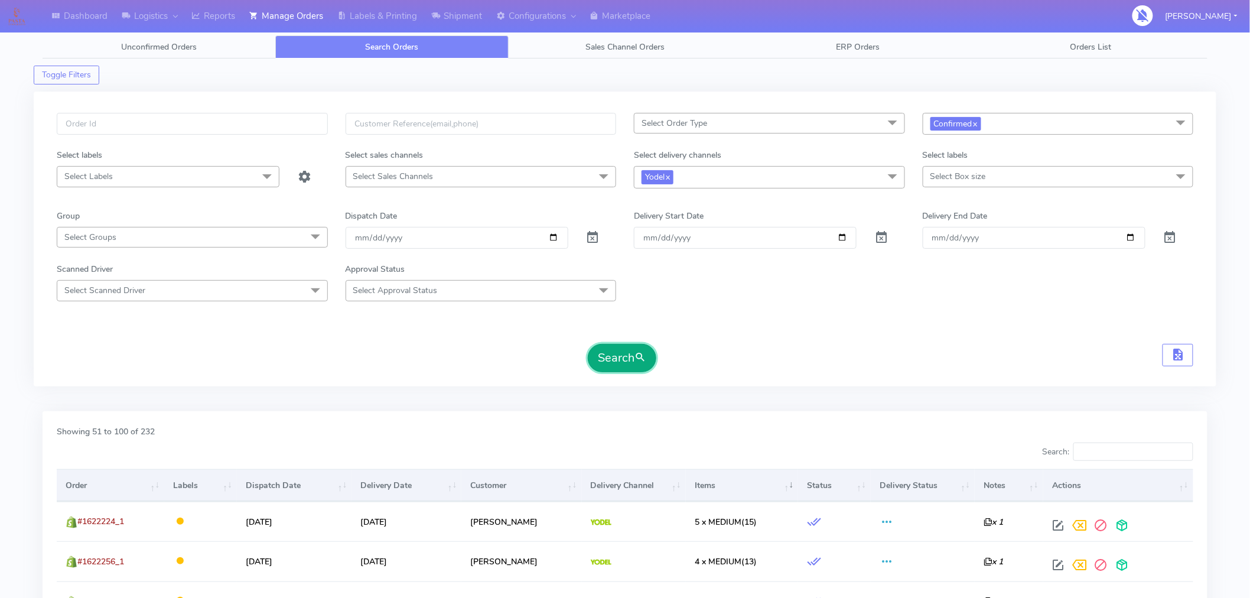
click at [628, 363] on button "Search" at bounding box center [622, 358] width 69 height 28
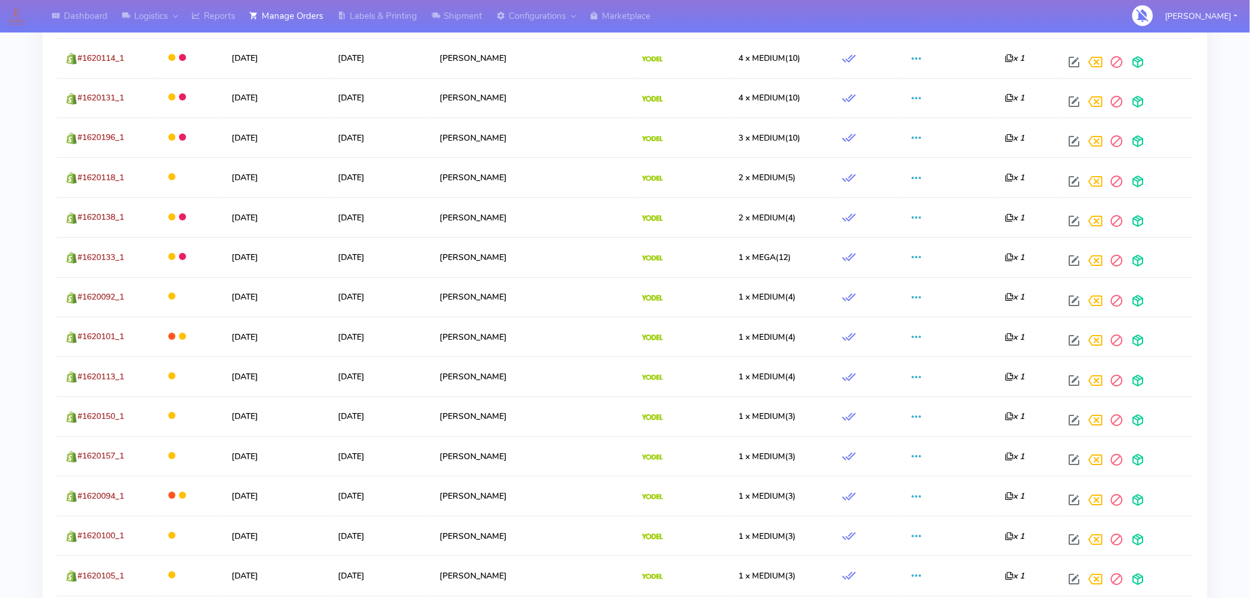
scroll to position [1999, 0]
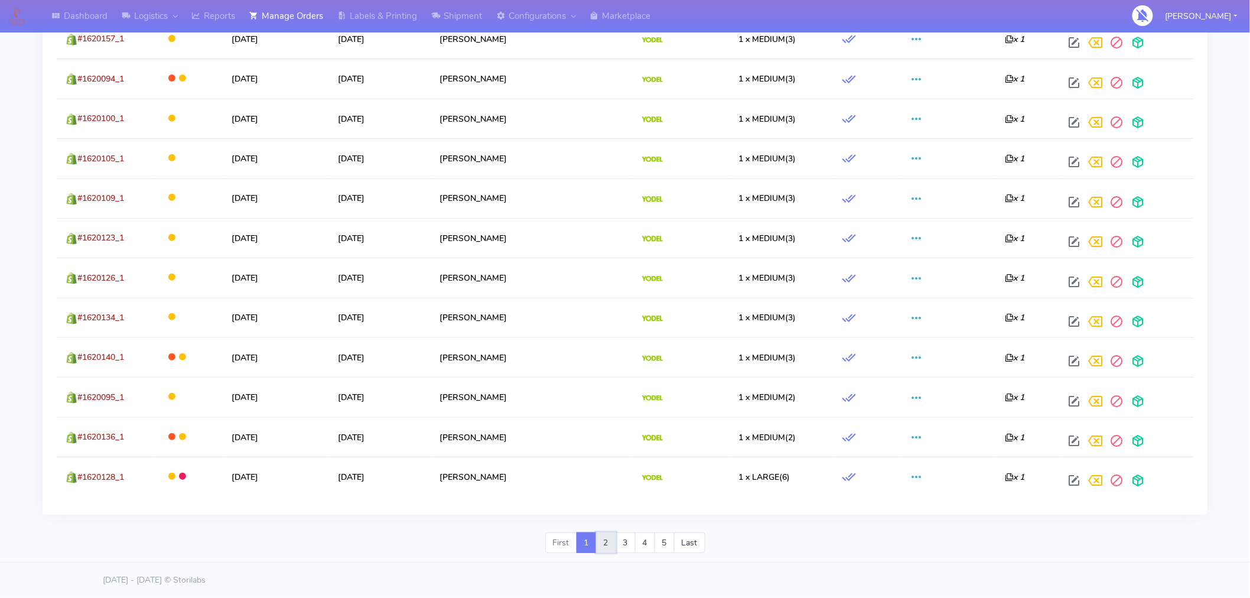
click at [604, 545] on link "2" at bounding box center [606, 542] width 20 height 21
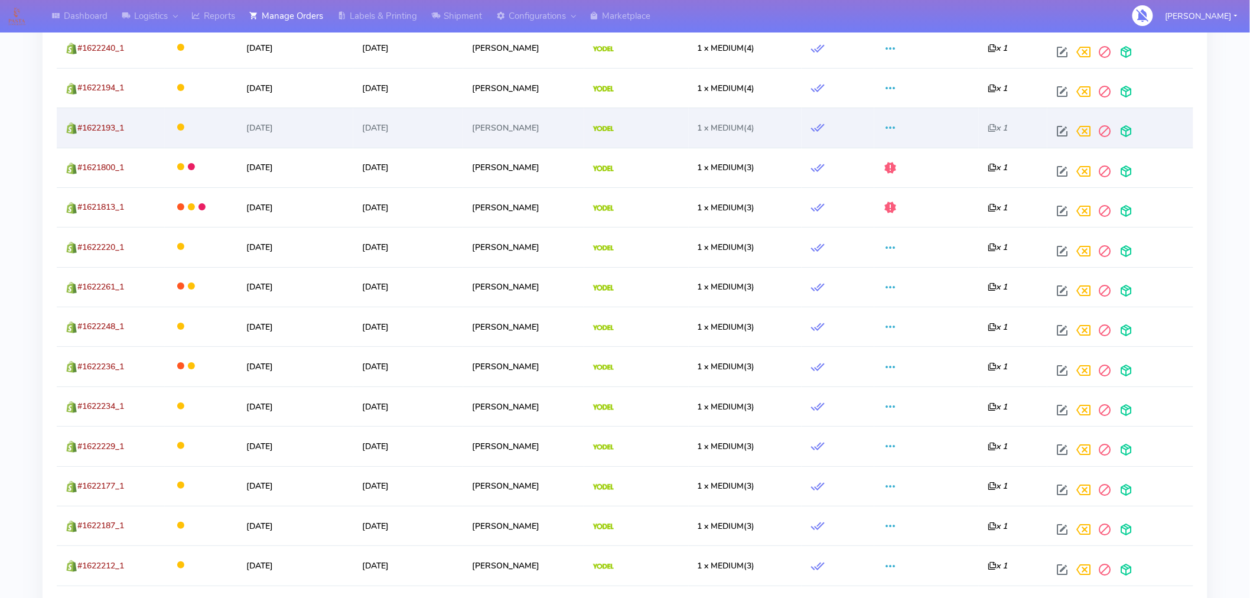
scroll to position [1705, 0]
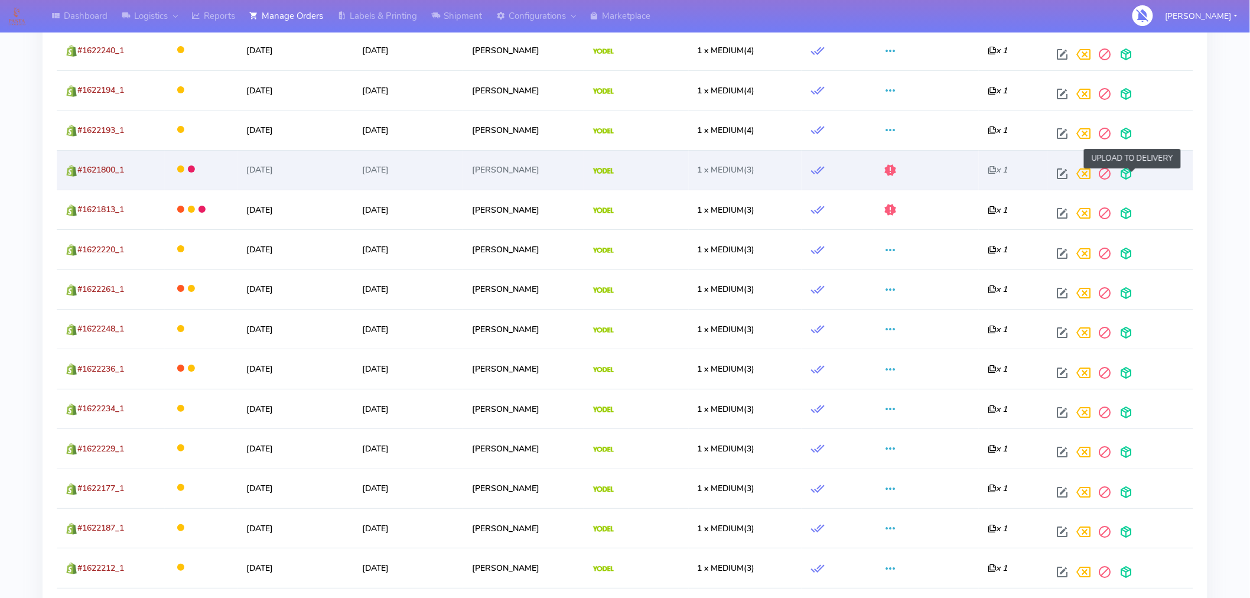
click at [1133, 180] on span at bounding box center [1126, 176] width 21 height 11
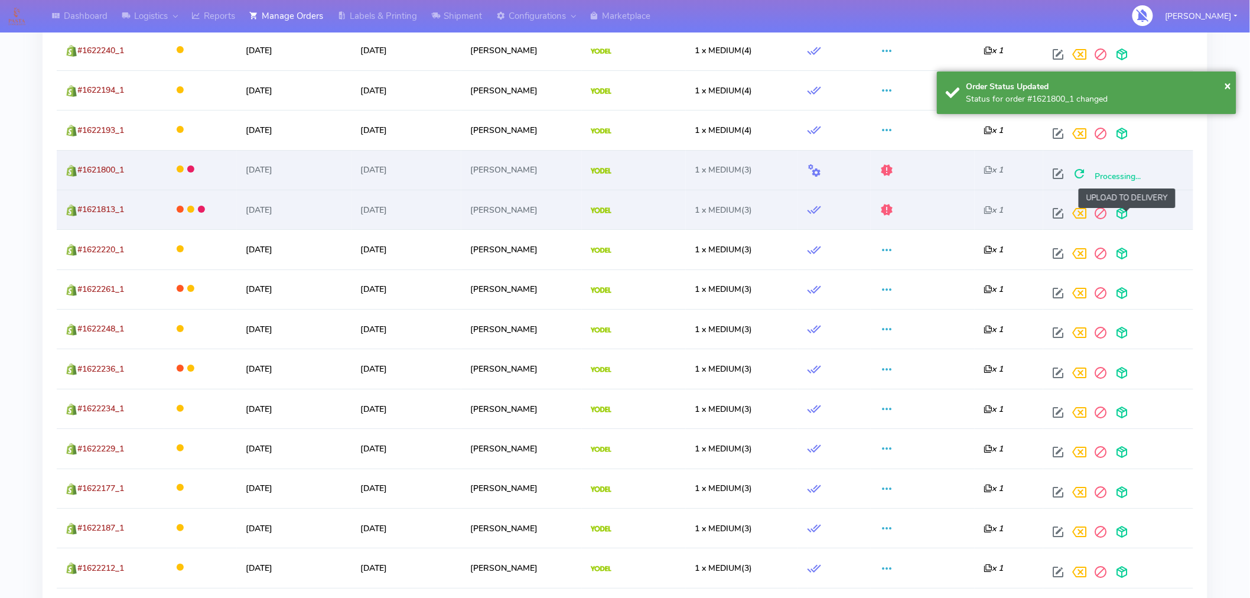
click at [1125, 217] on span at bounding box center [1121, 215] width 21 height 11
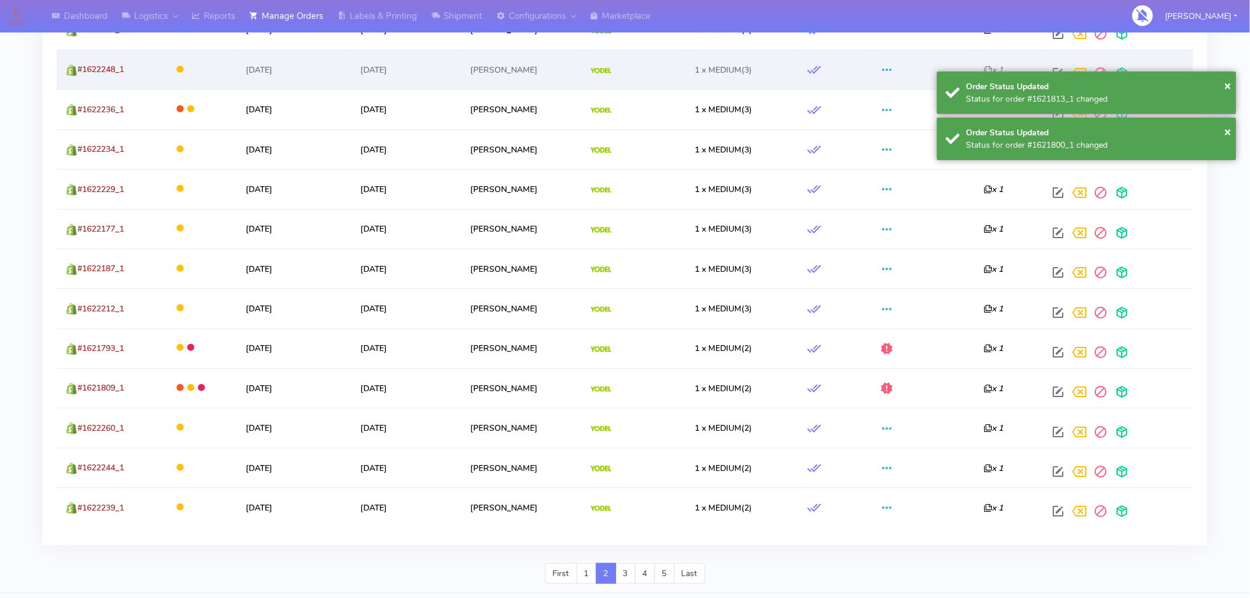
scroll to position [1999, 0]
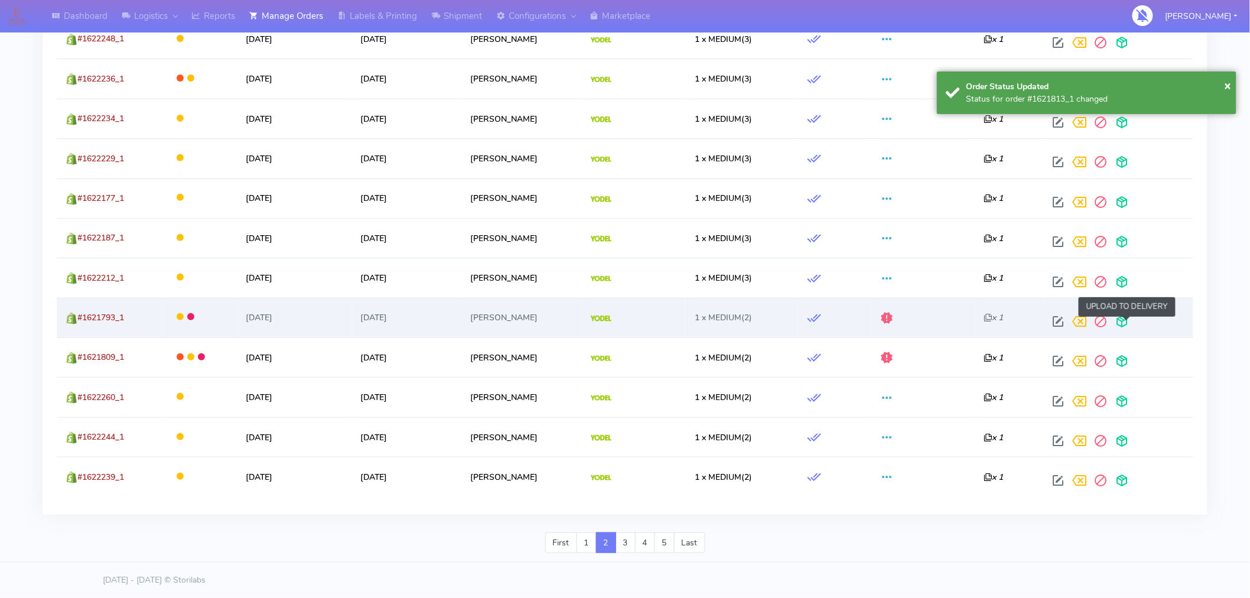
click at [1126, 323] on span at bounding box center [1121, 323] width 21 height 11
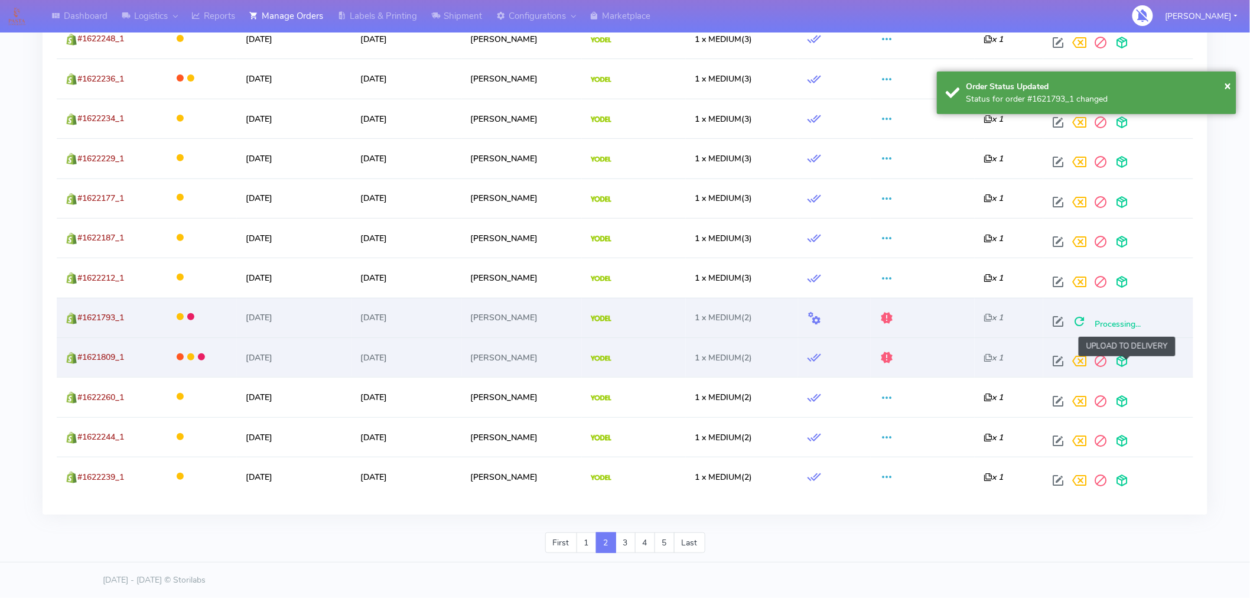
click at [1125, 361] on span at bounding box center [1121, 363] width 21 height 11
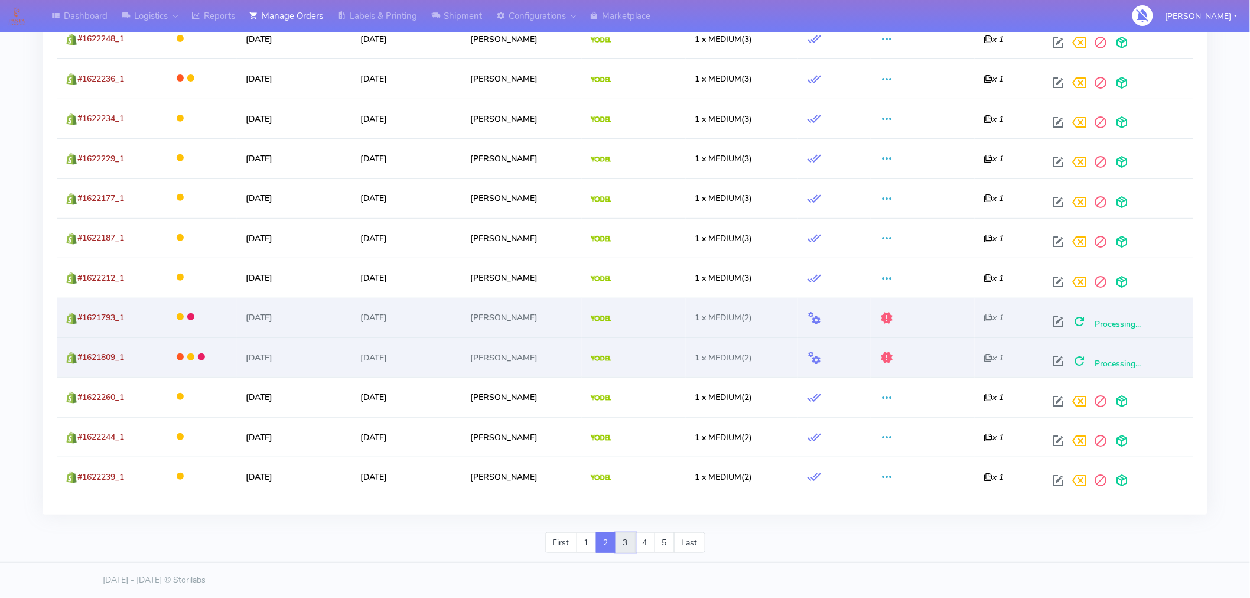
click at [629, 546] on link "3" at bounding box center [626, 542] width 20 height 21
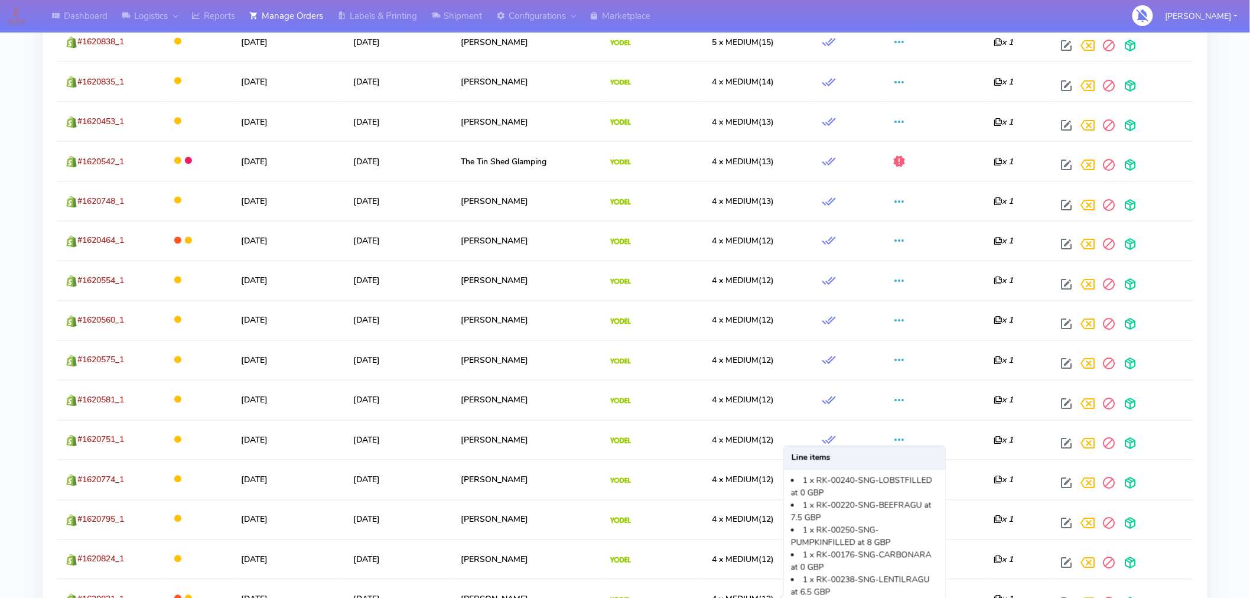
scroll to position [693, 0]
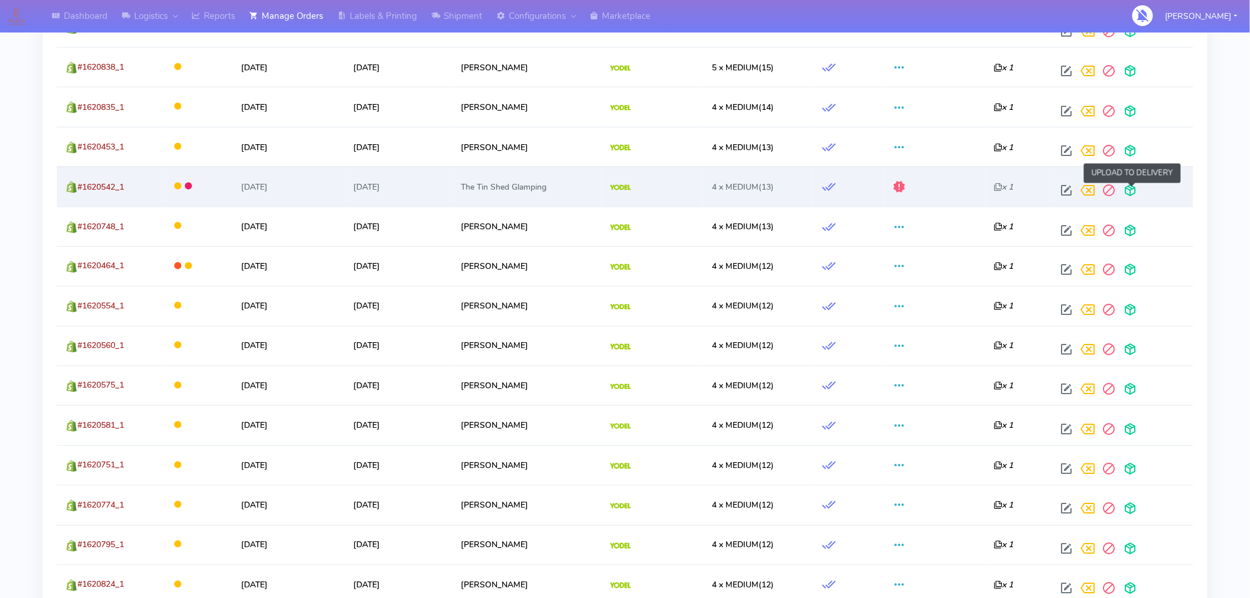
click at [1127, 193] on span at bounding box center [1130, 192] width 21 height 11
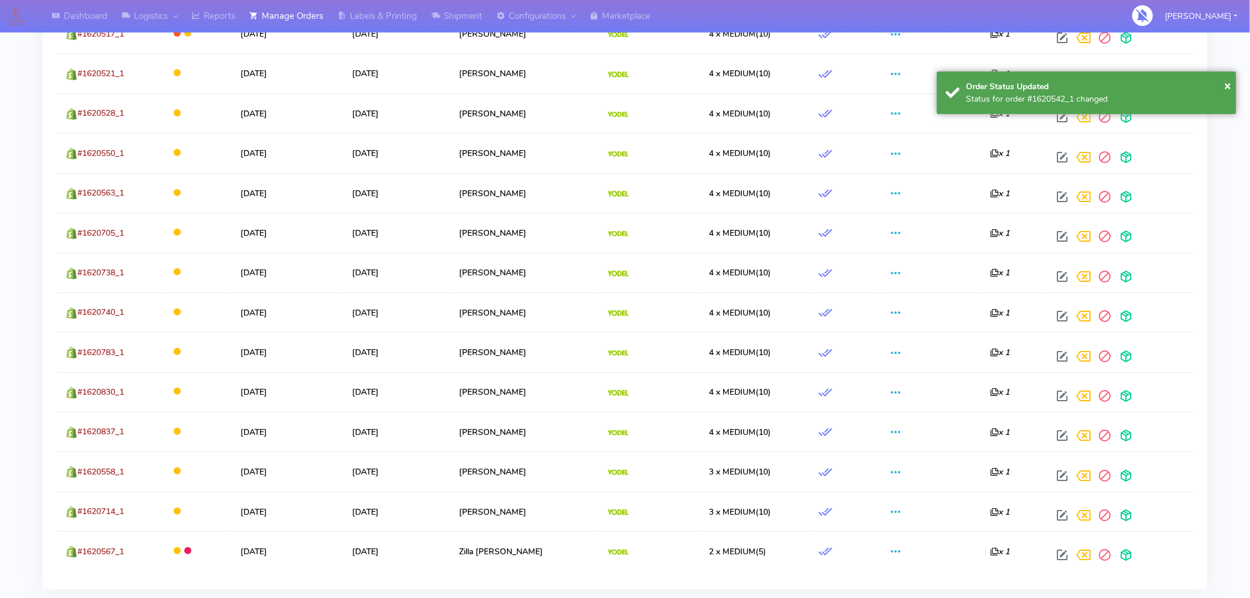
scroll to position [1999, 0]
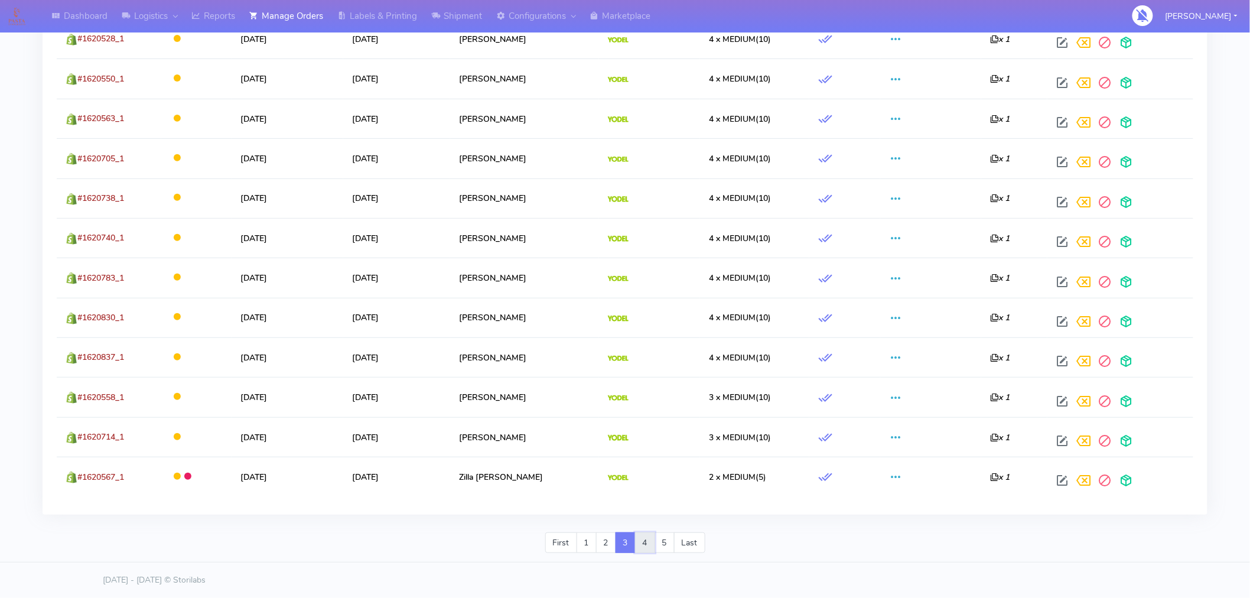
click at [648, 545] on link "4" at bounding box center [645, 542] width 20 height 21
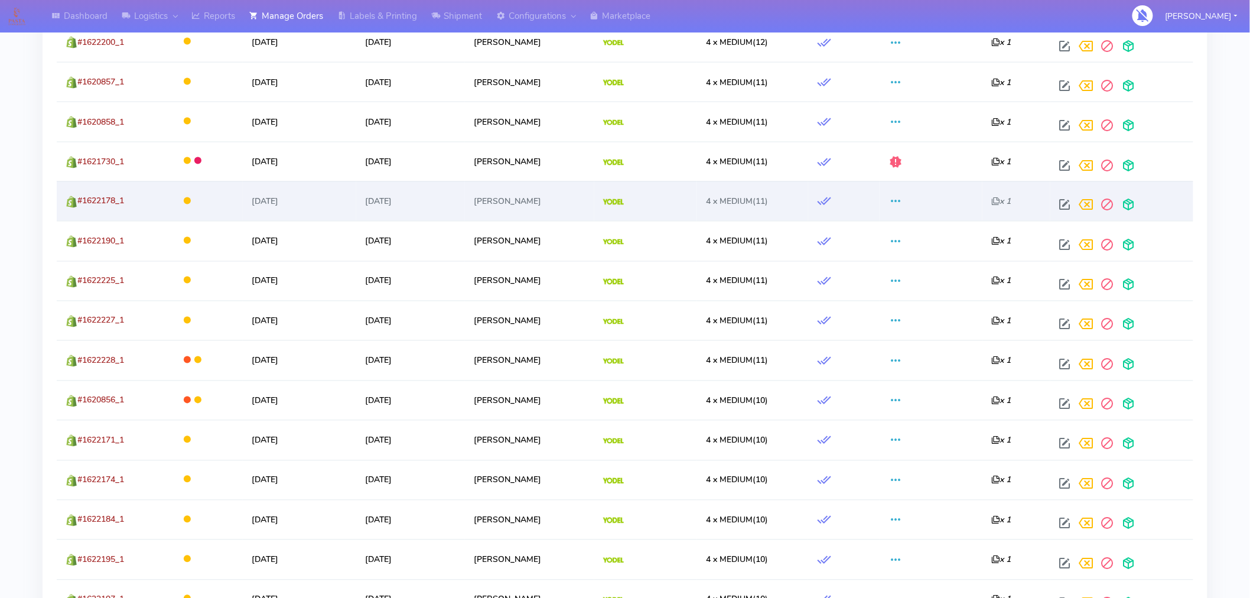
scroll to position [753, 0]
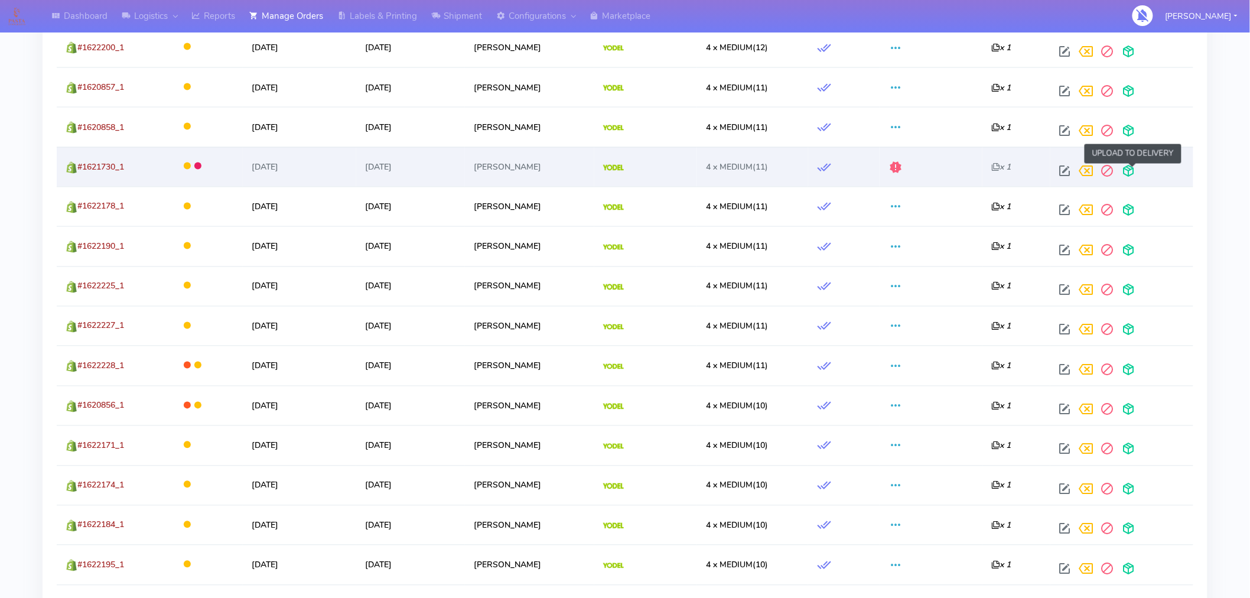
click at [1134, 174] on span at bounding box center [1129, 173] width 21 height 11
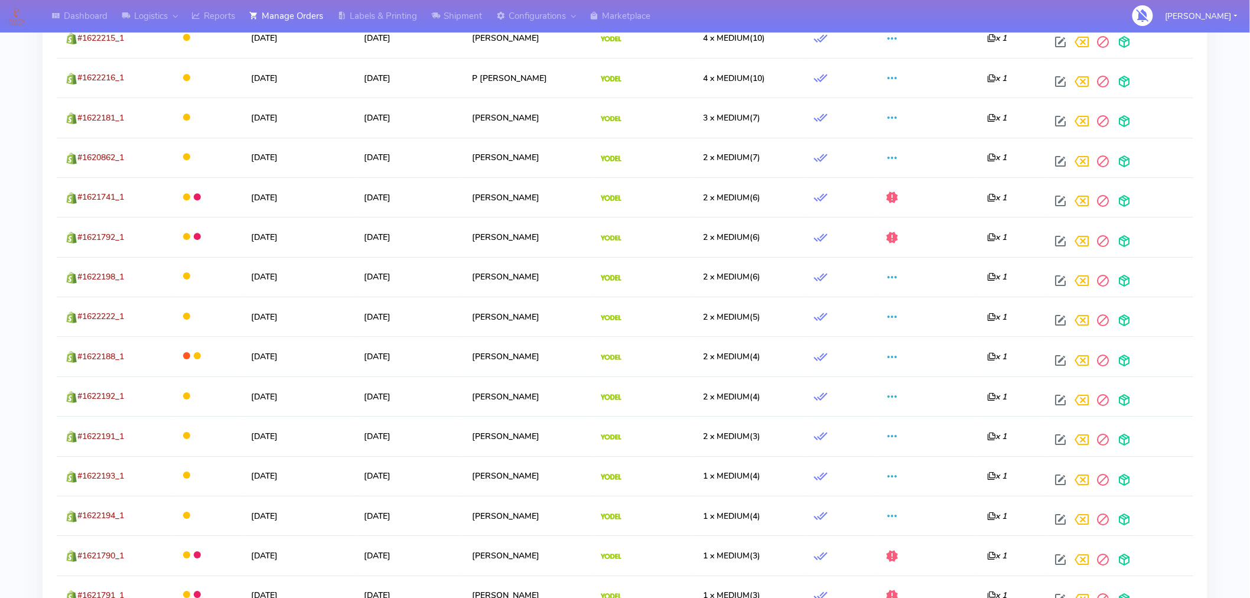
scroll to position [1364, 0]
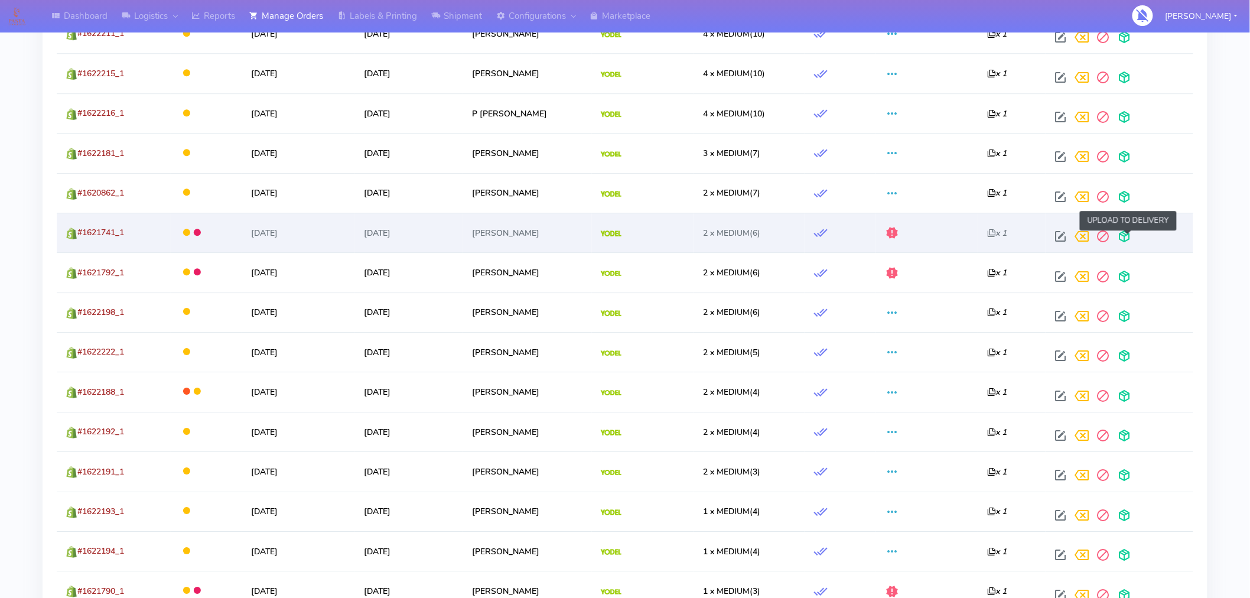
click at [1129, 243] on span at bounding box center [1124, 238] width 21 height 11
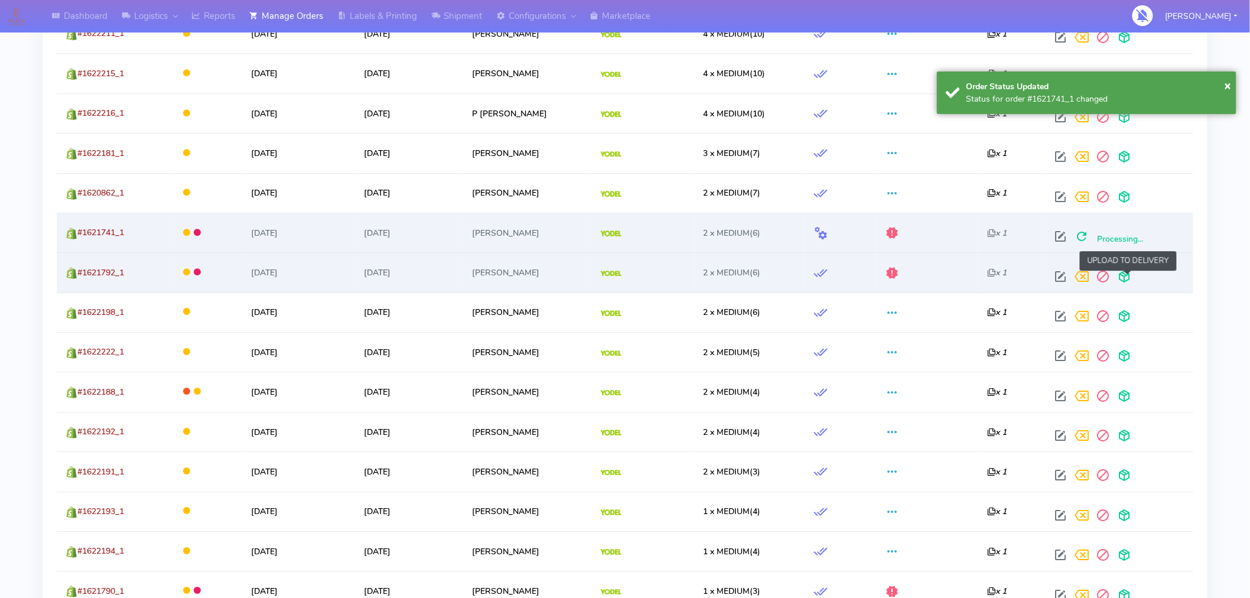
click at [1129, 275] on span at bounding box center [1124, 279] width 21 height 11
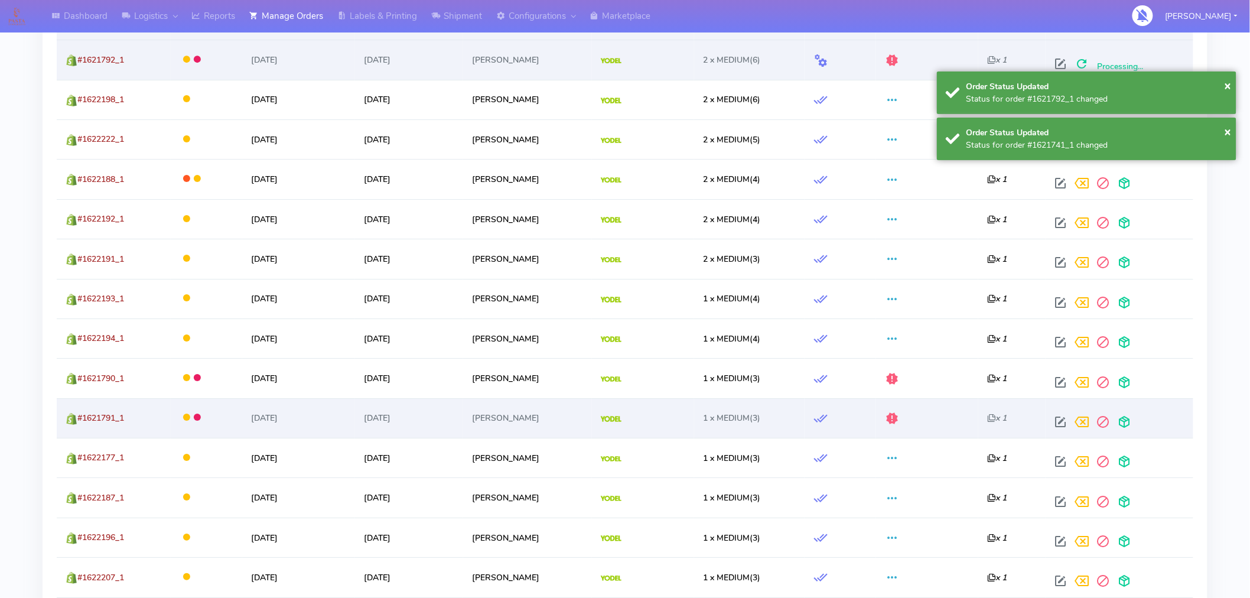
scroll to position [1609, 0]
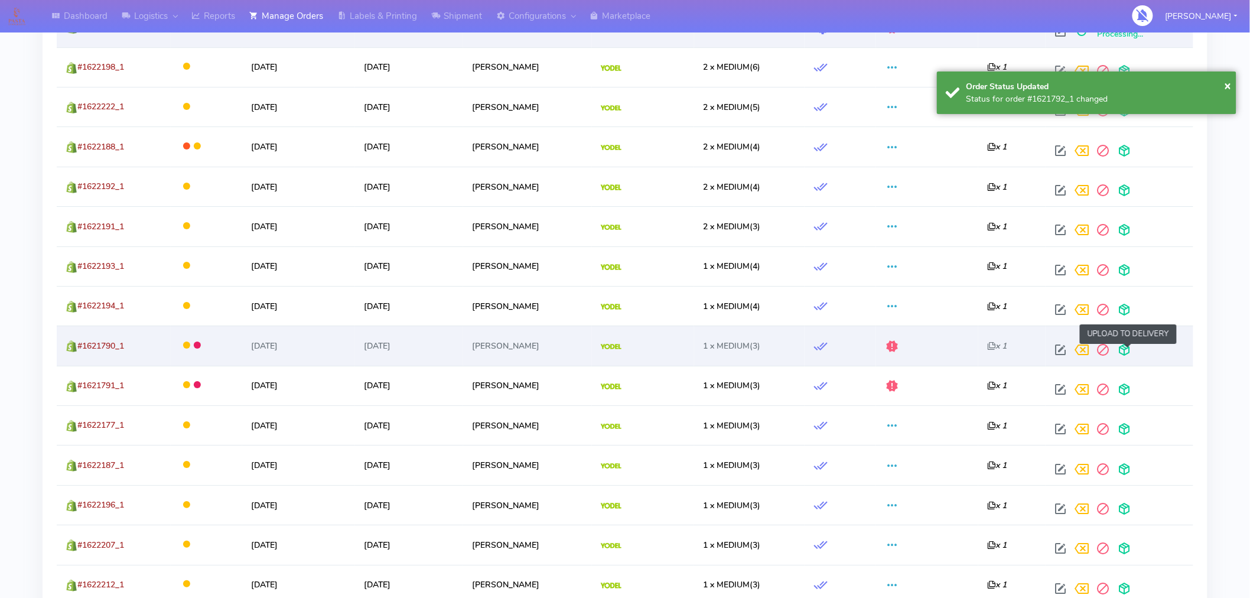
click at [1129, 352] on span at bounding box center [1124, 352] width 21 height 11
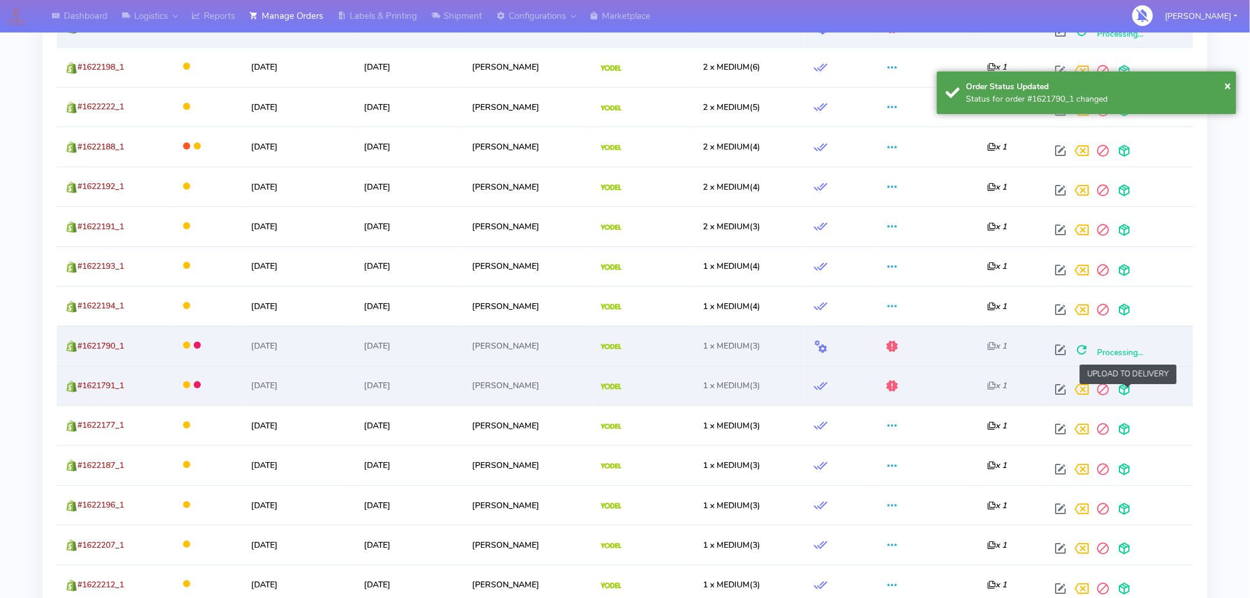
click at [1129, 396] on span at bounding box center [1124, 391] width 21 height 11
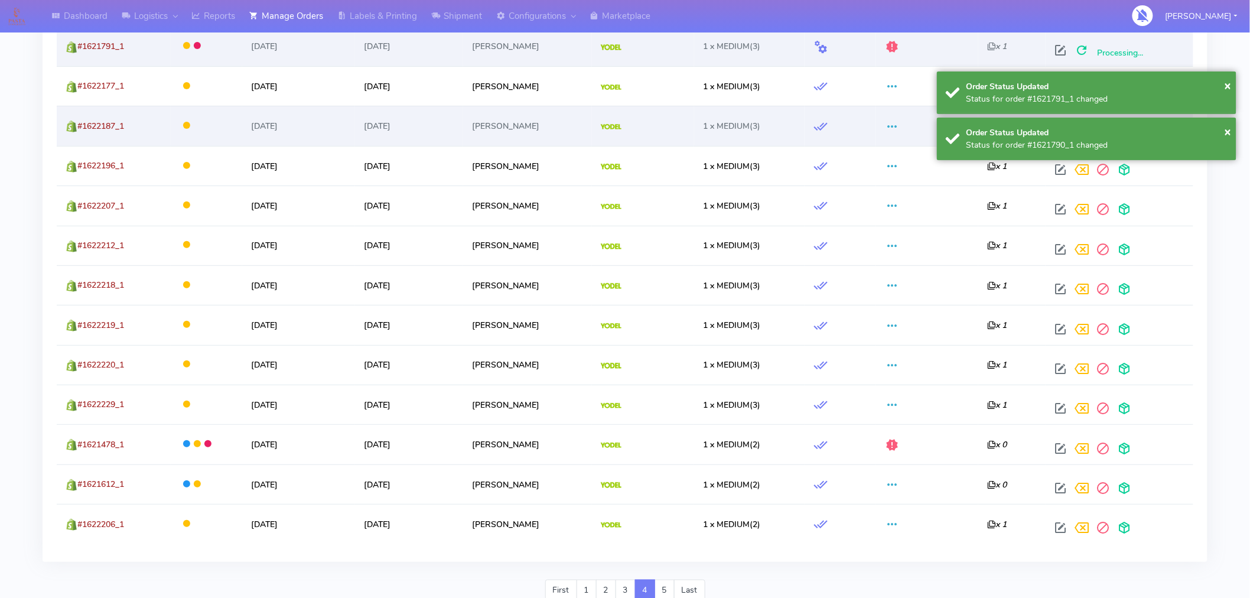
scroll to position [1999, 0]
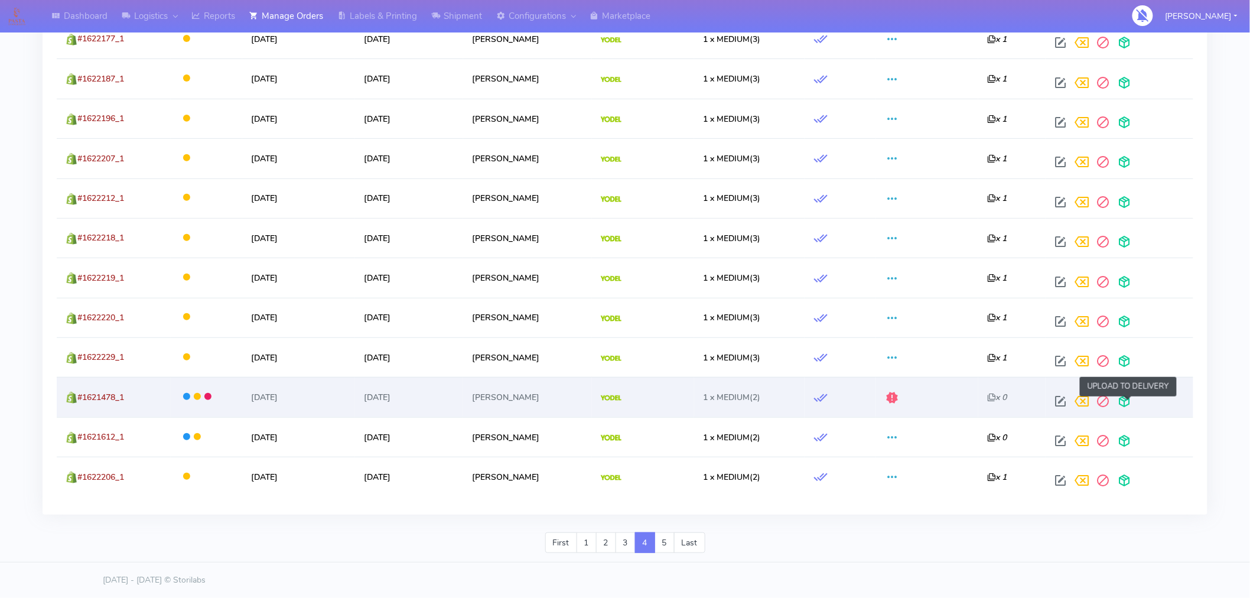
click at [1129, 398] on span at bounding box center [1124, 403] width 21 height 11
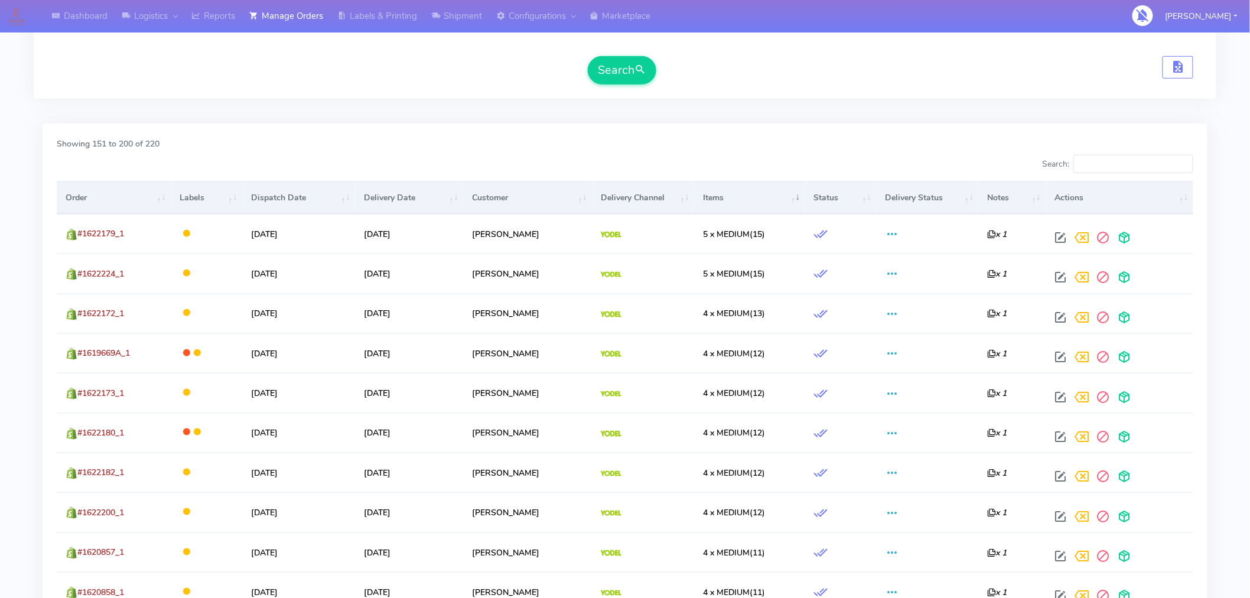
scroll to position [0, 0]
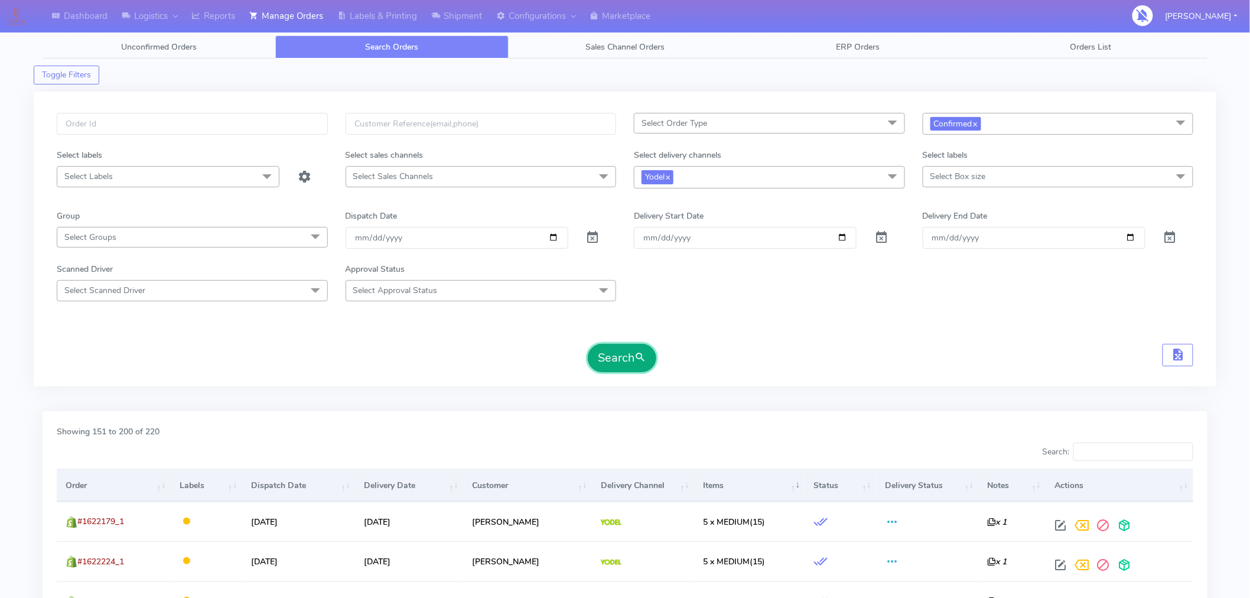
click at [635, 358] on button "Search" at bounding box center [622, 358] width 69 height 28
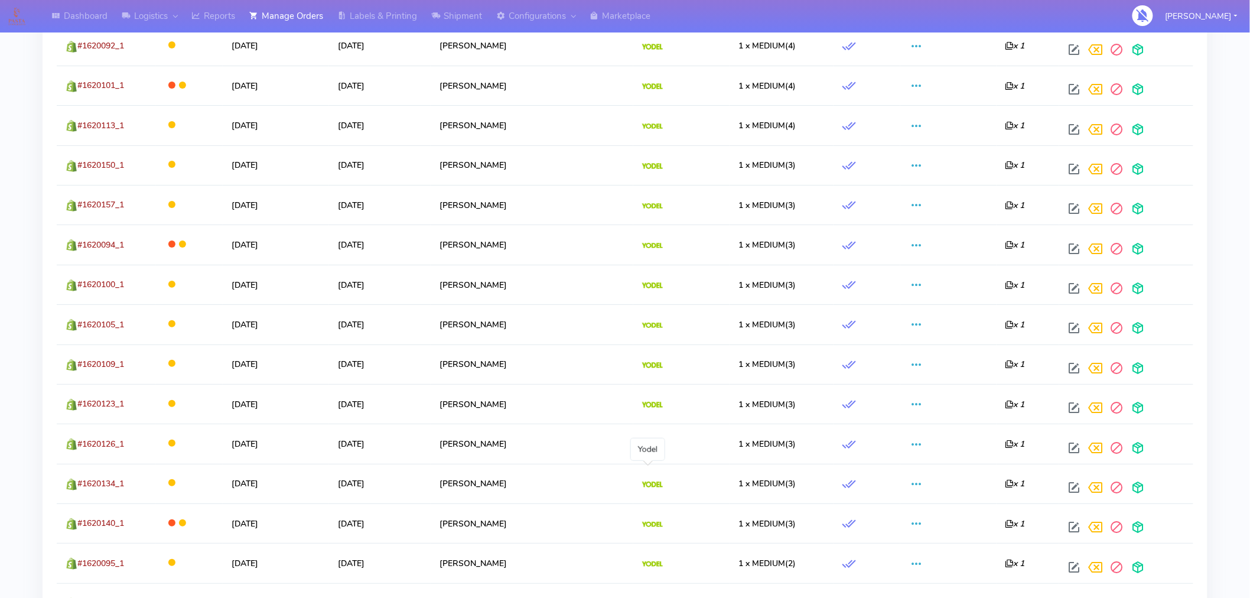
scroll to position [1999, 0]
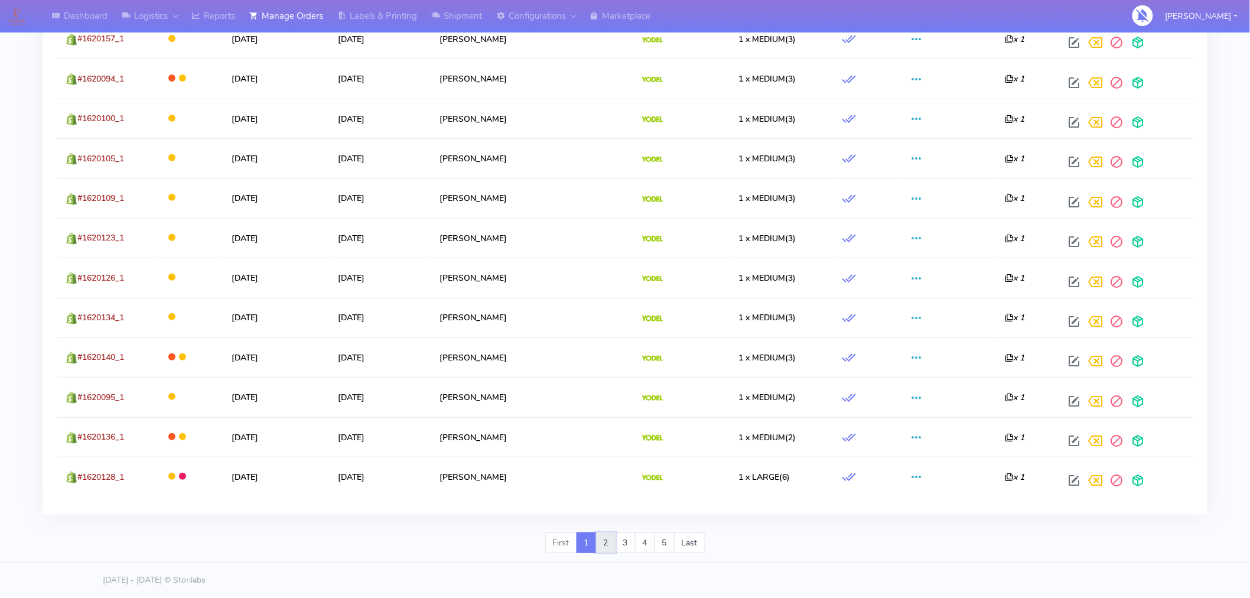
click at [605, 545] on link "2" at bounding box center [606, 542] width 20 height 21
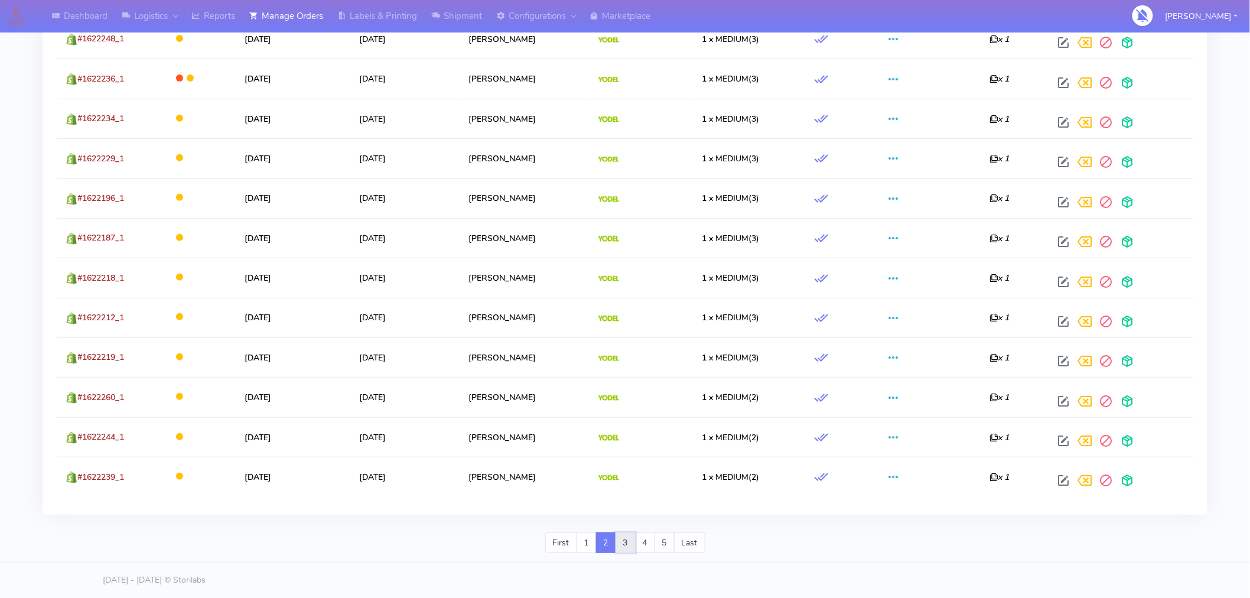
click at [628, 548] on link "3" at bounding box center [626, 542] width 20 height 21
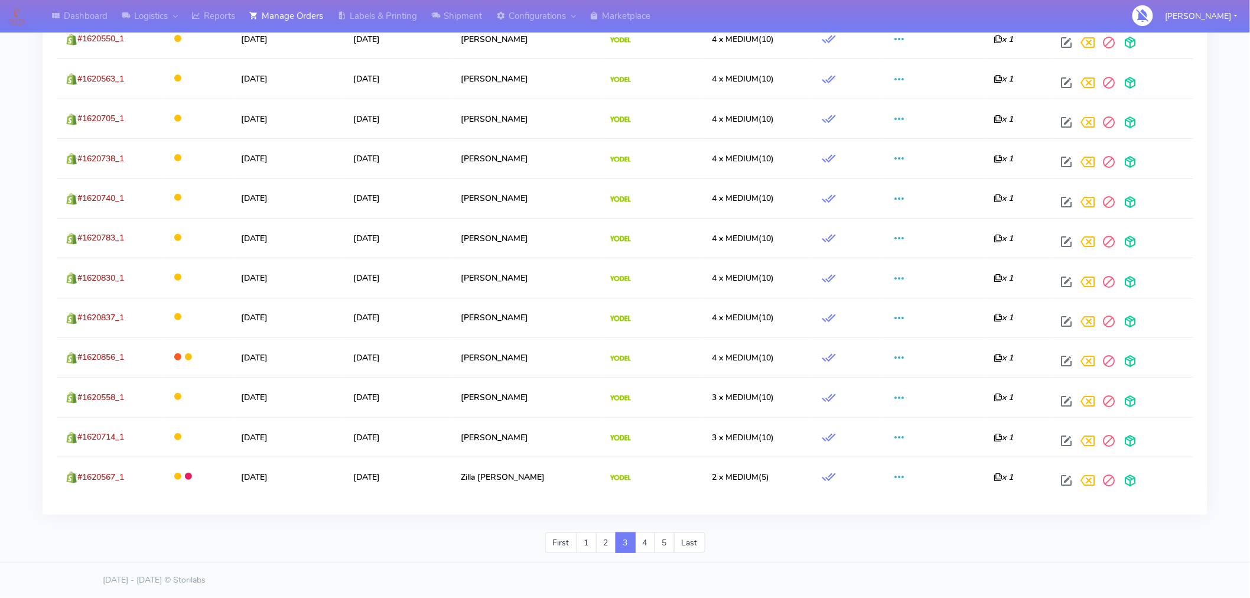
click at [643, 554] on div "First 1 2 3 4 5 Last" at bounding box center [625, 547] width 160 height 31
click at [650, 544] on link "4" at bounding box center [645, 542] width 20 height 21
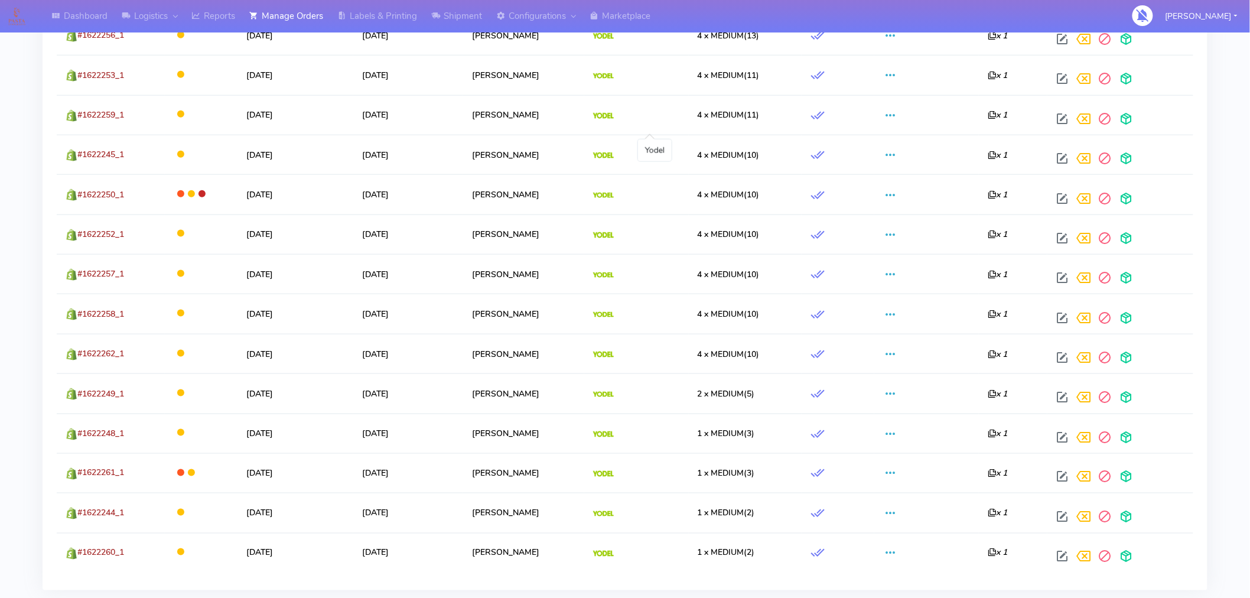
scroll to position [563, 0]
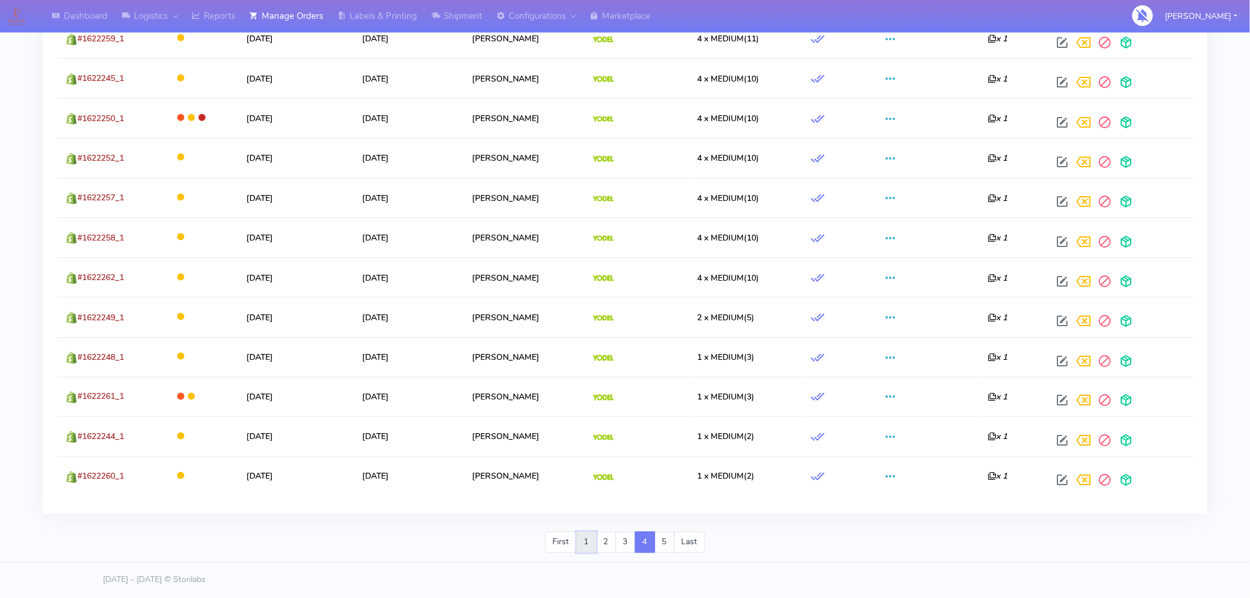
click at [586, 548] on link "1" at bounding box center [587, 542] width 20 height 21
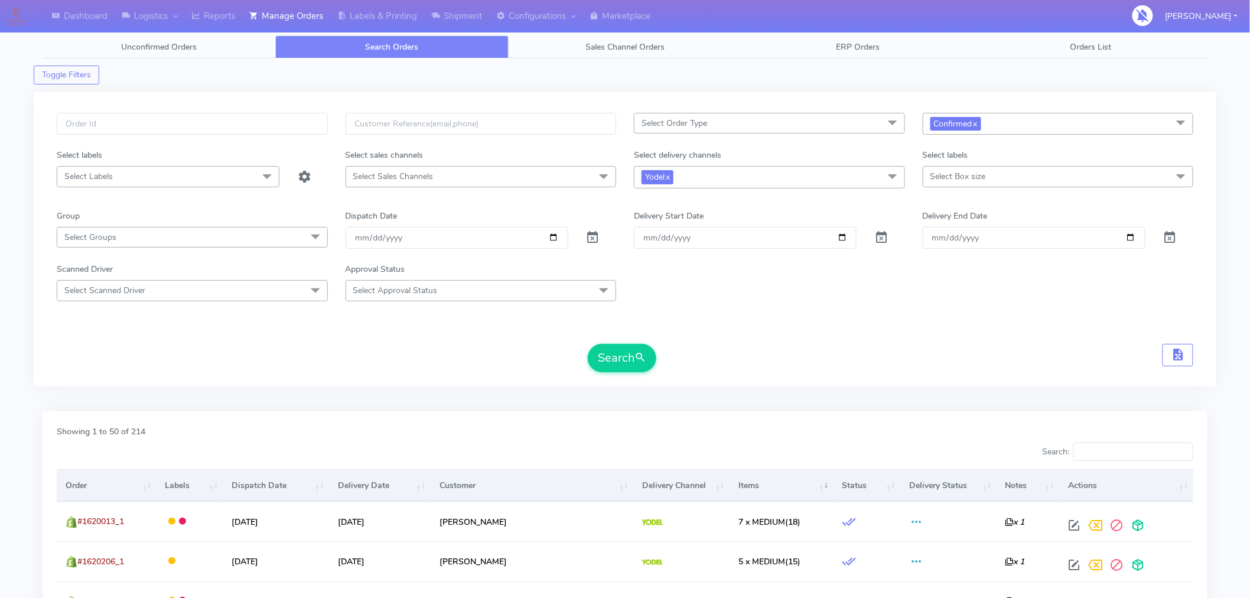
scroll to position [108, 0]
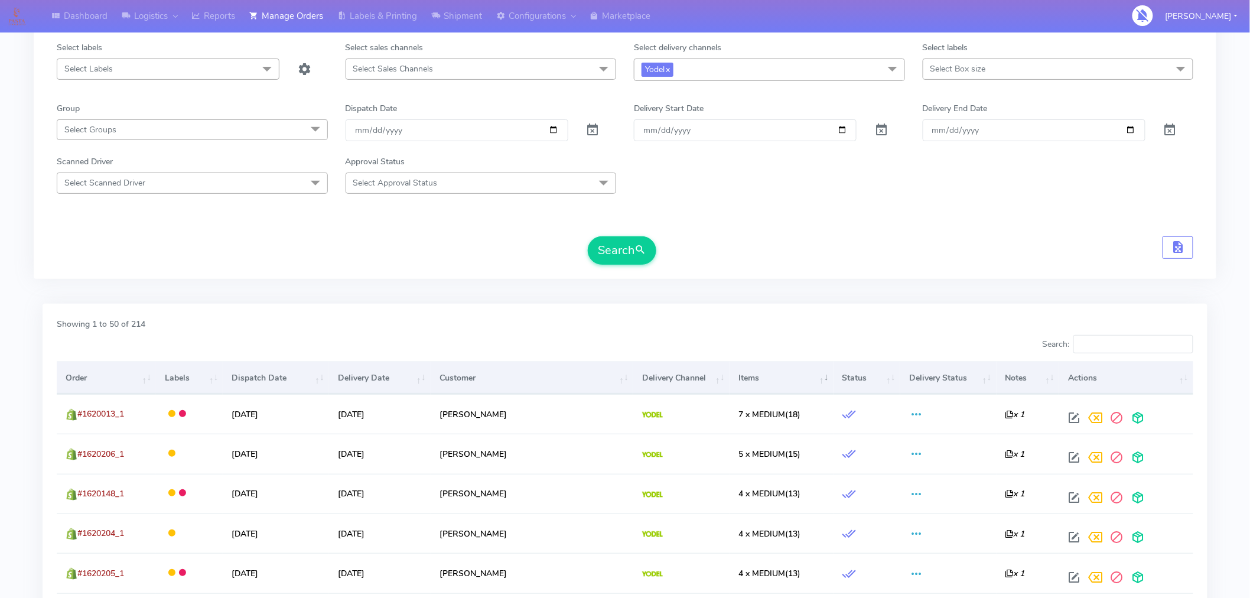
click at [736, 378] on th "Items" at bounding box center [782, 378] width 104 height 32
click at [746, 376] on th "Items" at bounding box center [782, 378] width 104 height 32
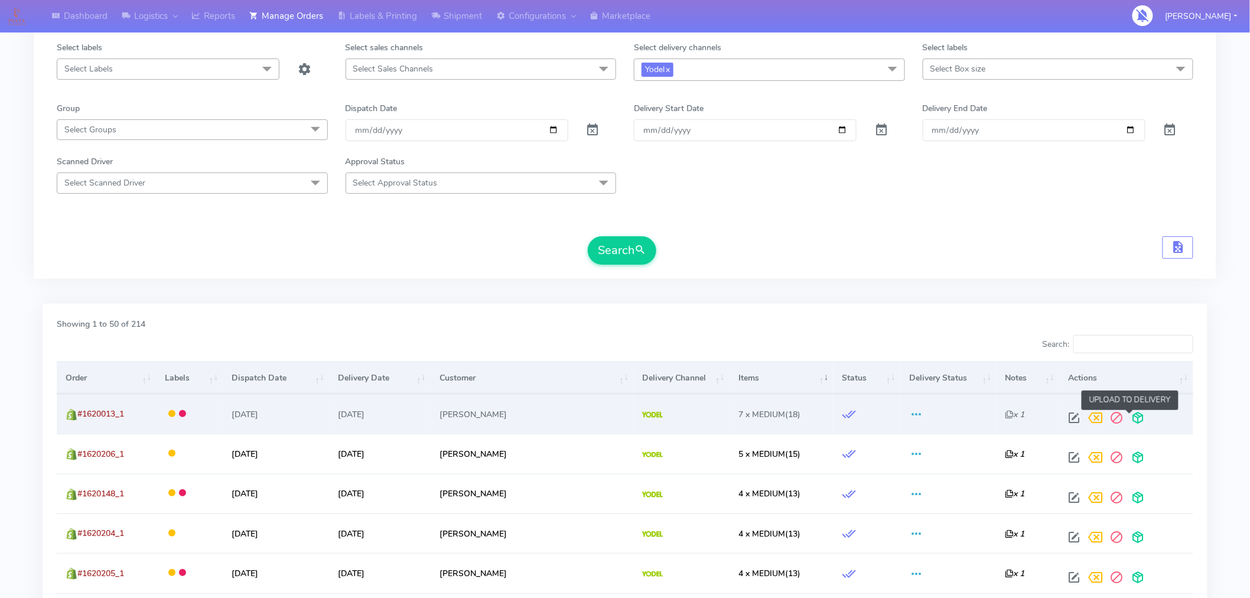
click at [1129, 421] on span at bounding box center [1138, 420] width 21 height 11
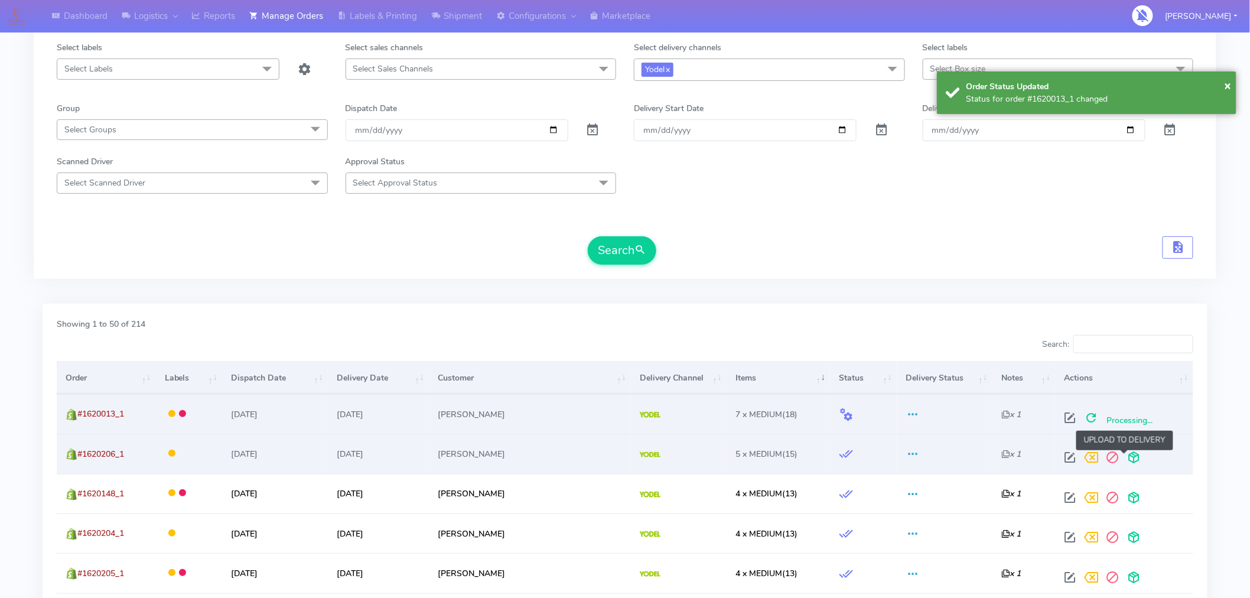
click at [1129, 456] on span at bounding box center [1134, 459] width 21 height 11
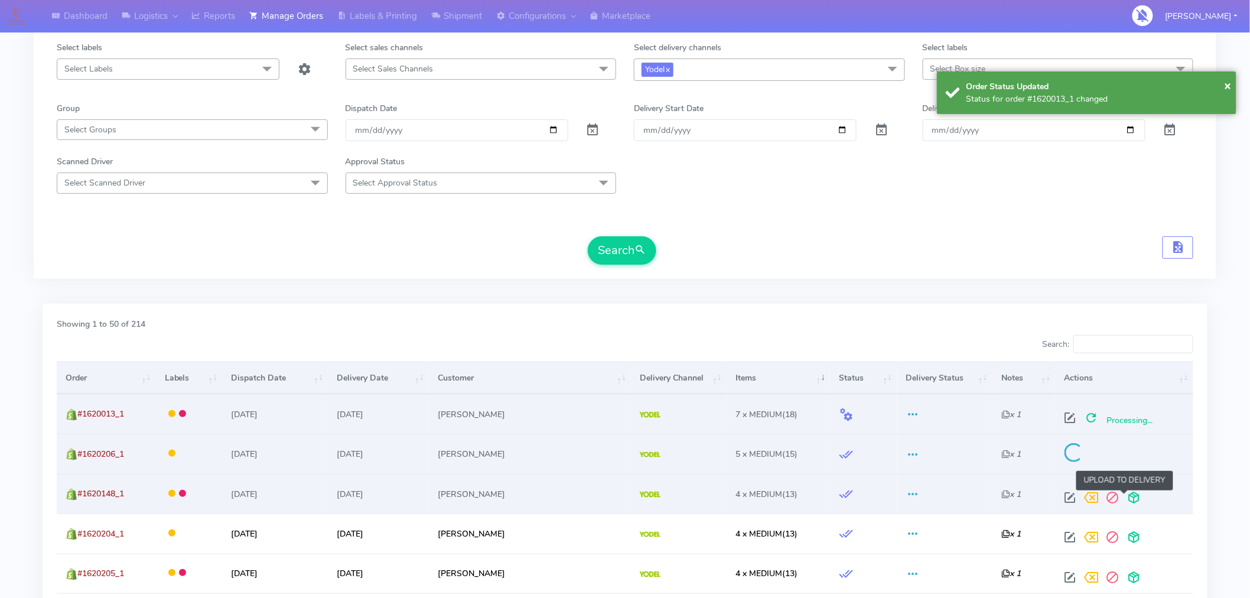
click at [1126, 497] on span at bounding box center [1134, 500] width 21 height 11
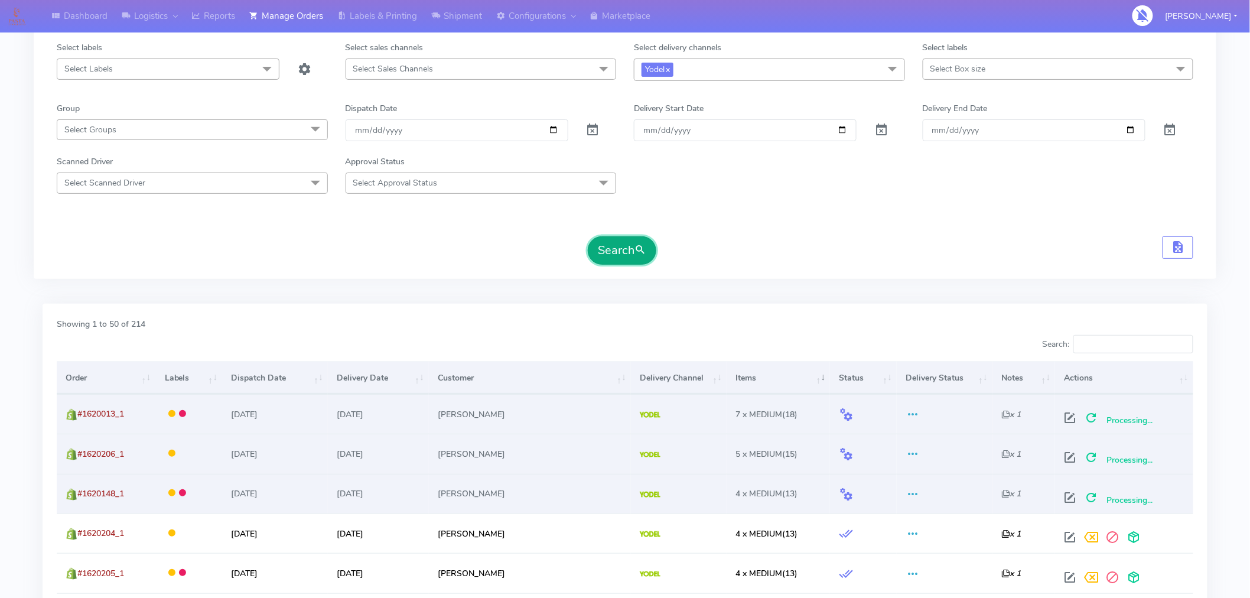
click at [626, 258] on button "Search" at bounding box center [622, 250] width 69 height 28
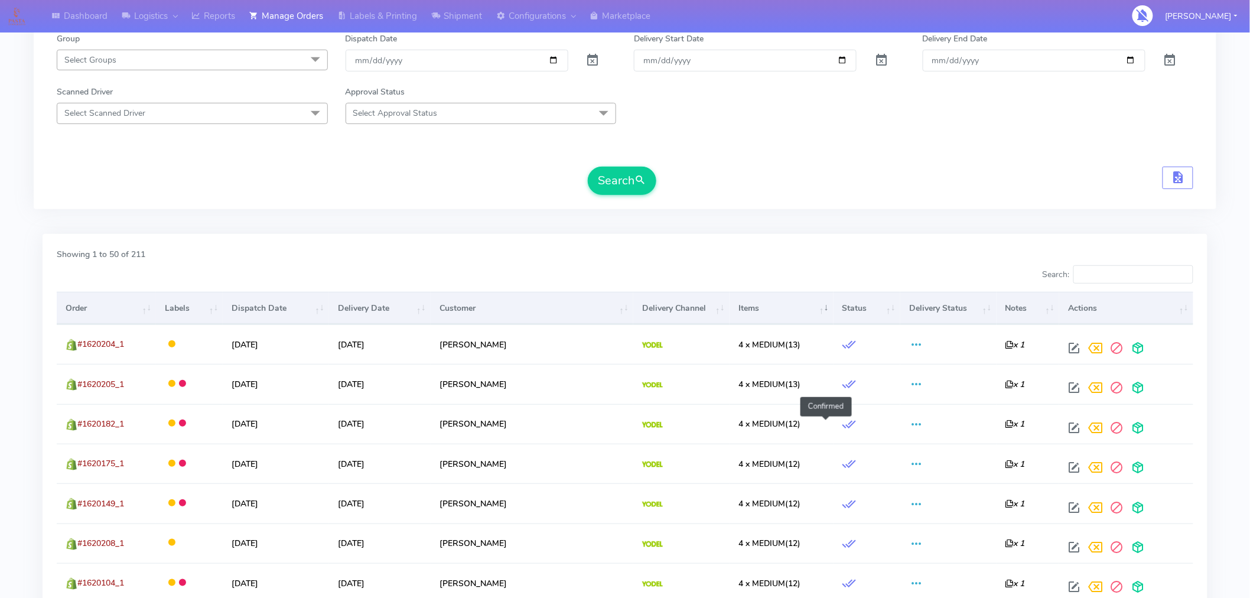
scroll to position [164, 0]
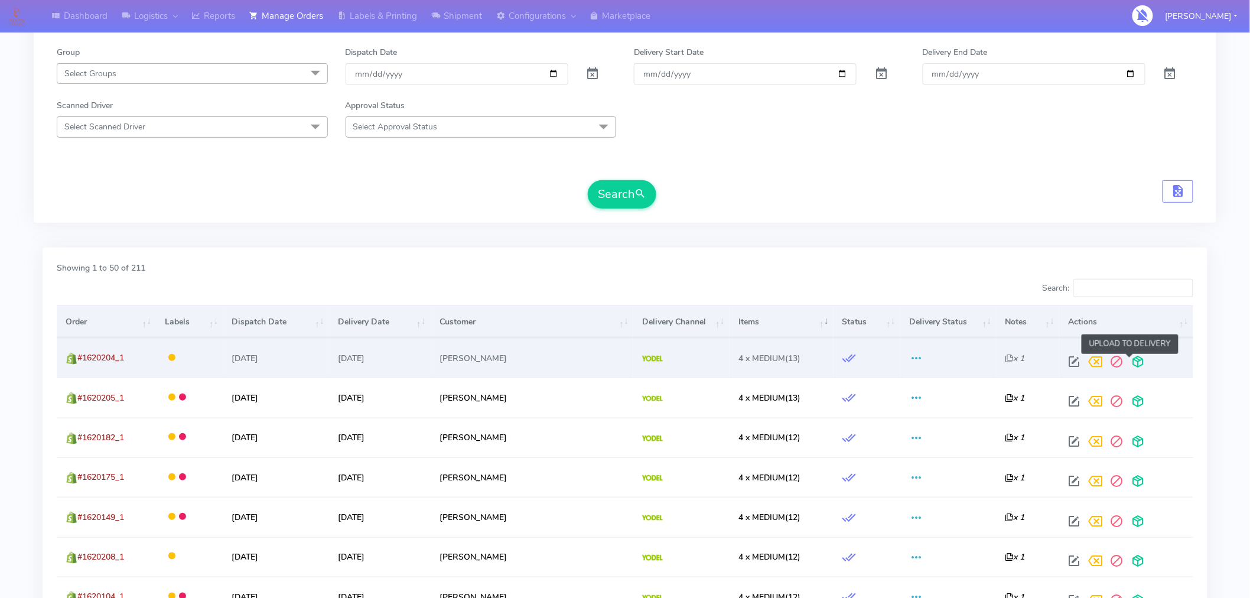
click at [1130, 364] on span at bounding box center [1138, 364] width 21 height 11
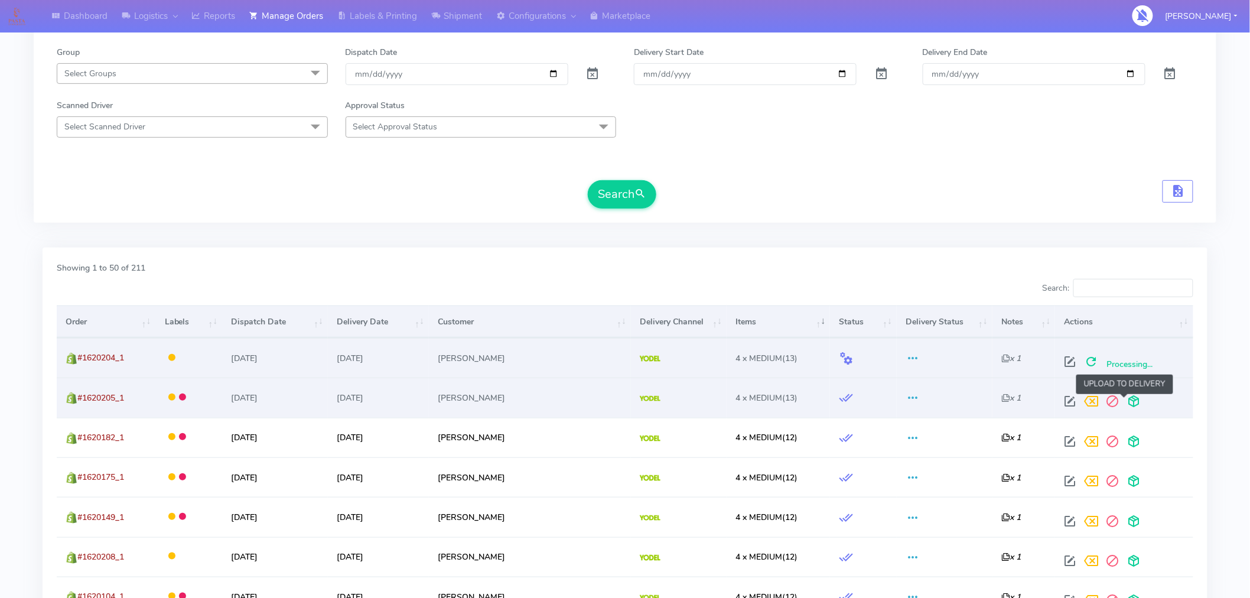
click at [1124, 404] on span at bounding box center [1134, 403] width 21 height 11
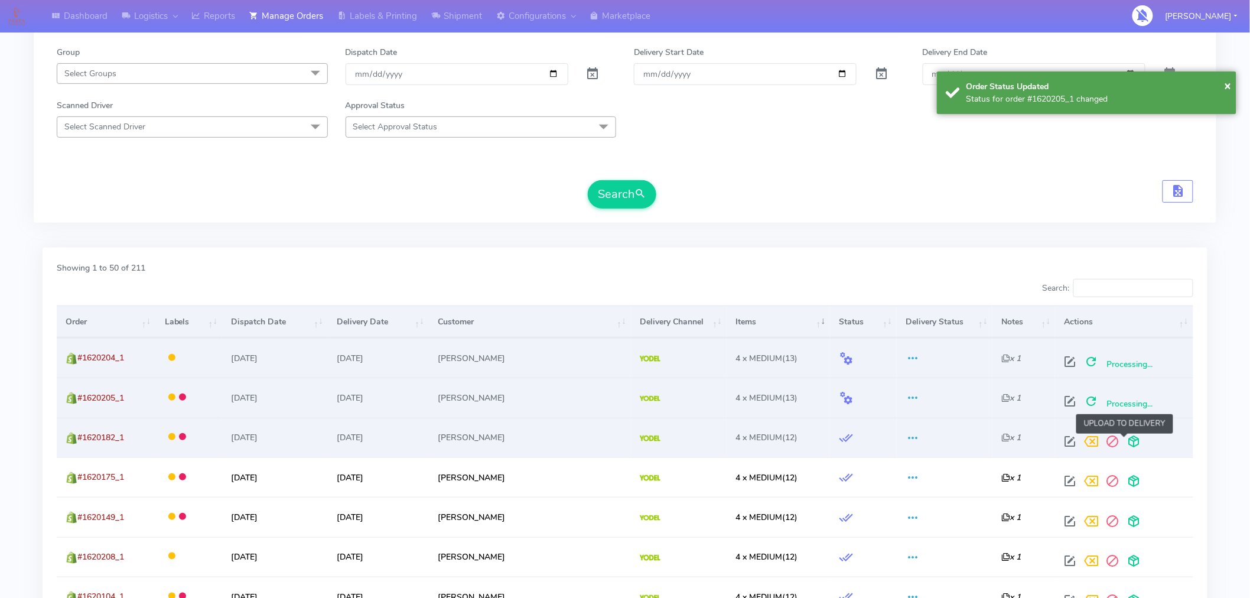
click at [1126, 443] on span at bounding box center [1134, 443] width 21 height 11
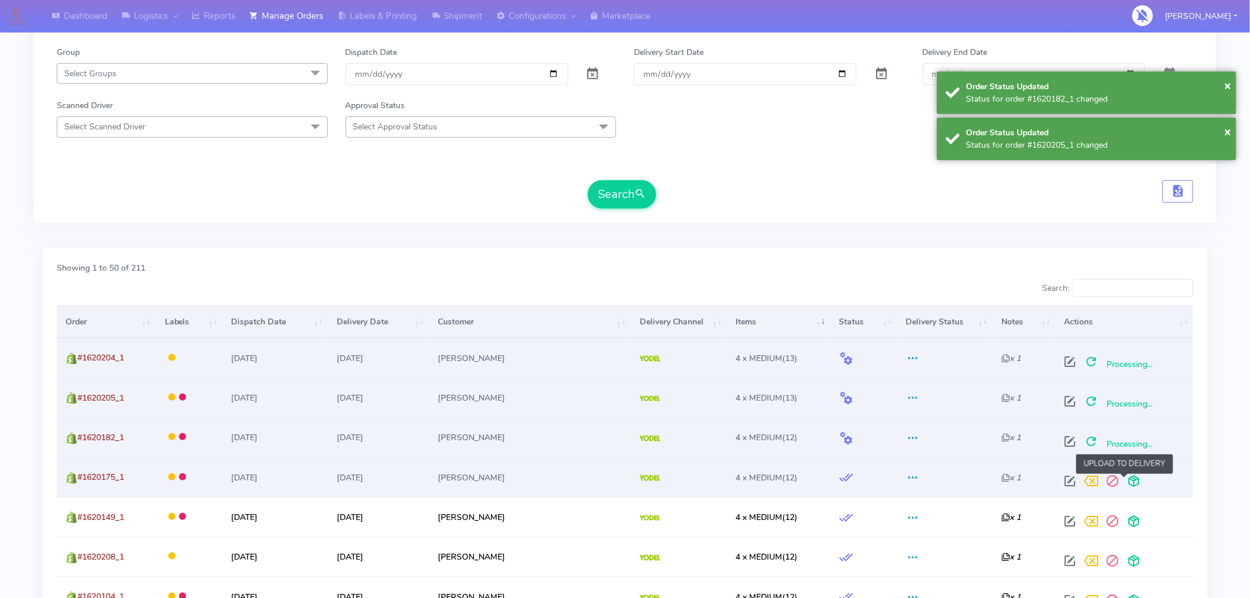
click at [1127, 482] on span at bounding box center [1134, 483] width 21 height 11
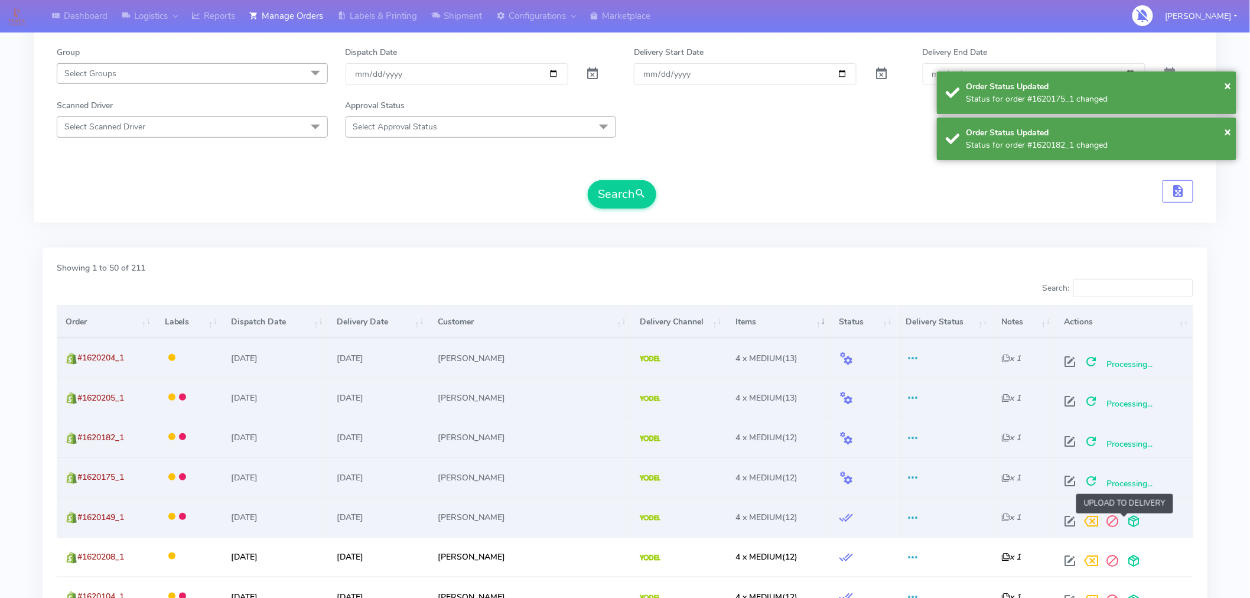
click at [1127, 523] on span at bounding box center [1134, 523] width 21 height 11
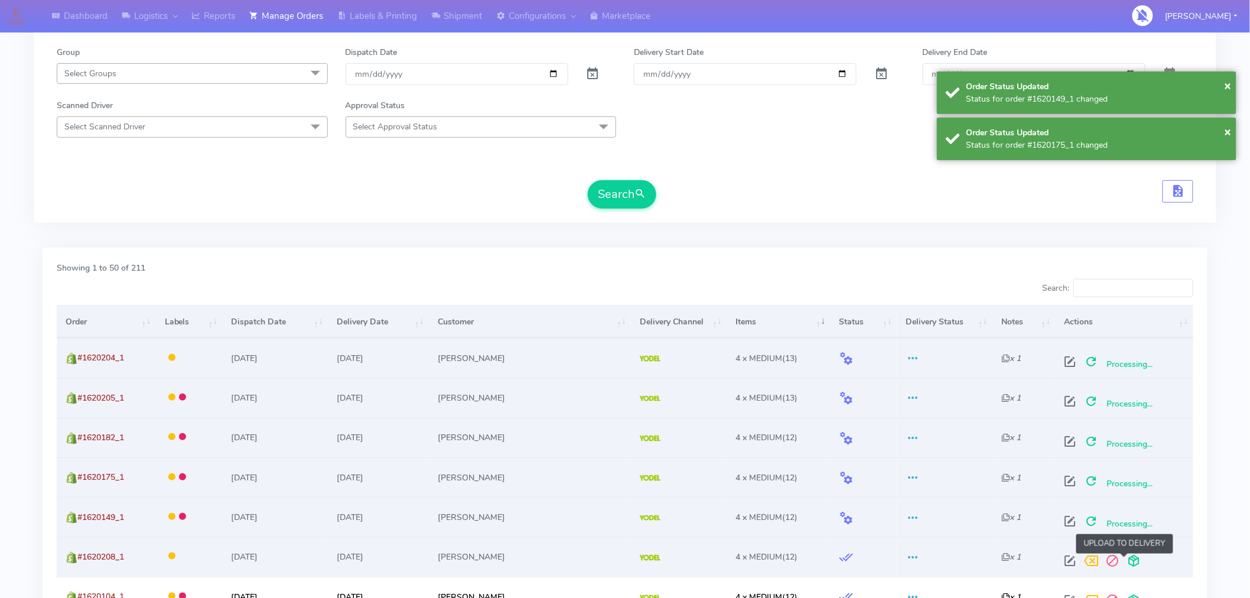
click at [1124, 558] on span at bounding box center [1134, 563] width 21 height 11
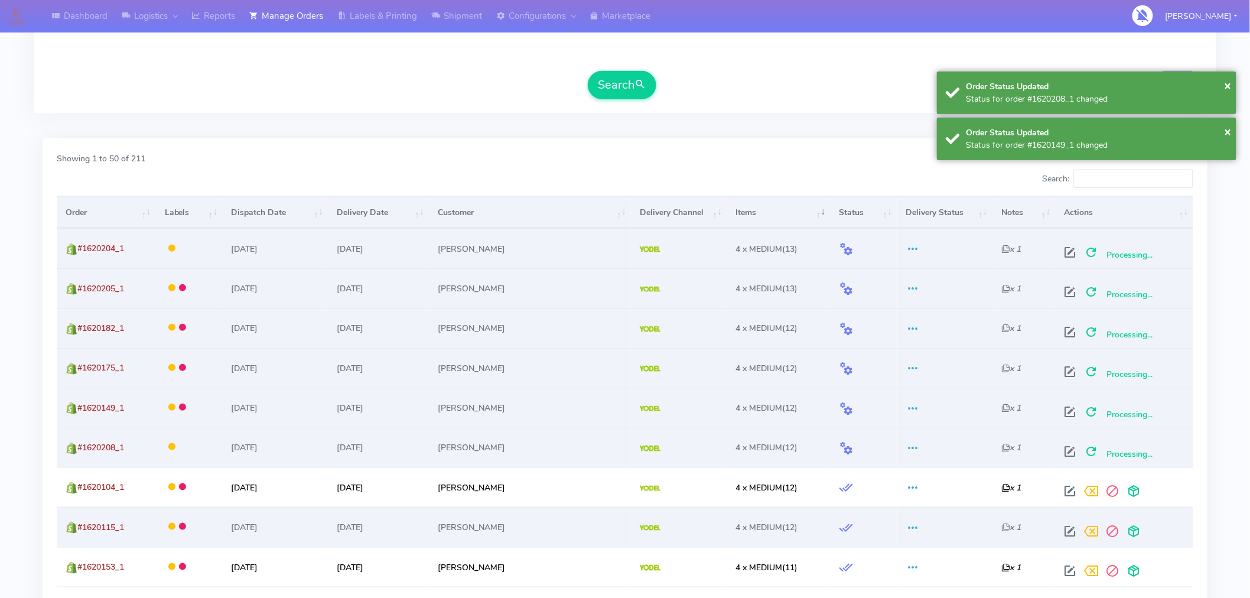
scroll to position [279, 0]
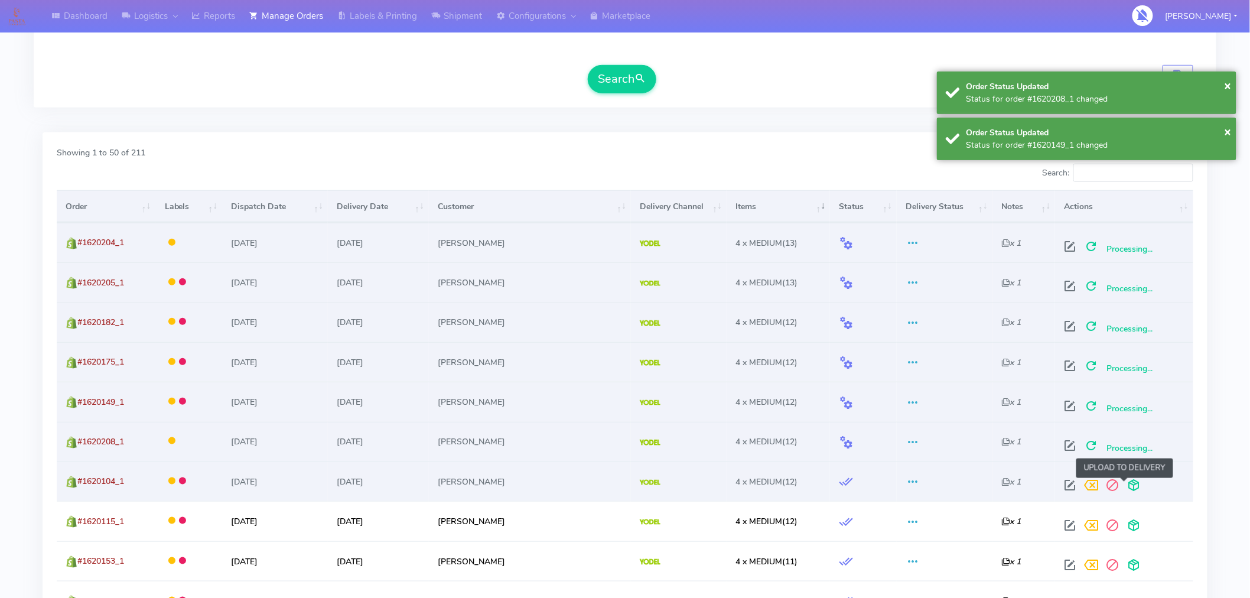
click at [1126, 487] on span at bounding box center [1134, 487] width 21 height 11
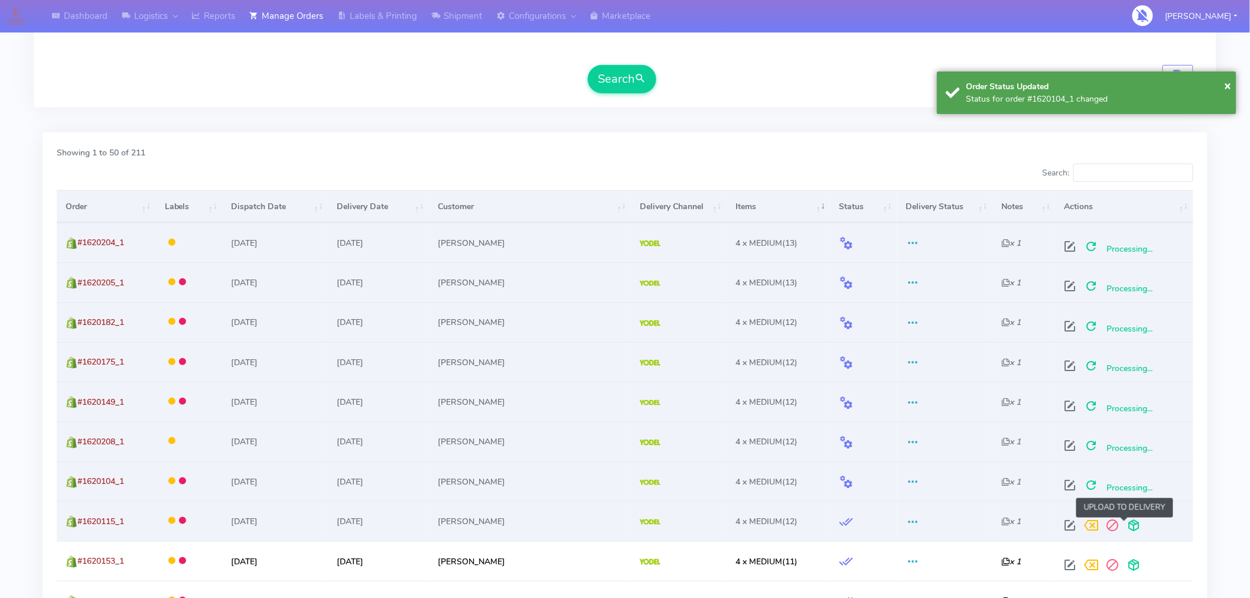
click at [1126, 528] on span at bounding box center [1134, 527] width 21 height 11
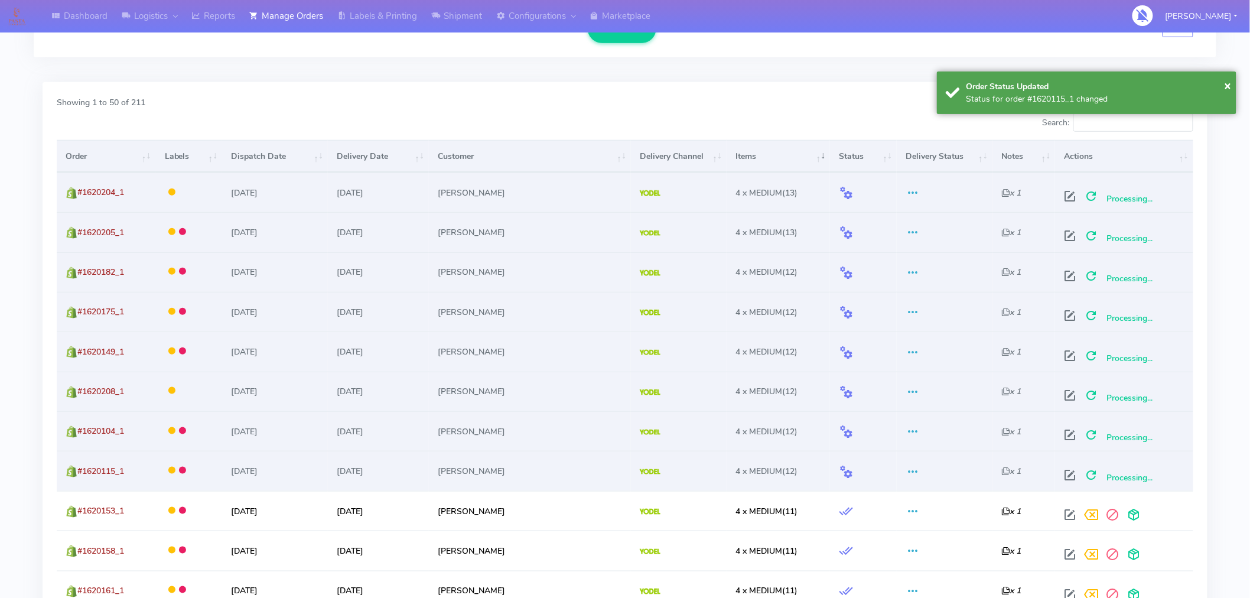
scroll to position [338, 0]
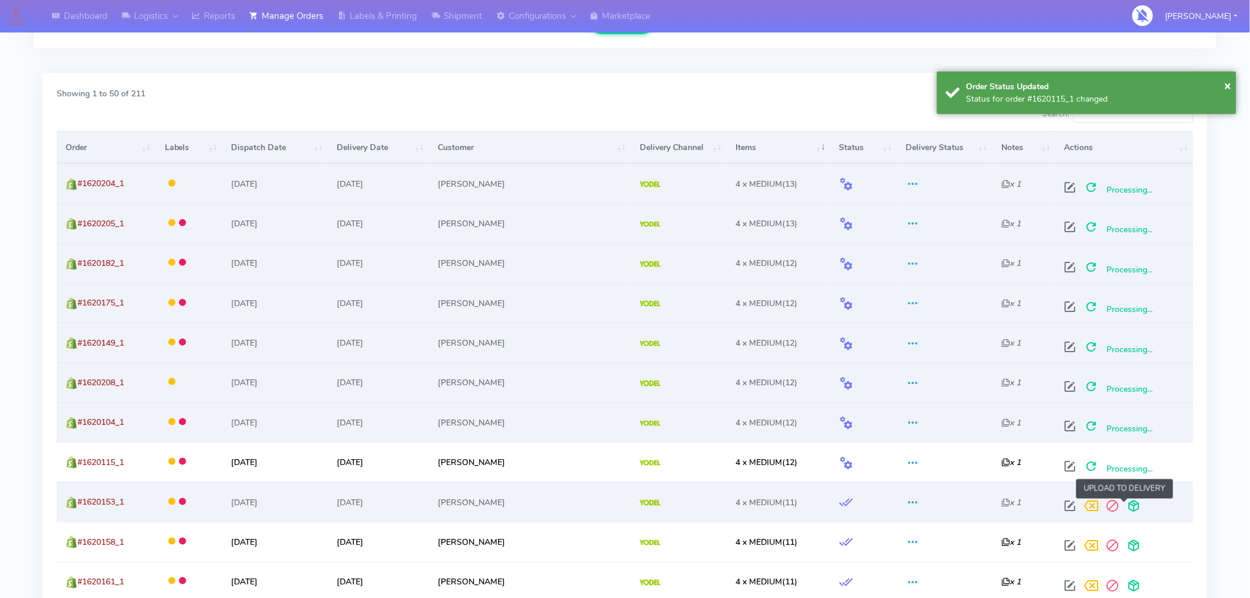
click at [1124, 507] on span at bounding box center [1134, 508] width 21 height 11
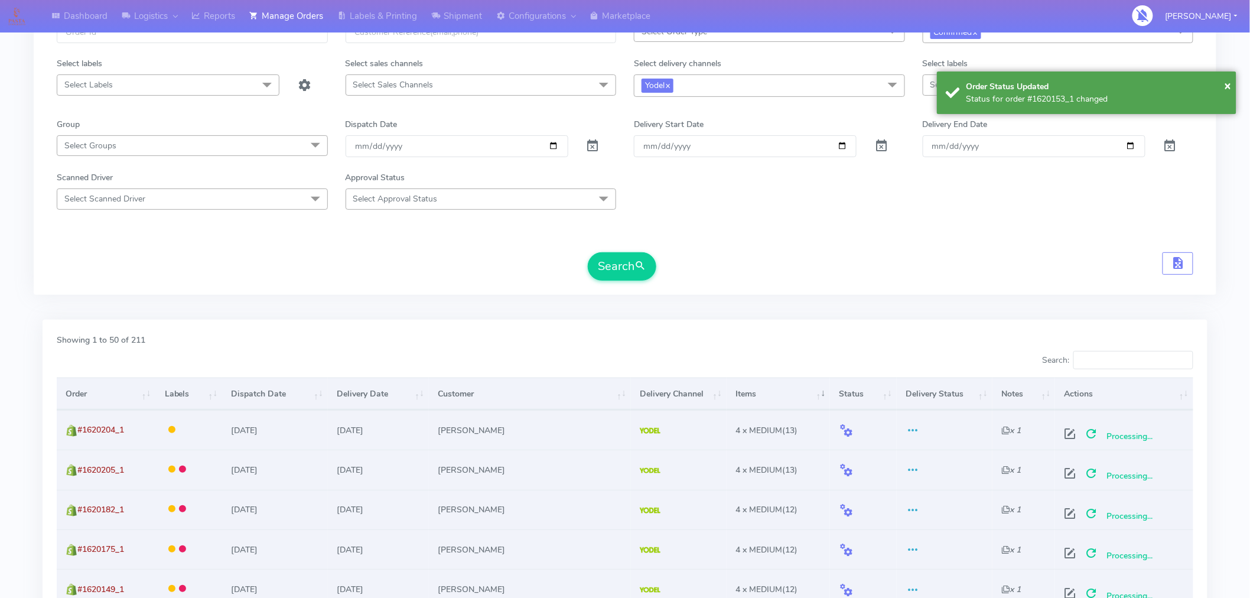
scroll to position [0, 0]
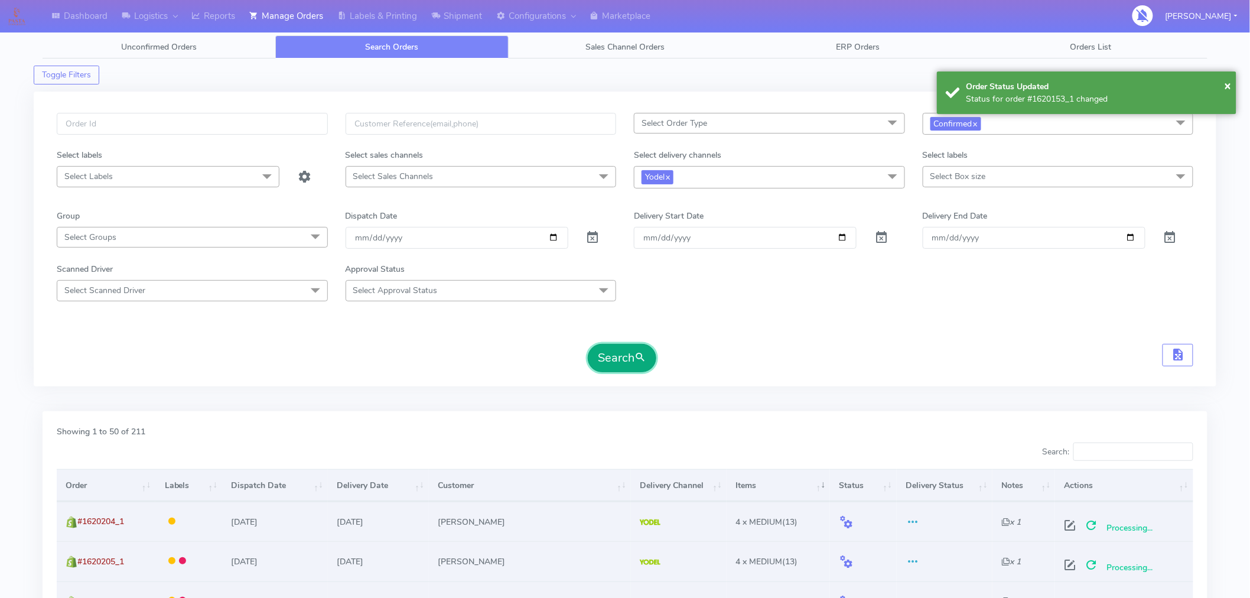
click at [634, 361] on button "Search" at bounding box center [622, 358] width 69 height 28
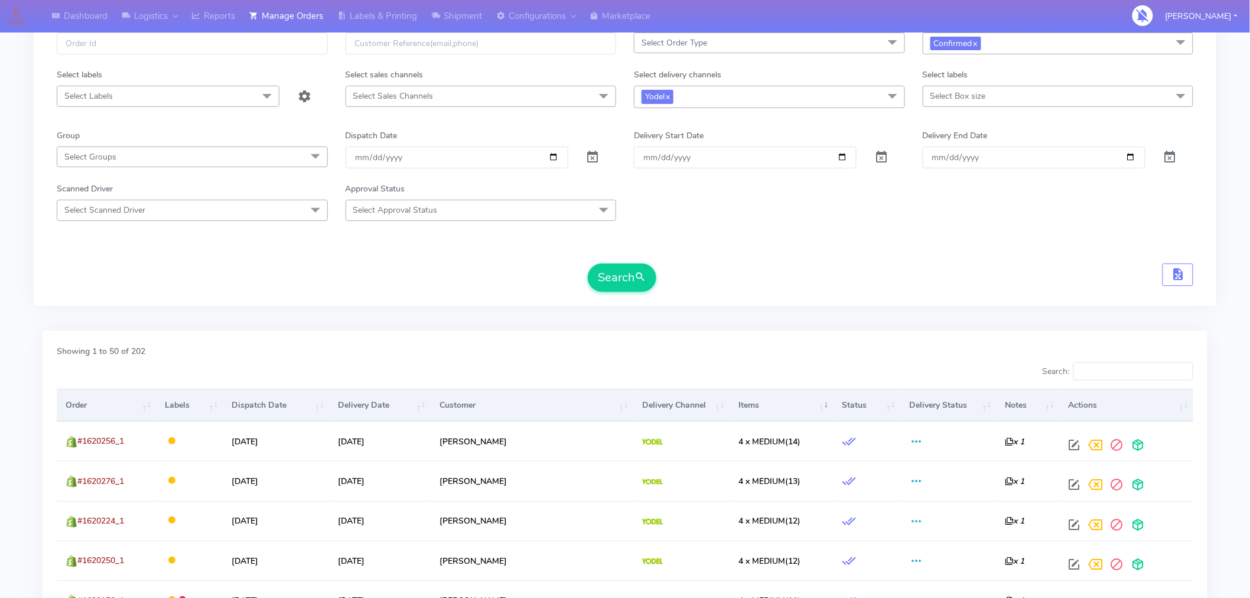
scroll to position [83, 0]
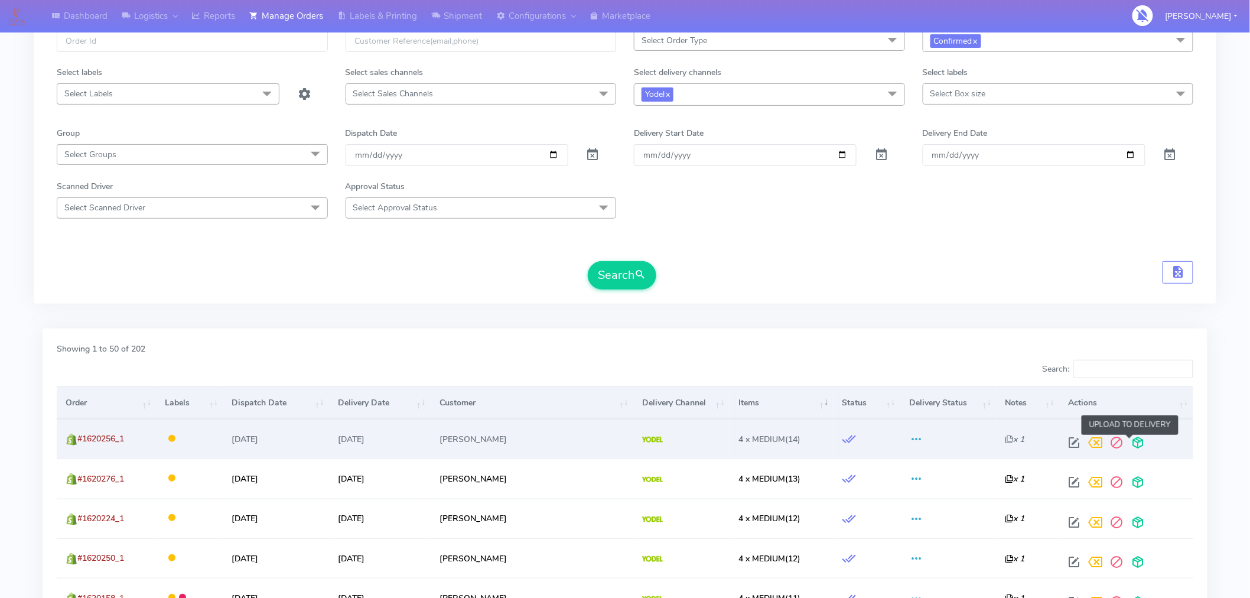
click at [1130, 448] on span at bounding box center [1138, 445] width 21 height 11
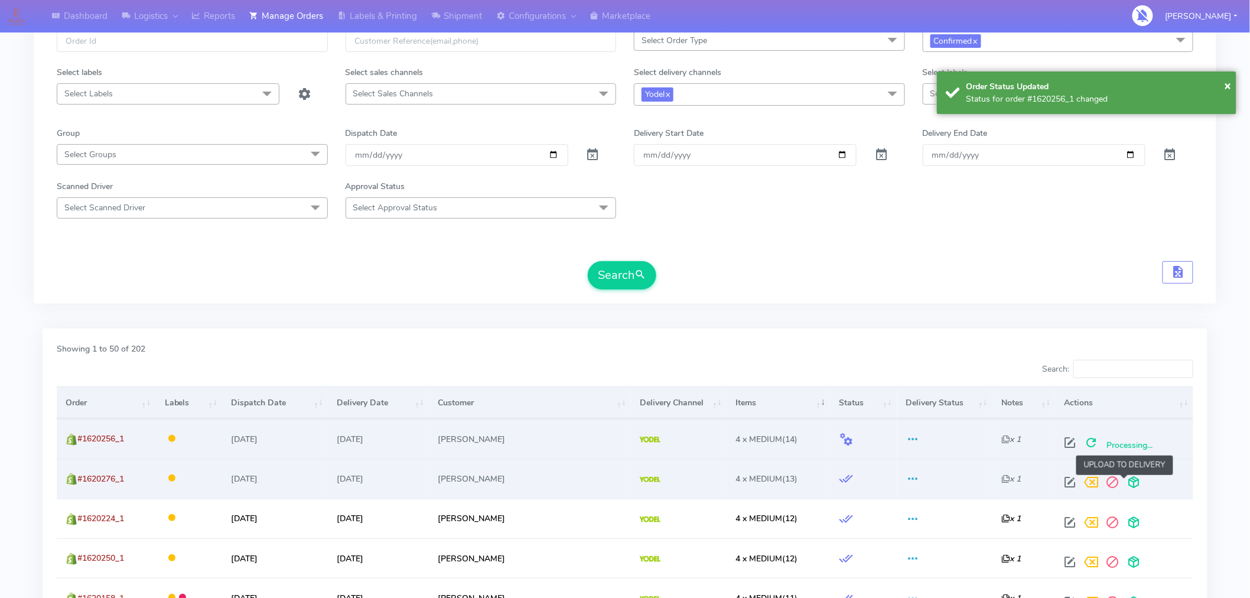
click at [1127, 483] on span at bounding box center [1134, 484] width 21 height 11
click at [639, 287] on button "Search" at bounding box center [622, 275] width 69 height 28
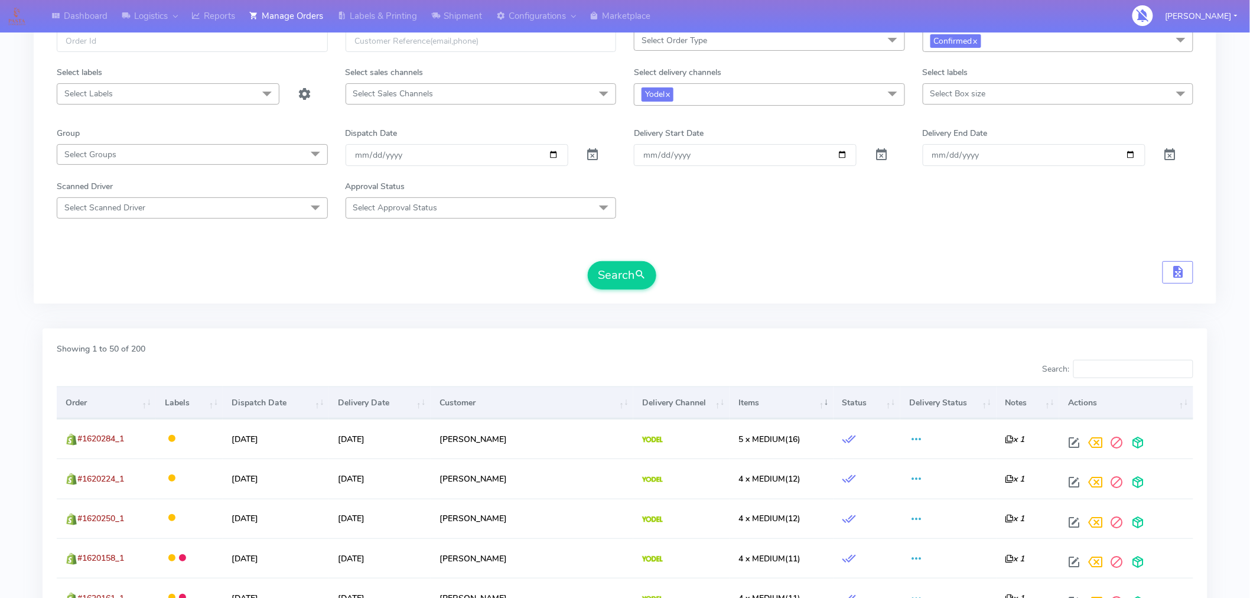
scroll to position [0, 0]
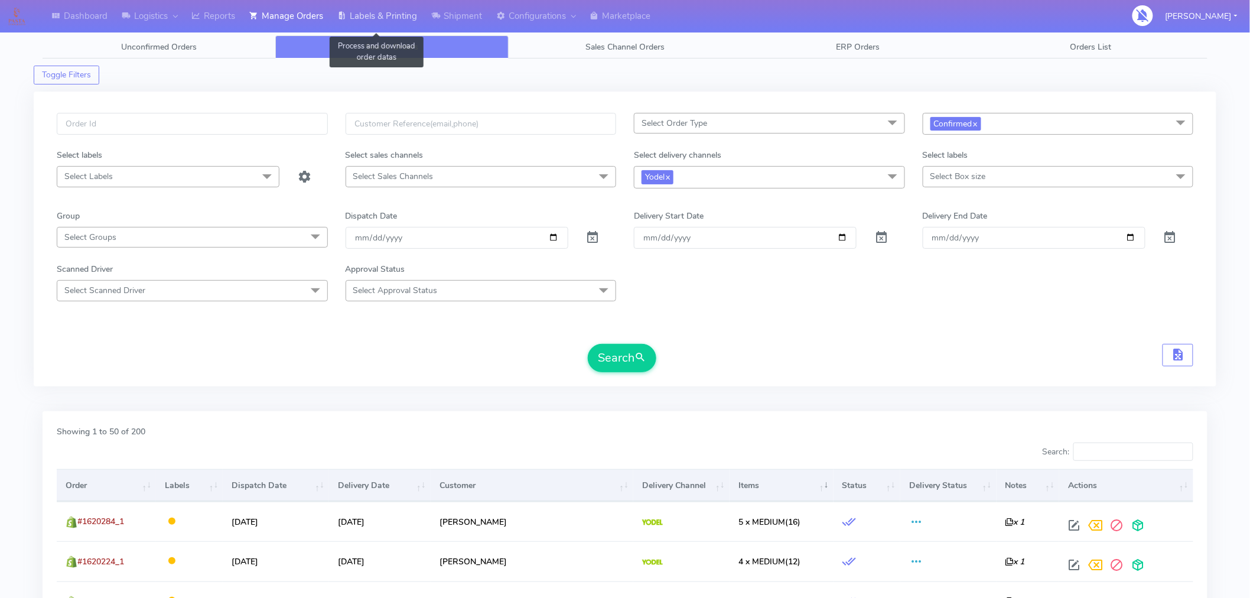
click at [384, 18] on link "Labels & Printing" at bounding box center [377, 16] width 94 height 32
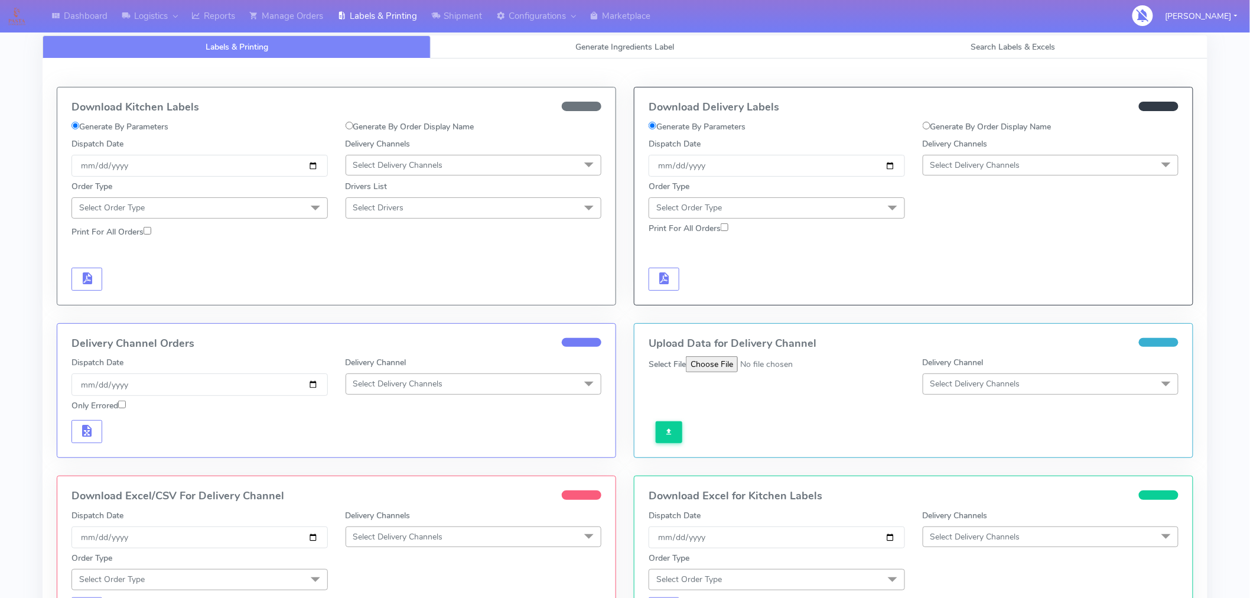
click at [976, 165] on span "Select Delivery Channels" at bounding box center [976, 165] width 90 height 11
click at [958, 295] on div "Yodel" at bounding box center [1050, 298] width 243 height 12
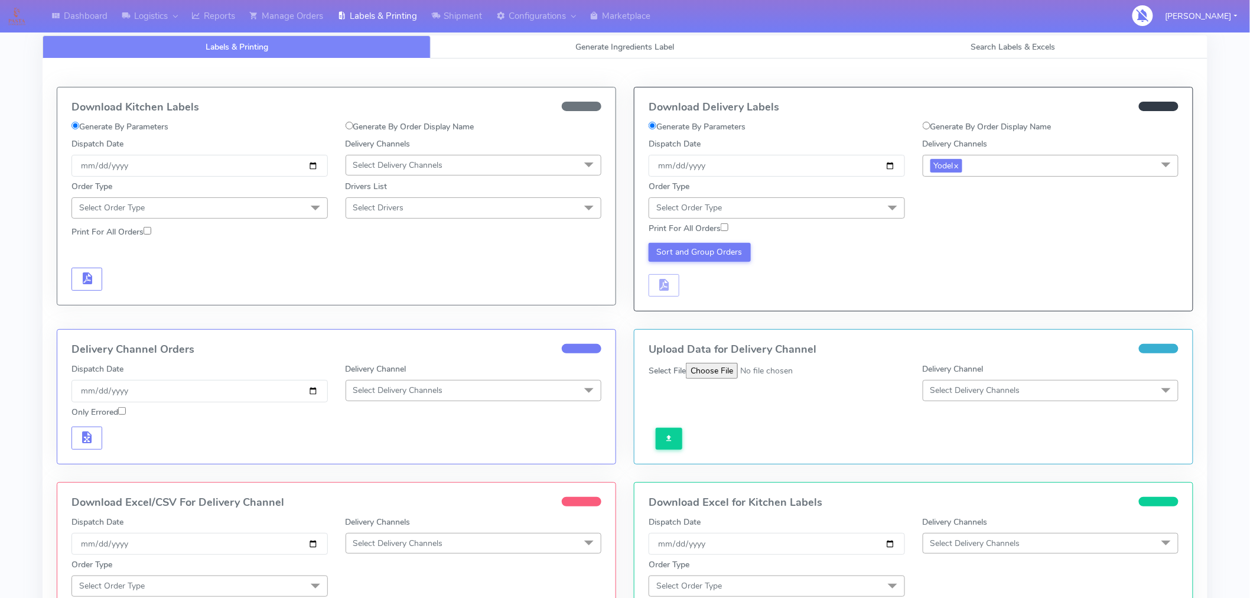
click at [845, 214] on span "Select Order Type" at bounding box center [777, 207] width 256 height 21
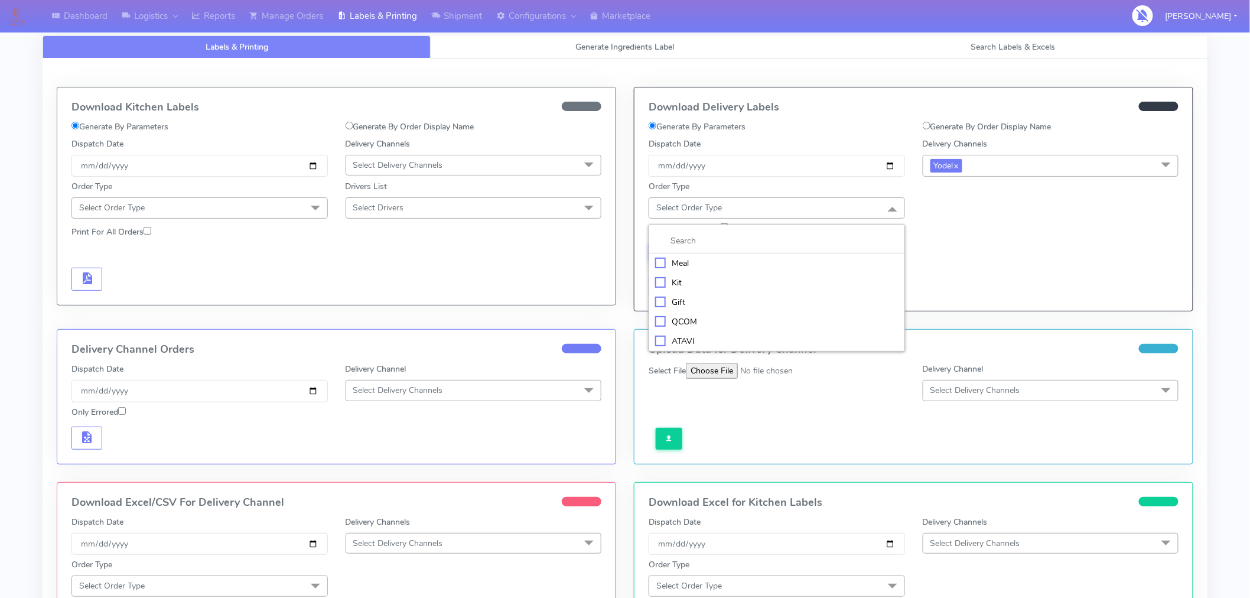
click at [694, 261] on div "Meal" at bounding box center [776, 263] width 243 height 12
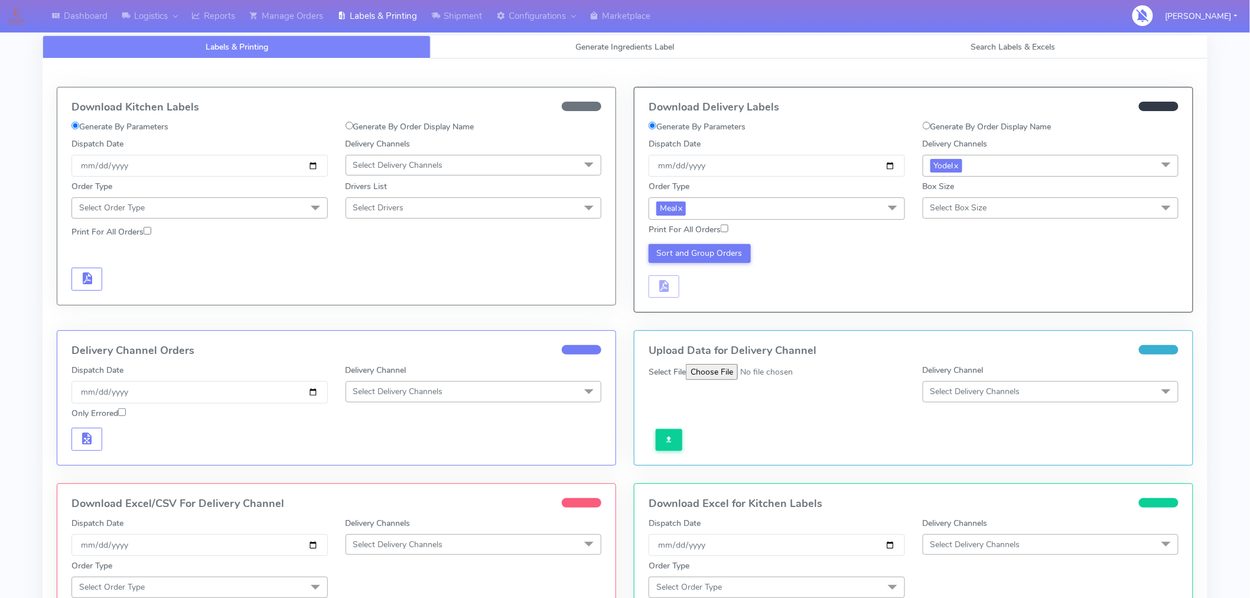
click at [956, 212] on span "Select Box Size" at bounding box center [959, 207] width 57 height 11
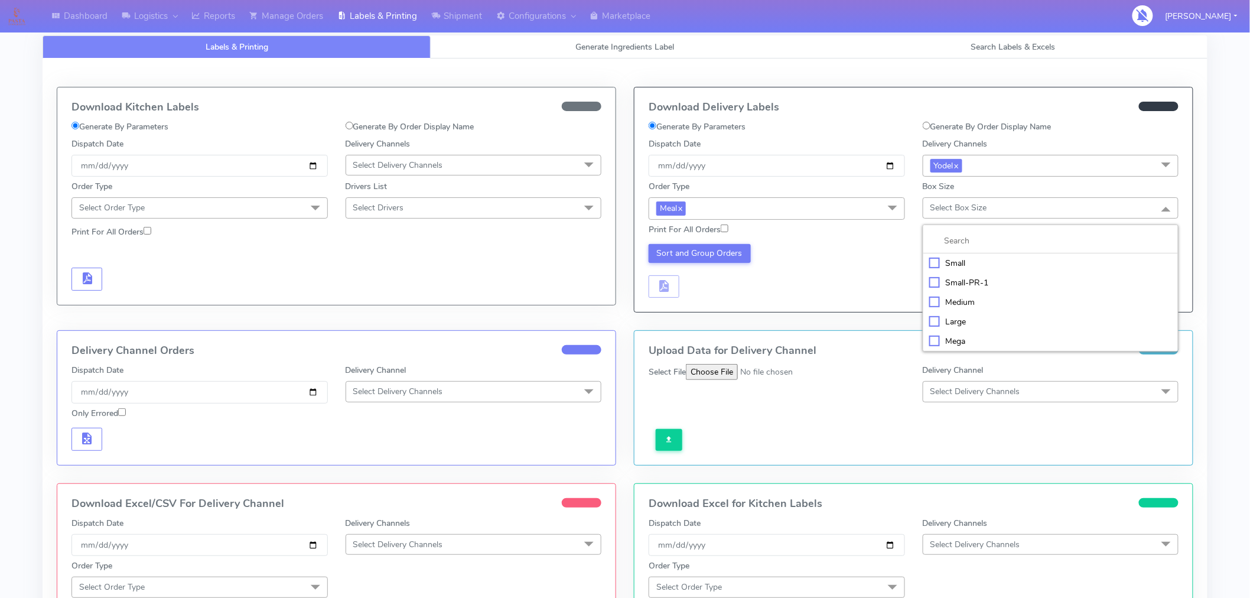
click at [951, 264] on div "Small" at bounding box center [1050, 263] width 243 height 12
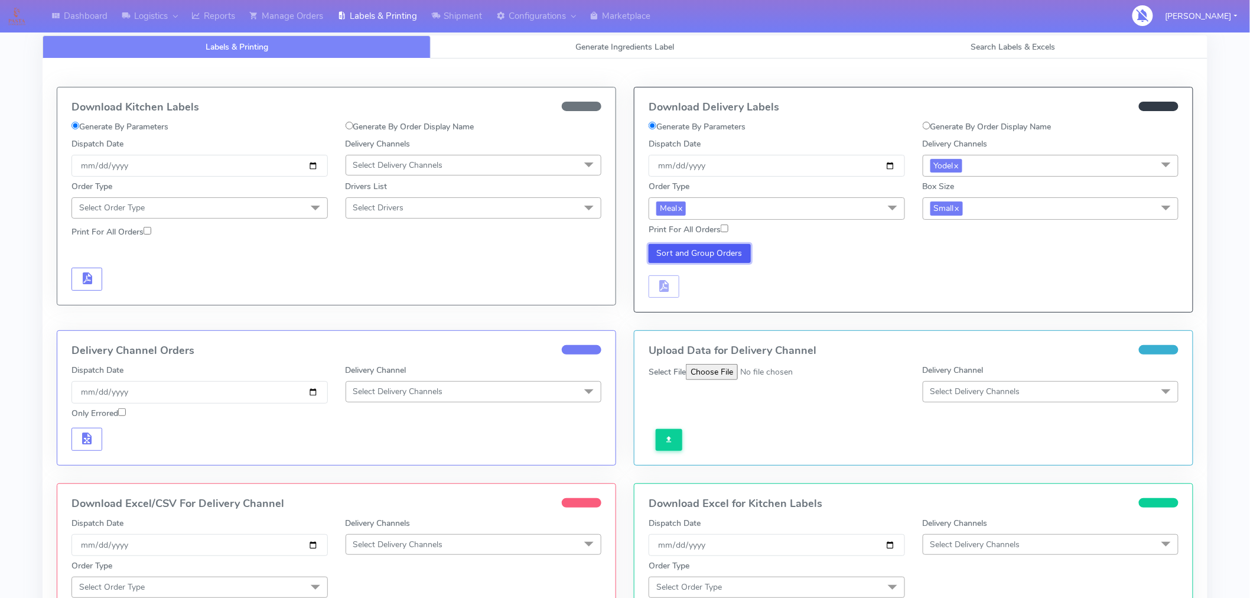
click at [715, 256] on button "Sort and Group Orders" at bounding box center [700, 253] width 102 height 19
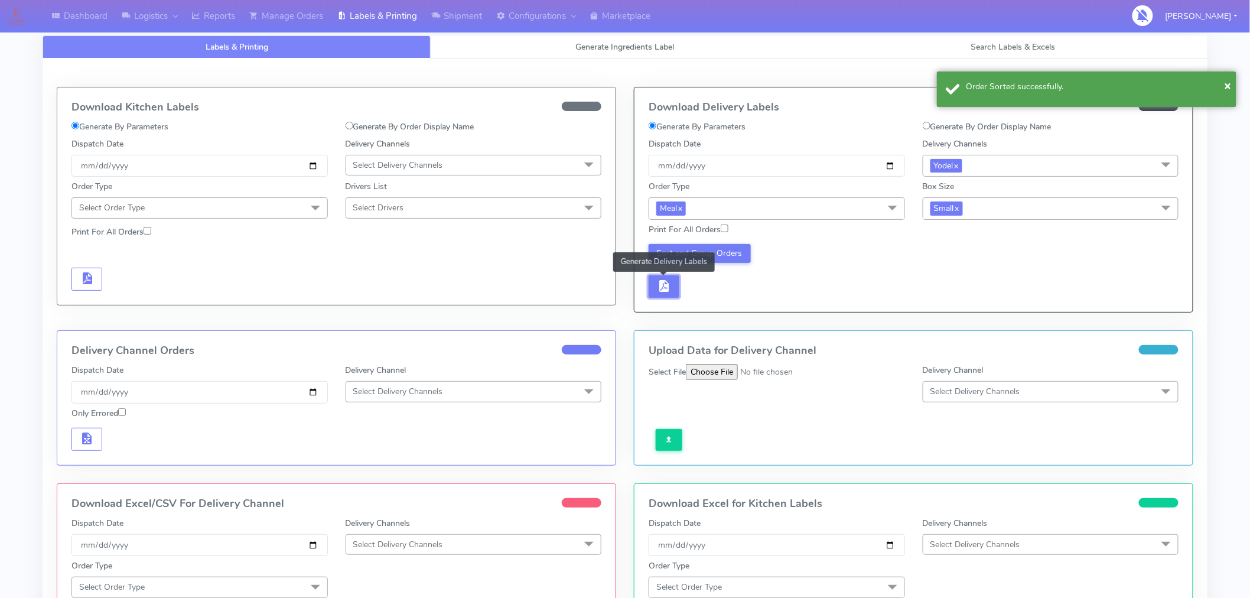
click at [665, 287] on span "button" at bounding box center [664, 288] width 14 height 11
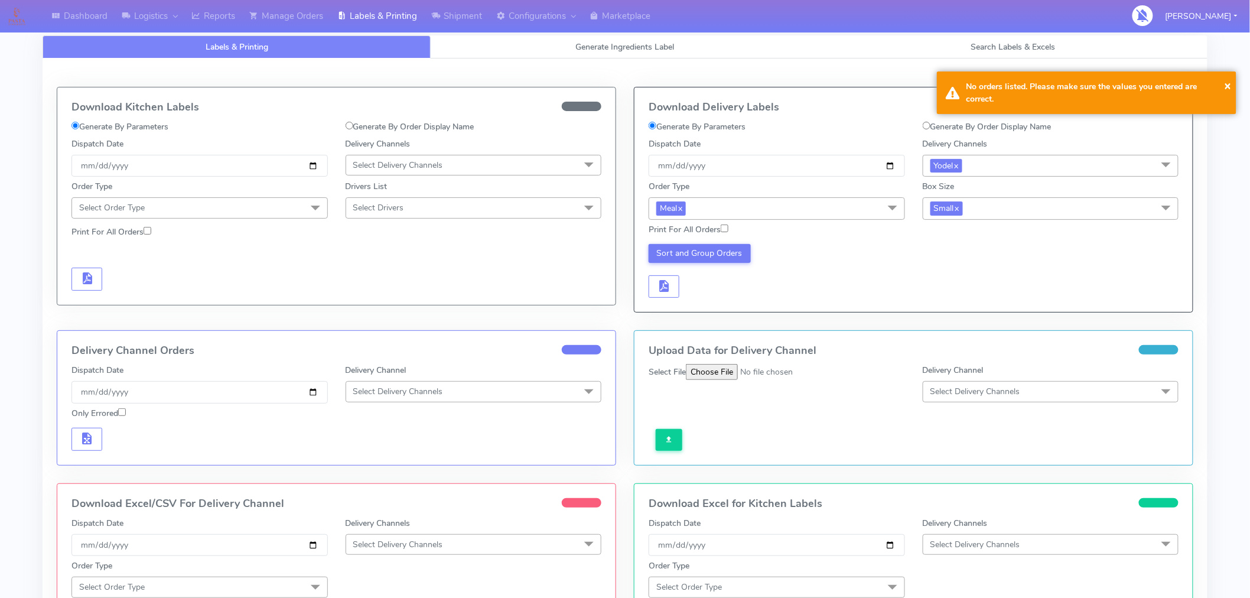
click at [992, 214] on span "Small x" at bounding box center [1051, 208] width 256 height 22
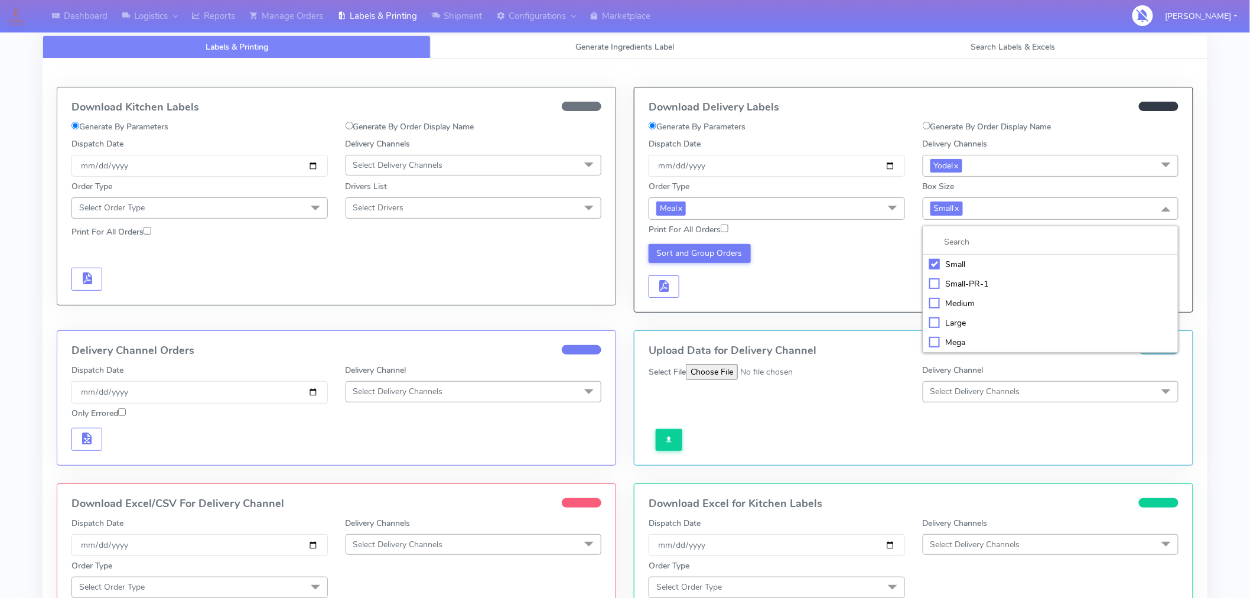
click at [961, 321] on div "Large" at bounding box center [1050, 323] width 243 height 12
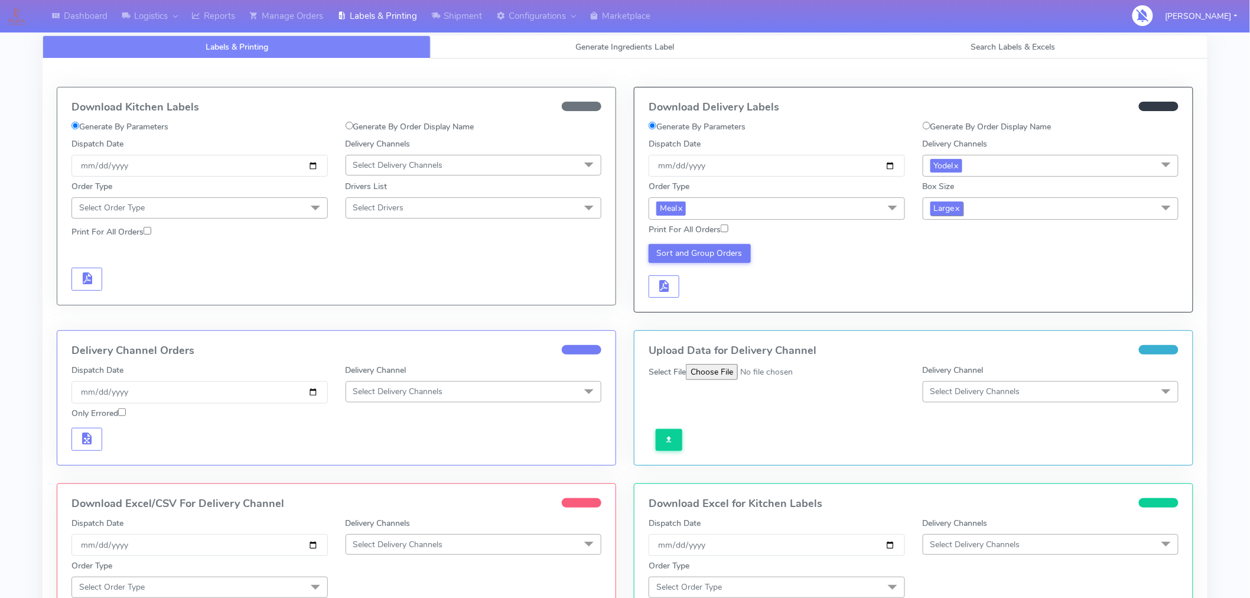
click at [960, 210] on link "x" at bounding box center [957, 207] width 5 height 12
click at [961, 210] on span "Select Box Size" at bounding box center [959, 207] width 57 height 11
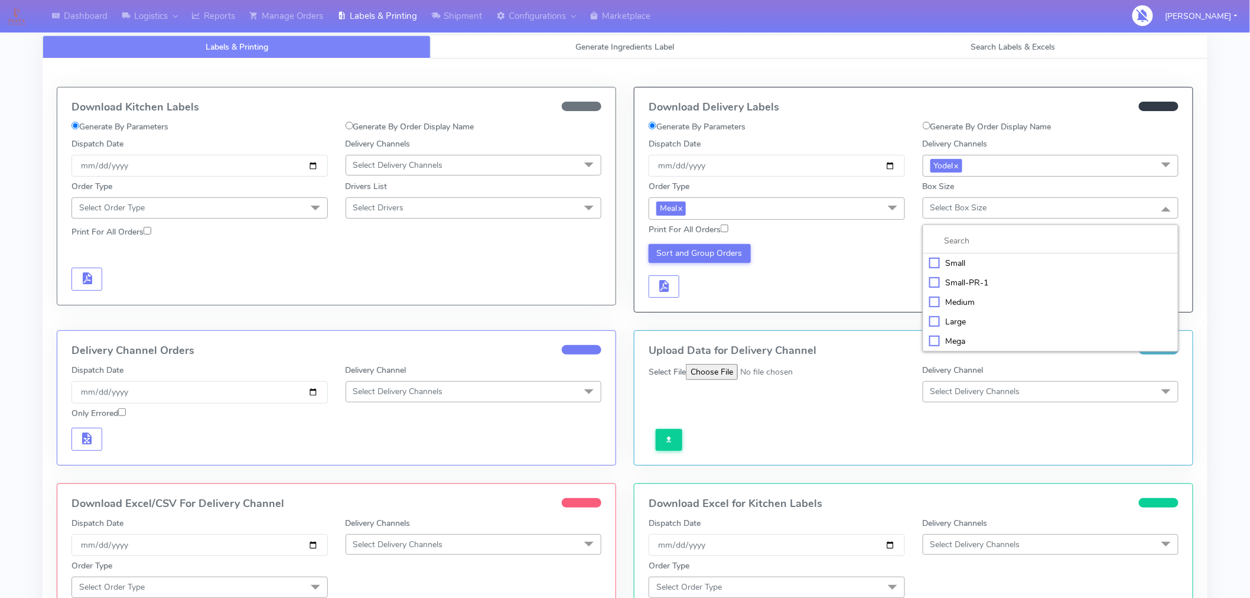
click at [961, 319] on div "Large" at bounding box center [1050, 322] width 243 height 12
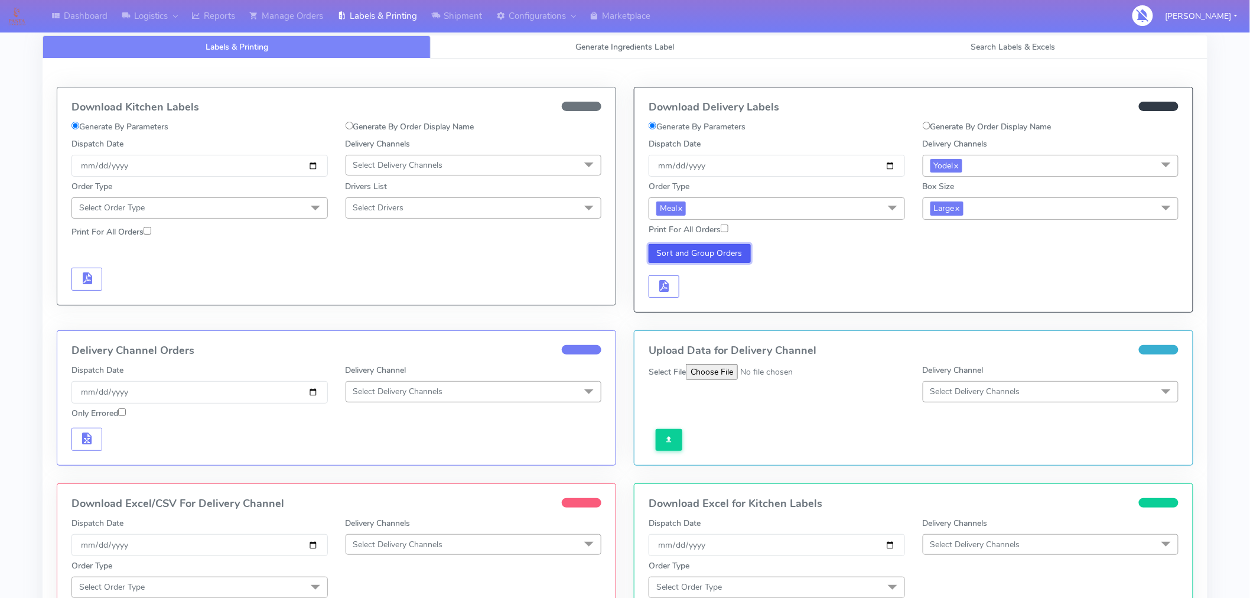
click at [726, 255] on button "Sort and Group Orders" at bounding box center [700, 253] width 102 height 19
click at [667, 287] on span "button" at bounding box center [664, 288] width 14 height 11
click at [702, 291] on span "button" at bounding box center [699, 288] width 14 height 11
click at [298, 12] on link "Manage Orders" at bounding box center [286, 16] width 88 height 32
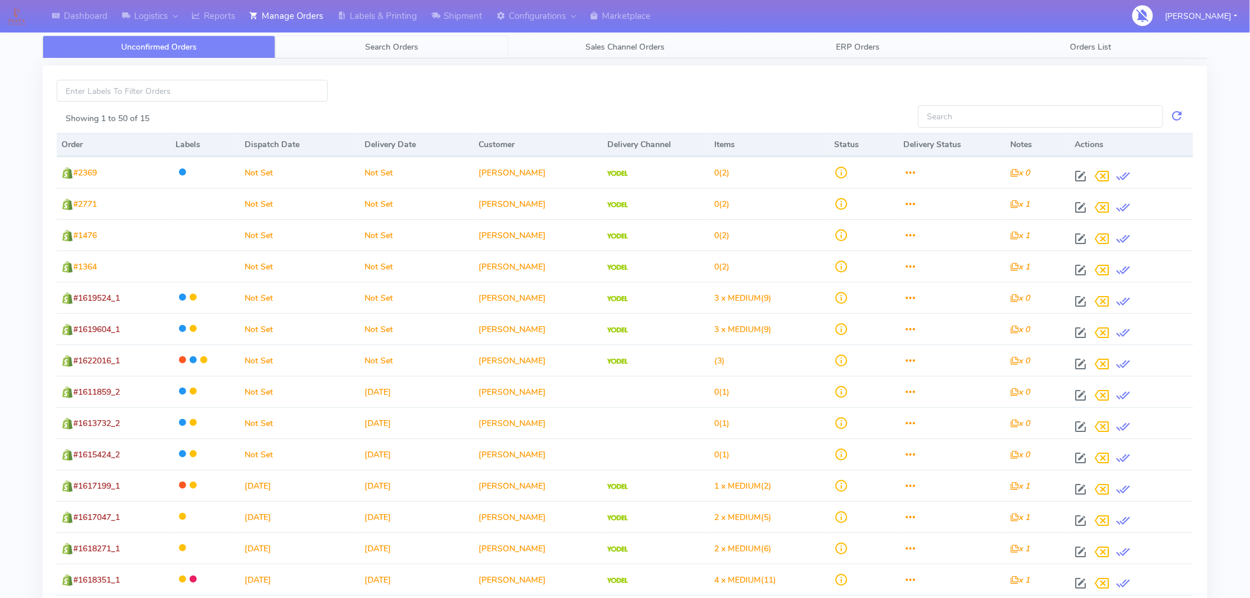
click at [399, 45] on span "Search Orders" at bounding box center [392, 46] width 53 height 11
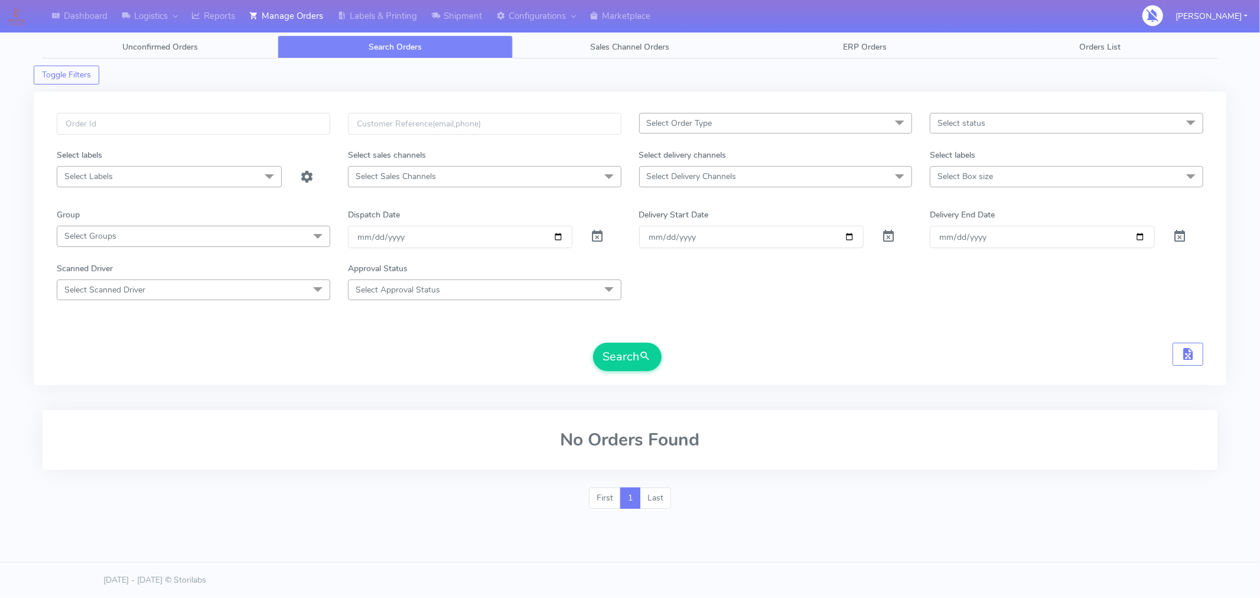
click at [750, 182] on span "Select Delivery Channels" at bounding box center [776, 176] width 274 height 21
click at [680, 333] on div "Yodel" at bounding box center [776, 335] width 261 height 12
checkbox input "true"
click at [1002, 181] on span "Select Box size" at bounding box center [1067, 176] width 274 height 21
click at [965, 317] on div "Large" at bounding box center [1067, 315] width 261 height 12
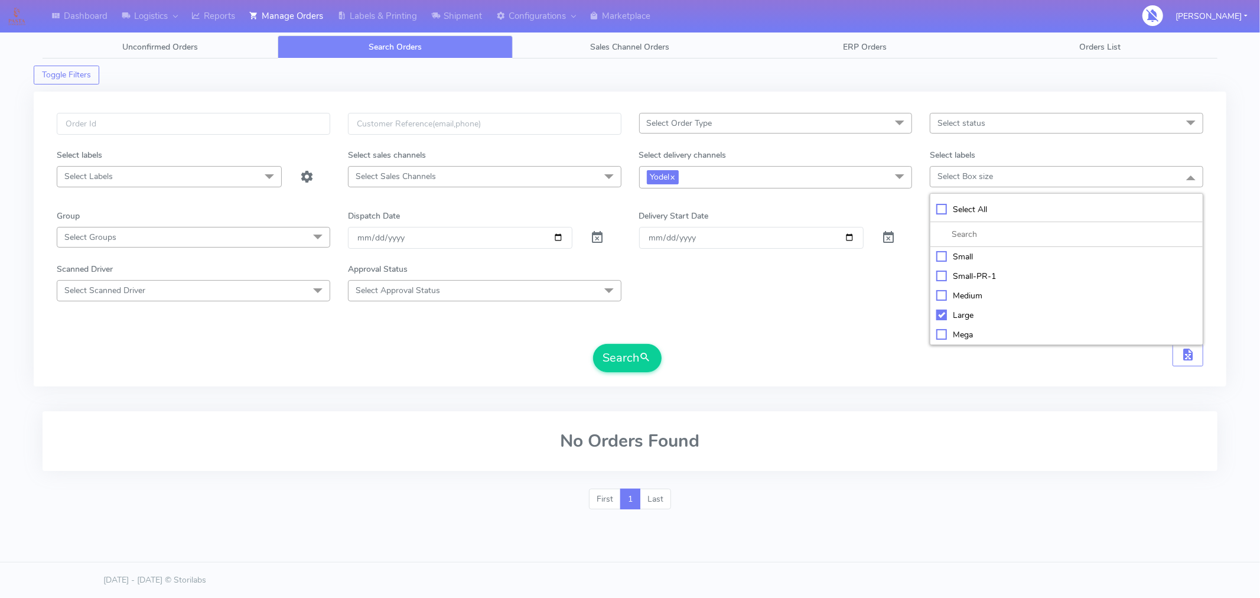
checkbox input "true"
click at [623, 358] on button "Search" at bounding box center [627, 358] width 69 height 28
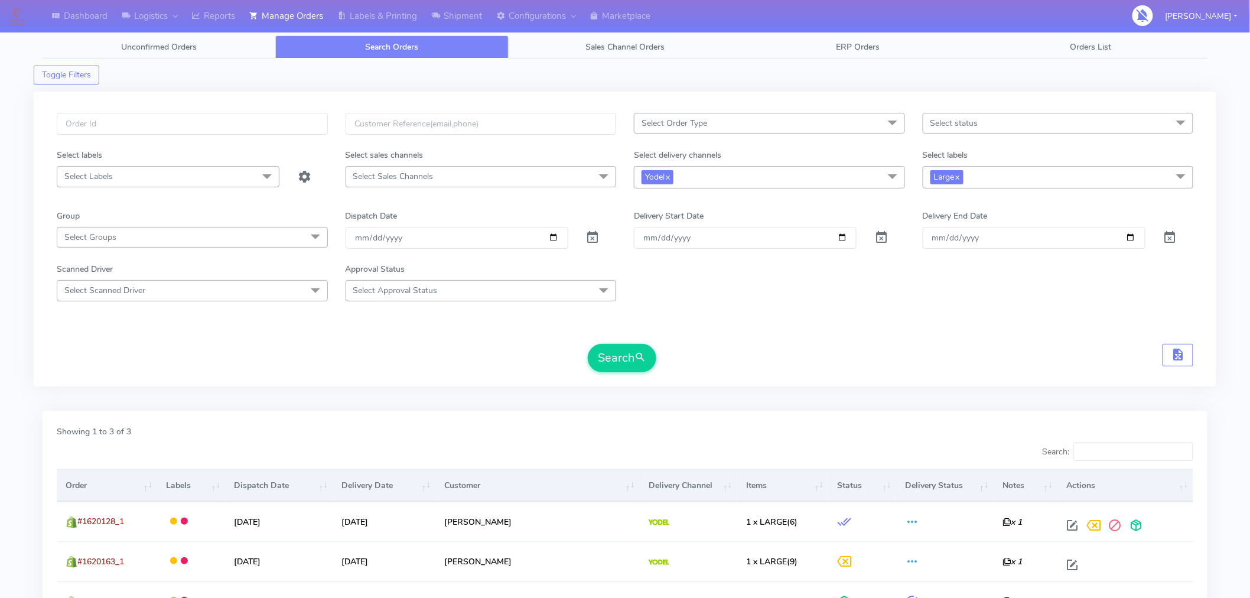
click at [1034, 132] on span "Select status" at bounding box center [1058, 123] width 271 height 21
click at [974, 222] on div "Confirmed" at bounding box center [1058, 222] width 258 height 12
click at [638, 356] on span "submit" at bounding box center [641, 358] width 12 height 16
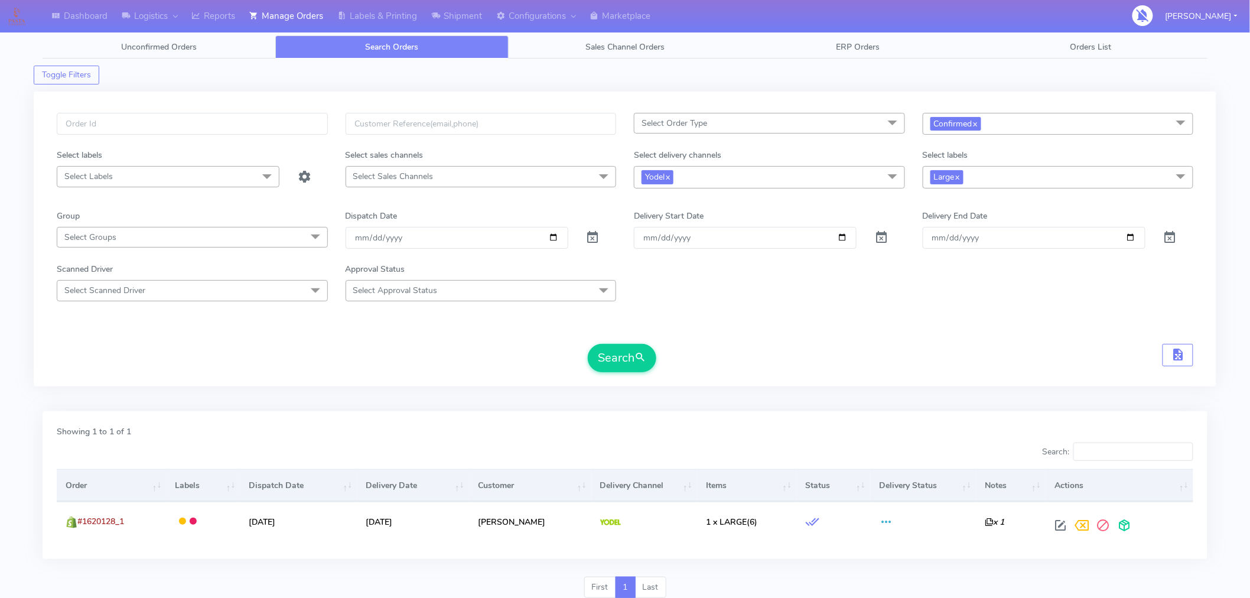
scroll to position [45, 0]
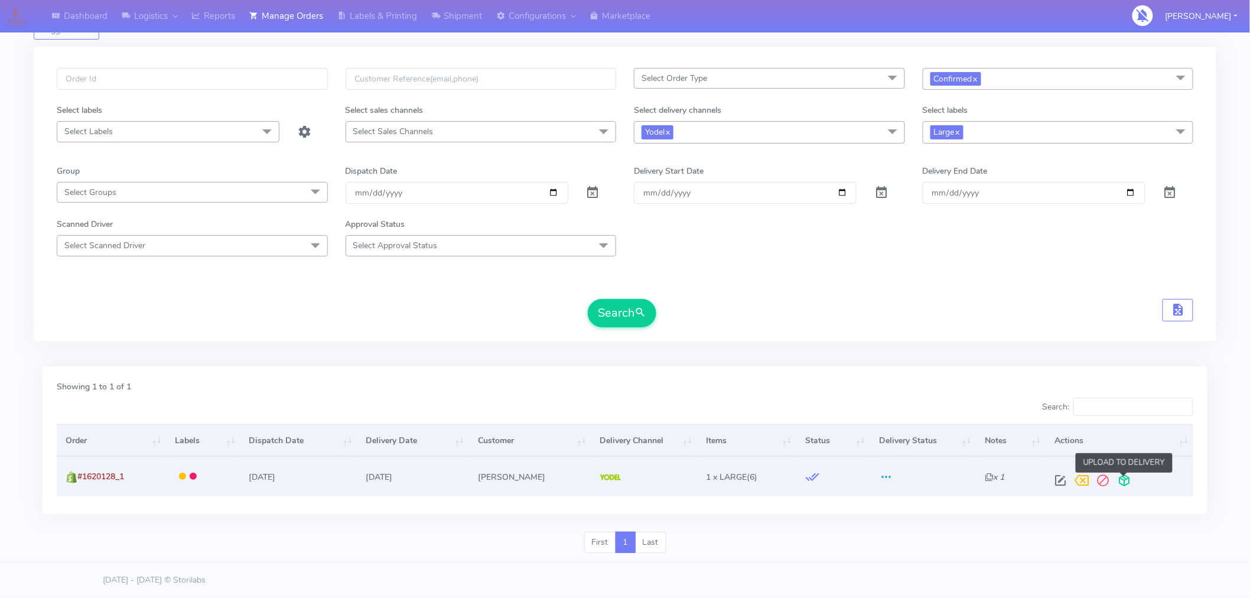
click at [1124, 481] on span at bounding box center [1124, 482] width 21 height 11
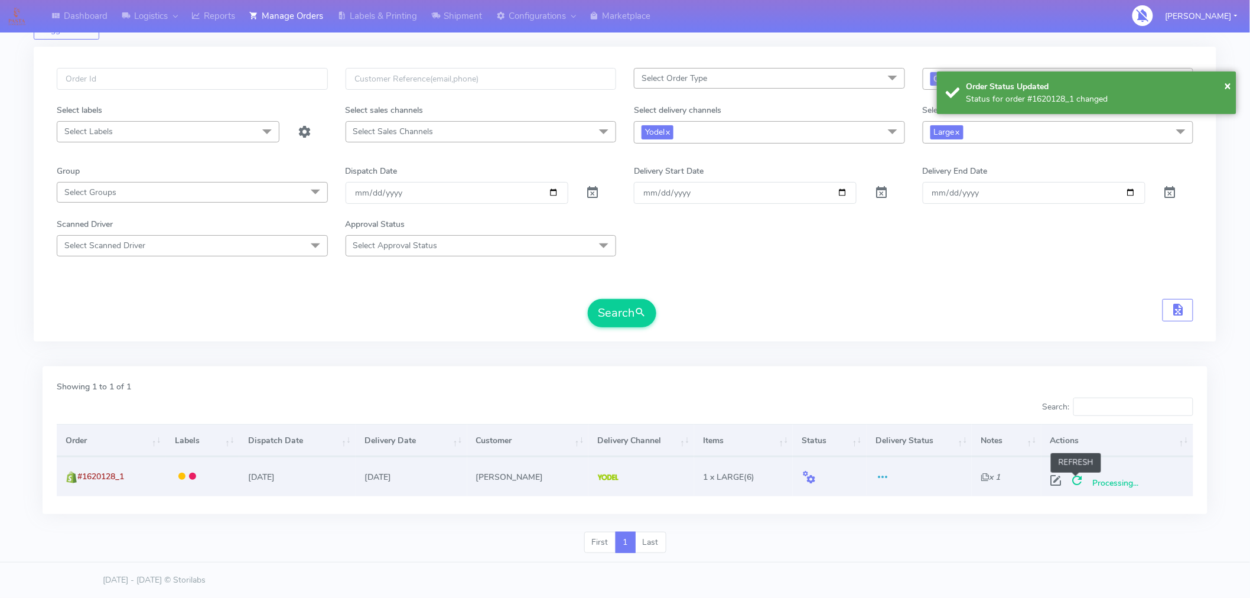
click at [1077, 482] on span at bounding box center [1077, 482] width 21 height 11
click at [938, 314] on div "Search" at bounding box center [625, 313] width 1137 height 28
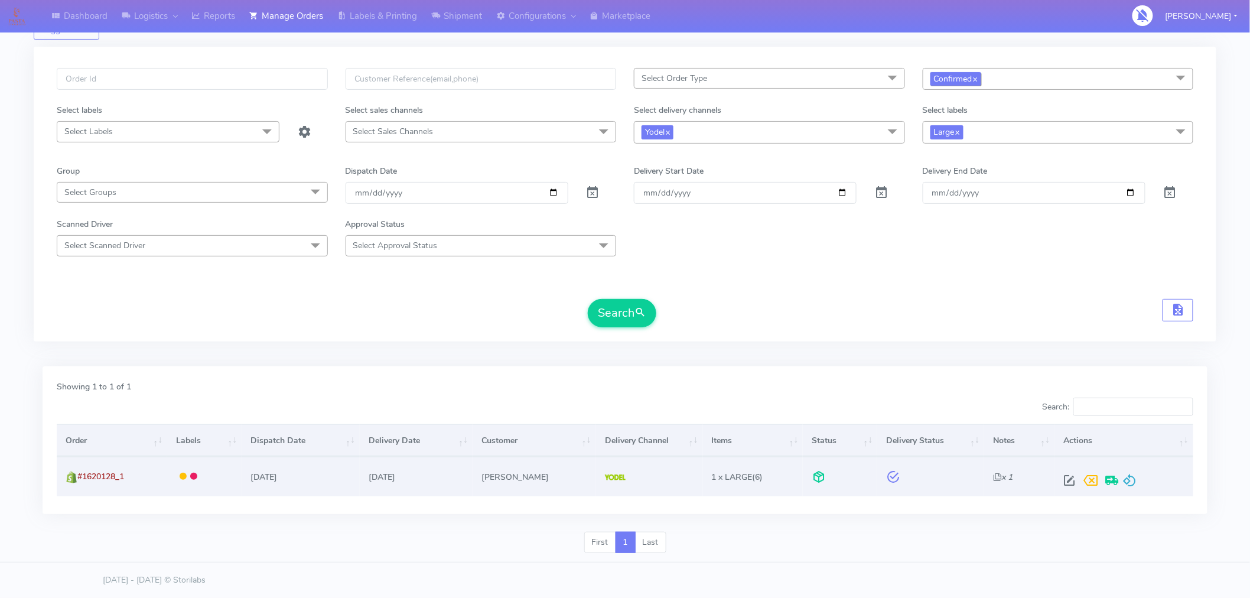
click at [980, 80] on span "Confirmed x" at bounding box center [956, 79] width 51 height 14
click at [976, 80] on link "x" at bounding box center [975, 78] width 5 height 12
click at [651, 304] on button "Search" at bounding box center [622, 313] width 69 height 28
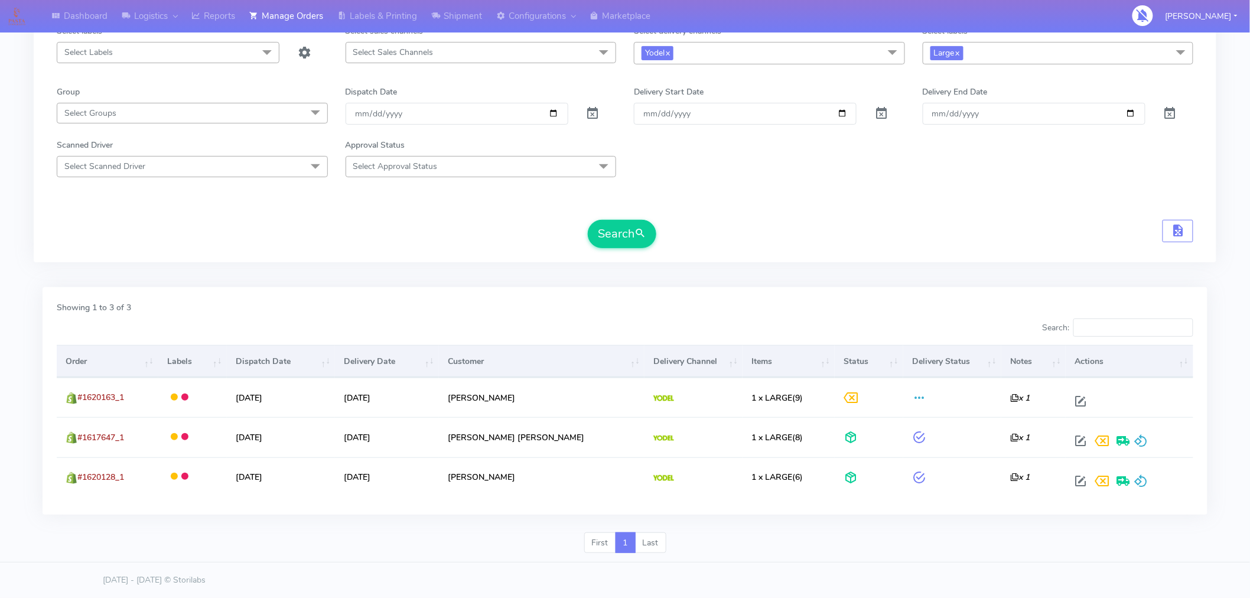
scroll to position [0, 0]
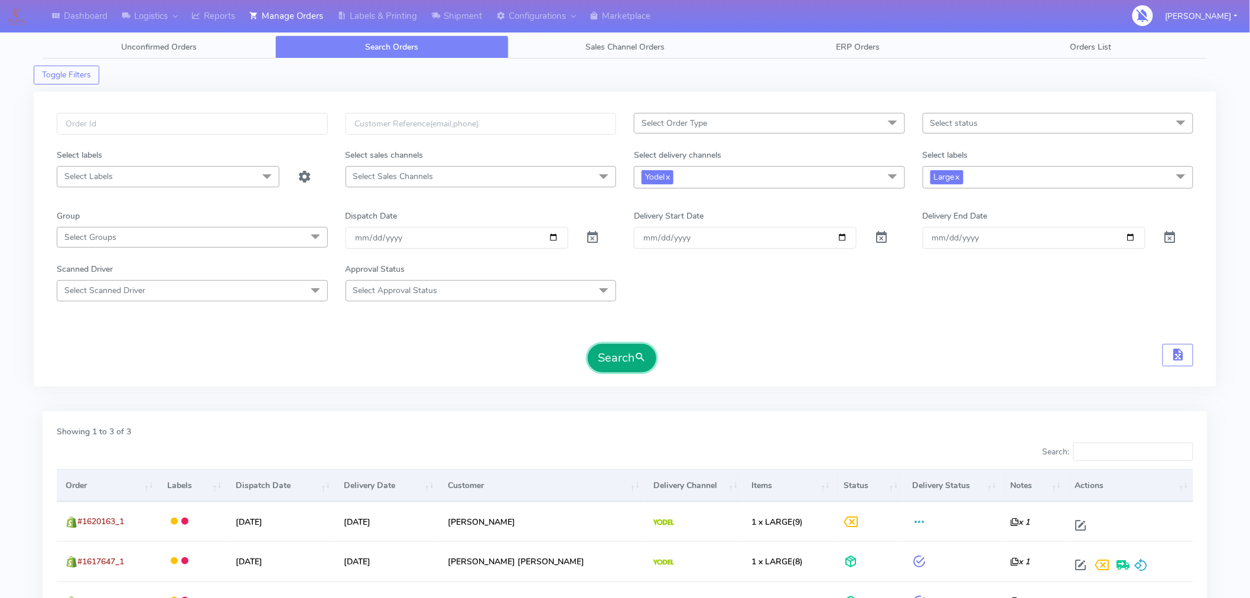
click at [622, 356] on button "Search" at bounding box center [622, 358] width 69 height 28
click at [960, 181] on link "x" at bounding box center [957, 176] width 5 height 12
click at [947, 129] on span "Select status" at bounding box center [1058, 123] width 271 height 21
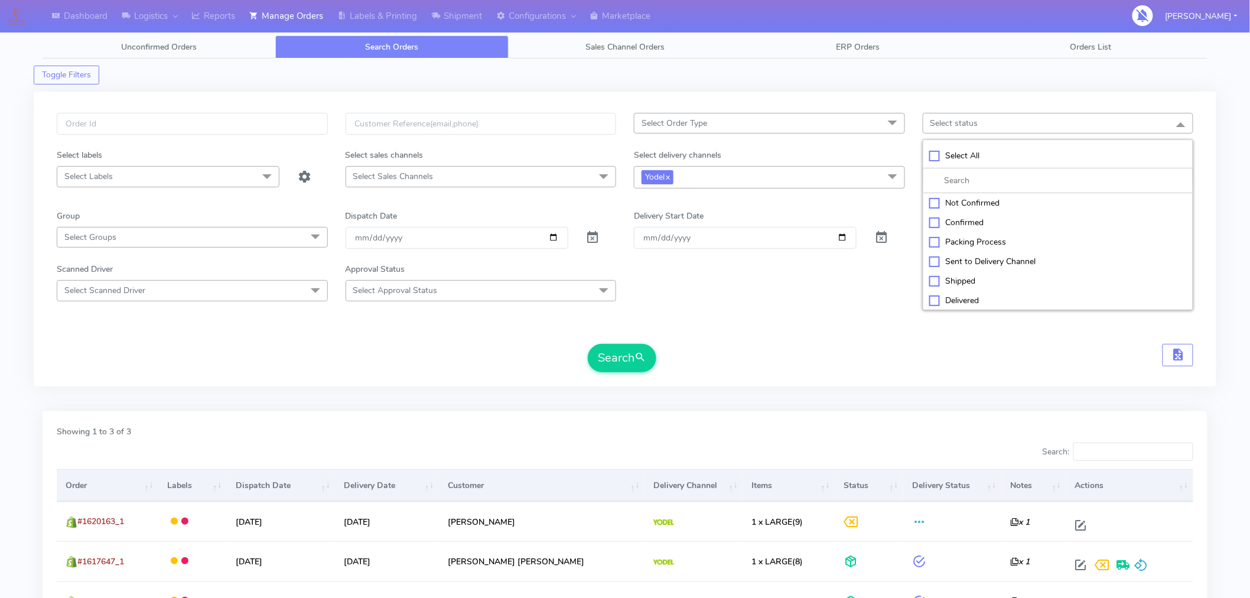
click at [944, 226] on div "Confirmed" at bounding box center [1058, 222] width 258 height 12
checkbox input "true"
click at [625, 364] on button "Search" at bounding box center [622, 358] width 69 height 28
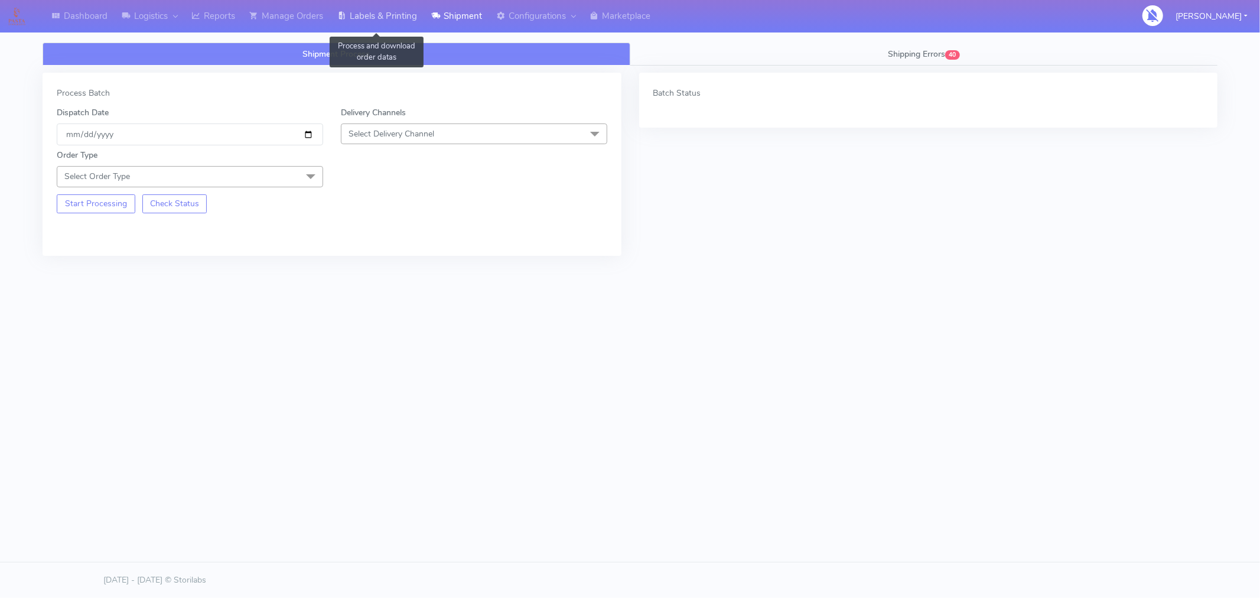
click at [390, 17] on link "Labels & Printing" at bounding box center [377, 16] width 94 height 32
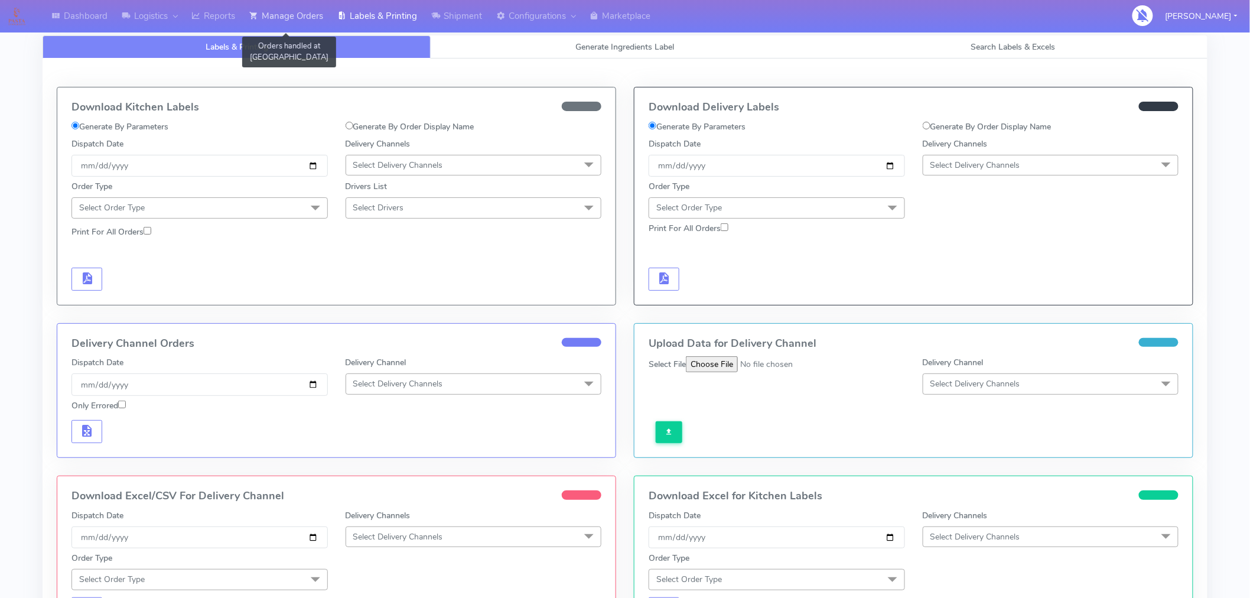
click at [303, 14] on link "Manage Orders" at bounding box center [286, 16] width 88 height 32
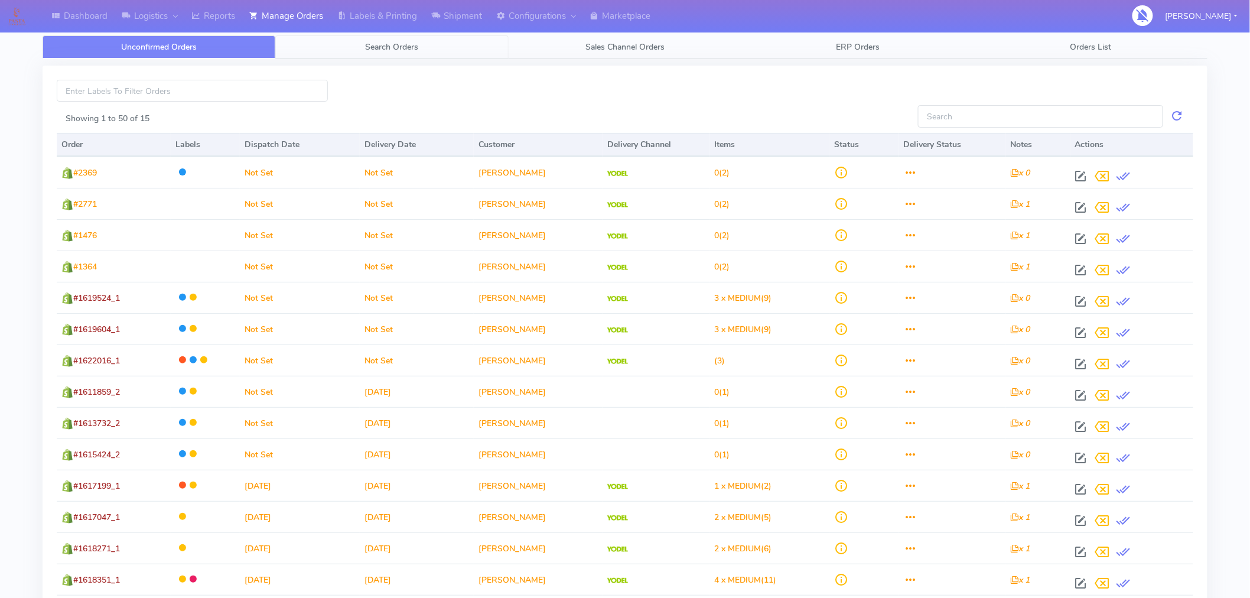
click at [411, 44] on span "Search Orders" at bounding box center [392, 46] width 53 height 11
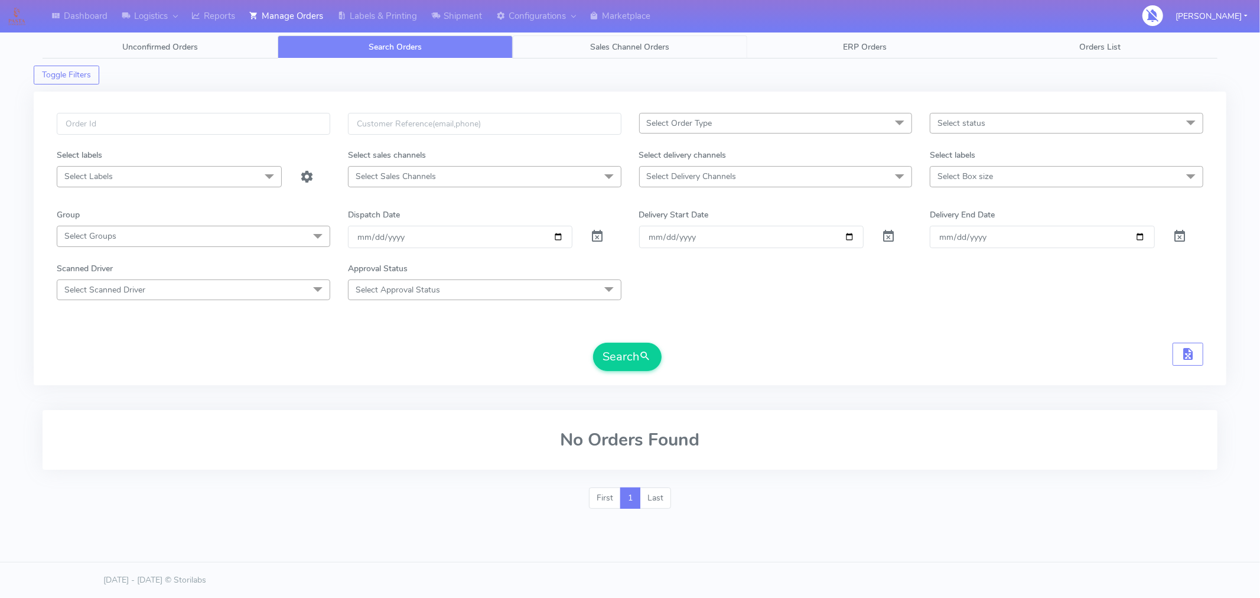
click at [629, 47] on span "Sales Channel Orders" at bounding box center [629, 46] width 79 height 11
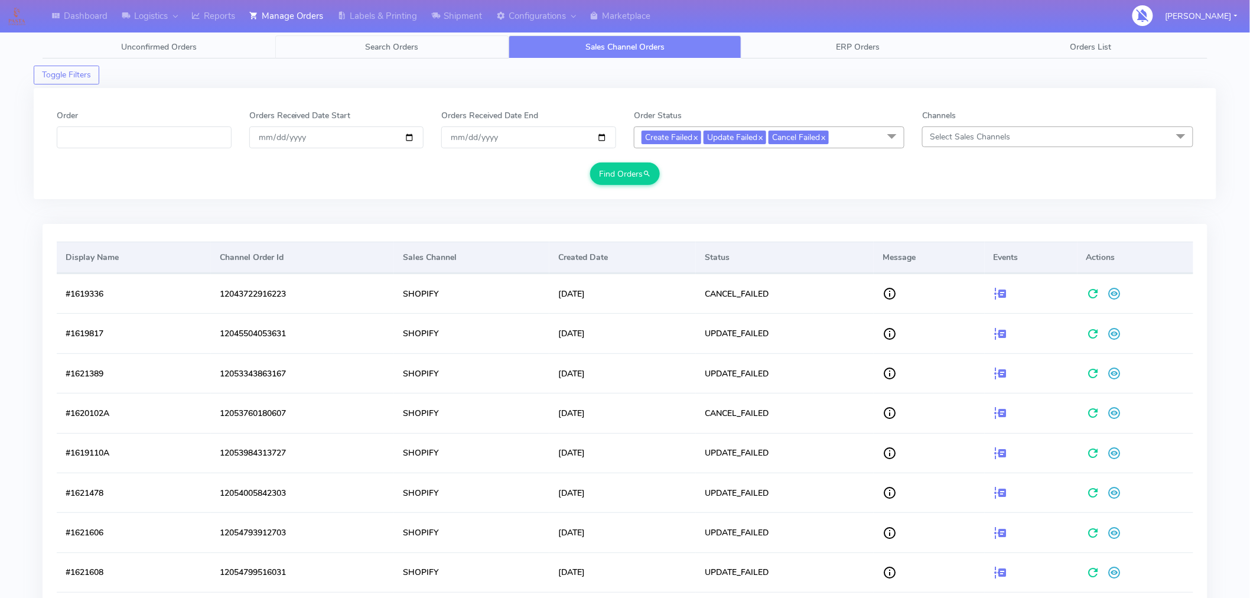
click at [385, 37] on link "Search Orders" at bounding box center [391, 46] width 233 height 23
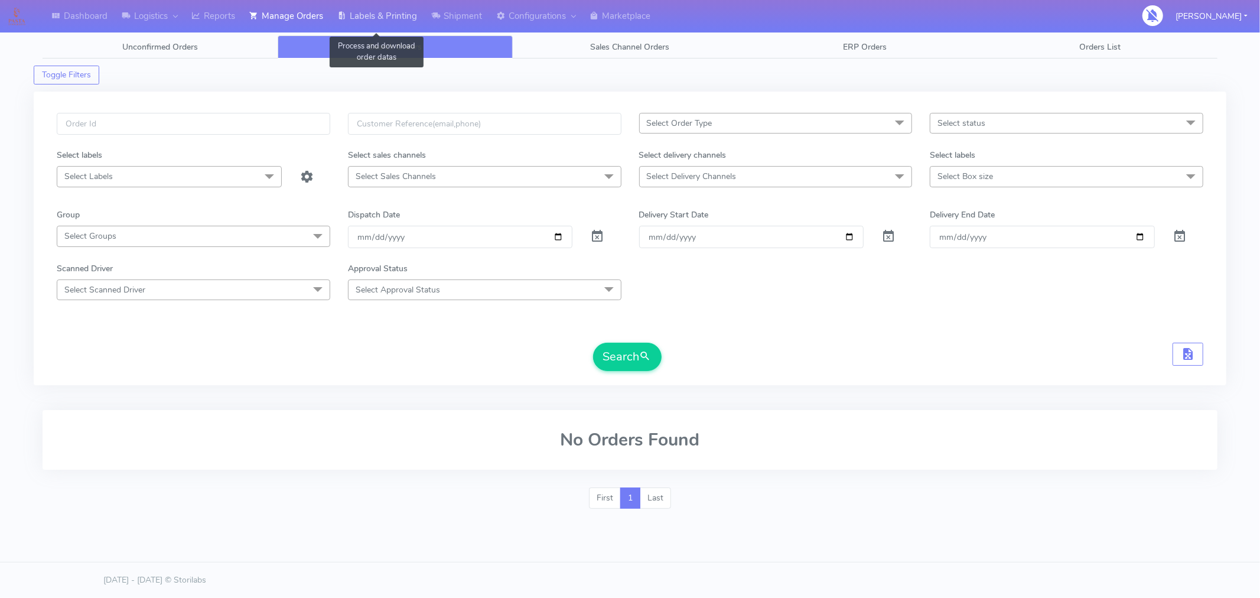
click at [381, 18] on link "Labels & Printing" at bounding box center [377, 16] width 94 height 32
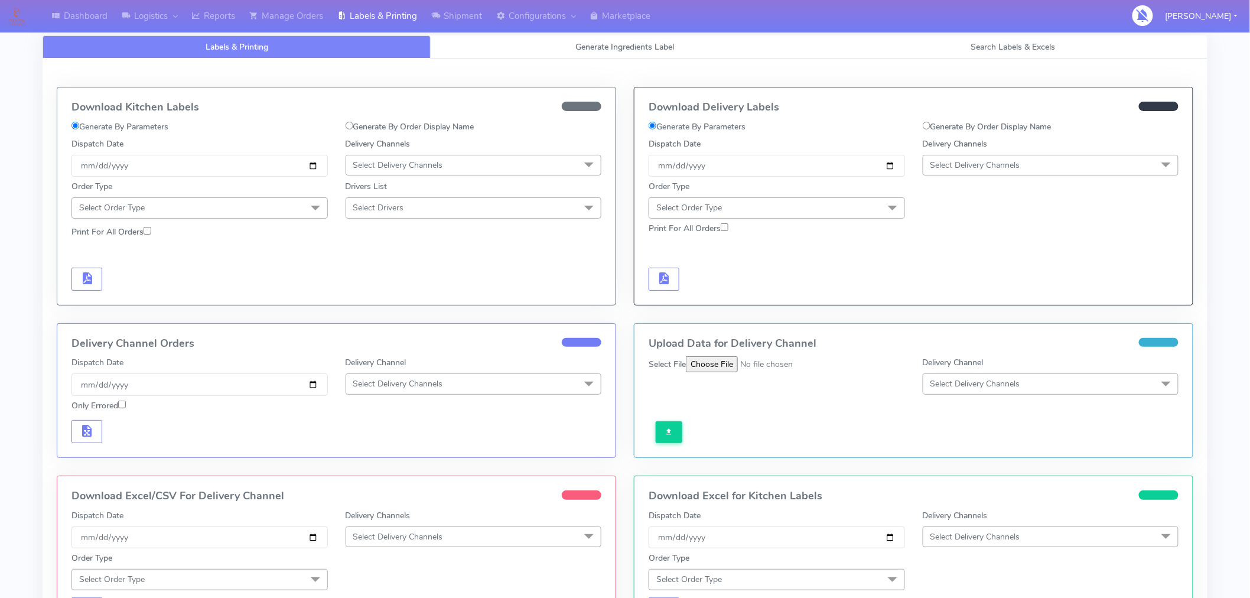
click at [938, 164] on span "Select Delivery Channels" at bounding box center [976, 165] width 90 height 11
click at [957, 297] on div "Yodel" at bounding box center [1050, 298] width 243 height 12
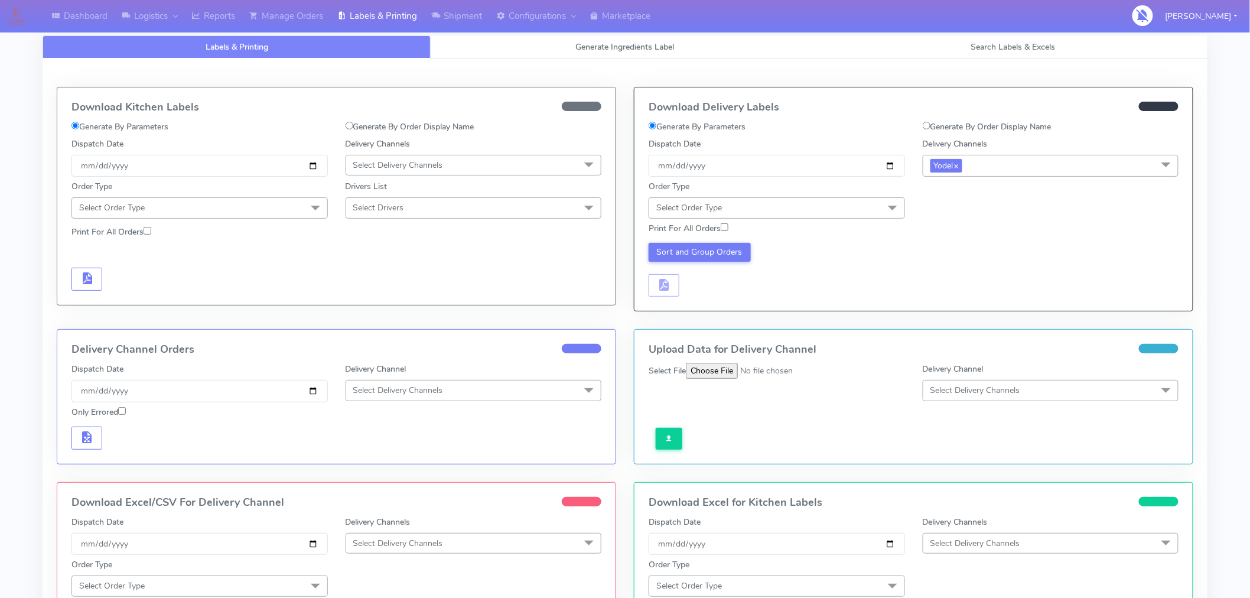
click at [861, 210] on span "Select Order Type" at bounding box center [777, 207] width 256 height 21
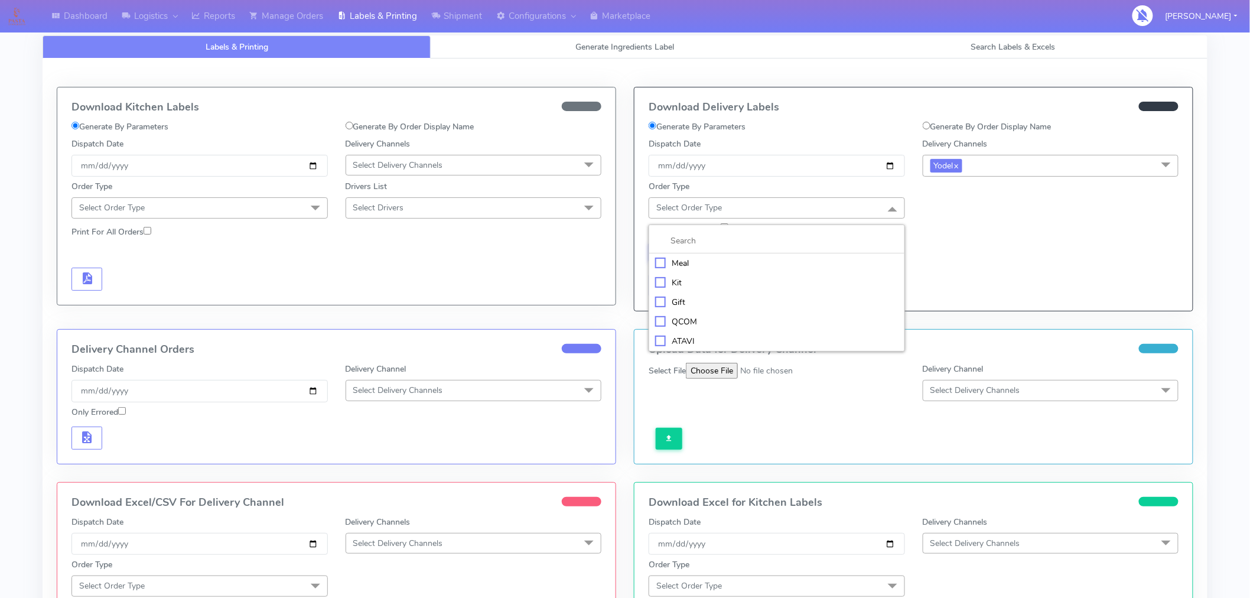
click at [678, 266] on div "Meal" at bounding box center [776, 263] width 243 height 12
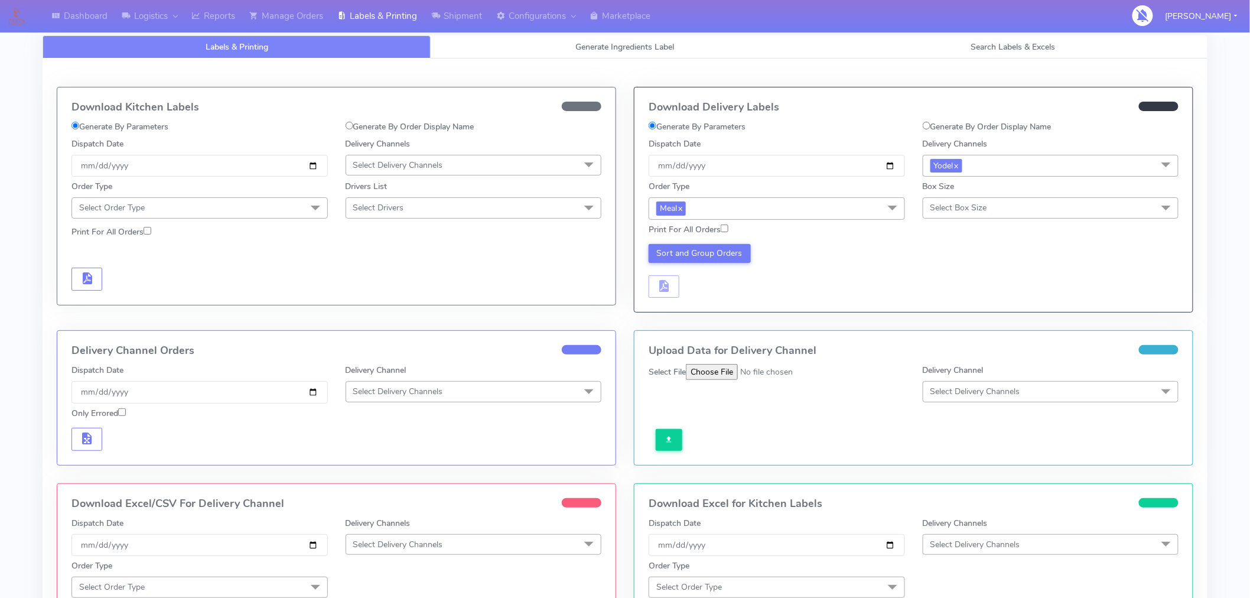
click at [981, 209] on span "Select Box Size" at bounding box center [959, 207] width 57 height 11
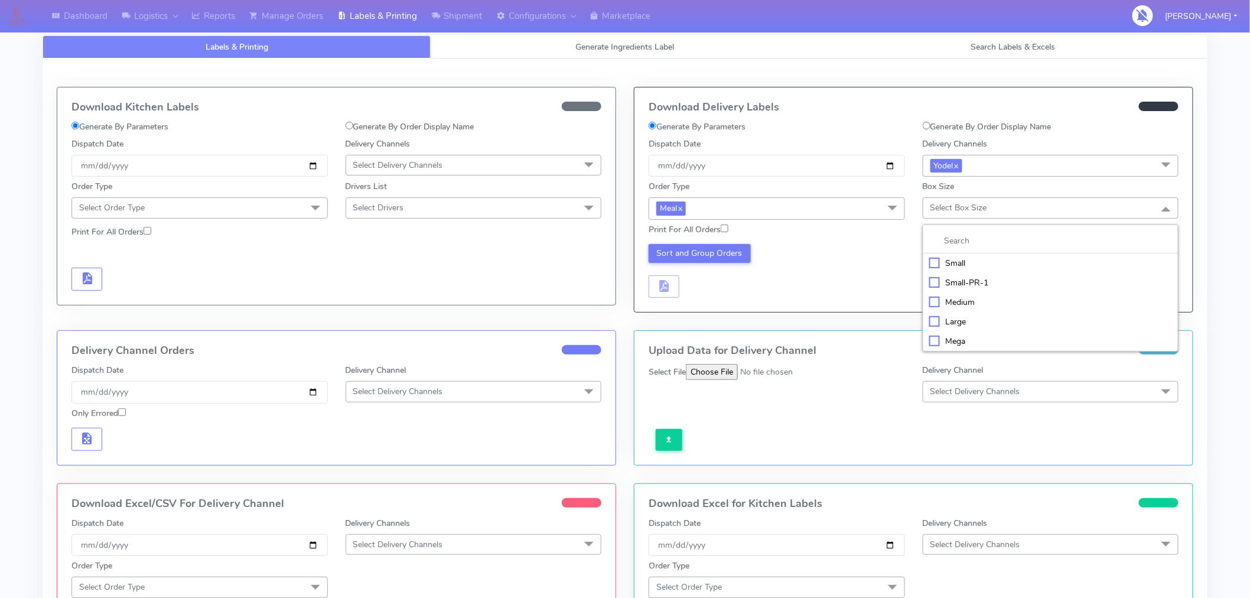
click at [955, 298] on div "Medium" at bounding box center [1050, 302] width 243 height 12
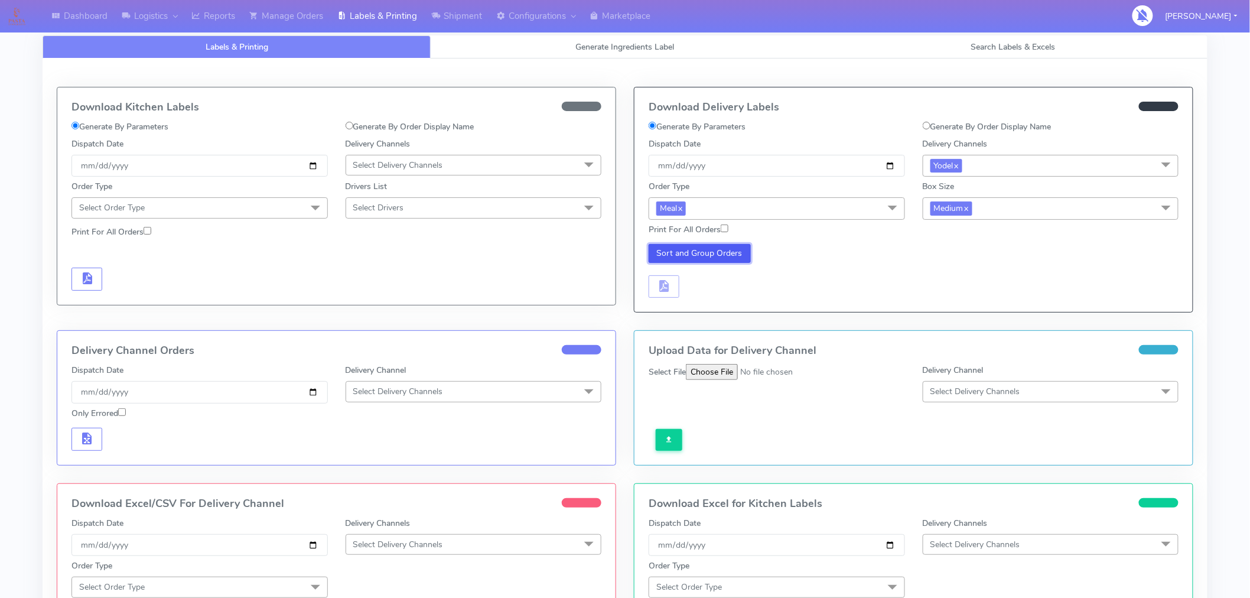
click at [717, 258] on button "Sort and Group Orders" at bounding box center [700, 253] width 102 height 19
click at [668, 286] on span "button" at bounding box center [664, 288] width 14 height 11
click at [704, 291] on span "button" at bounding box center [699, 288] width 14 height 11
click at [705, 288] on span "button" at bounding box center [699, 288] width 14 height 11
click at [848, 272] on div "Sort and Group Orders Download" at bounding box center [777, 271] width 274 height 54
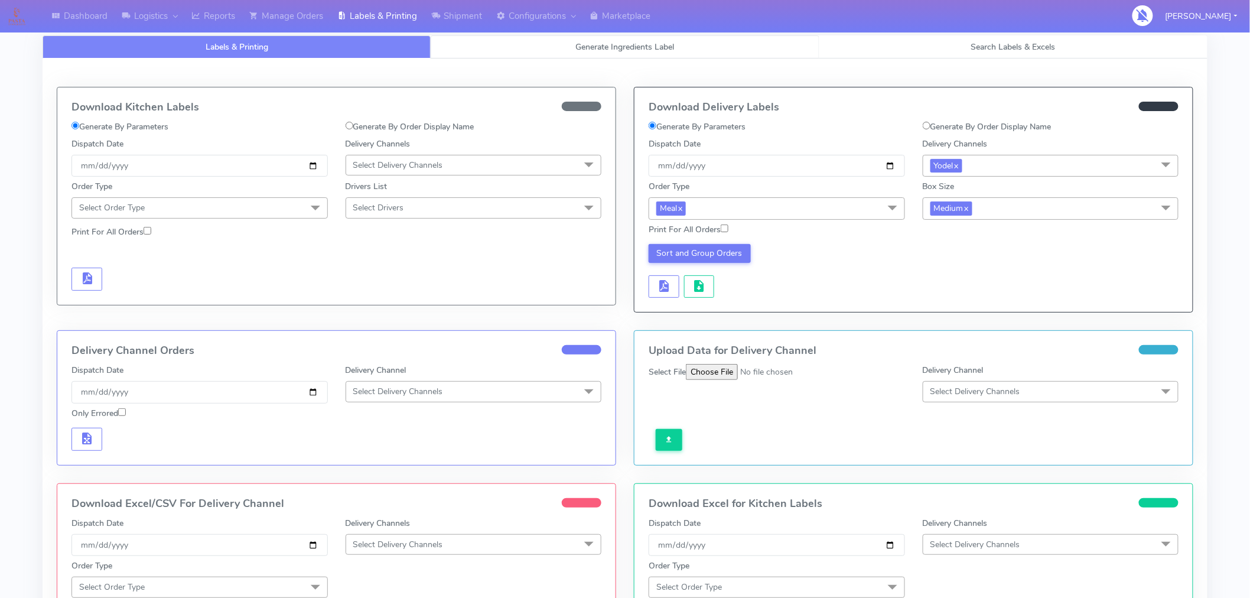
click at [609, 45] on span "Generate Ingredients Label" at bounding box center [625, 46] width 99 height 11
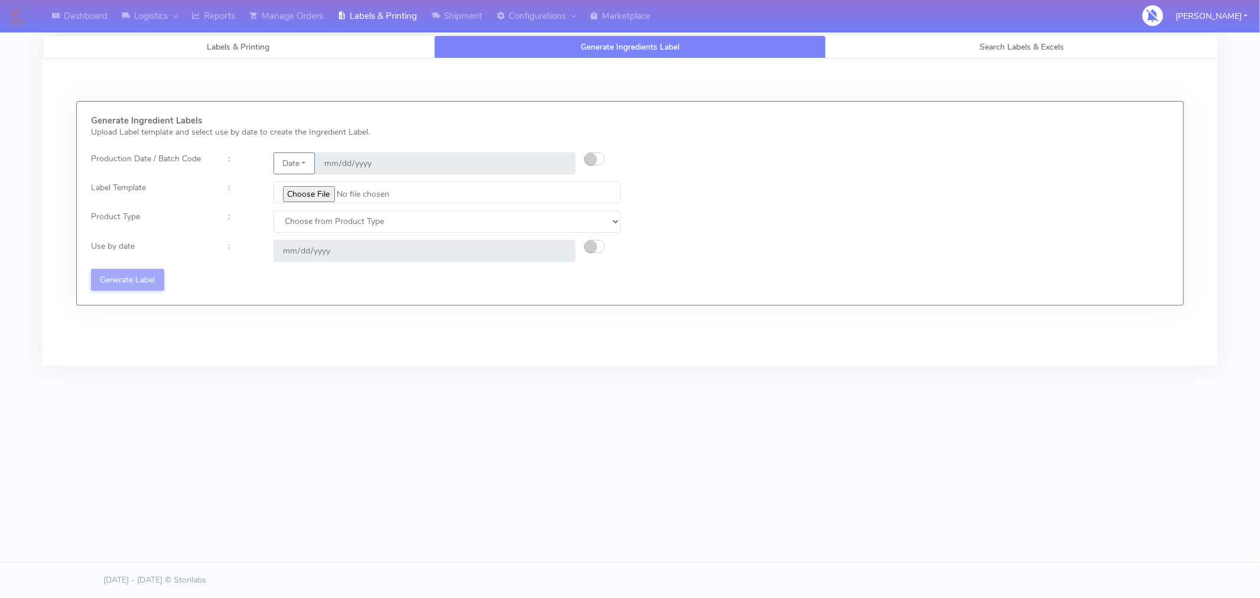
click at [246, 50] on span "Labels & Printing" at bounding box center [238, 46] width 63 height 11
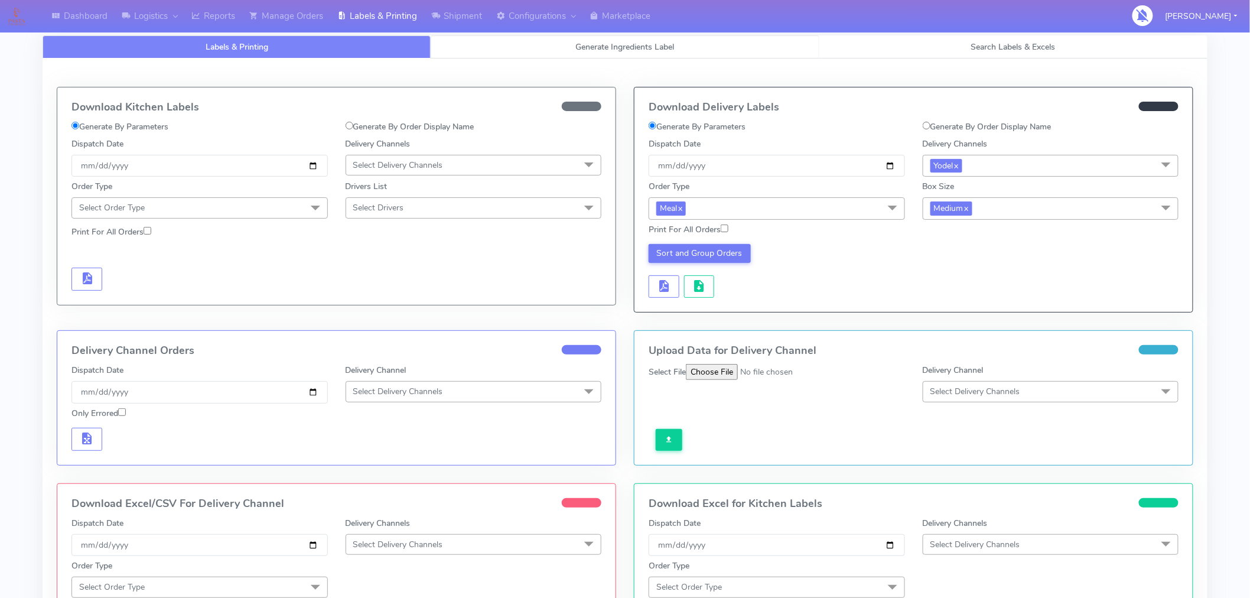
click at [646, 53] on link "Generate Ingredients Label" at bounding box center [625, 46] width 388 height 23
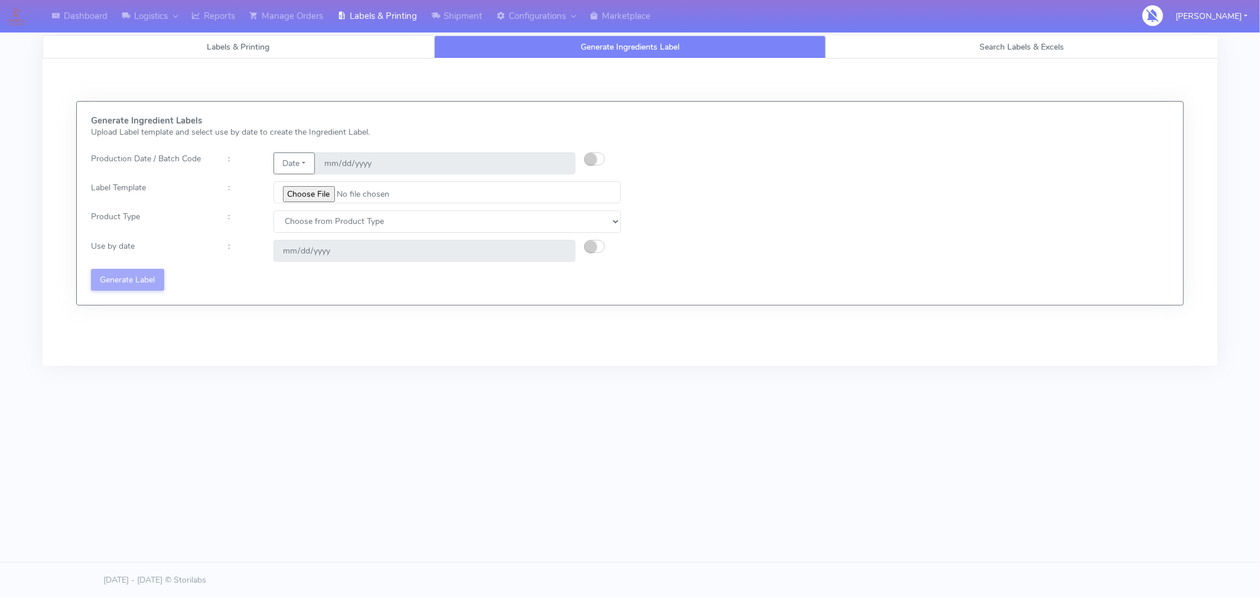
click at [258, 44] on span "Labels & Printing" at bounding box center [238, 46] width 63 height 11
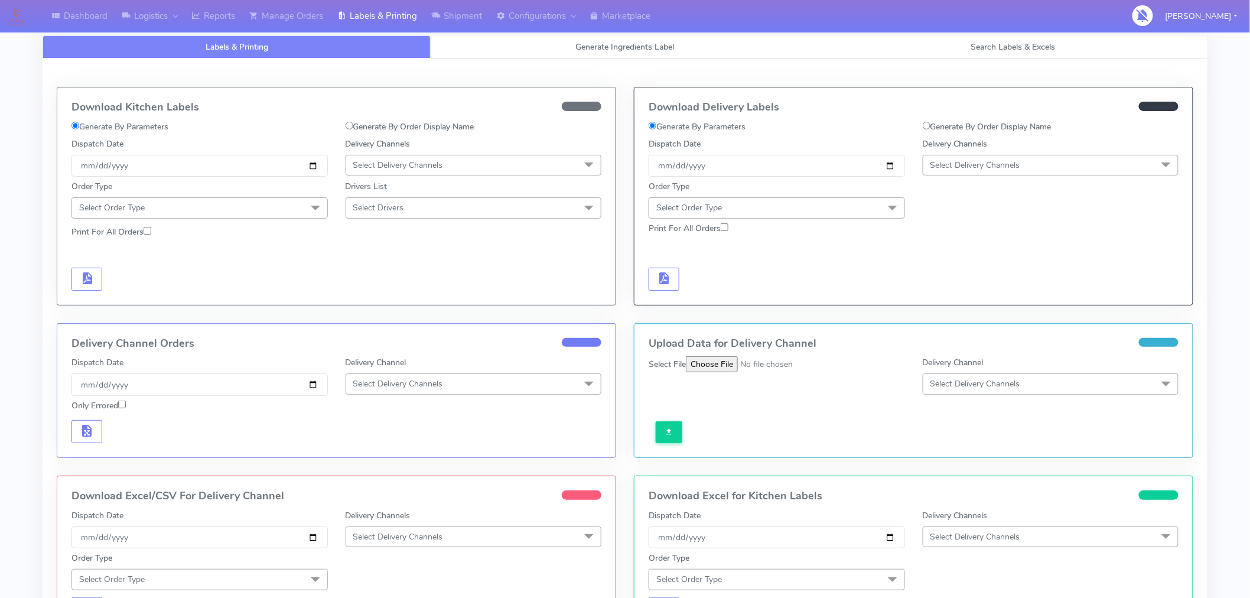
click at [982, 164] on span "Select Delivery Channels" at bounding box center [976, 165] width 90 height 11
click at [960, 295] on div "Yodel" at bounding box center [1050, 298] width 243 height 12
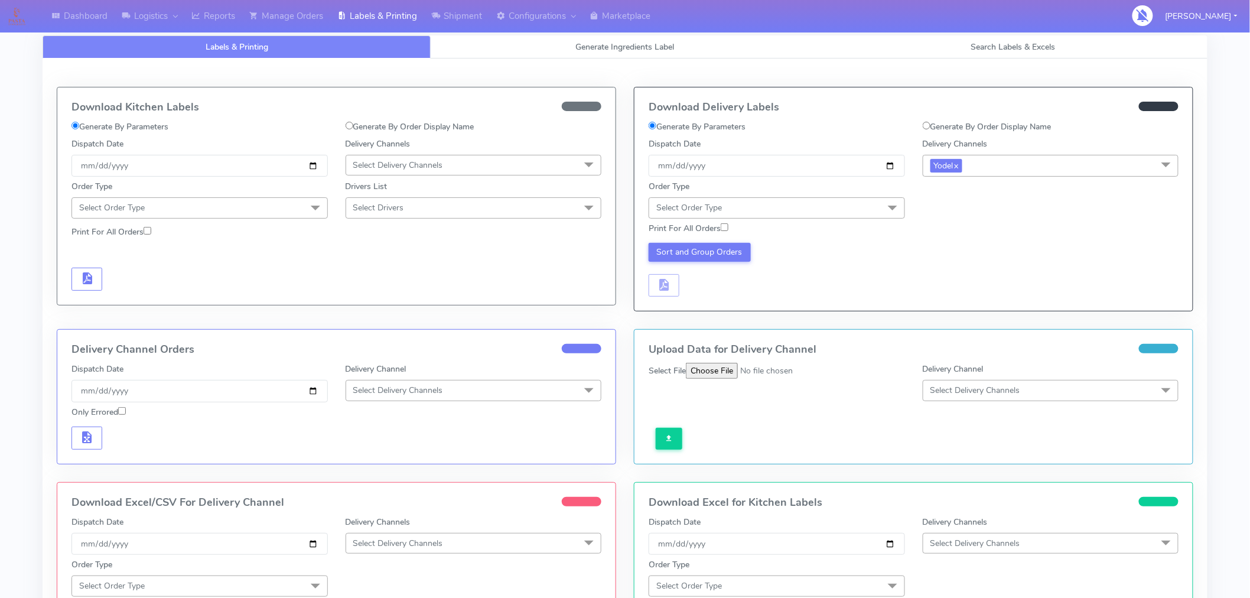
click at [826, 210] on span "Select Order Type" at bounding box center [777, 207] width 256 height 21
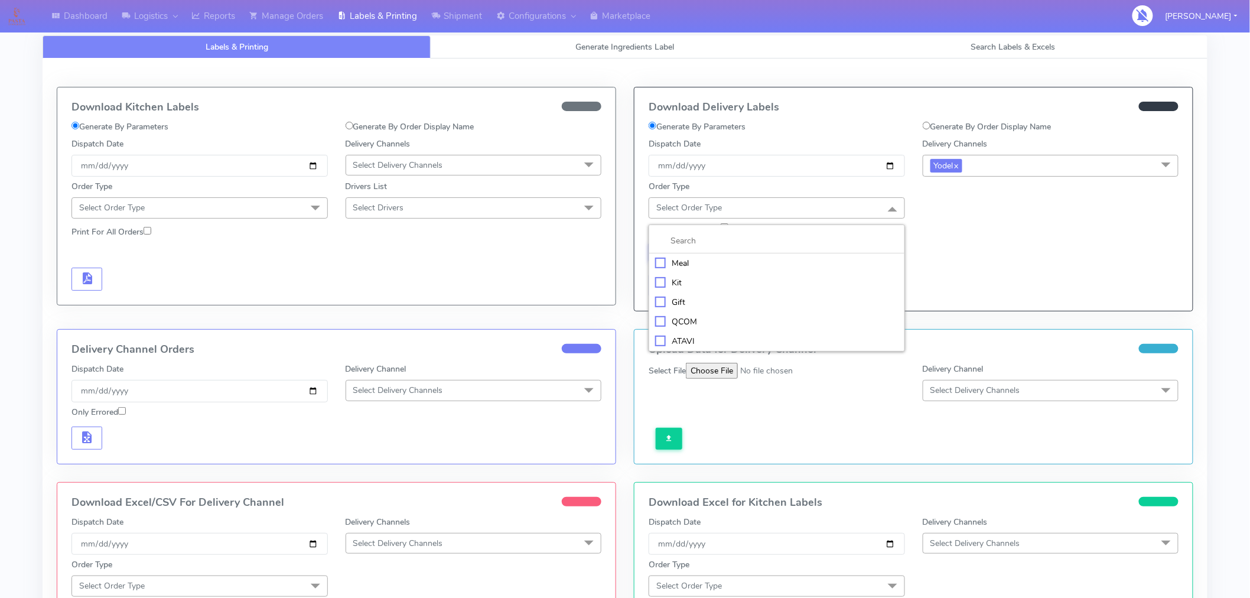
click at [684, 266] on div "Meal" at bounding box center [776, 263] width 243 height 12
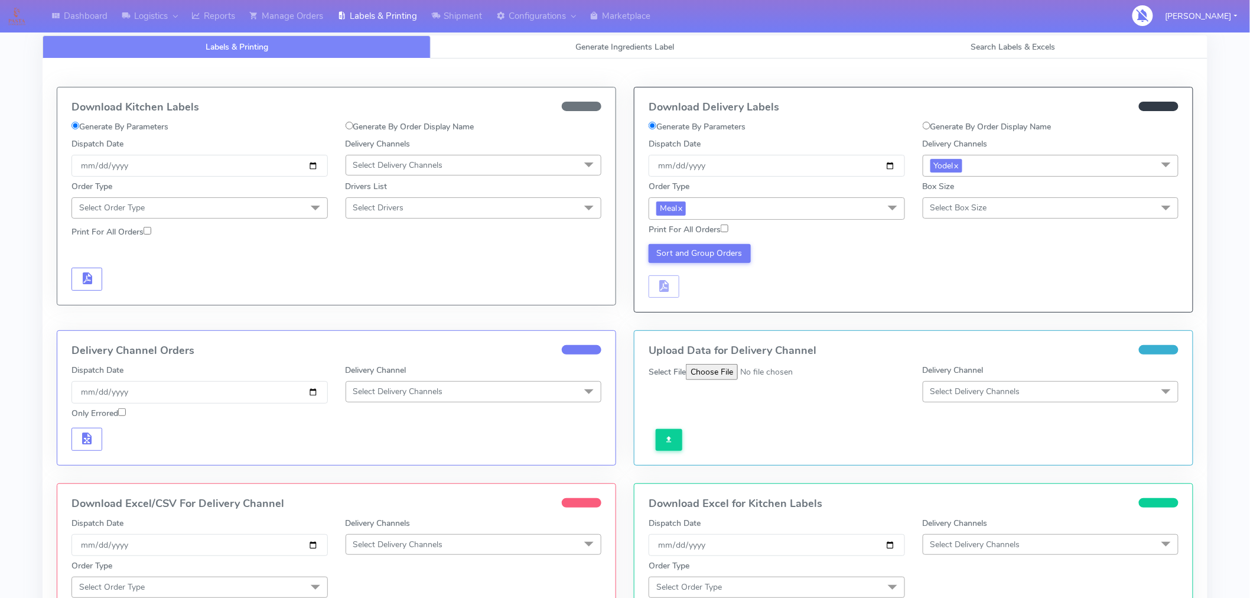
click at [942, 205] on span "Select Box Size" at bounding box center [959, 207] width 57 height 11
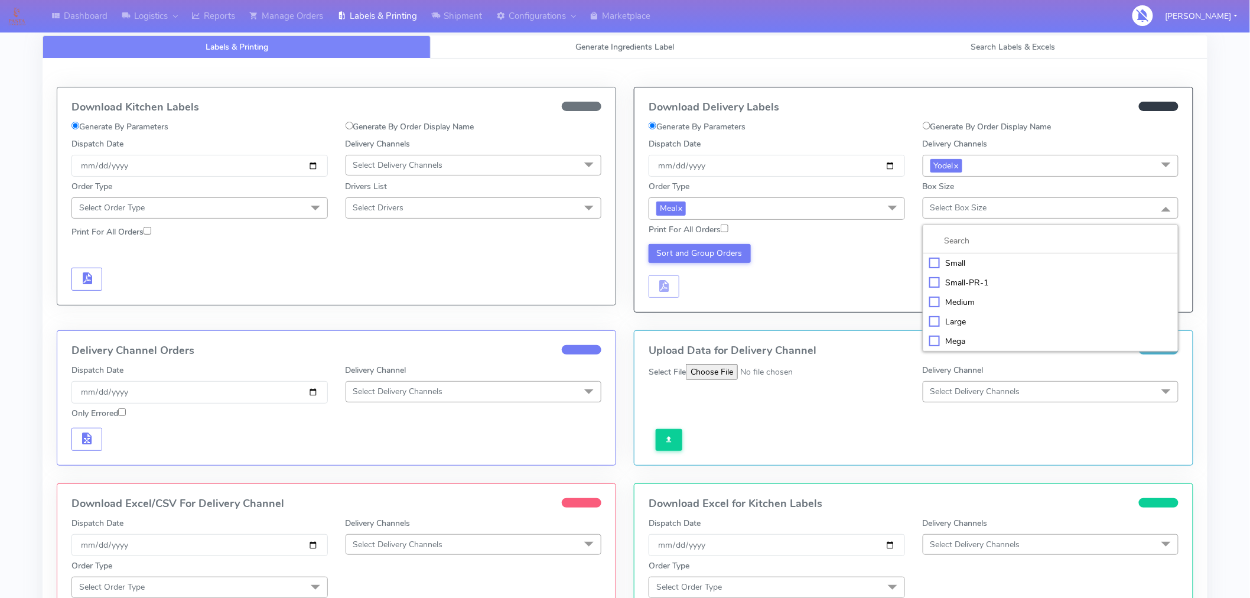
click at [955, 329] on li "Large" at bounding box center [1051, 321] width 255 height 19
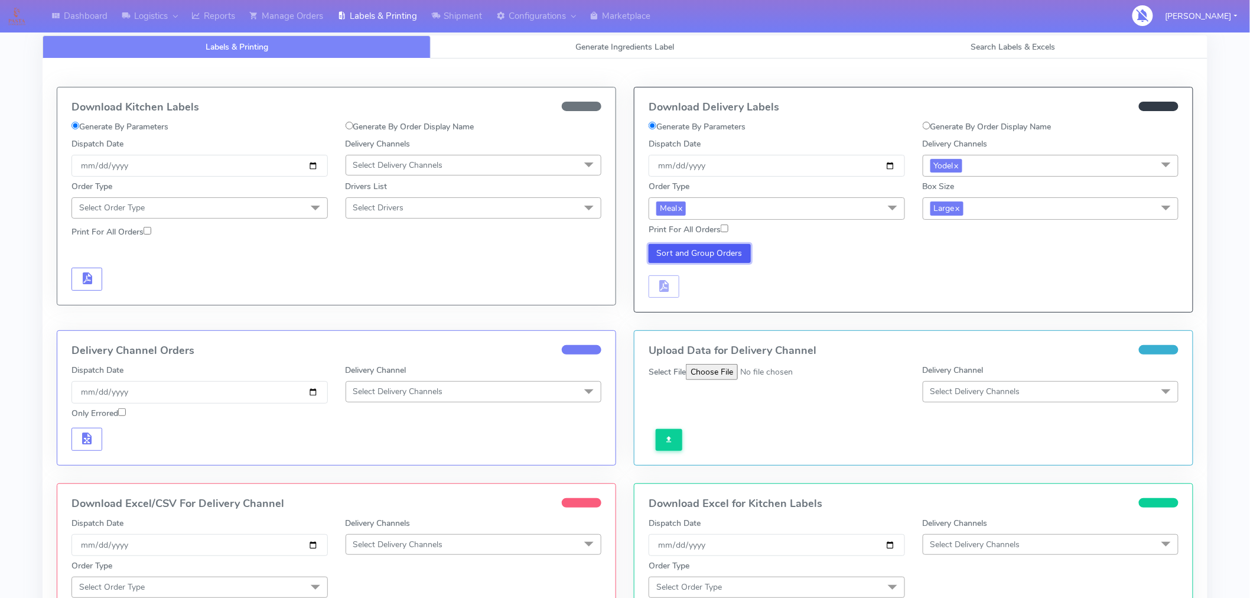
click at [732, 253] on button "Sort and Group Orders" at bounding box center [700, 253] width 102 height 19
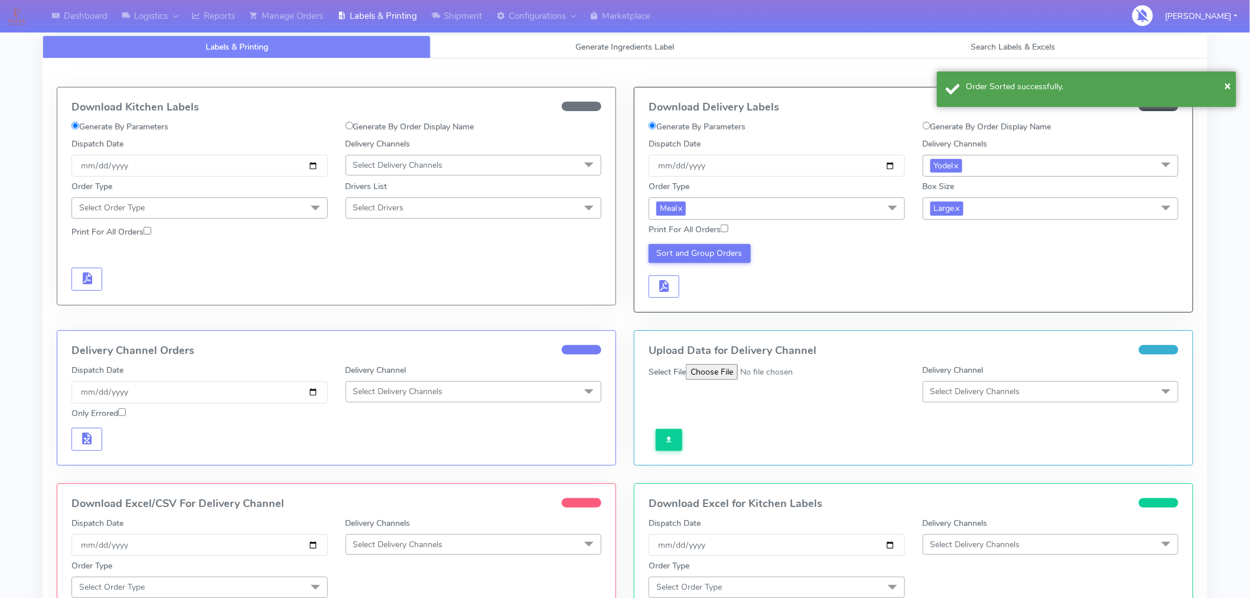
click at [728, 228] on input "Print For All Orders" at bounding box center [725, 229] width 8 height 8
checkbox input "true"
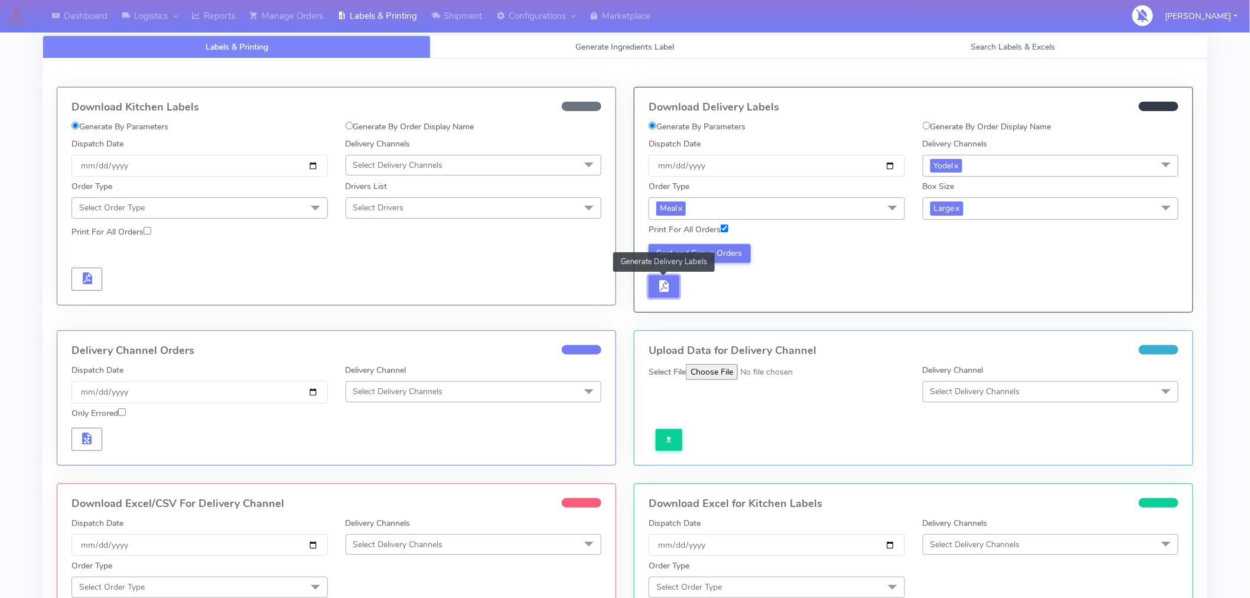
click at [664, 292] on span "button" at bounding box center [664, 288] width 14 height 11
click at [700, 291] on span "button" at bounding box center [699, 288] width 14 height 11
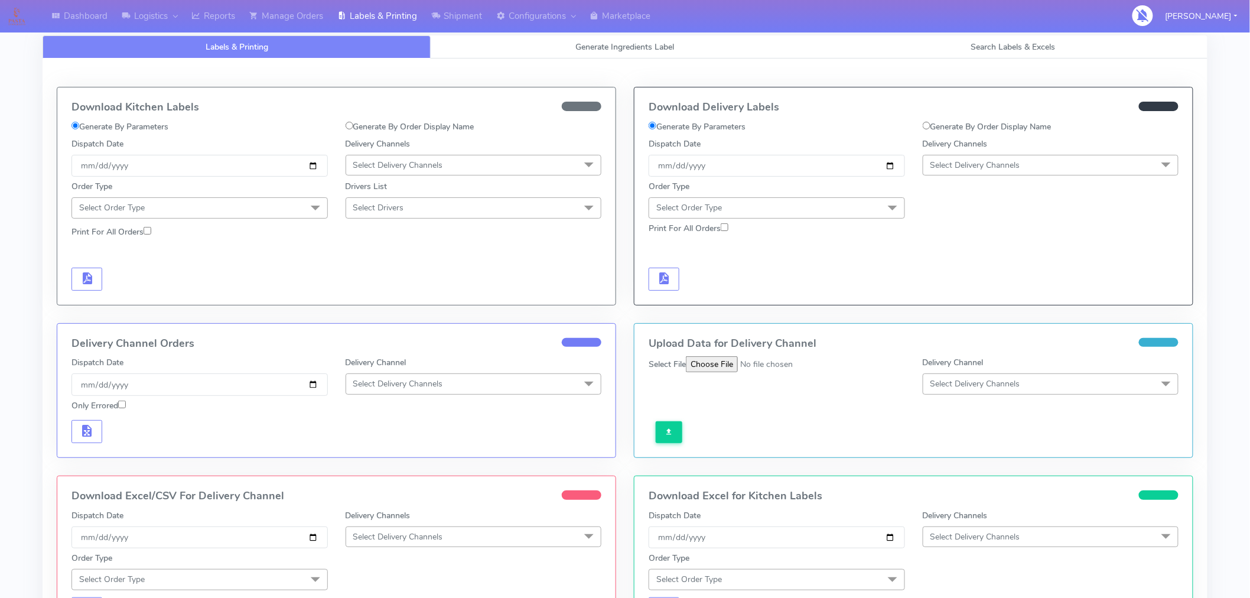
click at [965, 162] on span "Select Delivery Channels" at bounding box center [976, 165] width 90 height 11
click at [963, 301] on div "Yodel" at bounding box center [1050, 298] width 243 height 12
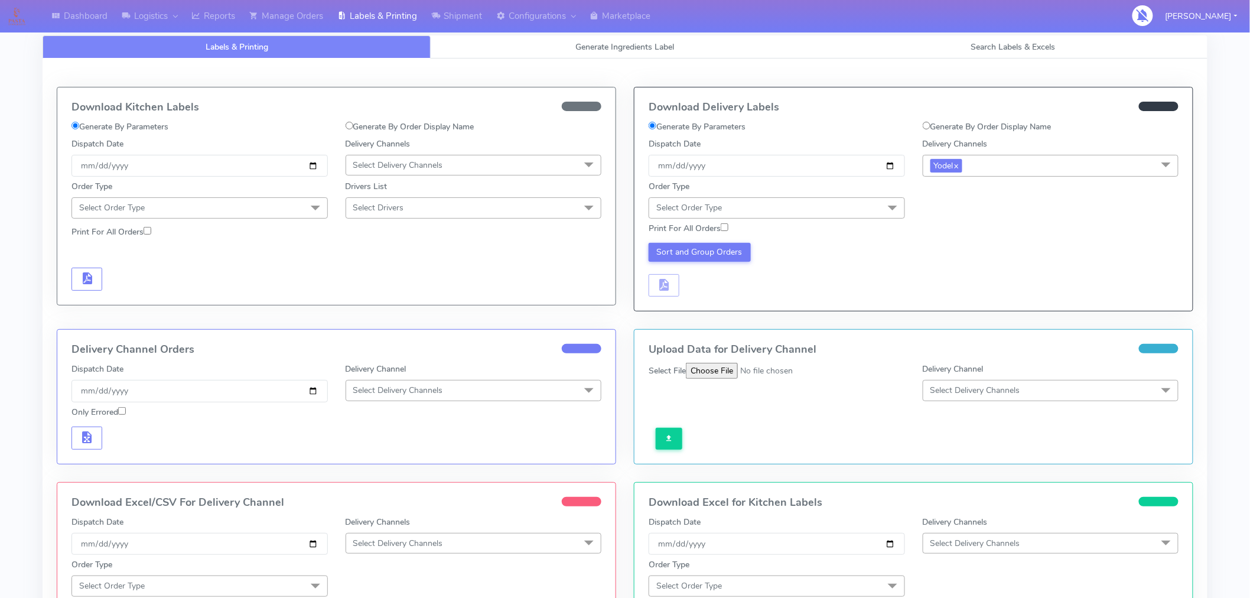
click at [857, 210] on span "Select Order Type" at bounding box center [777, 207] width 256 height 21
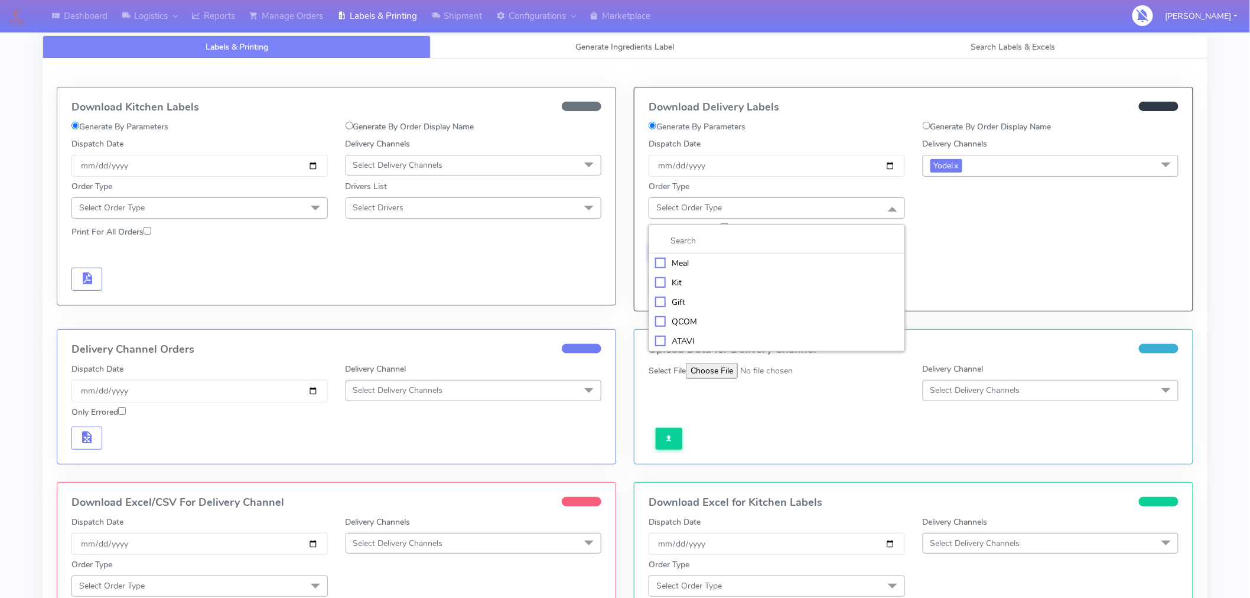
click at [678, 262] on div "Meal" at bounding box center [776, 263] width 243 height 12
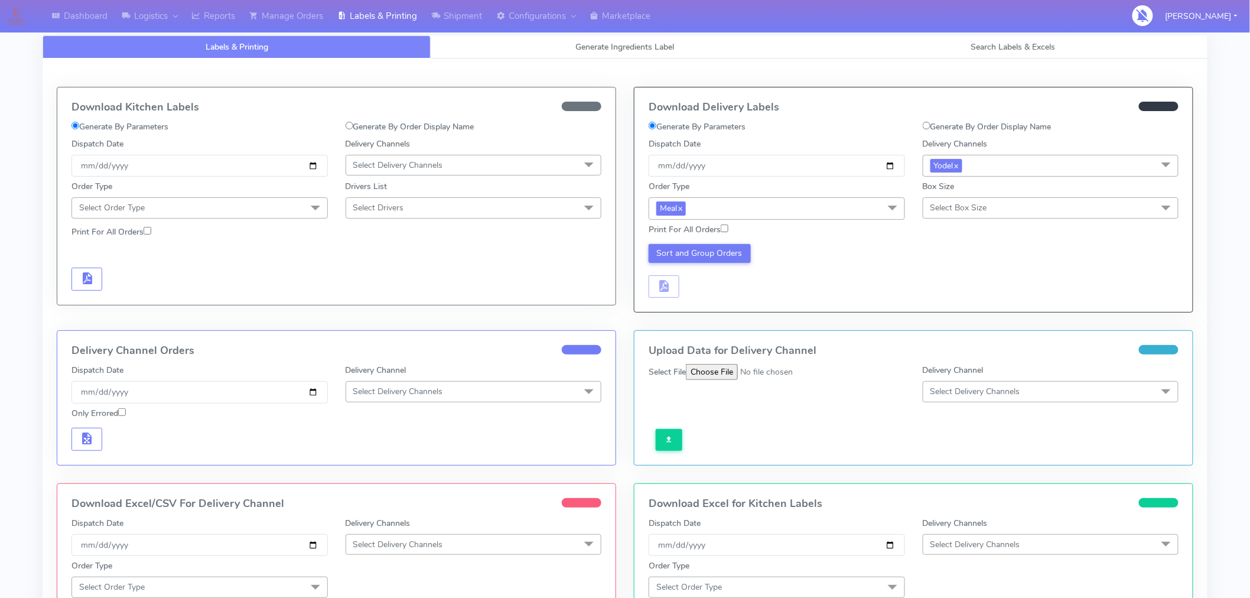
click at [976, 216] on span "Select Box Size" at bounding box center [1051, 207] width 256 height 21
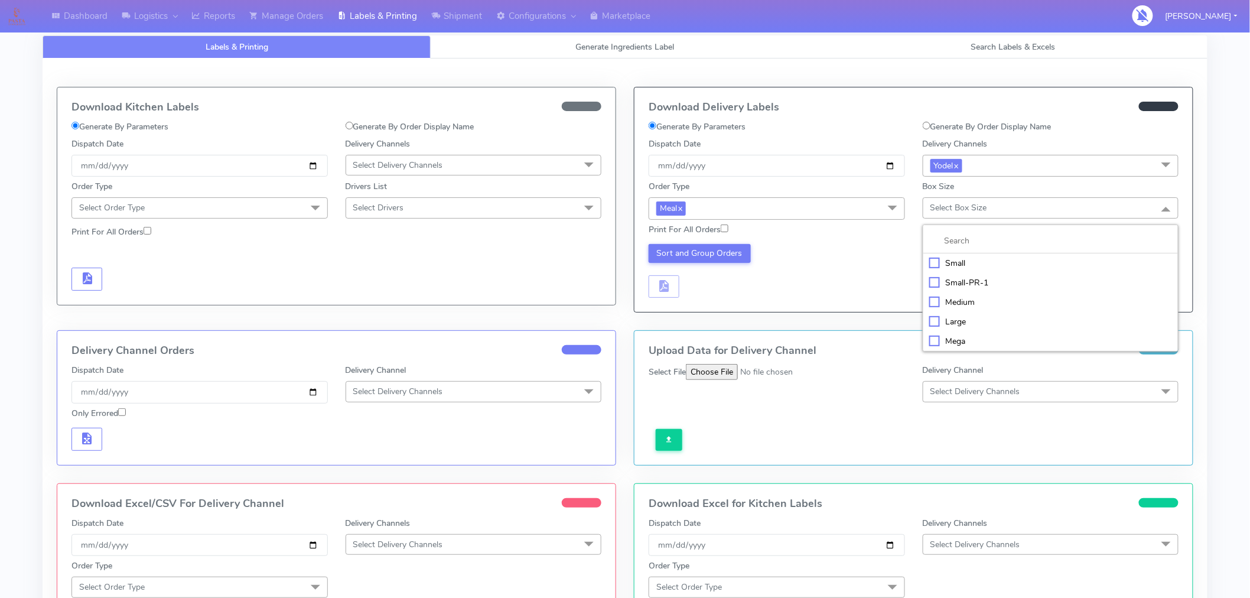
click at [955, 300] on div "Medium" at bounding box center [1050, 302] width 243 height 12
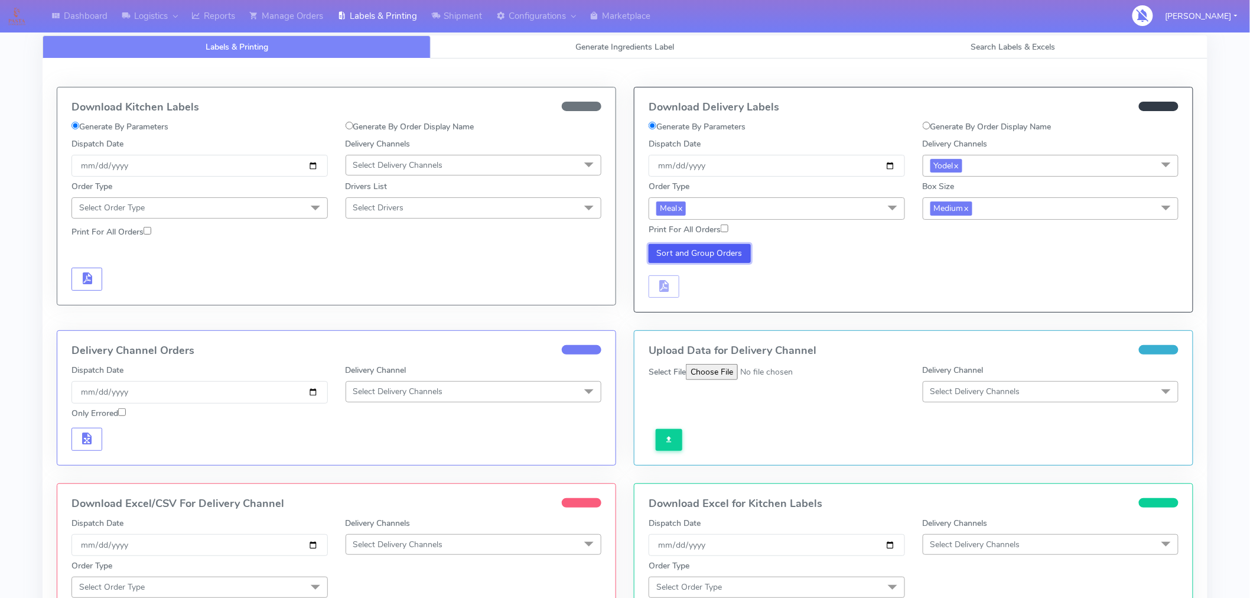
click at [728, 255] on button "Sort and Group Orders" at bounding box center [700, 253] width 102 height 19
click at [667, 291] on span "button" at bounding box center [664, 288] width 14 height 11
click at [704, 288] on span "button" at bounding box center [699, 288] width 14 height 11
